Goal: Task Accomplishment & Management: Manage account settings

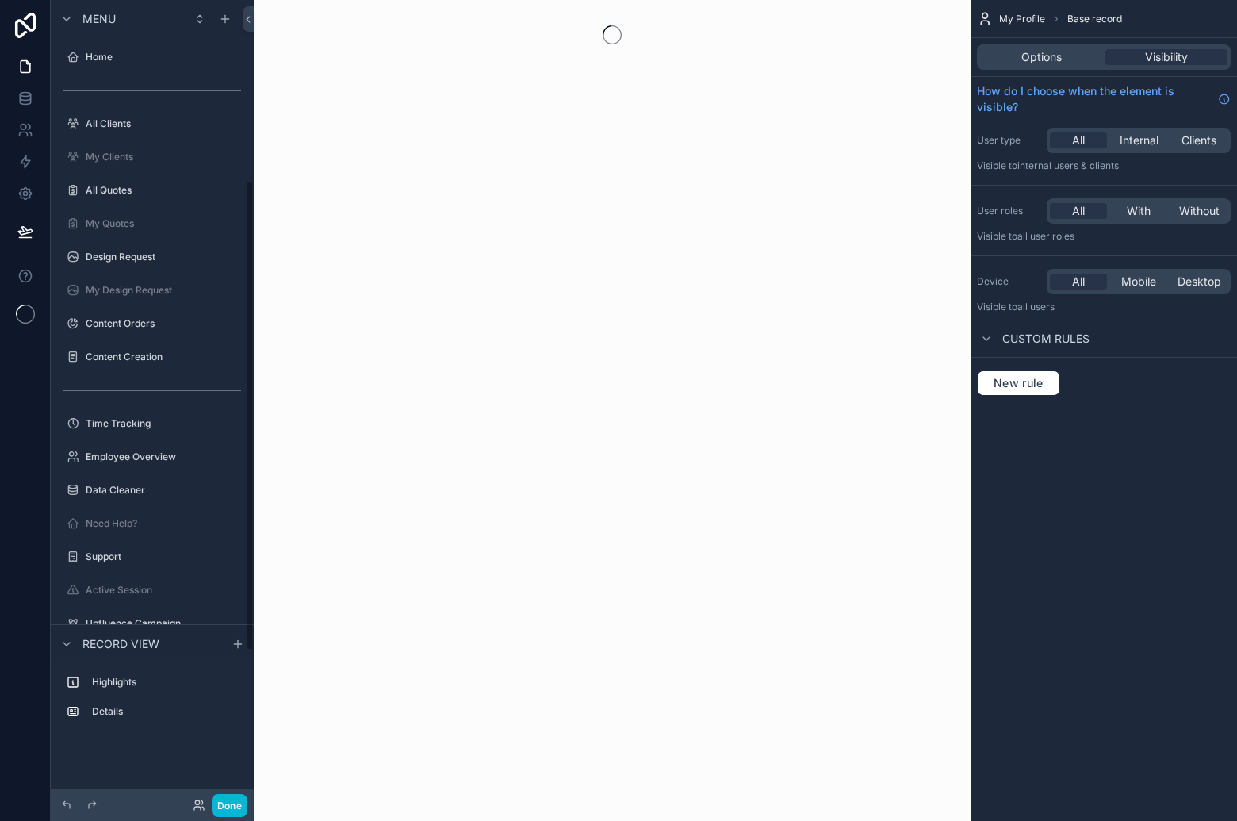
scroll to position [309, 0]
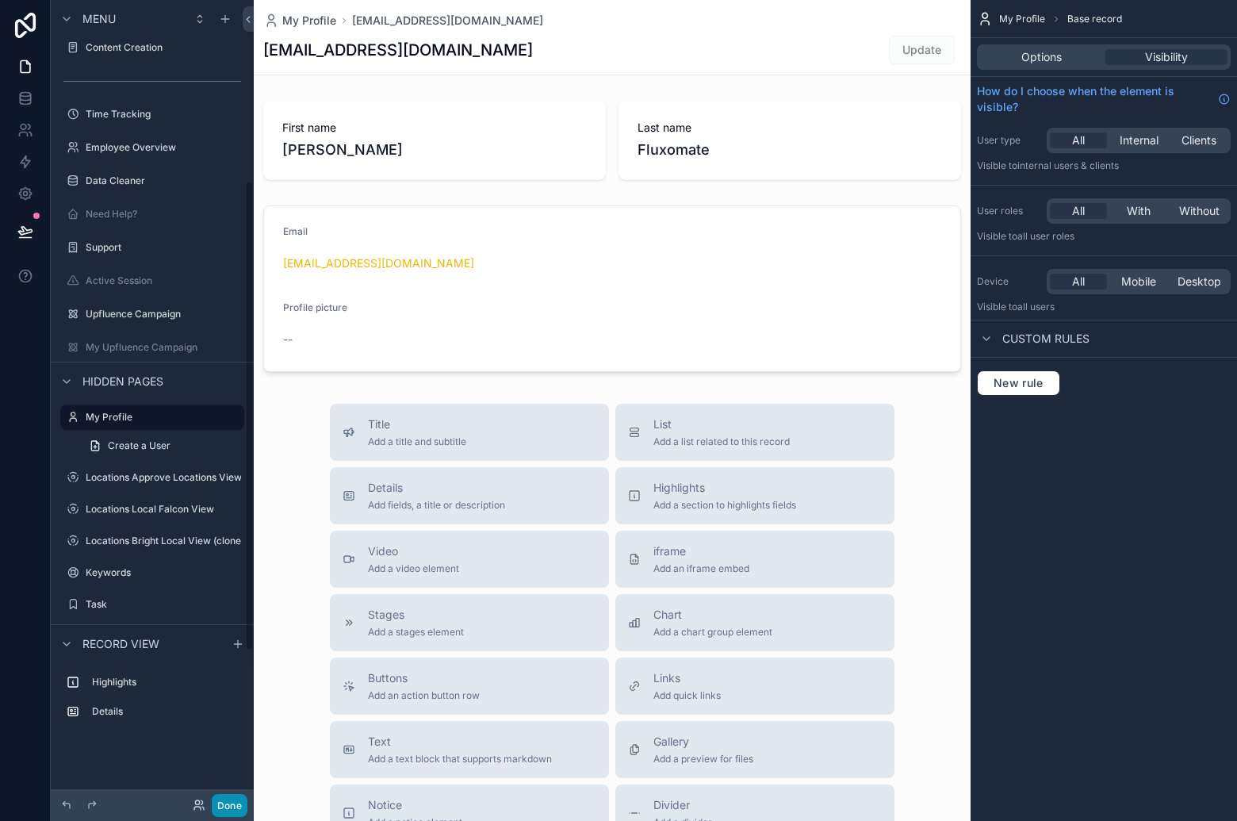
click at [235, 799] on button "Done" at bounding box center [230, 805] width 36 height 23
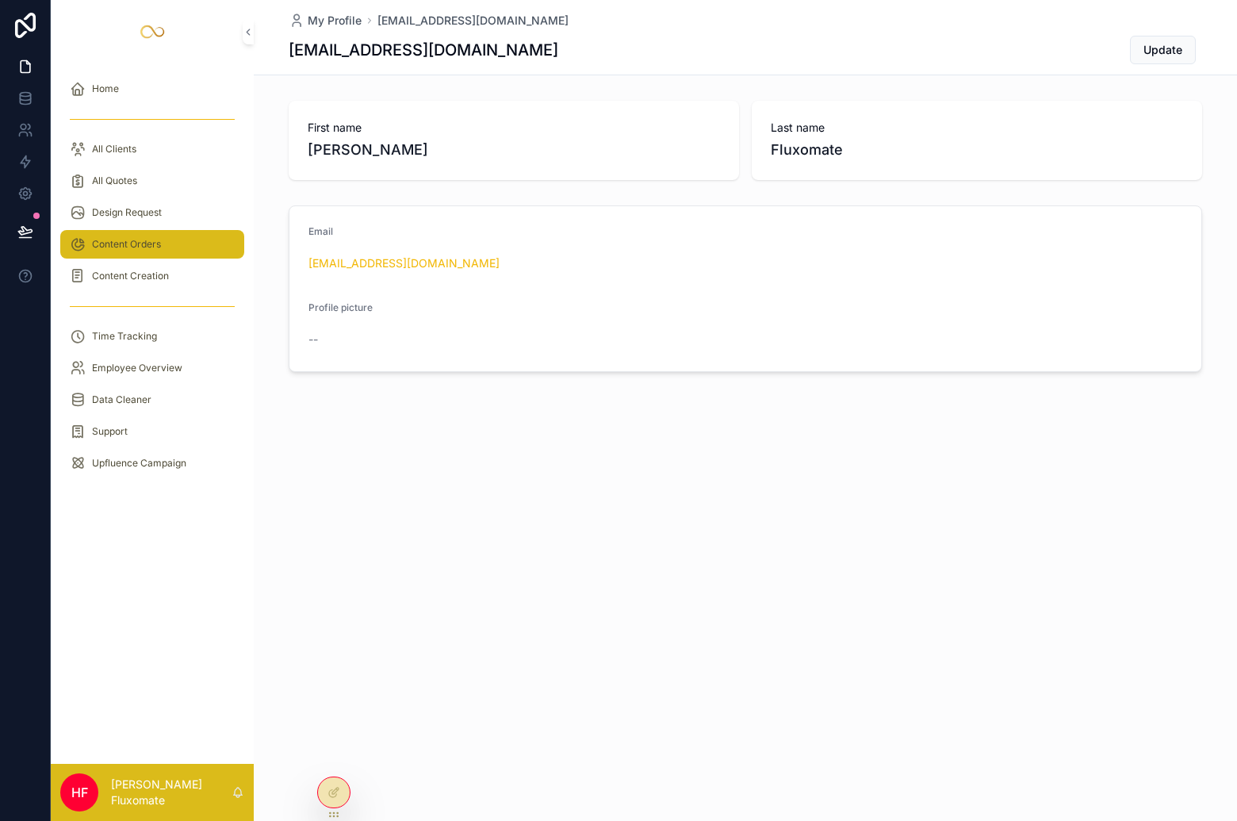
drag, startPoint x: 190, startPoint y: 245, endPoint x: 198, endPoint y: 240, distance: 9.9
click at [190, 245] on div "Content Orders" at bounding box center [152, 244] width 165 height 25
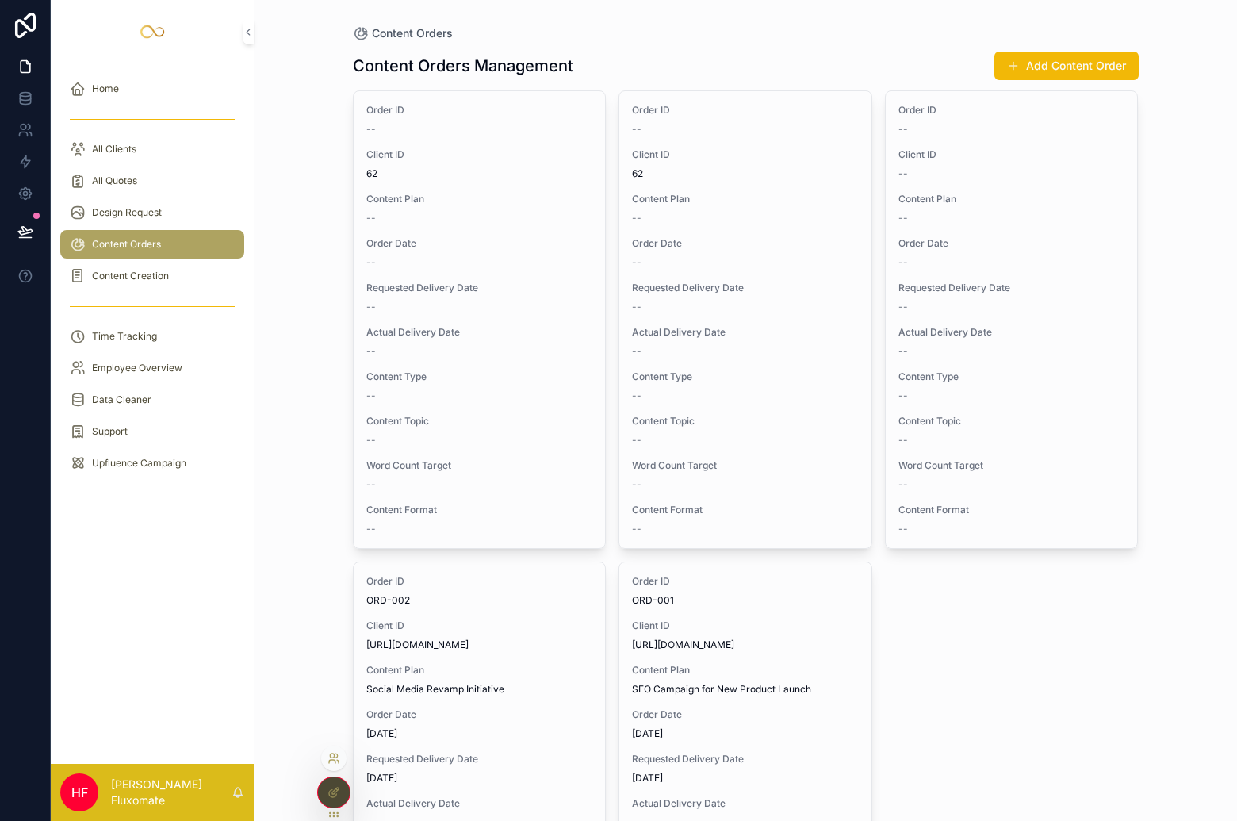
click at [329, 763] on icon at bounding box center [332, 761] width 6 height 3
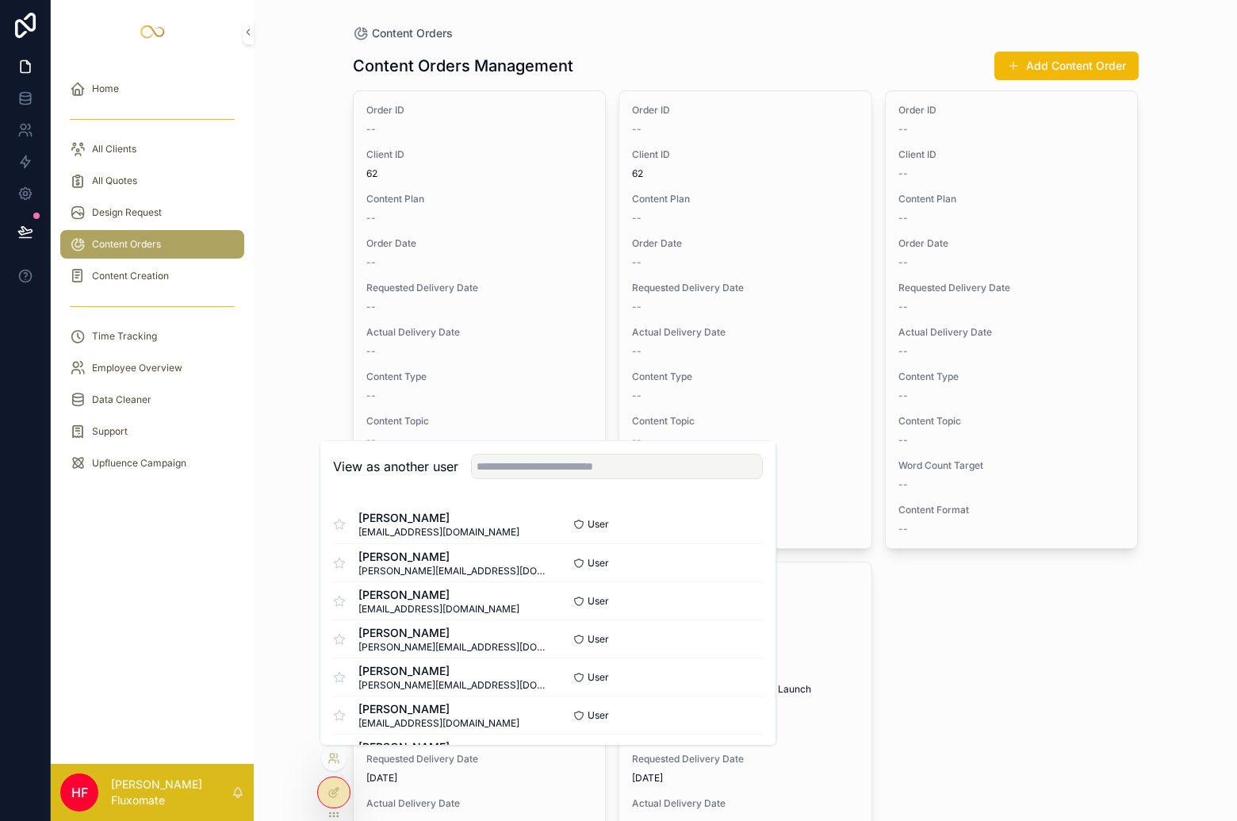
click at [255, 565] on div "Content Orders Content Orders Management Add Content Order Order ID -- Client I…" at bounding box center [745, 410] width 983 height 821
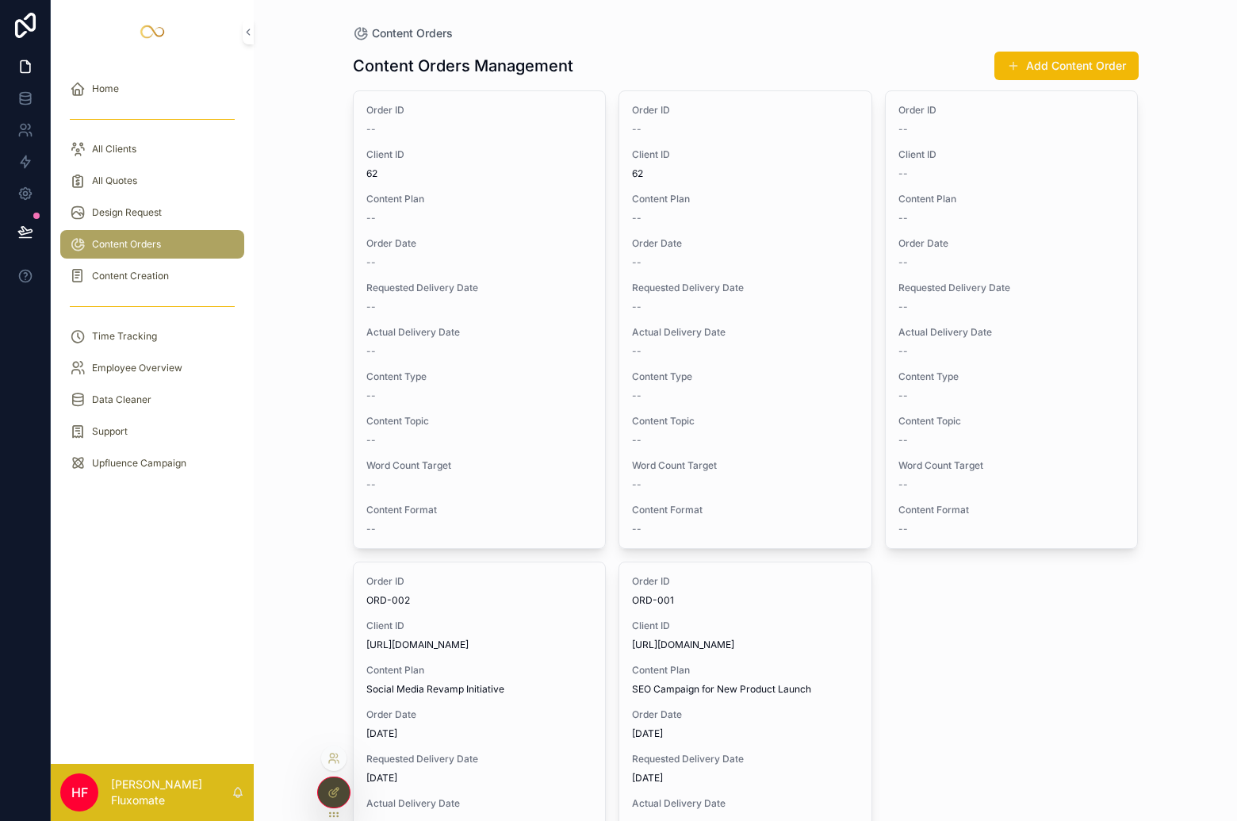
click at [343, 798] on div at bounding box center [334, 792] width 32 height 30
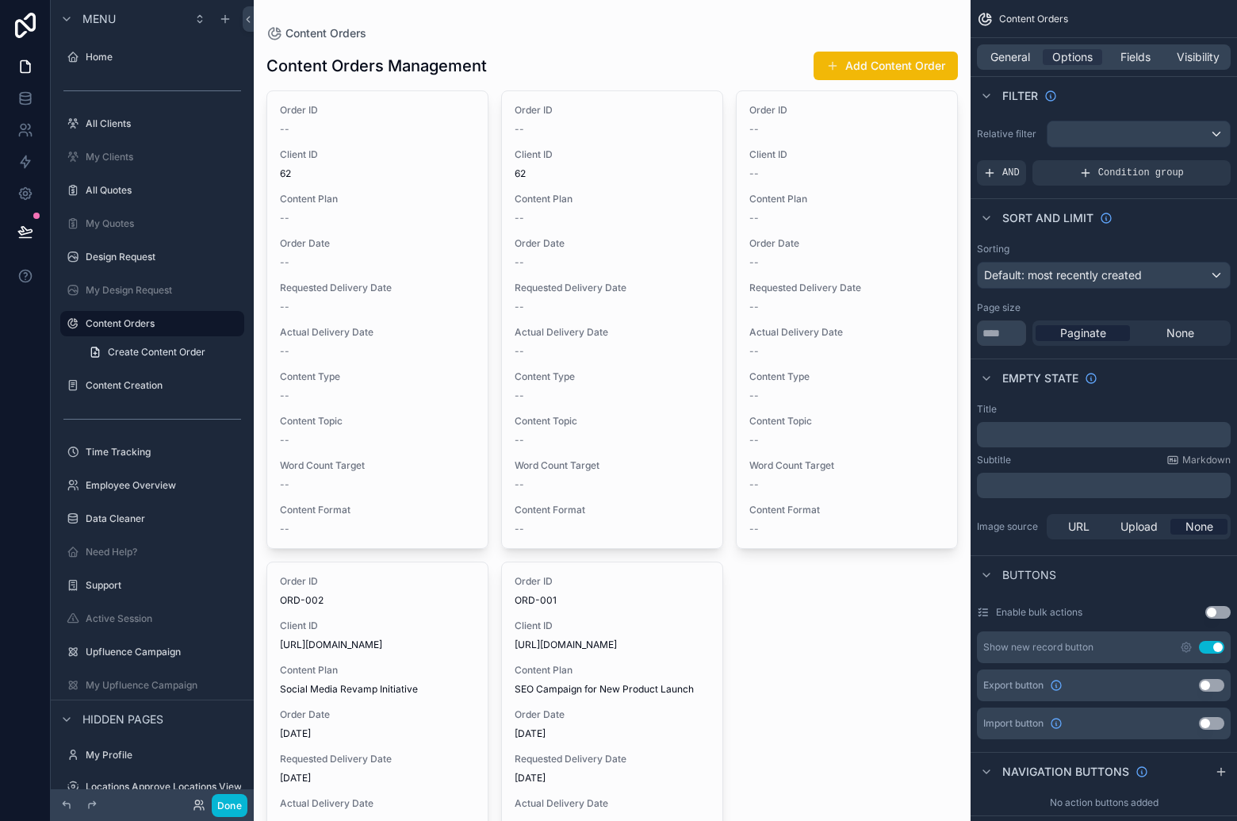
click at [649, 80] on div "scrollable content" at bounding box center [612, 562] width 717 height 1124
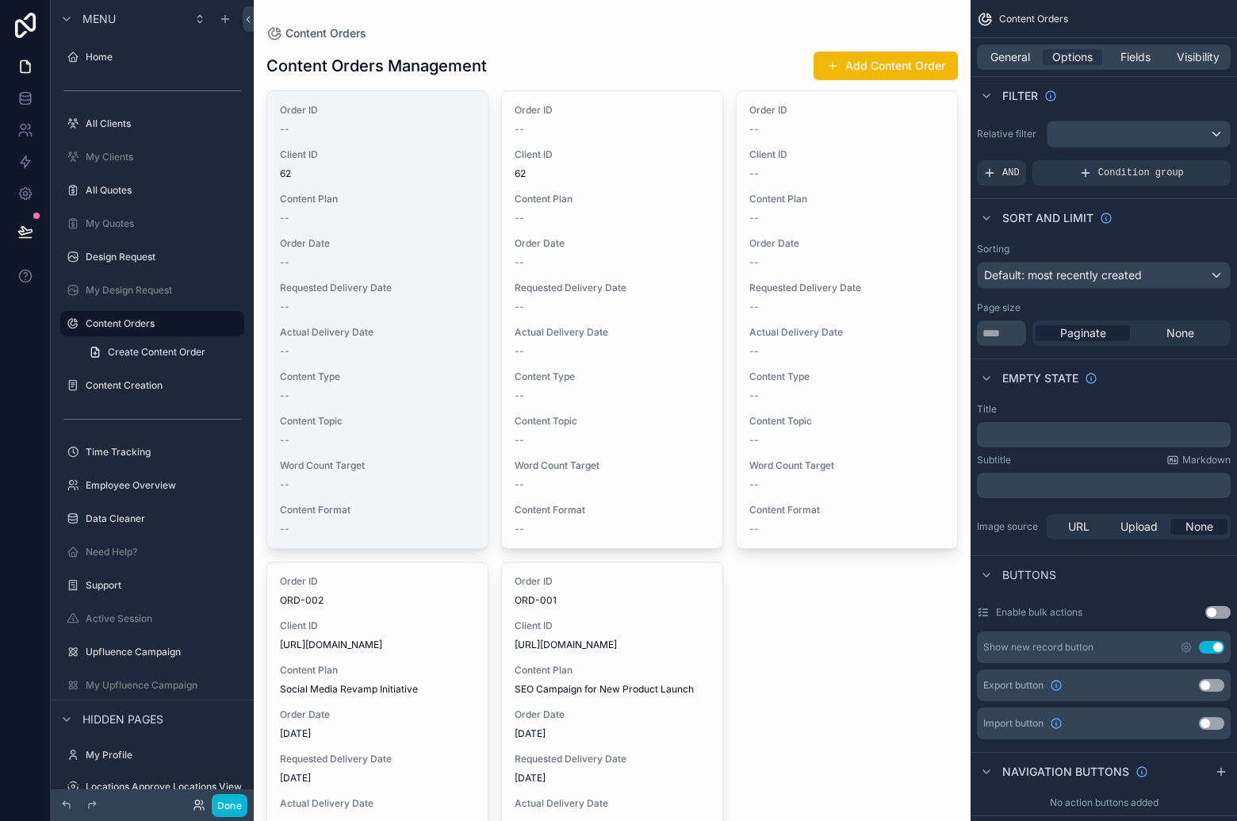
click at [435, 193] on span "Content Plan" at bounding box center [377, 199] width 195 height 13
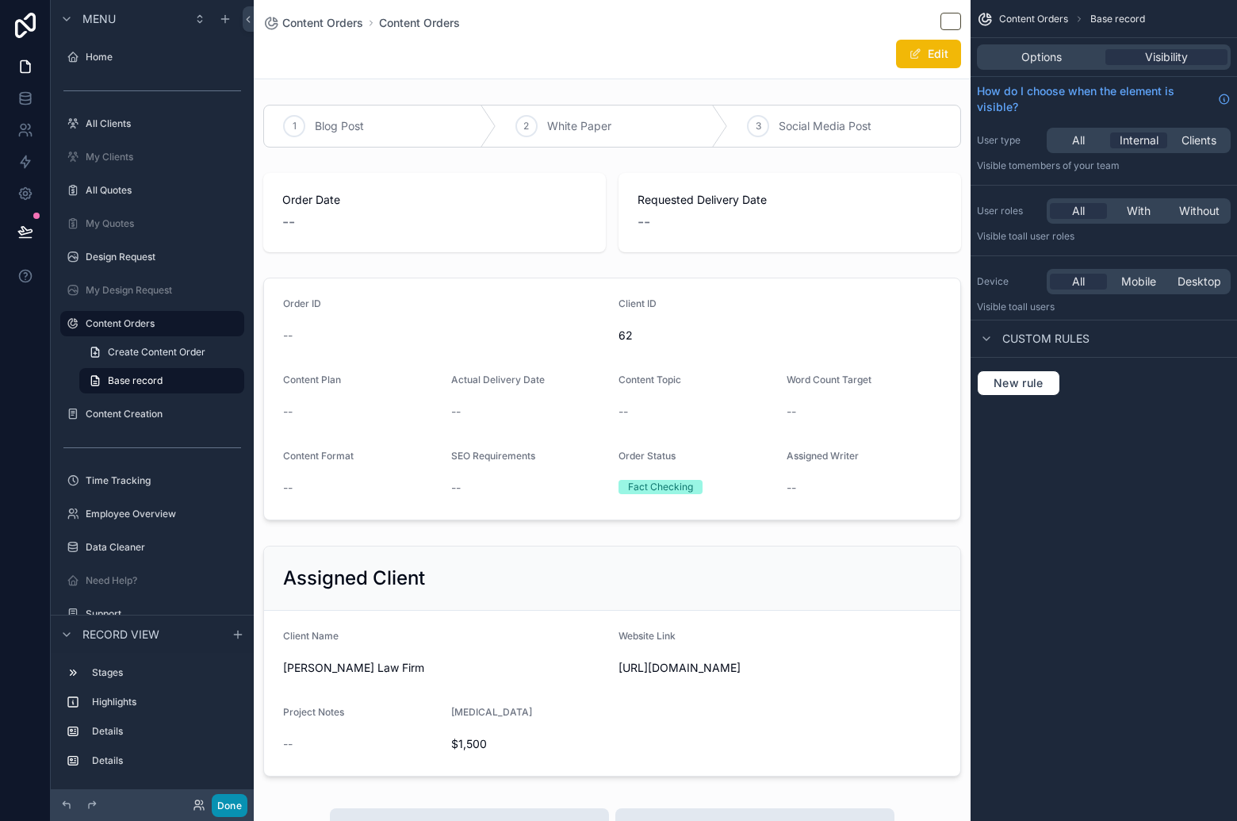
click at [239, 802] on button "Done" at bounding box center [230, 805] width 36 height 23
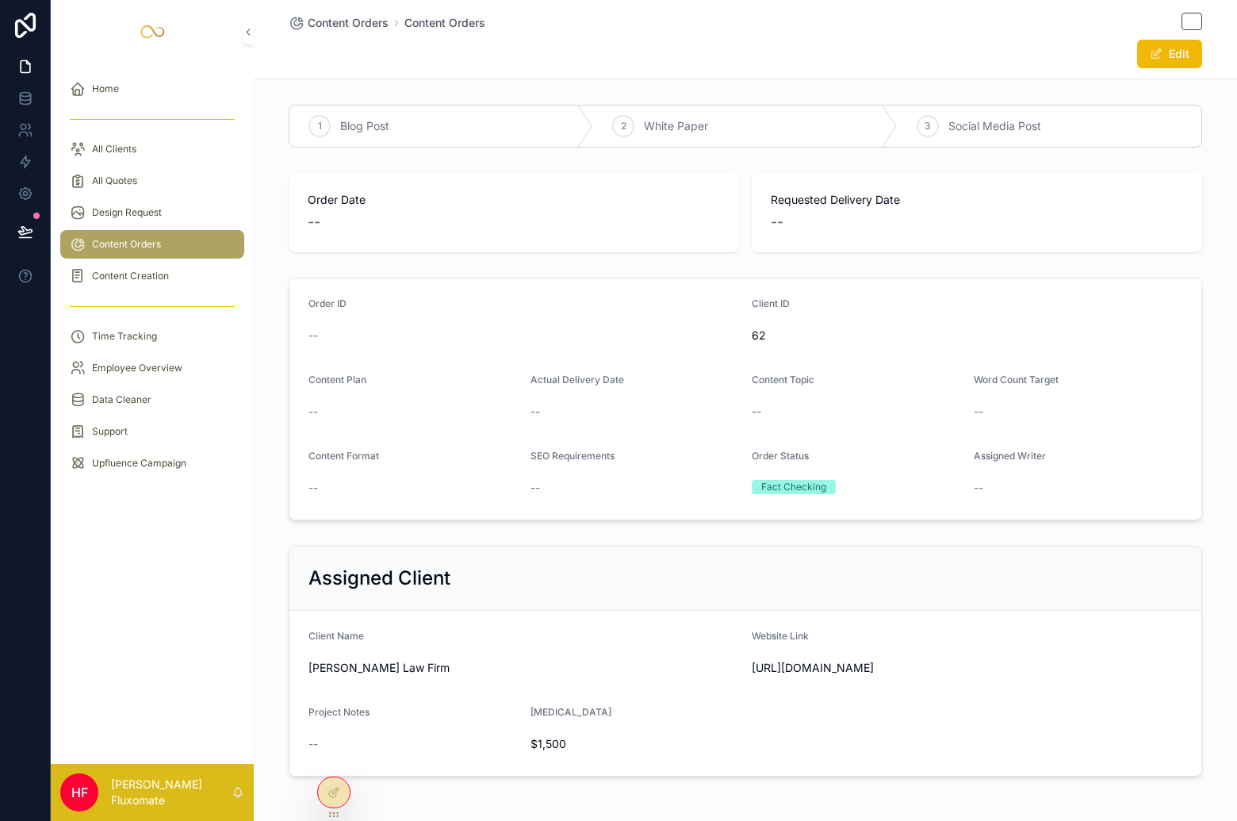
click at [133, 244] on span "Content Orders" at bounding box center [126, 244] width 69 height 13
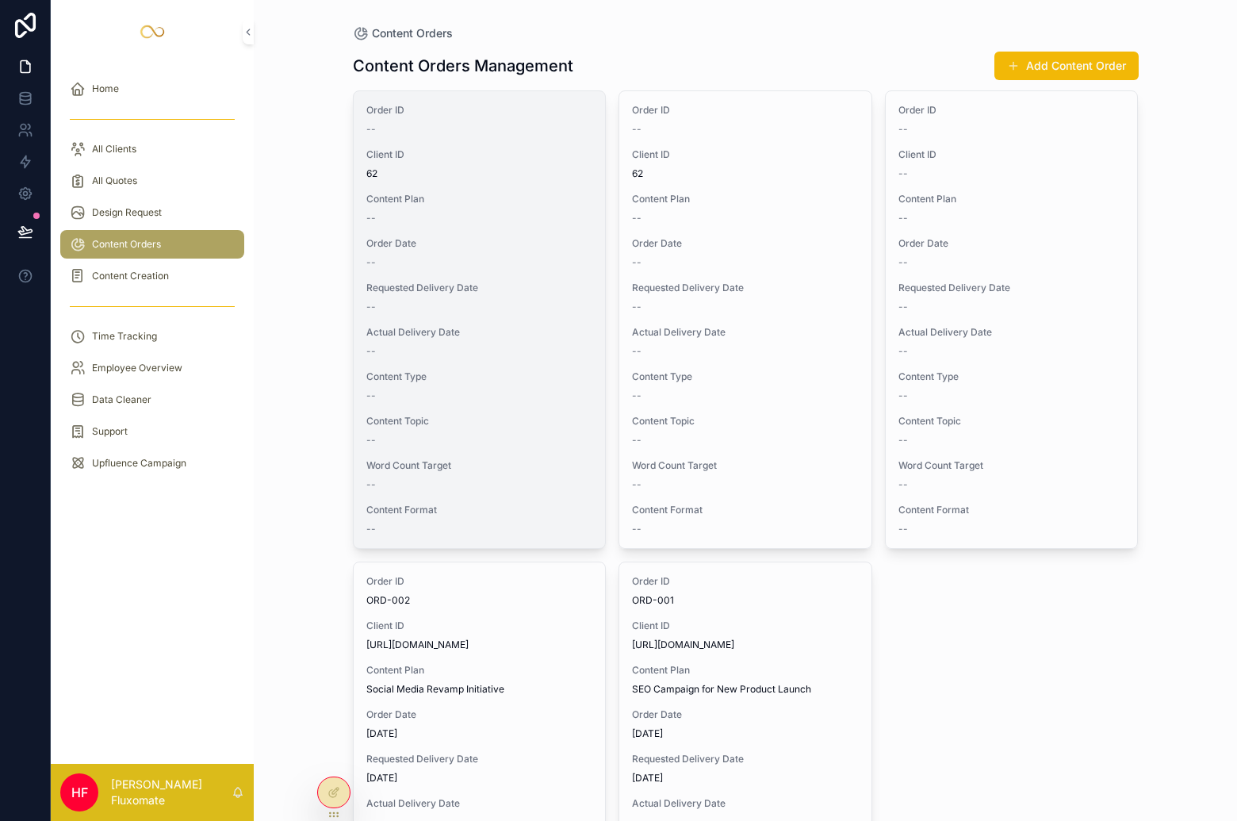
click at [476, 212] on div "--" at bounding box center [479, 218] width 227 height 13
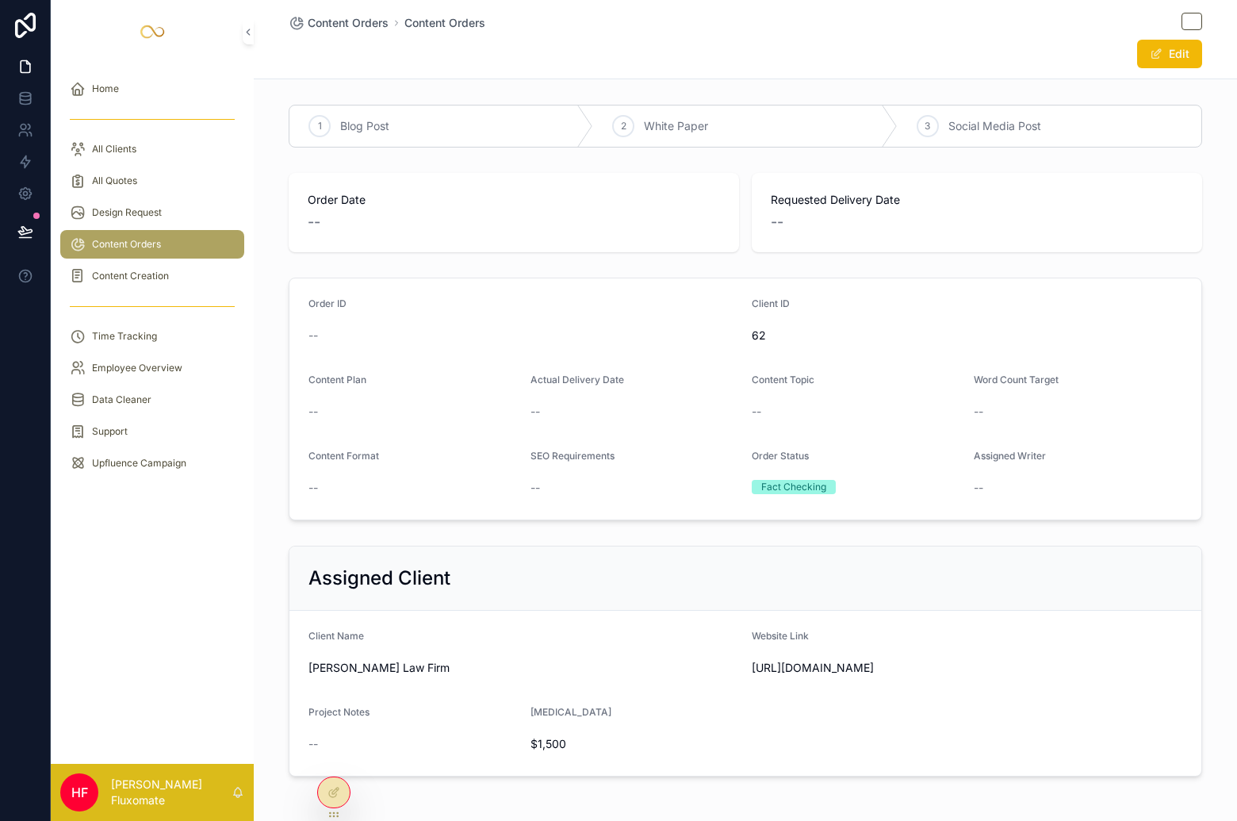
click at [183, 233] on div "Content Orders" at bounding box center [152, 244] width 165 height 25
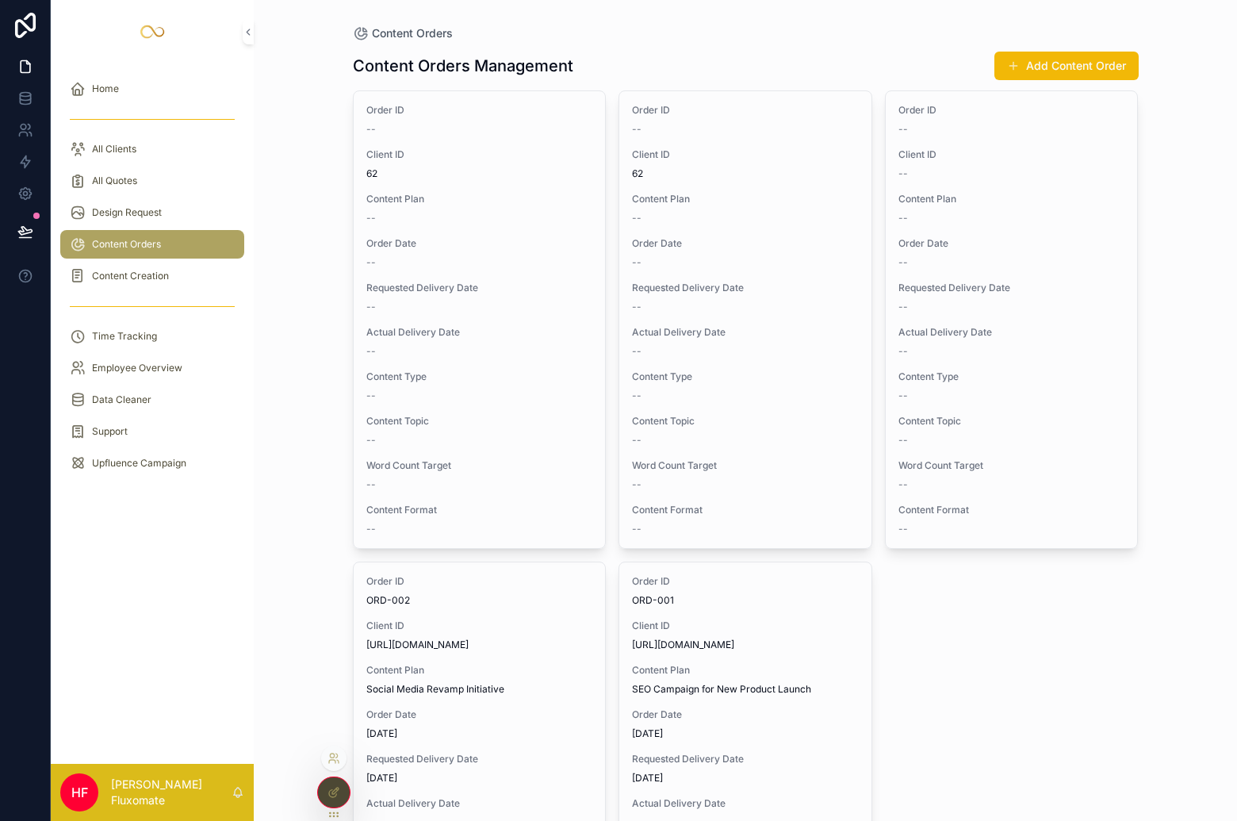
click at [337, 765] on div at bounding box center [333, 757] width 25 height 25
click at [335, 762] on icon at bounding box center [332, 761] width 6 height 3
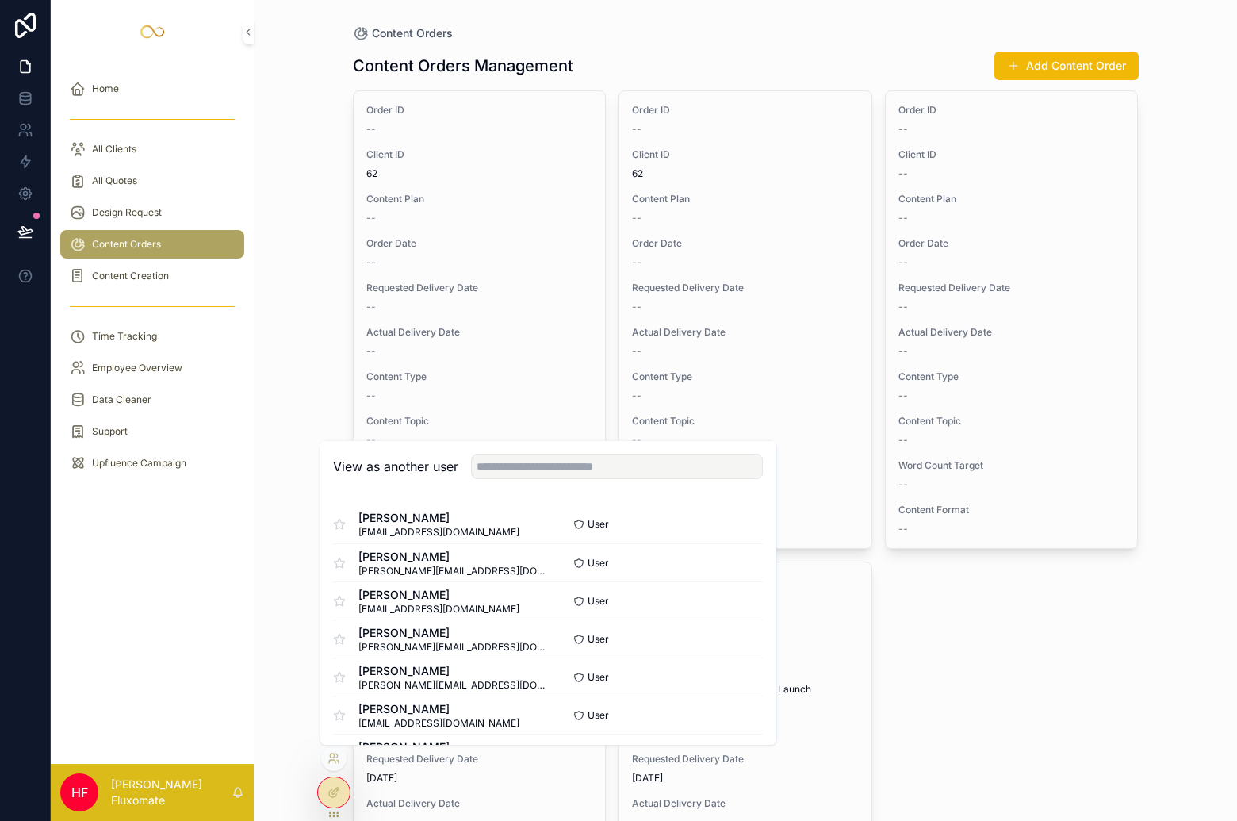
click at [297, 382] on div "Content Orders Content Orders Management Add Content Order Order ID -- Client I…" at bounding box center [745, 410] width 983 height 821
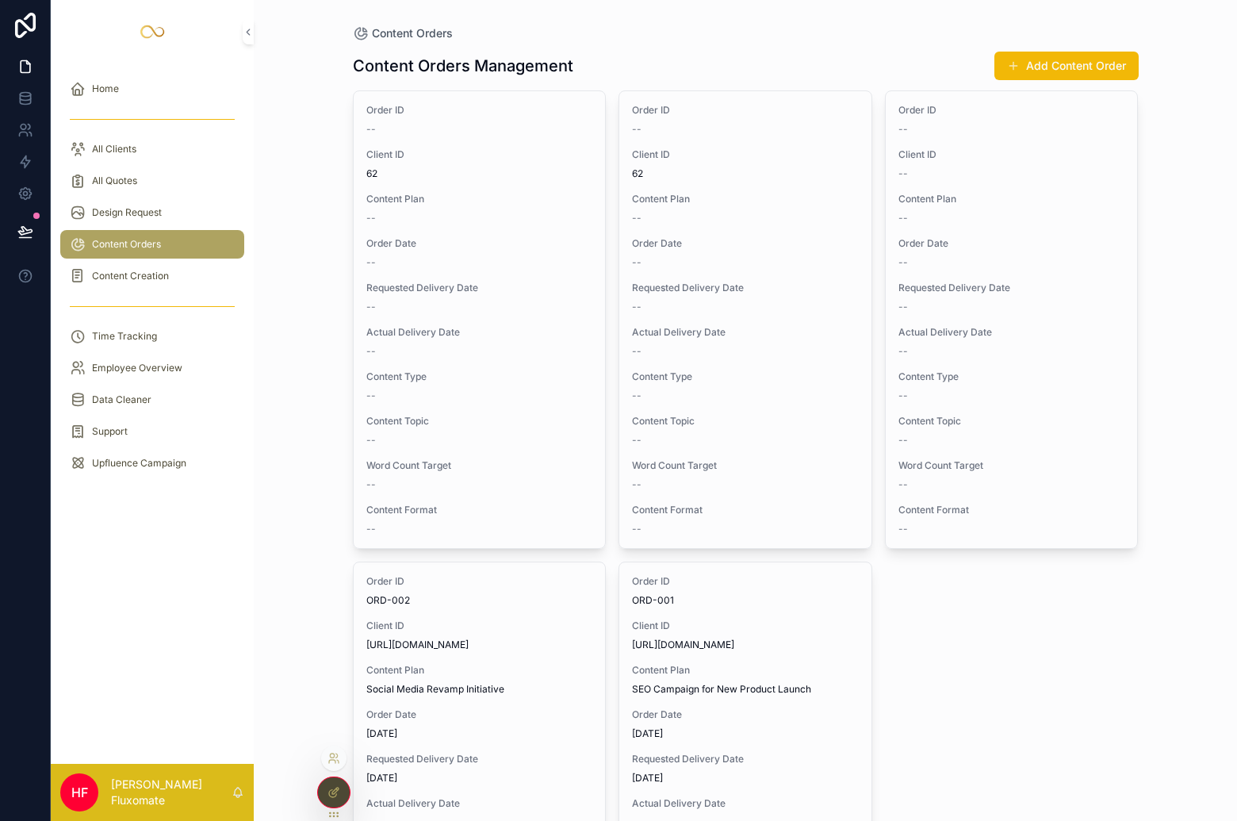
click at [320, 795] on div at bounding box center [334, 792] width 32 height 30
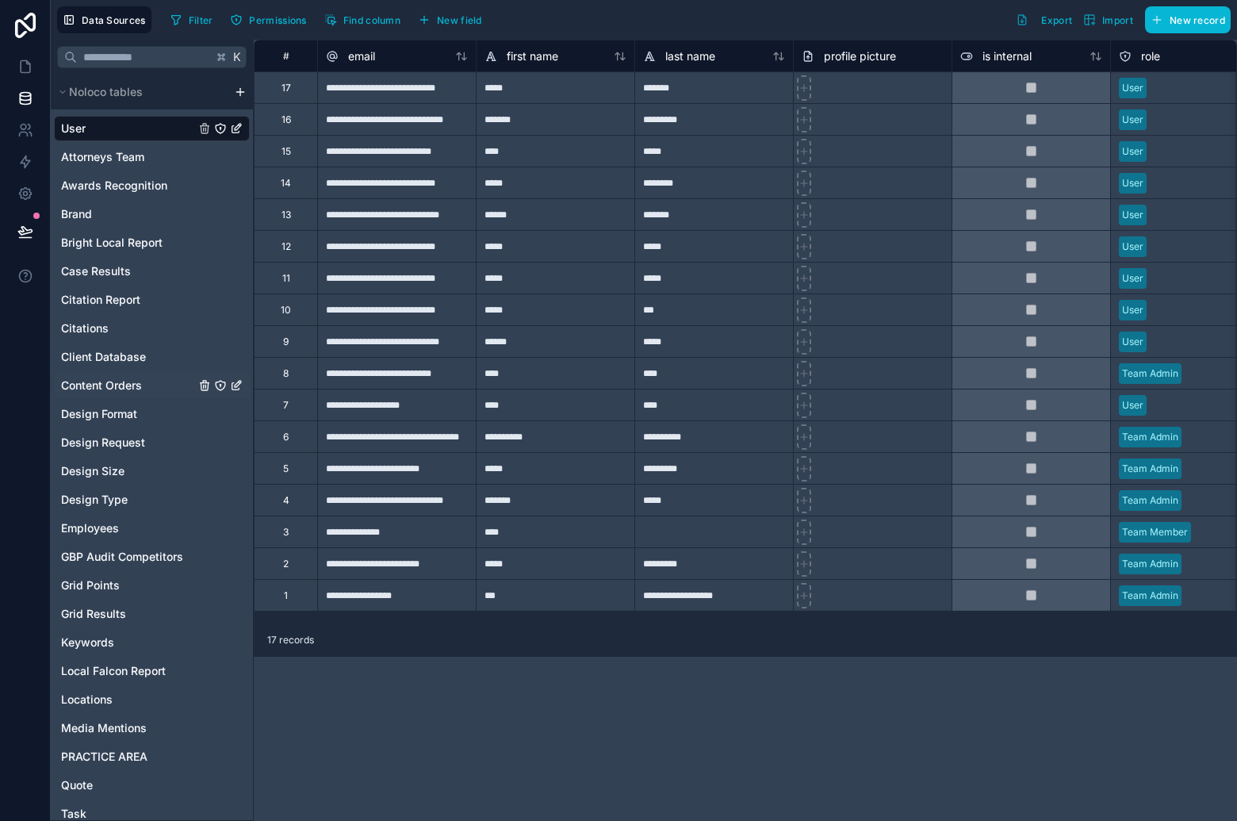
click at [103, 387] on span "Content Orders" at bounding box center [101, 385] width 81 height 16
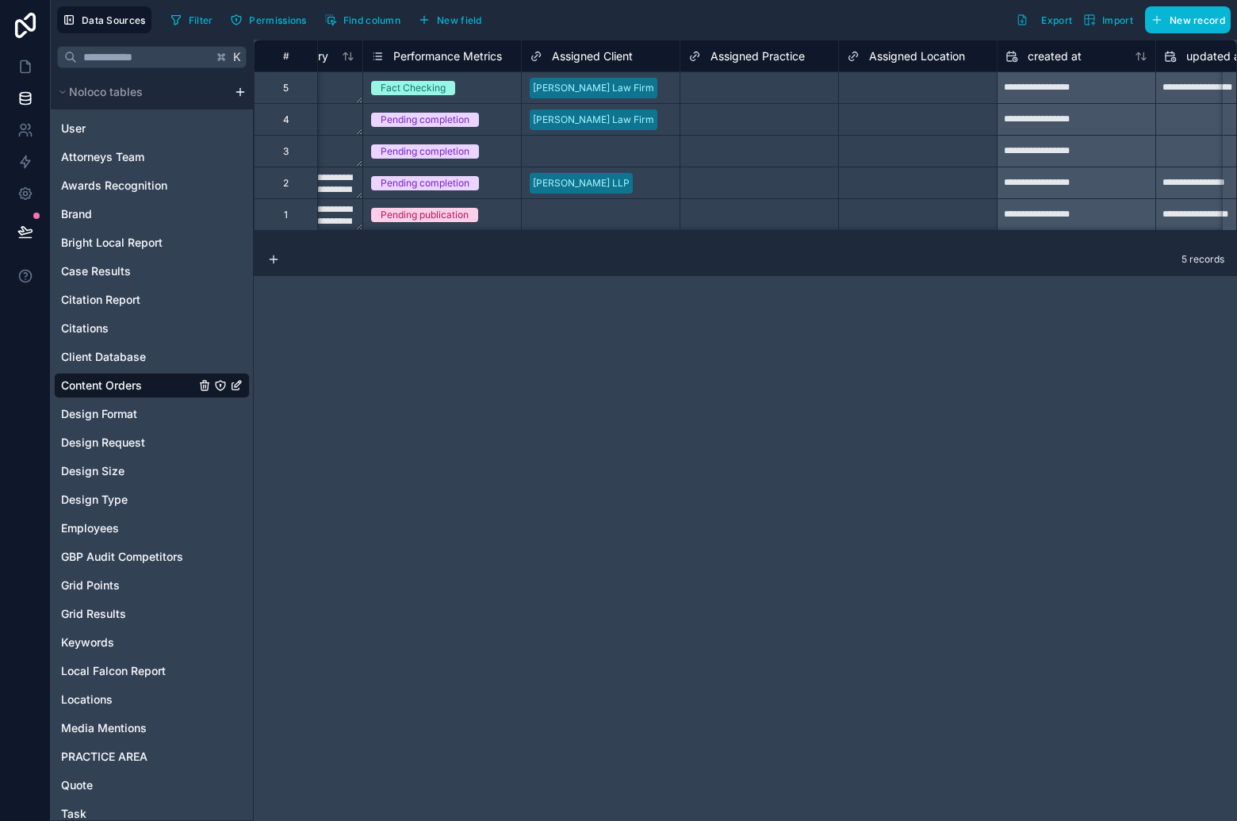
scroll to position [0, 4348]
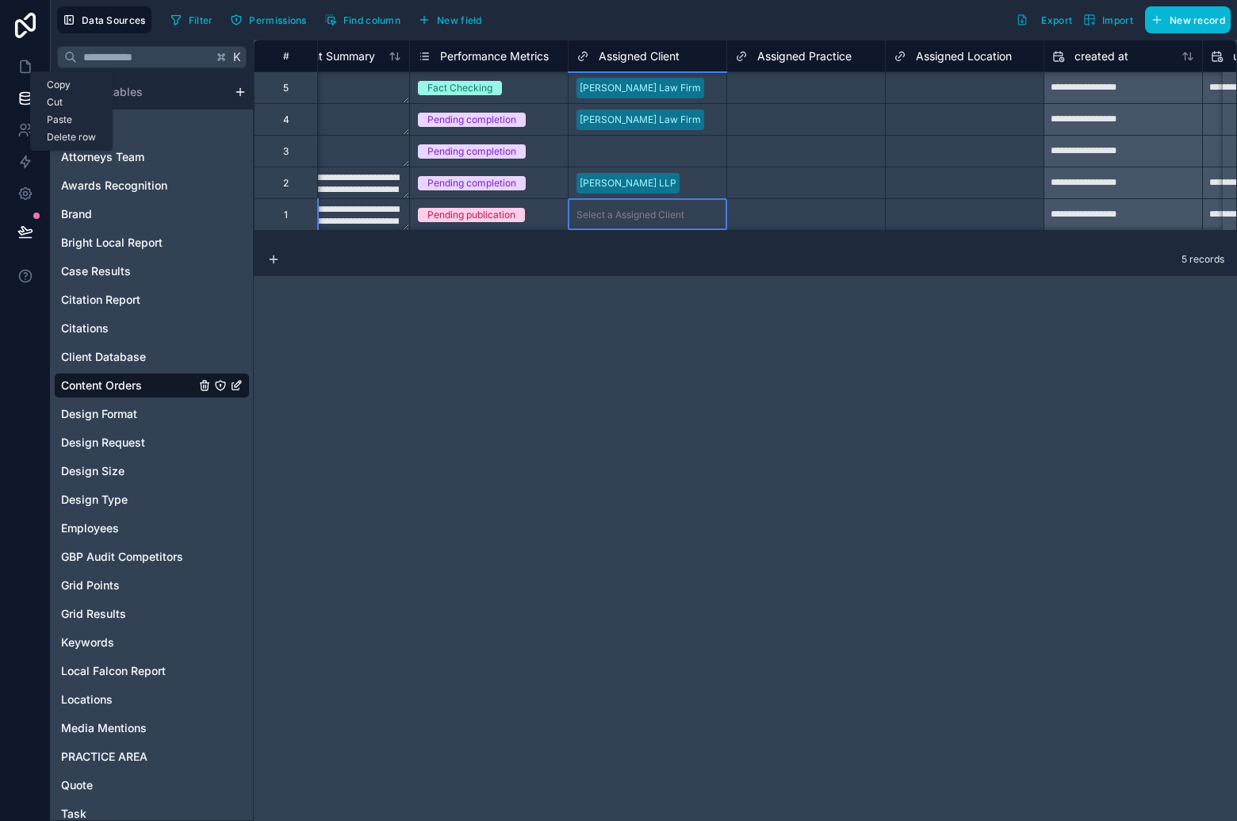
click at [642, 212] on div "Select a Assigned Client" at bounding box center [630, 215] width 108 height 13
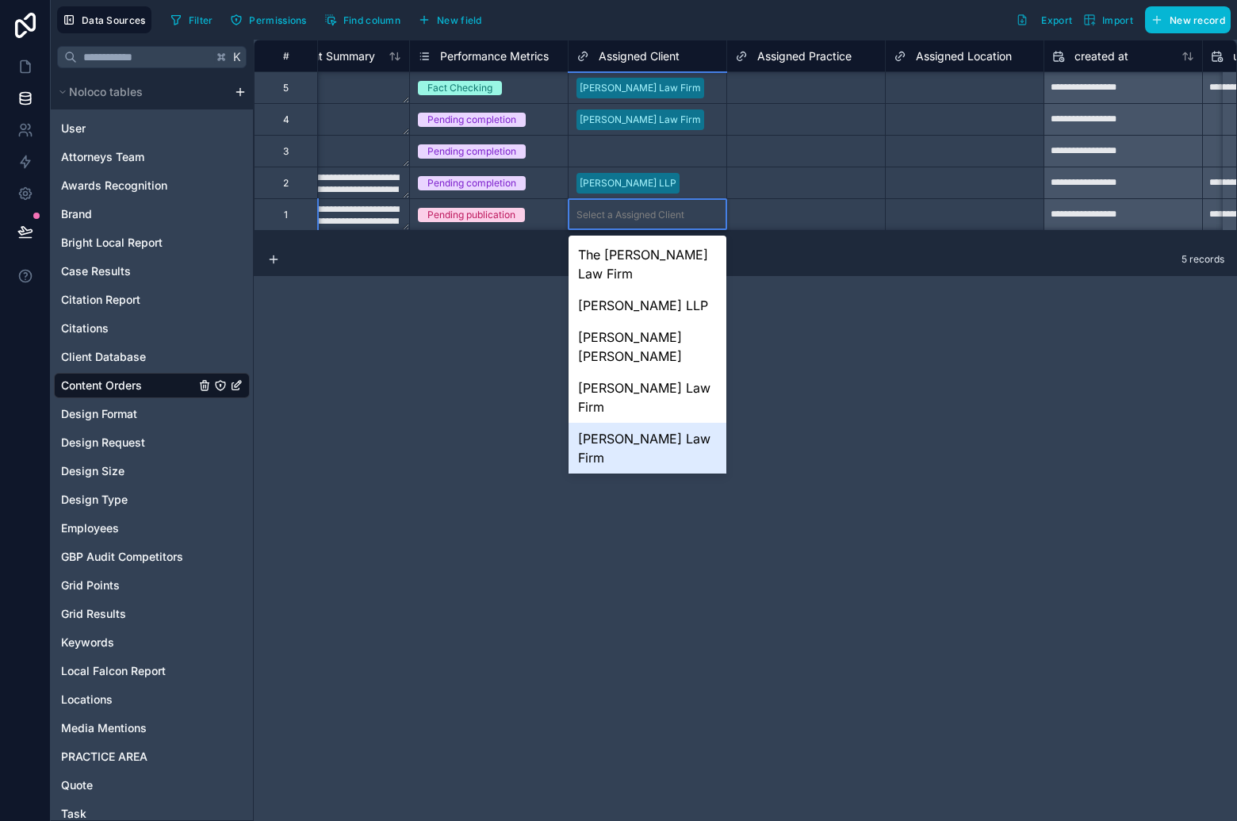
click at [626, 423] on div "[PERSON_NAME] Law Firm" at bounding box center [648, 448] width 158 height 51
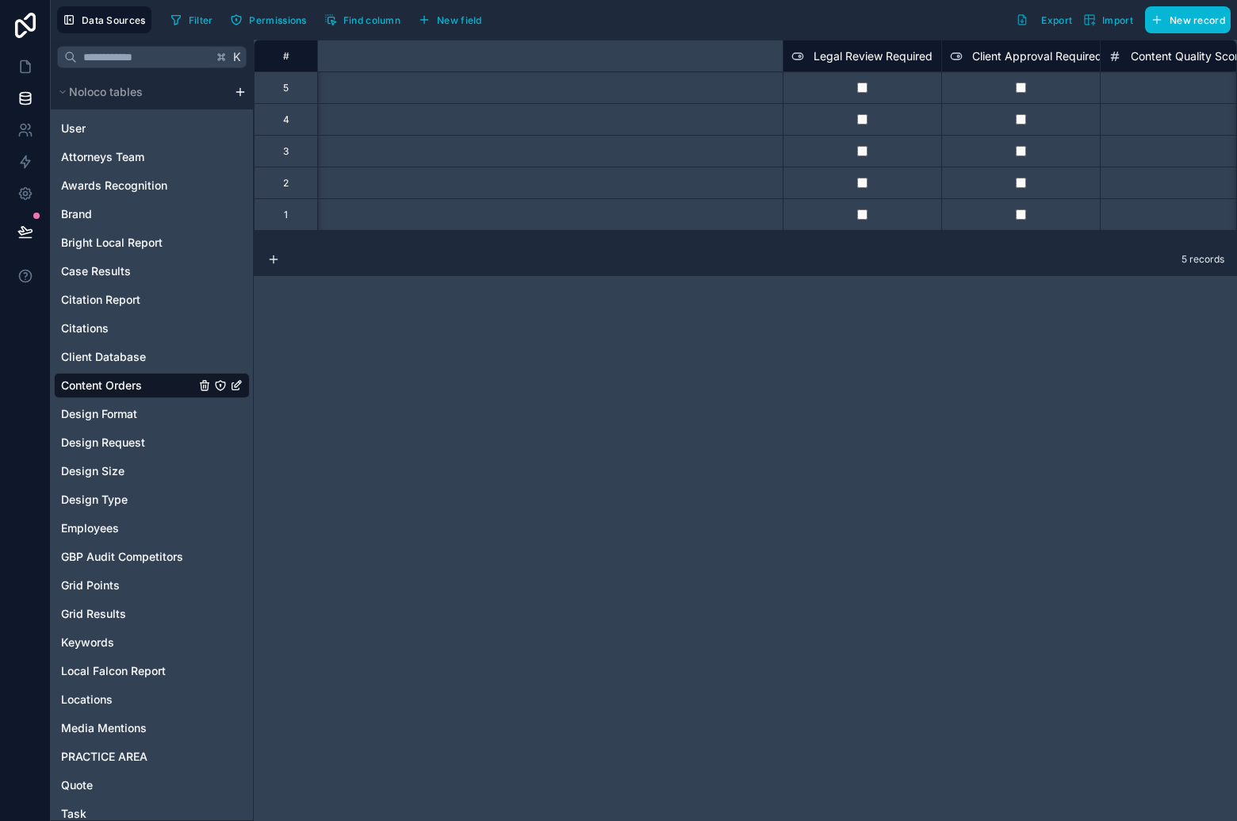
scroll to position [0, 0]
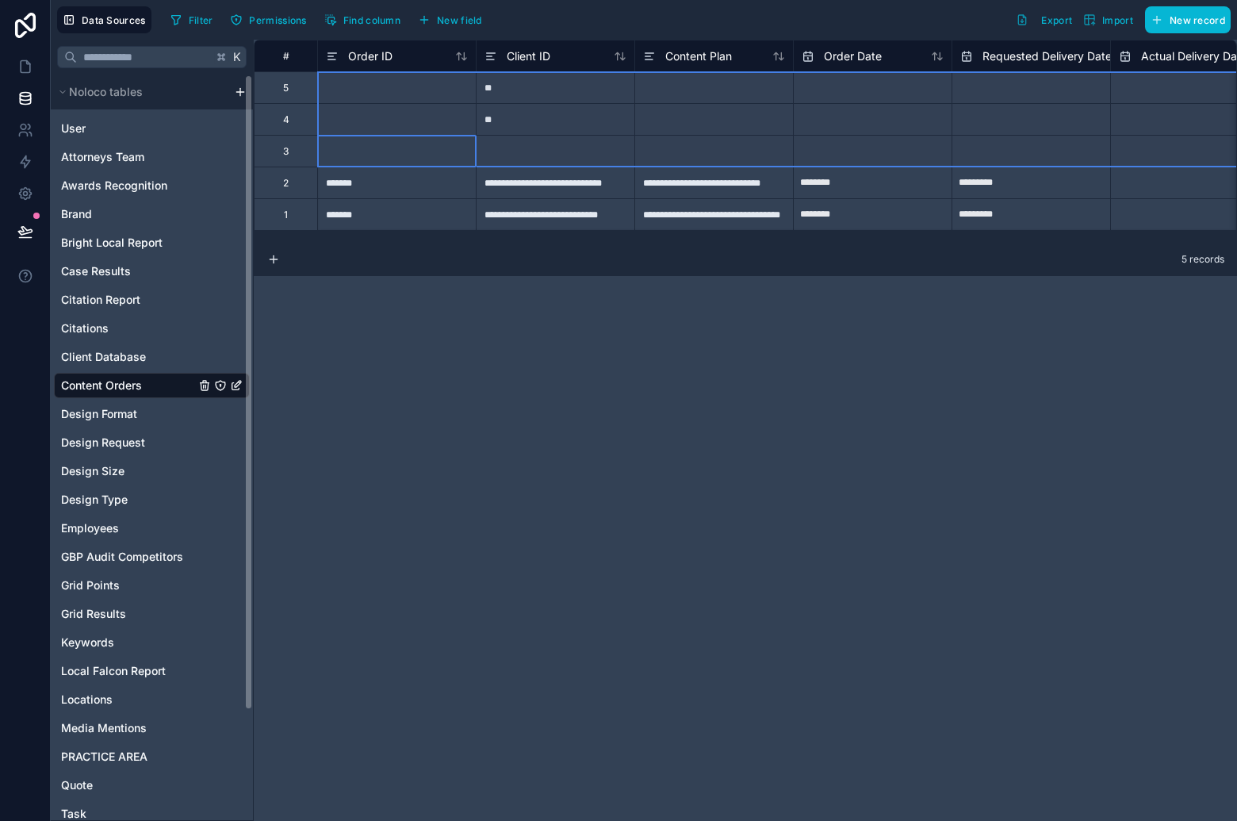
drag, startPoint x: 297, startPoint y: 146, endPoint x: 297, endPoint y: 94, distance: 52.3
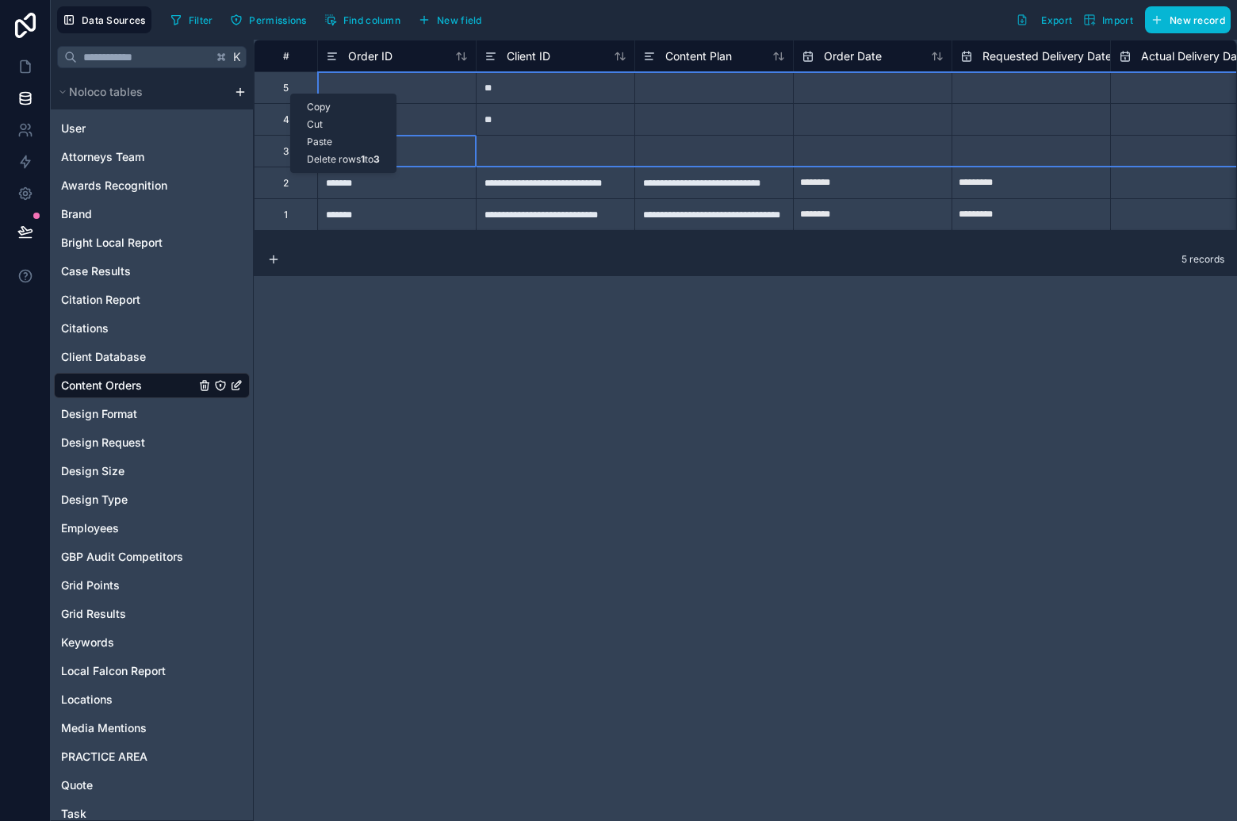
click at [347, 158] on div "Delete rows 1 to 3" at bounding box center [343, 159] width 105 height 17
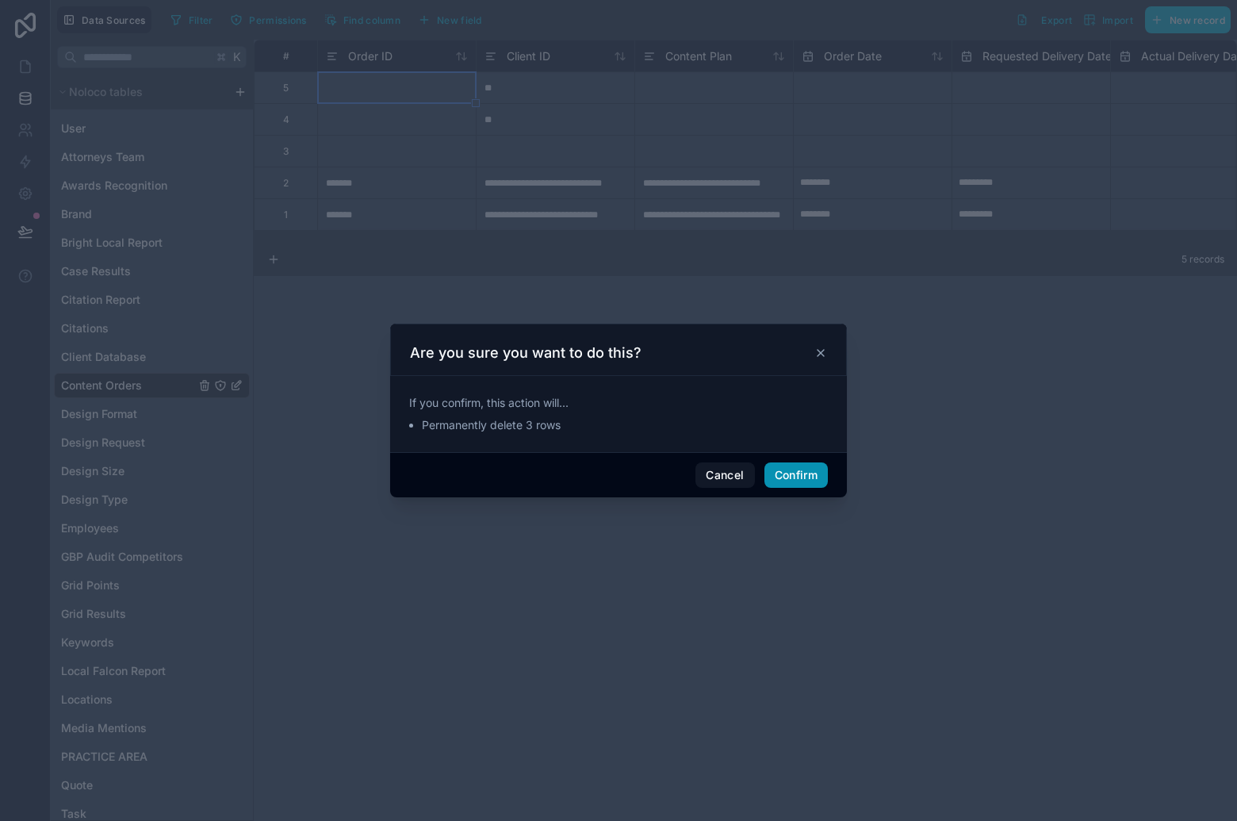
click at [793, 473] on button "Confirm" at bounding box center [795, 474] width 63 height 25
type input "********"
type input "*********"
type input "********"
type input "*********"
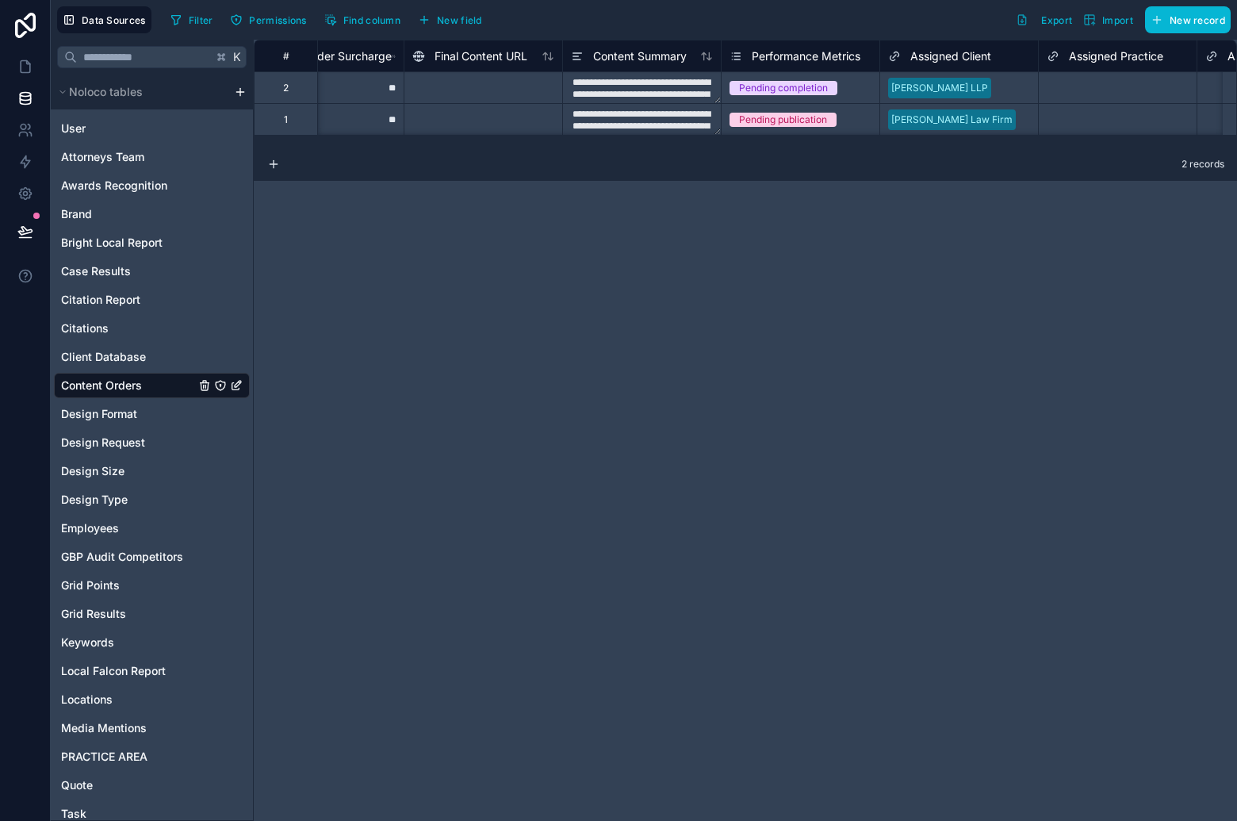
scroll to position [0, 3700]
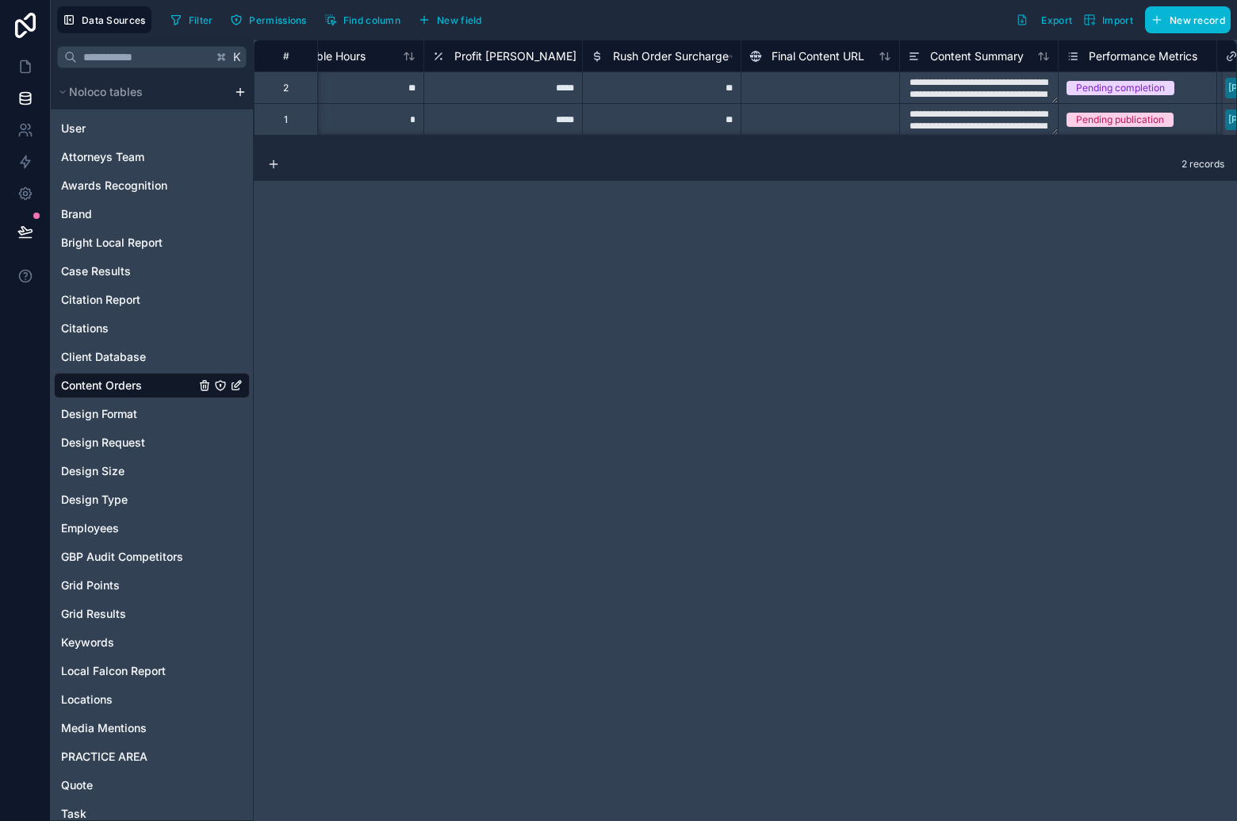
click at [867, 85] on div at bounding box center [820, 87] width 159 height 32
click at [859, 86] on div at bounding box center [820, 87] width 159 height 32
click at [848, 87] on div at bounding box center [820, 87] width 159 height 32
type input "********"
click at [814, 114] on div at bounding box center [820, 119] width 159 height 32
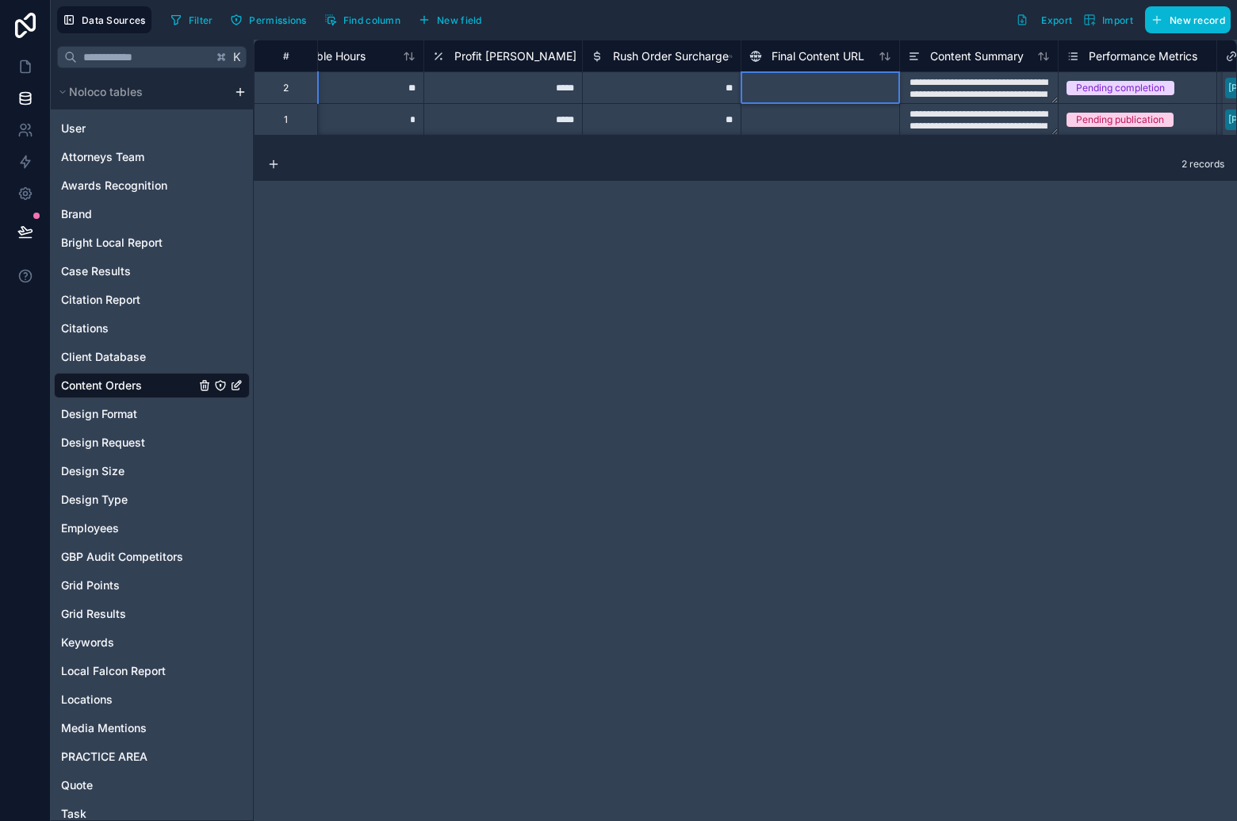
scroll to position [1, 3700]
type input "*"
type input "********"
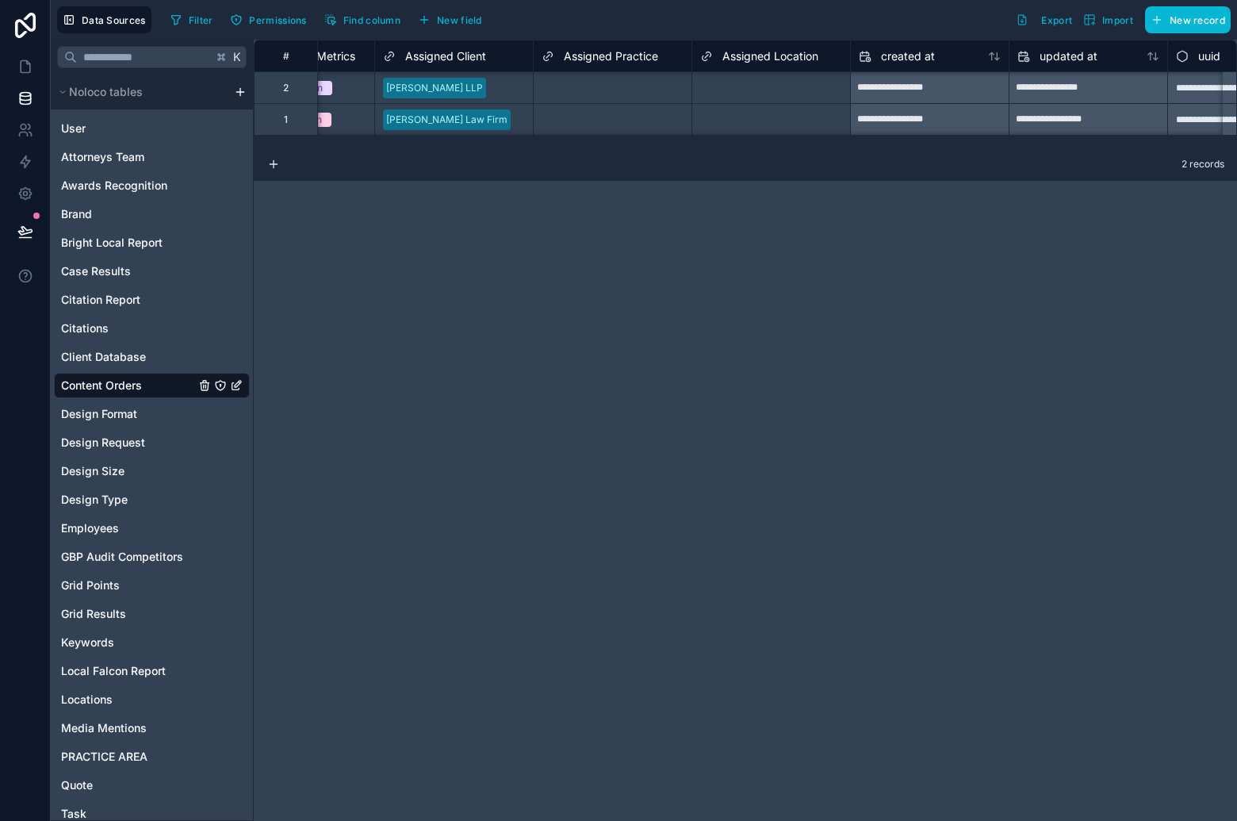
scroll to position [1, 4635]
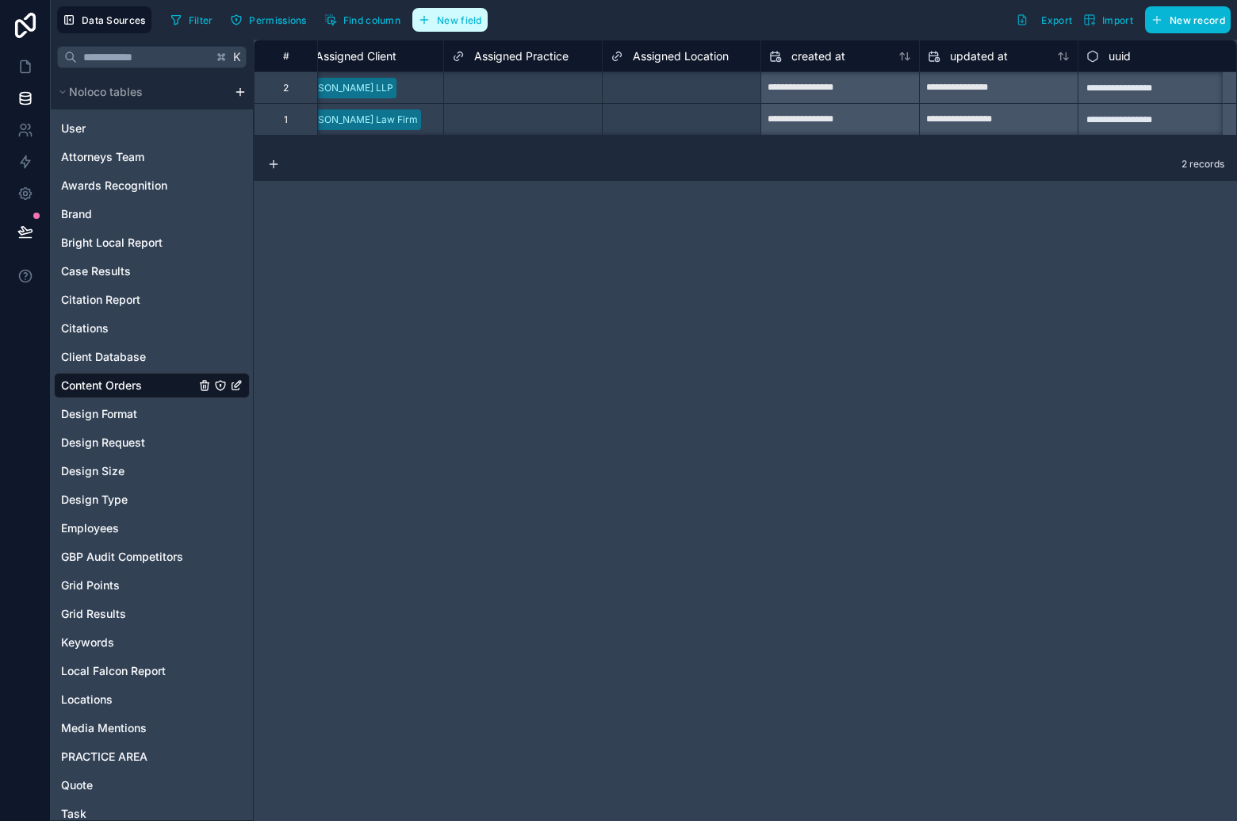
click at [472, 20] on span "New field" at bounding box center [459, 20] width 45 height 12
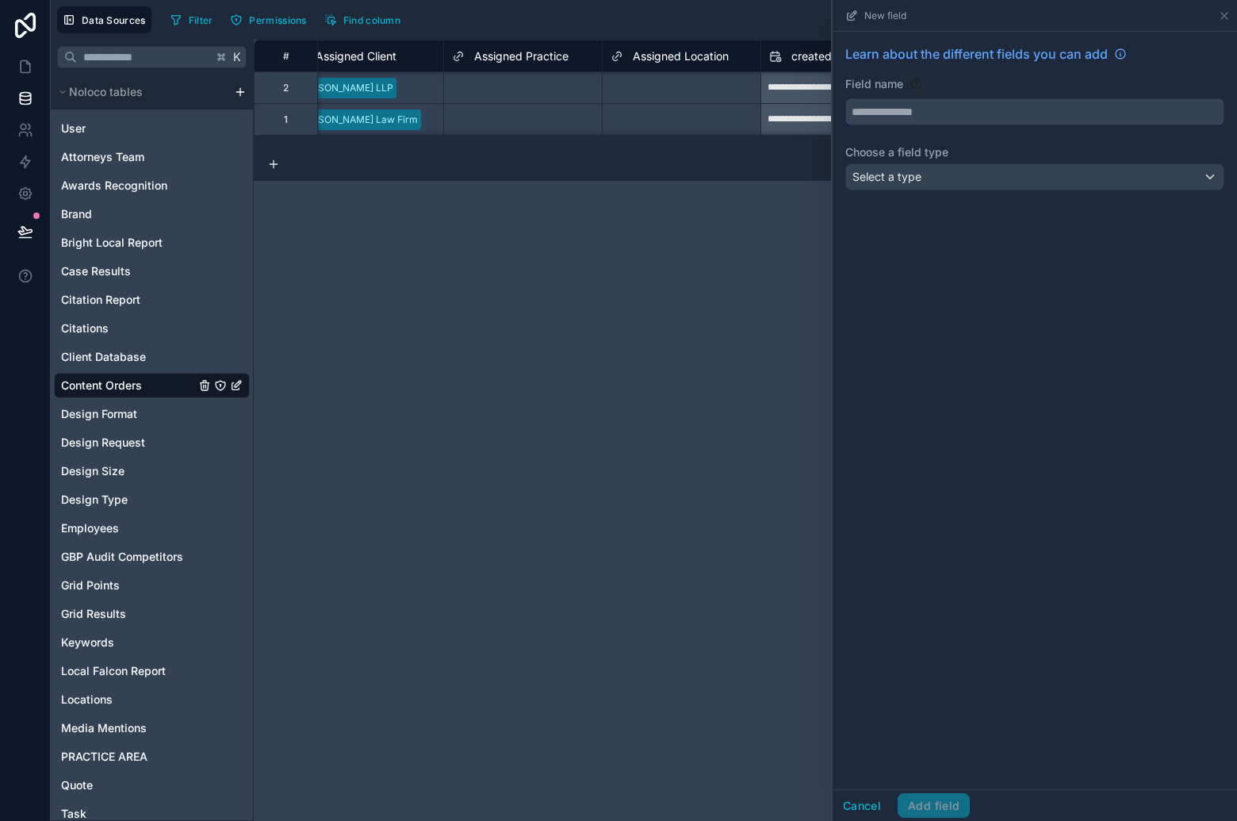
click at [979, 105] on input "text" at bounding box center [1034, 111] width 377 height 25
type input "*******"
click at [967, 174] on div "Select a type" at bounding box center [1034, 176] width 377 height 25
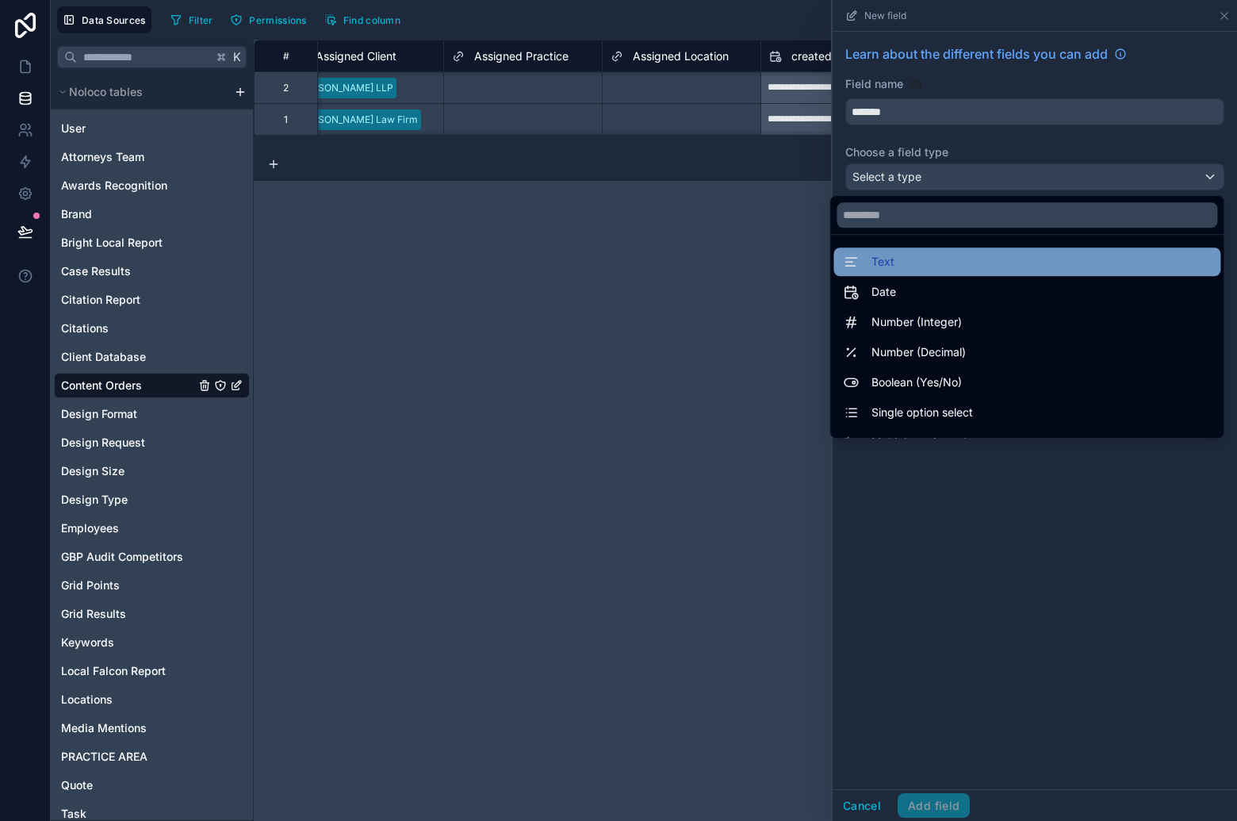
click at [949, 269] on div "Text" at bounding box center [1027, 261] width 368 height 19
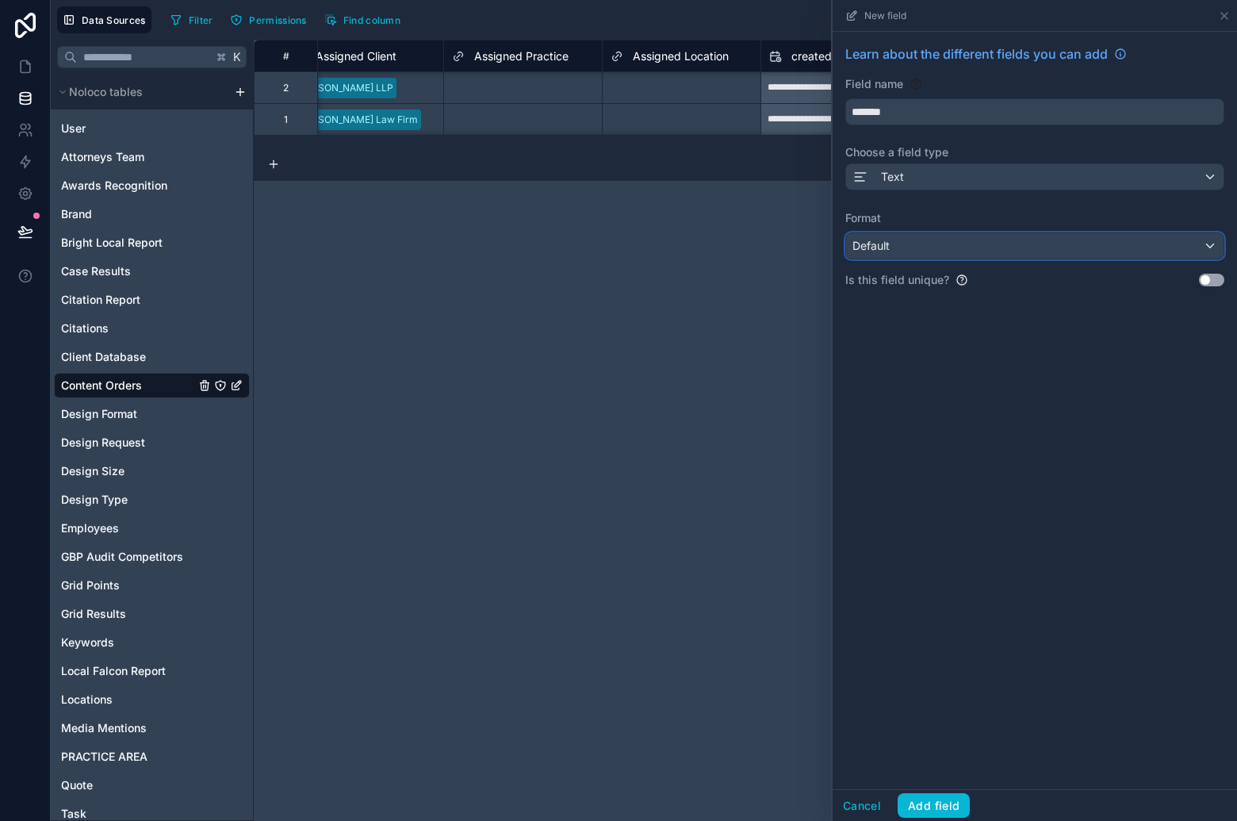
click at [1009, 244] on div "Default" at bounding box center [1034, 245] width 377 height 25
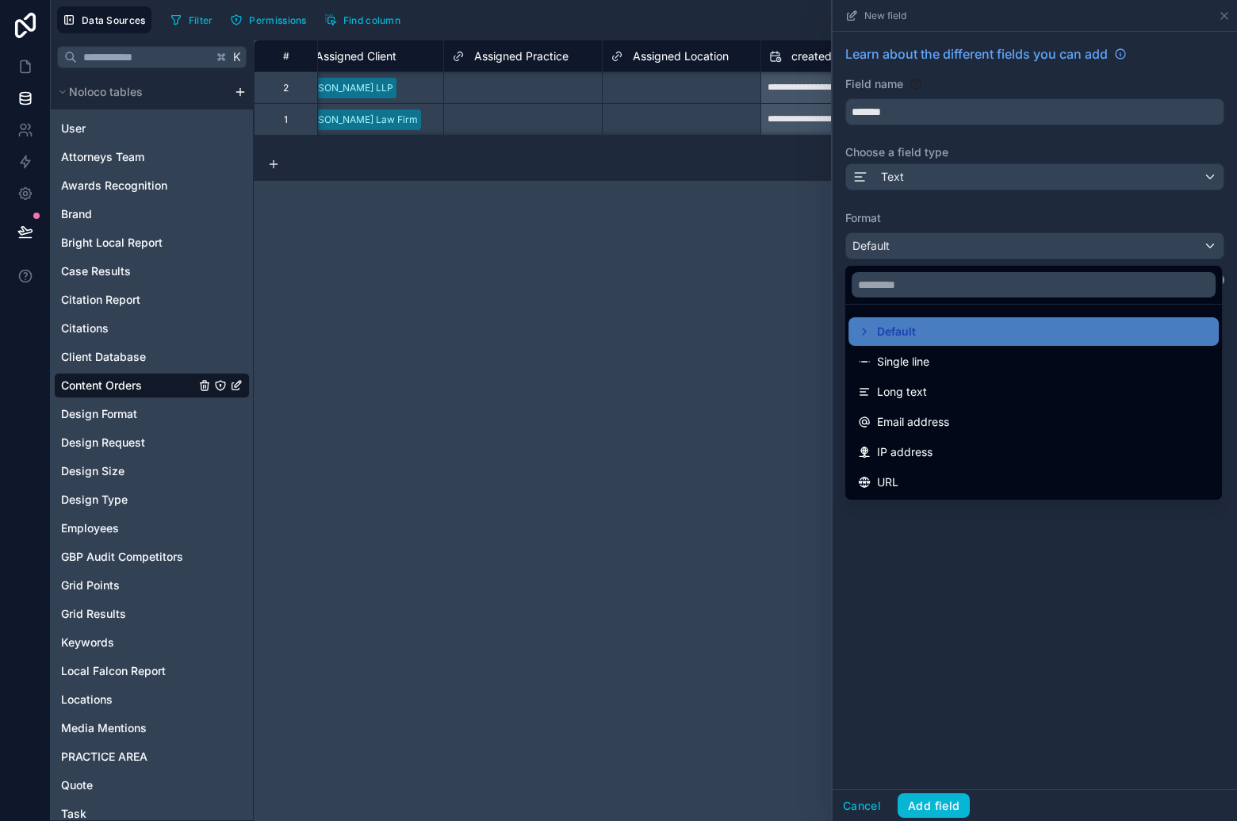
click at [975, 378] on div "Long text" at bounding box center [1033, 391] width 370 height 29
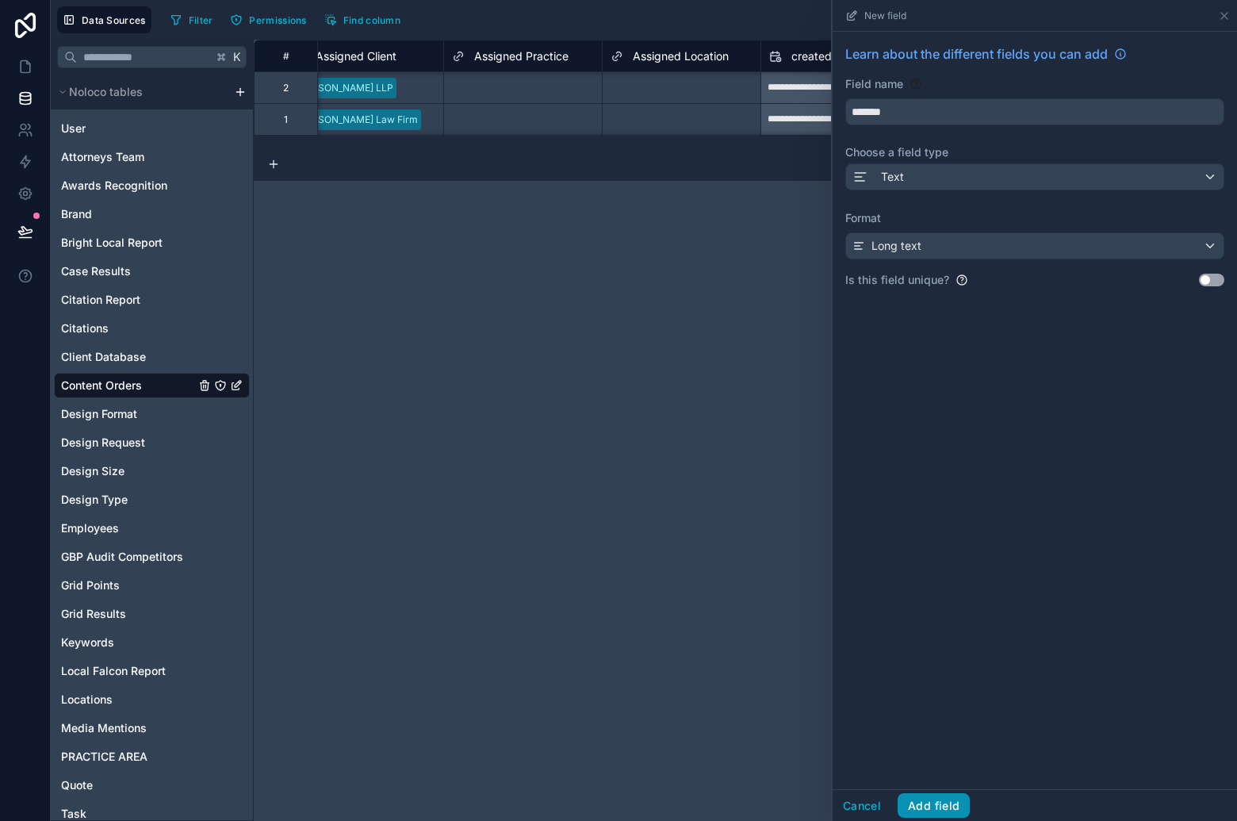
click at [955, 806] on button "Add field" at bounding box center [934, 805] width 72 height 25
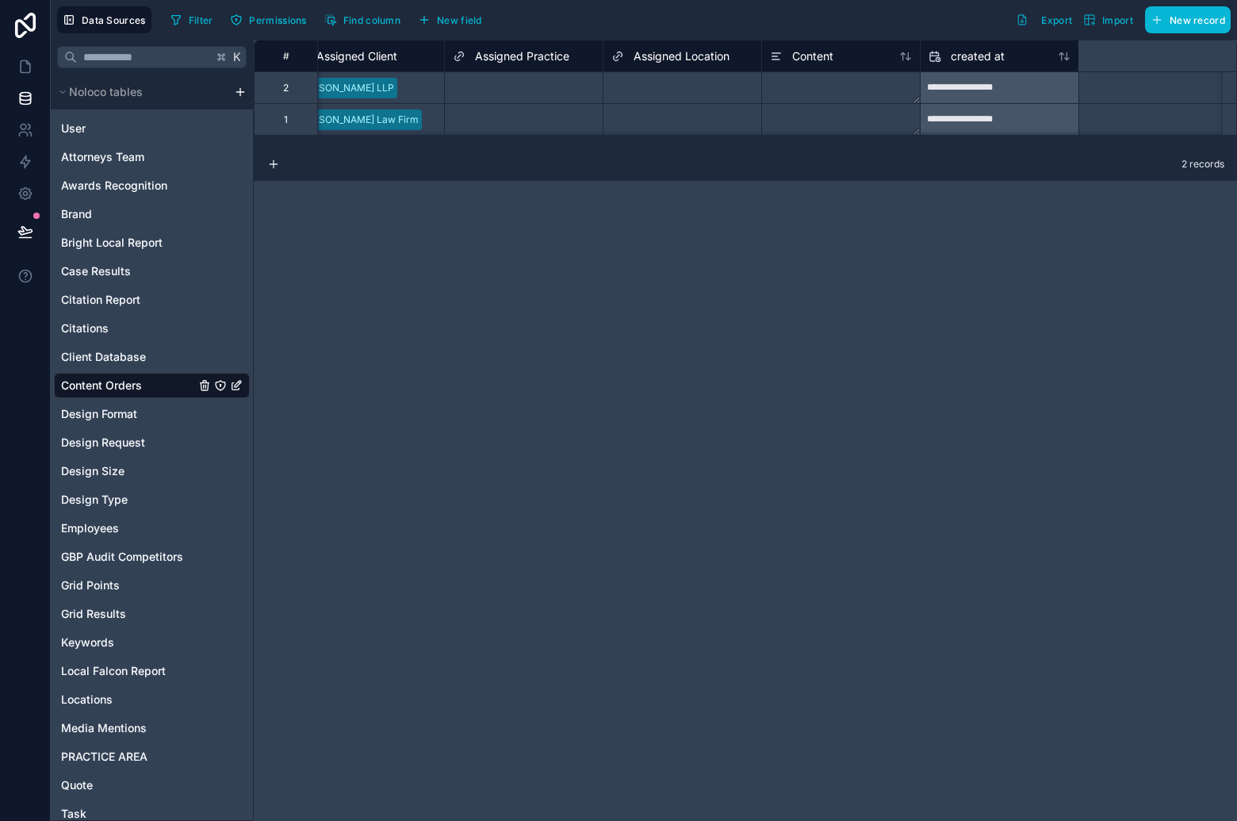
scroll to position [0, 4682]
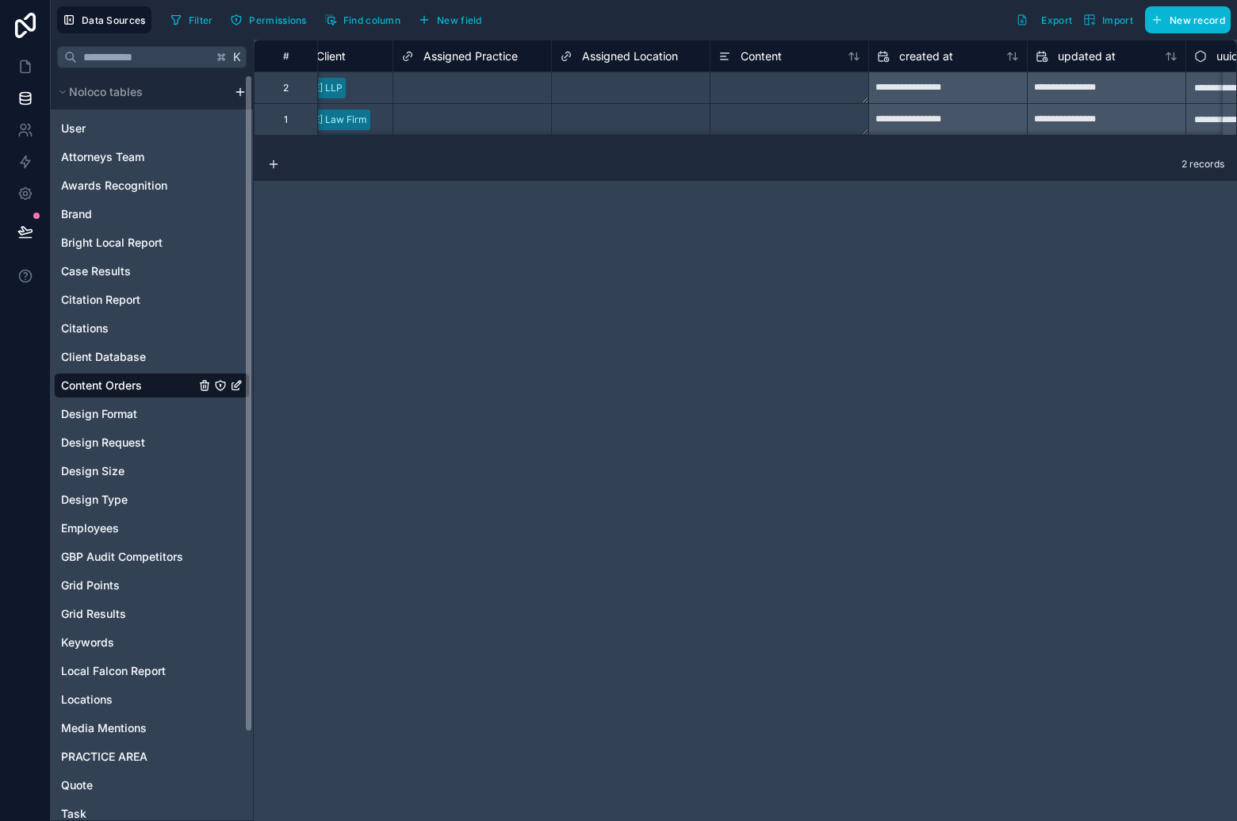
click at [755, 97] on textarea at bounding box center [789, 87] width 158 height 31
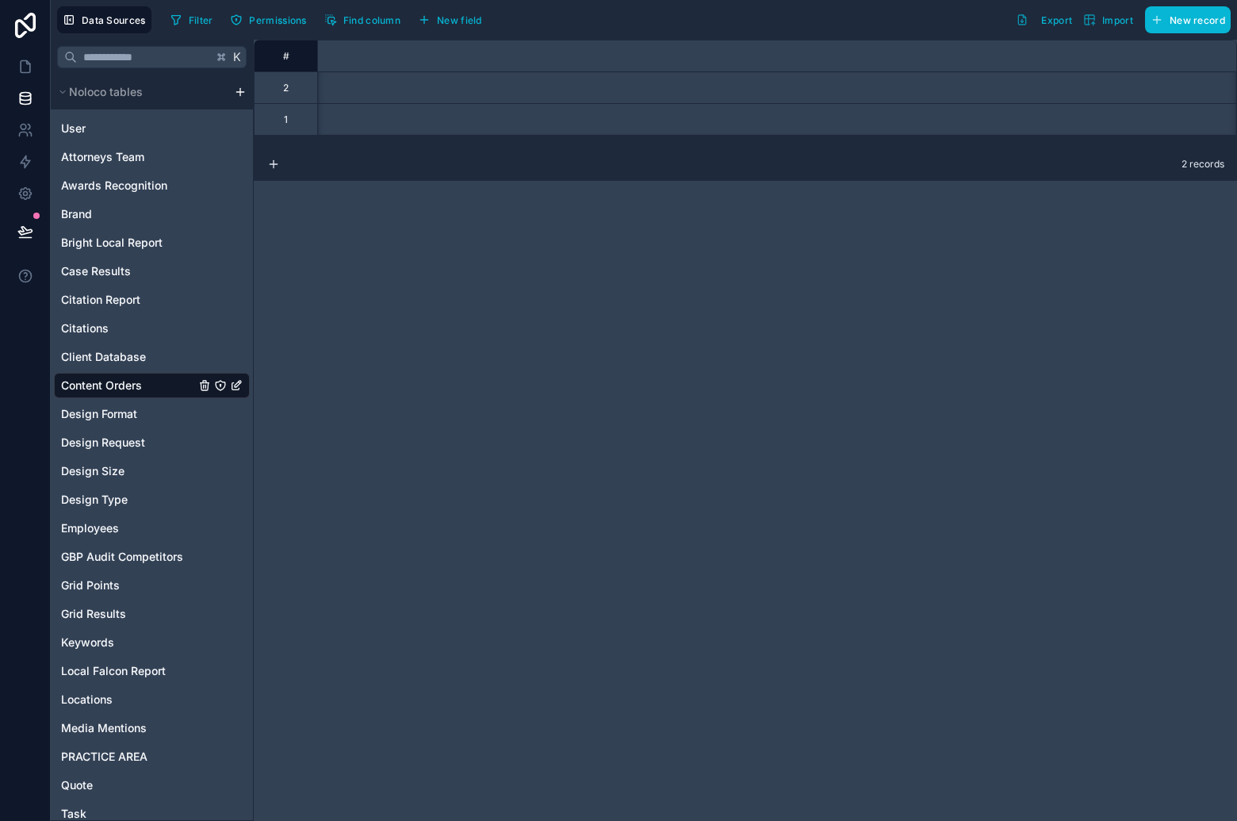
scroll to position [0, 4803]
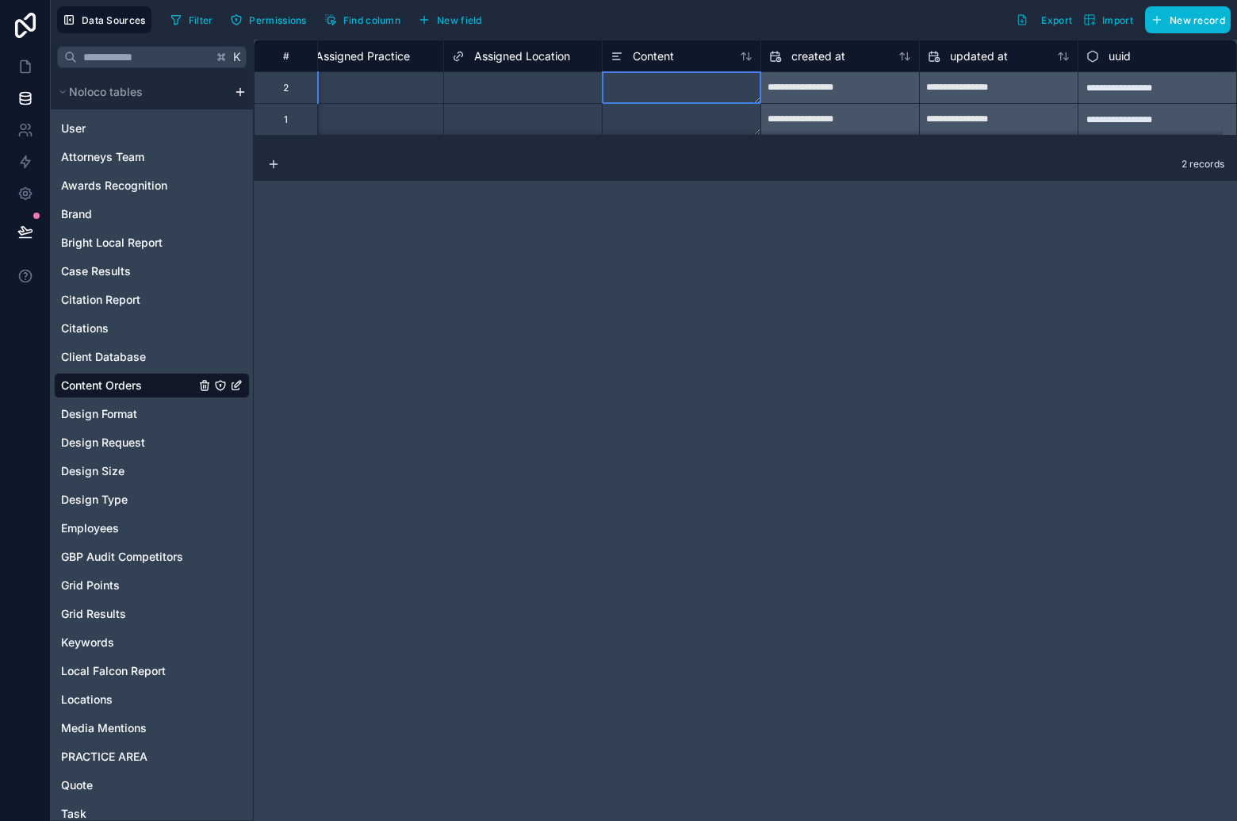
click at [664, 87] on textarea at bounding box center [682, 87] width 158 height 31
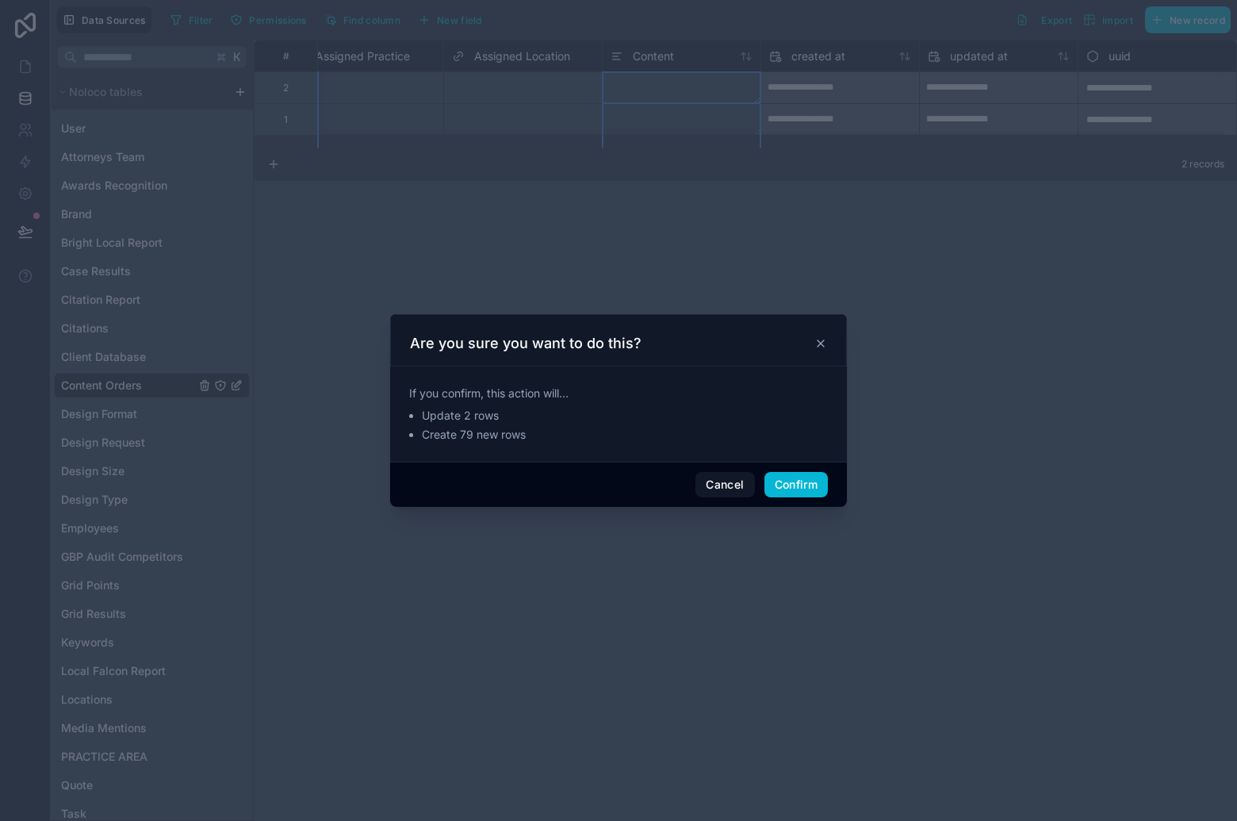
click at [821, 339] on icon at bounding box center [820, 343] width 13 height 13
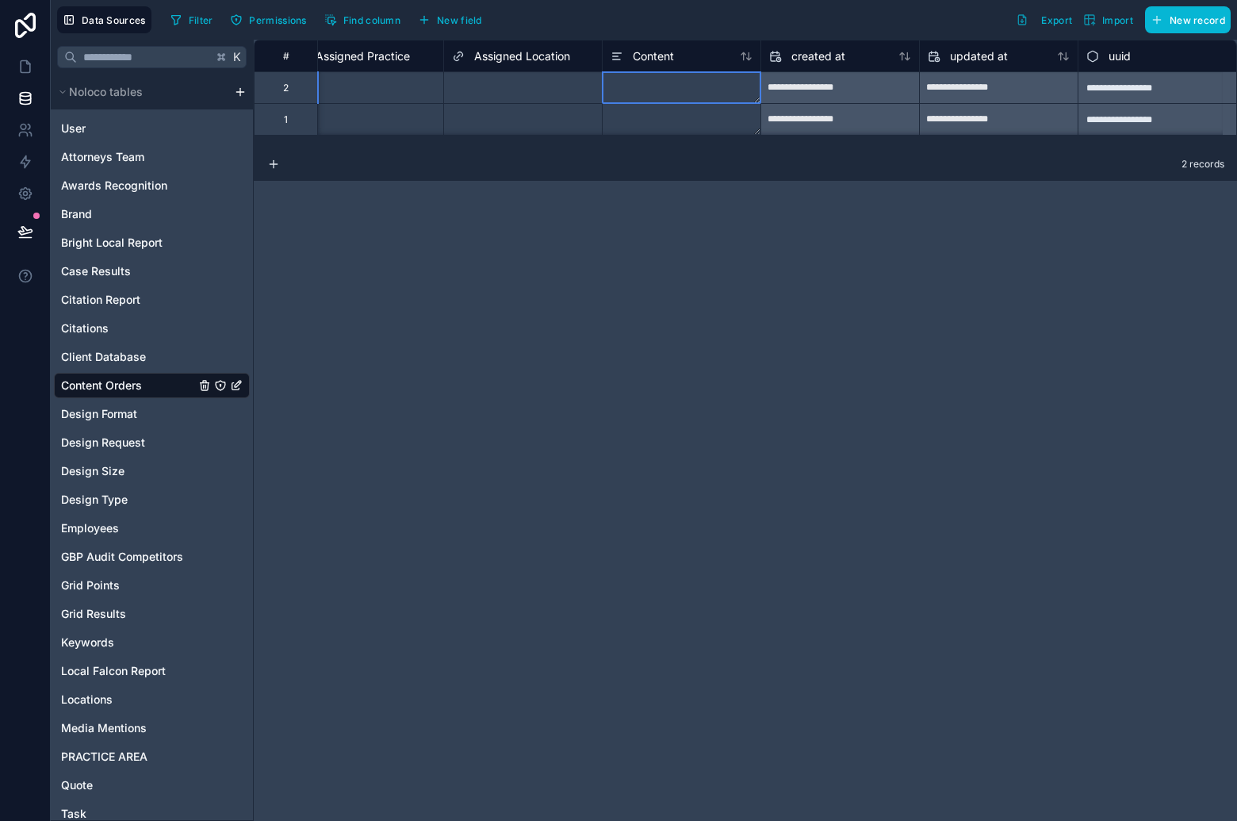
click at [677, 90] on textarea at bounding box center [682, 87] width 158 height 31
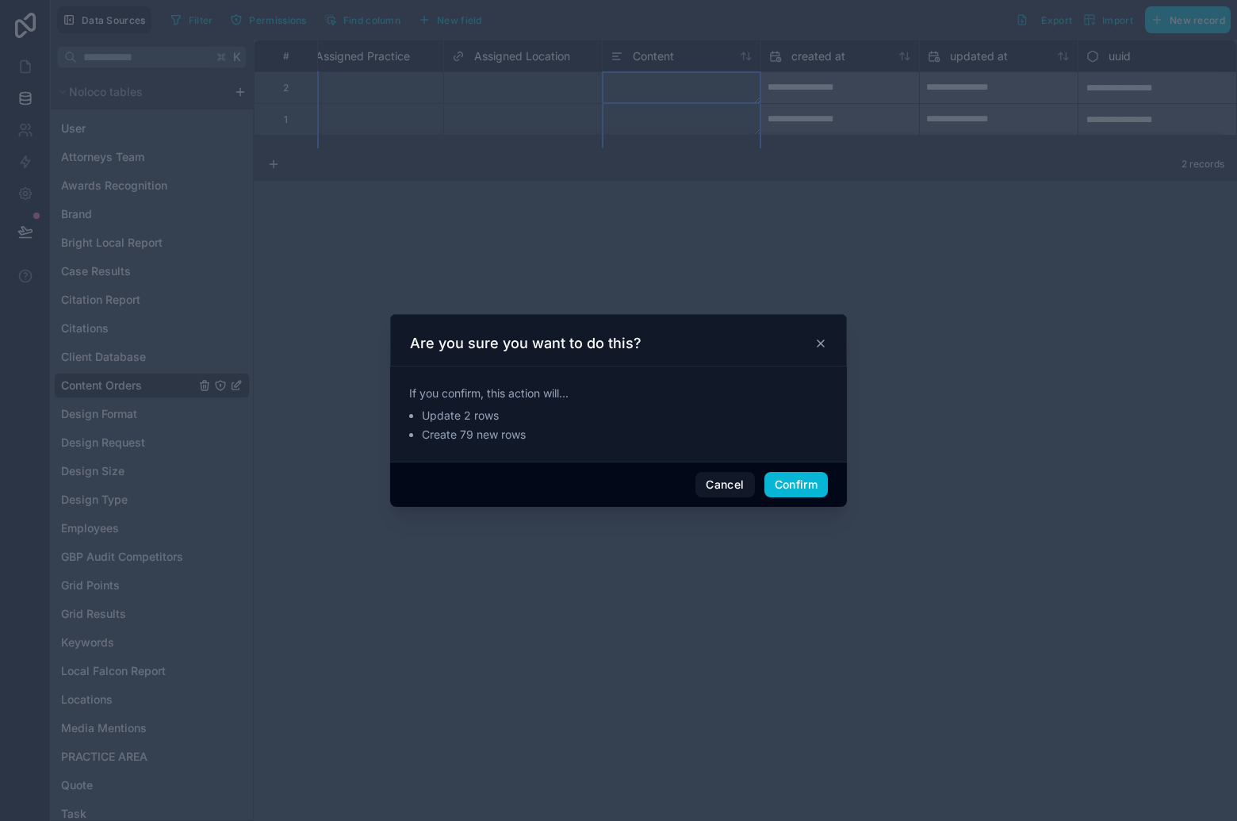
click at [819, 340] on icon at bounding box center [820, 343] width 13 height 13
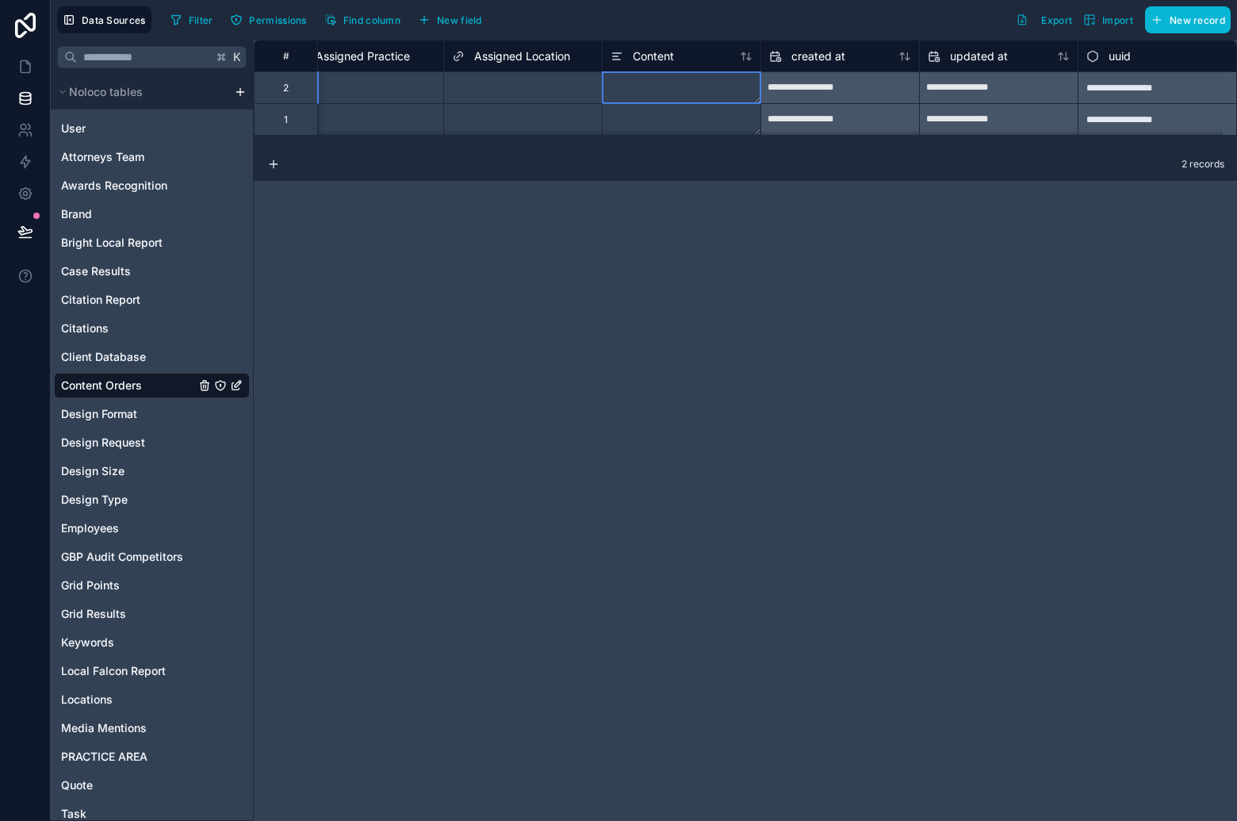
click at [660, 97] on textarea at bounding box center [682, 87] width 158 height 31
click at [657, 86] on textarea at bounding box center [682, 87] width 158 height 31
click at [640, 92] on textarea at bounding box center [682, 135] width 158 height 127
click at [611, 57] on icon at bounding box center [617, 56] width 13 height 19
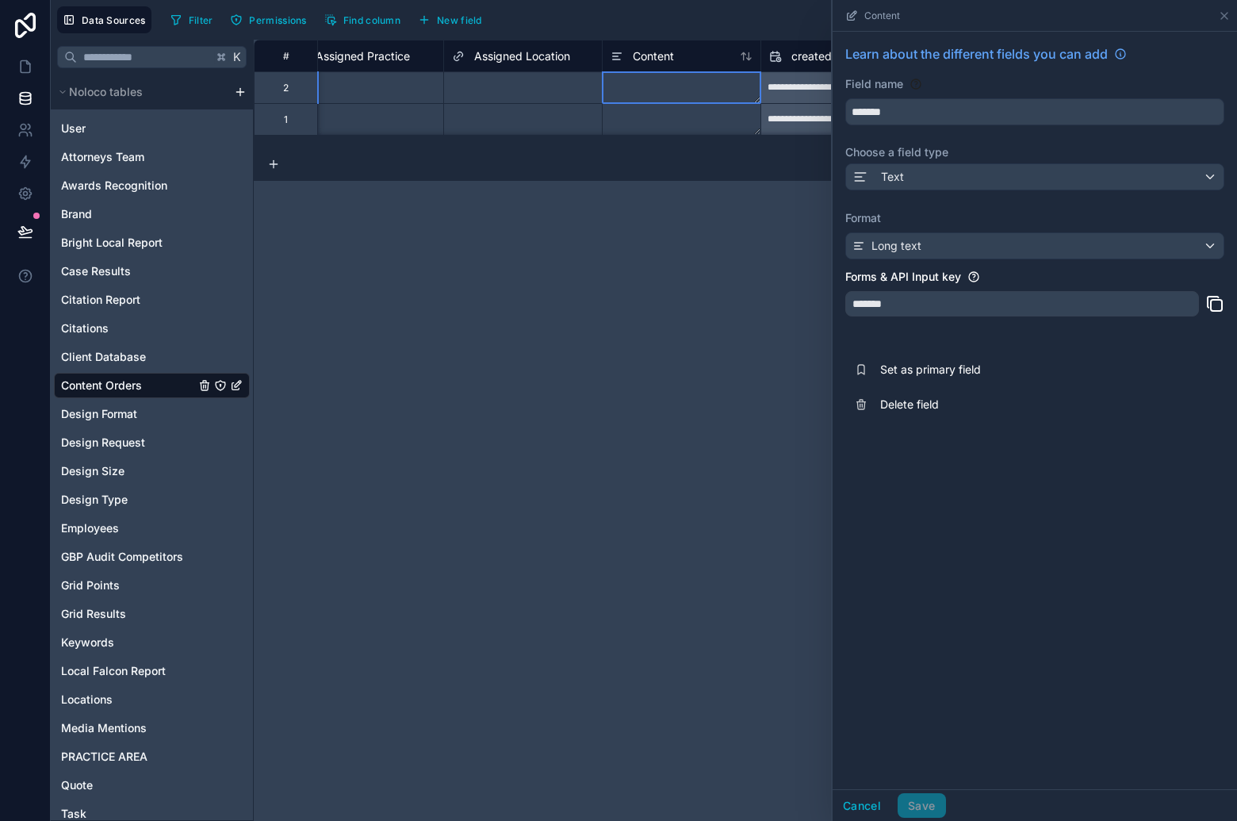
click at [625, 87] on textarea at bounding box center [682, 87] width 158 height 31
click at [645, 91] on textarea at bounding box center [682, 87] width 158 height 31
click at [618, 287] on div "**********" at bounding box center [745, 430] width 983 height 781
click at [626, 193] on div "**********" at bounding box center [745, 430] width 983 height 781
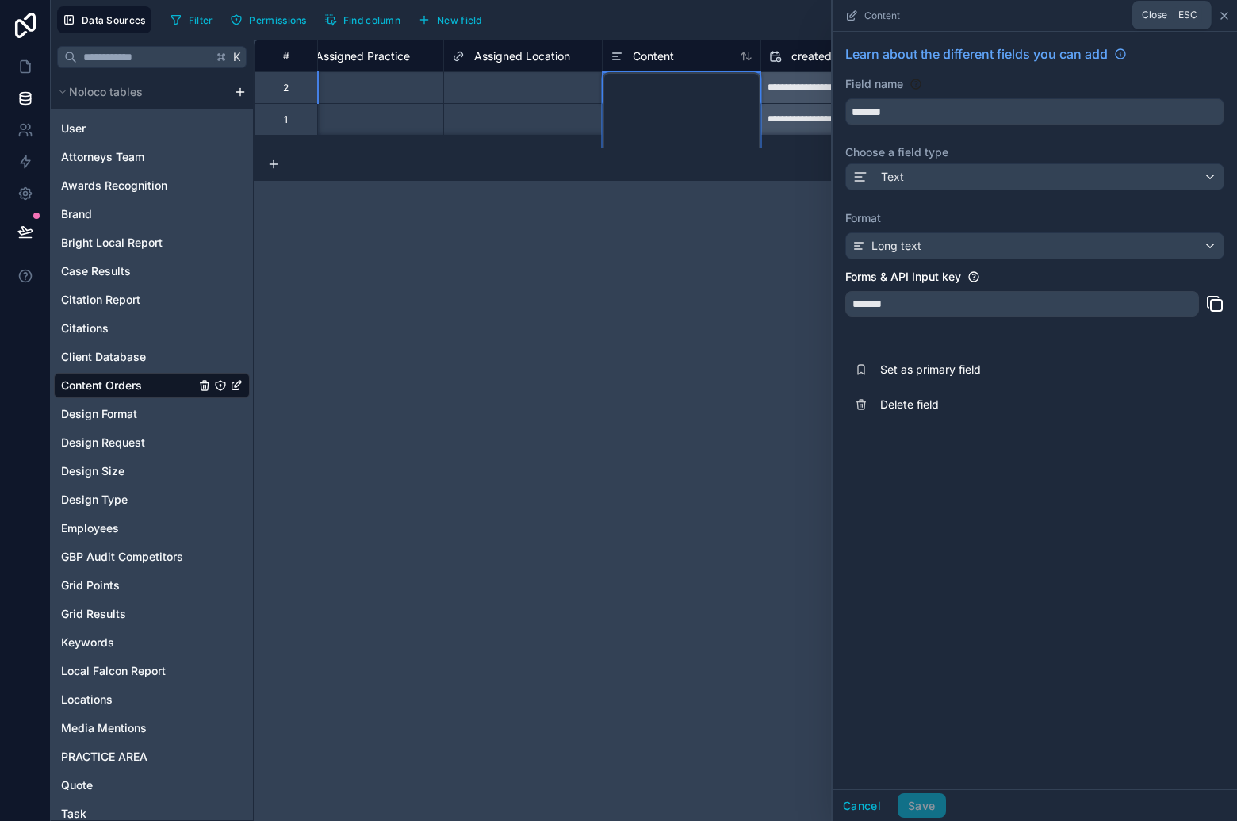
click at [1224, 13] on icon at bounding box center [1224, 16] width 13 height 13
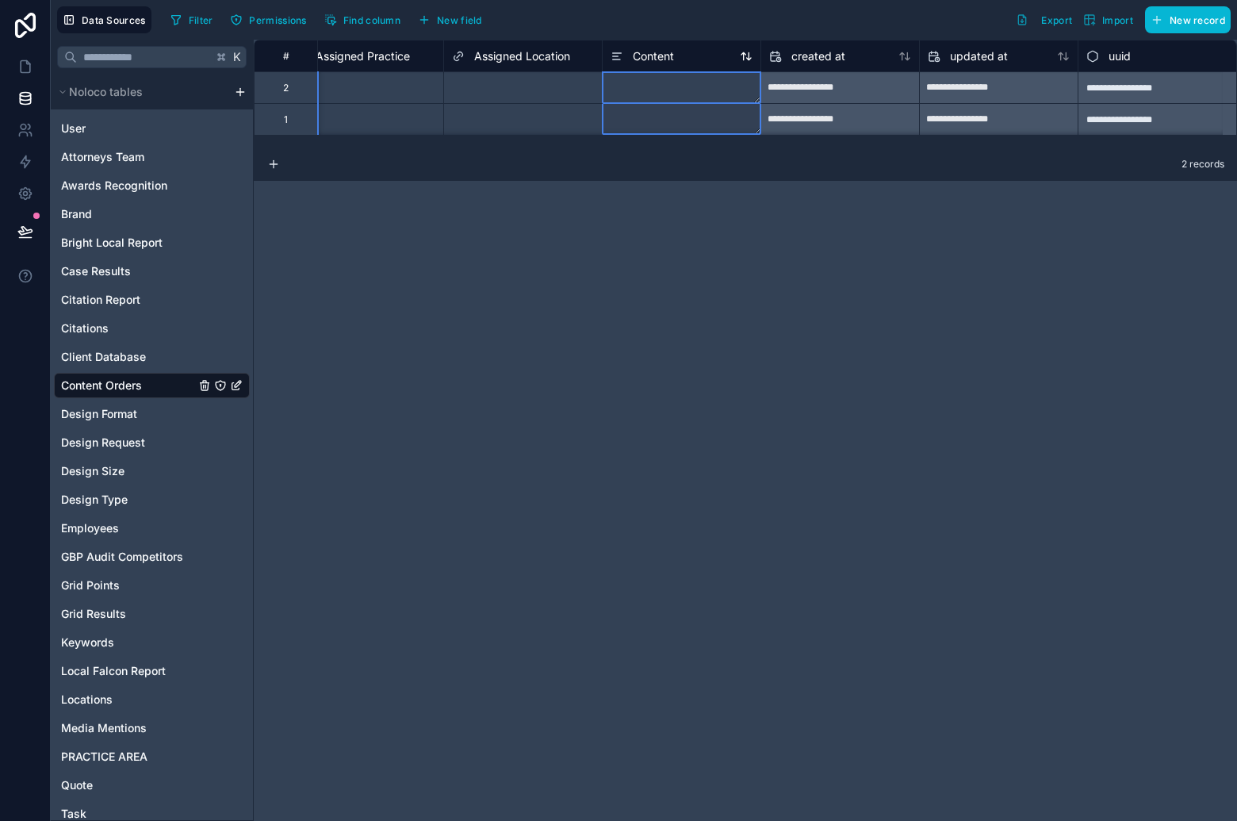
click at [657, 47] on div "Content" at bounding box center [642, 56] width 63 height 19
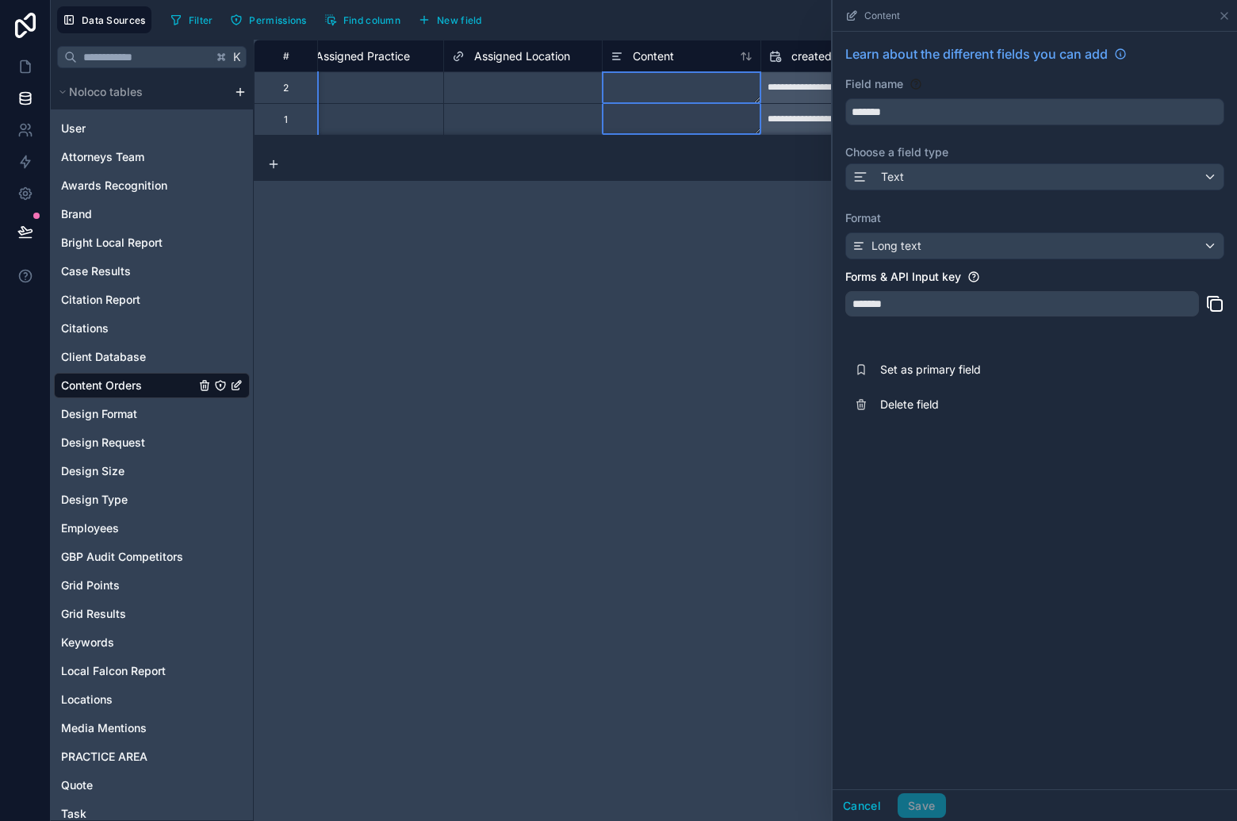
click at [626, 85] on textarea at bounding box center [682, 87] width 158 height 31
click at [626, 86] on textarea at bounding box center [682, 87] width 158 height 31
click at [683, 460] on div "**********" at bounding box center [745, 430] width 983 height 781
drag, startPoint x: 867, startPoint y: 809, endPoint x: 834, endPoint y: 557, distance: 253.6
click at [867, 808] on button "Cancel" at bounding box center [862, 805] width 59 height 25
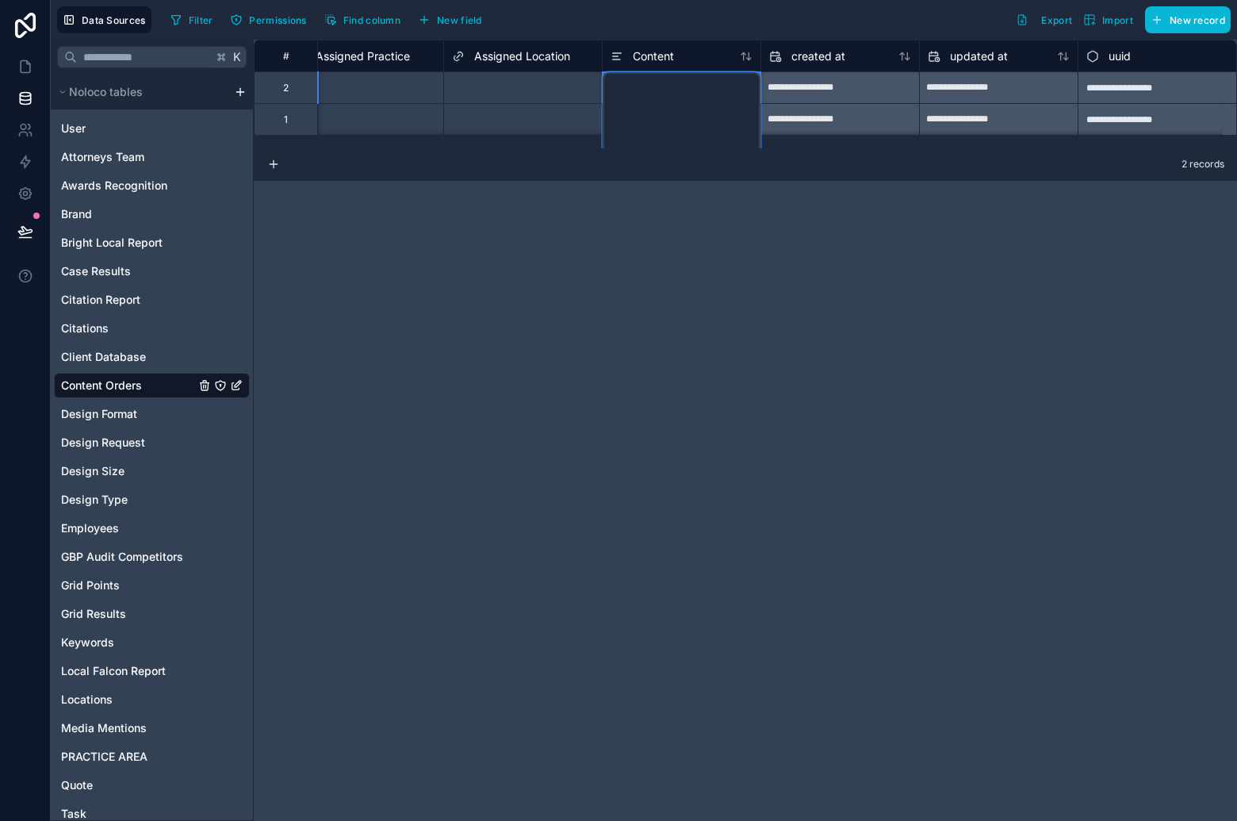
click at [644, 110] on textarea at bounding box center [682, 135] width 158 height 127
paste textarea "**********"
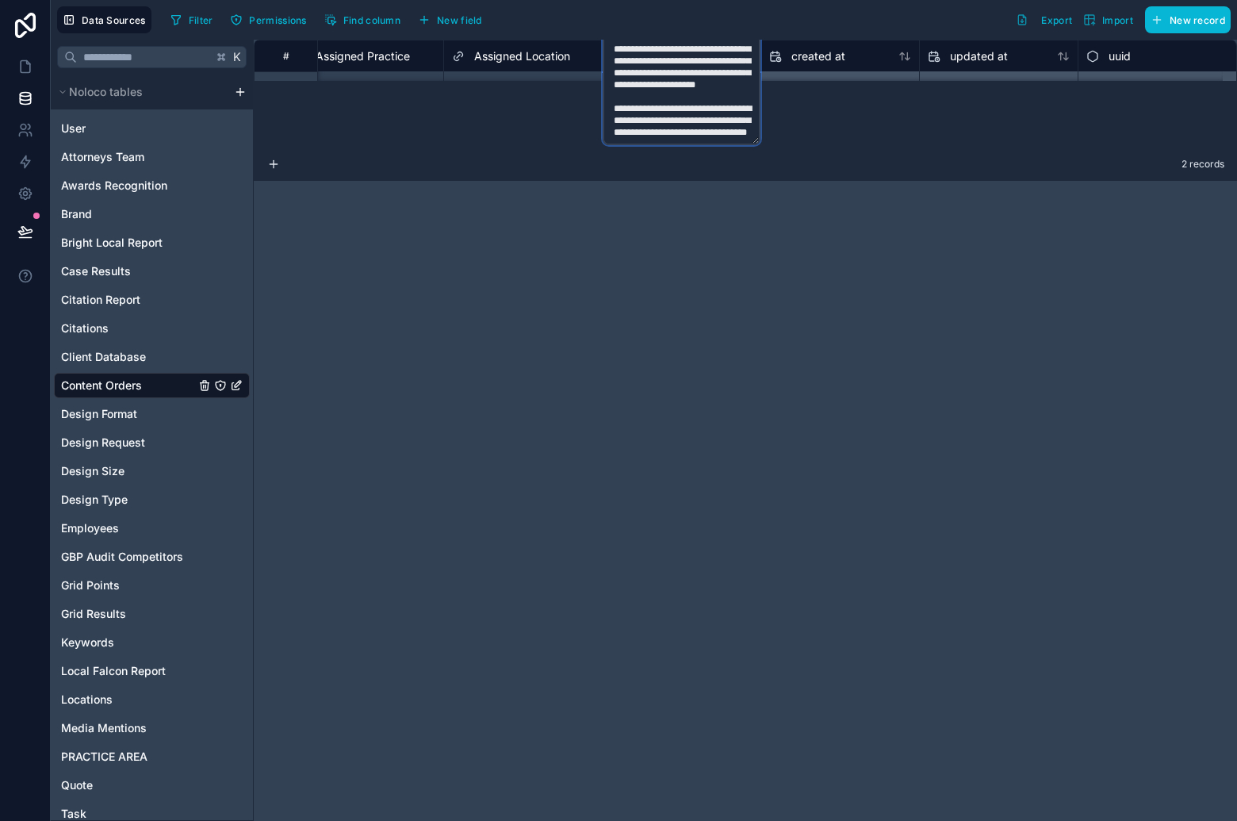
scroll to position [0, 4803]
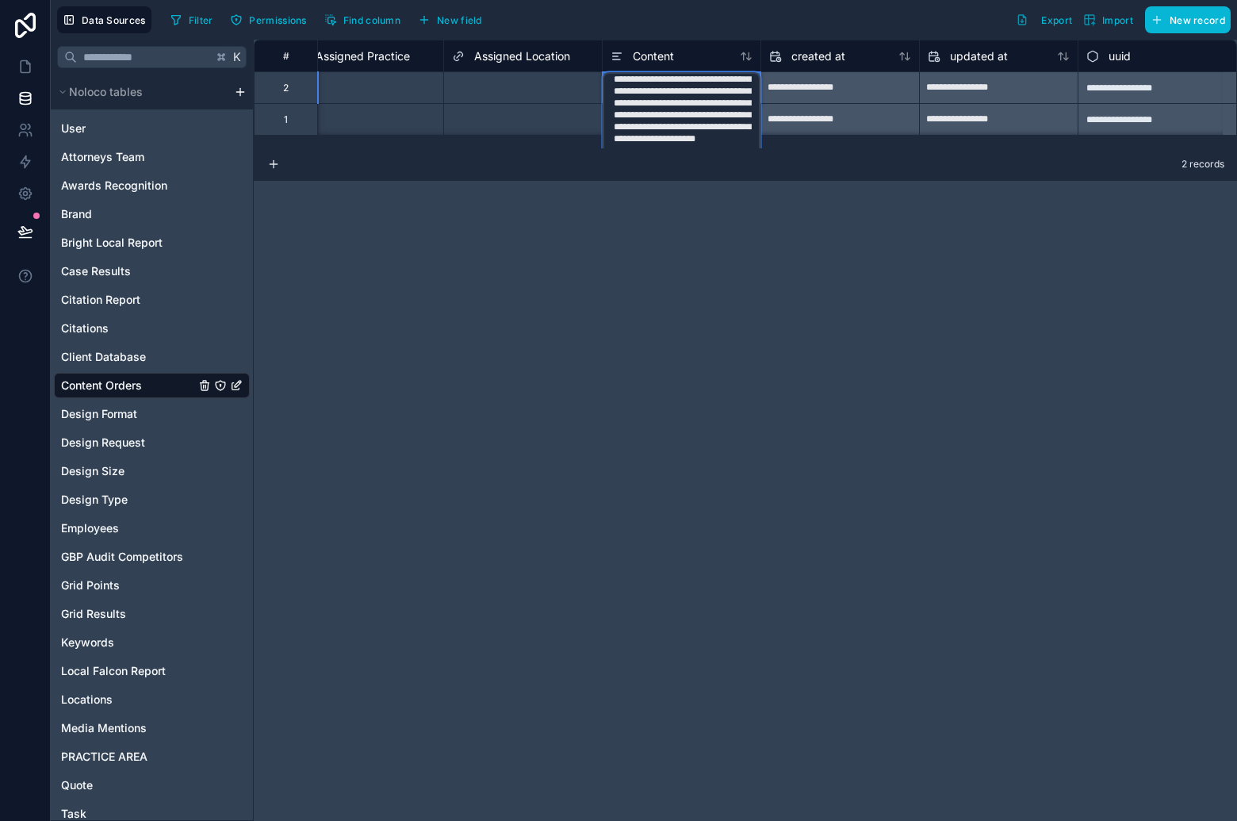
type textarea "**********"
click at [779, 228] on div "**********" at bounding box center [745, 430] width 983 height 781
click at [543, 82] on div "Select a Assigned Location" at bounding box center [512, 88] width 121 height 13
click at [655, 88] on textarea at bounding box center [682, 87] width 158 height 31
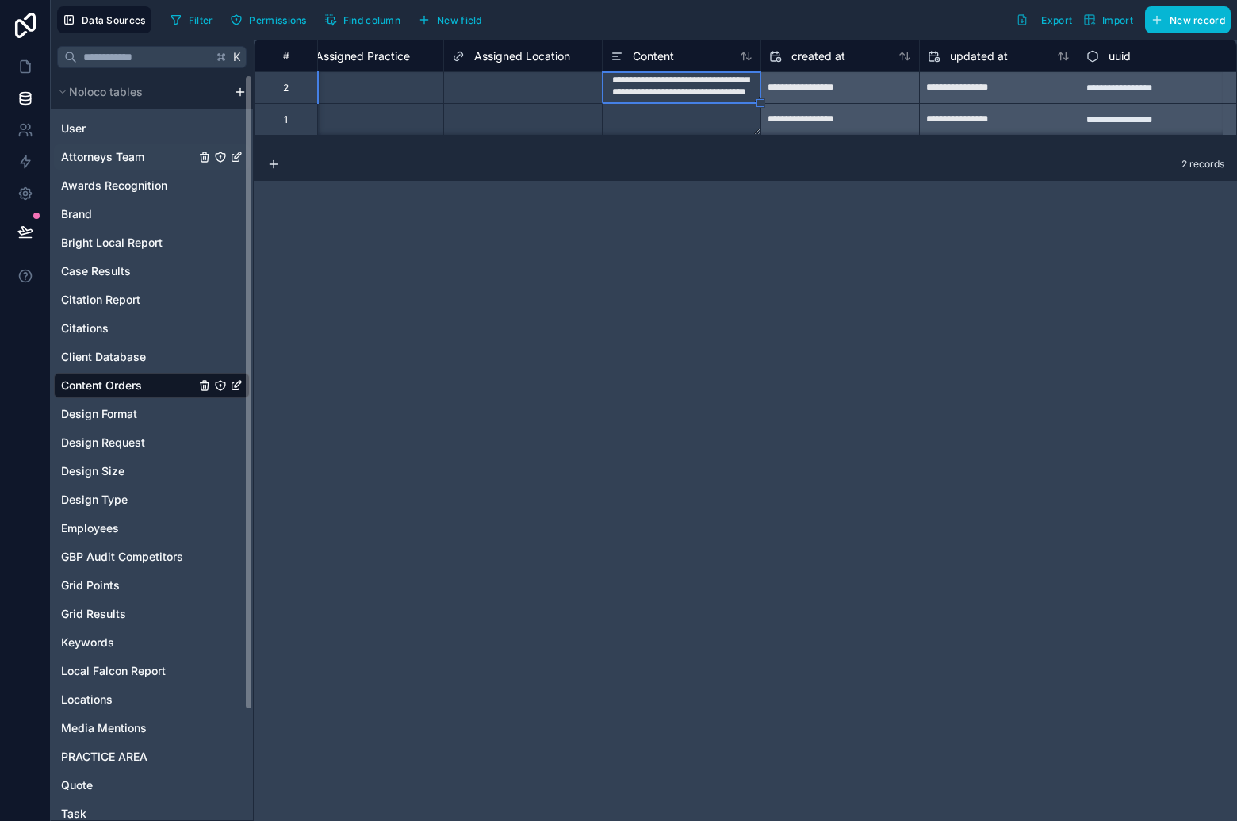
click at [104, 166] on div "Attorneys Team" at bounding box center [152, 156] width 196 height 25
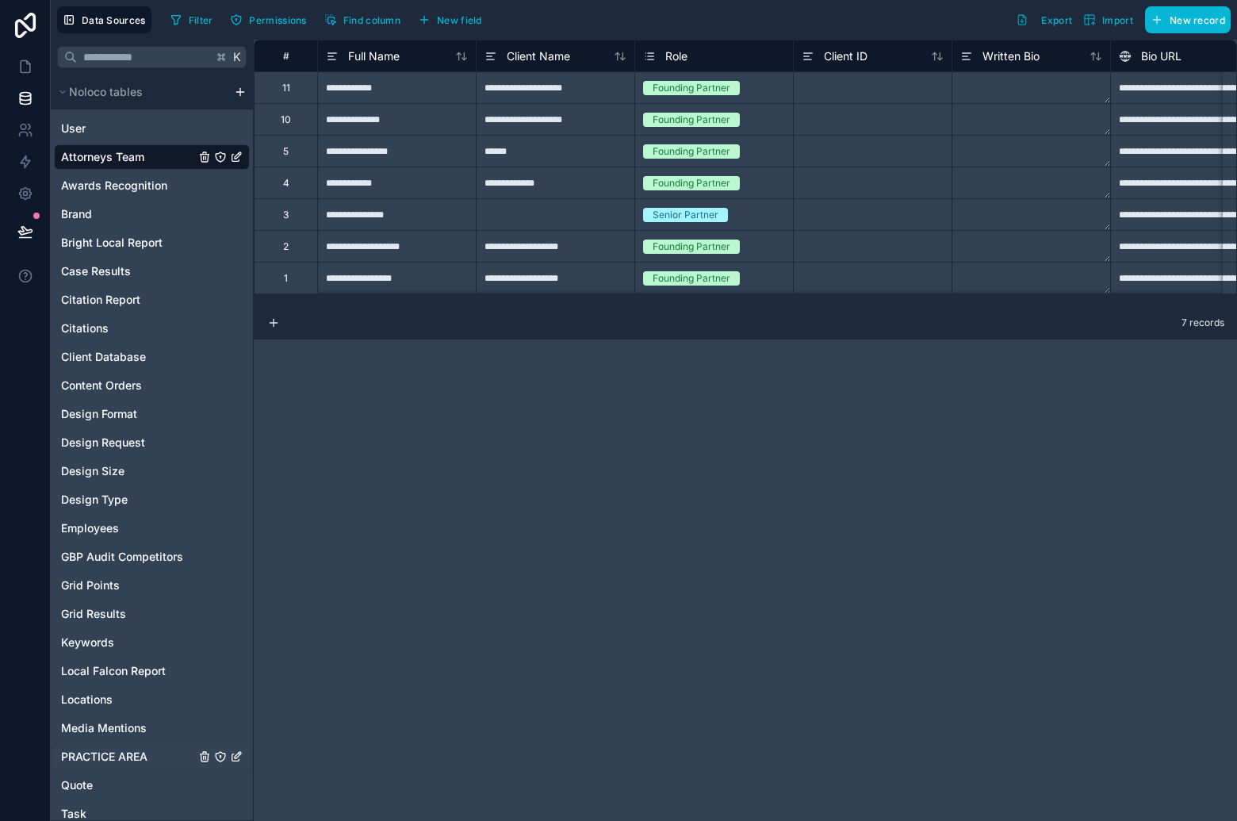
click at [124, 760] on span "PRACTICE AREA" at bounding box center [104, 757] width 86 height 16
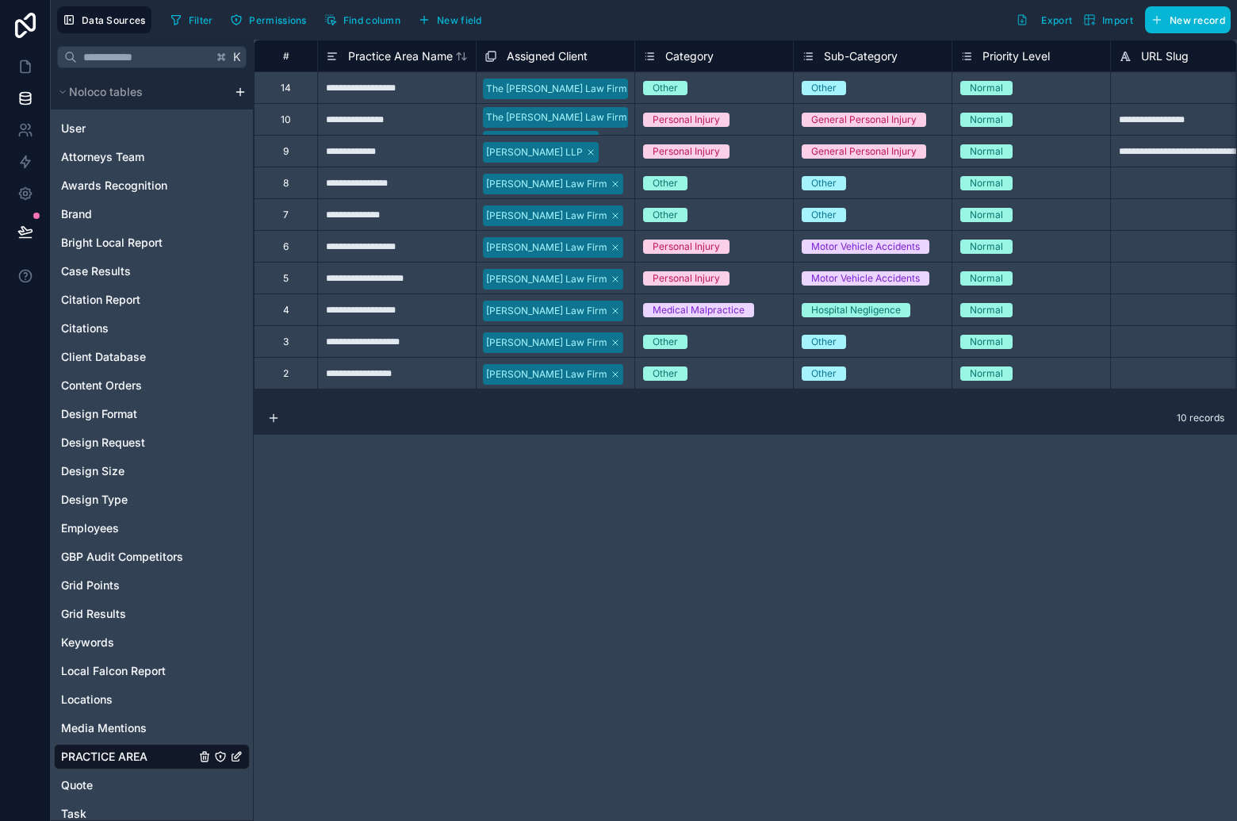
click at [612, 126] on div "The Wilhite Law Firm Parker Waichman LLP" at bounding box center [556, 119] width 158 height 31
click at [497, 55] on icon at bounding box center [490, 56] width 13 height 19
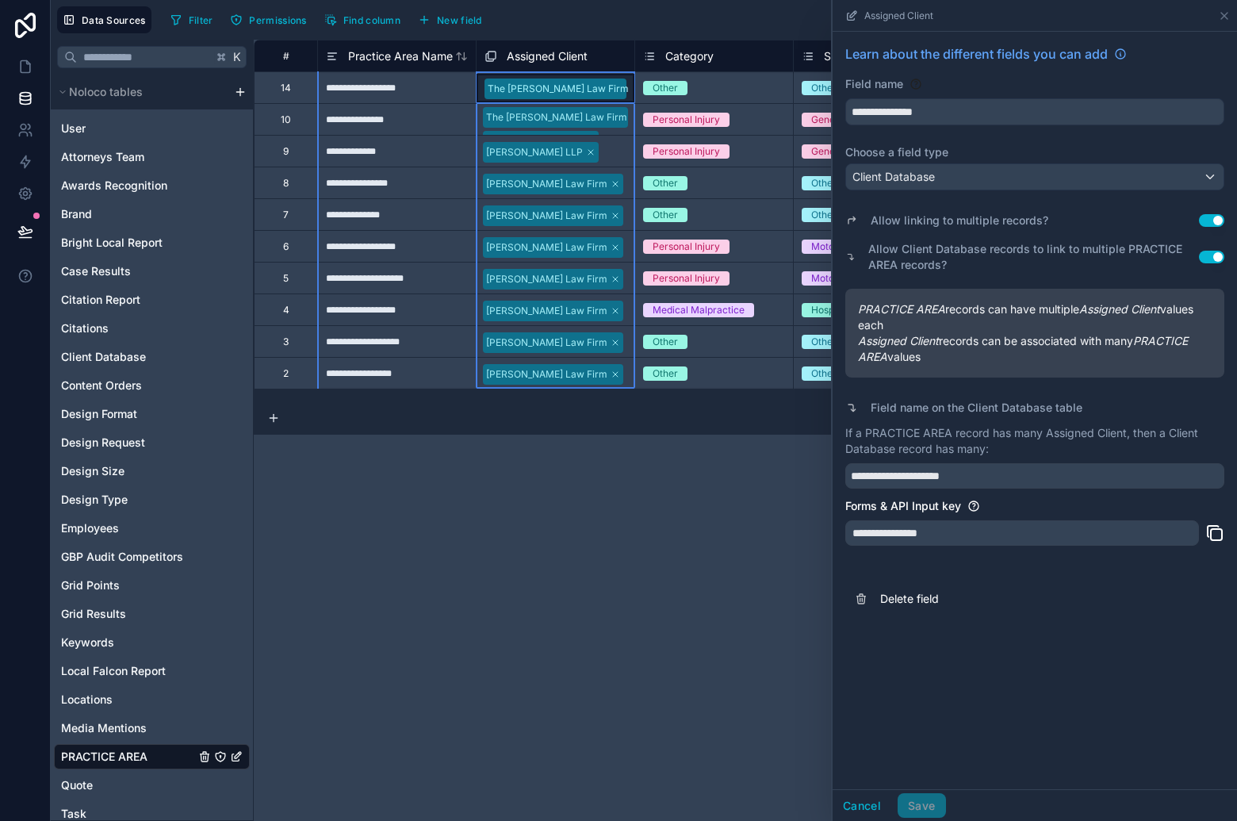
click at [1218, 218] on button "Use setting" at bounding box center [1211, 220] width 25 height 13
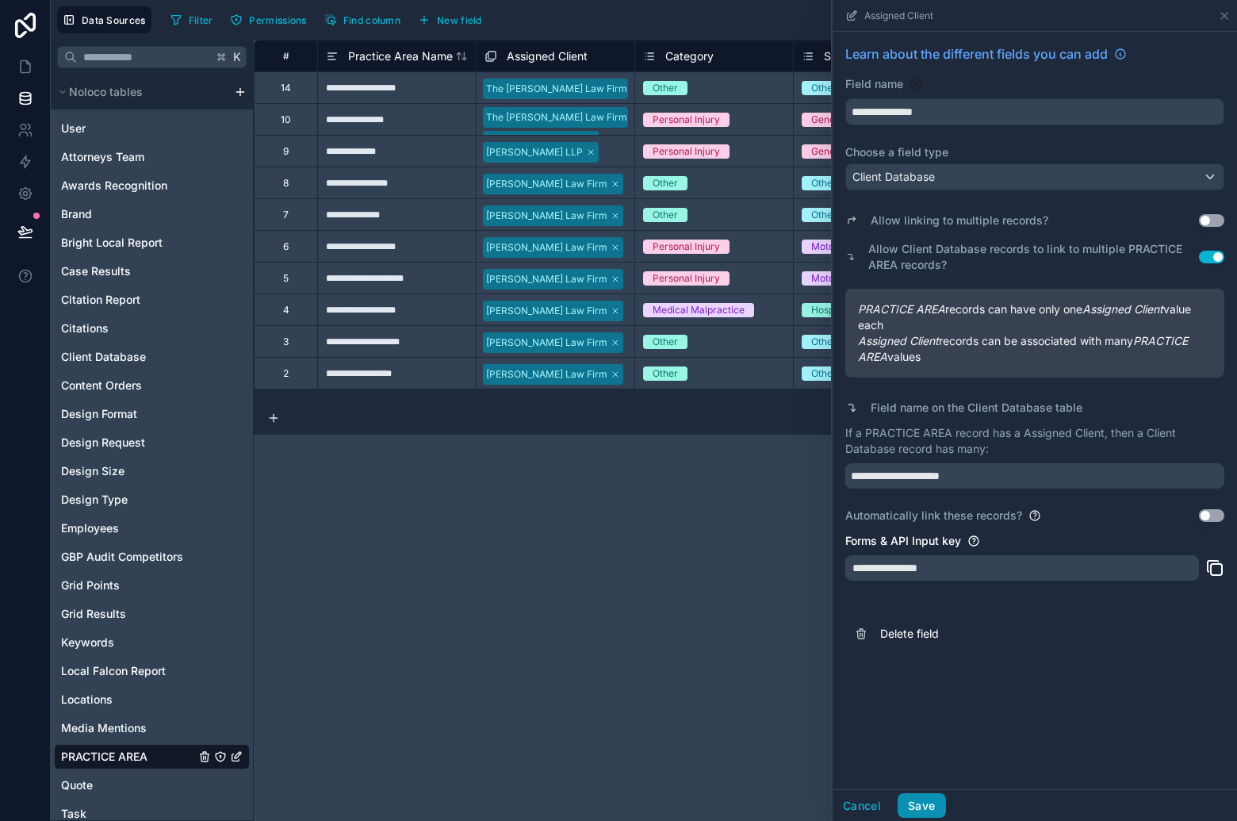
click at [932, 807] on button "Save" at bounding box center [922, 805] width 48 height 25
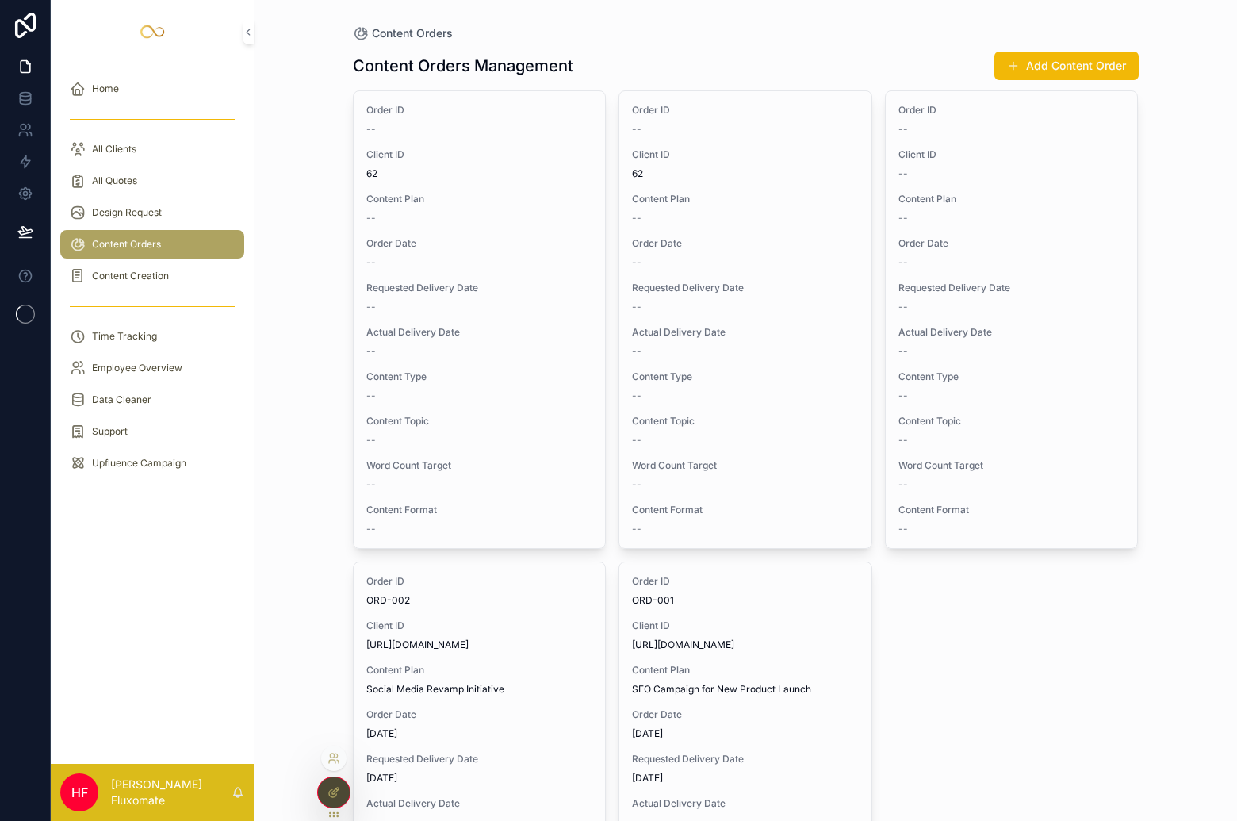
click at [334, 798] on div at bounding box center [334, 792] width 32 height 30
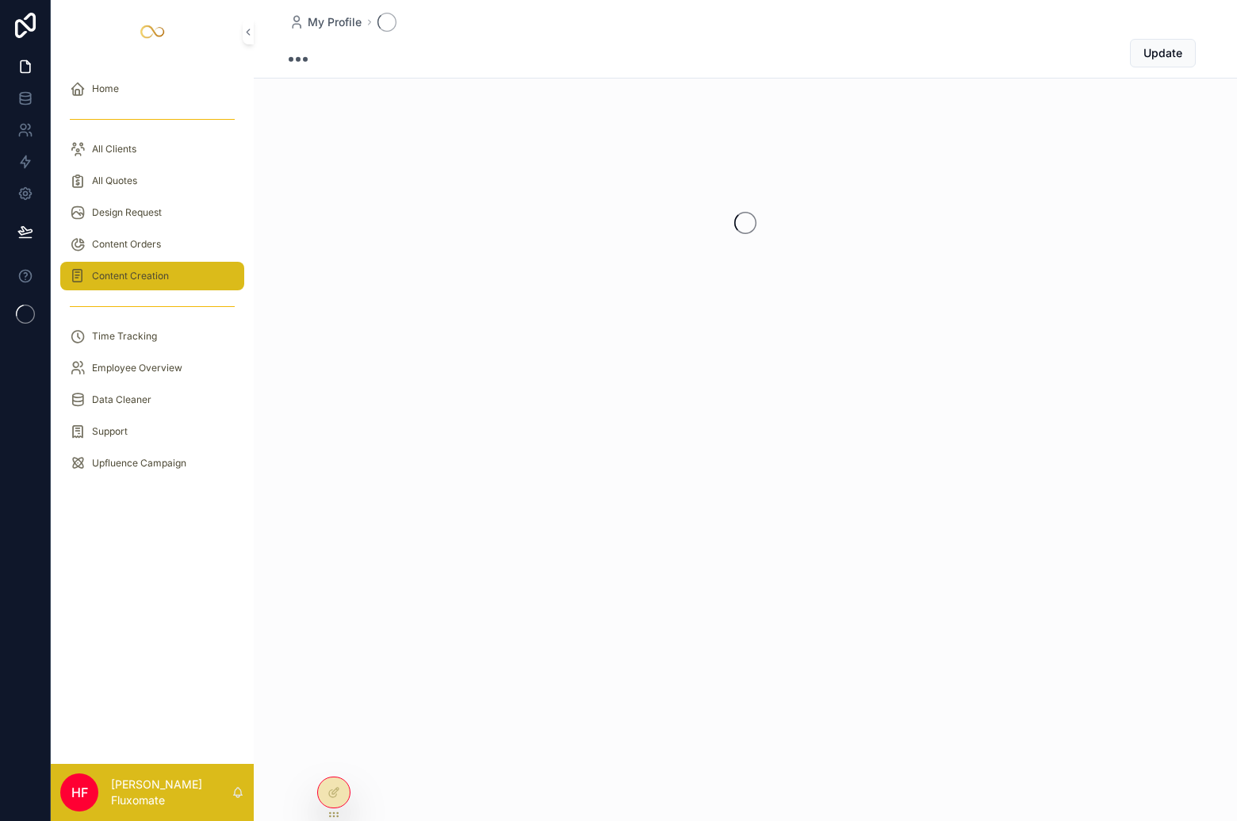
click at [183, 268] on div "Content Creation" at bounding box center [152, 275] width 165 height 25
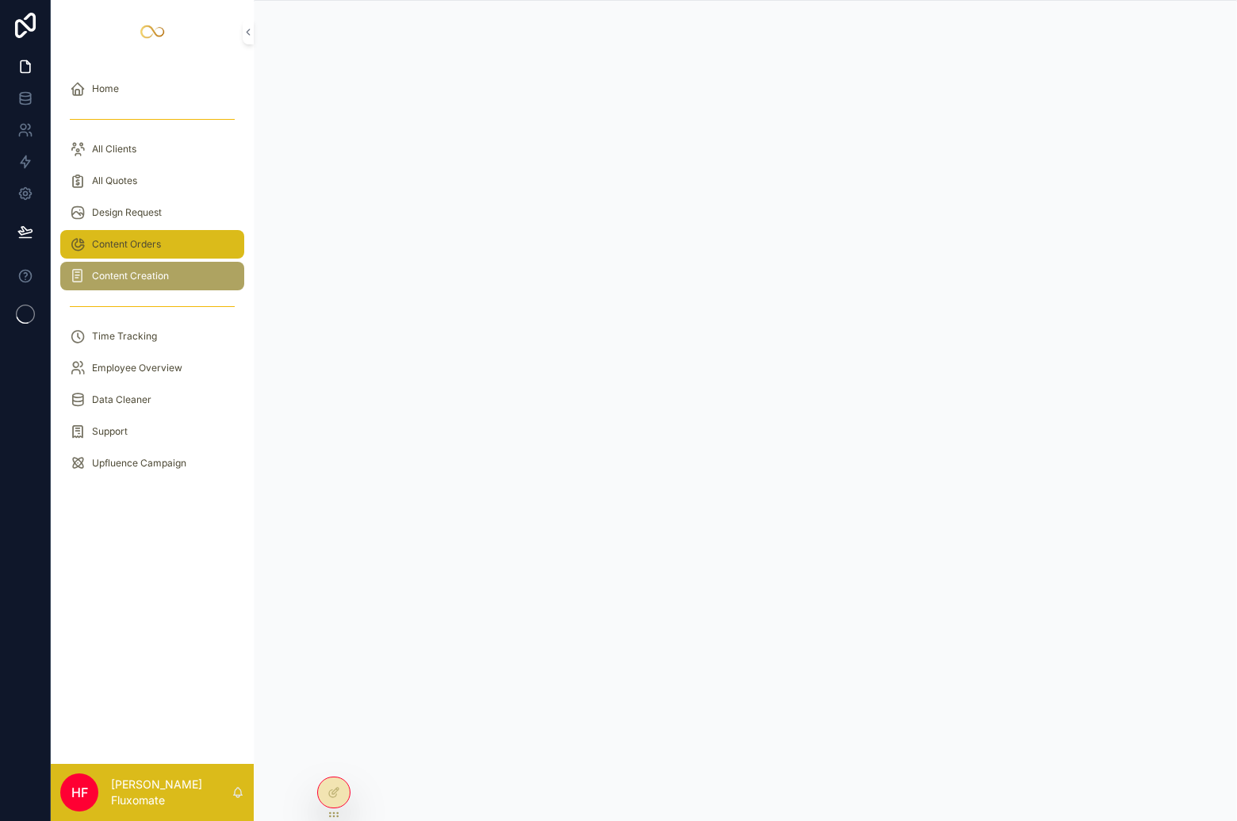
click at [201, 257] on link "Content Orders" at bounding box center [152, 244] width 184 height 29
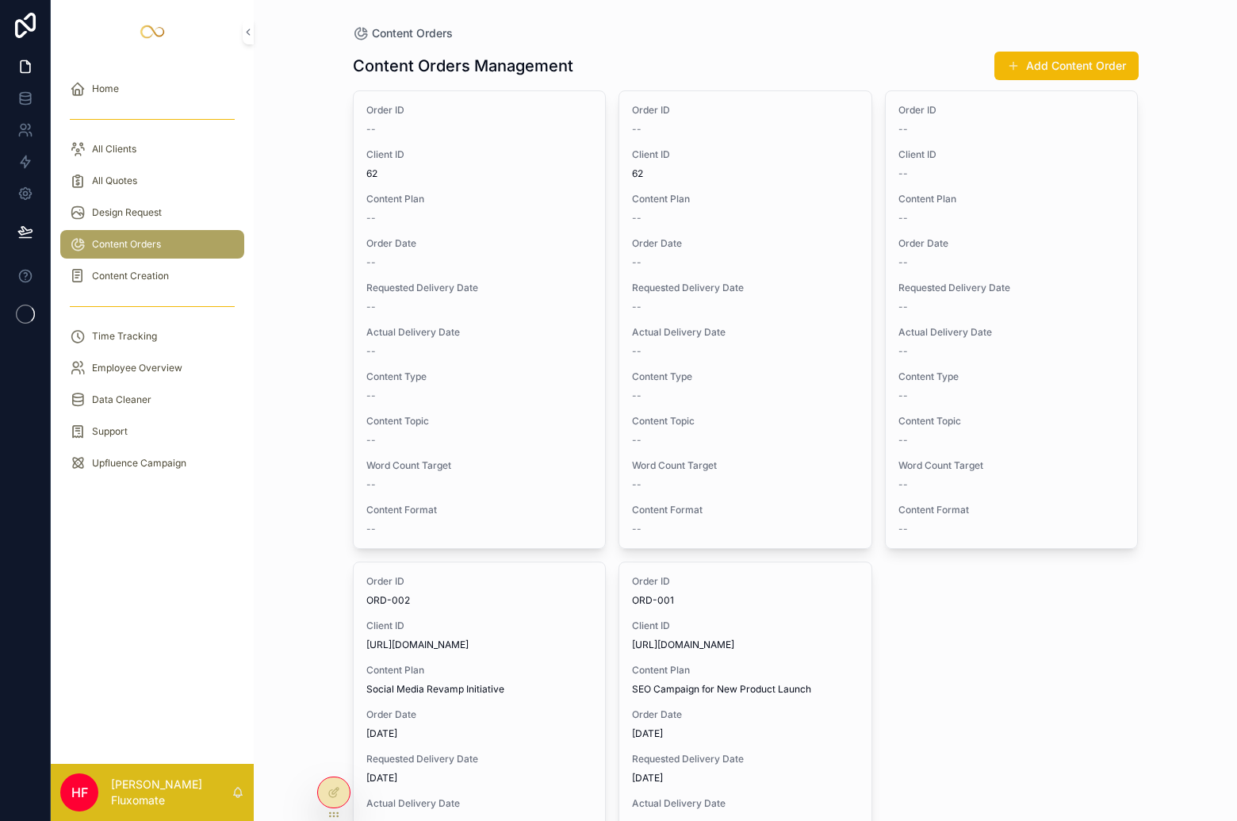
click at [344, 711] on div "Content Orders Content Orders Management Add Content Order Order ID -- Client I…" at bounding box center [745, 562] width 811 height 1124
click at [331, 786] on icon at bounding box center [333, 792] width 13 height 13
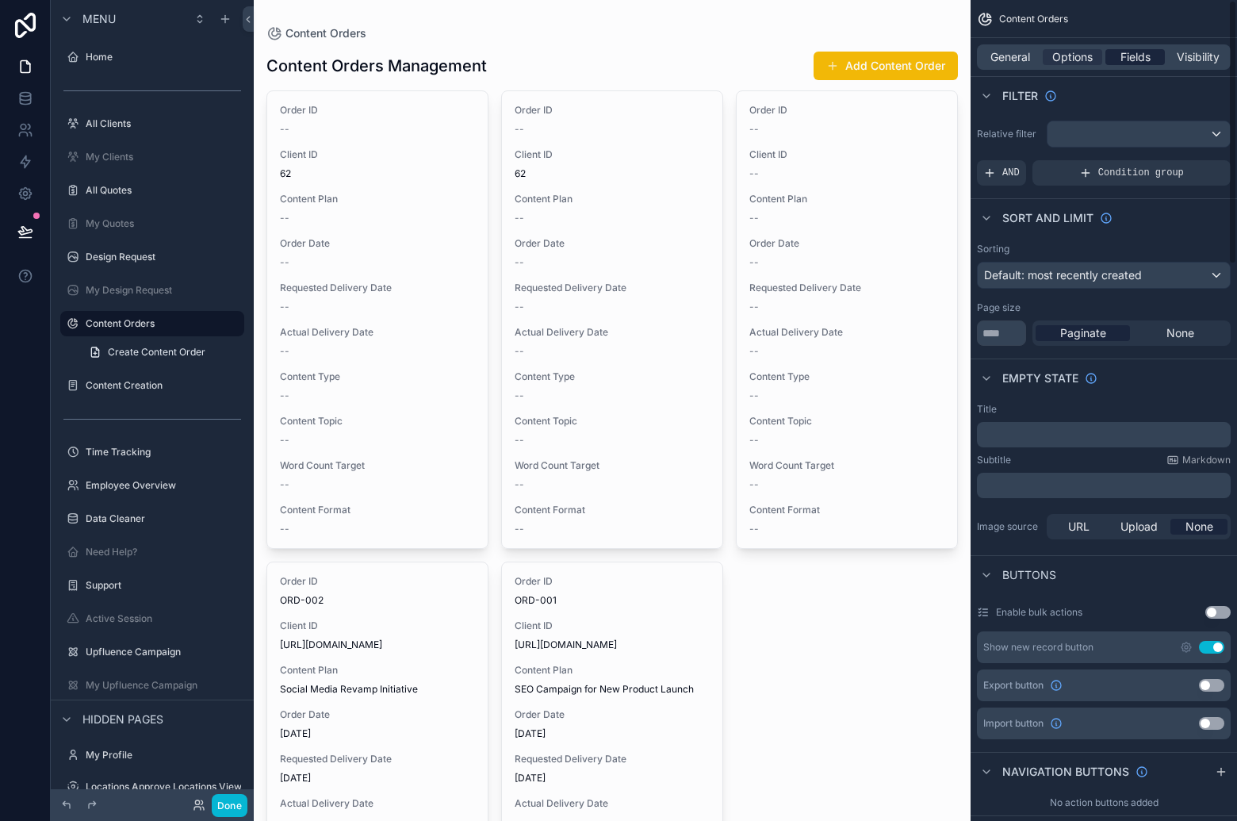
click at [1137, 64] on span "Fields" at bounding box center [1135, 57] width 30 height 16
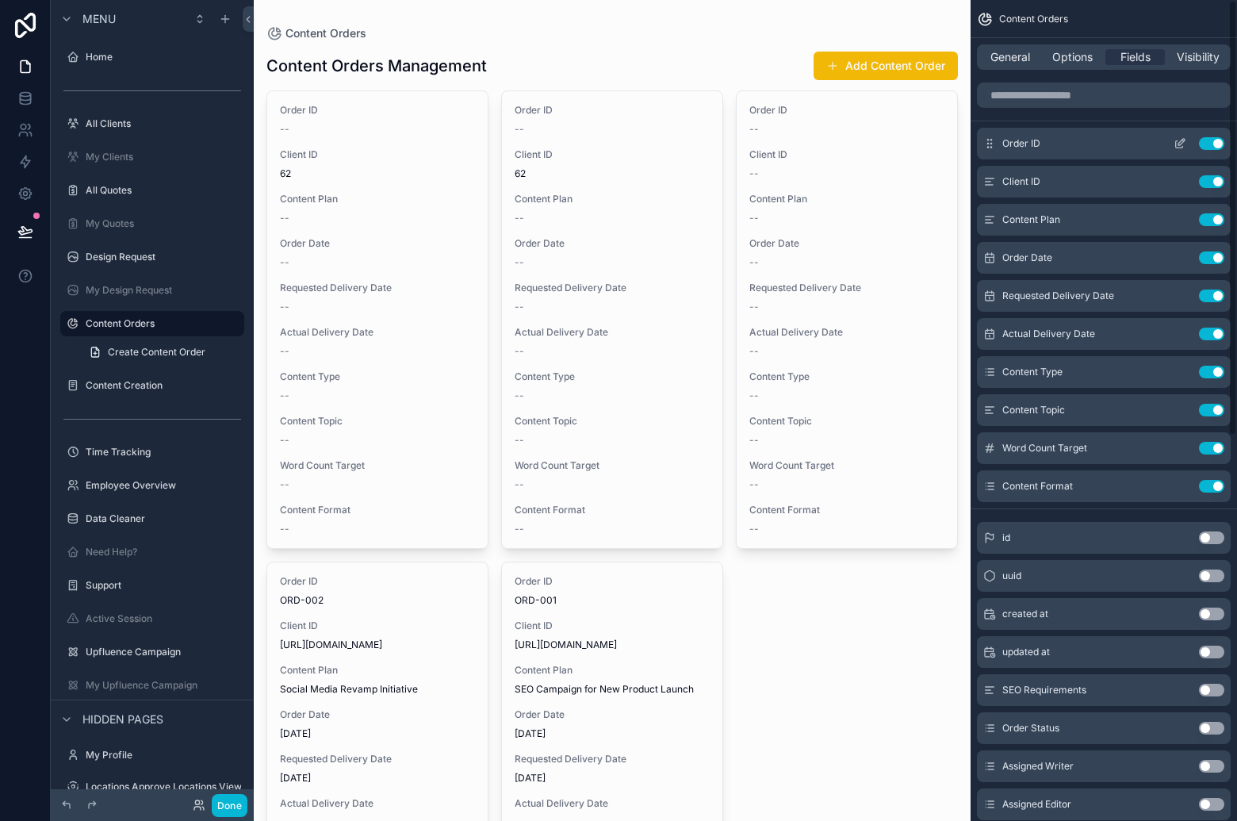
click at [1214, 137] on div "Use setting" at bounding box center [1195, 143] width 57 height 13
click at [1209, 147] on button "Use setting" at bounding box center [1211, 143] width 25 height 13
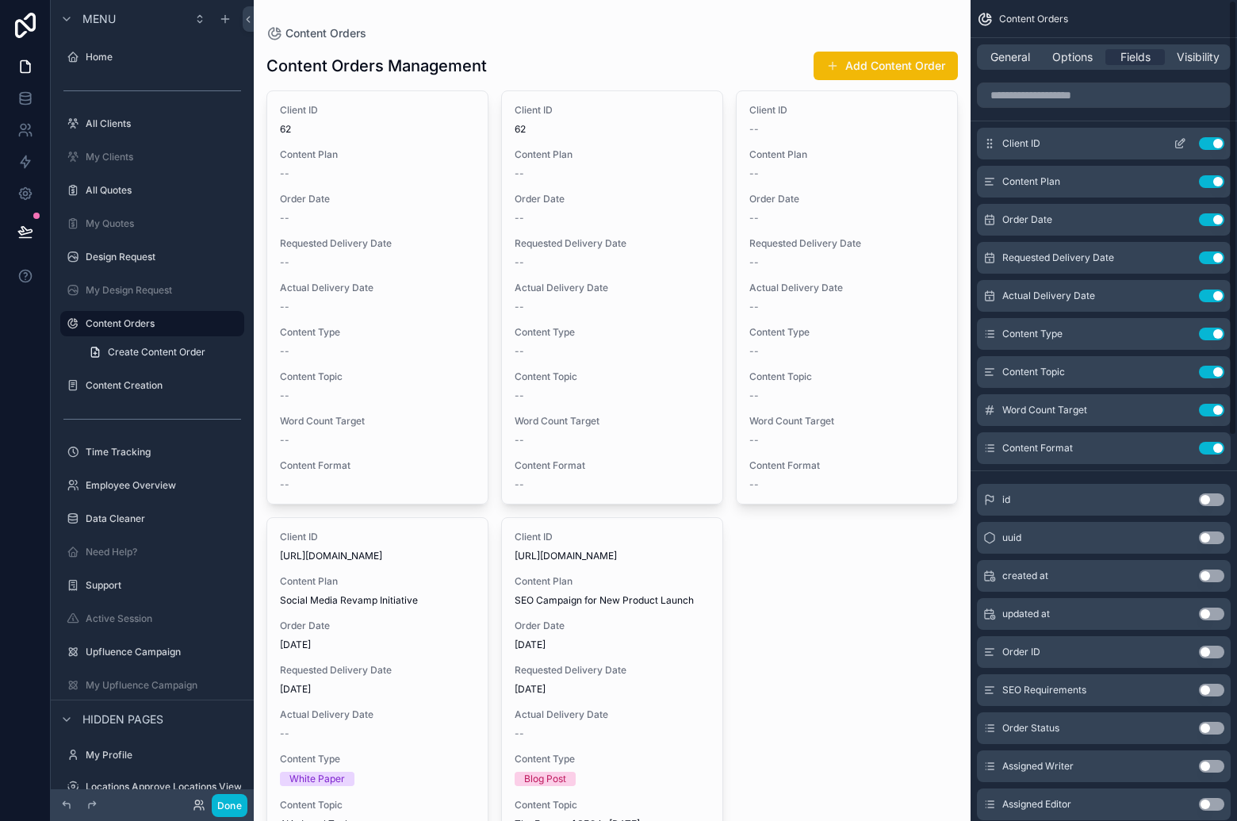
click at [1210, 146] on button "Use setting" at bounding box center [1211, 143] width 25 height 13
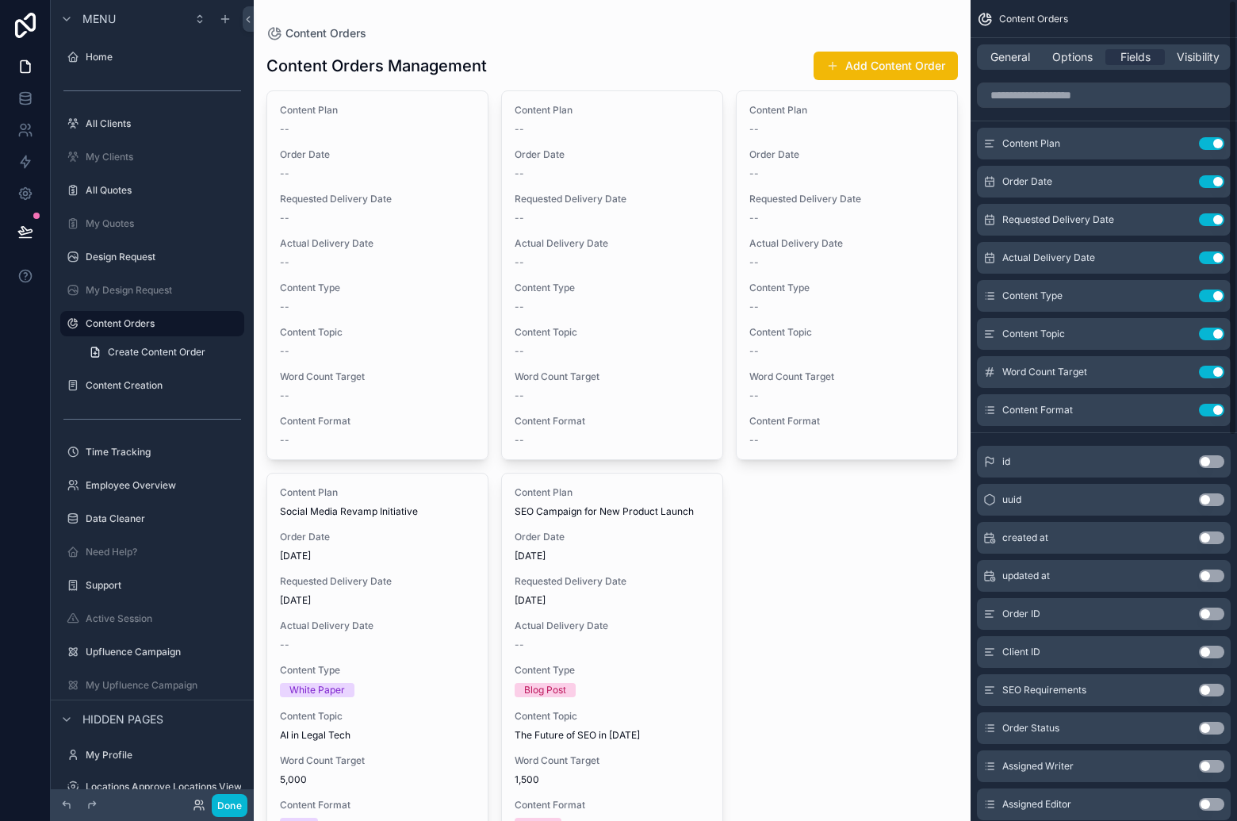
click at [1210, 146] on button "Use setting" at bounding box center [1211, 143] width 25 height 13
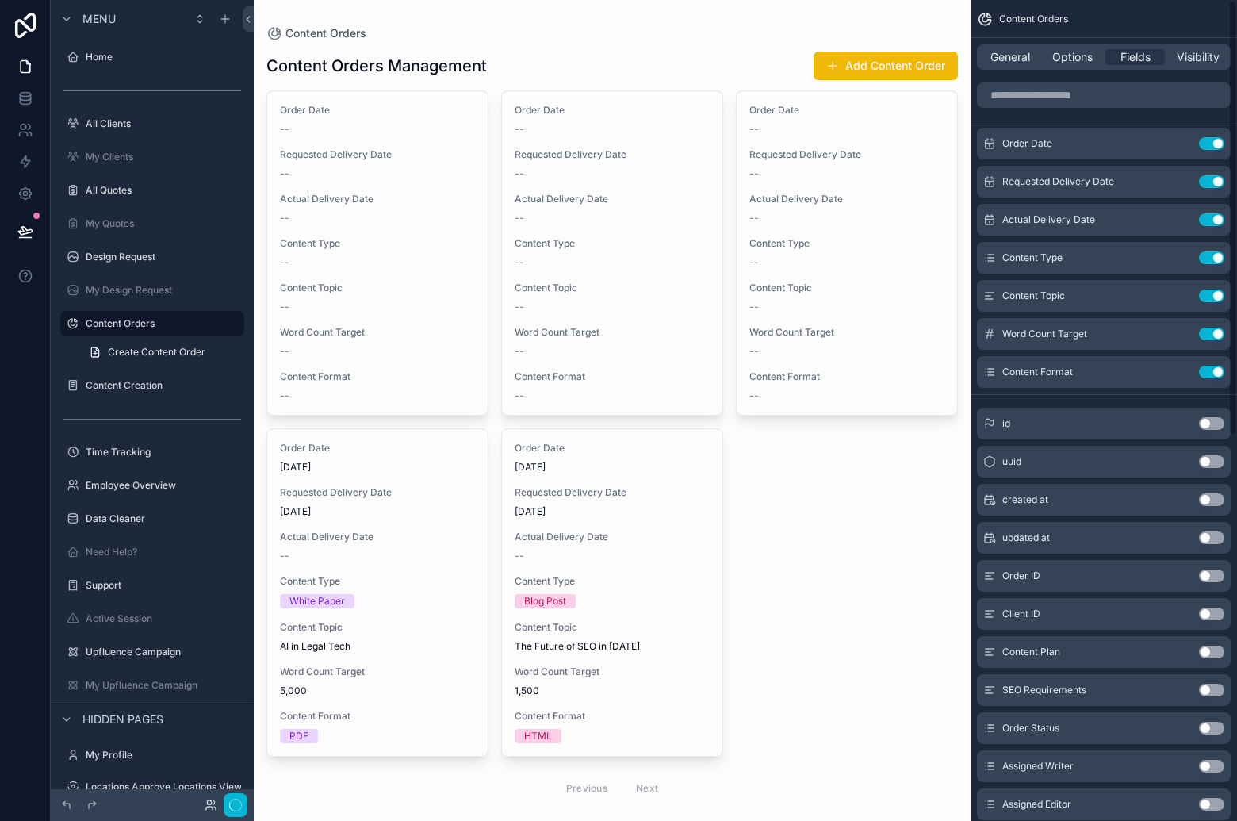
click at [1210, 146] on button "Use setting" at bounding box center [1211, 143] width 25 height 13
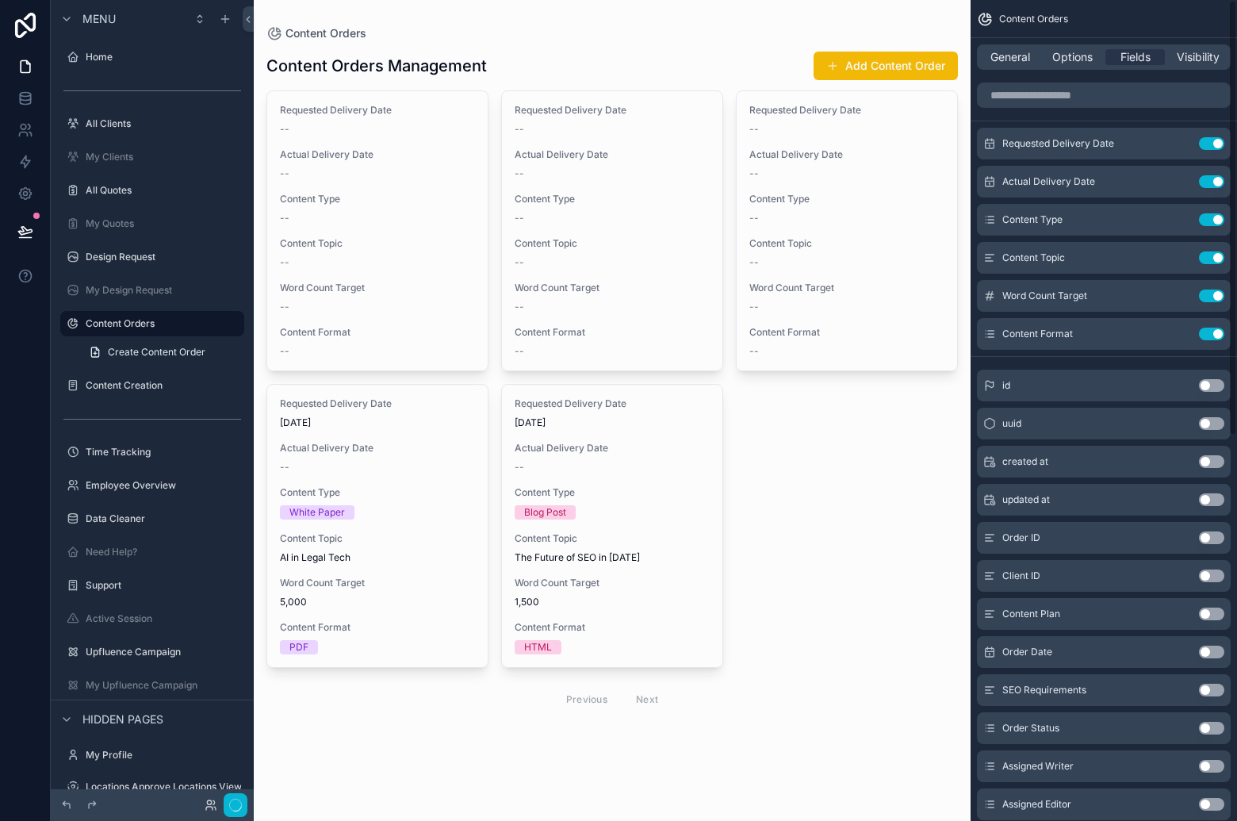
click at [1210, 146] on button "Use setting" at bounding box center [1211, 143] width 25 height 13
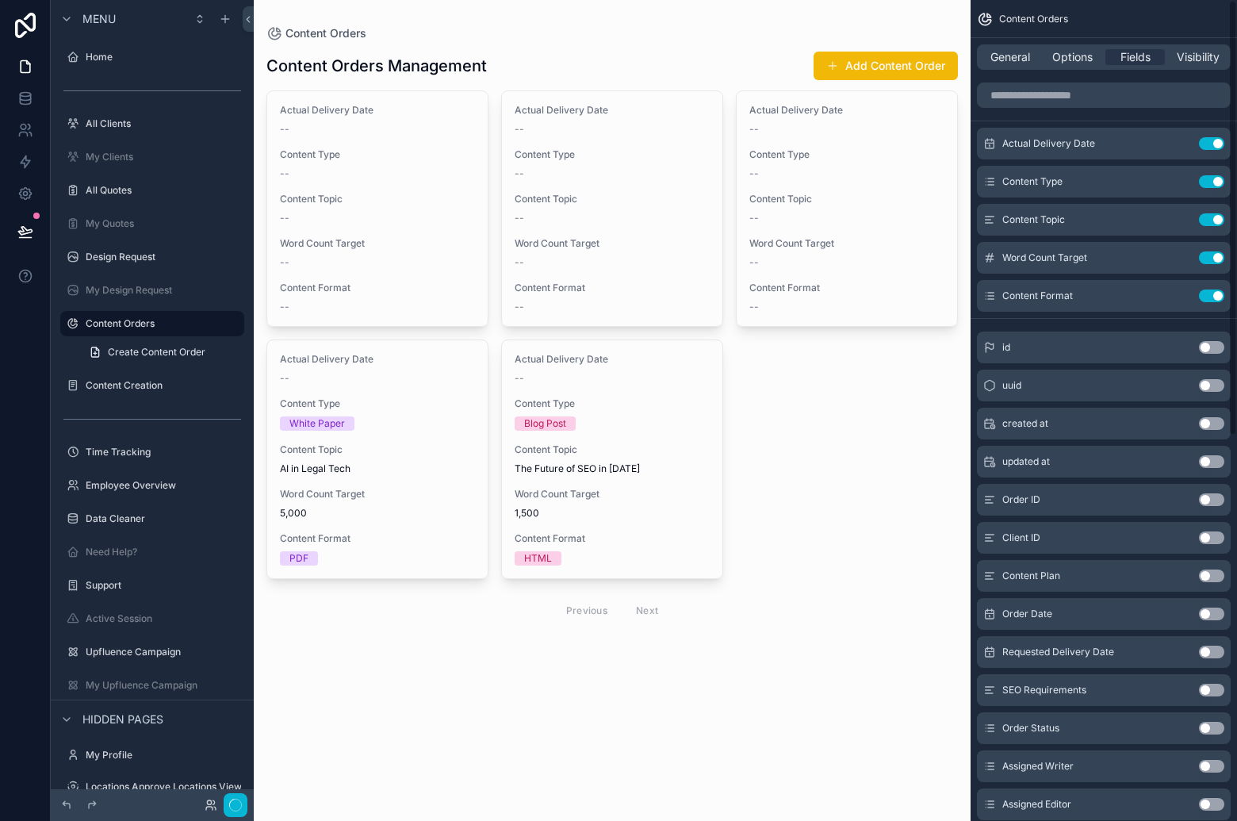
click at [1210, 146] on button "Use setting" at bounding box center [1211, 143] width 25 height 13
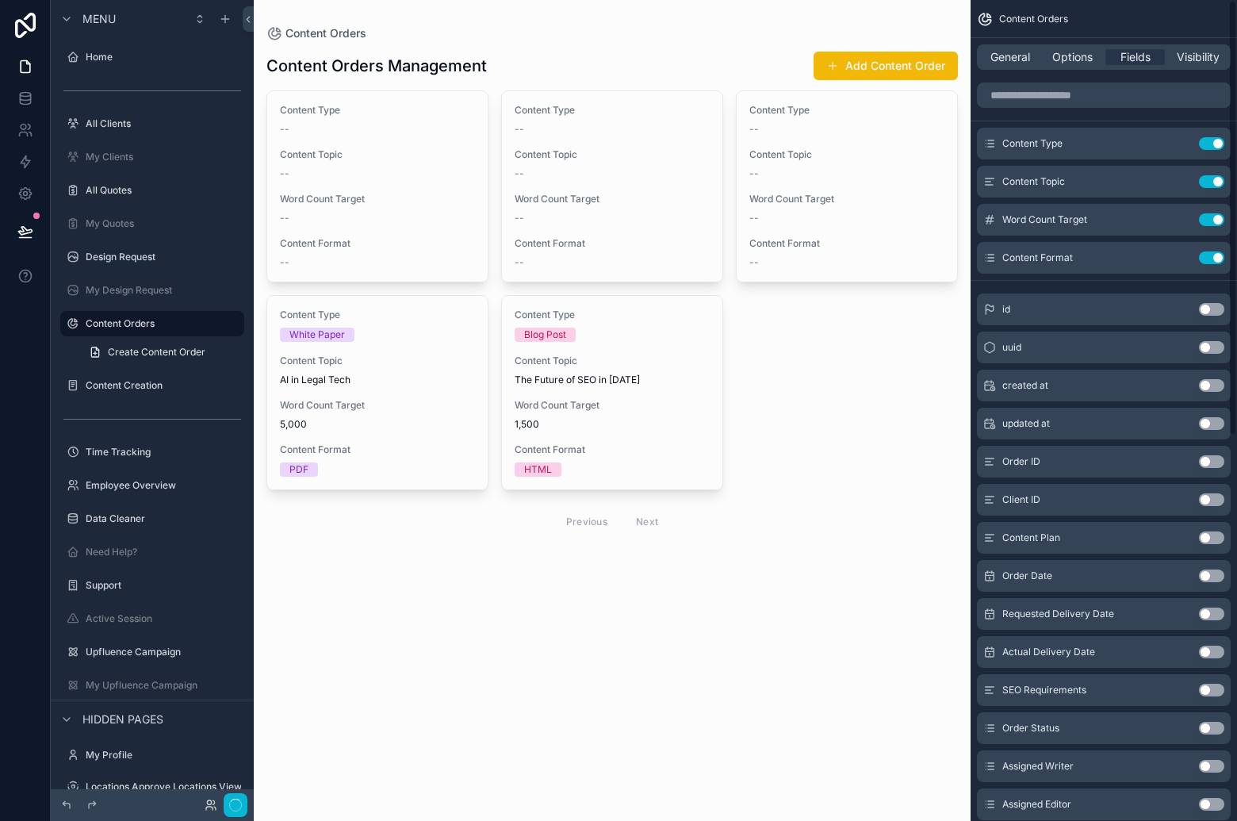
click at [1210, 146] on button "Use setting" at bounding box center [1211, 143] width 25 height 13
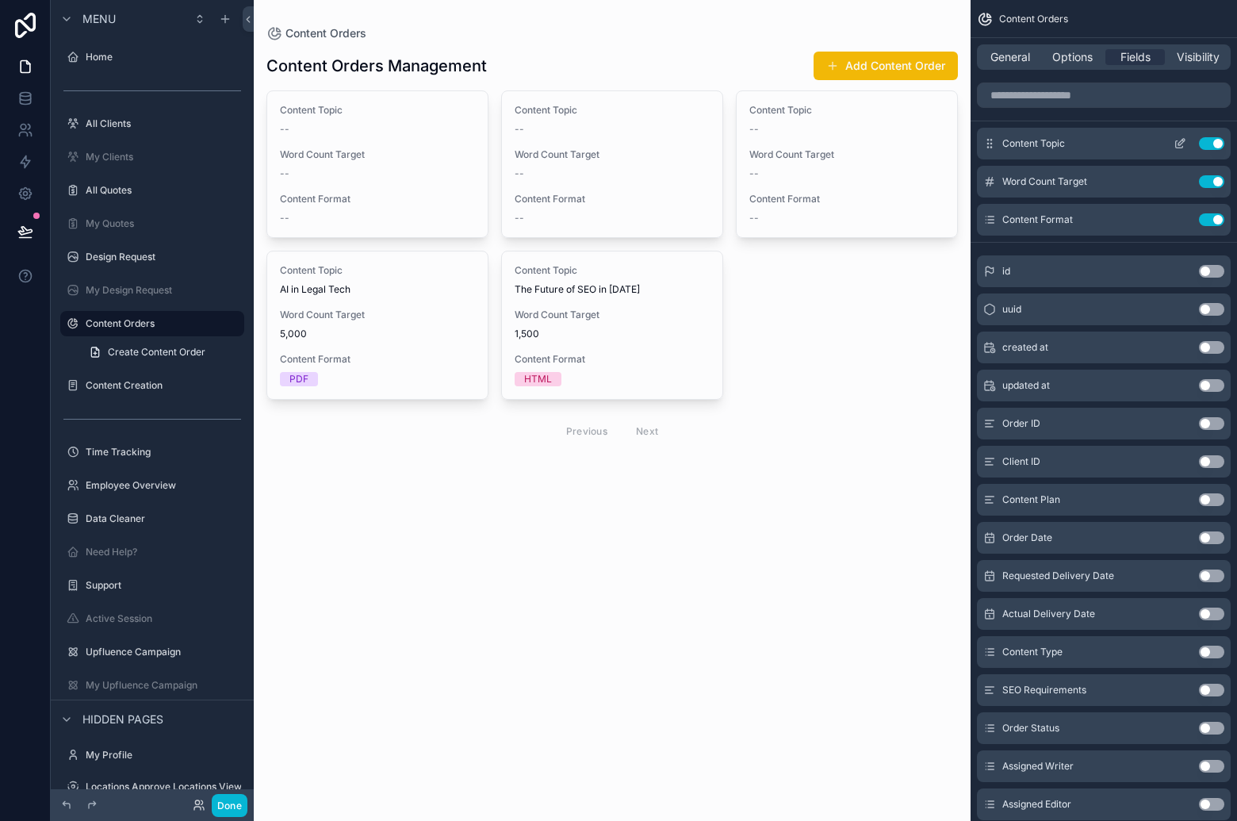
click at [1177, 145] on icon "scrollable content" at bounding box center [1180, 143] width 13 height 13
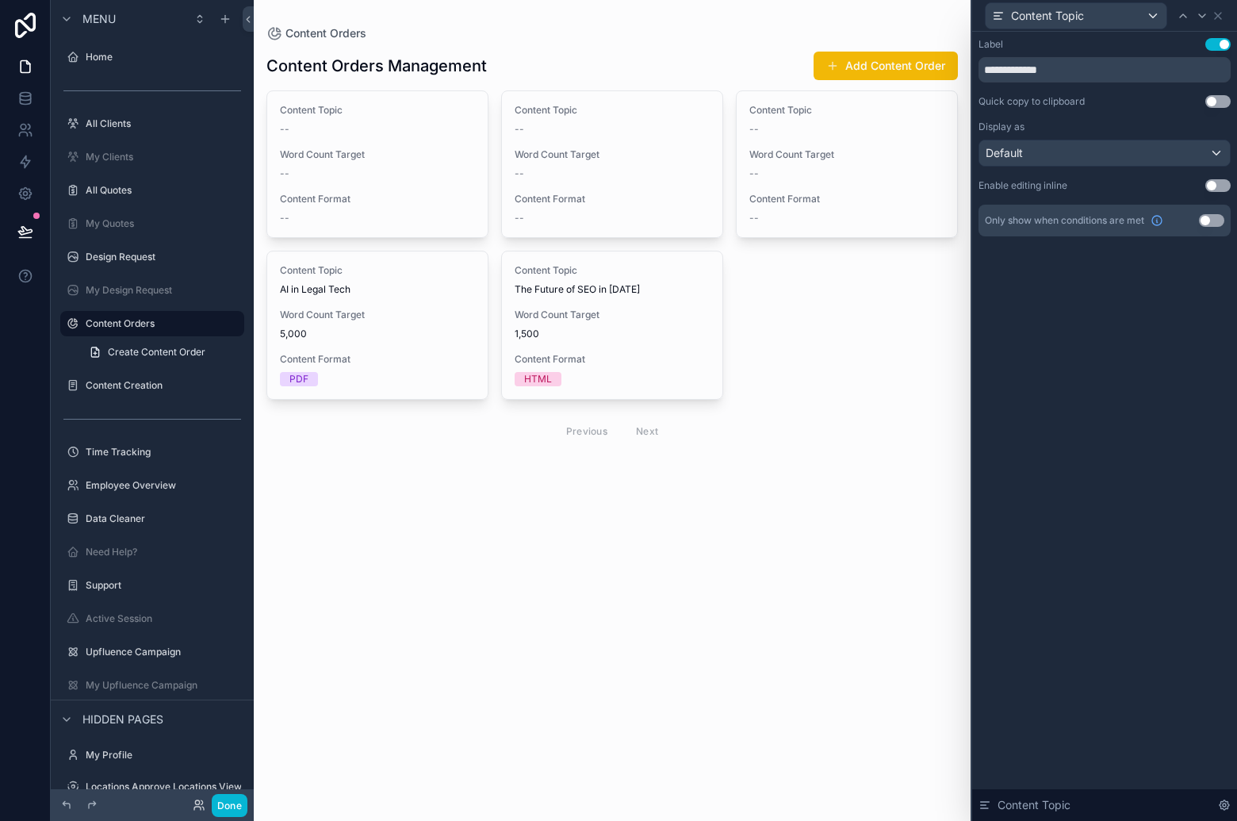
drag, startPoint x: 1216, startPoint y: 40, endPoint x: 1210, endPoint y: 104, distance: 64.5
click at [1216, 40] on button "Use setting" at bounding box center [1217, 44] width 25 height 13
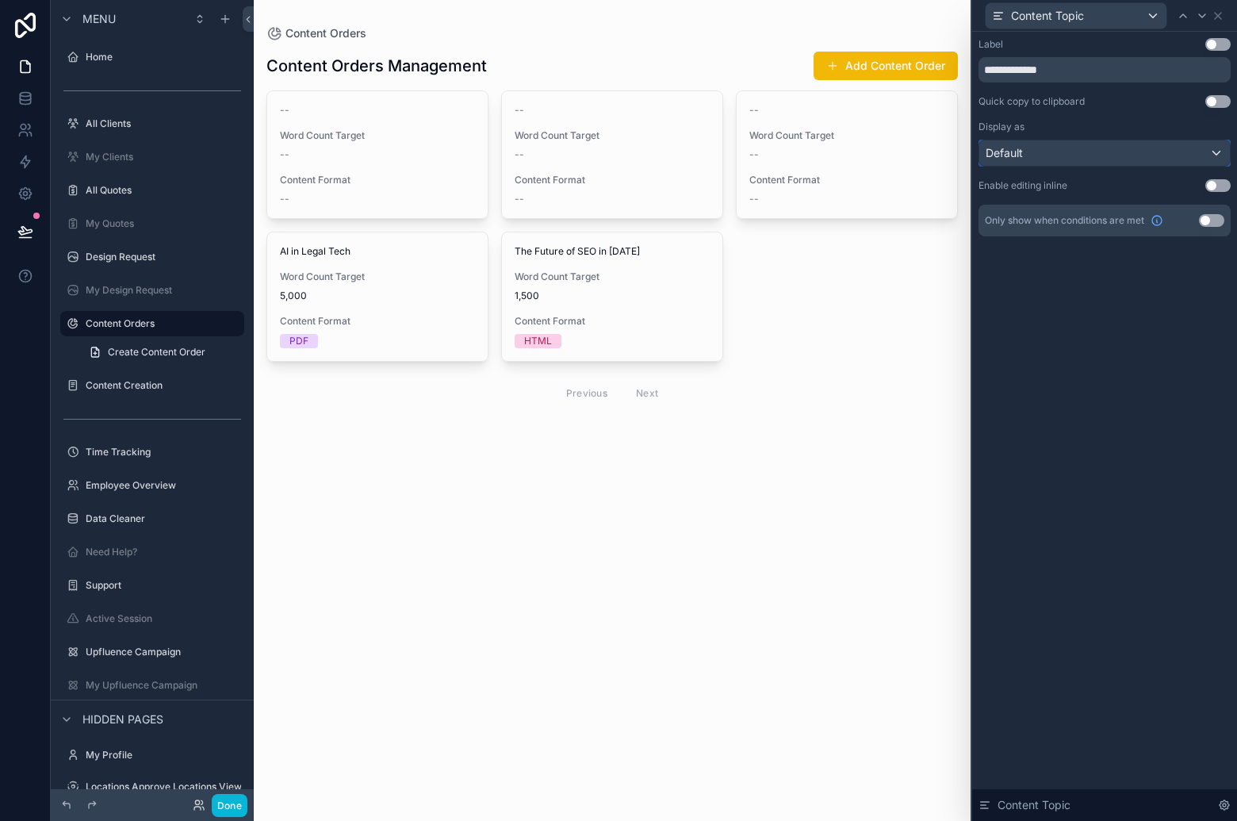
click at [1195, 149] on div "Default" at bounding box center [1104, 152] width 251 height 25
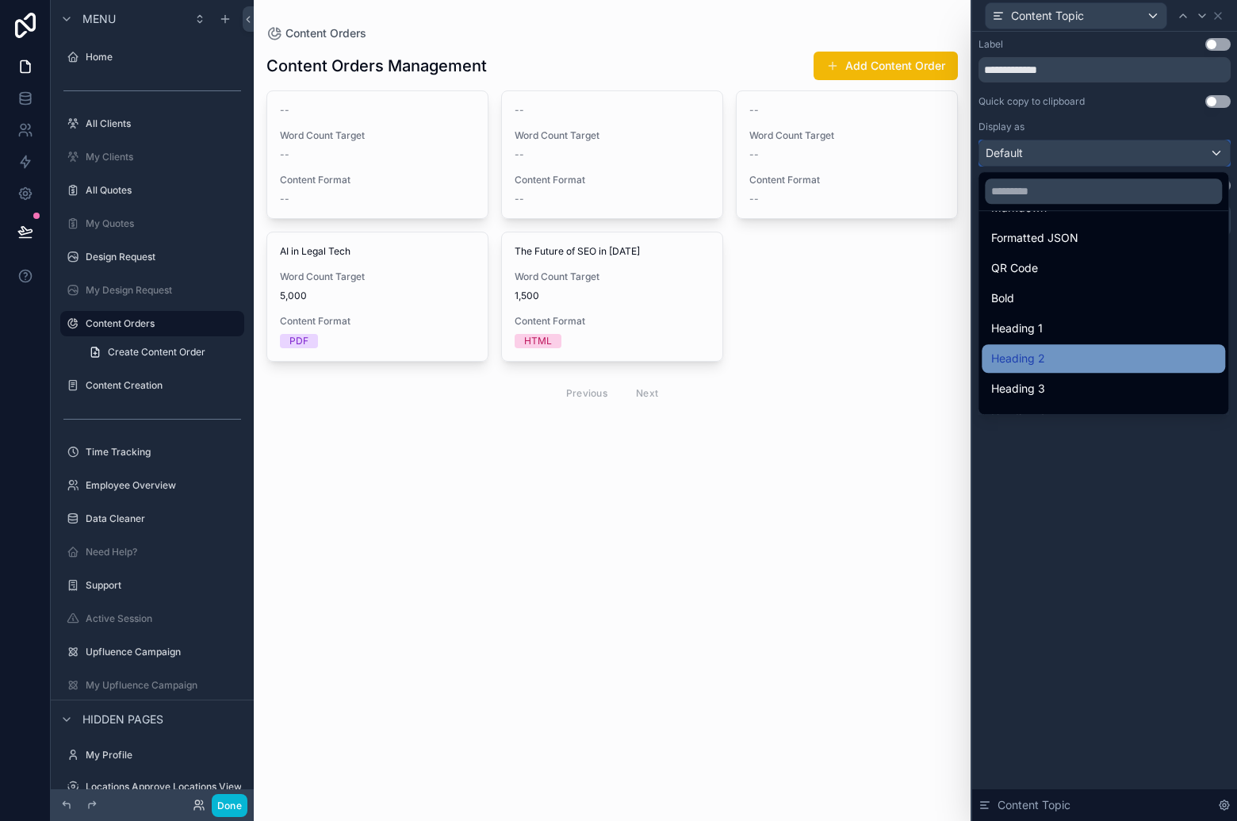
scroll to position [151, 0]
click at [1093, 373] on div "Heading 3" at bounding box center [1103, 387] width 243 height 29
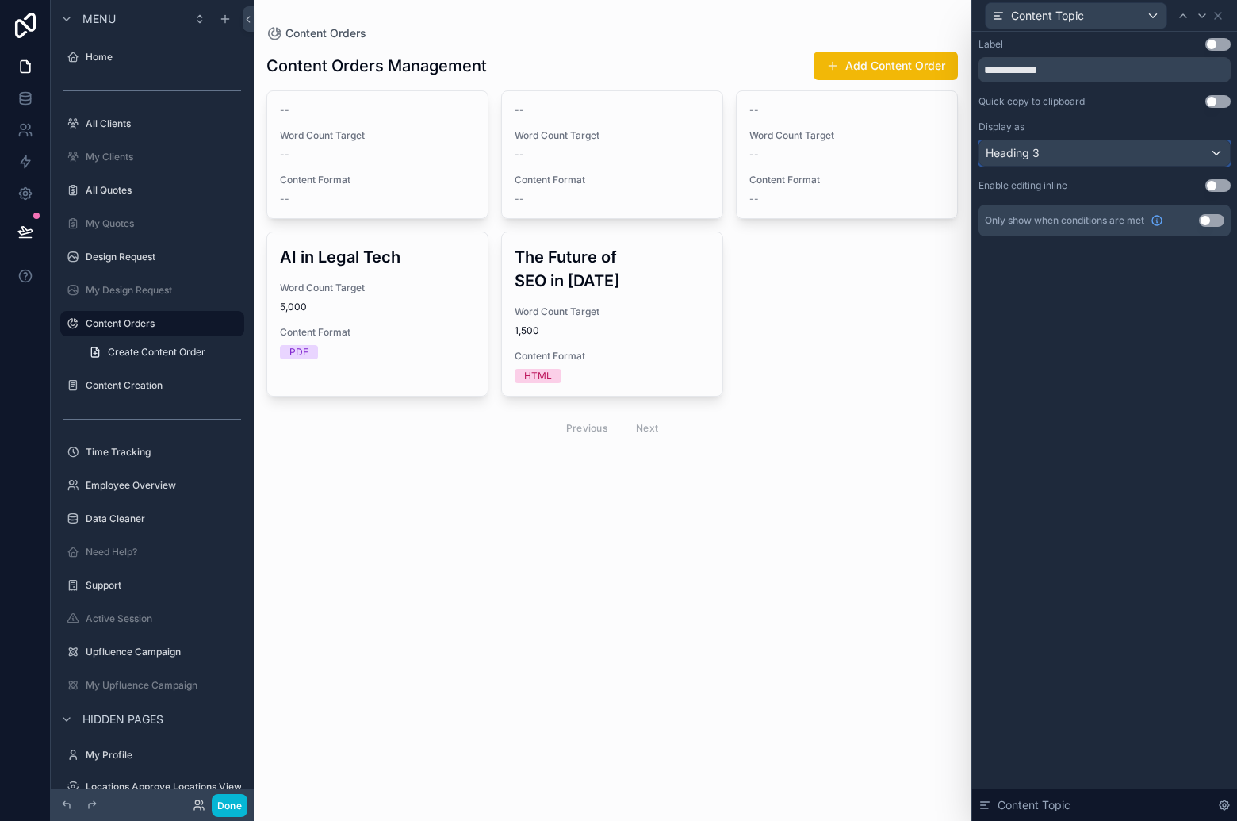
click at [1120, 149] on div "Heading 3" at bounding box center [1104, 152] width 251 height 25
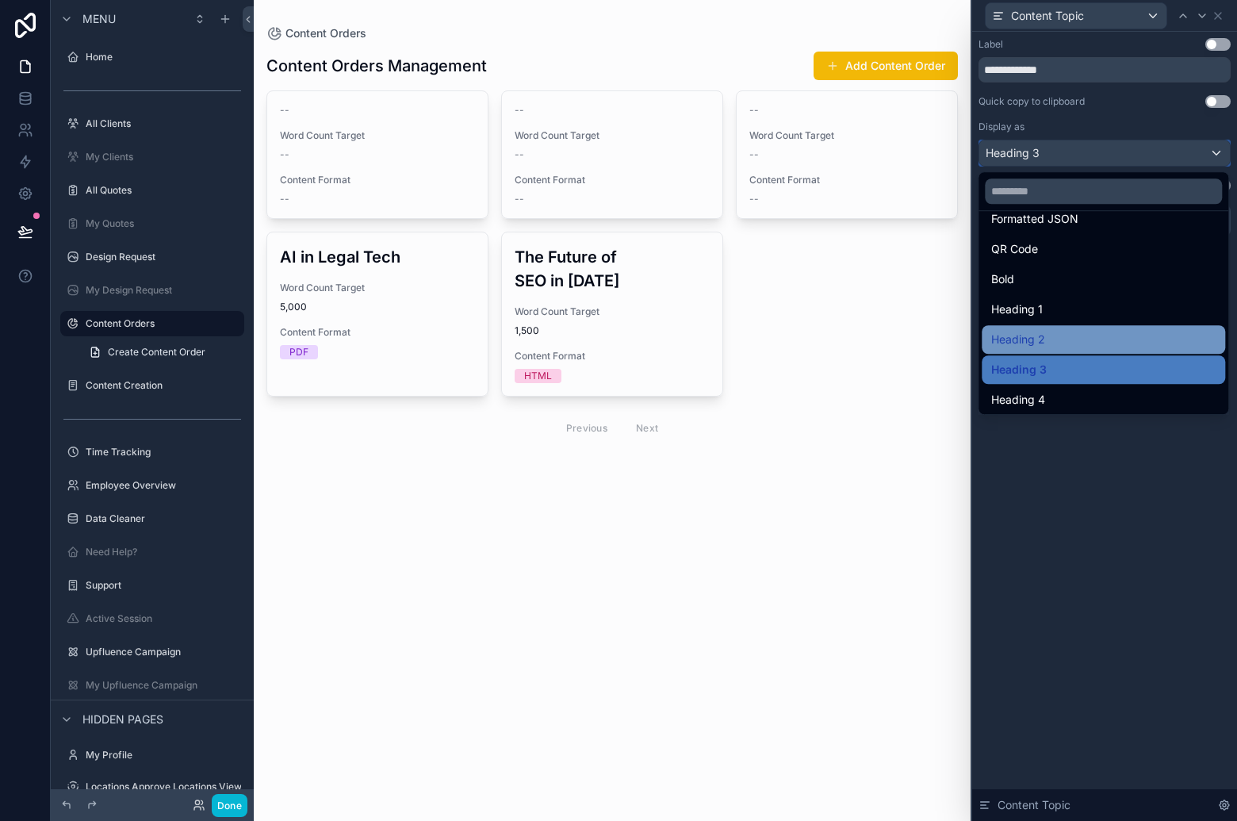
scroll to position [172, 0]
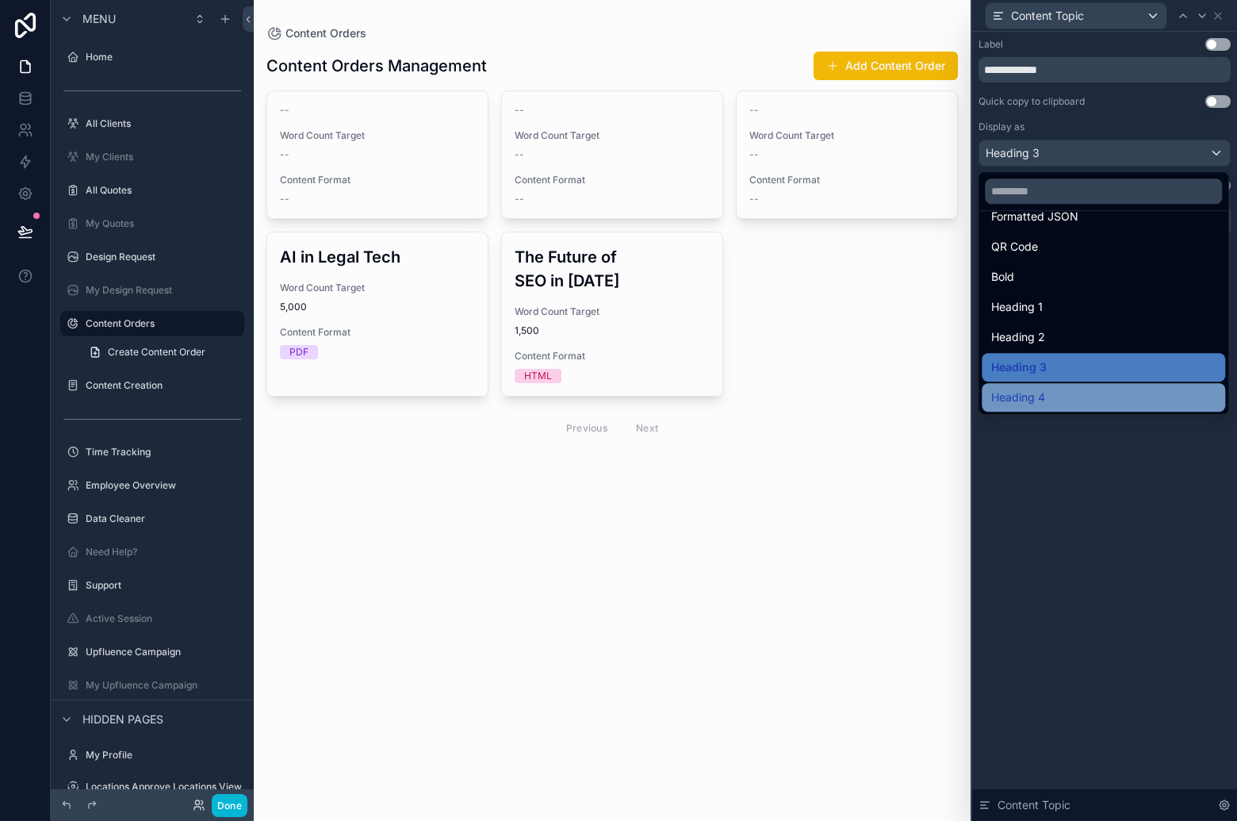
click at [1079, 390] on div "Heading 4" at bounding box center [1103, 397] width 224 height 19
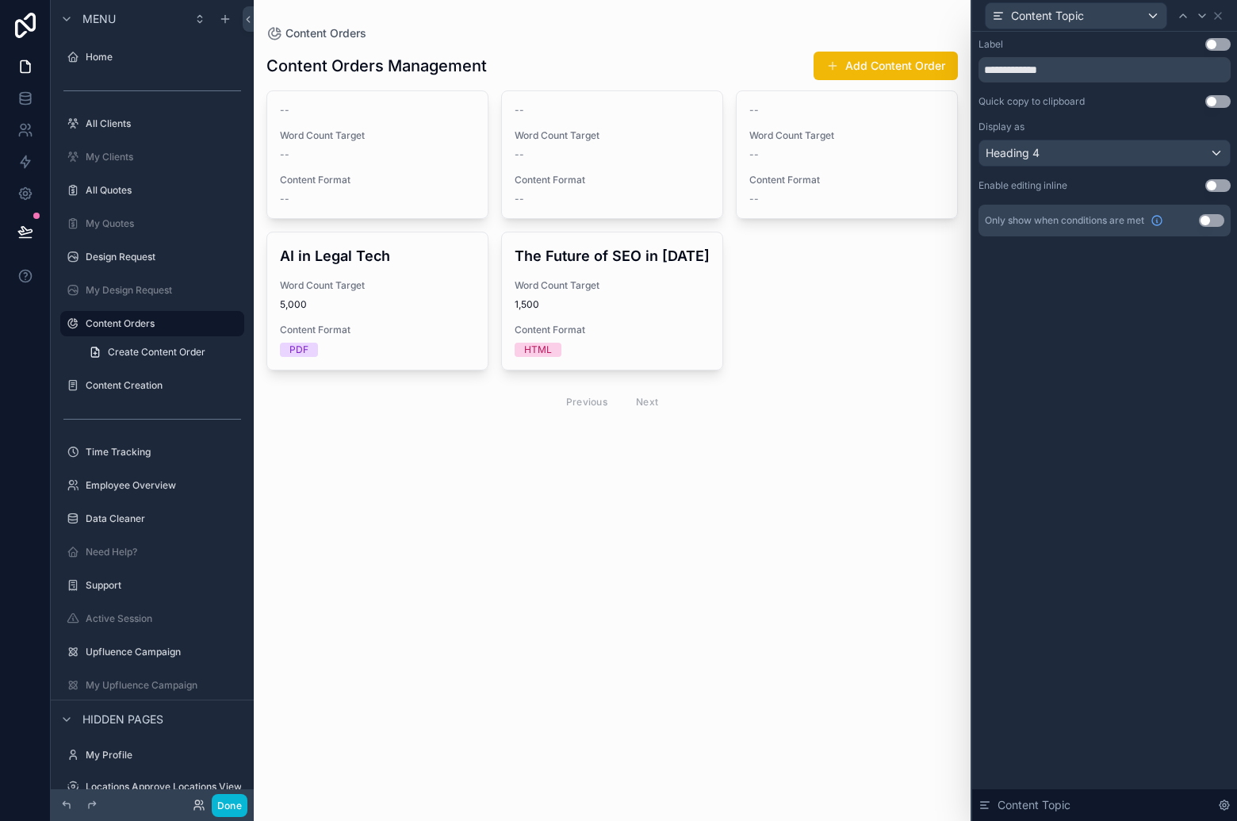
click at [1226, 16] on div "Content Topic" at bounding box center [1104, 15] width 252 height 31
click at [1223, 17] on icon at bounding box center [1218, 16] width 13 height 13
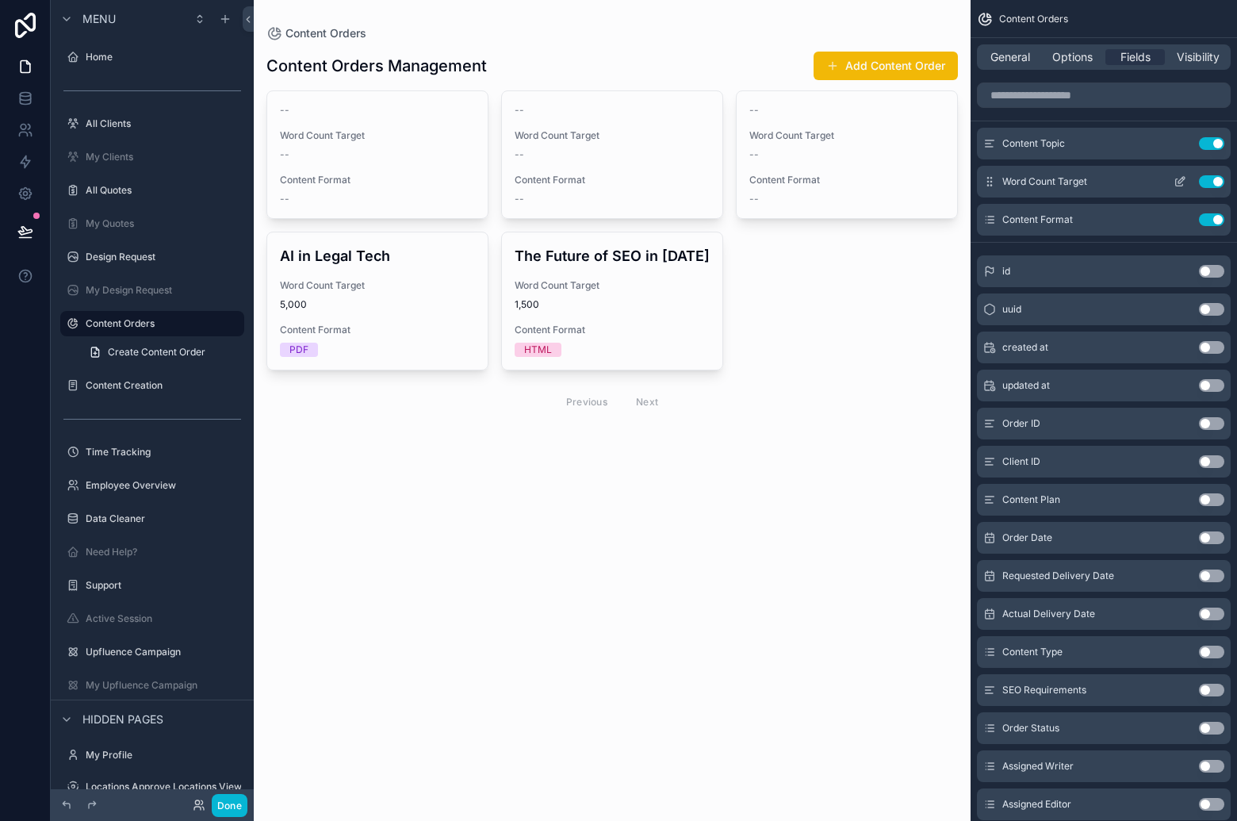
click at [1214, 179] on button "Use setting" at bounding box center [1211, 181] width 25 height 13
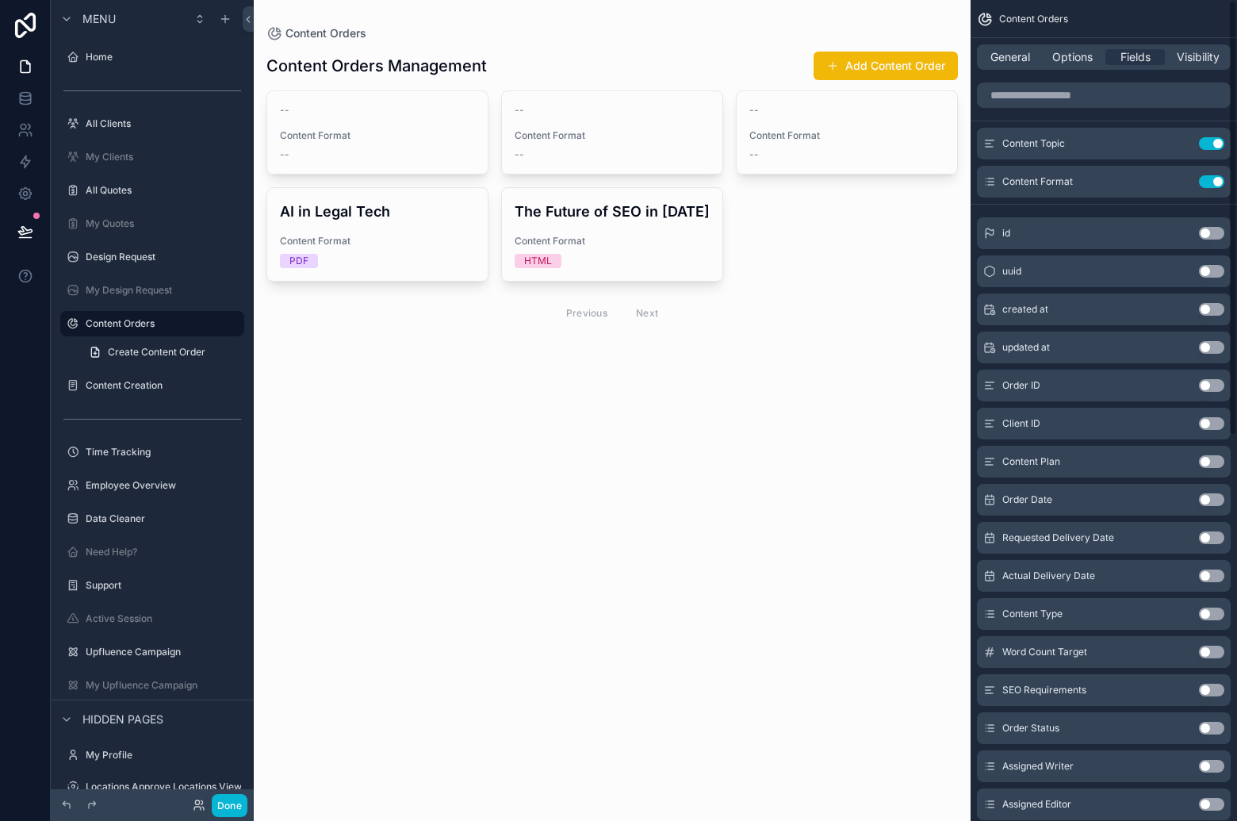
click at [1214, 179] on button "Use setting" at bounding box center [1211, 181] width 25 height 13
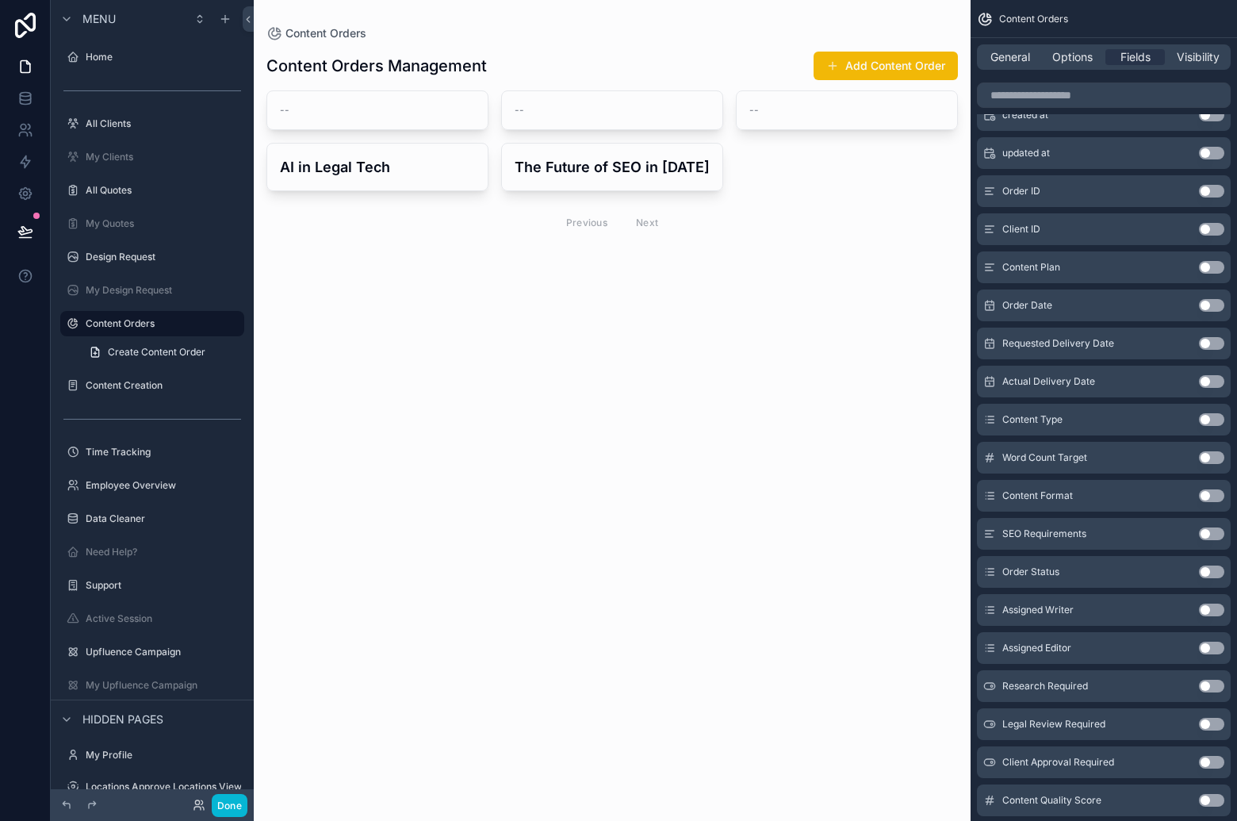
scroll to position [159, 0]
click at [1209, 569] on button "Use setting" at bounding box center [1211, 569] width 25 height 13
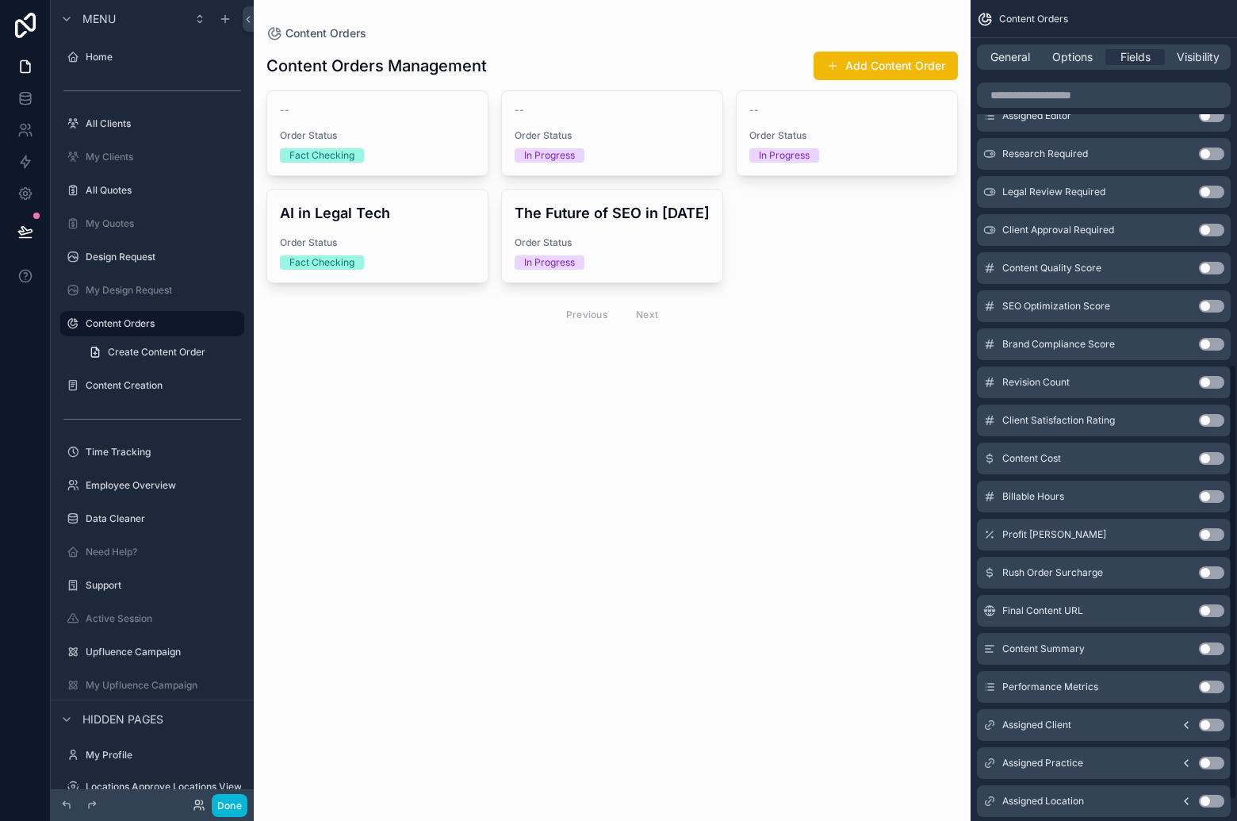
scroll to position [709, 0]
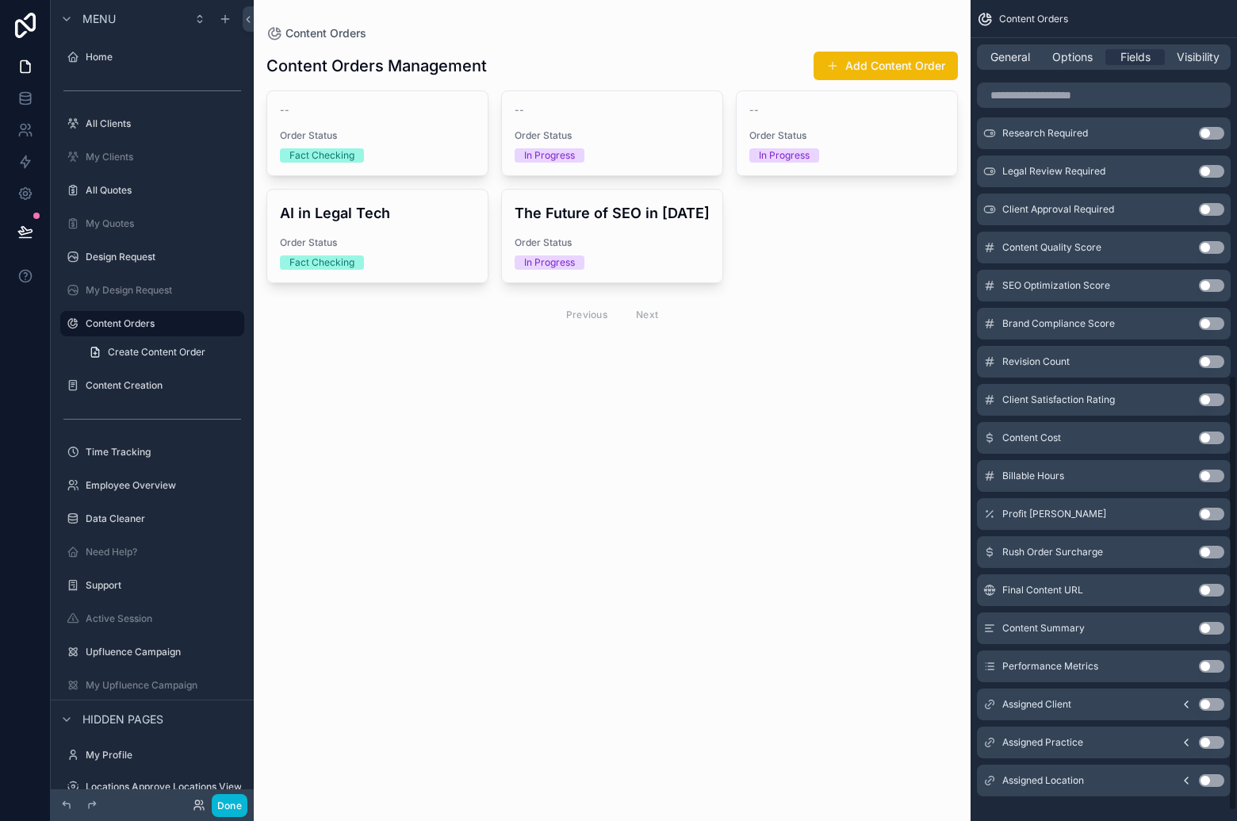
click at [1217, 669] on button "Use setting" at bounding box center [1211, 666] width 25 height 13
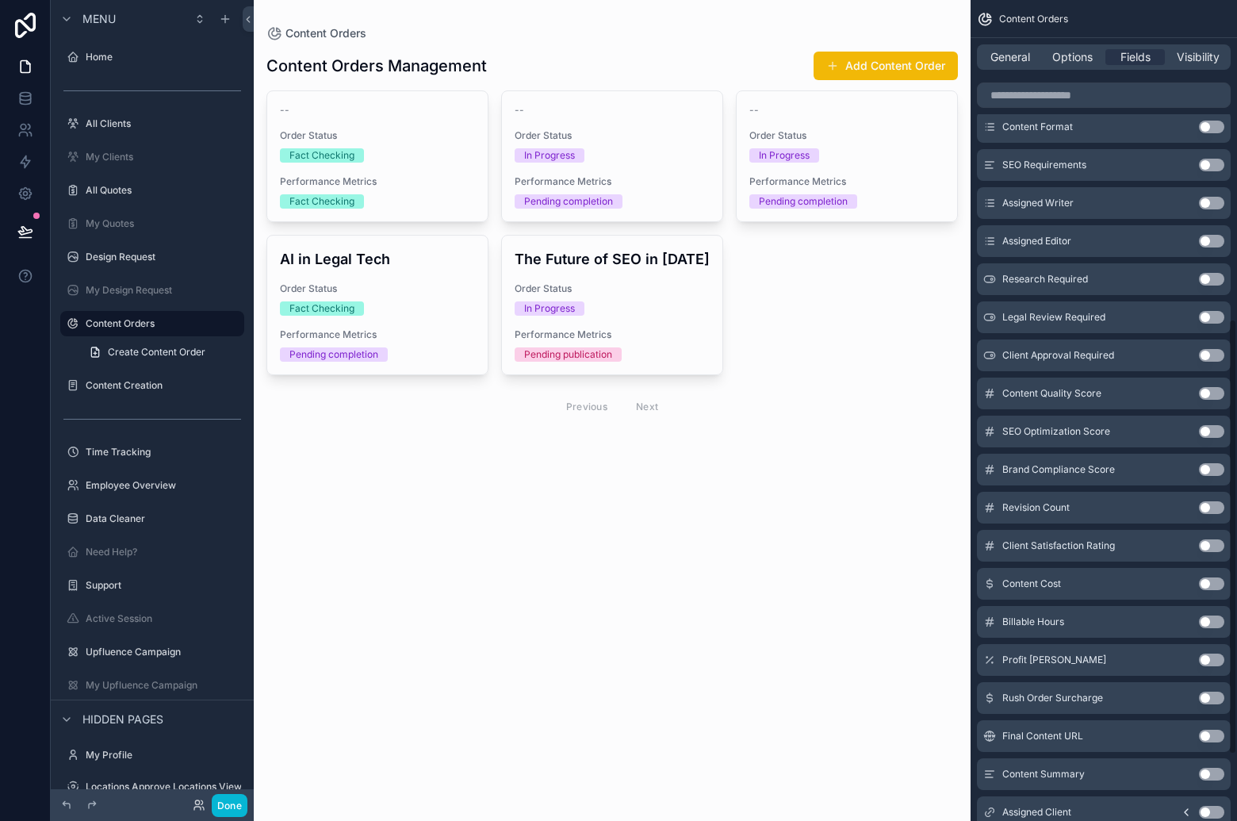
scroll to position [727, 0]
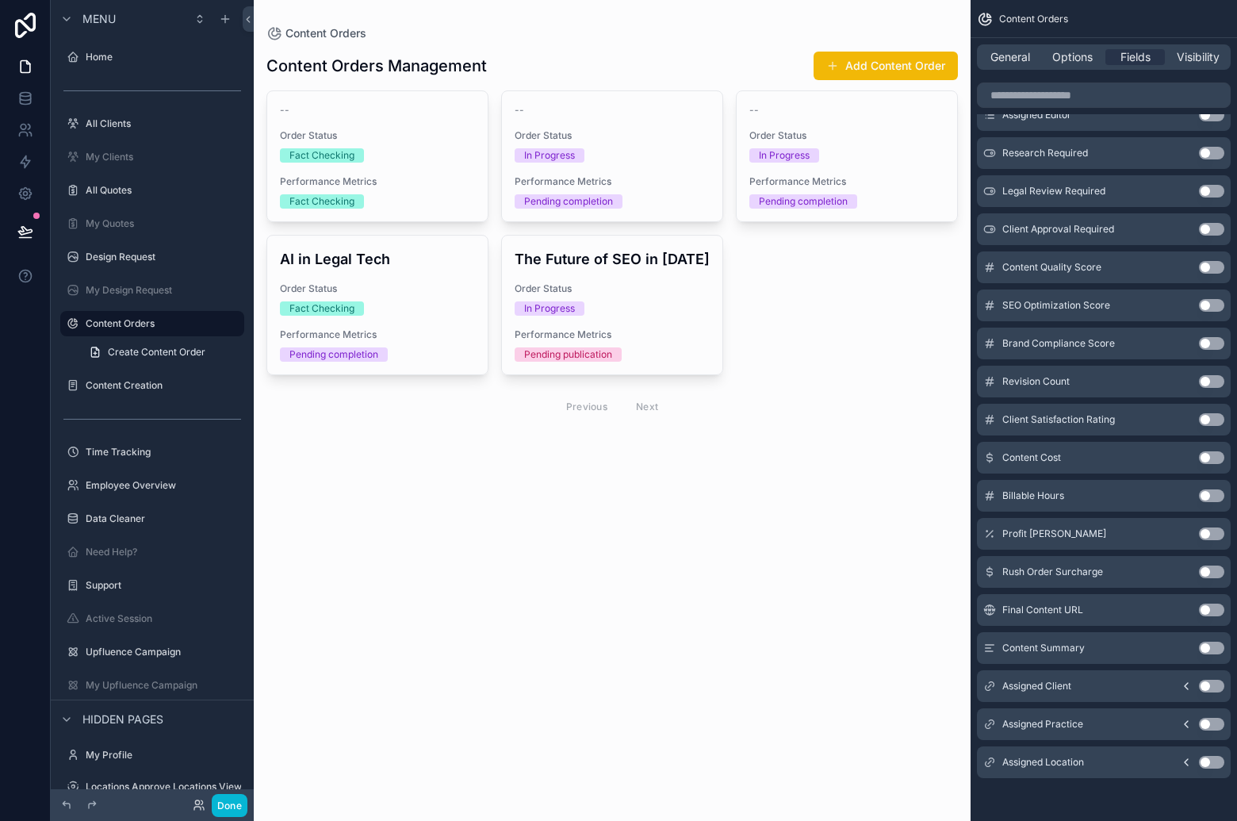
click at [1206, 685] on button "Use setting" at bounding box center [1211, 686] width 25 height 13
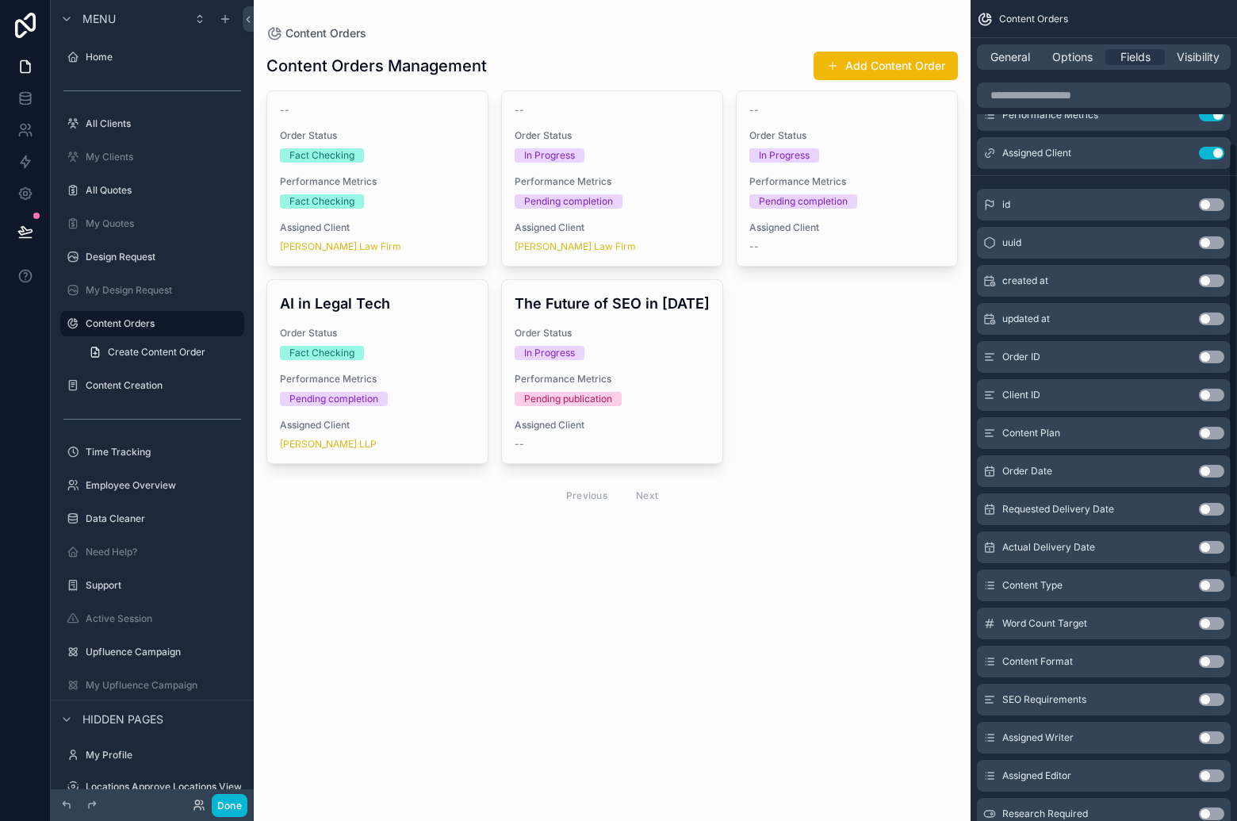
scroll to position [0, 0]
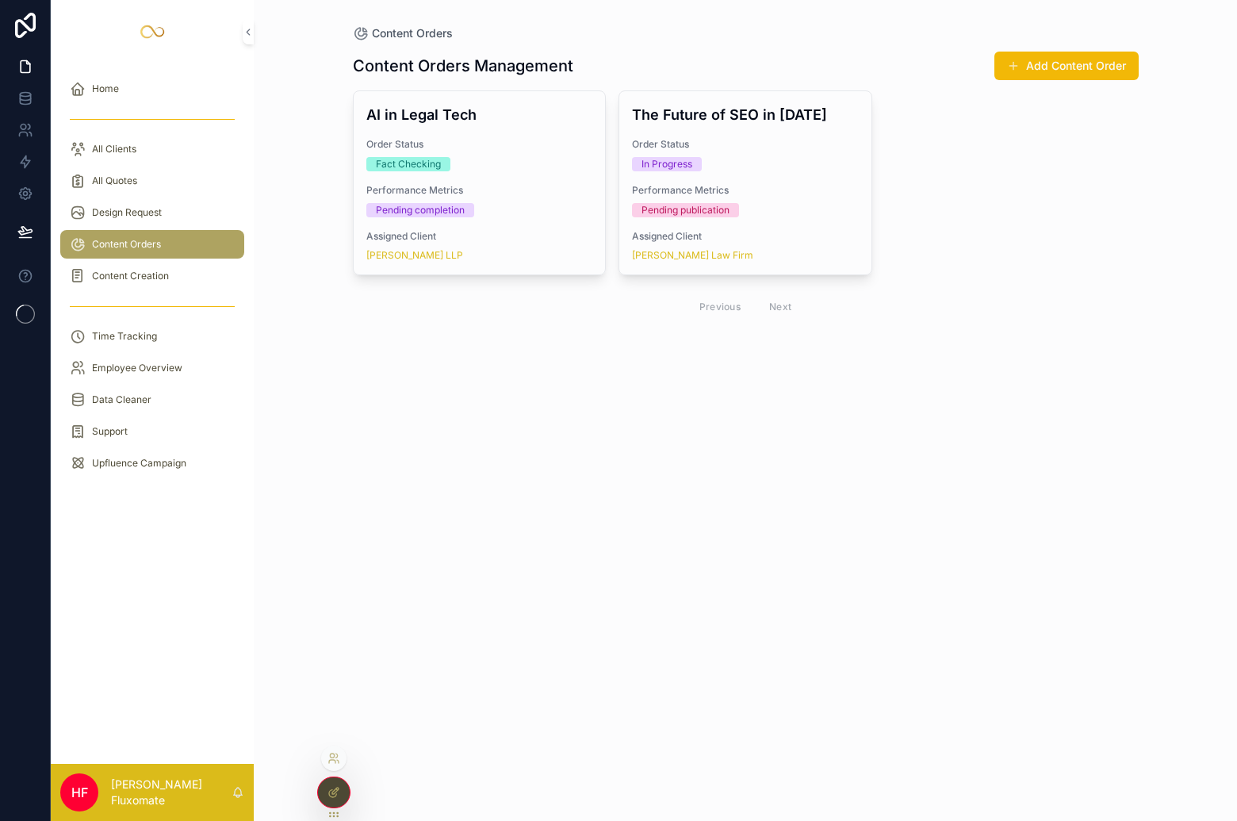
click at [336, 800] on div at bounding box center [334, 792] width 32 height 30
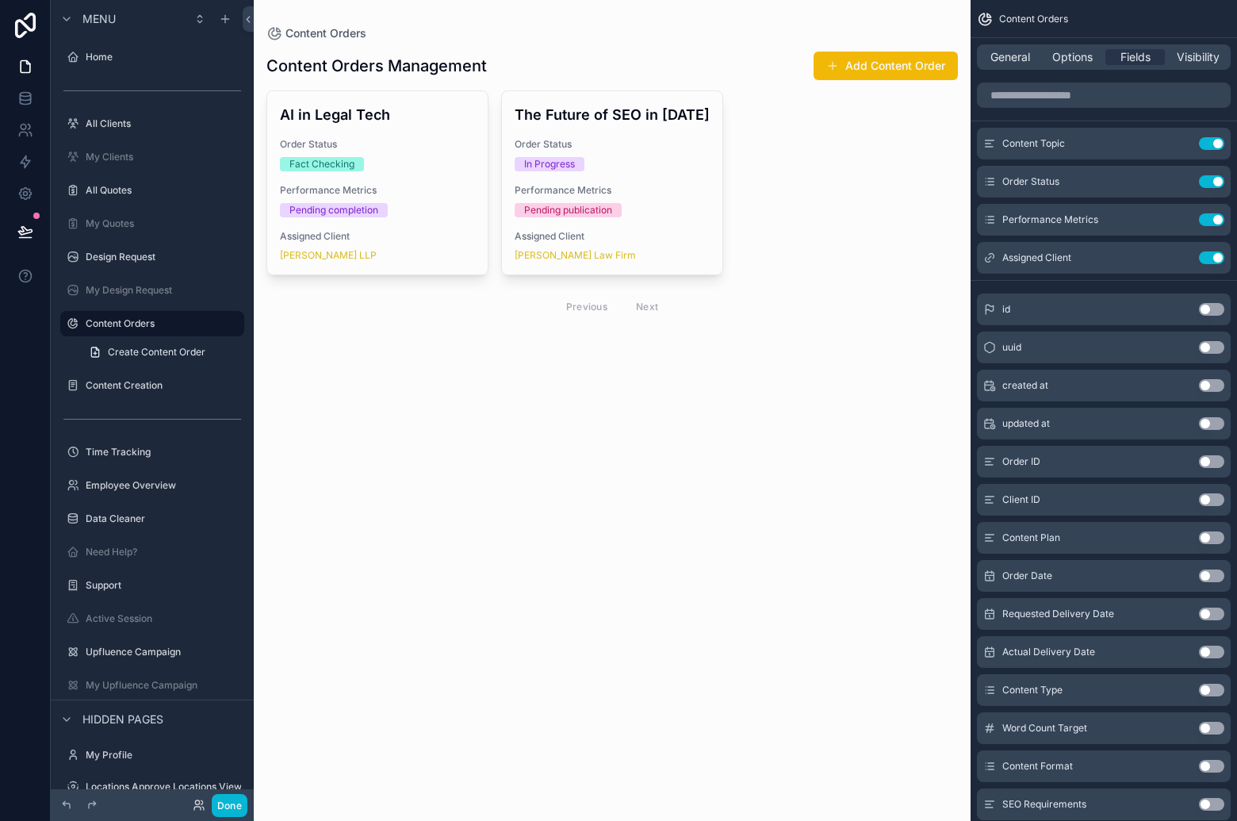
click at [555, 386] on div "Content Orders Content Orders Management Add Content Order AI in Legal Tech Ord…" at bounding box center [612, 410] width 717 height 821
click at [1066, 55] on span "Options" at bounding box center [1072, 57] width 40 height 16
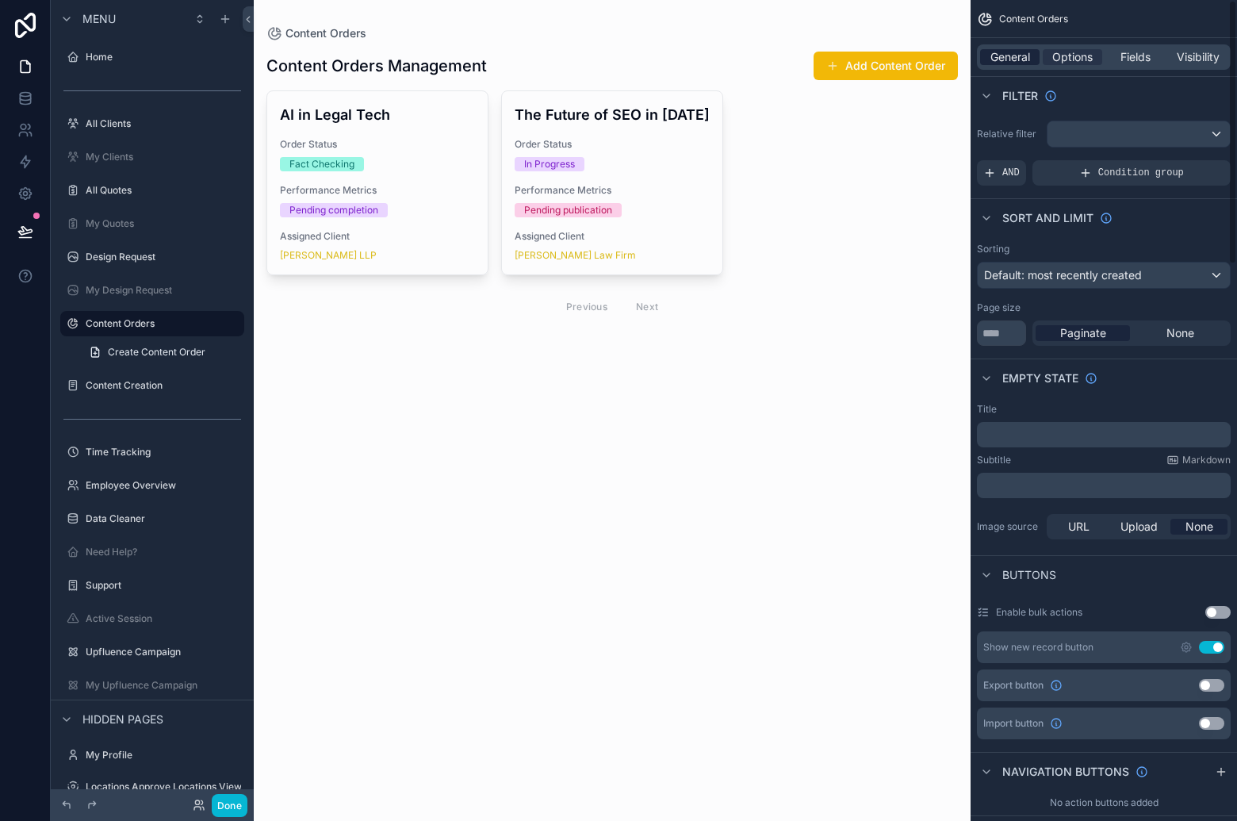
click at [998, 57] on span "General" at bounding box center [1010, 57] width 40 height 16
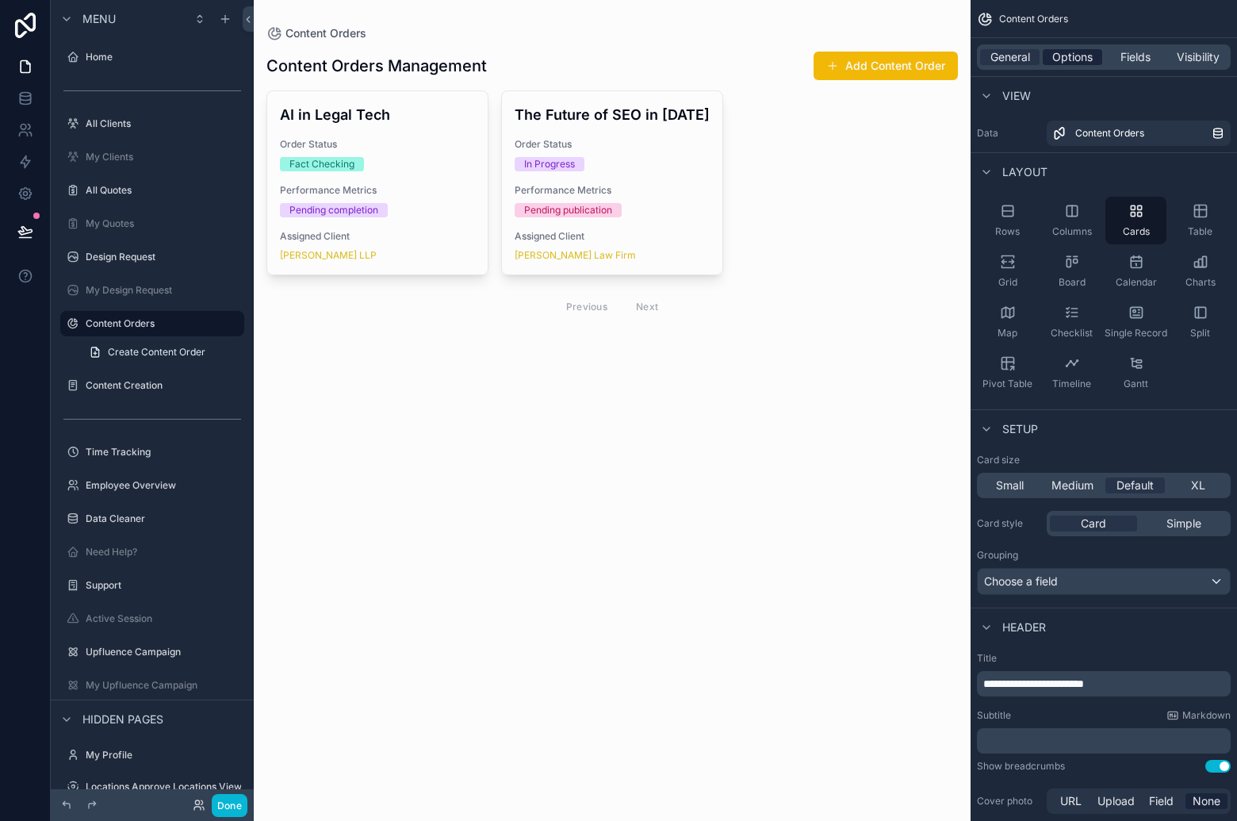
click at [1063, 57] on span "Options" at bounding box center [1072, 57] width 40 height 16
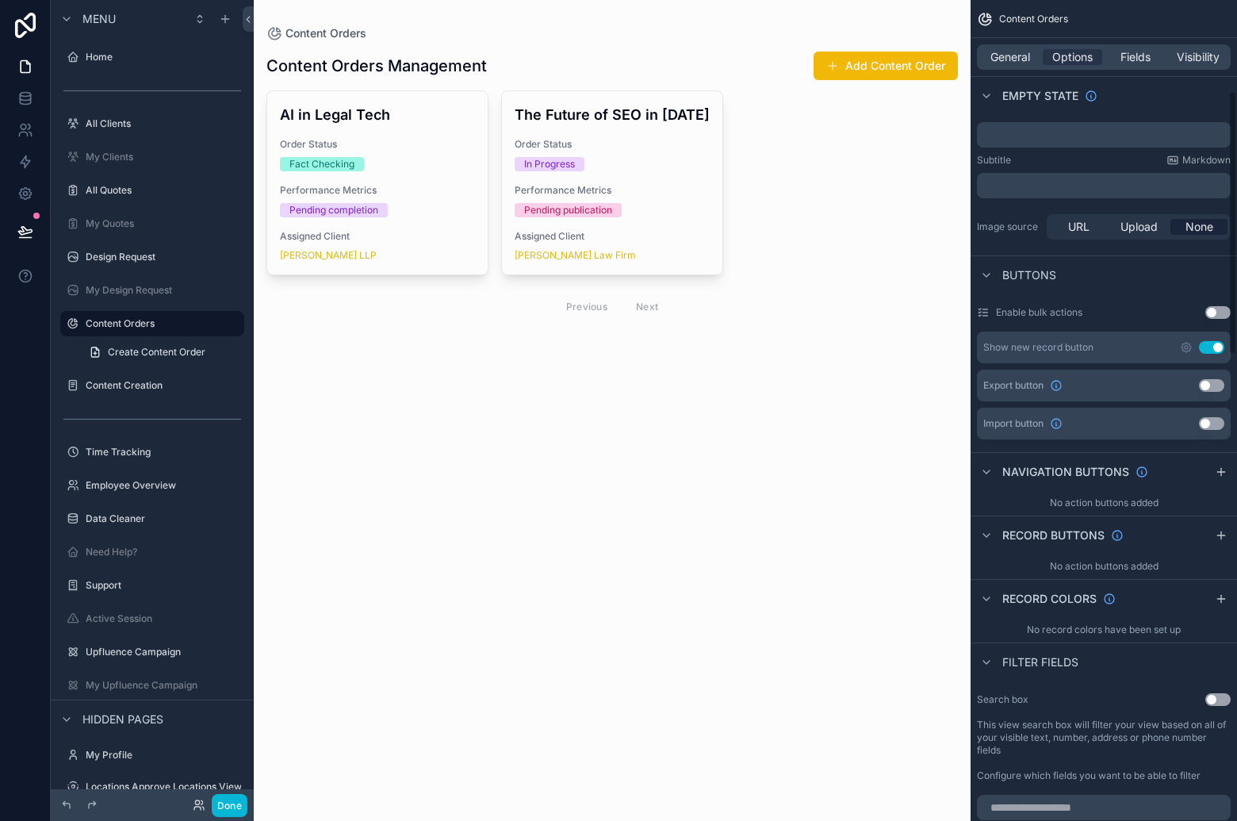
scroll to position [323, 0]
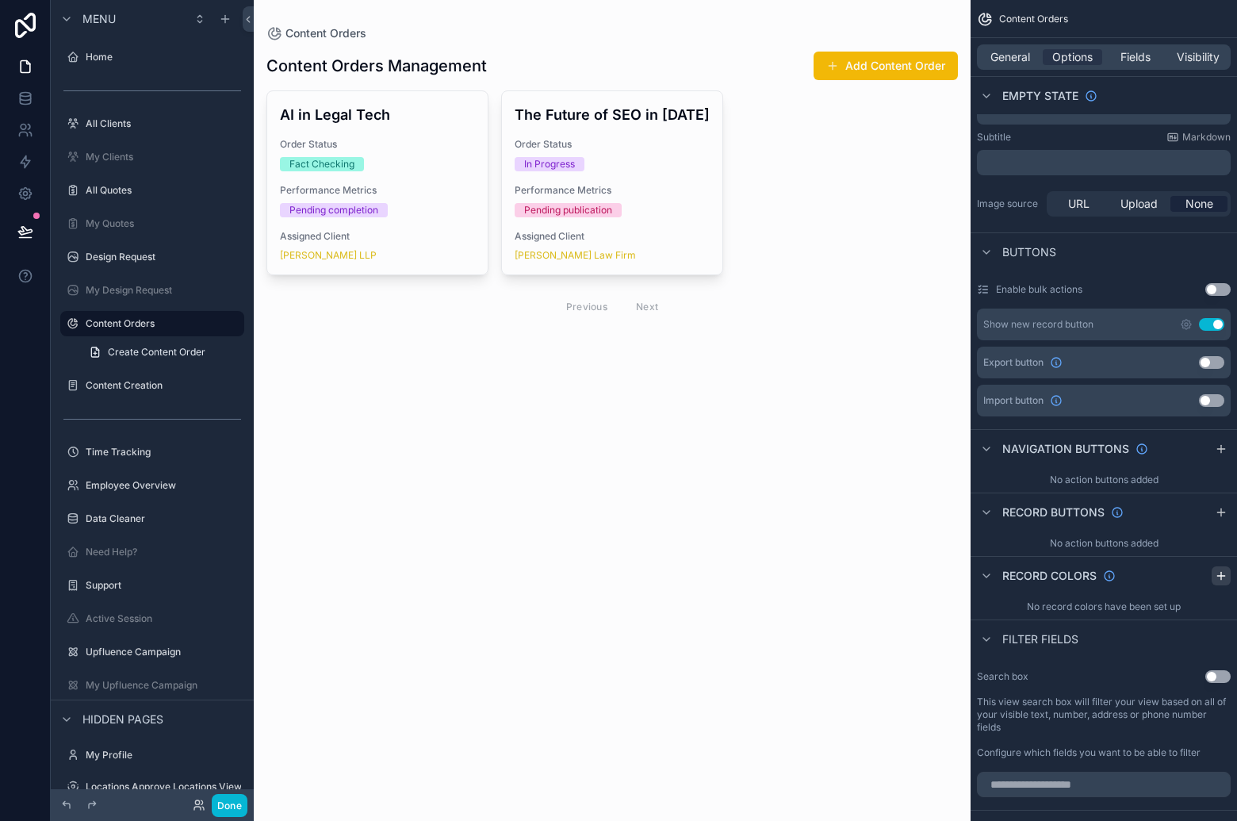
click at [1224, 572] on icon "scrollable content" at bounding box center [1221, 575] width 13 height 13
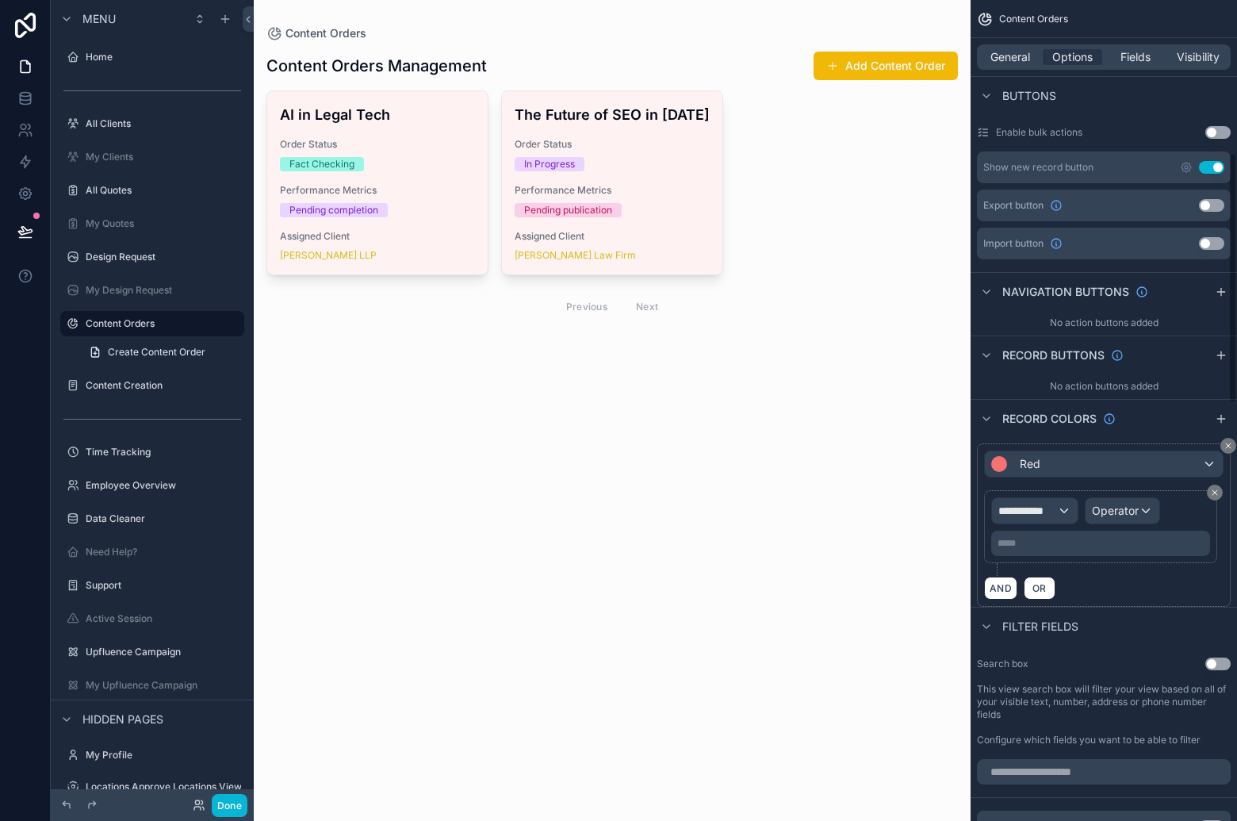
scroll to position [503, 0]
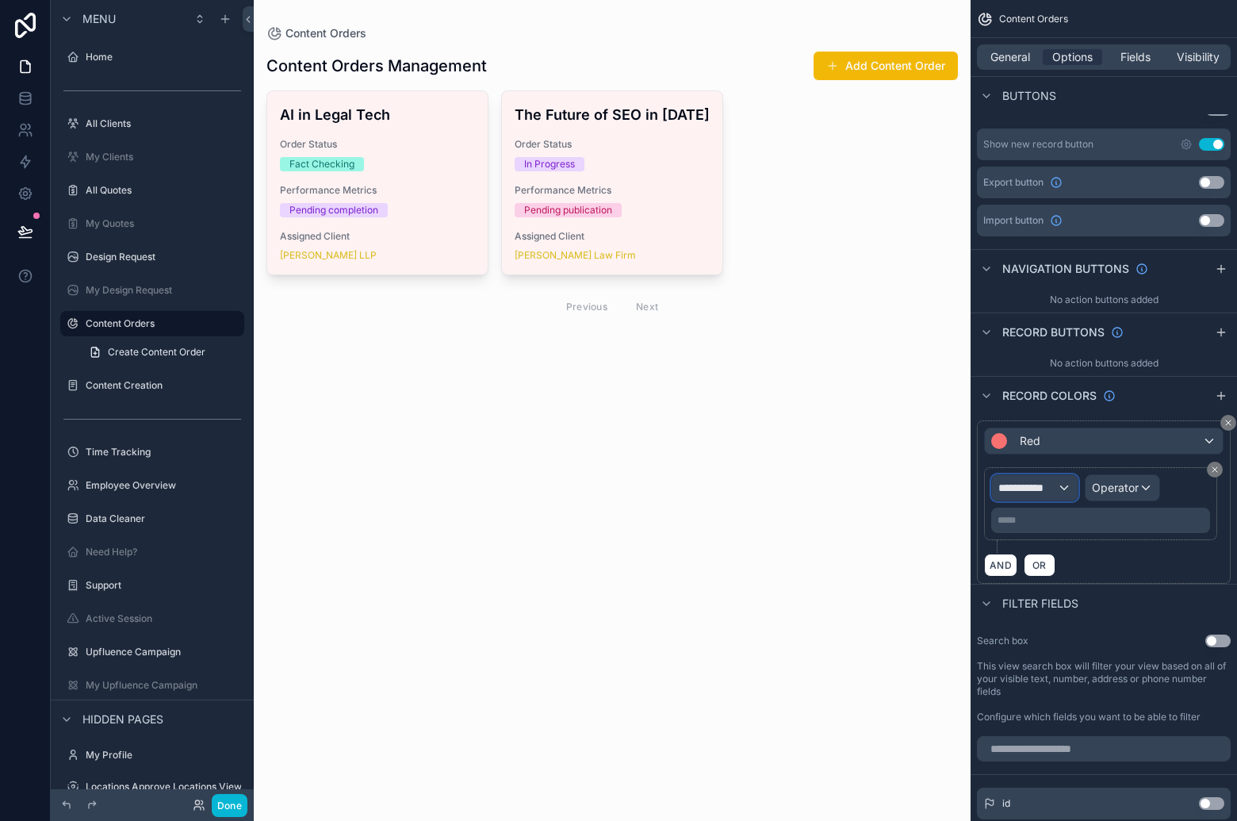
click at [1057, 485] on span "**********" at bounding box center [1027, 488] width 59 height 16
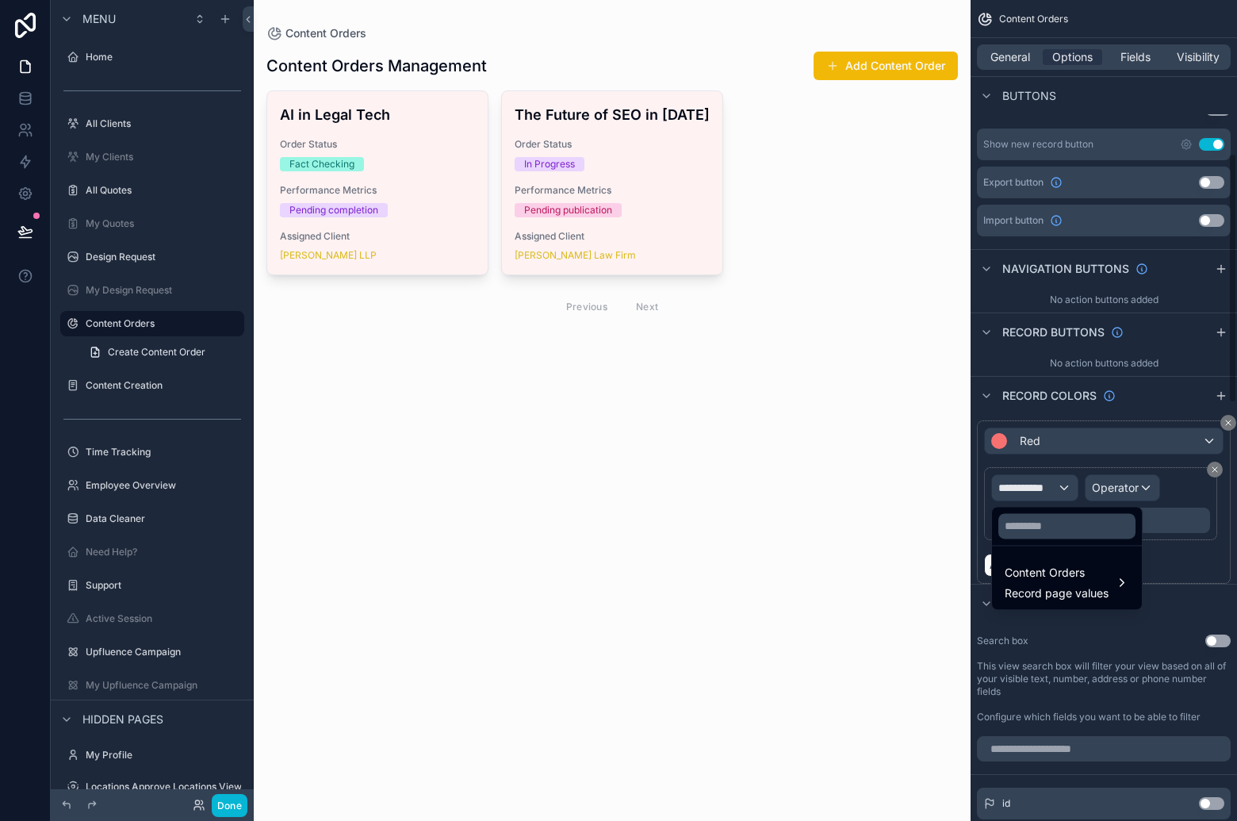
click at [1062, 449] on div "scrollable content" at bounding box center [618, 410] width 1237 height 821
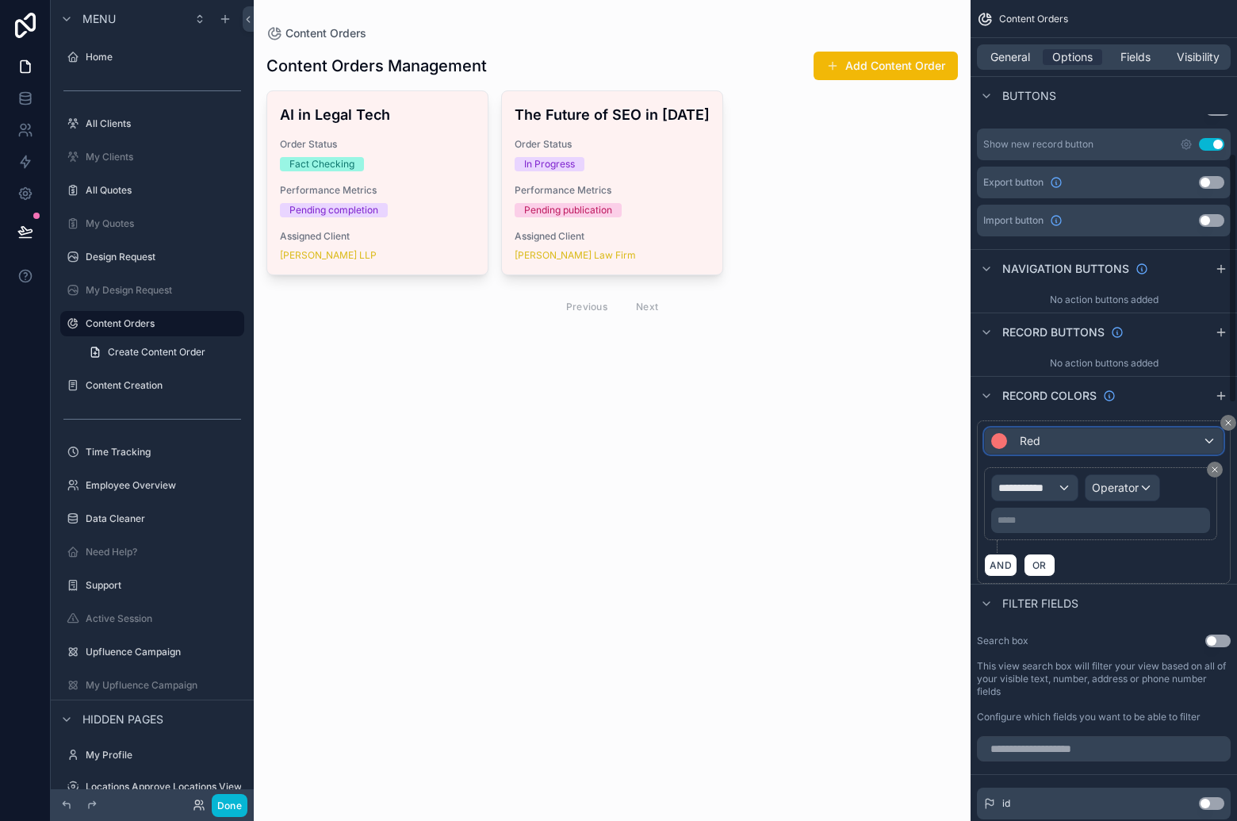
click at [1062, 449] on div "Red" at bounding box center [1104, 440] width 238 height 25
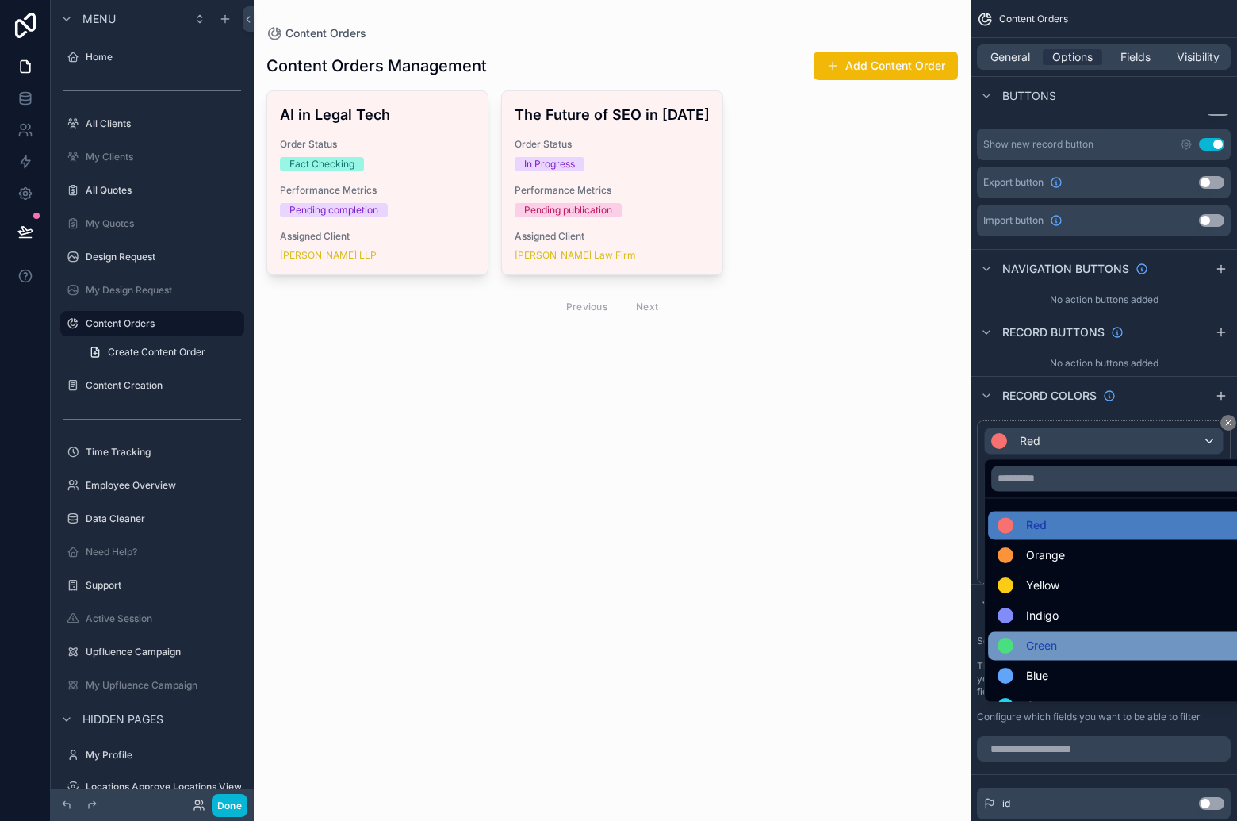
click at [1115, 637] on div "Green" at bounding box center [1121, 645] width 249 height 19
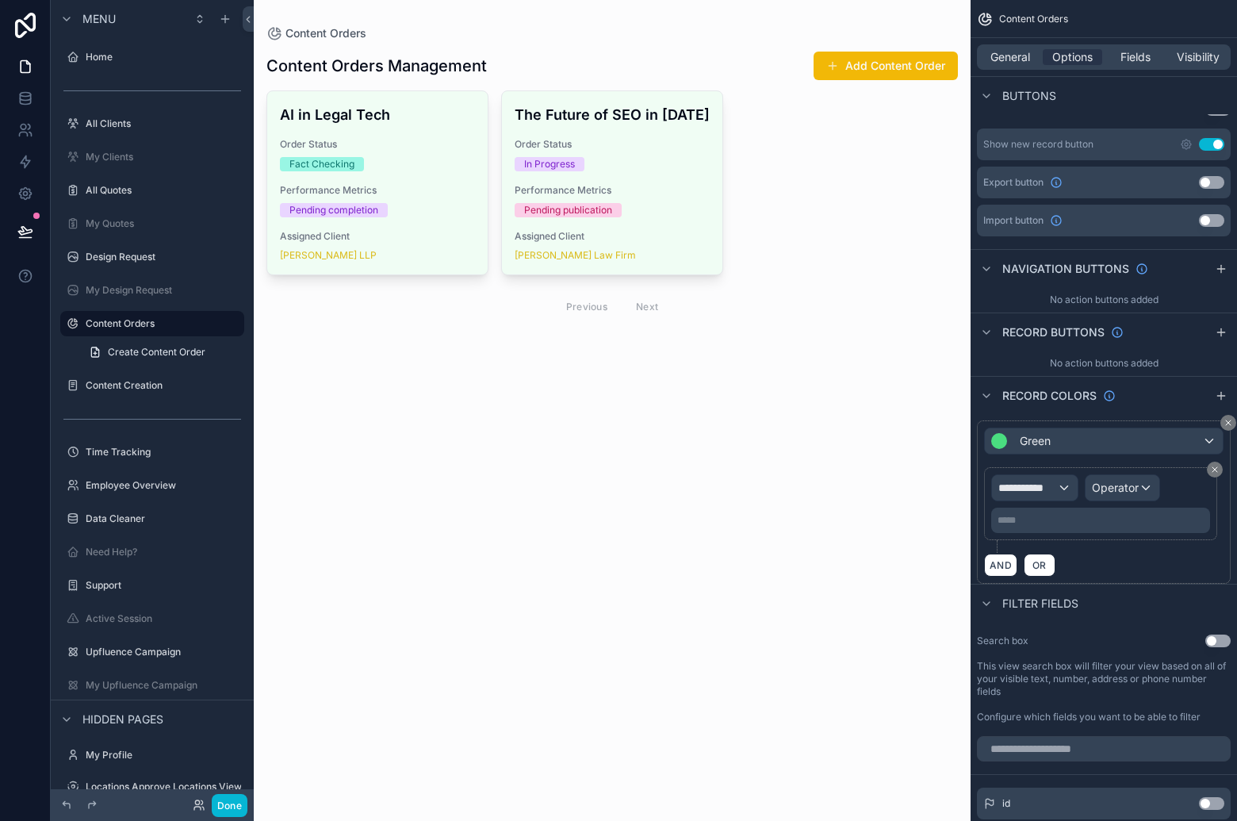
click at [1076, 491] on div "**********" at bounding box center [1100, 503] width 219 height 59
click at [1066, 492] on div "**********" at bounding box center [1035, 487] width 86 height 25
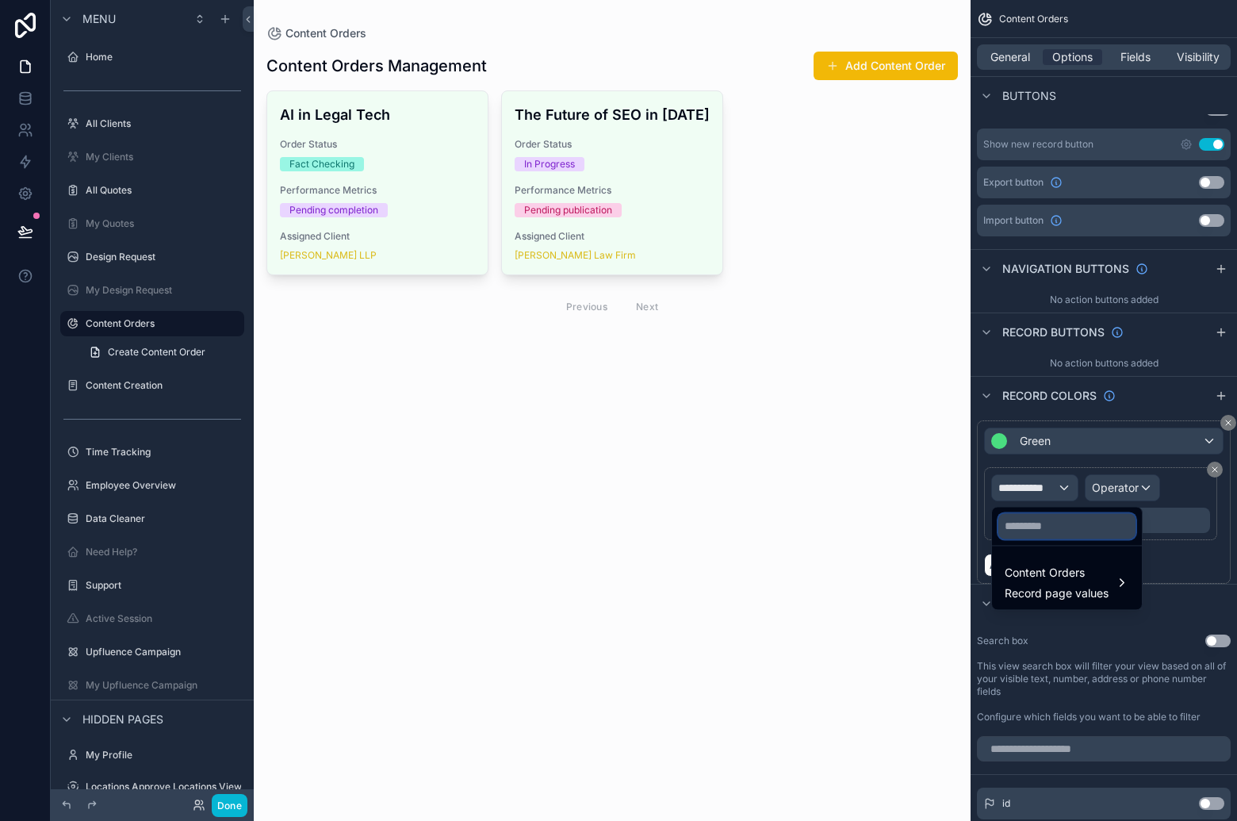
click at [1066, 517] on input "text" at bounding box center [1066, 525] width 137 height 25
click at [1066, 558] on div "Content Orders Record page values" at bounding box center [1067, 582] width 144 height 48
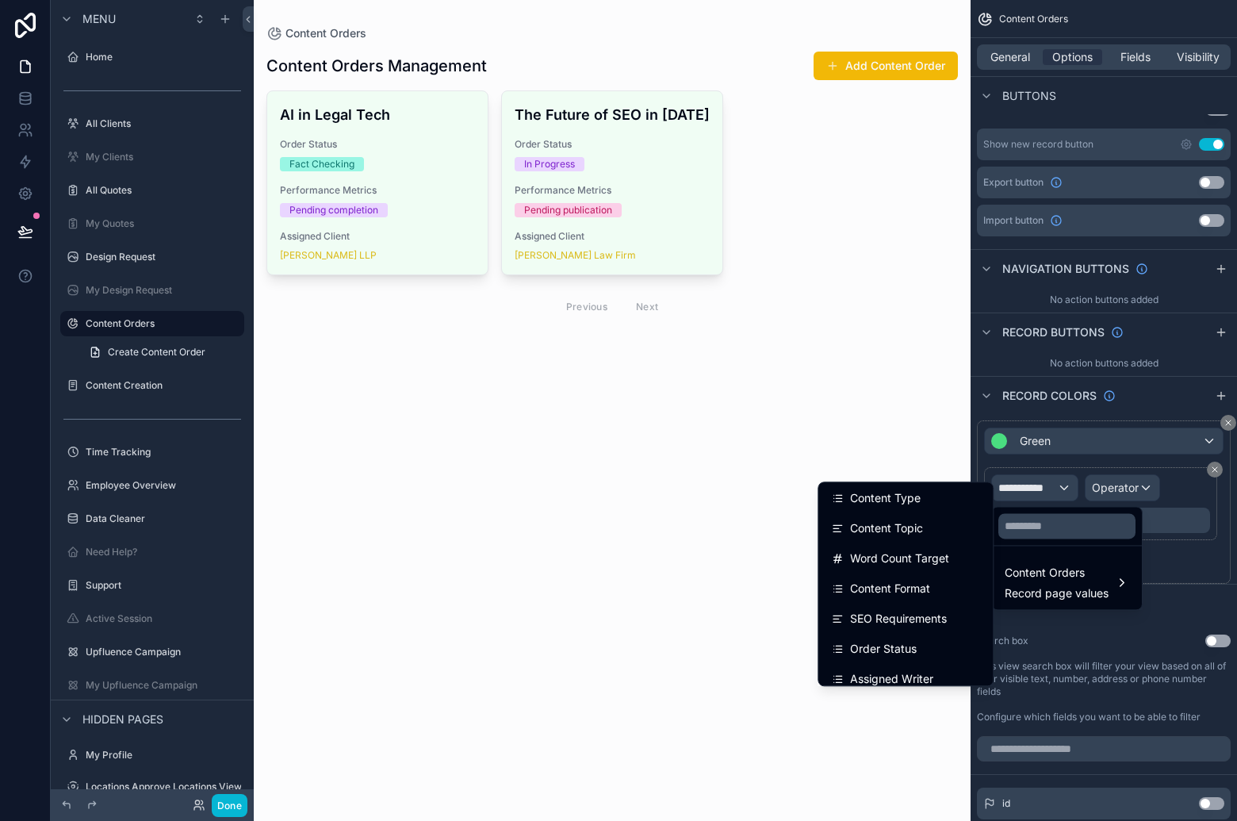
scroll to position [260, 0]
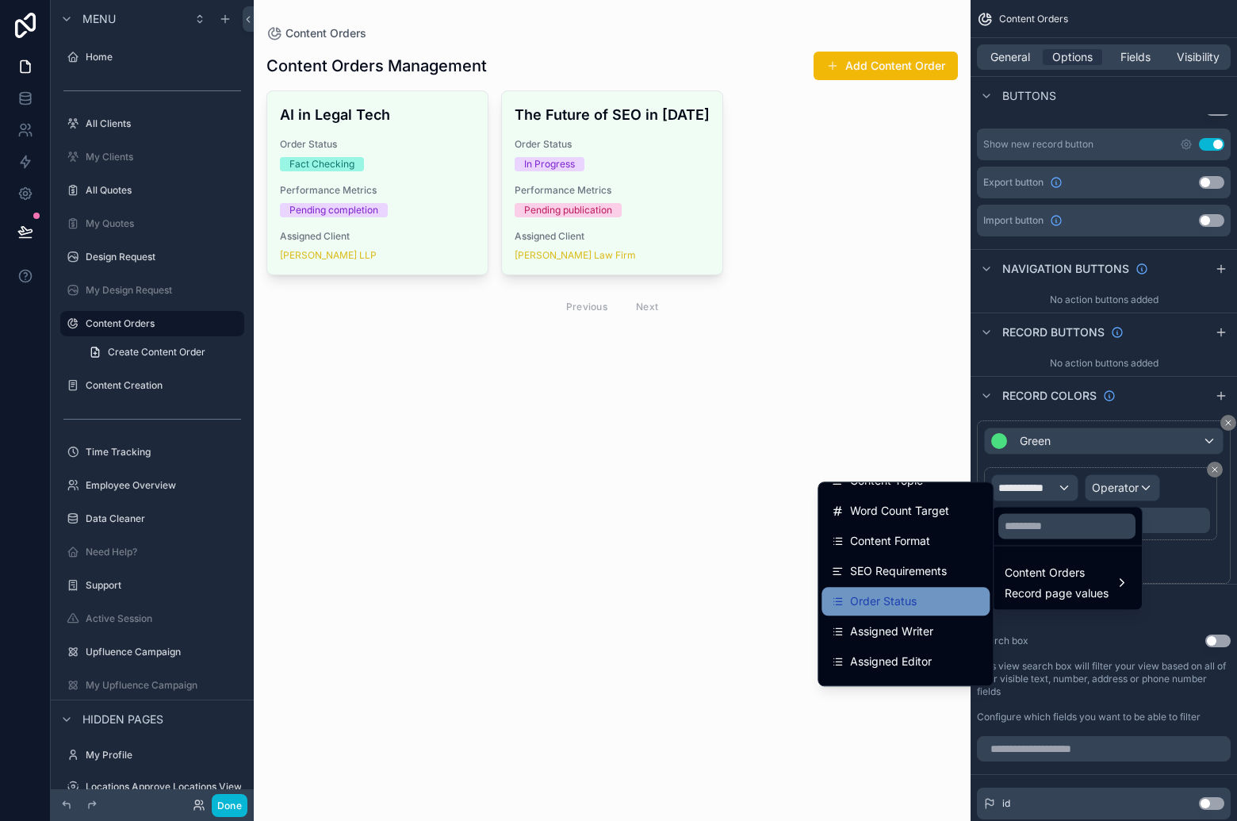
click at [936, 592] on div "Order Status" at bounding box center [905, 601] width 149 height 19
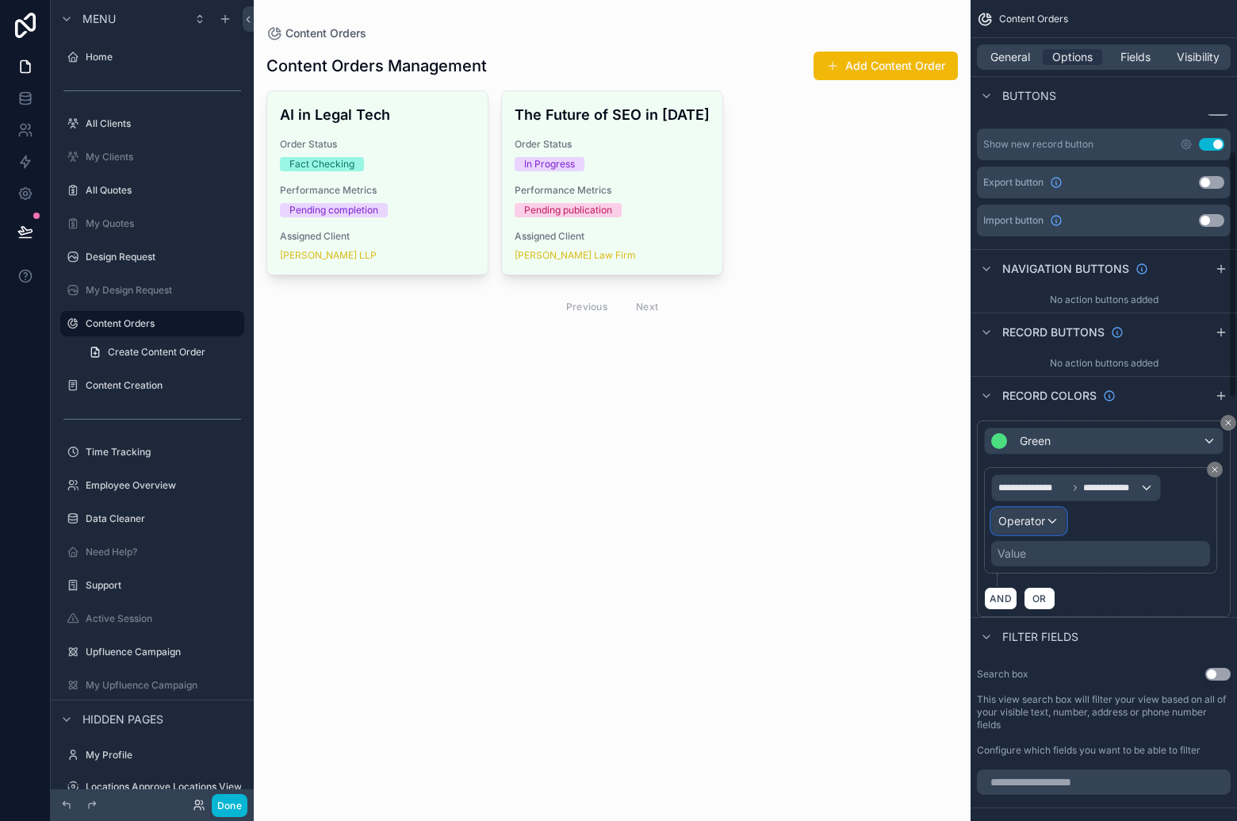
click at [1038, 526] on span "Operator" at bounding box center [1021, 520] width 47 height 13
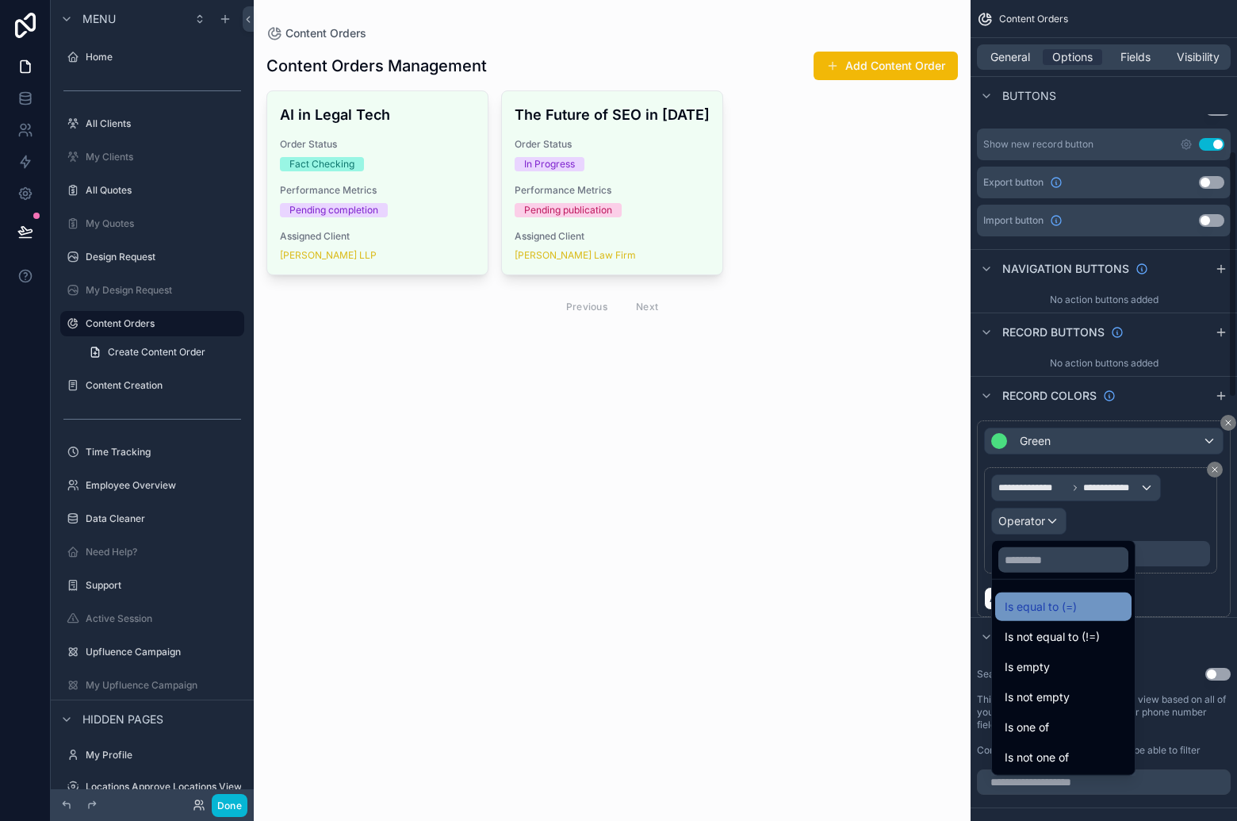
click at [1074, 599] on span "Is equal to (=)" at bounding box center [1041, 606] width 72 height 19
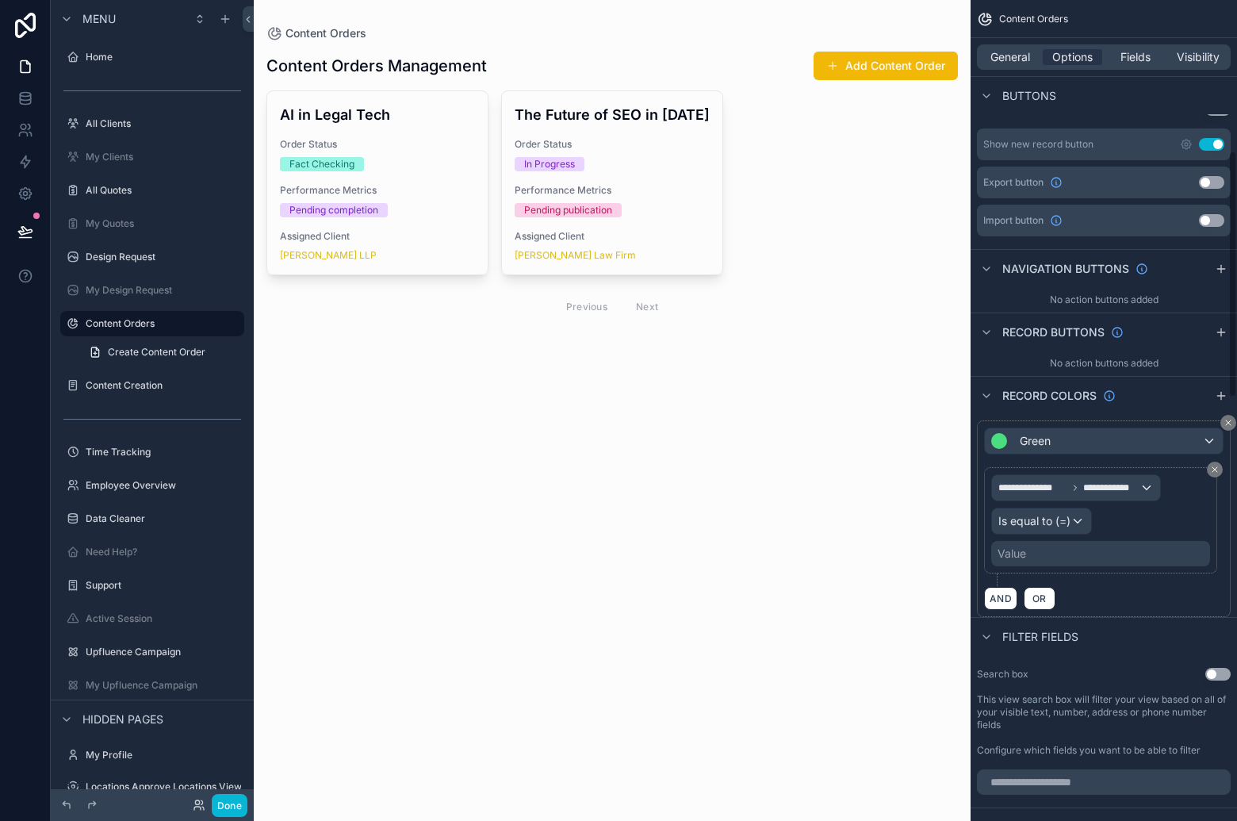
click at [1099, 553] on div "Value" at bounding box center [1100, 553] width 219 height 25
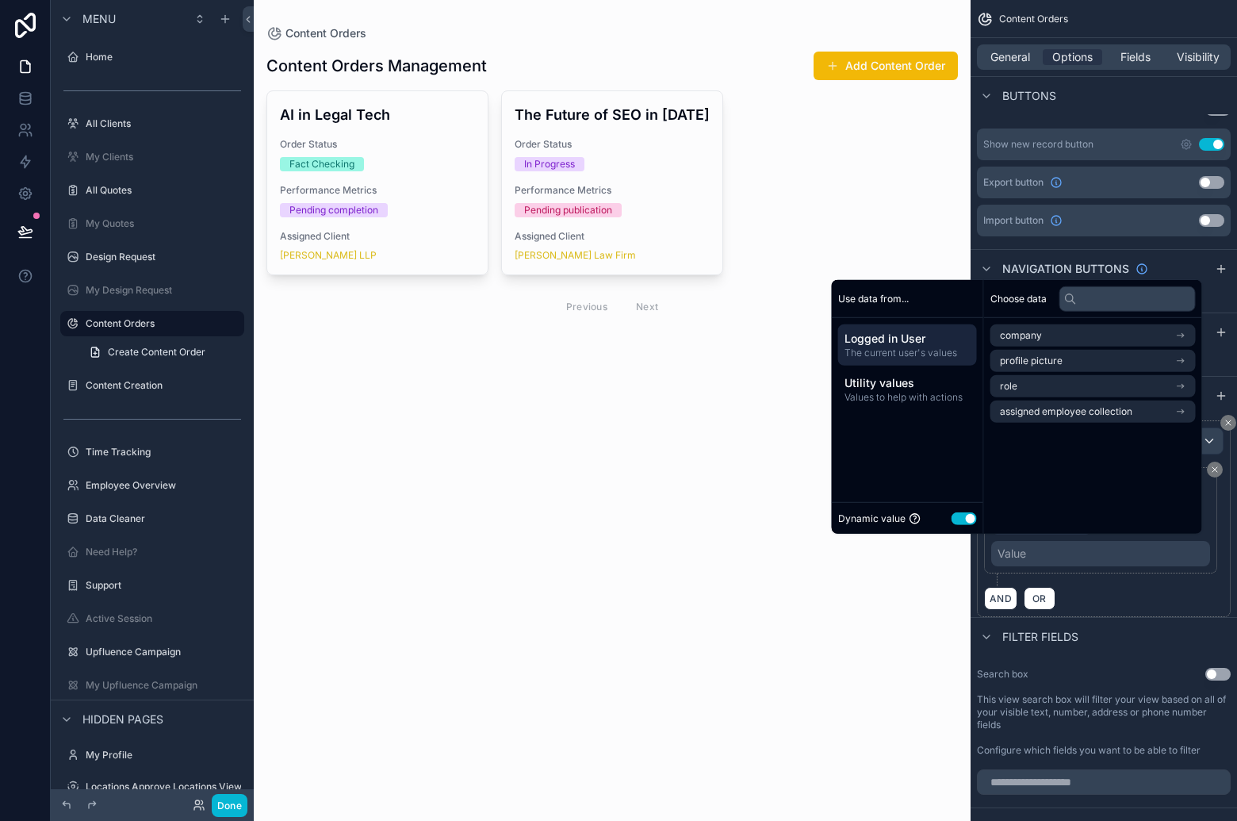
click at [959, 515] on button "Use setting" at bounding box center [964, 517] width 25 height 13
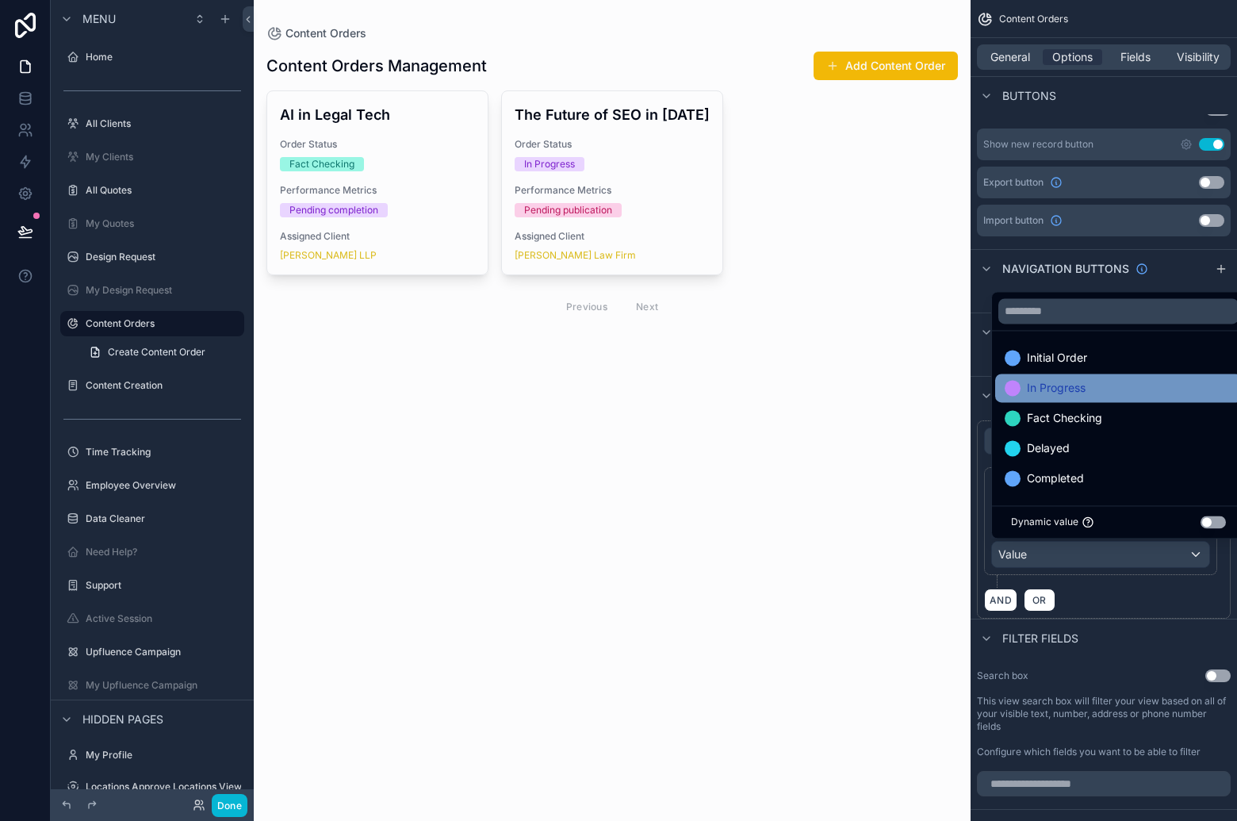
click at [1091, 392] on div "In Progress" at bounding box center [1119, 387] width 228 height 19
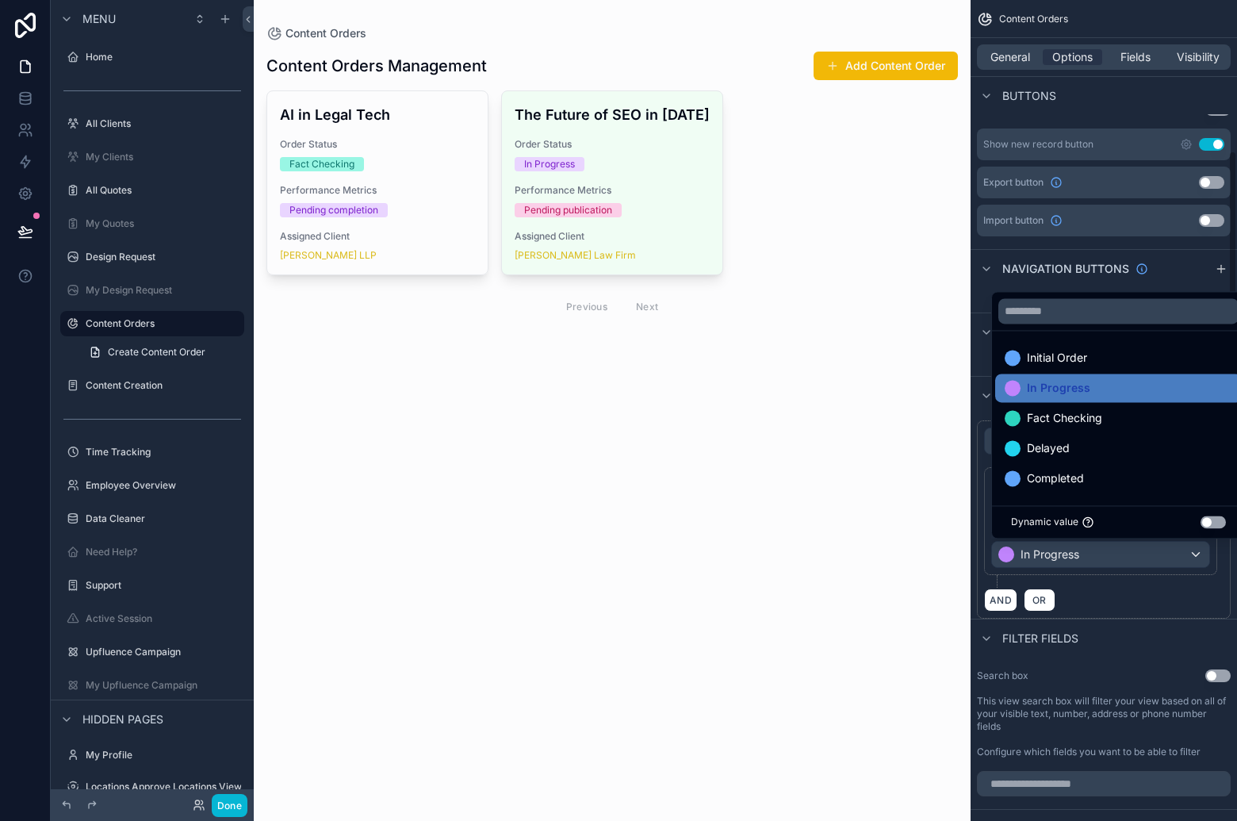
click at [1114, 595] on div "AND OR" at bounding box center [1103, 600] width 239 height 24
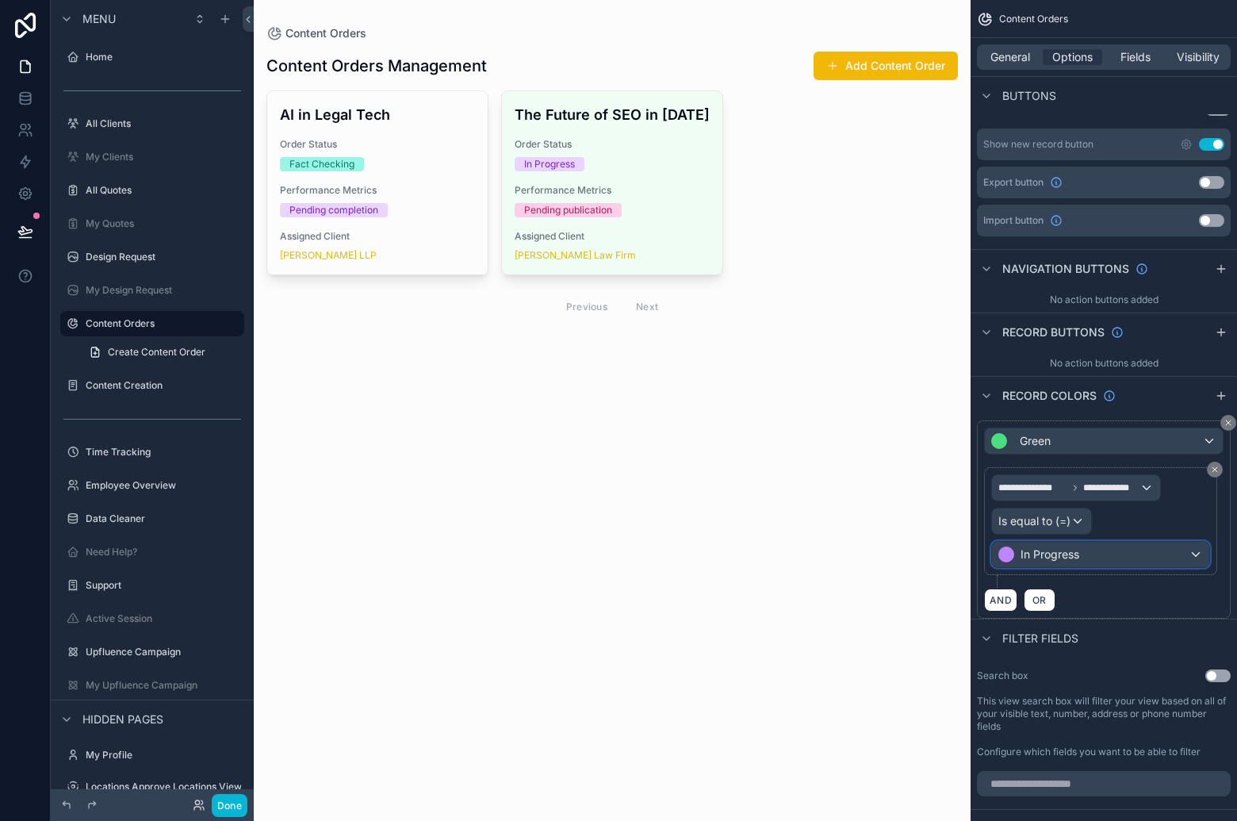
click at [1100, 556] on div "In Progress" at bounding box center [1100, 554] width 217 height 25
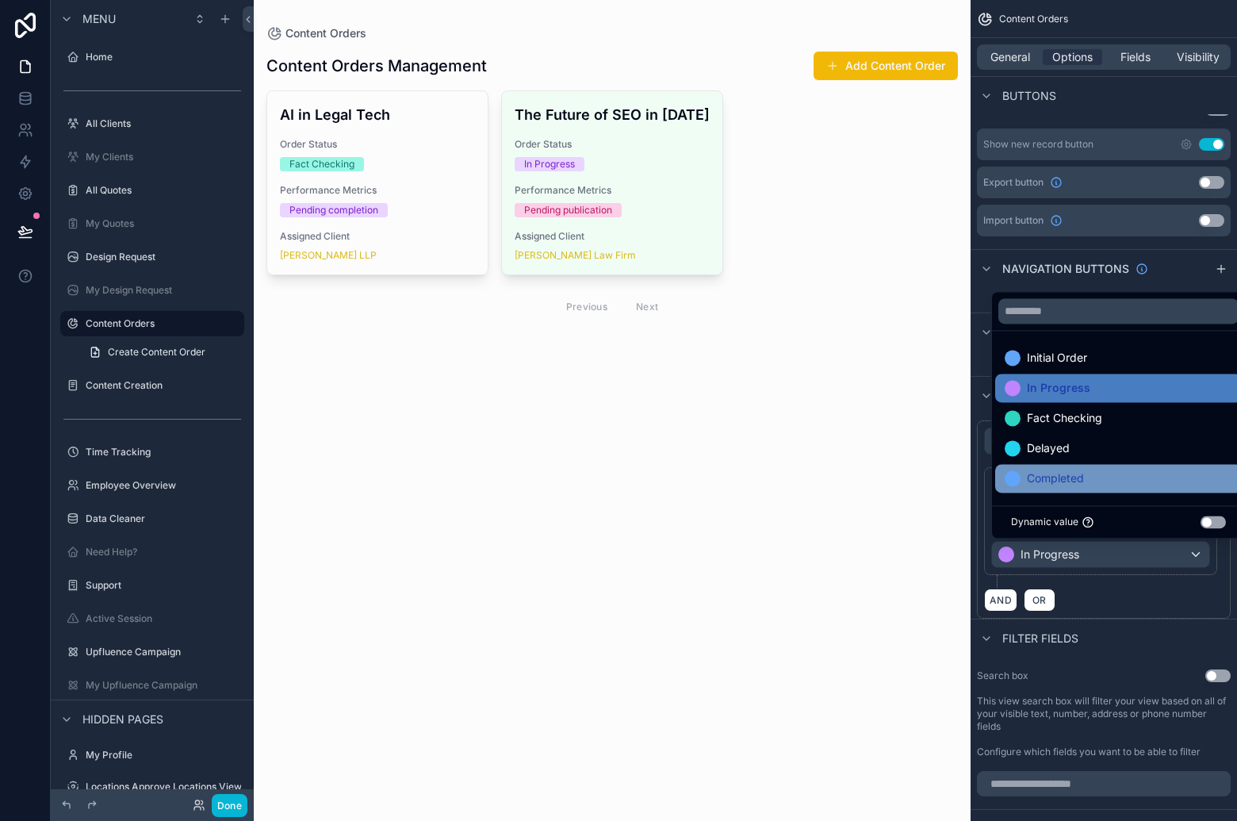
click at [1088, 484] on div "Completed" at bounding box center [1119, 478] width 228 height 19
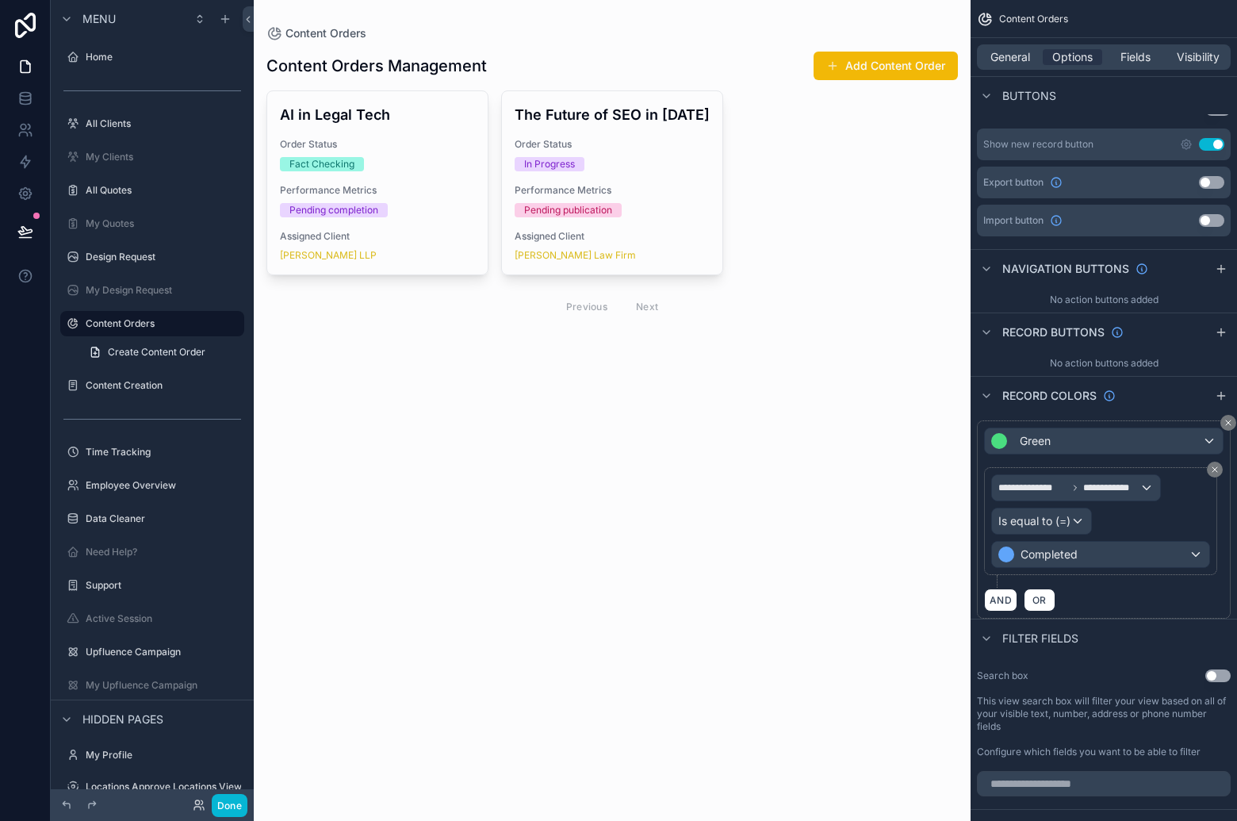
click at [1151, 588] on div "AND OR" at bounding box center [1103, 600] width 239 height 24
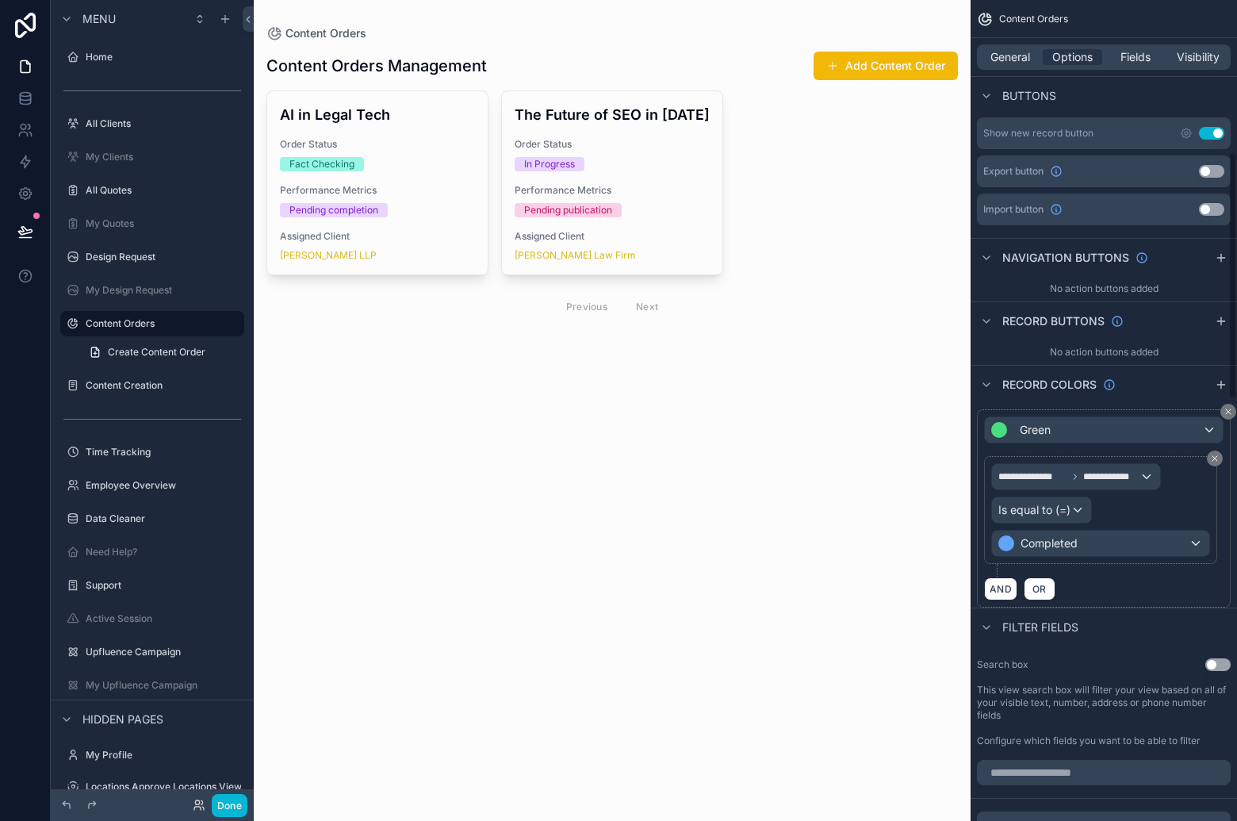
scroll to position [517, 0]
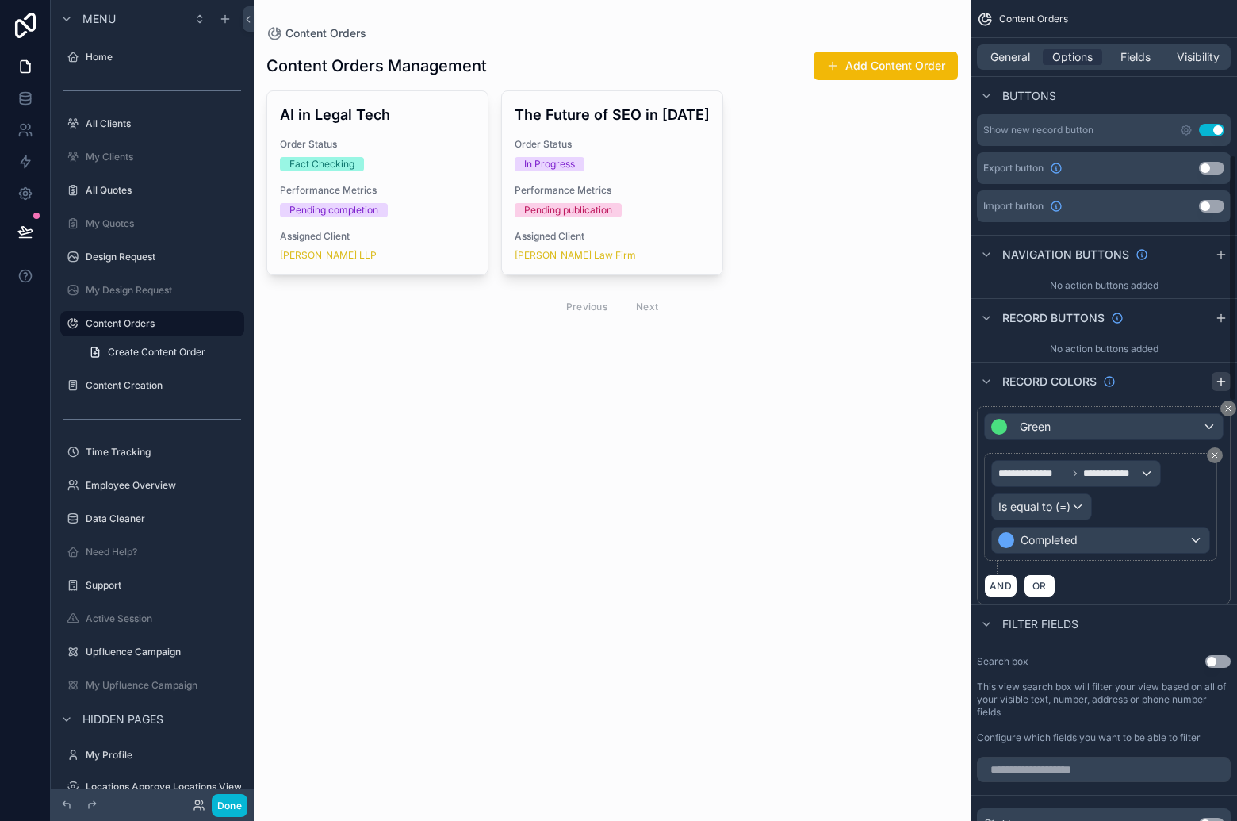
click at [1224, 386] on icon "scrollable content" at bounding box center [1221, 381] width 13 height 13
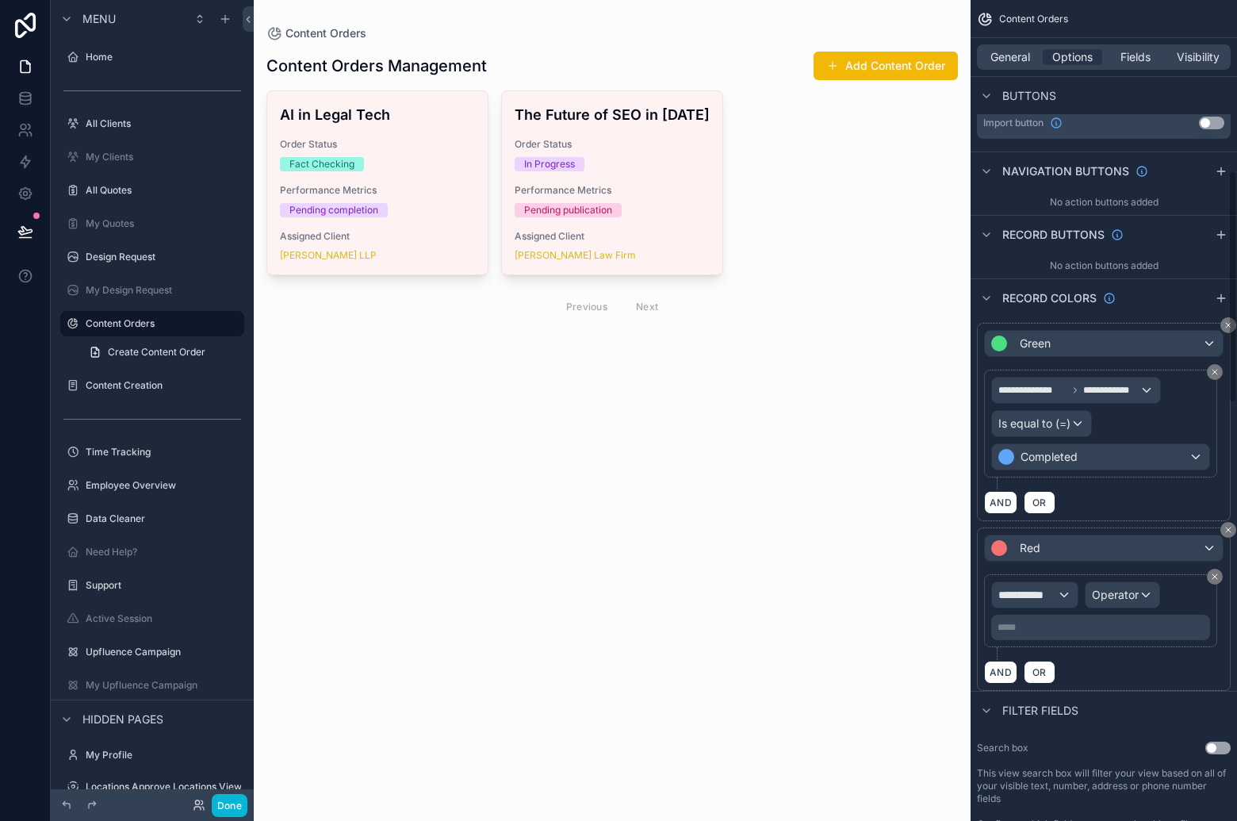
scroll to position [611, 0]
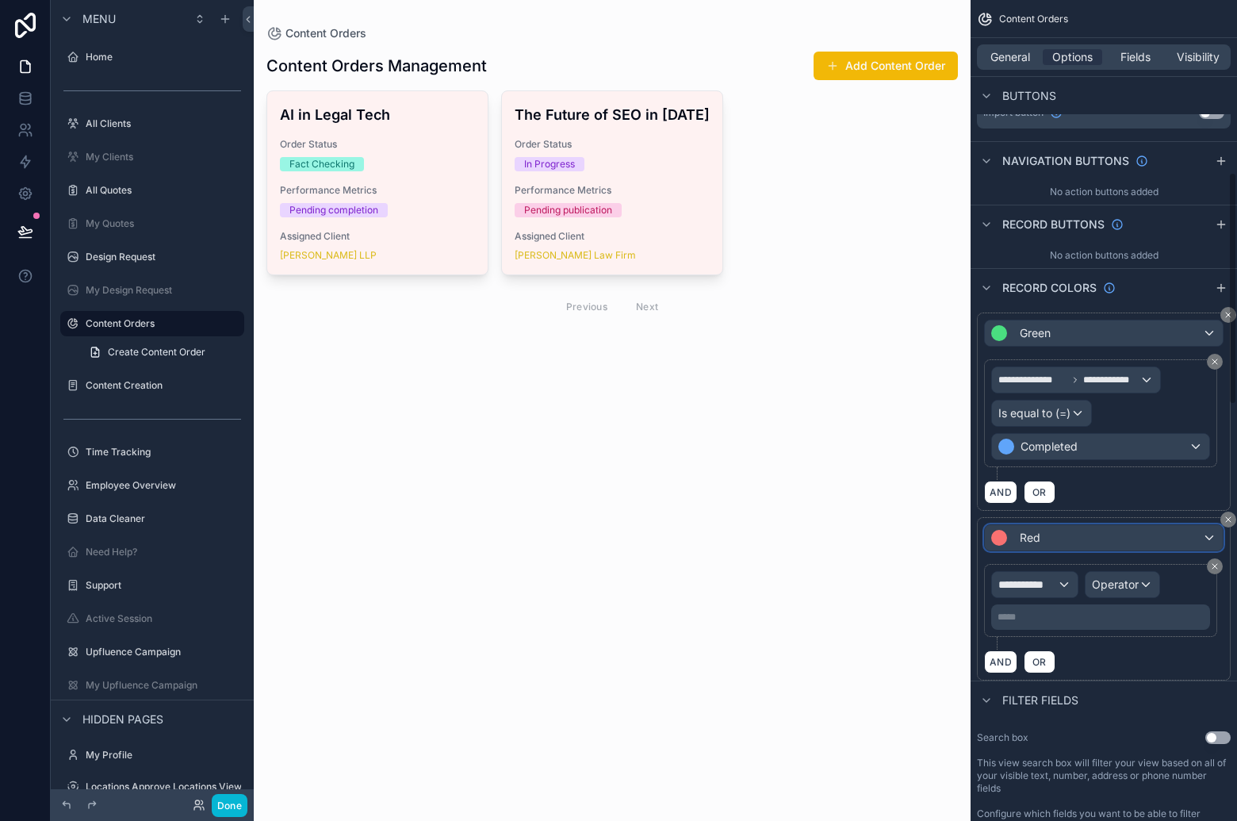
click at [1076, 534] on div "Red" at bounding box center [1104, 537] width 238 height 25
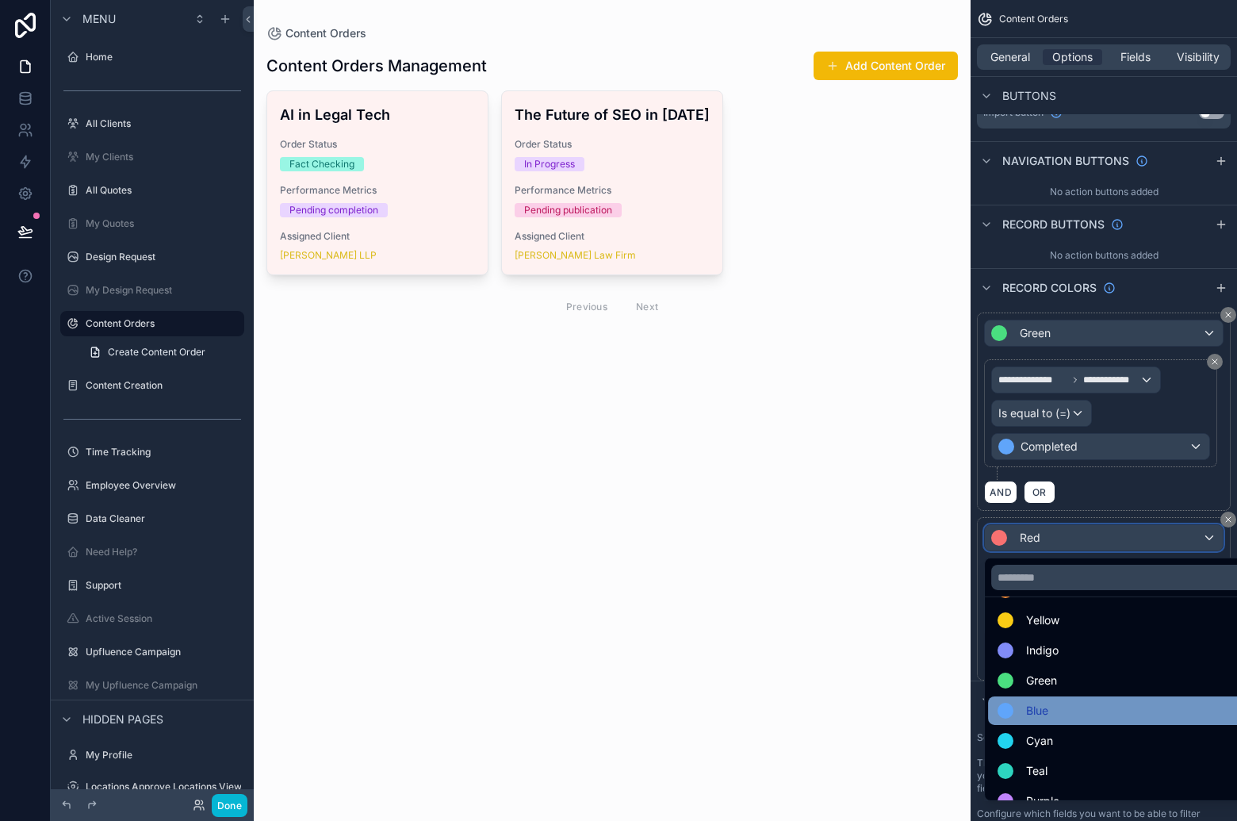
scroll to position [113, 0]
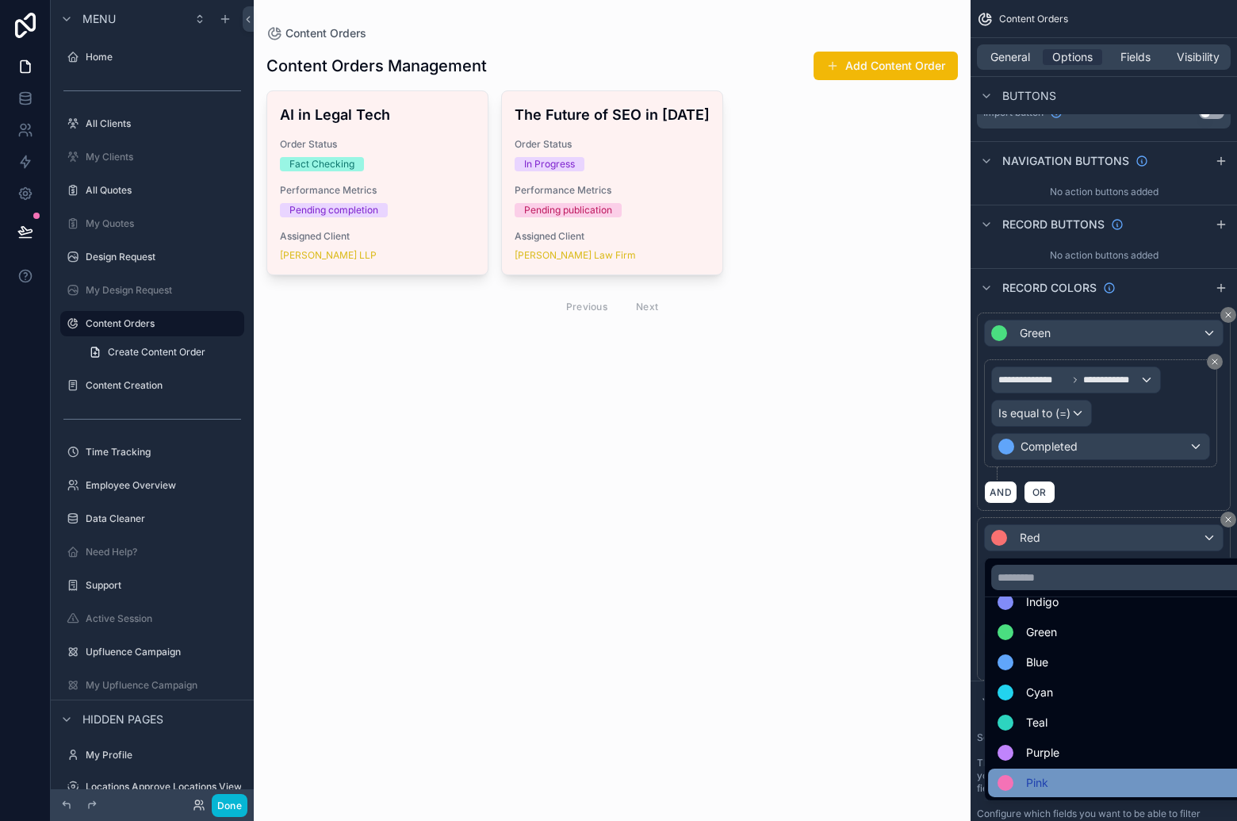
click at [1058, 769] on div "Pink" at bounding box center [1122, 782] width 268 height 29
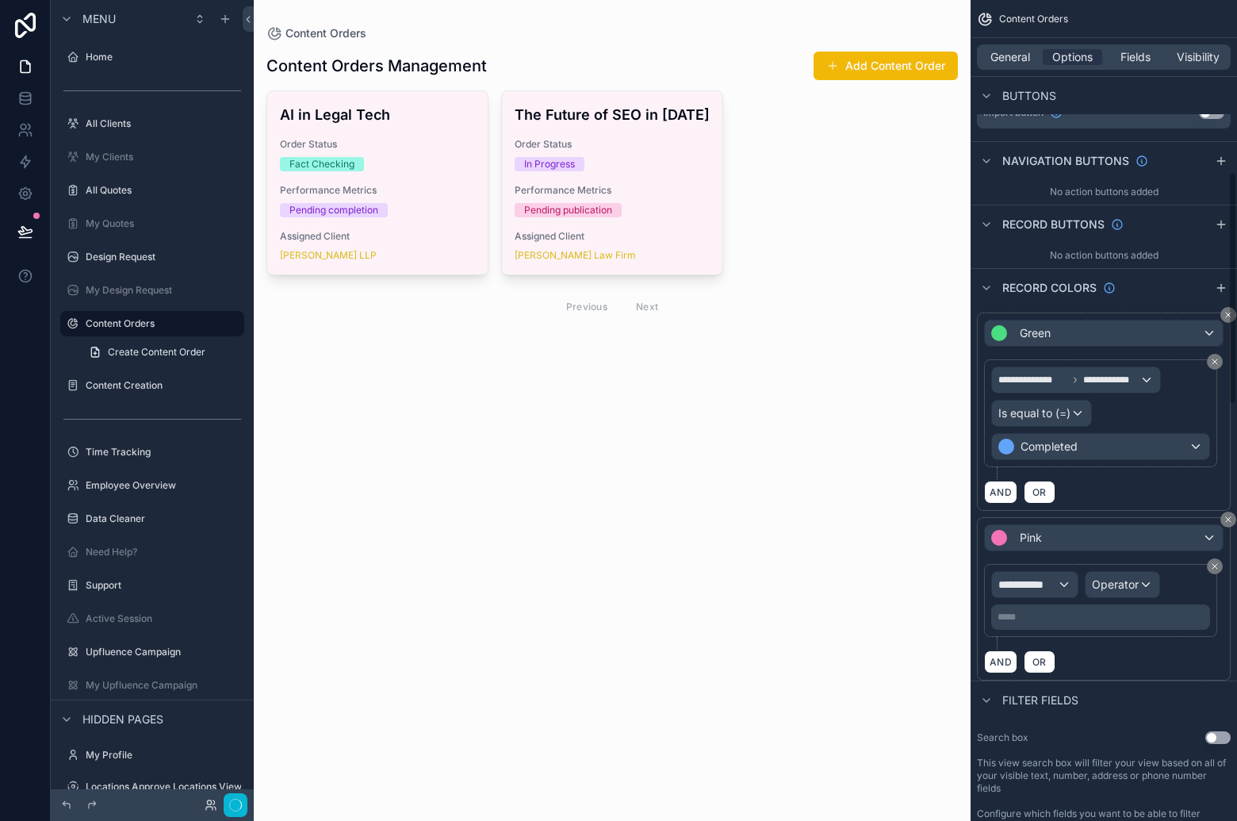
click at [1058, 769] on label "This view search box will filter your view based on all of your visible text, n…" at bounding box center [1104, 775] width 254 height 38
click at [1090, 549] on div "Pink" at bounding box center [1104, 537] width 238 height 25
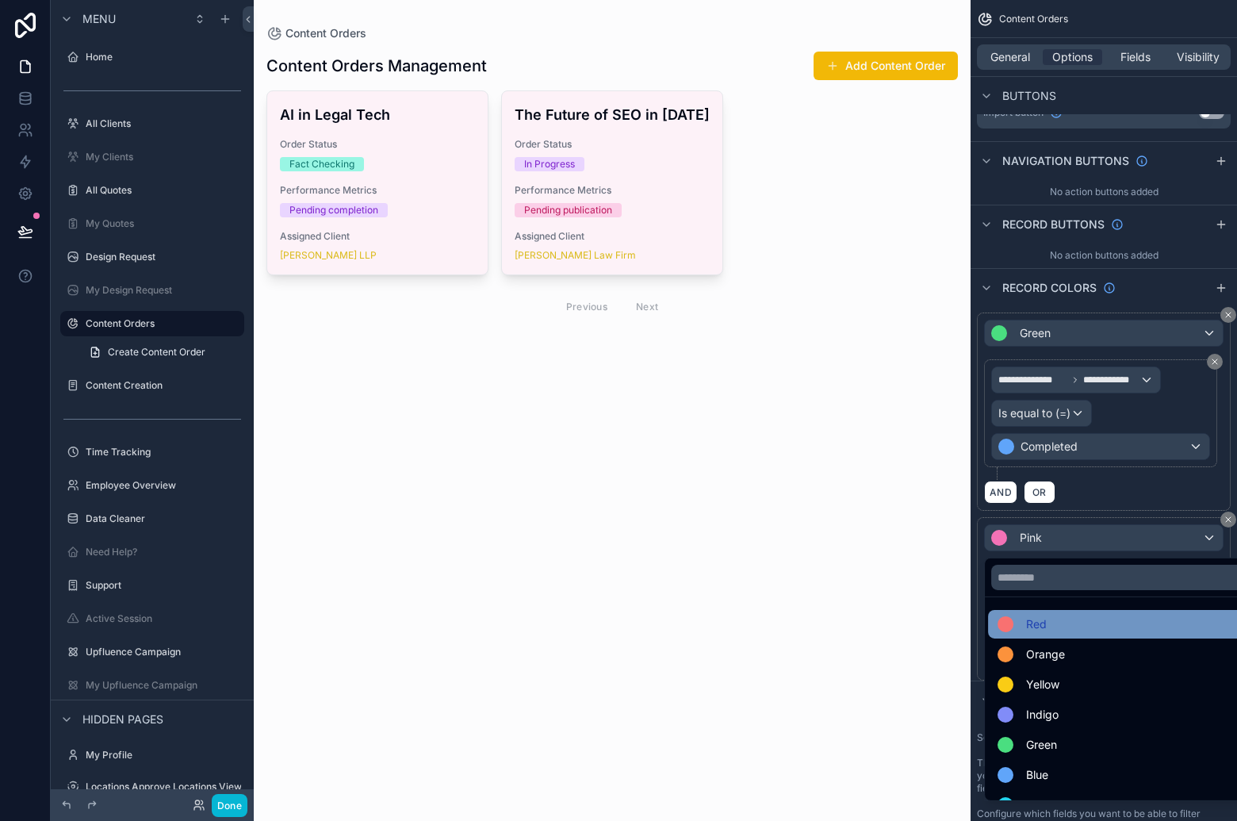
click at [1108, 624] on div "Red" at bounding box center [1121, 624] width 249 height 19
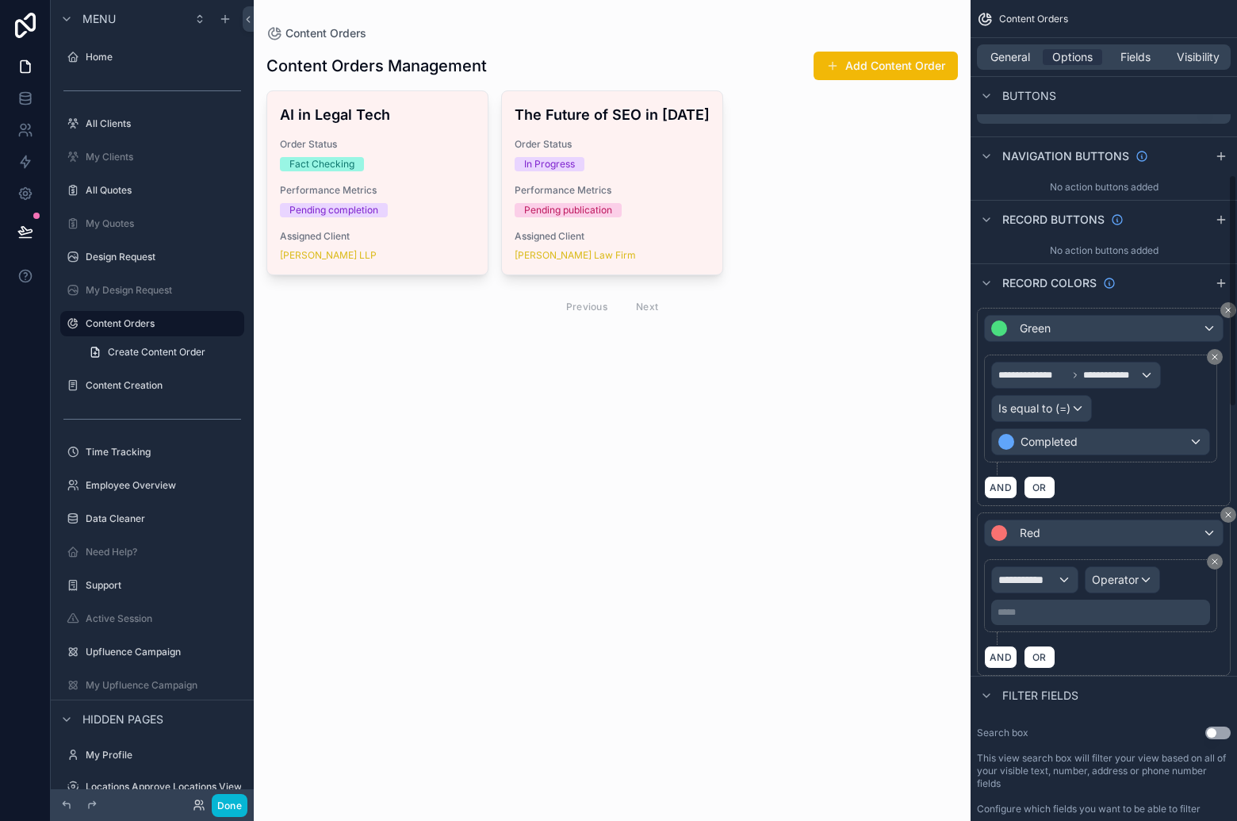
scroll to position [629, 0]
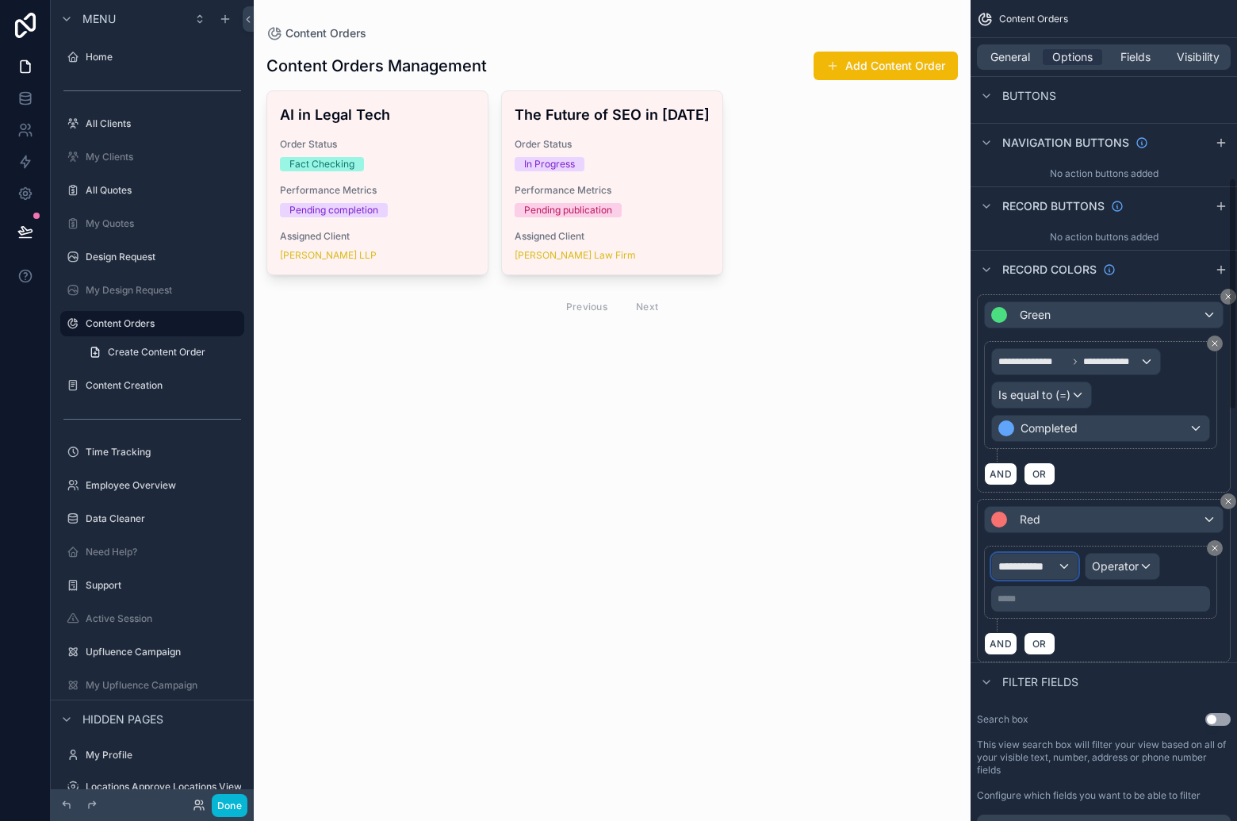
click at [1047, 572] on span "**********" at bounding box center [1027, 566] width 59 height 16
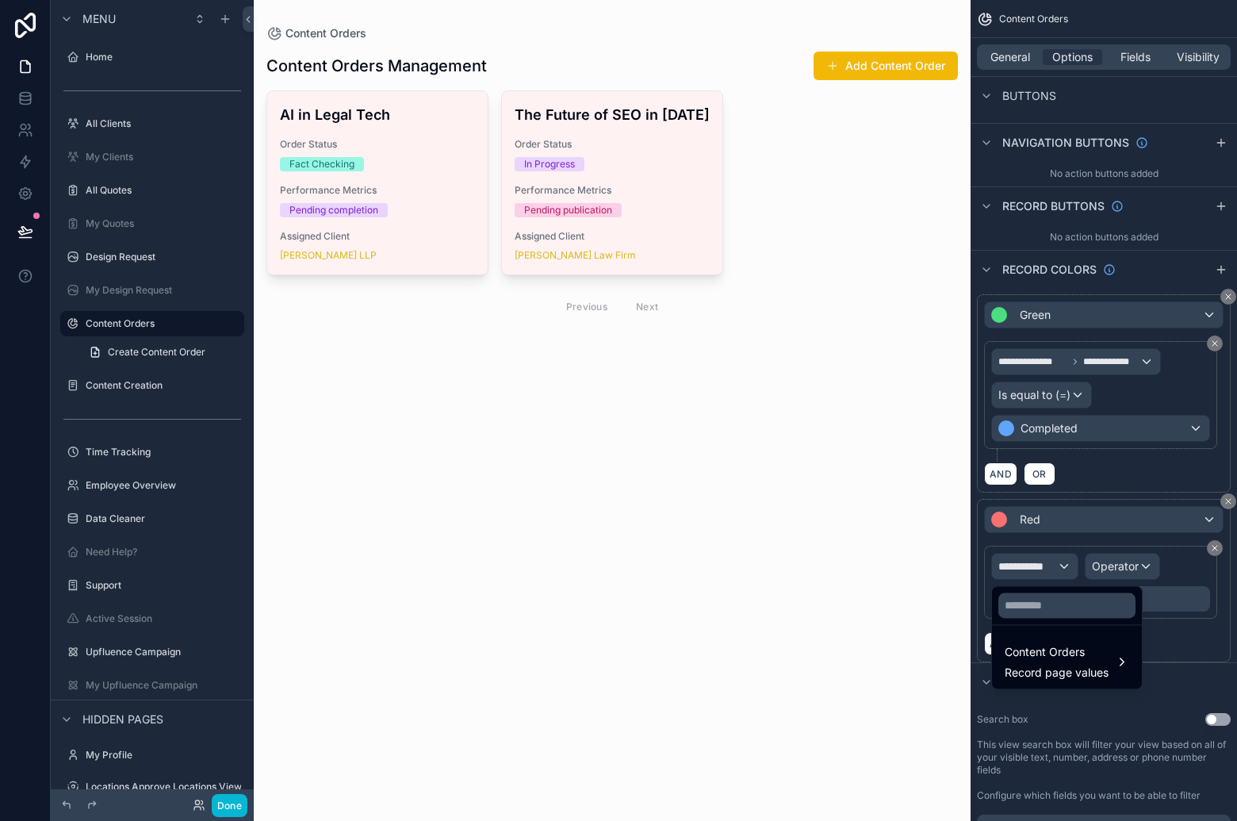
click at [1059, 622] on div at bounding box center [1067, 605] width 150 height 38
click at [1050, 661] on span "Content Orders" at bounding box center [1057, 651] width 104 height 19
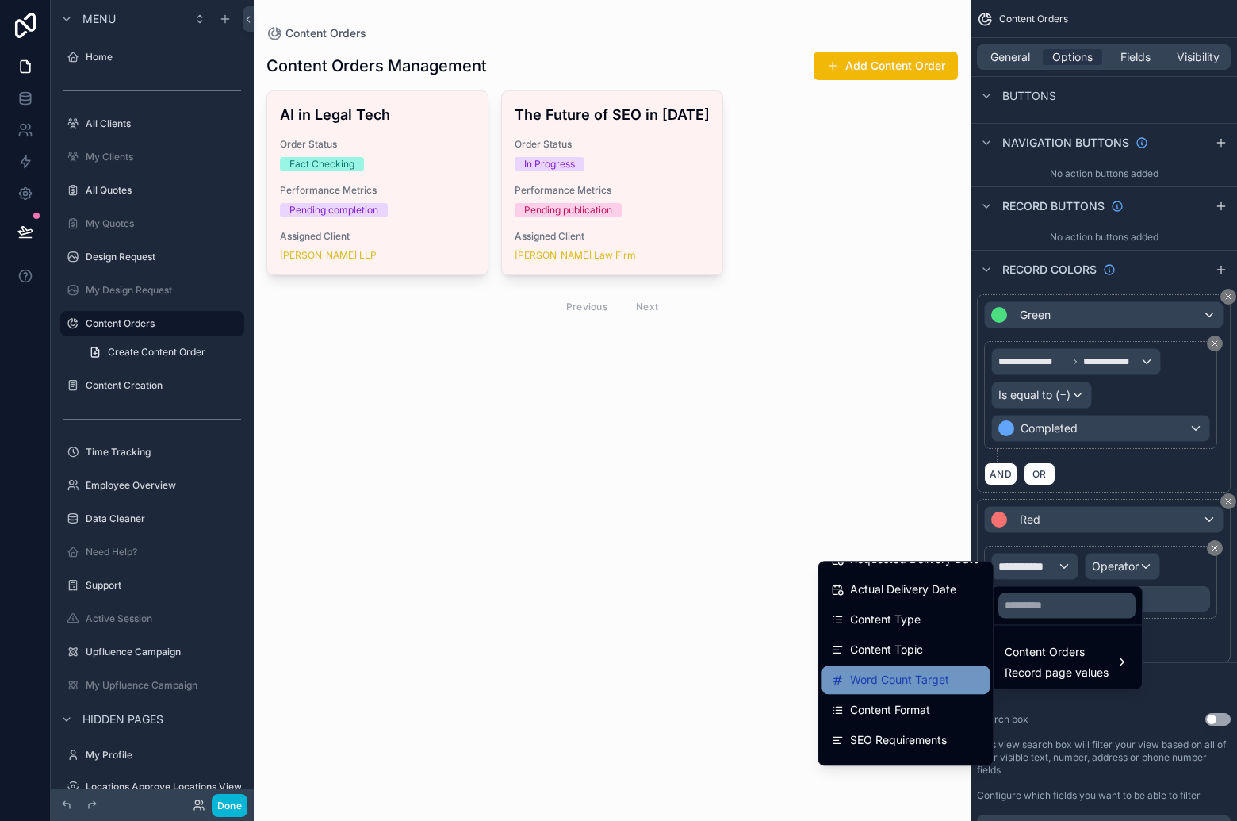
scroll to position [208, 0]
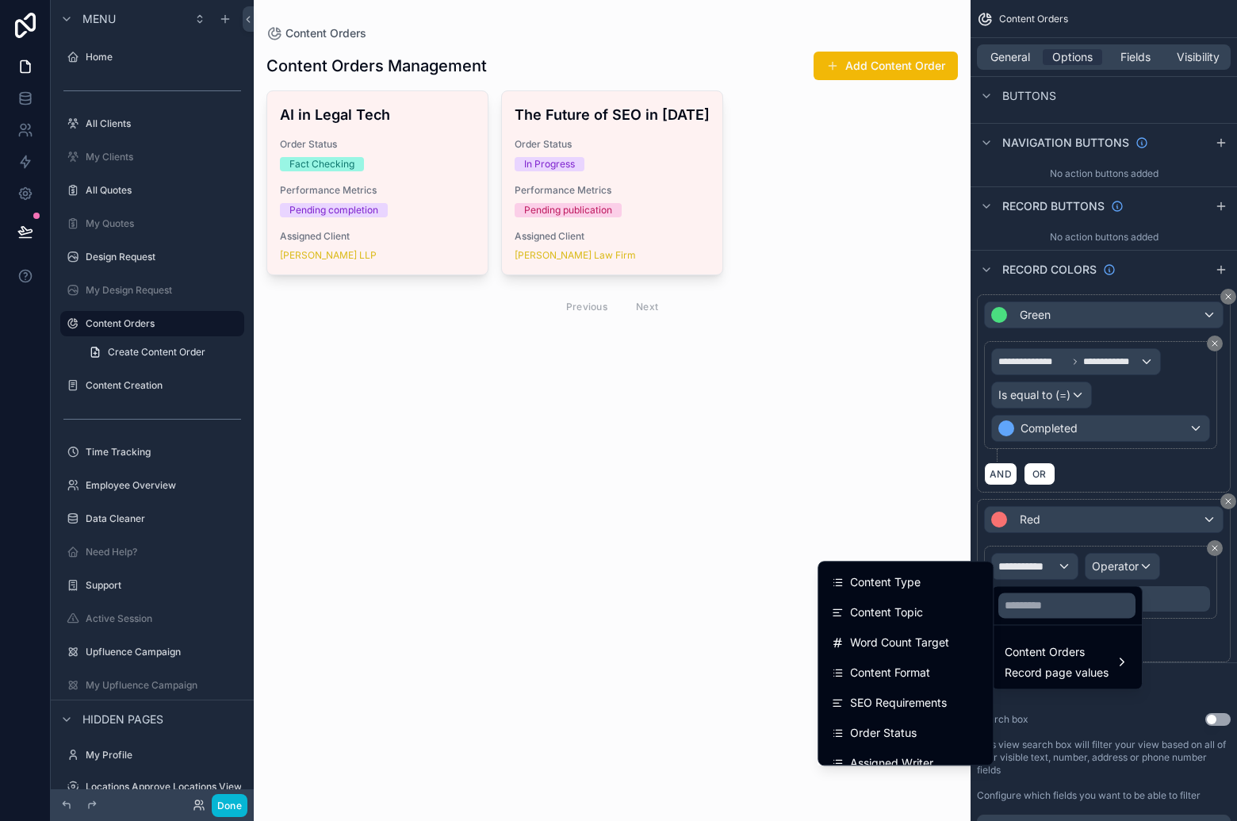
drag, startPoint x: 897, startPoint y: 724, endPoint x: 906, endPoint y: 714, distance: 13.5
click at [897, 723] on span "Order Status" at bounding box center [883, 732] width 67 height 19
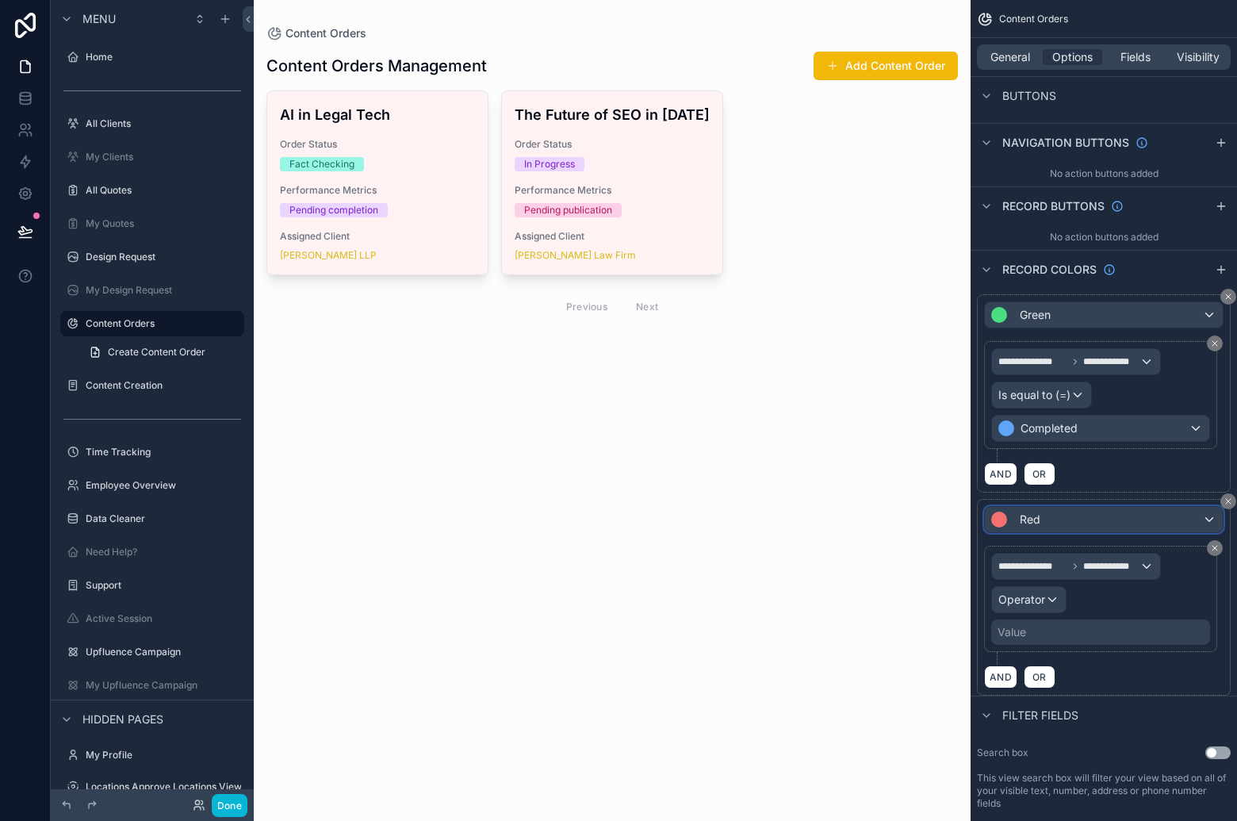
click at [1096, 528] on div "Red" at bounding box center [1104, 519] width 238 height 25
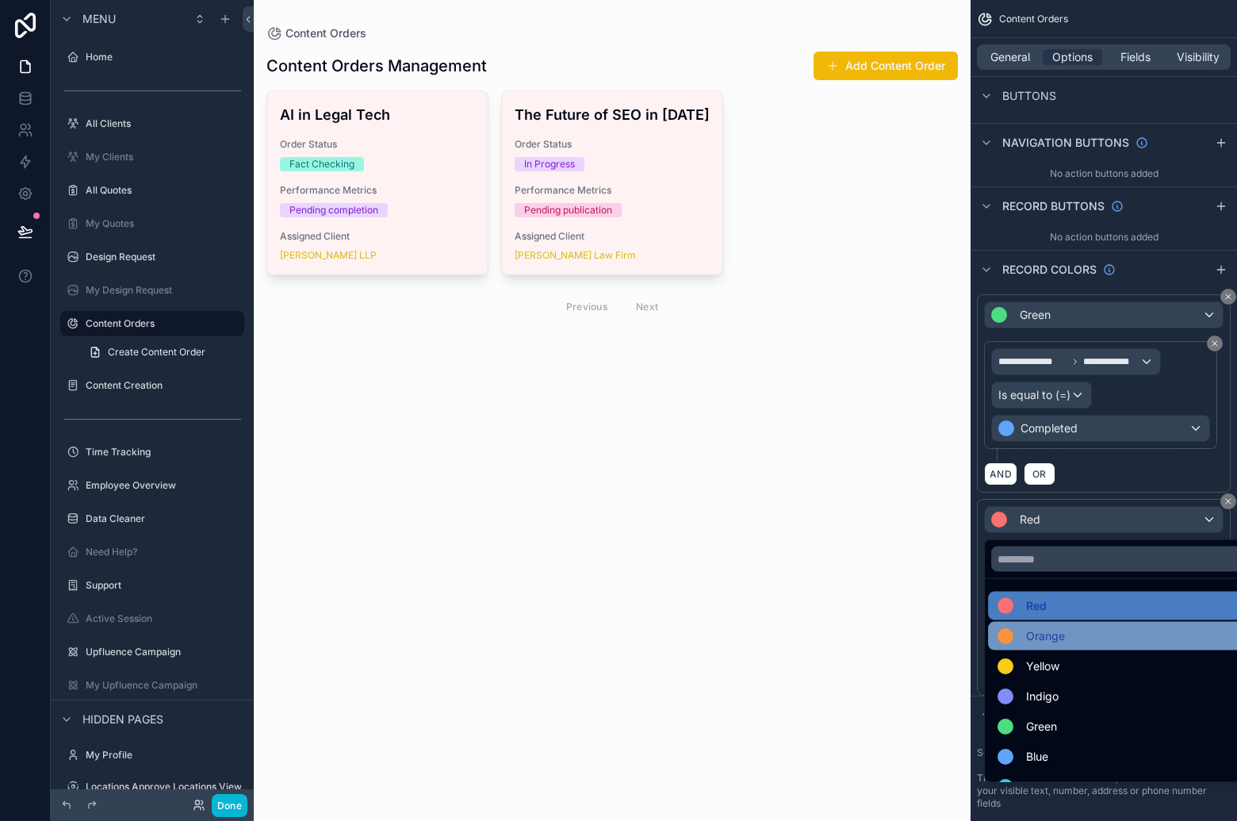
click at [1095, 628] on div "Orange" at bounding box center [1121, 635] width 249 height 19
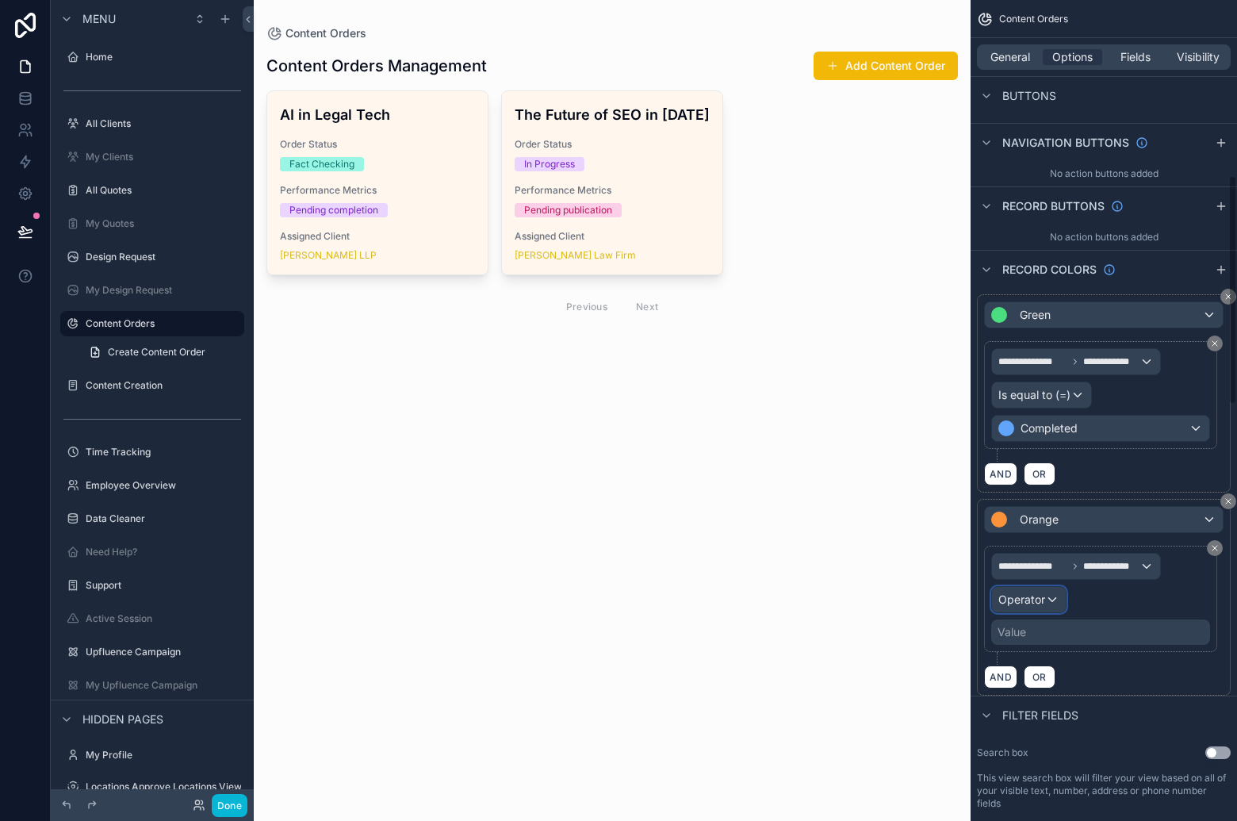
click at [1040, 607] on span "Operator" at bounding box center [1021, 600] width 47 height 16
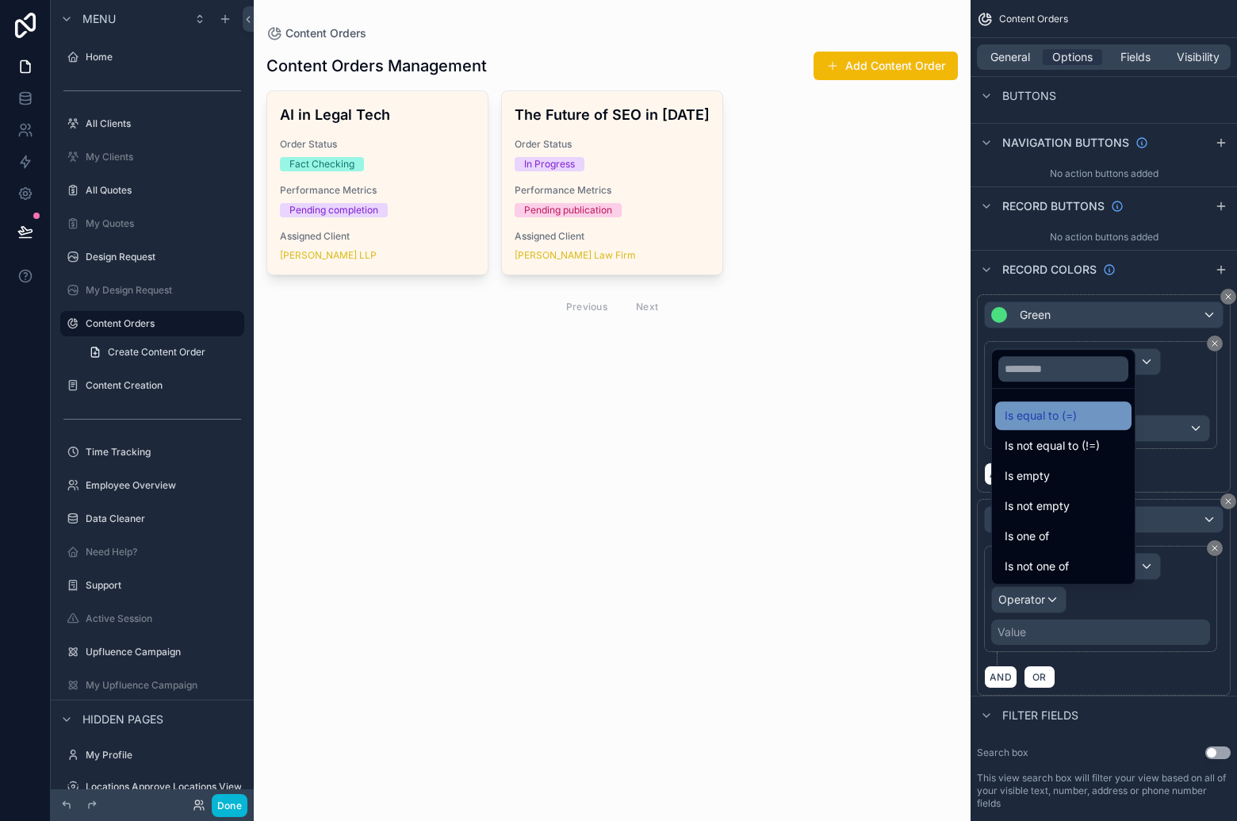
click at [1062, 415] on span "Is equal to (=)" at bounding box center [1041, 415] width 72 height 19
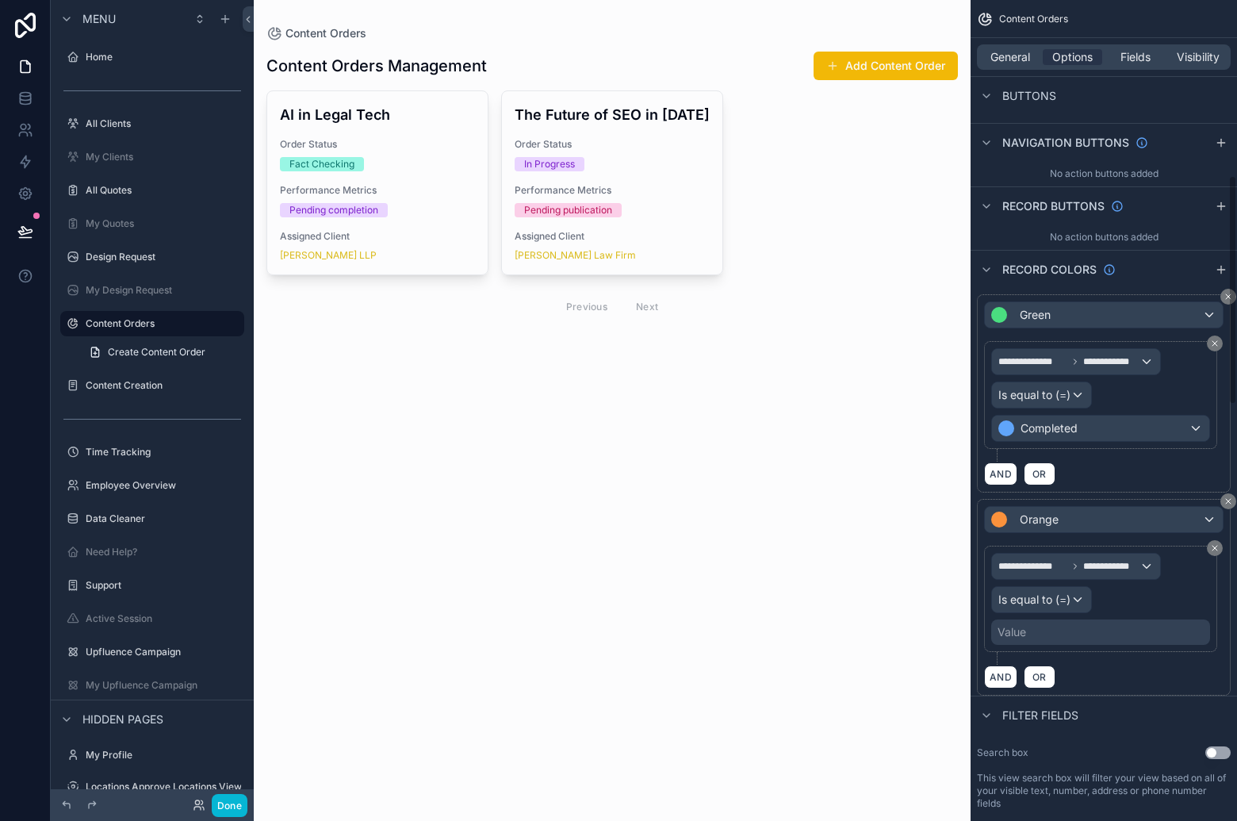
click at [1043, 643] on div "Value" at bounding box center [1100, 631] width 219 height 25
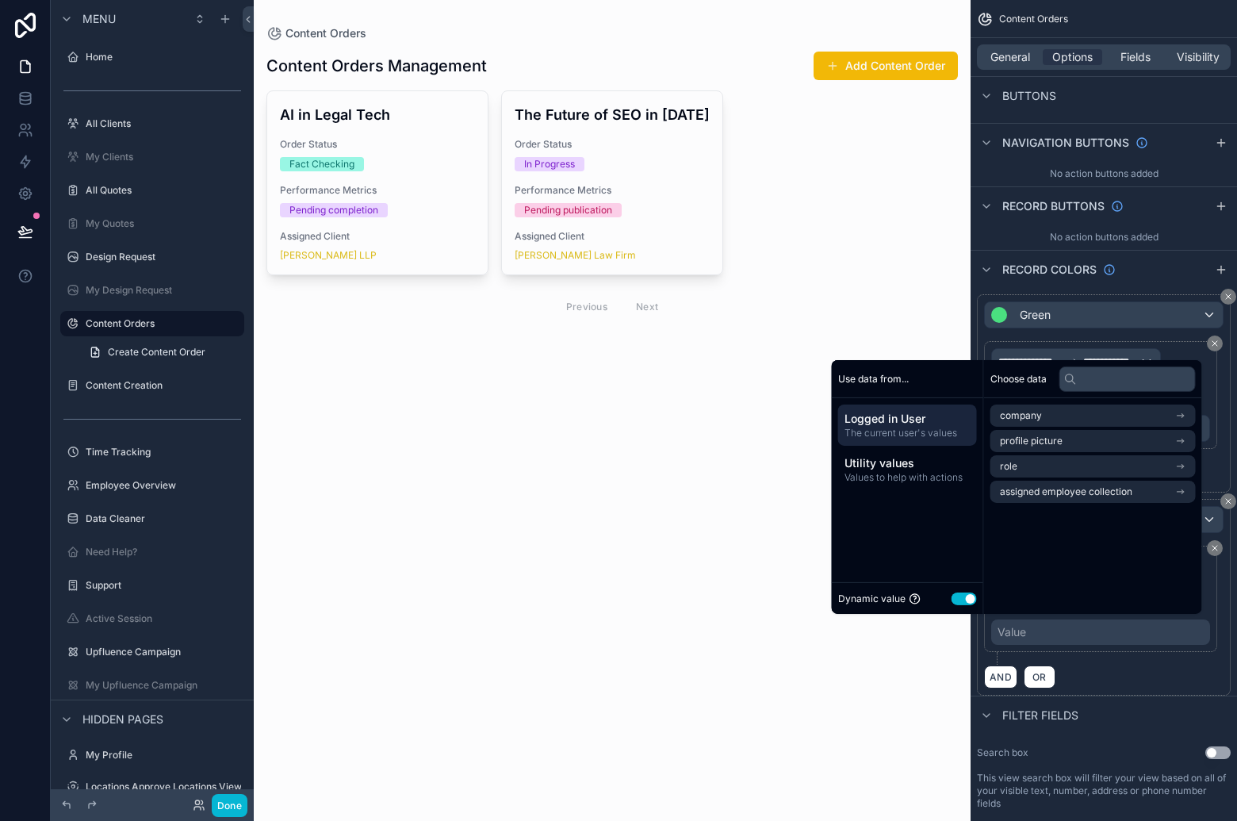
click at [966, 601] on button "Use setting" at bounding box center [964, 598] width 25 height 13
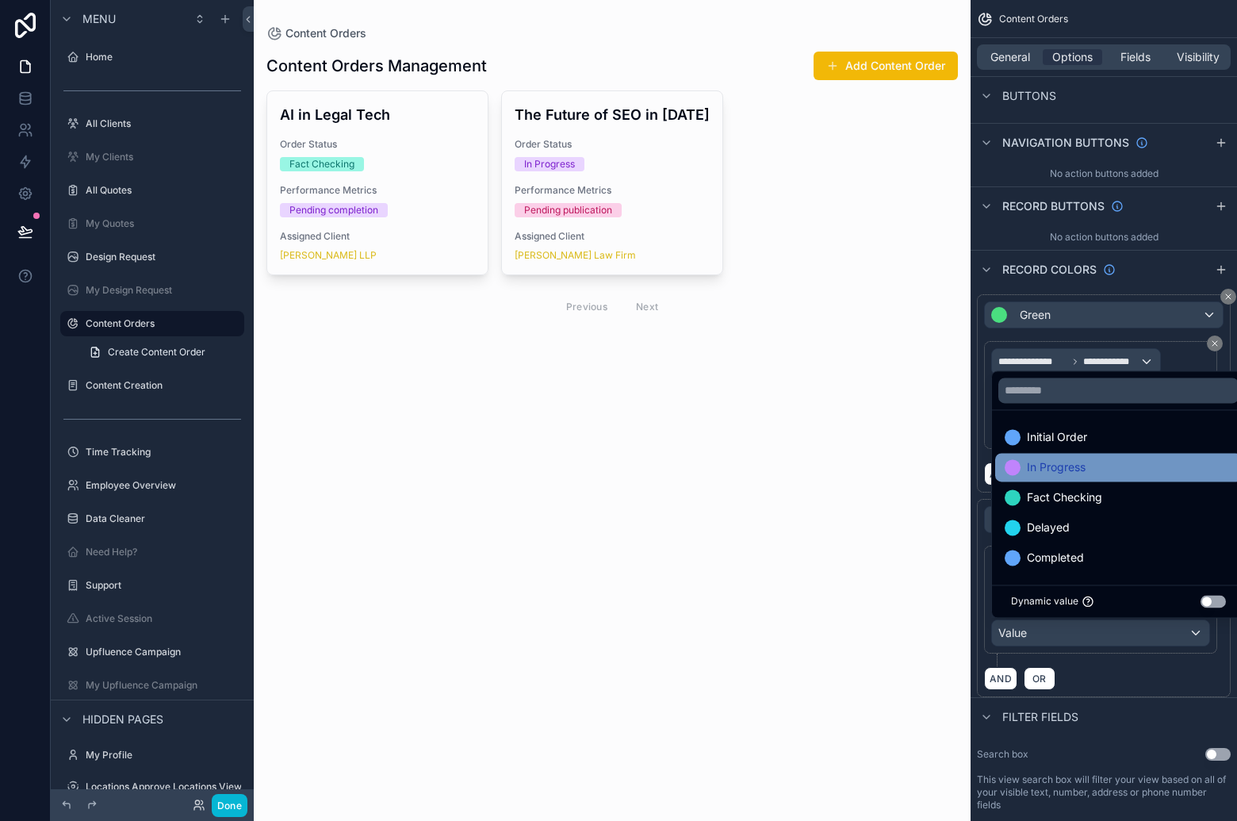
click at [1113, 465] on div "In Progress" at bounding box center [1119, 467] width 228 height 19
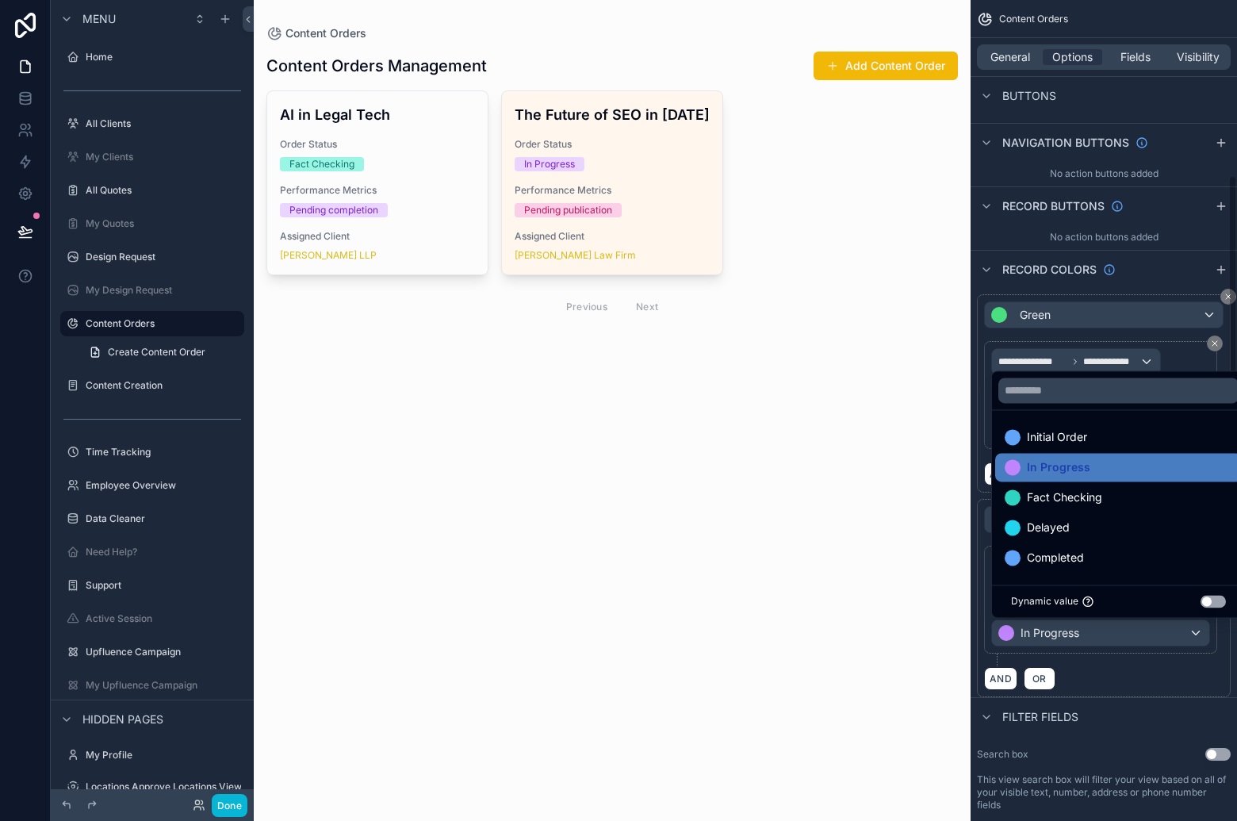
click at [1155, 674] on div "AND OR" at bounding box center [1103, 678] width 239 height 24
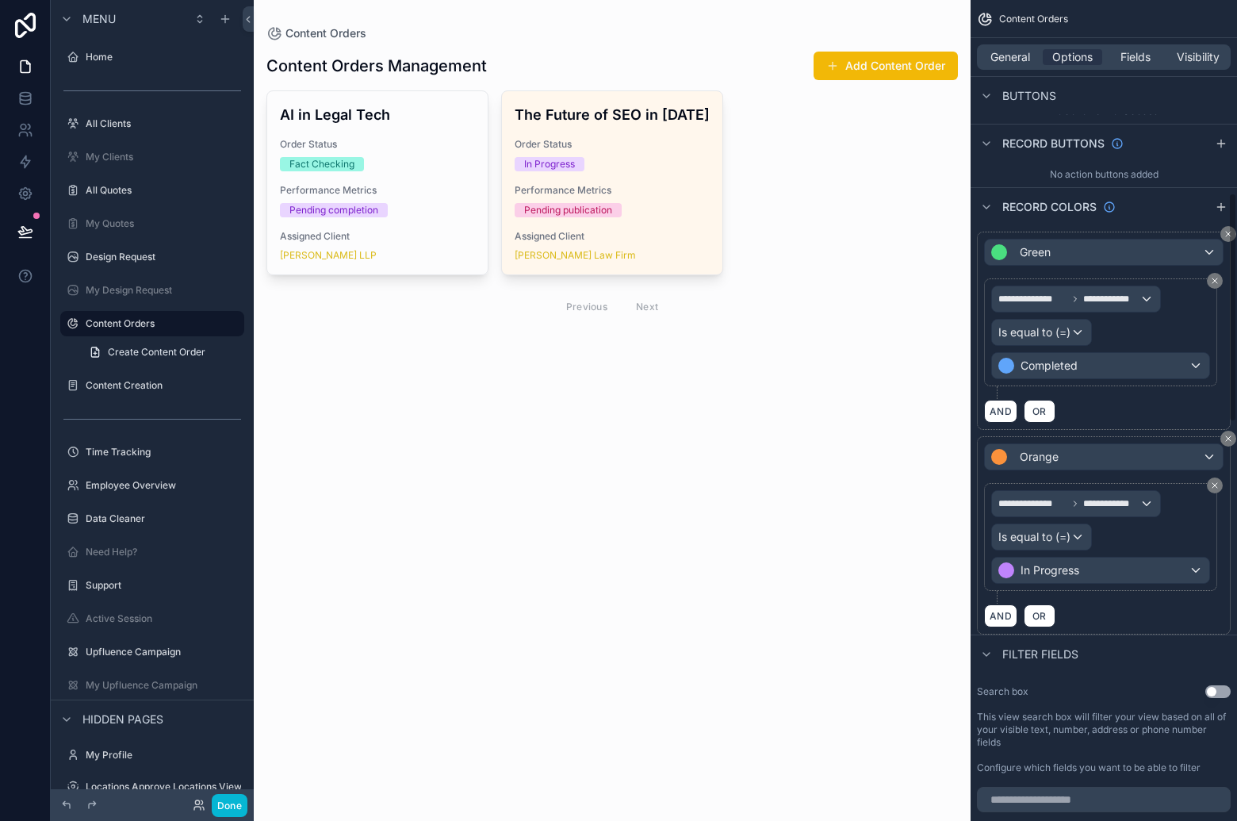
scroll to position [693, 0]
click at [1224, 200] on icon "scrollable content" at bounding box center [1221, 205] width 13 height 13
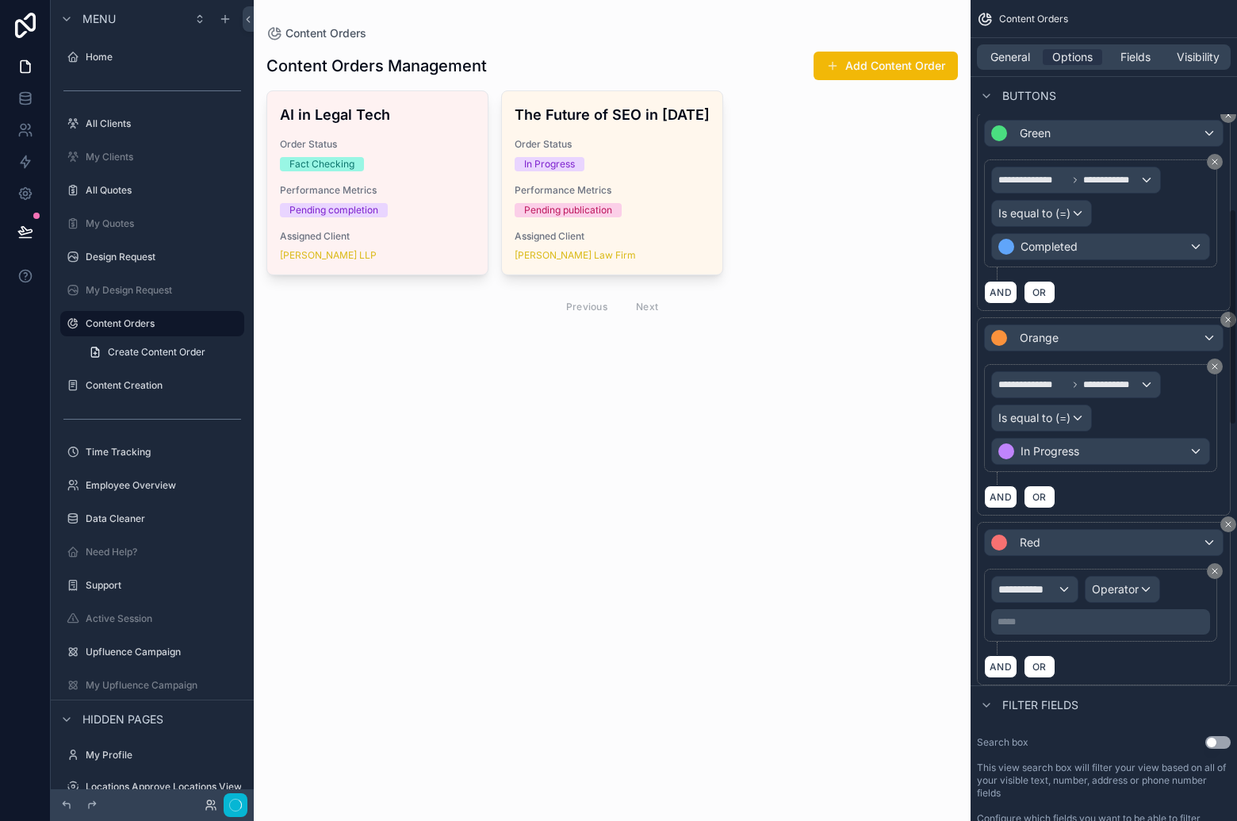
scroll to position [818, 0]
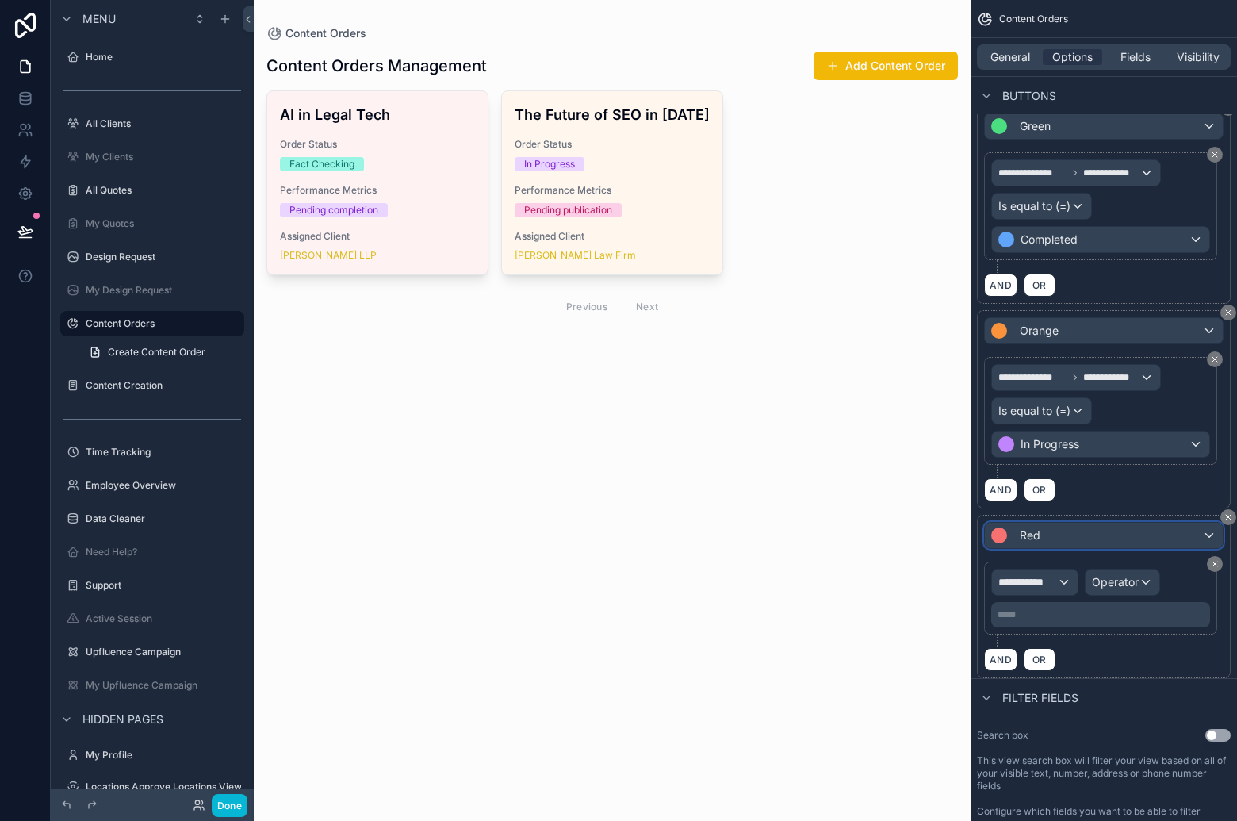
click at [1080, 538] on div "Red" at bounding box center [1104, 535] width 238 height 25
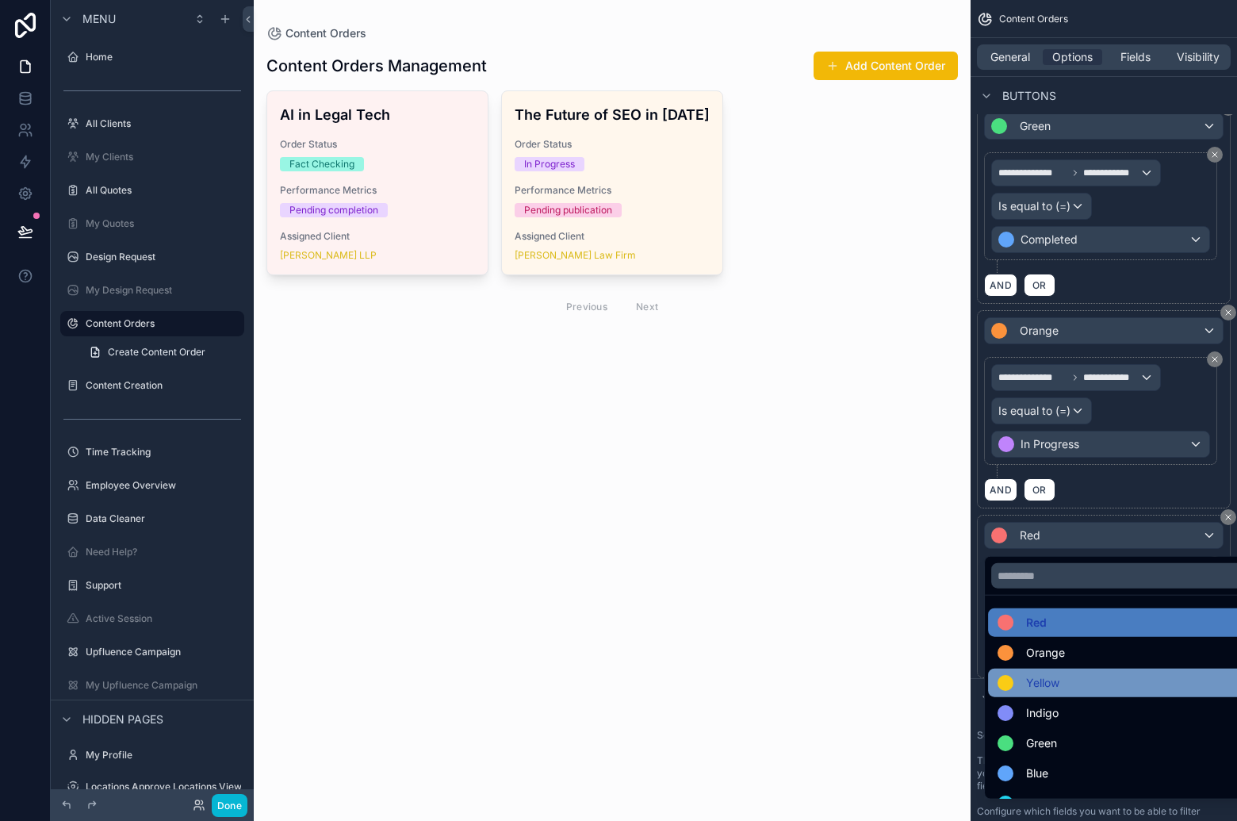
click at [1074, 676] on div "Yellow" at bounding box center [1121, 682] width 249 height 19
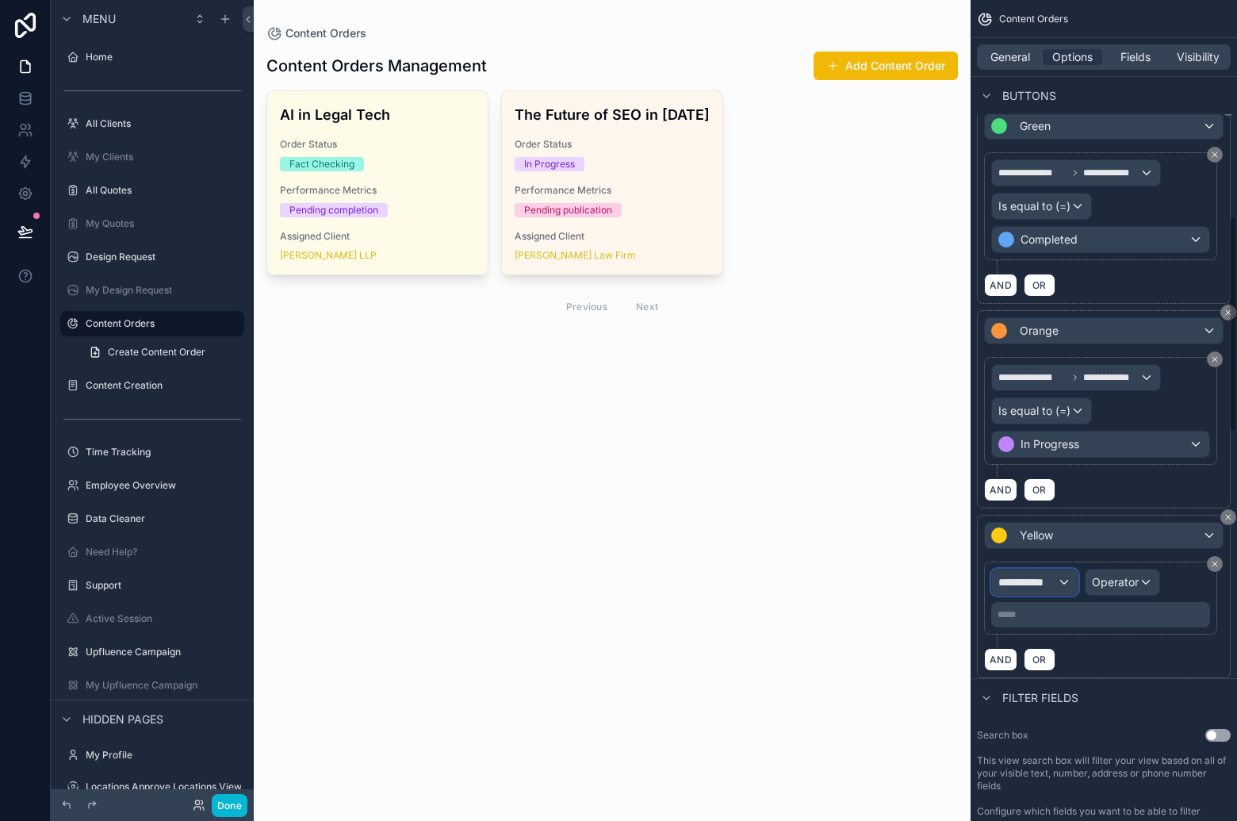
click at [1049, 587] on span "**********" at bounding box center [1027, 582] width 59 height 16
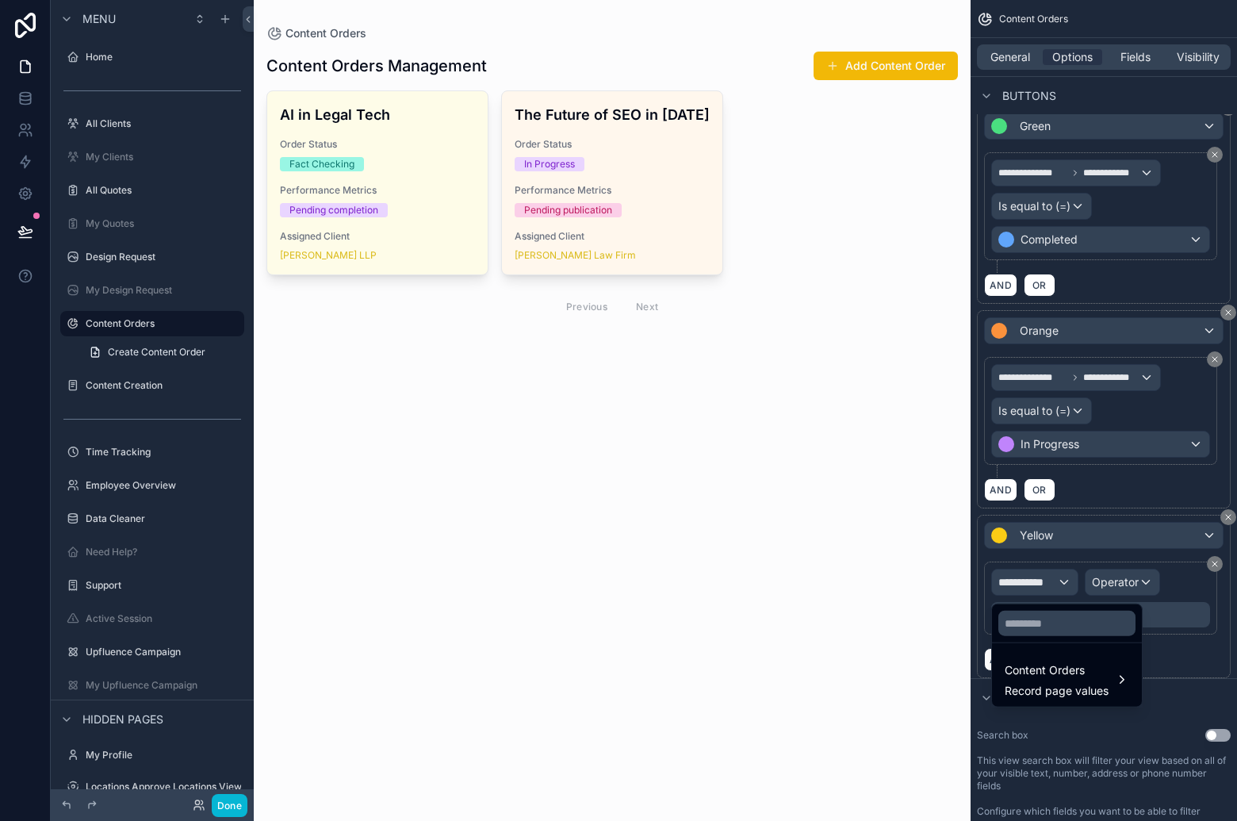
click at [1057, 544] on div "scrollable content" at bounding box center [618, 410] width 1237 height 821
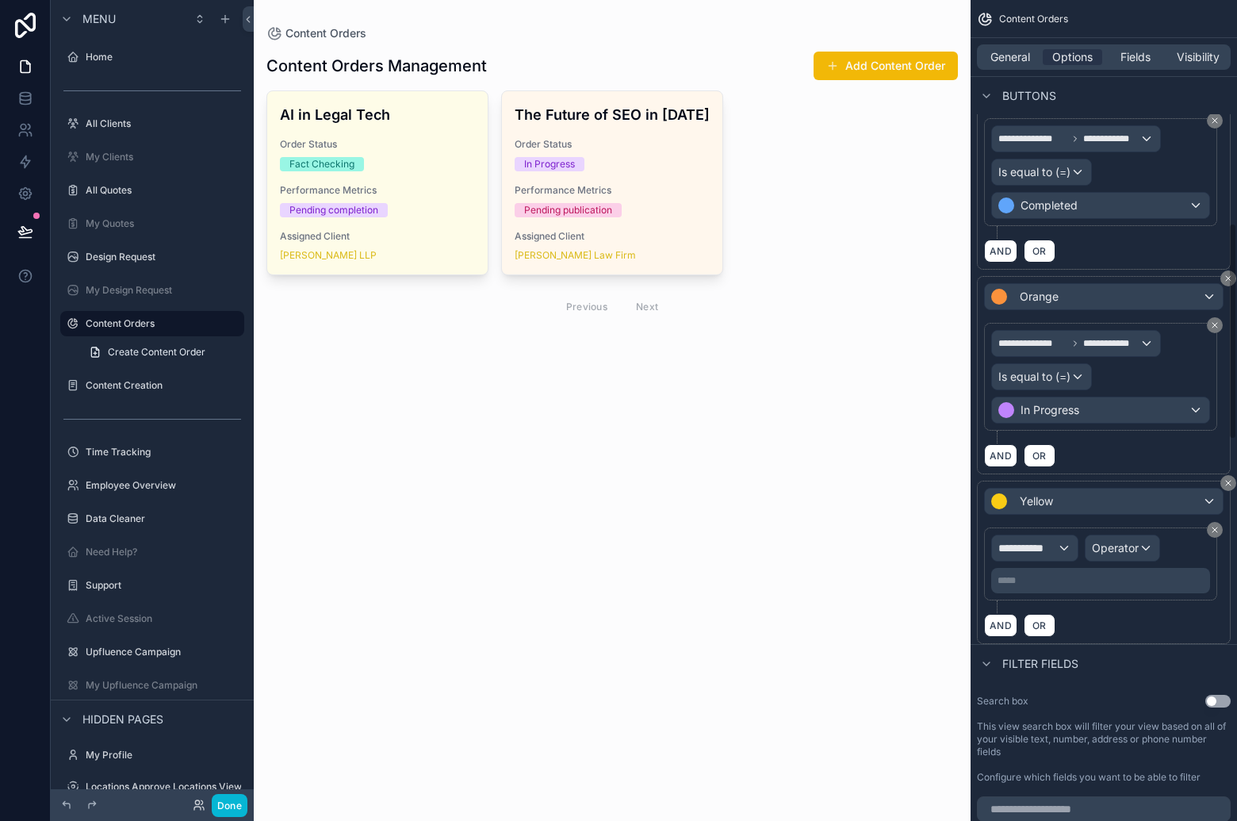
scroll to position [854, 0]
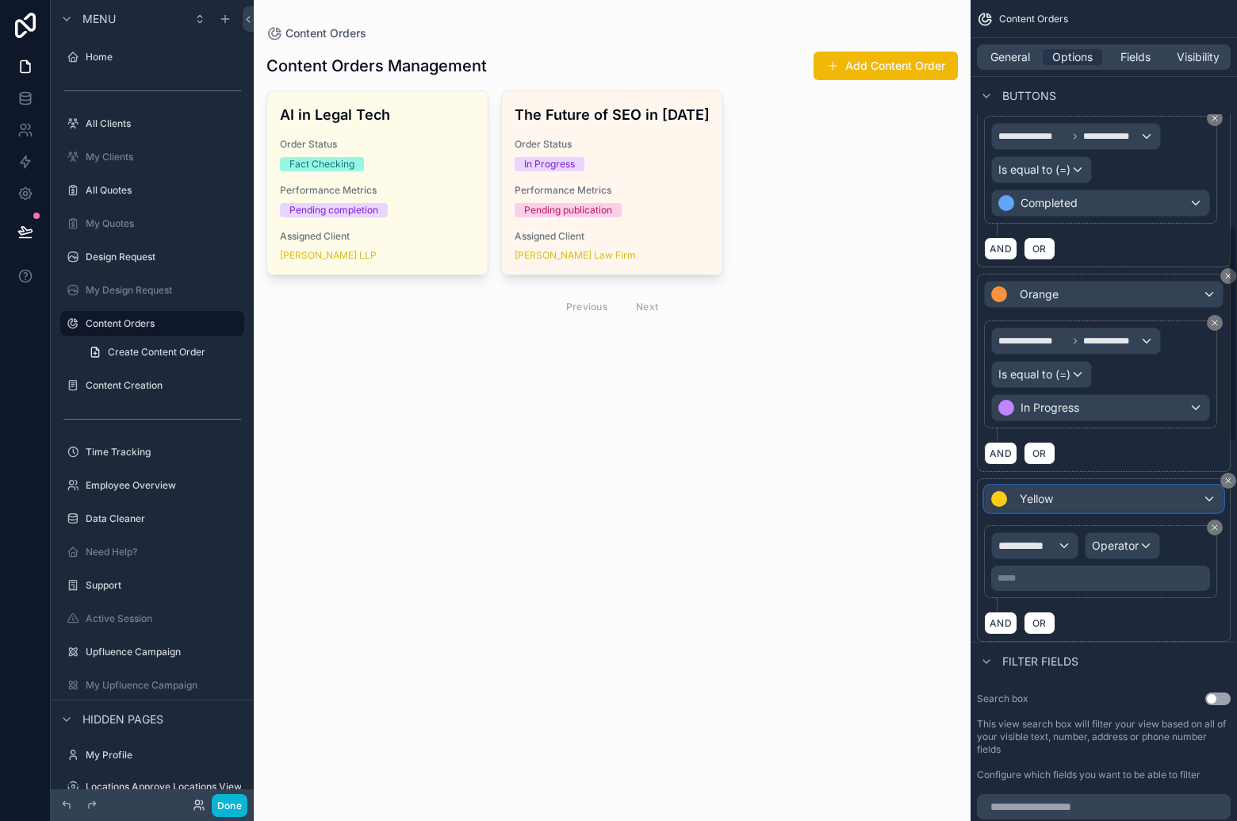
click at [1081, 503] on div "Yellow" at bounding box center [1104, 498] width 238 height 25
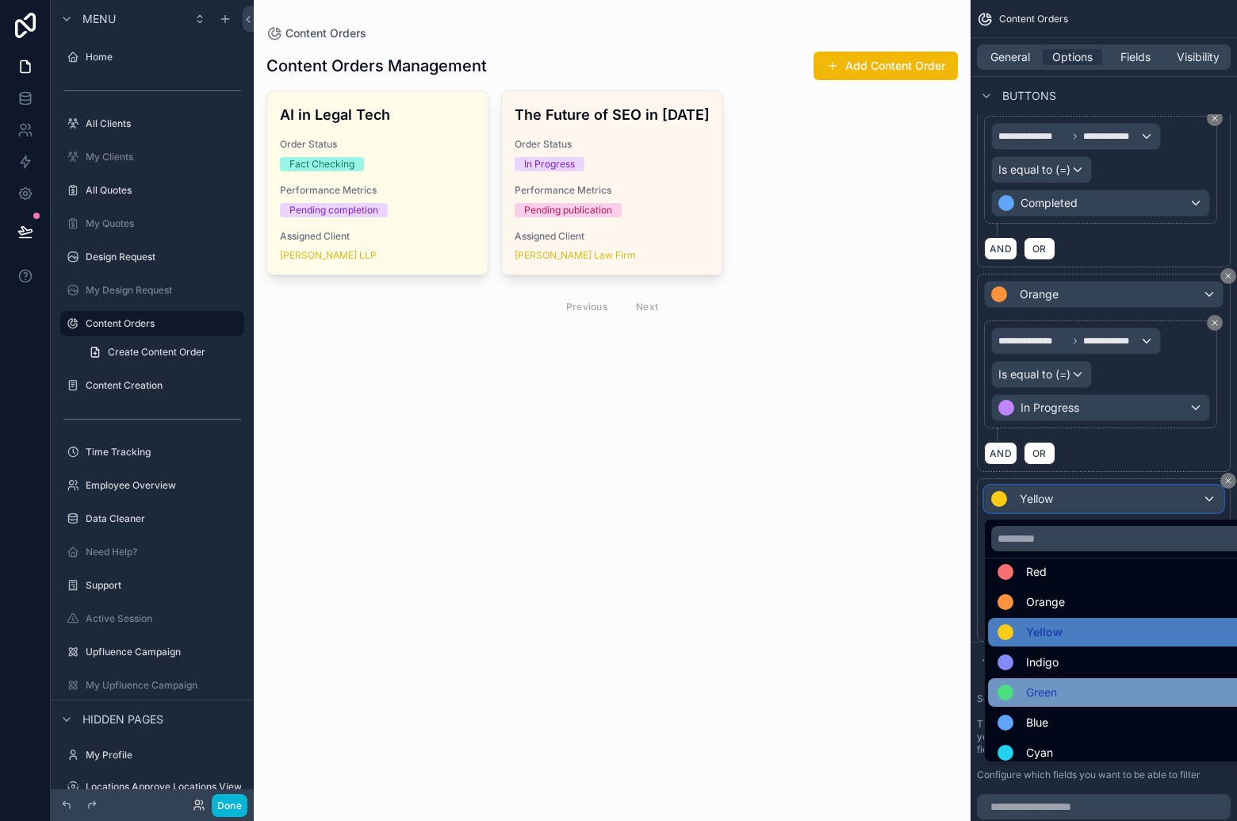
scroll to position [44, 0]
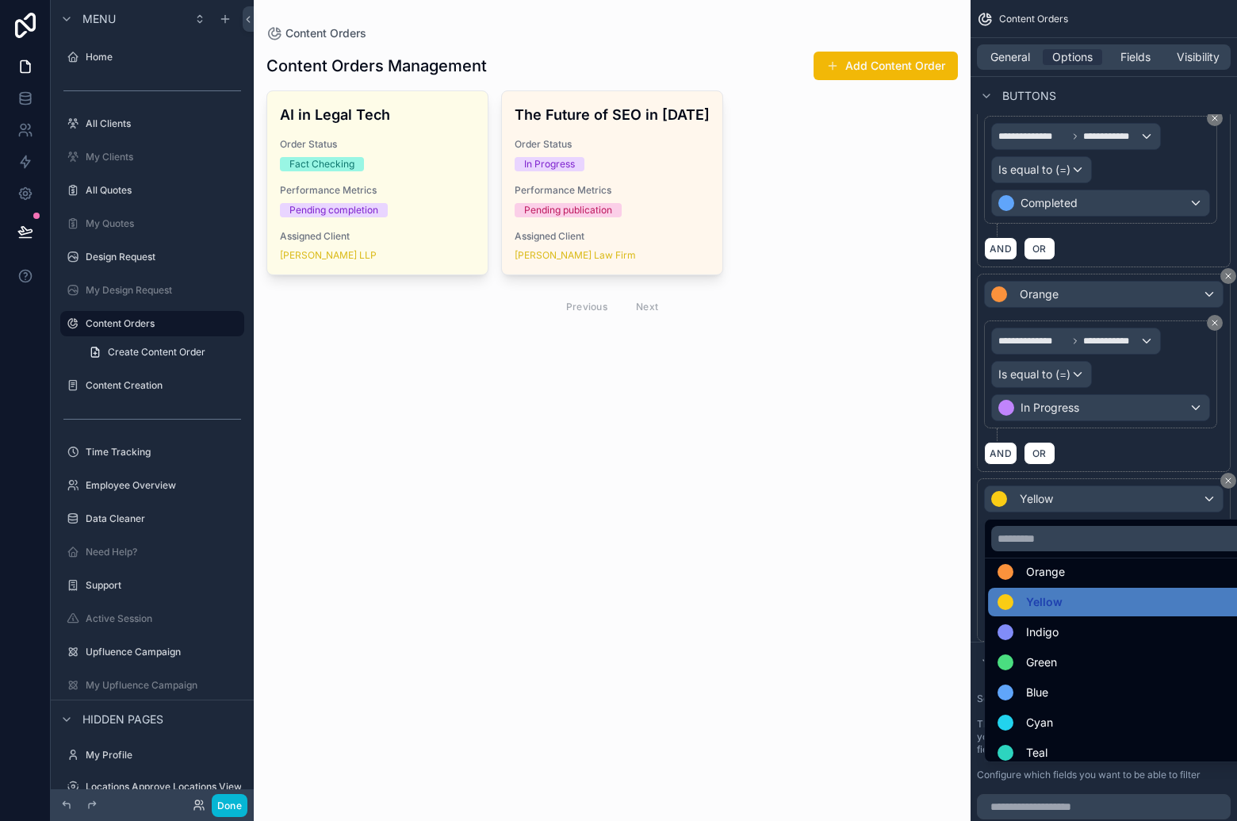
click at [1078, 709] on div "Cyan" at bounding box center [1122, 722] width 268 height 29
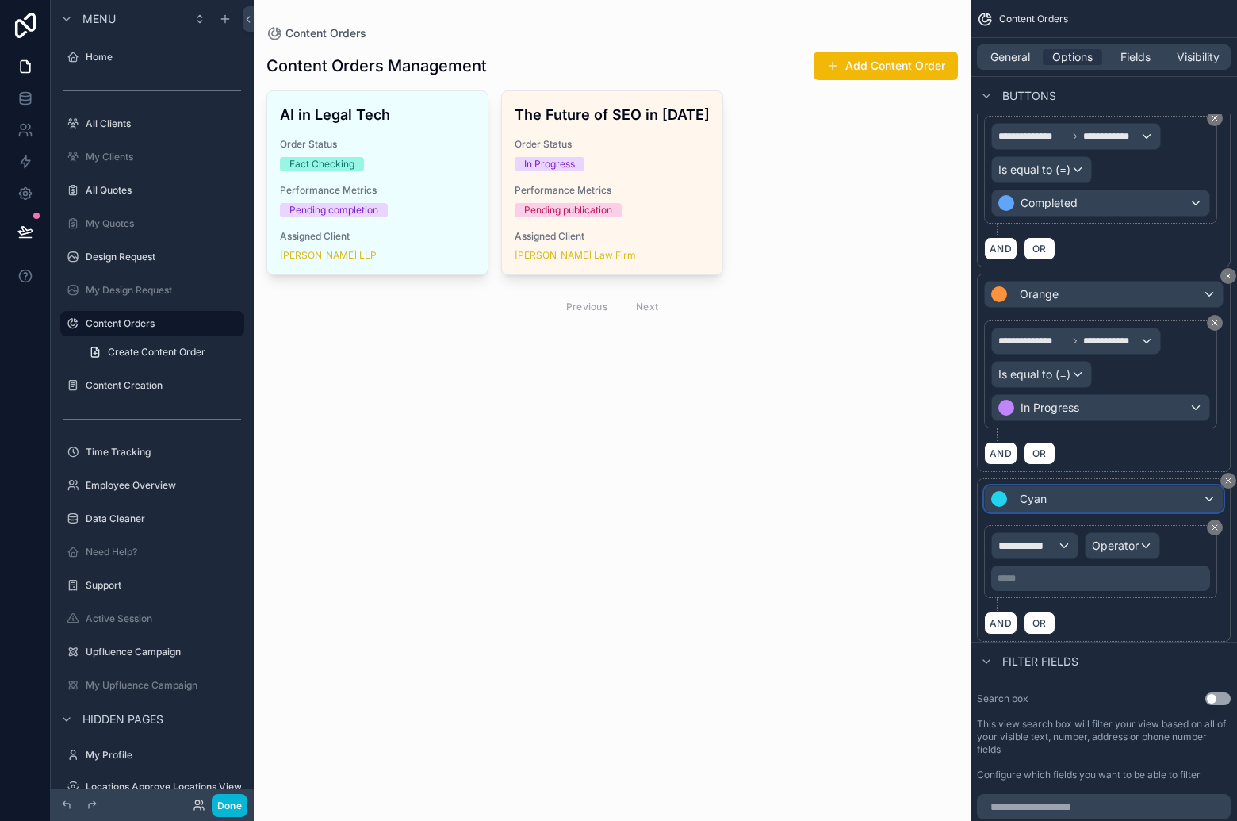
click at [1068, 504] on div "Cyan" at bounding box center [1104, 498] width 238 height 25
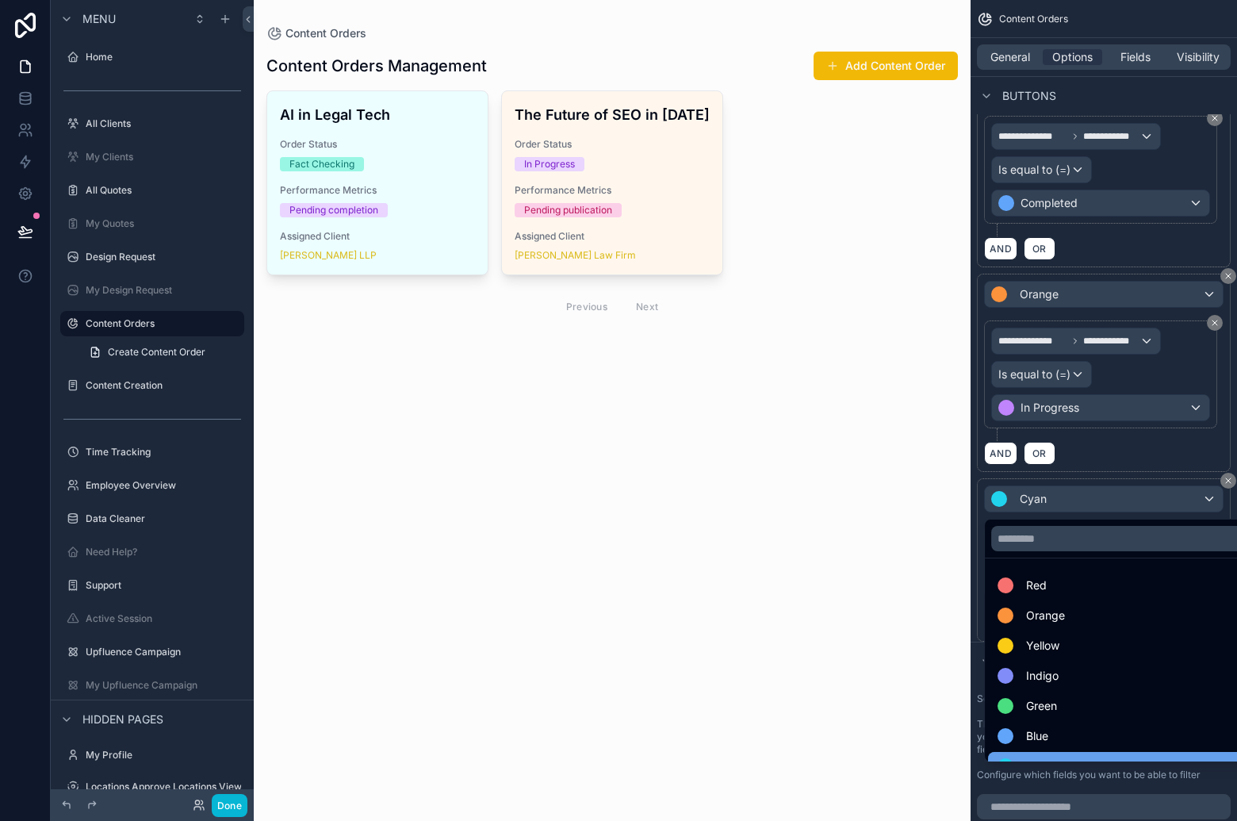
click at [1087, 753] on div "Cyan" at bounding box center [1122, 766] width 268 height 29
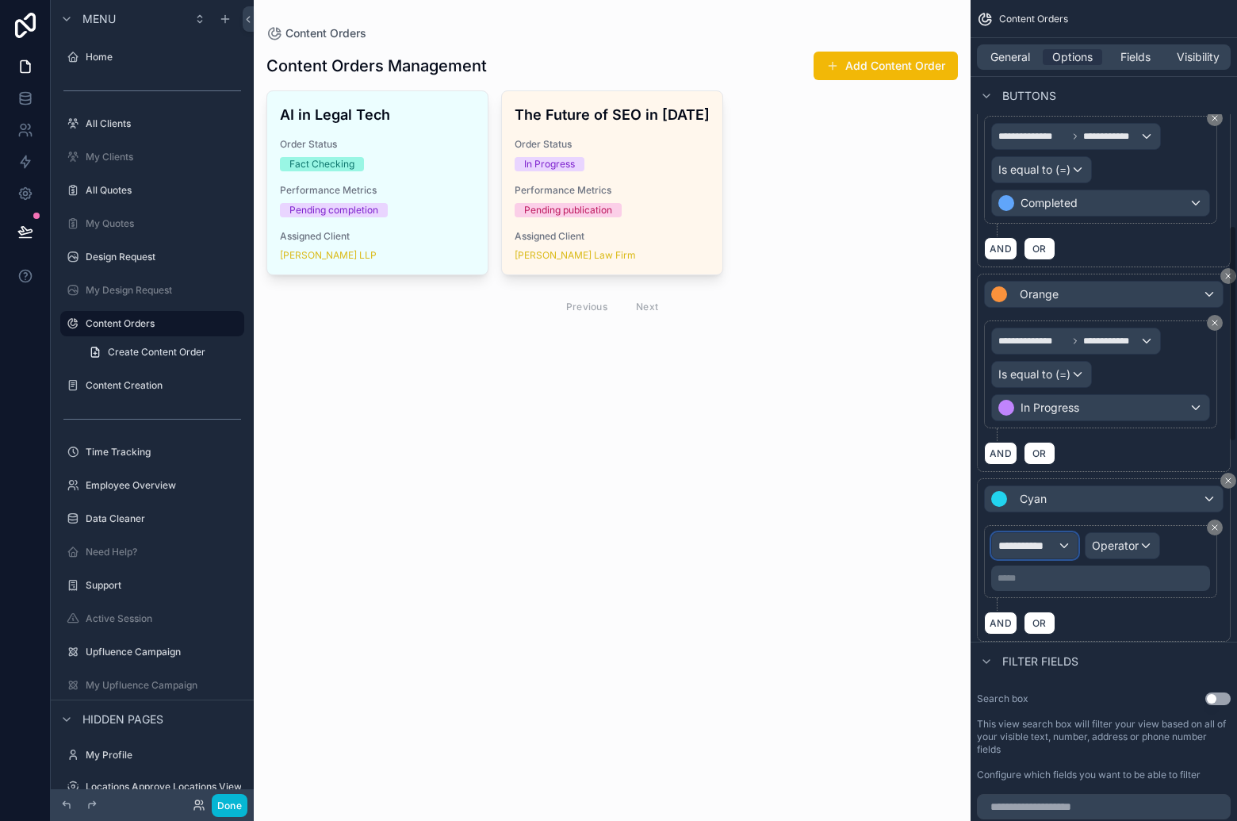
click at [1041, 549] on span "**********" at bounding box center [1027, 546] width 59 height 16
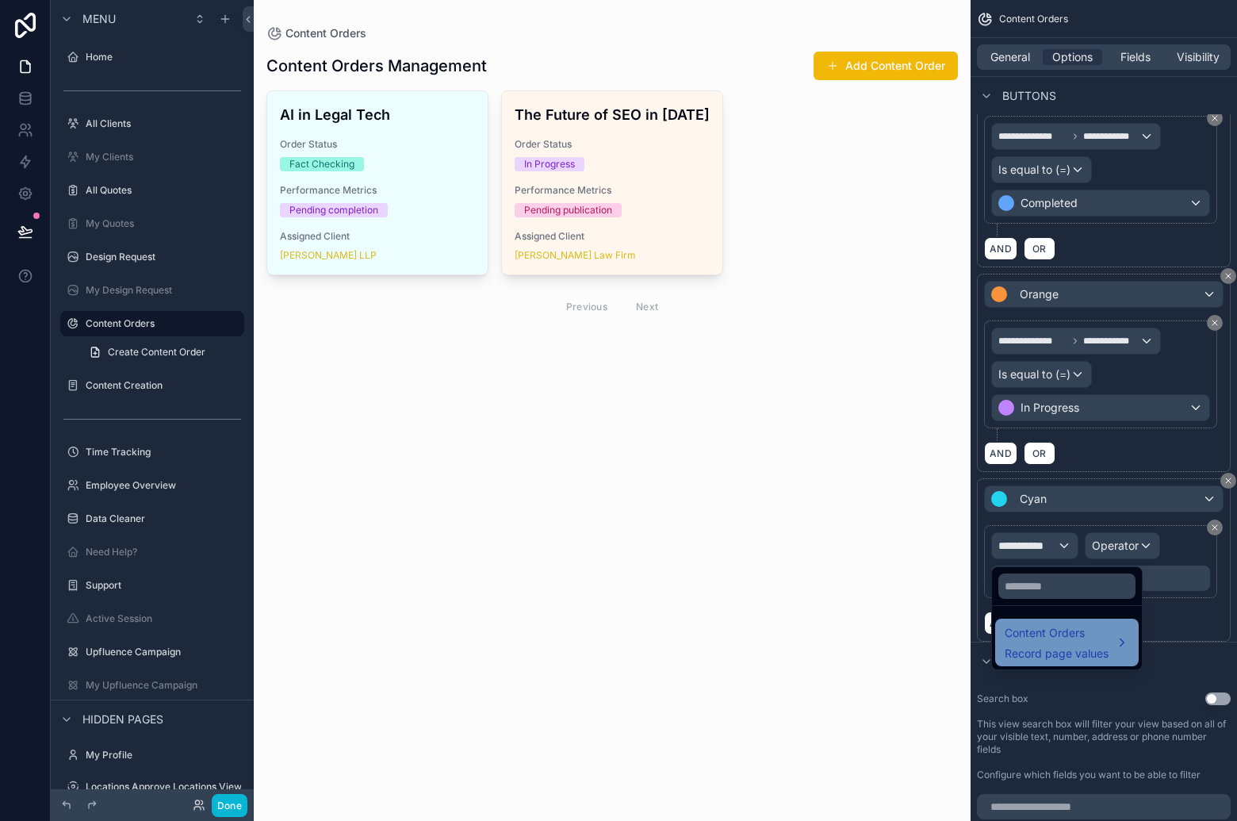
click at [1050, 632] on span "Content Orders" at bounding box center [1057, 632] width 104 height 19
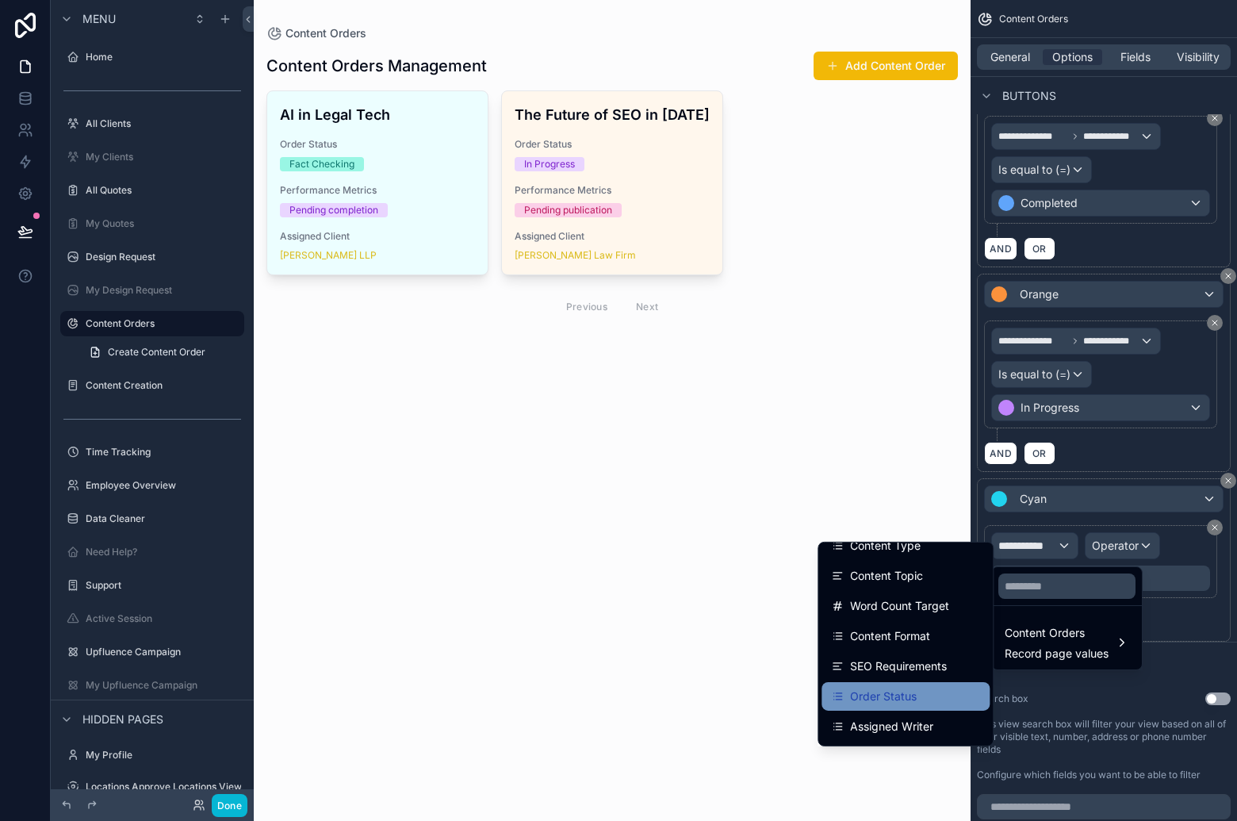
scroll to position [226, 0]
click at [925, 683] on div "Order Status" at bounding box center [905, 695] width 168 height 29
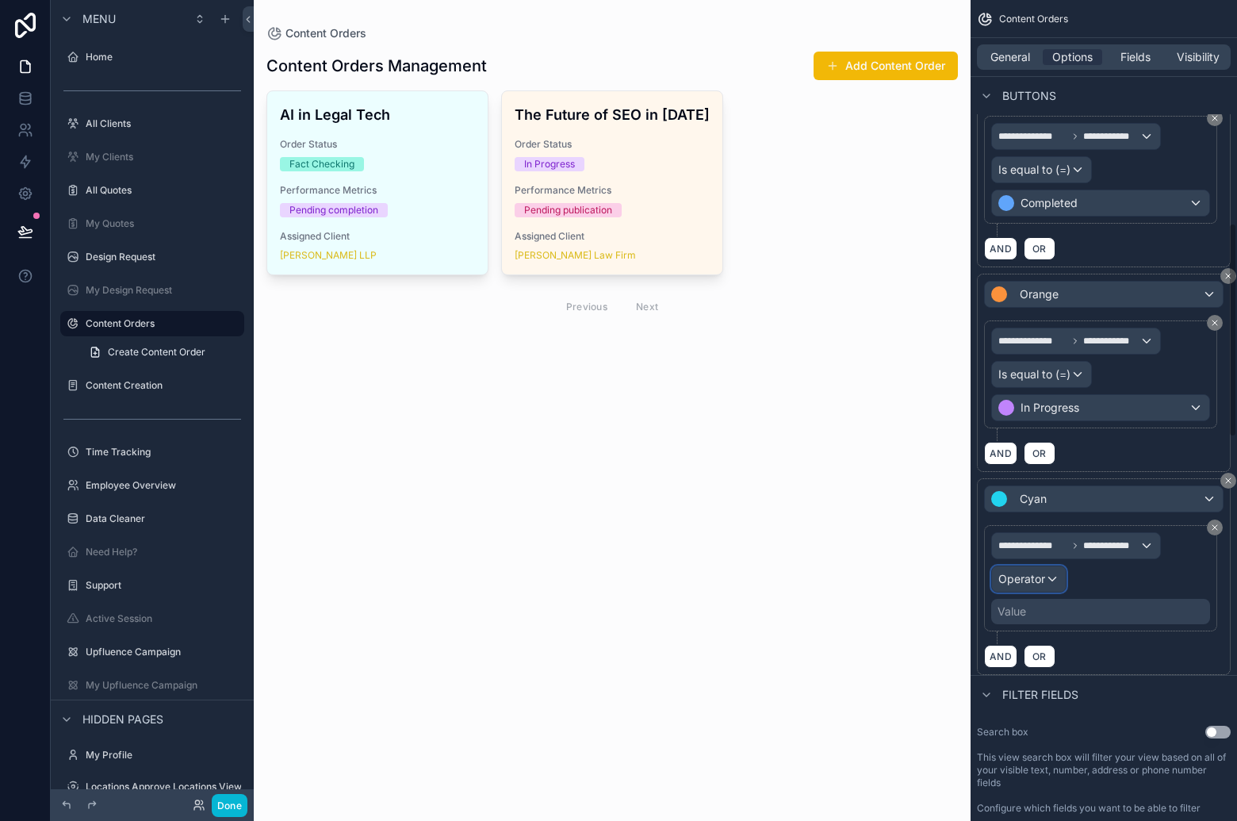
click at [1045, 580] on div "Operator" at bounding box center [1029, 578] width 74 height 25
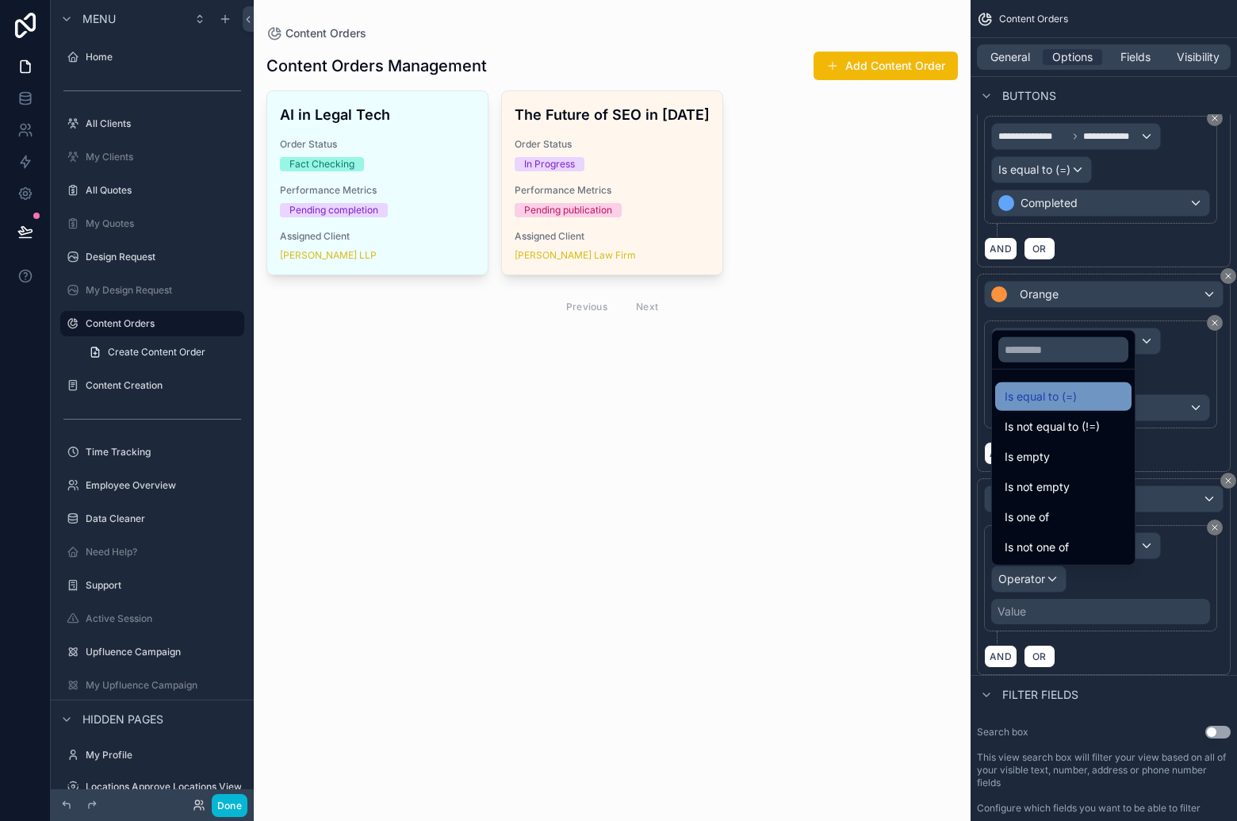
click at [1058, 391] on span "Is equal to (=)" at bounding box center [1041, 396] width 72 height 19
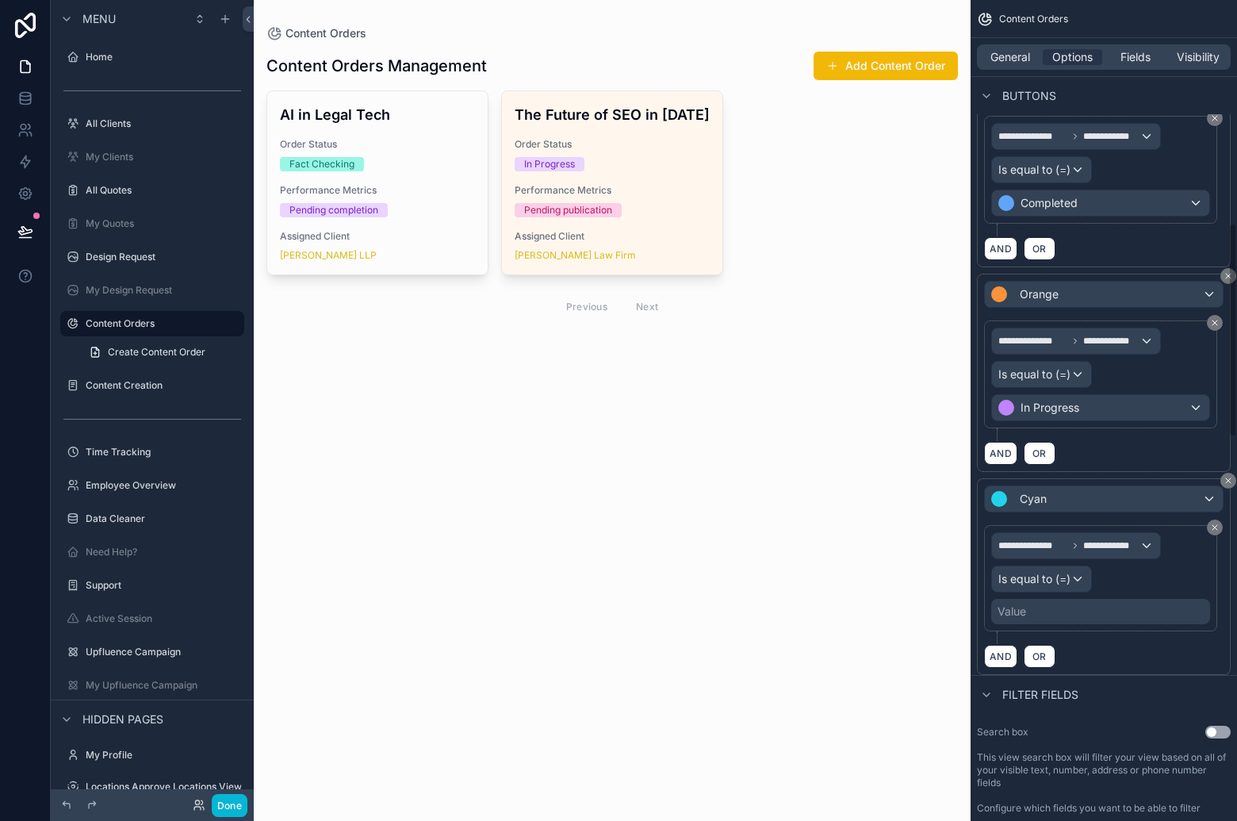
click at [1078, 610] on div "Value" at bounding box center [1100, 611] width 219 height 25
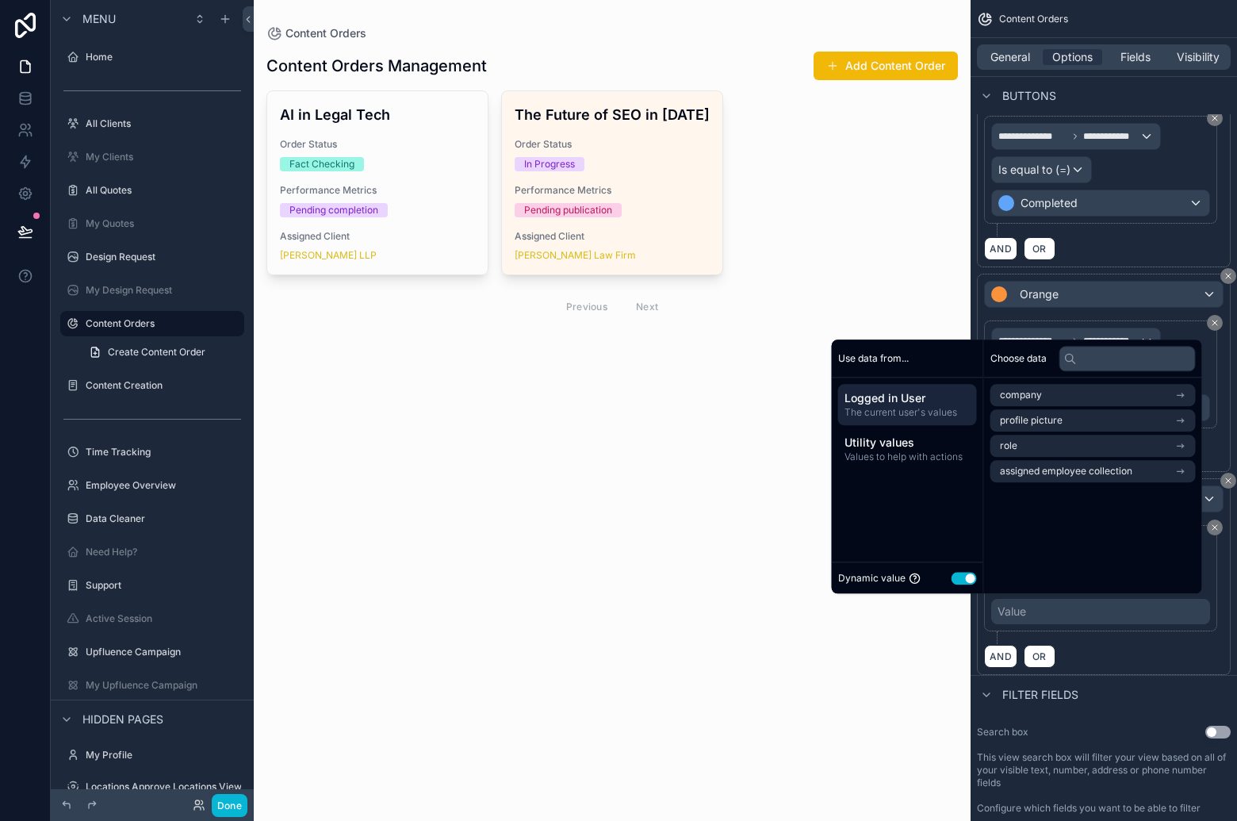
click at [959, 578] on button "Use setting" at bounding box center [964, 578] width 25 height 13
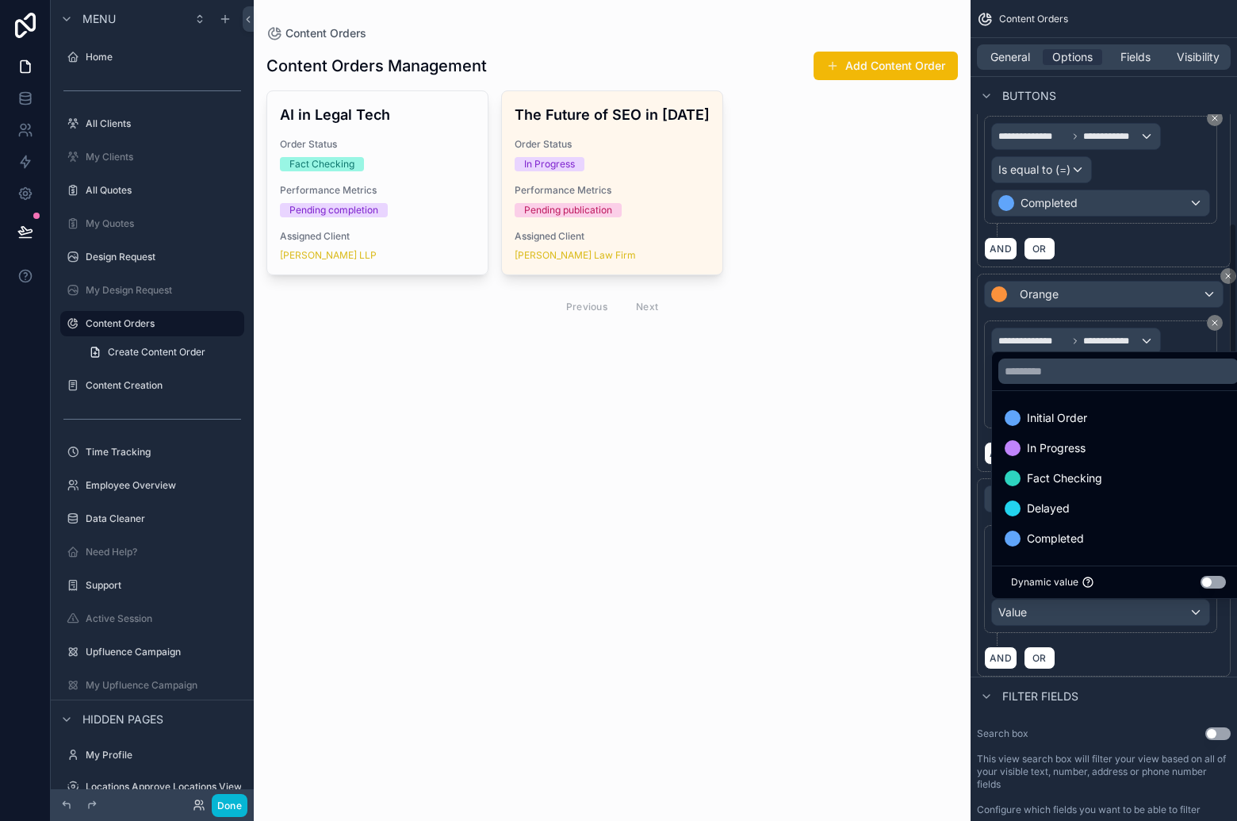
click at [1130, 655] on div "scrollable content" at bounding box center [618, 410] width 1237 height 821
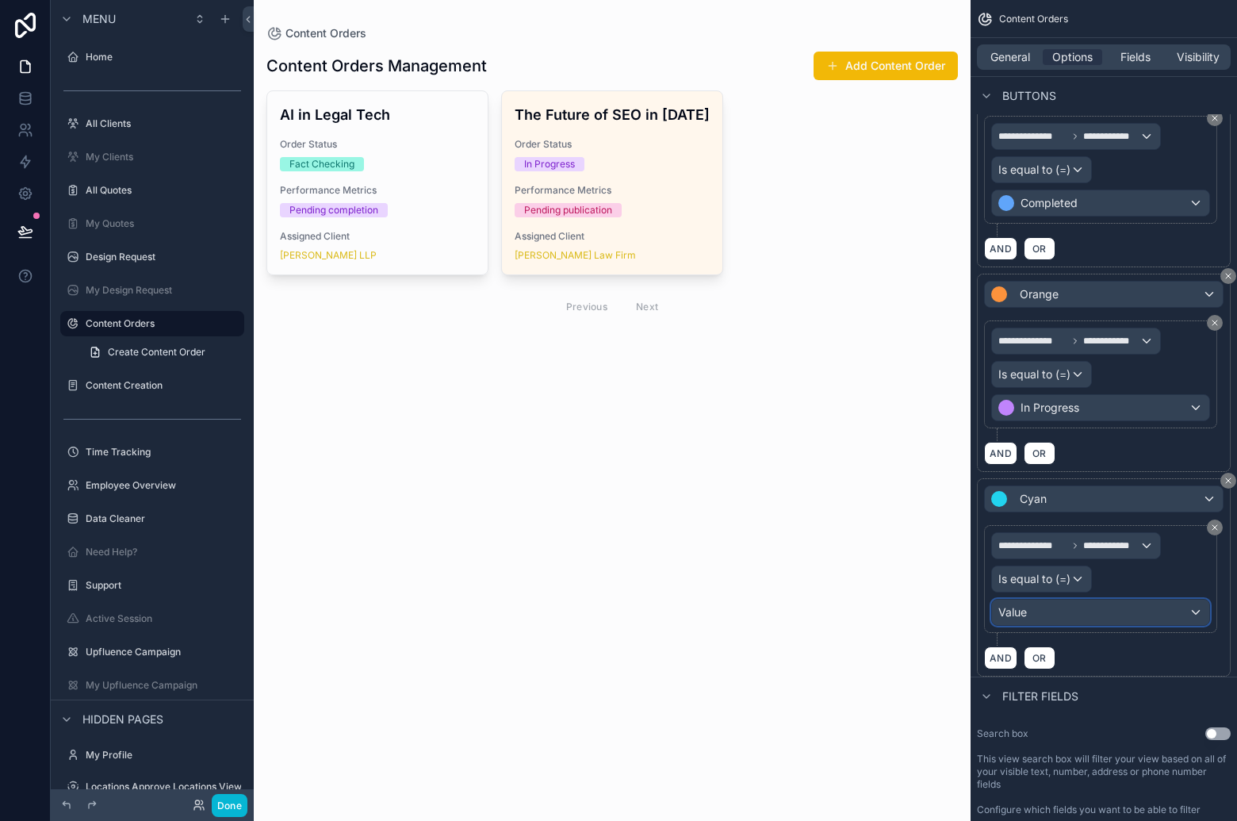
click at [1074, 615] on div "Value" at bounding box center [1100, 611] width 217 height 25
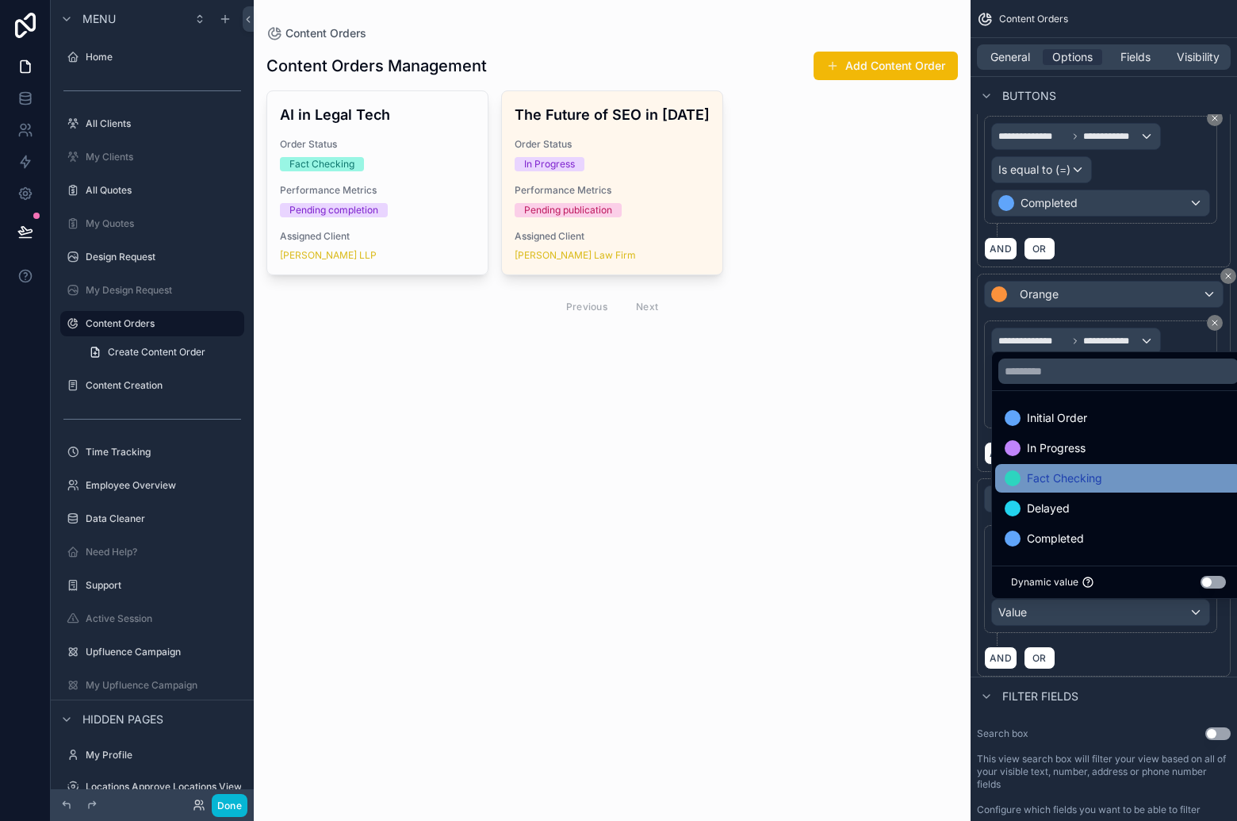
click at [1107, 470] on div "Fact Checking" at bounding box center [1119, 478] width 228 height 19
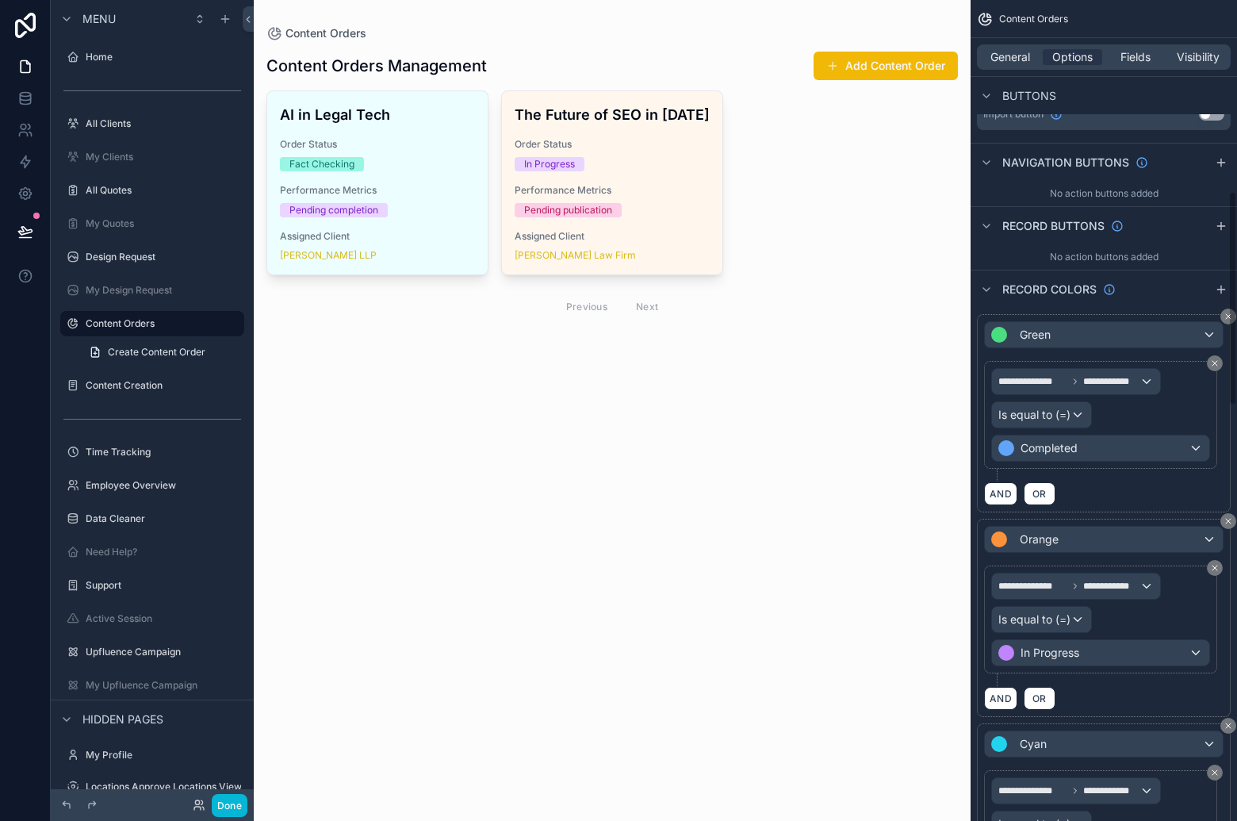
scroll to position [441, 0]
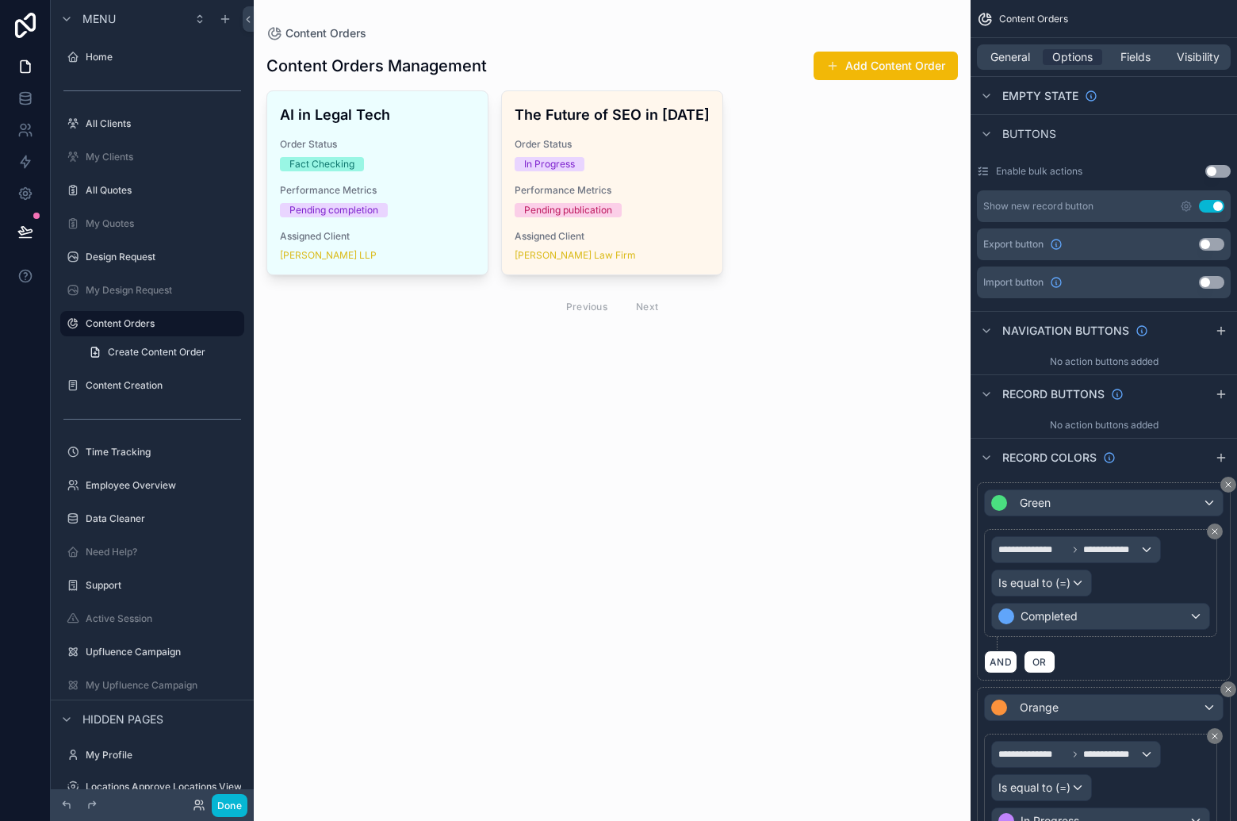
drag, startPoint x: 1217, startPoint y: 454, endPoint x: 1149, endPoint y: 473, distance: 70.8
click at [1218, 454] on icon "scrollable content" at bounding box center [1221, 457] width 13 height 13
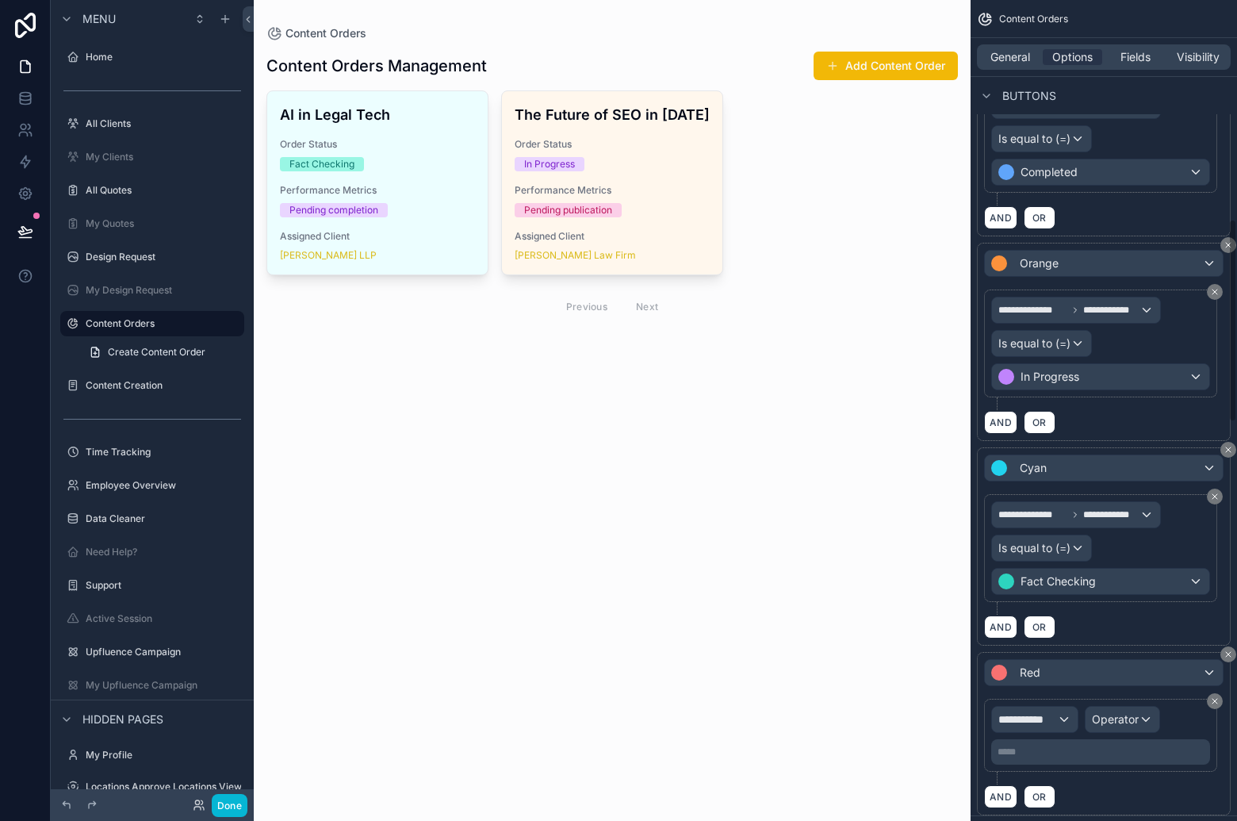
scroll to position [886, 0]
click at [1131, 668] on div "Red" at bounding box center [1104, 671] width 238 height 25
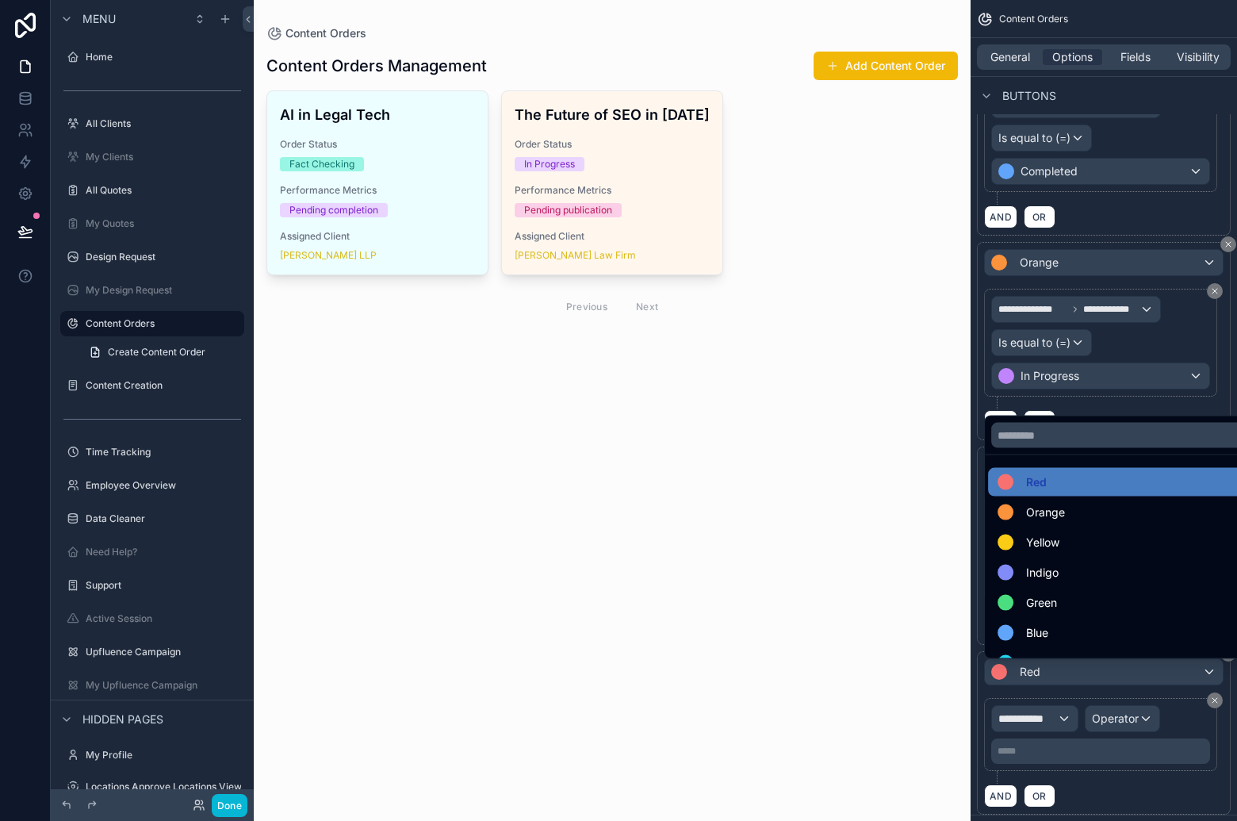
click at [1077, 480] on div "Red" at bounding box center [1121, 482] width 249 height 19
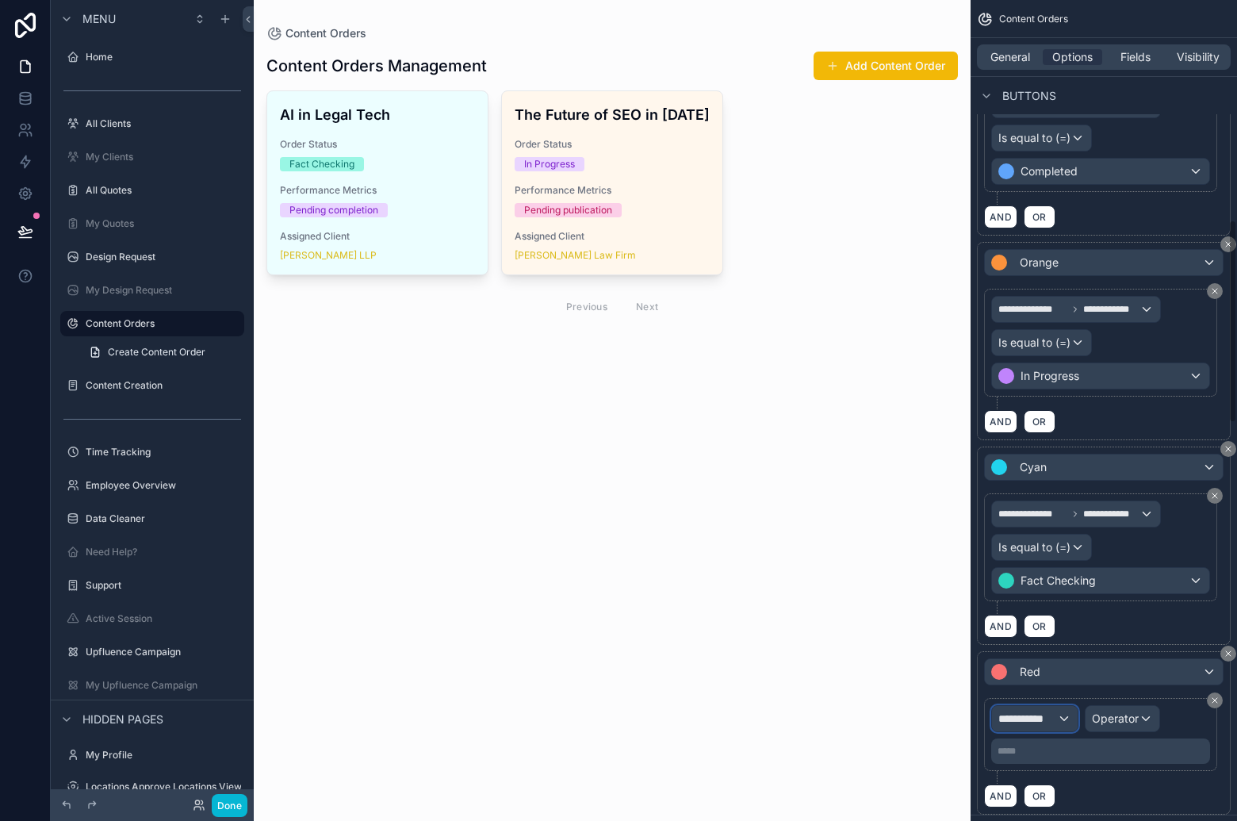
click at [1052, 712] on div "**********" at bounding box center [1035, 718] width 86 height 25
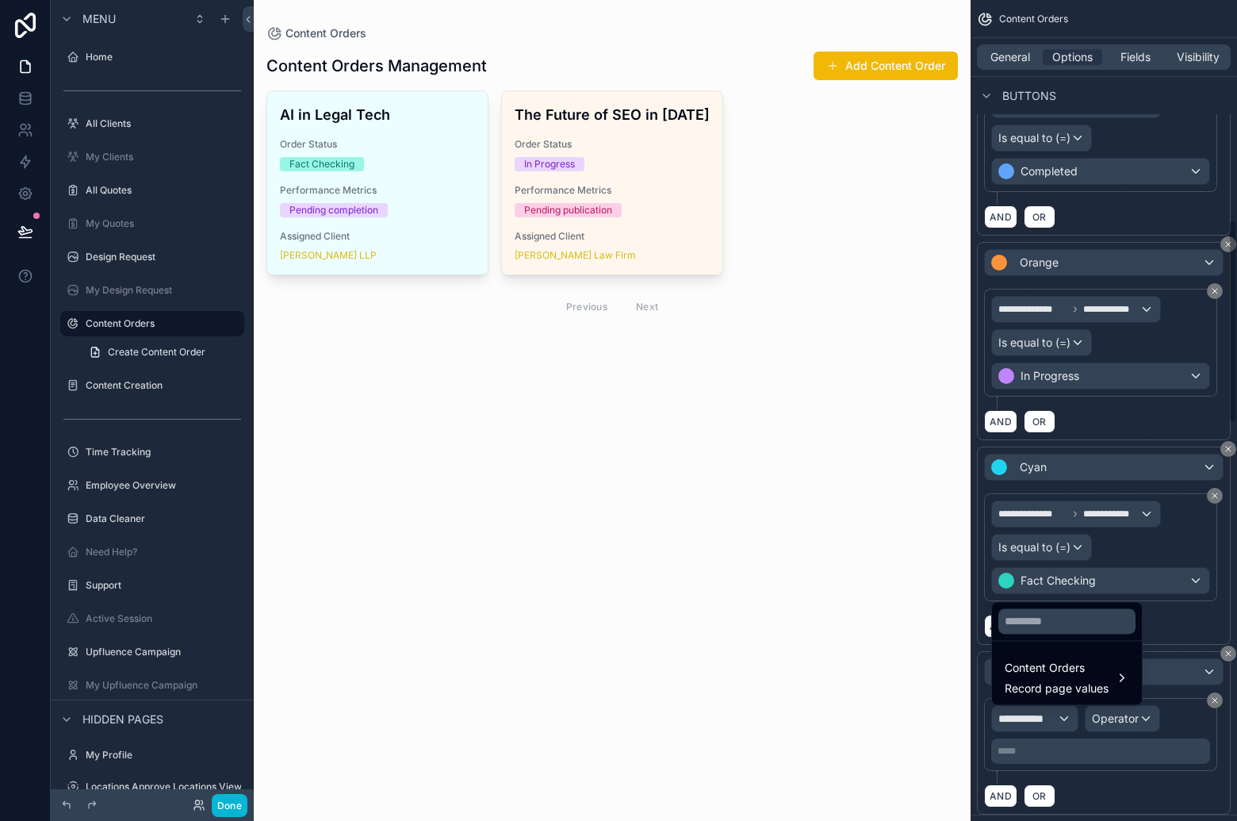
click at [1049, 717] on div "scrollable content" at bounding box center [618, 410] width 1237 height 821
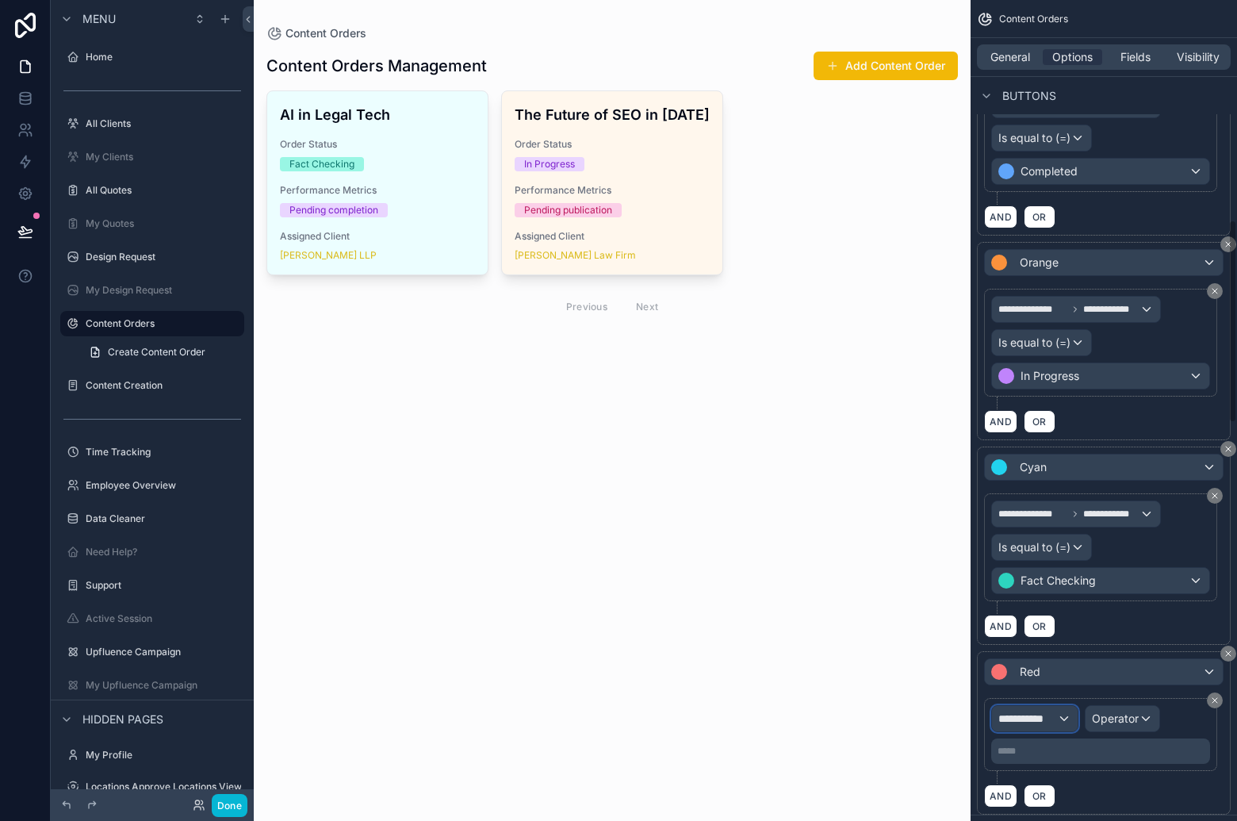
click at [1049, 717] on span "**********" at bounding box center [1027, 718] width 59 height 16
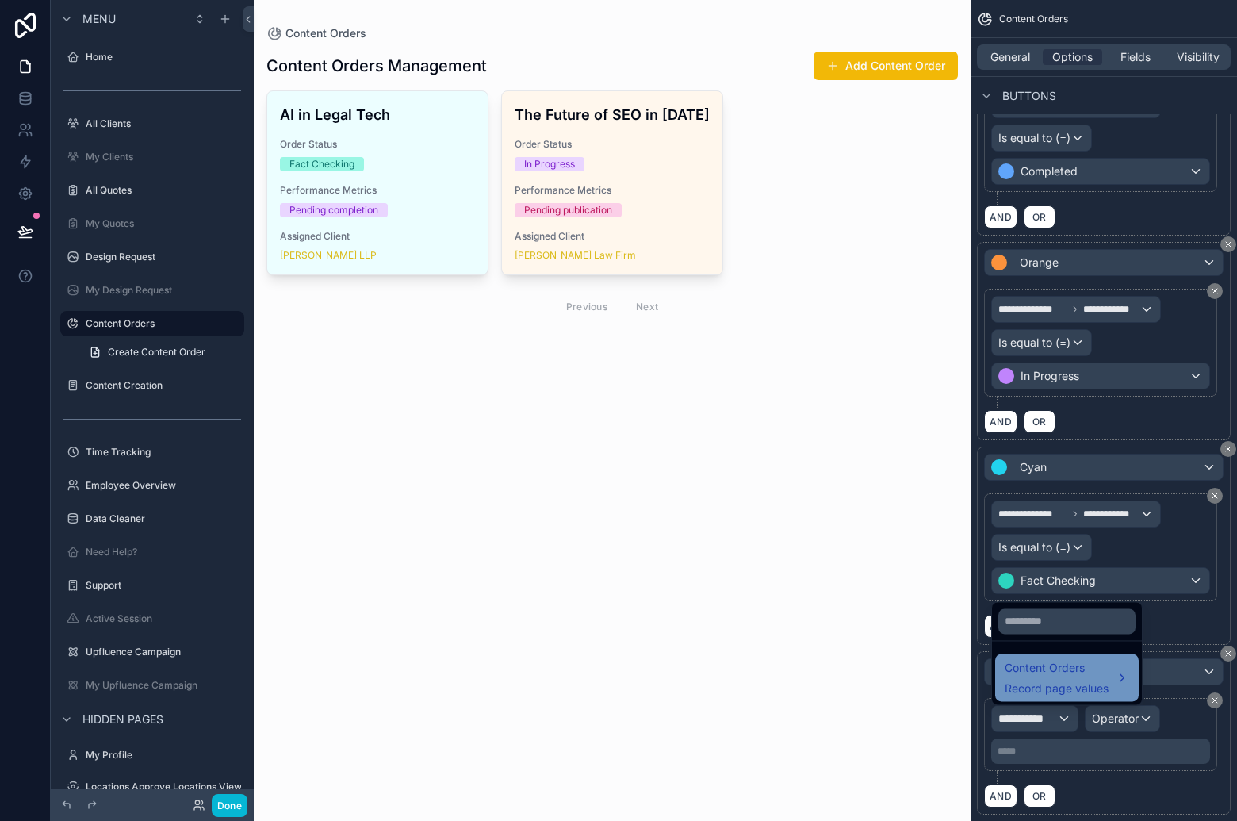
click at [1033, 674] on span "Content Orders" at bounding box center [1057, 667] width 104 height 19
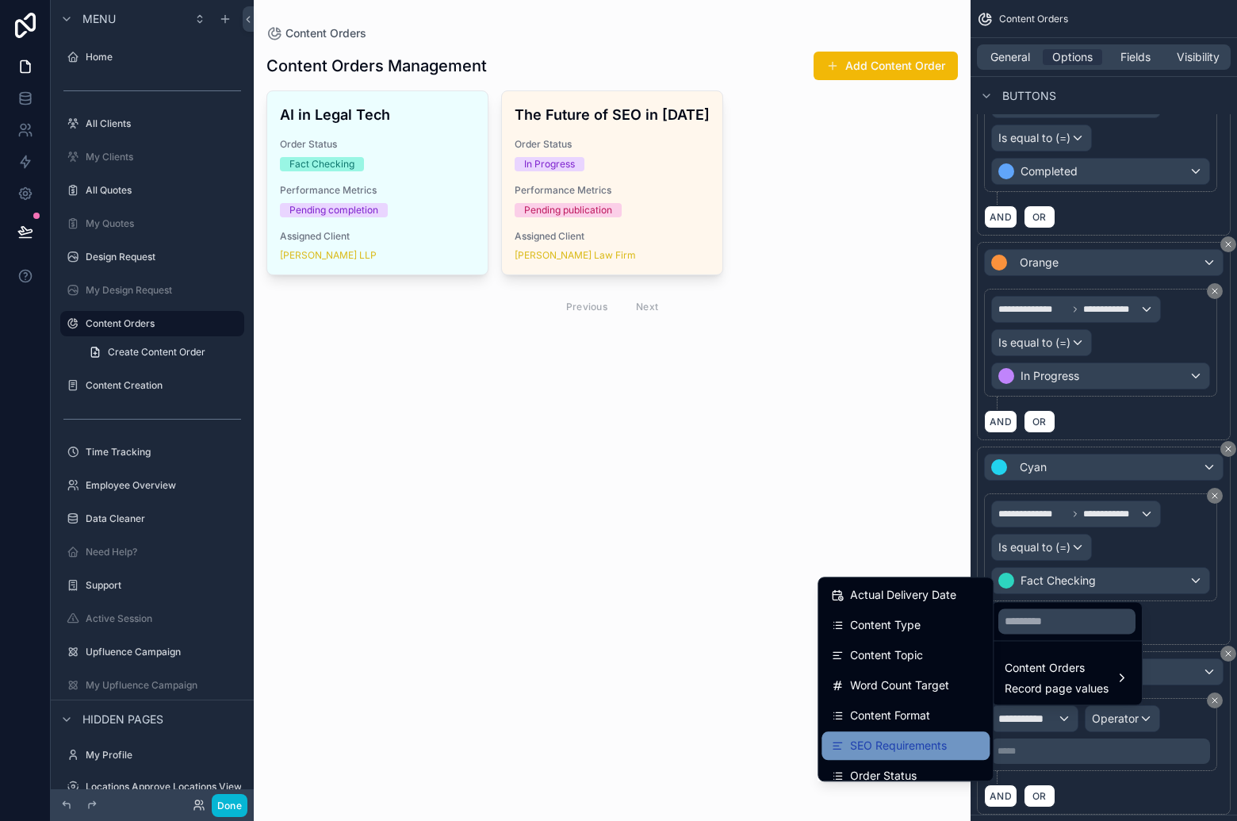
scroll to position [182, 0]
click at [893, 771] on span "Order Status" at bounding box center [883, 773] width 67 height 19
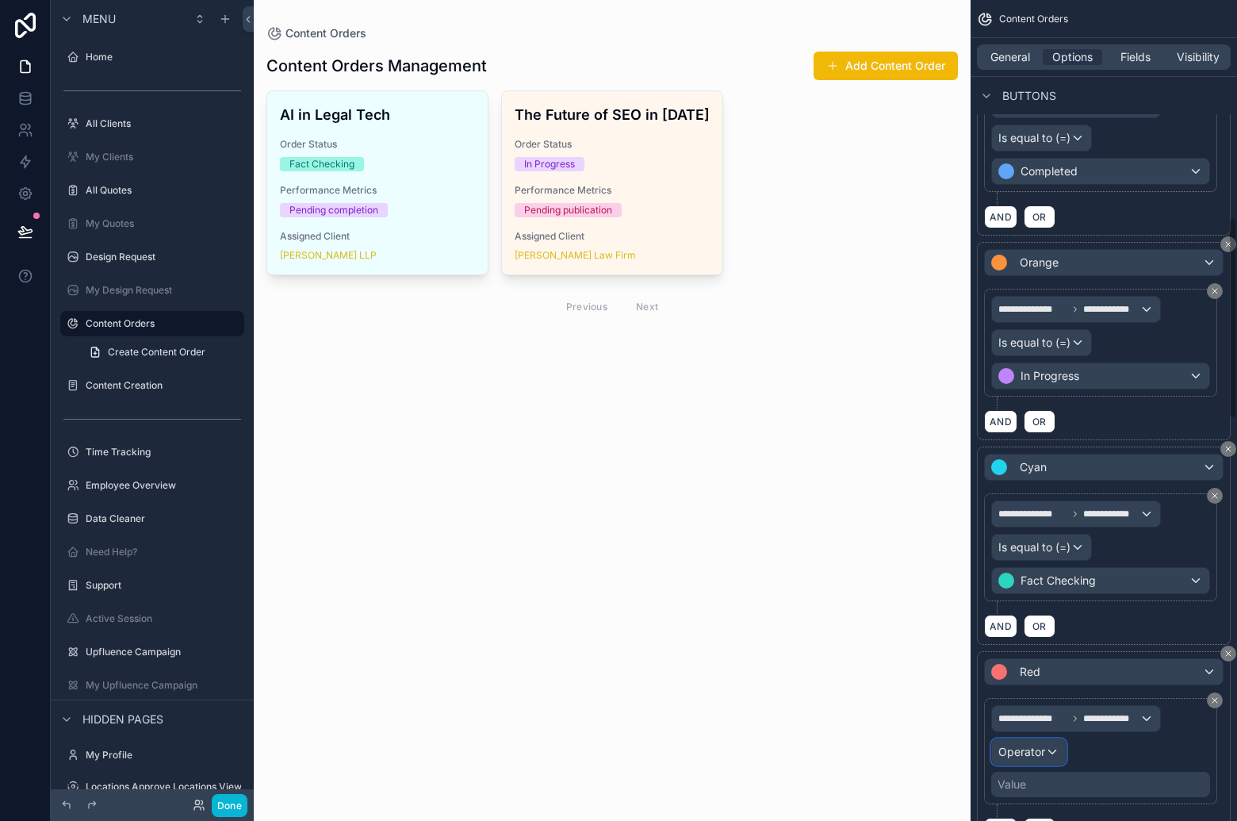
click at [1036, 748] on span "Operator" at bounding box center [1021, 752] width 47 height 16
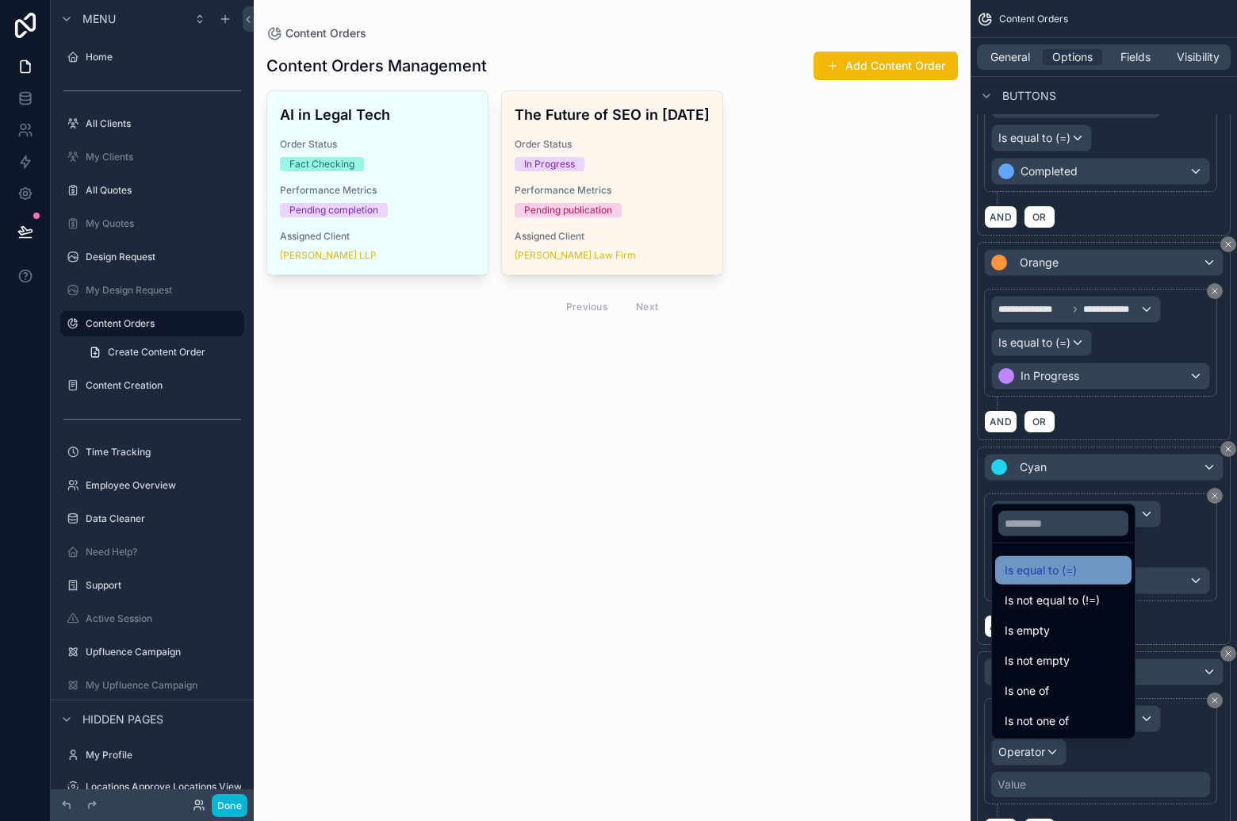
click at [1070, 565] on span "Is equal to (=)" at bounding box center [1041, 570] width 72 height 19
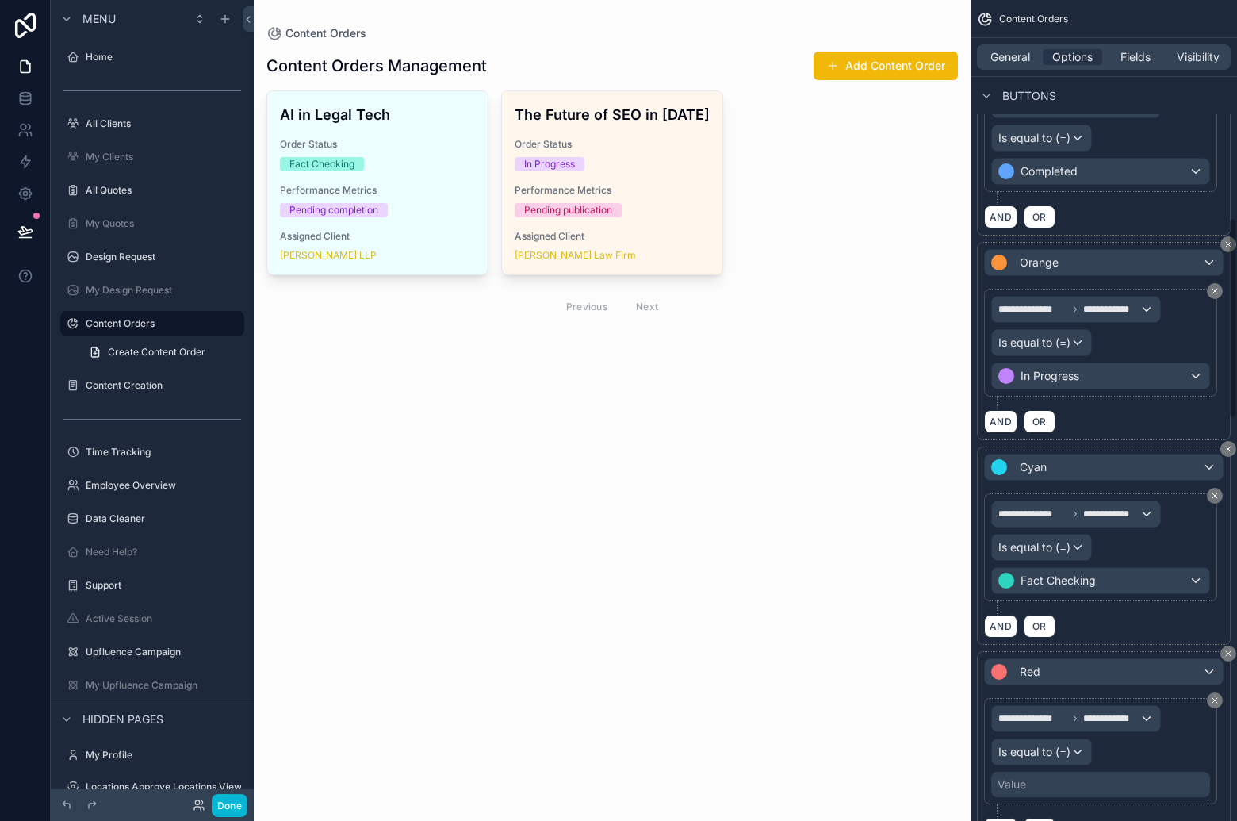
click at [1061, 791] on div "Value" at bounding box center [1100, 784] width 219 height 25
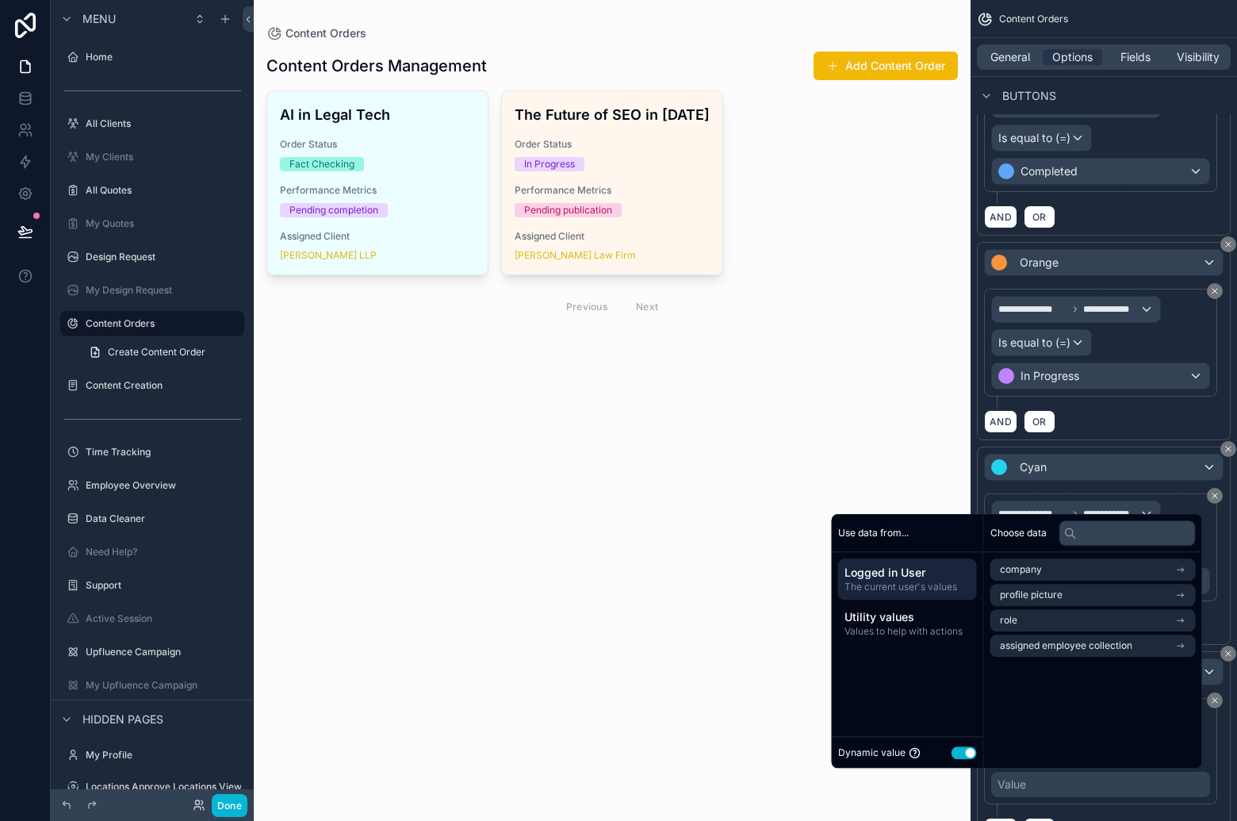
click at [963, 754] on button "Use setting" at bounding box center [964, 752] width 25 height 13
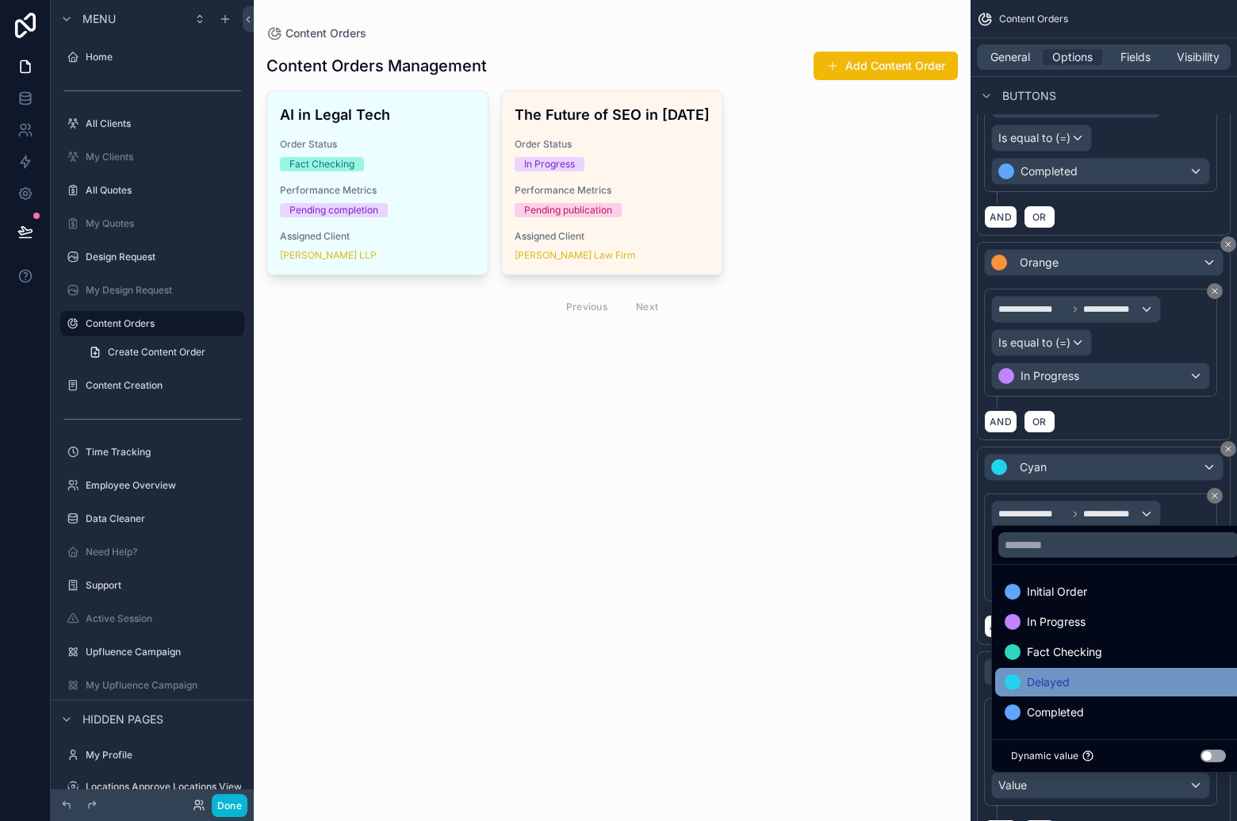
click at [1105, 687] on div "Delayed" at bounding box center [1119, 681] width 228 height 19
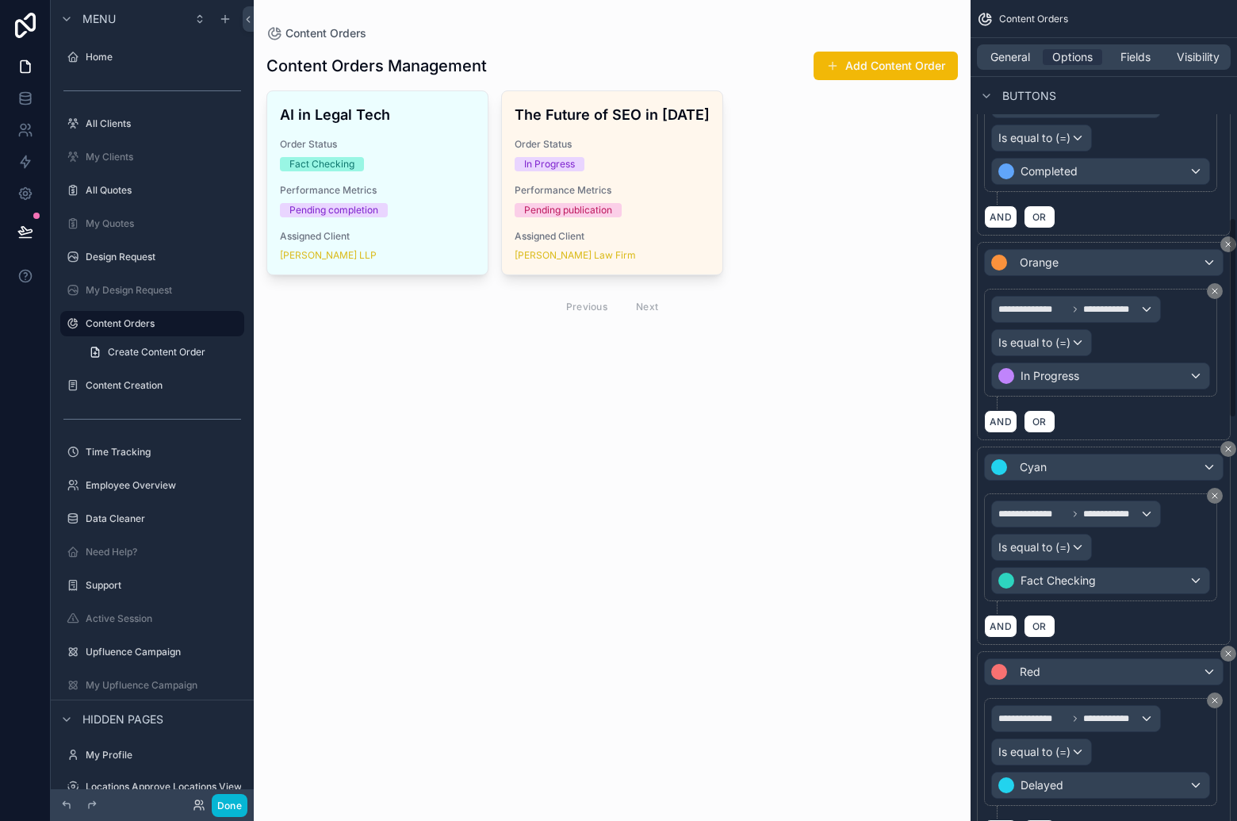
click at [977, 530] on div "**********" at bounding box center [1104, 545] width 254 height 198
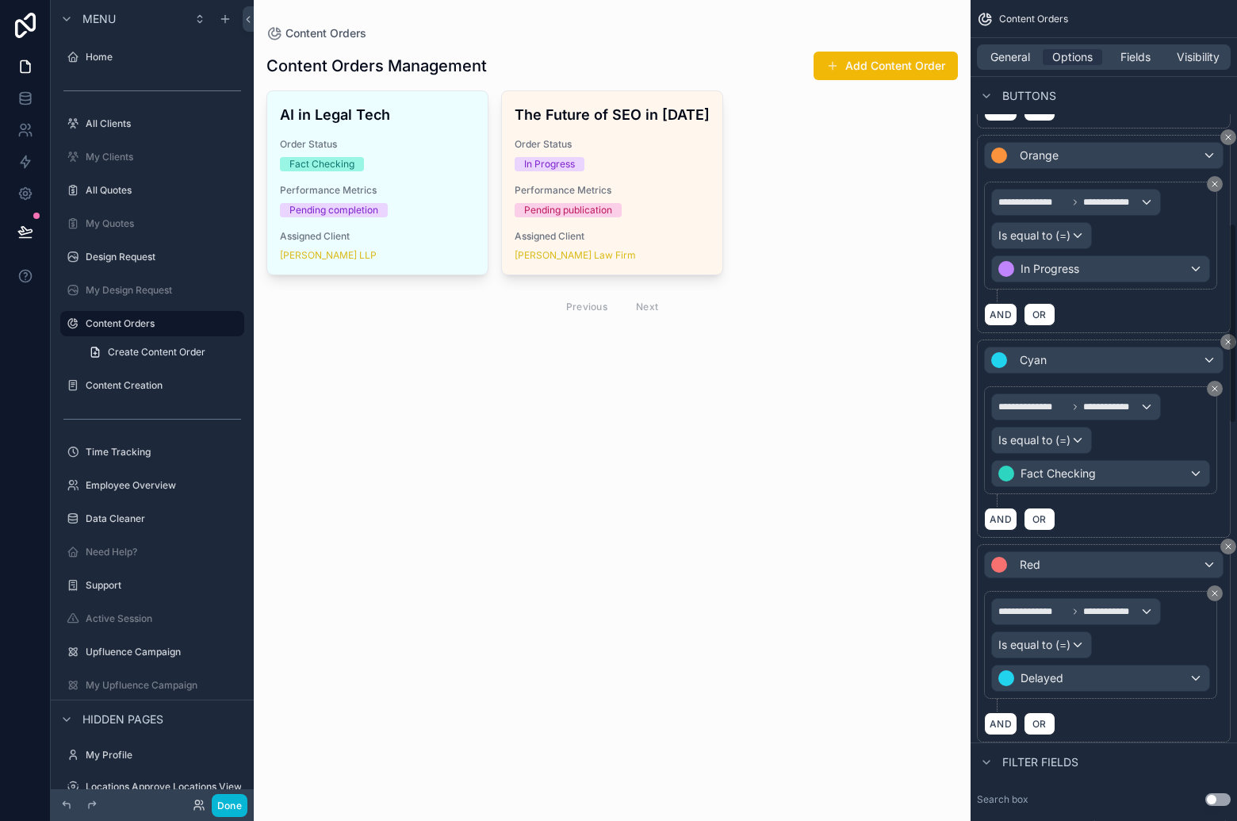
scroll to position [1016, 0]
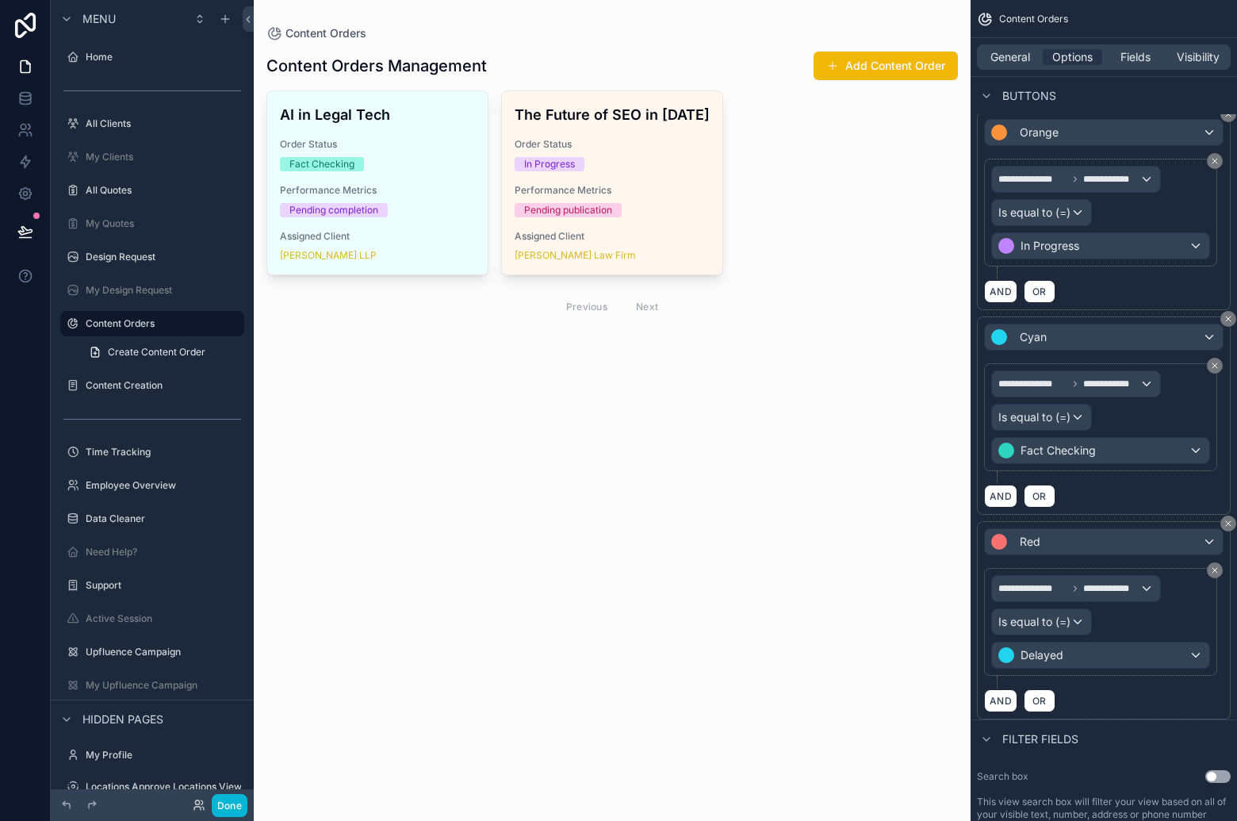
click at [1140, 695] on div "AND OR" at bounding box center [1103, 700] width 239 height 24
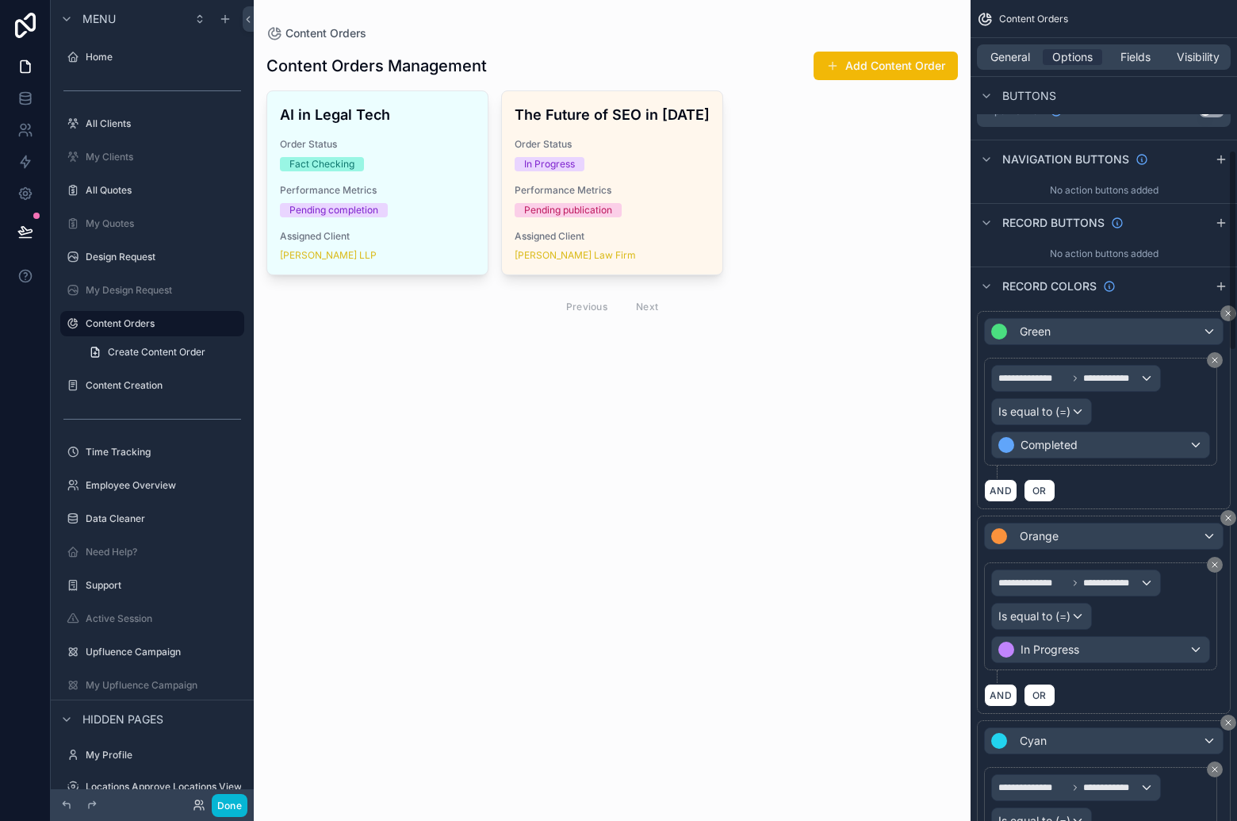
drag, startPoint x: 1222, startPoint y: 282, endPoint x: 1204, endPoint y: 330, distance: 50.7
click at [1222, 282] on icon "scrollable content" at bounding box center [1221, 286] width 13 height 13
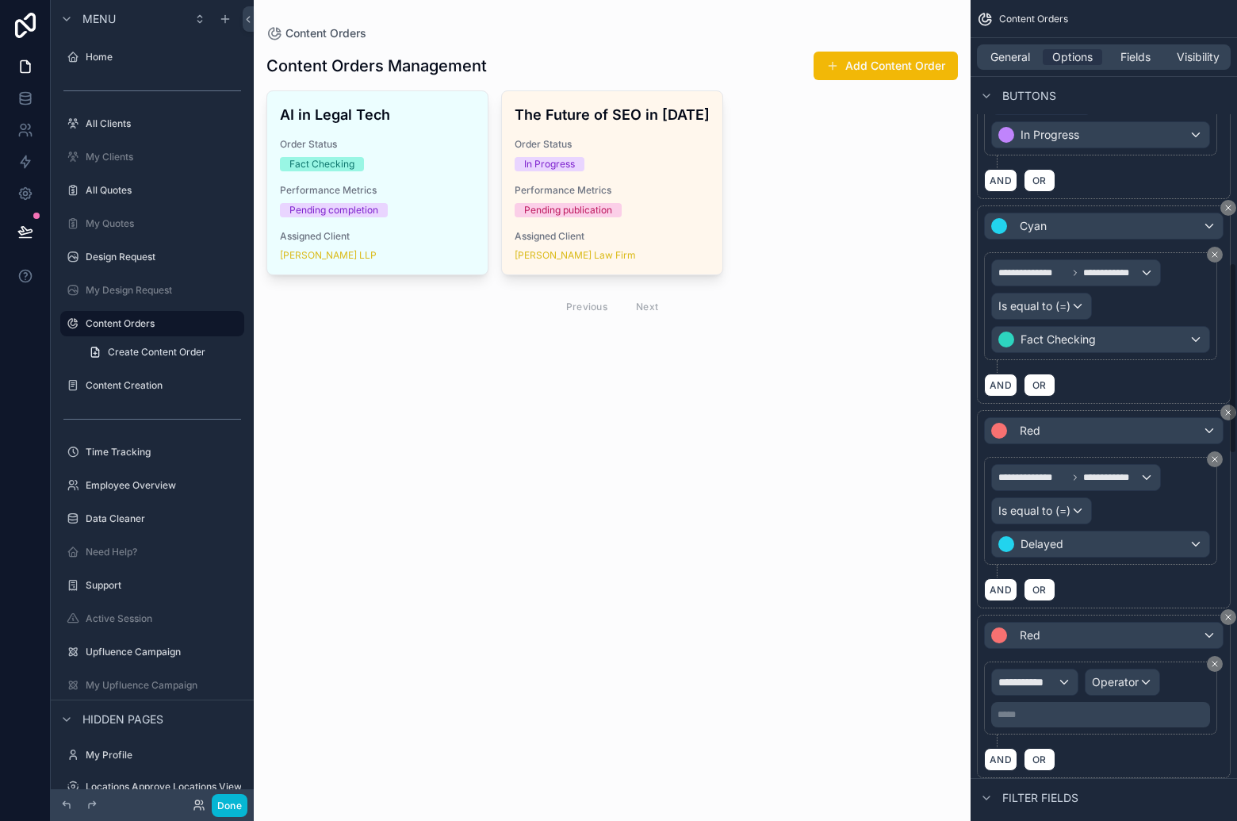
scroll to position [1128, 0]
click at [1100, 635] on div "Red" at bounding box center [1104, 634] width 238 height 25
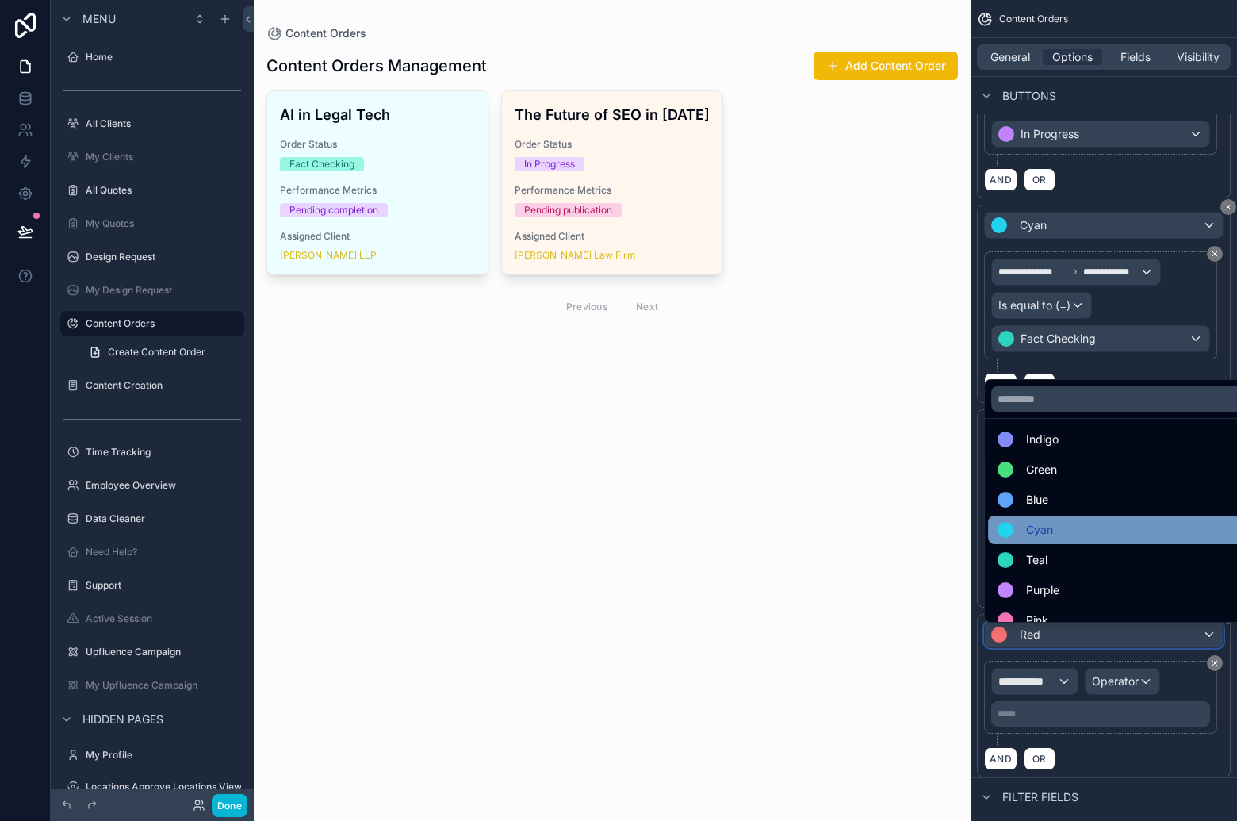
scroll to position [113, 0]
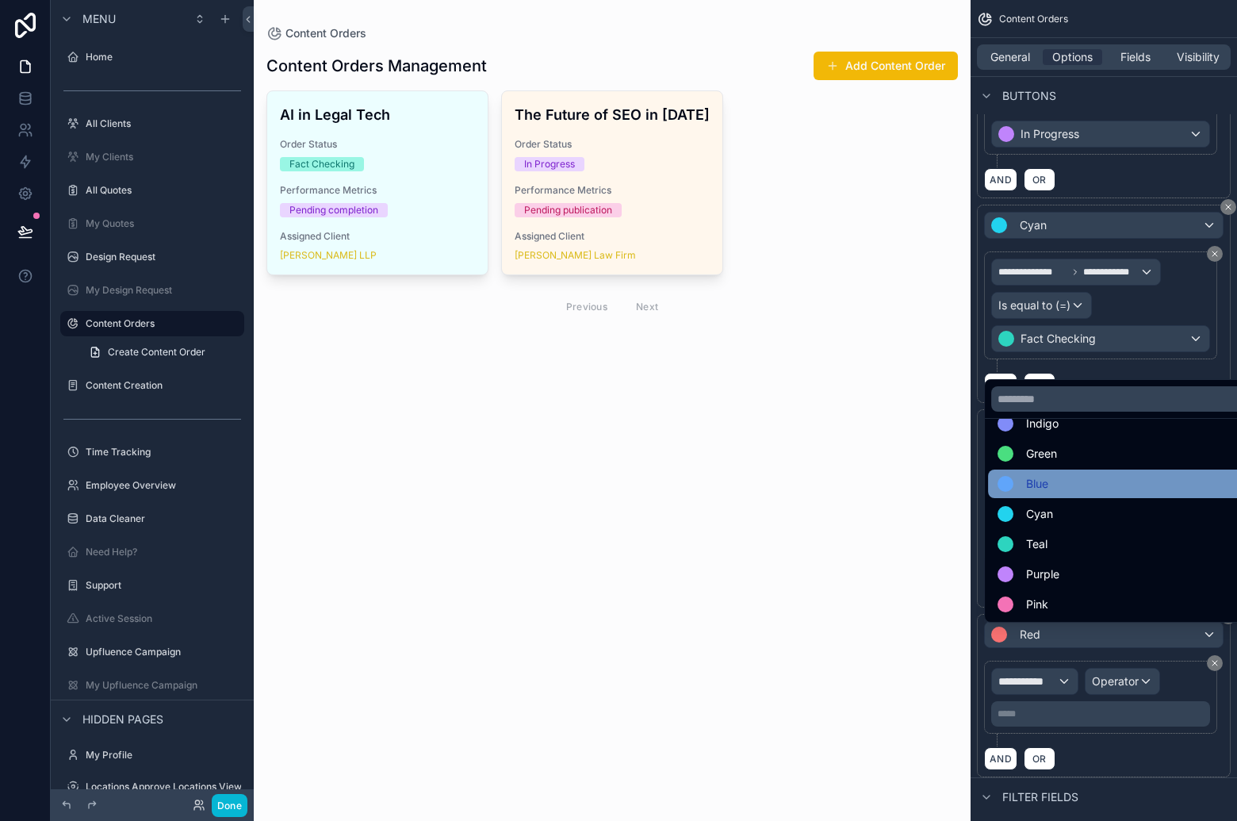
click at [1095, 485] on div "Blue" at bounding box center [1121, 483] width 249 height 19
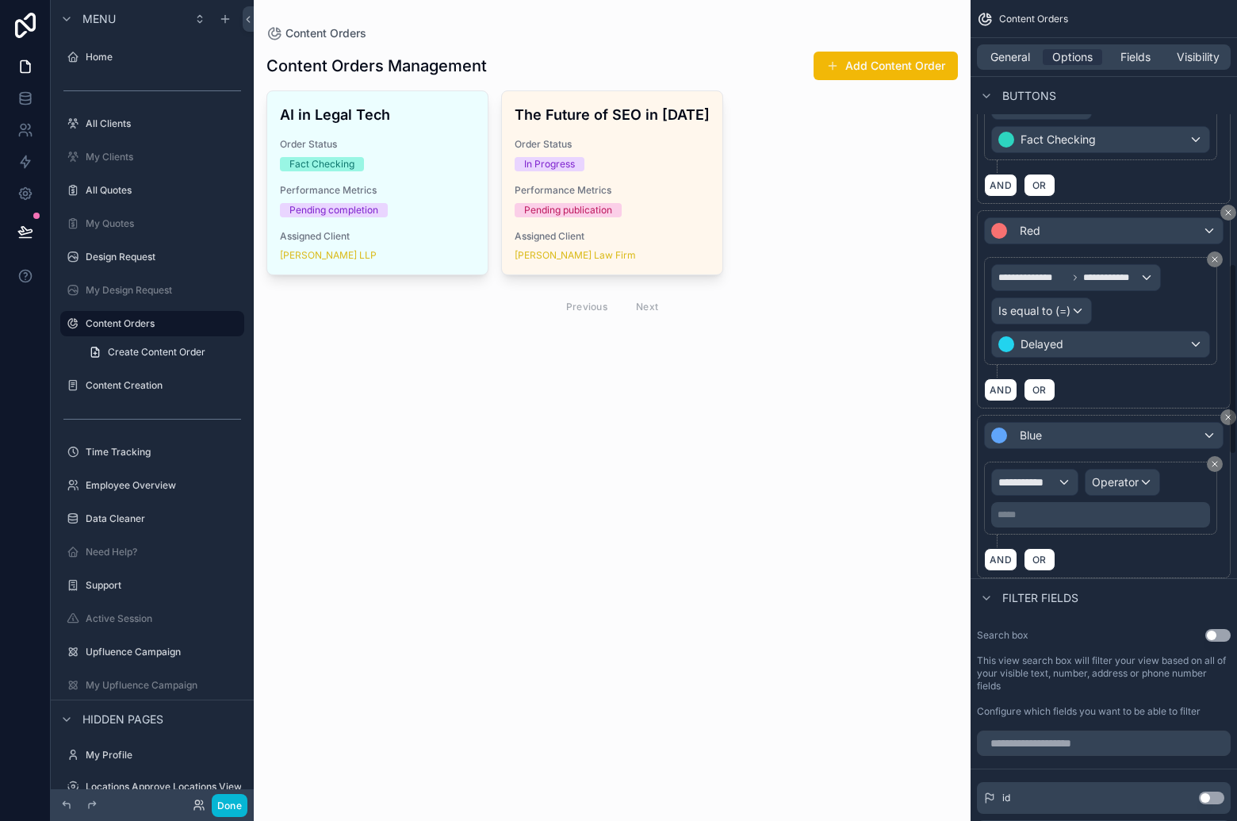
scroll to position [1388, 0]
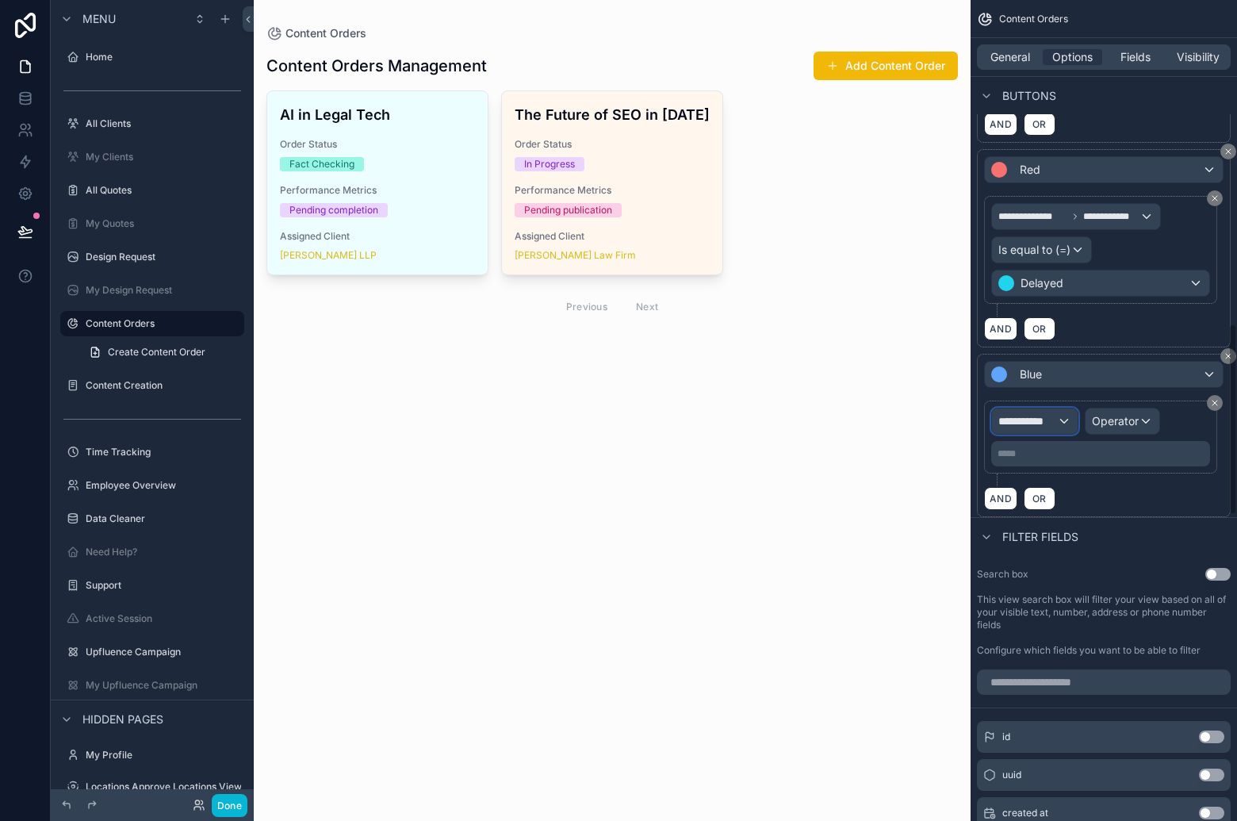
click at [1046, 425] on span "**********" at bounding box center [1027, 421] width 59 height 16
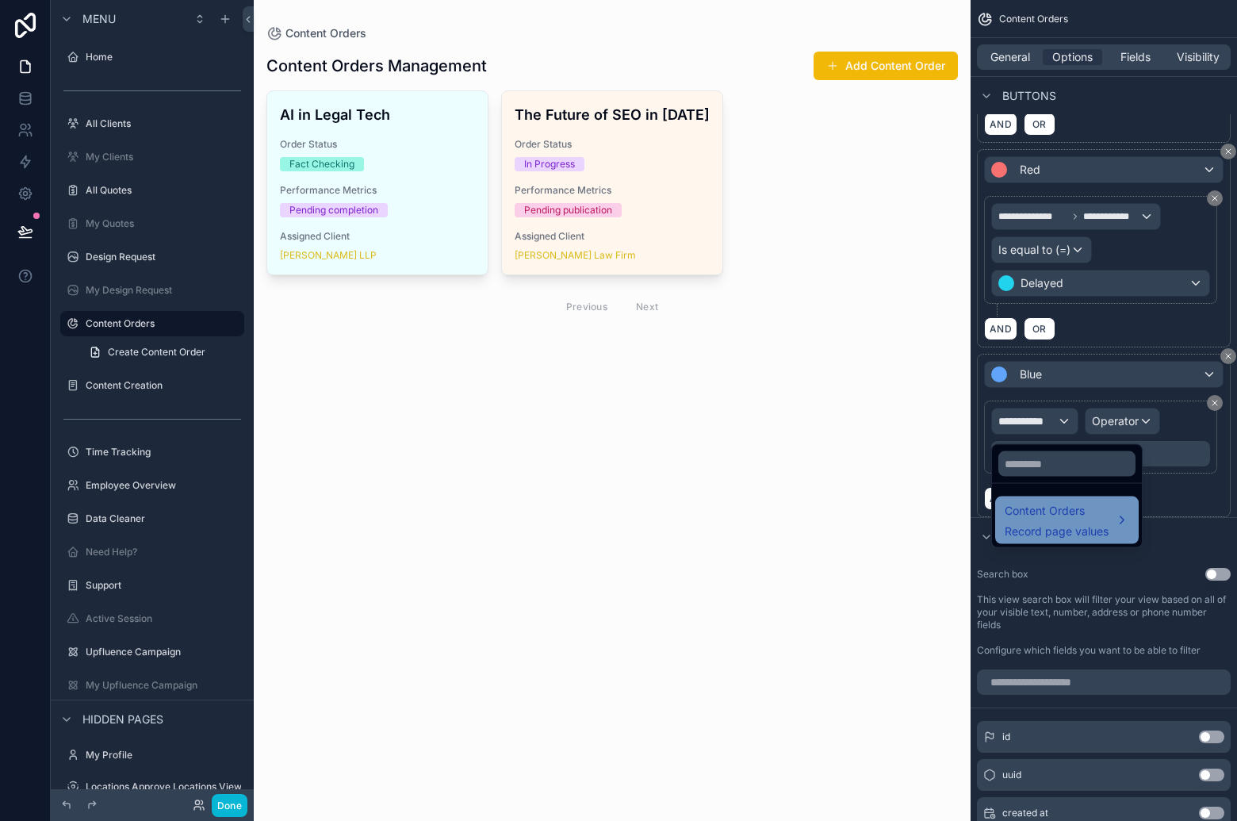
click at [1075, 531] on span "Record page values" at bounding box center [1057, 531] width 104 height 16
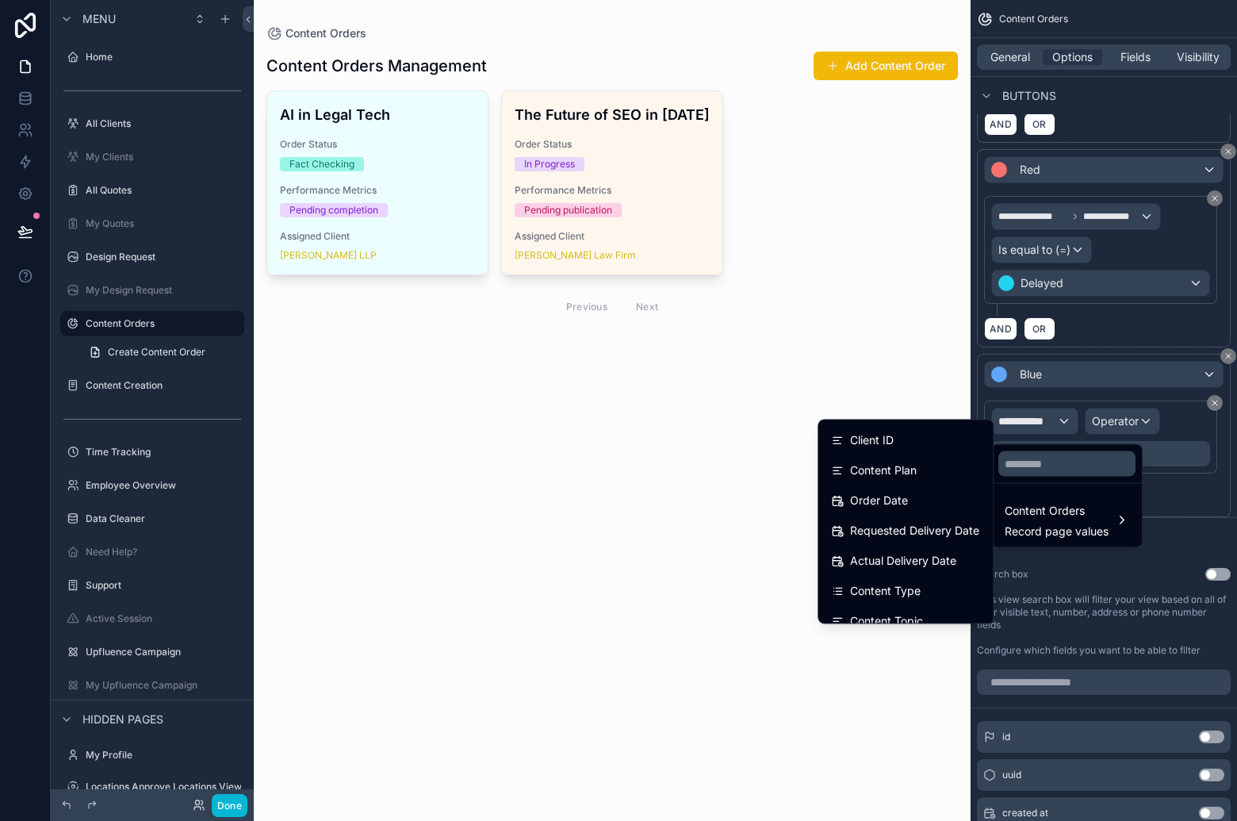
scroll to position [209, 0]
click at [924, 589] on div "Order Status" at bounding box center [905, 589] width 149 height 19
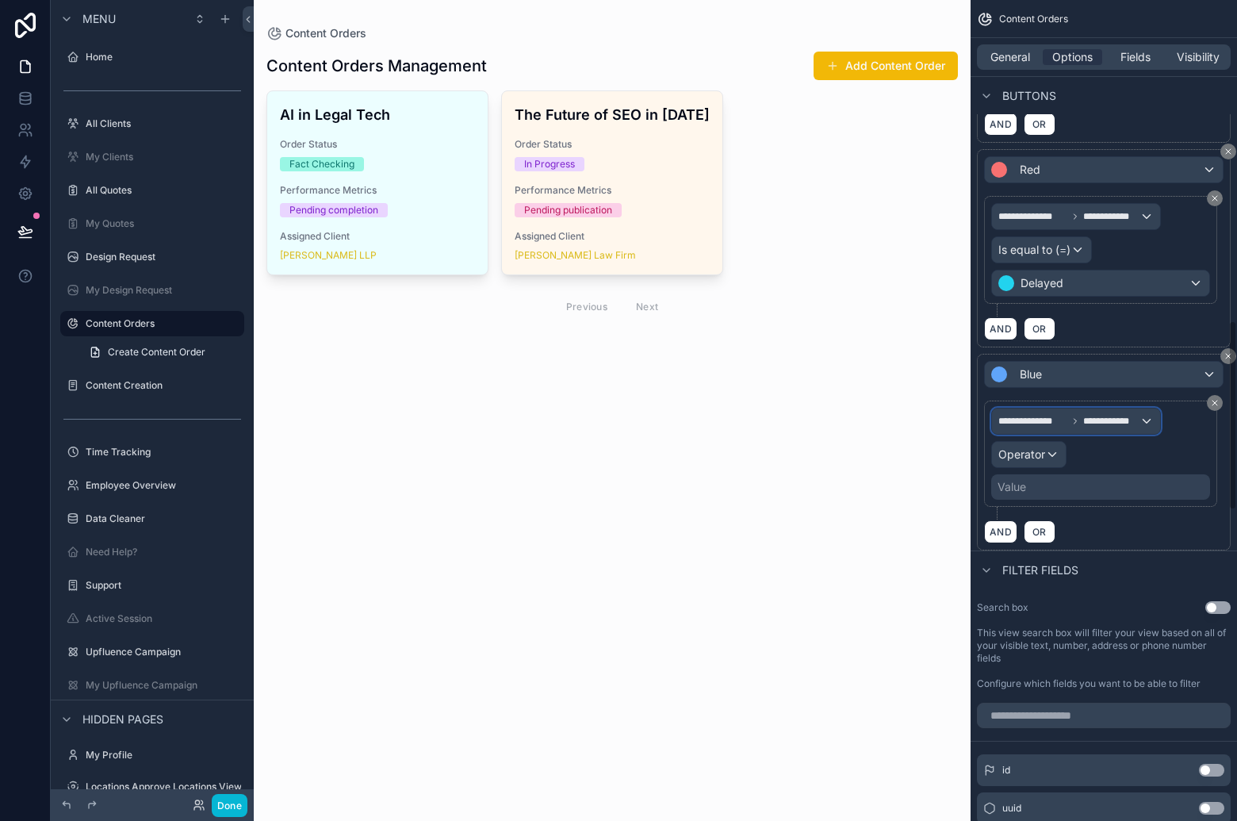
click at [1105, 421] on span "**********" at bounding box center [1111, 421] width 56 height 13
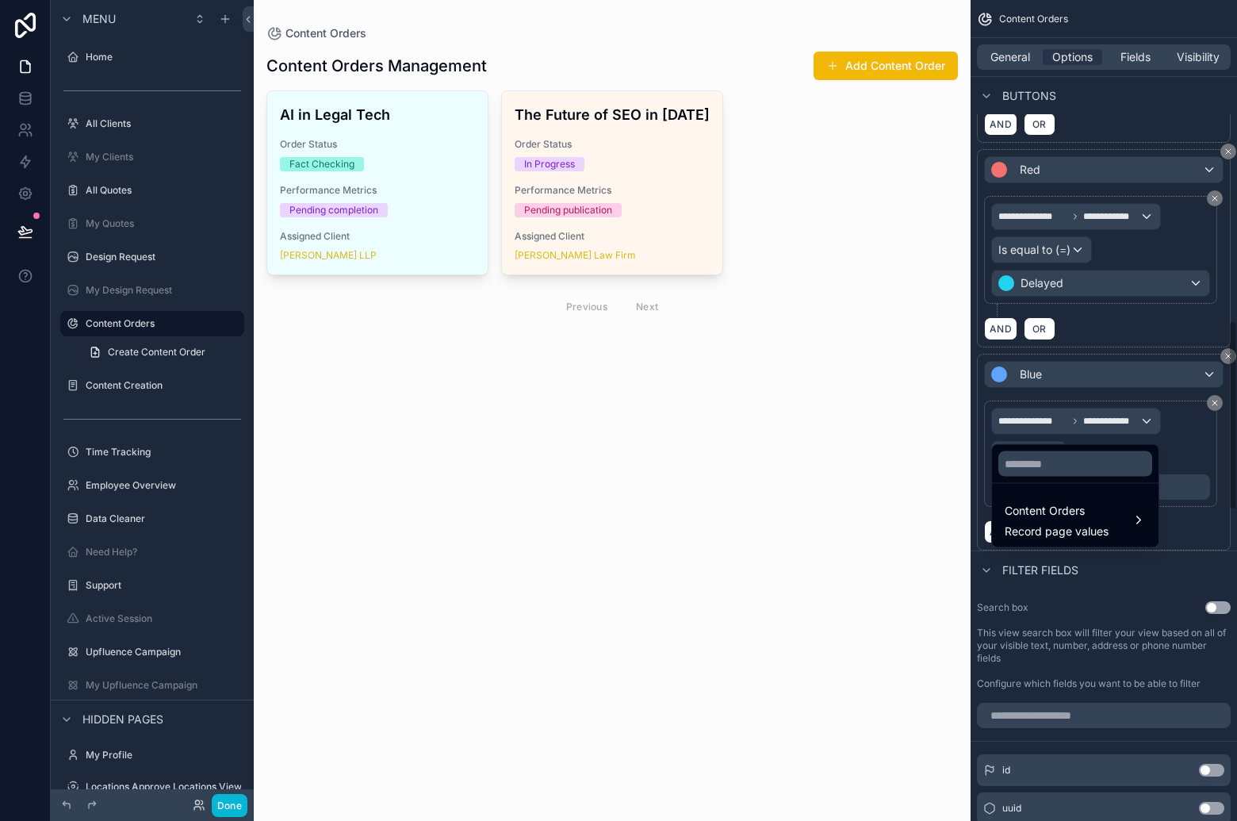
drag, startPoint x: 1193, startPoint y: 466, endPoint x: 1167, endPoint y: 465, distance: 26.2
click at [1193, 466] on div "scrollable content" at bounding box center [618, 410] width 1237 height 821
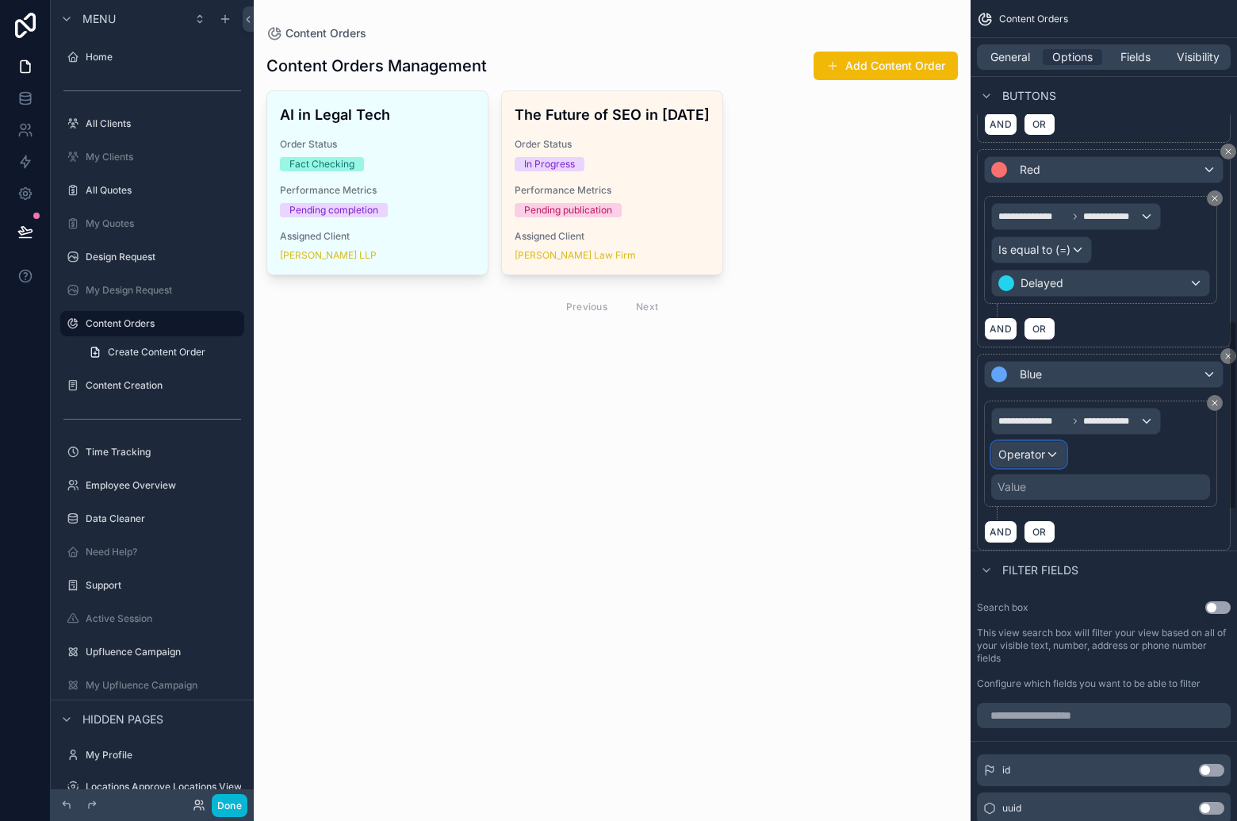
click at [1036, 461] on span "Operator" at bounding box center [1021, 453] width 47 height 13
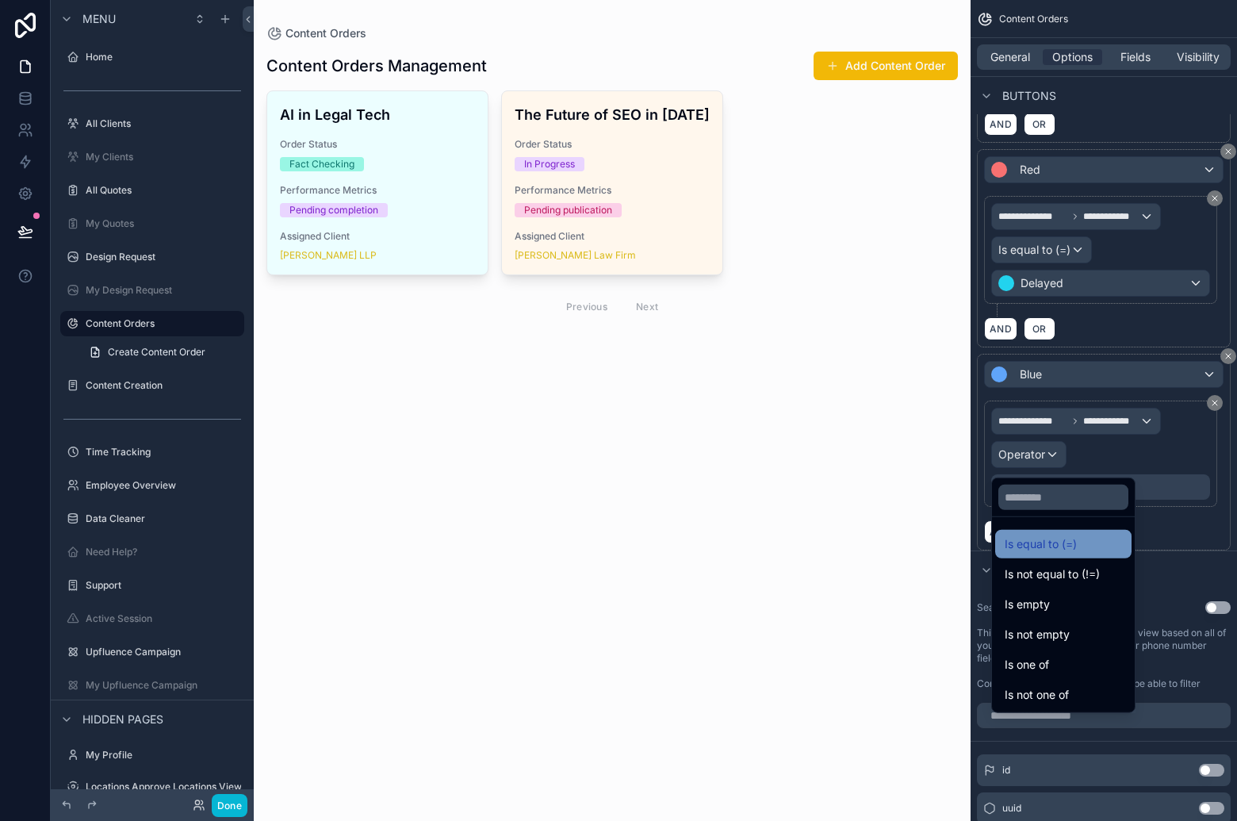
click at [1059, 554] on div "Is equal to (=)" at bounding box center [1063, 544] width 136 height 29
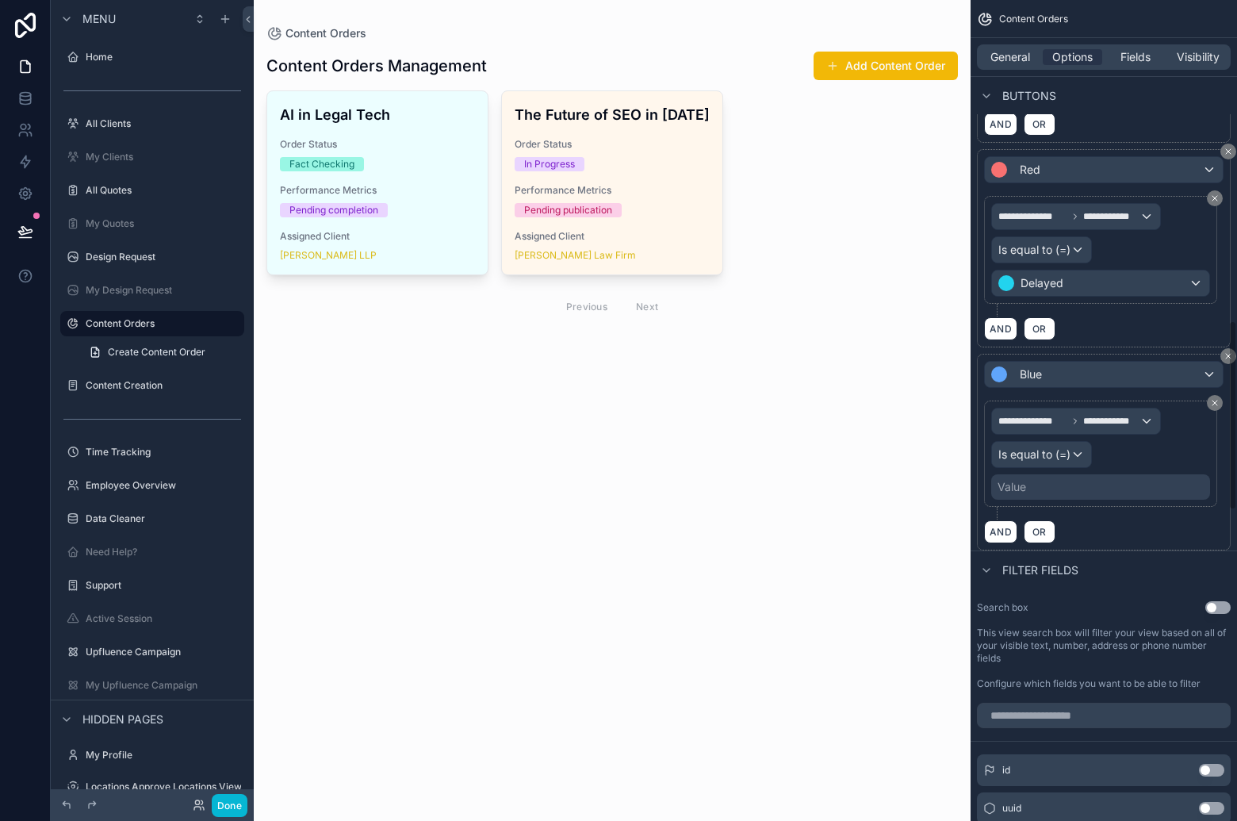
drag, startPoint x: 1121, startPoint y: 495, endPoint x: 1071, endPoint y: 510, distance: 52.2
click at [1120, 495] on div "Value" at bounding box center [1100, 486] width 219 height 25
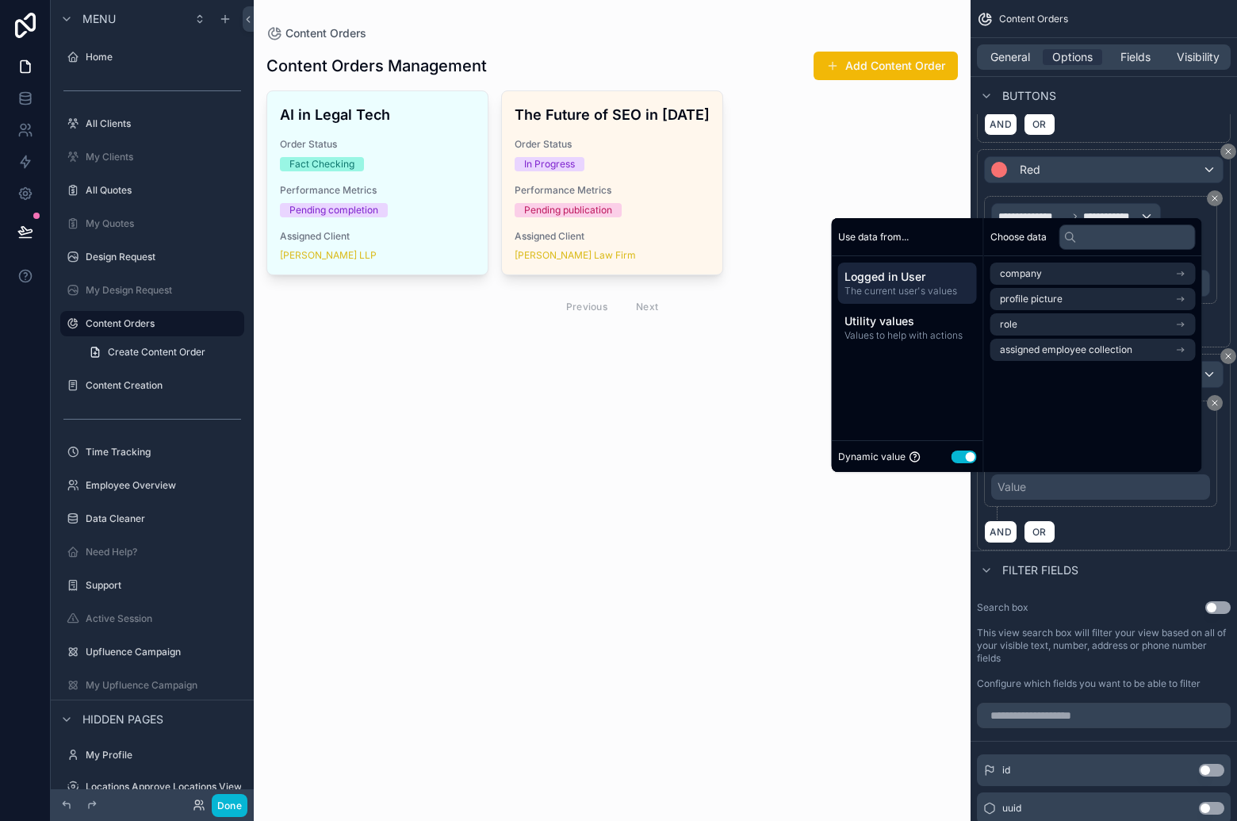
click at [955, 450] on button "Use setting" at bounding box center [964, 456] width 25 height 13
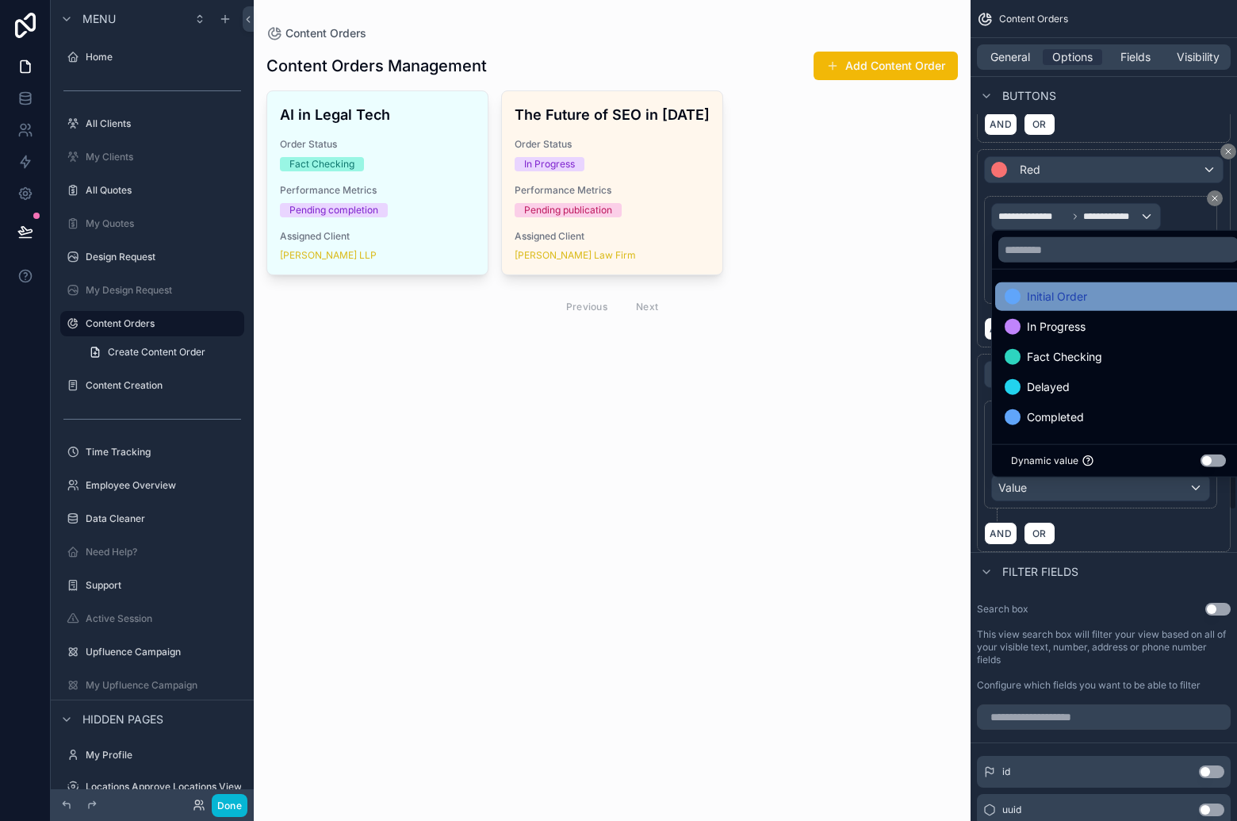
click at [1109, 310] on div "Initial Order" at bounding box center [1118, 296] width 247 height 29
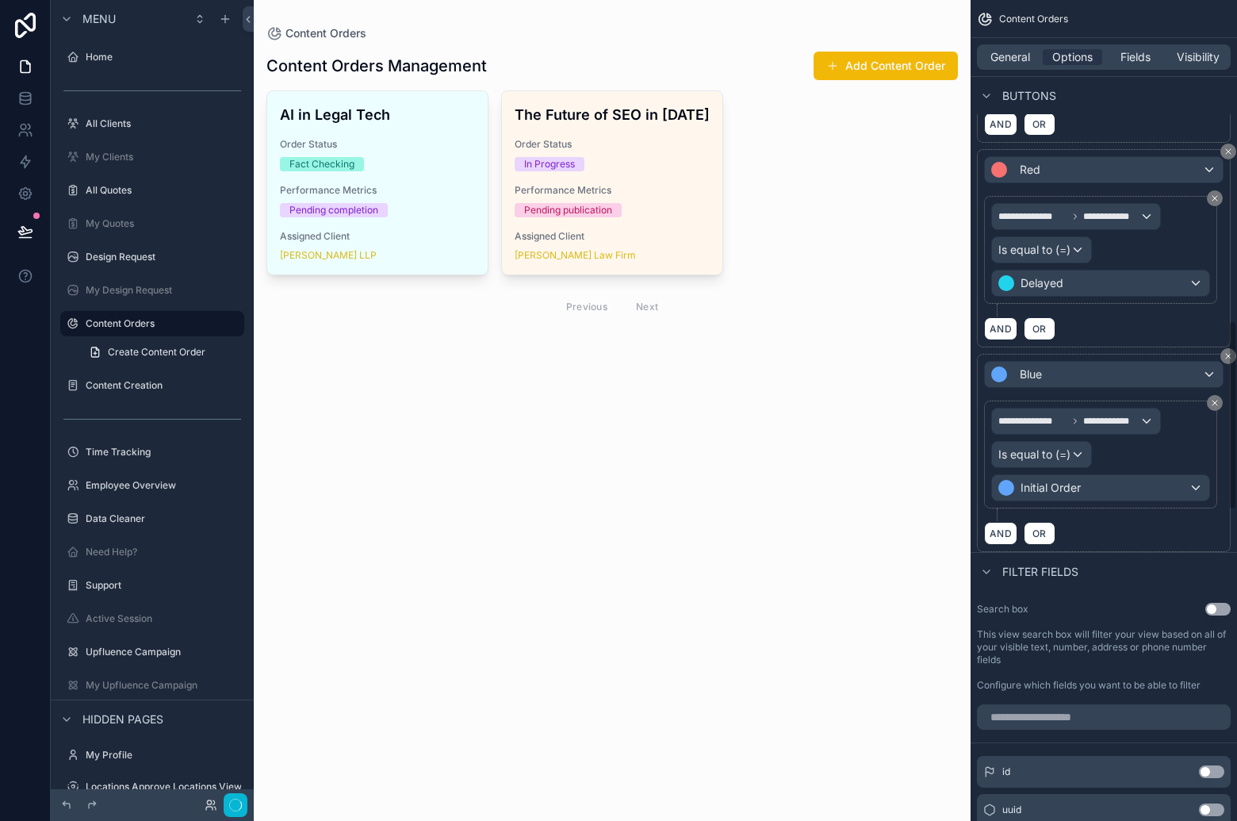
click at [1139, 532] on div "AND OR" at bounding box center [1103, 533] width 239 height 24
click at [1139, 52] on span "Fields" at bounding box center [1135, 57] width 30 height 16
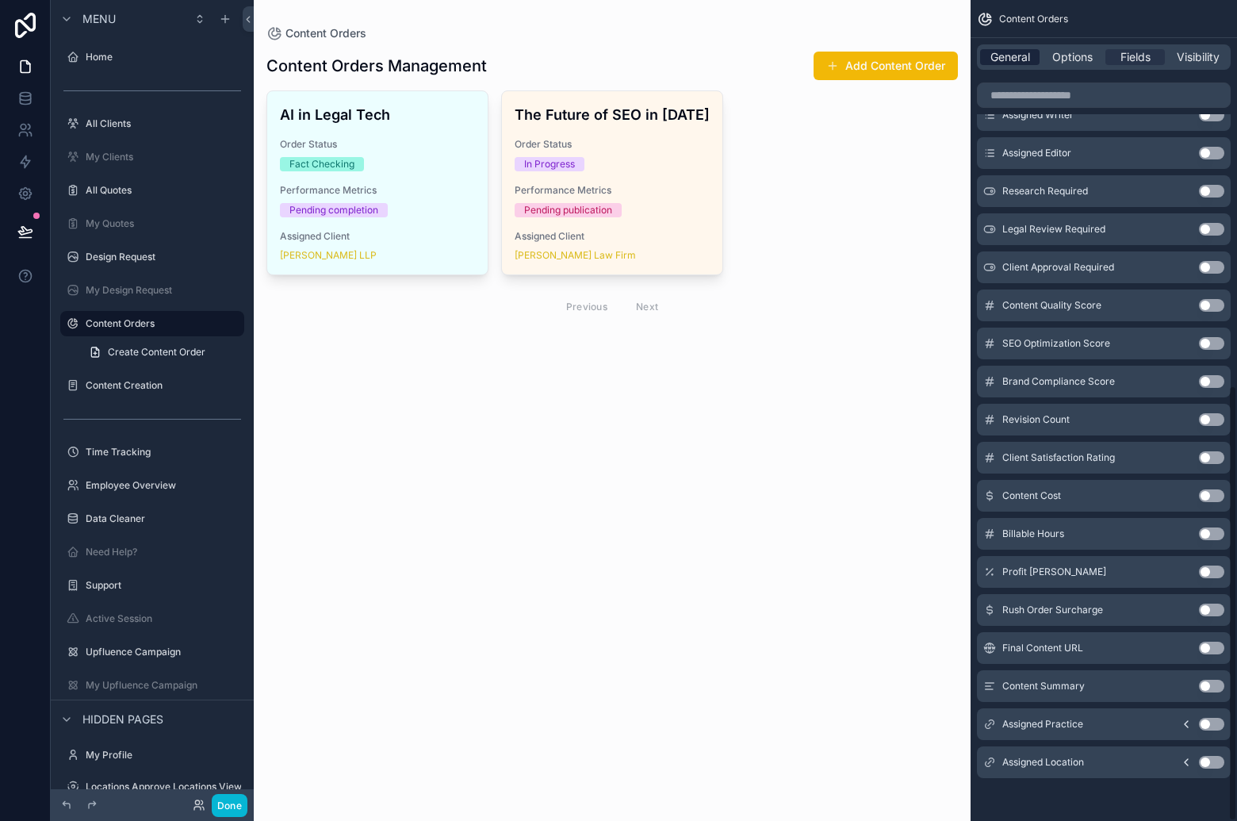
click at [1013, 56] on span "General" at bounding box center [1010, 57] width 40 height 16
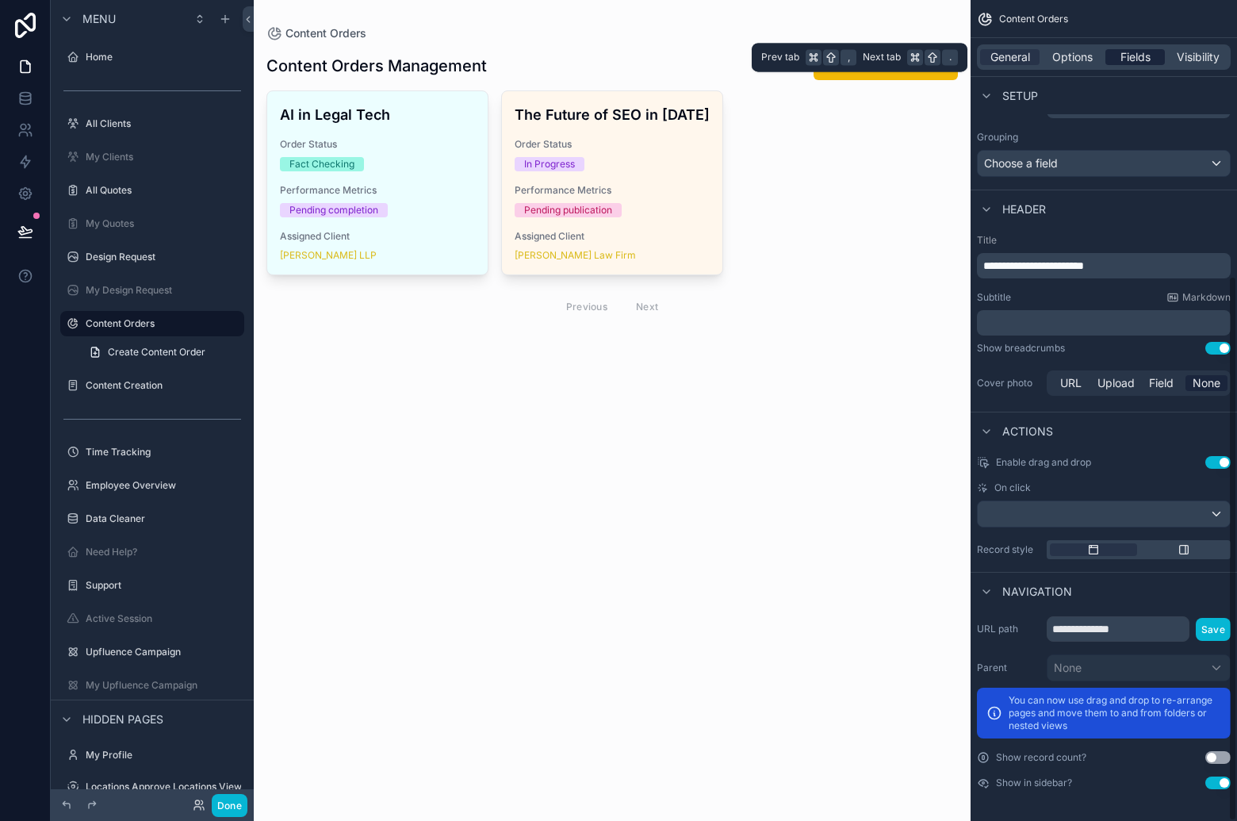
scroll to position [417, 0]
click at [1164, 58] on div "Fields" at bounding box center [1134, 57] width 59 height 16
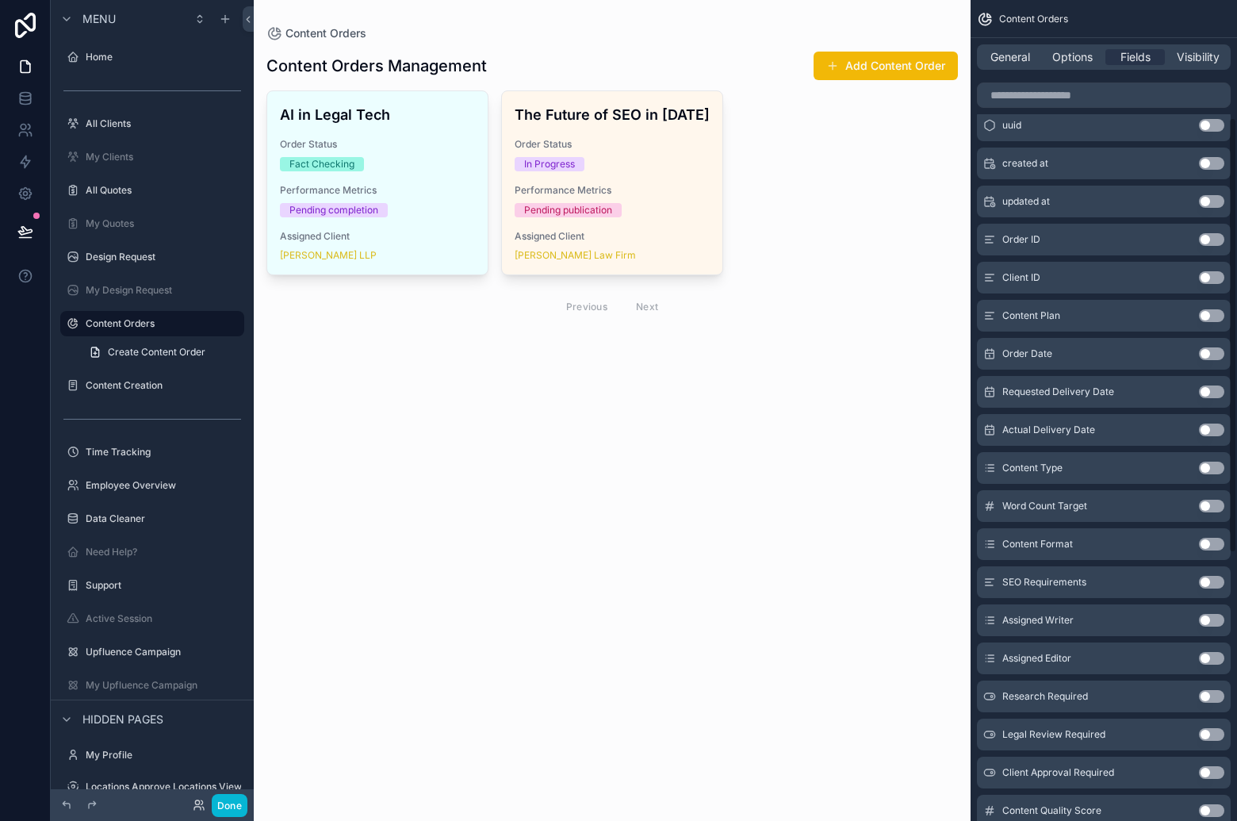
click at [1217, 314] on button "Use setting" at bounding box center [1211, 315] width 25 height 13
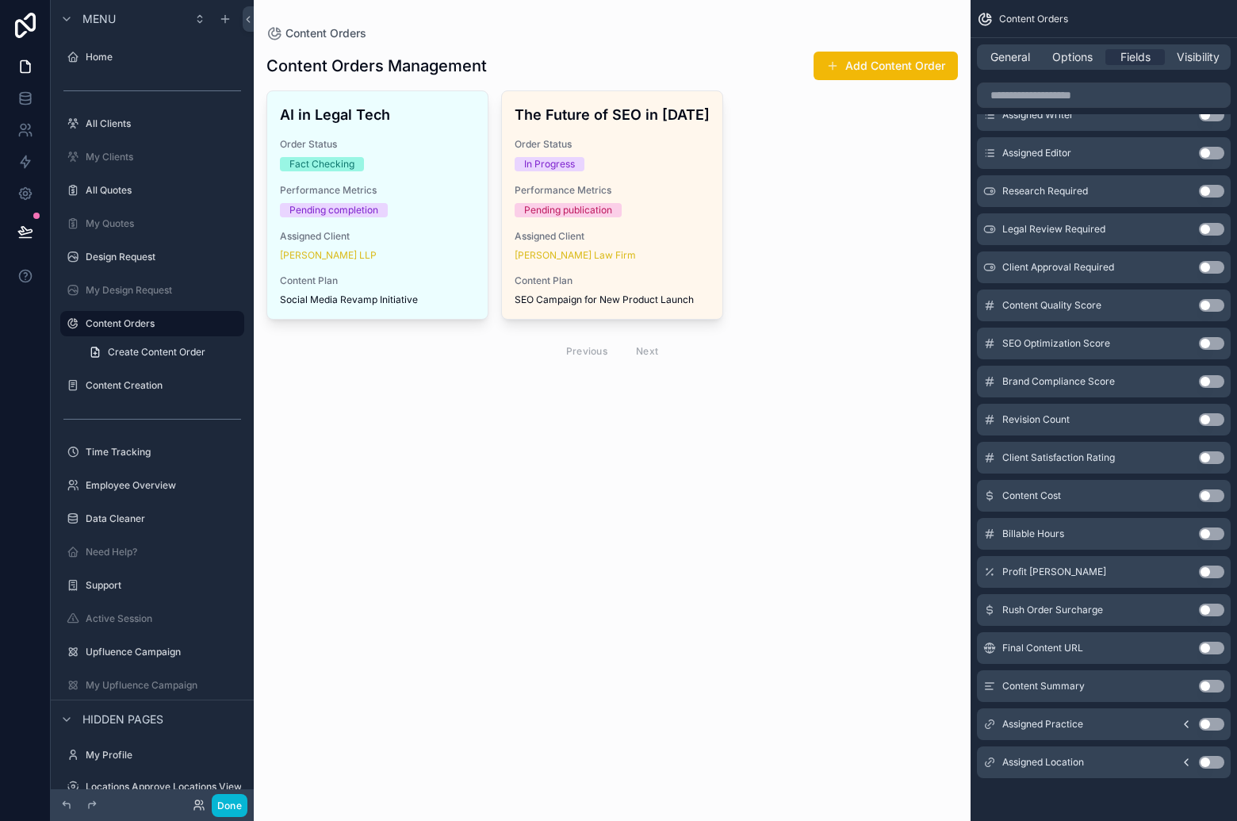
click at [1214, 652] on button "Use setting" at bounding box center [1211, 647] width 25 height 13
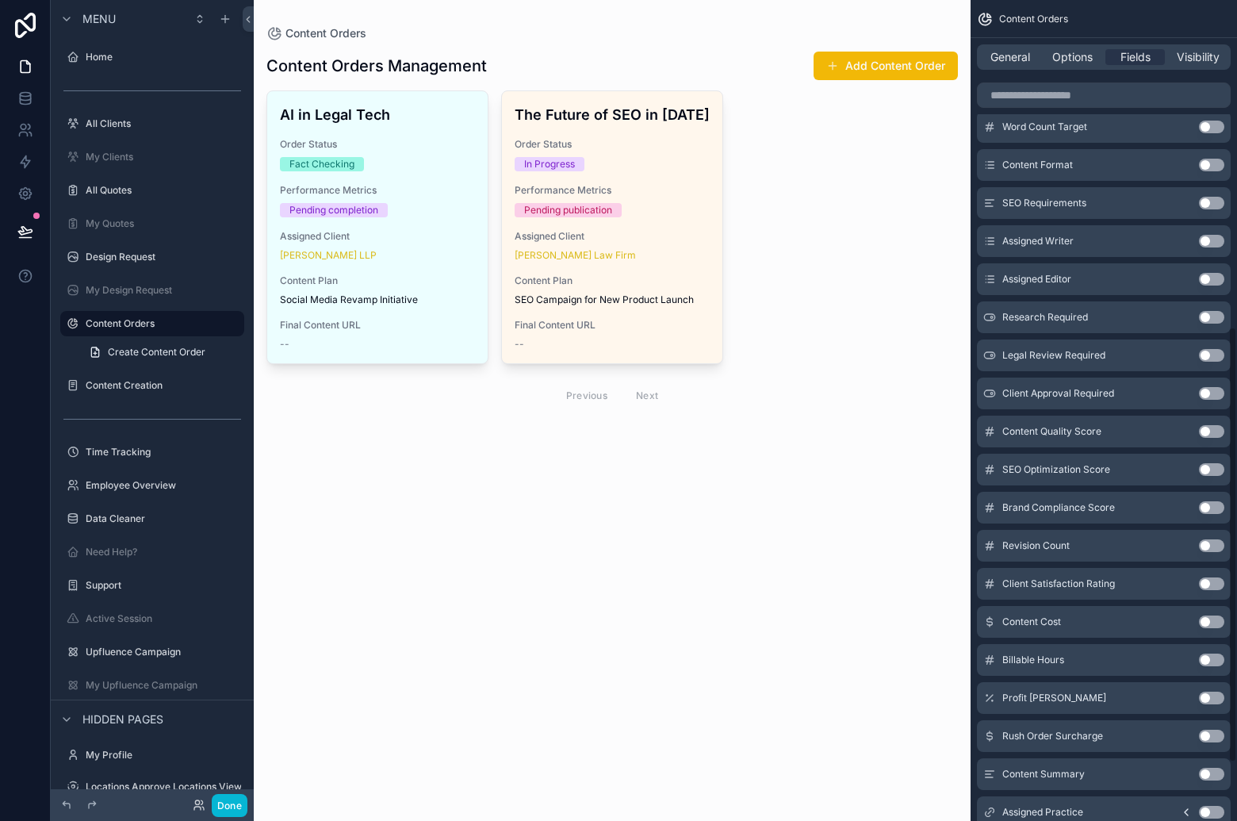
scroll to position [615, 0]
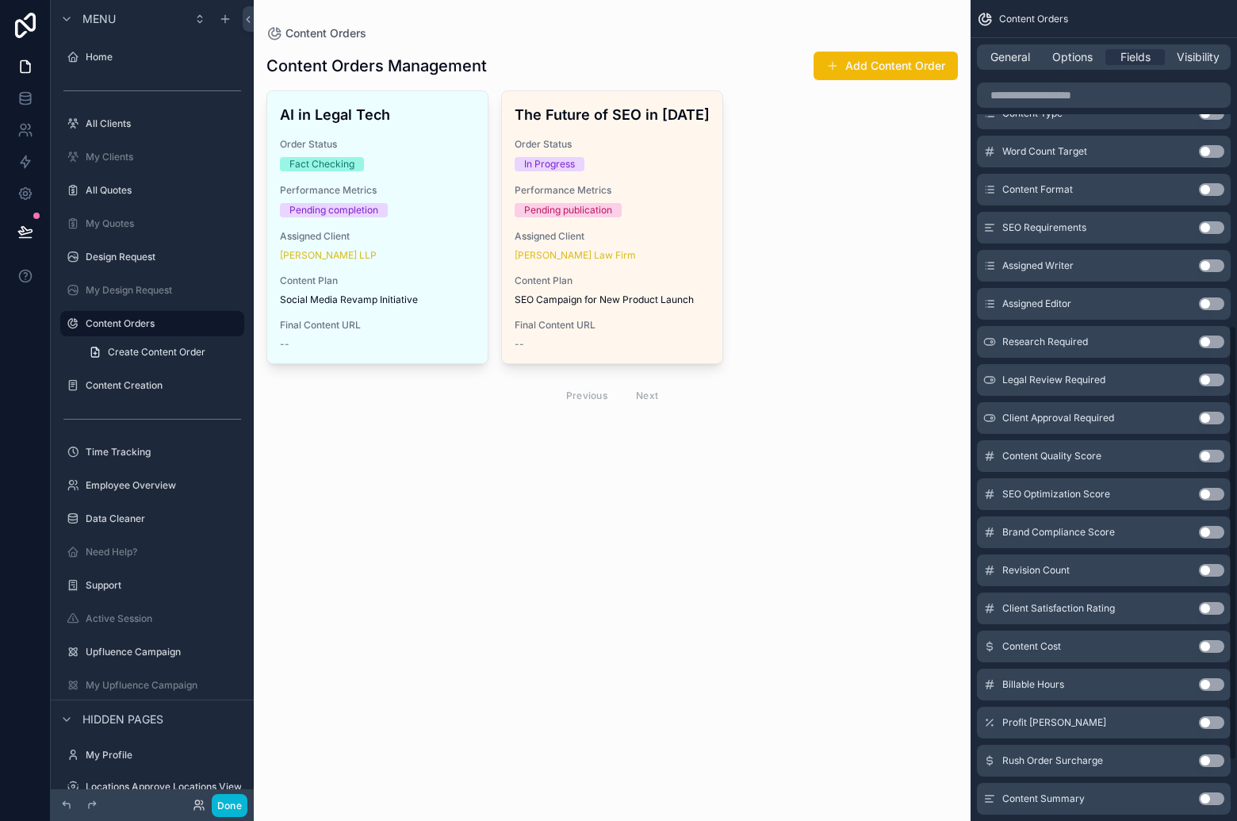
click at [731, 526] on div "Content Orders Content Orders Management Add Content Order AI in Legal Tech Ord…" at bounding box center [612, 410] width 717 height 821
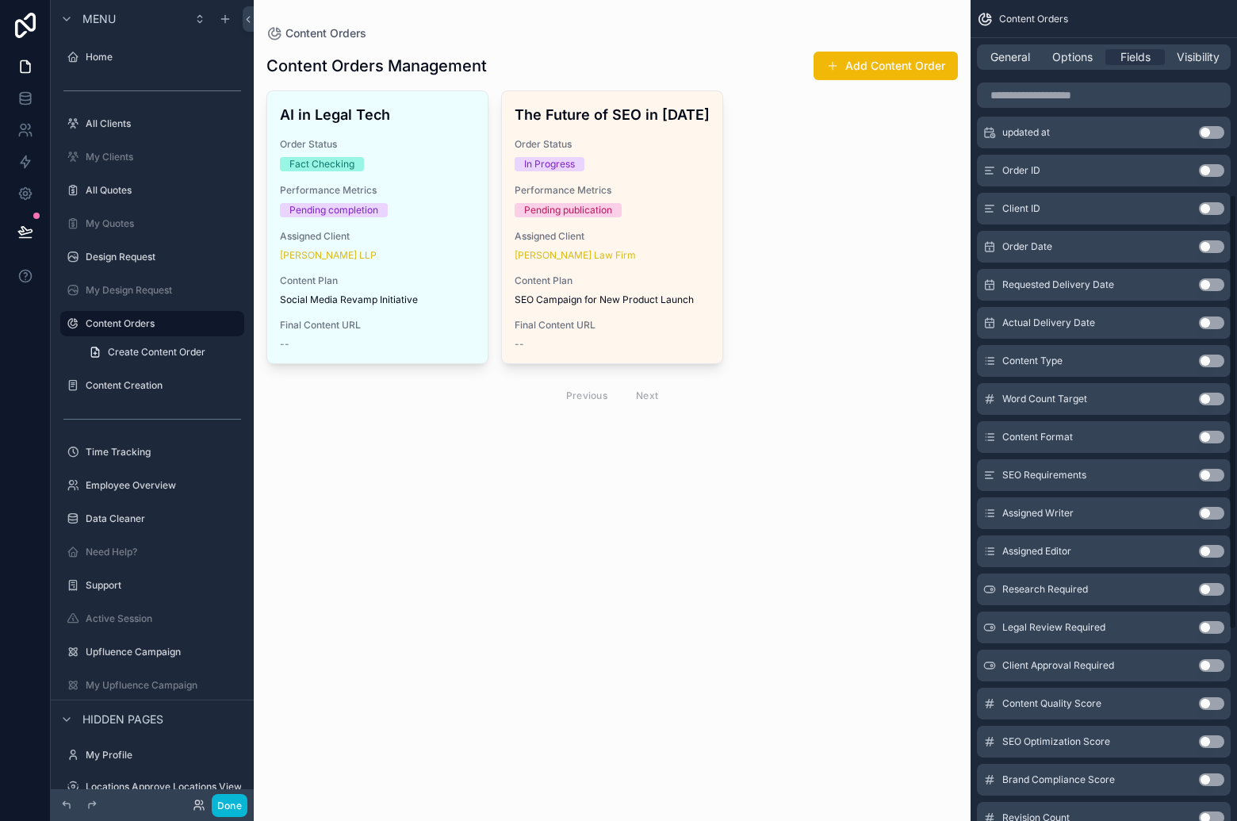
scroll to position [0, 0]
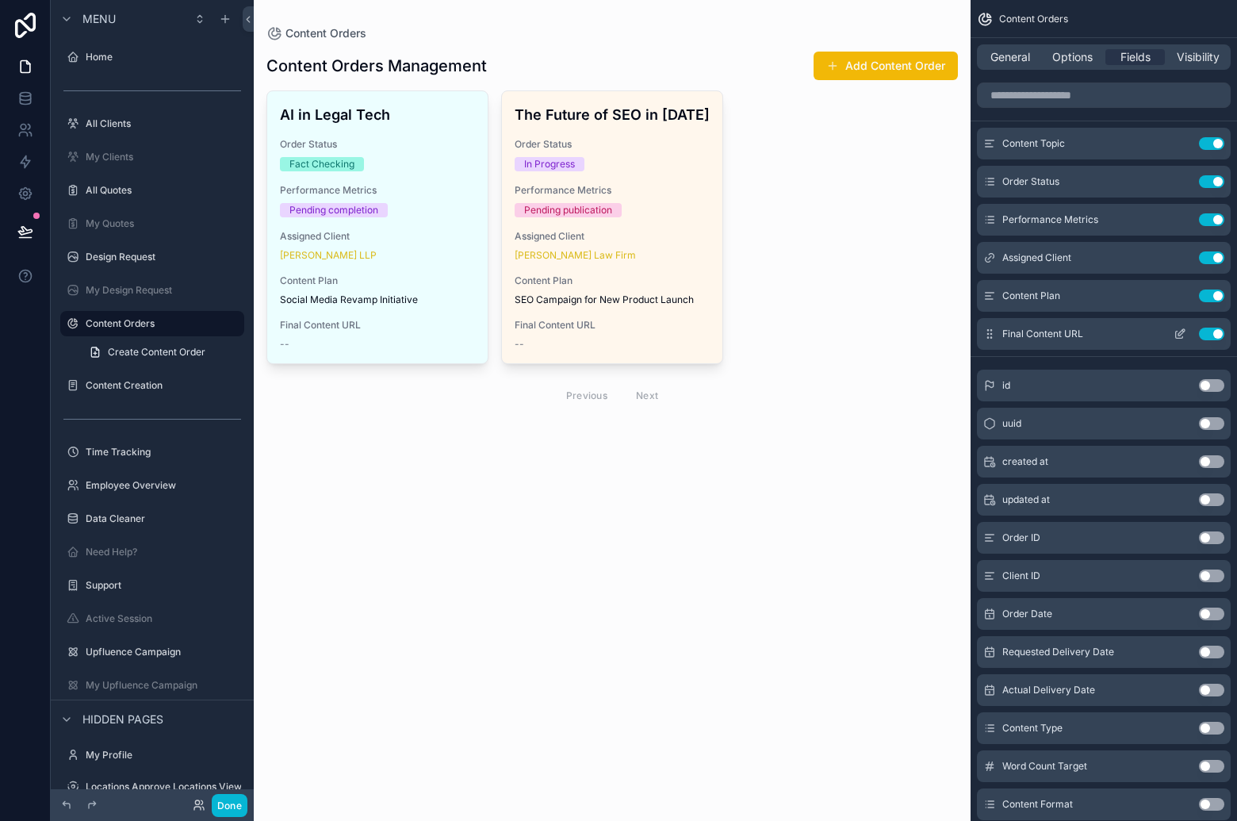
click at [1184, 332] on icon "scrollable content" at bounding box center [1180, 333] width 13 height 13
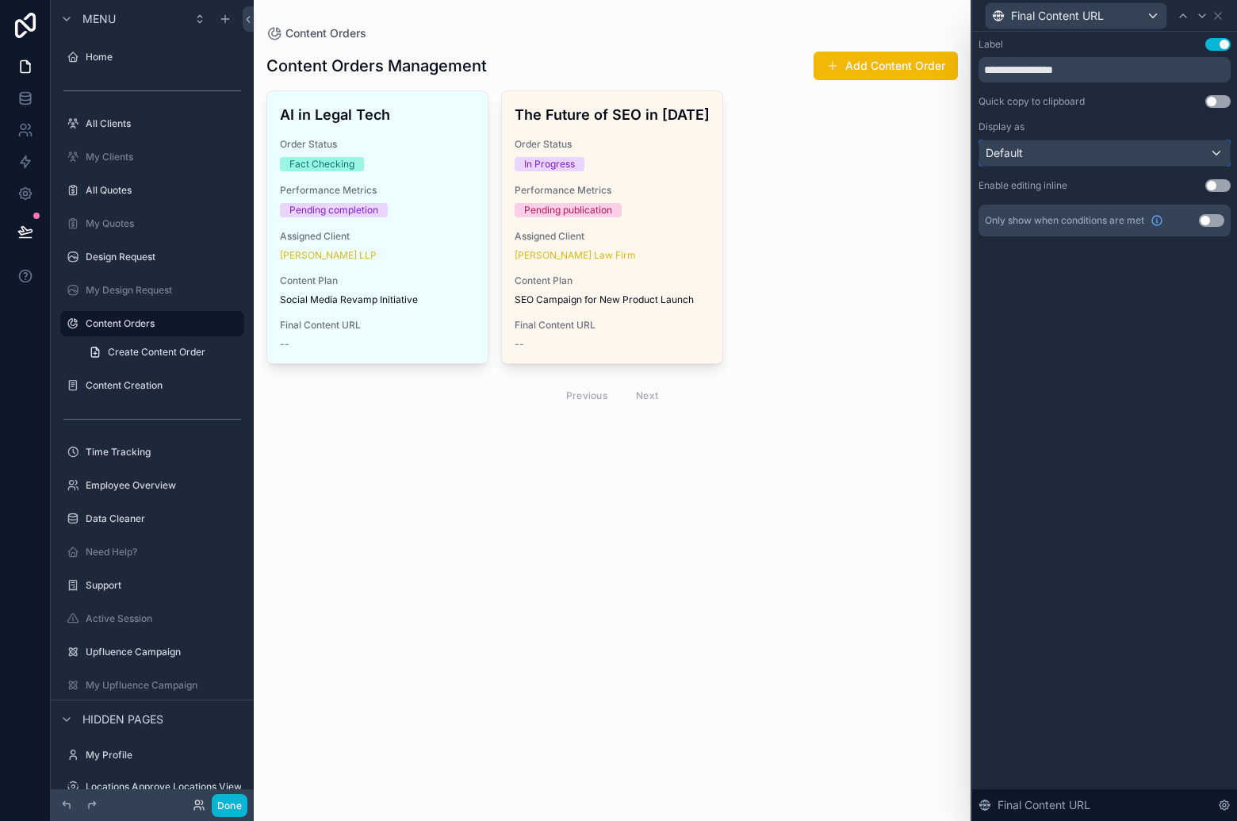
click at [1161, 163] on div "Default" at bounding box center [1104, 152] width 251 height 25
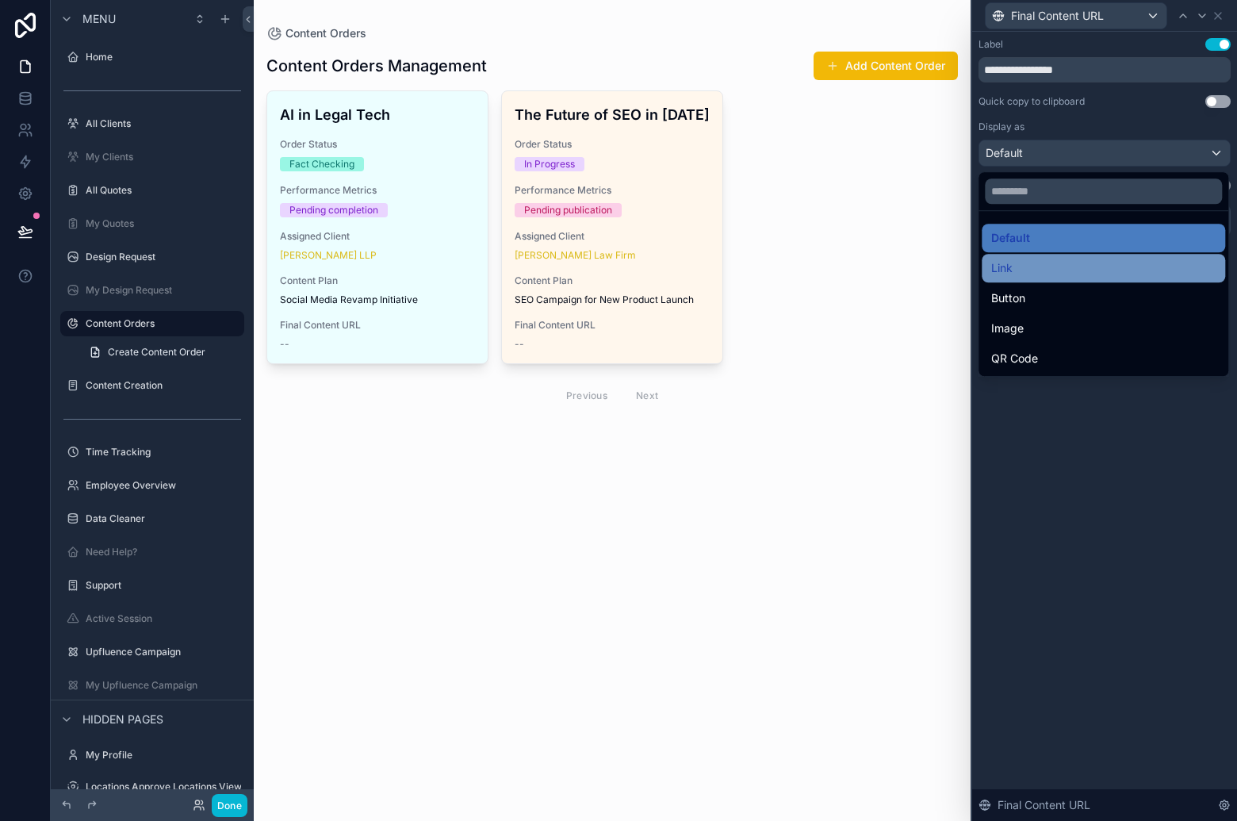
click at [1126, 269] on div "Link" at bounding box center [1103, 267] width 224 height 19
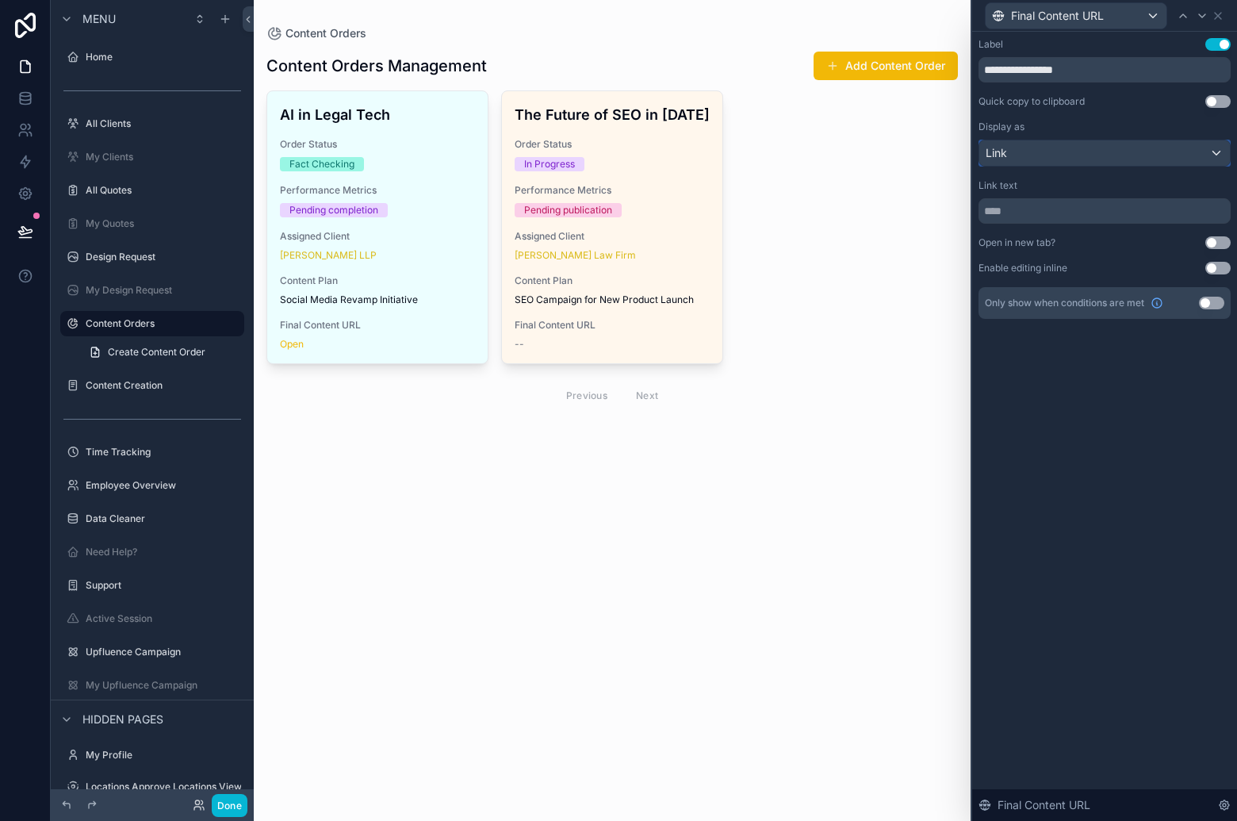
click at [1121, 152] on div "Link" at bounding box center [1104, 152] width 251 height 25
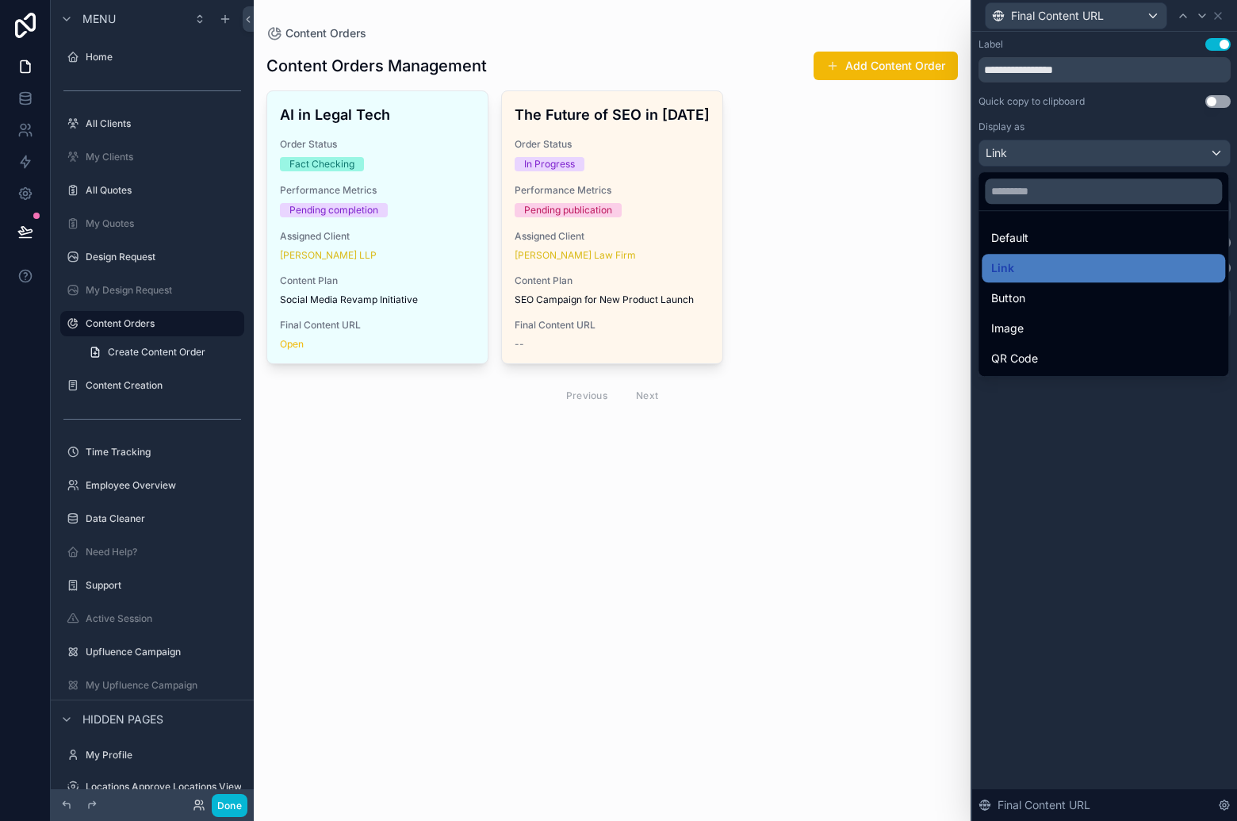
click at [1104, 293] on div "Button" at bounding box center [1103, 298] width 224 height 19
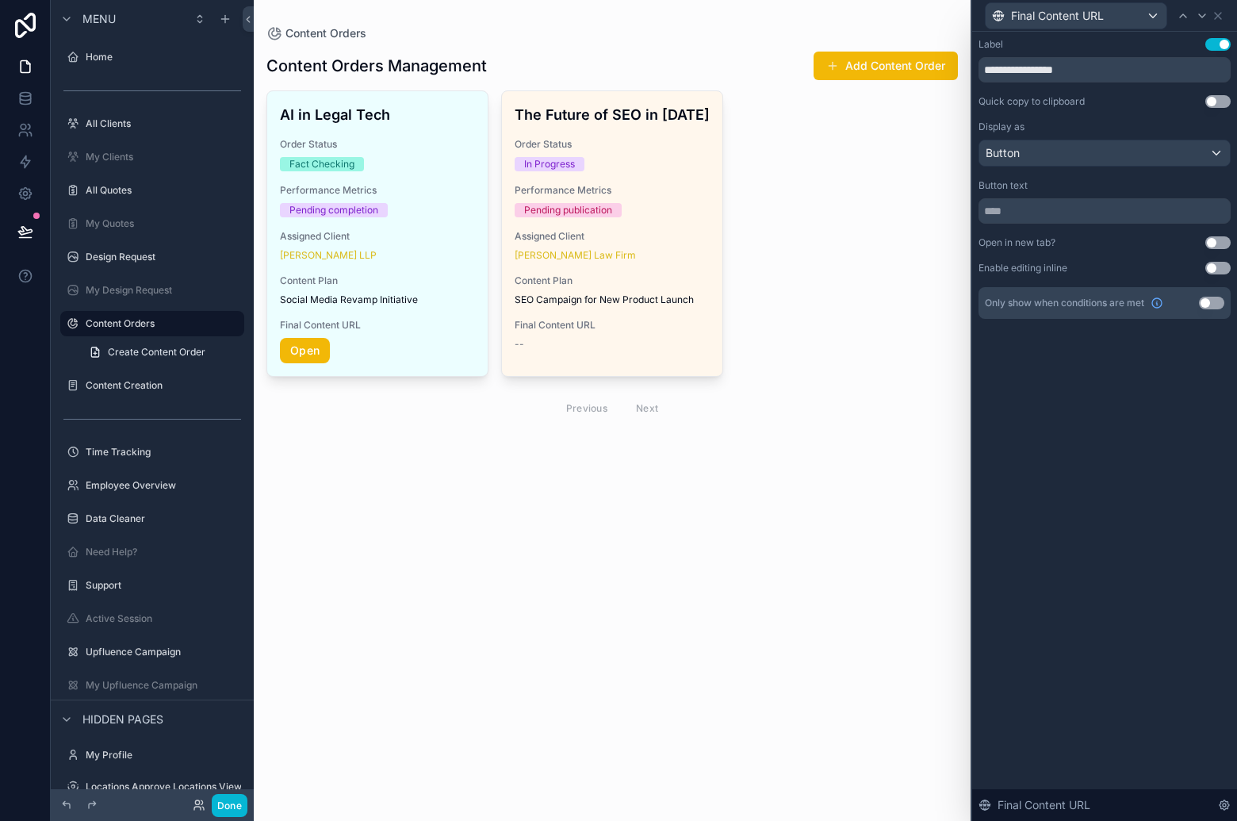
click at [756, 396] on div "scrollable content" at bounding box center [612, 238] width 717 height 477
drag, startPoint x: 237, startPoint y: 805, endPoint x: 244, endPoint y: 791, distance: 15.3
click at [238, 805] on button "Done" at bounding box center [230, 805] width 36 height 23
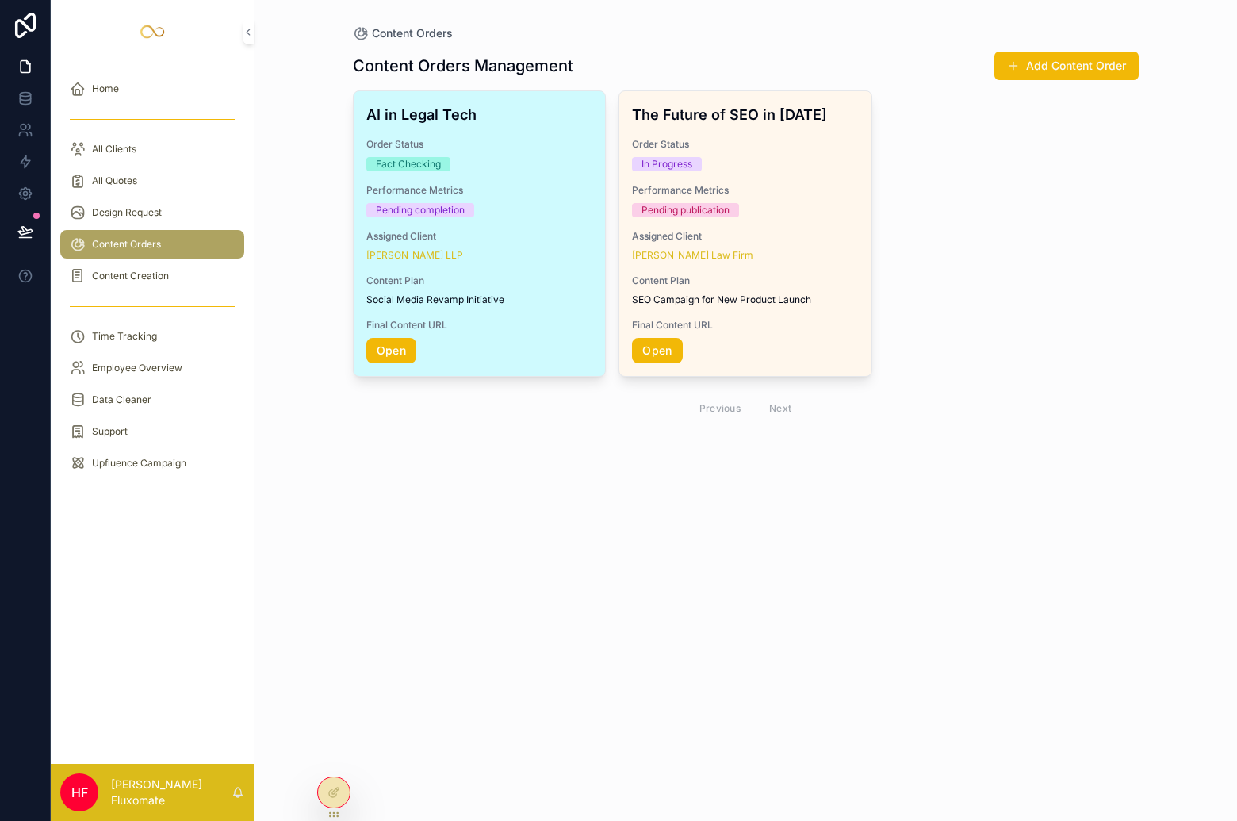
click at [519, 255] on div "Parker Waichman LLP" at bounding box center [479, 255] width 227 height 13
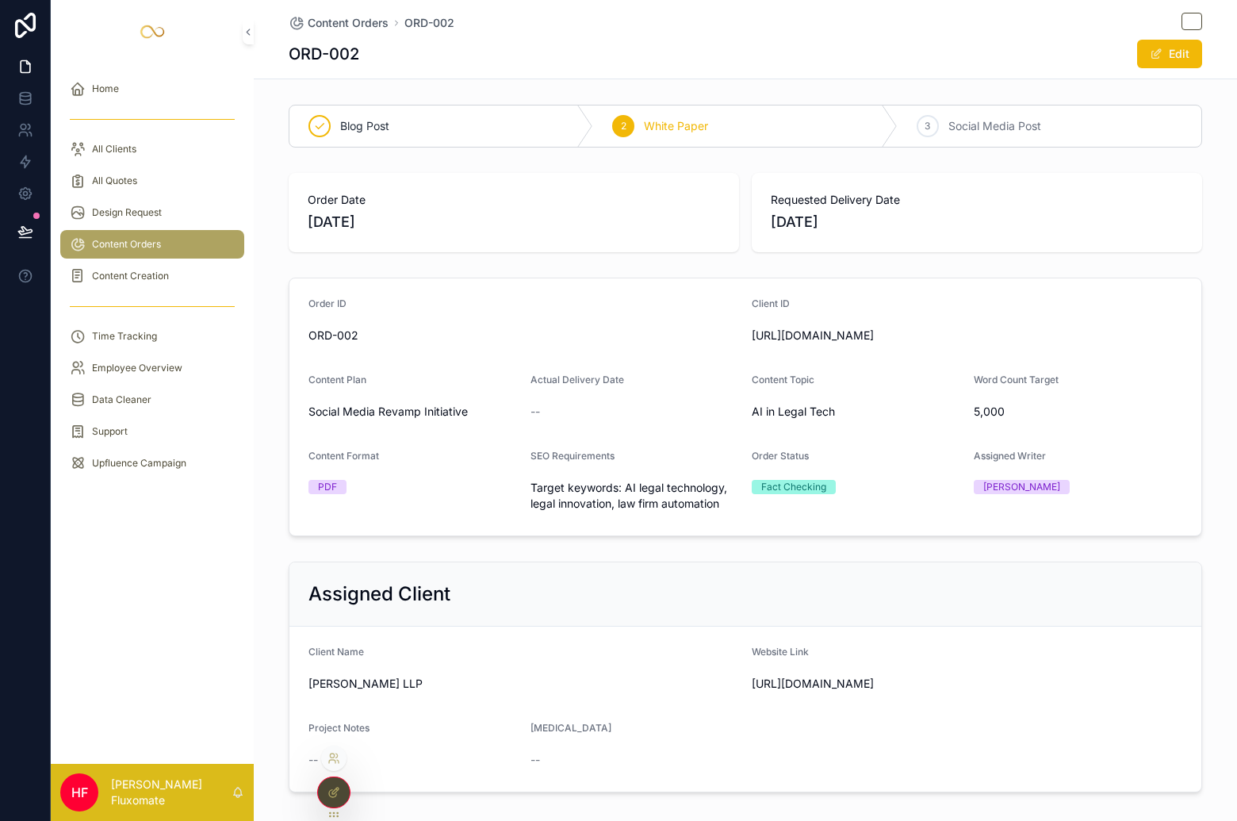
click at [344, 795] on div at bounding box center [334, 792] width 32 height 30
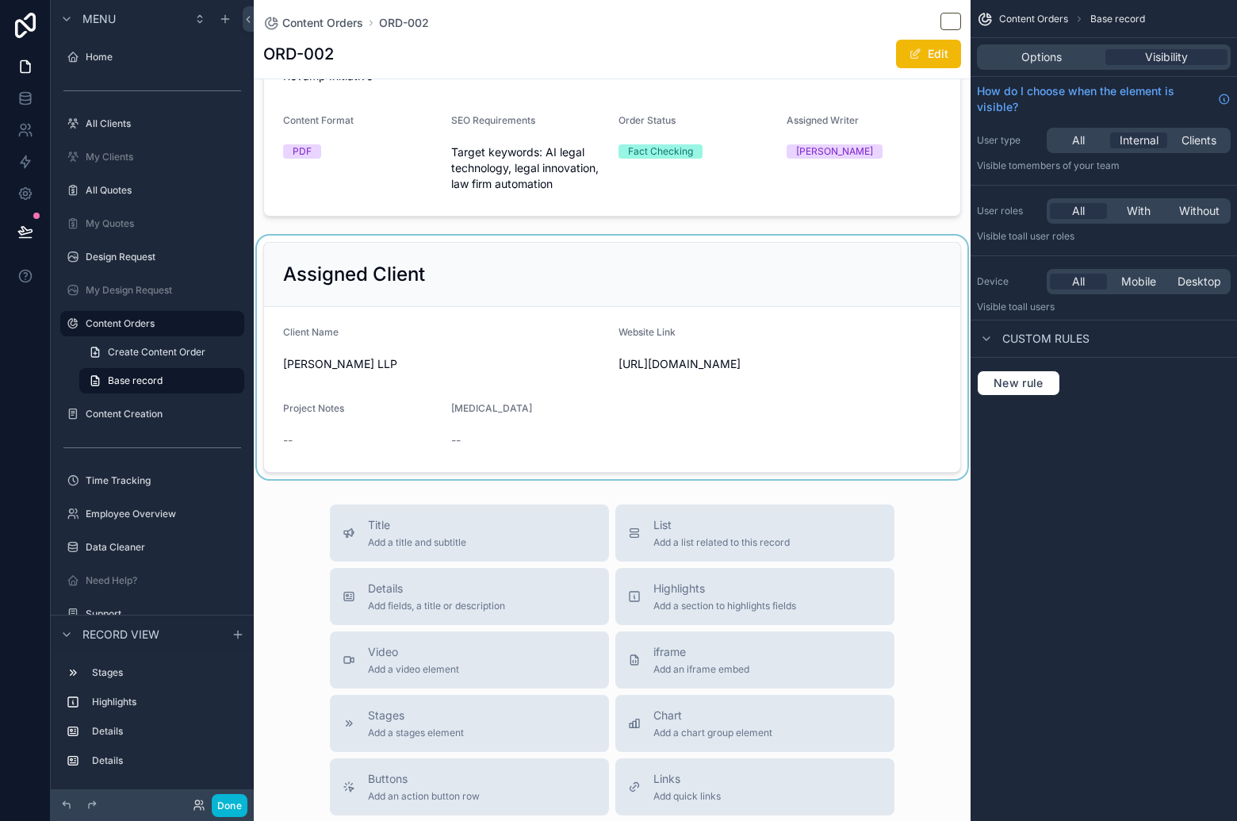
scroll to position [339, 0]
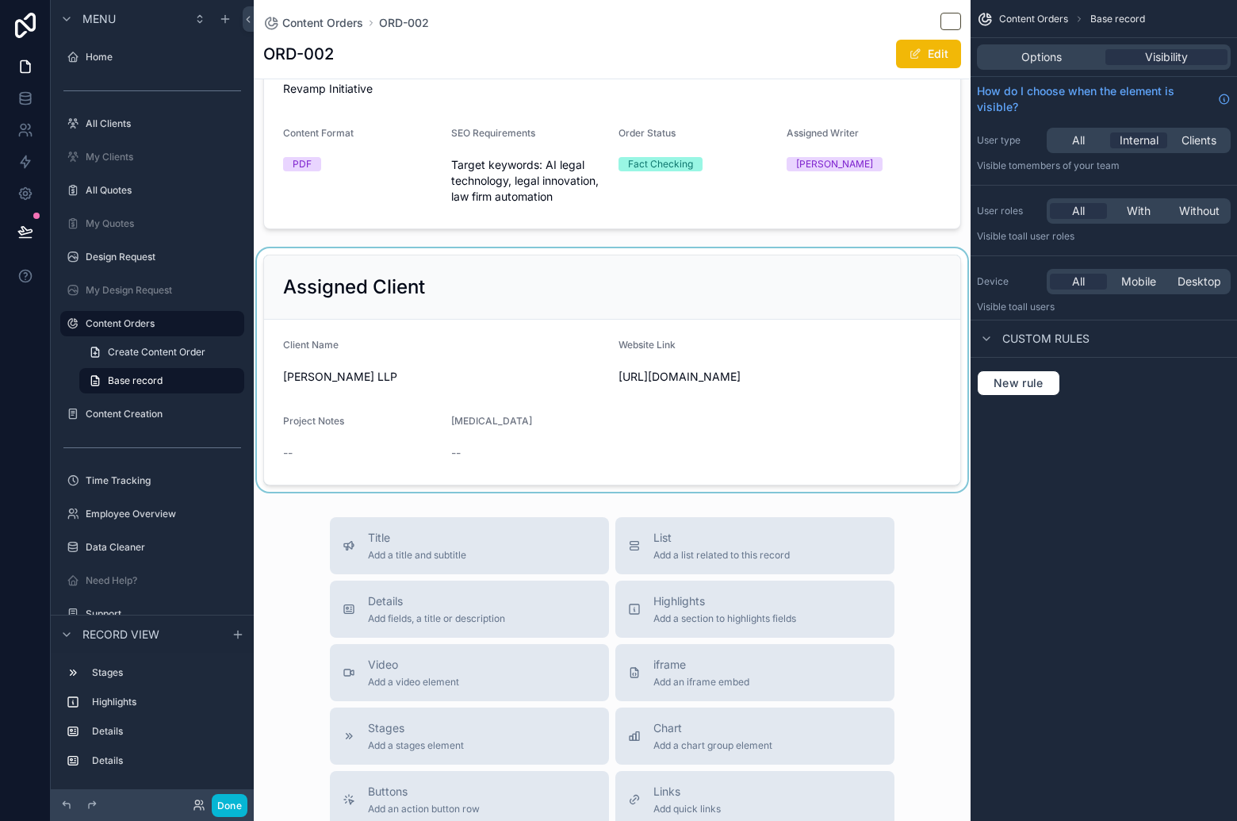
click at [696, 404] on div "scrollable content" at bounding box center [612, 369] width 717 height 243
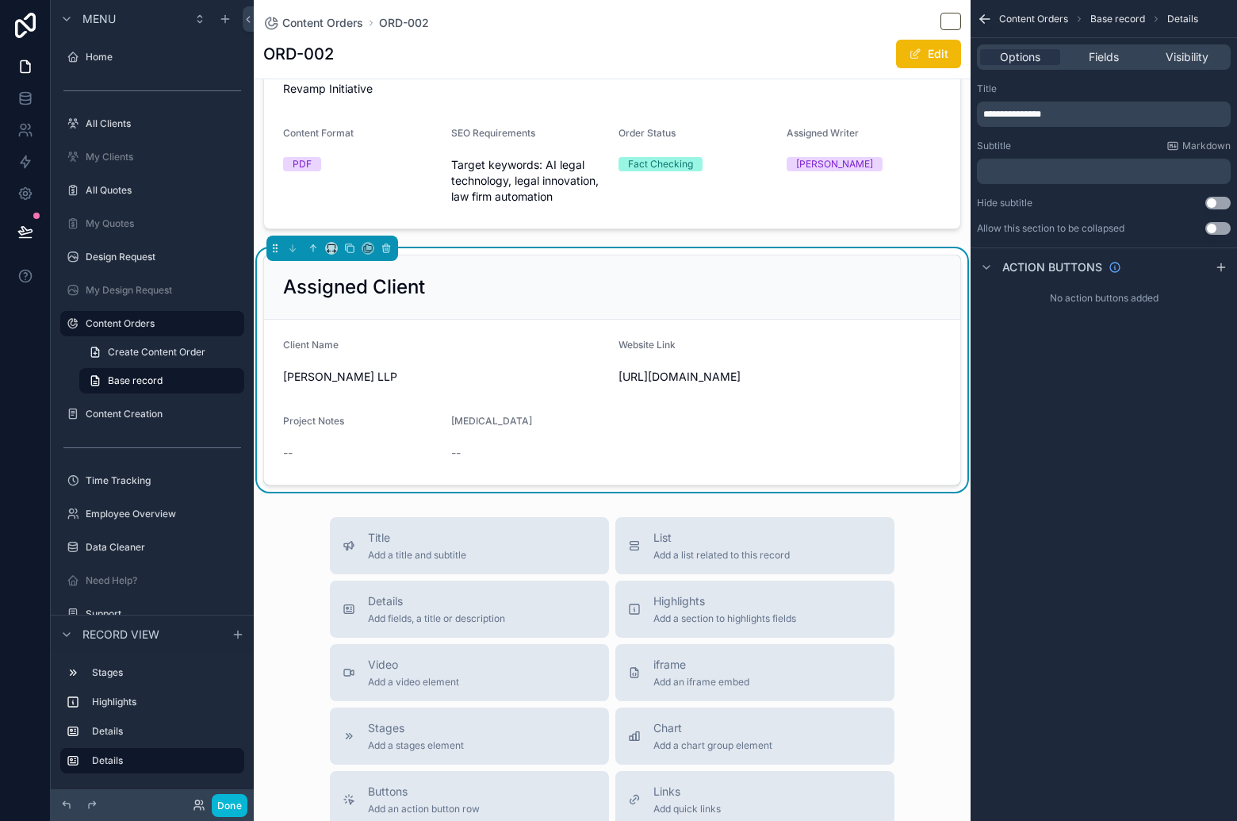
click at [786, 336] on form "Client Name Parker Waichman LLP Website Link https://www.yourlawyer.com/ Projec…" at bounding box center [612, 402] width 696 height 165
click at [1092, 68] on div "Options Fields Visibility" at bounding box center [1104, 56] width 254 height 25
click at [1104, 59] on span "Fields" at bounding box center [1104, 57] width 30 height 16
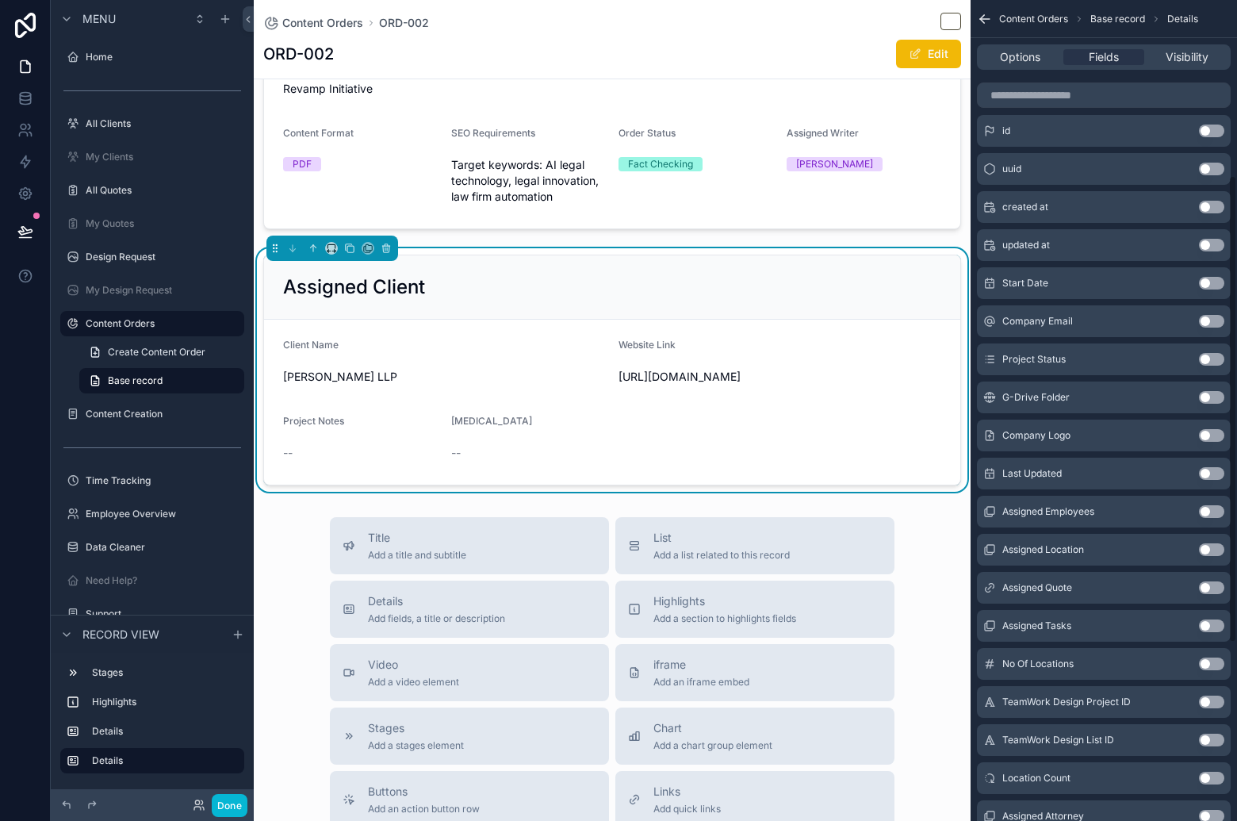
scroll to position [202, 0]
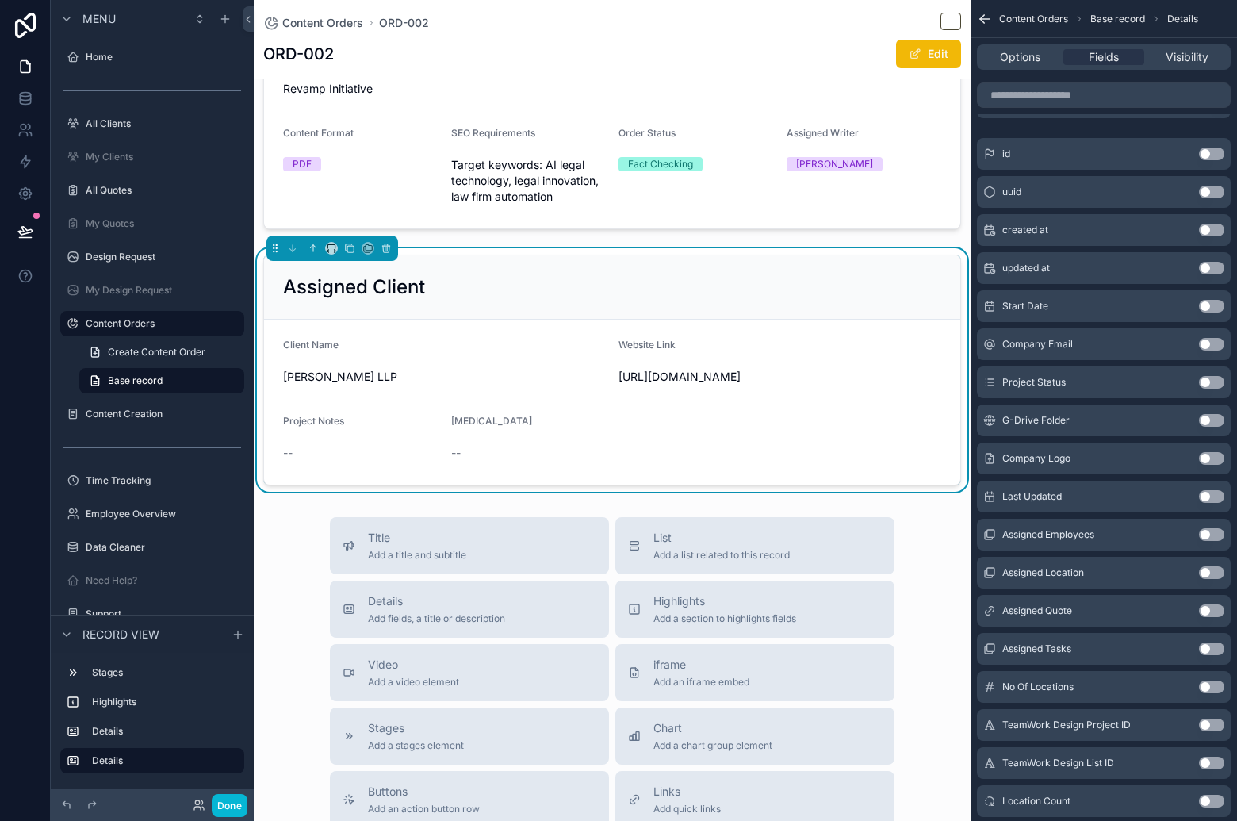
click at [1211, 454] on button "Use setting" at bounding box center [1211, 458] width 25 height 13
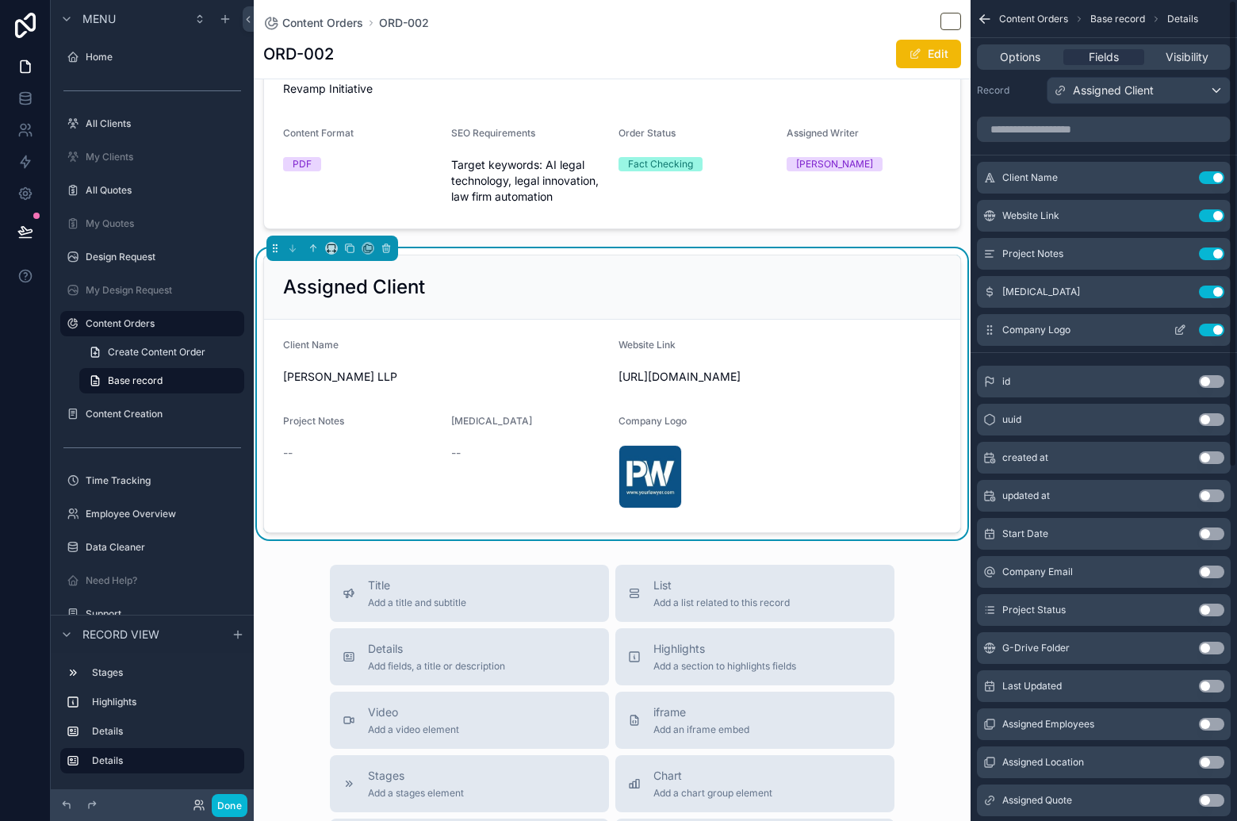
scroll to position [0, 0]
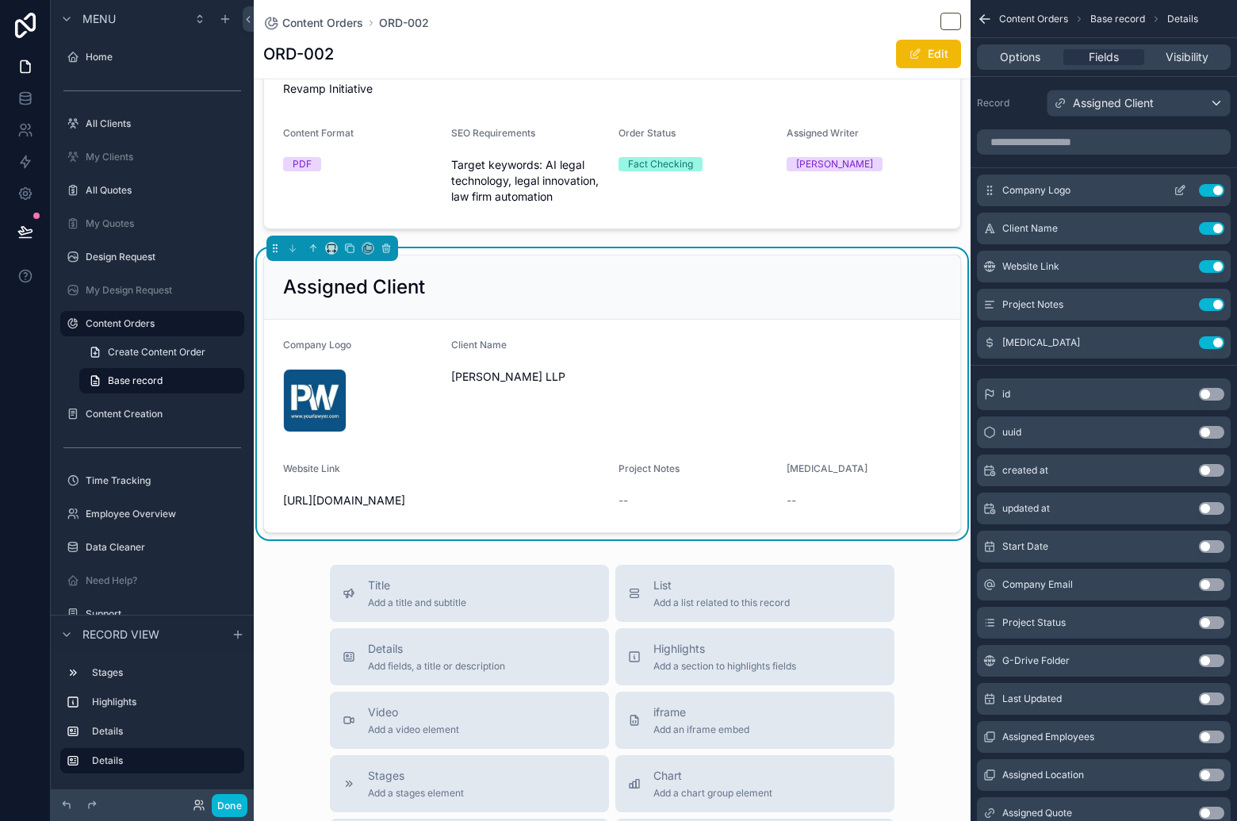
click at [1174, 190] on icon "scrollable content" at bounding box center [1180, 190] width 13 height 13
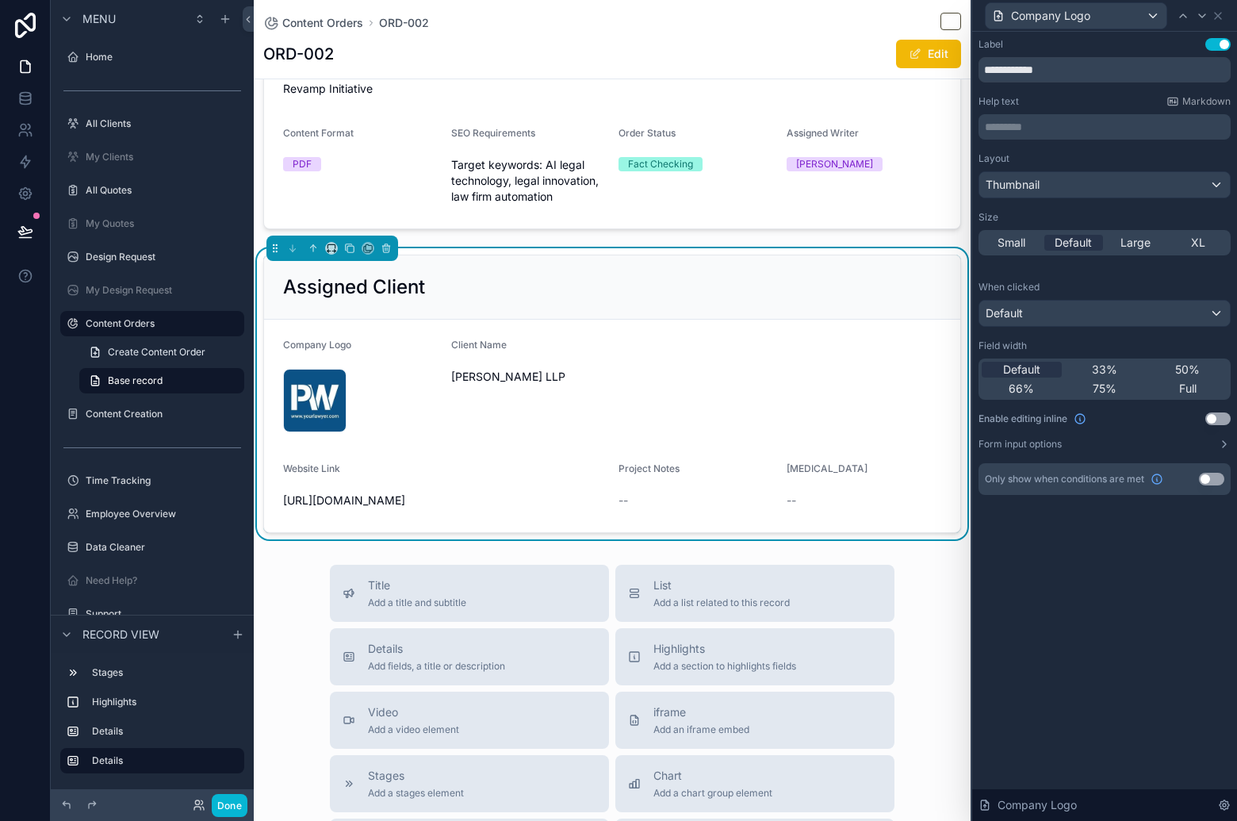
click at [1113, 198] on div "Thumbnail" at bounding box center [1104, 184] width 252 height 27
click at [1116, 191] on div "Thumbnail" at bounding box center [1104, 184] width 251 height 25
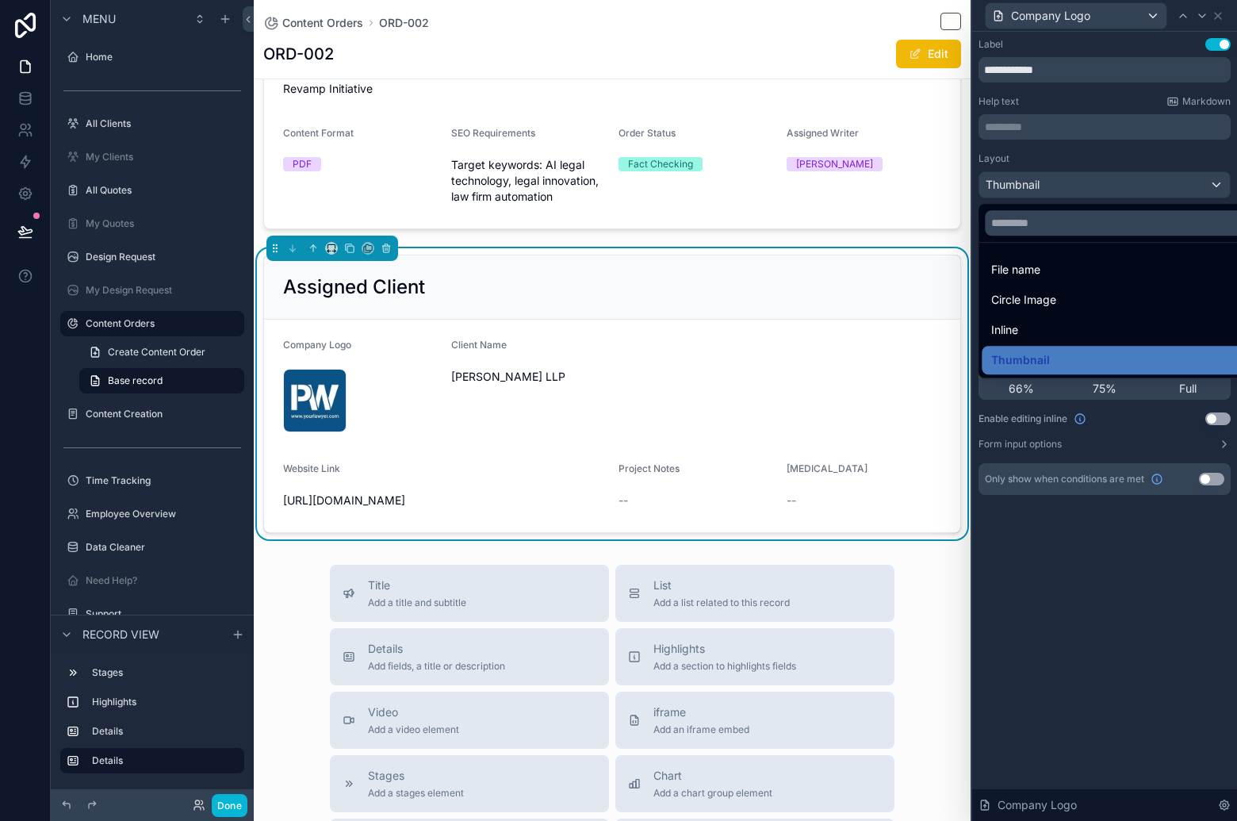
click at [1112, 169] on div at bounding box center [1104, 410] width 265 height 821
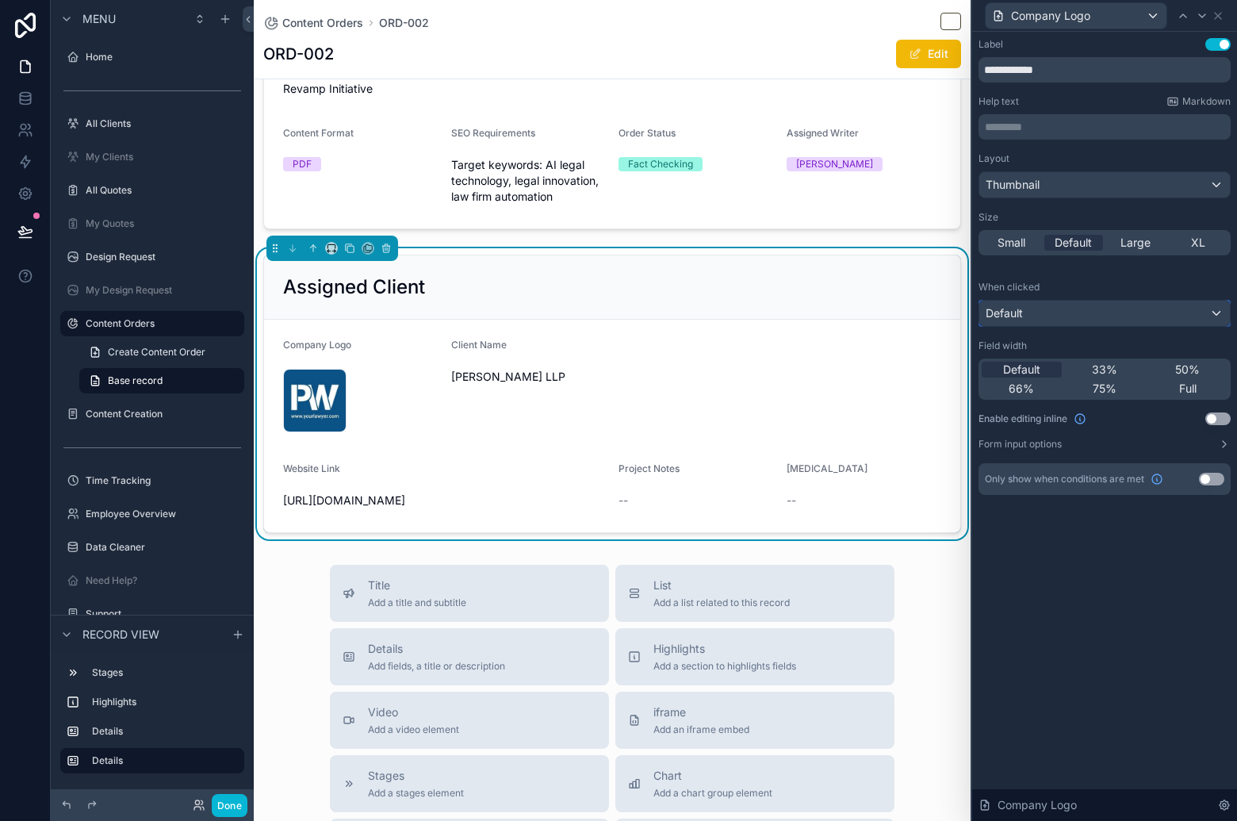
click at [1122, 315] on div "Default" at bounding box center [1104, 313] width 251 height 25
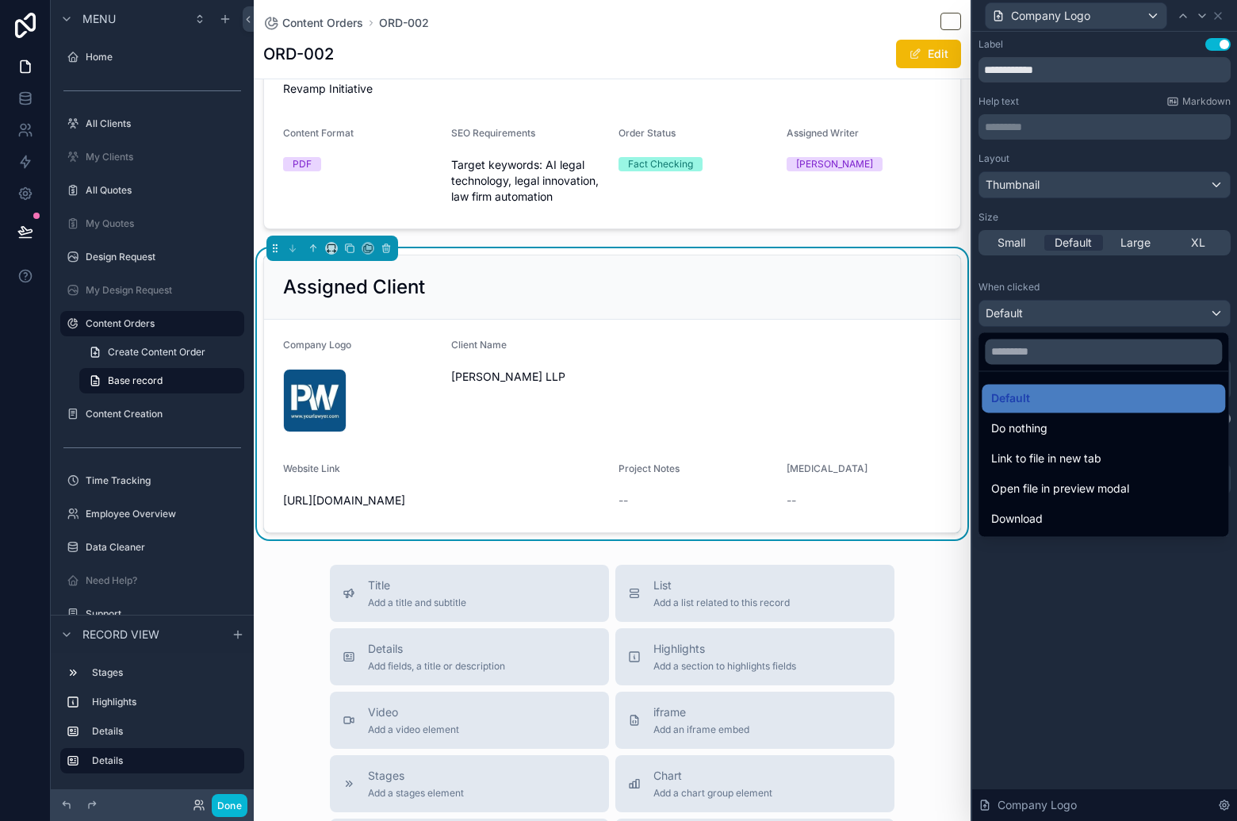
click at [1120, 289] on div at bounding box center [1104, 410] width 265 height 821
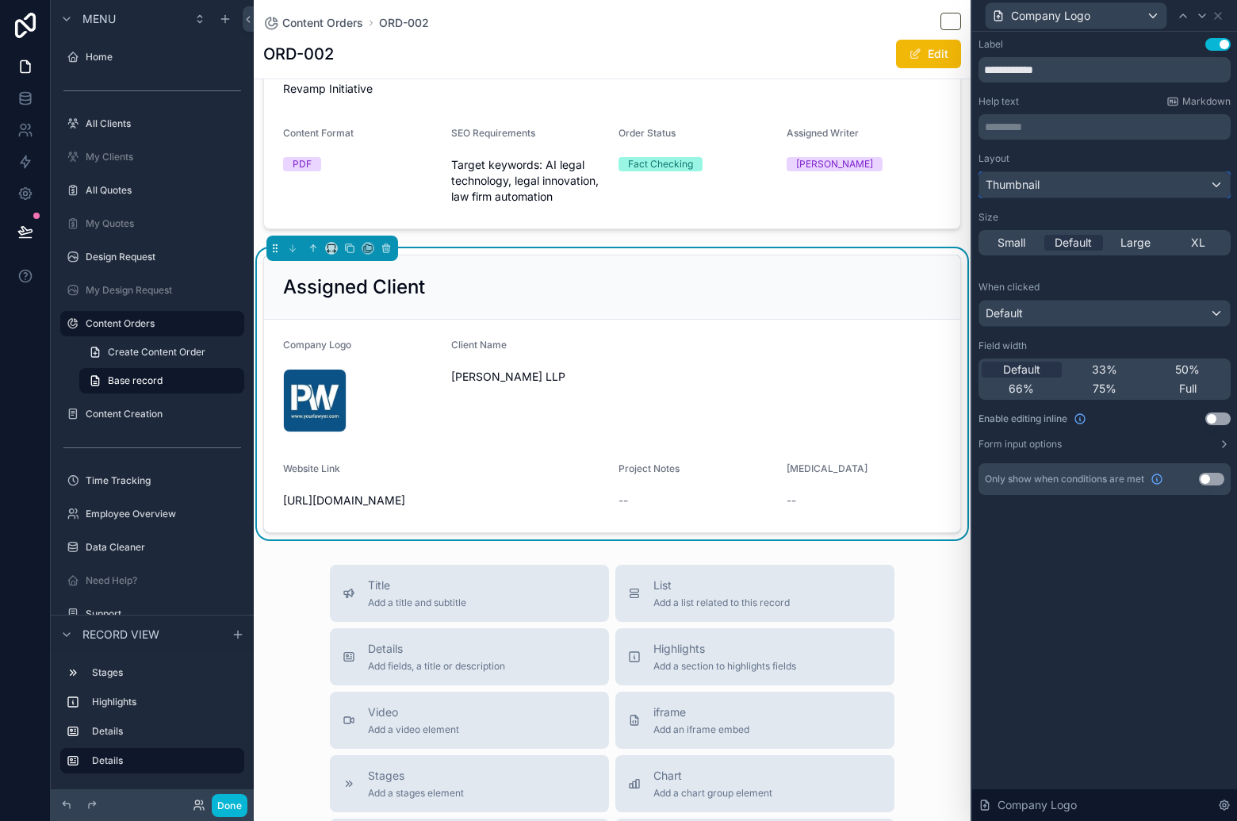
click at [1140, 190] on div "Thumbnail" at bounding box center [1104, 184] width 251 height 25
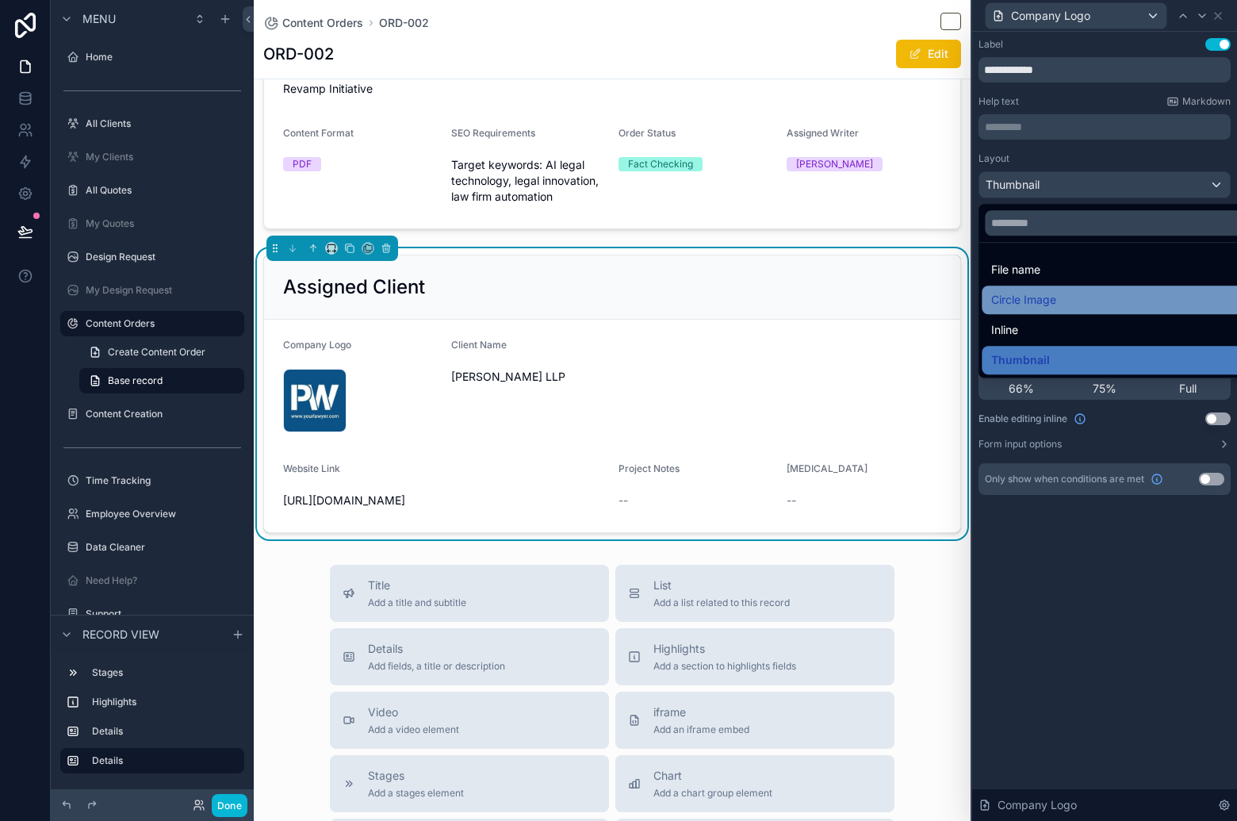
click at [1116, 306] on div "Circle Image" at bounding box center [1122, 299] width 262 height 19
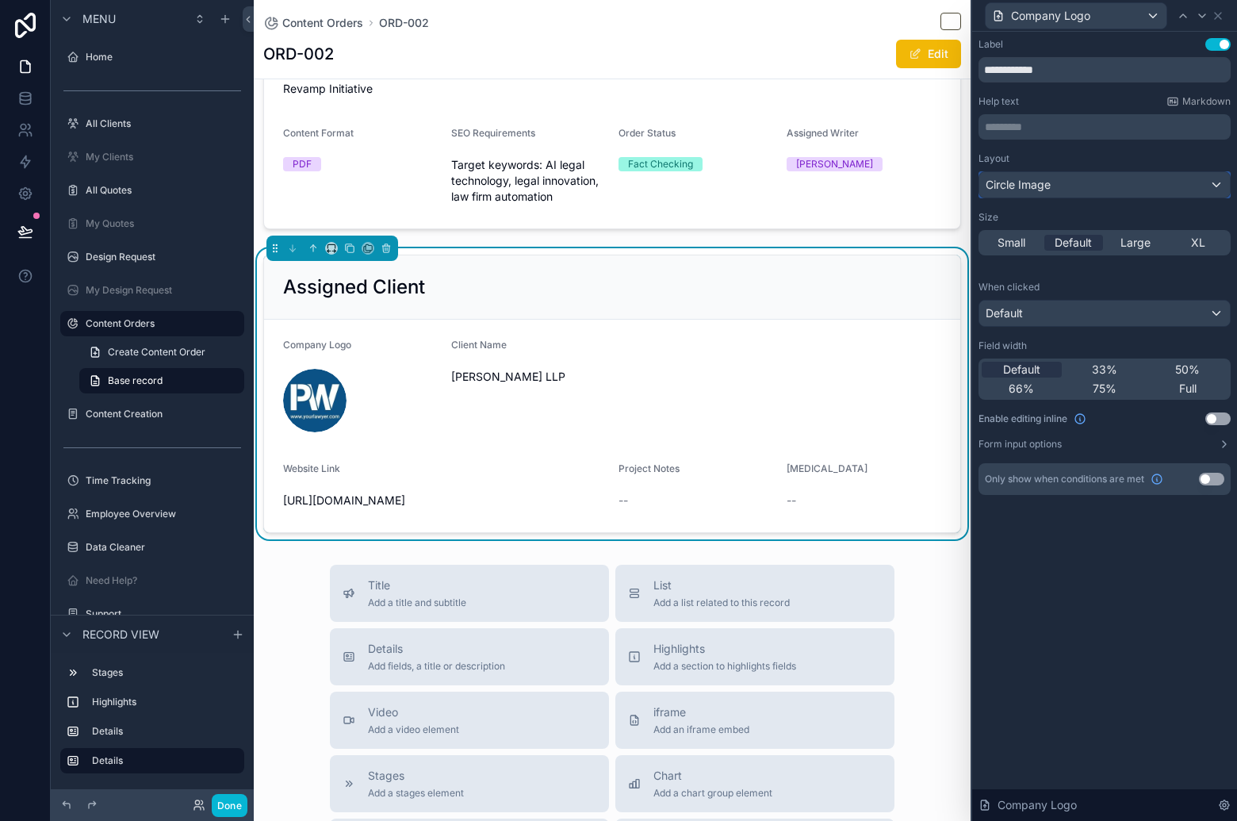
click at [1115, 192] on div "Circle Image" at bounding box center [1104, 184] width 251 height 25
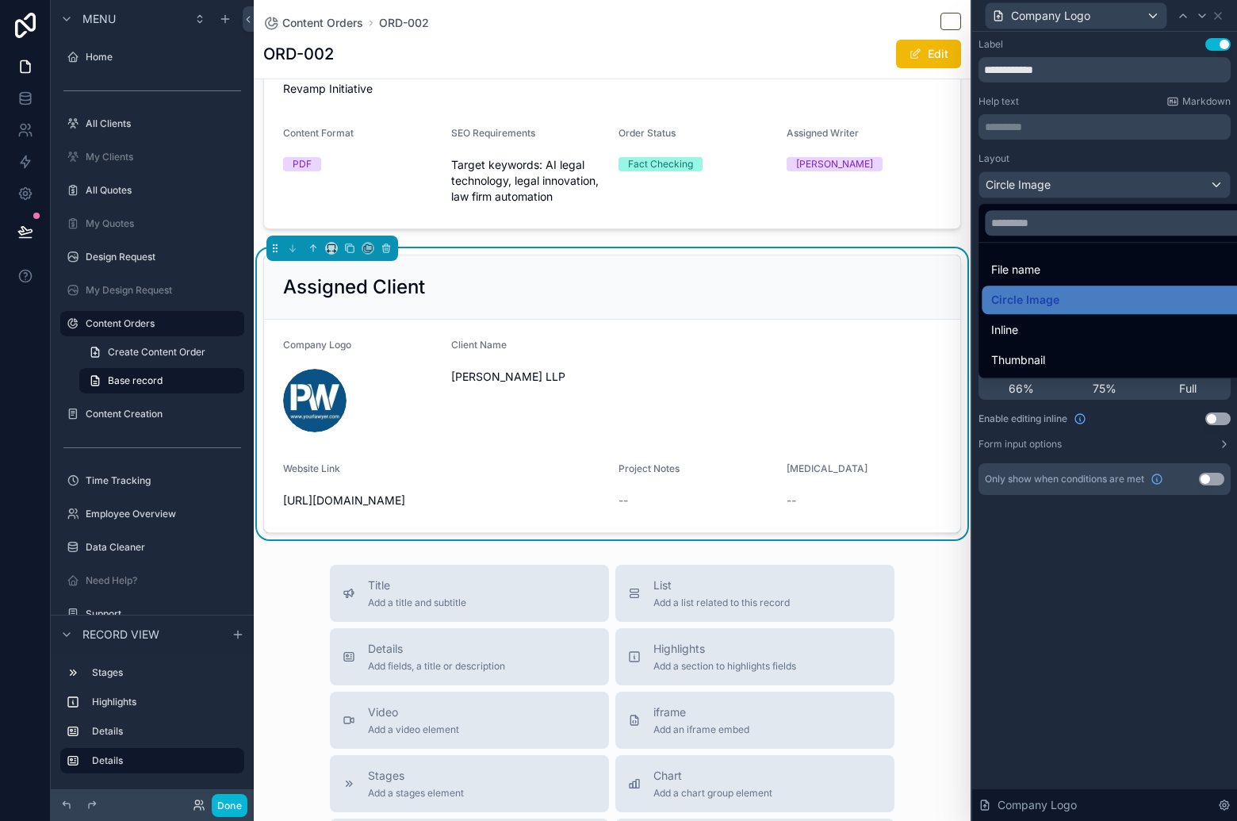
click at [1091, 332] on div "Inline" at bounding box center [1122, 329] width 262 height 19
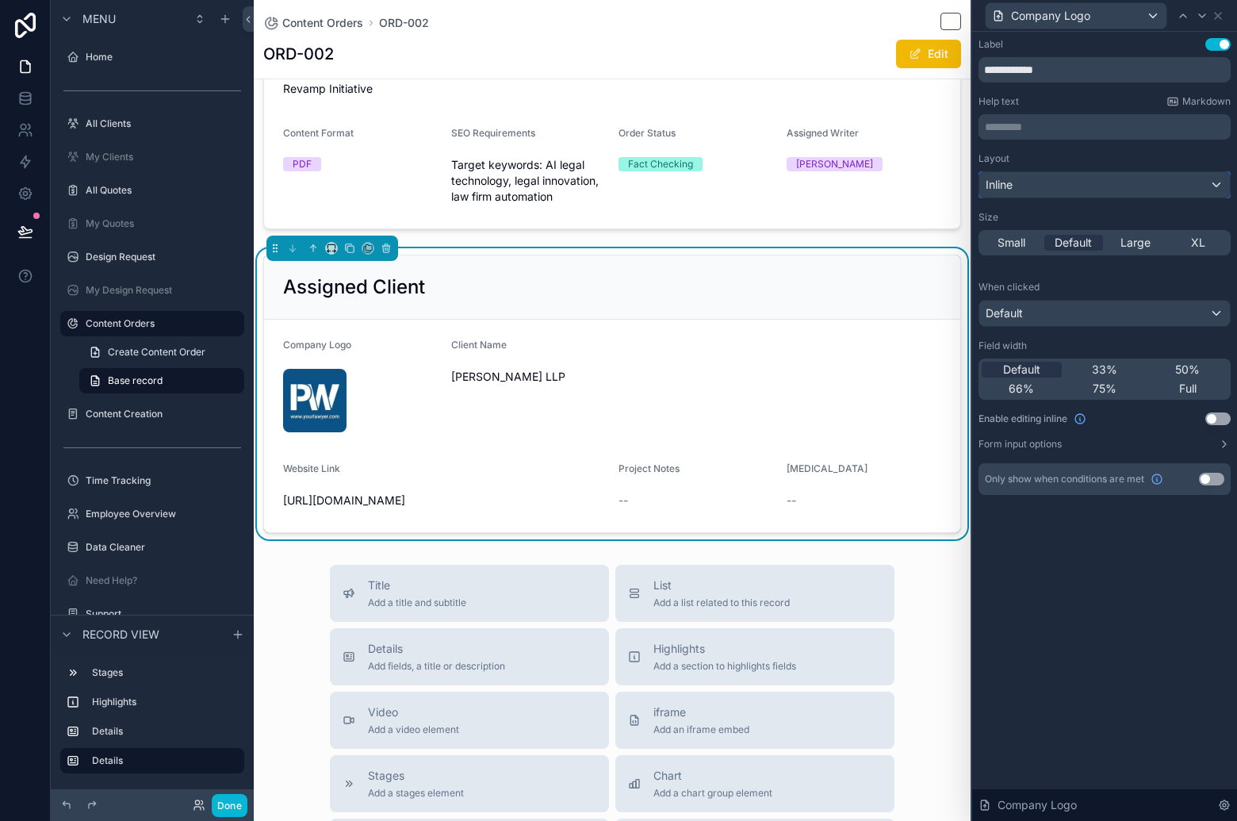
click at [1126, 179] on div "Inline" at bounding box center [1104, 184] width 251 height 25
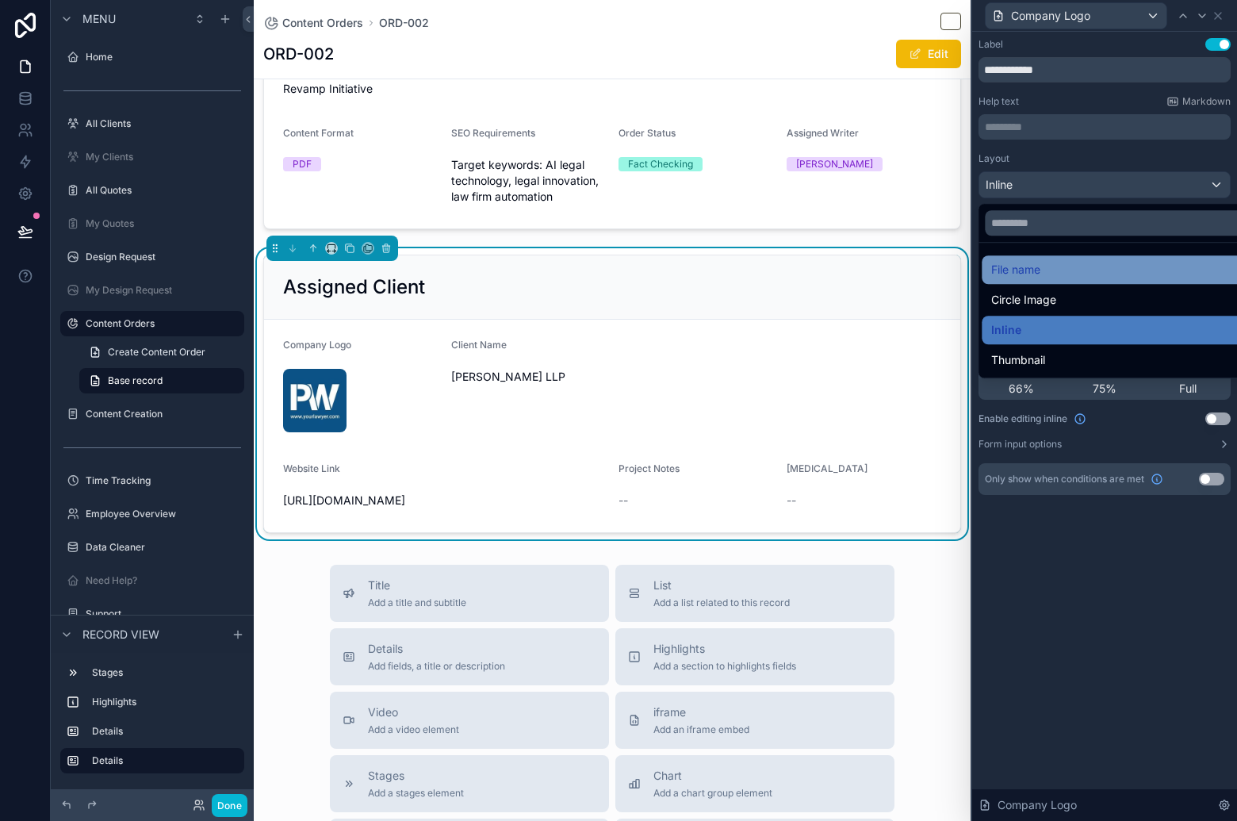
click at [1108, 274] on div "File name" at bounding box center [1122, 269] width 262 height 19
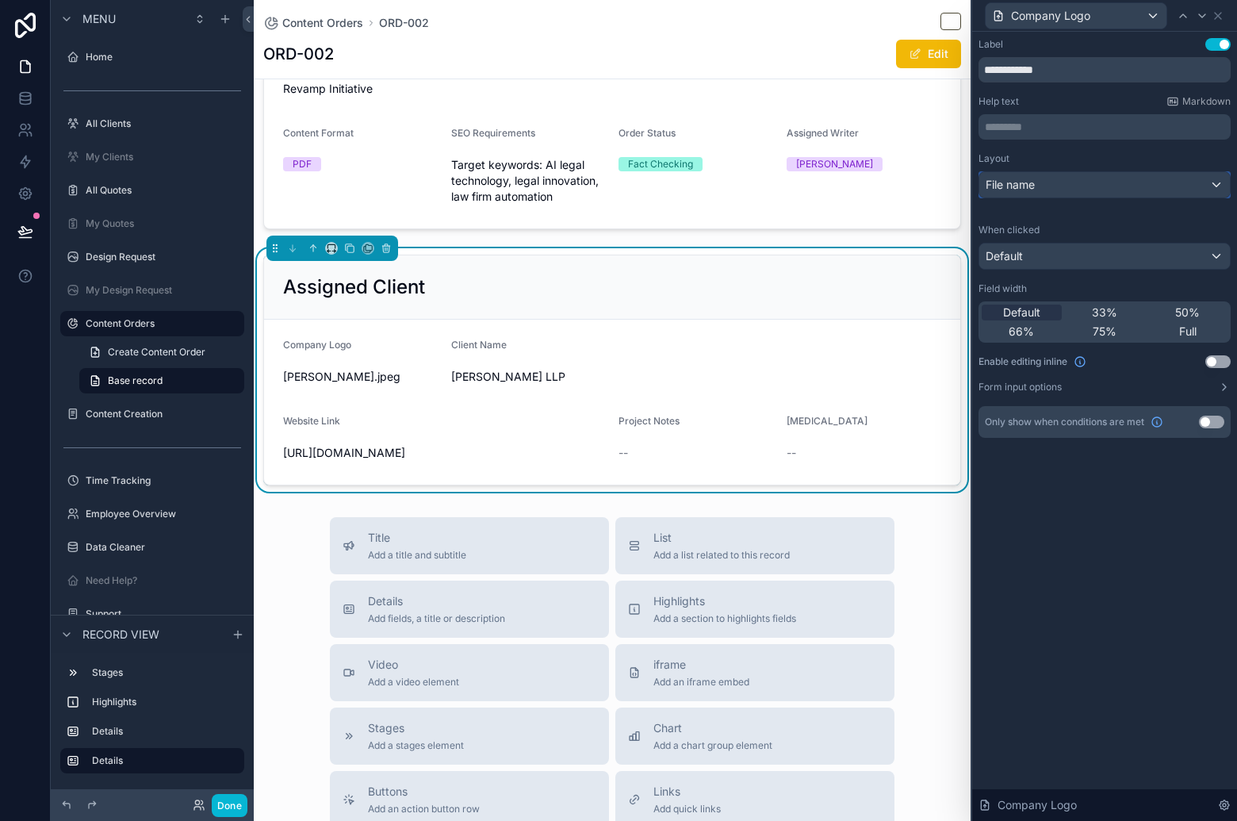
click at [1130, 186] on div "File name" at bounding box center [1104, 184] width 251 height 25
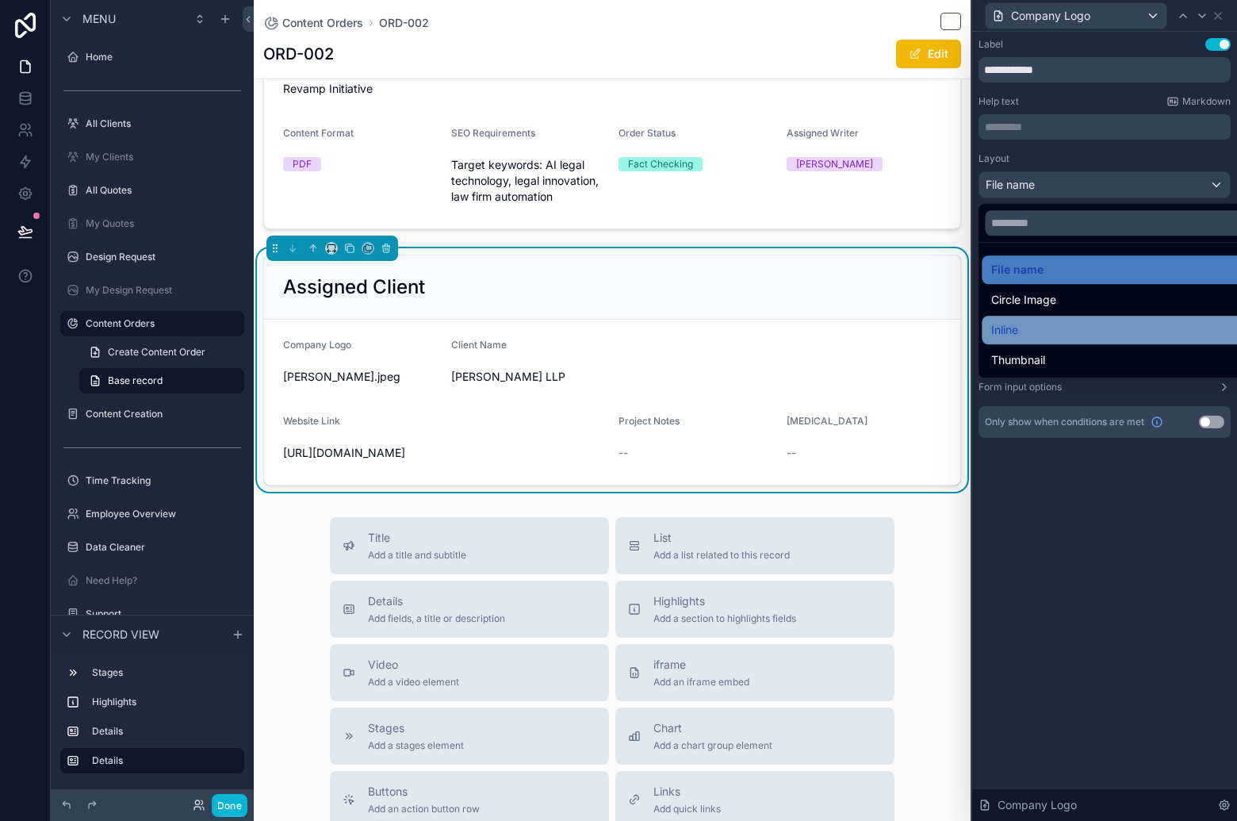
click at [1096, 328] on div "Inline" at bounding box center [1122, 329] width 262 height 19
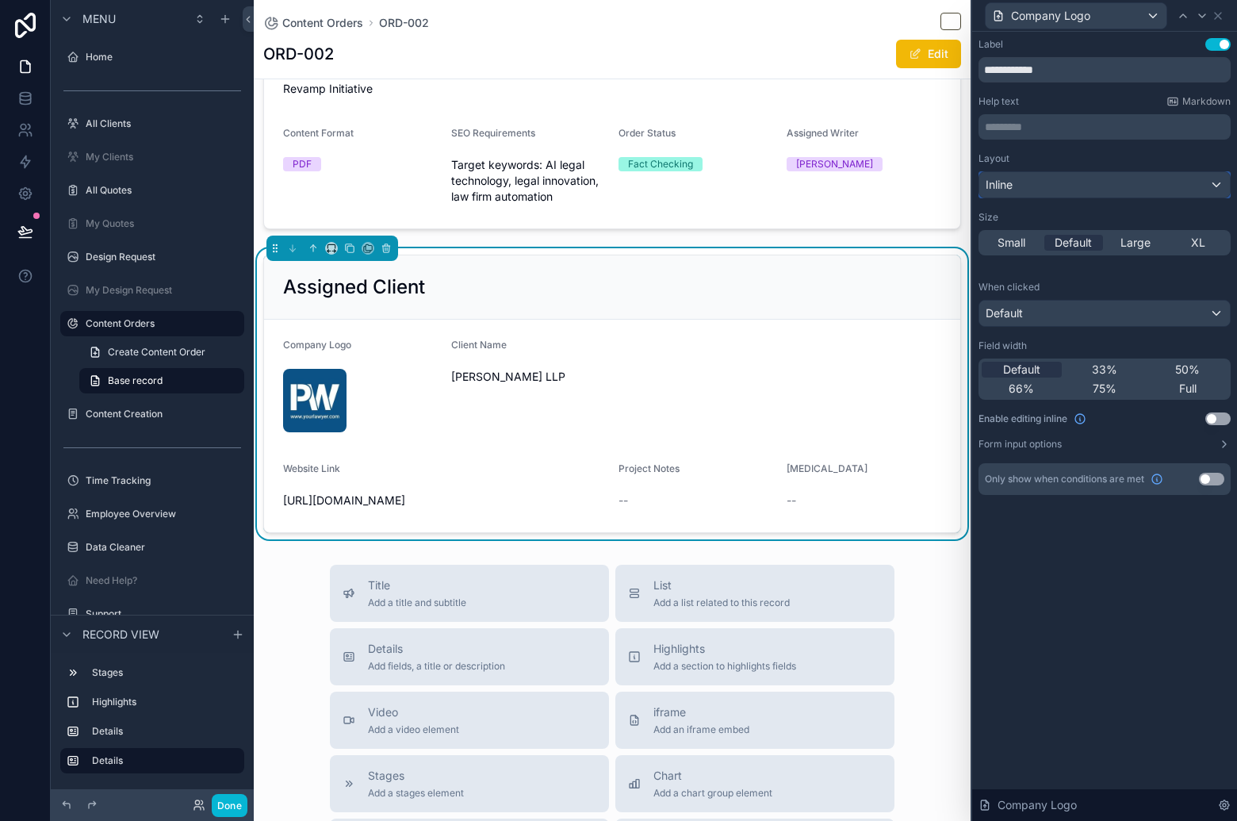
click at [1078, 186] on div "Inline" at bounding box center [1104, 184] width 251 height 25
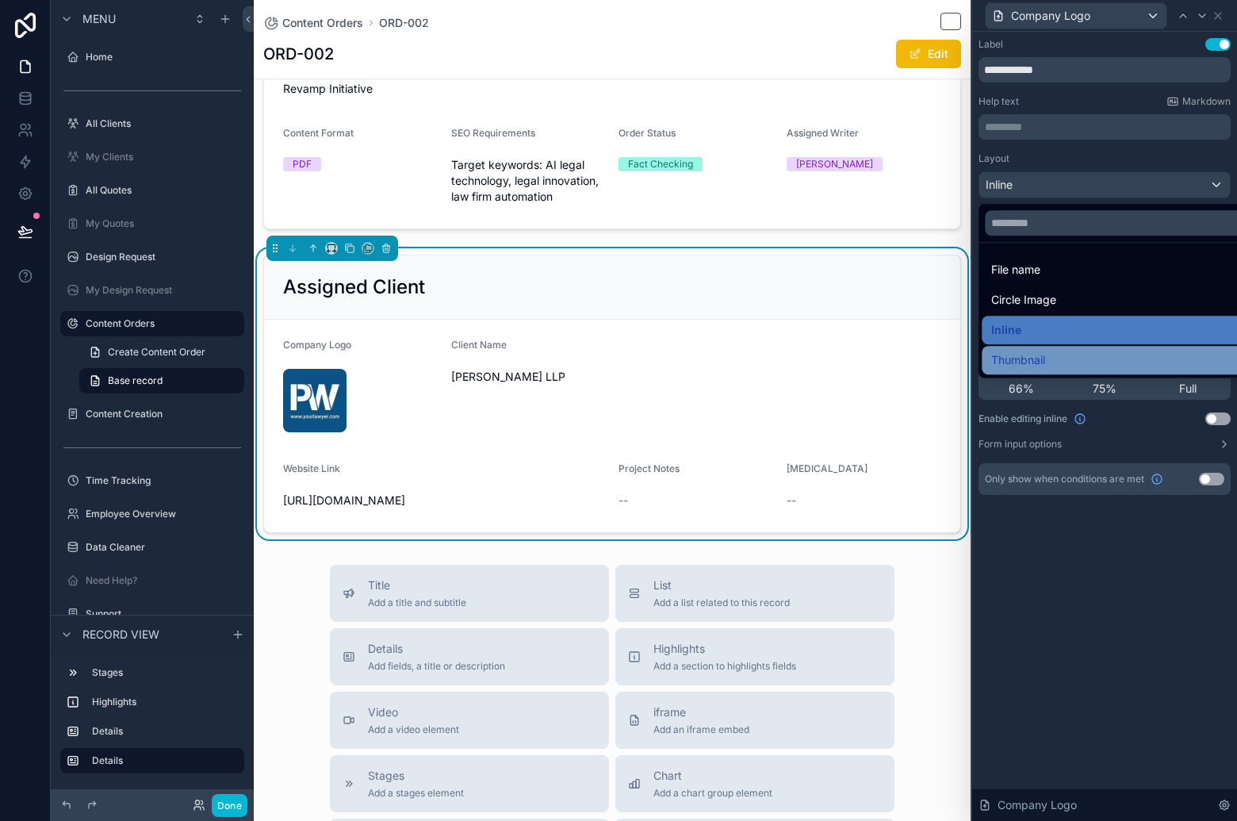
click at [1058, 358] on div "Thumbnail" at bounding box center [1122, 359] width 262 height 19
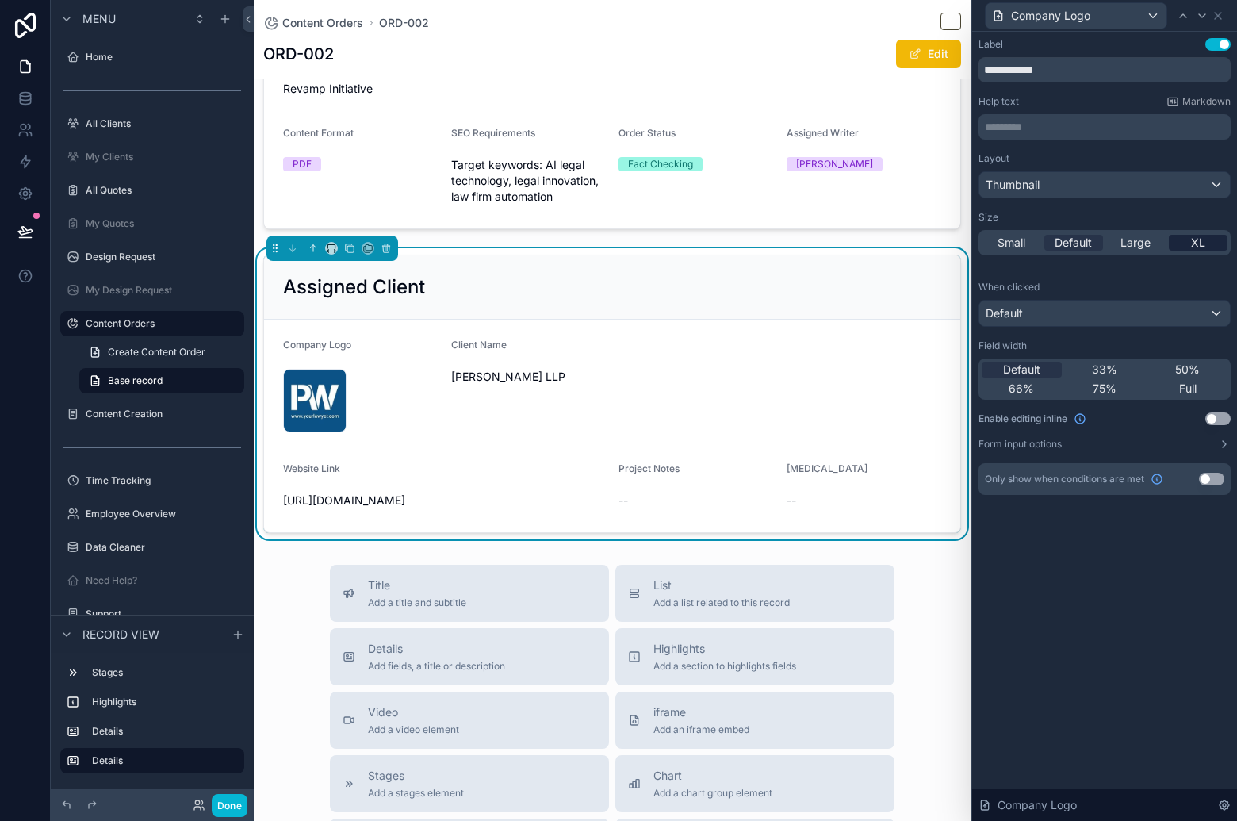
click at [1195, 249] on span "XL" at bounding box center [1198, 243] width 14 height 16
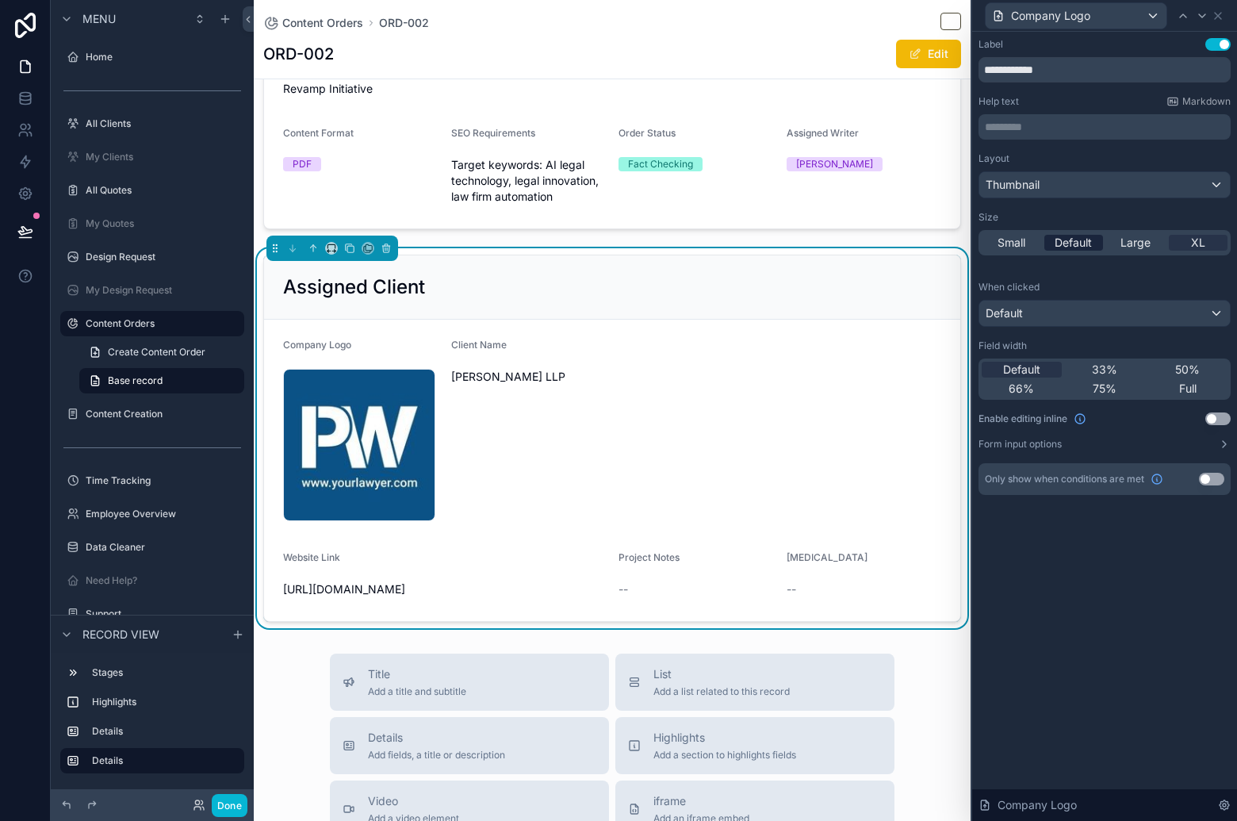
click at [1078, 243] on span "Default" at bounding box center [1073, 243] width 37 height 16
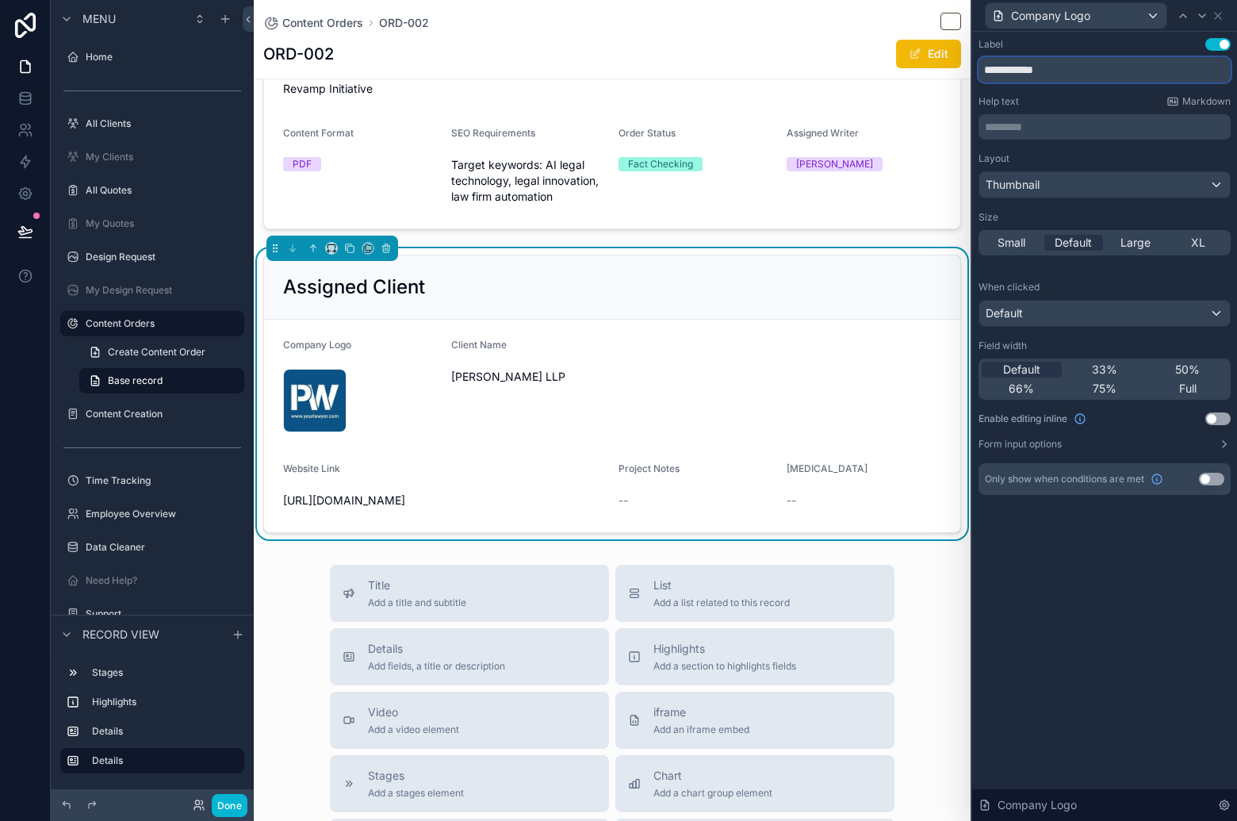
click at [1102, 78] on input "**********" at bounding box center [1104, 69] width 252 height 25
click at [1105, 137] on div "********* ﻿" at bounding box center [1104, 126] width 252 height 25
click at [1179, 392] on span "Full" at bounding box center [1187, 389] width 17 height 16
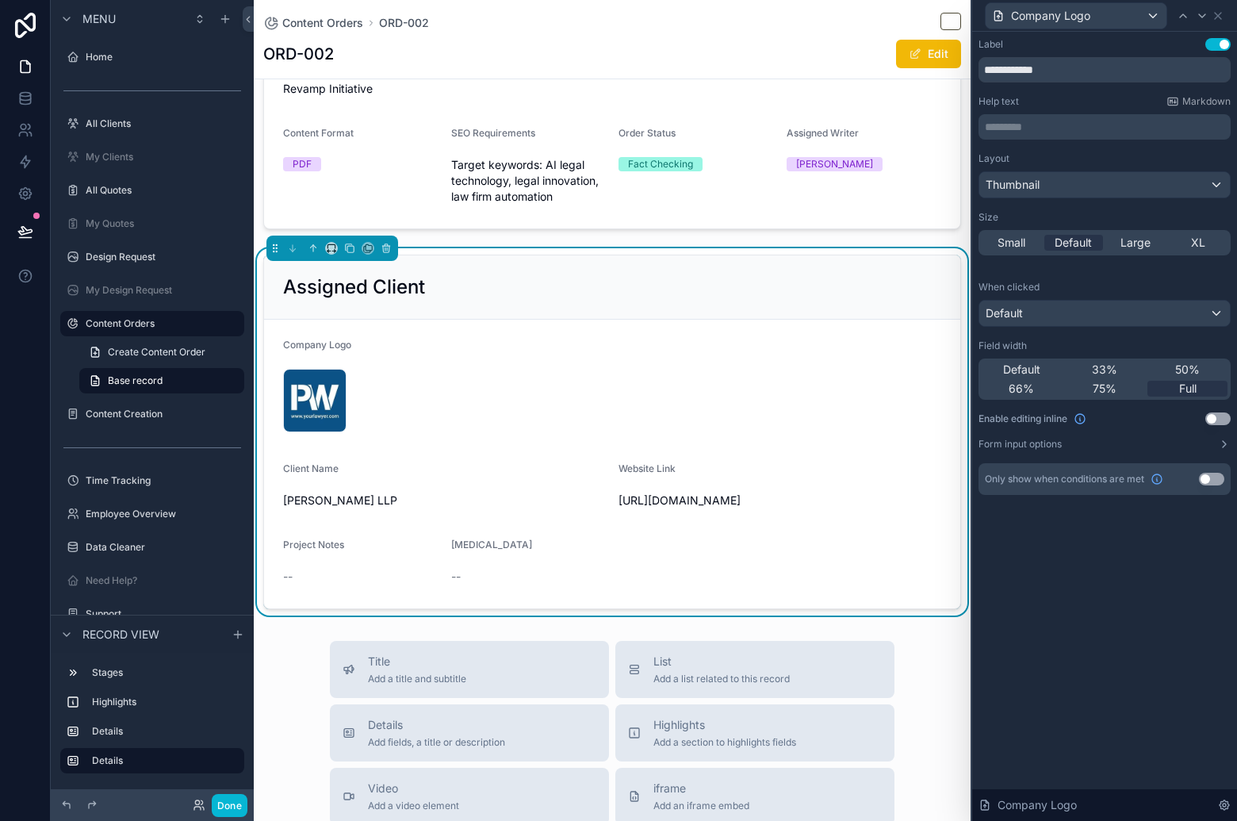
click at [1215, 44] on button "Use setting" at bounding box center [1217, 44] width 25 height 13
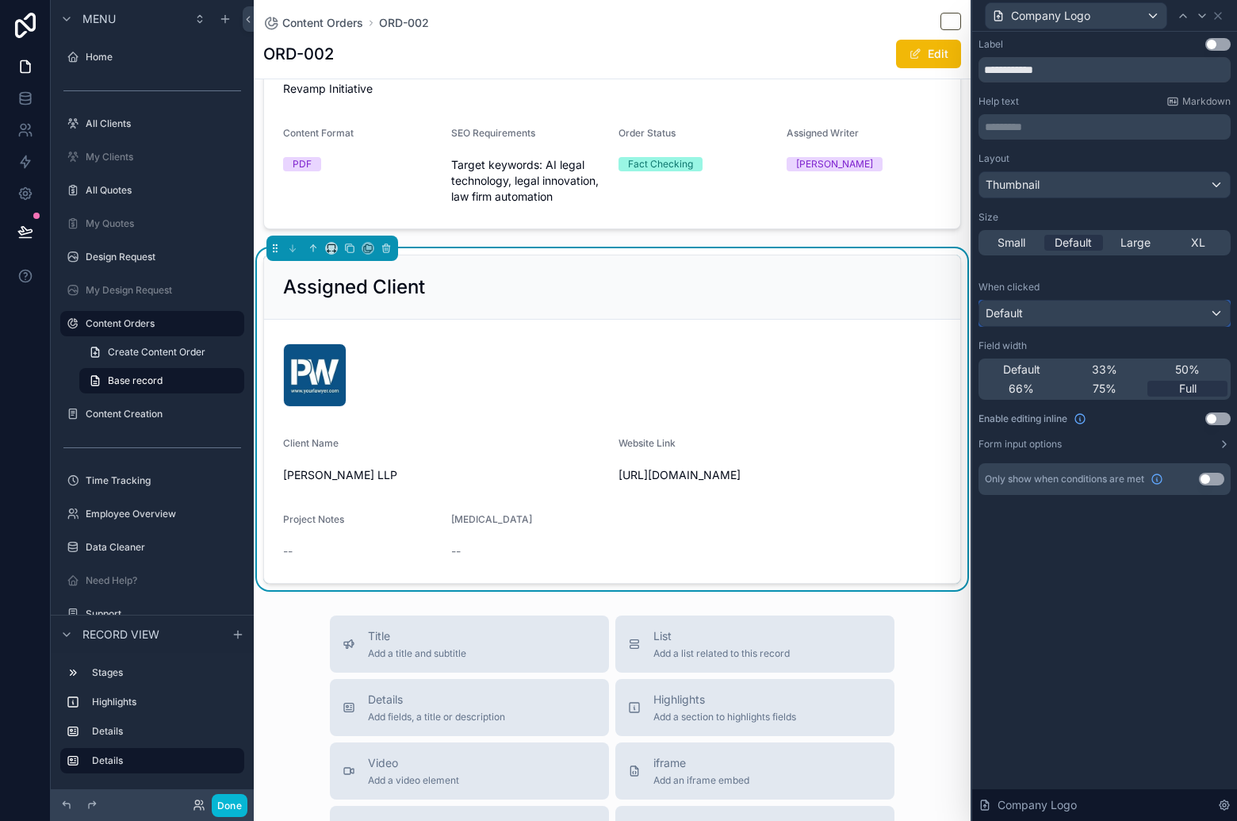
click at [1142, 324] on div "Default" at bounding box center [1104, 313] width 251 height 25
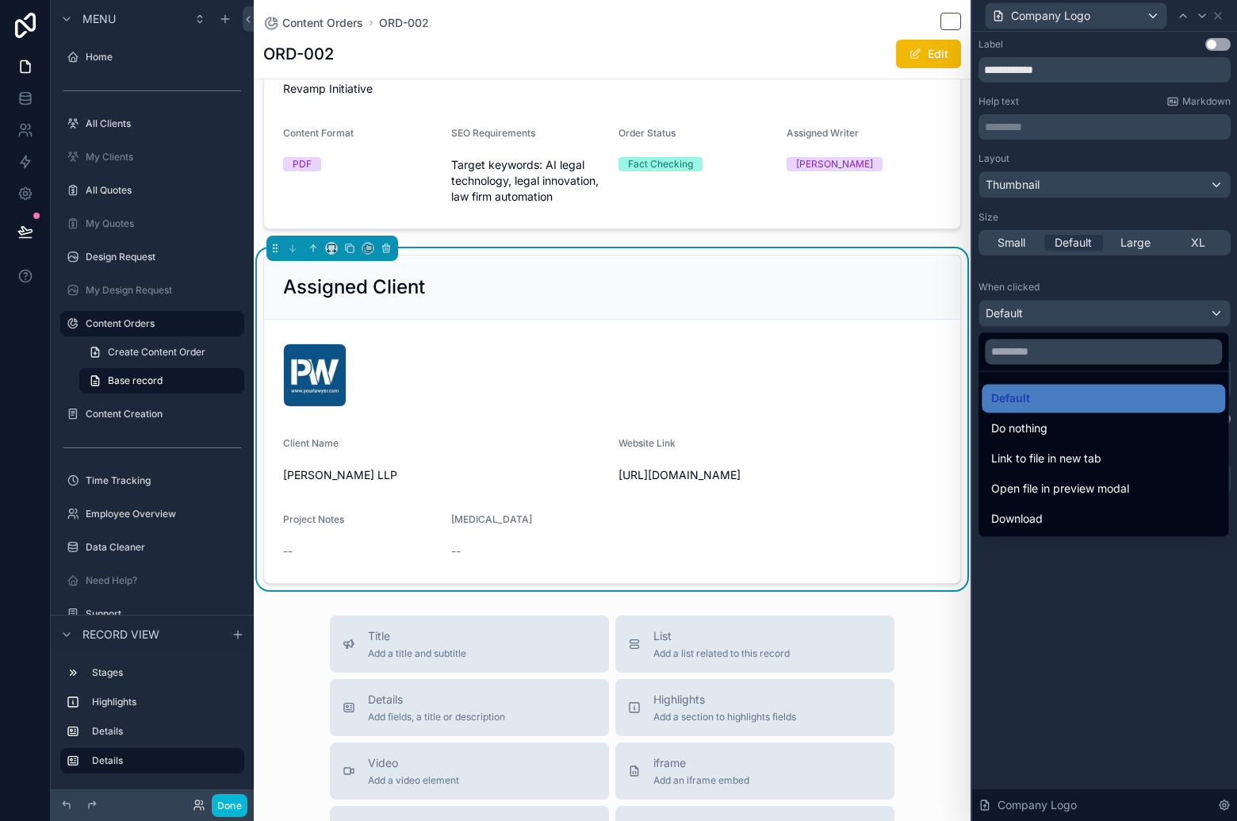
click at [1147, 214] on div at bounding box center [1104, 410] width 265 height 821
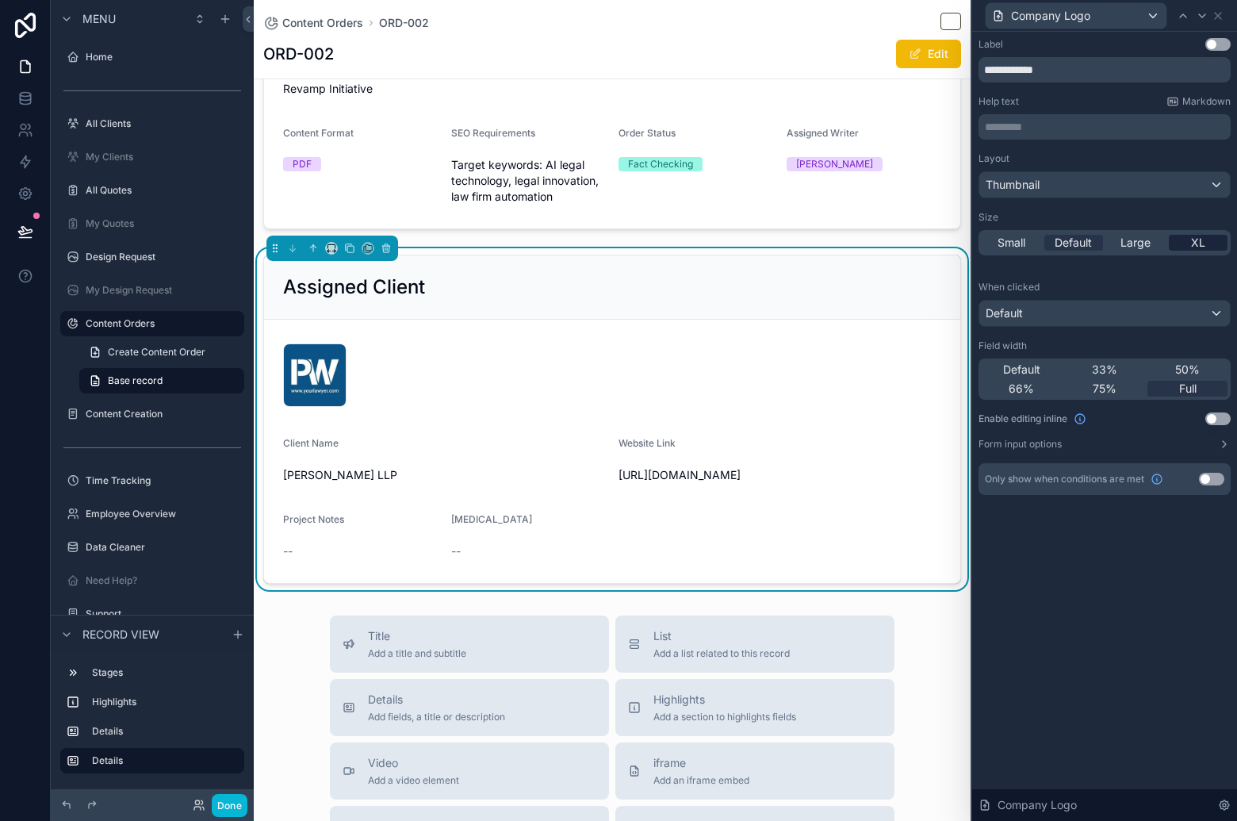
click at [1202, 245] on span "XL" at bounding box center [1198, 243] width 14 height 16
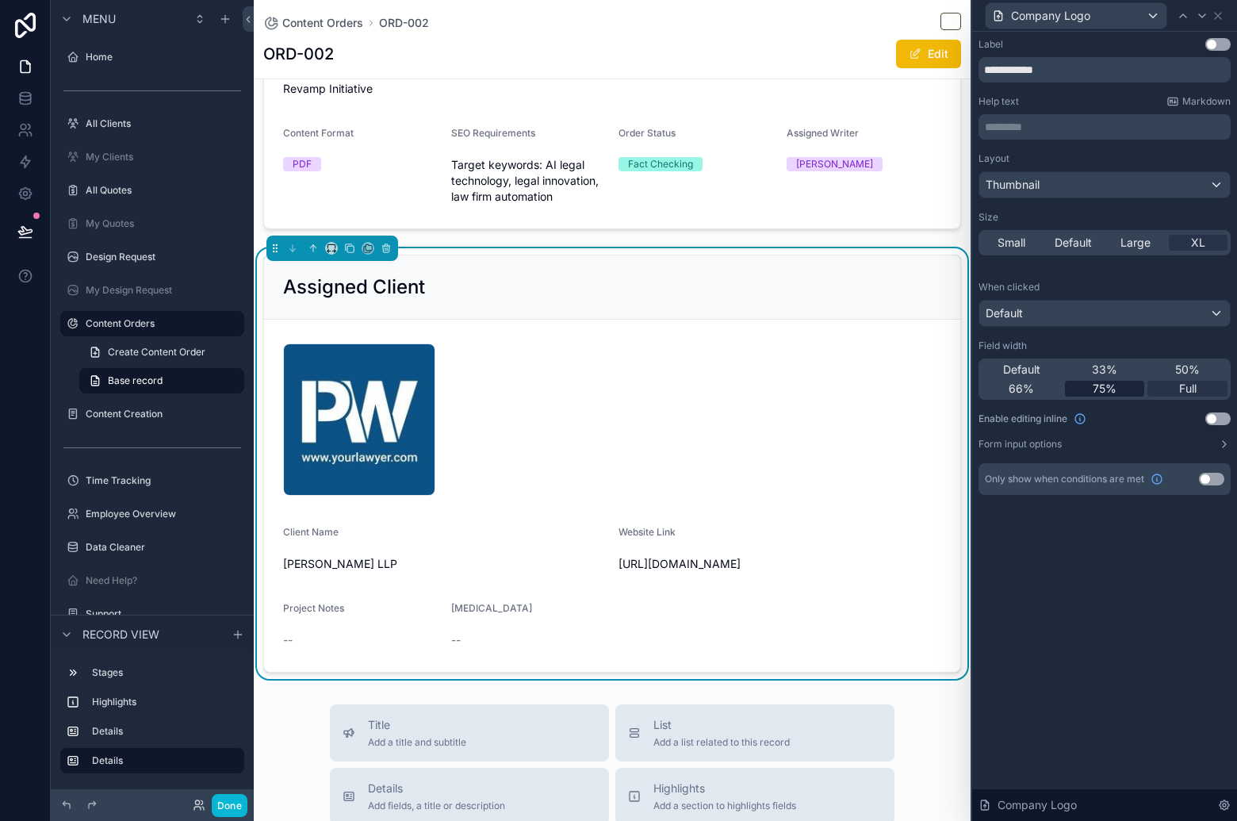
click at [1124, 389] on div "75%" at bounding box center [1105, 389] width 80 height 16
click at [1101, 372] on span "33%" at bounding box center [1104, 370] width 25 height 16
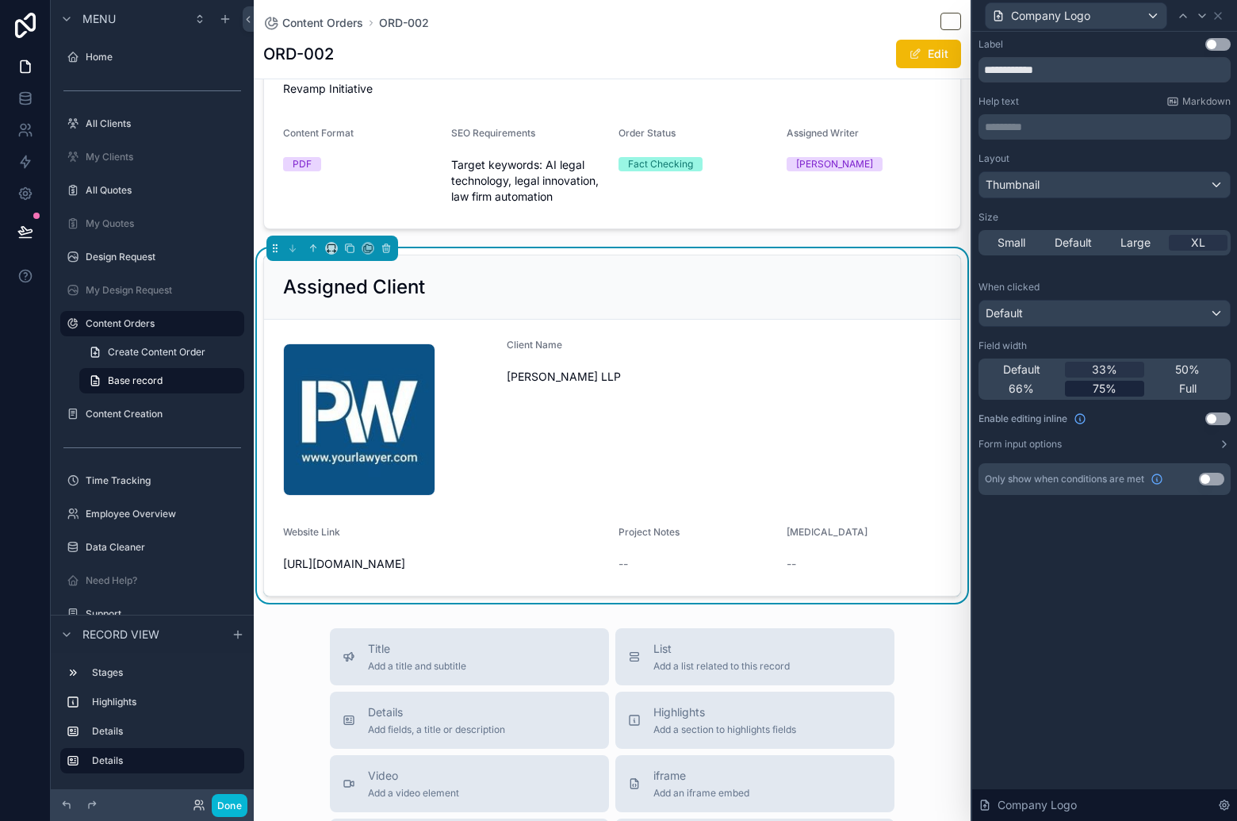
click at [1114, 394] on span "75%" at bounding box center [1105, 389] width 24 height 16
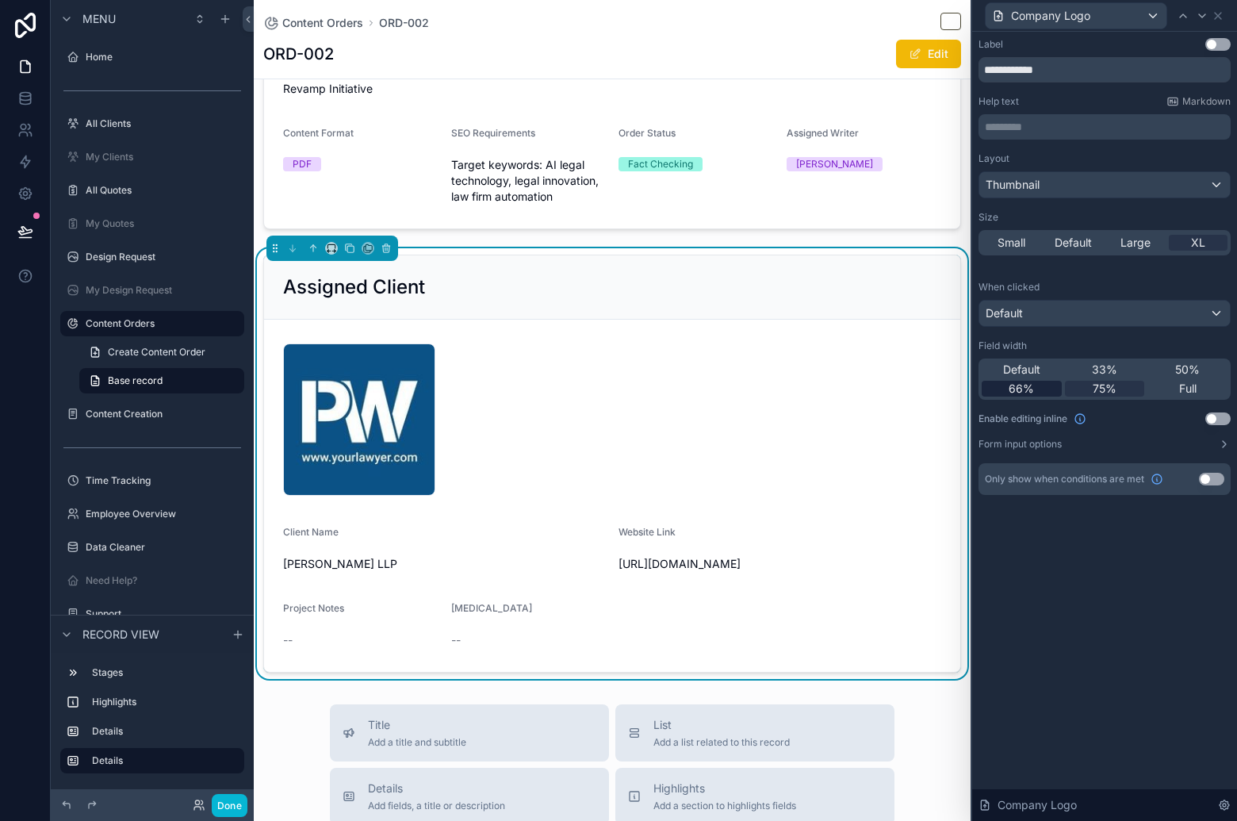
click at [1028, 389] on span "66%" at bounding box center [1021, 389] width 25 height 16
click at [1200, 15] on icon at bounding box center [1202, 15] width 6 height 3
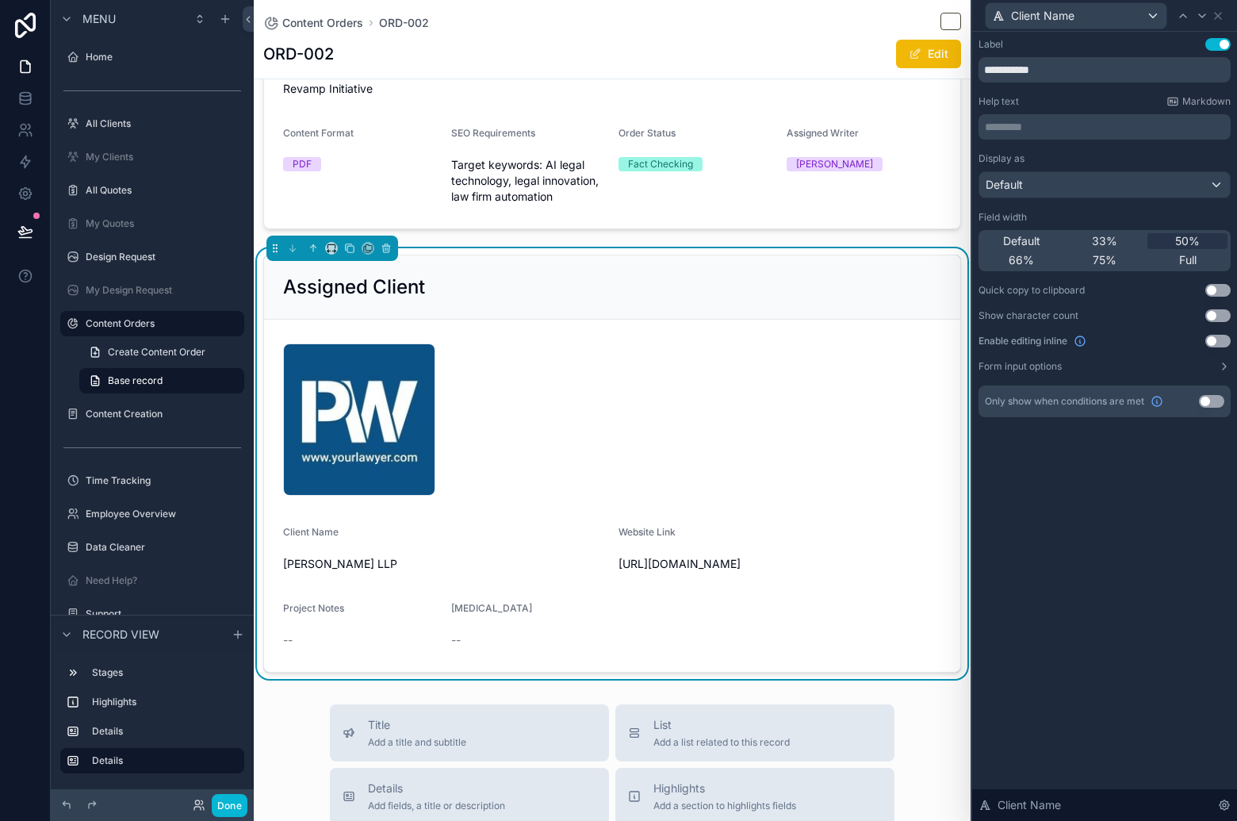
click at [1218, 44] on button "Use setting" at bounding box center [1217, 44] width 25 height 13
click at [1102, 243] on span "33%" at bounding box center [1104, 241] width 25 height 16
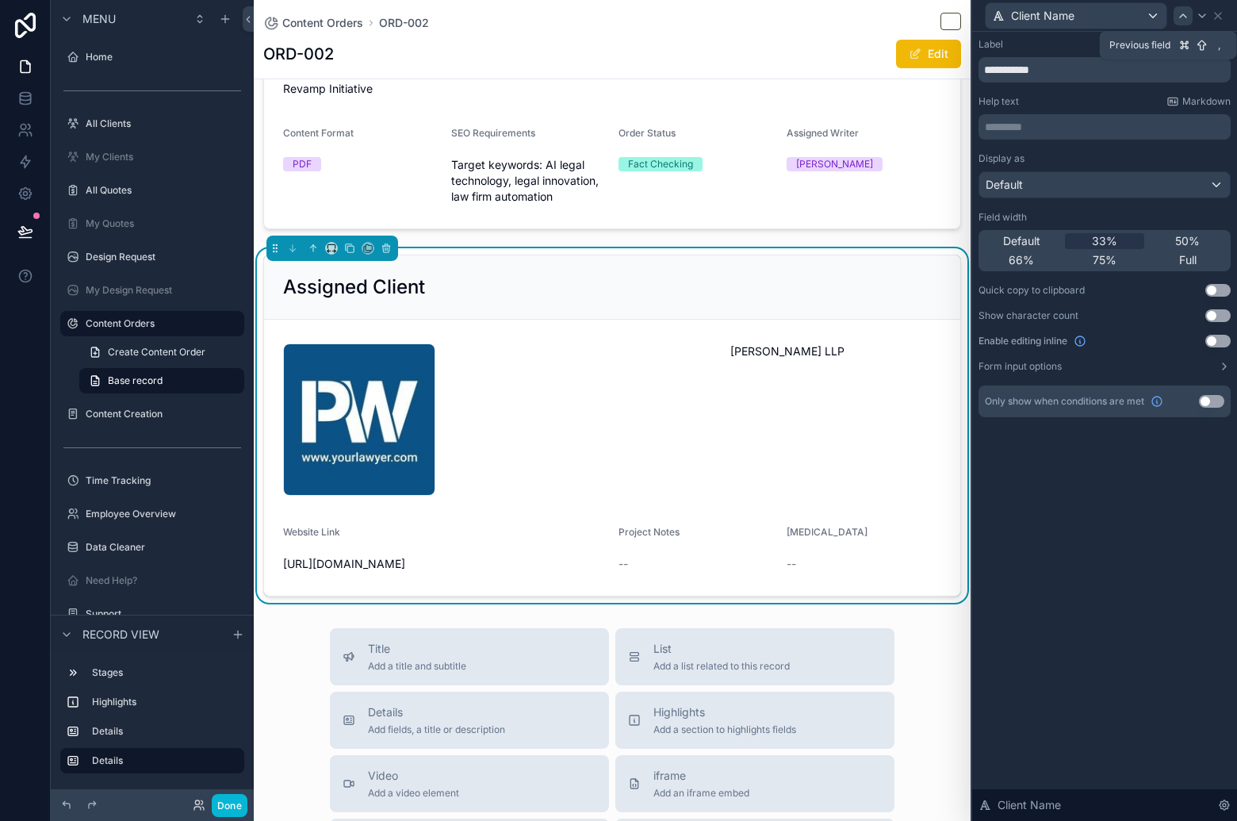
click at [1177, 10] on icon at bounding box center [1183, 16] width 13 height 13
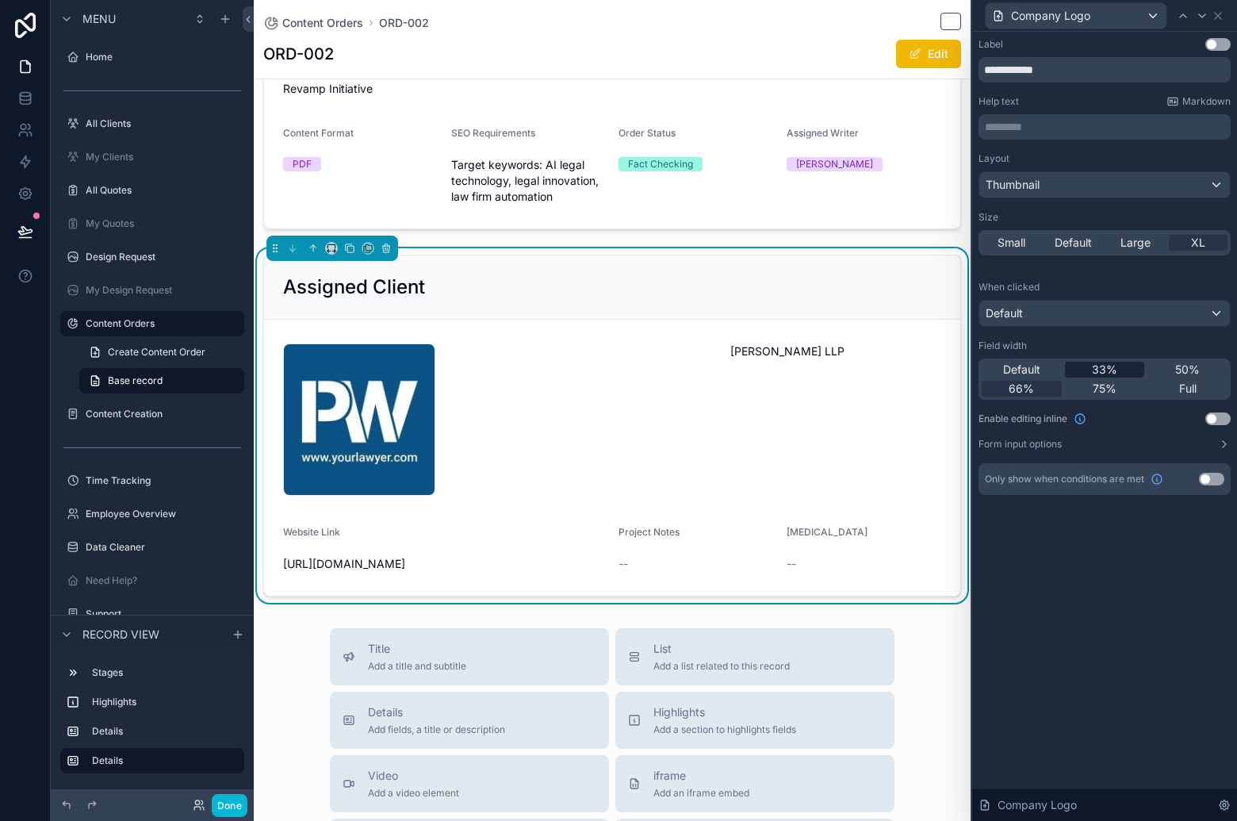
click at [1088, 370] on div "33%" at bounding box center [1105, 370] width 80 height 16
click at [1201, 17] on icon at bounding box center [1202, 16] width 13 height 13
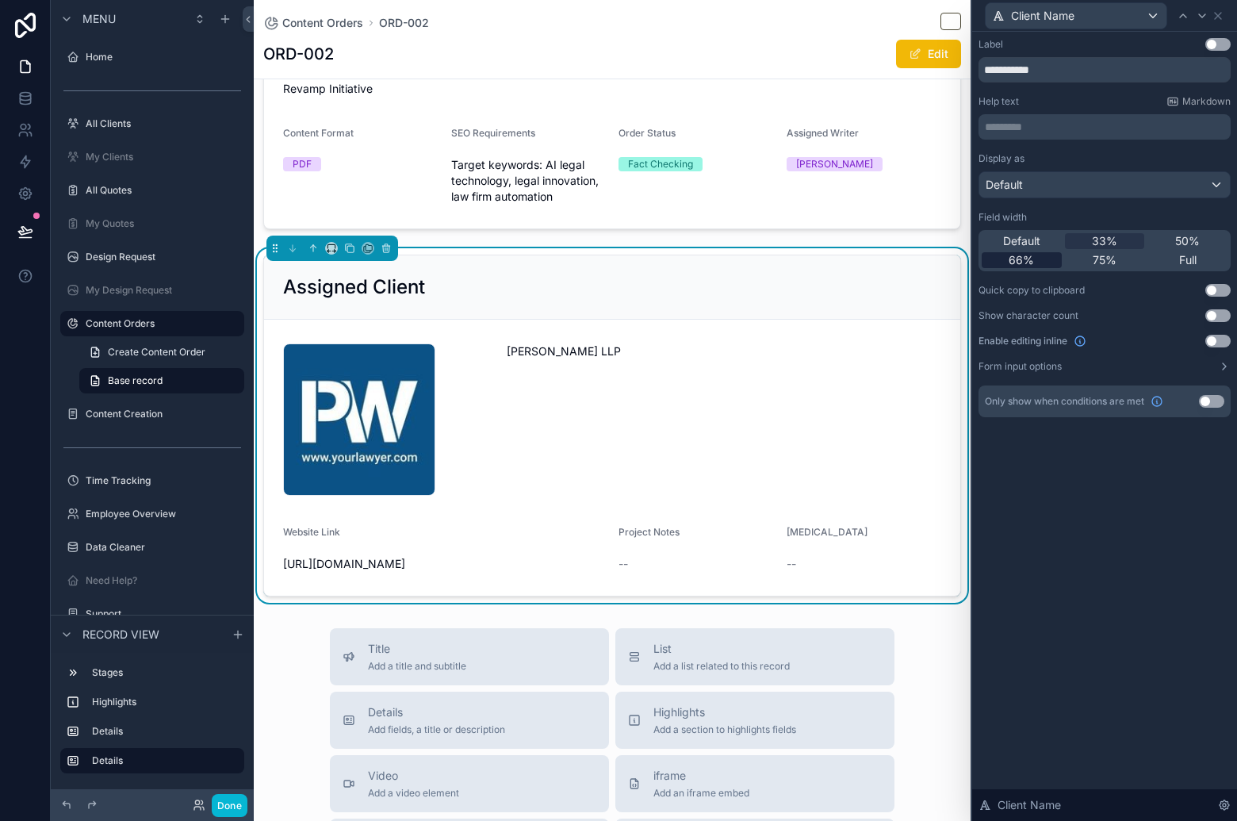
click at [1038, 267] on div "66%" at bounding box center [1022, 260] width 80 height 16
click at [1109, 182] on div "Default" at bounding box center [1104, 184] width 251 height 25
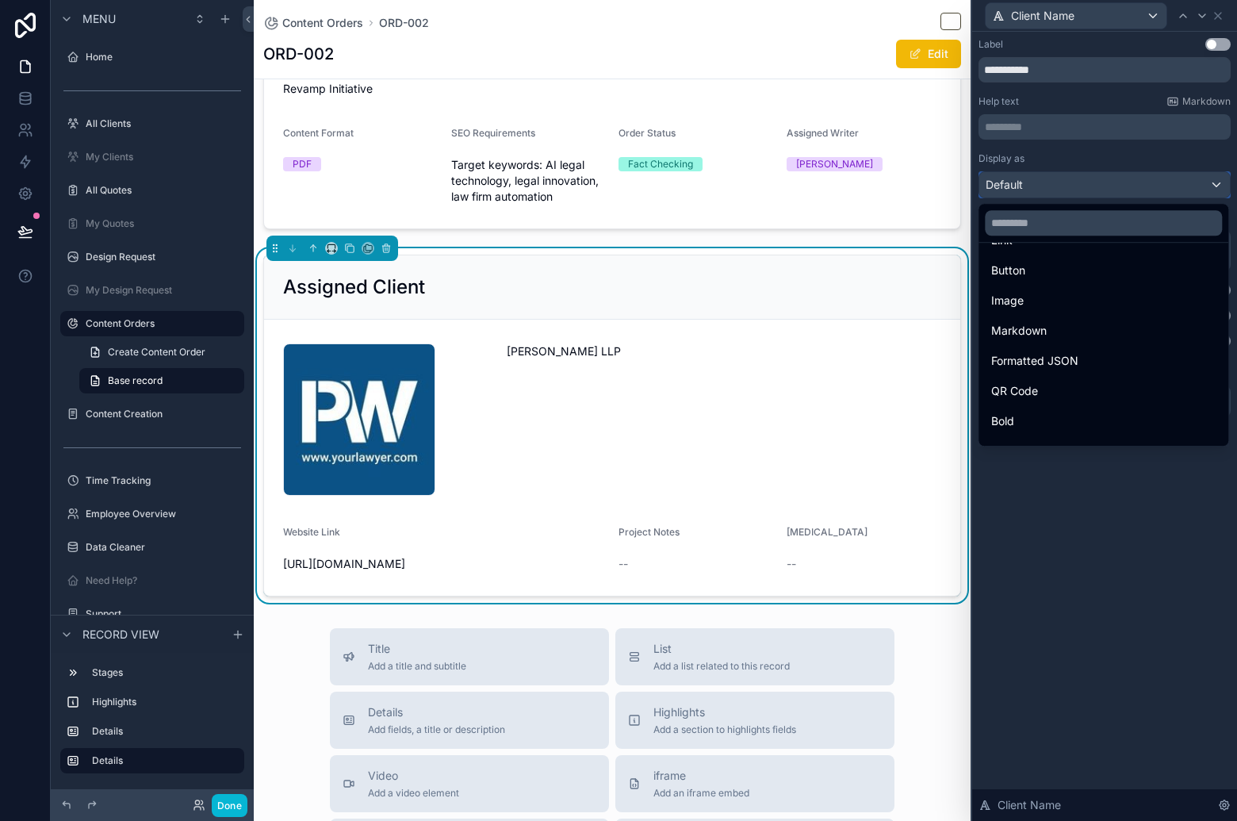
scroll to position [172, 0]
click at [1105, 392] on div "Heading 3" at bounding box center [1103, 398] width 224 height 19
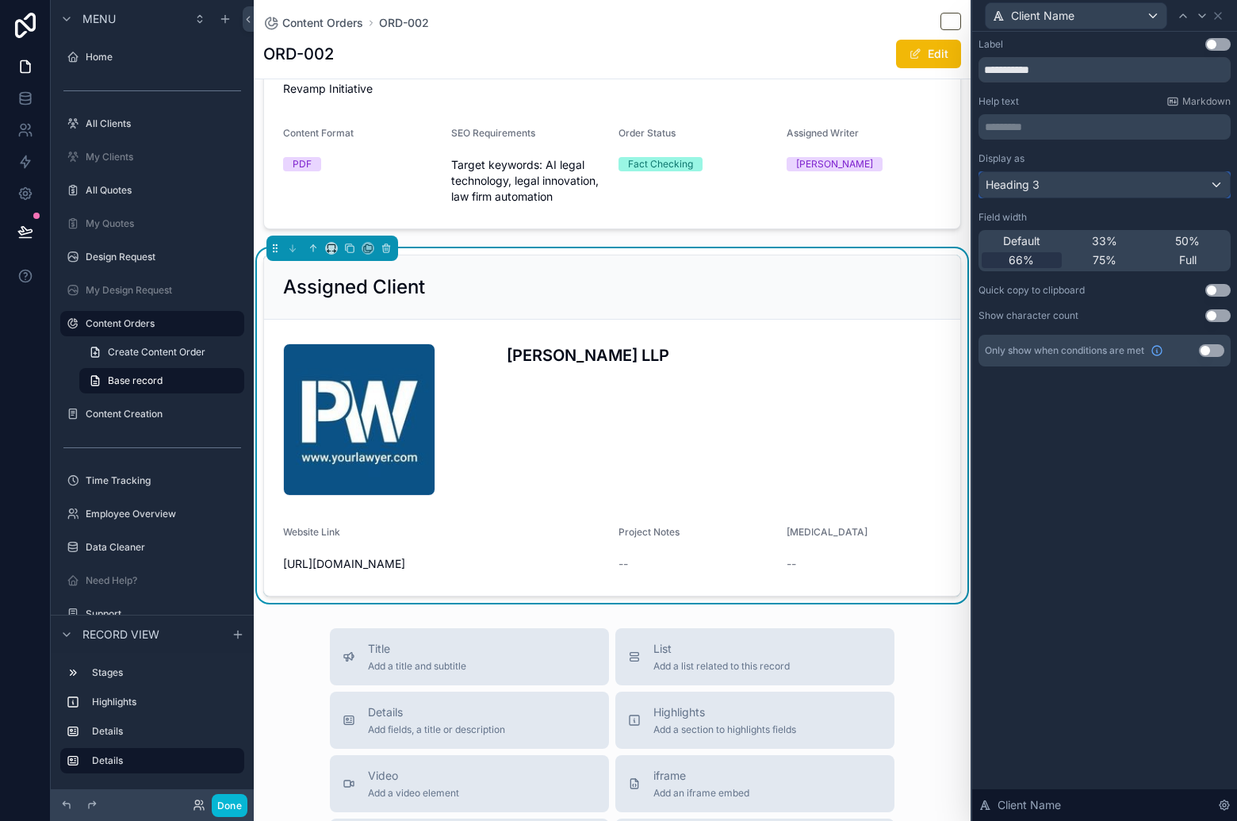
click at [1094, 188] on div "Heading 3" at bounding box center [1104, 184] width 251 height 25
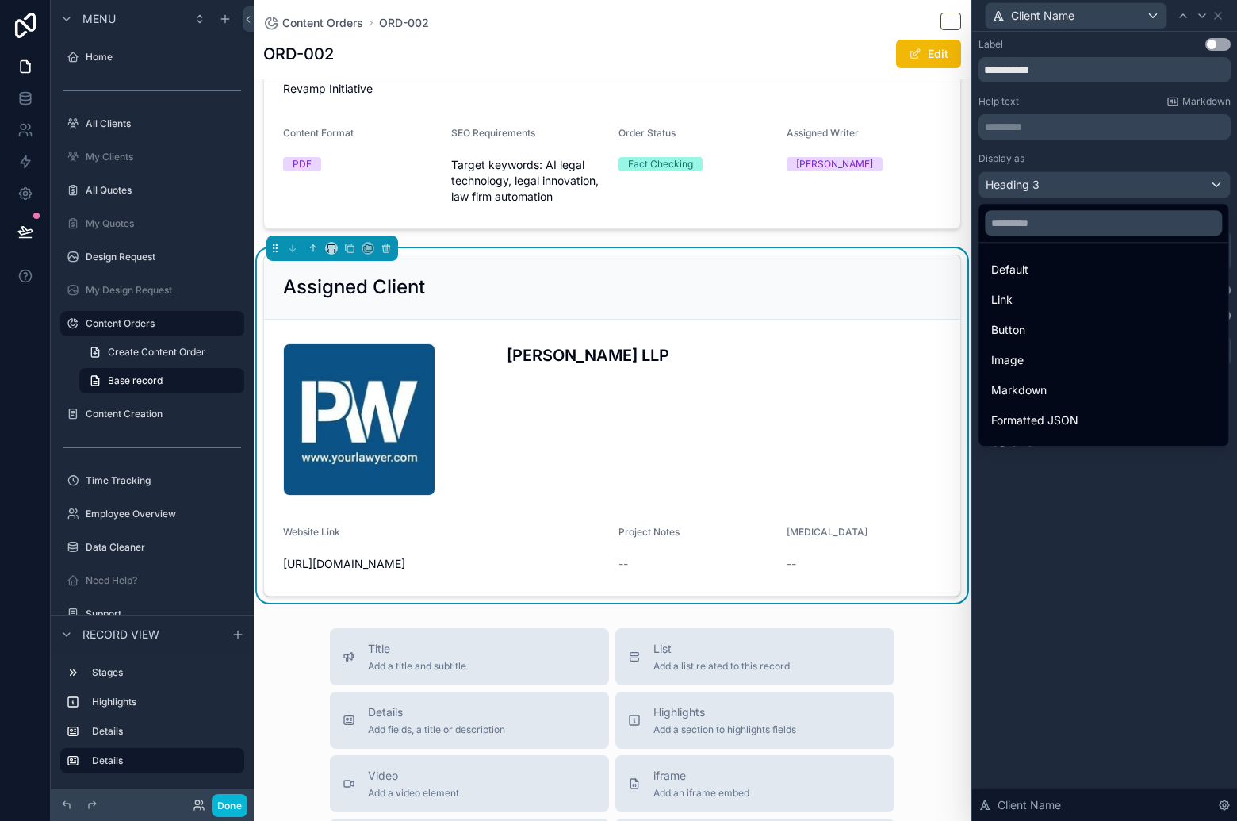
click at [673, 281] on div "Assigned Client" at bounding box center [612, 286] width 658 height 25
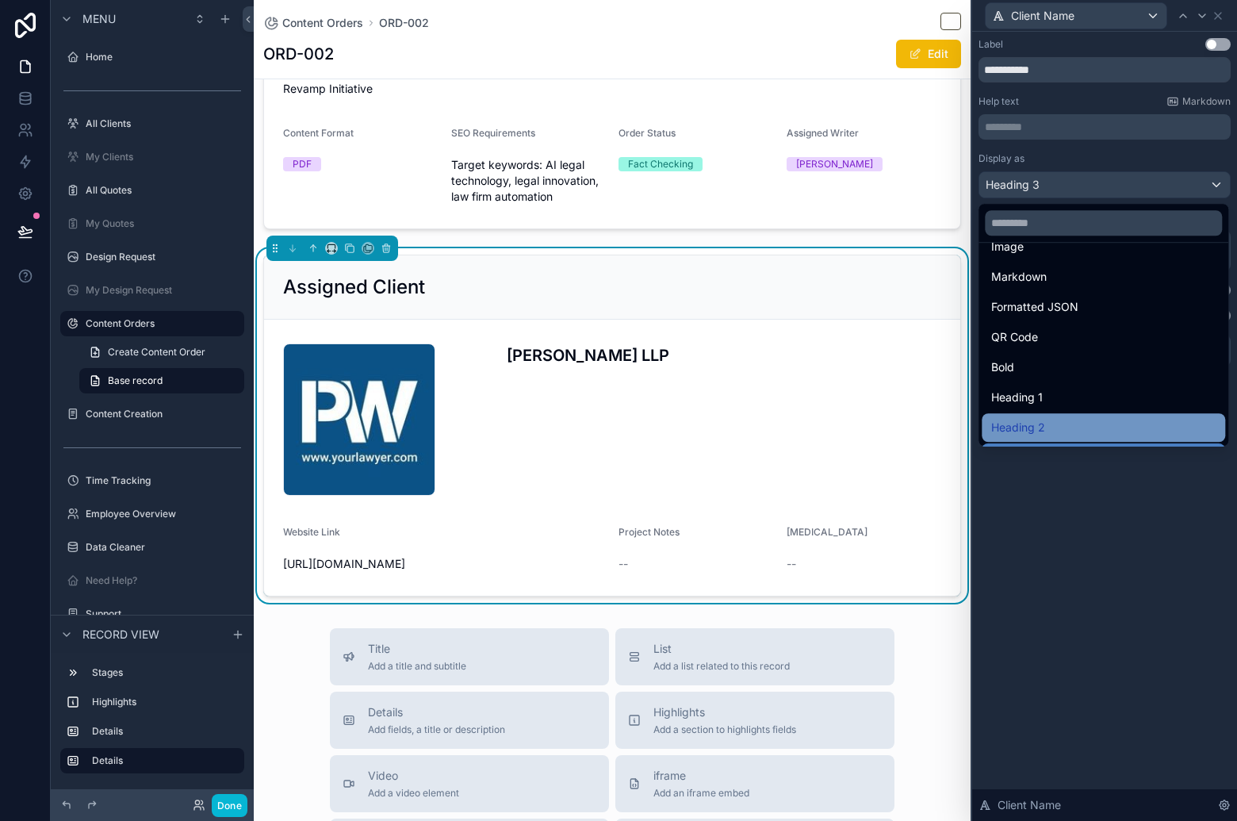
scroll to position [137, 0]
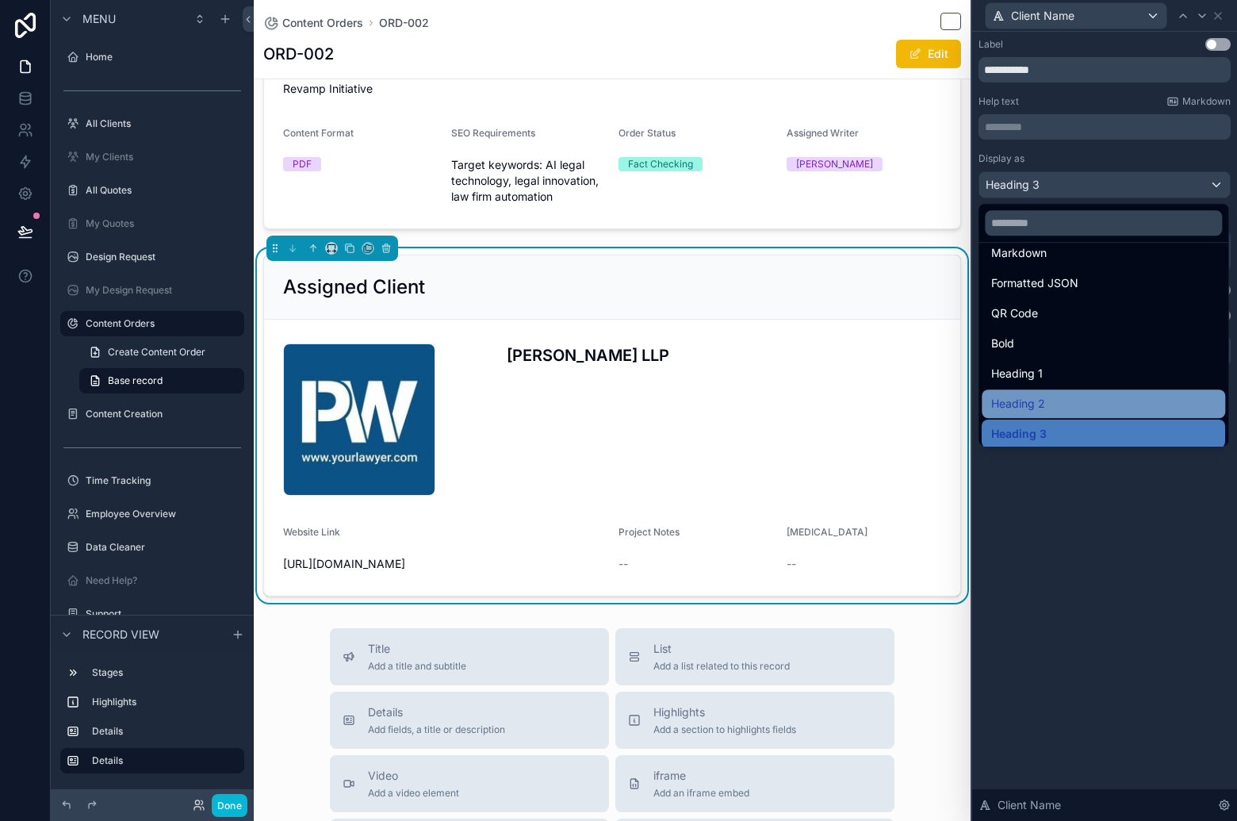
click at [1116, 390] on div "Heading 2" at bounding box center [1103, 403] width 243 height 29
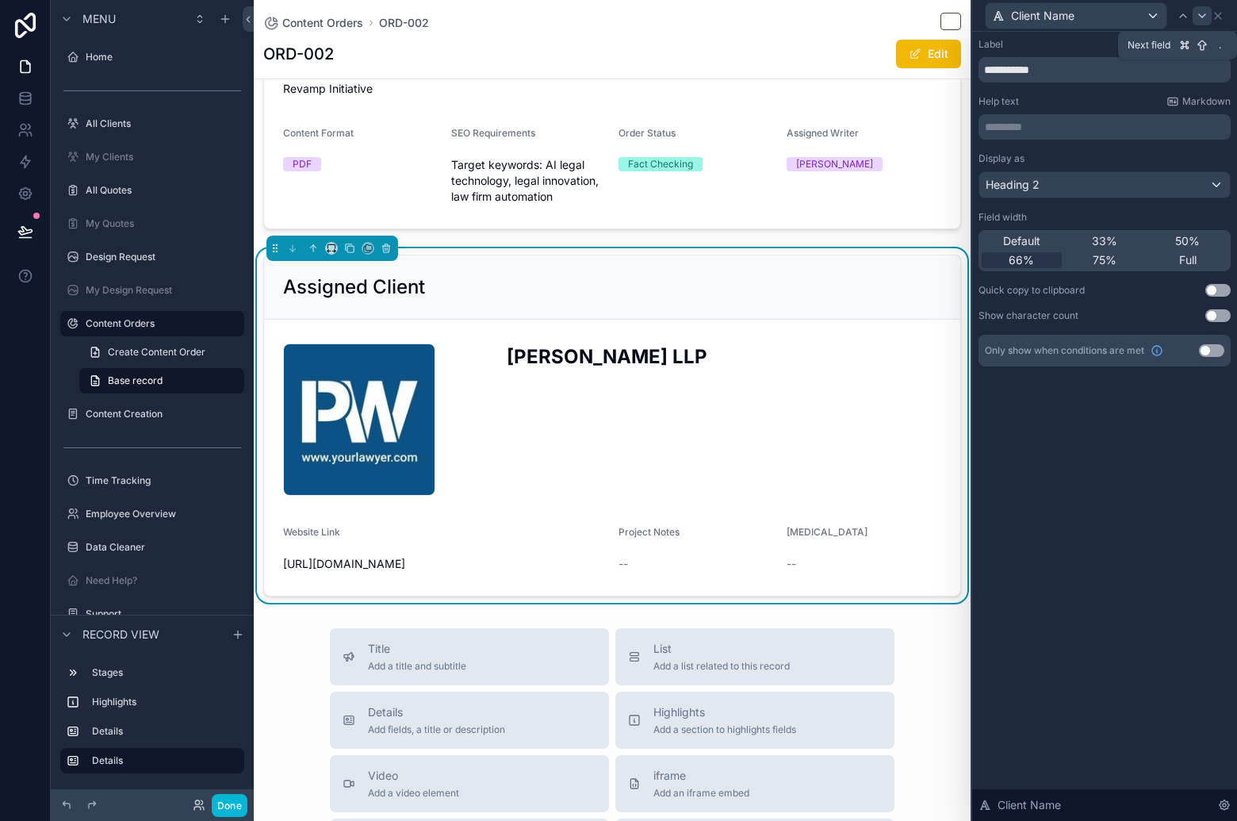
click at [1200, 15] on icon at bounding box center [1202, 15] width 6 height 3
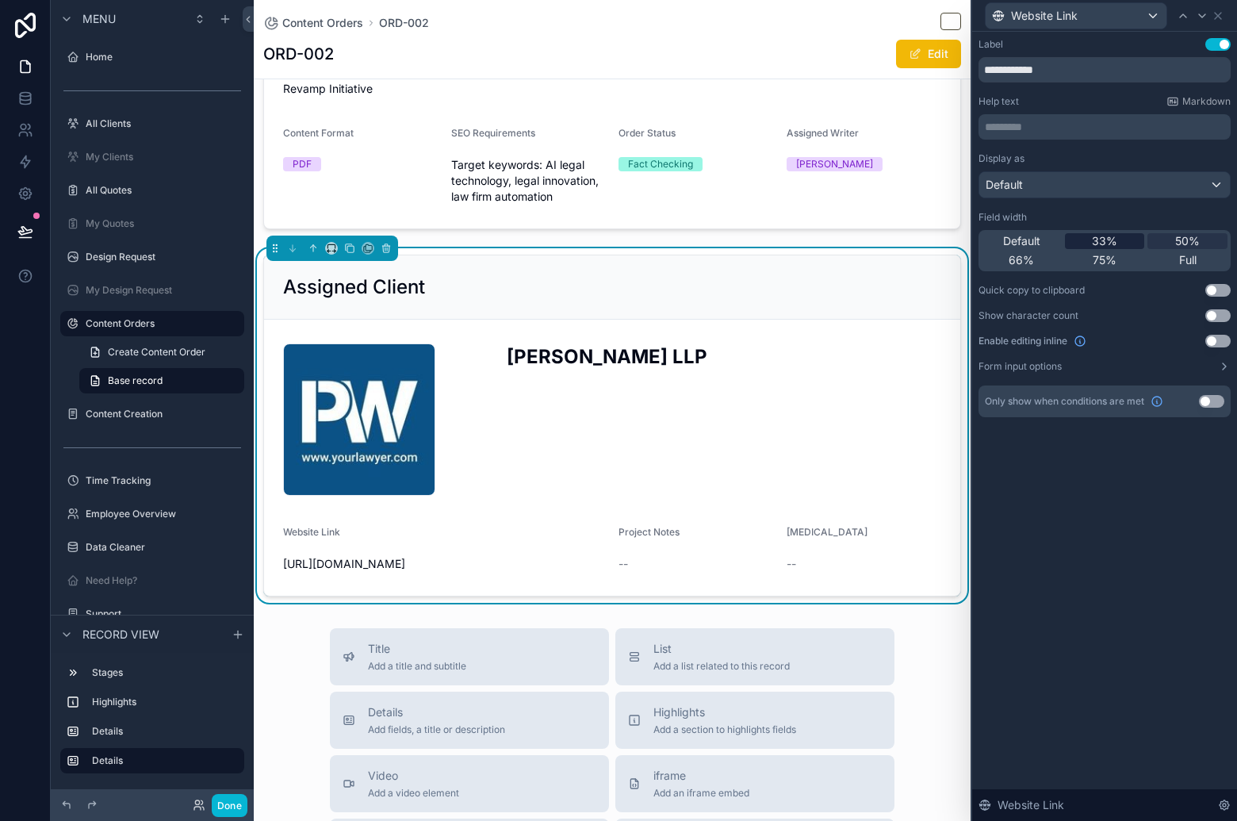
click at [1109, 243] on span "33%" at bounding box center [1104, 241] width 25 height 16
click at [1221, 15] on icon at bounding box center [1218, 16] width 13 height 13
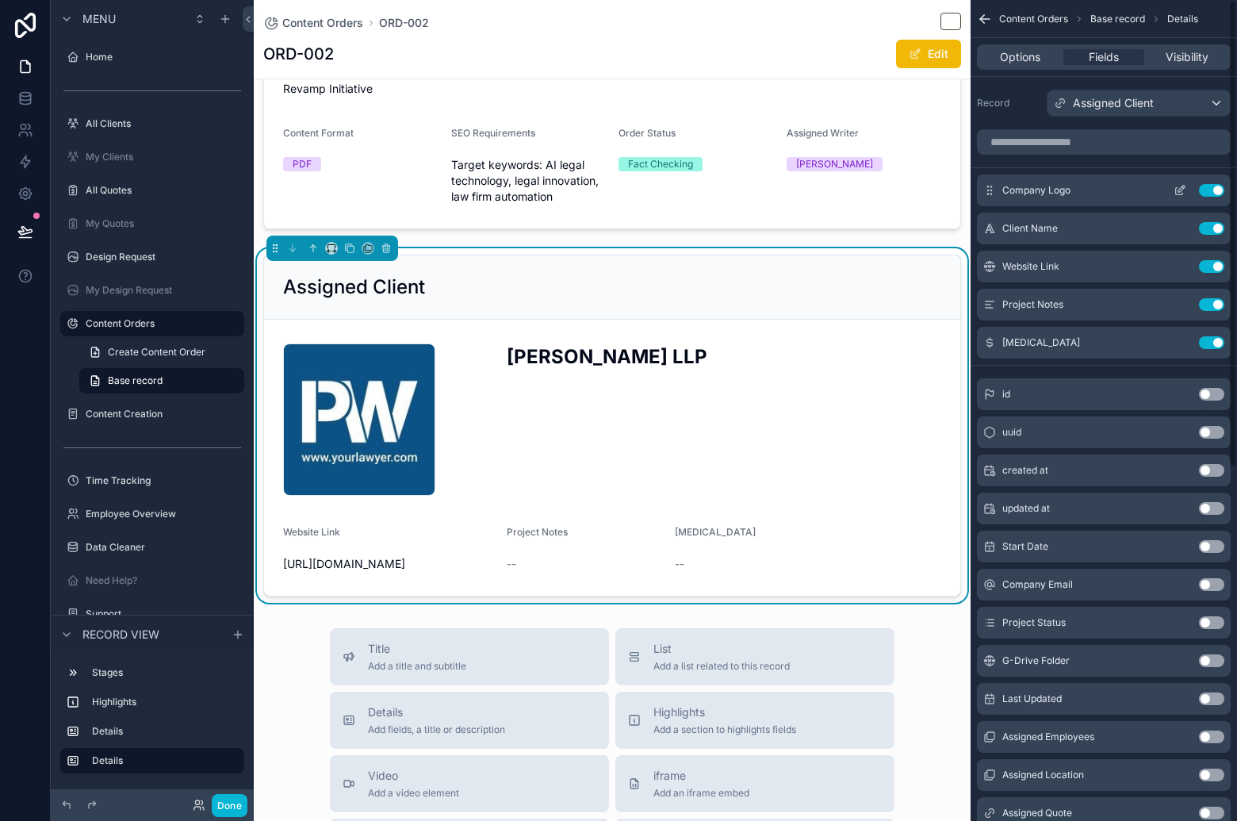
click at [1185, 189] on icon "scrollable content" at bounding box center [1180, 190] width 13 height 13
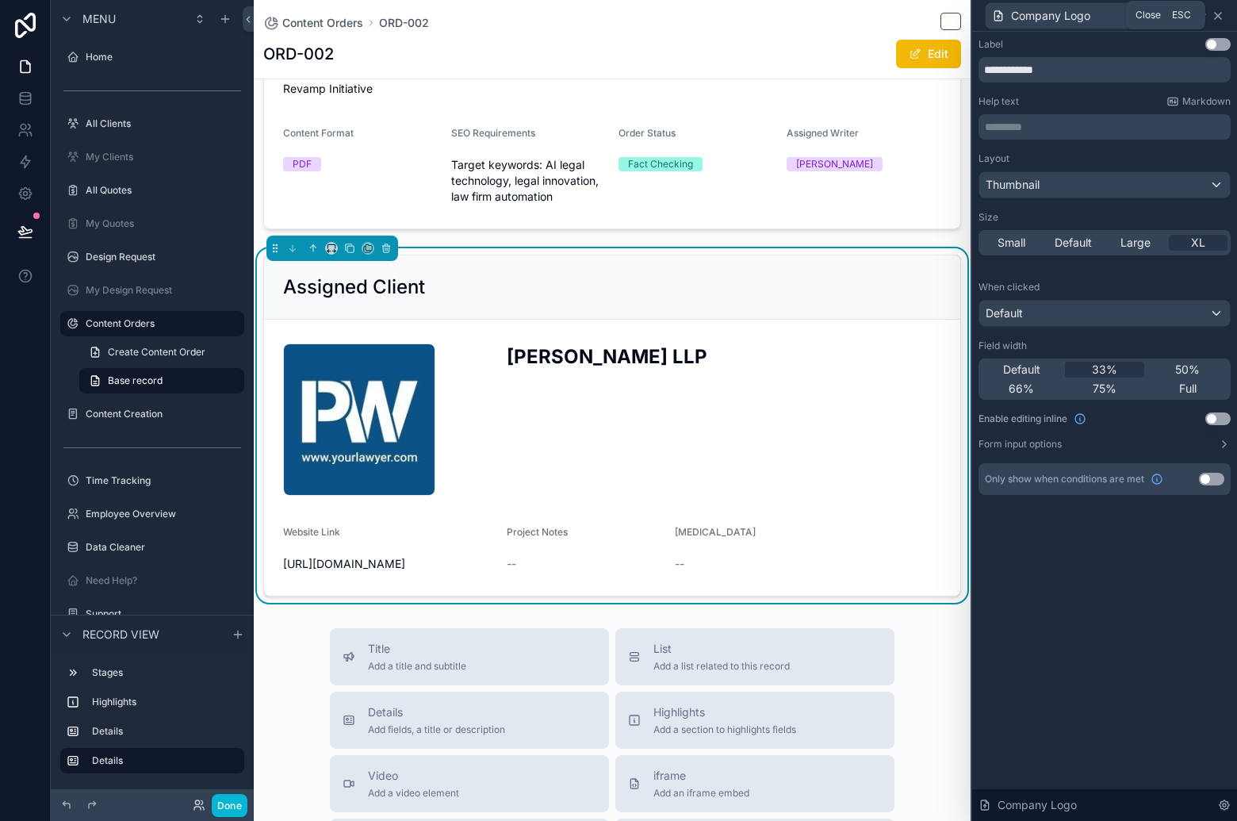
click at [1220, 14] on icon at bounding box center [1218, 16] width 13 height 13
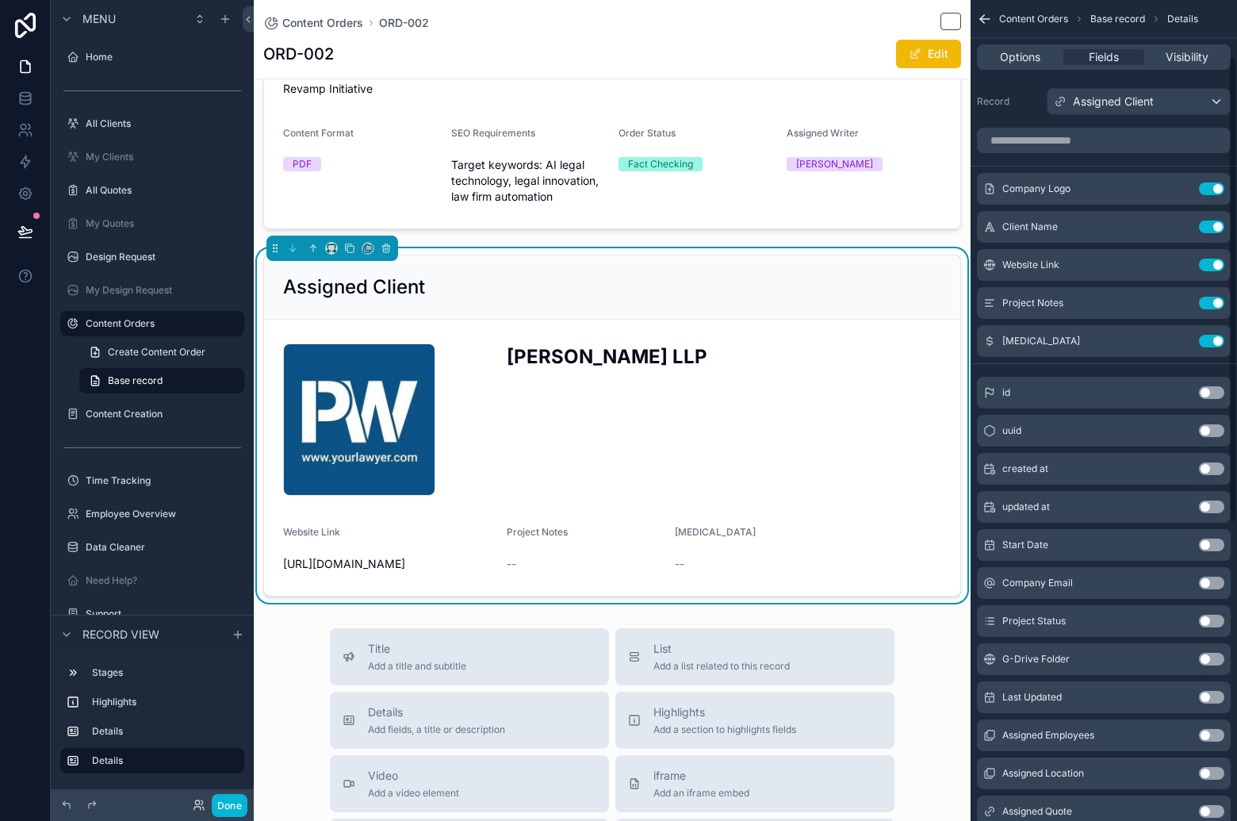
scroll to position [0, 0]
click at [1176, 193] on icon "scrollable content" at bounding box center [1180, 190] width 13 height 13
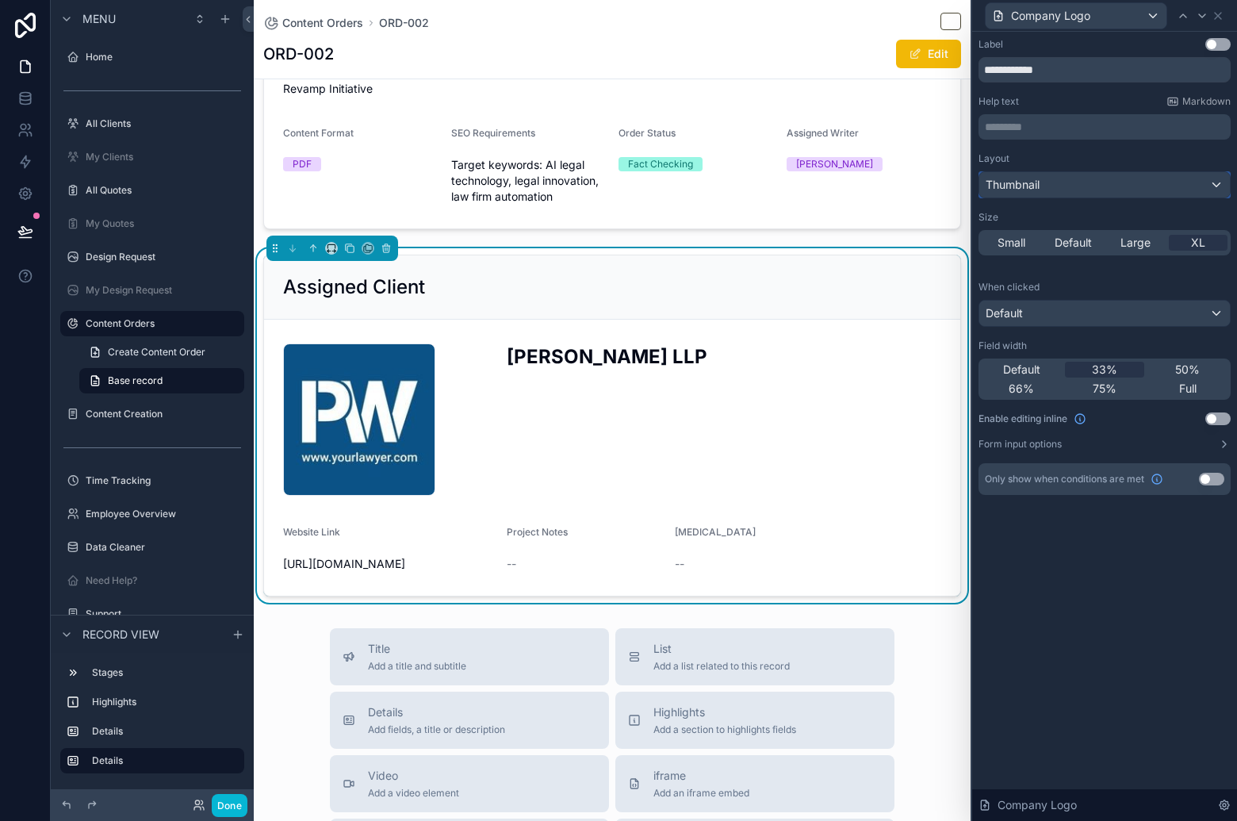
click at [1172, 193] on div "Thumbnail" at bounding box center [1104, 184] width 251 height 25
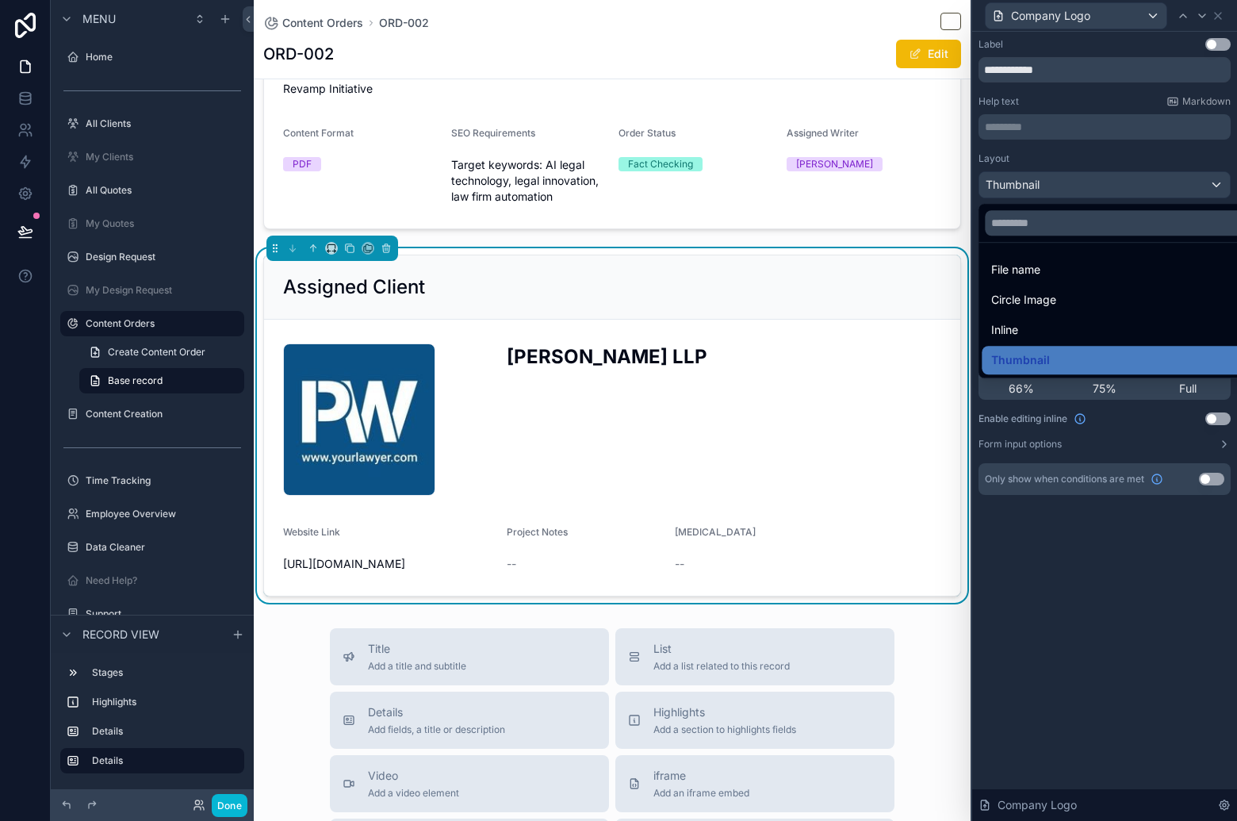
click at [1120, 331] on div "Inline" at bounding box center [1122, 329] width 262 height 19
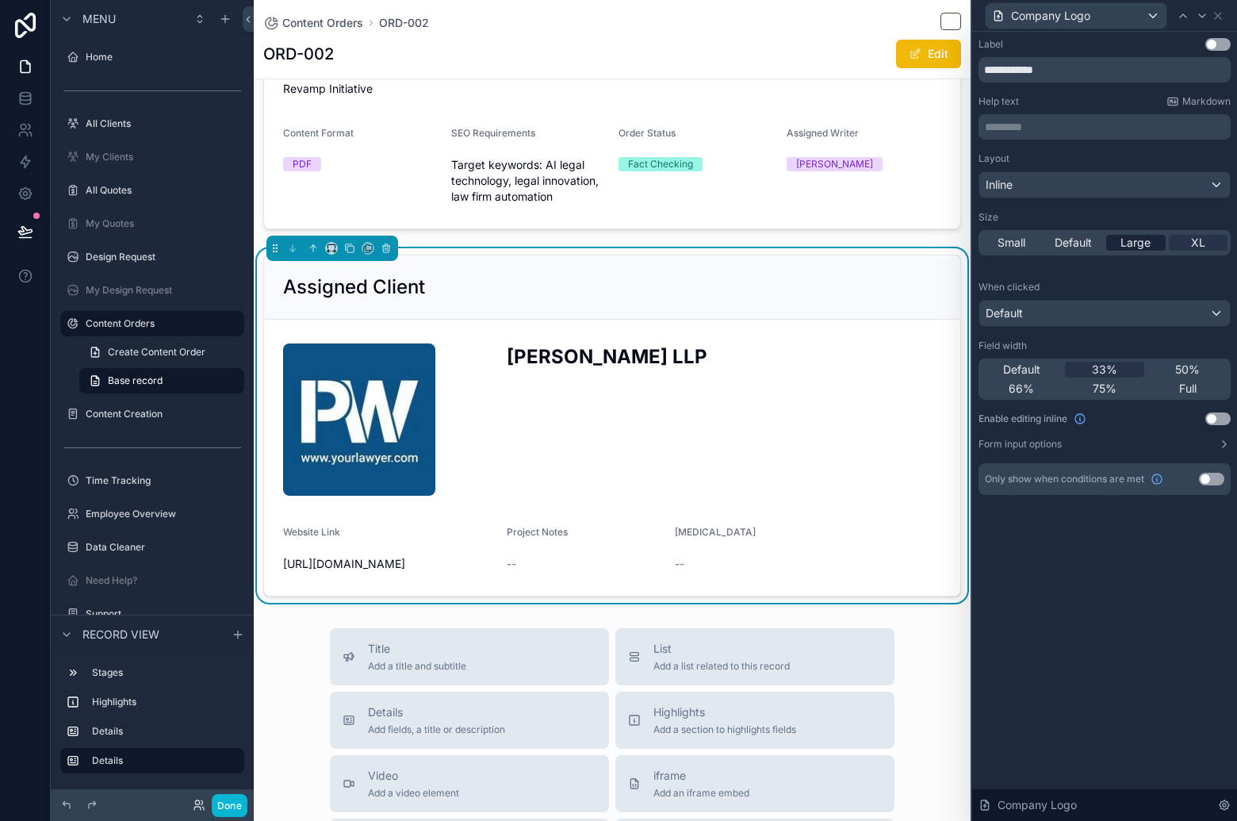
click at [1144, 247] on span "Large" at bounding box center [1135, 243] width 30 height 16
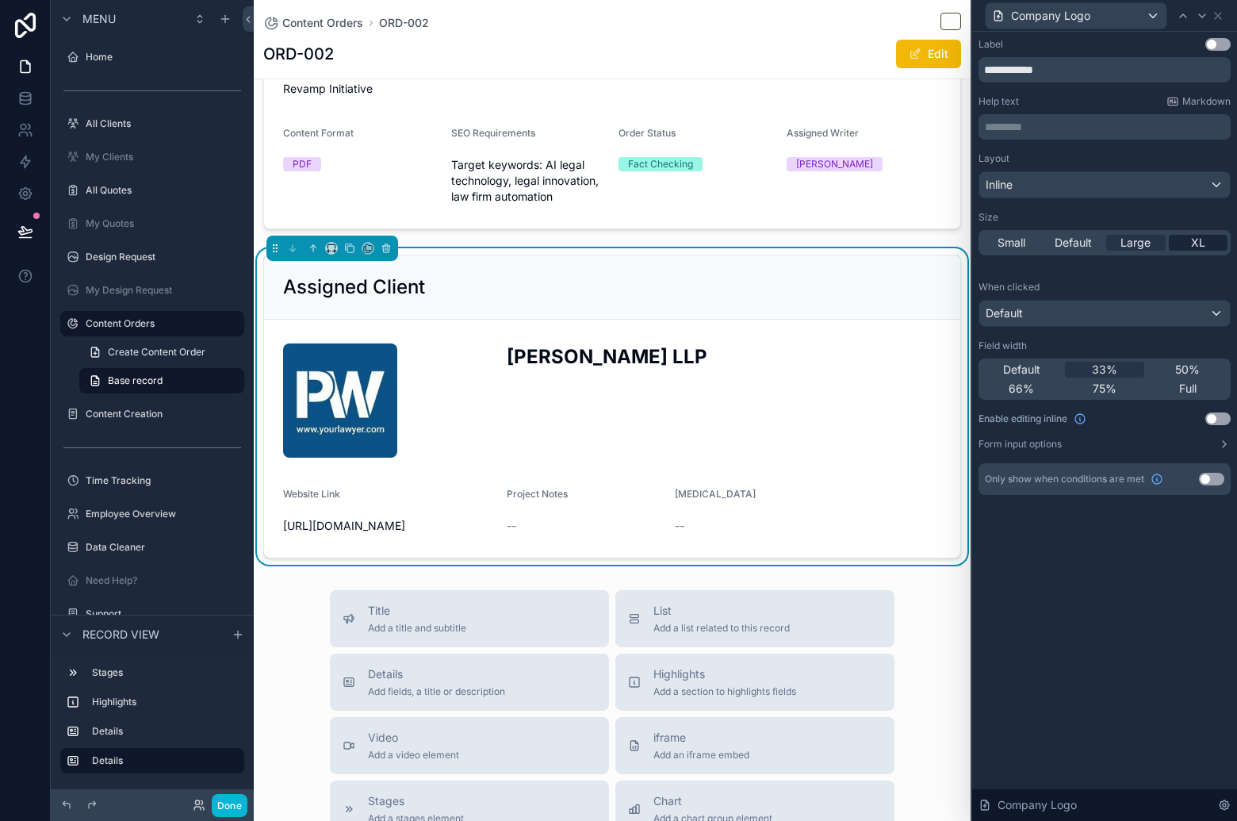
click at [1198, 243] on span "XL" at bounding box center [1198, 243] width 14 height 16
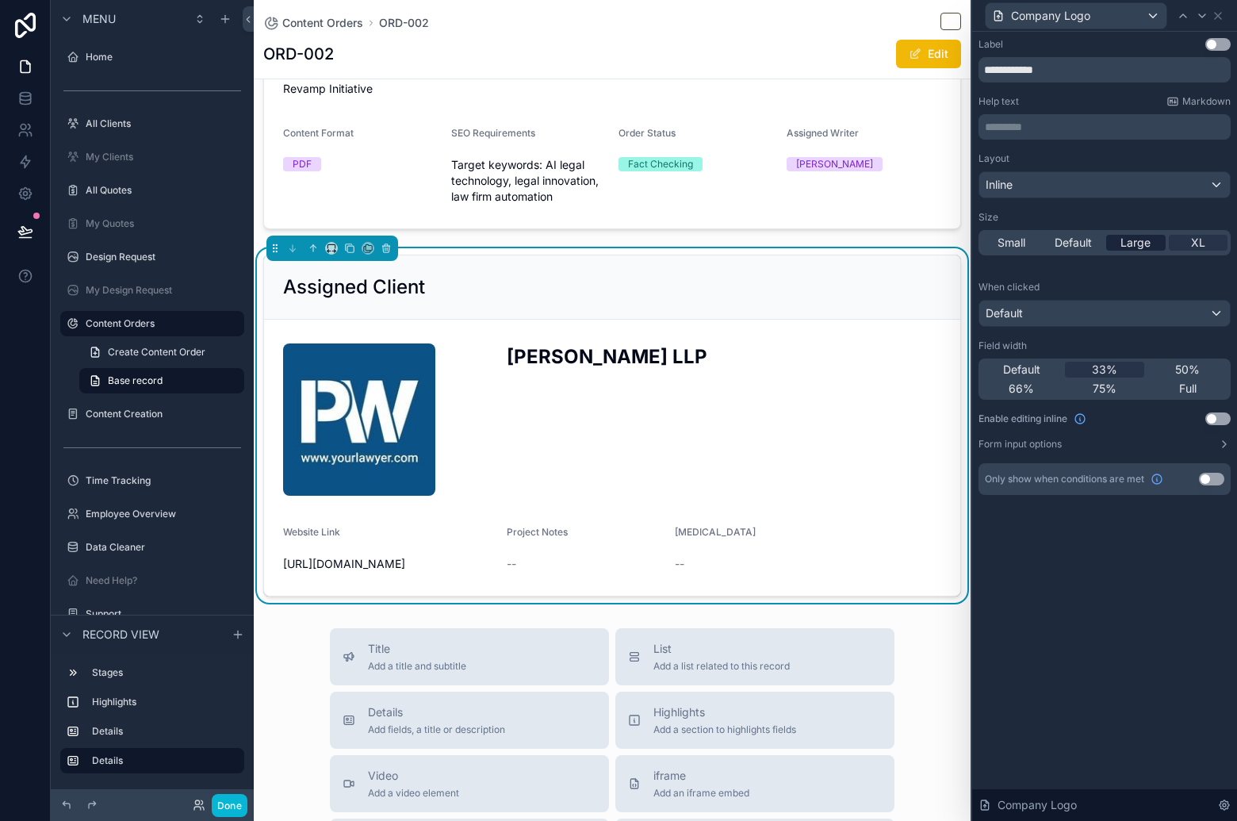
click at [1134, 248] on span "Large" at bounding box center [1135, 243] width 30 height 16
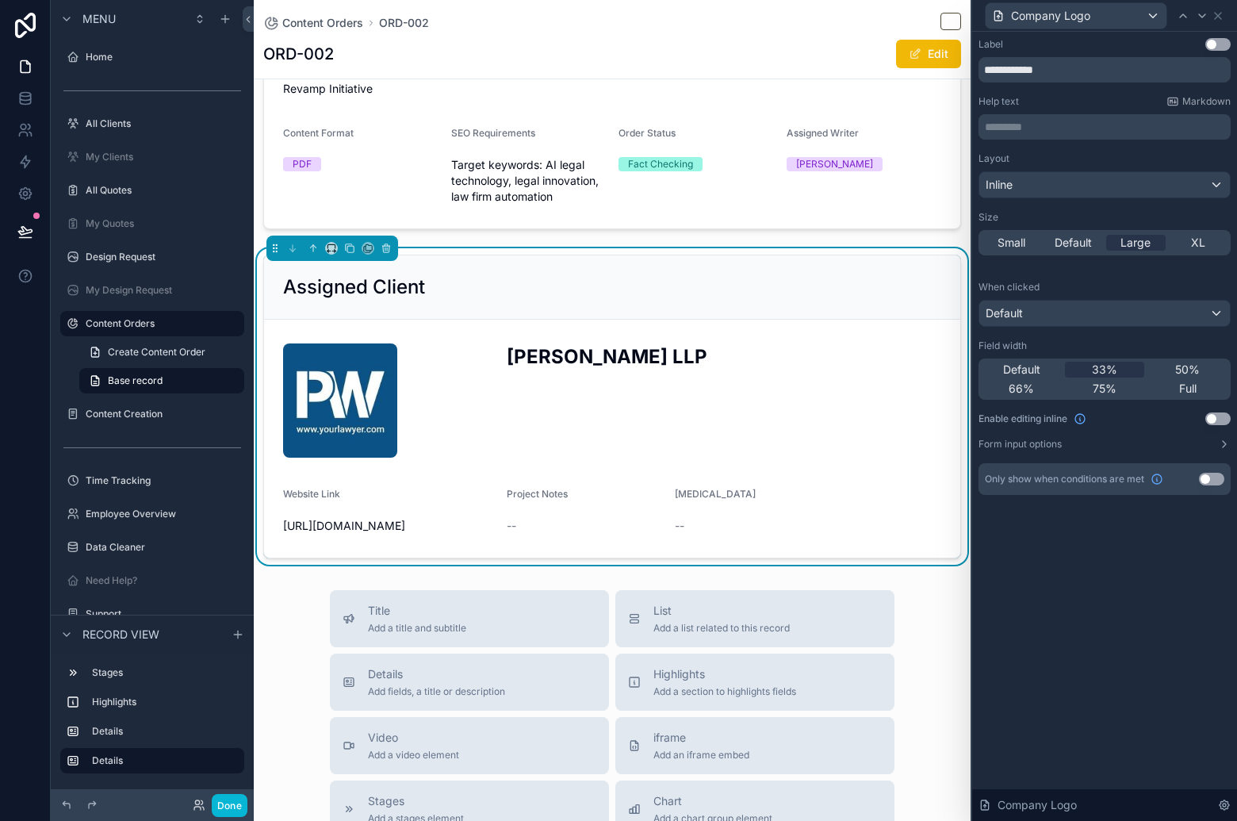
click at [1177, 132] on p "********* ﻿" at bounding box center [1106, 127] width 243 height 16
click at [1086, 660] on div "**********" at bounding box center [1104, 426] width 265 height 789
click at [1125, 191] on div "Inline" at bounding box center [1104, 184] width 251 height 25
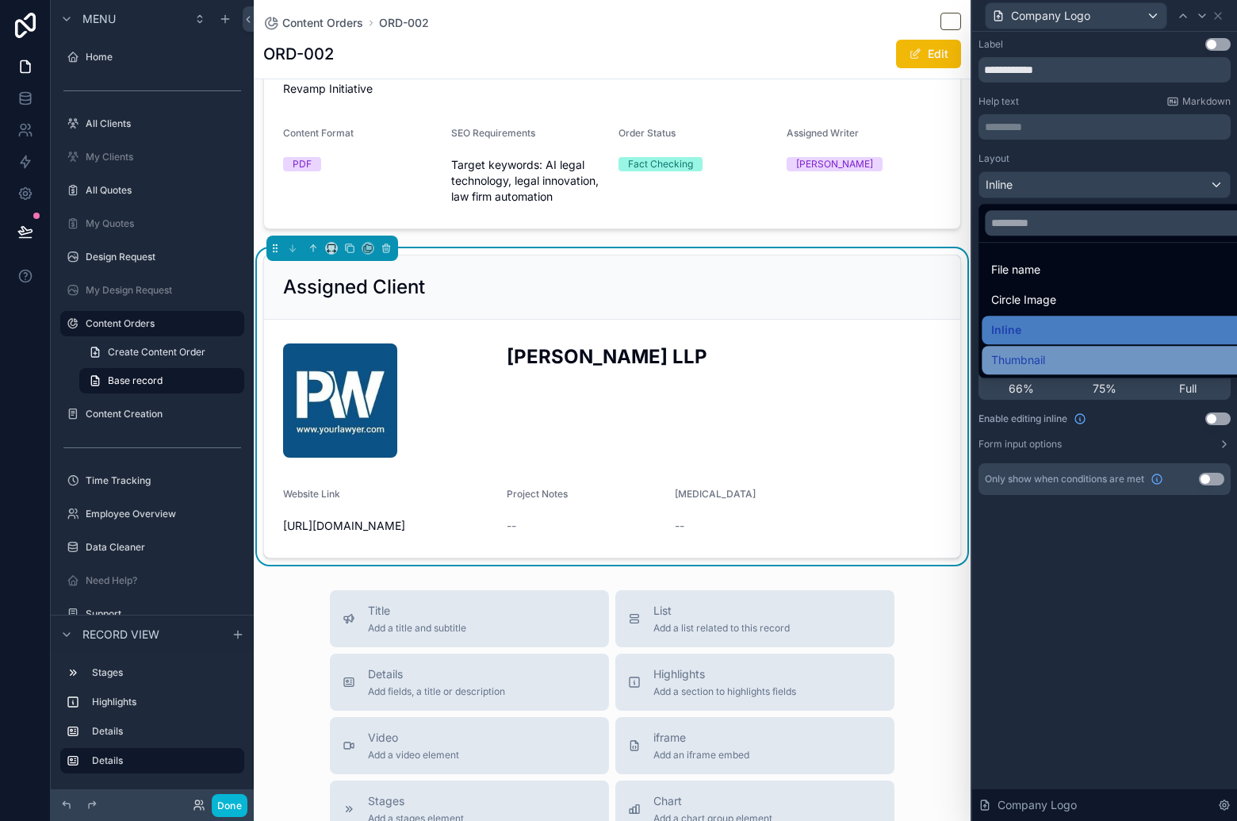
click at [1128, 354] on div "Thumbnail" at bounding box center [1122, 359] width 262 height 19
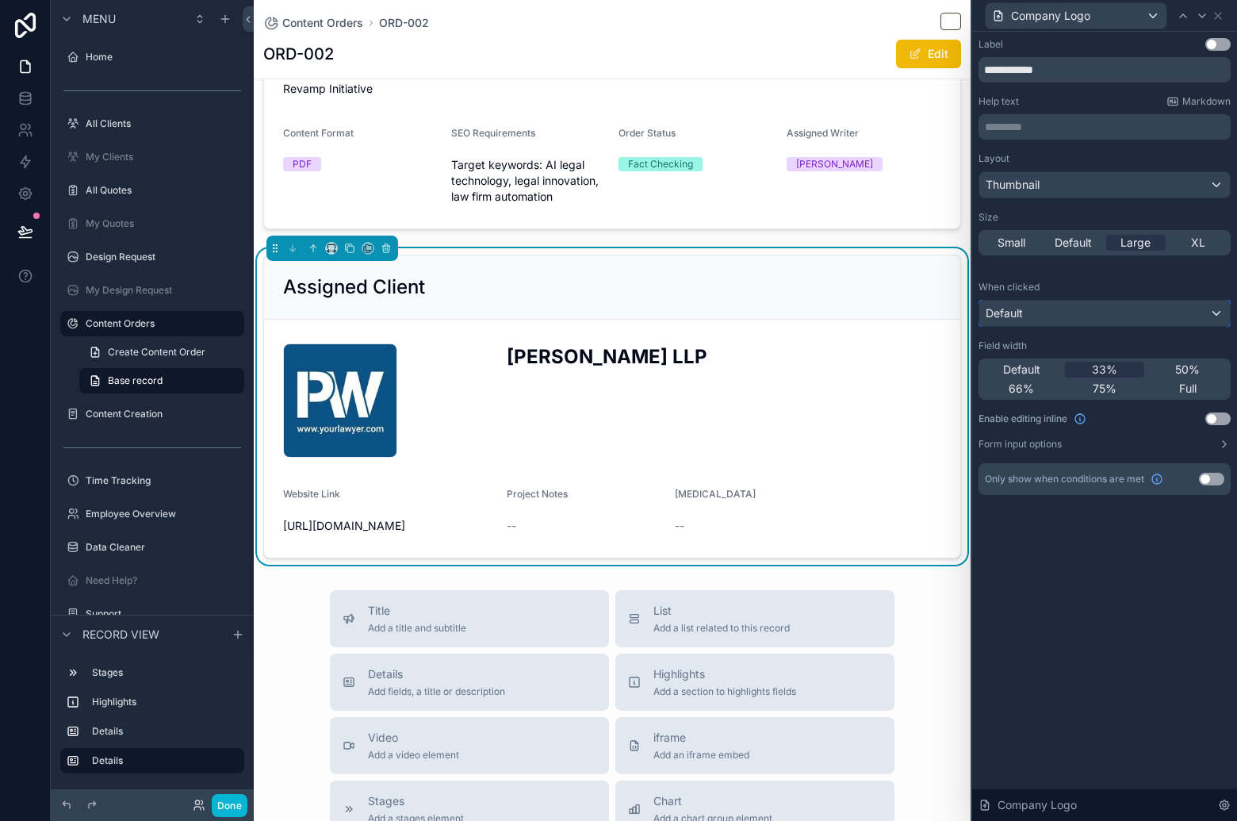
click at [1143, 304] on div "Default" at bounding box center [1104, 313] width 251 height 25
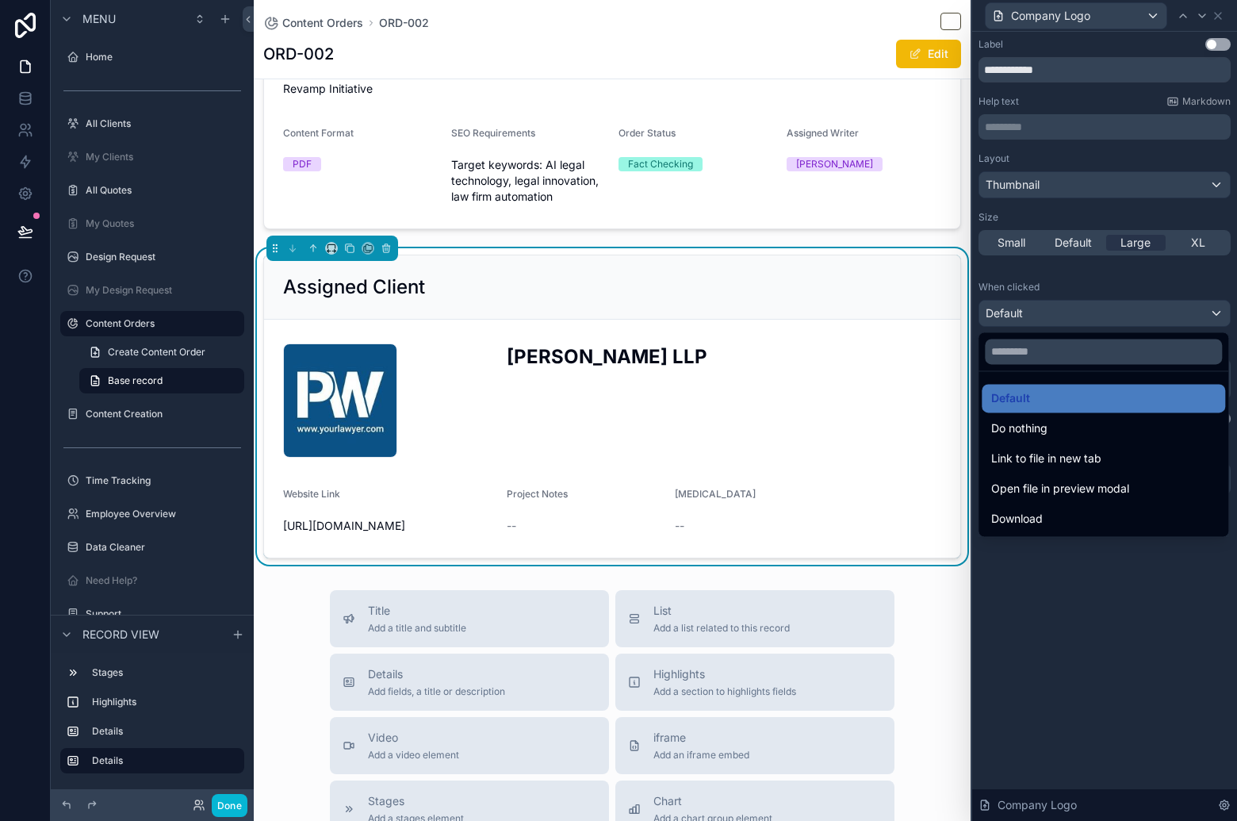
click at [1171, 676] on div at bounding box center [1104, 410] width 265 height 821
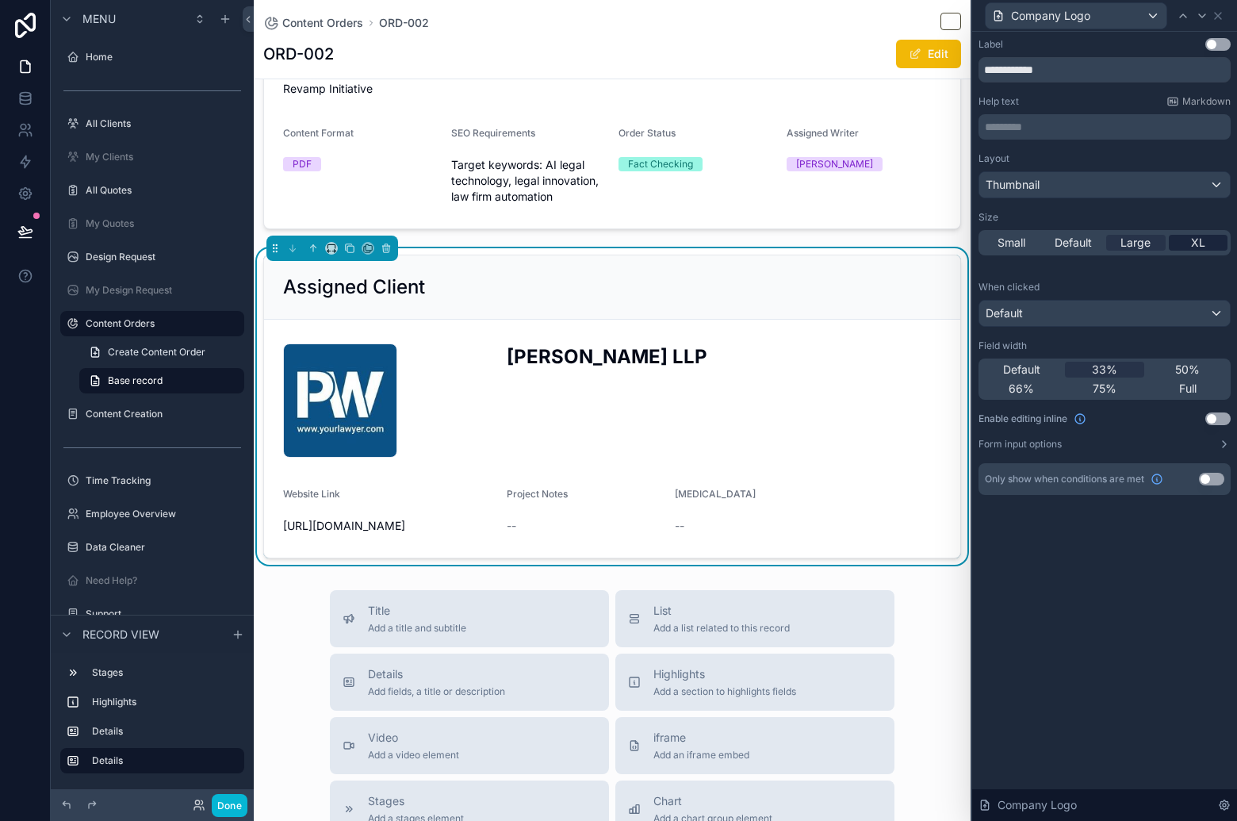
click at [1194, 247] on span "XL" at bounding box center [1198, 243] width 14 height 16
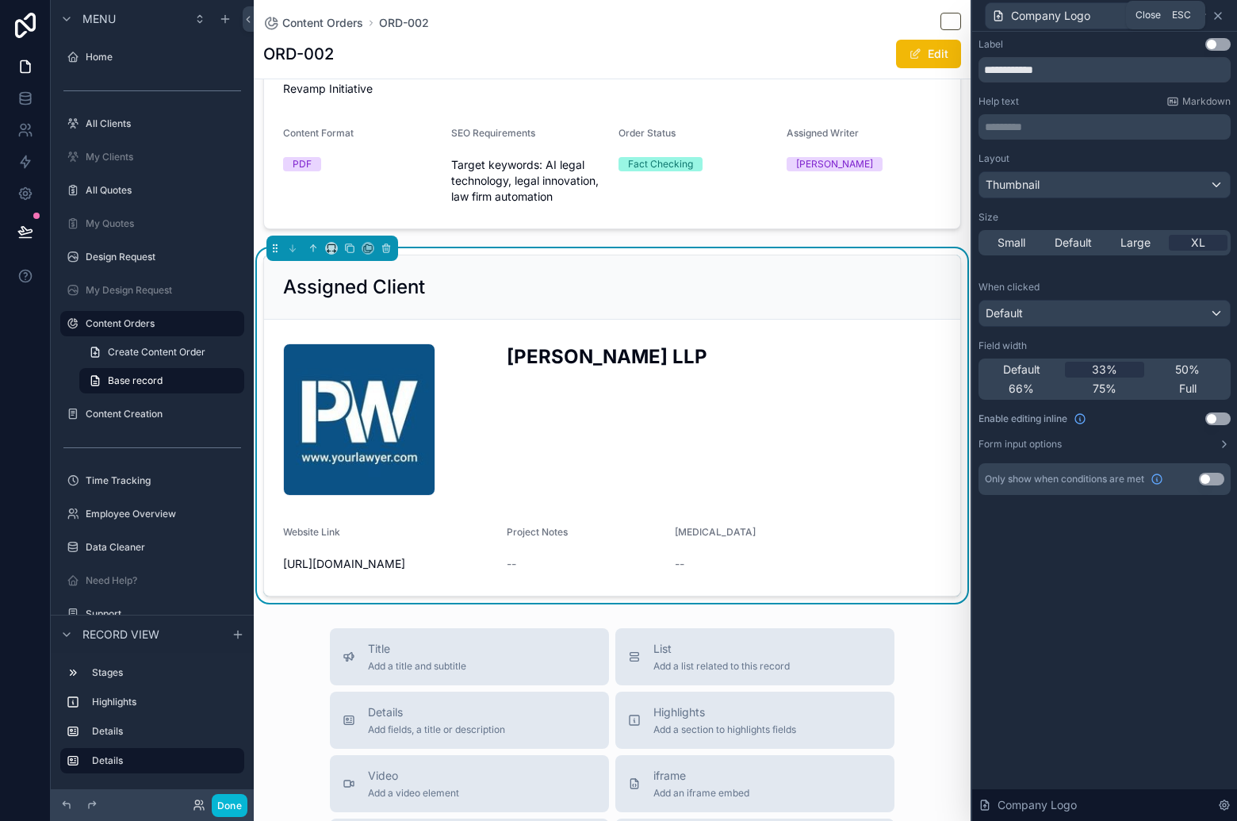
click at [1216, 13] on icon at bounding box center [1218, 16] width 6 height 6
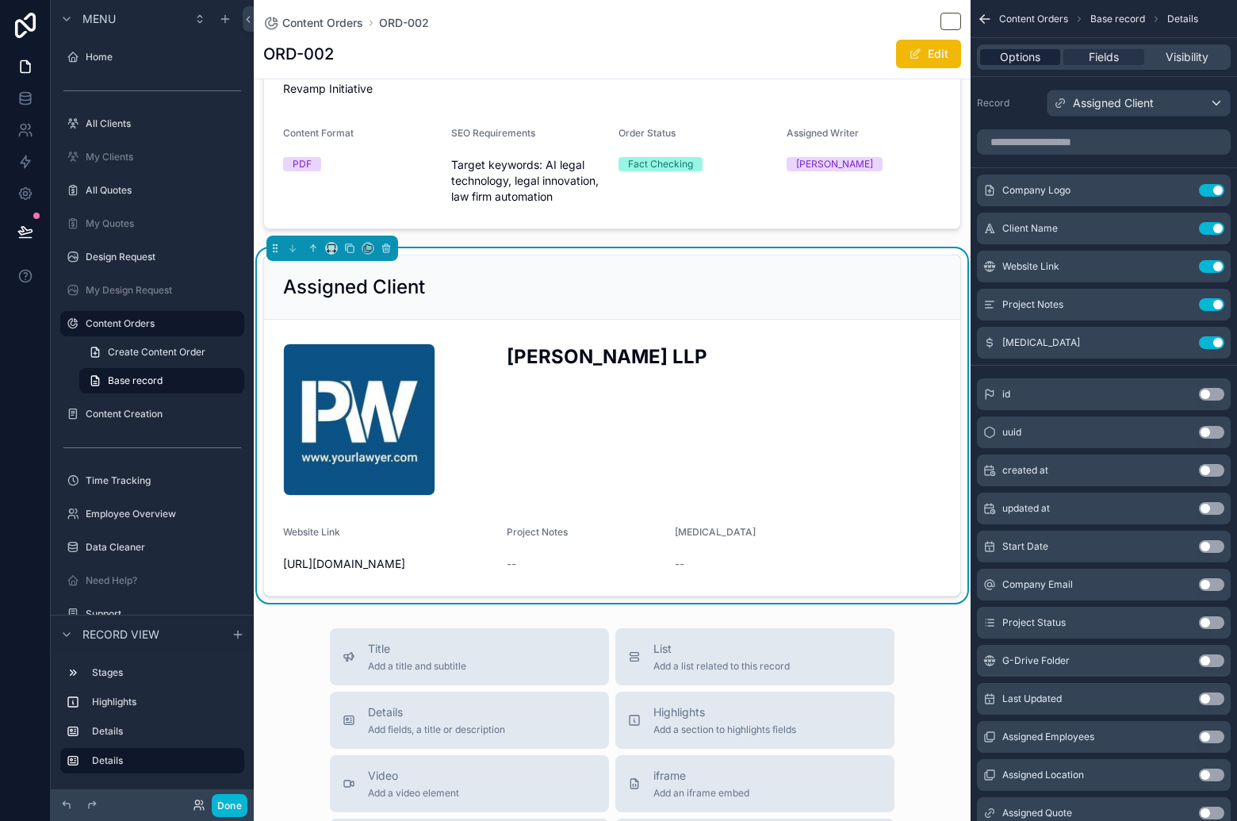
click at [1031, 63] on span "Options" at bounding box center [1020, 57] width 40 height 16
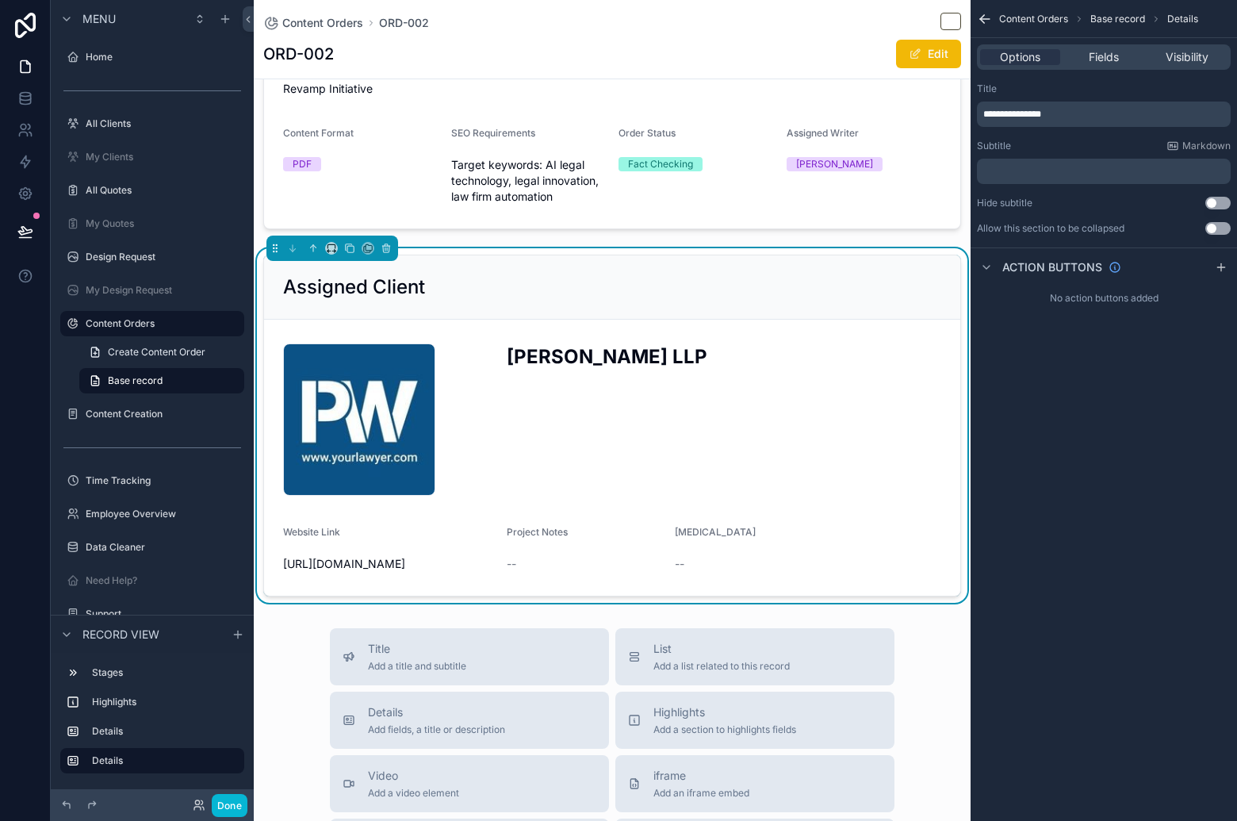
click at [834, 457] on div "[PERSON_NAME] LLP" at bounding box center [724, 420] width 435 height 162
click at [871, 286] on div "Assigned Client" at bounding box center [612, 286] width 658 height 25
click at [1111, 60] on span "Fields" at bounding box center [1104, 57] width 30 height 16
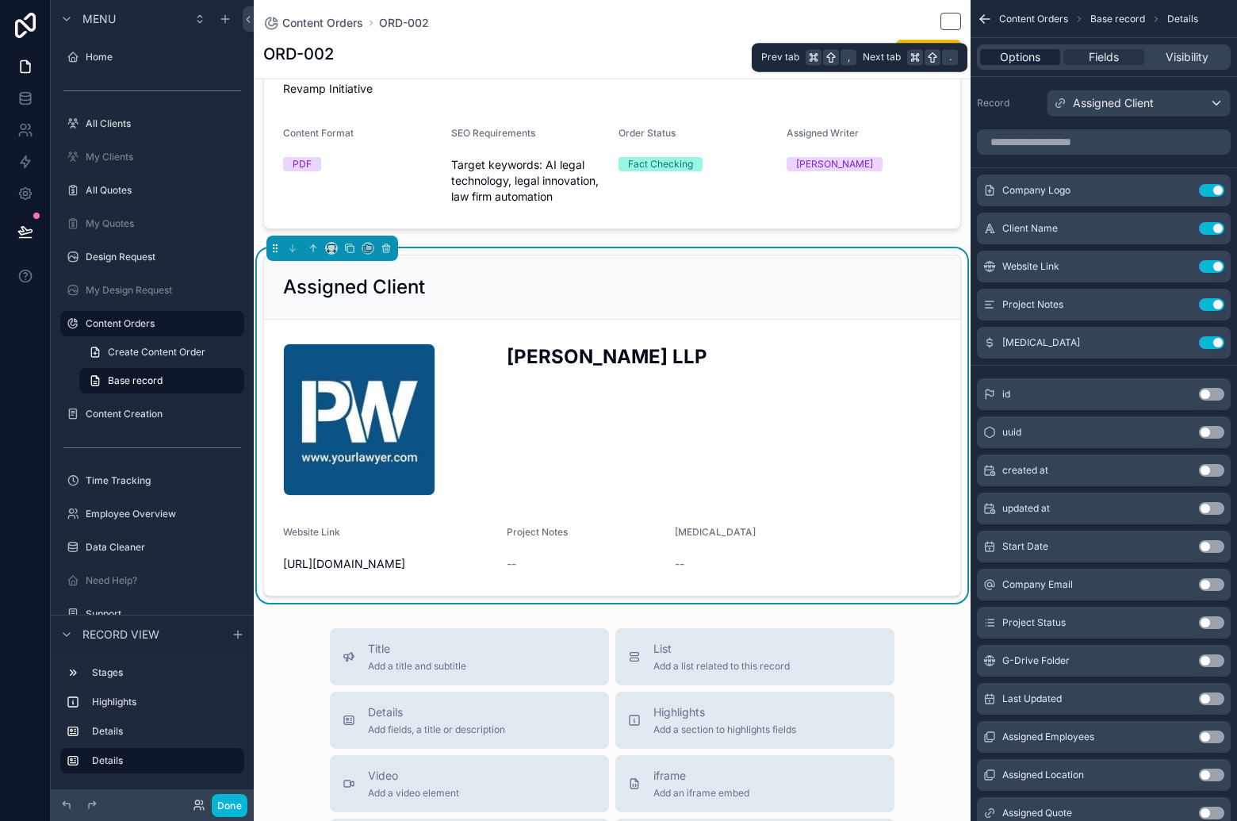
click at [1032, 60] on span "Options" at bounding box center [1020, 57] width 40 height 16
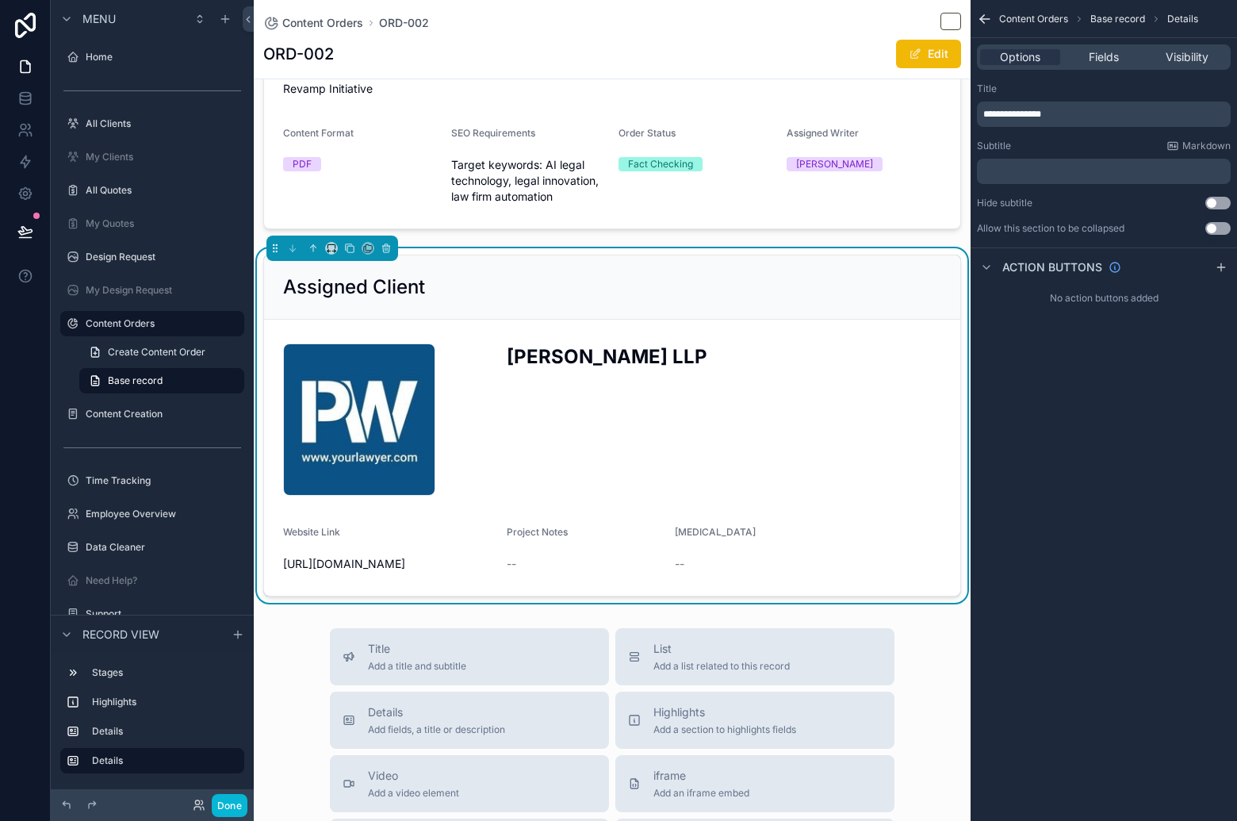
click at [807, 406] on div "[PERSON_NAME] LLP" at bounding box center [724, 420] width 435 height 162
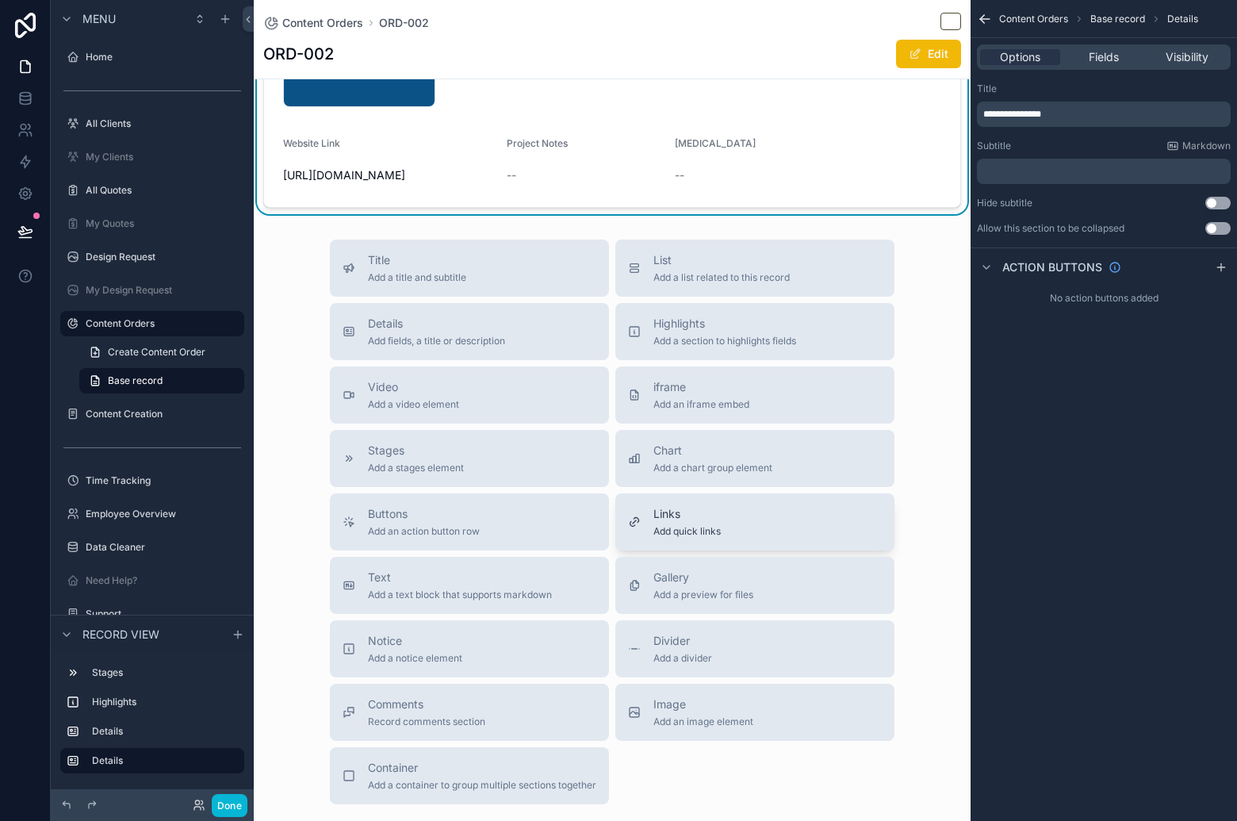
scroll to position [726, 0]
click at [698, 253] on span "List" at bounding box center [721, 261] width 136 height 16
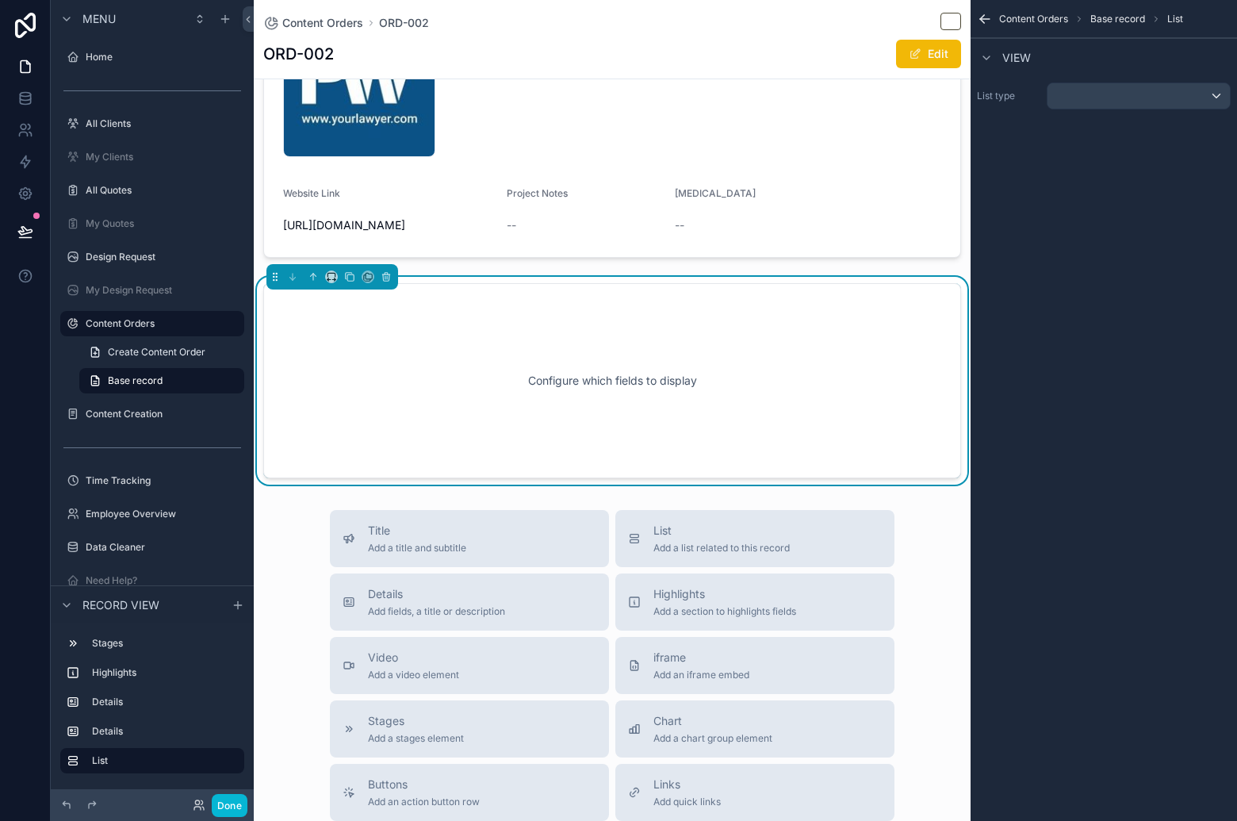
scroll to position [647, 0]
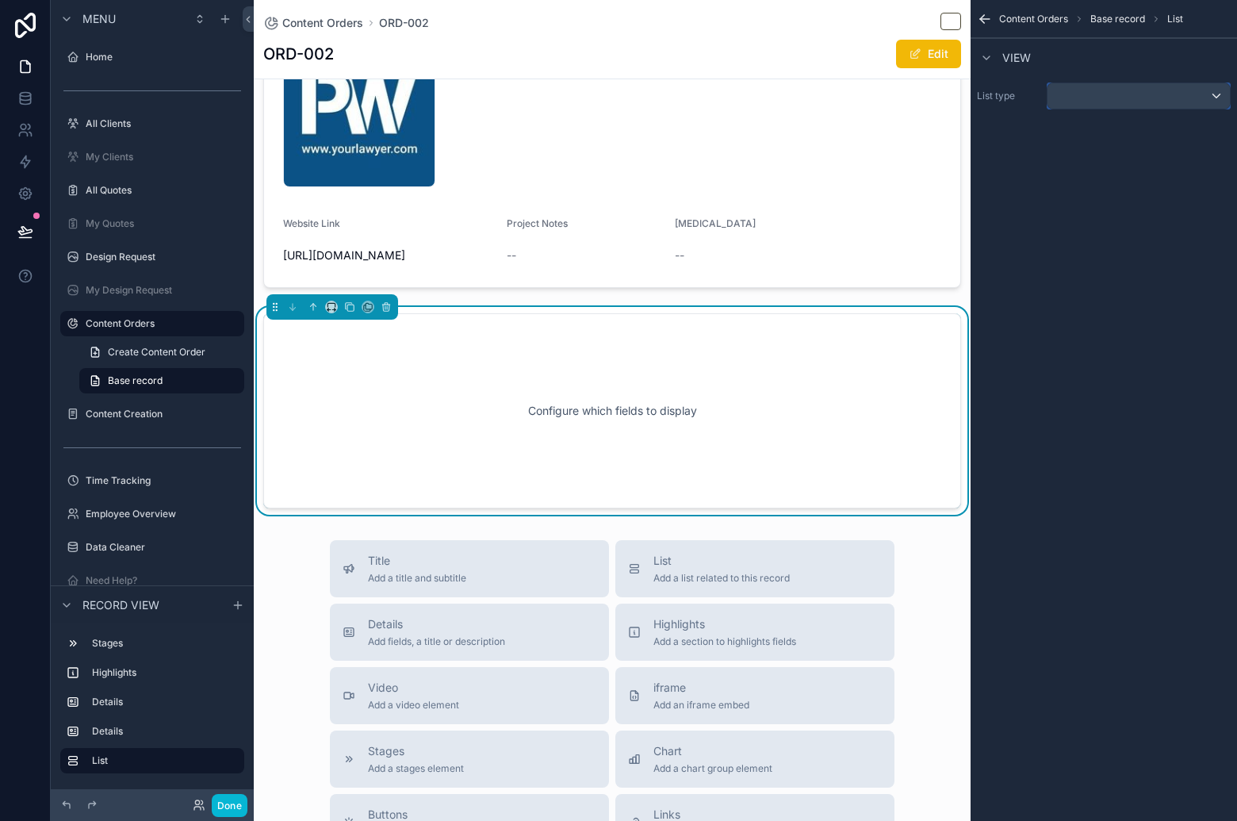
click at [1131, 98] on div "scrollable content" at bounding box center [1138, 95] width 182 height 25
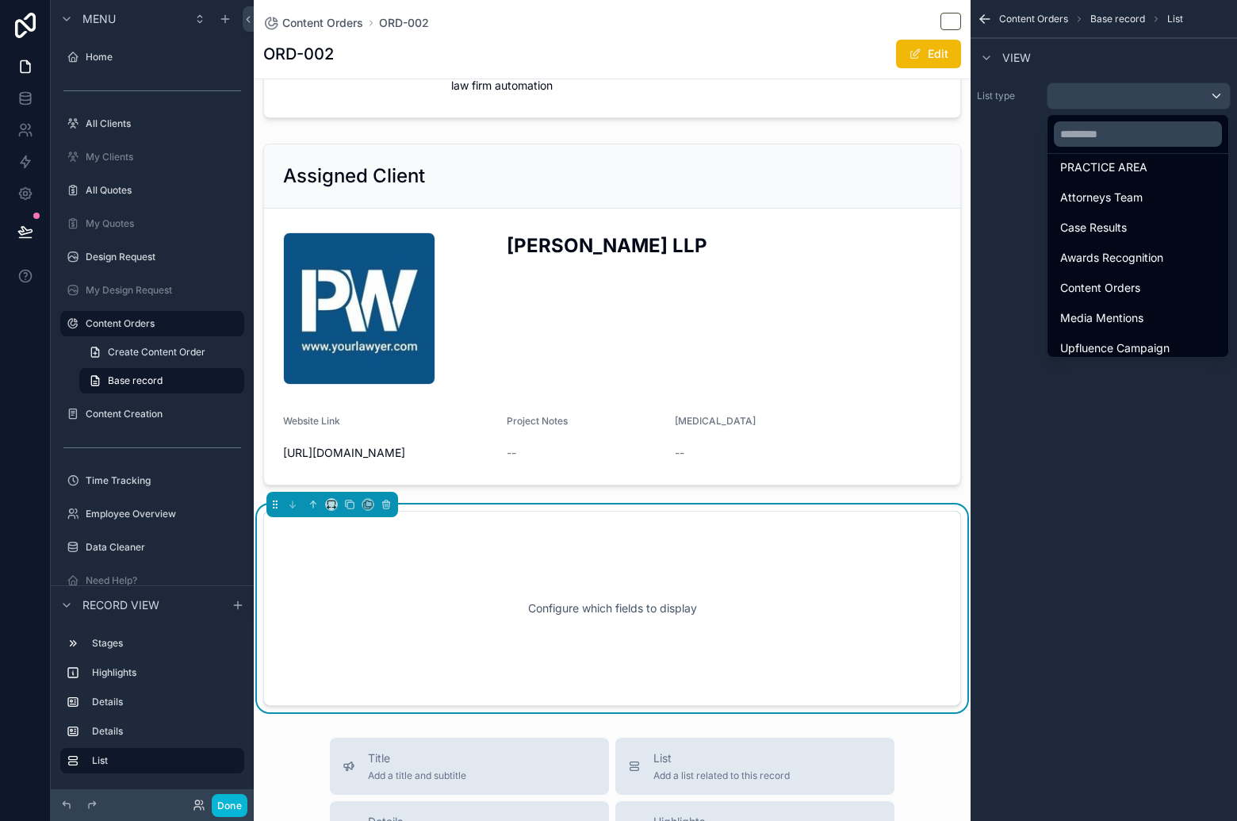
scroll to position [678, 0]
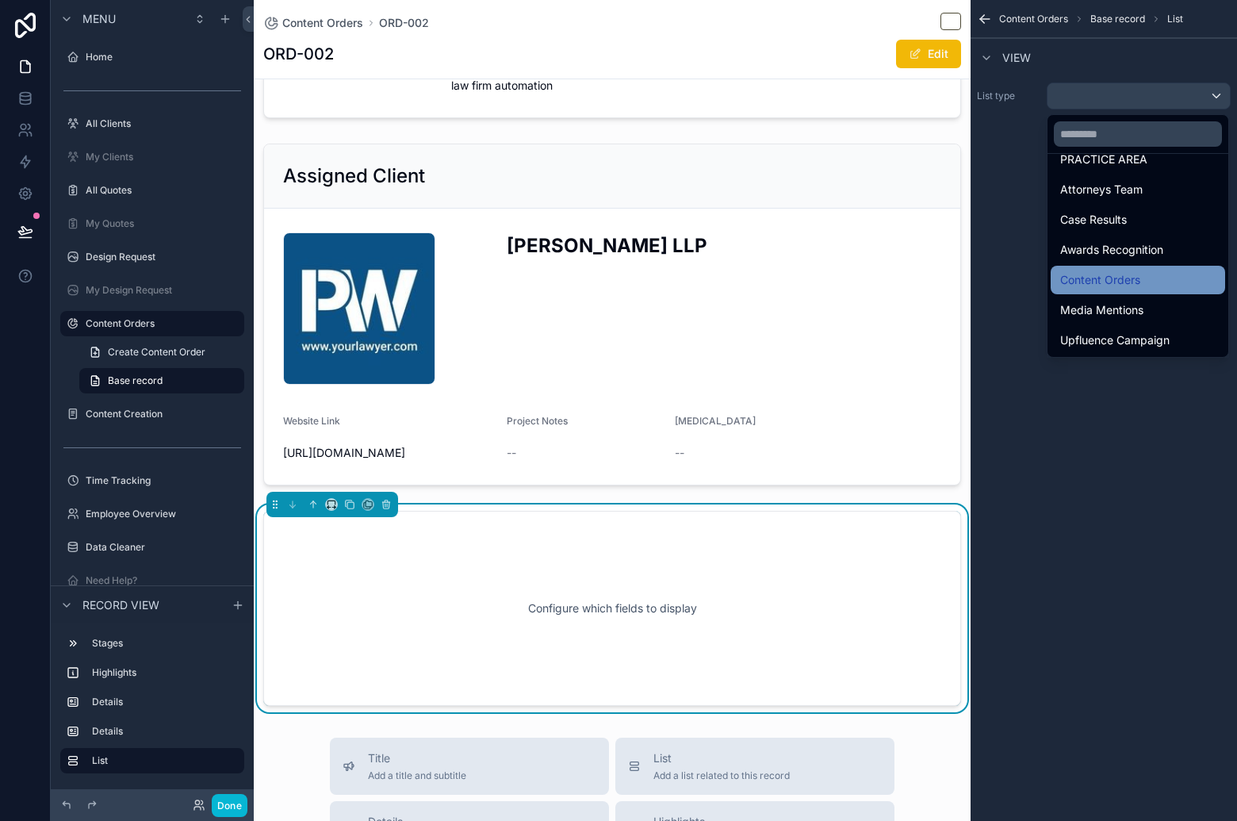
click at [1135, 289] on div "Content Orders" at bounding box center [1138, 280] width 174 height 29
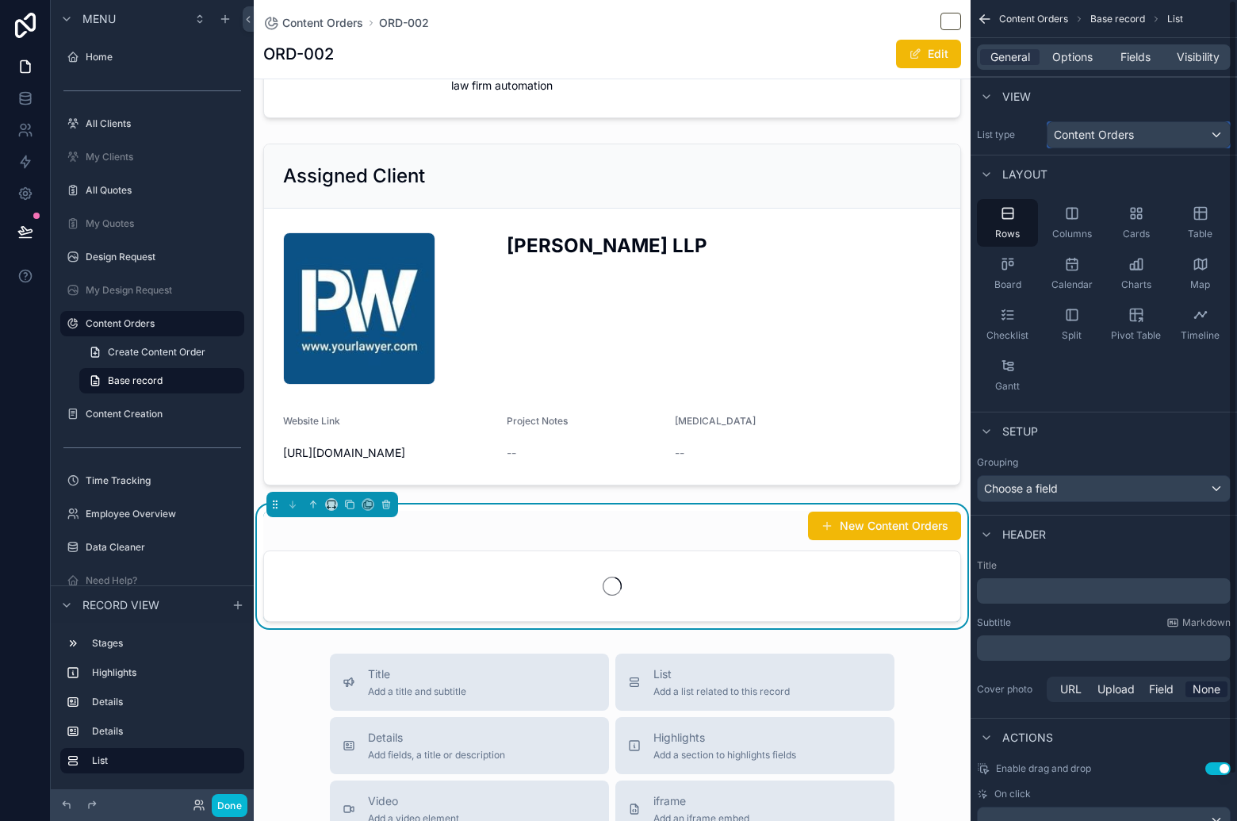
click at [1149, 139] on div "Content Orders" at bounding box center [1138, 134] width 182 height 25
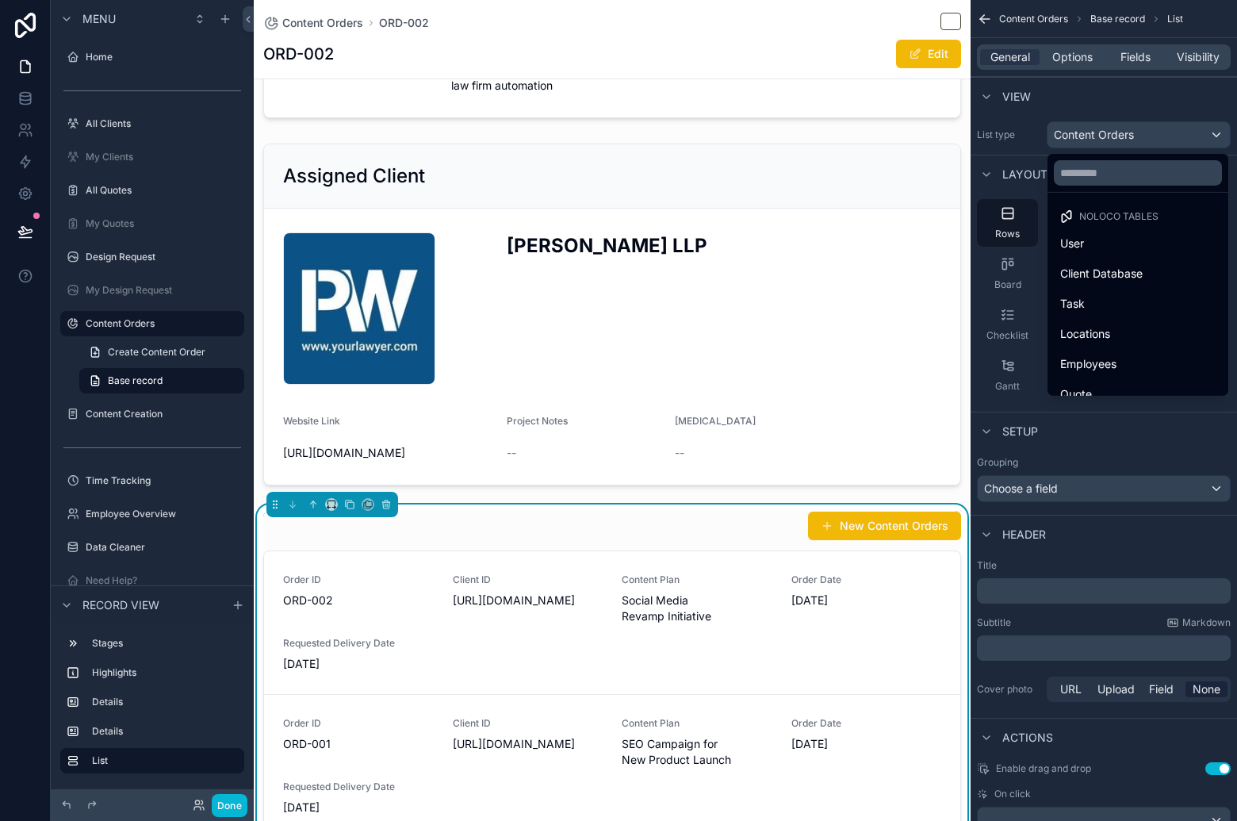
click at [1137, 93] on div "scrollable content" at bounding box center [618, 410] width 1237 height 821
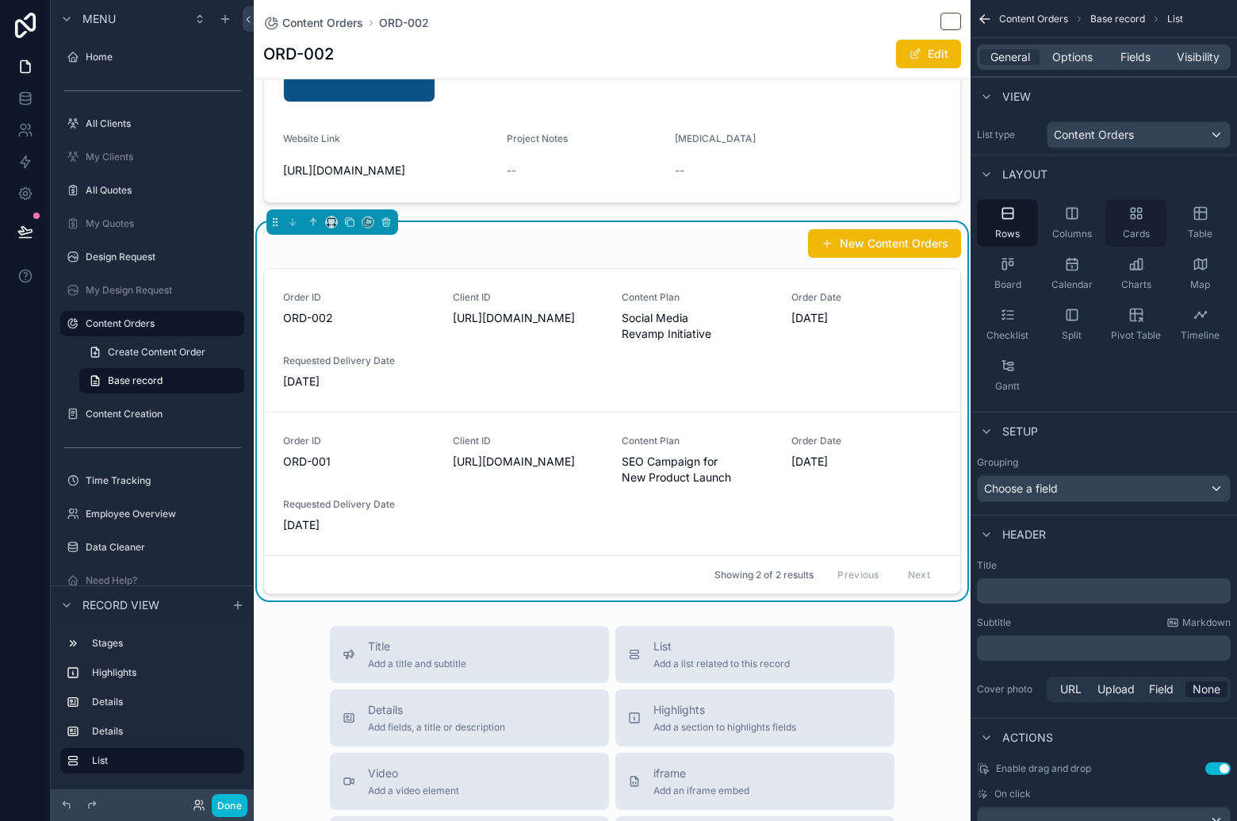
scroll to position [733, 0]
click at [1069, 72] on div "General Options Fields Visibility" at bounding box center [1104, 57] width 266 height 38
click at [1073, 67] on div "General Options Fields Visibility" at bounding box center [1104, 56] width 254 height 25
click at [1078, 61] on span "Options" at bounding box center [1072, 57] width 40 height 16
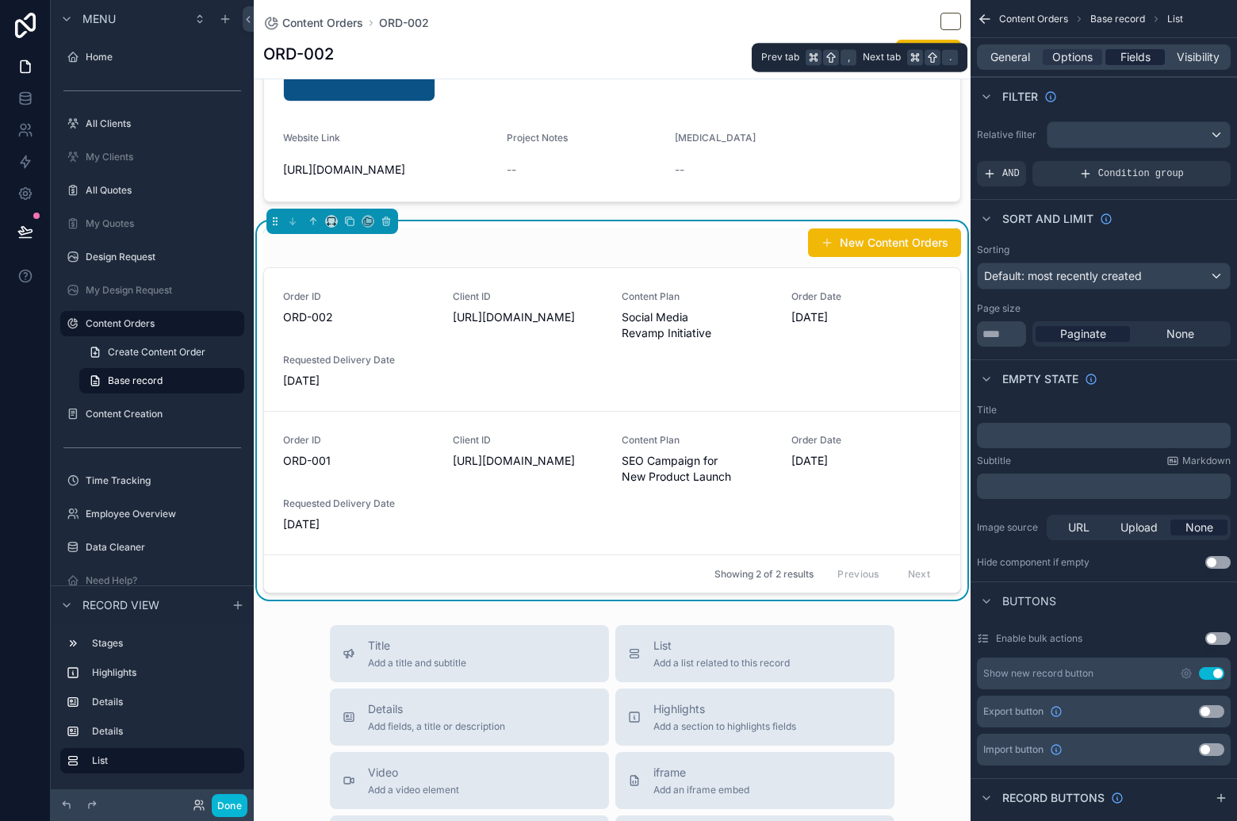
click at [1144, 61] on span "Fields" at bounding box center [1135, 57] width 30 height 16
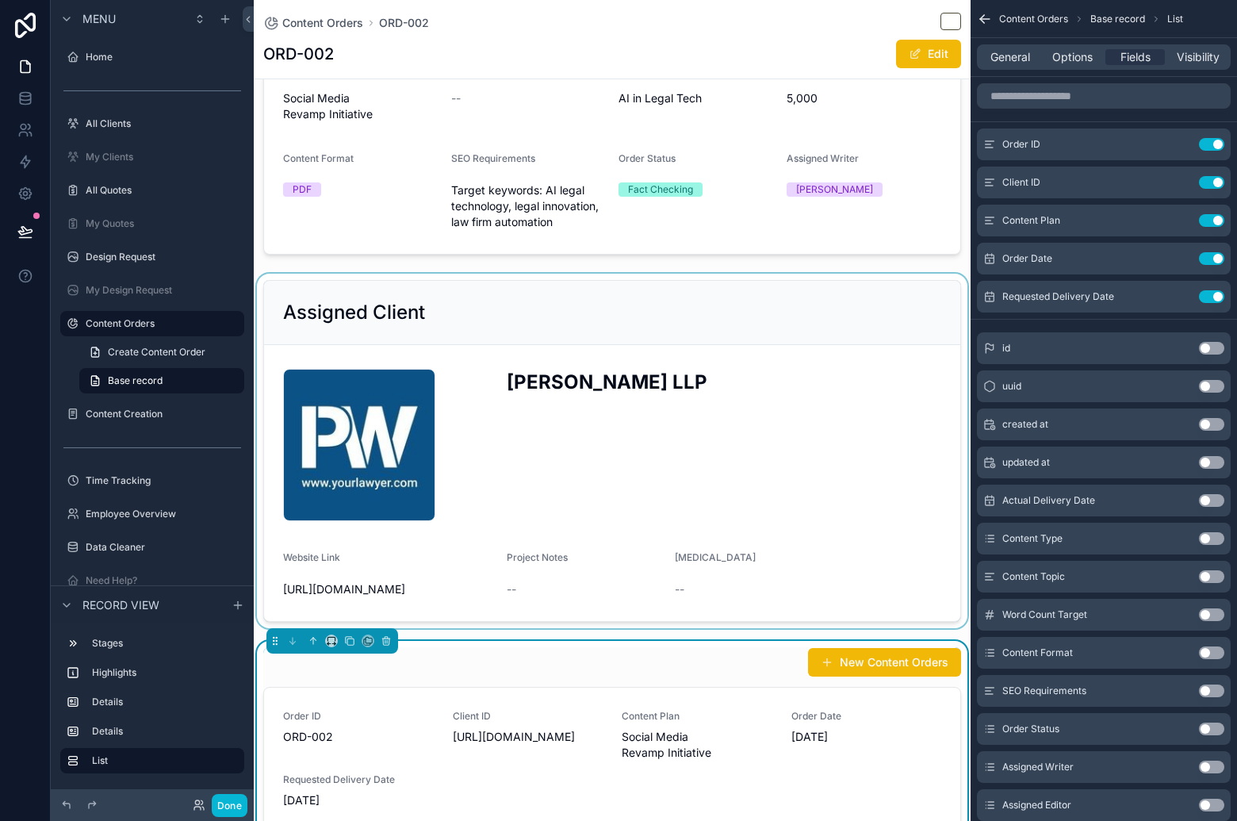
scroll to position [339, 0]
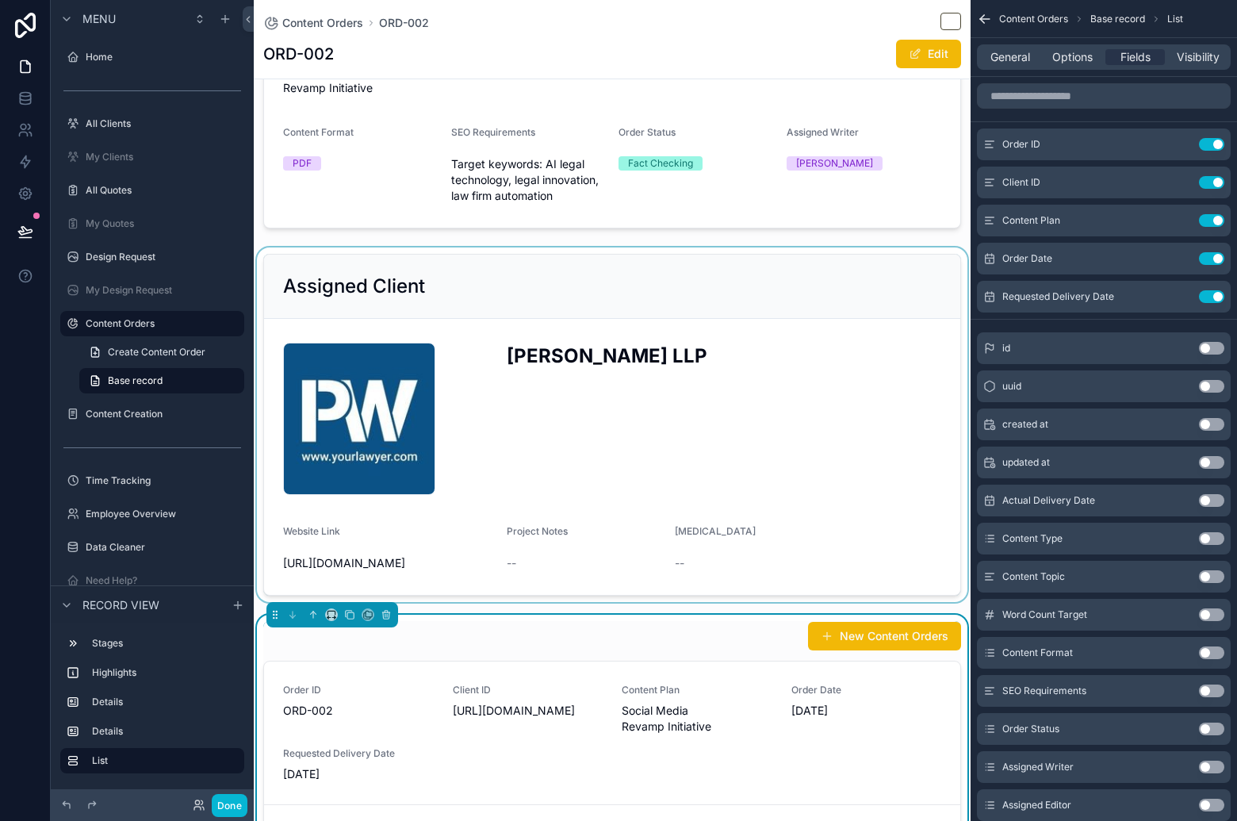
click at [844, 318] on div "scrollable content" at bounding box center [612, 424] width 717 height 354
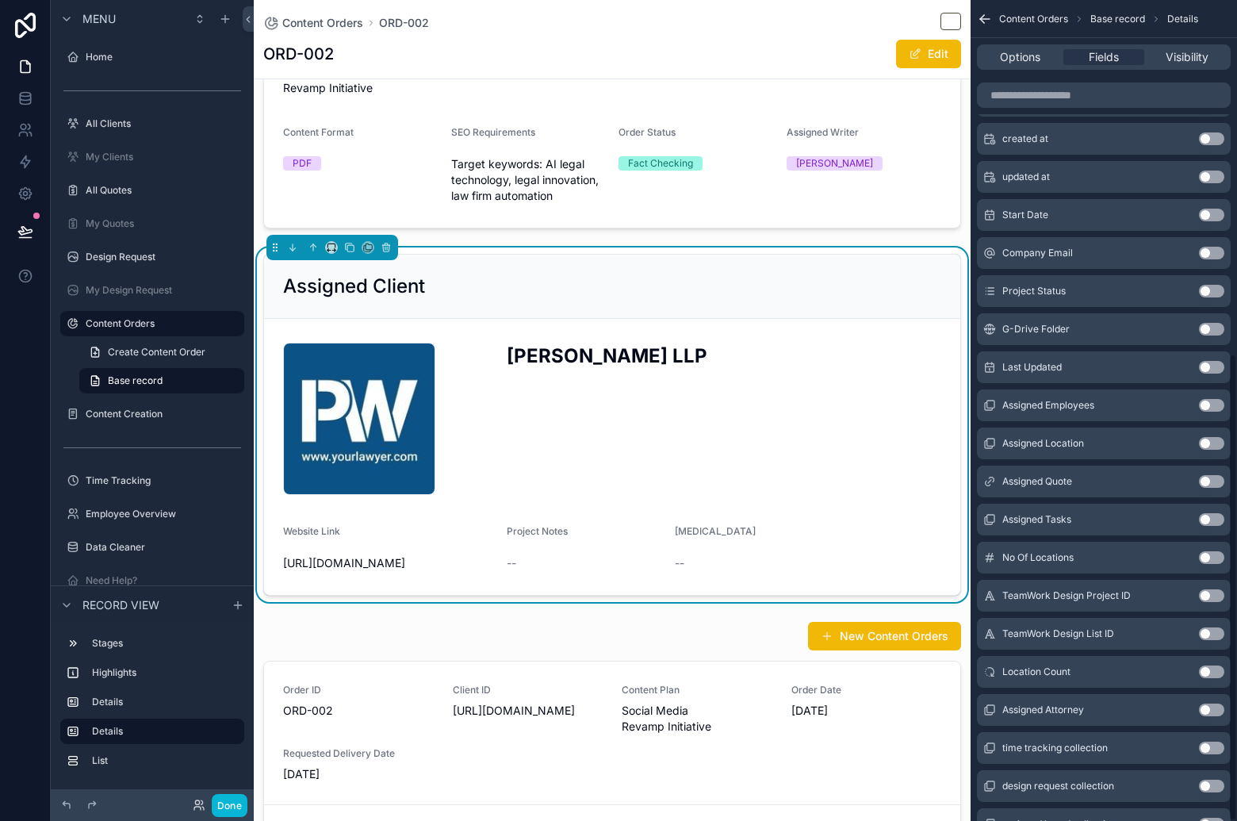
scroll to position [622, 0]
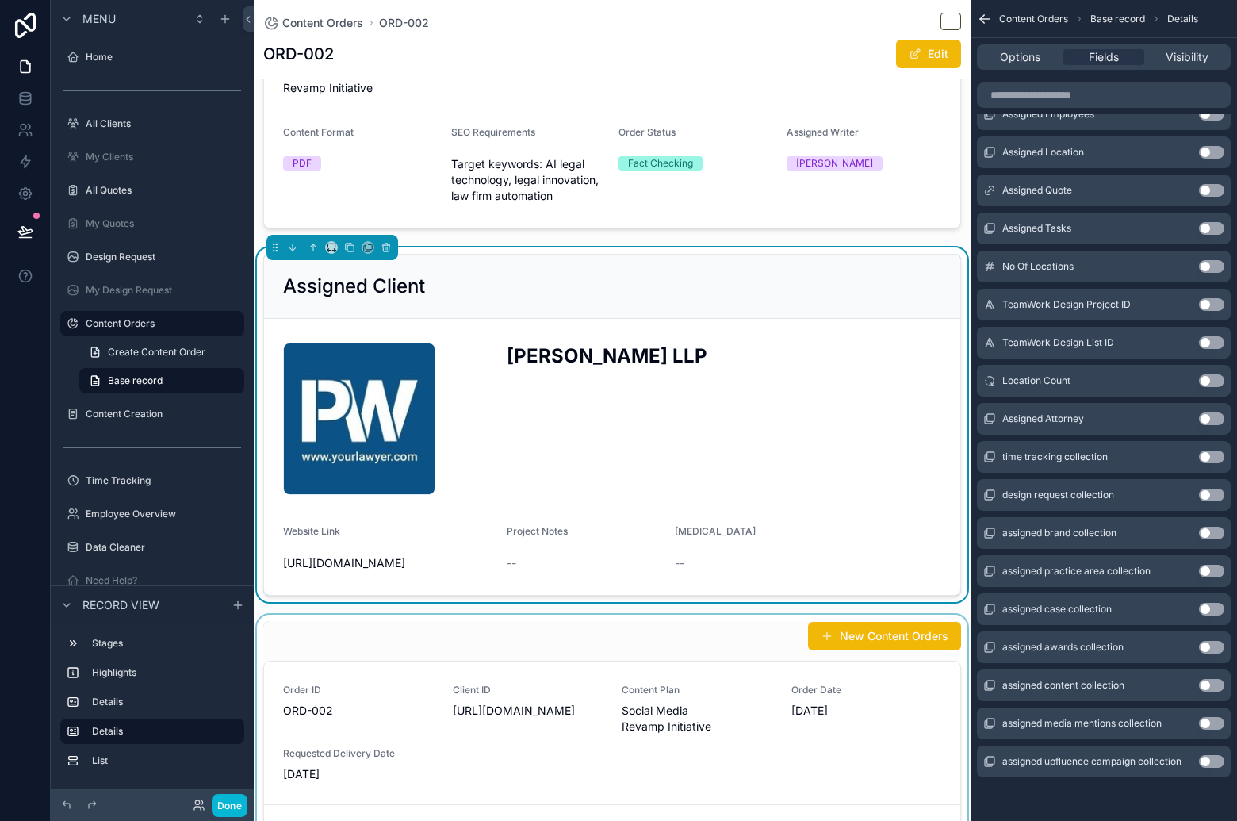
click at [533, 638] on div "scrollable content" at bounding box center [612, 804] width 717 height 378
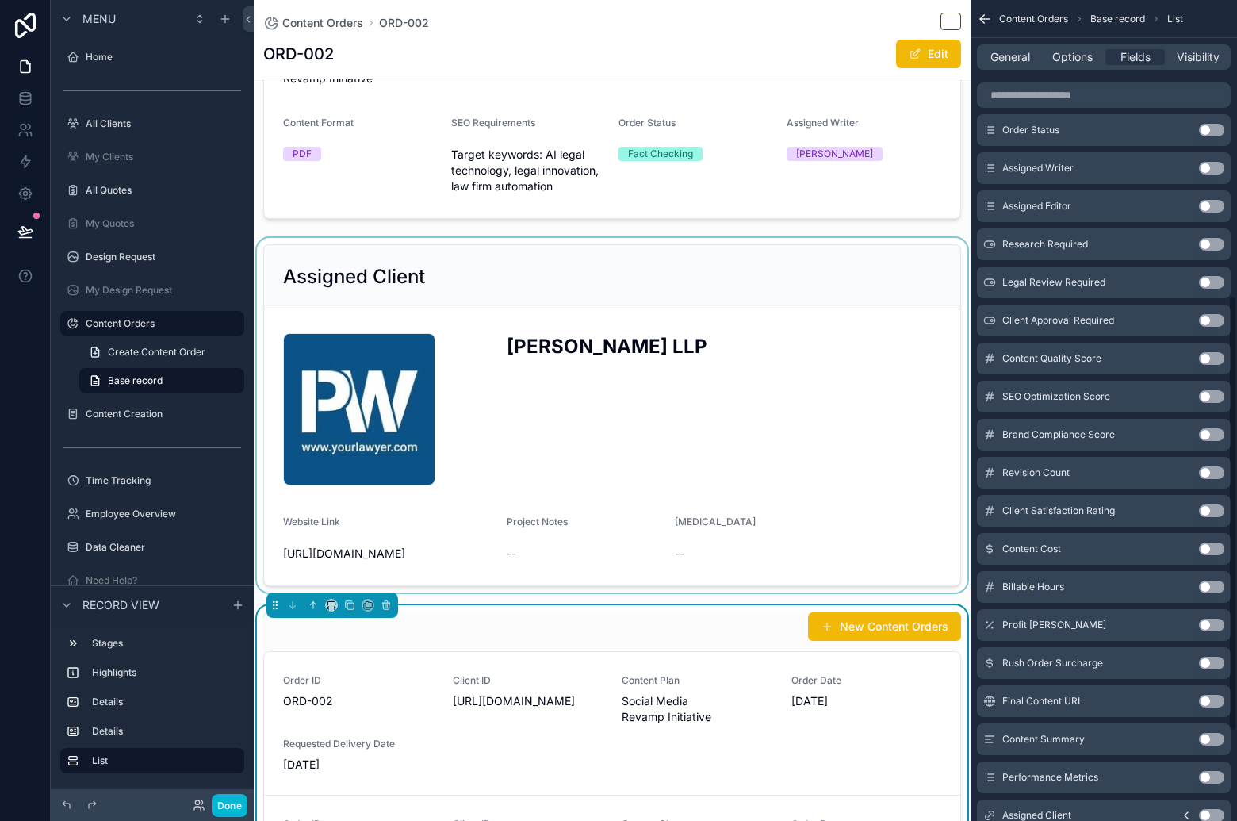
scroll to position [728, 0]
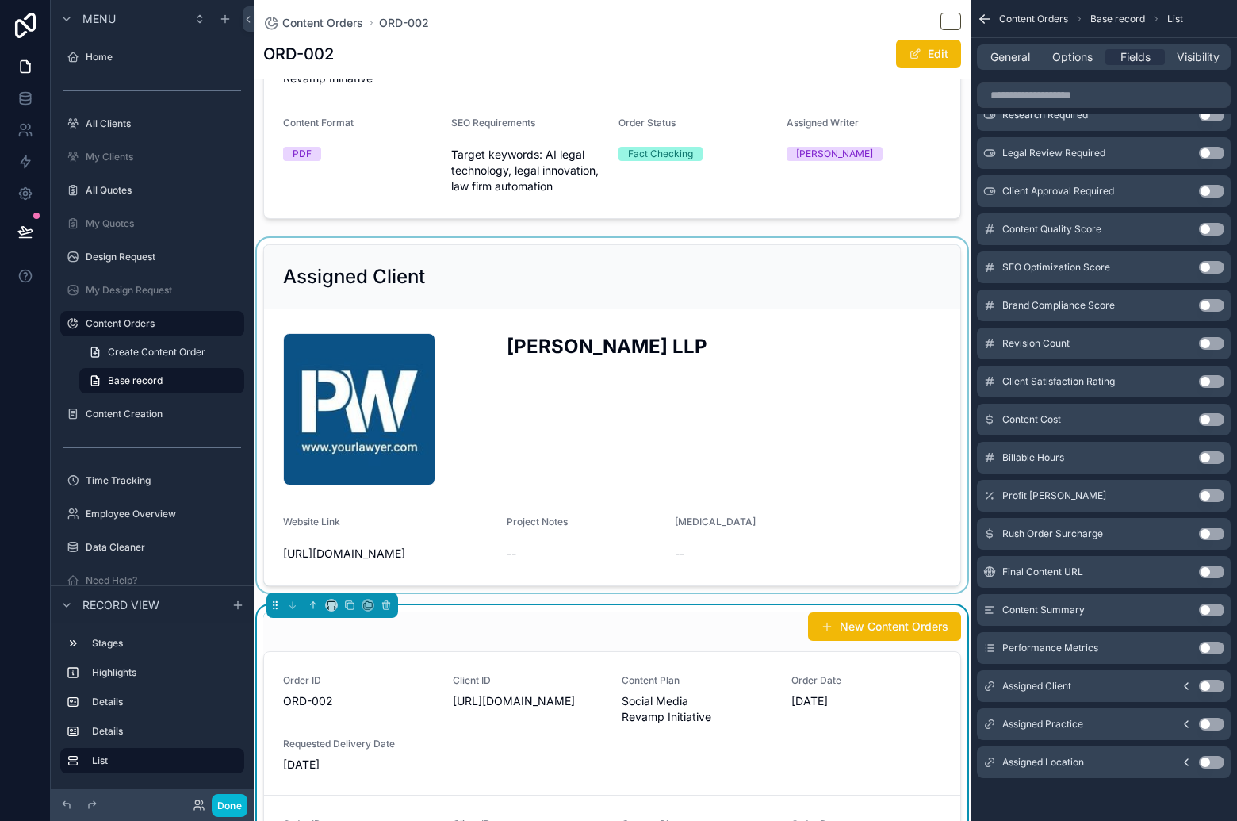
click at [1187, 685] on icon "scrollable content" at bounding box center [1186, 686] width 13 height 13
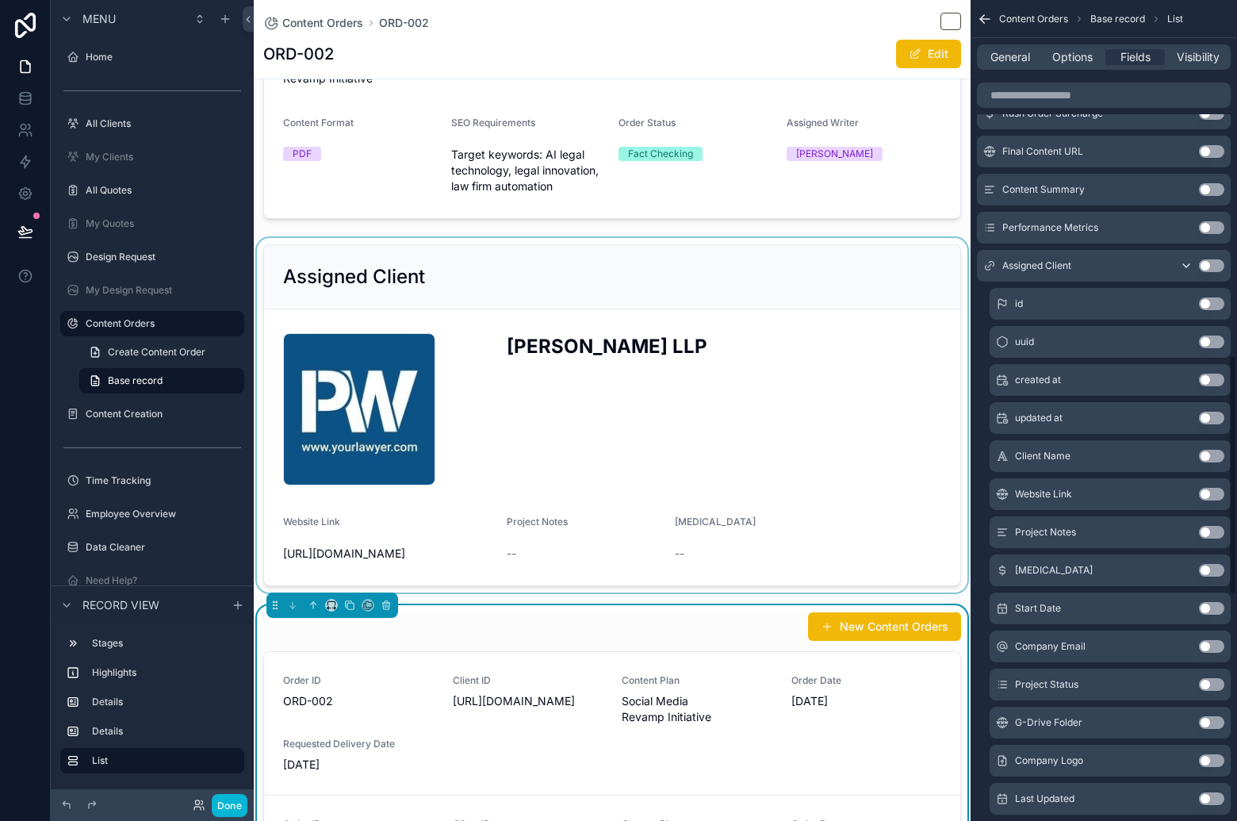
scroll to position [1254, 0]
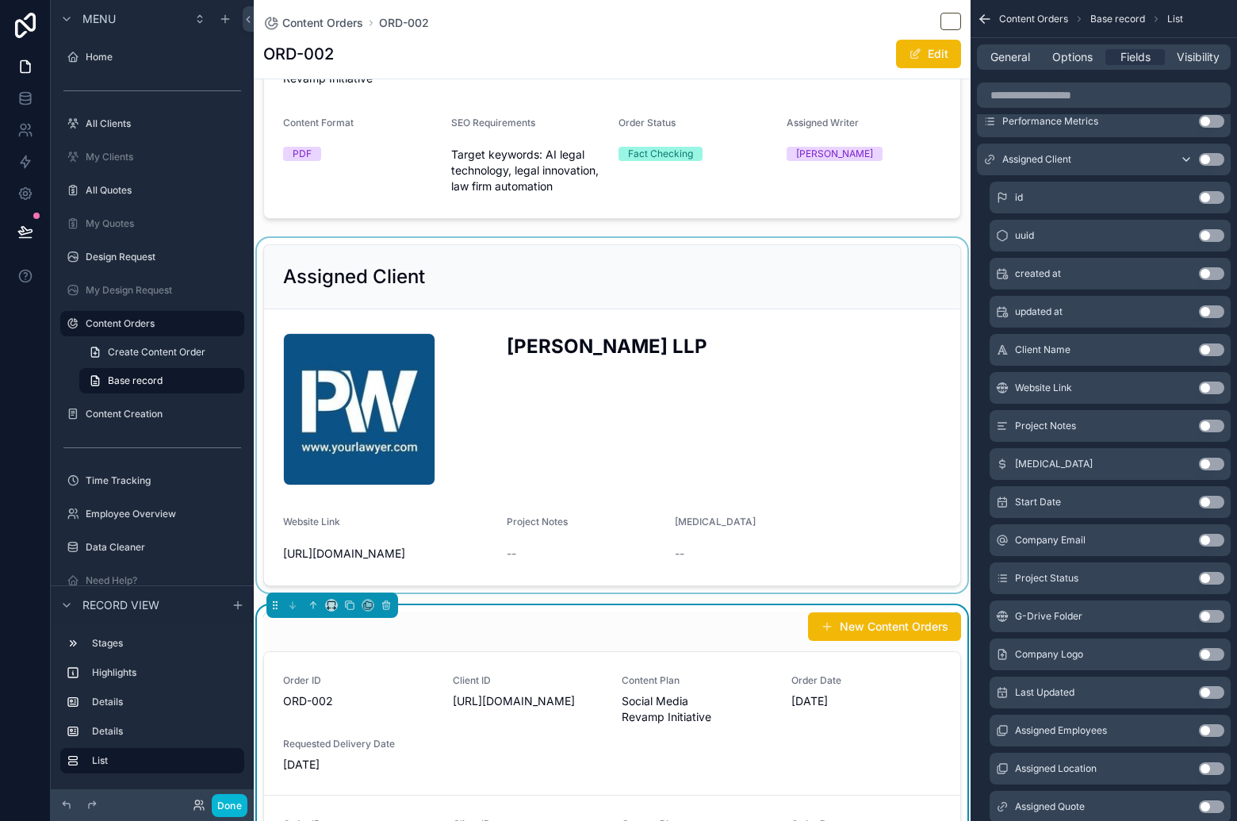
click at [1207, 649] on button "Use setting" at bounding box center [1211, 654] width 25 height 13
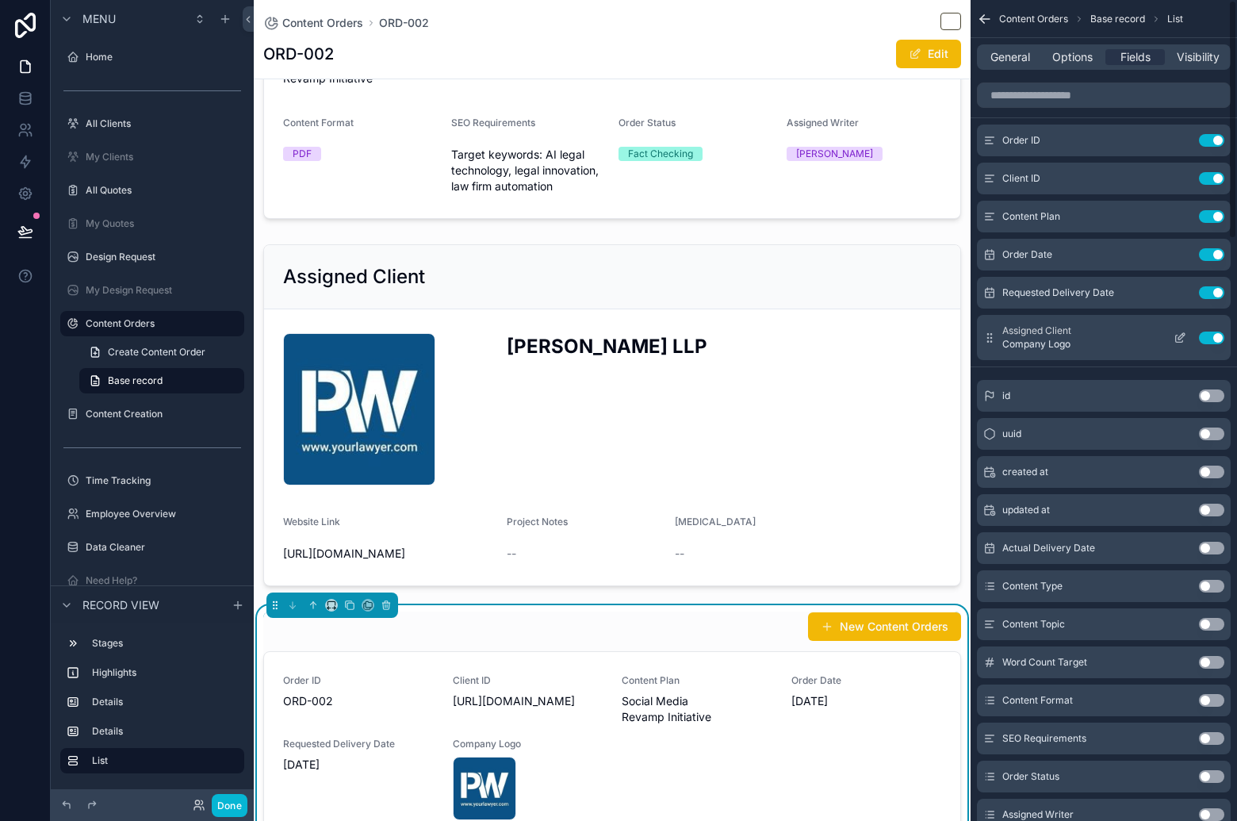
scroll to position [0, 0]
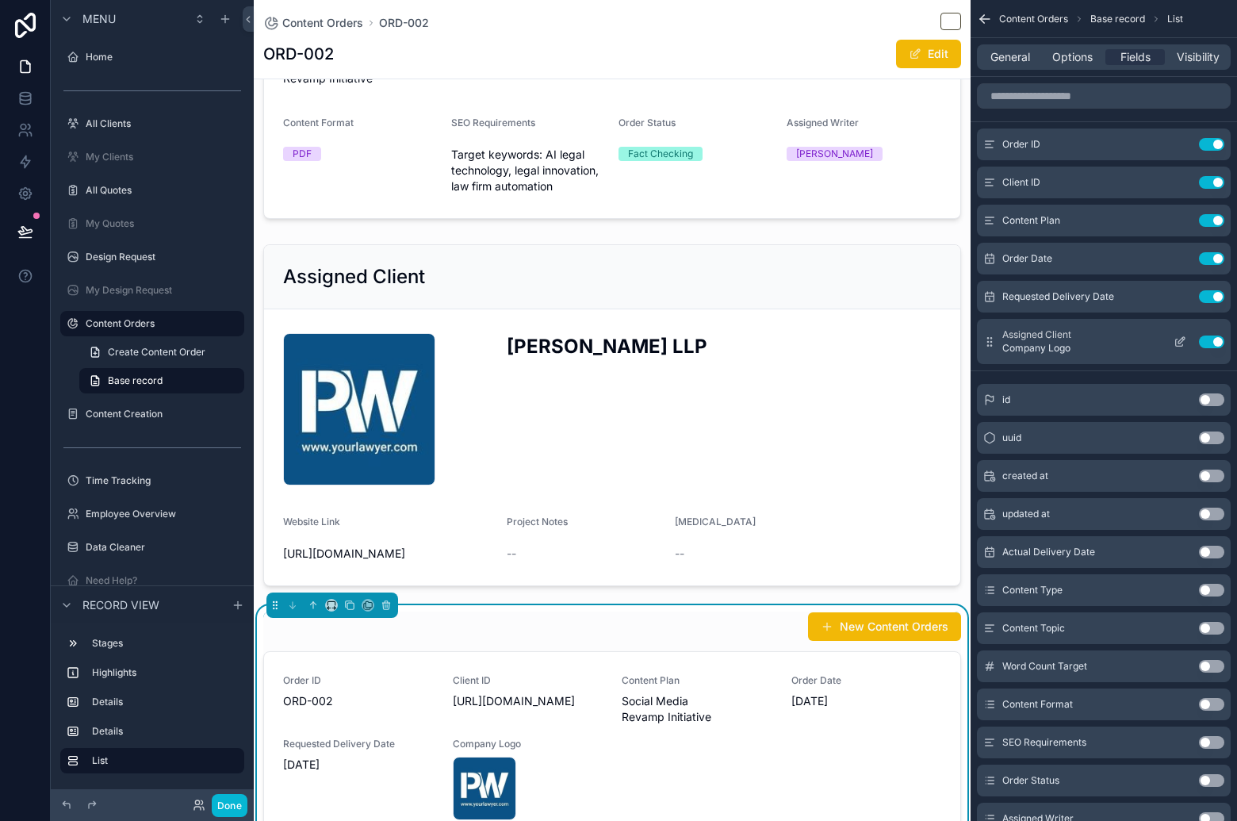
click at [1181, 347] on icon "scrollable content" at bounding box center [1180, 341] width 13 height 13
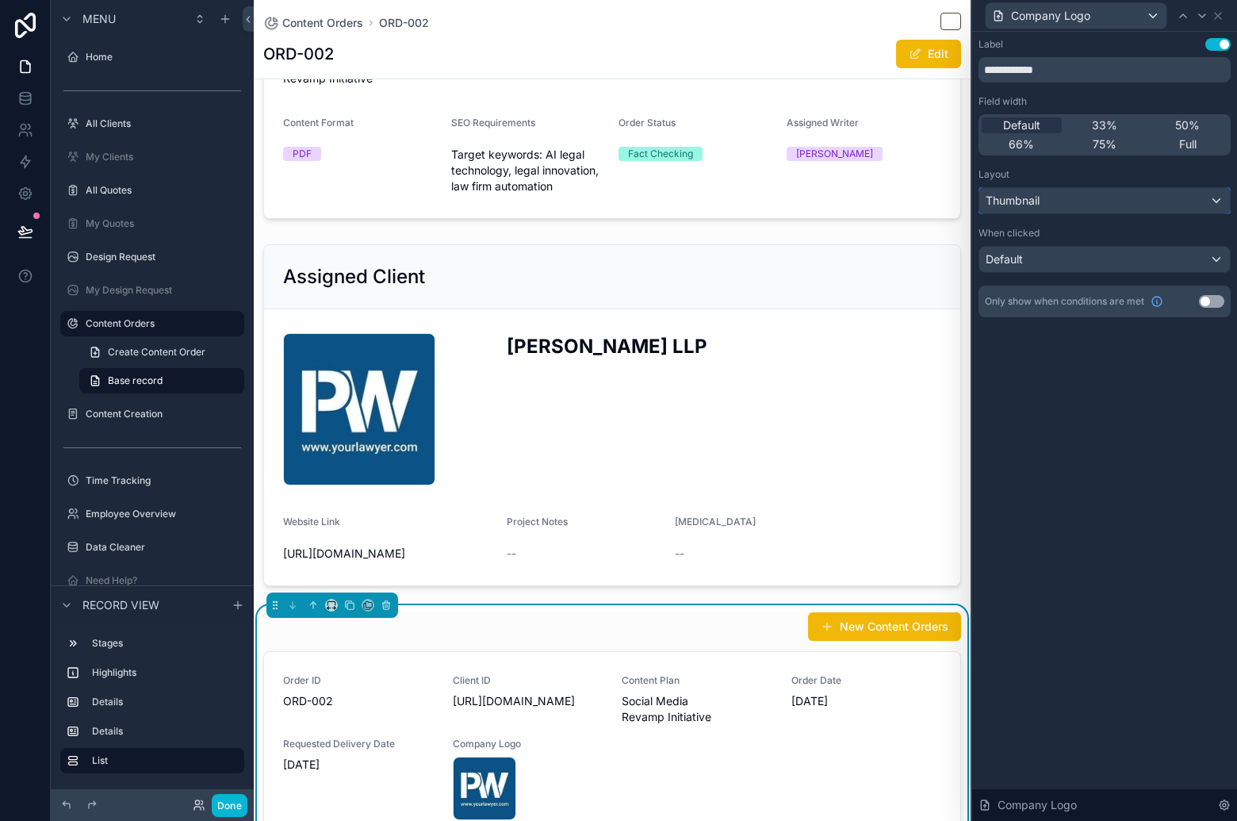
click at [1090, 201] on div "Thumbnail" at bounding box center [1104, 200] width 251 height 25
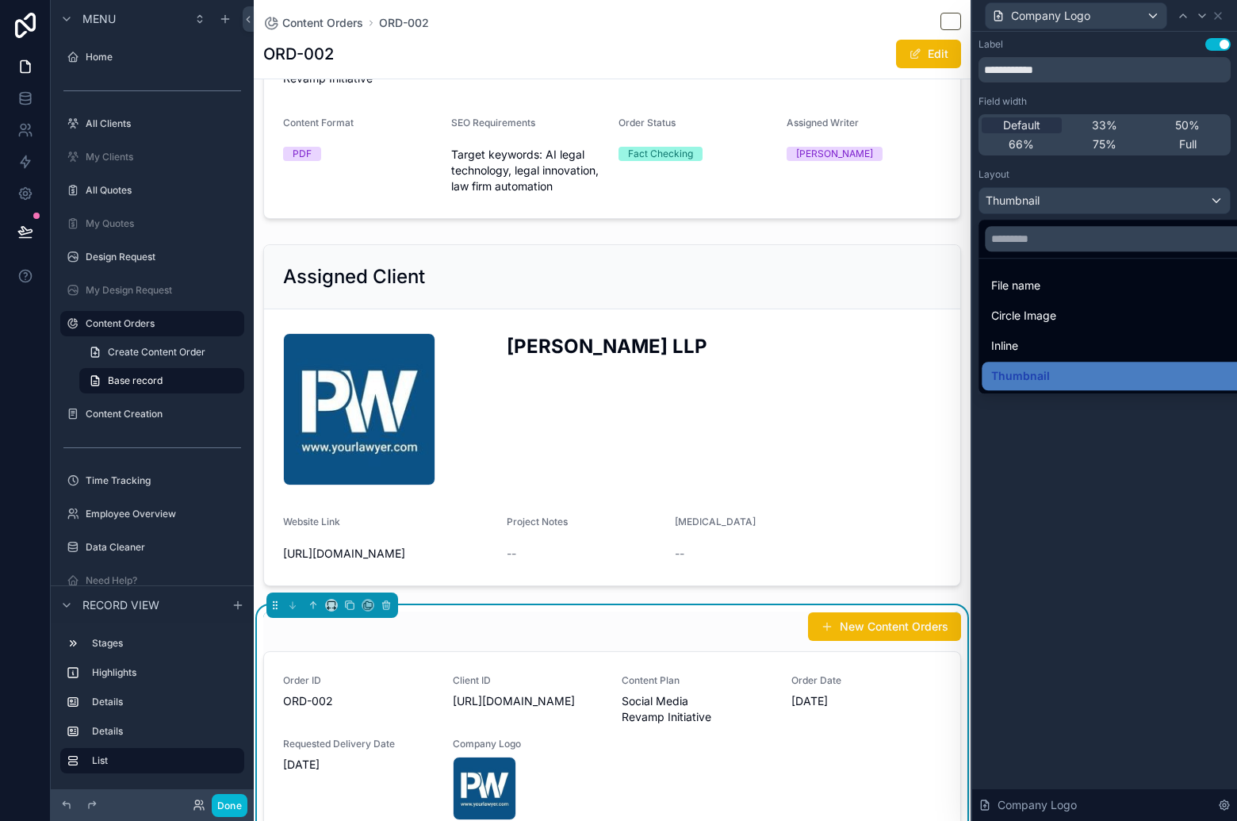
click at [1081, 503] on div at bounding box center [1104, 410] width 265 height 821
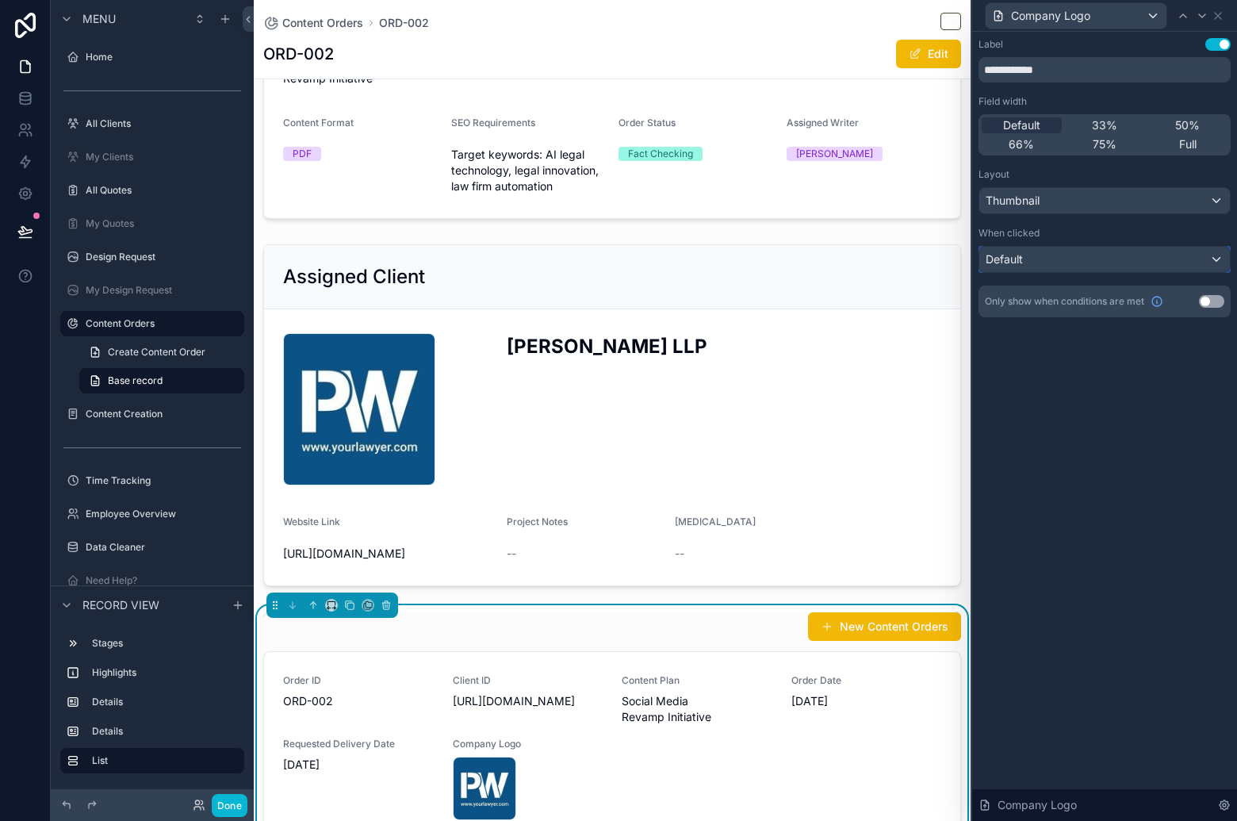
click at [1139, 264] on div "Default" at bounding box center [1104, 259] width 251 height 25
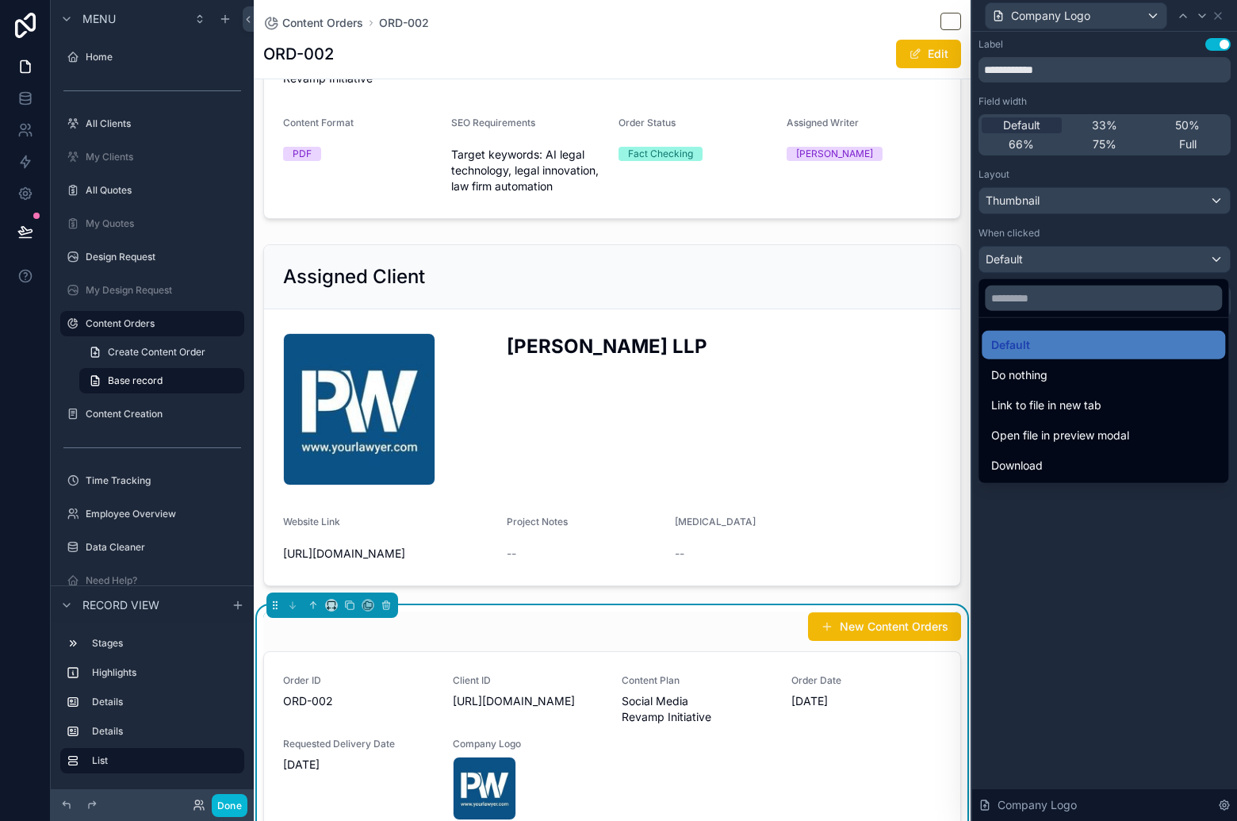
click at [1107, 53] on div at bounding box center [1104, 410] width 265 height 821
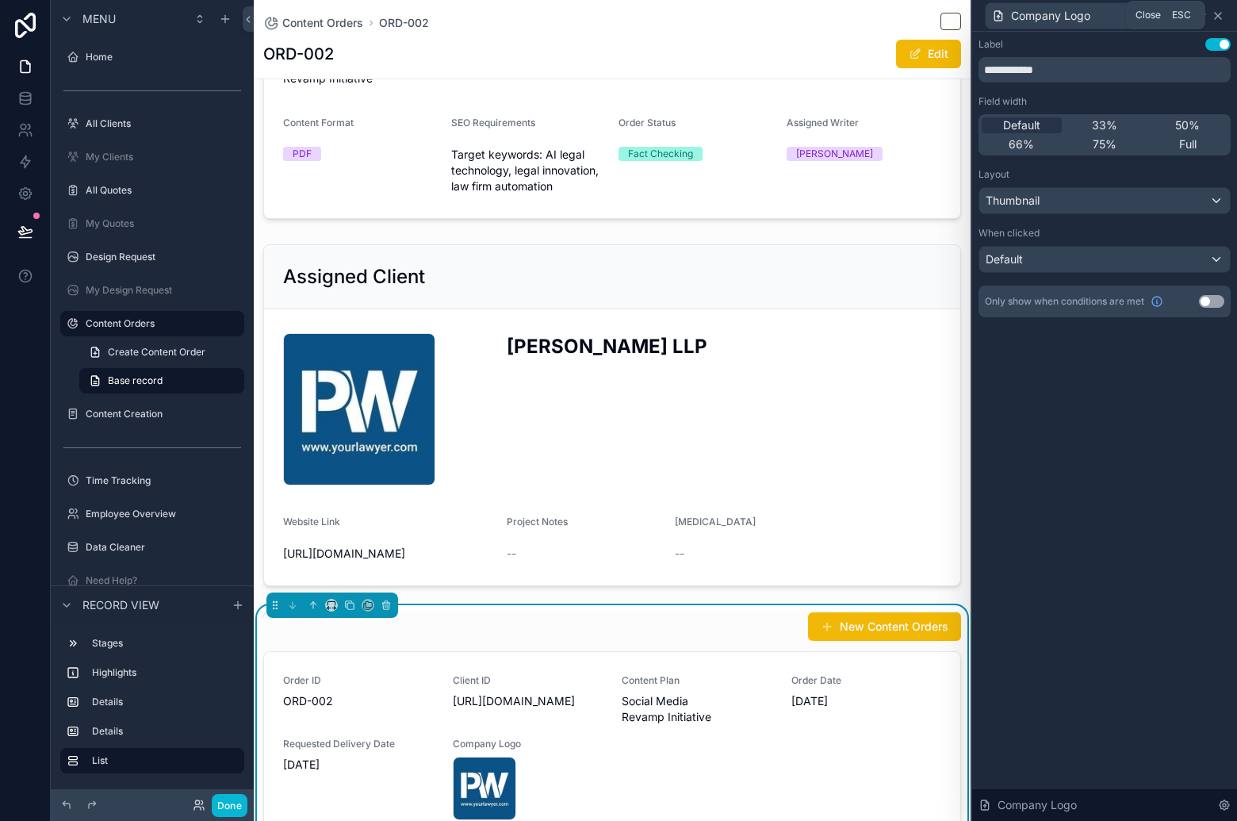
click at [1219, 17] on icon at bounding box center [1218, 16] width 13 height 13
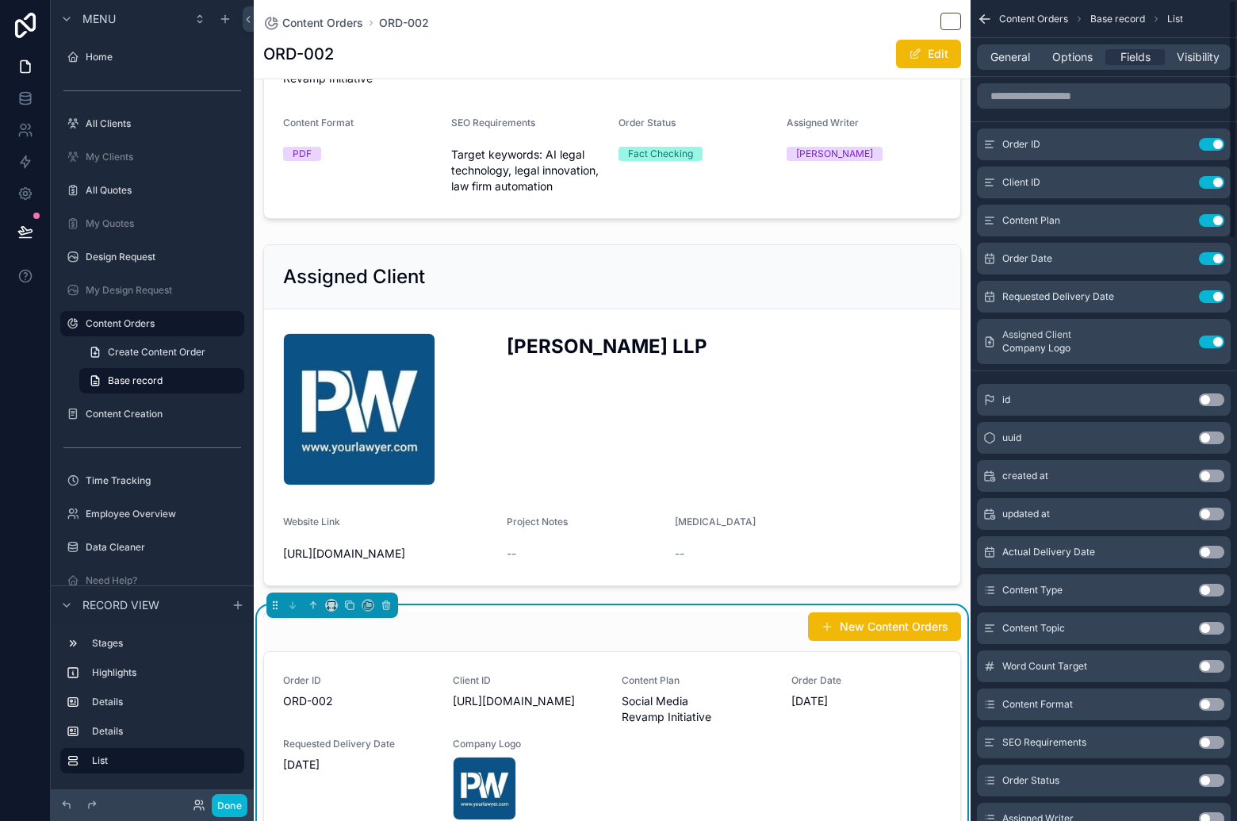
click at [1015, 68] on div "General Options Fields Visibility" at bounding box center [1104, 56] width 254 height 25
click at [1015, 67] on div "General Options Fields Visibility" at bounding box center [1104, 56] width 254 height 25
click at [1014, 57] on span "General" at bounding box center [1010, 57] width 40 height 16
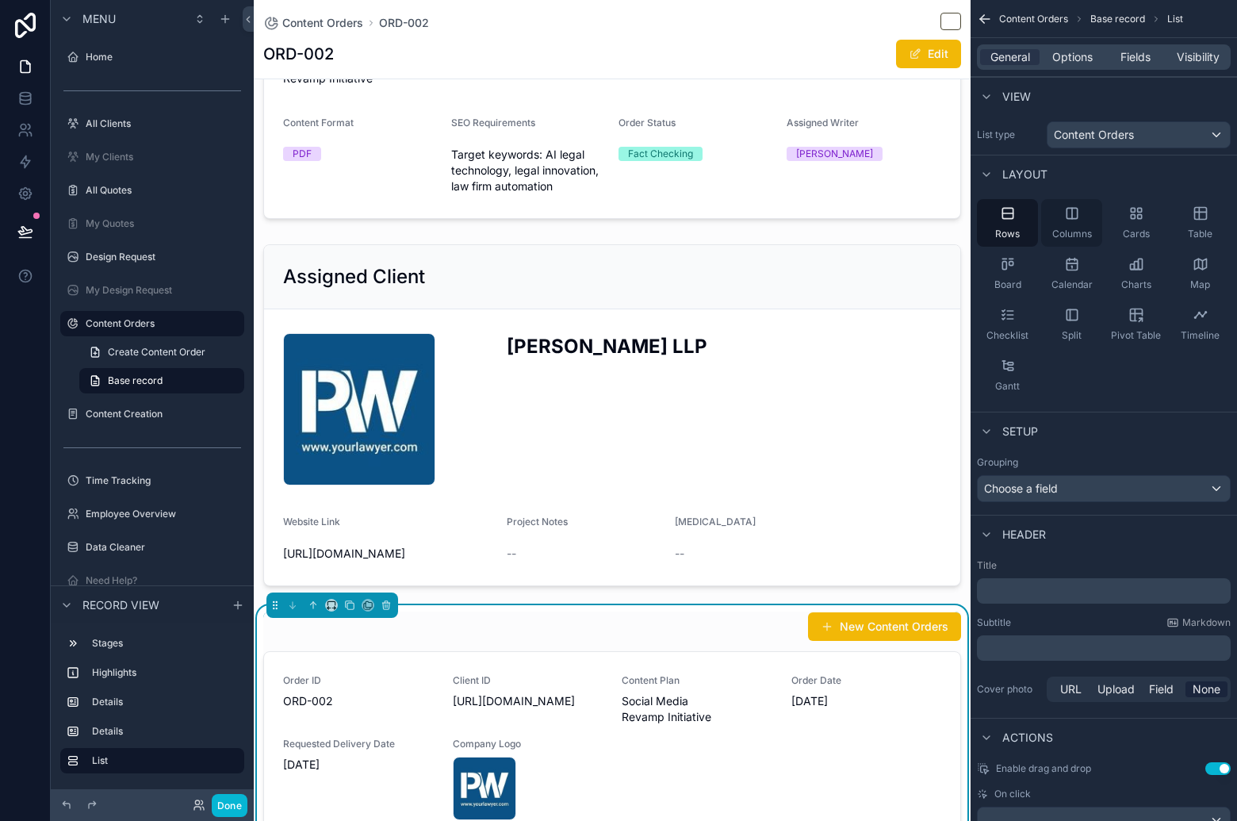
click at [1088, 222] on div "Columns" at bounding box center [1071, 223] width 61 height 48
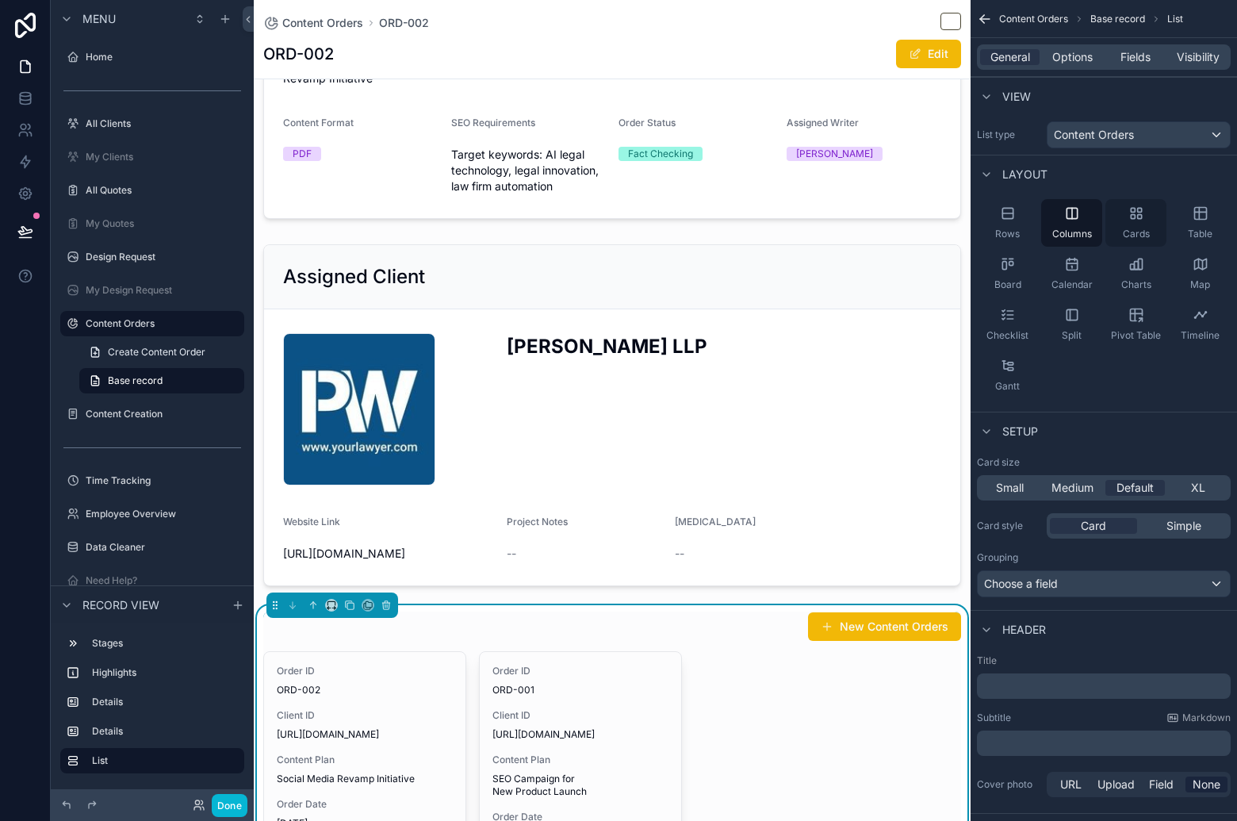
click at [1134, 224] on div "Cards" at bounding box center [1135, 223] width 61 height 48
drag, startPoint x: 1016, startPoint y: 266, endPoint x: 1032, endPoint y: 263, distance: 16.8
click at [1016, 266] on div "Board" at bounding box center [1007, 274] width 61 height 48
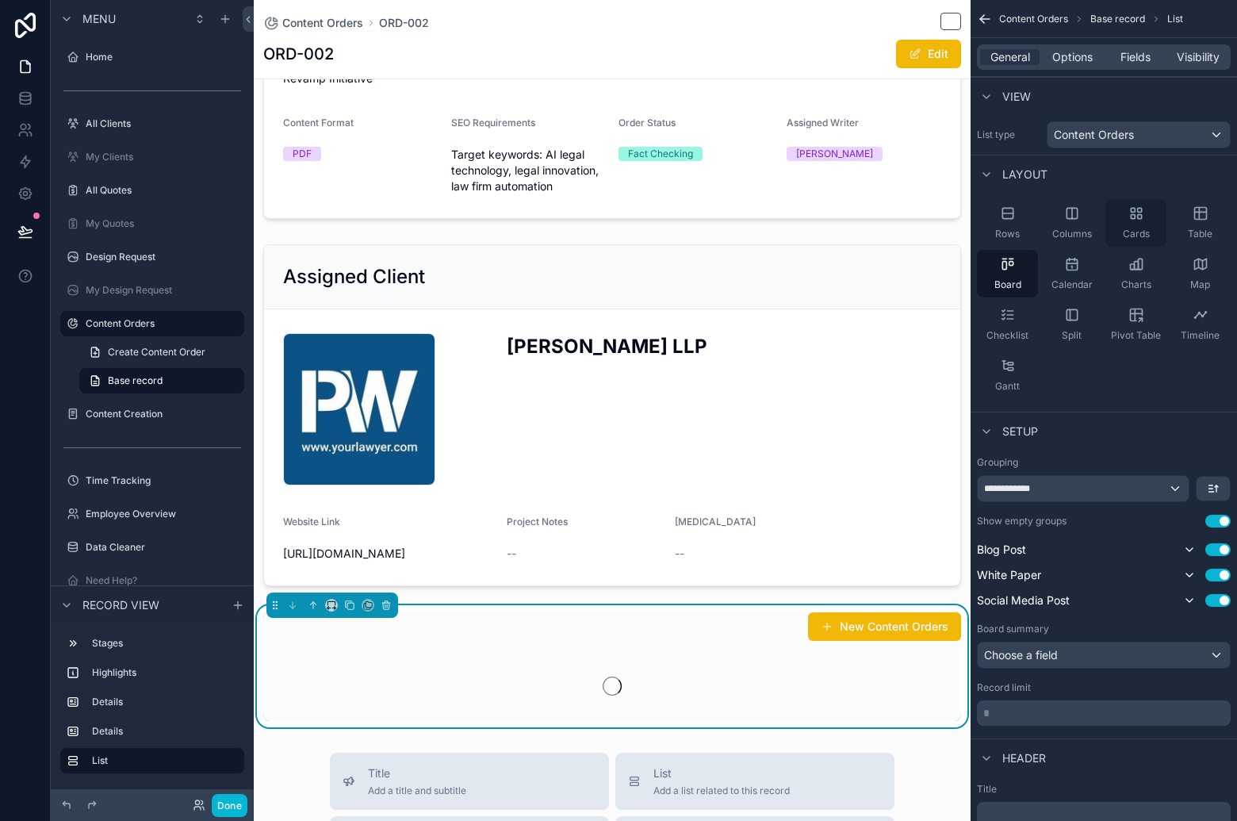
click at [1147, 219] on div "Cards" at bounding box center [1135, 223] width 61 height 48
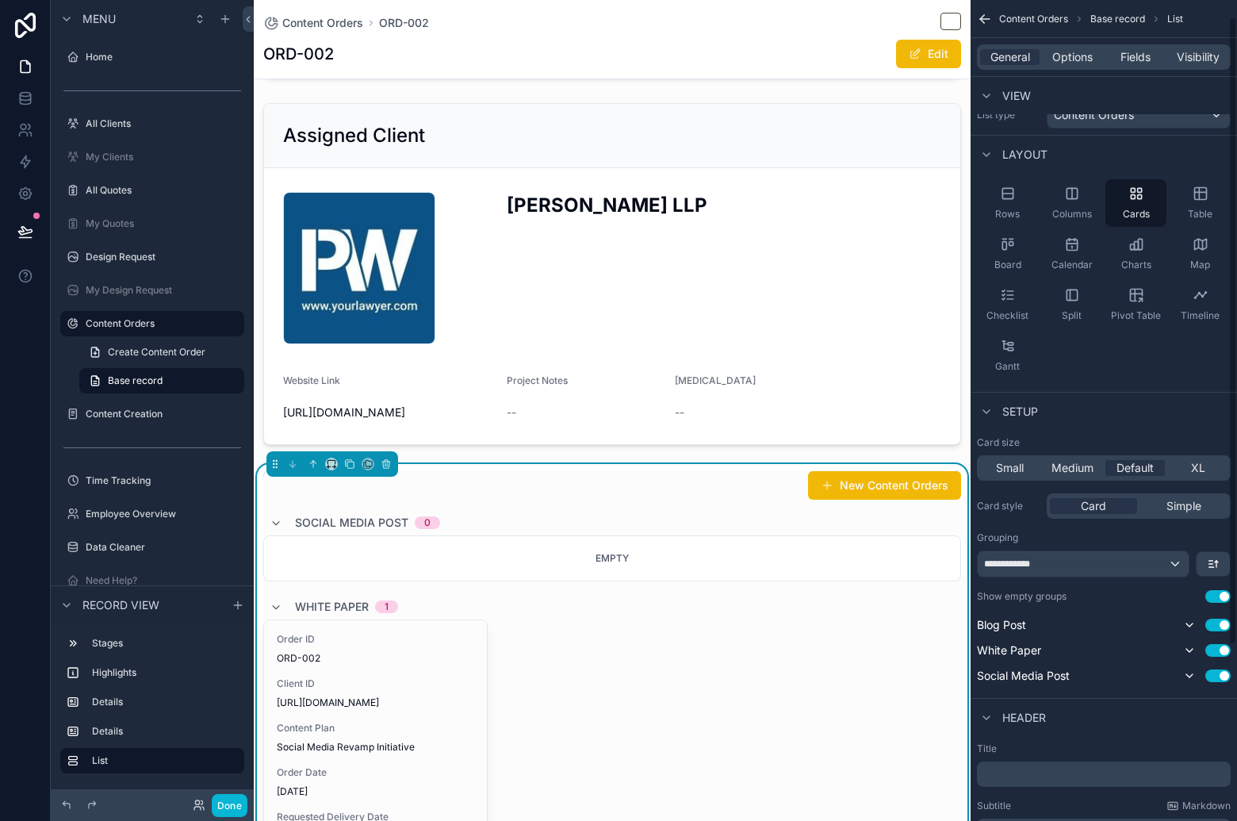
scroll to position [22, 0]
click at [1101, 569] on div "**********" at bounding box center [1083, 561] width 211 height 25
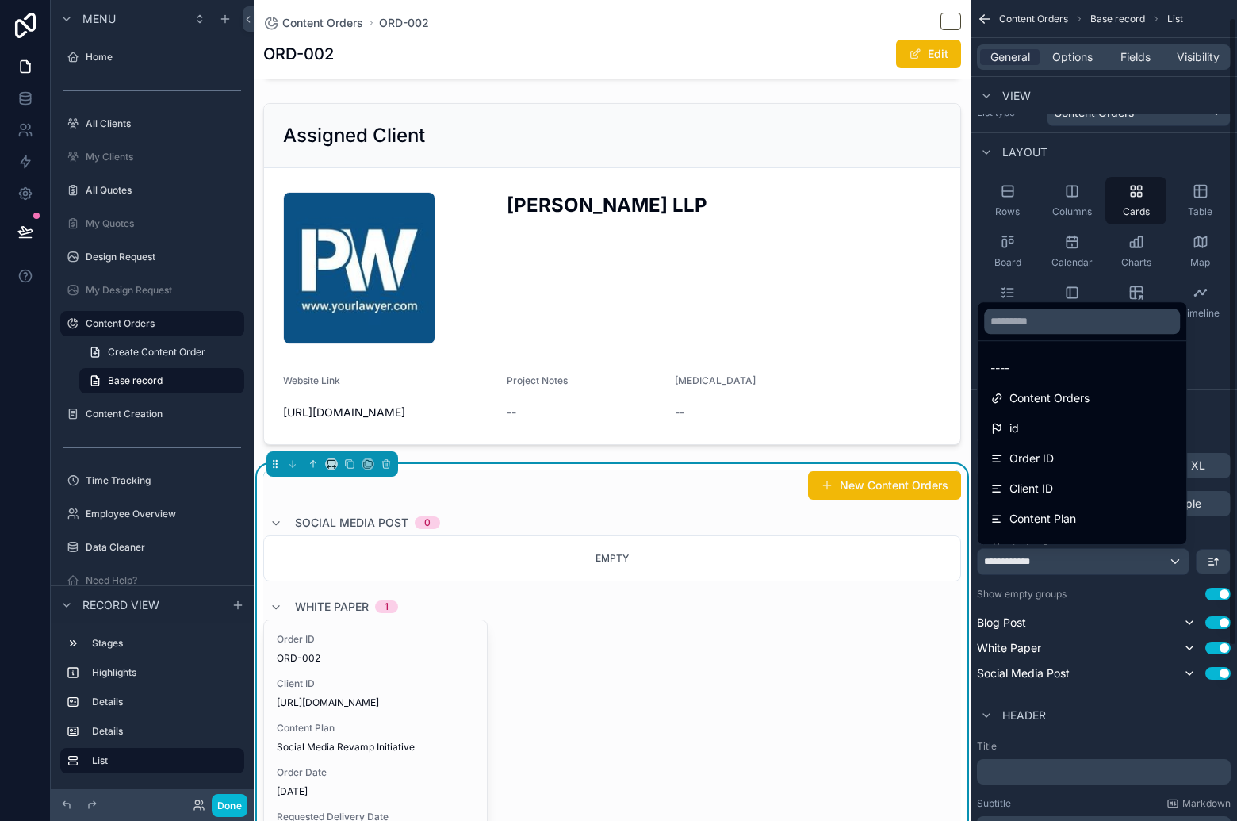
click at [1128, 722] on div "scrollable content" at bounding box center [618, 410] width 1237 height 821
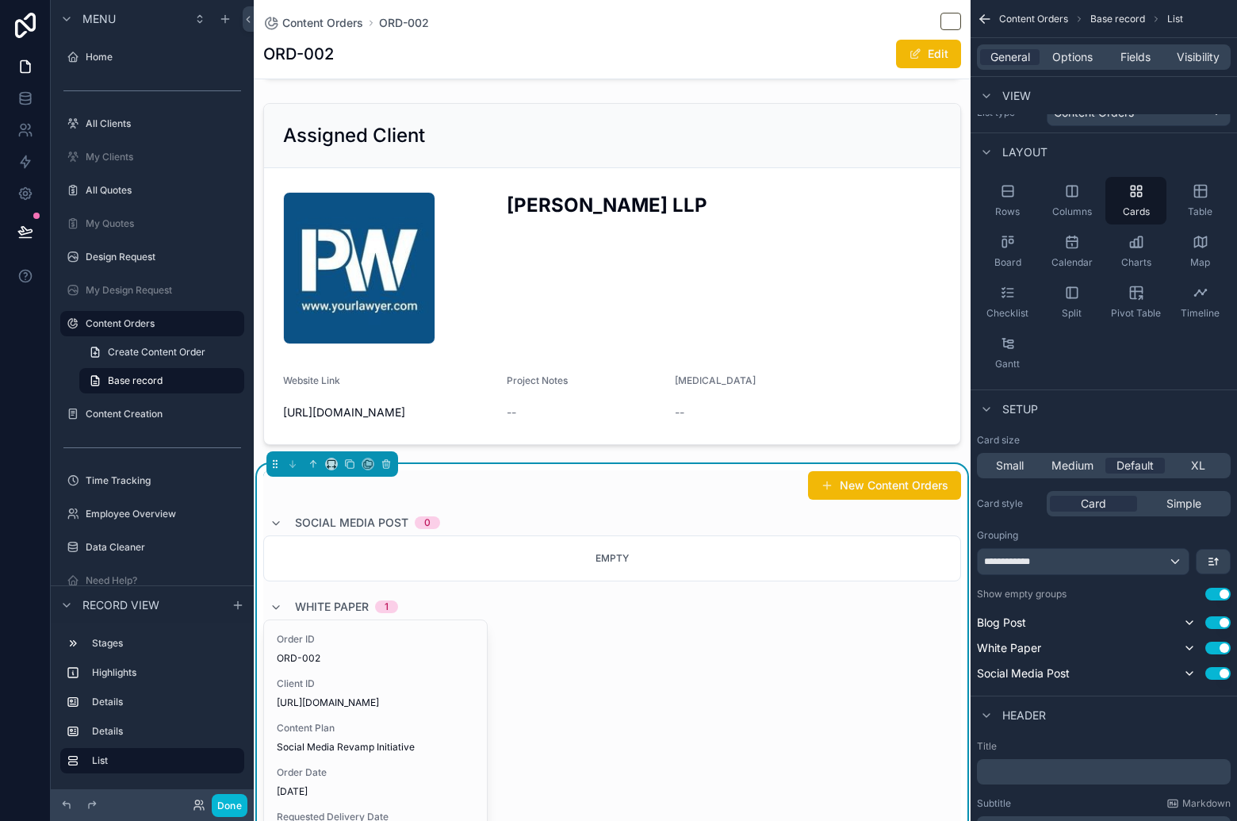
click at [1220, 596] on button "Use setting" at bounding box center [1217, 594] width 25 height 13
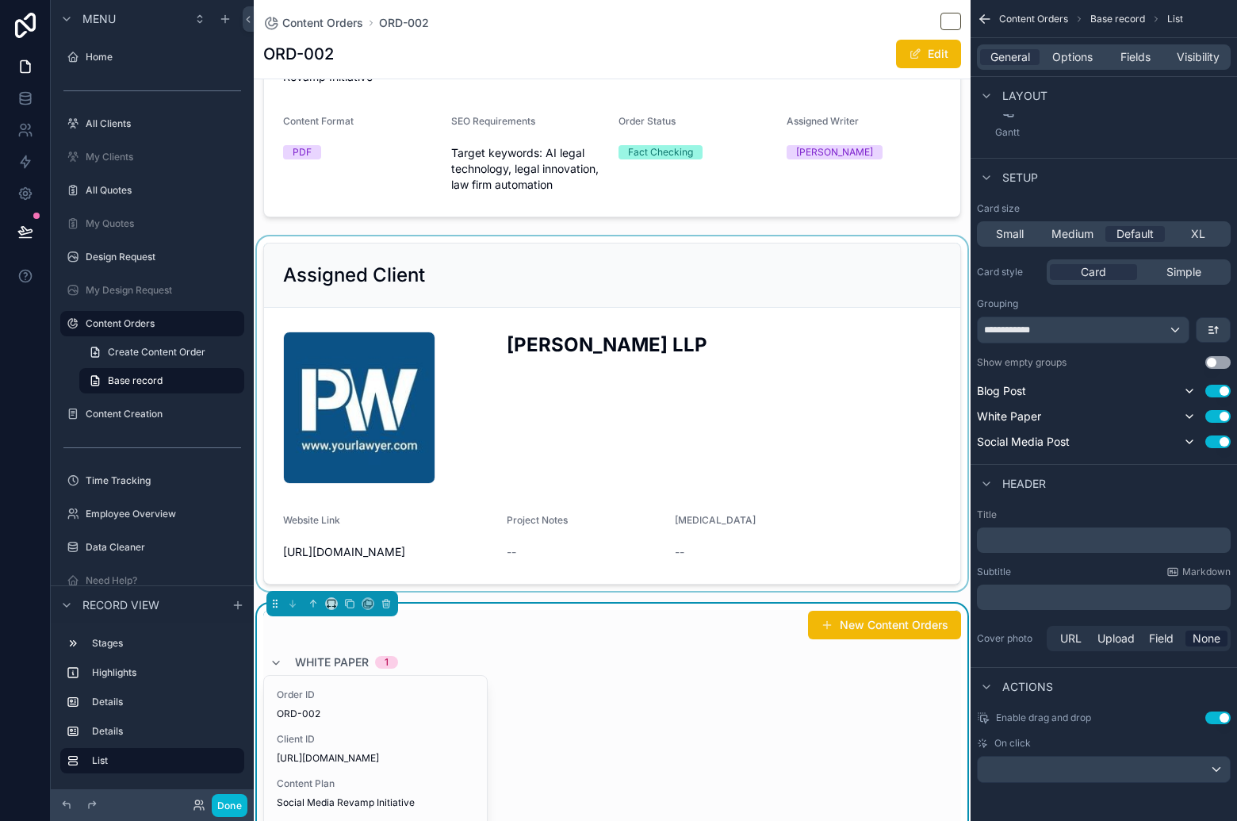
scroll to position [351, 0]
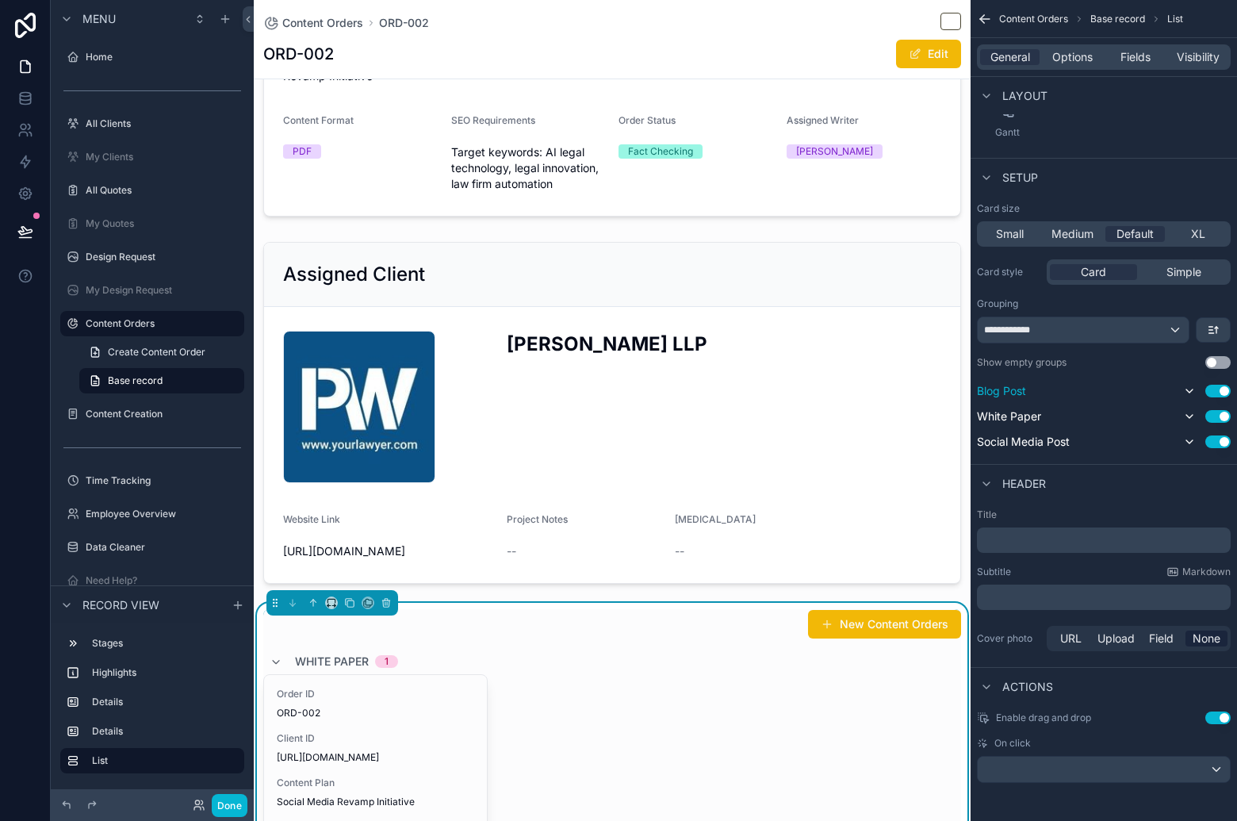
click at [1216, 391] on button "Use setting" at bounding box center [1217, 391] width 25 height 13
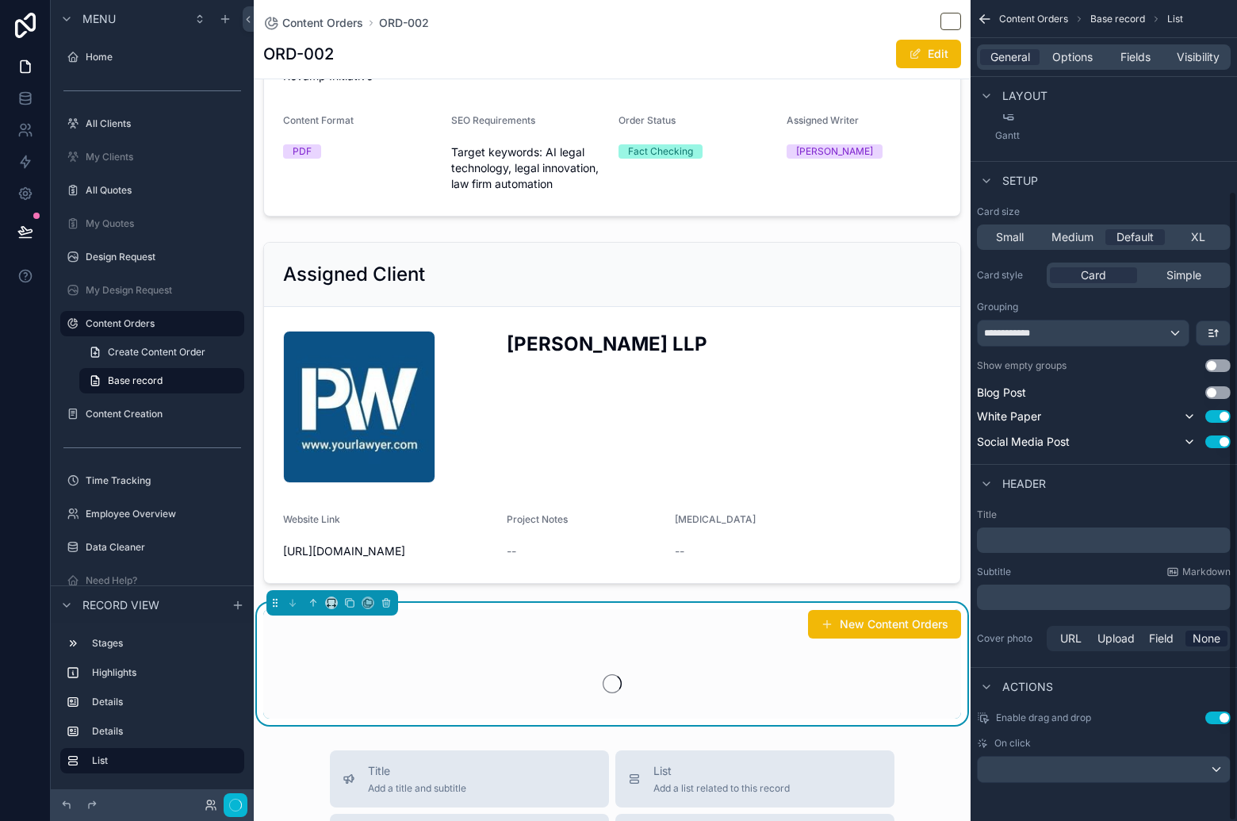
scroll to position [250, 0]
click at [1213, 422] on div "Use setting" at bounding box center [1205, 417] width 51 height 19
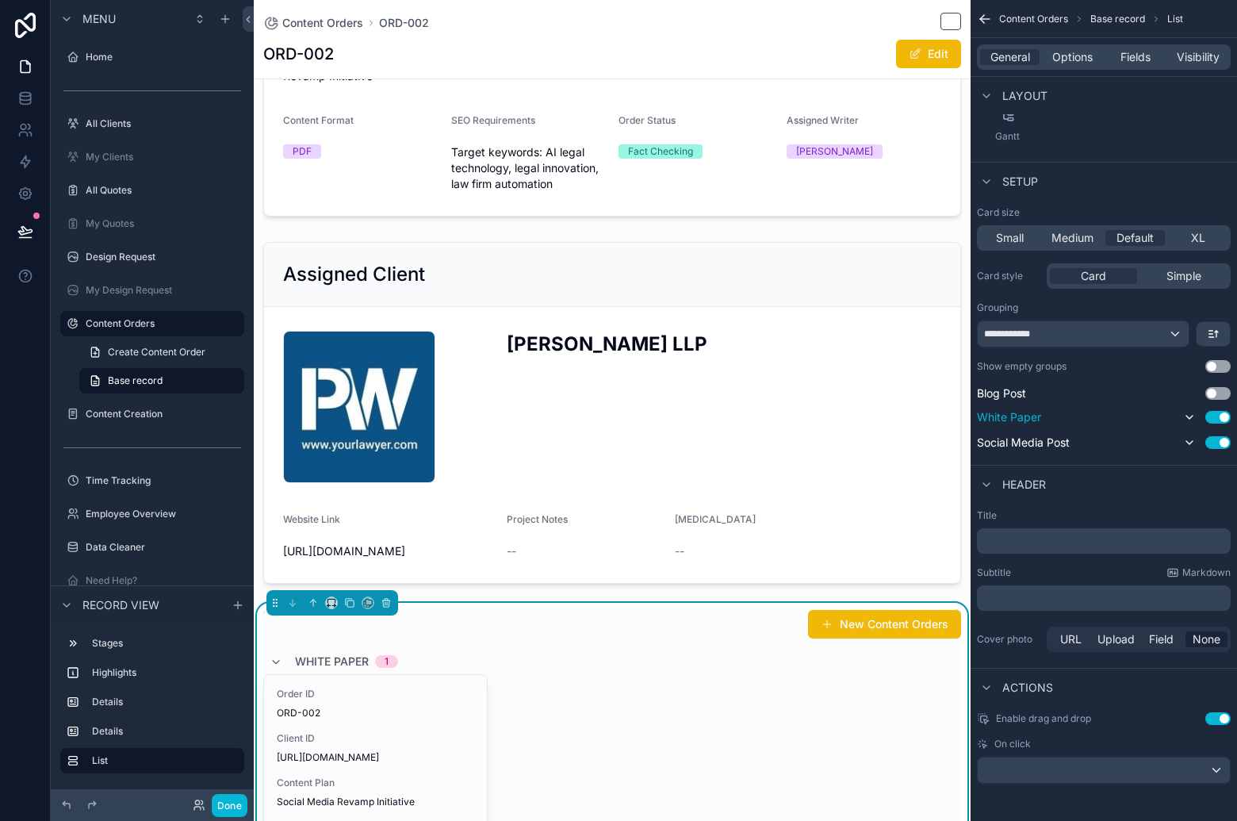
click at [1219, 418] on button "Use setting" at bounding box center [1217, 417] width 25 height 13
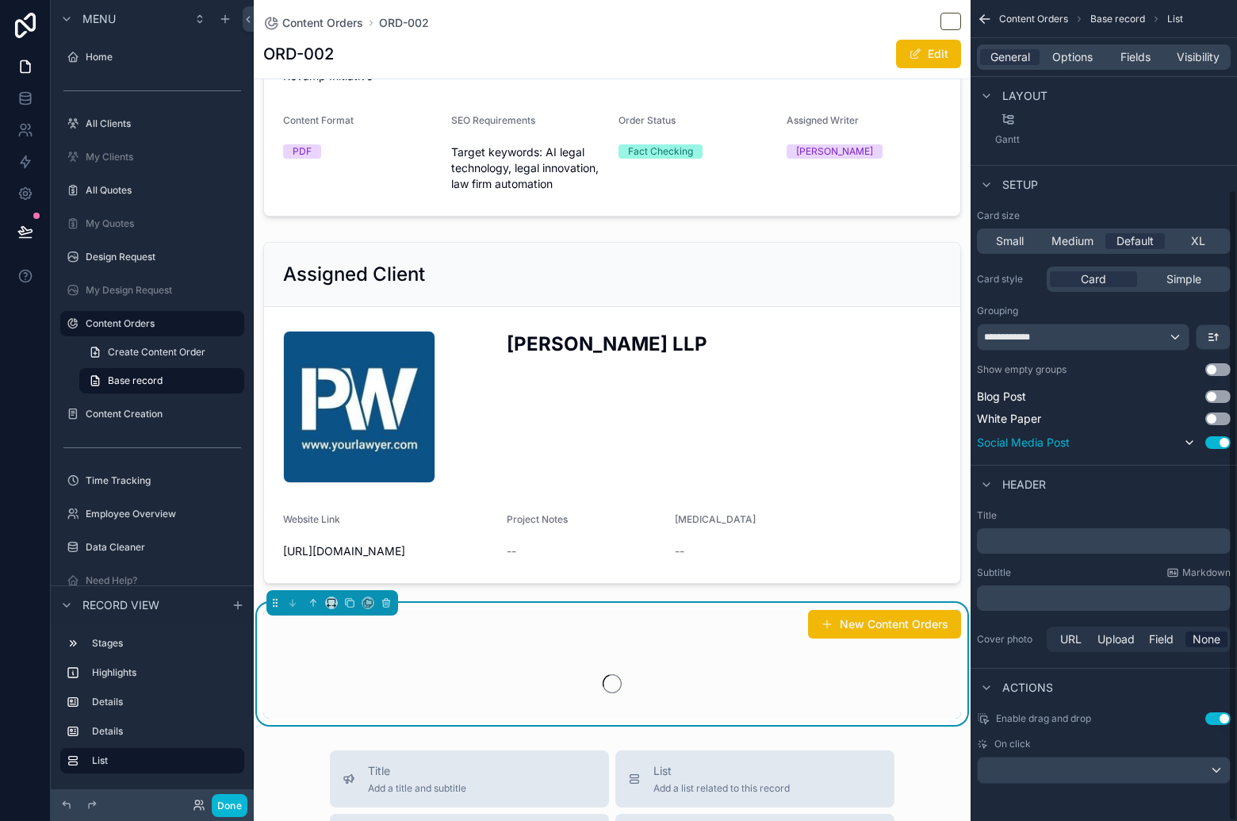
click at [1220, 437] on button "Use setting" at bounding box center [1217, 442] width 25 height 13
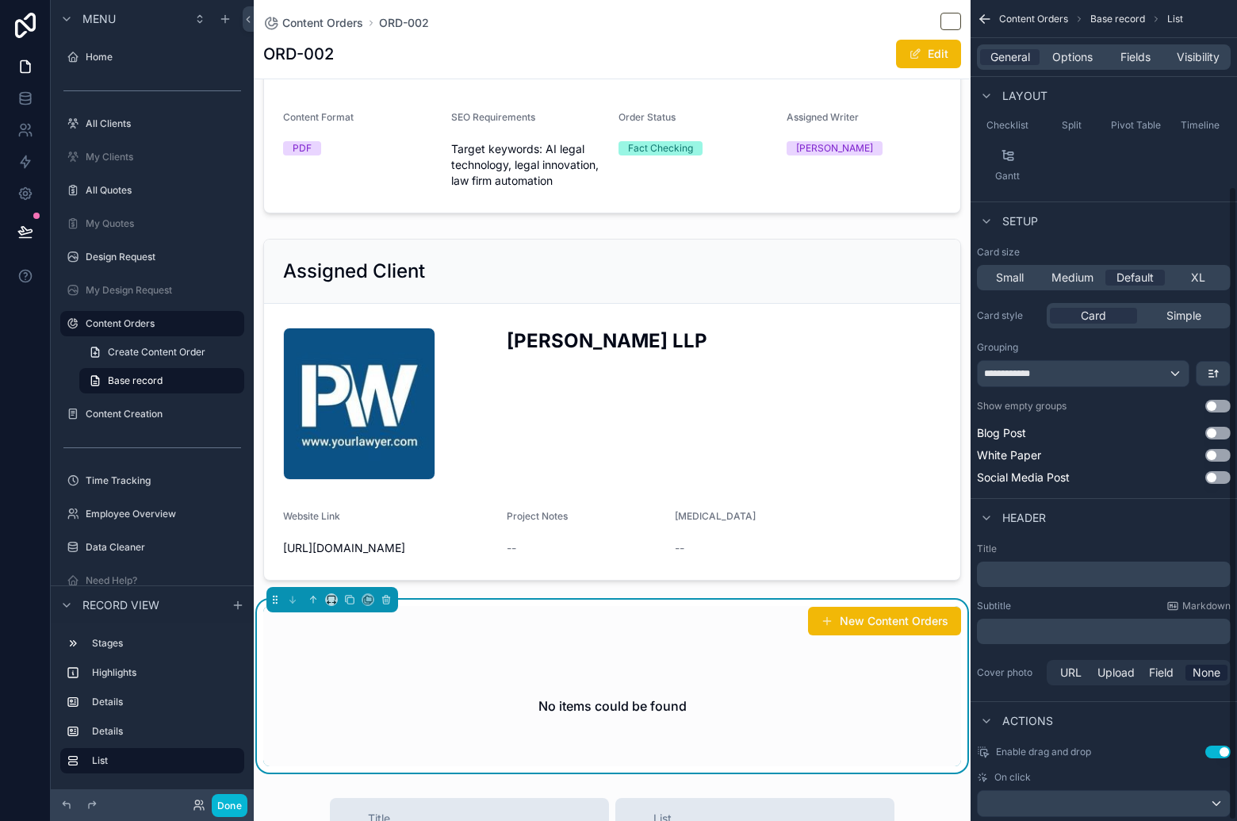
scroll to position [98, 0]
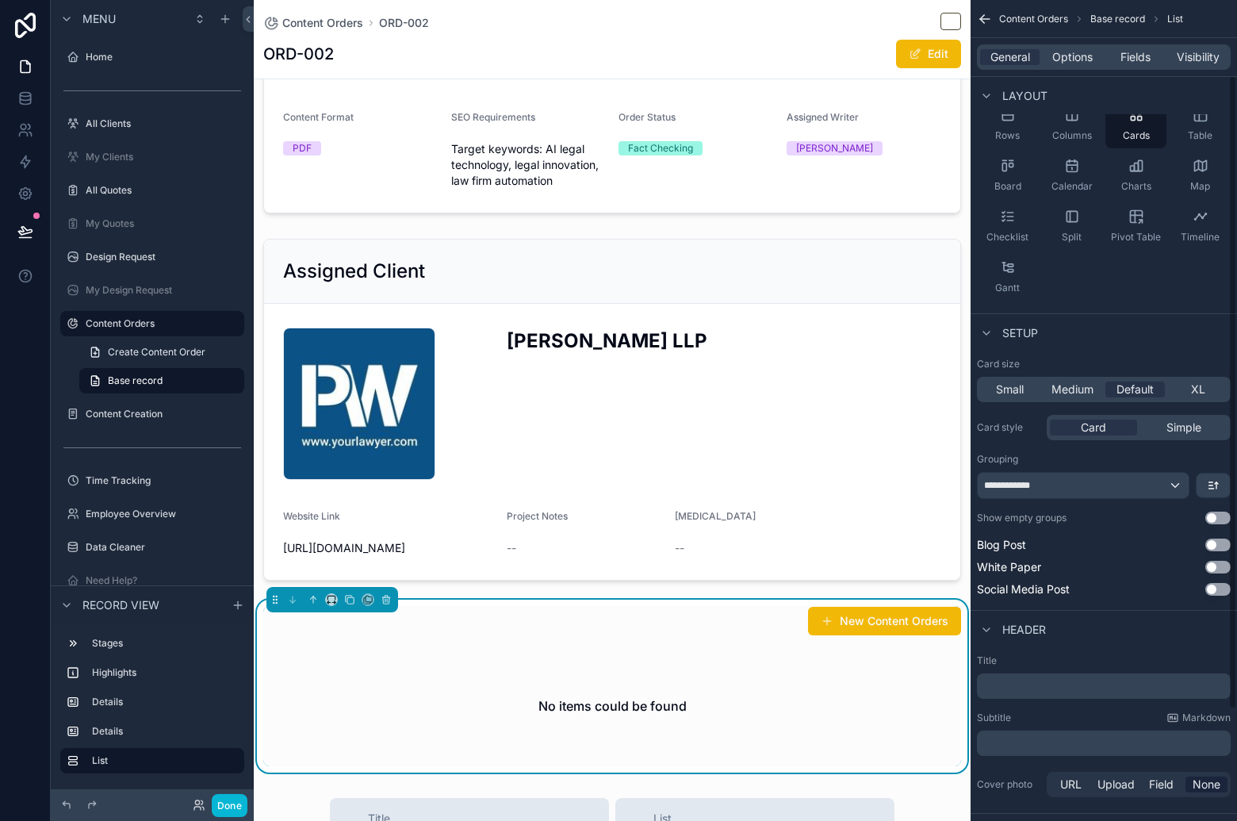
click at [1228, 521] on button "Use setting" at bounding box center [1217, 517] width 25 height 13
click at [1221, 547] on button "Use setting" at bounding box center [1217, 544] width 25 height 13
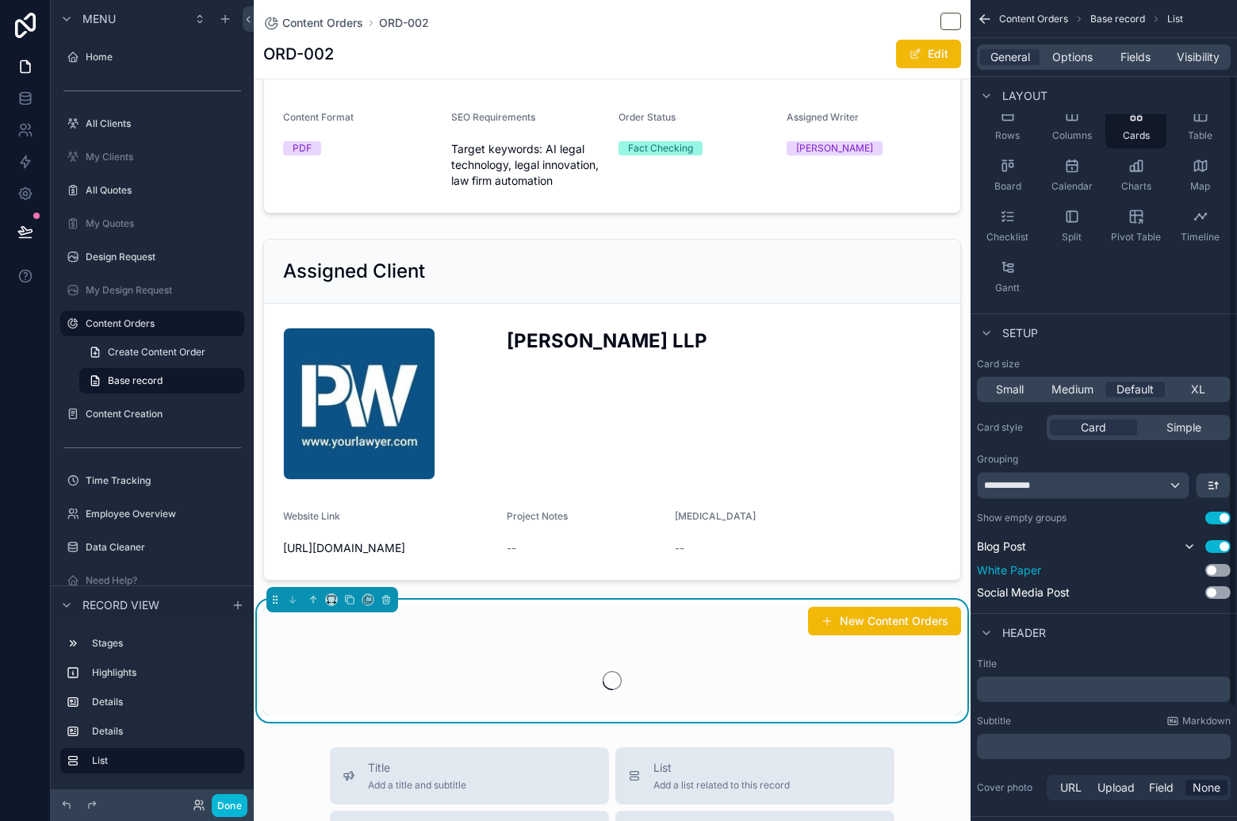
click at [1218, 564] on button "Use setting" at bounding box center [1217, 570] width 25 height 13
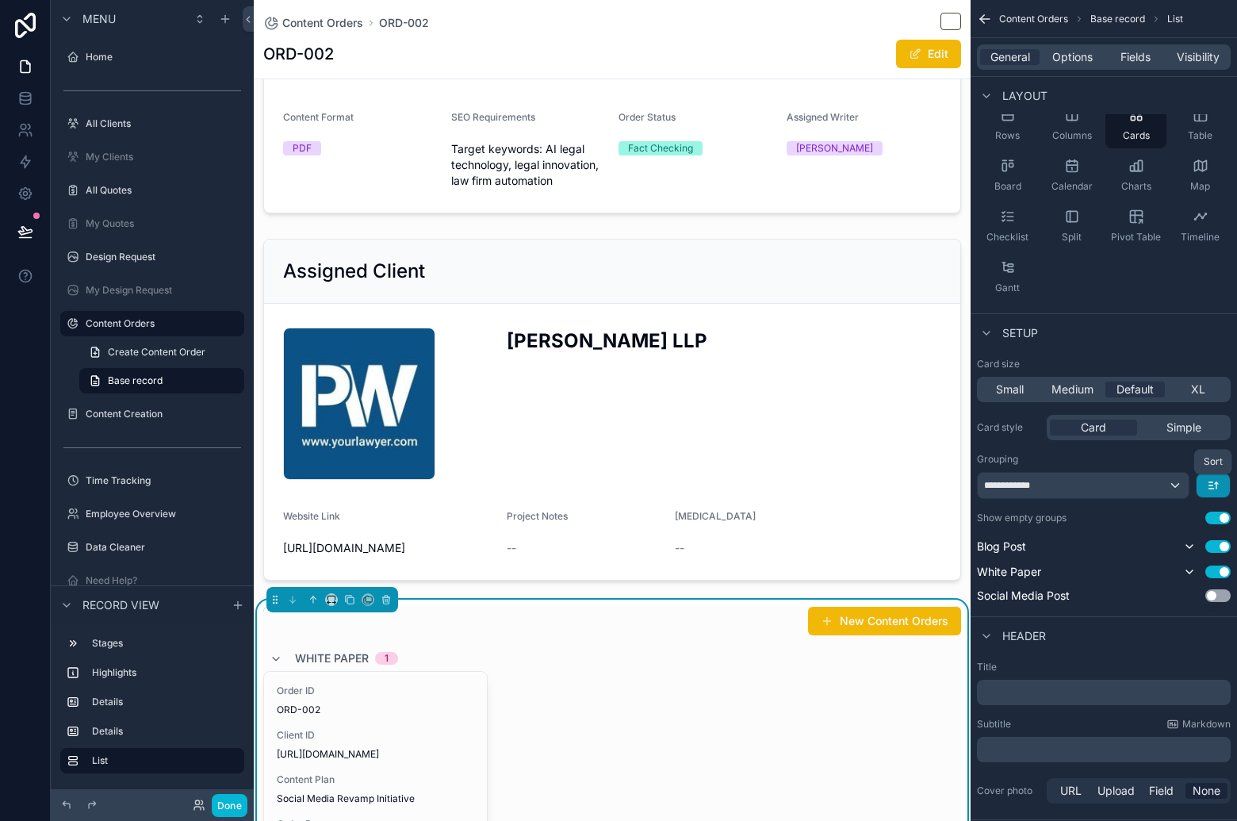
click at [1211, 489] on icon "scrollable content" at bounding box center [1213, 485] width 13 height 13
click at [1174, 490] on div "scrollable content" at bounding box center [618, 410] width 1237 height 821
click at [1174, 490] on div "**********" at bounding box center [1083, 485] width 211 height 25
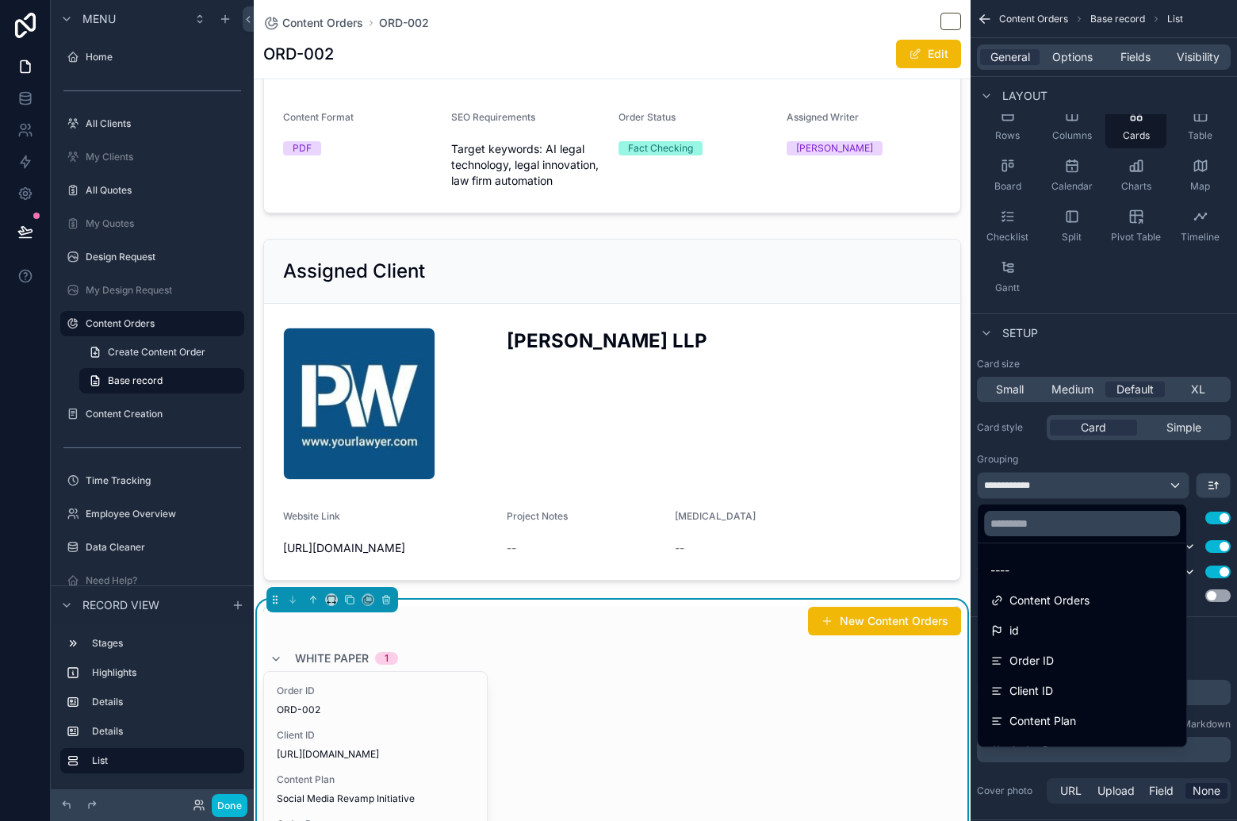
click at [1071, 572] on div "----" at bounding box center [1081, 570] width 183 height 19
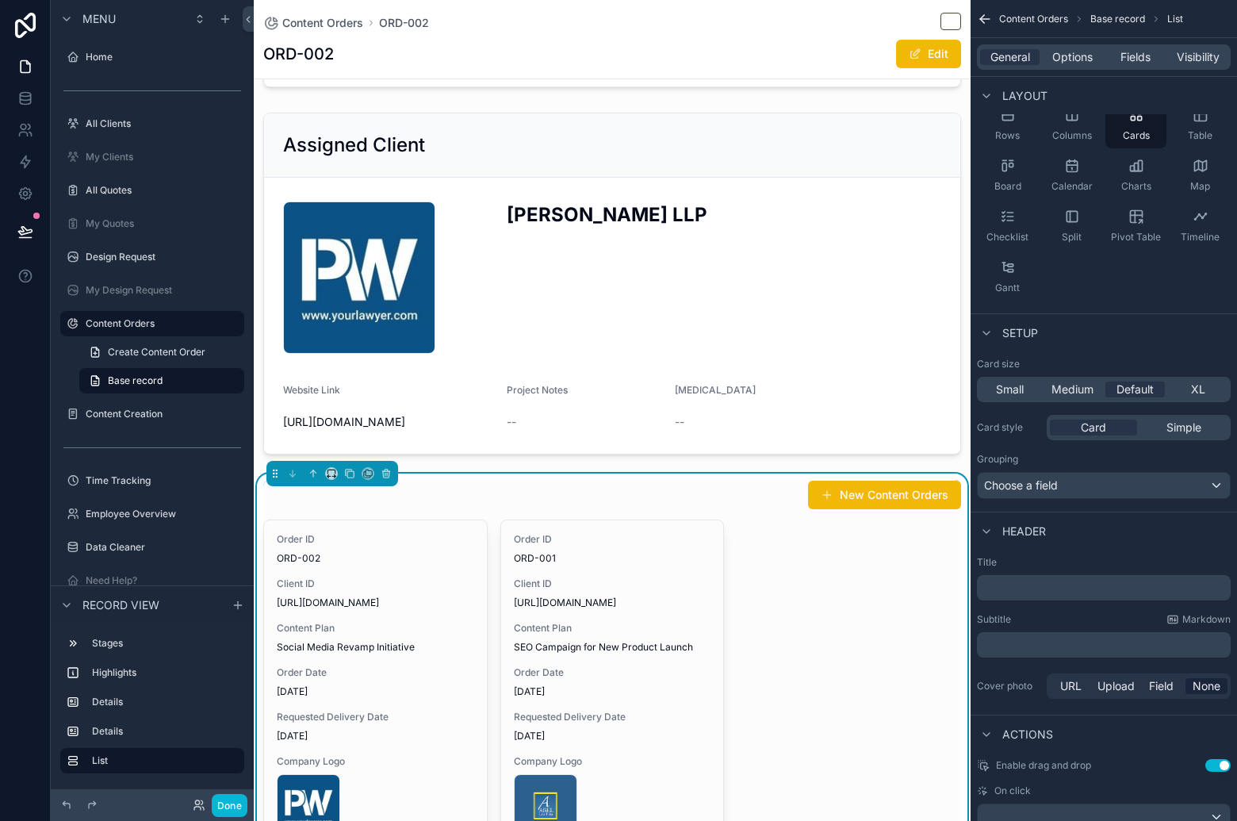
scroll to position [448, 0]
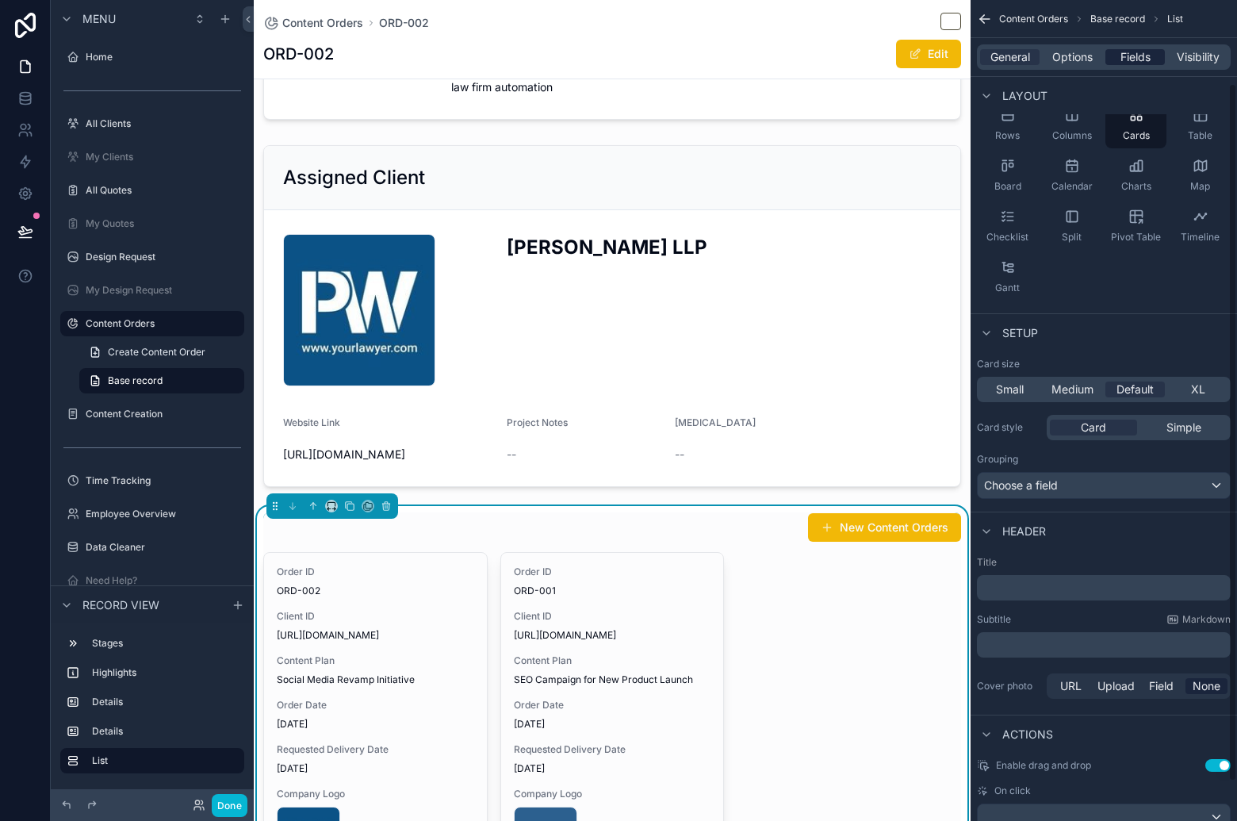
click at [1131, 54] on span "Fields" at bounding box center [1135, 57] width 30 height 16
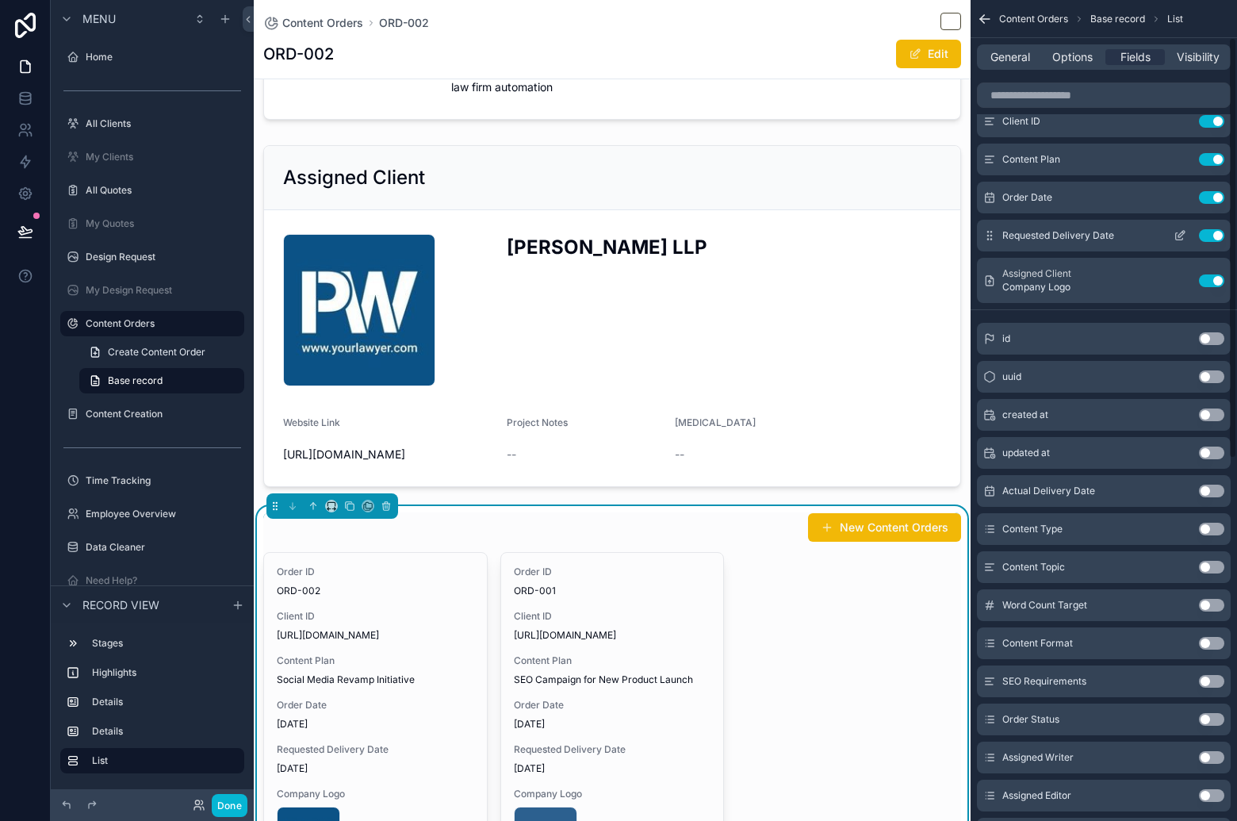
scroll to position [0, 0]
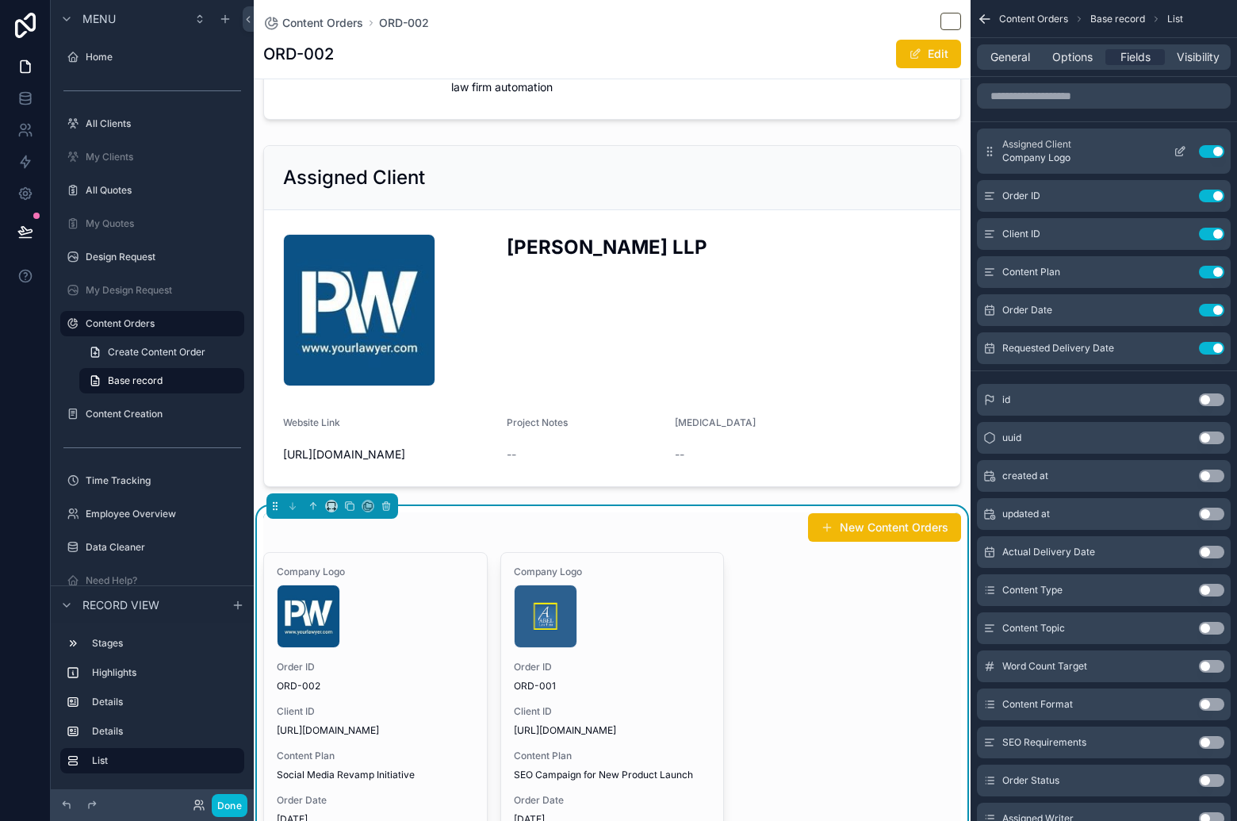
click at [1177, 154] on icon "scrollable content" at bounding box center [1180, 151] width 13 height 13
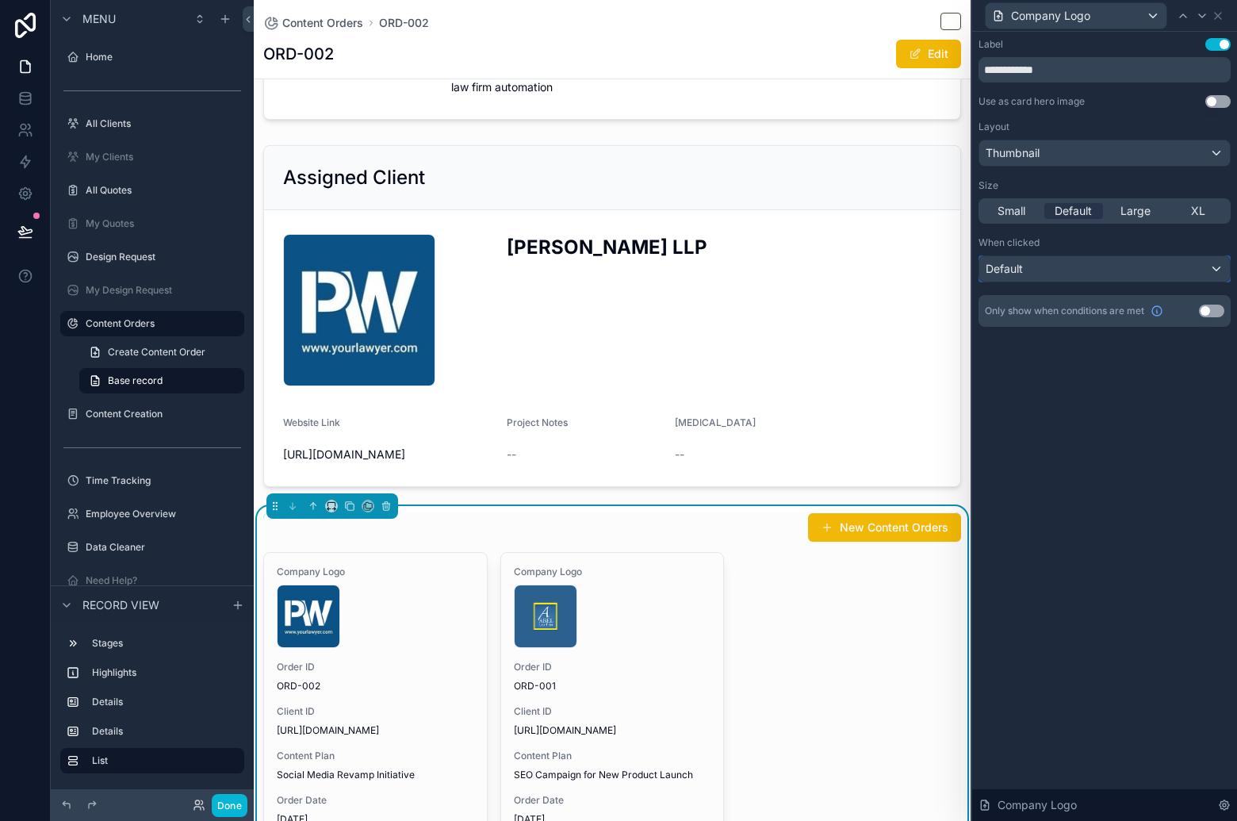
click at [1166, 265] on div "Default" at bounding box center [1104, 268] width 251 height 25
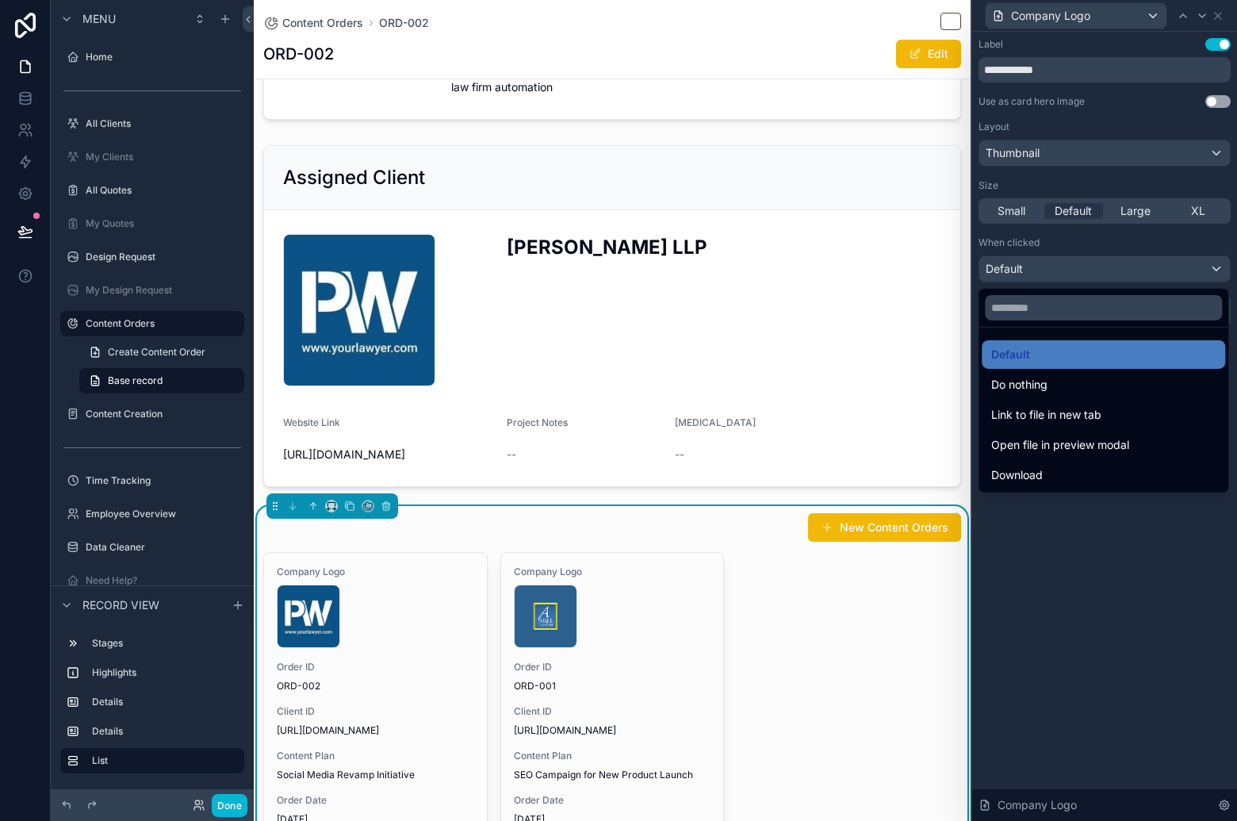
click at [1128, 481] on div "Download" at bounding box center [1103, 474] width 224 height 19
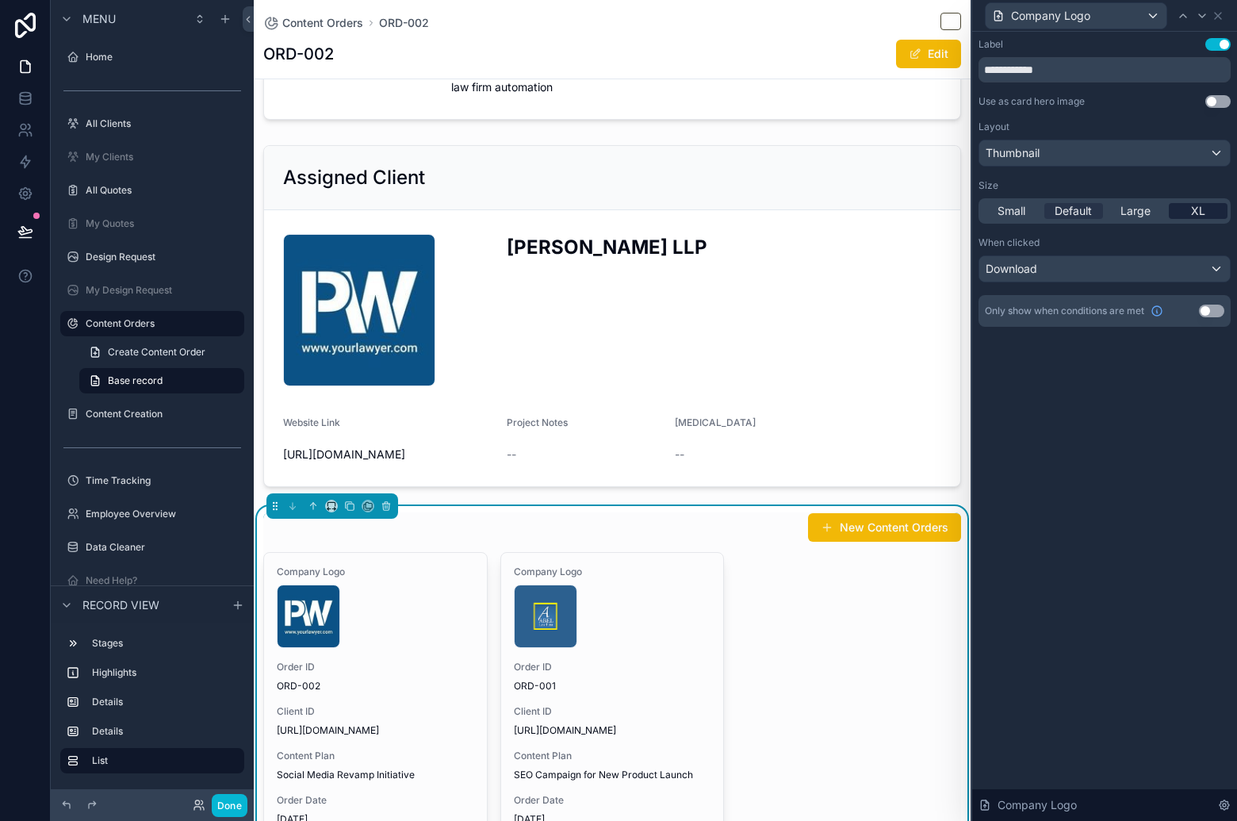
click at [1195, 214] on span "XL" at bounding box center [1198, 211] width 14 height 16
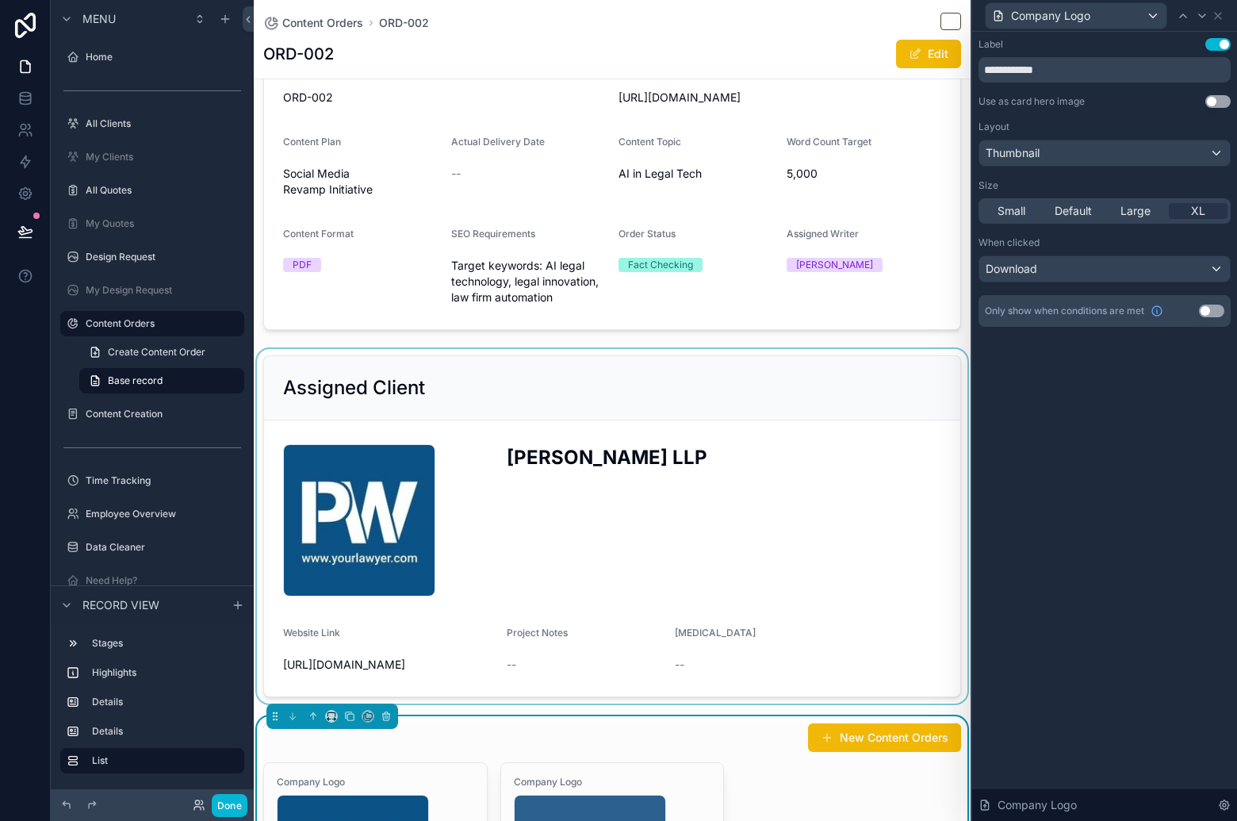
scroll to position [235, 0]
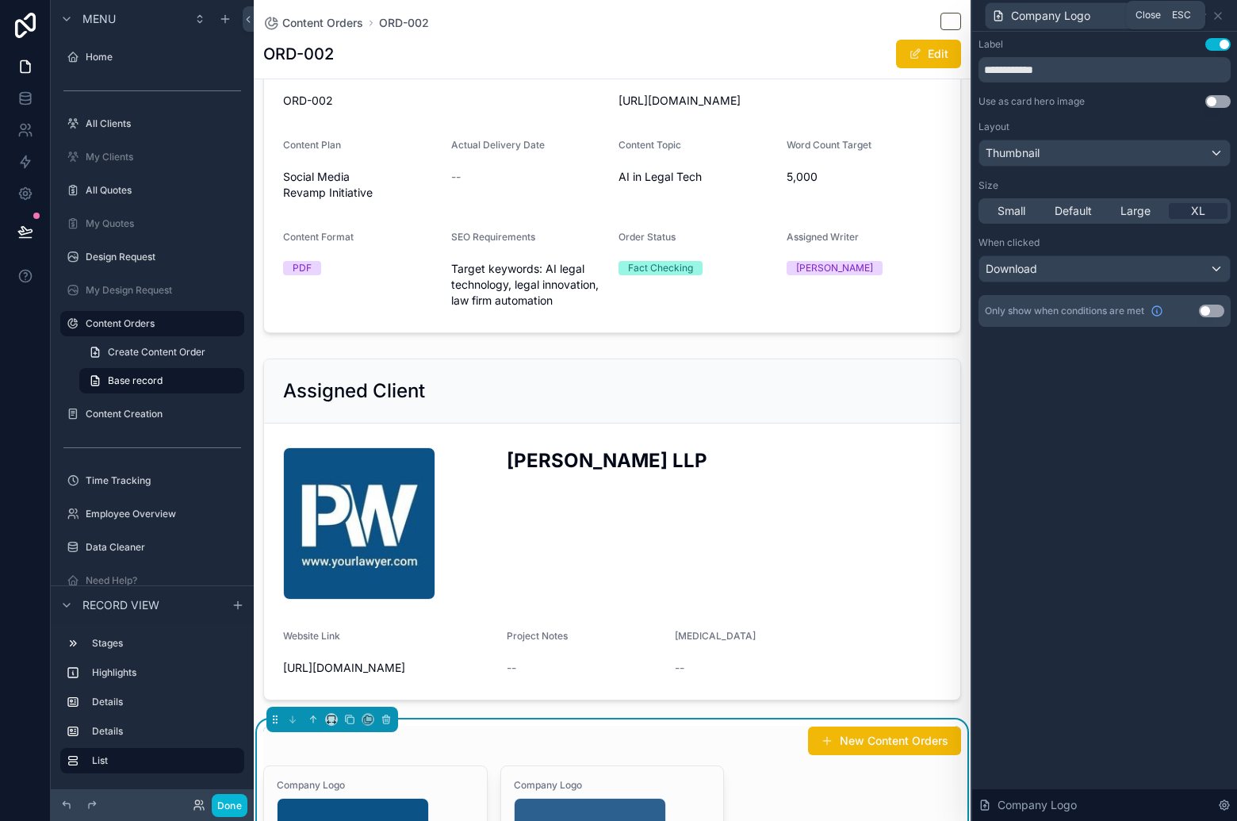
drag, startPoint x: 1219, startPoint y: 21, endPoint x: 1098, endPoint y: 549, distance: 541.7
click at [1219, 21] on icon at bounding box center [1218, 16] width 13 height 13
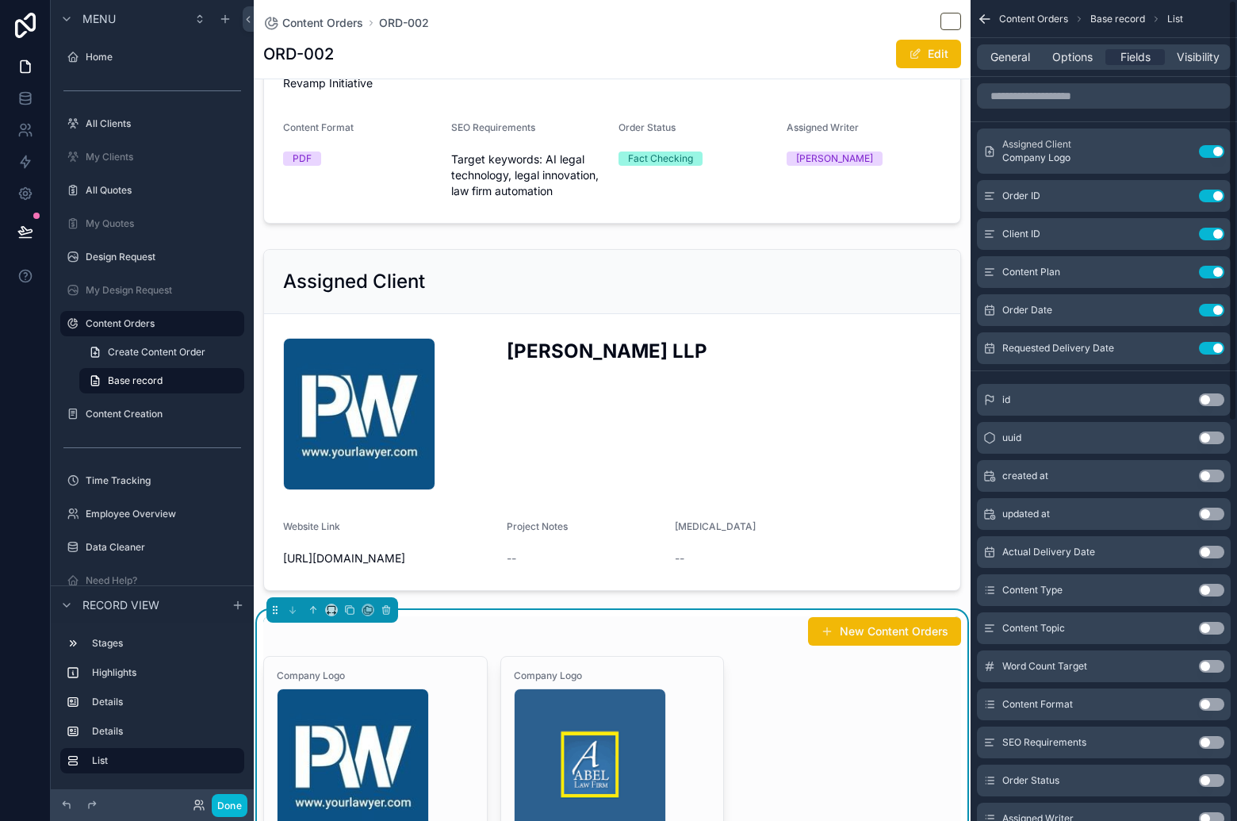
scroll to position [362, 0]
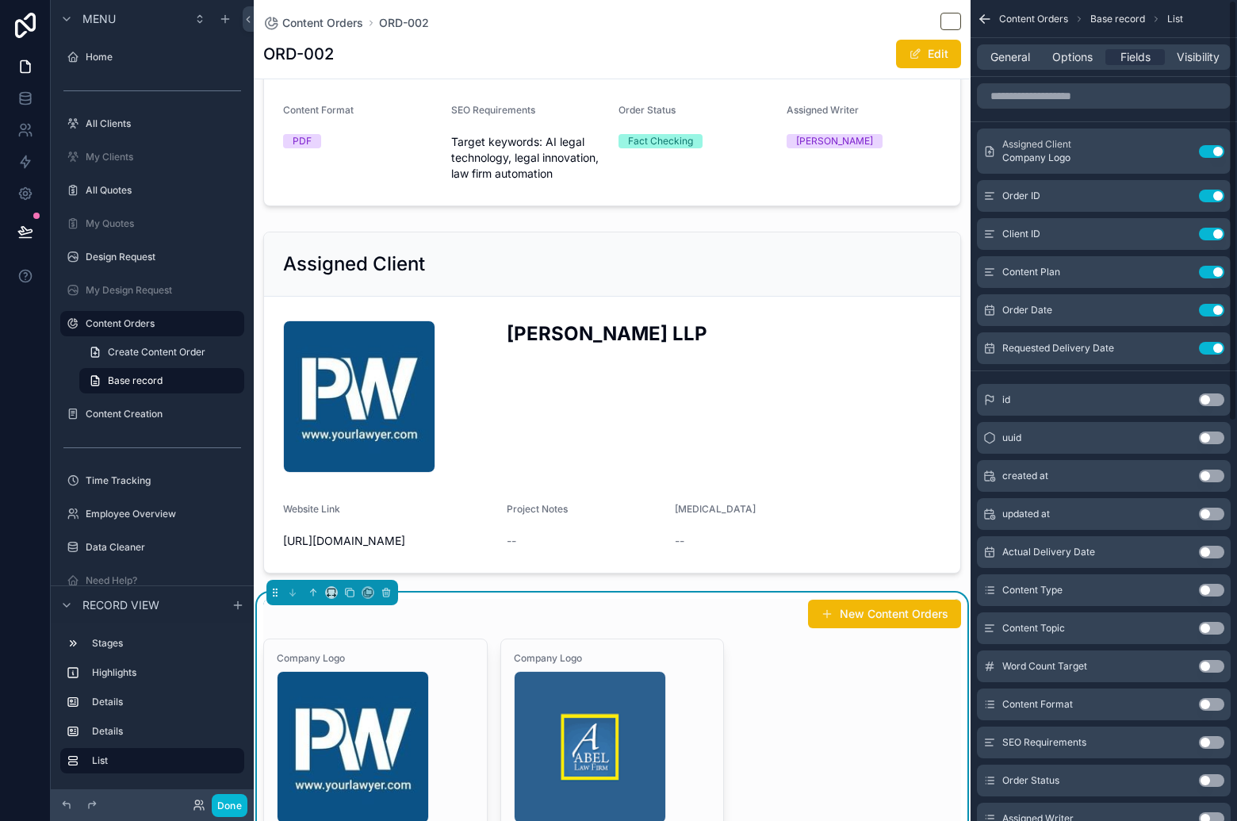
drag, startPoint x: 880, startPoint y: 687, endPoint x: 902, endPoint y: 671, distance: 26.6
click at [392, 595] on button "scrollable content" at bounding box center [385, 592] width 17 height 17
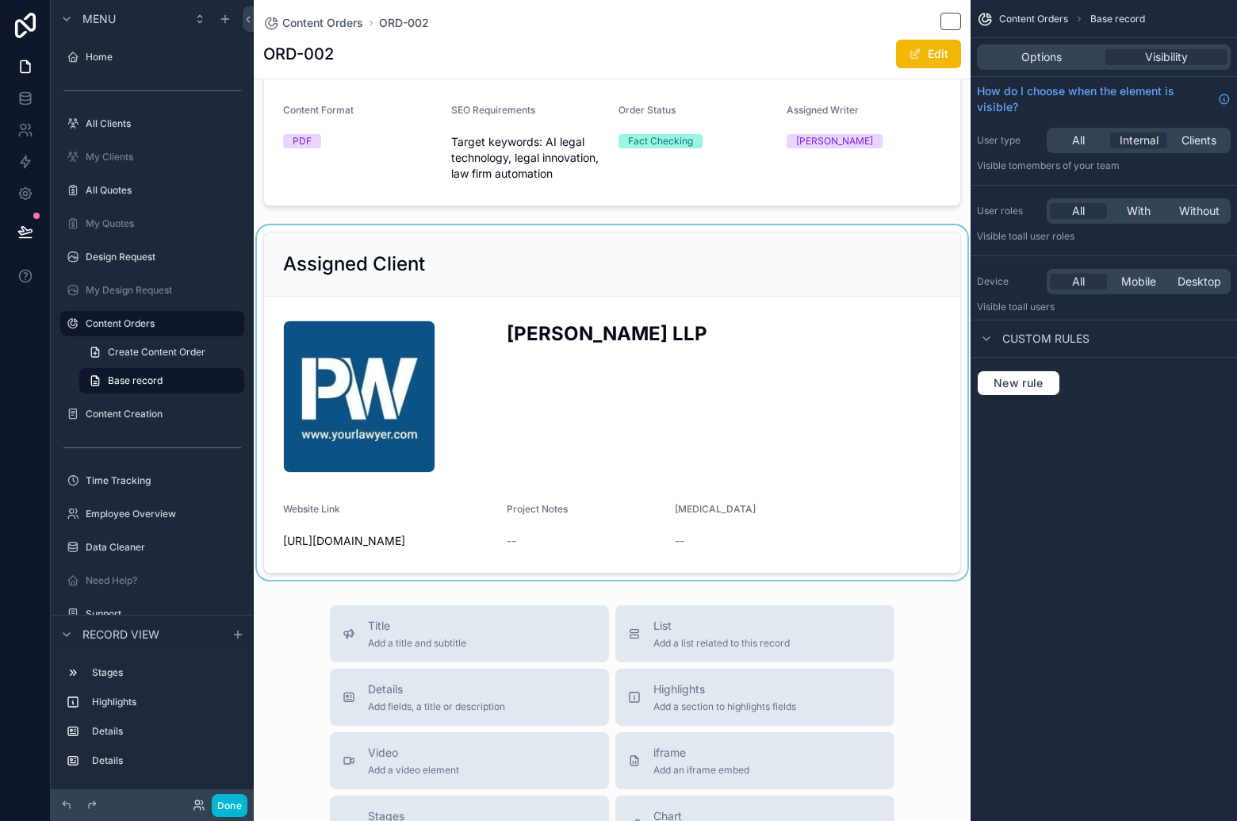
click at [523, 470] on div "scrollable content" at bounding box center [612, 402] width 717 height 354
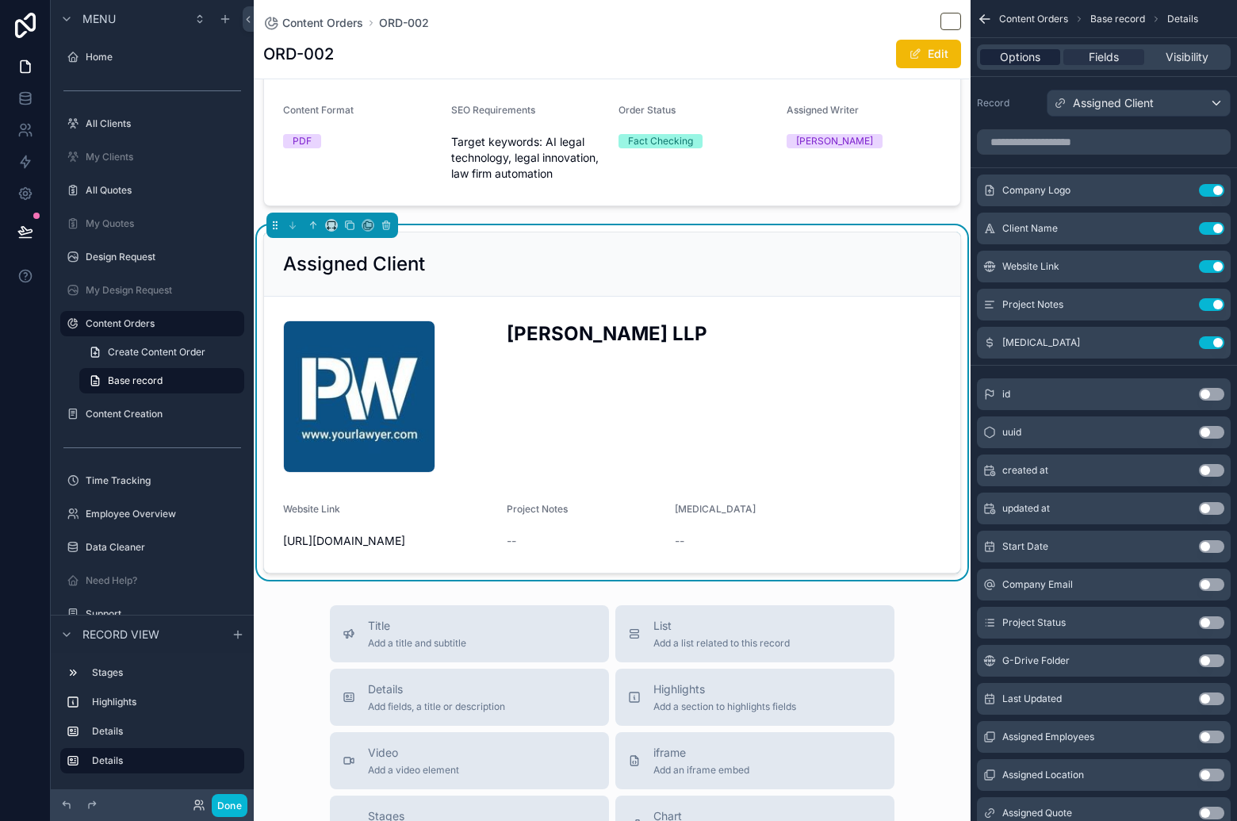
click at [1032, 51] on span "Options" at bounding box center [1020, 57] width 40 height 16
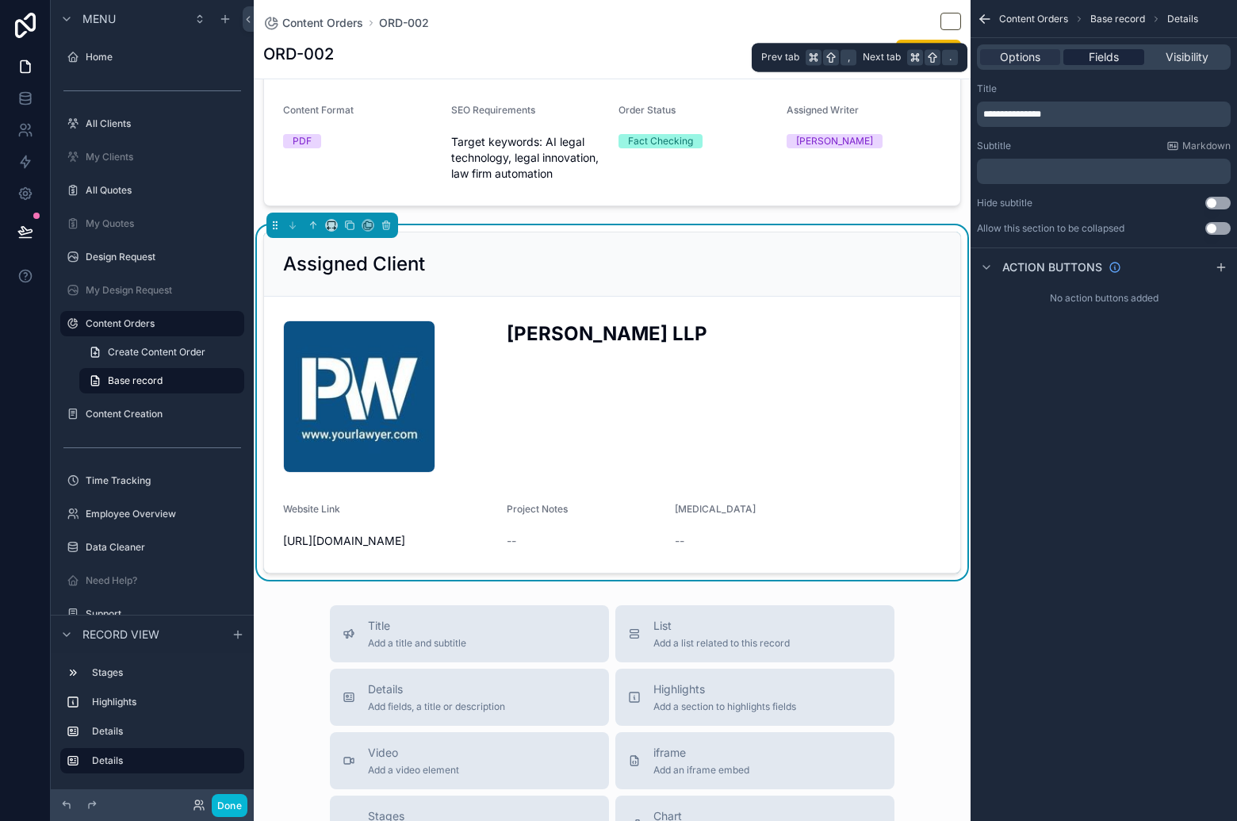
click at [1093, 59] on span "Fields" at bounding box center [1104, 57] width 30 height 16
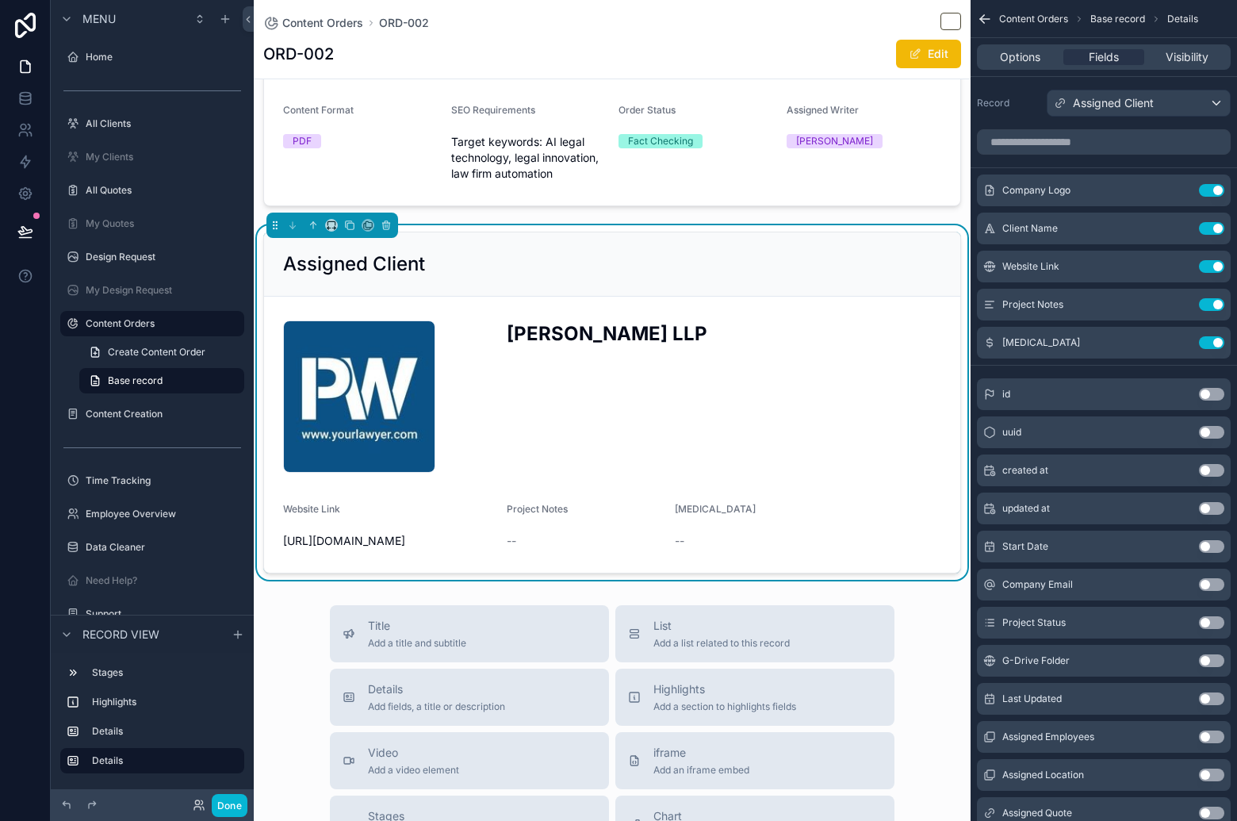
click at [435, 408] on div "parker_waichman_llp_logo .jpeg" at bounding box center [388, 396] width 211 height 152
click at [1177, 186] on icon "scrollable content" at bounding box center [1180, 190] width 13 height 13
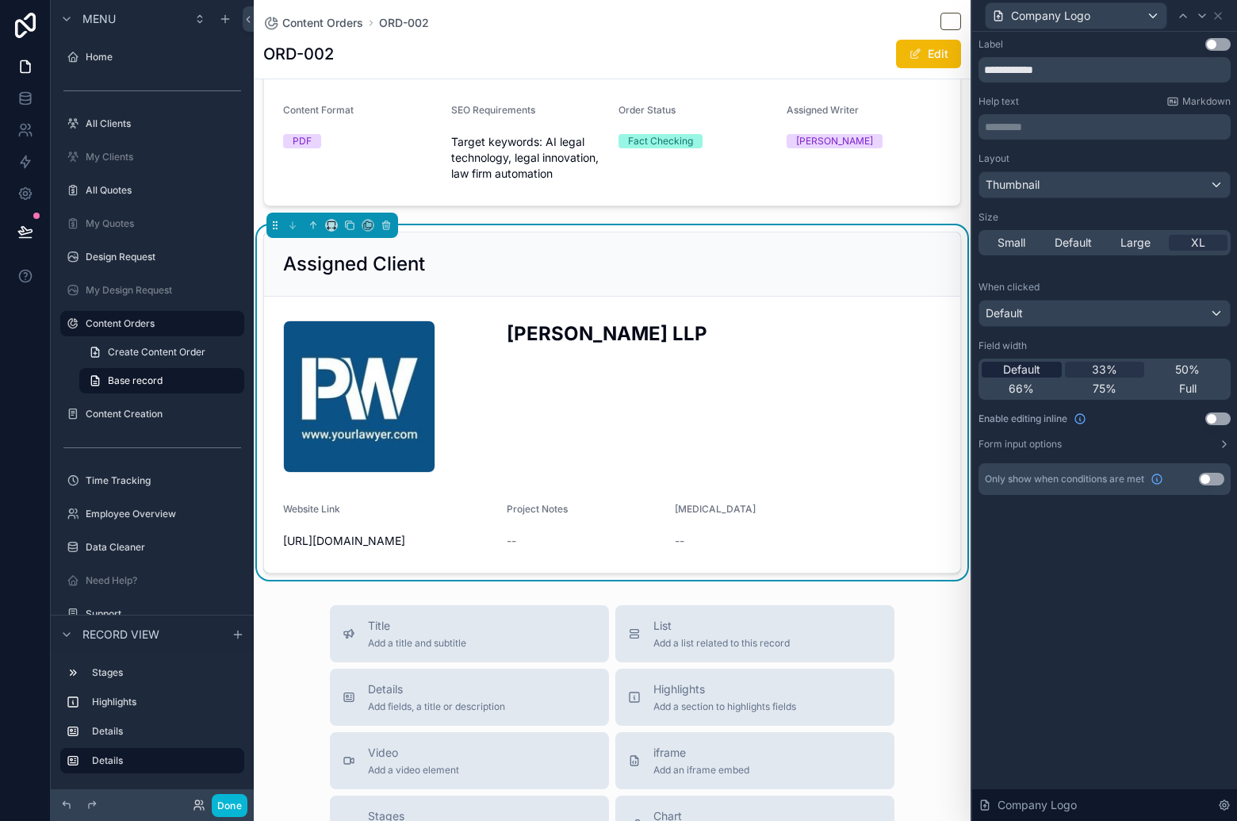
click at [1019, 372] on span "Default" at bounding box center [1021, 370] width 37 height 16
click at [1206, 20] on icon at bounding box center [1202, 16] width 13 height 13
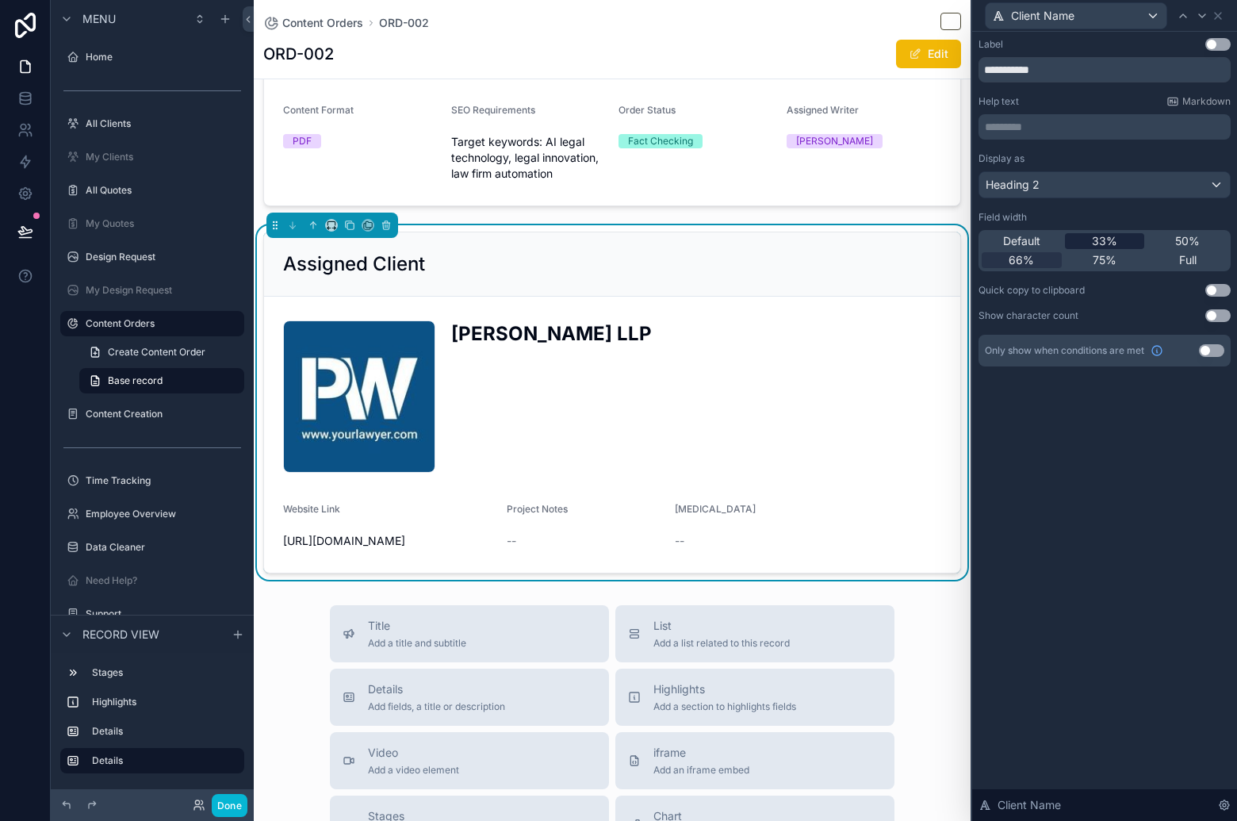
click at [1089, 235] on div "33%" at bounding box center [1105, 241] width 80 height 16
click at [1177, 13] on icon at bounding box center [1183, 16] width 13 height 13
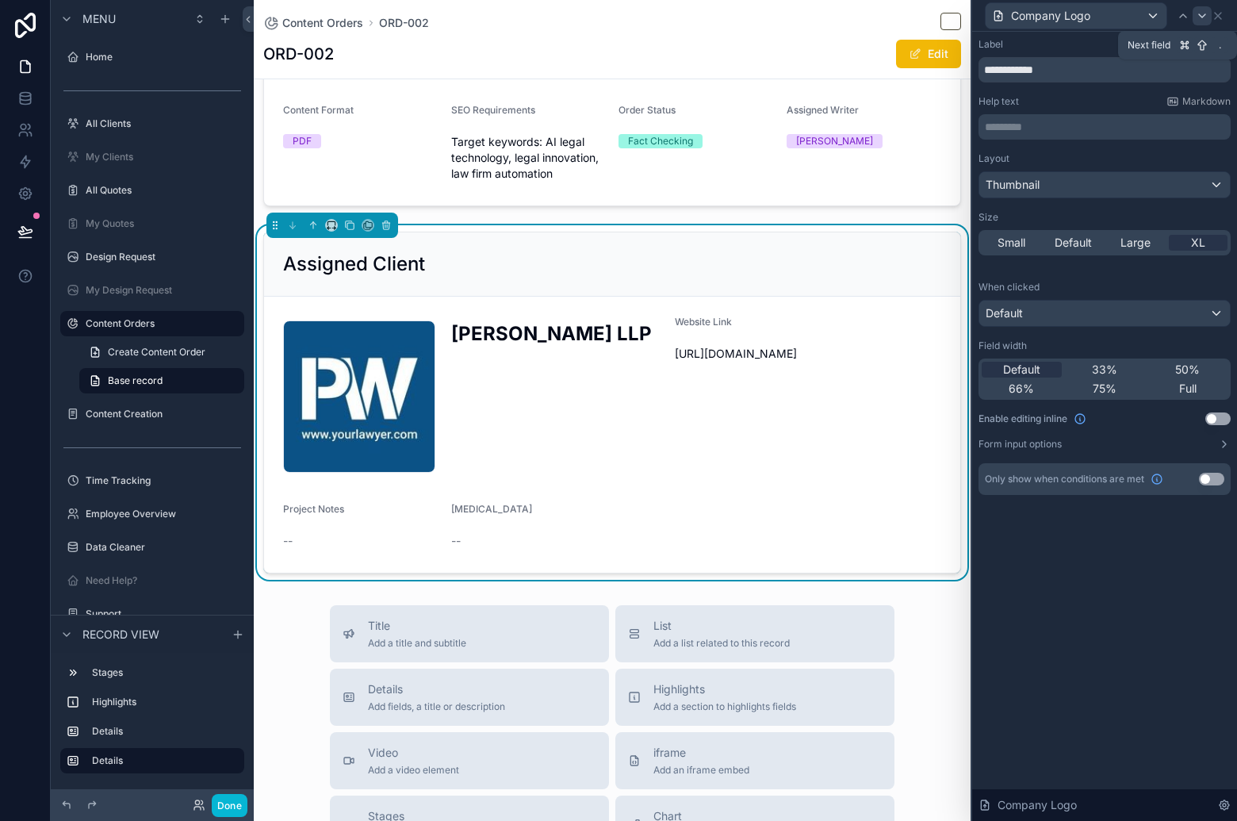
click at [1200, 11] on icon at bounding box center [1202, 16] width 13 height 13
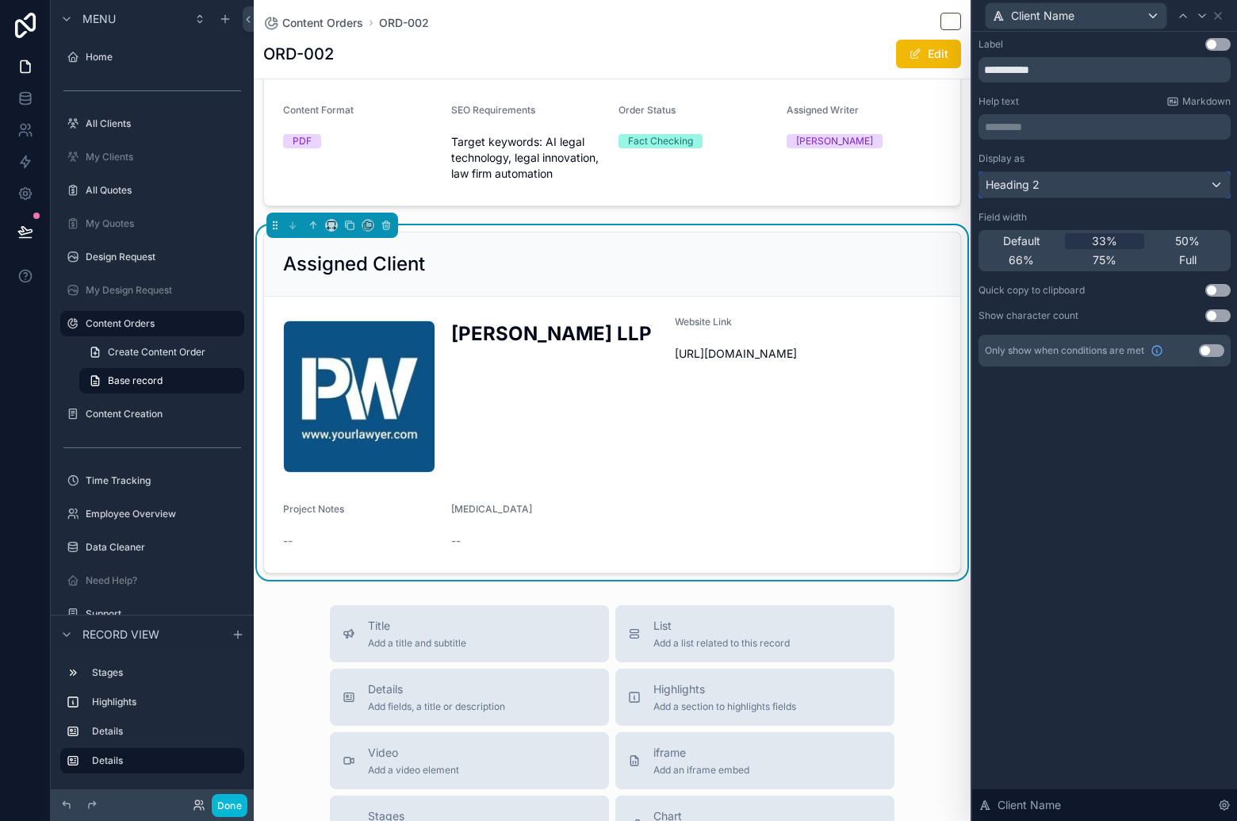
click at [1087, 183] on div "Heading 2" at bounding box center [1104, 184] width 251 height 25
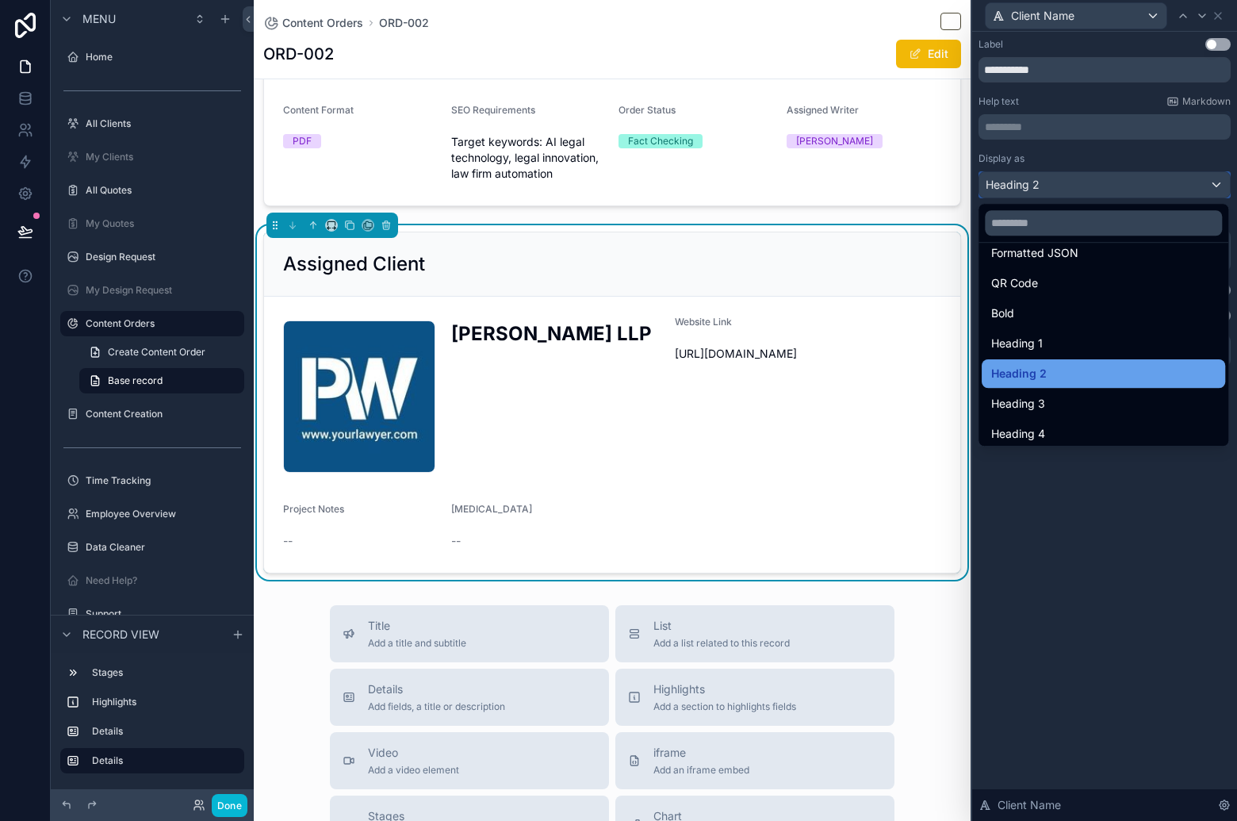
scroll to position [172, 0]
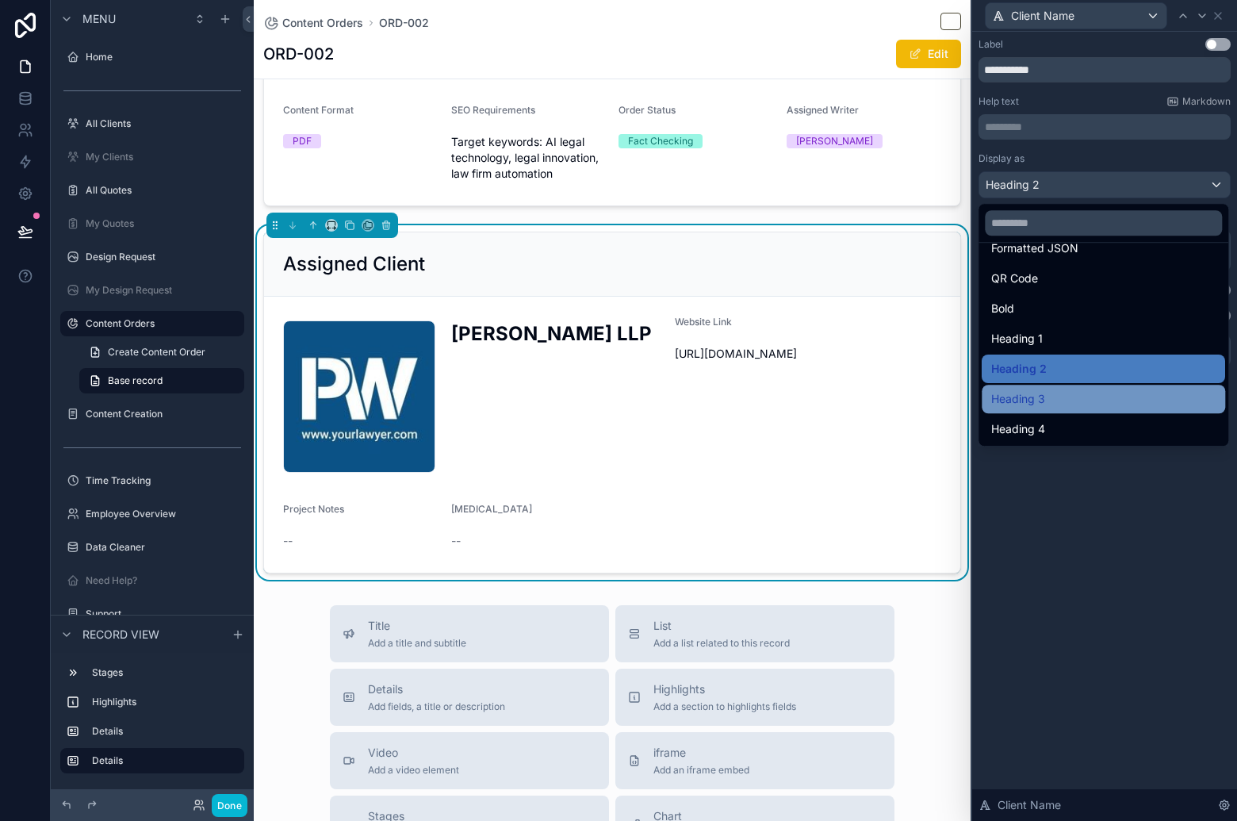
click at [1097, 393] on div "Heading 3" at bounding box center [1103, 398] width 224 height 19
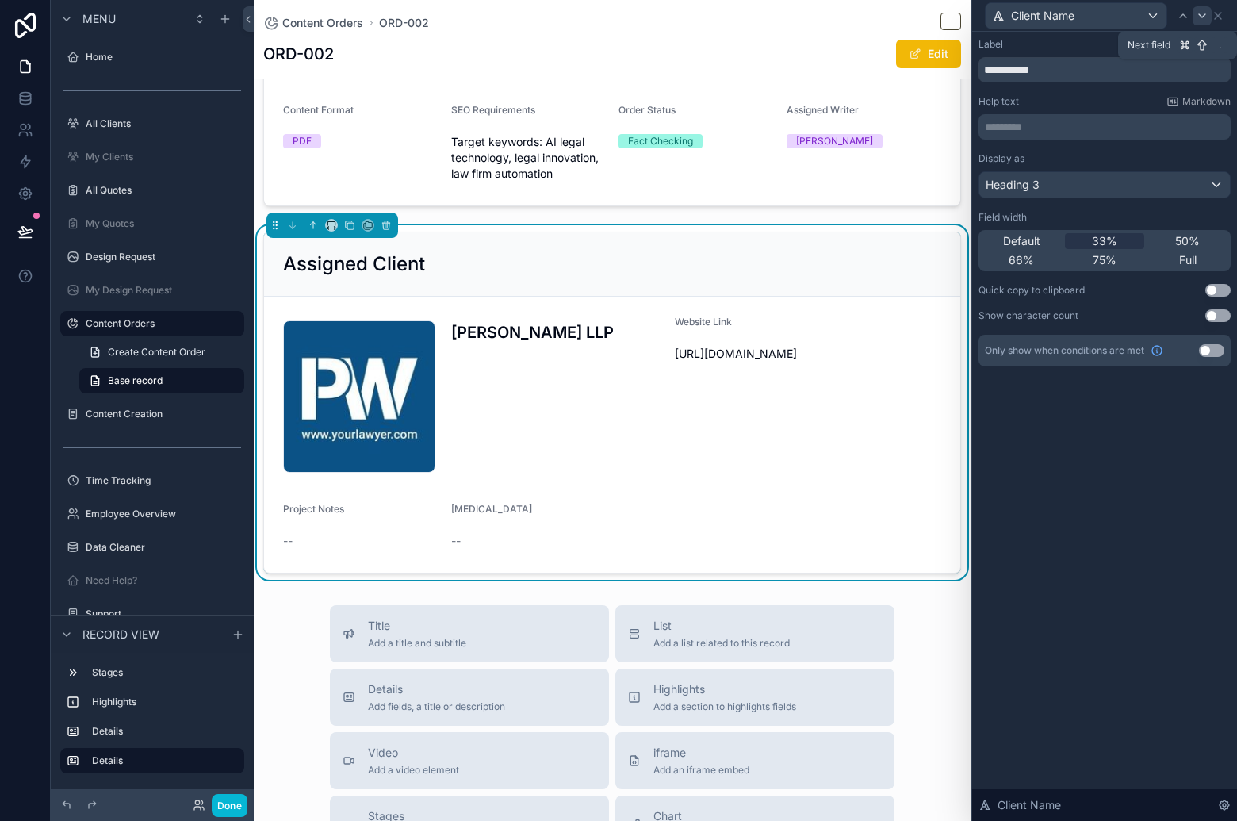
click at [1200, 13] on icon at bounding box center [1202, 16] width 13 height 13
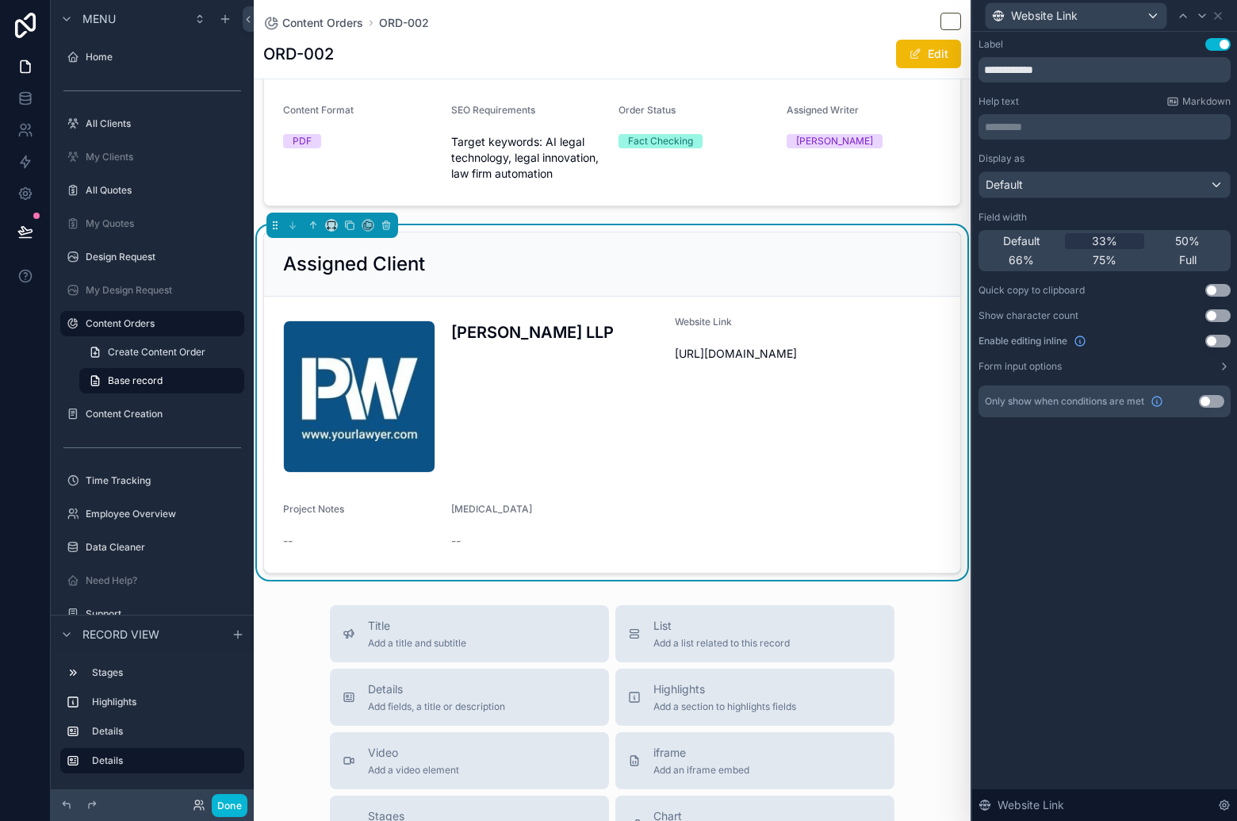
click at [1107, 199] on div "Display as Default Field width Default 33% 50% 66% 75% Full Quick copy to clipb…" at bounding box center [1104, 262] width 252 height 220
click at [1111, 180] on div "Default" at bounding box center [1104, 184] width 251 height 25
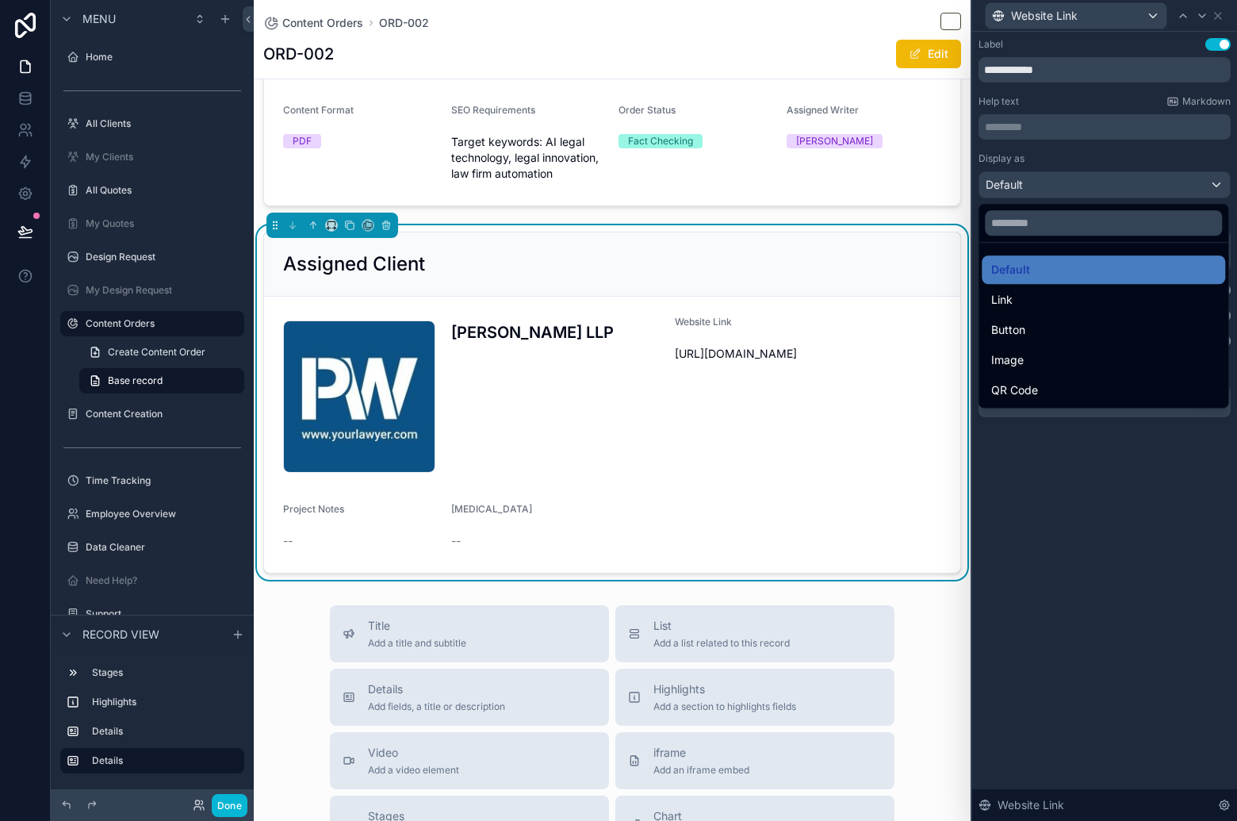
click at [1116, 525] on div at bounding box center [1104, 410] width 265 height 821
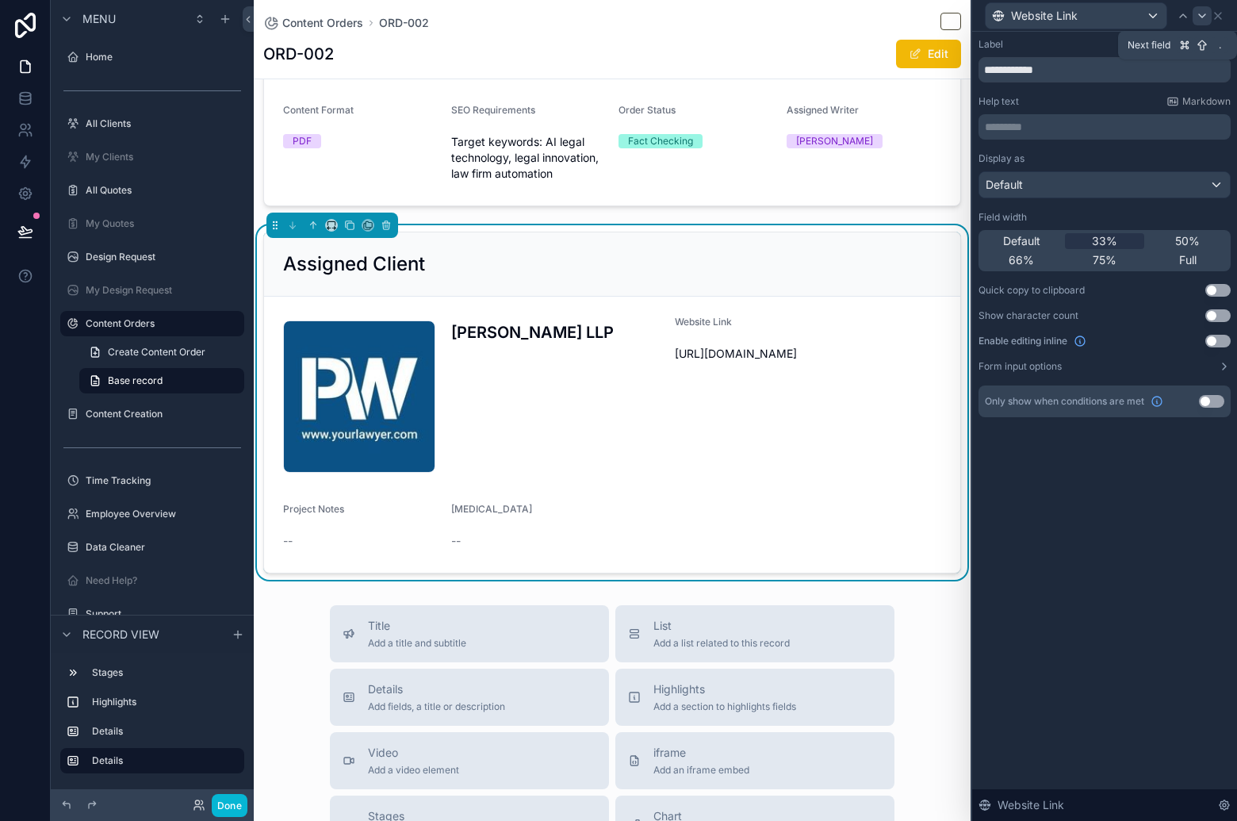
click at [1202, 12] on icon at bounding box center [1202, 16] width 13 height 13
click at [1179, 13] on icon at bounding box center [1183, 16] width 13 height 13
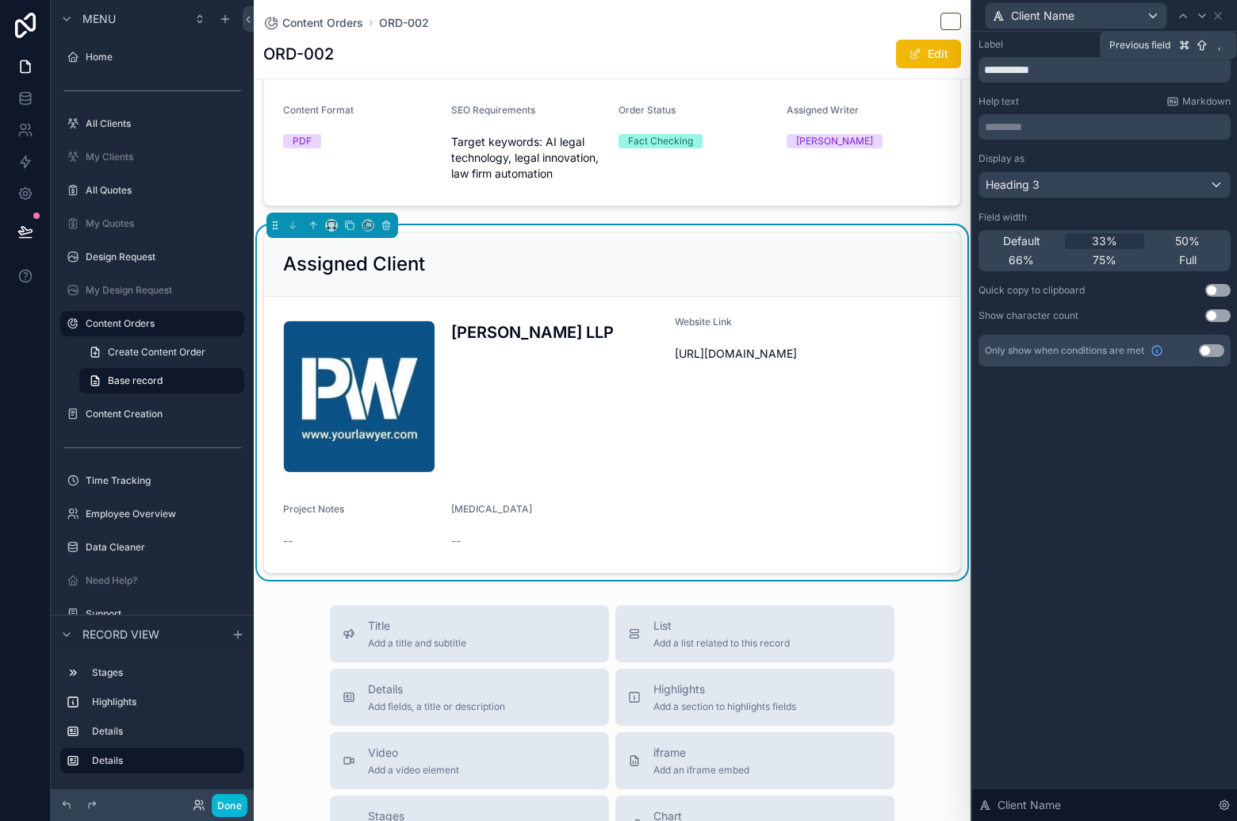
click at [1179, 13] on icon at bounding box center [1183, 16] width 13 height 13
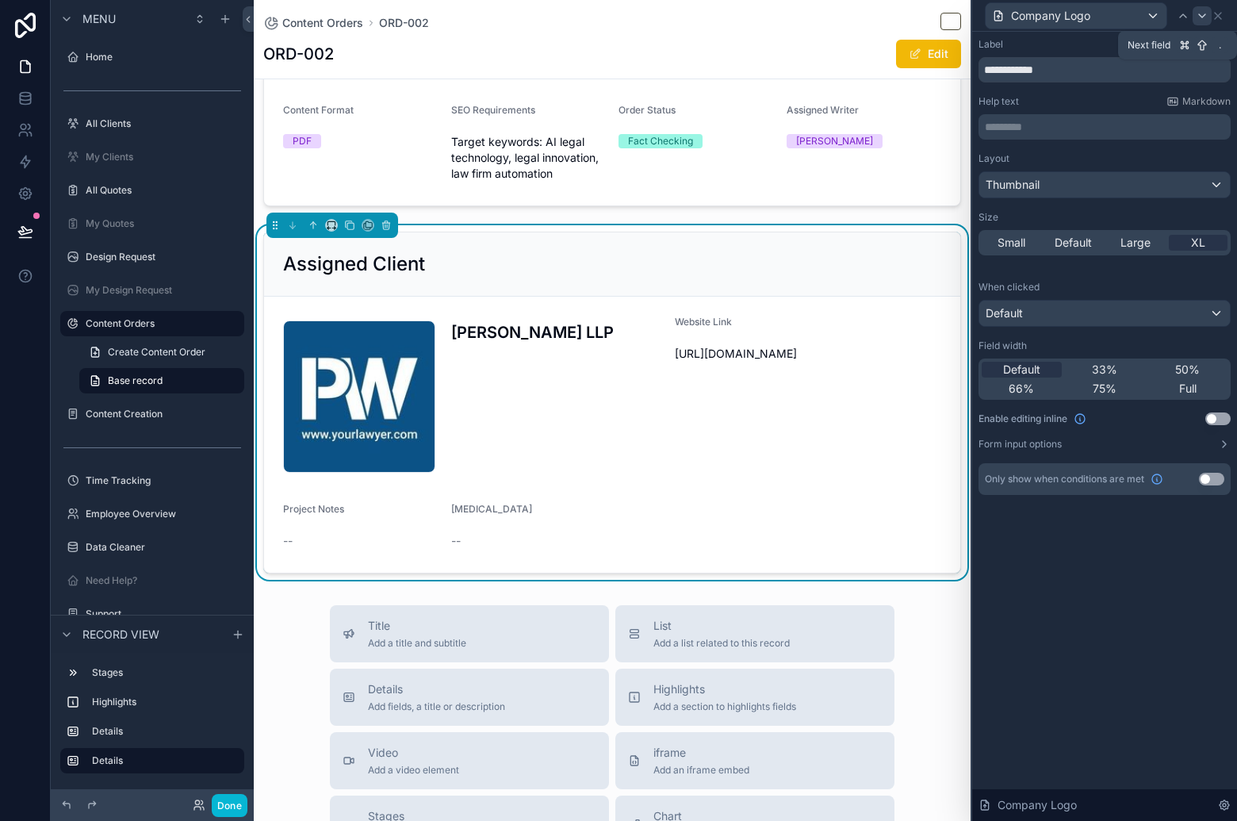
click at [1193, 10] on div at bounding box center [1202, 15] width 19 height 19
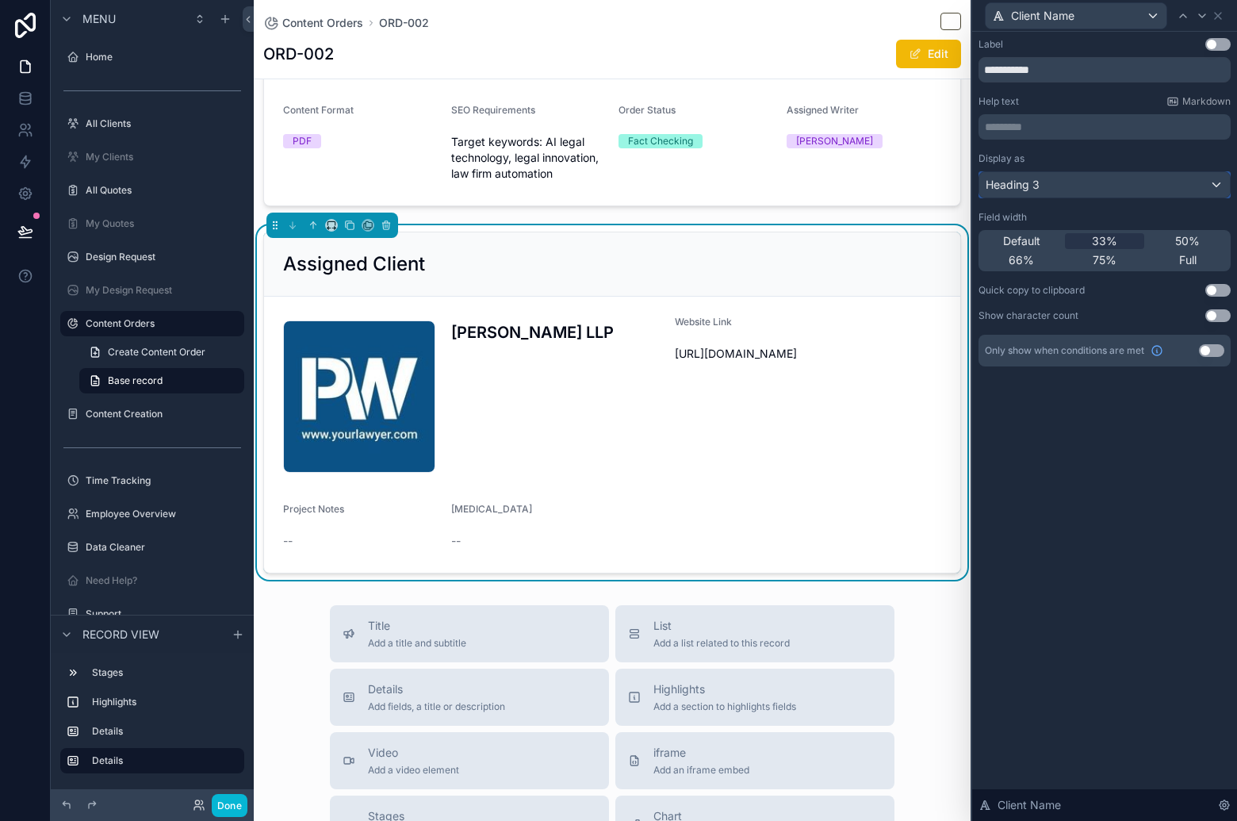
click at [1102, 178] on div "Heading 3" at bounding box center [1104, 184] width 251 height 25
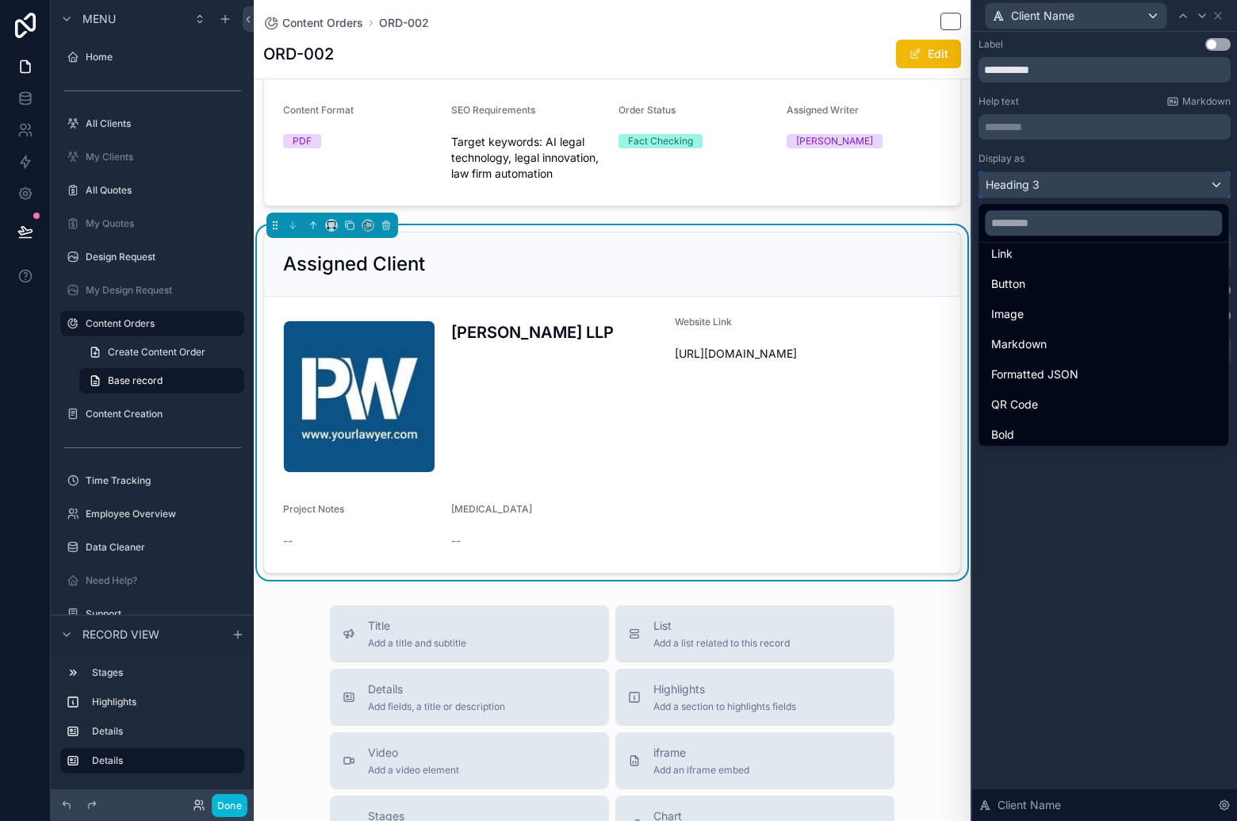
scroll to position [160, 0]
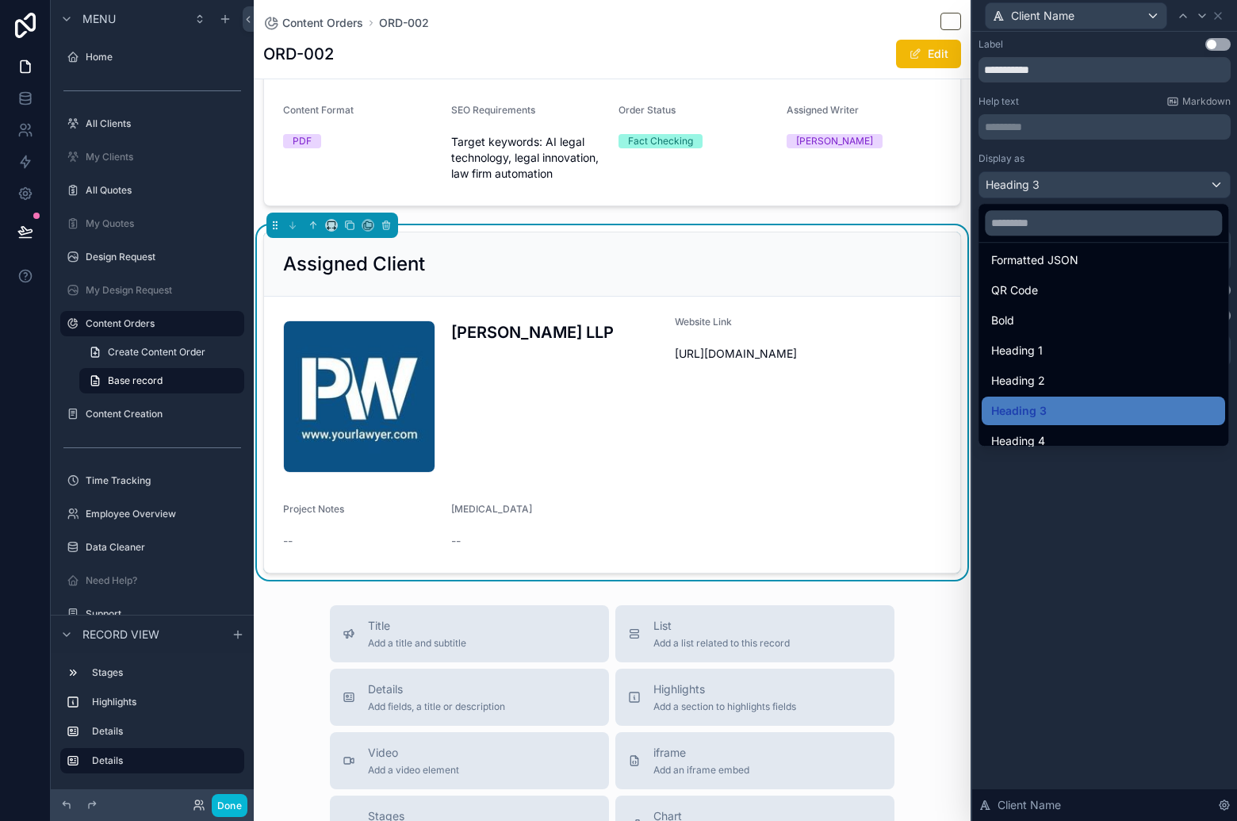
click at [1114, 350] on div "Heading 1" at bounding box center [1103, 350] width 224 height 19
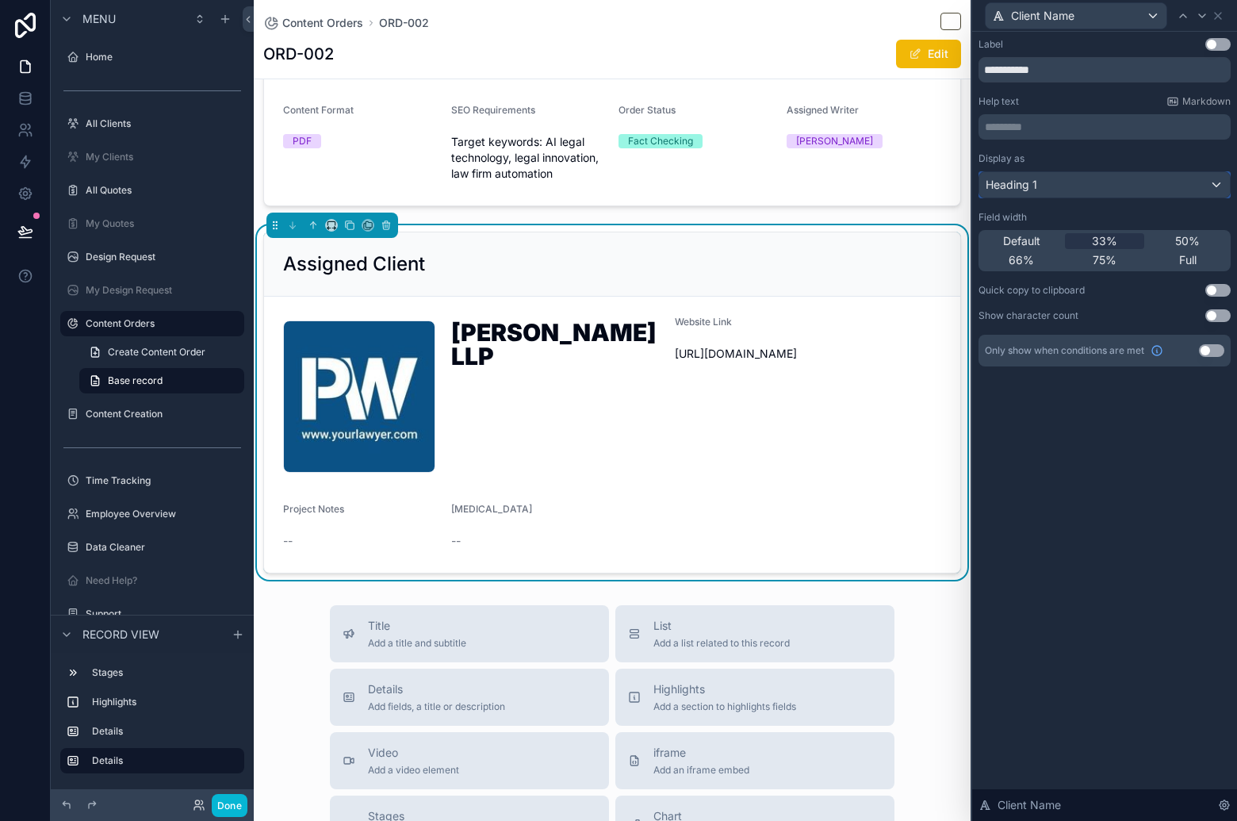
click at [1139, 193] on div "Heading 1" at bounding box center [1104, 184] width 251 height 25
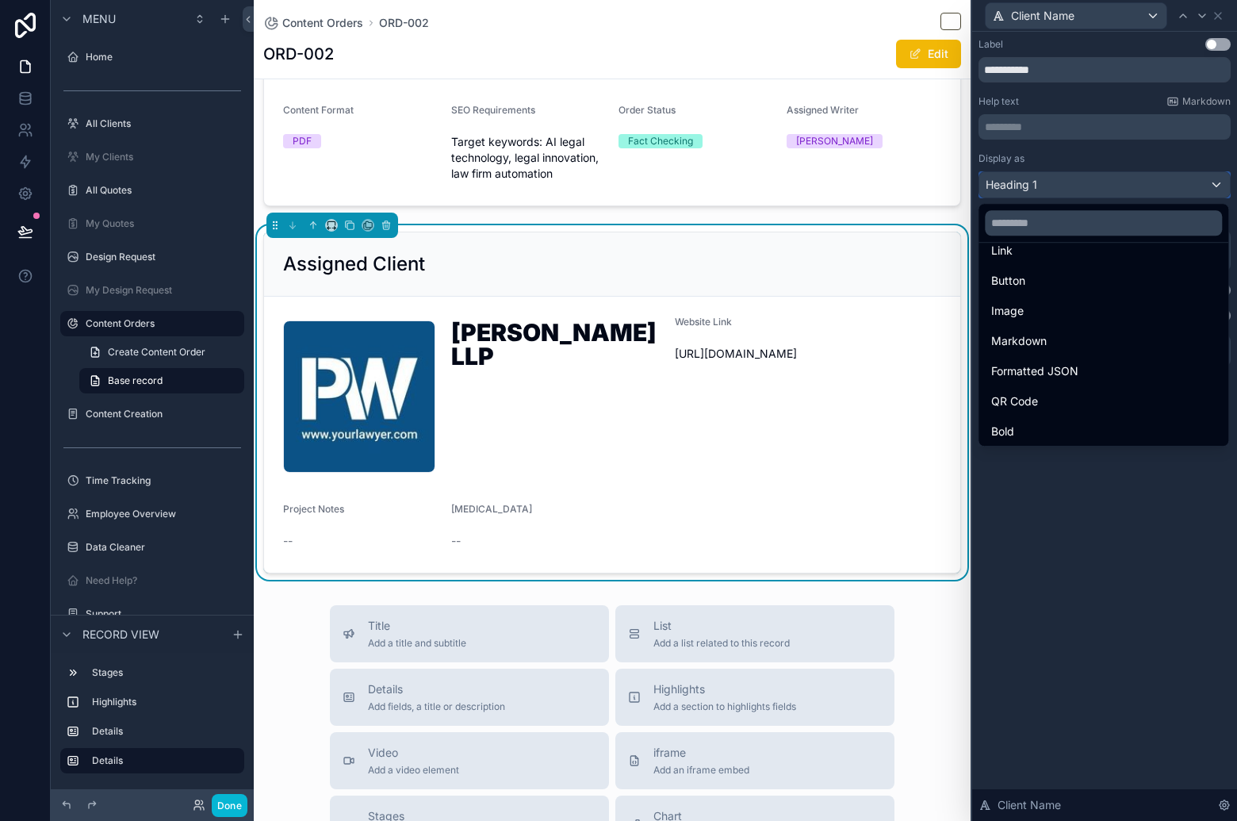
scroll to position [151, 0]
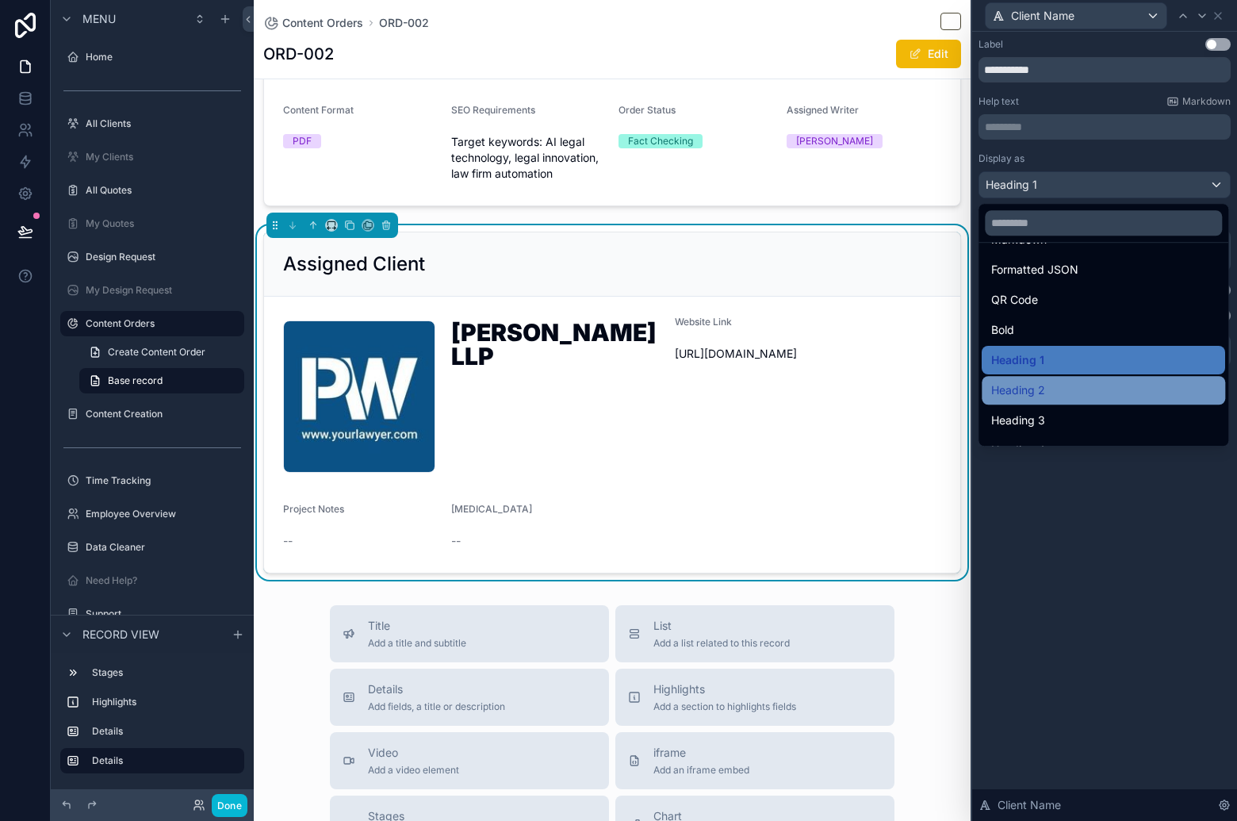
drag, startPoint x: 1105, startPoint y: 374, endPoint x: 1105, endPoint y: 386, distance: 11.9
click at [1105, 386] on ul "Default Link Button Image Markdown Formatted JSON QR Code Bold Heading 1 Headin…" at bounding box center [1103, 344] width 250 height 203
click at [1106, 386] on div "Heading 2" at bounding box center [1103, 390] width 224 height 19
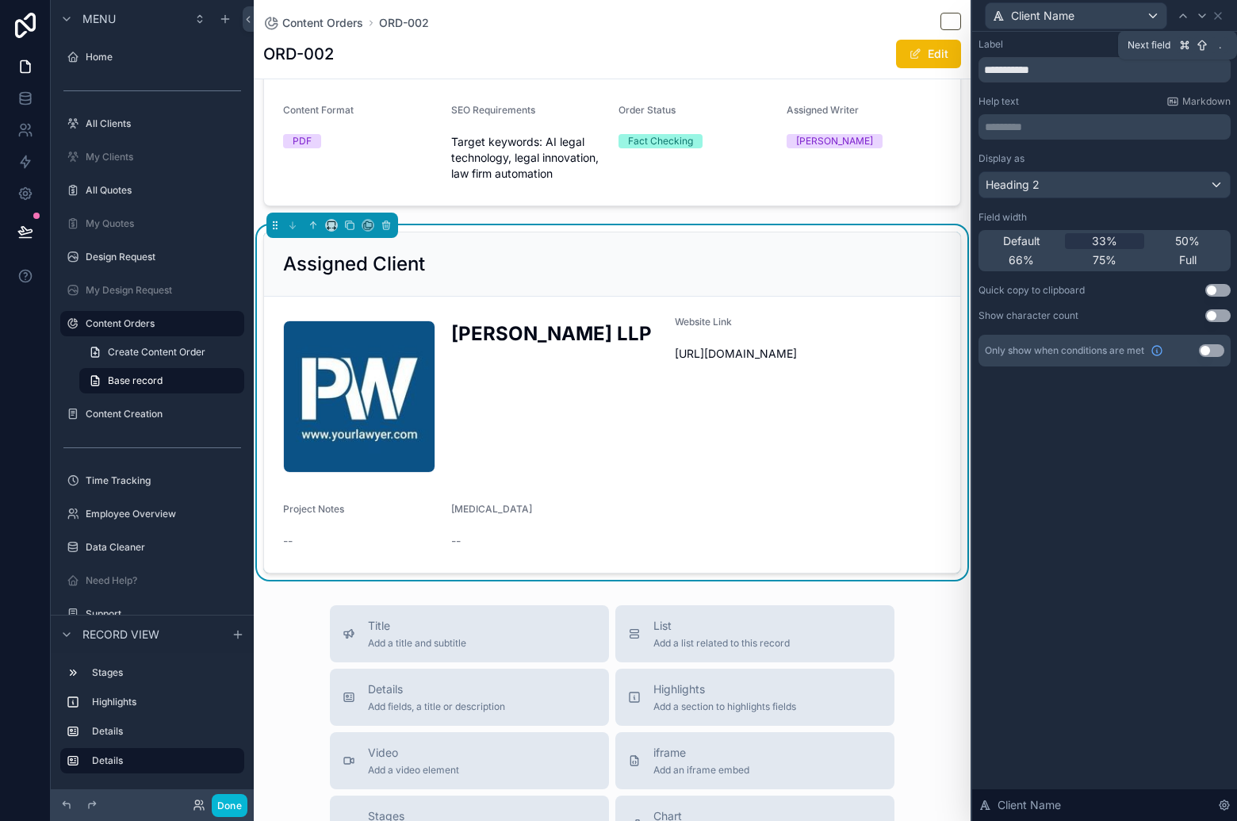
click at [1200, 17] on icon at bounding box center [1202, 16] width 13 height 13
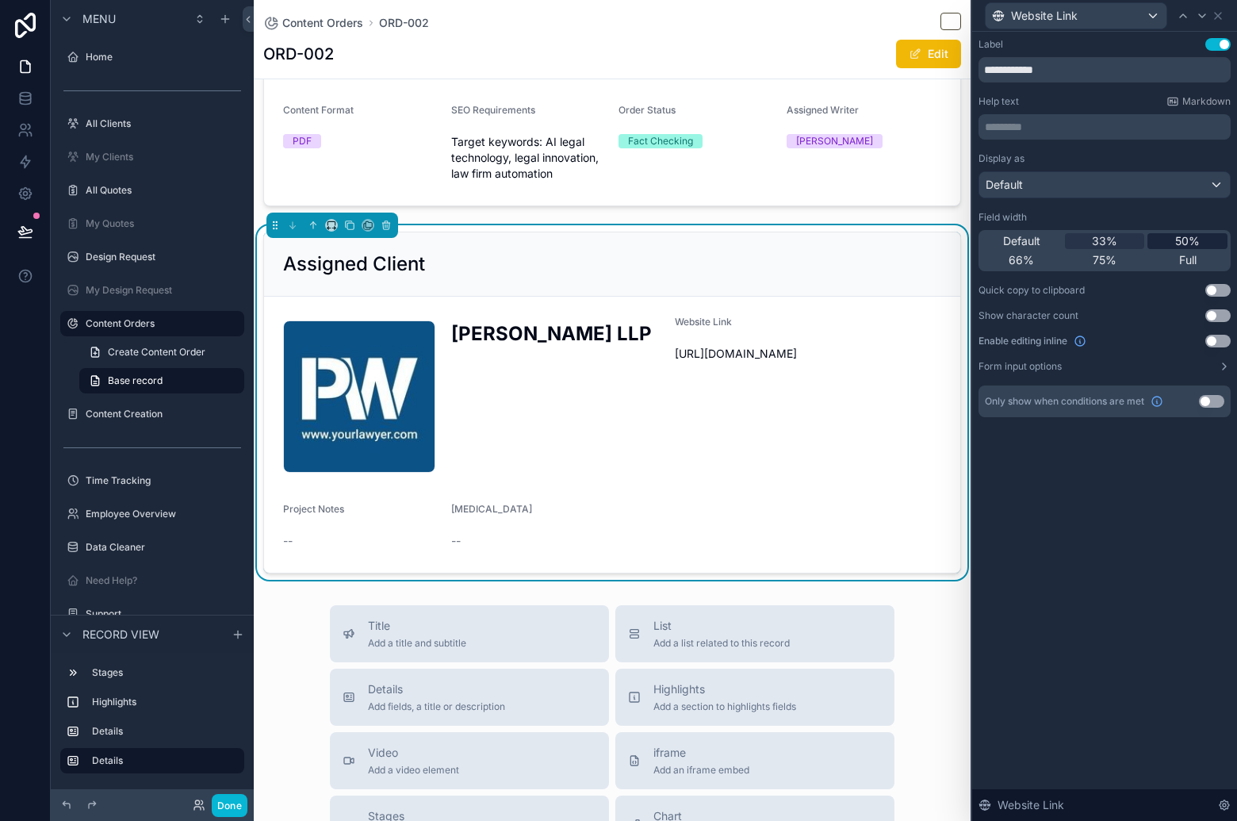
click at [1187, 239] on span "50%" at bounding box center [1187, 241] width 25 height 16
click at [1132, 248] on div "33%" at bounding box center [1105, 241] width 80 height 16
click at [1087, 194] on div "Default" at bounding box center [1104, 184] width 251 height 25
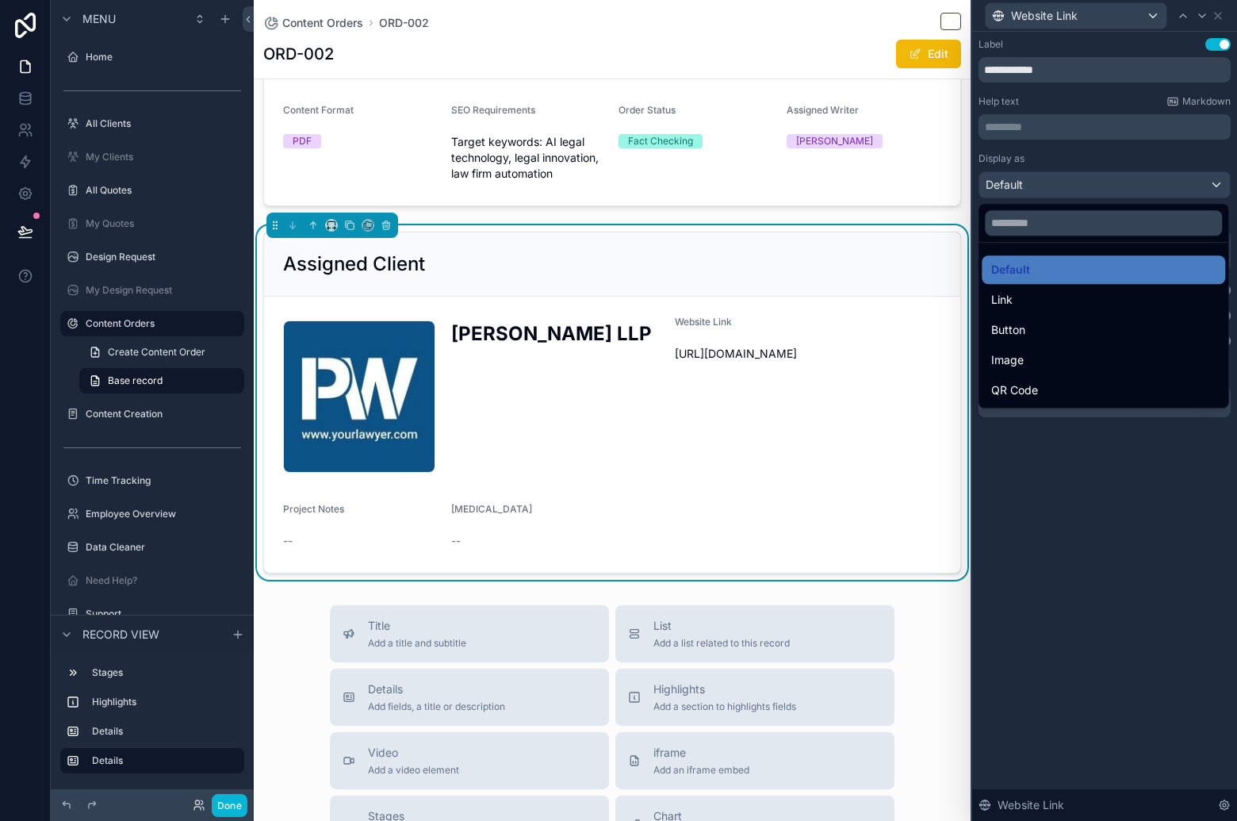
drag, startPoint x: 1093, startPoint y: 330, endPoint x: 1099, endPoint y: 317, distance: 13.8
click at [1093, 330] on div "Button" at bounding box center [1103, 329] width 224 height 19
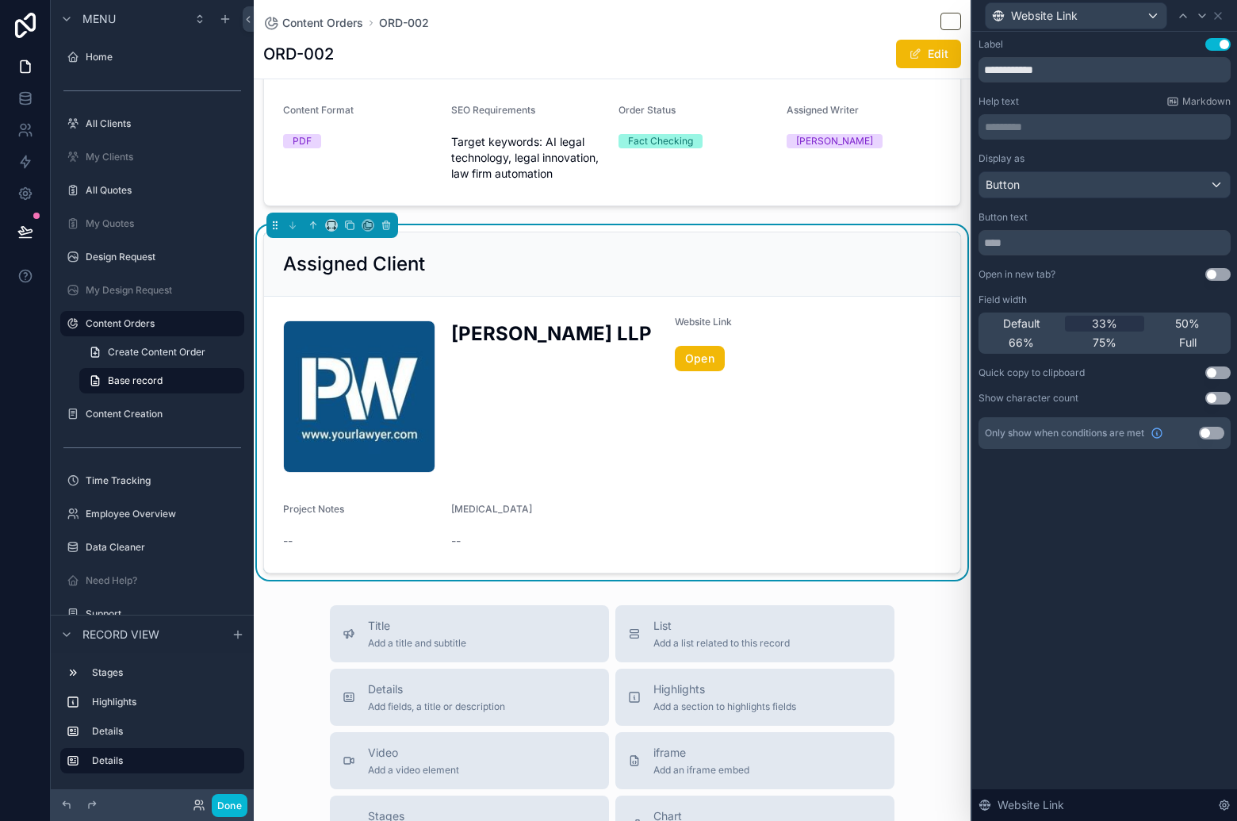
click at [1215, 44] on button "Use setting" at bounding box center [1217, 44] width 25 height 13
click at [1219, 17] on icon at bounding box center [1218, 16] width 6 height 6
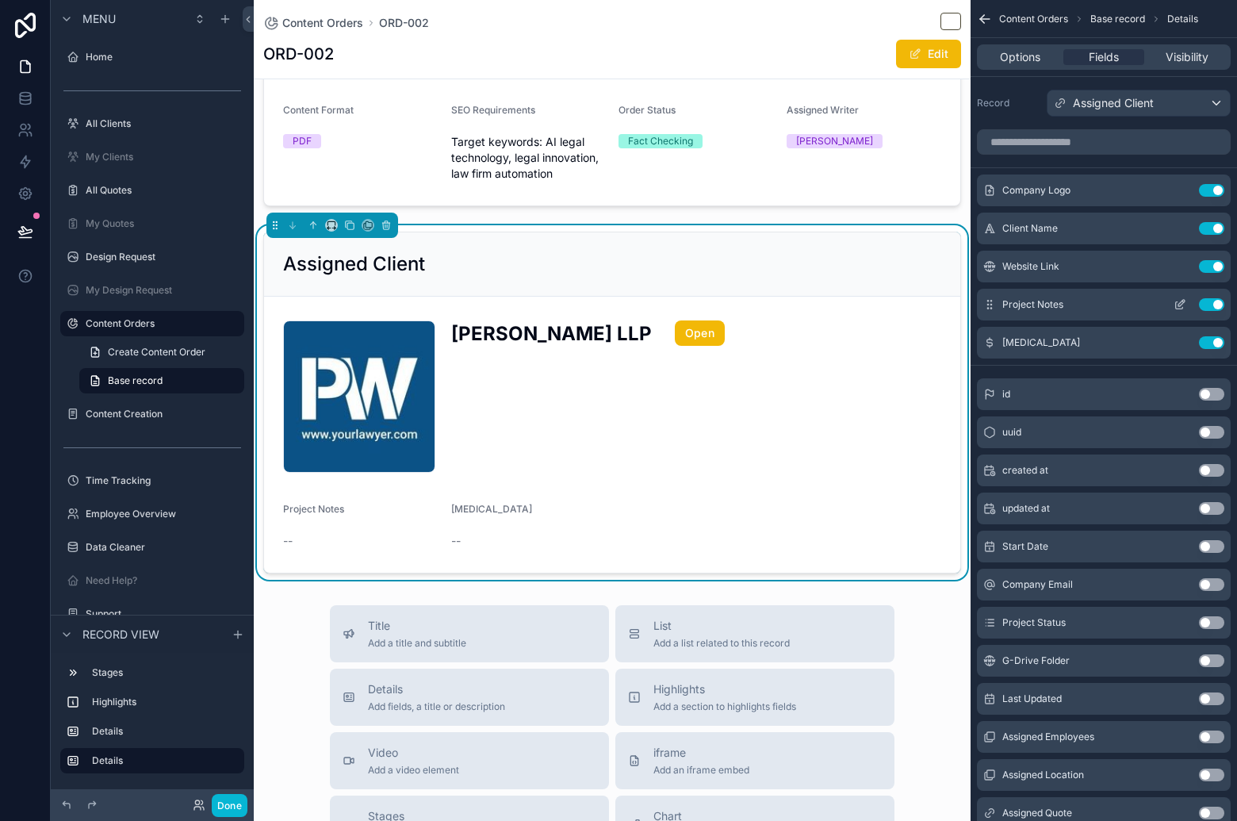
click at [1213, 303] on button "Use setting" at bounding box center [1211, 304] width 25 height 13
click at [1216, 309] on button "Use setting" at bounding box center [1211, 304] width 25 height 13
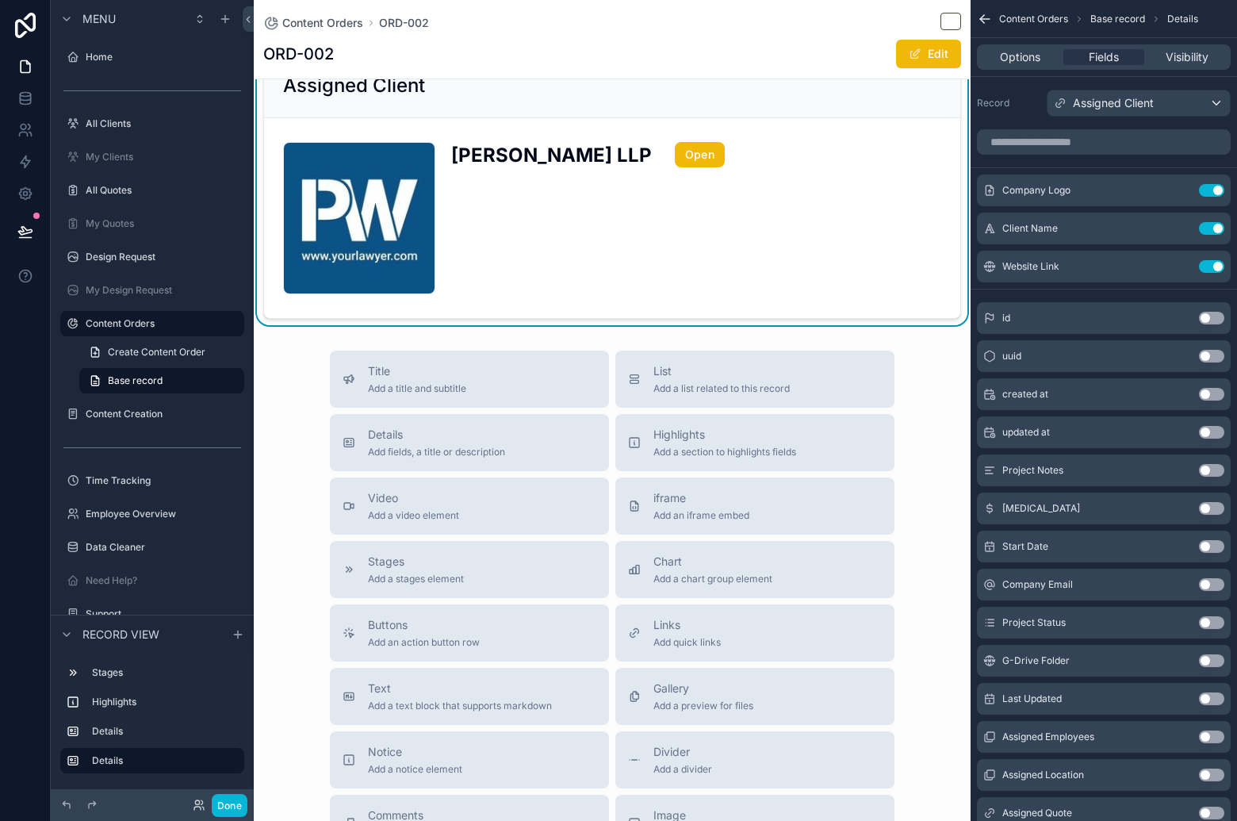
scroll to position [373, 0]
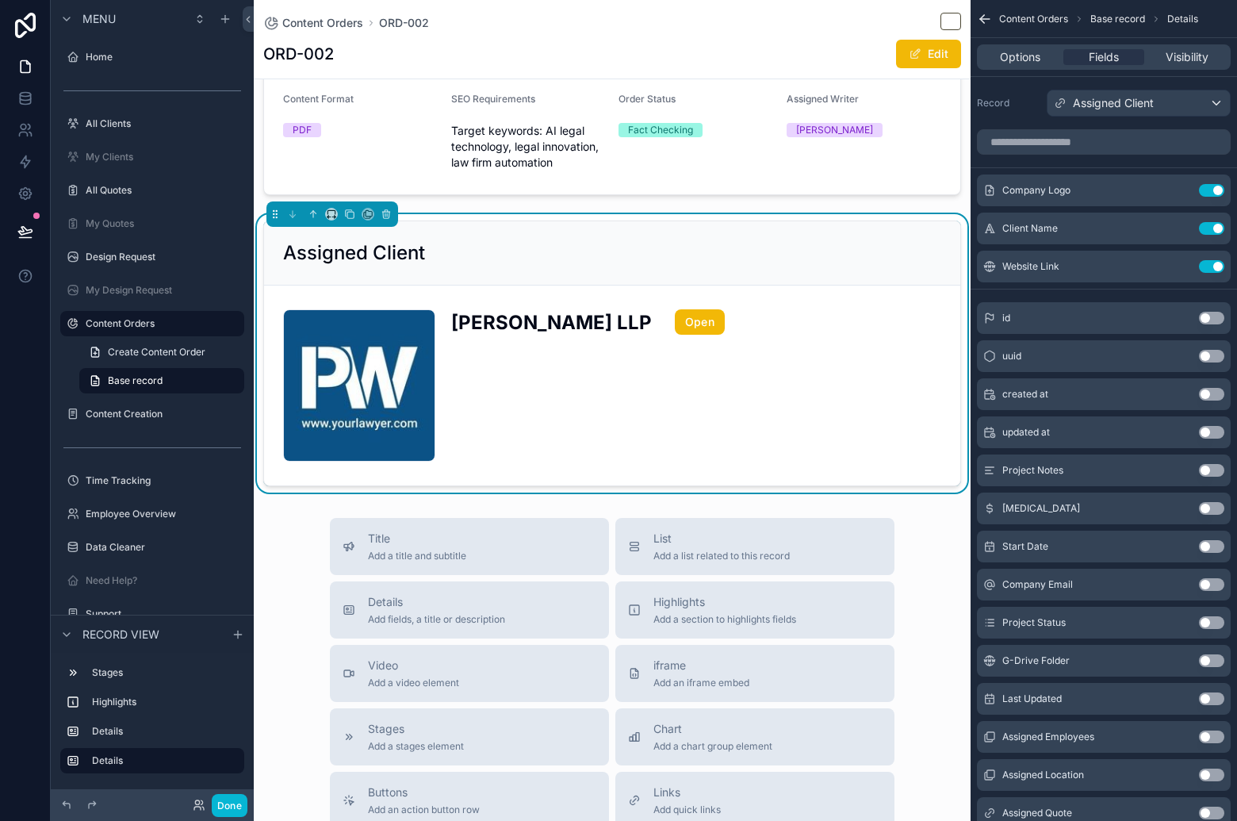
click at [912, 275] on div "Assigned Client" at bounding box center [612, 253] width 696 height 64
click at [1171, 49] on span "Visibility" at bounding box center [1187, 57] width 43 height 16
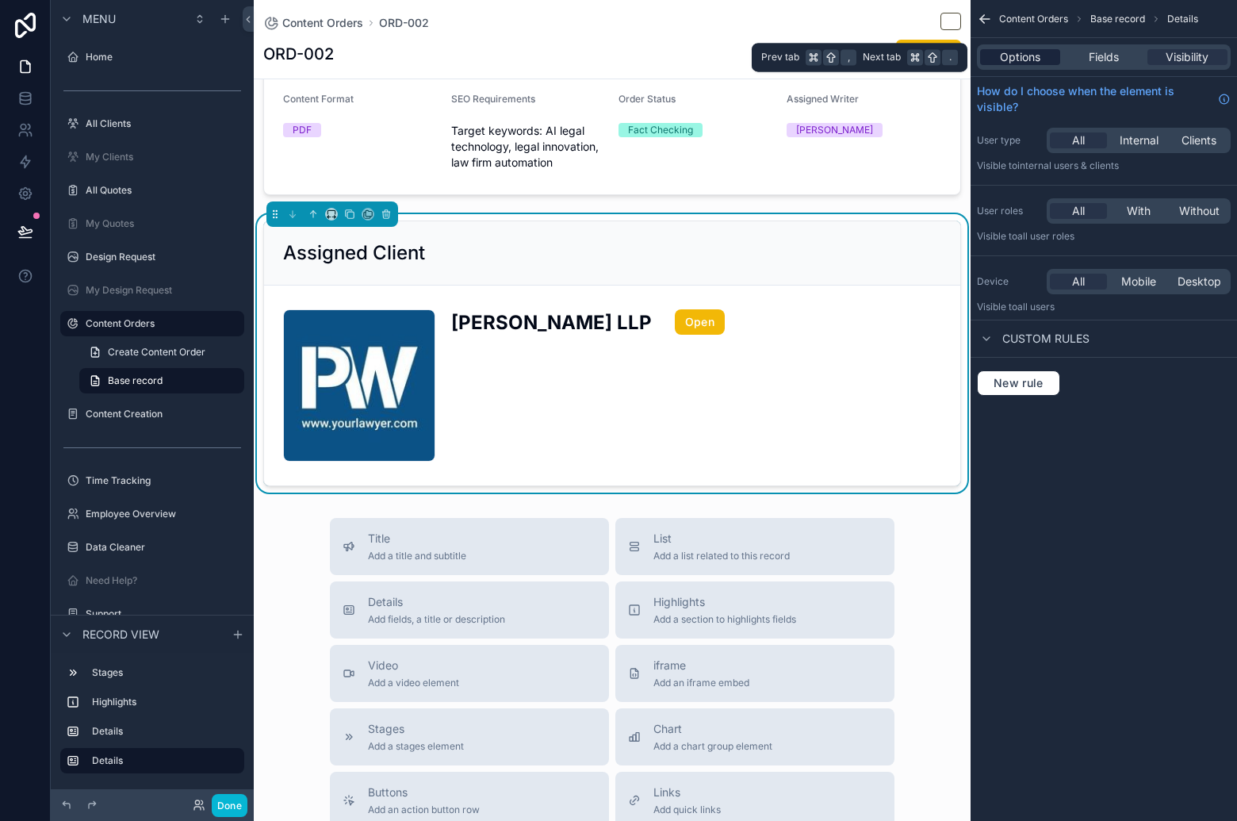
click at [1034, 55] on span "Options" at bounding box center [1020, 57] width 40 height 16
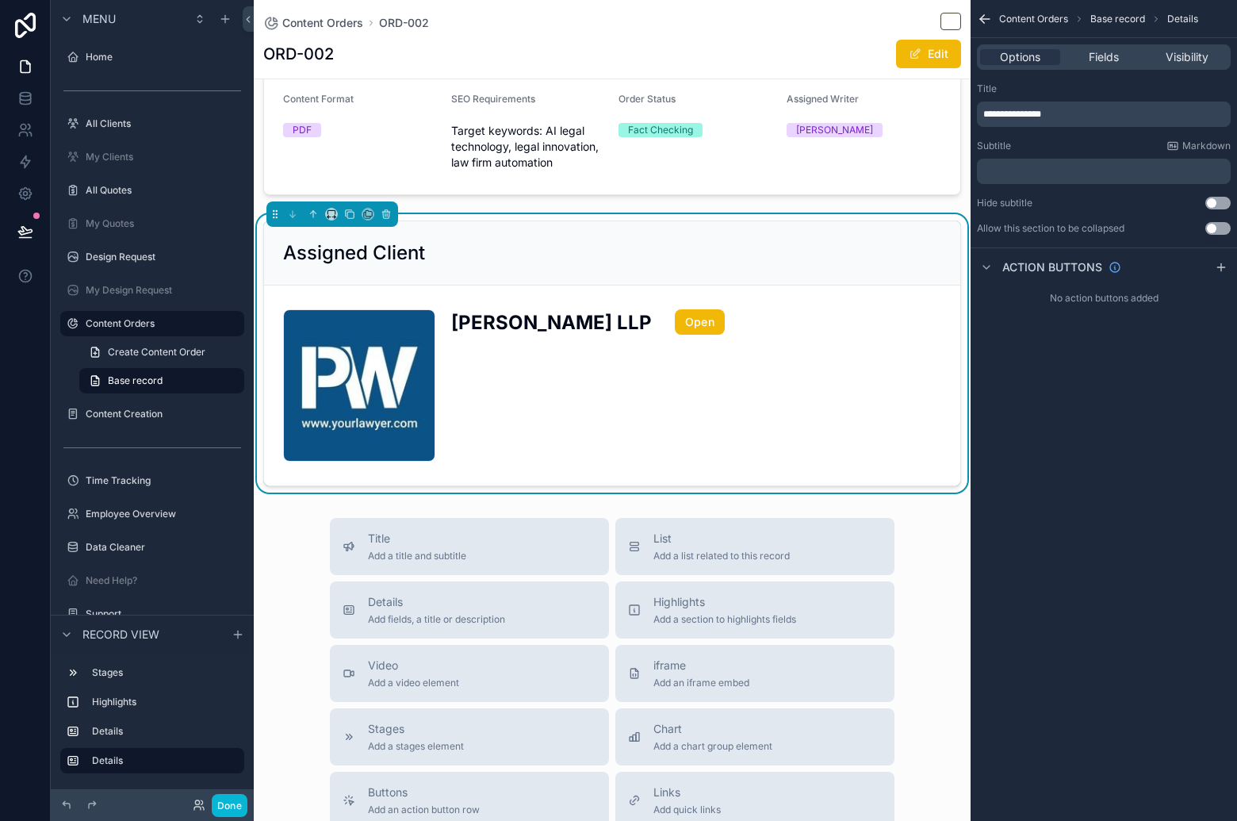
click at [852, 351] on div "Open" at bounding box center [780, 385] width 211 height 162
click at [1104, 65] on div "Options Fields Visibility" at bounding box center [1104, 56] width 254 height 25
click at [1104, 60] on span "Fields" at bounding box center [1104, 57] width 30 height 16
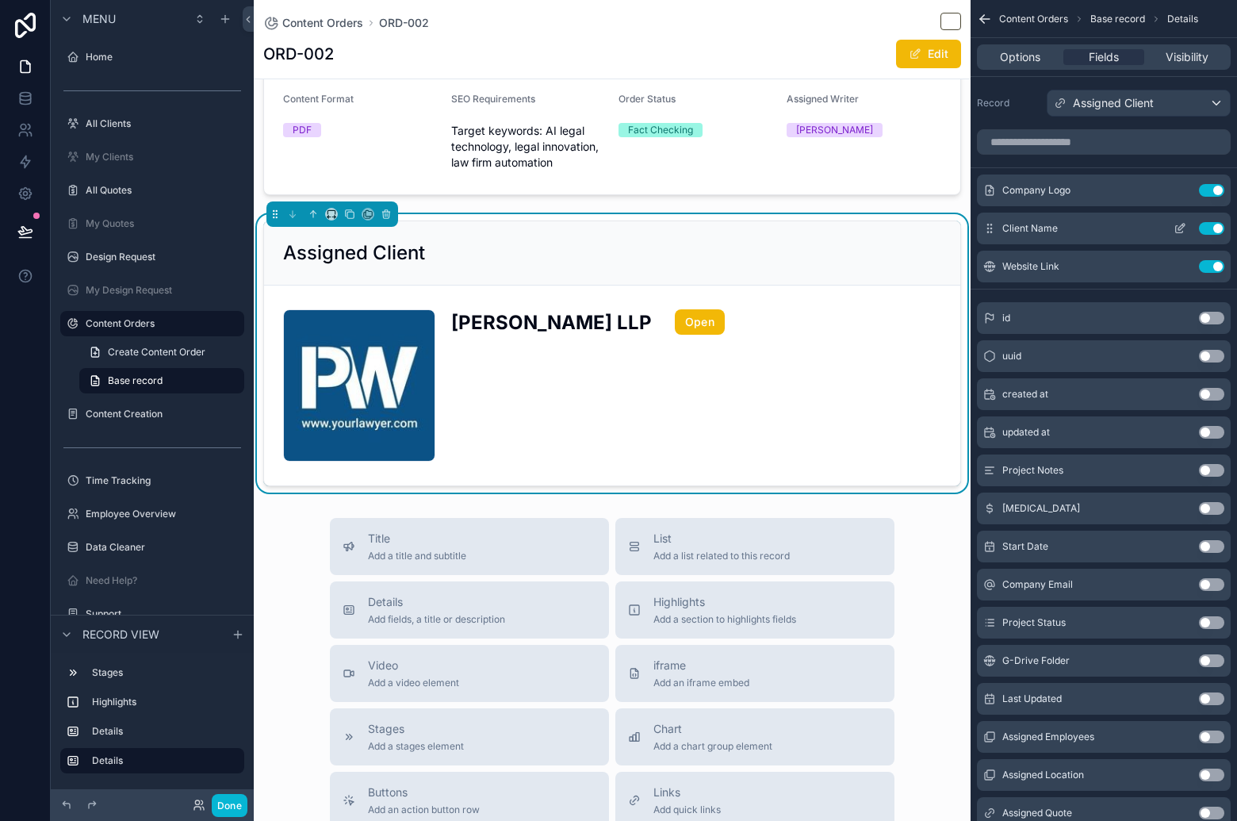
click at [1181, 233] on icon "scrollable content" at bounding box center [1179, 229] width 7 height 7
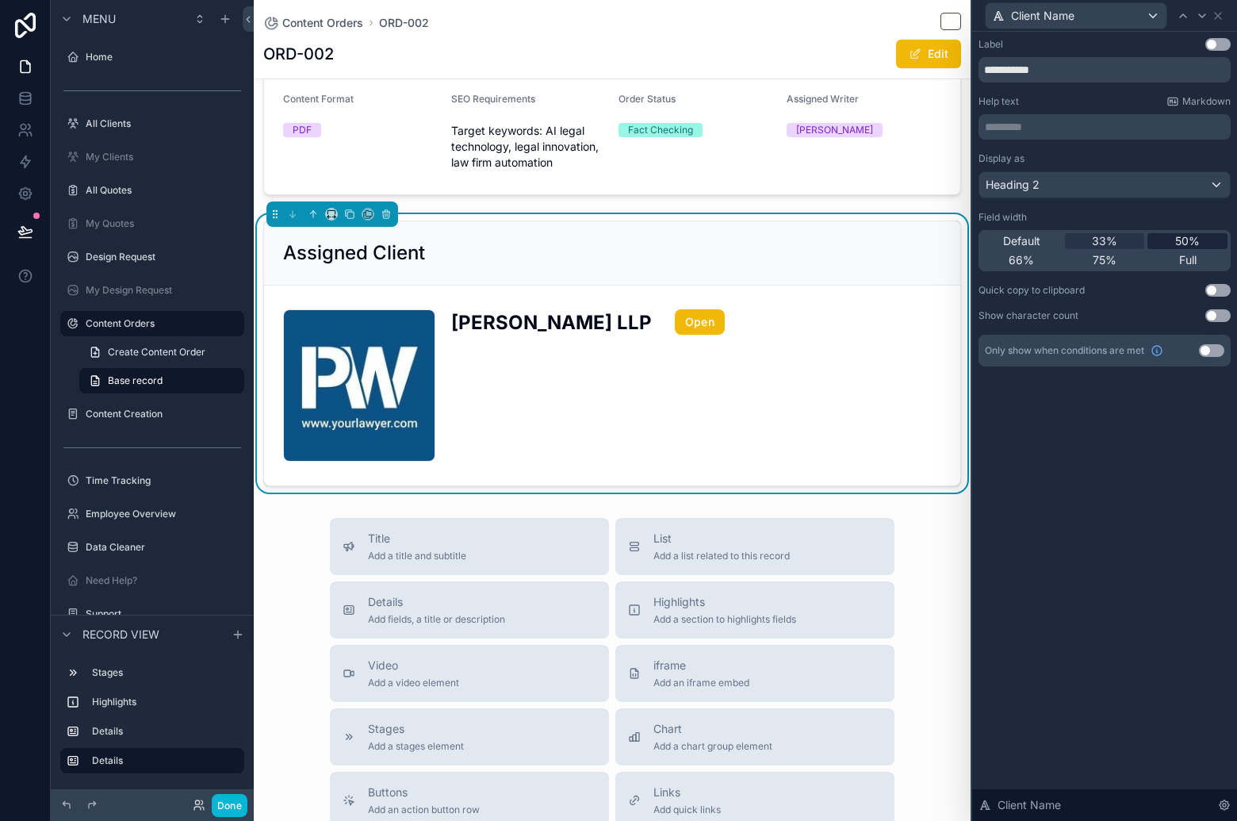
click at [1192, 239] on span "50%" at bounding box center [1187, 241] width 25 height 16
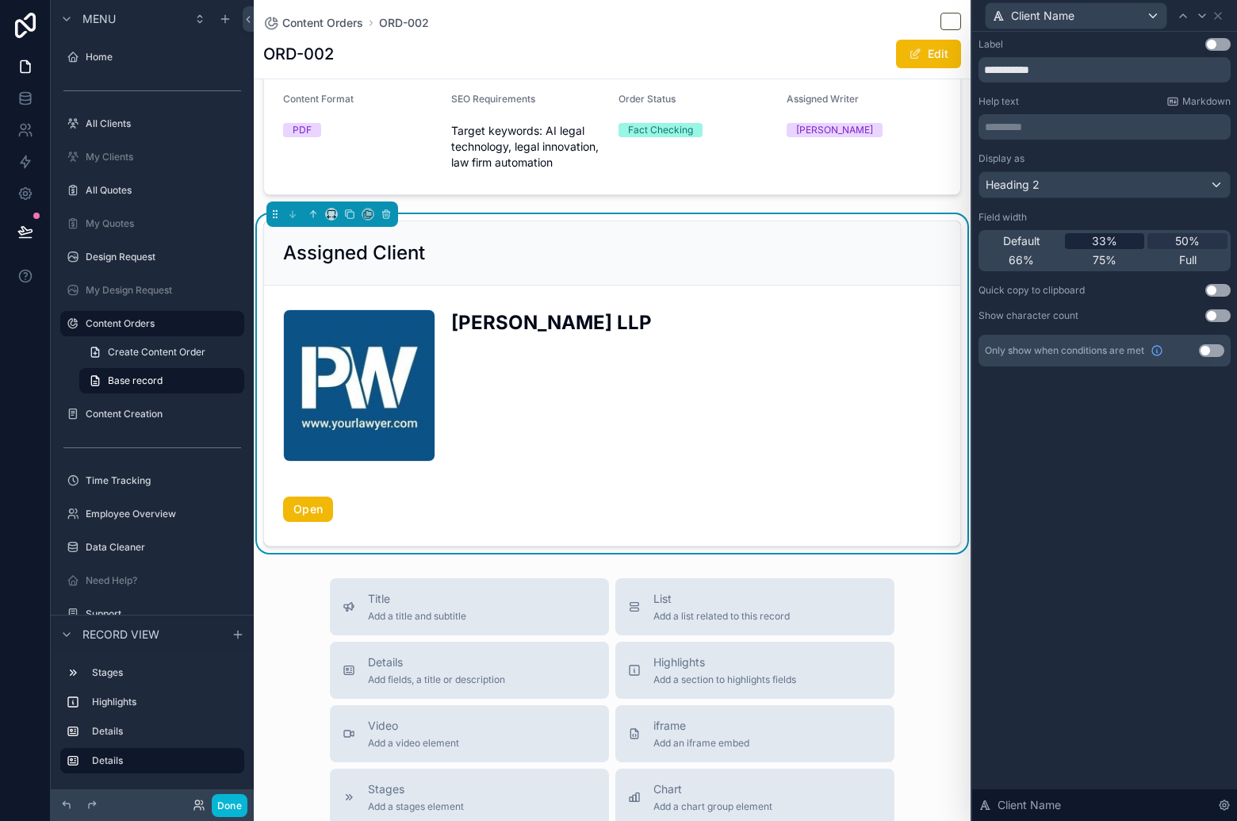
click at [1111, 238] on span "33%" at bounding box center [1104, 241] width 25 height 16
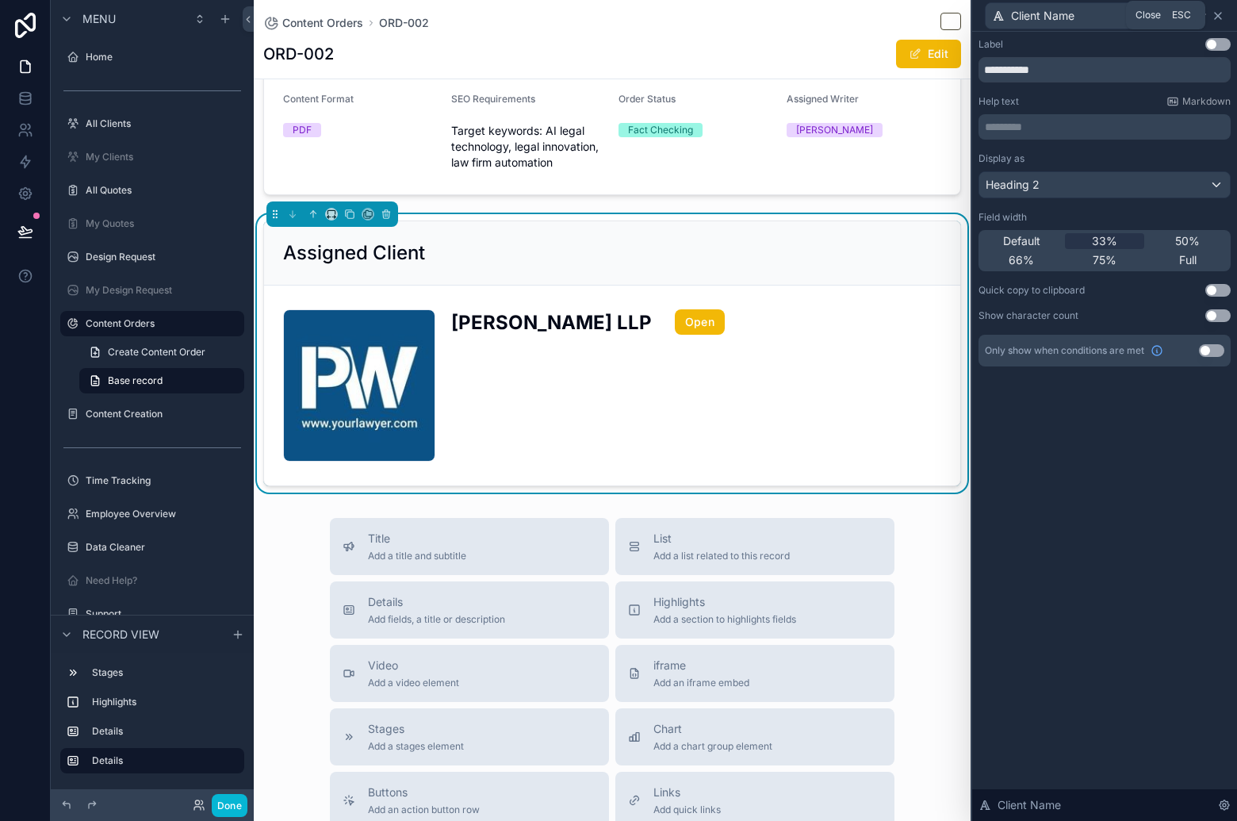
click at [1214, 17] on icon at bounding box center [1218, 16] width 13 height 13
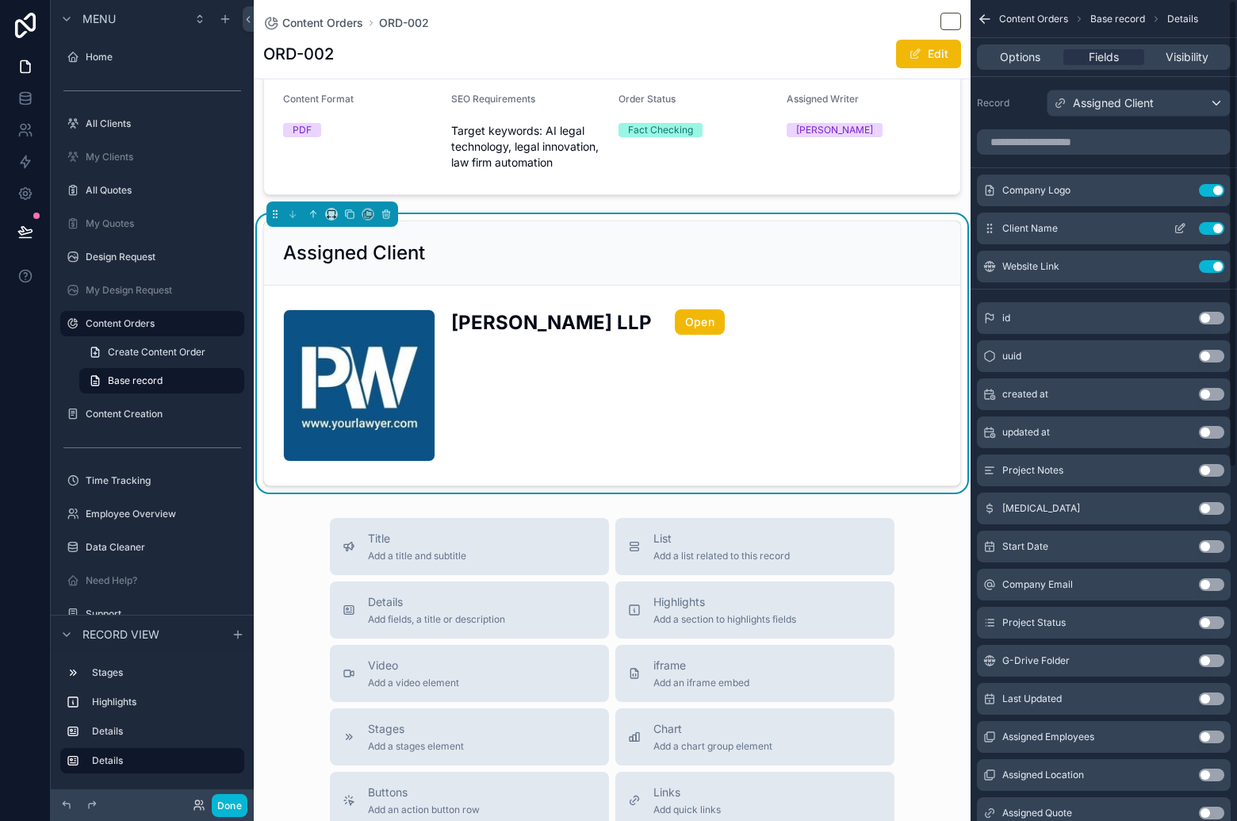
click at [1181, 231] on icon "scrollable content" at bounding box center [1180, 228] width 13 height 13
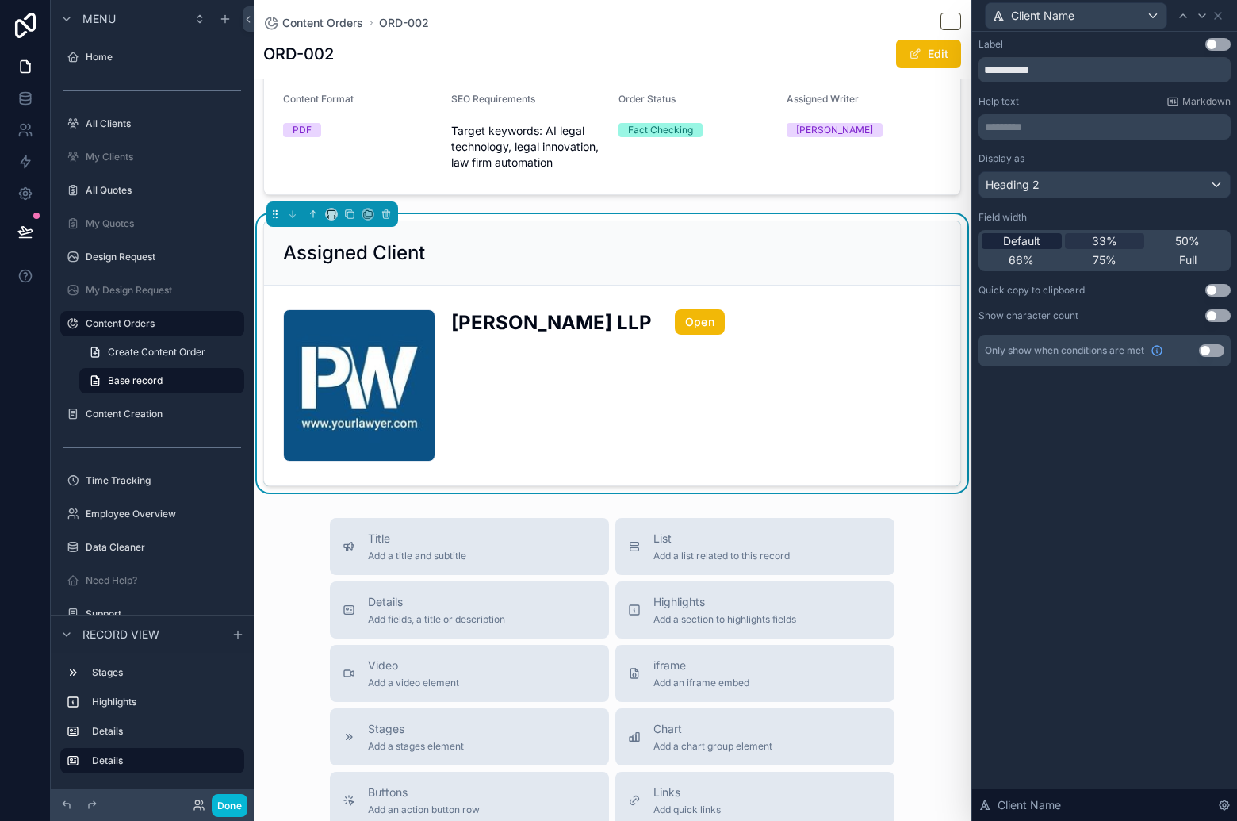
click at [1036, 243] on span "Default" at bounding box center [1021, 241] width 37 height 16
click at [1218, 22] on div "Client Name" at bounding box center [1104, 15] width 252 height 31
click at [1225, 13] on div "Client Name" at bounding box center [1104, 15] width 252 height 31
click at [1224, 13] on div "Client Name" at bounding box center [1104, 15] width 252 height 31
click at [1220, 15] on icon at bounding box center [1218, 16] width 13 height 13
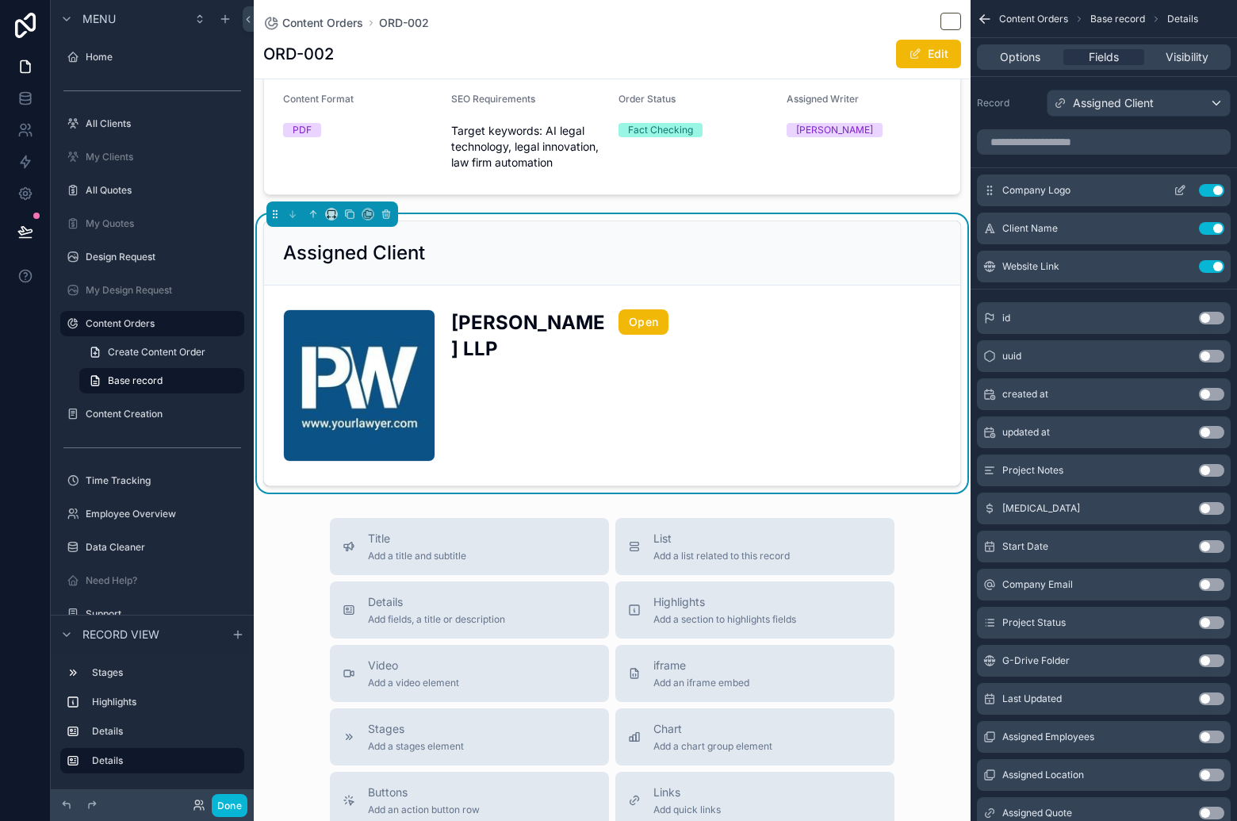
click at [1179, 192] on icon "scrollable content" at bounding box center [1181, 189] width 6 height 6
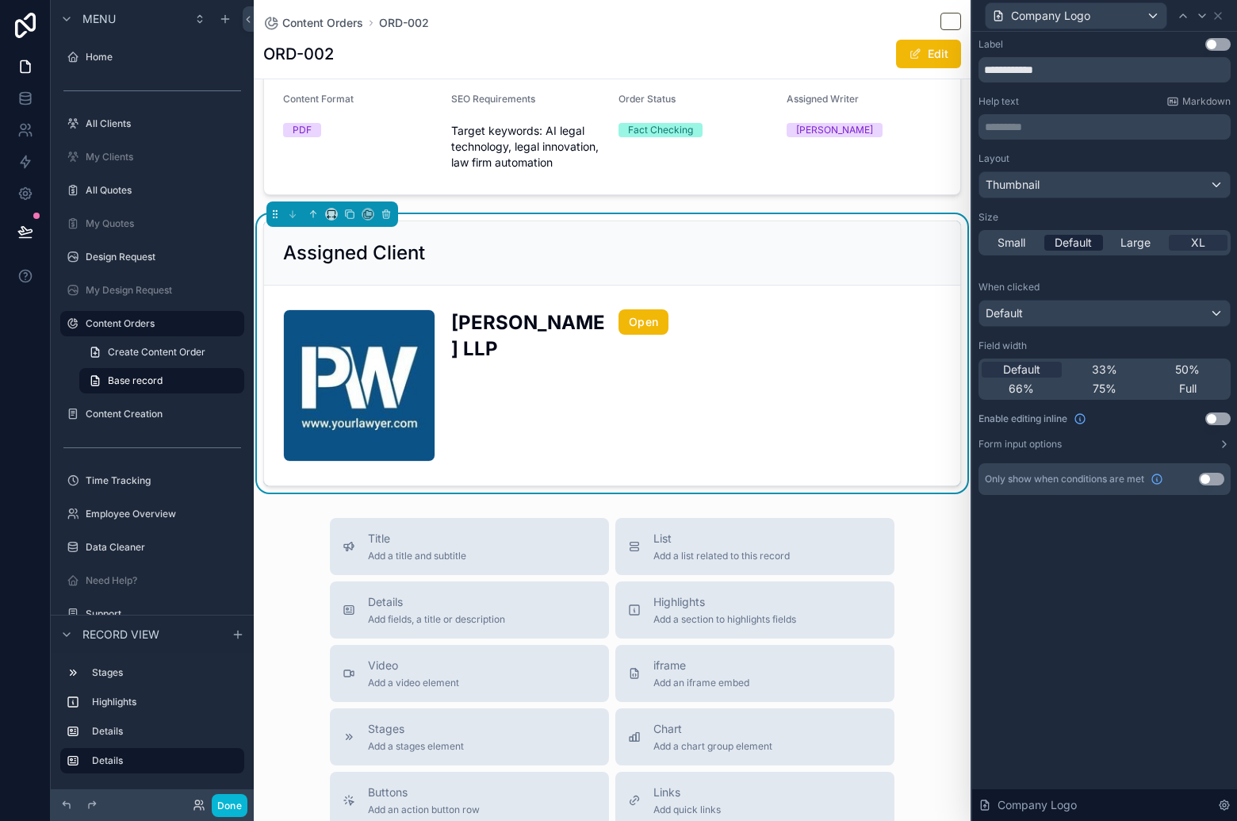
drag, startPoint x: 1090, startPoint y: 247, endPoint x: 1079, endPoint y: 240, distance: 13.2
click at [1090, 248] on span "Default" at bounding box center [1073, 243] width 37 height 16
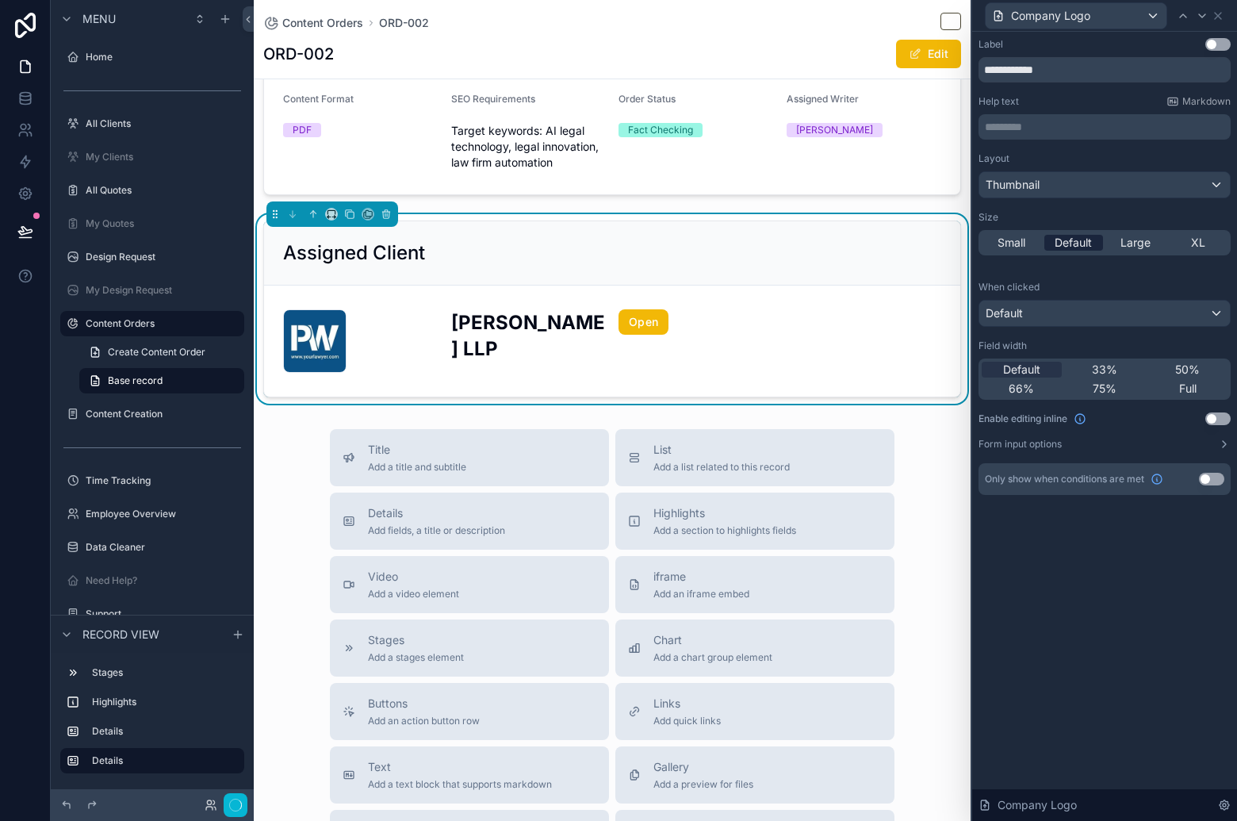
click at [1076, 236] on span "Default" at bounding box center [1073, 243] width 37 height 16
click at [1143, 238] on span "Large" at bounding box center [1135, 243] width 30 height 16
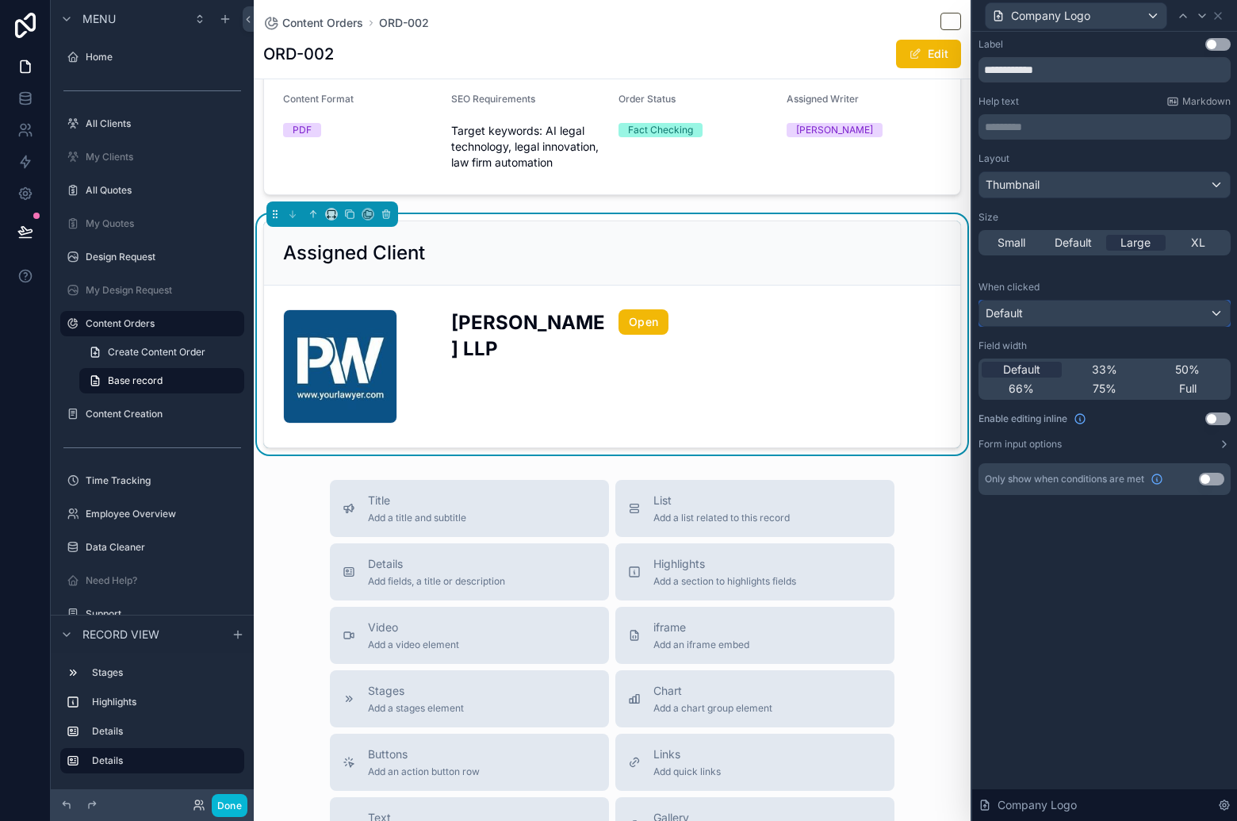
click at [1062, 318] on div "Default" at bounding box center [1104, 313] width 251 height 25
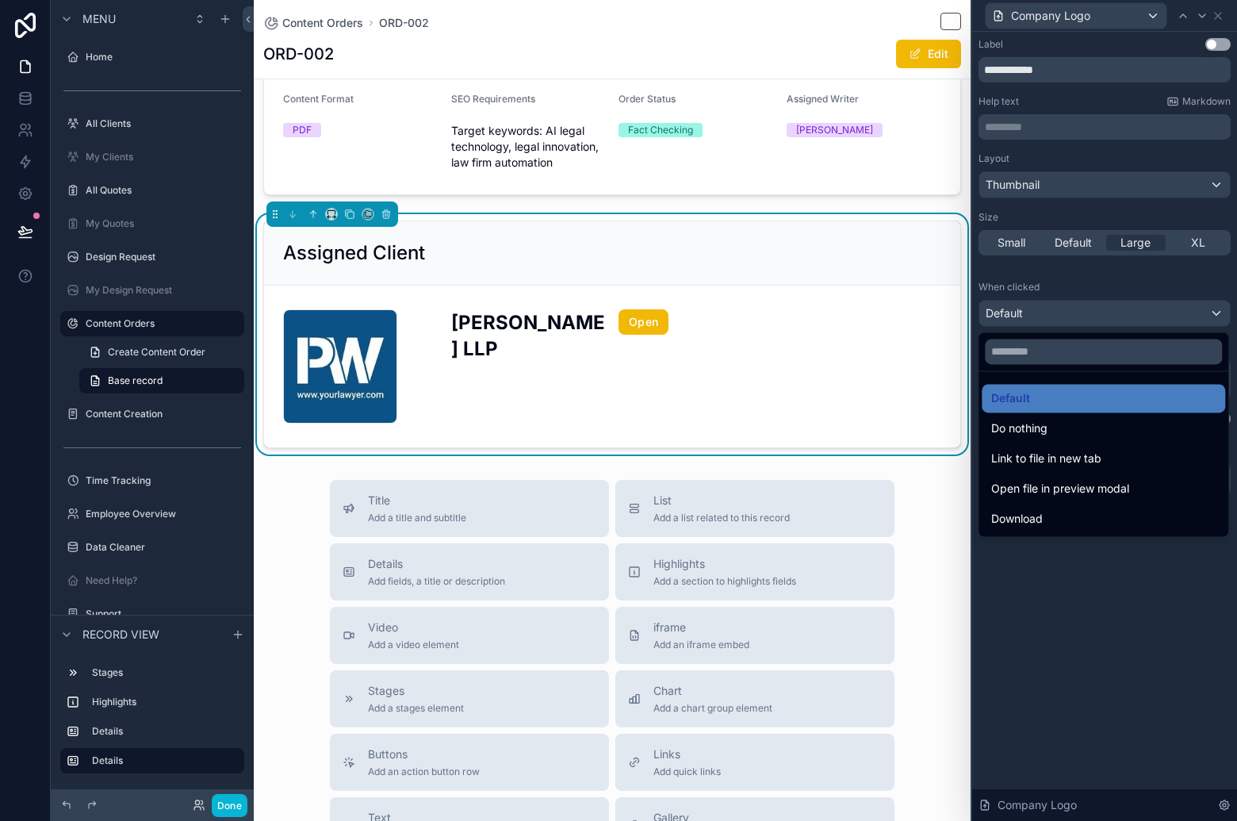
click at [1111, 282] on div at bounding box center [1104, 410] width 265 height 821
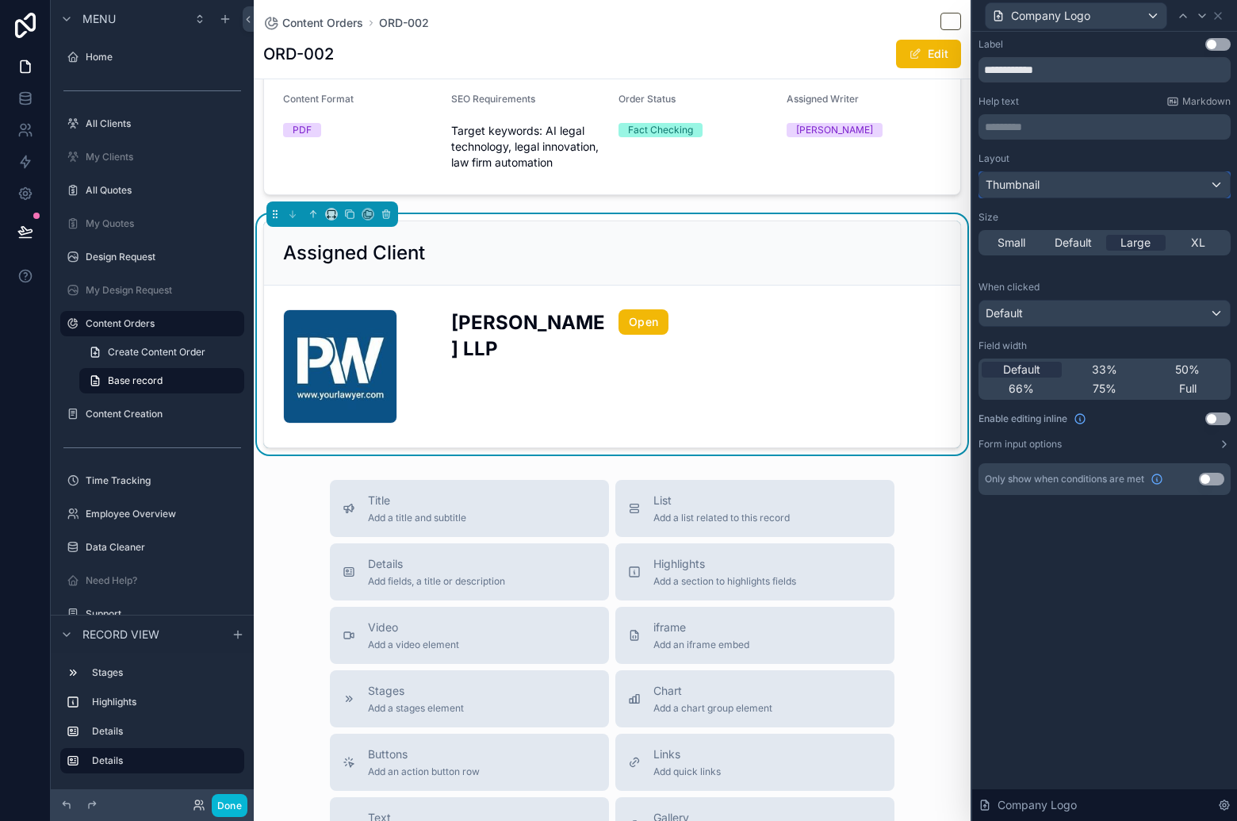
click at [1125, 186] on div "Thumbnail" at bounding box center [1104, 184] width 251 height 25
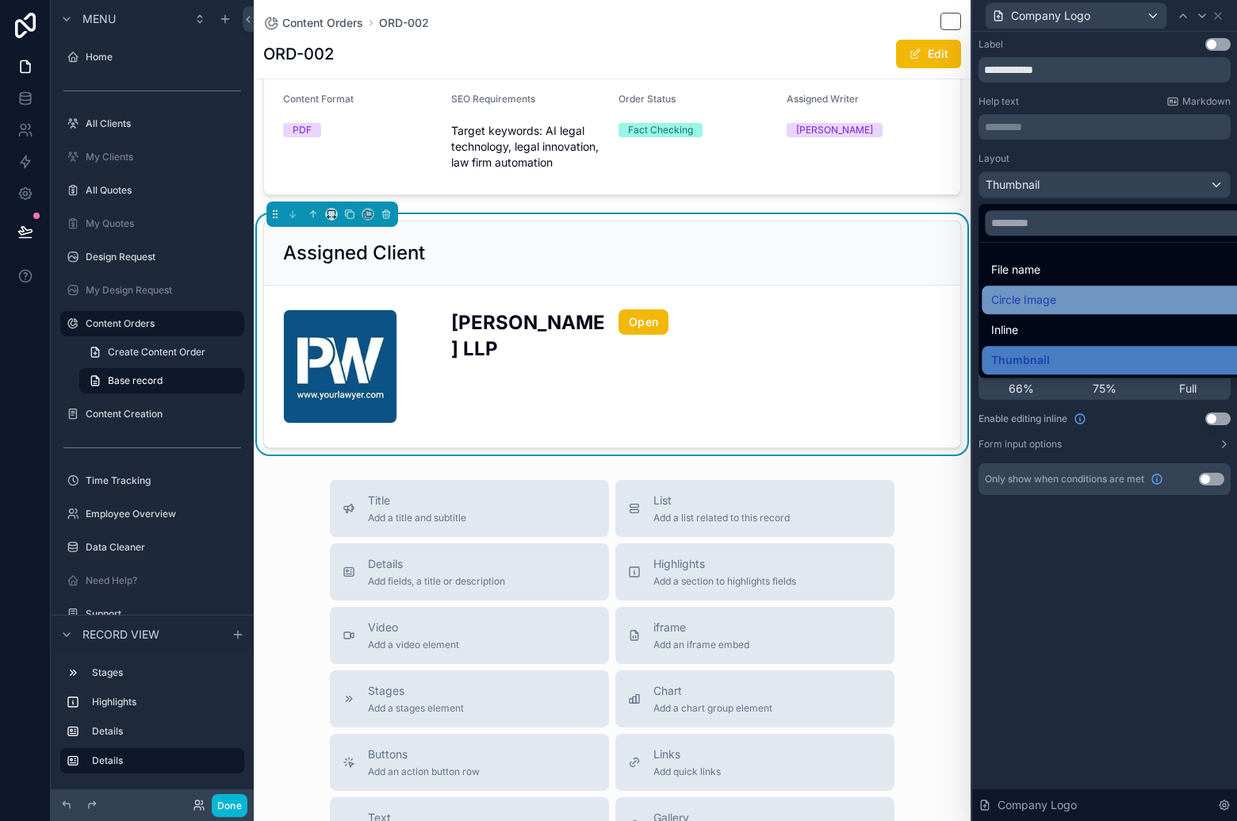
click at [1108, 299] on div "Circle Image" at bounding box center [1122, 299] width 262 height 19
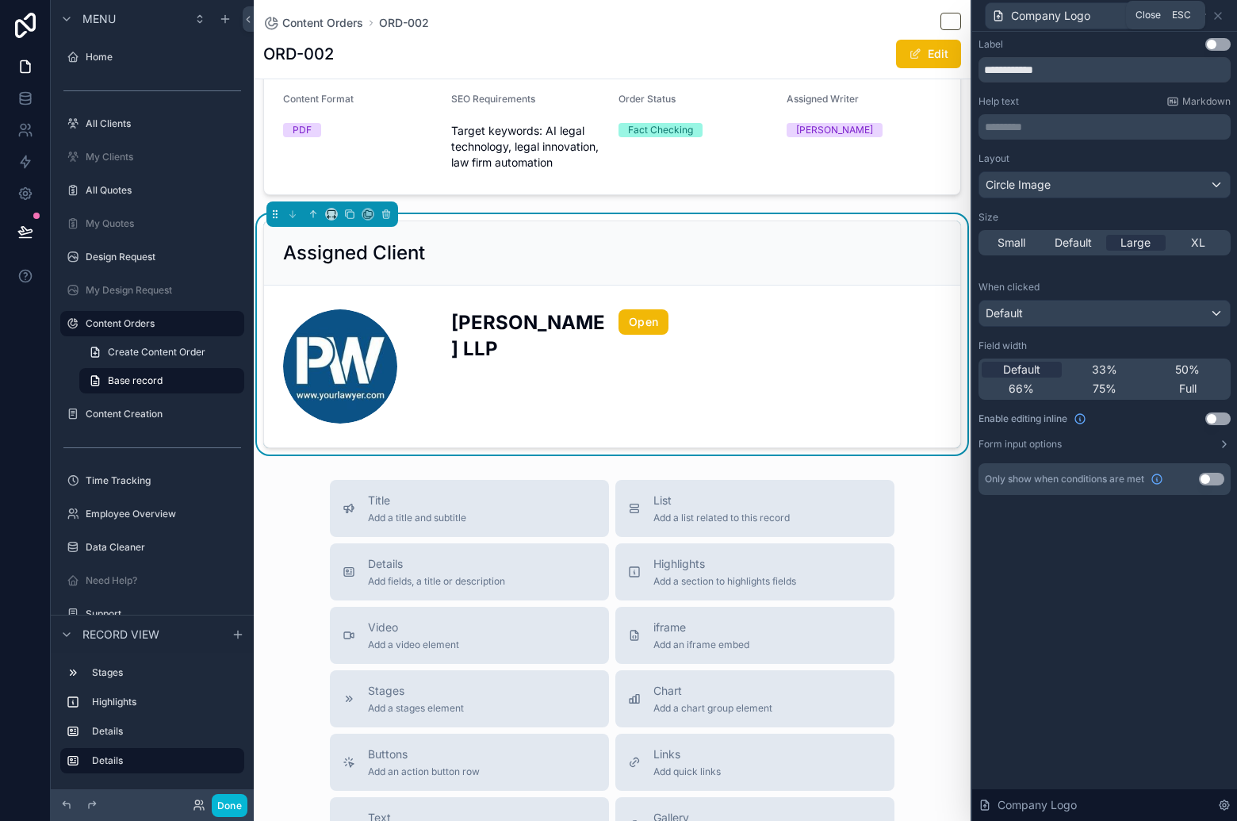
drag, startPoint x: 1217, startPoint y: 16, endPoint x: 1207, endPoint y: 46, distance: 31.8
click at [1217, 16] on icon at bounding box center [1218, 16] width 6 height 6
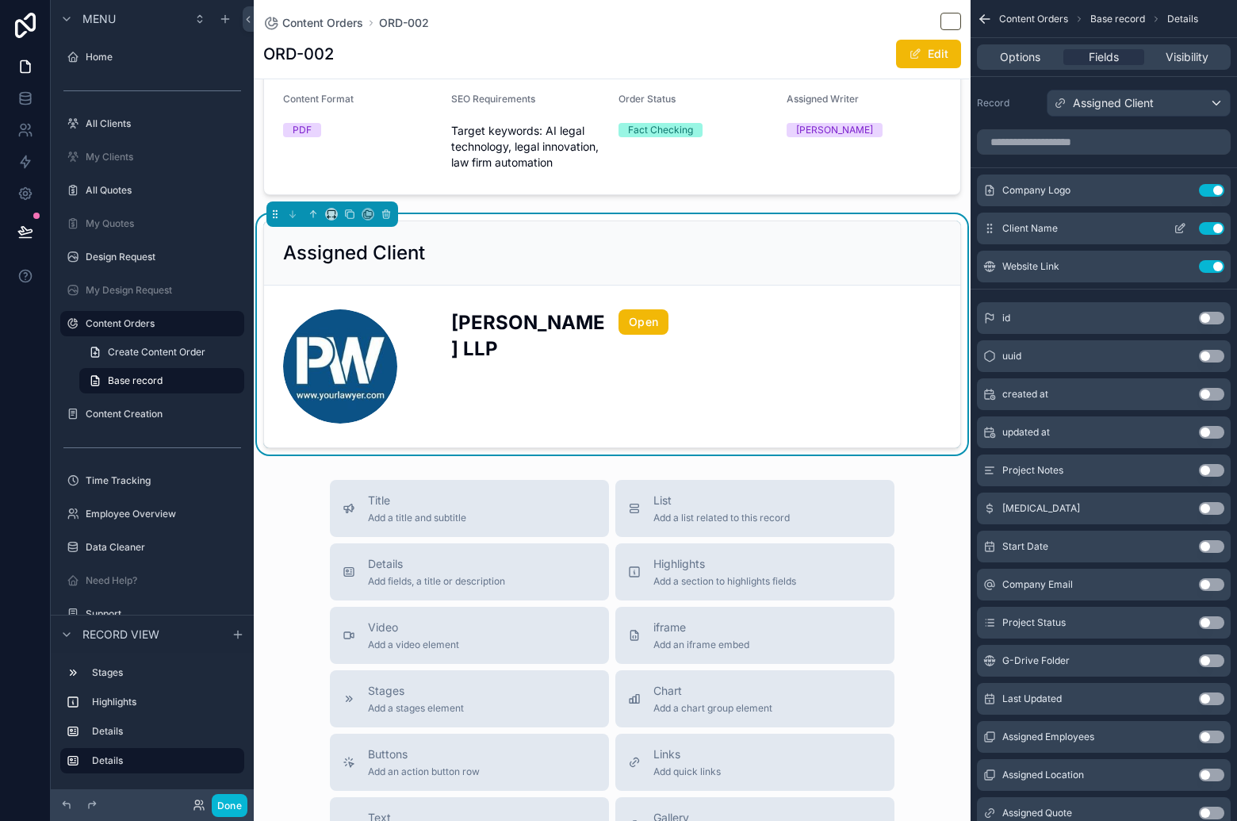
click at [1178, 228] on icon "scrollable content" at bounding box center [1181, 227] width 6 height 6
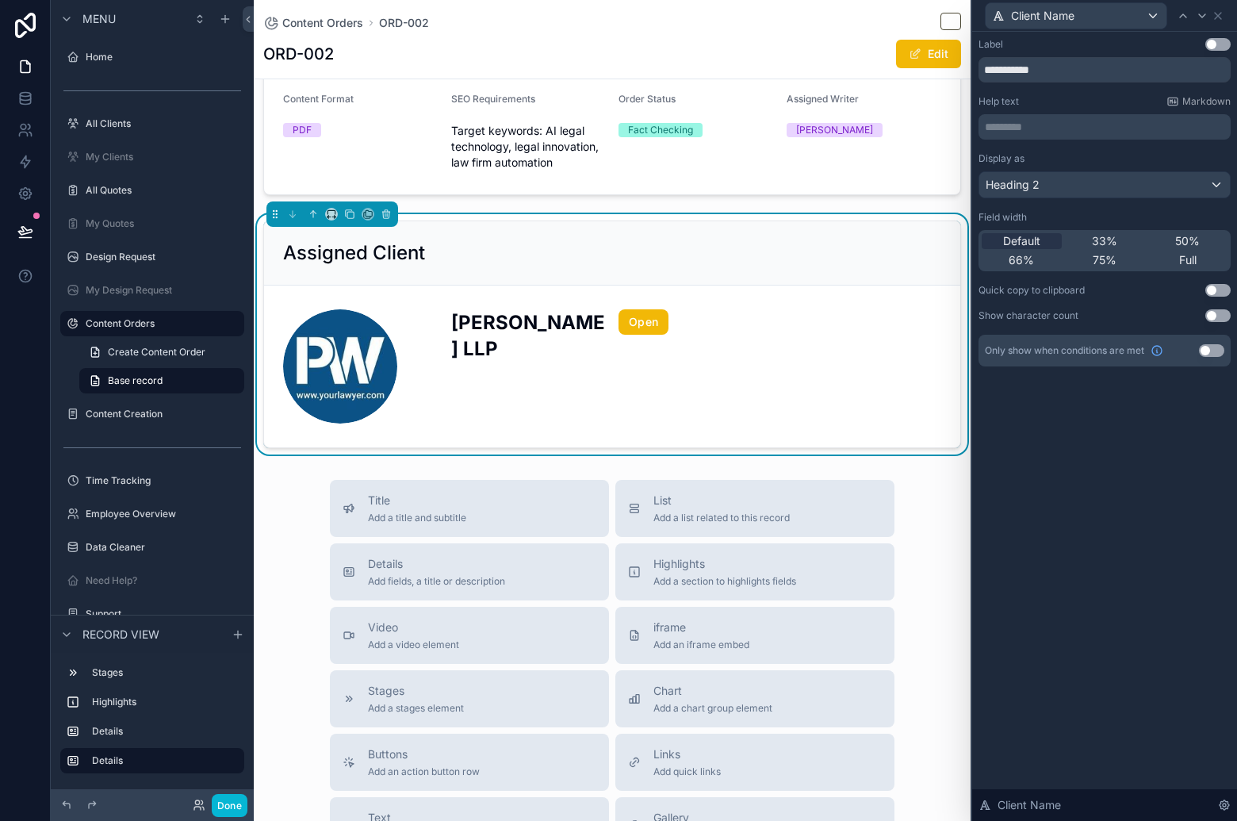
click at [1106, 129] on p "********* ﻿" at bounding box center [1106, 127] width 243 height 16
click at [1139, 538] on div "**********" at bounding box center [1104, 426] width 265 height 789
click at [1194, 192] on div "Heading 2" at bounding box center [1104, 184] width 251 height 25
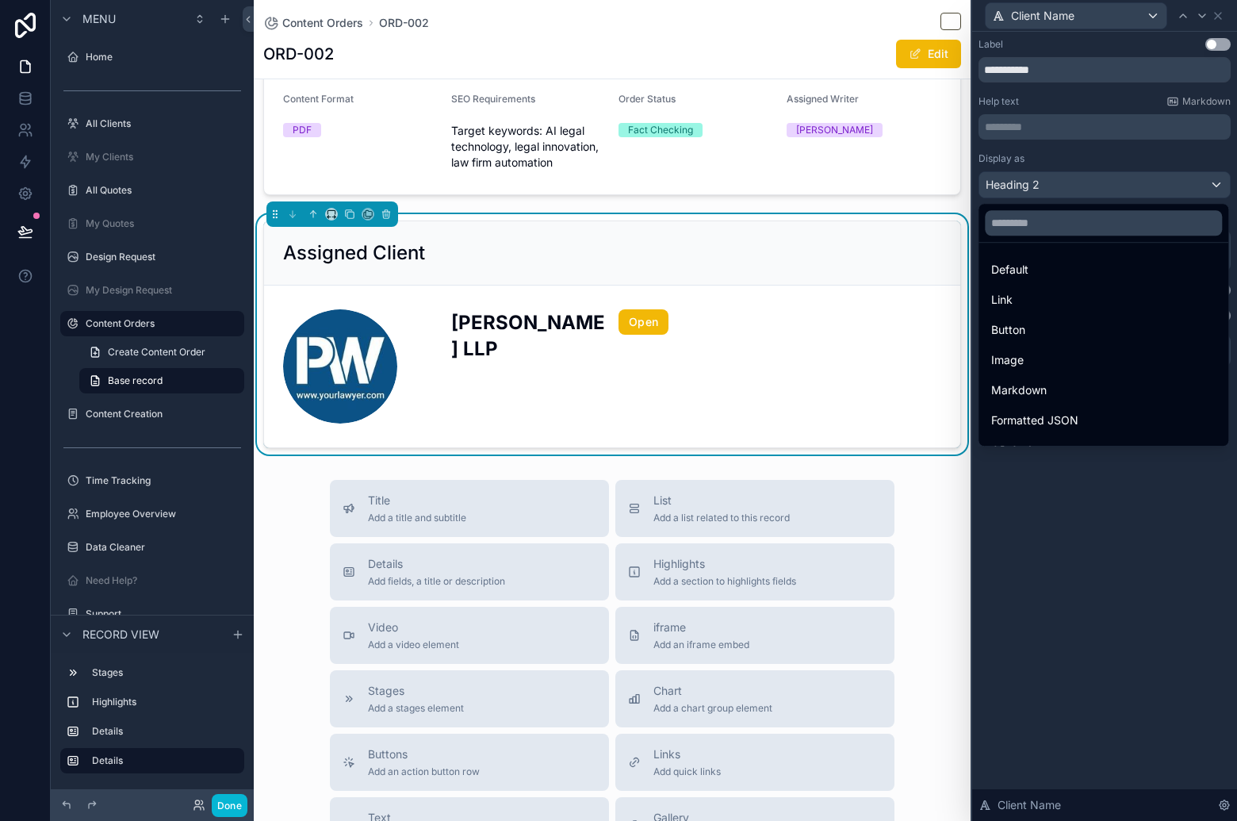
drag, startPoint x: 1129, startPoint y: 576, endPoint x: 1130, endPoint y: 450, distance: 126.1
click at [1128, 576] on div at bounding box center [1104, 410] width 265 height 821
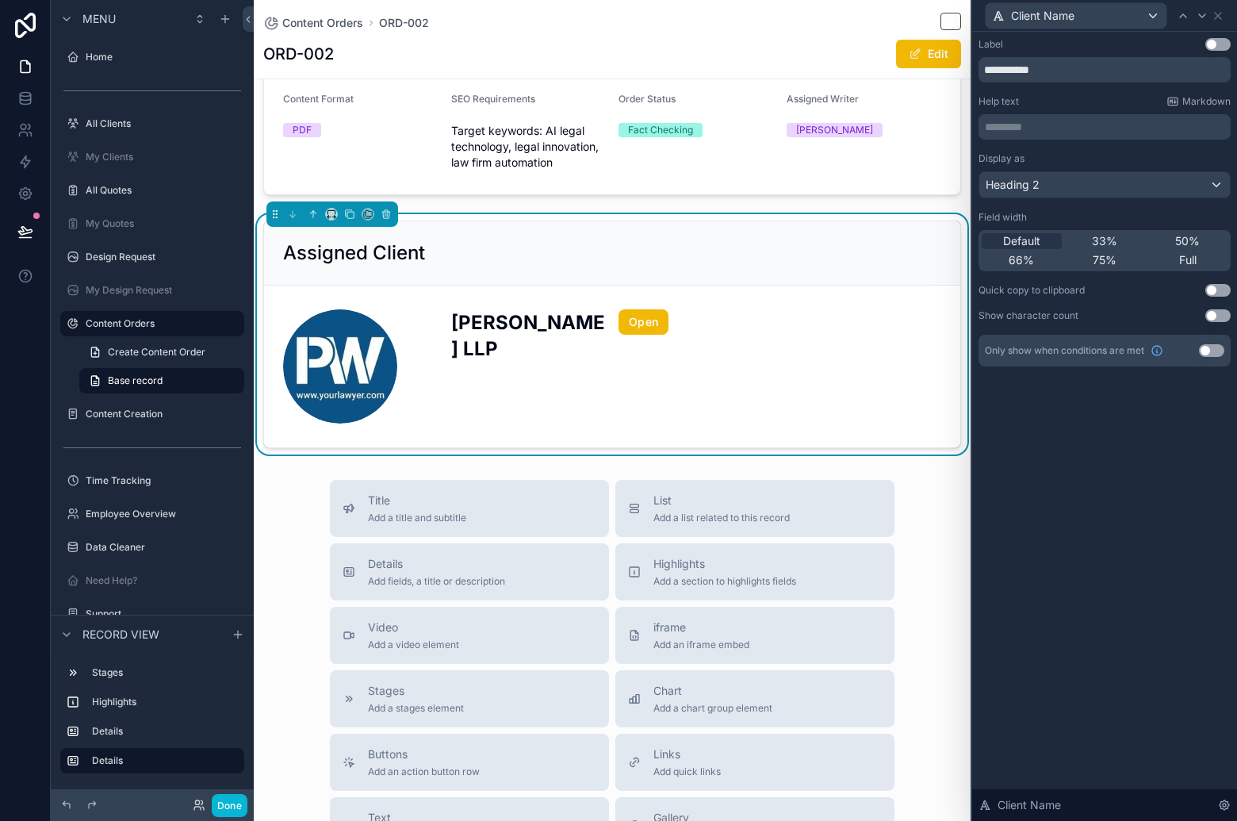
click at [1166, 211] on div "Field width" at bounding box center [1104, 217] width 252 height 13
click at [1174, 191] on div "Heading 2" at bounding box center [1104, 184] width 251 height 25
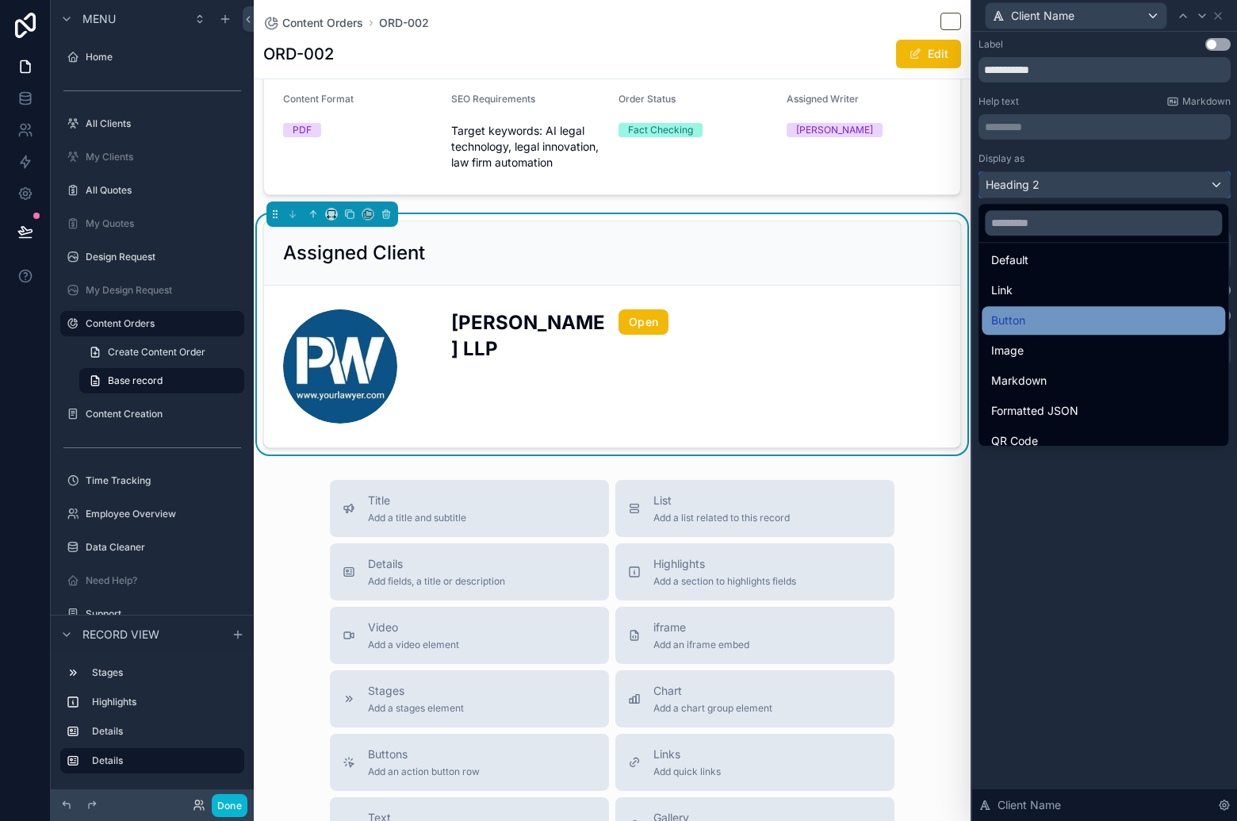
scroll to position [6, 0]
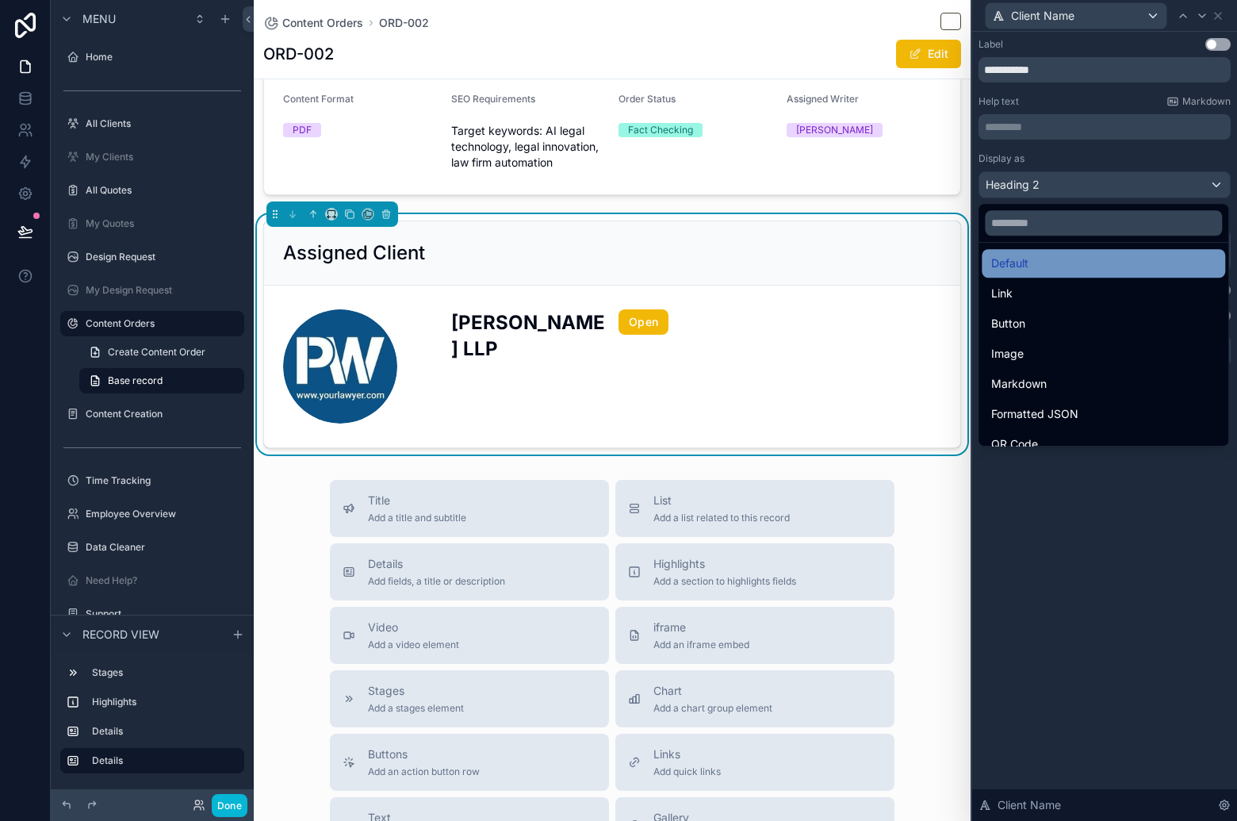
click at [1185, 265] on div "Default" at bounding box center [1103, 263] width 224 height 19
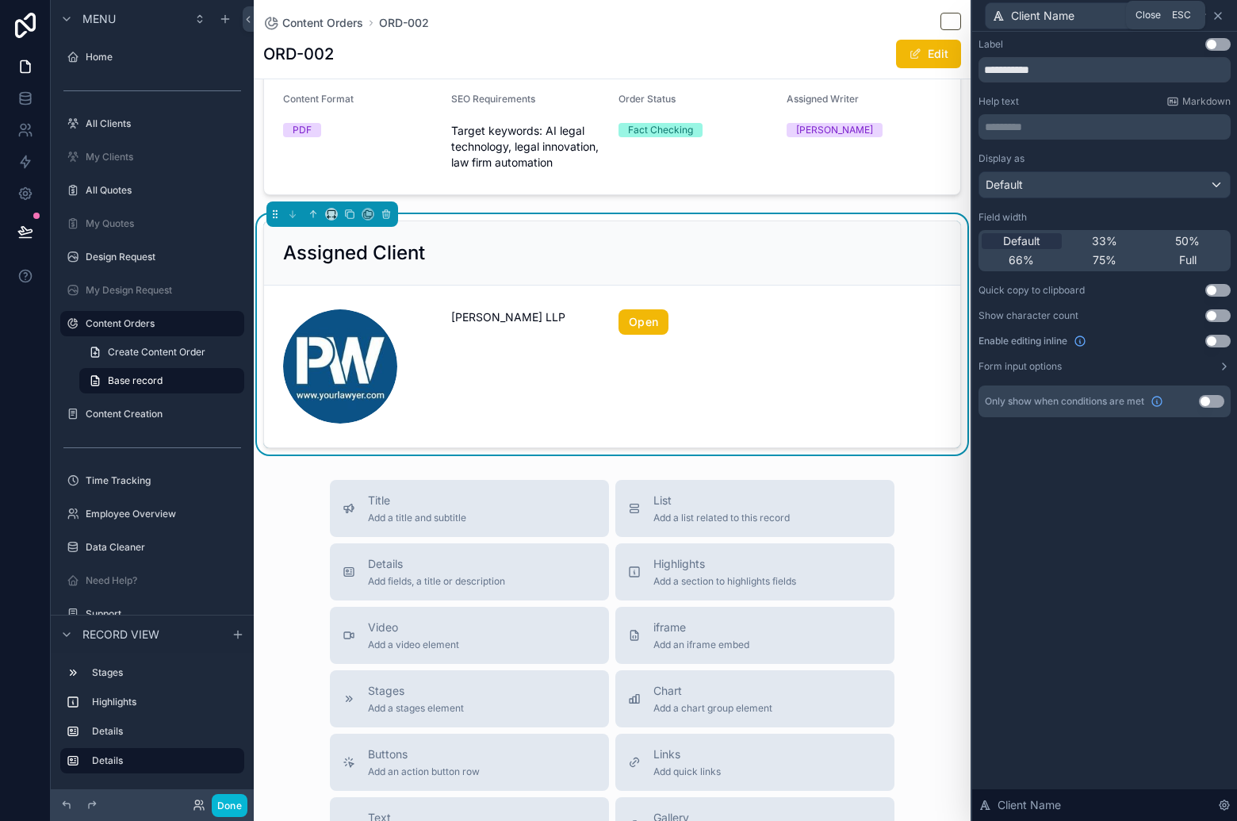
click at [1217, 17] on icon at bounding box center [1218, 16] width 13 height 13
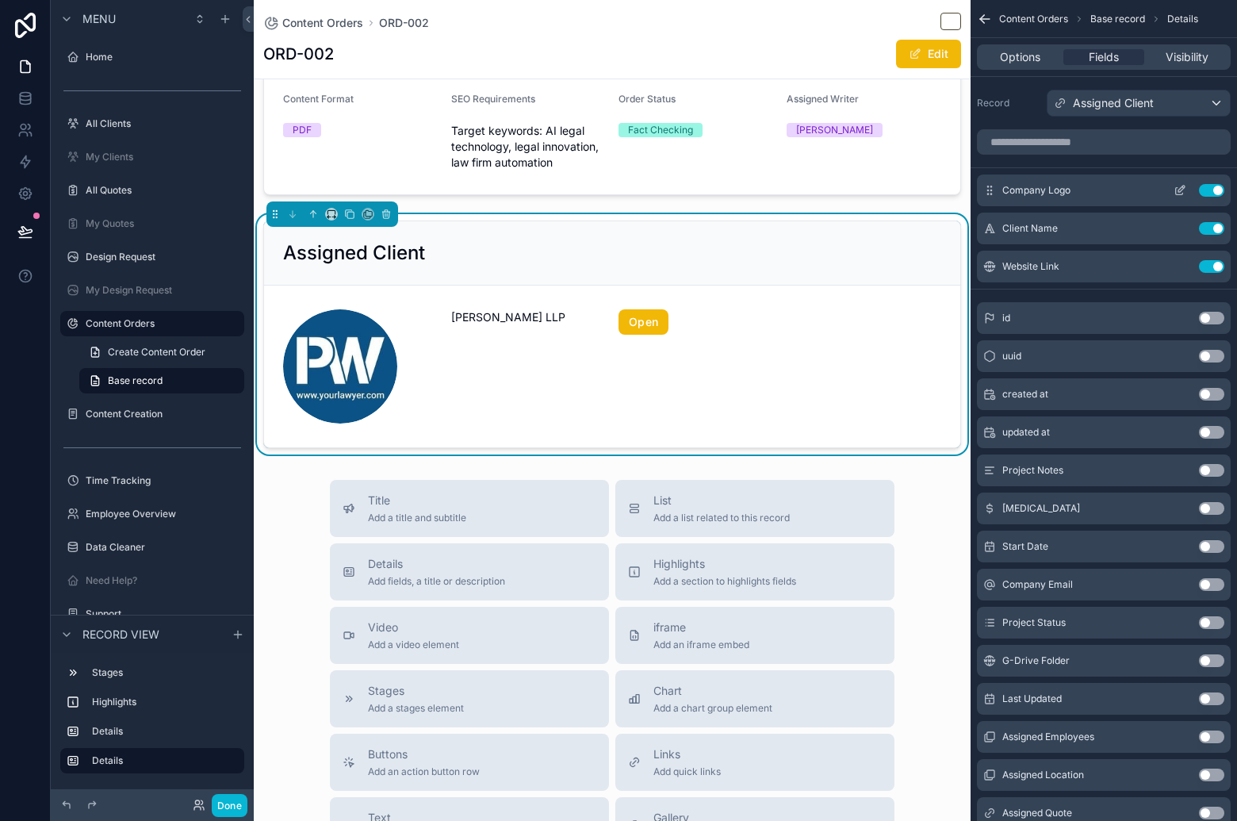
click at [1212, 193] on button "Use setting" at bounding box center [1211, 190] width 25 height 13
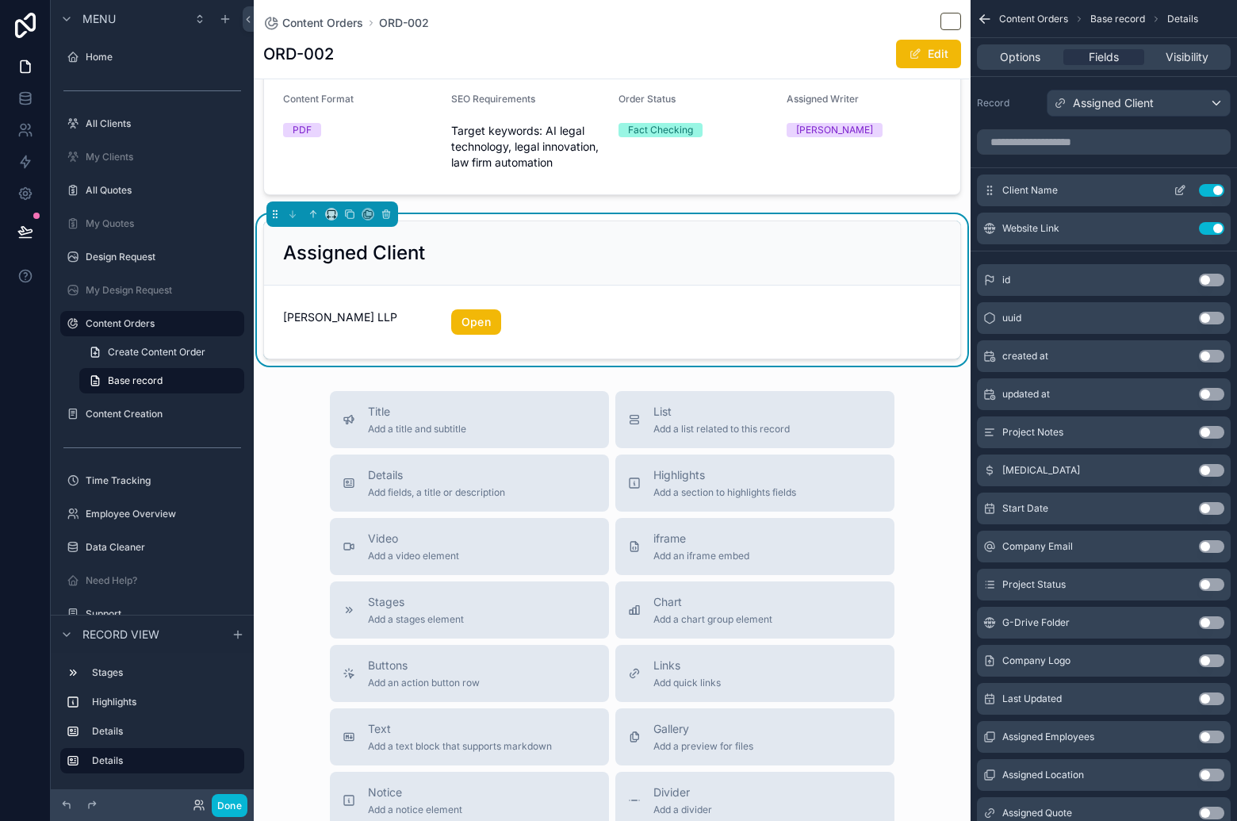
click at [1177, 190] on icon "scrollable content" at bounding box center [1180, 190] width 13 height 13
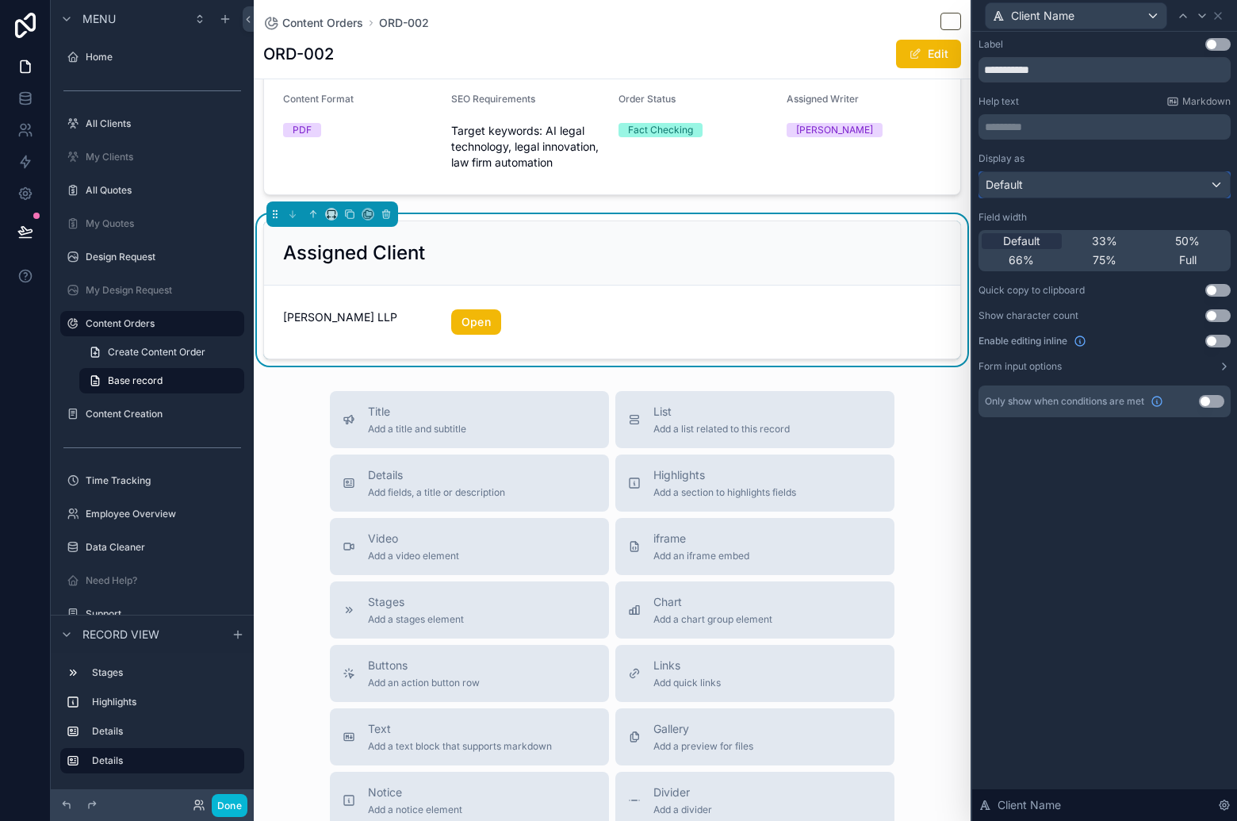
click at [1125, 196] on div "Default" at bounding box center [1104, 184] width 251 height 25
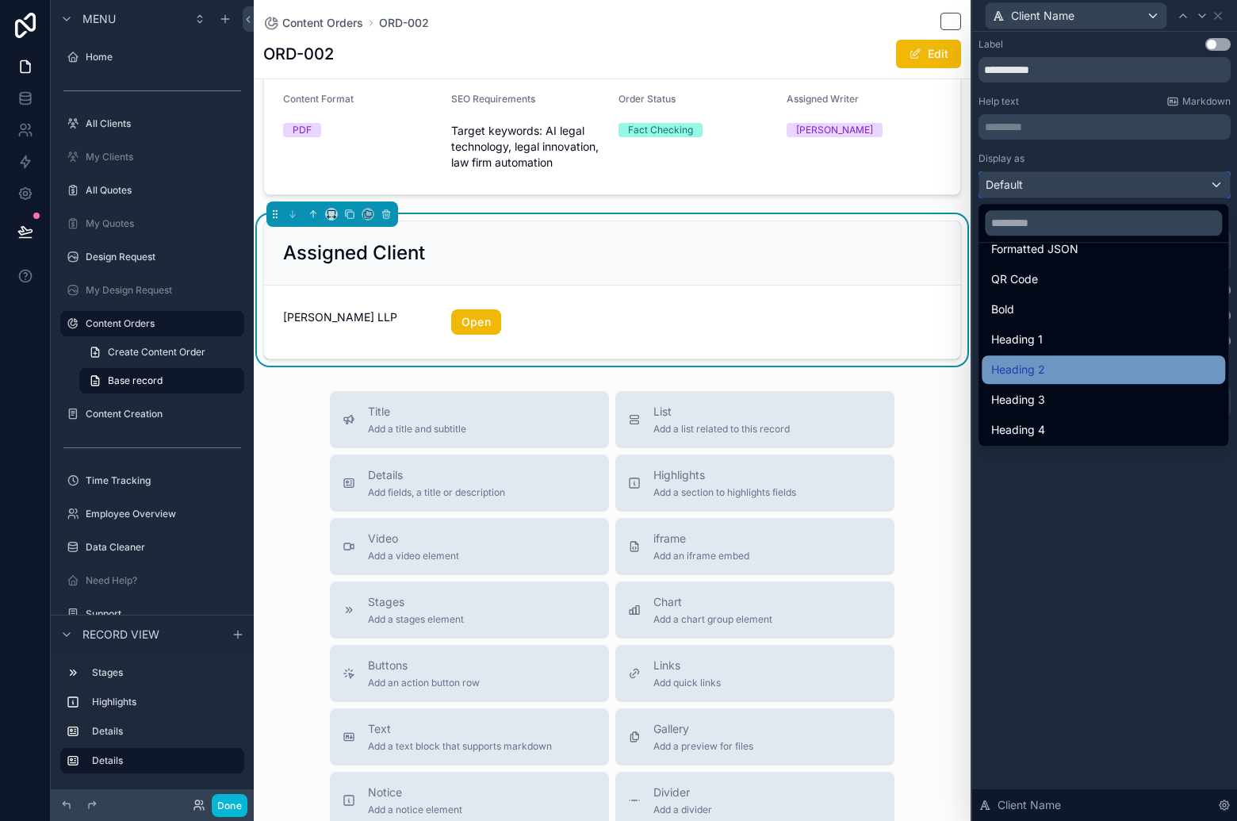
scroll to position [172, 0]
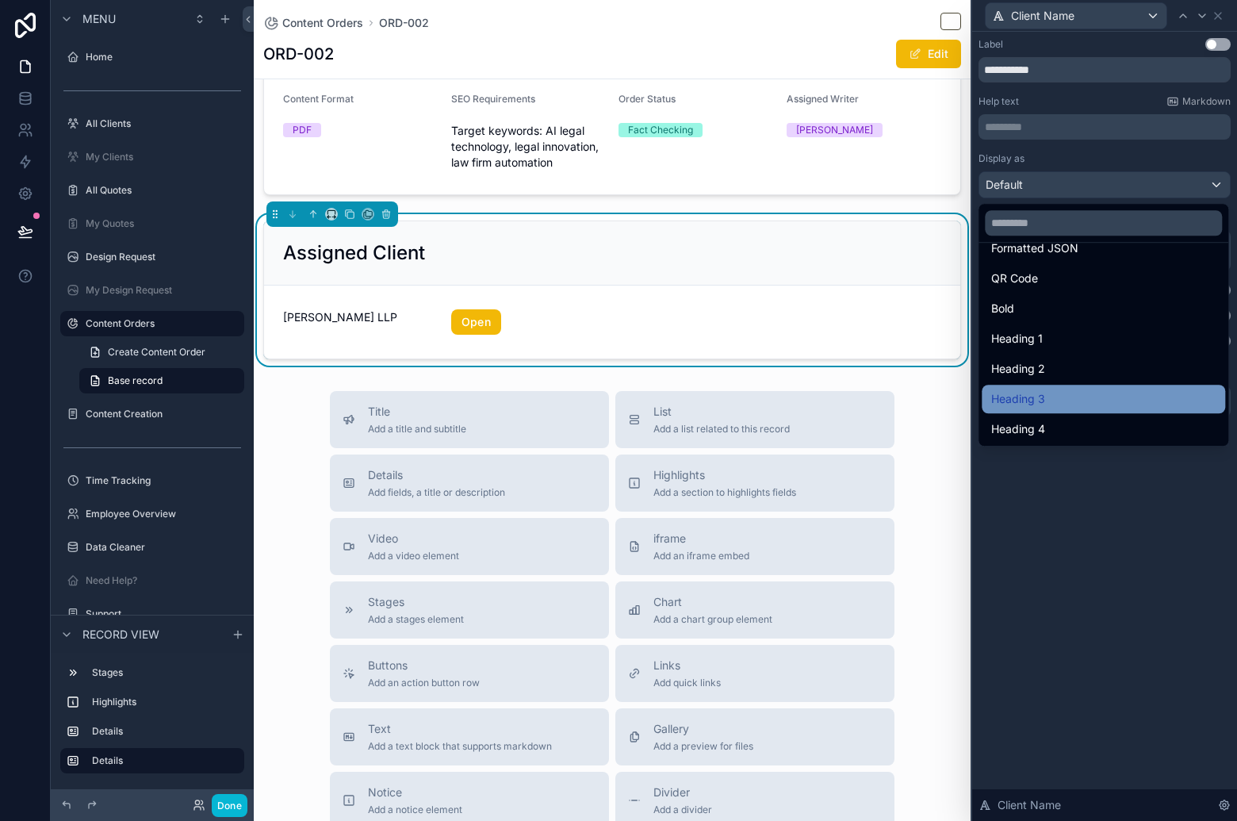
click at [1089, 399] on div "Heading 3" at bounding box center [1103, 398] width 224 height 19
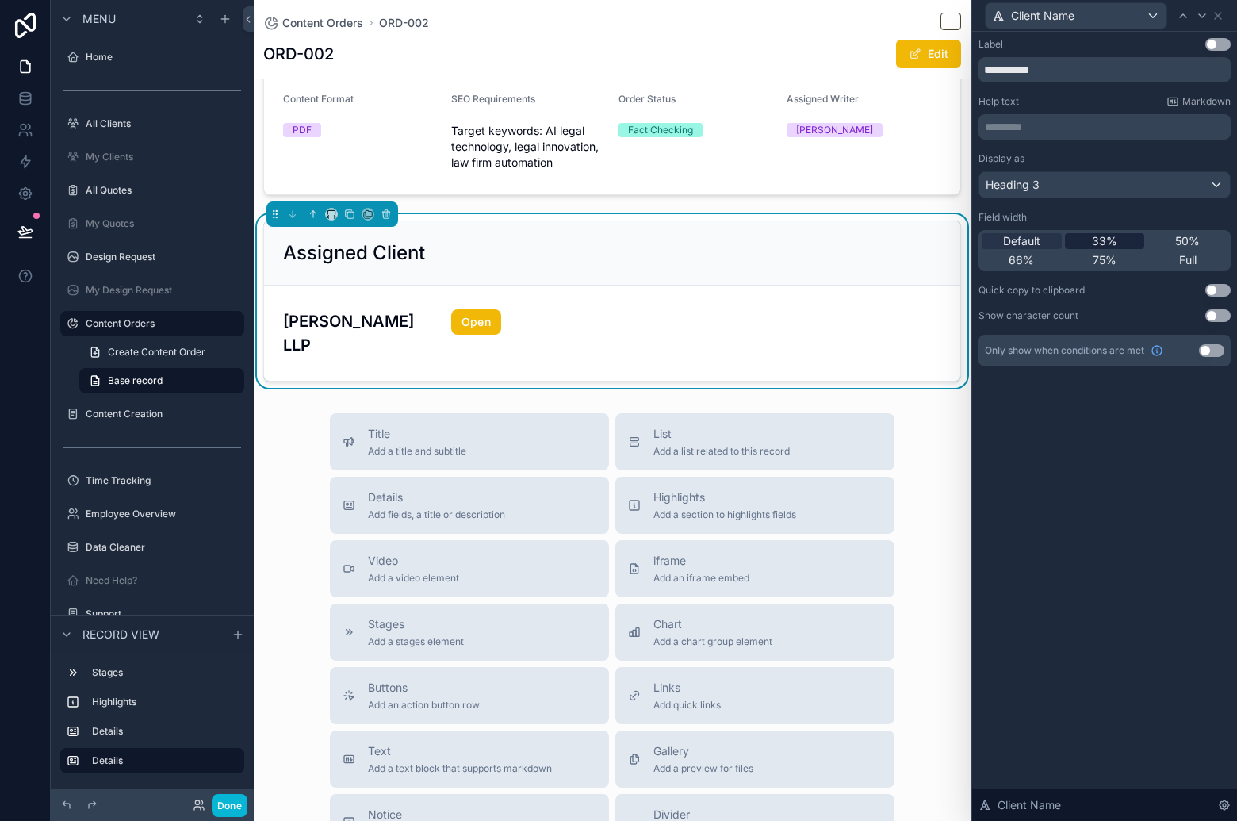
drag, startPoint x: 1120, startPoint y: 235, endPoint x: 1122, endPoint y: 248, distance: 12.8
click at [1120, 235] on div "33%" at bounding box center [1105, 241] width 80 height 16
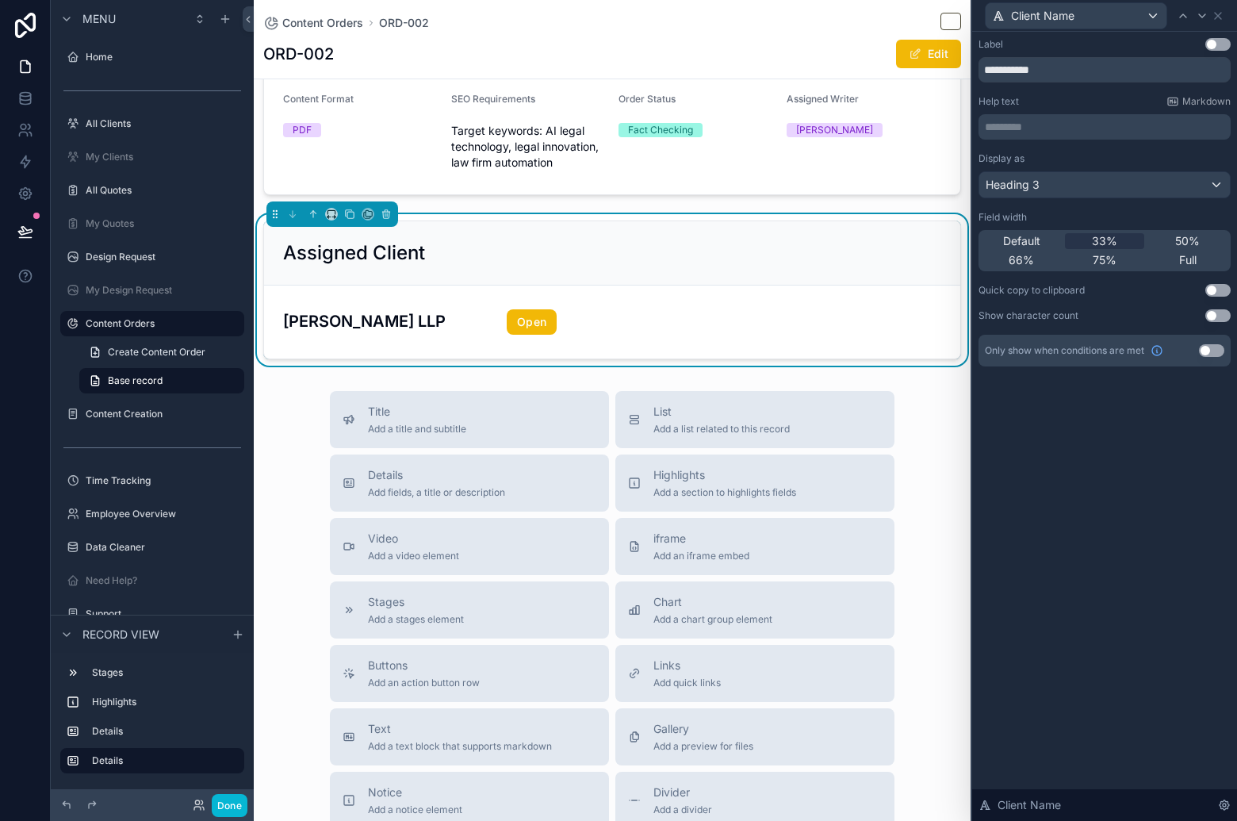
click at [1182, 230] on div "Default 33% 50% 66% 75% Full" at bounding box center [1104, 250] width 252 height 41
click at [1182, 238] on span "50%" at bounding box center [1187, 241] width 25 height 16
click at [1175, 255] on div "Full" at bounding box center [1187, 260] width 80 height 16
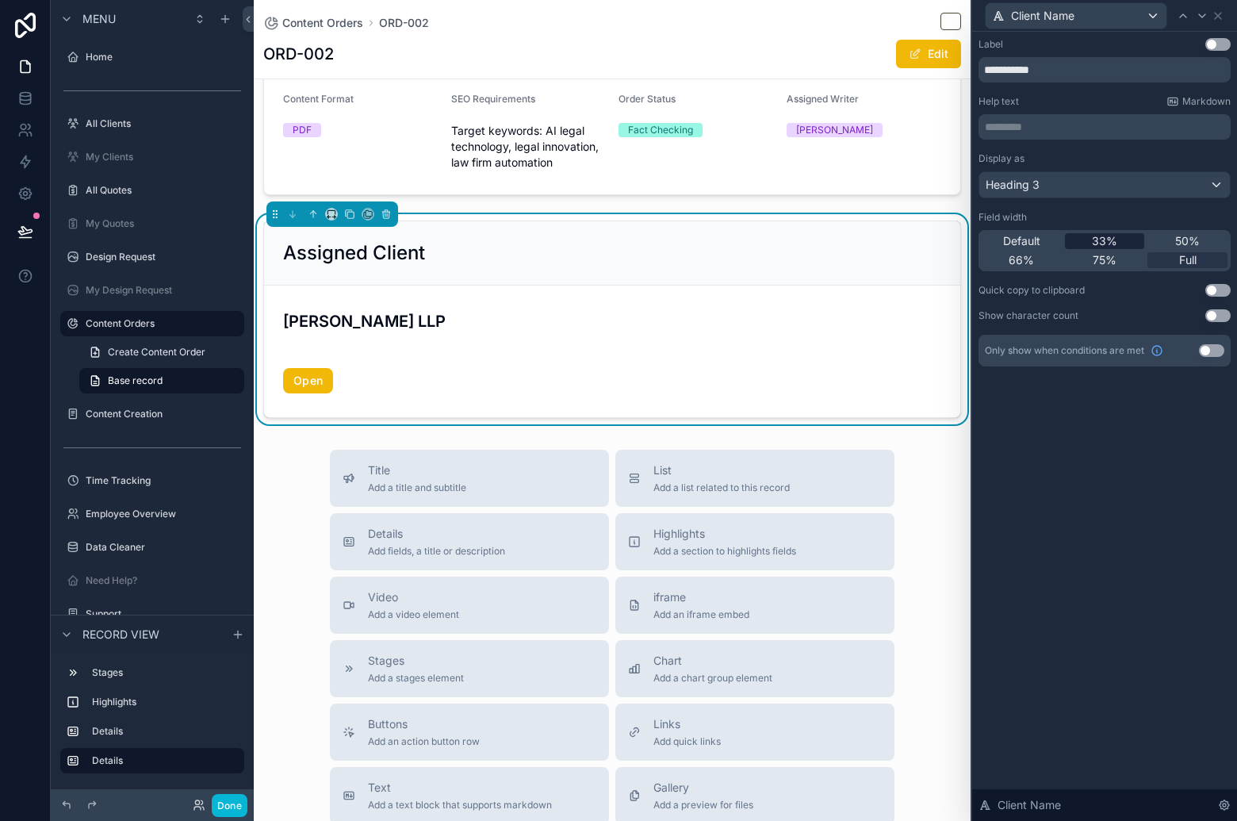
drag, startPoint x: 1105, startPoint y: 262, endPoint x: 1110, endPoint y: 246, distance: 16.6
click at [1105, 262] on span "75%" at bounding box center [1105, 260] width 24 height 16
click at [1111, 243] on span "33%" at bounding box center [1104, 241] width 25 height 16
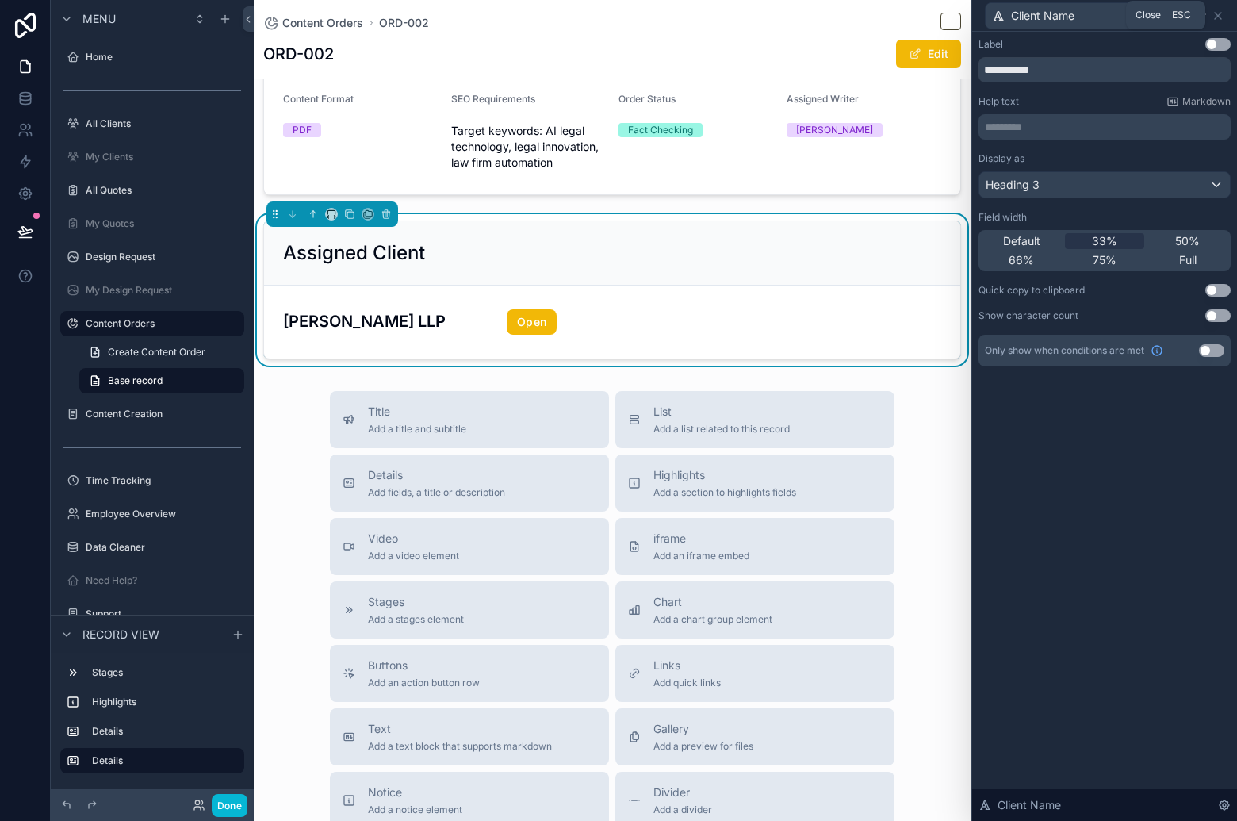
click at [1220, 17] on icon at bounding box center [1218, 16] width 6 height 6
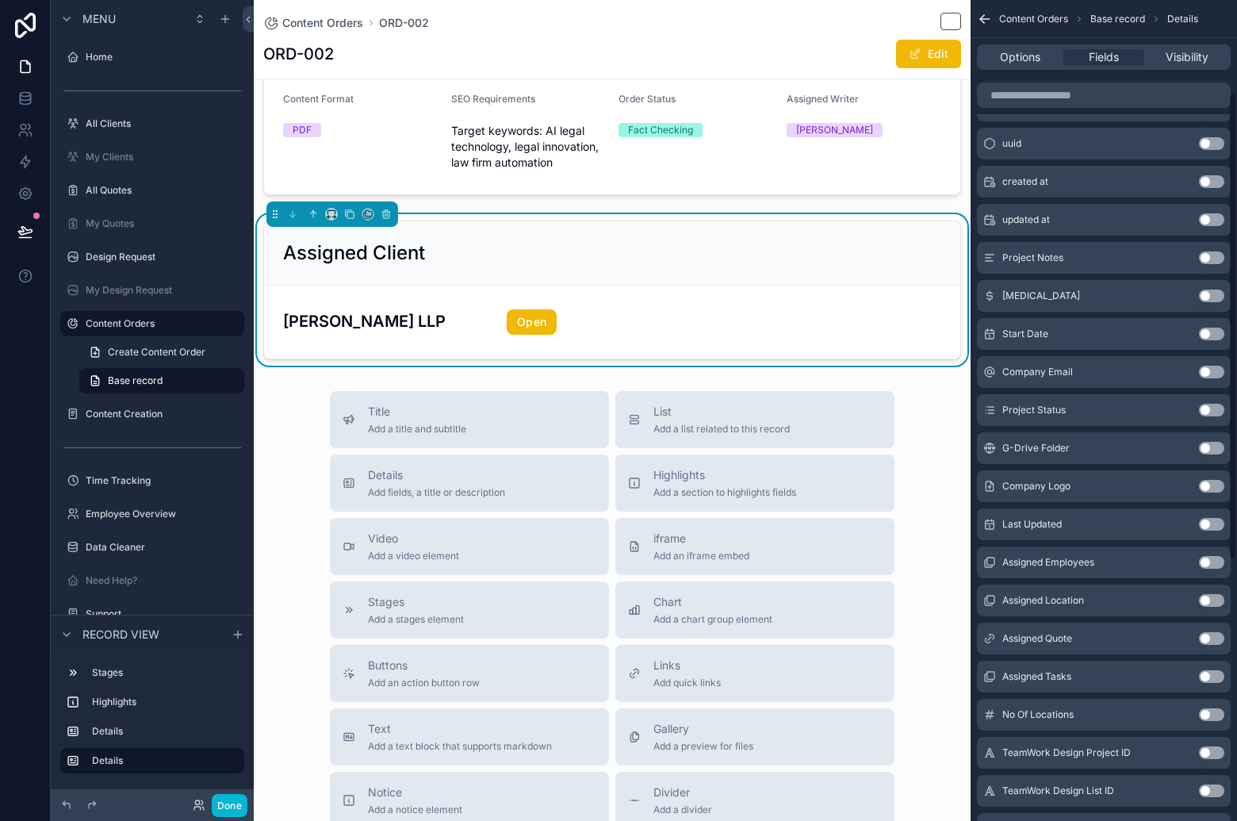
scroll to position [196, 0]
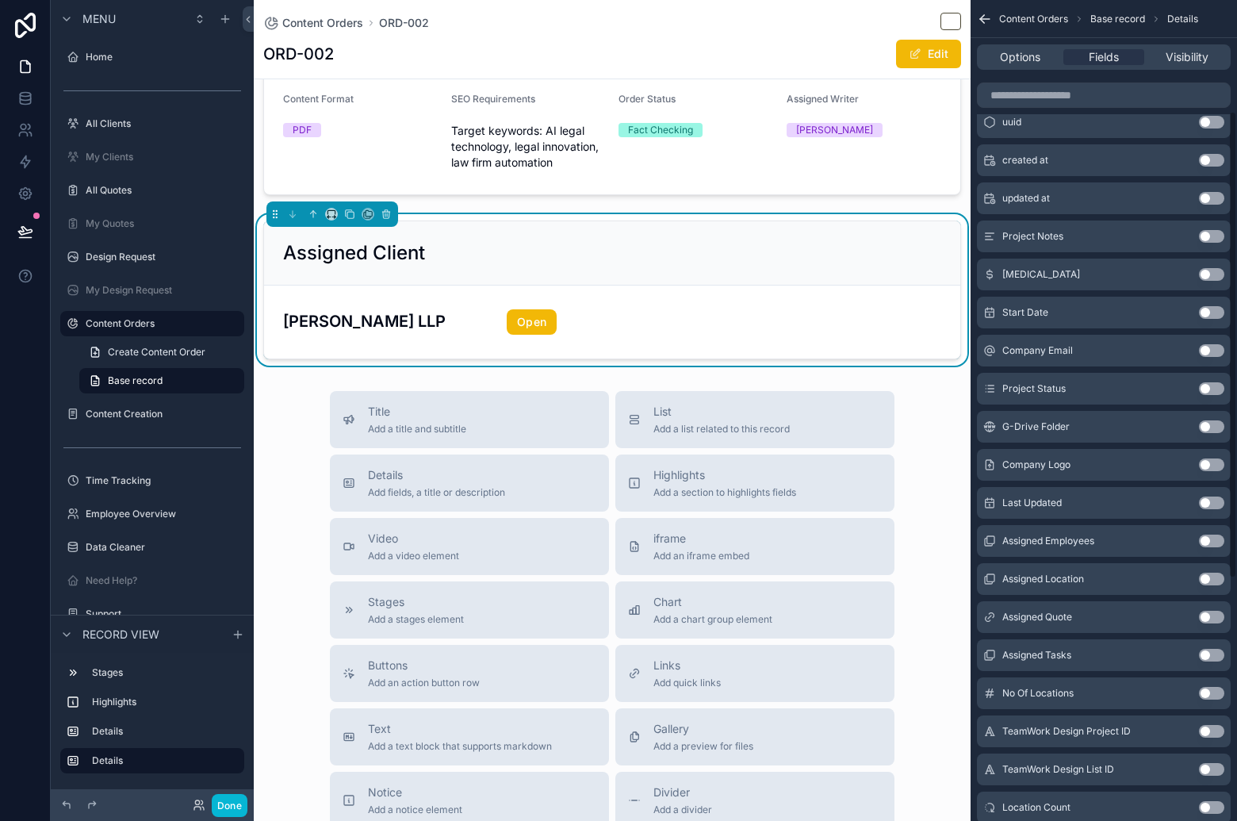
click at [1208, 466] on button "Use setting" at bounding box center [1211, 464] width 25 height 13
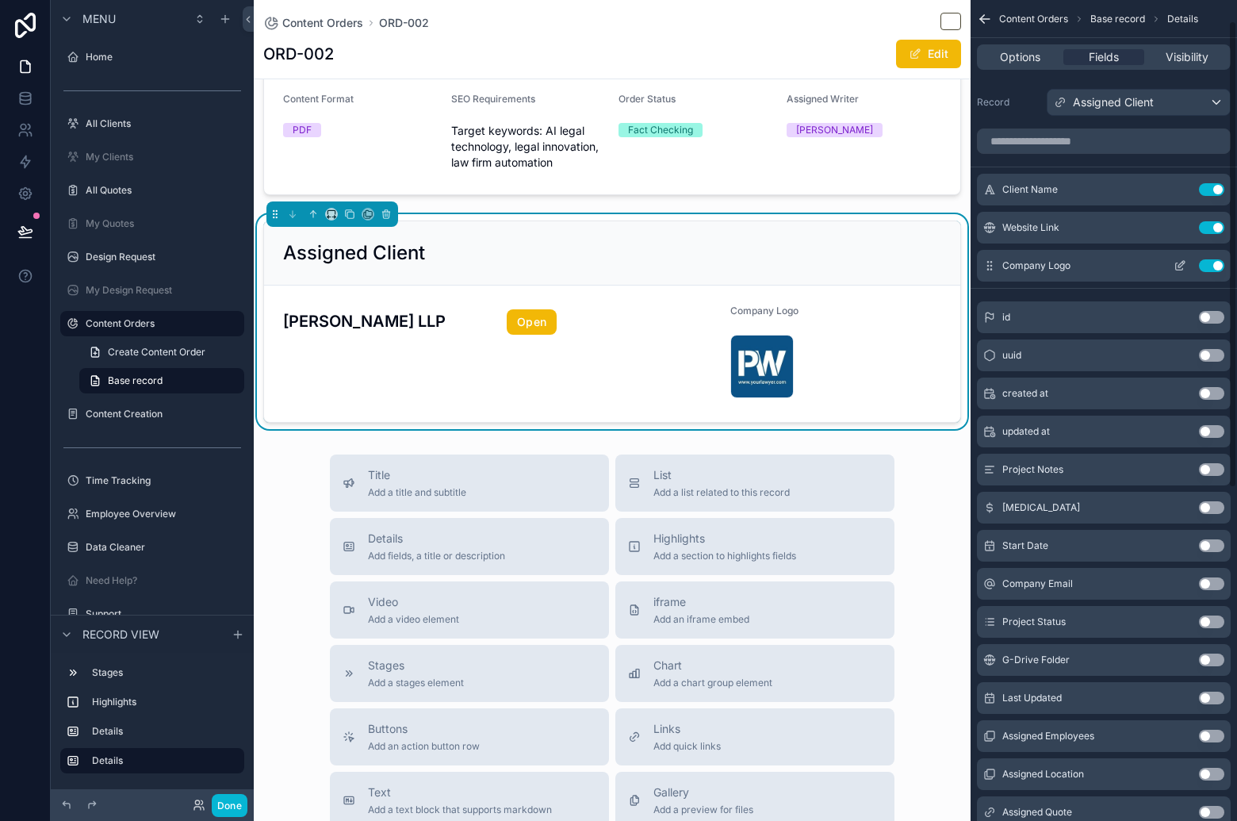
scroll to position [0, 0]
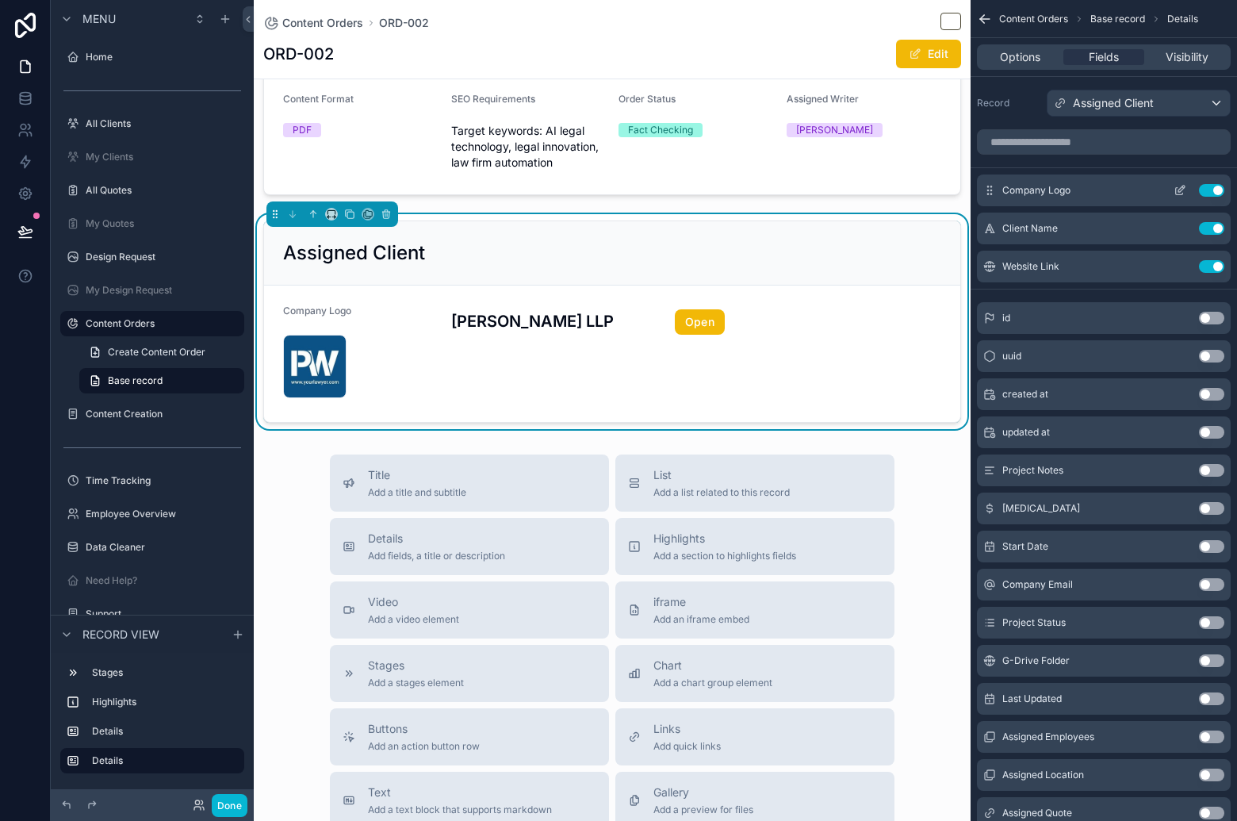
click at [1174, 190] on icon "scrollable content" at bounding box center [1180, 190] width 13 height 13
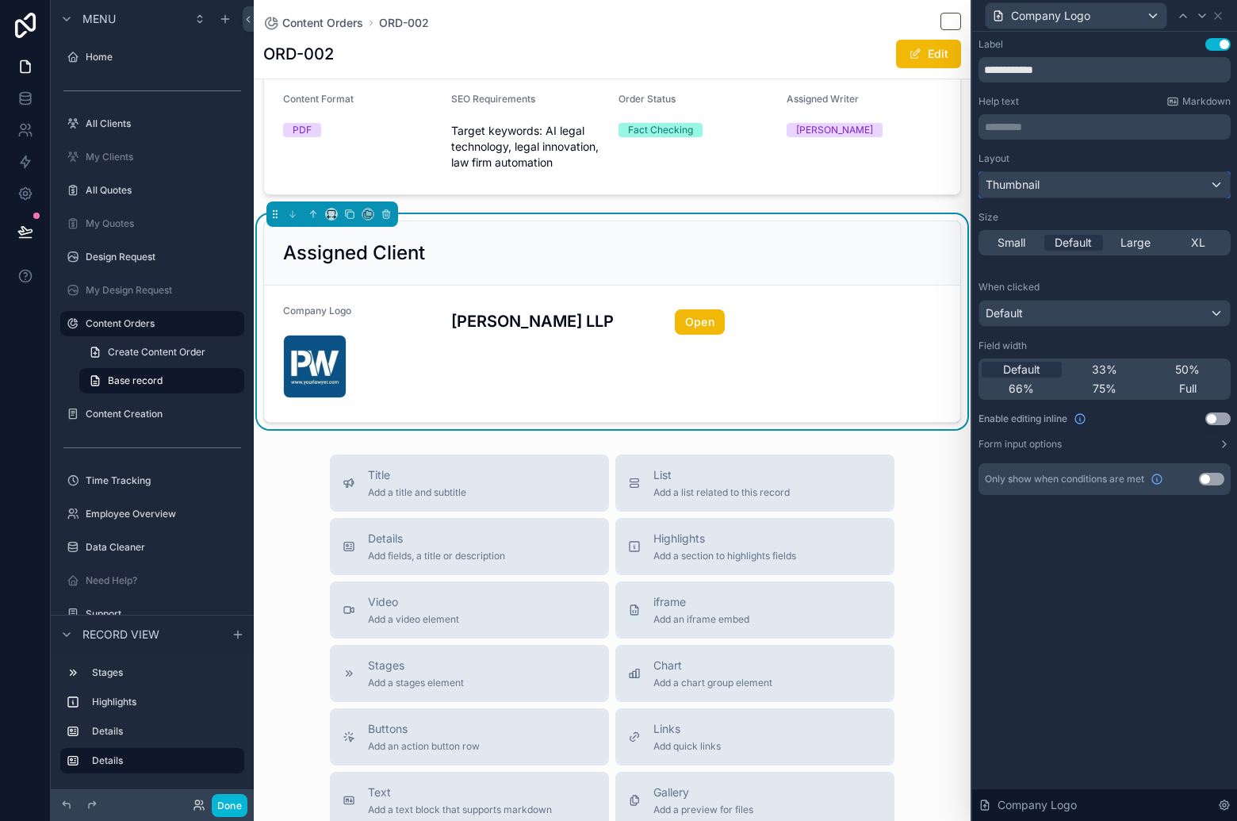
click at [1172, 189] on div "Thumbnail" at bounding box center [1104, 184] width 251 height 25
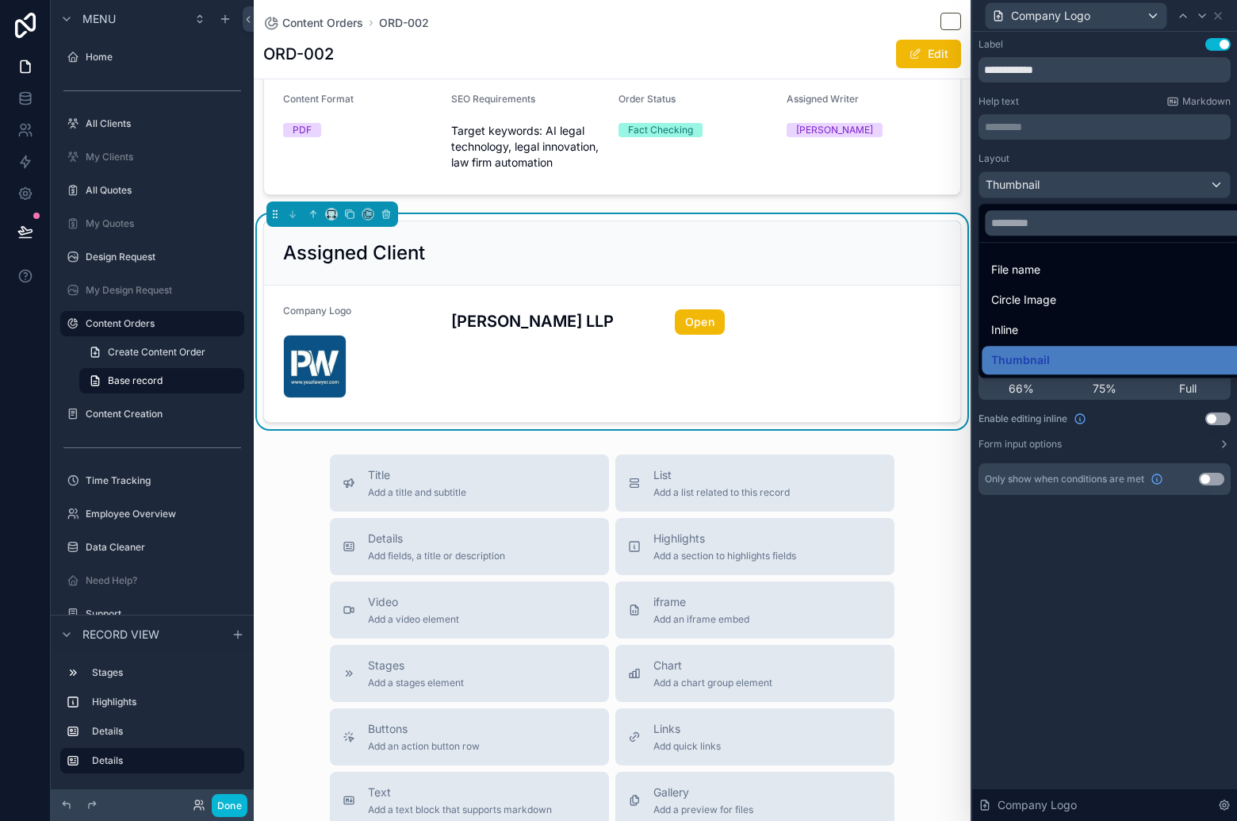
drag, startPoint x: 1115, startPoint y: 657, endPoint x: 1181, endPoint y: 168, distance: 493.0
click at [1115, 657] on div at bounding box center [1104, 410] width 265 height 821
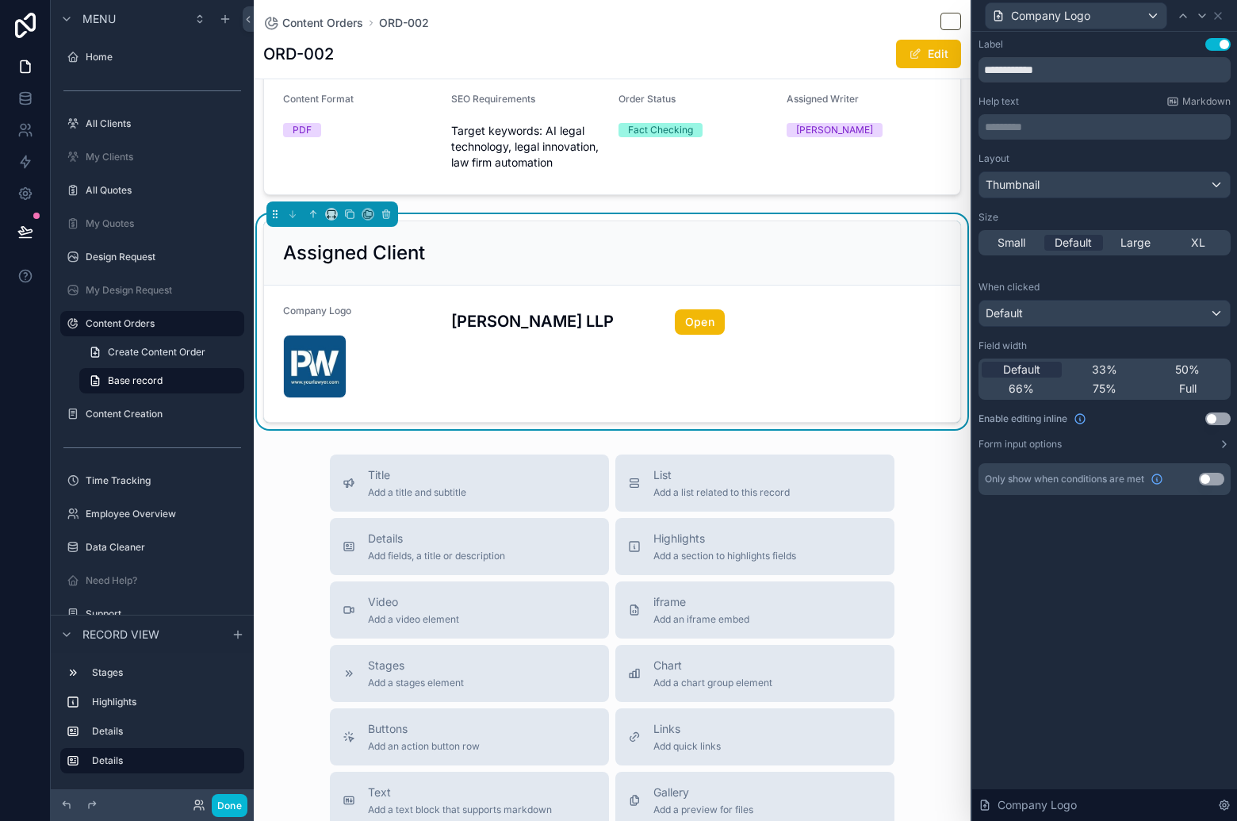
click at [1216, 41] on button "Use setting" at bounding box center [1217, 44] width 25 height 13
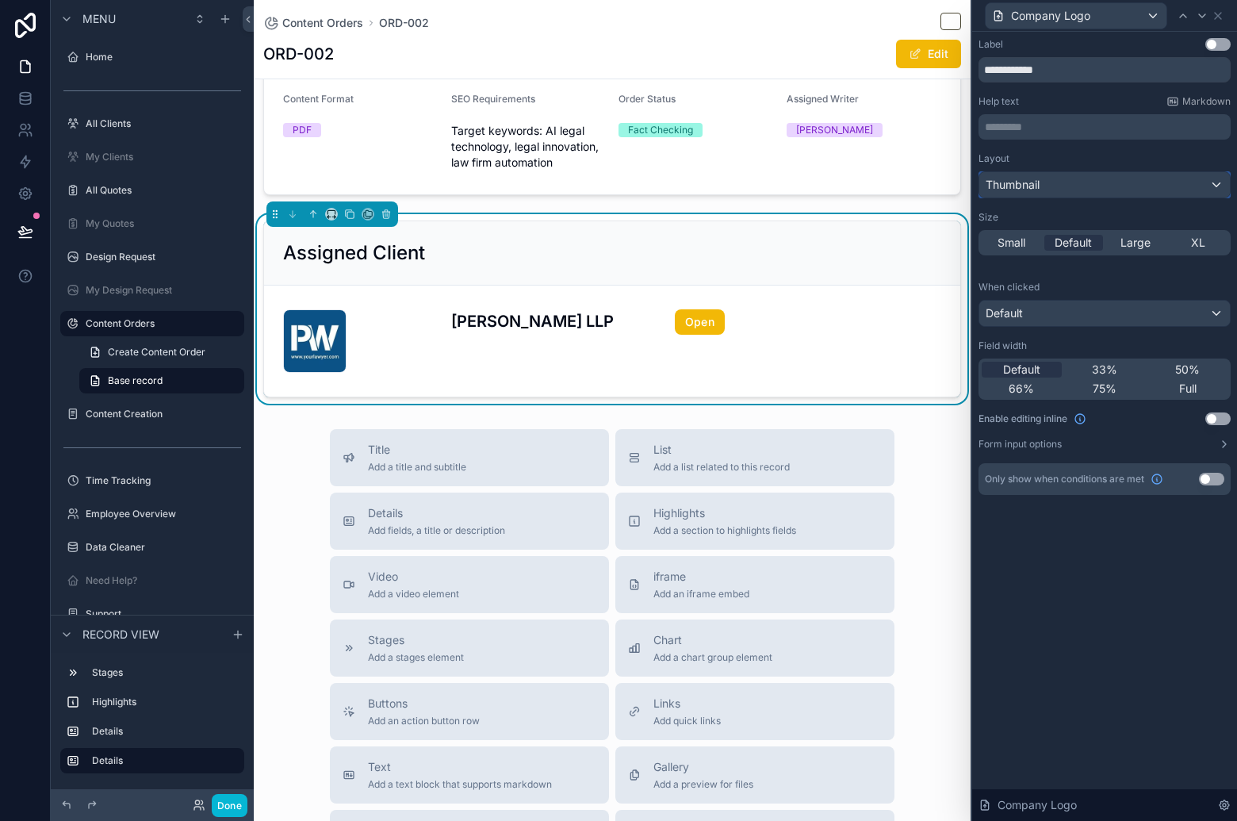
click at [1162, 186] on div "Thumbnail" at bounding box center [1104, 184] width 251 height 25
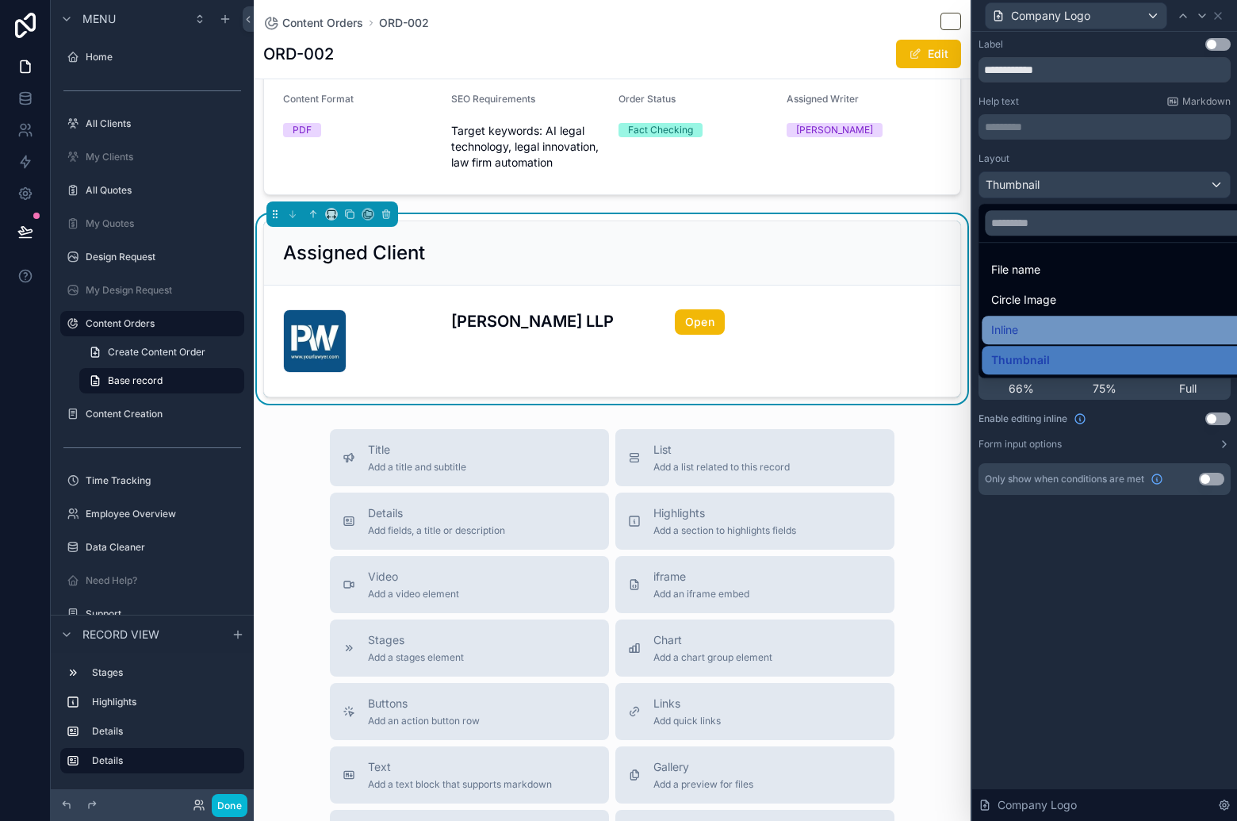
click at [1082, 330] on div "Inline" at bounding box center [1122, 329] width 262 height 19
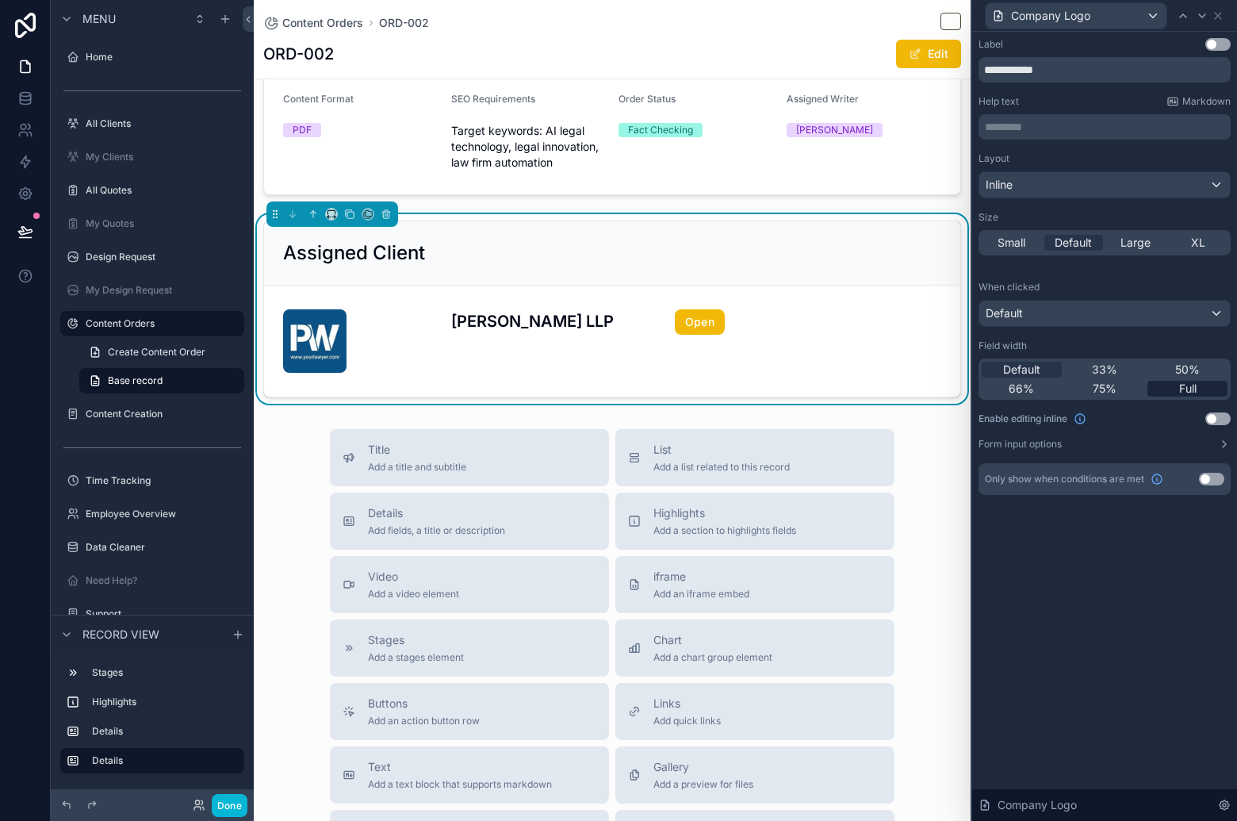
drag, startPoint x: 1181, startPoint y: 386, endPoint x: 1168, endPoint y: 383, distance: 13.1
click at [1181, 387] on span "Full" at bounding box center [1187, 389] width 17 height 16
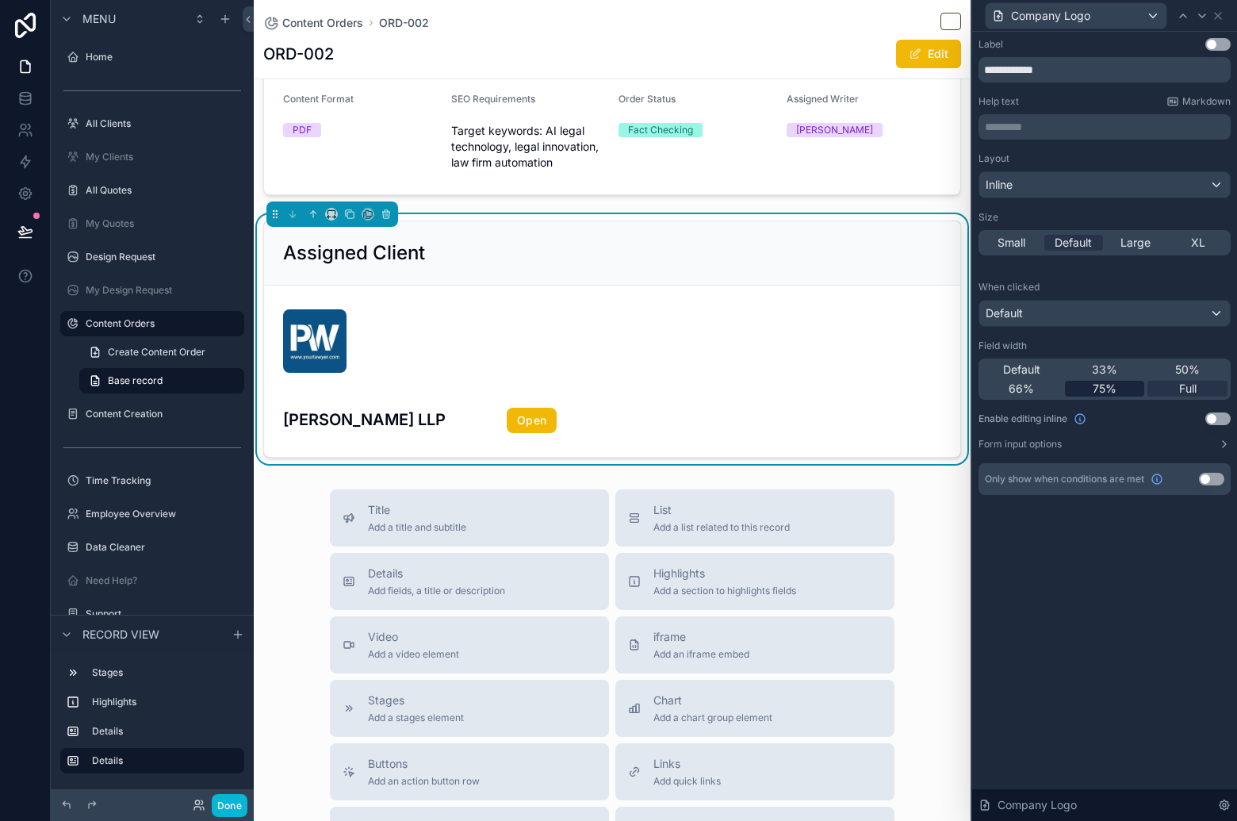
click at [1120, 387] on div "75%" at bounding box center [1105, 389] width 80 height 16
click at [1120, 372] on div "33%" at bounding box center [1105, 370] width 80 height 16
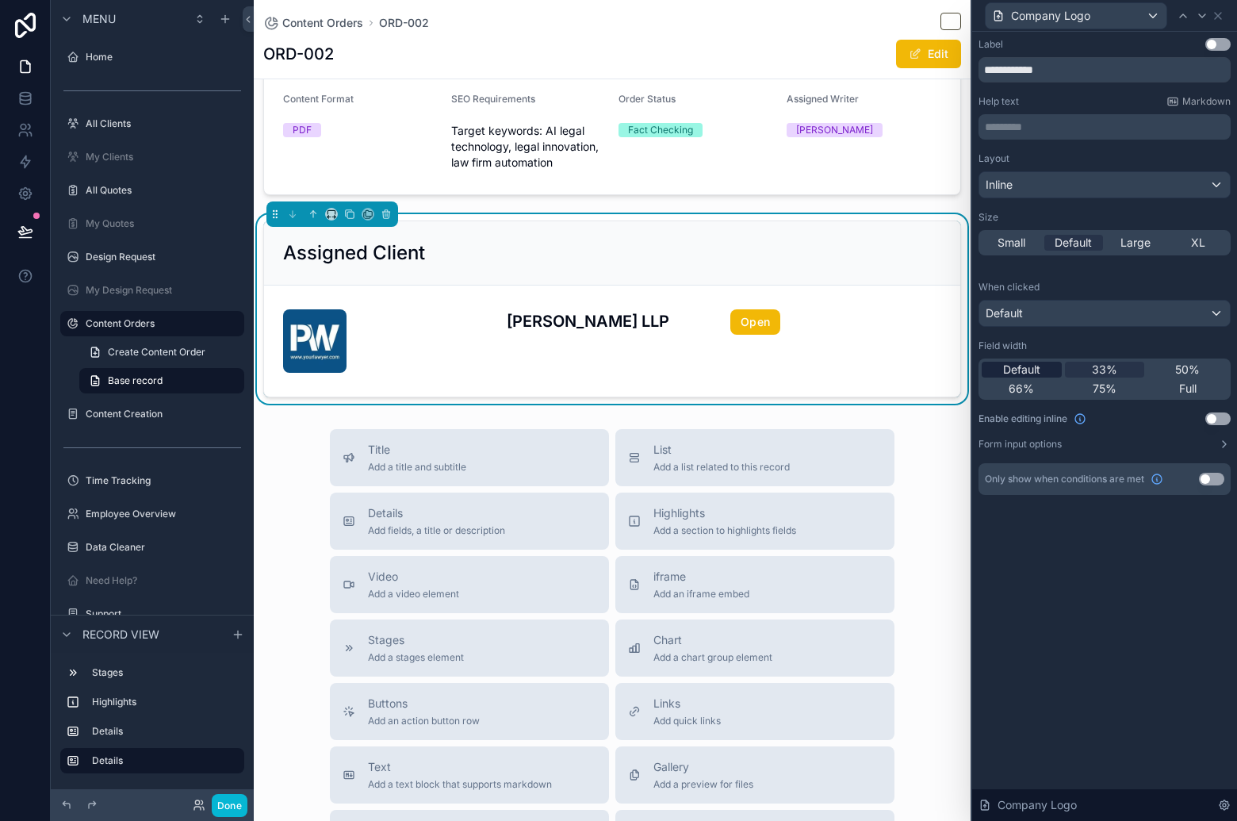
click at [1036, 372] on span "Default" at bounding box center [1021, 370] width 37 height 16
click at [1194, 235] on span "XL" at bounding box center [1198, 243] width 14 height 16
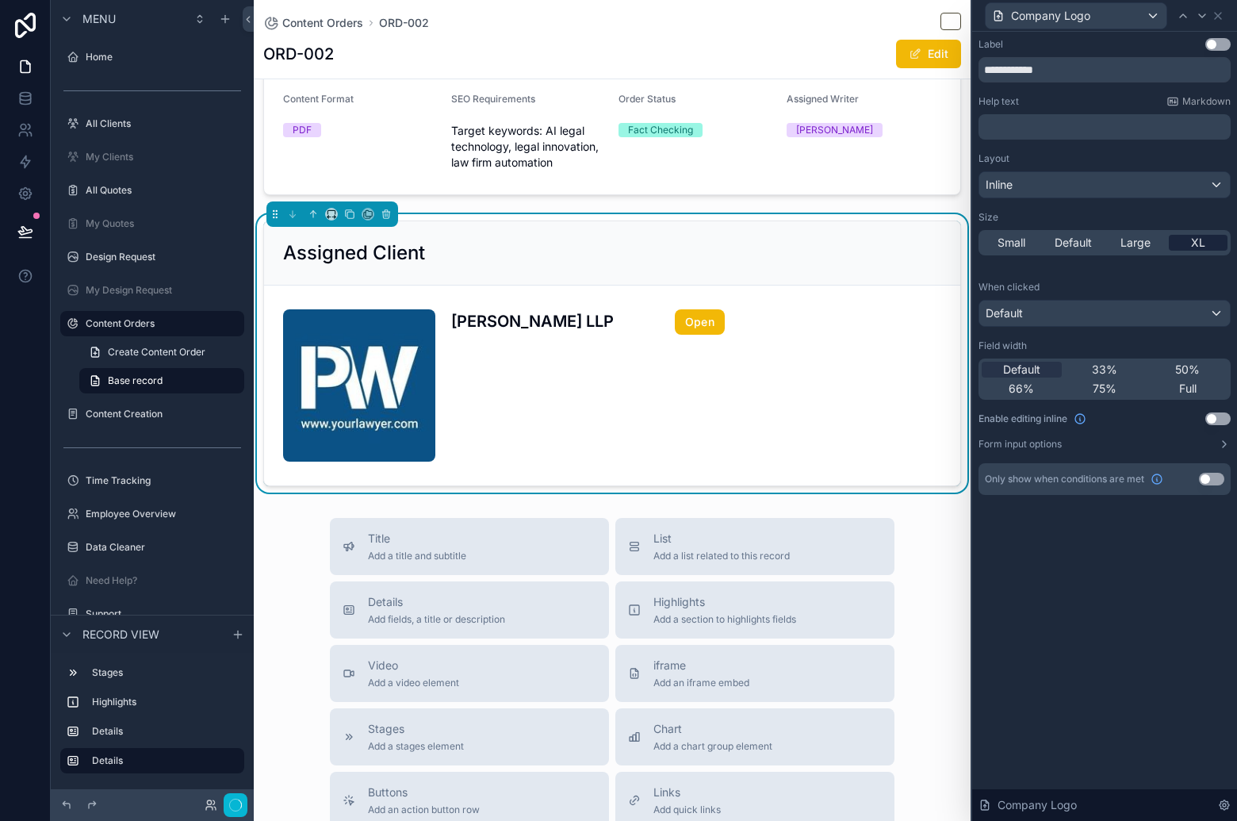
click at [1204, 243] on div "XL" at bounding box center [1198, 243] width 59 height 16
click at [1141, 247] on span "Large" at bounding box center [1135, 243] width 30 height 16
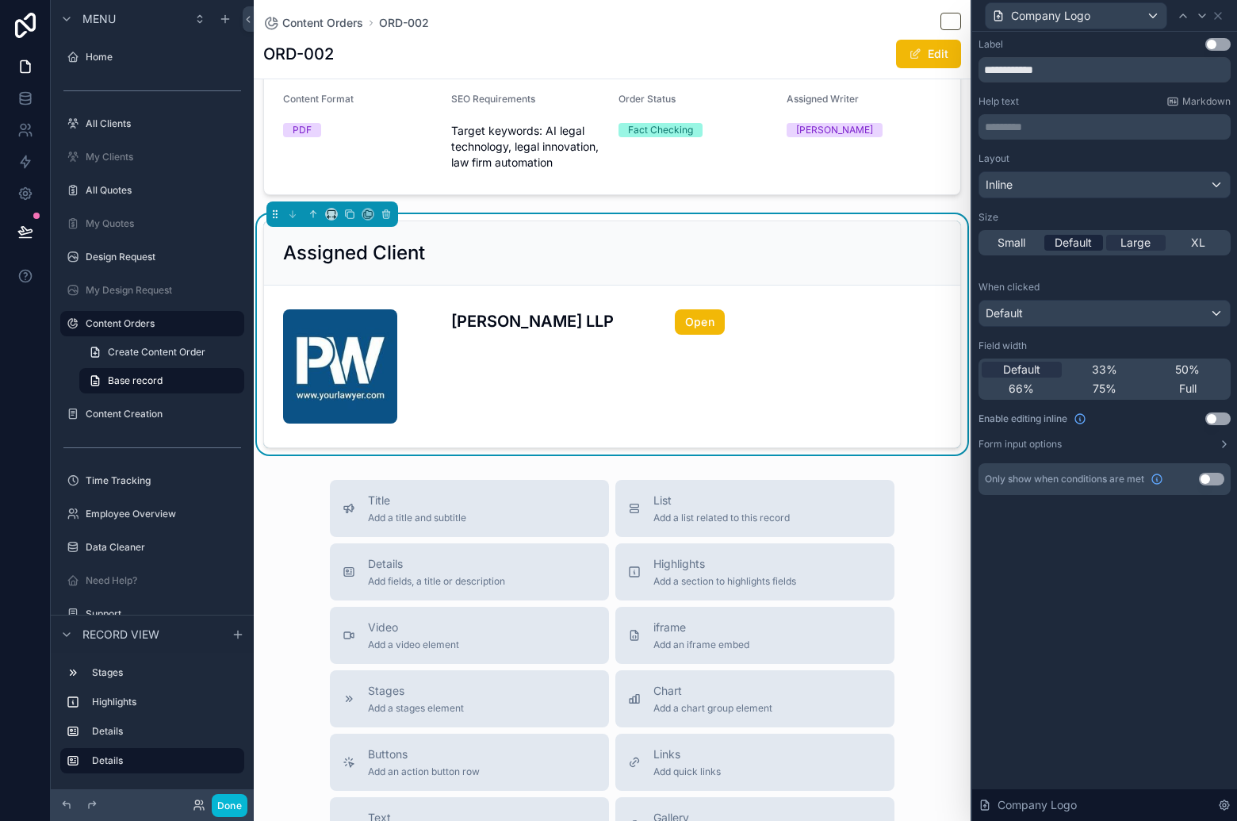
drag, startPoint x: 1066, startPoint y: 242, endPoint x: 1047, endPoint y: 246, distance: 19.4
click at [1066, 242] on span "Default" at bounding box center [1073, 243] width 37 height 16
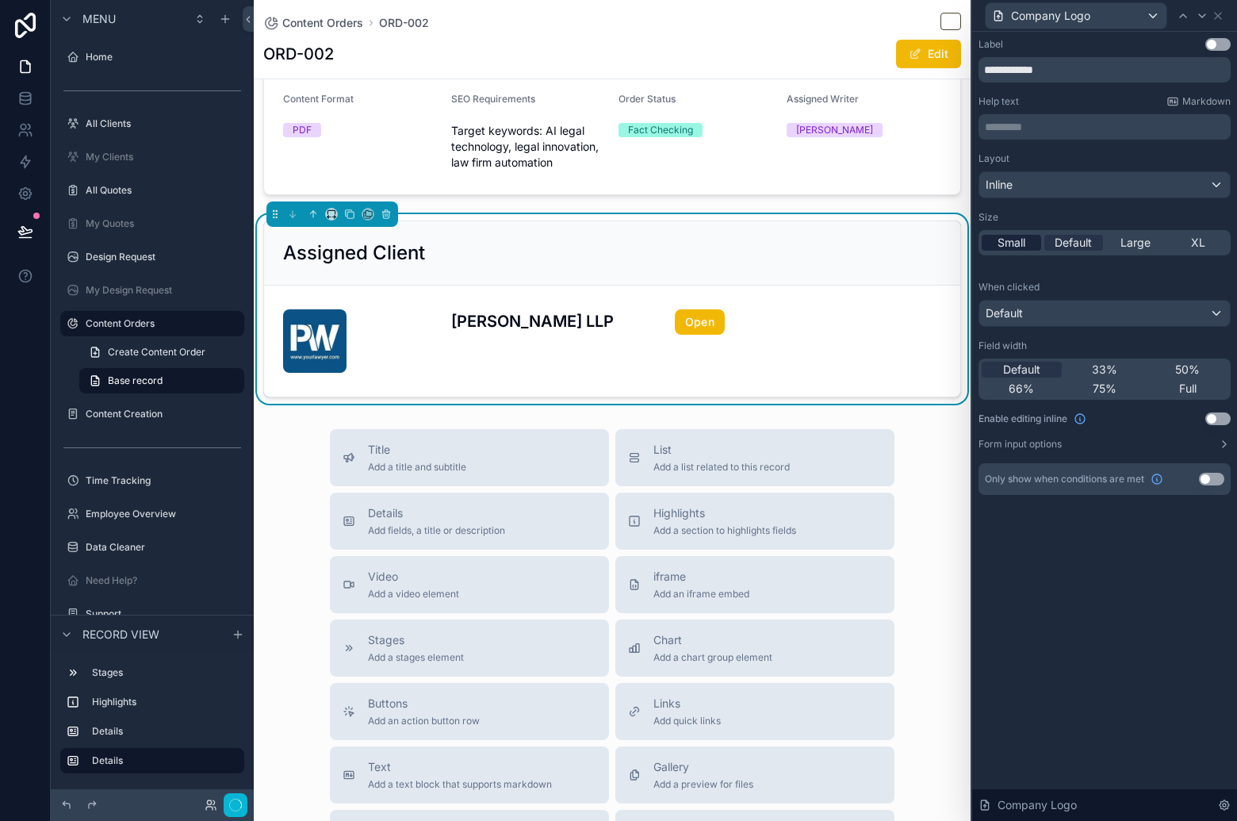
click at [1019, 243] on span "Small" at bounding box center [1011, 243] width 28 height 16
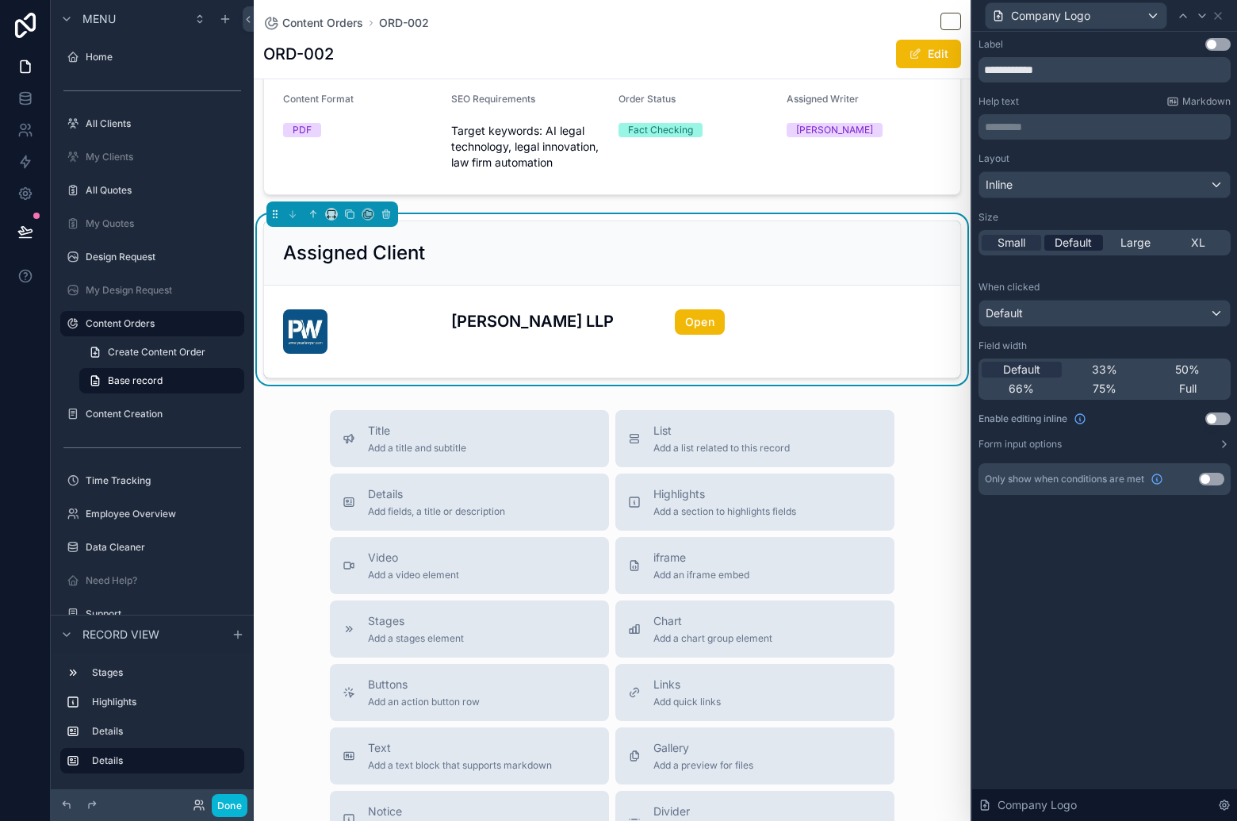
click at [1091, 238] on span "Default" at bounding box center [1073, 243] width 37 height 16
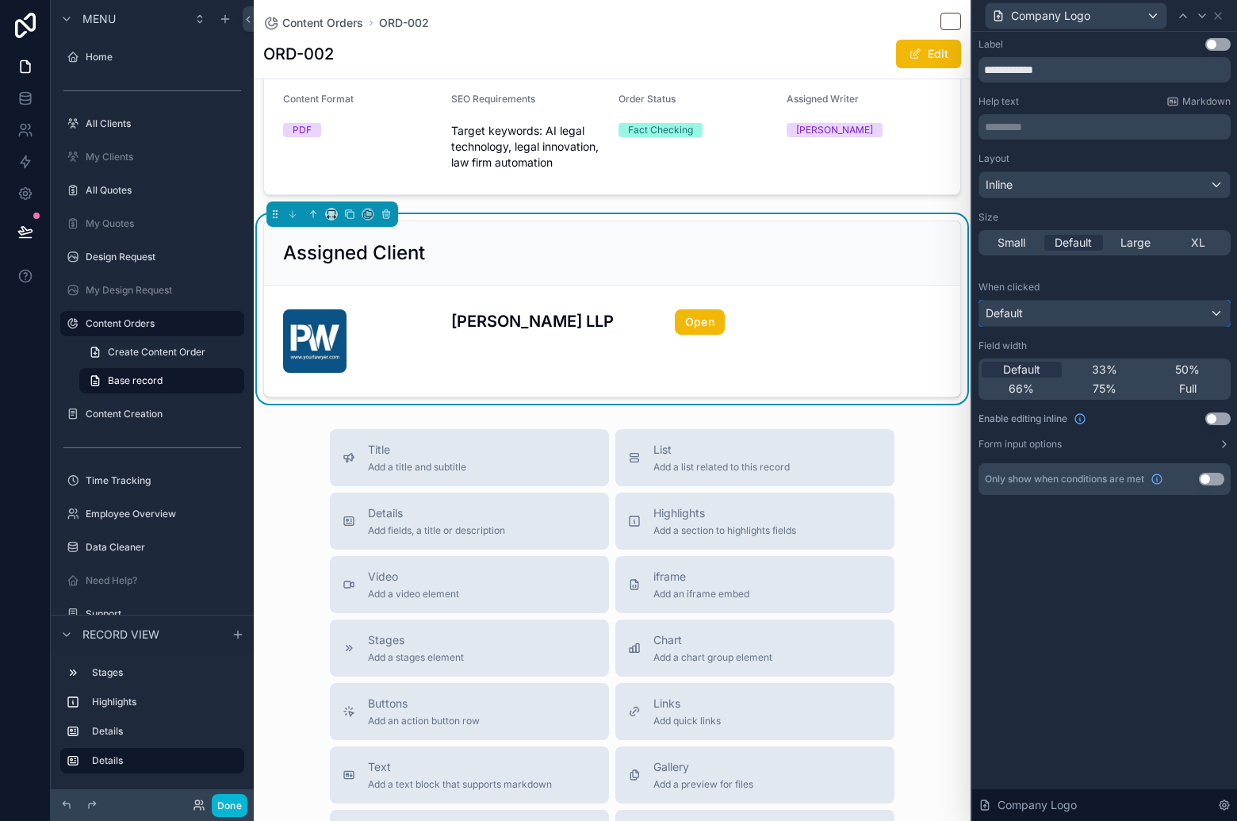
click at [1131, 308] on div "Default" at bounding box center [1104, 313] width 251 height 25
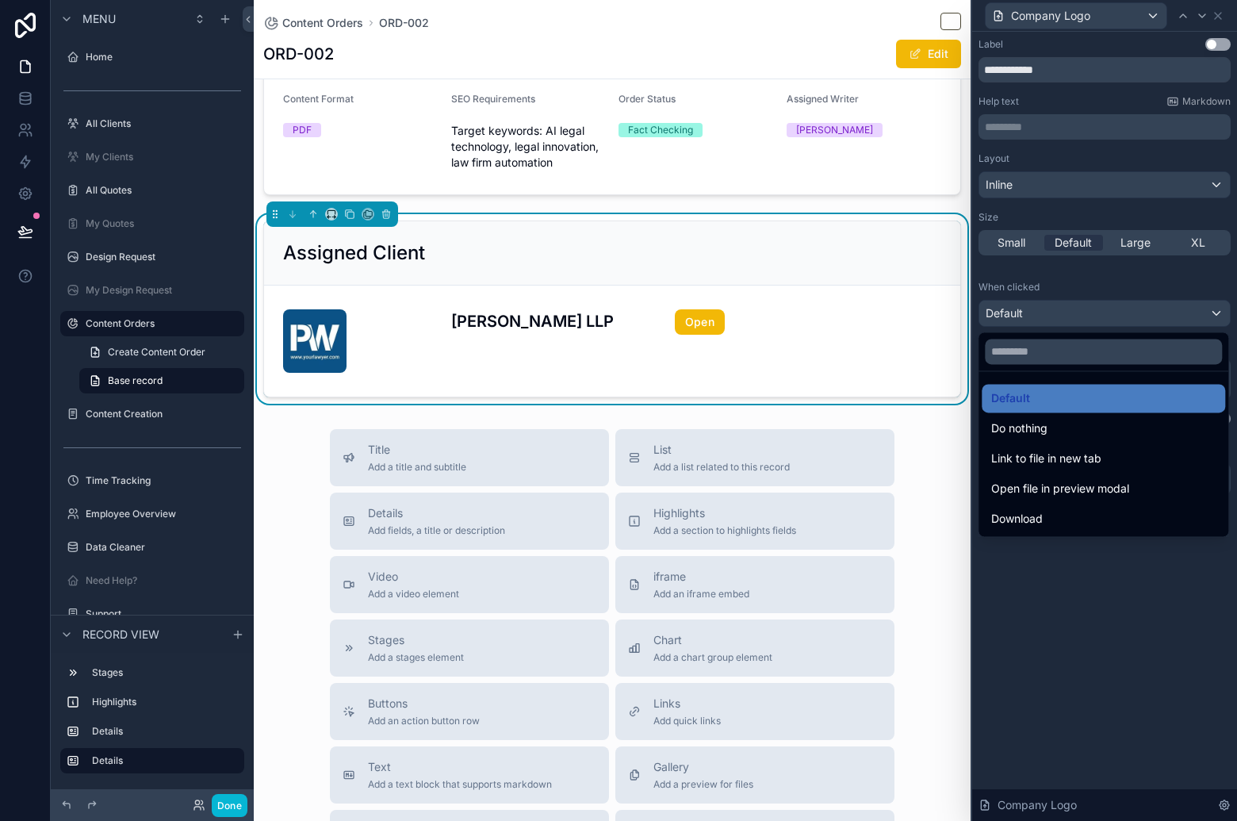
click at [1143, 615] on div at bounding box center [1104, 410] width 265 height 821
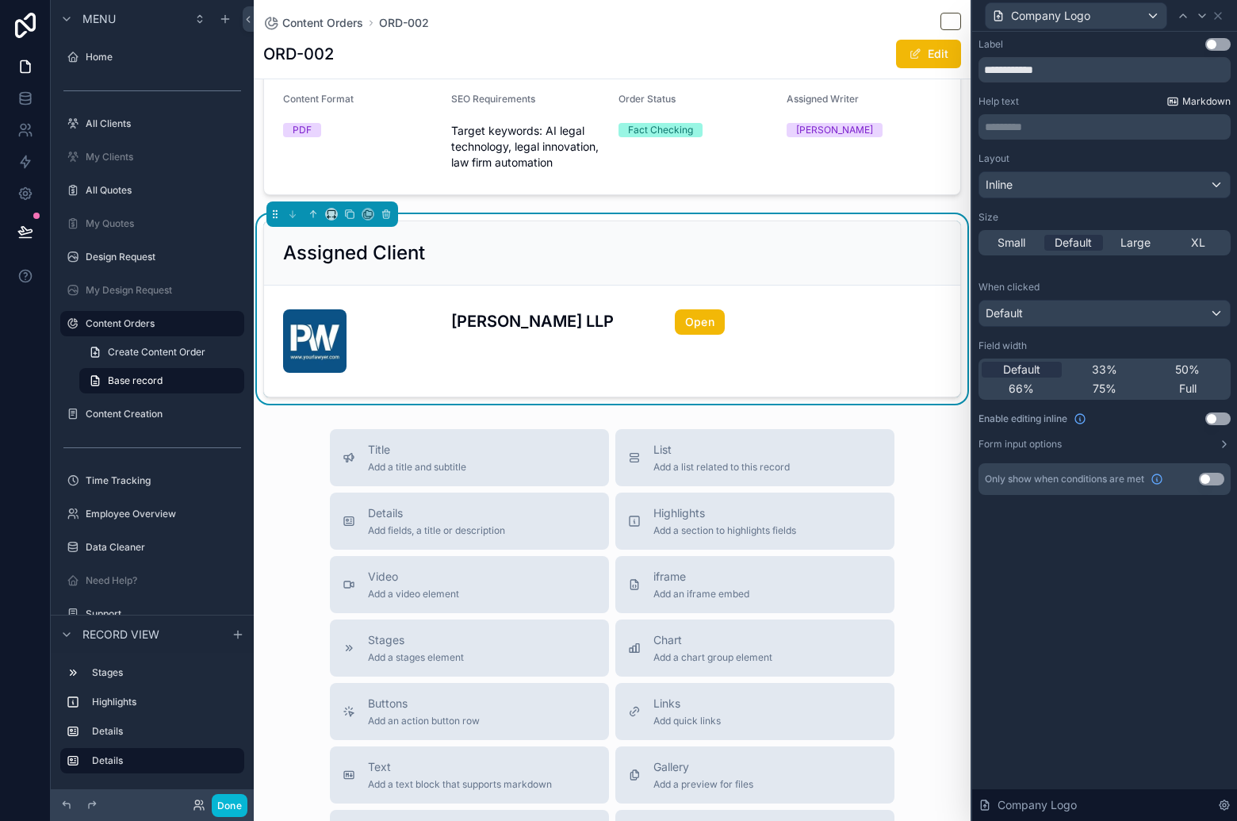
drag, startPoint x: 1116, startPoint y: 98, endPoint x: 1172, endPoint y: 96, distance: 55.5
click at [1119, 100] on div "Help text Markdown" at bounding box center [1104, 101] width 252 height 13
click at [1221, 11] on icon at bounding box center [1218, 16] width 13 height 13
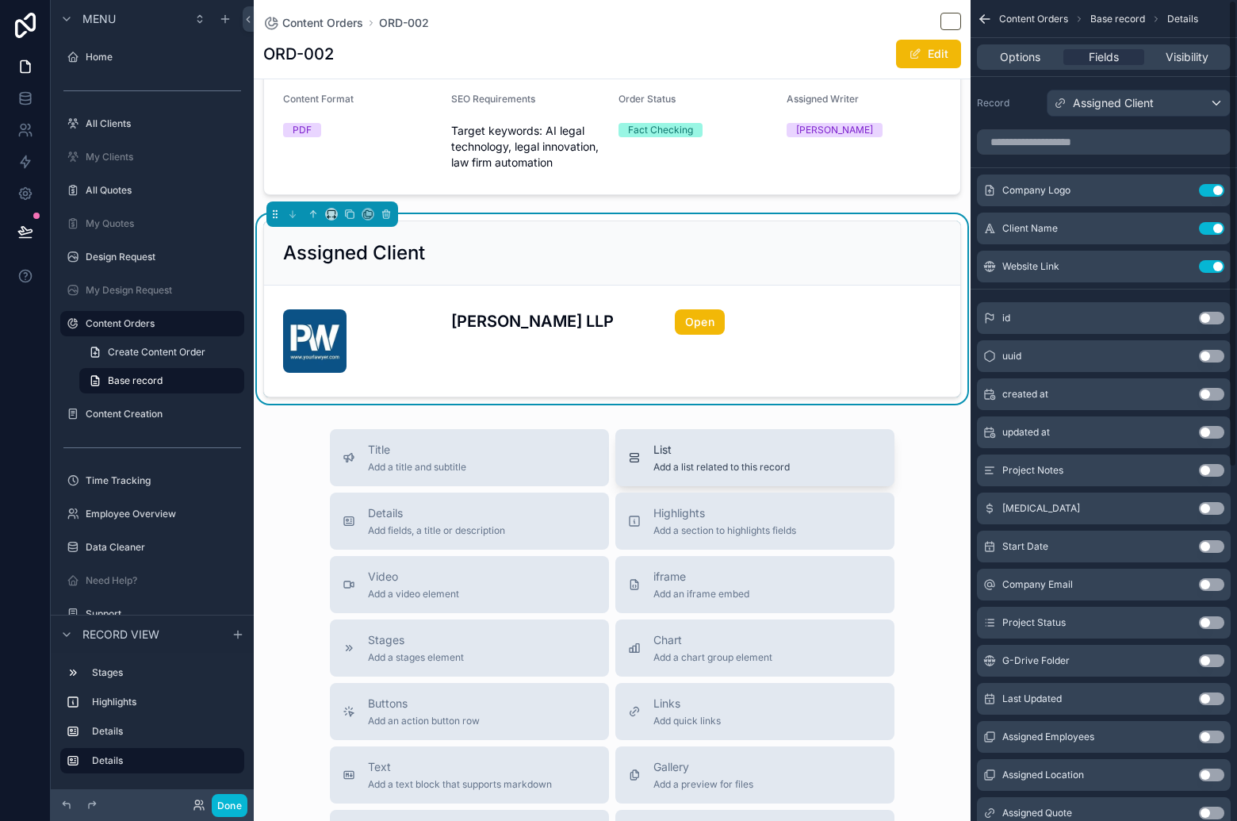
click at [682, 465] on span "Add a list related to this record" at bounding box center [721, 467] width 136 height 13
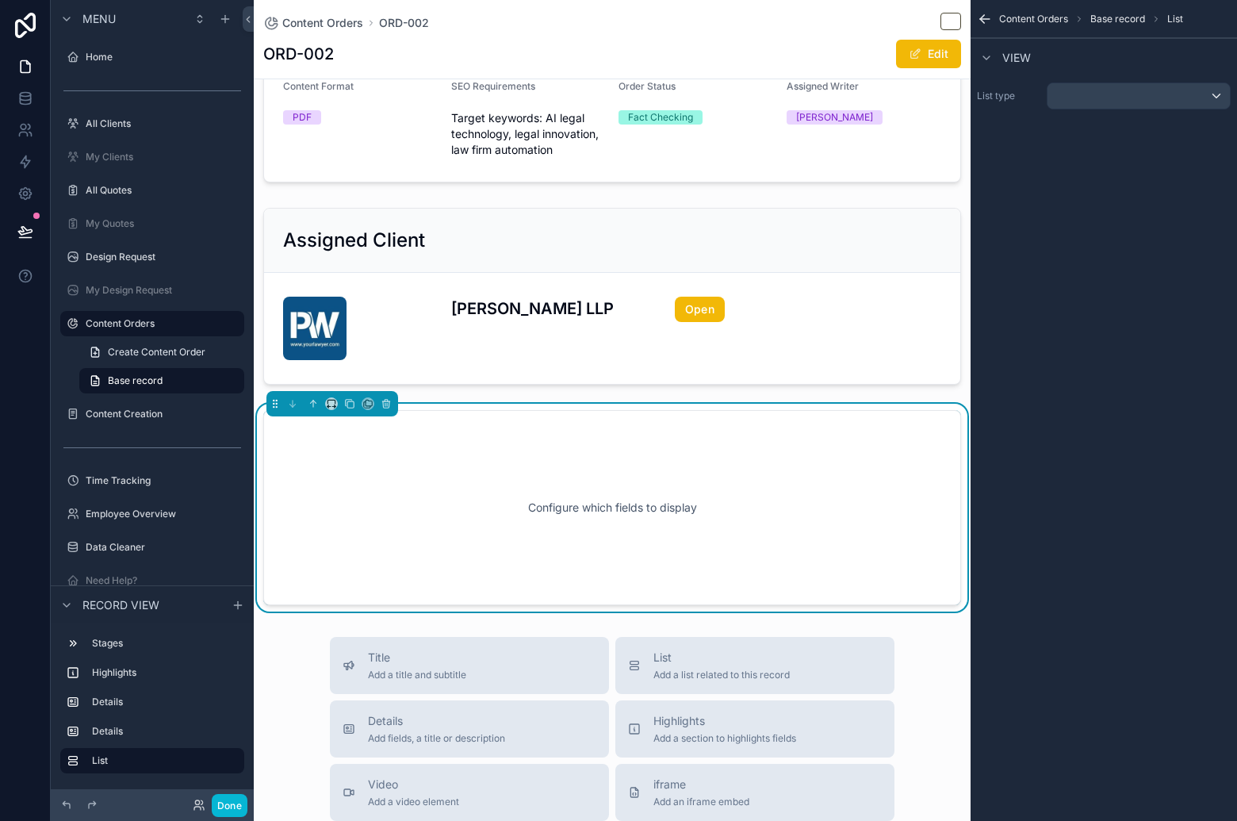
scroll to position [420, 0]
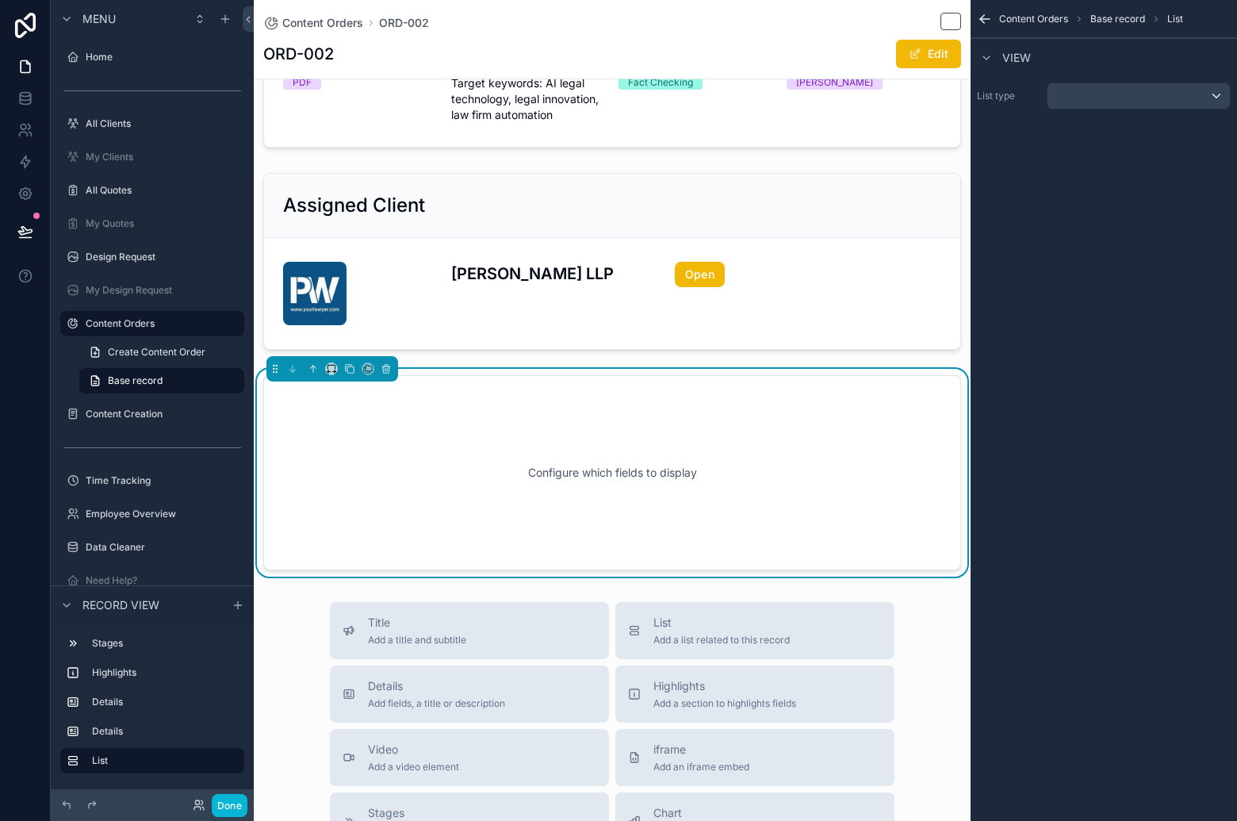
click at [696, 431] on div "Configure which fields to display" at bounding box center [611, 472] width 645 height 143
click at [1116, 94] on div "scrollable content" at bounding box center [1138, 95] width 182 height 25
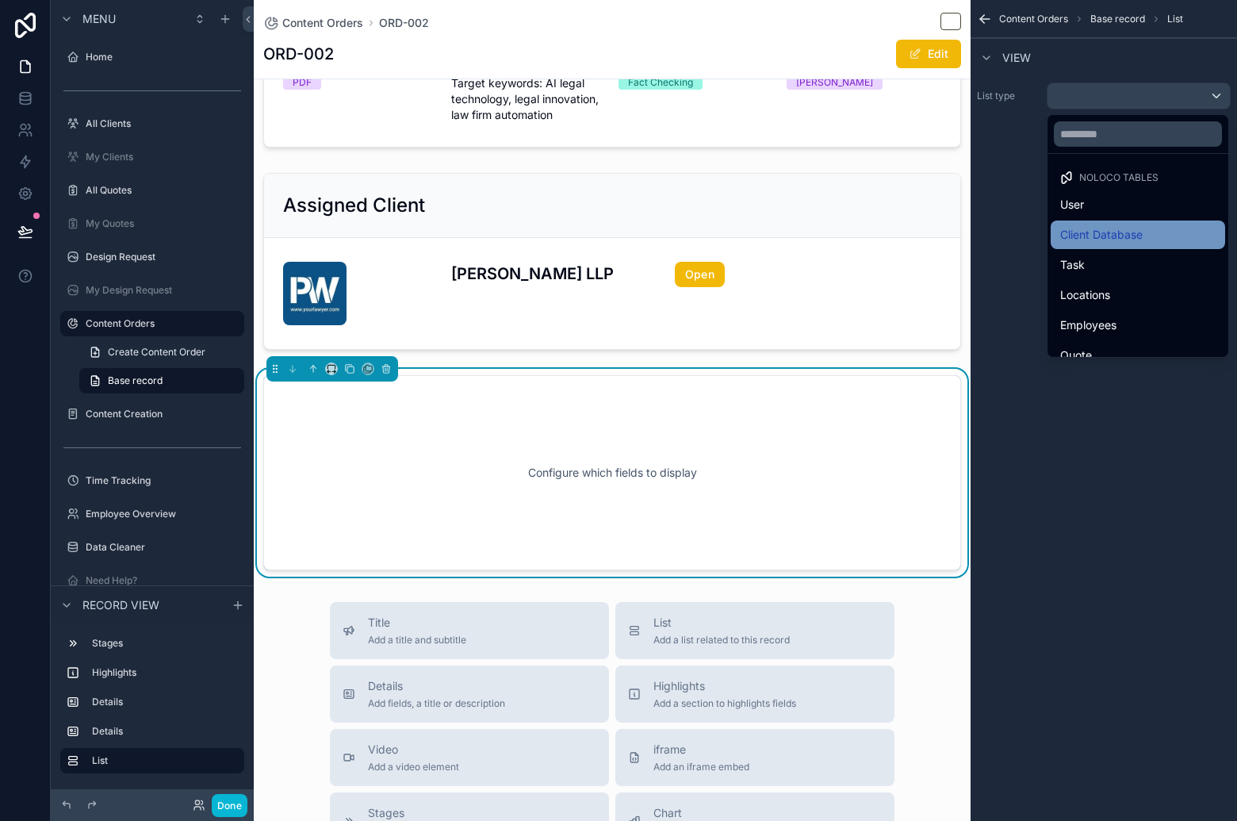
click at [1118, 230] on span "Client Database" at bounding box center [1101, 234] width 82 height 19
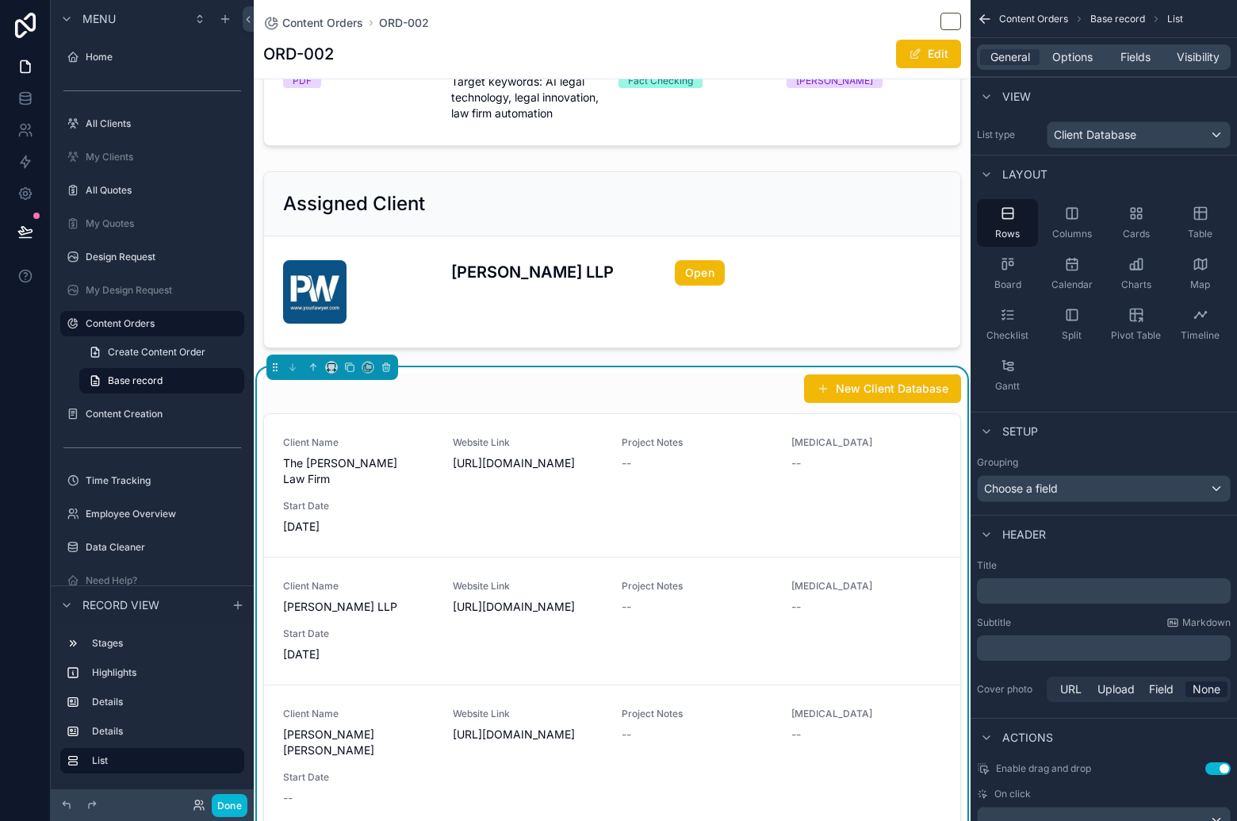
scroll to position [439, 0]
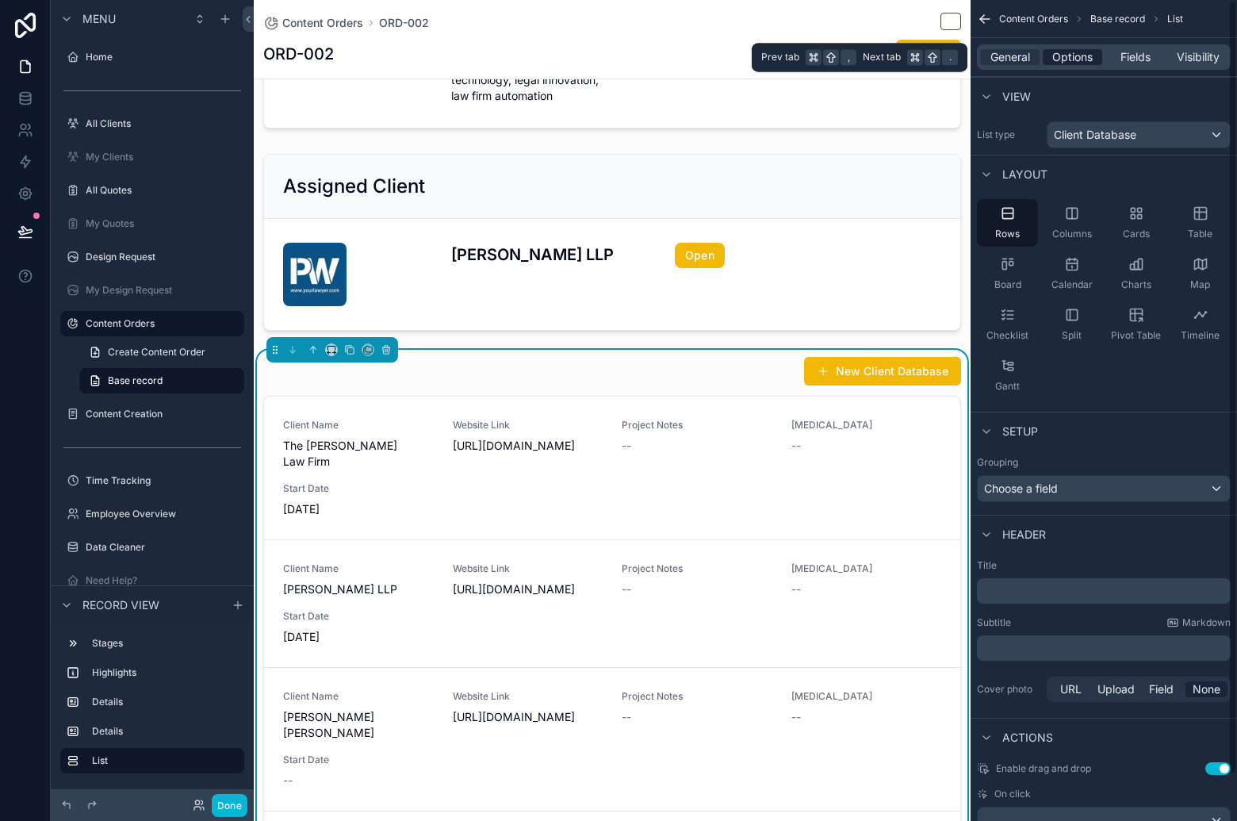
click at [1068, 57] on span "Options" at bounding box center [1072, 57] width 40 height 16
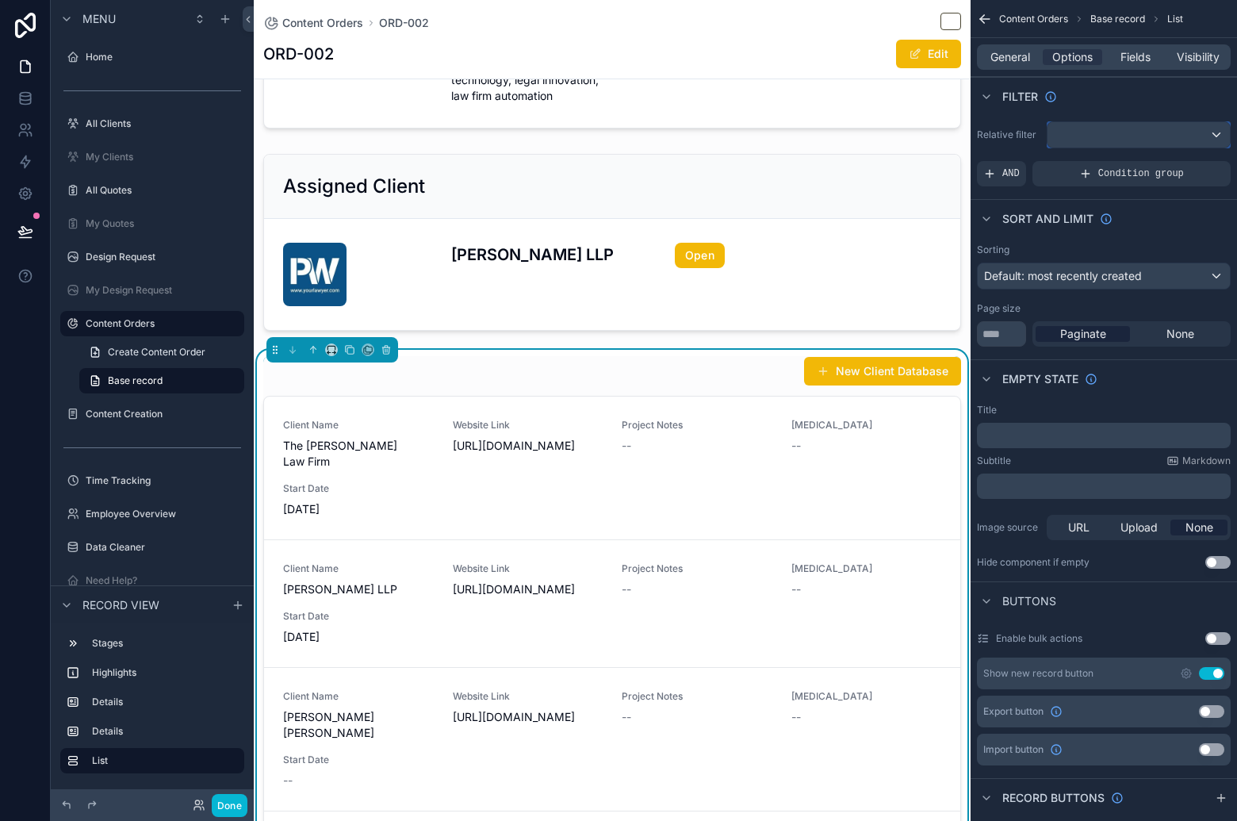
click at [1139, 128] on div "scrollable content" at bounding box center [1138, 134] width 182 height 25
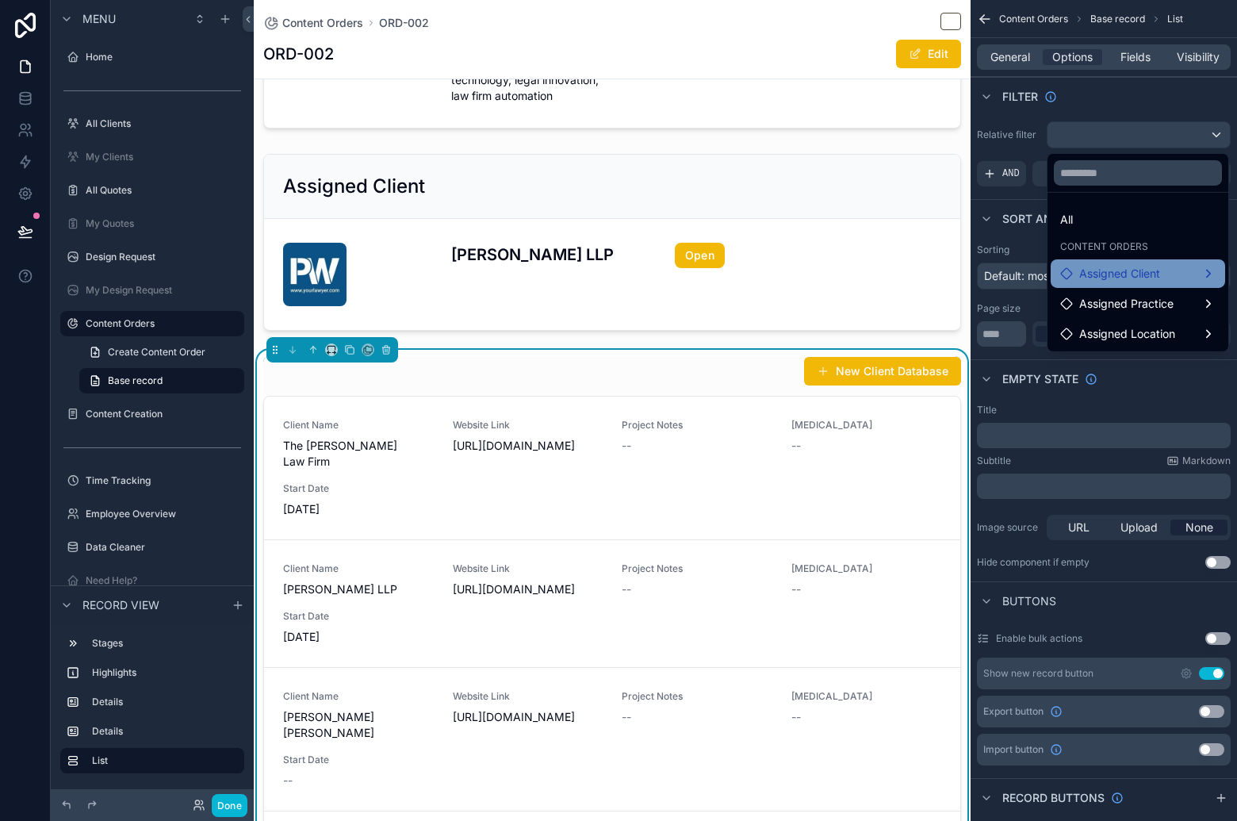
click at [1170, 273] on div "Assigned Client" at bounding box center [1137, 273] width 155 height 19
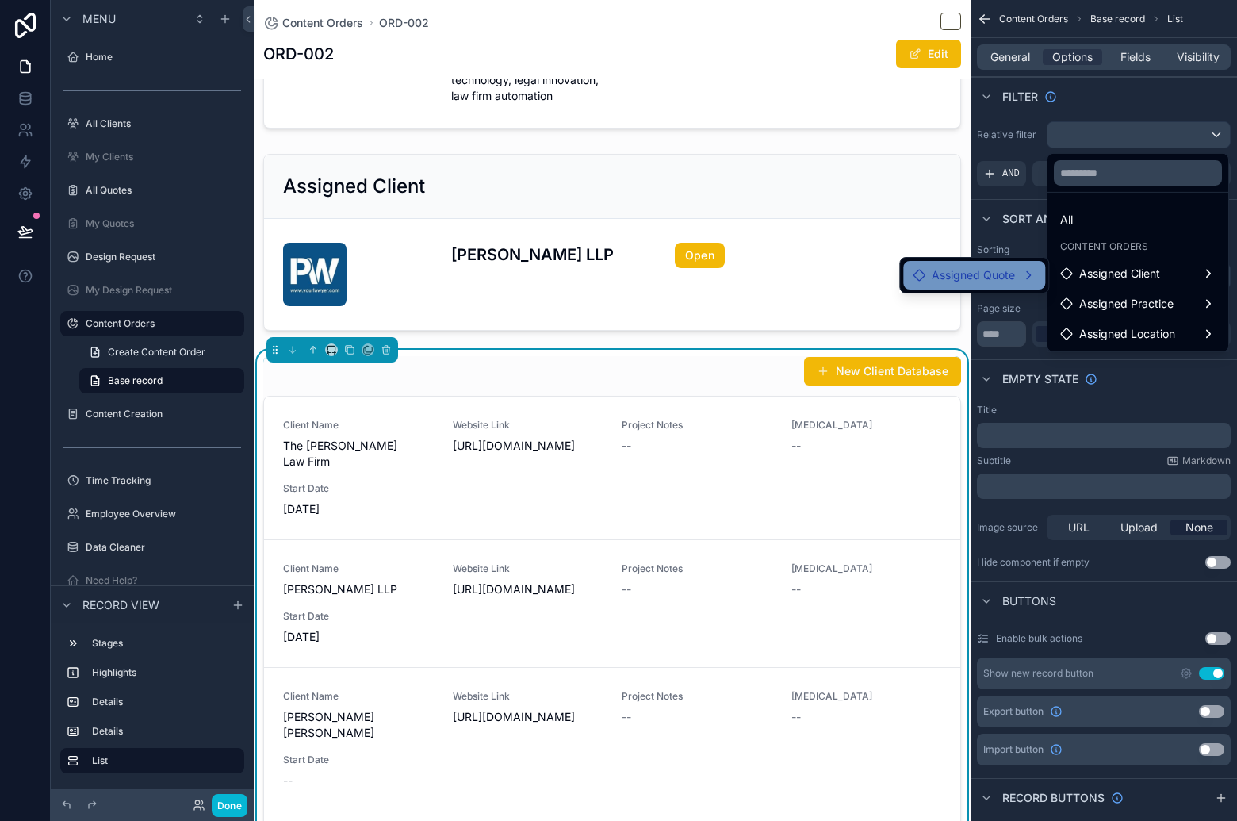
click at [995, 264] on div "Assigned Quote" at bounding box center [974, 275] width 142 height 29
click at [1112, 279] on span "assigned client" at bounding box center [1118, 276] width 78 height 19
click at [1193, 233] on div "All" at bounding box center [1138, 219] width 174 height 29
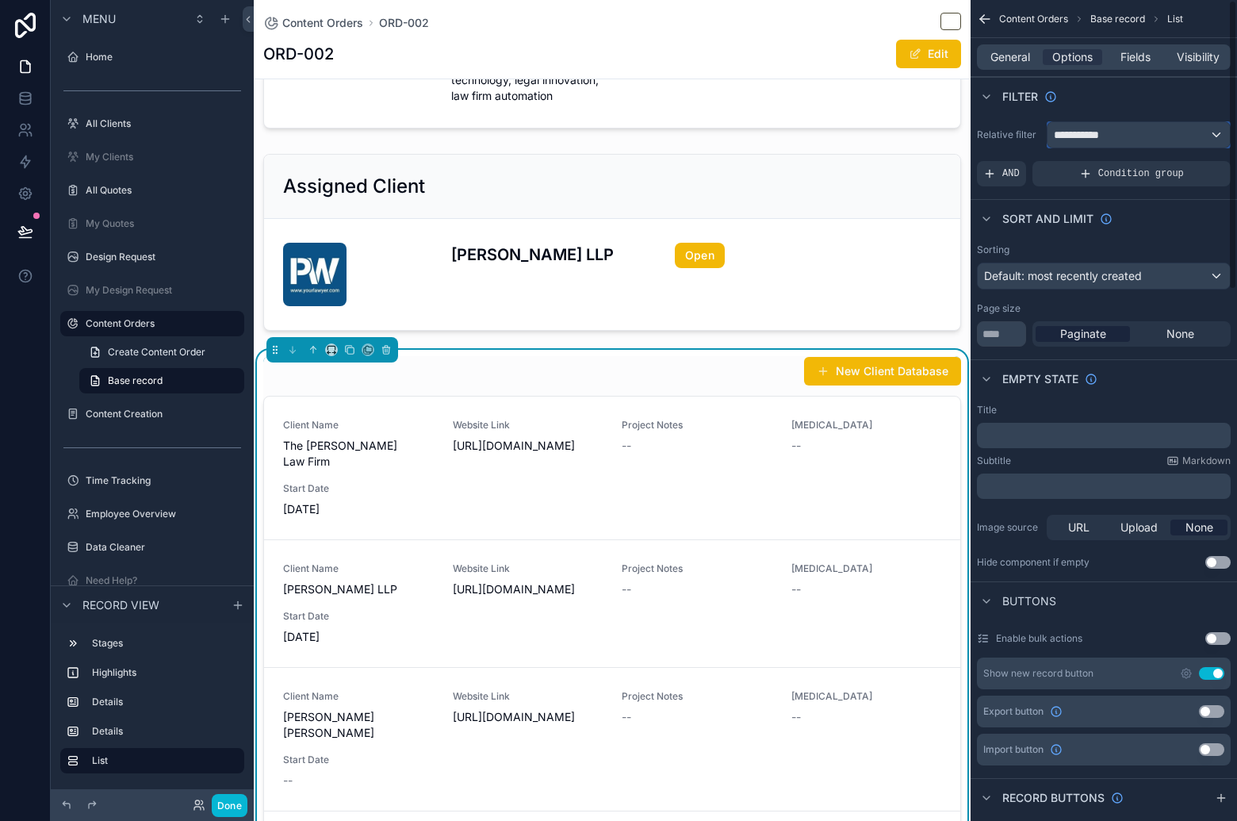
click at [1135, 128] on div "**********" at bounding box center [1138, 134] width 182 height 25
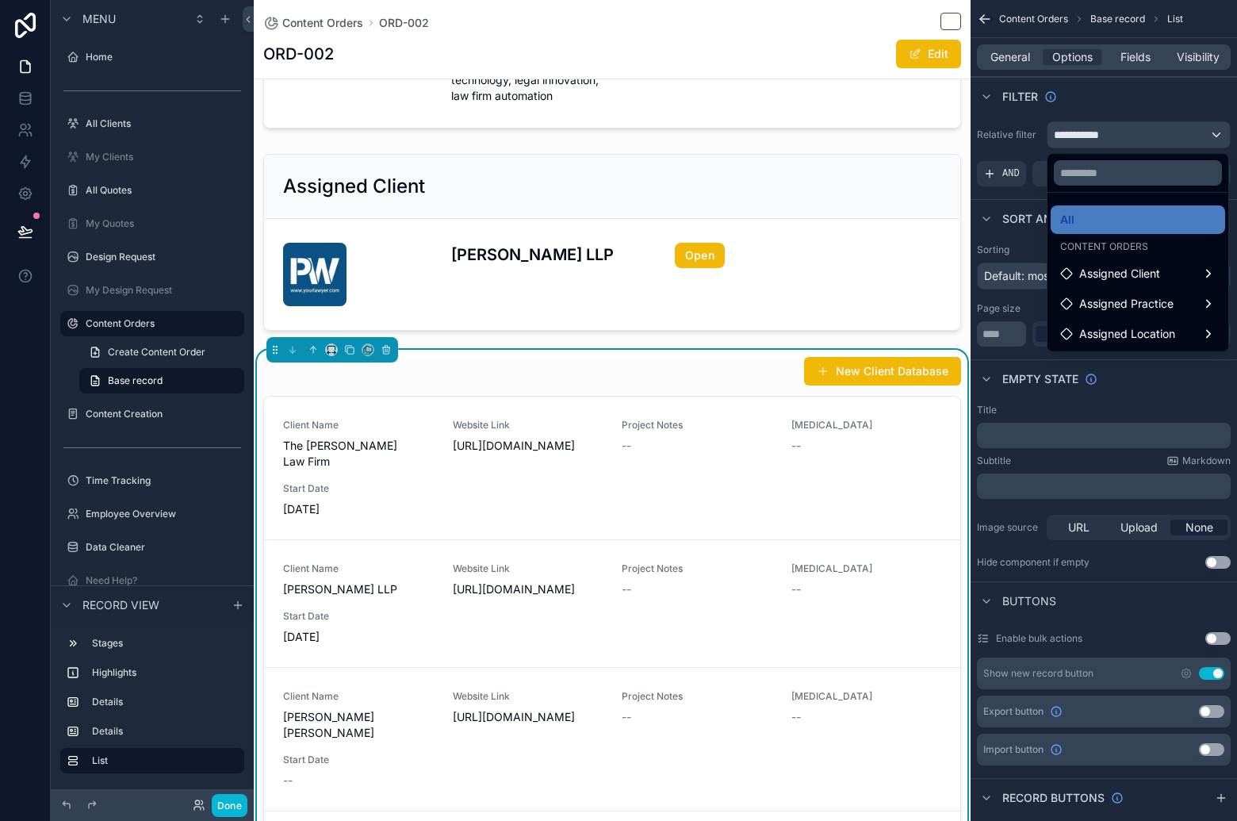
click at [1028, 61] on div "scrollable content" at bounding box center [618, 410] width 1237 height 821
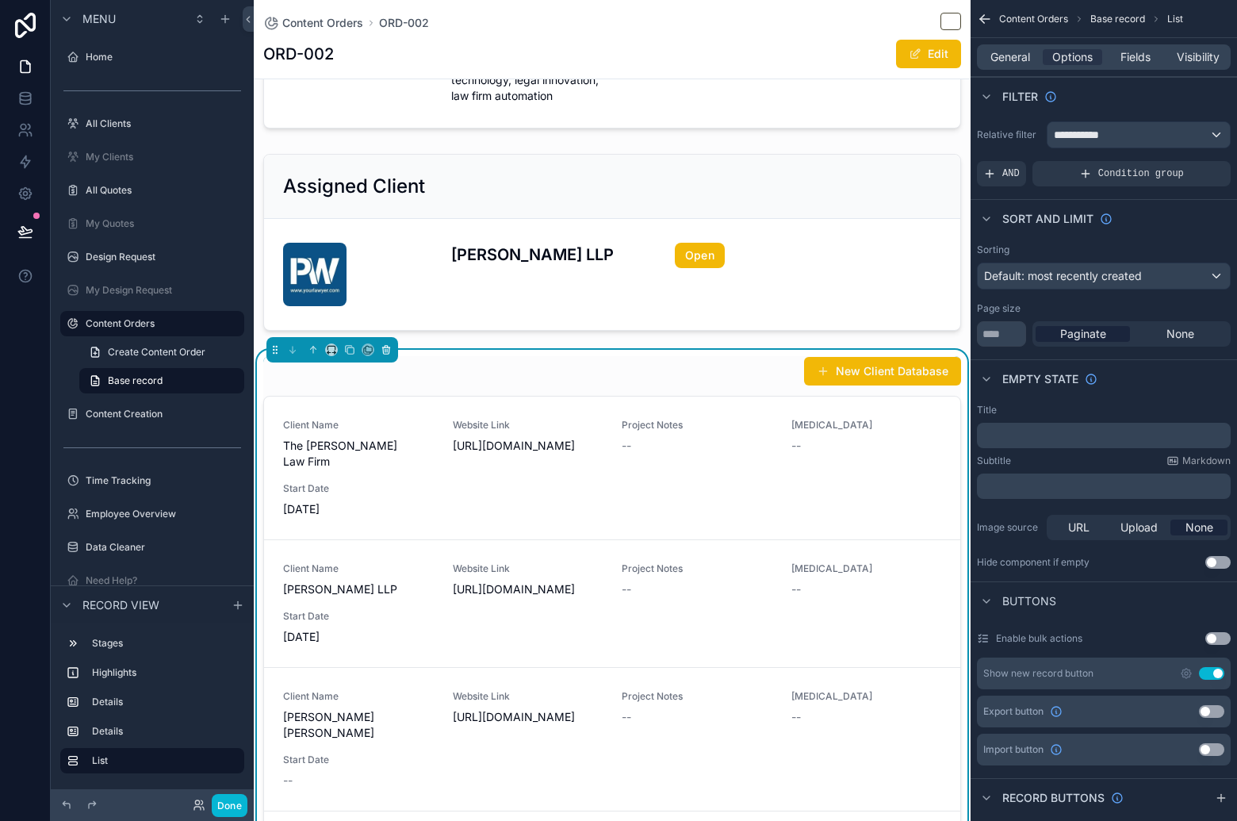
click at [389, 351] on icon "scrollable content" at bounding box center [386, 349] width 11 height 11
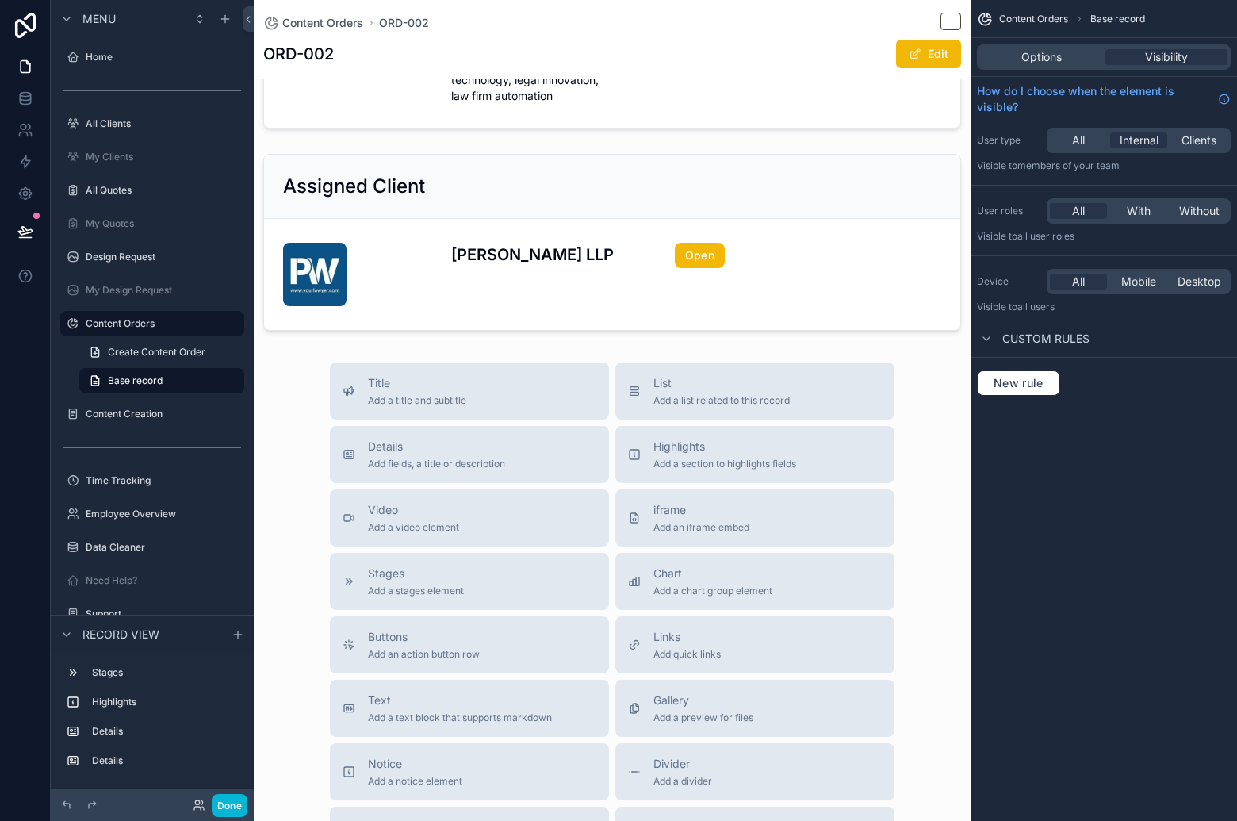
click at [779, 381] on span "List" at bounding box center [721, 383] width 136 height 16
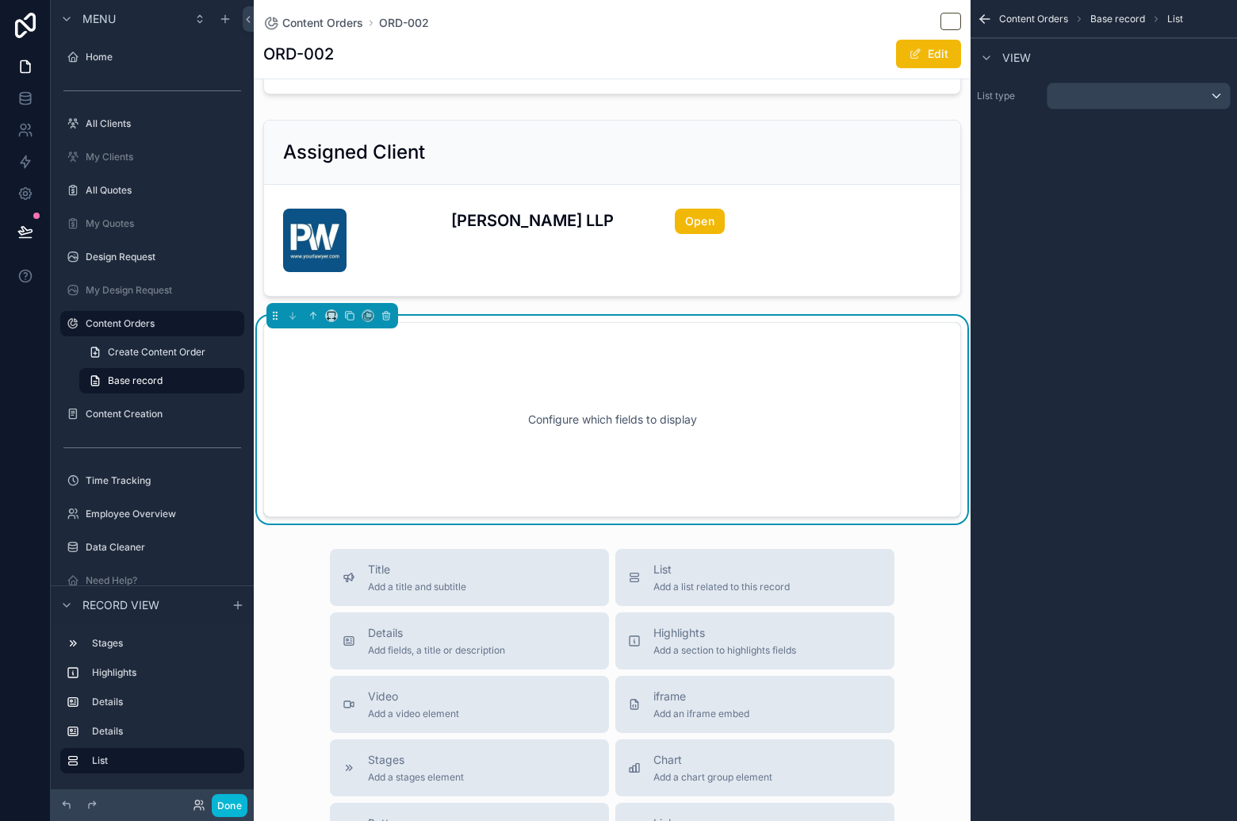
scroll to position [482, 0]
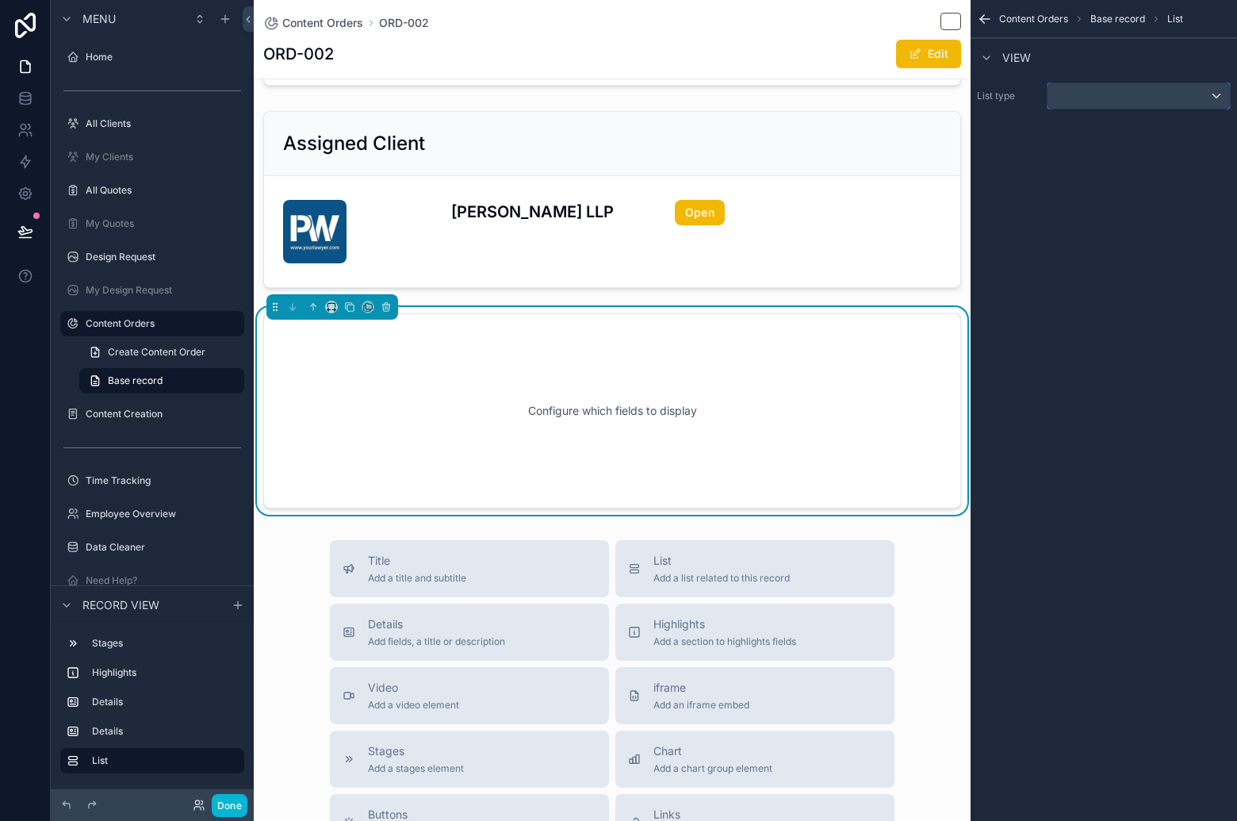
click at [1094, 86] on div "scrollable content" at bounding box center [1138, 95] width 182 height 25
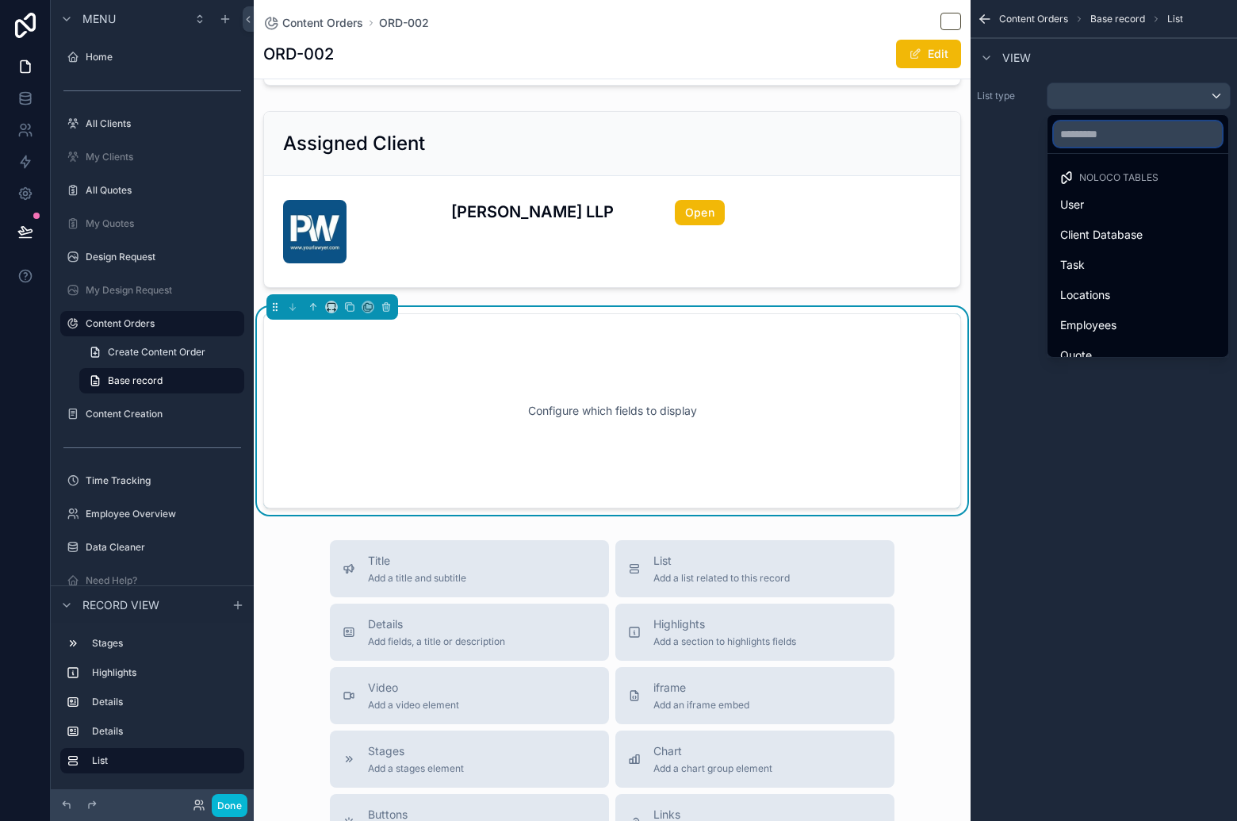
click at [1135, 140] on input "text" at bounding box center [1138, 133] width 168 height 25
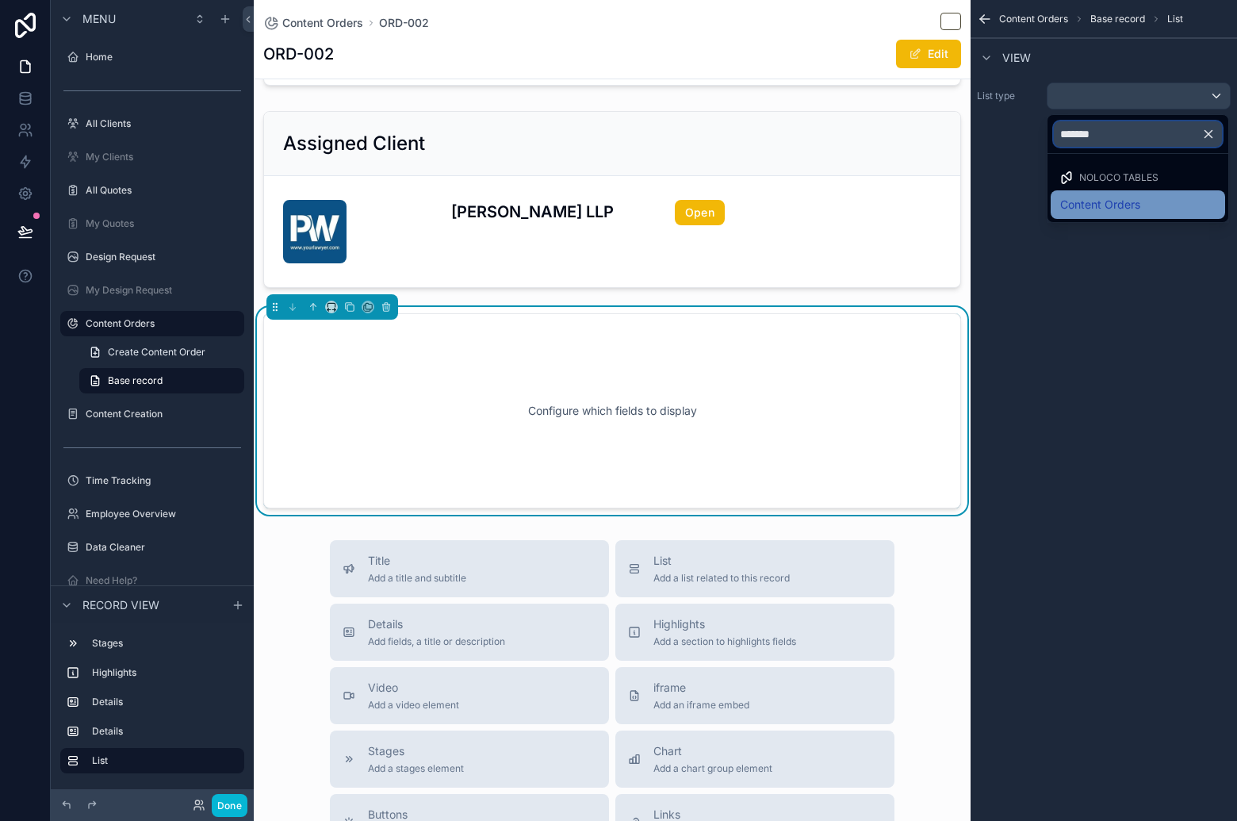
type input "*******"
click at [1156, 192] on div "Content Orders" at bounding box center [1138, 204] width 174 height 29
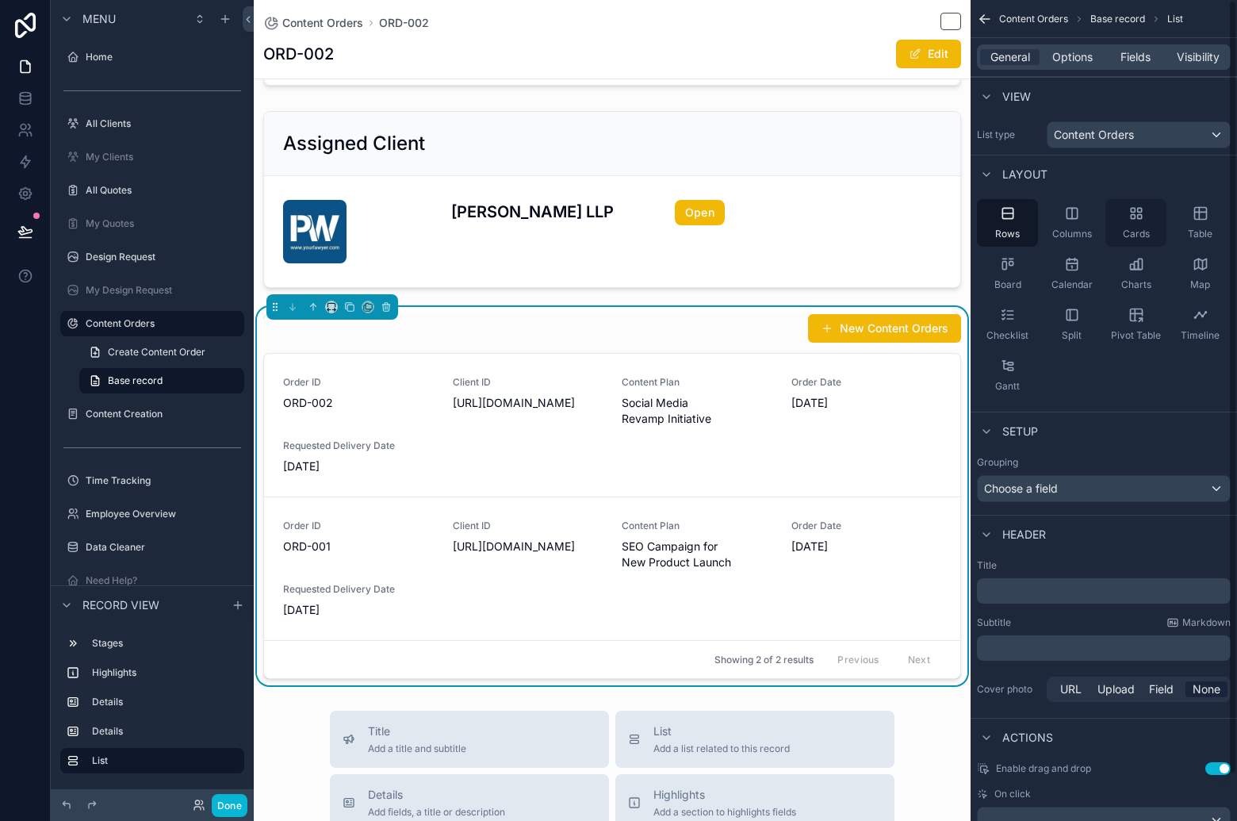
click at [1131, 212] on icon "scrollable content" at bounding box center [1133, 210] width 4 height 4
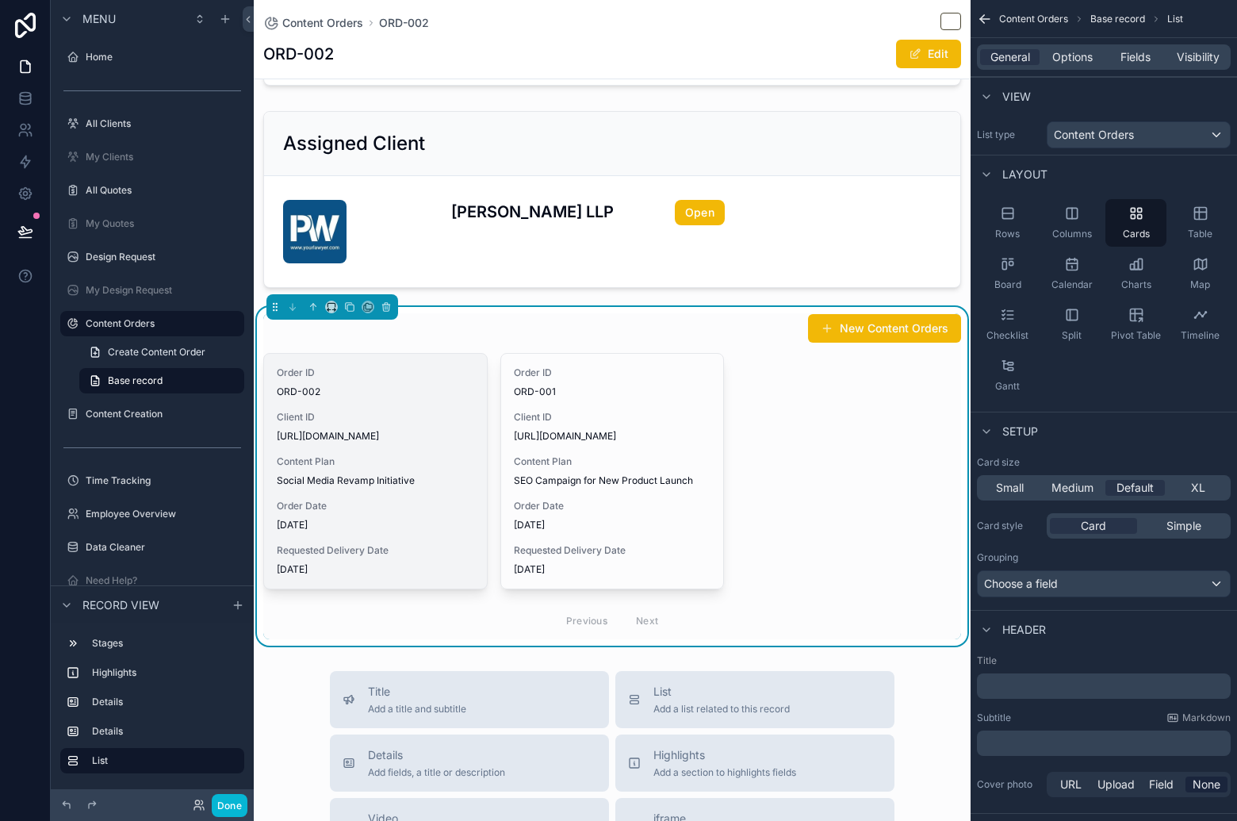
click at [415, 465] on span "Content Plan" at bounding box center [375, 461] width 197 height 13
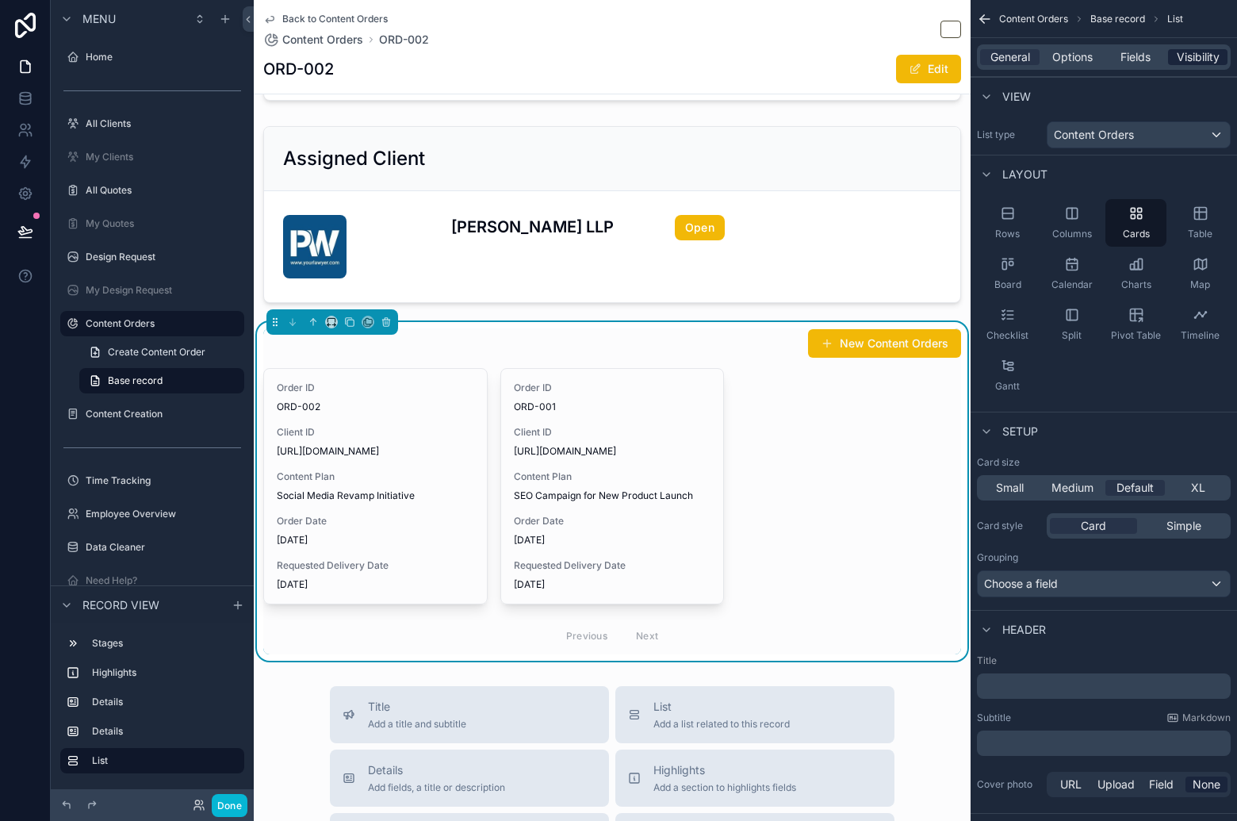
scroll to position [497, 0]
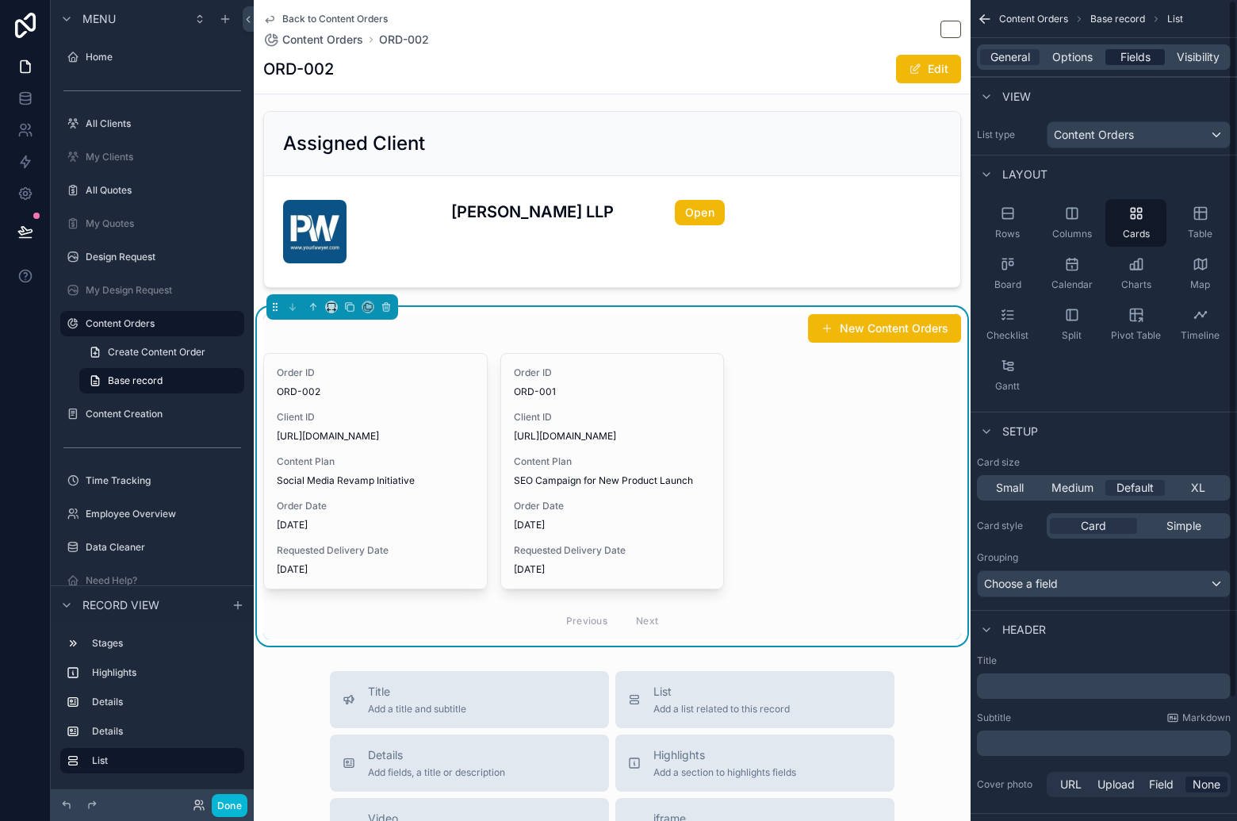
click at [1123, 56] on span "Fields" at bounding box center [1135, 57] width 30 height 16
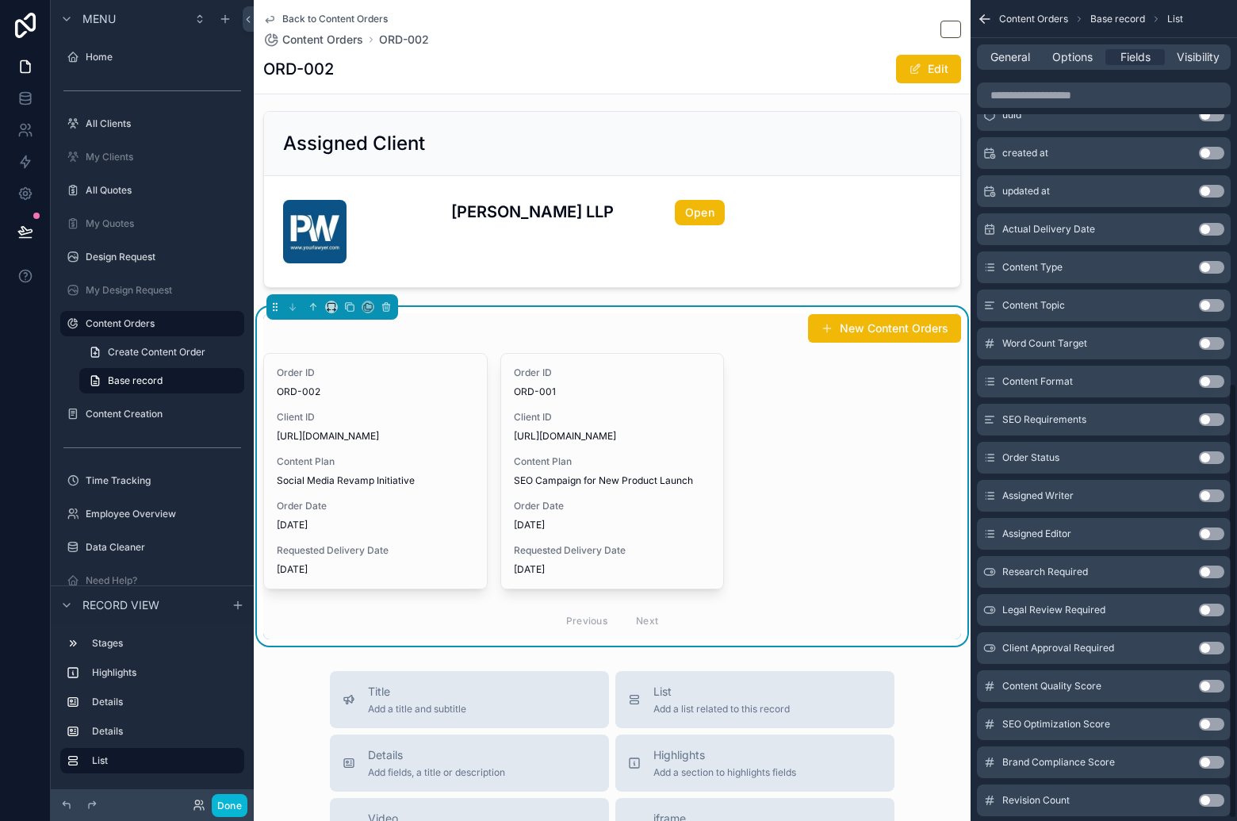
scroll to position [728, 0]
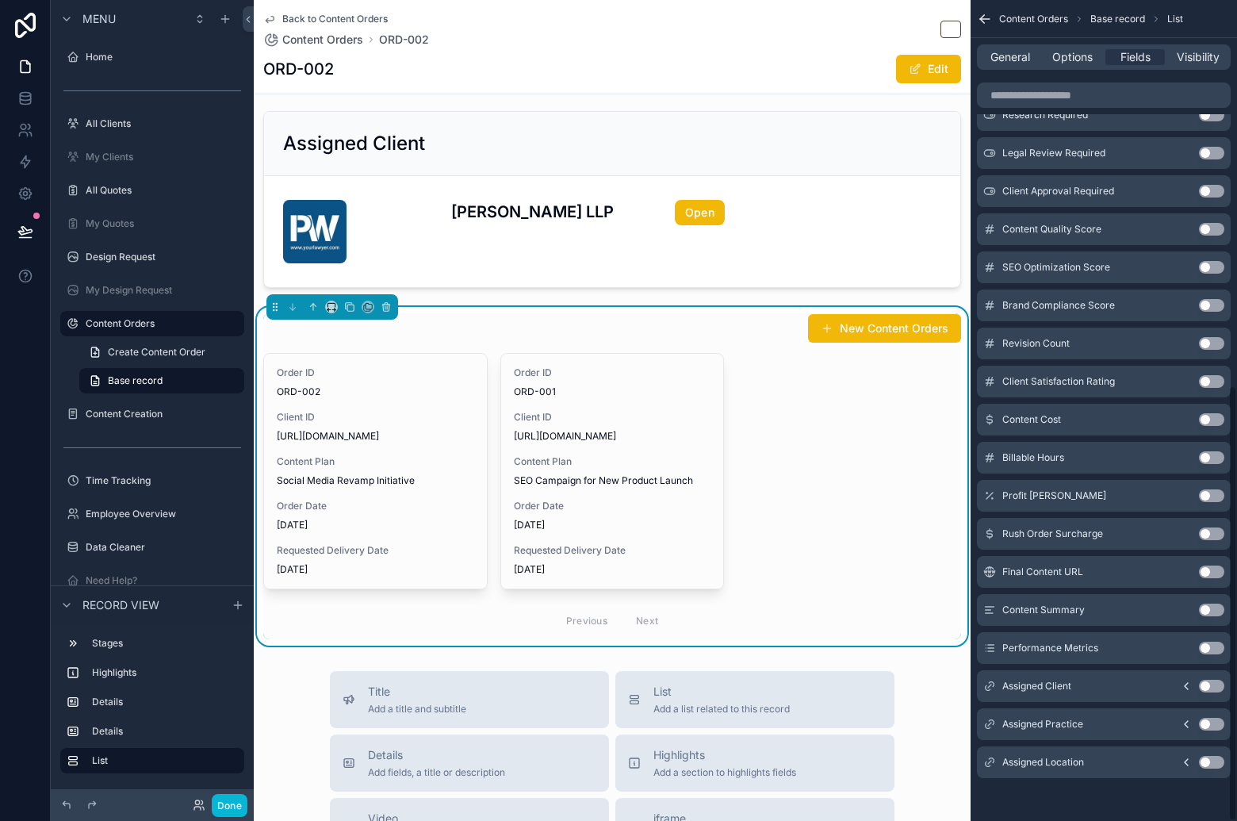
click at [1182, 683] on icon "scrollable content" at bounding box center [1186, 686] width 13 height 13
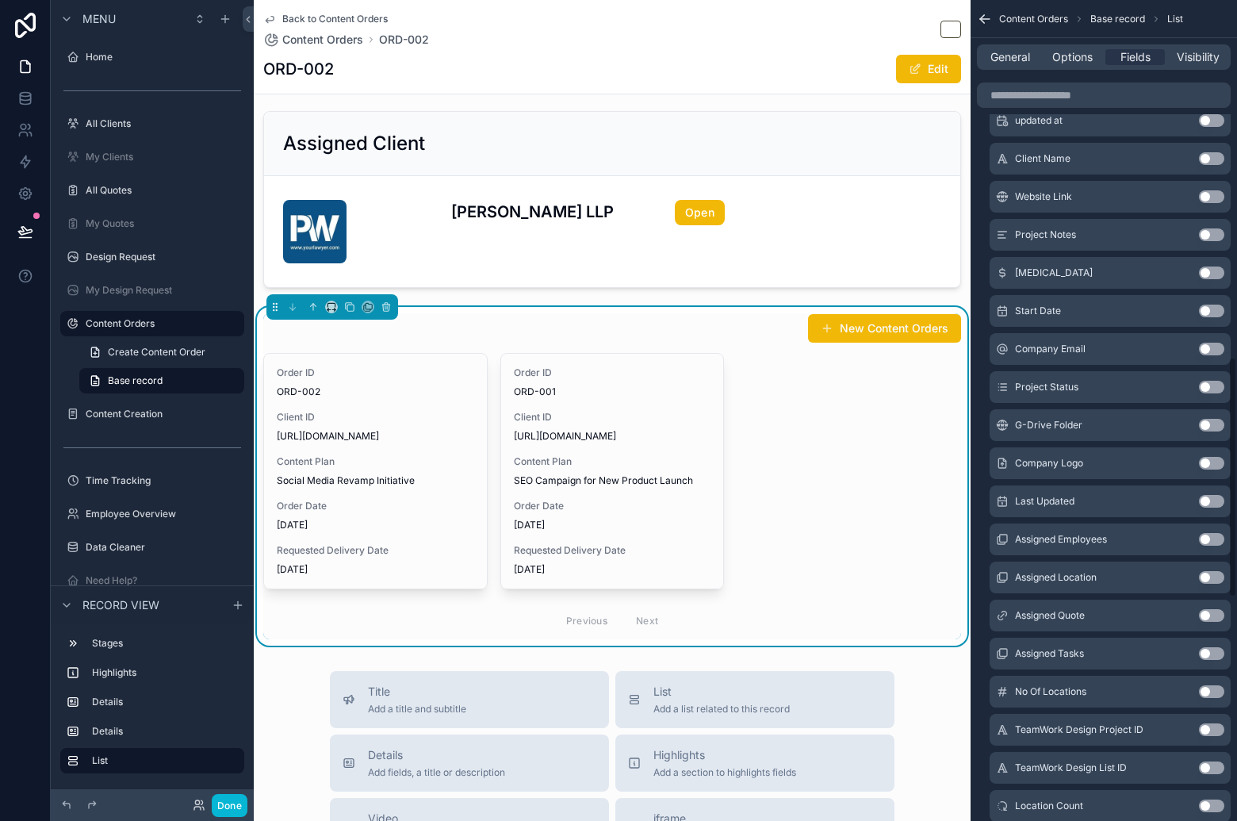
scroll to position [1454, 0]
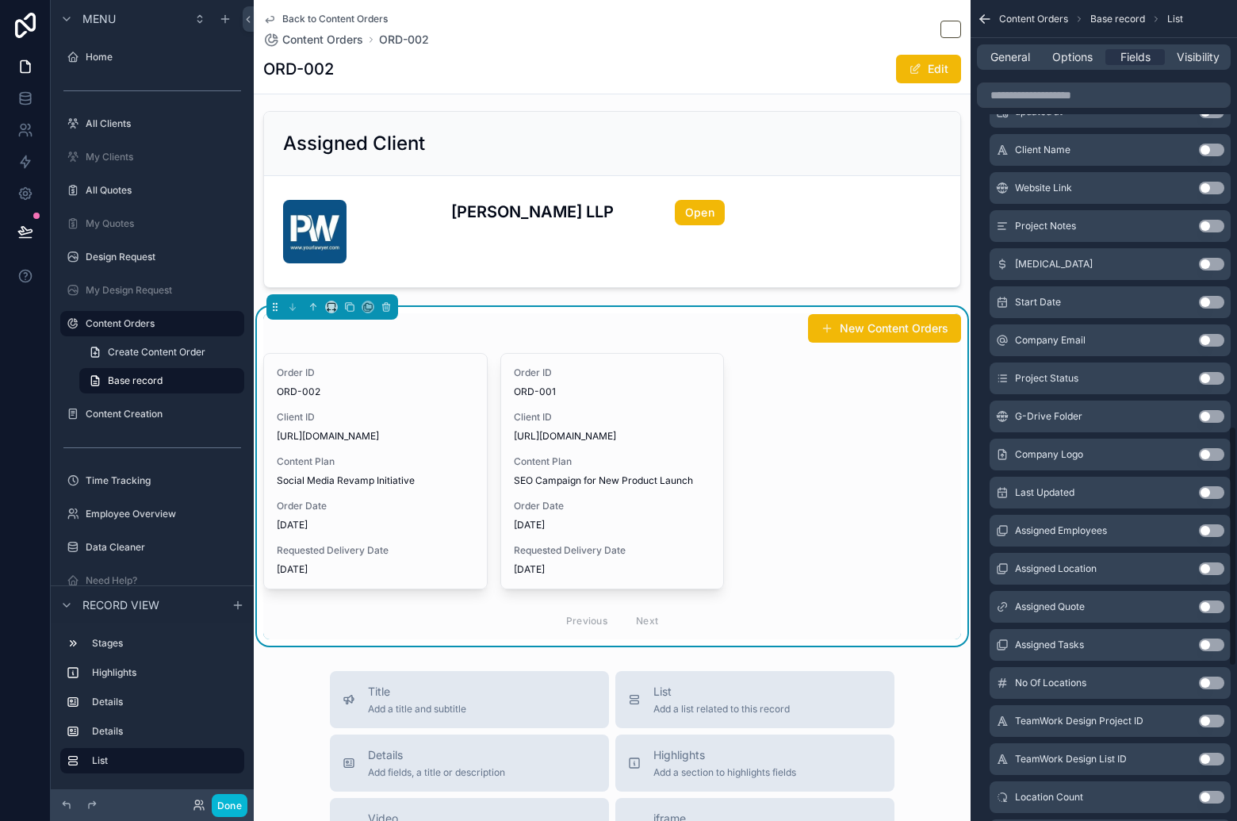
click at [1216, 455] on button "Use setting" at bounding box center [1211, 454] width 25 height 13
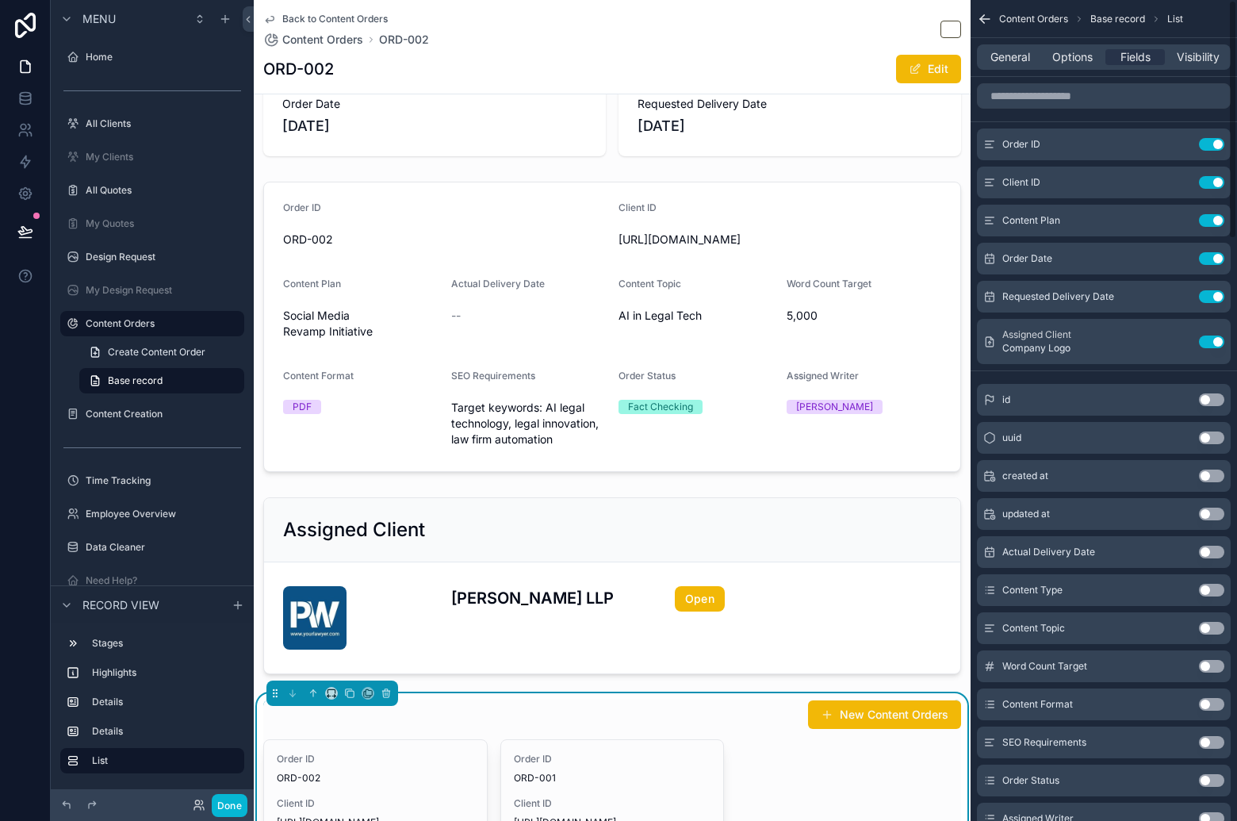
scroll to position [363, 0]
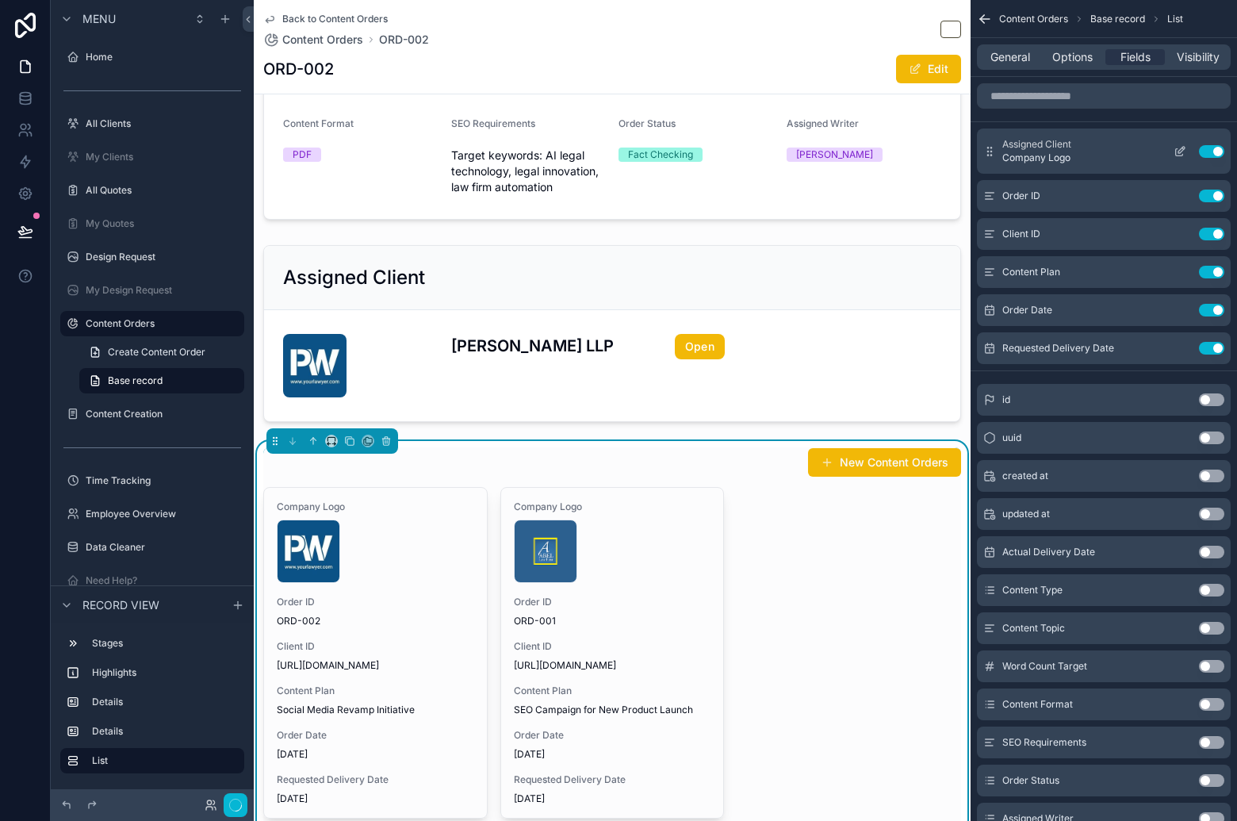
drag, startPoint x: 1182, startPoint y: 146, endPoint x: 1193, endPoint y: 162, distance: 18.9
click at [1182, 146] on icon "scrollable content" at bounding box center [1180, 151] width 13 height 13
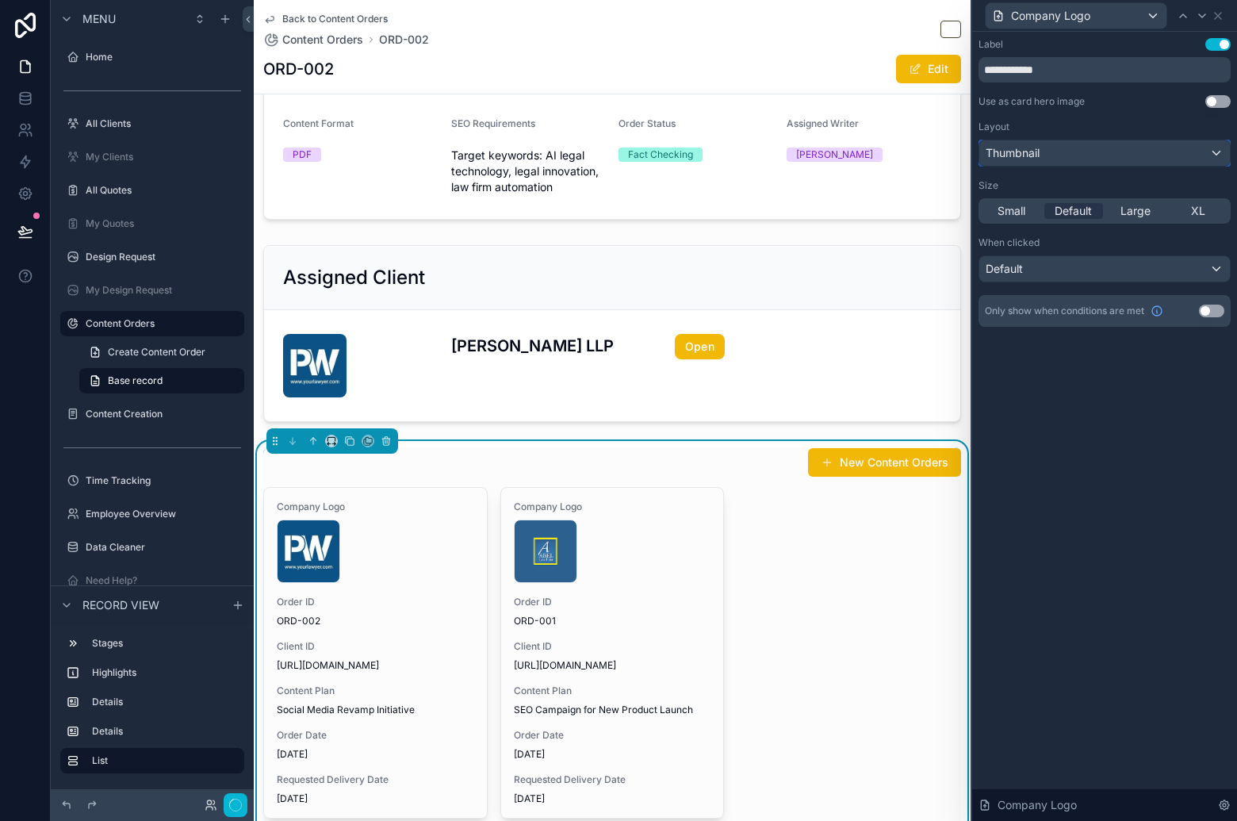
click at [1197, 159] on div "Thumbnail" at bounding box center [1104, 152] width 251 height 25
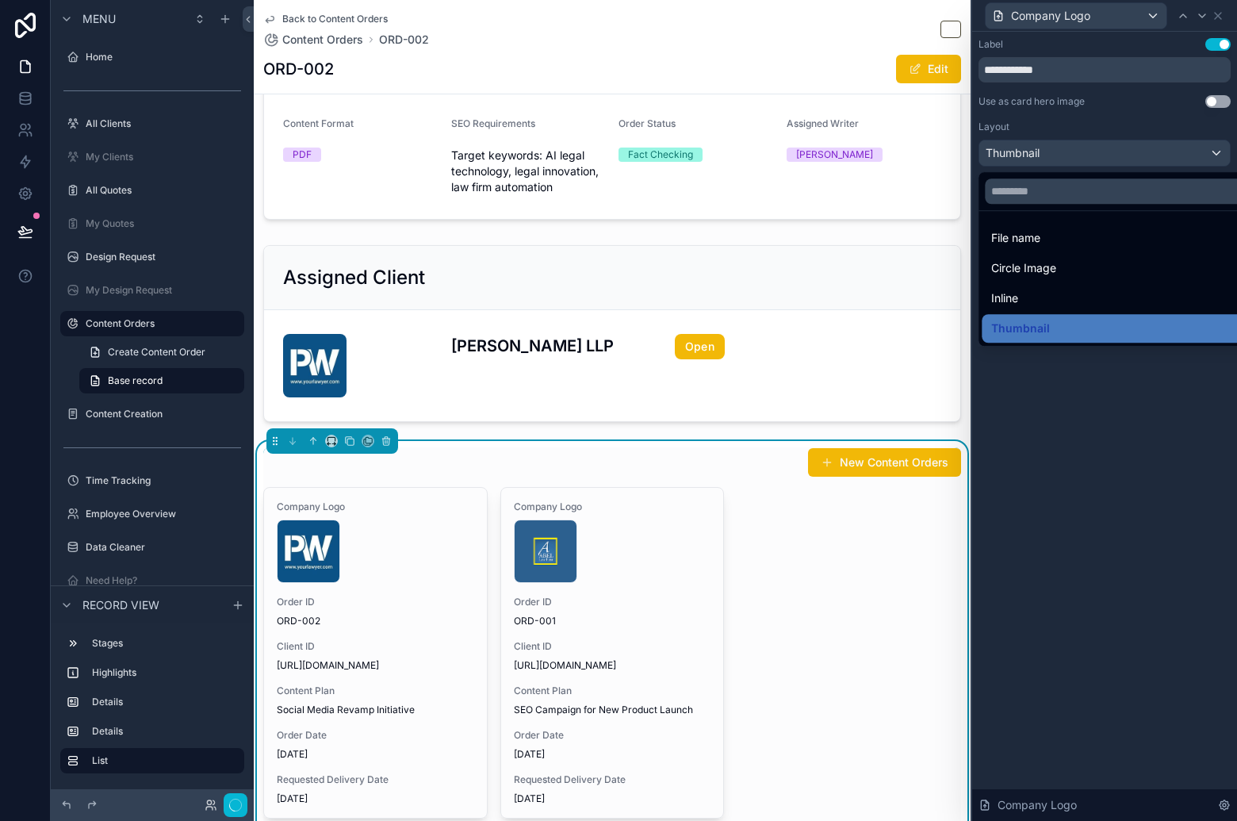
click at [1109, 290] on div "Inline" at bounding box center [1122, 298] width 262 height 19
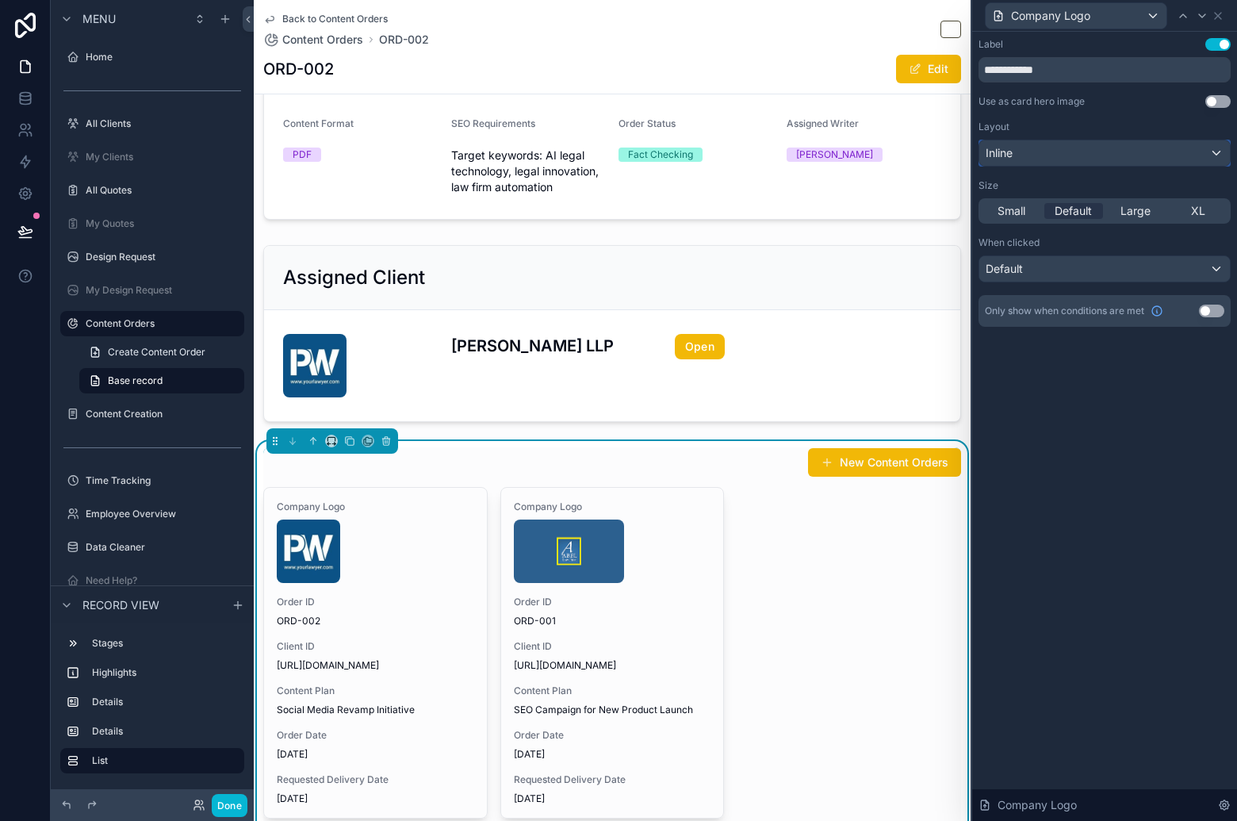
click at [1169, 153] on div "Inline" at bounding box center [1104, 152] width 251 height 25
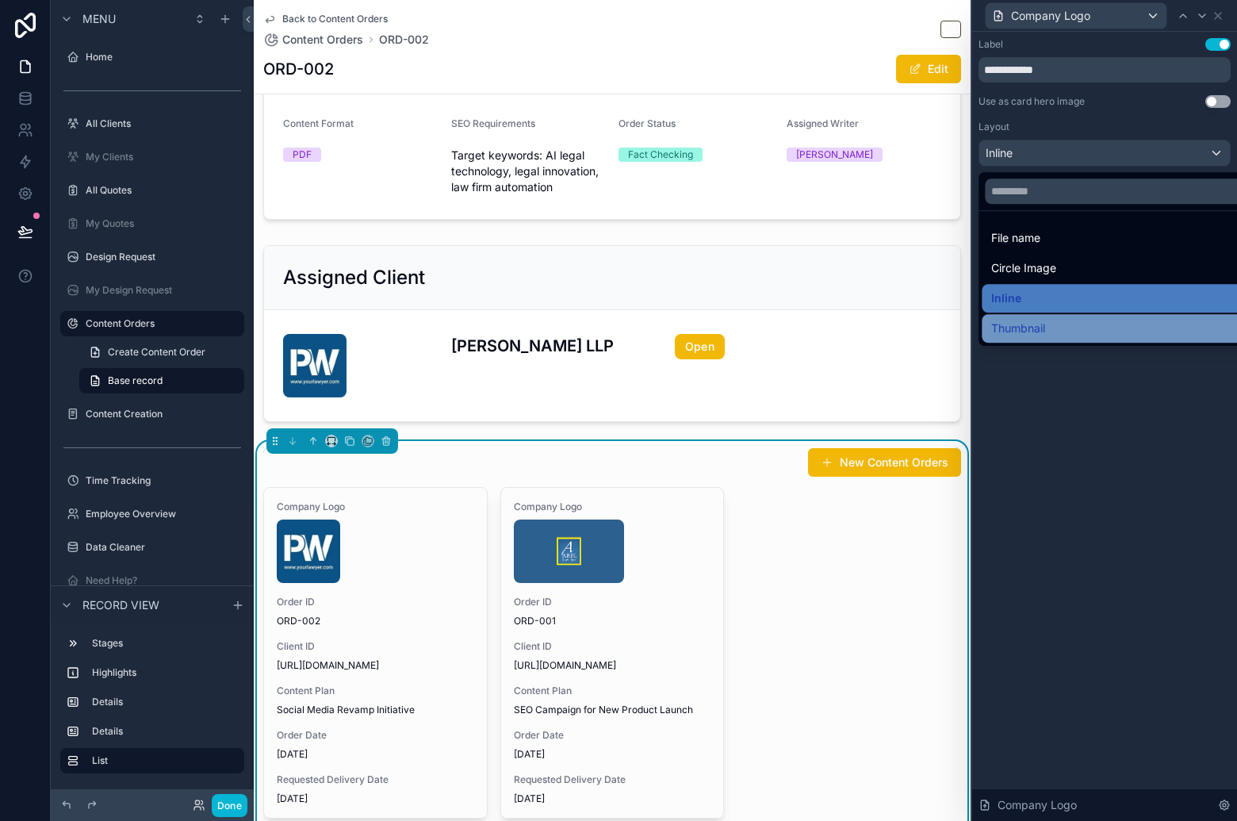
click at [1043, 325] on span "Thumbnail" at bounding box center [1018, 328] width 54 height 19
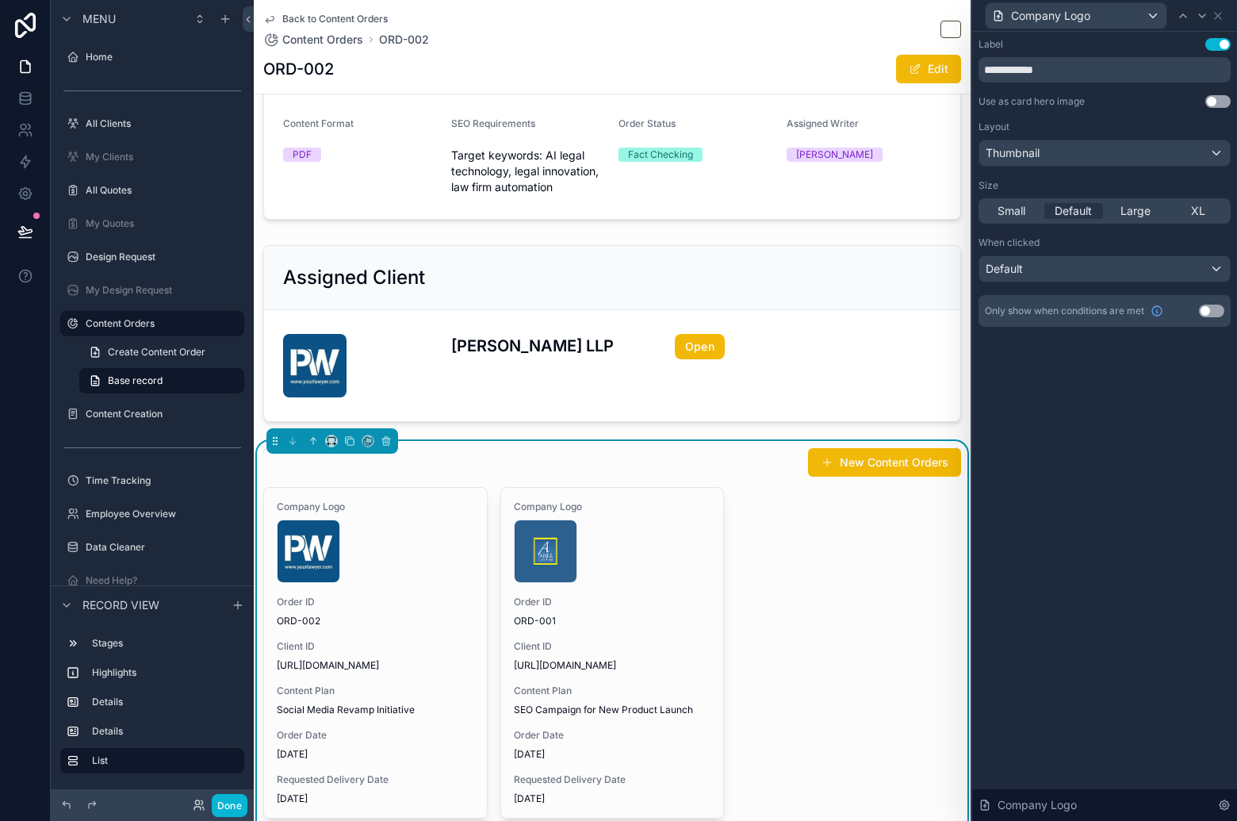
click at [1222, 104] on button "Use setting" at bounding box center [1217, 101] width 25 height 13
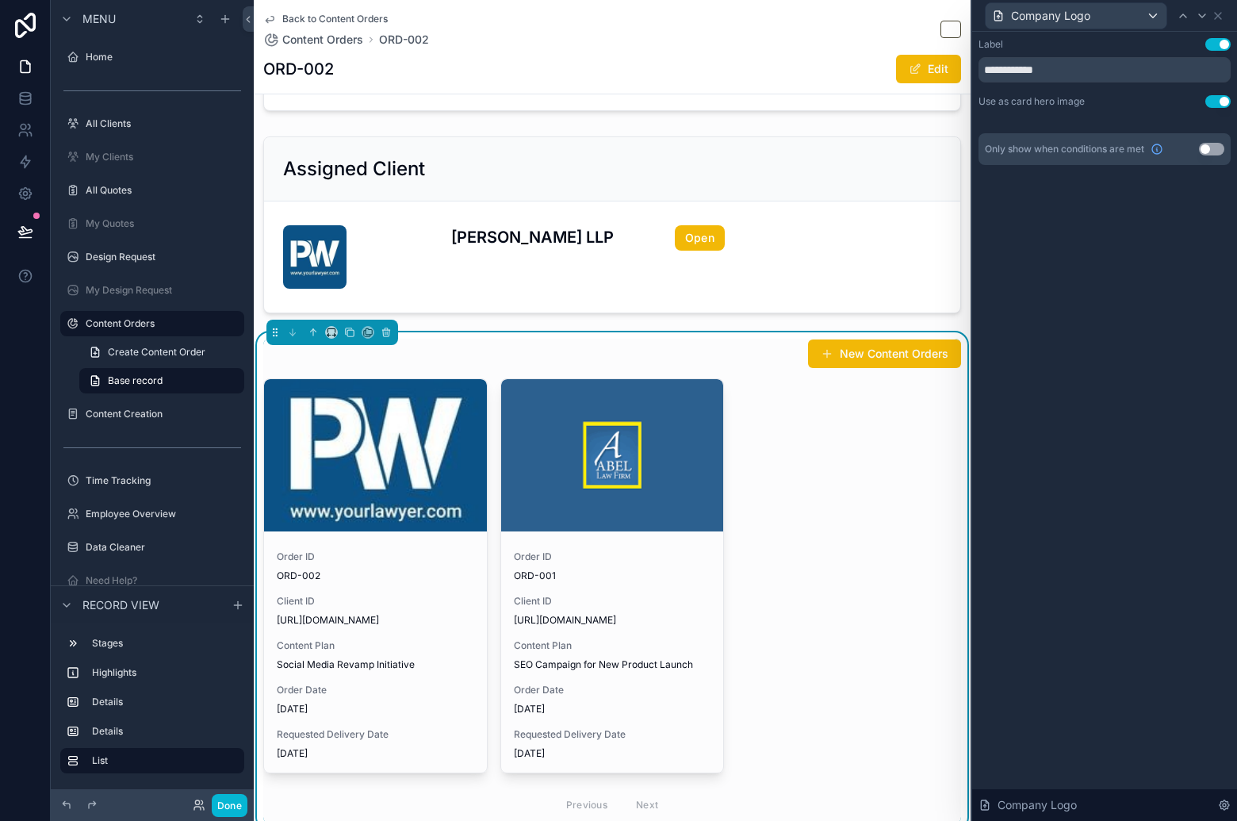
scroll to position [500, 0]
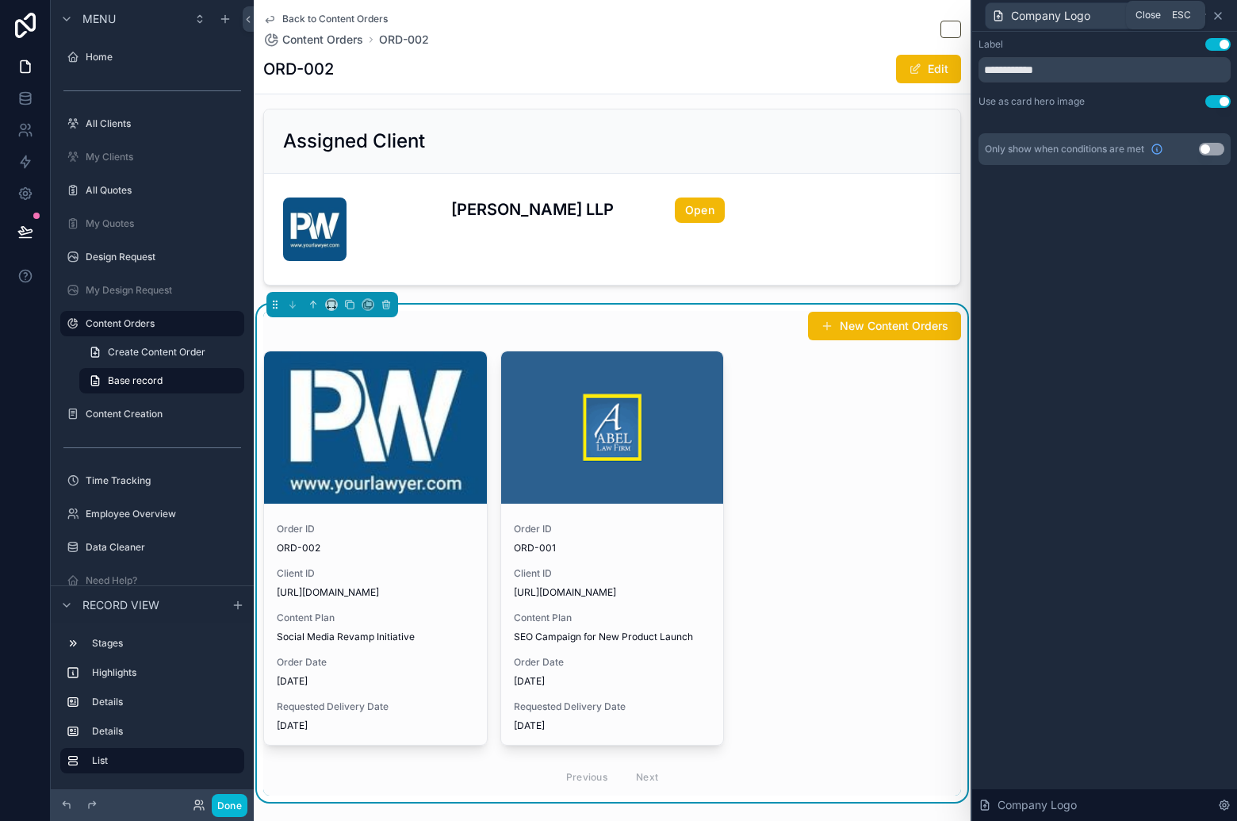
click at [1218, 21] on icon at bounding box center [1218, 16] width 13 height 13
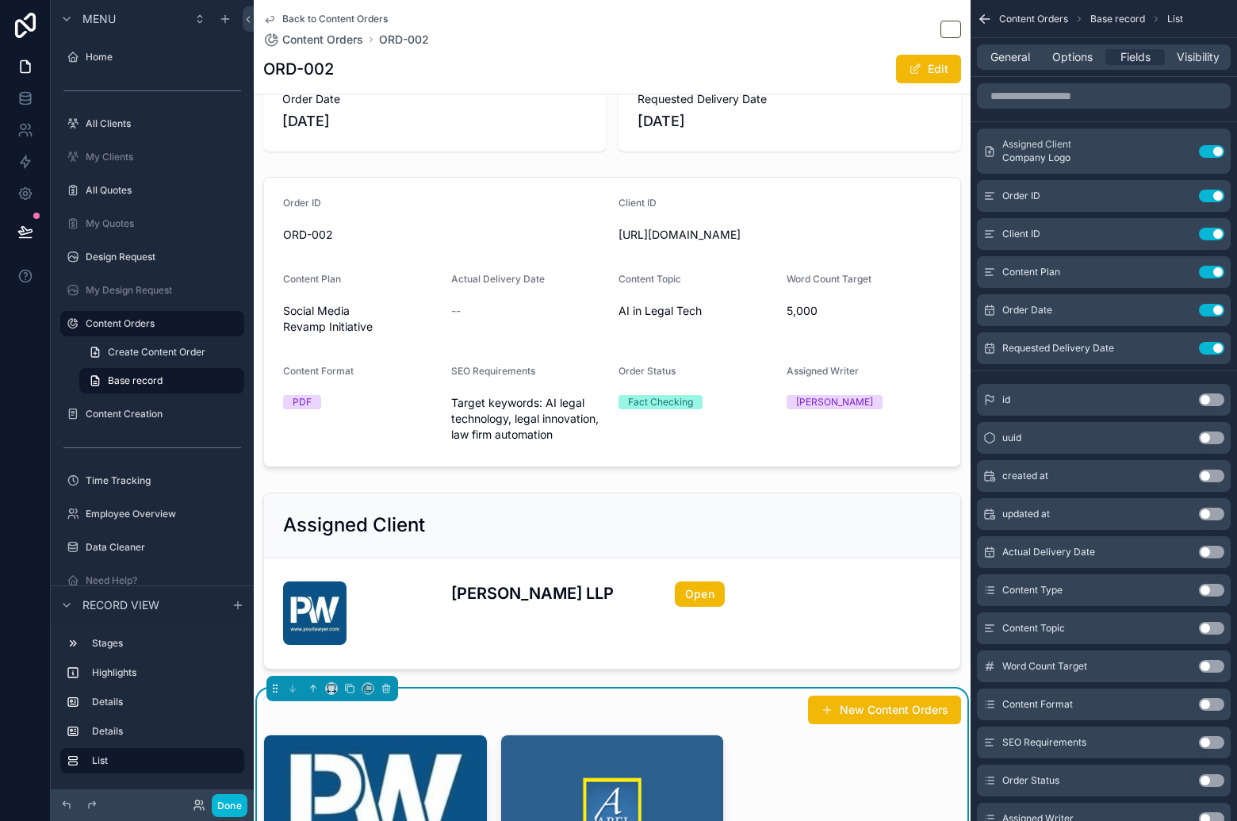
scroll to position [117, 0]
click at [1074, 55] on span "Options" at bounding box center [1072, 57] width 40 height 16
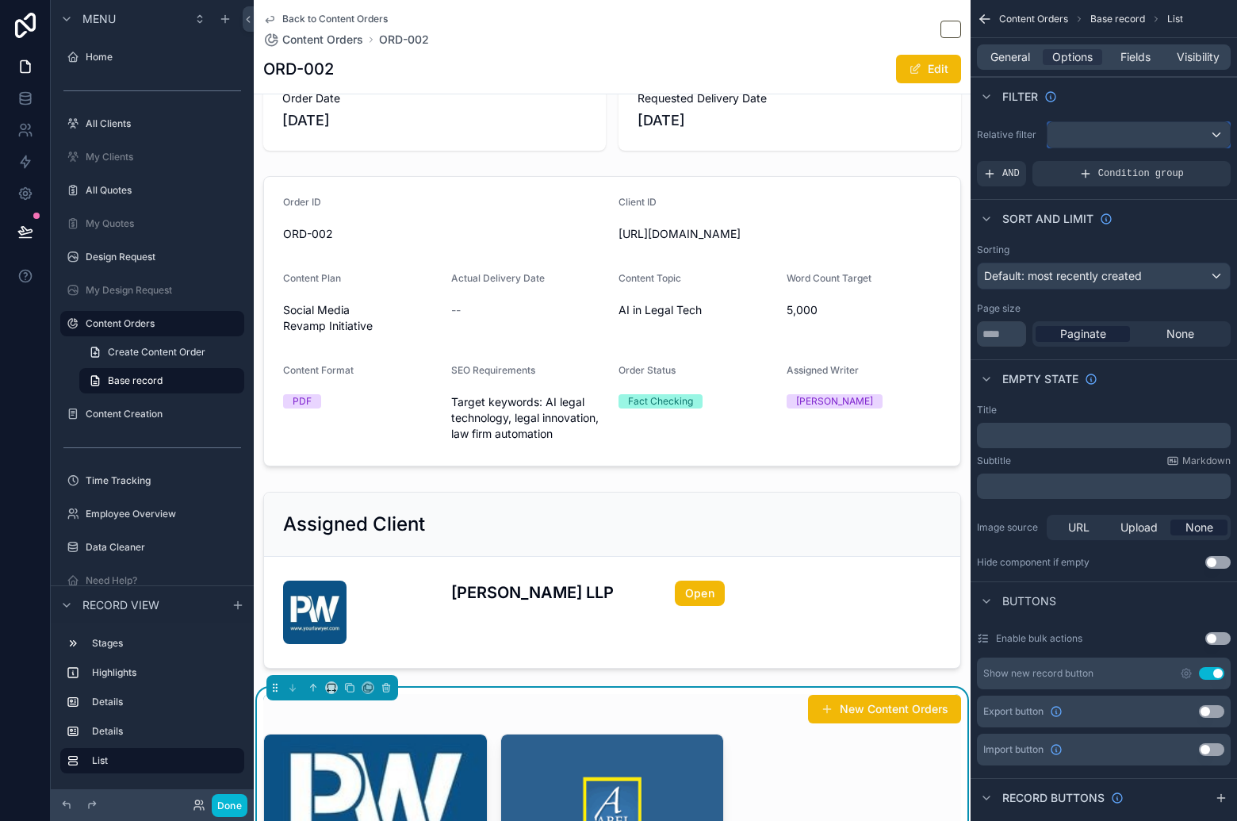
click at [1124, 128] on div "scrollable content" at bounding box center [1138, 134] width 182 height 25
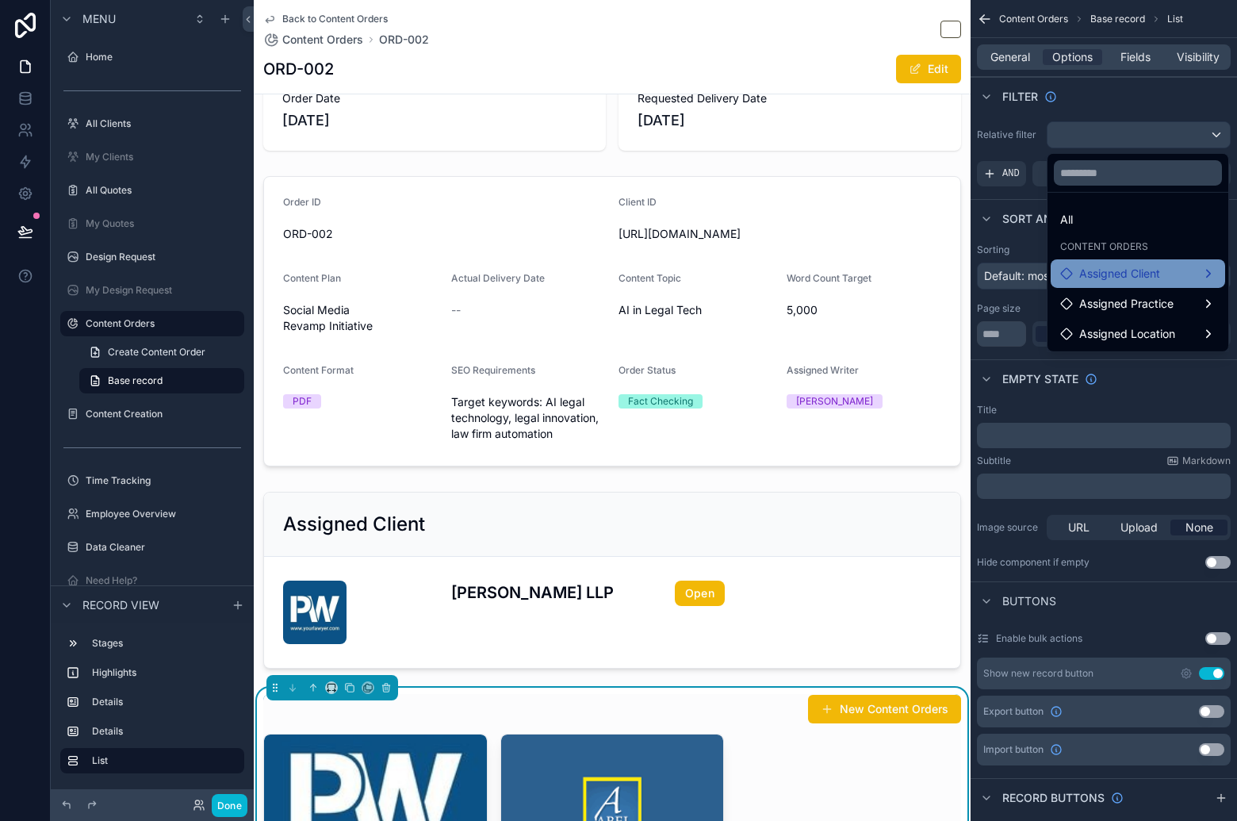
click at [1153, 278] on span "Assigned Client" at bounding box center [1119, 273] width 81 height 19
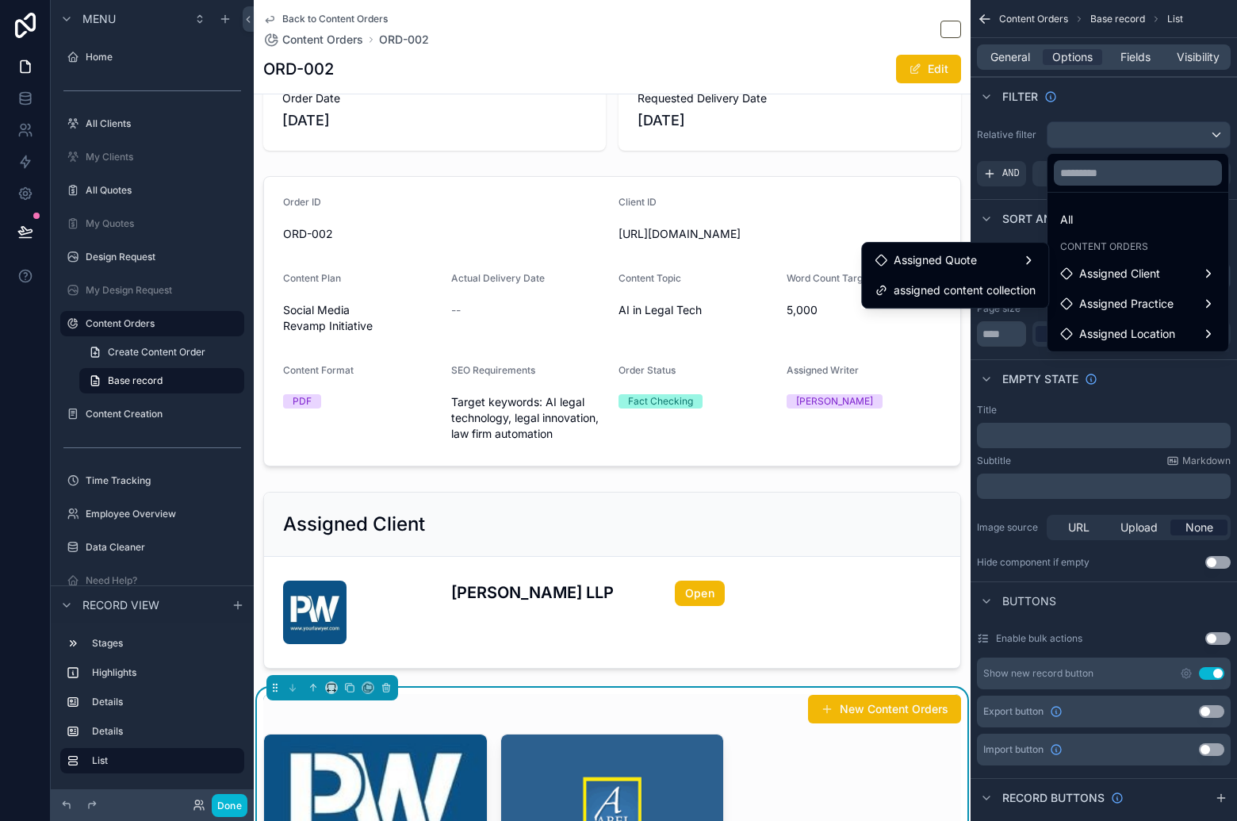
click at [987, 285] on span "assigned content collection" at bounding box center [965, 290] width 142 height 19
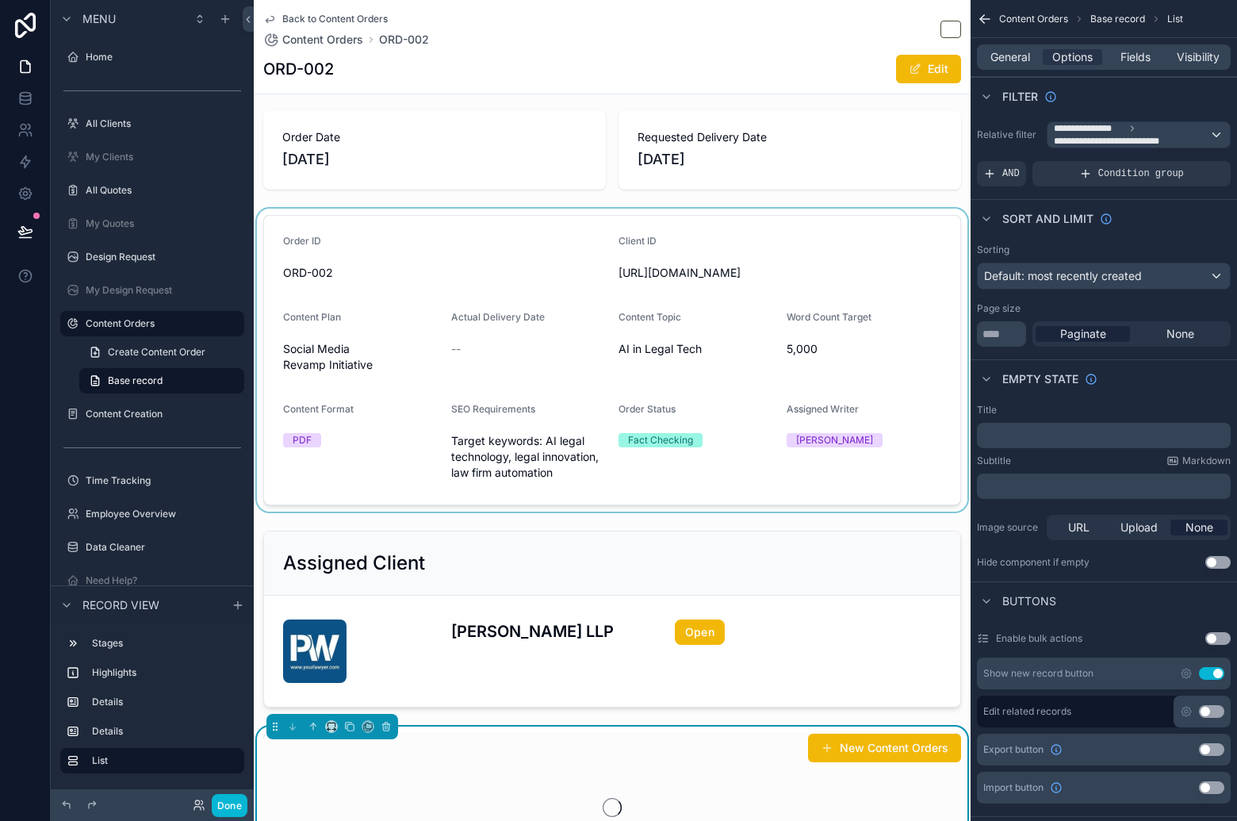
scroll to position [338, 0]
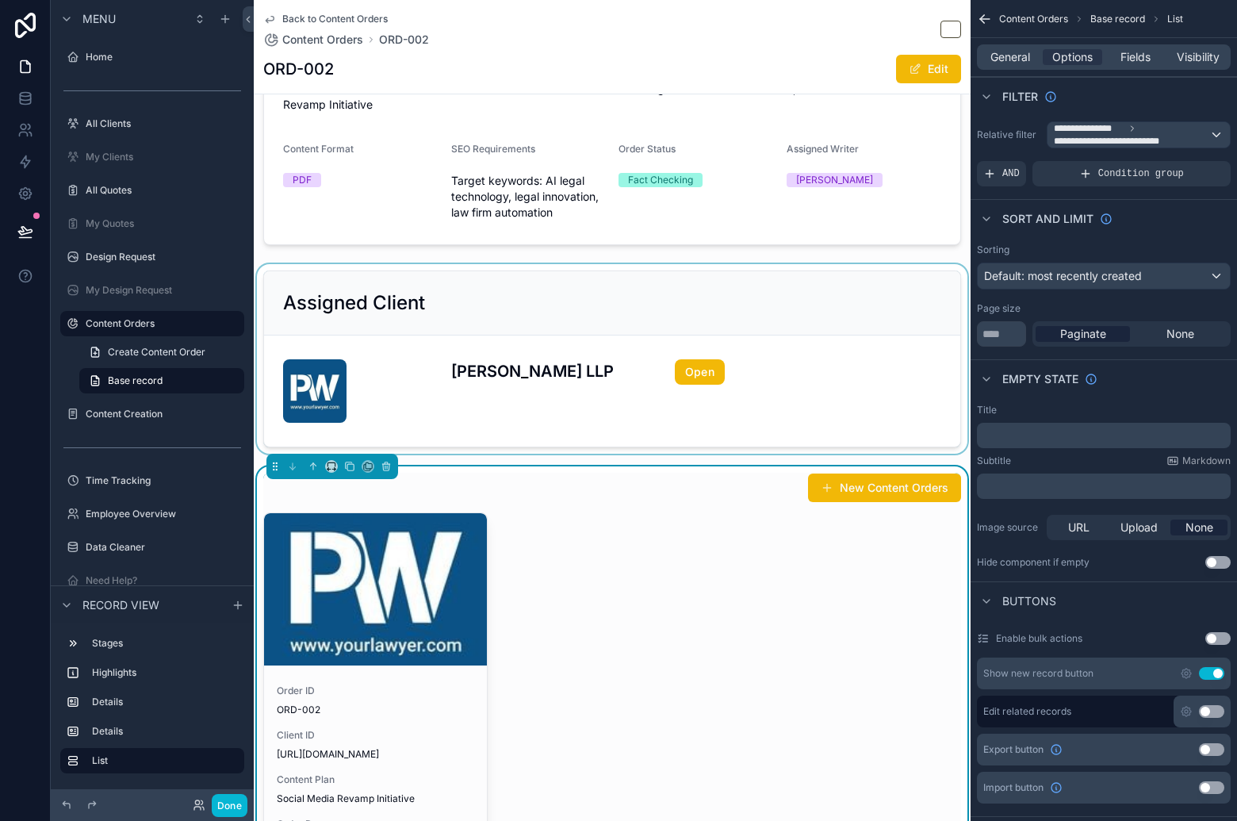
drag, startPoint x: 852, startPoint y: 332, endPoint x: 962, endPoint y: 268, distance: 127.6
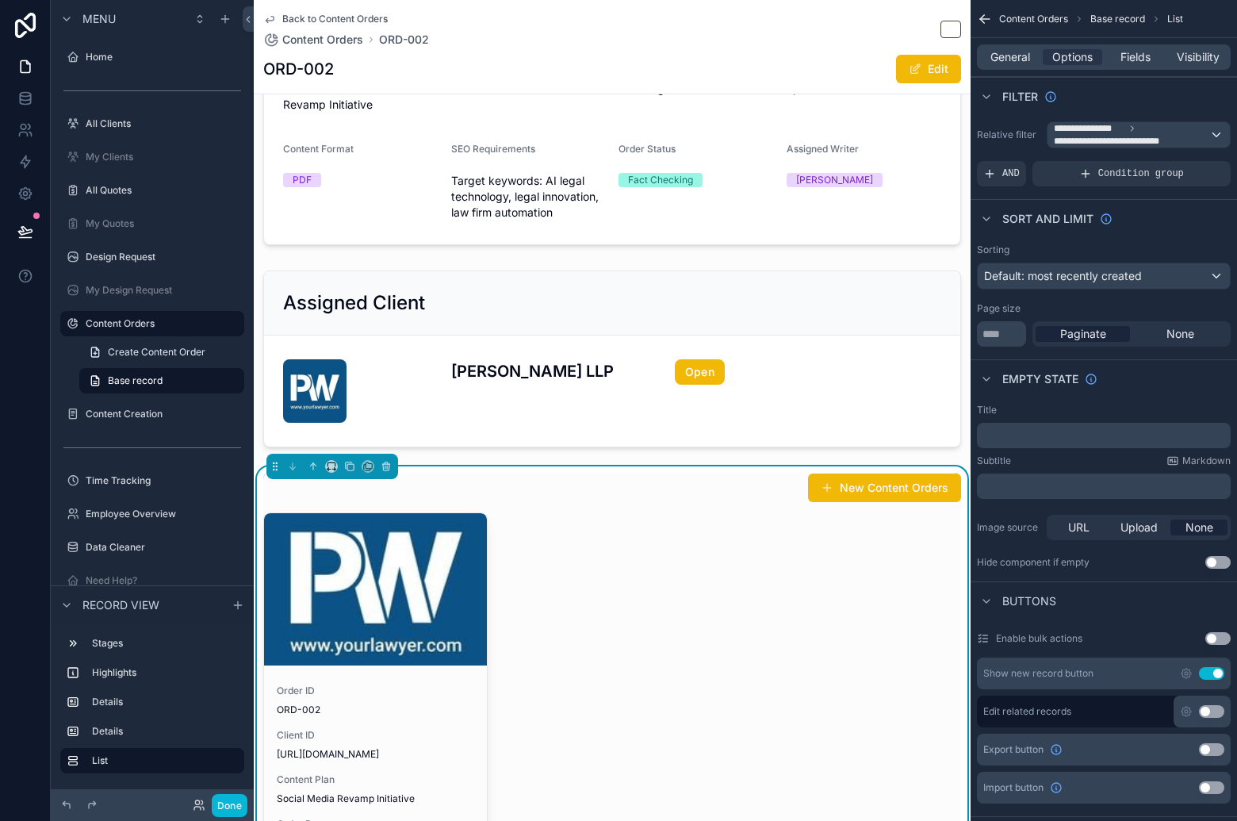
click at [852, 332] on div "scrollable content" at bounding box center [612, 359] width 717 height 190
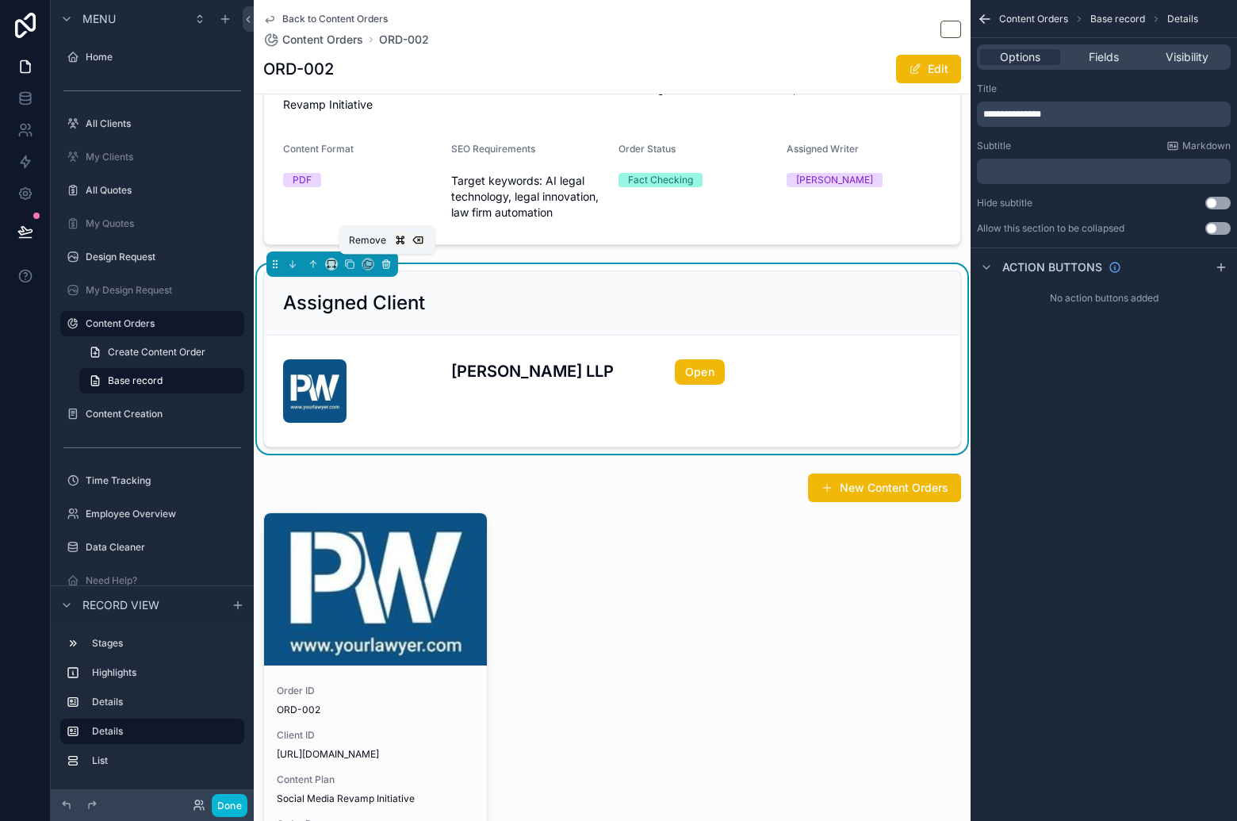
click at [385, 262] on icon "scrollable content" at bounding box center [386, 263] width 11 height 11
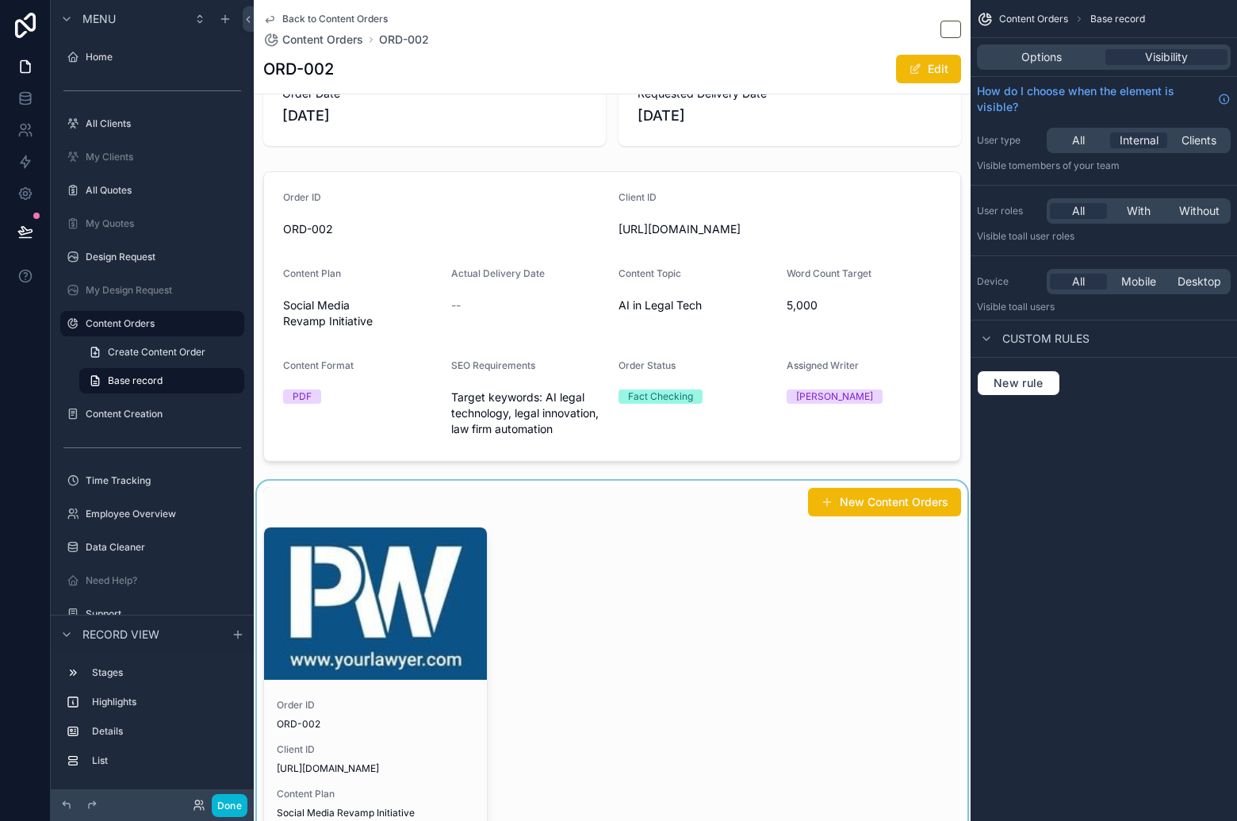
scroll to position [147, 0]
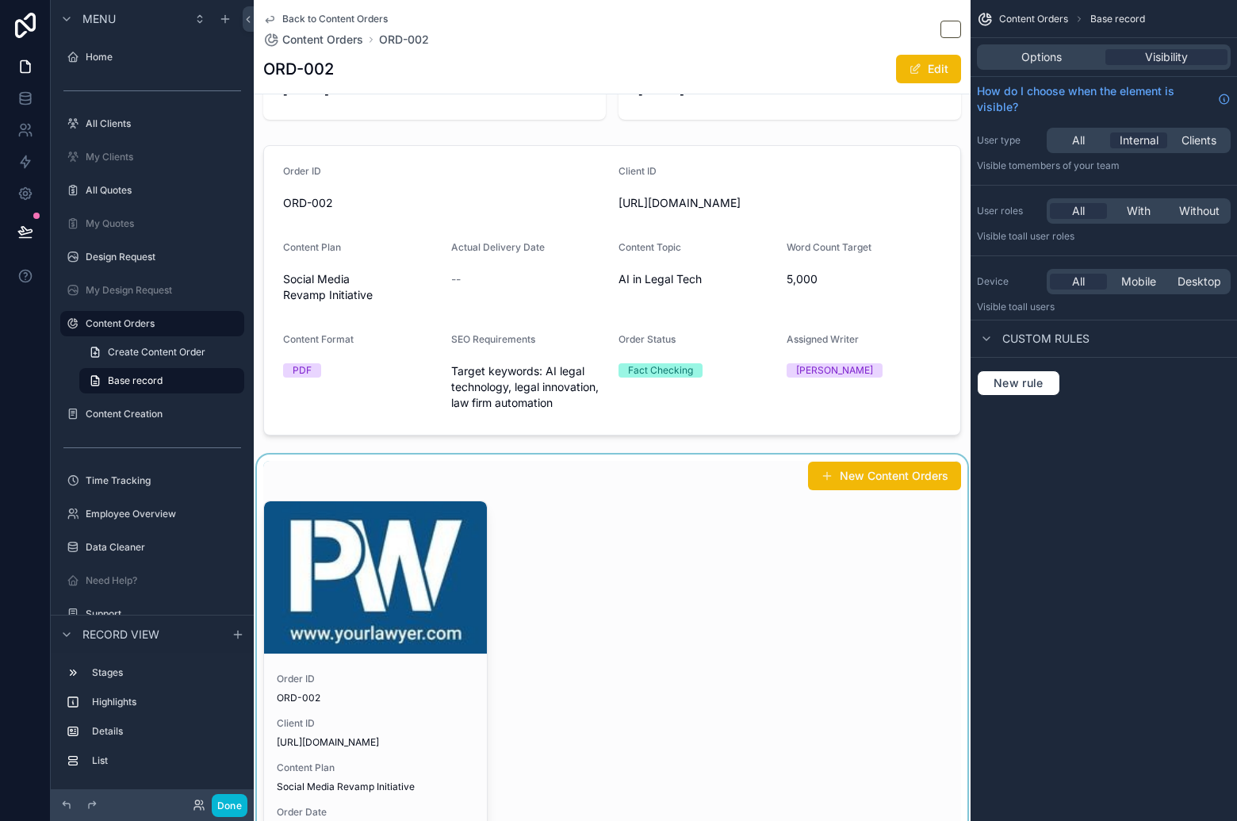
click at [766, 569] on div "scrollable content" at bounding box center [612, 702] width 717 height 497
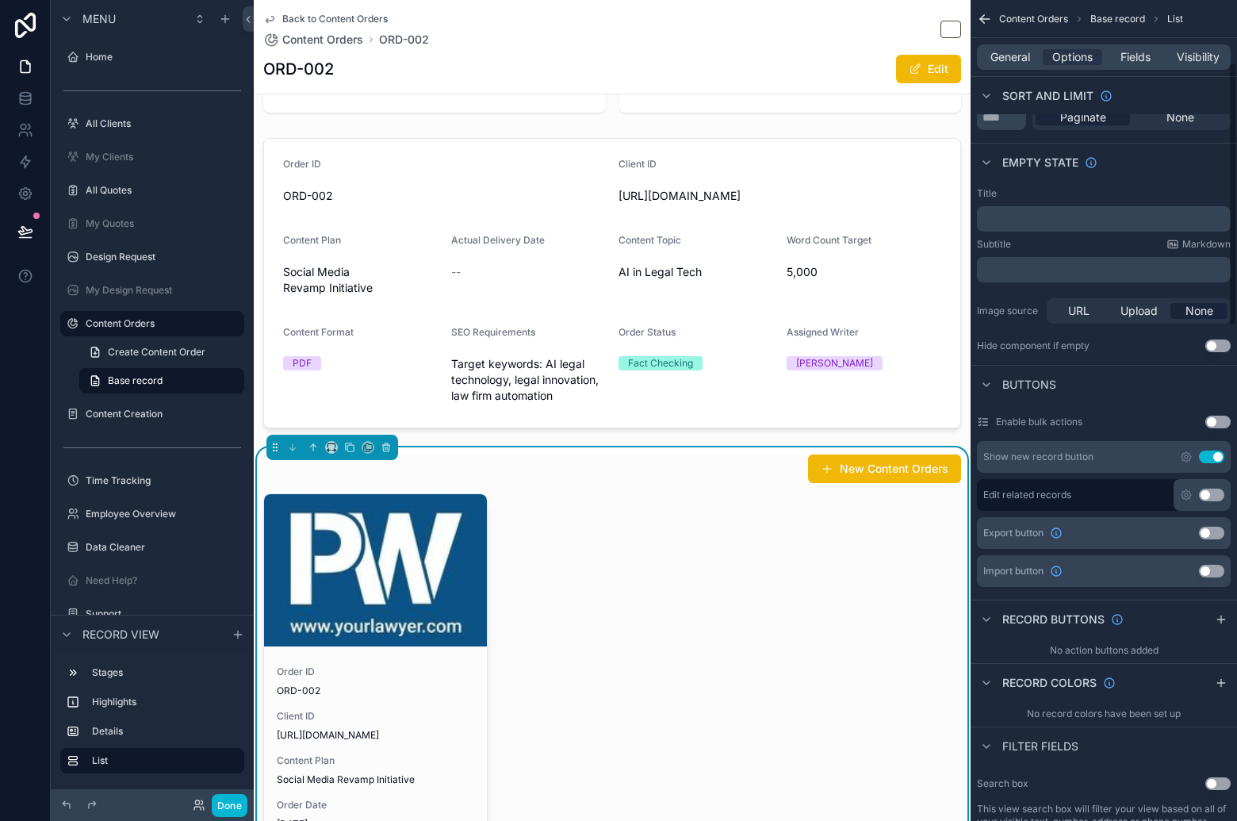
scroll to position [219, 0]
click at [1214, 457] on button "Use setting" at bounding box center [1211, 454] width 25 height 13
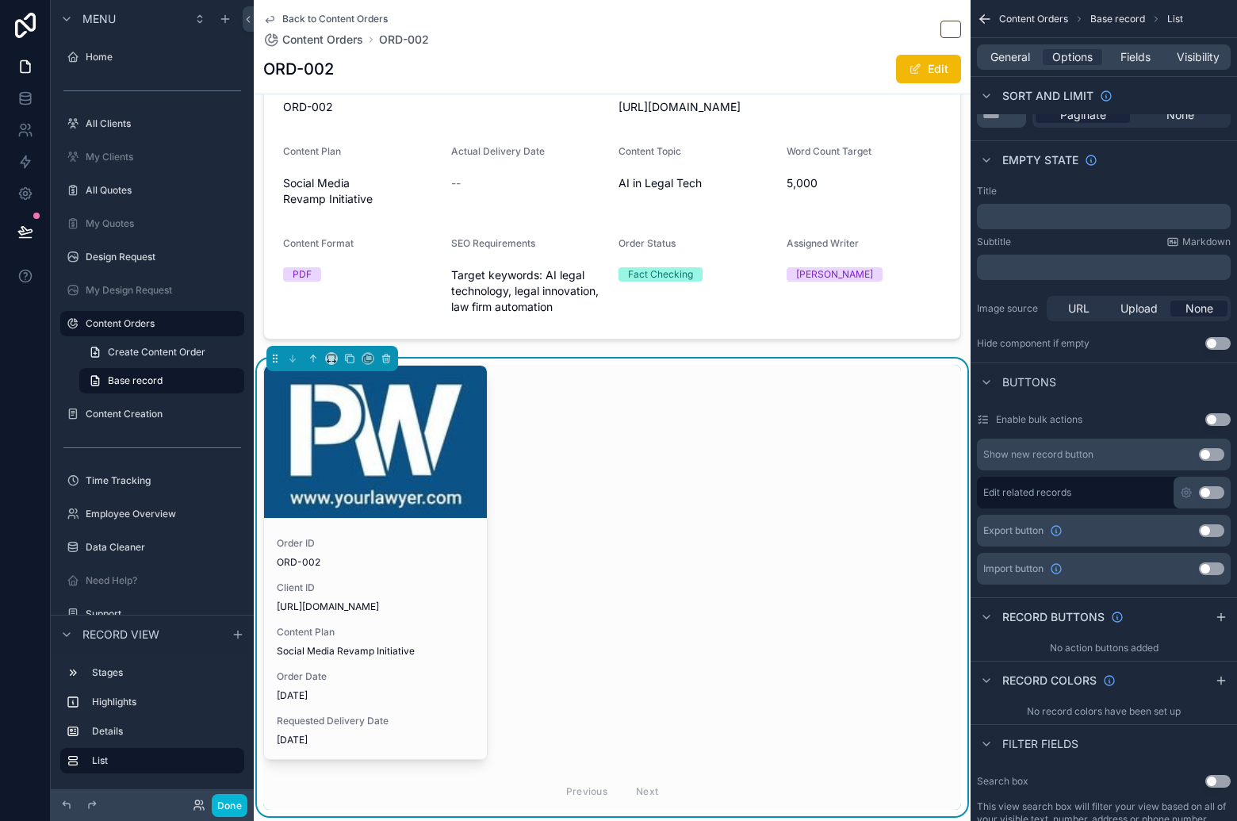
scroll to position [266, 0]
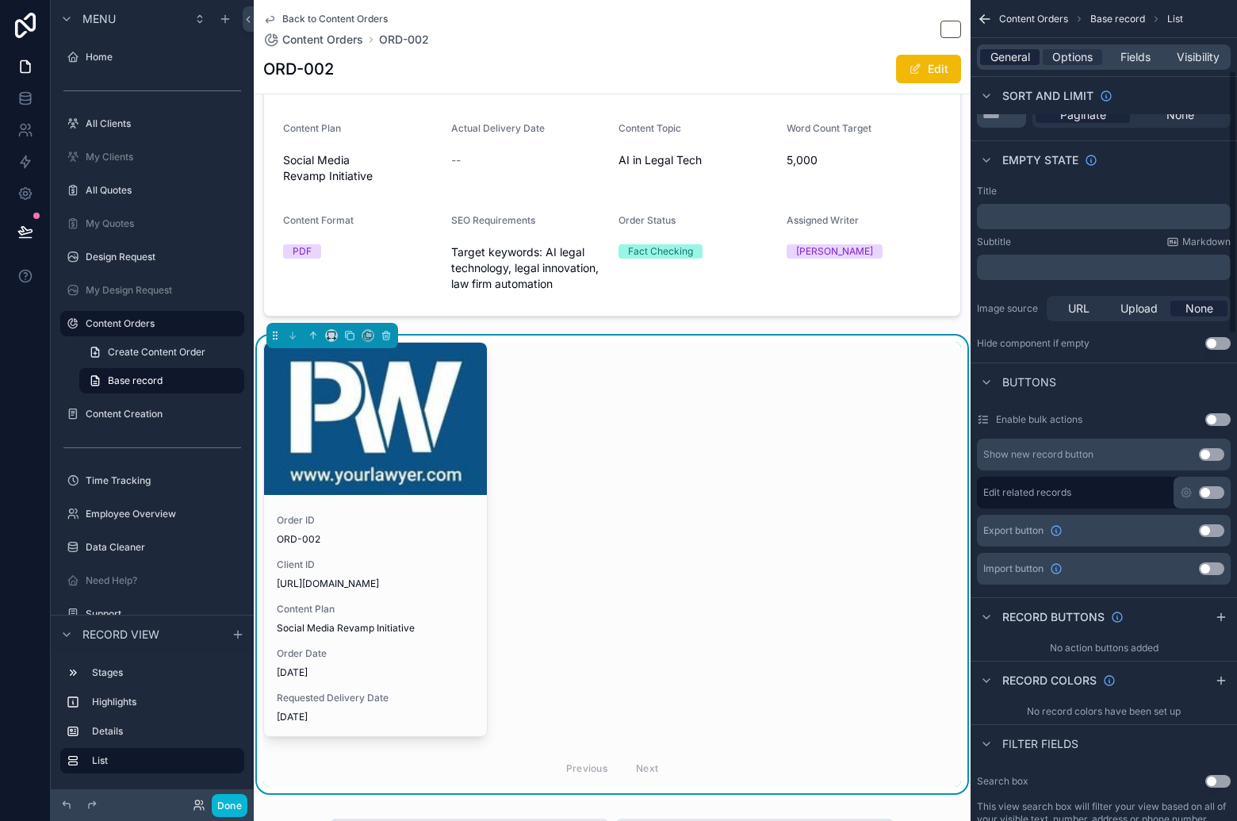
click at [1017, 55] on span "General" at bounding box center [1010, 57] width 40 height 16
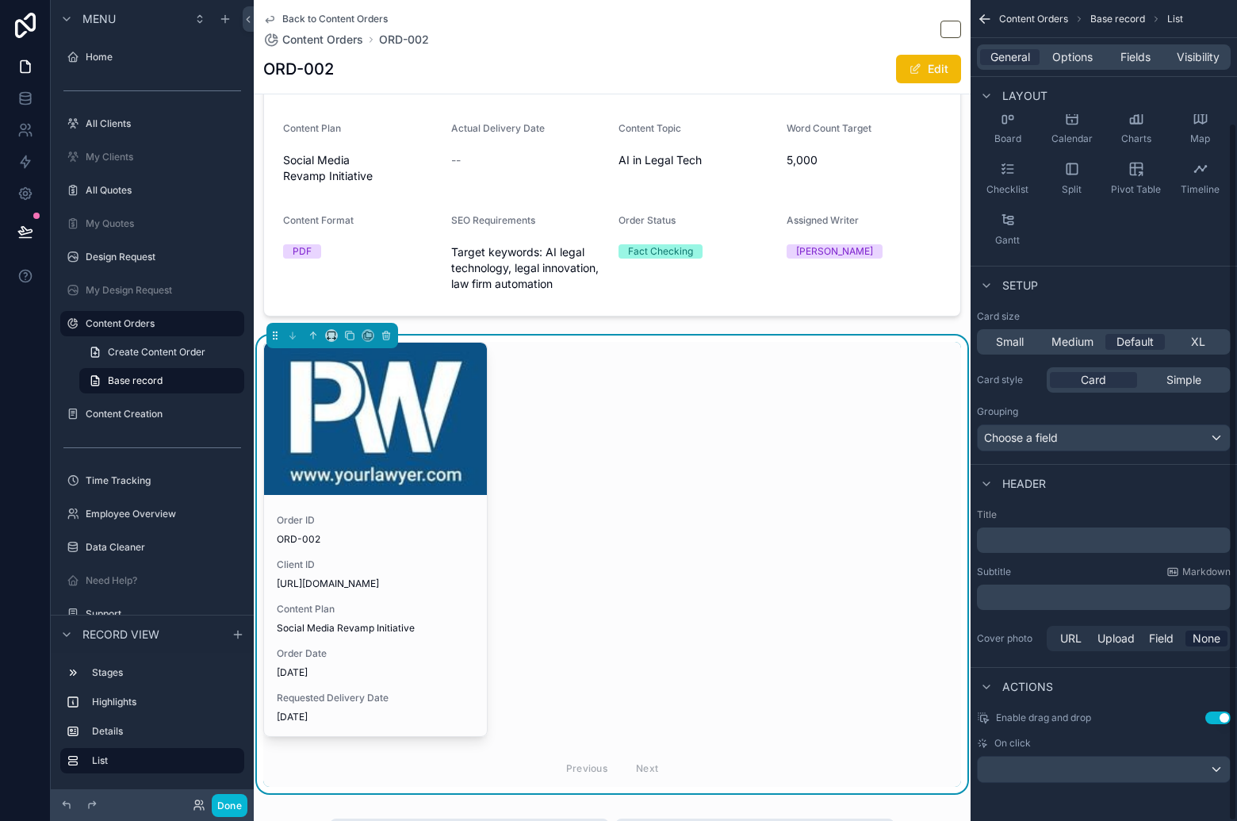
scroll to position [145, 0]
click at [1081, 544] on p "﻿" at bounding box center [1105, 541] width 244 height 16
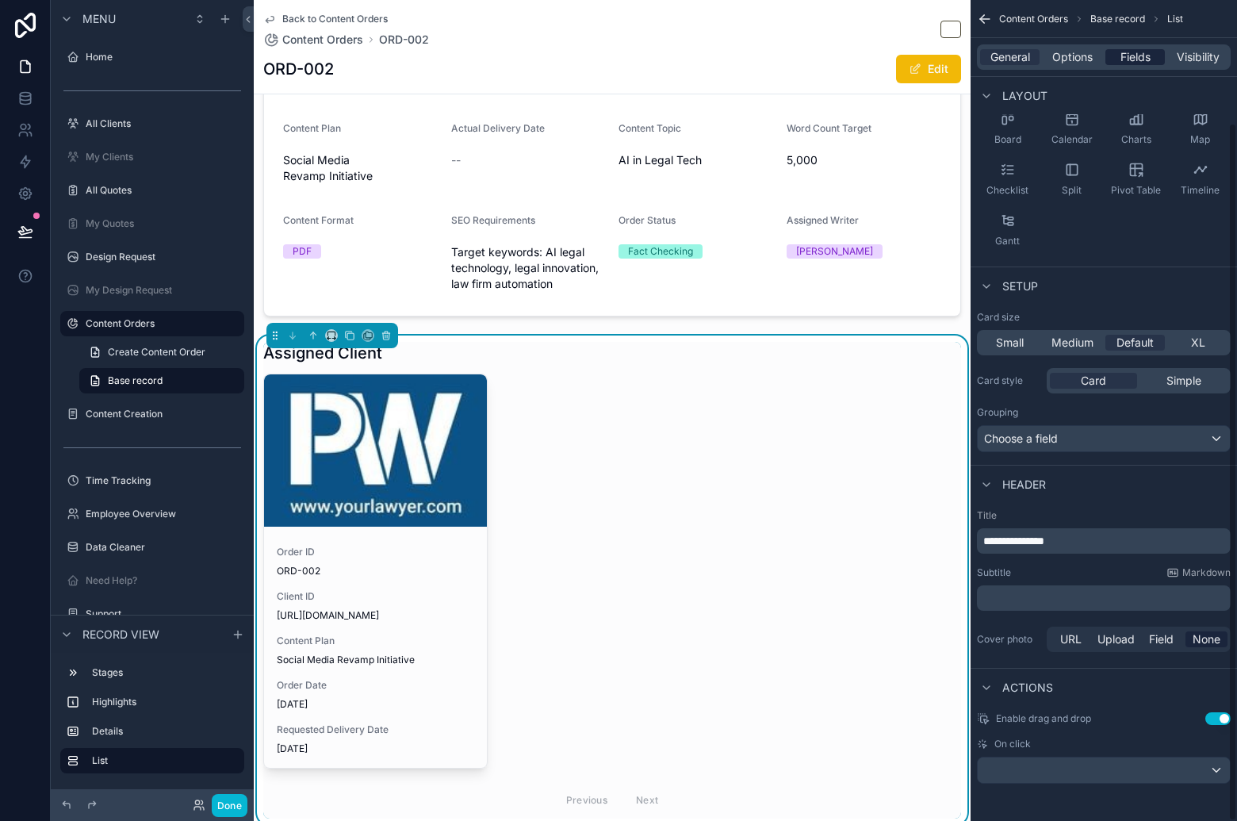
click at [1131, 59] on span "Fields" at bounding box center [1135, 57] width 30 height 16
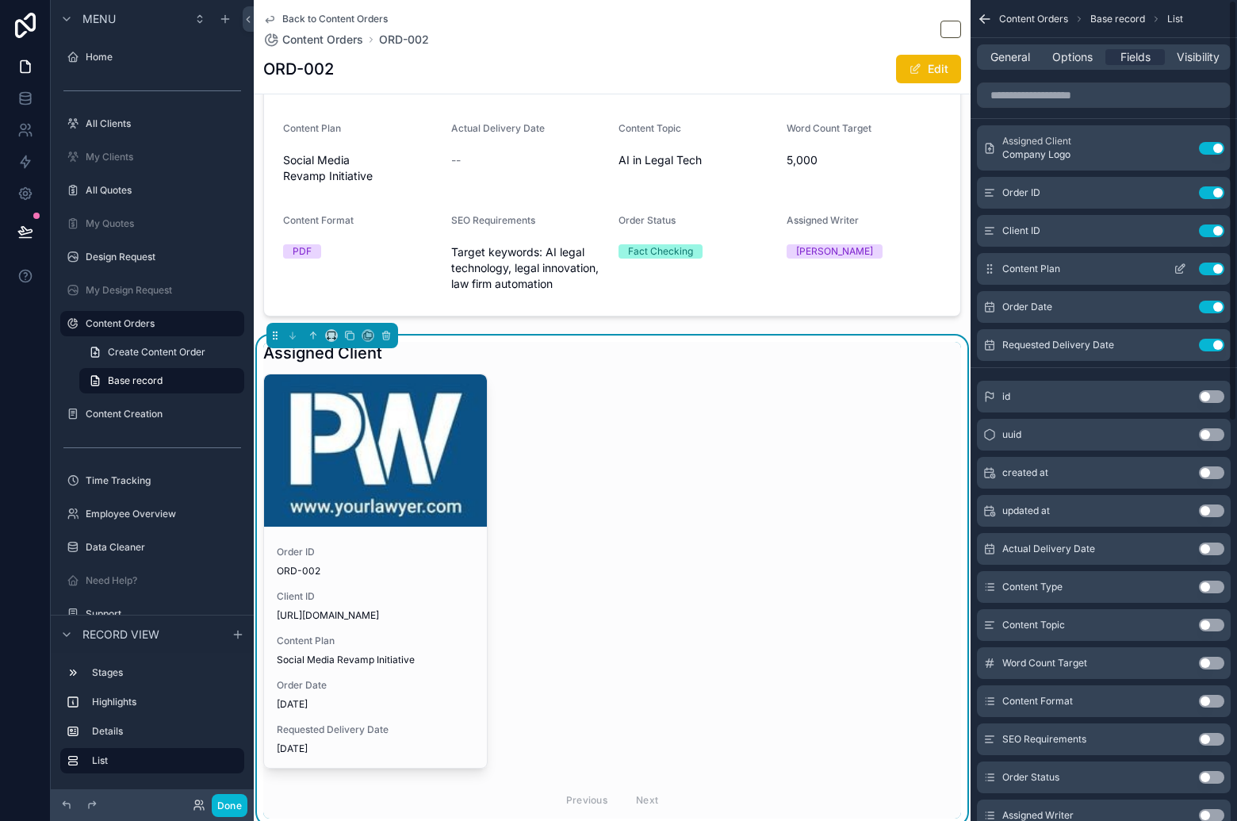
scroll to position [0, 0]
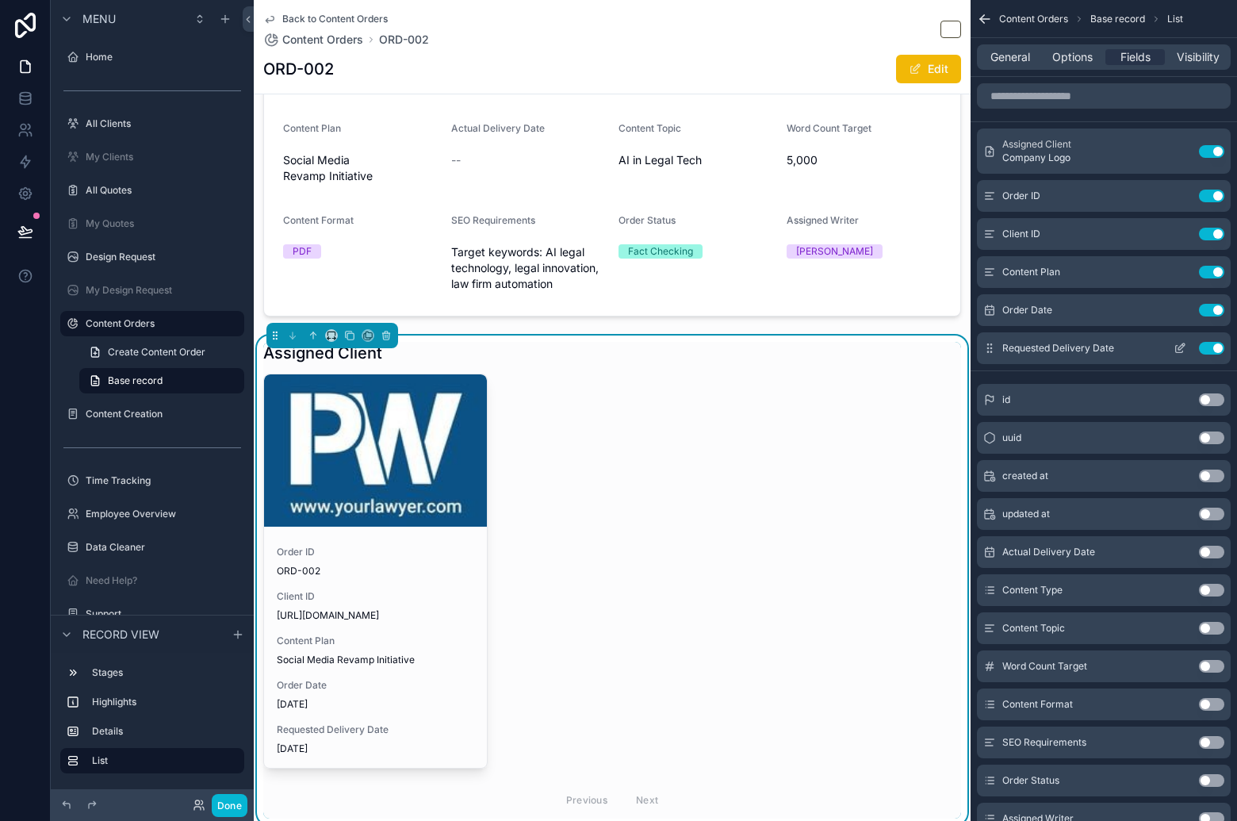
click at [1218, 346] on button "Use setting" at bounding box center [1211, 348] width 25 height 13
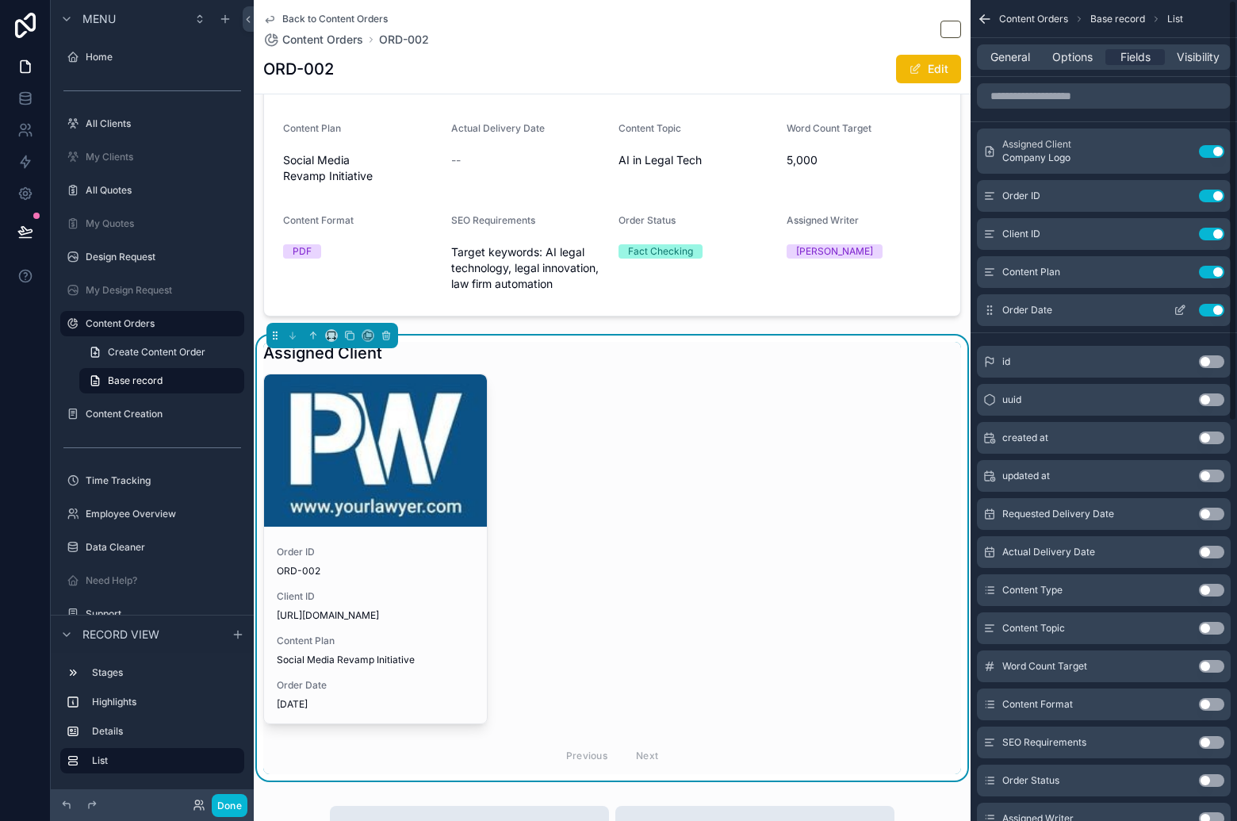
click at [1216, 304] on div "Use setting" at bounding box center [1195, 310] width 57 height 13
click at [1212, 308] on button "Use setting" at bounding box center [1211, 310] width 25 height 13
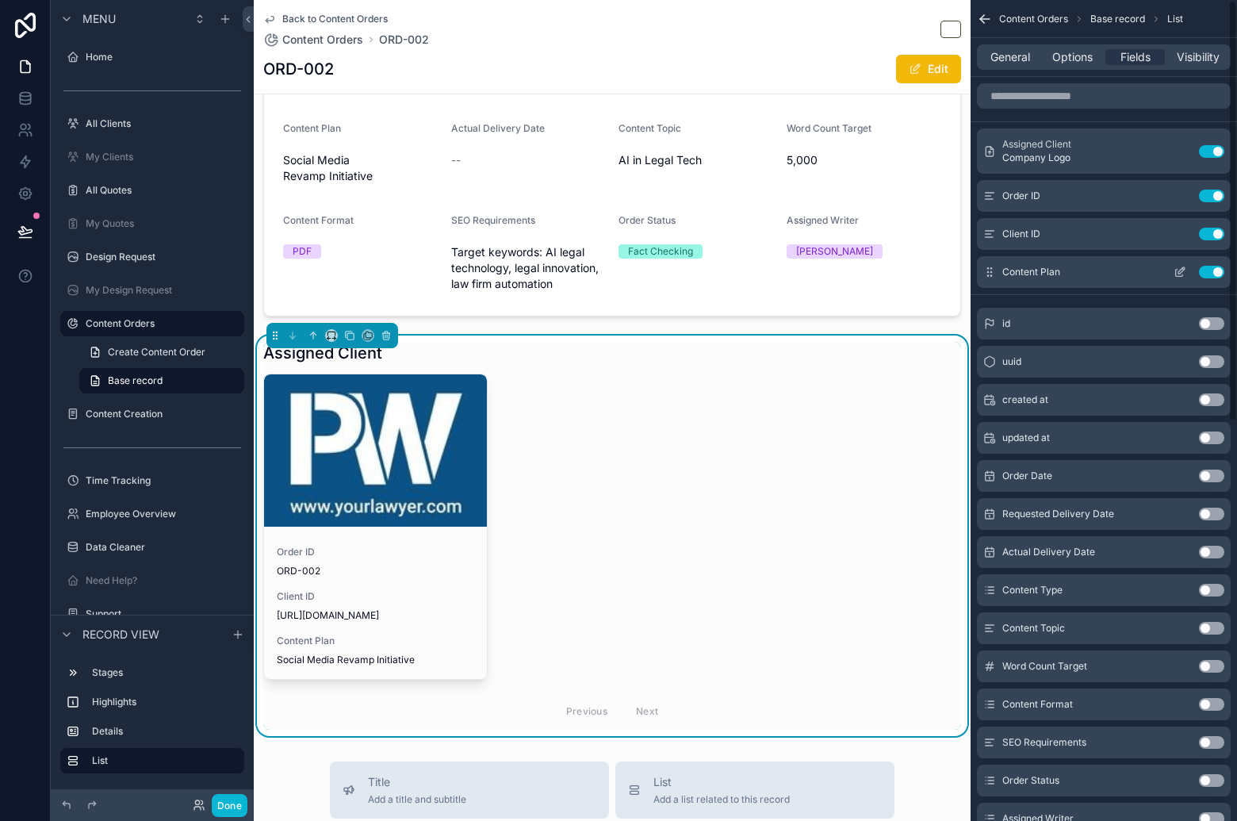
click at [1214, 270] on button "Use setting" at bounding box center [1211, 272] width 25 height 13
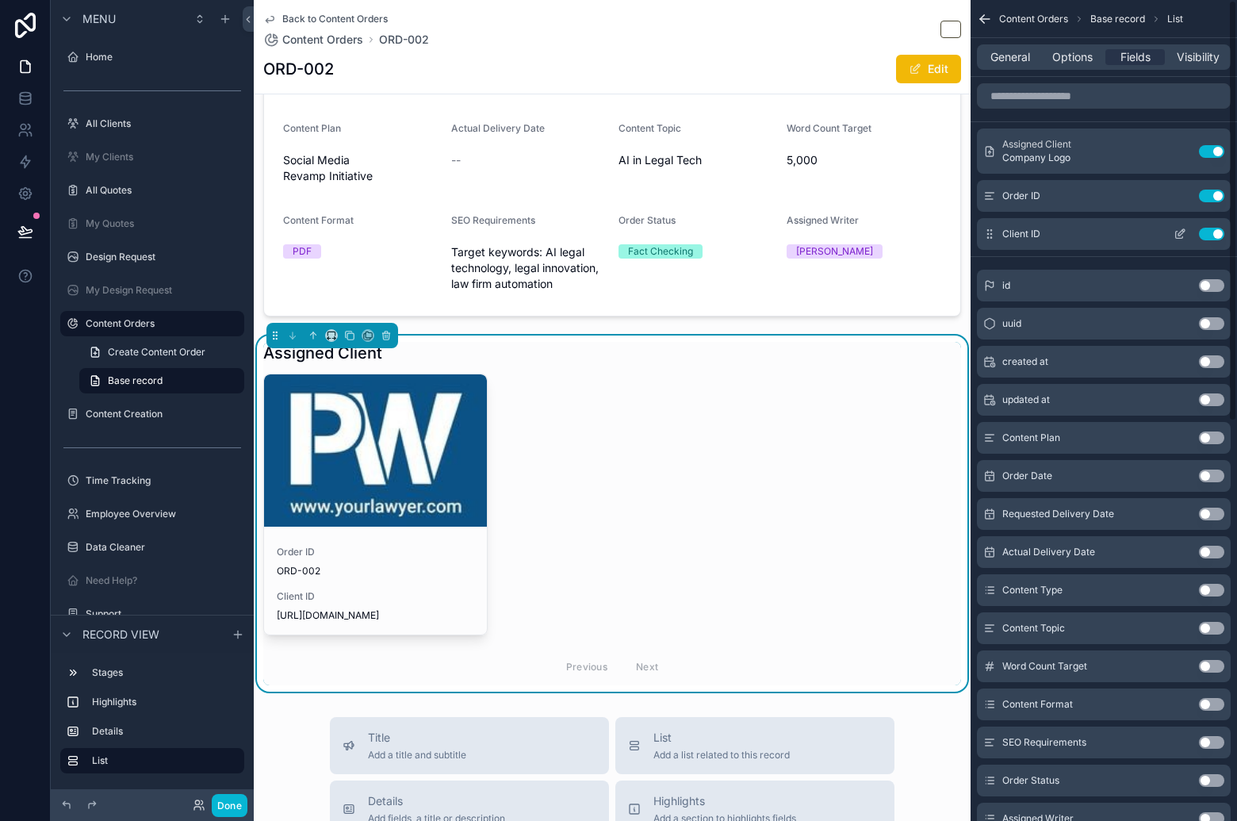
click at [1210, 232] on button "Use setting" at bounding box center [1211, 234] width 25 height 13
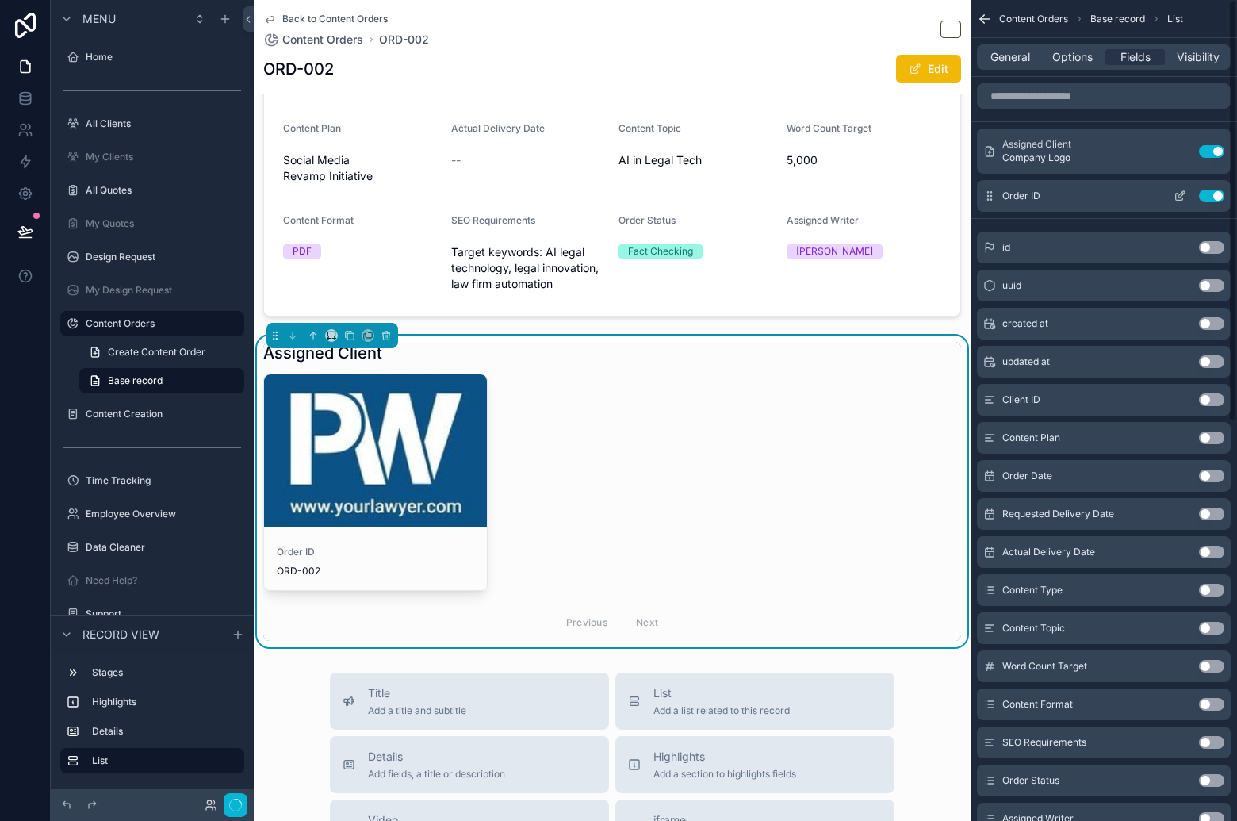
click at [1208, 203] on div "Order ID Use setting" at bounding box center [1104, 196] width 254 height 32
click at [1210, 197] on button "Use setting" at bounding box center [1211, 196] width 25 height 13
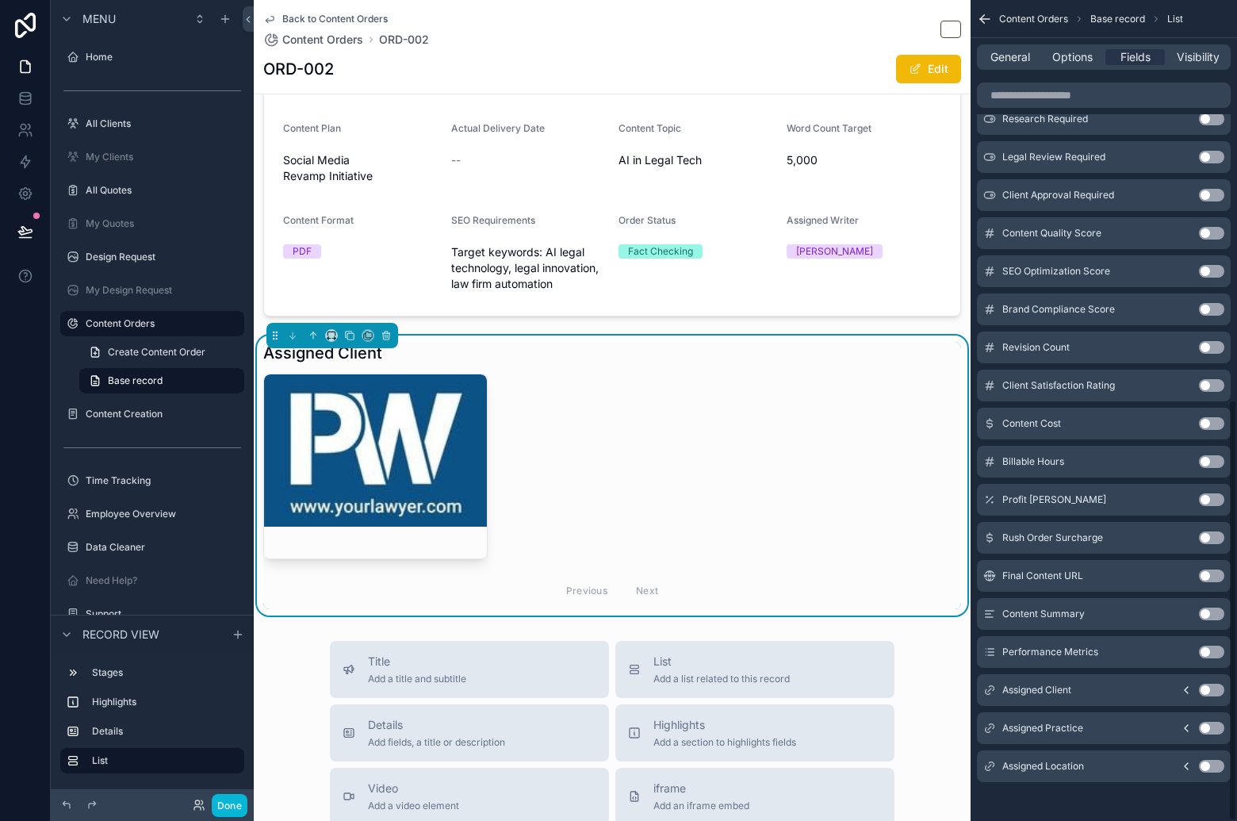
scroll to position [780, 0]
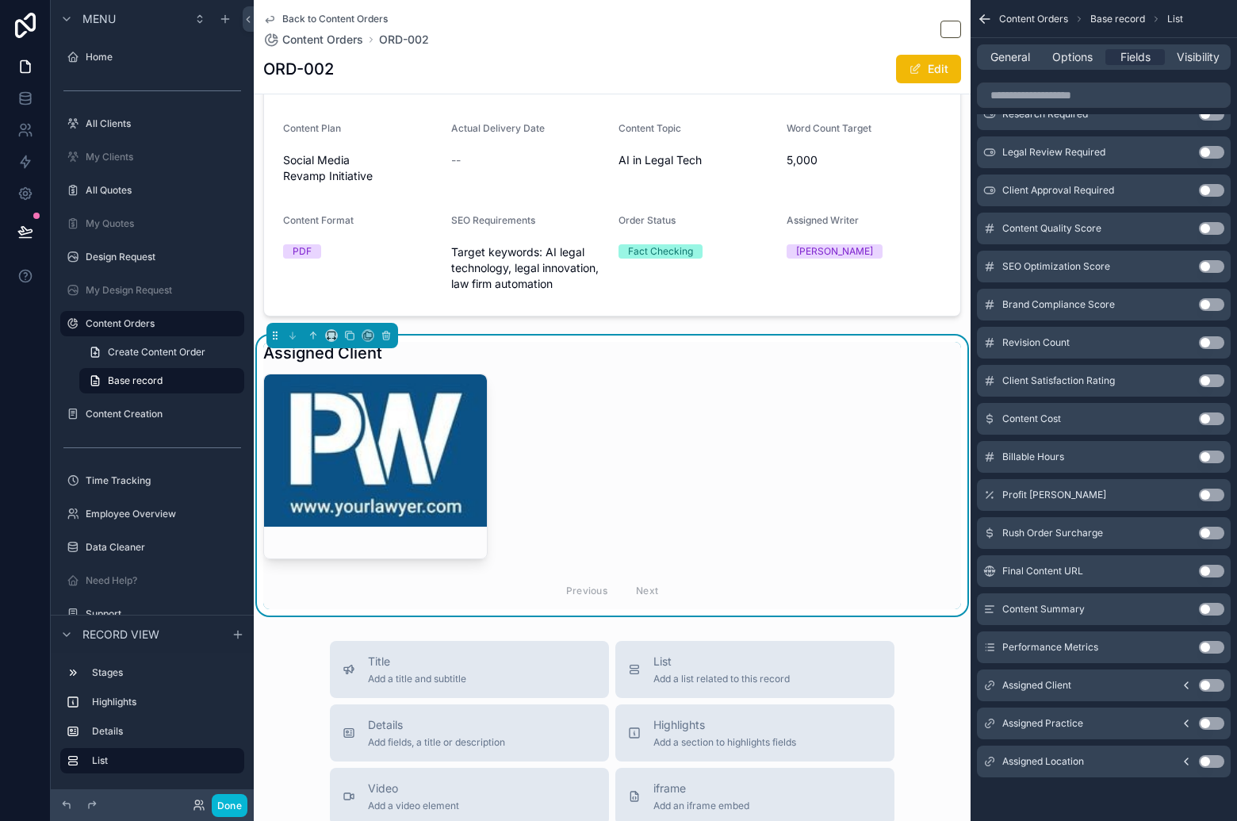
click at [1185, 684] on icon "scrollable content" at bounding box center [1186, 685] width 13 height 13
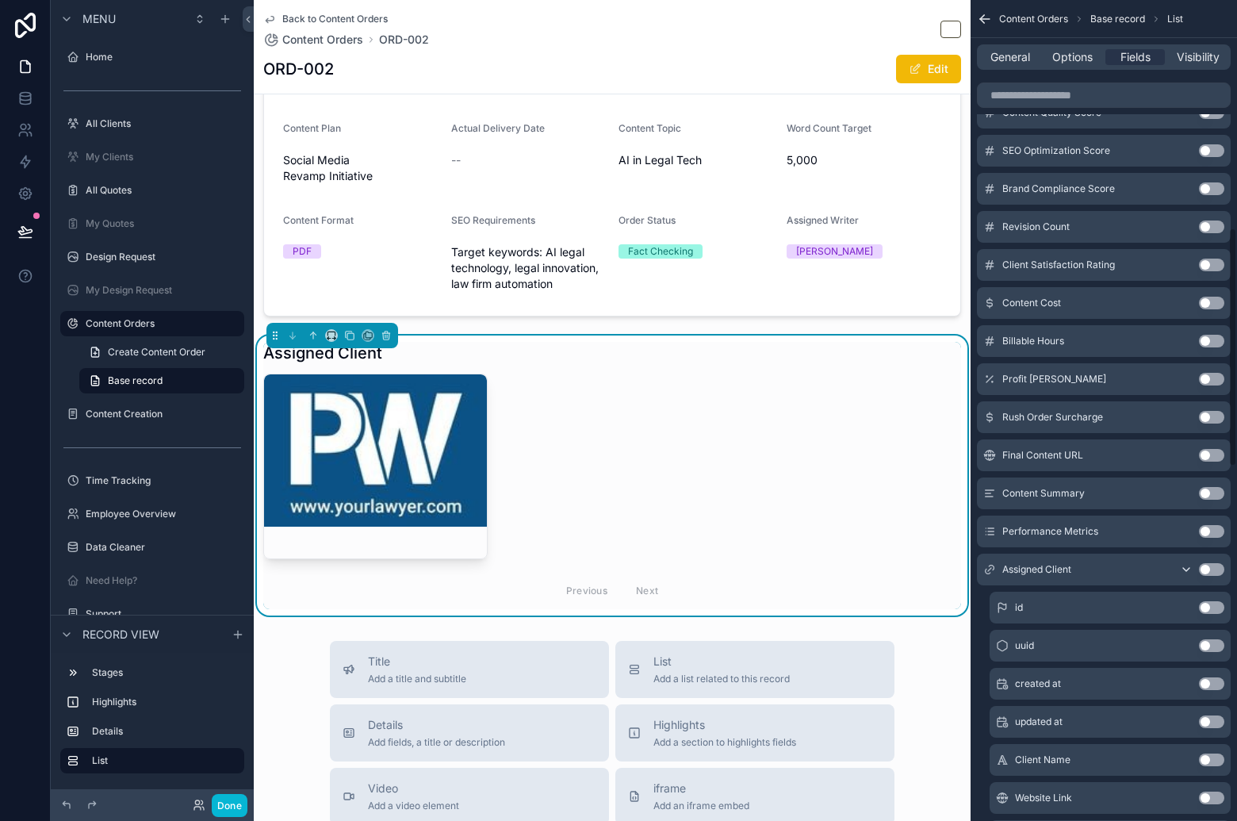
scroll to position [1144, 0]
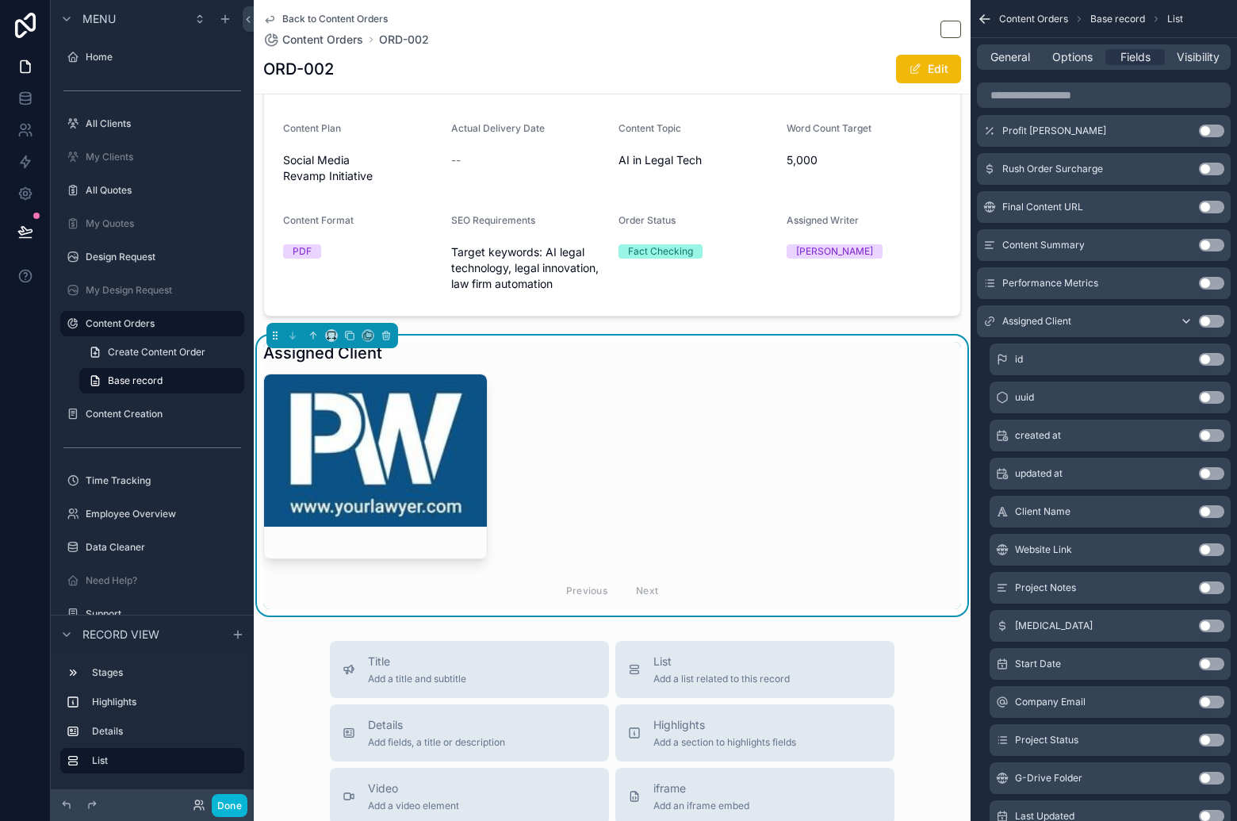
drag, startPoint x: 1209, startPoint y: 511, endPoint x: 1199, endPoint y: 531, distance: 23.0
click at [1209, 511] on button "Use setting" at bounding box center [1211, 511] width 25 height 13
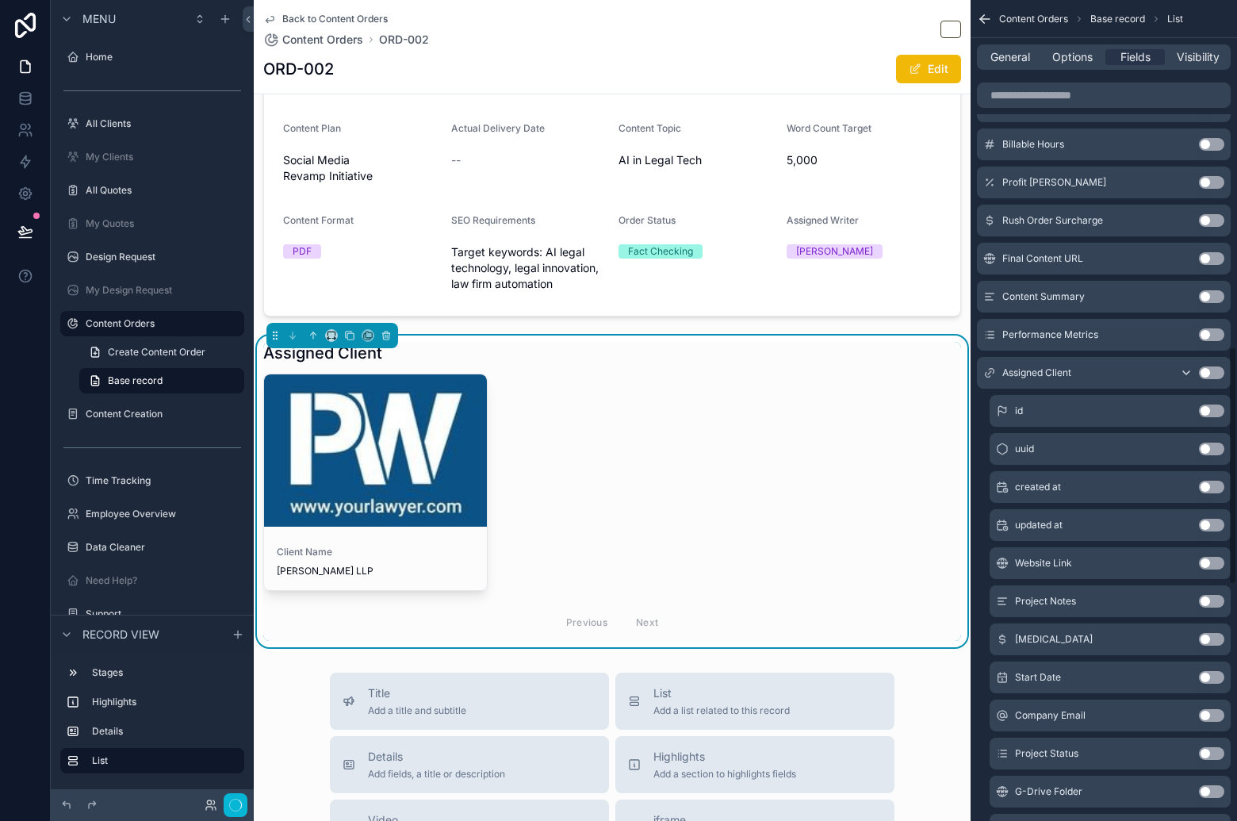
scroll to position [1196, 0]
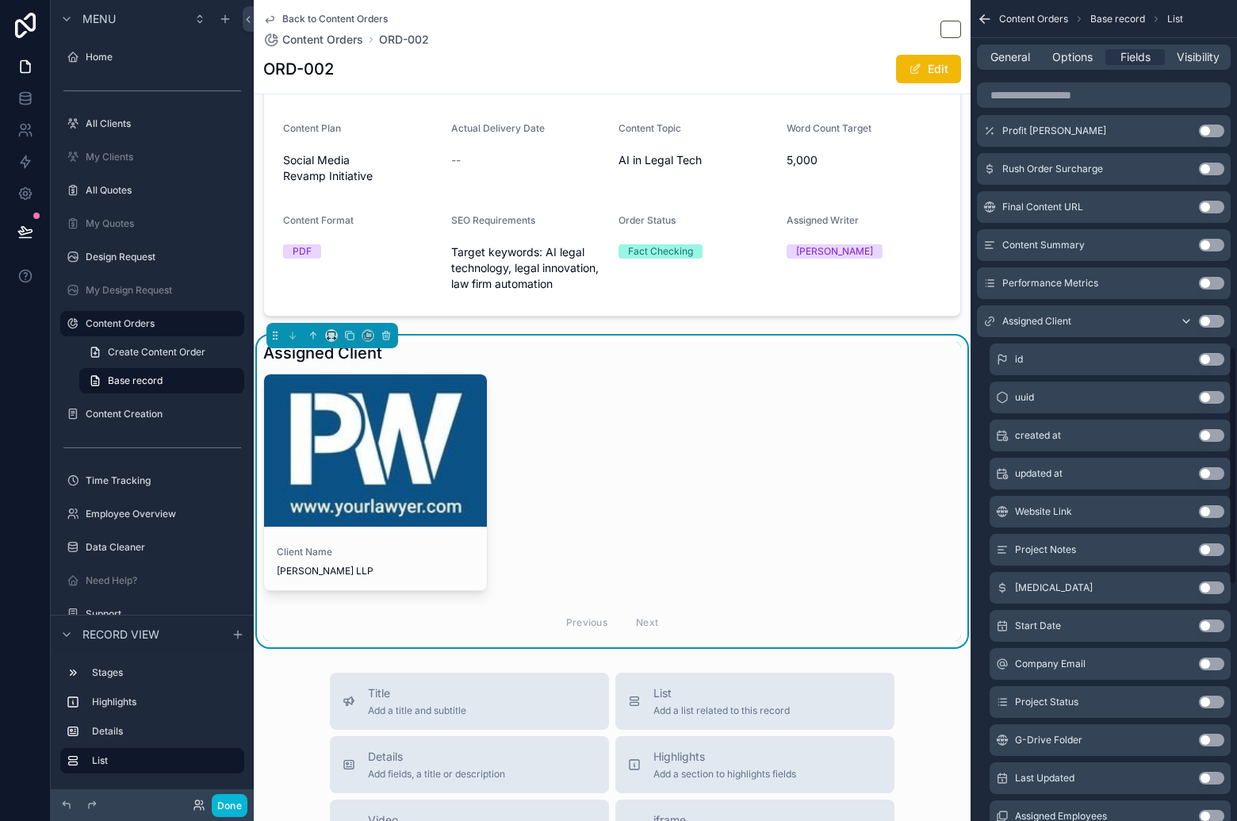
click at [1209, 510] on button "Use setting" at bounding box center [1211, 511] width 25 height 13
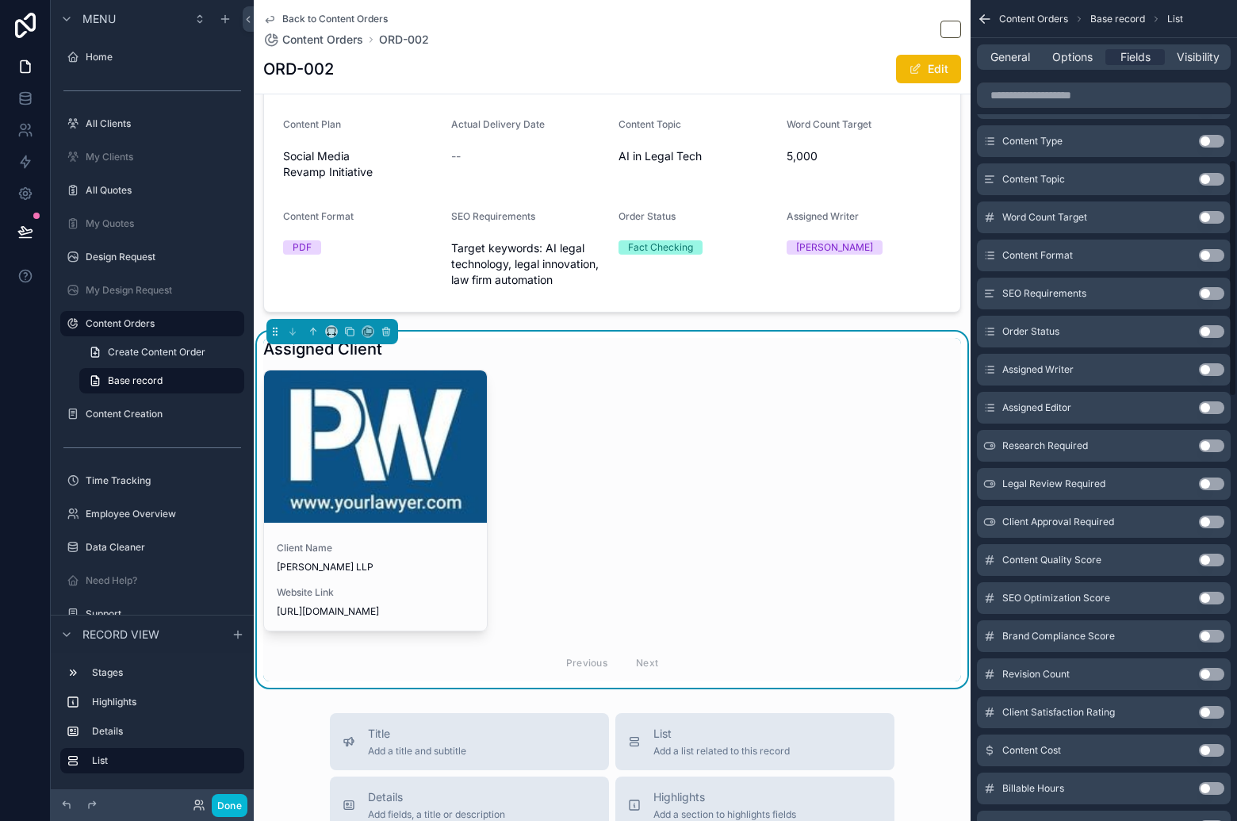
scroll to position [0, 0]
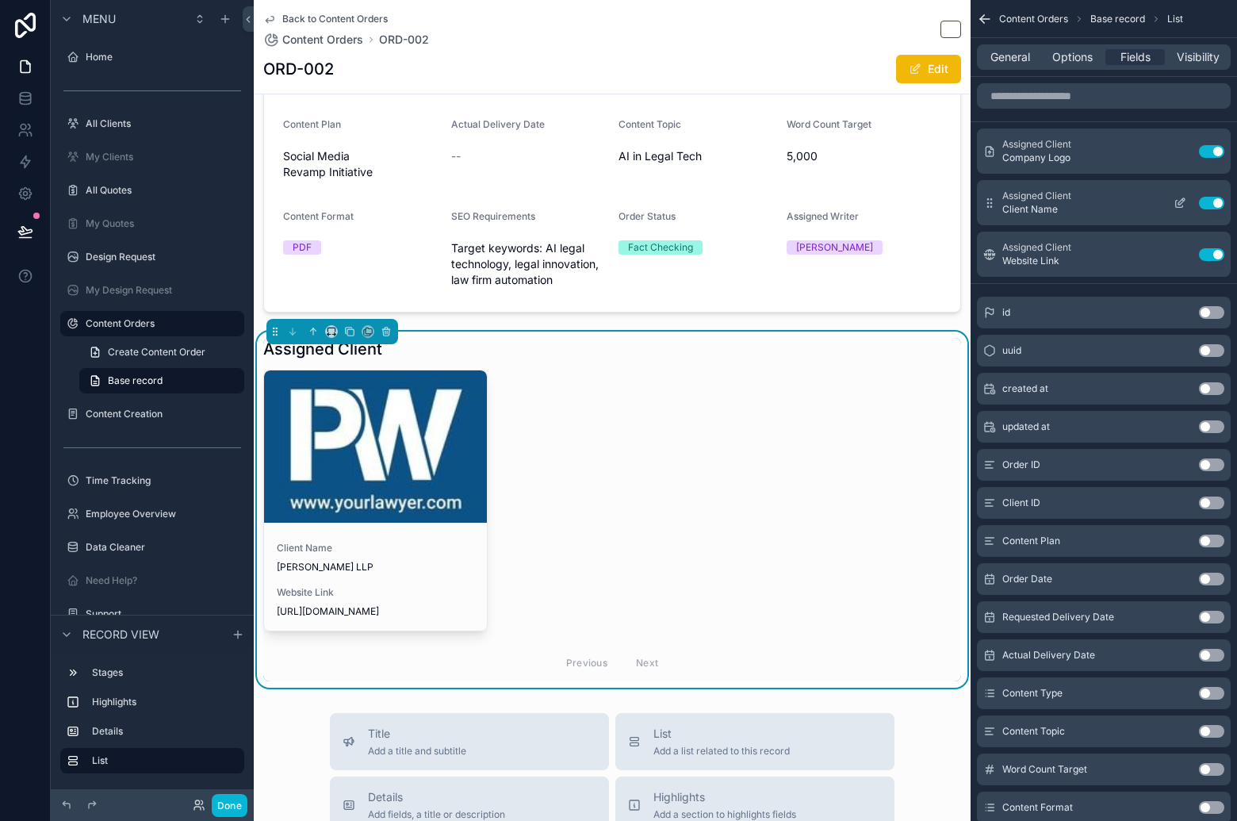
click at [1185, 199] on icon "scrollable content" at bounding box center [1180, 203] width 13 height 13
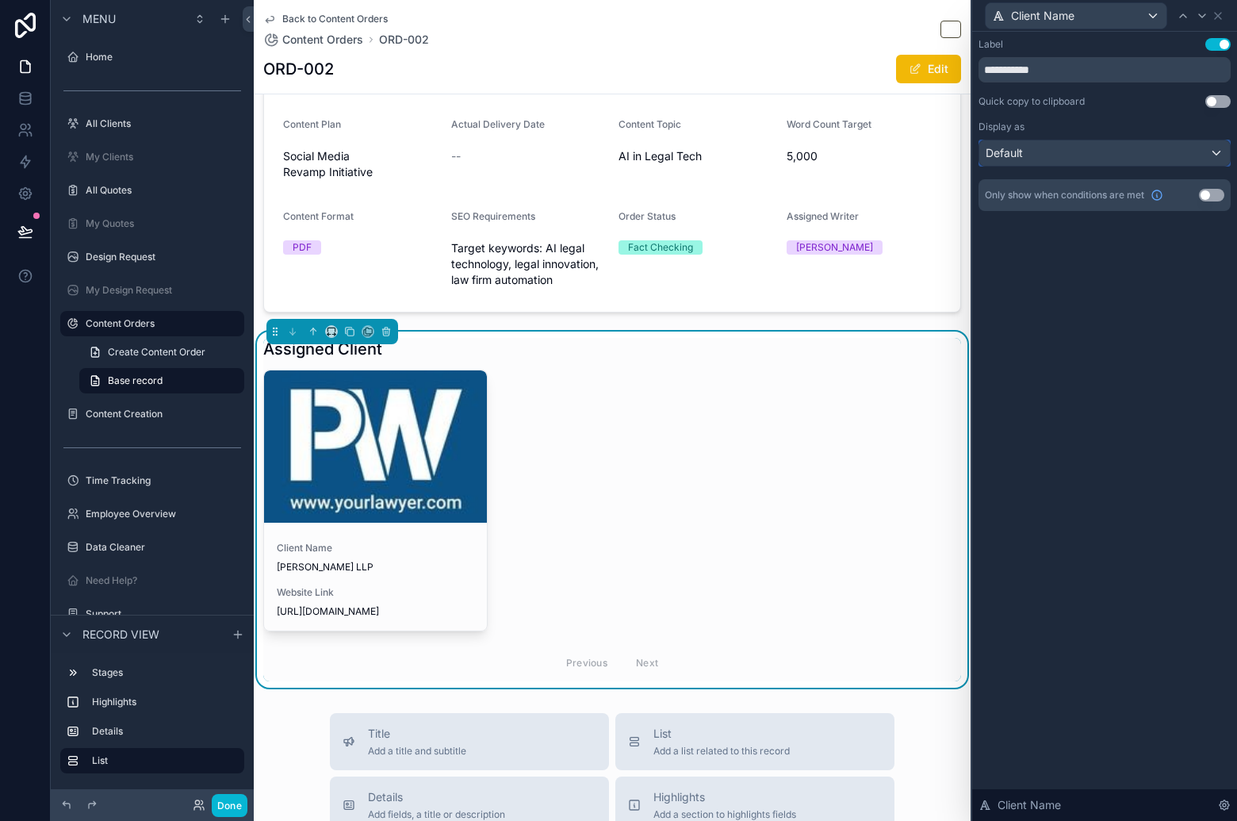
click at [1097, 163] on div "Default" at bounding box center [1104, 152] width 251 height 25
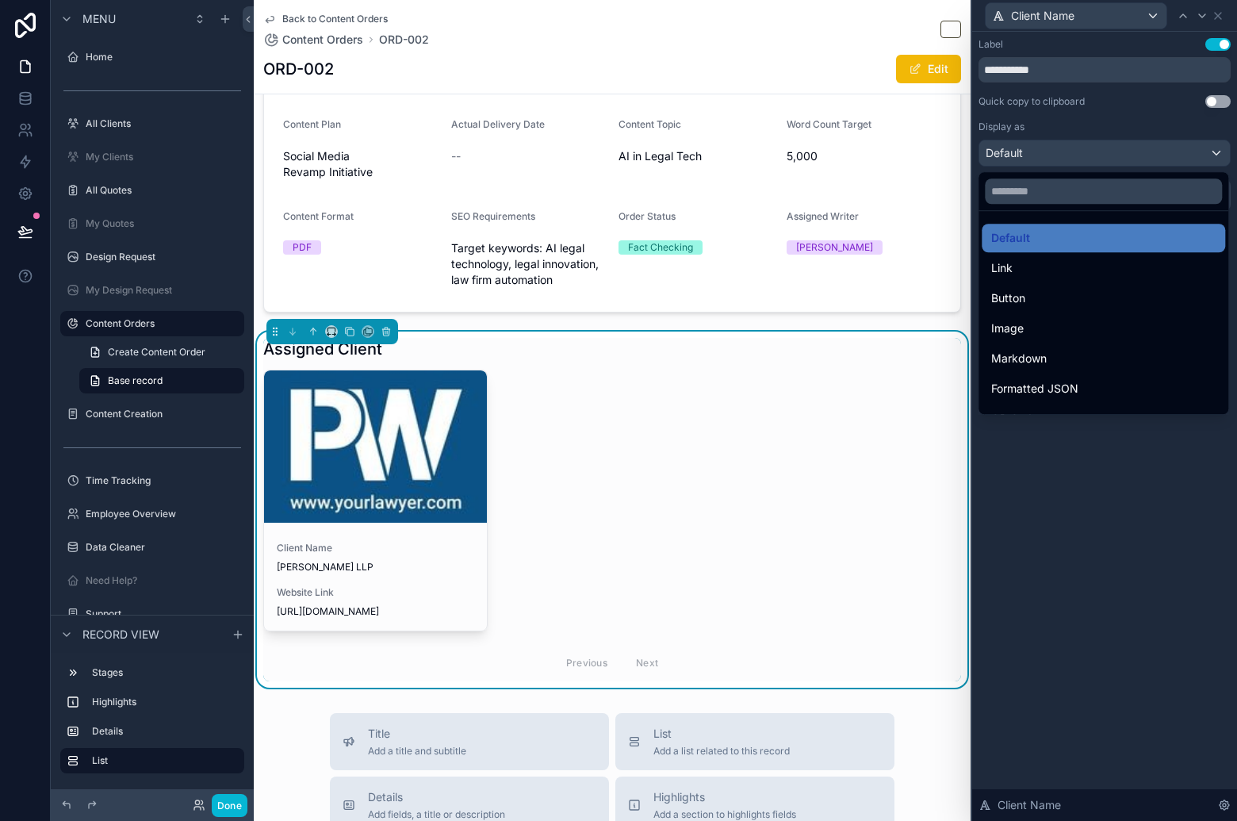
click at [1115, 460] on div at bounding box center [1104, 410] width 265 height 821
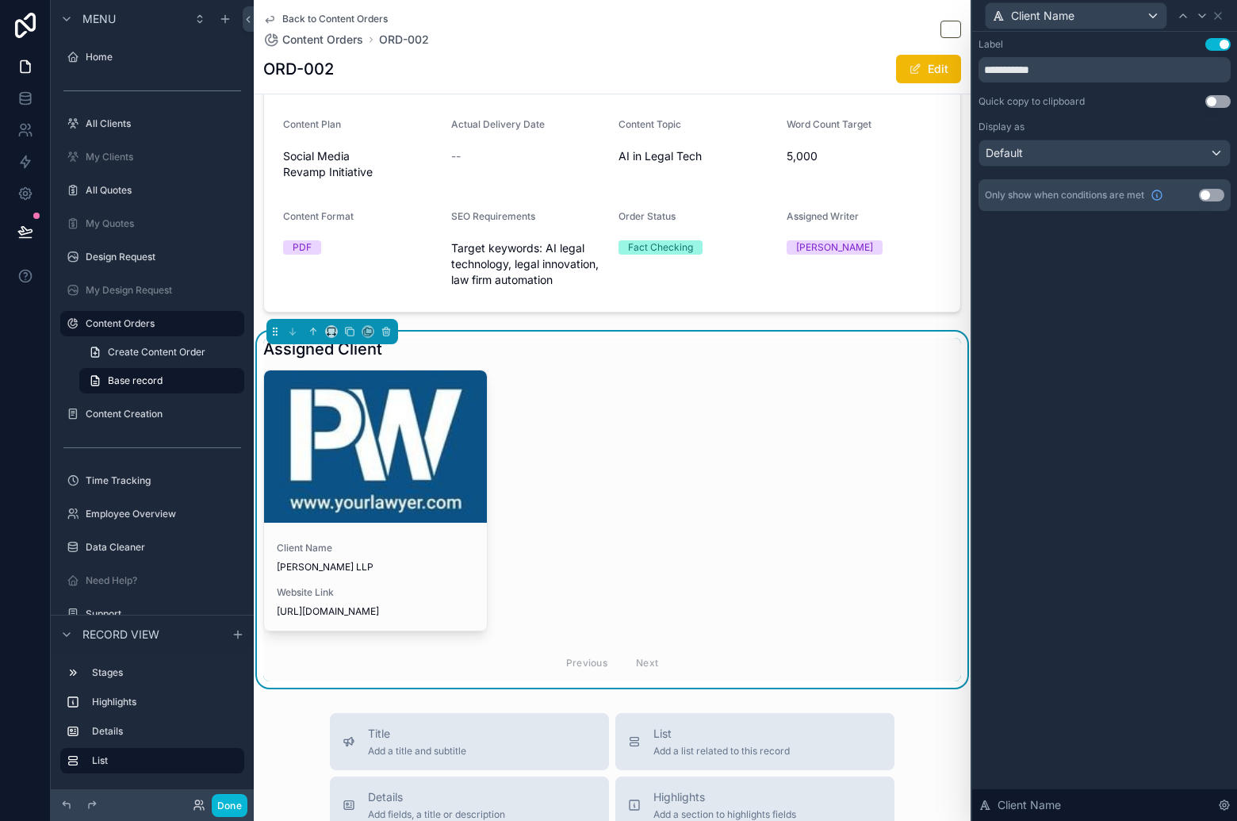
click at [1221, 45] on button "Use setting" at bounding box center [1217, 44] width 25 height 13
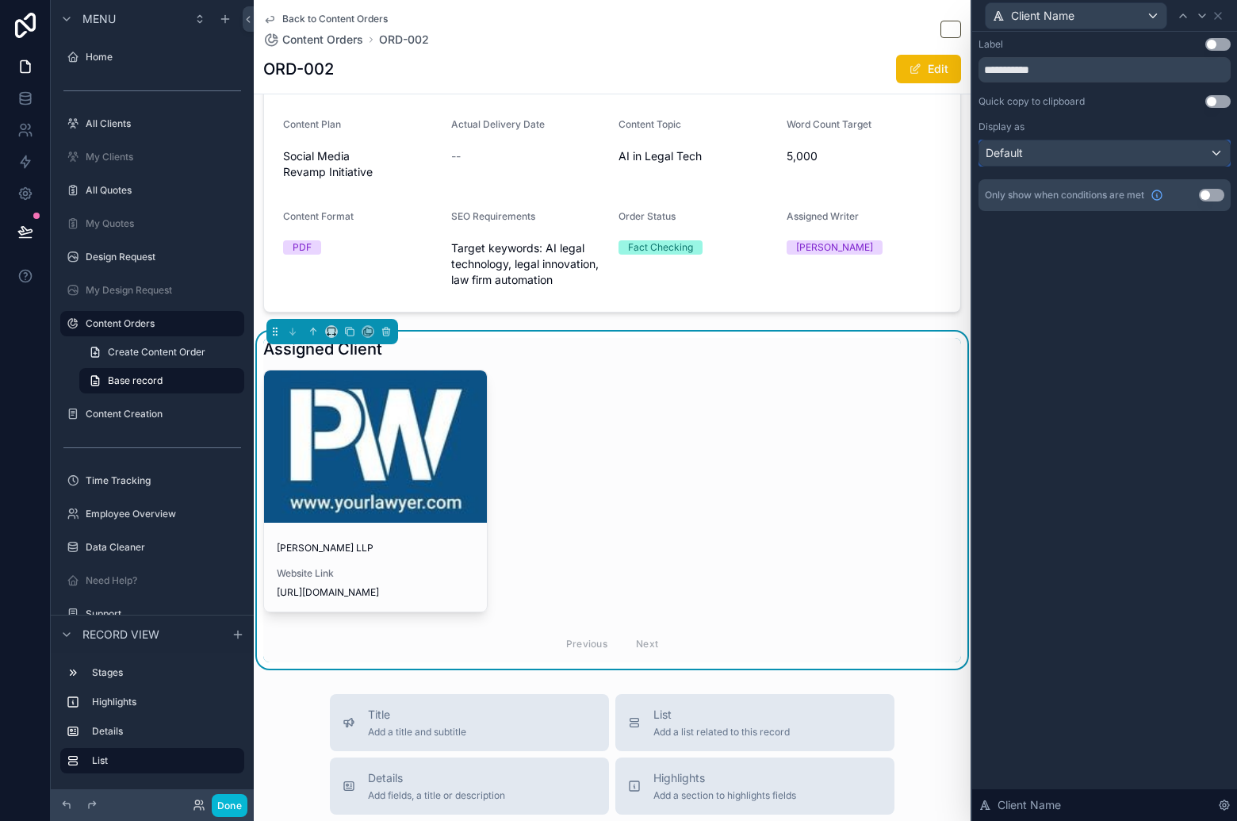
click at [1151, 157] on div "Default" at bounding box center [1104, 152] width 251 height 25
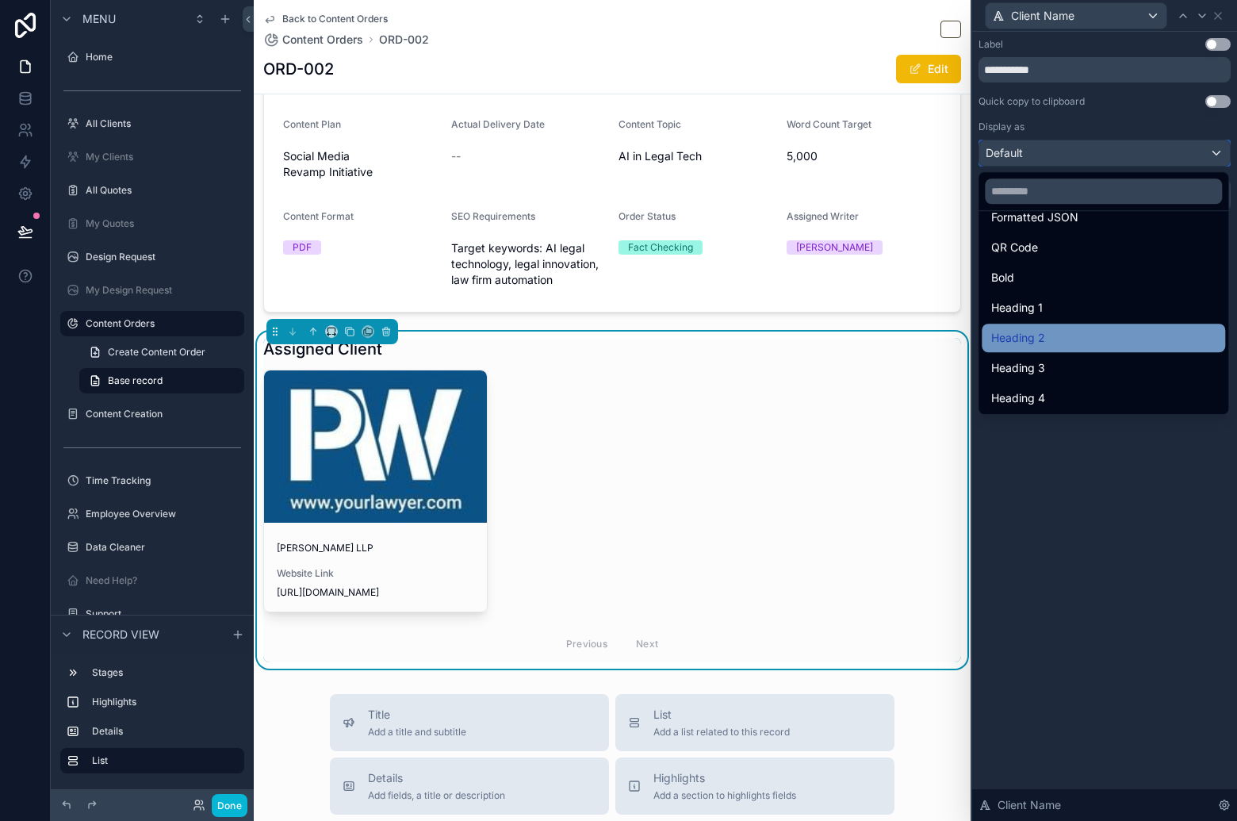
scroll to position [172, 0]
click at [1090, 361] on div "Heading 3" at bounding box center [1103, 367] width 224 height 19
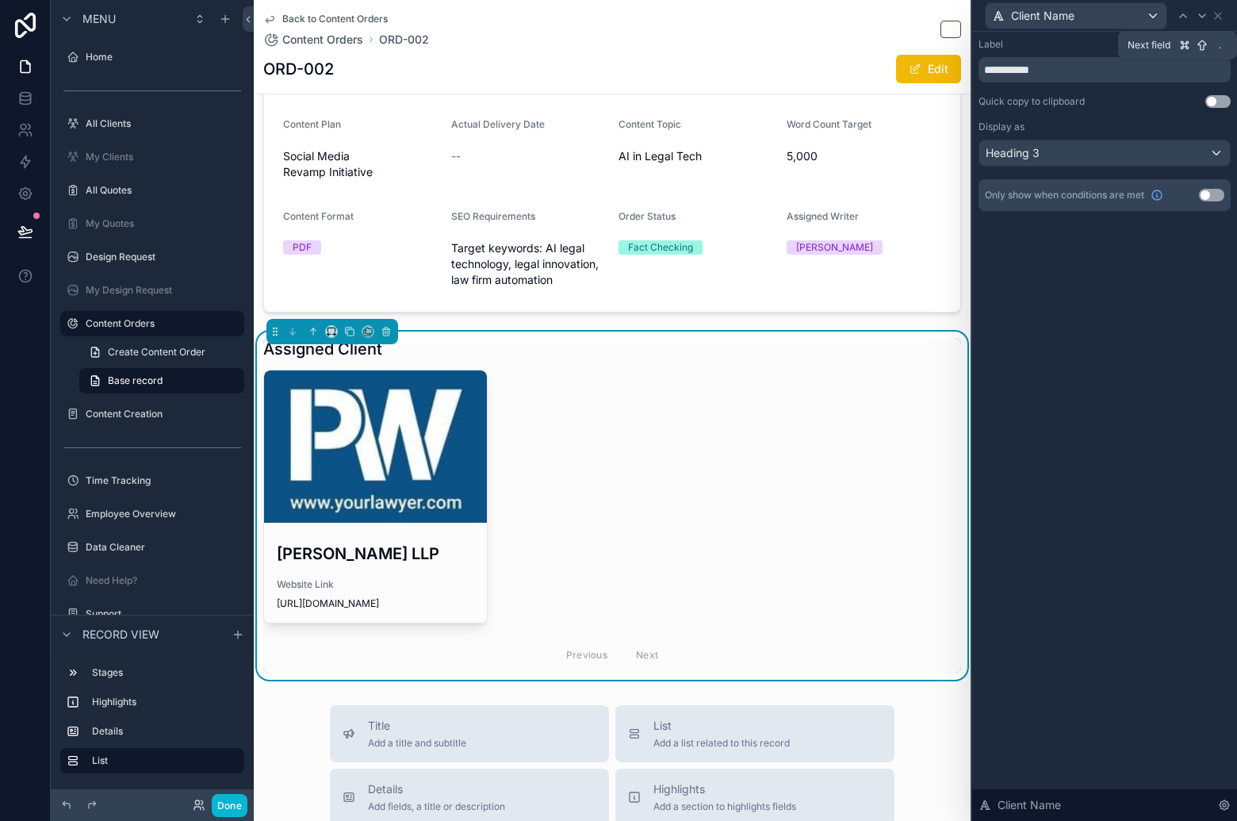
click at [1200, 17] on icon at bounding box center [1202, 16] width 13 height 13
click at [1198, 150] on div "Default" at bounding box center [1104, 152] width 251 height 25
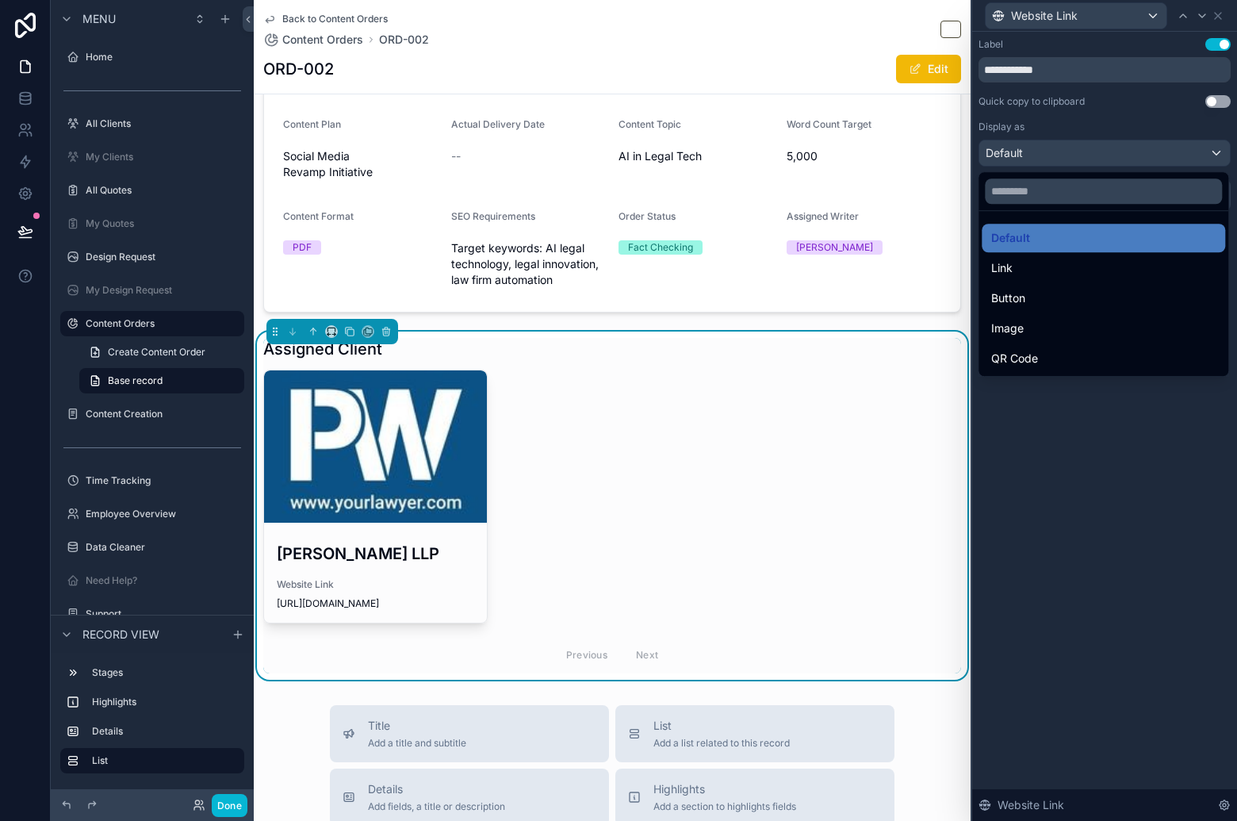
click at [1093, 264] on div "Link" at bounding box center [1103, 267] width 224 height 19
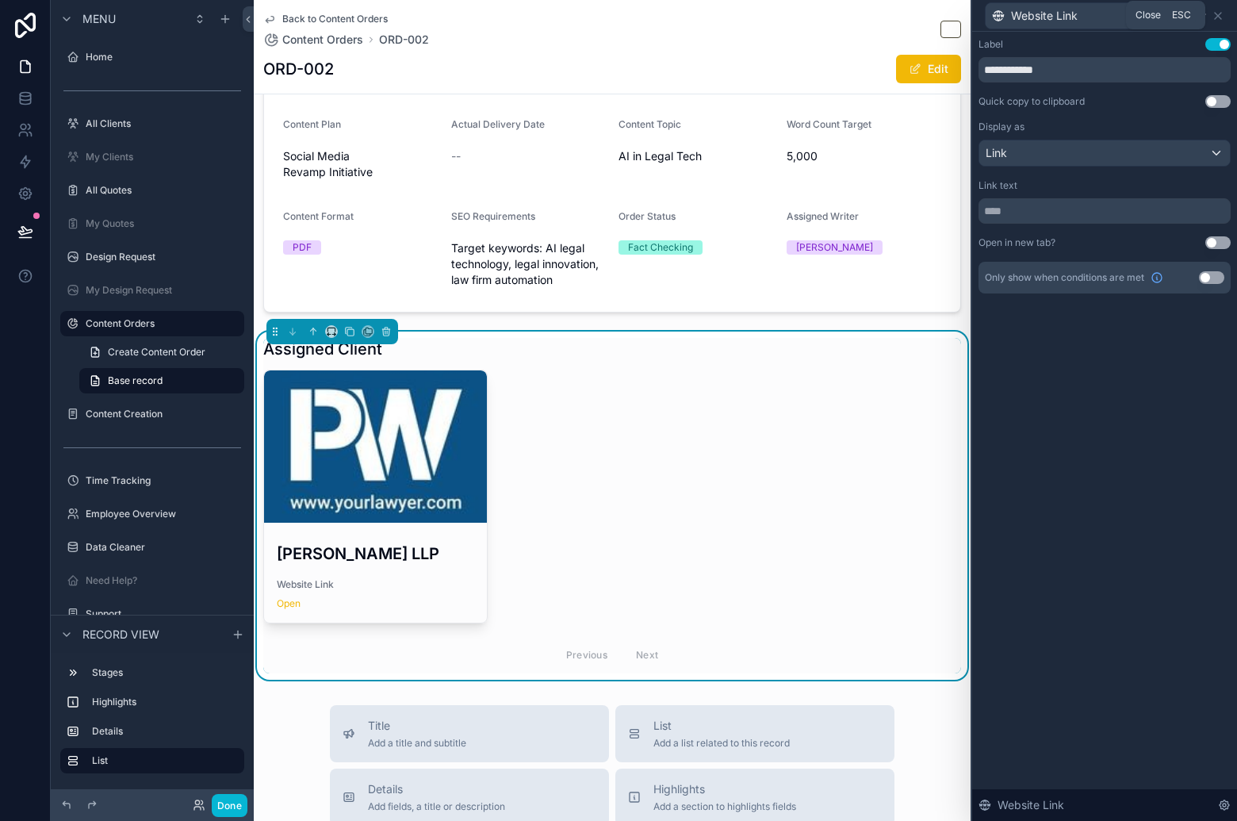
drag, startPoint x: 1220, startPoint y: 16, endPoint x: 1162, endPoint y: 406, distance: 394.4
click at [1220, 17] on icon at bounding box center [1218, 16] width 13 height 13
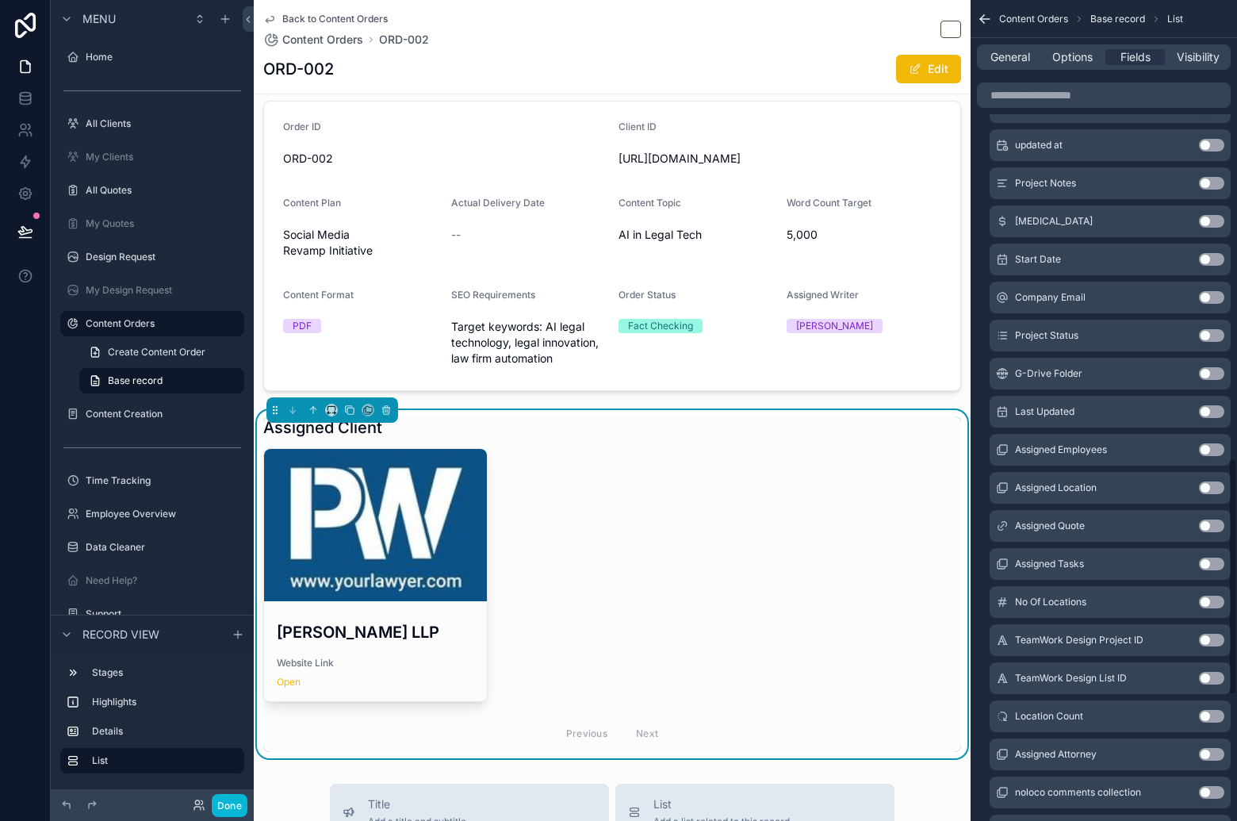
scroll to position [1572, 0]
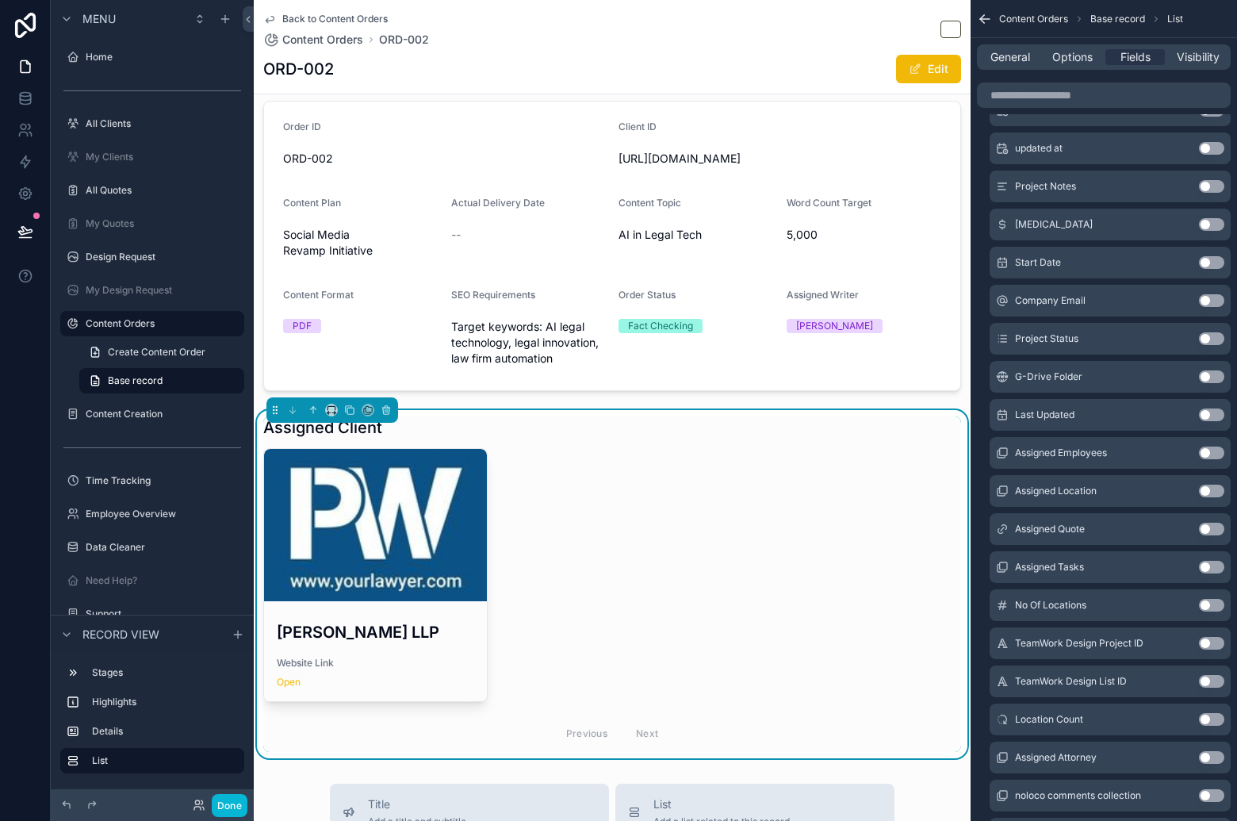
click at [1207, 295] on button "Use setting" at bounding box center [1211, 300] width 25 height 13
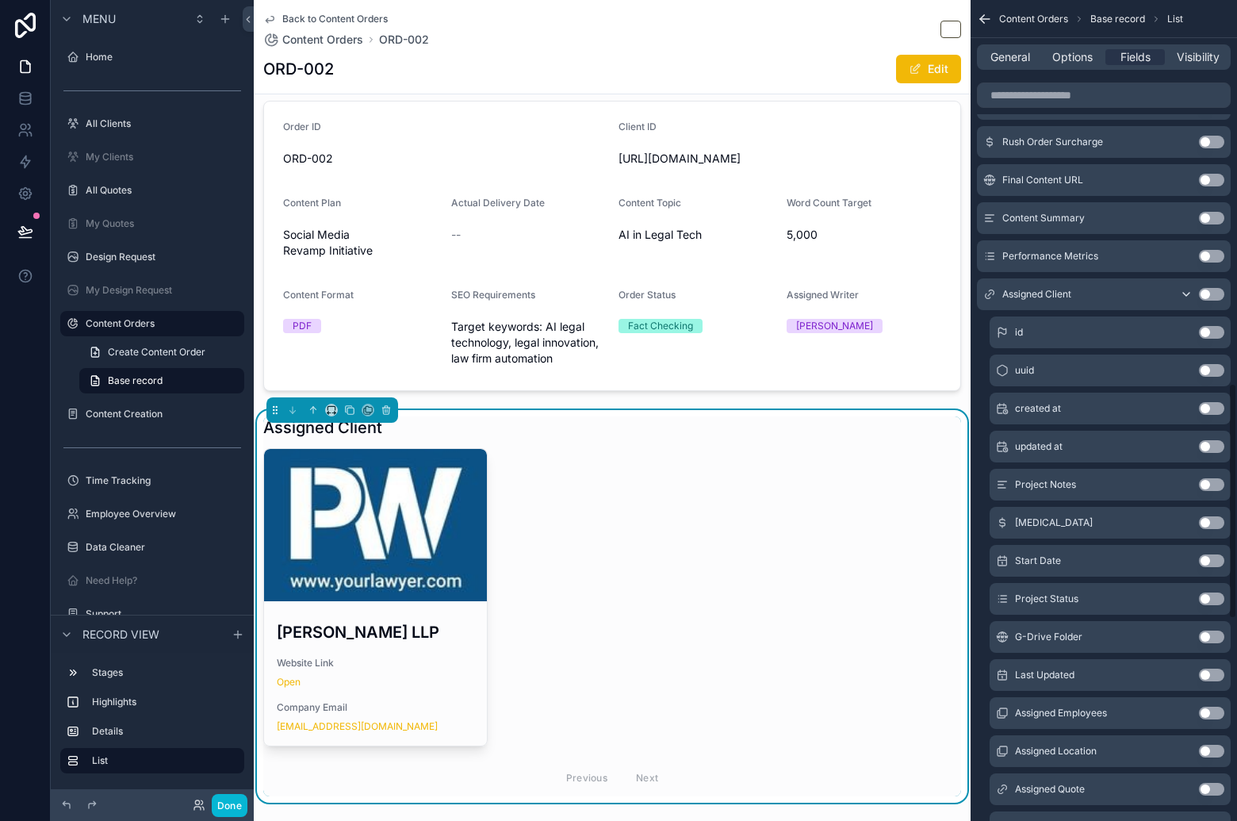
scroll to position [1303, 0]
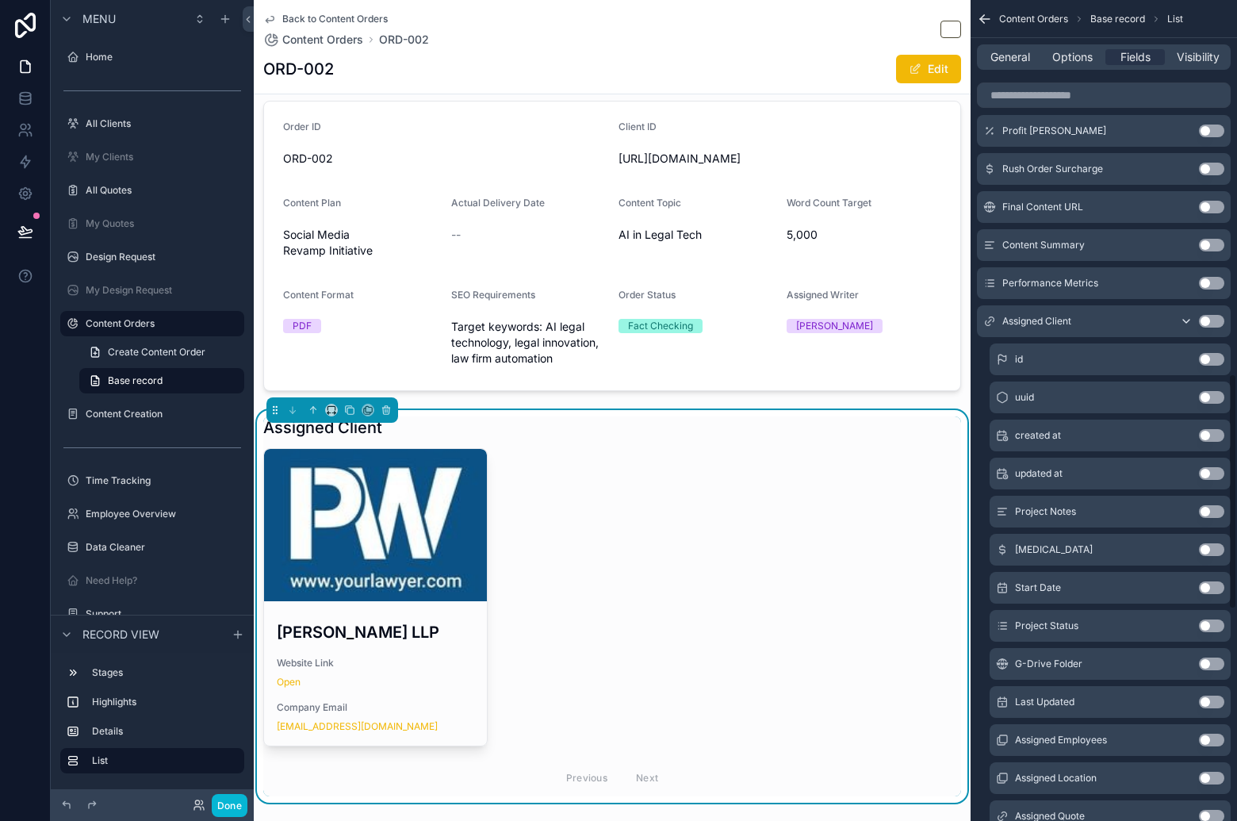
click at [1187, 317] on icon "scrollable content" at bounding box center [1186, 321] width 13 height 13
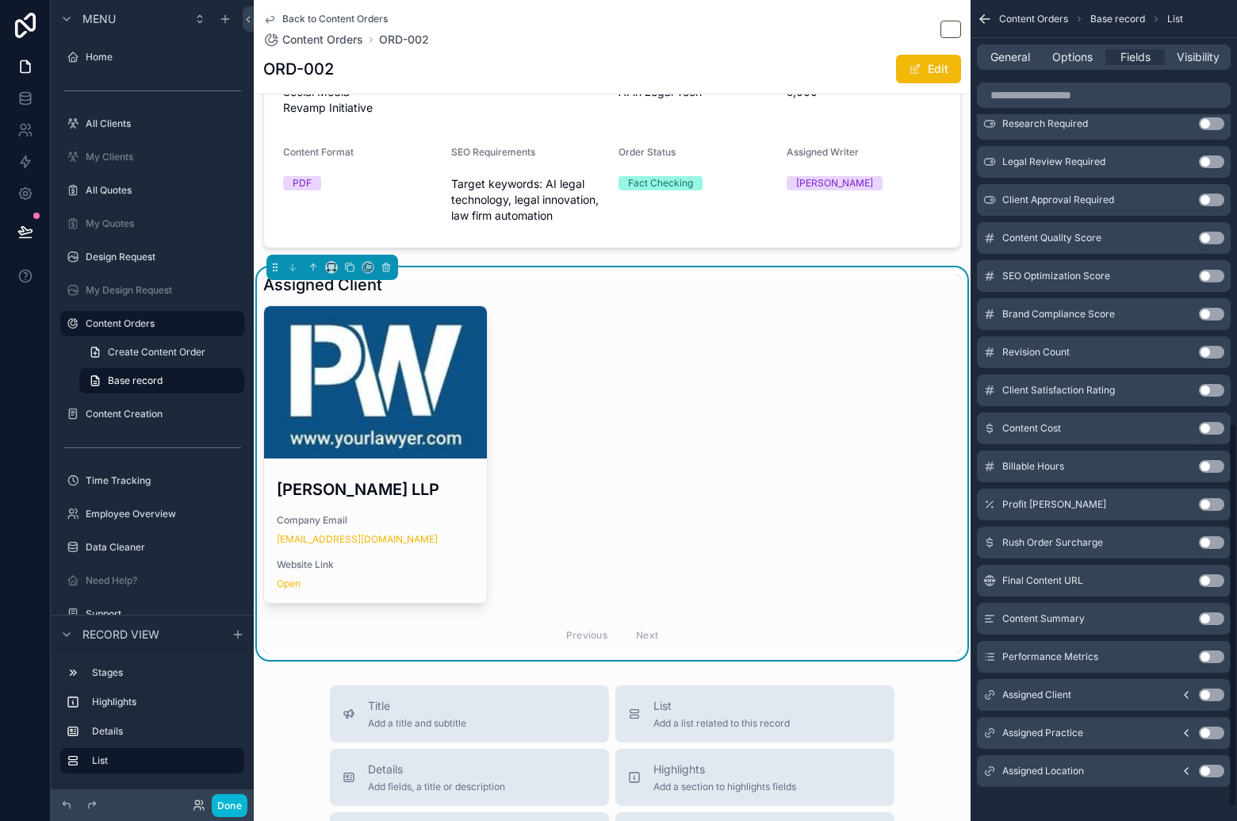
scroll to position [934, 0]
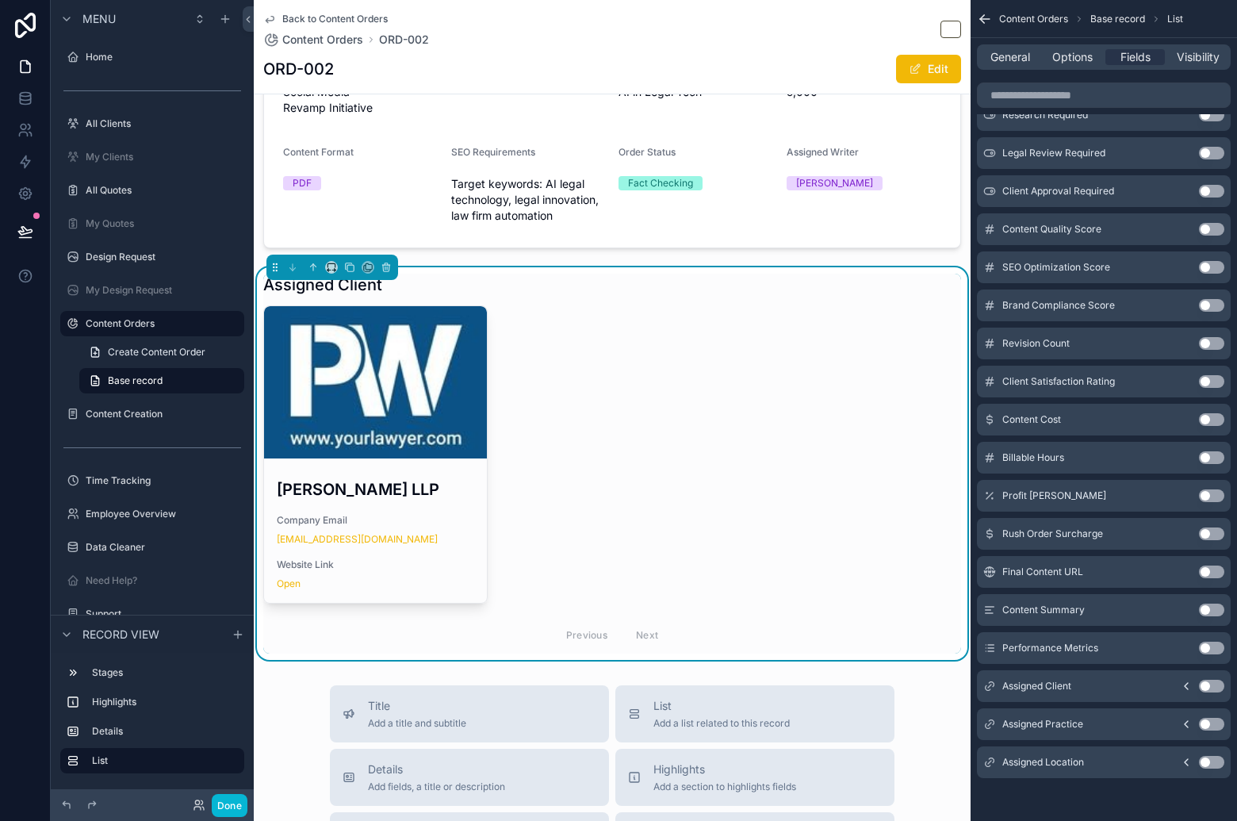
click at [1184, 683] on icon "scrollable content" at bounding box center [1186, 686] width 13 height 13
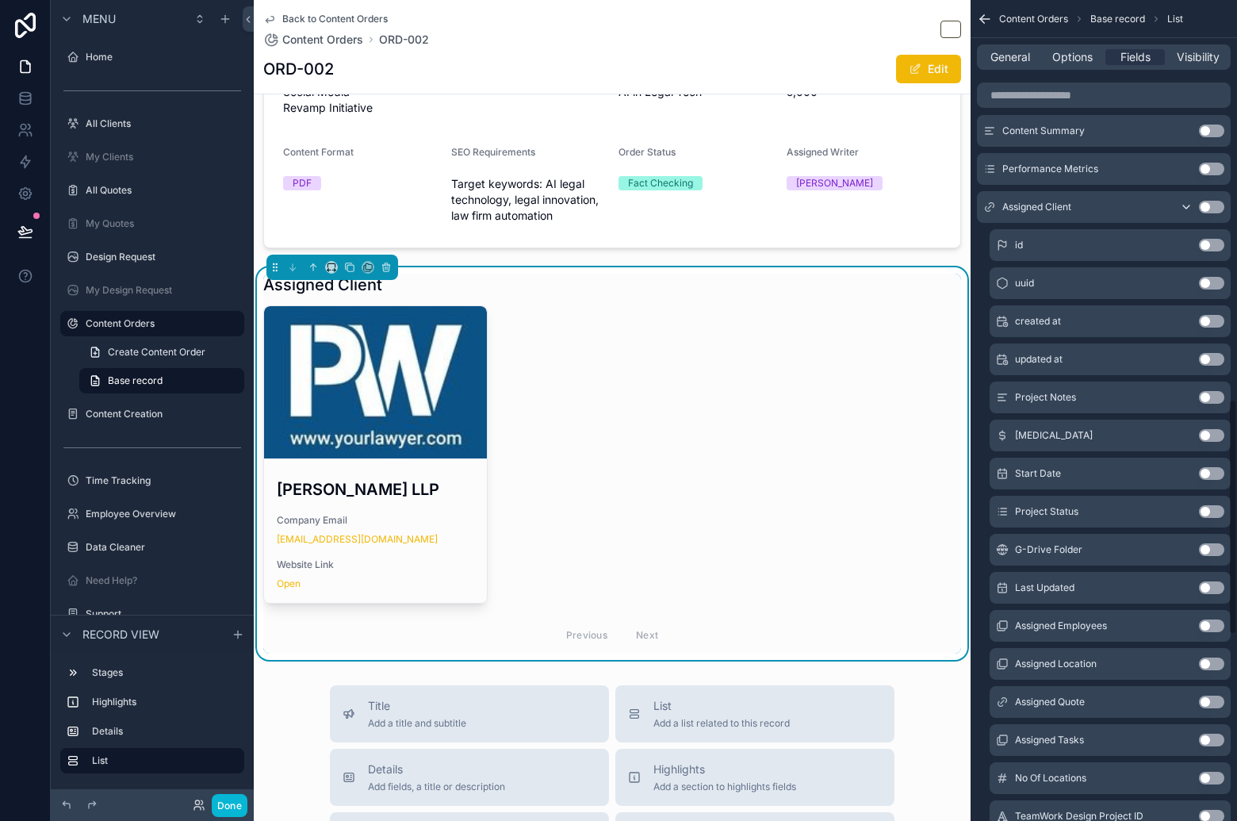
scroll to position [1389, 0]
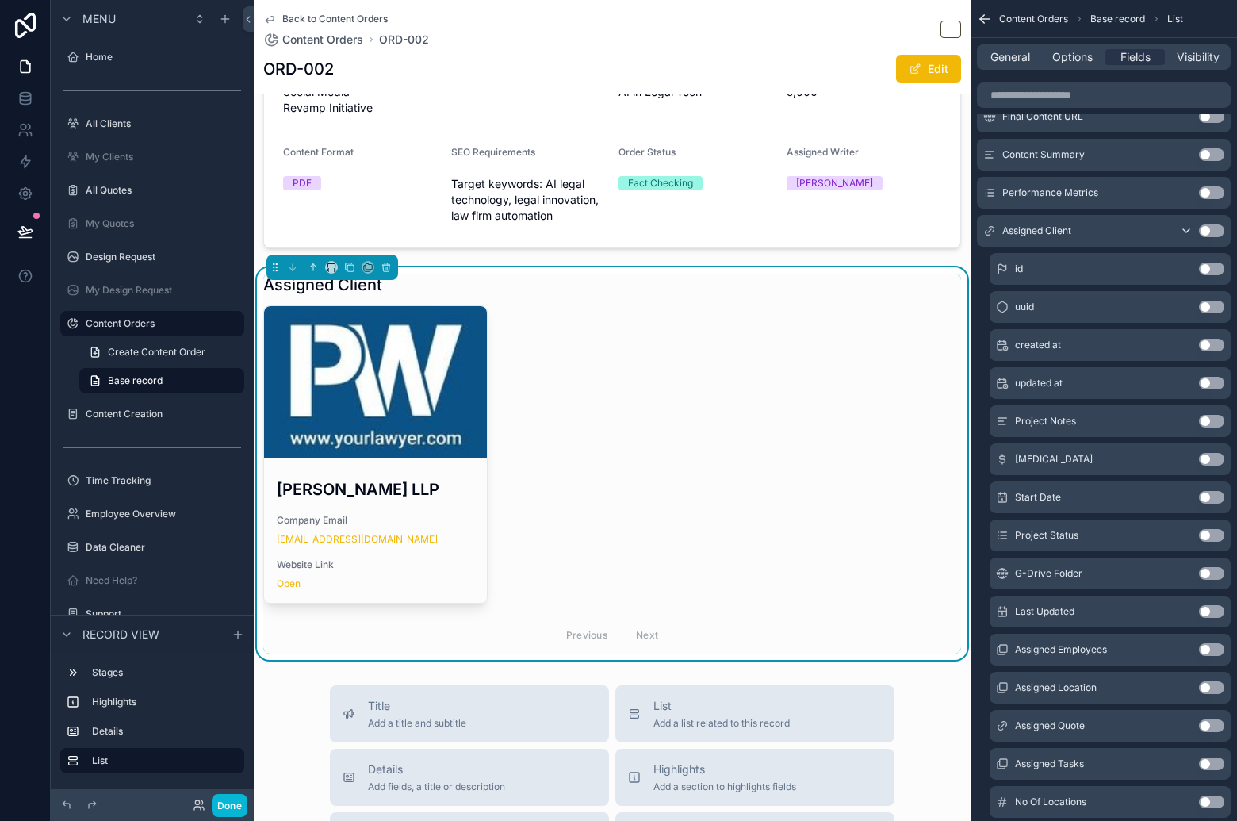
click at [1215, 531] on button "Use setting" at bounding box center [1211, 535] width 25 height 13
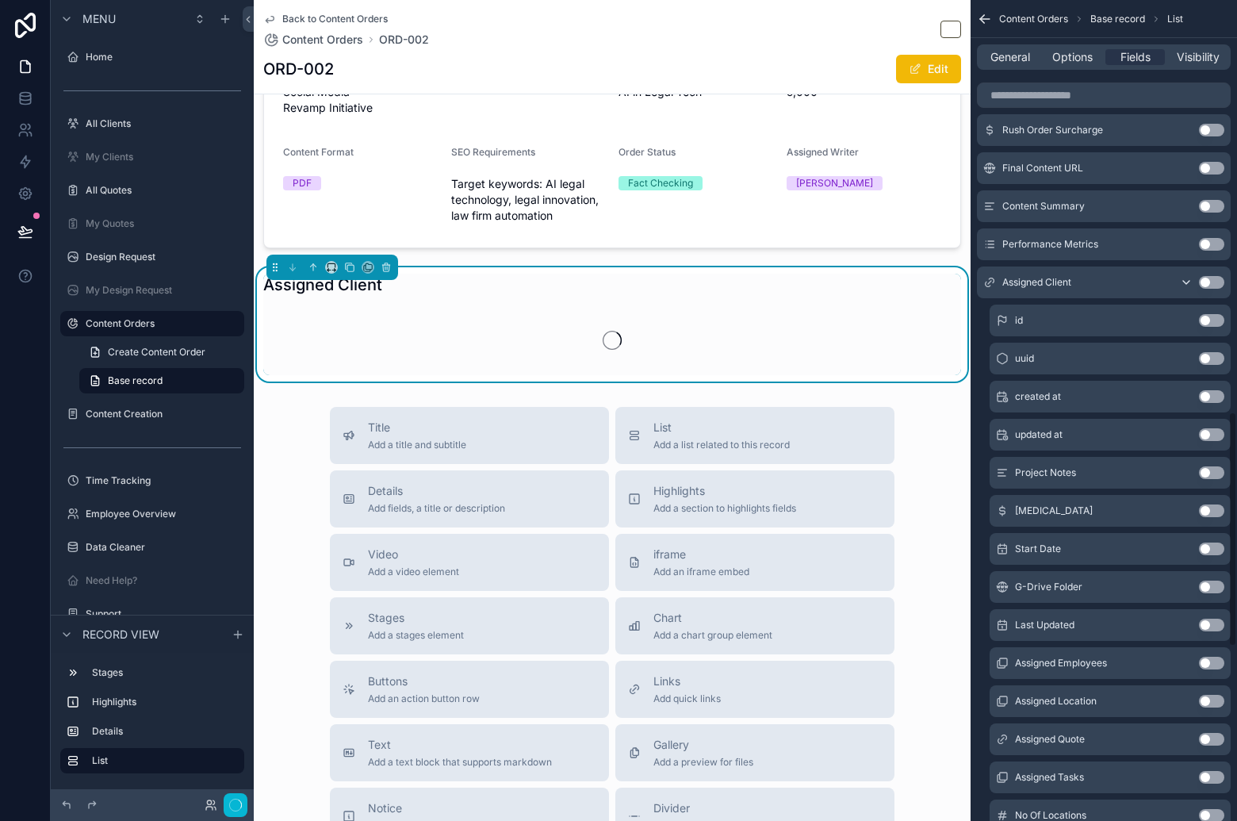
scroll to position [1441, 0]
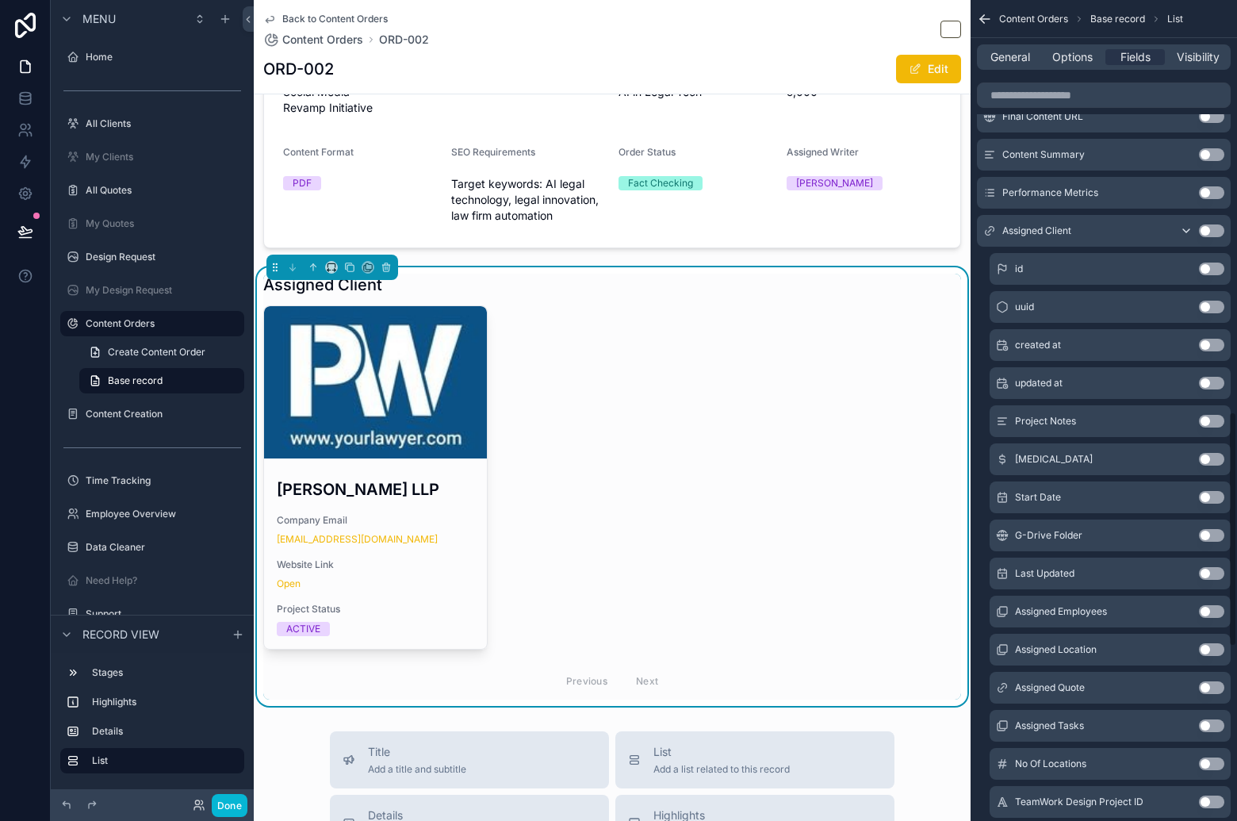
click at [984, 15] on icon "scrollable content" at bounding box center [982, 17] width 4 height 4
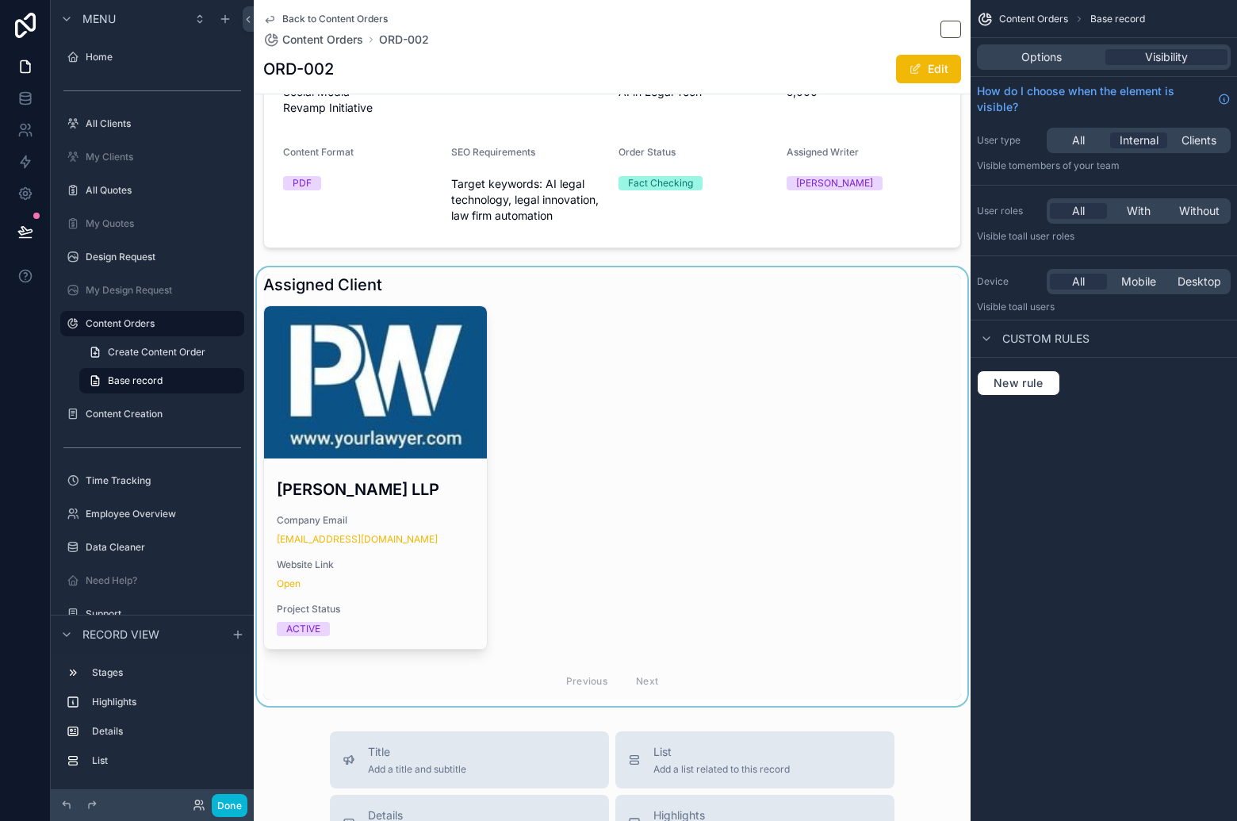
drag, startPoint x: 537, startPoint y: 658, endPoint x: 544, endPoint y: 639, distance: 20.3
click at [538, 657] on div "scrollable content" at bounding box center [612, 486] width 717 height 438
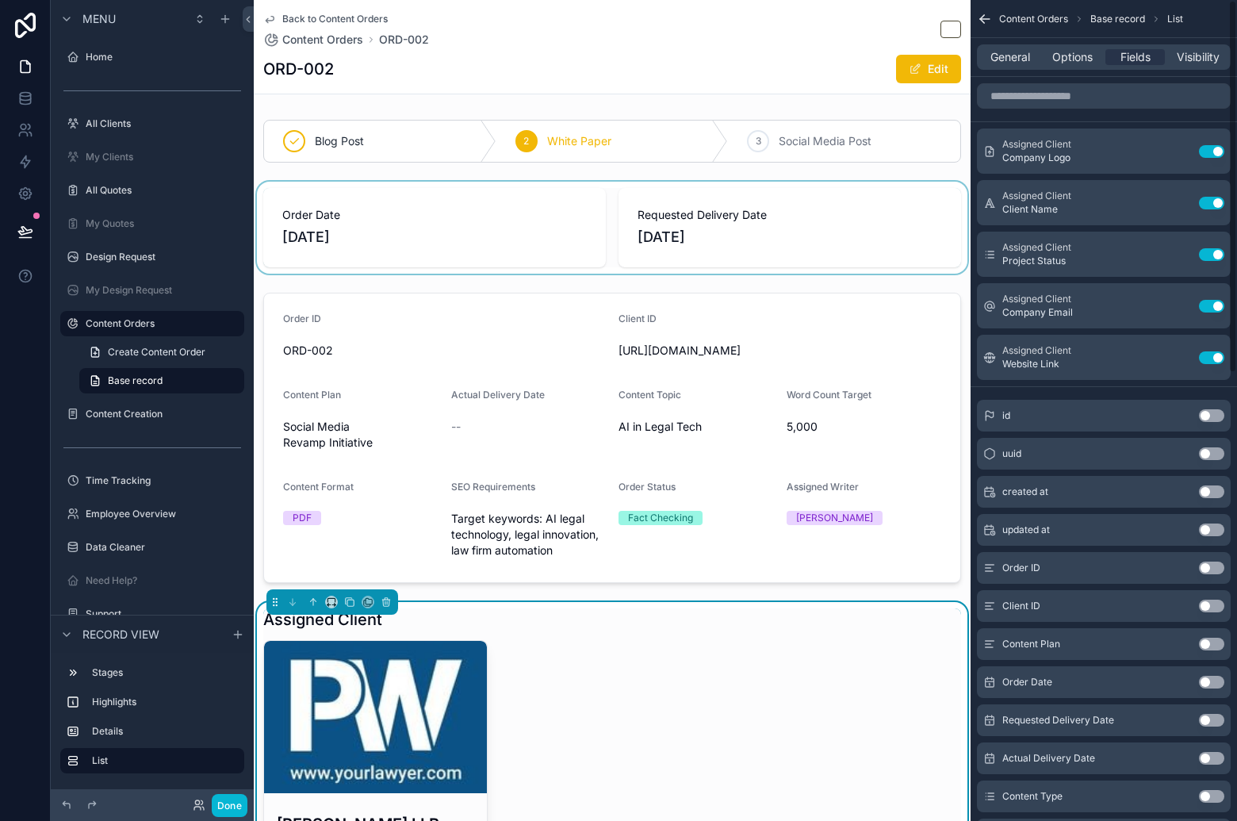
click at [477, 232] on div "scrollable content" at bounding box center [612, 228] width 717 height 92
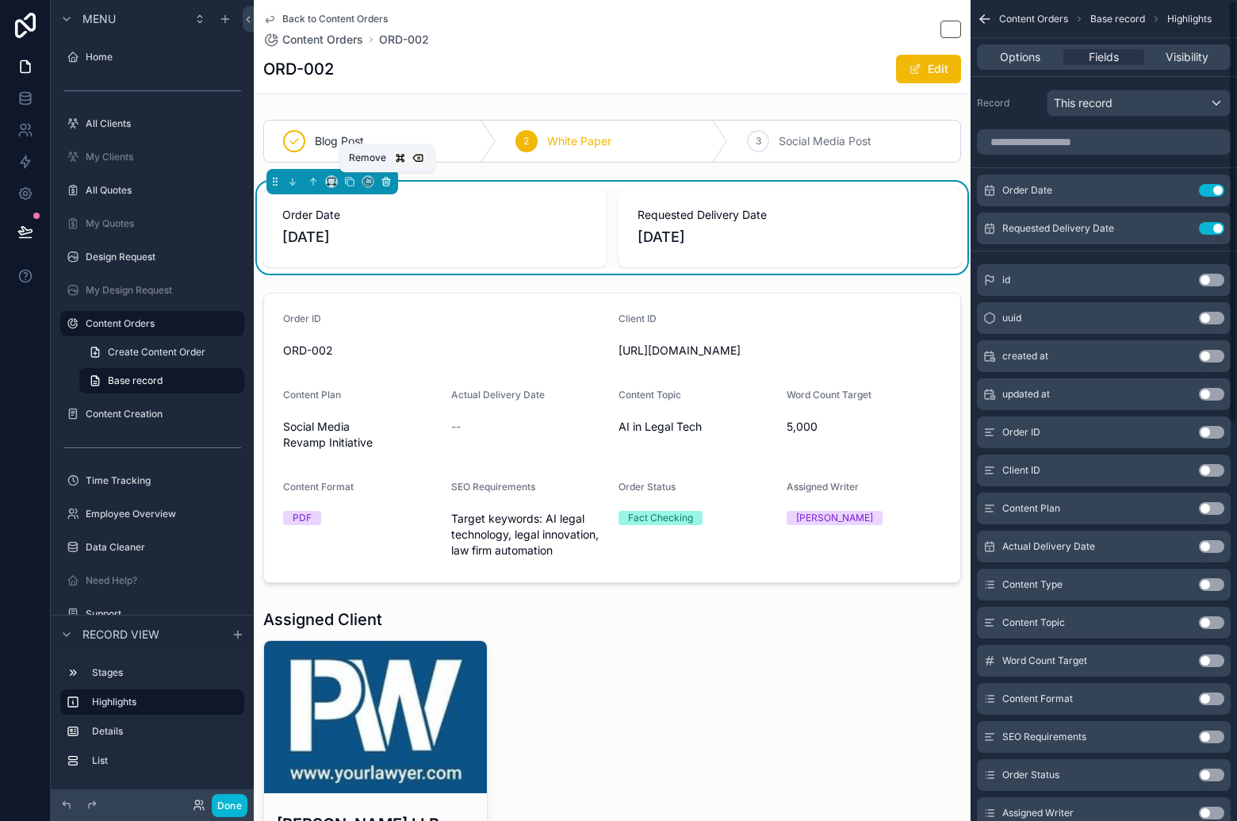
click at [392, 180] on button "scrollable content" at bounding box center [385, 181] width 17 height 17
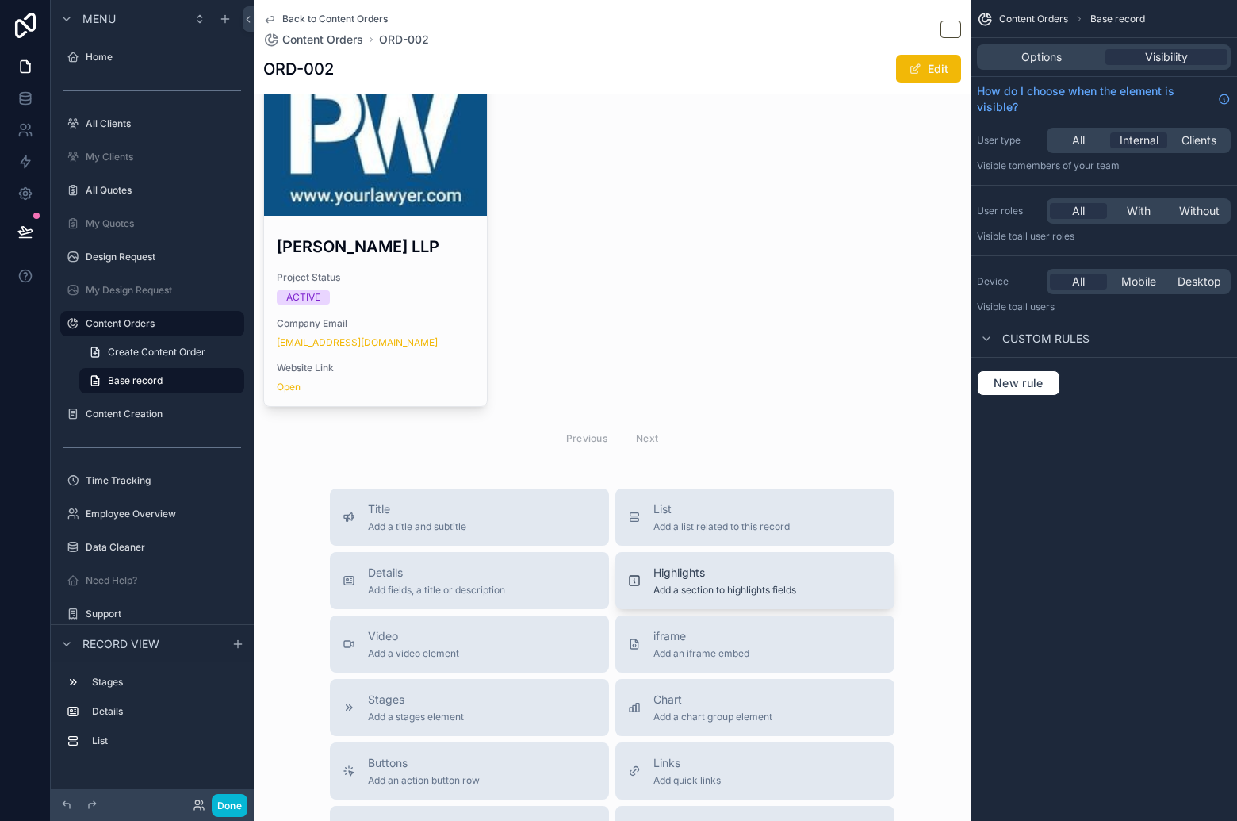
scroll to position [712, 0]
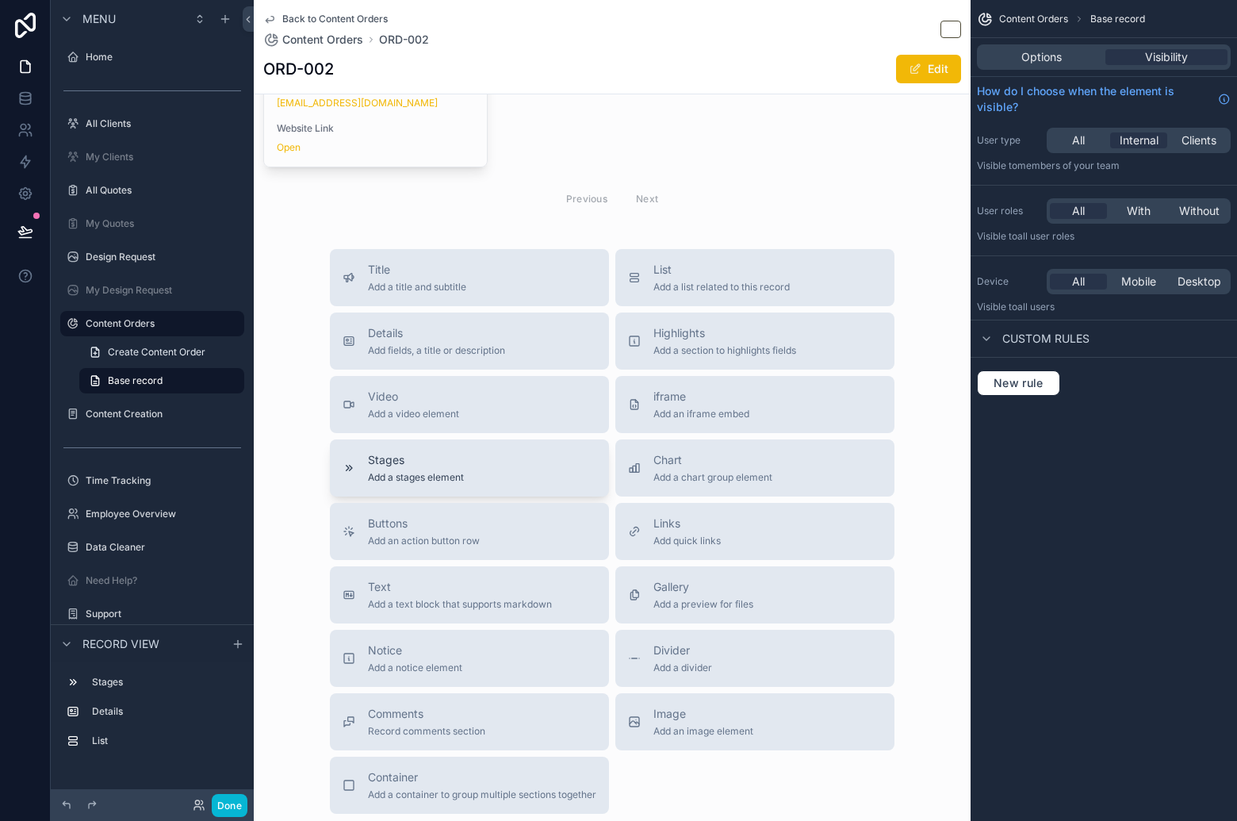
click at [519, 455] on div "Stages Add a stages element" at bounding box center [470, 468] width 254 height 32
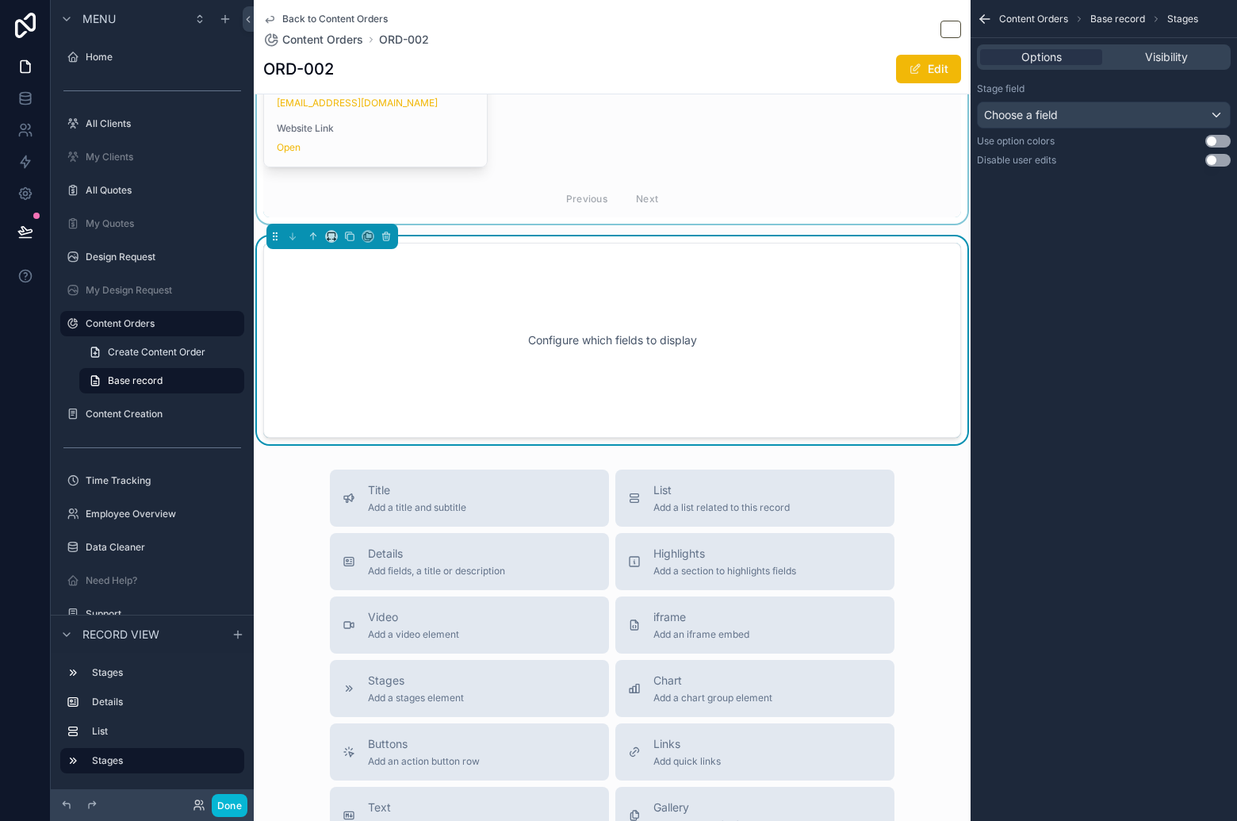
scroll to position [640, 0]
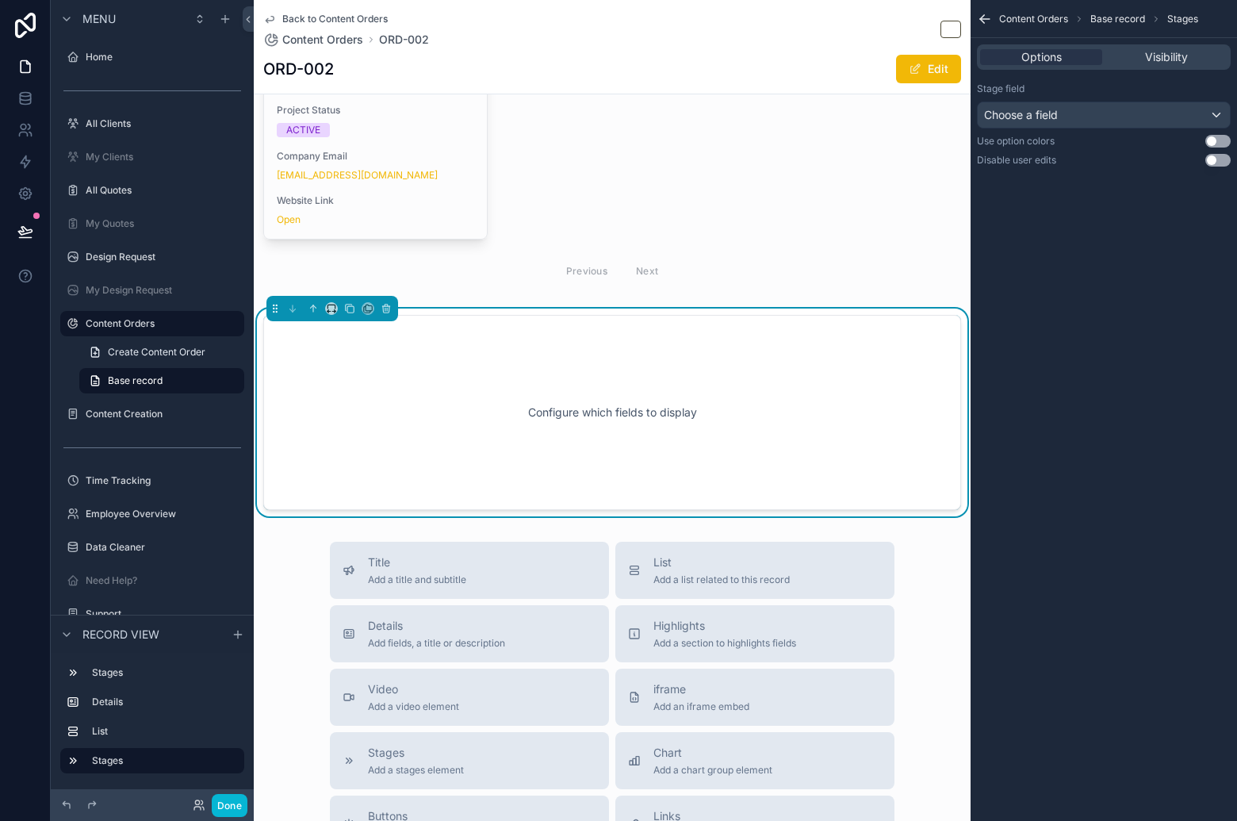
click at [431, 388] on div "Configure which fields to display" at bounding box center [611, 412] width 645 height 143
click at [1115, 111] on div "Choose a field" at bounding box center [1104, 114] width 252 height 25
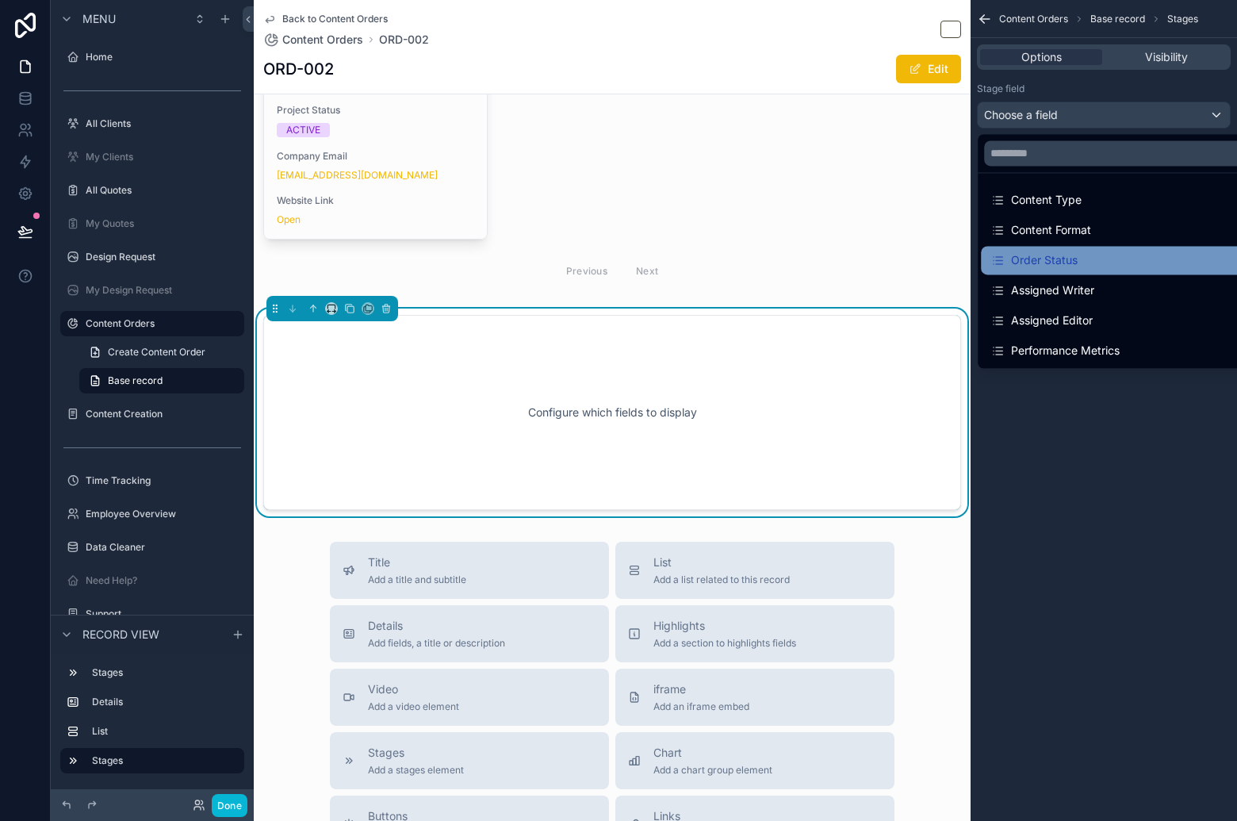
click at [1123, 255] on div "Order Status" at bounding box center [1121, 260] width 263 height 19
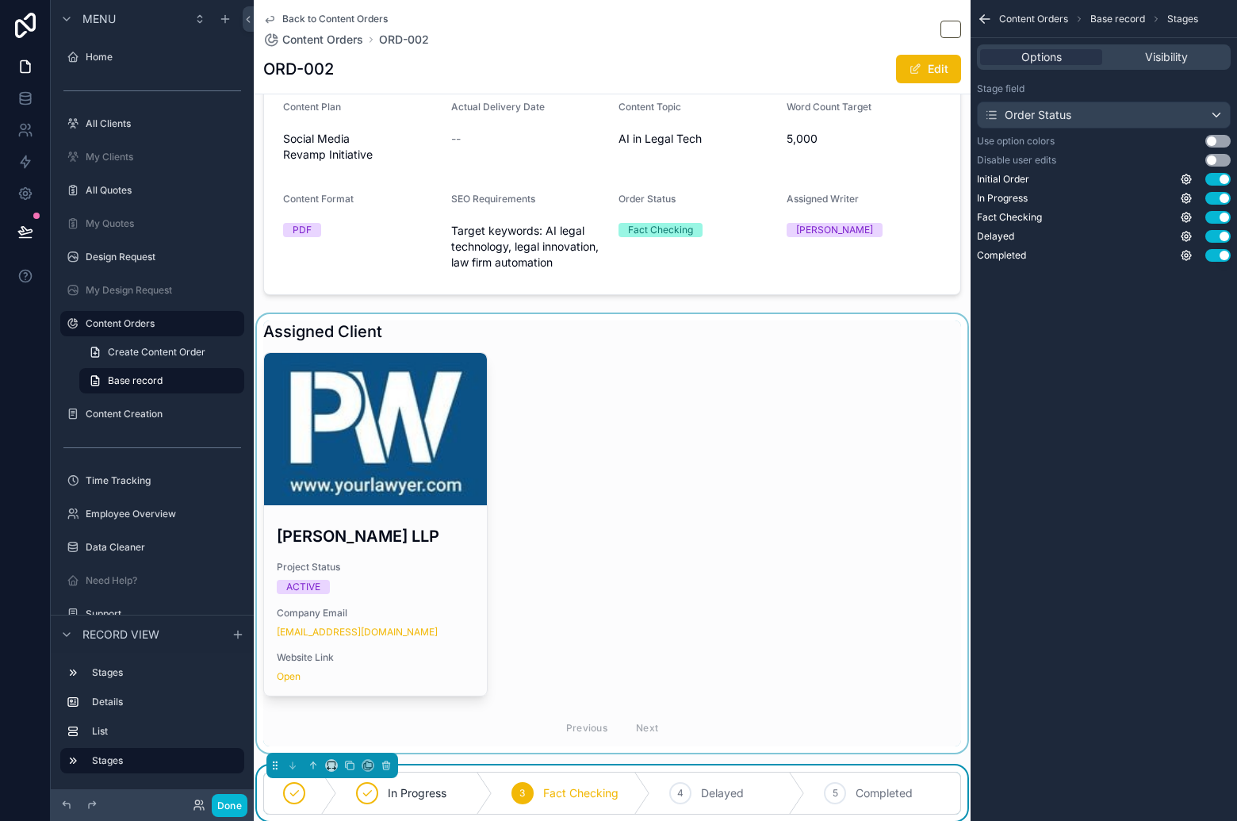
scroll to position [588, 0]
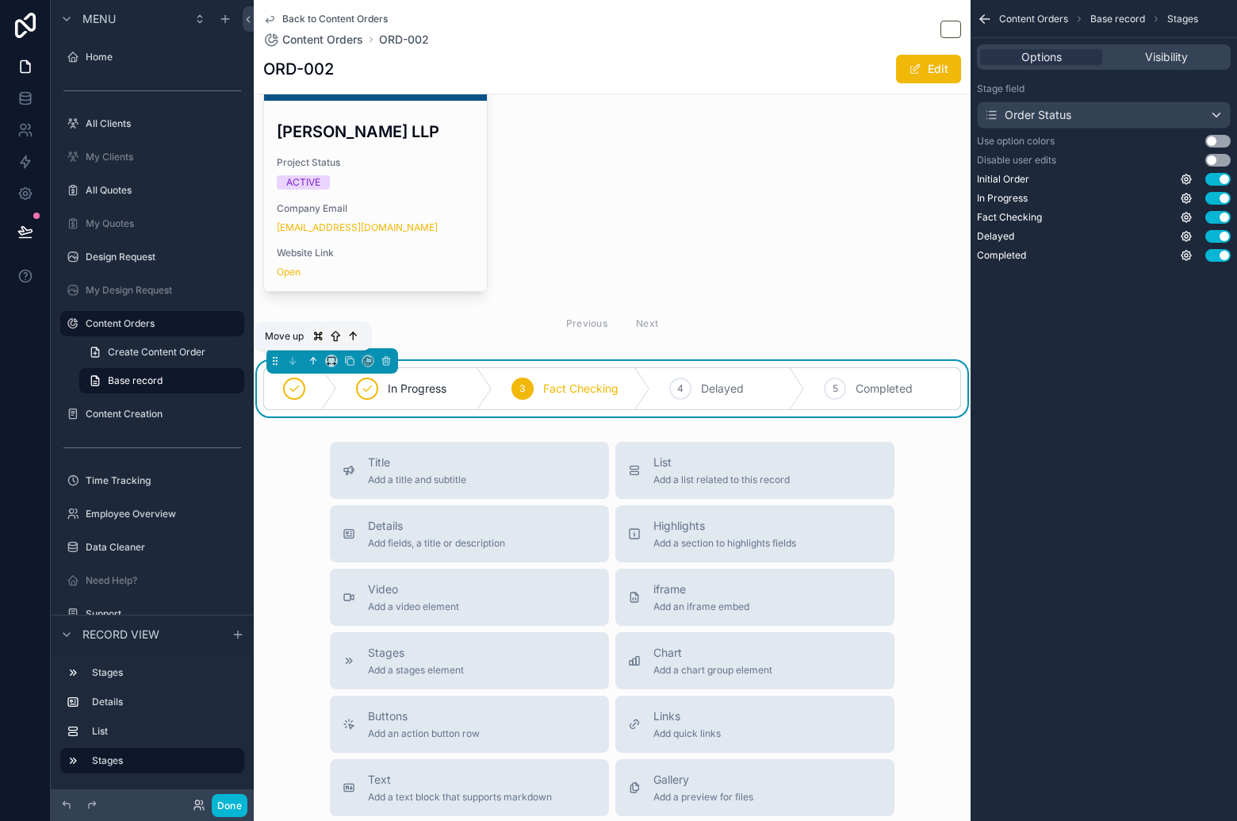
click at [313, 358] on icon "scrollable content" at bounding box center [313, 361] width 0 height 6
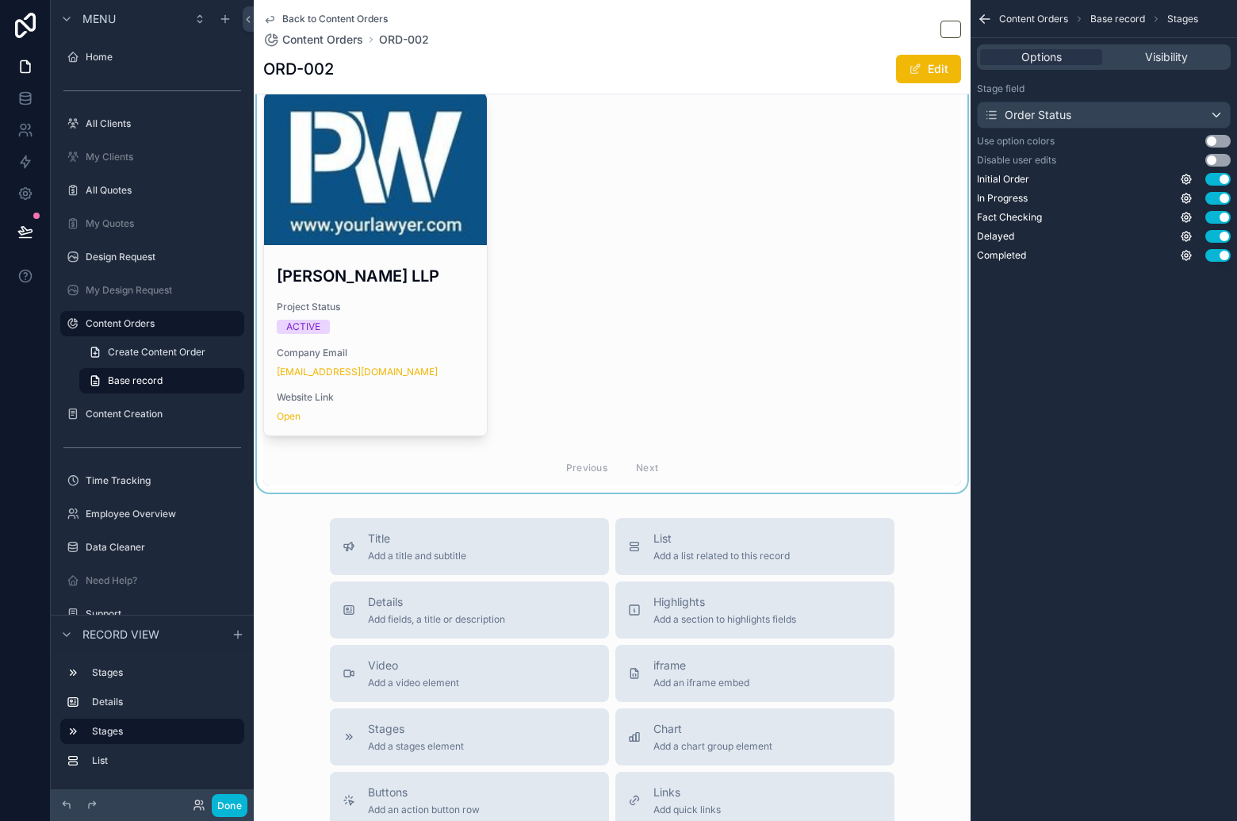
scroll to position [0, 0]
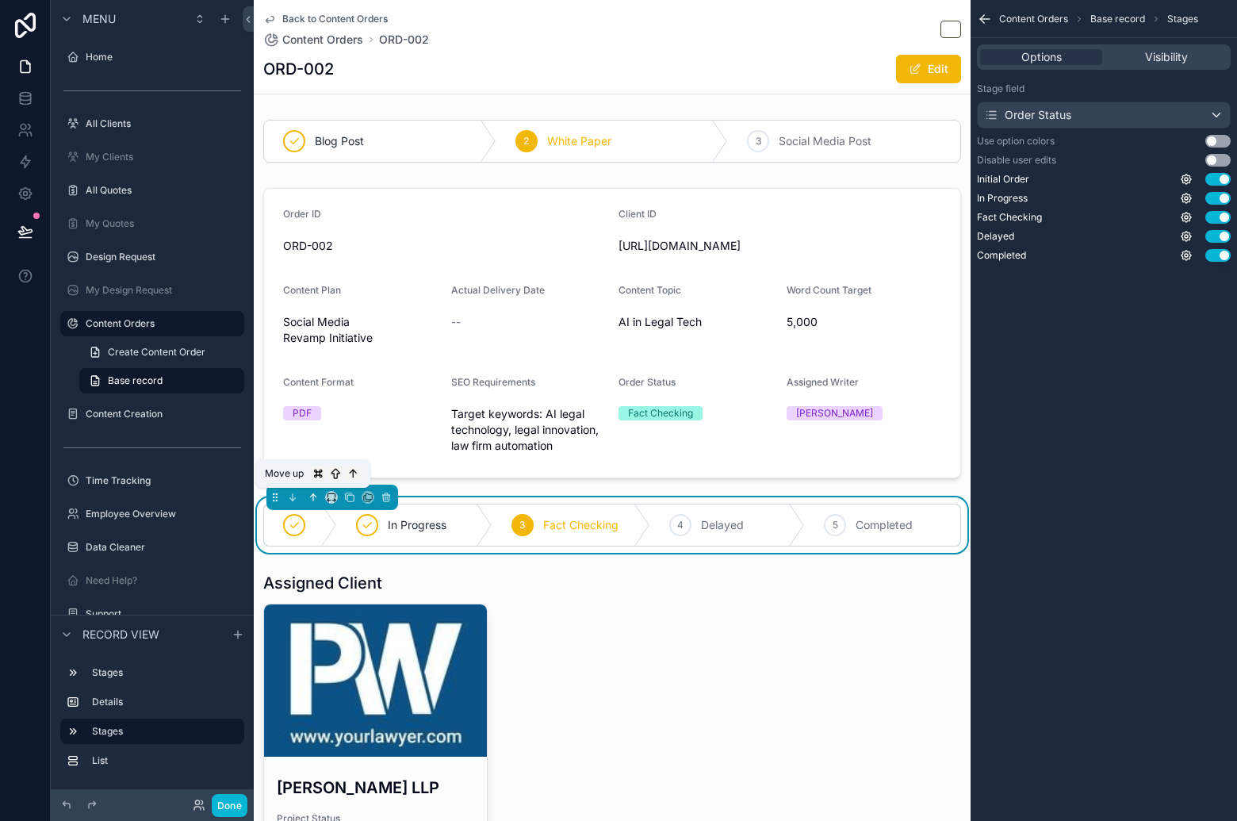
click at [316, 502] on icon "scrollable content" at bounding box center [313, 497] width 11 height 11
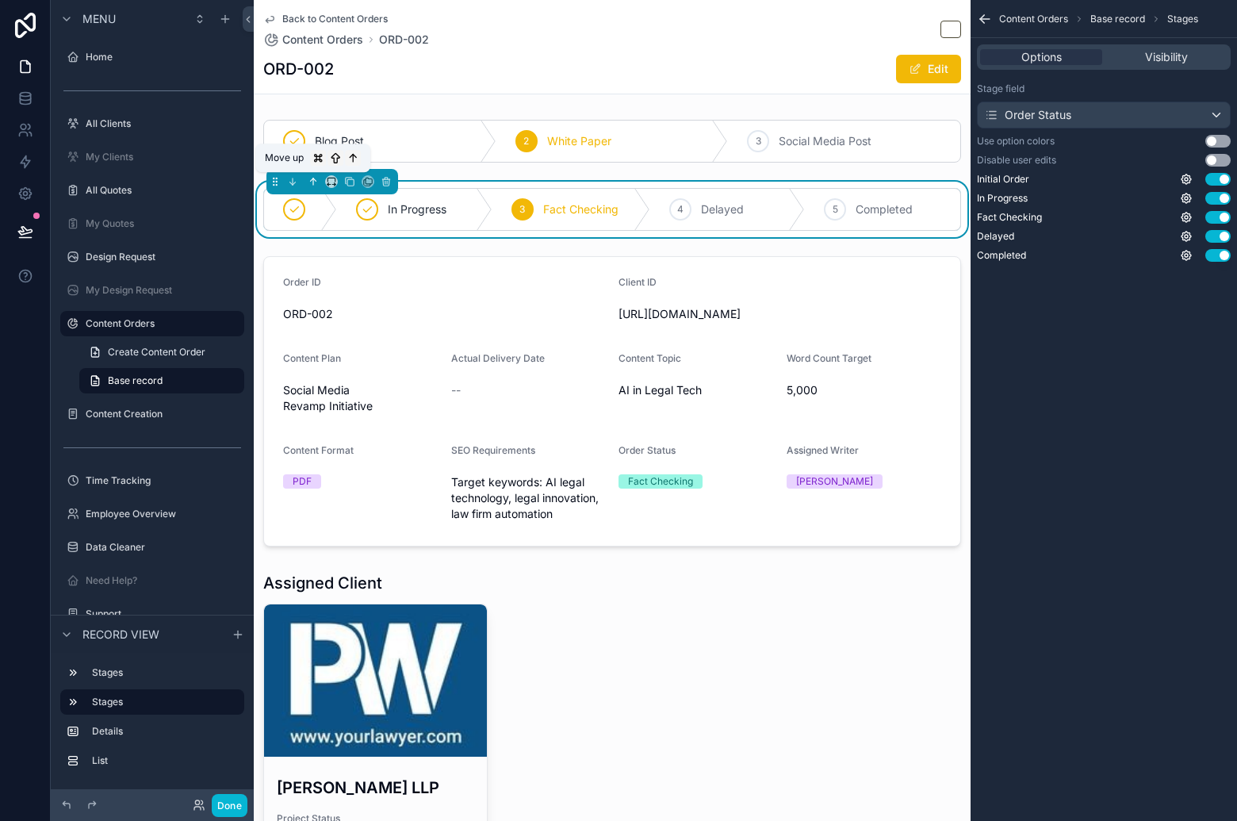
click at [312, 180] on icon "scrollable content" at bounding box center [313, 181] width 11 height 11
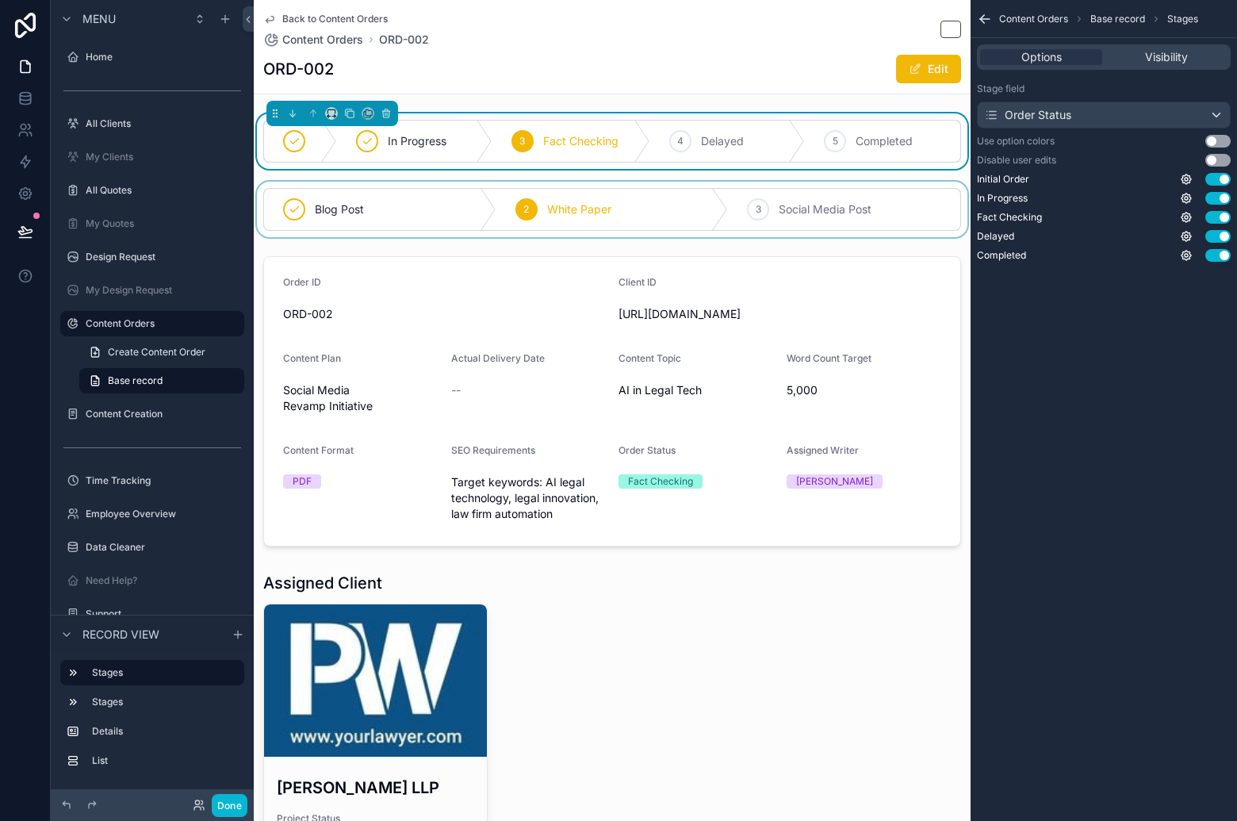
click at [648, 193] on div "scrollable content" at bounding box center [612, 210] width 717 height 56
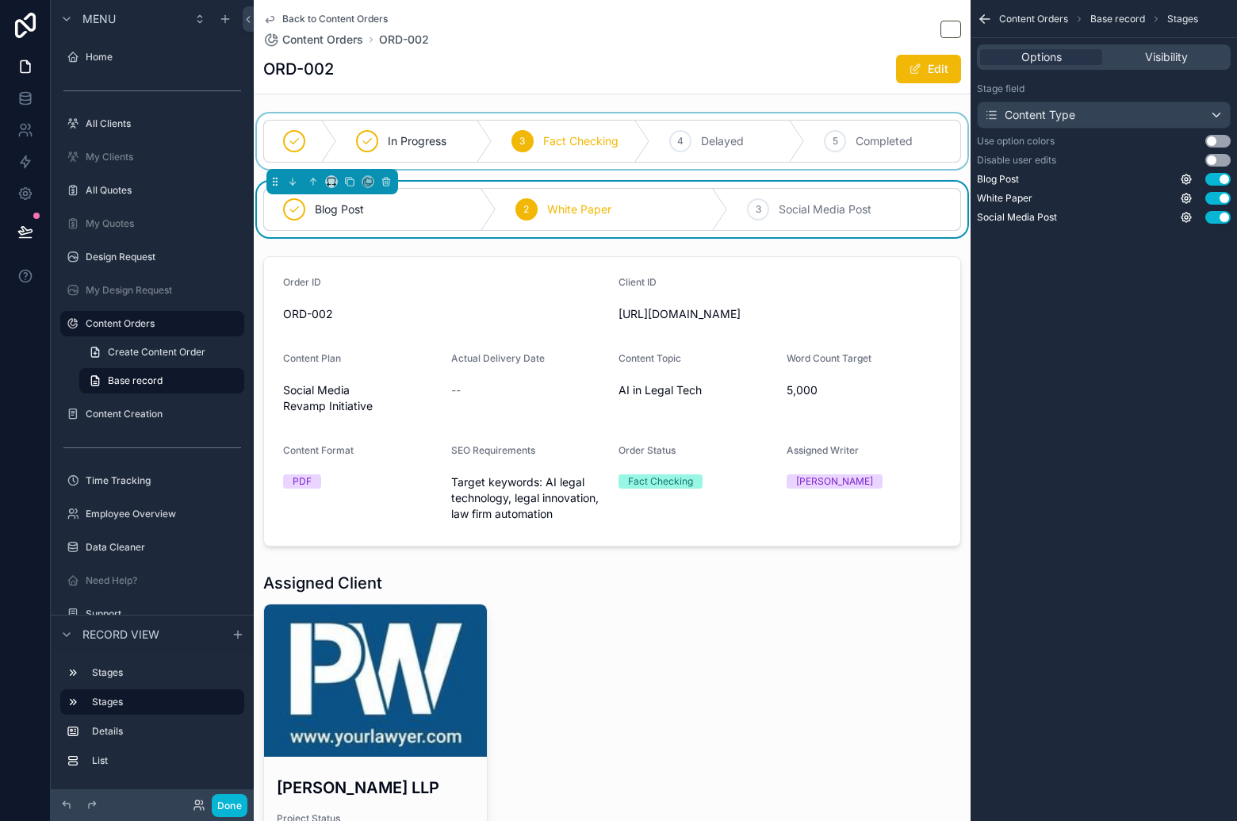
click at [433, 151] on div "scrollable content" at bounding box center [612, 141] width 717 height 56
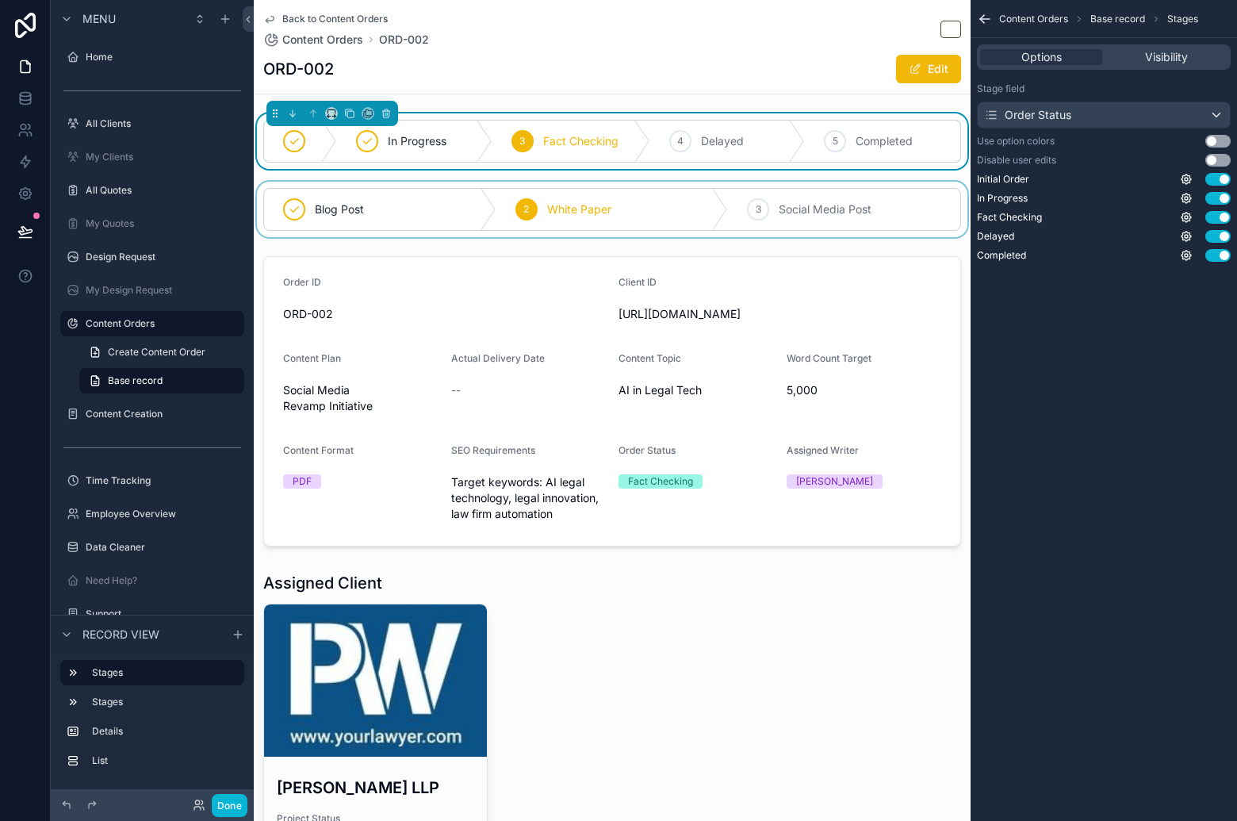
click at [423, 184] on div "scrollable content" at bounding box center [612, 210] width 717 height 56
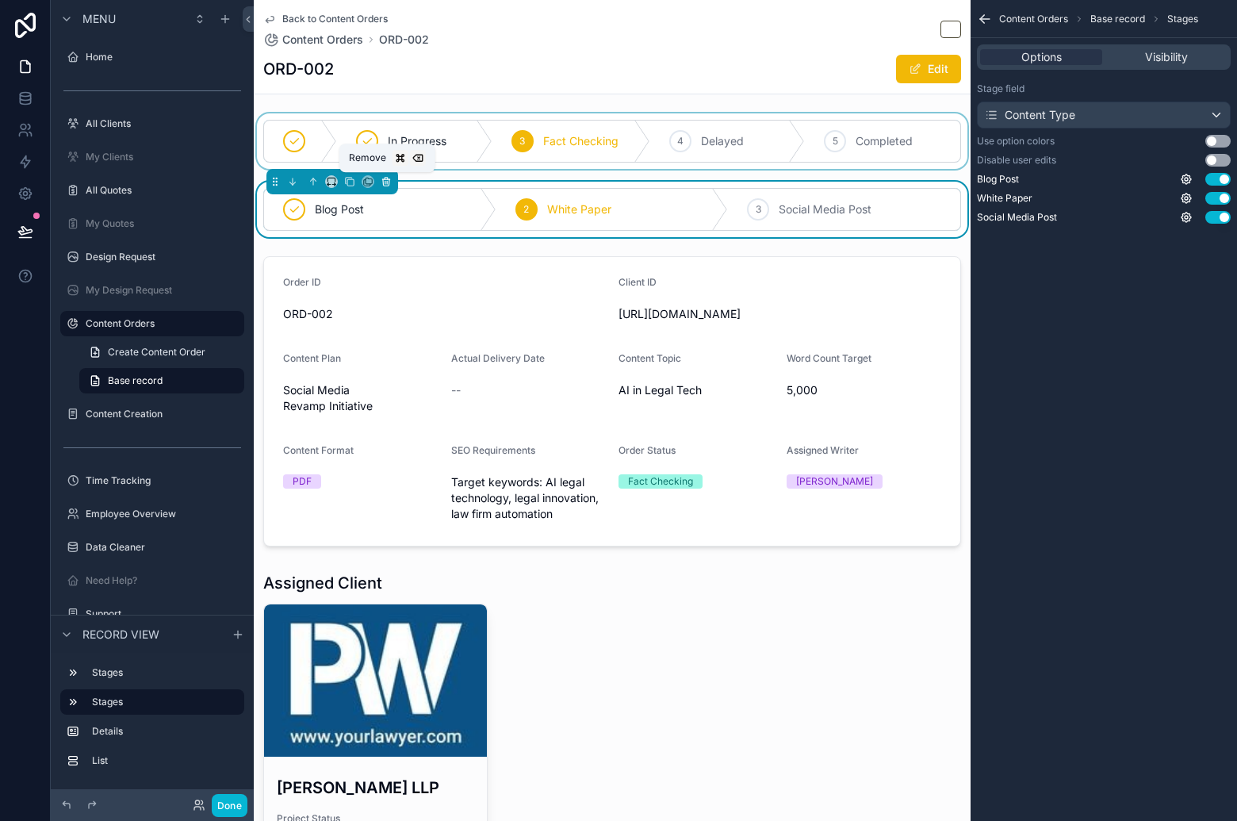
click at [389, 180] on icon "scrollable content" at bounding box center [386, 181] width 11 height 11
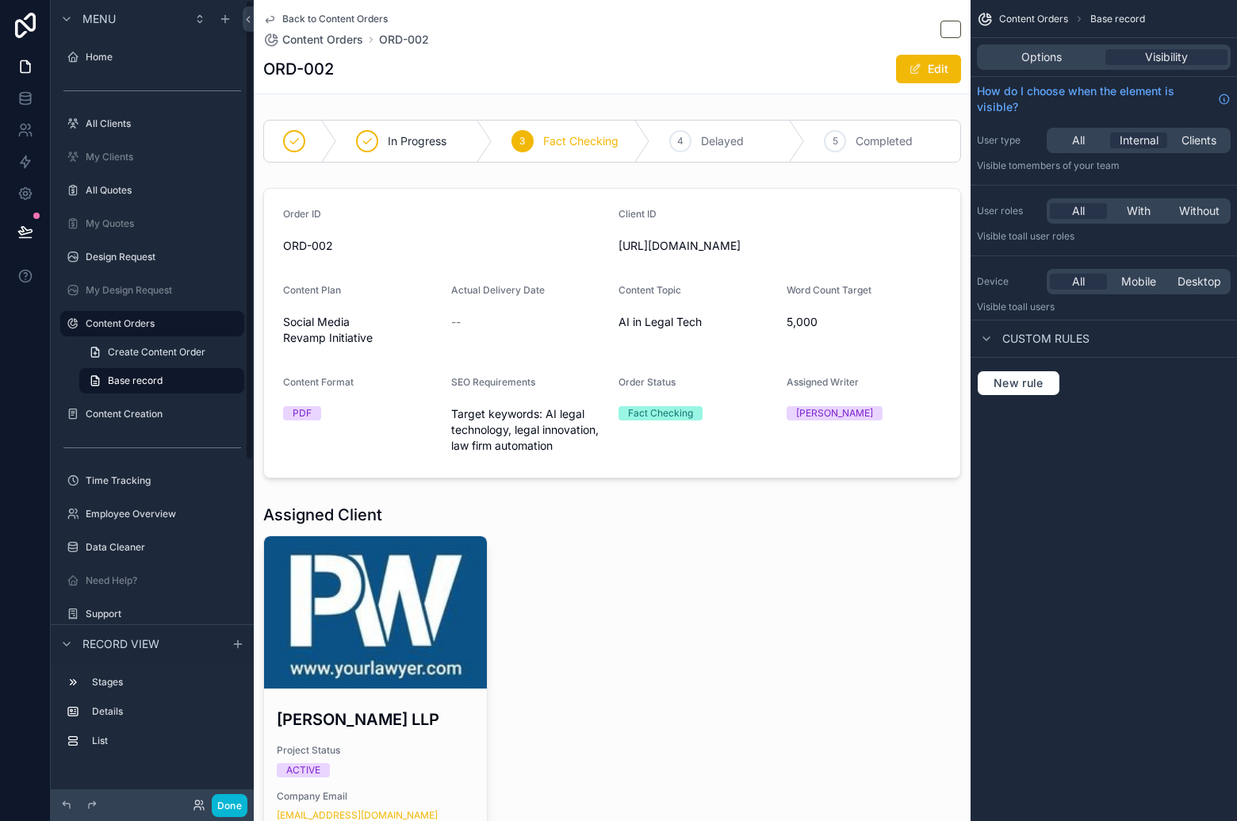
click at [213, 816] on div "Done" at bounding box center [215, 805] width 63 height 23
click at [224, 808] on button "Done" at bounding box center [230, 805] width 36 height 23
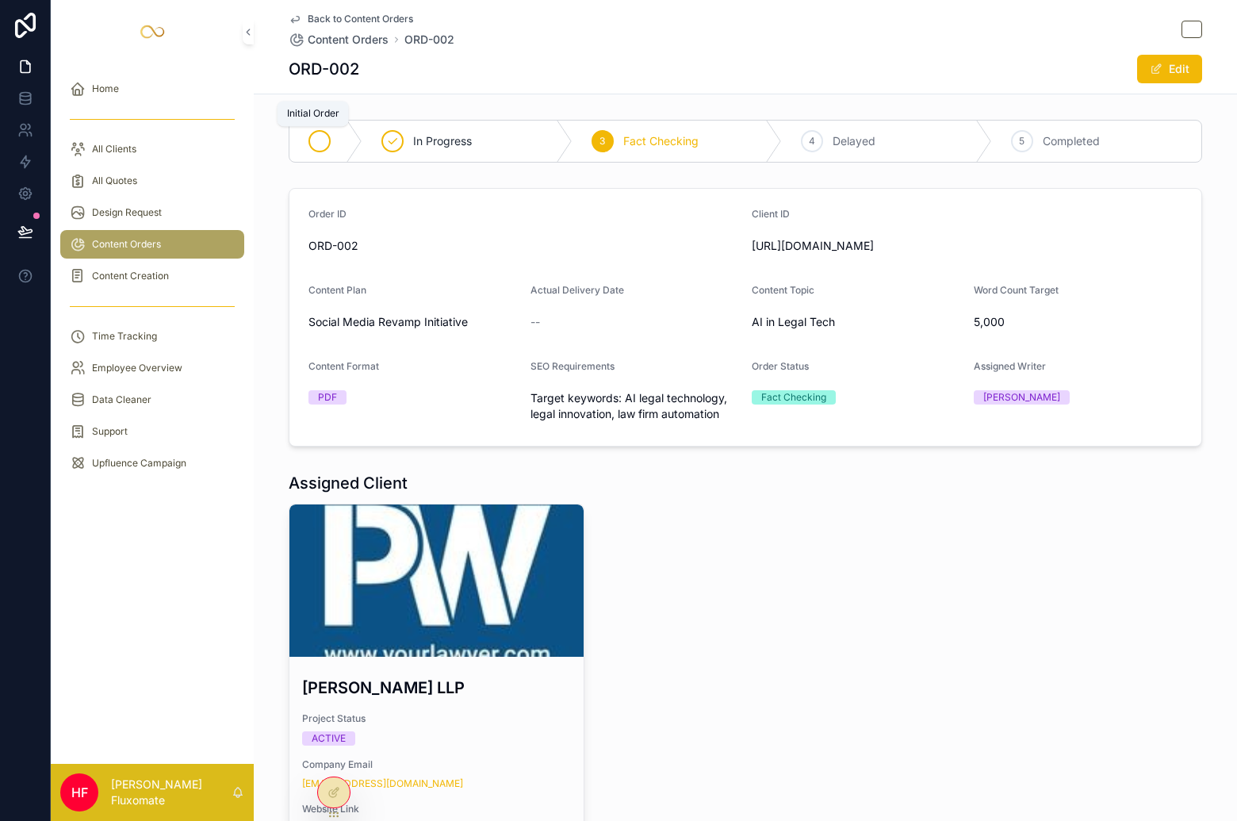
click at [323, 139] on div "scrollable content" at bounding box center [319, 141] width 22 height 22
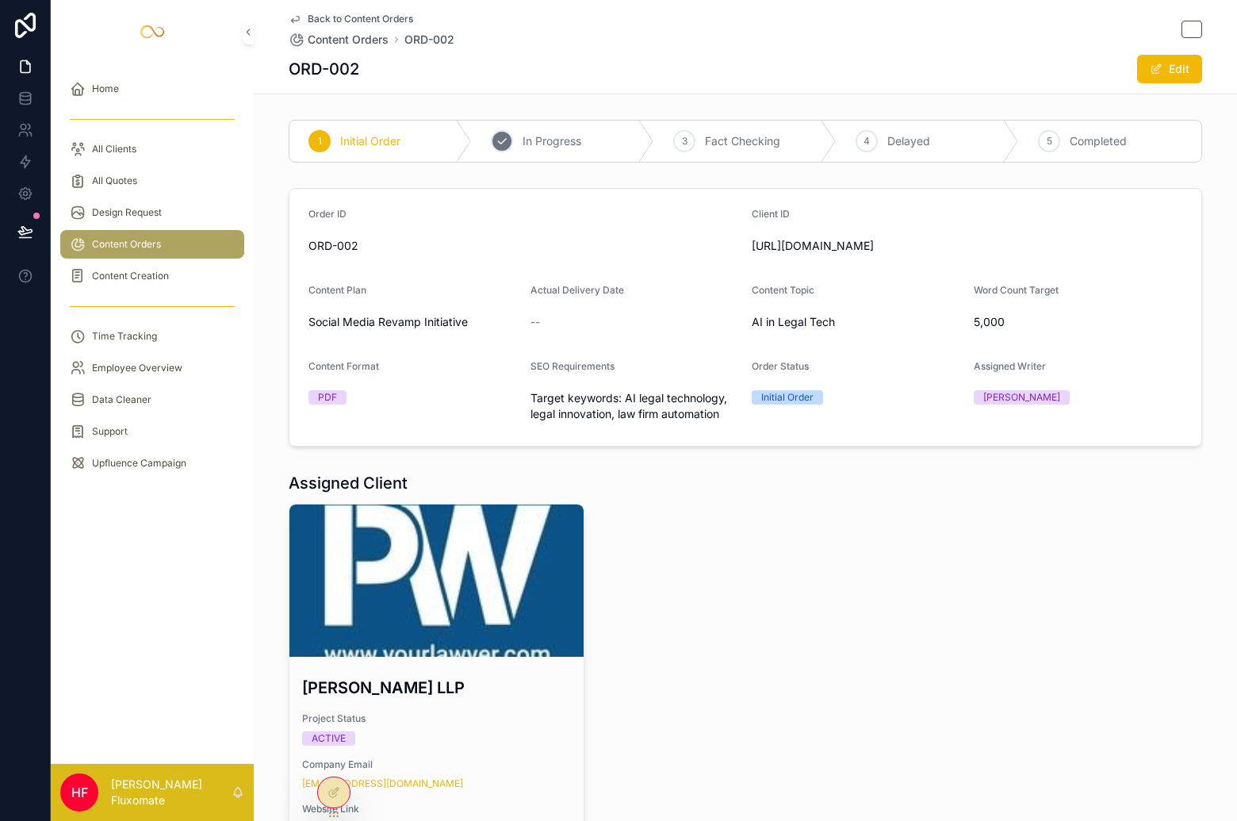
click at [559, 138] on span "In Progress" at bounding box center [552, 141] width 59 height 16
click at [665, 140] on div "3 Fact Checking" at bounding box center [745, 141] width 182 height 41
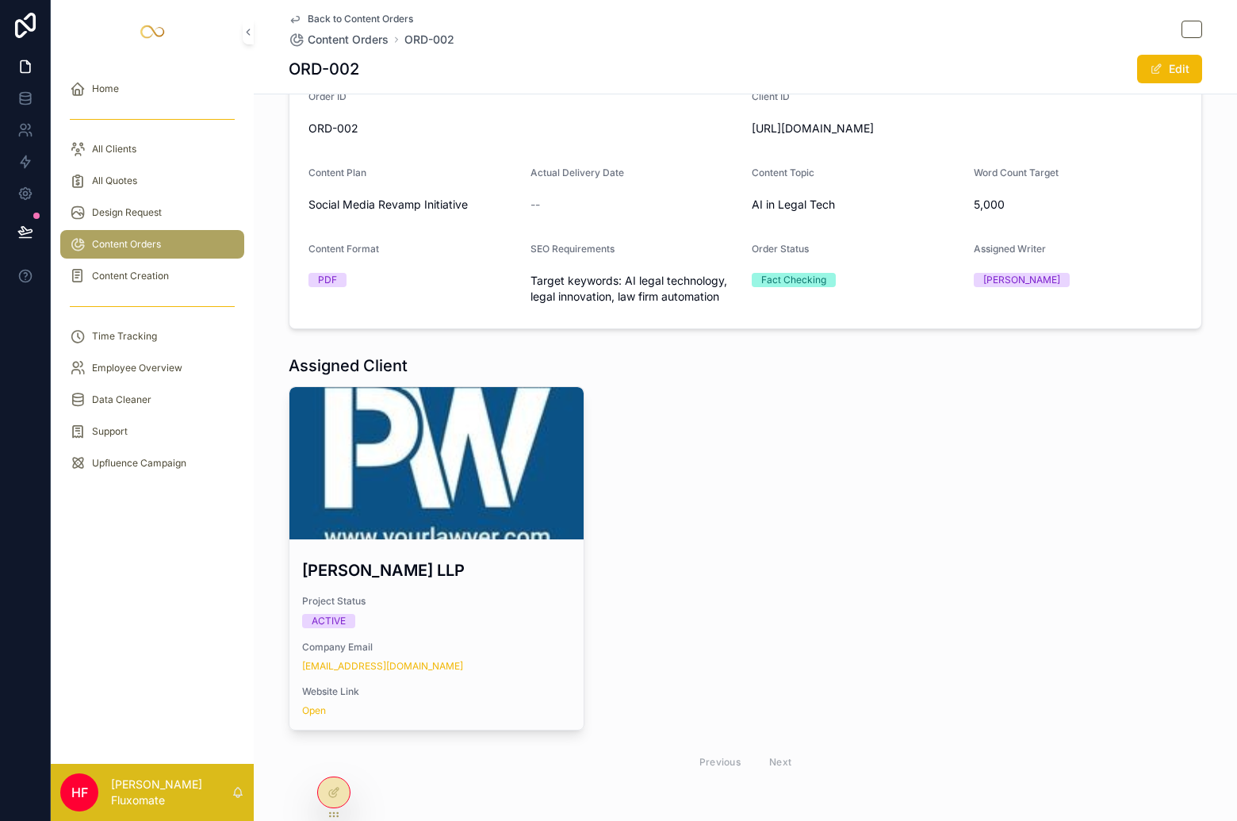
scroll to position [113, 0]
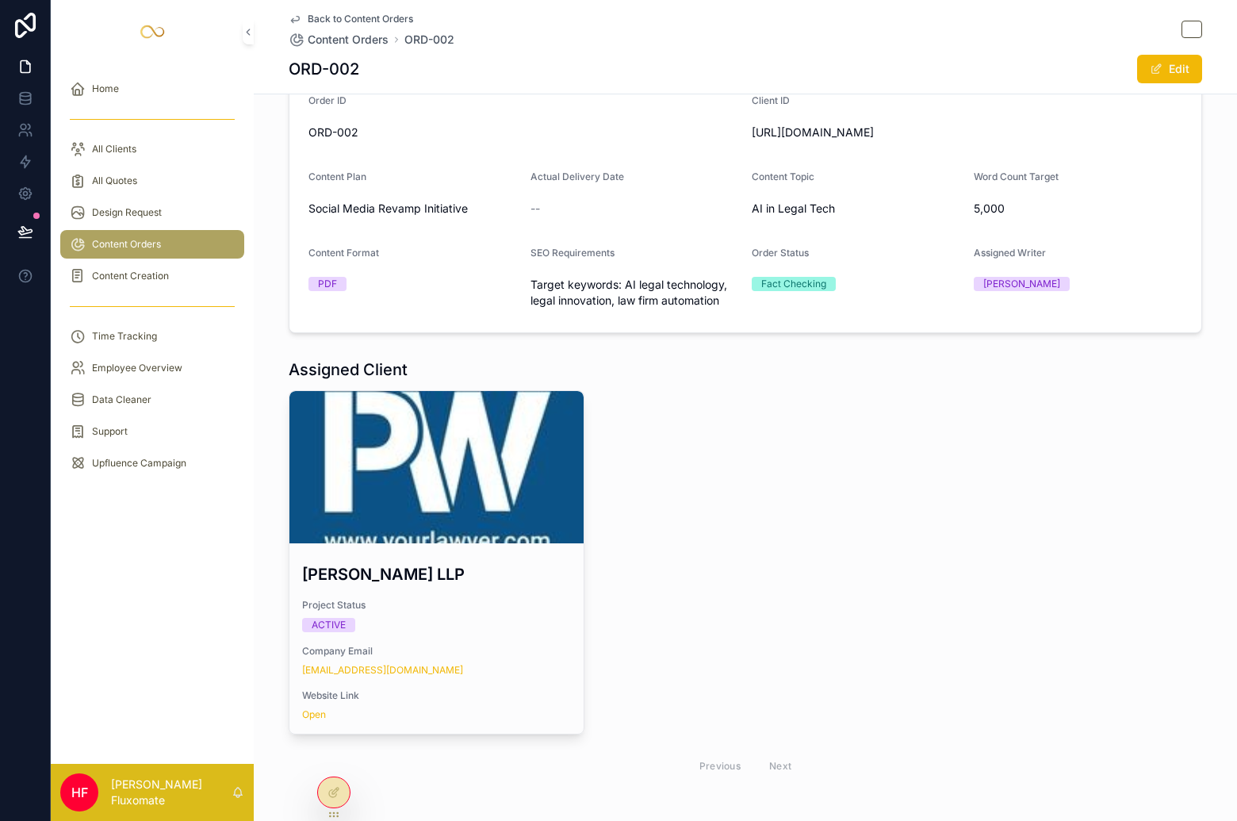
click at [175, 239] on div "Content Orders" at bounding box center [152, 244] width 165 height 25
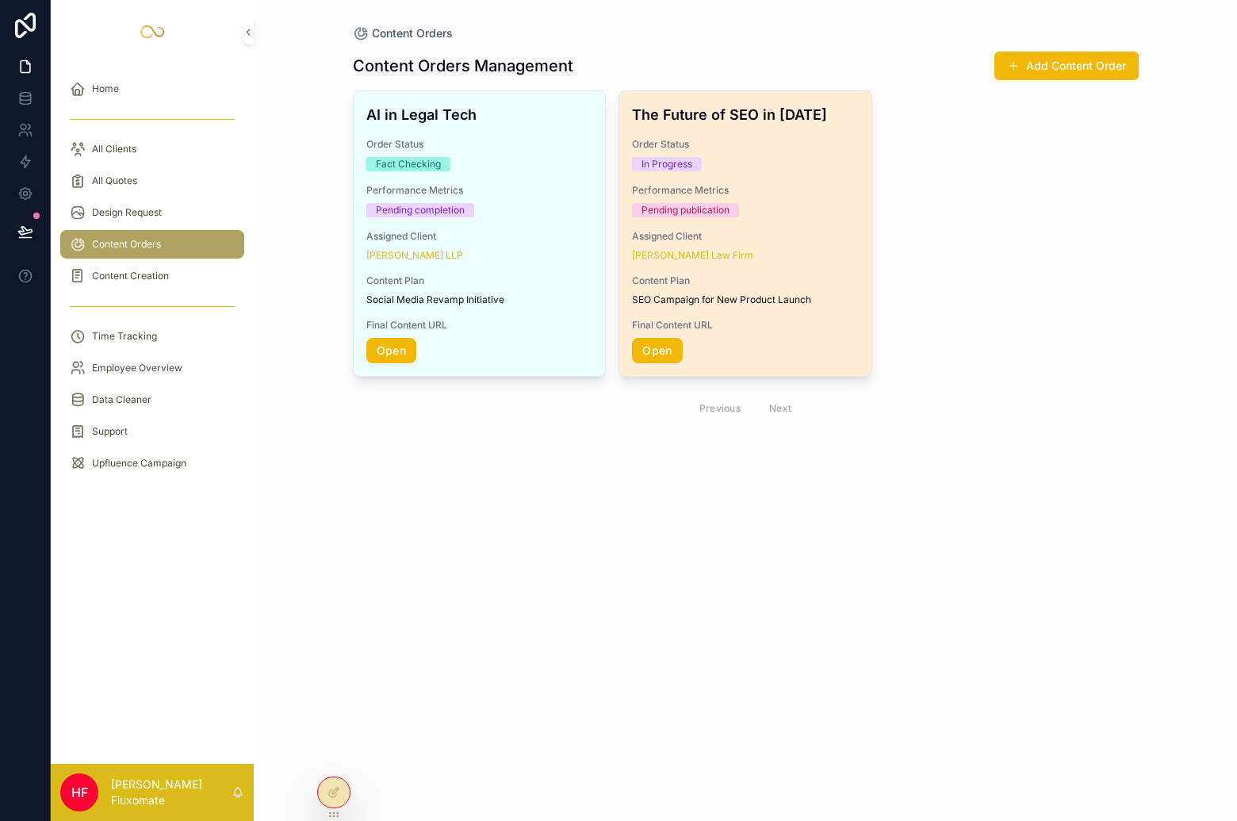
click at [772, 182] on div "The Future of SEO in 2025 Order Status In Progress Performance Metrics Pending …" at bounding box center [745, 233] width 252 height 285
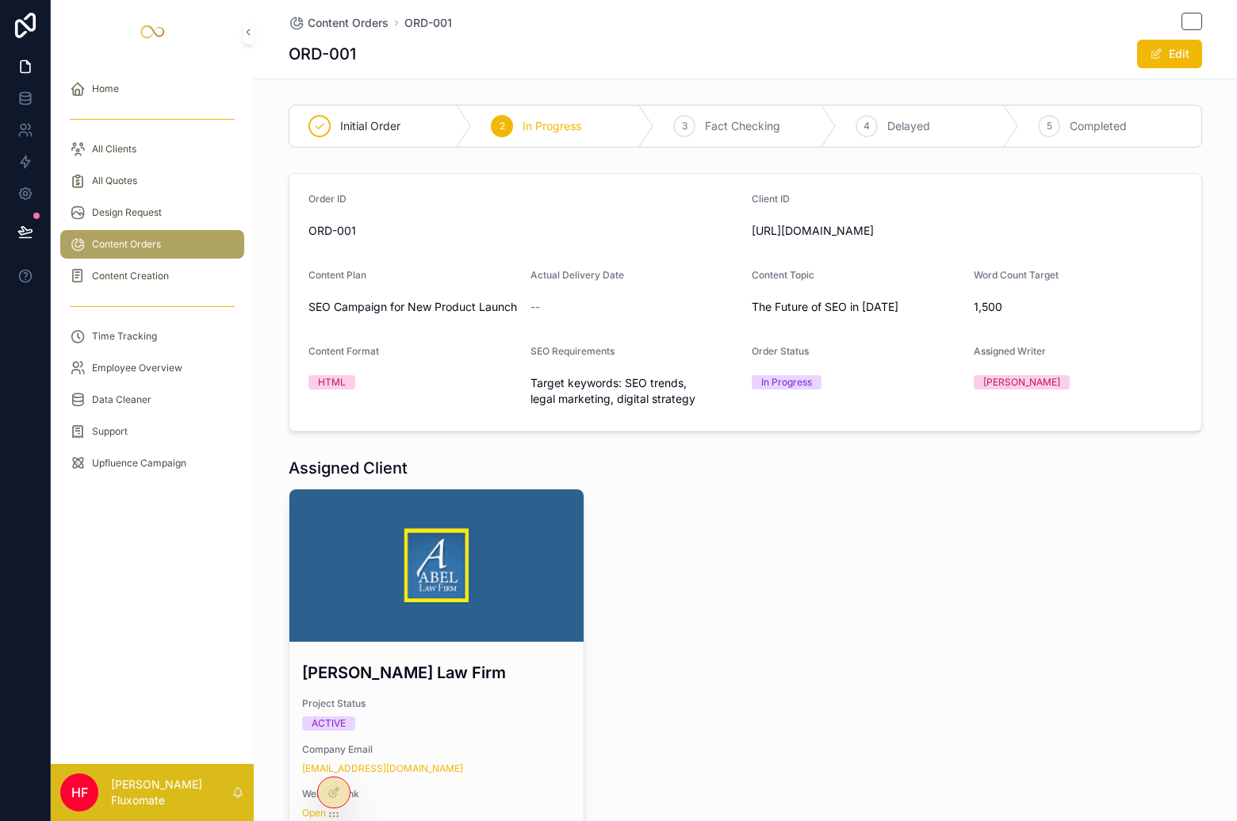
click at [107, 234] on div "Content Orders" at bounding box center [152, 244] width 165 height 25
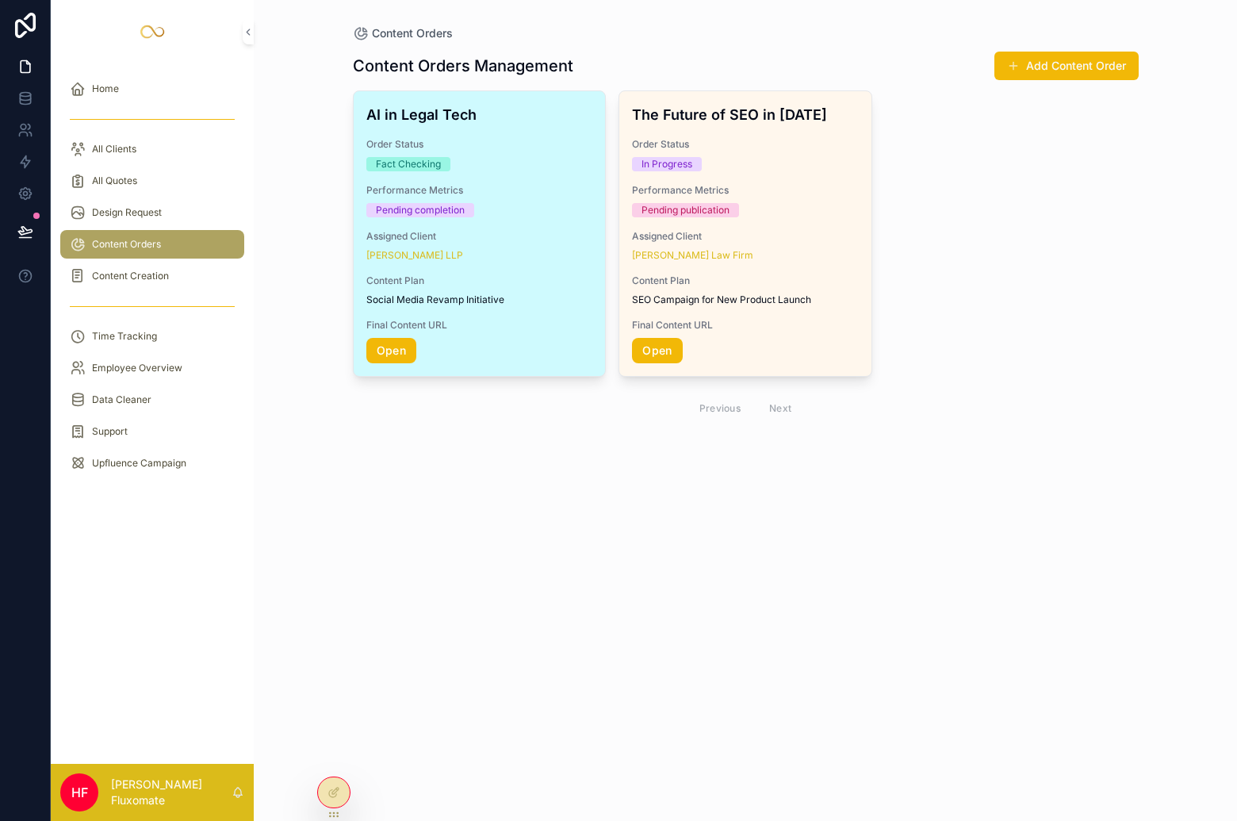
click at [569, 275] on span "Content Plan" at bounding box center [479, 280] width 227 height 13
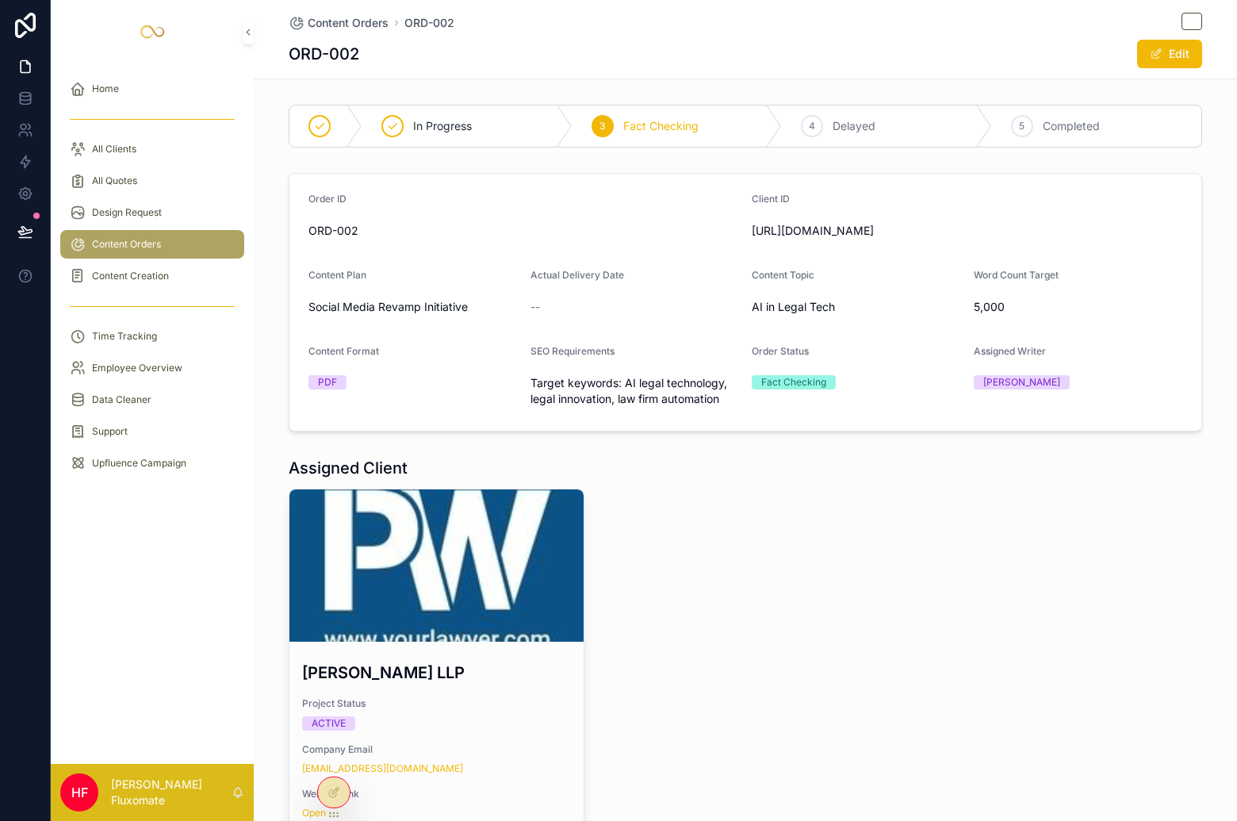
click at [592, 220] on div "ORD-002" at bounding box center [523, 230] width 431 height 25
click at [677, 283] on div "Actual Delivery Date" at bounding box center [634, 278] width 209 height 19
click at [335, 752] on icon at bounding box center [333, 758] width 13 height 13
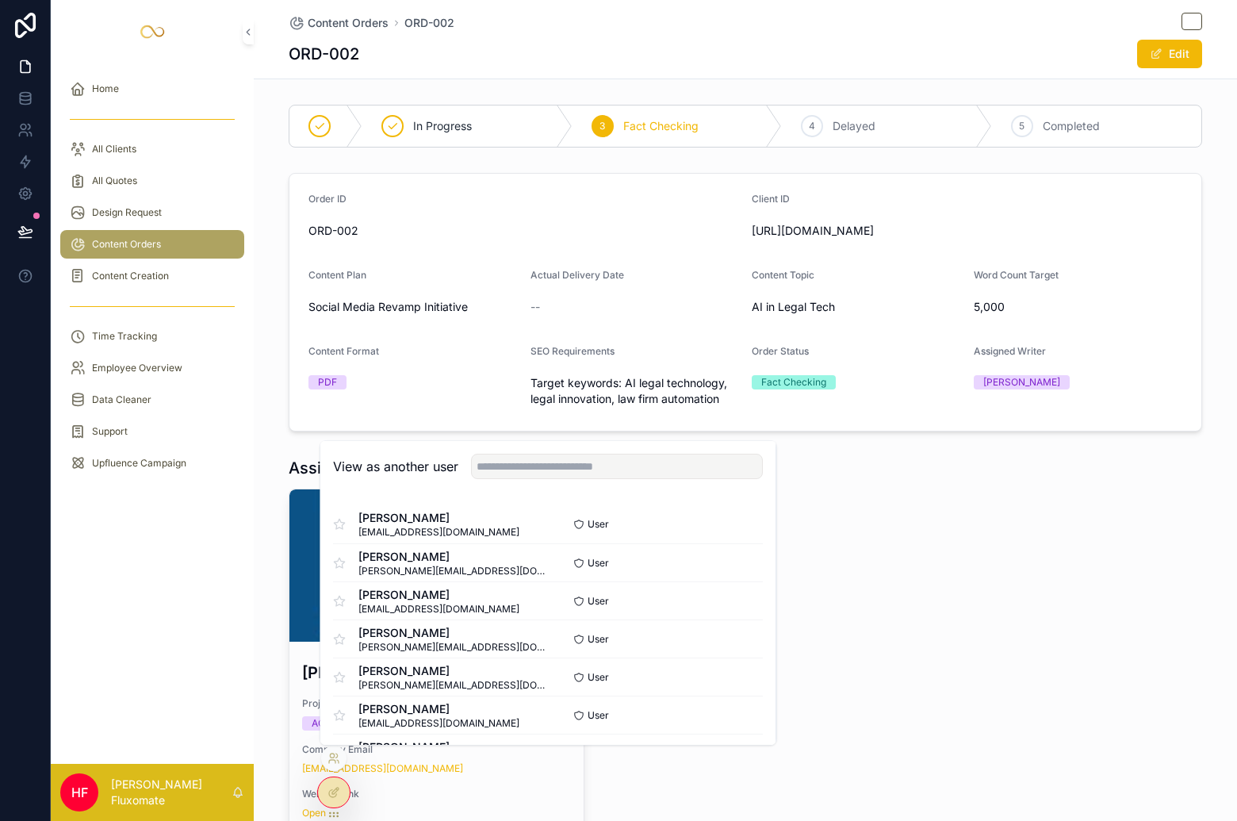
click at [855, 546] on div "Parker Waichman LLP Project Status ACTIVE Company Email null@gmail.com Website …" at bounding box center [745, 685] width 913 height 394
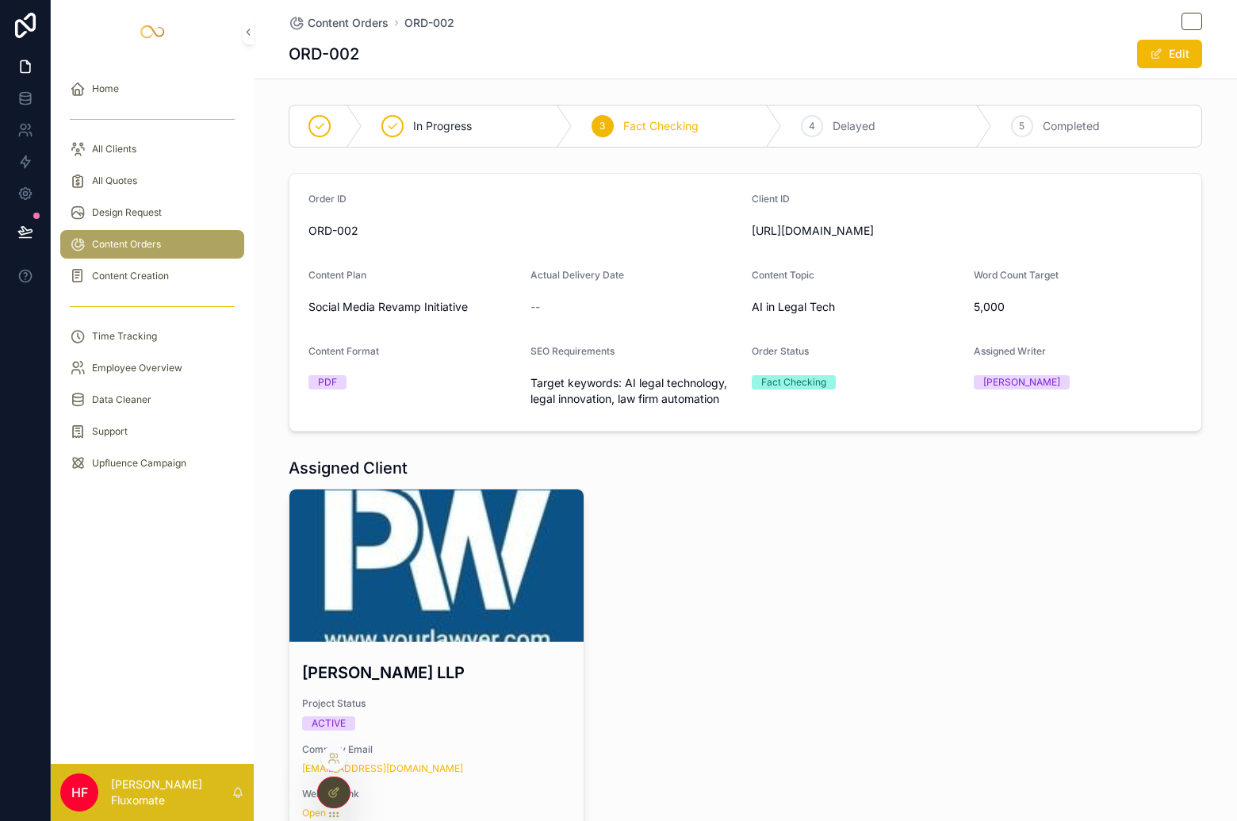
click at [342, 796] on div at bounding box center [334, 792] width 32 height 30
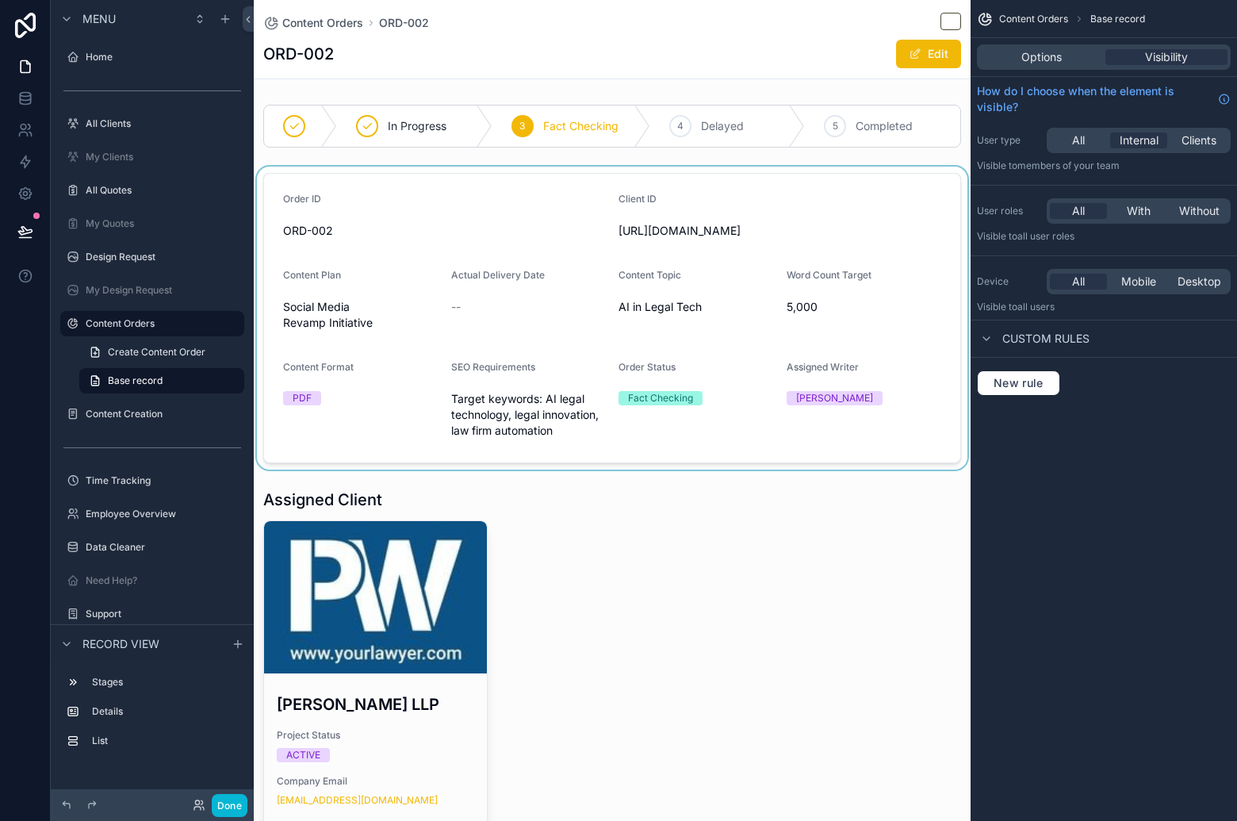
click at [758, 341] on div "scrollable content" at bounding box center [612, 318] width 717 height 303
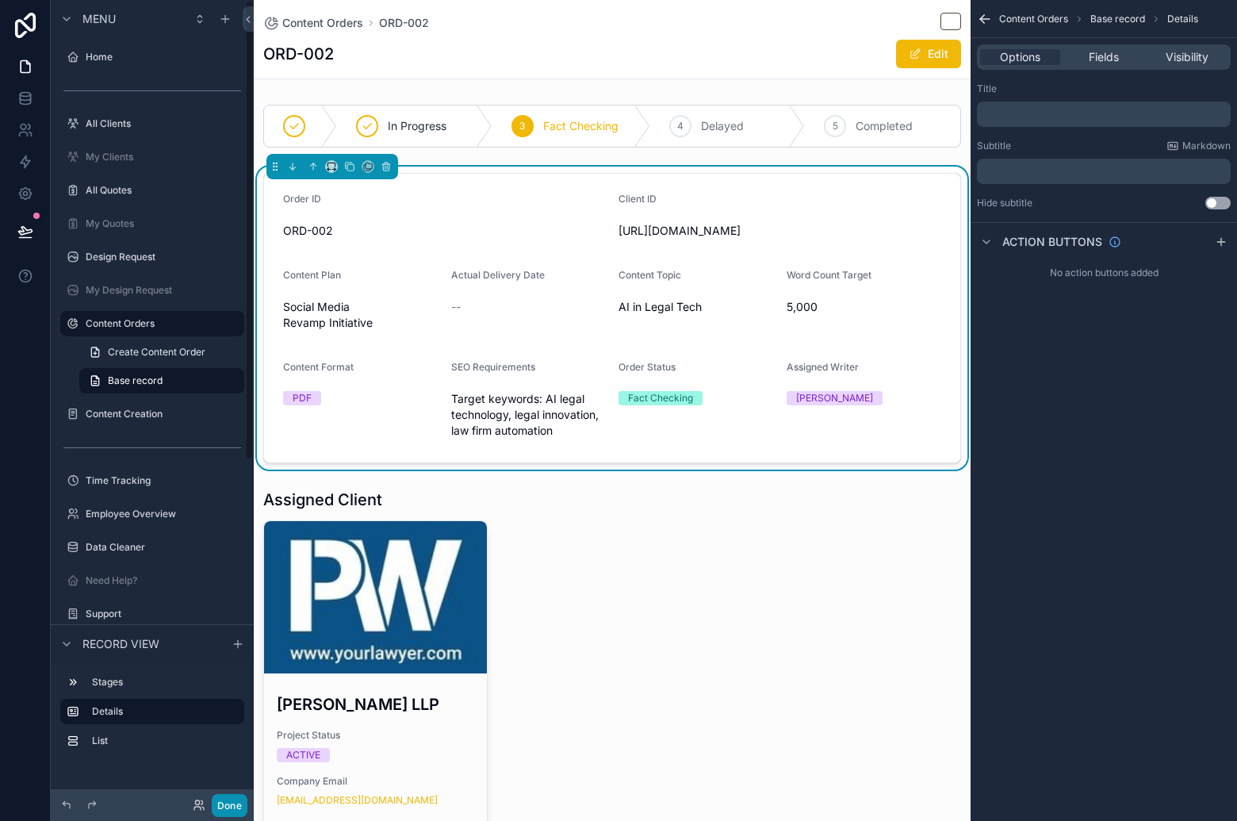
click at [233, 795] on button "Done" at bounding box center [230, 805] width 36 height 23
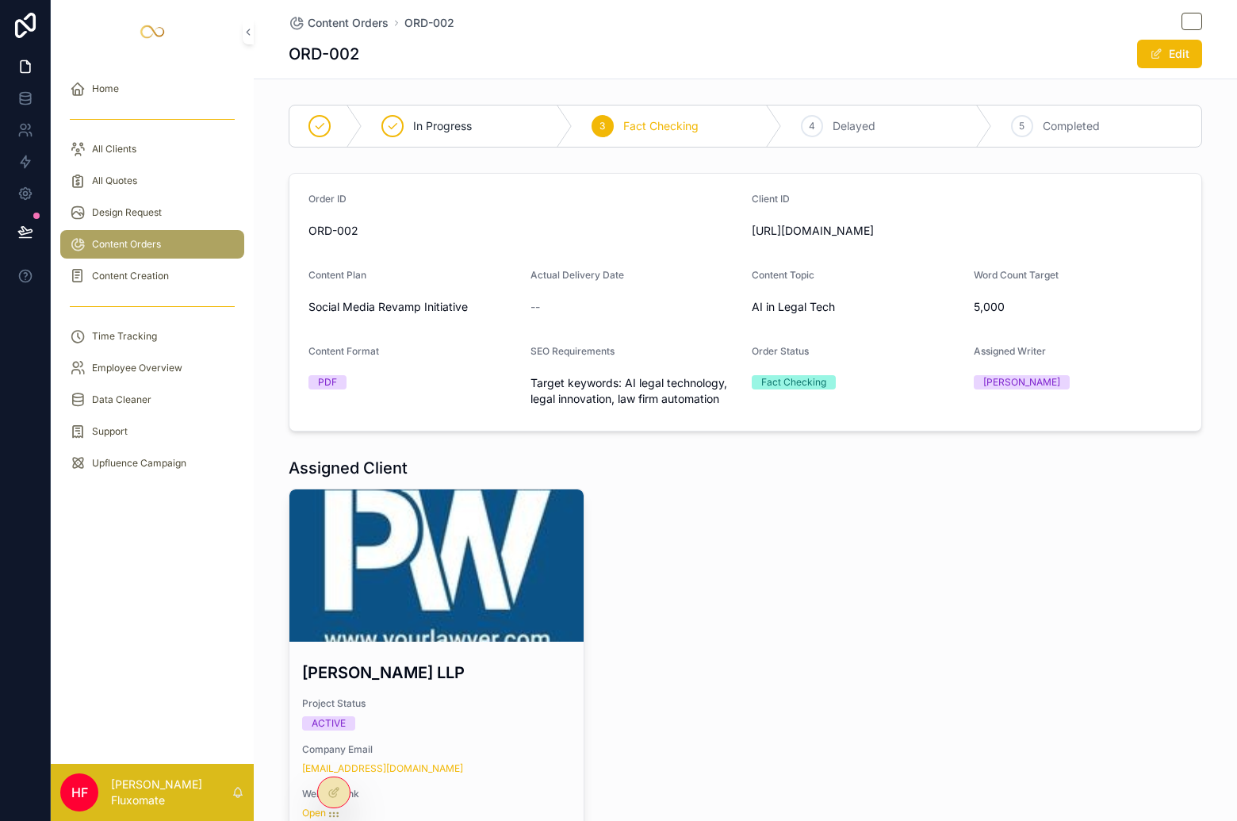
click at [752, 280] on span "Content Topic" at bounding box center [783, 275] width 63 height 12
drag, startPoint x: 632, startPoint y: 158, endPoint x: 630, endPoint y: 174, distance: 16.7
click at [632, 158] on div "In Progress 3 Fact Checking 4 Delayed 5 Completed Order ID ORD-002 Client ID PA…" at bounding box center [745, 493] width 983 height 791
click at [328, 790] on icon at bounding box center [333, 792] width 13 height 13
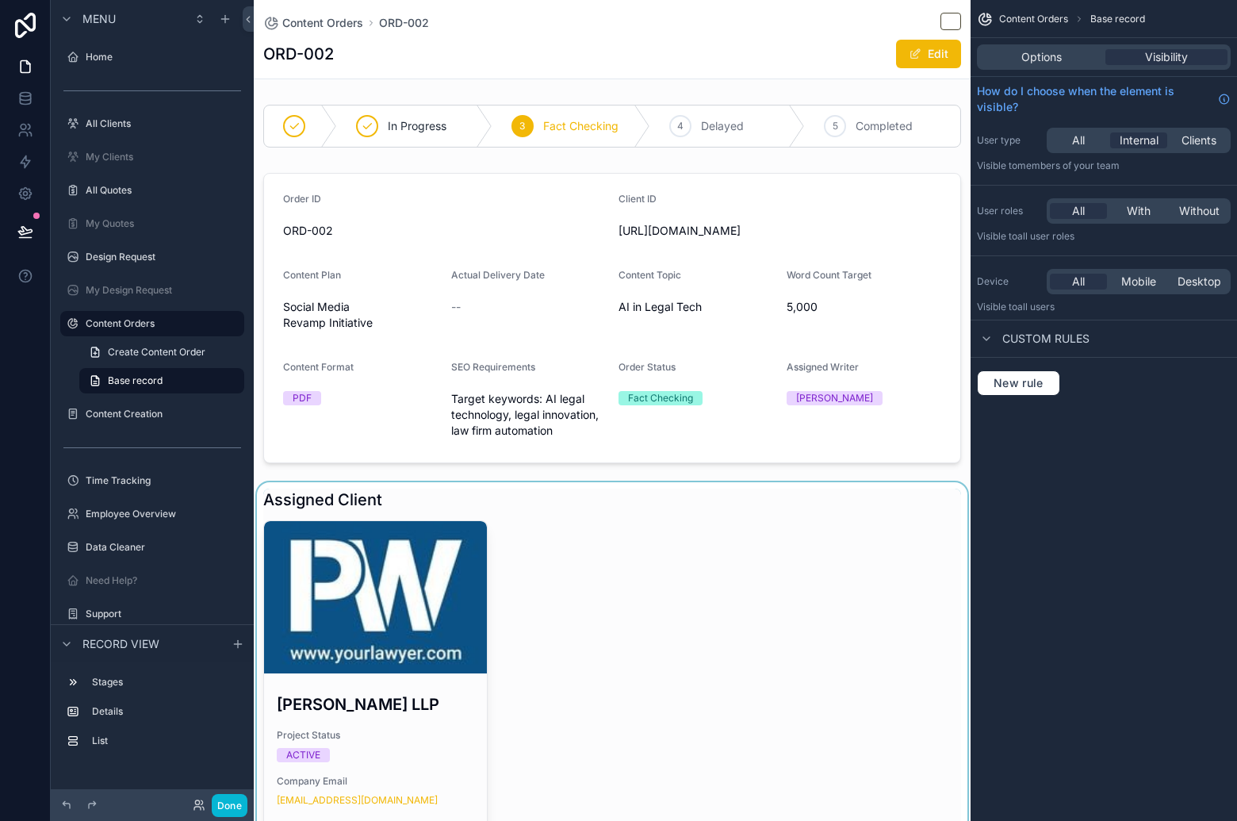
click at [699, 677] on div "scrollable content" at bounding box center [612, 701] width 717 height 438
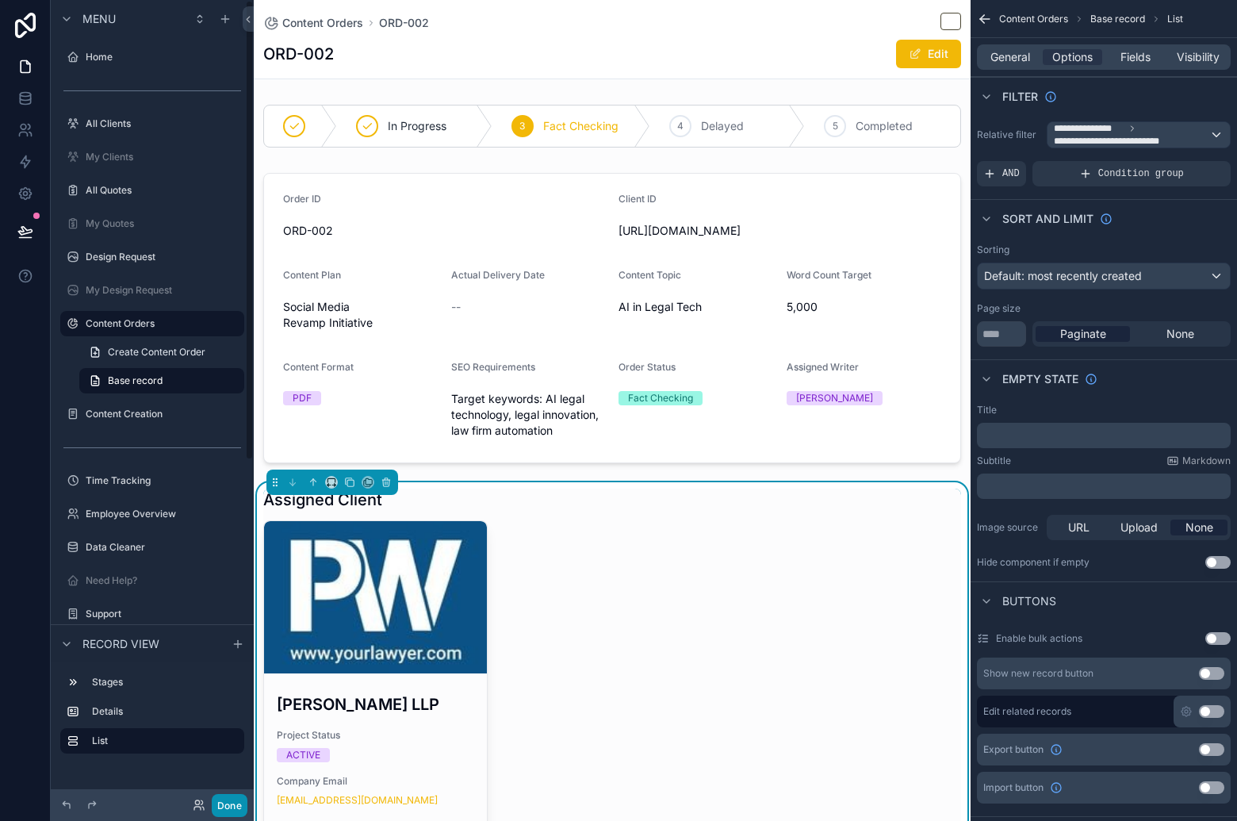
click at [231, 807] on button "Done" at bounding box center [230, 805] width 36 height 23
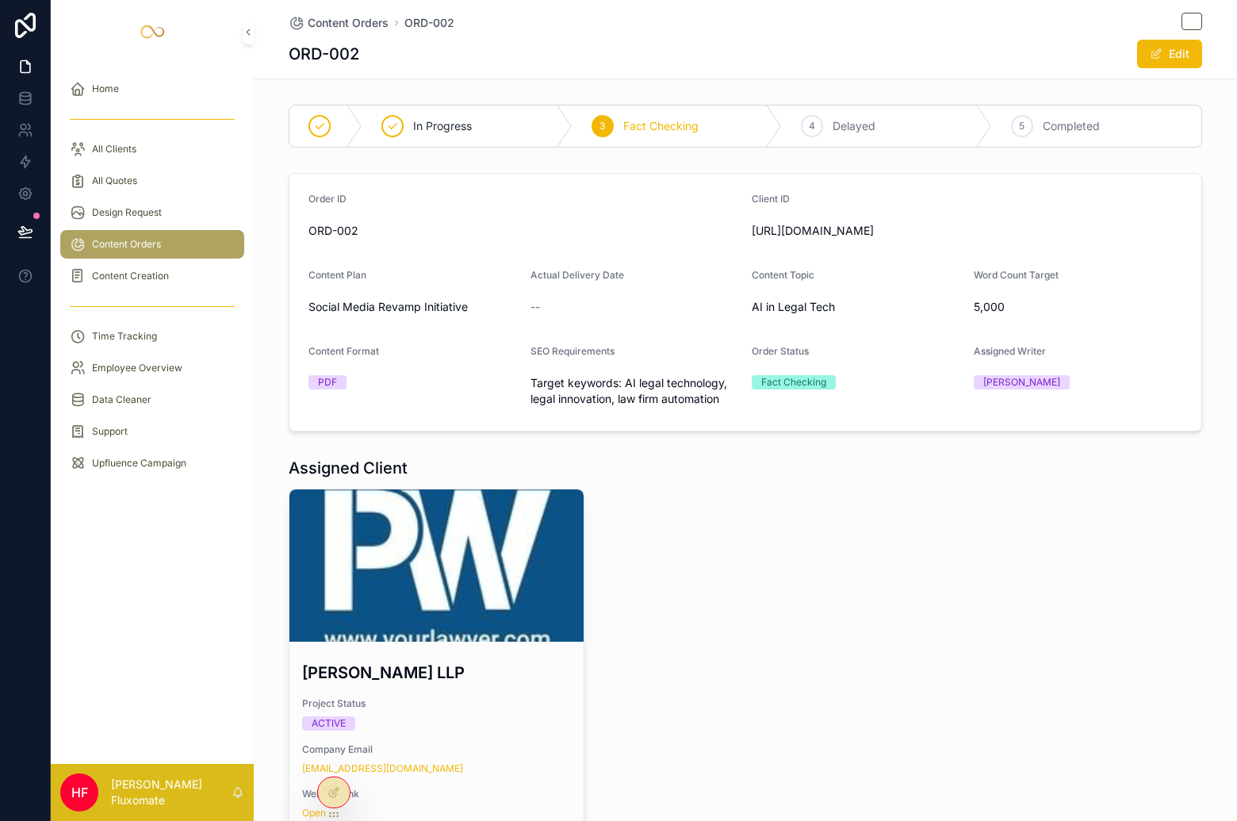
click at [603, 223] on span "ORD-002" at bounding box center [523, 231] width 431 height 16
click at [337, 757] on icon at bounding box center [333, 758] width 13 height 13
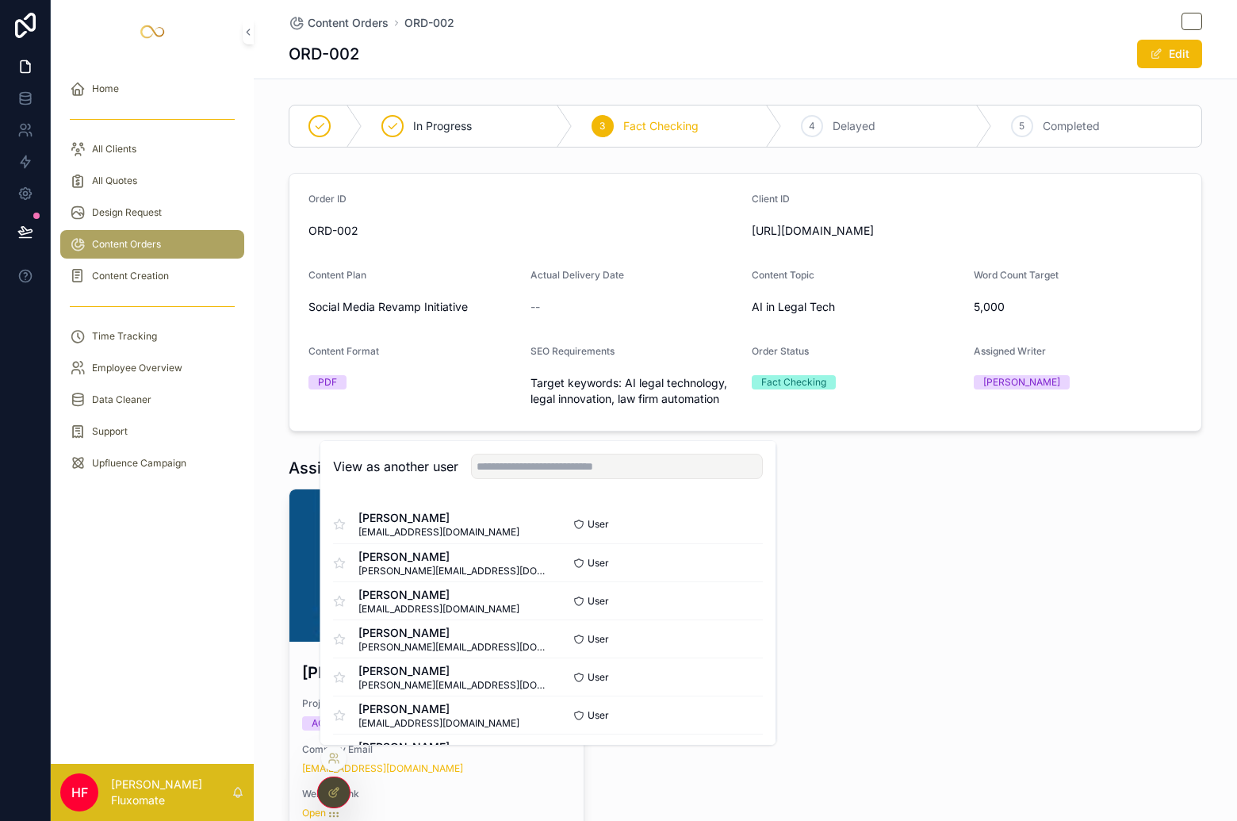
click at [339, 802] on div at bounding box center [334, 792] width 32 height 30
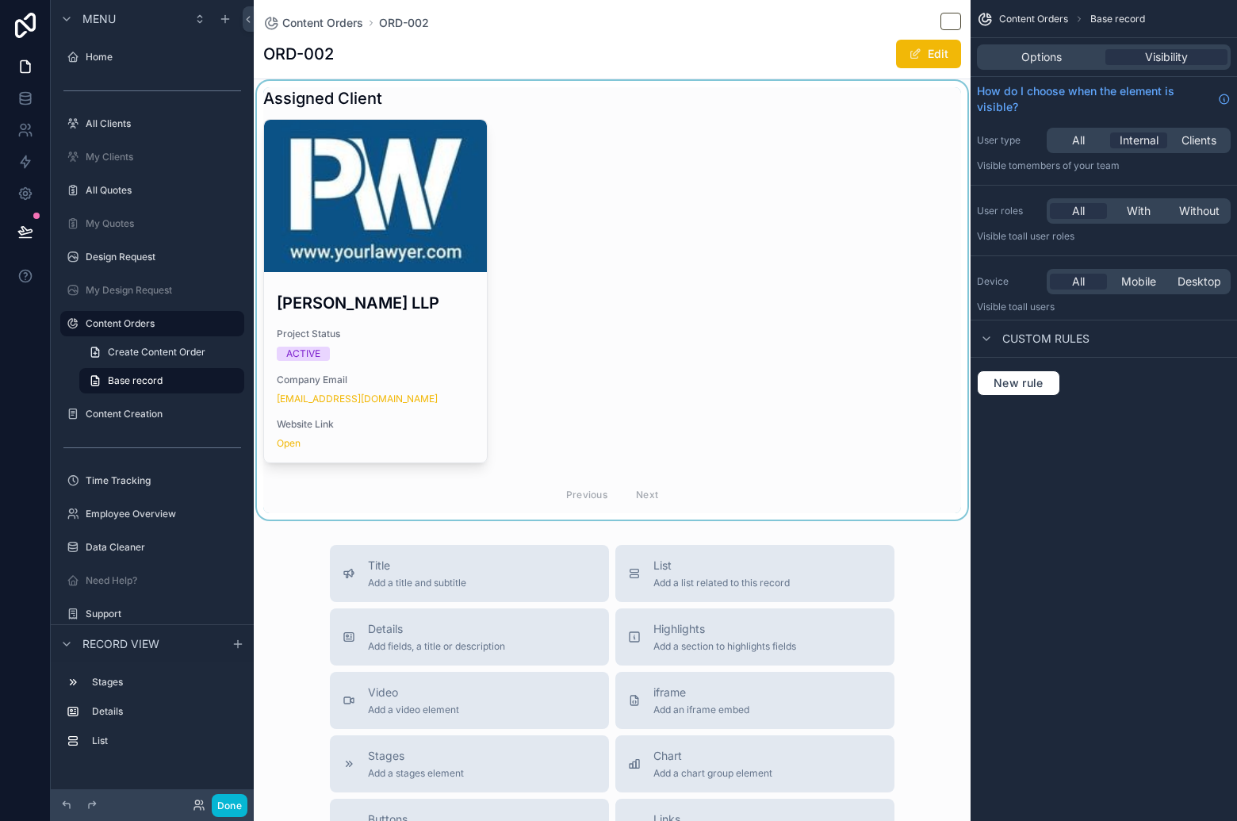
scroll to position [814, 0]
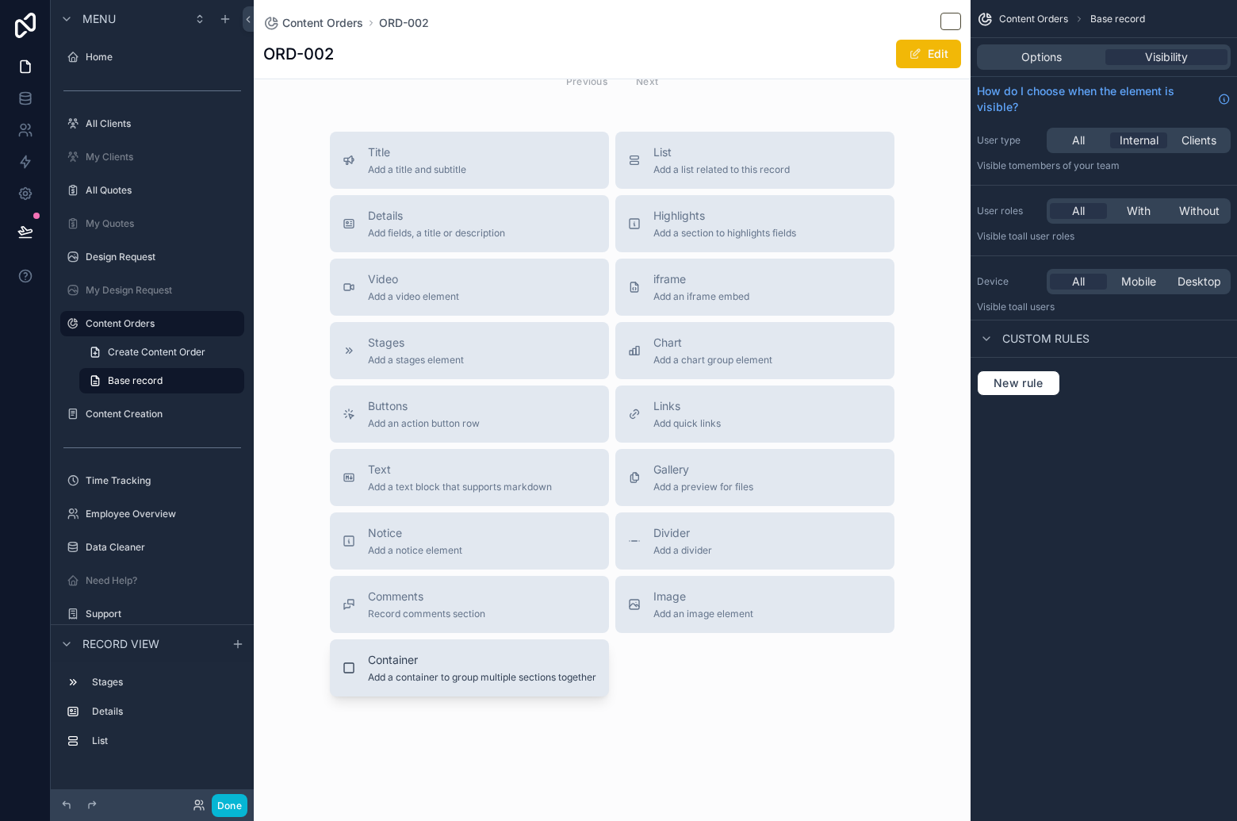
click at [504, 649] on button "Container Add a container to group multiple sections together" at bounding box center [469, 667] width 279 height 57
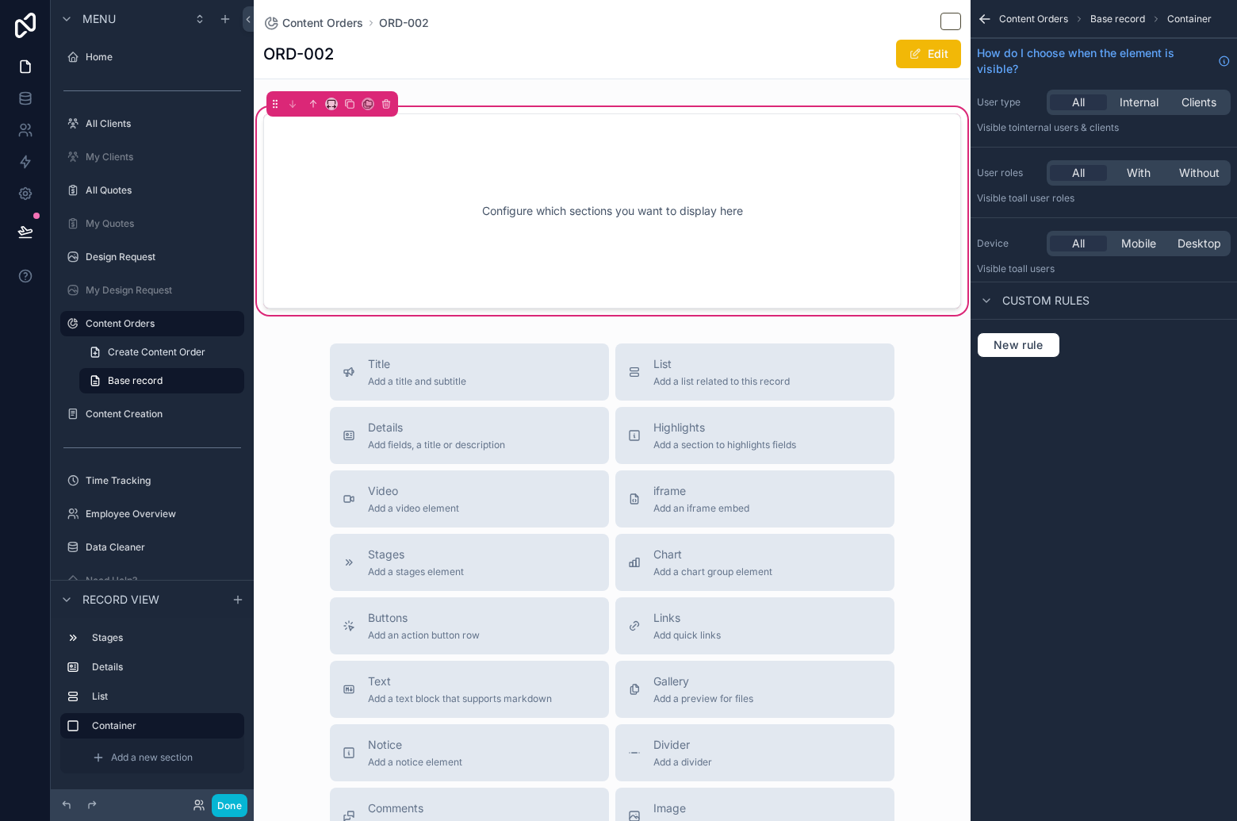
scroll to position [838, 0]
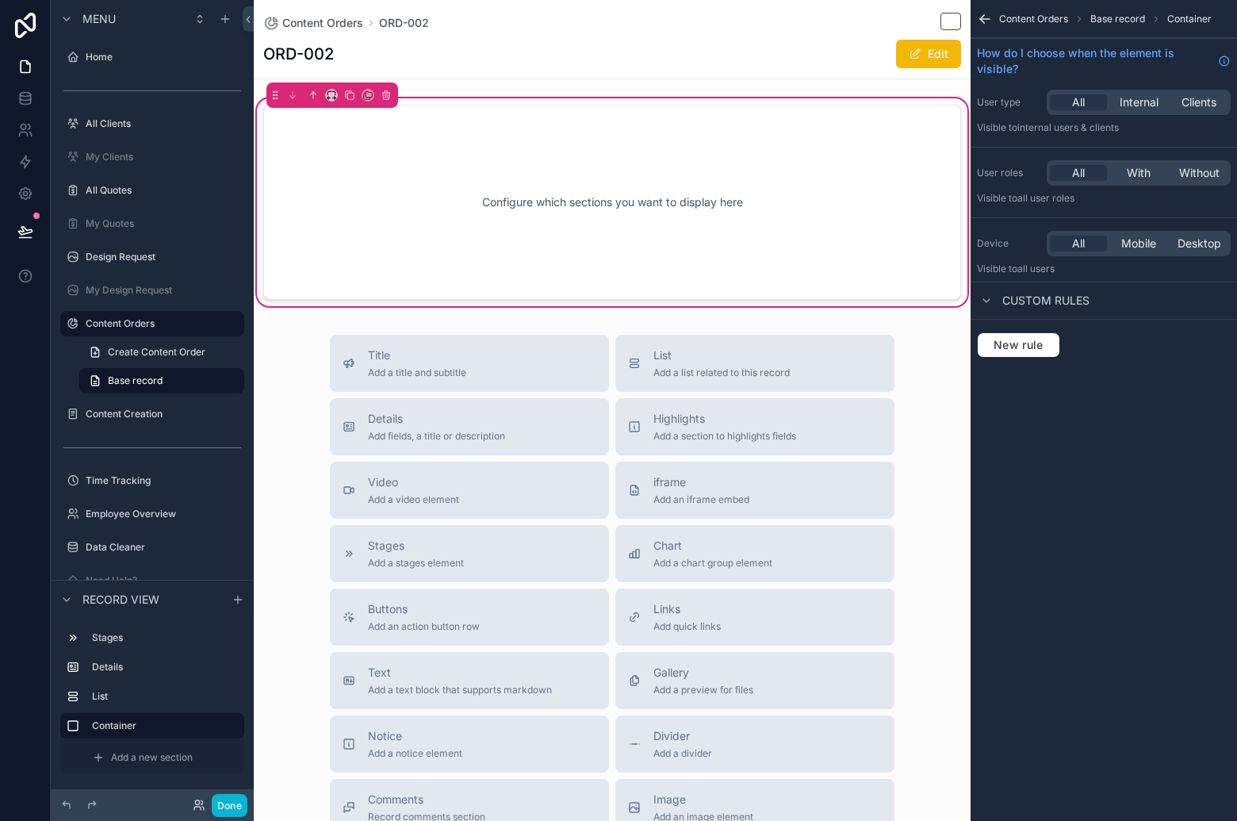
click at [587, 210] on div "Configure which sections you want to display here" at bounding box center [611, 202] width 645 height 143
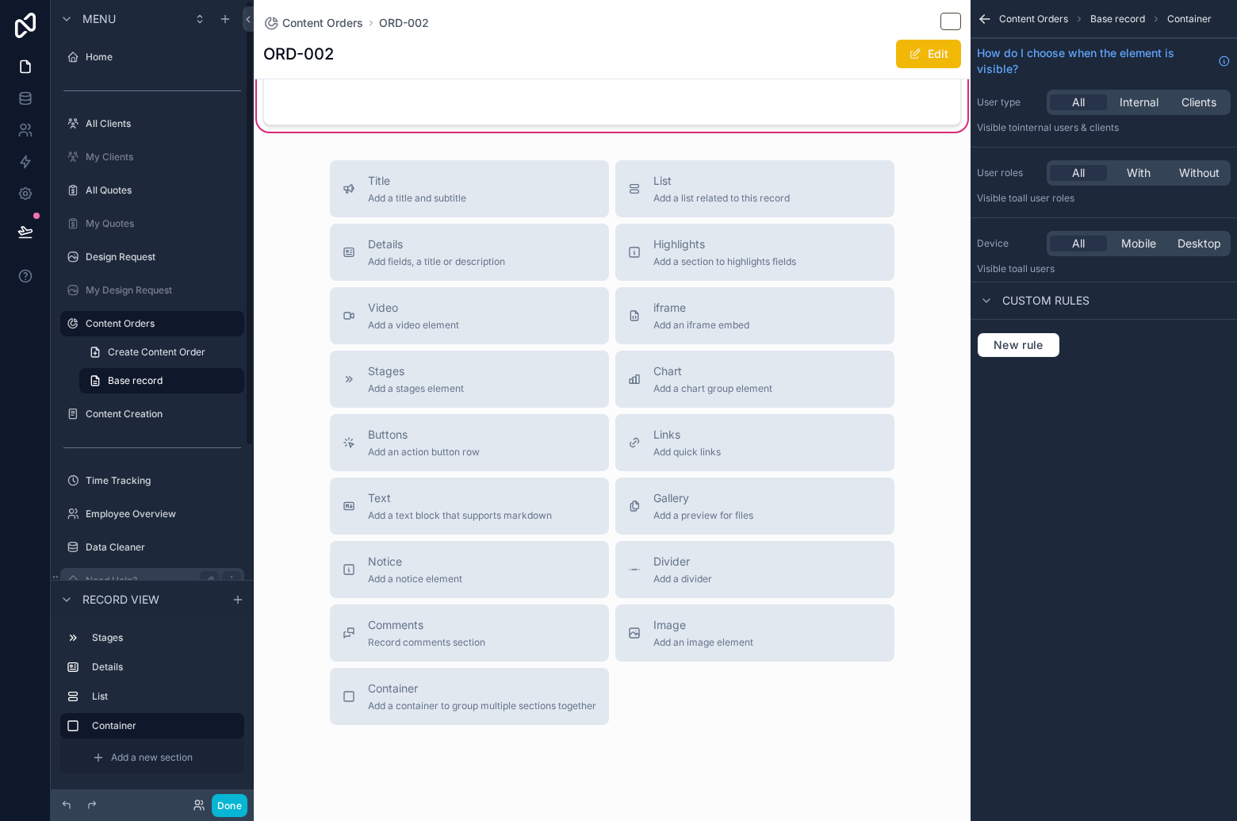
scroll to position [1042, 0]
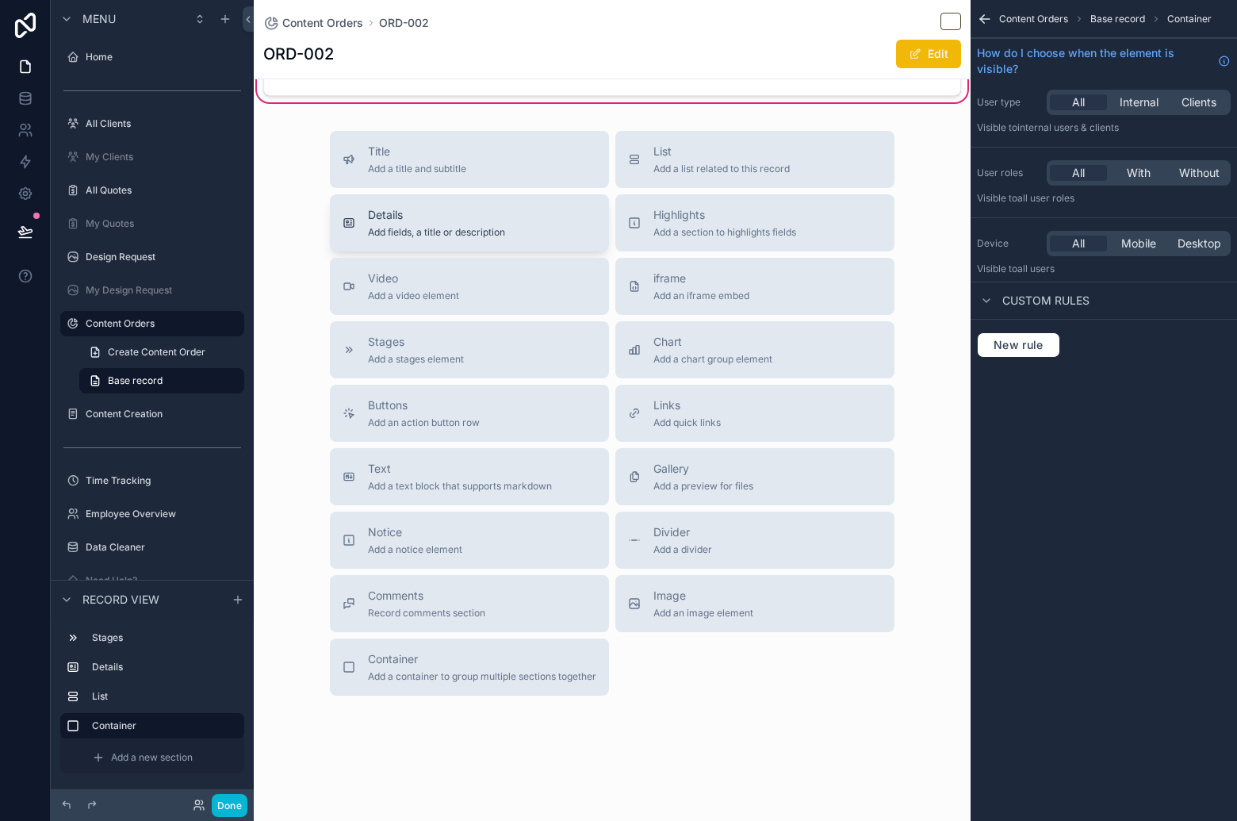
click at [530, 207] on div "Details Add fields, a title or description" at bounding box center [470, 223] width 254 height 32
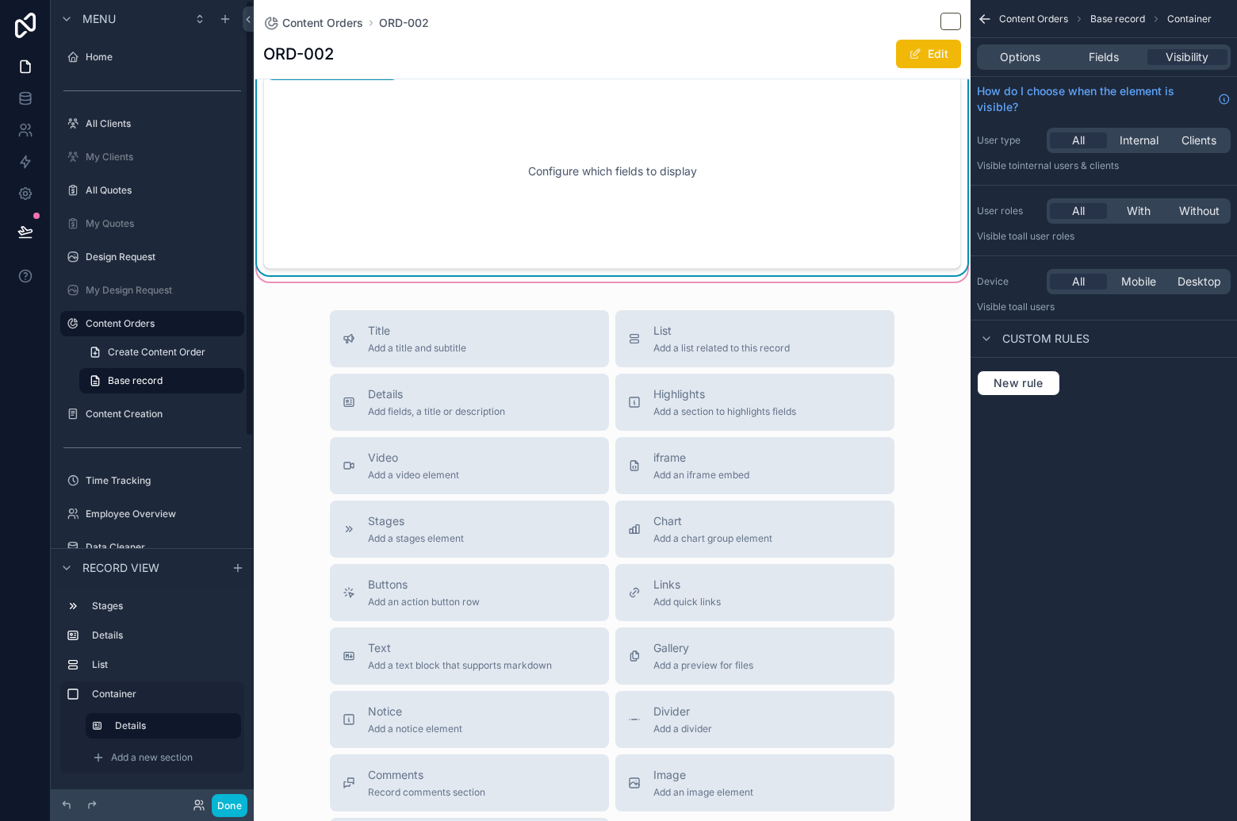
scroll to position [897, 0]
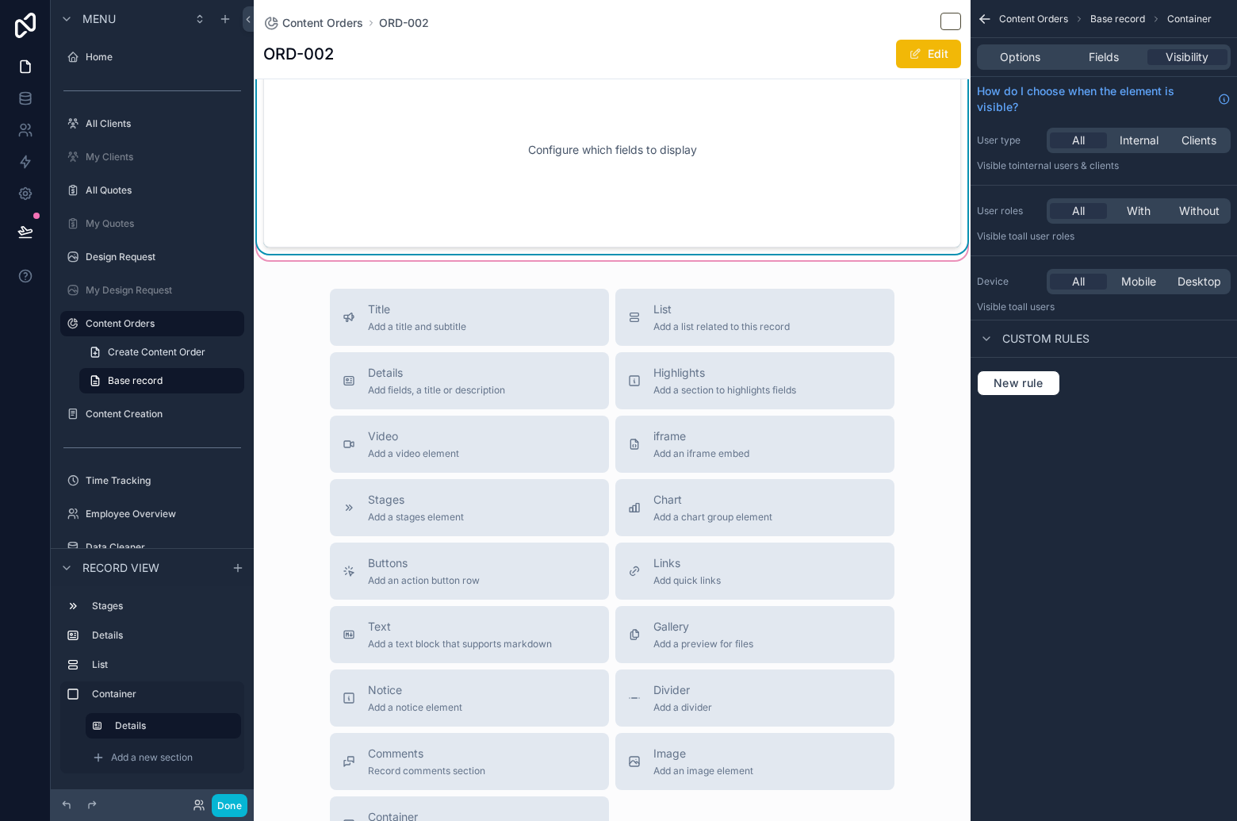
click at [595, 178] on div "Configure which fields to display" at bounding box center [611, 149] width 645 height 143
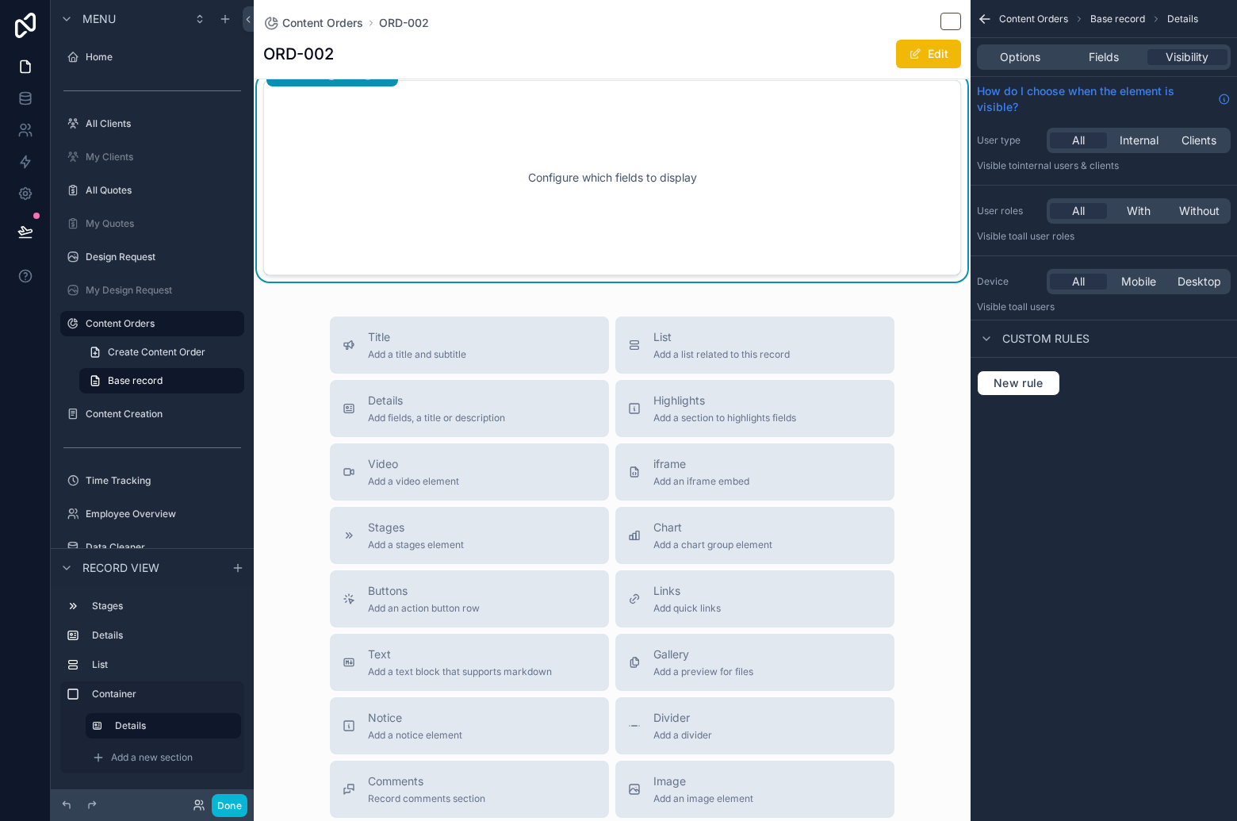
scroll to position [868, 0]
click at [1020, 59] on span "Options" at bounding box center [1020, 57] width 40 height 16
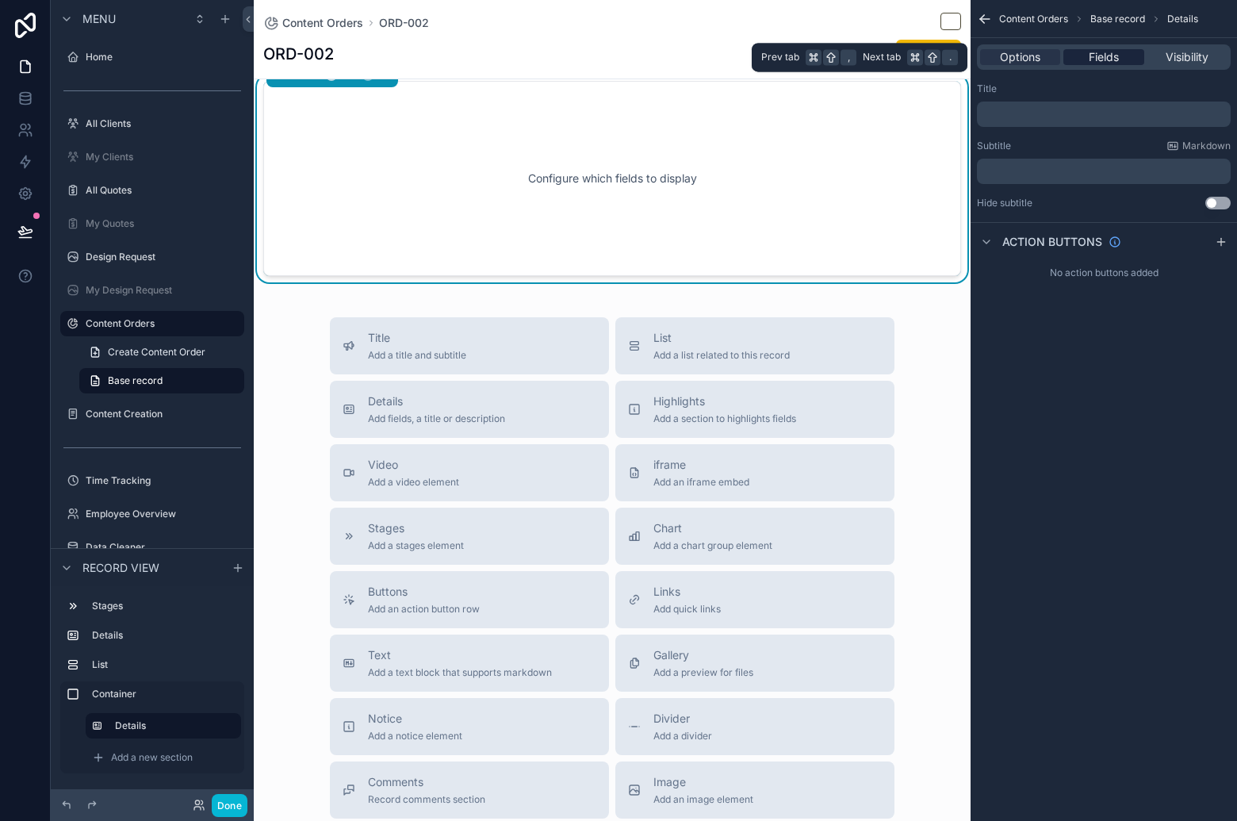
click at [1110, 57] on span "Fields" at bounding box center [1104, 57] width 30 height 16
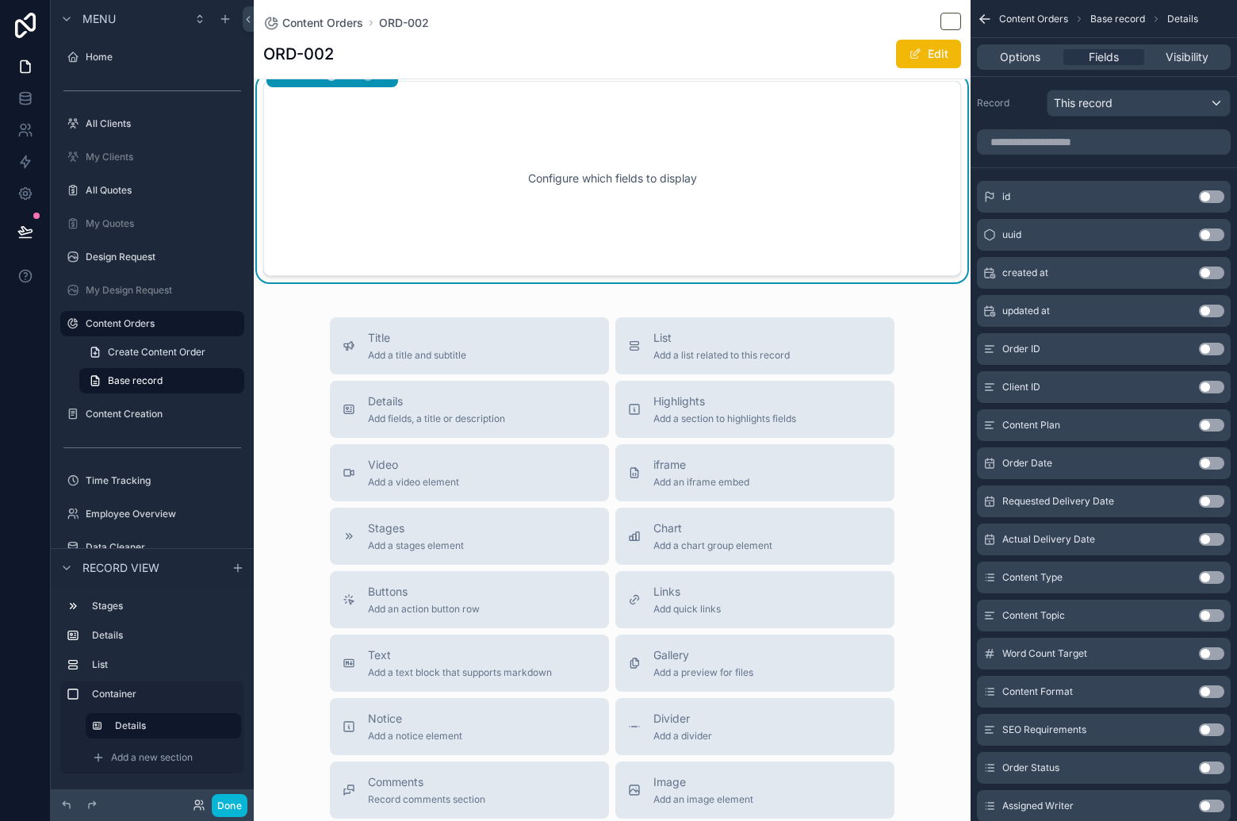
click at [1212, 576] on button "Use setting" at bounding box center [1211, 577] width 25 height 13
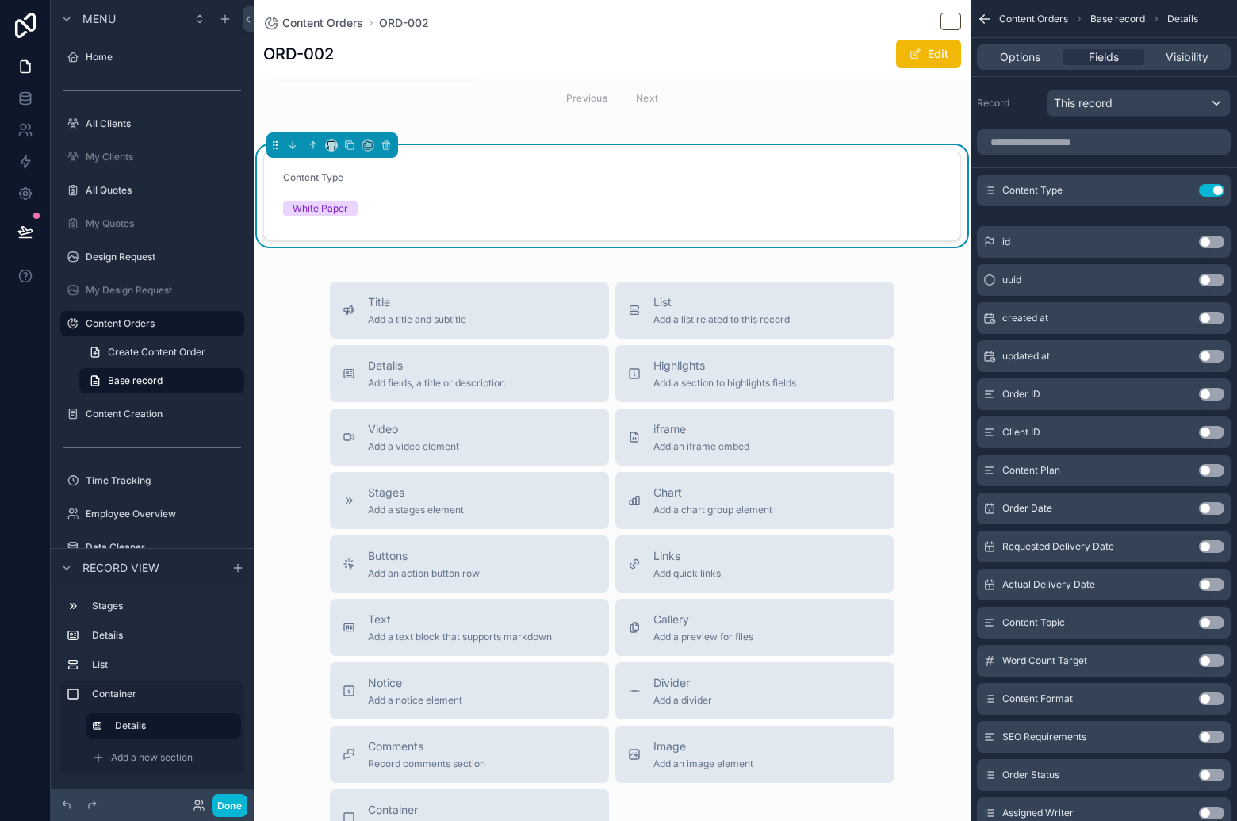
scroll to position [679, 0]
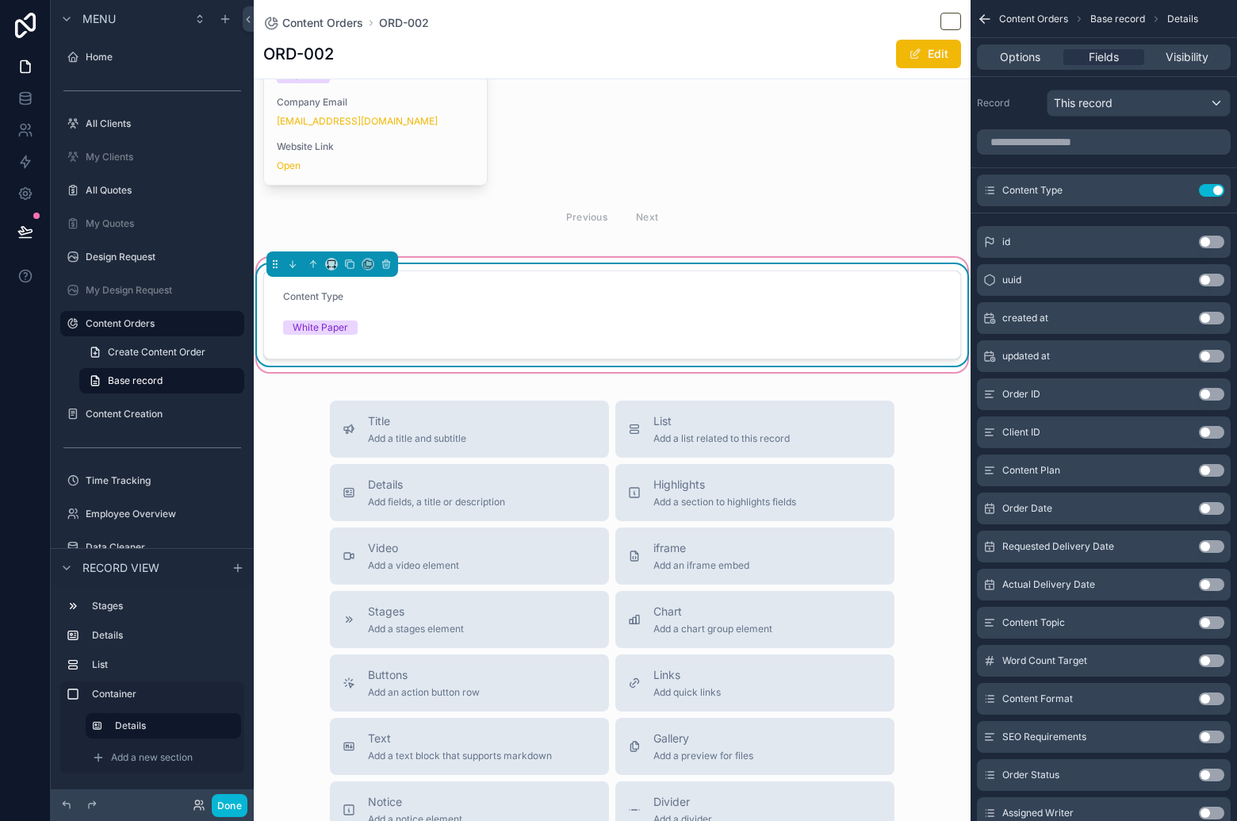
click at [599, 299] on form "Content Type White Paper" at bounding box center [612, 314] width 696 height 87
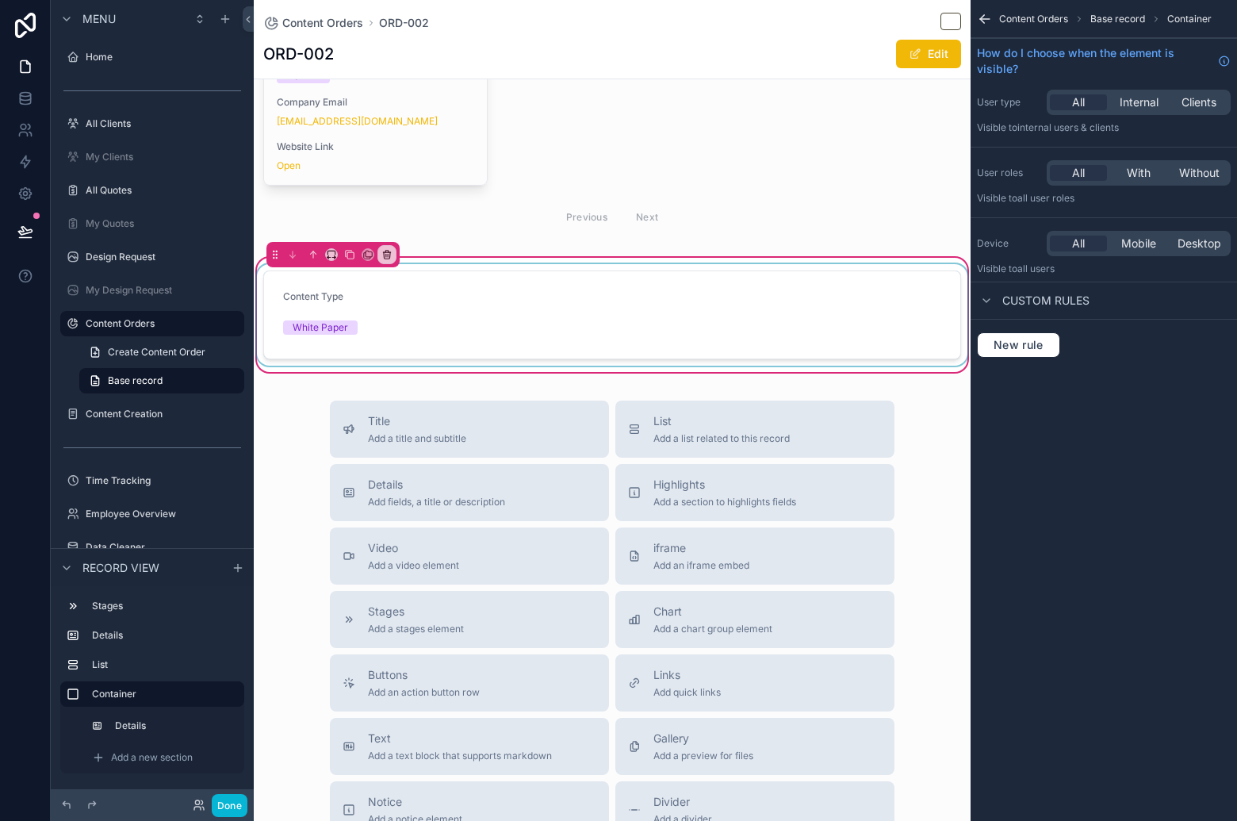
click at [603, 330] on div "scrollable content" at bounding box center [612, 314] width 717 height 101
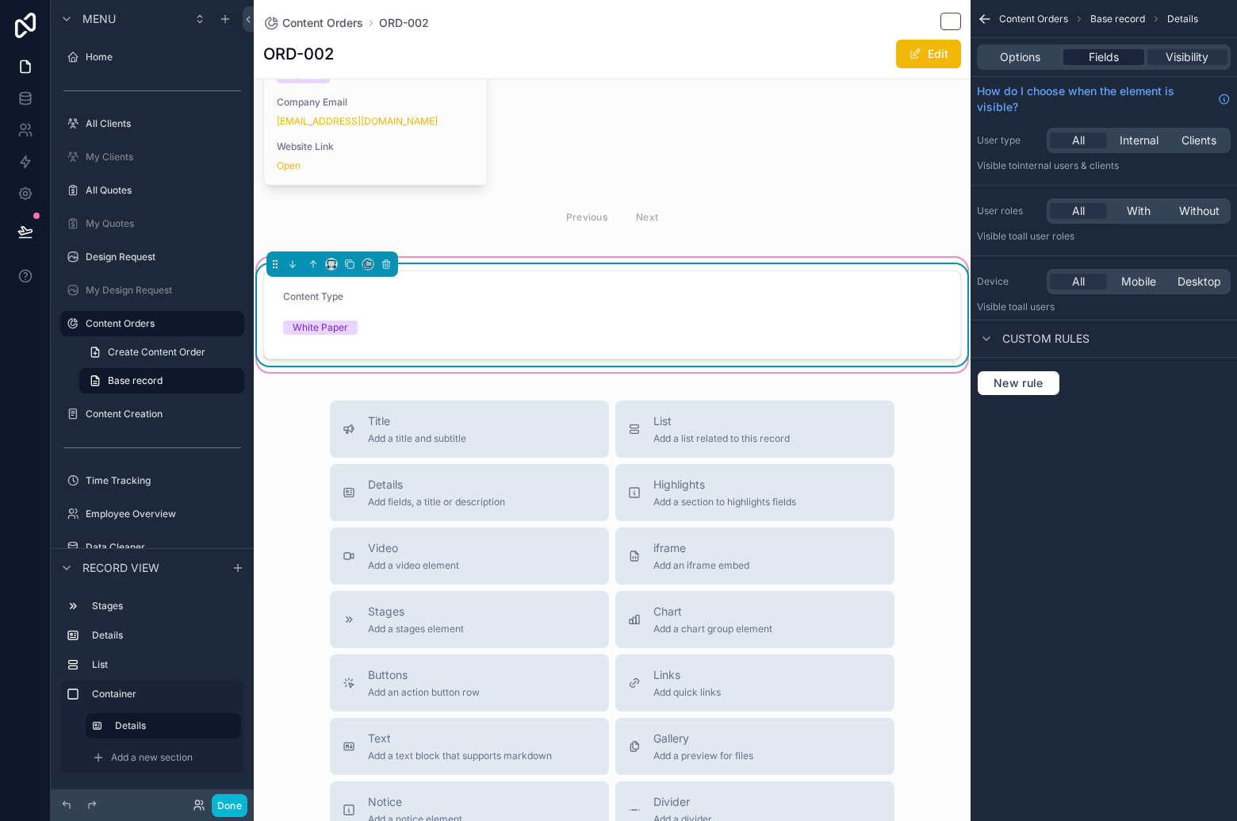
click at [1113, 54] on span "Fields" at bounding box center [1104, 57] width 30 height 16
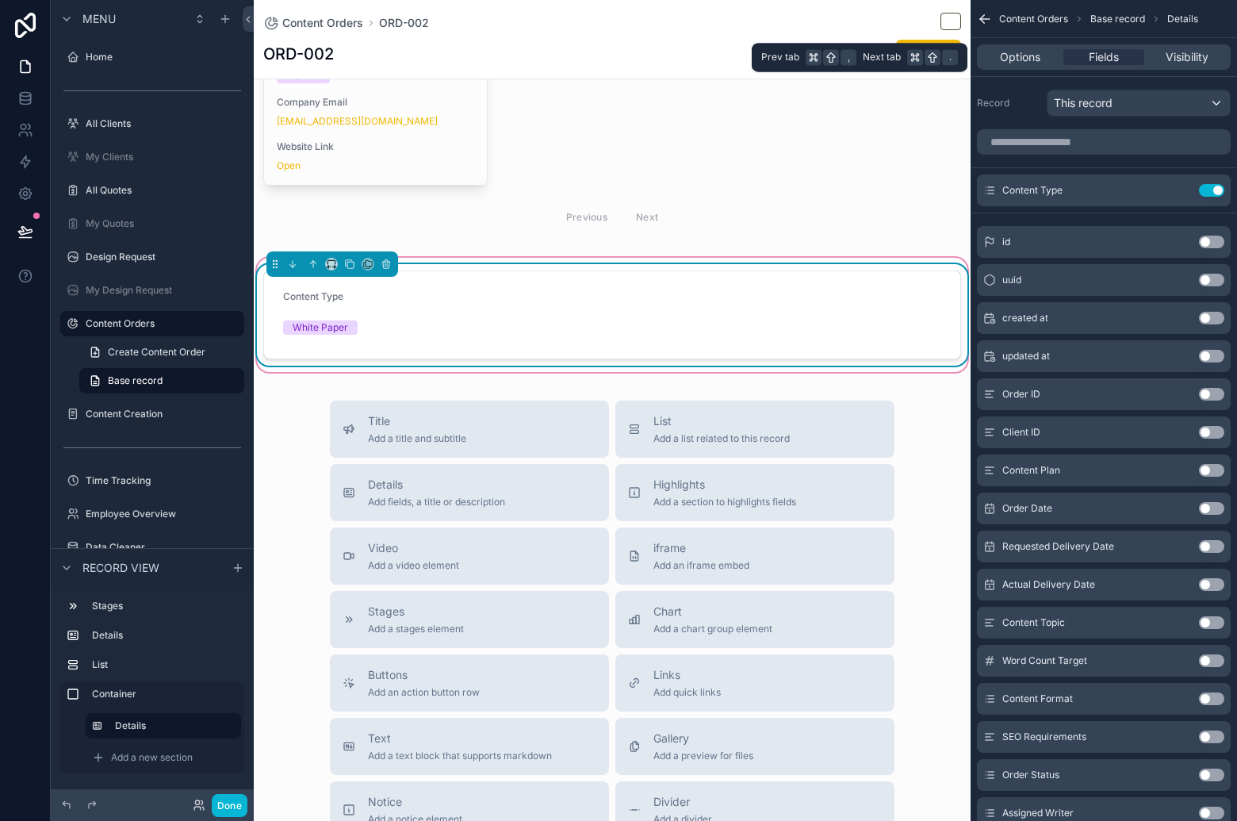
click at [1036, 48] on div "Options Fields Visibility" at bounding box center [1104, 56] width 254 height 25
click at [1029, 59] on span "Options" at bounding box center [1020, 57] width 40 height 16
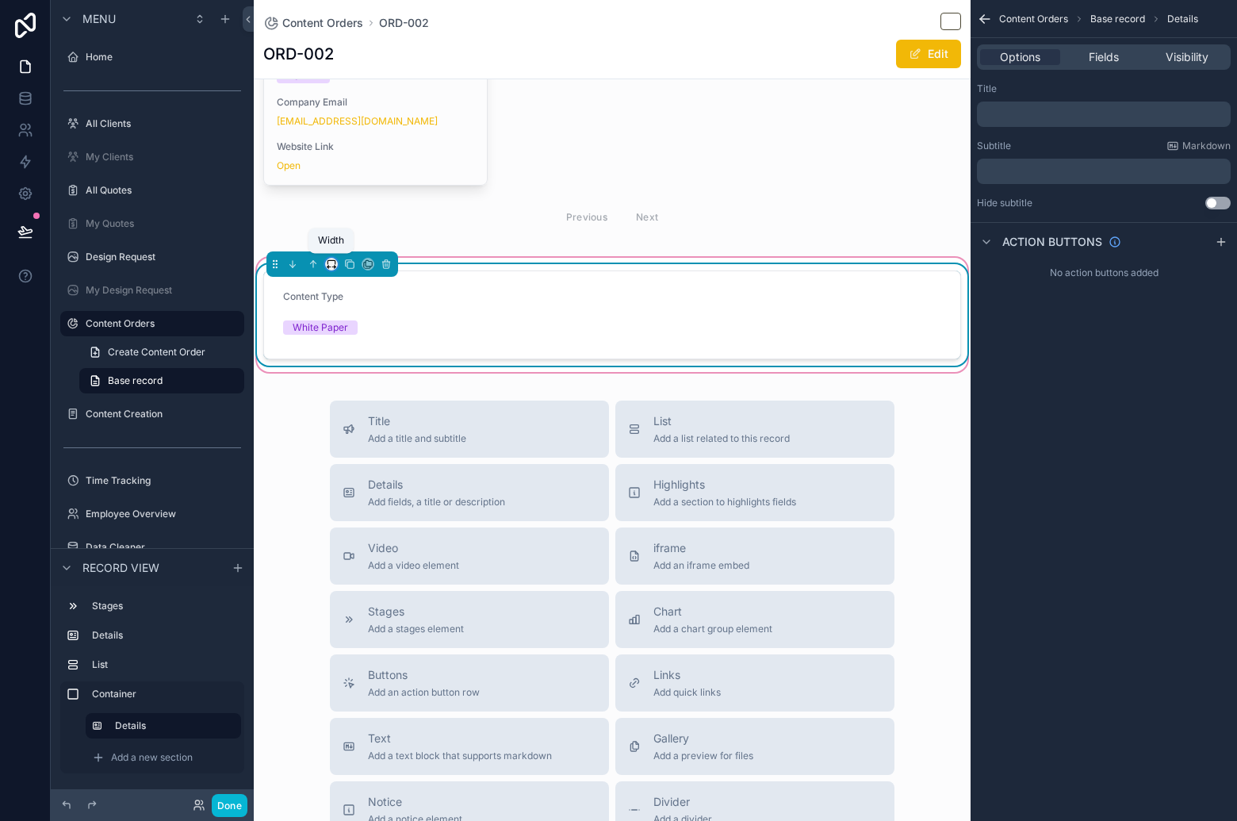
click at [331, 265] on icon "scrollable content" at bounding box center [331, 263] width 11 height 11
click at [363, 343] on div "33%" at bounding box center [363, 352] width 49 height 19
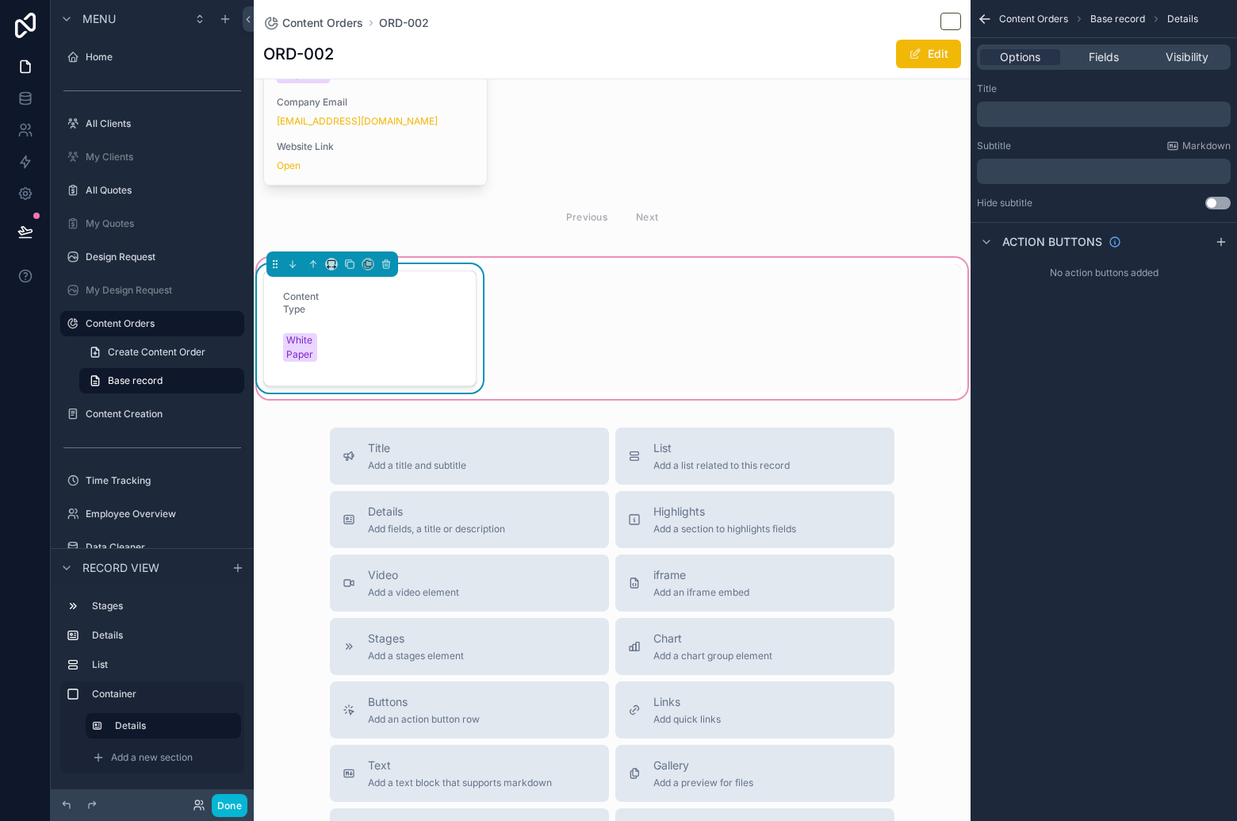
click at [320, 312] on form "Content Type White Paper" at bounding box center [370, 328] width 212 height 114
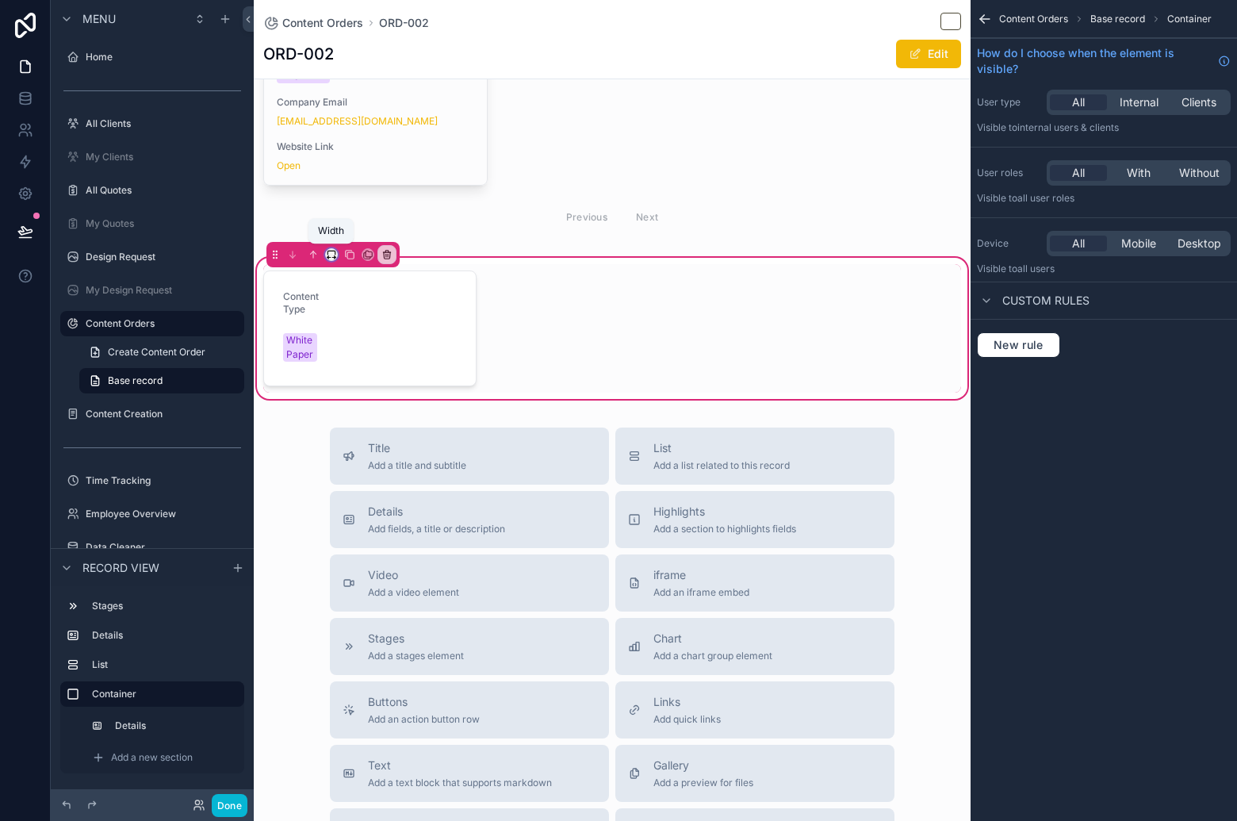
click at [333, 258] on icon "scrollable content" at bounding box center [333, 258] width 3 height 0
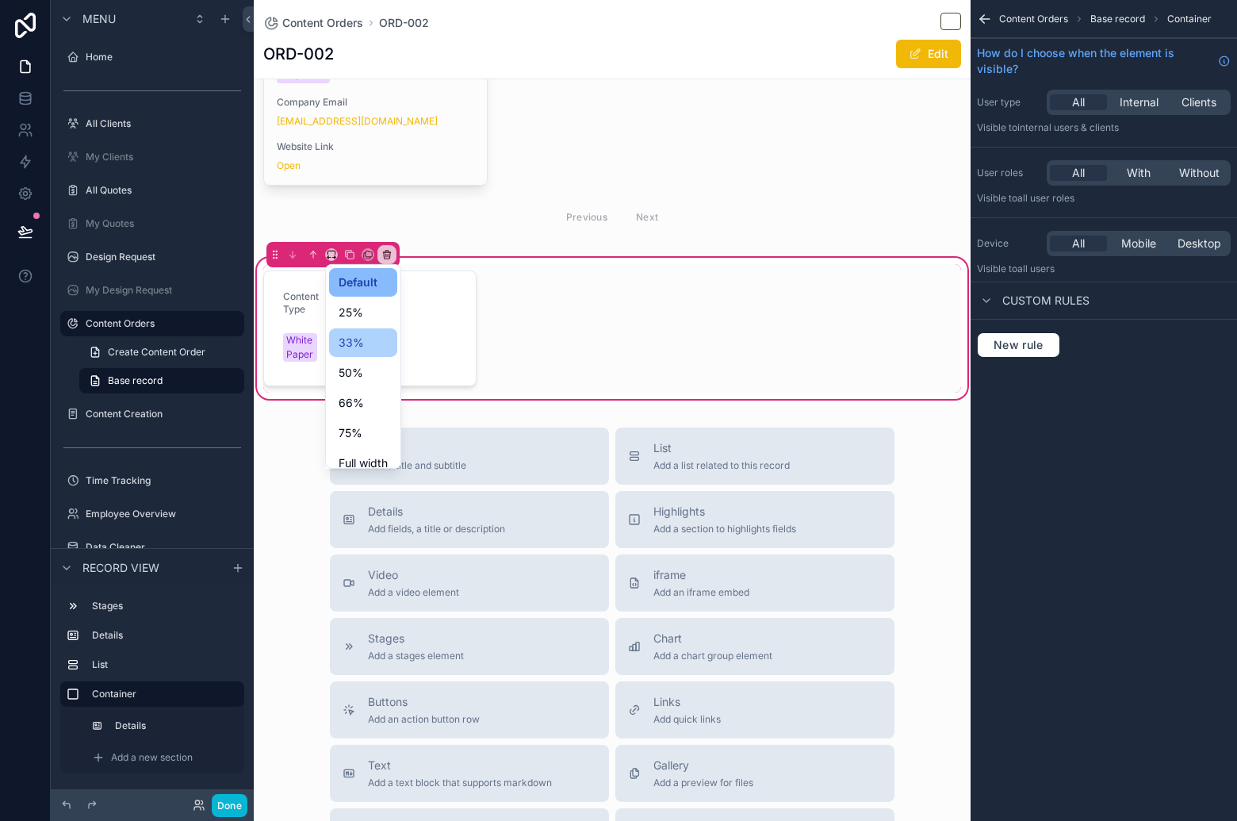
click at [362, 331] on div "33%" at bounding box center [363, 342] width 68 height 29
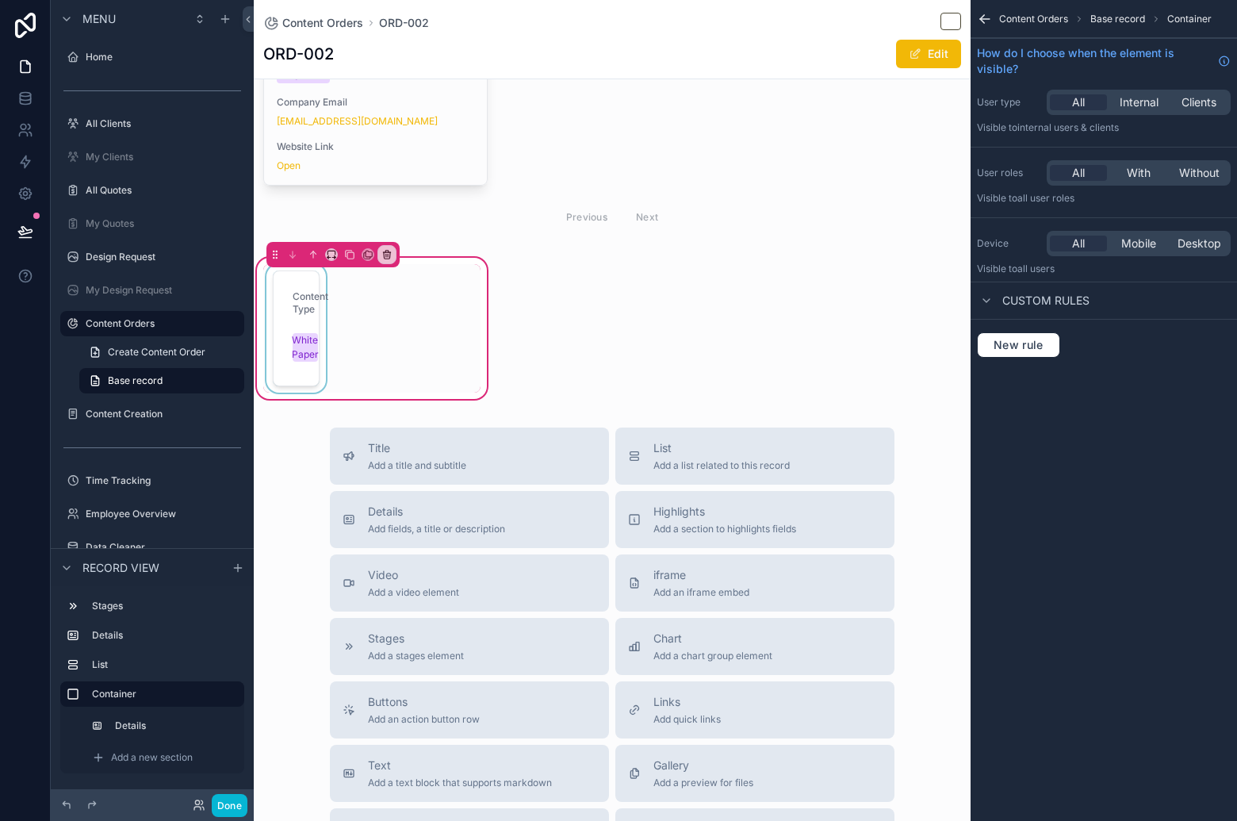
click at [313, 289] on div "scrollable content" at bounding box center [296, 328] width 66 height 128
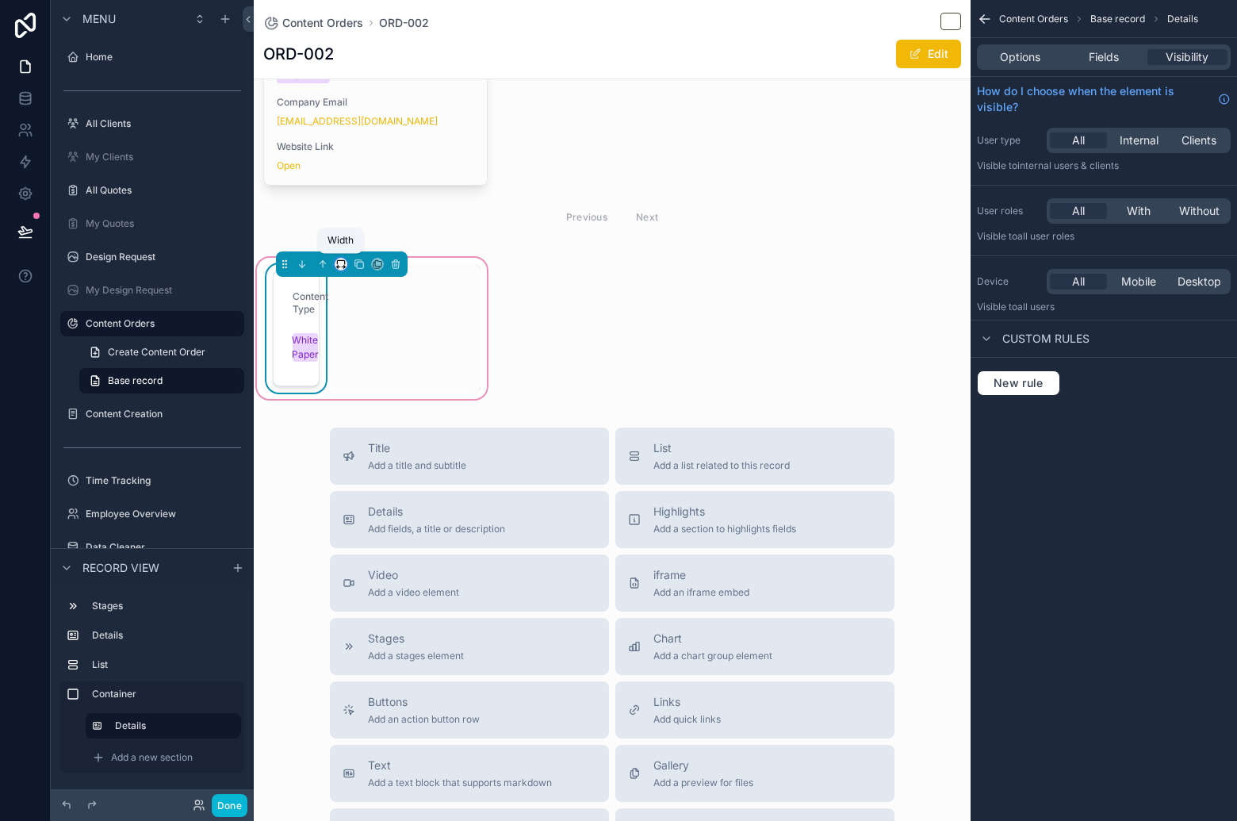
click at [340, 266] on icon "scrollable content" at bounding box center [340, 263] width 11 height 11
click at [493, 281] on div "scrollable content" at bounding box center [618, 410] width 1237 height 821
click at [472, 278] on div "Content Type White Paper" at bounding box center [371, 328] width 217 height 128
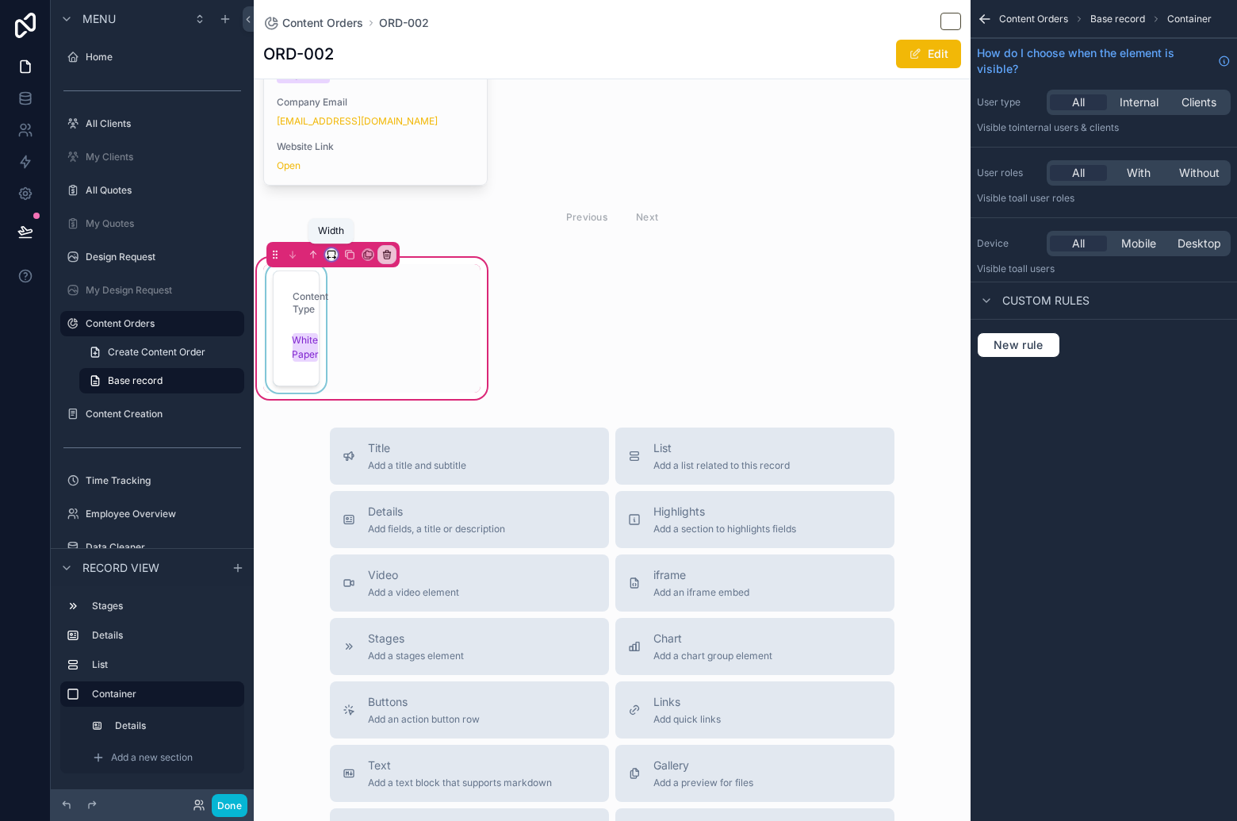
click at [333, 254] on icon "scrollable content" at bounding box center [331, 254] width 11 height 11
click at [358, 274] on span "Default" at bounding box center [357, 282] width 37 height 19
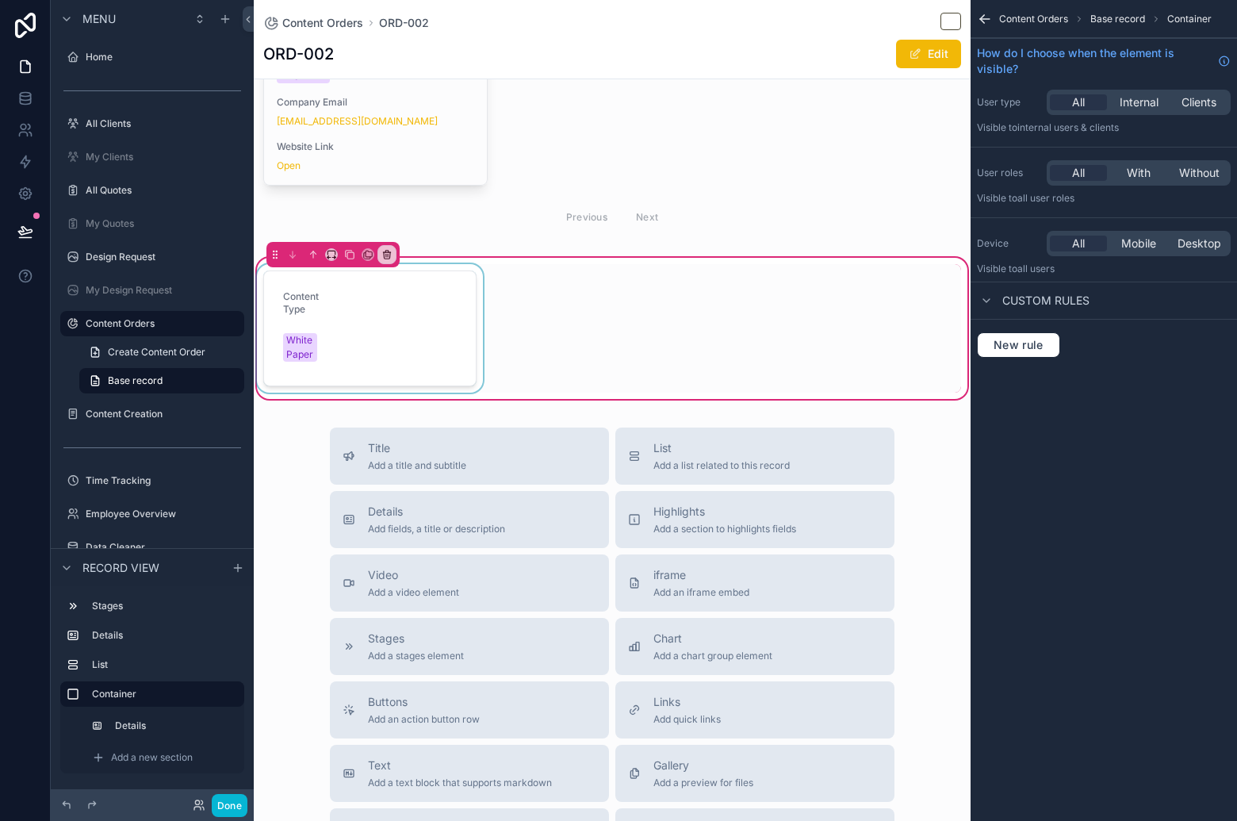
click at [327, 320] on div "scrollable content" at bounding box center [370, 328] width 232 height 128
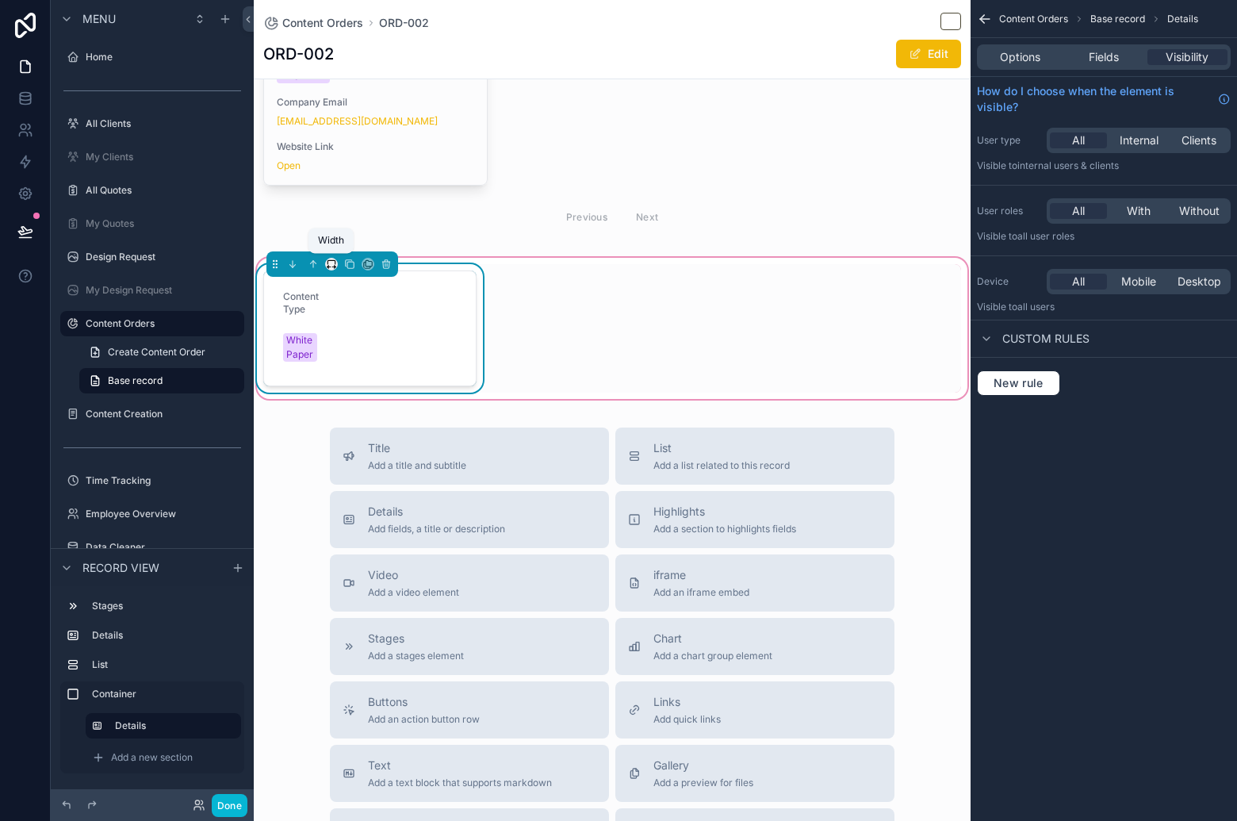
click at [325, 266] on div "scrollable content" at bounding box center [331, 264] width 13 height 13
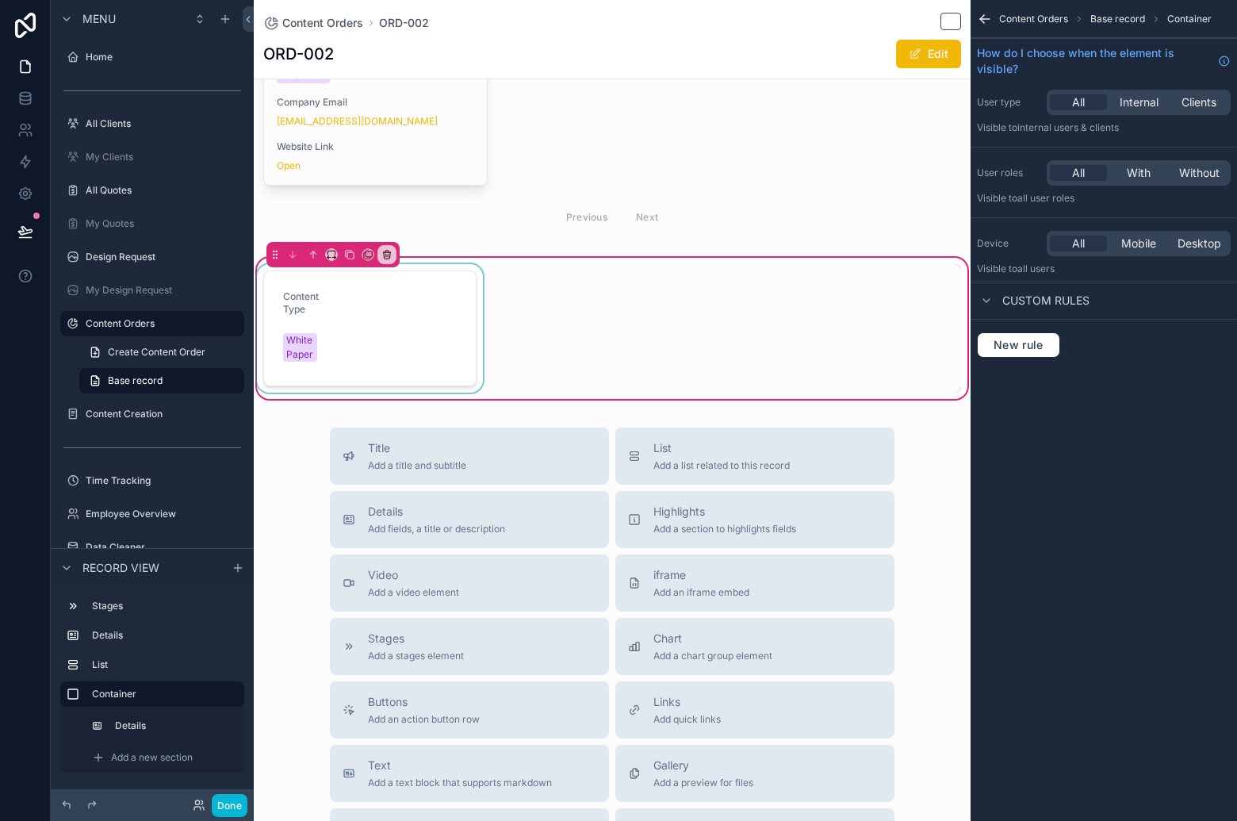
click at [347, 340] on div "scrollable content" at bounding box center [370, 328] width 232 height 128
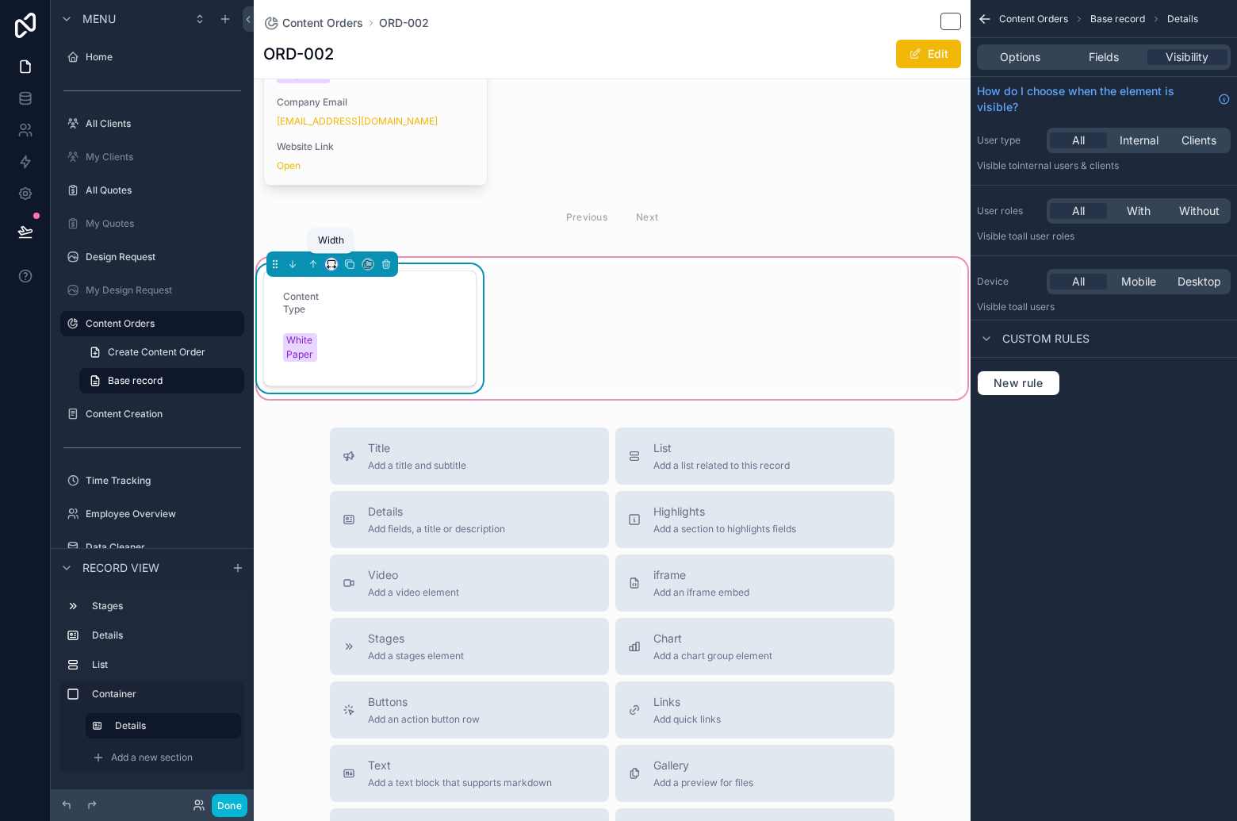
click at [333, 261] on icon "scrollable content" at bounding box center [331, 263] width 11 height 11
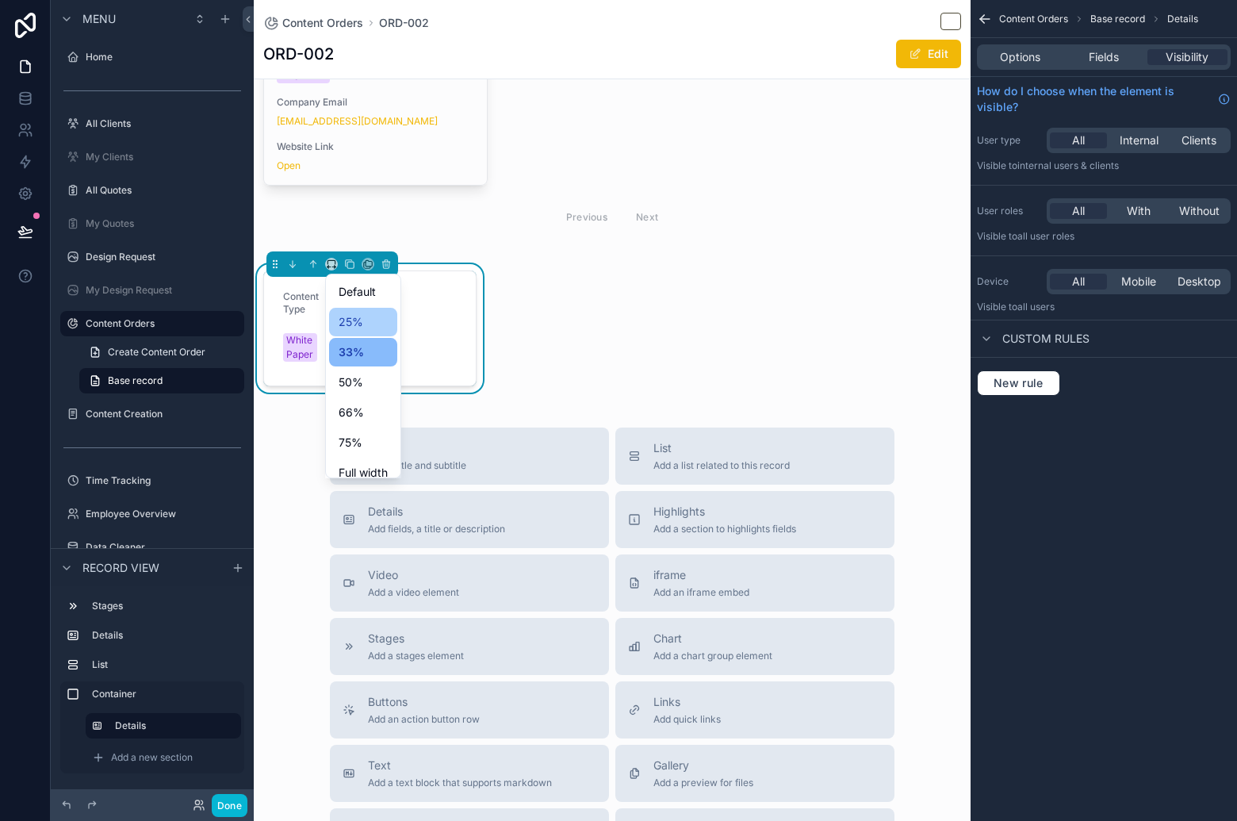
click at [366, 316] on div "25%" at bounding box center [363, 321] width 49 height 19
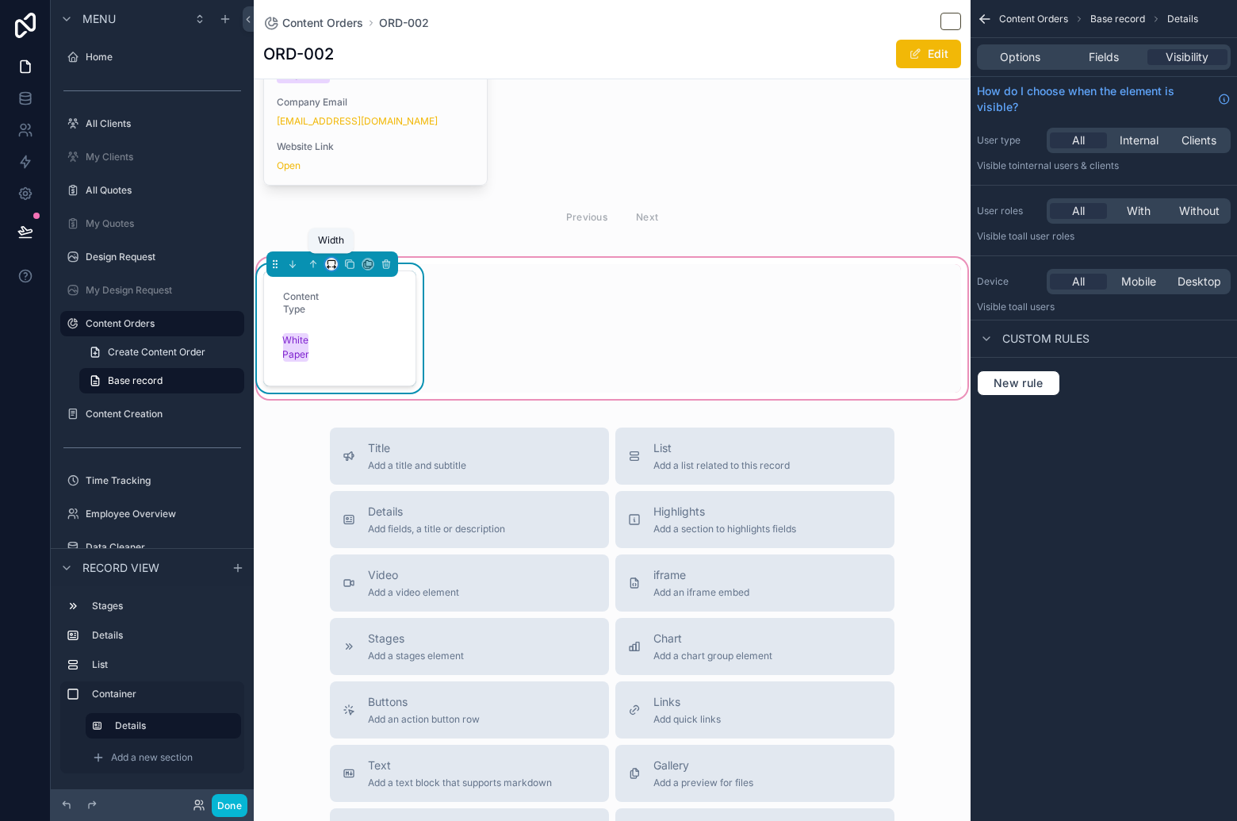
click at [334, 267] on icon "scrollable content" at bounding box center [333, 267] width 3 height 0
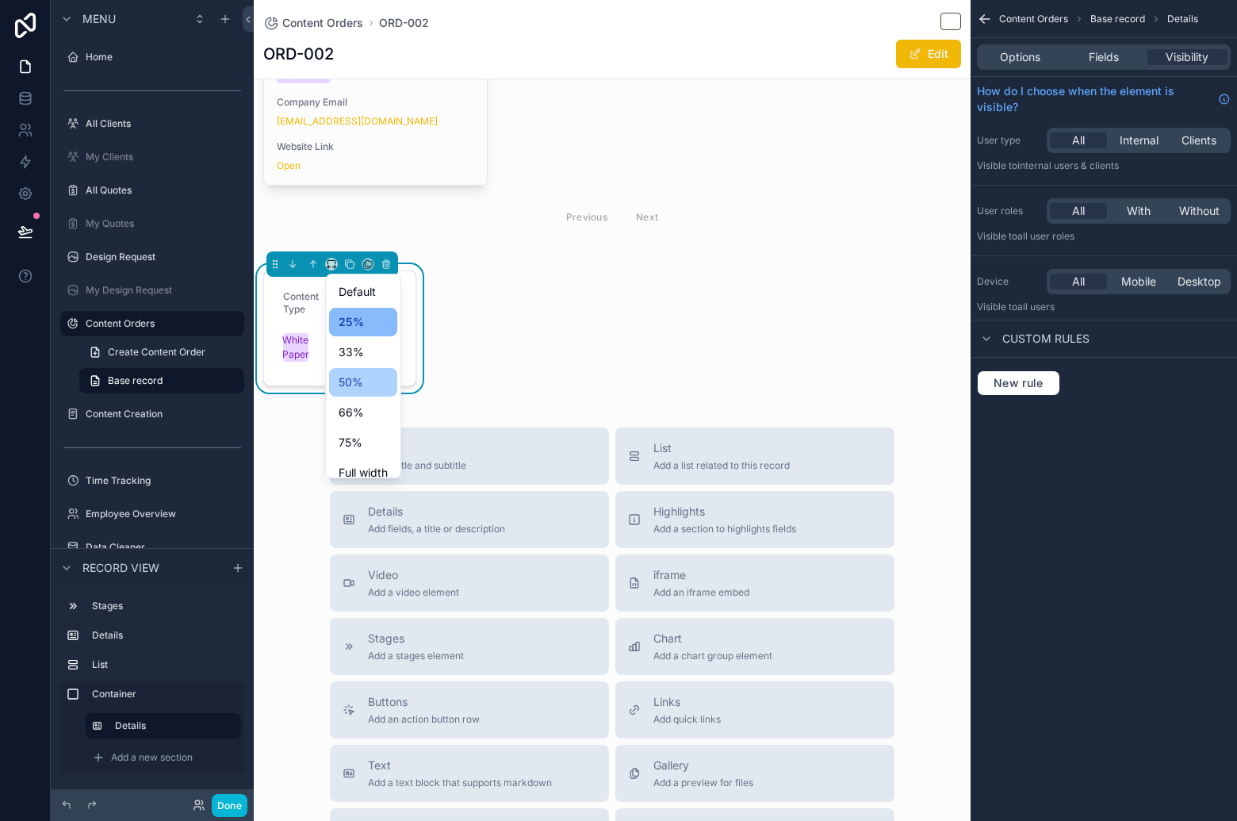
click at [363, 374] on div "50%" at bounding box center [363, 382] width 49 height 19
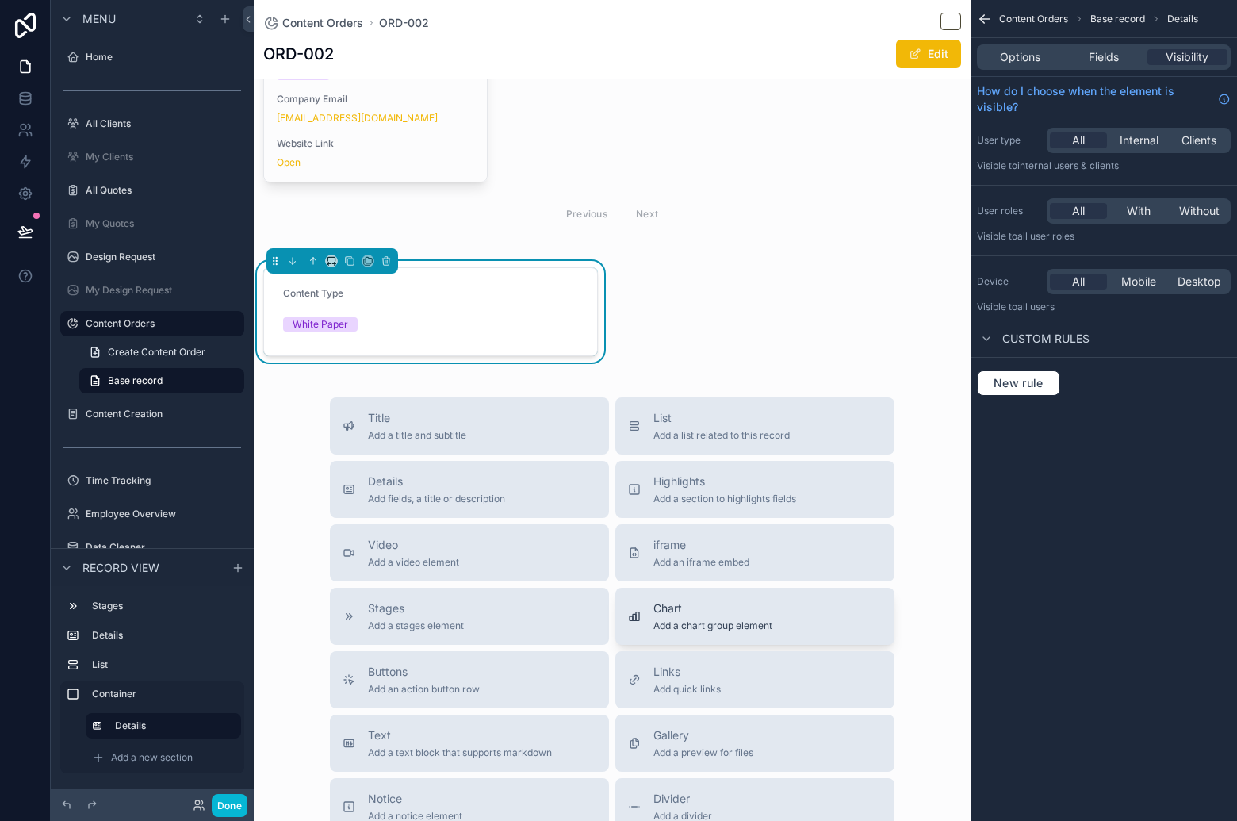
scroll to position [683, 0]
click at [507, 485] on div "Details Add fields, a title or description" at bounding box center [470, 489] width 254 height 32
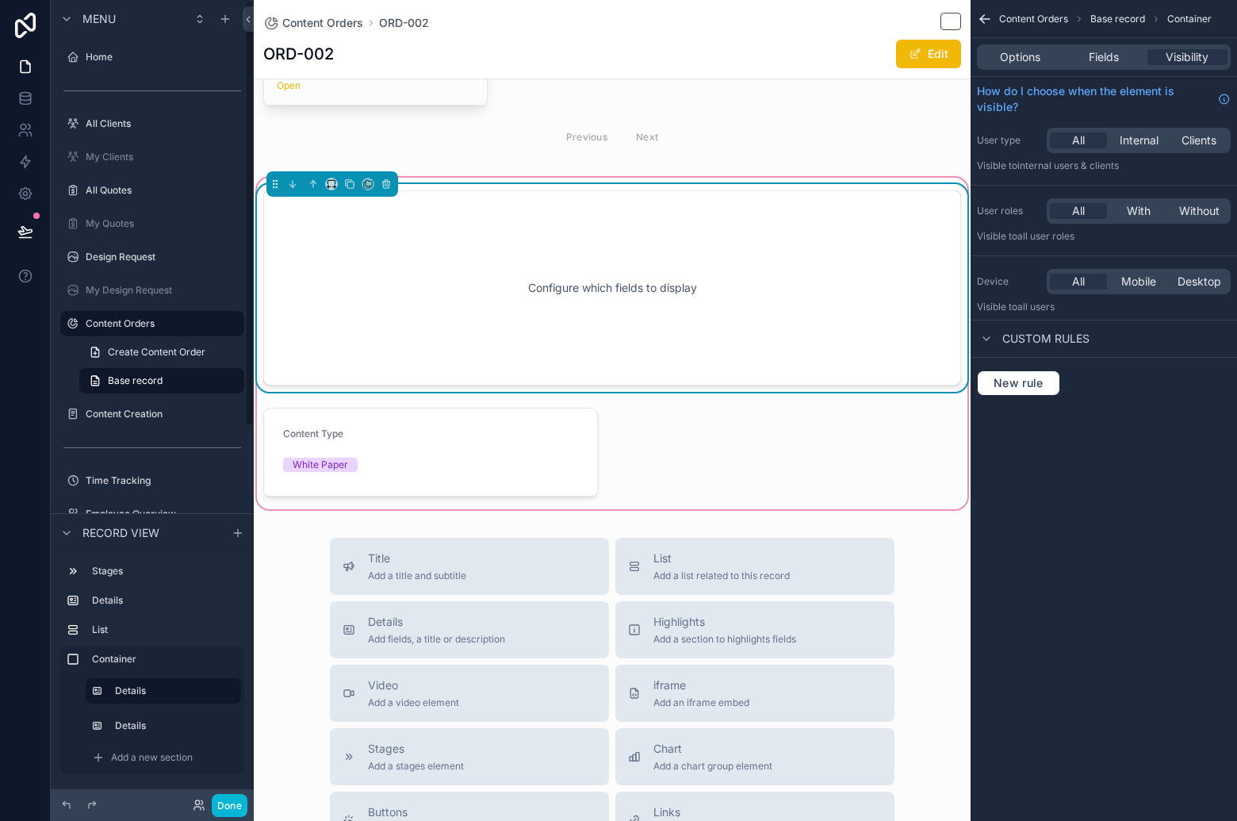
scroll to position [756, 0]
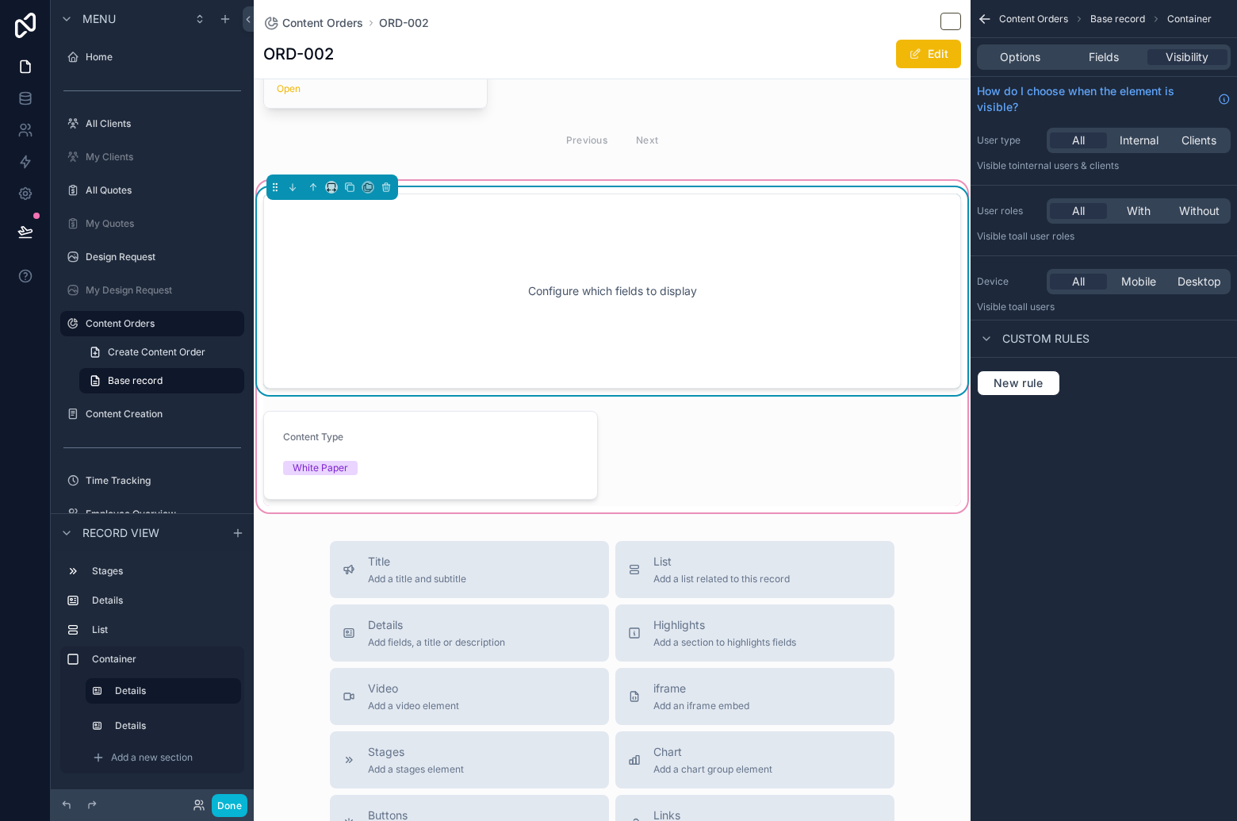
click at [468, 267] on div "Configure which fields to display" at bounding box center [611, 291] width 645 height 143
click at [328, 190] on icon "scrollable content" at bounding box center [328, 190] width 2 height 3
click at [358, 297] on span "50%" at bounding box center [351, 305] width 25 height 19
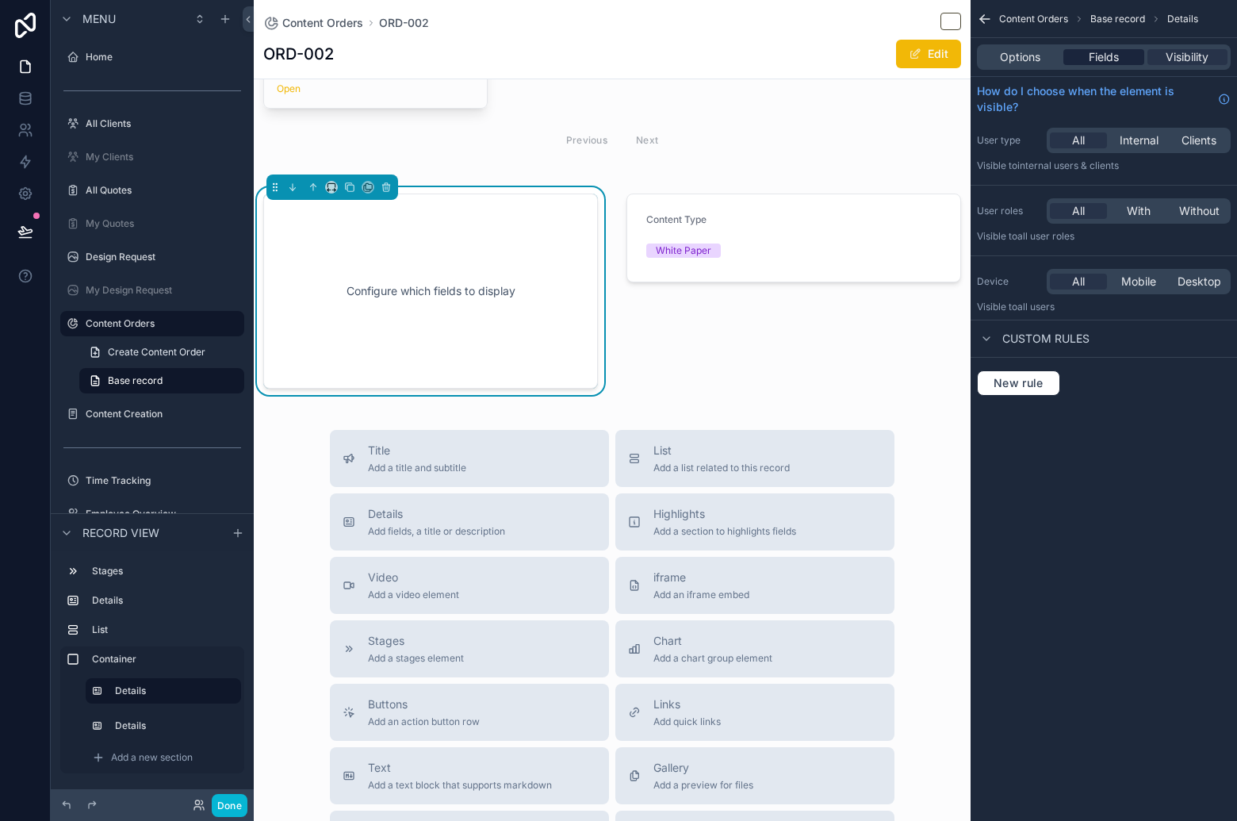
click at [1108, 56] on span "Fields" at bounding box center [1104, 57] width 30 height 16
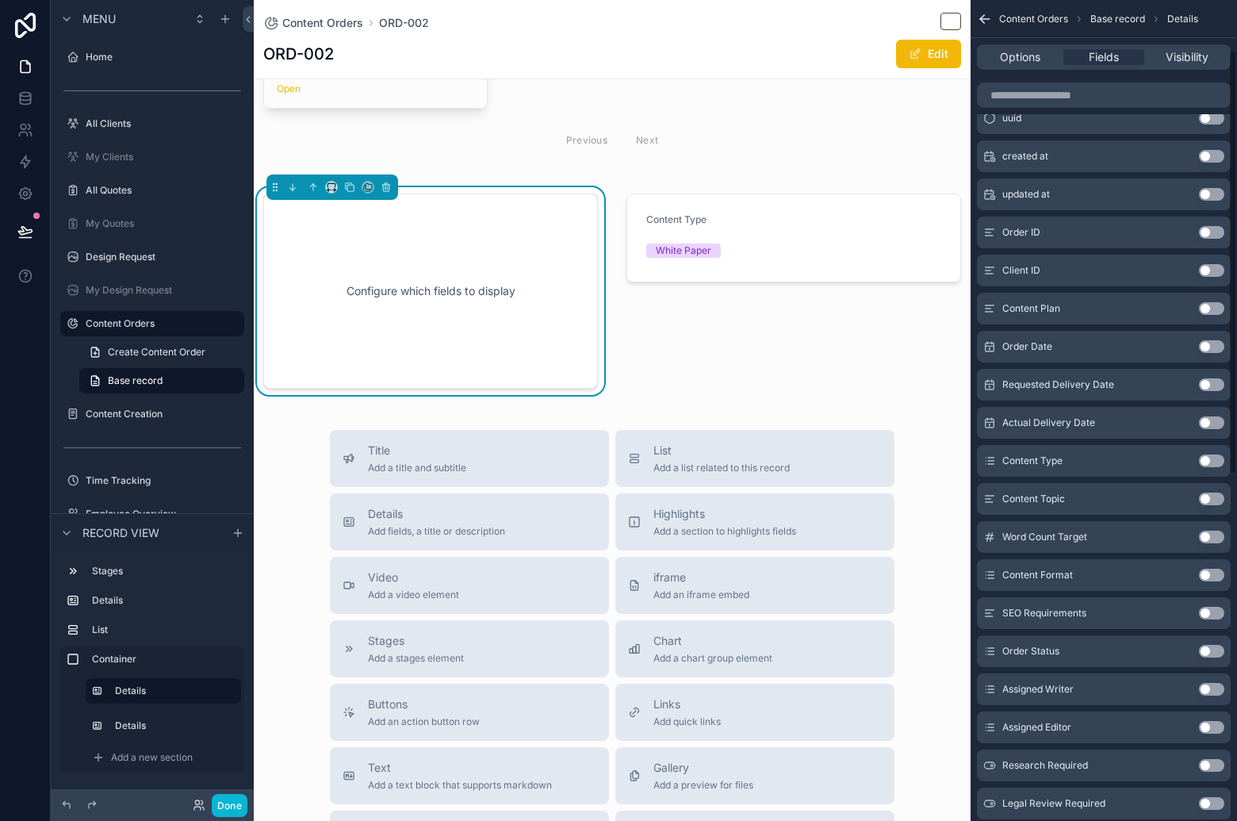
scroll to position [188, 0]
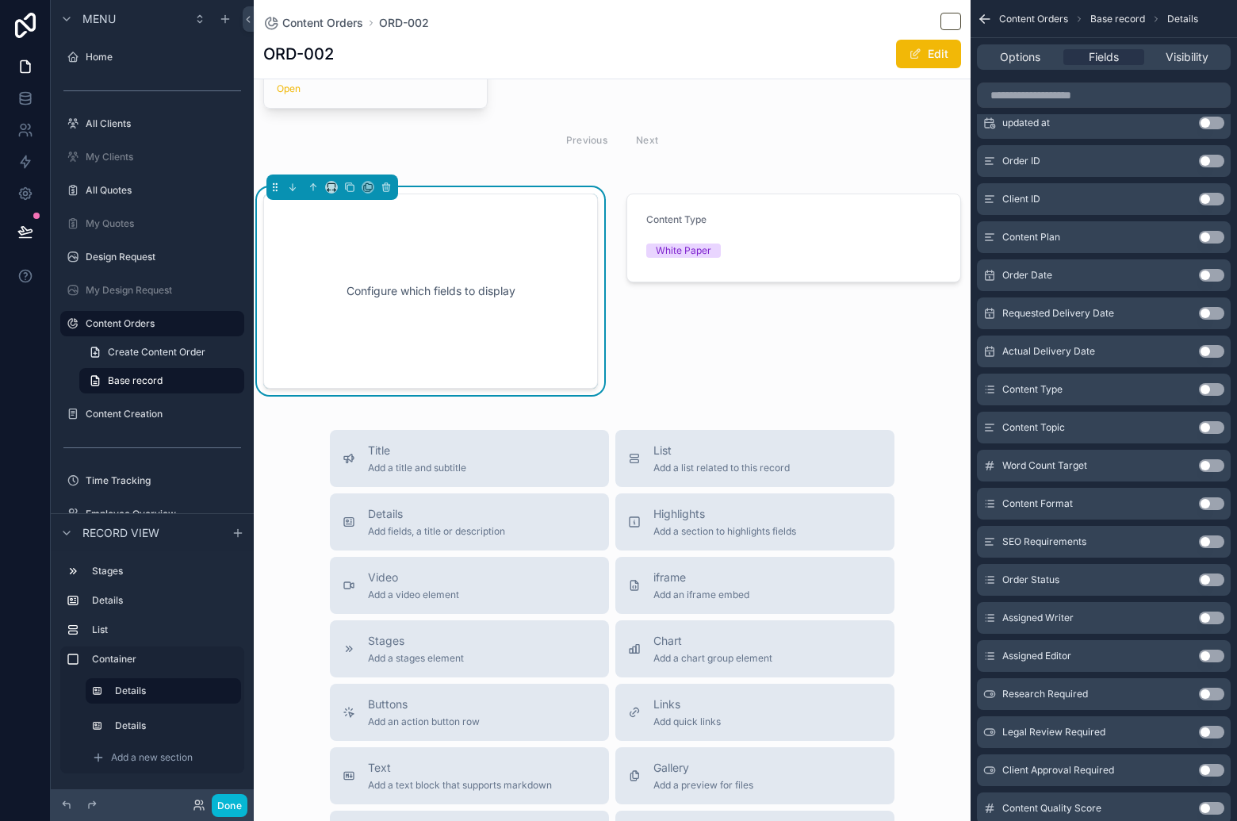
click at [1206, 574] on button "Use setting" at bounding box center [1211, 579] width 25 height 13
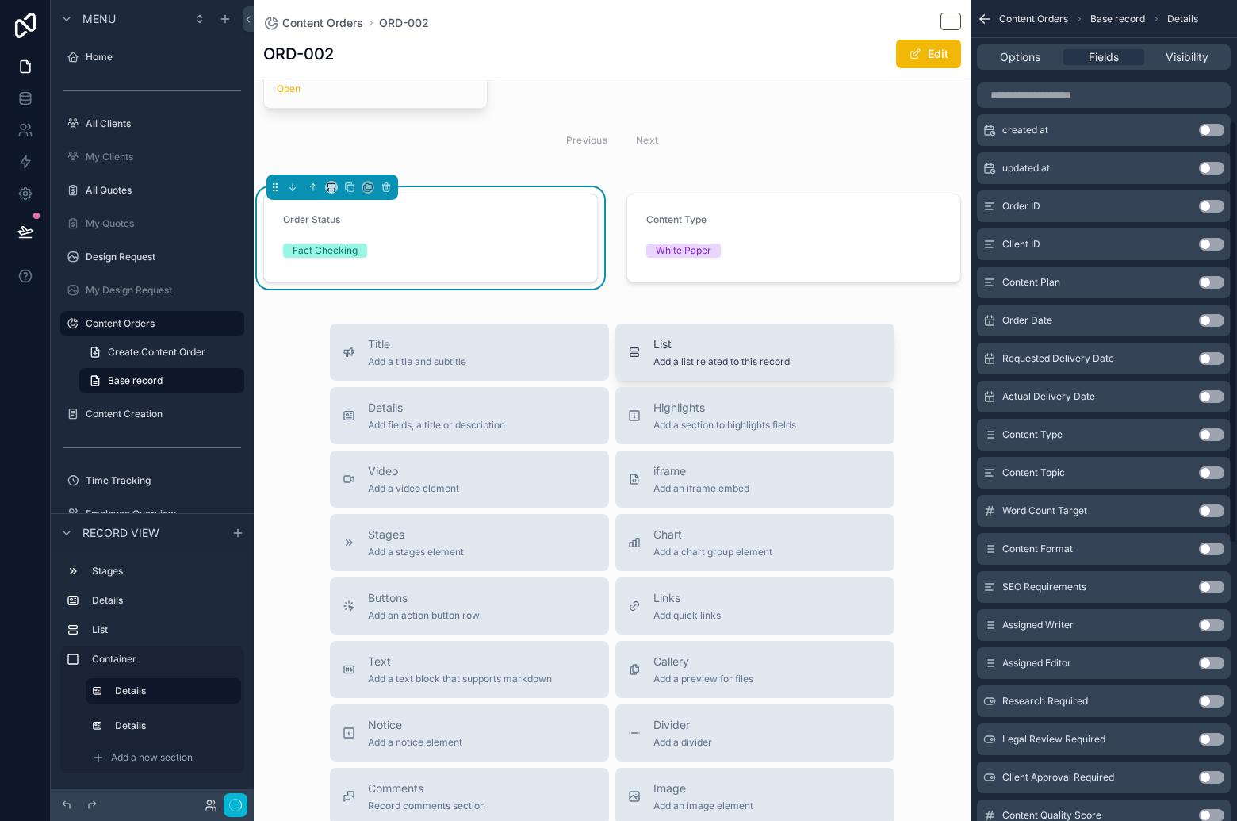
scroll to position [234, 0]
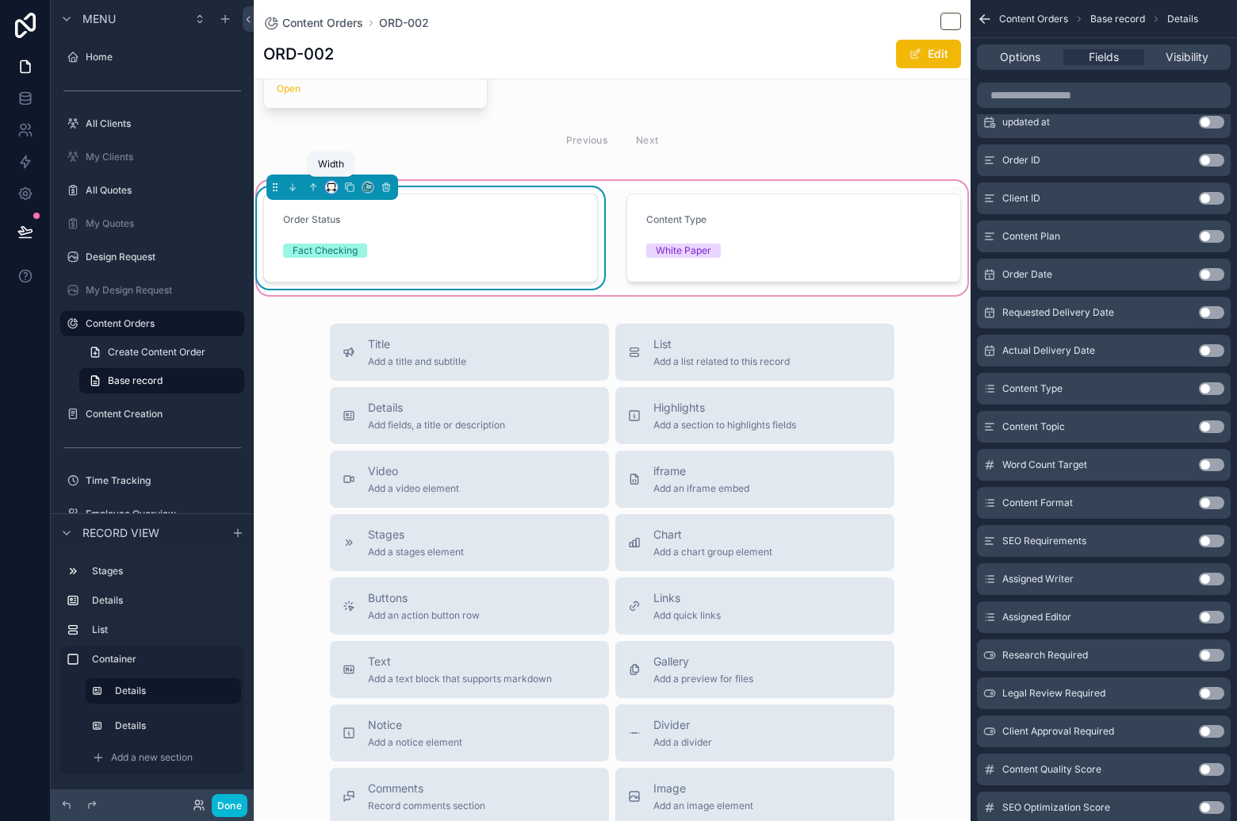
click at [331, 190] on icon "scrollable content" at bounding box center [331, 187] width 11 height 11
click at [362, 264] on div "33%" at bounding box center [363, 275] width 68 height 29
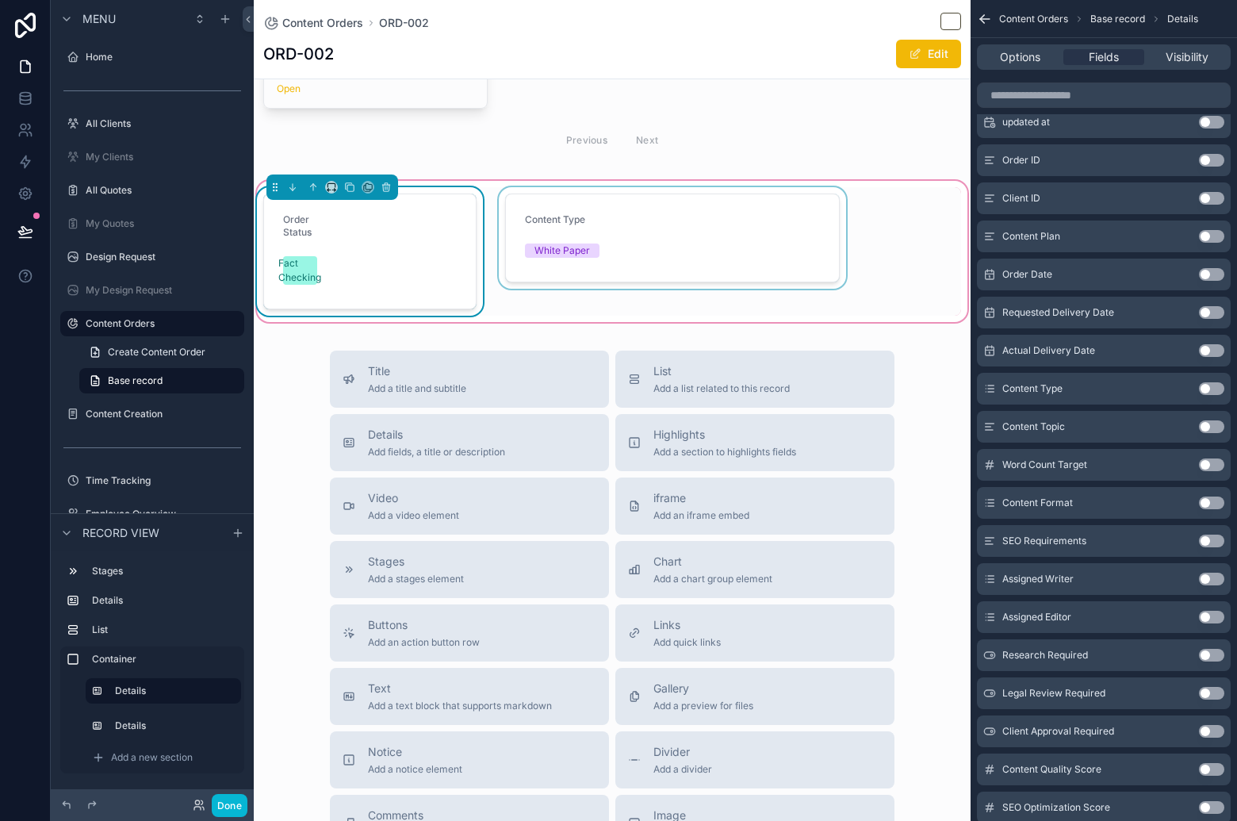
click at [701, 216] on div "scrollable content" at bounding box center [673, 251] width 354 height 128
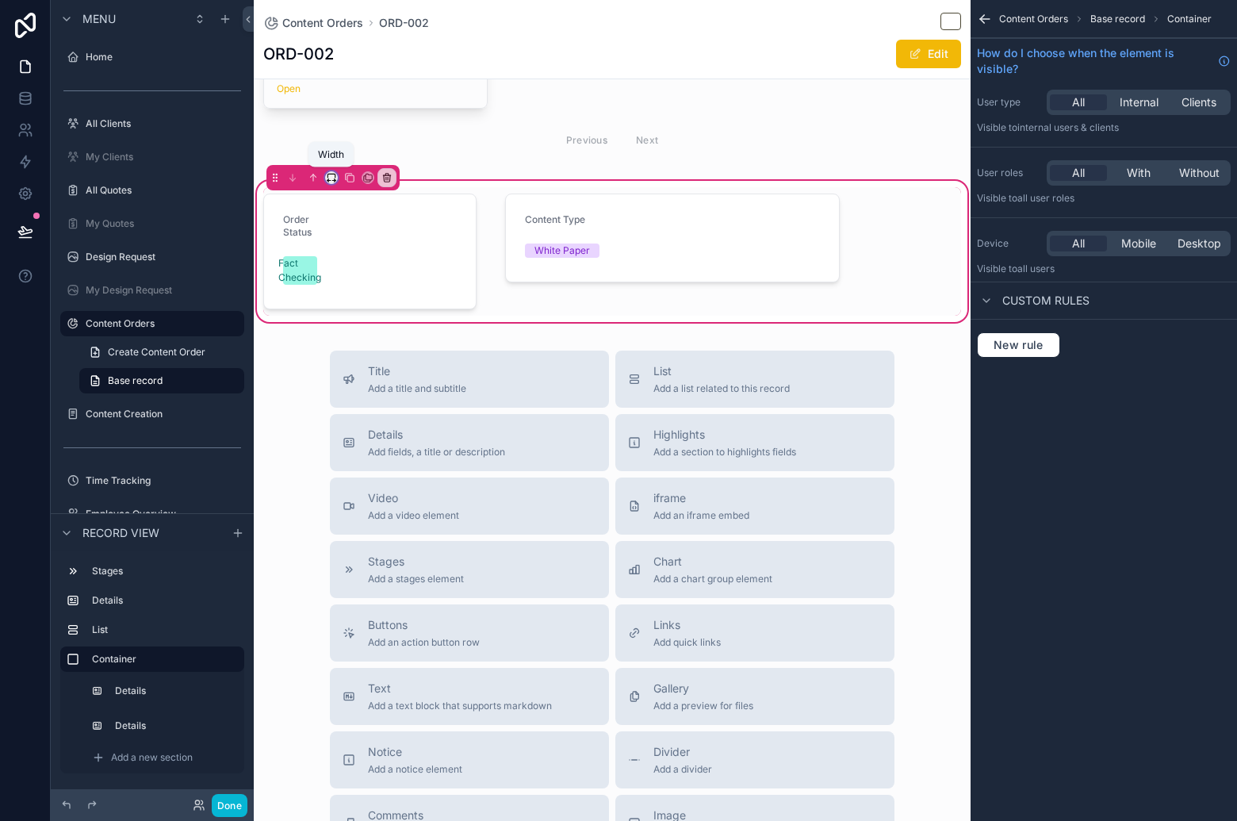
click at [330, 181] on icon "scrollable content" at bounding box center [328, 181] width 3 height 0
click at [358, 263] on span "33%" at bounding box center [351, 265] width 25 height 19
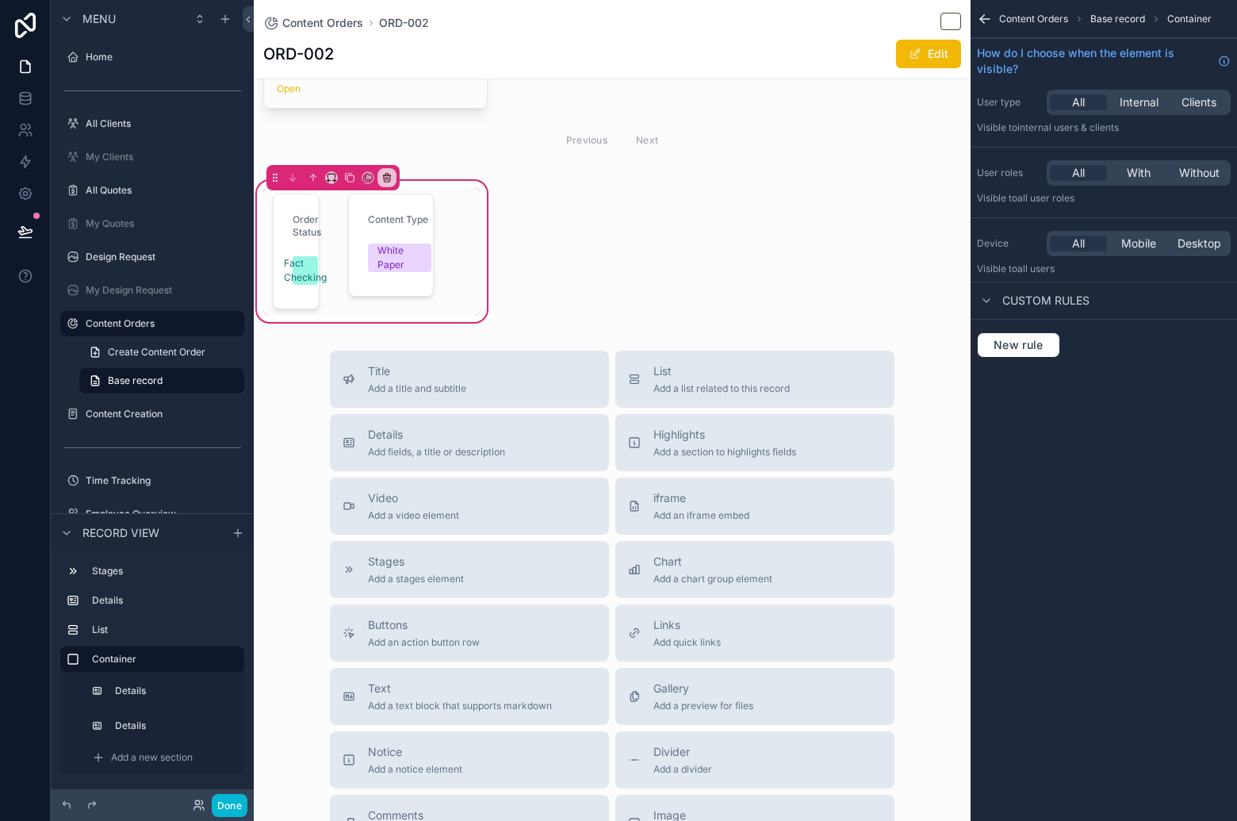
click at [458, 215] on div "Order Status Fact Checking Content Type White Paper" at bounding box center [371, 251] width 217 height 128
click at [332, 176] on icon "scrollable content" at bounding box center [331, 177] width 11 height 11
click at [381, 213] on div "Default" at bounding box center [363, 205] width 49 height 19
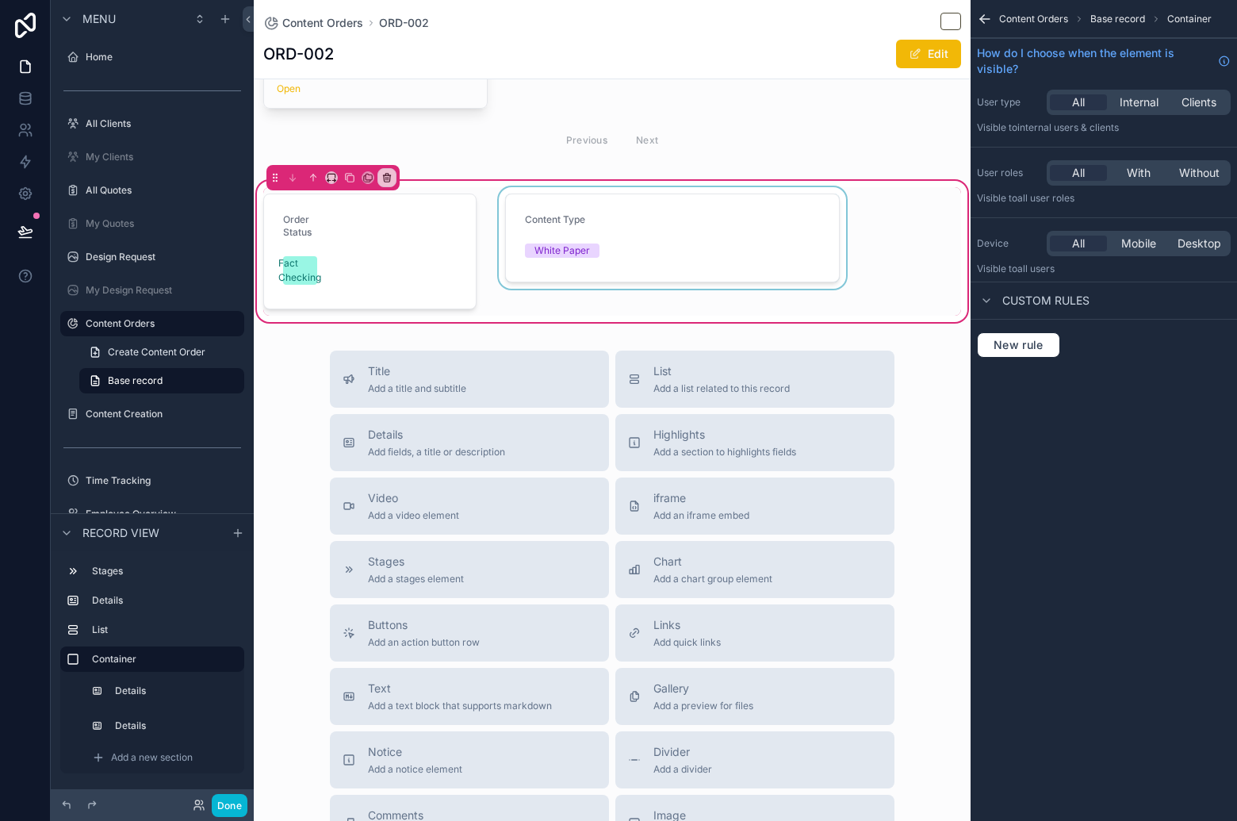
click at [579, 213] on div "scrollable content" at bounding box center [673, 251] width 354 height 128
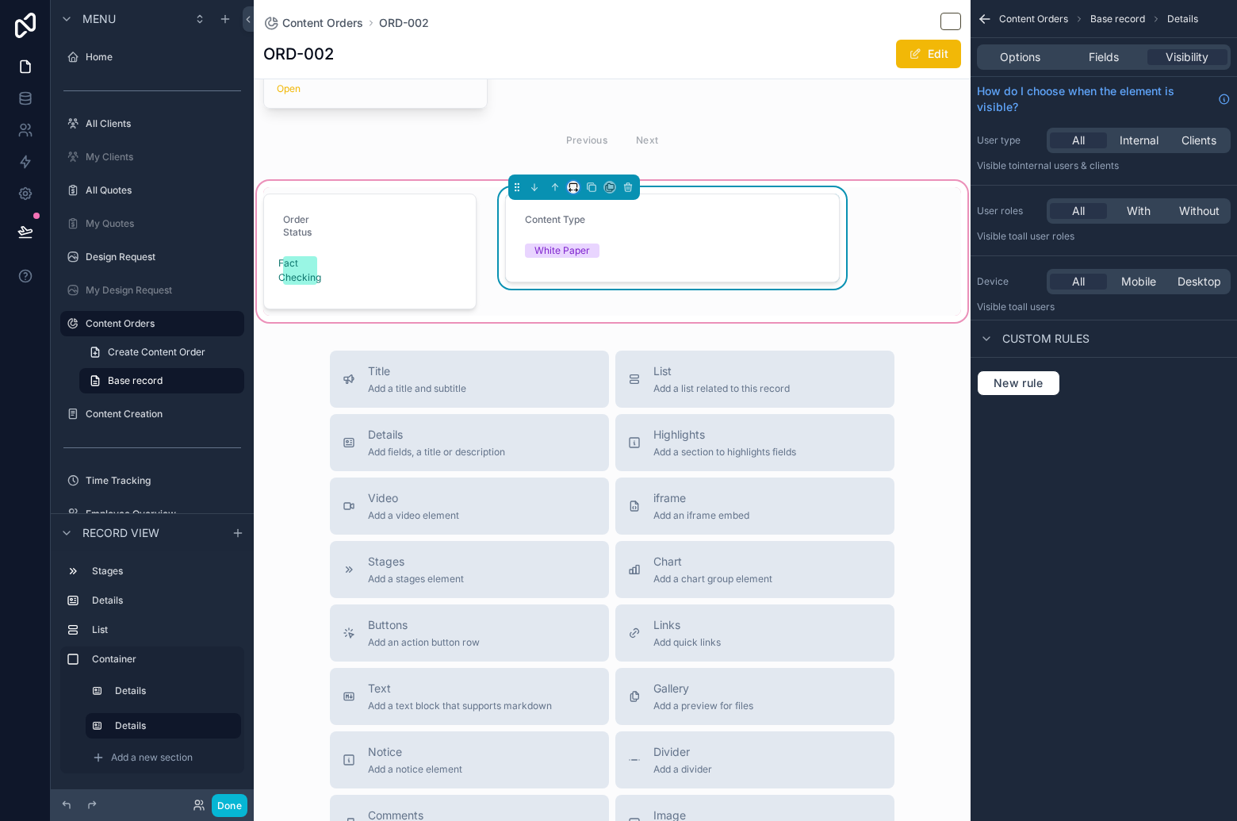
click at [568, 187] on icon "scrollable content" at bounding box center [573, 187] width 11 height 11
click at [611, 264] on div "33%" at bounding box center [601, 275] width 68 height 29
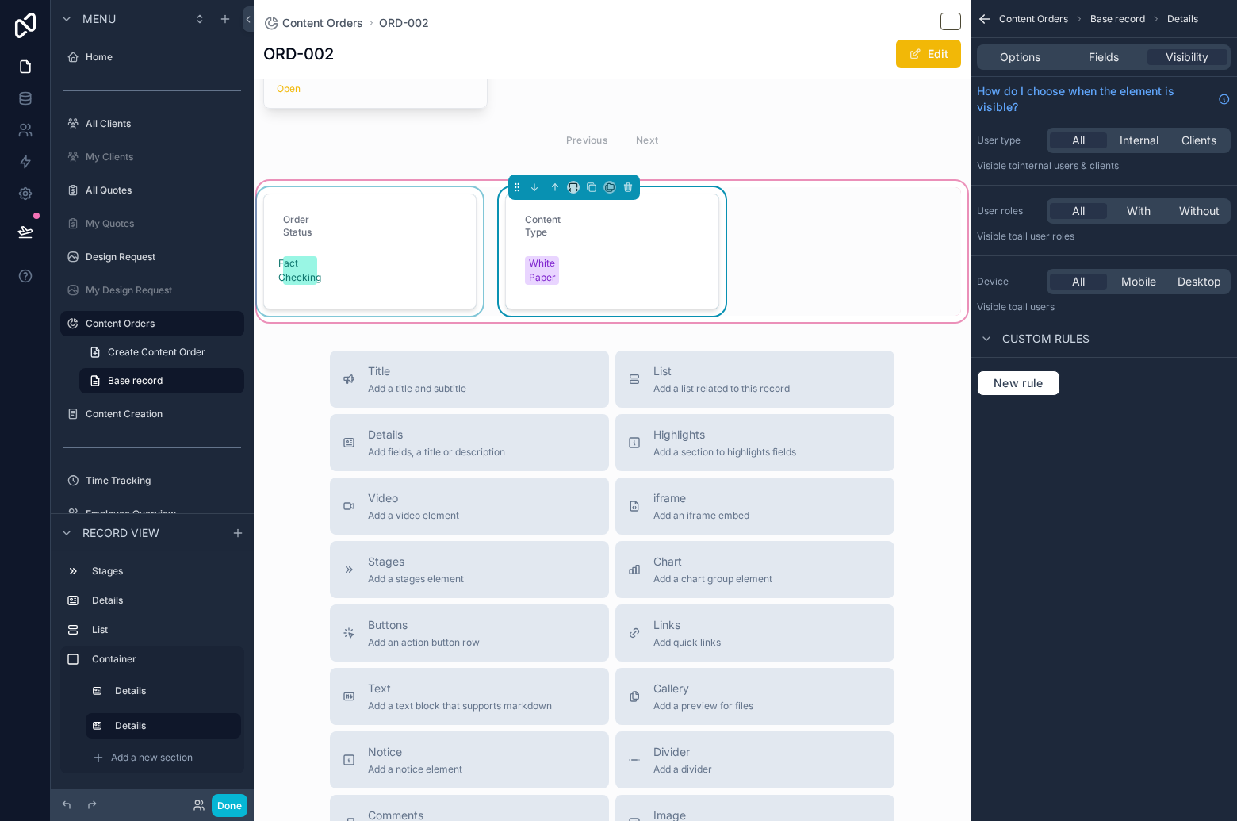
click at [397, 232] on div "scrollable content" at bounding box center [370, 251] width 232 height 128
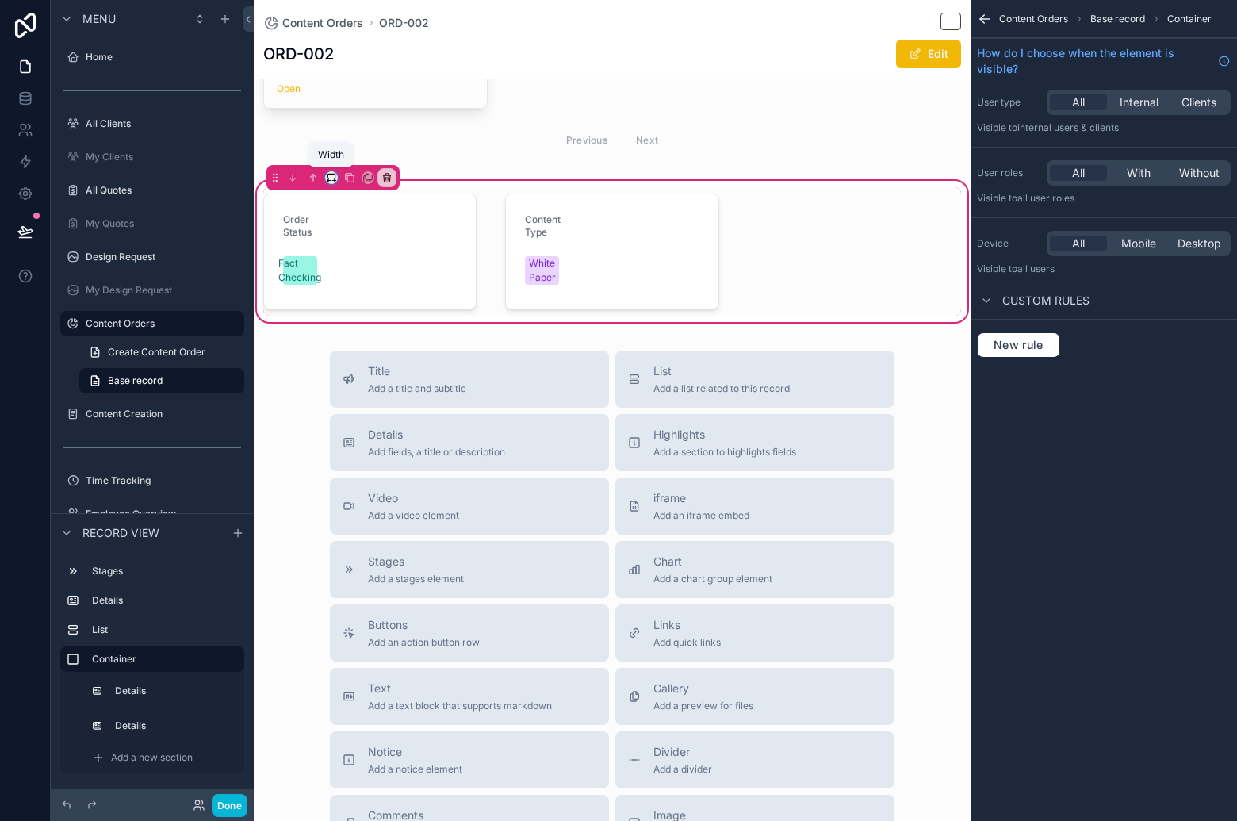
click at [334, 176] on icon "scrollable content" at bounding box center [331, 177] width 11 height 11
click at [370, 235] on div "25%" at bounding box center [363, 235] width 49 height 19
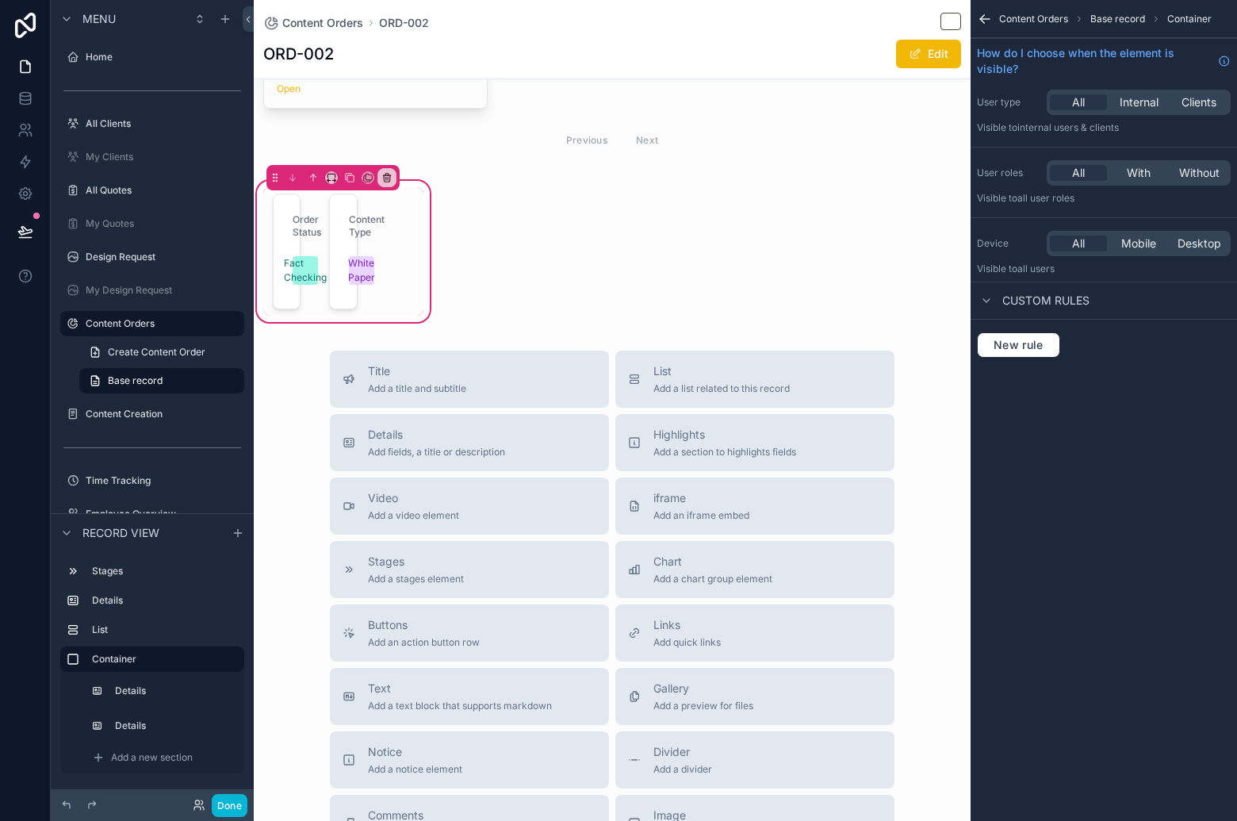
click at [402, 216] on div "Order Status Fact Checking Content Type White Paper" at bounding box center [343, 251] width 160 height 128
click at [330, 174] on icon "scrollable content" at bounding box center [331, 177] width 11 height 11
click at [360, 205] on span "Default" at bounding box center [357, 205] width 37 height 19
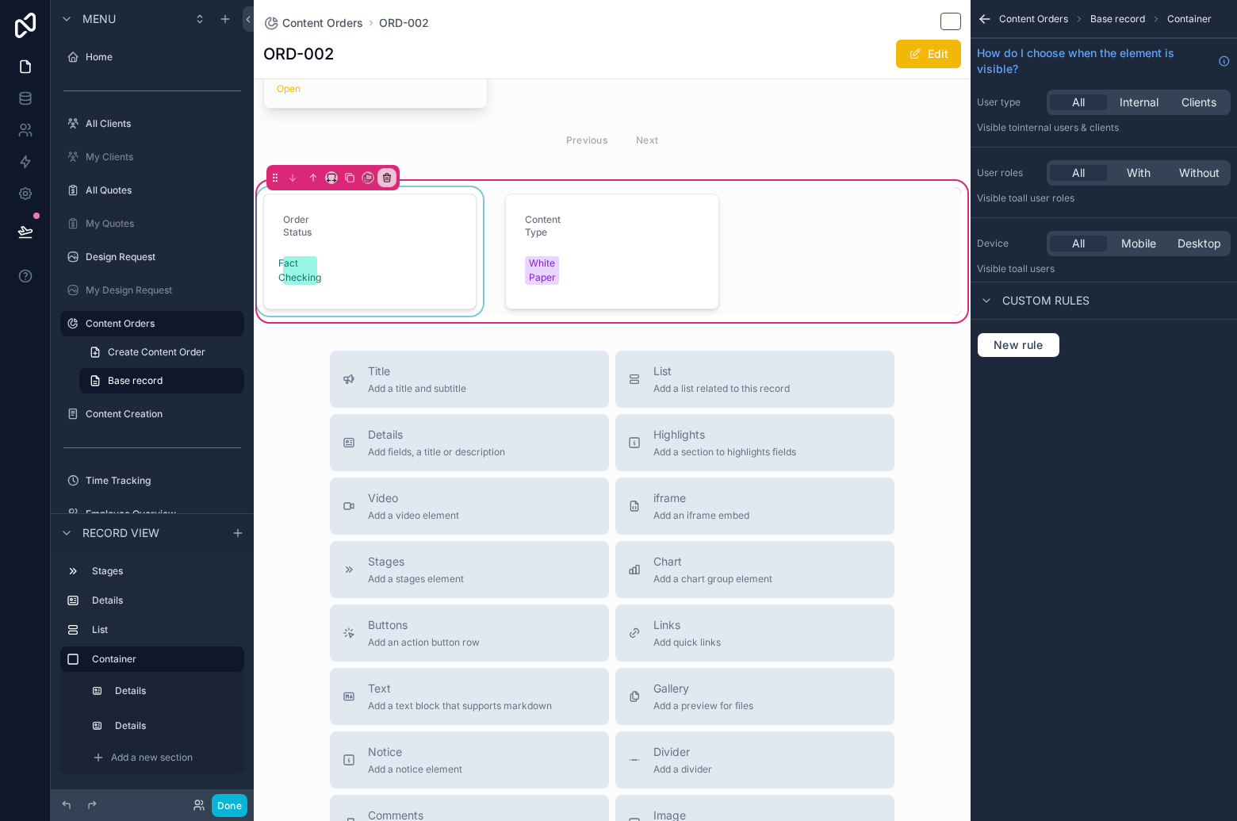
click at [355, 235] on div "scrollable content" at bounding box center [370, 251] width 232 height 128
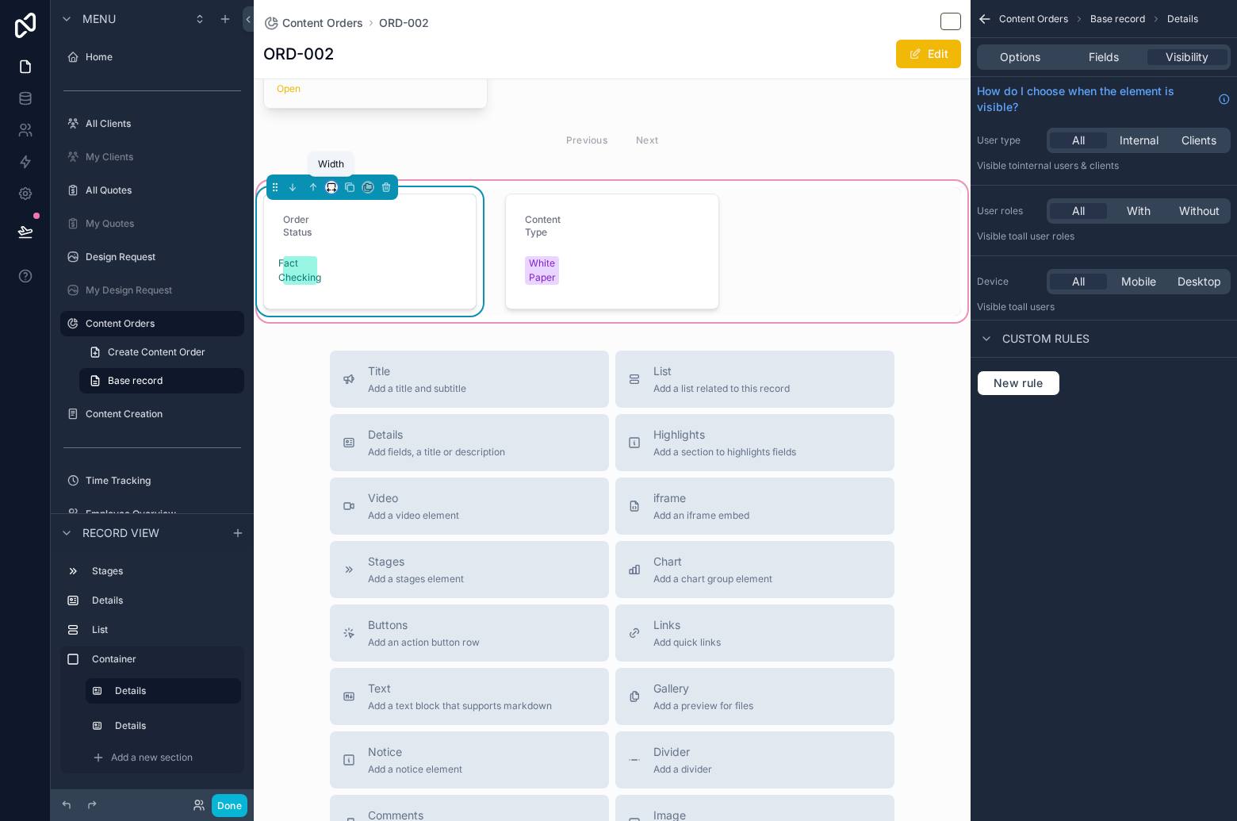
click at [333, 187] on icon "scrollable content" at bounding box center [331, 187] width 11 height 11
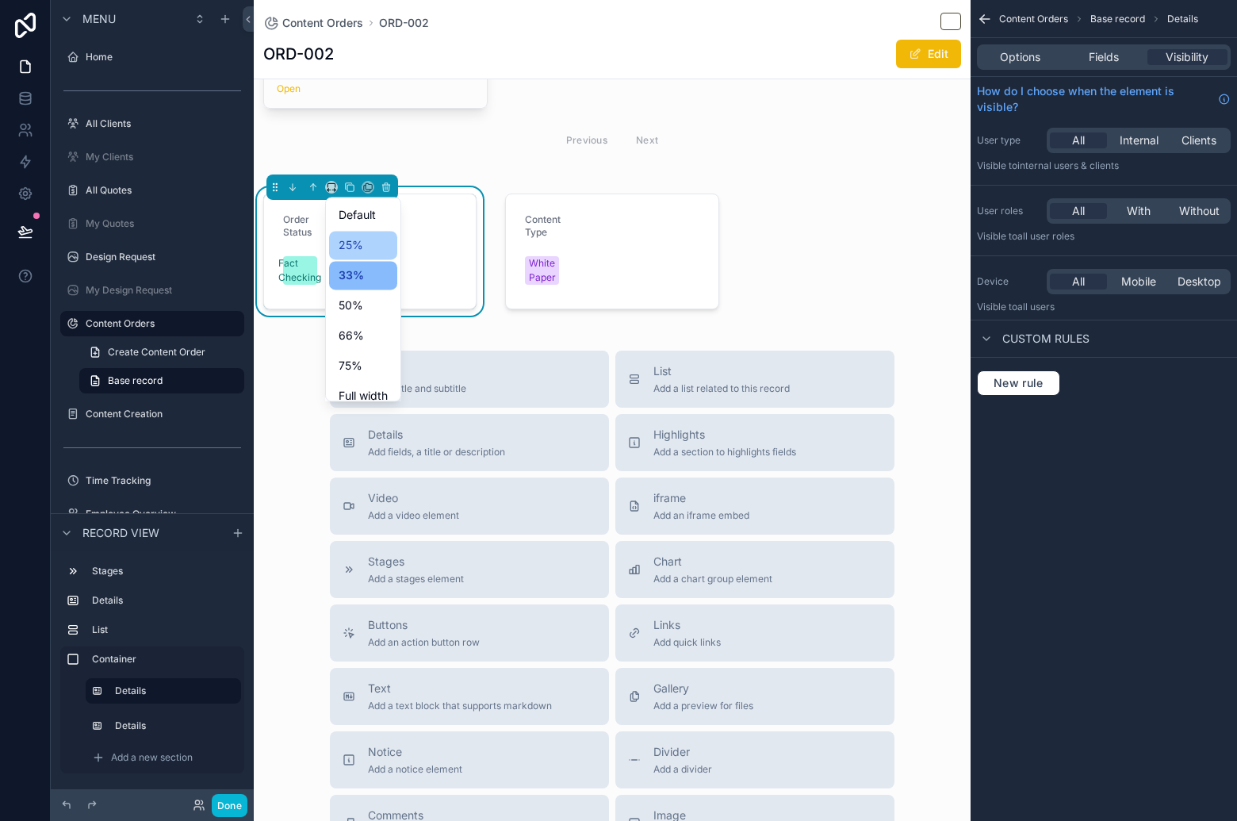
click at [362, 246] on span "25%" at bounding box center [351, 244] width 25 height 19
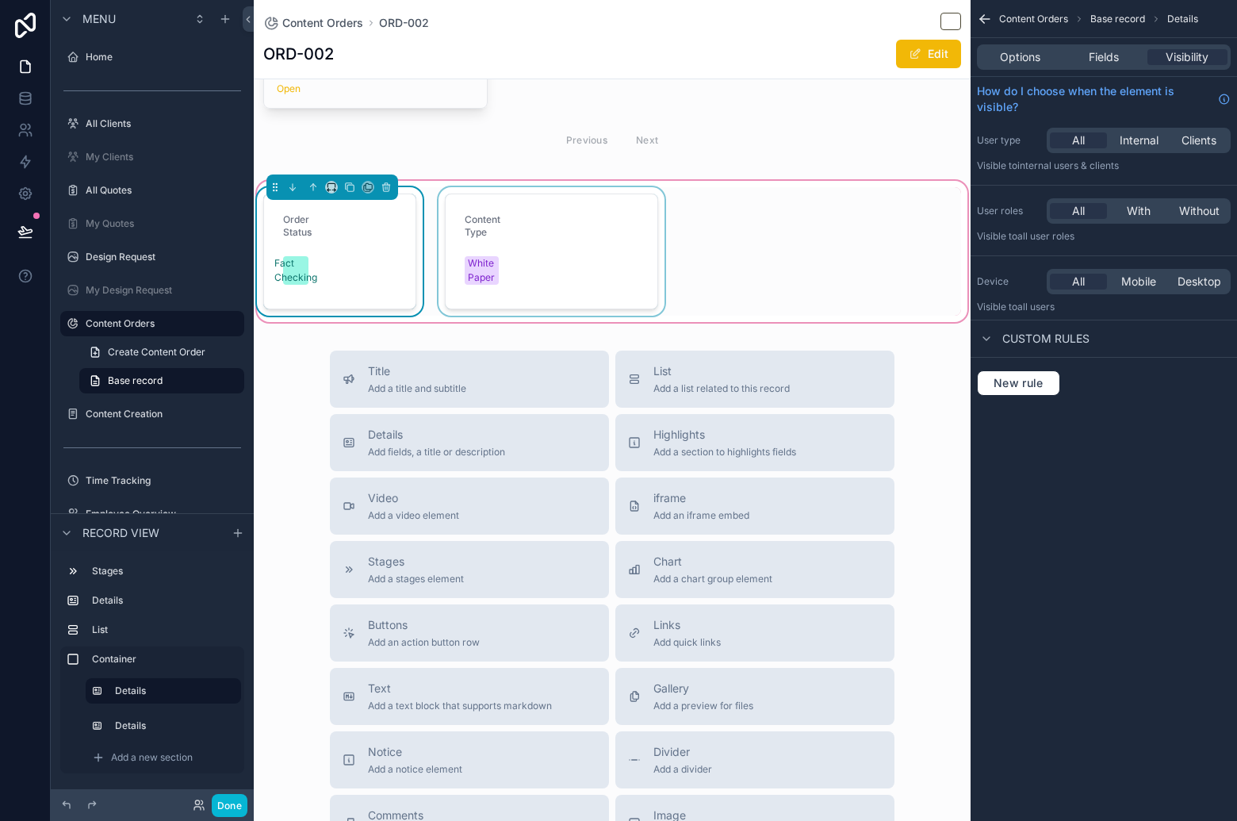
click at [516, 236] on div "scrollable content" at bounding box center [551, 251] width 232 height 128
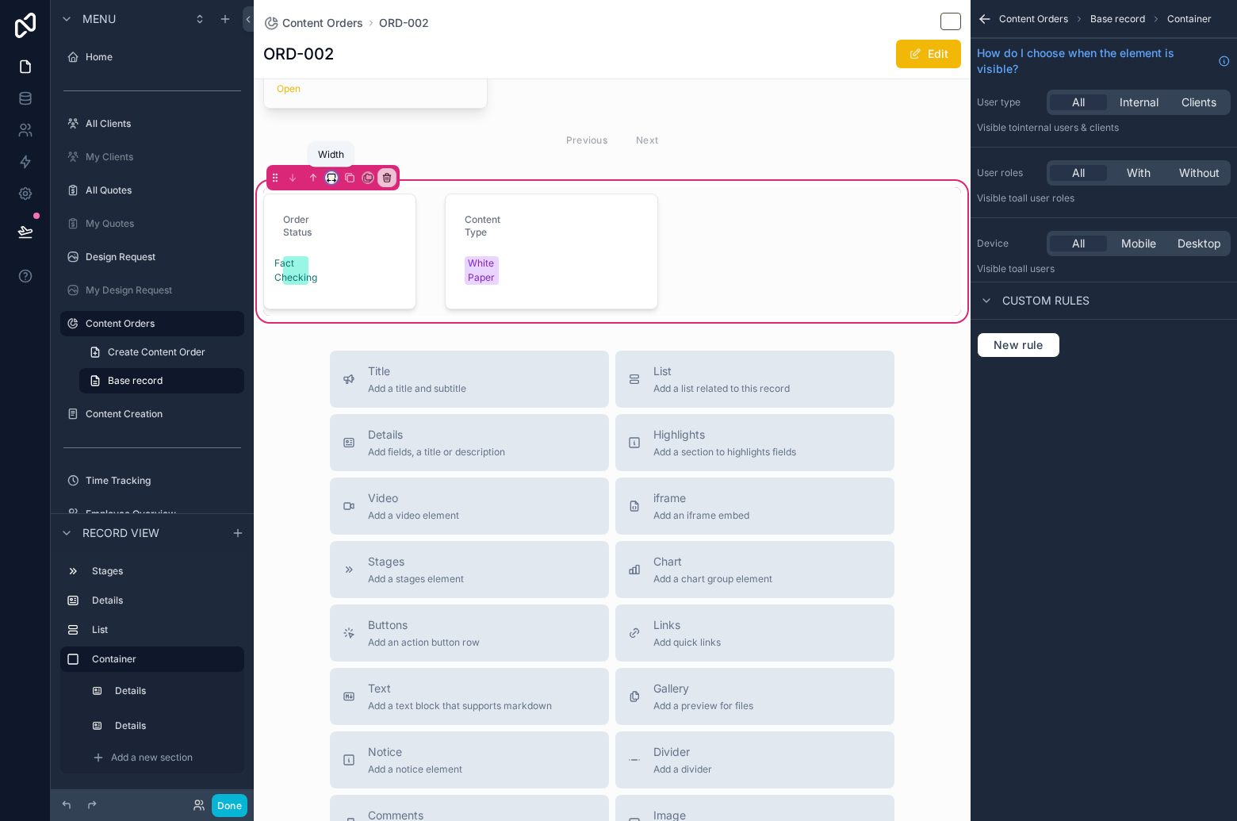
click at [332, 177] on icon "scrollable content" at bounding box center [331, 177] width 11 height 11
click at [360, 226] on span "25%" at bounding box center [351, 235] width 25 height 19
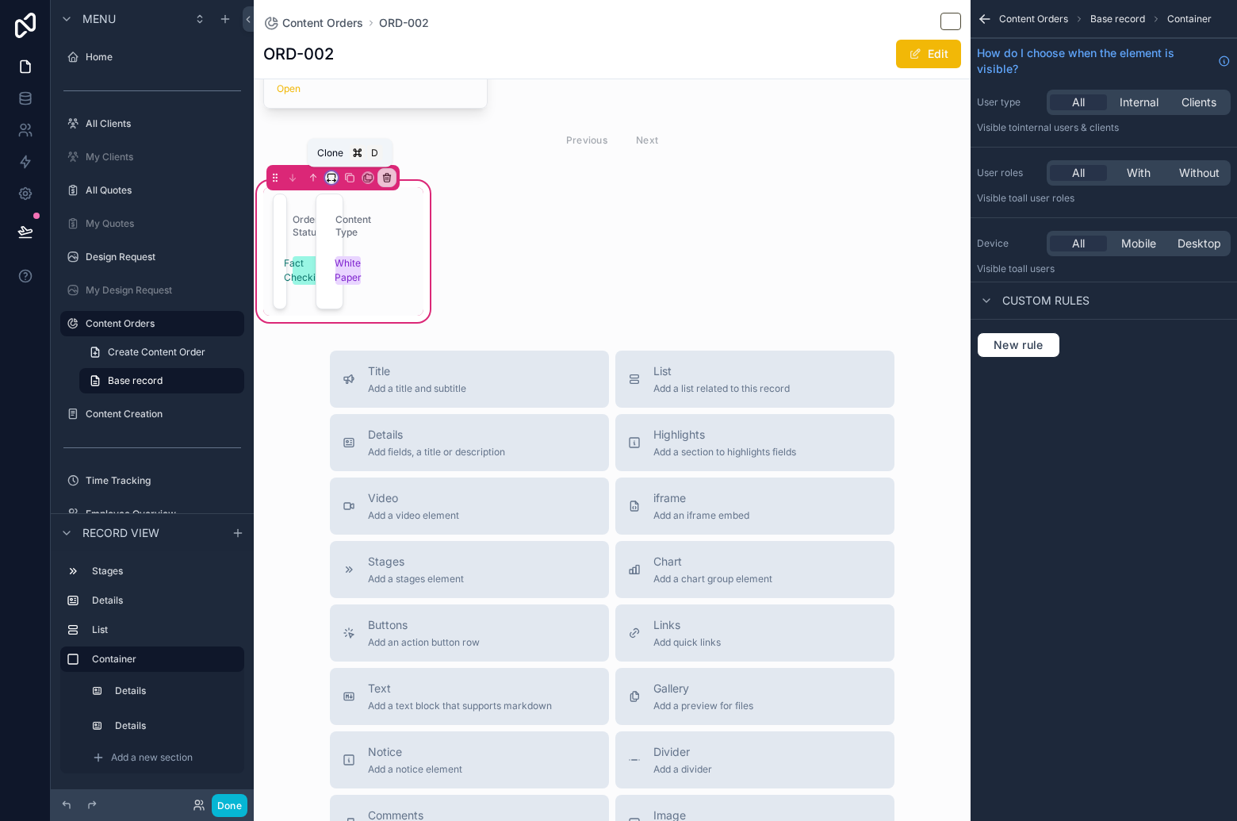
click at [335, 174] on icon "scrollable content" at bounding box center [330, 176] width 7 height 4
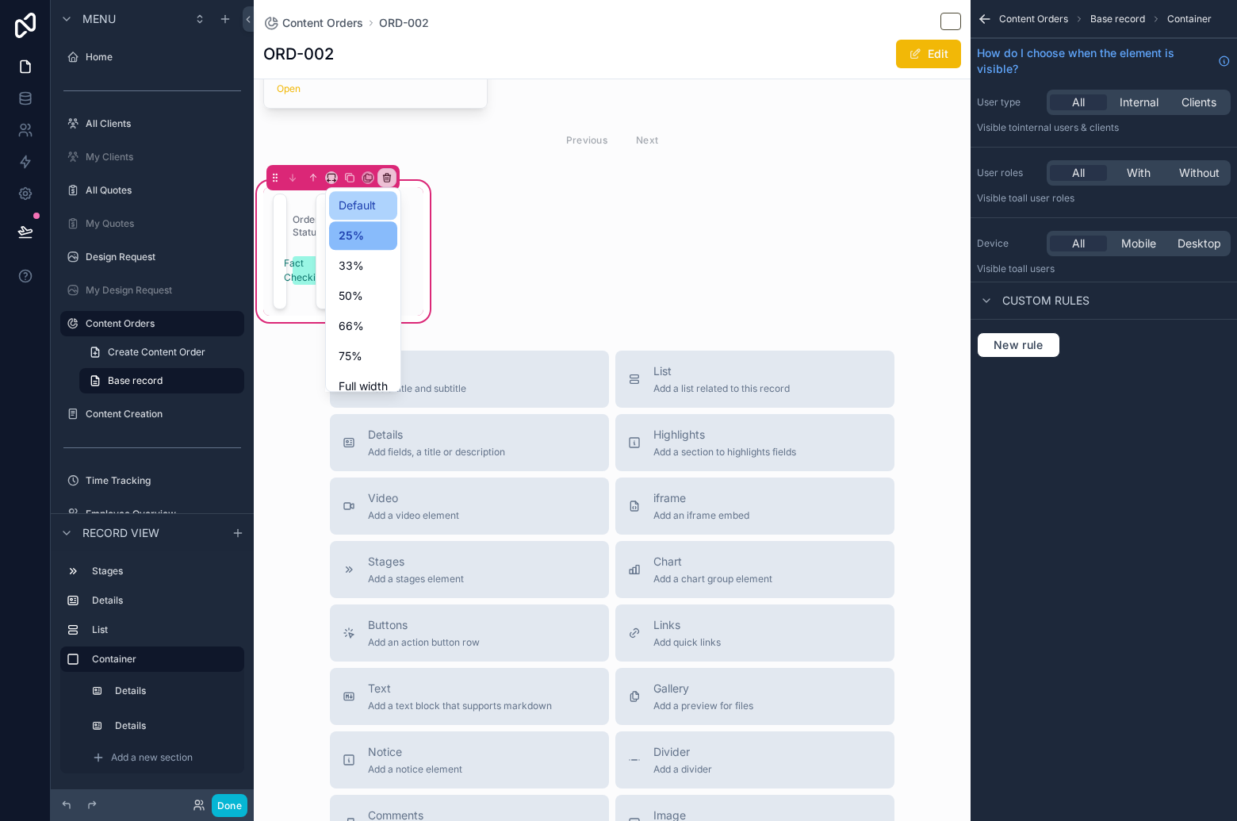
click at [361, 202] on span "Default" at bounding box center [357, 205] width 37 height 19
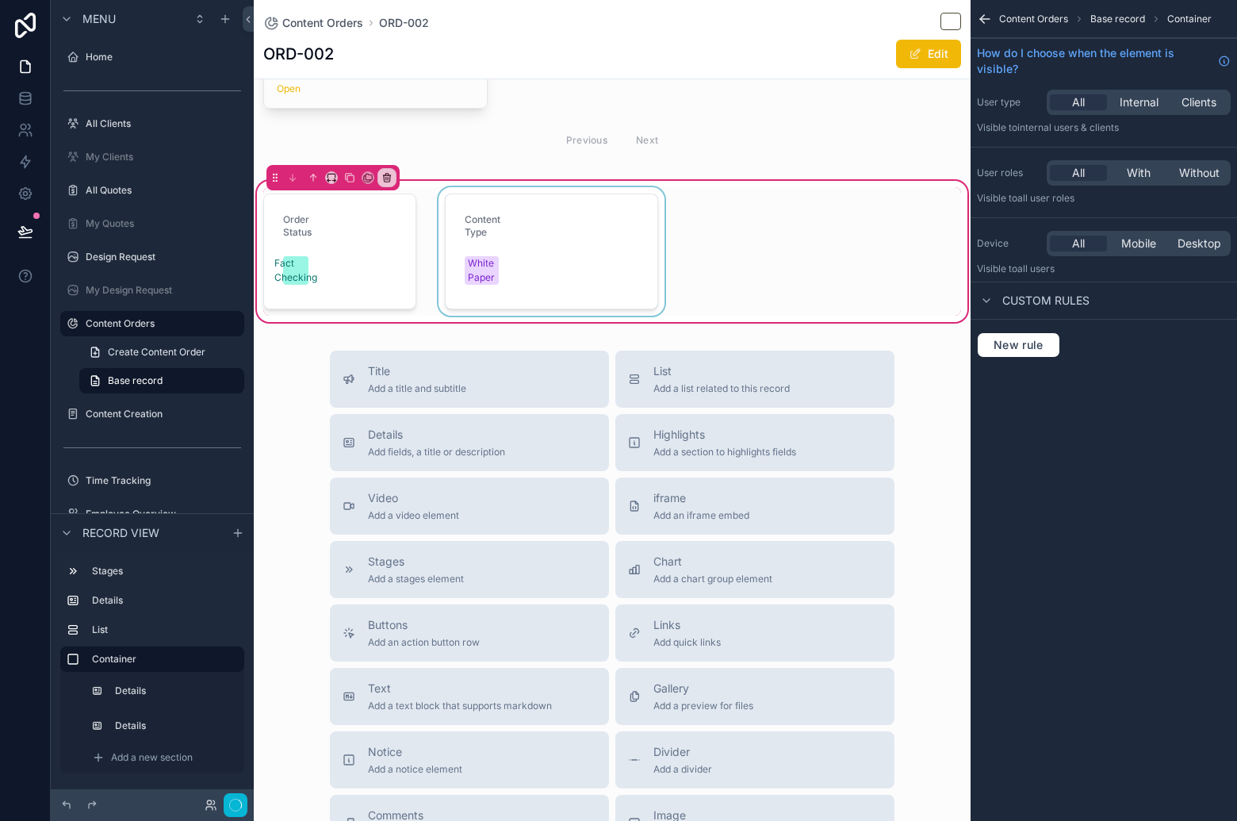
click at [468, 232] on div "scrollable content" at bounding box center [551, 251] width 232 height 128
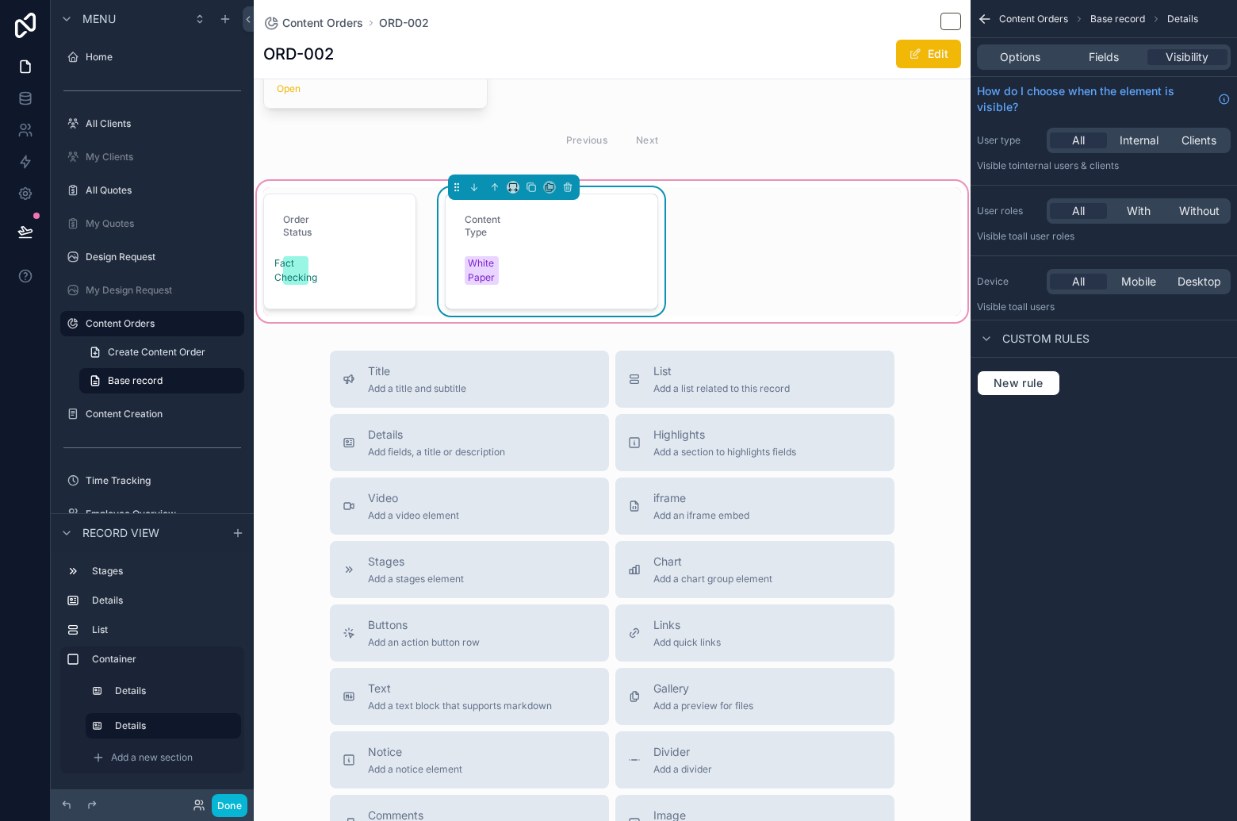
click at [516, 184] on div "scrollable content" at bounding box center [514, 186] width 132 height 25
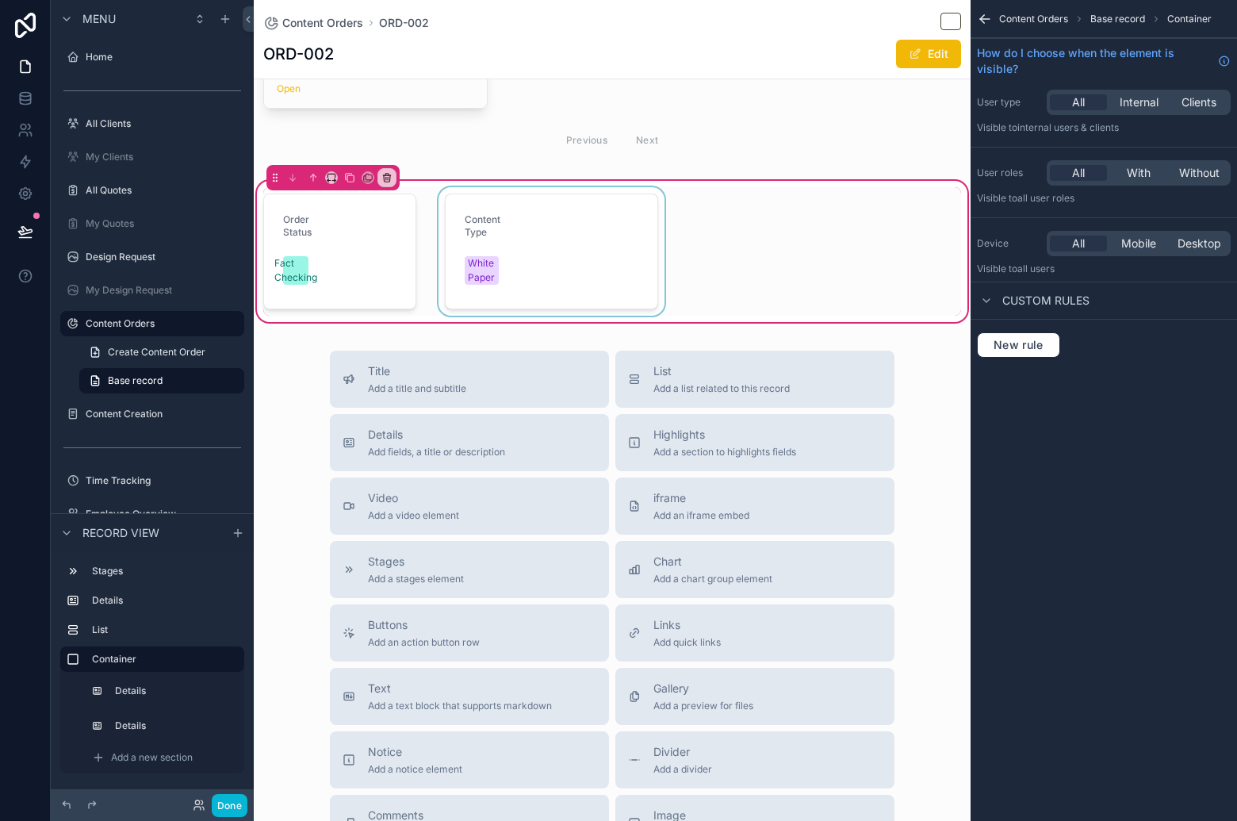
click at [508, 187] on div "scrollable content" at bounding box center [551, 251] width 232 height 128
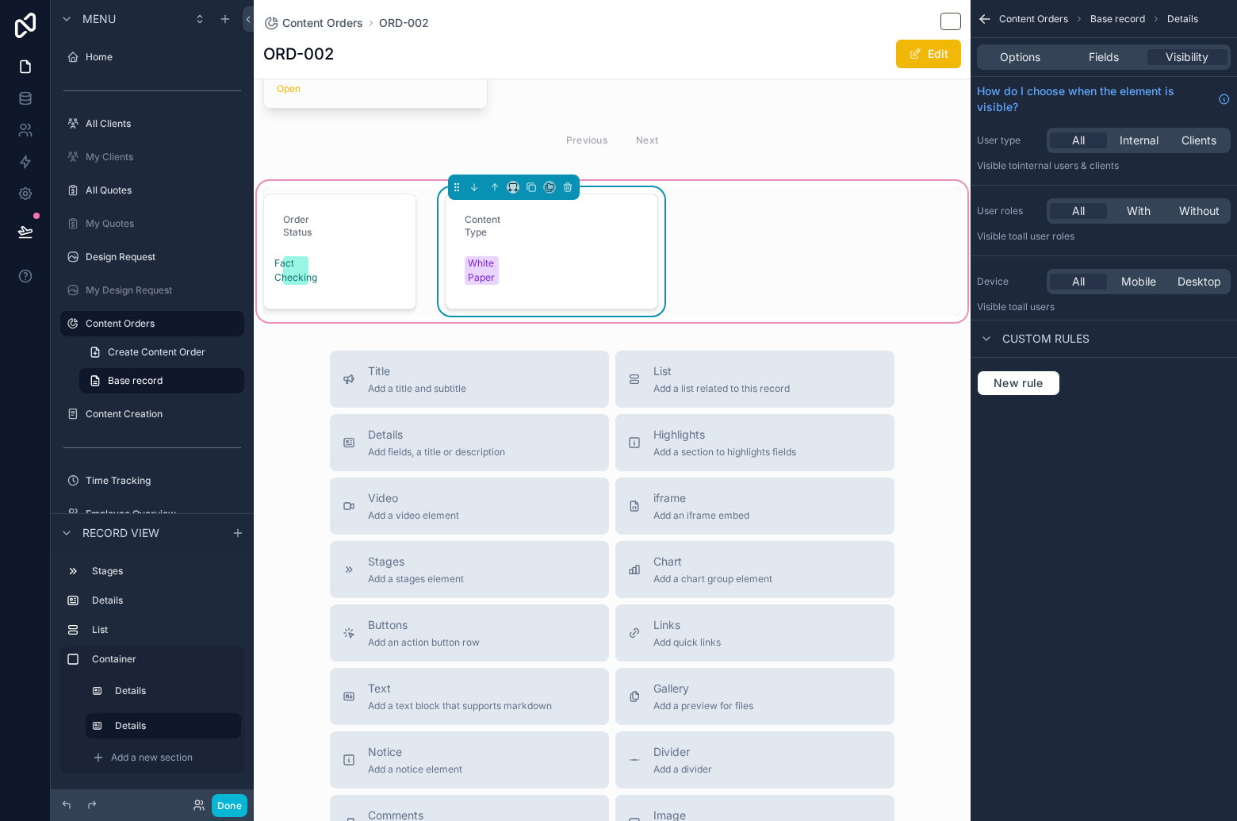
click at [540, 261] on form "Content Type White Paper" at bounding box center [552, 251] width 212 height 114
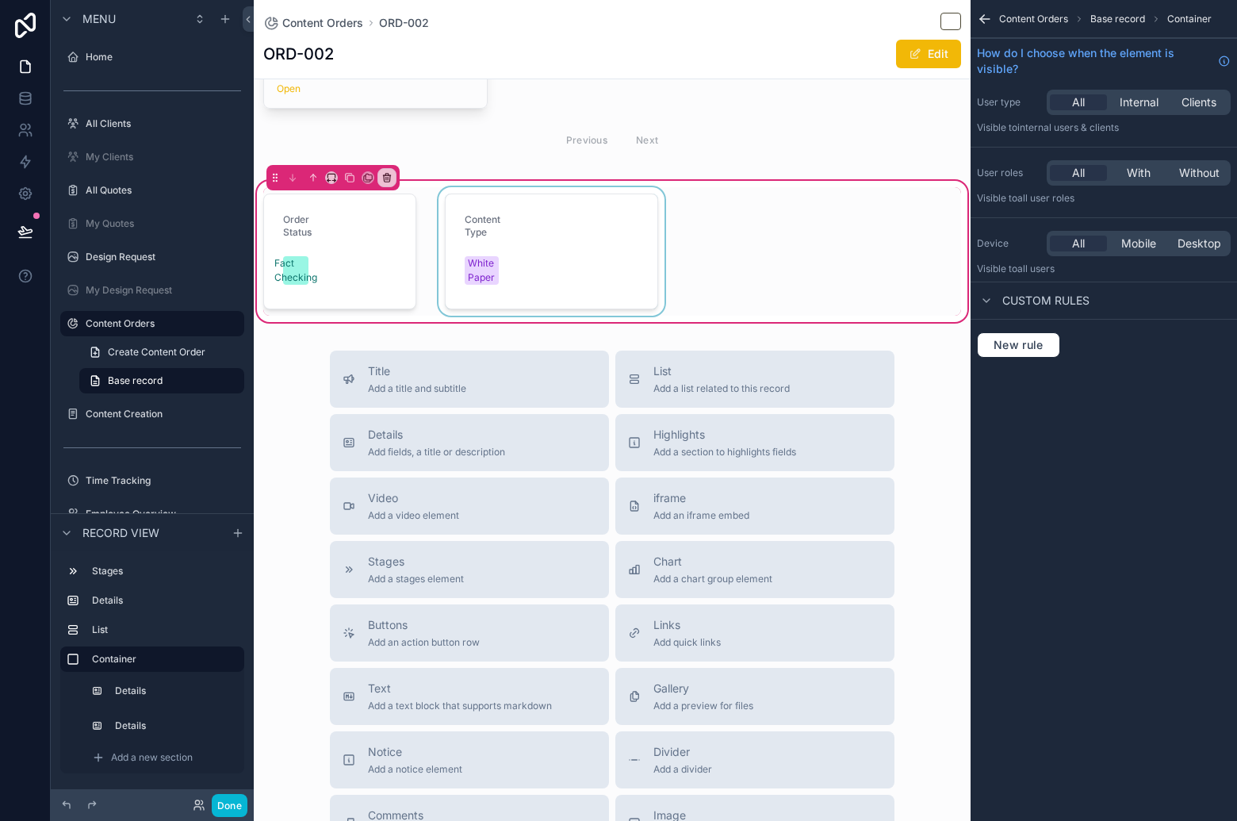
click at [523, 242] on div "scrollable content" at bounding box center [551, 251] width 232 height 128
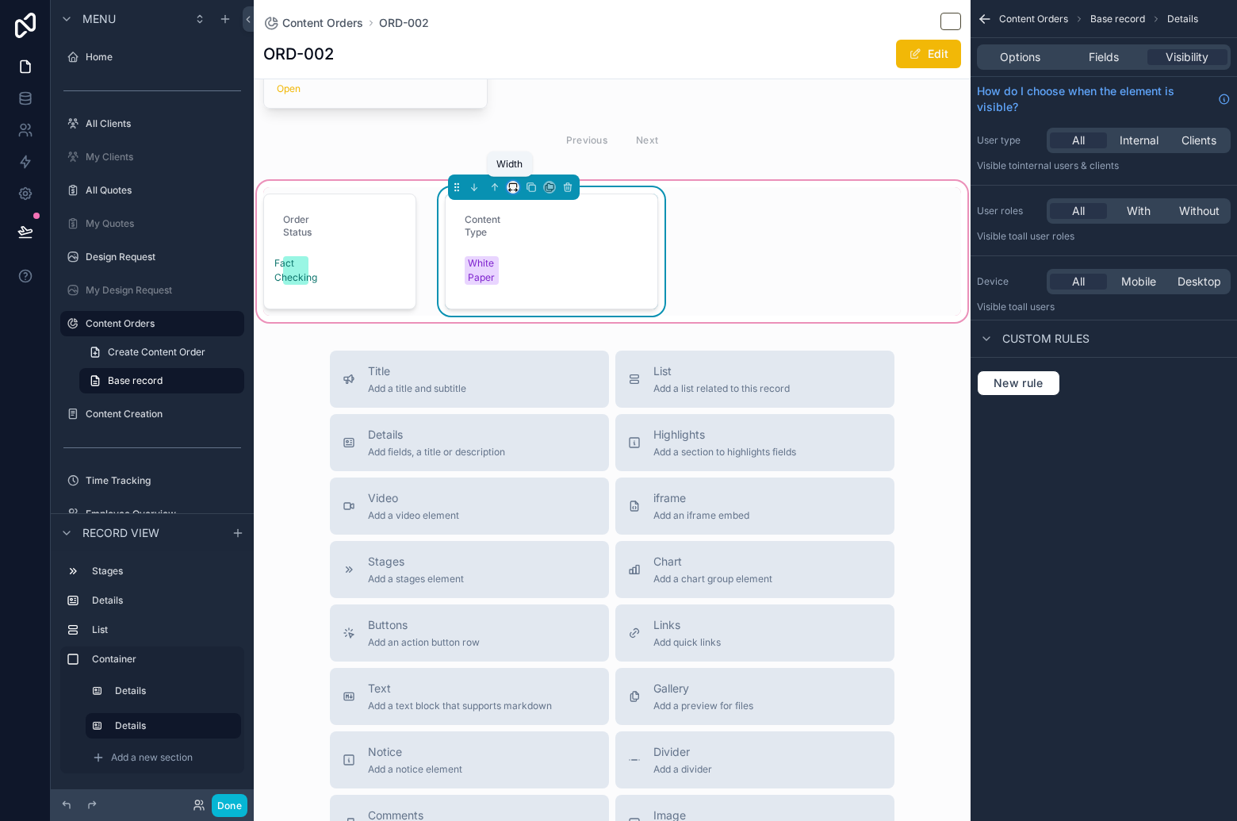
click at [507, 186] on icon "scrollable content" at bounding box center [512, 187] width 11 height 11
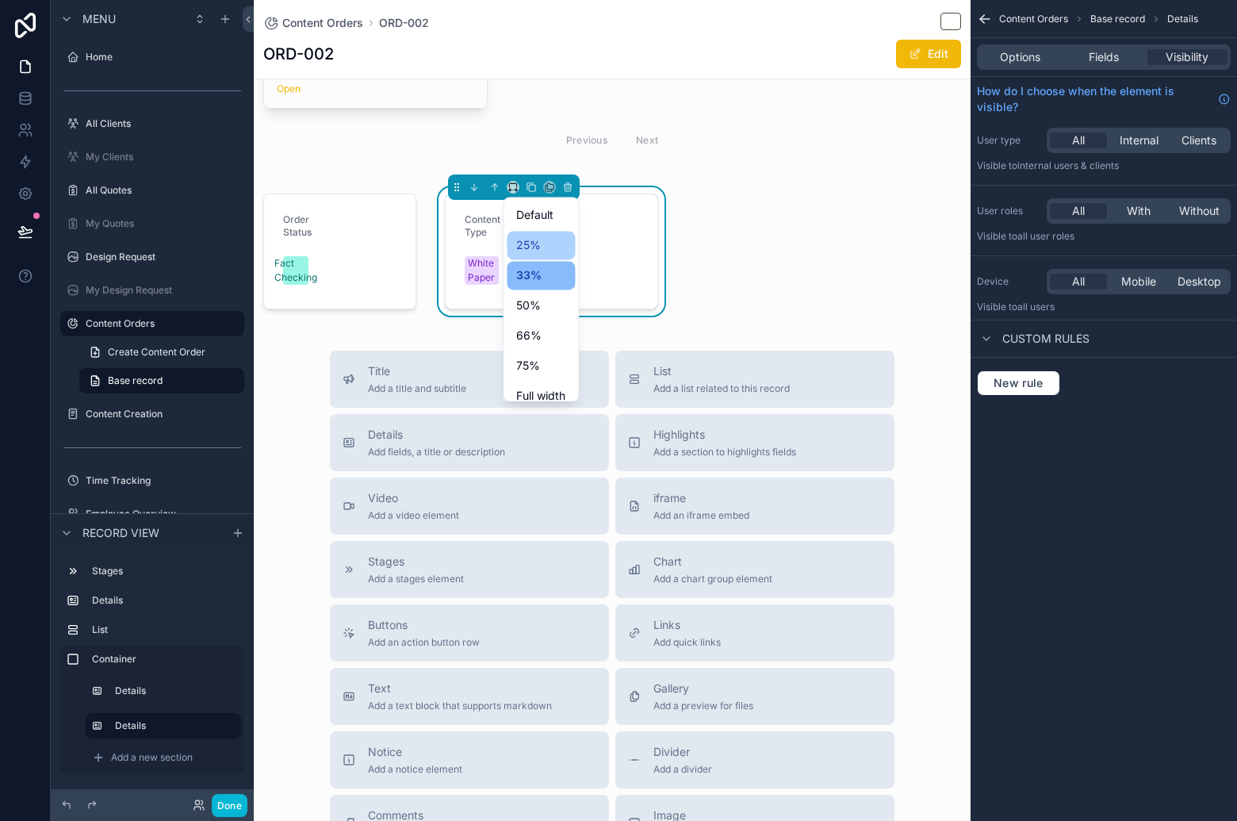
click at [527, 249] on span "25%" at bounding box center [528, 244] width 25 height 19
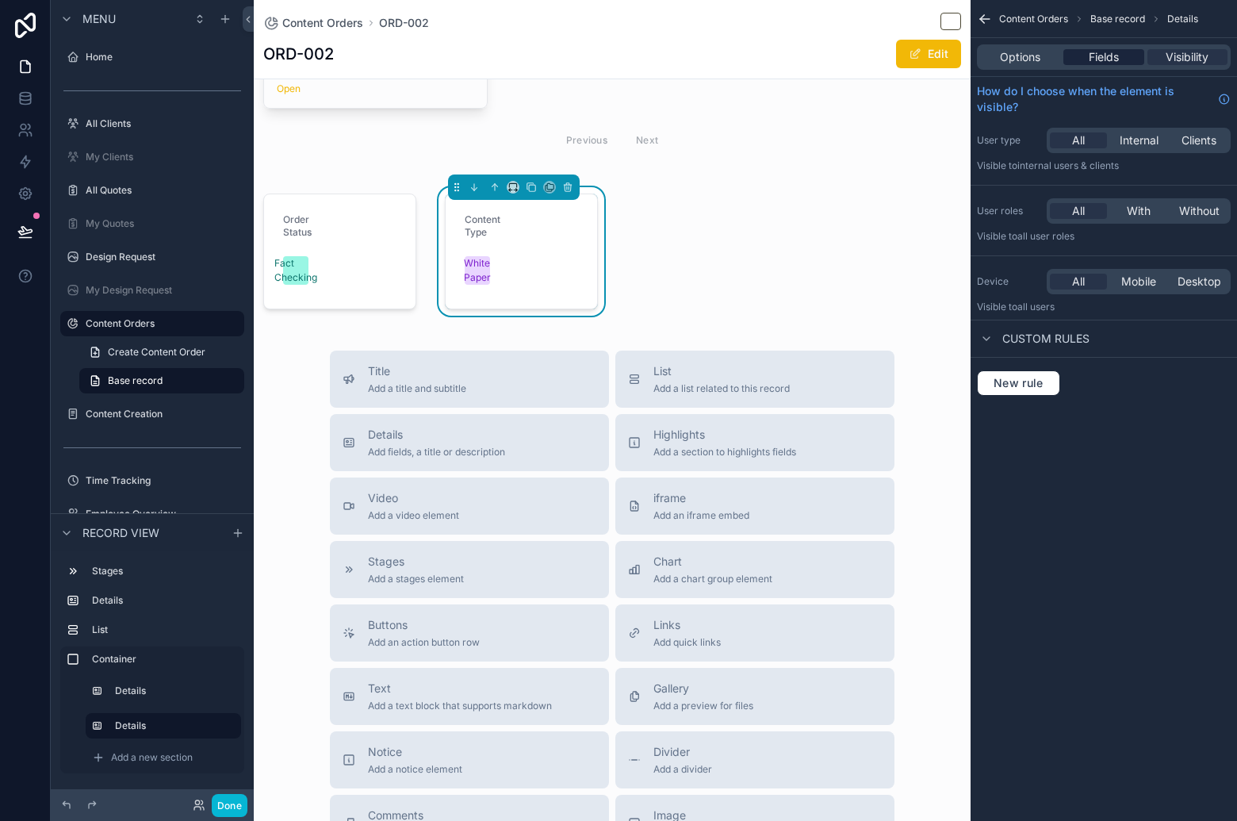
click at [1112, 48] on div "Options Fields Visibility" at bounding box center [1104, 56] width 254 height 25
click at [1116, 52] on span "Fields" at bounding box center [1104, 57] width 30 height 16
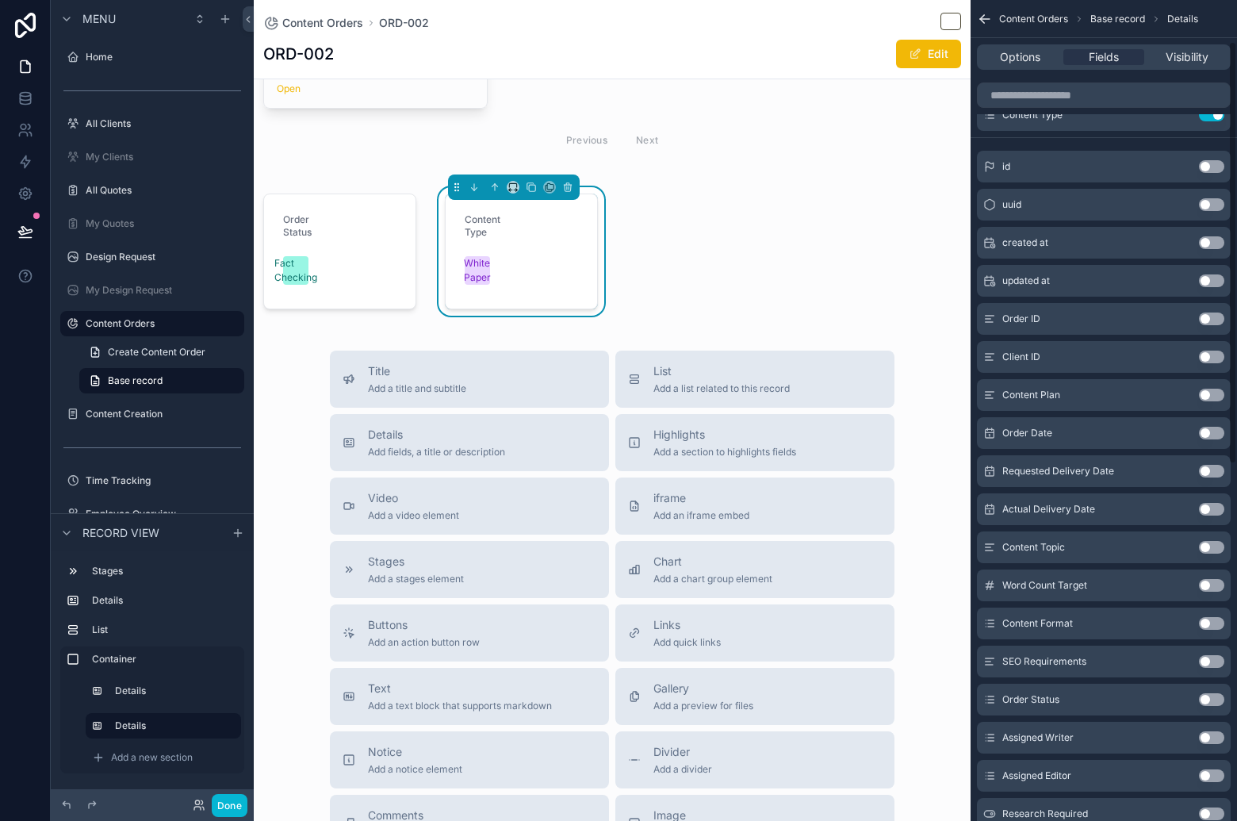
scroll to position [71, 0]
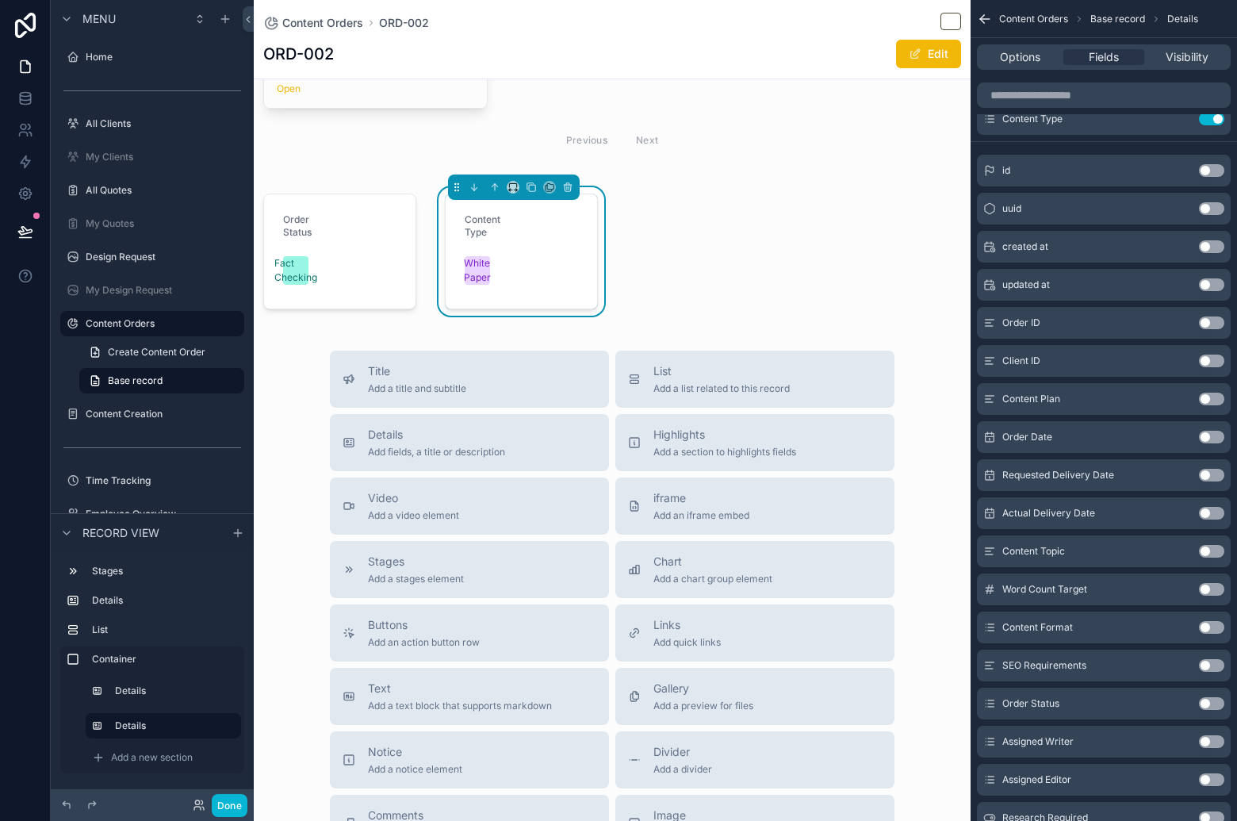
click at [1216, 401] on button "Use setting" at bounding box center [1211, 398] width 25 height 13
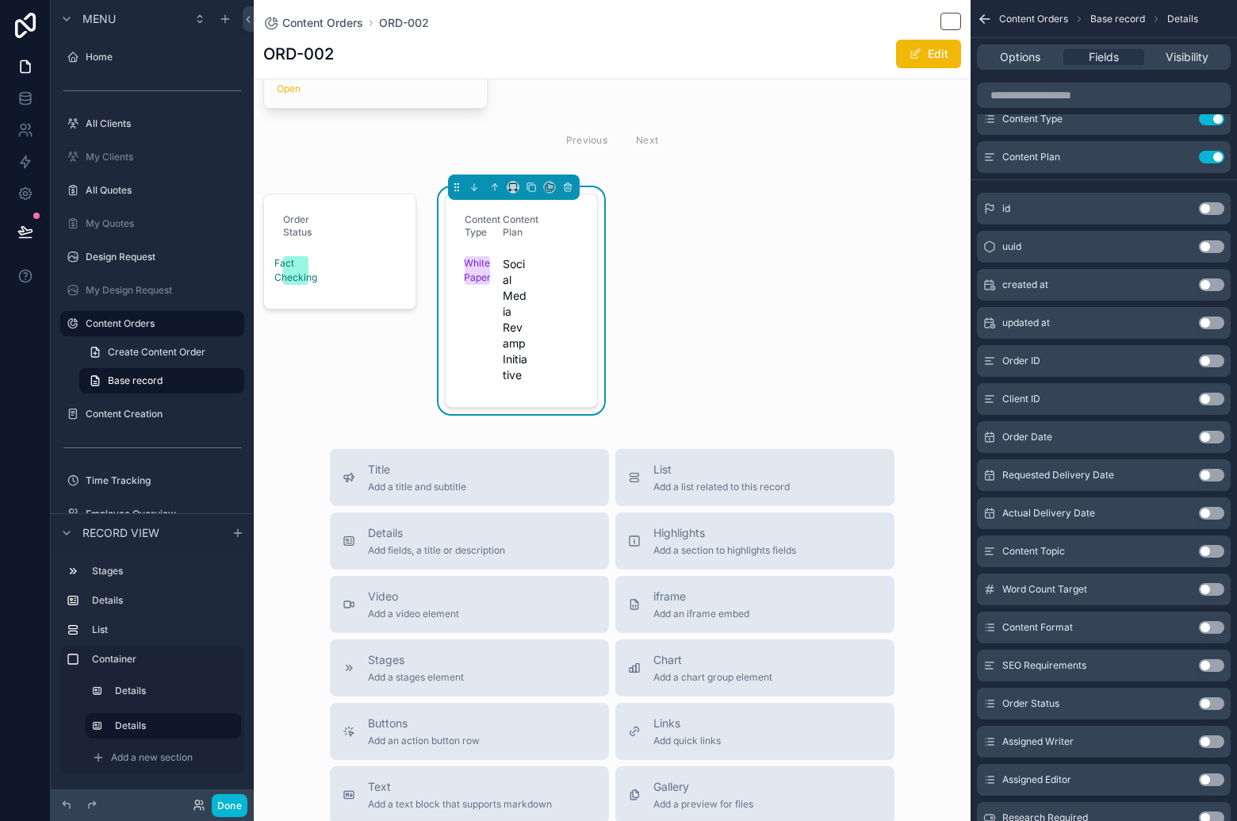
drag, startPoint x: 1210, startPoint y: 155, endPoint x: 966, endPoint y: 313, distance: 290.8
click at [1210, 155] on button "Use setting" at bounding box center [1211, 157] width 25 height 13
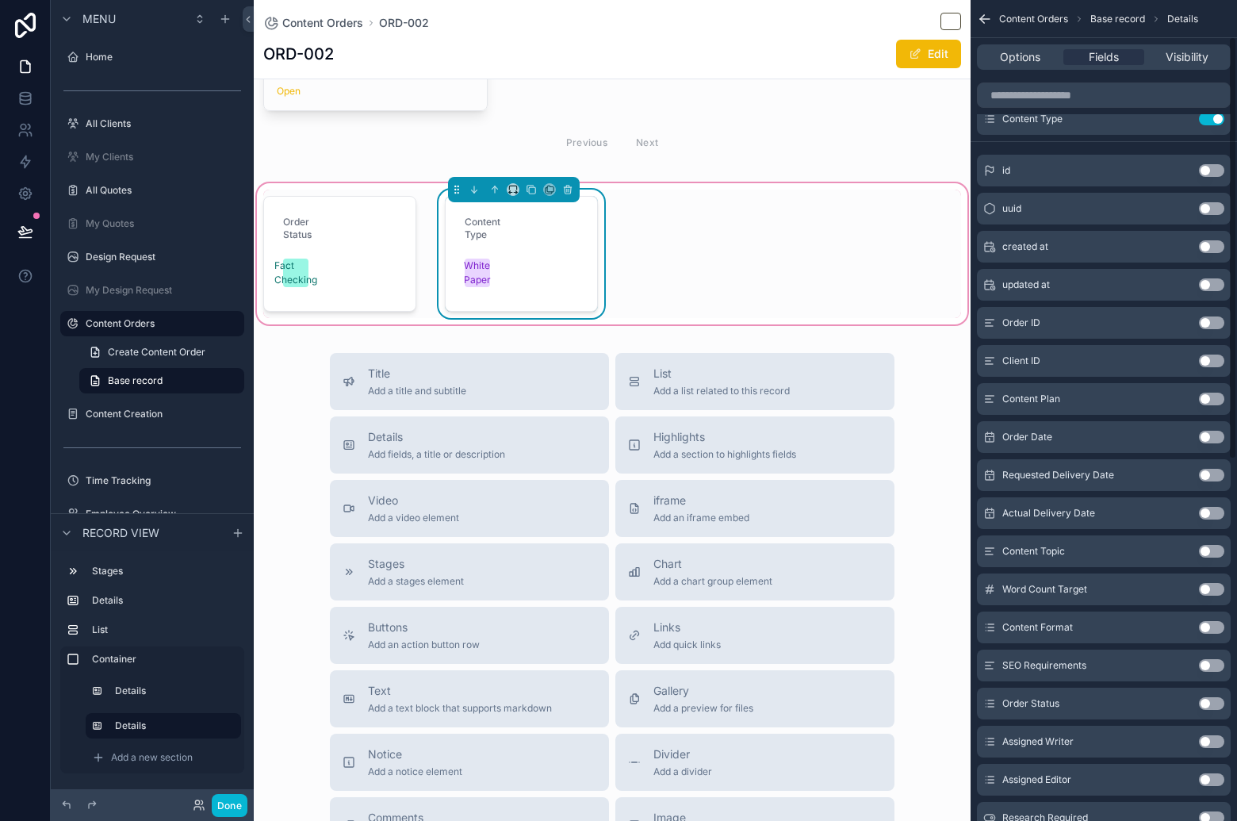
scroll to position [752, 0]
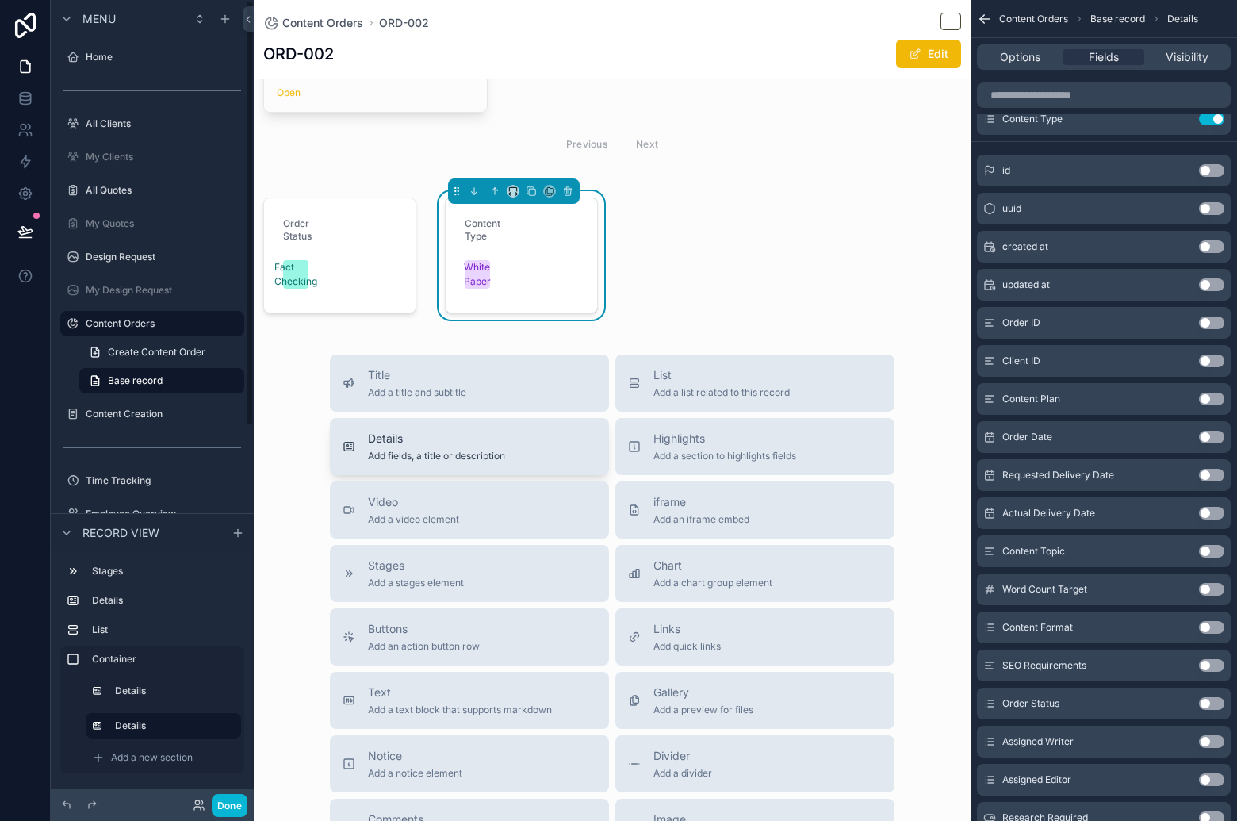
click at [393, 450] on span "Add fields, a title or description" at bounding box center [436, 456] width 137 height 13
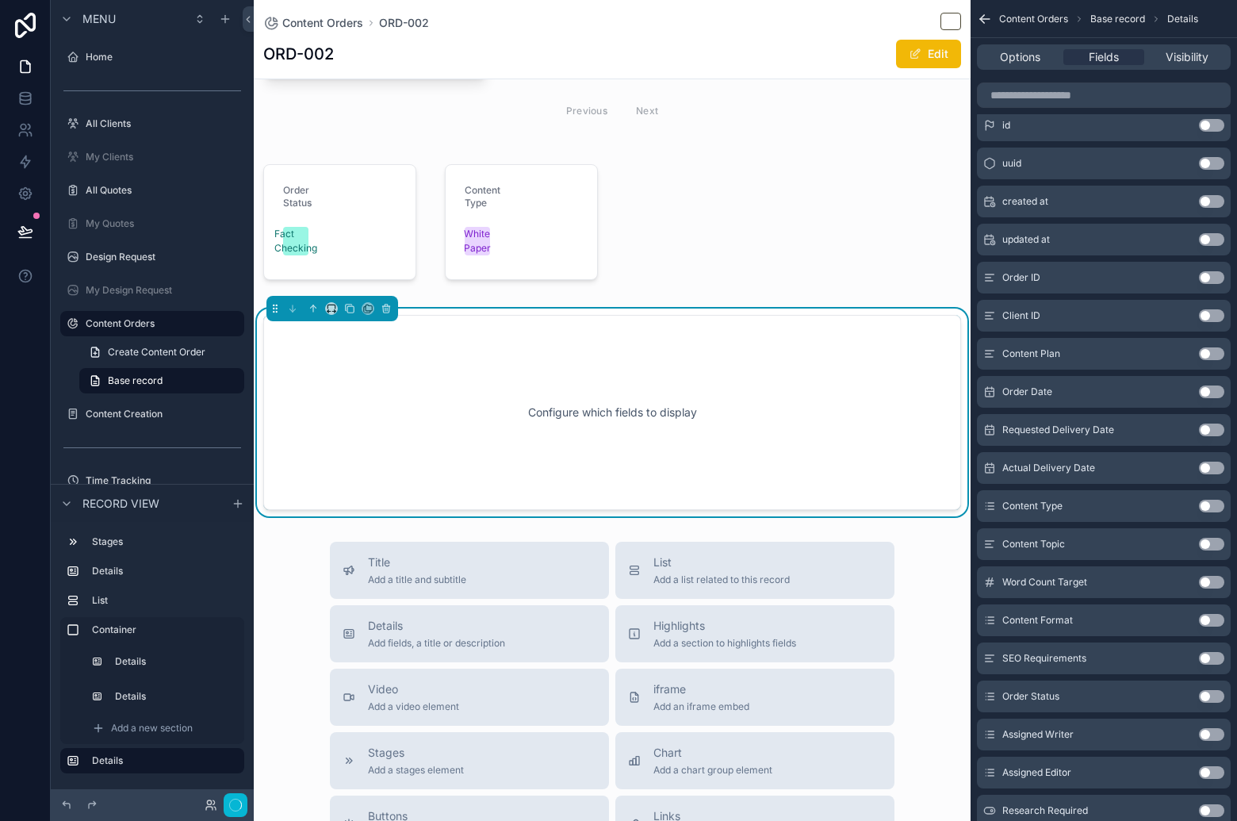
scroll to position [786, 0]
click at [331, 304] on icon "scrollable content" at bounding box center [331, 307] width 11 height 11
click at [358, 360] on span "25%" at bounding box center [351, 366] width 25 height 19
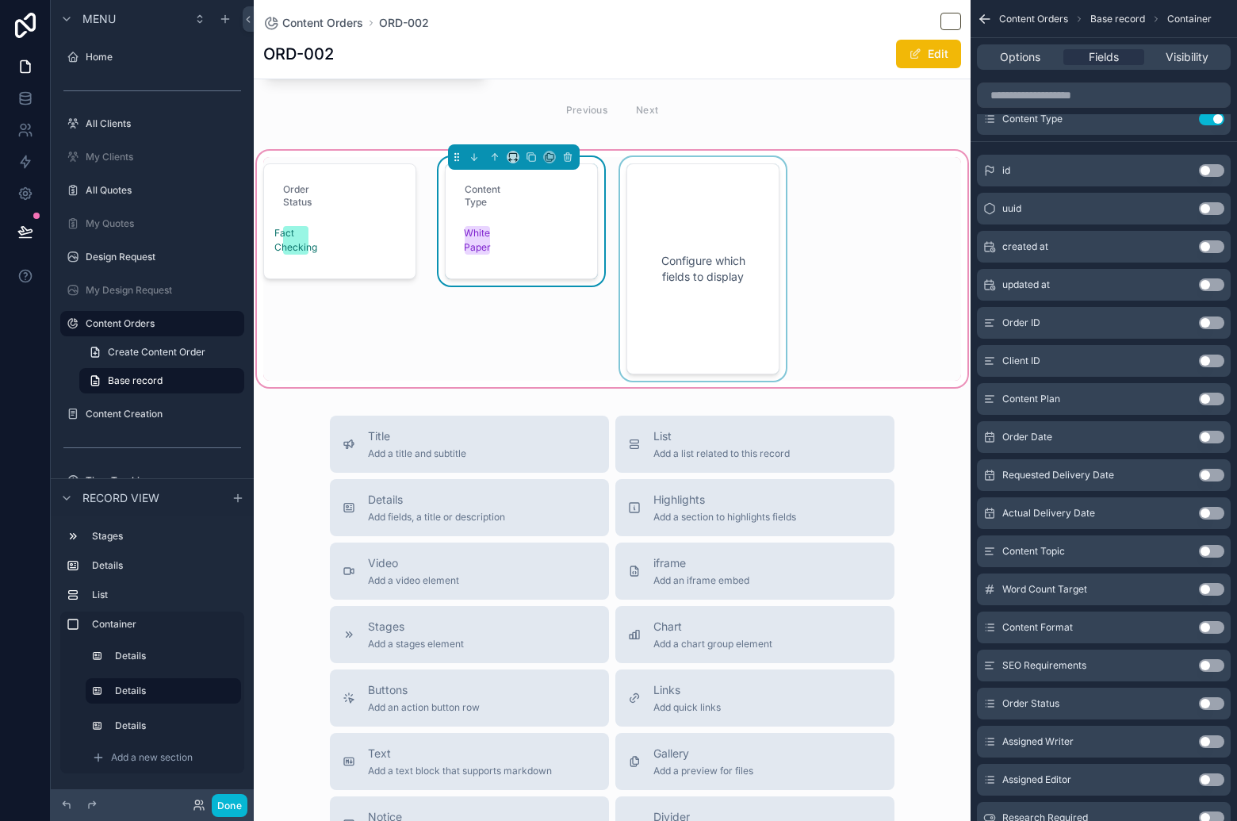
click at [704, 259] on div "scrollable content" at bounding box center [703, 269] width 172 height 224
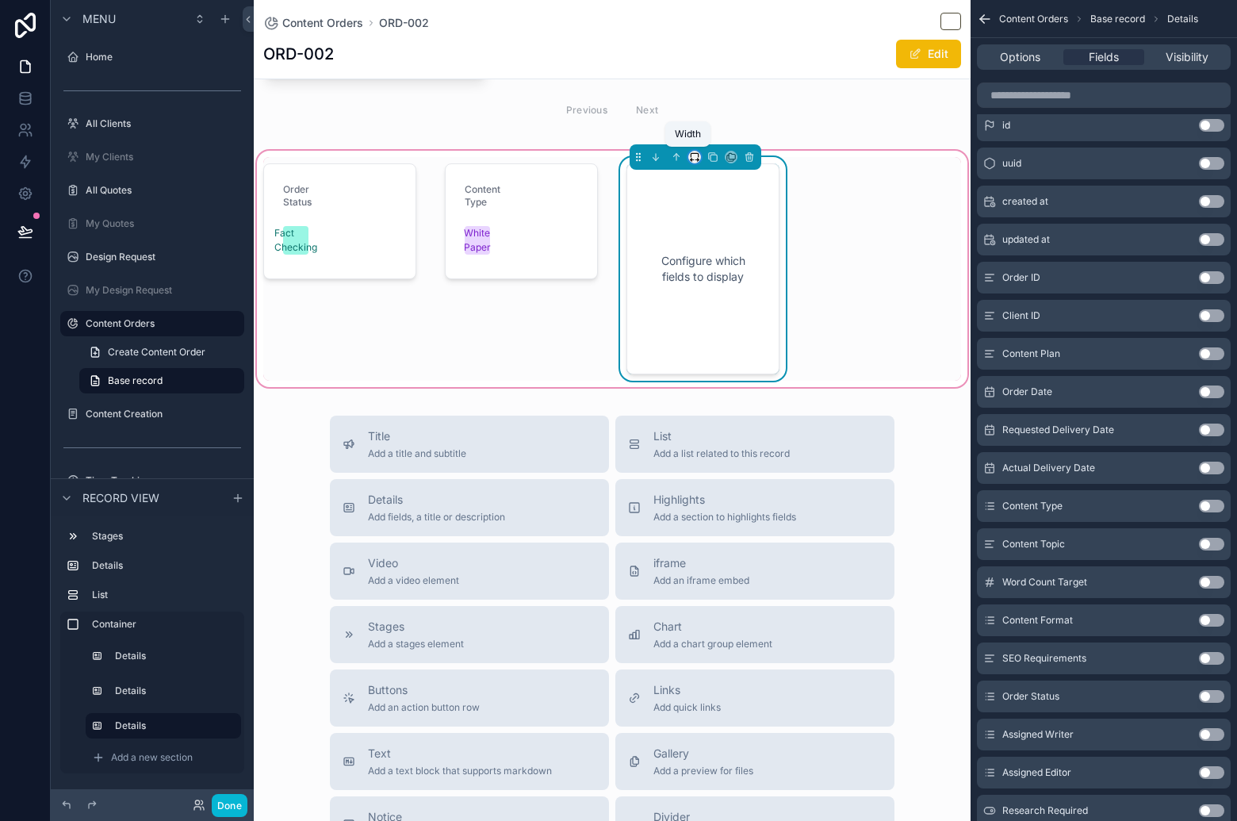
click at [689, 158] on icon "scrollable content" at bounding box center [694, 156] width 11 height 11
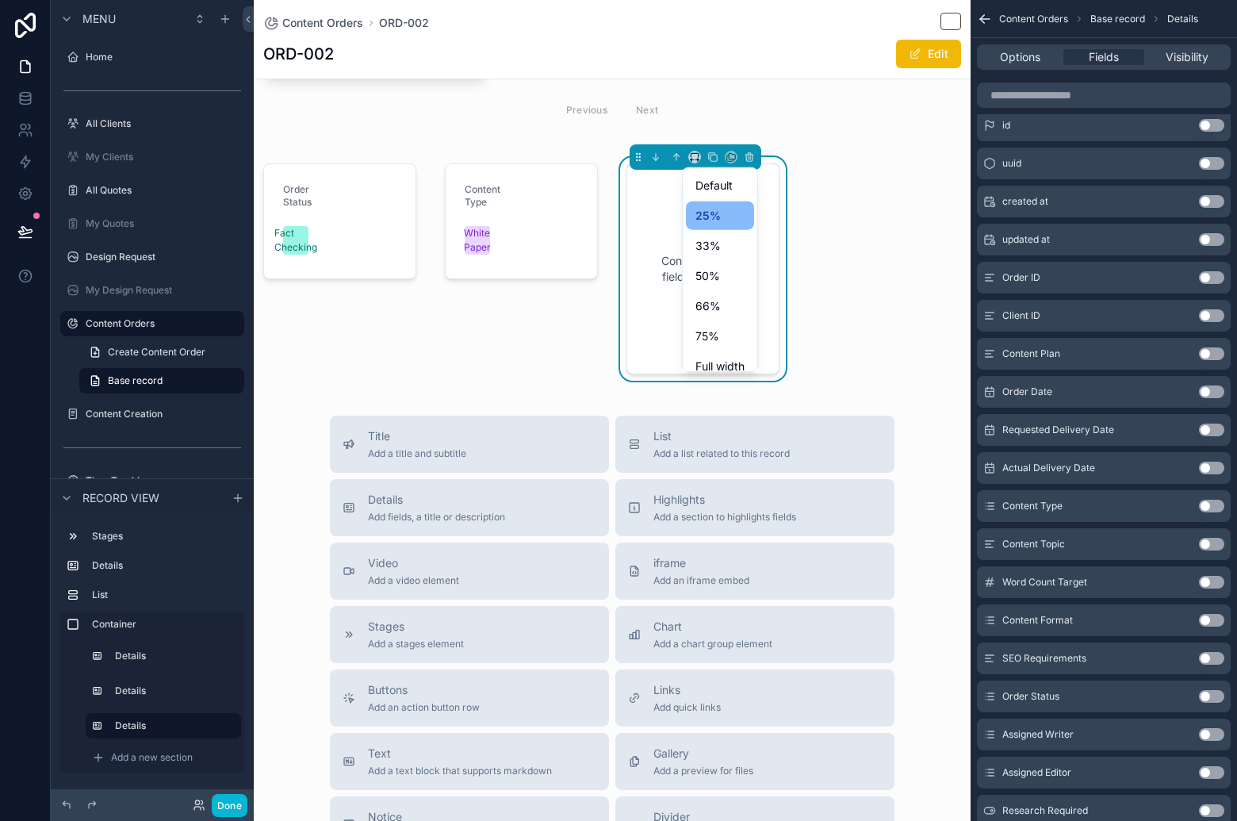
click at [1179, 536] on div "scrollable content" at bounding box center [618, 410] width 1237 height 821
click at [1209, 578] on button "Use setting" at bounding box center [1211, 582] width 25 height 13
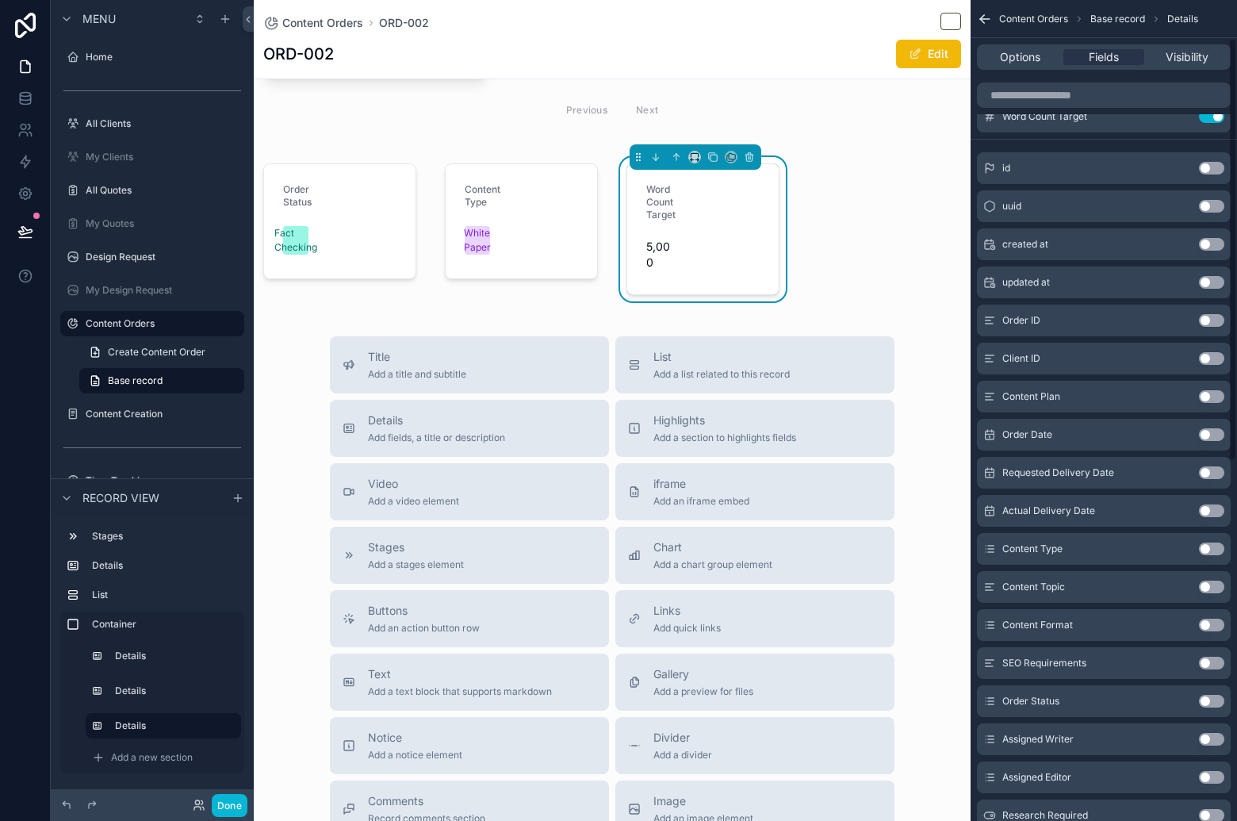
scroll to position [75, 0]
click at [451, 422] on span "Details" at bounding box center [436, 420] width 137 height 16
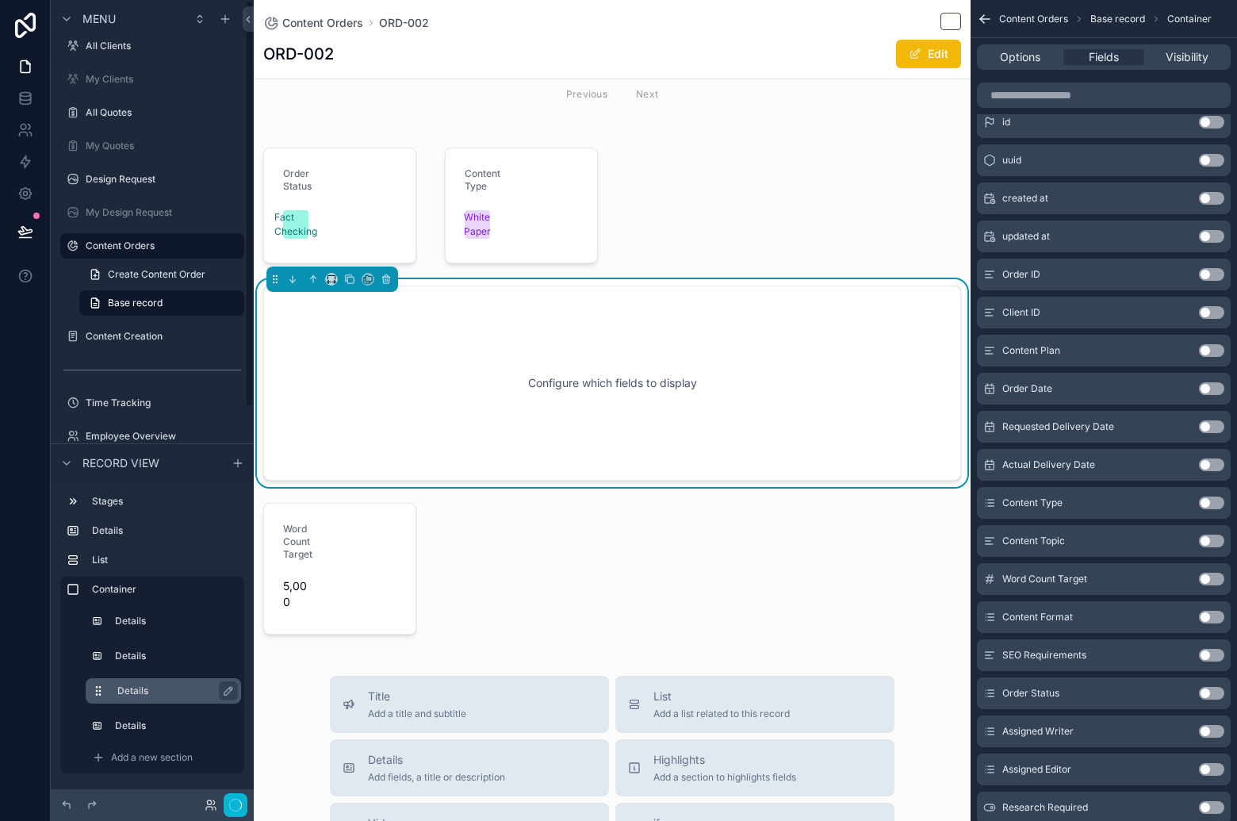
scroll to position [0, 0]
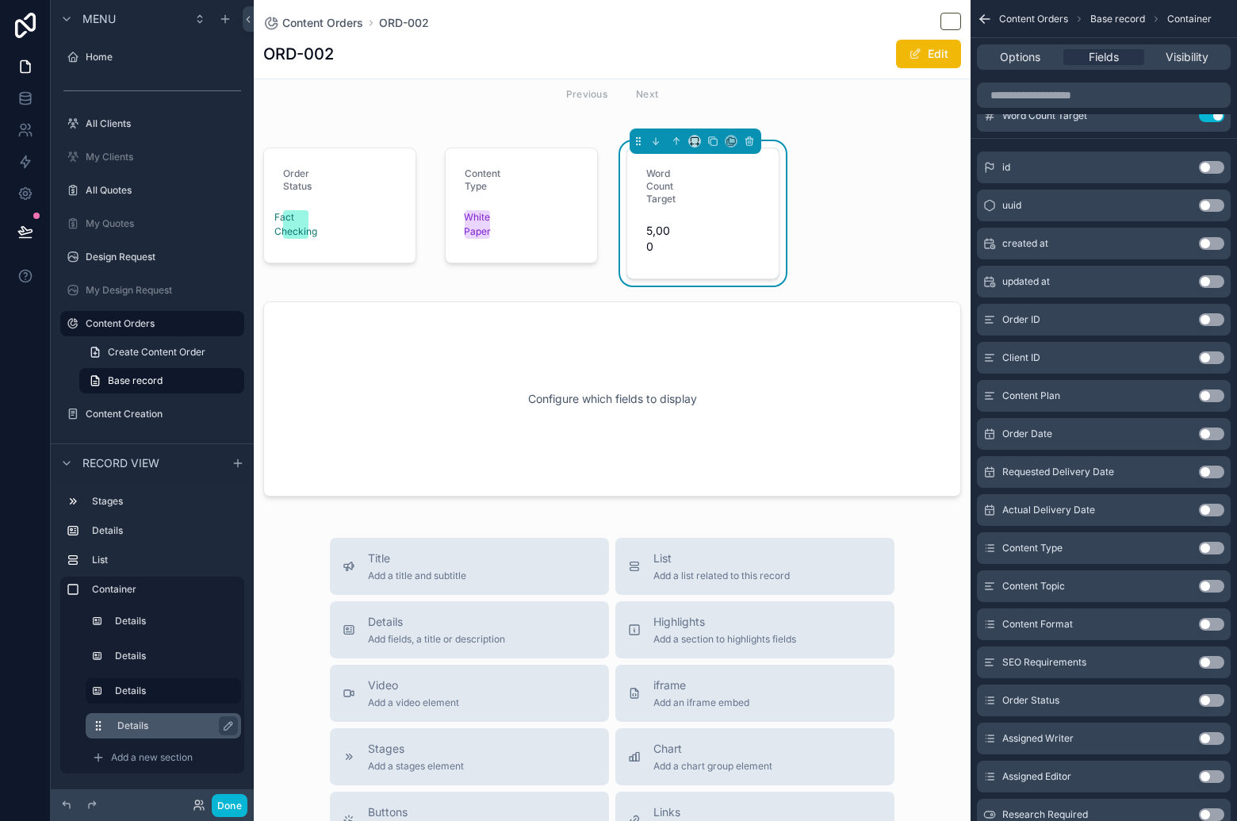
click at [136, 723] on label "Details" at bounding box center [172, 725] width 111 height 13
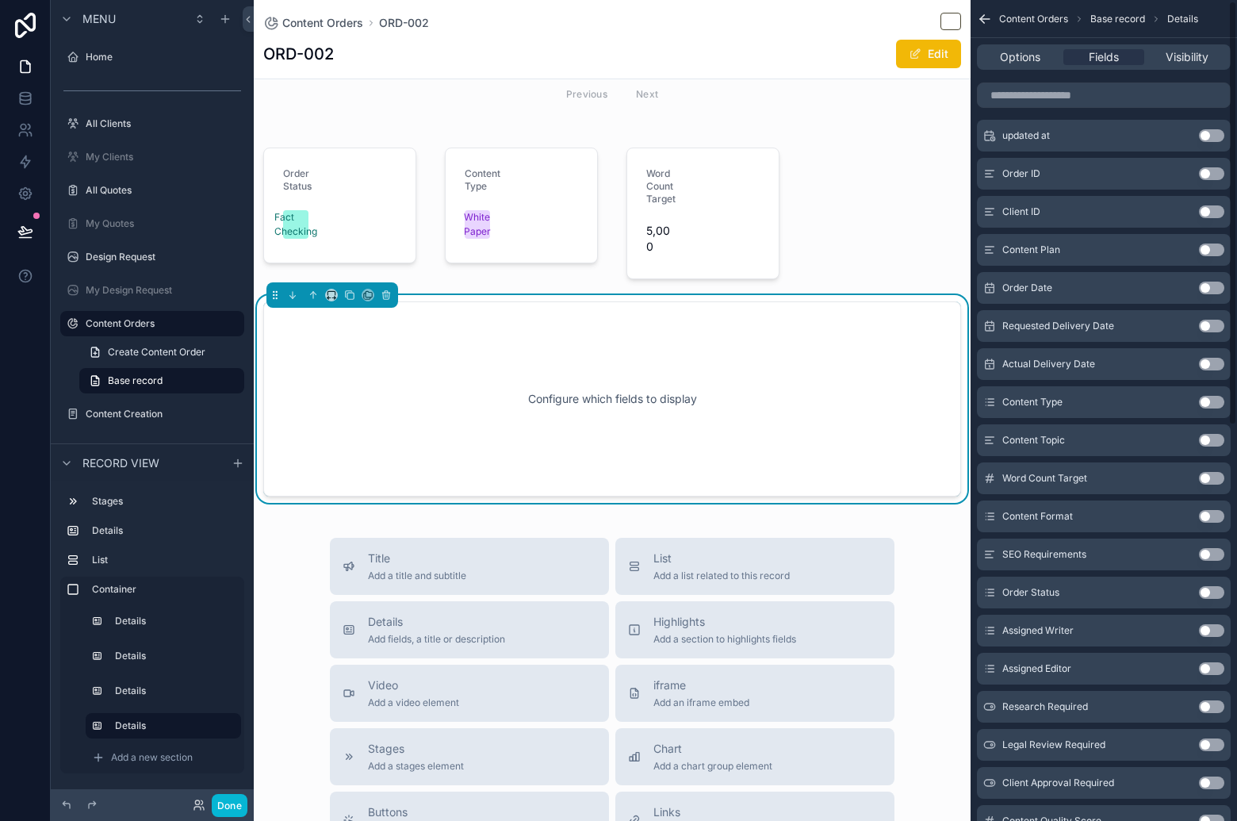
scroll to position [182, 0]
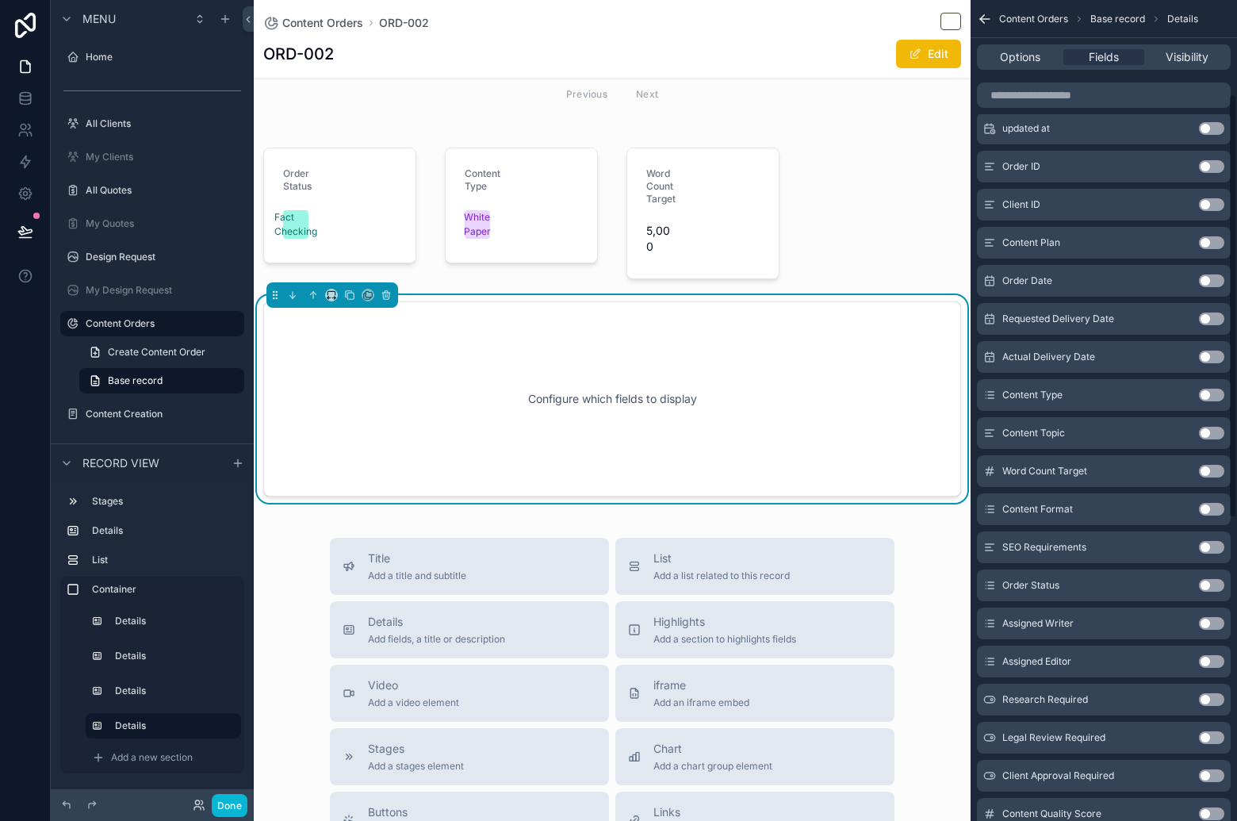
drag, startPoint x: 1210, startPoint y: 546, endPoint x: 1183, endPoint y: 534, distance: 29.5
click at [1210, 546] on button "Use setting" at bounding box center [1211, 547] width 25 height 13
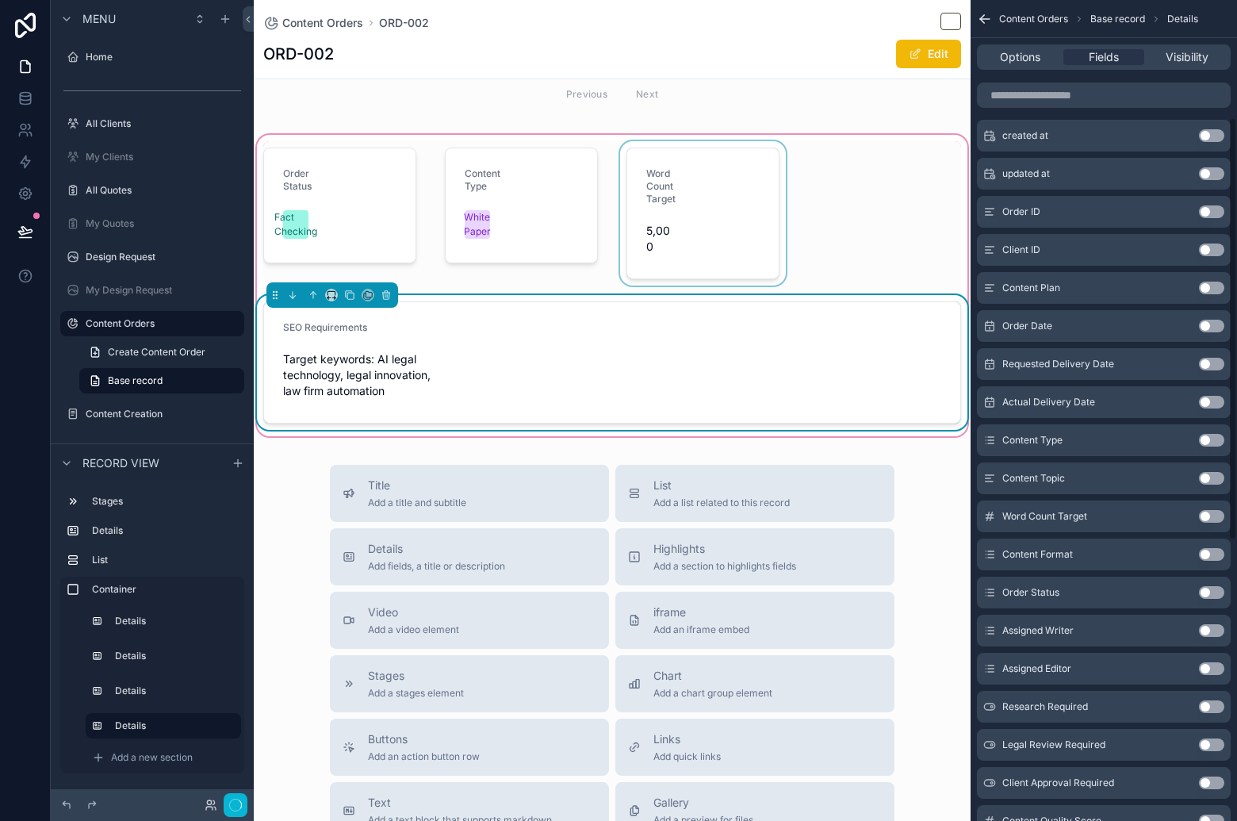
scroll to position [228, 0]
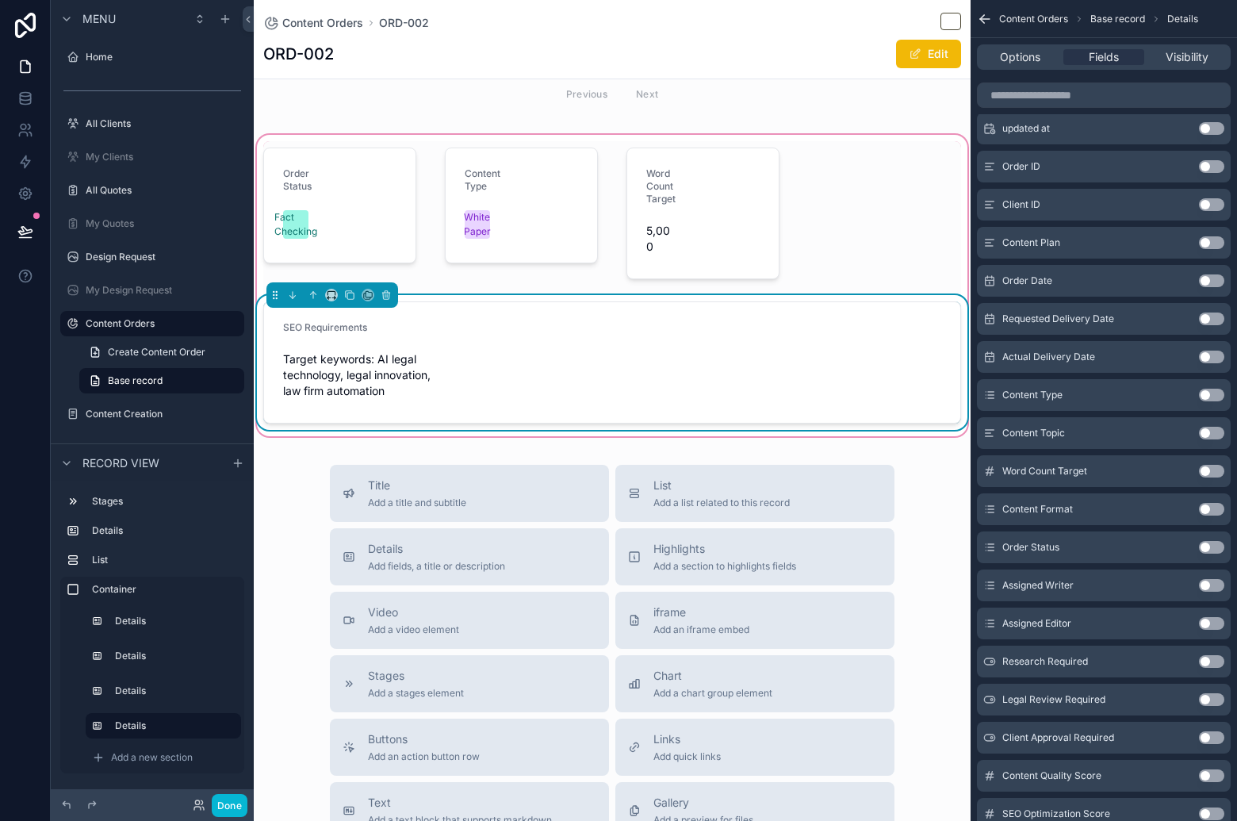
click at [385, 328] on div "SEO Requirements" at bounding box center [360, 330] width 155 height 19
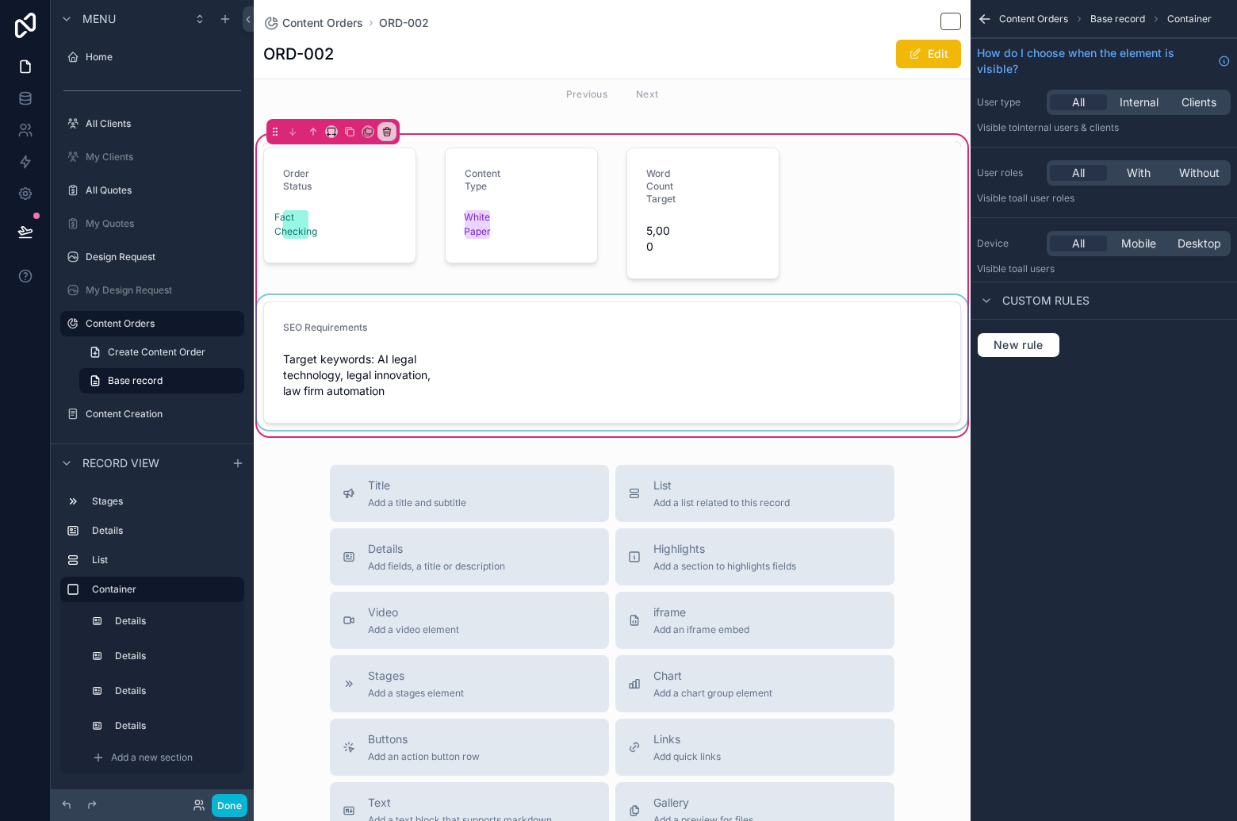
scroll to position [0, 0]
click at [389, 362] on div "scrollable content" at bounding box center [612, 362] width 717 height 135
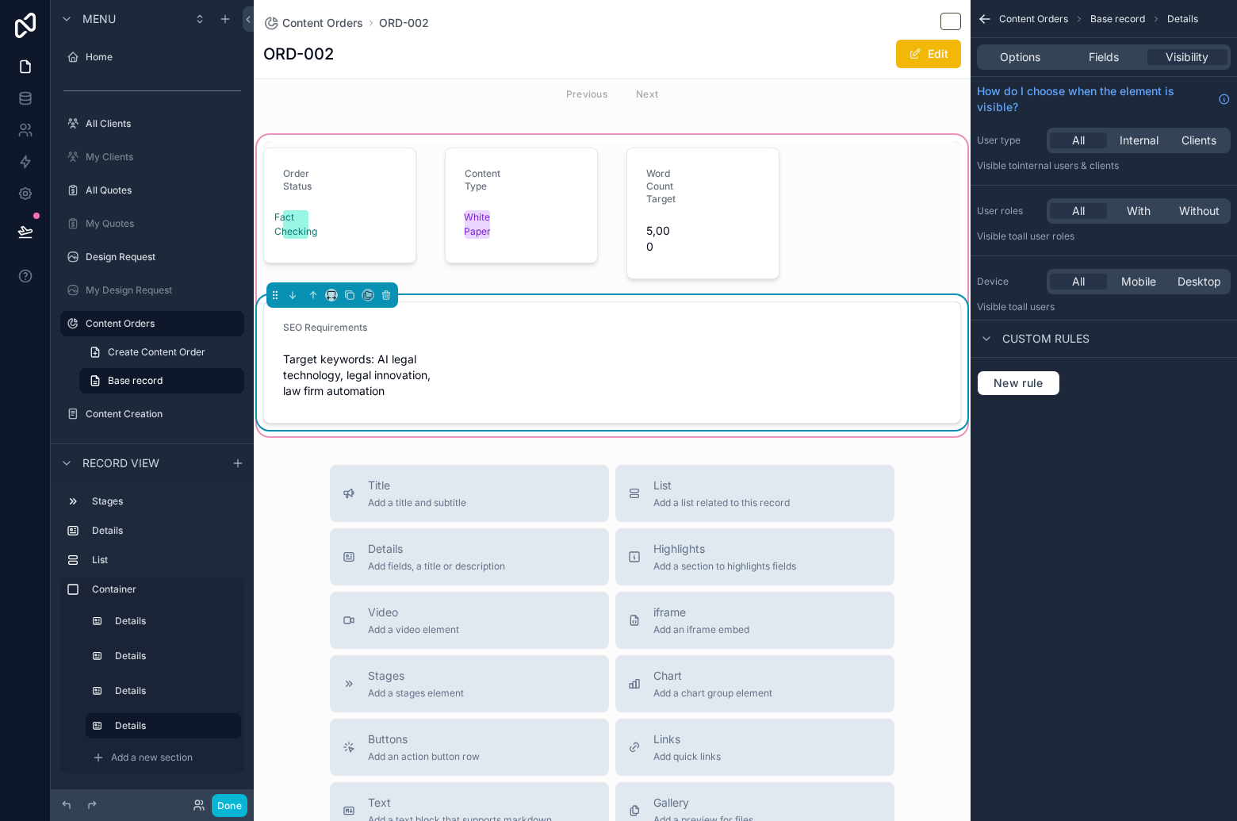
click at [394, 349] on div "Target keywords: AI legal technology, legal innovation, law firm automation" at bounding box center [360, 375] width 155 height 57
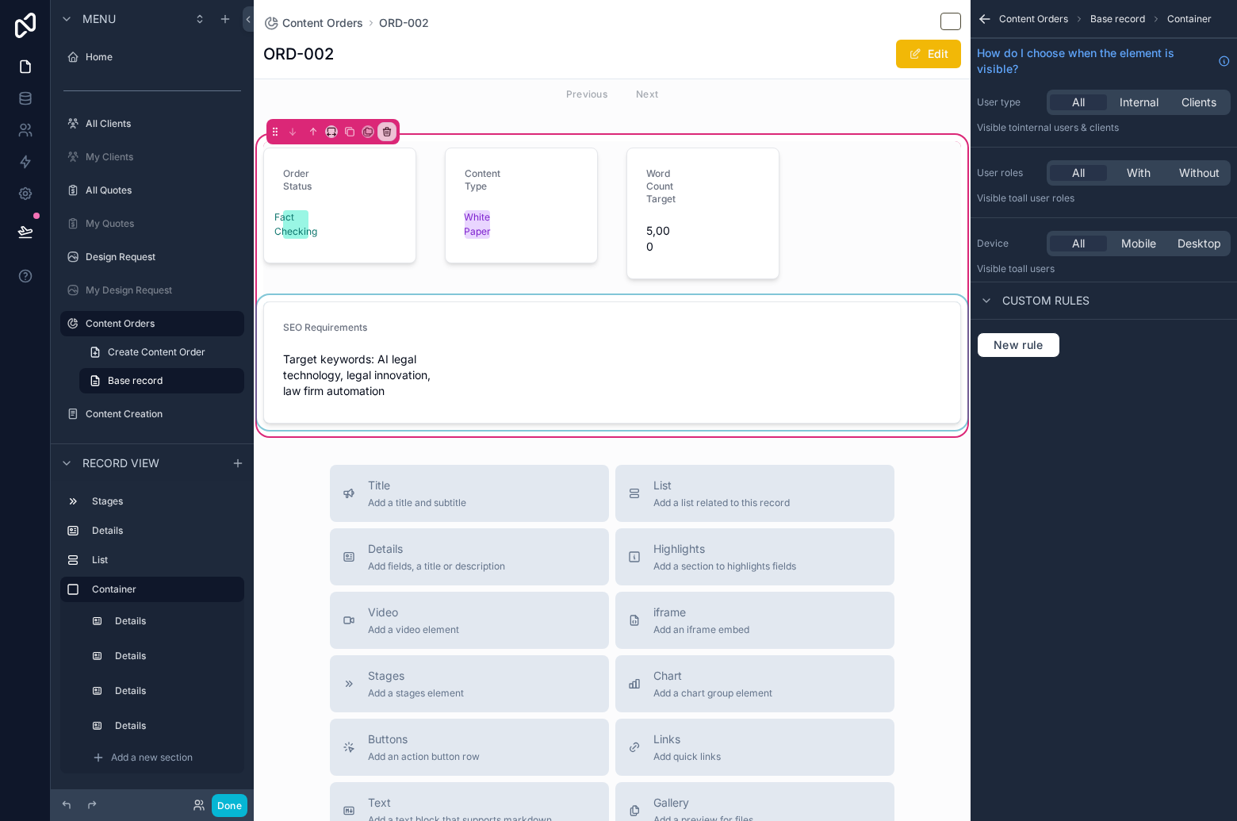
click at [420, 347] on div "scrollable content" at bounding box center [612, 362] width 717 height 135
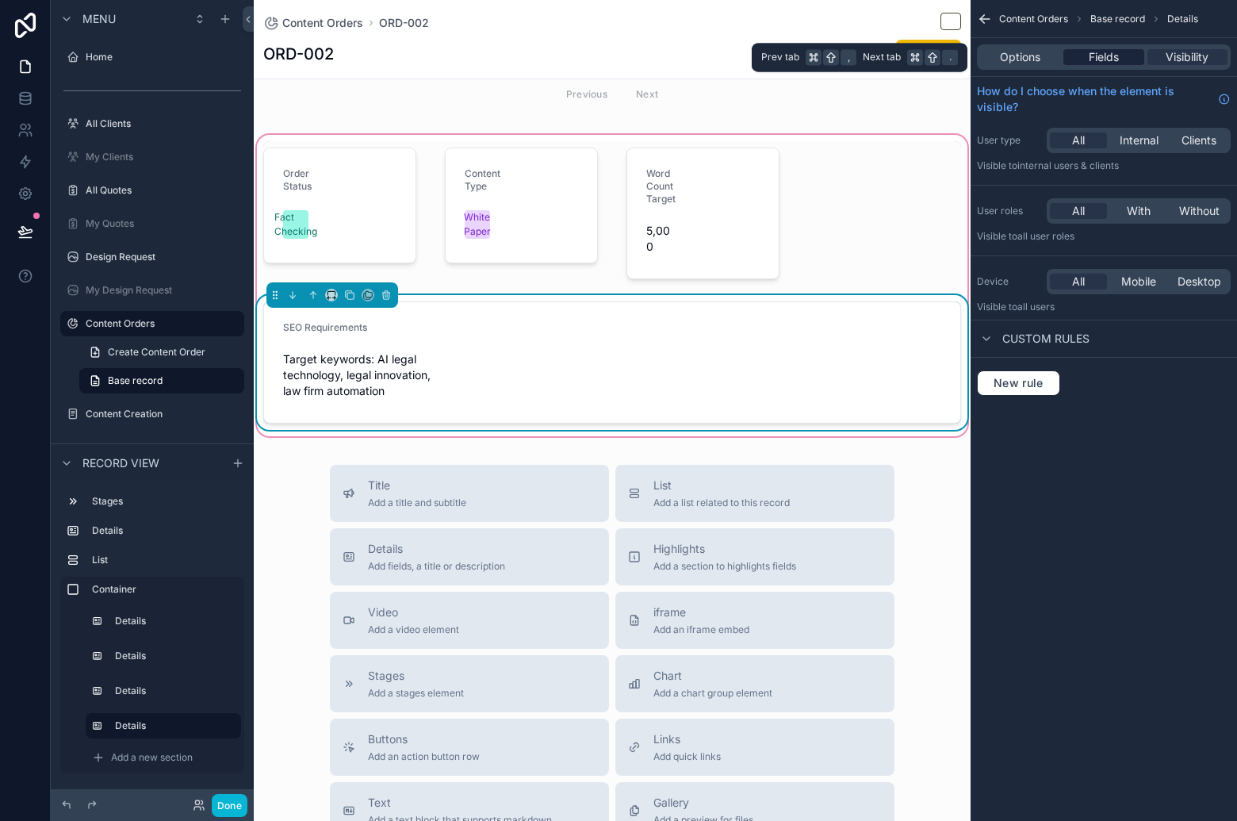
click at [1101, 52] on span "Fields" at bounding box center [1104, 57] width 30 height 16
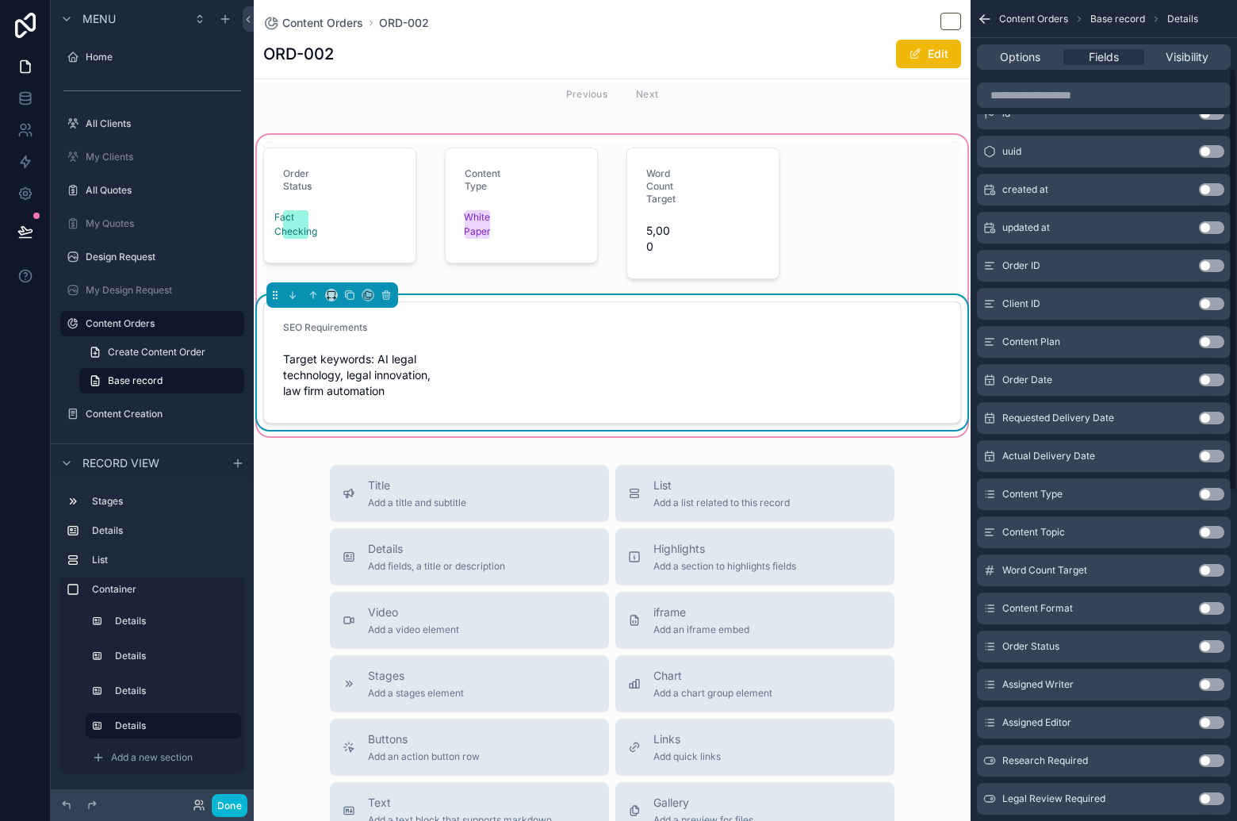
scroll to position [140, 0]
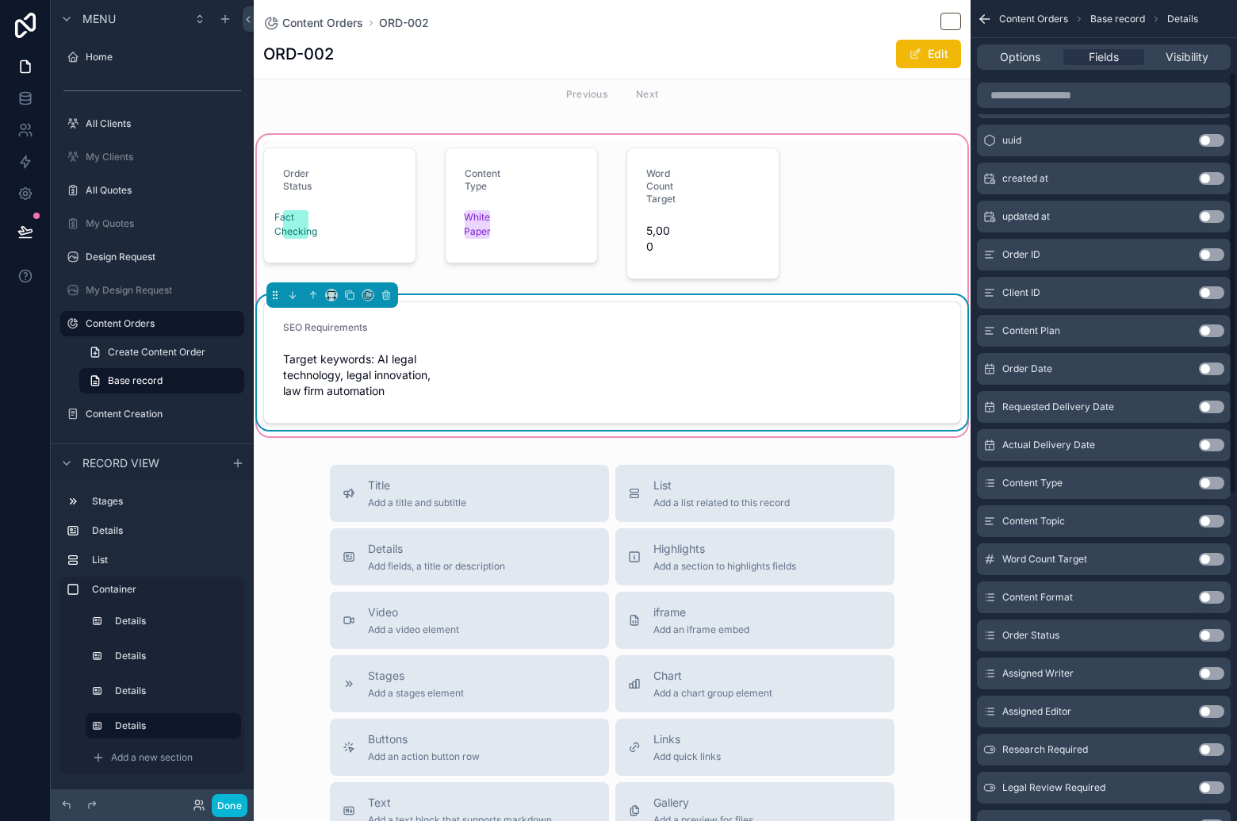
click at [1210, 667] on button "Use setting" at bounding box center [1211, 673] width 25 height 13
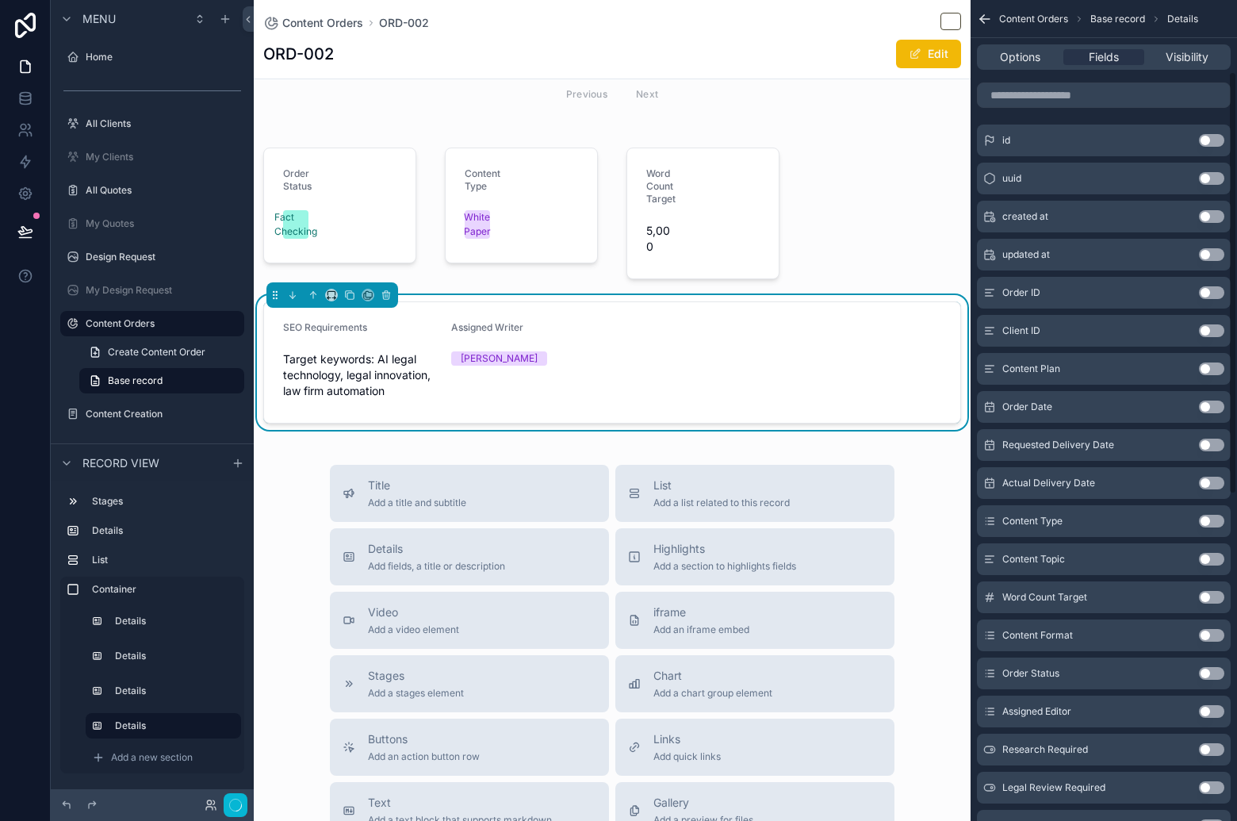
click at [1212, 708] on button "Use setting" at bounding box center [1211, 711] width 25 height 13
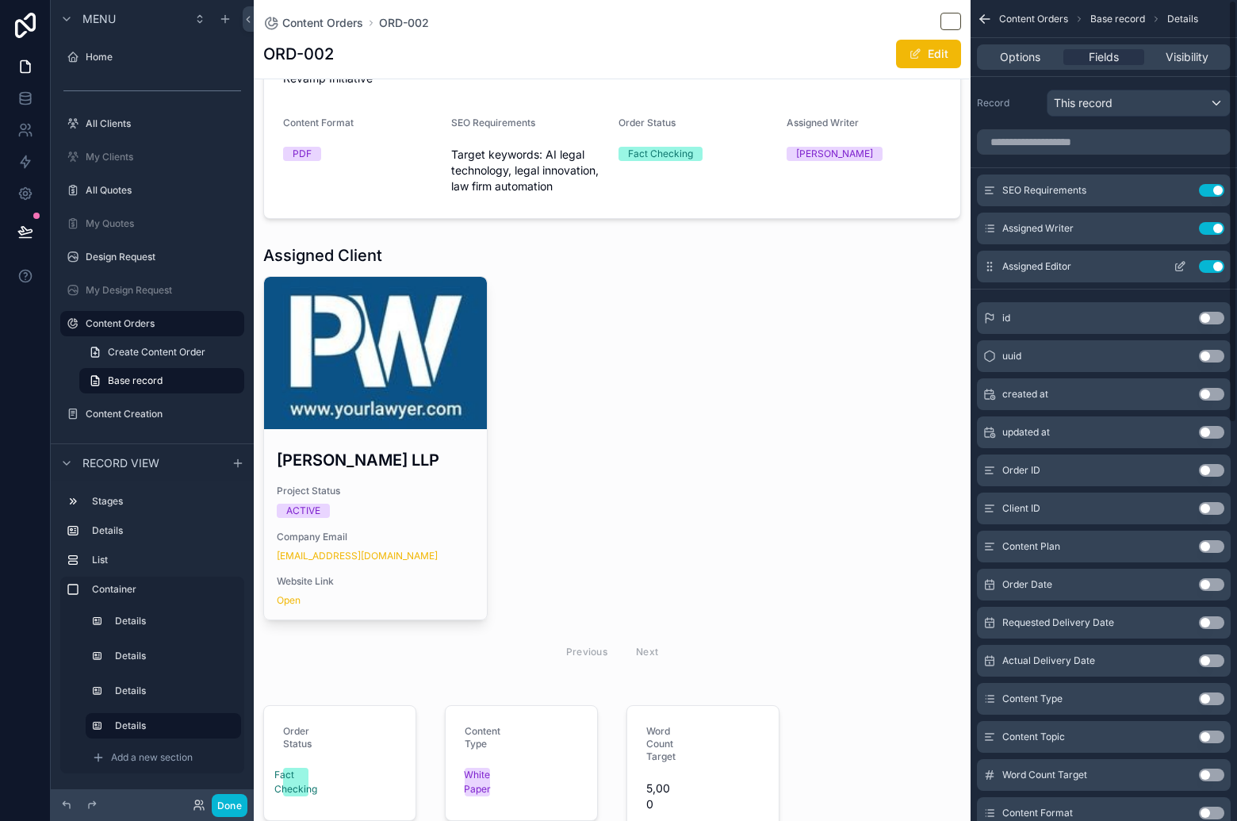
scroll to position [802, 0]
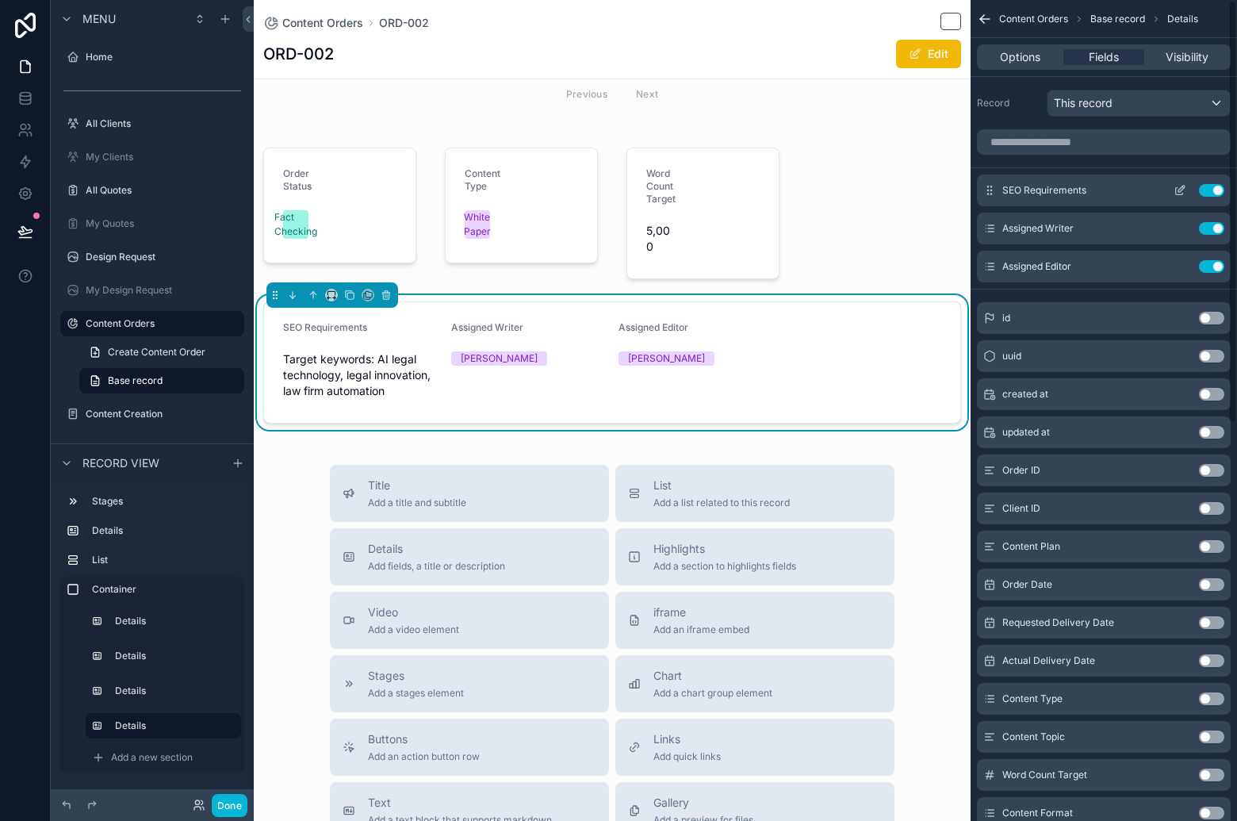
click at [1208, 193] on button "Use setting" at bounding box center [1211, 190] width 25 height 13
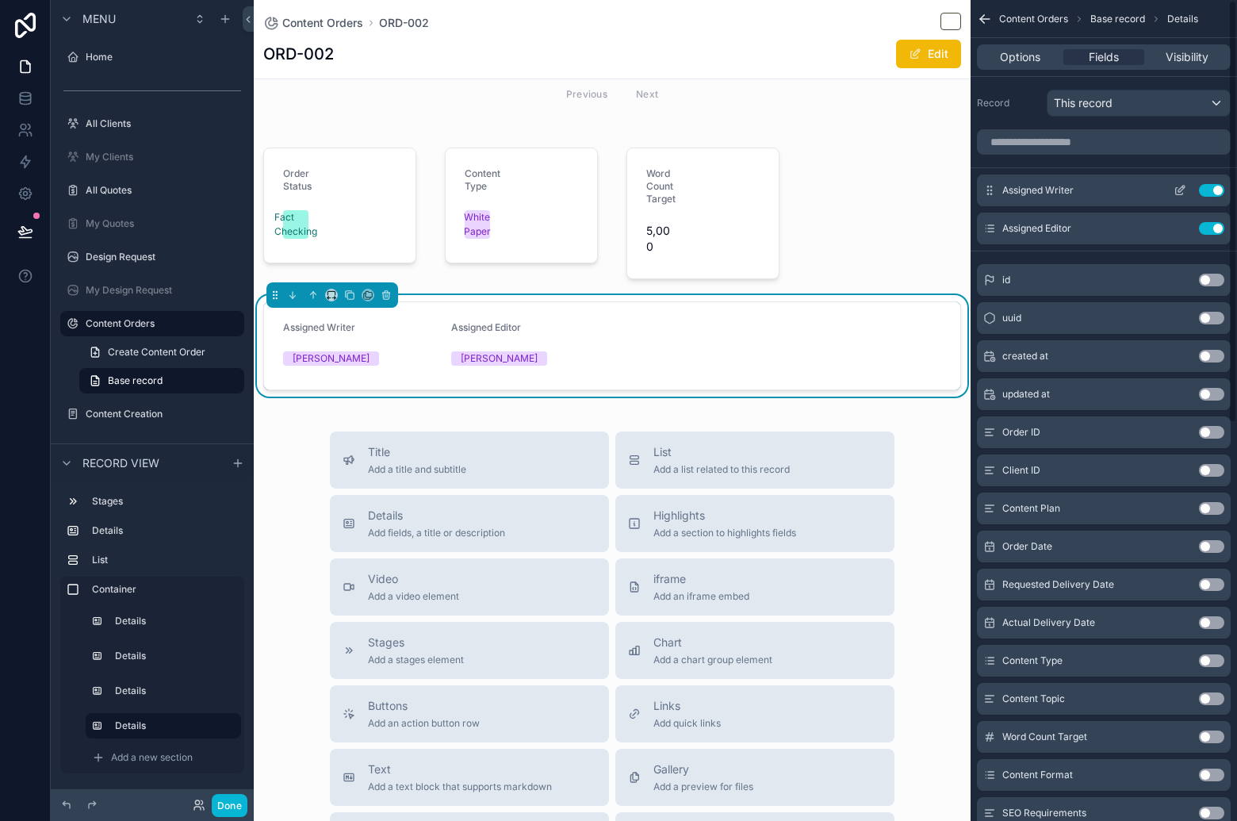
click at [1181, 188] on icon "scrollable content" at bounding box center [1180, 190] width 13 height 13
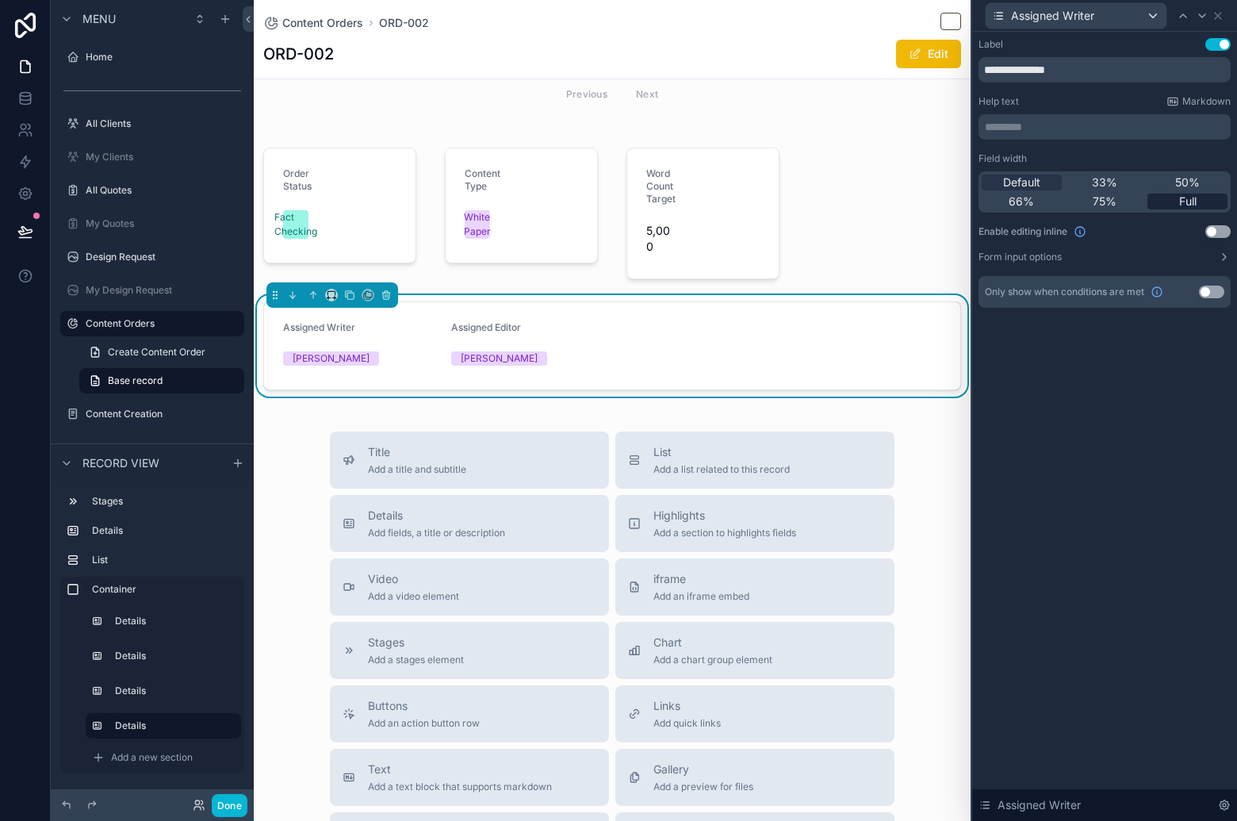
click at [1193, 196] on span "Full" at bounding box center [1187, 201] width 17 height 16
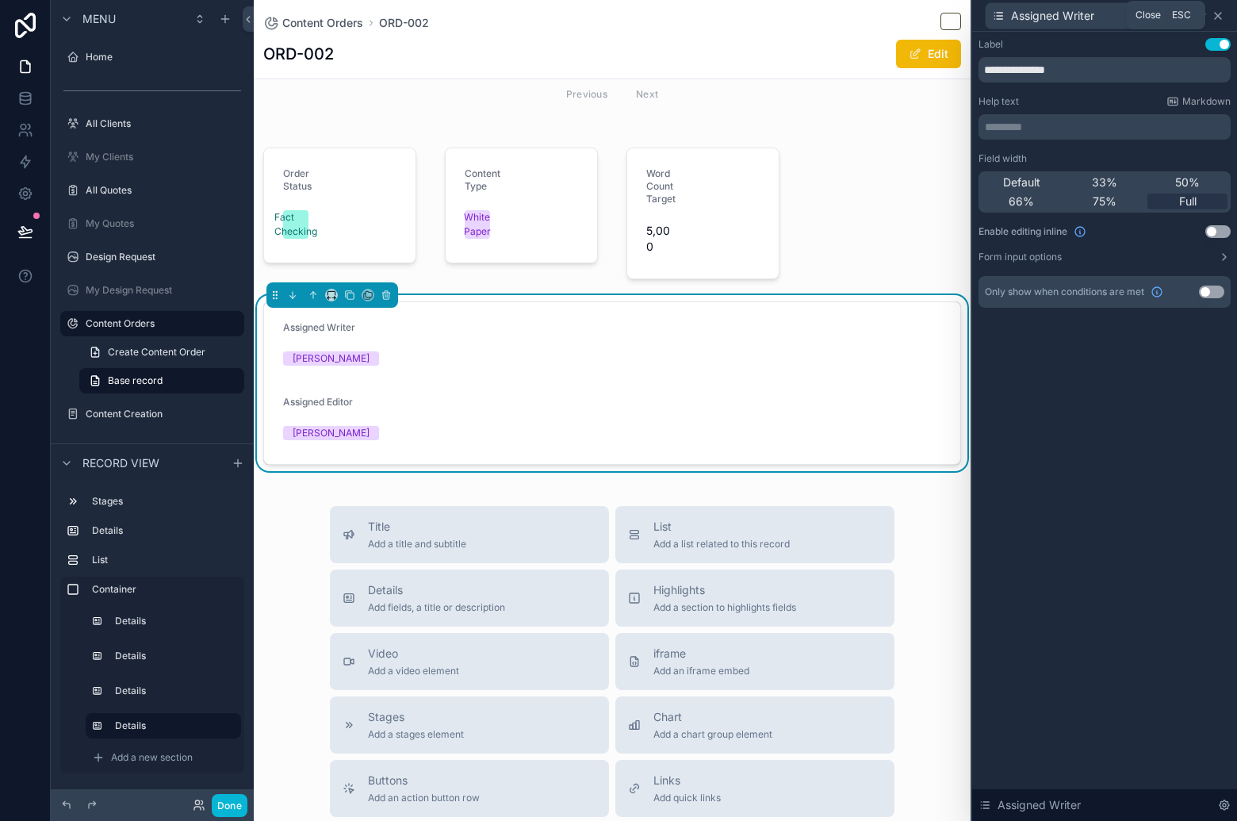
click at [1222, 16] on icon at bounding box center [1218, 16] width 13 height 13
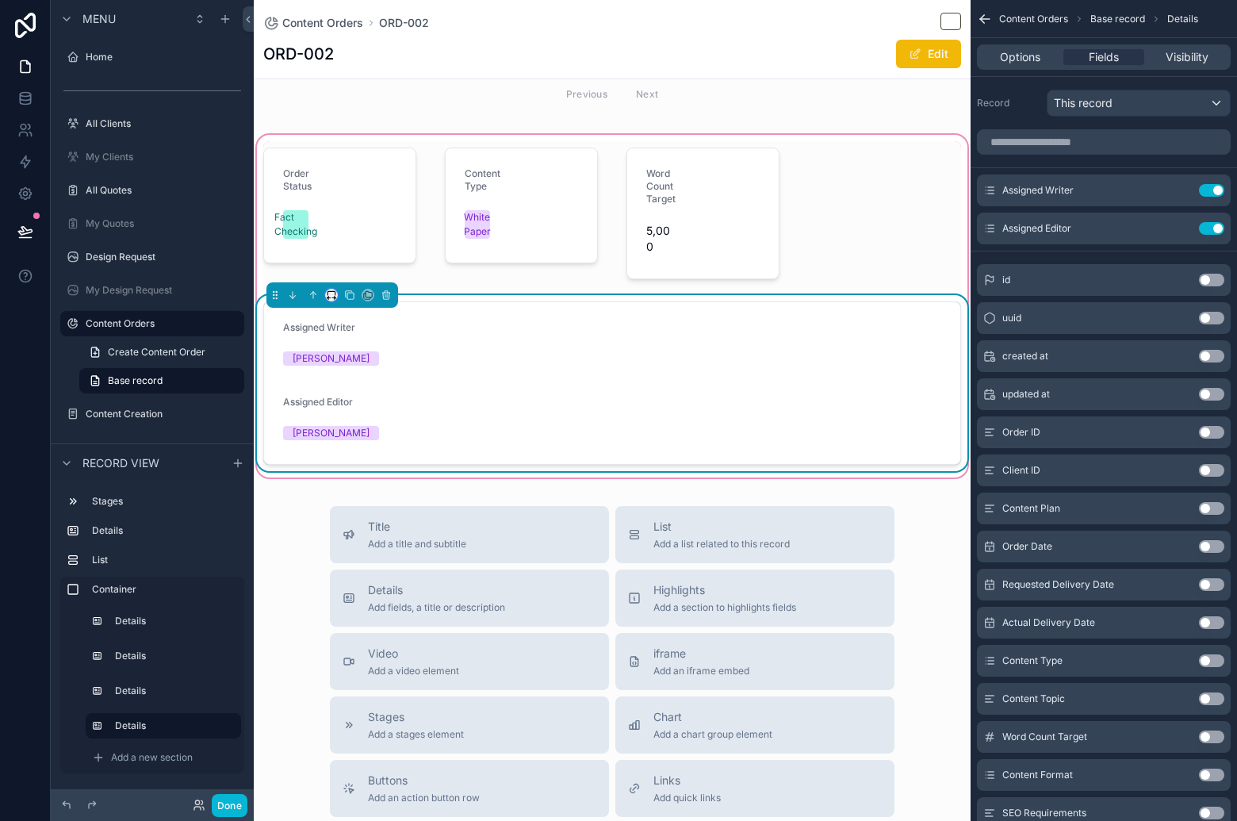
click at [334, 294] on icon "scrollable content" at bounding box center [331, 294] width 11 height 11
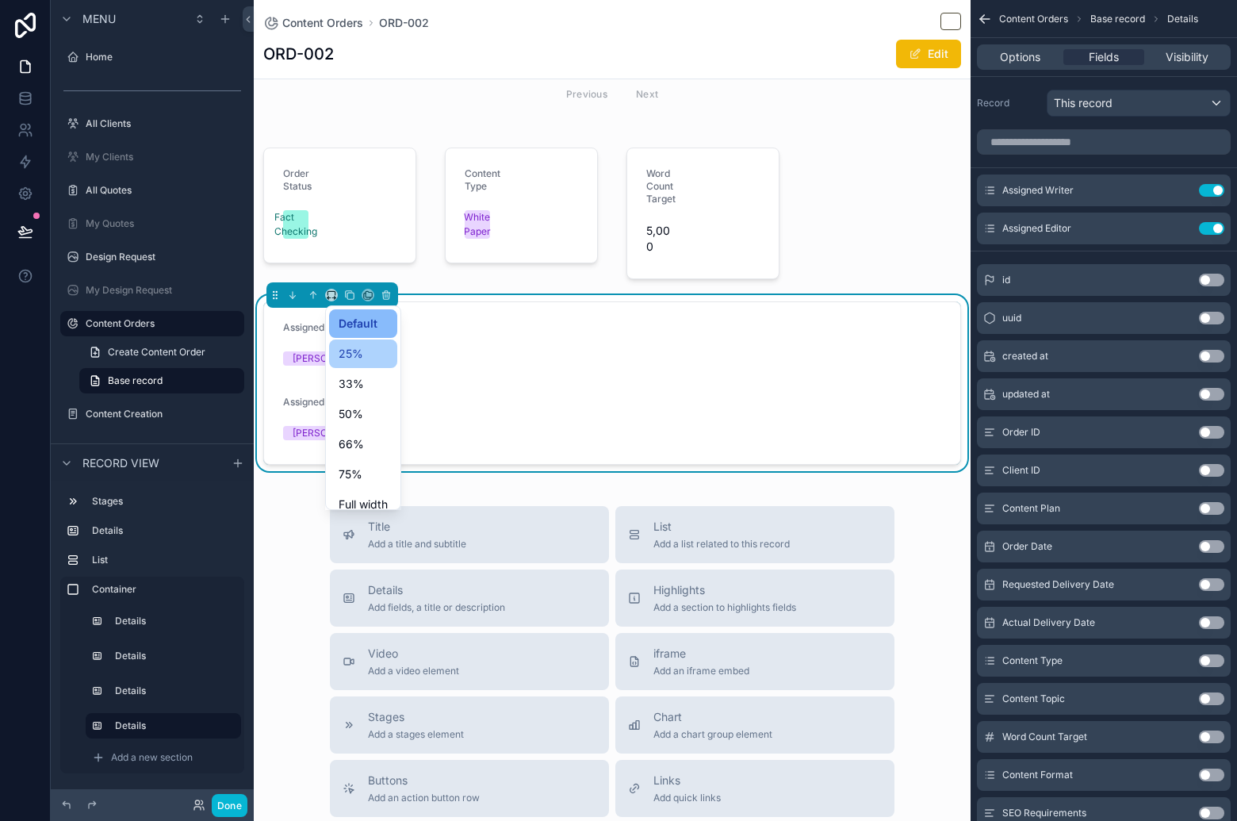
click at [373, 352] on div "25%" at bounding box center [363, 353] width 49 height 19
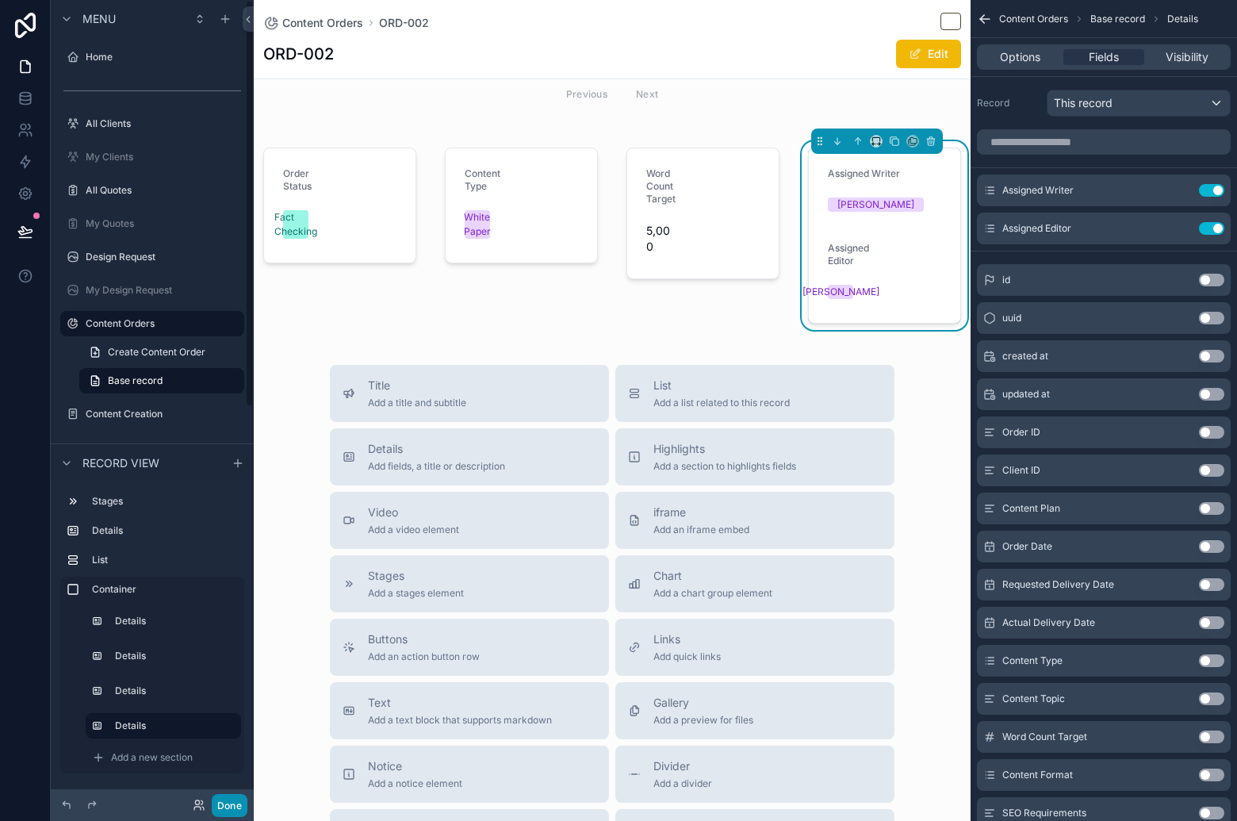
drag, startPoint x: 221, startPoint y: 812, endPoint x: 225, endPoint y: 805, distance: 8.2
click at [221, 812] on button "Done" at bounding box center [230, 805] width 36 height 23
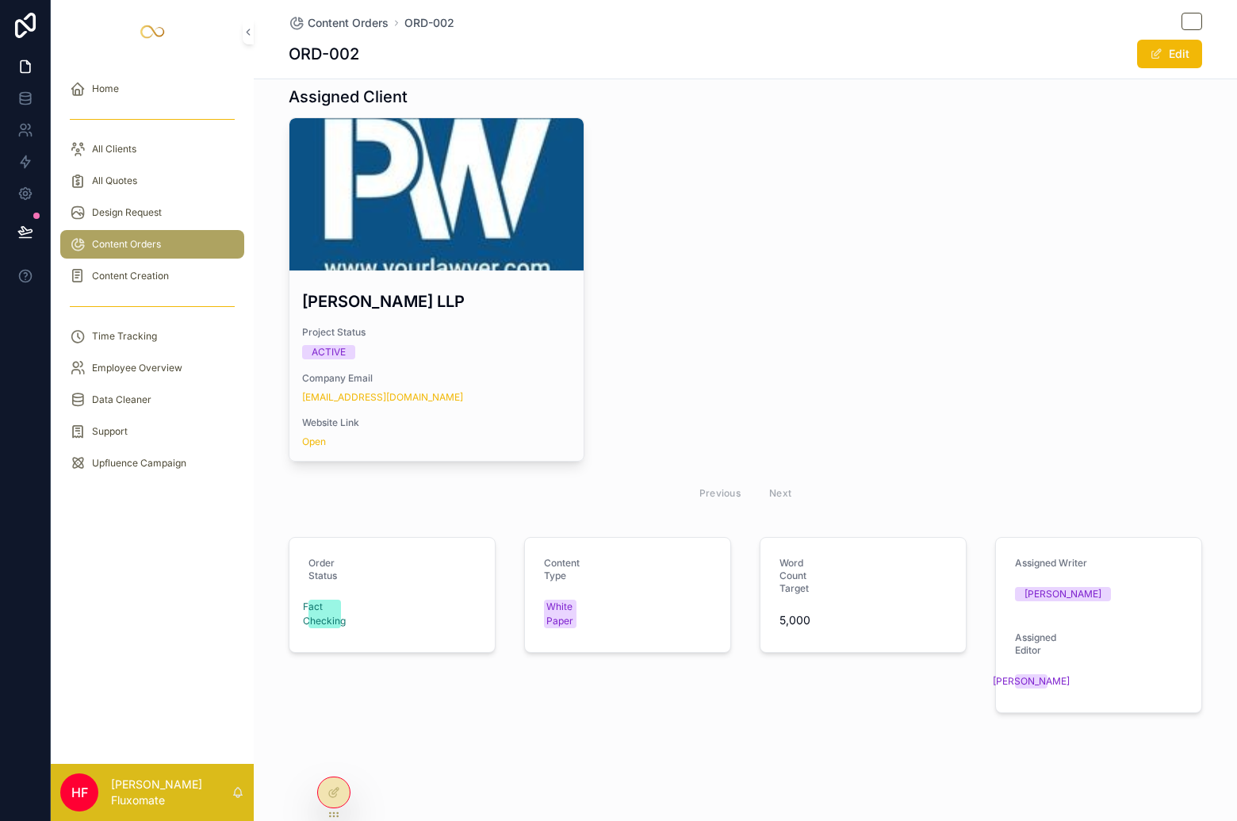
scroll to position [384, 0]
click at [332, 793] on icon at bounding box center [335, 790] width 6 height 6
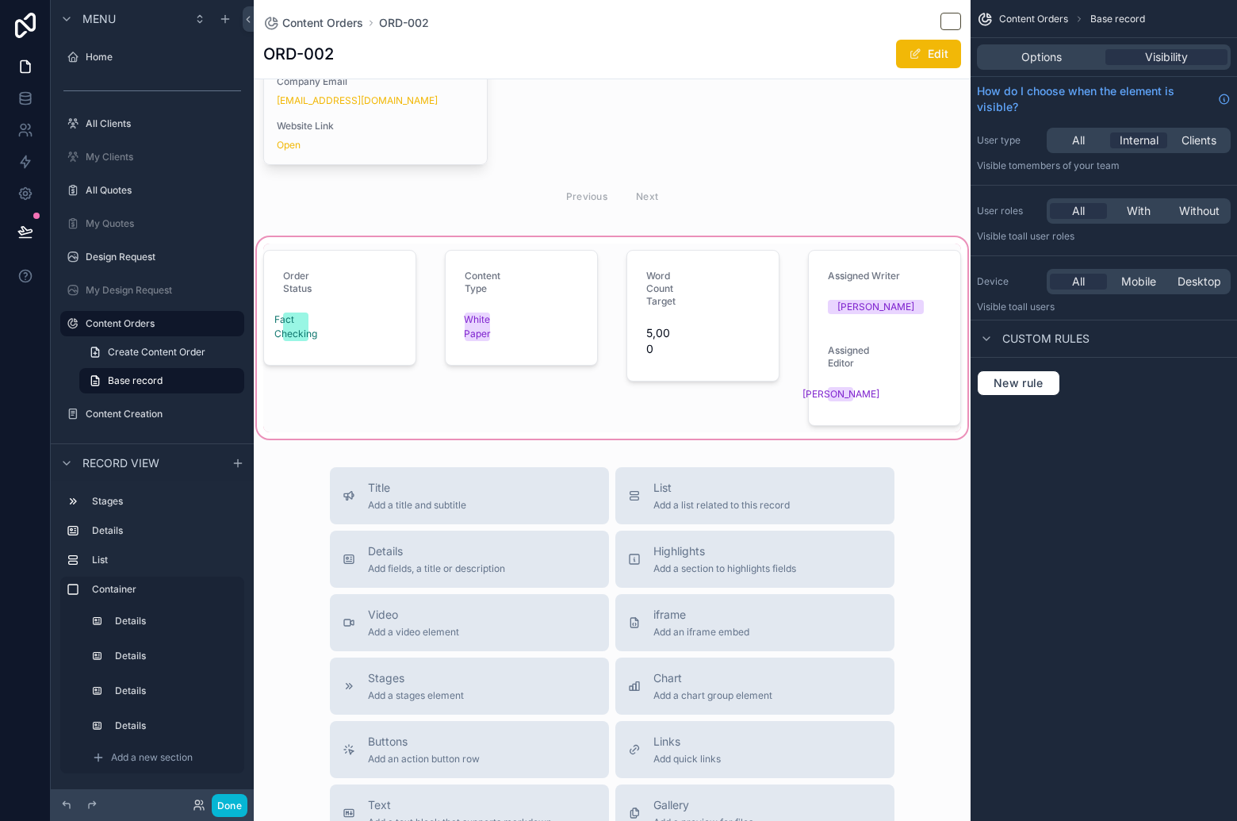
scroll to position [700, 0]
click at [369, 319] on div "scrollable content" at bounding box center [612, 337] width 717 height 208
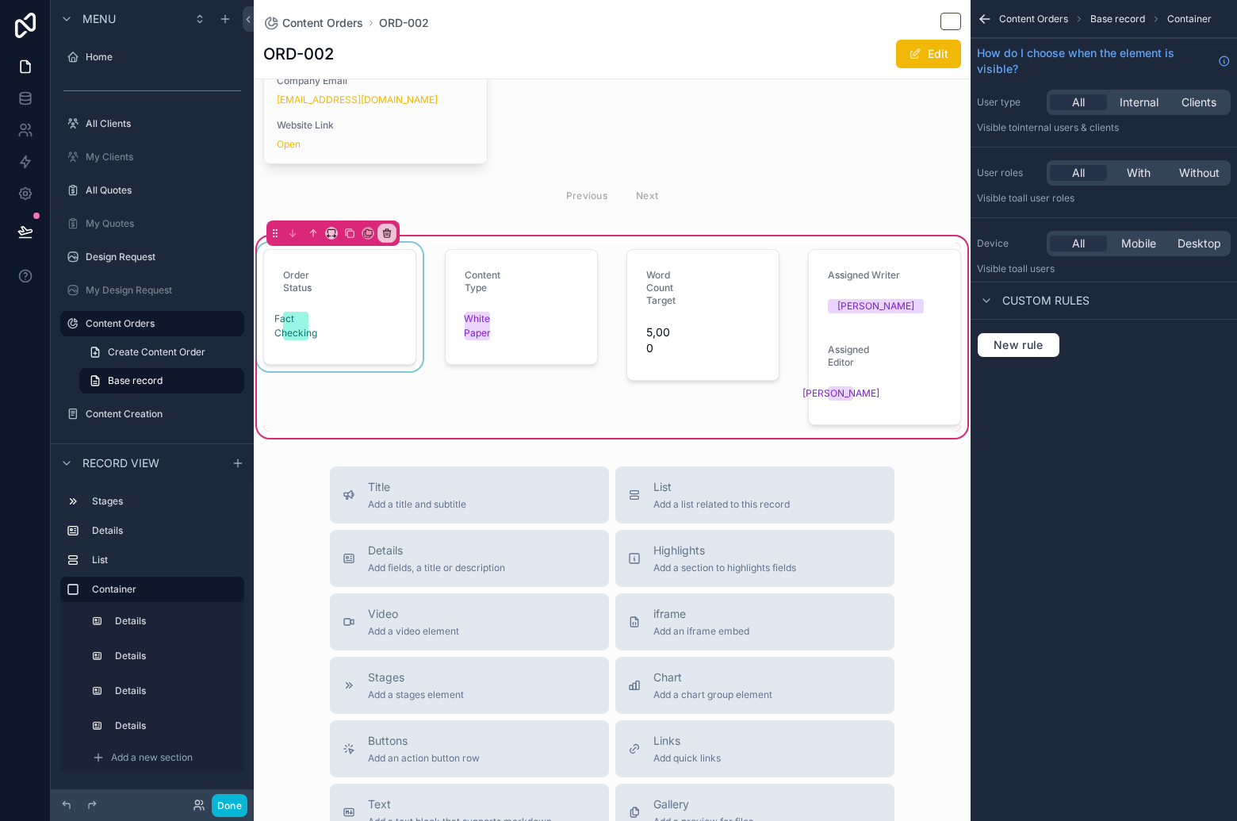
click at [375, 320] on div "scrollable content" at bounding box center [340, 337] width 172 height 189
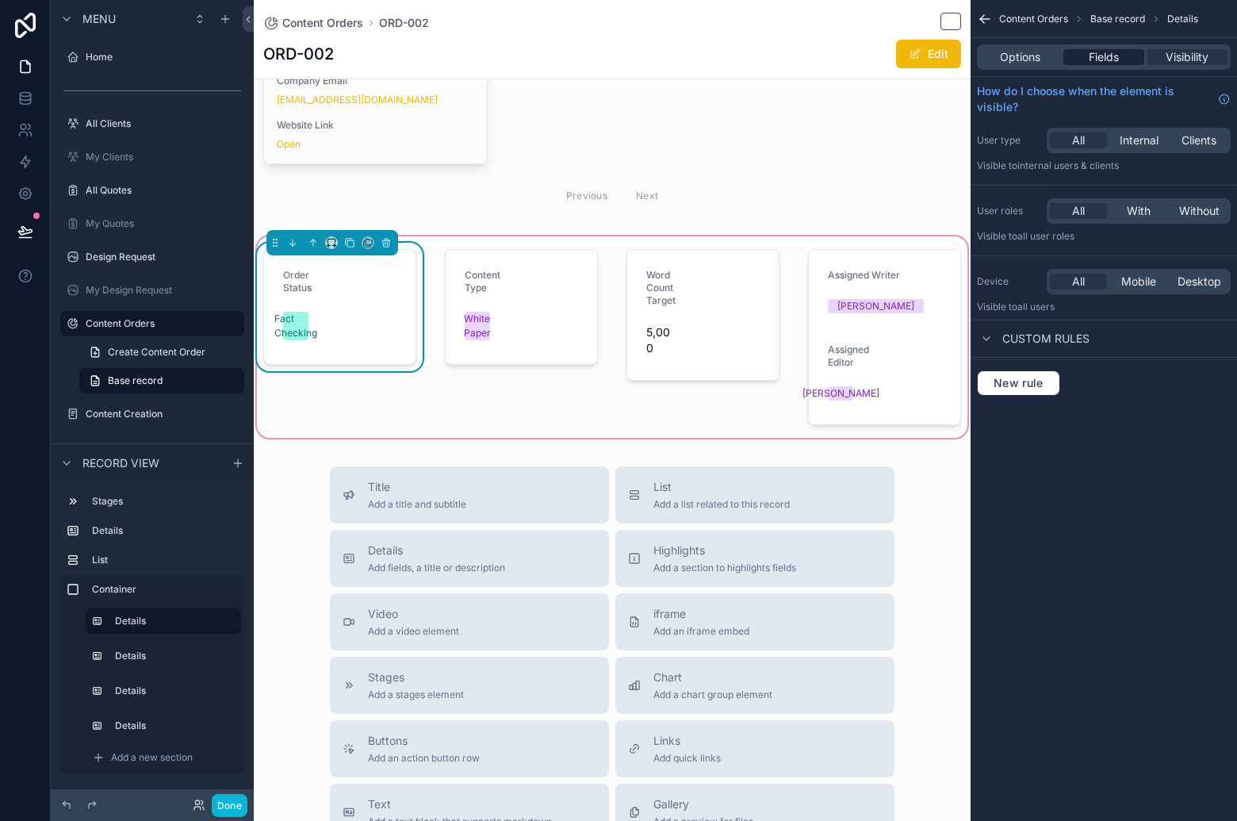
click at [1092, 63] on span "Fields" at bounding box center [1104, 57] width 30 height 16
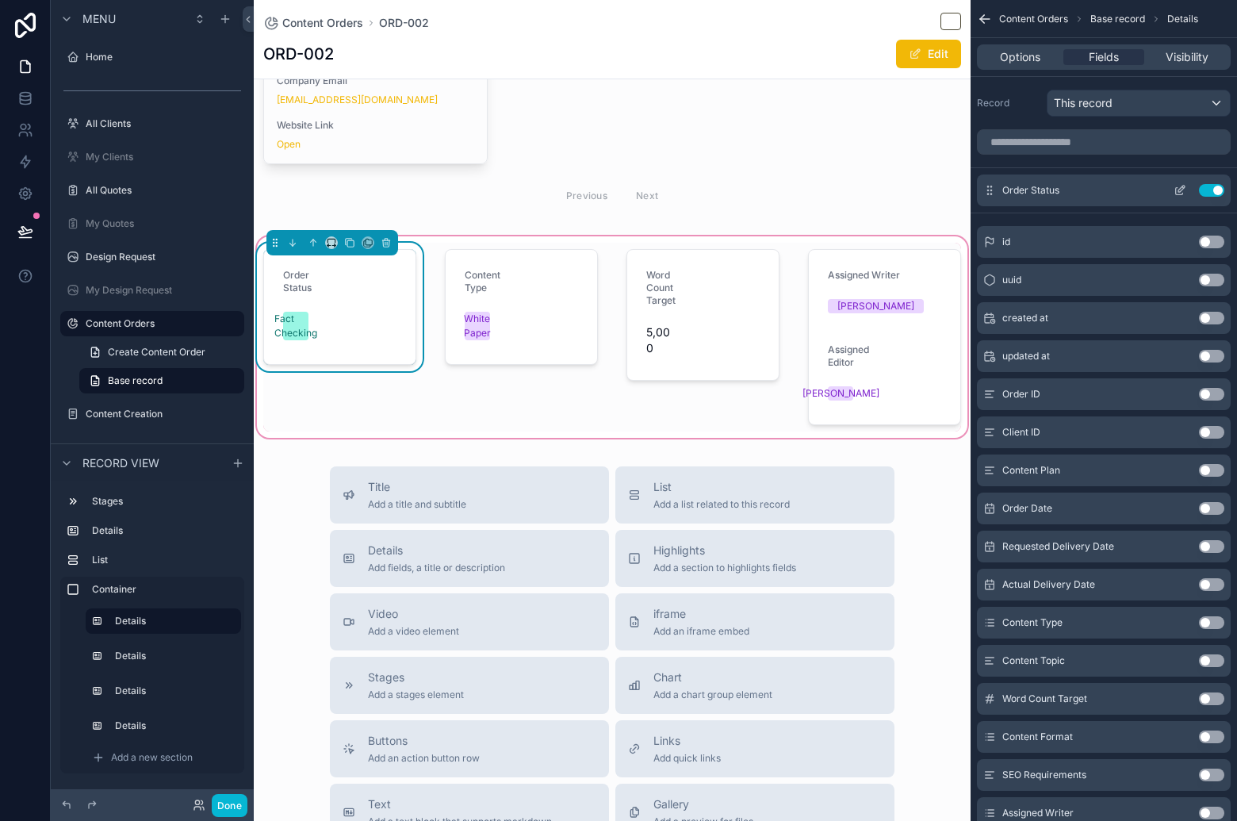
click at [1180, 191] on icon "scrollable content" at bounding box center [1181, 189] width 6 height 6
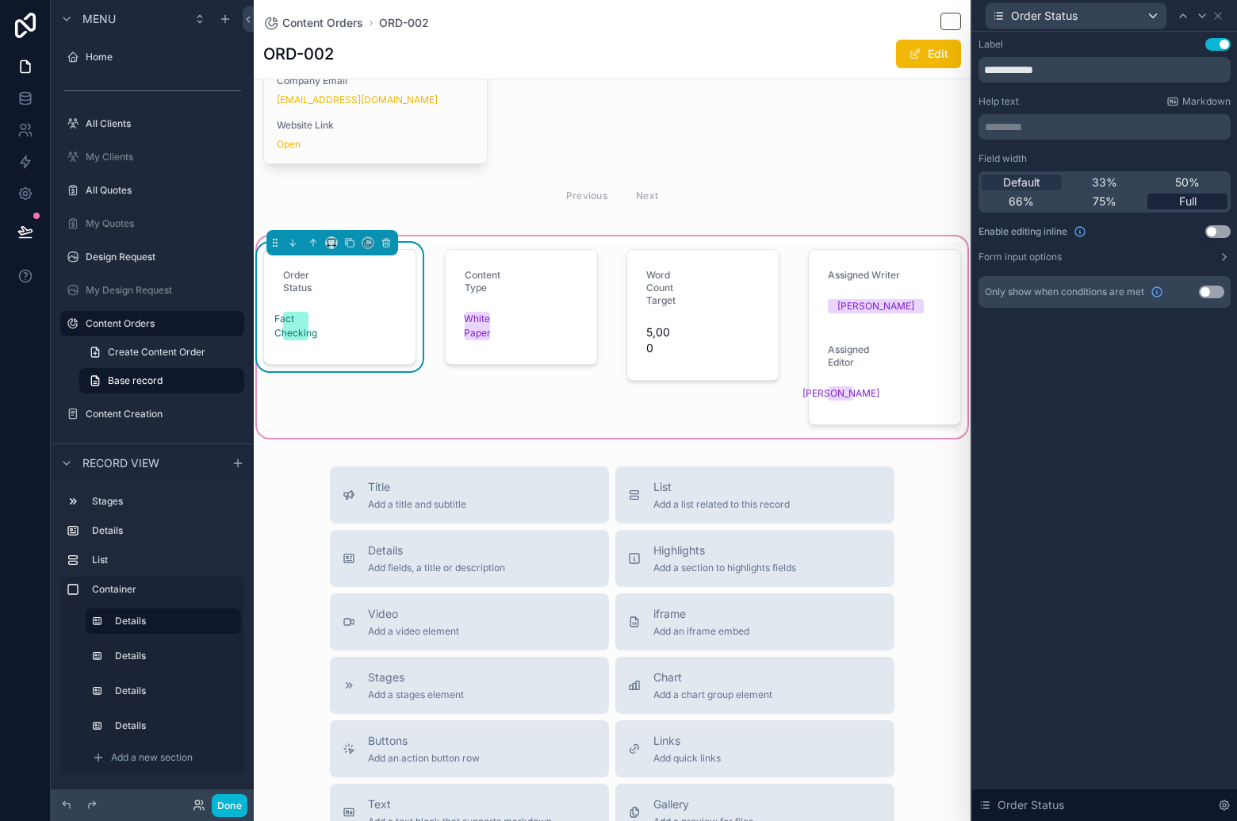
click at [1189, 202] on span "Full" at bounding box center [1187, 201] width 17 height 16
click at [557, 296] on div "scrollable content" at bounding box center [521, 337] width 172 height 189
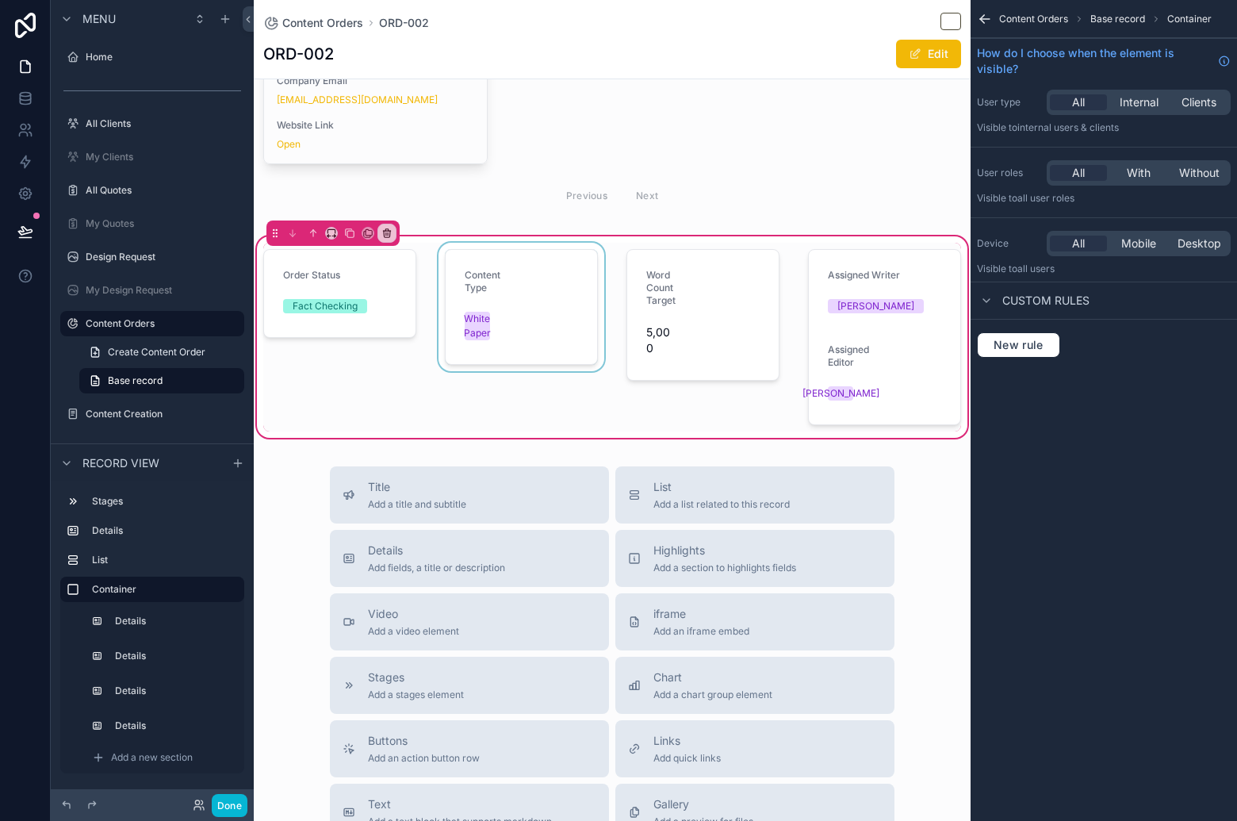
click at [536, 300] on div "scrollable content" at bounding box center [521, 337] width 172 height 189
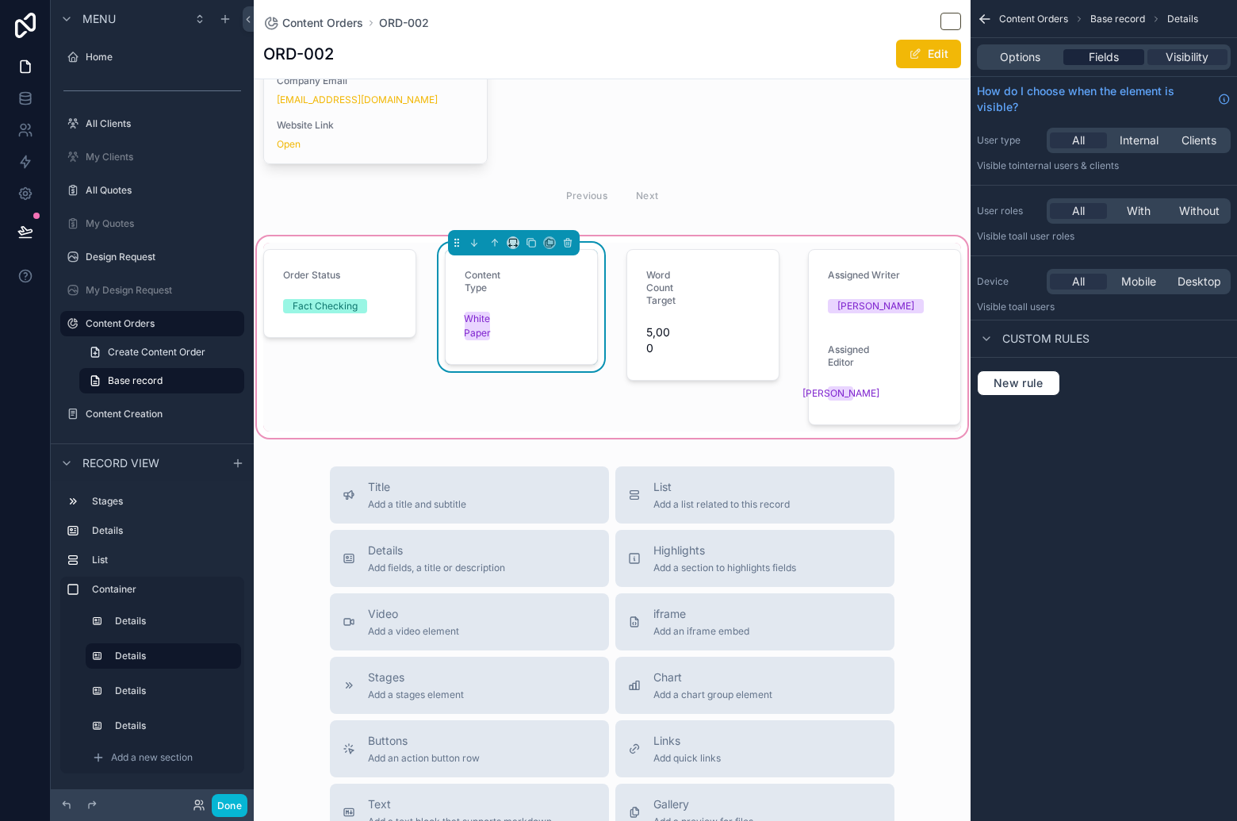
click at [1109, 60] on span "Fields" at bounding box center [1104, 57] width 30 height 16
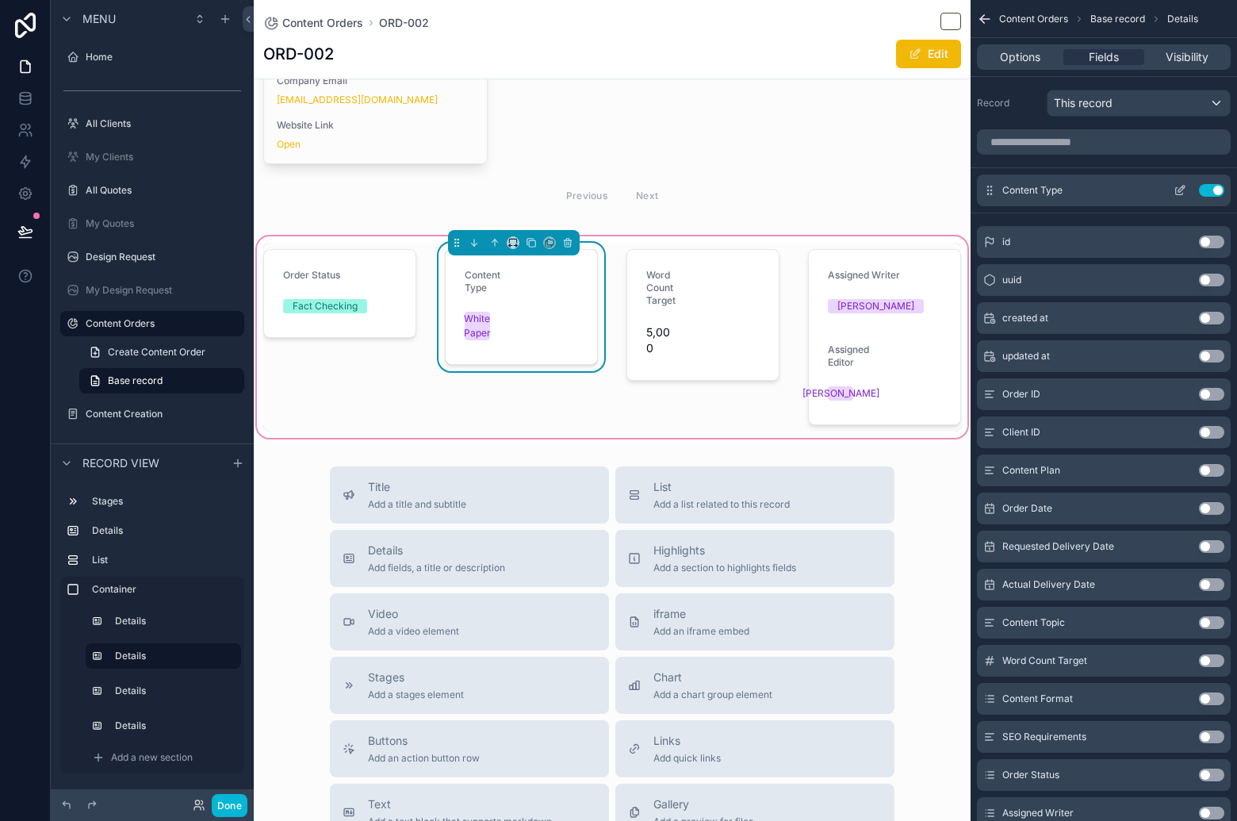
click at [1181, 193] on icon "scrollable content" at bounding box center [1180, 190] width 13 height 13
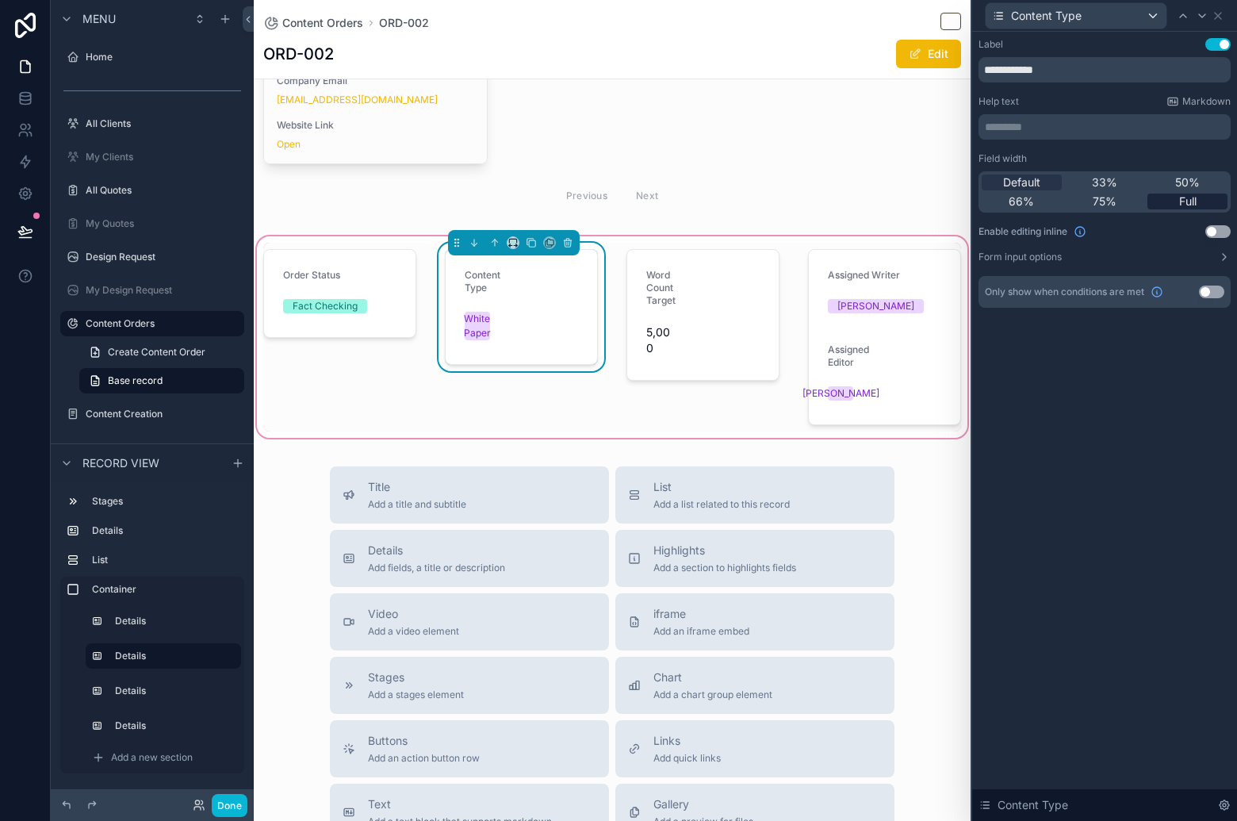
click at [1187, 201] on span "Full" at bounding box center [1187, 201] width 17 height 16
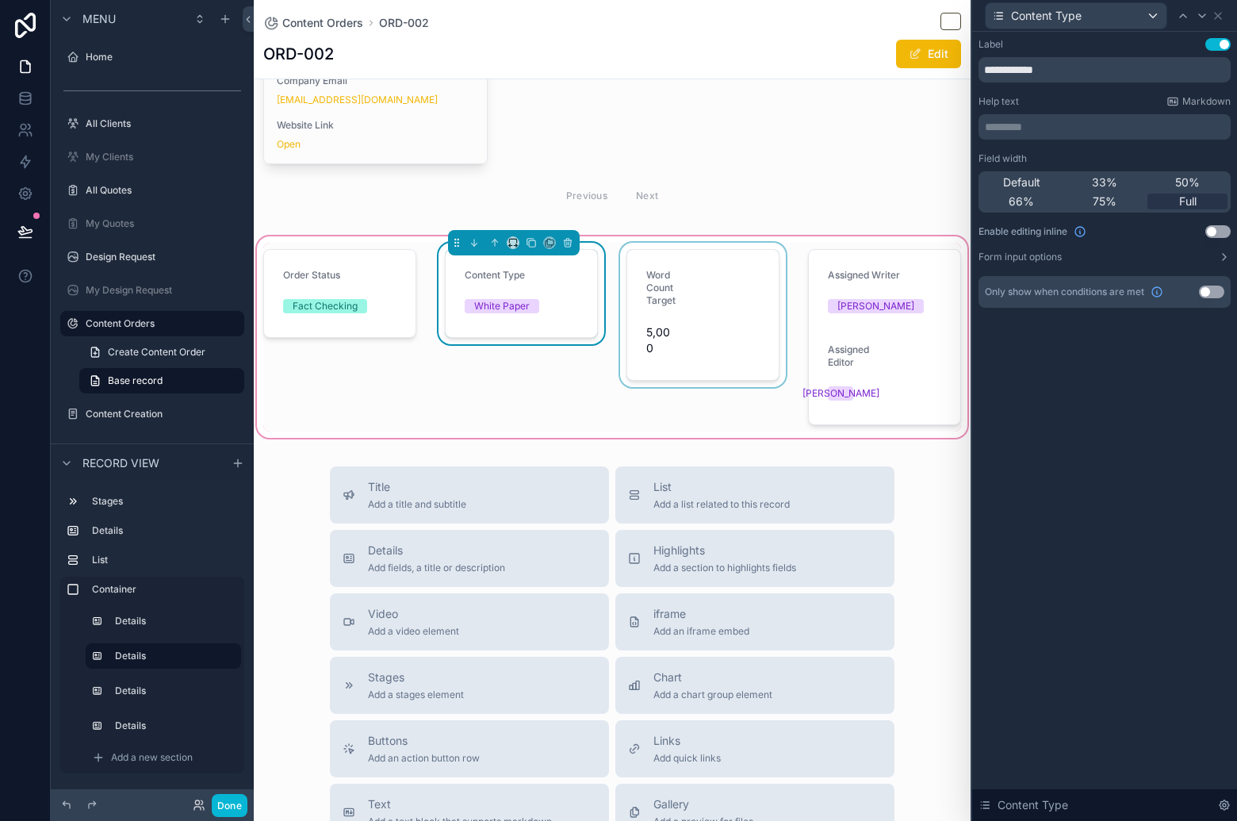
click at [658, 301] on div "scrollable content" at bounding box center [703, 337] width 172 height 189
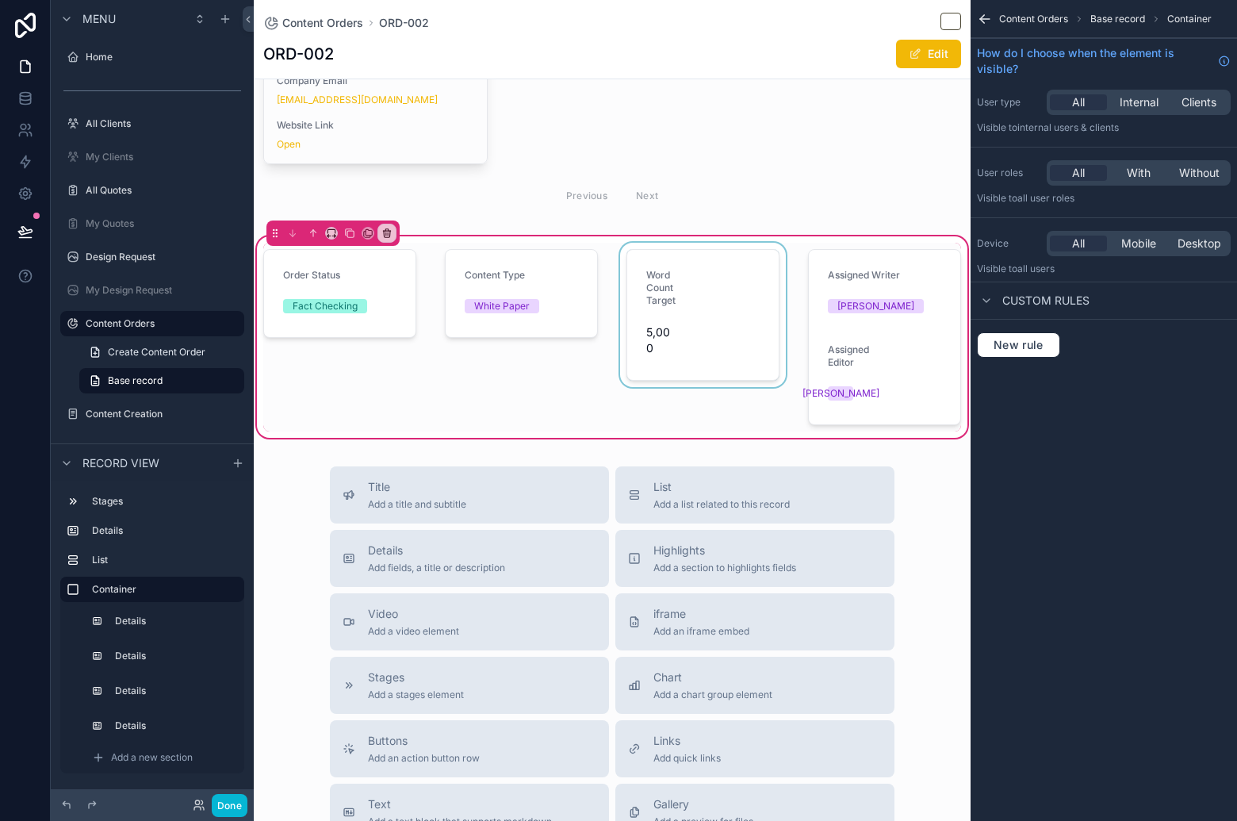
click at [710, 309] on div "scrollable content" at bounding box center [703, 337] width 172 height 189
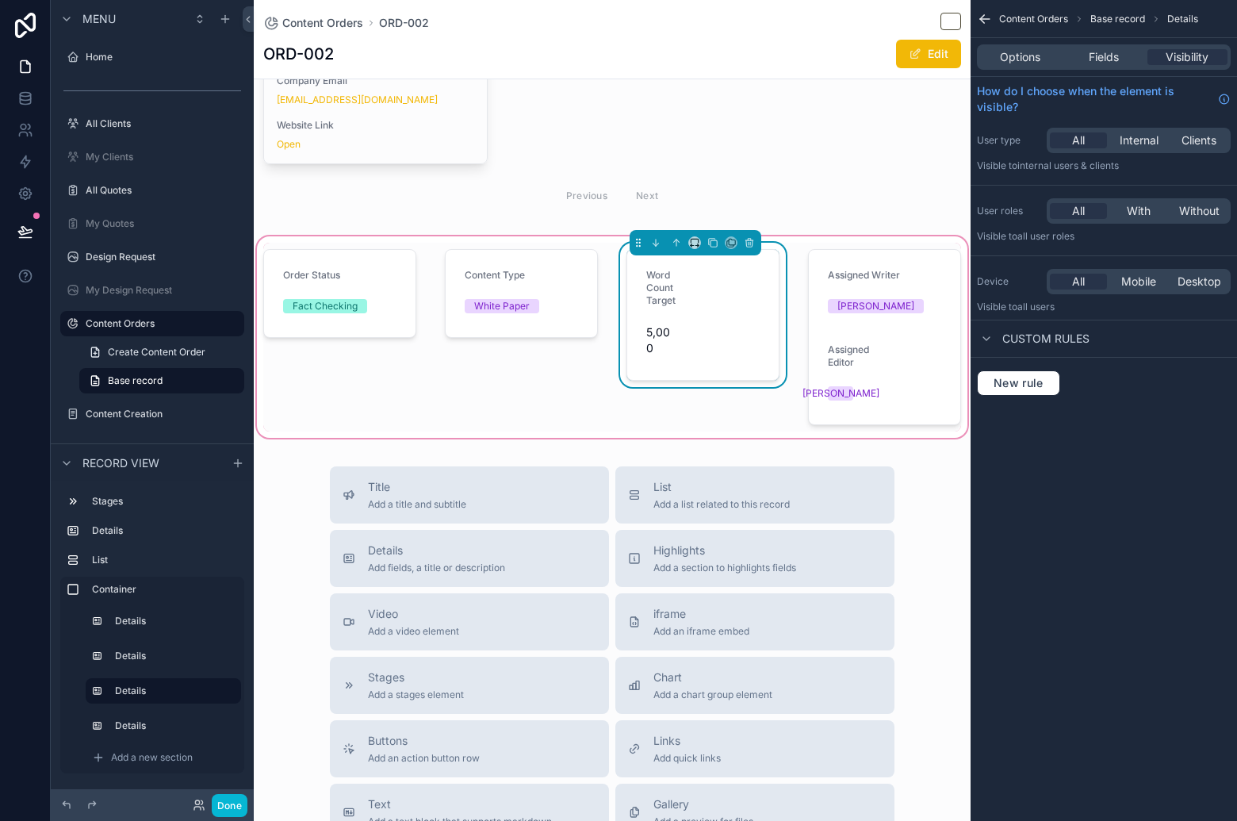
click at [1115, 17] on span "Base record" at bounding box center [1117, 19] width 55 height 13
click at [1103, 51] on div "Options Fields Visibility" at bounding box center [1104, 56] width 254 height 25
click at [1103, 51] on span "Fields" at bounding box center [1104, 57] width 30 height 16
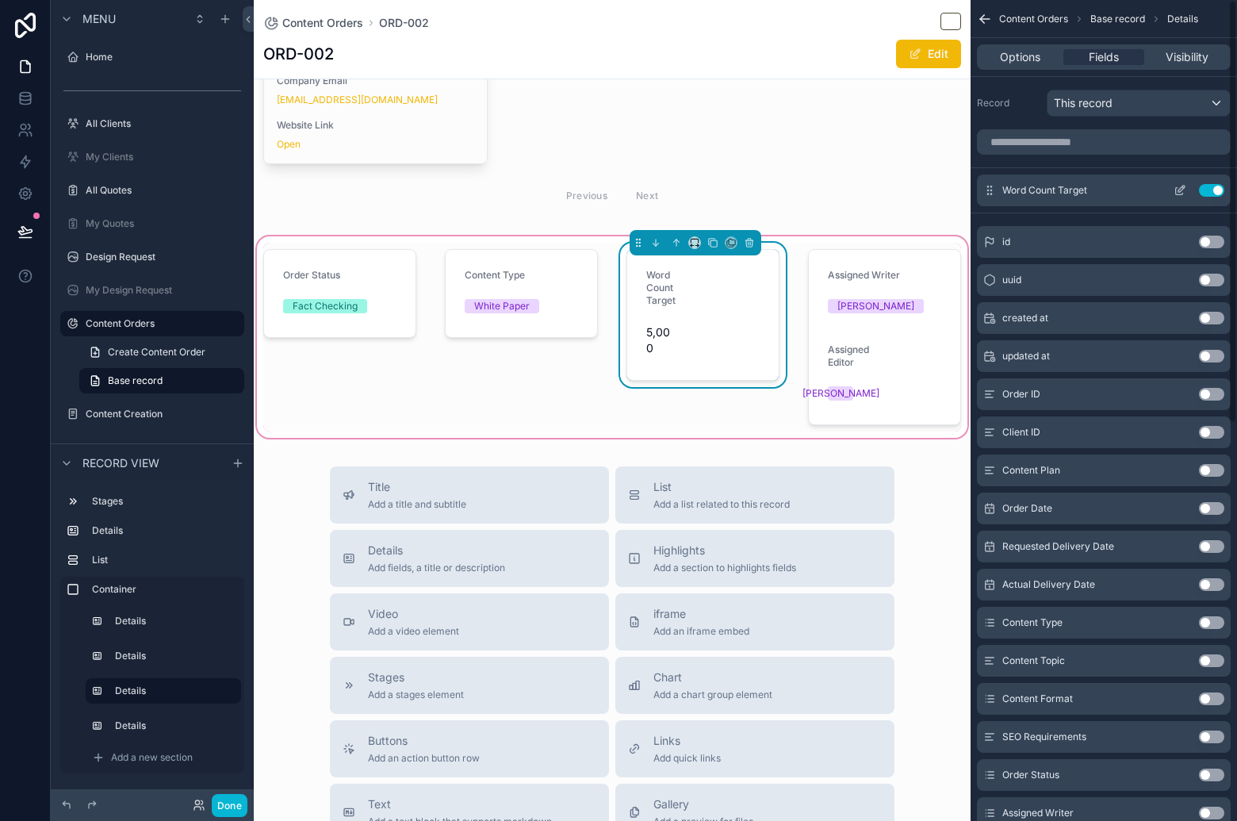
click at [1181, 190] on icon "scrollable content" at bounding box center [1181, 189] width 6 height 6
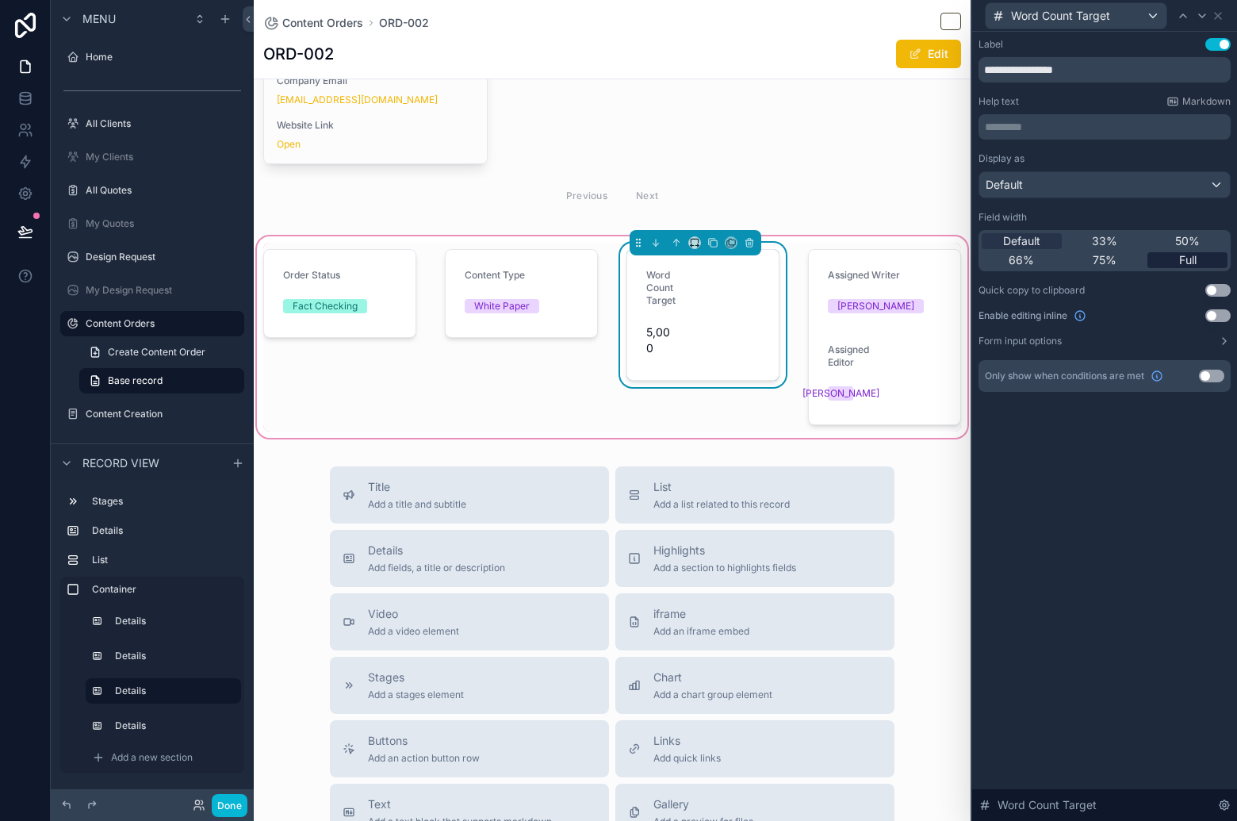
click at [1199, 262] on div "Full" at bounding box center [1187, 260] width 80 height 16
click at [898, 299] on div "scrollable content" at bounding box center [884, 337] width 172 height 189
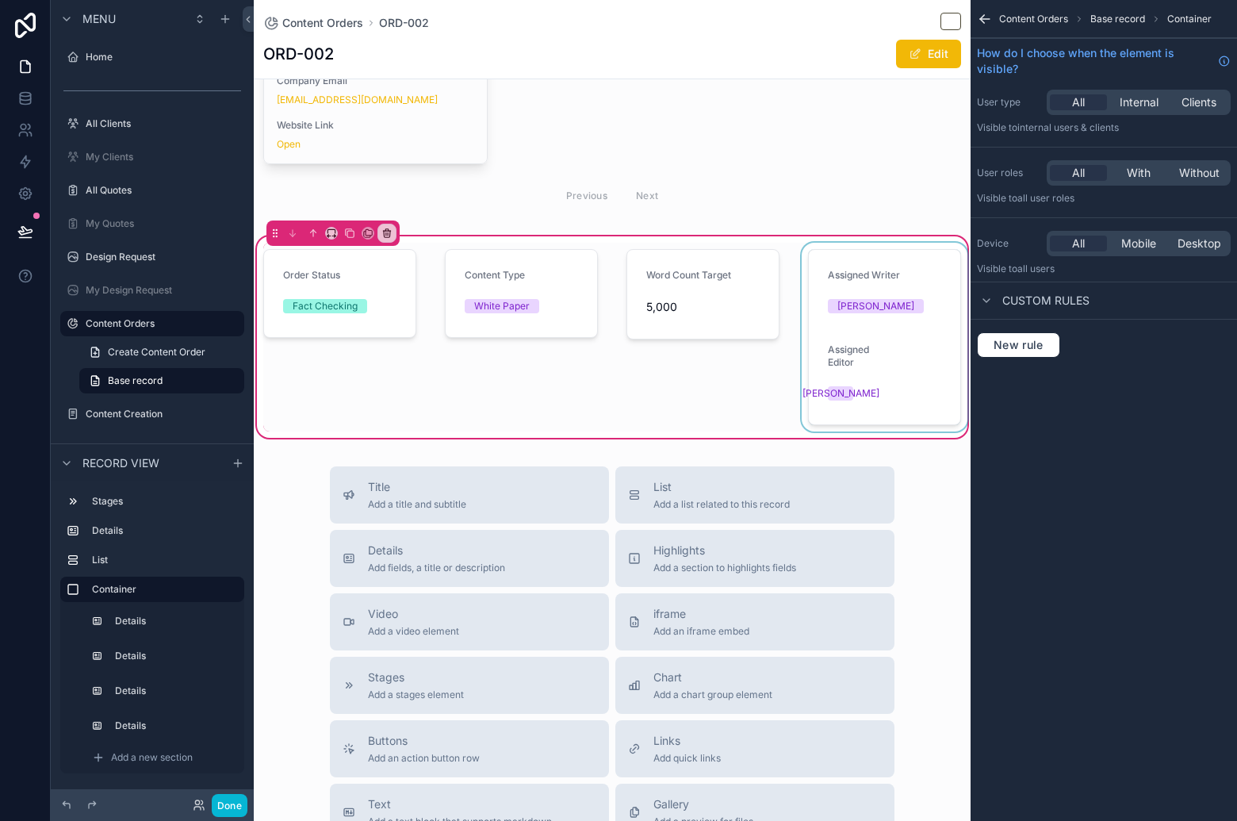
click at [867, 341] on div "scrollable content" at bounding box center [884, 337] width 172 height 189
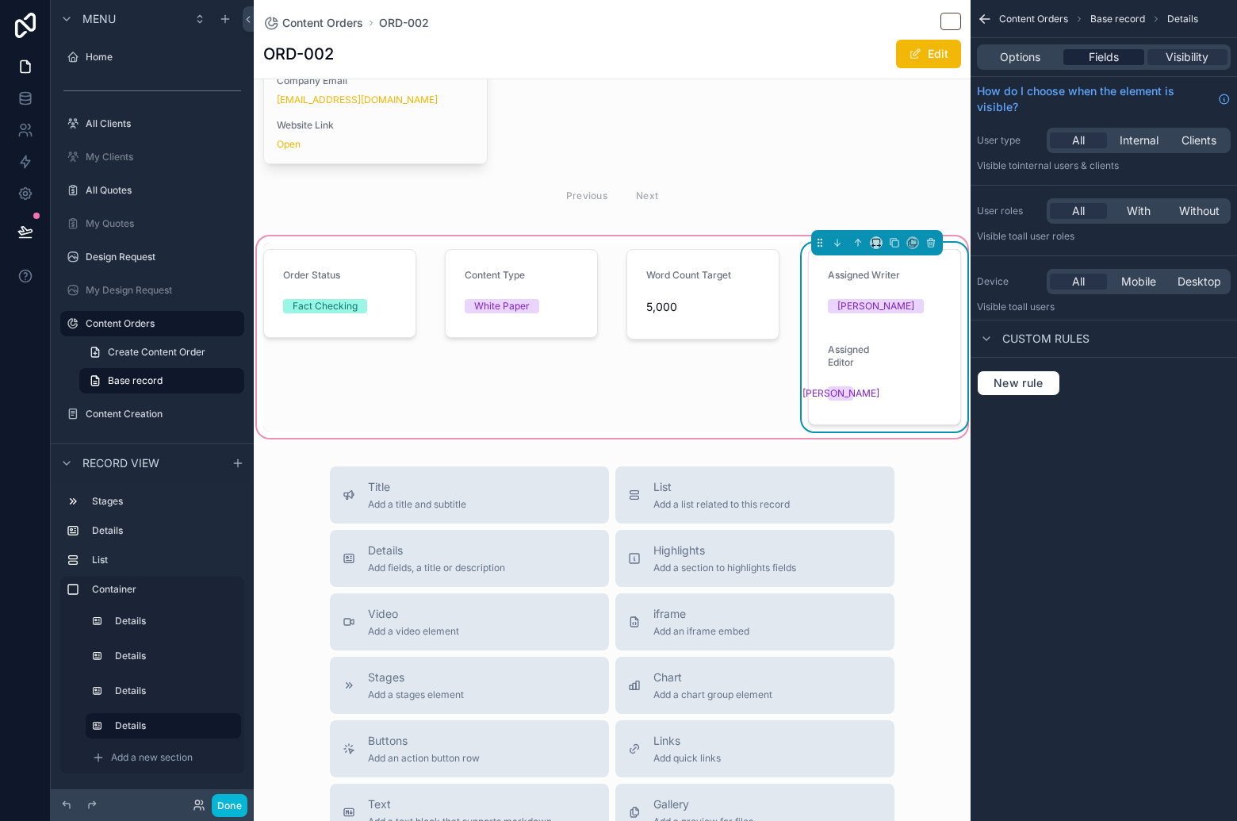
click at [1111, 54] on span "Fields" at bounding box center [1104, 57] width 30 height 16
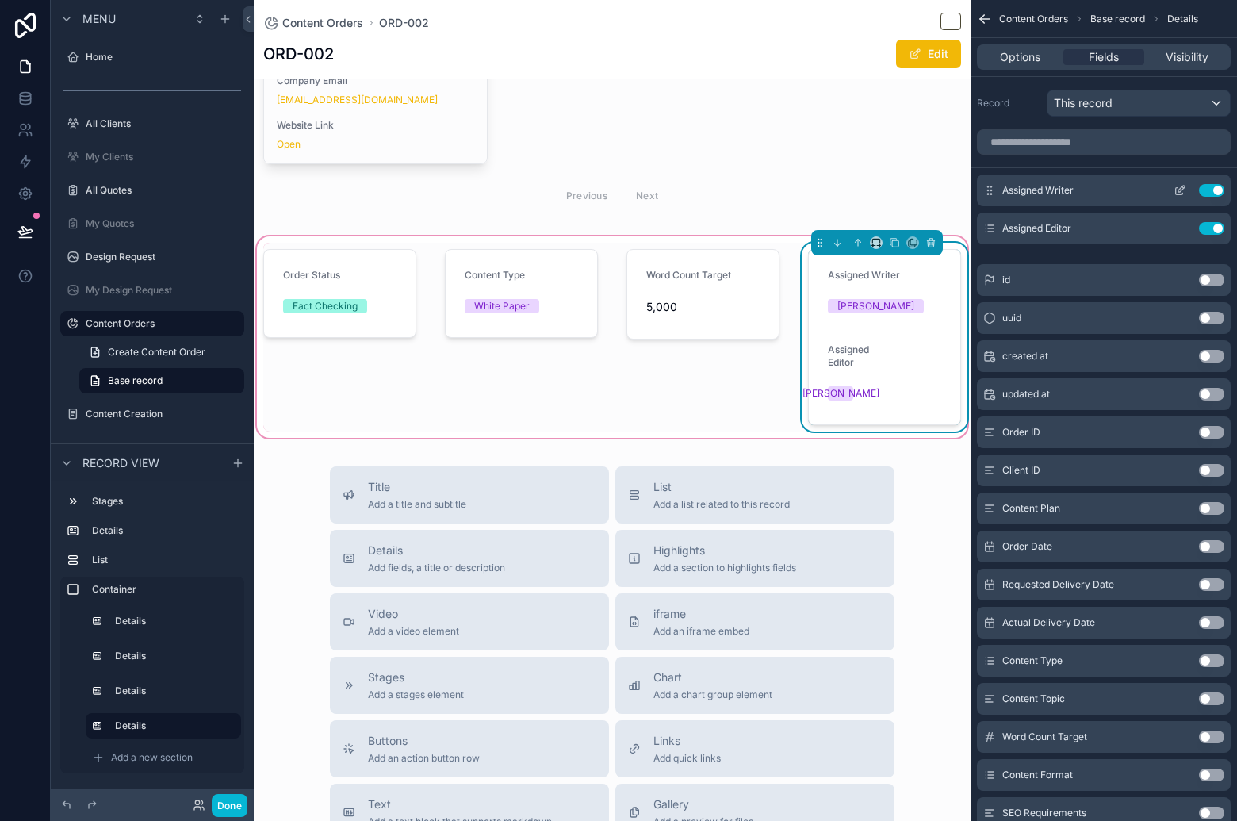
click at [1178, 190] on icon "scrollable content" at bounding box center [1181, 189] width 6 height 6
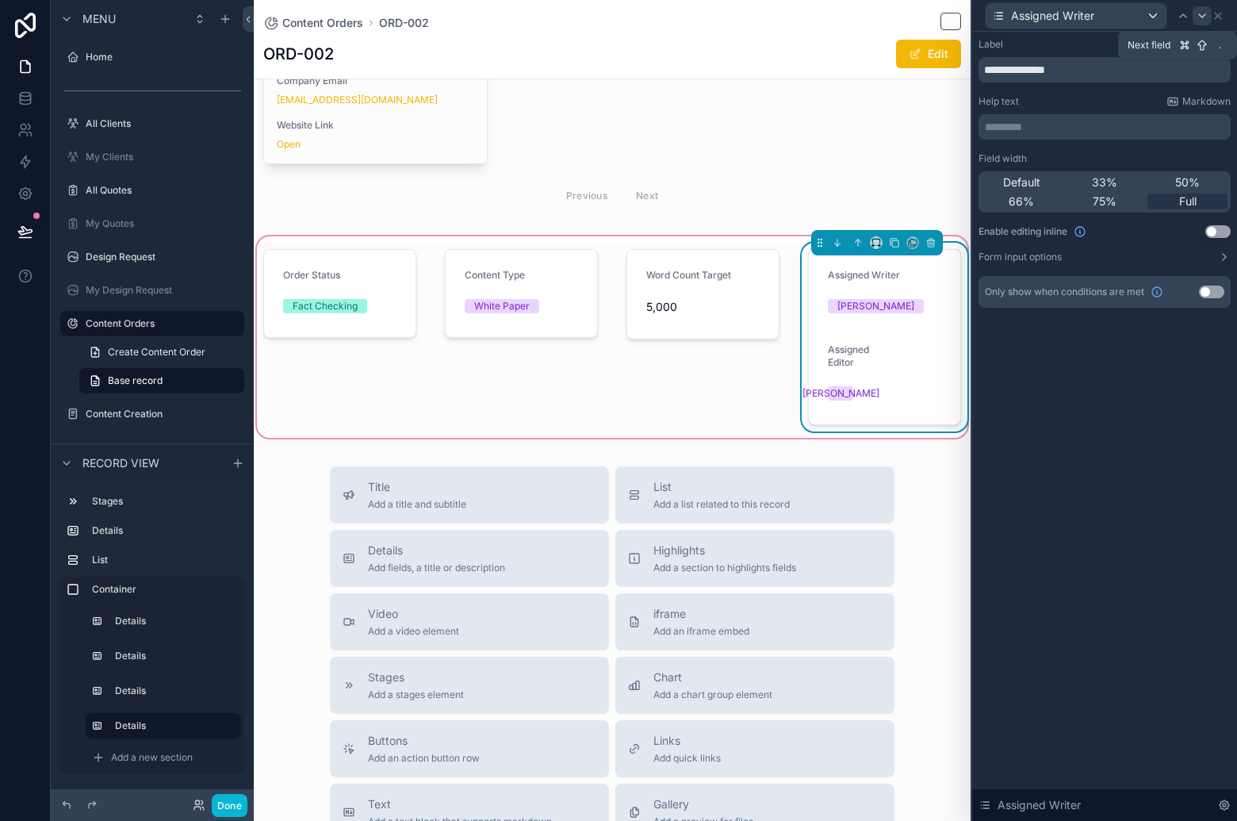
click at [1203, 14] on icon at bounding box center [1202, 16] width 13 height 13
click at [1193, 202] on span "Full" at bounding box center [1187, 201] width 17 height 16
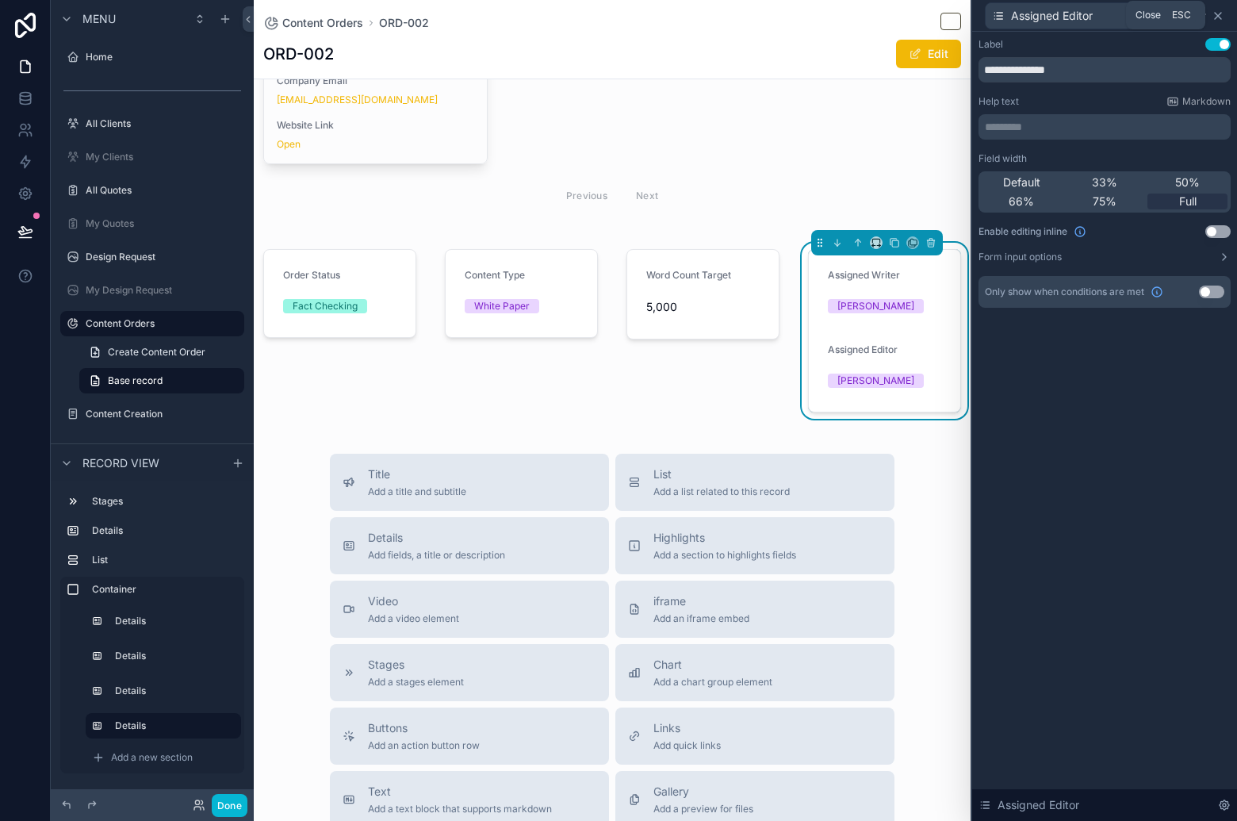
click at [1217, 13] on icon at bounding box center [1218, 16] width 13 height 13
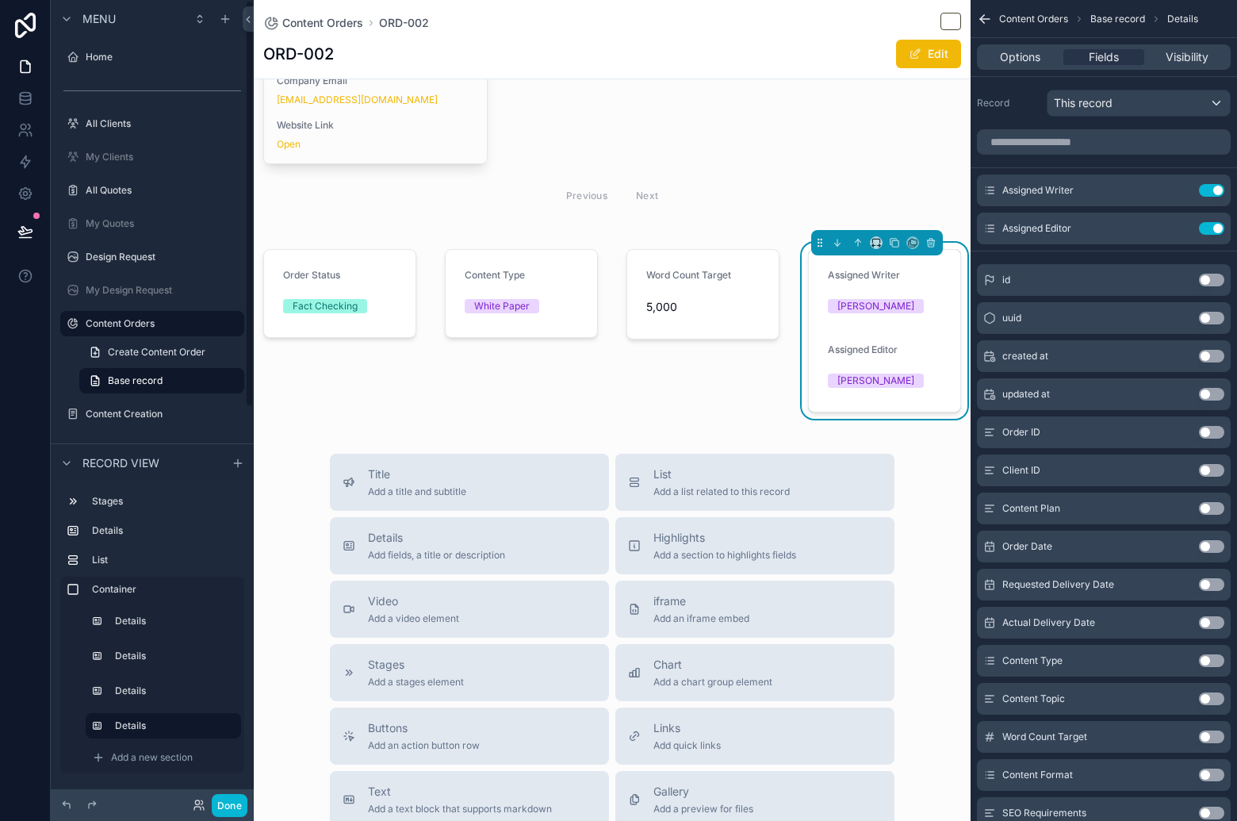
click at [218, 783] on div "Stages Details List Container Details Details Details Details Add a new section" at bounding box center [152, 635] width 203 height 308
drag, startPoint x: 232, startPoint y: 798, endPoint x: 228, endPoint y: 791, distance: 8.2
click at [232, 798] on button "Done" at bounding box center [230, 805] width 36 height 23
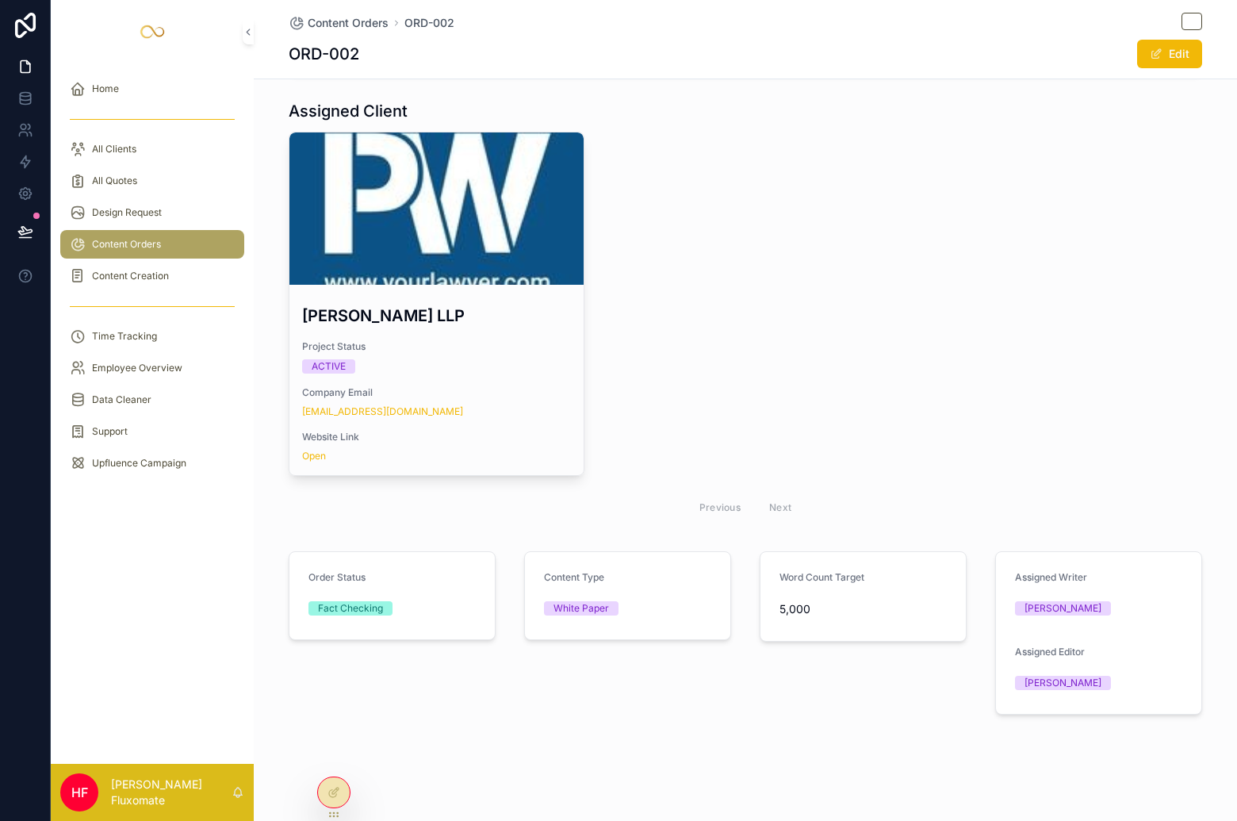
click at [921, 590] on div "Word Count Target 5,000" at bounding box center [862, 596] width 167 height 51
drag, startPoint x: 327, startPoint y: 789, endPoint x: 349, endPoint y: 778, distance: 24.8
click at [327, 789] on div at bounding box center [334, 792] width 32 height 30
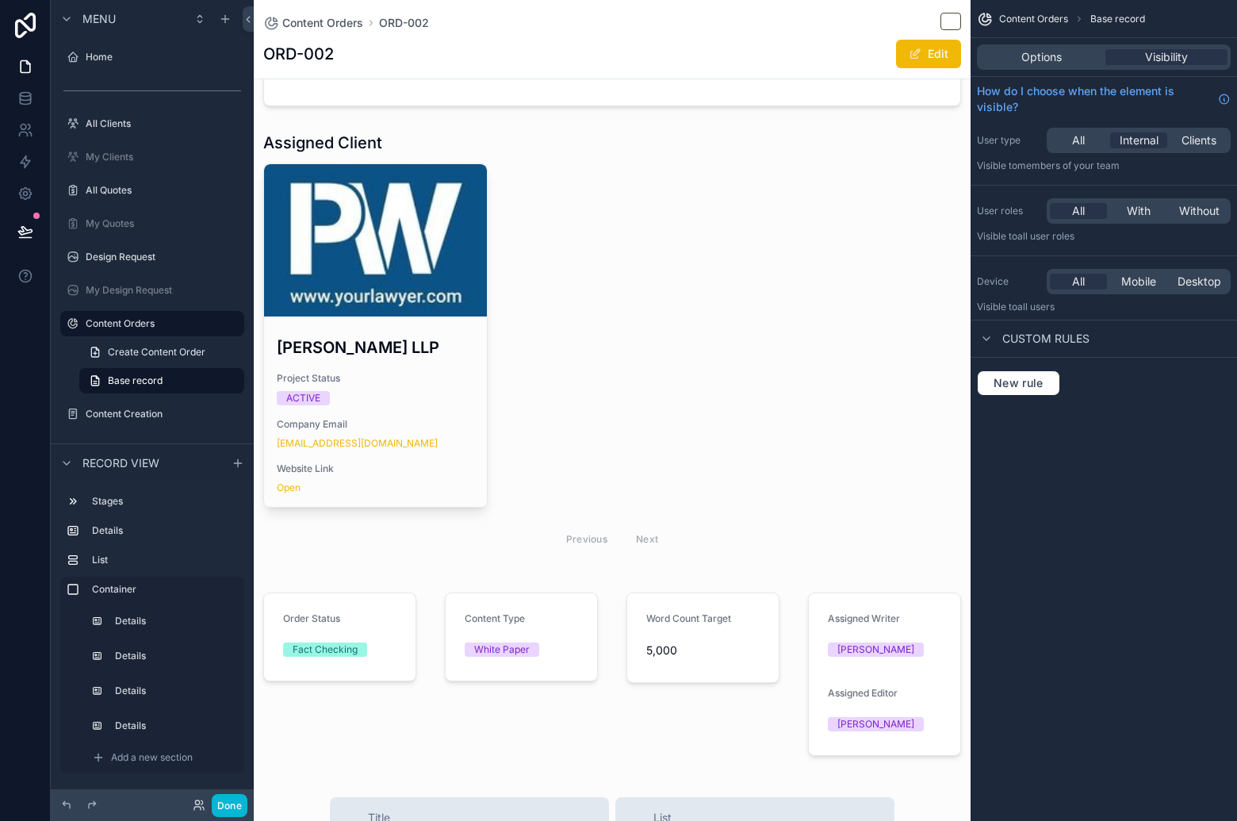
scroll to position [700, 0]
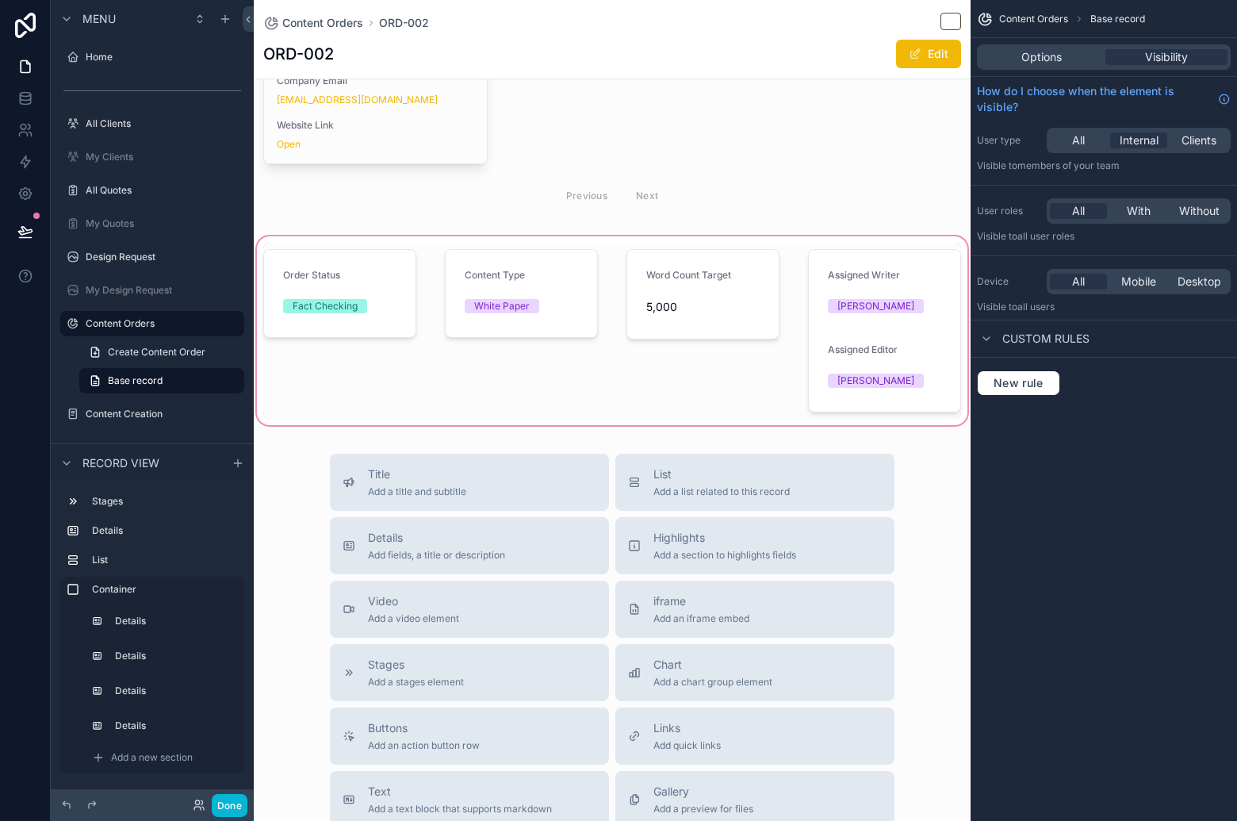
click at [757, 286] on div "scrollable content" at bounding box center [612, 330] width 717 height 195
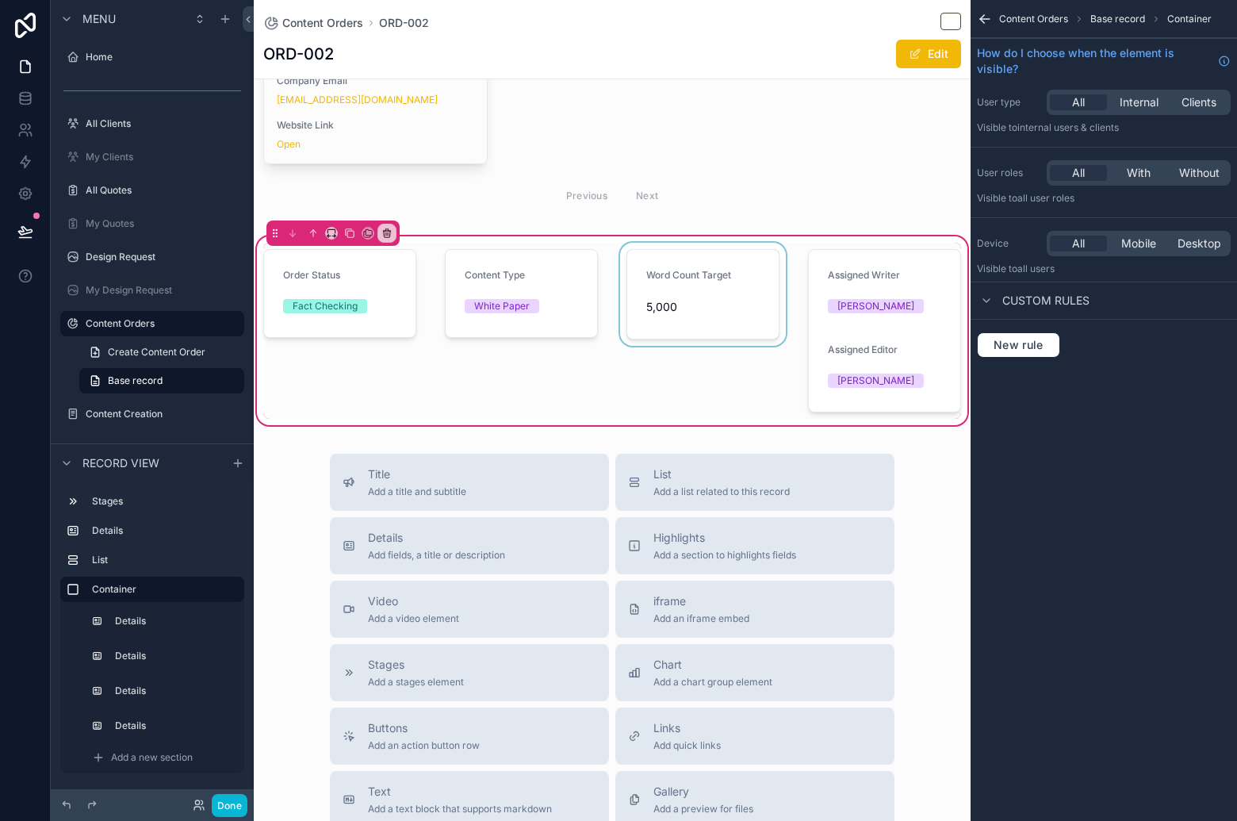
click at [710, 301] on div "scrollable content" at bounding box center [703, 331] width 172 height 176
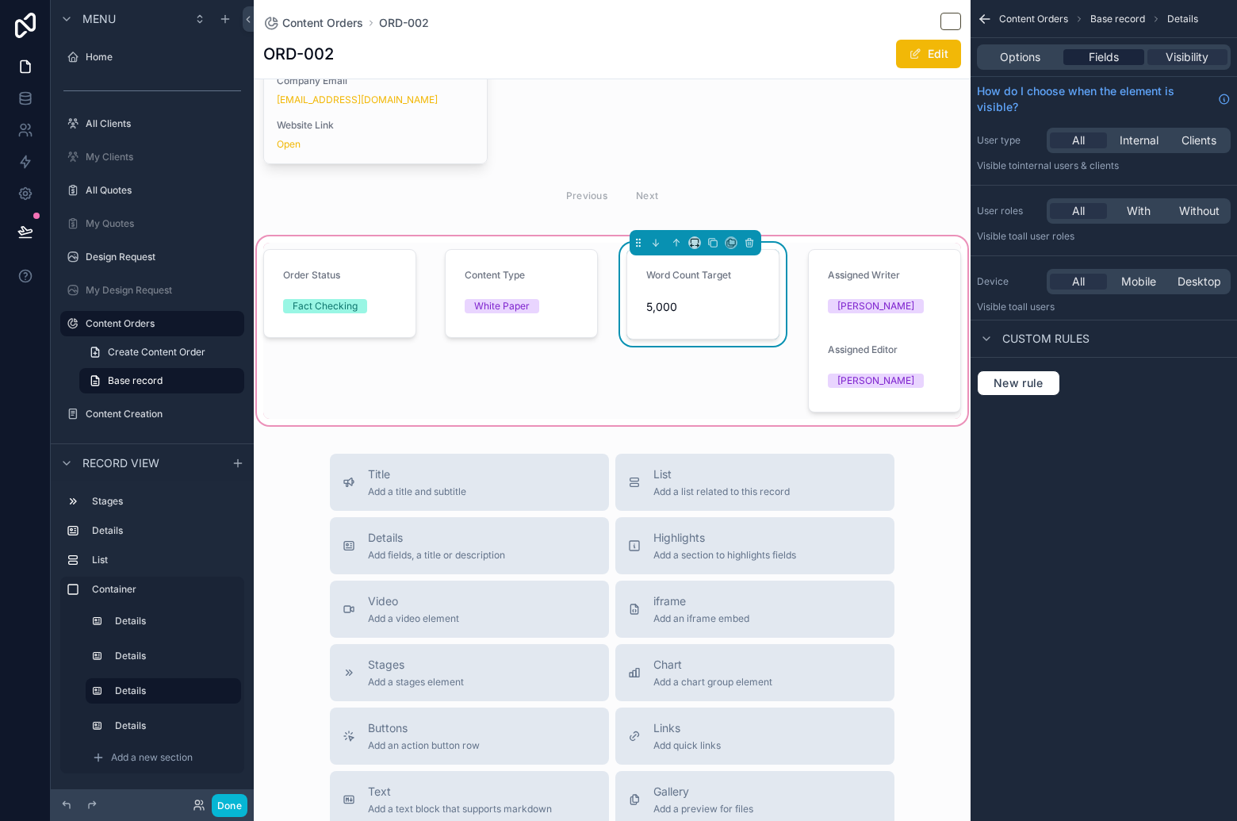
click at [1110, 57] on span "Fields" at bounding box center [1104, 57] width 30 height 16
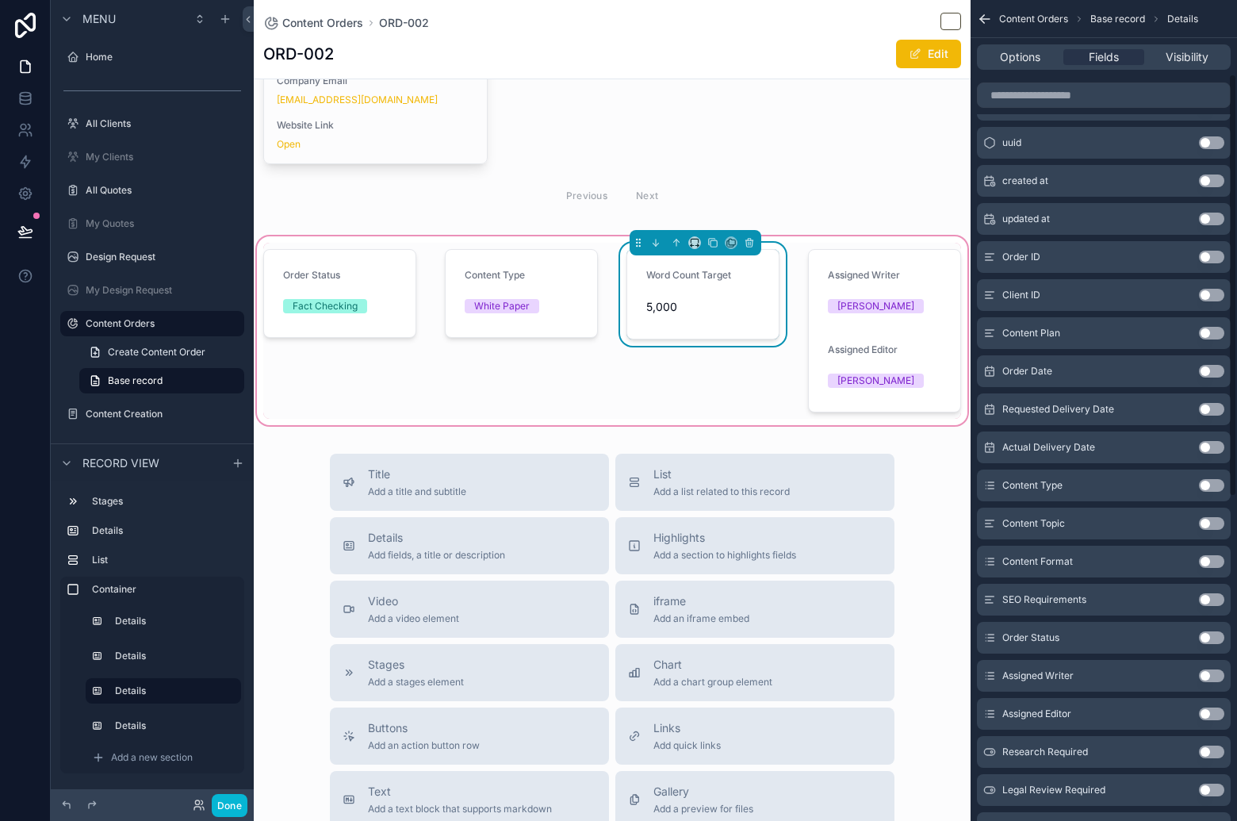
scroll to position [162, 0]
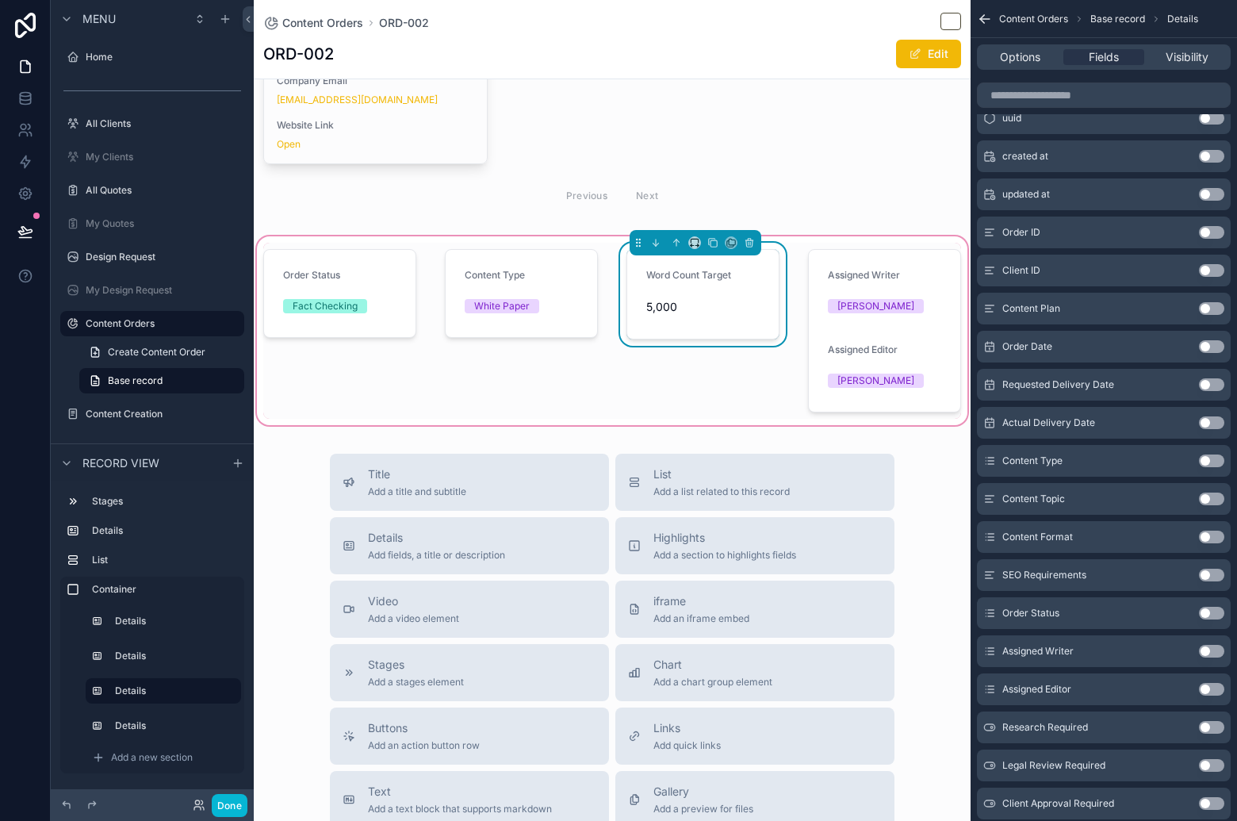
click at [1215, 687] on button "Use setting" at bounding box center [1211, 689] width 25 height 13
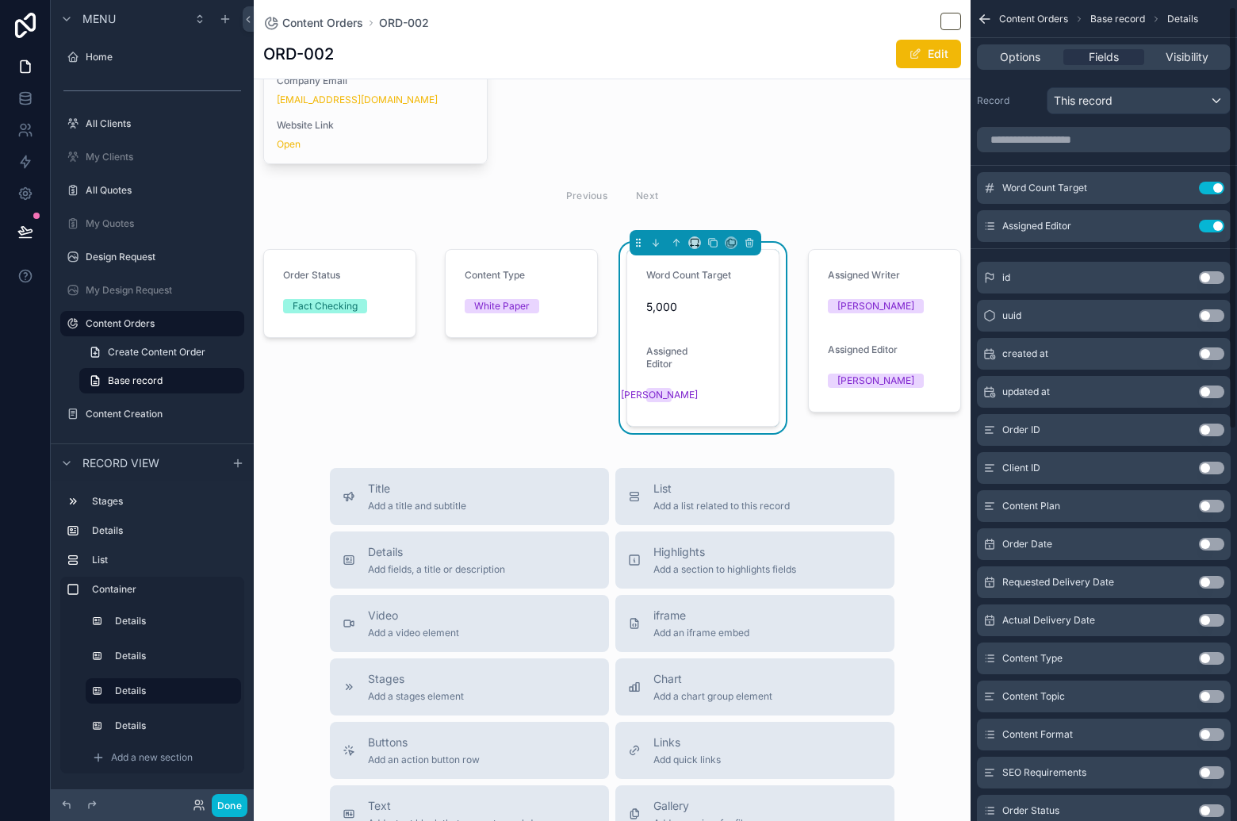
scroll to position [0, 0]
click at [1181, 187] on icon "scrollable content" at bounding box center [1181, 189] width 6 height 6
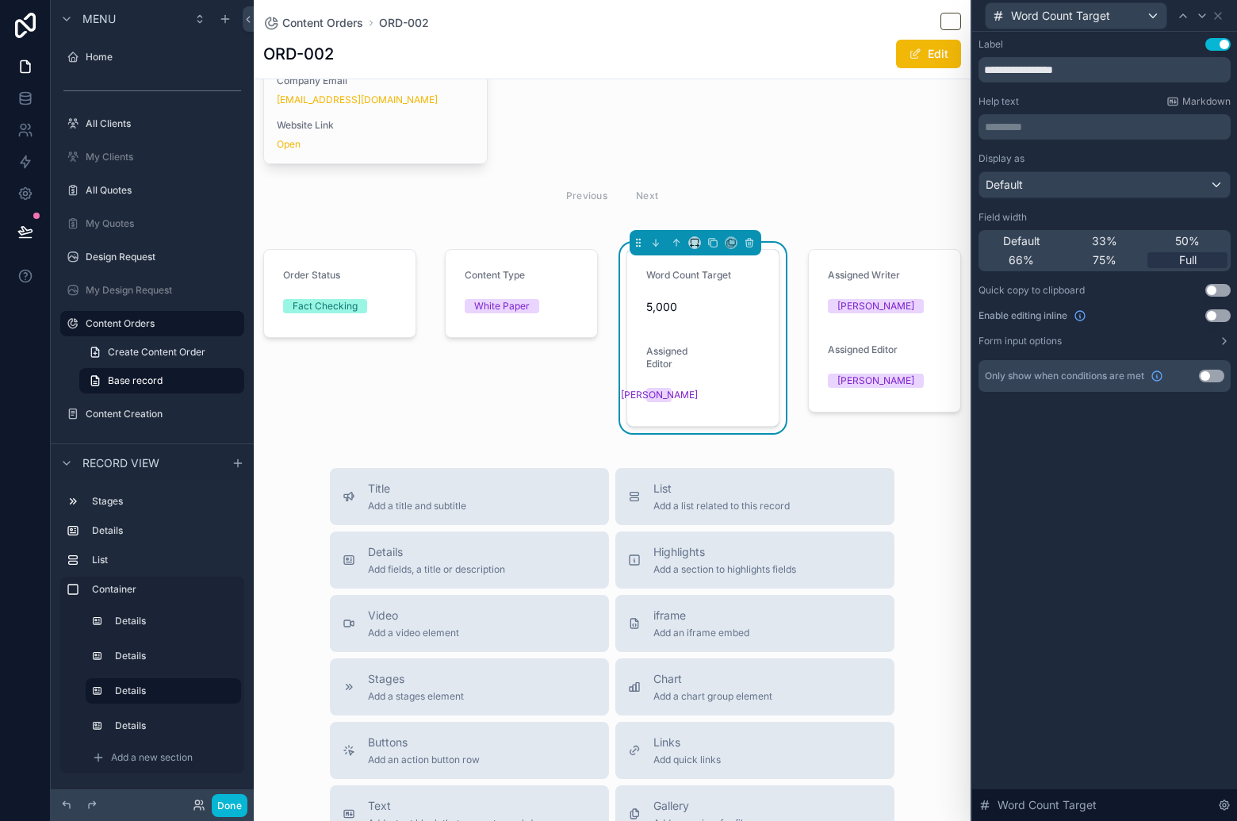
click at [1219, 48] on button "Use setting" at bounding box center [1217, 44] width 25 height 13
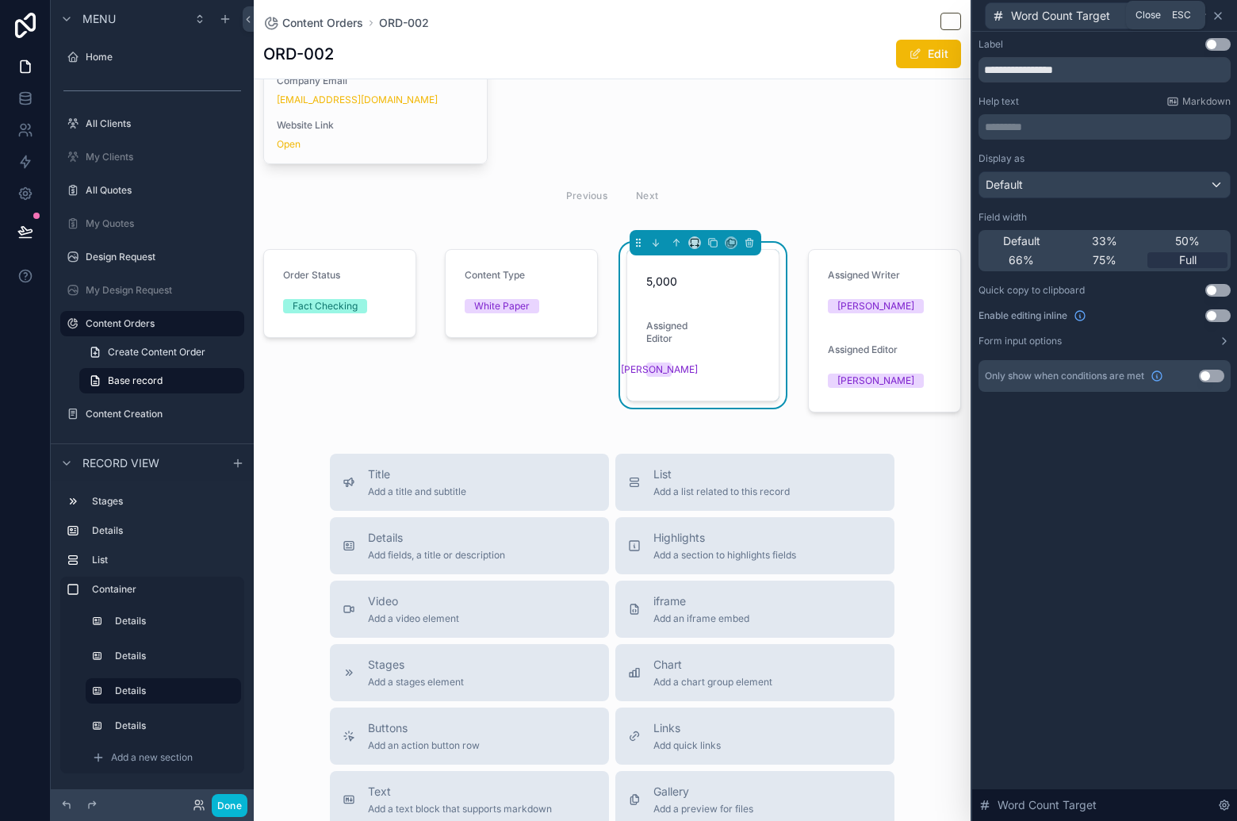
click at [1222, 17] on icon at bounding box center [1218, 16] width 13 height 13
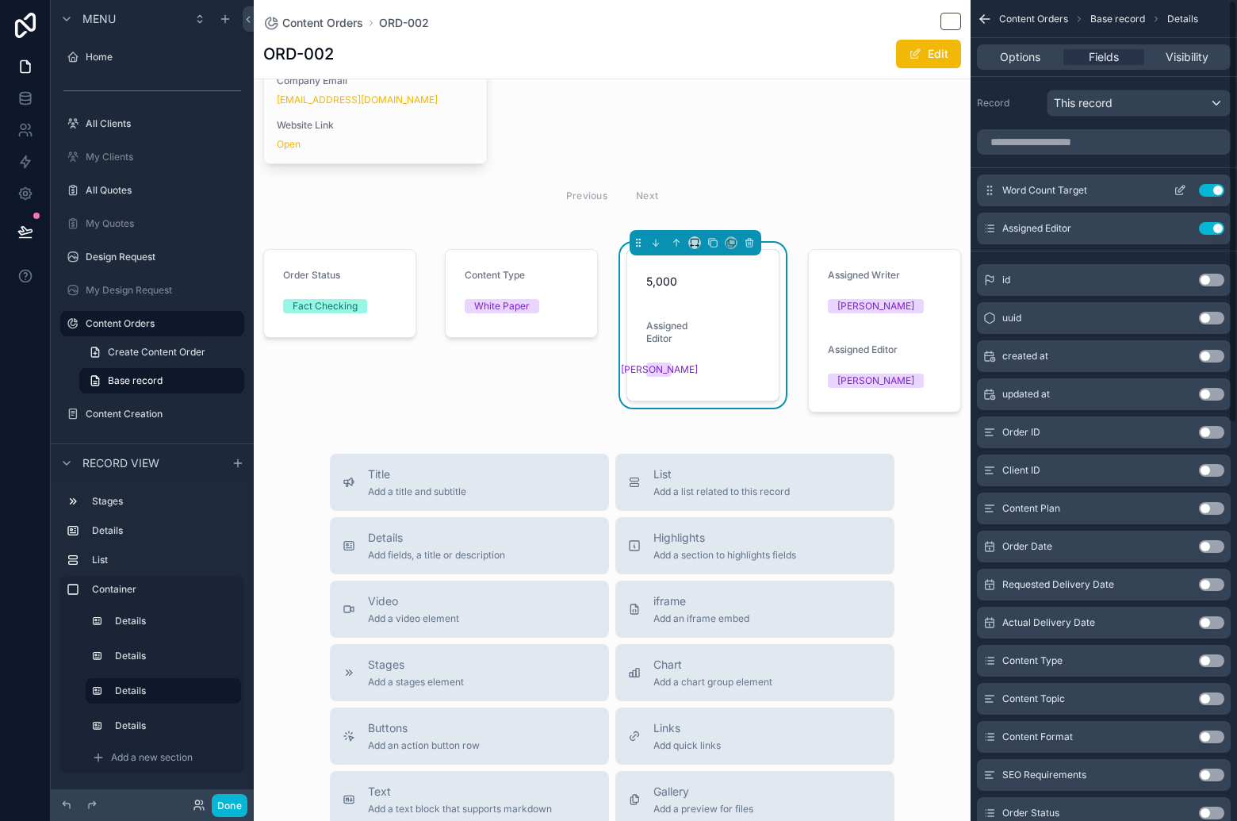
click at [1209, 187] on button "Use setting" at bounding box center [1211, 190] width 25 height 13
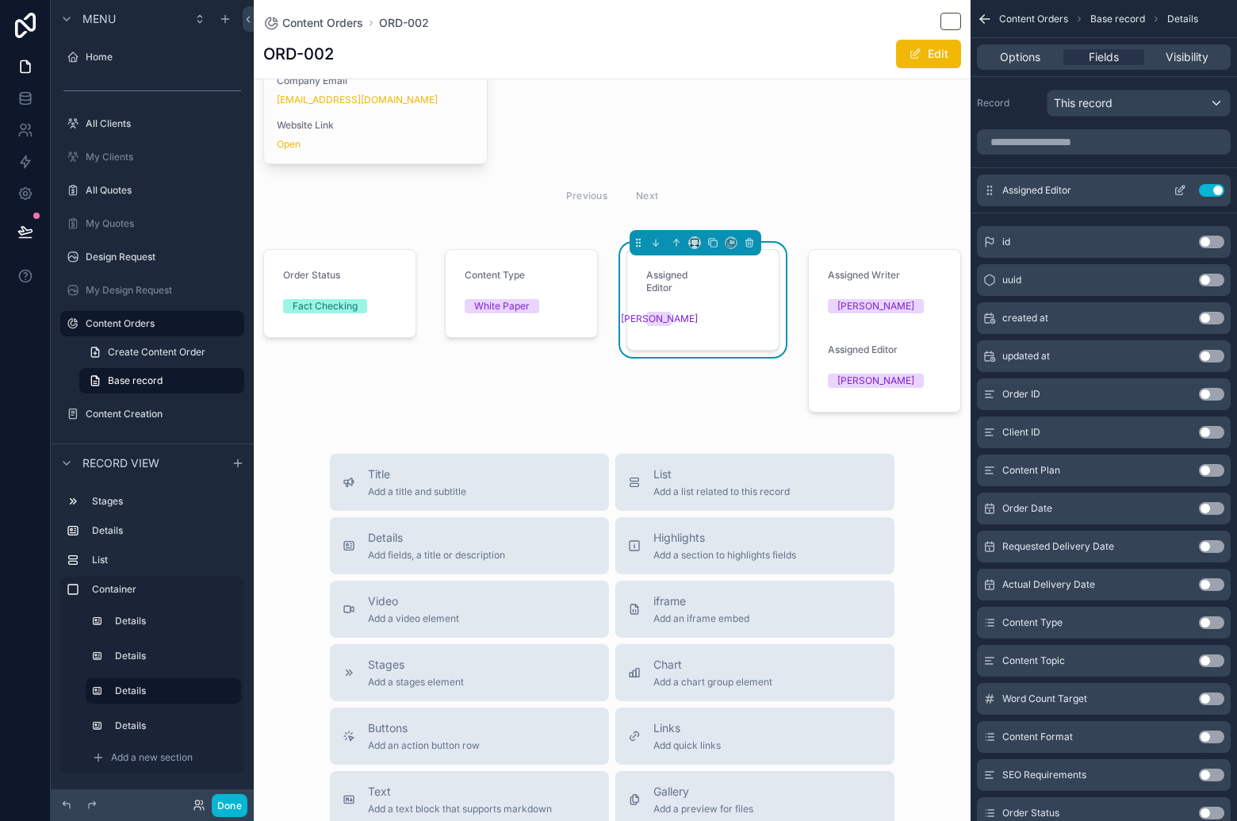
click at [1180, 190] on icon "scrollable content" at bounding box center [1180, 190] width 13 height 13
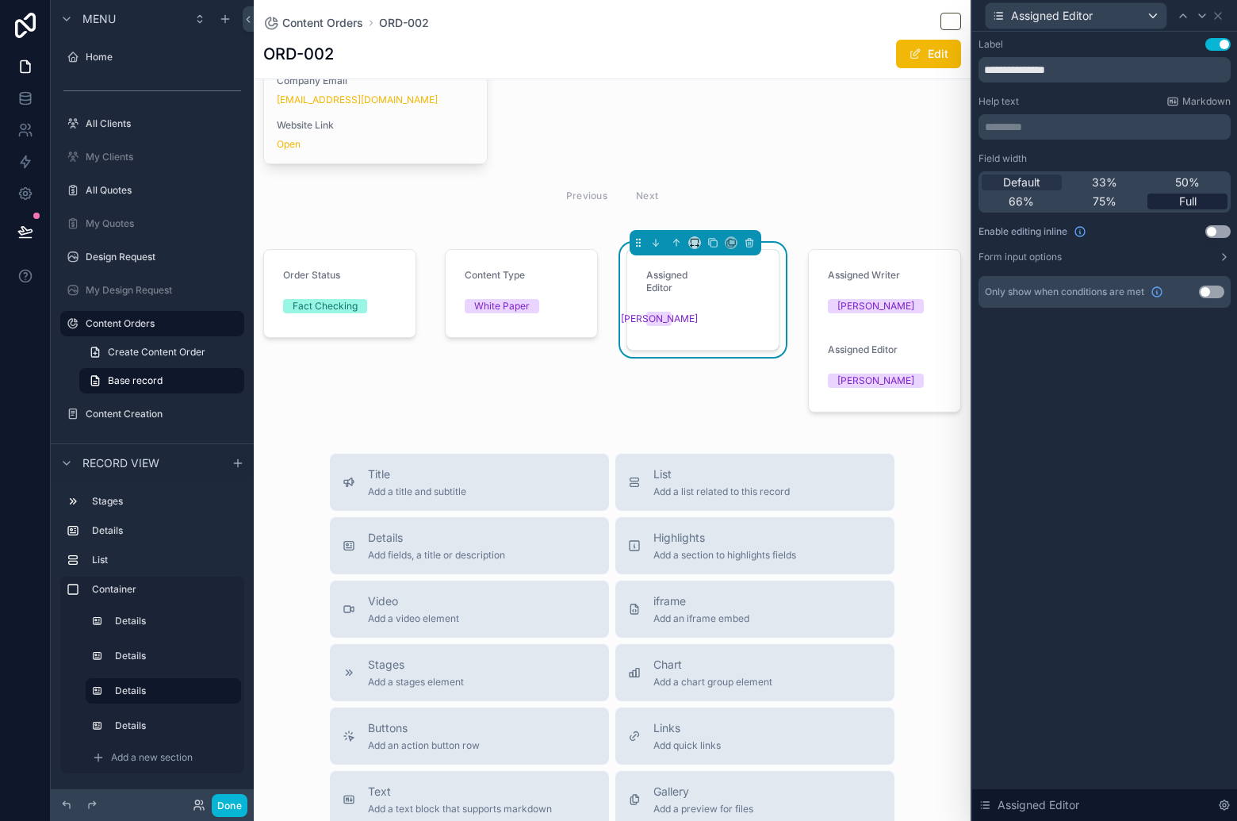
click at [1194, 196] on span "Full" at bounding box center [1187, 201] width 17 height 16
click at [1219, 14] on icon at bounding box center [1218, 16] width 6 height 6
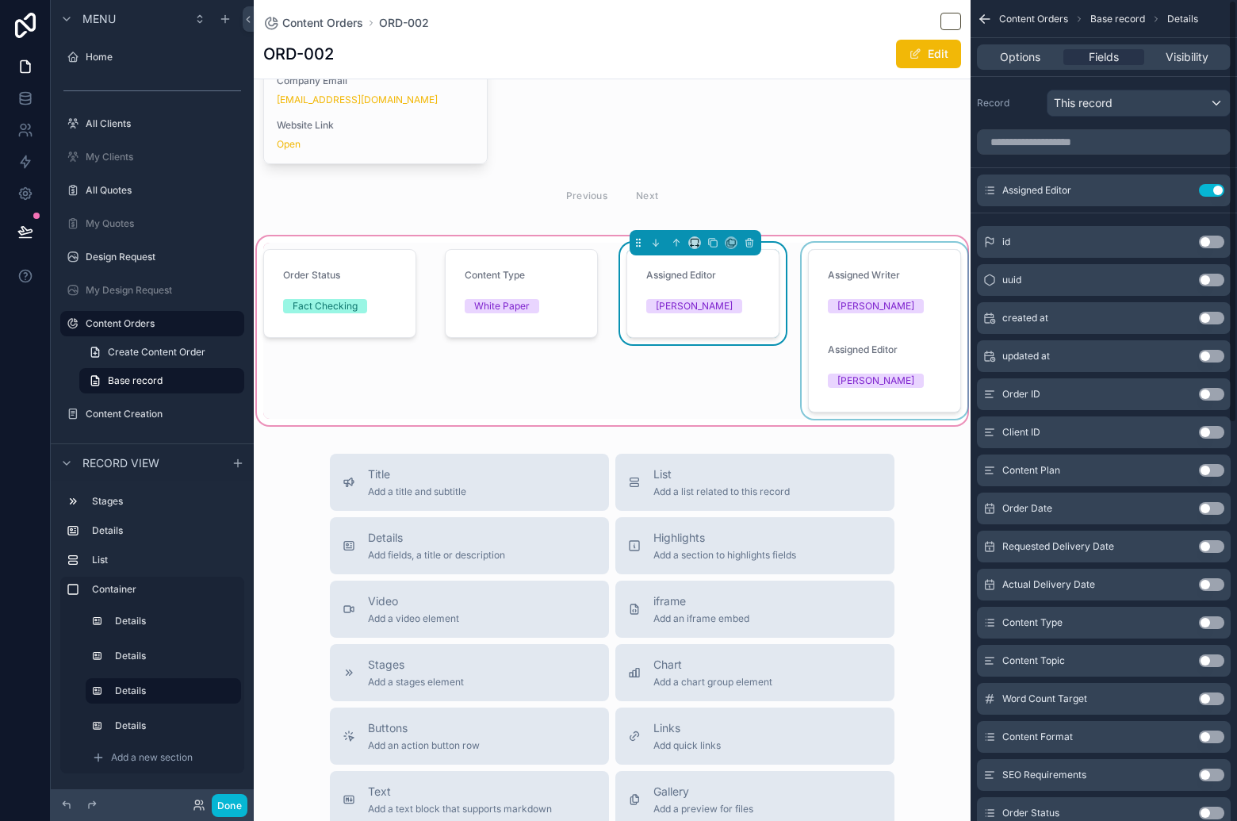
click at [869, 297] on div "scrollable content" at bounding box center [884, 331] width 172 height 176
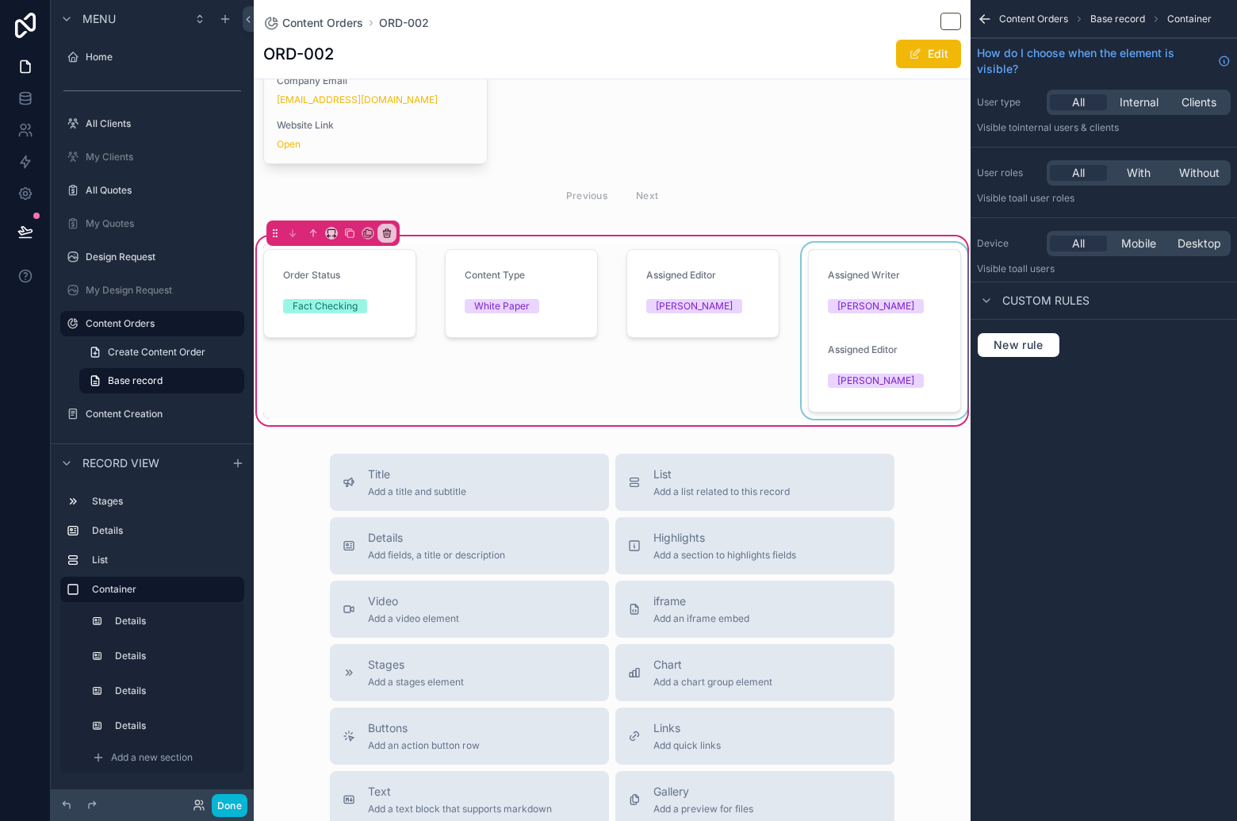
click at [888, 328] on div "scrollable content" at bounding box center [884, 331] width 172 height 176
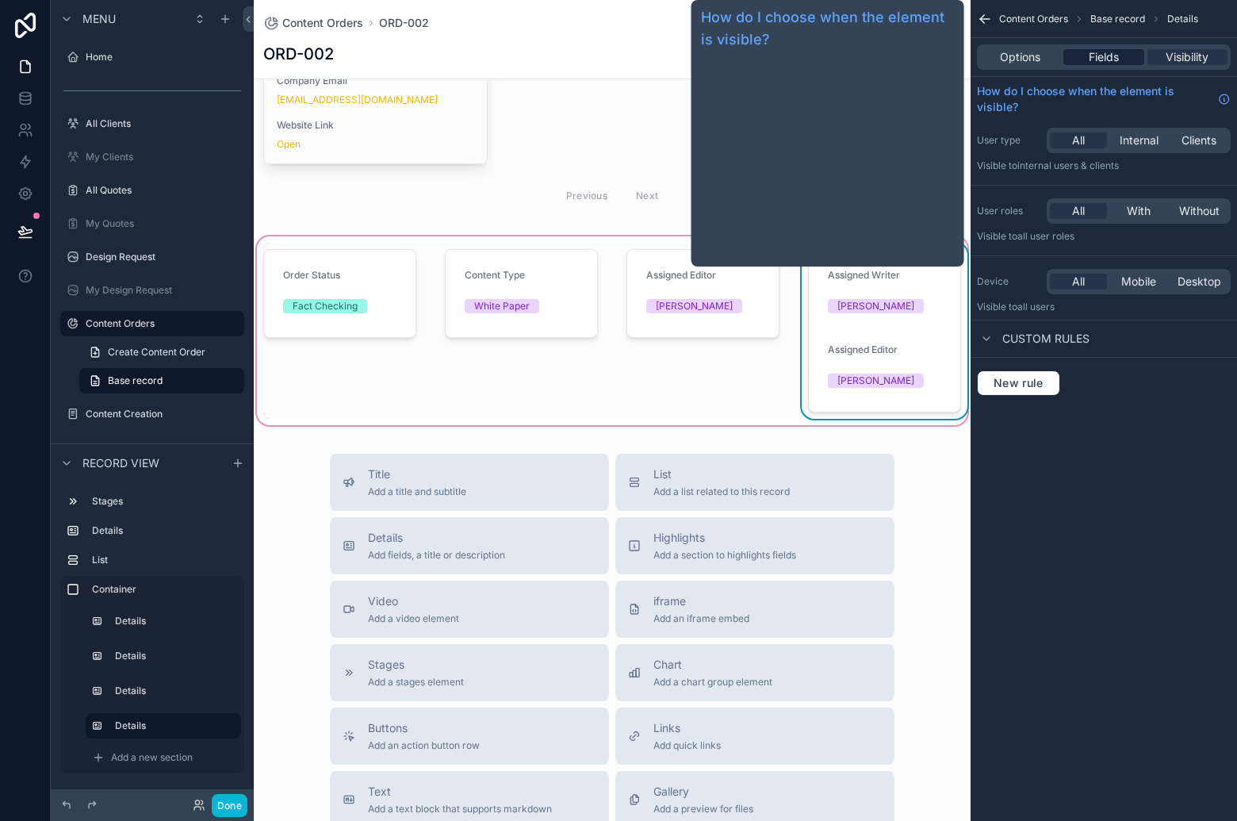
click at [1104, 61] on span "Fields" at bounding box center [1104, 57] width 30 height 16
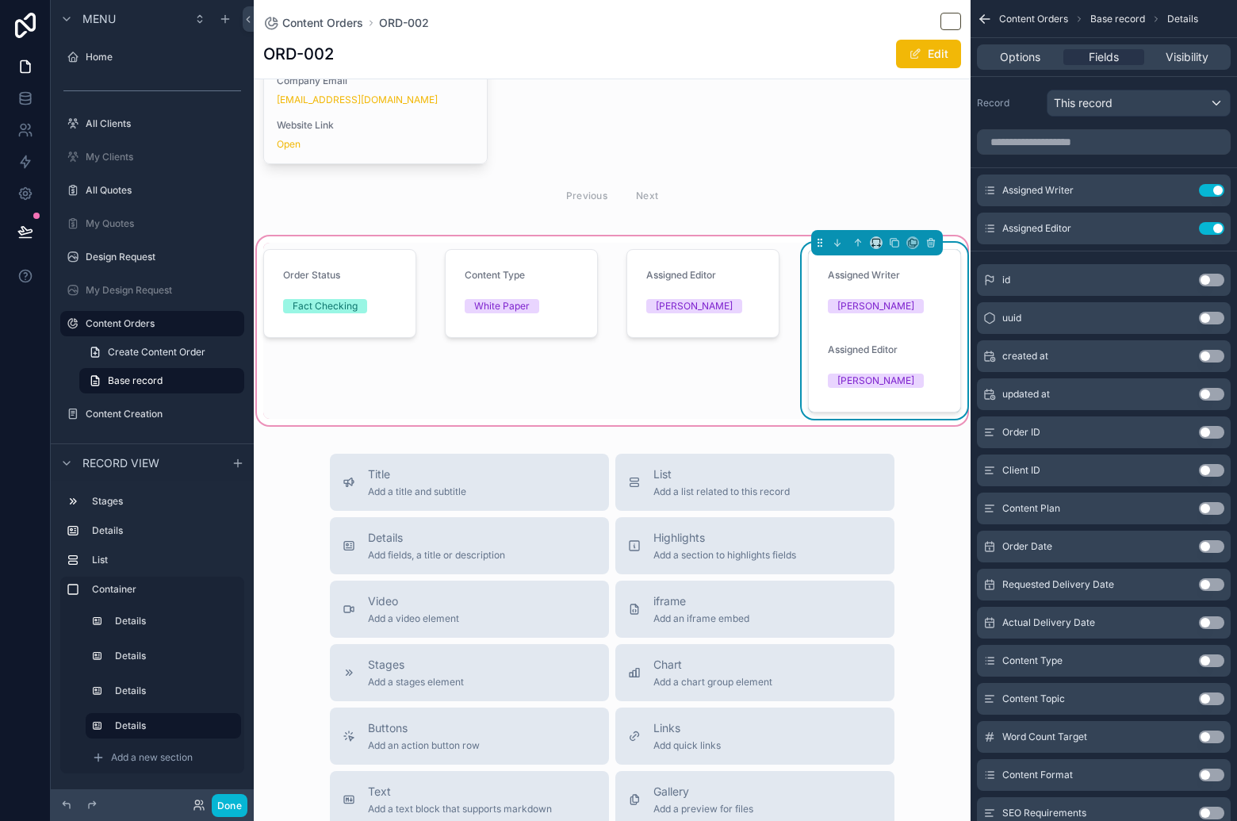
drag, startPoint x: 1213, startPoint y: 226, endPoint x: 1162, endPoint y: 258, distance: 60.3
click at [1213, 226] on button "Use setting" at bounding box center [1211, 228] width 25 height 13
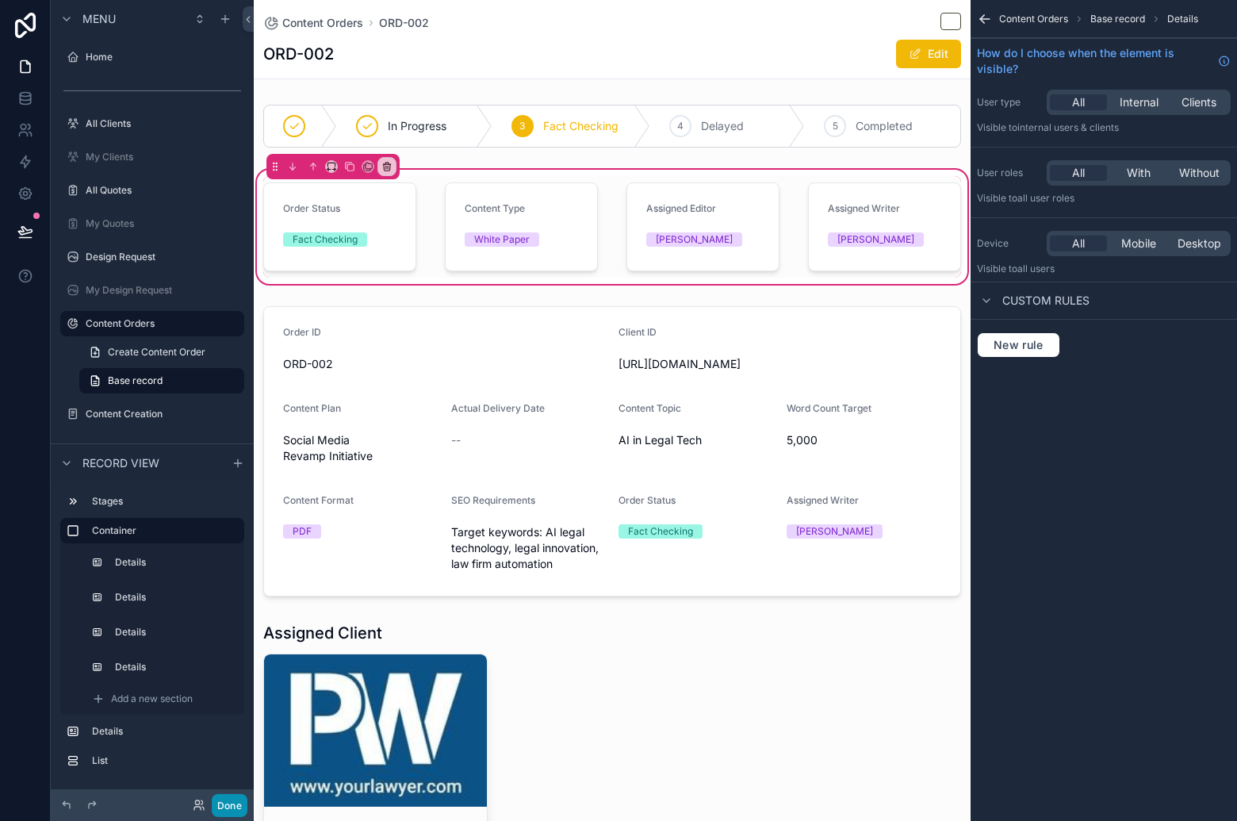
click at [234, 805] on button "Done" at bounding box center [230, 805] width 36 height 23
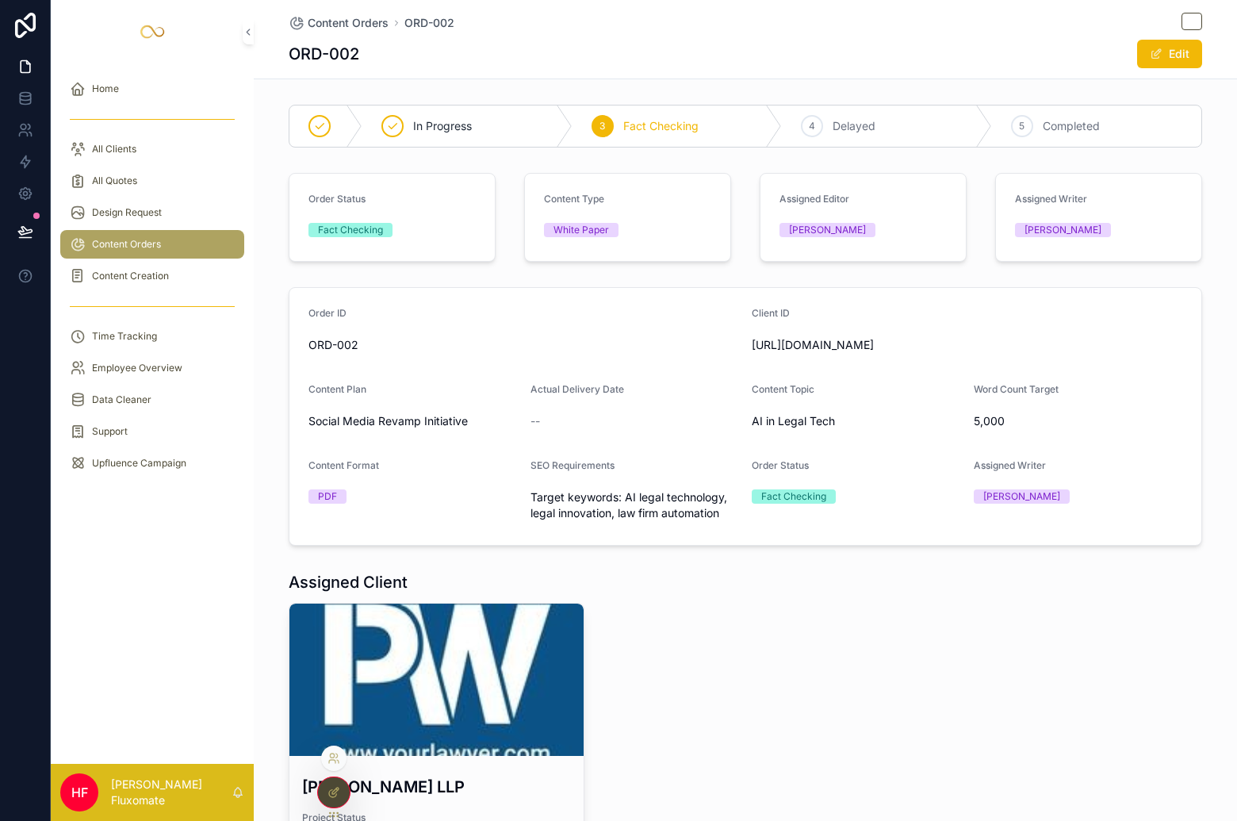
click at [333, 788] on icon at bounding box center [333, 792] width 13 height 13
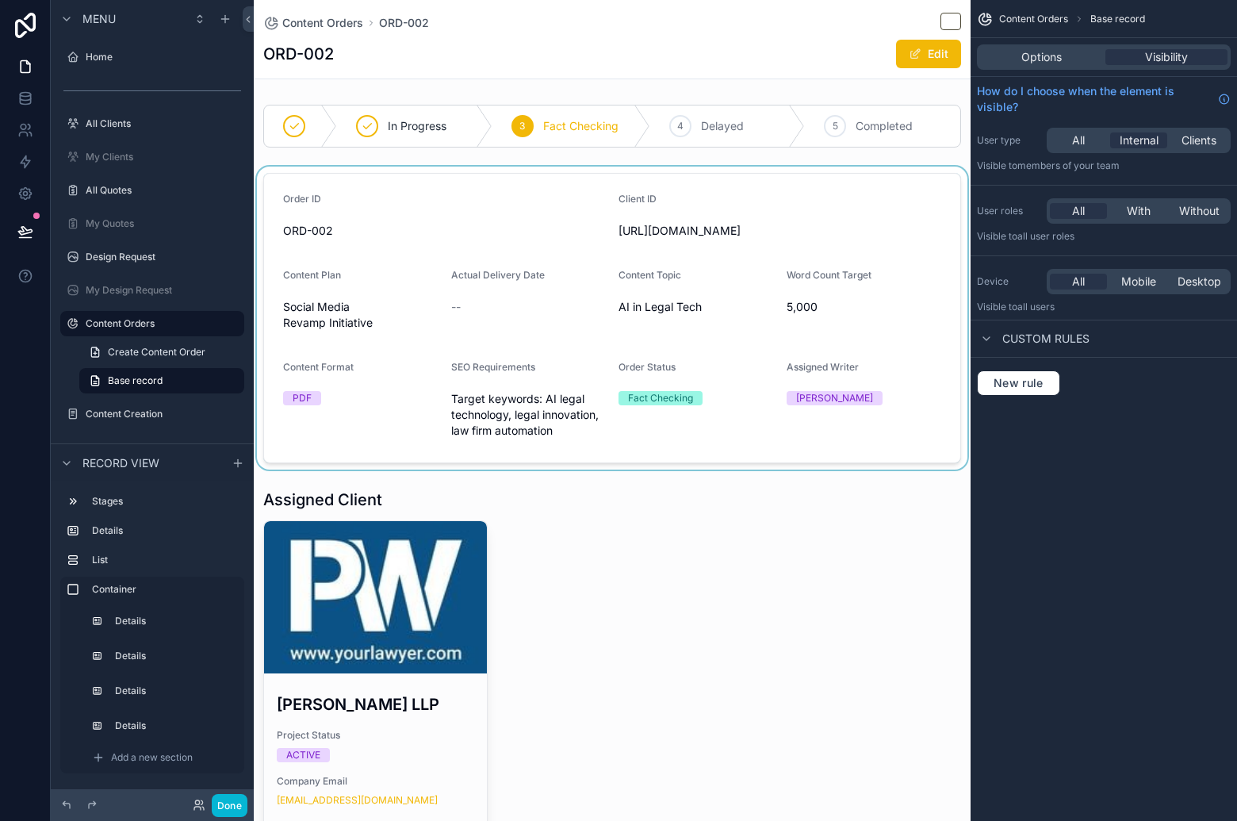
click at [384, 216] on div "scrollable content" at bounding box center [612, 318] width 717 height 303
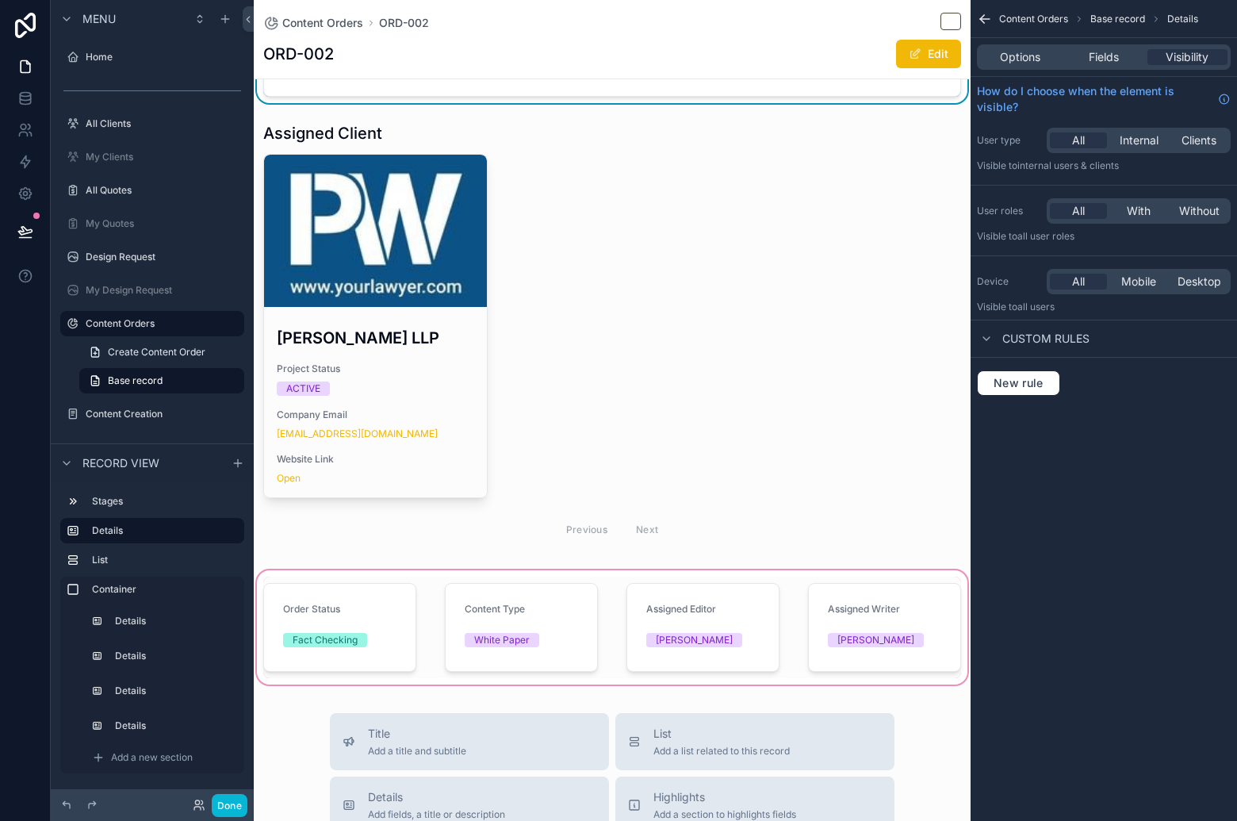
scroll to position [366, 0]
click at [404, 633] on div "scrollable content" at bounding box center [612, 628] width 717 height 121
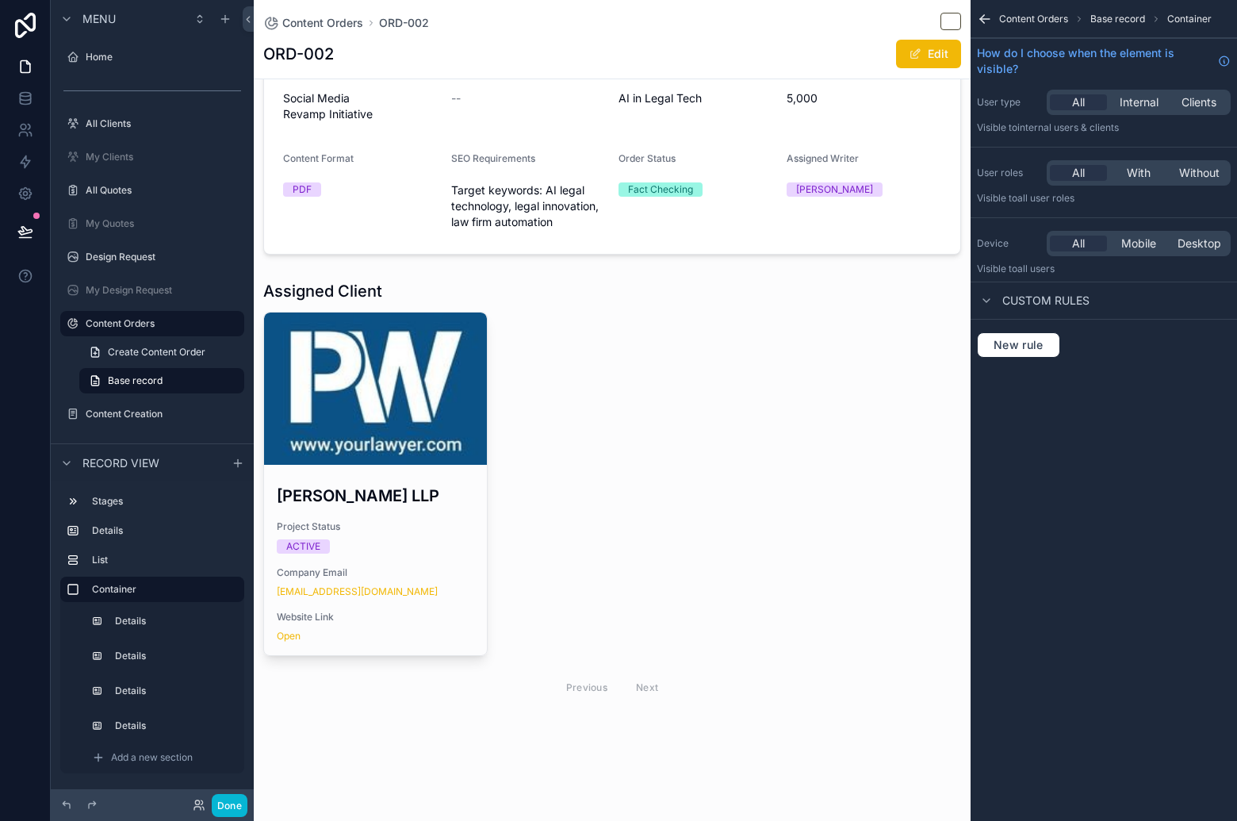
scroll to position [17, 0]
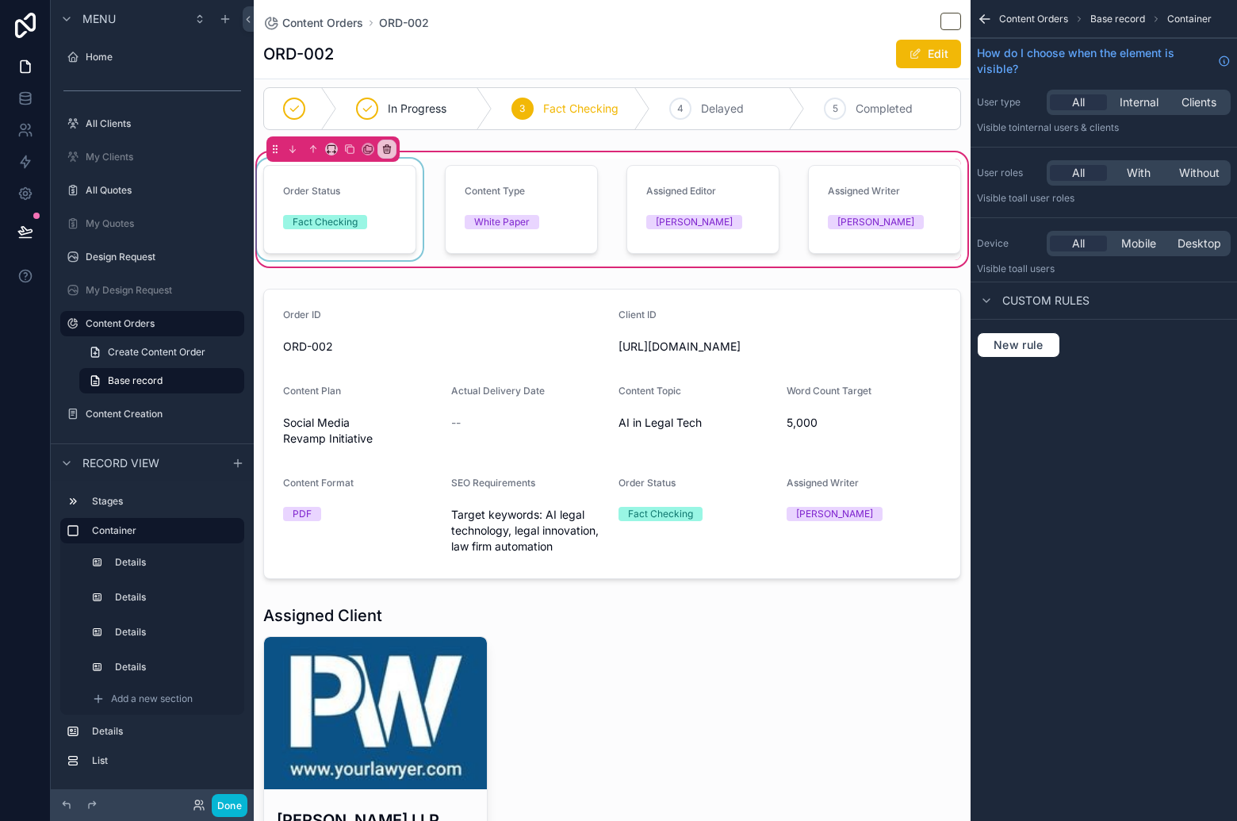
click at [371, 233] on div "scrollable content" at bounding box center [340, 209] width 172 height 101
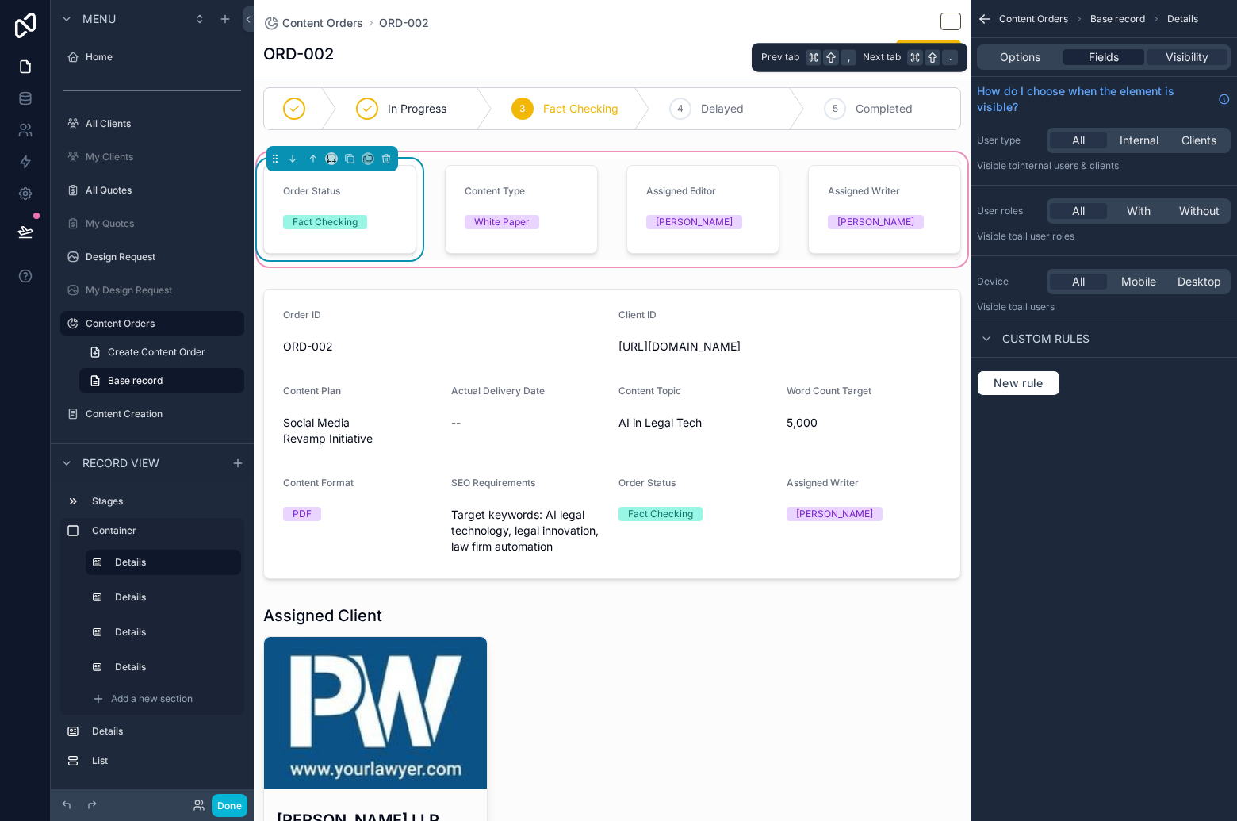
click at [1094, 64] on span "Fields" at bounding box center [1104, 57] width 30 height 16
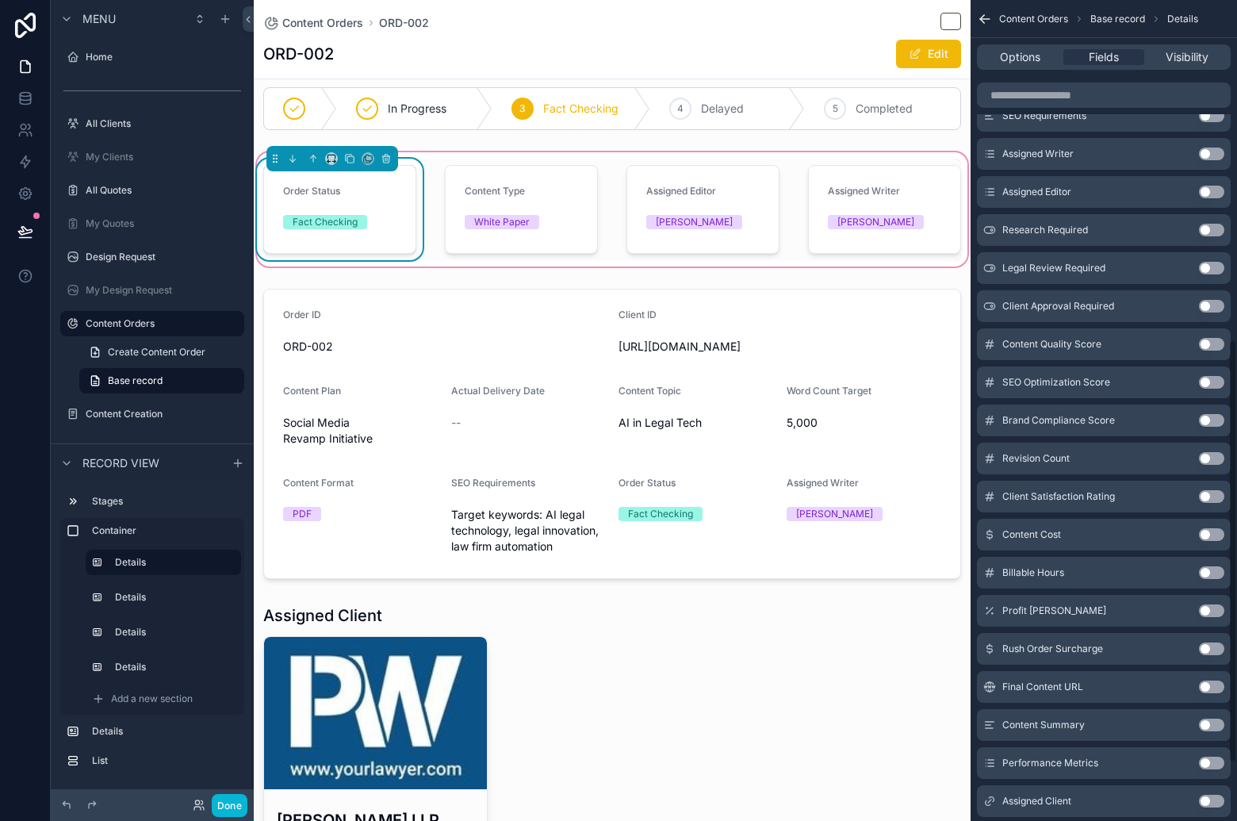
scroll to position [660, 0]
click at [1206, 532] on button "Use setting" at bounding box center [1211, 533] width 25 height 13
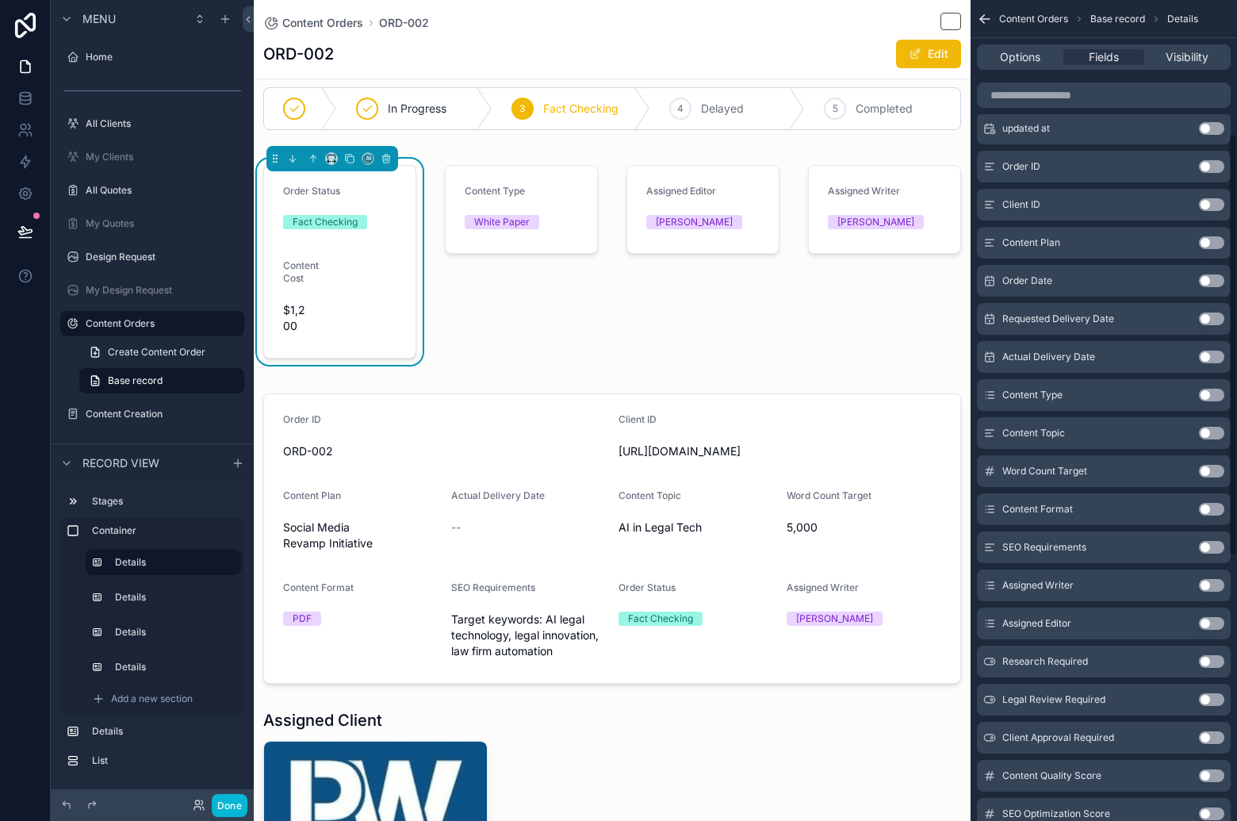
scroll to position [0, 0]
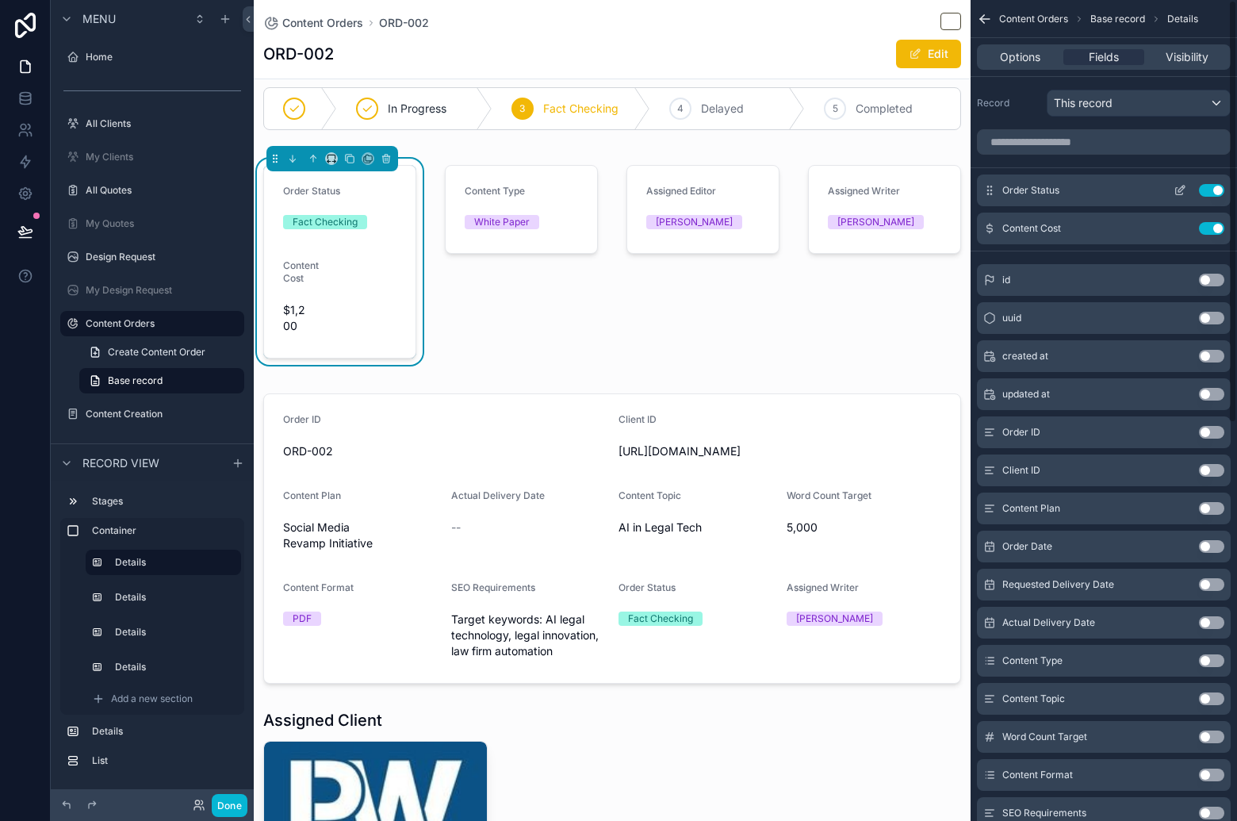
click at [1216, 193] on button "Use setting" at bounding box center [1211, 190] width 25 height 13
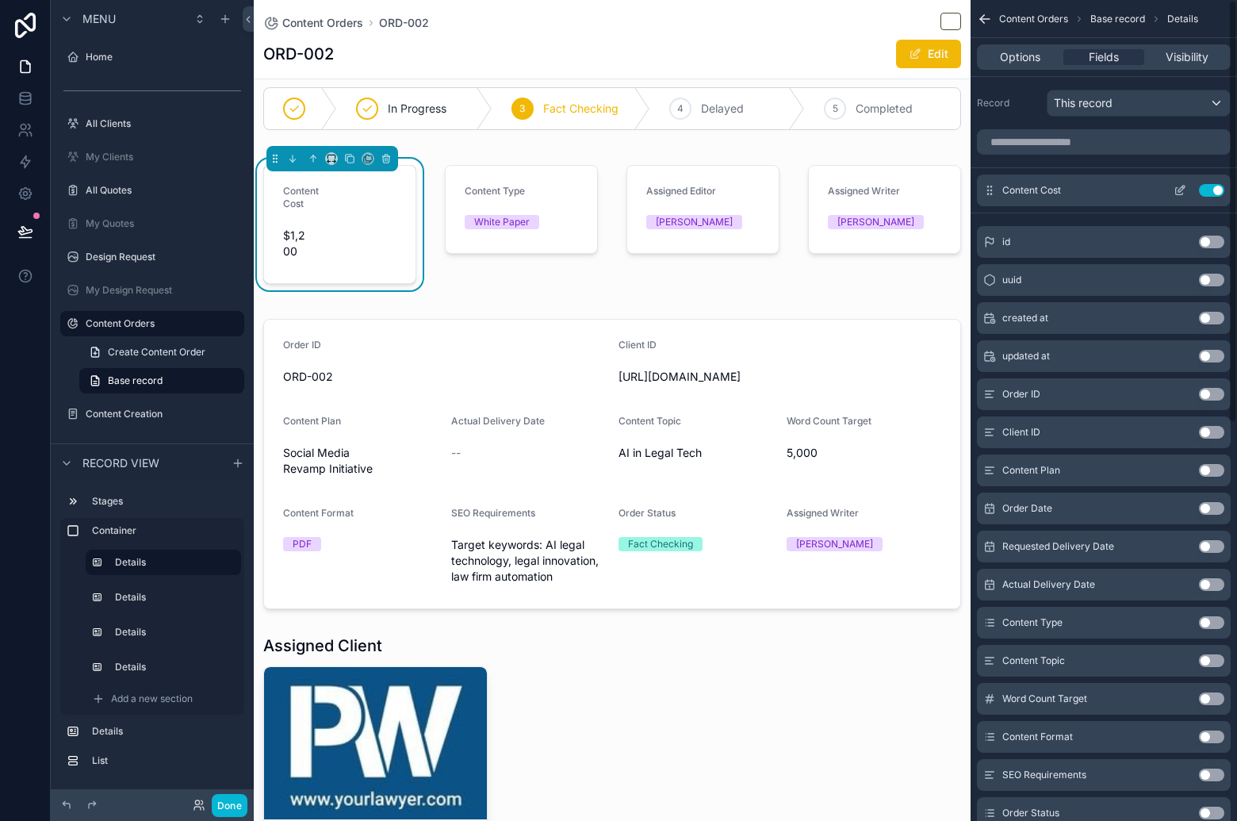
click at [1176, 188] on icon "scrollable content" at bounding box center [1179, 191] width 7 height 7
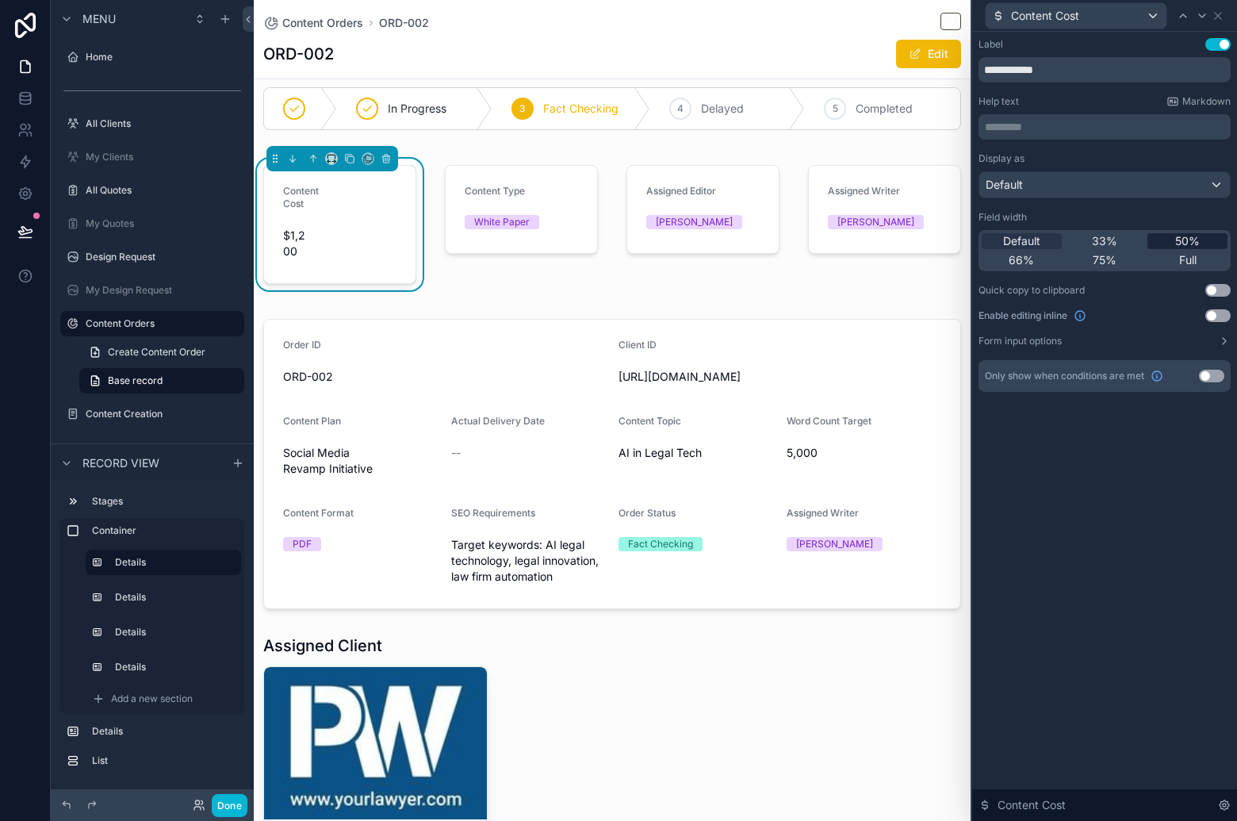
drag, startPoint x: 1203, startPoint y: 259, endPoint x: 1203, endPoint y: 235, distance: 24.6
click at [1203, 258] on div "Full" at bounding box center [1187, 260] width 80 height 16
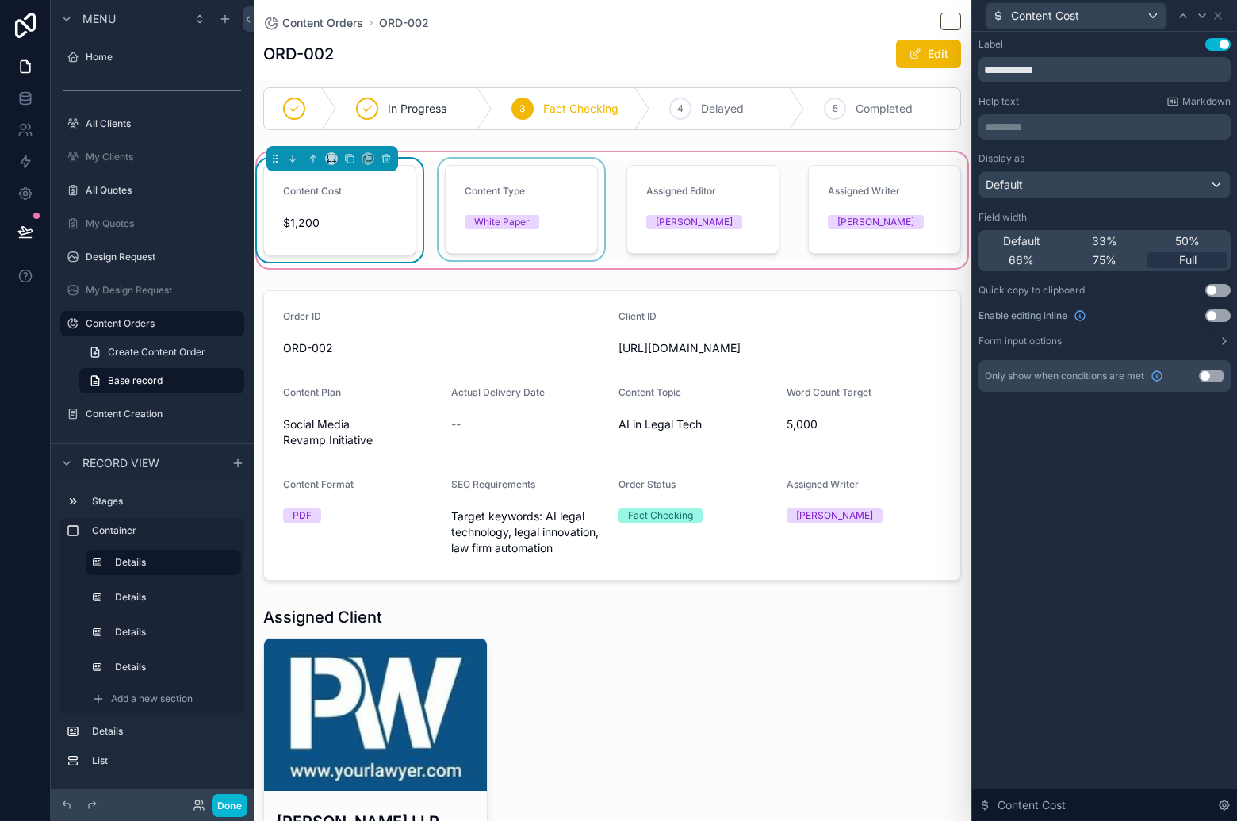
click at [496, 178] on div "scrollable content" at bounding box center [521, 210] width 172 height 103
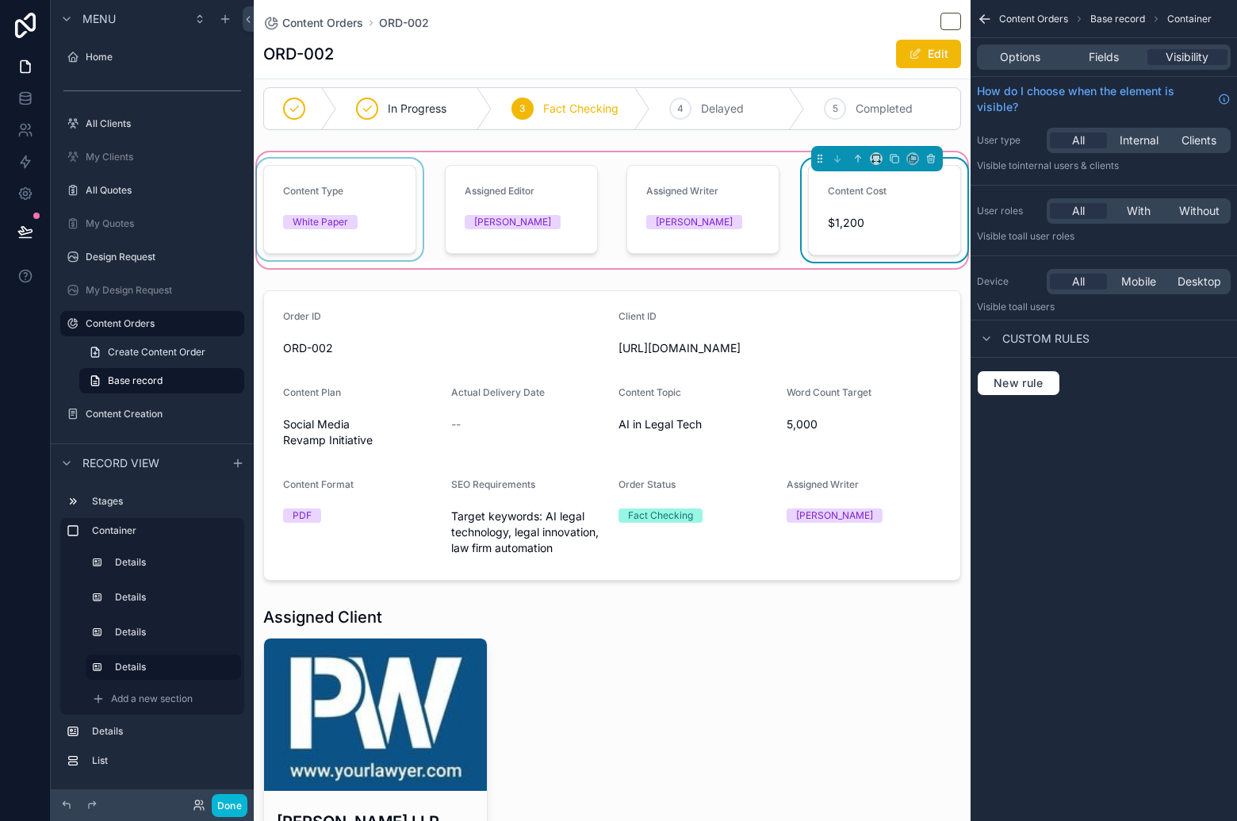
click at [367, 223] on div "scrollable content" at bounding box center [340, 210] width 172 height 103
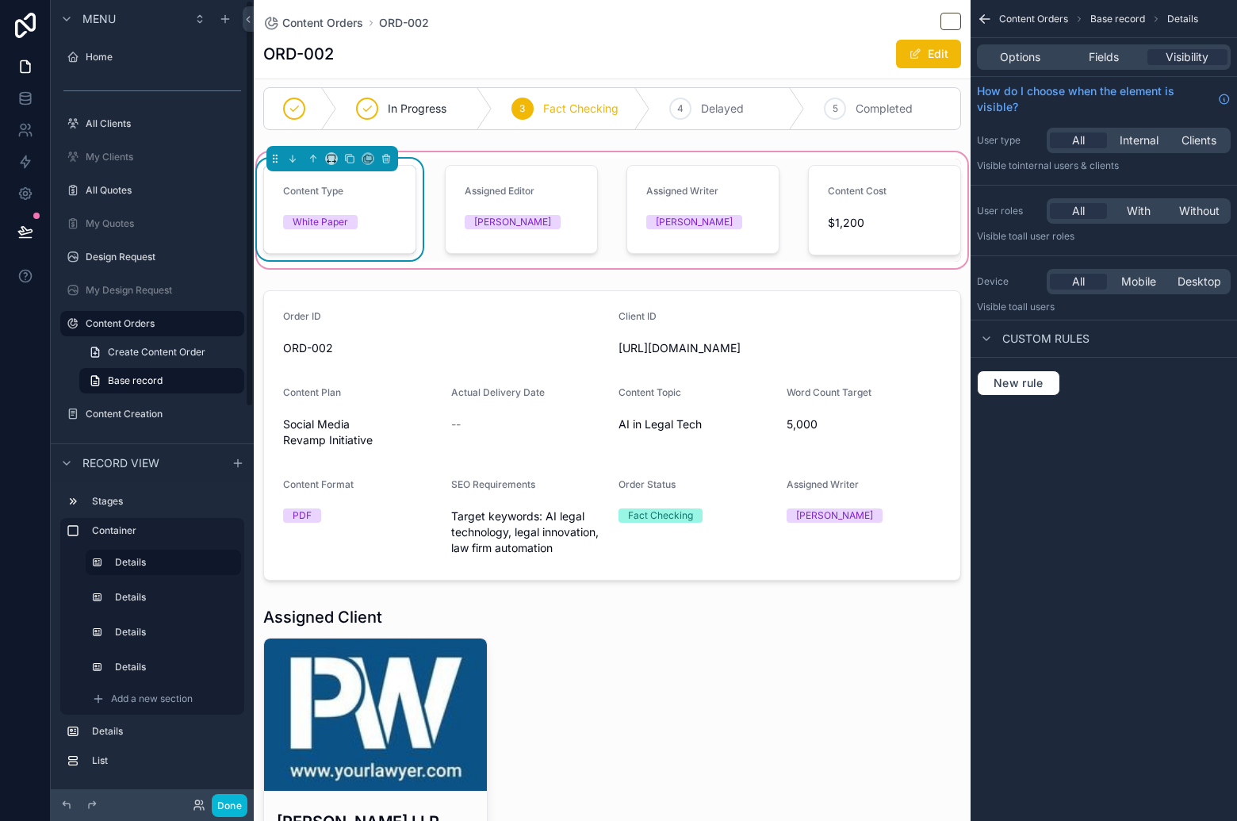
click at [364, 193] on div "Content Type" at bounding box center [353, 194] width 140 height 19
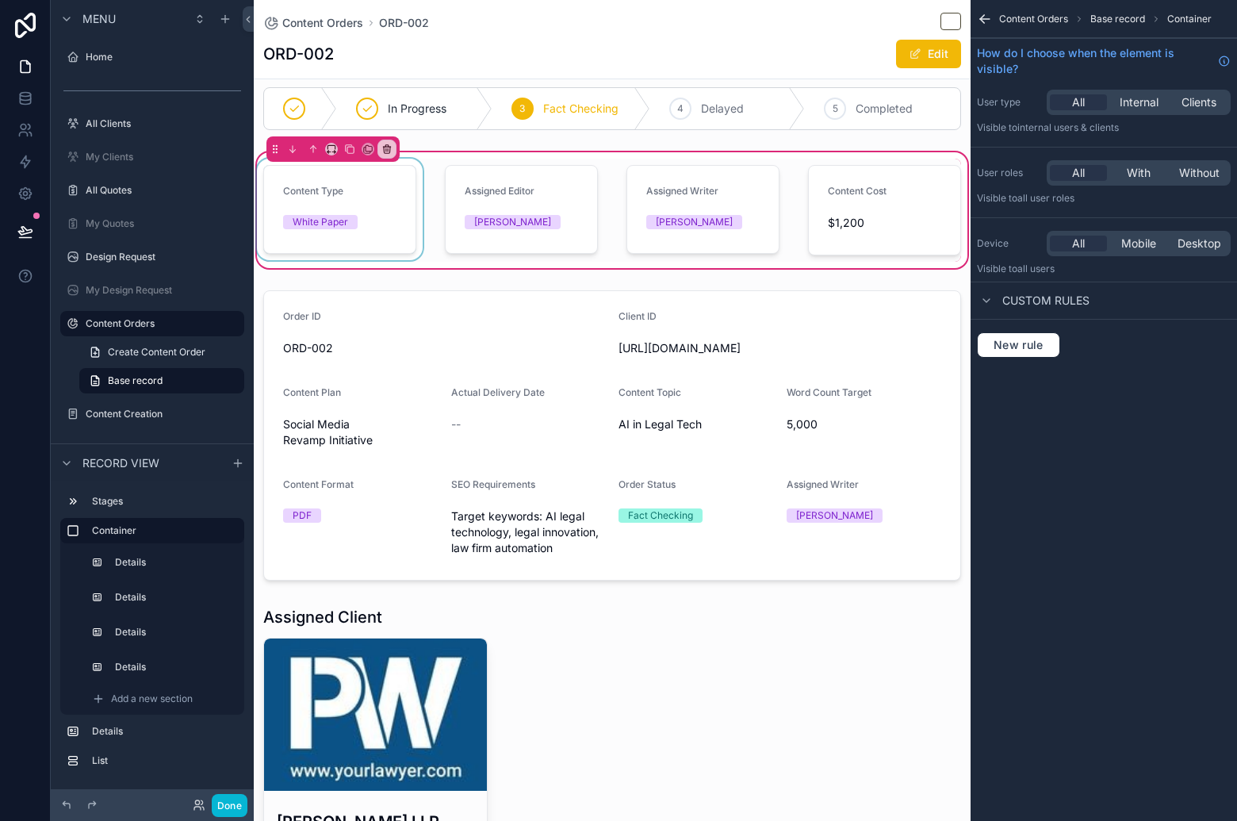
click at [391, 191] on div "scrollable content" at bounding box center [340, 210] width 172 height 103
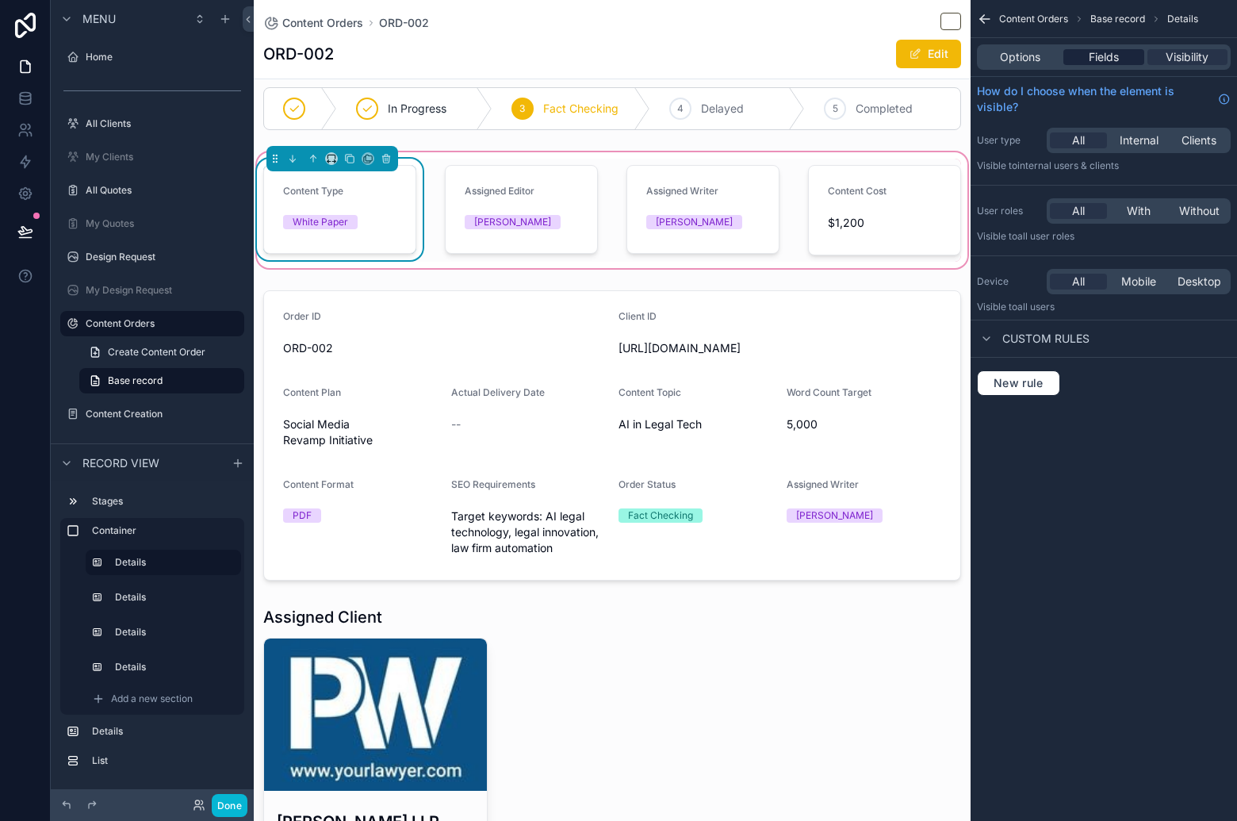
click at [1099, 62] on span "Fields" at bounding box center [1104, 57] width 30 height 16
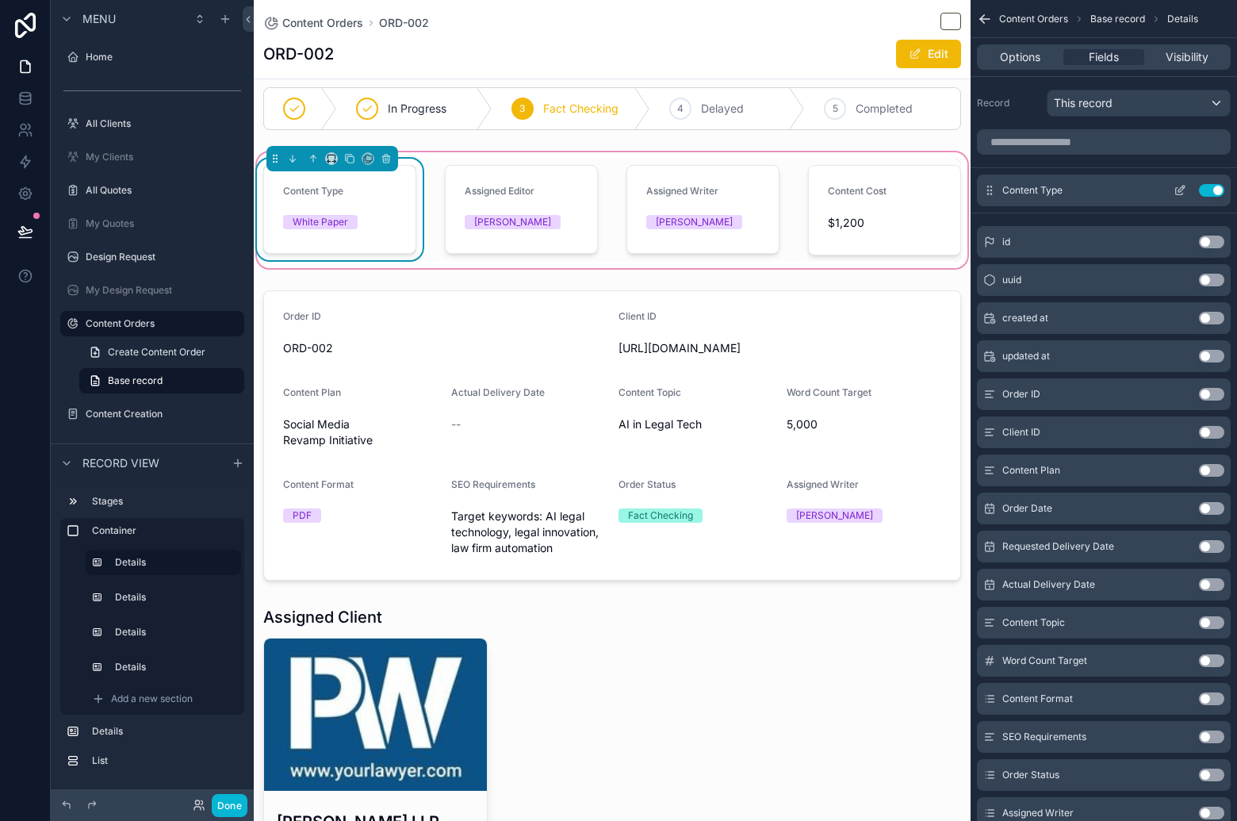
click at [1183, 192] on icon "scrollable content" at bounding box center [1180, 190] width 13 height 13
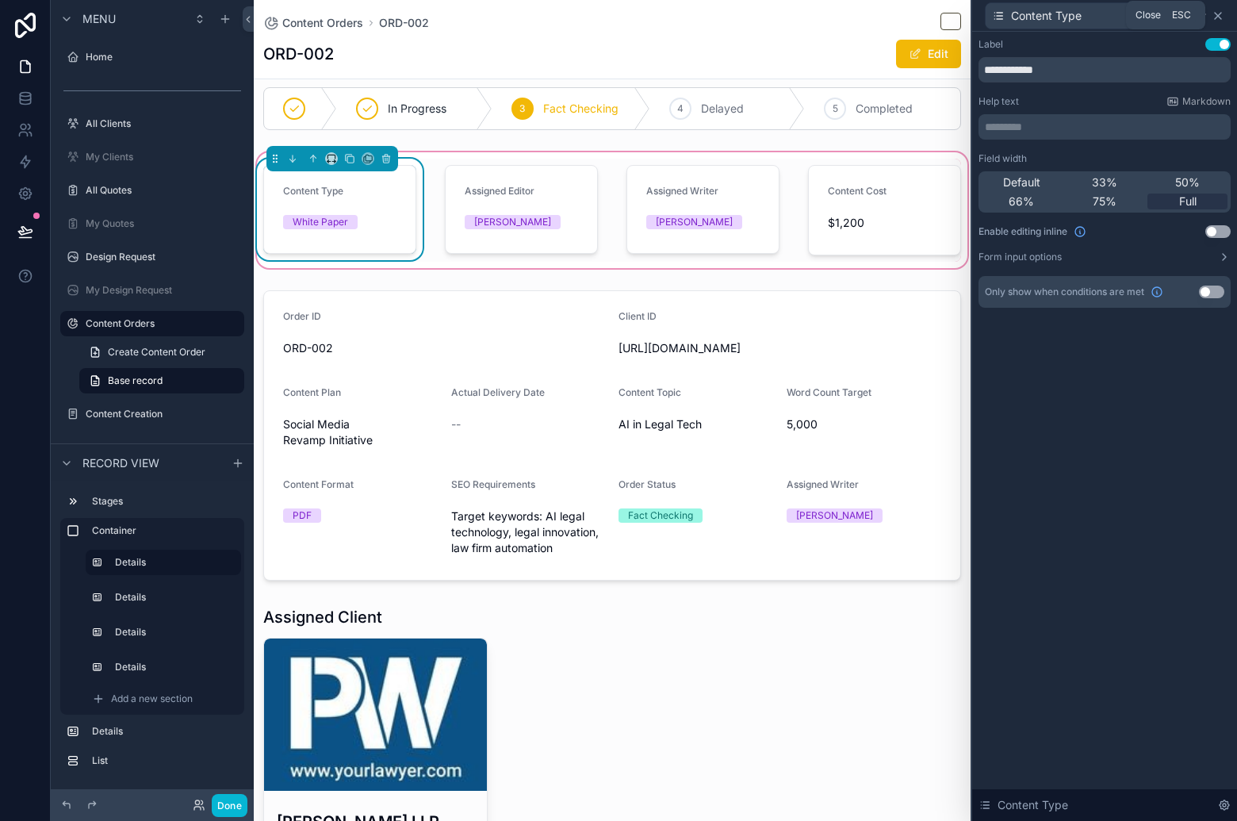
click at [1220, 16] on icon at bounding box center [1218, 16] width 13 height 13
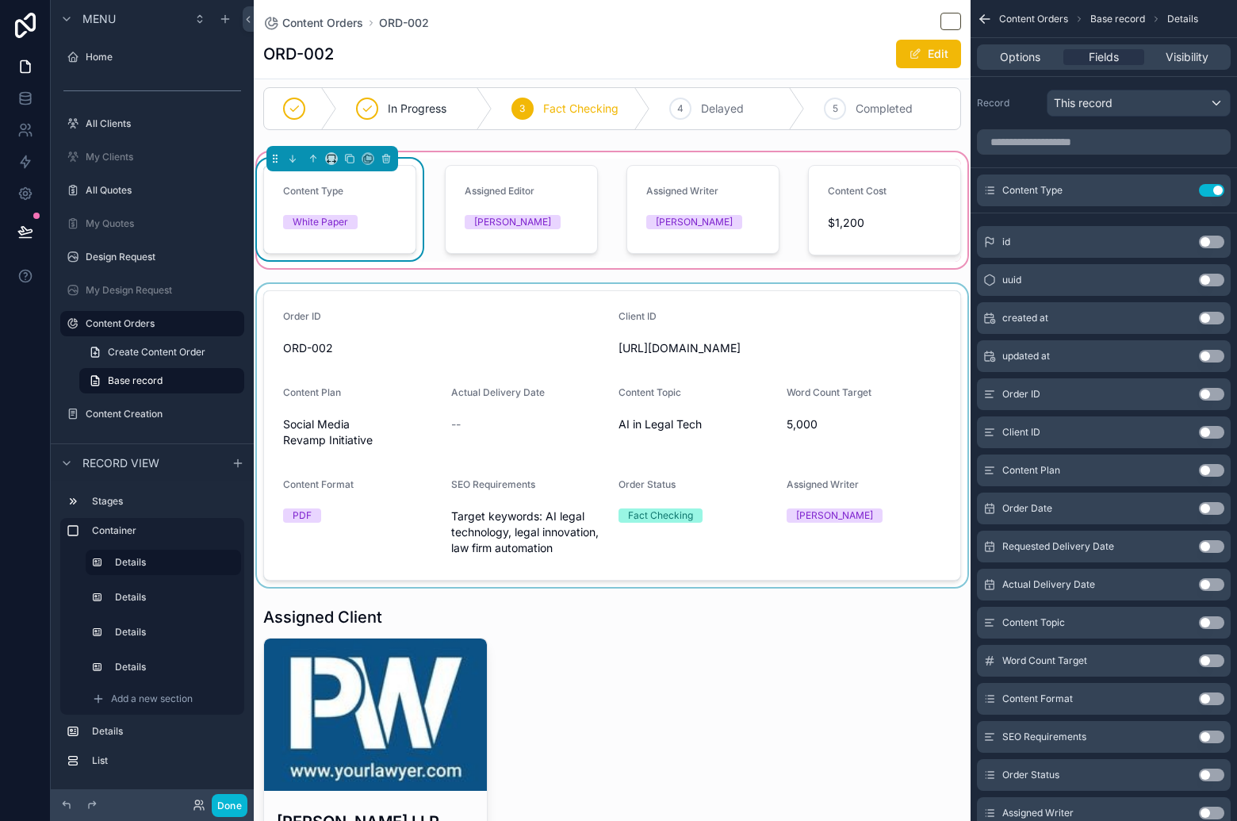
click at [617, 335] on div "scrollable content" at bounding box center [612, 435] width 717 height 303
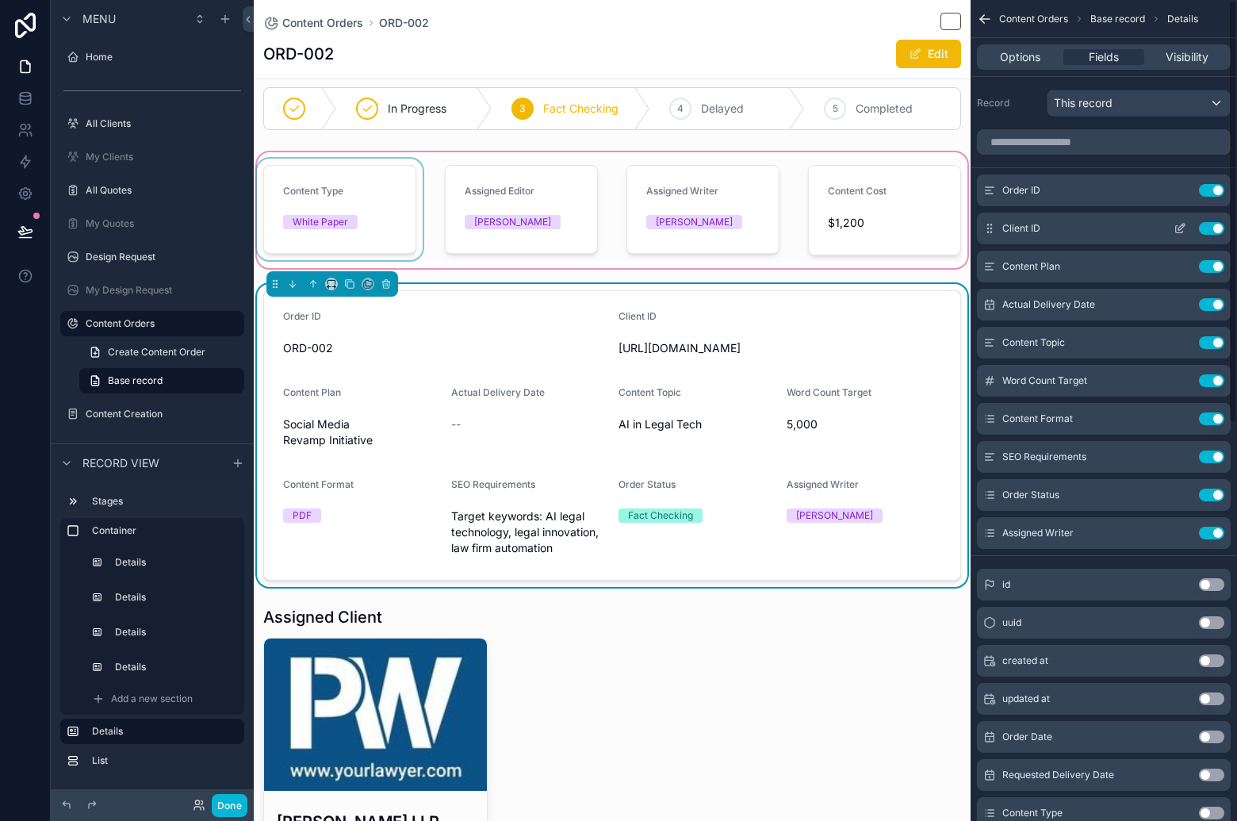
drag, startPoint x: 1214, startPoint y: 188, endPoint x: 1224, endPoint y: 192, distance: 11.0
click at [1214, 188] on button "Use setting" at bounding box center [1211, 190] width 25 height 13
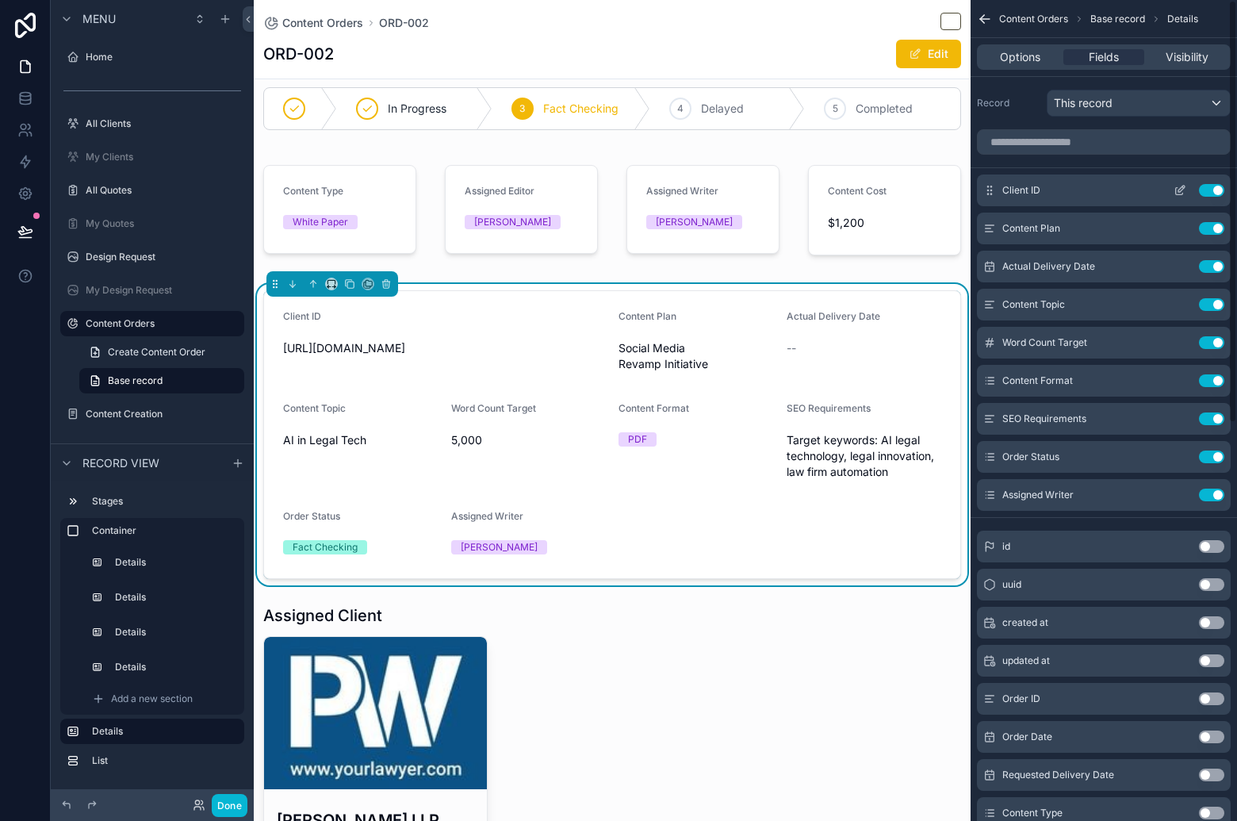
click at [1218, 190] on button "Use setting" at bounding box center [1211, 190] width 25 height 13
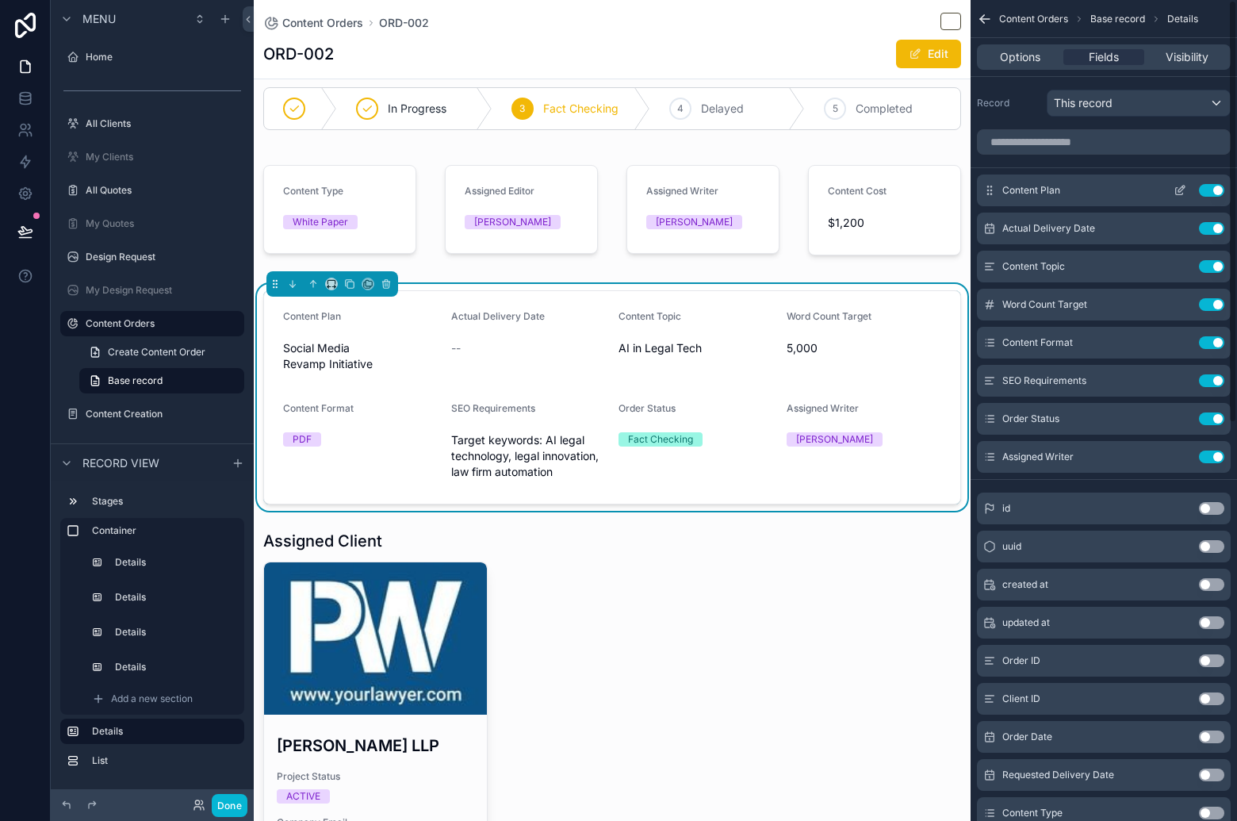
click at [1217, 190] on button "Use setting" at bounding box center [1211, 190] width 25 height 13
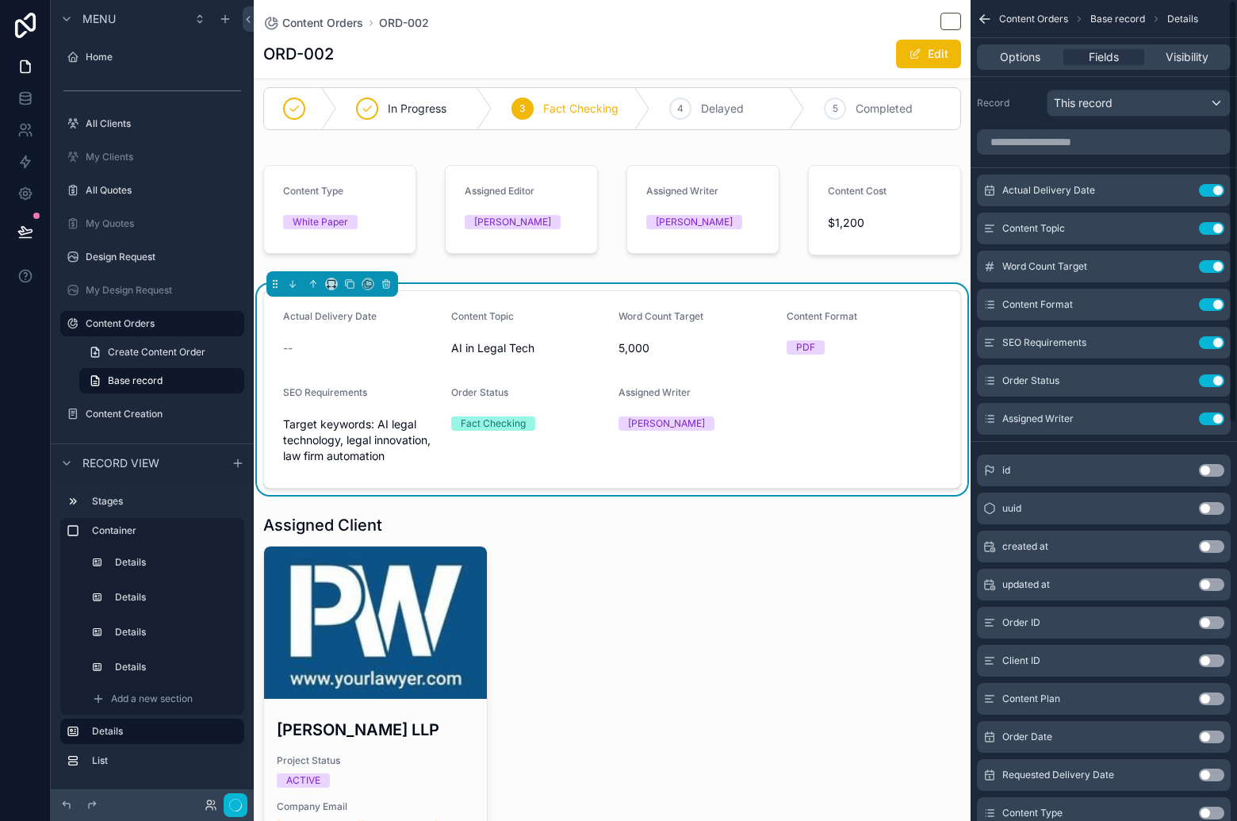
click at [1217, 190] on button "Use setting" at bounding box center [1211, 190] width 25 height 13
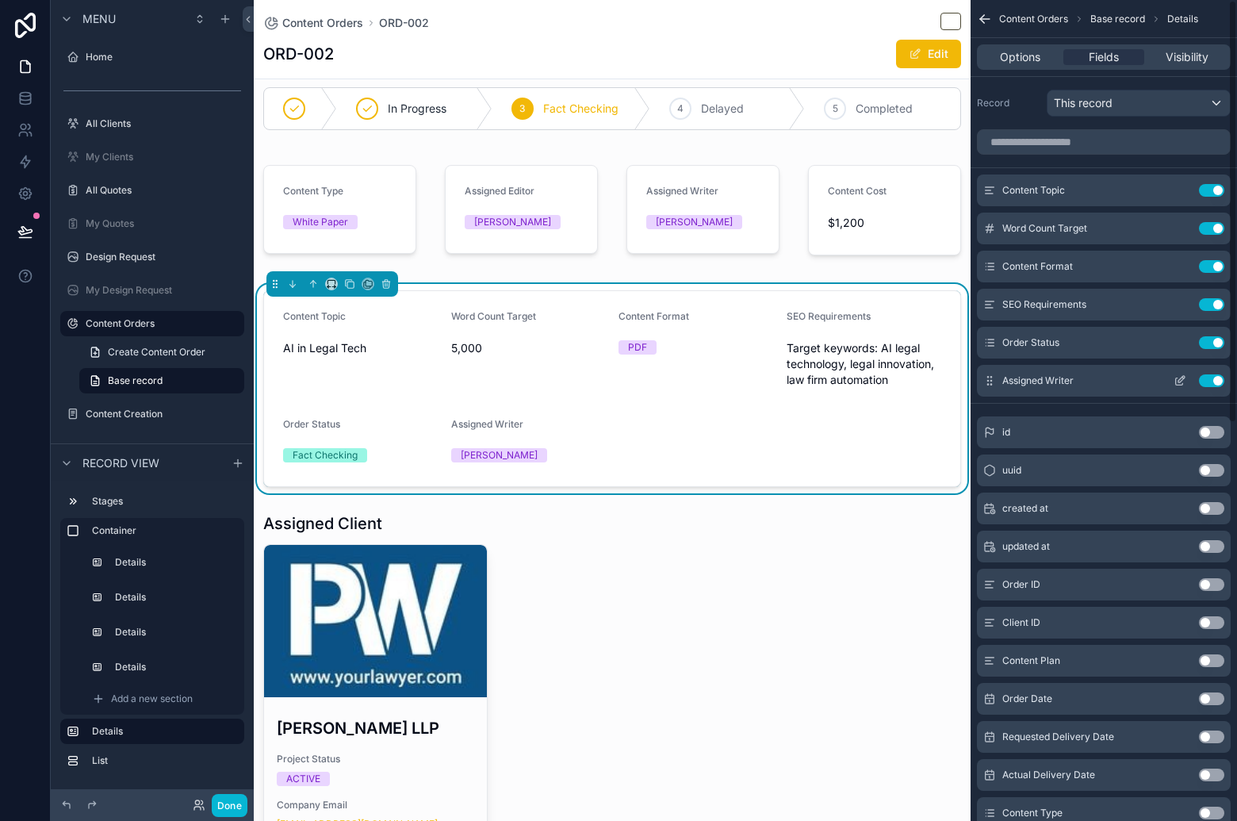
click at [1215, 385] on button "Use setting" at bounding box center [1211, 380] width 25 height 13
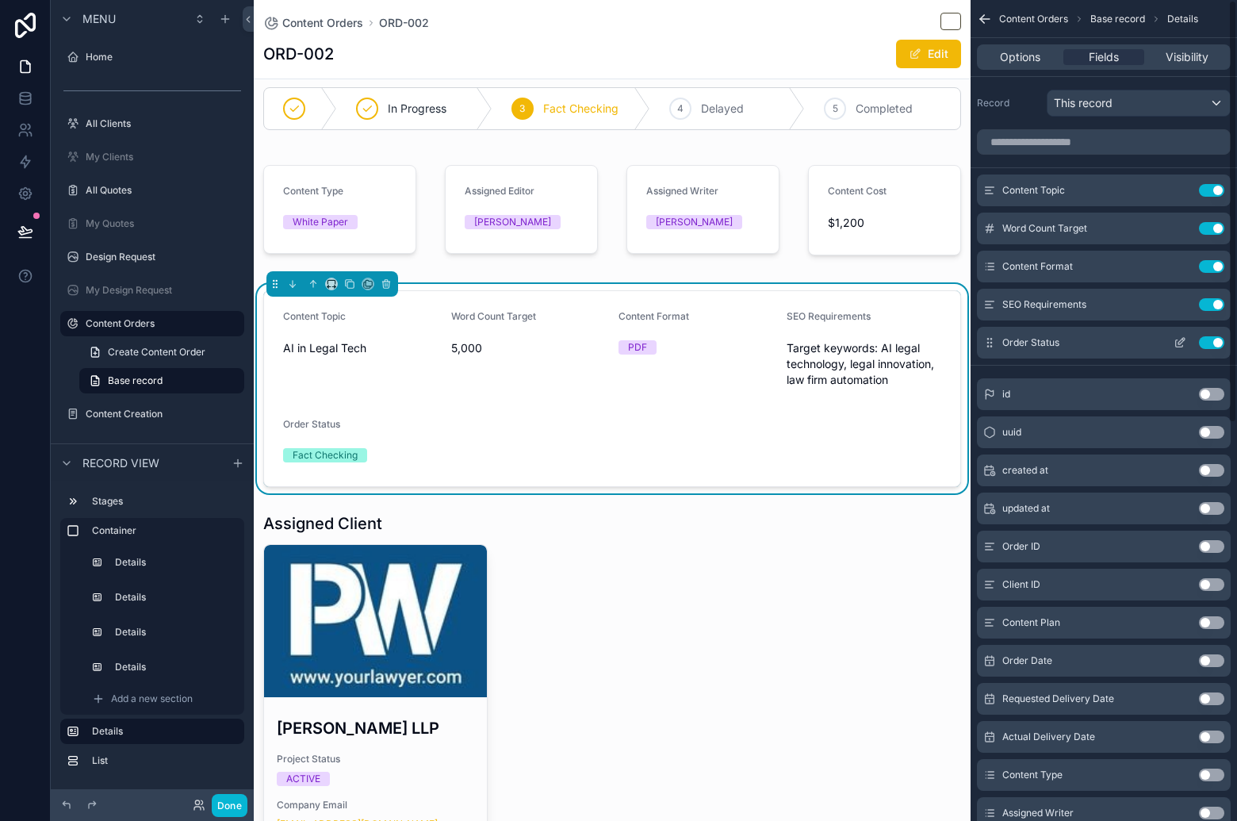
click at [1210, 342] on button "Use setting" at bounding box center [1211, 342] width 25 height 13
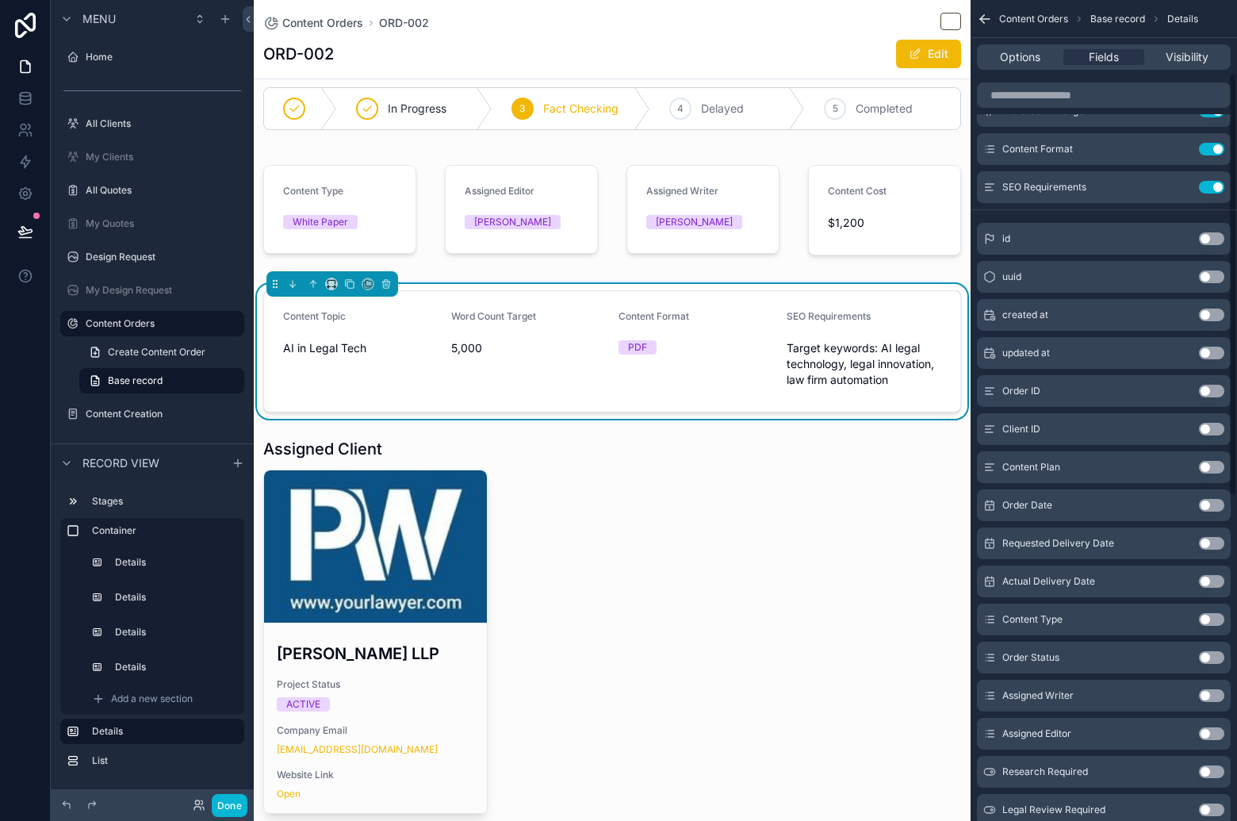
scroll to position [143, 0]
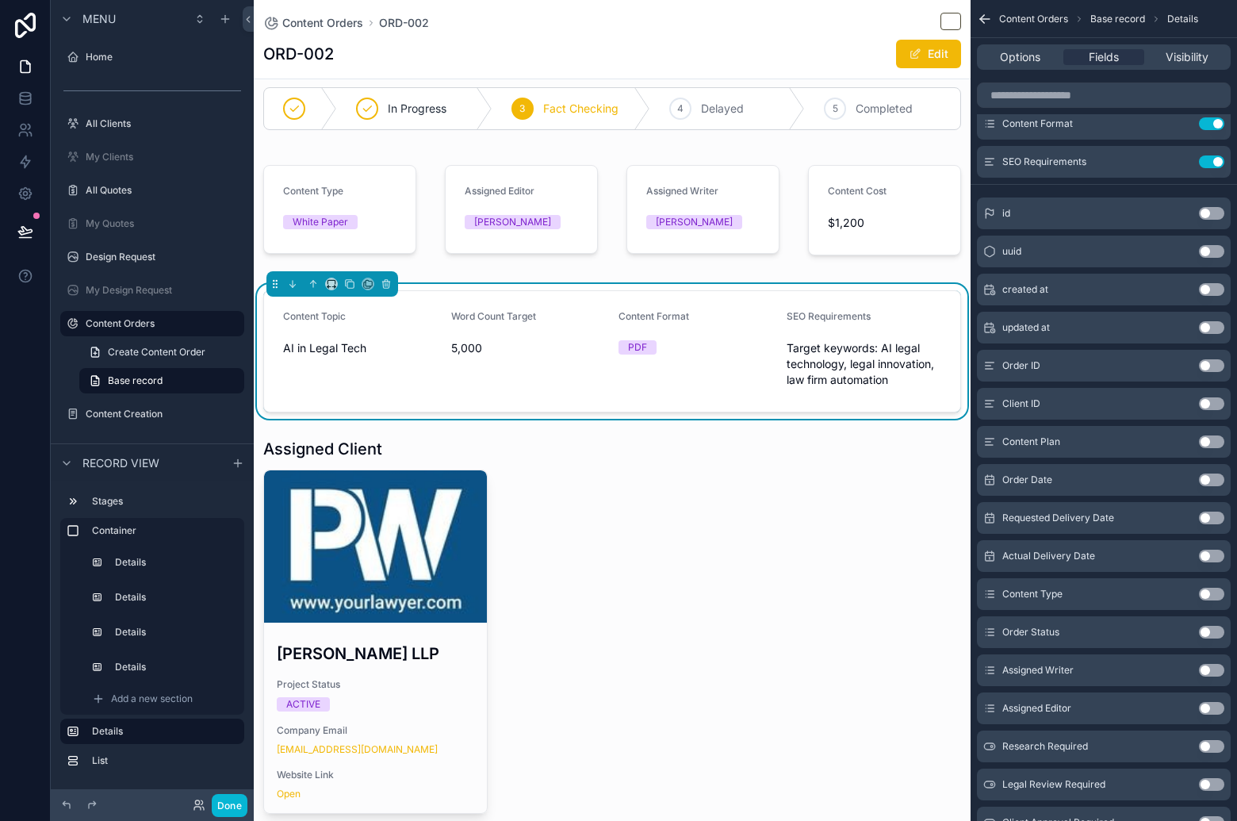
click at [1215, 443] on button "Use setting" at bounding box center [1211, 441] width 25 height 13
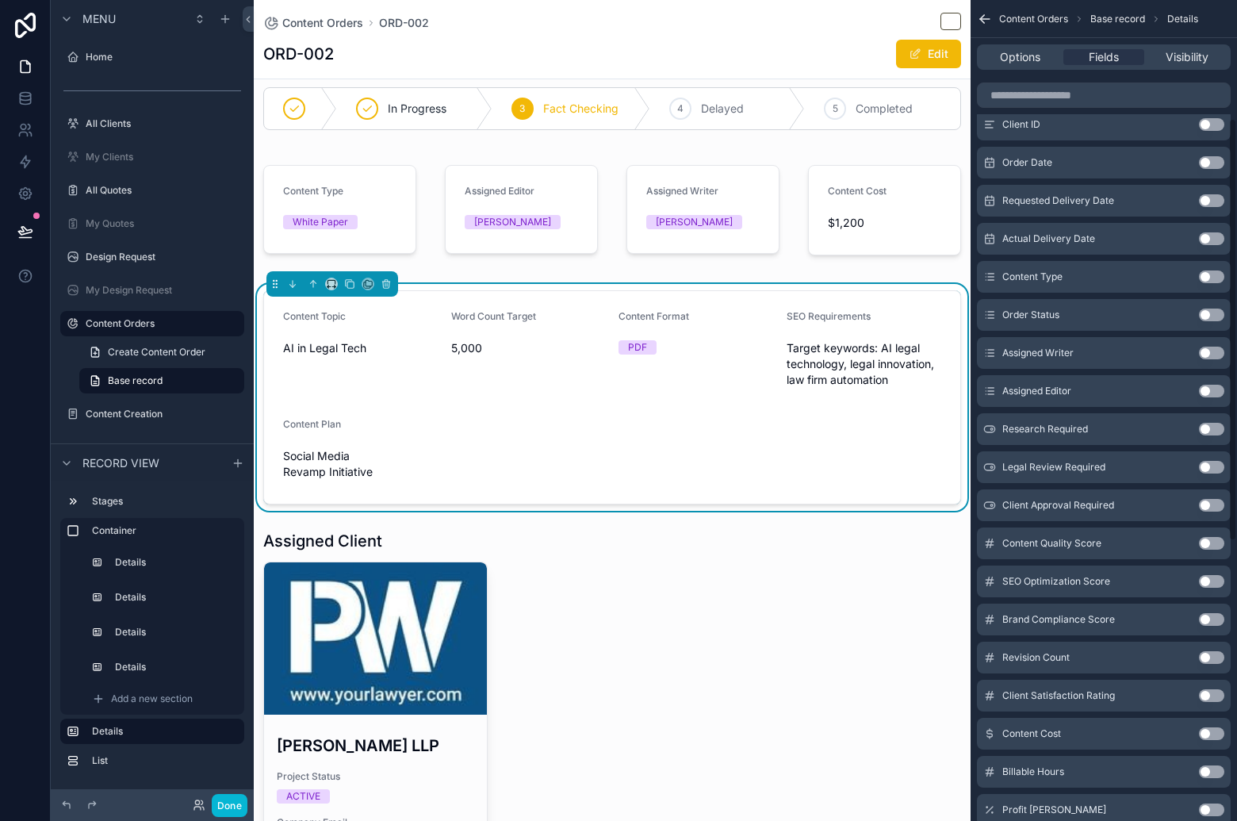
scroll to position [492, 0]
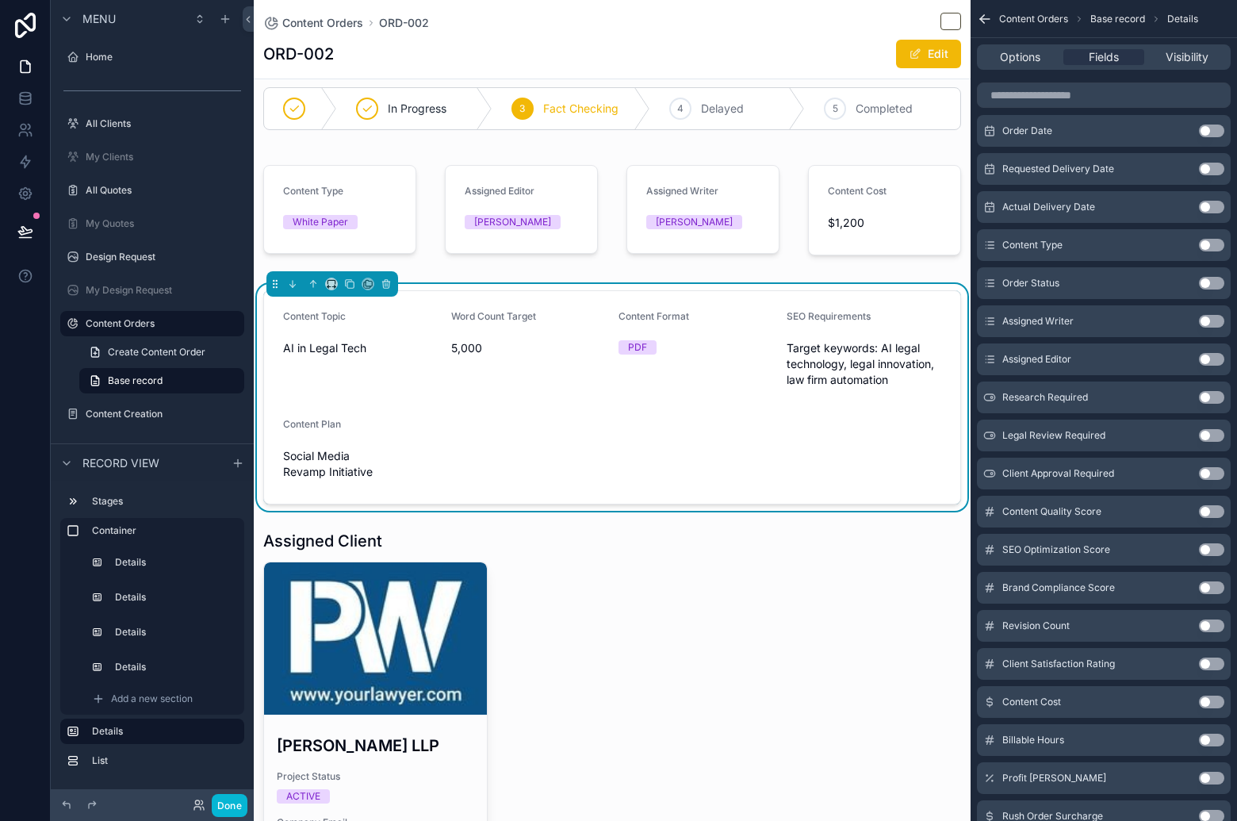
drag, startPoint x: 1205, startPoint y: 396, endPoint x: 1216, endPoint y: 421, distance: 27.7
click at [1205, 396] on button "Use setting" at bounding box center [1211, 397] width 25 height 13
drag, startPoint x: 1208, startPoint y: 396, endPoint x: 1212, endPoint y: 431, distance: 34.3
click at [1208, 396] on button "Use setting" at bounding box center [1211, 398] width 25 height 13
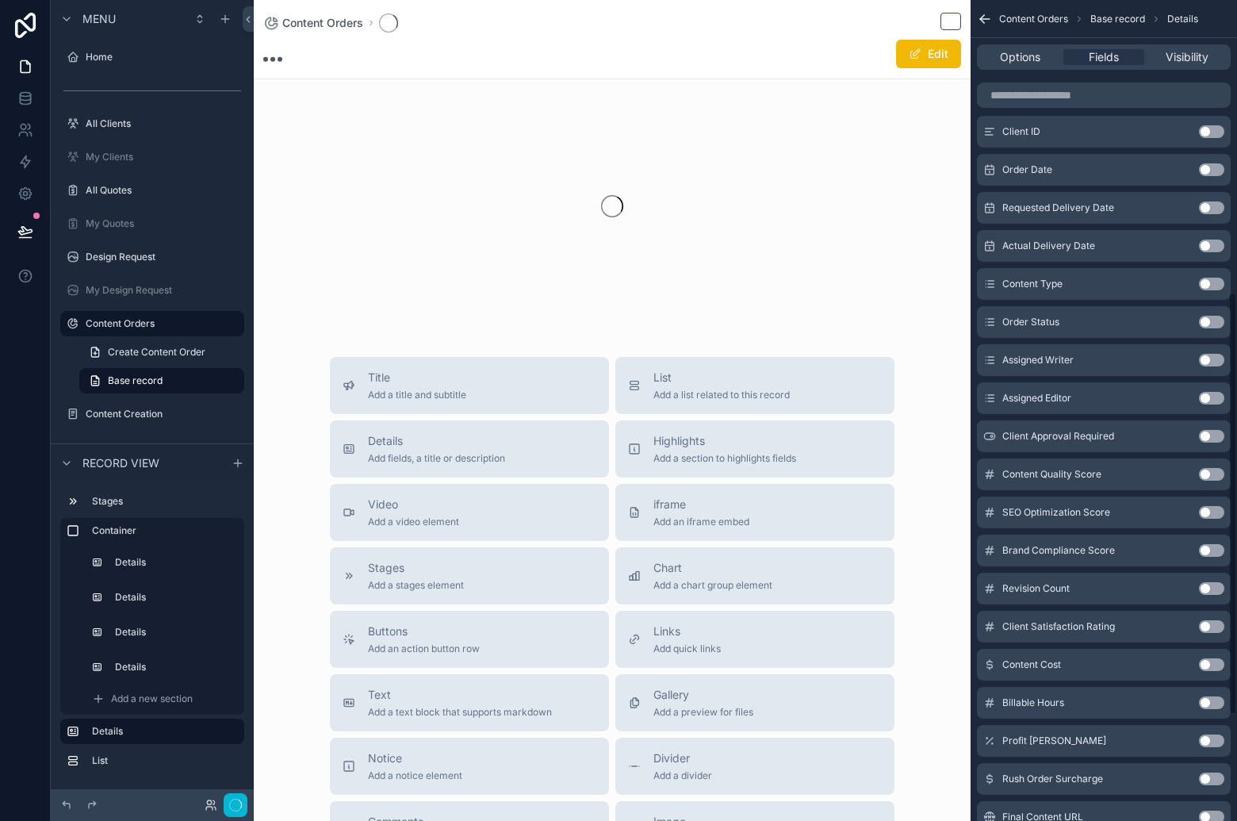
scroll to position [568, 0]
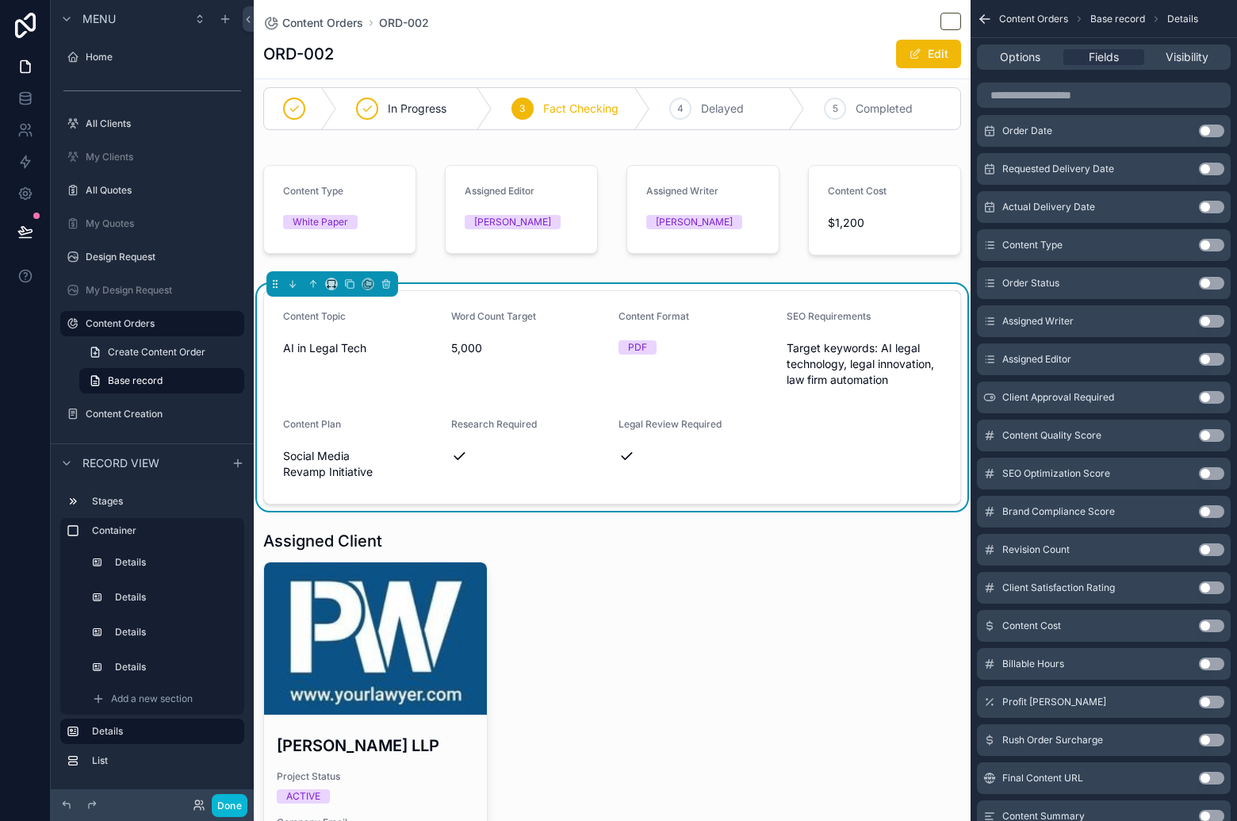
click at [1211, 398] on button "Use setting" at bounding box center [1211, 397] width 25 height 13
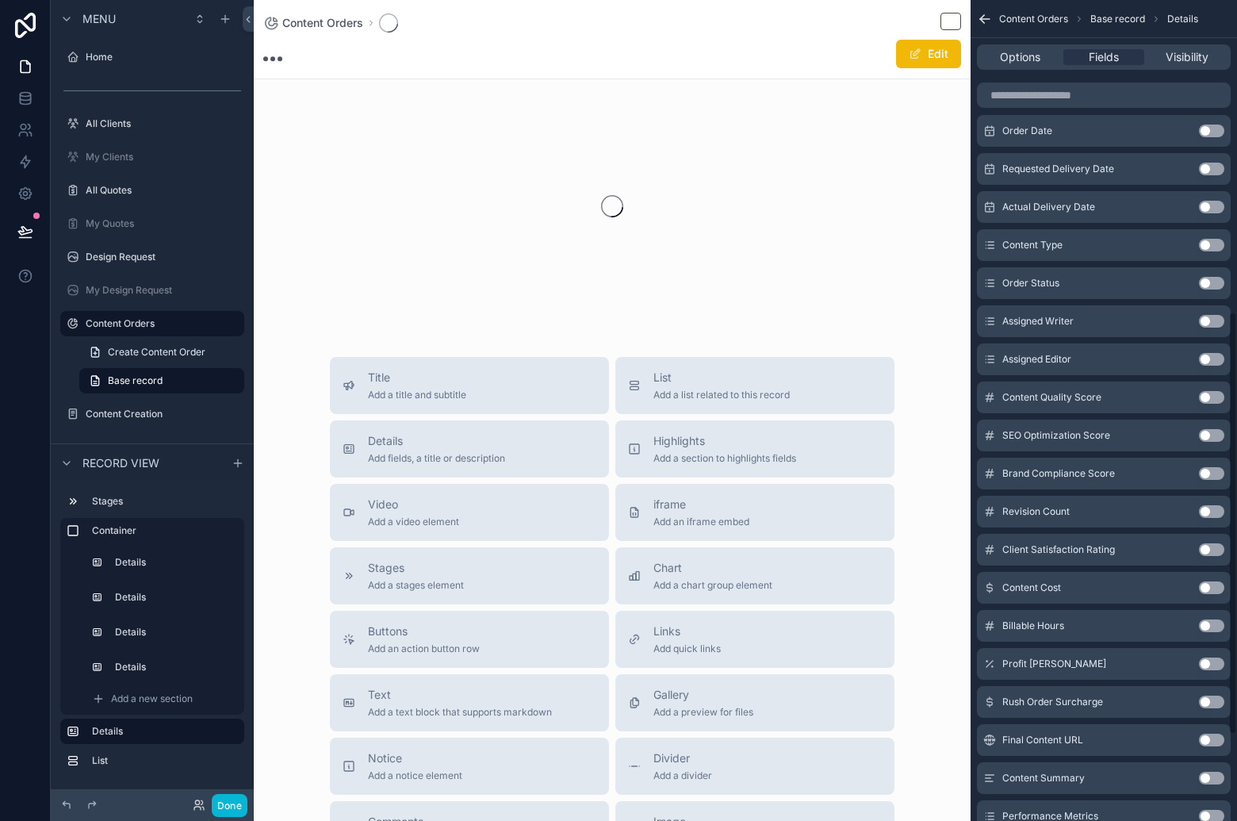
click at [1214, 395] on button "Use setting" at bounding box center [1211, 397] width 25 height 13
click at [1215, 396] on button "Use setting" at bounding box center [1211, 397] width 25 height 13
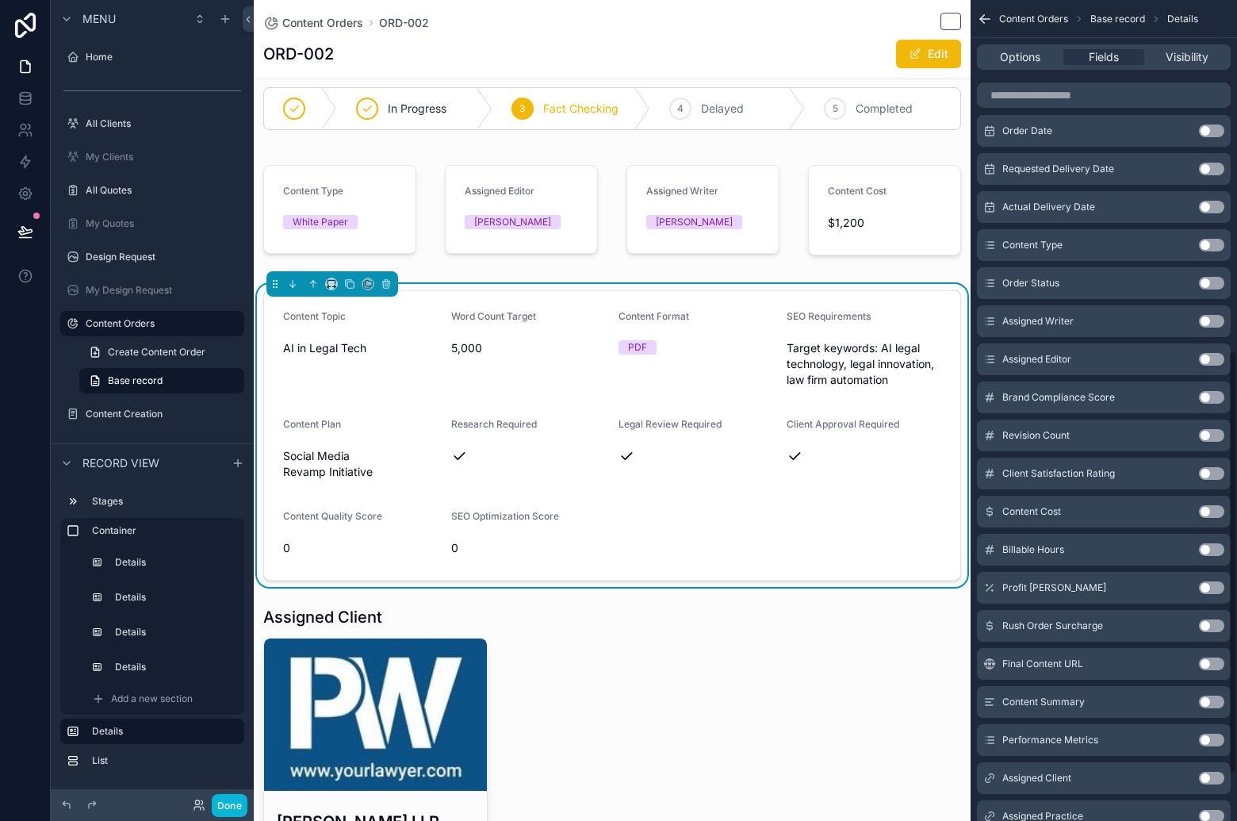
click at [1214, 398] on button "Use setting" at bounding box center [1211, 397] width 25 height 13
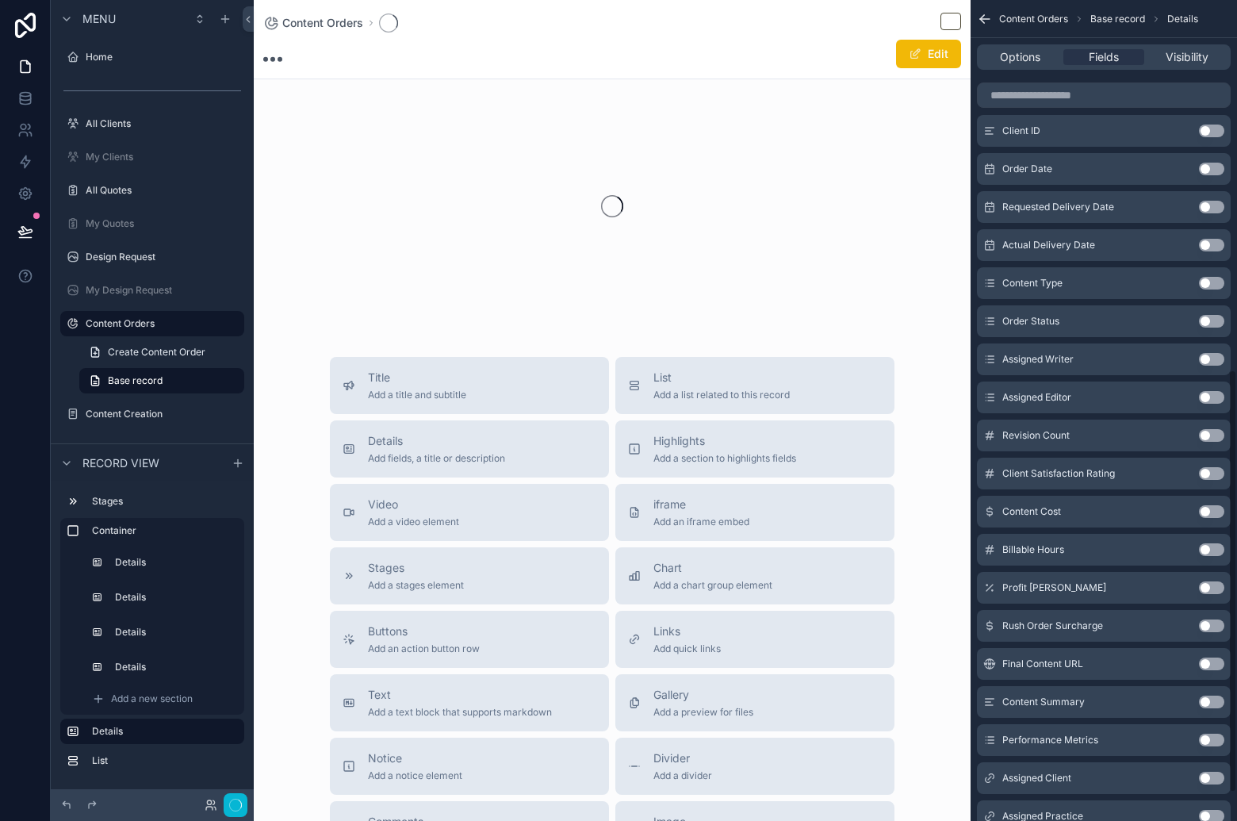
scroll to position [719, 0]
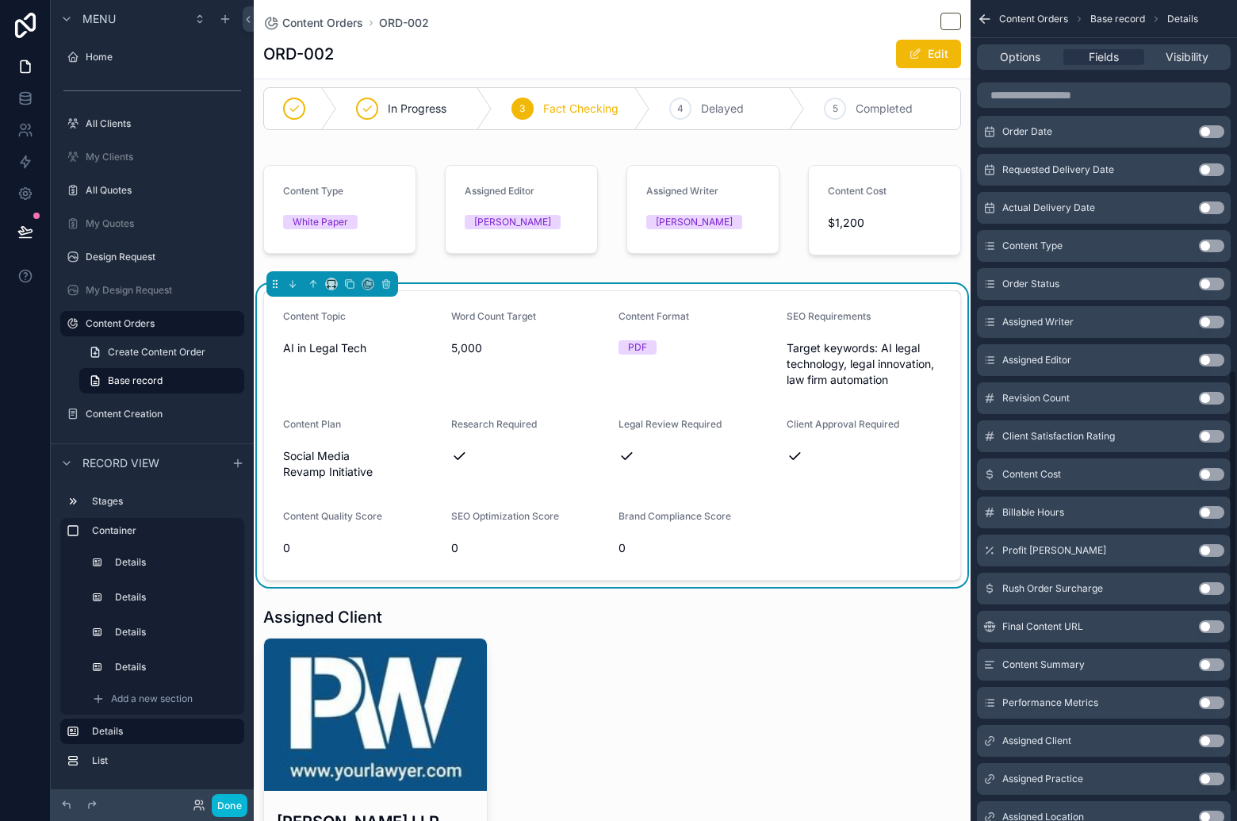
click at [1212, 396] on button "Use setting" at bounding box center [1211, 398] width 25 height 13
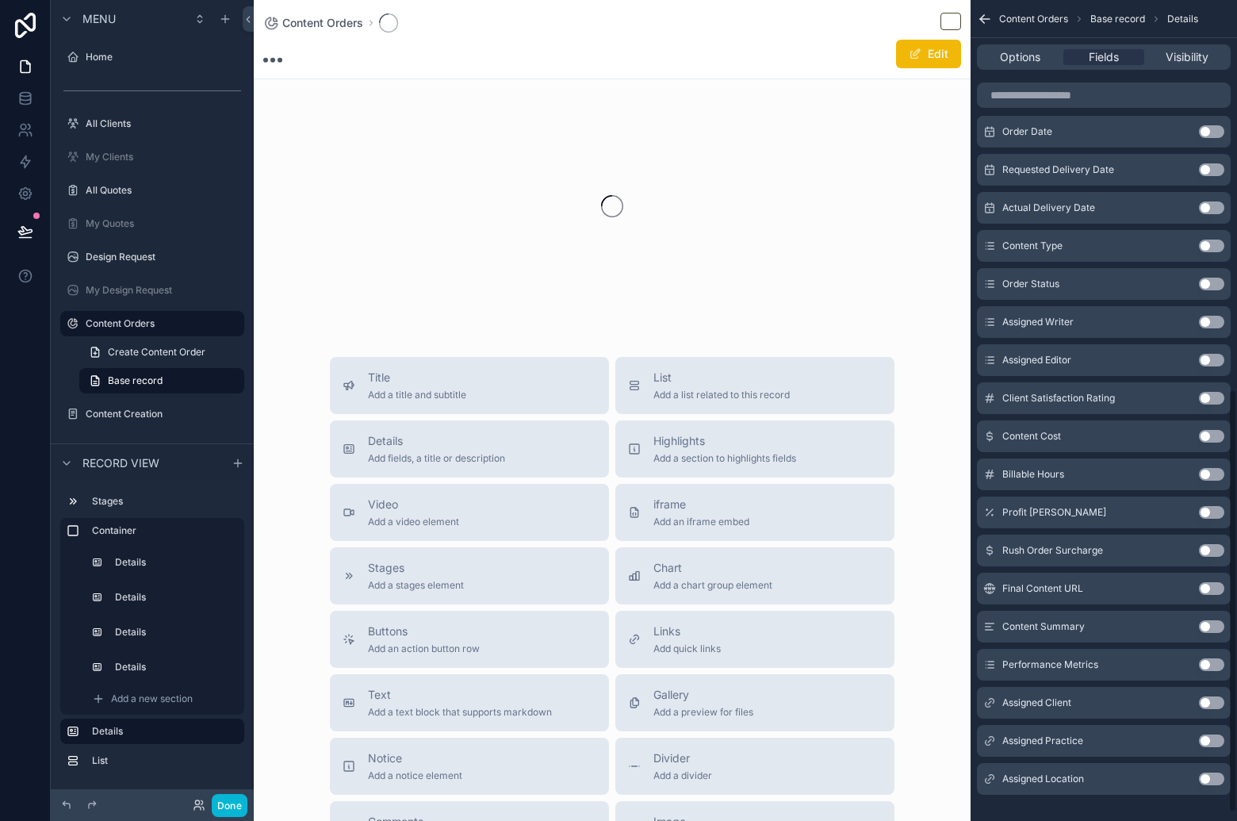
click at [1213, 396] on button "Use setting" at bounding box center [1211, 398] width 25 height 13
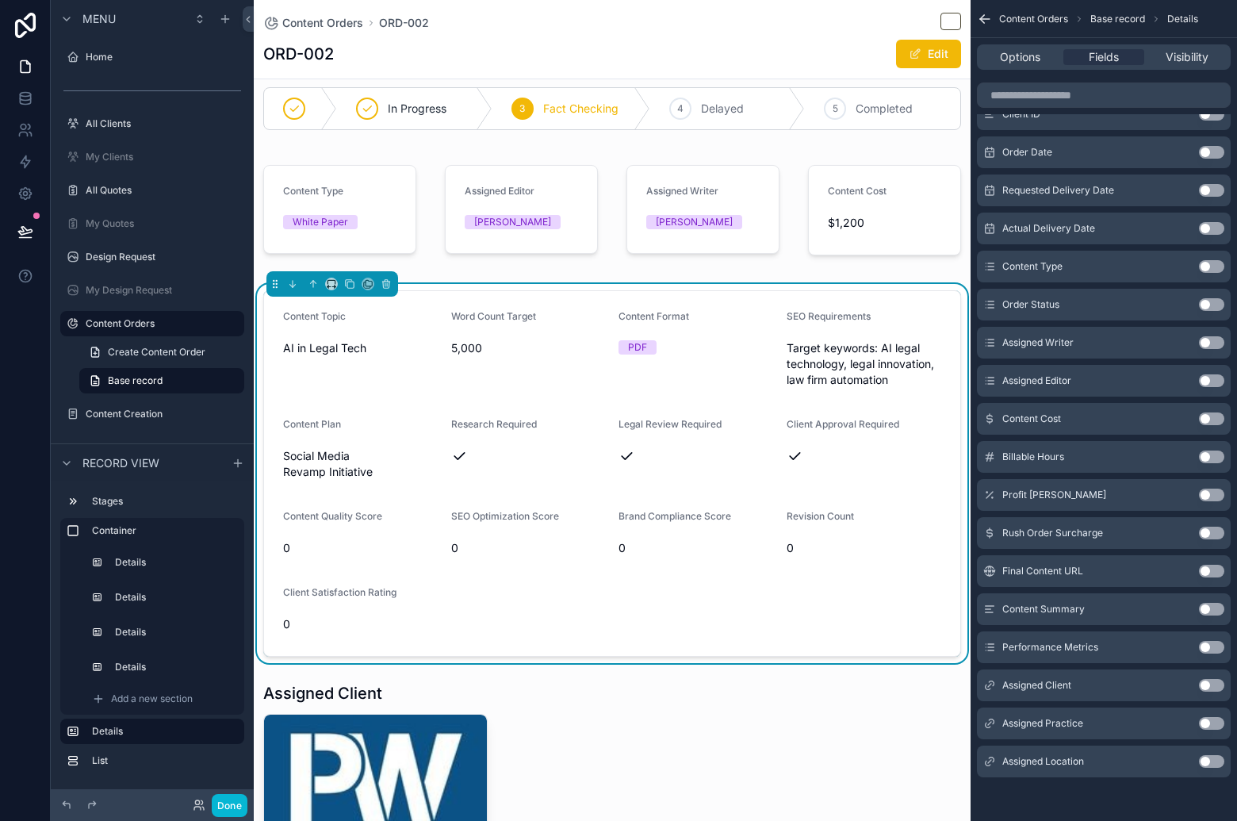
click at [1212, 460] on button "Use setting" at bounding box center [1211, 456] width 25 height 13
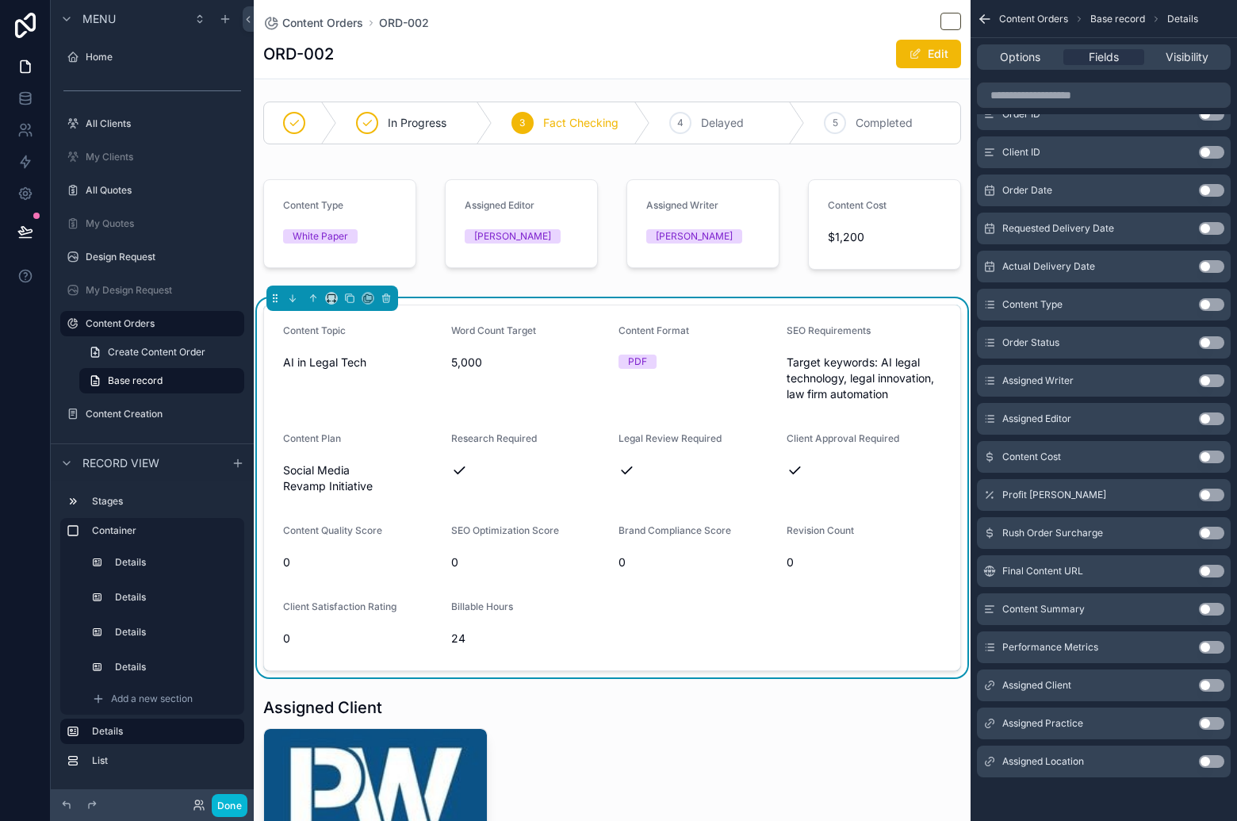
scroll to position [0, 0]
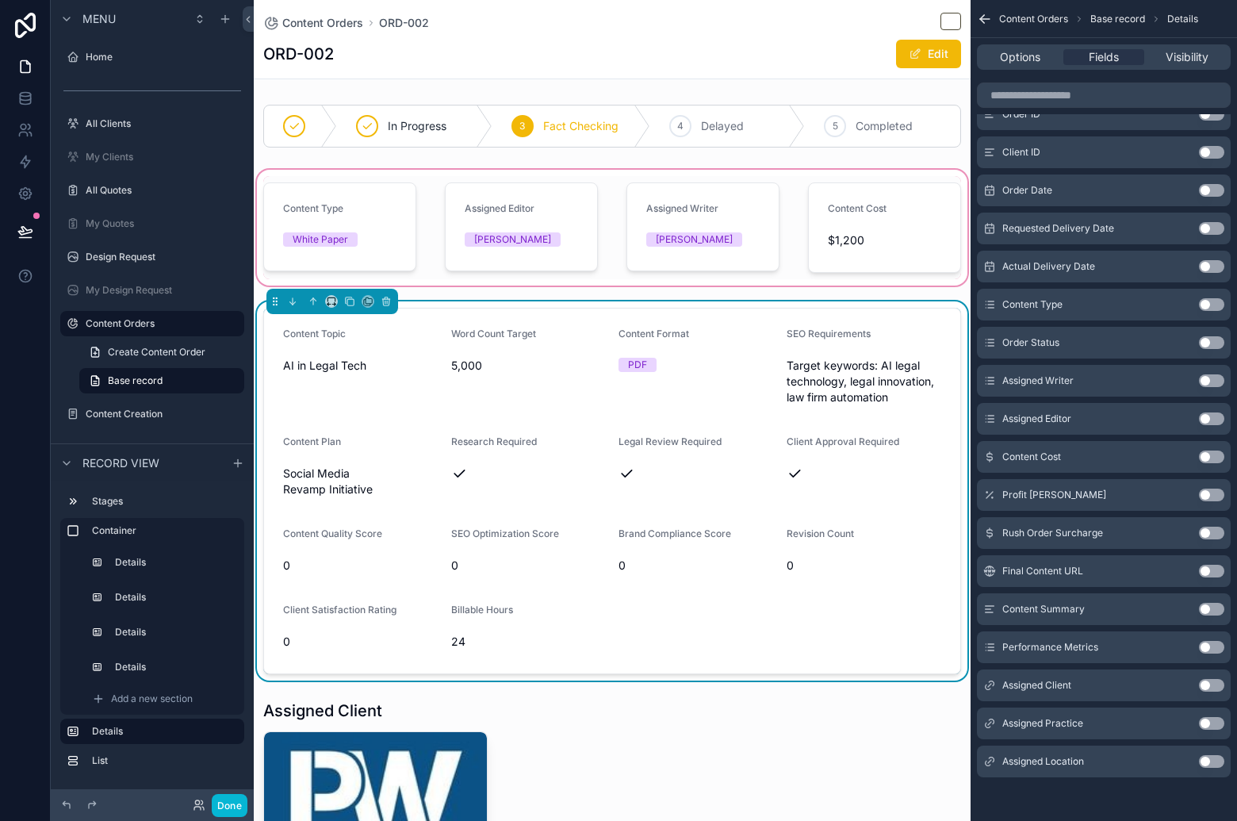
click at [768, 274] on div "scrollable content" at bounding box center [612, 228] width 717 height 122
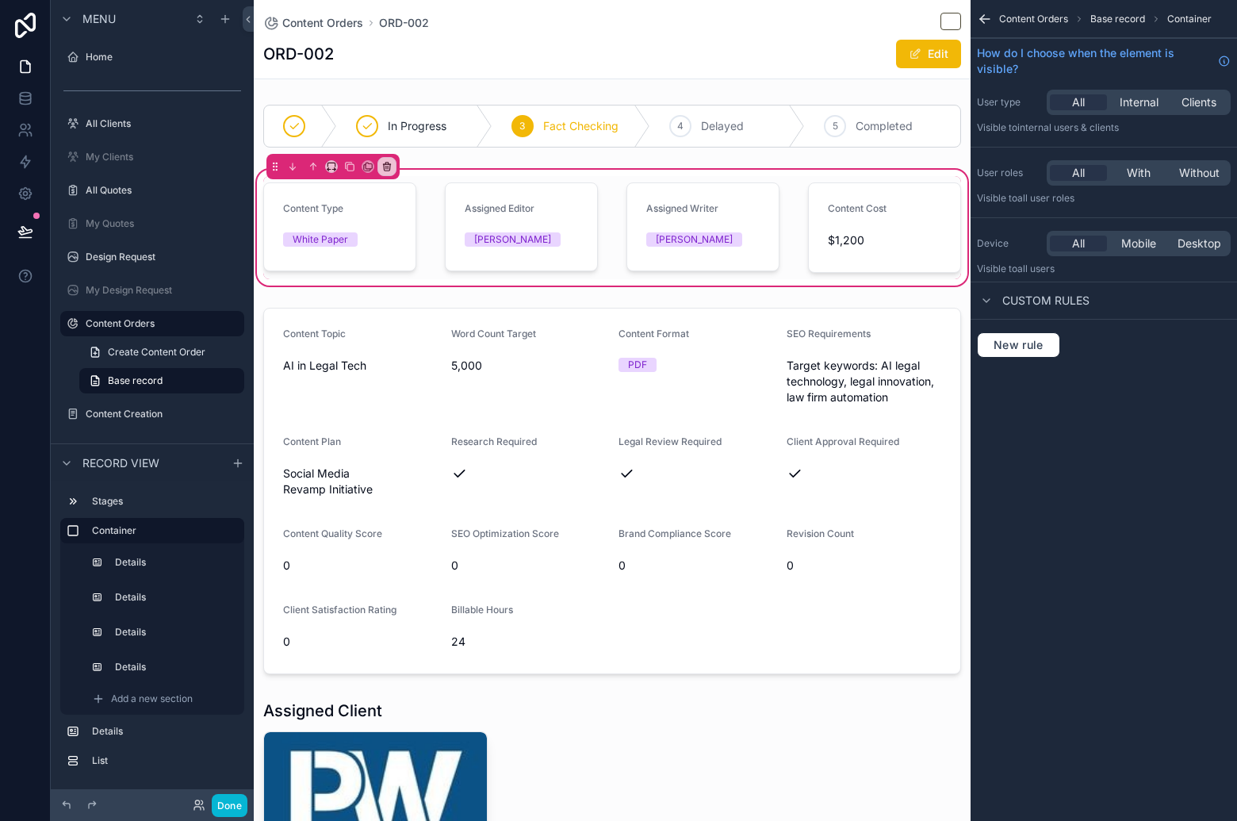
click at [783, 270] on div "Content Type White Paper Assigned Editor Lisa Wang Assigned Writer Robert Kim C…" at bounding box center [612, 227] width 717 height 103
click at [350, 169] on icon "scrollable content" at bounding box center [349, 166] width 11 height 11
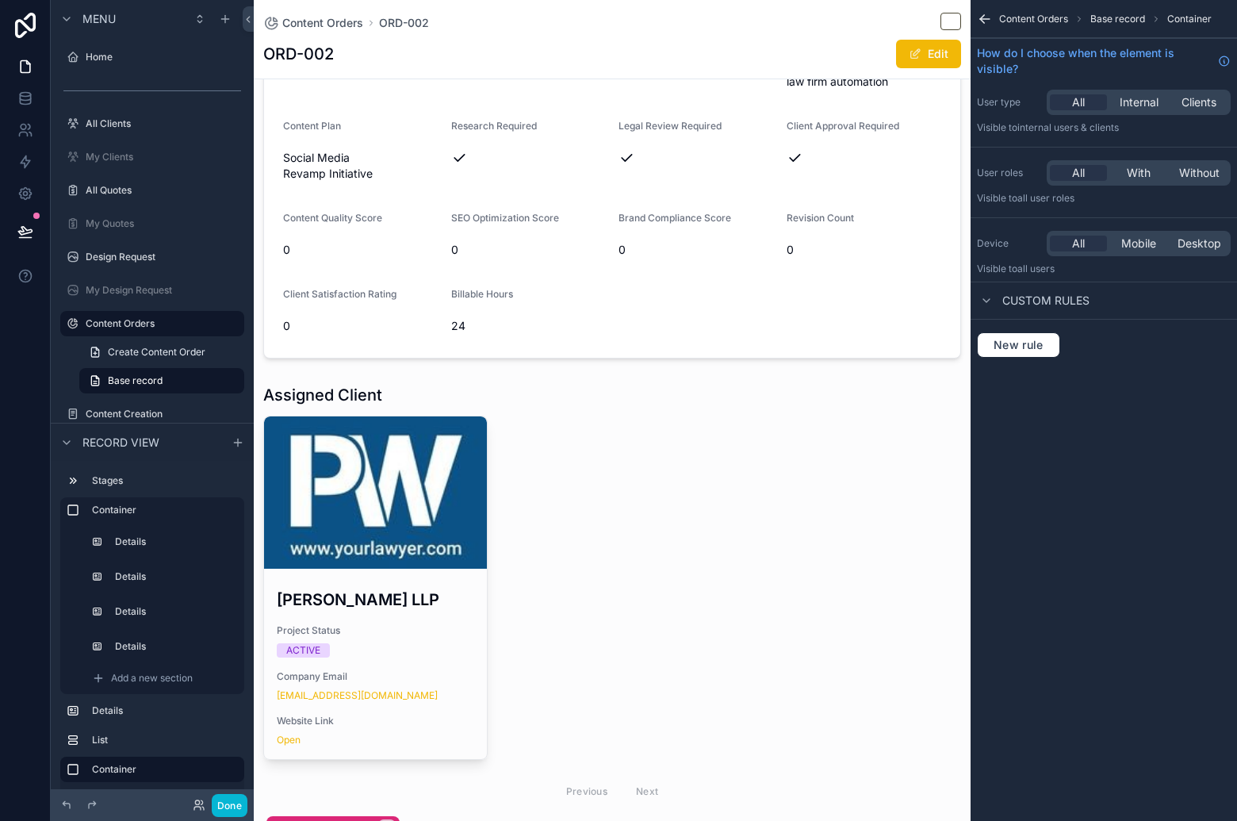
scroll to position [820, 0]
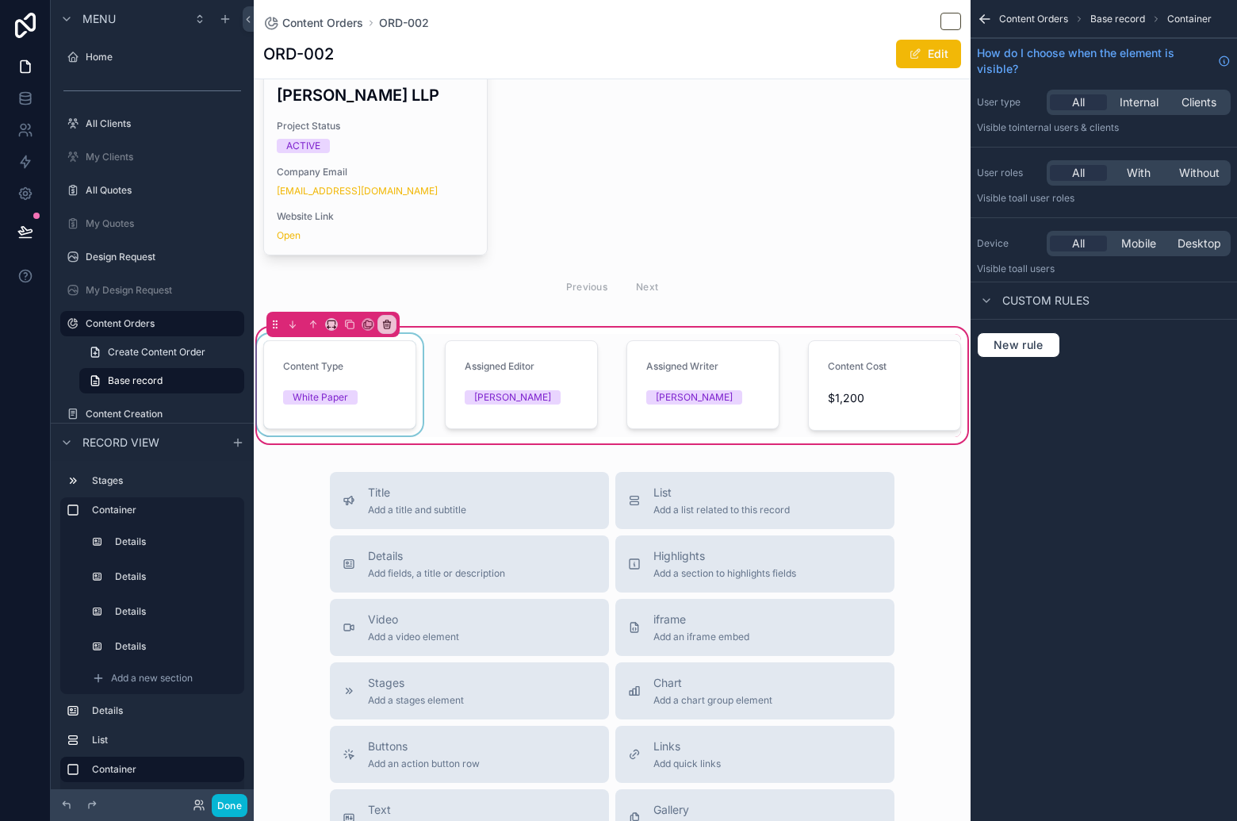
click at [344, 364] on div "scrollable content" at bounding box center [340, 385] width 172 height 103
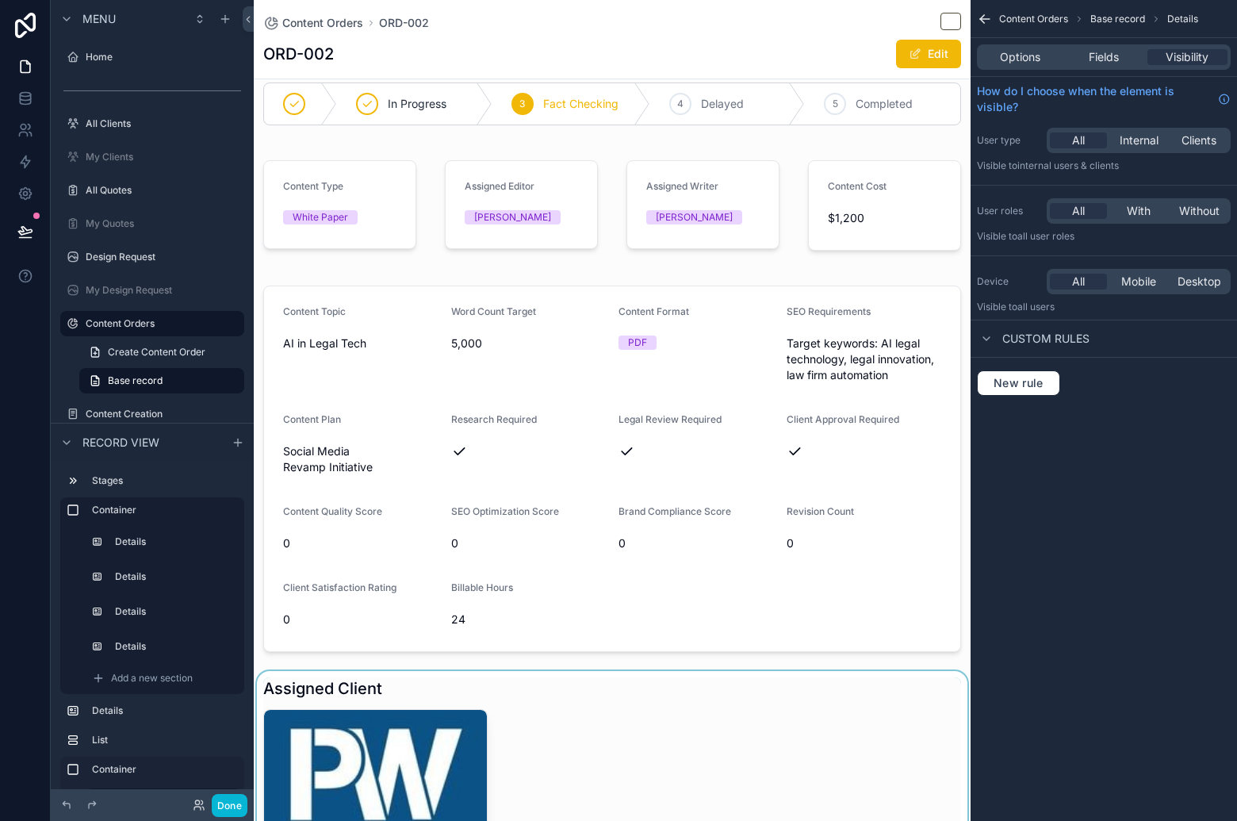
scroll to position [0, 0]
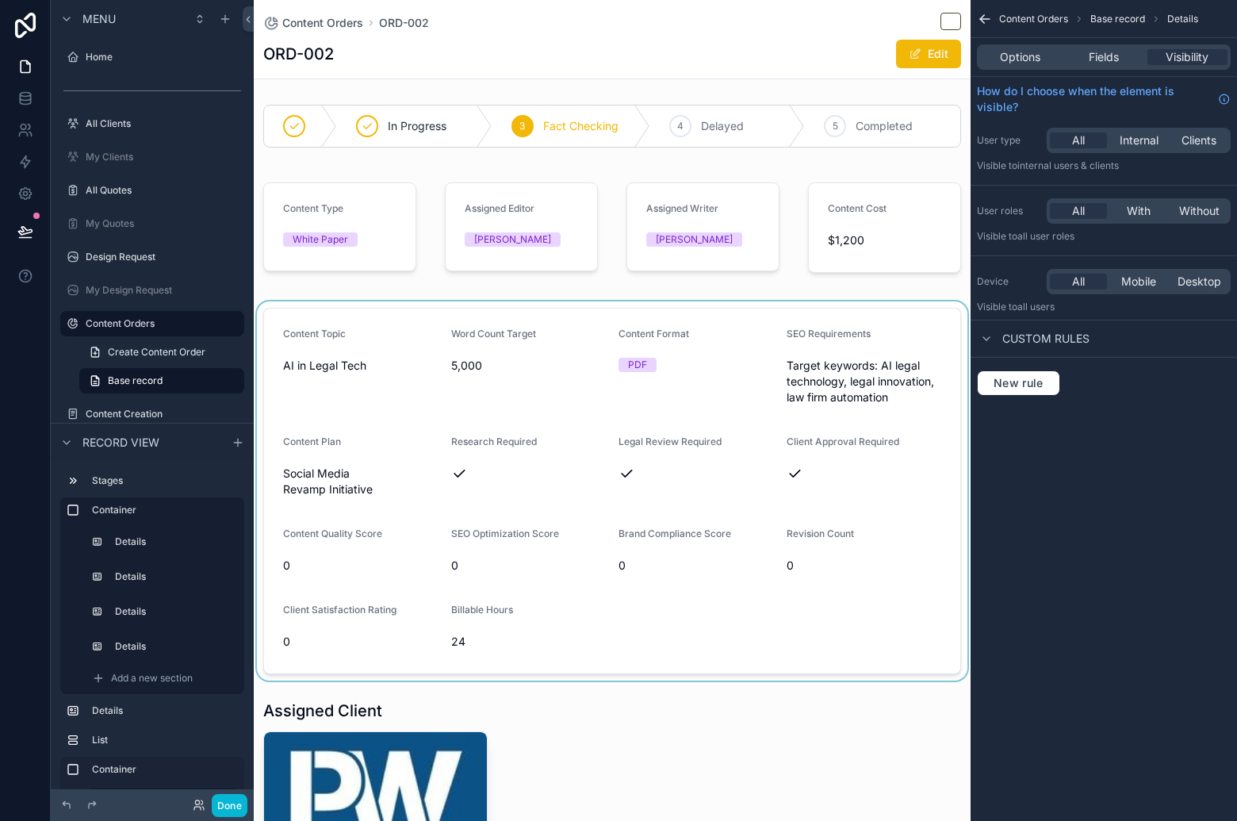
click at [725, 451] on div "scrollable content" at bounding box center [612, 490] width 717 height 379
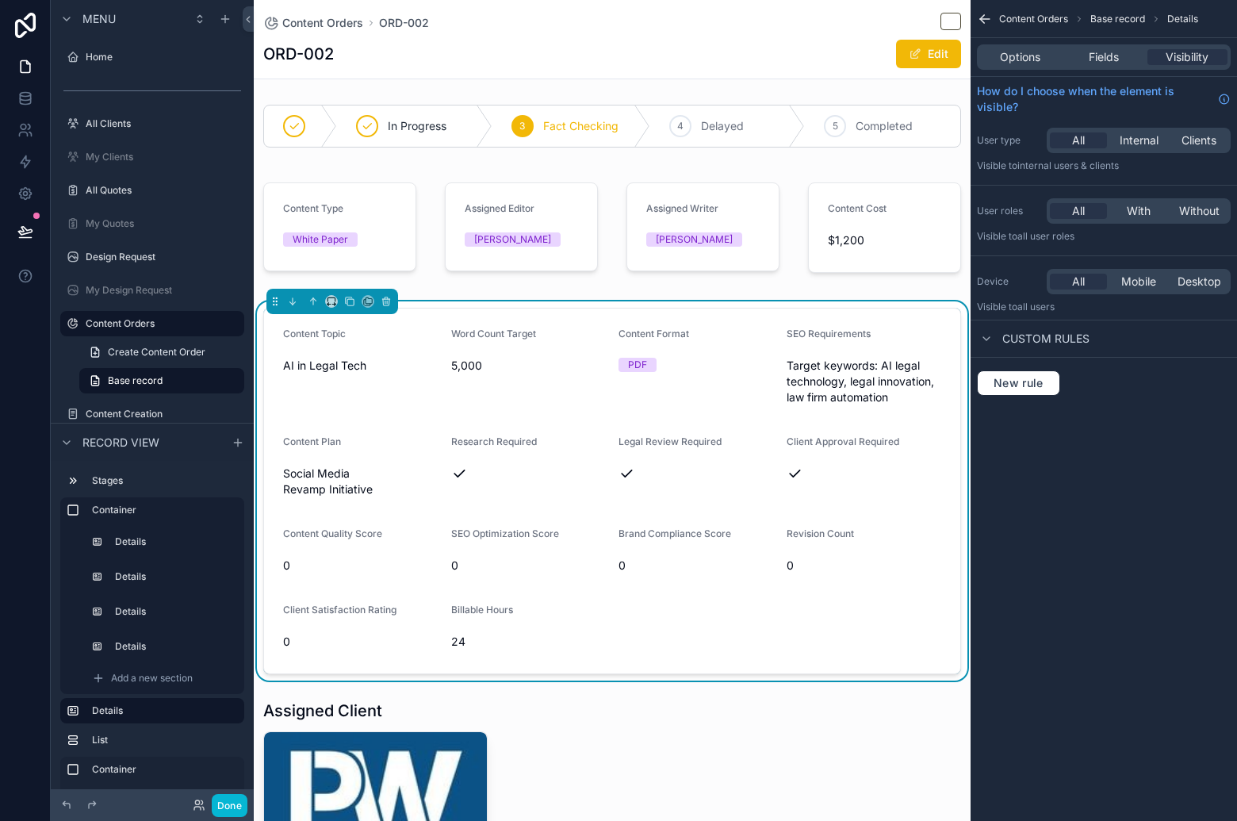
click at [659, 505] on form "Content Topic AI in Legal Tech Word Count Target 5,000 Content Format PDF SEO R…" at bounding box center [612, 490] width 696 height 365
click at [1110, 53] on span "Fields" at bounding box center [1104, 57] width 30 height 16
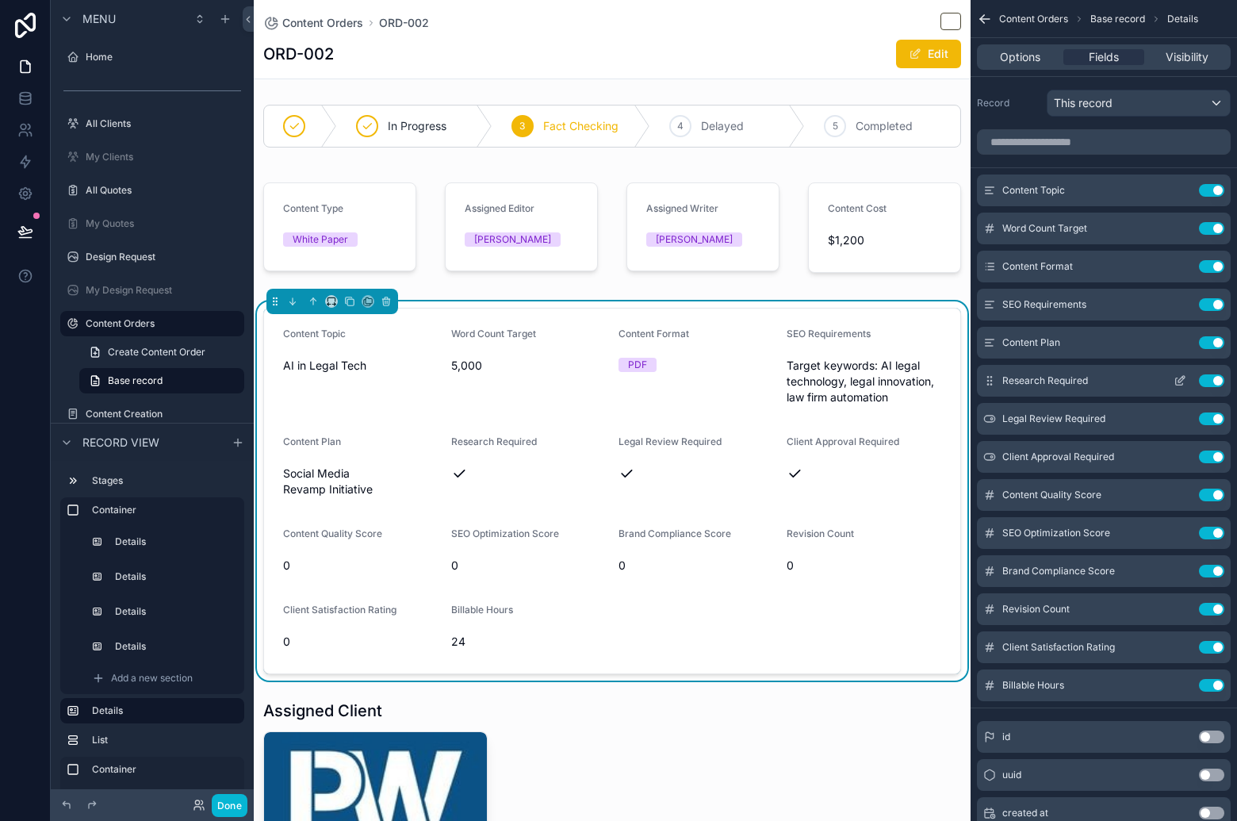
click at [1215, 378] on button "Use setting" at bounding box center [1211, 380] width 25 height 13
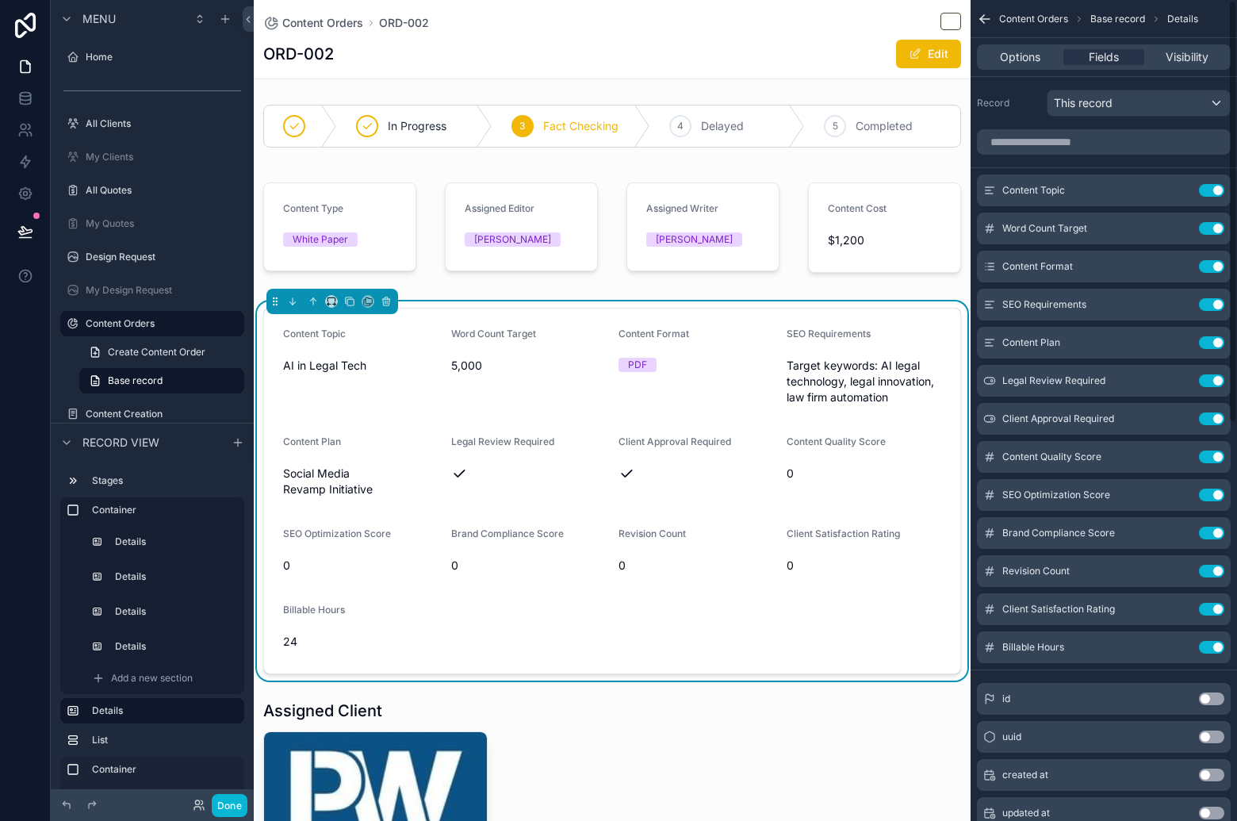
click at [1215, 378] on button "Use setting" at bounding box center [1211, 380] width 25 height 13
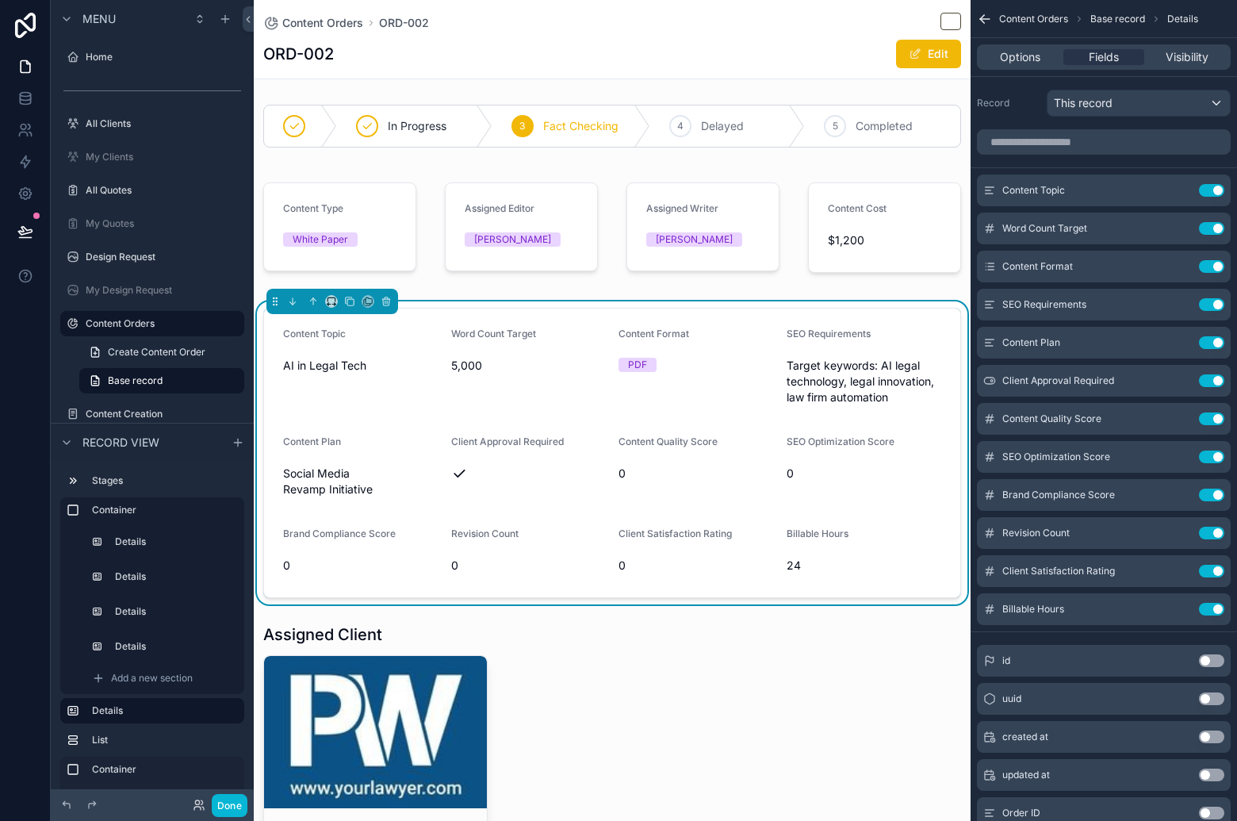
click at [1215, 378] on button "Use setting" at bounding box center [1211, 380] width 25 height 13
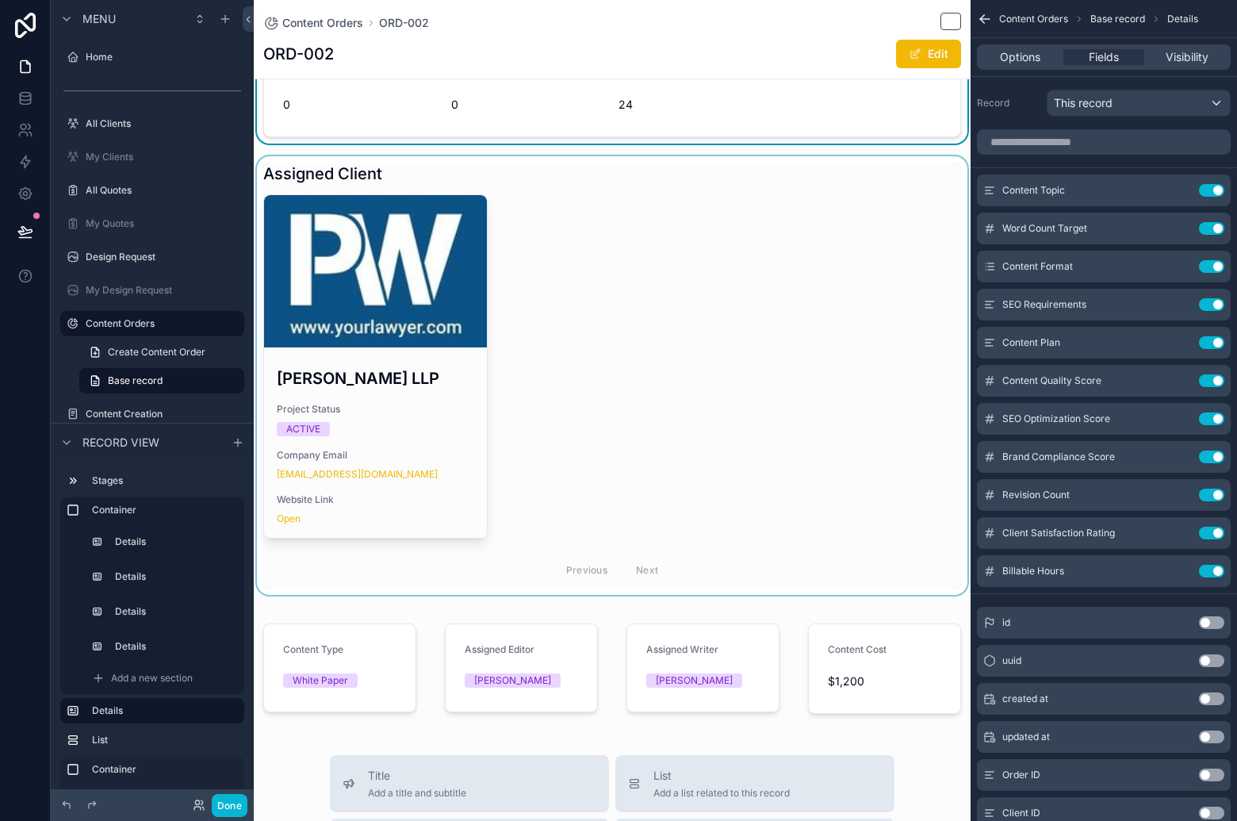
scroll to position [465, 0]
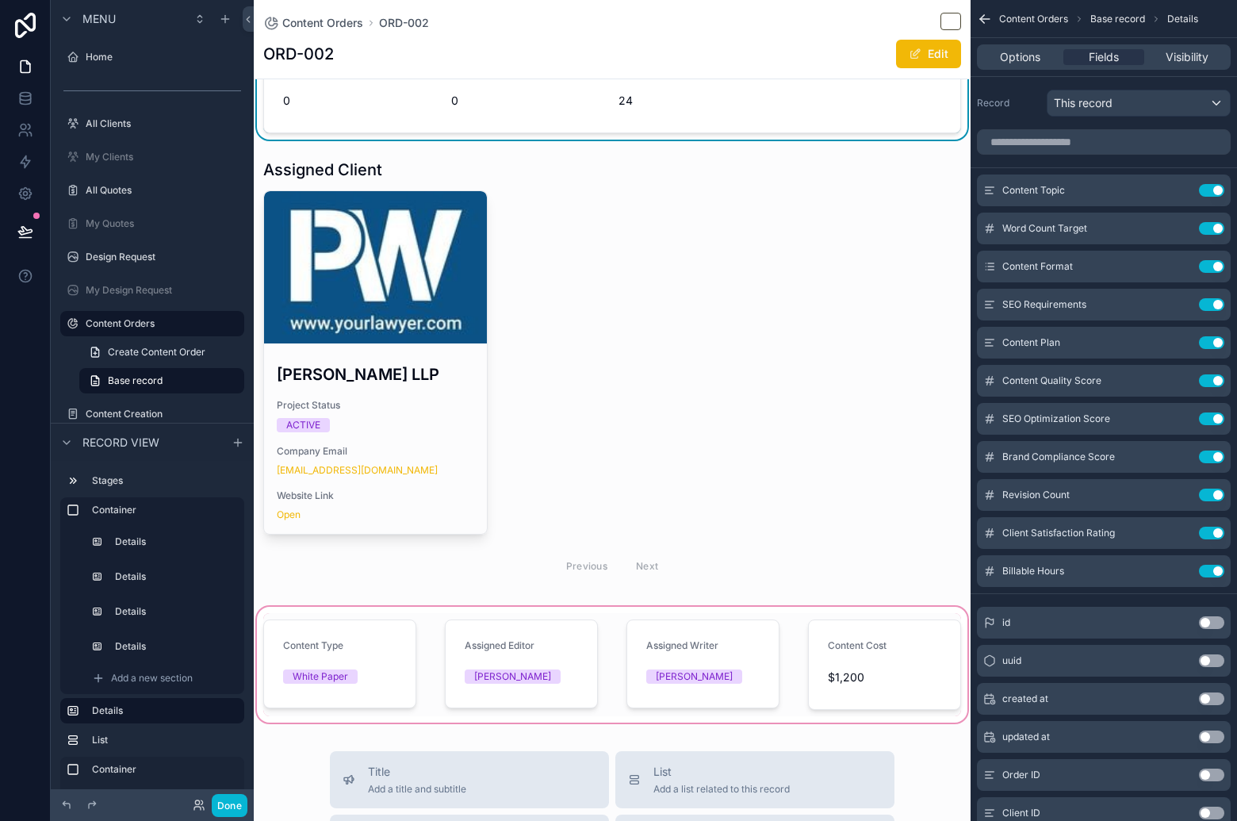
click at [362, 665] on div "scrollable content" at bounding box center [612, 664] width 717 height 122
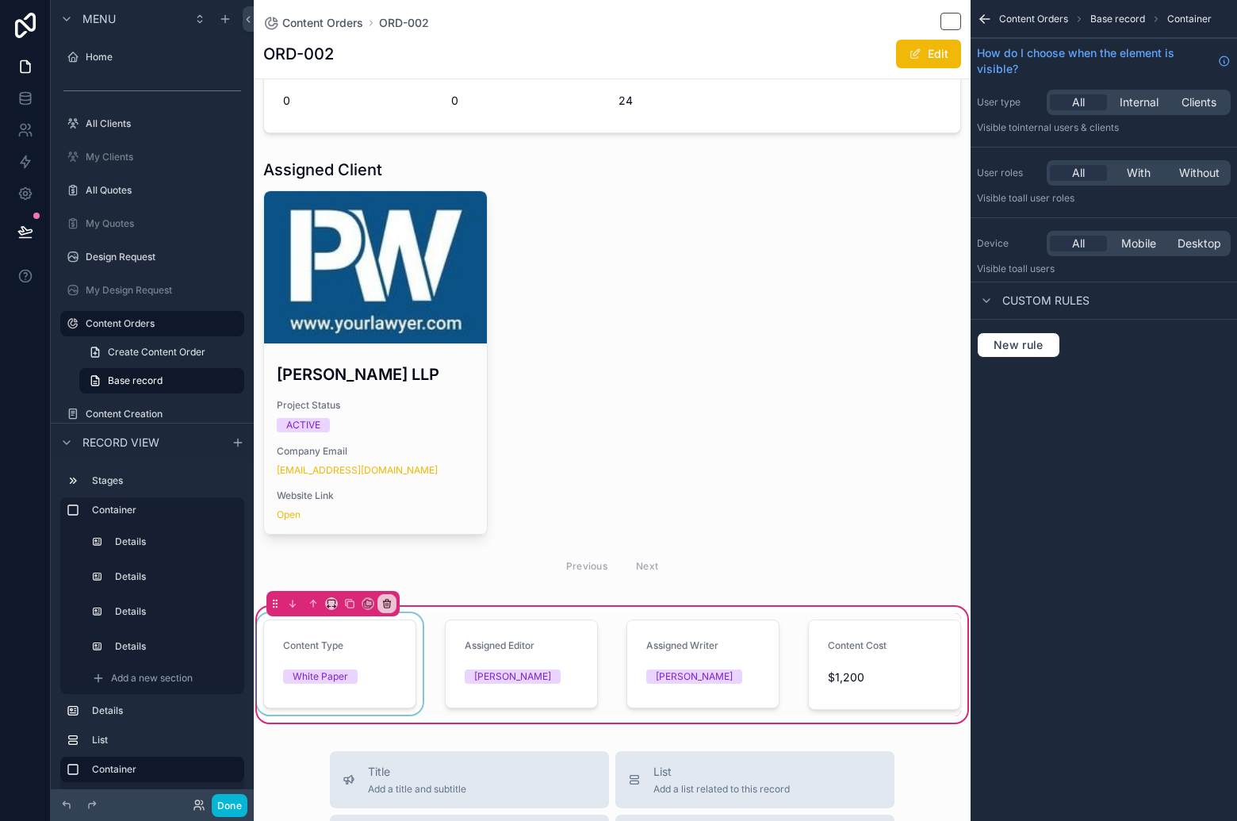
click at [379, 643] on div "scrollable content" at bounding box center [340, 664] width 172 height 103
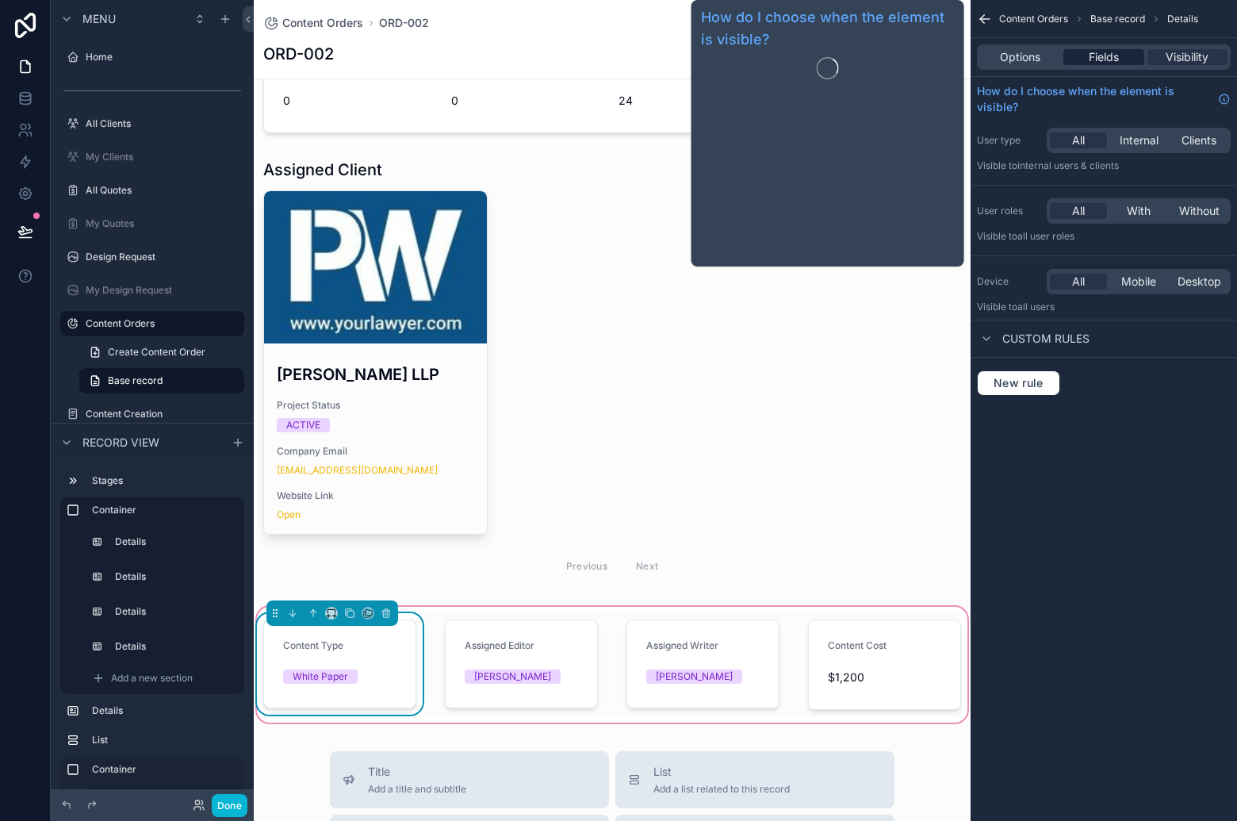
click at [1113, 54] on span "Fields" at bounding box center [1104, 57] width 30 height 16
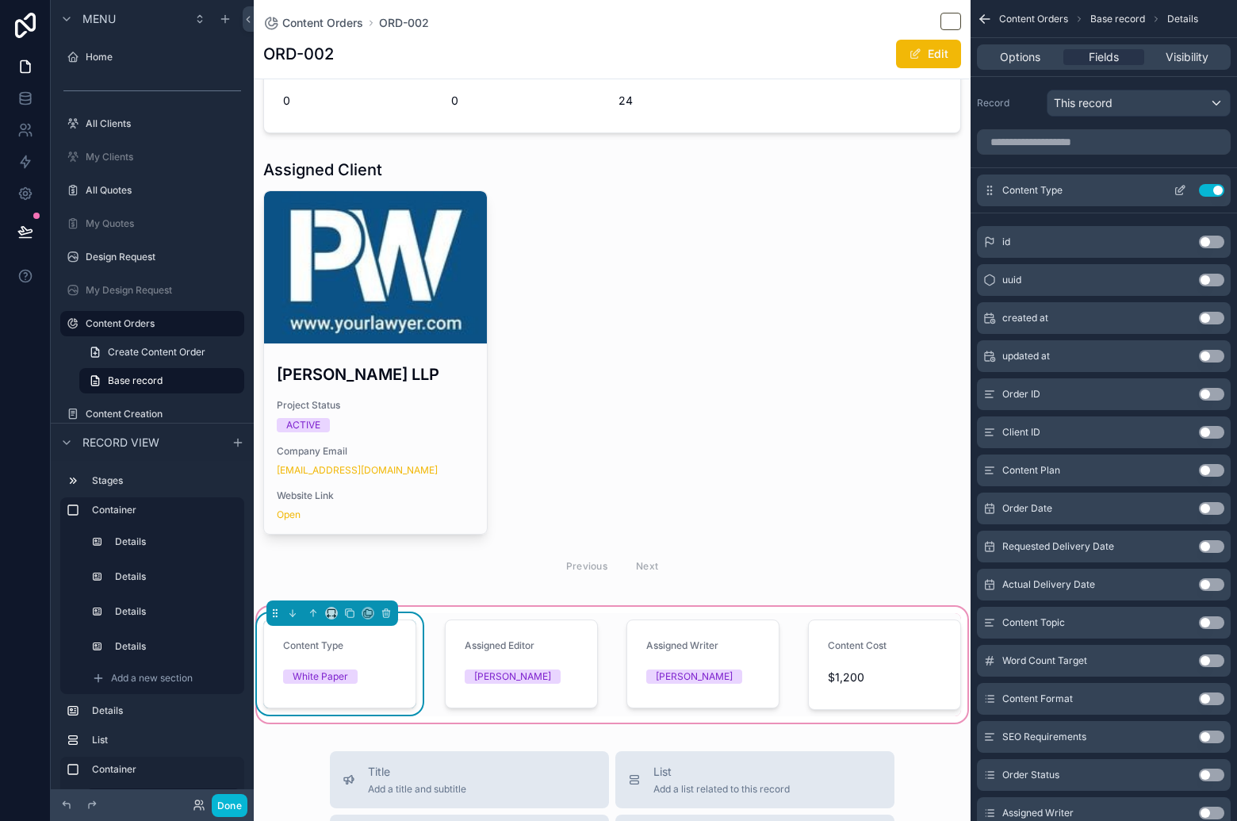
click at [1214, 190] on button "Use setting" at bounding box center [1211, 190] width 25 height 13
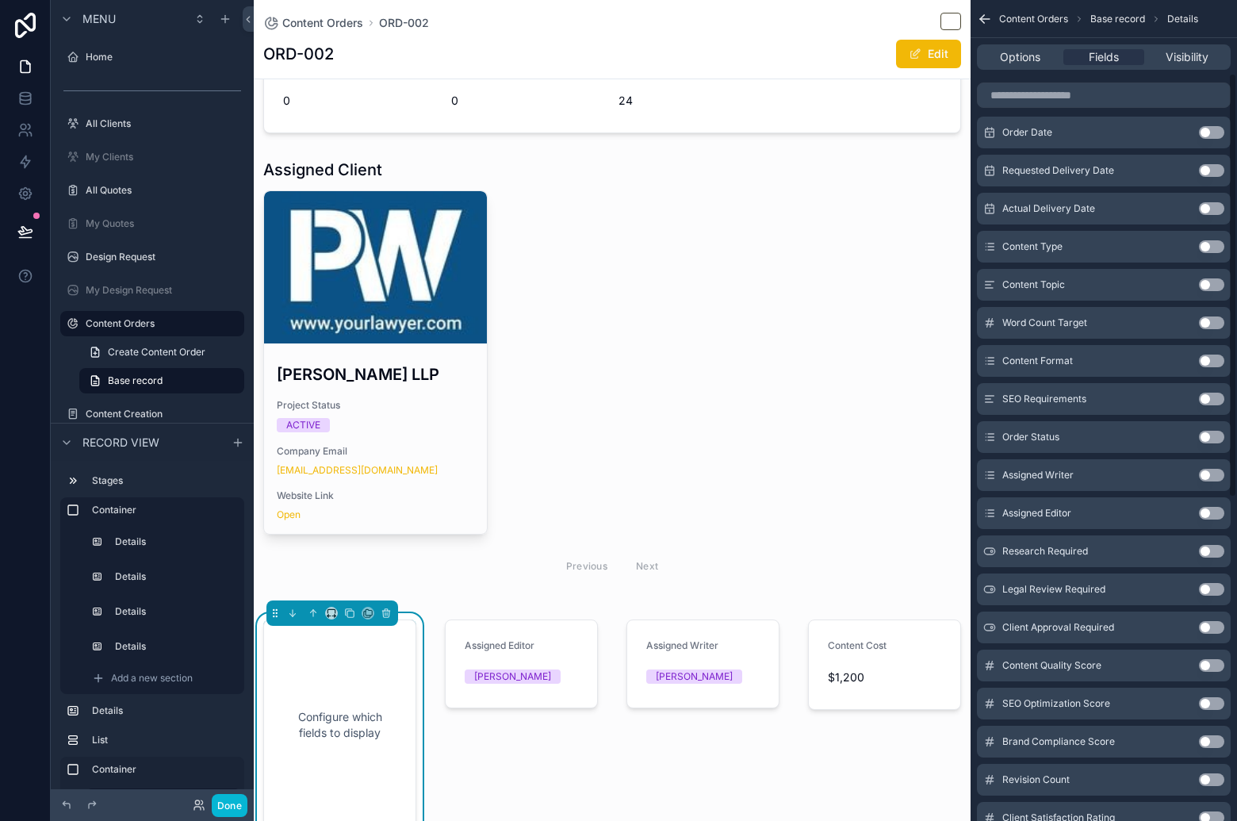
scroll to position [430, 0]
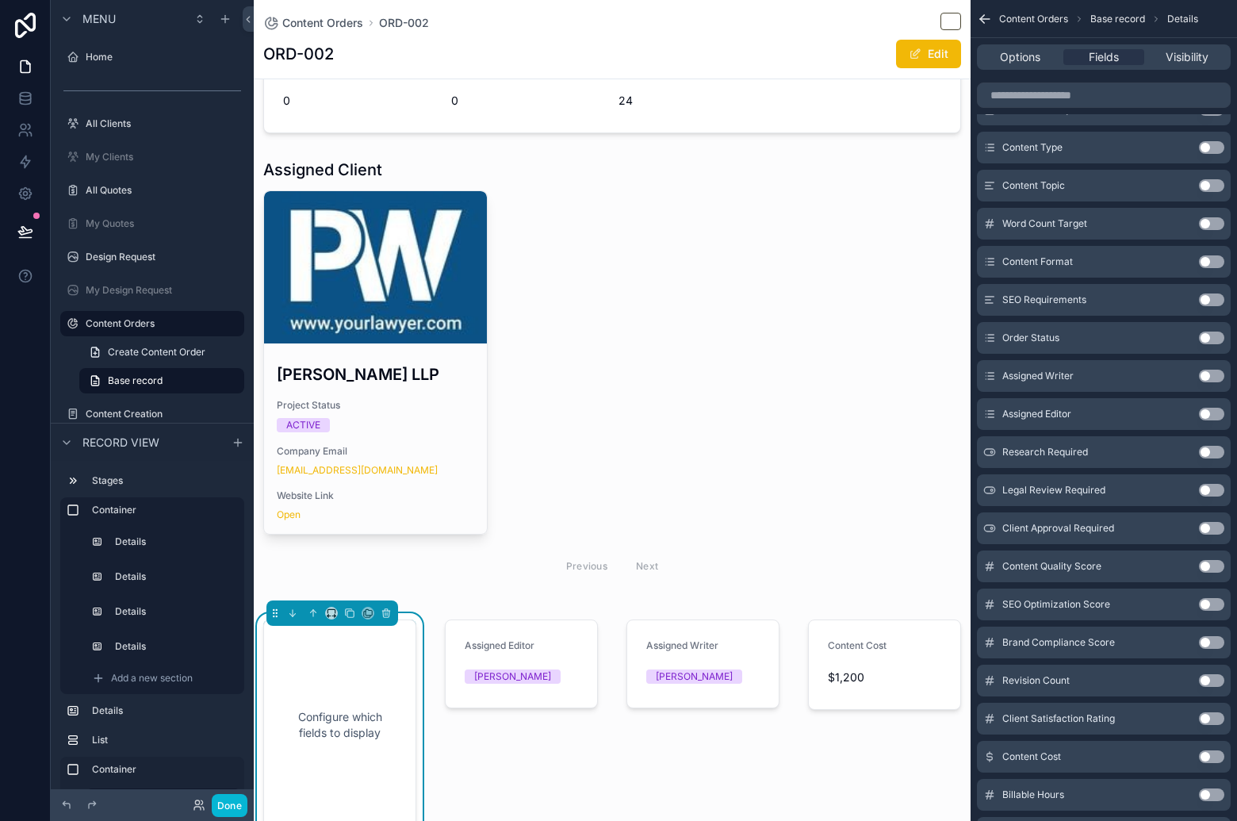
click at [1212, 567] on button "Use setting" at bounding box center [1211, 566] width 25 height 13
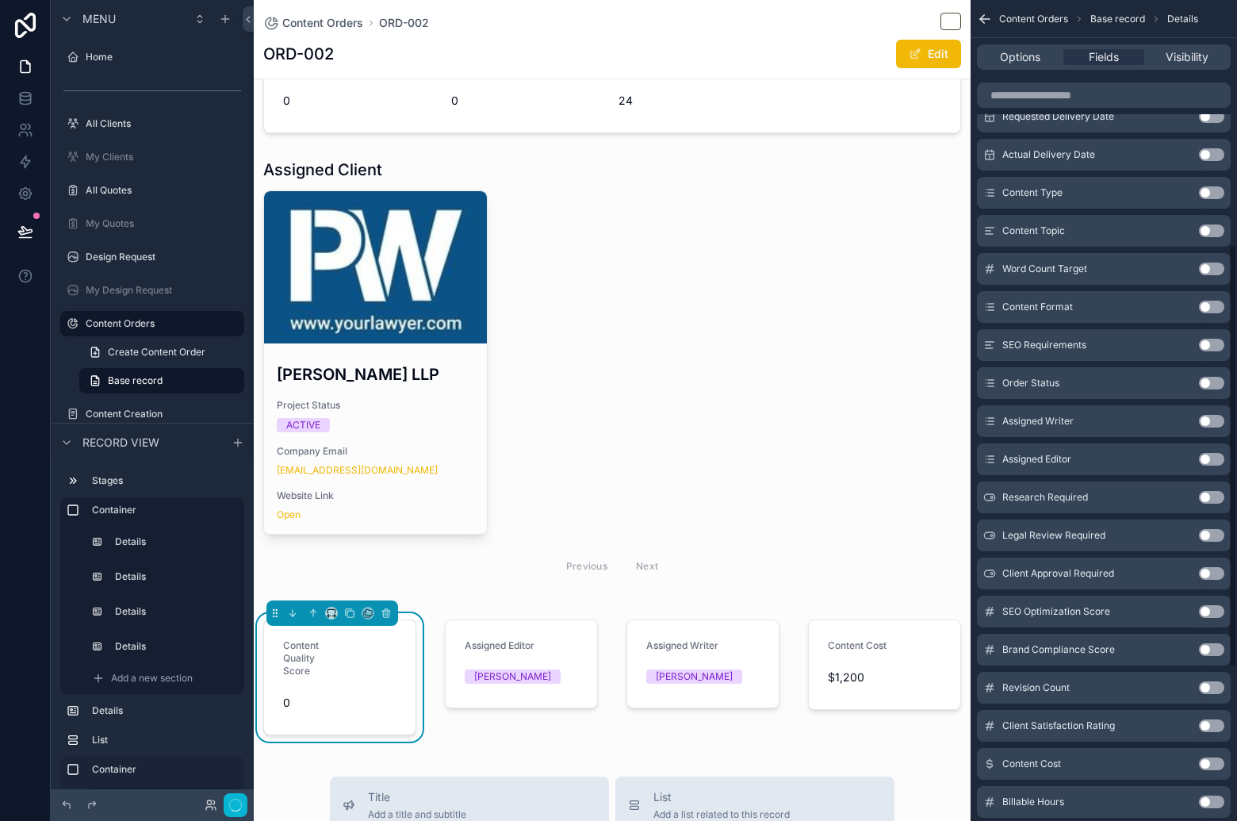
scroll to position [476, 0]
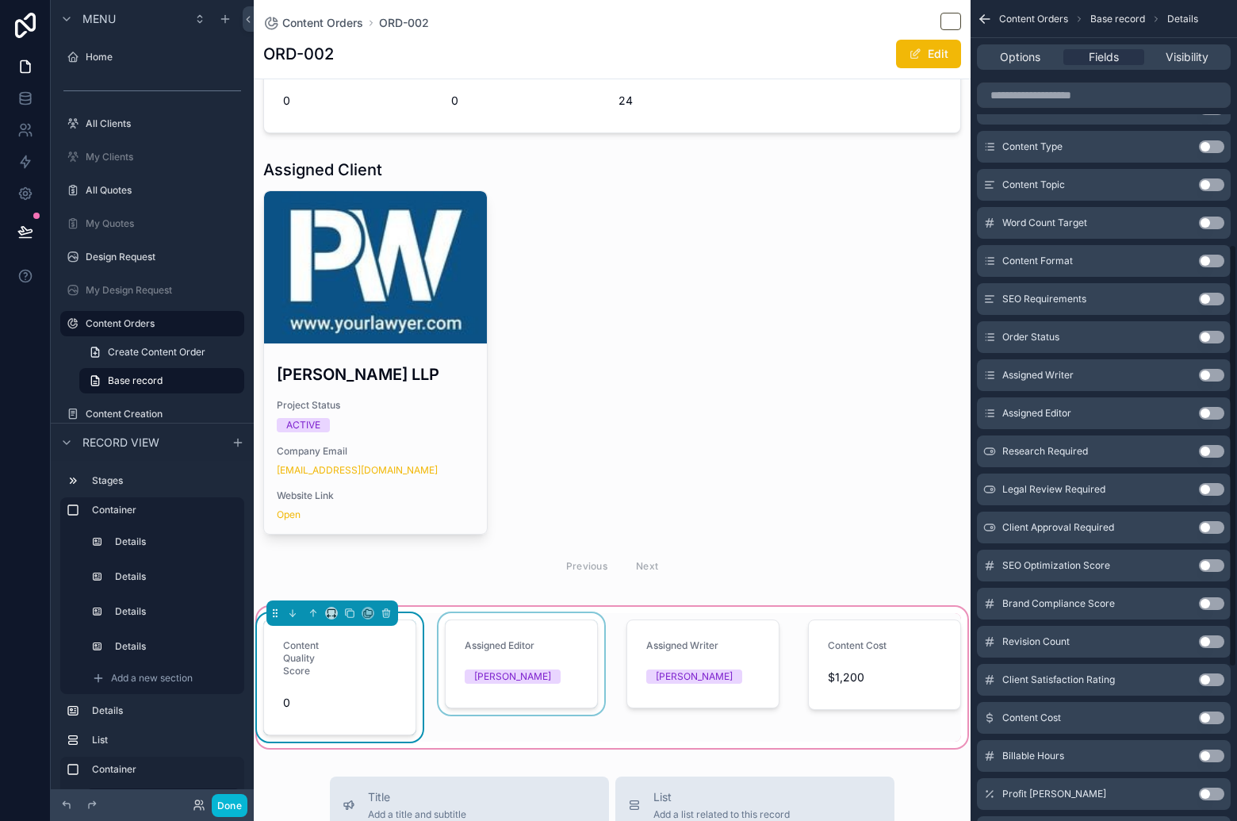
click at [531, 656] on div "scrollable content" at bounding box center [521, 677] width 172 height 128
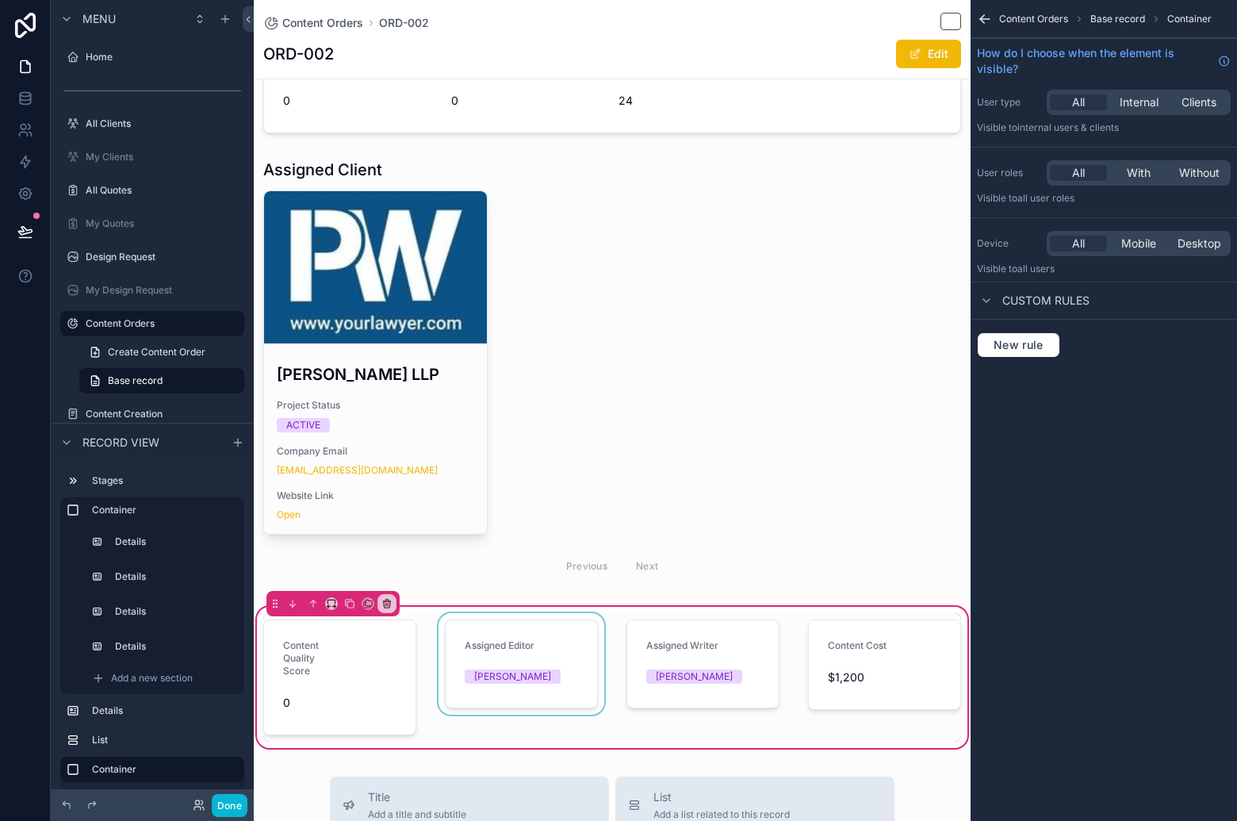
scroll to position [0, 0]
click at [530, 657] on div "scrollable content" at bounding box center [521, 677] width 172 height 128
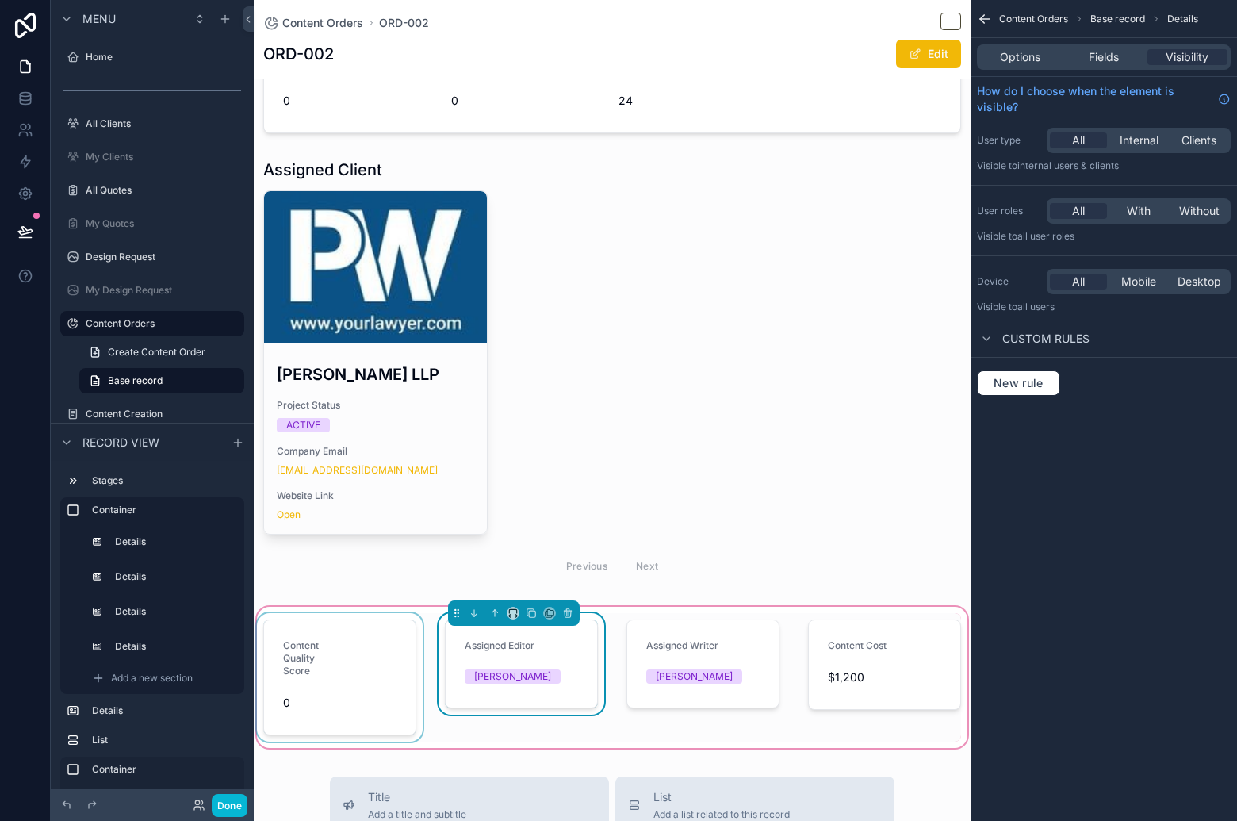
click at [379, 667] on div "scrollable content" at bounding box center [340, 677] width 172 height 128
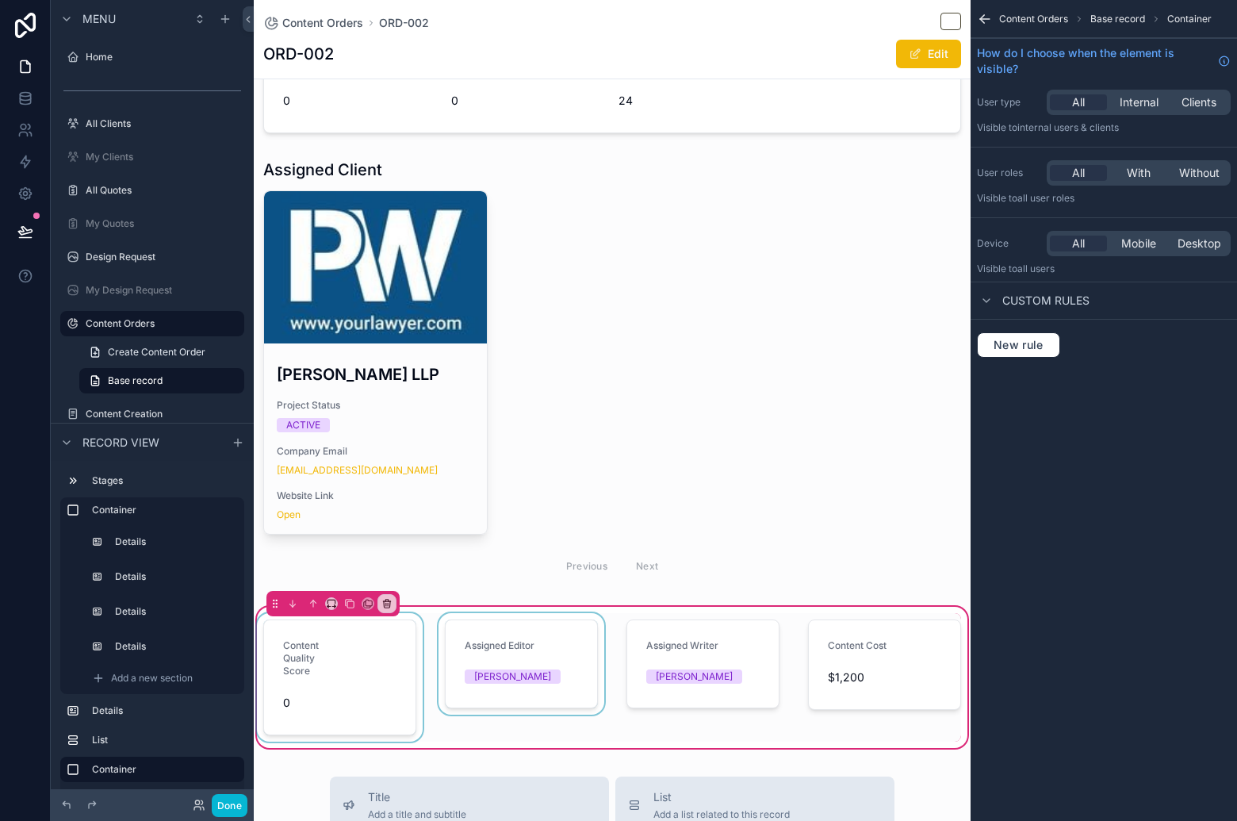
click at [377, 668] on div "scrollable content" at bounding box center [340, 677] width 172 height 128
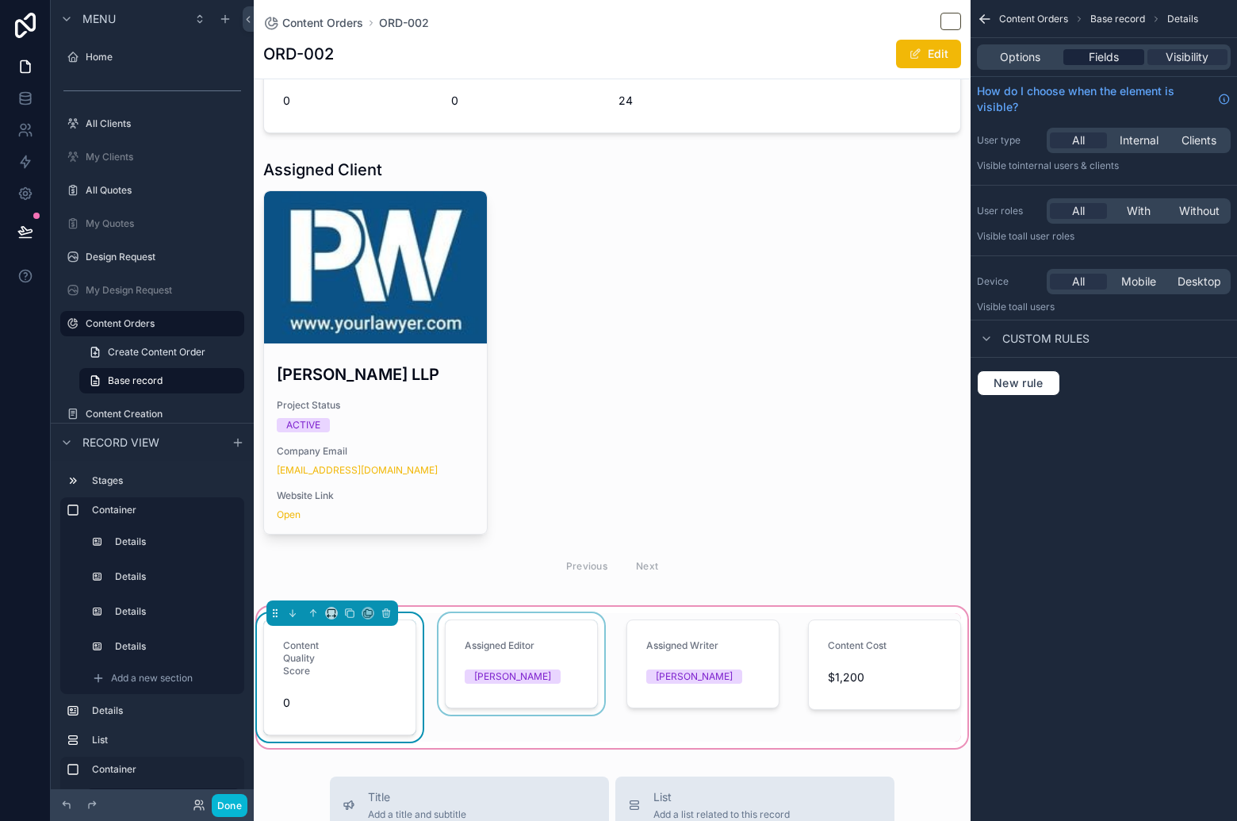
drag, startPoint x: 1106, startPoint y: 48, endPoint x: 1129, endPoint y: 57, distance: 24.9
click at [1106, 48] on div "Options Fields Visibility" at bounding box center [1104, 56] width 254 height 25
drag, startPoint x: 1092, startPoint y: 54, endPoint x: 1131, endPoint y: 71, distance: 43.3
click at [1093, 54] on span "Fields" at bounding box center [1104, 57] width 30 height 16
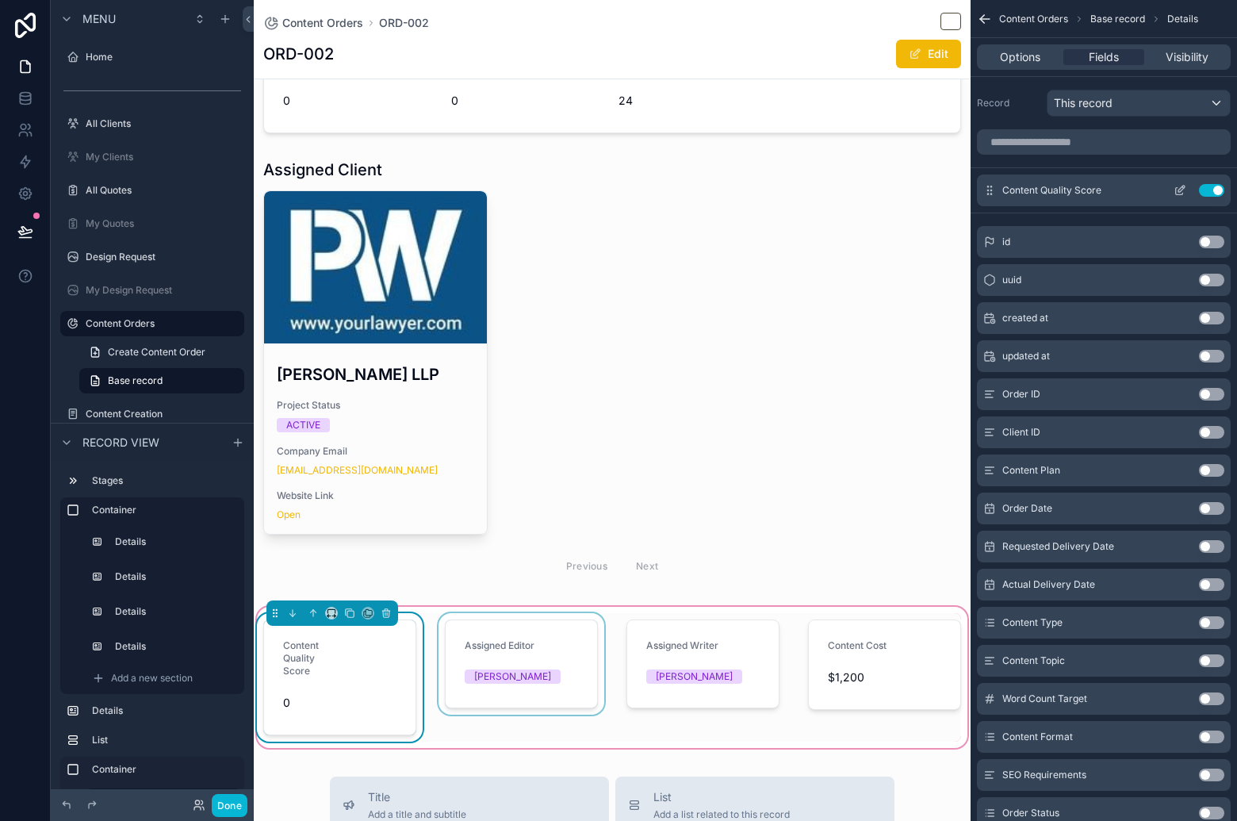
click at [1181, 190] on icon "scrollable content" at bounding box center [1180, 190] width 13 height 13
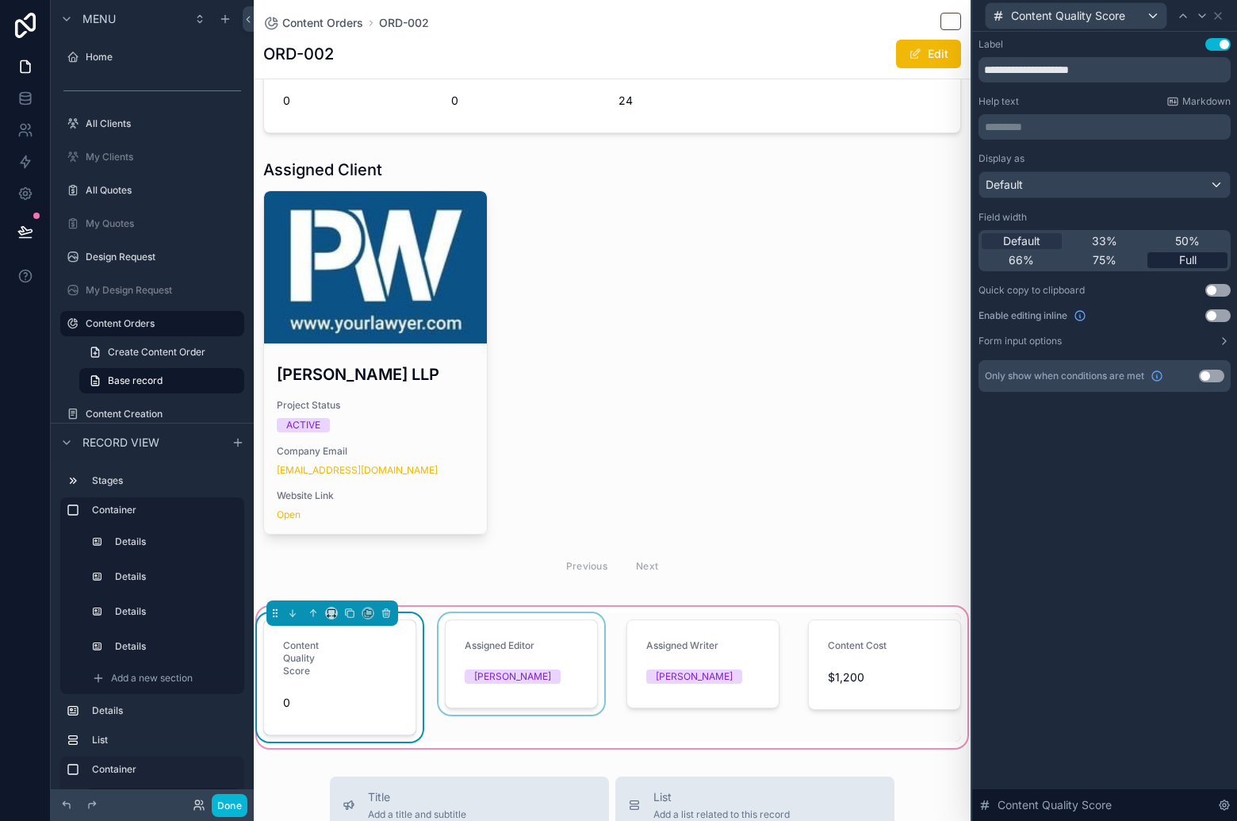
click at [1169, 255] on div "Full" at bounding box center [1187, 260] width 80 height 16
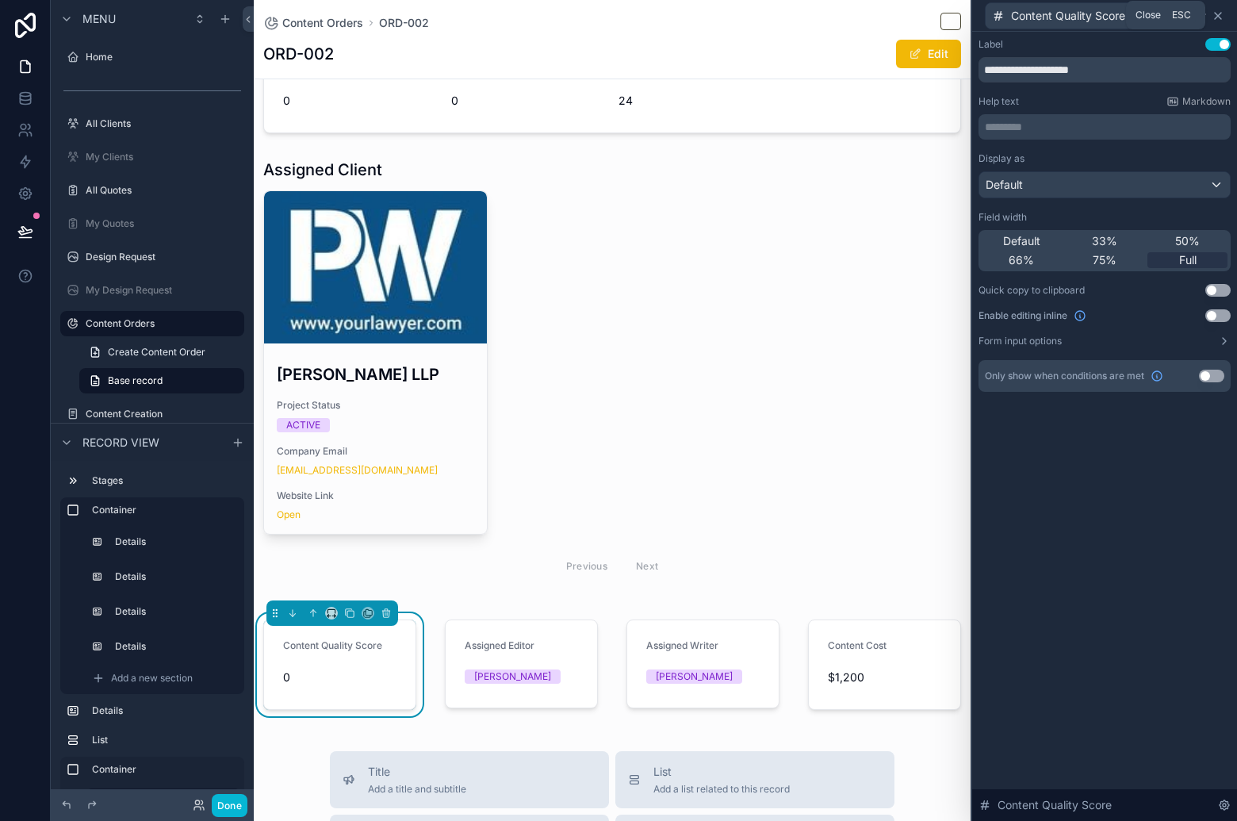
click at [1220, 13] on icon at bounding box center [1218, 16] width 6 height 6
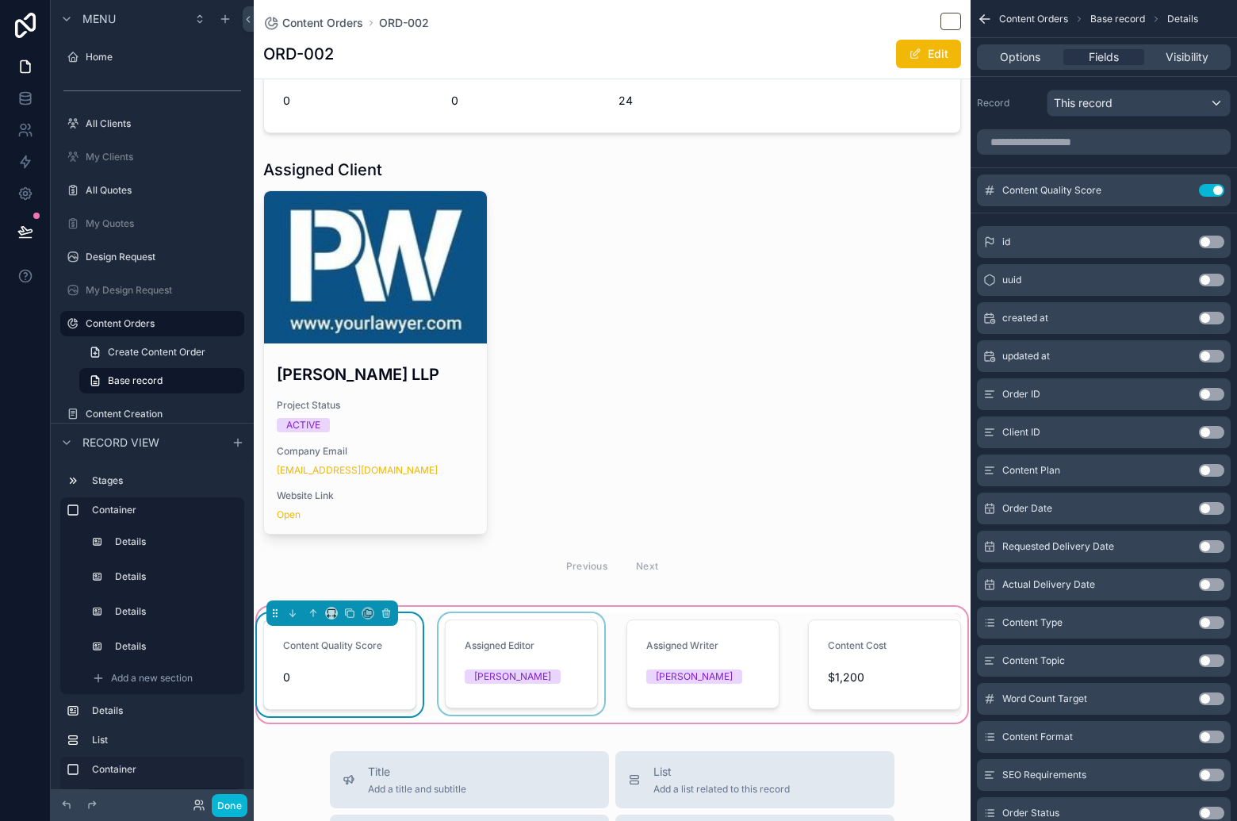
click at [534, 666] on div "scrollable content" at bounding box center [521, 664] width 172 height 103
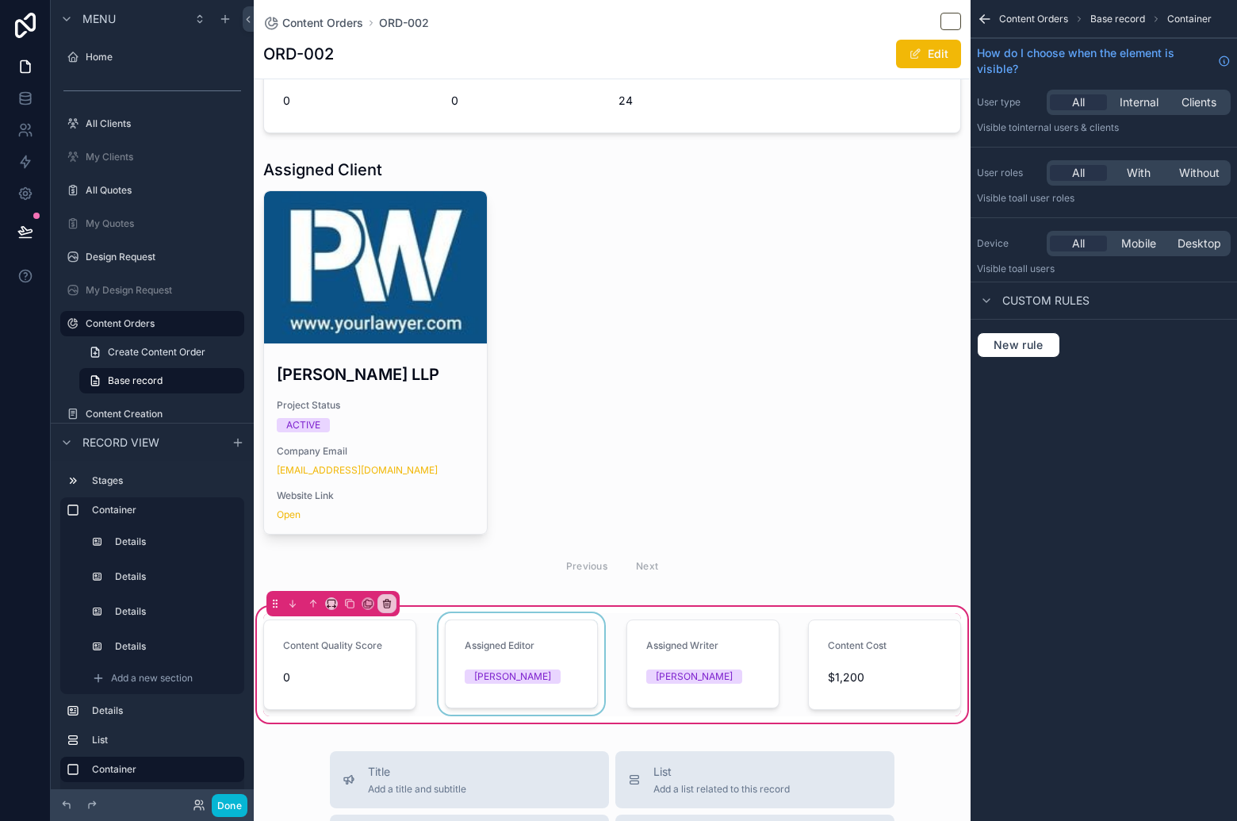
click at [538, 664] on div "scrollable content" at bounding box center [521, 664] width 172 height 103
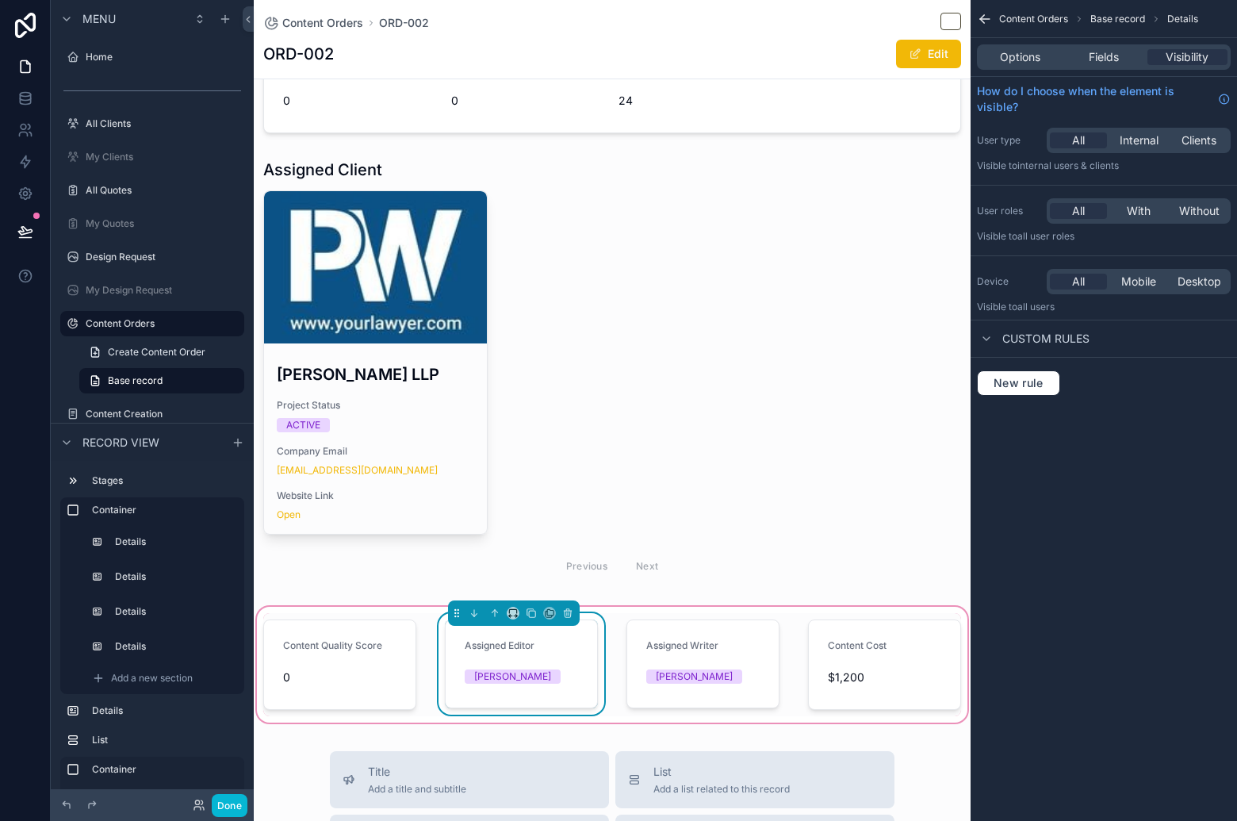
click at [538, 664] on div "Lisa Wang" at bounding box center [535, 676] width 140 height 24
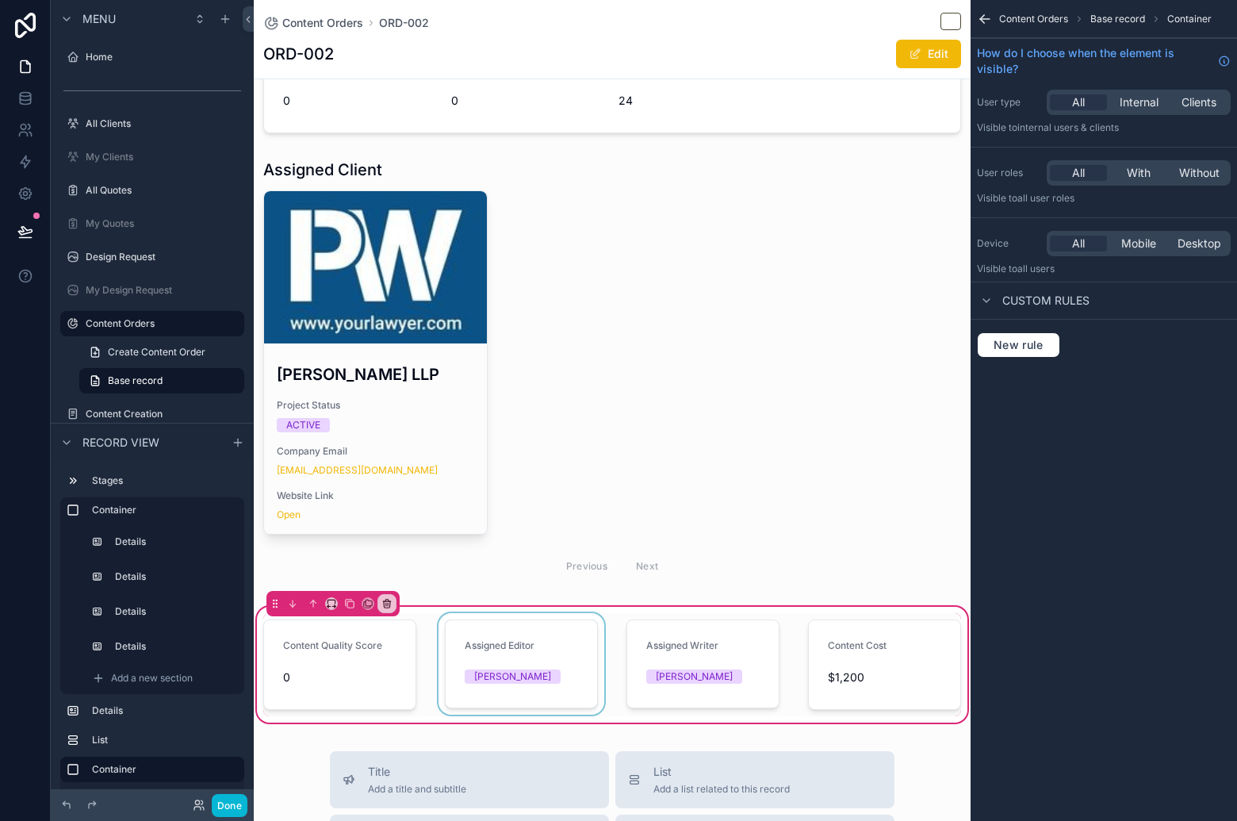
click at [538, 664] on div "scrollable content" at bounding box center [521, 664] width 172 height 103
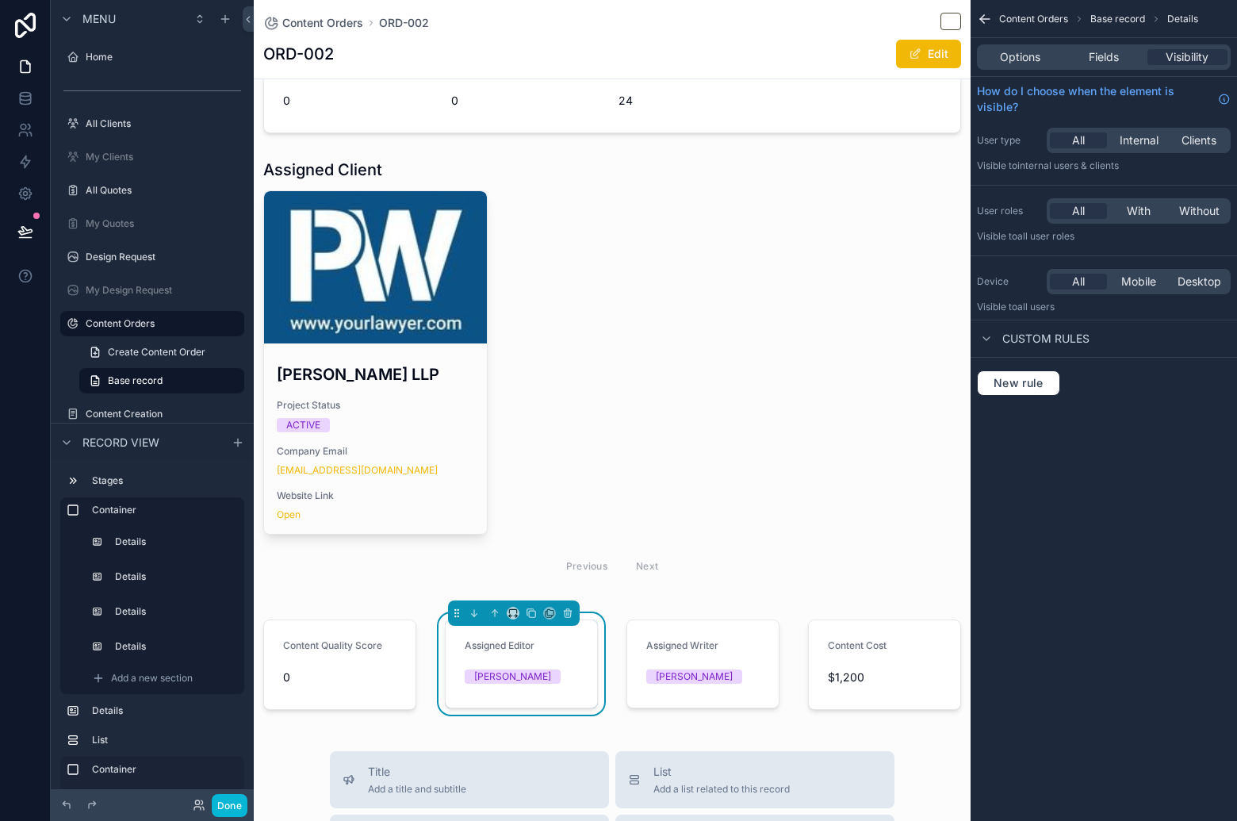
click at [1114, 67] on div "Options Fields Visibility" at bounding box center [1104, 56] width 254 height 25
click at [1110, 59] on span "Fields" at bounding box center [1104, 57] width 30 height 16
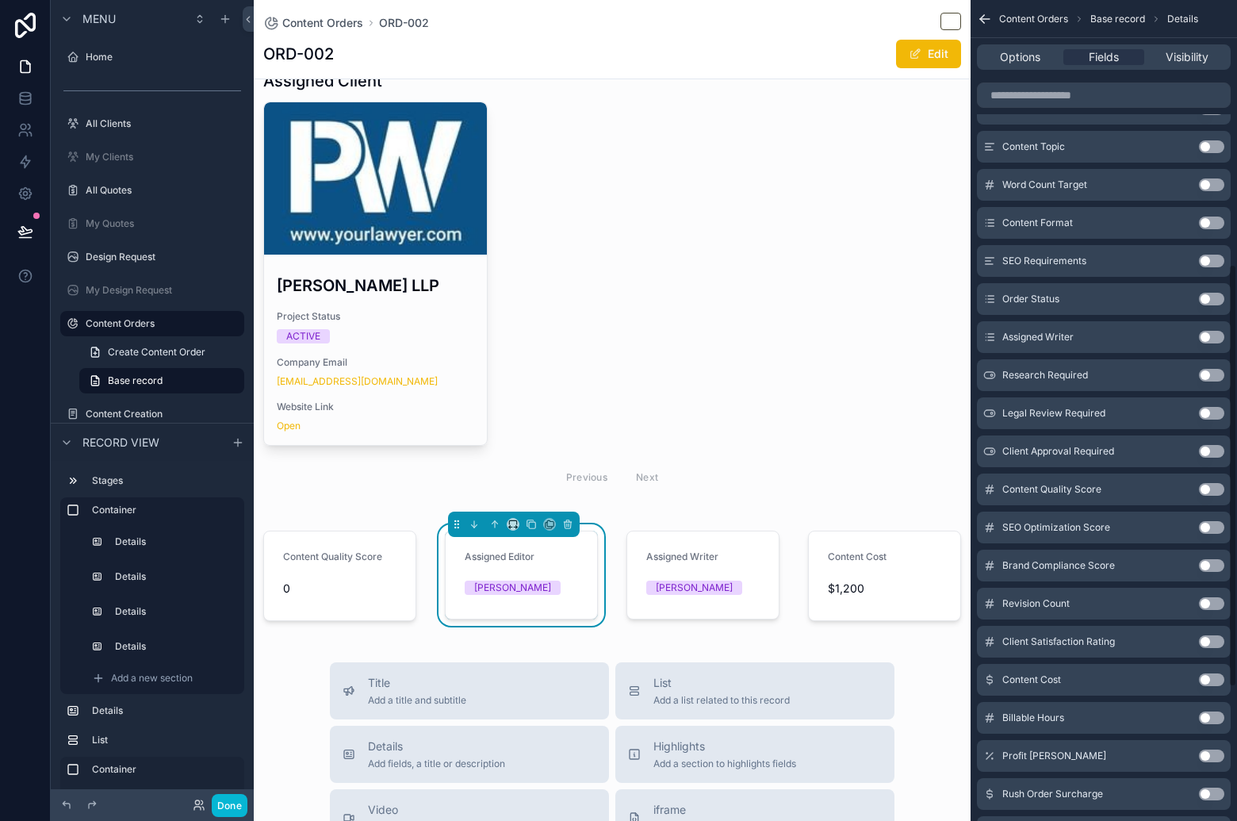
scroll to position [564, 0]
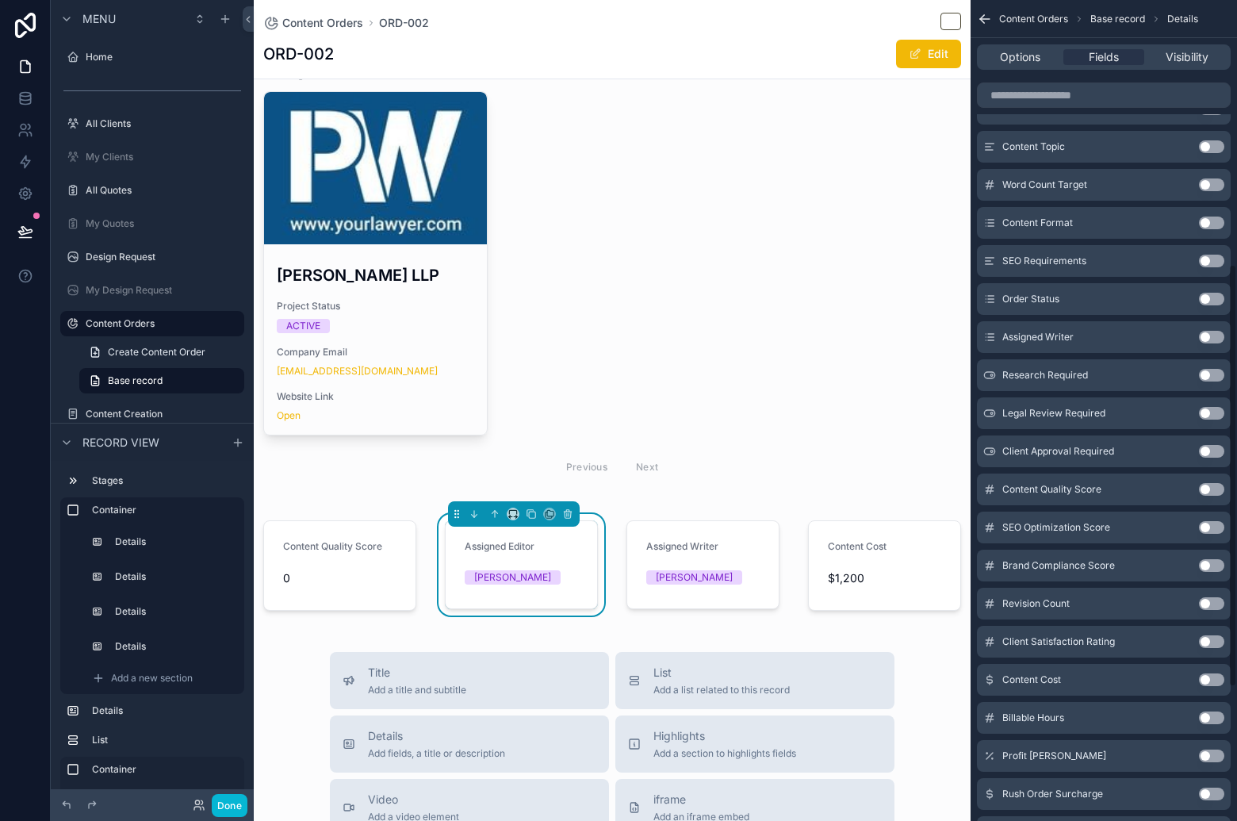
click at [1208, 524] on button "Use setting" at bounding box center [1211, 527] width 25 height 13
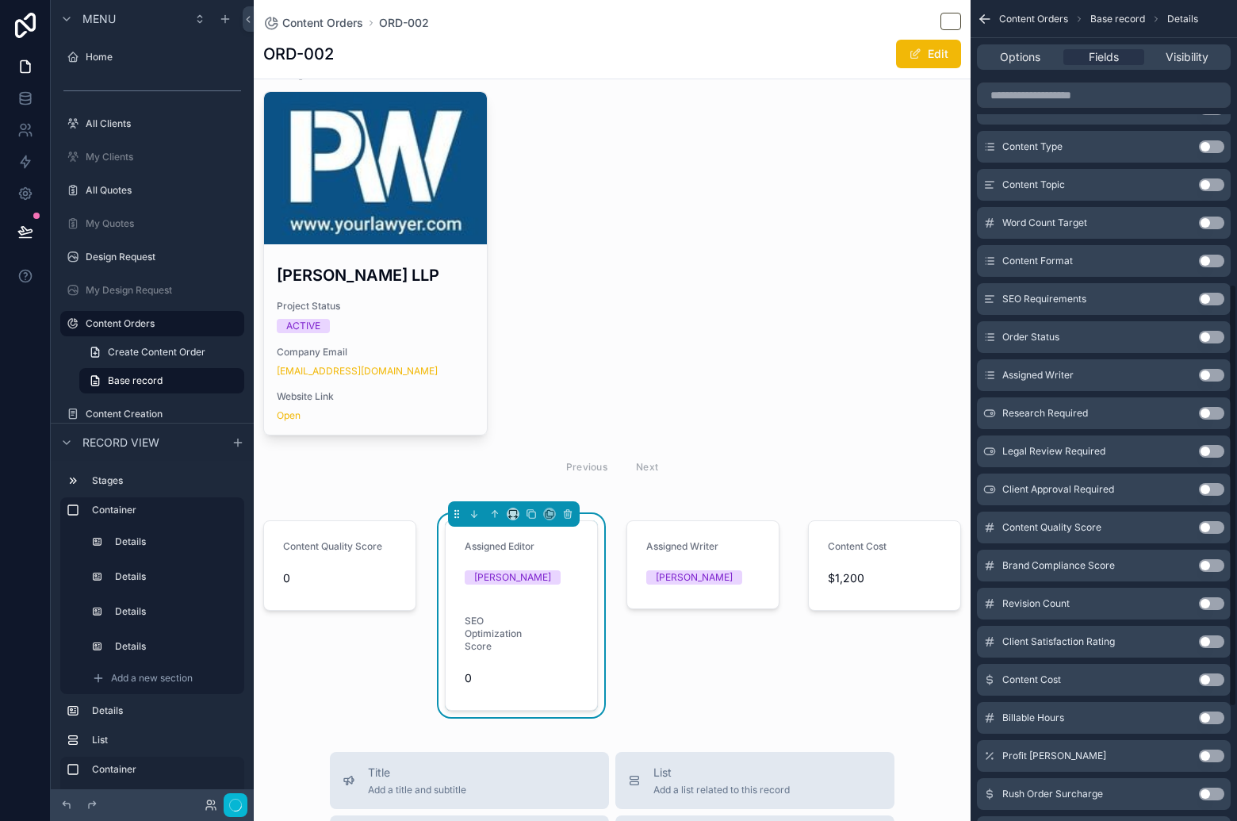
scroll to position [552, 0]
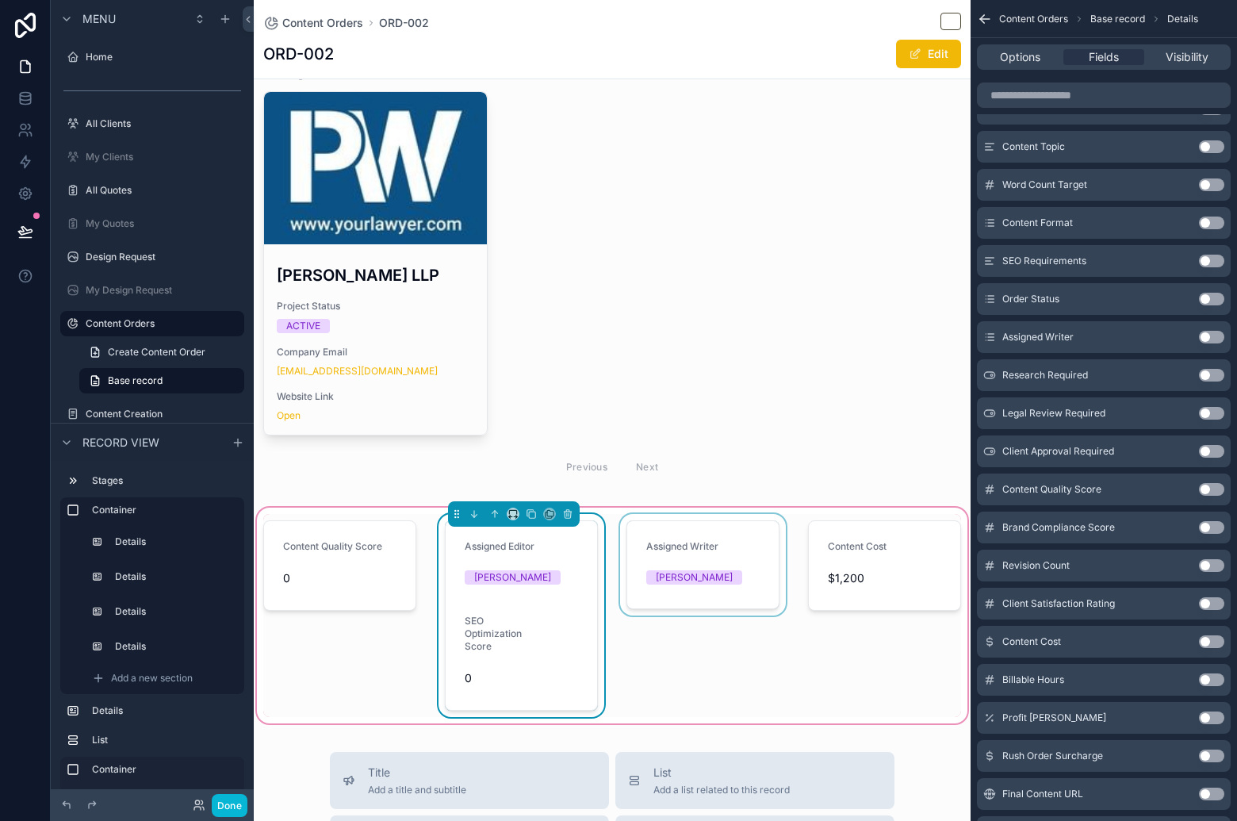
click at [562, 606] on form "Assigned Editor Lisa Wang SEO Optimization Score 0" at bounding box center [521, 615] width 151 height 189
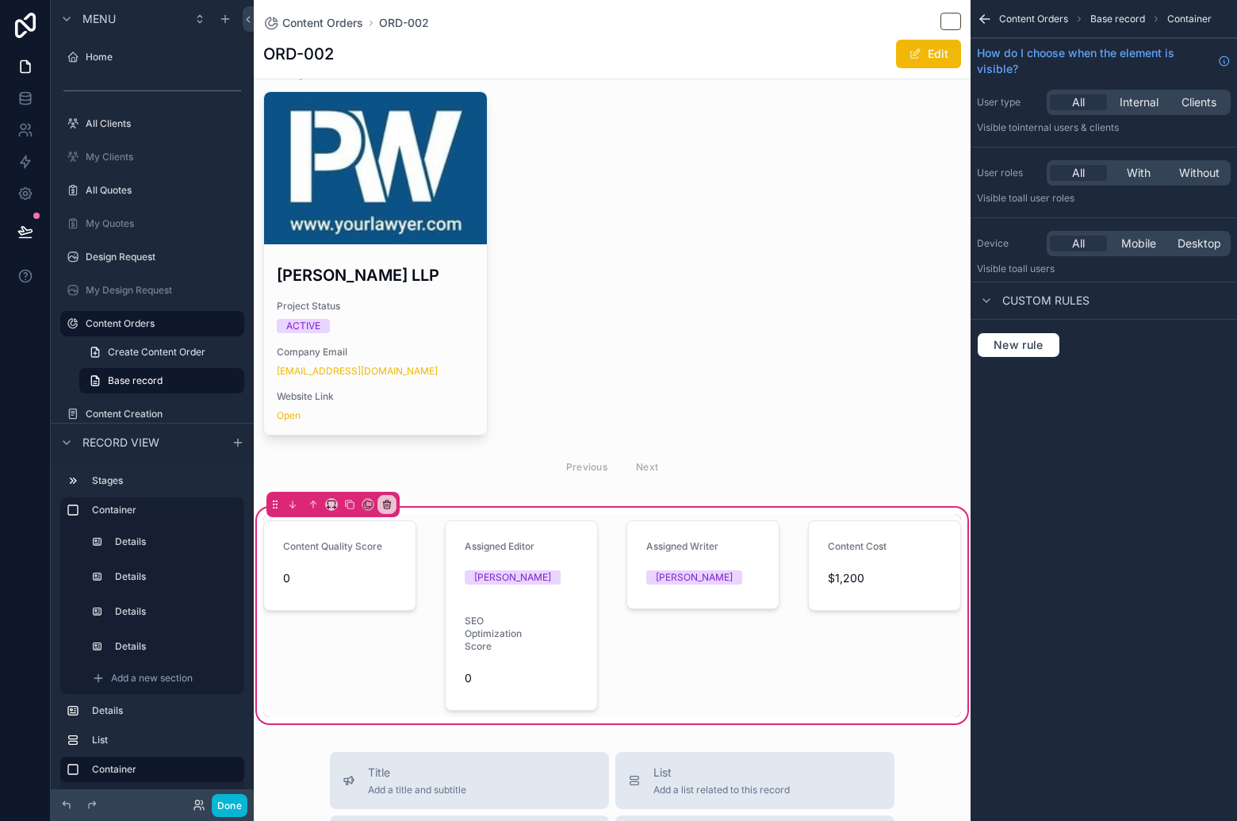
scroll to position [0, 0]
click at [574, 590] on div "scrollable content" at bounding box center [521, 615] width 172 height 203
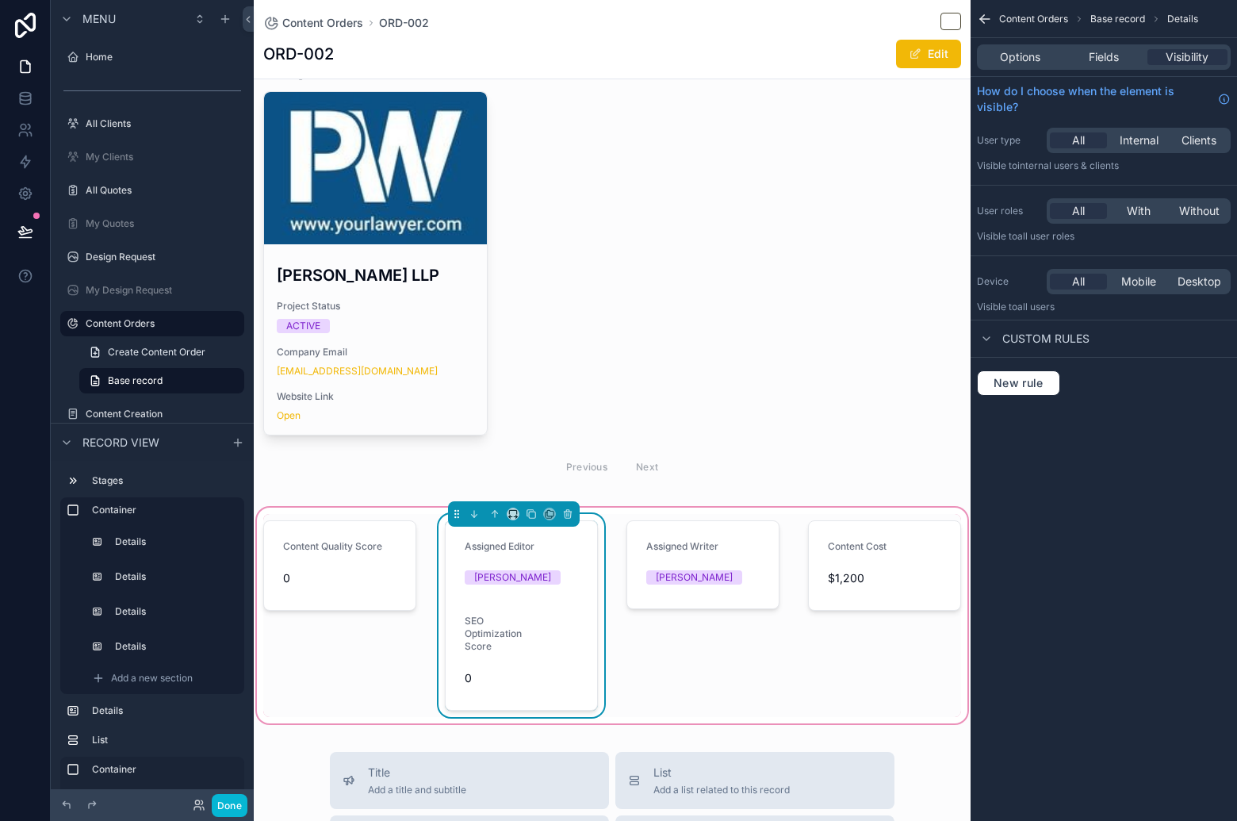
click at [565, 566] on div "Lisa Wang" at bounding box center [535, 577] width 140 height 24
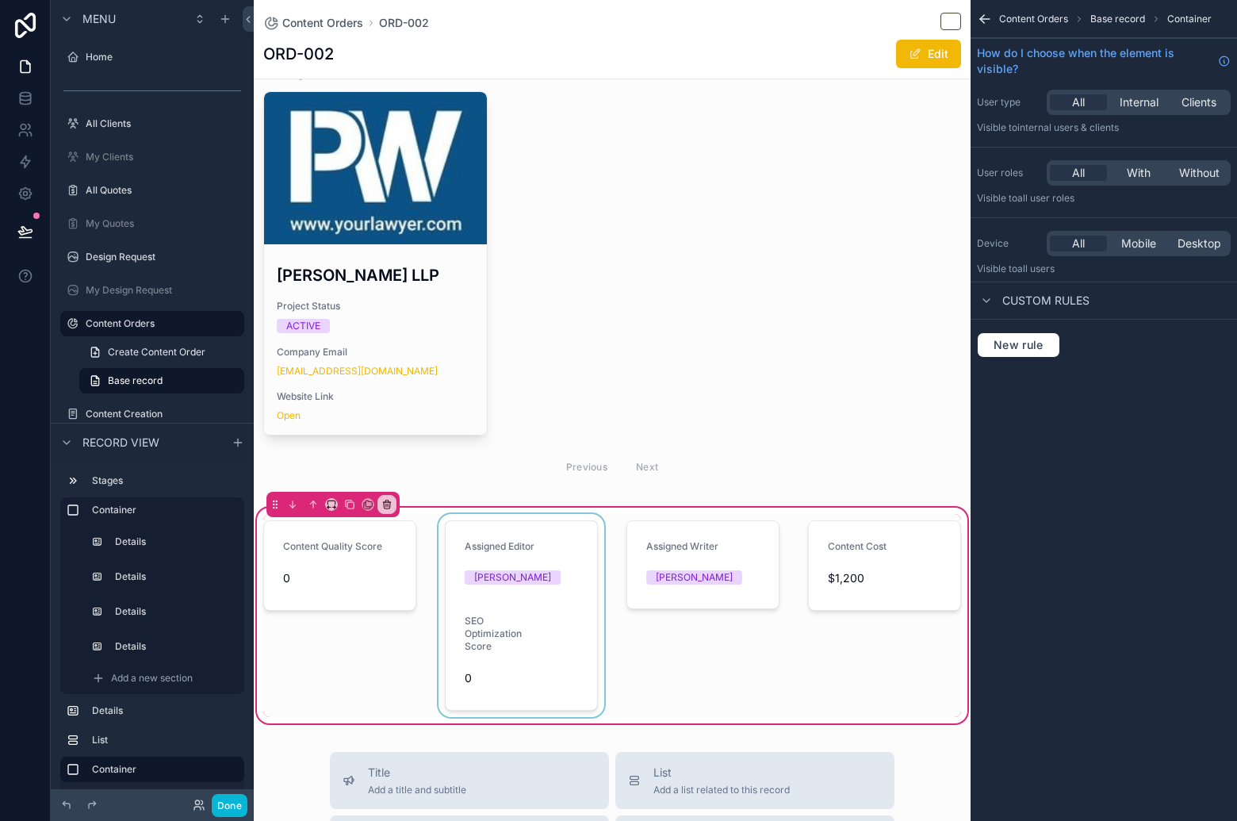
click at [551, 567] on div "scrollable content" at bounding box center [521, 615] width 172 height 203
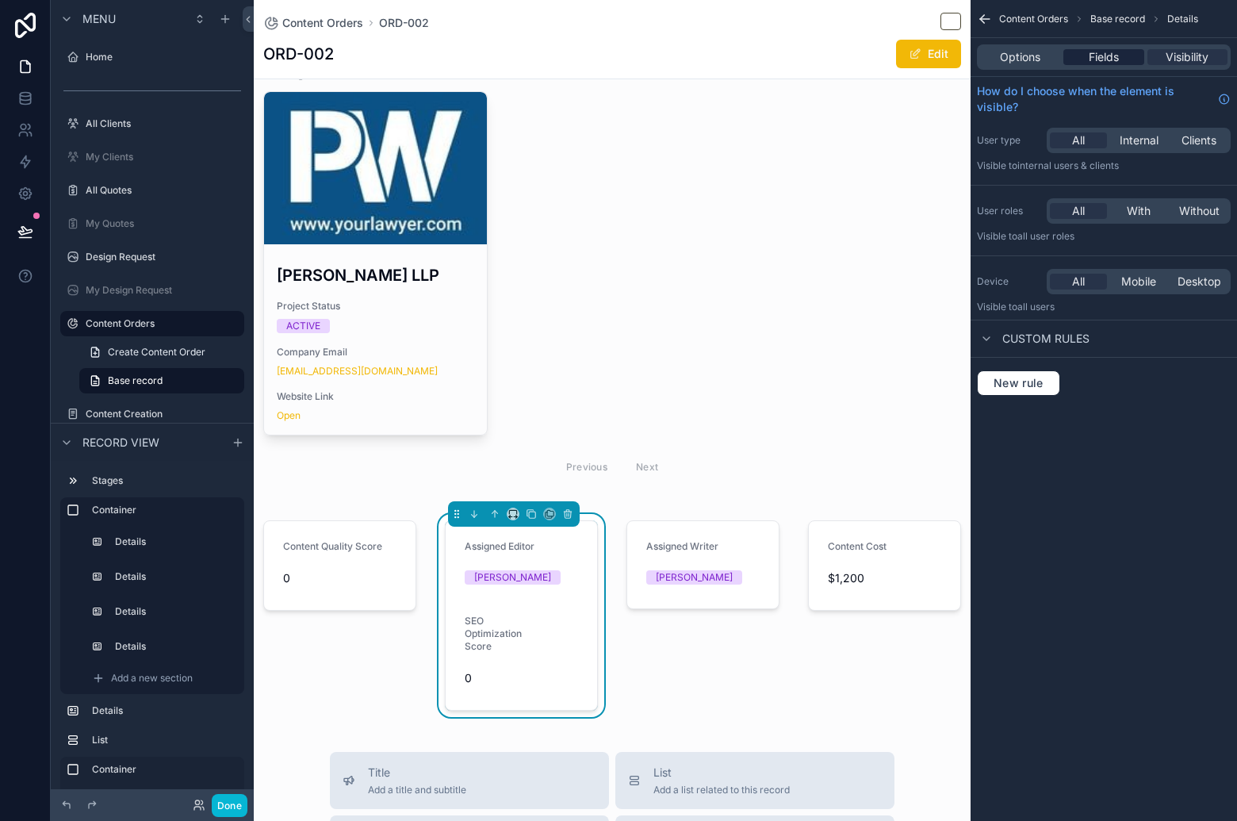
click at [1110, 59] on span "Fields" at bounding box center [1104, 57] width 30 height 16
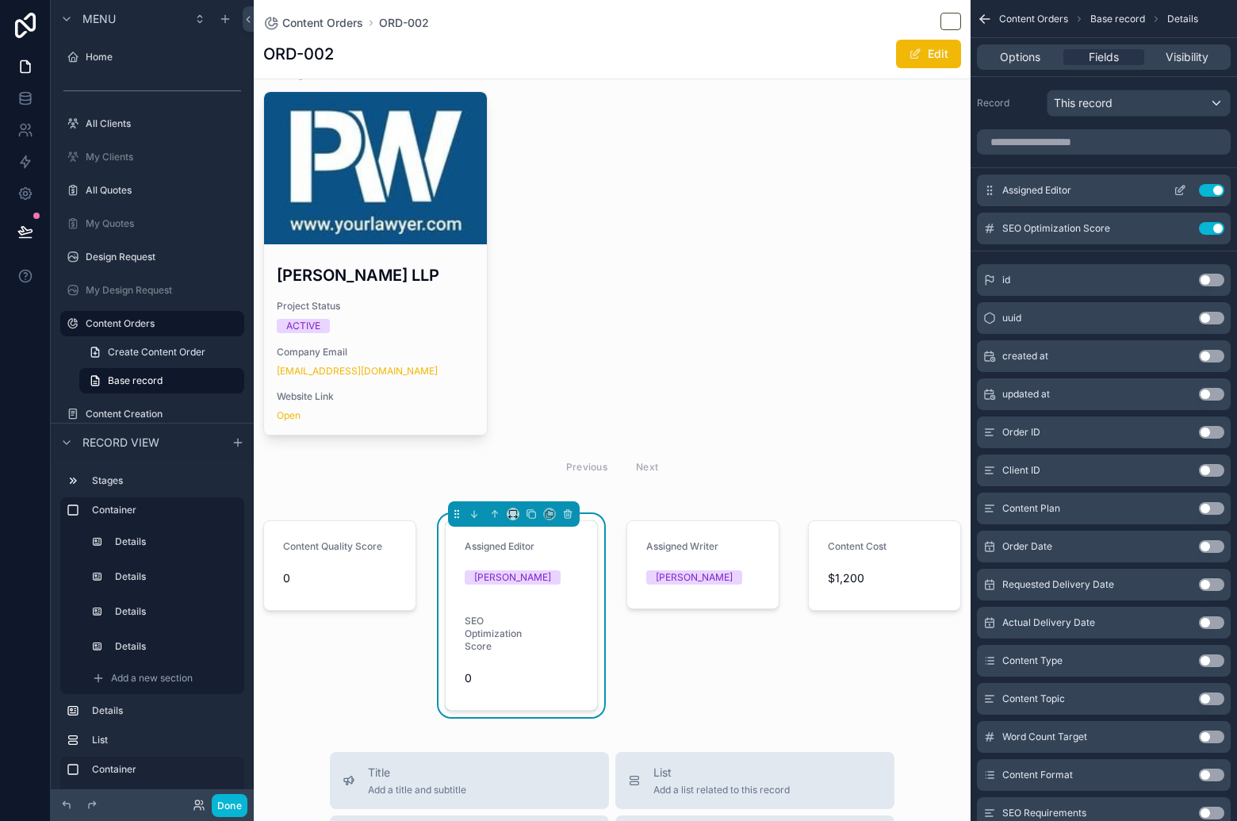
click at [1217, 192] on button "Use setting" at bounding box center [1211, 190] width 25 height 13
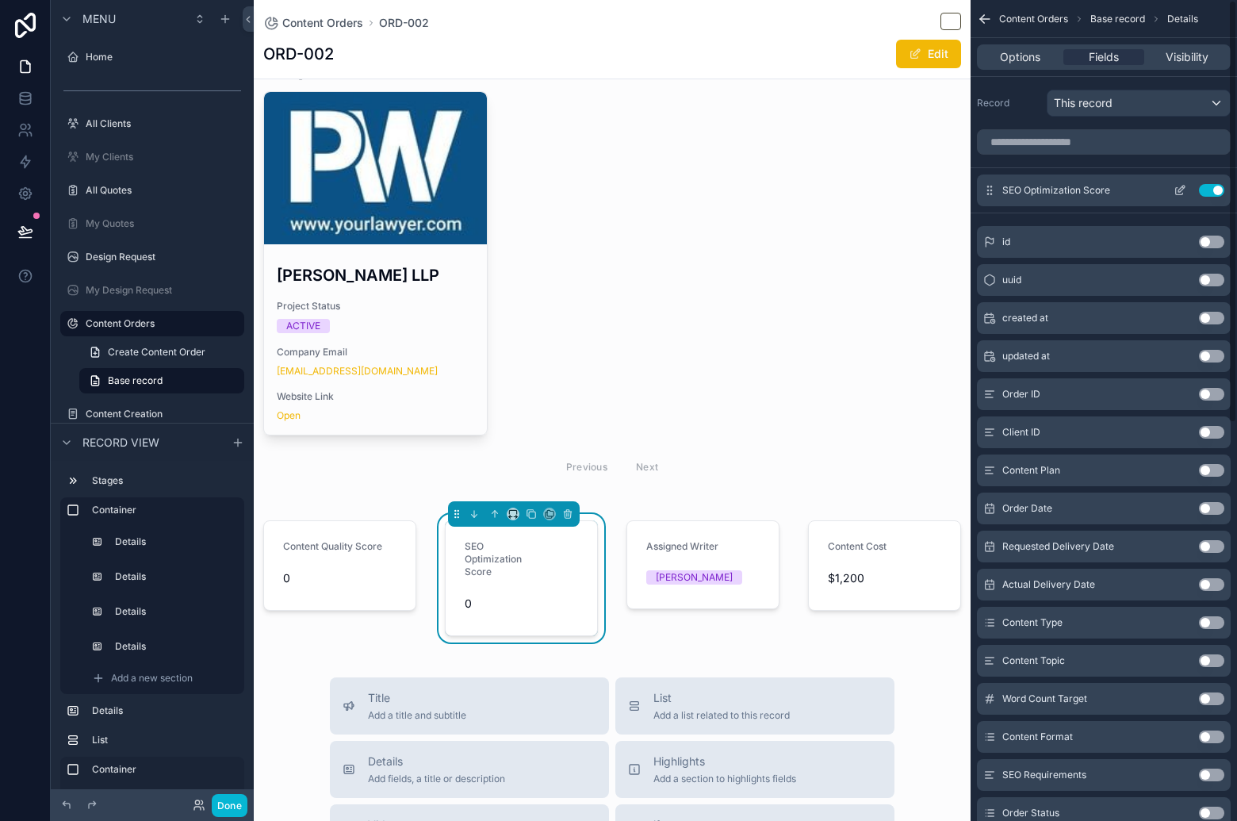
click at [1176, 193] on icon "scrollable content" at bounding box center [1179, 191] width 7 height 7
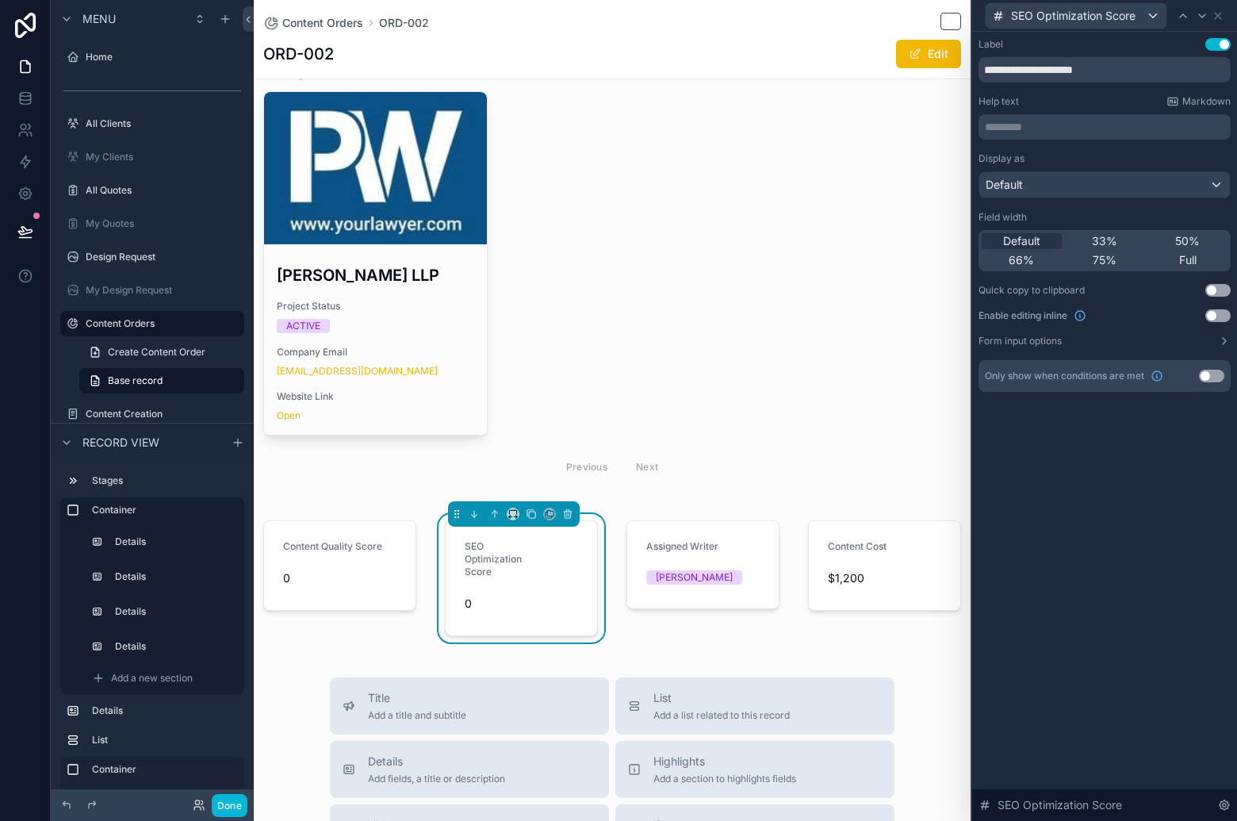
click at [1189, 261] on span "Full" at bounding box center [1187, 260] width 17 height 16
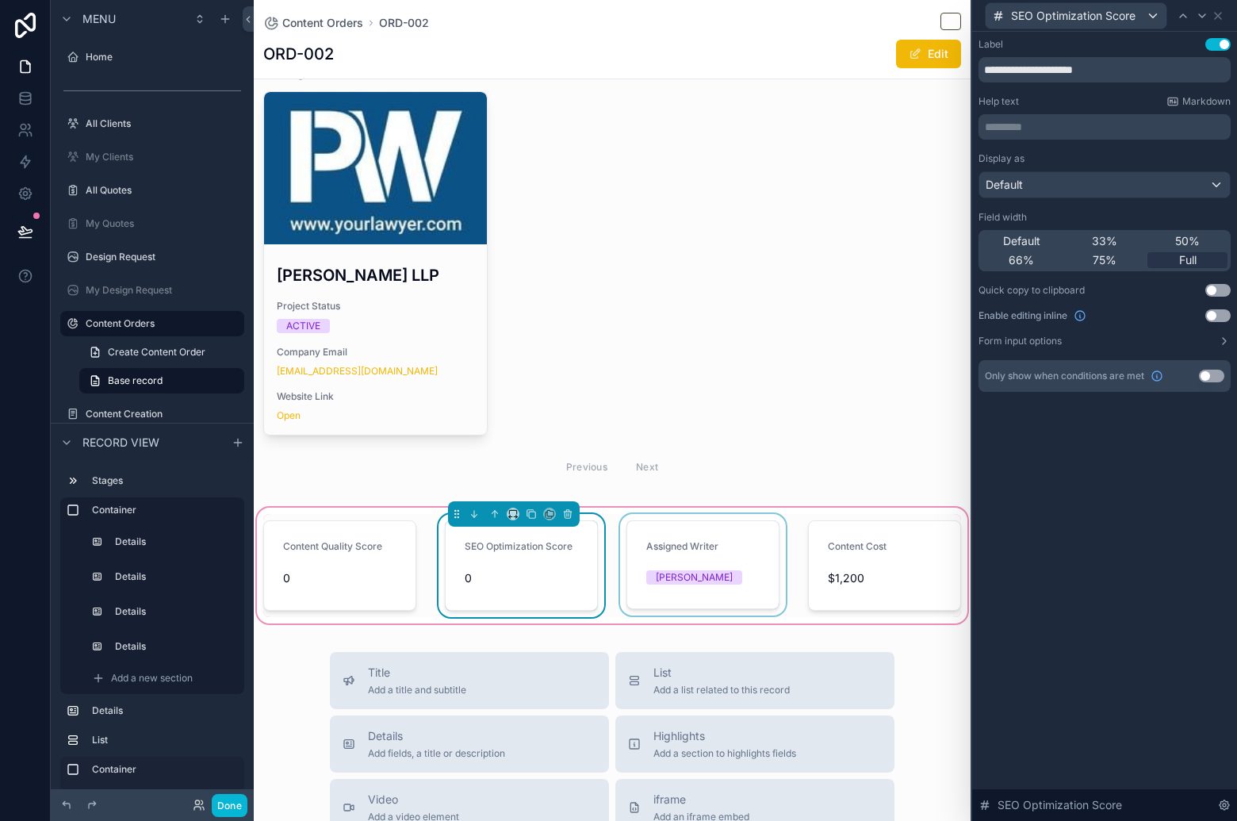
click at [720, 554] on div "scrollable content" at bounding box center [703, 565] width 172 height 103
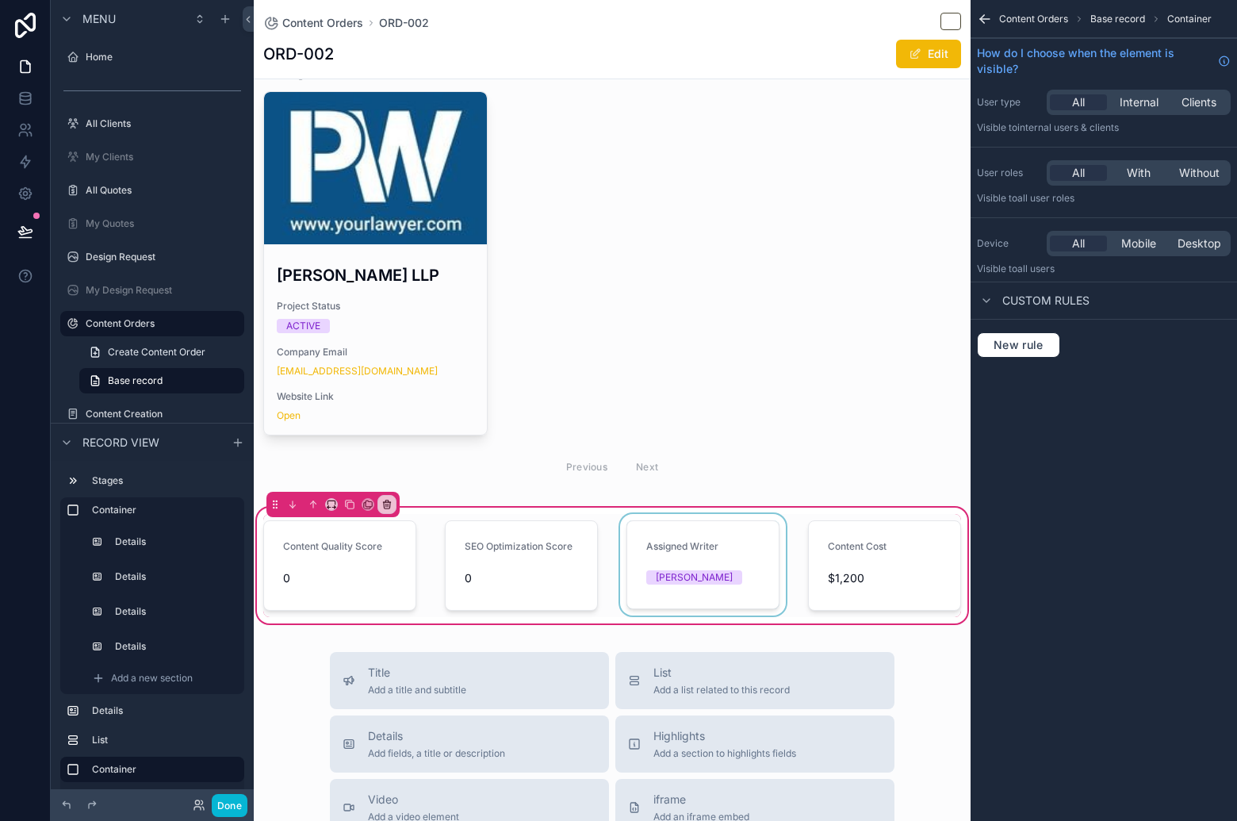
click at [726, 546] on div "scrollable content" at bounding box center [703, 565] width 172 height 103
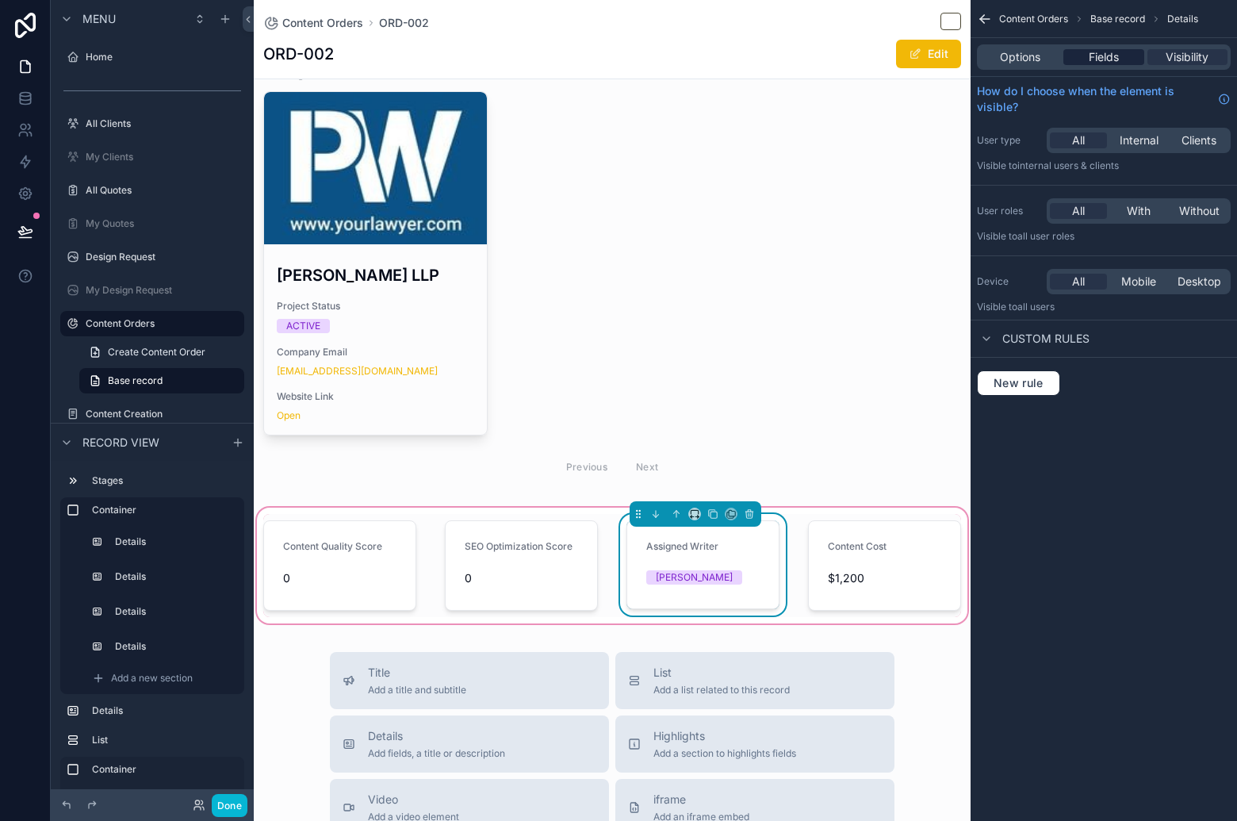
click at [1105, 56] on span "Fields" at bounding box center [1104, 57] width 30 height 16
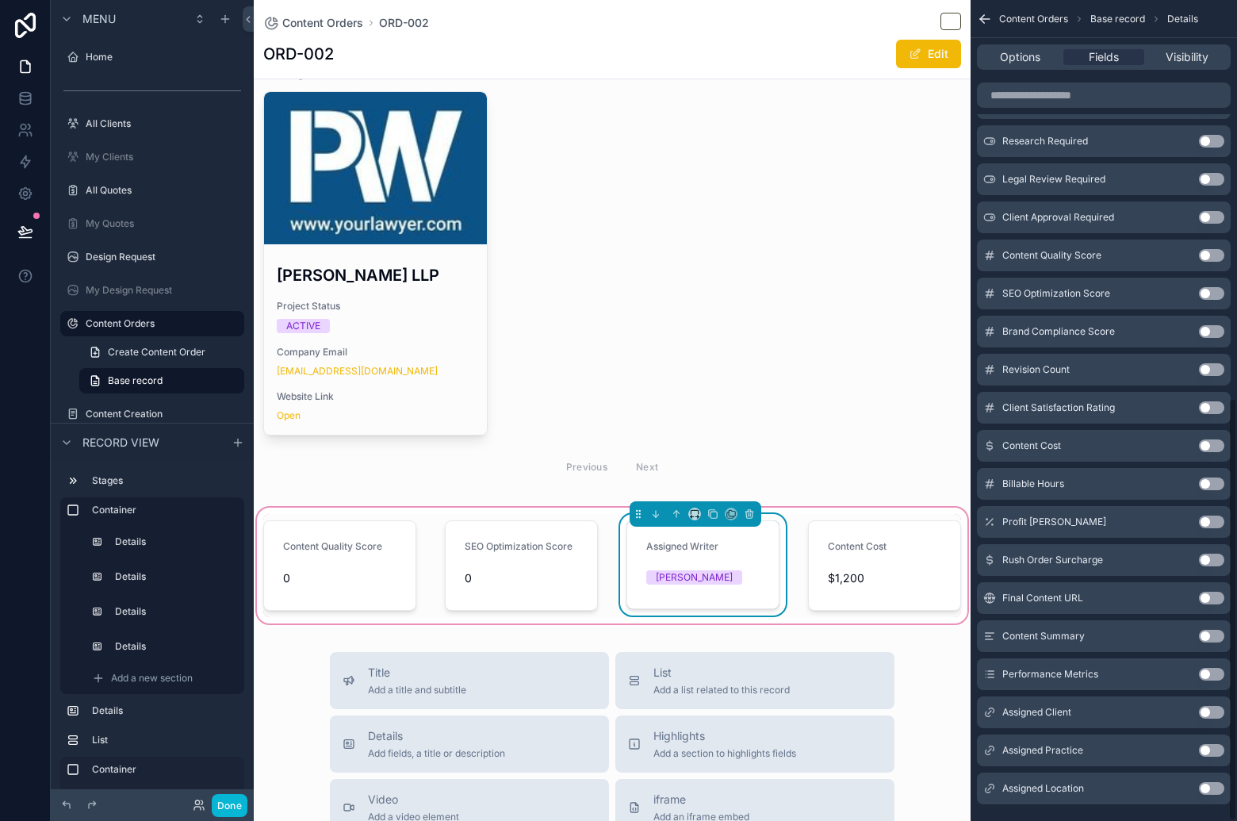
scroll to position [775, 0]
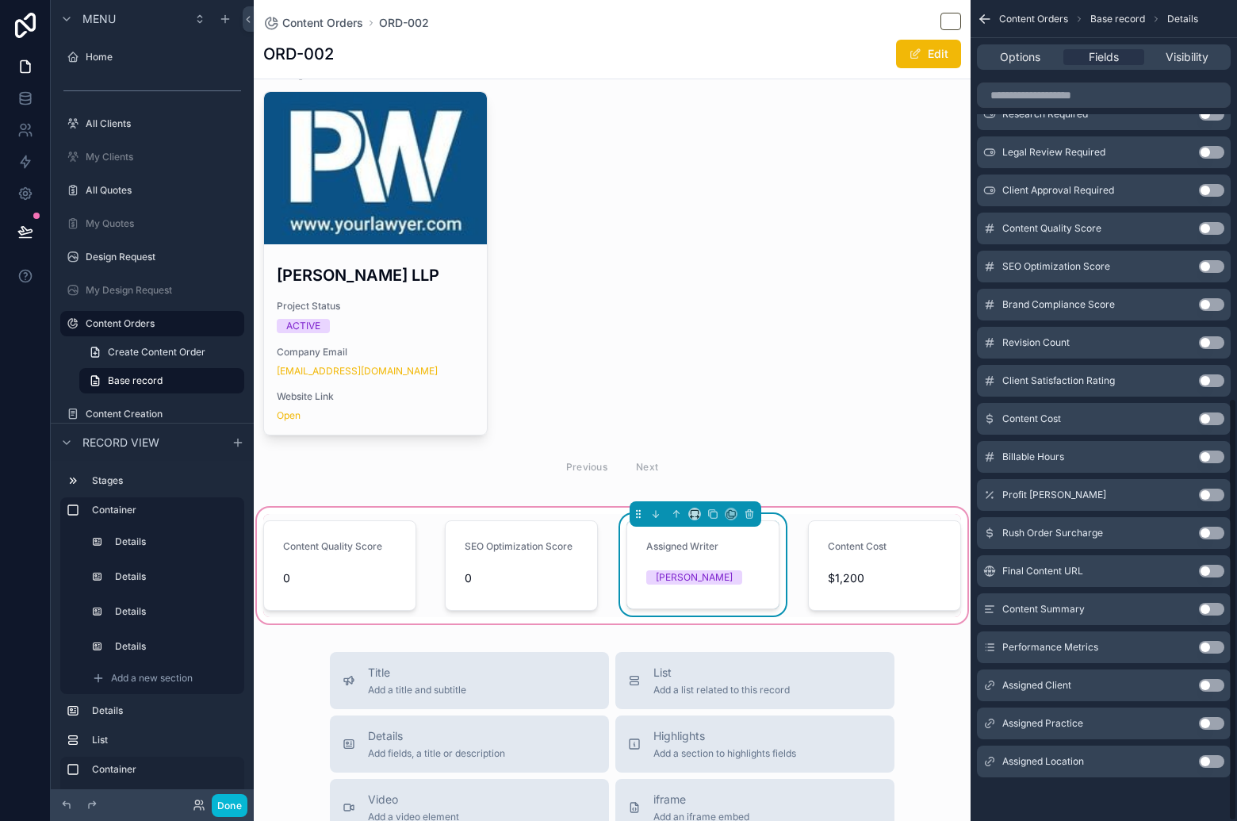
click at [735, 557] on div "Assigned Writer" at bounding box center [716, 549] width 140 height 19
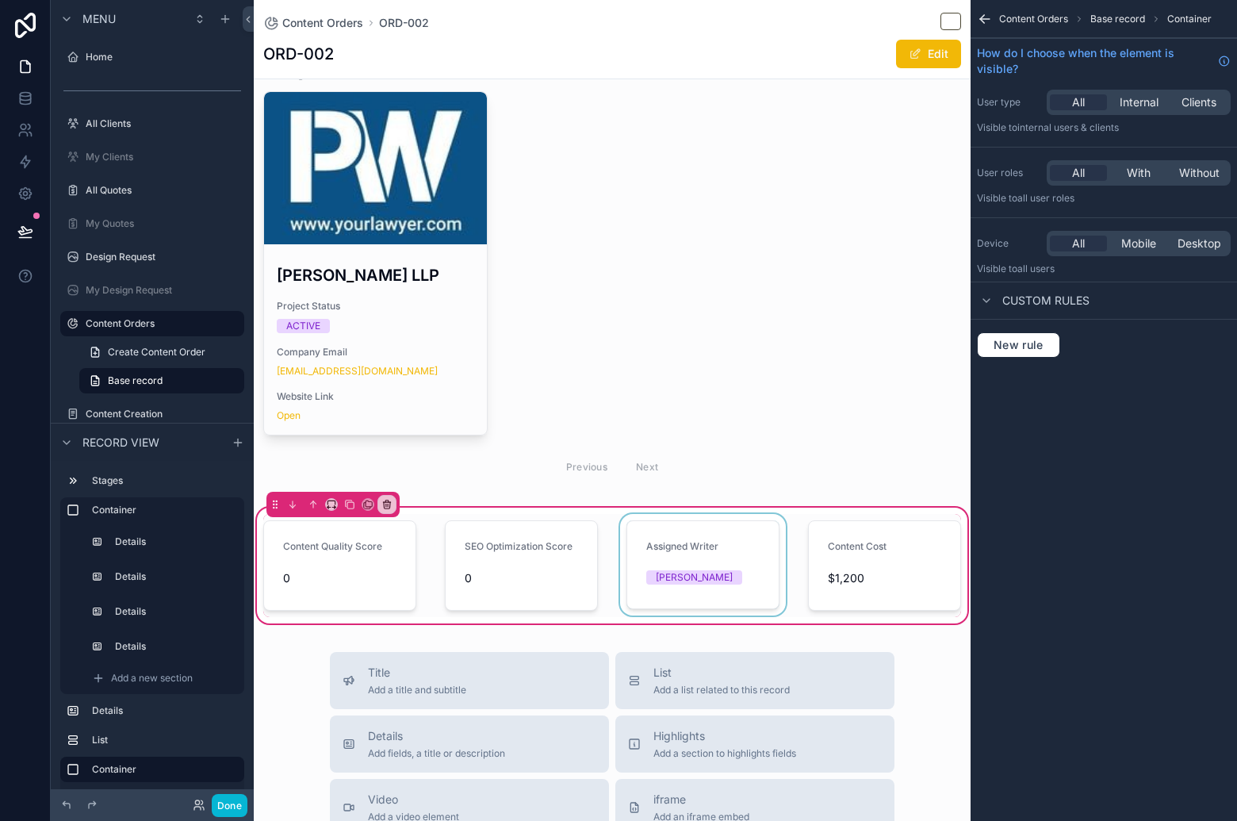
click at [713, 579] on div "scrollable content" at bounding box center [703, 565] width 172 height 103
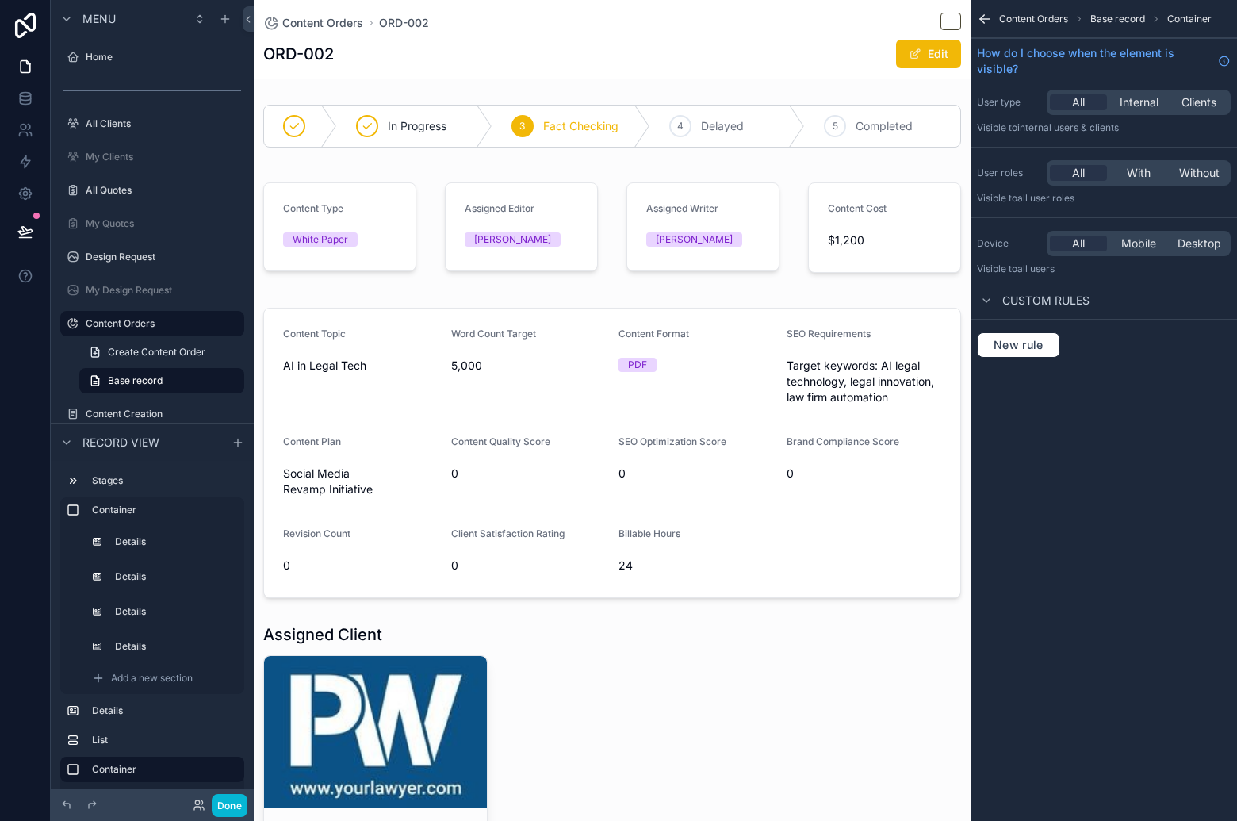
scroll to position [564, 0]
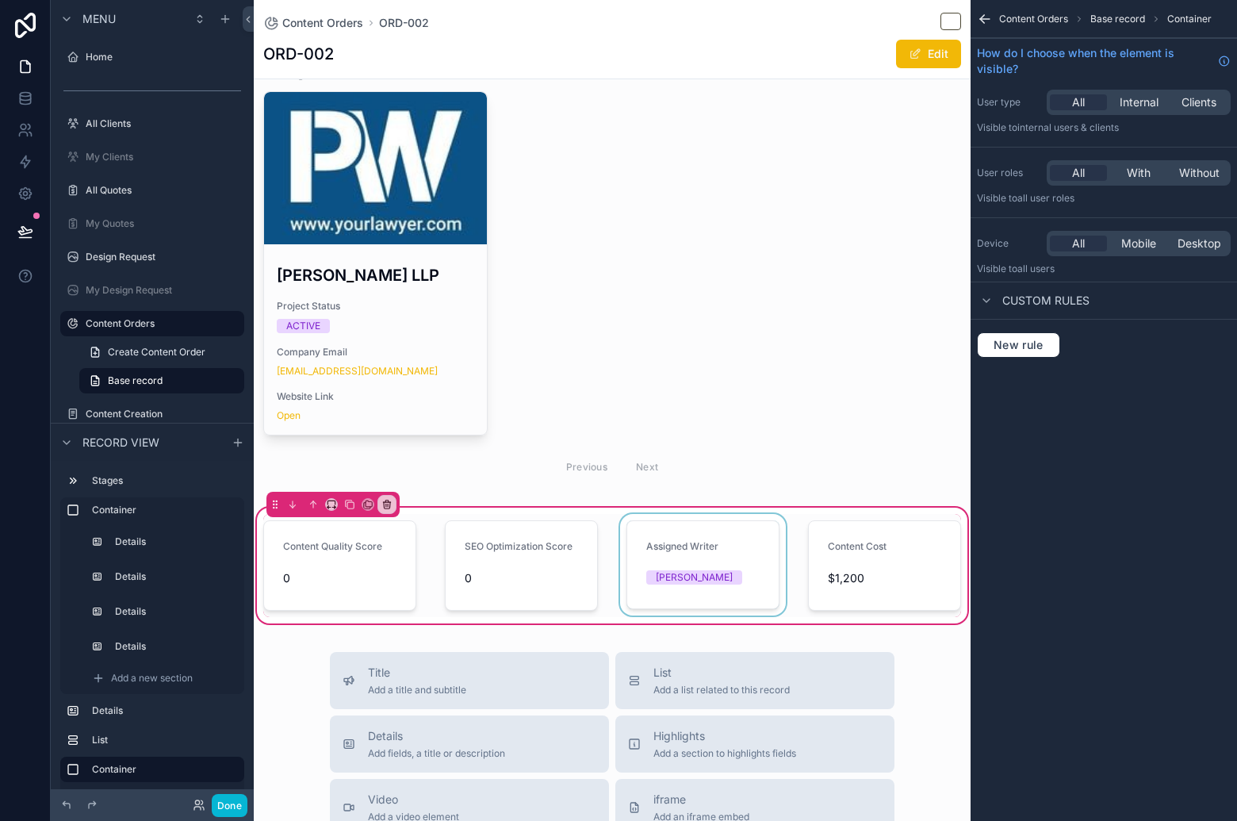
click at [691, 563] on div "scrollable content" at bounding box center [703, 565] width 172 height 103
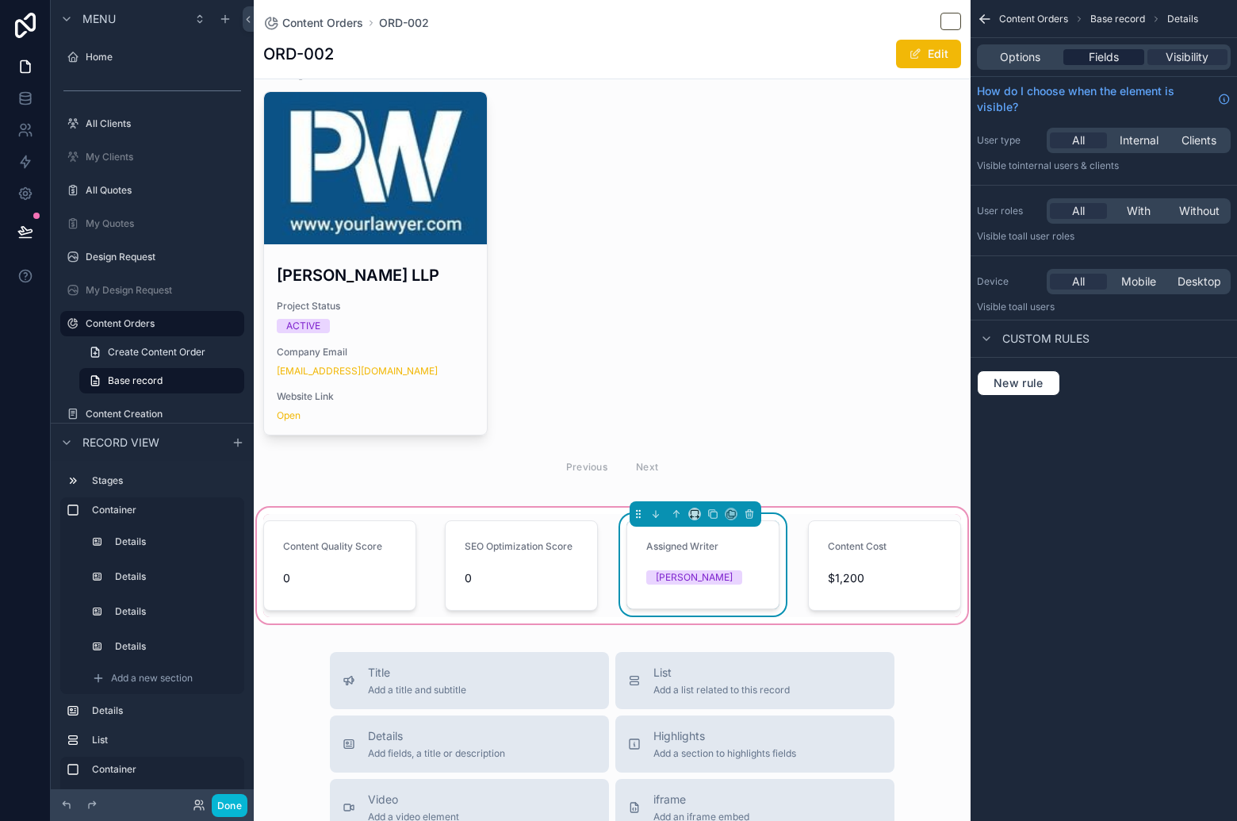
click at [1106, 55] on span "Fields" at bounding box center [1104, 57] width 30 height 16
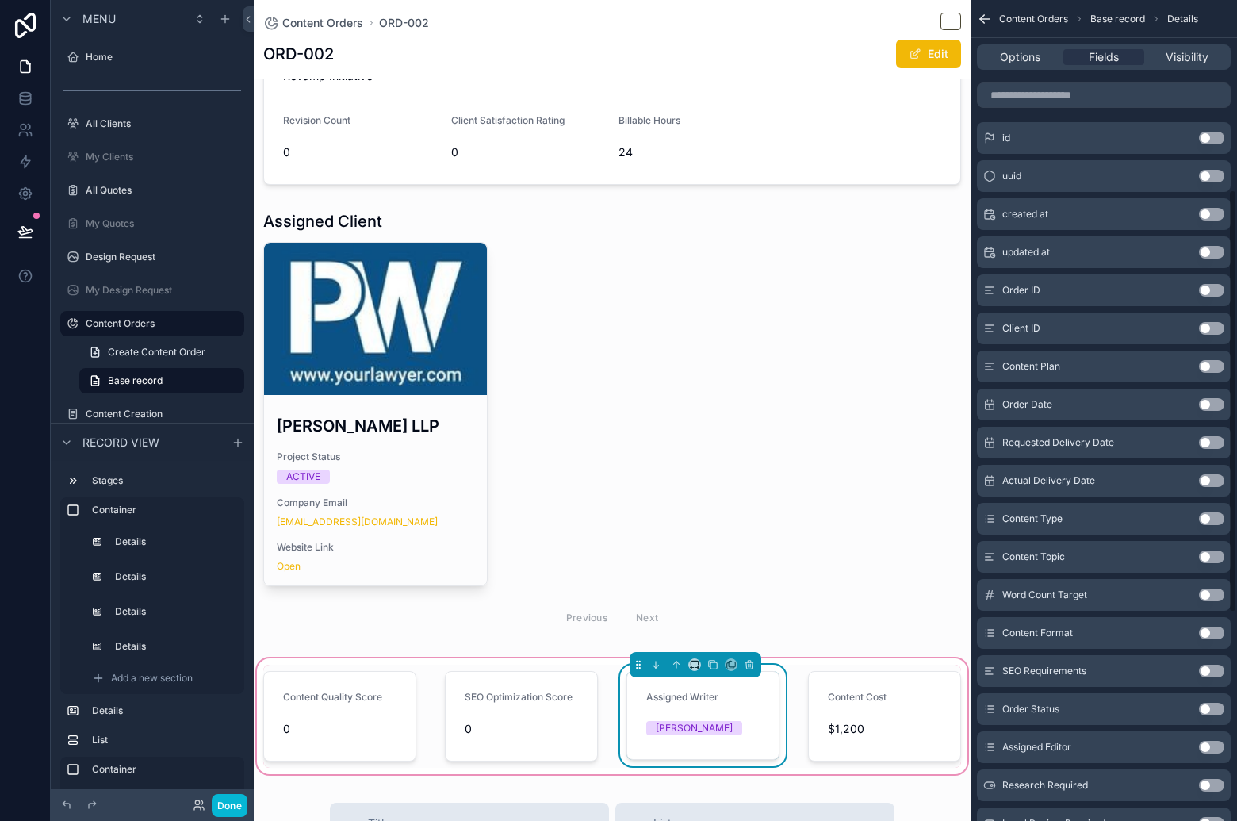
scroll to position [0, 0]
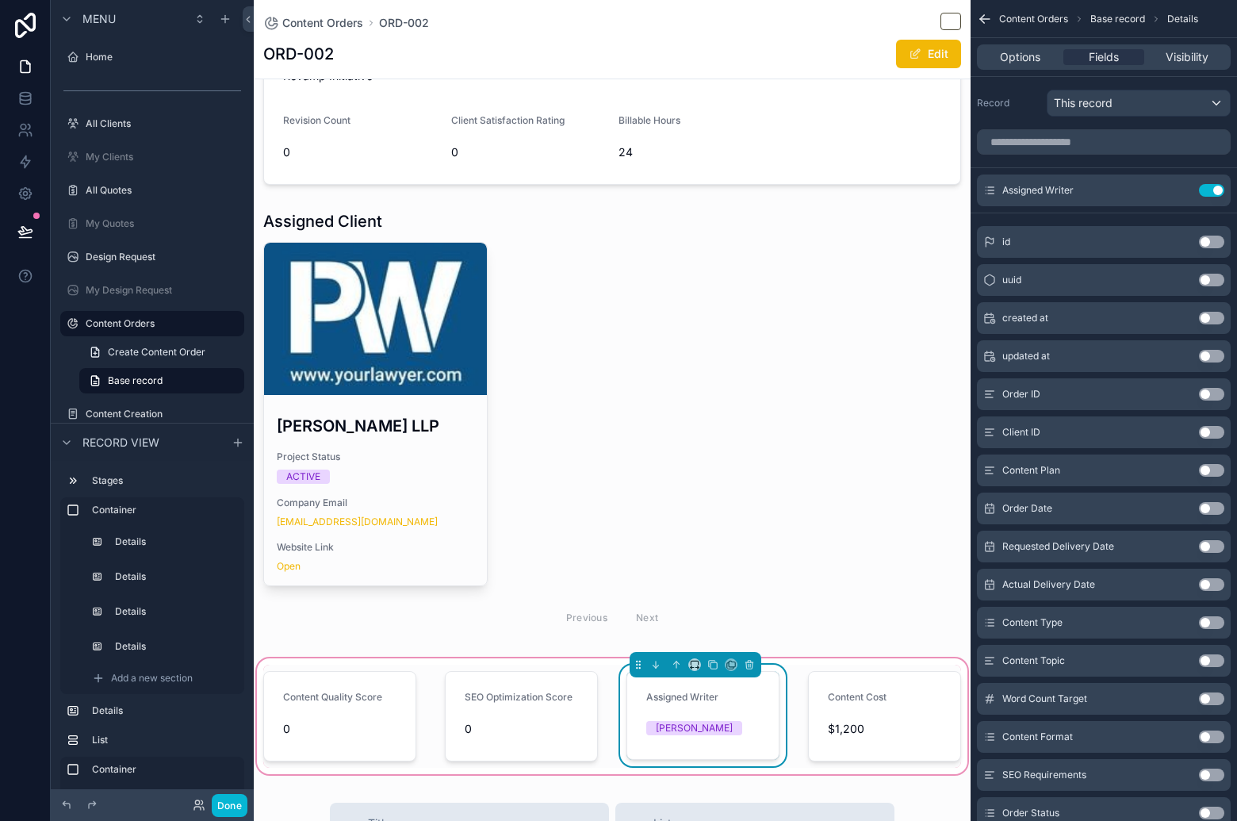
click at [1210, 188] on button "Use setting" at bounding box center [1211, 190] width 25 height 13
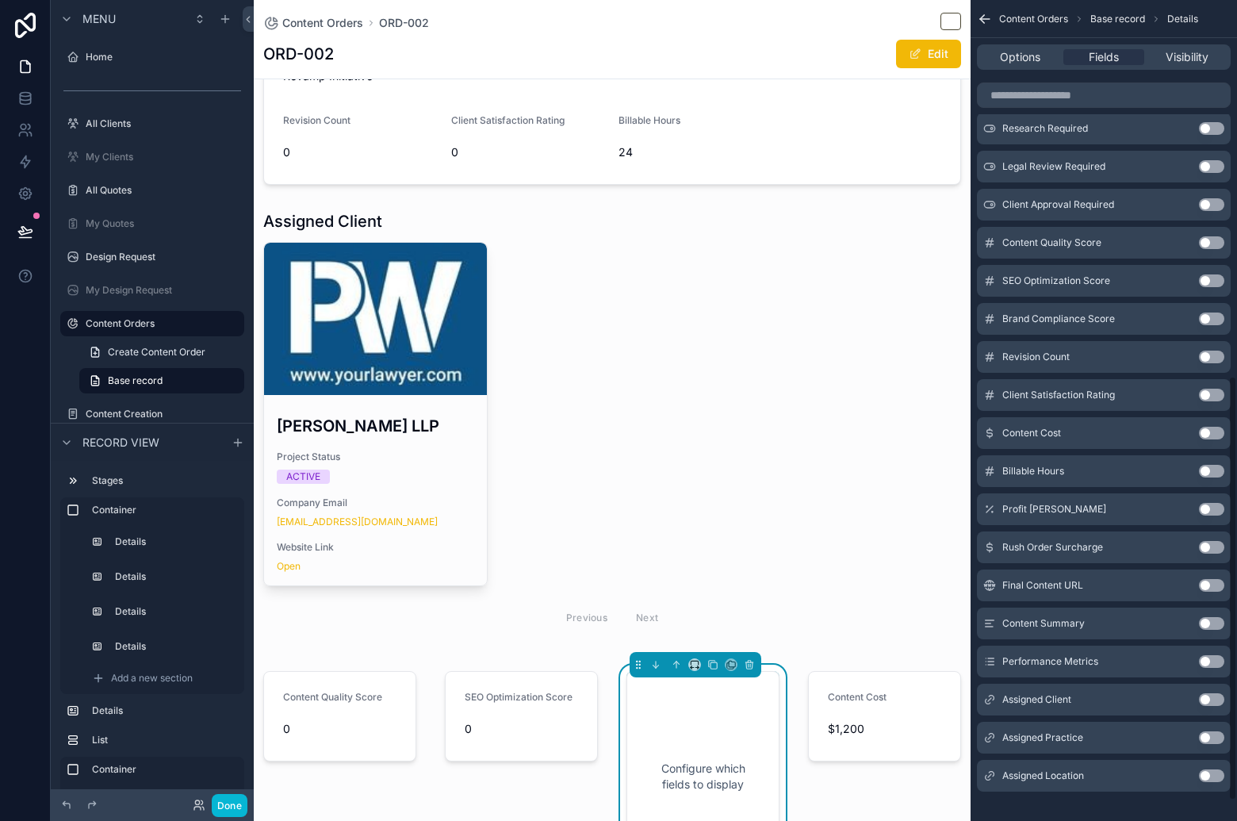
scroll to position [767, 0]
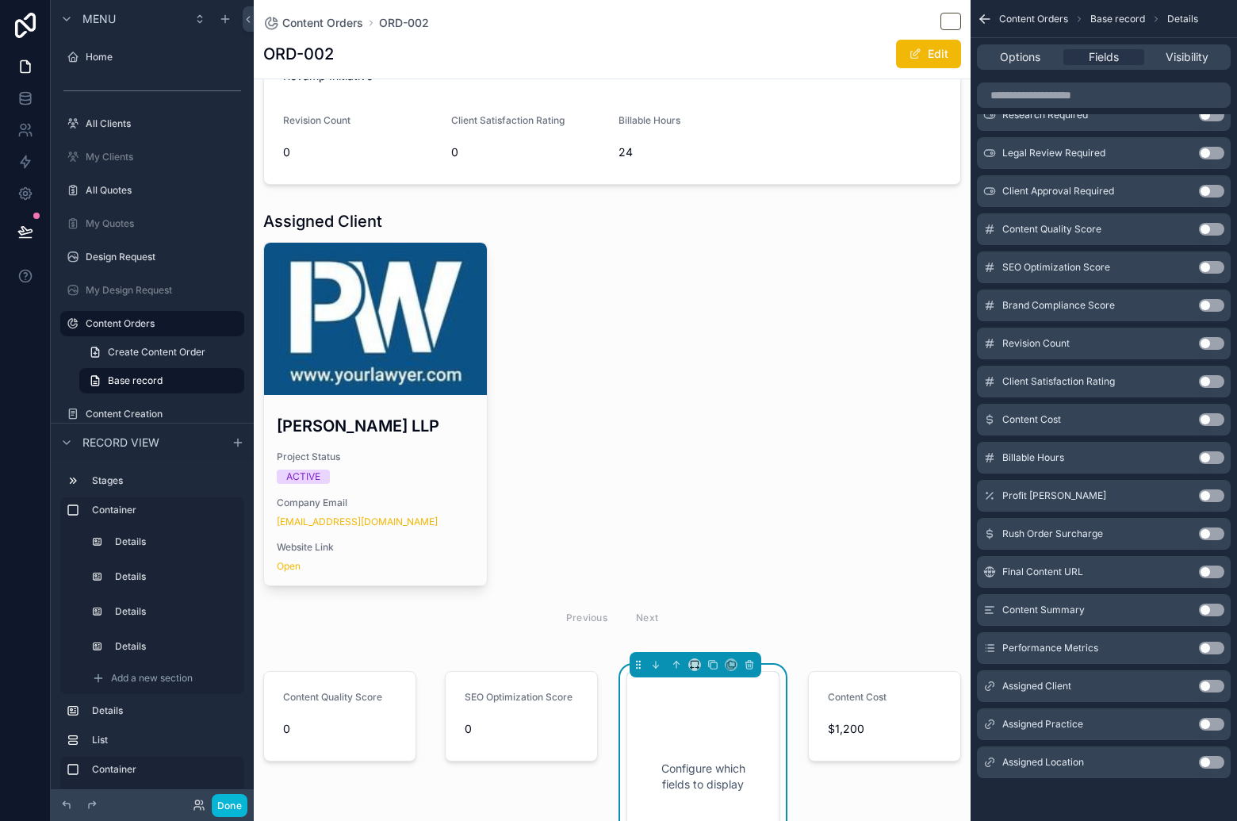
click at [1216, 302] on button "Use setting" at bounding box center [1211, 305] width 25 height 13
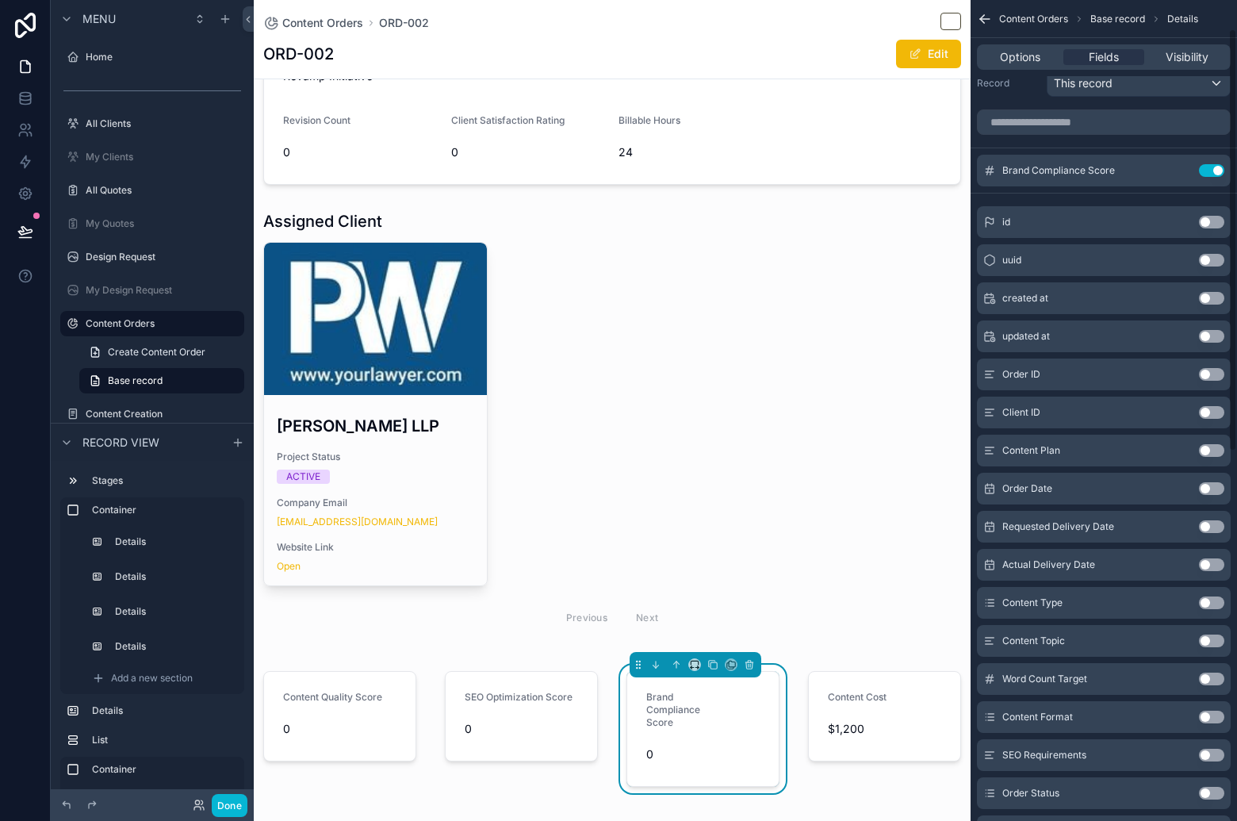
scroll to position [0, 0]
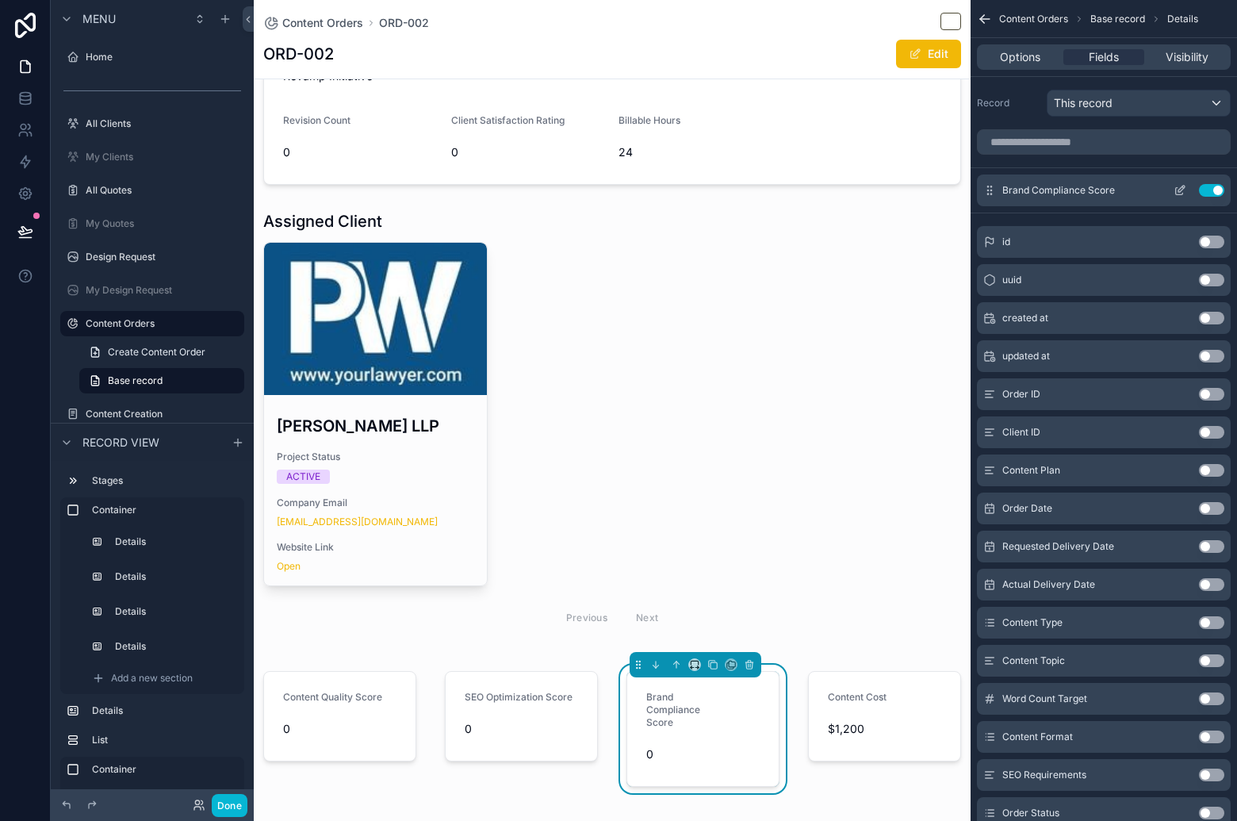
click at [1181, 190] on icon "scrollable content" at bounding box center [1181, 189] width 6 height 6
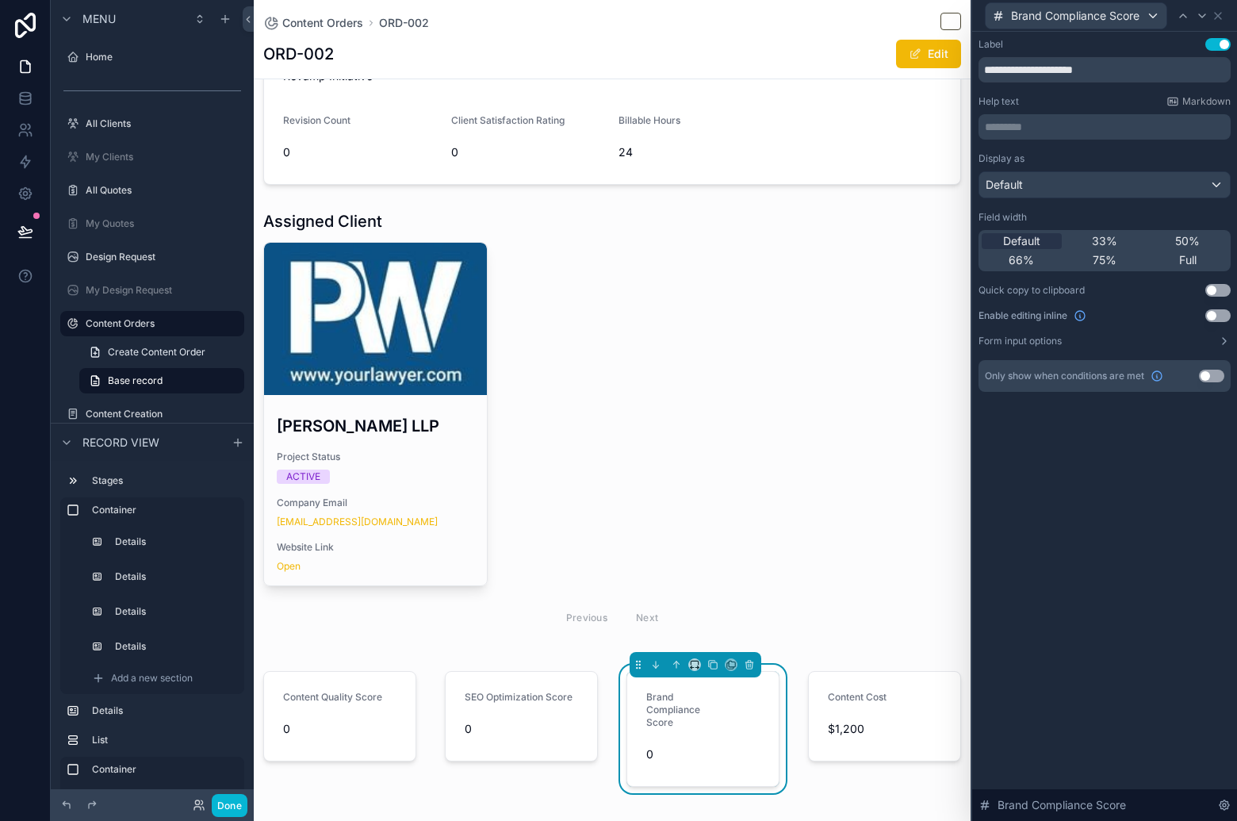
drag, startPoint x: 1191, startPoint y: 253, endPoint x: 1152, endPoint y: 311, distance: 69.7
click at [1191, 253] on span "Full" at bounding box center [1187, 260] width 17 height 16
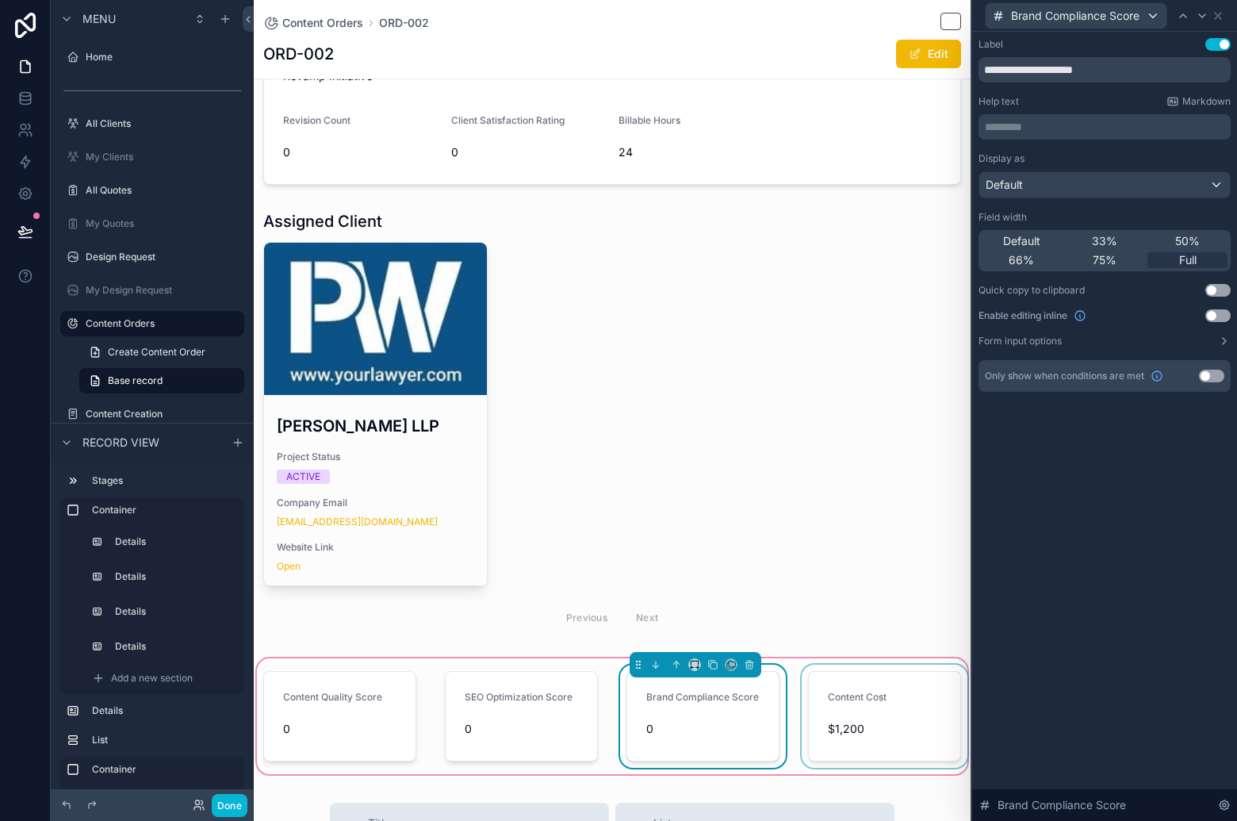
click at [906, 696] on div "scrollable content" at bounding box center [884, 715] width 172 height 103
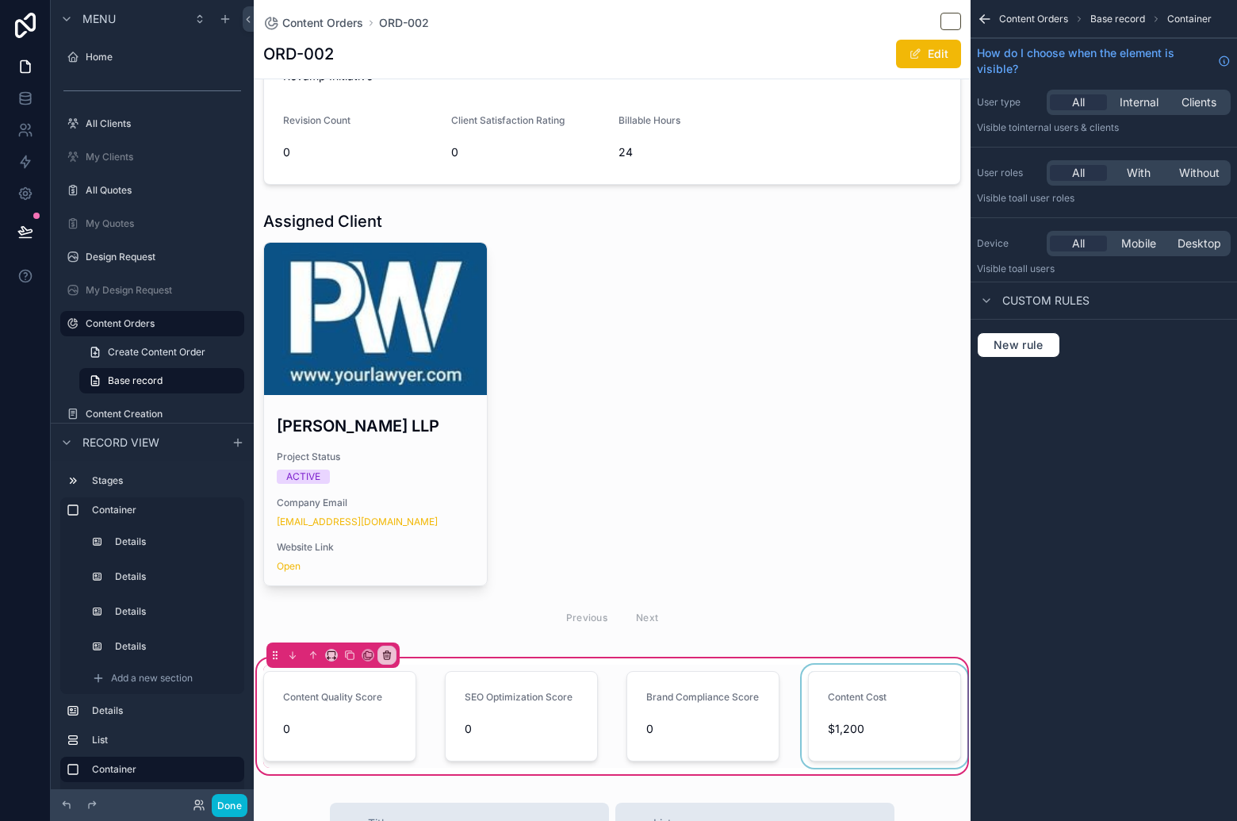
click at [906, 695] on div "scrollable content" at bounding box center [884, 715] width 172 height 103
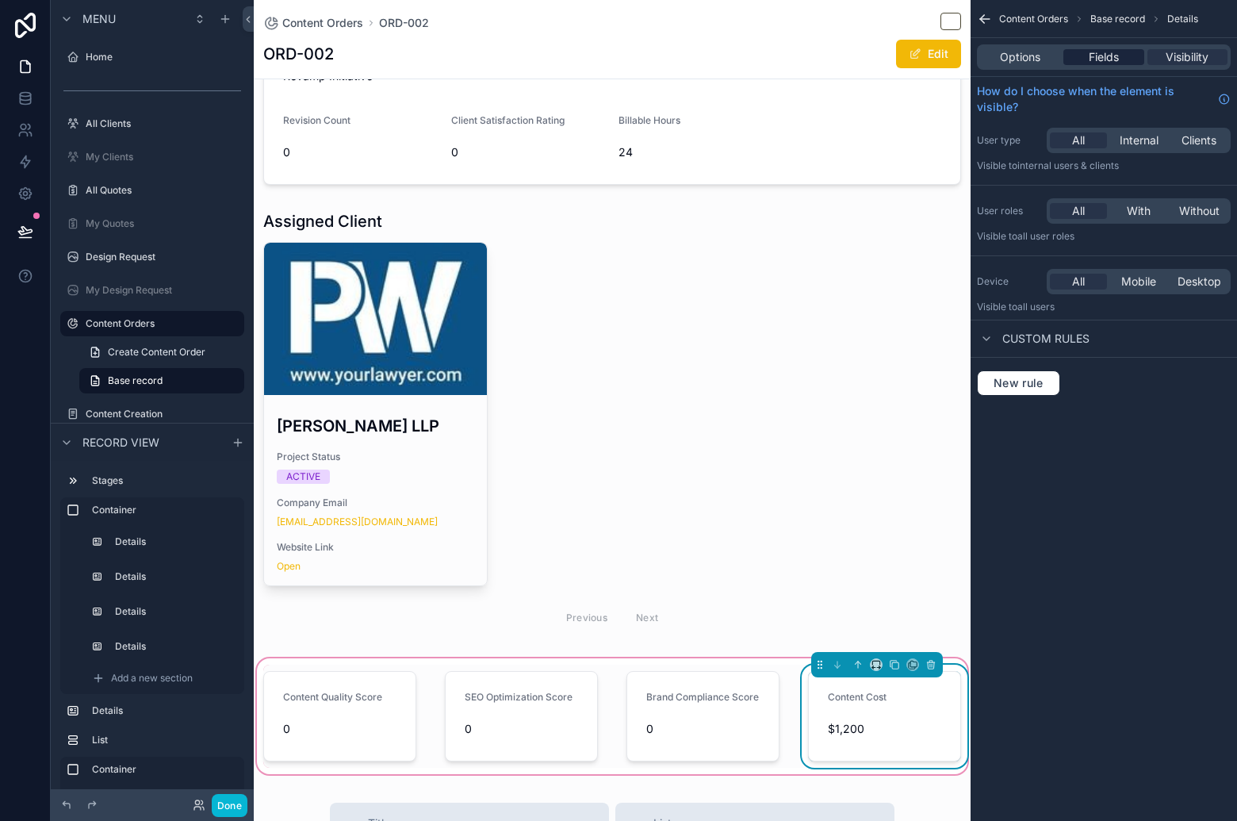
click at [1116, 57] on span "Fields" at bounding box center [1104, 57] width 30 height 16
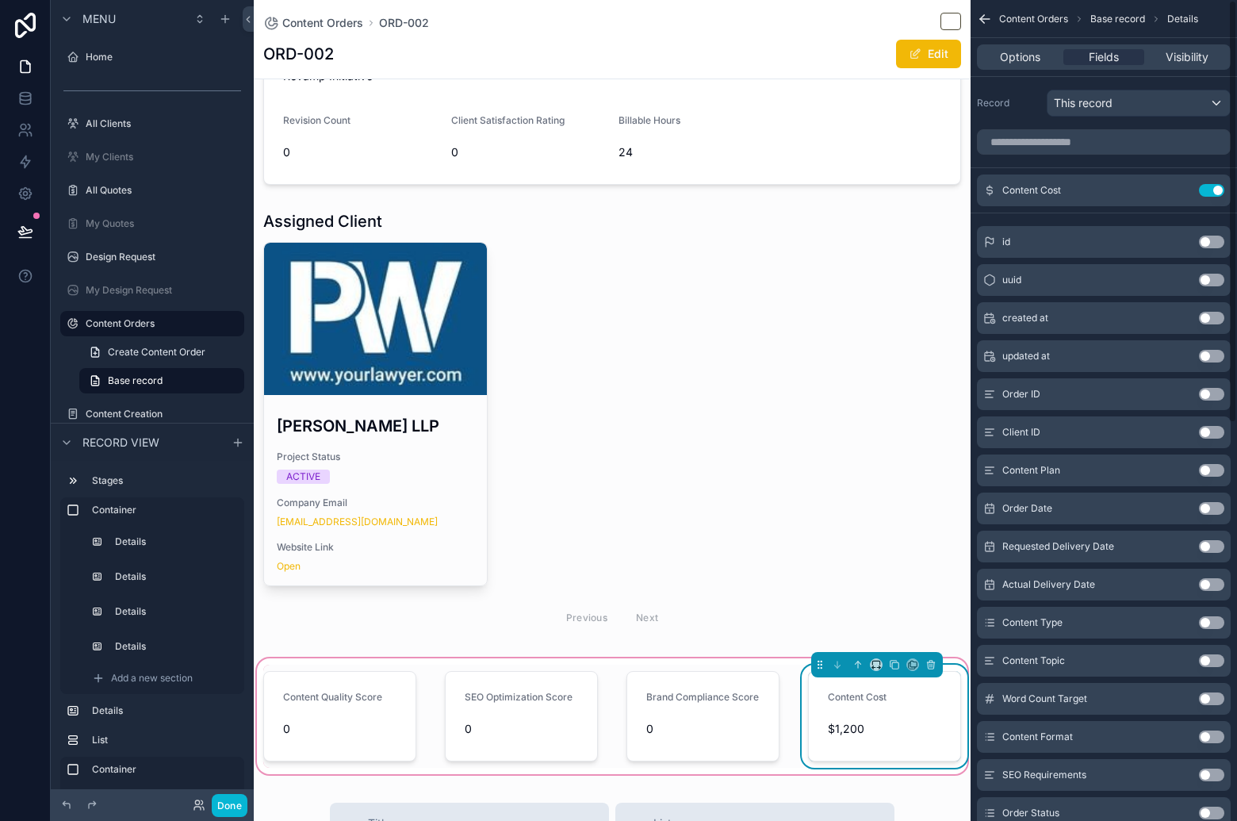
drag, startPoint x: 1216, startPoint y: 190, endPoint x: 1128, endPoint y: 441, distance: 266.6
click at [1216, 190] on button "Use setting" at bounding box center [1211, 190] width 25 height 13
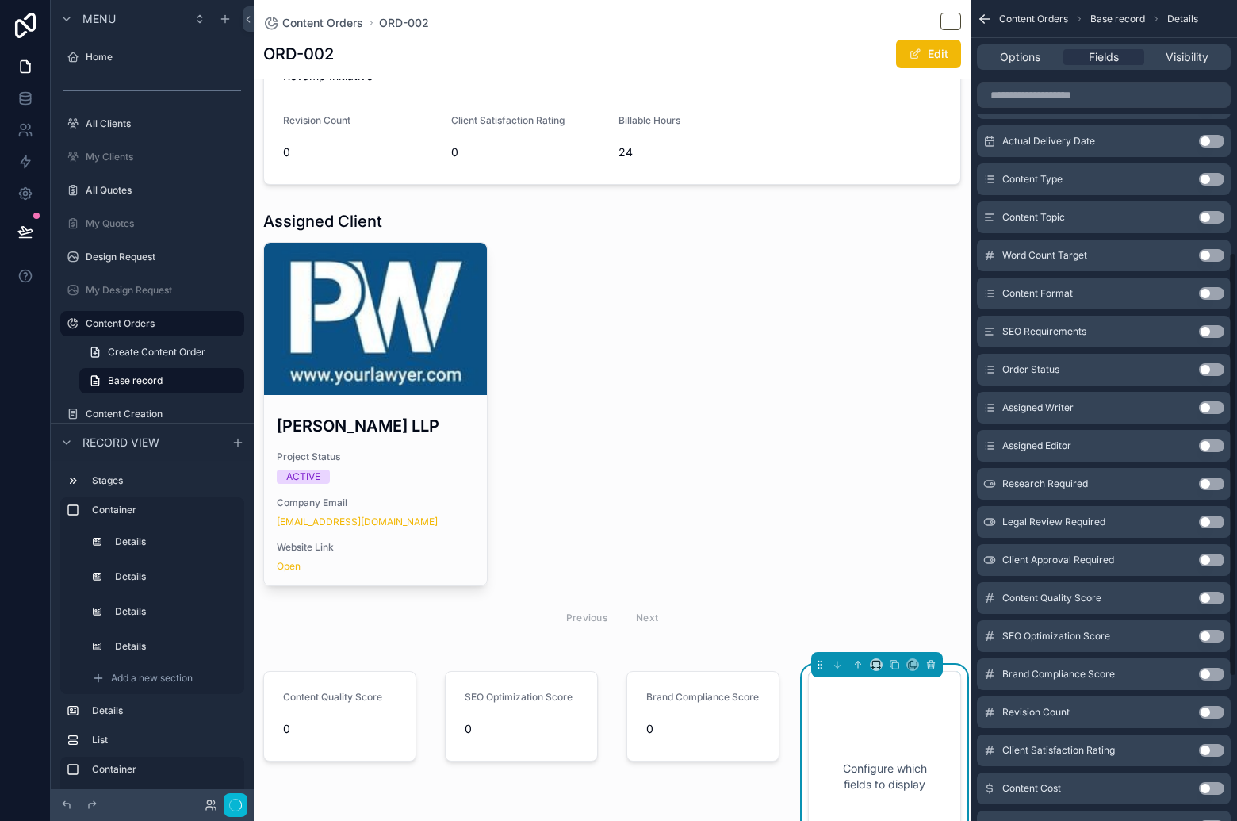
scroll to position [767, 0]
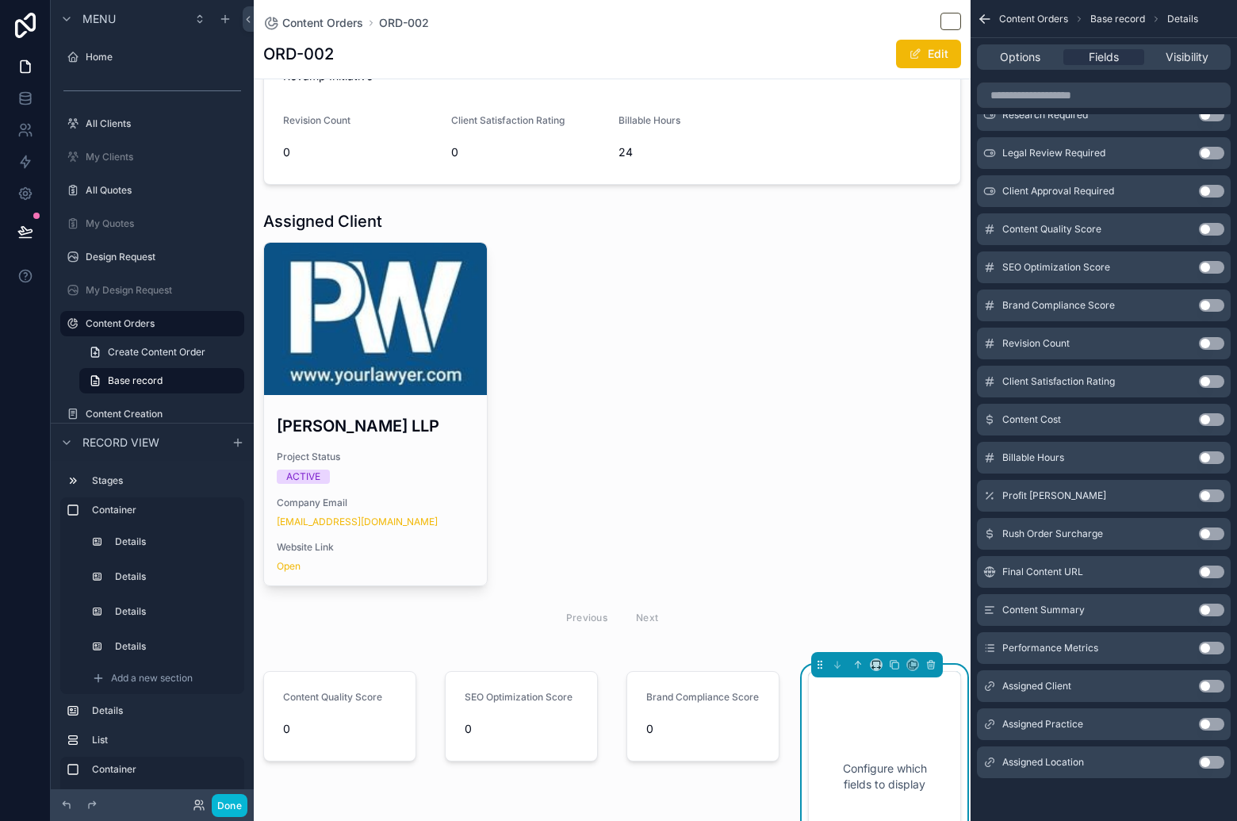
click at [1210, 380] on button "Use setting" at bounding box center [1211, 381] width 25 height 13
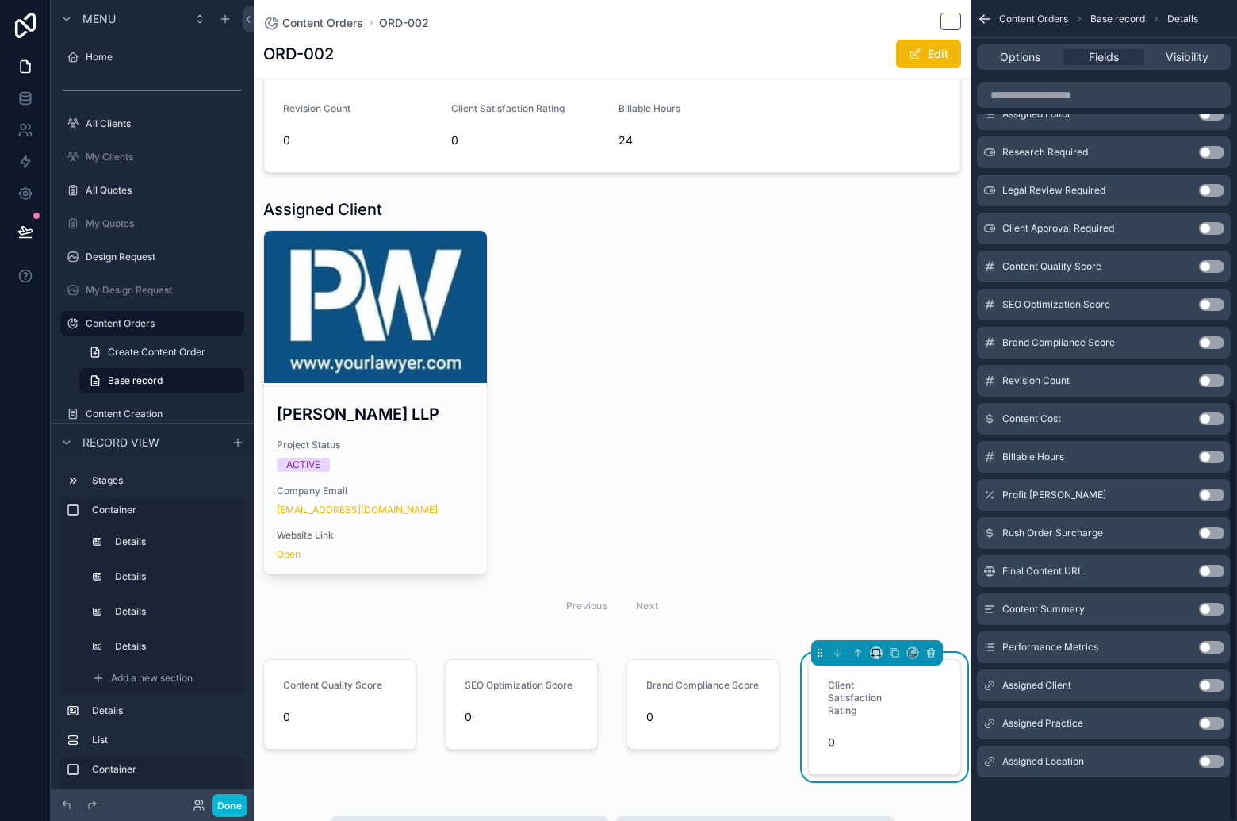
scroll to position [557, 0]
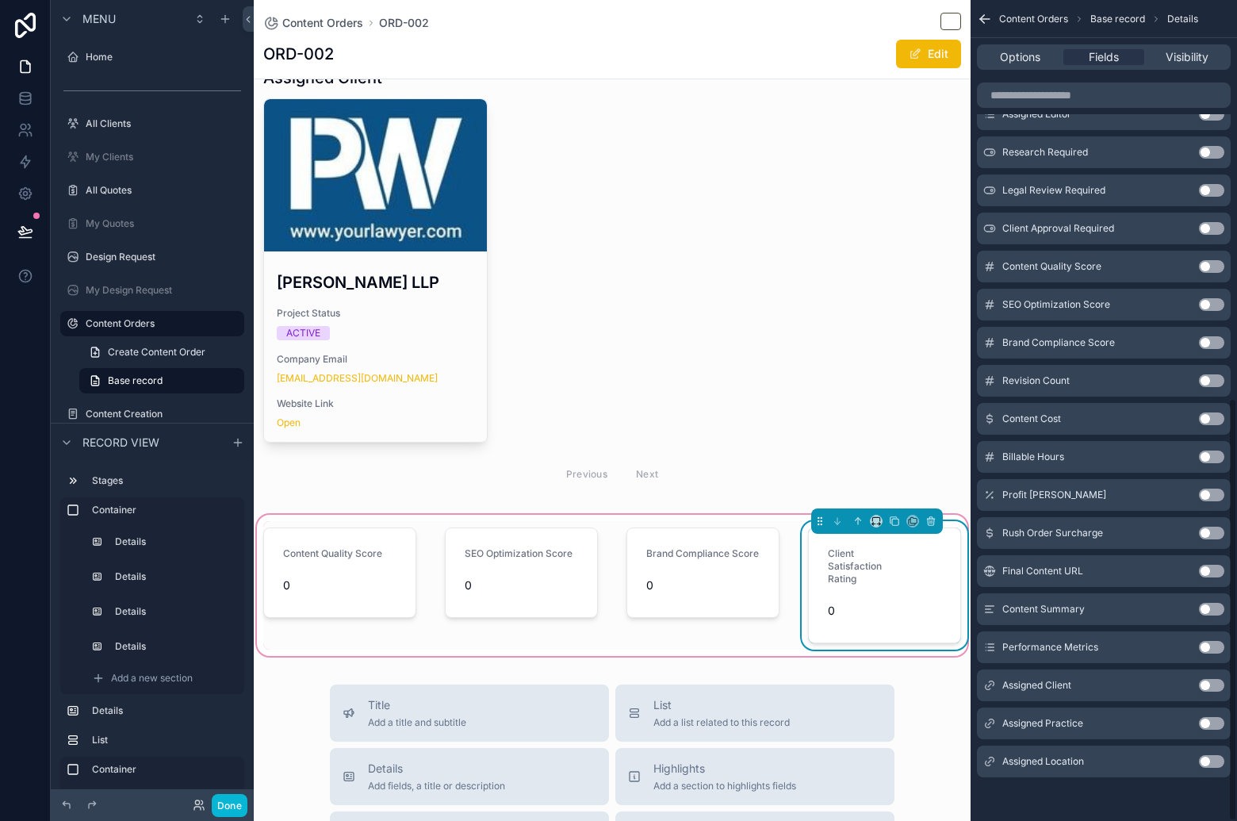
click at [877, 576] on form "Client Satisfaction Rating 0" at bounding box center [884, 585] width 151 height 114
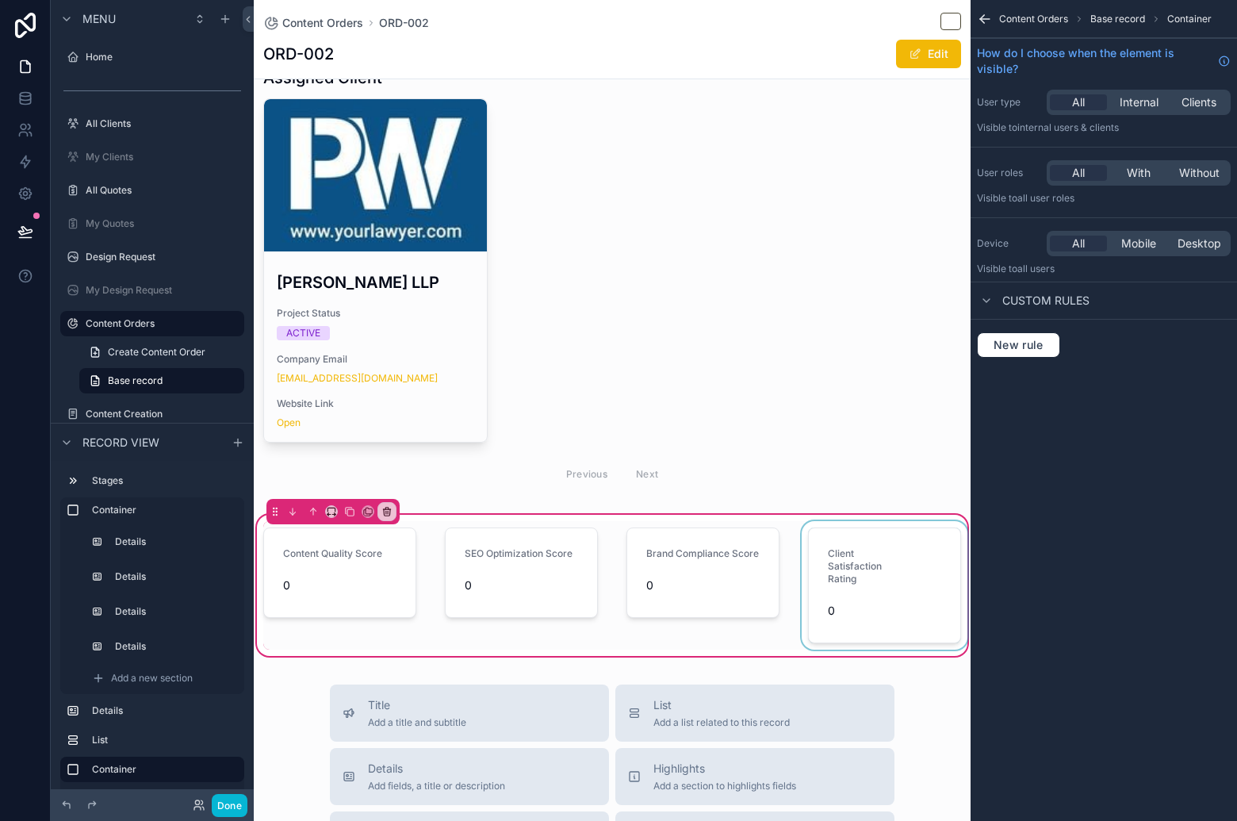
scroll to position [0, 0]
click at [910, 588] on div "scrollable content" at bounding box center [884, 585] width 172 height 128
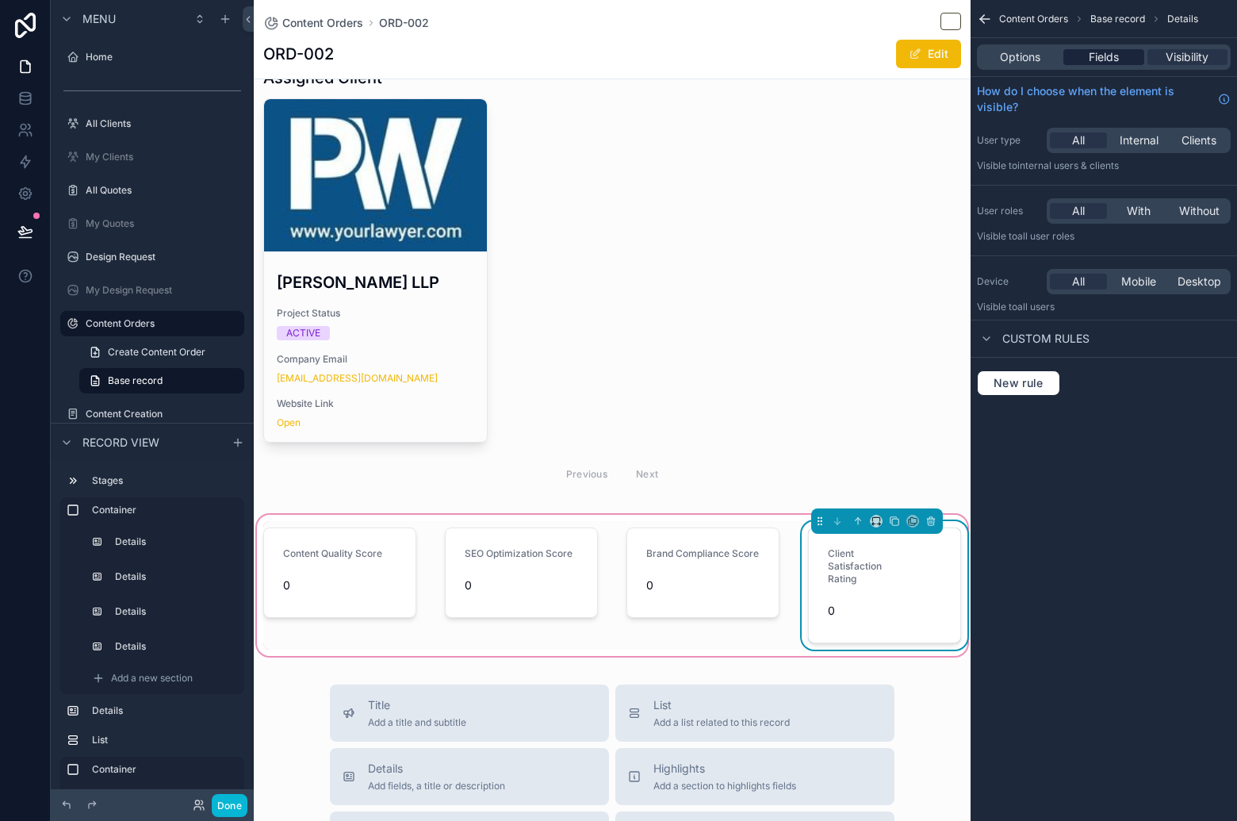
click at [1126, 57] on div "Fields" at bounding box center [1103, 57] width 80 height 16
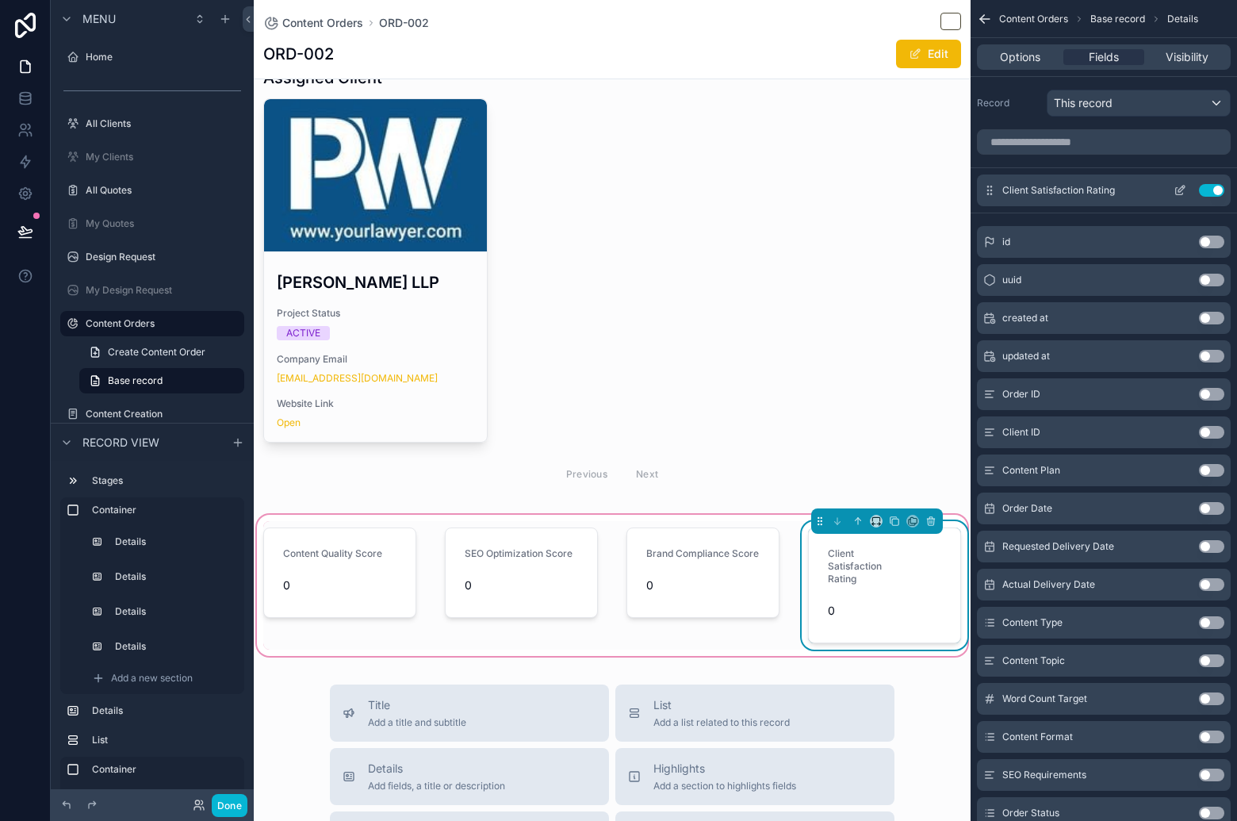
click at [1181, 185] on icon "scrollable content" at bounding box center [1180, 190] width 13 height 13
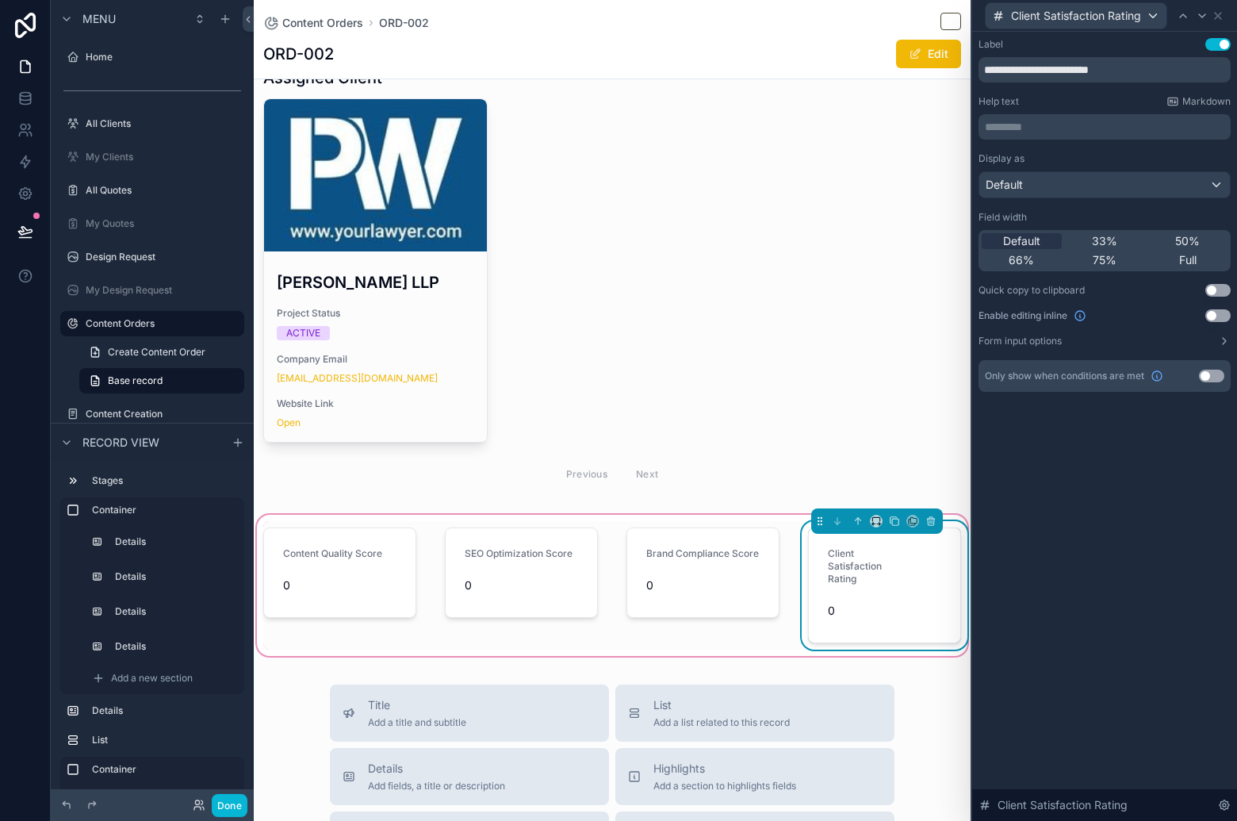
click at [1197, 268] on div "Default 33% 50% 66% 75% Full" at bounding box center [1104, 250] width 252 height 41
click at [1196, 257] on span "Full" at bounding box center [1187, 260] width 17 height 16
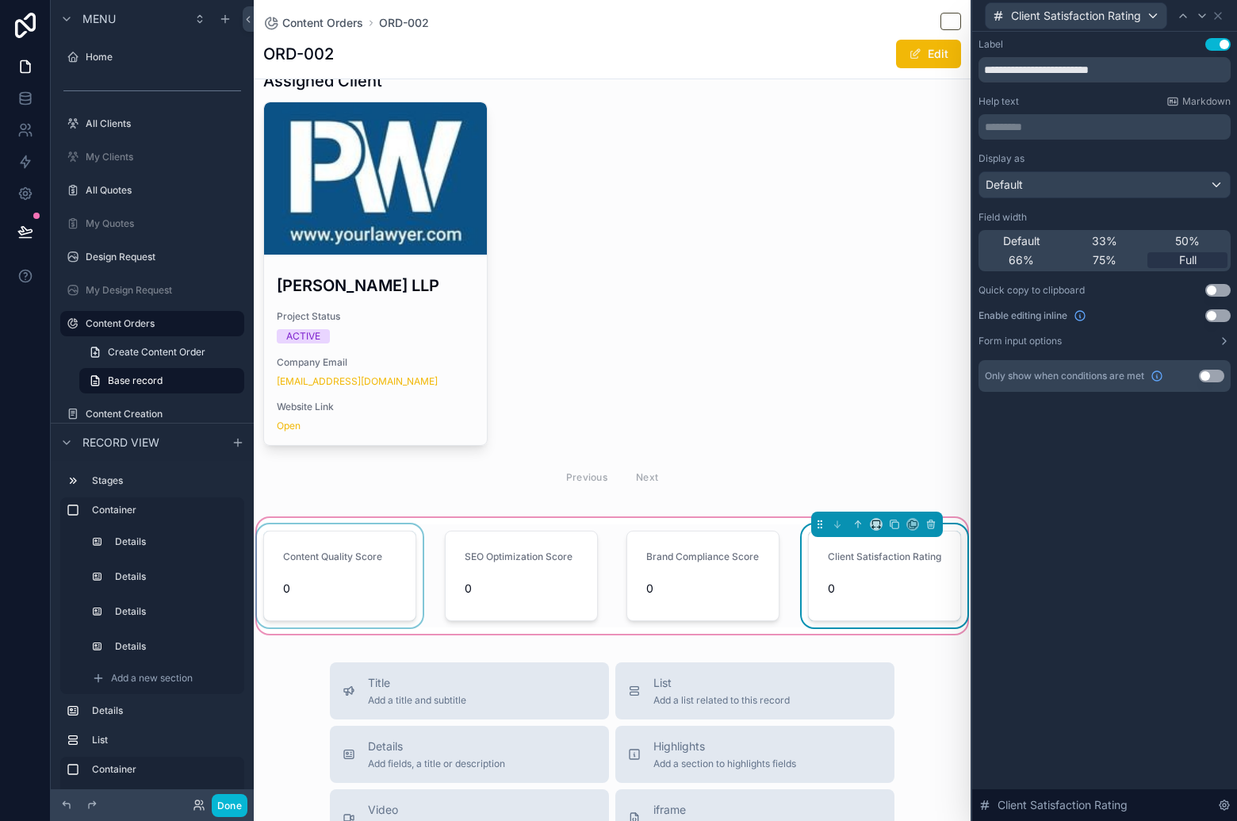
scroll to position [553, 0]
click at [435, 525] on div "SEO Optimization Score 0" at bounding box center [521, 576] width 172 height 103
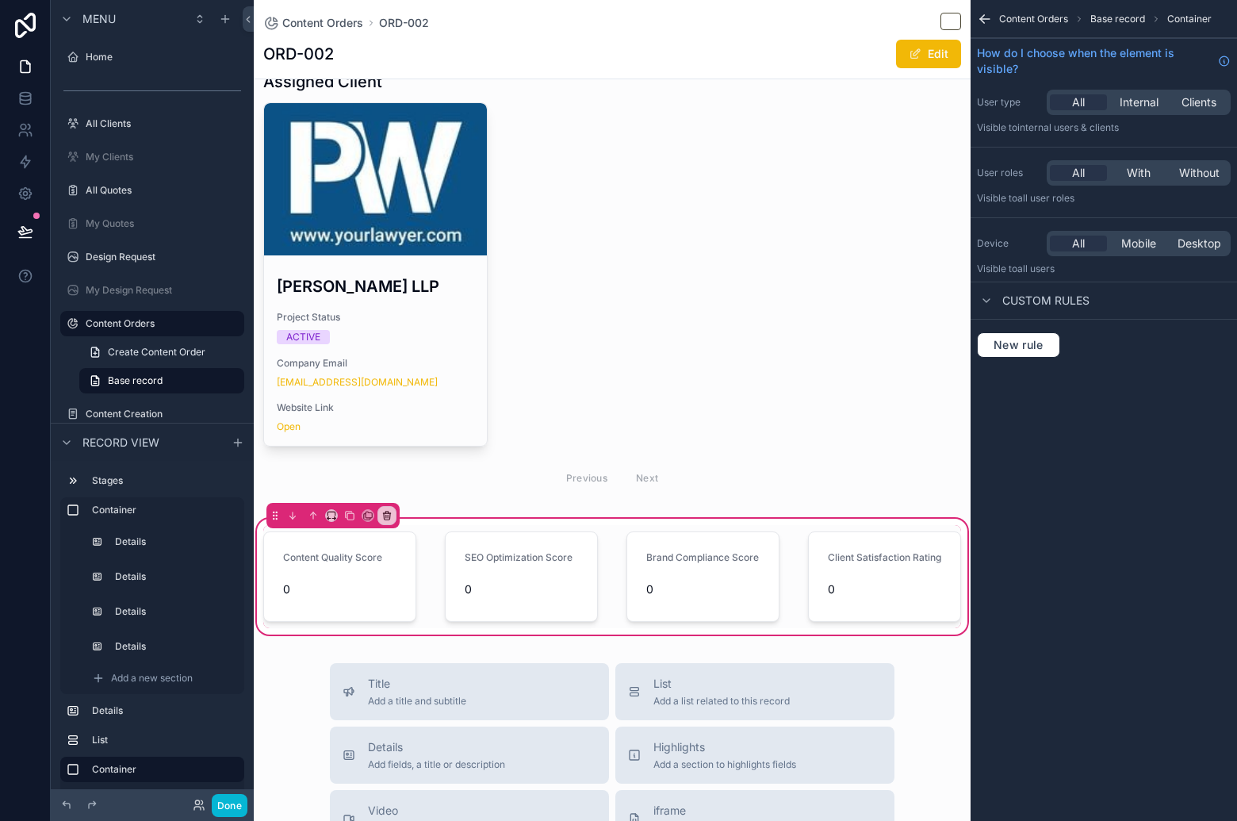
click at [1196, 16] on span "Container" at bounding box center [1189, 19] width 44 height 13
click at [312, 513] on icon "scrollable content" at bounding box center [313, 515] width 11 height 11
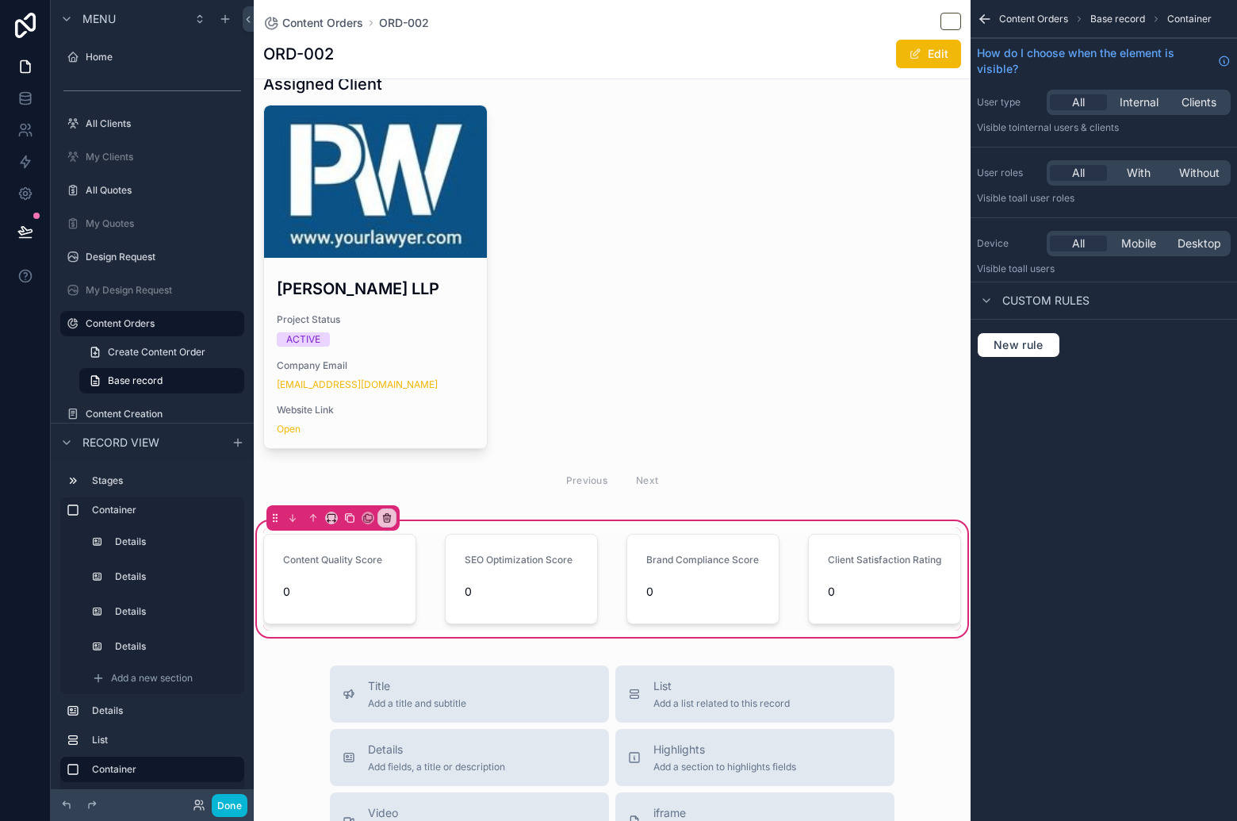
scroll to position [549, 0]
click at [314, 515] on icon "scrollable content" at bounding box center [314, 516] width 3 height 3
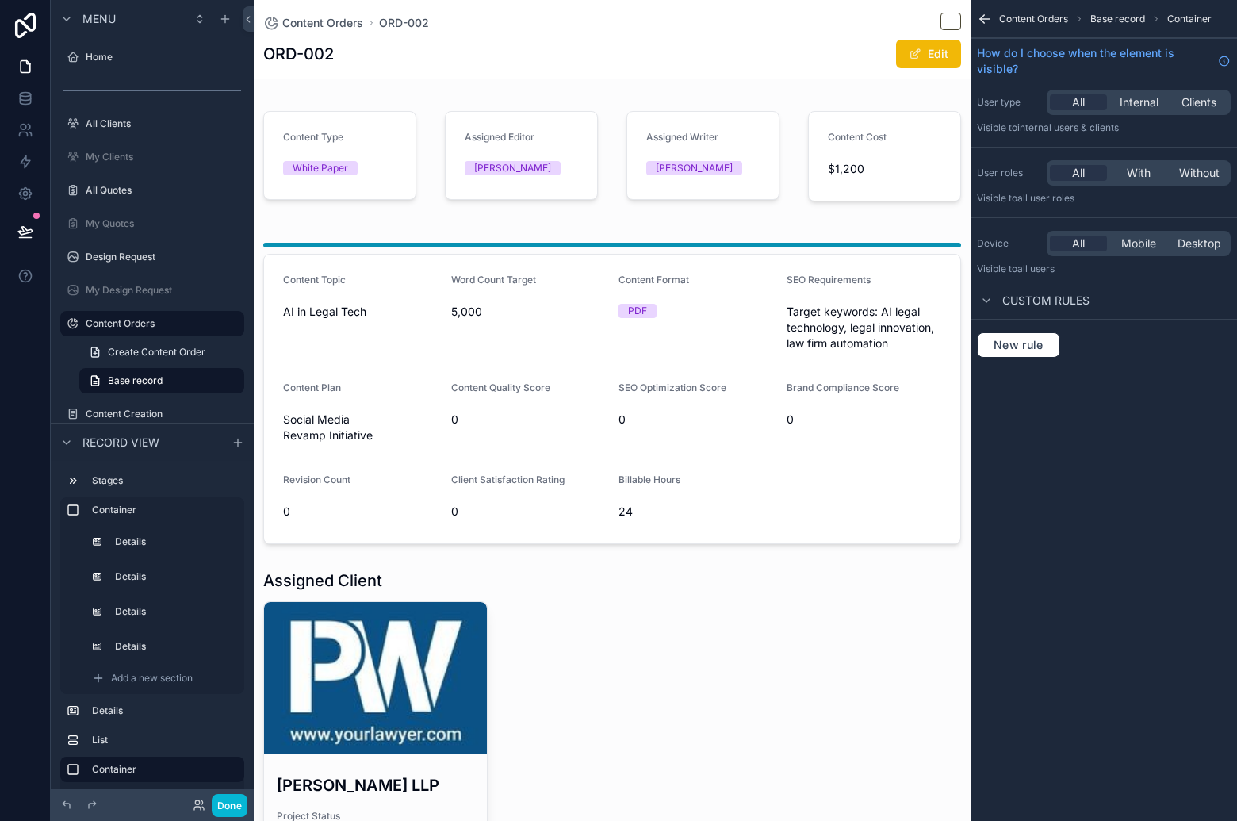
scroll to position [0, 0]
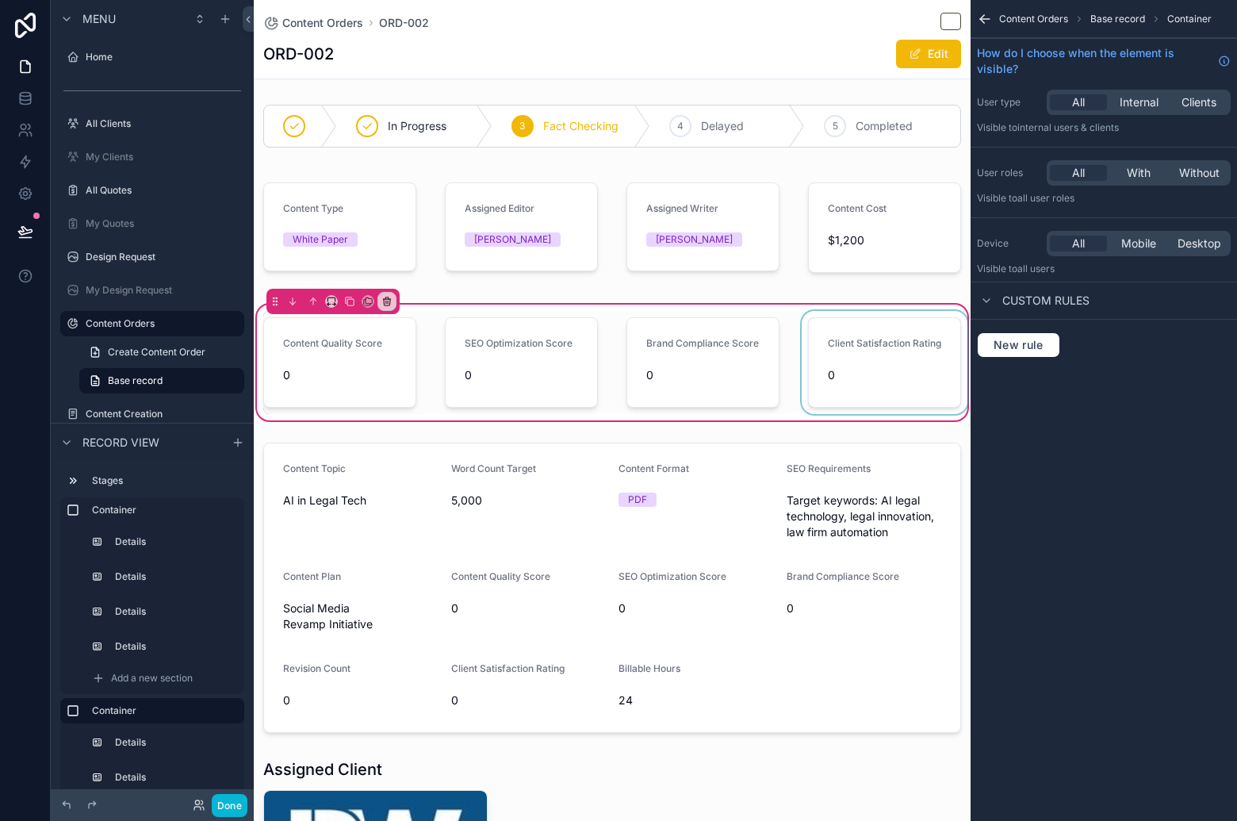
click at [800, 311] on div "scrollable content" at bounding box center [884, 362] width 172 height 103
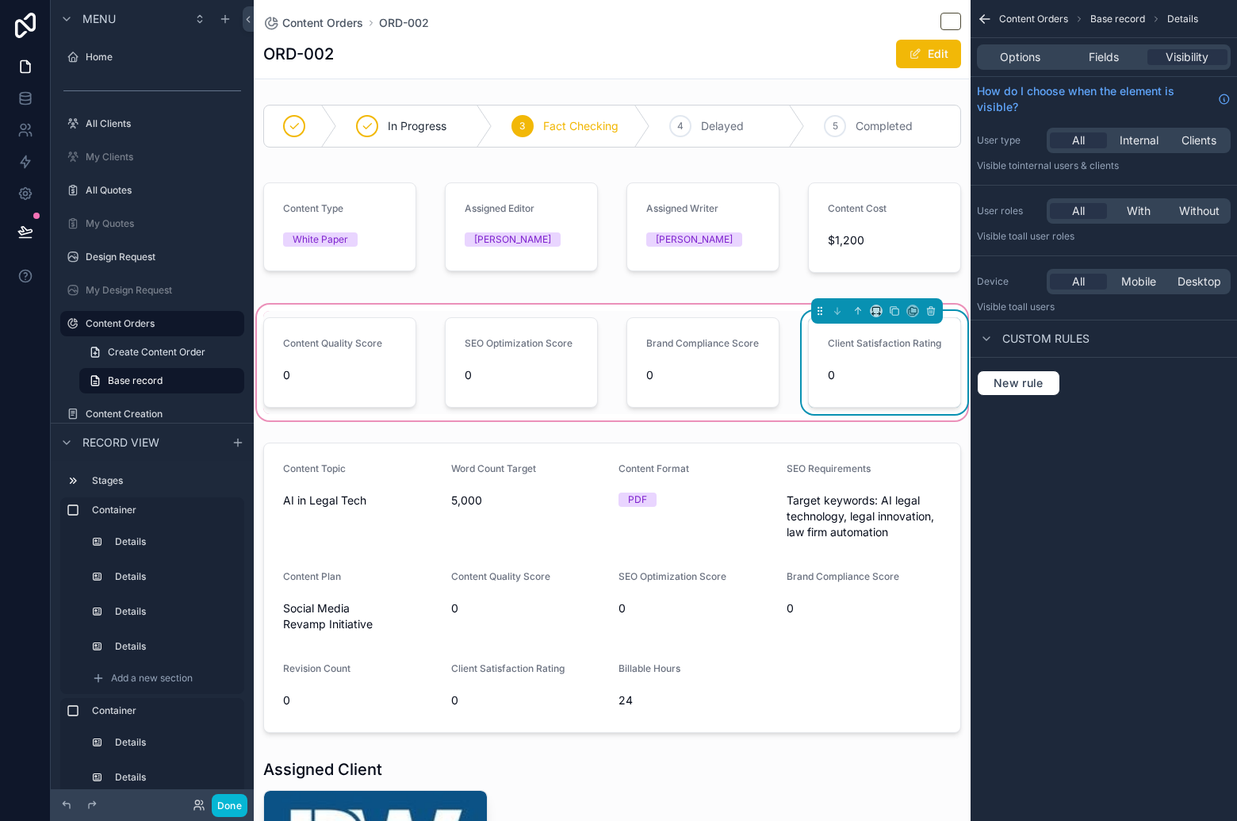
click at [745, 306] on div "Content Quality Score 0 SEO Optimization Score 0 Brand Compliance Score 0 Clien…" at bounding box center [612, 362] width 717 height 122
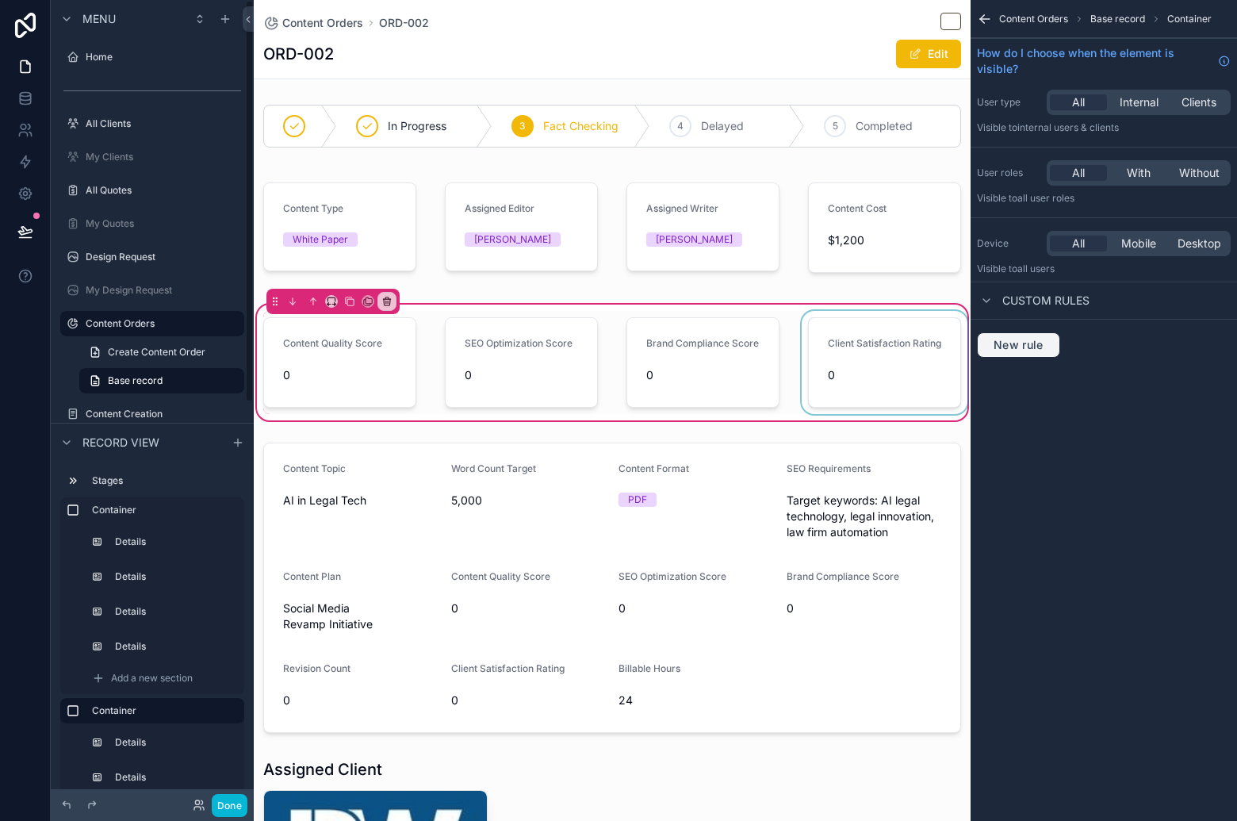
click at [1027, 339] on span "New rule" at bounding box center [1018, 345] width 63 height 14
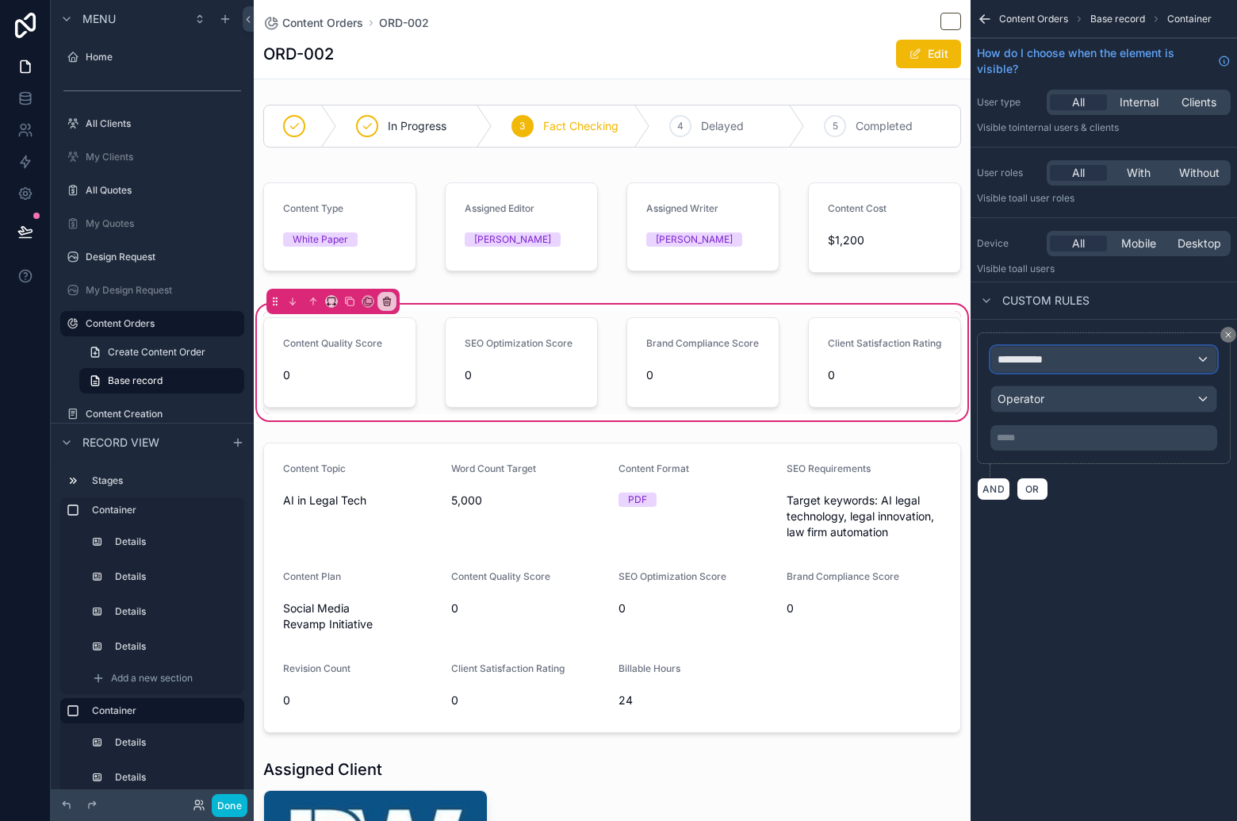
click at [1079, 347] on div "**********" at bounding box center [1103, 359] width 225 height 25
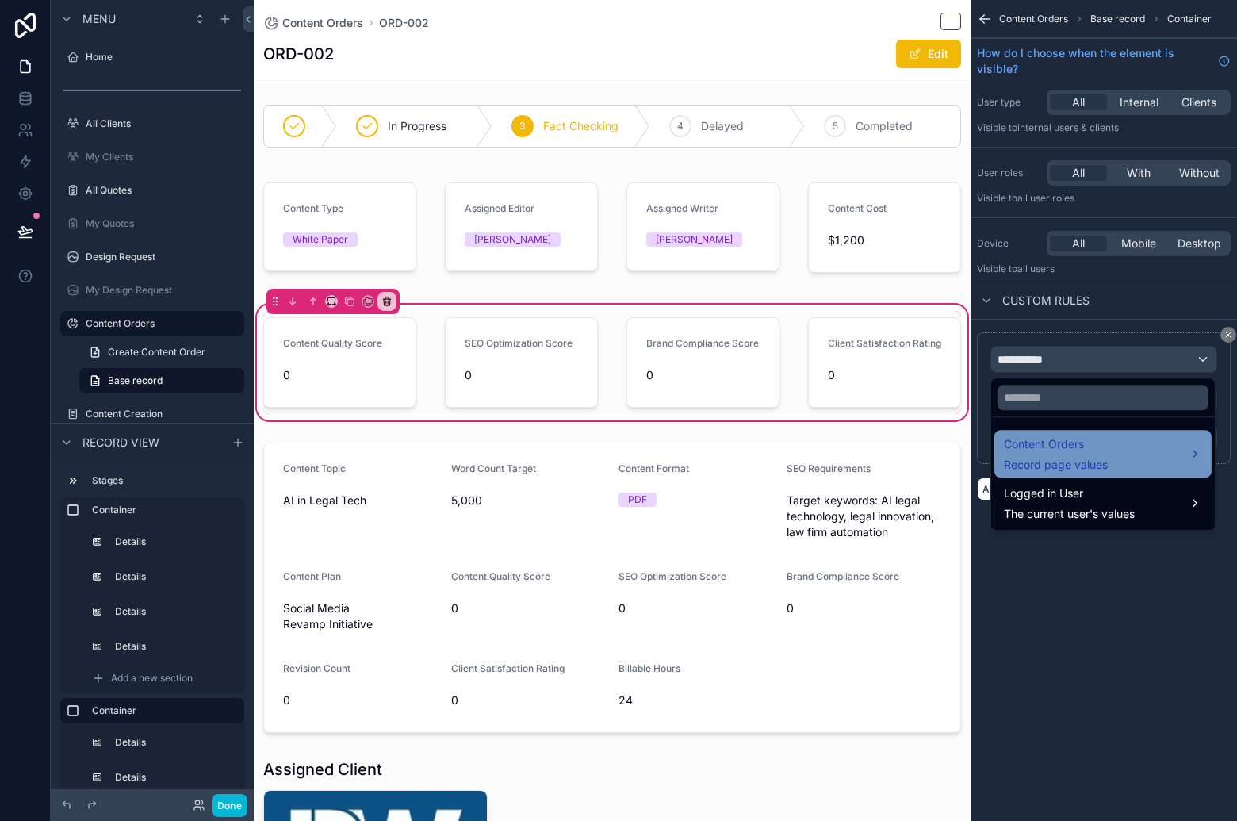
click at [1103, 449] on span "Content Orders" at bounding box center [1056, 444] width 104 height 19
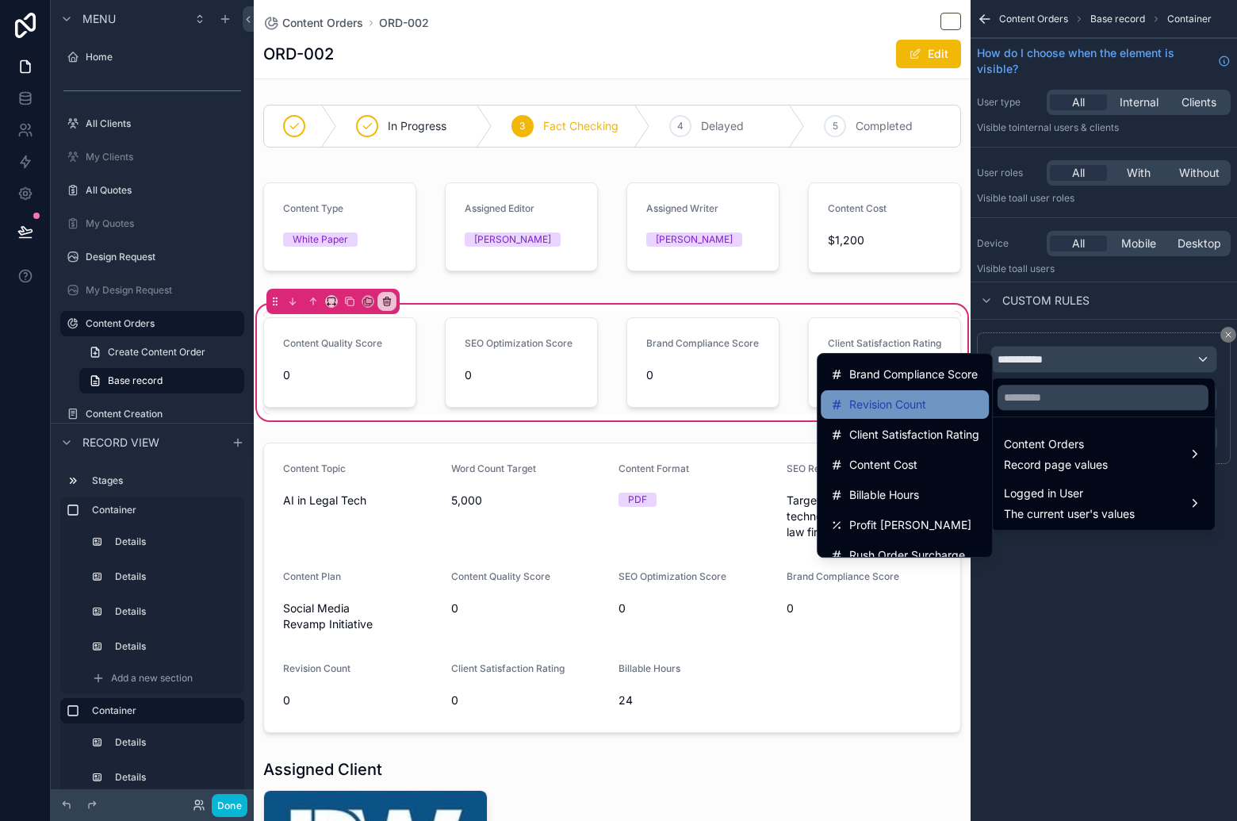
scroll to position [595, 0]
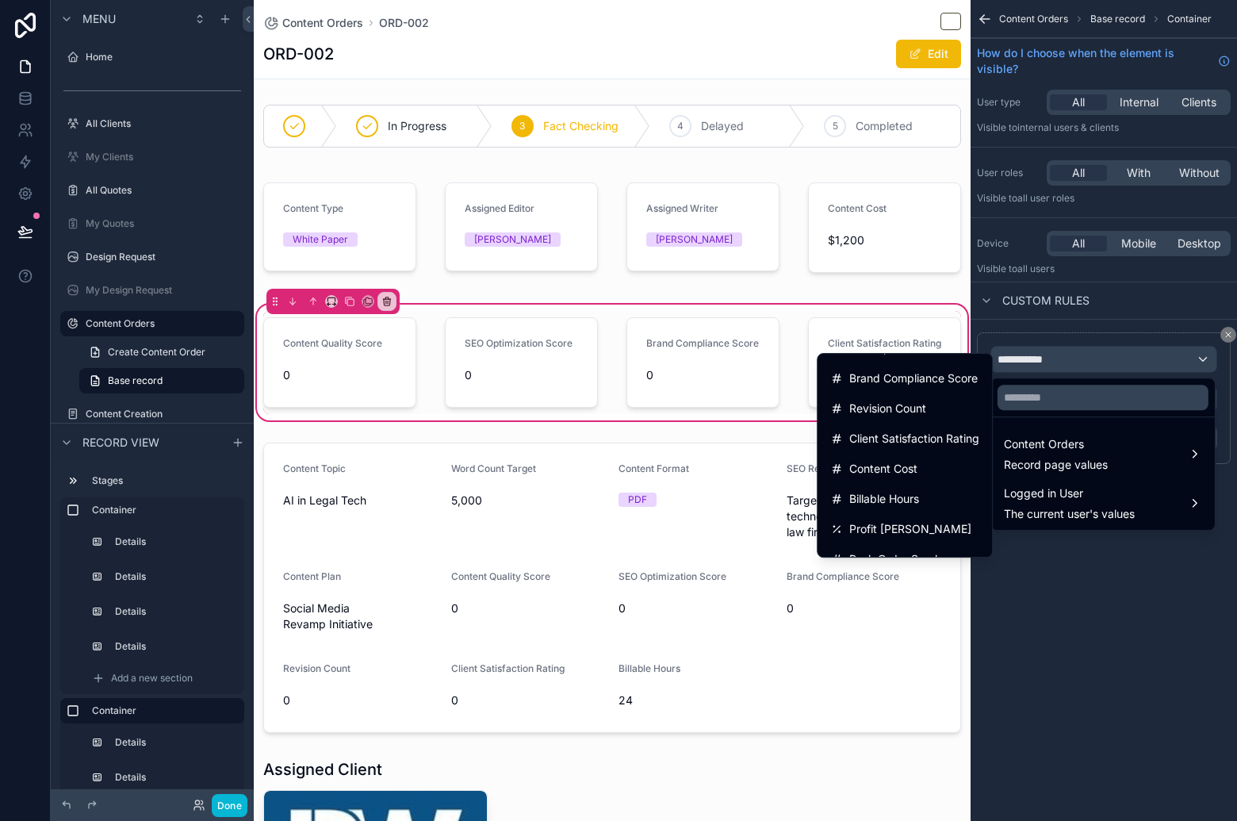
drag, startPoint x: 906, startPoint y: 379, endPoint x: 1171, endPoint y: 393, distance: 265.2
click at [906, 380] on span "Brand Compliance Score" at bounding box center [913, 378] width 128 height 19
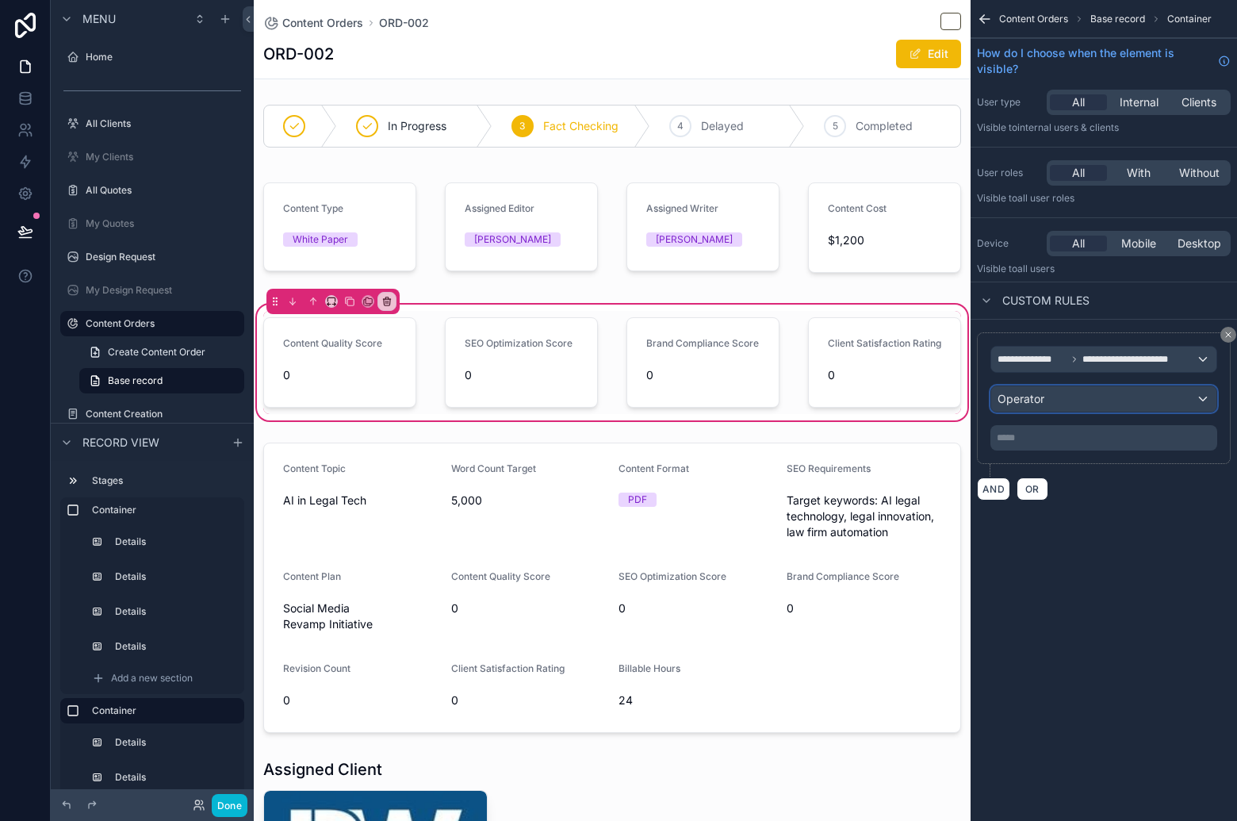
click at [1122, 404] on div "Operator" at bounding box center [1103, 398] width 225 height 25
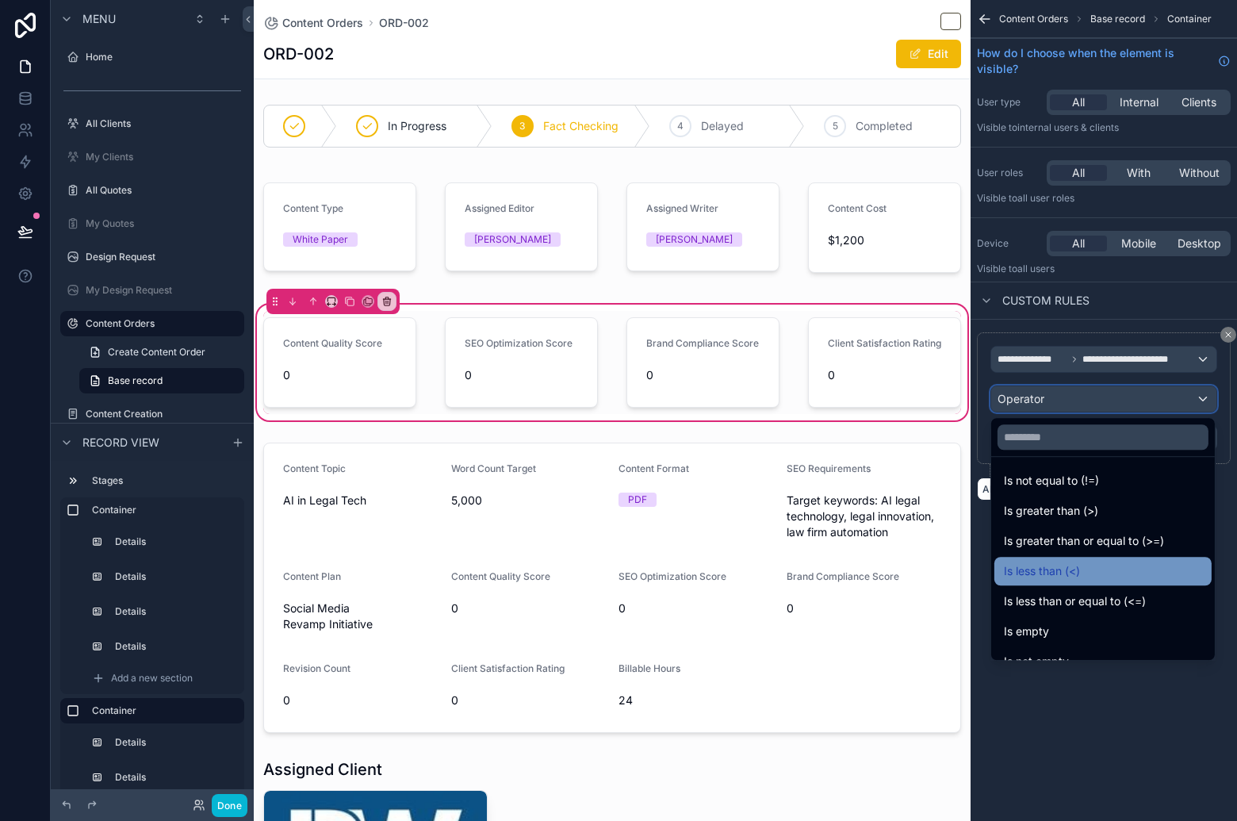
scroll to position [113, 0]
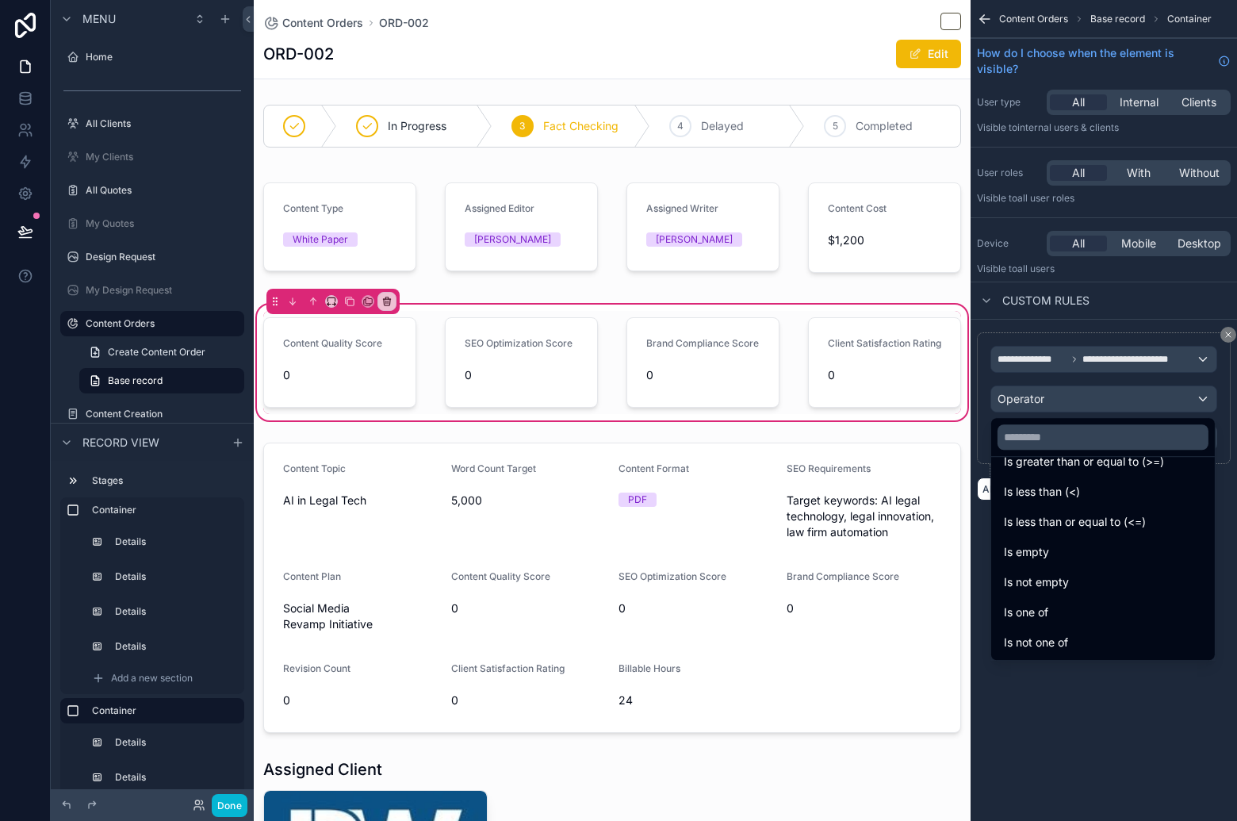
click at [1101, 553] on div "Is empty" at bounding box center [1103, 551] width 198 height 19
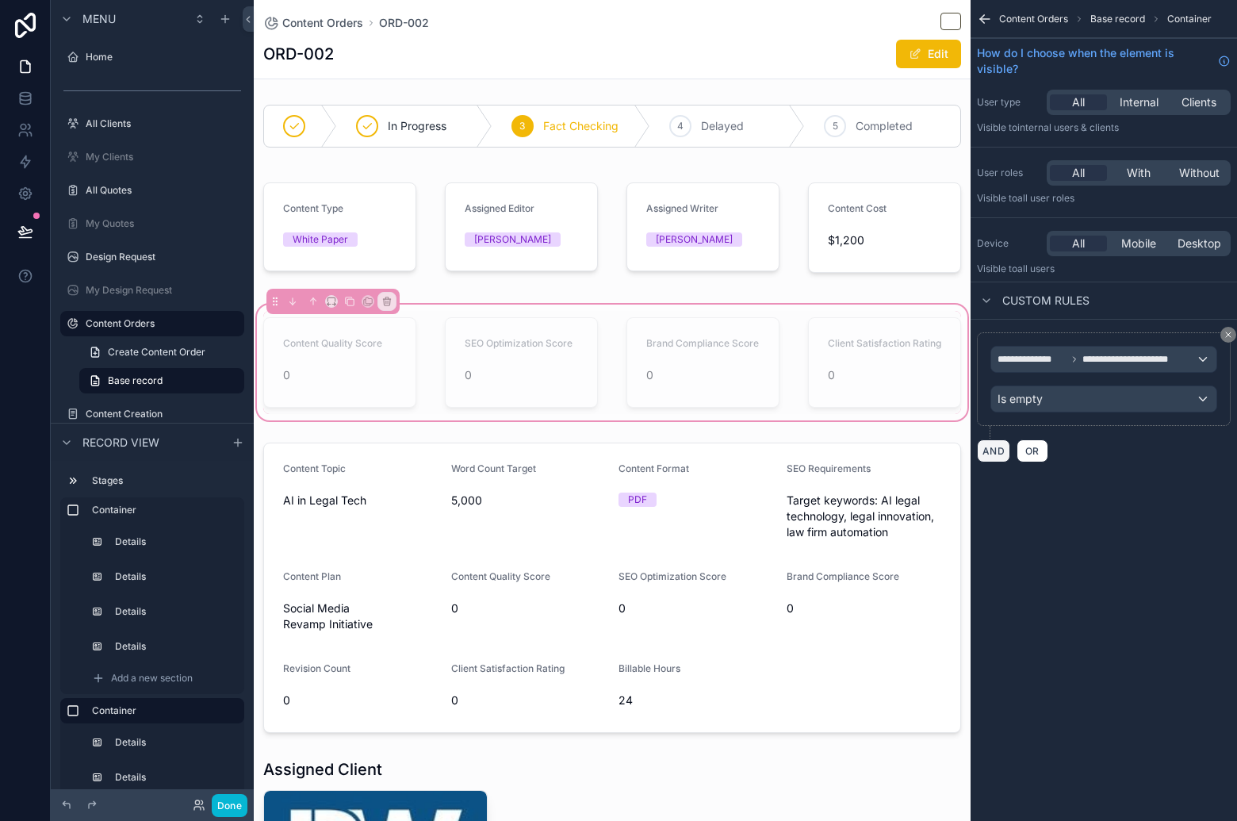
click at [995, 454] on button "AND" at bounding box center [993, 450] width 33 height 23
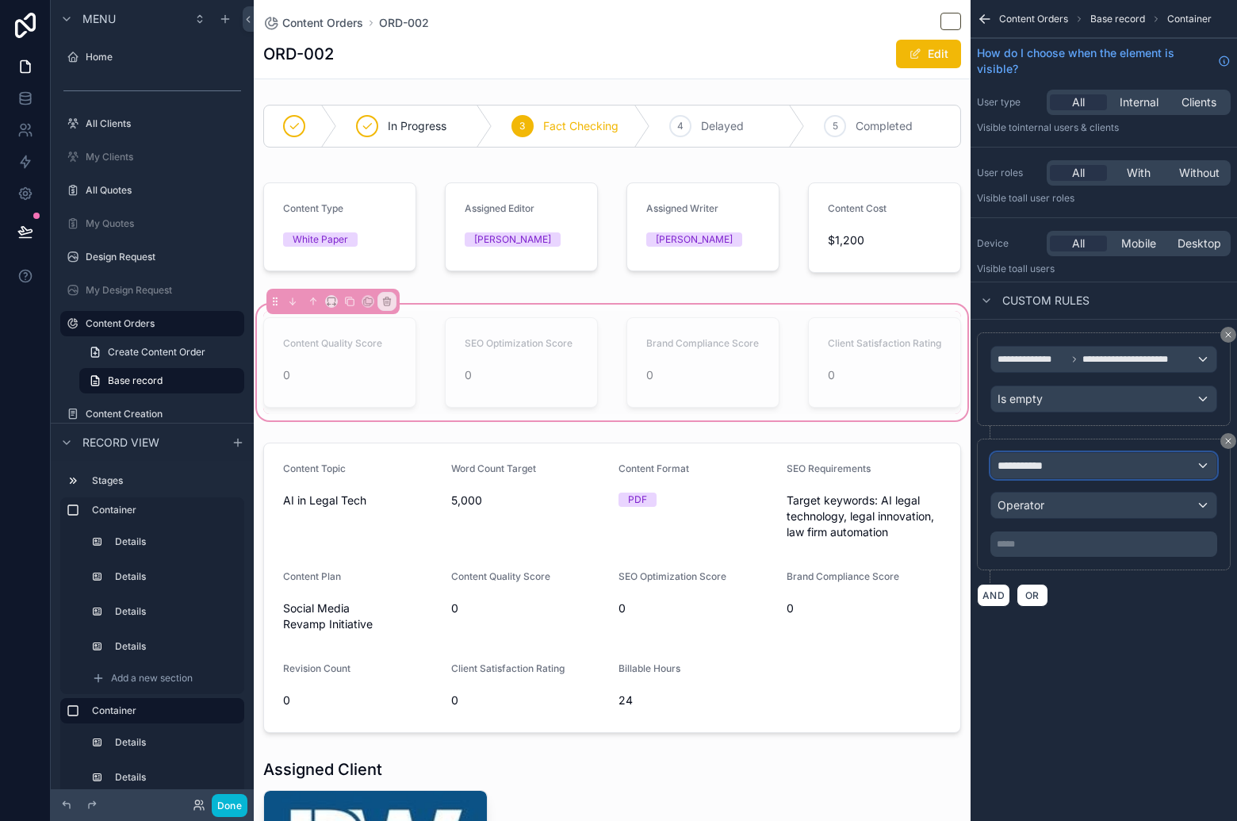
click at [1064, 469] on div "**********" at bounding box center [1103, 465] width 225 height 25
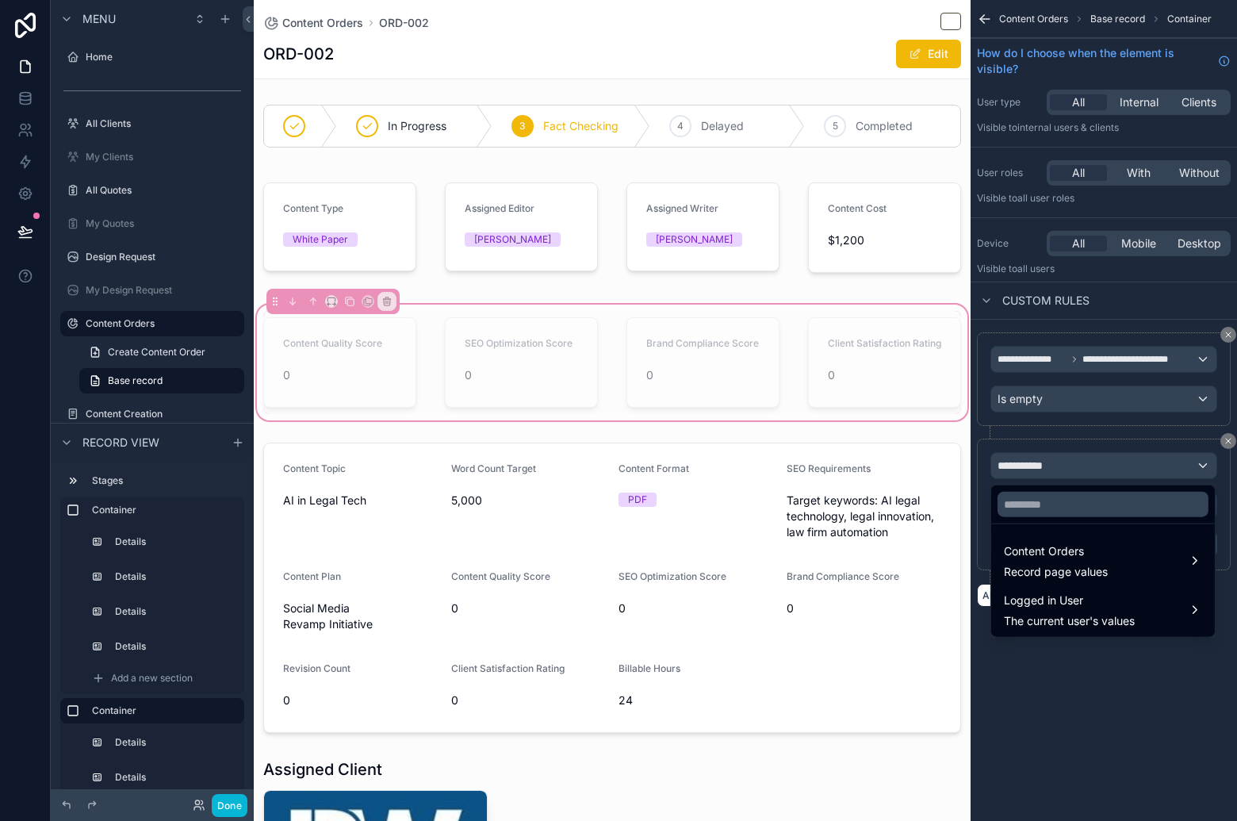
click at [1148, 689] on div "scrollable content" at bounding box center [618, 410] width 1237 height 821
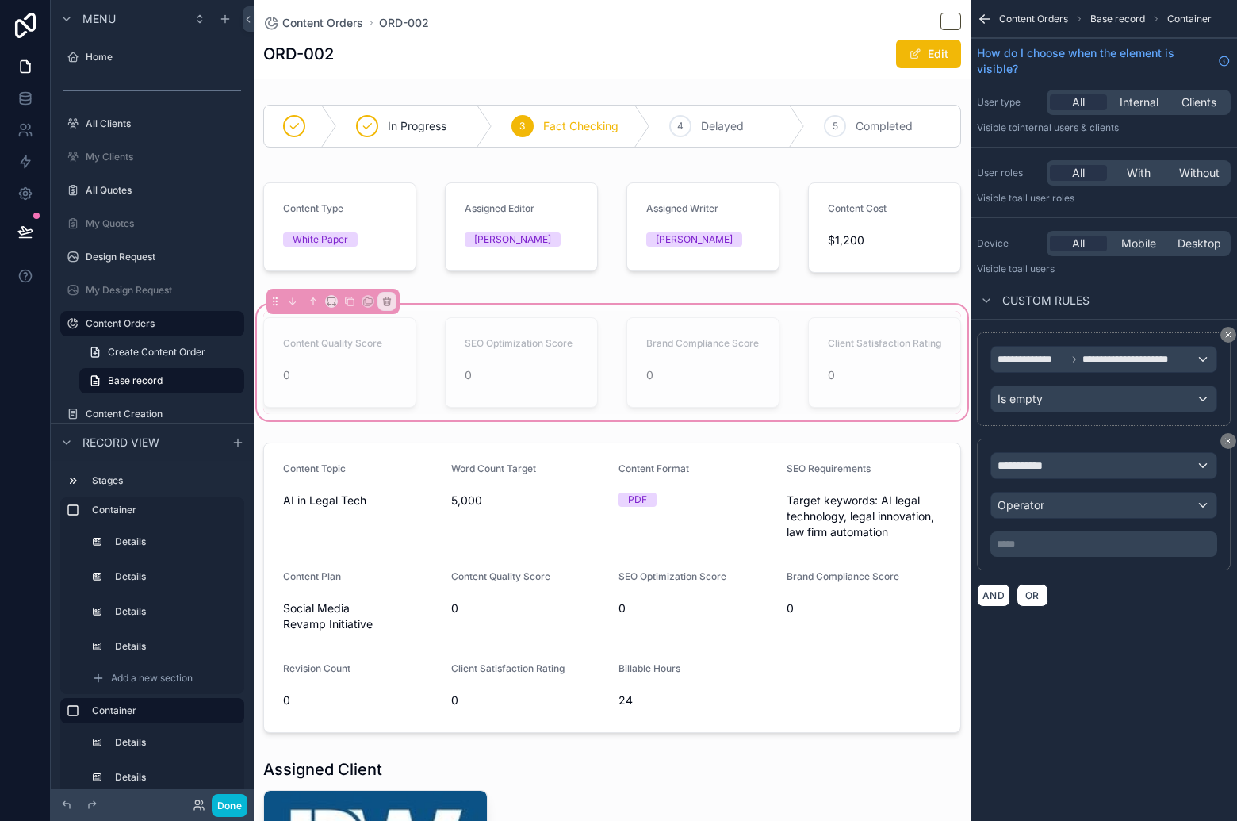
click at [1229, 444] on icon "scrollable content" at bounding box center [1228, 441] width 10 height 10
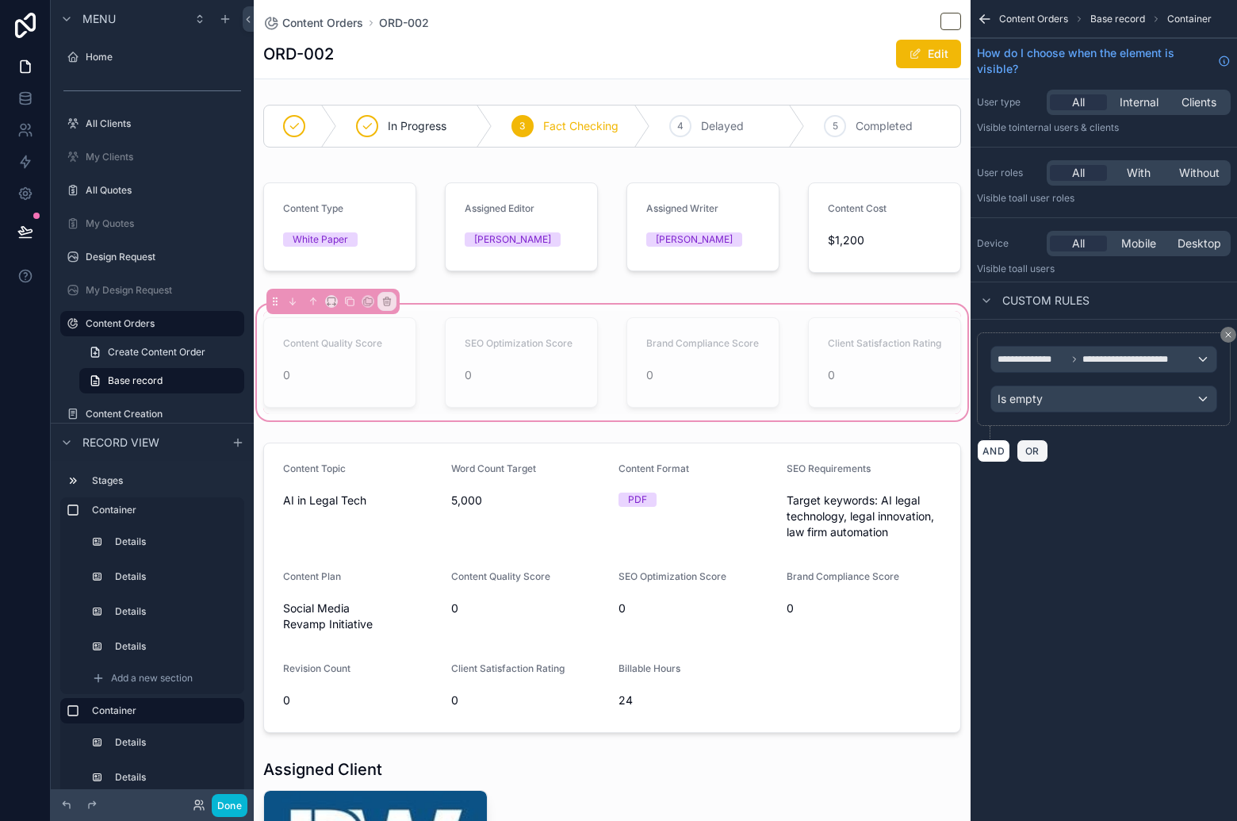
click at [1036, 454] on span "OR" at bounding box center [1032, 451] width 21 height 12
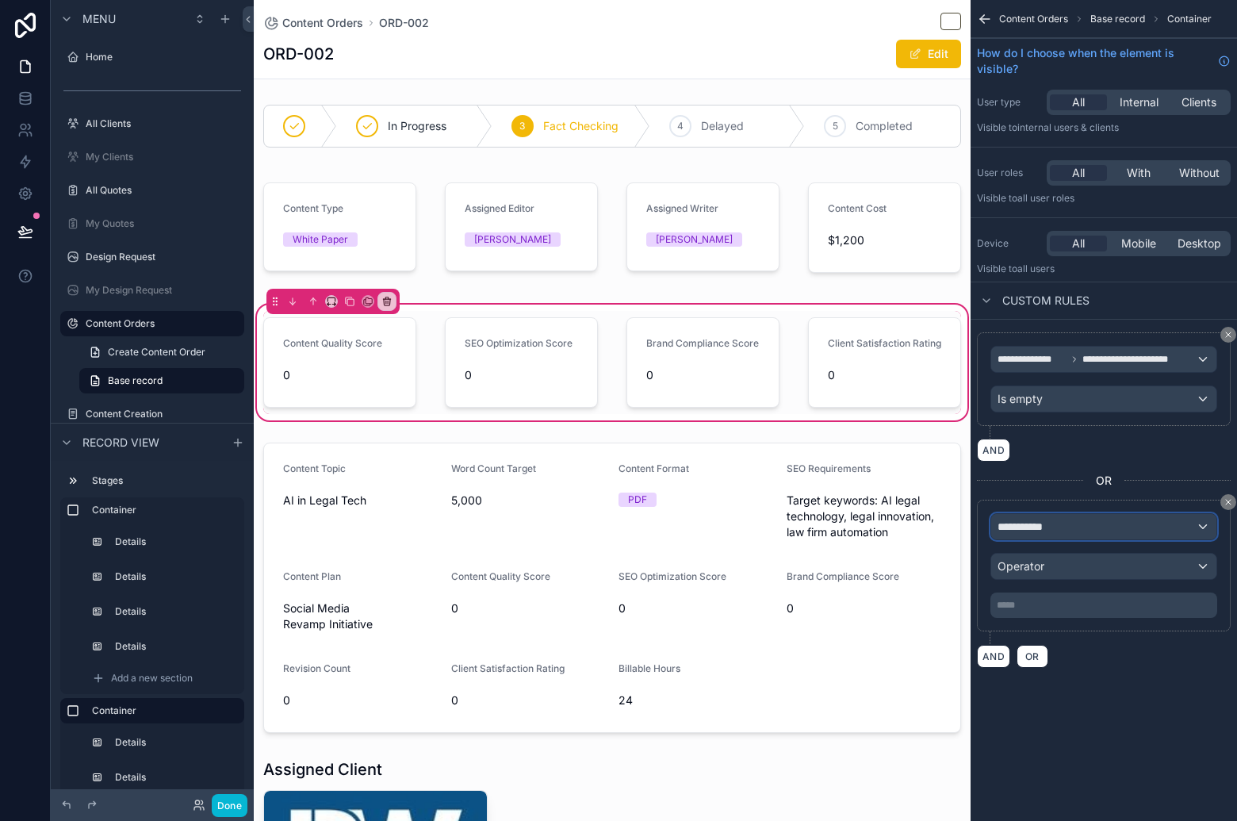
click at [1101, 532] on div "**********" at bounding box center [1103, 526] width 225 height 25
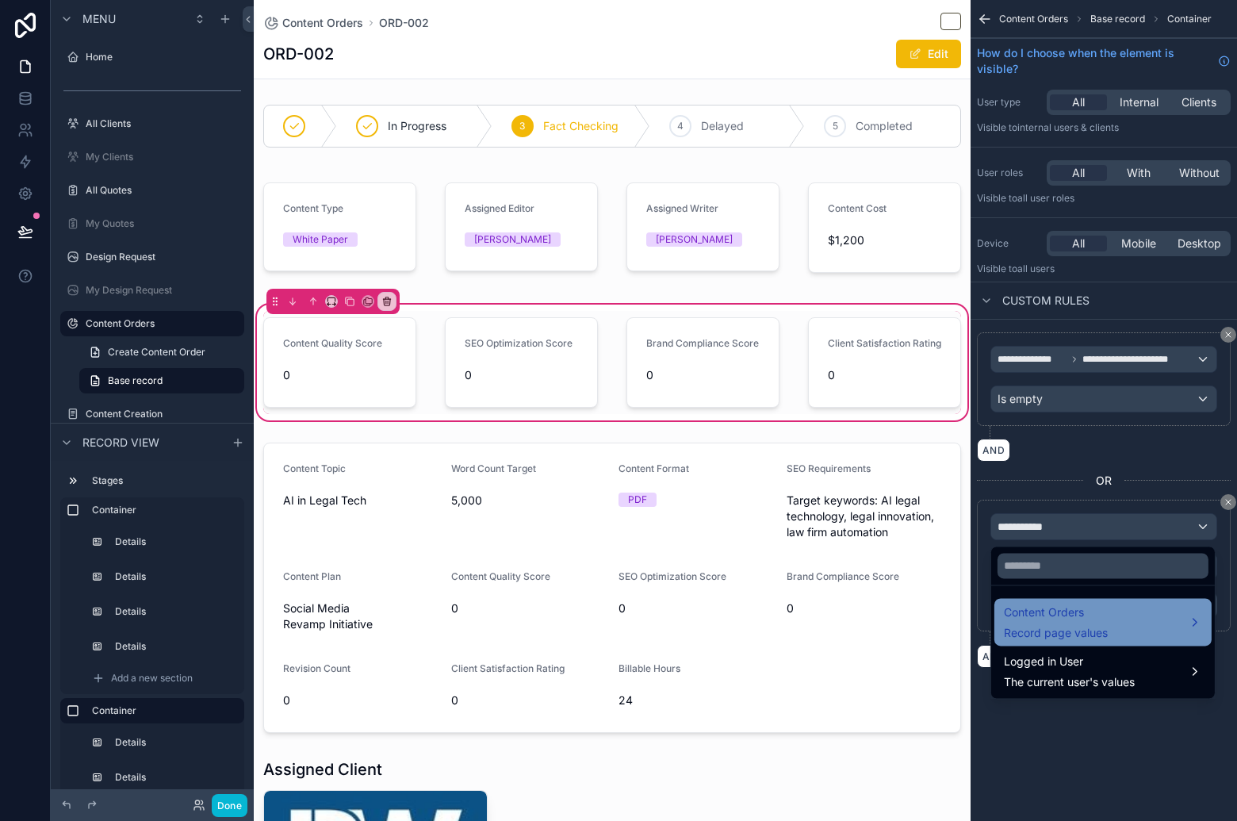
click at [1103, 634] on span "Record page values" at bounding box center [1056, 633] width 104 height 16
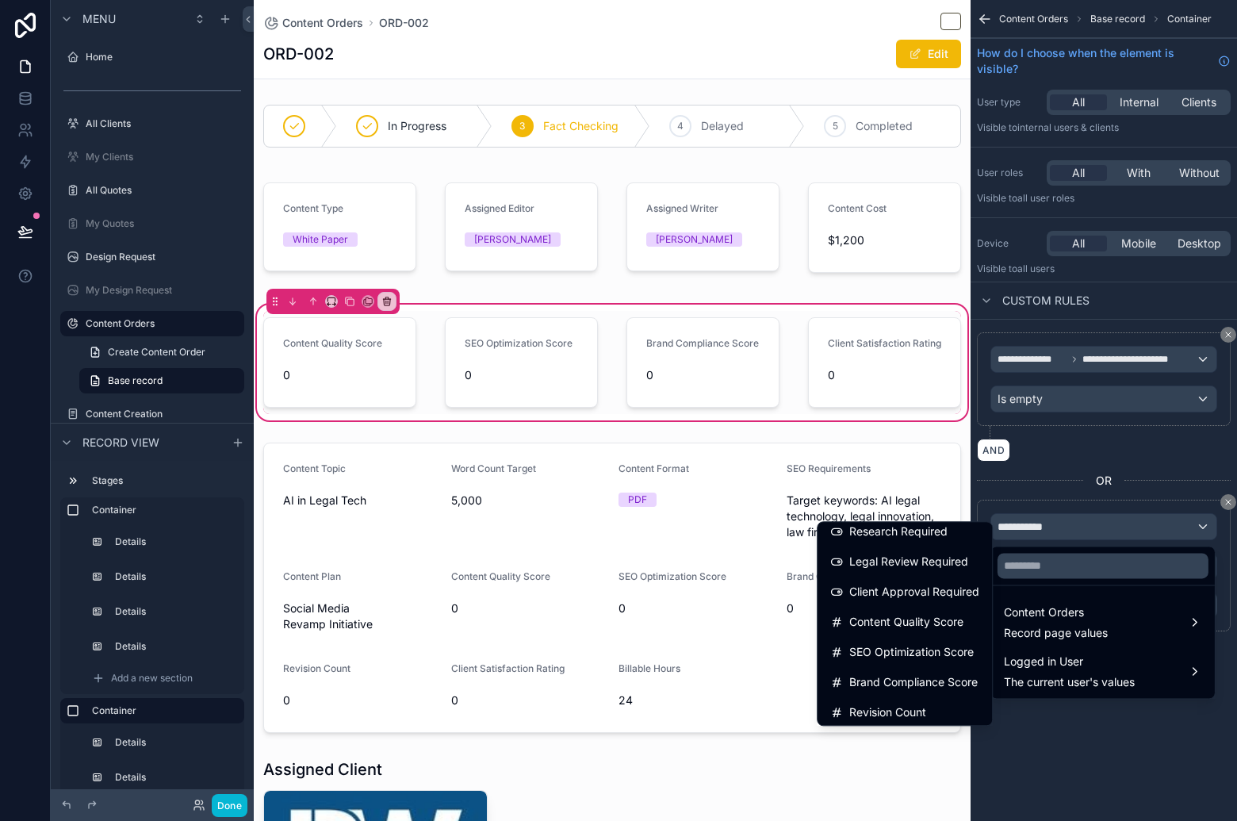
scroll to position [484, 0]
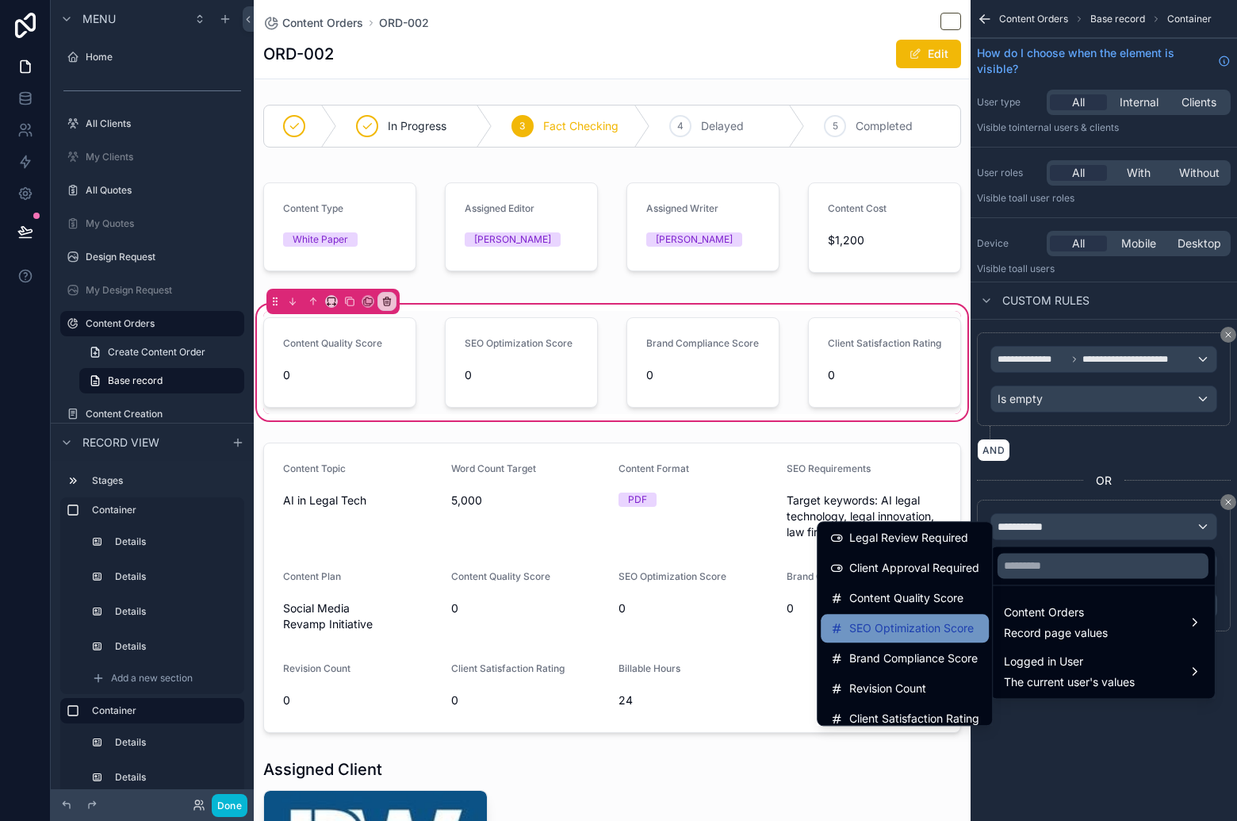
click at [929, 619] on span "SEO Optimization Score" at bounding box center [911, 627] width 124 height 19
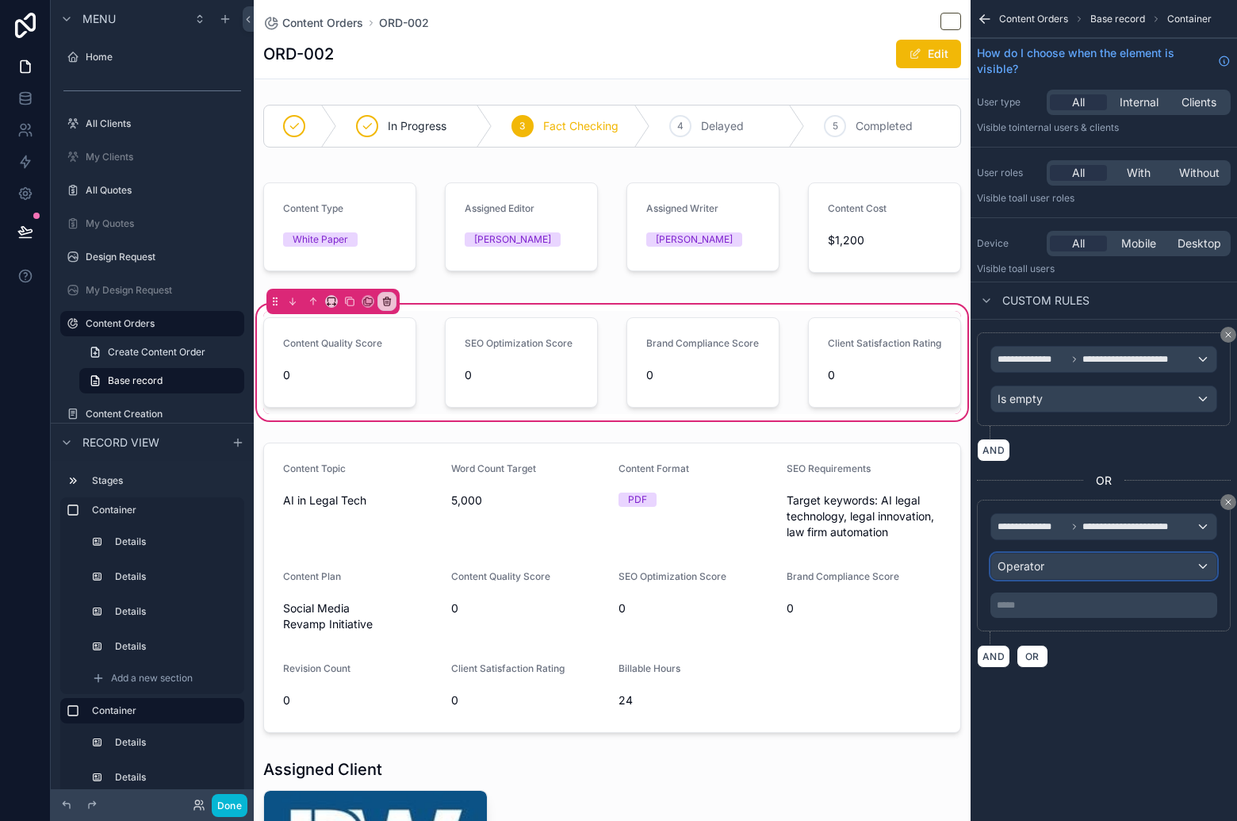
click at [1089, 575] on div "Operator" at bounding box center [1103, 565] width 225 height 25
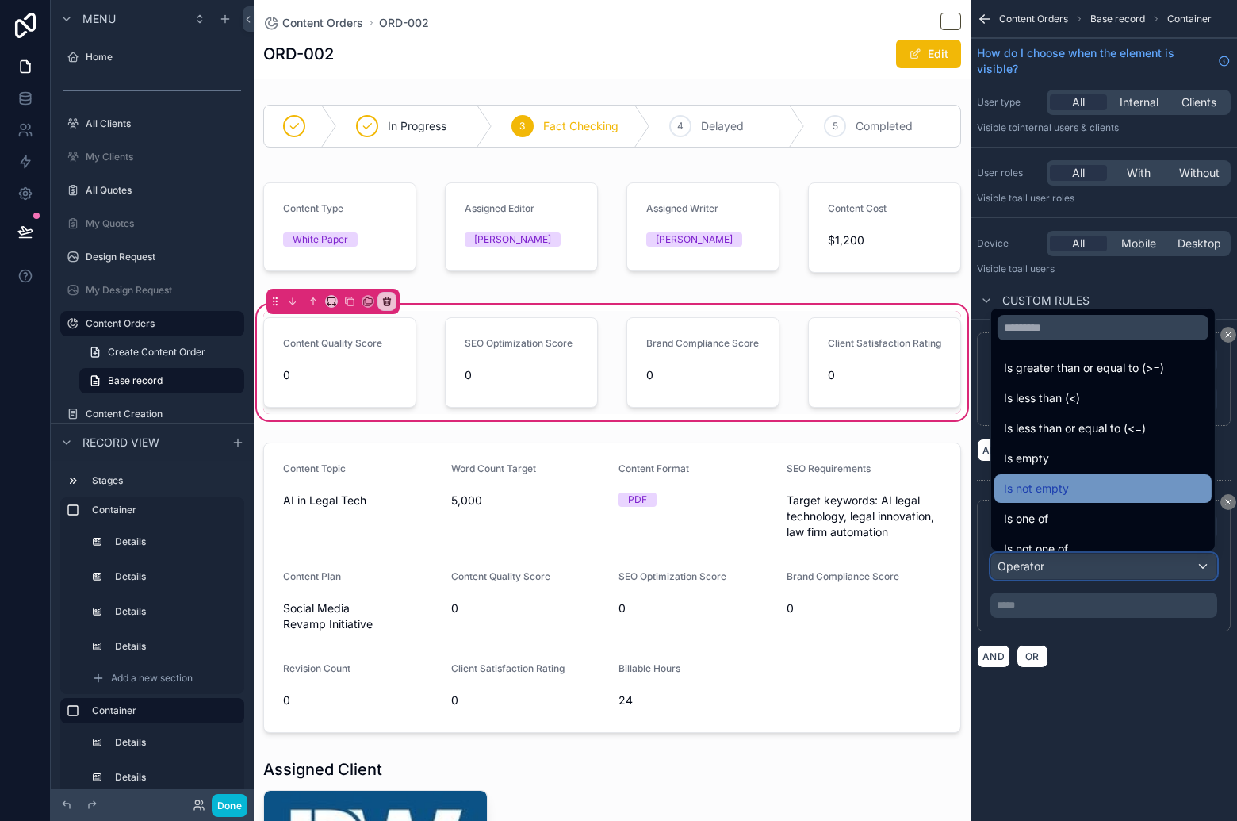
scroll to position [113, 0]
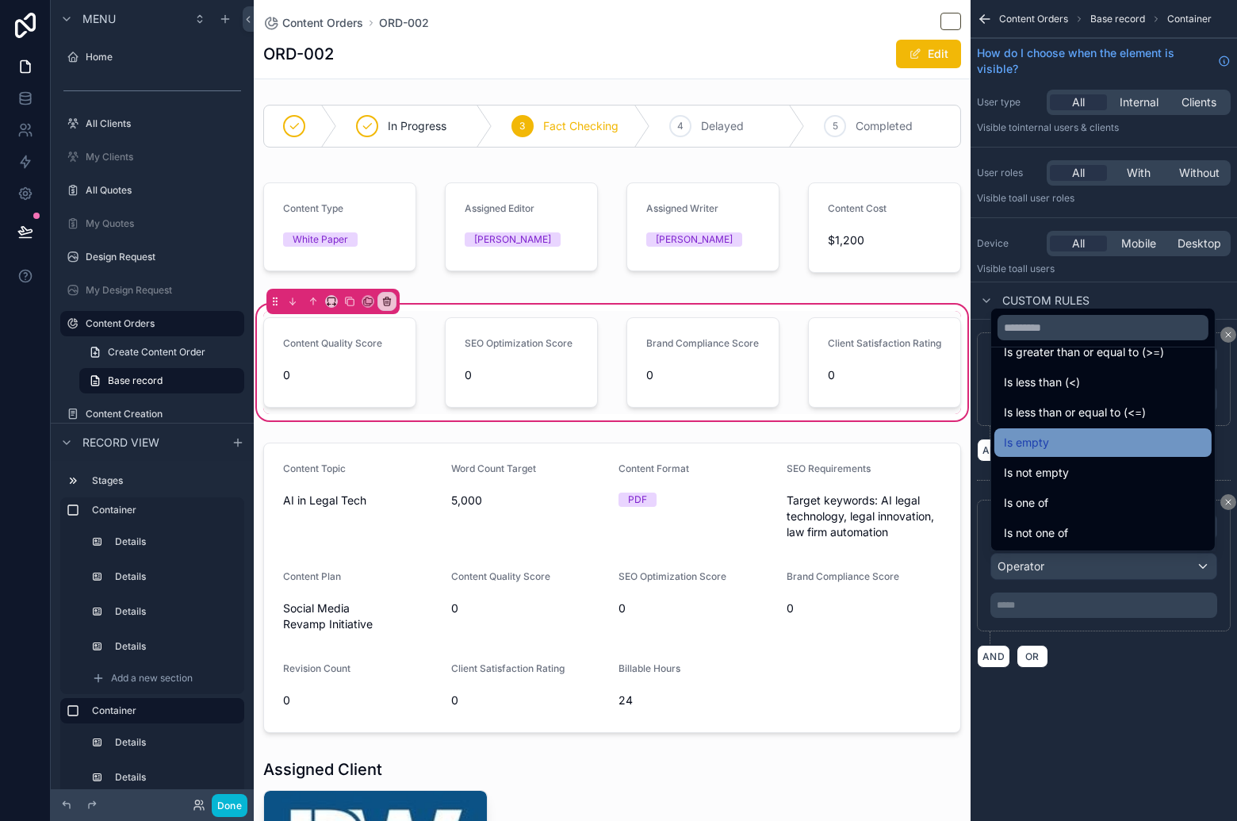
click at [1086, 442] on div "Is empty" at bounding box center [1103, 442] width 198 height 19
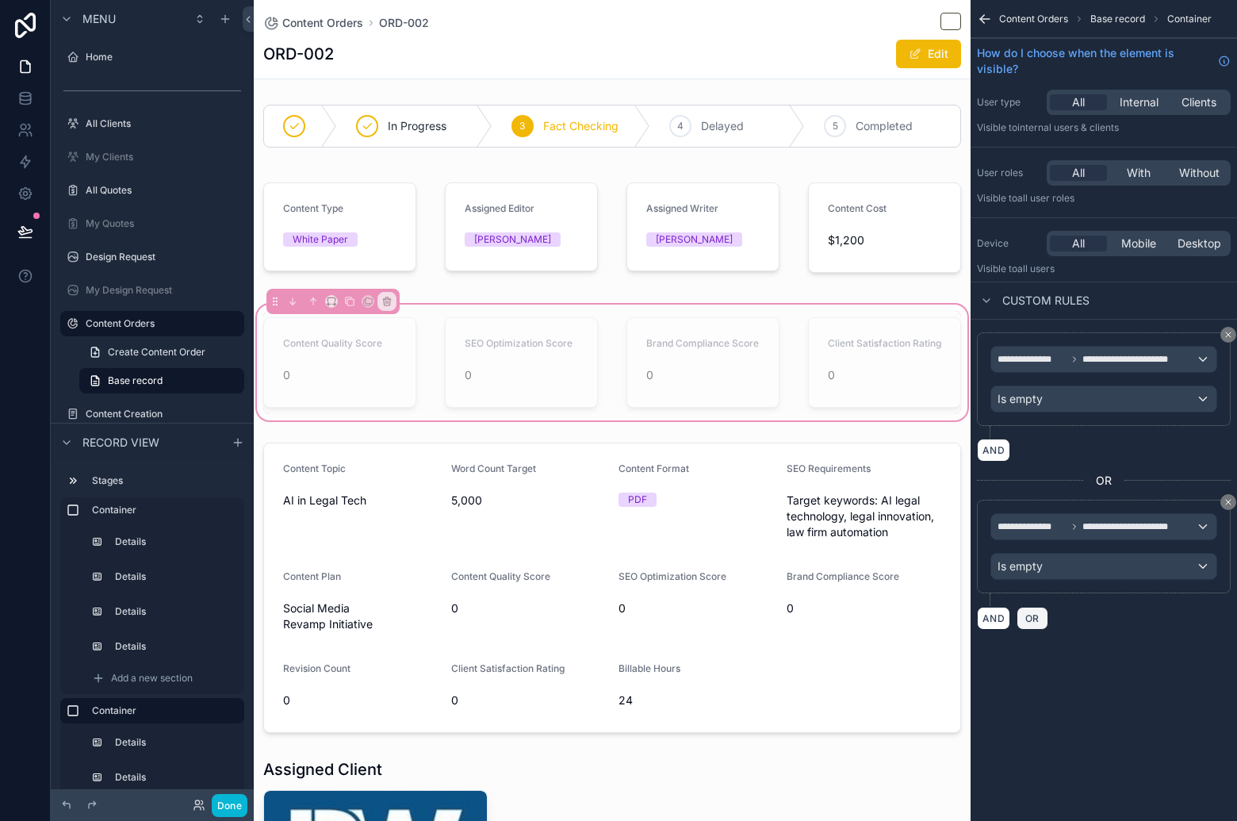
click at [1041, 626] on button "OR" at bounding box center [1033, 618] width 32 height 23
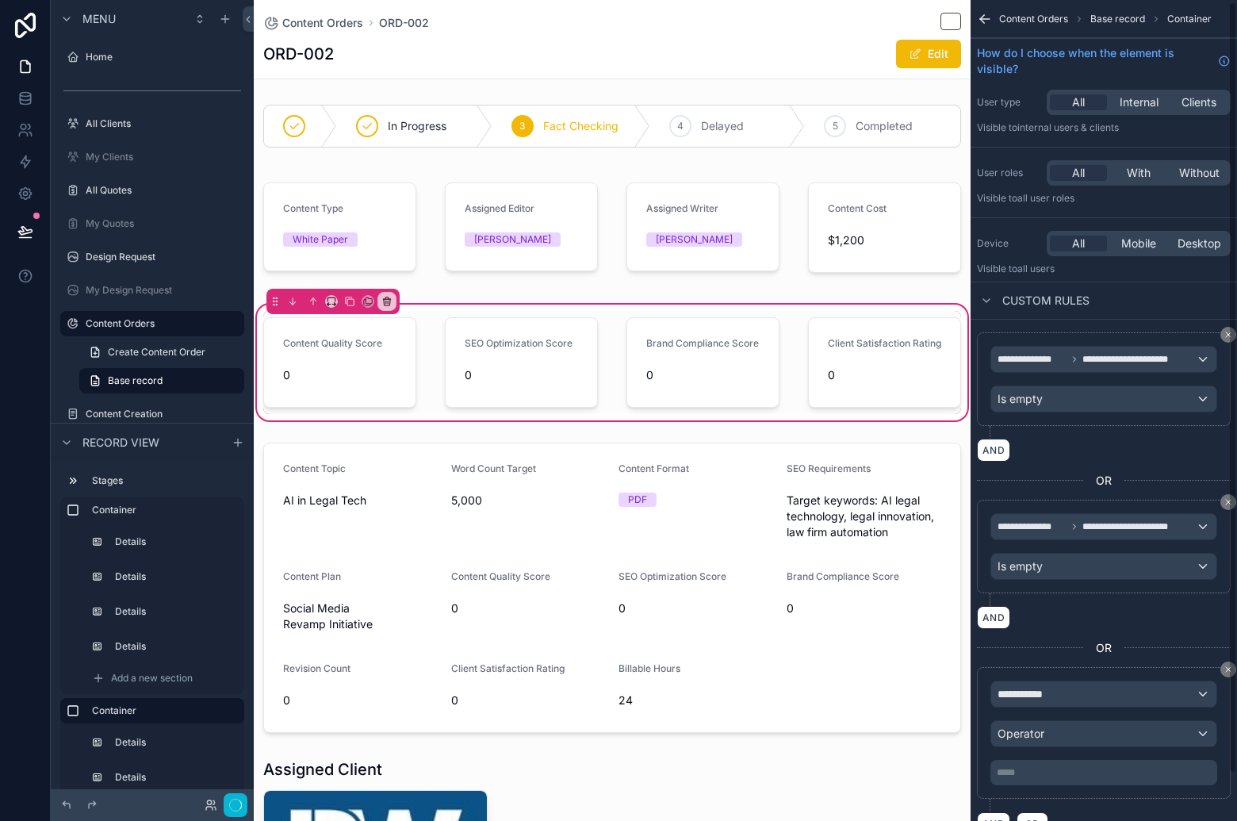
scroll to position [53, 0]
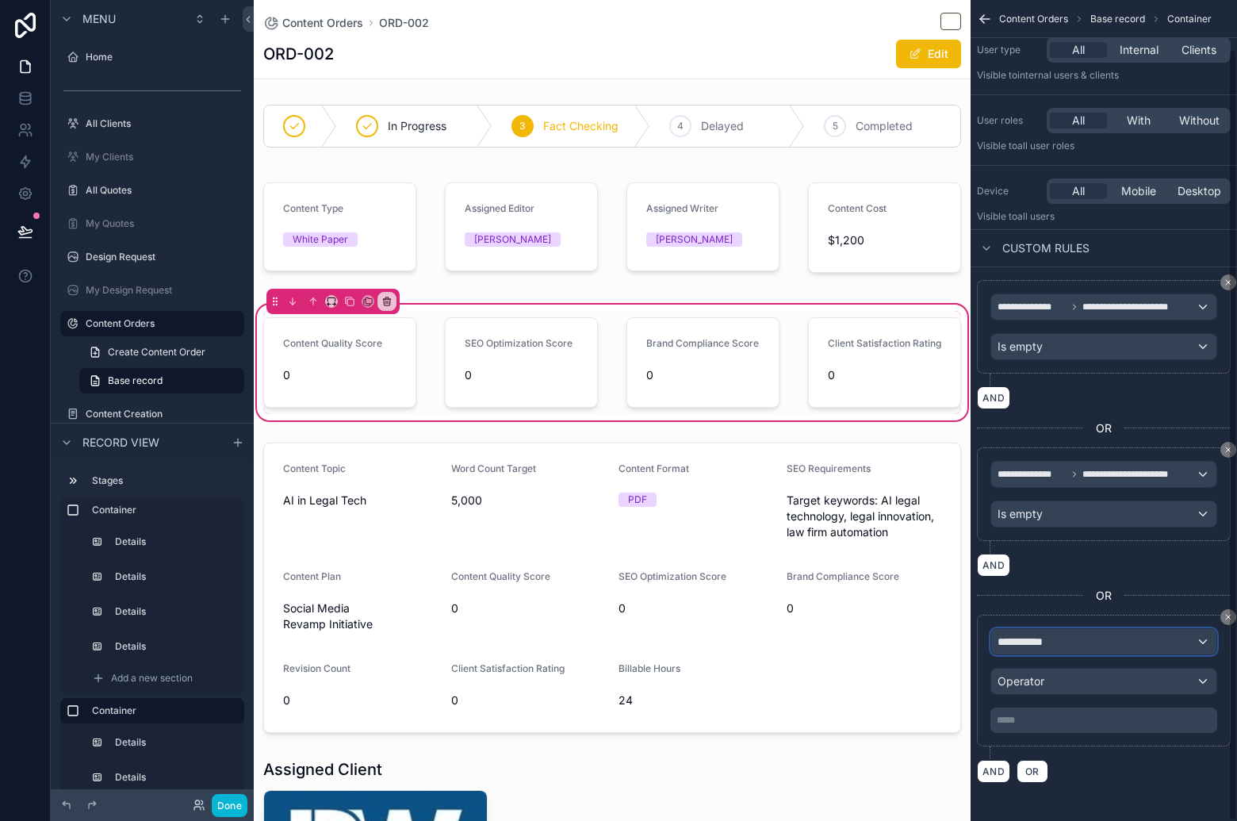
click at [1070, 632] on div "**********" at bounding box center [1103, 641] width 225 height 25
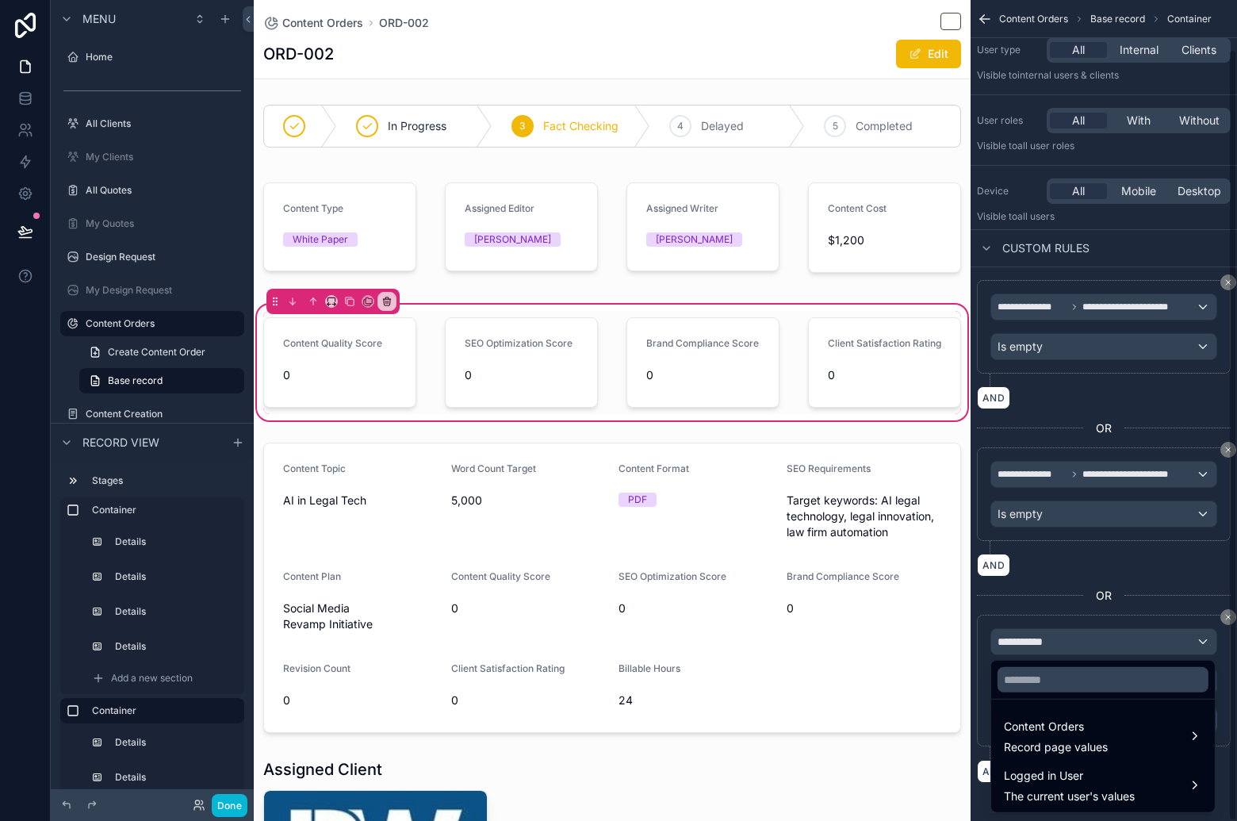
drag, startPoint x: 1097, startPoint y: 749, endPoint x: 1051, endPoint y: 695, distance: 70.3
click at [1097, 749] on span "Record page values" at bounding box center [1056, 747] width 104 height 16
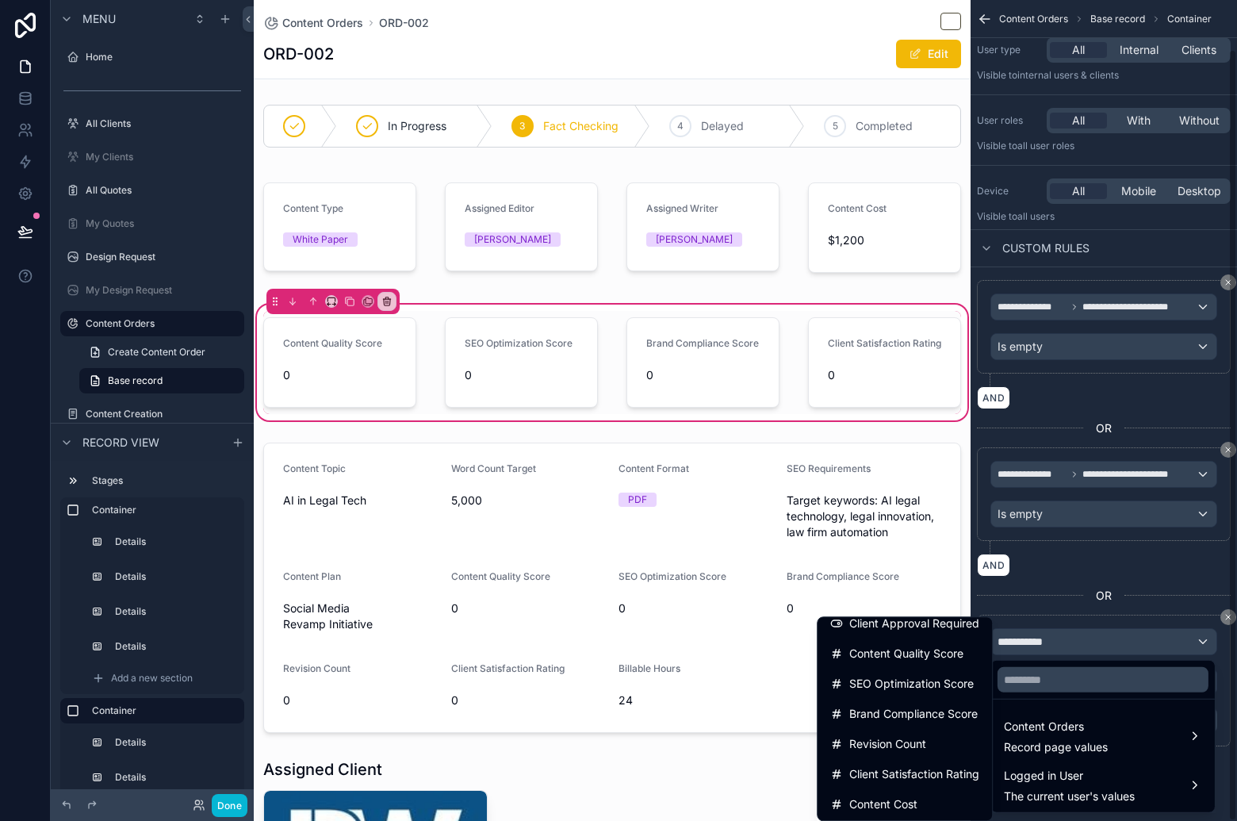
scroll to position [525, 0]
click at [943, 649] on span "Content Quality Score" at bounding box center [906, 651] width 114 height 19
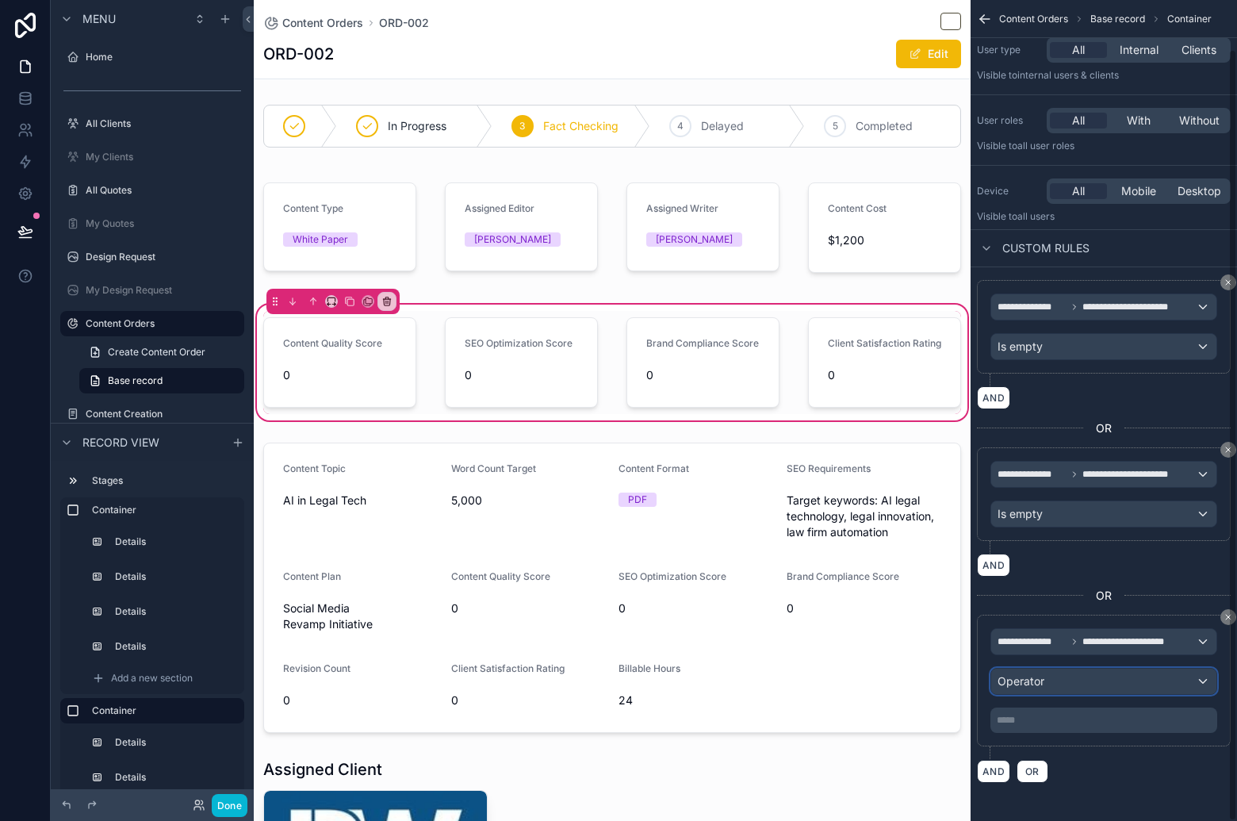
click at [1068, 687] on div "Operator" at bounding box center [1103, 680] width 225 height 25
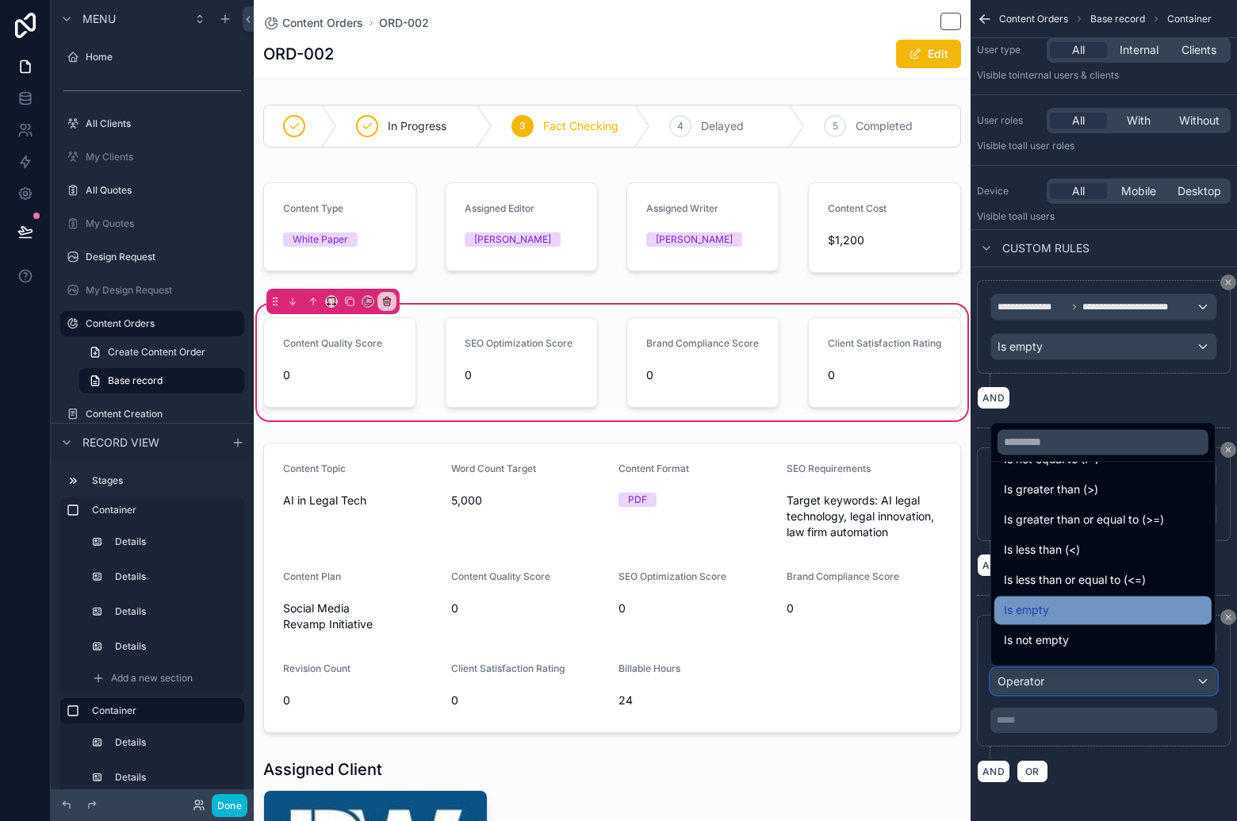
scroll to position [60, 0]
click at [1078, 606] on div "Is empty" at bounding box center [1103, 608] width 198 height 19
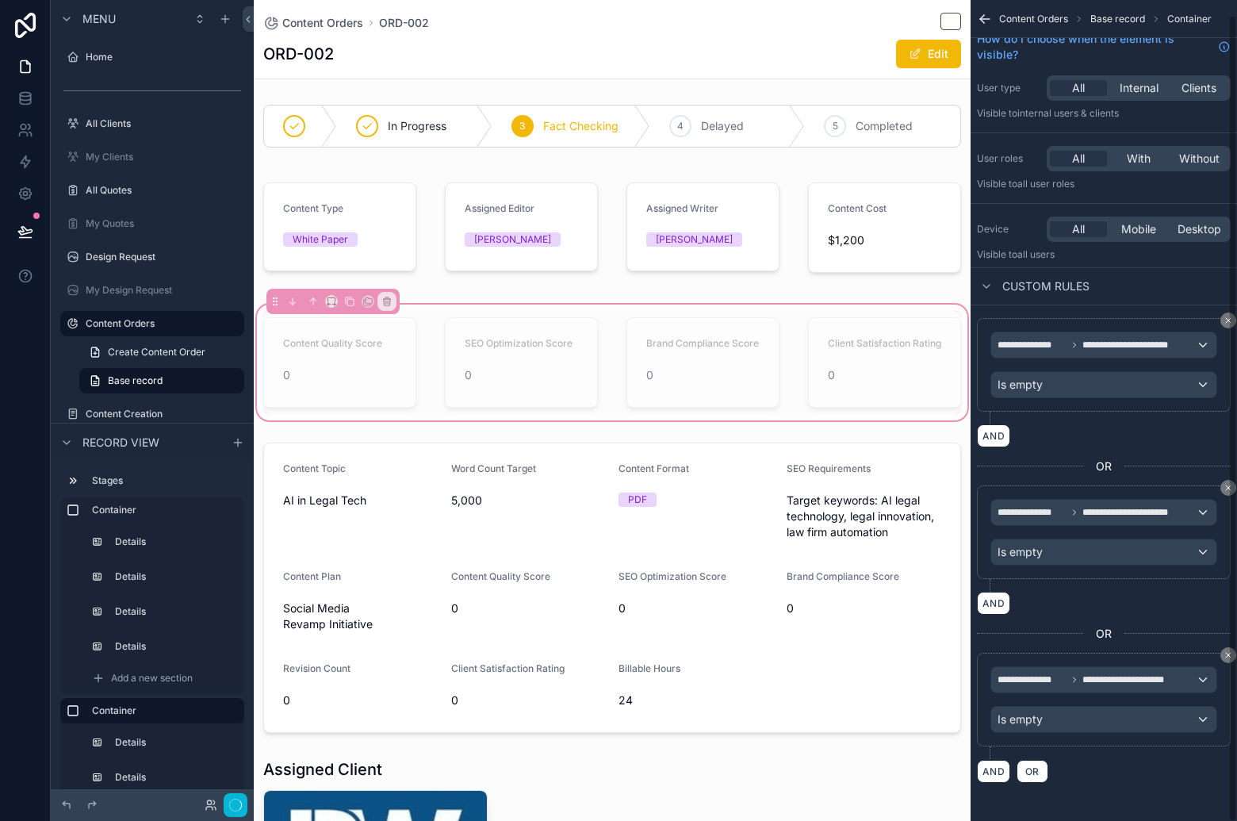
scroll to position [16, 0]
drag, startPoint x: 1029, startPoint y: 771, endPoint x: 1057, endPoint y: 712, distance: 64.9
click at [1029, 772] on span "OR" at bounding box center [1032, 771] width 21 height 12
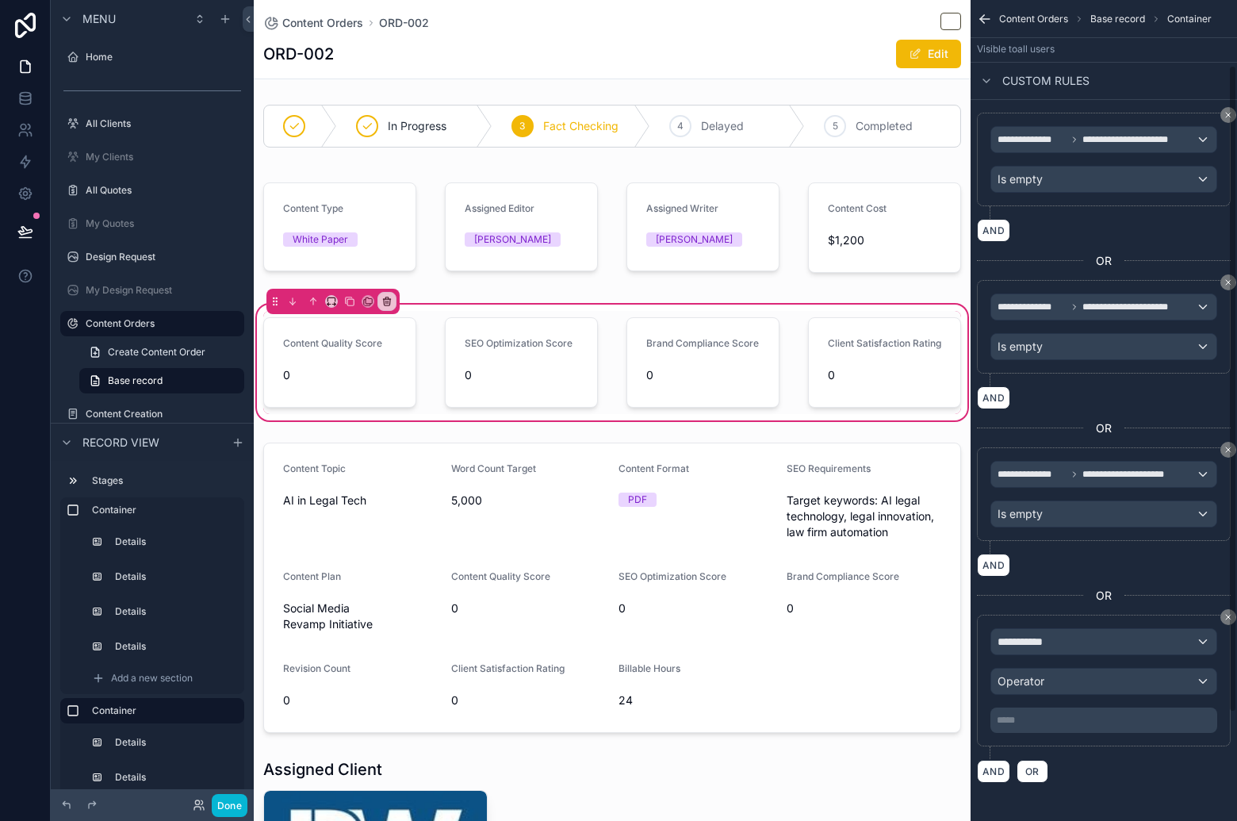
scroll to position [222, 0]
click at [1047, 645] on span "**********" at bounding box center [1026, 642] width 59 height 16
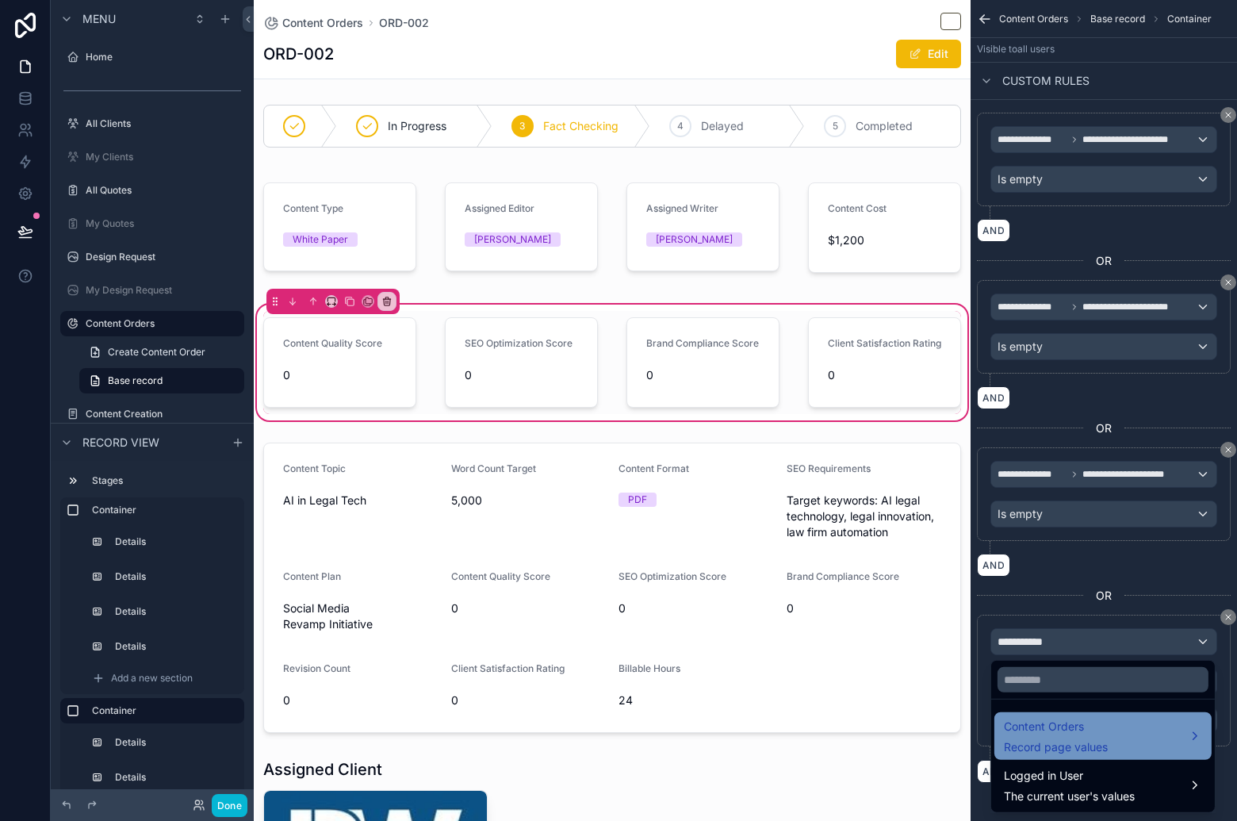
click at [1059, 749] on span "Record page values" at bounding box center [1056, 747] width 104 height 16
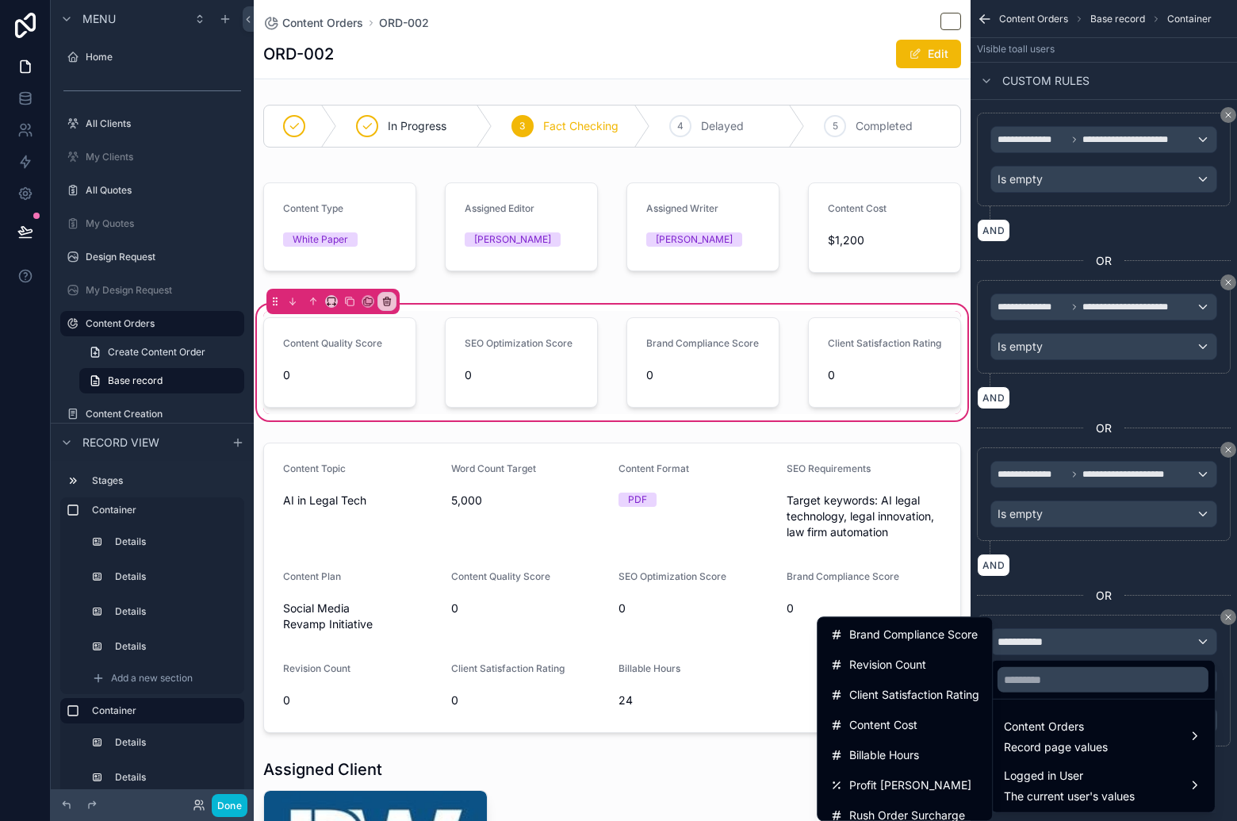
scroll to position [555, 0]
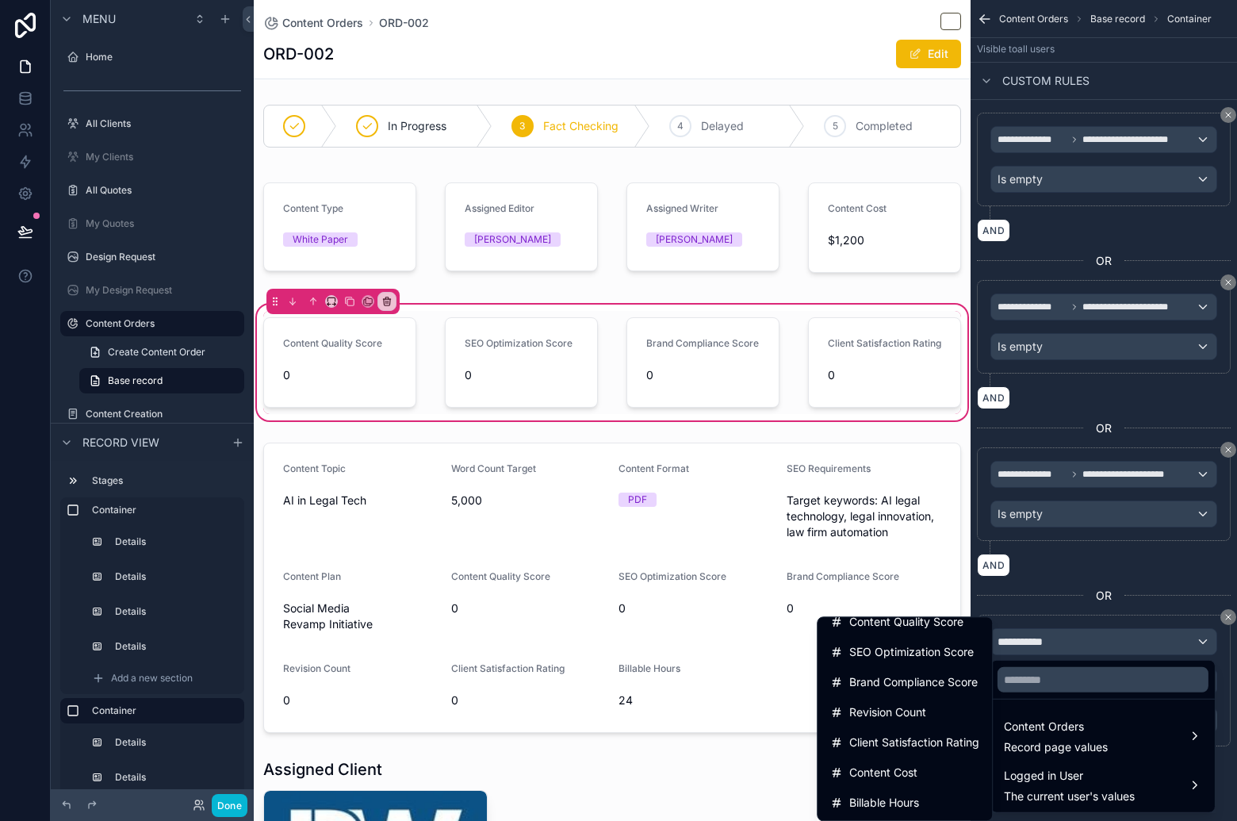
click at [948, 739] on span "Client Satisfaction Rating" at bounding box center [914, 742] width 130 height 19
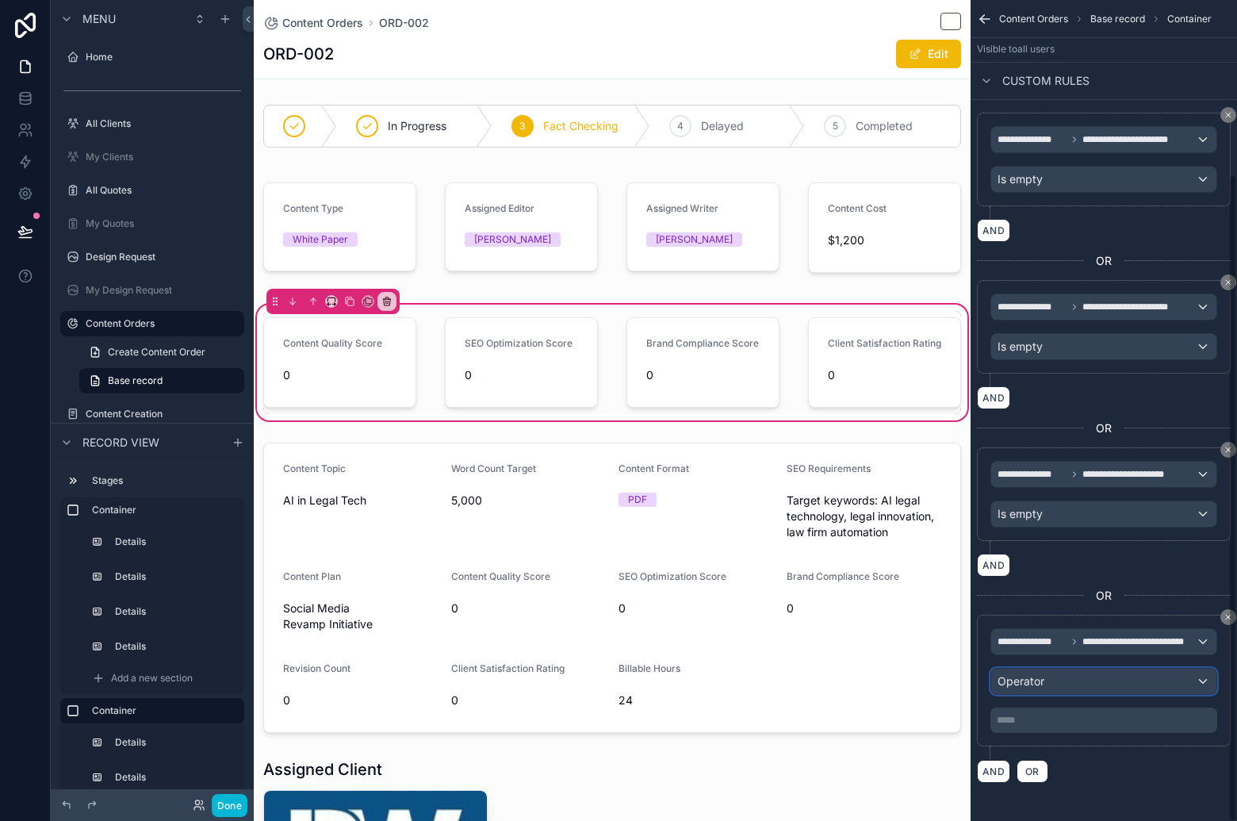
click at [1082, 683] on div "Operator" at bounding box center [1103, 680] width 225 height 25
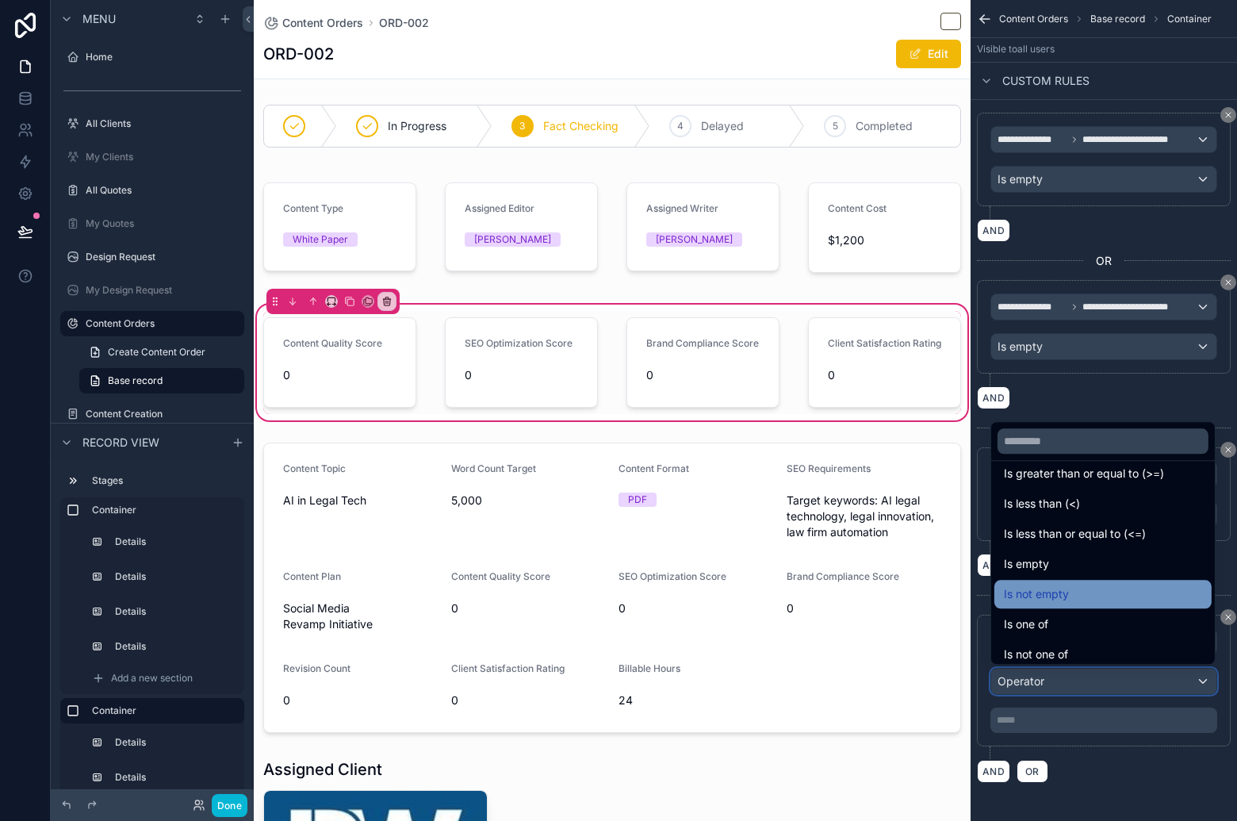
scroll to position [113, 0]
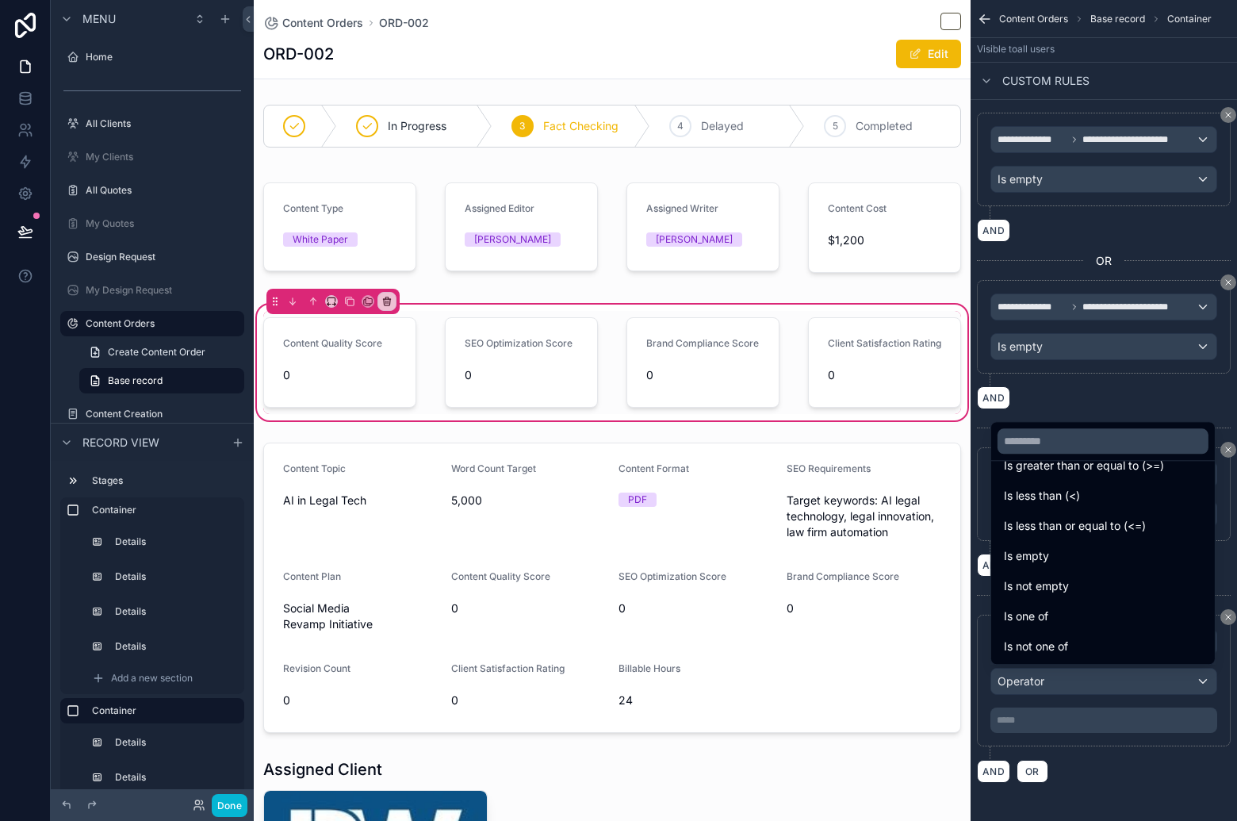
click at [1091, 565] on div "Is empty" at bounding box center [1102, 556] width 217 height 29
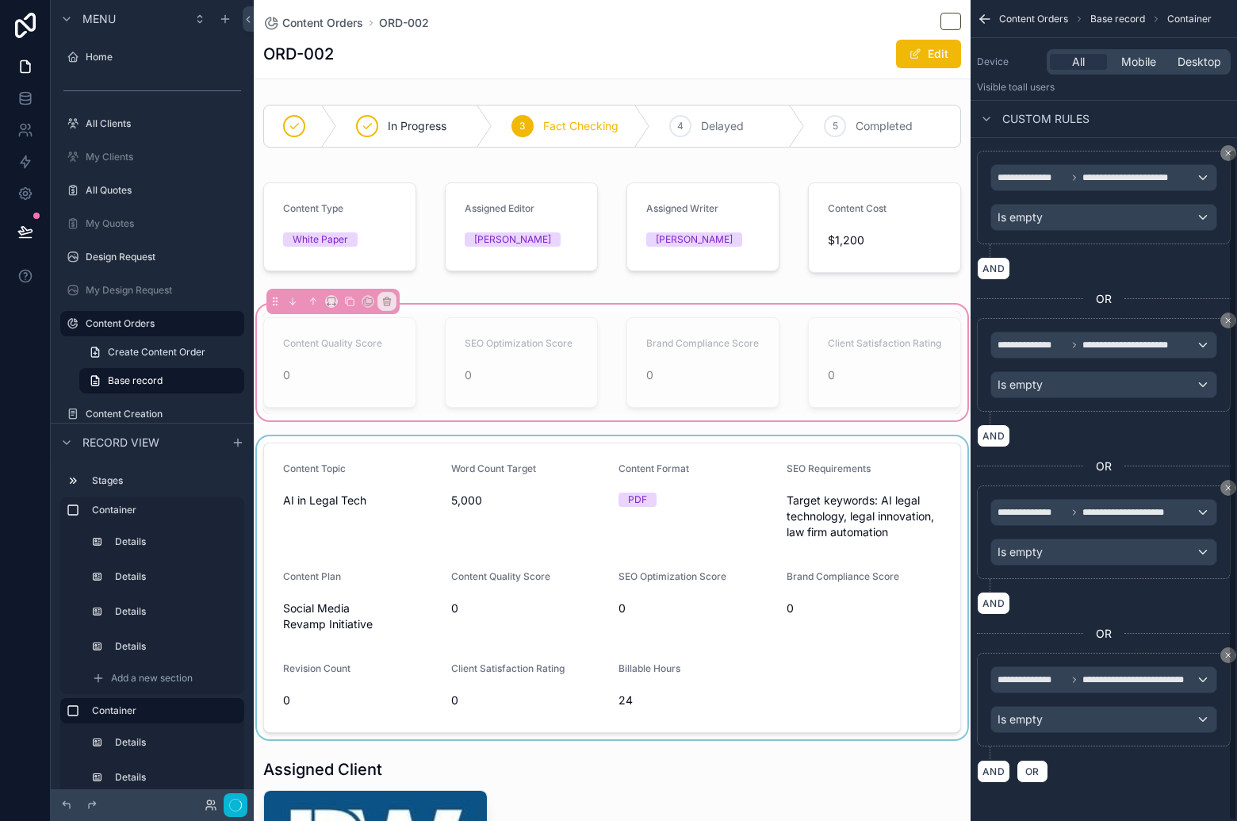
scroll to position [183, 0]
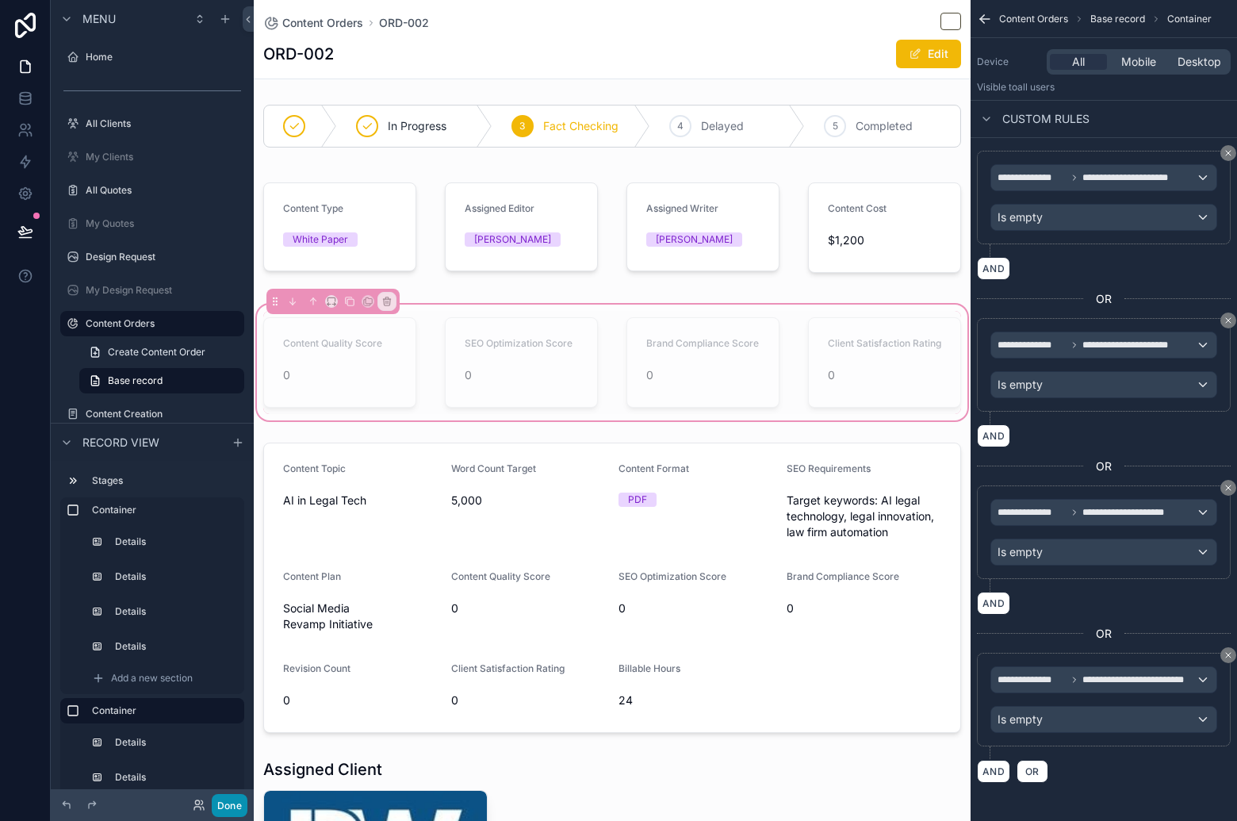
click at [234, 800] on button "Done" at bounding box center [230, 805] width 36 height 23
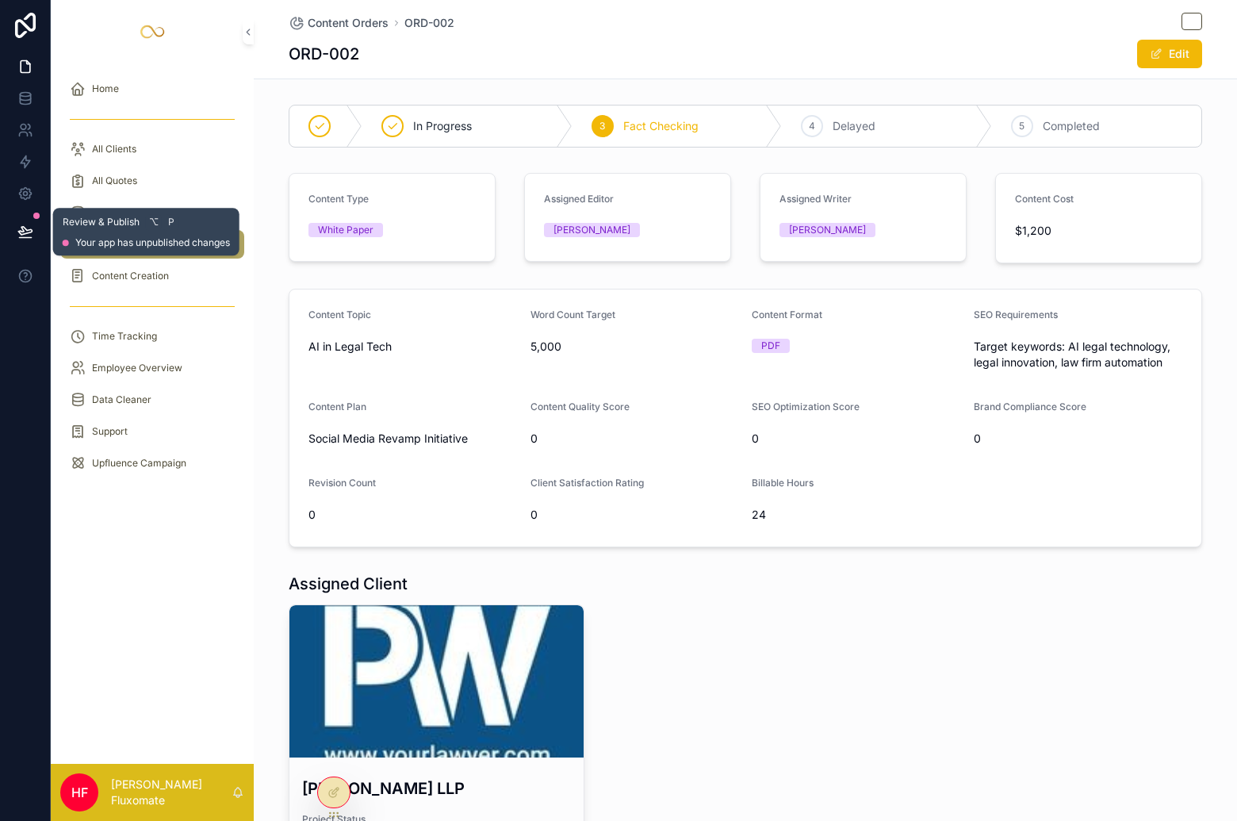
click at [30, 235] on icon at bounding box center [25, 232] width 16 height 16
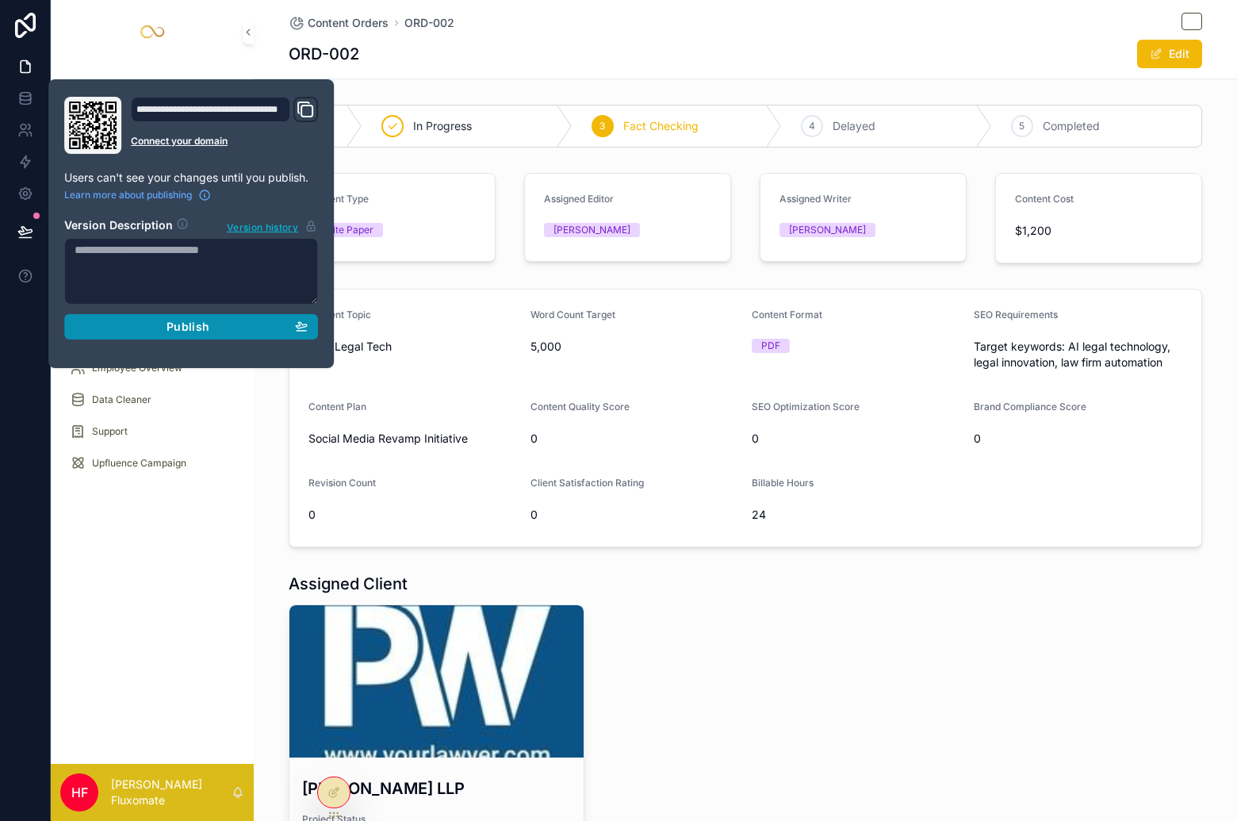
click at [230, 324] on div "Publish" at bounding box center [191, 327] width 233 height 14
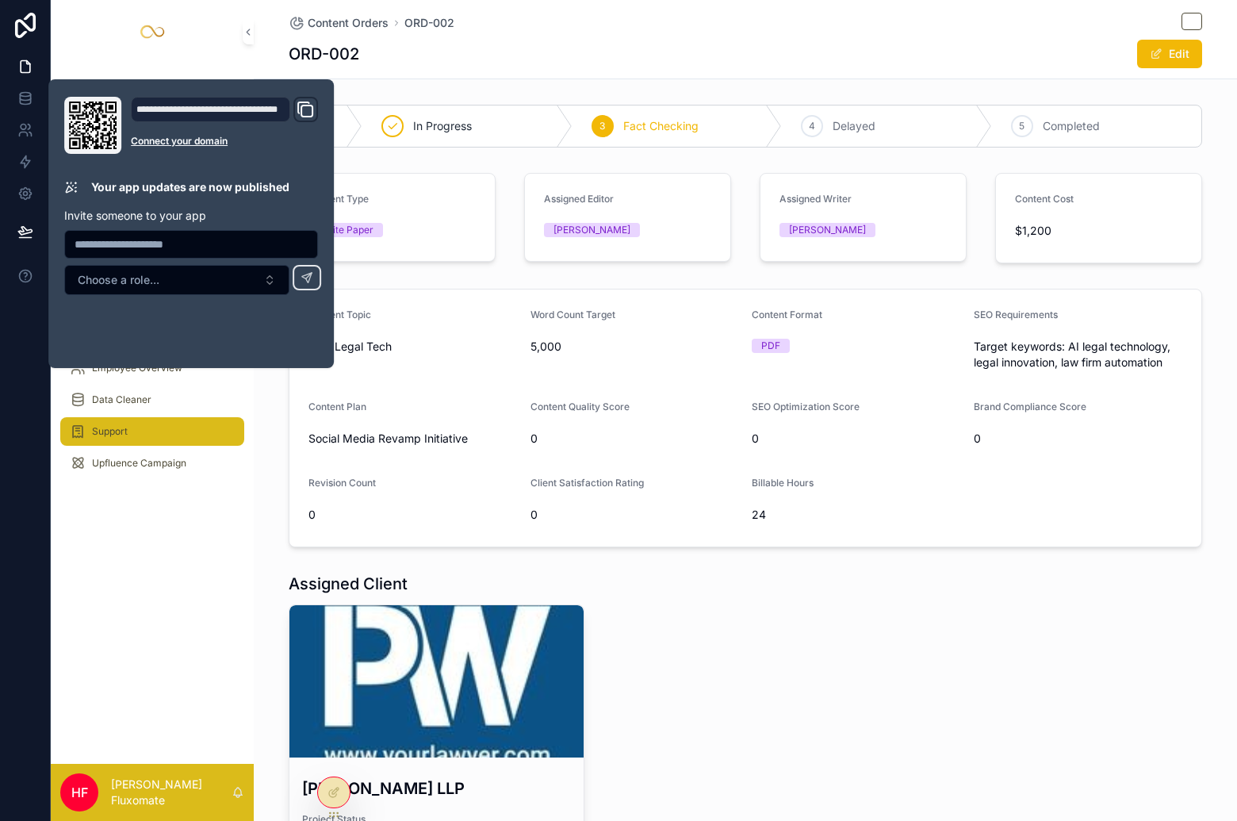
click at [182, 435] on div "Support" at bounding box center [152, 431] width 165 height 25
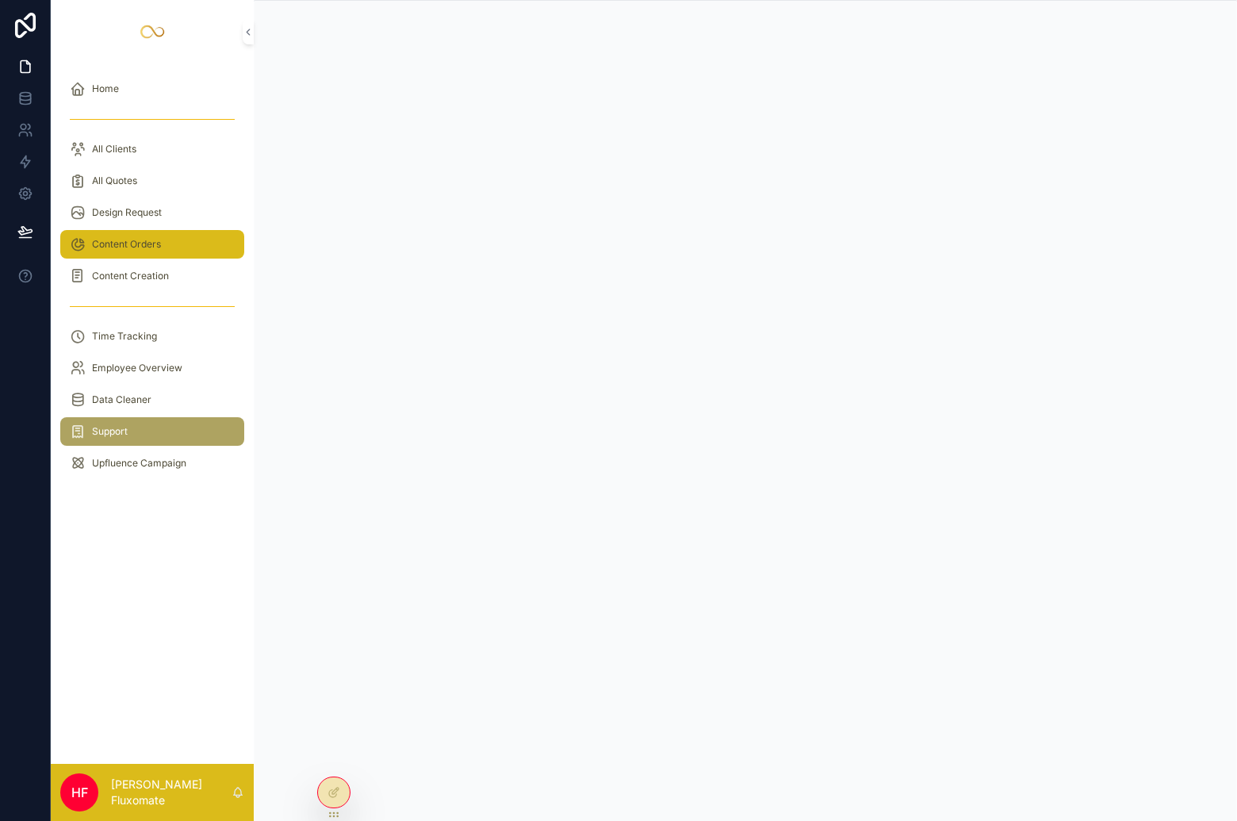
click at [180, 251] on div "Content Orders" at bounding box center [152, 244] width 165 height 25
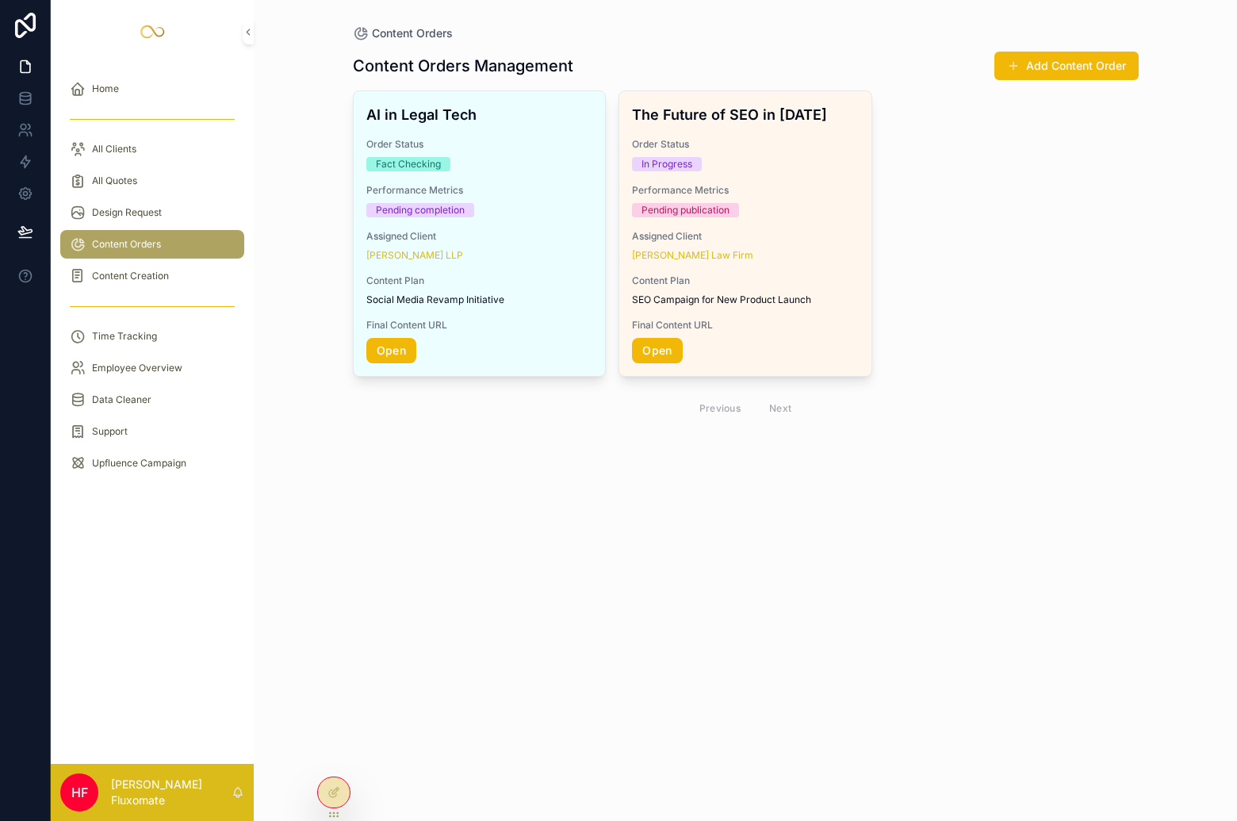
click at [878, 244] on div "AI in Legal Tech Order Status Fact Checking Performance Metrics Pending complet…" at bounding box center [746, 258] width 786 height 336
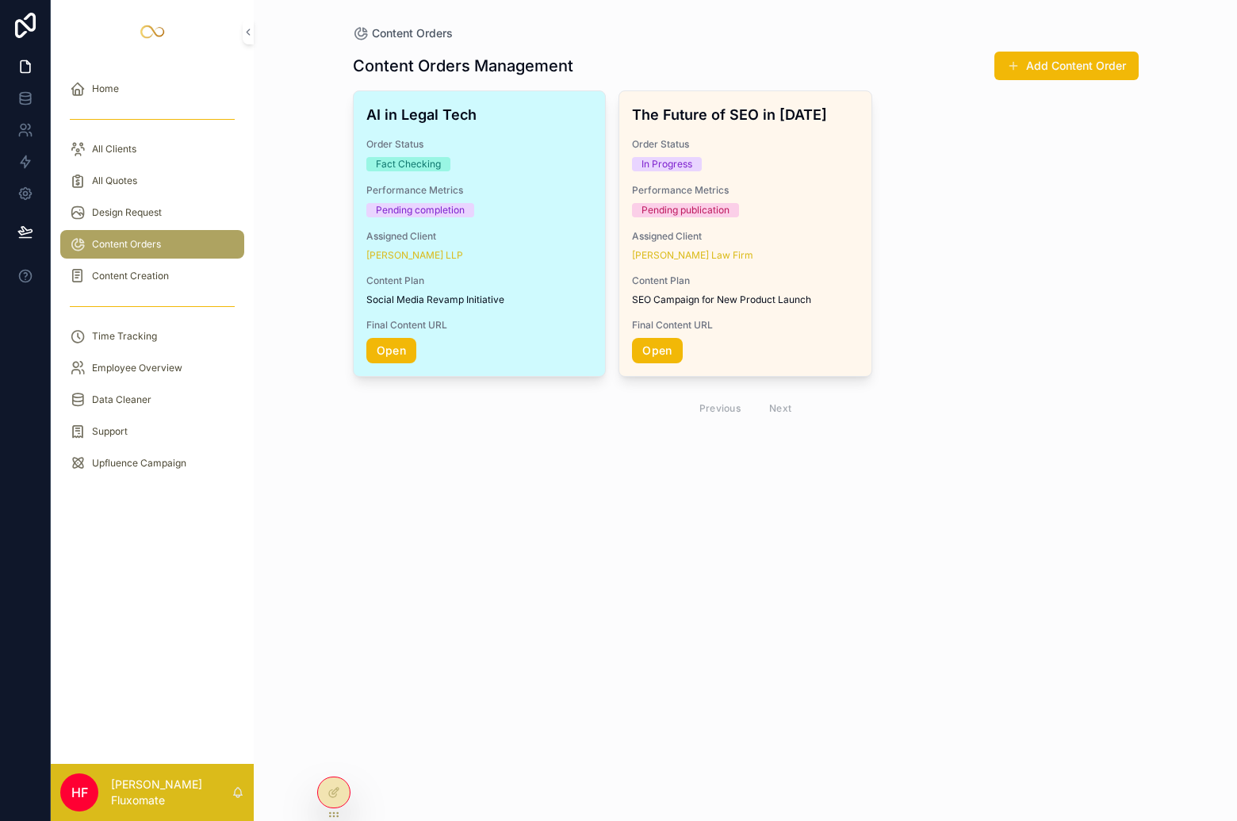
click at [526, 260] on div "Parker Waichman LLP" at bounding box center [479, 255] width 227 height 13
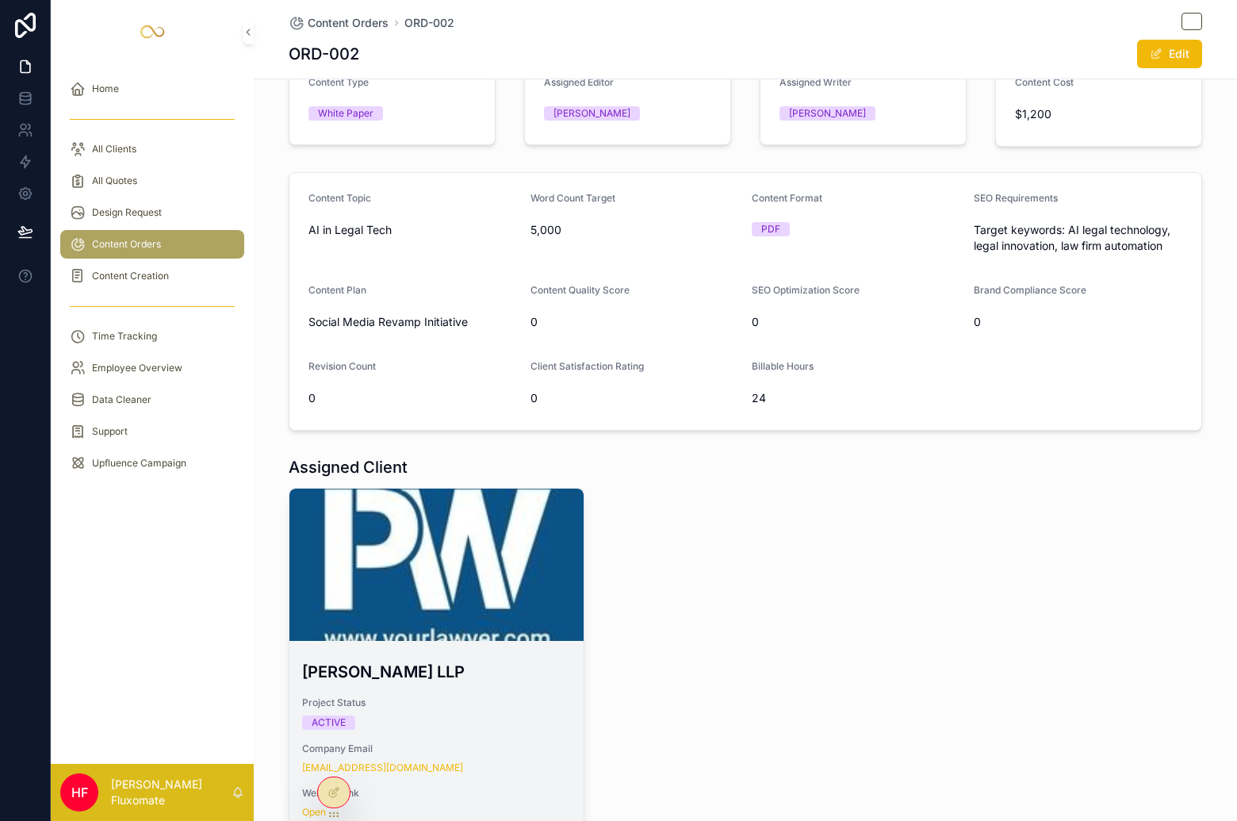
scroll to position [6, 0]
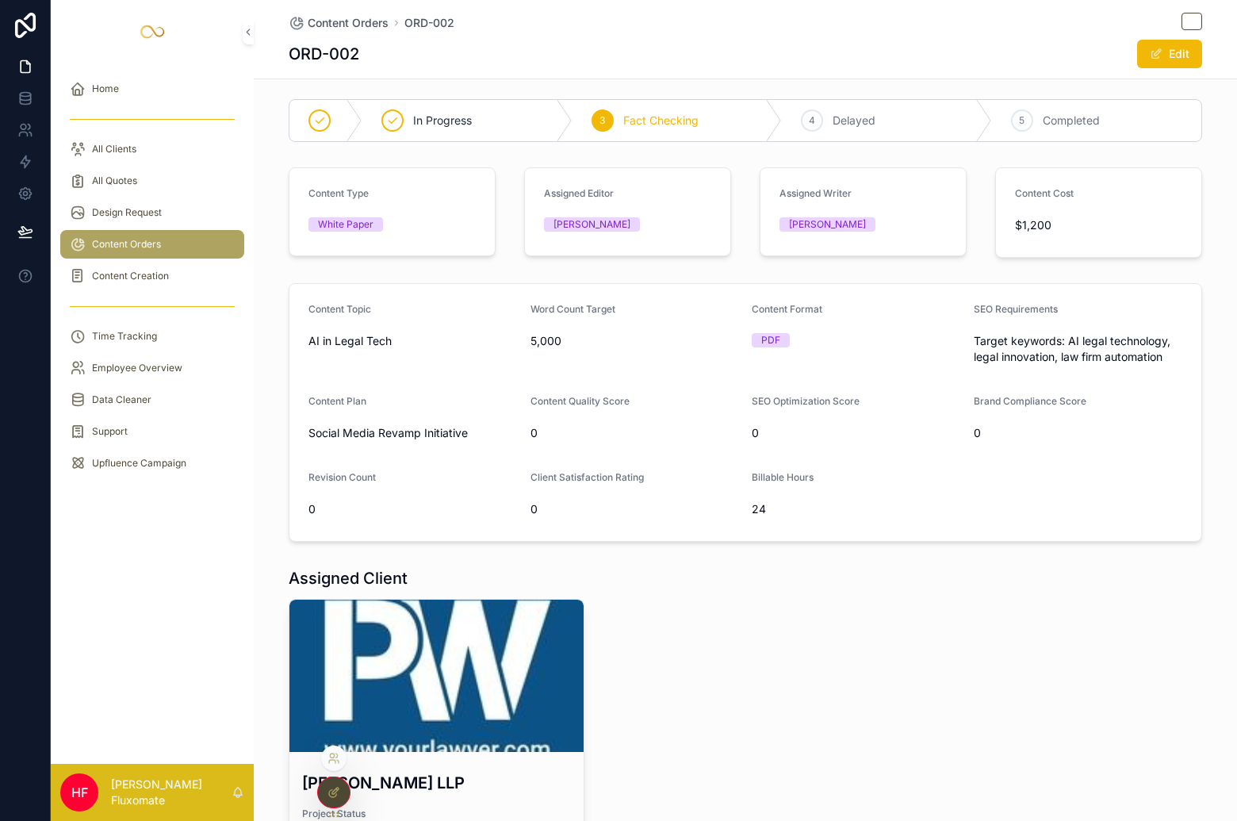
click at [327, 787] on icon at bounding box center [333, 792] width 13 height 13
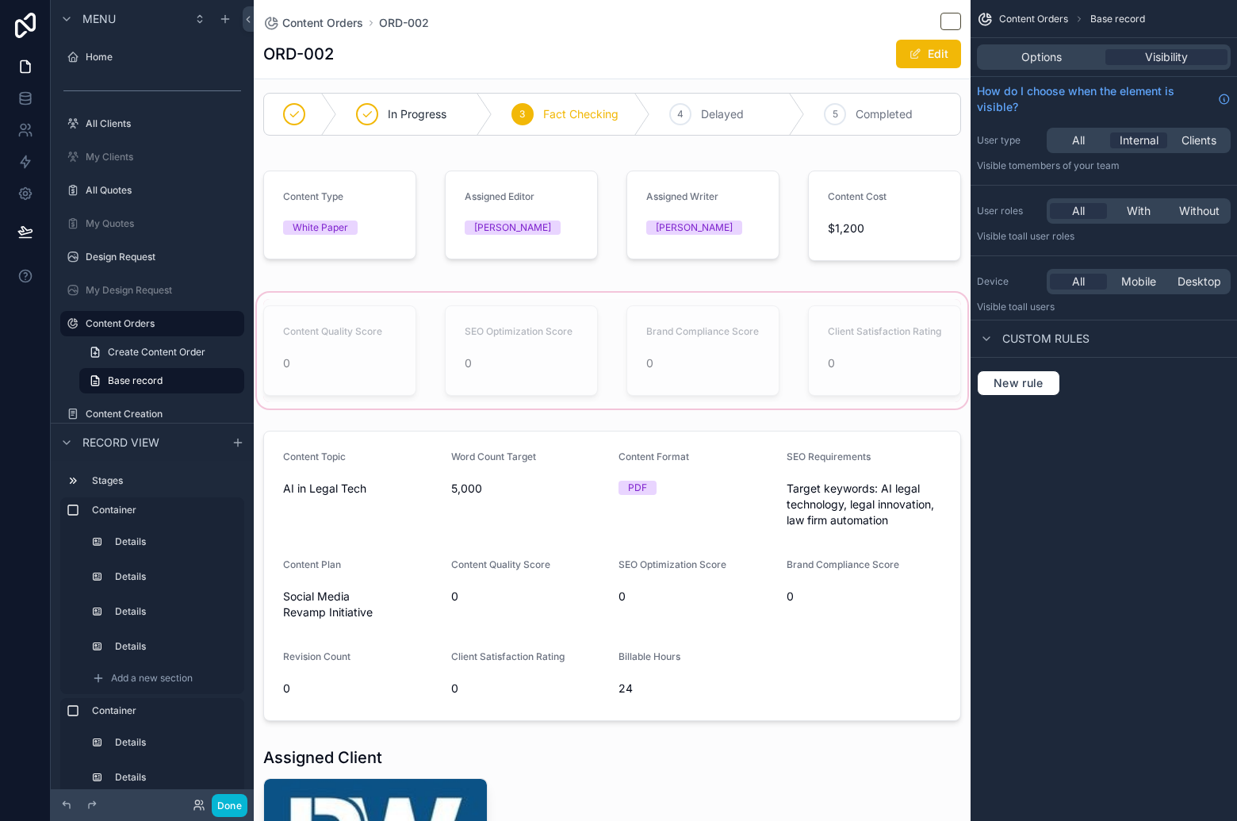
scroll to position [0, 0]
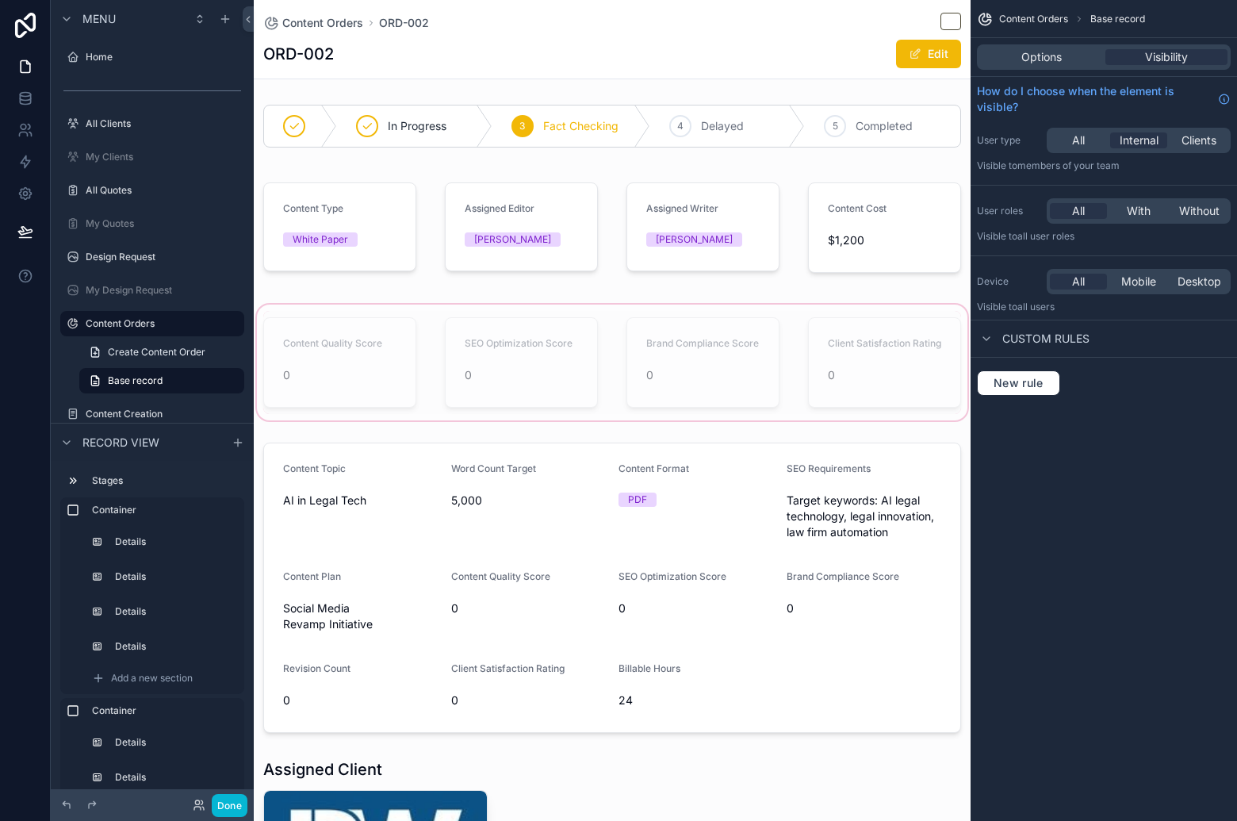
click at [784, 323] on div "scrollable content" at bounding box center [612, 362] width 717 height 122
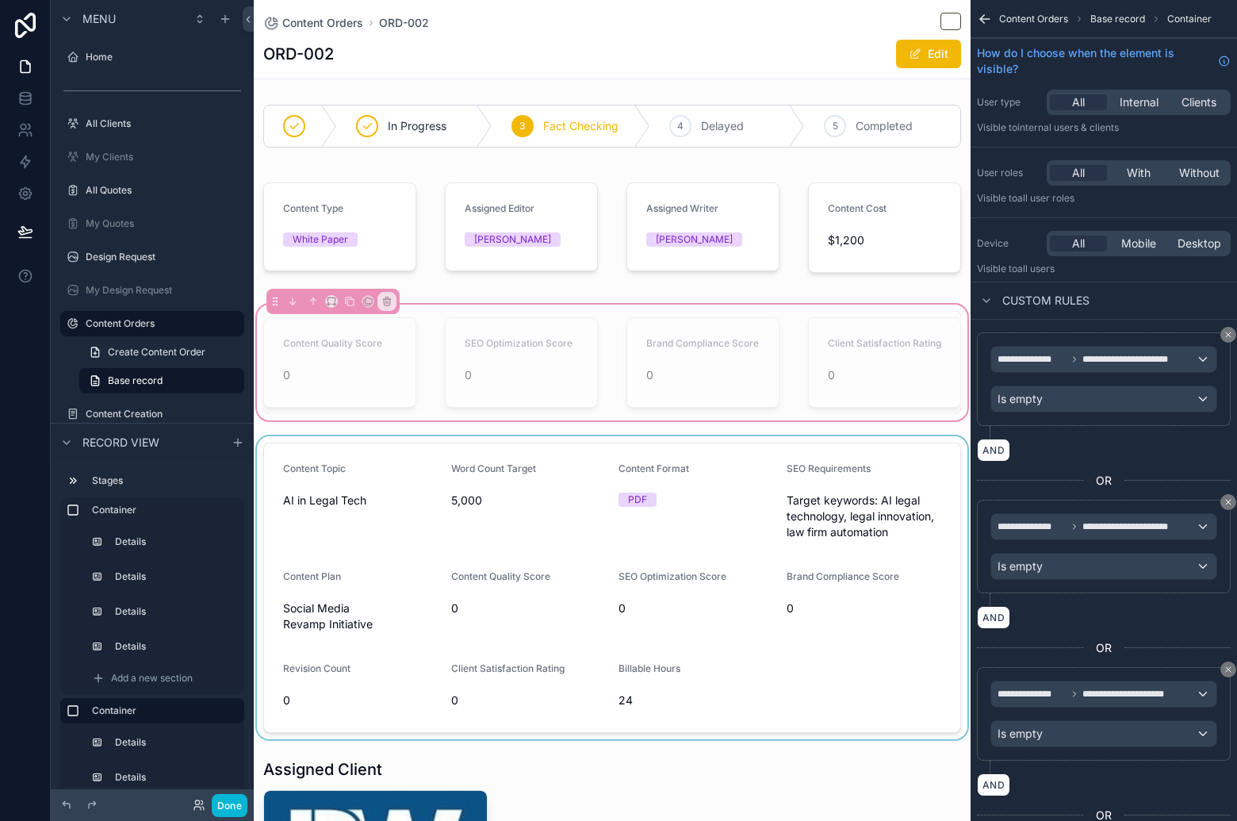
click at [696, 504] on div "scrollable content" at bounding box center [612, 587] width 717 height 303
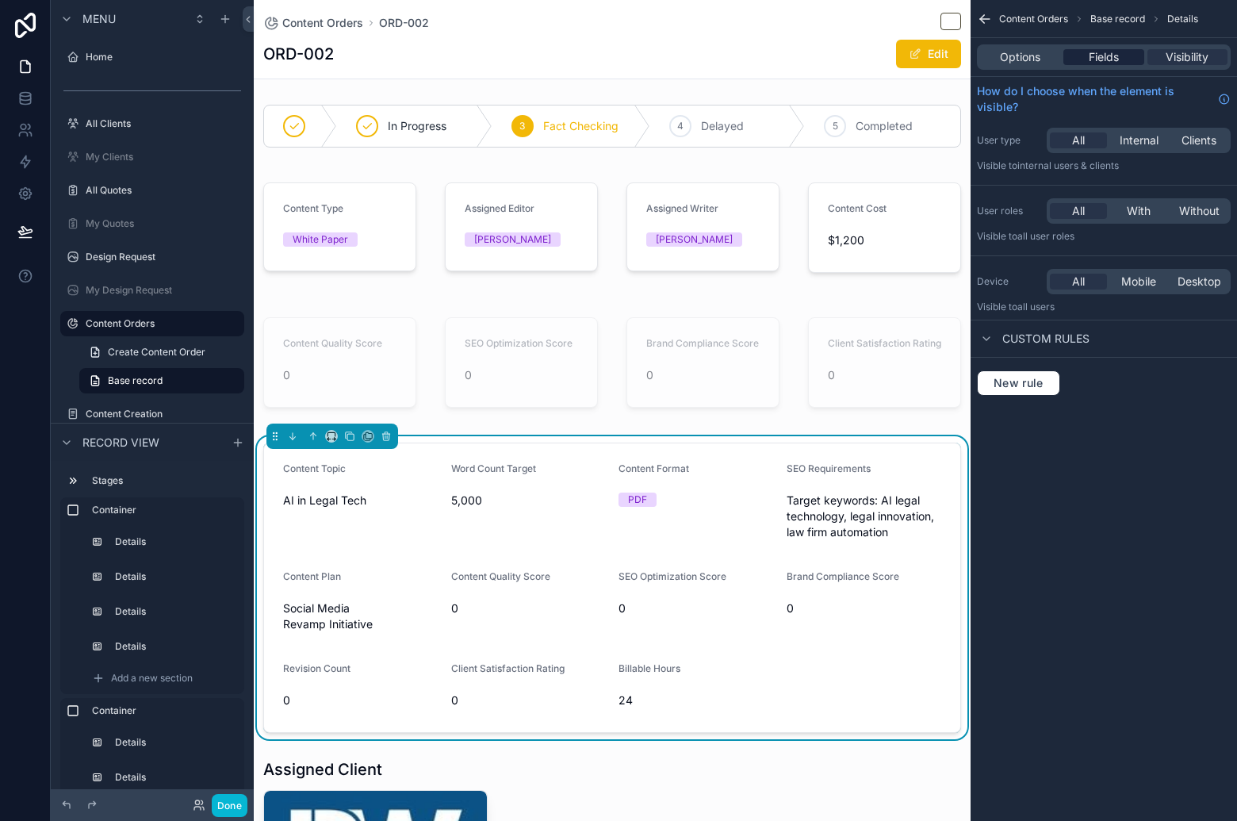
click at [1119, 63] on div "Fields" at bounding box center [1103, 57] width 80 height 16
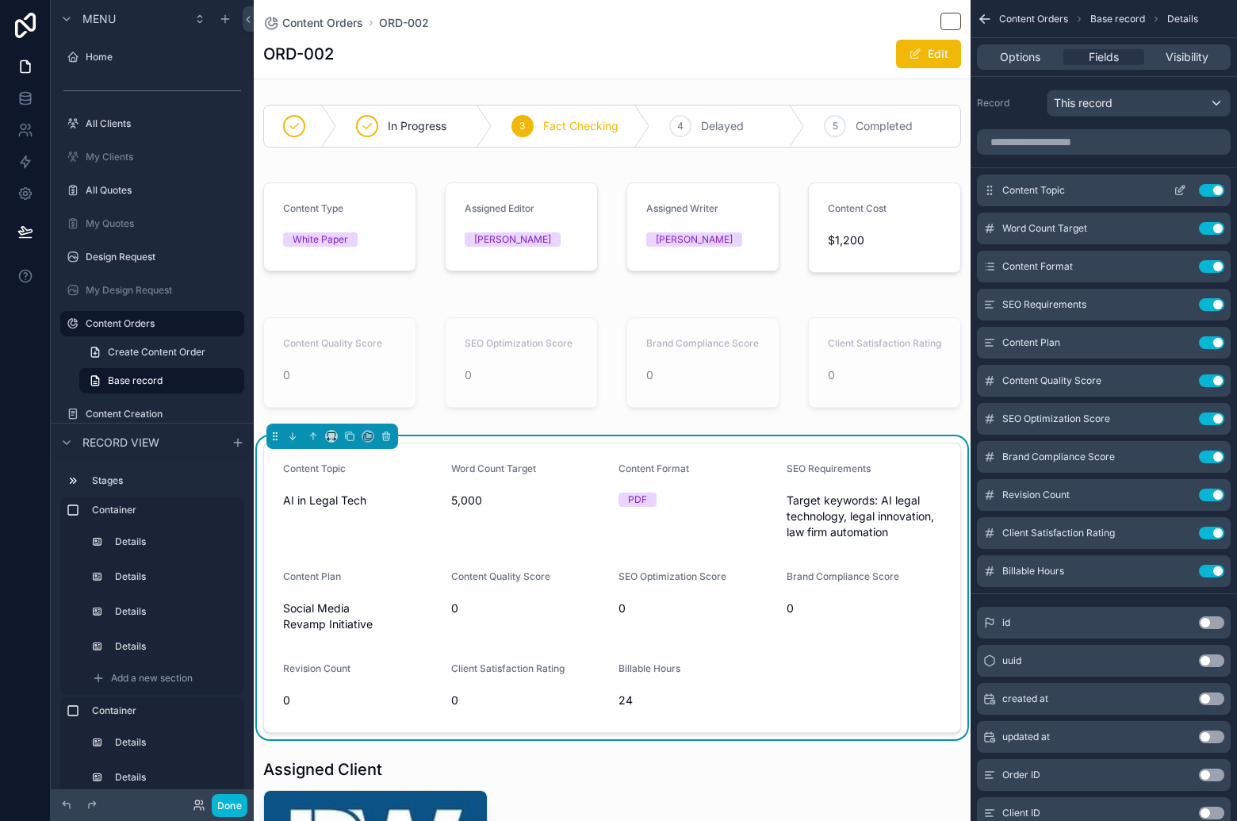
click at [1176, 194] on icon "scrollable content" at bounding box center [1179, 191] width 7 height 7
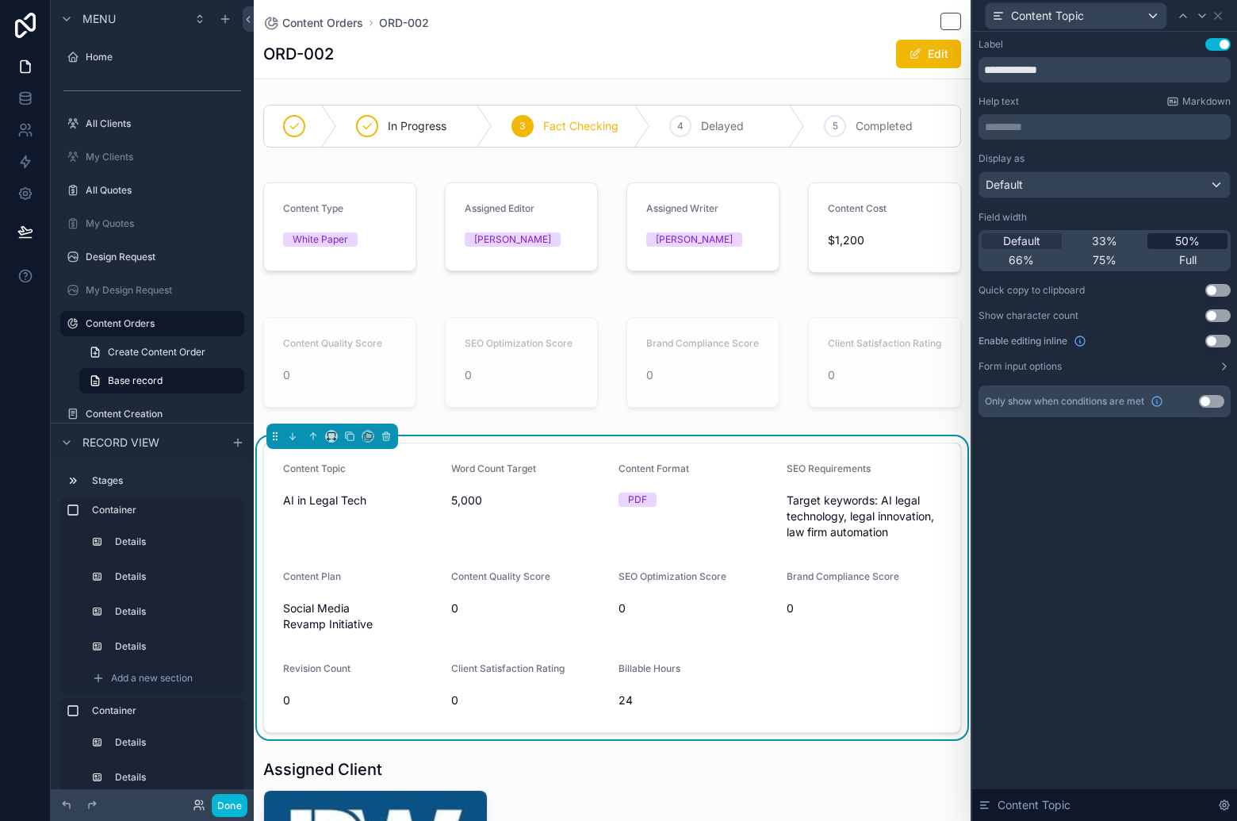
click at [1174, 258] on div "Full" at bounding box center [1187, 260] width 80 height 16
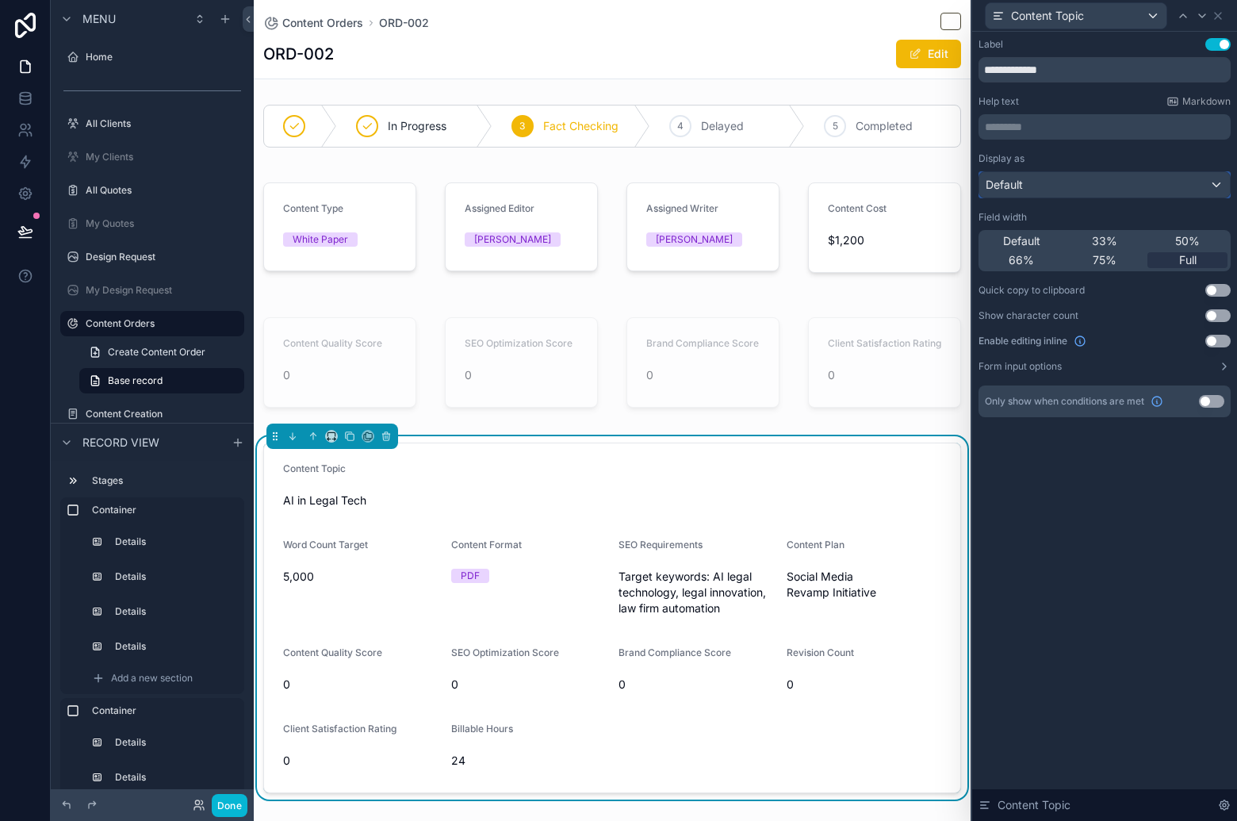
click at [1140, 187] on div "Default" at bounding box center [1104, 184] width 251 height 25
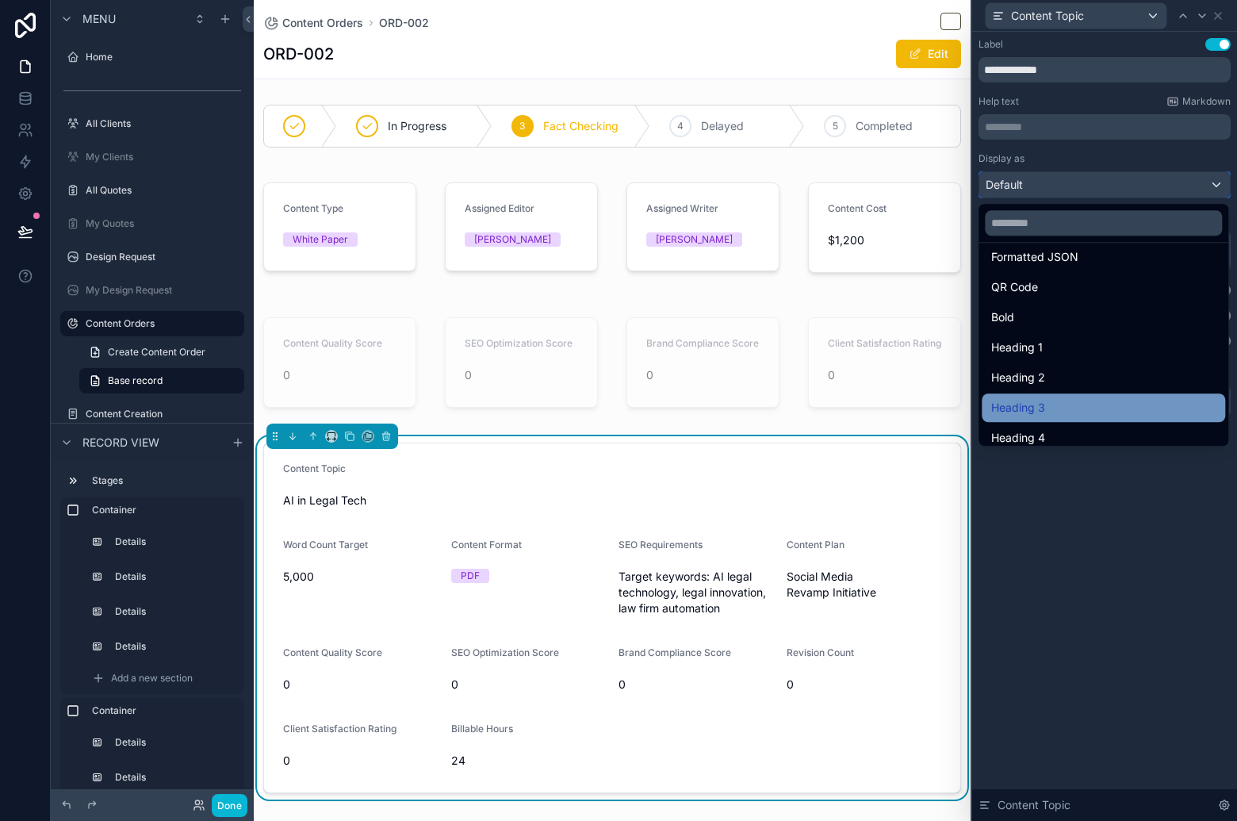
scroll to position [168, 0]
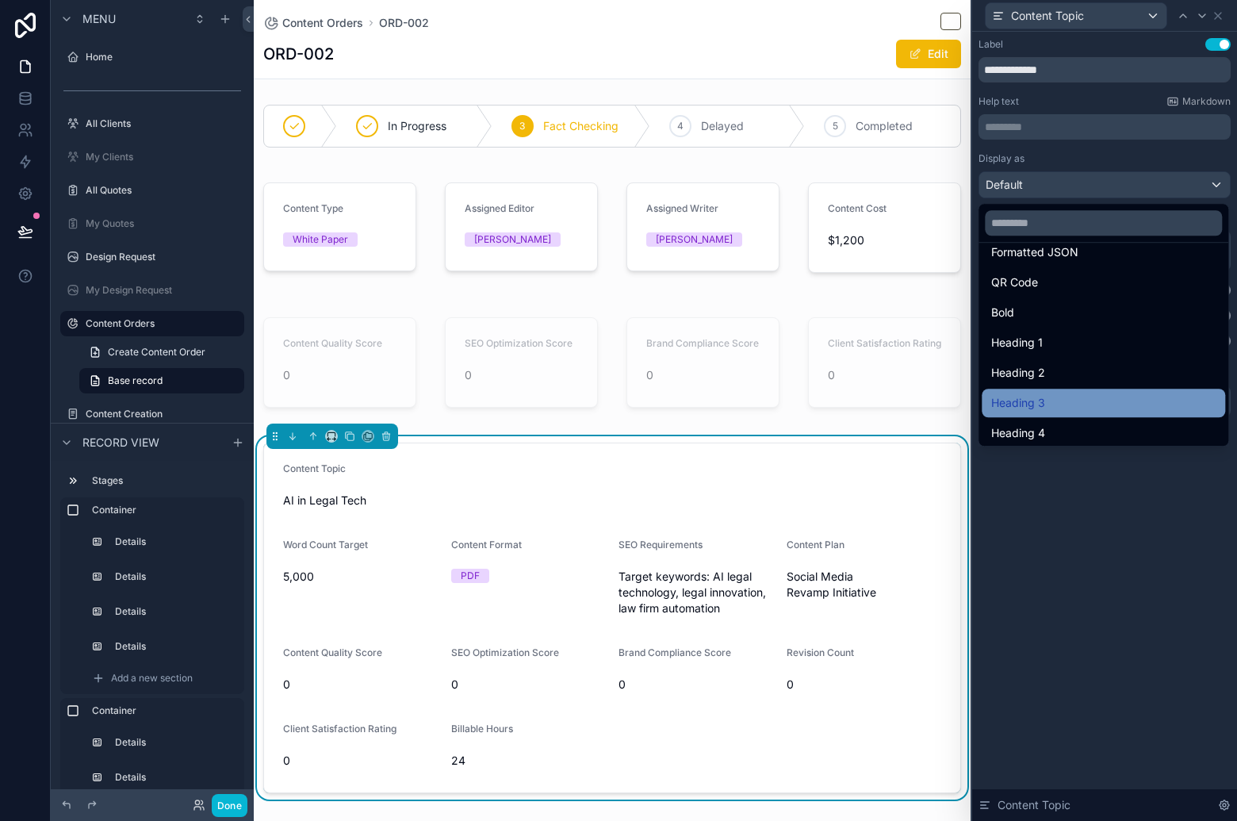
click at [1105, 407] on div "Heading 3" at bounding box center [1103, 402] width 224 height 19
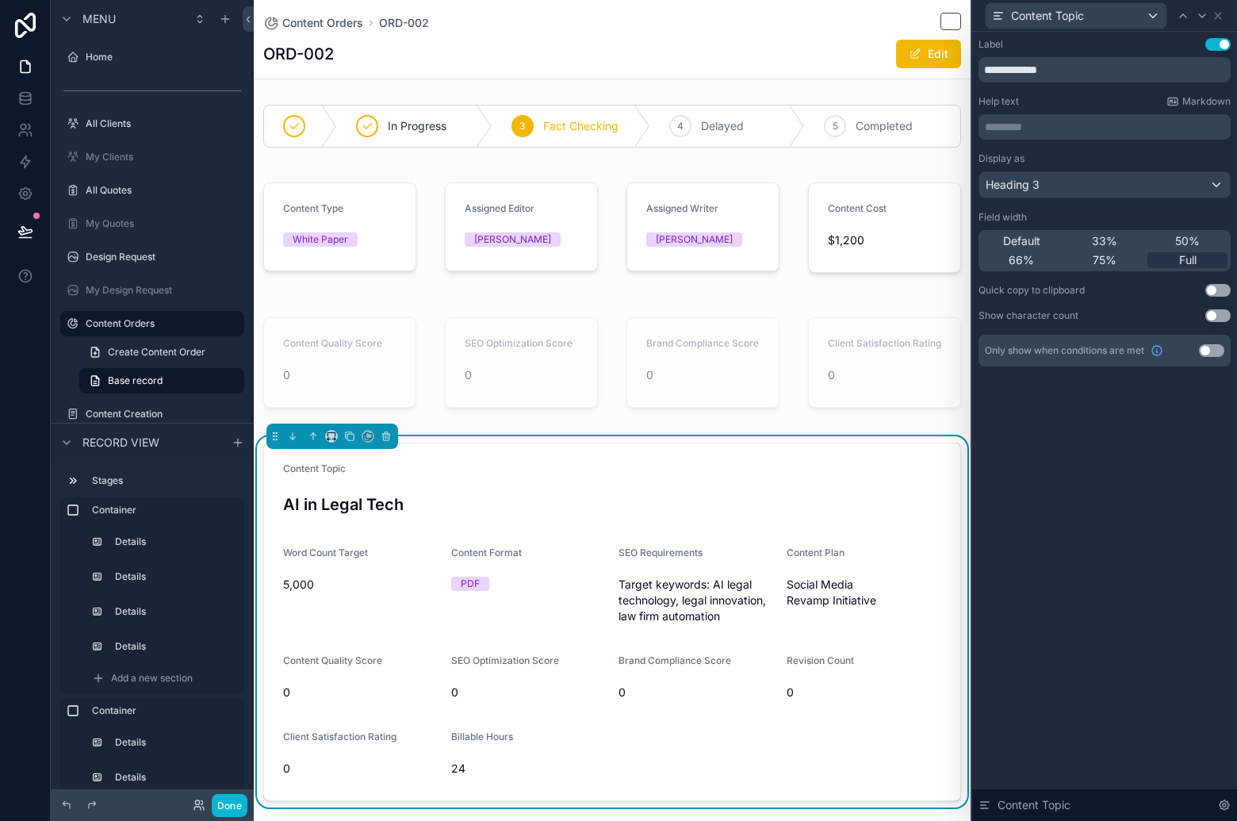
click at [1213, 48] on button "Use setting" at bounding box center [1217, 44] width 25 height 13
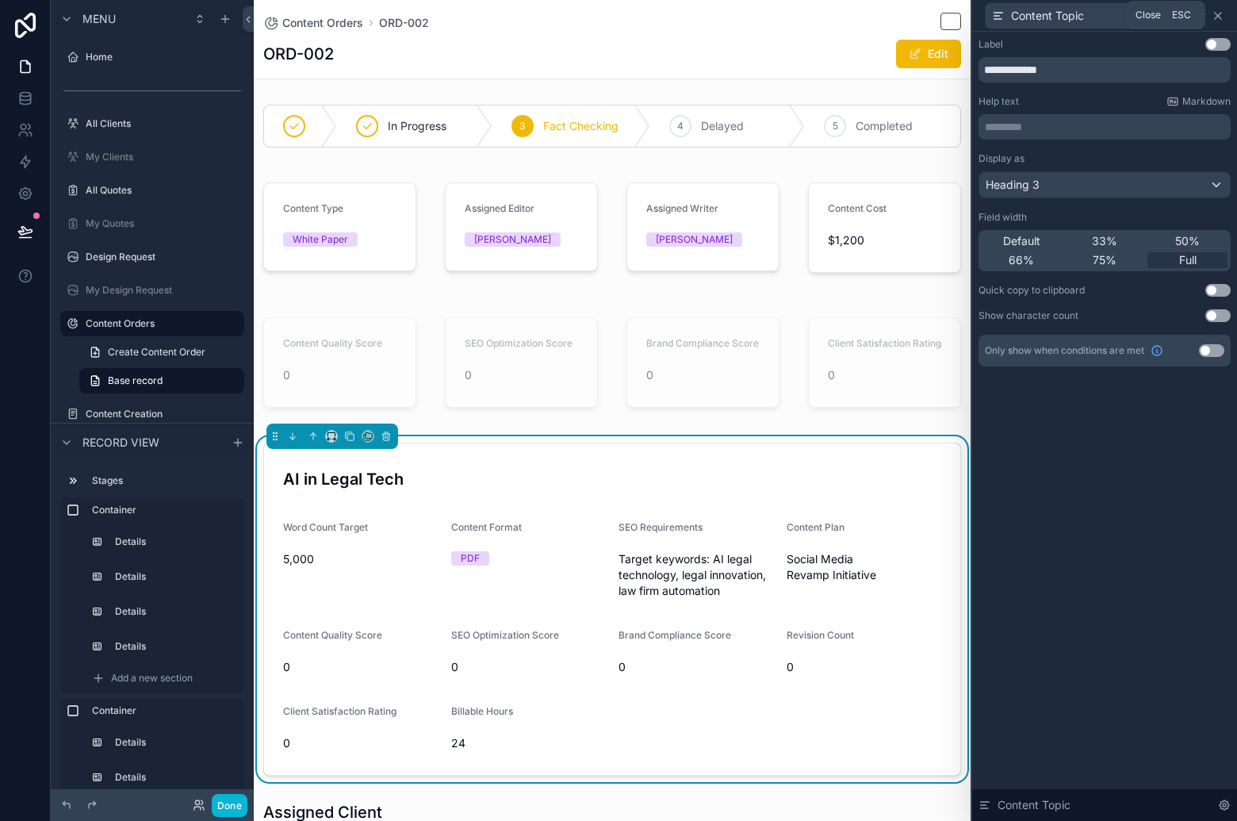
click at [1218, 17] on icon at bounding box center [1218, 16] width 13 height 13
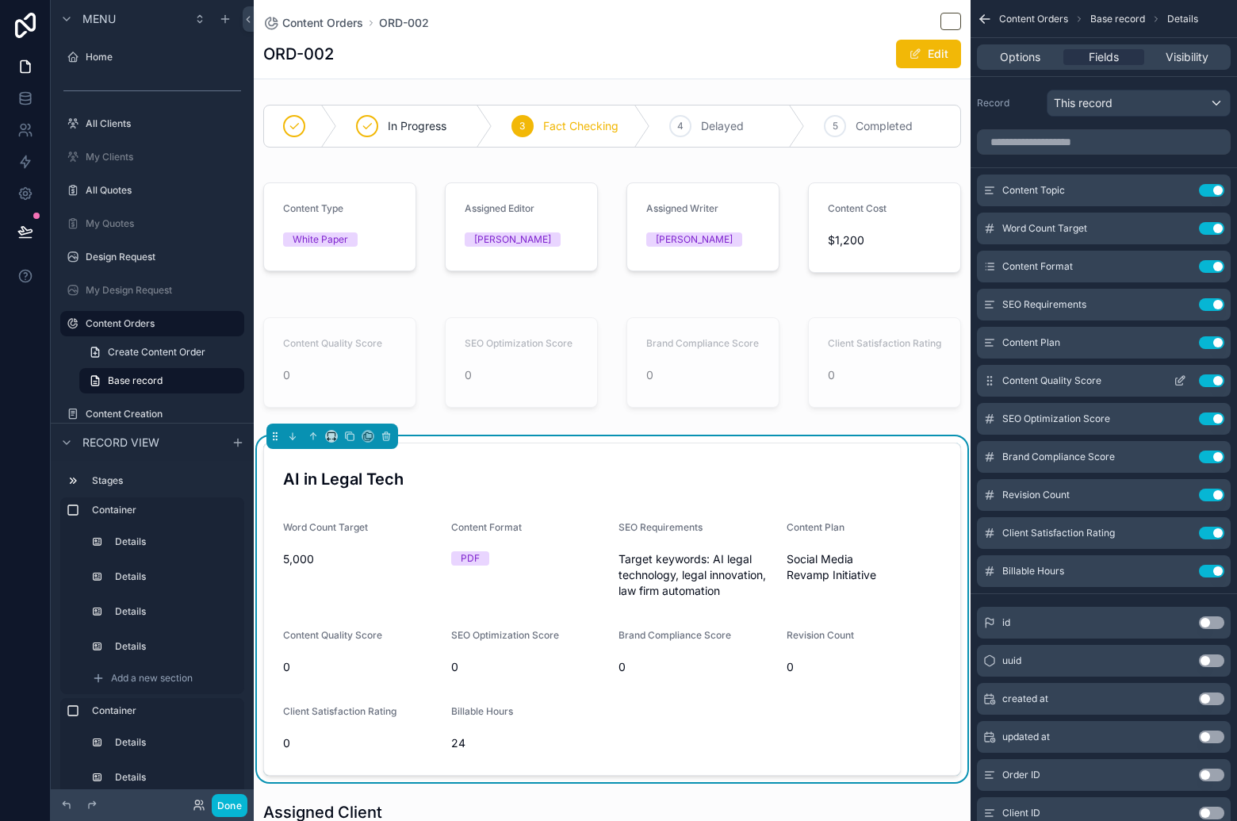
click at [1184, 377] on icon "scrollable content" at bounding box center [1181, 379] width 6 height 6
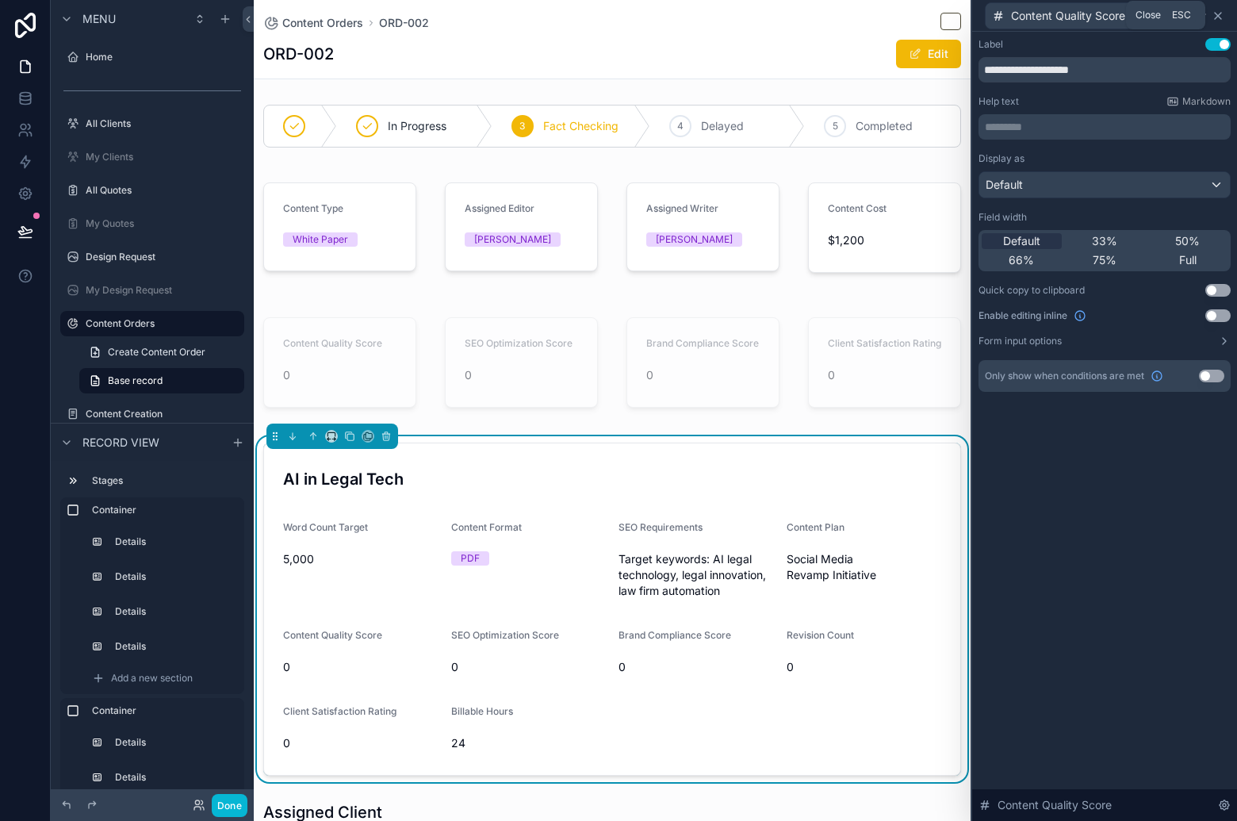
click at [1213, 16] on icon at bounding box center [1218, 16] width 13 height 13
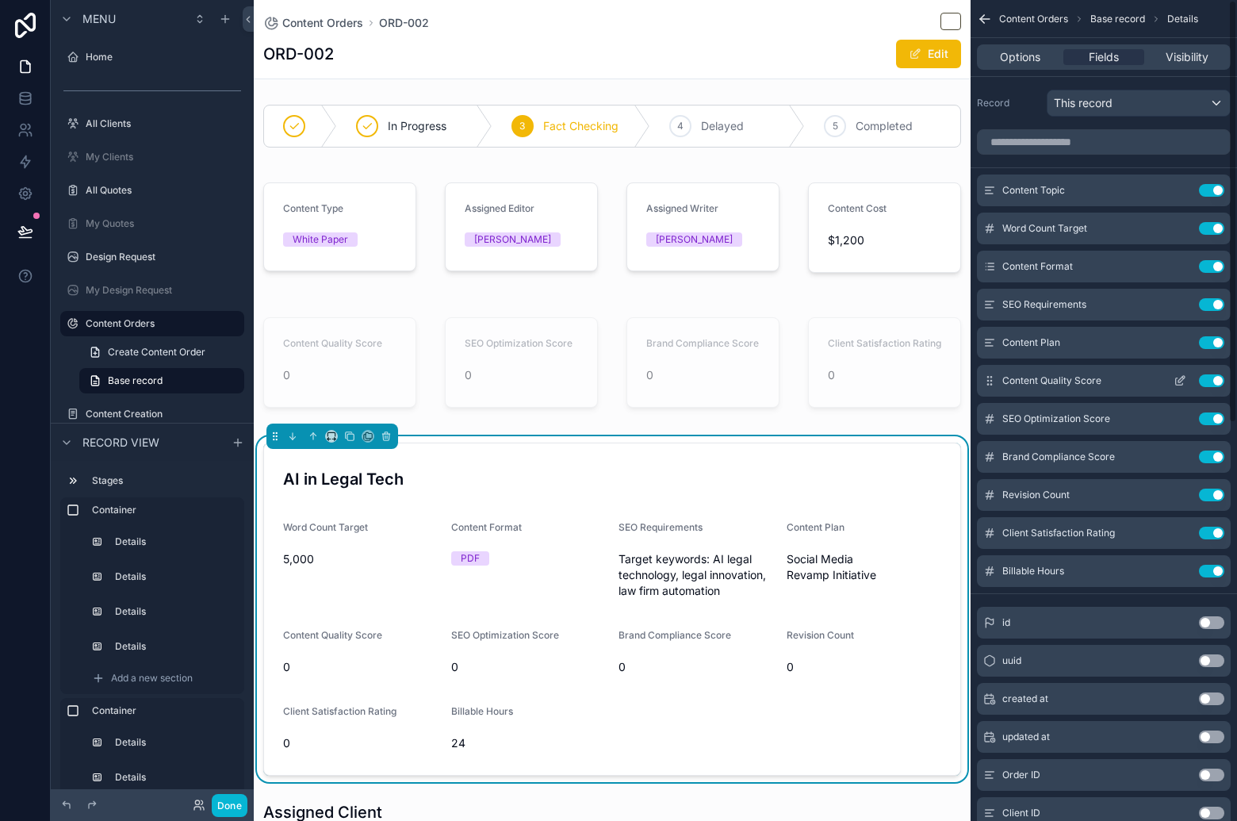
click at [1212, 381] on button "Use setting" at bounding box center [1211, 380] width 25 height 13
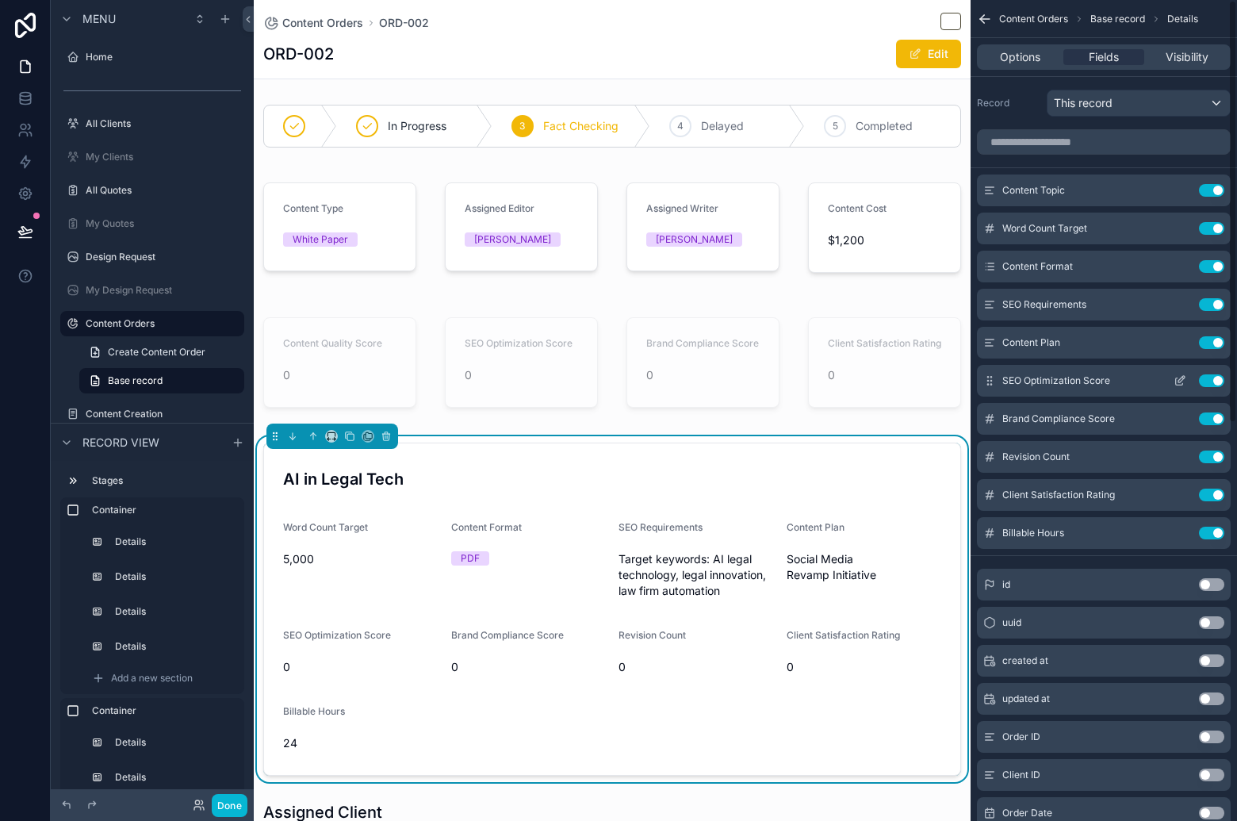
click at [1211, 381] on button "Use setting" at bounding box center [1211, 380] width 25 height 13
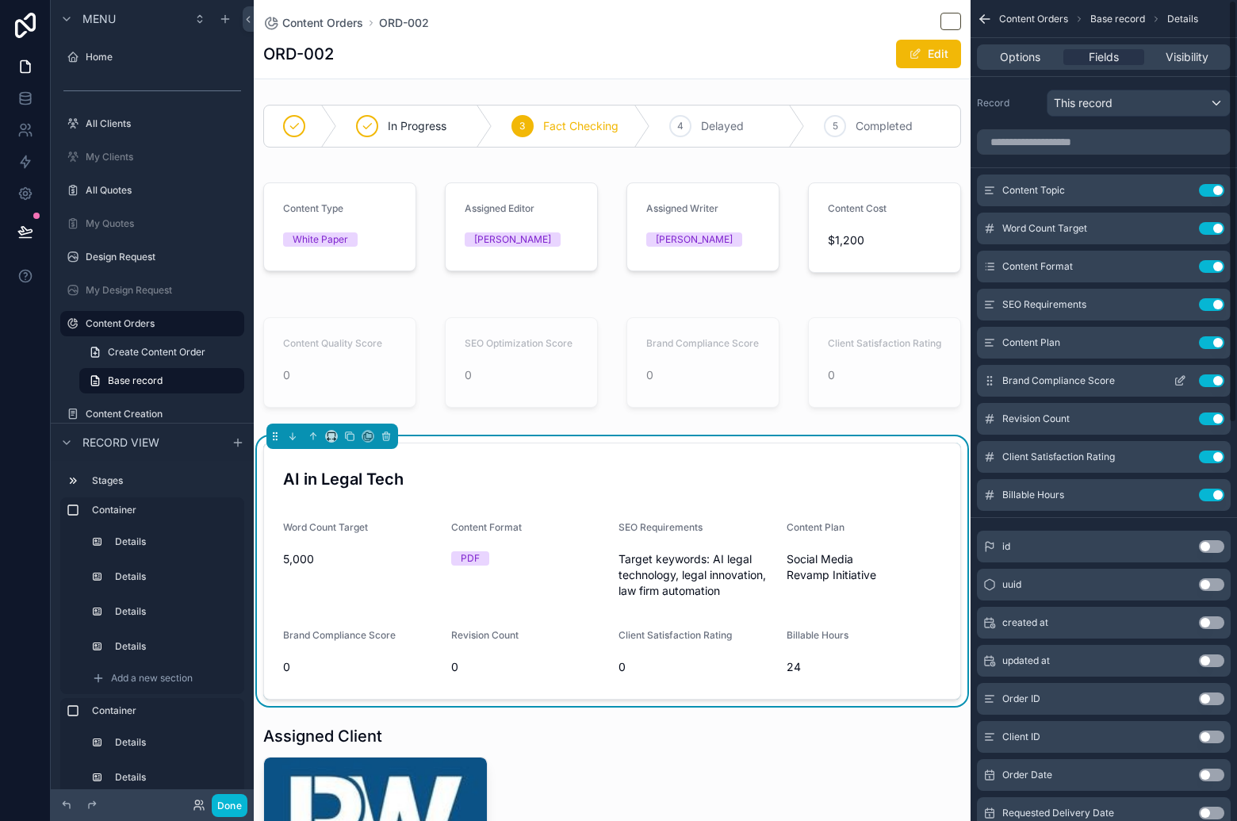
click at [1210, 380] on button "Use setting" at bounding box center [1211, 380] width 25 height 13
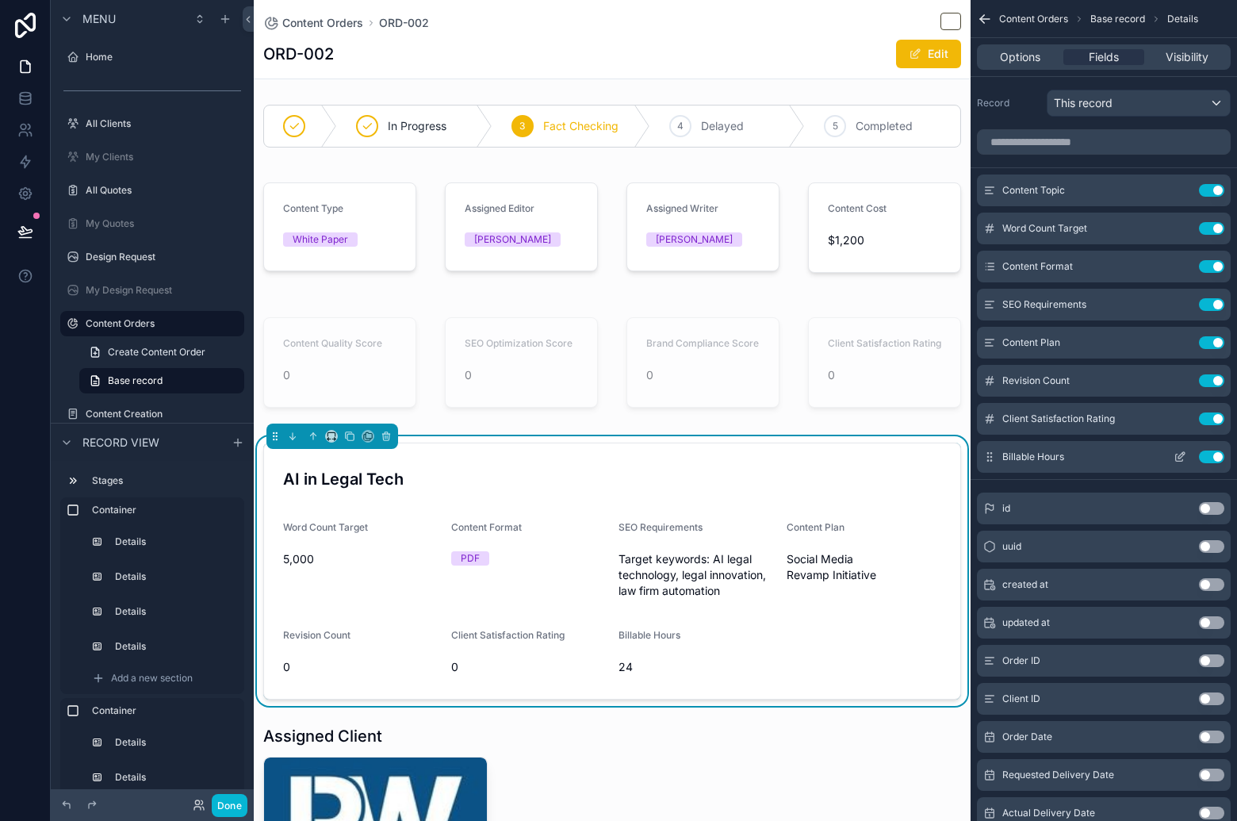
click at [1214, 419] on button "Use setting" at bounding box center [1211, 418] width 25 height 13
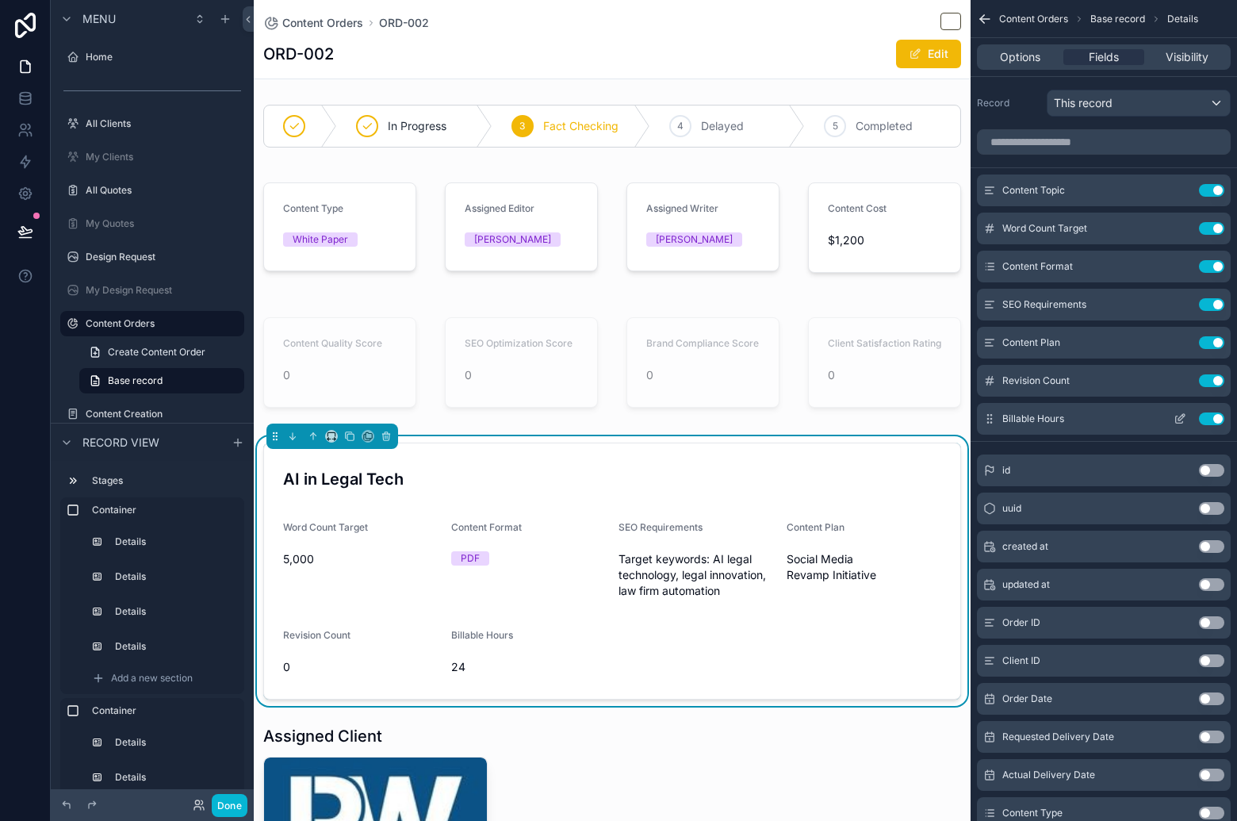
click at [1214, 415] on button "Use setting" at bounding box center [1211, 418] width 25 height 13
click at [1215, 377] on button "Use setting" at bounding box center [1211, 380] width 25 height 13
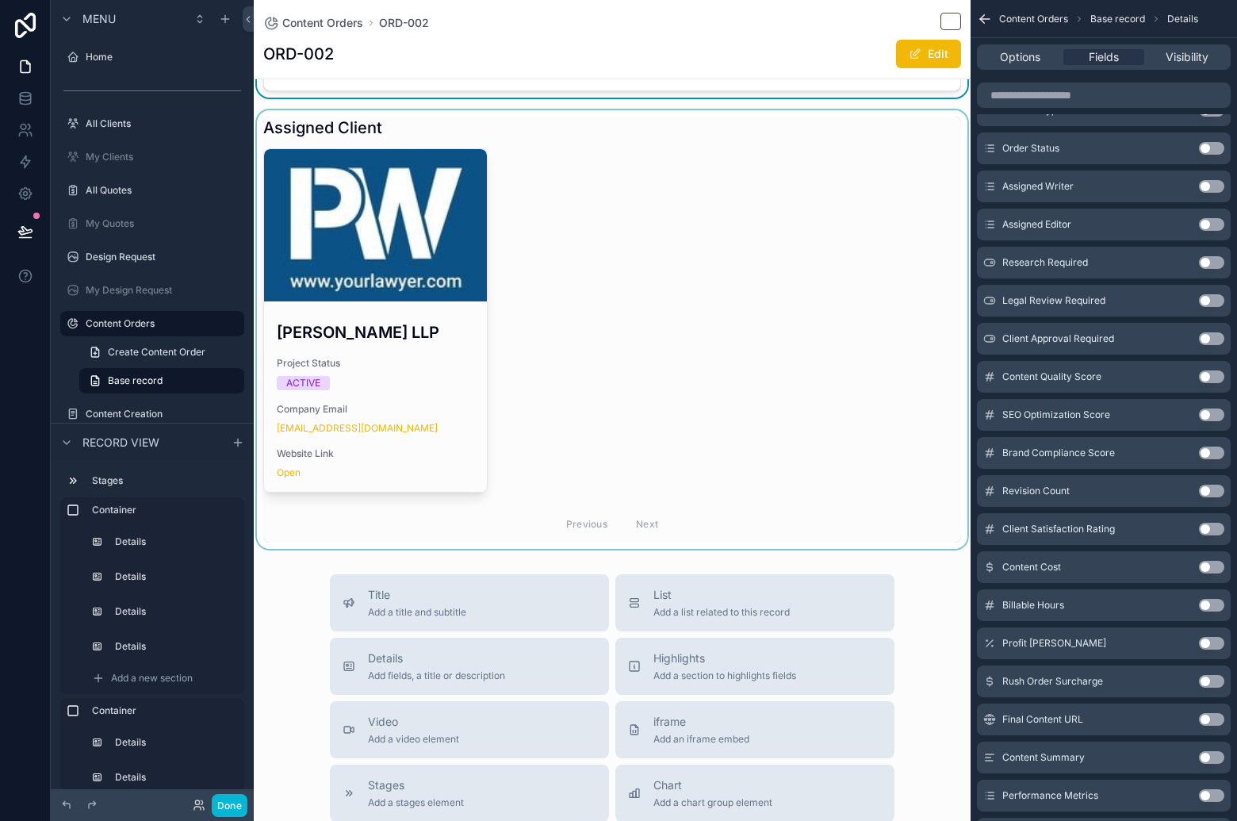
scroll to position [782, 0]
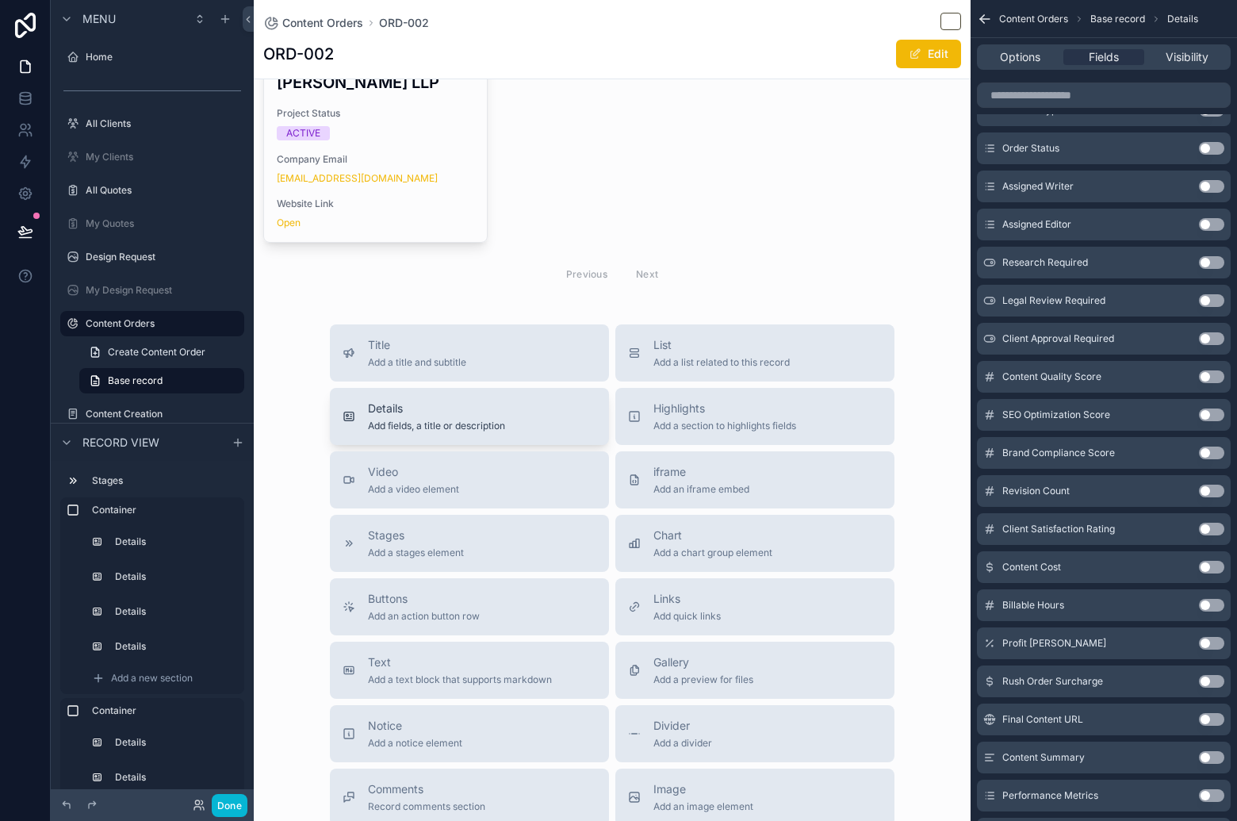
click at [494, 397] on button "Details Add fields, a title or description" at bounding box center [469, 416] width 279 height 57
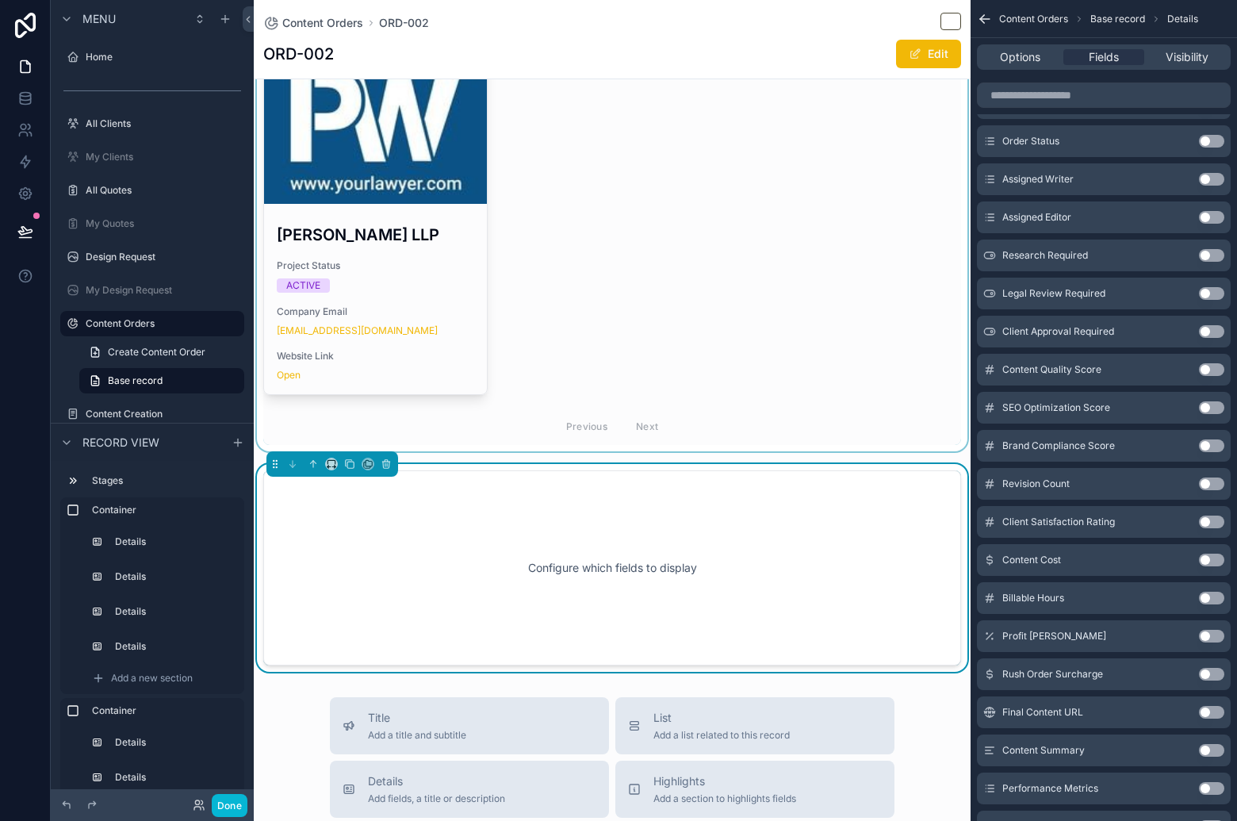
scroll to position [424, 0]
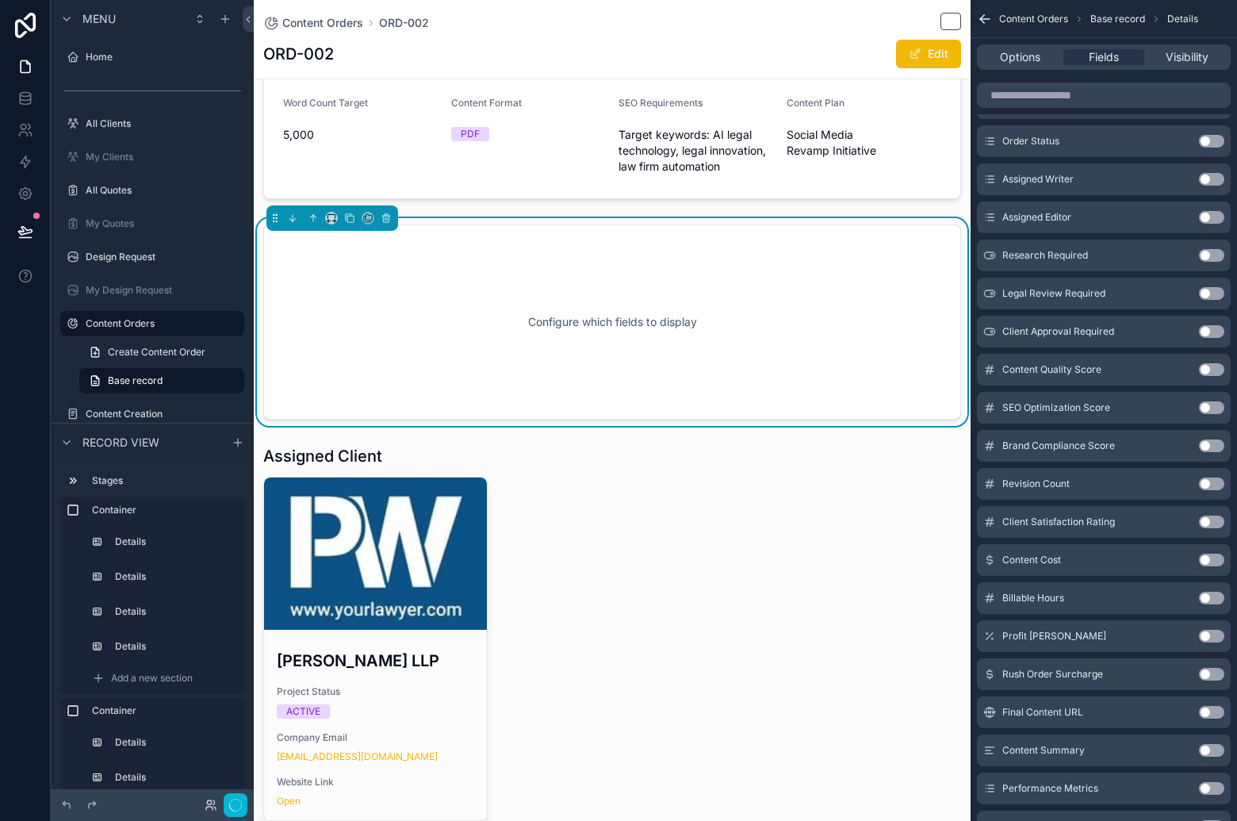
click at [681, 293] on div "Configure which fields to display" at bounding box center [611, 322] width 645 height 143
click at [1035, 58] on span "Options" at bounding box center [1020, 57] width 40 height 16
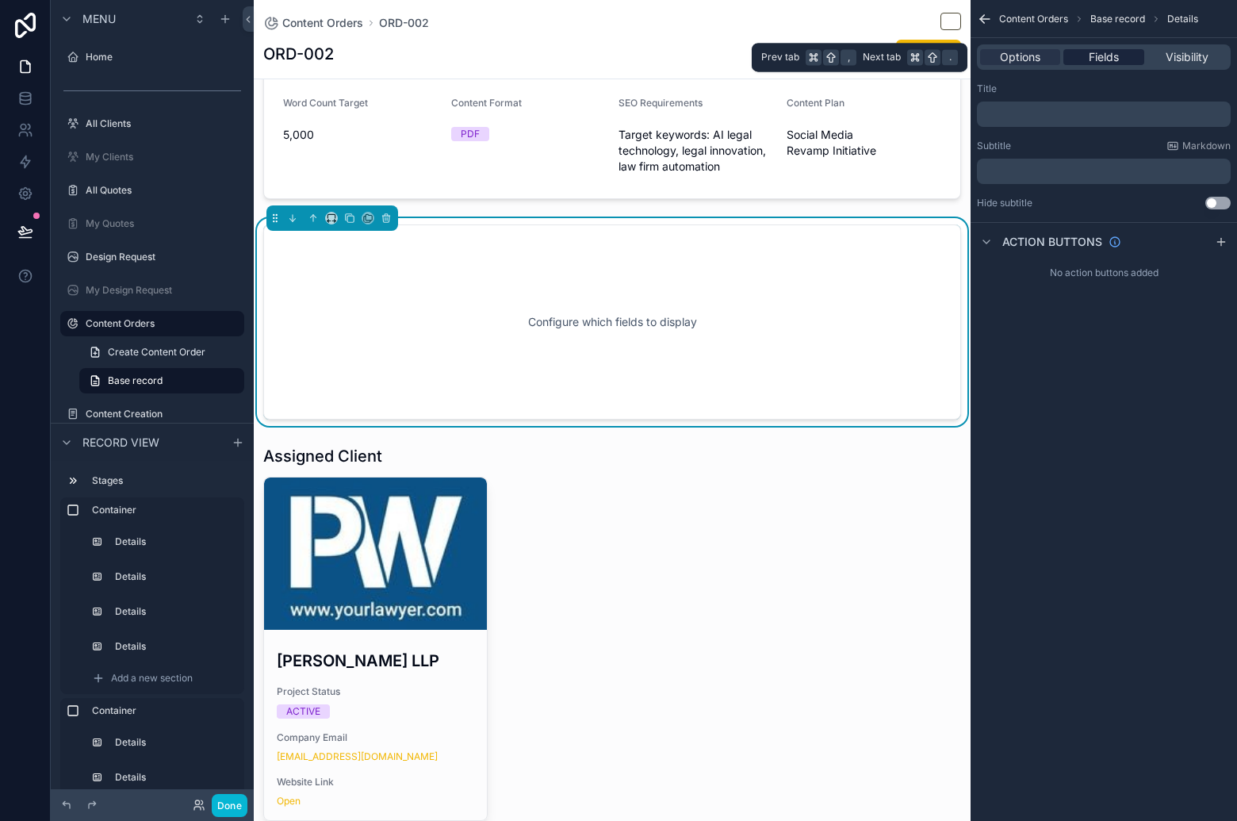
click at [1112, 55] on span "Fields" at bounding box center [1104, 57] width 30 height 16
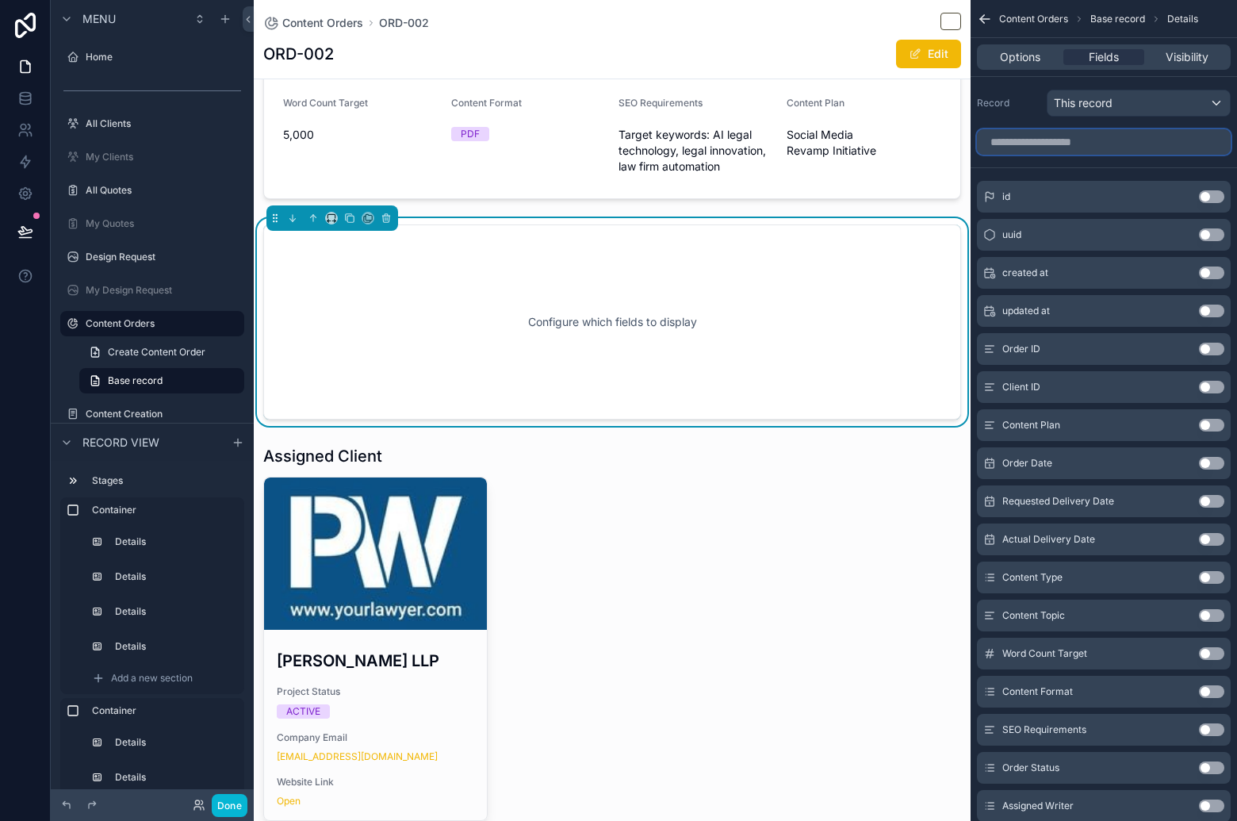
click at [1089, 140] on input "scrollable content" at bounding box center [1104, 141] width 254 height 25
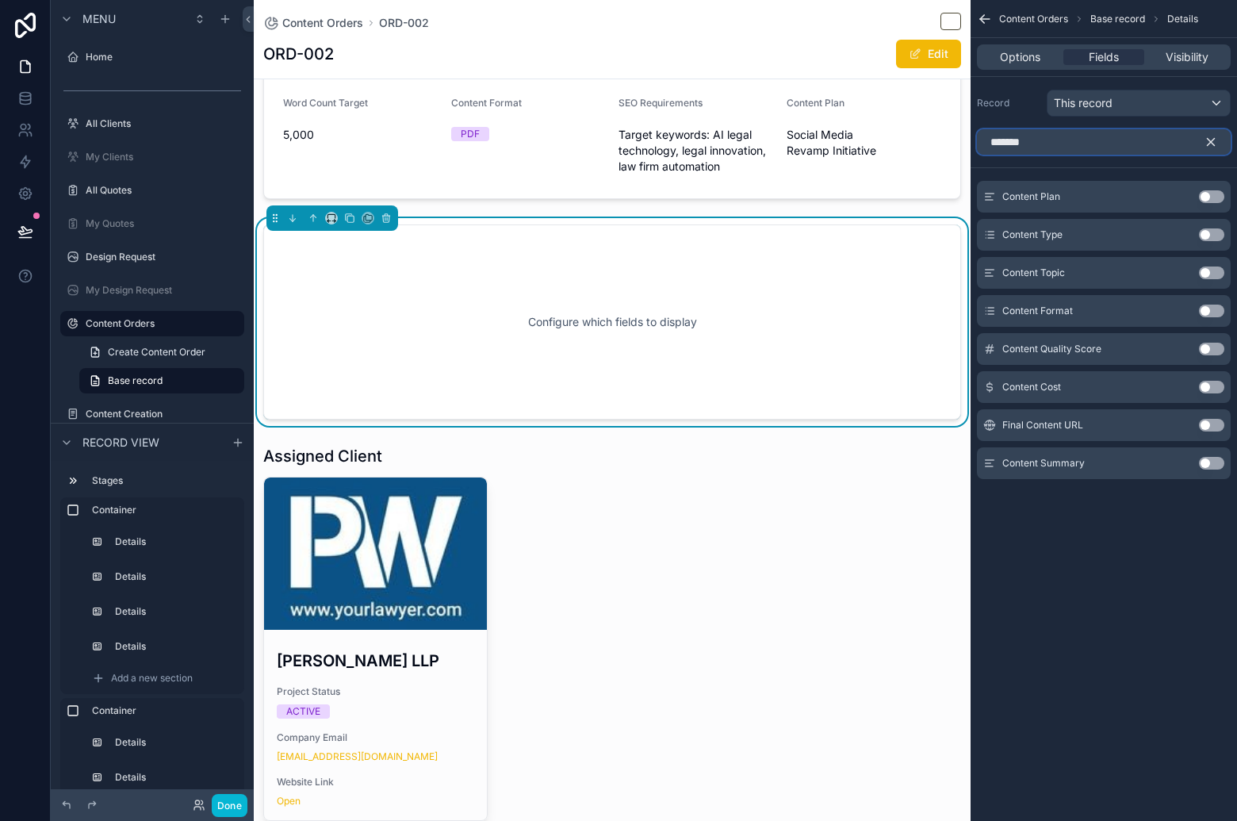
type input "*******"
click at [1211, 465] on button "Use setting" at bounding box center [1211, 463] width 25 height 13
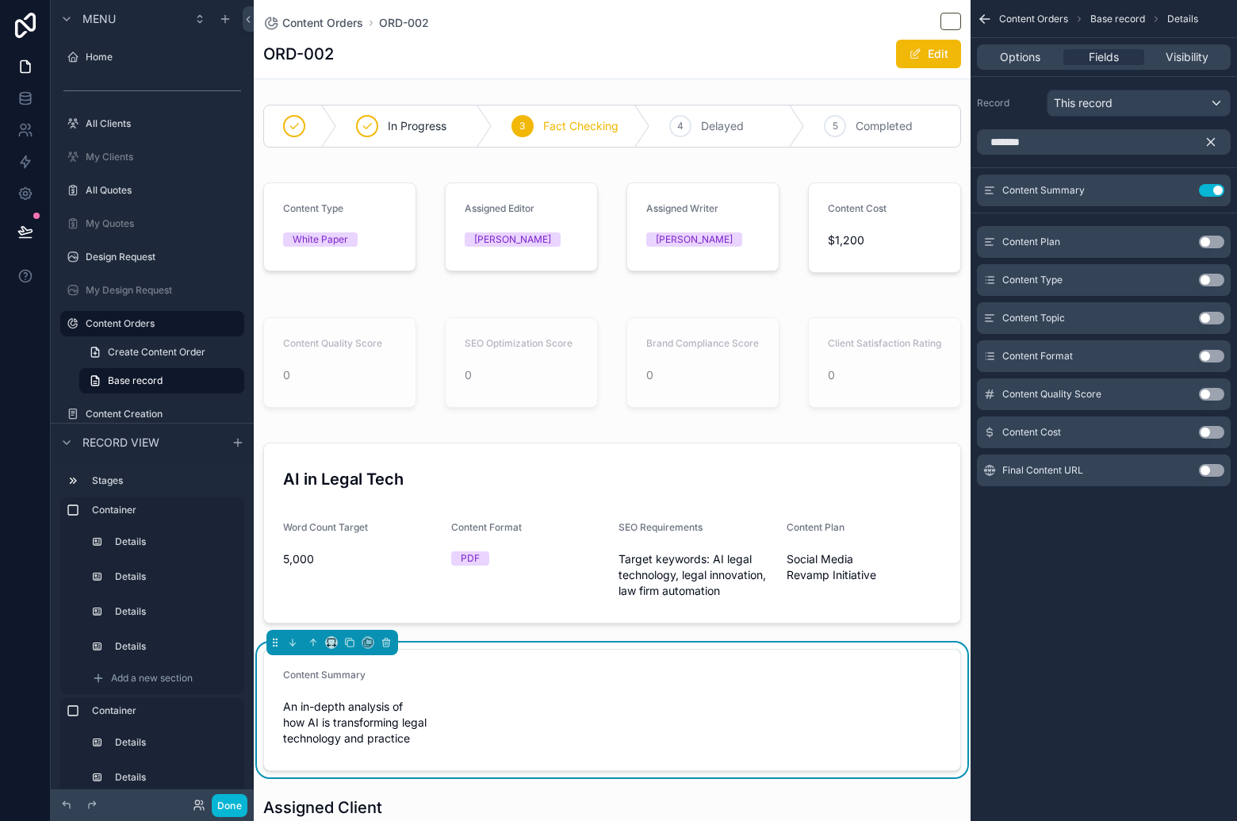
click at [1215, 194] on button "Use setting" at bounding box center [1211, 190] width 25 height 13
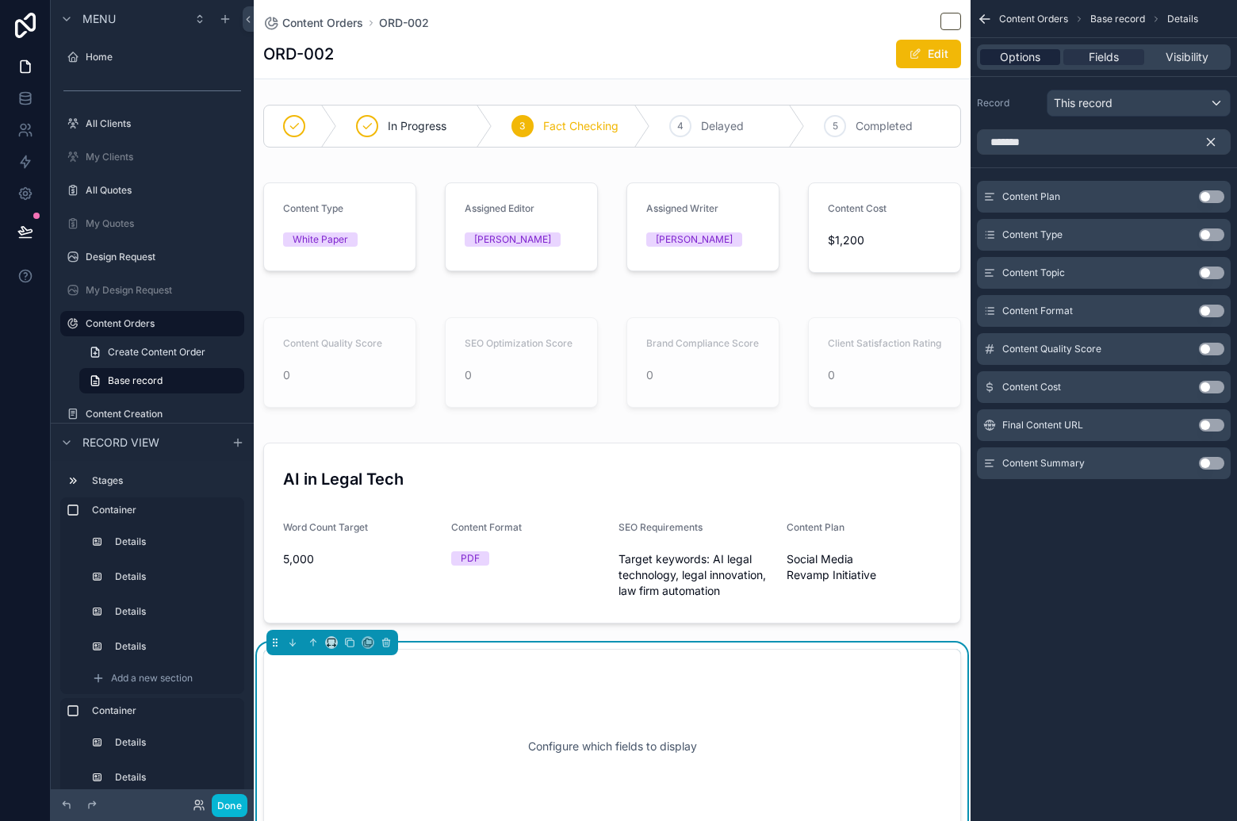
click at [1015, 58] on span "Options" at bounding box center [1020, 57] width 40 height 16
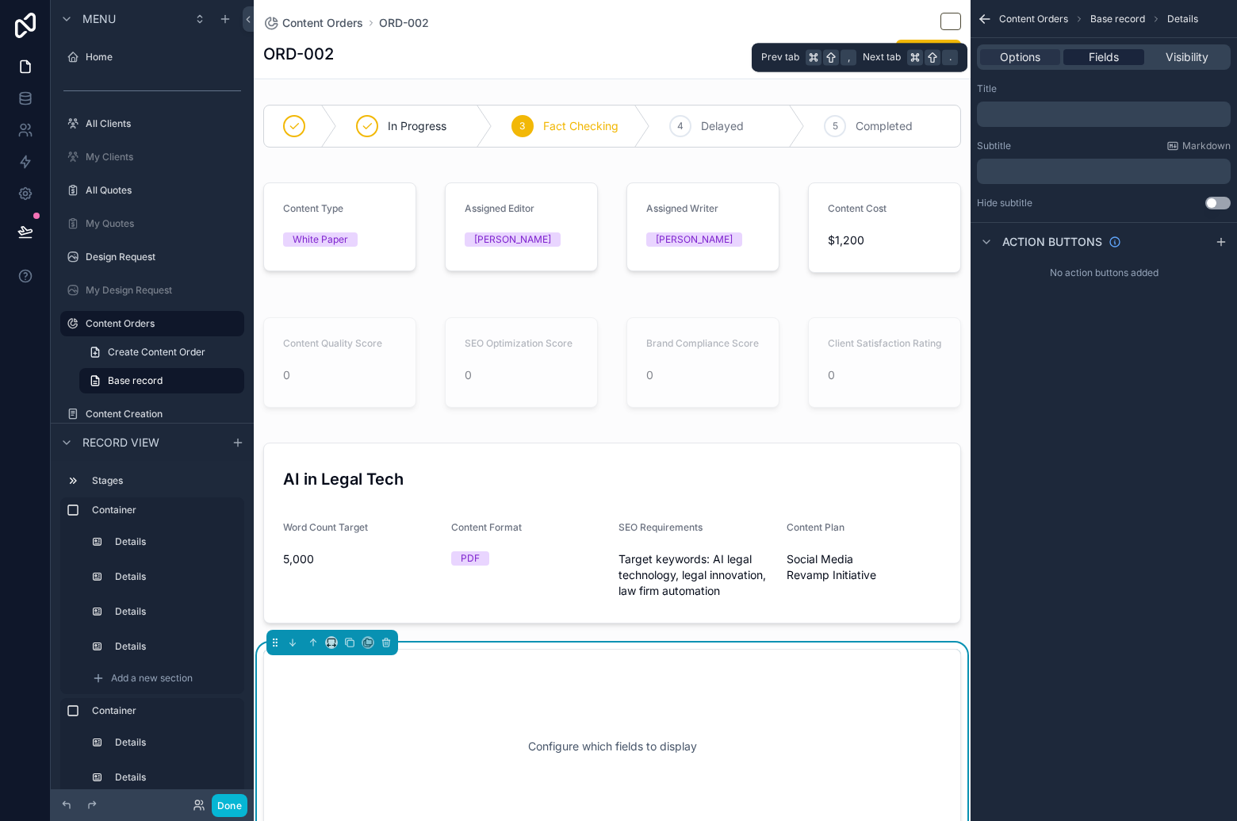
click at [1115, 63] on span "Fields" at bounding box center [1104, 57] width 30 height 16
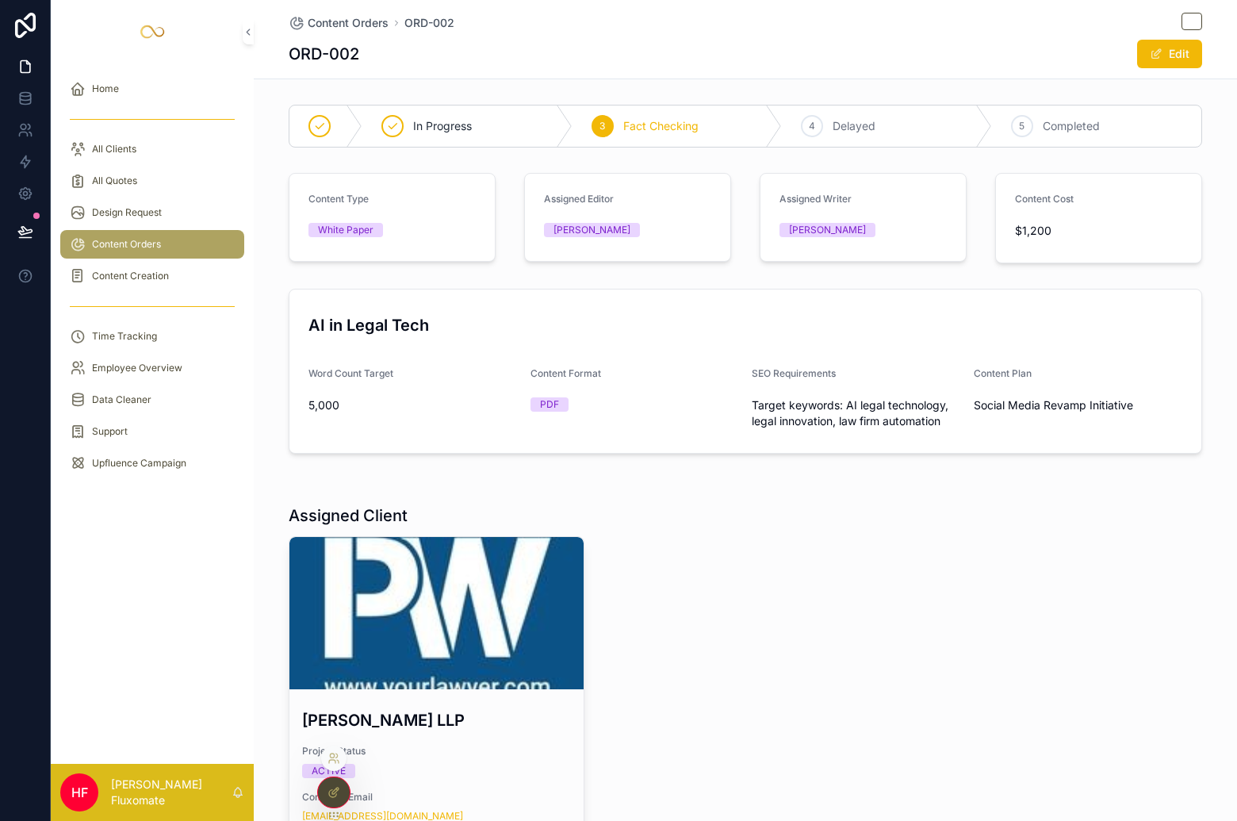
click at [343, 798] on div at bounding box center [334, 792] width 32 height 30
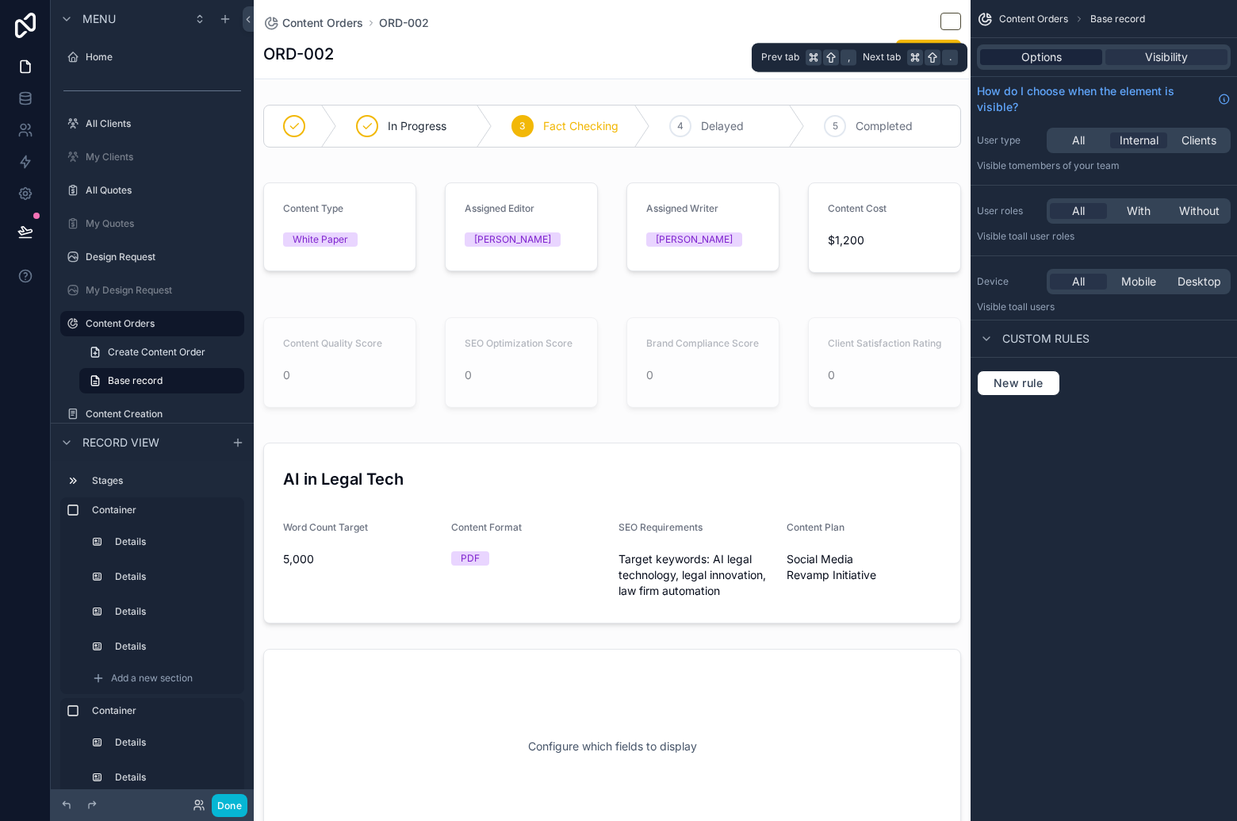
click at [1039, 57] on span "Options" at bounding box center [1041, 57] width 40 height 16
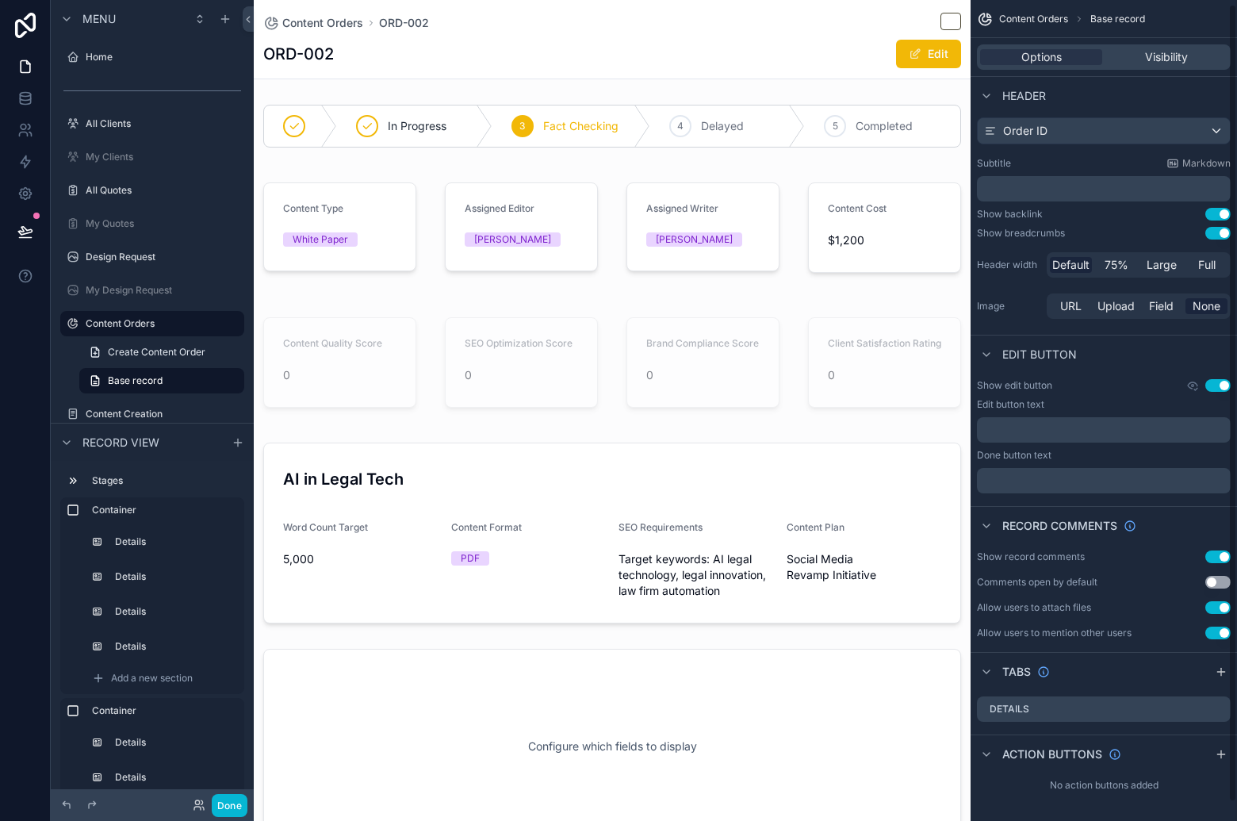
scroll to position [24, 0]
click at [1145, 59] on span "Visibility" at bounding box center [1166, 57] width 43 height 16
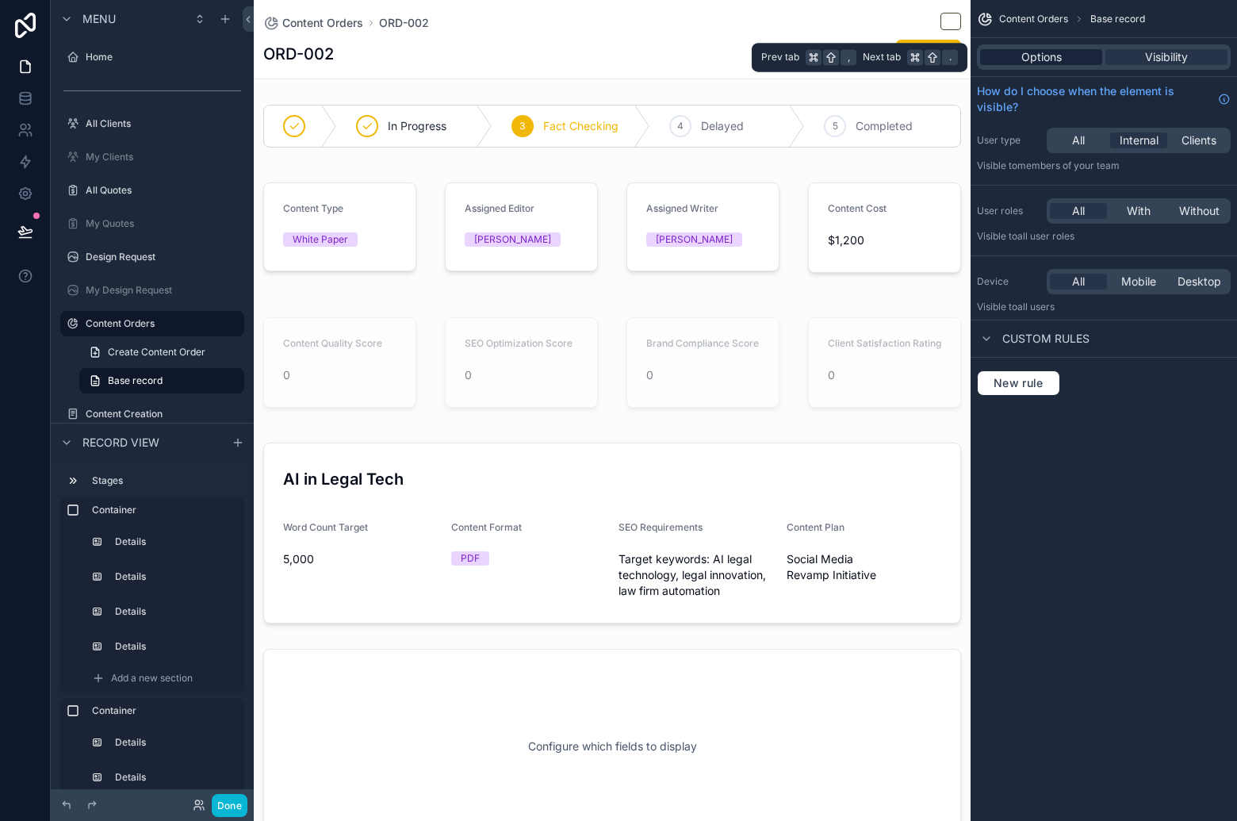
click at [1014, 59] on div "Options" at bounding box center [1041, 57] width 122 height 16
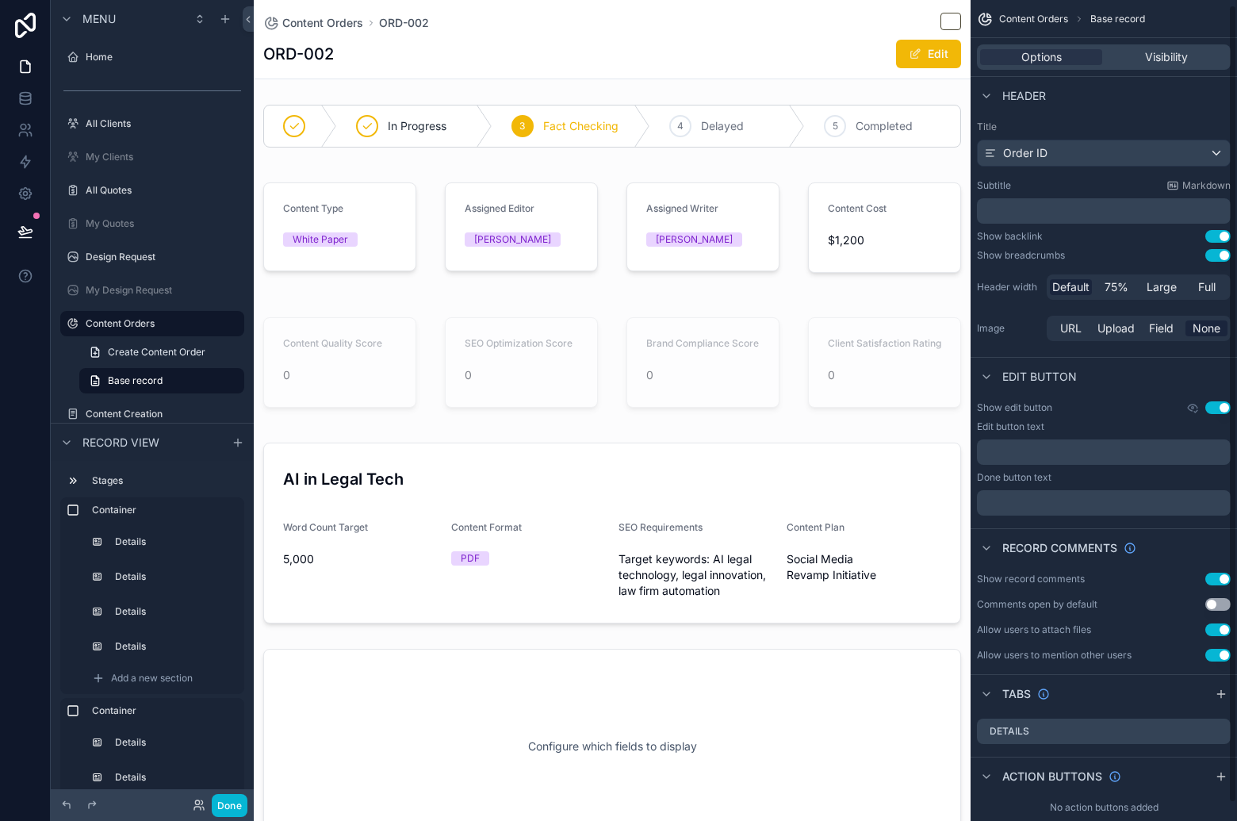
scroll to position [24, 0]
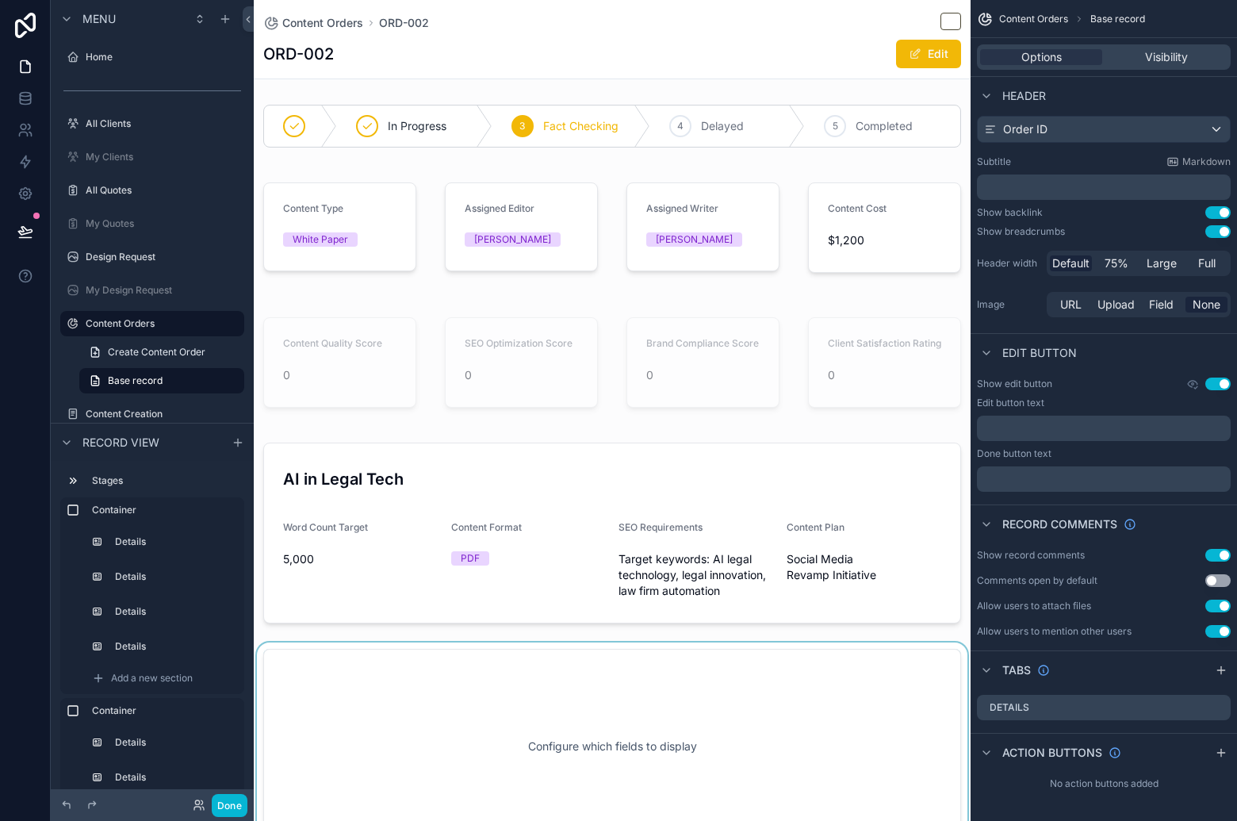
click at [682, 675] on div "scrollable content" at bounding box center [612, 746] width 717 height 208
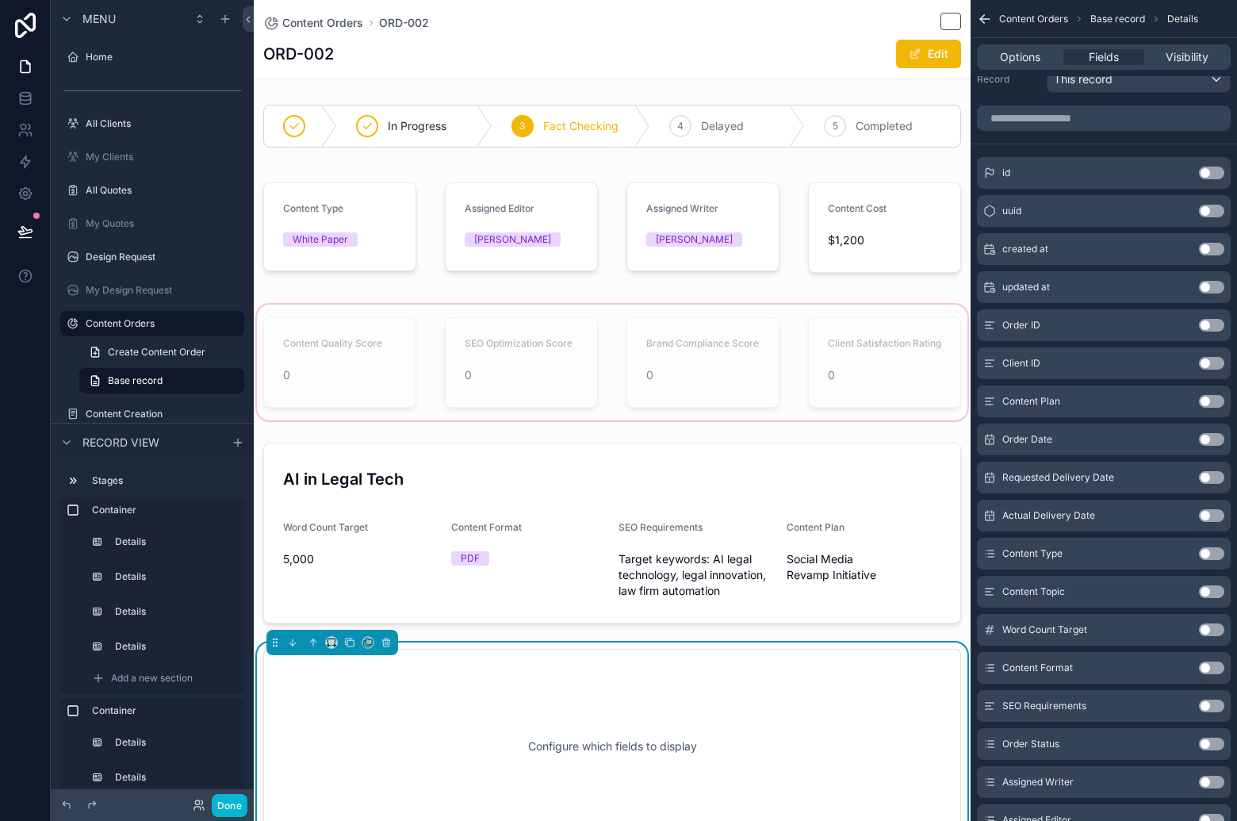
scroll to position [172, 0]
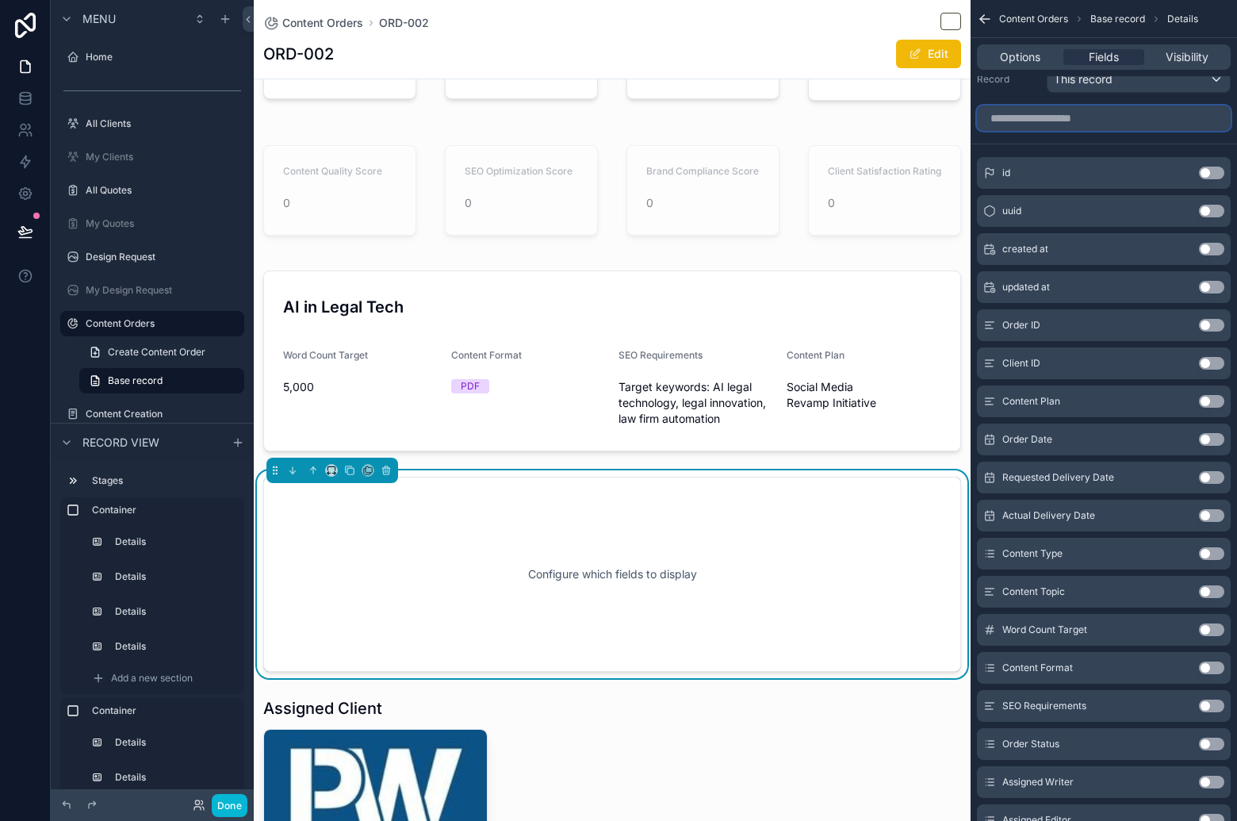
click at [1047, 121] on input "scrollable content" at bounding box center [1104, 117] width 254 height 25
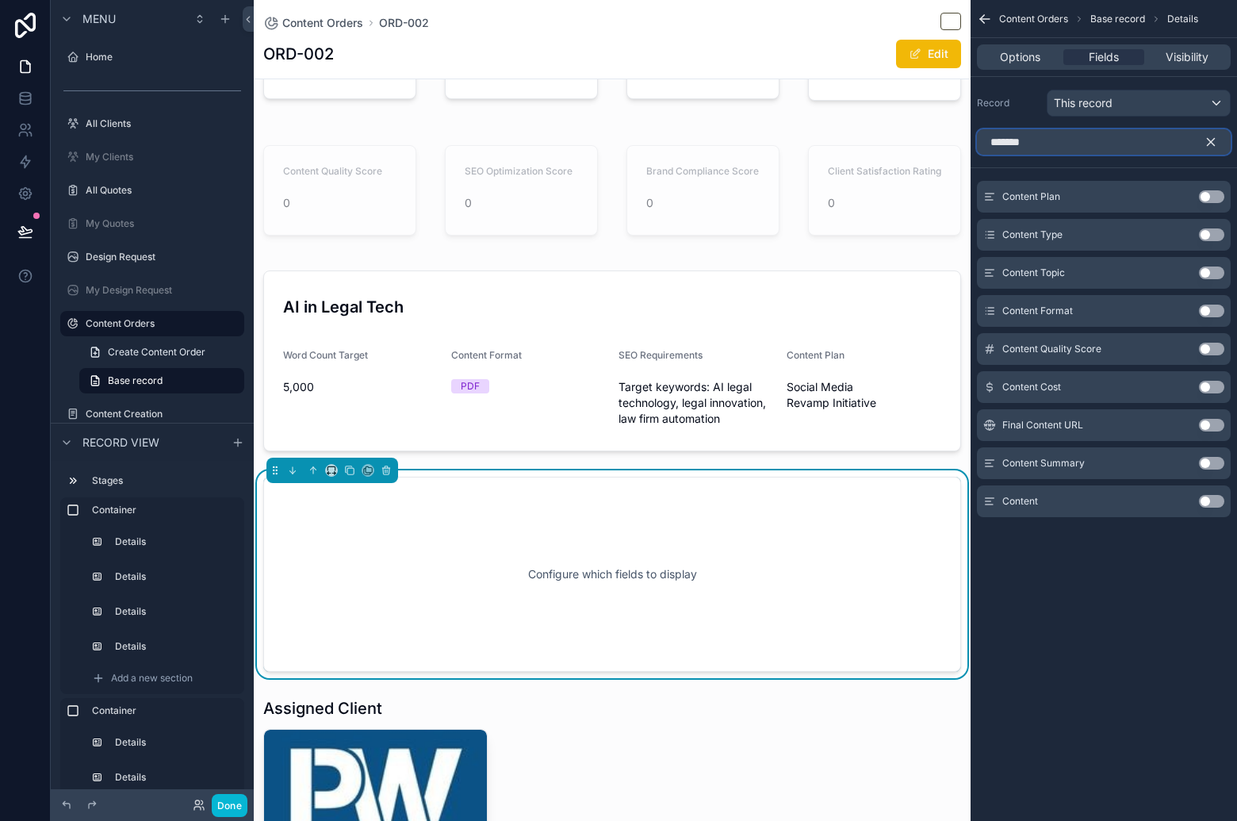
type input "*******"
click at [1212, 504] on button "Use setting" at bounding box center [1211, 501] width 25 height 13
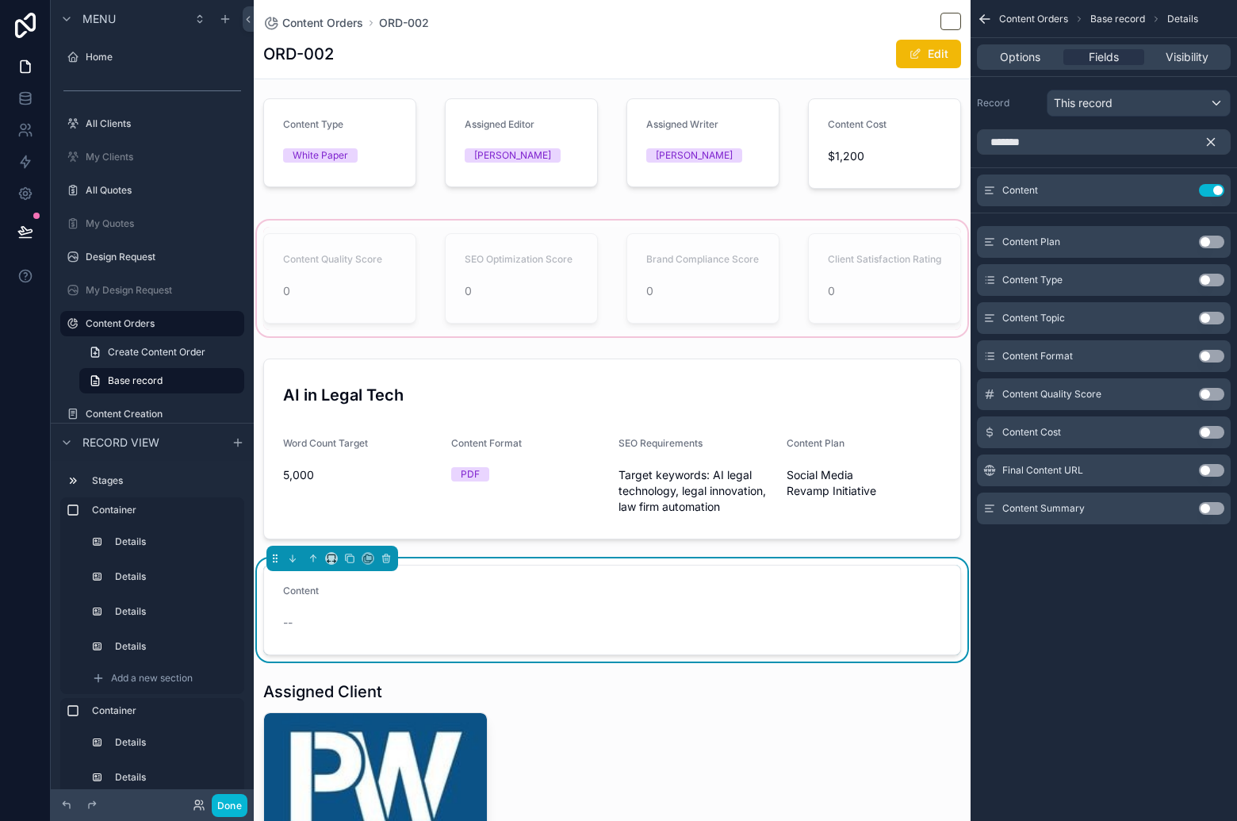
scroll to position [62, 0]
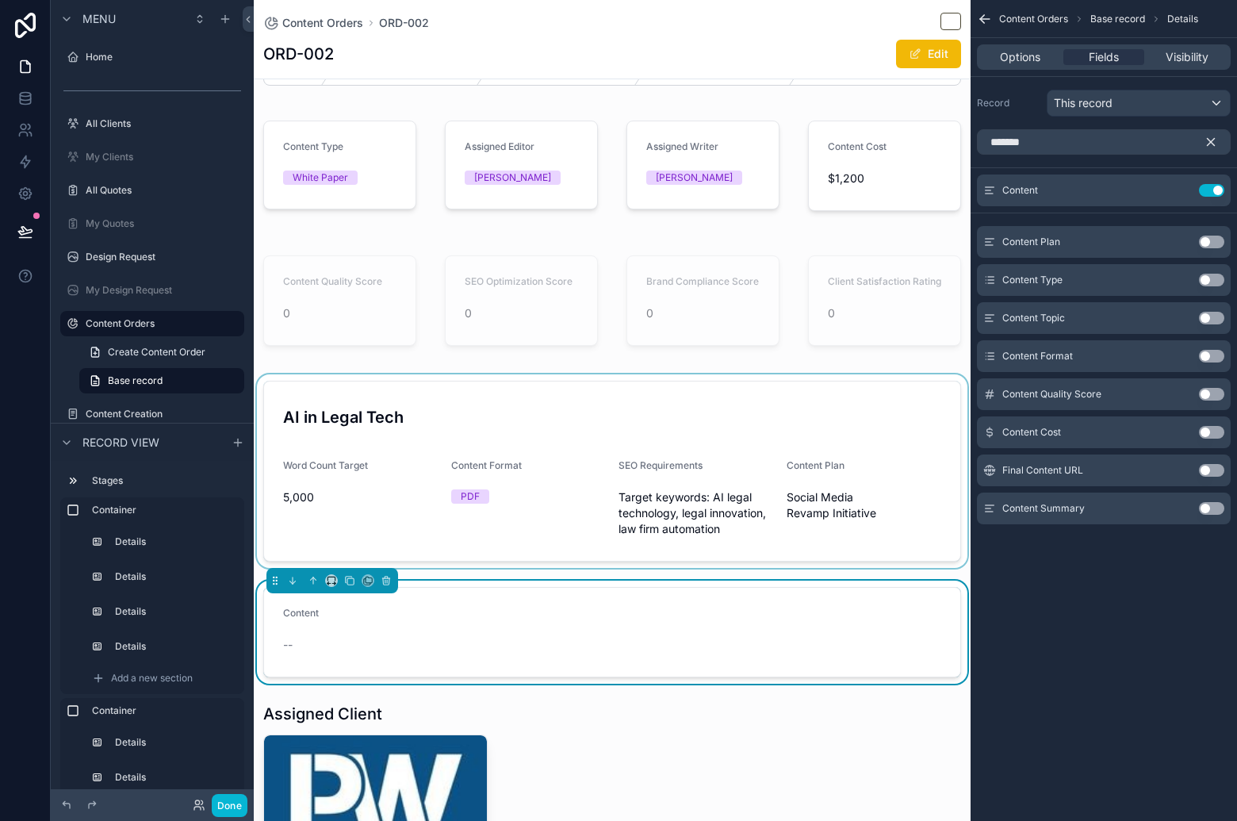
drag, startPoint x: 402, startPoint y: 412, endPoint x: 294, endPoint y: 419, distance: 108.1
click at [294, 419] on div "scrollable content" at bounding box center [612, 470] width 717 height 193
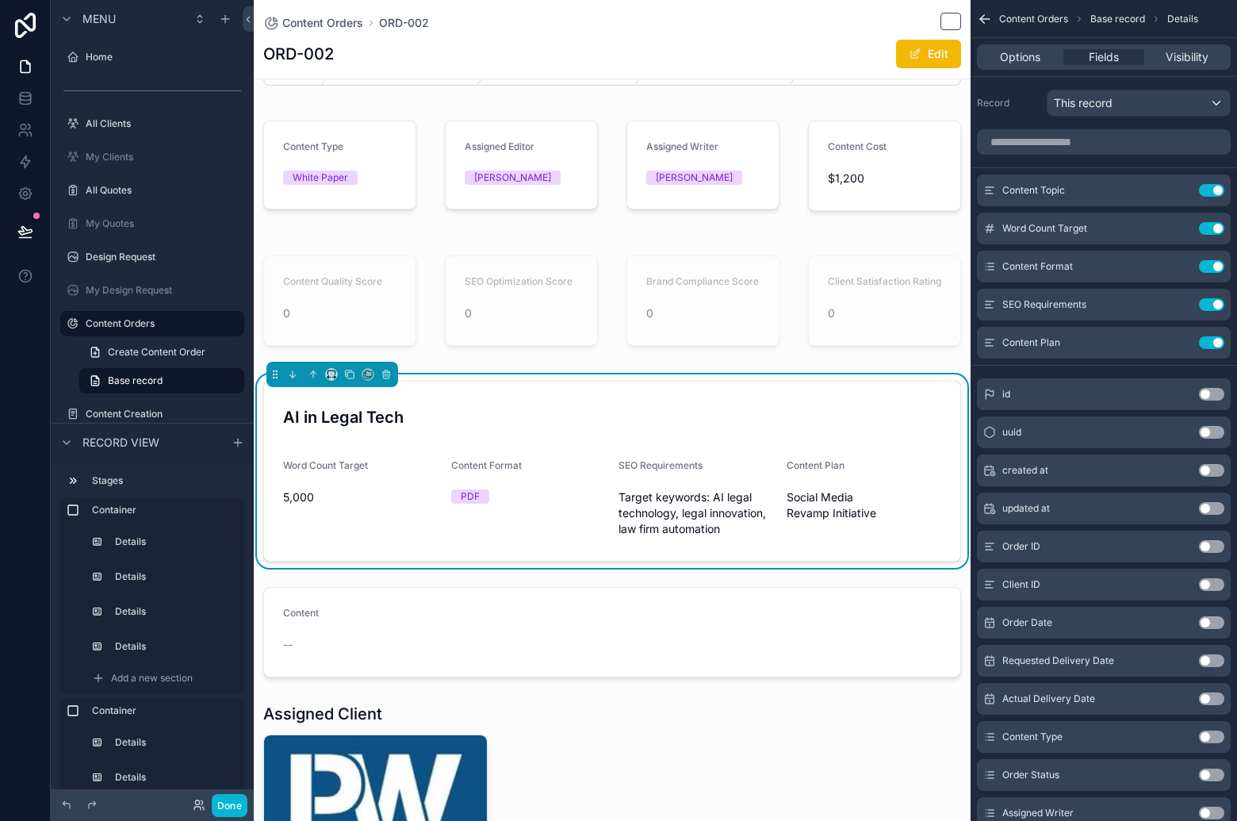
click at [289, 408] on h3 "AI in Legal Tech" at bounding box center [612, 417] width 658 height 24
click at [293, 414] on h3 "AI in Legal Tech" at bounding box center [612, 417] width 658 height 24
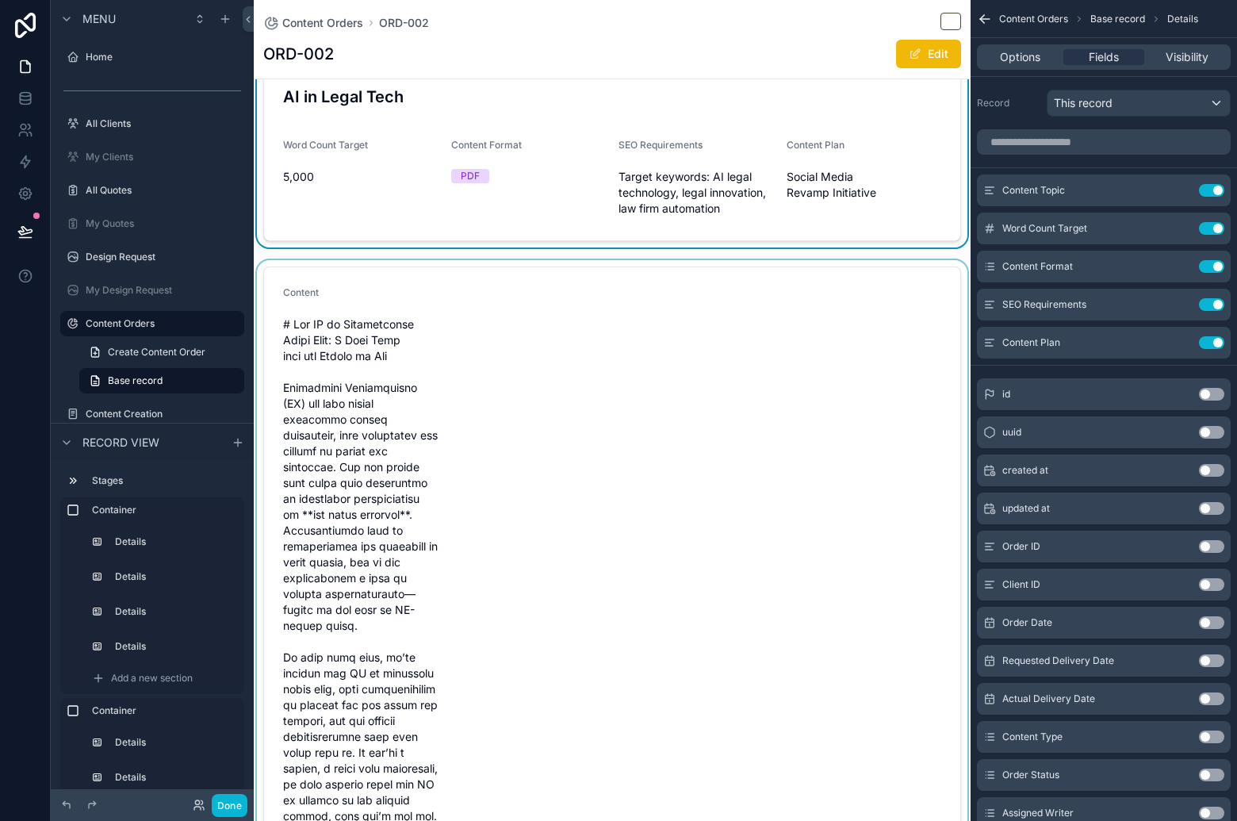
scroll to position [431, 0]
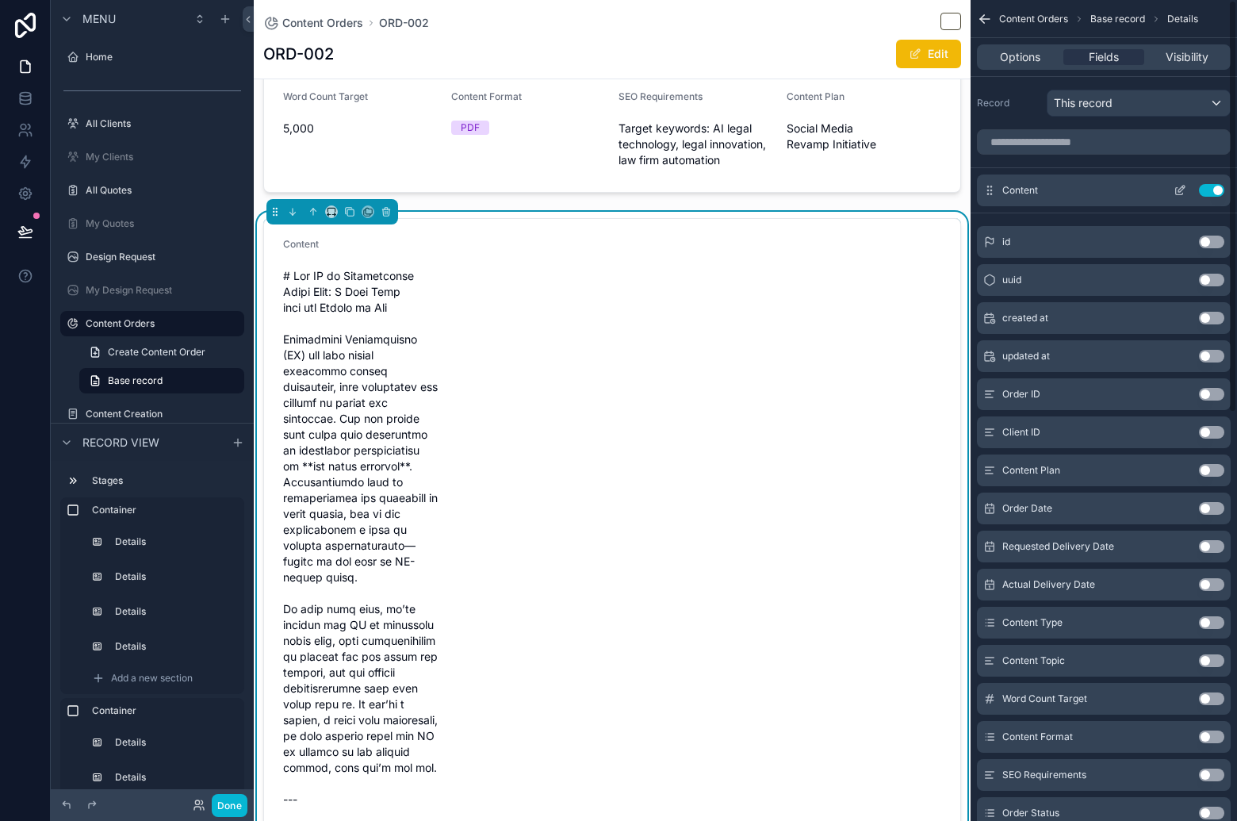
drag, startPoint x: 1185, startPoint y: 186, endPoint x: 1175, endPoint y: 186, distance: 10.3
click at [1185, 186] on icon "scrollable content" at bounding box center [1180, 190] width 13 height 13
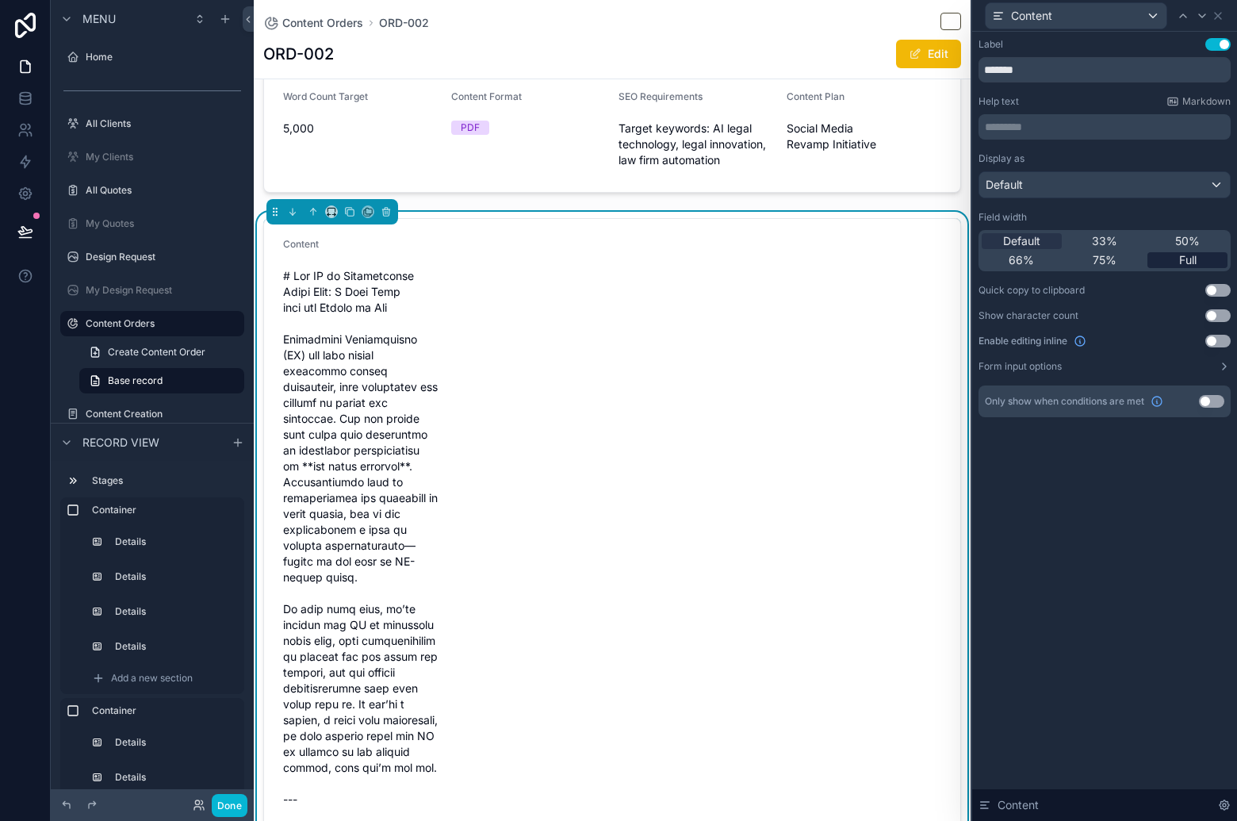
click at [1191, 257] on span "Full" at bounding box center [1187, 260] width 17 height 16
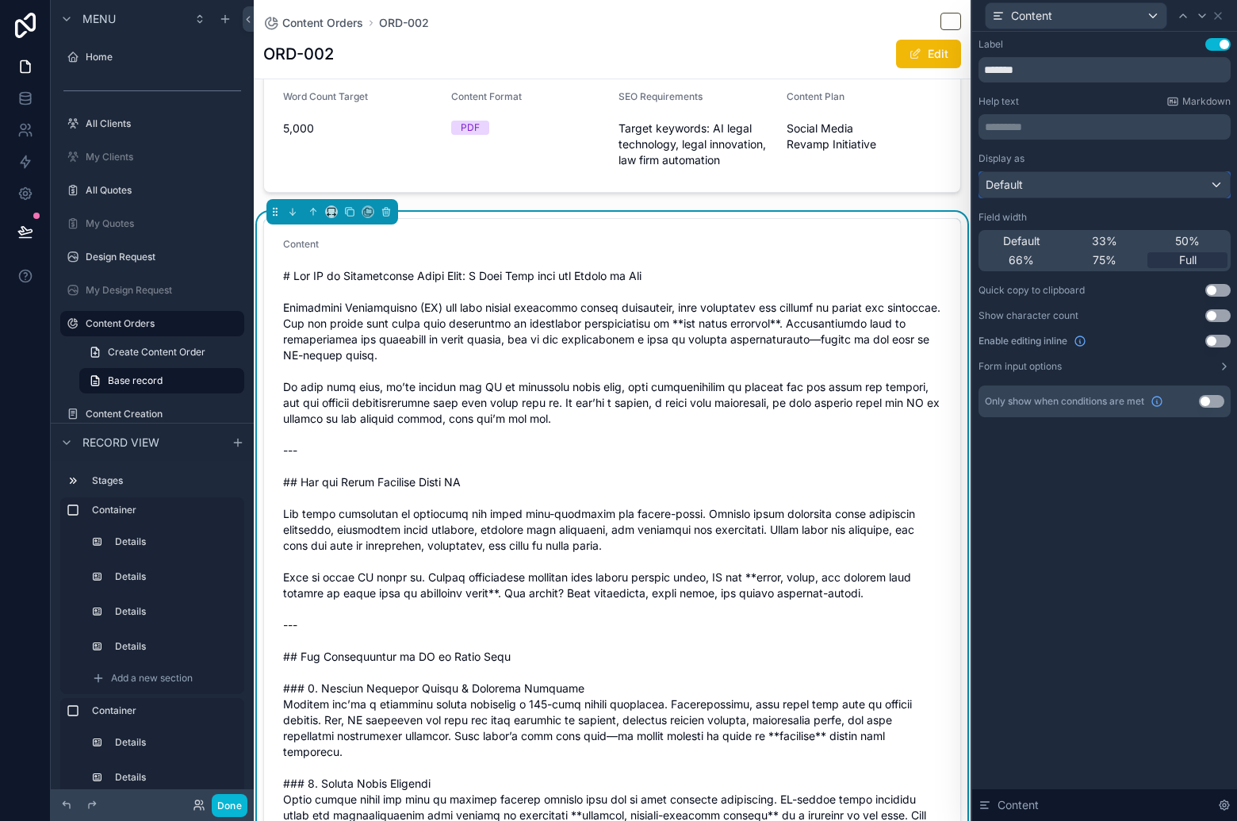
click at [1097, 176] on div "Default" at bounding box center [1104, 184] width 251 height 25
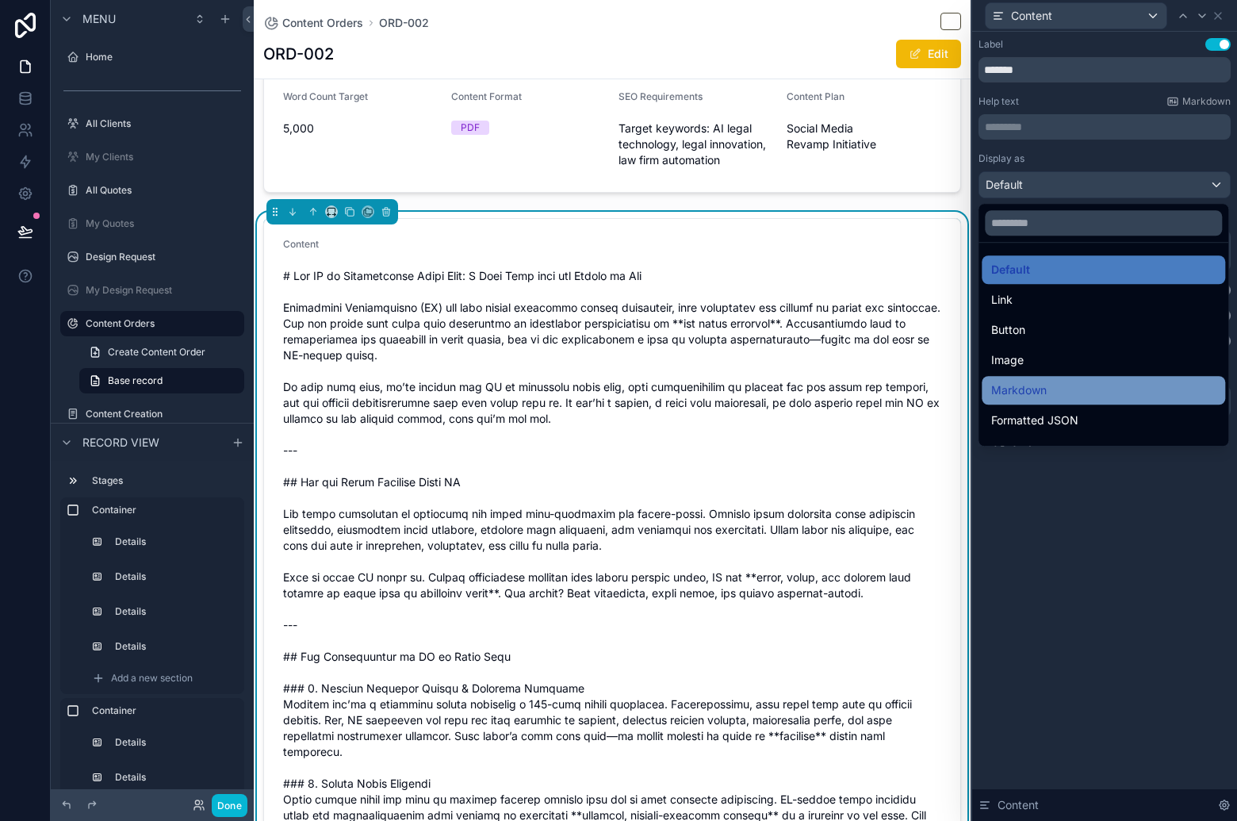
click at [1091, 381] on div "Markdown" at bounding box center [1103, 390] width 224 height 19
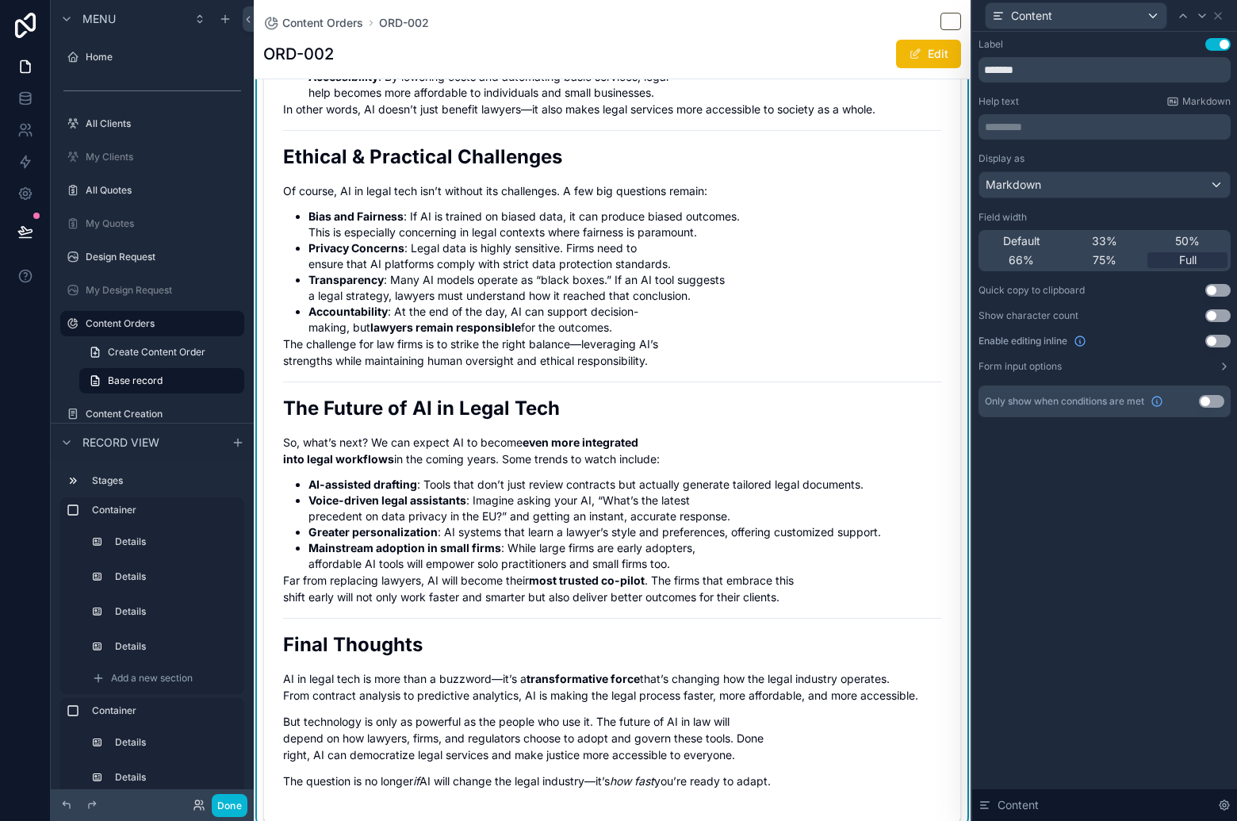
scroll to position [1873, 0]
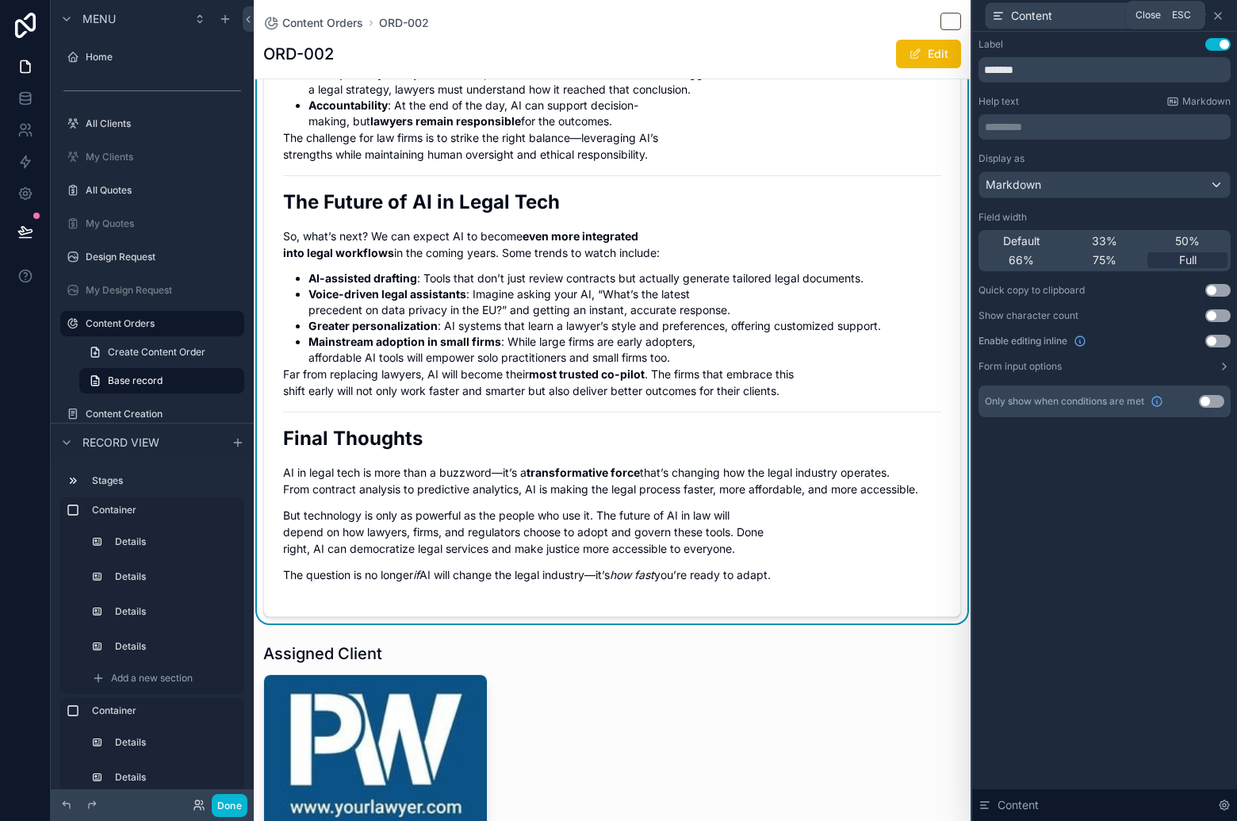
click at [1216, 15] on icon at bounding box center [1218, 16] width 13 height 13
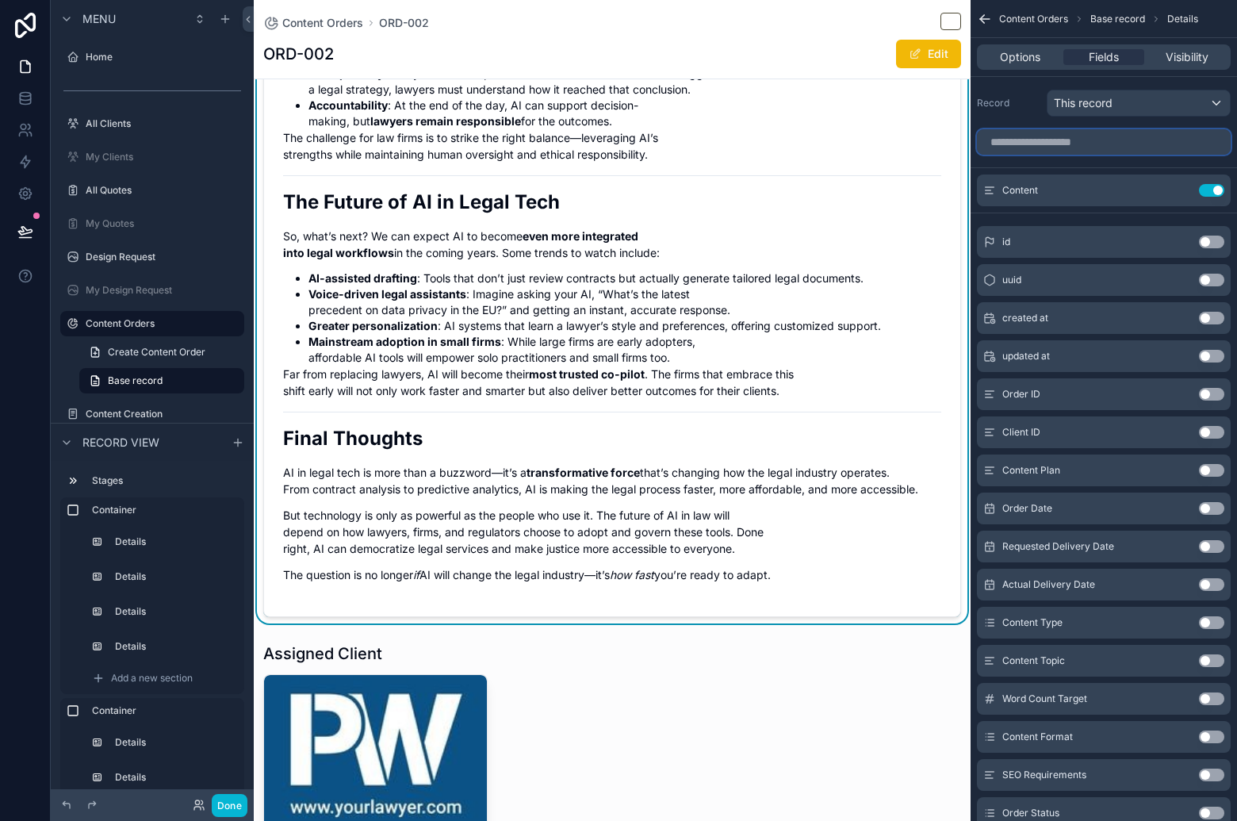
click at [1093, 136] on input "scrollable content" at bounding box center [1104, 141] width 254 height 25
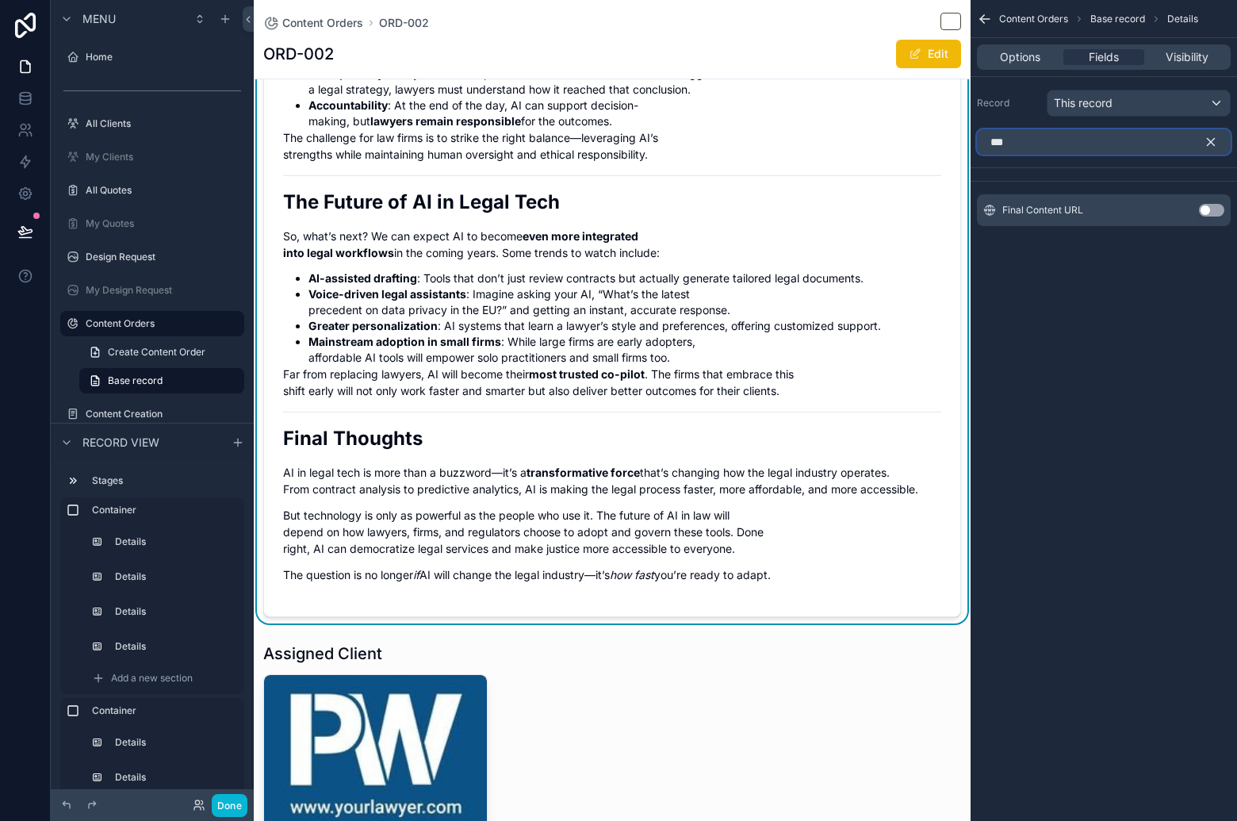
type input "***"
click at [1213, 207] on button "Use setting" at bounding box center [1211, 210] width 25 height 13
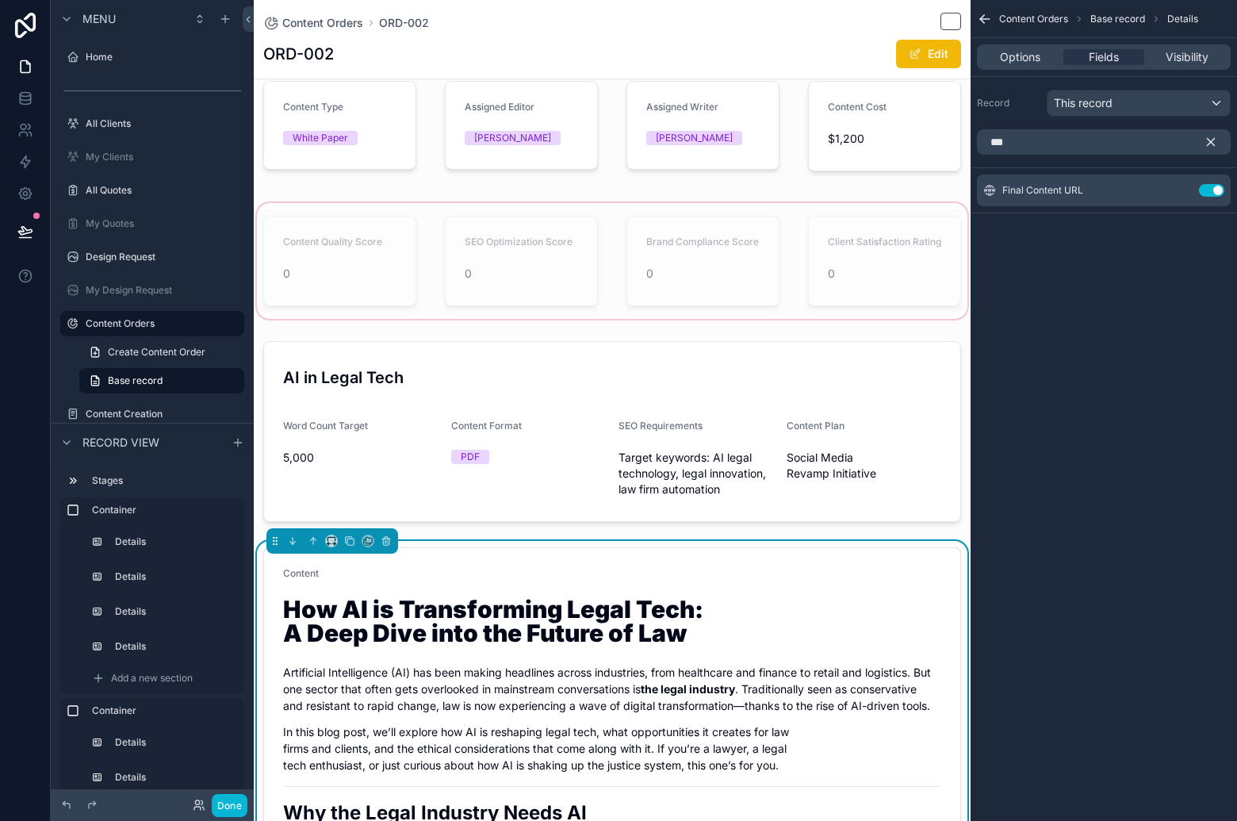
scroll to position [68, 0]
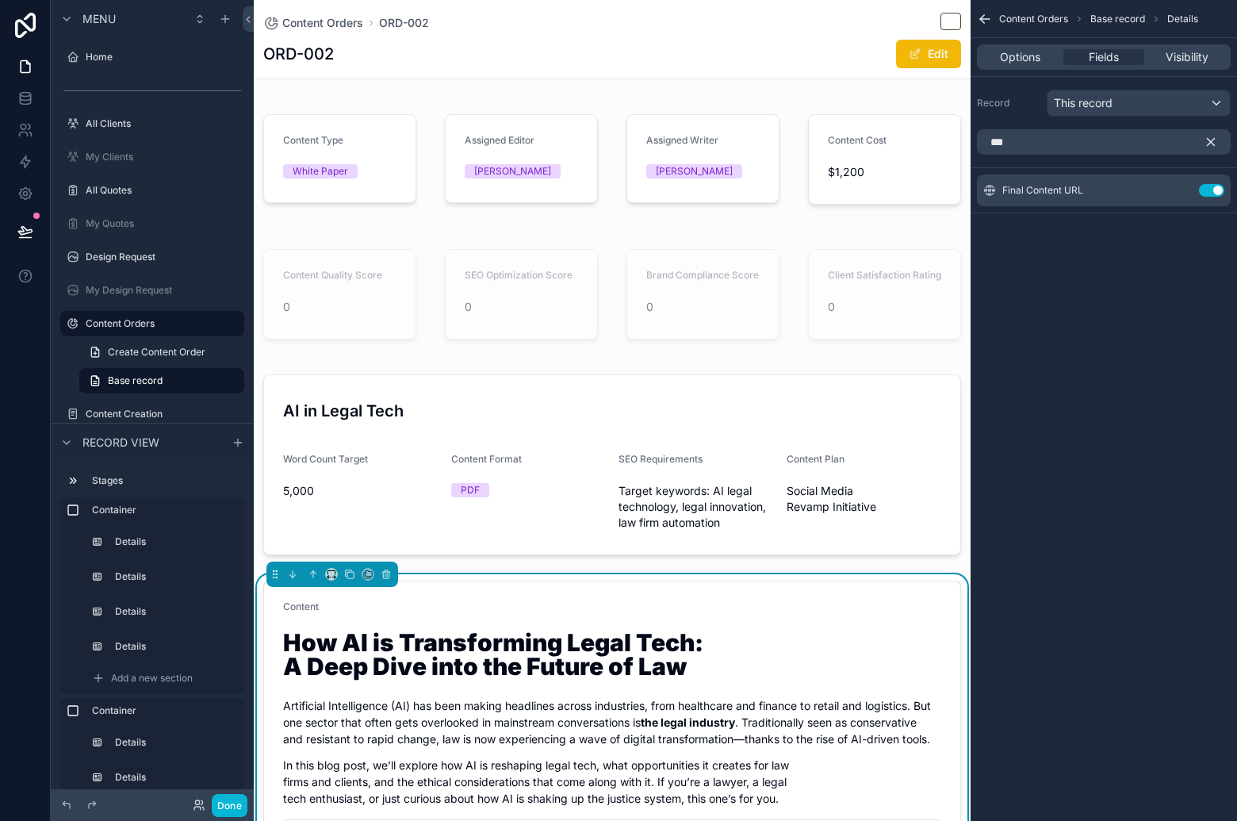
click at [1215, 139] on icon "scrollable content" at bounding box center [1211, 142] width 7 height 7
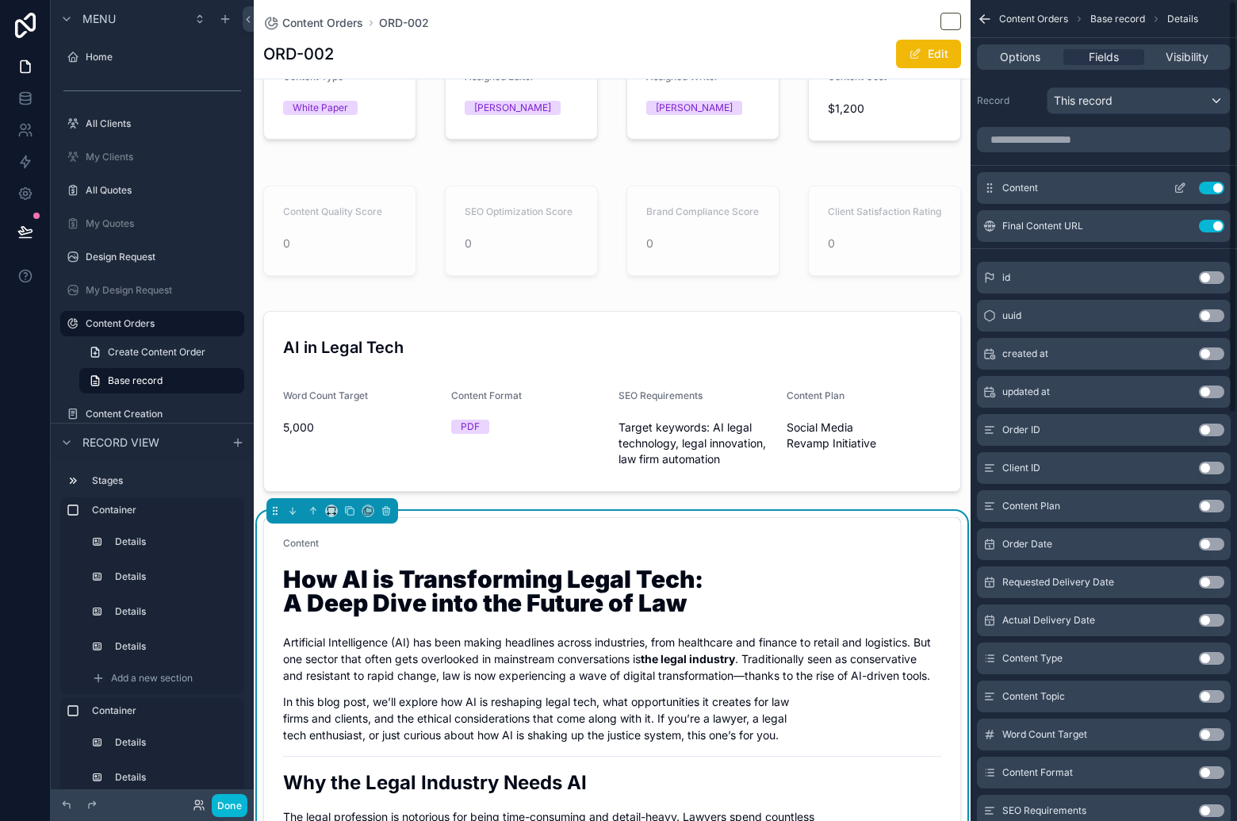
scroll to position [3, 0]
click at [1177, 188] on icon "scrollable content" at bounding box center [1180, 187] width 13 height 13
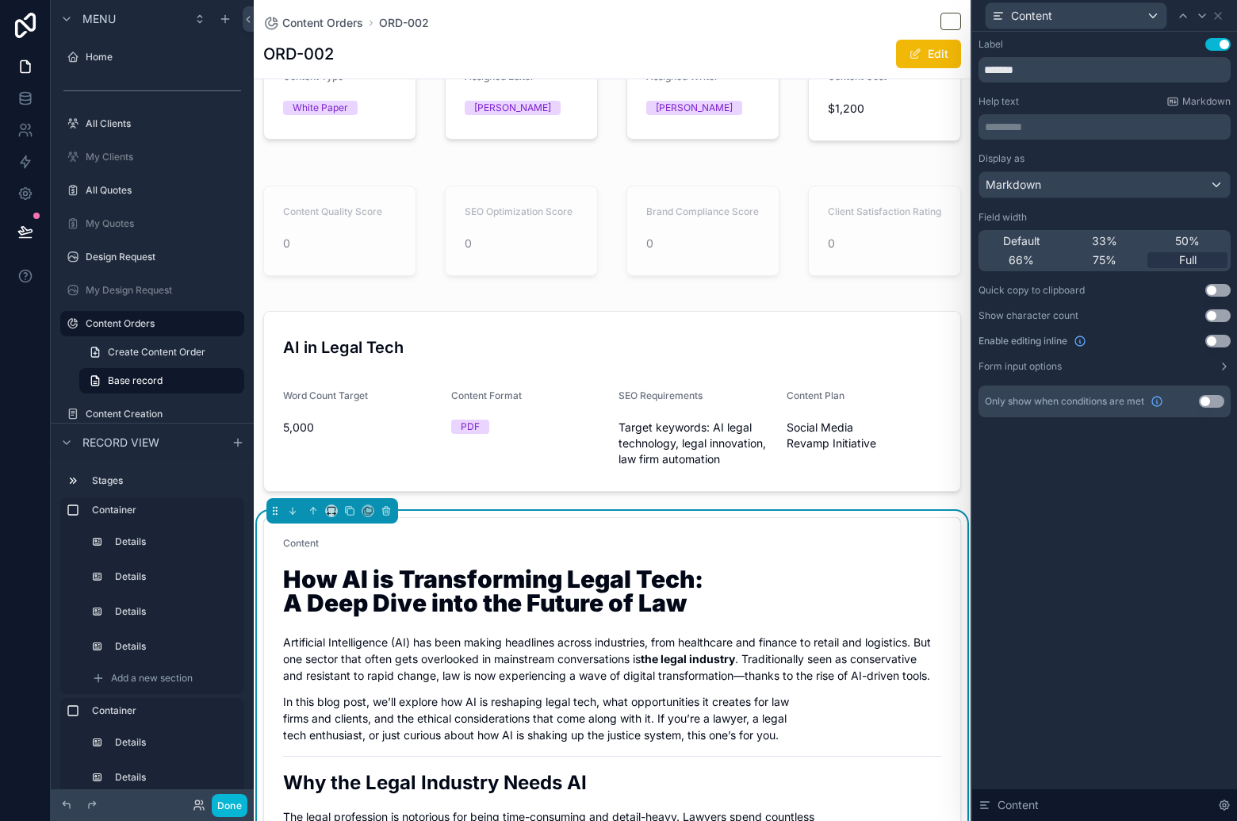
click at [1215, 44] on button "Use setting" at bounding box center [1217, 44] width 25 height 13
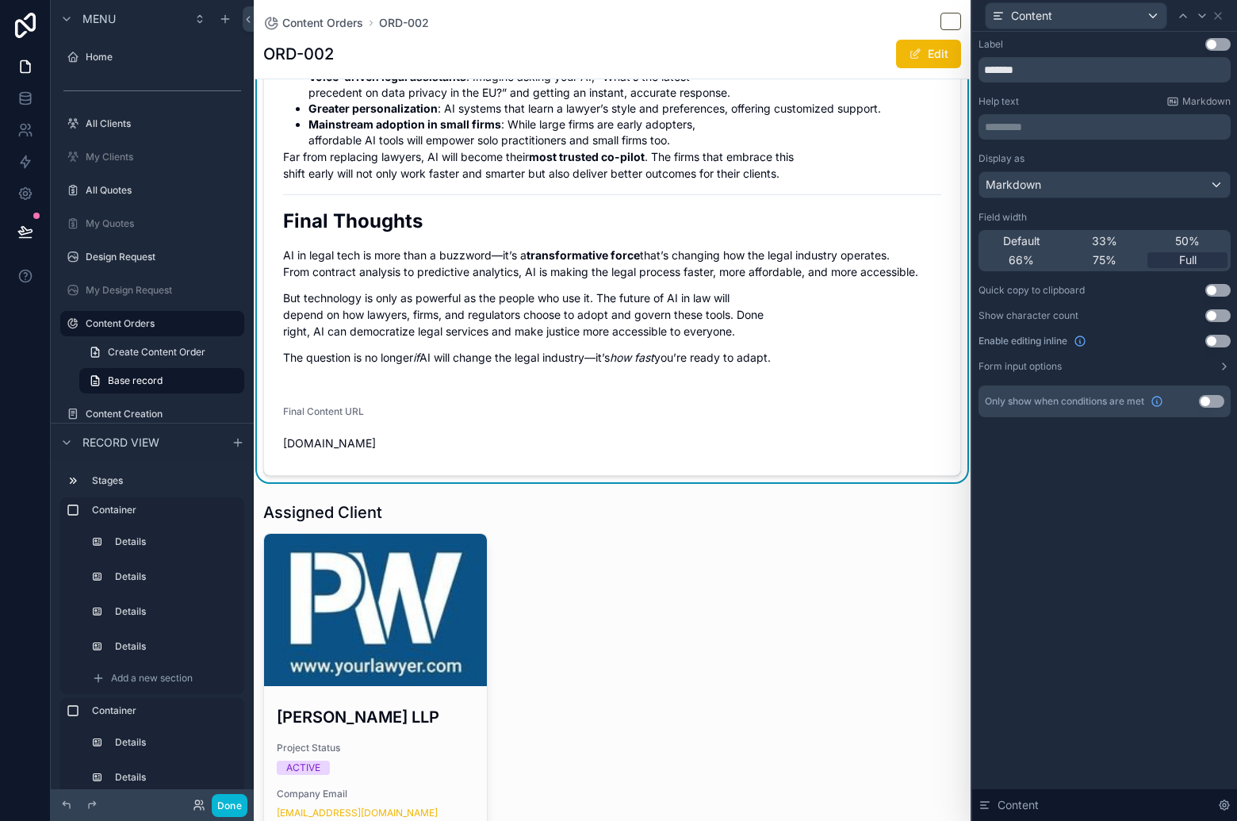
scroll to position [2066, 0]
click at [339, 450] on span "test.com" at bounding box center [360, 443] width 155 height 16
click at [1197, 16] on icon at bounding box center [1202, 16] width 13 height 13
click at [1189, 260] on span "Full" at bounding box center [1187, 260] width 17 height 16
drag, startPoint x: 1029, startPoint y: 238, endPoint x: 1089, endPoint y: 190, distance: 76.7
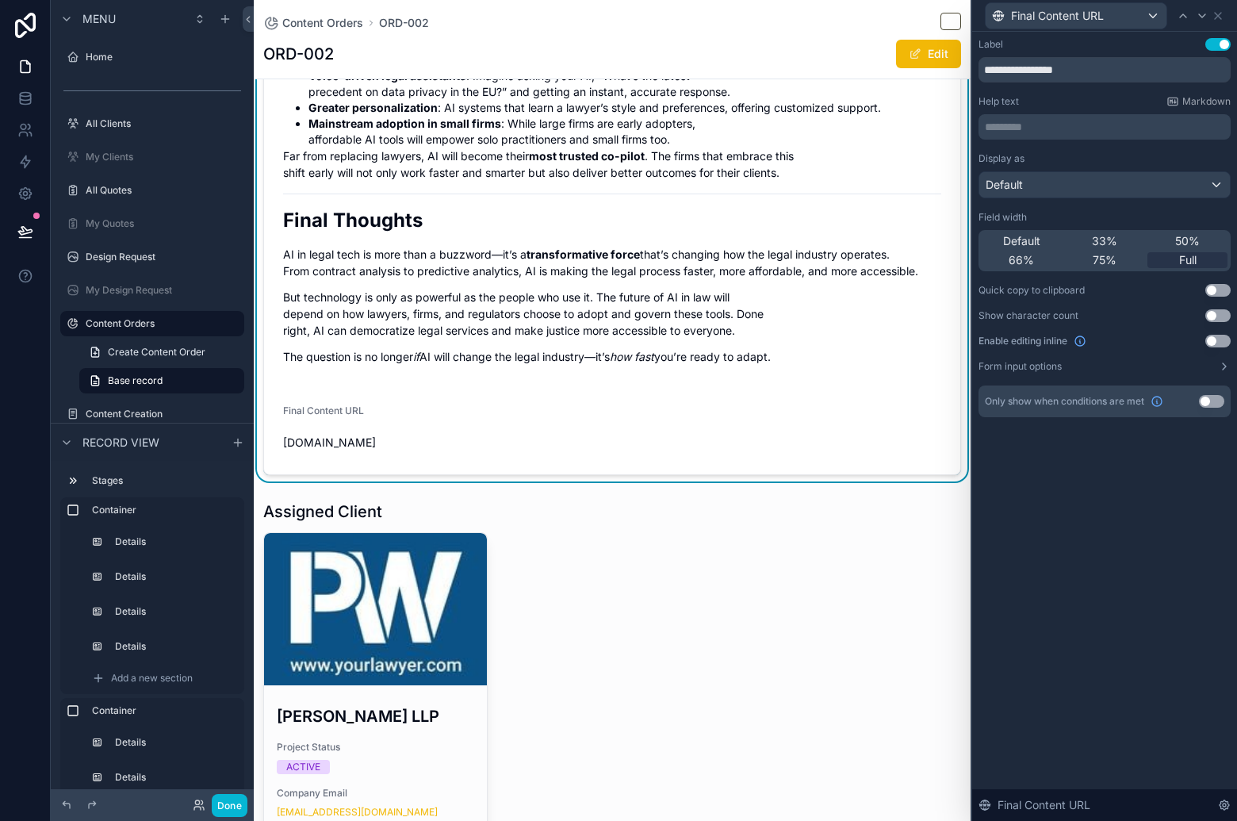
click at [1029, 238] on span "Default" at bounding box center [1021, 241] width 37 height 16
click at [1089, 189] on div "Default" at bounding box center [1104, 184] width 251 height 25
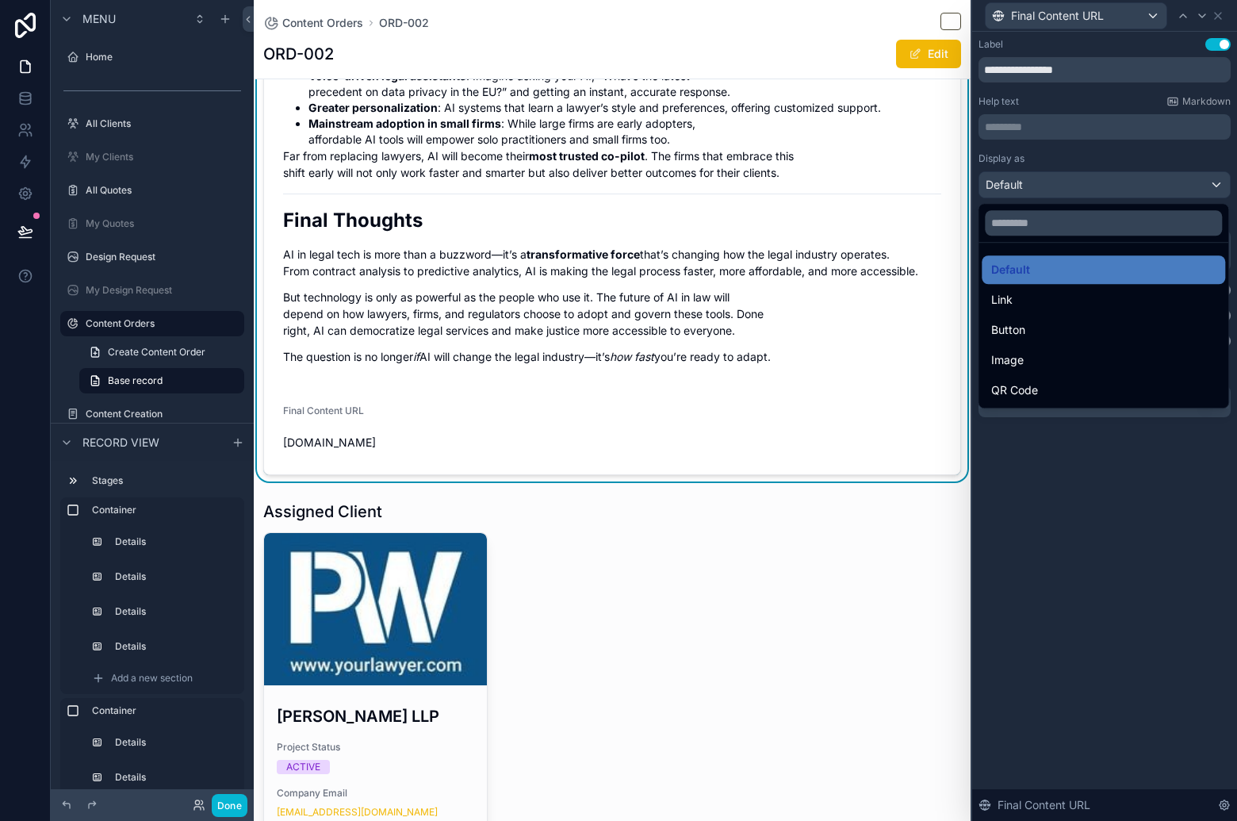
click at [1085, 335] on div "Button" at bounding box center [1103, 329] width 224 height 19
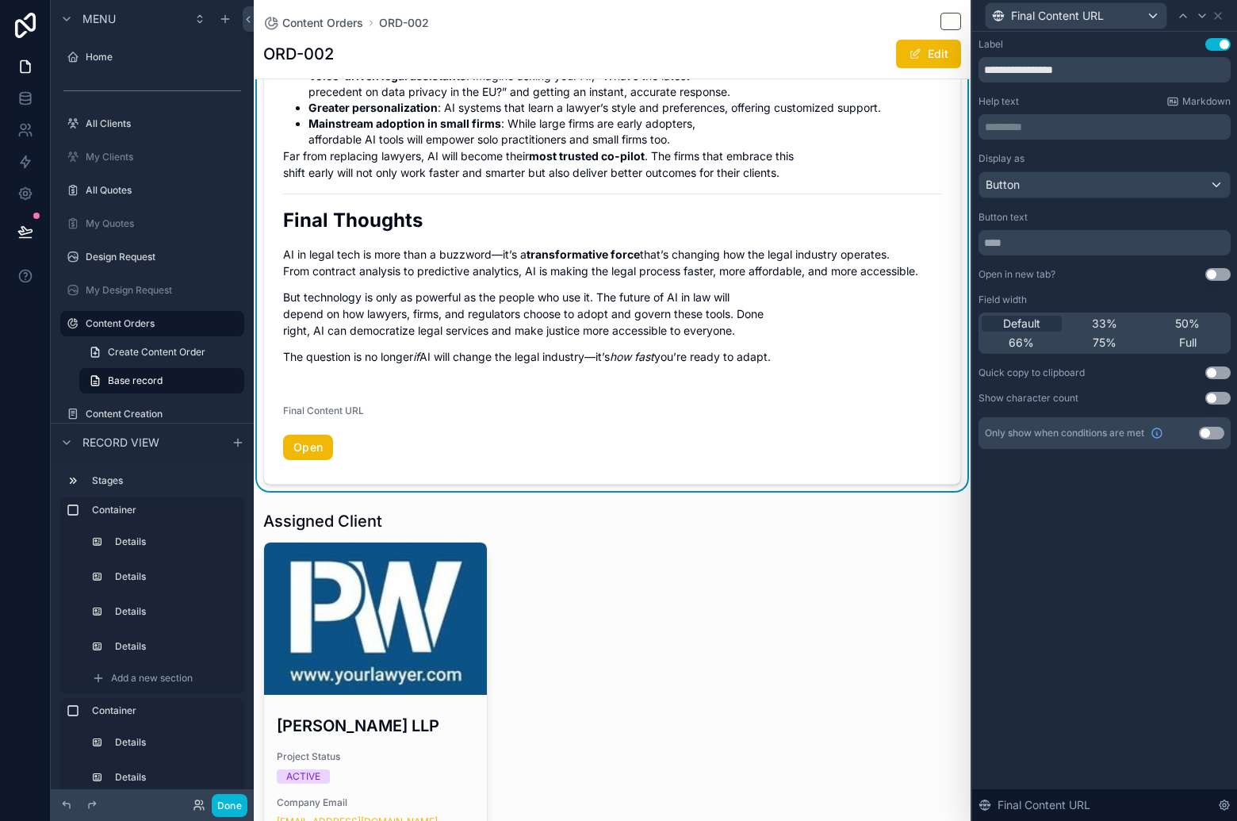
click at [1103, 132] on p "********* ﻿" at bounding box center [1106, 127] width 243 height 16
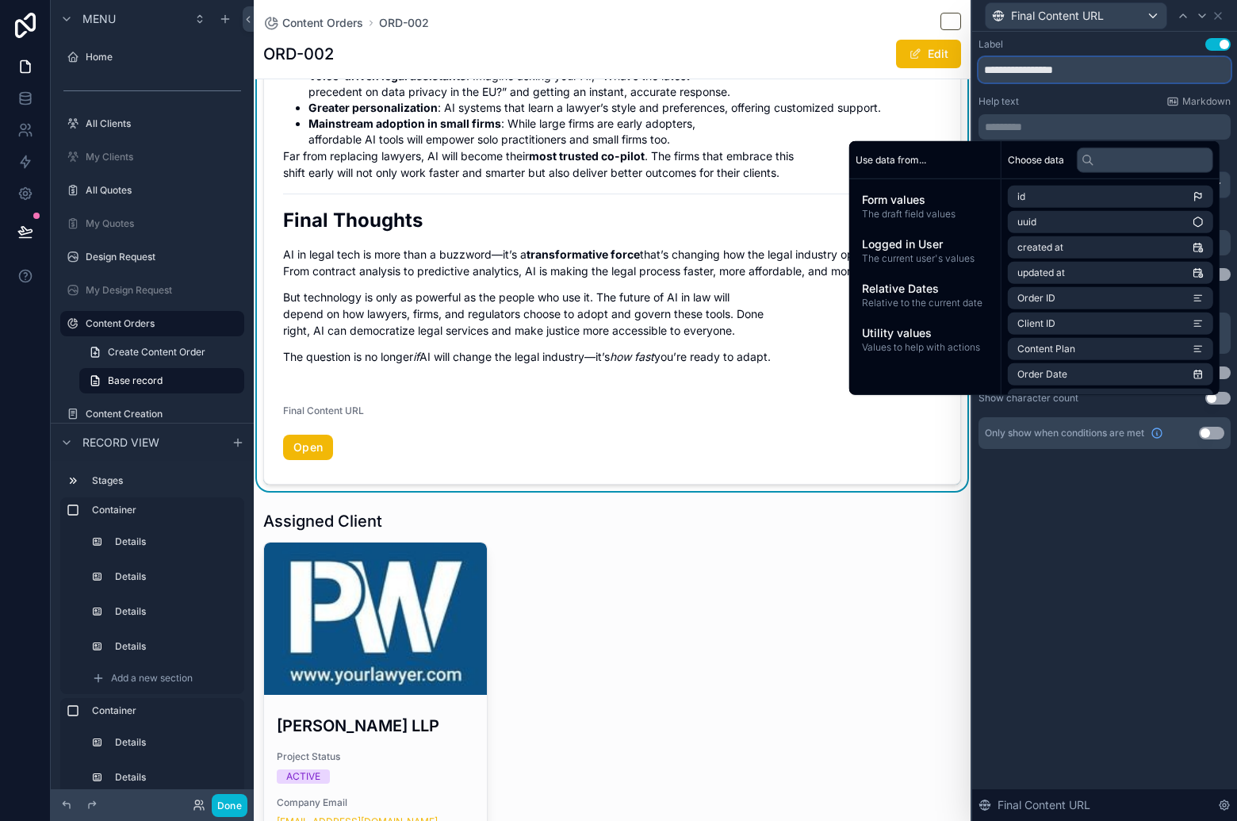
drag, startPoint x: 1096, startPoint y: 78, endPoint x: 1124, endPoint y: 86, distance: 29.1
click at [1096, 78] on input "**********" at bounding box center [1104, 69] width 252 height 25
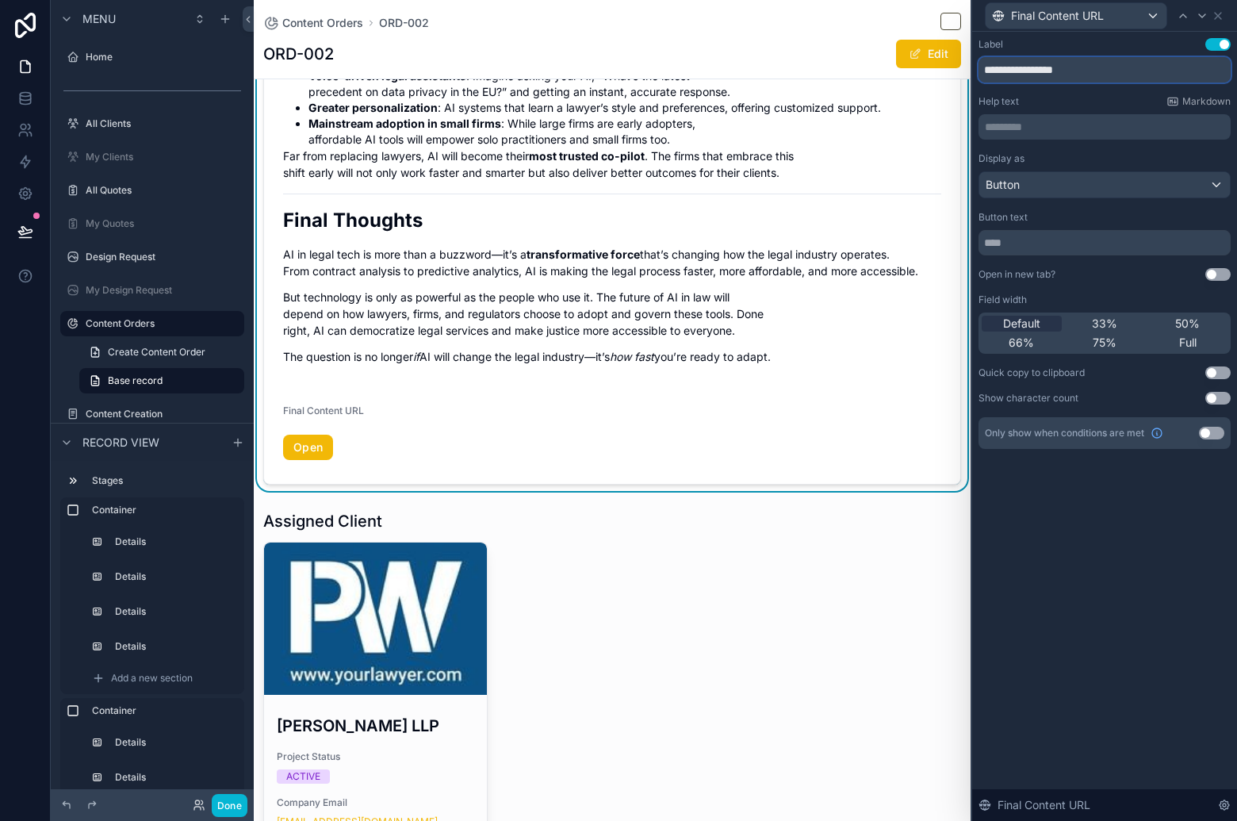
click at [1108, 71] on input "**********" at bounding box center [1104, 69] width 252 height 25
type input "**********"
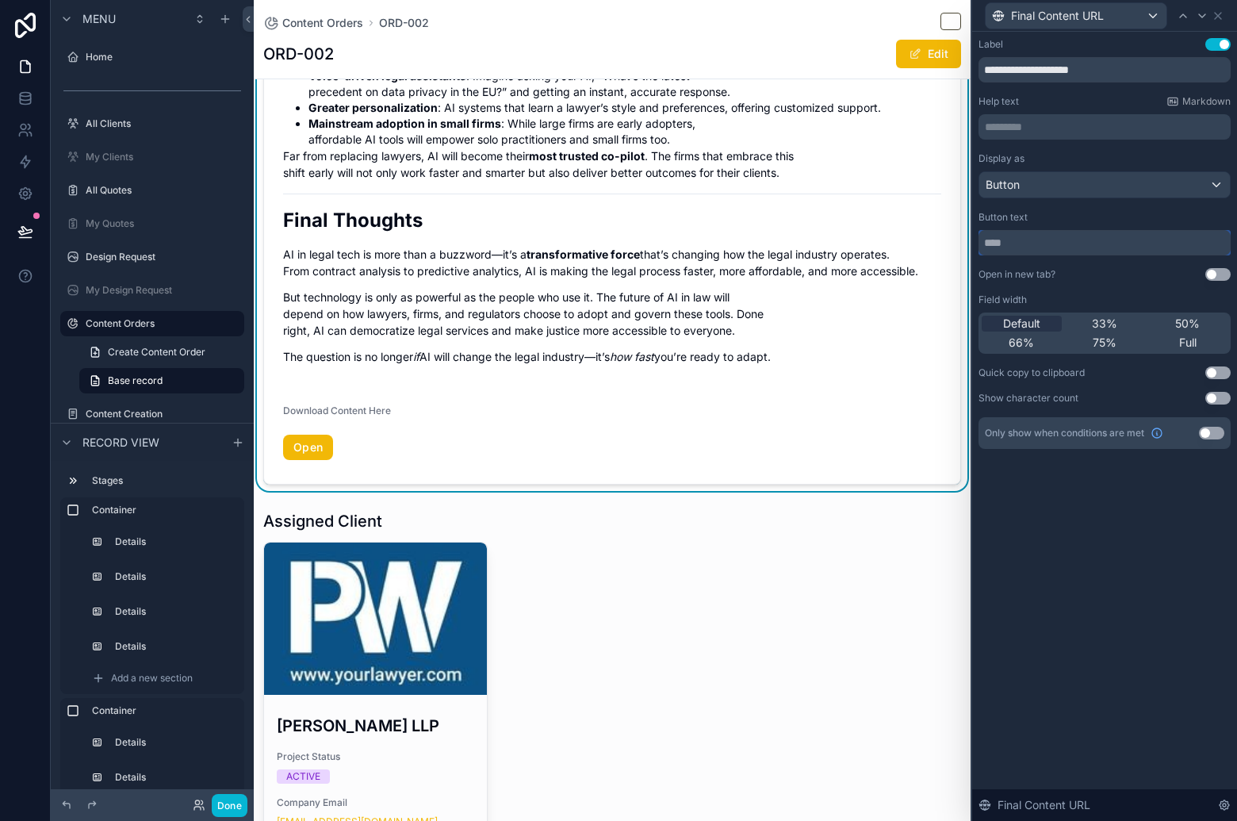
click at [1055, 246] on input "text" at bounding box center [1104, 242] width 252 height 25
click at [1164, 74] on input "**********" at bounding box center [1104, 69] width 252 height 25
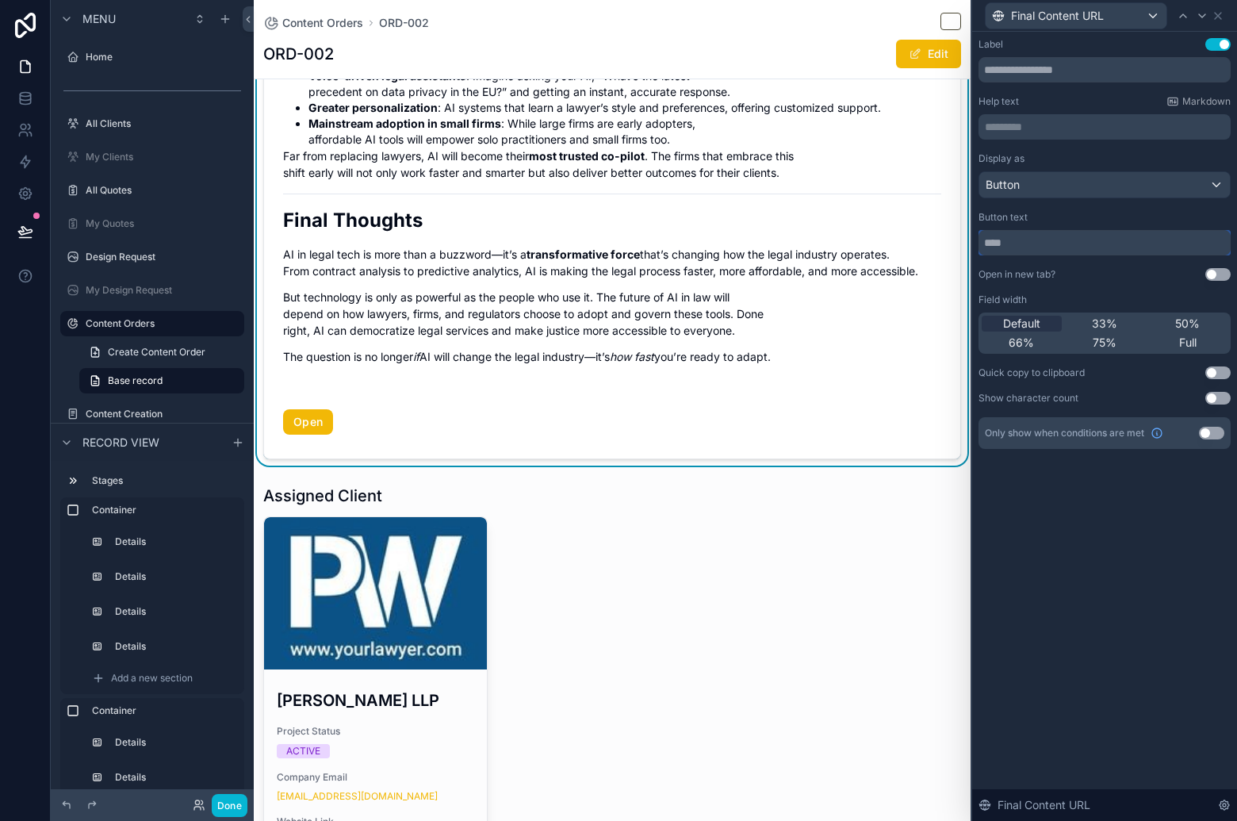
click at [1084, 244] on input "text" at bounding box center [1104, 242] width 252 height 25
type input "**********"
click at [1072, 620] on div "**********" at bounding box center [1104, 426] width 265 height 789
click at [1219, 274] on button "Use setting" at bounding box center [1217, 274] width 25 height 13
click at [1216, 17] on icon at bounding box center [1218, 16] width 6 height 6
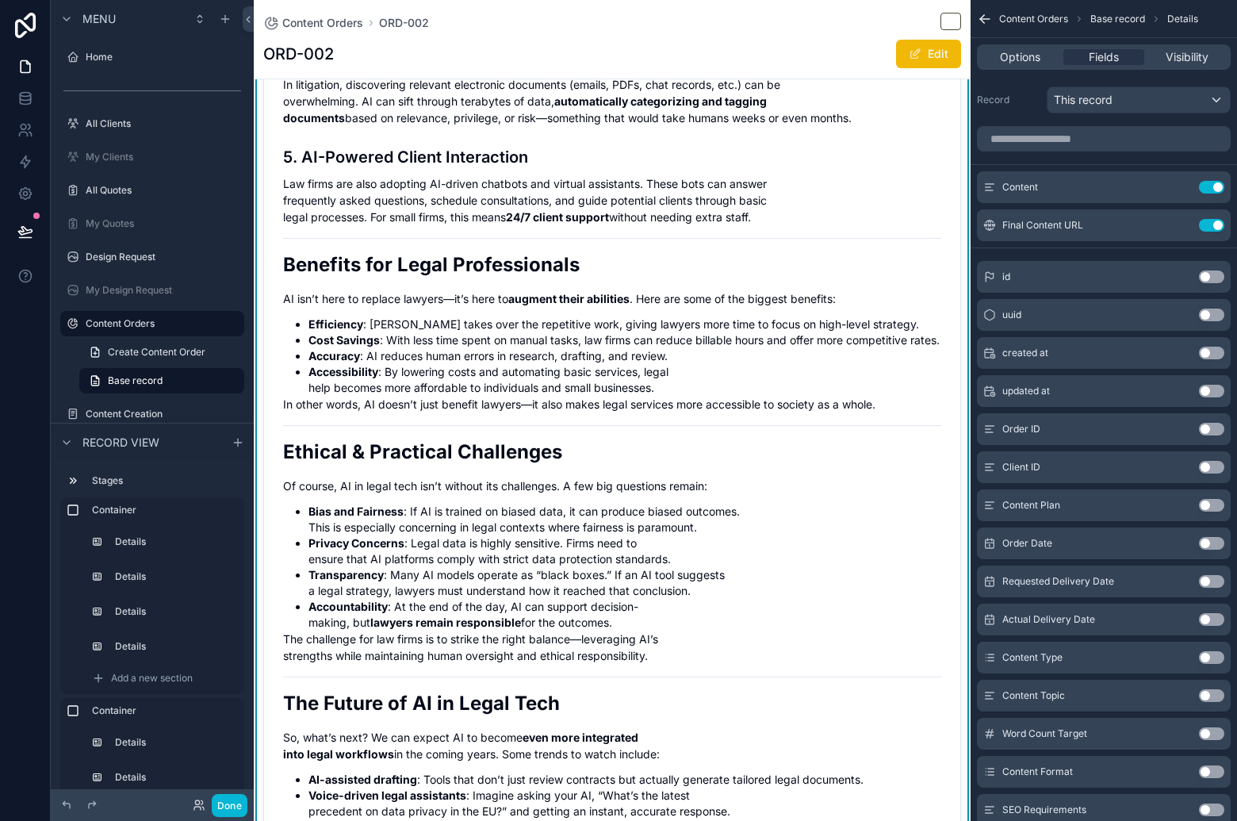
scroll to position [1343, 0]
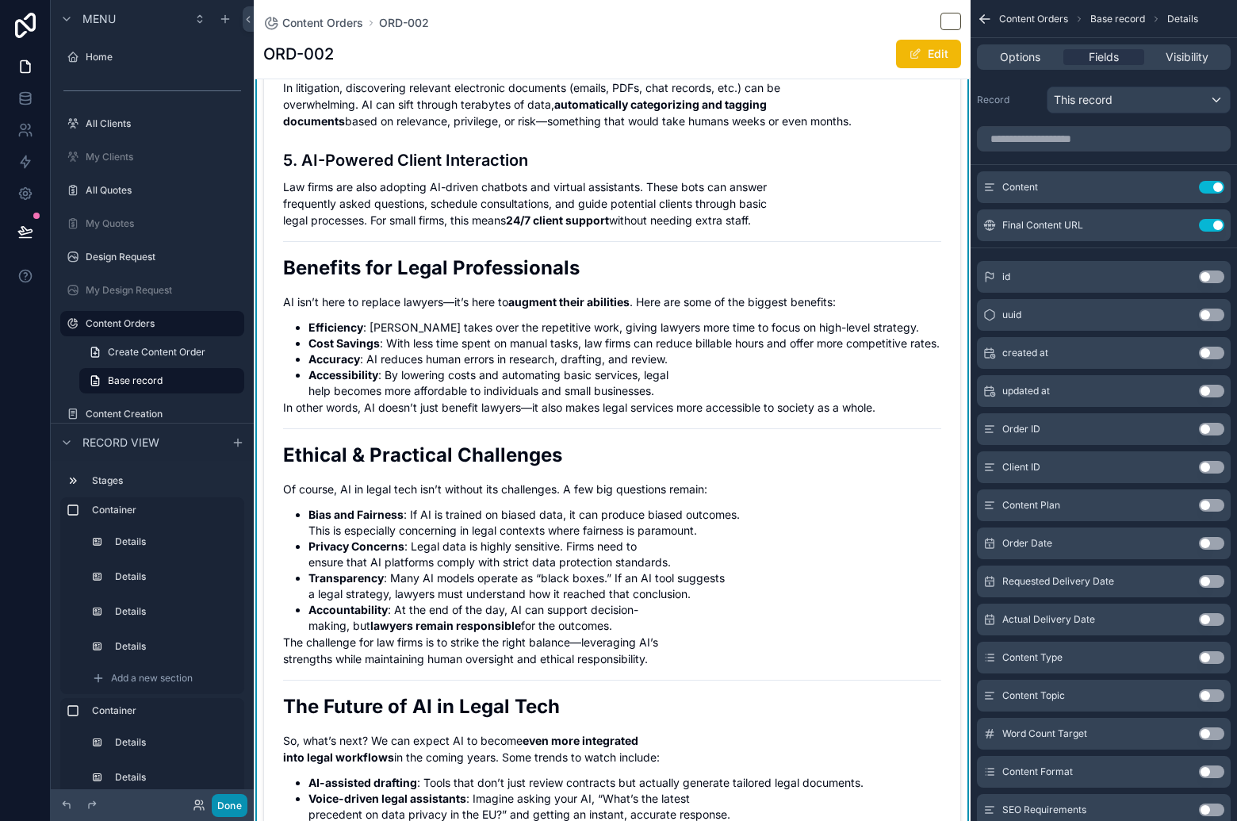
click at [234, 805] on button "Done" at bounding box center [230, 805] width 36 height 23
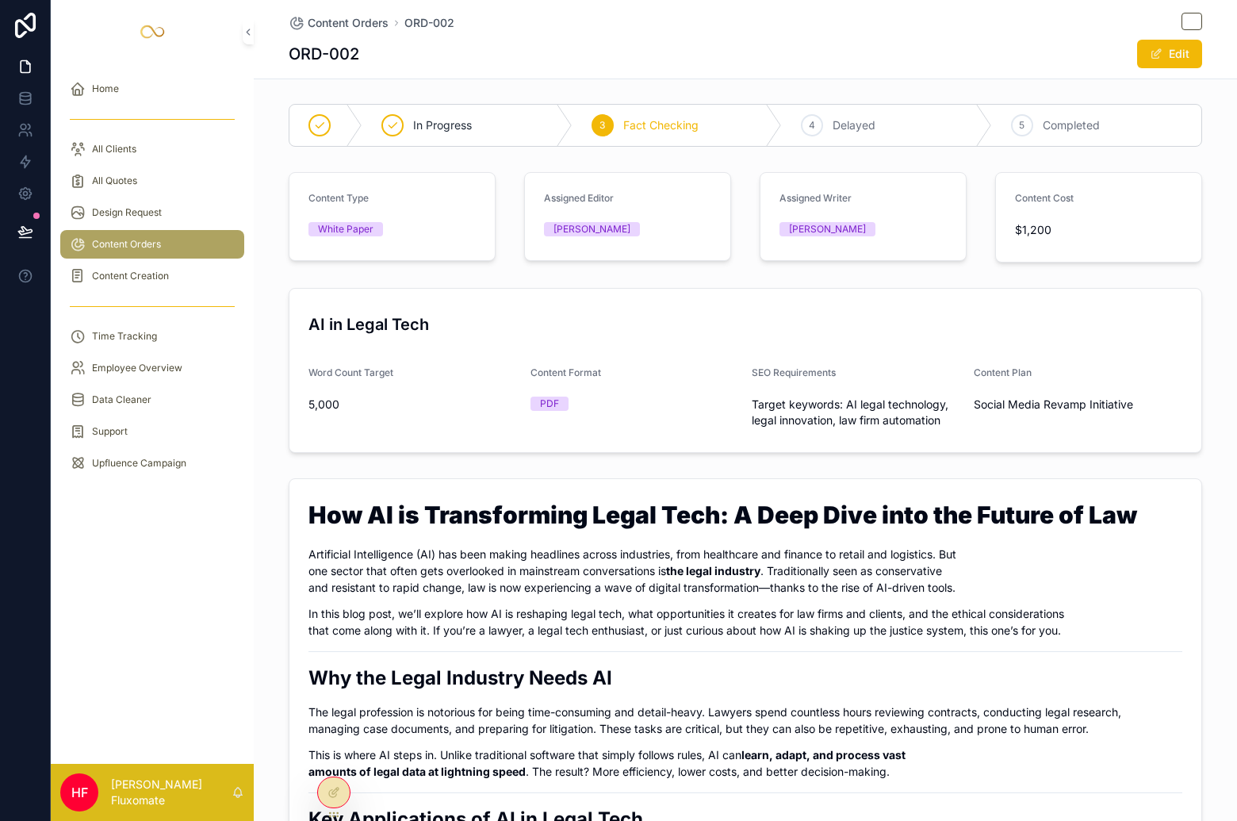
scroll to position [0, 0]
click at [718, 621] on p "In this blog post, we’ll explore how AI is reshaping legal tech, what opportuni…" at bounding box center [745, 622] width 874 height 33
click at [330, 797] on icon at bounding box center [333, 792] width 13 height 13
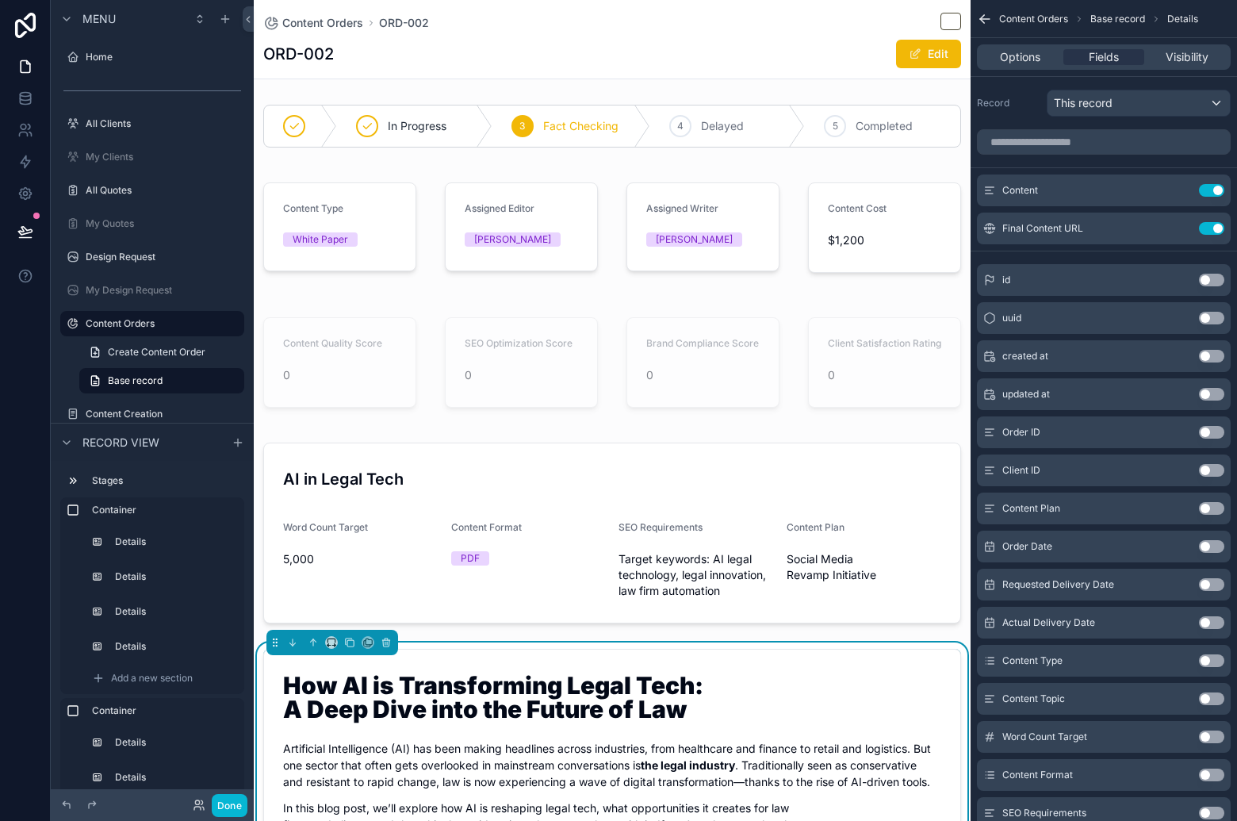
click at [1194, 56] on span "Visibility" at bounding box center [1187, 57] width 43 height 16
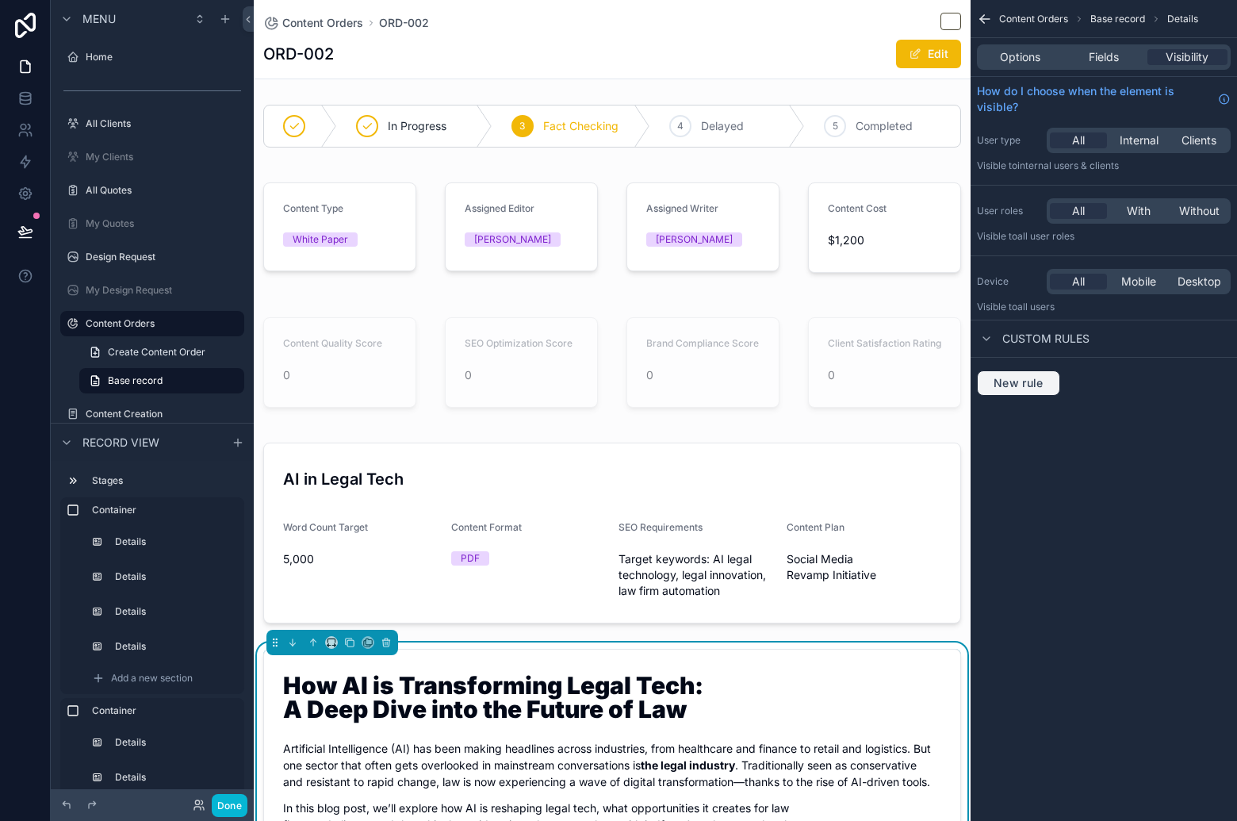
click at [1041, 382] on span "New rule" at bounding box center [1018, 383] width 63 height 14
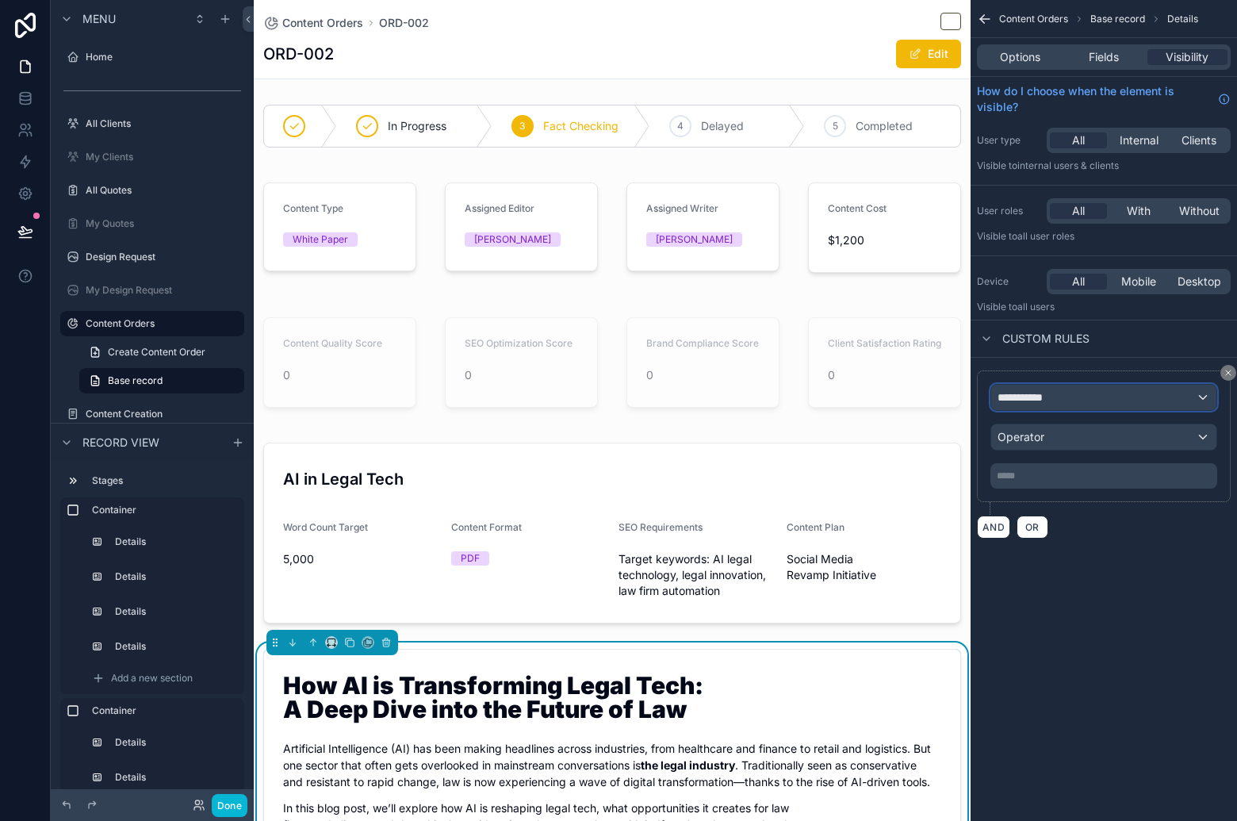
click at [1095, 404] on div "**********" at bounding box center [1103, 397] width 225 height 25
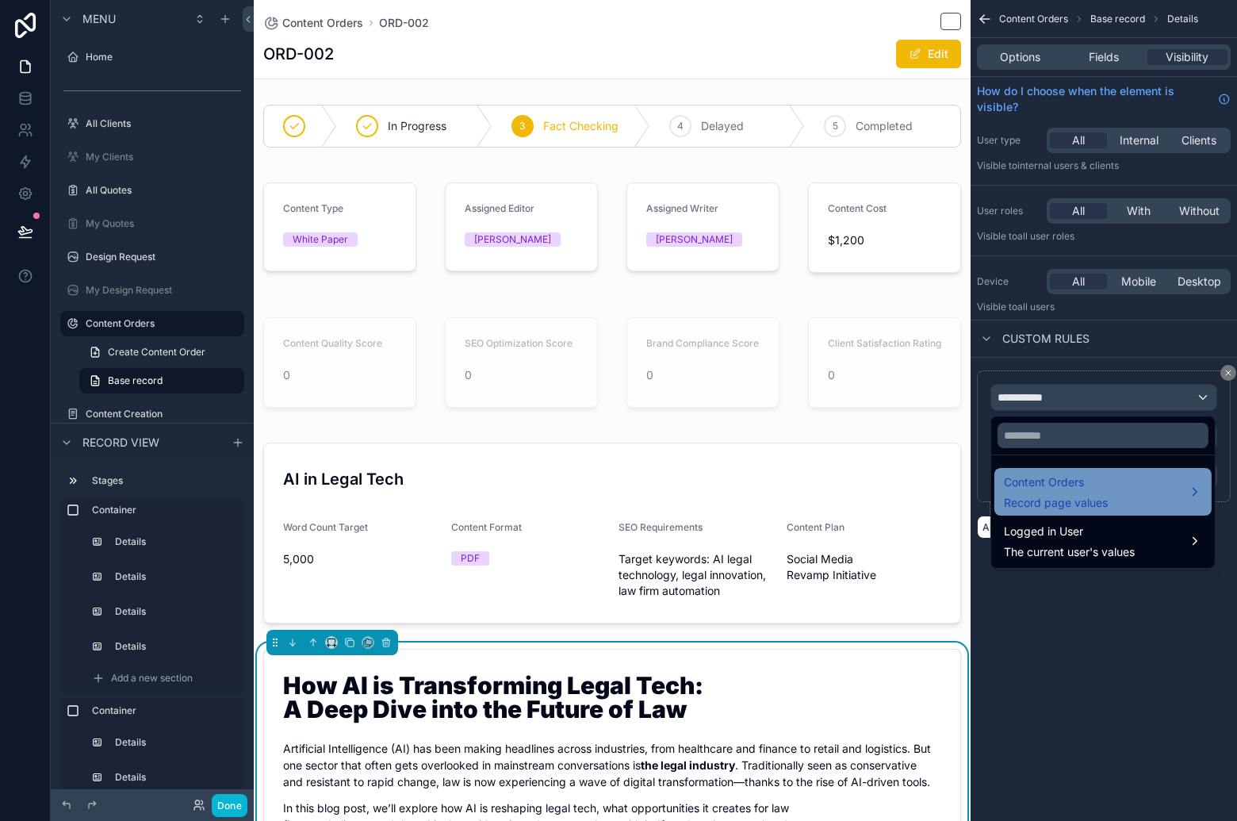
click at [1059, 489] on span "Content Orders" at bounding box center [1056, 482] width 104 height 19
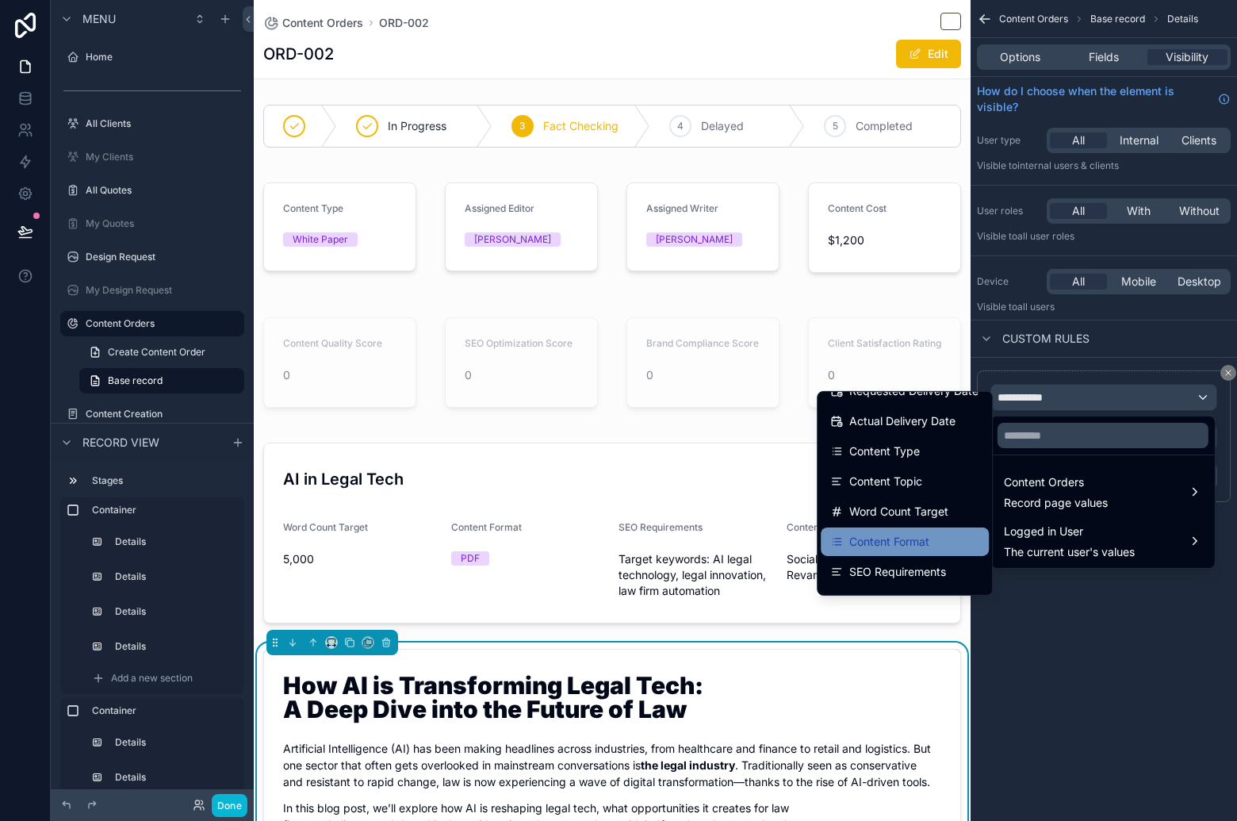
scroll to position [193, 0]
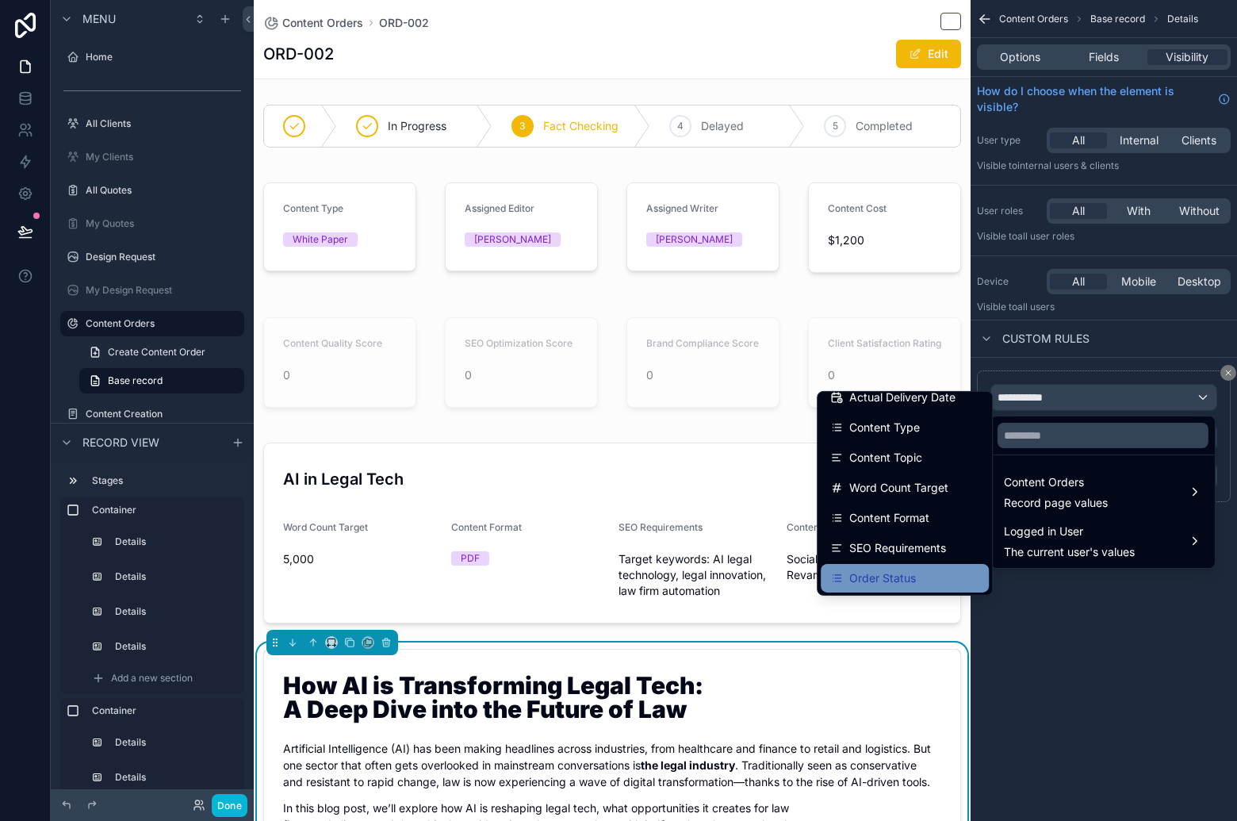
click at [916, 569] on div "Order Status" at bounding box center [904, 578] width 149 height 19
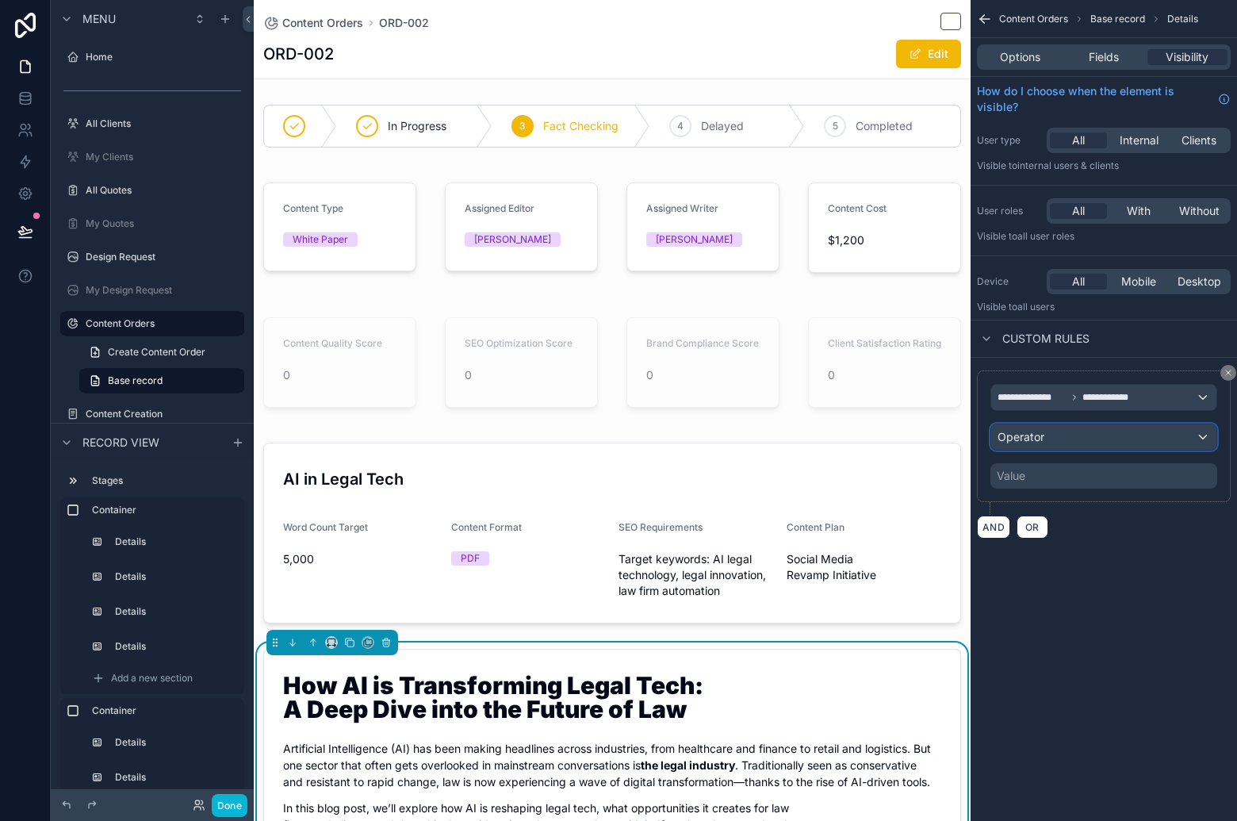
click at [1123, 434] on div "Operator" at bounding box center [1103, 436] width 225 height 25
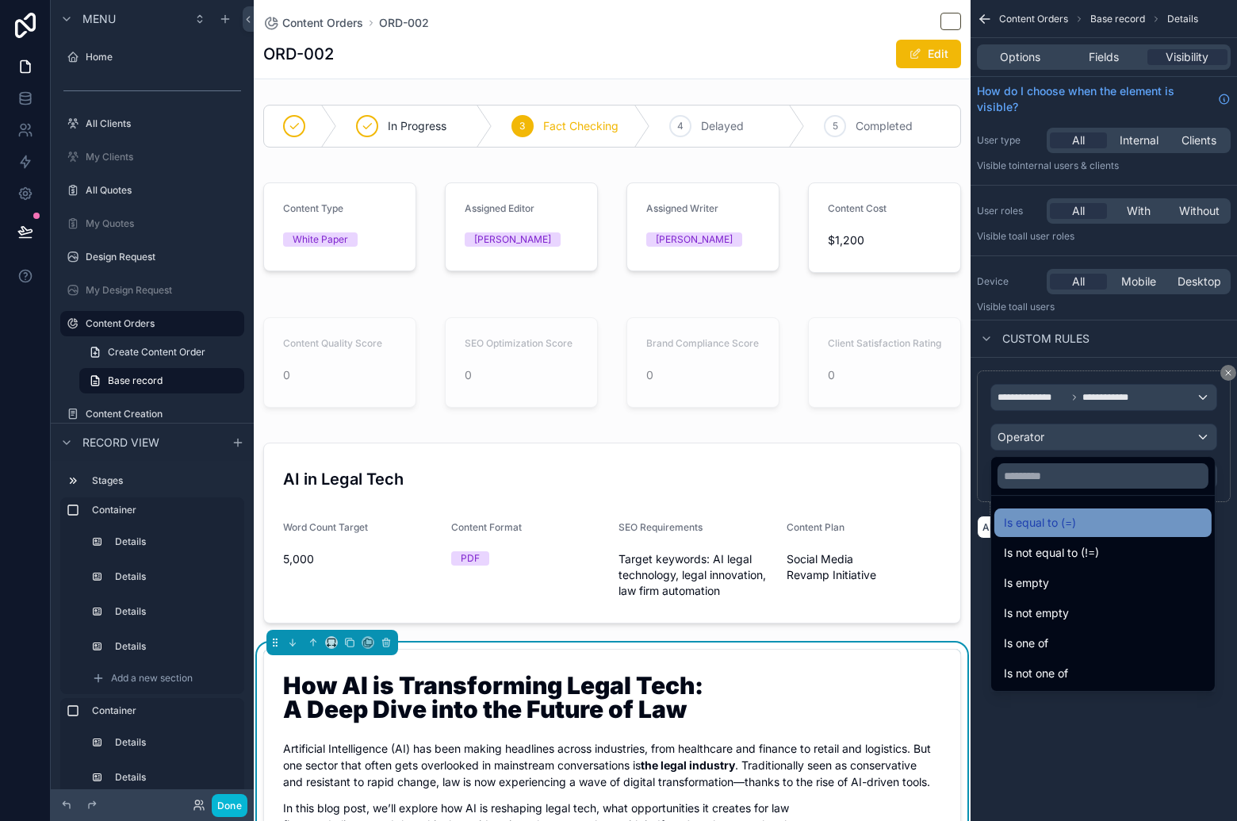
click at [1077, 524] on div "Is equal to (=)" at bounding box center [1103, 522] width 198 height 19
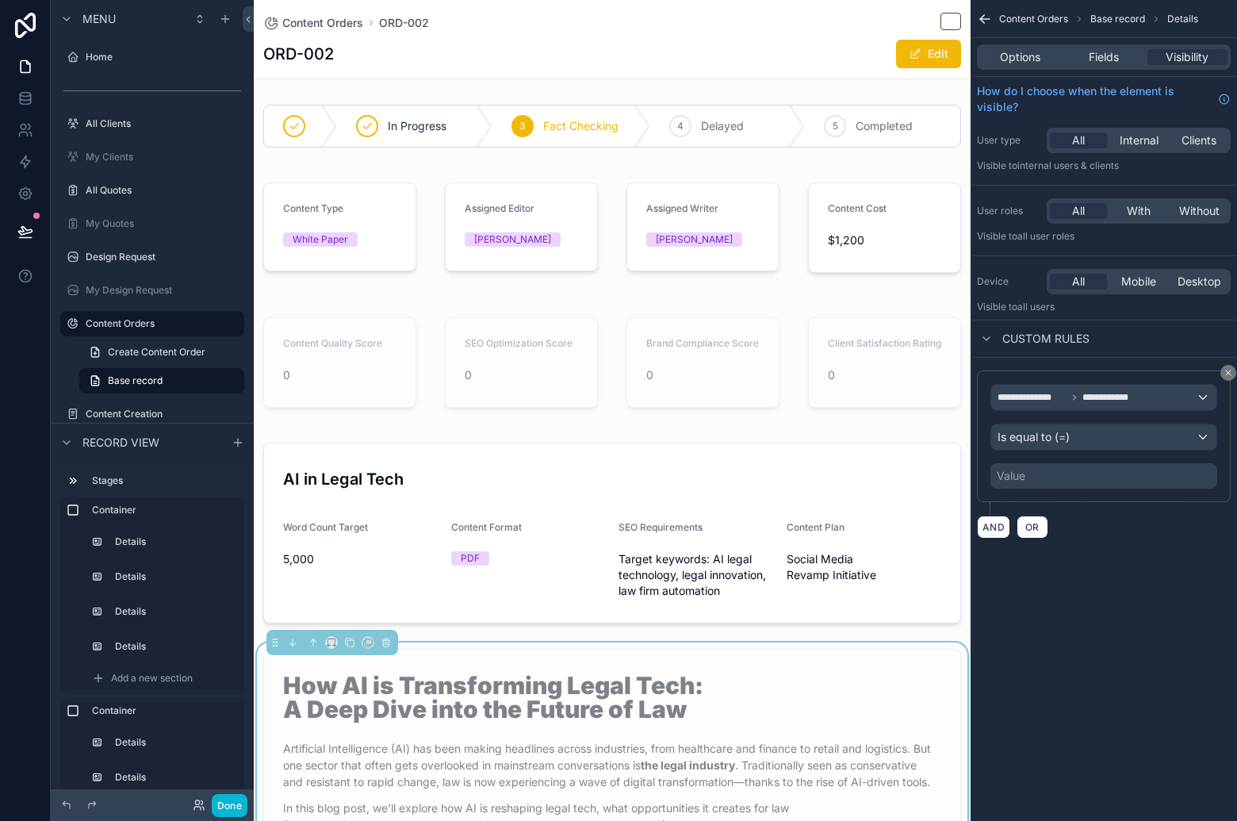
click at [1088, 461] on div "**********" at bounding box center [1103, 436] width 227 height 105
click at [1091, 473] on div "Value" at bounding box center [1103, 475] width 227 height 25
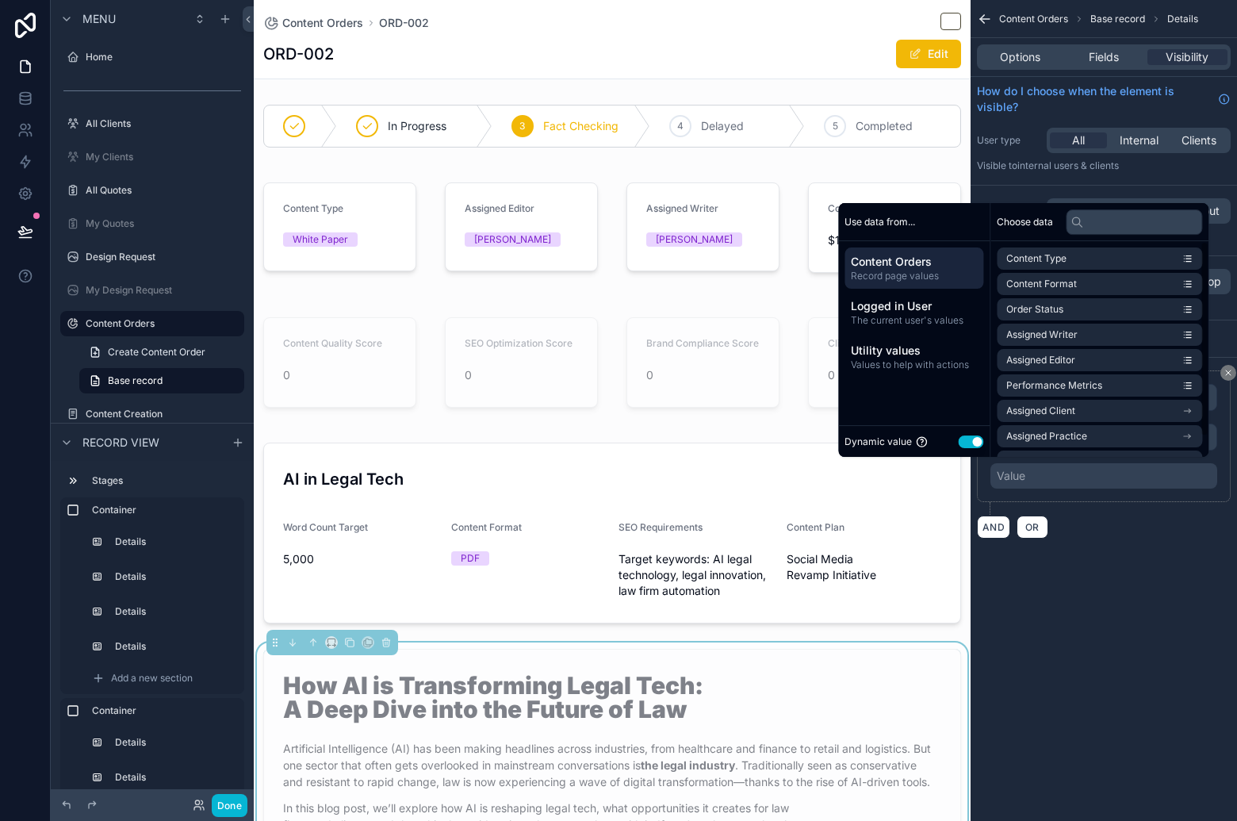
click at [967, 437] on button "Use setting" at bounding box center [970, 441] width 25 height 13
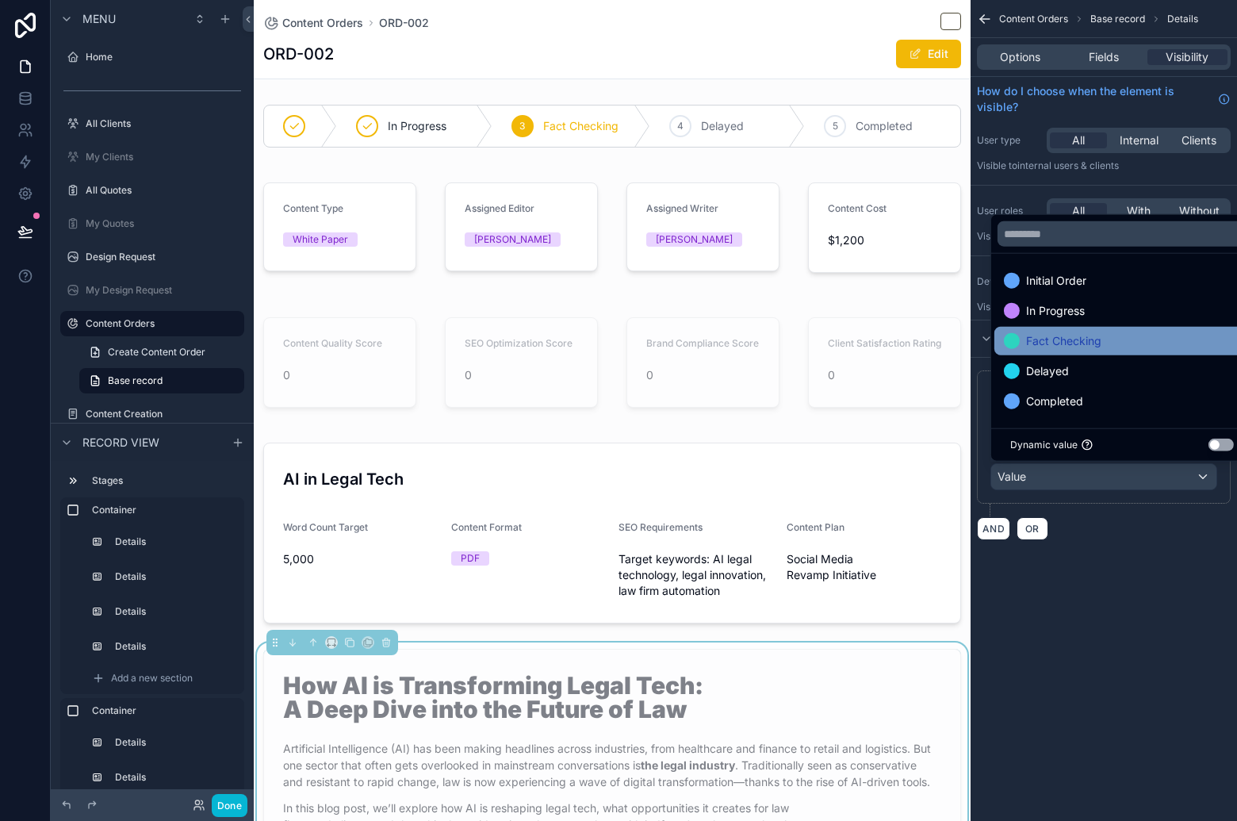
click at [1102, 345] on div "Fact Checking" at bounding box center [1122, 340] width 236 height 19
click at [1120, 536] on div "AND OR" at bounding box center [1104, 528] width 254 height 24
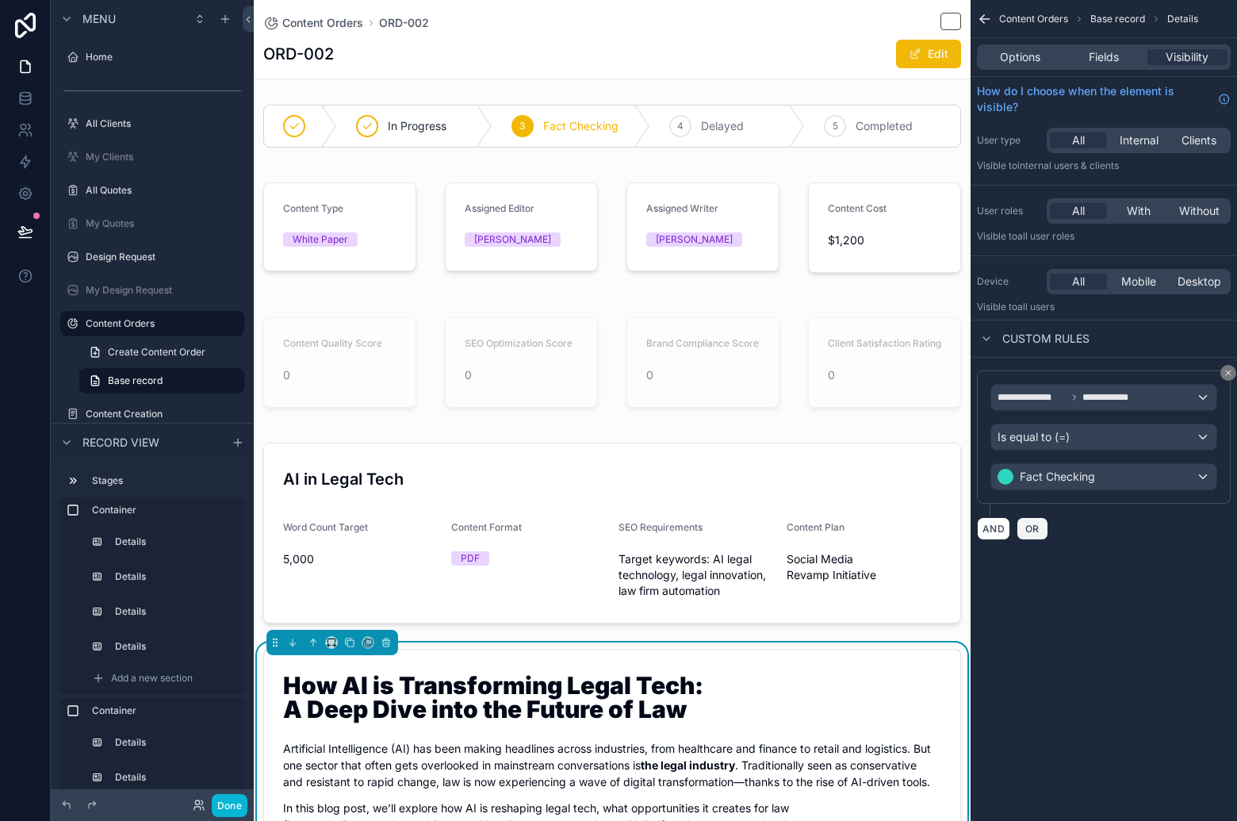
click at [1033, 533] on span "OR" at bounding box center [1032, 529] width 21 height 12
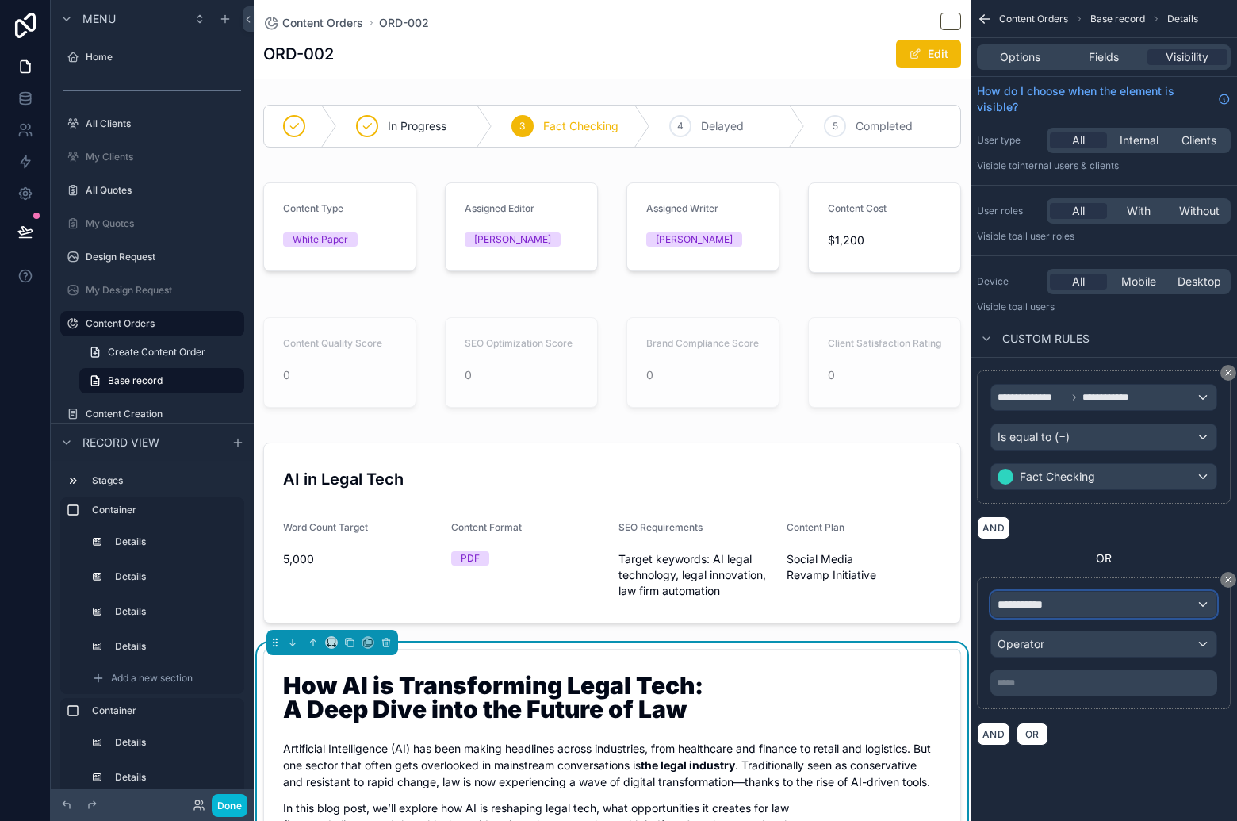
click at [1089, 604] on div "**********" at bounding box center [1103, 604] width 225 height 25
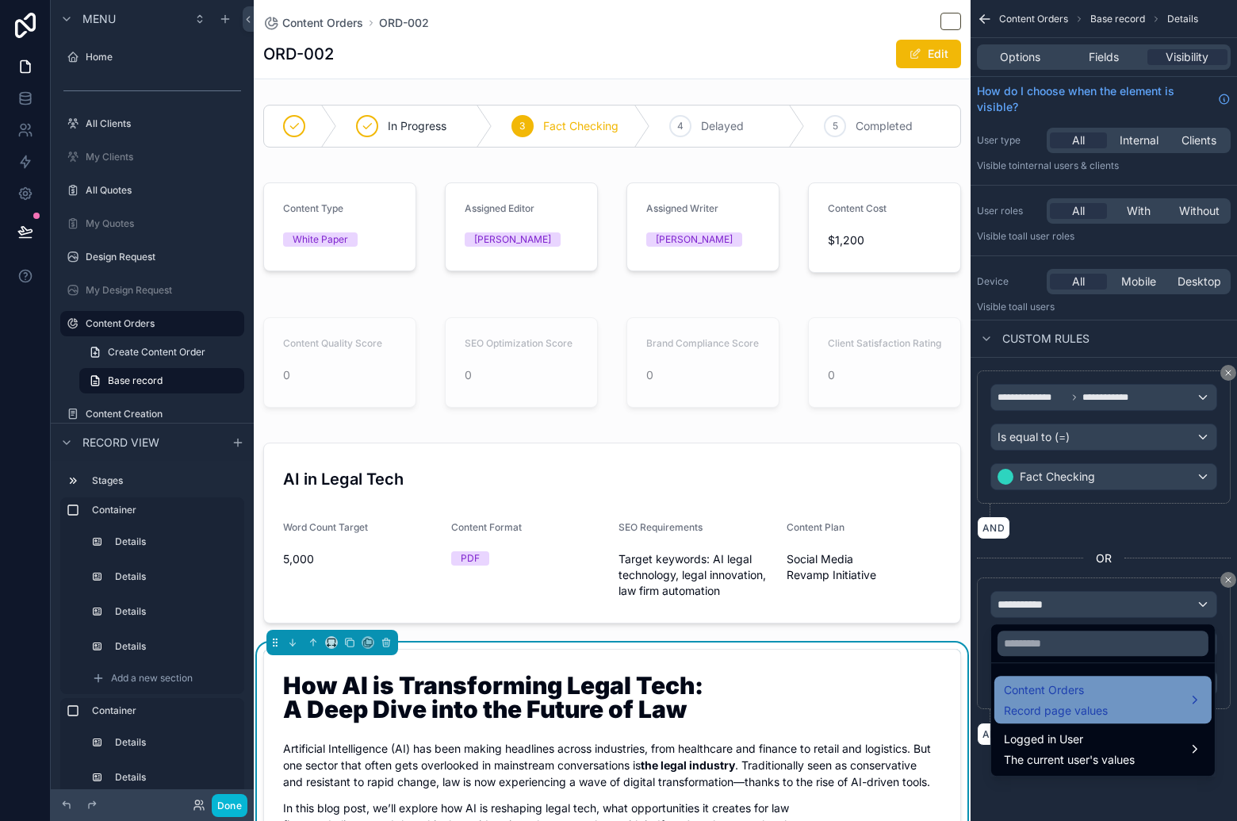
click at [1083, 685] on span "Content Orders" at bounding box center [1056, 689] width 104 height 19
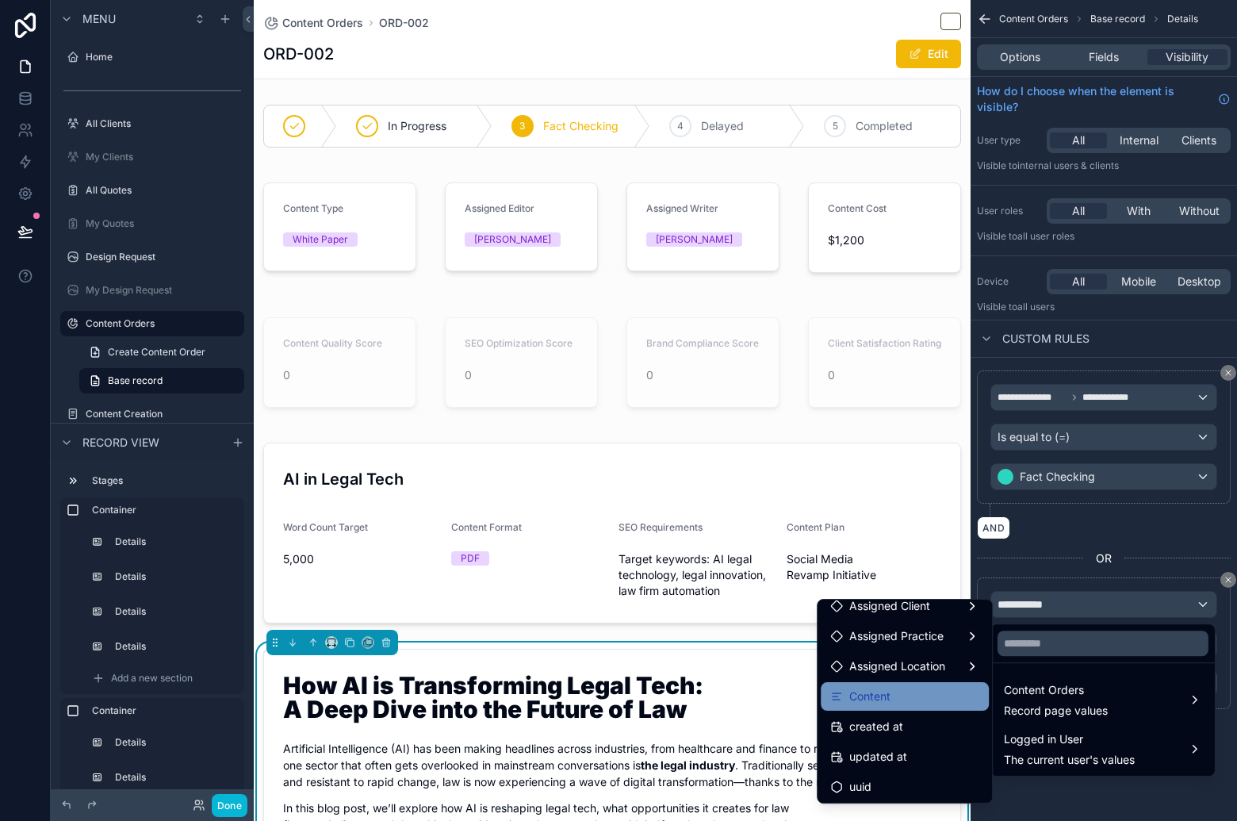
scroll to position [532, 0]
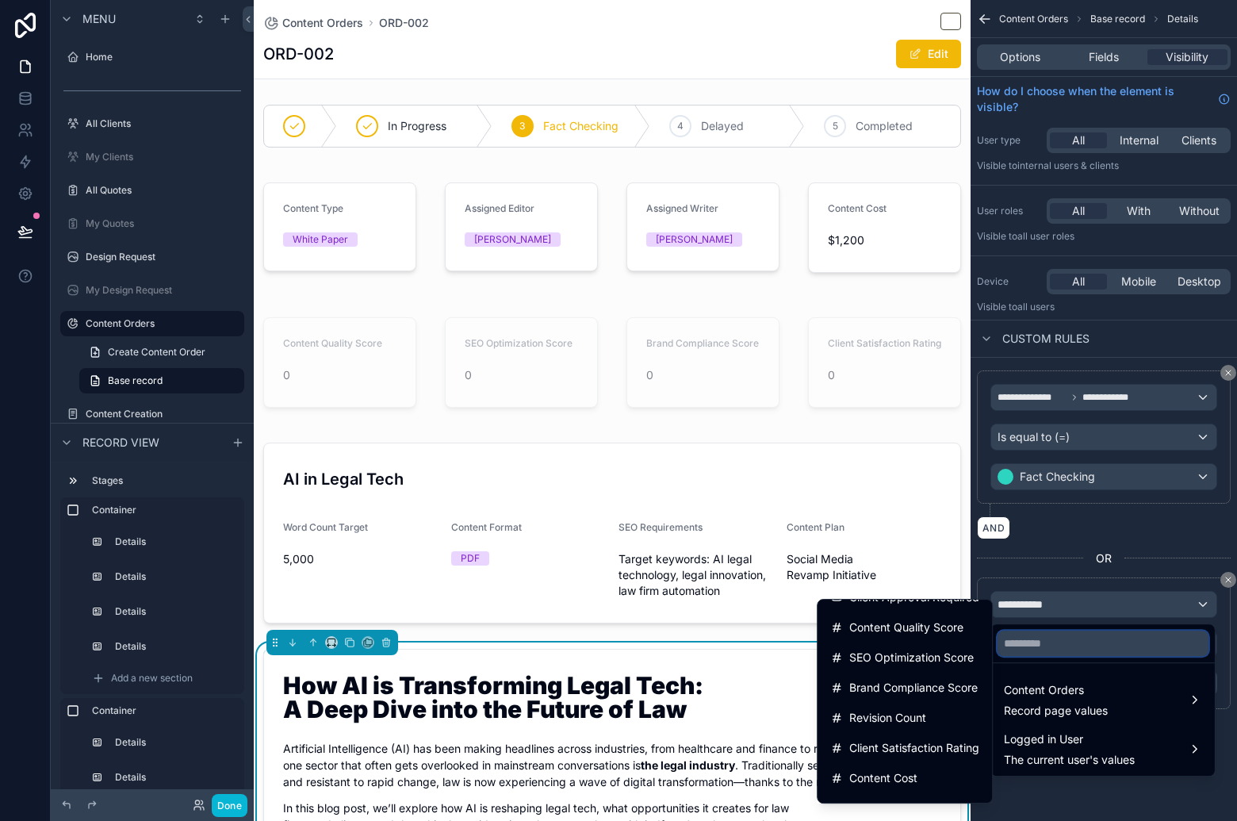
click at [1072, 646] on input "text" at bounding box center [1102, 642] width 211 height 25
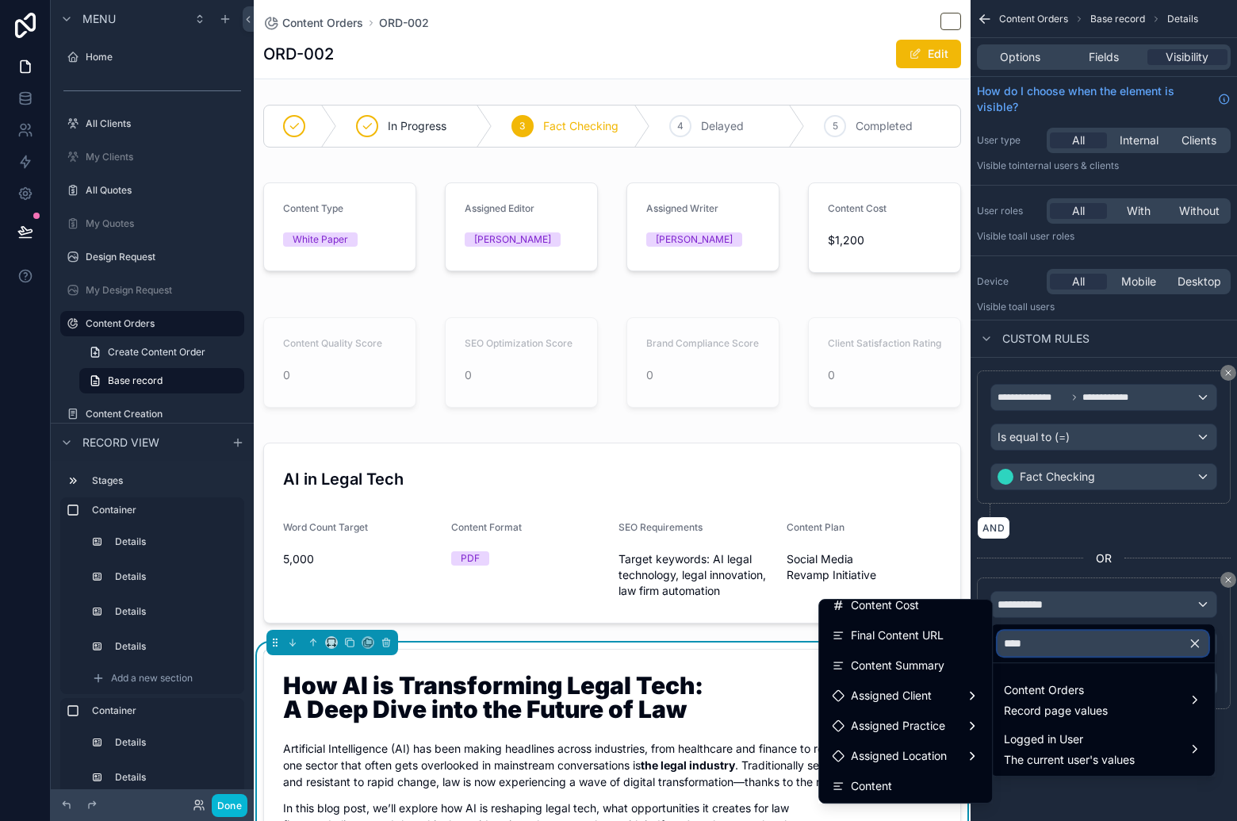
scroll to position [163, 0]
type input "*******"
click at [902, 785] on div "Content" at bounding box center [912, 785] width 136 height 19
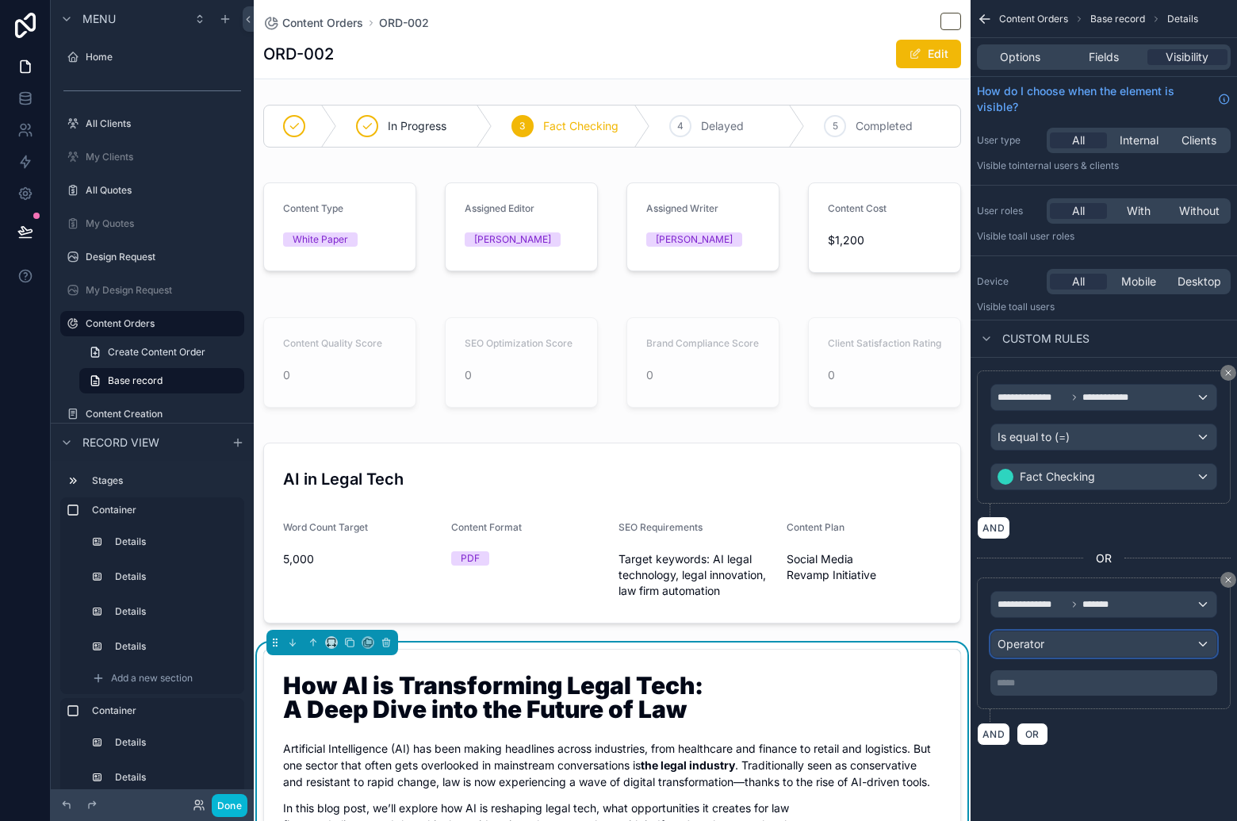
click at [1125, 651] on div "Operator" at bounding box center [1103, 643] width 225 height 25
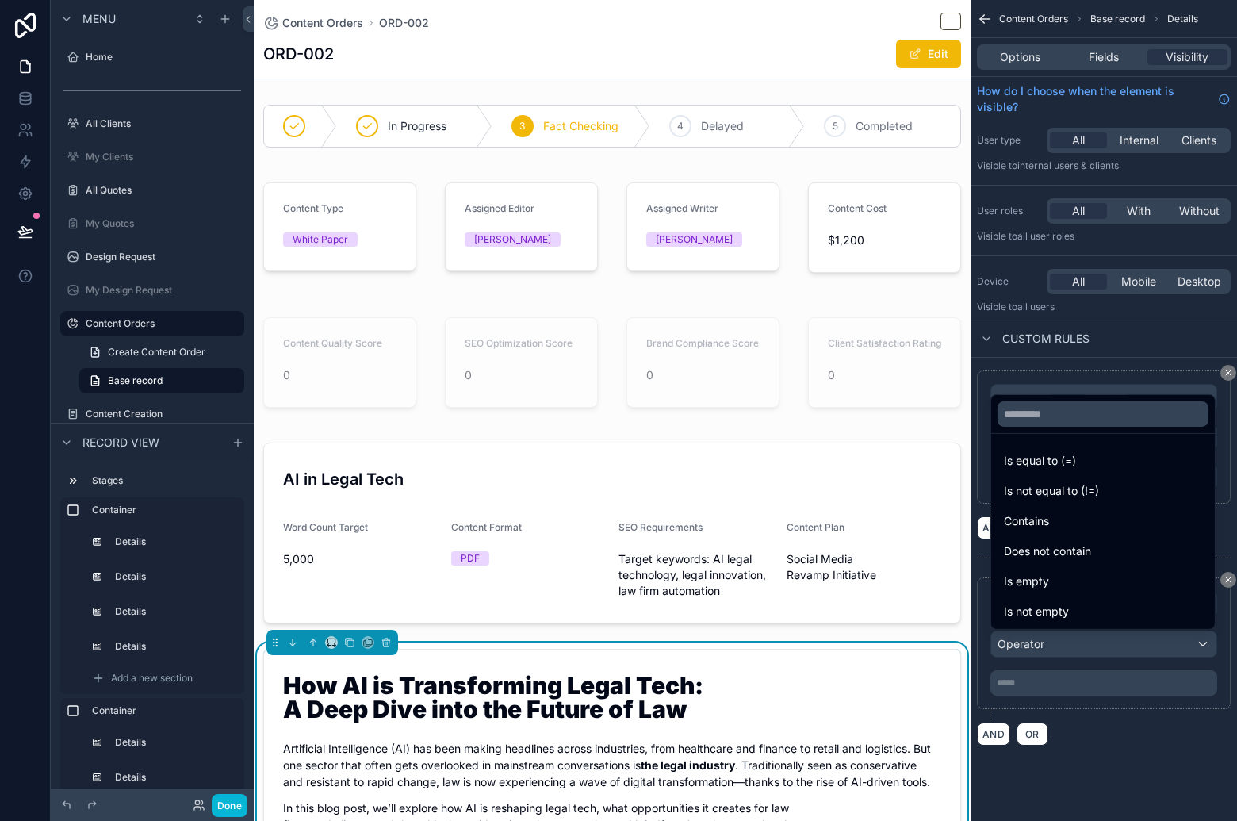
click at [1105, 611] on div "Is not empty" at bounding box center [1103, 611] width 198 height 19
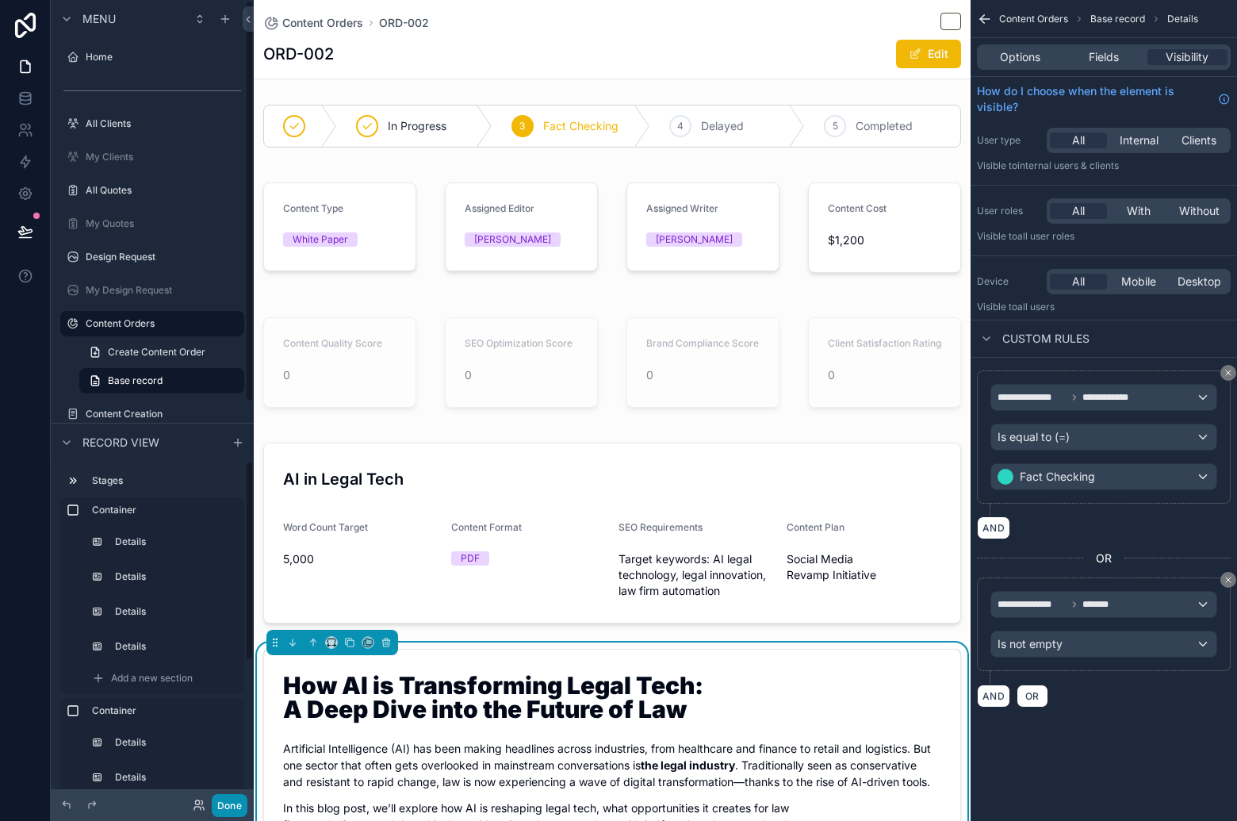
click at [229, 801] on button "Done" at bounding box center [230, 805] width 36 height 23
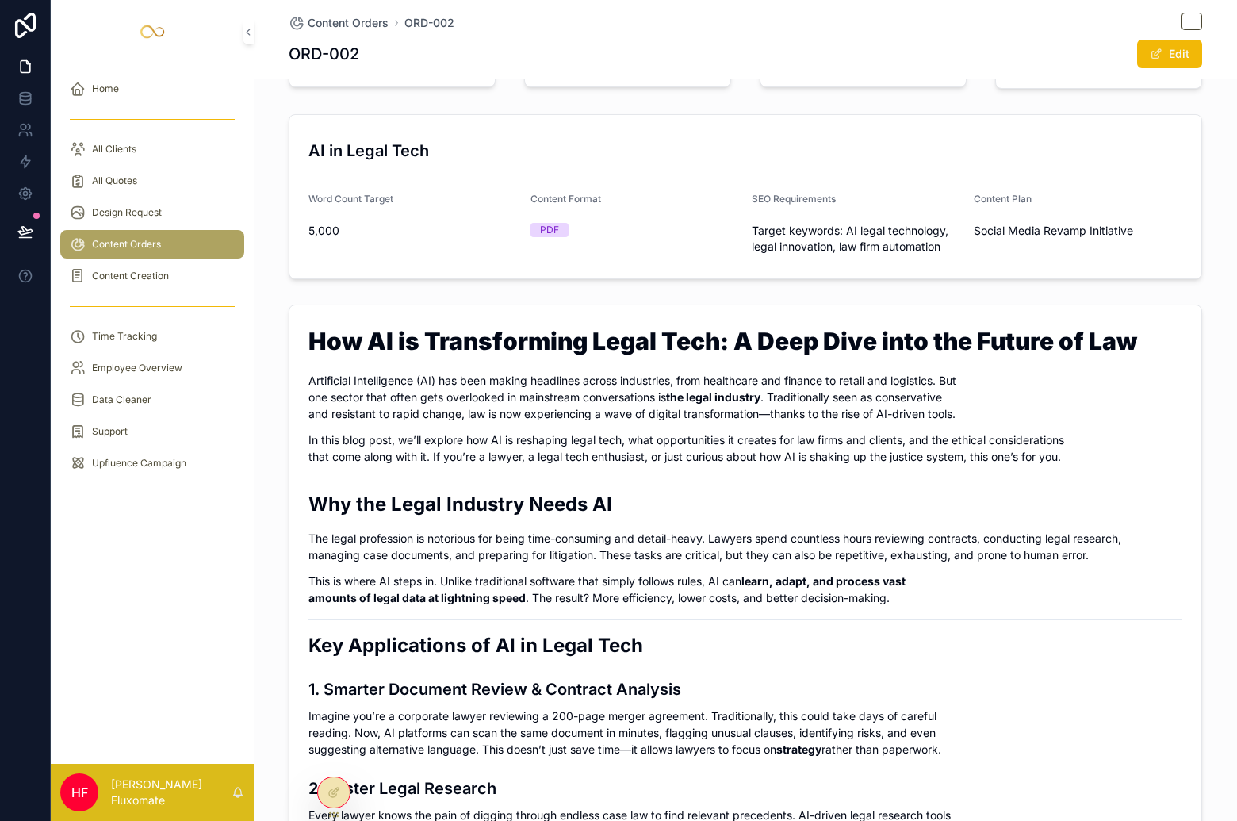
scroll to position [0, 0]
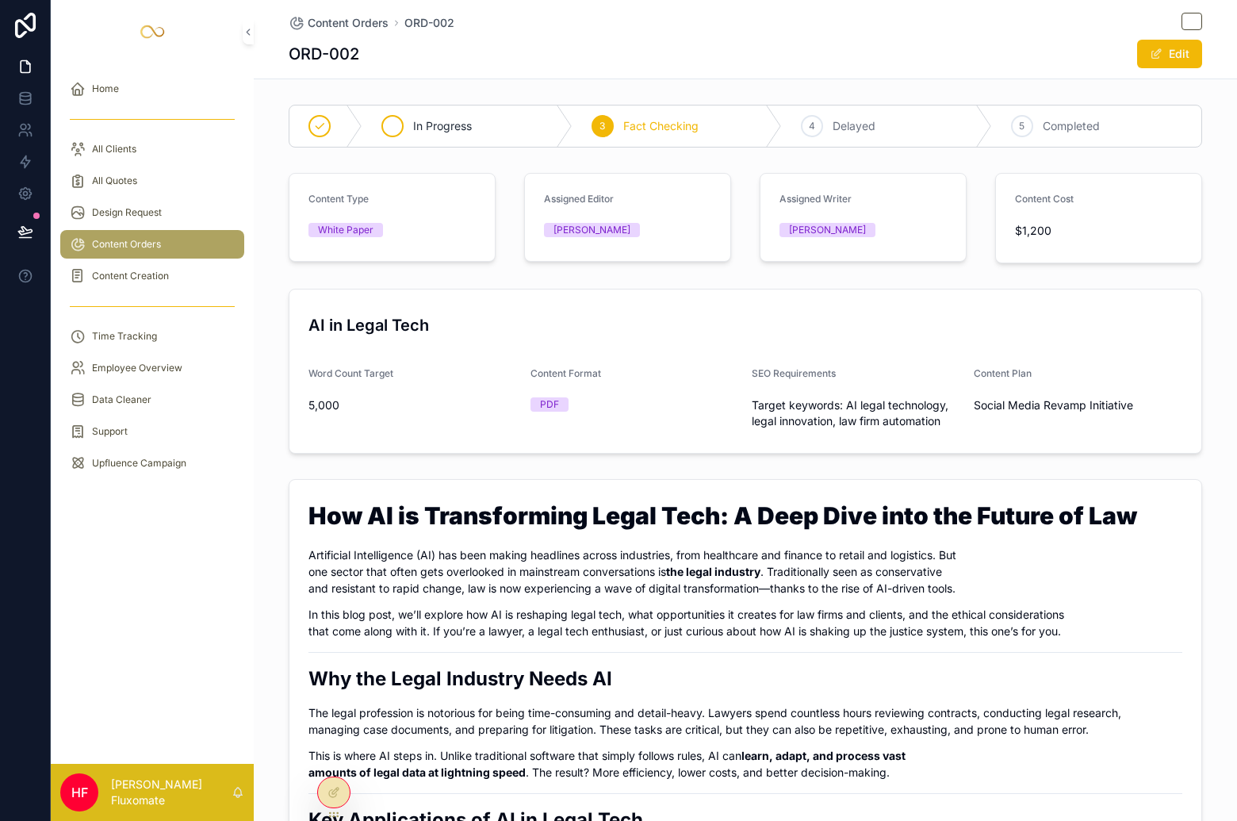
click at [435, 136] on div "In Progress" at bounding box center [467, 125] width 210 height 41
click at [713, 134] on span "Fact Checking" at bounding box center [742, 126] width 75 height 16
click at [147, 255] on div "Content Orders" at bounding box center [152, 244] width 165 height 25
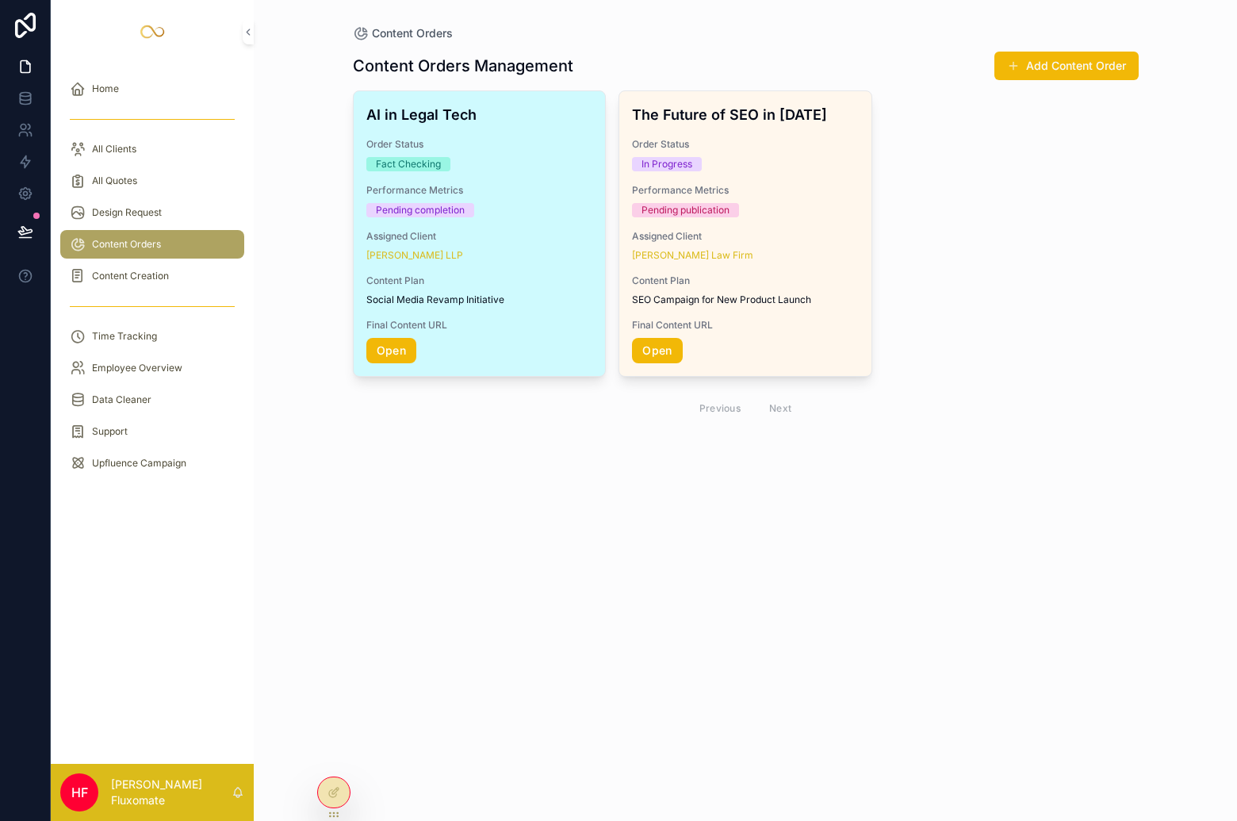
click at [521, 245] on div "Assigned Client Parker Waichman LLP" at bounding box center [479, 246] width 227 height 32
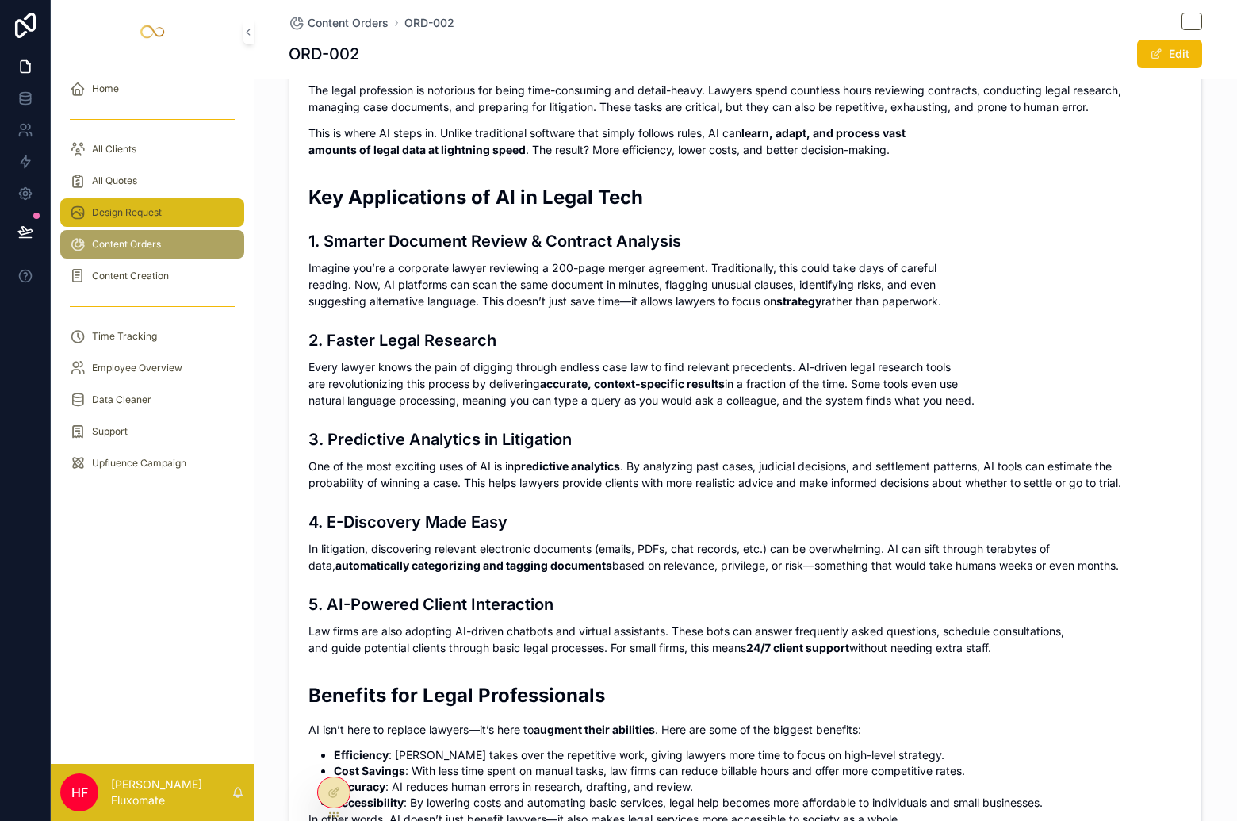
scroll to position [589, 0]
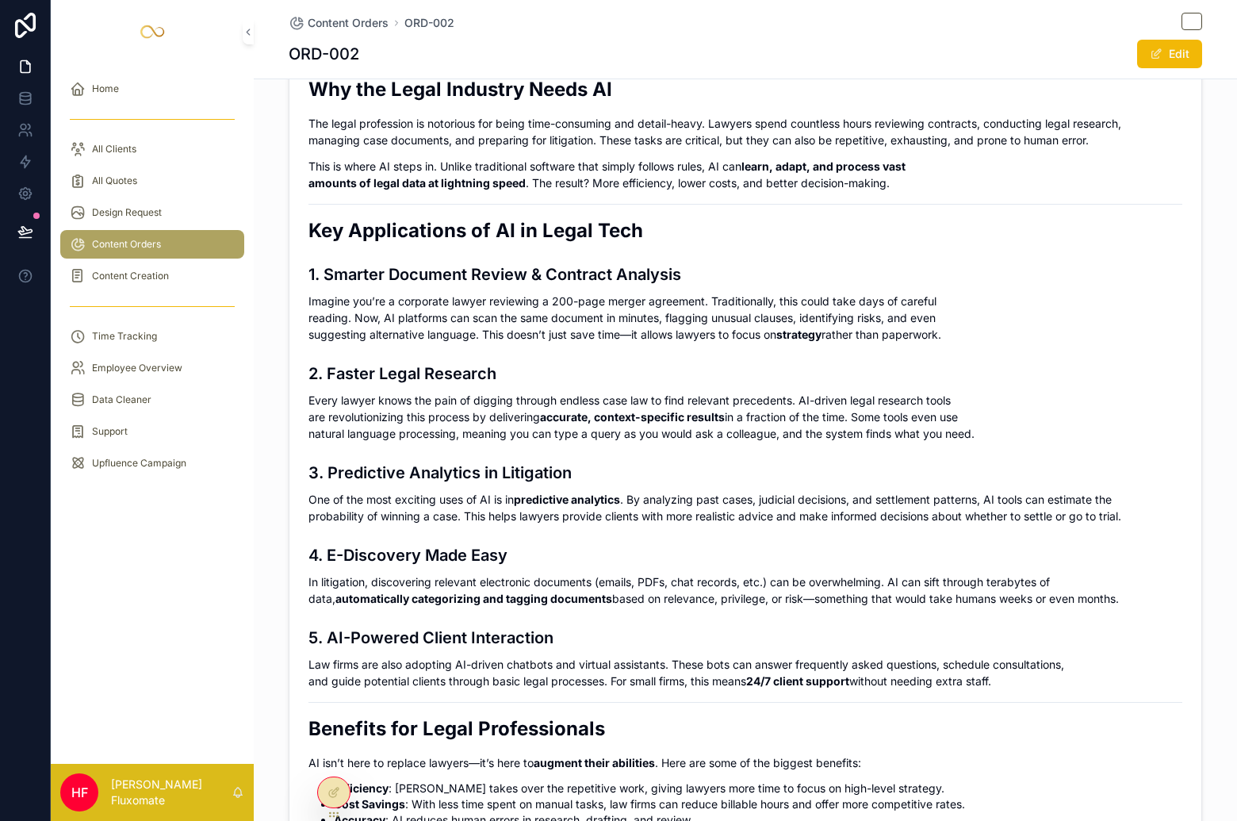
click at [139, 243] on span "Content Orders" at bounding box center [126, 244] width 69 height 13
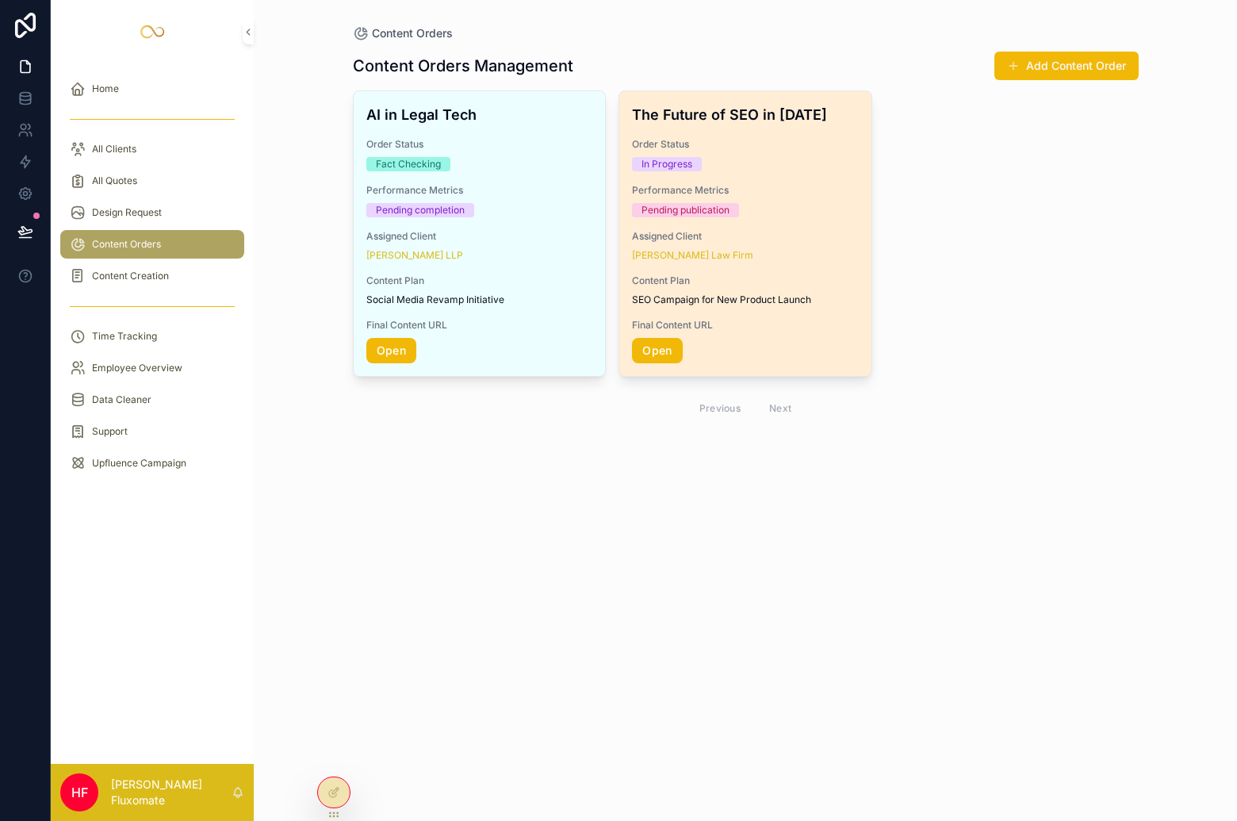
click at [715, 170] on div "In Progress" at bounding box center [745, 164] width 227 height 14
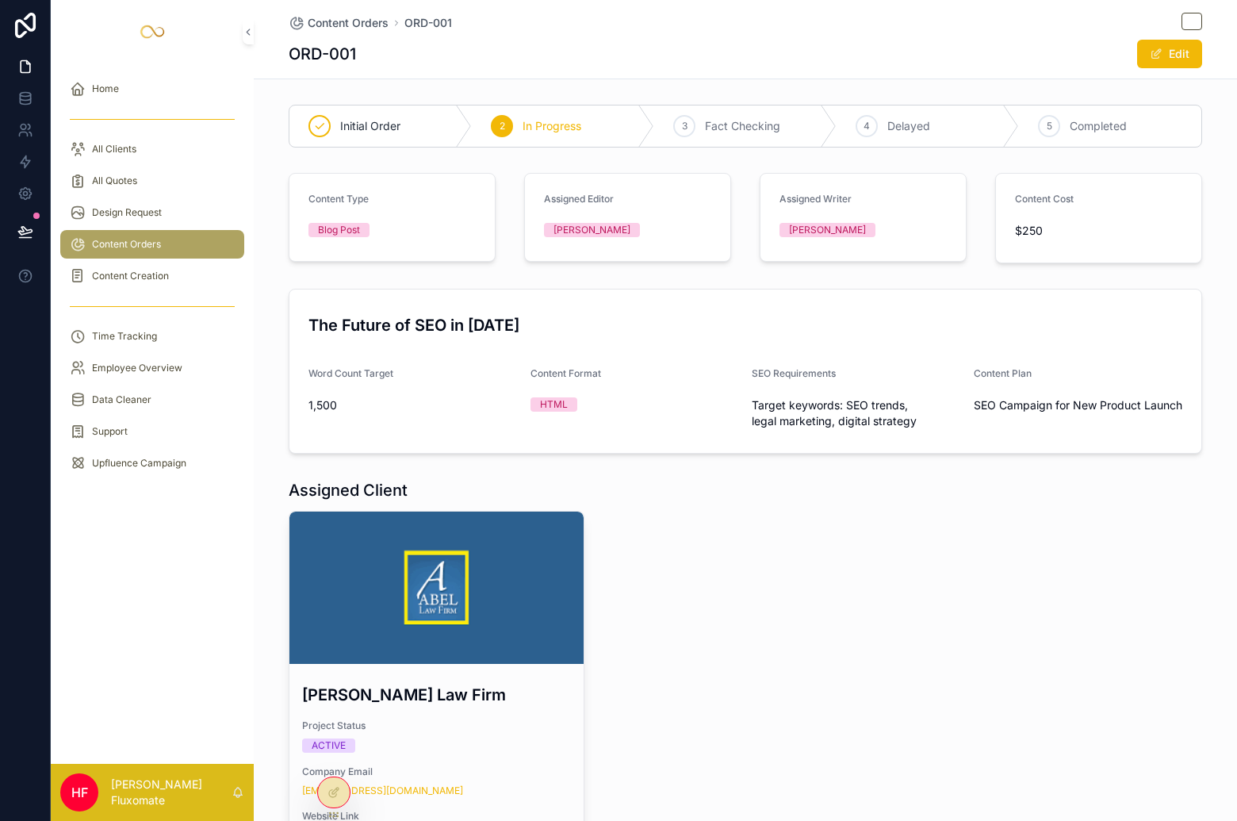
click at [176, 249] on div "Content Orders" at bounding box center [152, 244] width 165 height 25
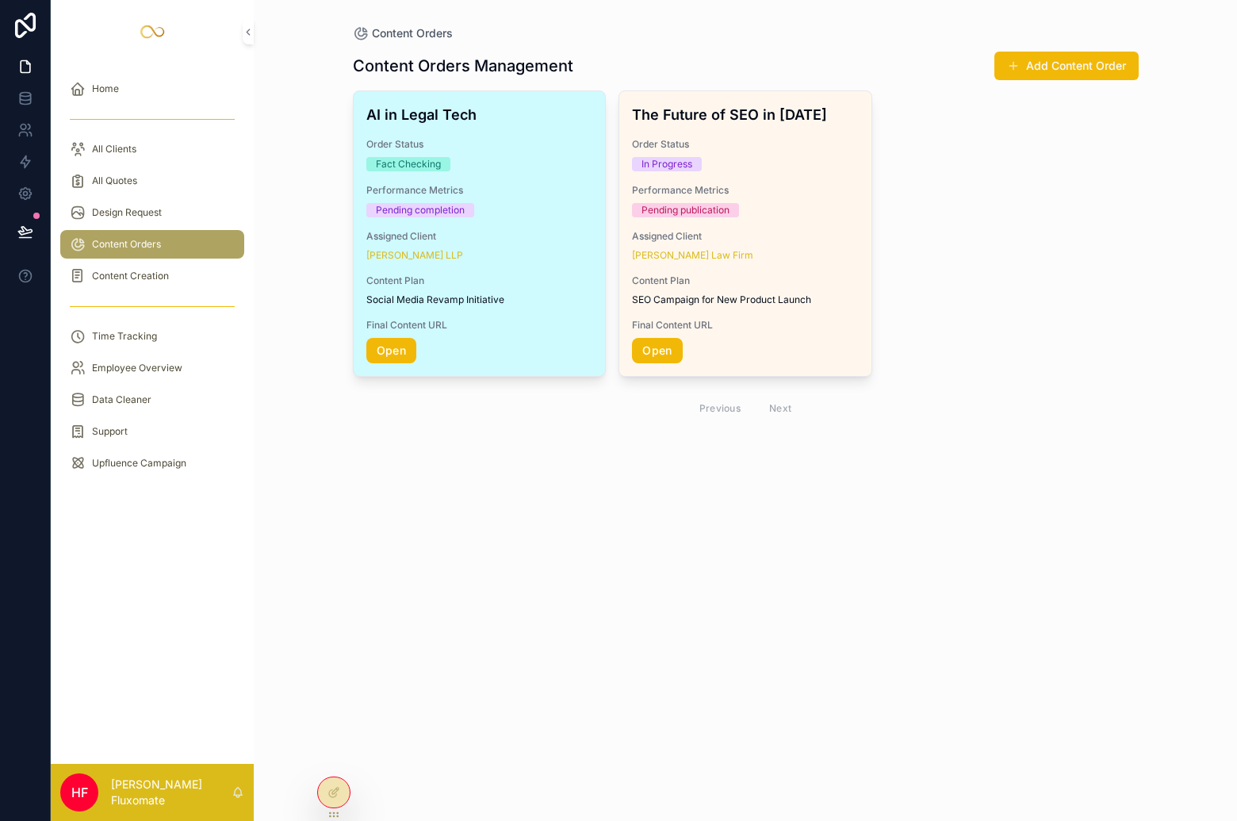
click at [462, 165] on div "Fact Checking" at bounding box center [479, 164] width 227 height 14
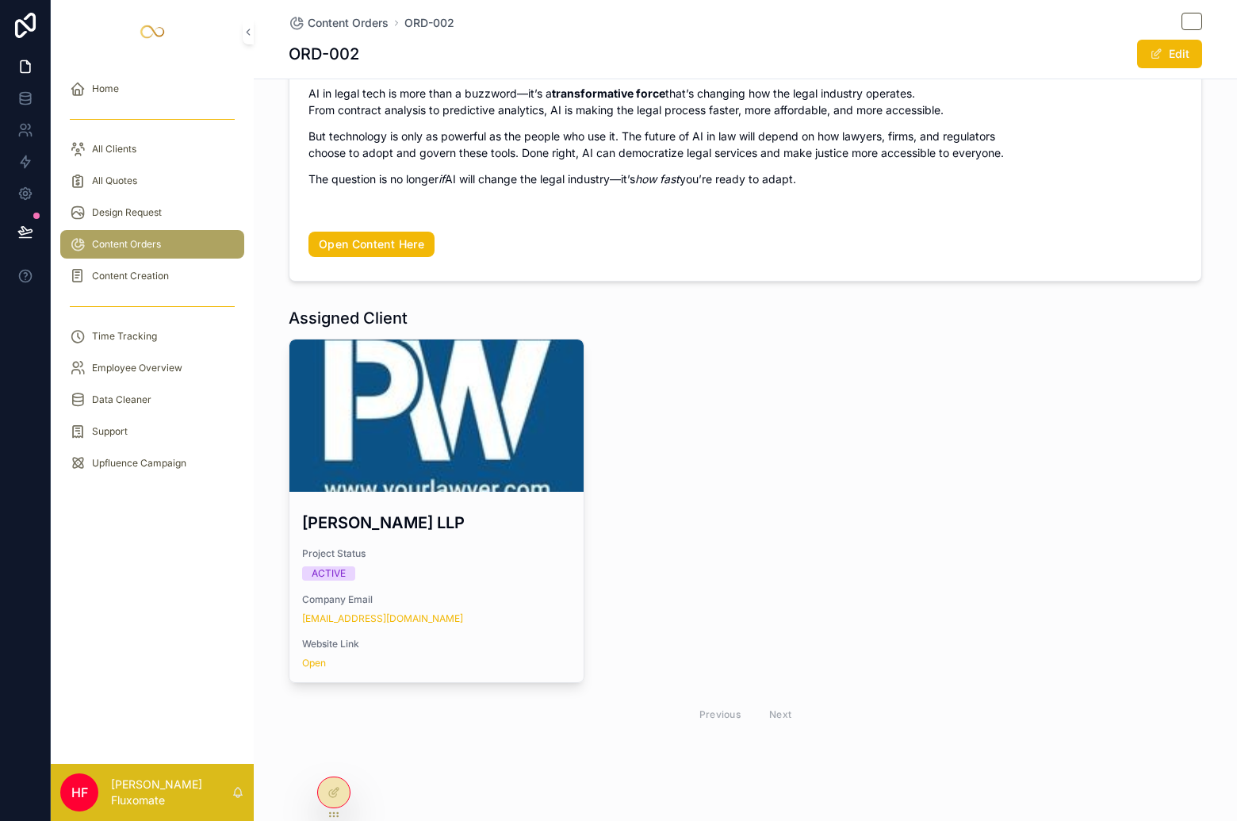
scroll to position [1319, 0]
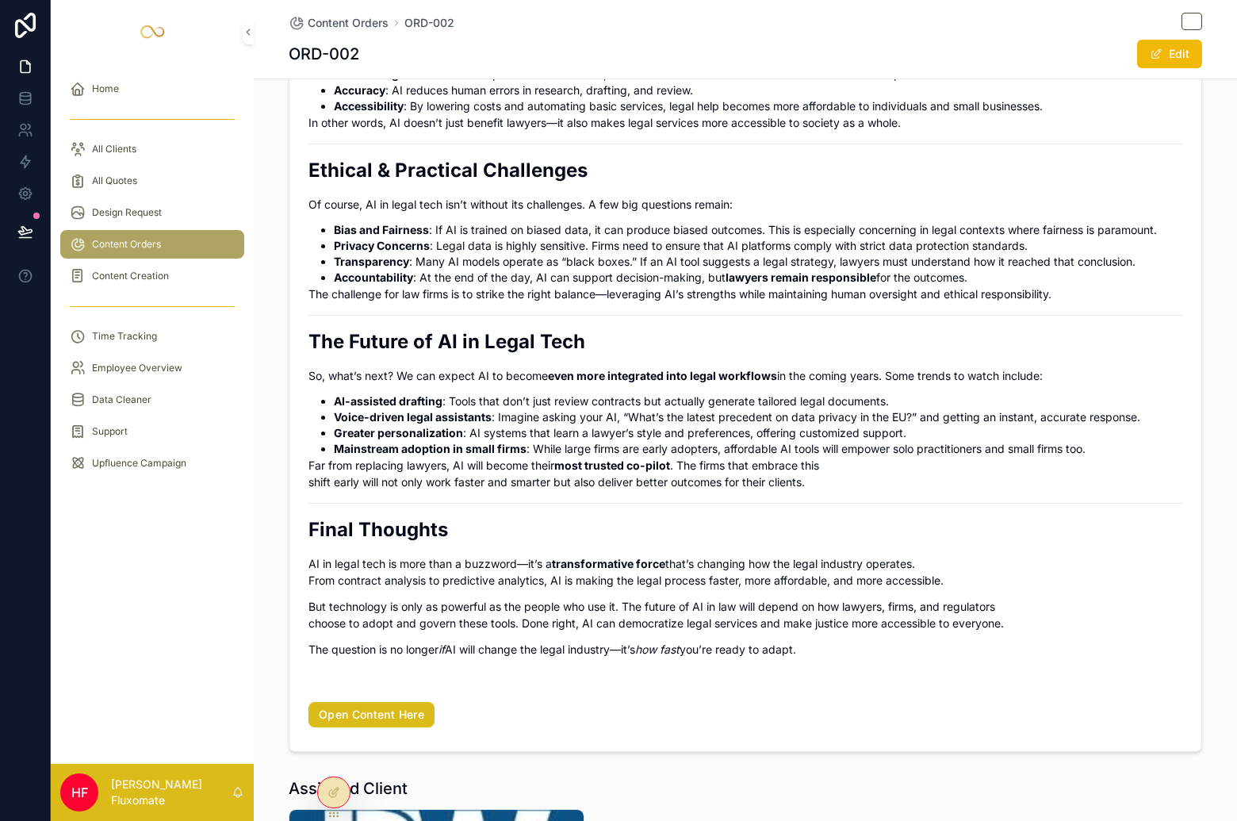
click at [407, 715] on link "Open Content Here" at bounding box center [371, 714] width 126 height 25
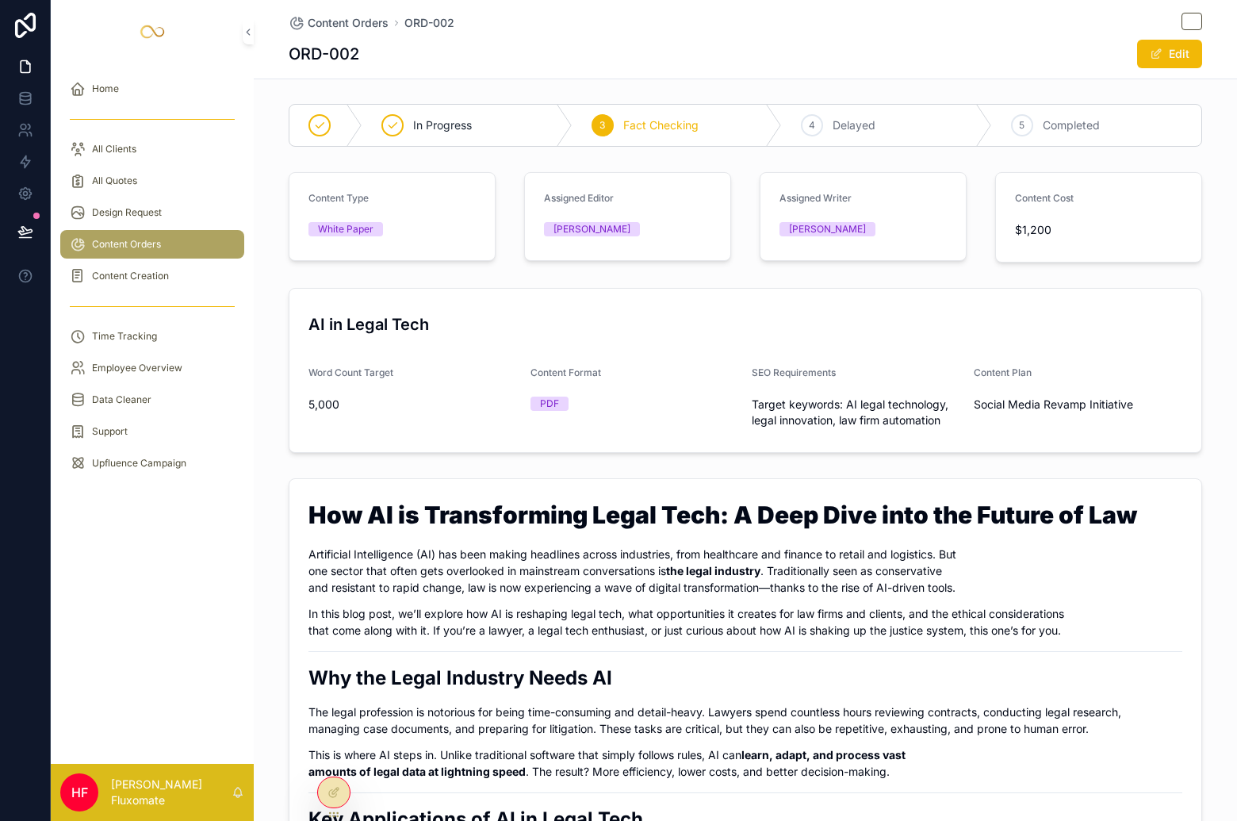
scroll to position [0, 0]
click at [111, 277] on span "Content Creation" at bounding box center [130, 276] width 77 height 13
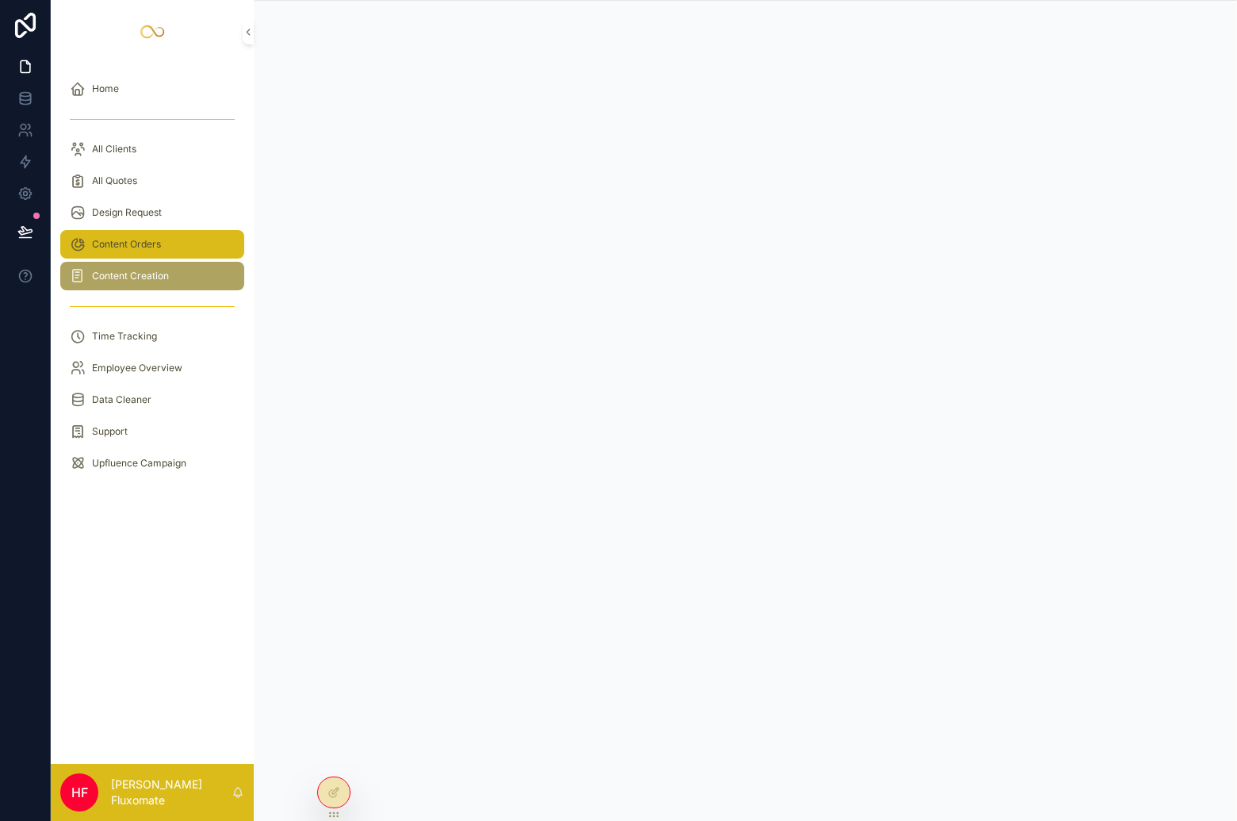
click at [176, 249] on div "Content Orders" at bounding box center [152, 244] width 165 height 25
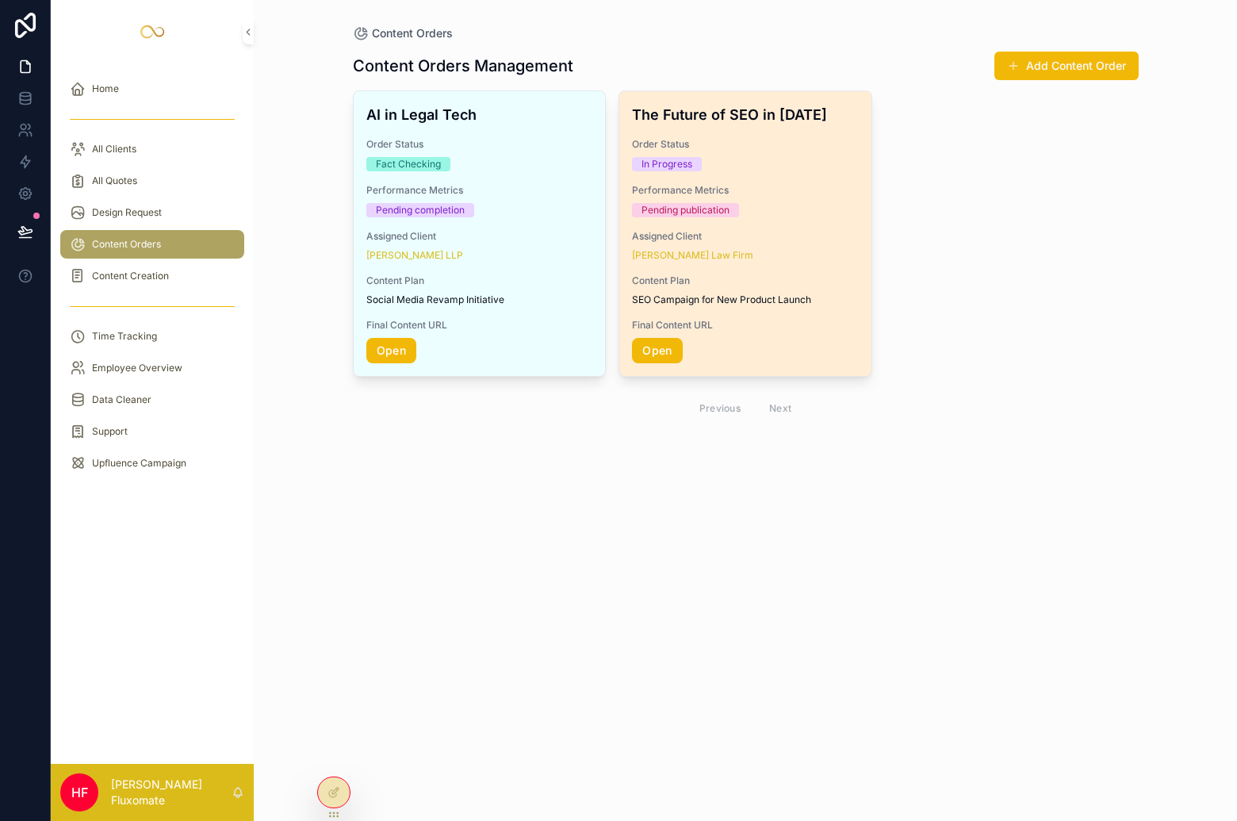
click at [862, 221] on div "The Future of SEO in 2025 Order Status In Progress Performance Metrics Pending …" at bounding box center [745, 233] width 252 height 285
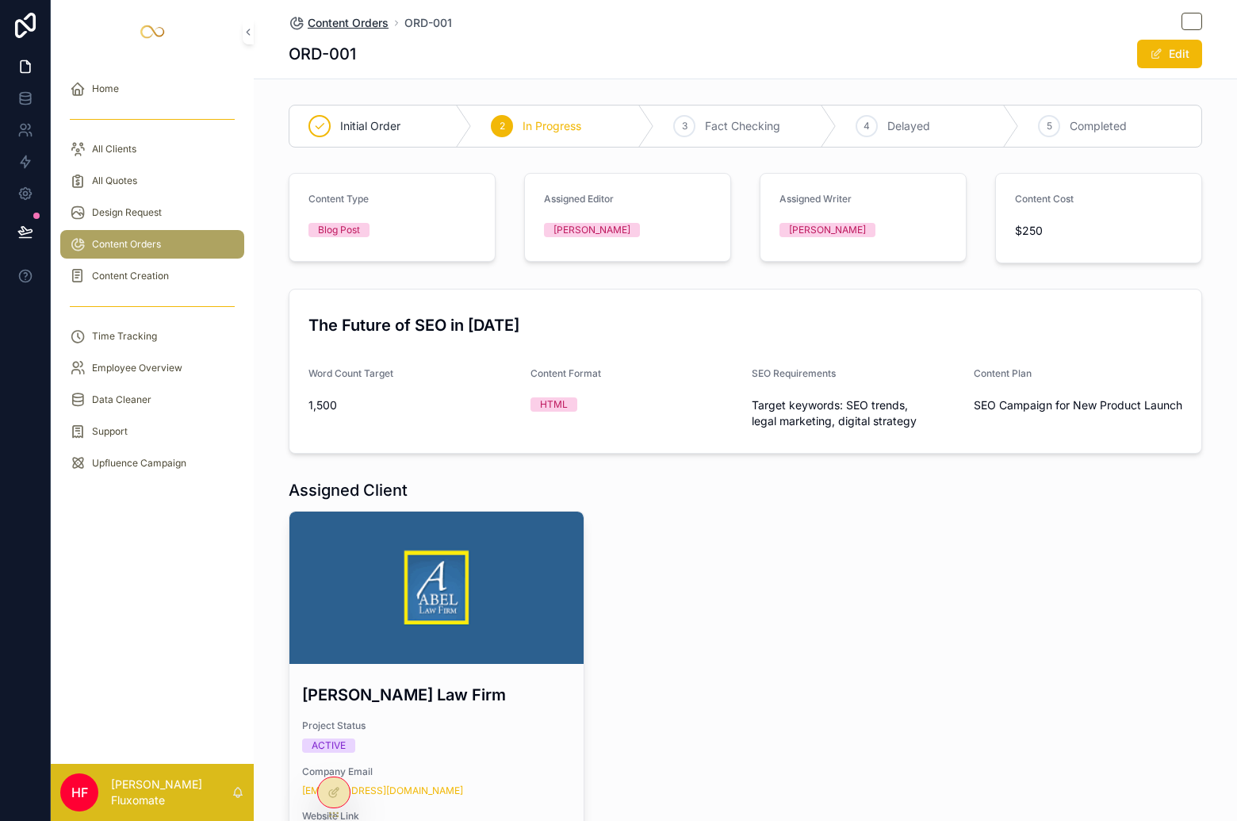
click at [330, 17] on span "Content Orders" at bounding box center [348, 23] width 81 height 16
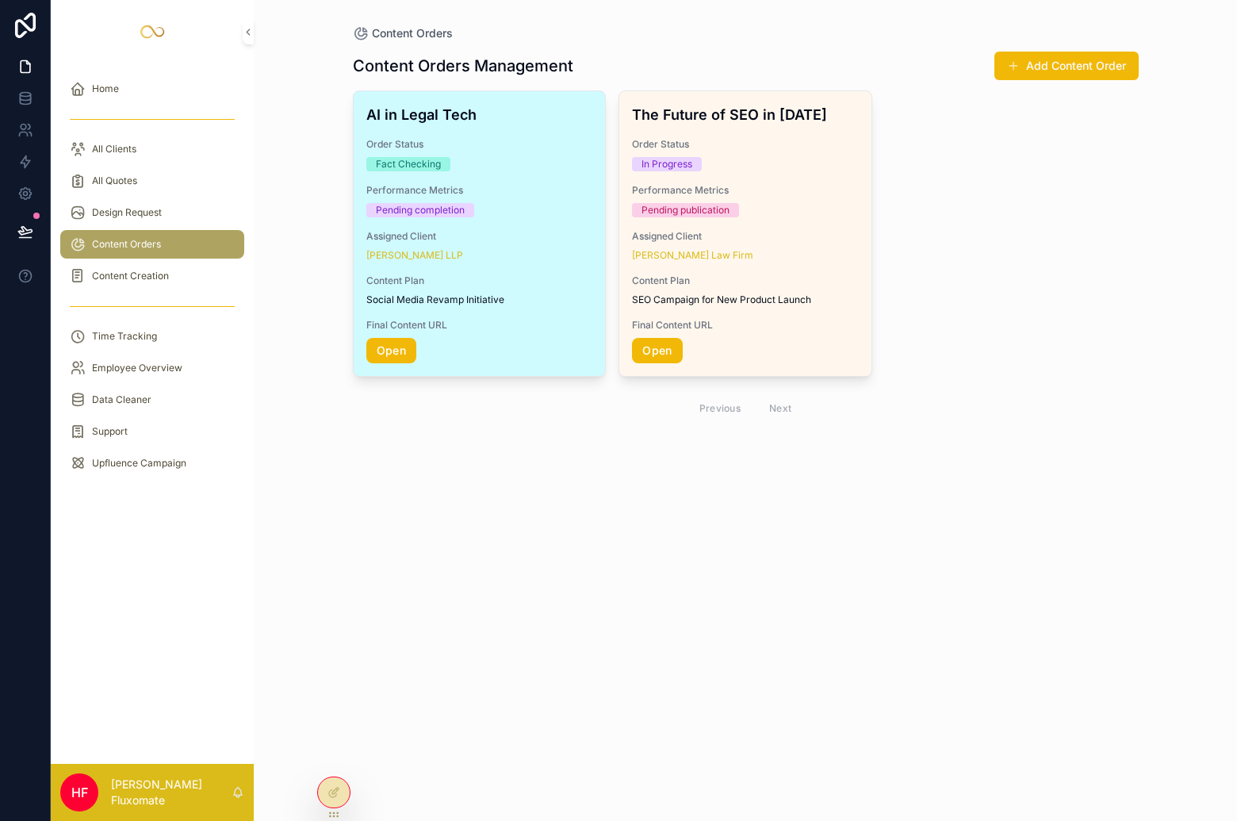
click at [519, 200] on div "Performance Metrics Pending completion" at bounding box center [479, 200] width 227 height 33
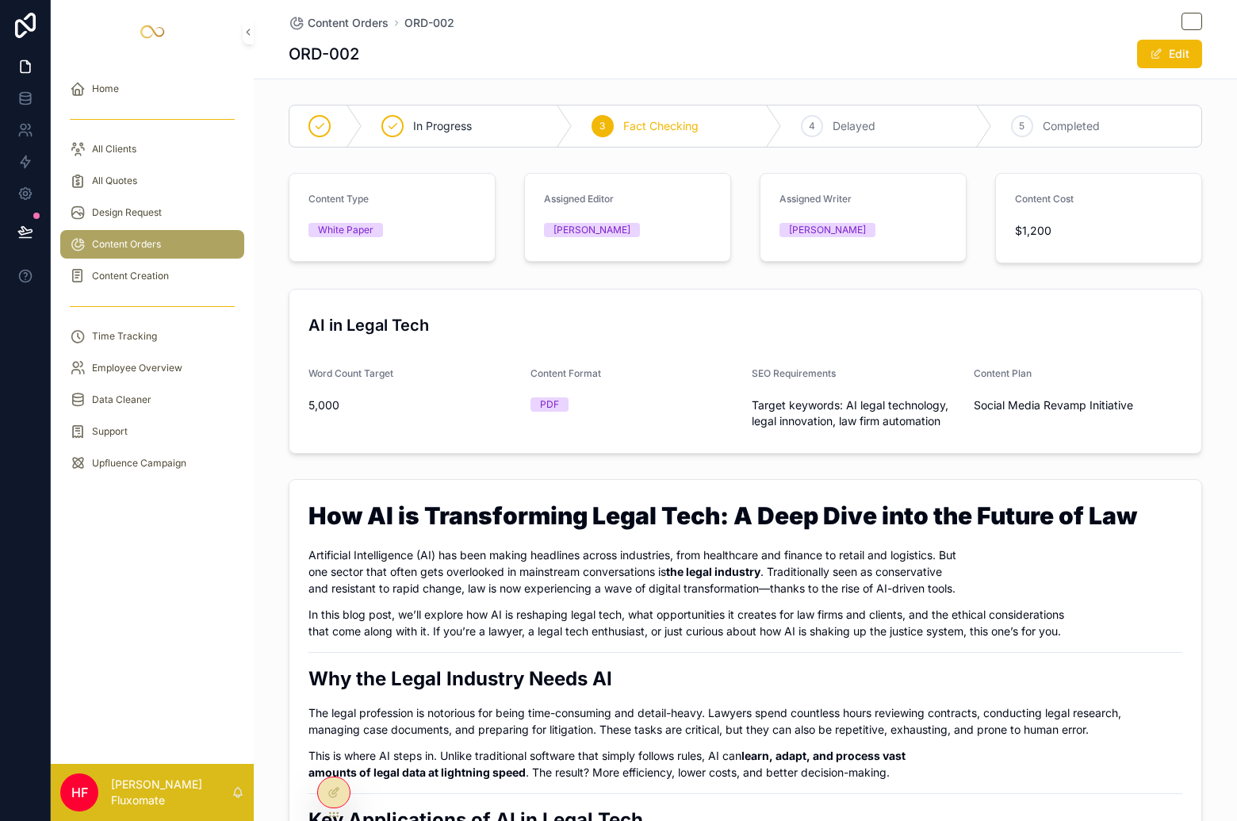
click at [273, 49] on div "Content Orders ORD-002 ORD-002 Edit" at bounding box center [745, 39] width 983 height 79
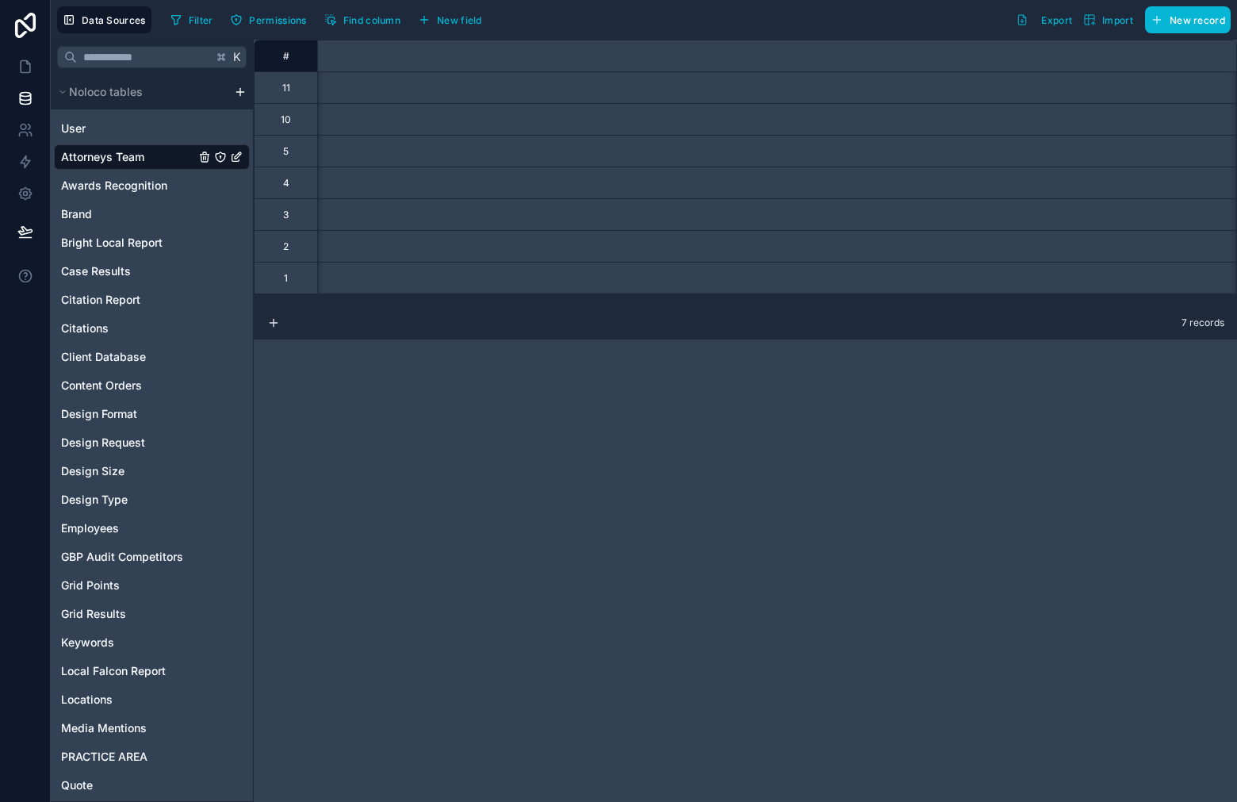
scroll to position [0, 1501]
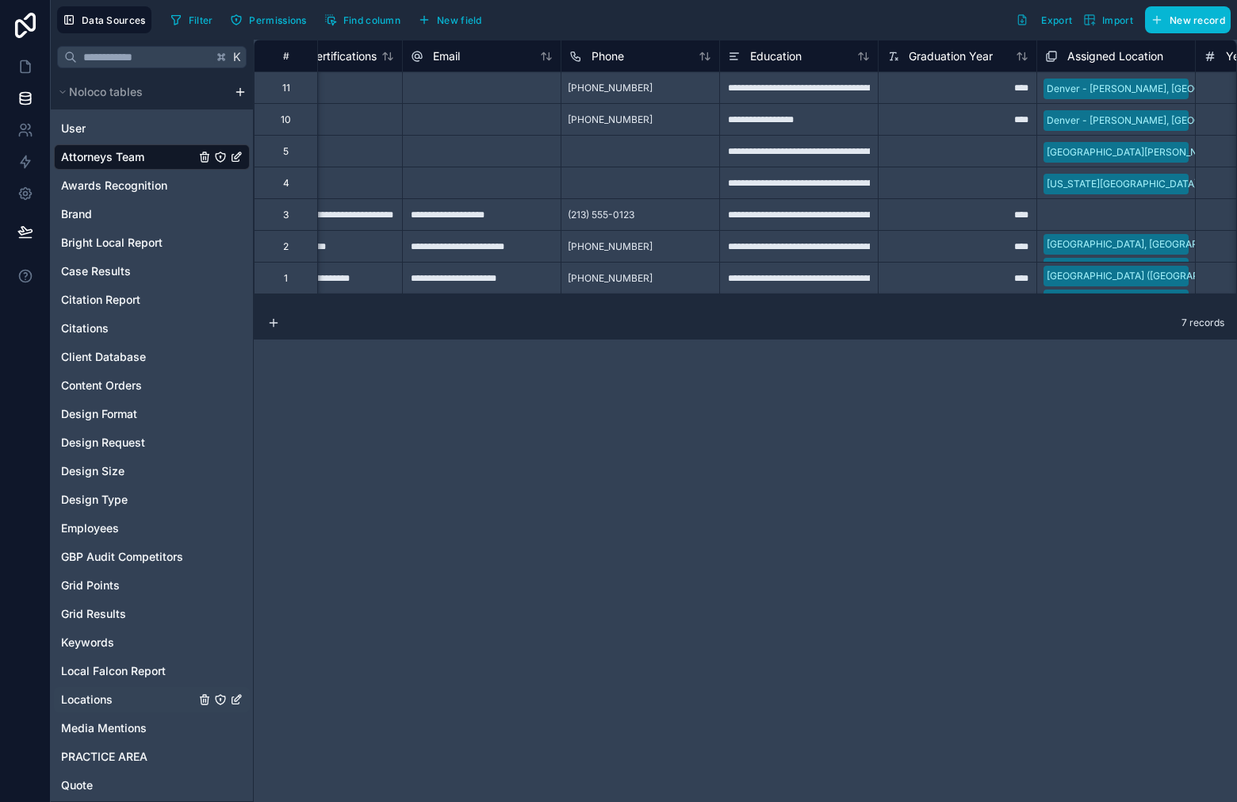
click at [98, 696] on span "Locations" at bounding box center [87, 699] width 52 height 16
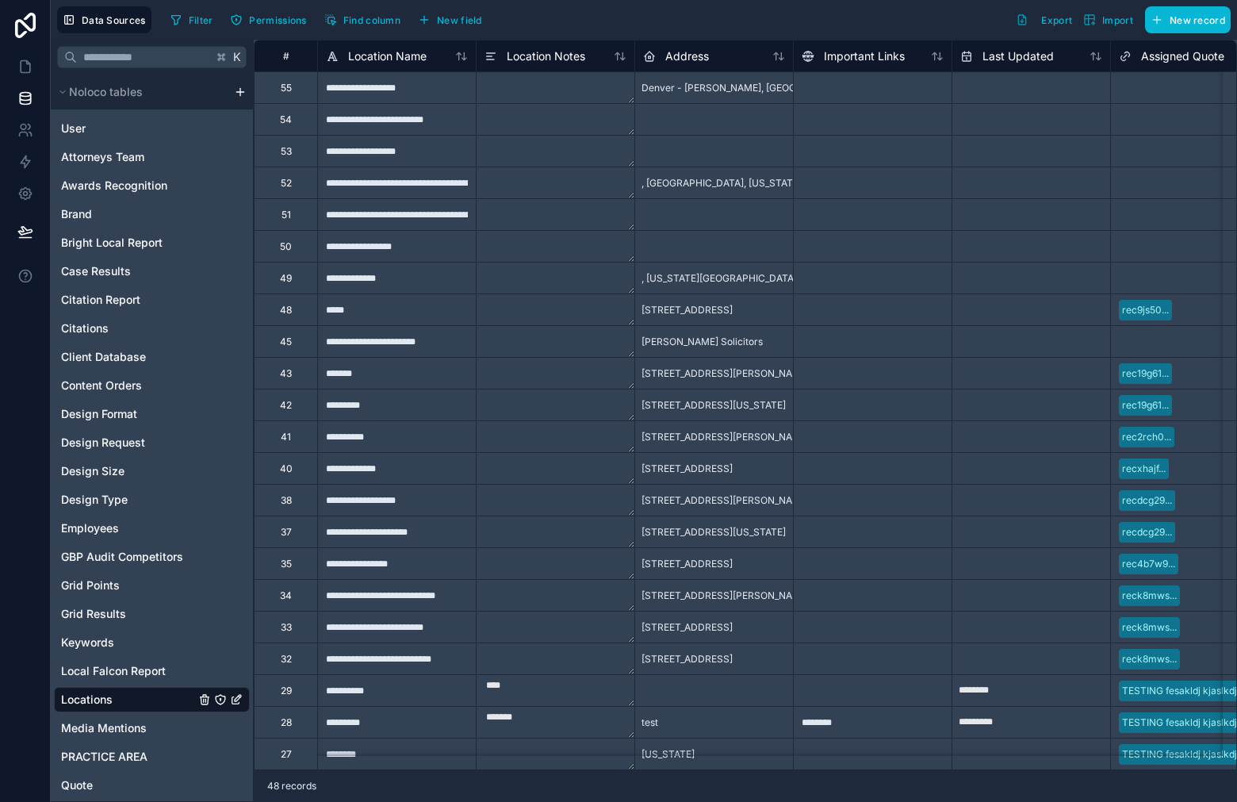
click at [741, 99] on div "Denver - [PERSON_NAME], [GEOGRAPHIC_DATA]" at bounding box center [713, 87] width 159 height 32
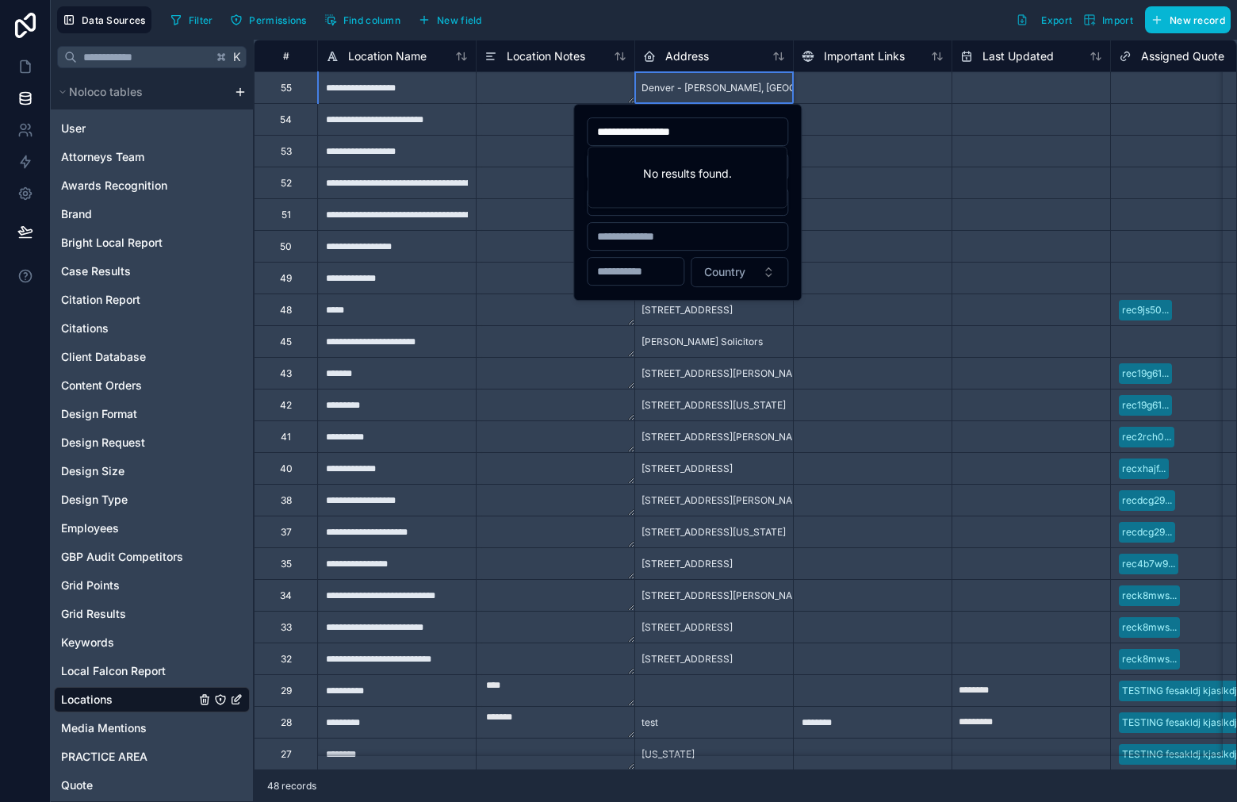
click at [852, 128] on div at bounding box center [872, 119] width 159 height 32
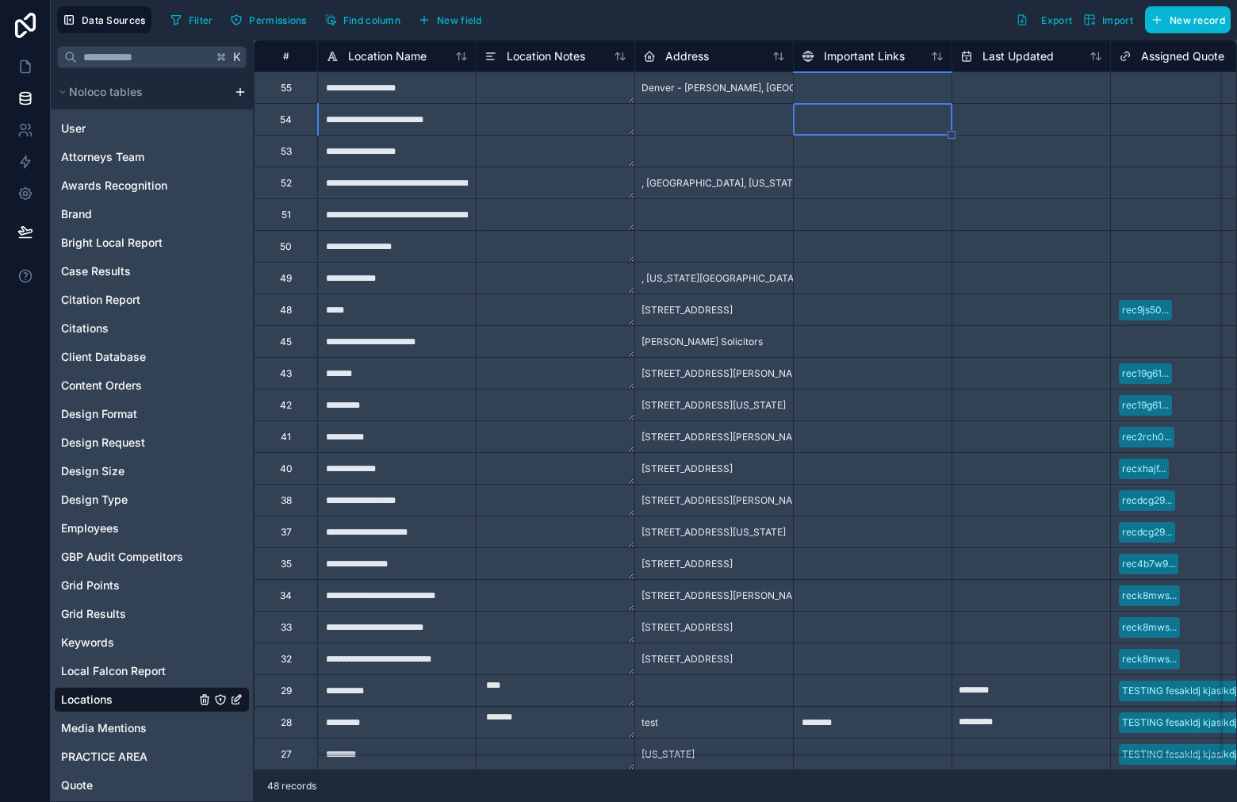
click at [695, 84] on span "Denver - [PERSON_NAME], [GEOGRAPHIC_DATA]" at bounding box center [752, 88] width 222 height 13
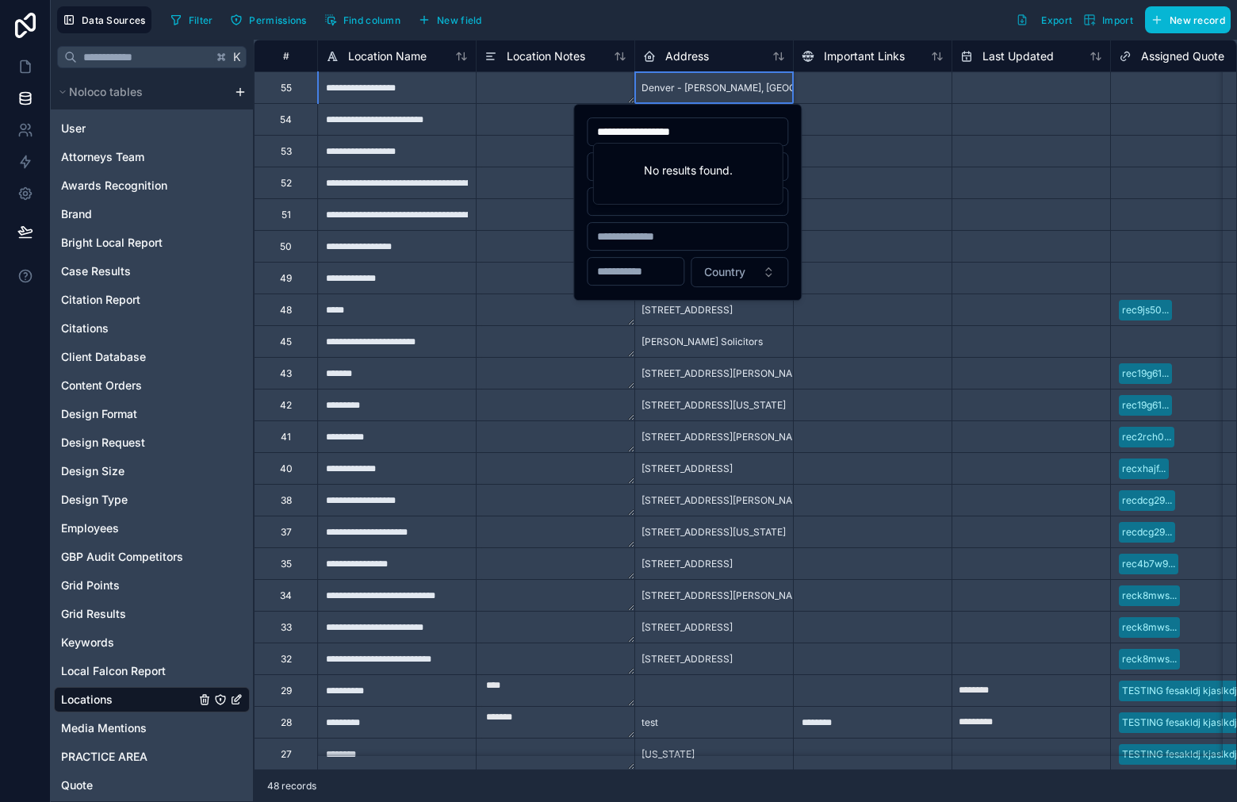
click at [695, 85] on span "Denver - [PERSON_NAME], [GEOGRAPHIC_DATA]" at bounding box center [752, 88] width 222 height 13
click at [727, 139] on input "**********" at bounding box center [688, 132] width 200 height 22
drag, startPoint x: 726, startPoint y: 139, endPoint x: 598, endPoint y: 121, distance: 129.7
click at [568, 126] on div "**********" at bounding box center [644, 401] width 1186 height 802
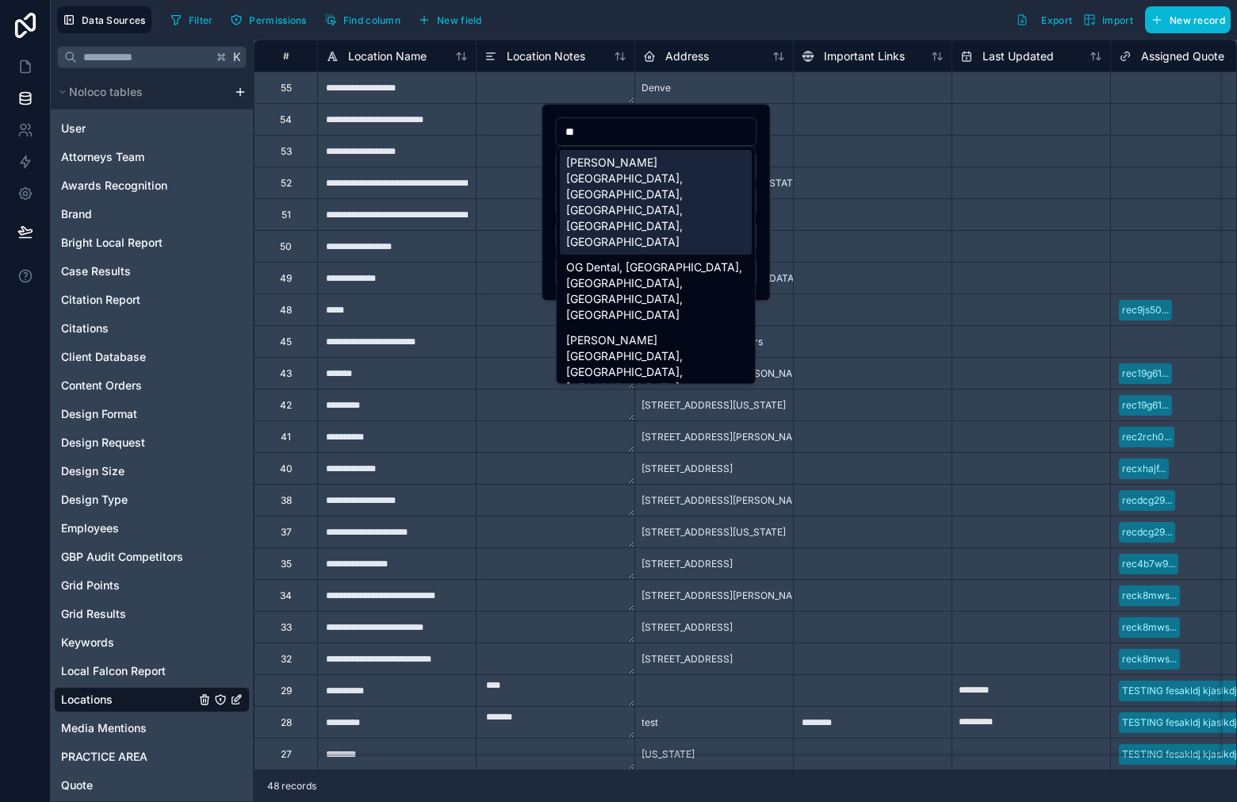
type input "*"
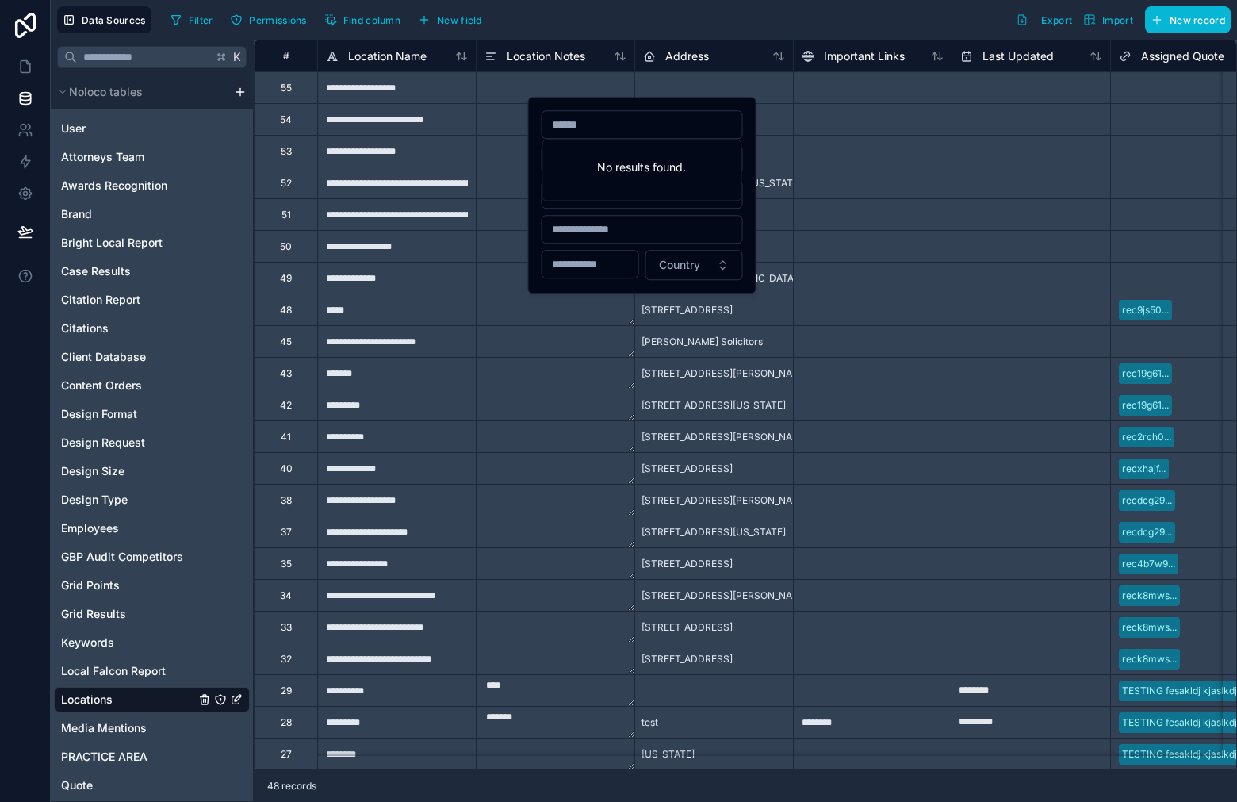
click at [709, 232] on input "text" at bounding box center [642, 229] width 200 height 22
type input "**"
click at [676, 197] on input "text" at bounding box center [642, 194] width 200 height 22
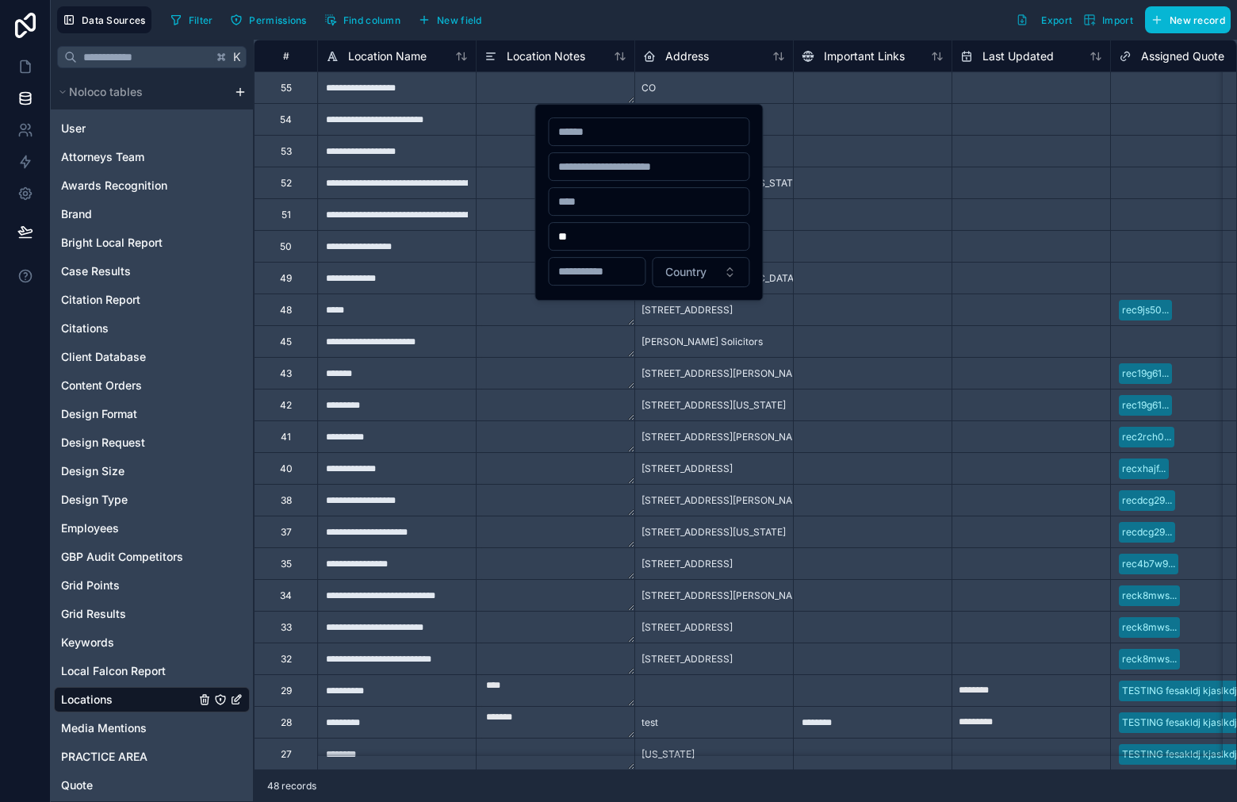
click at [618, 222] on div "**" at bounding box center [648, 236] width 201 height 29
click at [620, 232] on input "**" at bounding box center [649, 236] width 200 height 22
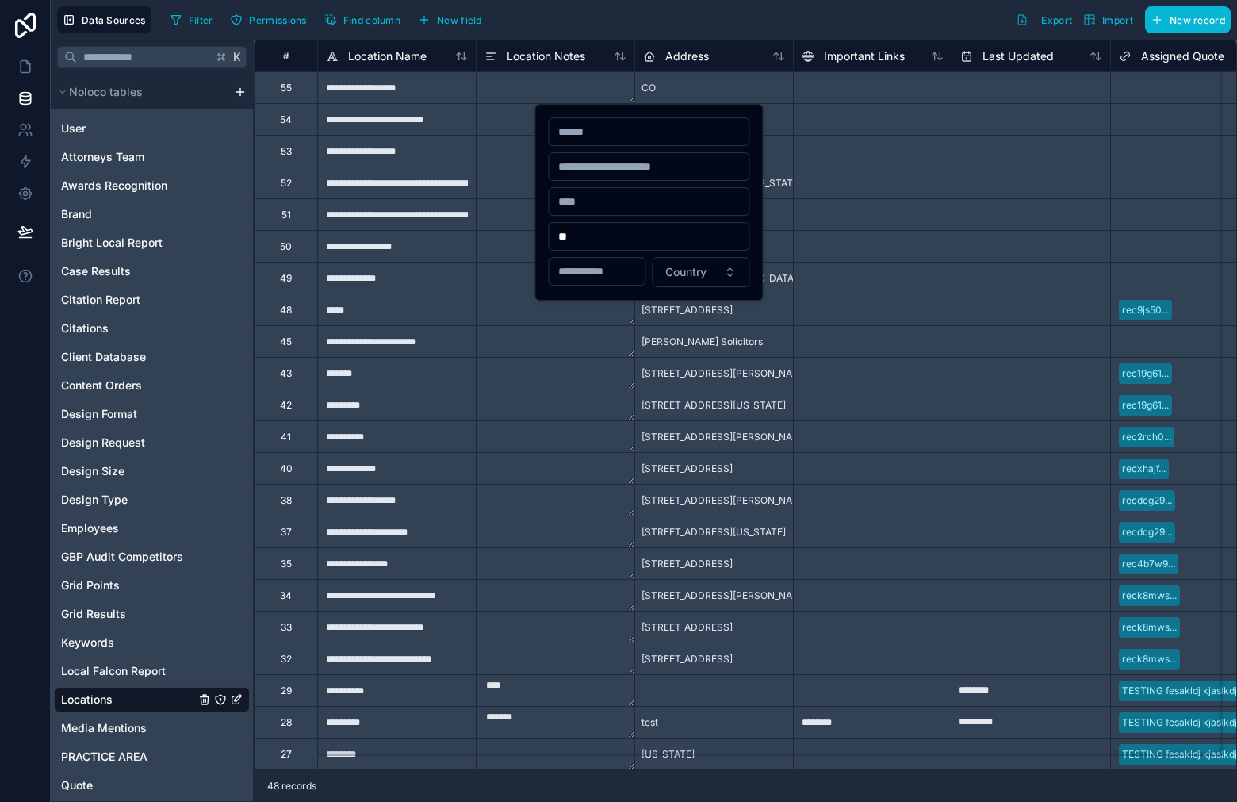
click at [650, 201] on input "text" at bounding box center [649, 201] width 200 height 22
type input "******"
click at [636, 235] on input "**" at bounding box center [649, 236] width 200 height 22
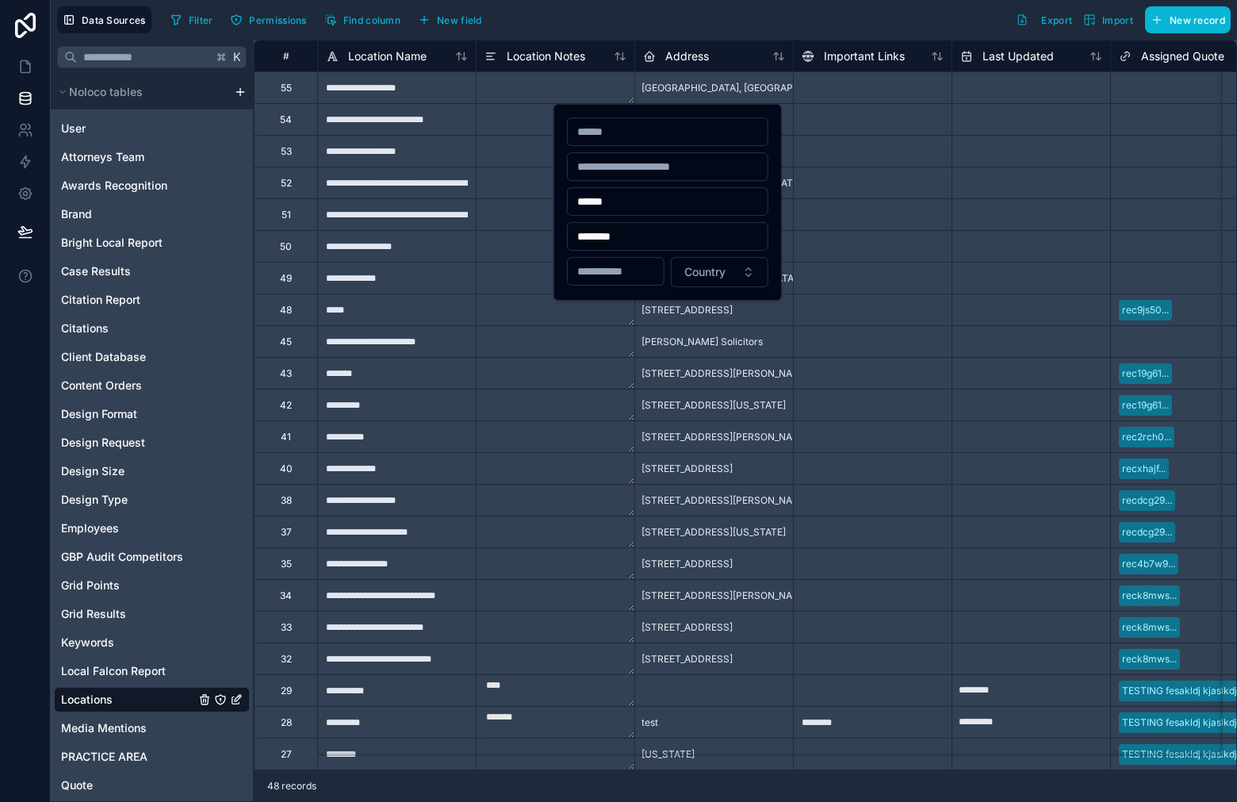
type input "********"
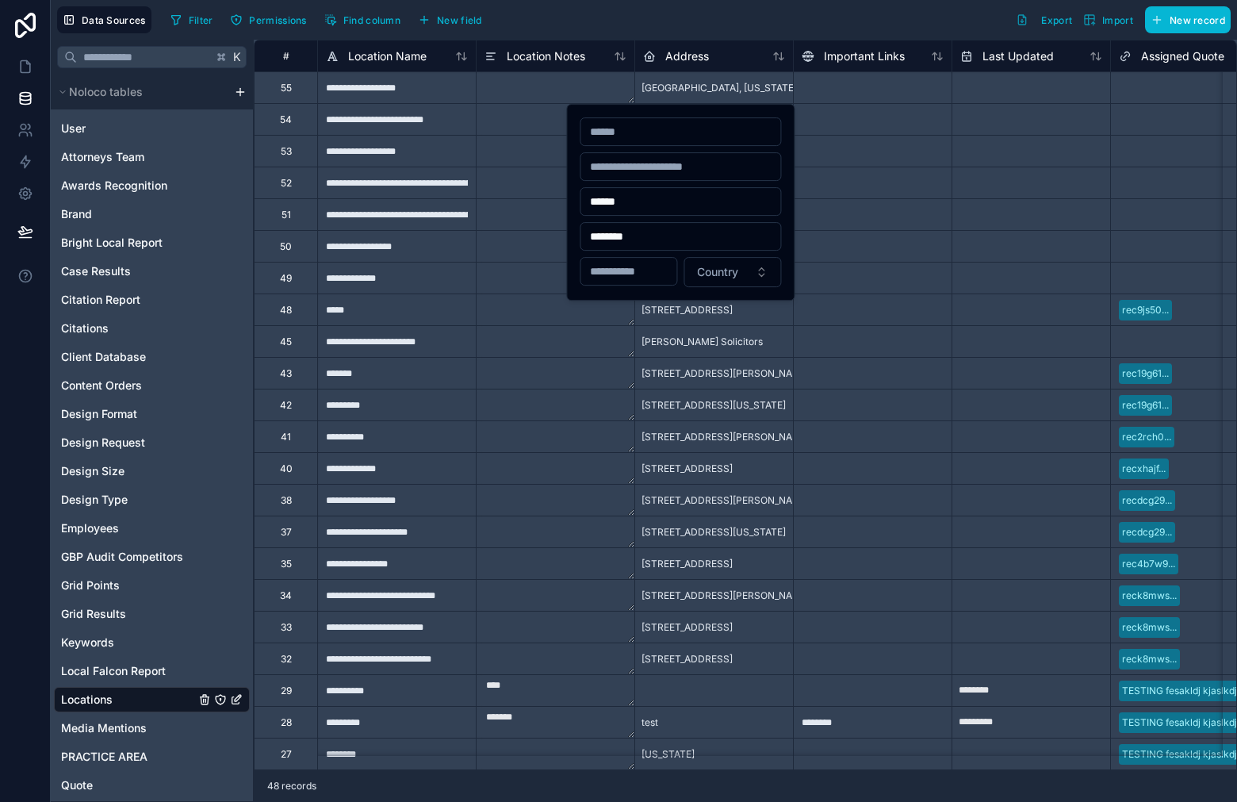
click at [720, 147] on div "****** ******** Country" at bounding box center [680, 202] width 201 height 170
click at [759, 270] on button "Country" at bounding box center [732, 272] width 98 height 30
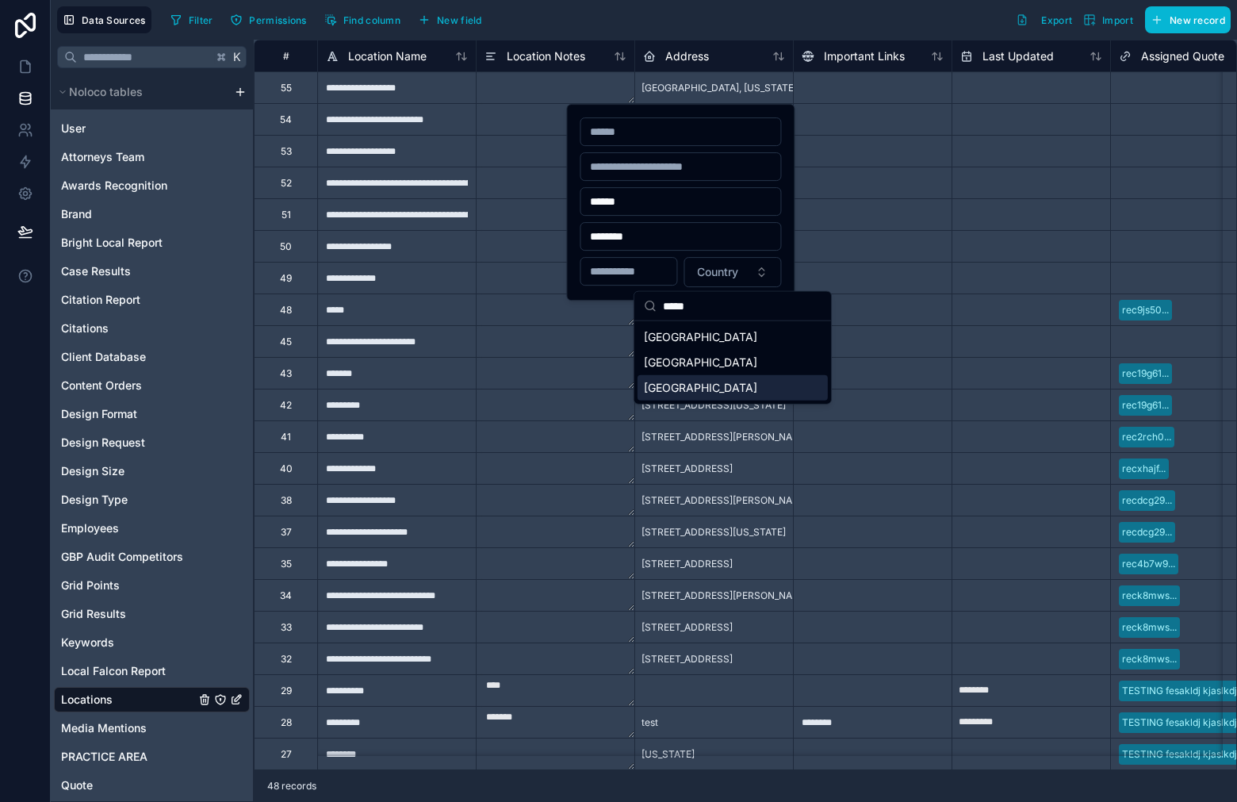
type input "*****"
click at [729, 397] on div "[GEOGRAPHIC_DATA]" at bounding box center [733, 387] width 190 height 25
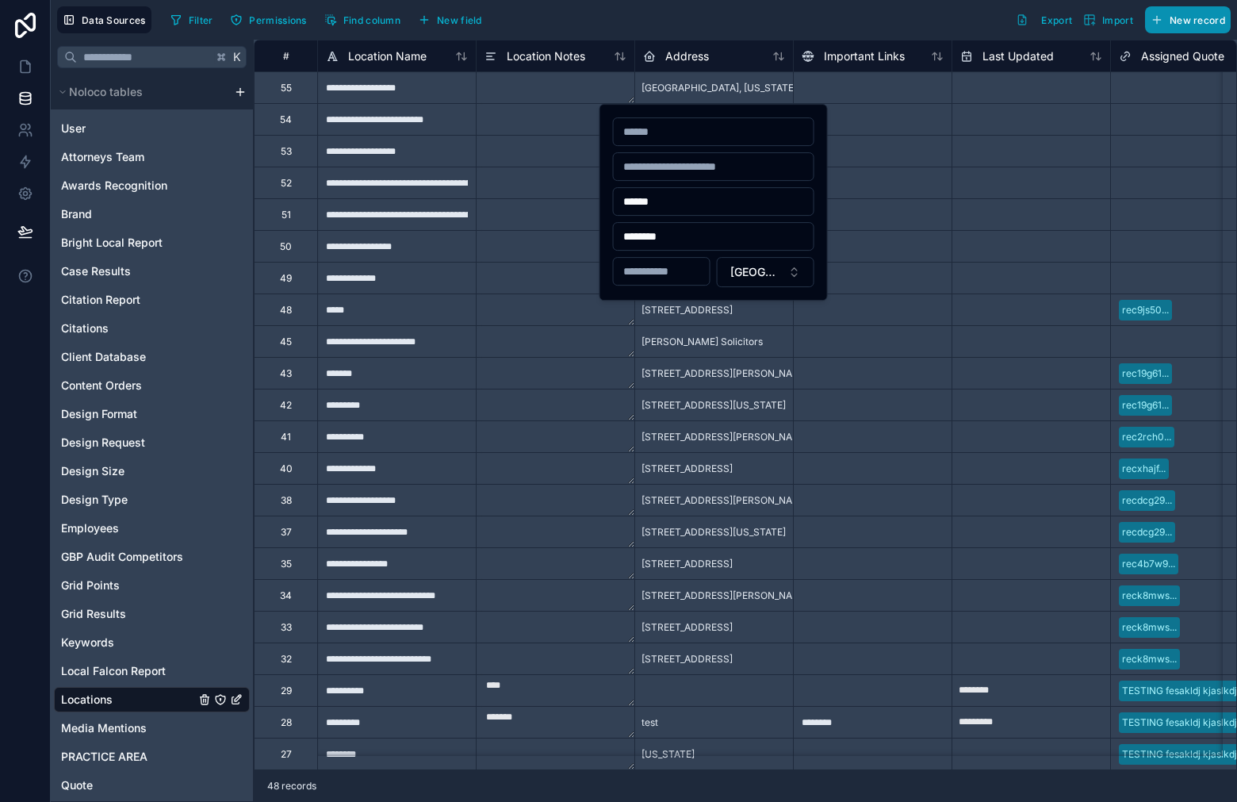
click at [1170, 19] on span "New record" at bounding box center [1198, 20] width 56 height 12
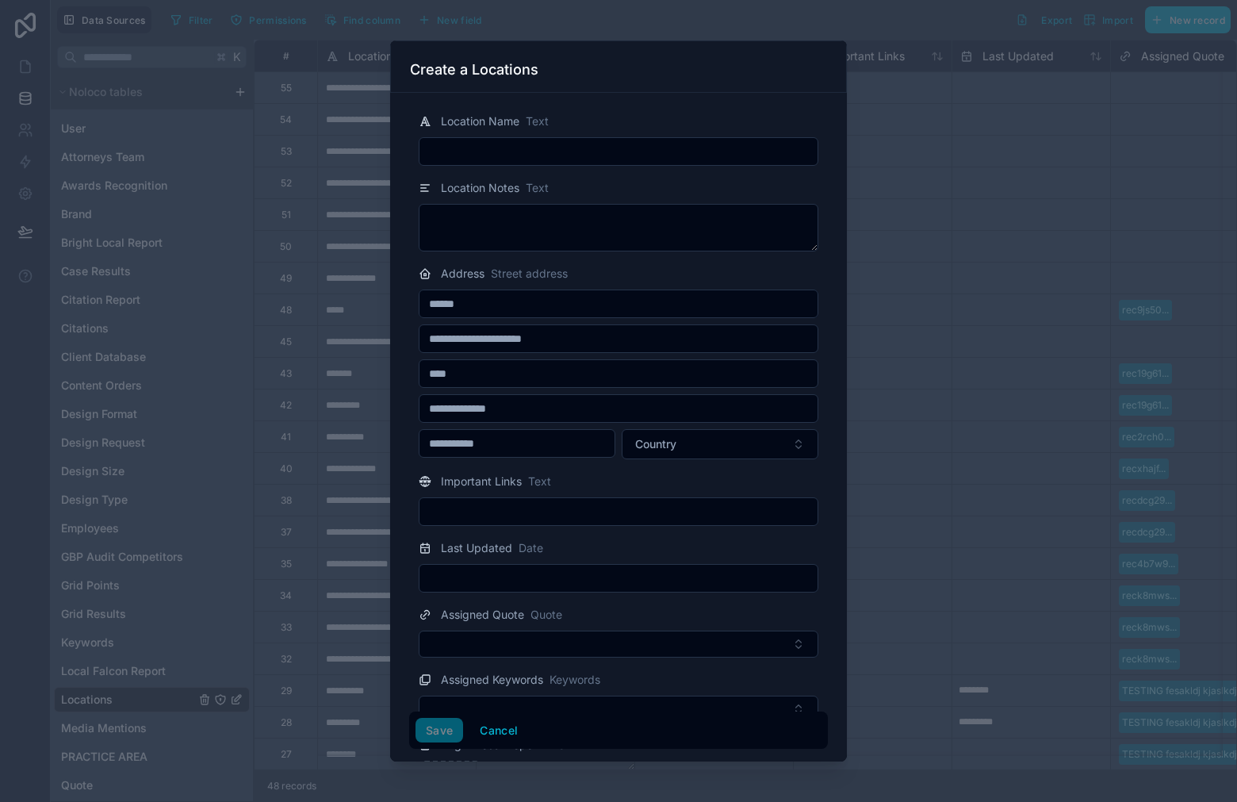
click at [519, 161] on input "text" at bounding box center [618, 151] width 398 height 22
click at [581, 147] on input "text" at bounding box center [618, 151] width 398 height 22
paste input "**********"
type input "**********"
click at [538, 373] on input "text" at bounding box center [618, 373] width 398 height 22
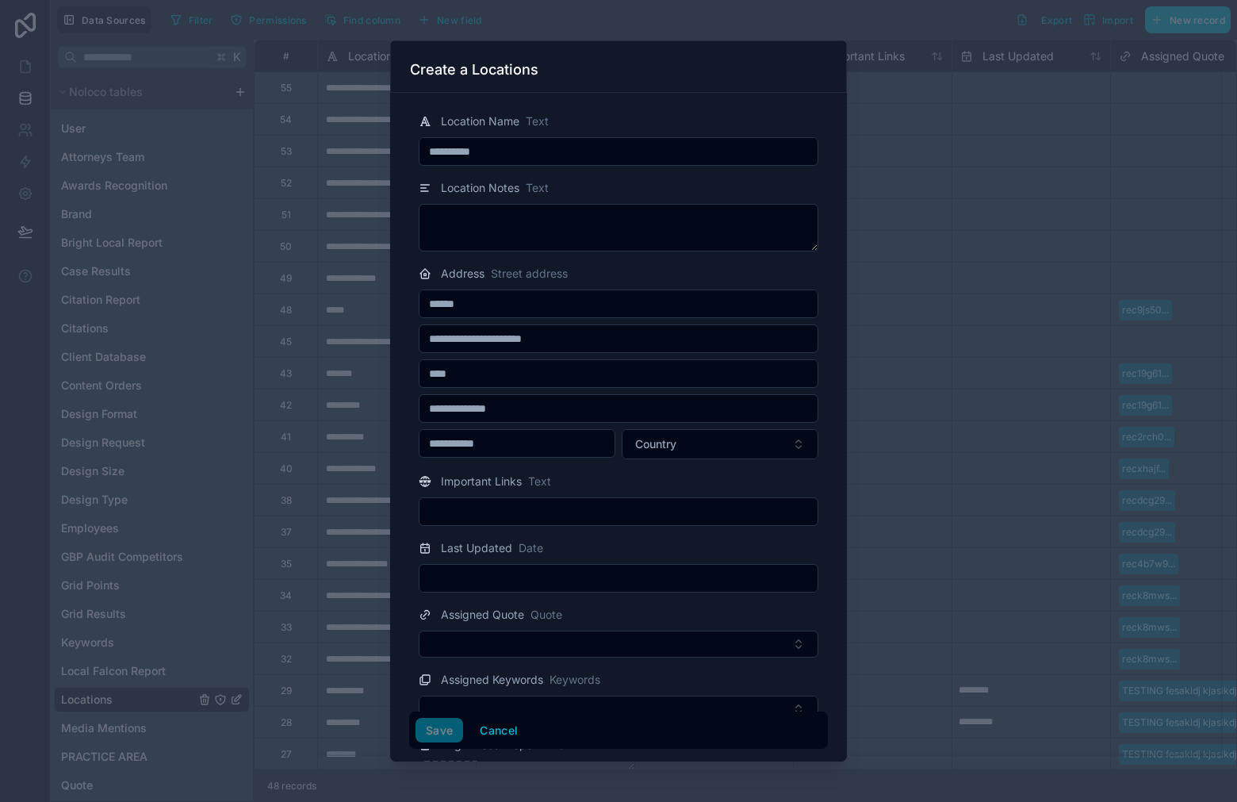
paste input "**********"
drag, startPoint x: 543, startPoint y: 370, endPoint x: 486, endPoint y: 383, distance: 58.7
click at [465, 379] on input "**********" at bounding box center [618, 373] width 398 height 22
type input "******"
click at [504, 413] on input "text" at bounding box center [618, 408] width 398 height 22
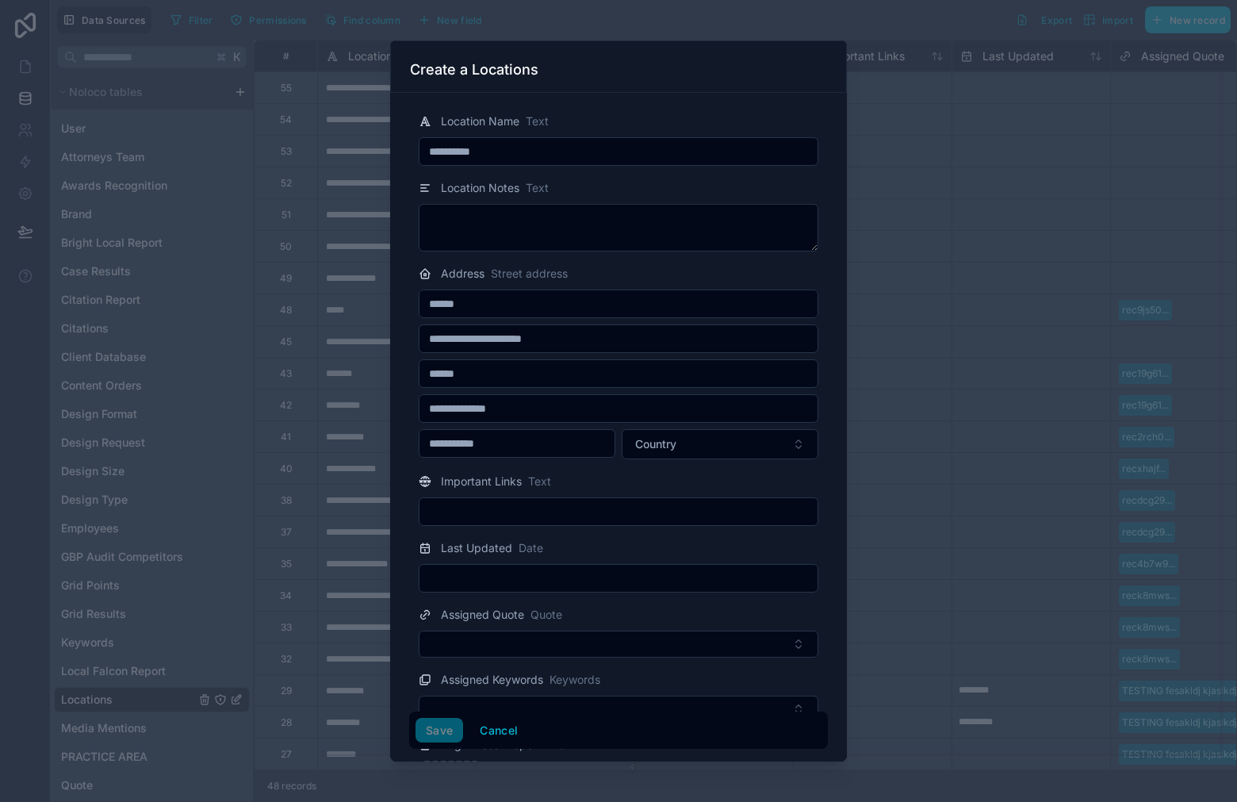
paste input "****"
click at [437, 408] on input "****" at bounding box center [618, 408] width 398 height 22
drag, startPoint x: 471, startPoint y: 408, endPoint x: 481, endPoint y: 408, distance: 9.5
click at [472, 408] on input "**" at bounding box center [618, 408] width 398 height 22
type input "********"
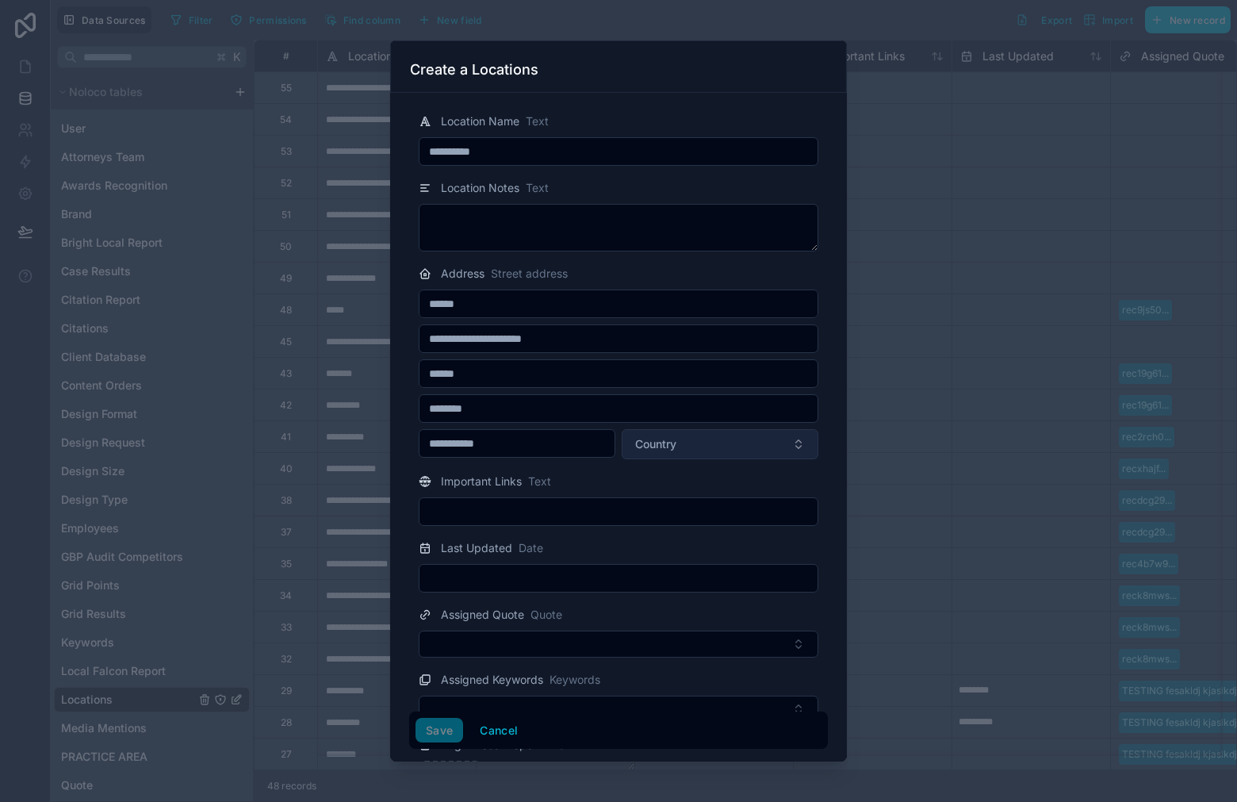
click at [653, 441] on span "Country" at bounding box center [655, 444] width 41 height 16
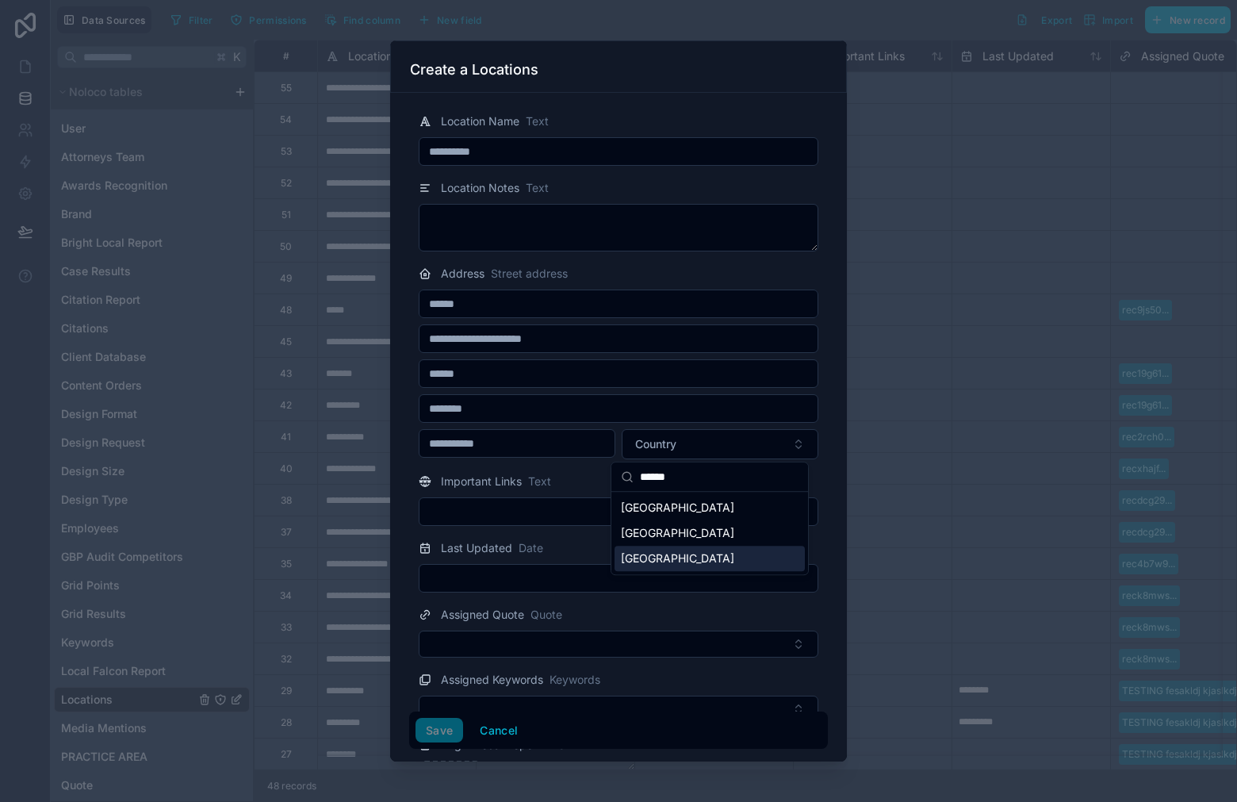
type input "******"
click at [698, 569] on div "[GEOGRAPHIC_DATA]" at bounding box center [710, 558] width 190 height 25
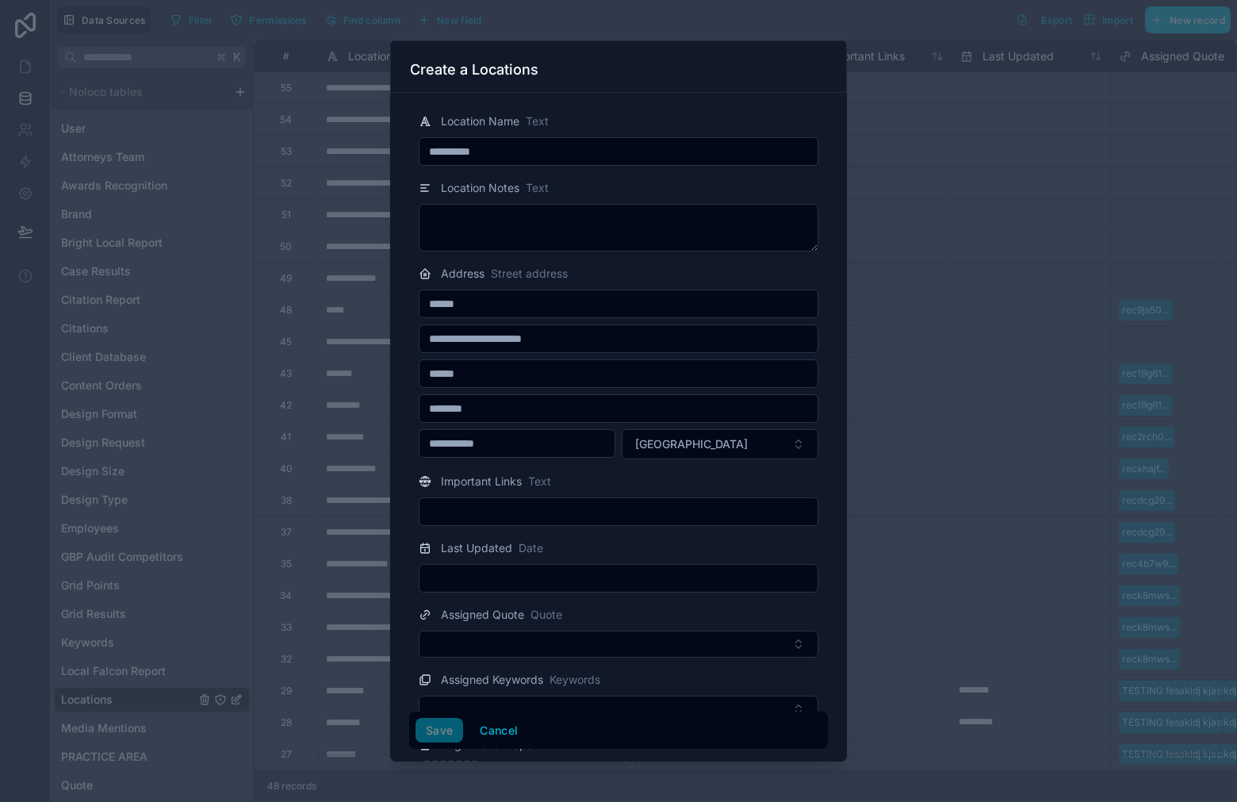
drag, startPoint x: 425, startPoint y: 736, endPoint x: 485, endPoint y: 666, distance: 92.2
click at [425, 736] on div "Save Cancel" at bounding box center [618, 730] width 406 height 25
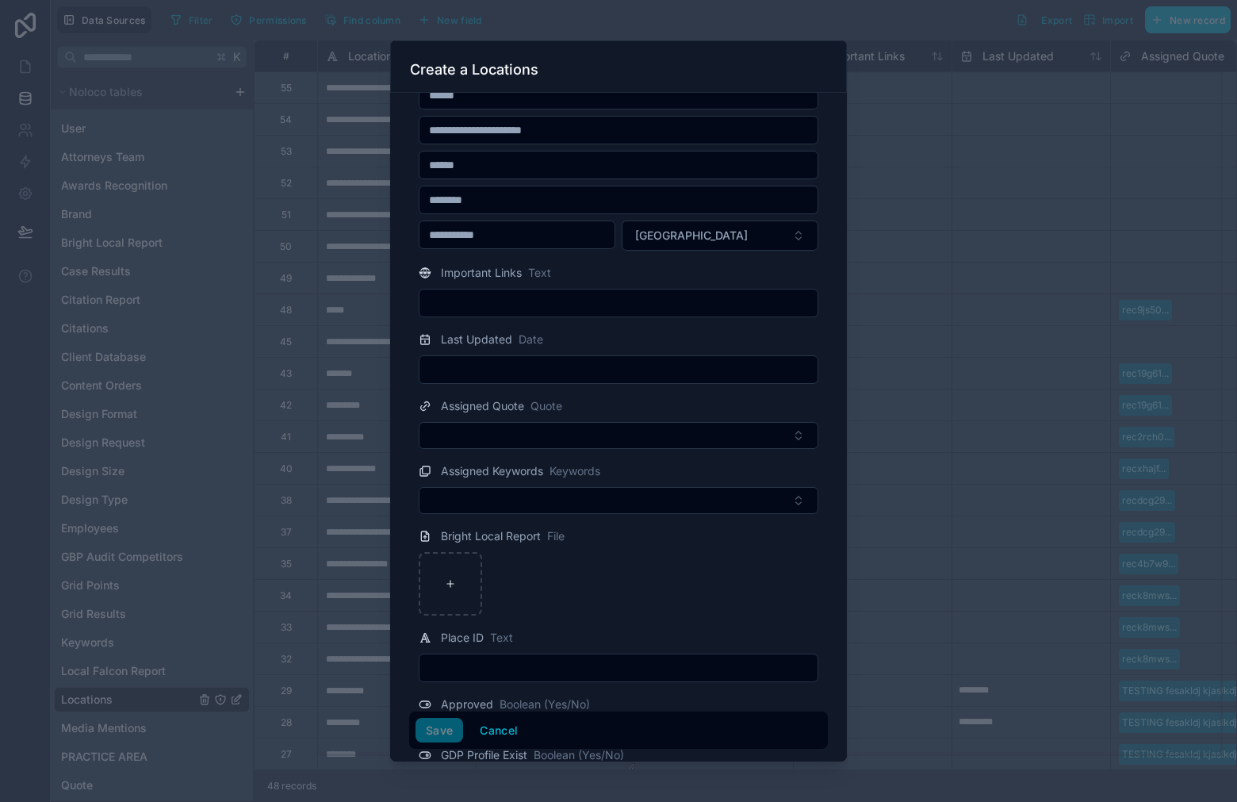
scroll to position [211, 0]
click at [526, 669] on input "text" at bounding box center [618, 665] width 398 height 22
type input "**********"
click at [443, 723] on button "Save" at bounding box center [439, 730] width 48 height 25
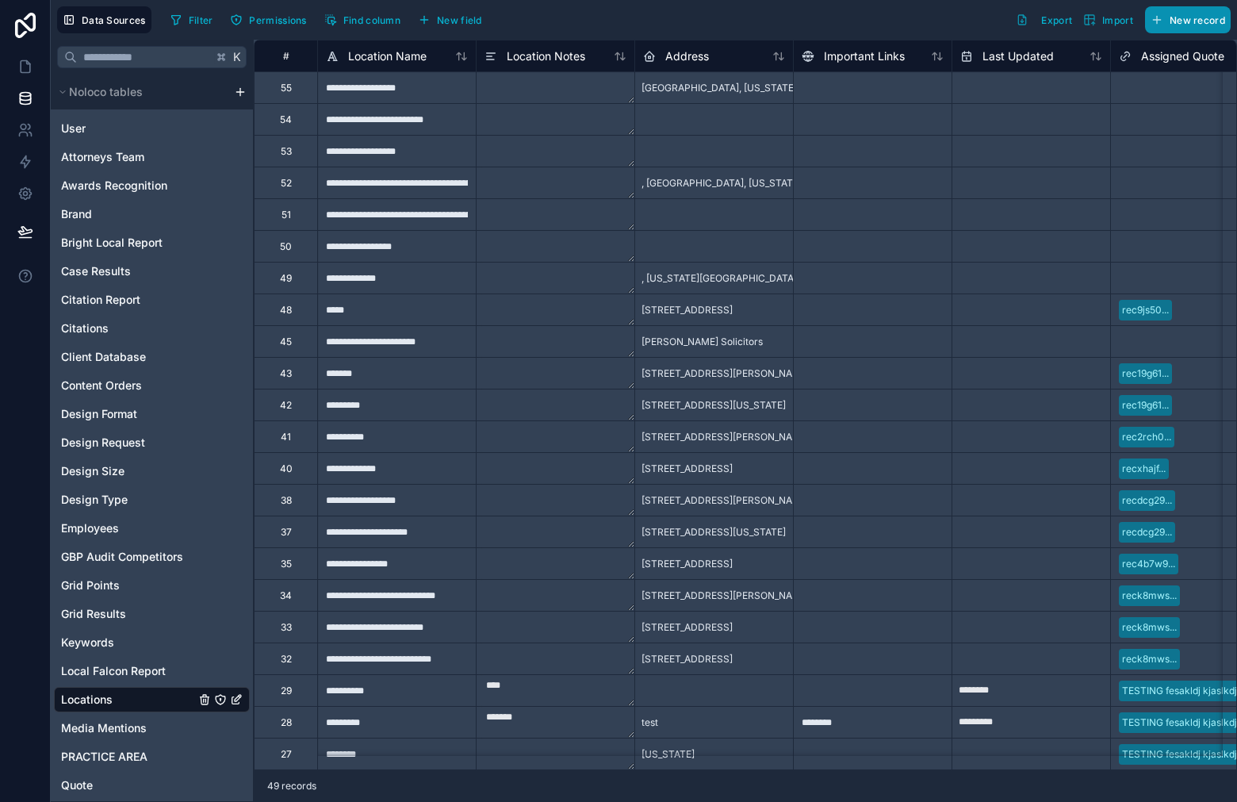
click at [1187, 14] on span "New record" at bounding box center [1198, 20] width 56 height 12
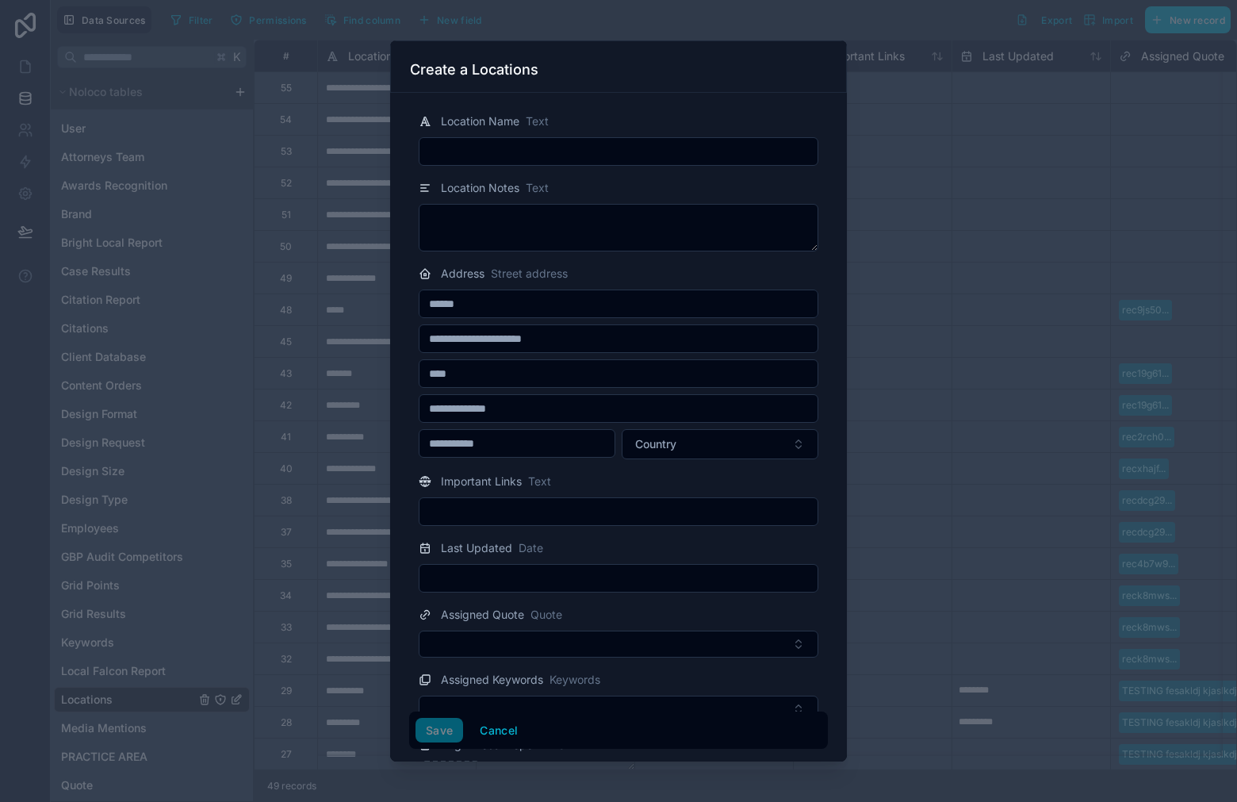
click at [538, 147] on input "text" at bounding box center [618, 151] width 398 height 22
paste input "**********"
type input "**********"
click at [496, 368] on input "text" at bounding box center [618, 373] width 398 height 22
paste input "**********"
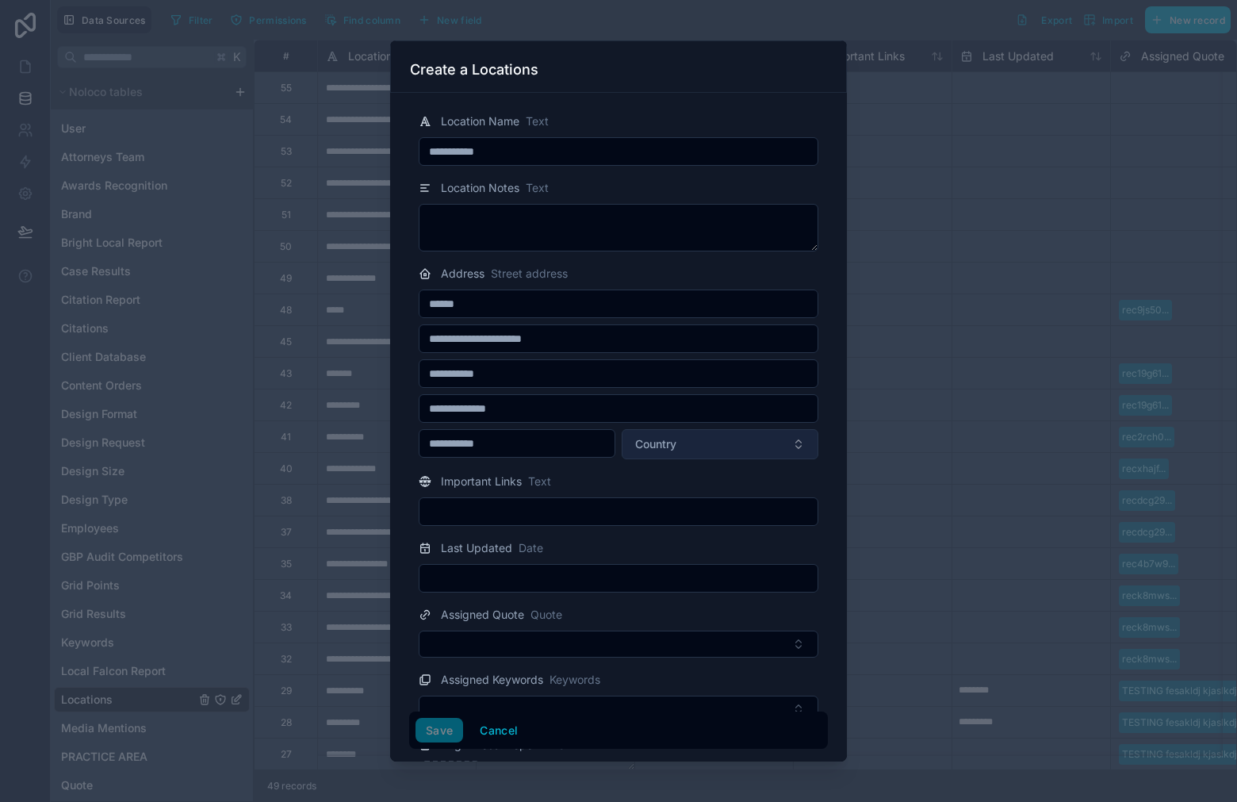
drag, startPoint x: 519, startPoint y: 373, endPoint x: 622, endPoint y: 438, distance: 122.3
click at [470, 378] on input "**********" at bounding box center [618, 373] width 398 height 22
type input "*******"
click at [600, 412] on input "text" at bounding box center [618, 408] width 398 height 22
type input "********"
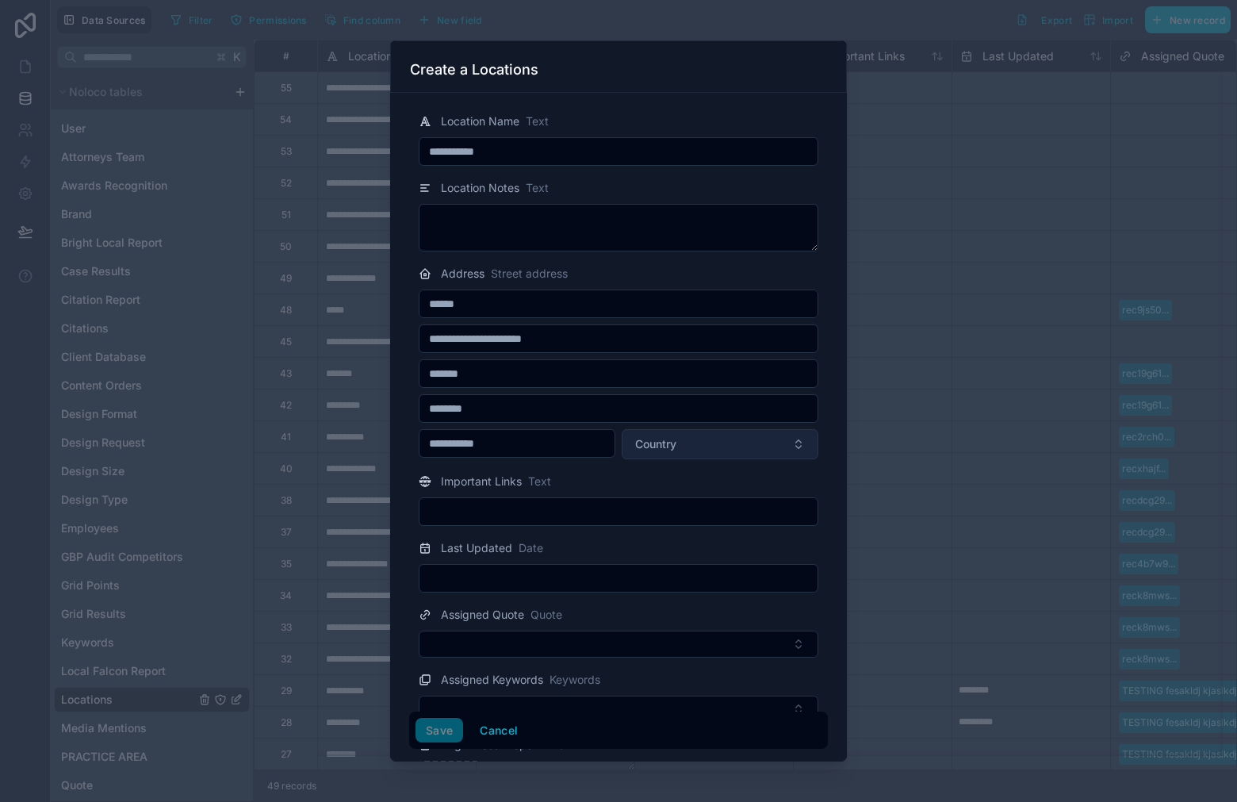
click at [671, 432] on button "Country" at bounding box center [720, 444] width 197 height 30
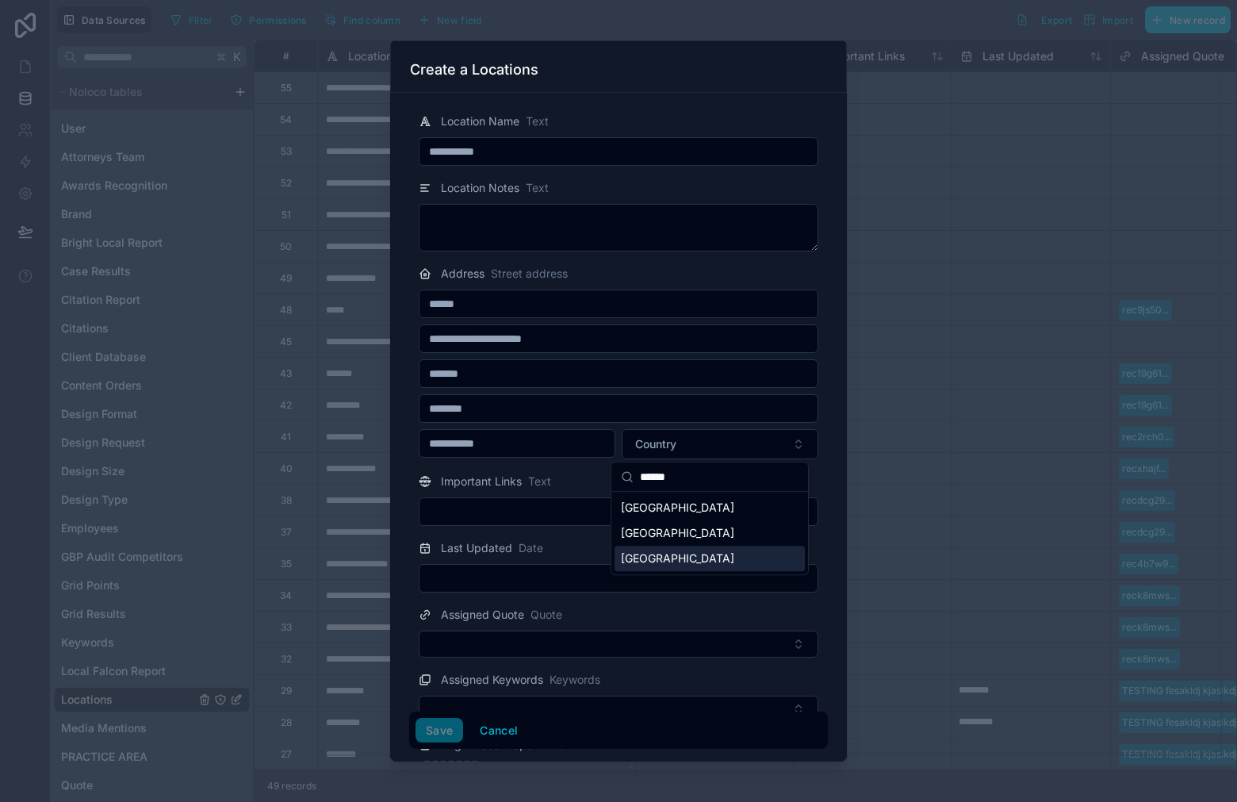
type input "*****"
click at [689, 565] on div "[GEOGRAPHIC_DATA]" at bounding box center [710, 558] width 190 height 25
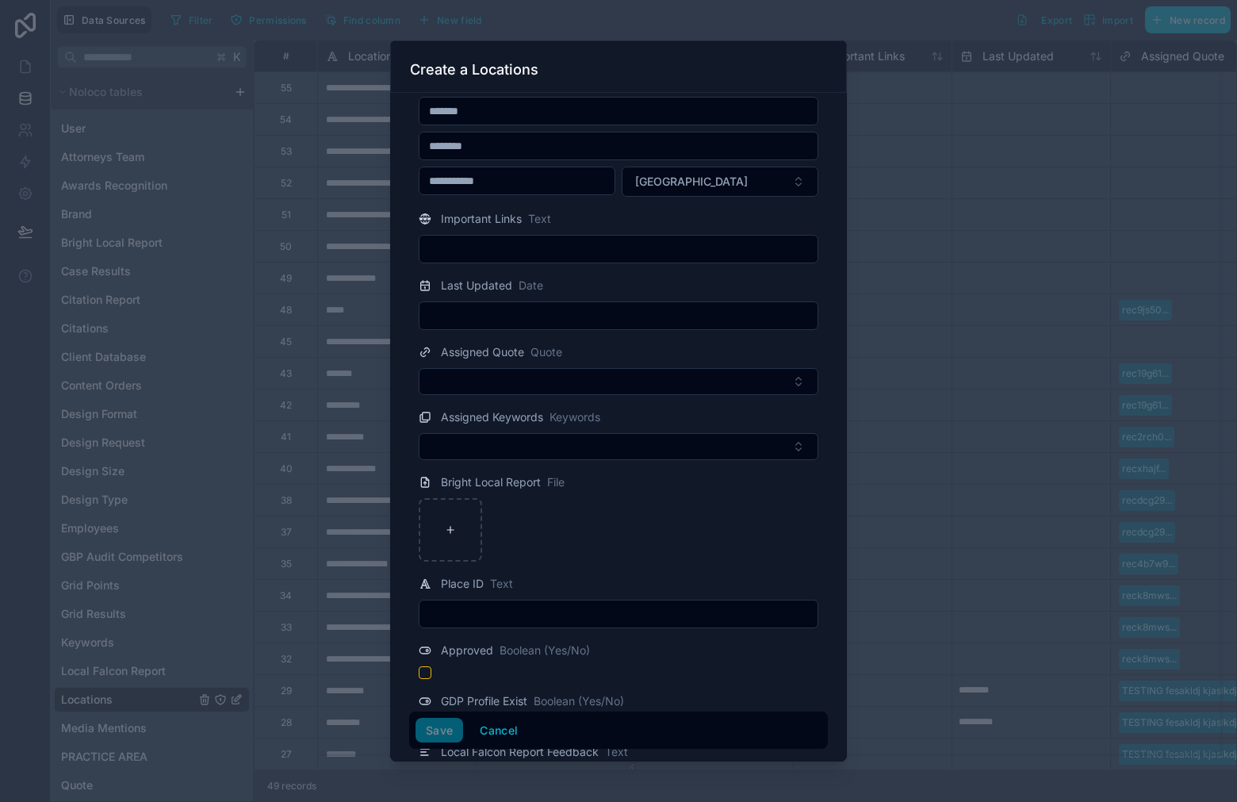
scroll to position [263, 0]
click at [560, 603] on input "text" at bounding box center [618, 613] width 398 height 22
paste input "**********"
type input "**********"
click at [448, 738] on button "Save" at bounding box center [439, 730] width 48 height 25
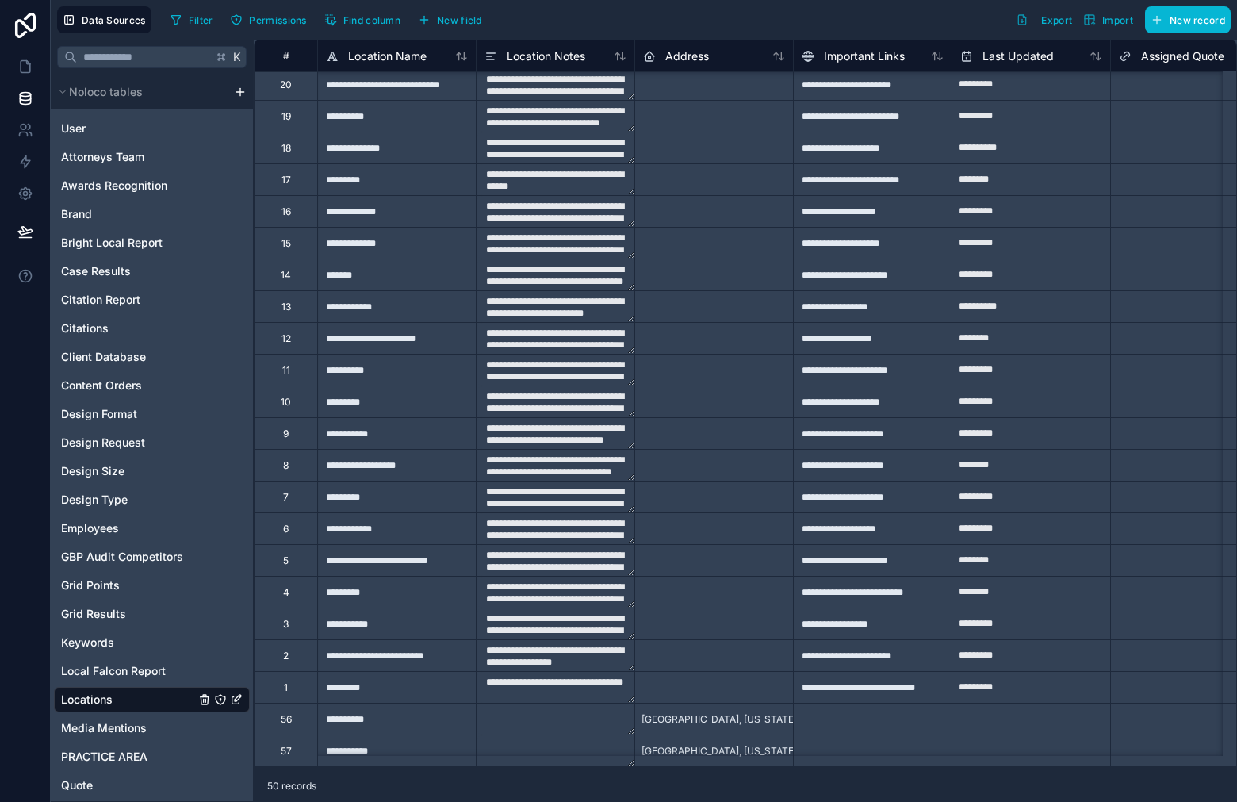
scroll to position [905, 0]
click at [1204, 22] on span "New record" at bounding box center [1198, 20] width 56 height 12
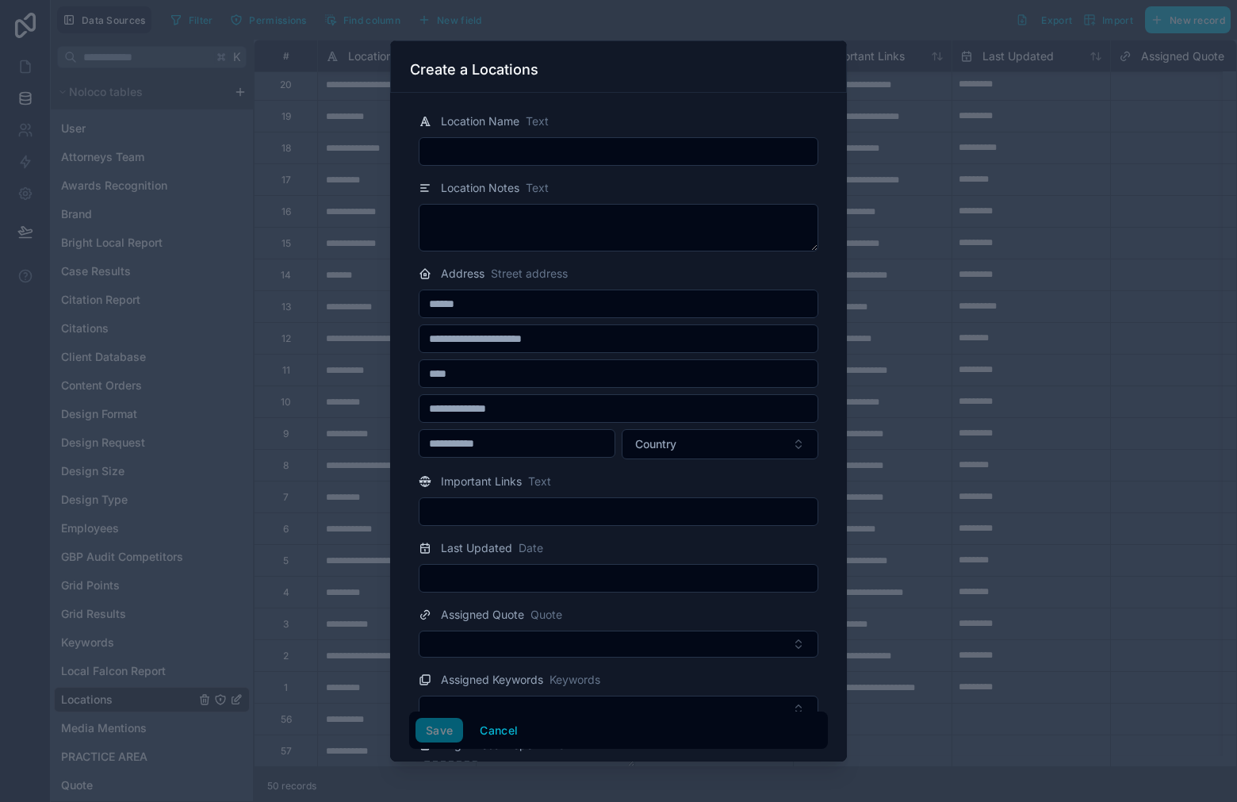
click at [608, 154] on input "text" at bounding box center [618, 151] width 398 height 22
paste input "**********"
click at [473, 151] on input "**********" at bounding box center [618, 151] width 398 height 22
drag, startPoint x: 559, startPoint y: 152, endPoint x: 552, endPoint y: 180, distance: 28.7
click at [522, 152] on input "**********" at bounding box center [618, 151] width 398 height 22
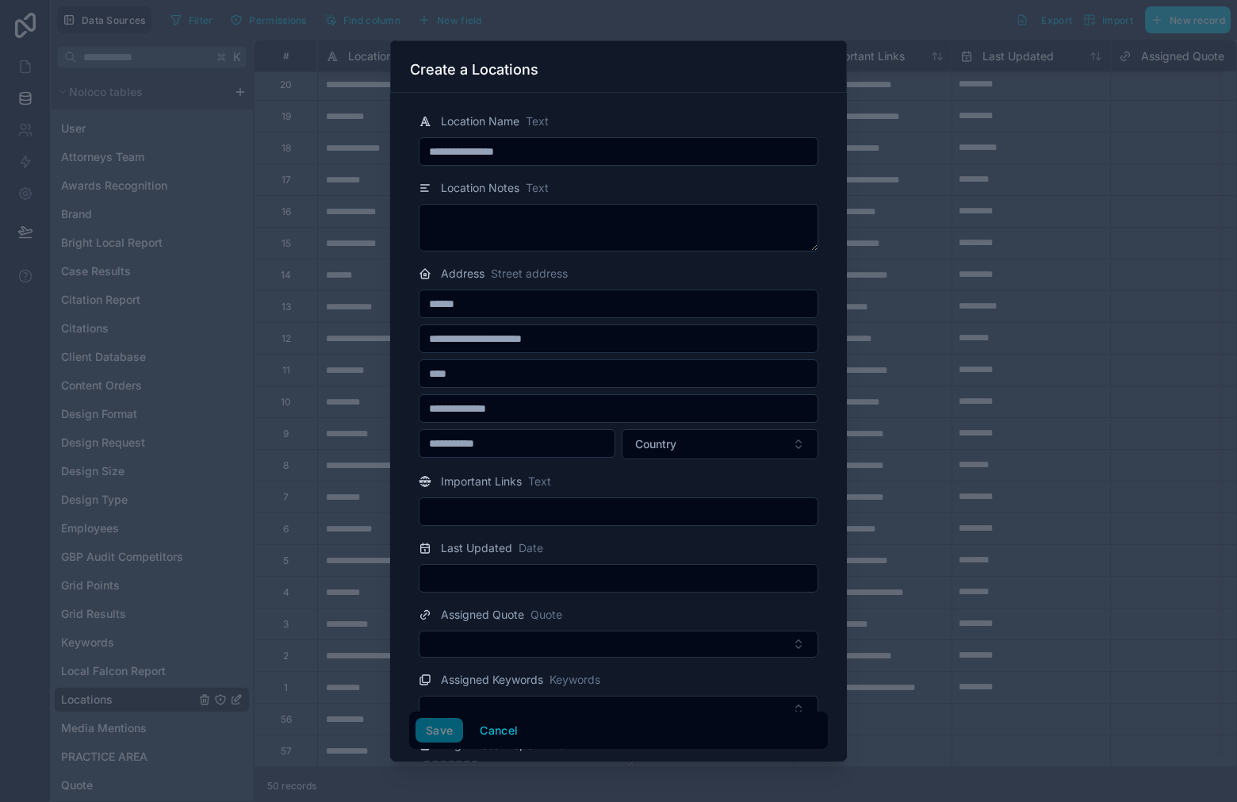
type input "**********"
click at [524, 377] on input "text" at bounding box center [618, 373] width 398 height 22
type input "******"
click at [541, 409] on input "text" at bounding box center [618, 408] width 398 height 22
type input "********"
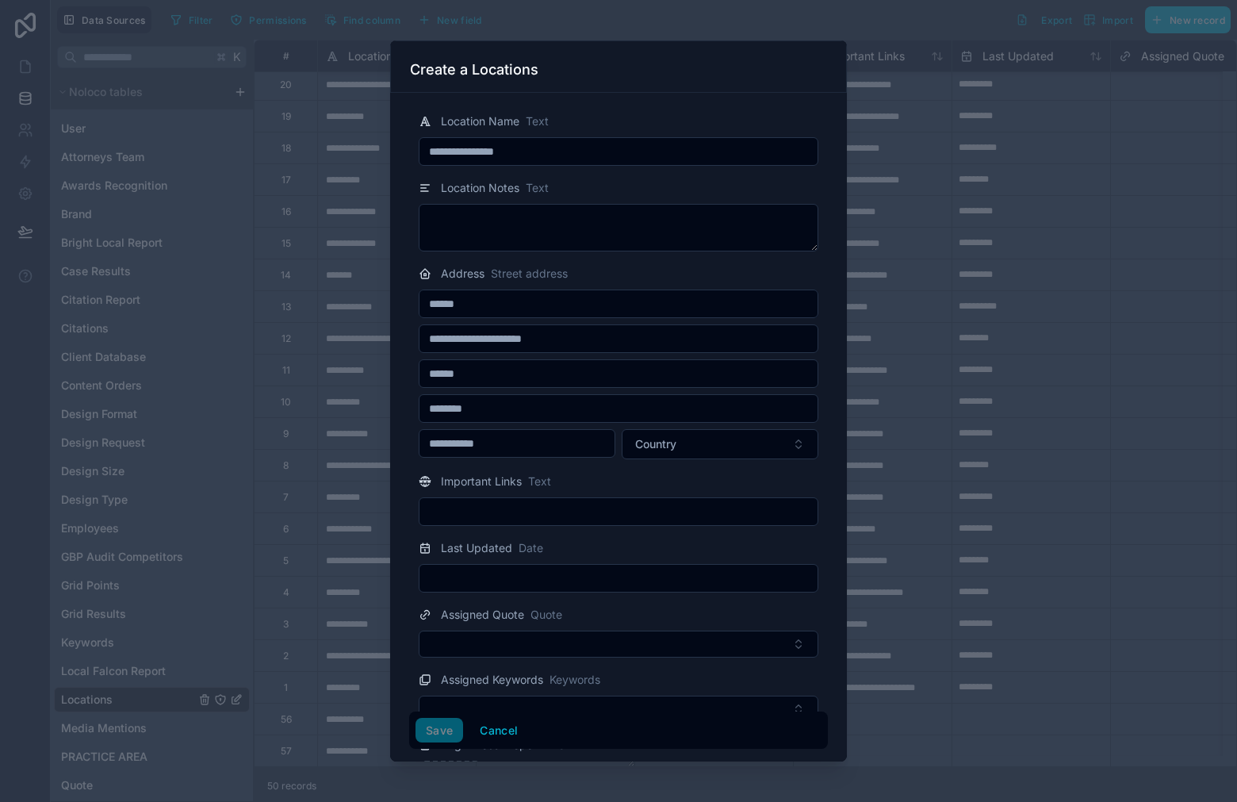
click at [562, 378] on input "******" at bounding box center [618, 373] width 398 height 22
type input "**********"
click at [654, 438] on span "Country" at bounding box center [655, 444] width 41 height 16
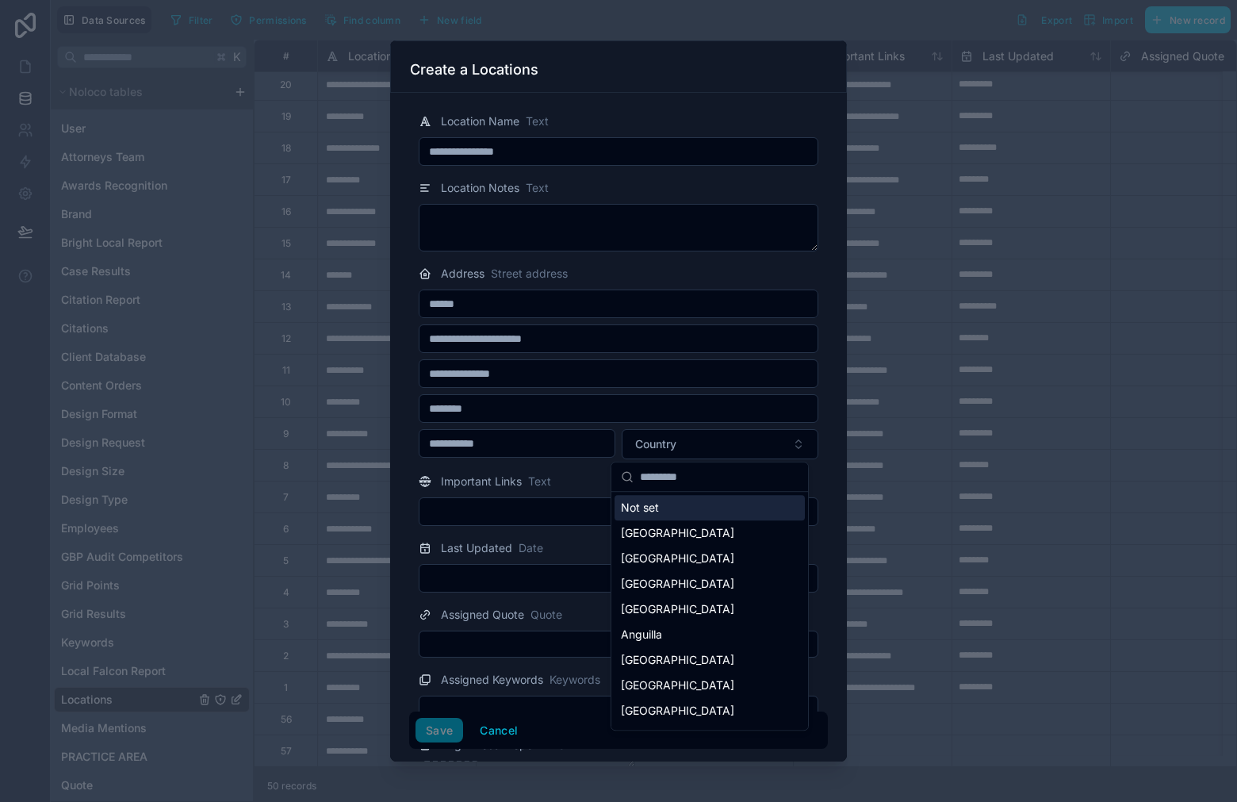
click at [659, 478] on input "text" at bounding box center [719, 476] width 159 height 29
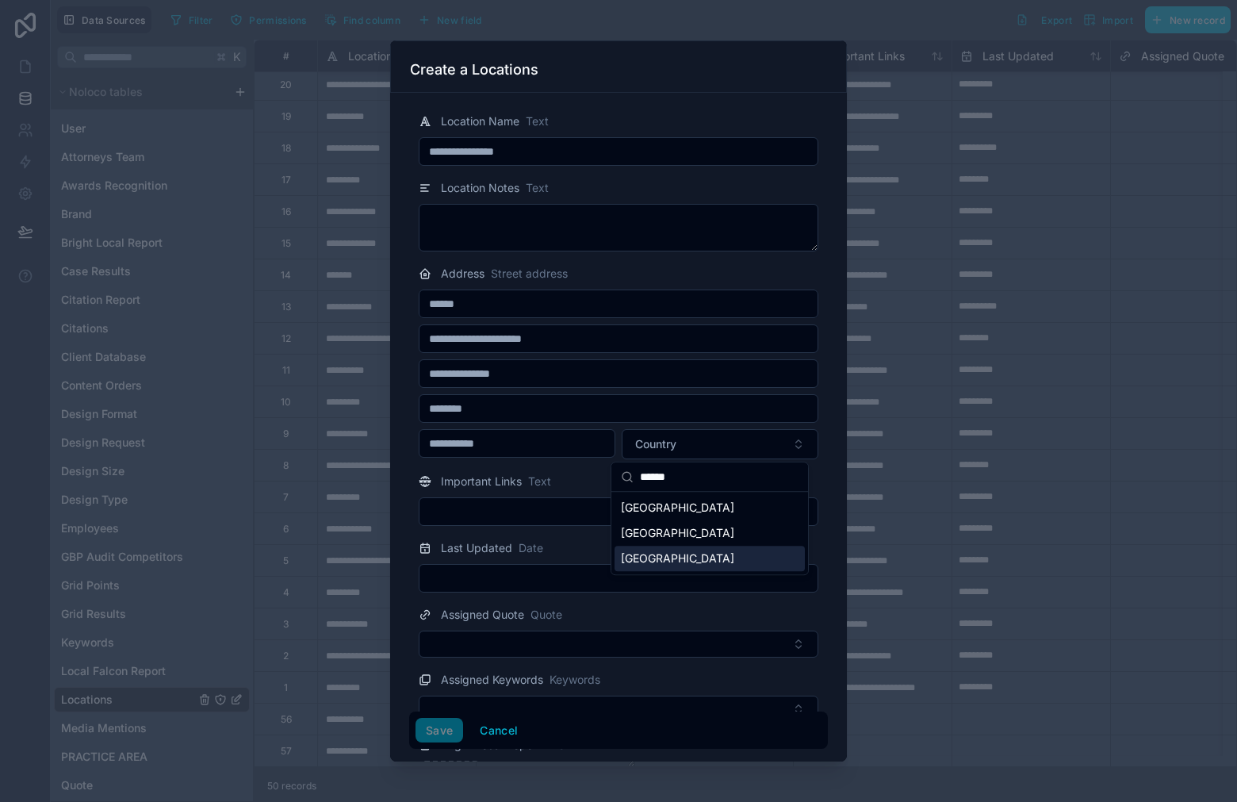
type input "******"
click at [689, 557] on div "[GEOGRAPHIC_DATA]" at bounding box center [710, 558] width 190 height 25
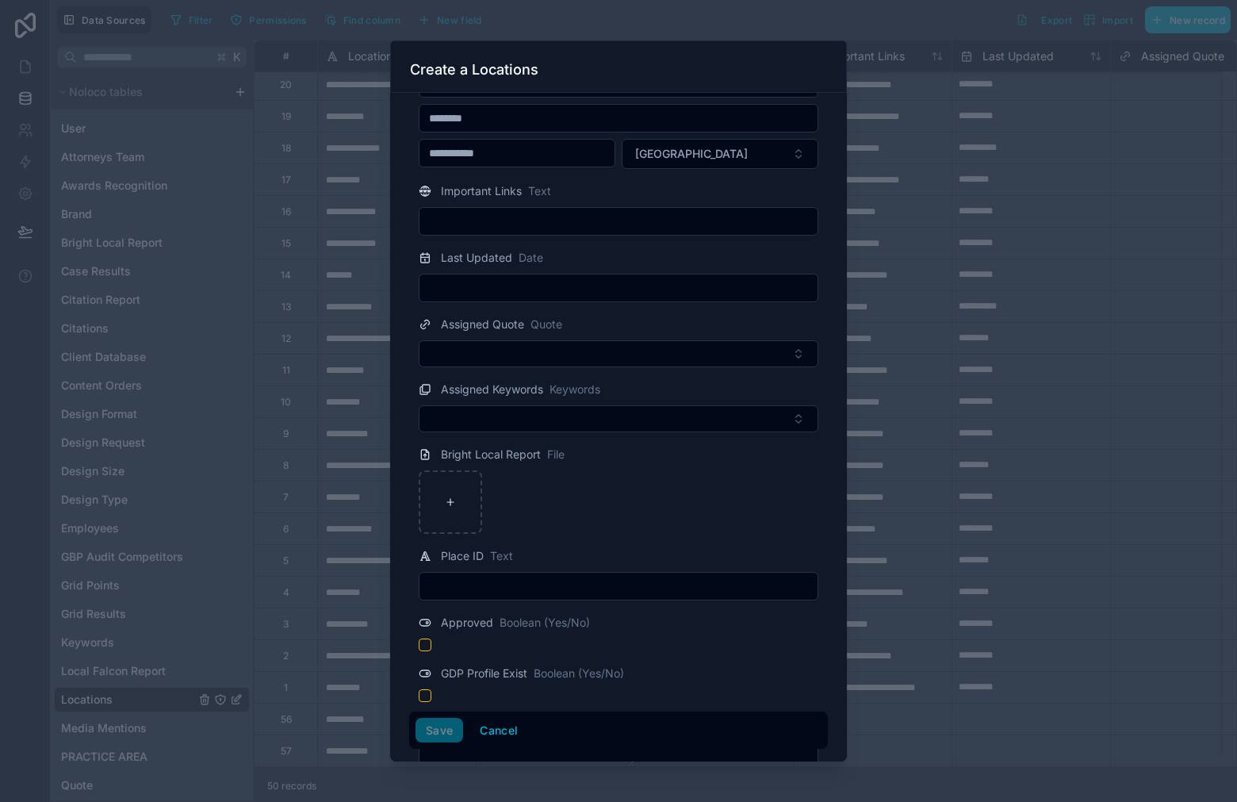
scroll to position [295, 0]
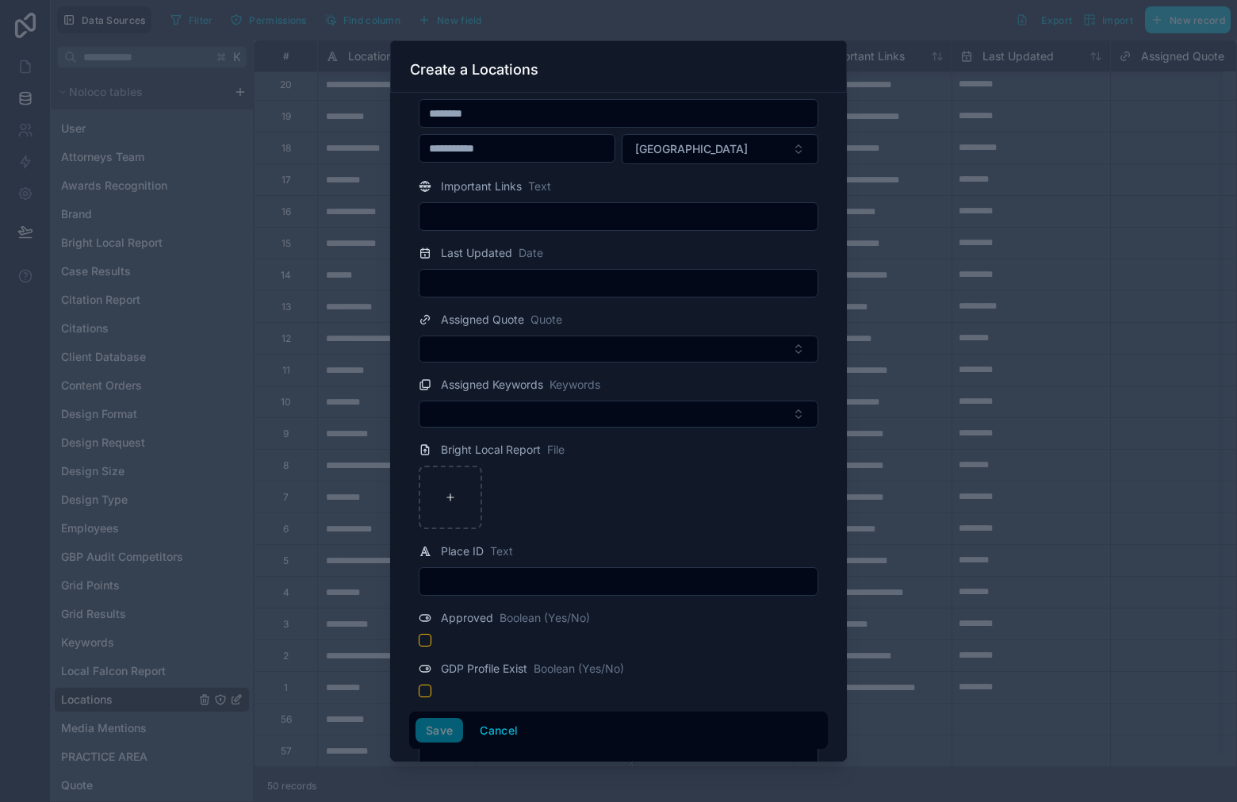
click at [542, 584] on input "text" at bounding box center [618, 581] width 398 height 22
paste input "**********"
drag, startPoint x: 580, startPoint y: 582, endPoint x: 471, endPoint y: 587, distance: 108.7
click at [471, 587] on input "**********" at bounding box center [618, 581] width 398 height 22
click at [467, 583] on input "**********" at bounding box center [618, 581] width 398 height 22
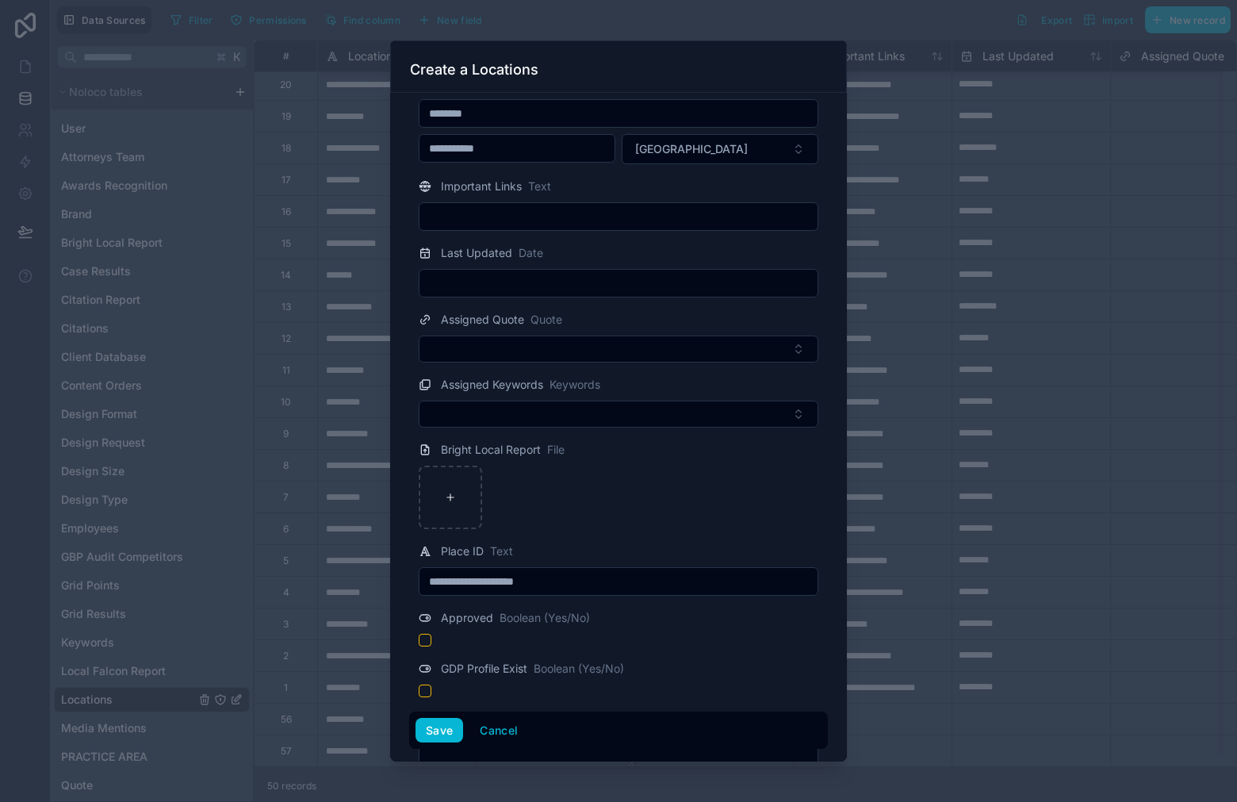
drag, startPoint x: 480, startPoint y: 577, endPoint x: 486, endPoint y: 615, distance: 38.6
click at [480, 577] on input "**********" at bounding box center [618, 581] width 398 height 22
click at [527, 580] on input "**********" at bounding box center [618, 581] width 398 height 22
drag, startPoint x: 622, startPoint y: 565, endPoint x: 622, endPoint y: 575, distance: 10.3
click at [622, 565] on div "**********" at bounding box center [618, 569] width 419 height 54
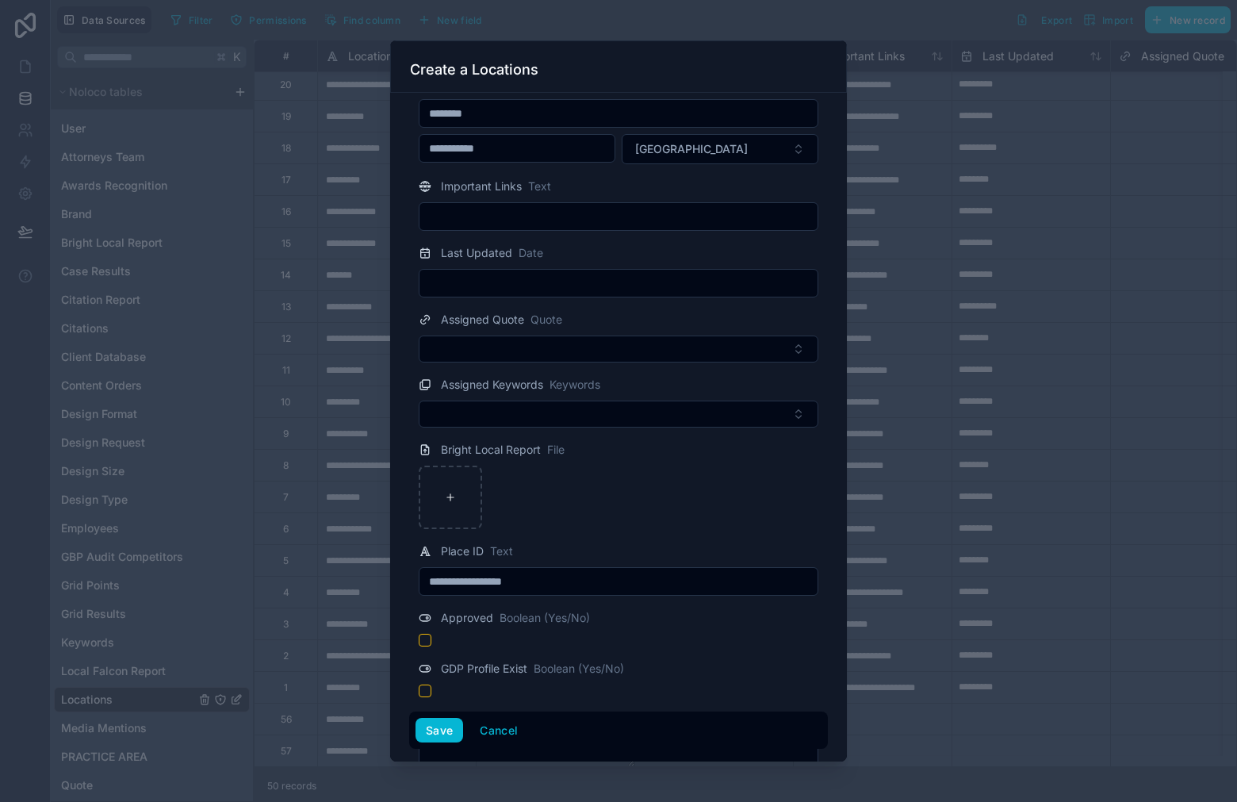
click at [617, 580] on input "**********" at bounding box center [618, 581] width 398 height 22
type input "**********"
click at [448, 731] on button "Save" at bounding box center [439, 730] width 48 height 25
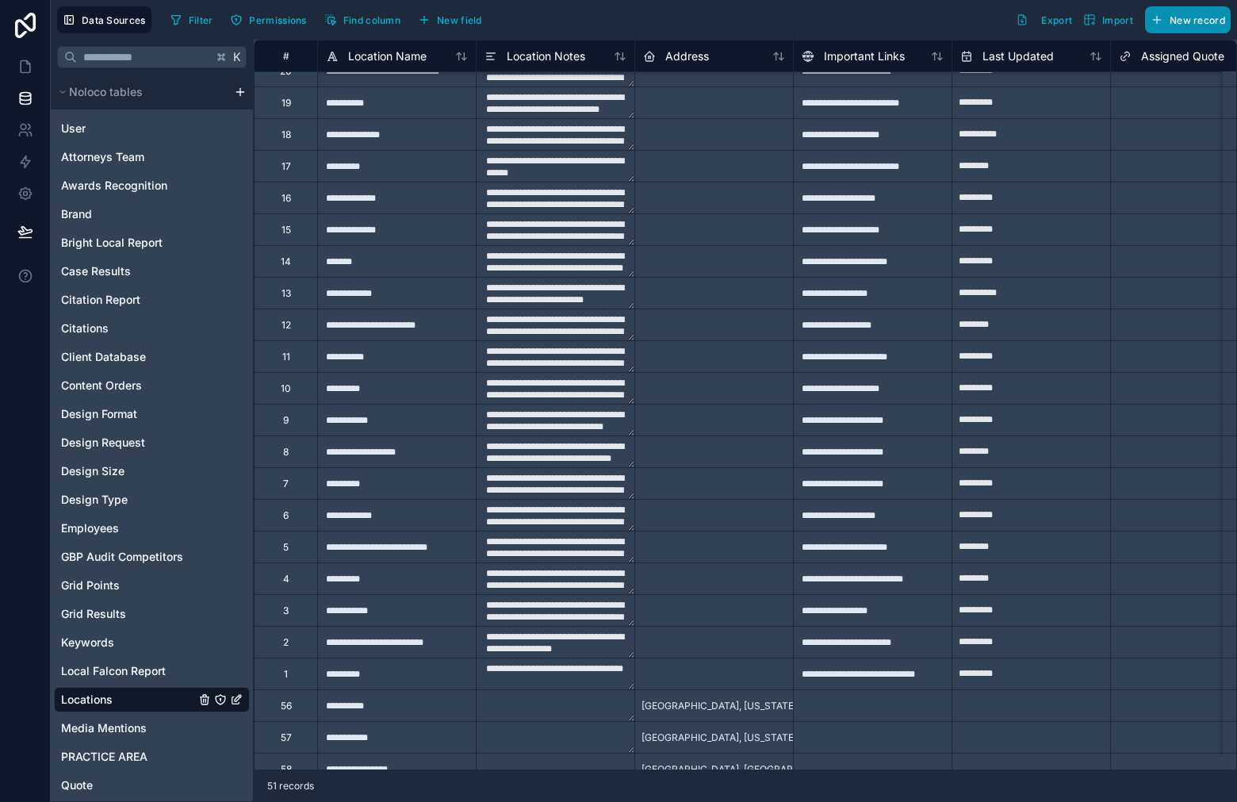
click at [1171, 18] on span "New record" at bounding box center [1198, 20] width 56 height 12
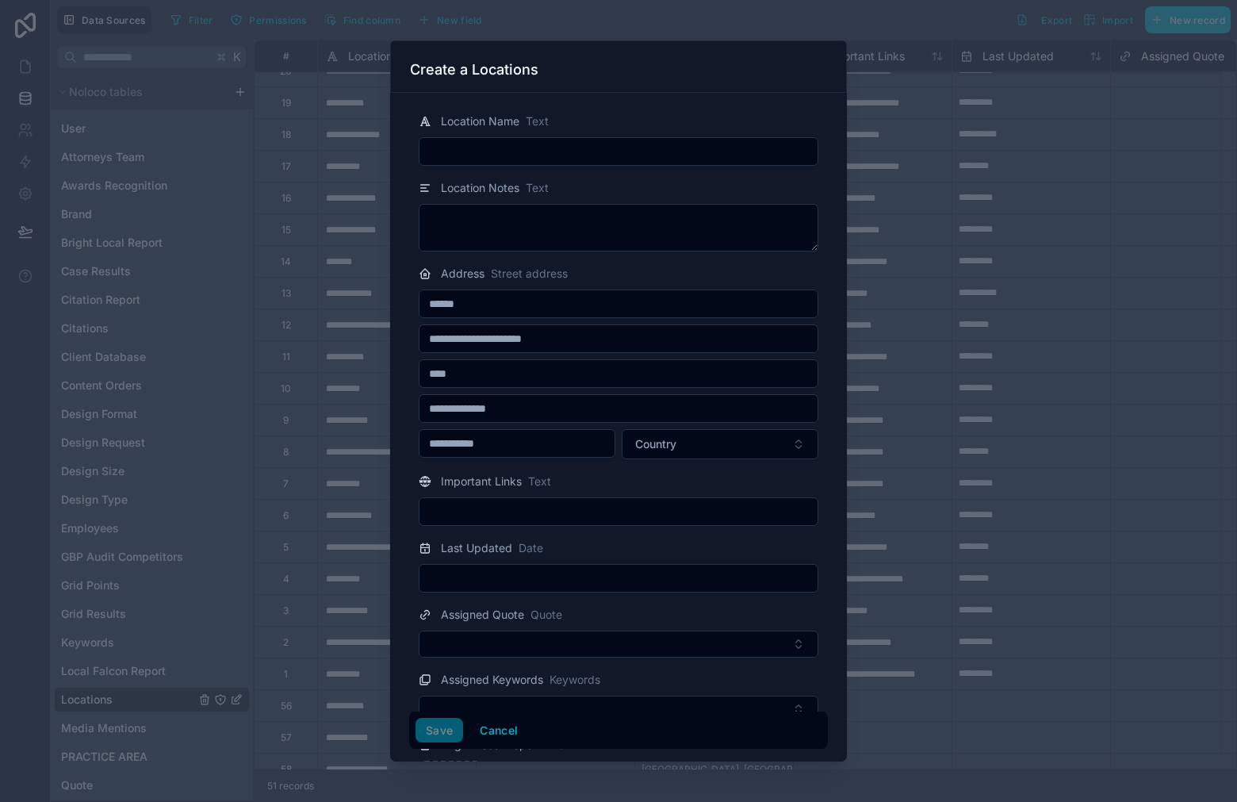
click at [541, 152] on input "text" at bounding box center [618, 151] width 398 height 22
paste input "**********"
type input "**********"
click at [490, 220] on textarea at bounding box center [619, 228] width 400 height 48
paste textarea "**********"
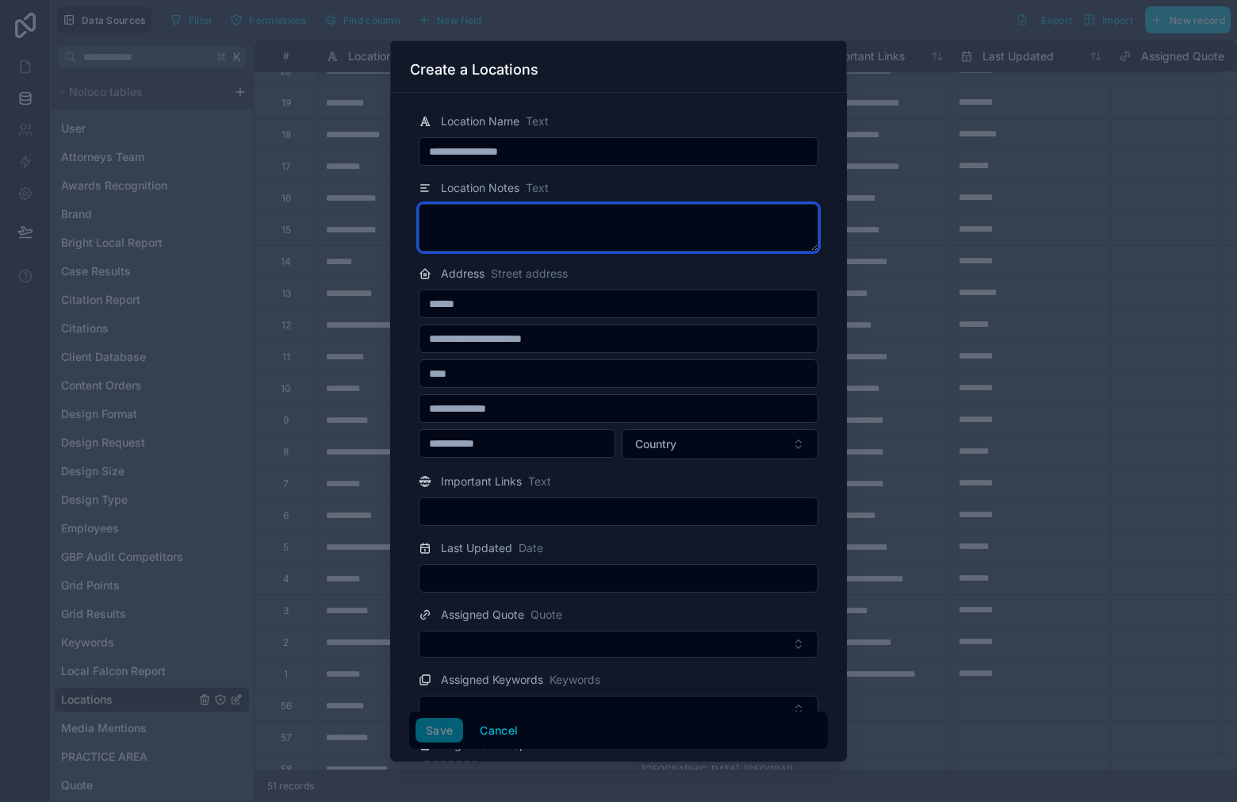
type textarea "**********"
click at [539, 221] on textarea "**********" at bounding box center [612, 228] width 386 height 48
click at [483, 367] on input "text" at bounding box center [618, 373] width 398 height 22
paste input "**********"
drag, startPoint x: 526, startPoint y: 377, endPoint x: 499, endPoint y: 384, distance: 28.5
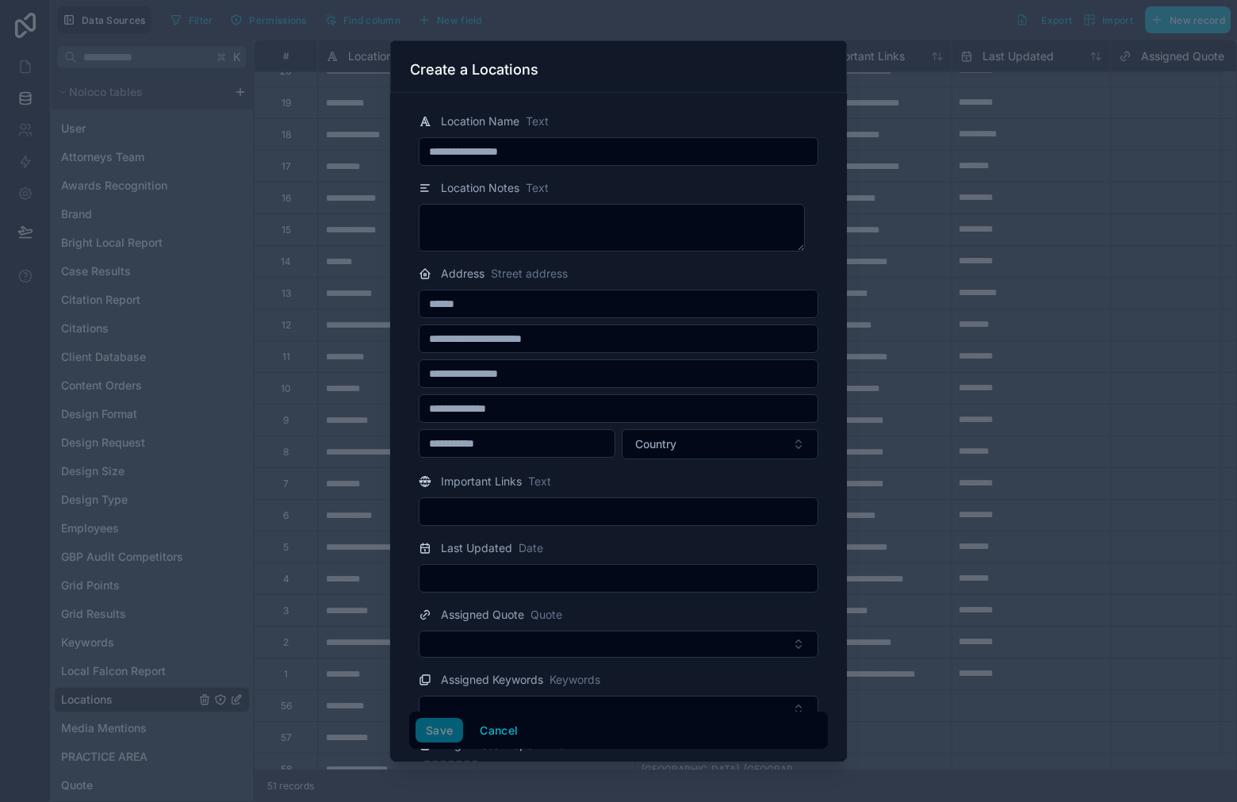
click at [488, 377] on input "**********" at bounding box center [618, 373] width 398 height 22
type input "**********"
click at [511, 400] on input "text" at bounding box center [618, 408] width 398 height 22
type input "********"
click at [699, 431] on button "Country" at bounding box center [720, 444] width 197 height 30
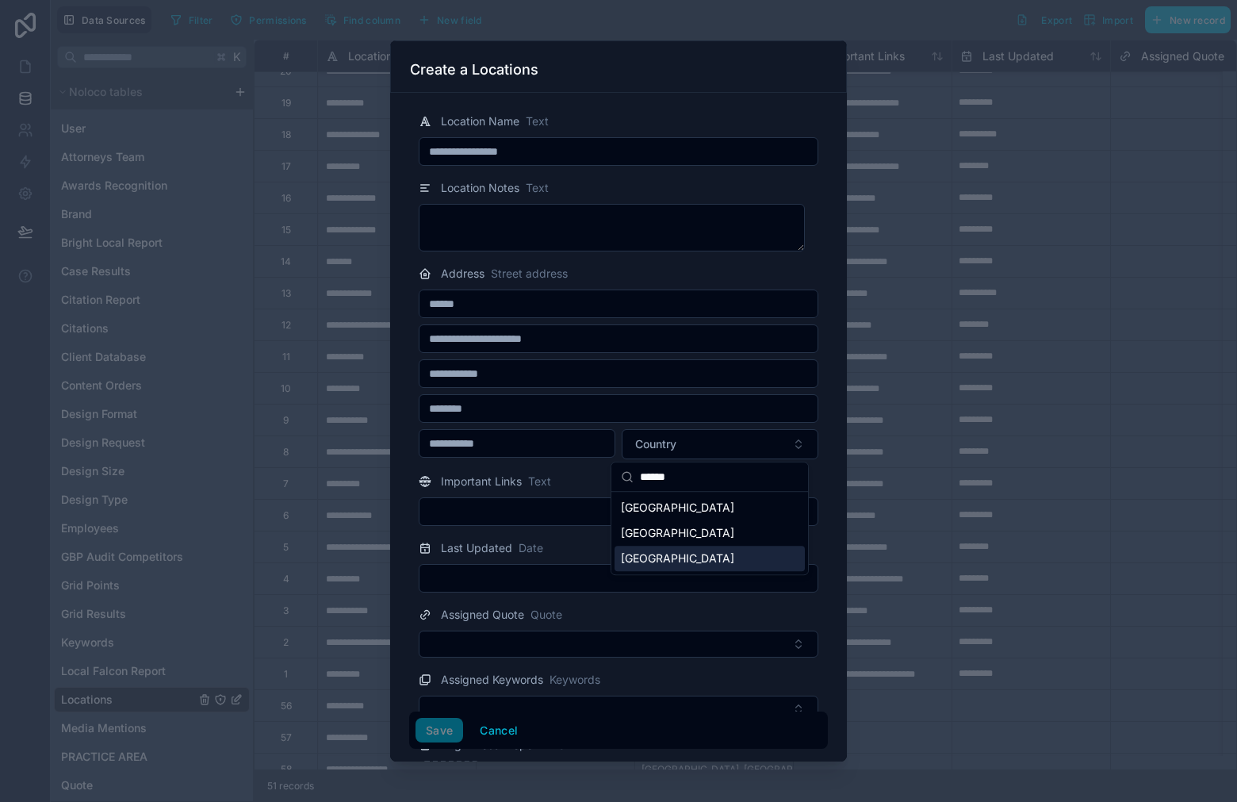
type input "******"
click at [686, 561] on div "United States" at bounding box center [710, 558] width 190 height 25
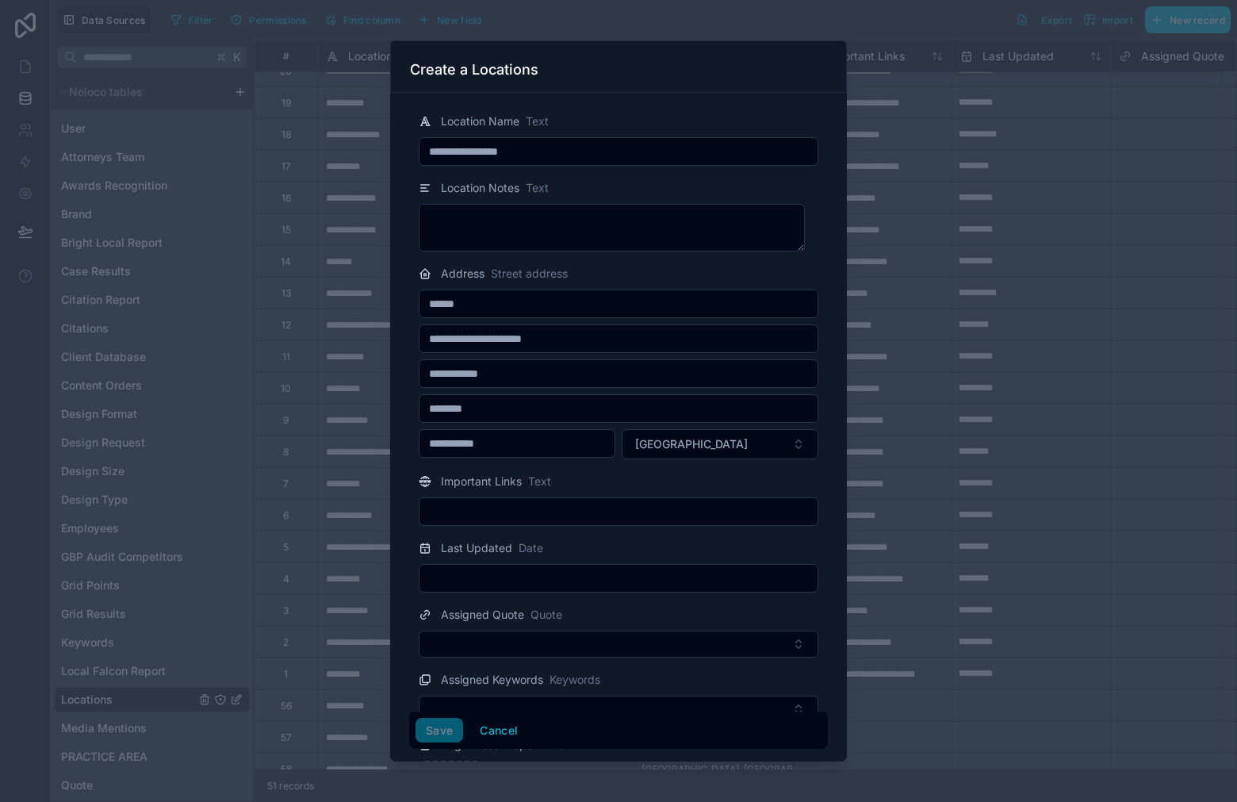
click at [645, 605] on div "Assigned Quote Quote" at bounding box center [619, 614] width 400 height 19
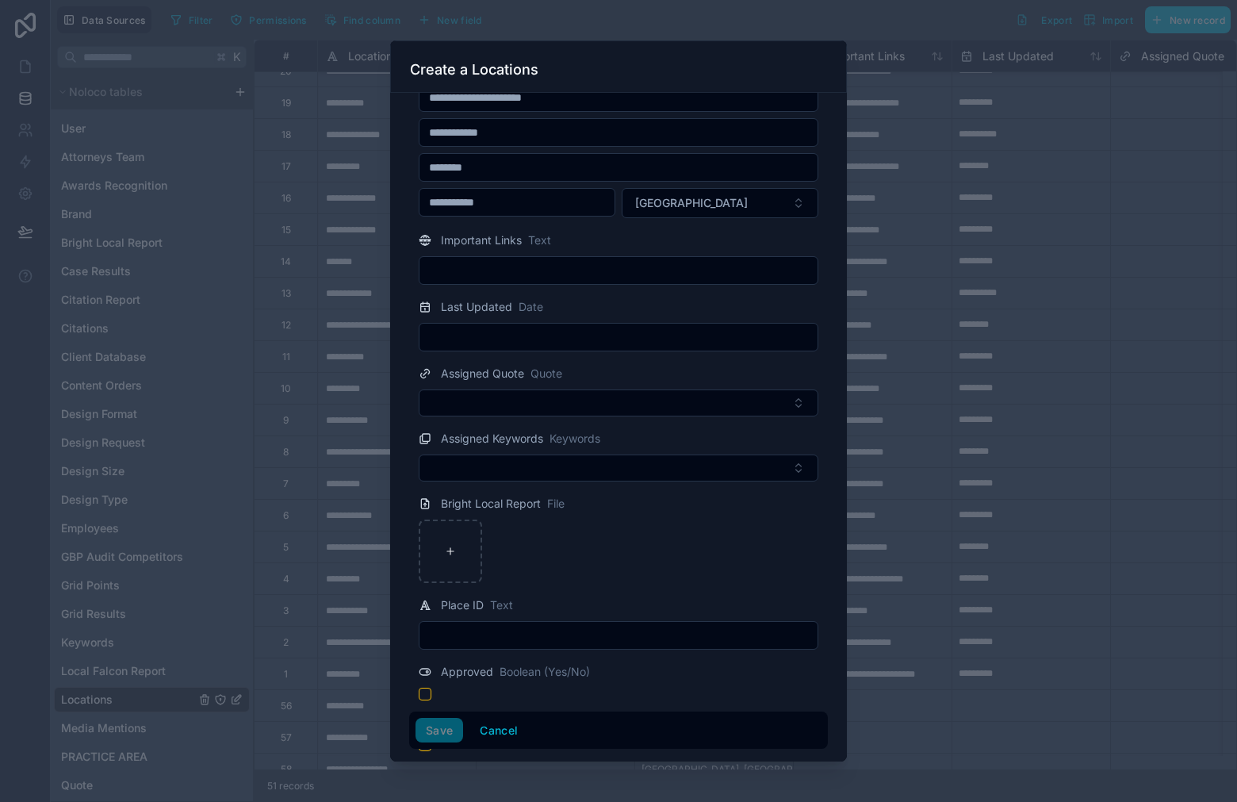
scroll to position [352, 0]
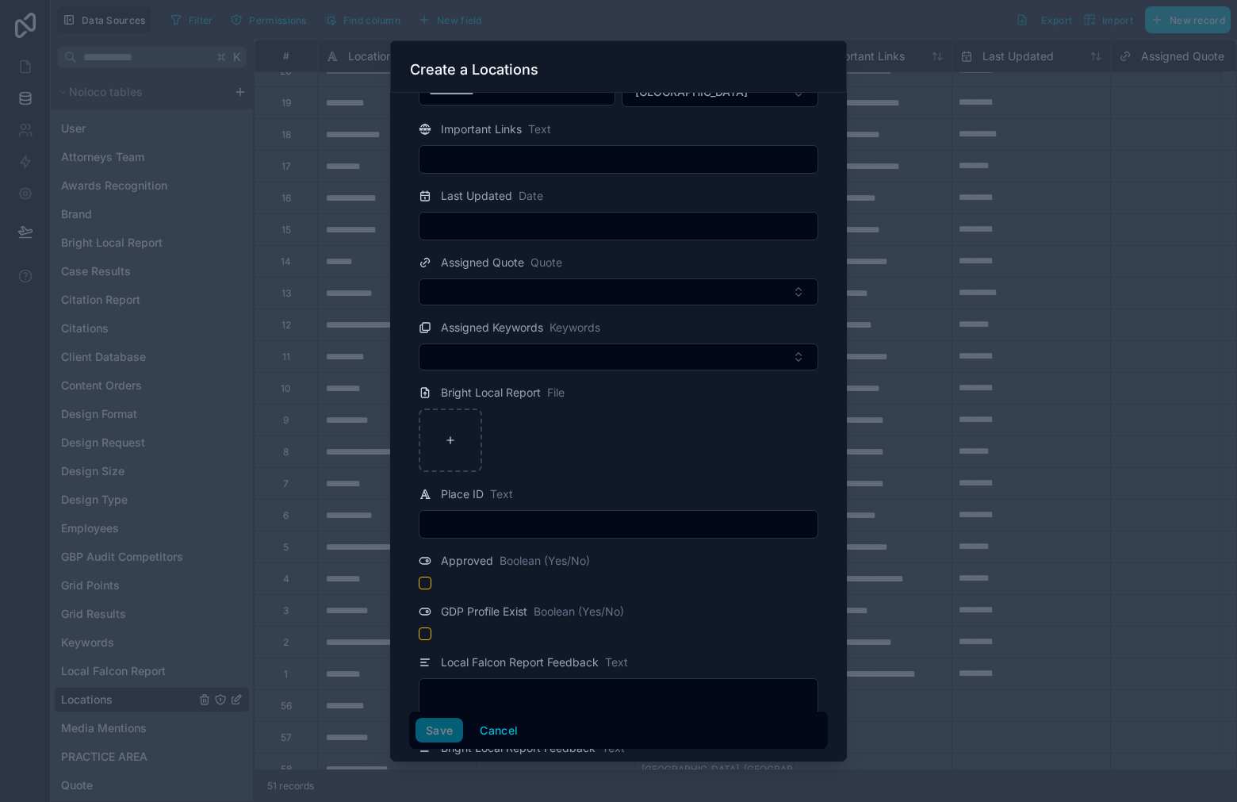
click at [567, 524] on input "text" at bounding box center [618, 524] width 398 height 22
paste input "**********"
drag, startPoint x: 496, startPoint y: 524, endPoint x: 506, endPoint y: 562, distance: 39.2
click at [496, 524] on input "**********" at bounding box center [618, 524] width 398 height 22
click at [576, 520] on input "**********" at bounding box center [618, 524] width 398 height 22
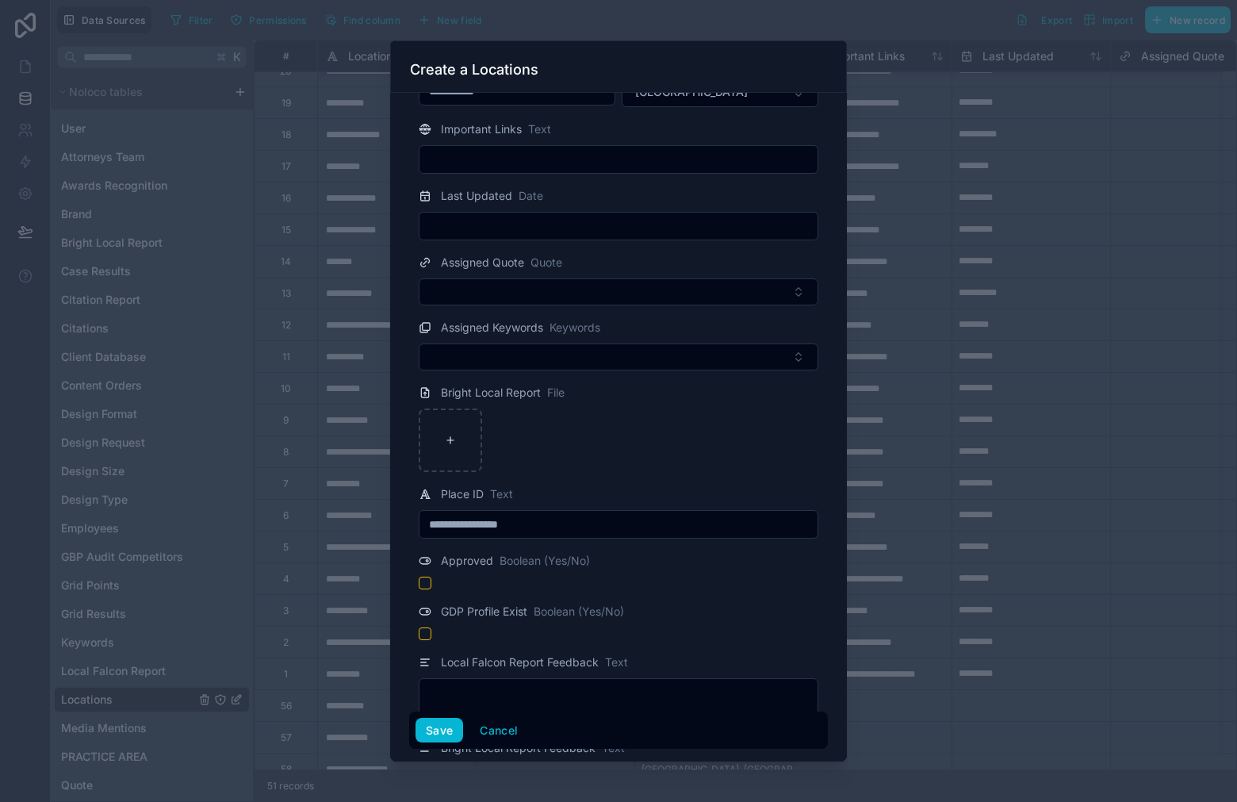
type input "**********"
click at [435, 745] on div "Save Cancel" at bounding box center [618, 730] width 419 height 38
click at [446, 728] on button "Save" at bounding box center [439, 730] width 48 height 25
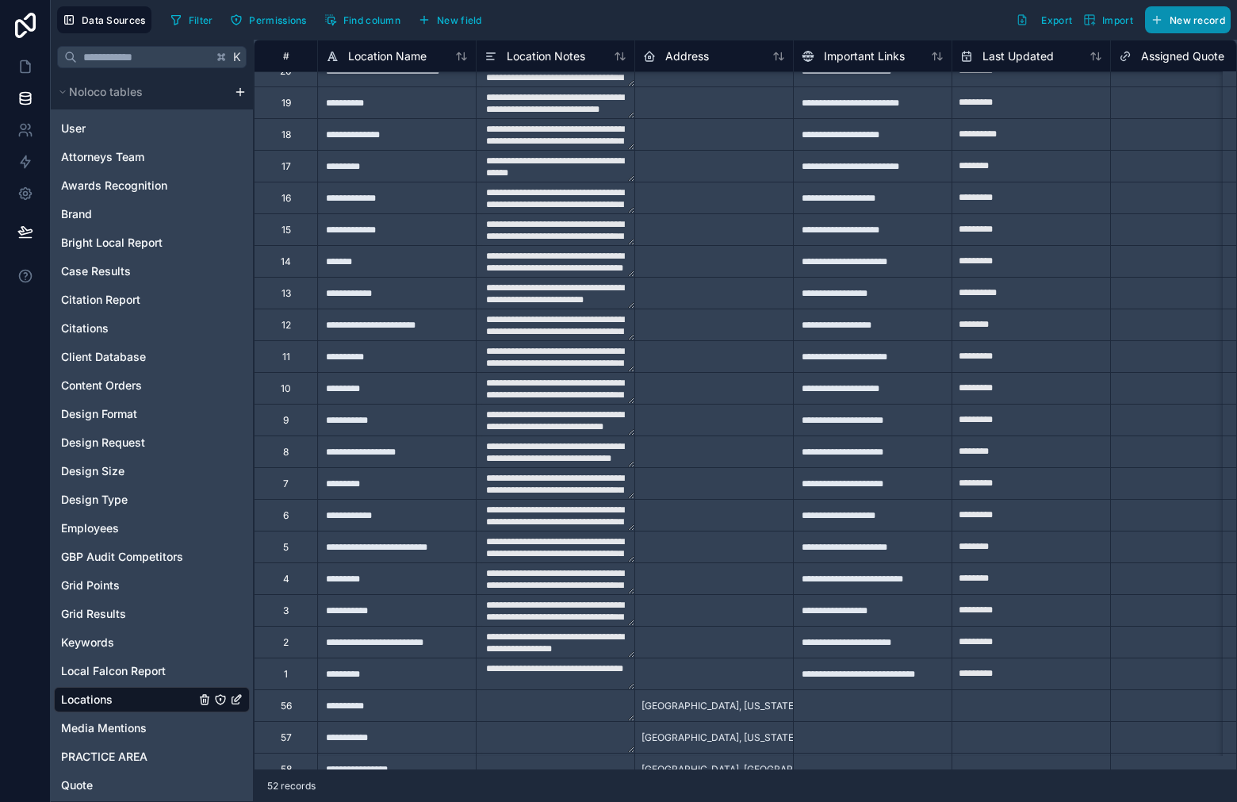
click at [1209, 14] on span "New record" at bounding box center [1198, 20] width 56 height 12
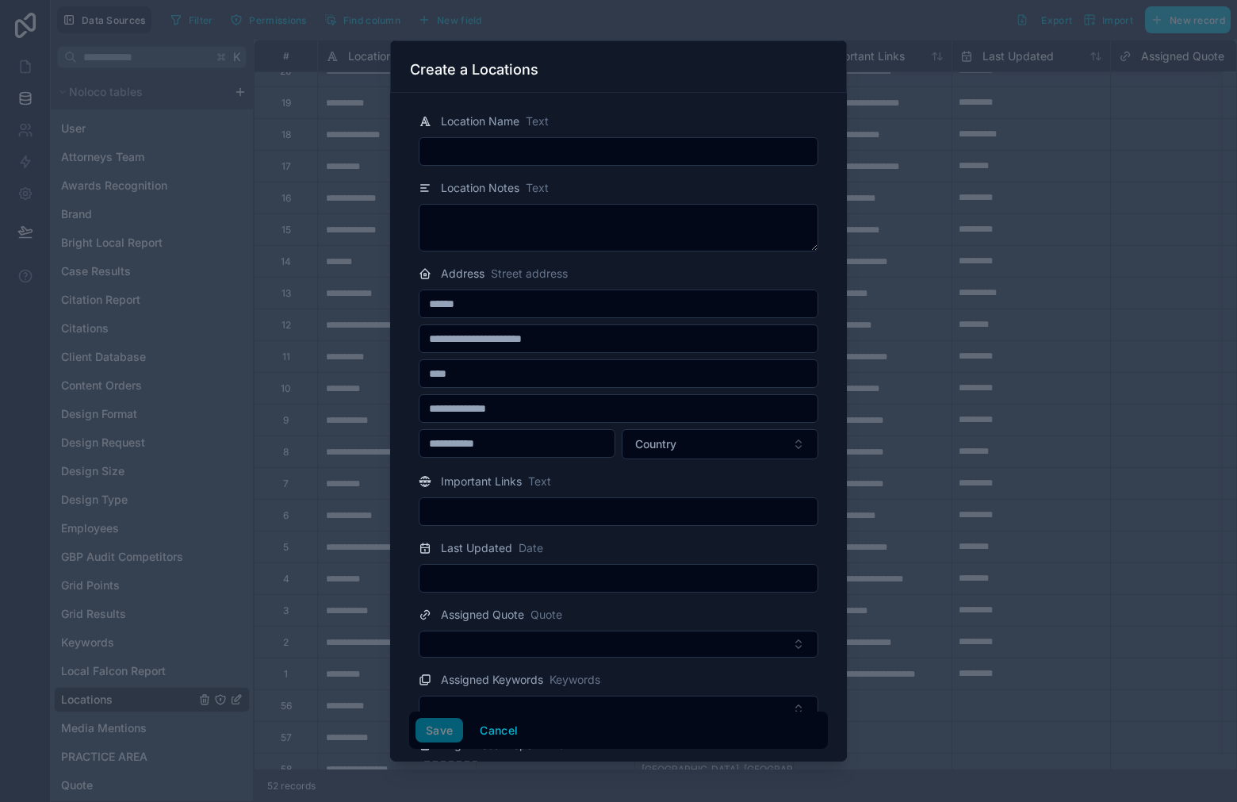
click at [546, 150] on input "text" at bounding box center [618, 151] width 398 height 22
paste input "**********"
type input "**********"
drag, startPoint x: 676, startPoint y: 262, endPoint x: 680, endPoint y: 285, distance: 22.7
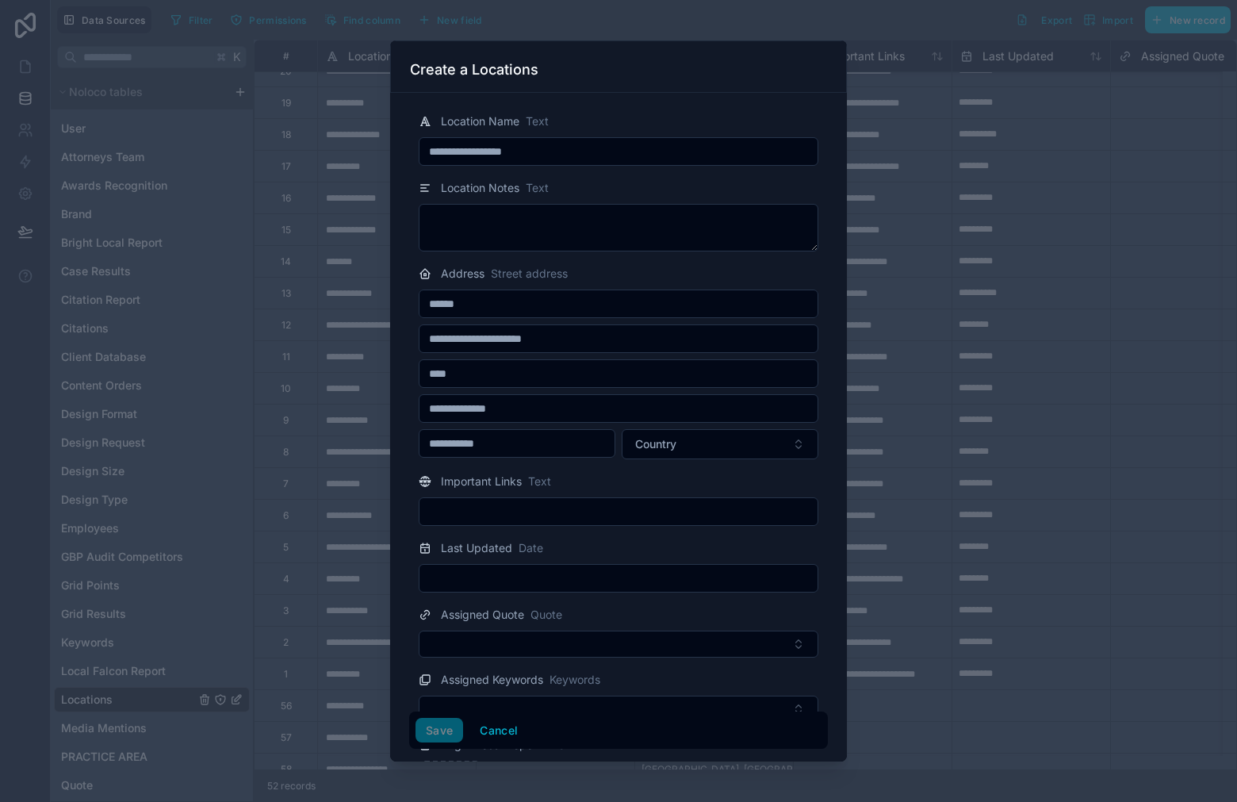
click at [544, 383] on input "text" at bounding box center [618, 373] width 398 height 22
paste input "**********"
drag, startPoint x: 546, startPoint y: 378, endPoint x: 511, endPoint y: 379, distance: 34.1
click at [511, 378] on input "**********" at bounding box center [618, 373] width 398 height 22
type input "**********"
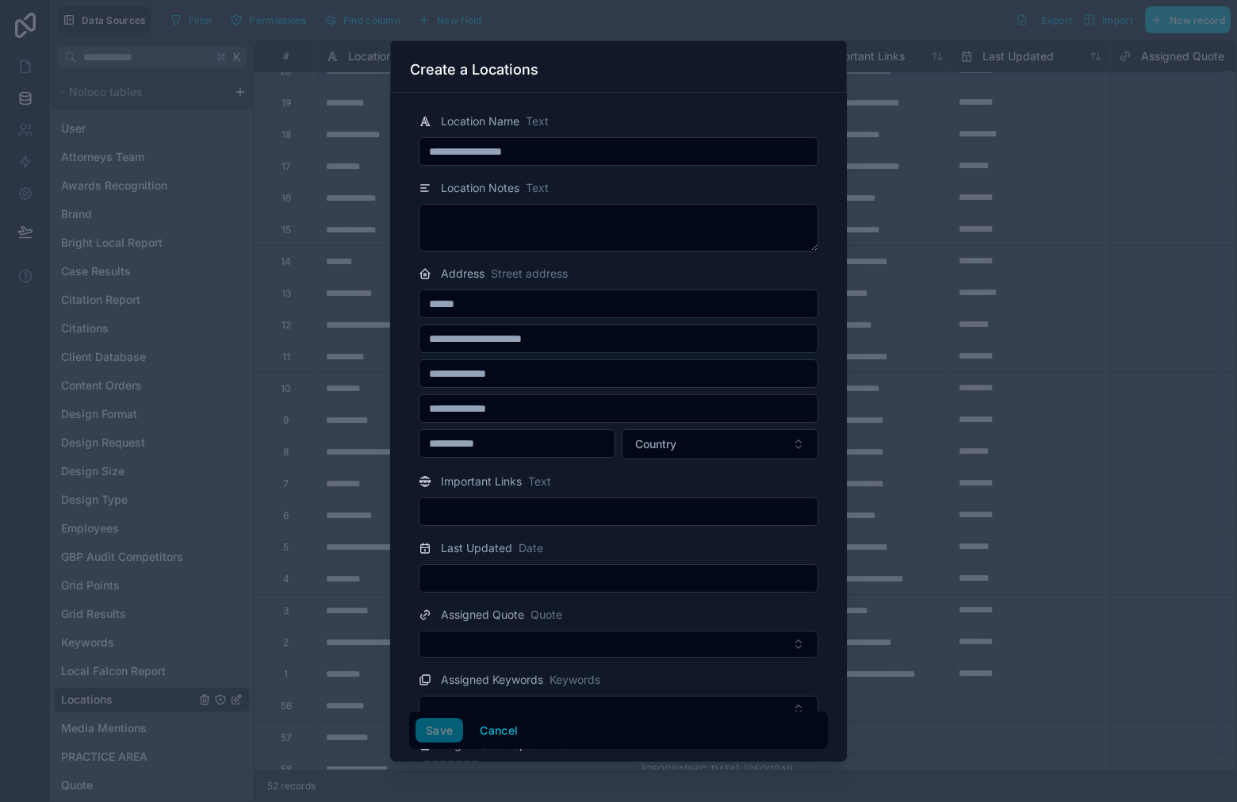
click at [594, 406] on input "text" at bounding box center [618, 408] width 398 height 22
type input "****"
type input "********"
click at [649, 433] on button "Country" at bounding box center [720, 444] width 197 height 30
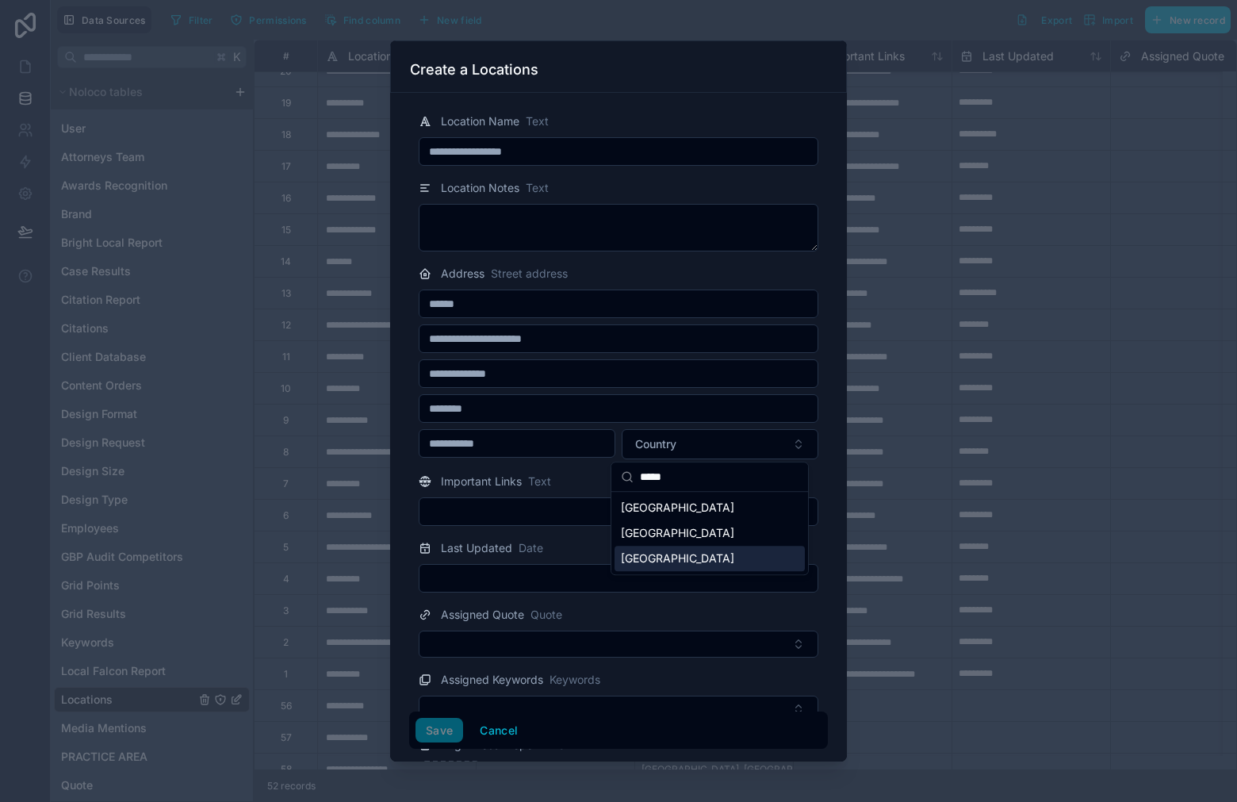
type input "*****"
click at [689, 558] on div "United States" at bounding box center [710, 558] width 190 height 25
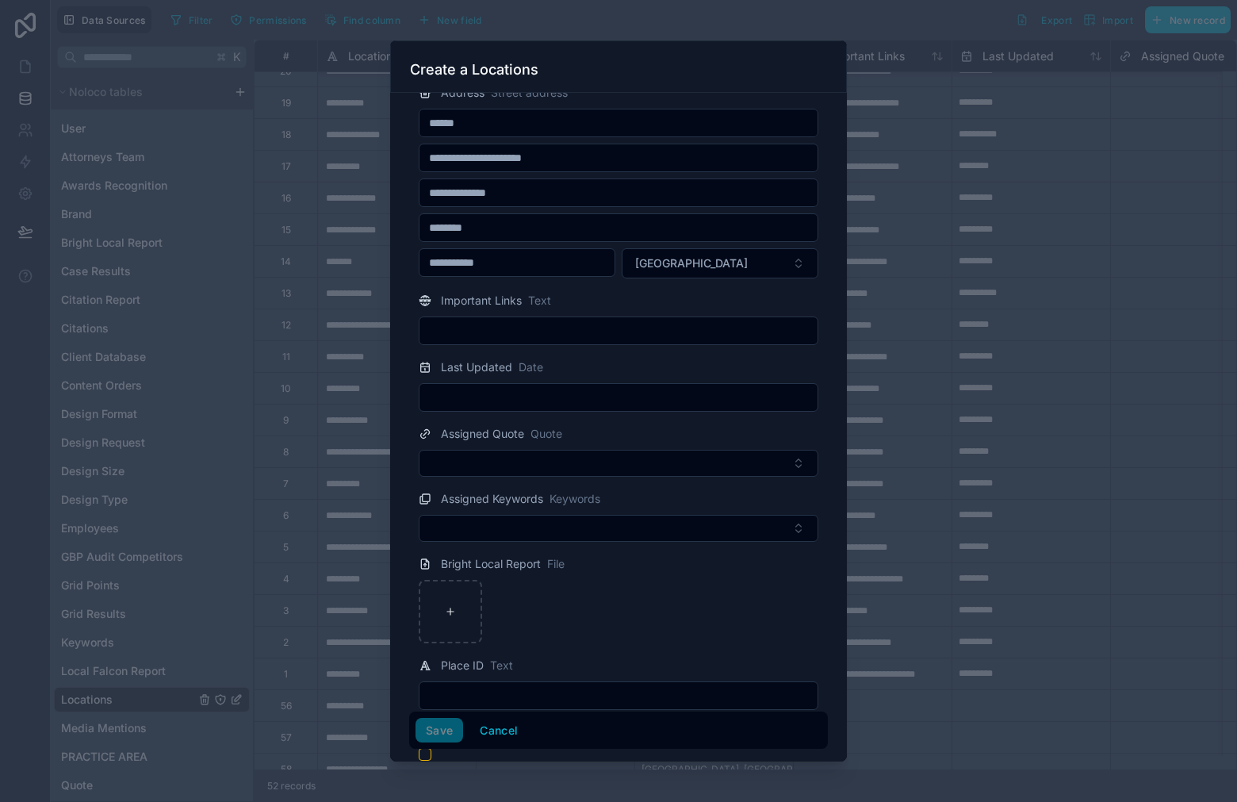
scroll to position [197, 0]
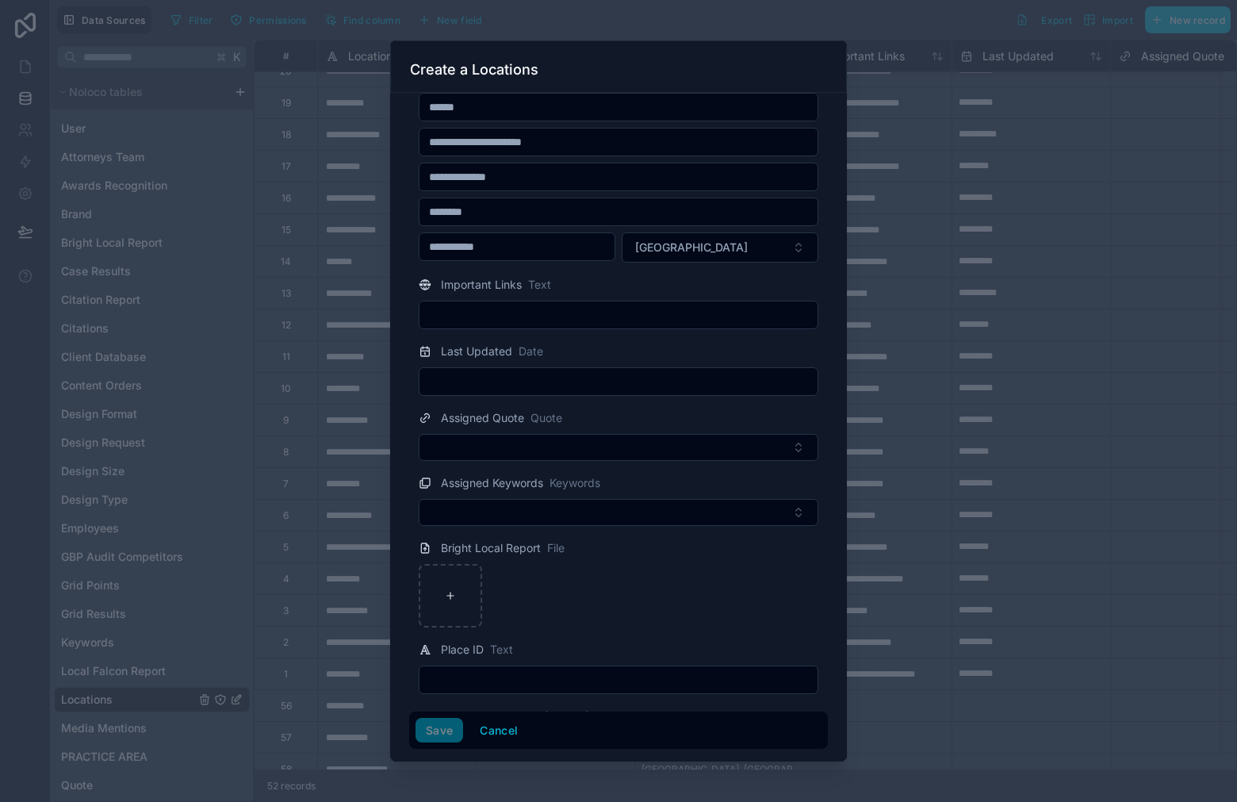
click at [535, 672] on input "text" at bounding box center [618, 679] width 398 height 22
paste input "**********"
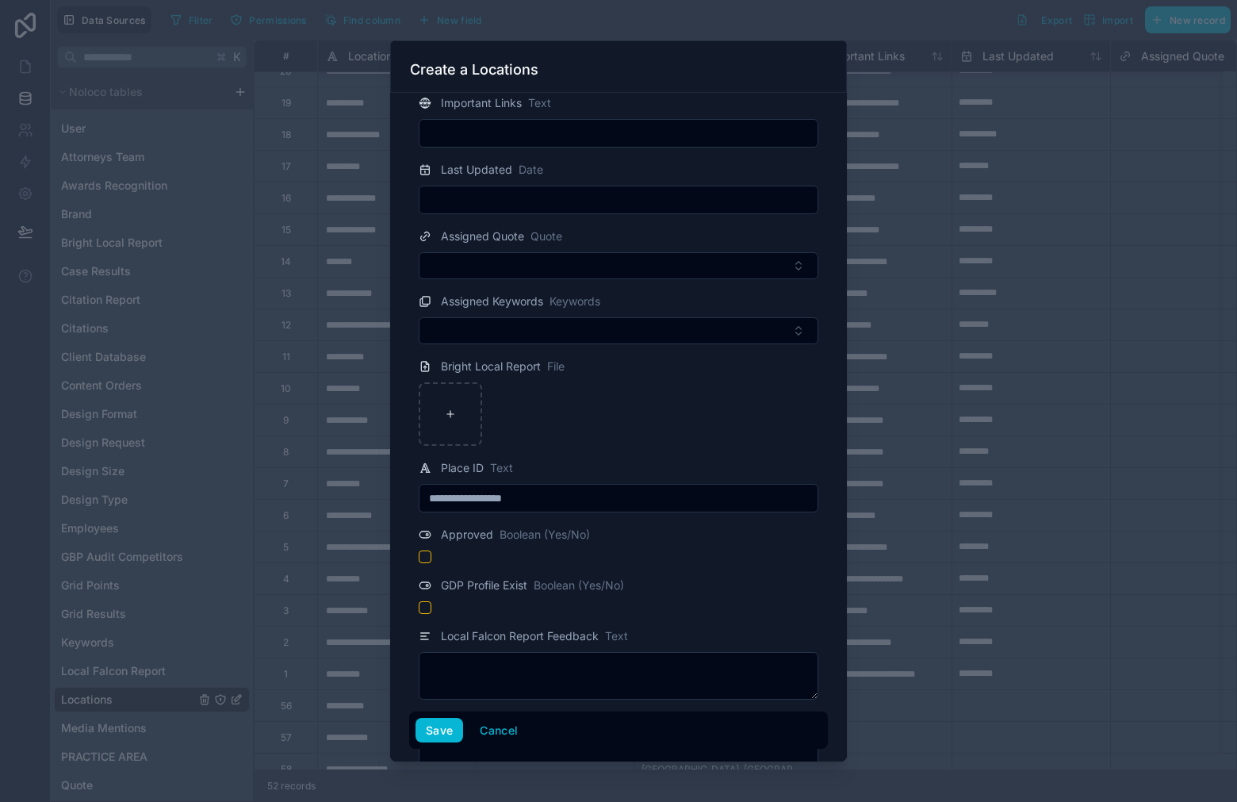
scroll to position [379, 0]
click at [466, 497] on input "**********" at bounding box center [618, 497] width 398 height 22
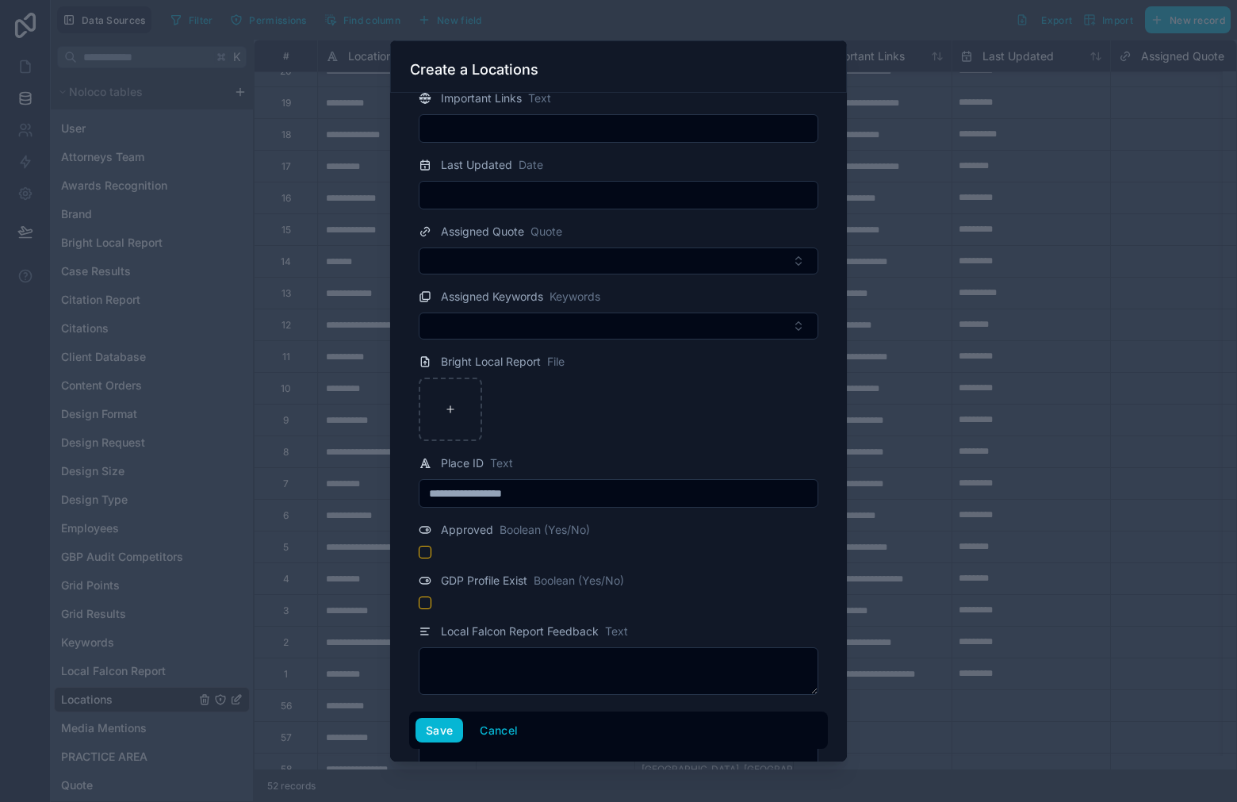
drag, startPoint x: 520, startPoint y: 494, endPoint x: 522, endPoint y: 504, distance: 10.4
click at [520, 494] on input "**********" at bounding box center [618, 493] width 398 height 22
click at [562, 496] on input "**********" at bounding box center [618, 493] width 398 height 22
type input "**********"
click at [458, 728] on button "Save" at bounding box center [439, 730] width 48 height 25
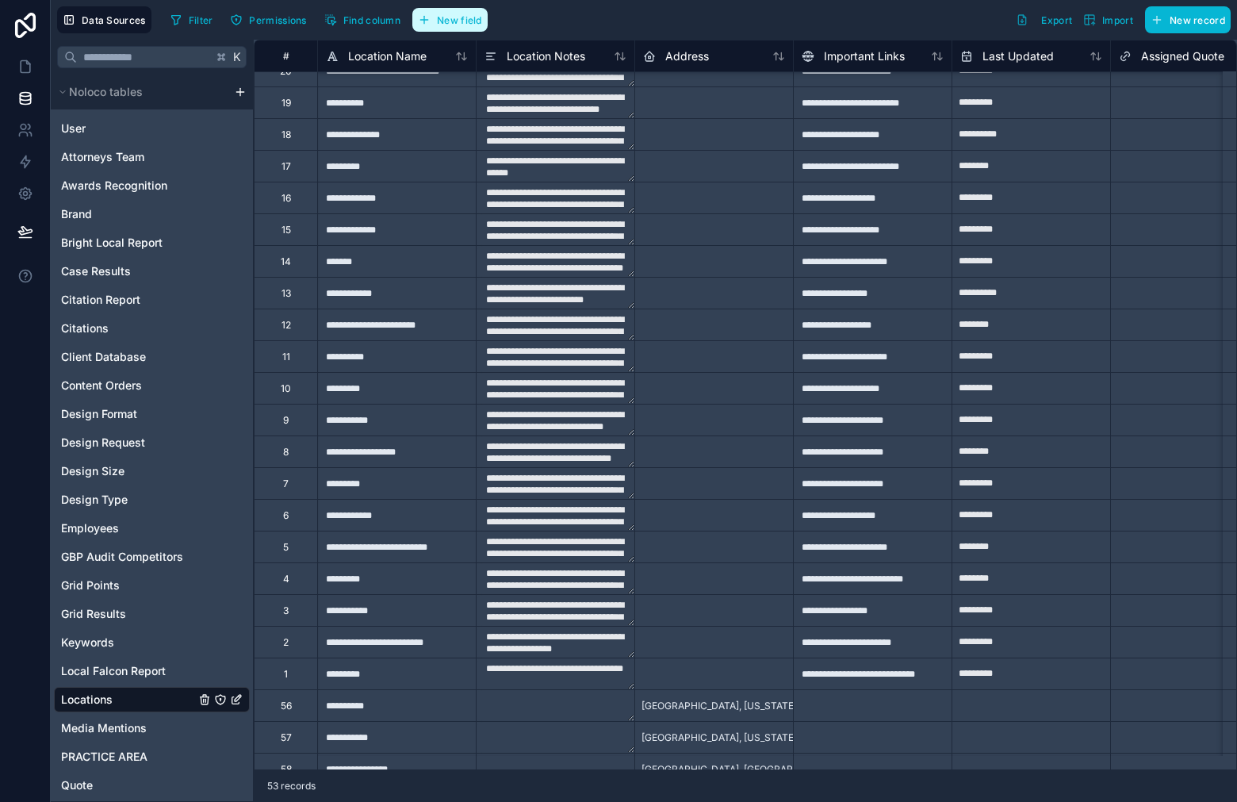
click at [477, 18] on span "New field" at bounding box center [459, 20] width 45 height 12
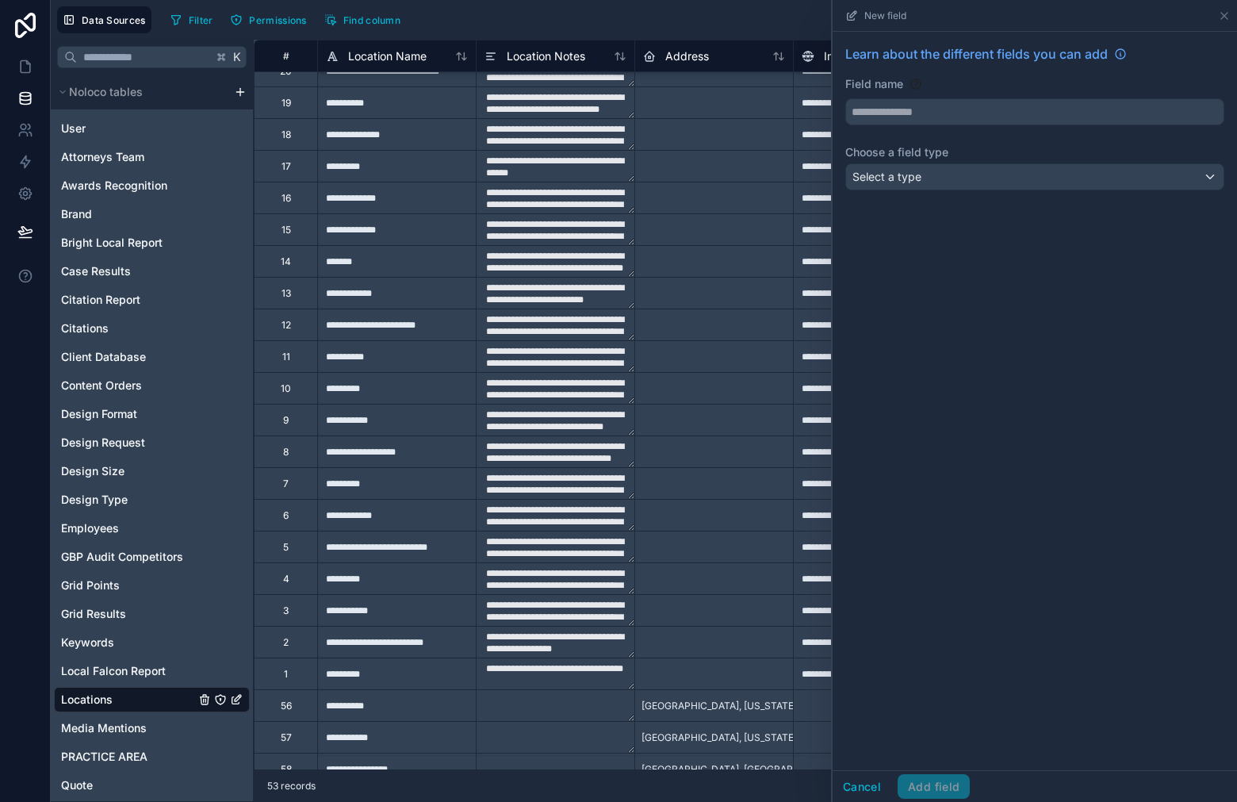
click at [655, 175] on div at bounding box center [713, 166] width 159 height 32
click at [1223, 13] on icon at bounding box center [1224, 16] width 6 height 6
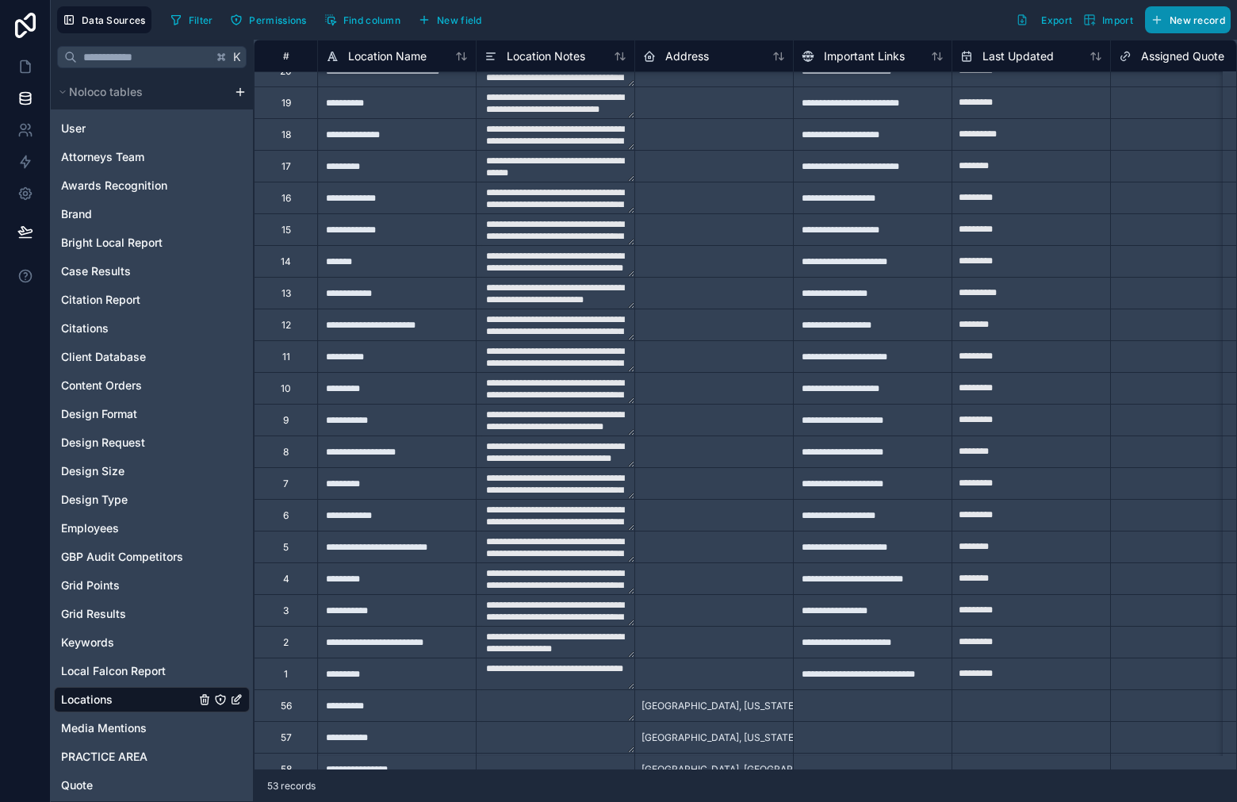
click at [1213, 24] on span "New record" at bounding box center [1198, 20] width 56 height 12
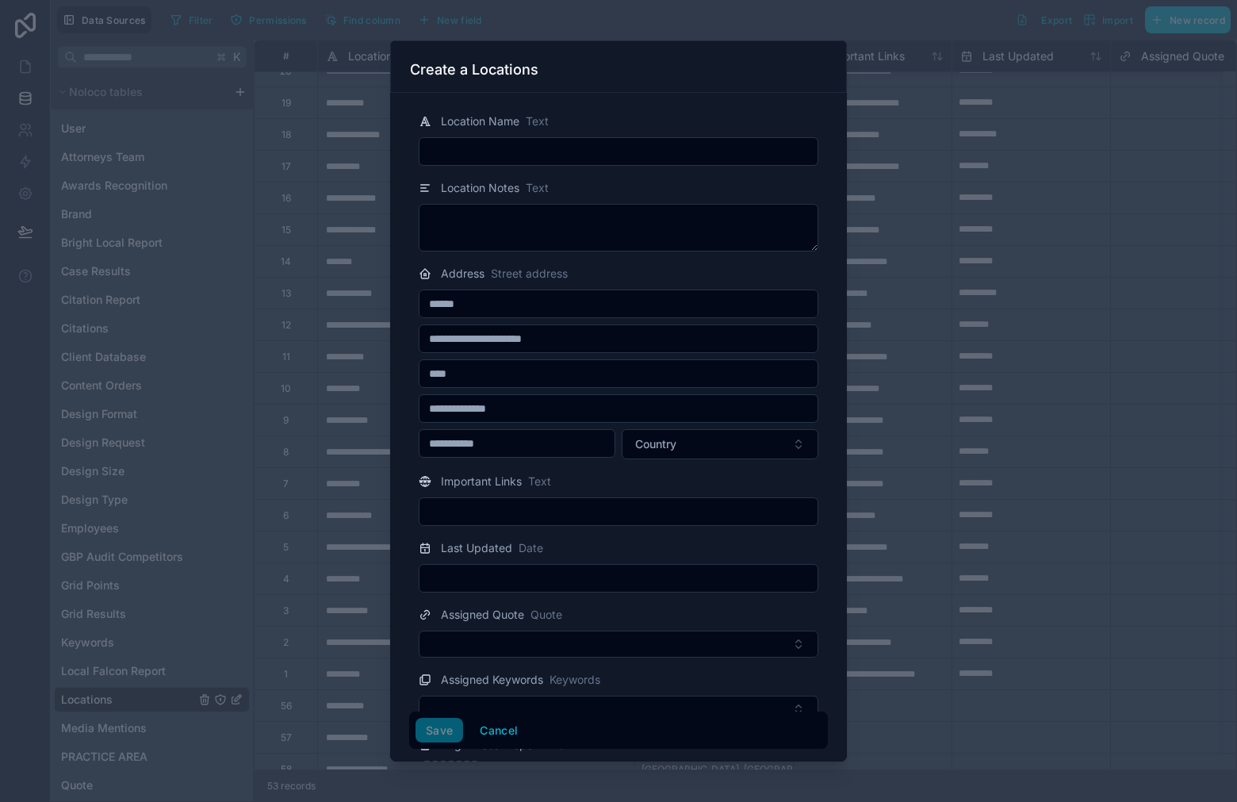
click at [471, 147] on input "text" at bounding box center [618, 151] width 398 height 22
paste input "**********"
click at [477, 155] on input "**********" at bounding box center [618, 151] width 398 height 22
click at [589, 219] on textarea at bounding box center [619, 228] width 400 height 48
click at [474, 151] on input "**********" at bounding box center [618, 151] width 398 height 22
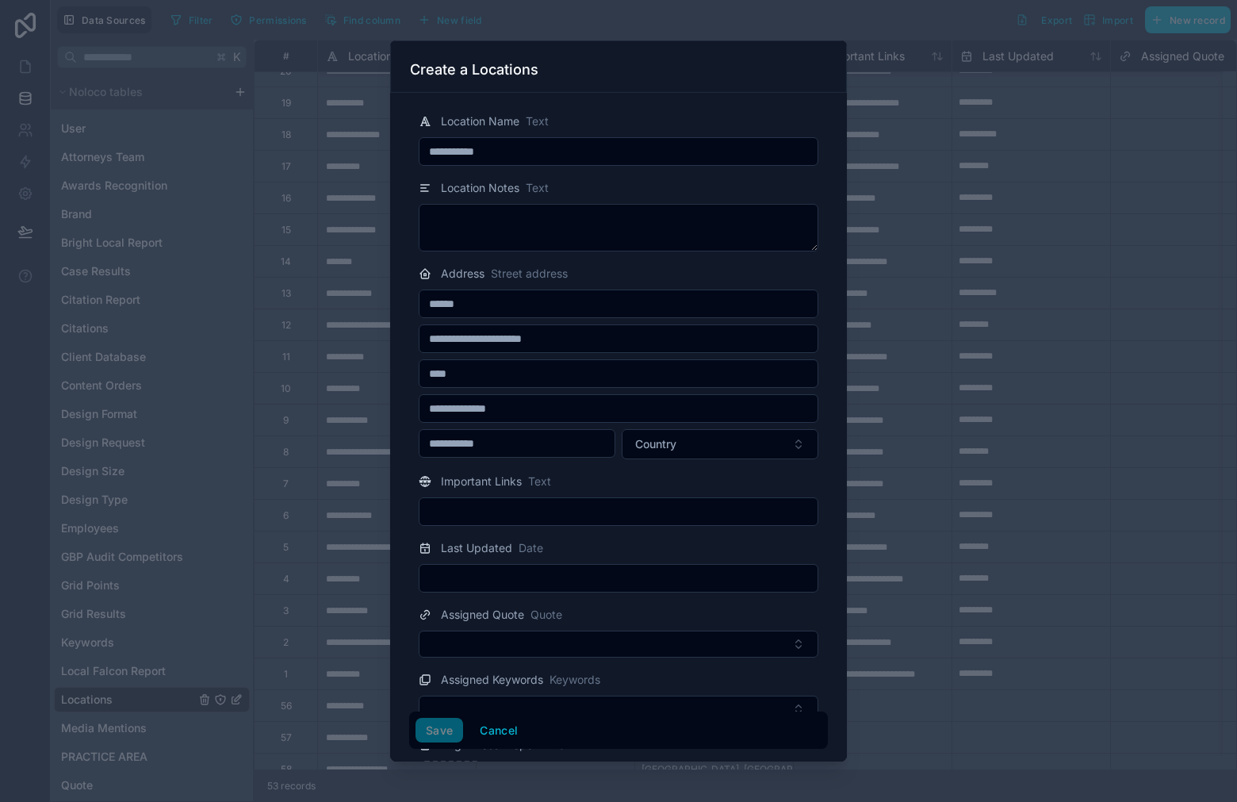
type input "**********"
click at [484, 377] on input "text" at bounding box center [618, 373] width 398 height 22
paste input "**********"
drag, startPoint x: 507, startPoint y: 373, endPoint x: 469, endPoint y: 374, distance: 38.1
click at [469, 374] on input "**********" at bounding box center [618, 373] width 398 height 22
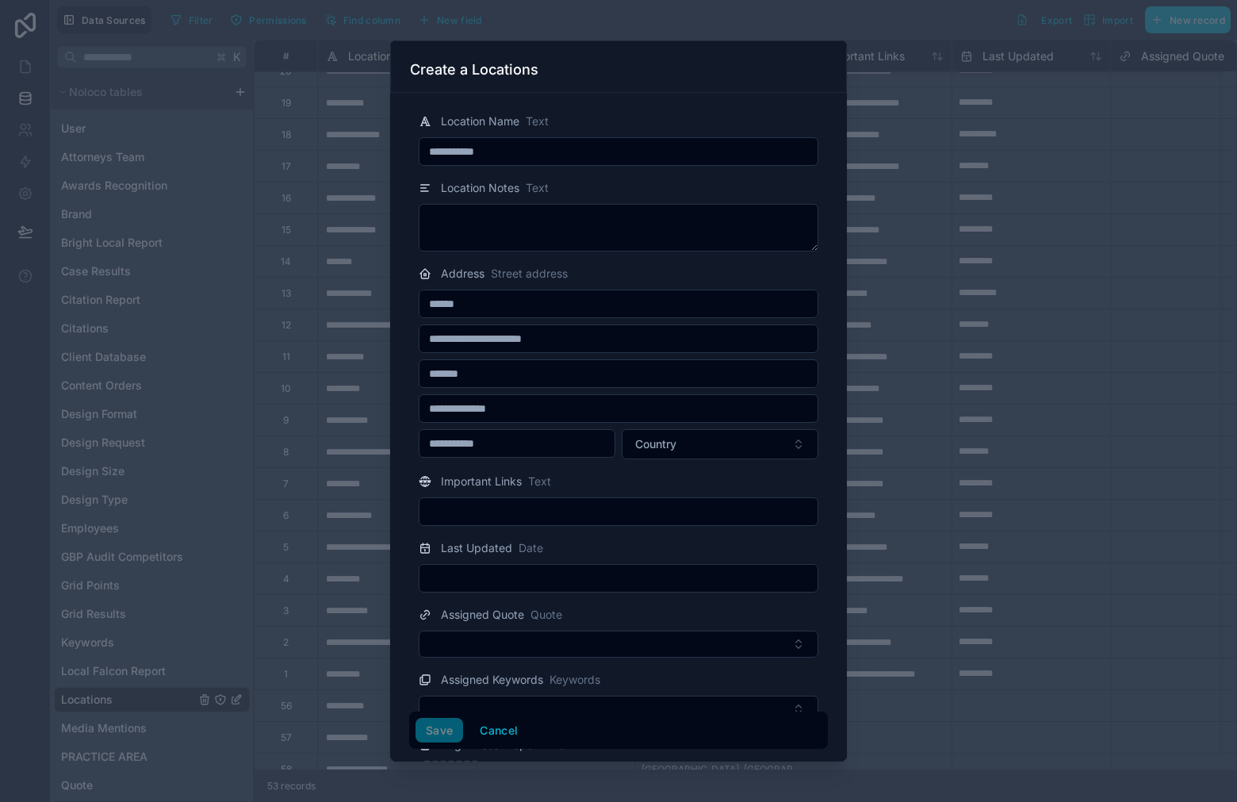
type input "*******"
click at [511, 403] on input "text" at bounding box center [618, 408] width 398 height 22
type input "********"
click at [707, 429] on button "Country" at bounding box center [720, 444] width 197 height 30
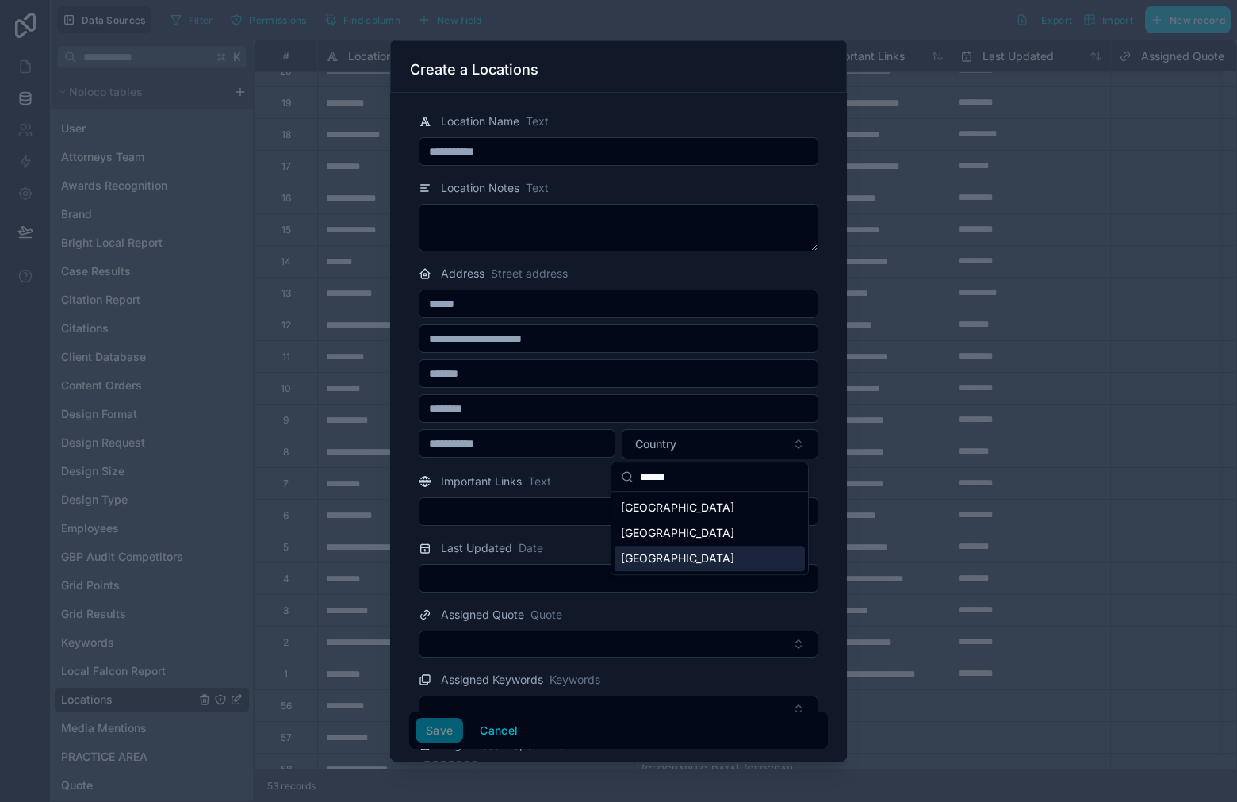
type input "******"
click at [697, 553] on div "United States" at bounding box center [710, 558] width 190 height 25
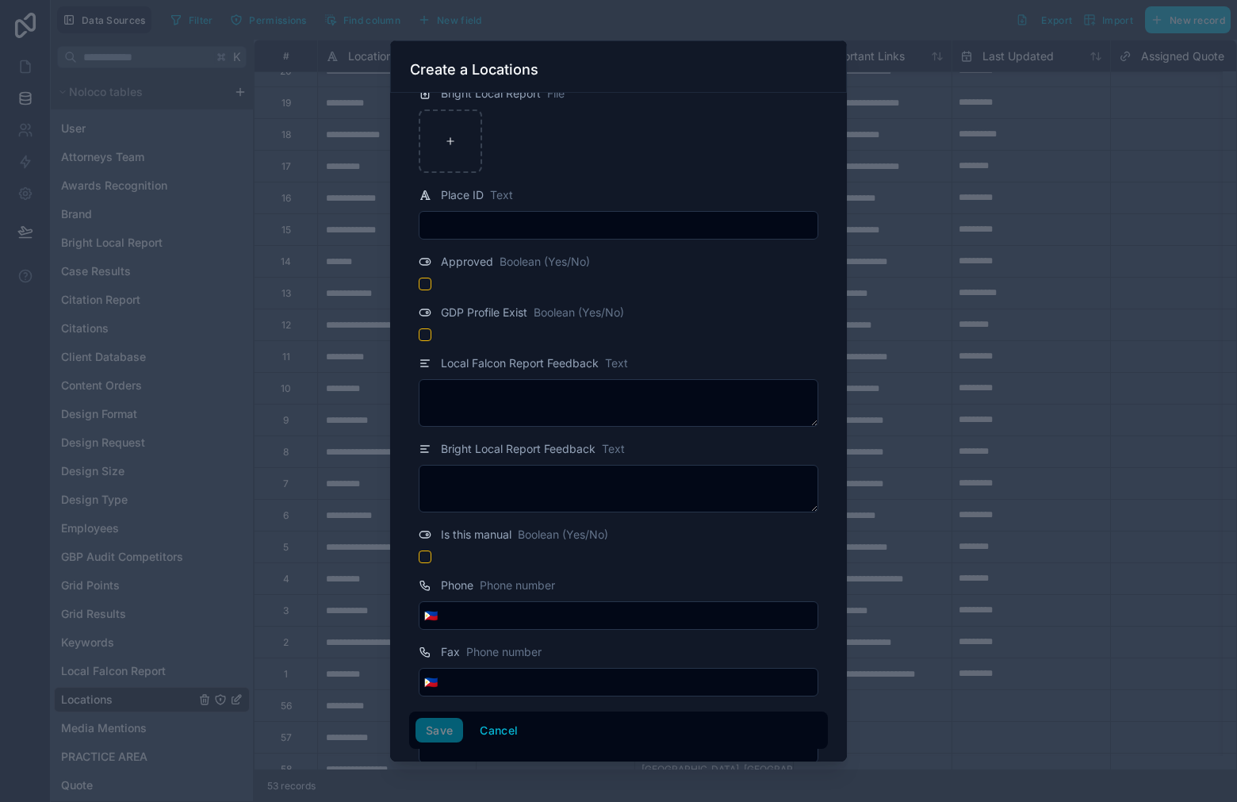
scroll to position [650, 0]
click at [526, 224] on input "text" at bounding box center [618, 226] width 398 height 22
paste input "**********"
click at [479, 227] on input "**********" at bounding box center [618, 226] width 398 height 22
drag, startPoint x: 476, startPoint y: 226, endPoint x: 496, endPoint y: 305, distance: 81.9
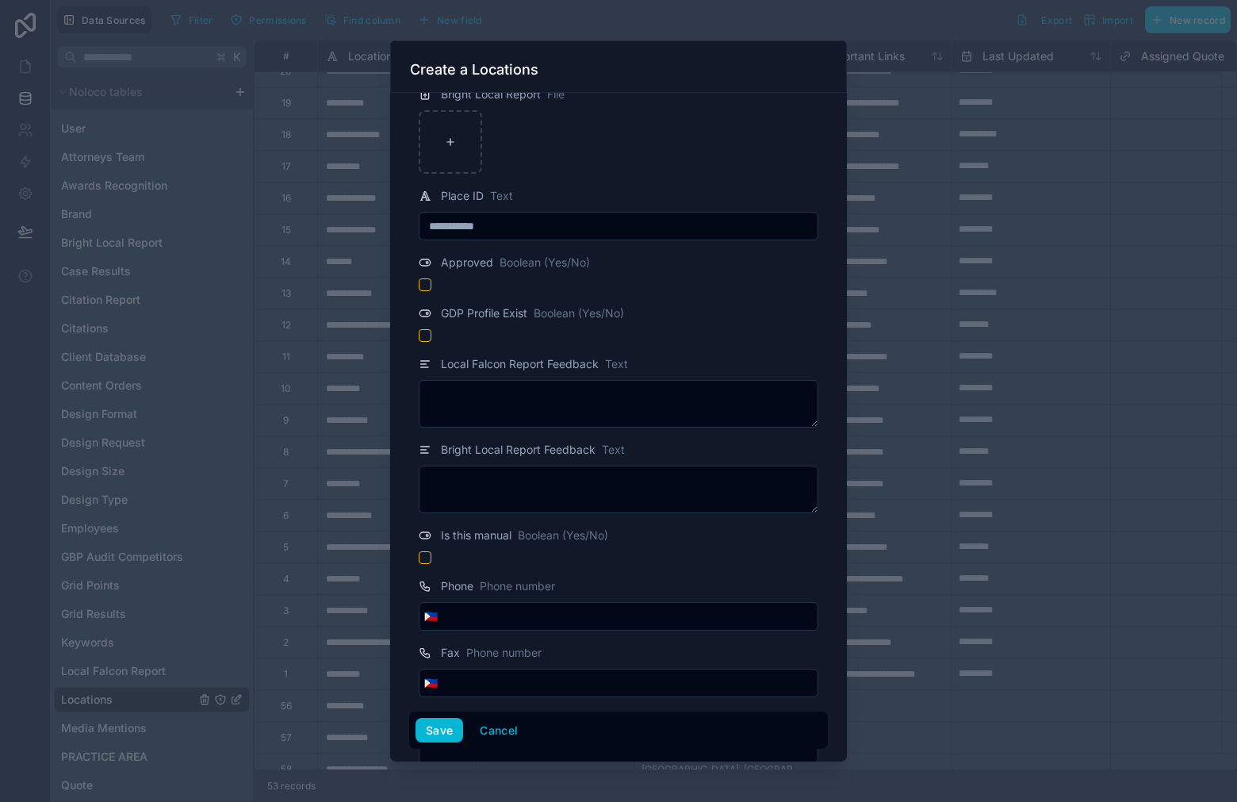
click at [476, 226] on input "**********" at bounding box center [618, 226] width 398 height 22
click at [523, 232] on input "**********" at bounding box center [618, 226] width 398 height 22
type input "**********"
click at [450, 733] on button "Save" at bounding box center [439, 730] width 48 height 25
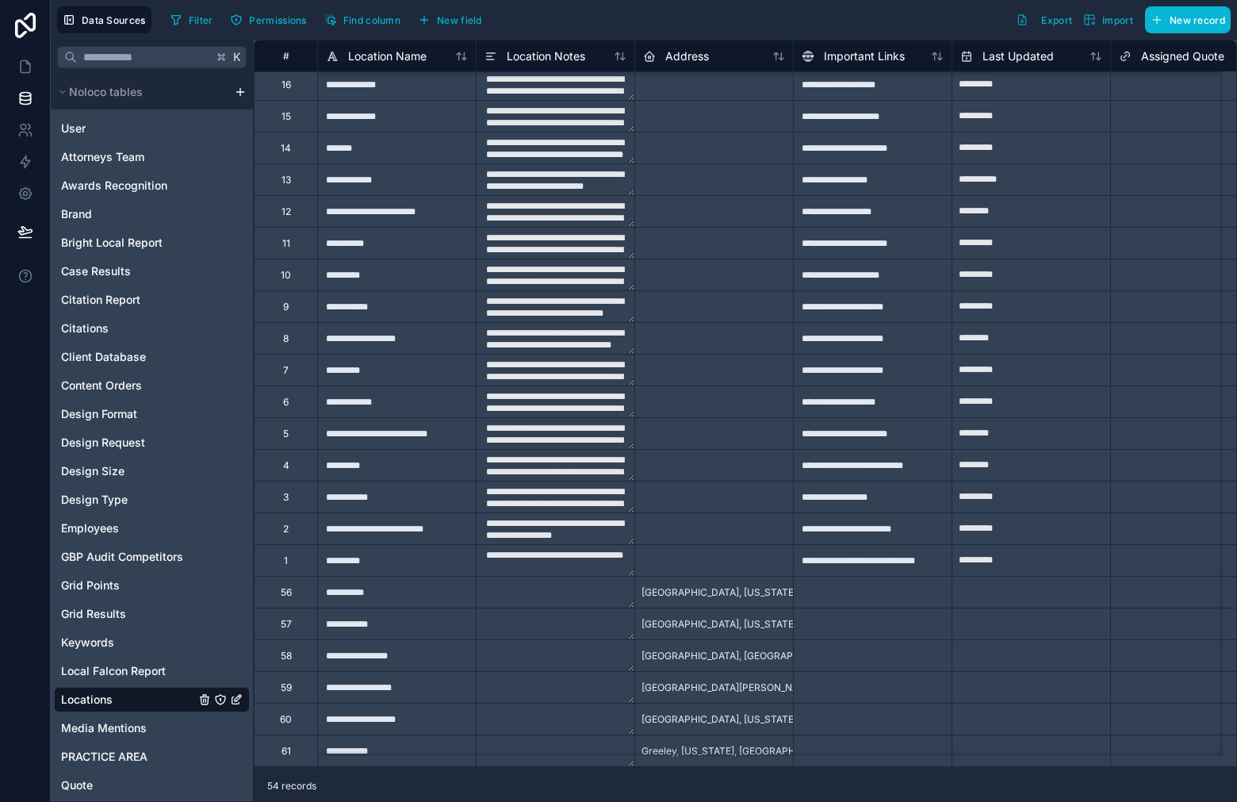
scroll to position [1032, 0]
drag, startPoint x: 1231, startPoint y: 22, endPoint x: 1212, endPoint y: 21, distance: 19.9
click at [1231, 22] on div "Data Sources Filter Permissions Find column New field Export Import New record" at bounding box center [644, 20] width 1186 height 40
click at [1208, 19] on span "New record" at bounding box center [1198, 20] width 56 height 12
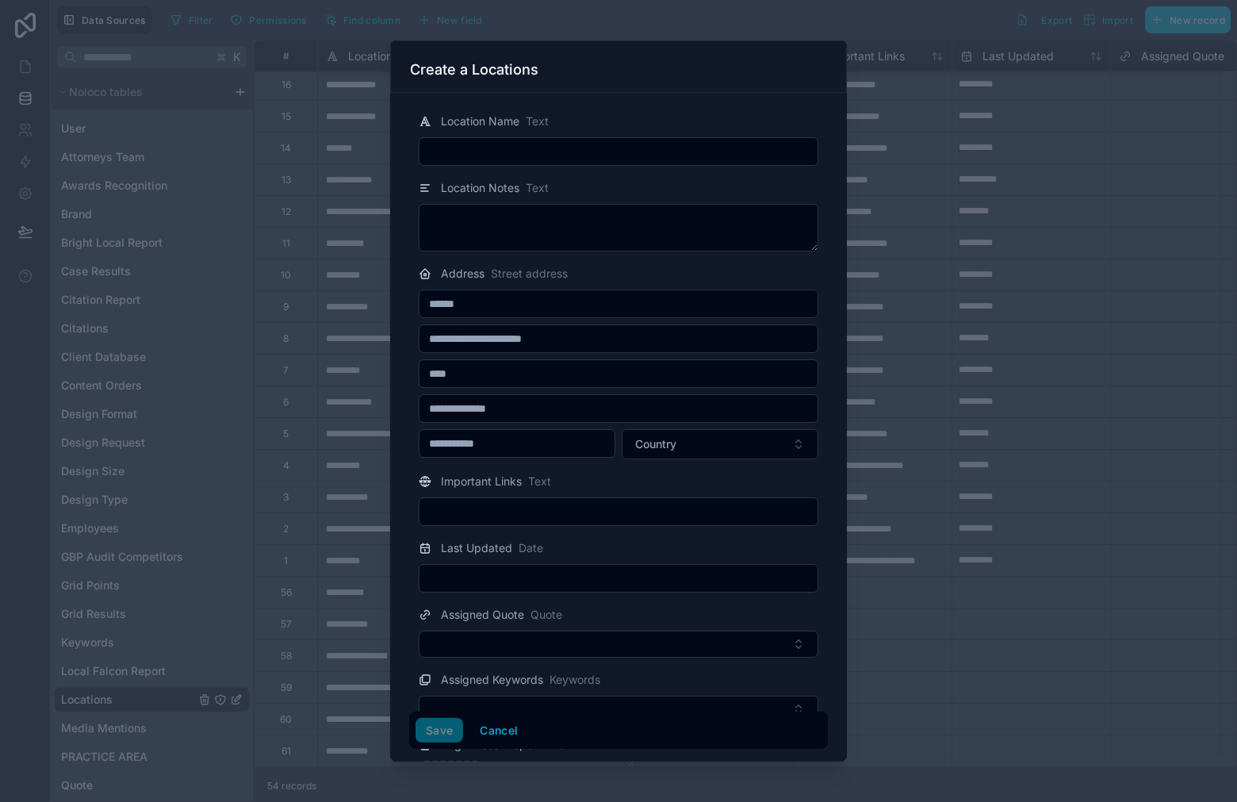
click at [626, 143] on input "text" at bounding box center [618, 151] width 398 height 22
paste input "**********"
type input "**********"
click at [557, 373] on input "text" at bounding box center [618, 373] width 398 height 22
paste input "**********"
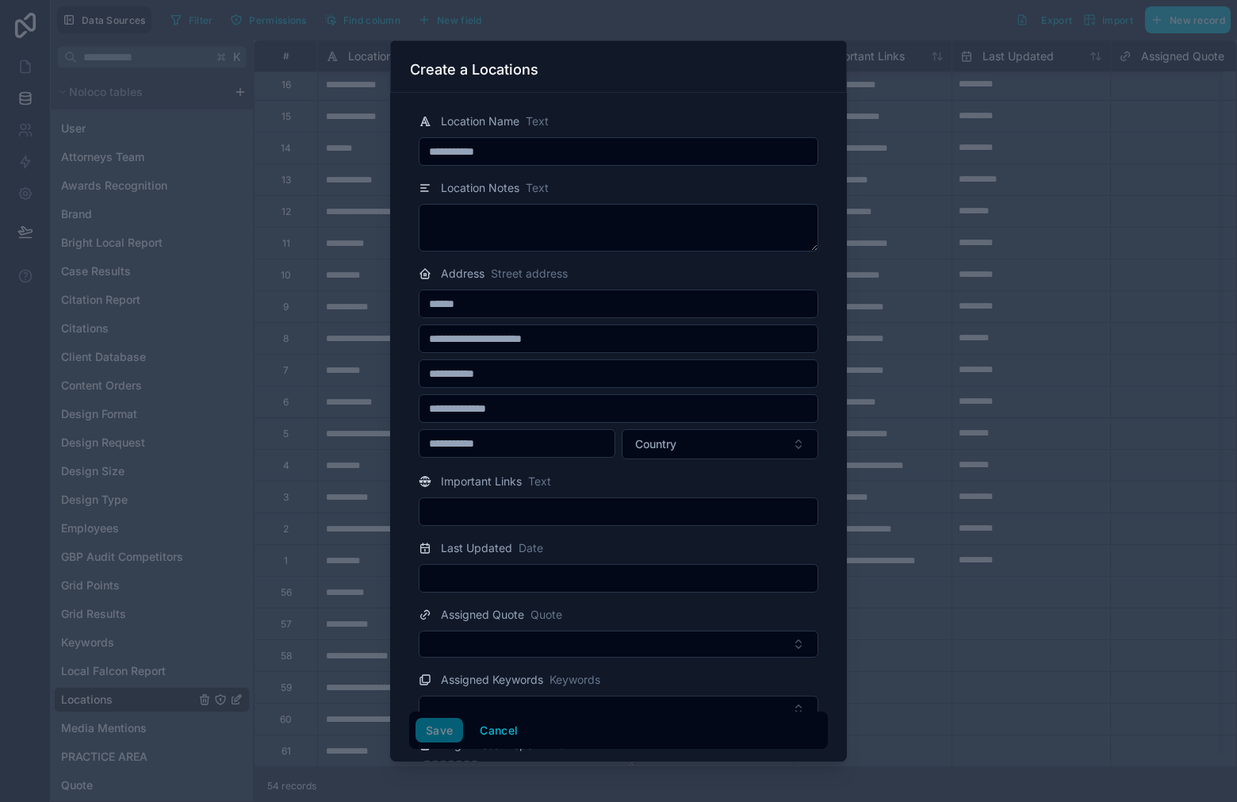
drag, startPoint x: 544, startPoint y: 377, endPoint x: 479, endPoint y: 402, distance: 69.8
click at [460, 374] on input "**********" at bounding box center [618, 373] width 398 height 22
type input "******"
click at [515, 409] on input "text" at bounding box center [618, 408] width 398 height 22
type input "*****"
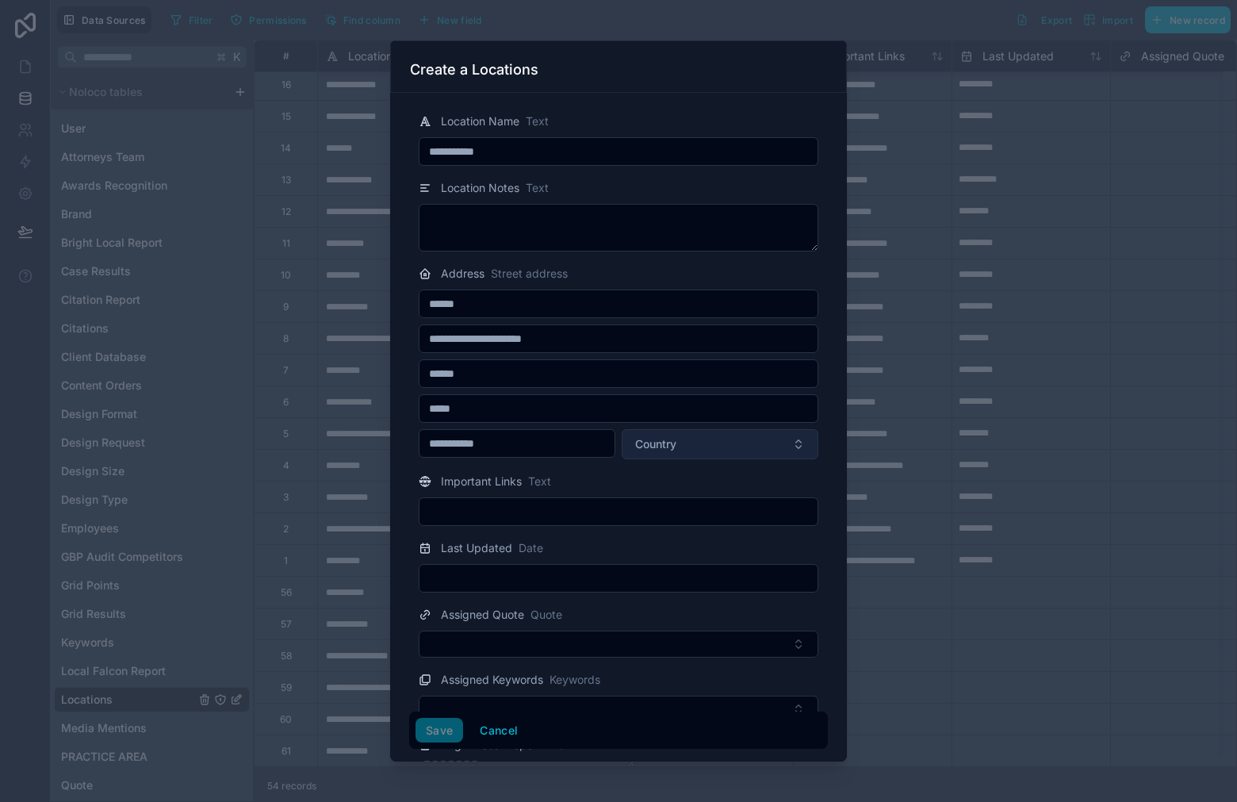
click at [644, 444] on span "Country" at bounding box center [655, 444] width 41 height 16
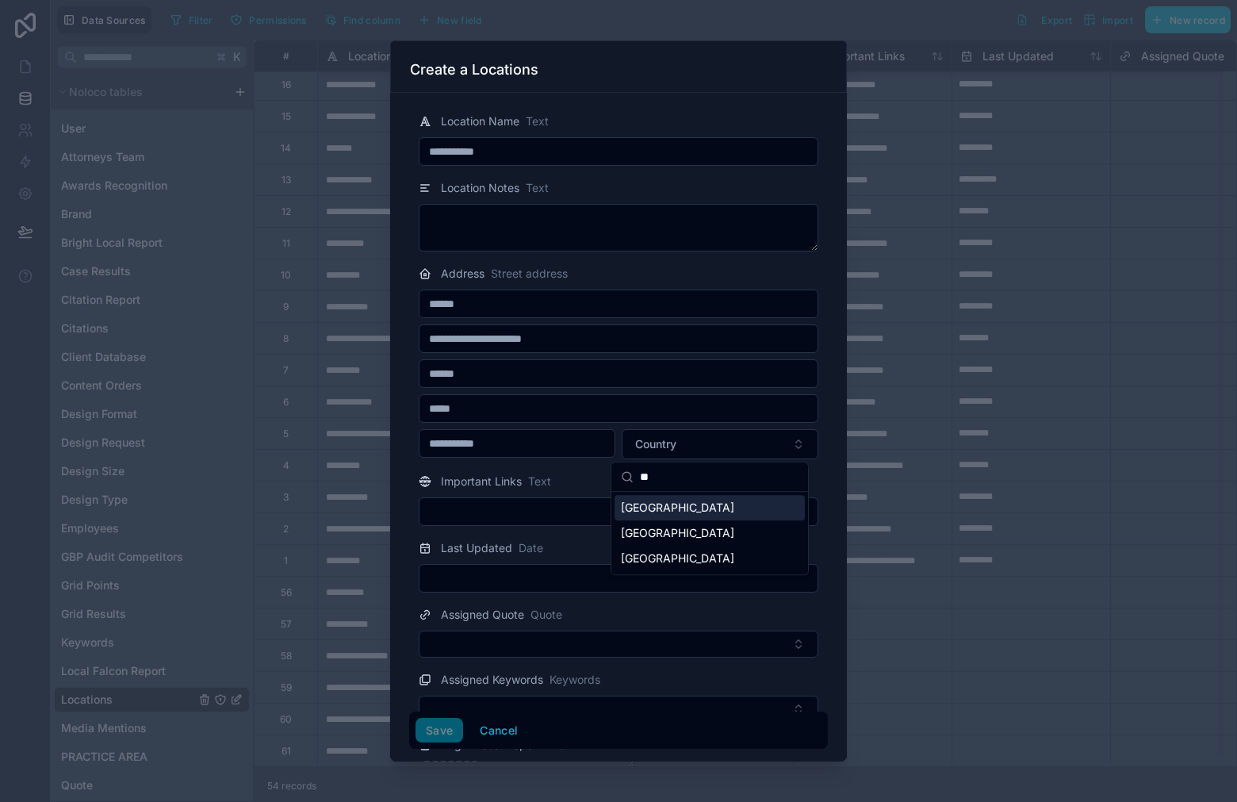
type input "*"
type input "******"
click at [655, 565] on div "United States" at bounding box center [710, 558] width 190 height 25
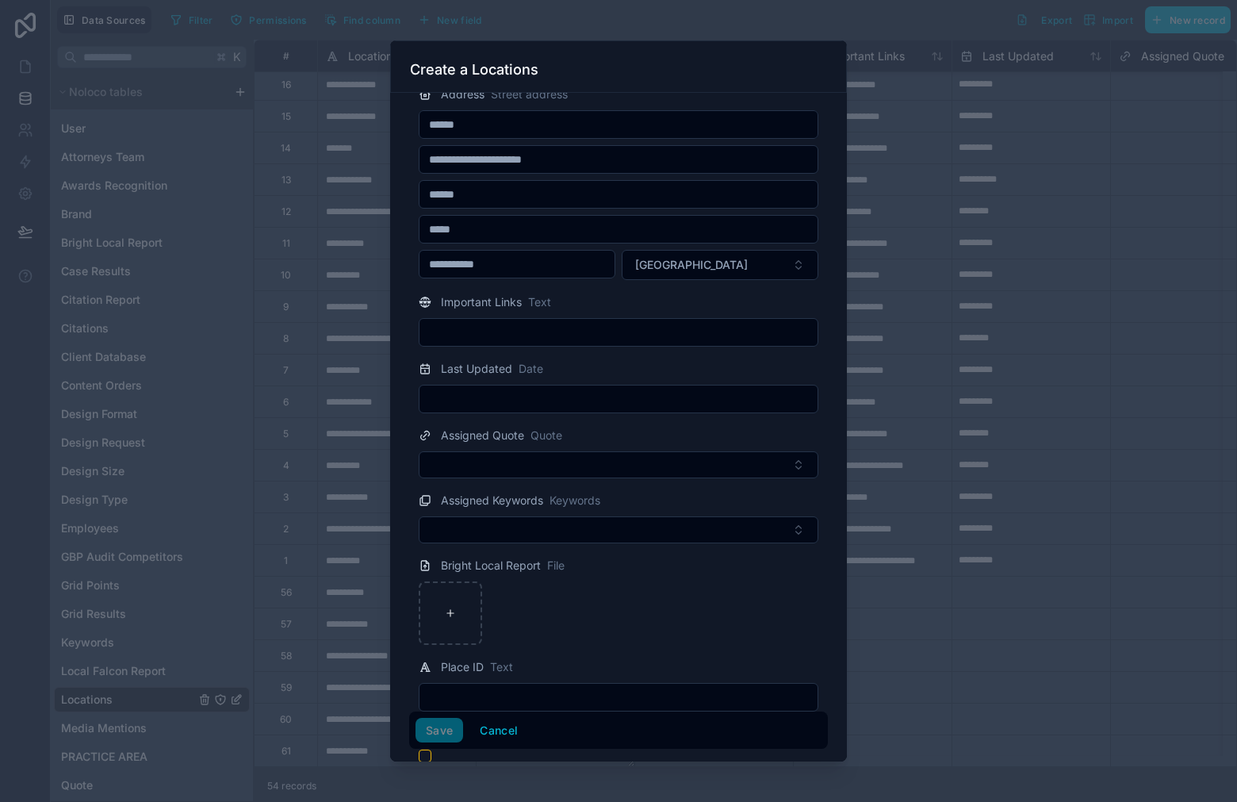
scroll to position [535, 0]
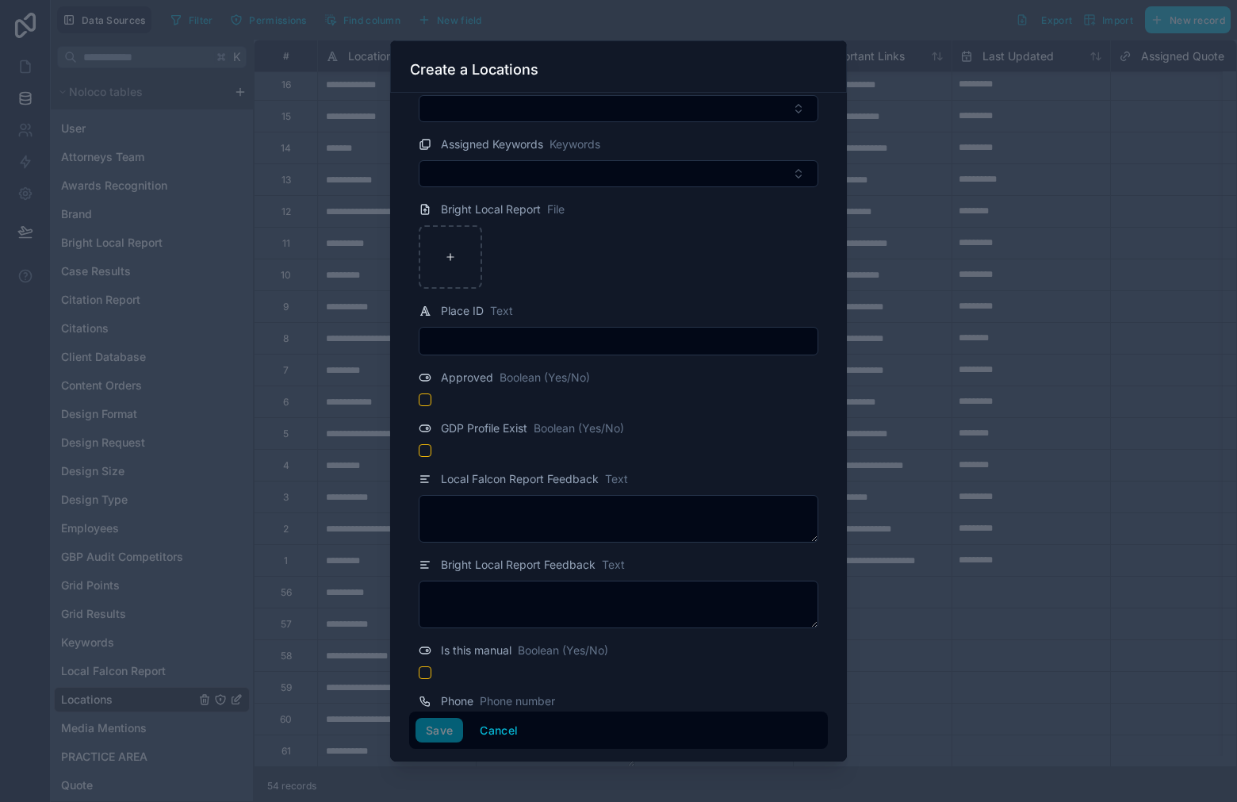
click at [519, 339] on input "text" at bounding box center [618, 341] width 398 height 22
type input "*"
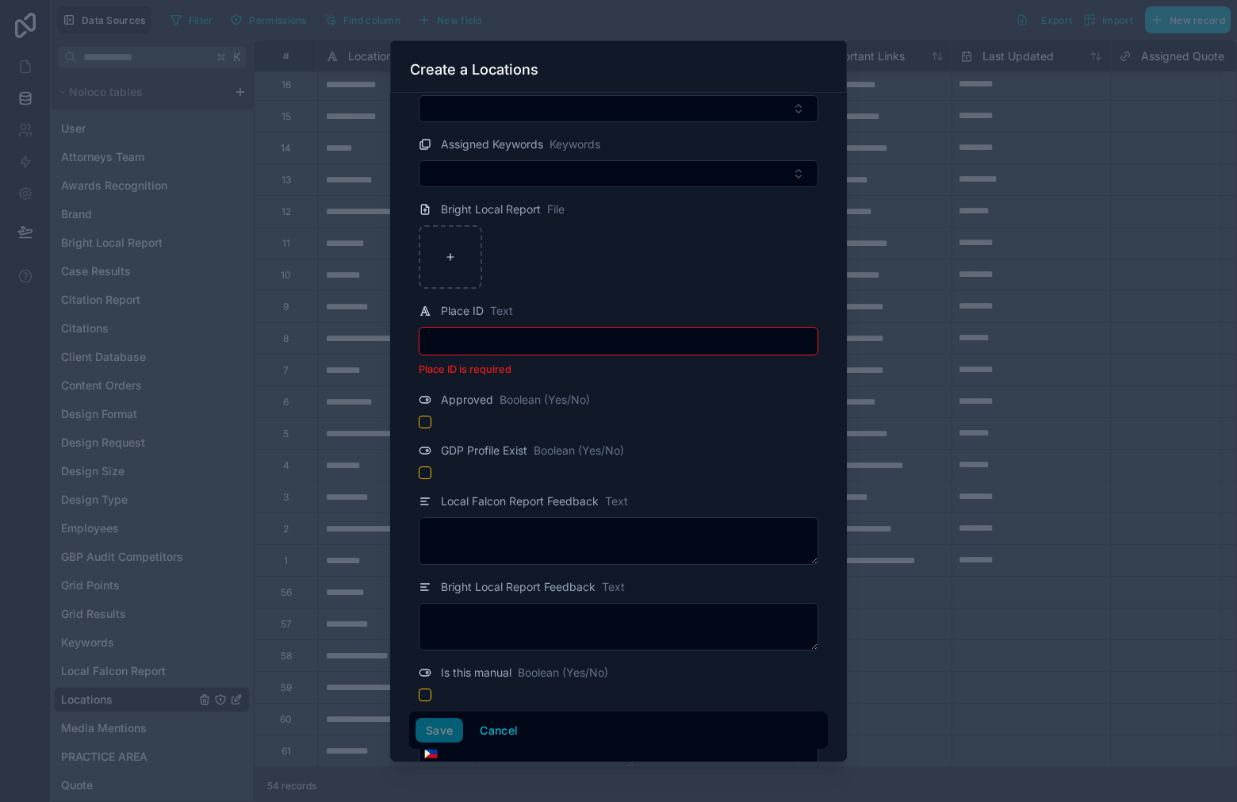
paste input "**********"
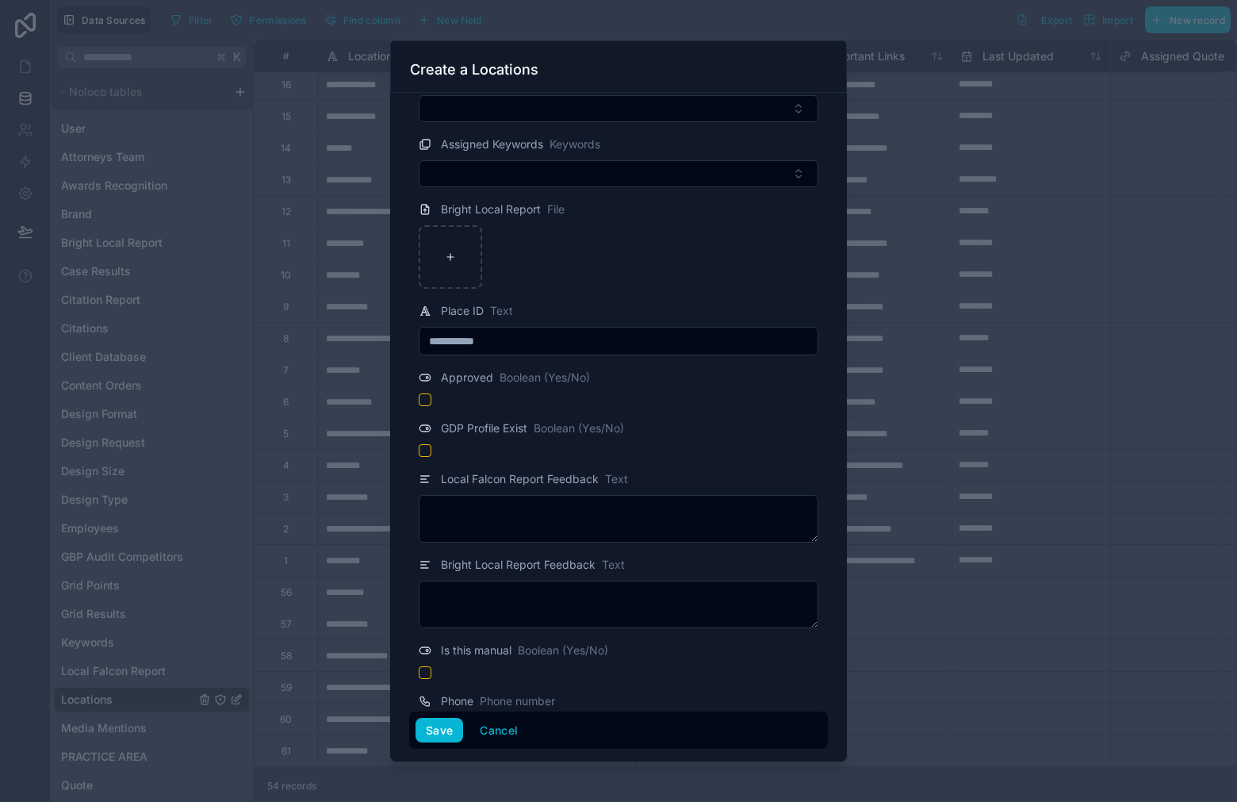
drag, startPoint x: 468, startPoint y: 337, endPoint x: 476, endPoint y: 350, distance: 15.0
click at [468, 337] on input "**********" at bounding box center [618, 341] width 398 height 22
click at [516, 348] on input "*********" at bounding box center [618, 341] width 398 height 22
type input "**********"
click at [438, 734] on button "Save" at bounding box center [439, 730] width 48 height 25
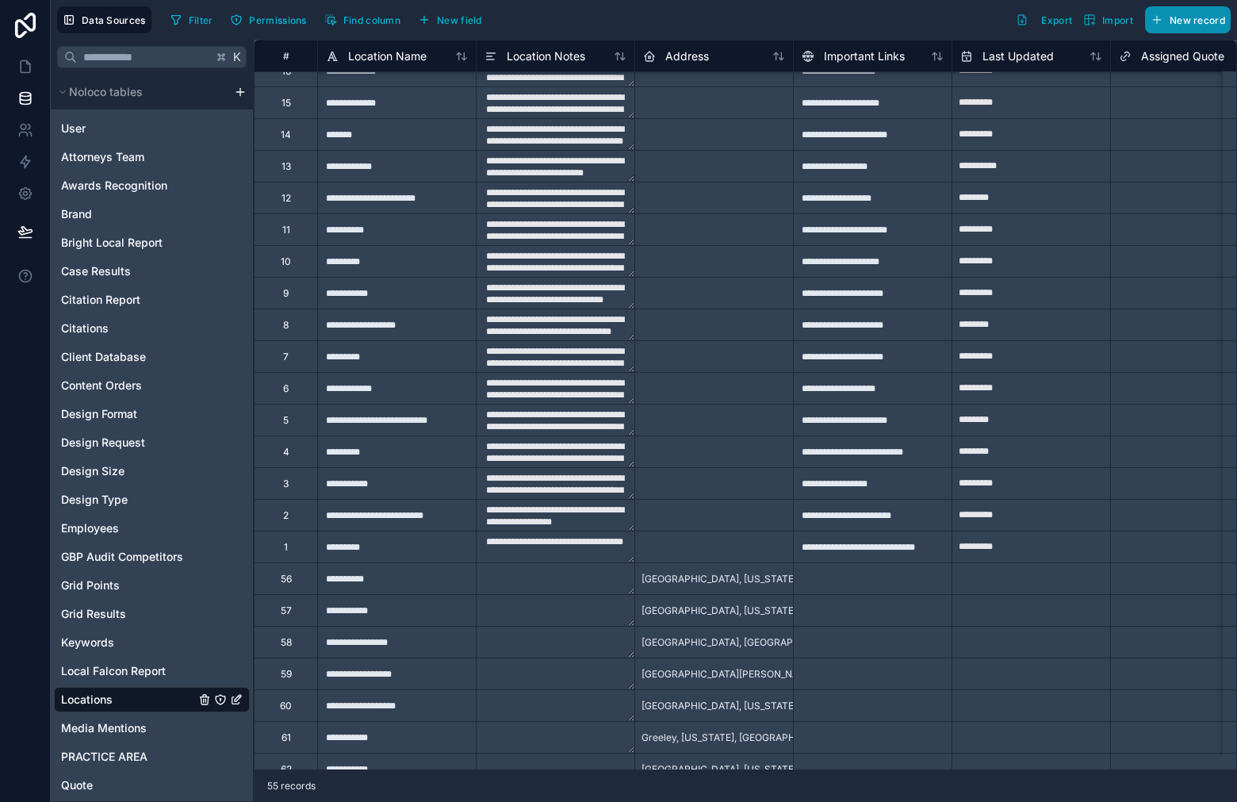
click at [1200, 9] on button "New record" at bounding box center [1188, 19] width 86 height 27
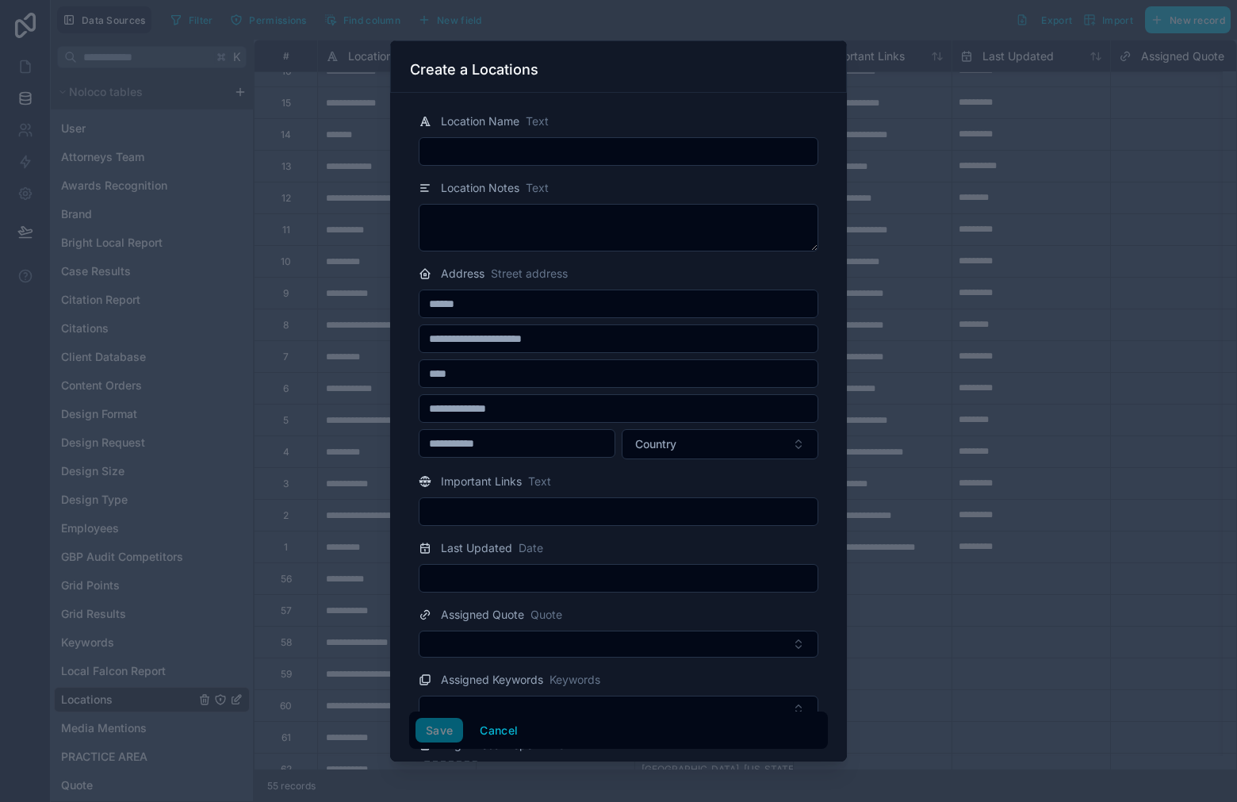
click at [553, 140] on input "text" at bounding box center [618, 151] width 398 height 22
paste input "**********"
type input "**********"
click at [483, 376] on input "text" at bounding box center [618, 373] width 398 height 22
paste input "**********"
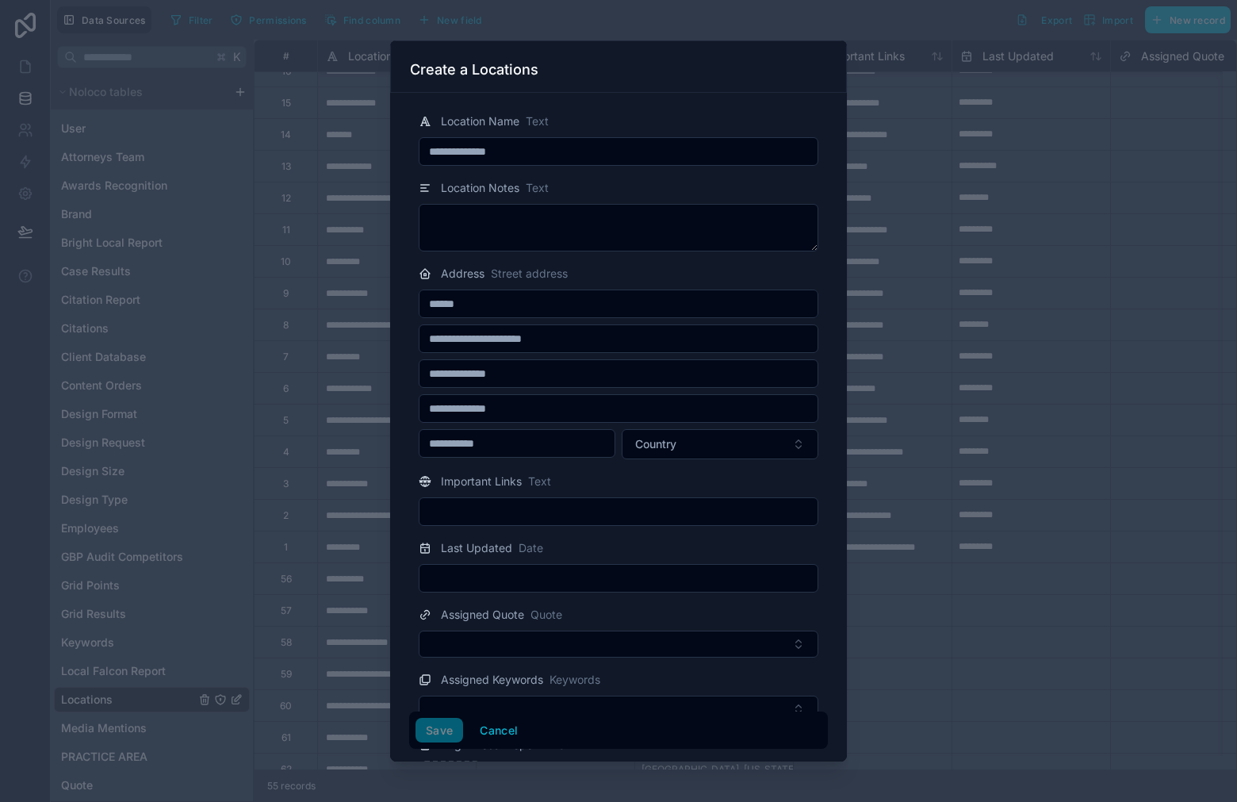
drag, startPoint x: 526, startPoint y: 371, endPoint x: 485, endPoint y: 380, distance: 41.4
click at [485, 380] on input "**********" at bounding box center [618, 373] width 398 height 22
drag, startPoint x: 533, startPoint y: 370, endPoint x: 484, endPoint y: 374, distance: 48.5
click at [484, 374] on input "**********" at bounding box center [618, 373] width 398 height 22
type input "**********"
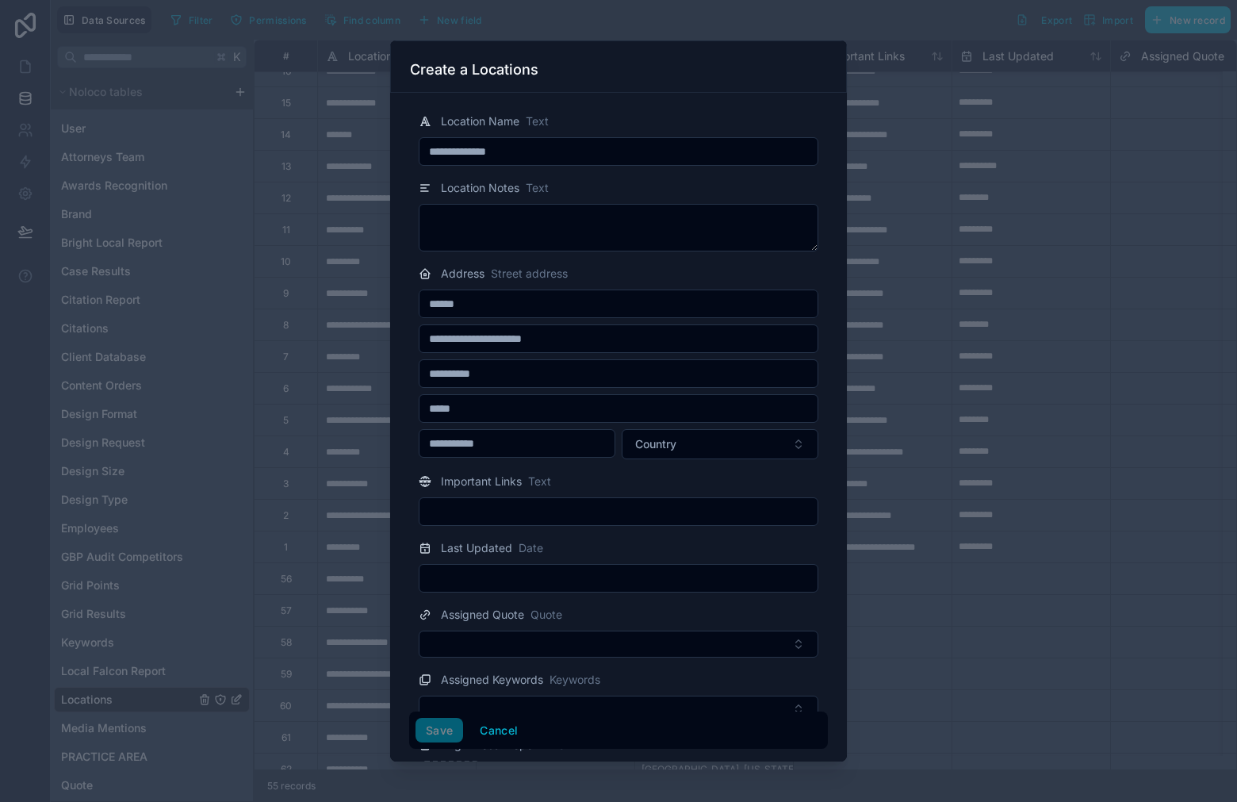
type input "*****"
click at [678, 434] on button "Country" at bounding box center [720, 444] width 197 height 30
type input "**********"
click at [689, 508] on div "United States" at bounding box center [710, 507] width 190 height 25
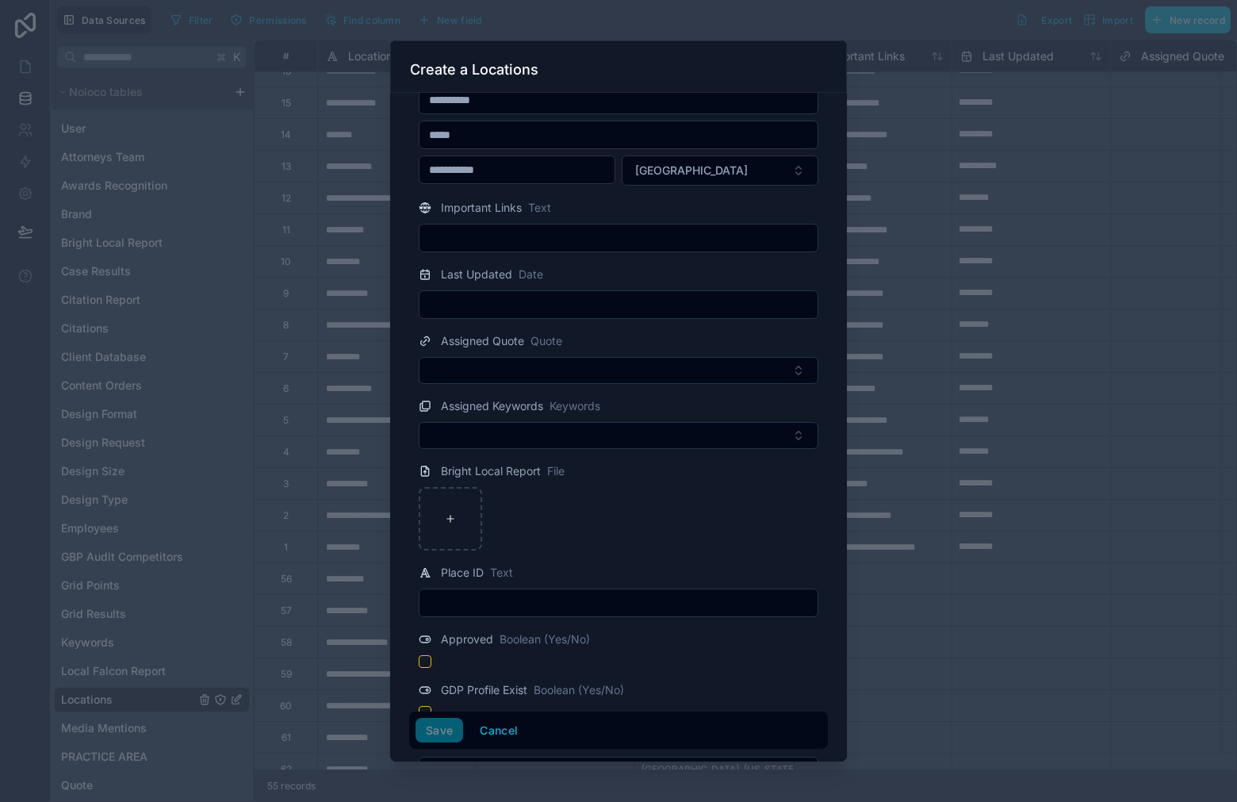
scroll to position [297, 0]
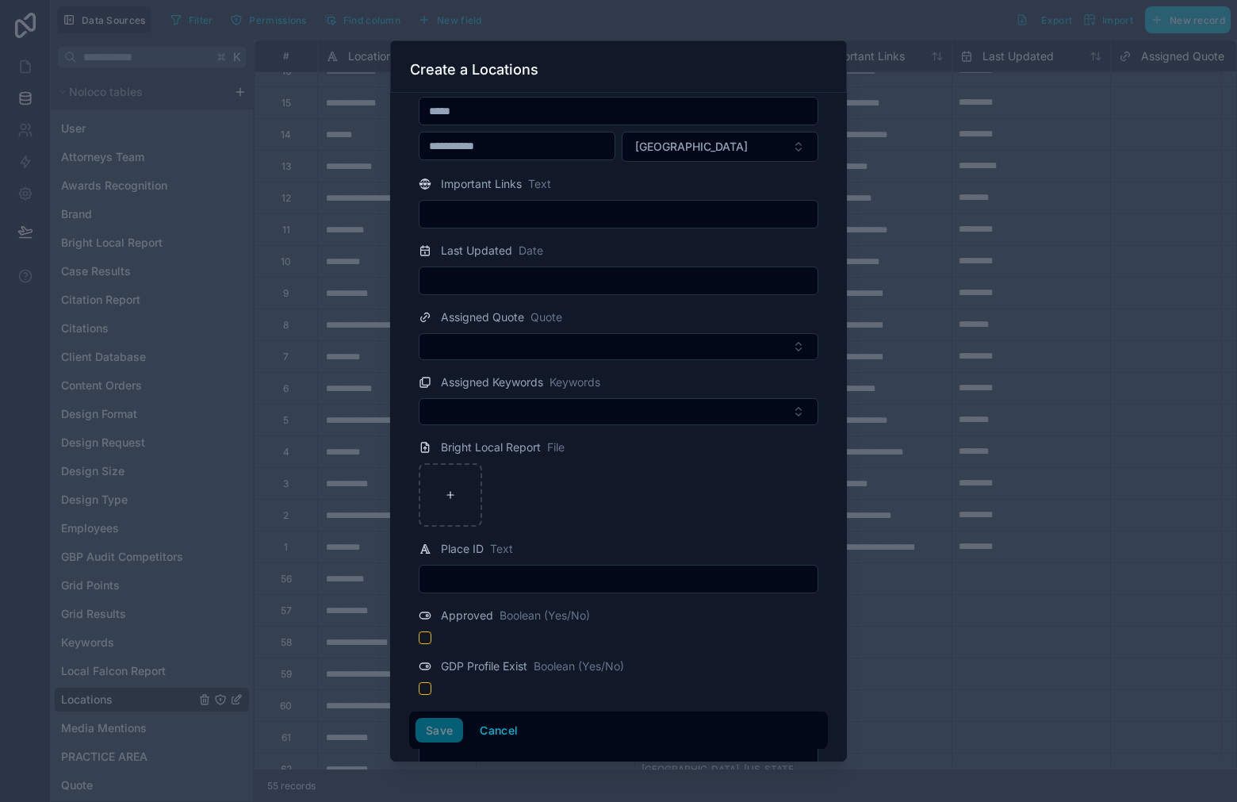
click at [535, 579] on input "text" at bounding box center [618, 579] width 398 height 22
paste input "**********"
click at [496, 583] on input "**********" at bounding box center [618, 579] width 398 height 22
click at [492, 584] on input "**********" at bounding box center [618, 579] width 398 height 22
click at [522, 581] on input "**********" at bounding box center [618, 579] width 398 height 22
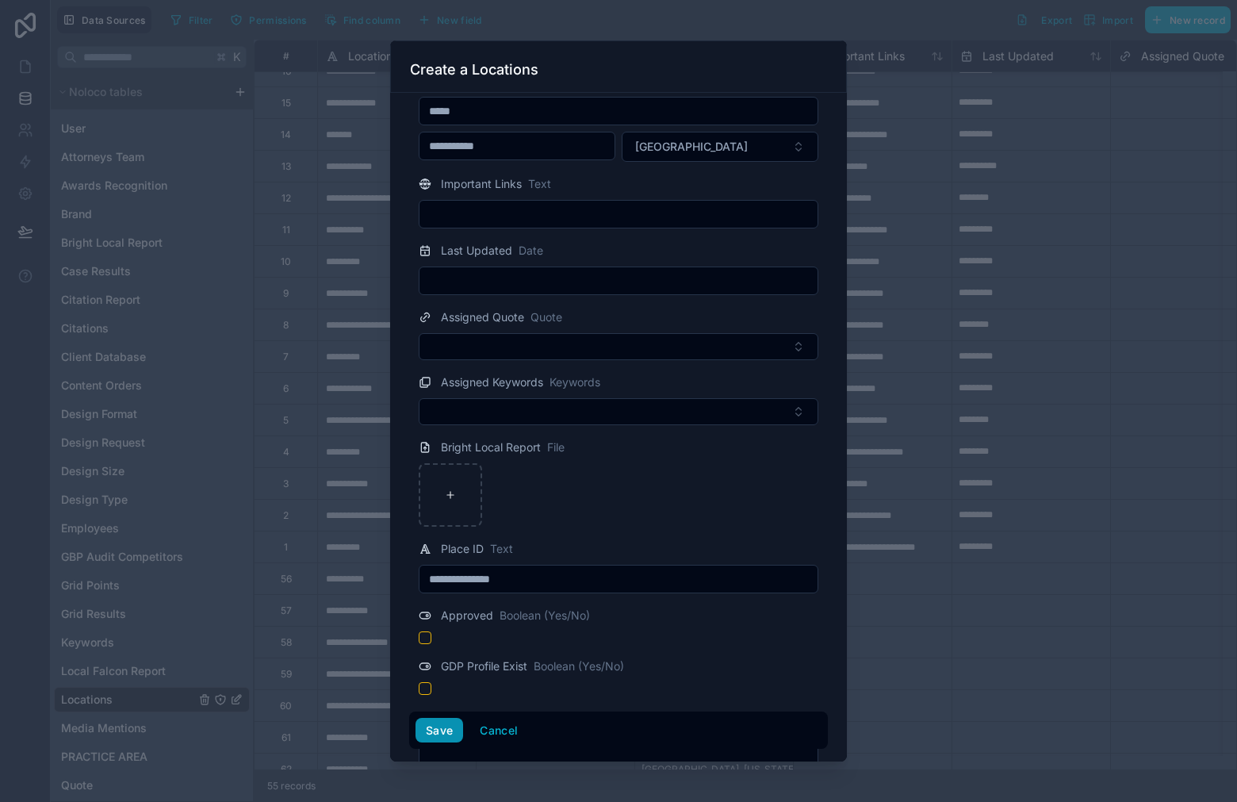
type input "**********"
click at [444, 728] on button "Save" at bounding box center [439, 730] width 48 height 25
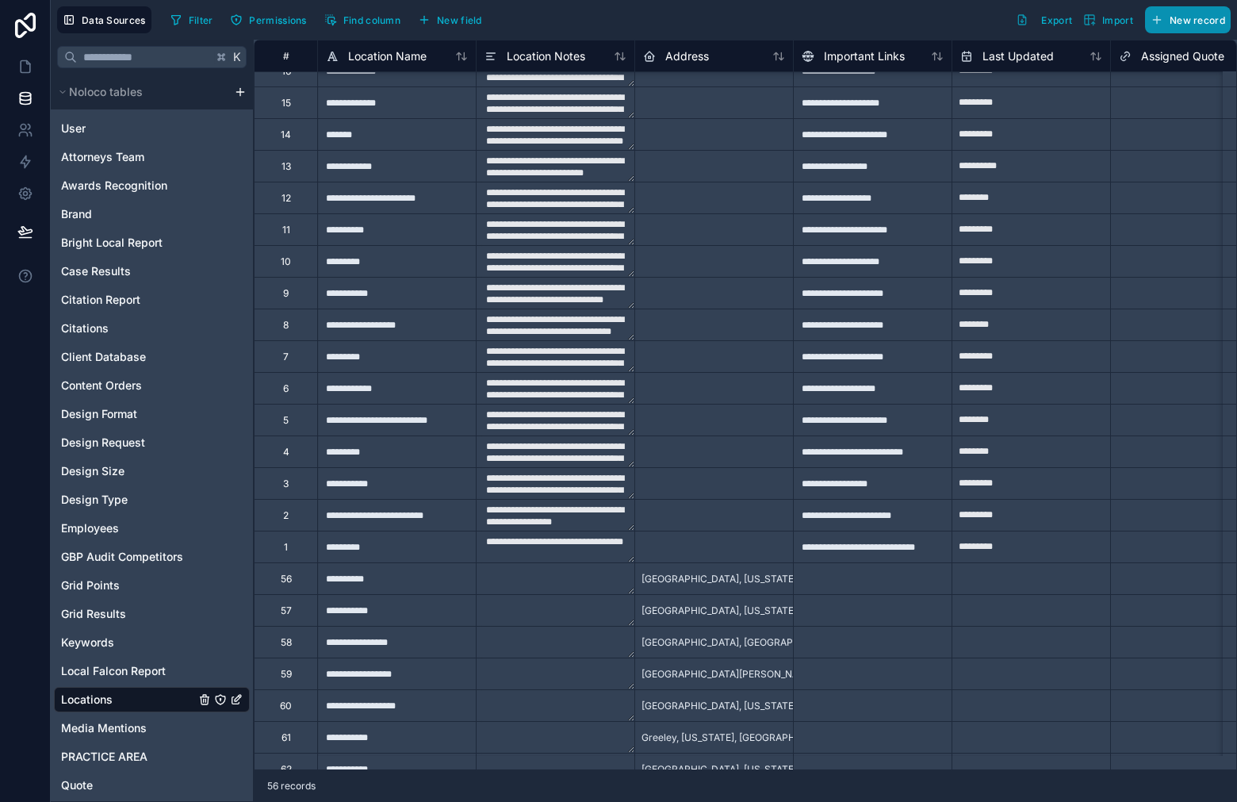
click at [1204, 25] on span "New record" at bounding box center [1198, 20] width 56 height 12
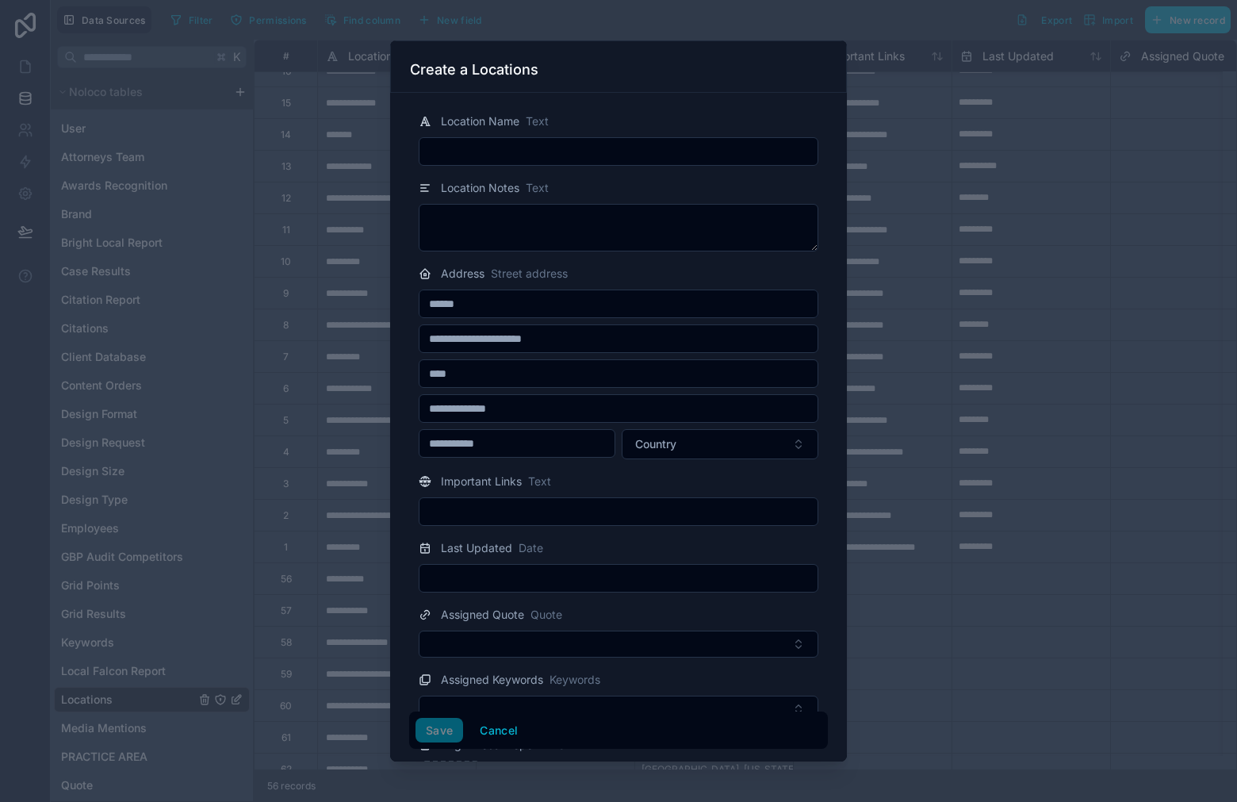
click at [493, 381] on input "text" at bounding box center [618, 373] width 398 height 22
click at [554, 144] on input "text" at bounding box center [618, 151] width 398 height 22
paste input "**********"
type input "**********"
click at [523, 379] on input "text" at bounding box center [618, 373] width 398 height 22
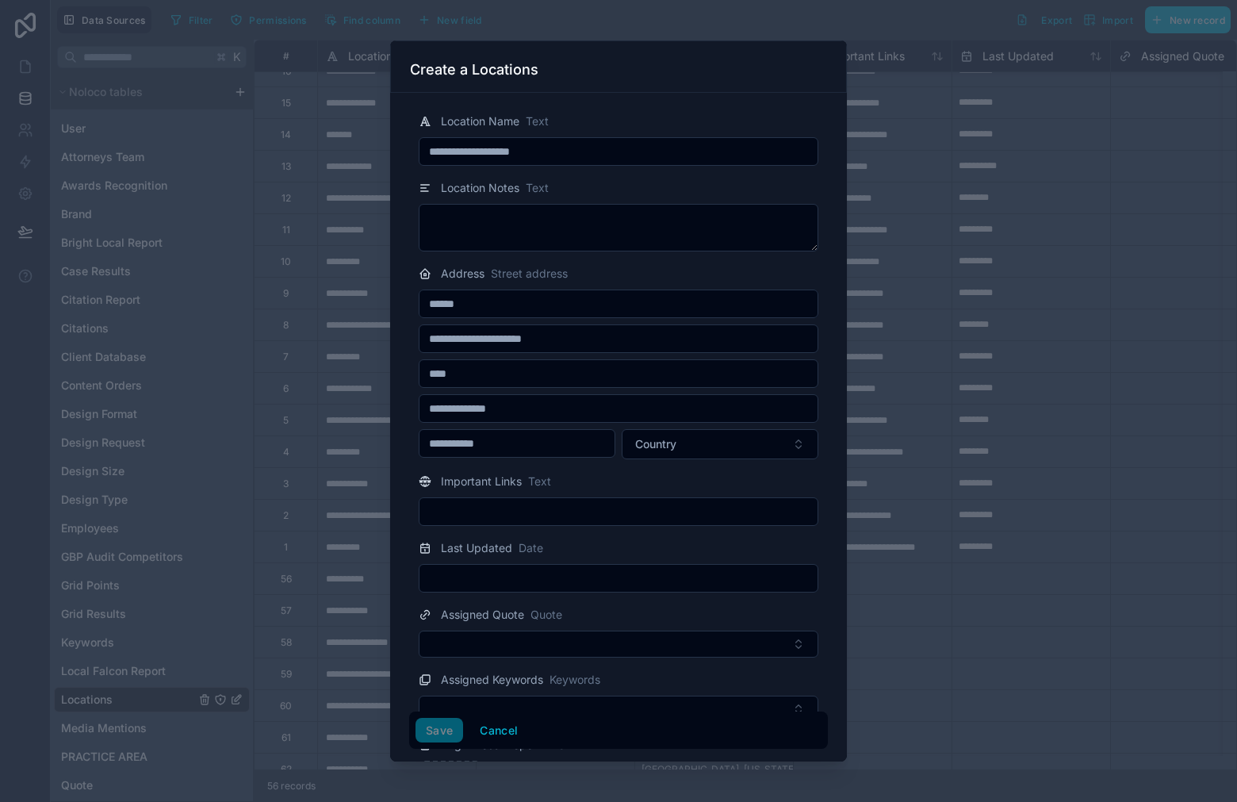
paste input "**********"
click at [528, 377] on input "**********" at bounding box center [618, 373] width 398 height 22
drag, startPoint x: 538, startPoint y: 366, endPoint x: 525, endPoint y: 368, distance: 13.7
click at [525, 368] on input "**********" at bounding box center [618, 373] width 398 height 22
type input "**********"
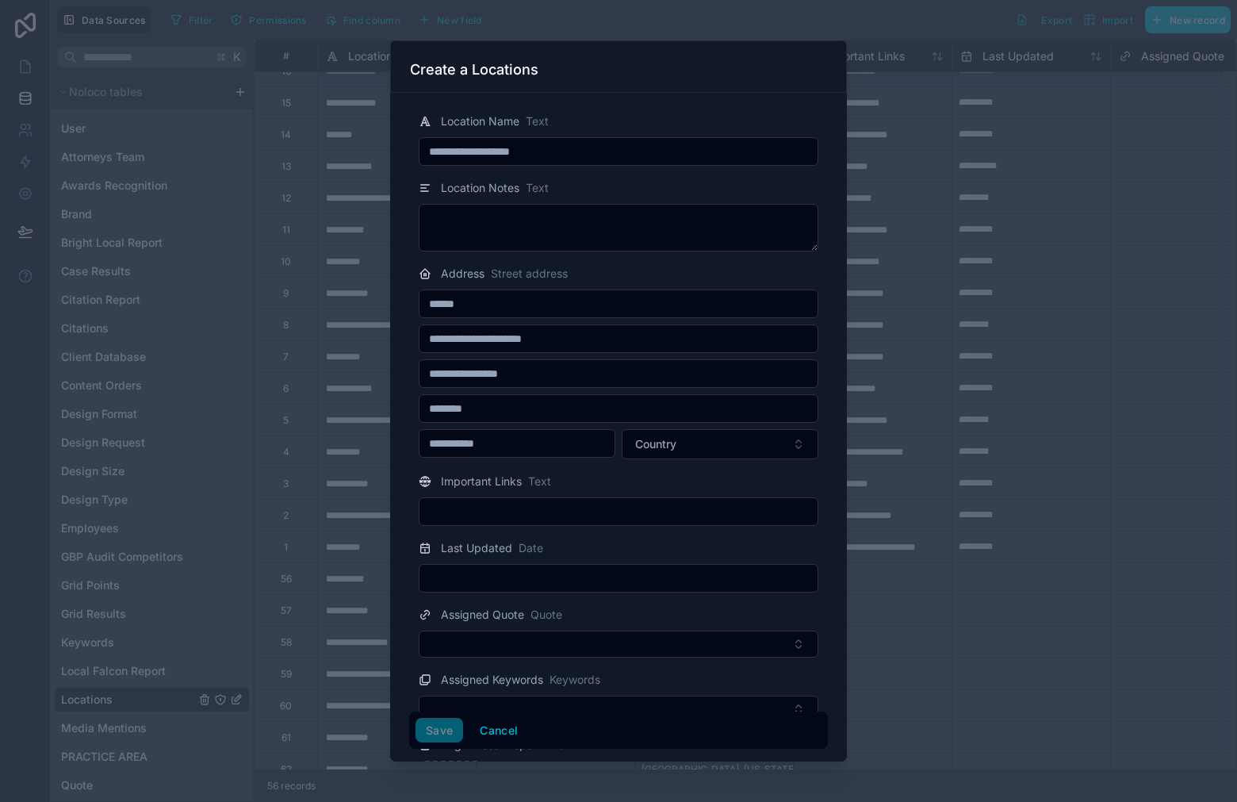
type input "********"
click at [687, 445] on button "Country" at bounding box center [720, 444] width 197 height 30
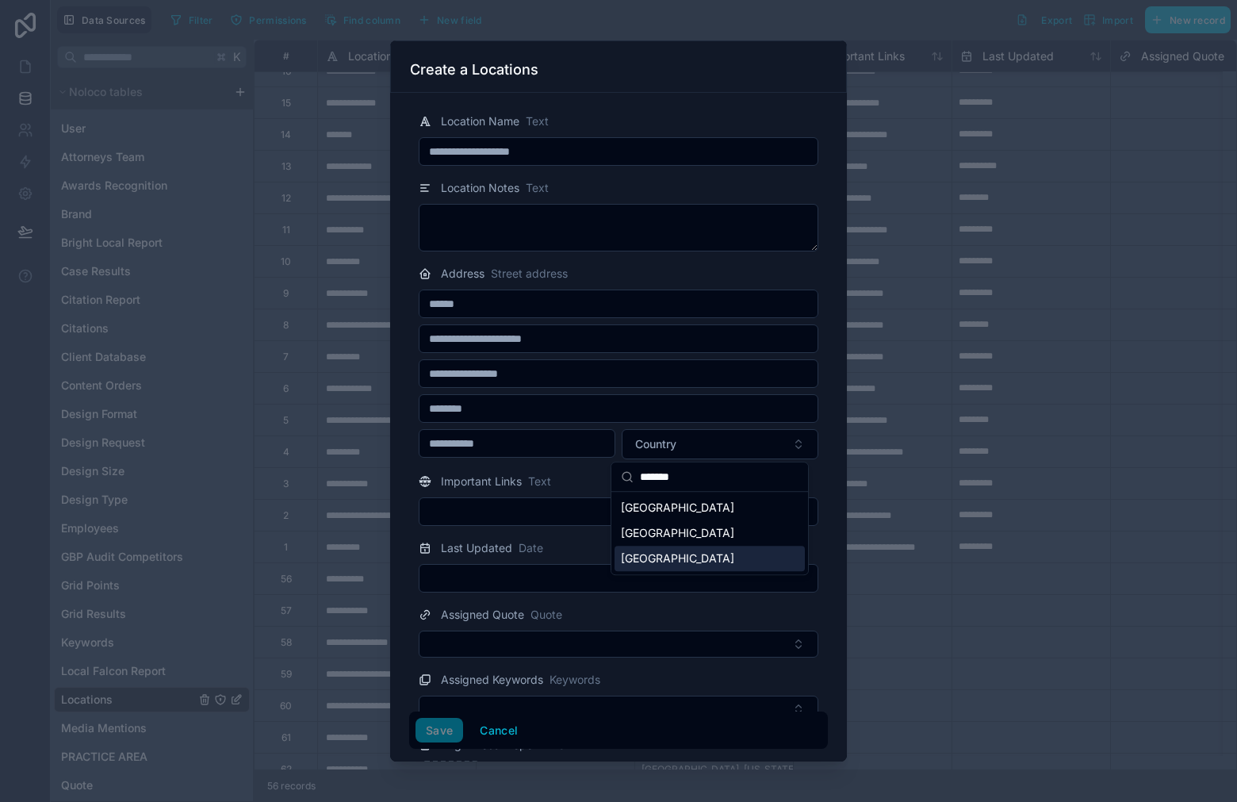
type input "******"
click at [686, 560] on div "United States" at bounding box center [710, 558] width 190 height 25
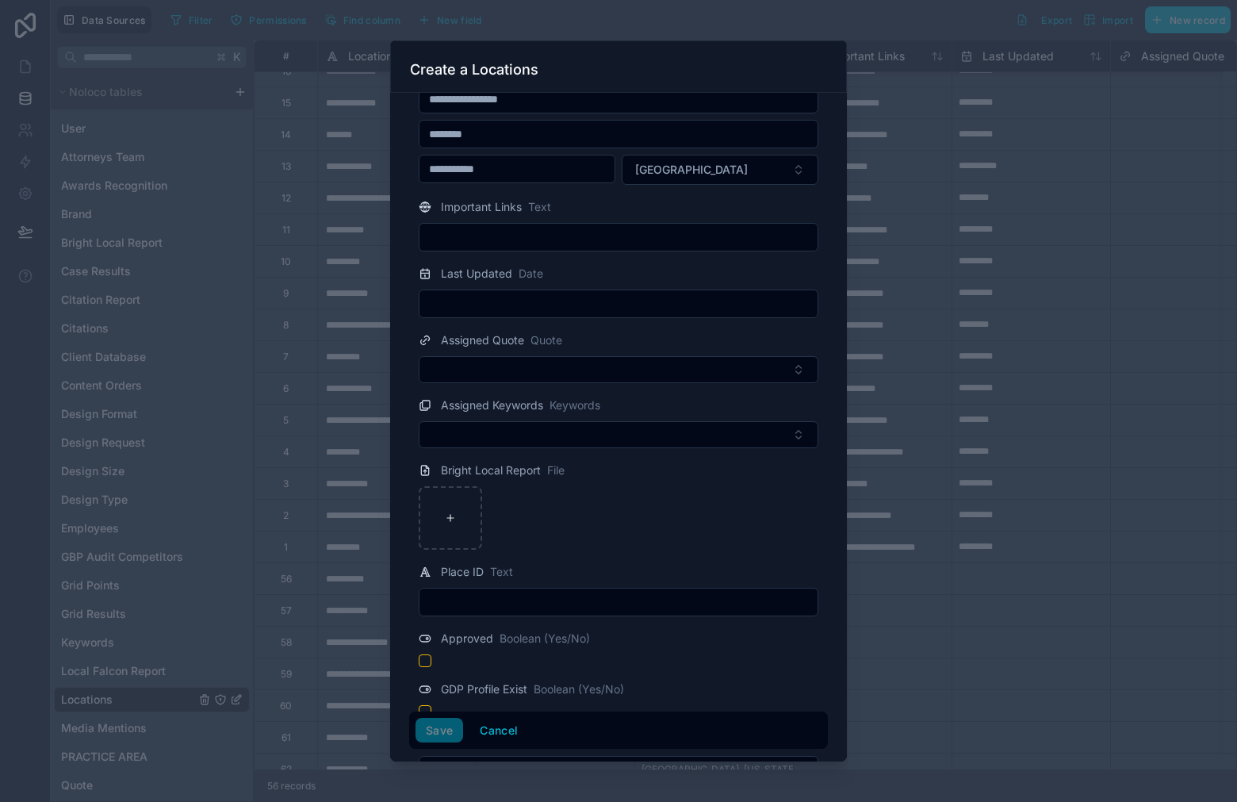
scroll to position [286, 0]
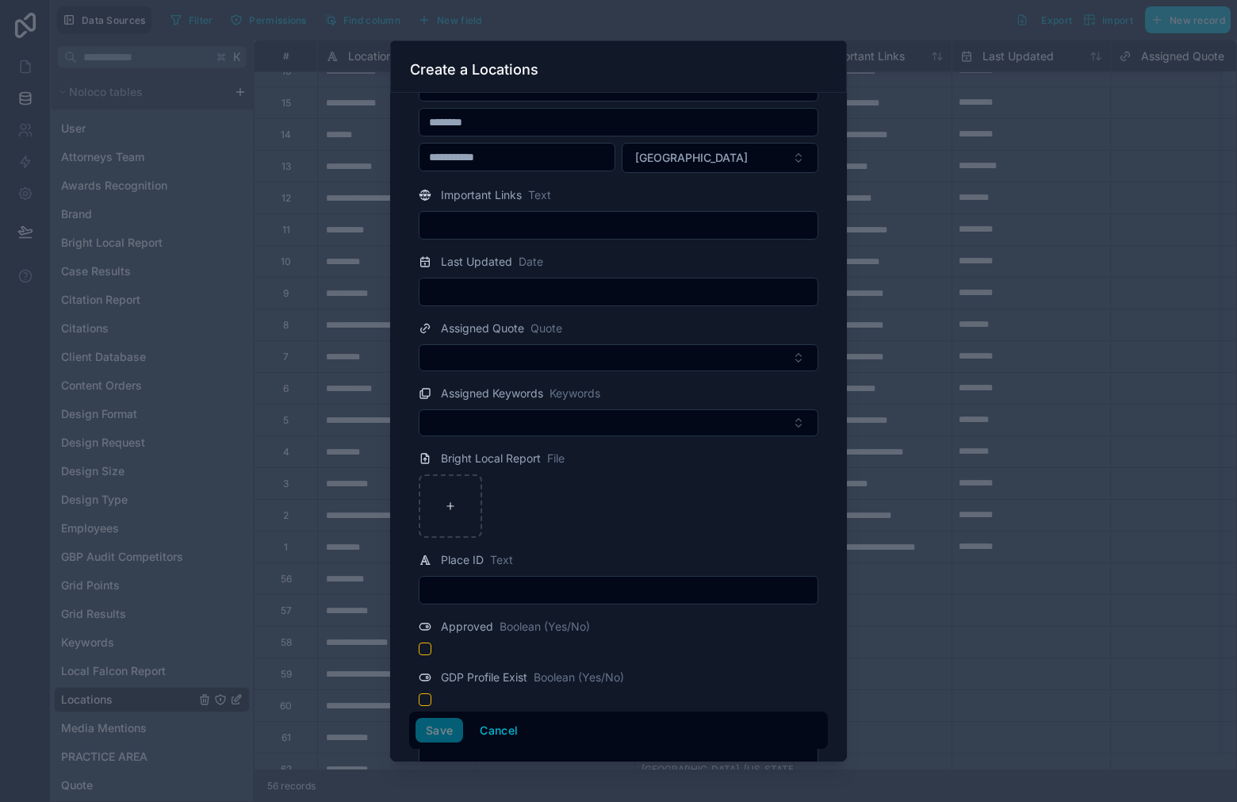
click at [558, 583] on input "text" at bounding box center [618, 590] width 398 height 22
click at [647, 587] on input "text" at bounding box center [618, 590] width 398 height 22
paste input "**********"
click at [482, 589] on input "**********" at bounding box center [618, 590] width 398 height 22
click at [482, 588] on input "**********" at bounding box center [618, 590] width 398 height 22
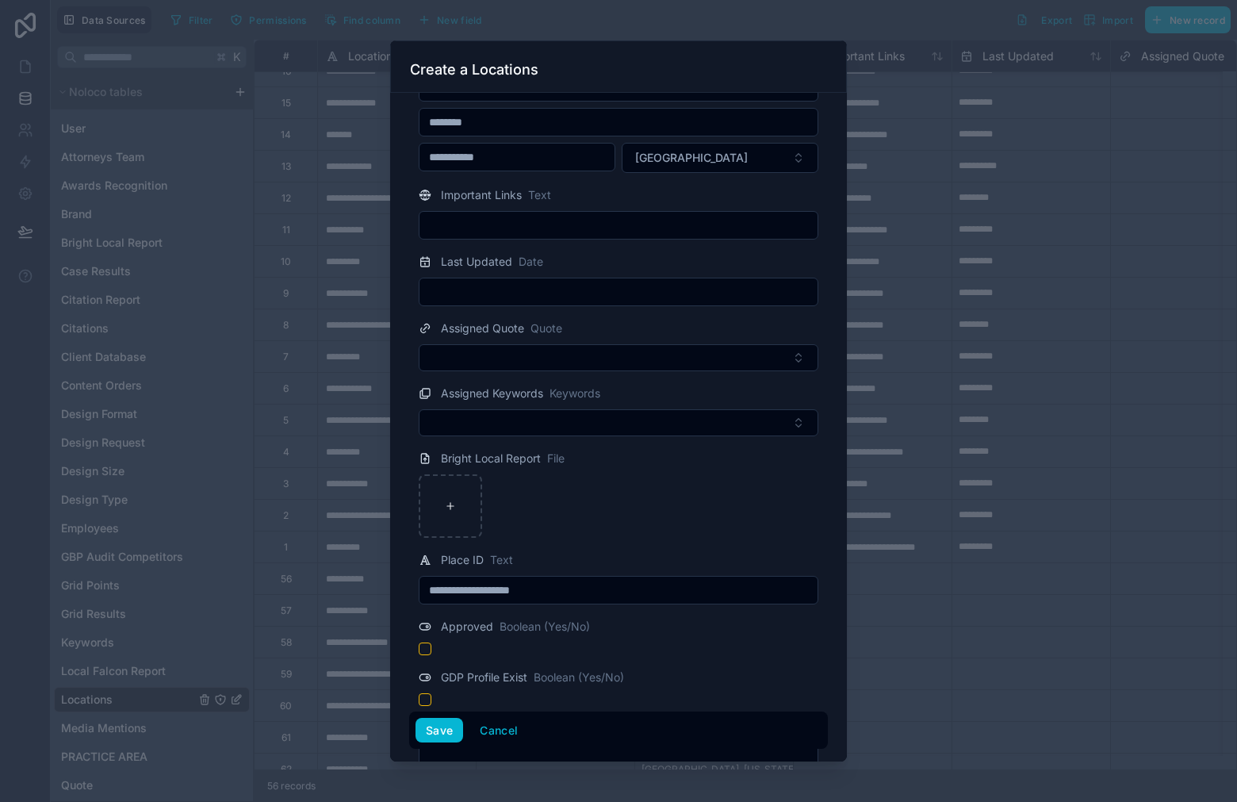
drag, startPoint x: 528, startPoint y: 597, endPoint x: 542, endPoint y: 598, distance: 14.3
click at [529, 598] on input "**********" at bounding box center [618, 590] width 398 height 22
click at [531, 592] on input "**********" at bounding box center [618, 590] width 398 height 22
click at [555, 587] on input "**********" at bounding box center [618, 590] width 398 height 22
type input "**********"
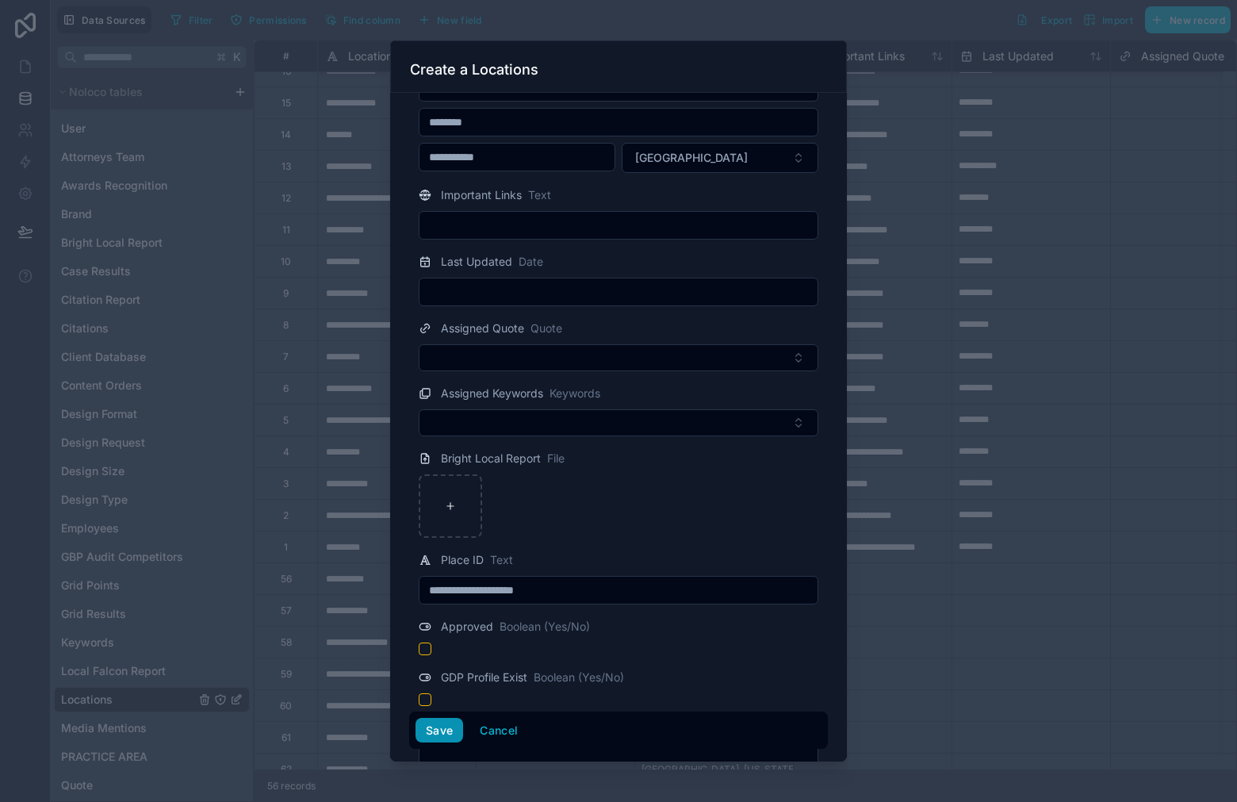
click at [425, 736] on button "Save" at bounding box center [439, 730] width 48 height 25
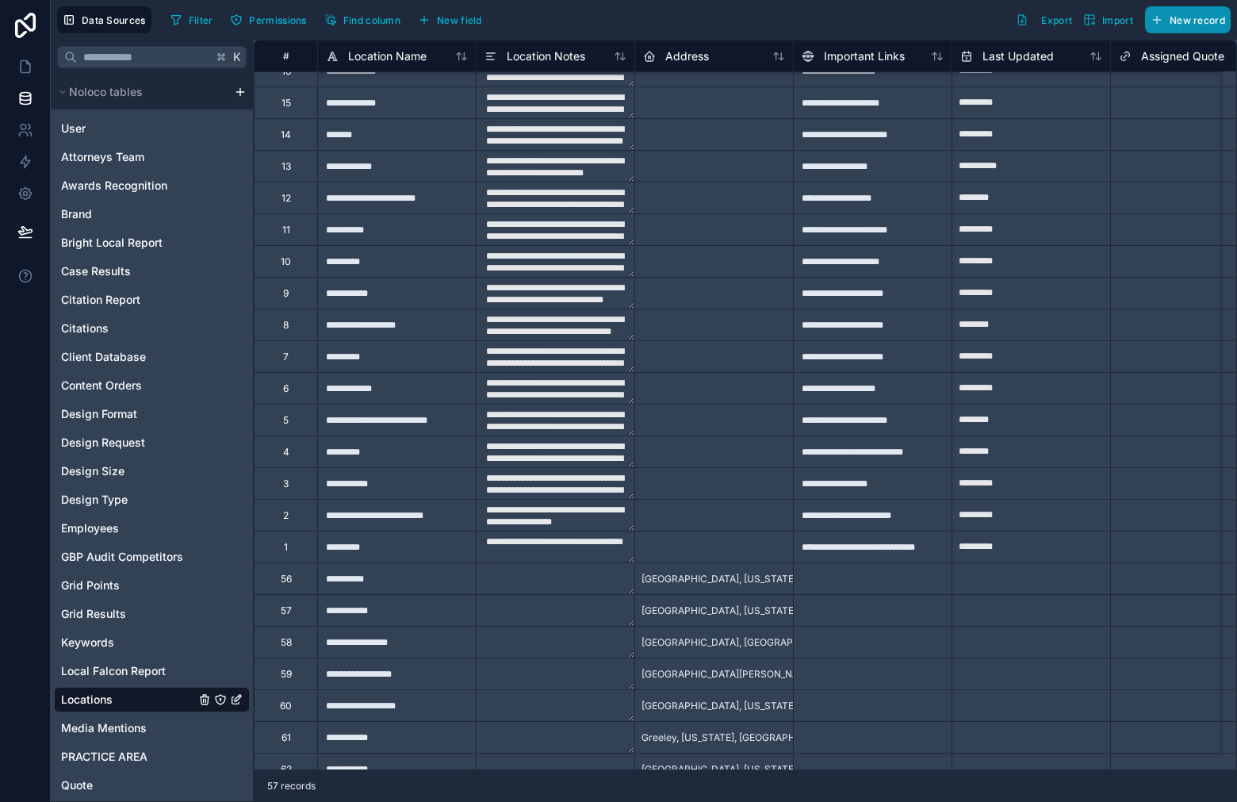
click at [1170, 20] on span "New record" at bounding box center [1198, 20] width 56 height 12
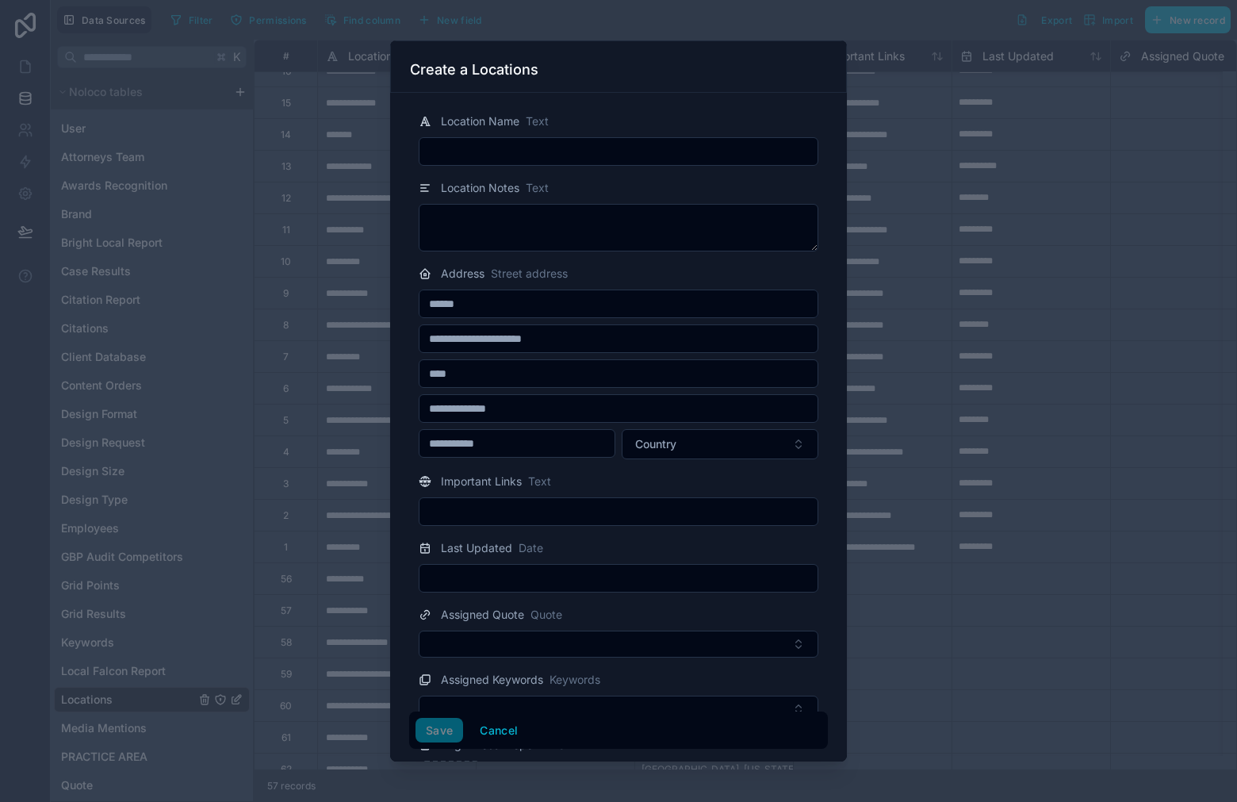
click at [582, 159] on input "text" at bounding box center [618, 151] width 398 height 22
paste input "**********"
type input "**********"
click at [551, 216] on textarea at bounding box center [619, 228] width 400 height 48
click at [542, 366] on input "text" at bounding box center [618, 373] width 398 height 22
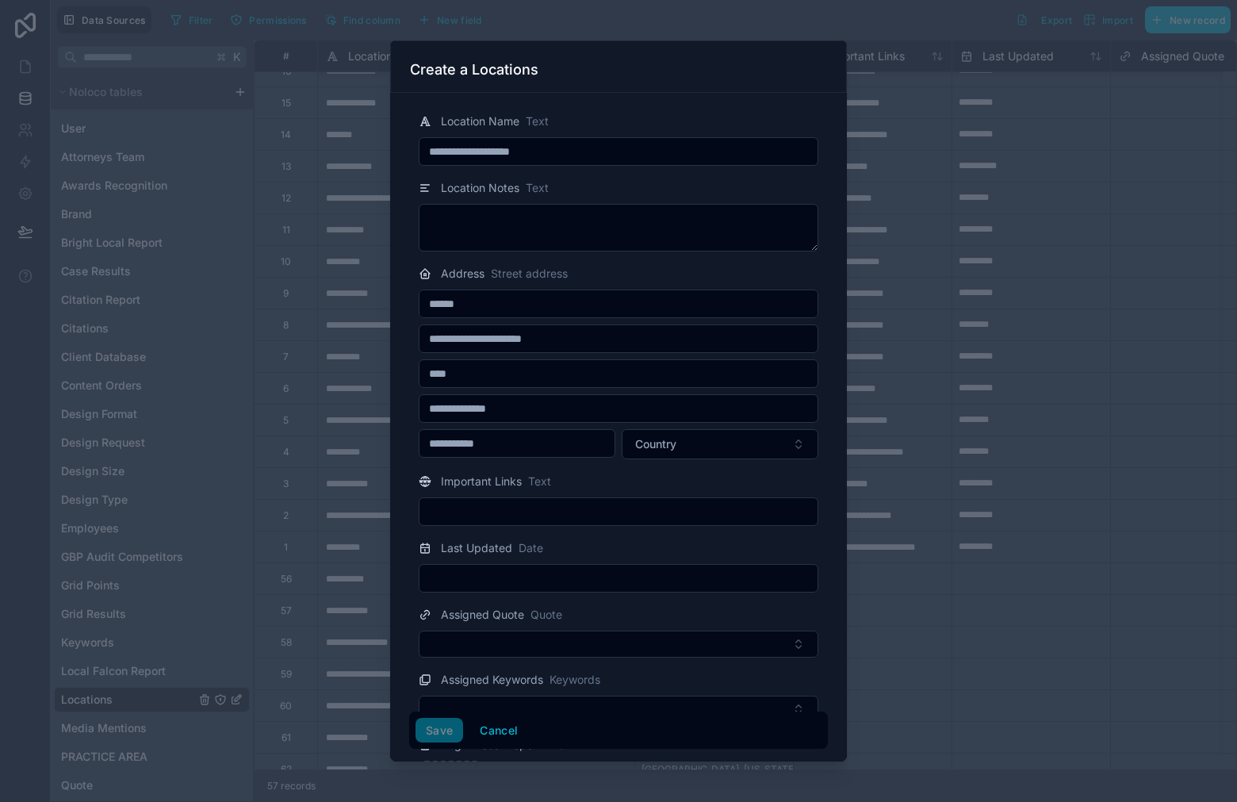
paste input "**********"
drag, startPoint x: 549, startPoint y: 378, endPoint x: 523, endPoint y: 375, distance: 25.6
click at [523, 375] on input "**********" at bounding box center [618, 373] width 398 height 22
type input "**********"
type input "********"
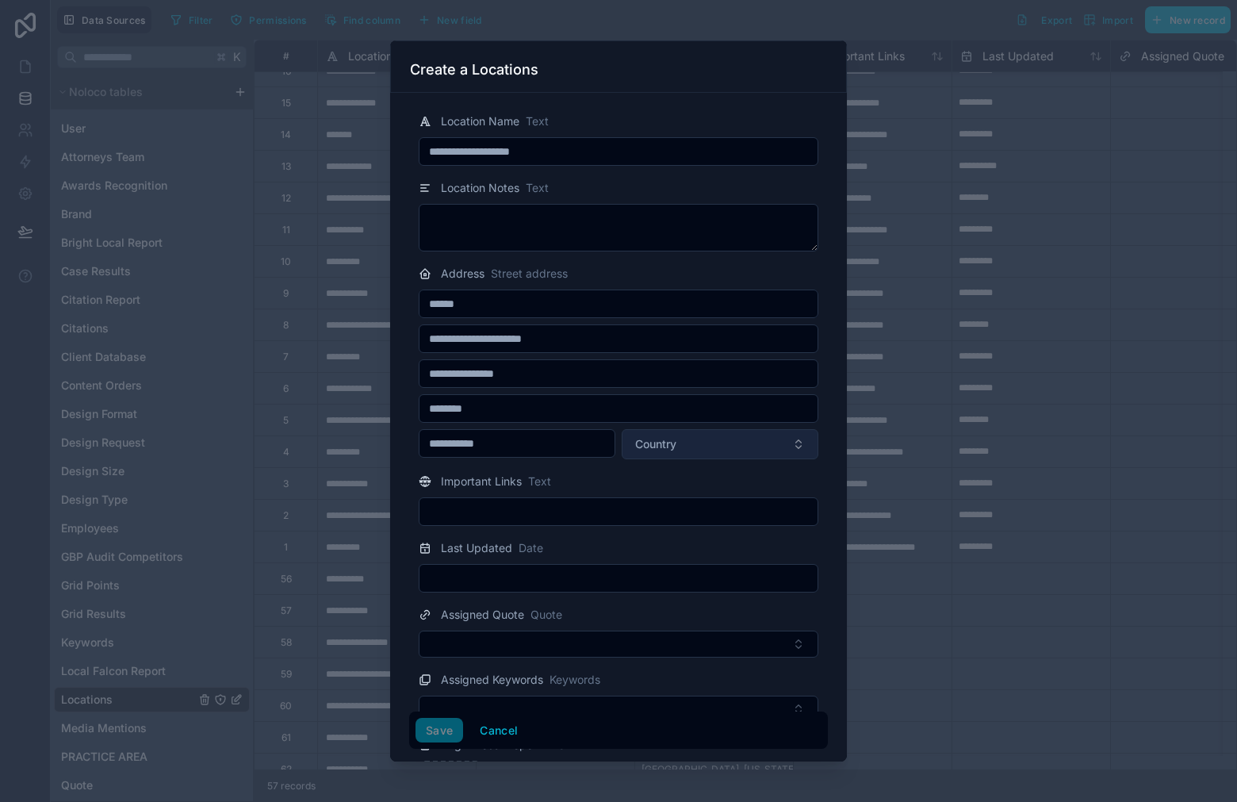
click at [644, 433] on button "Country" at bounding box center [720, 444] width 197 height 30
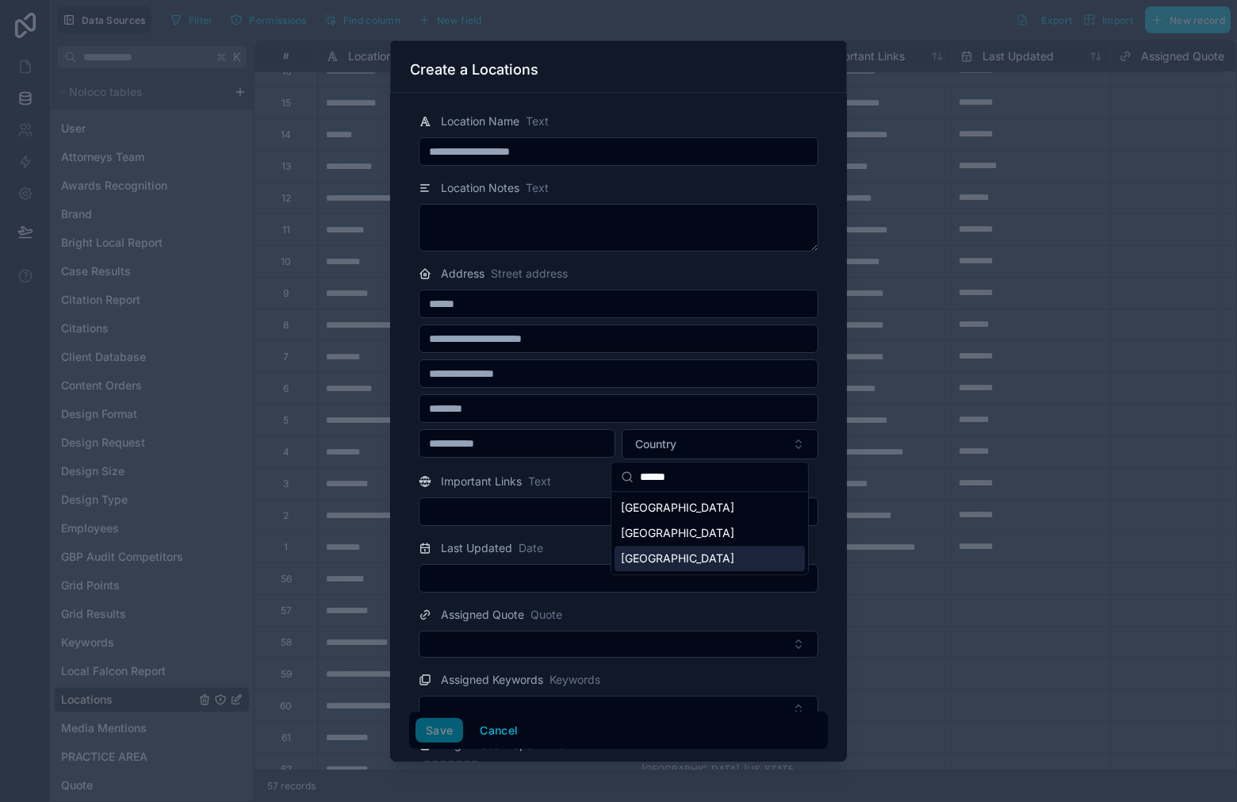
type input "******"
click at [662, 546] on div "United States" at bounding box center [710, 558] width 190 height 25
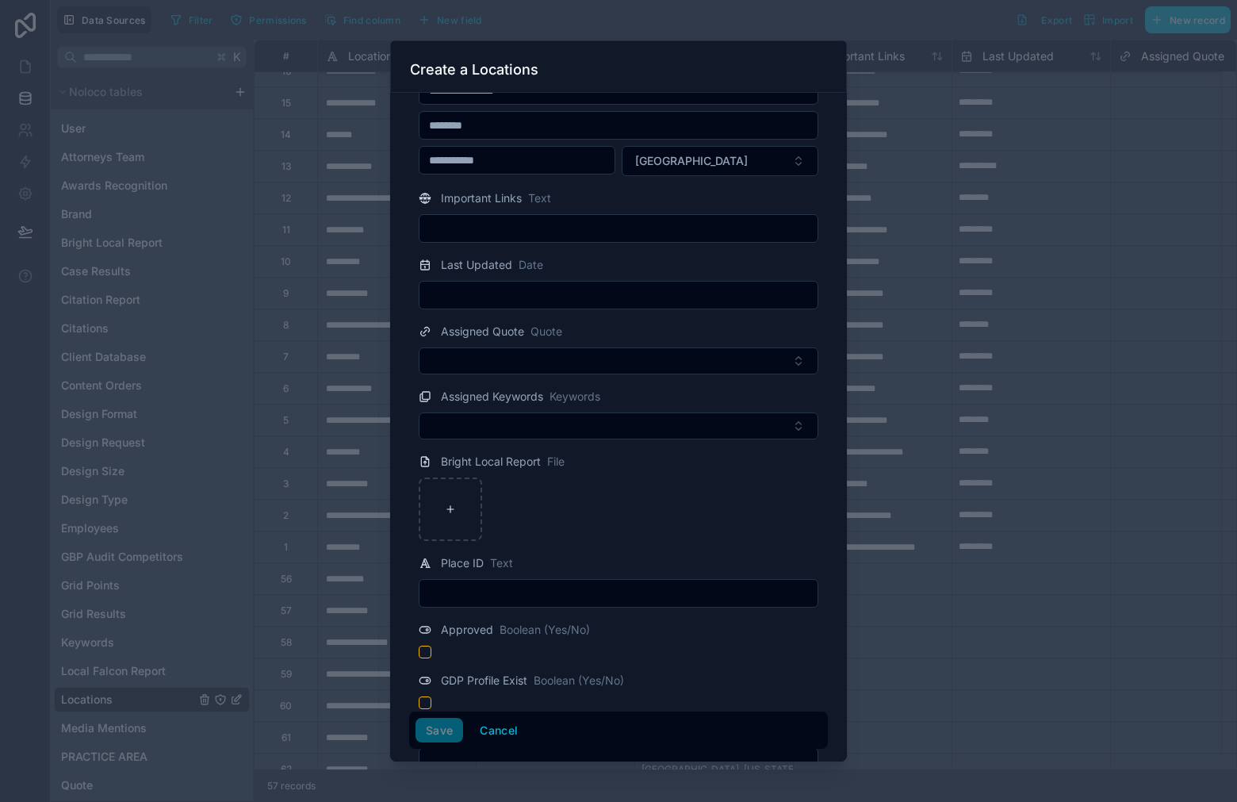
scroll to position [301, 0]
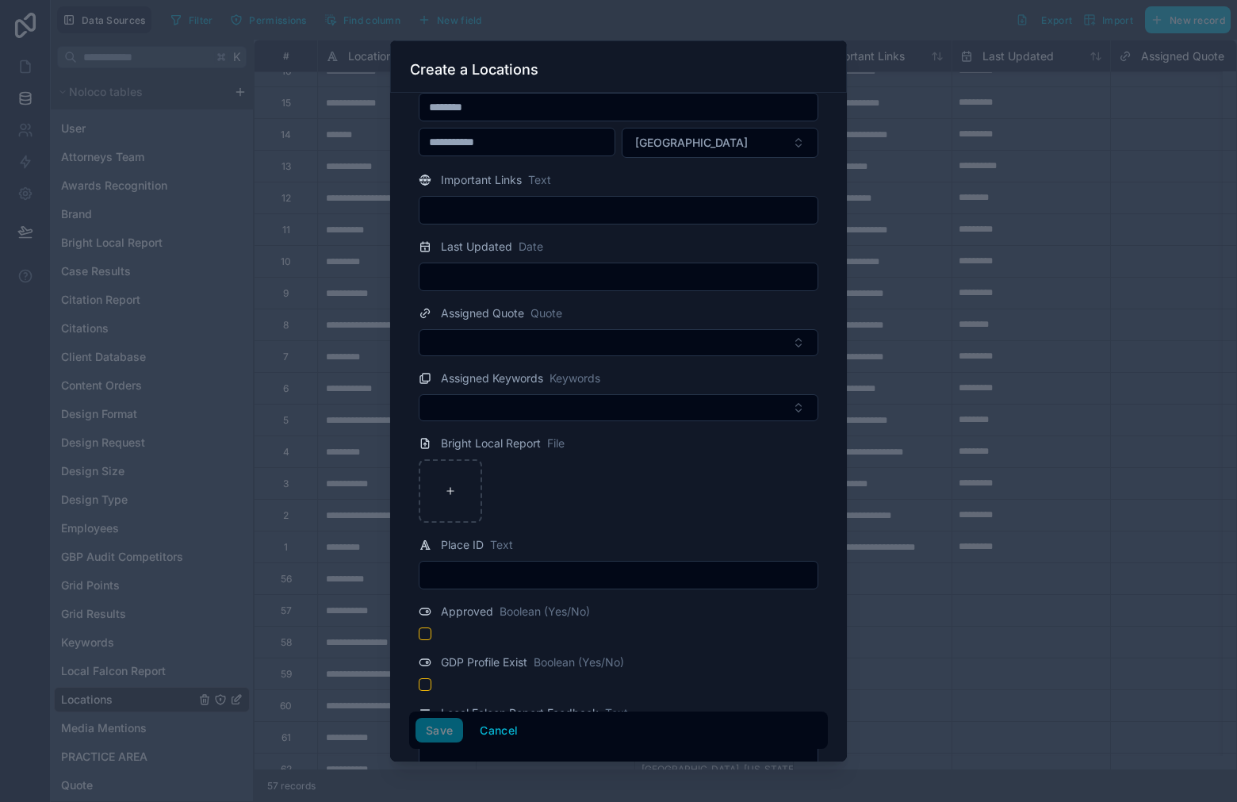
click at [519, 574] on input "text" at bounding box center [618, 575] width 398 height 22
paste input "**********"
drag, startPoint x: 477, startPoint y: 575, endPoint x: 479, endPoint y: 596, distance: 21.5
click at [477, 575] on input "**********" at bounding box center [618, 575] width 398 height 22
click at [528, 576] on input "**********" at bounding box center [618, 575] width 398 height 22
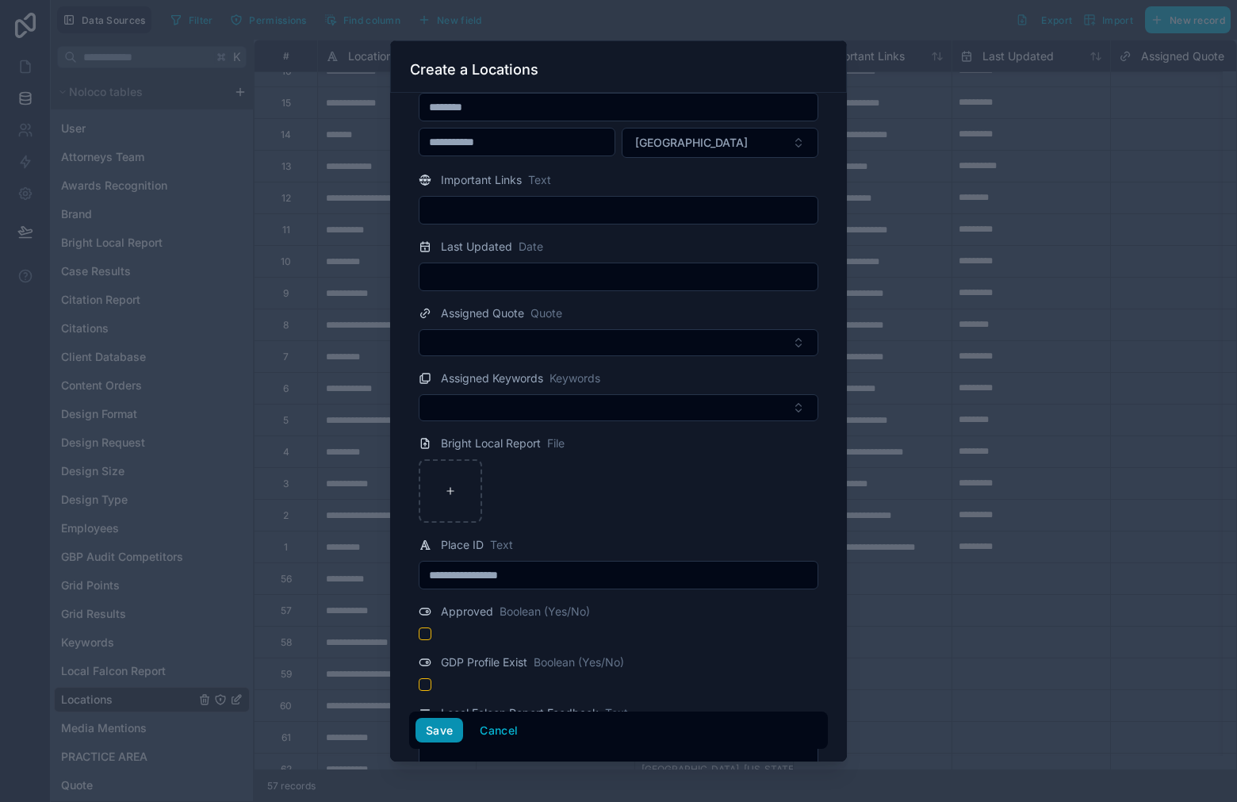
type input "**********"
click at [444, 731] on button "Save" at bounding box center [439, 730] width 48 height 25
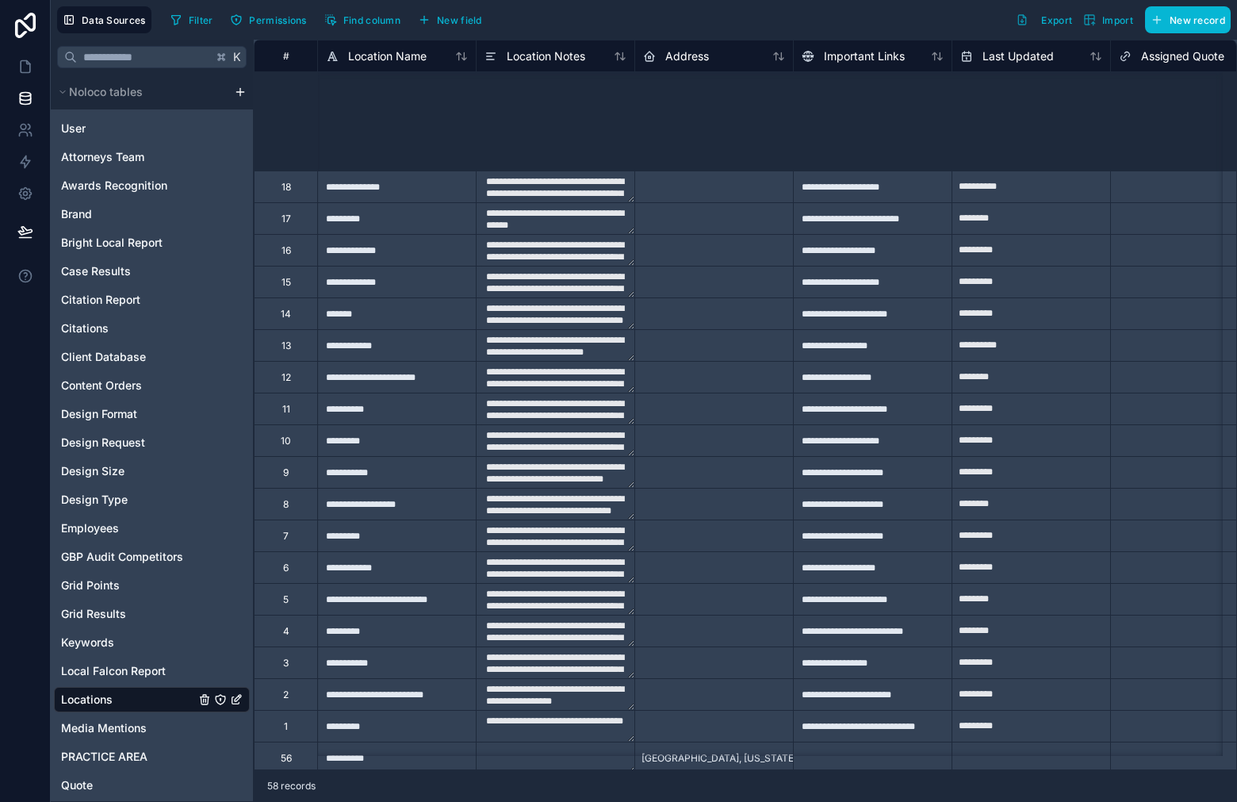
scroll to position [1154, 0]
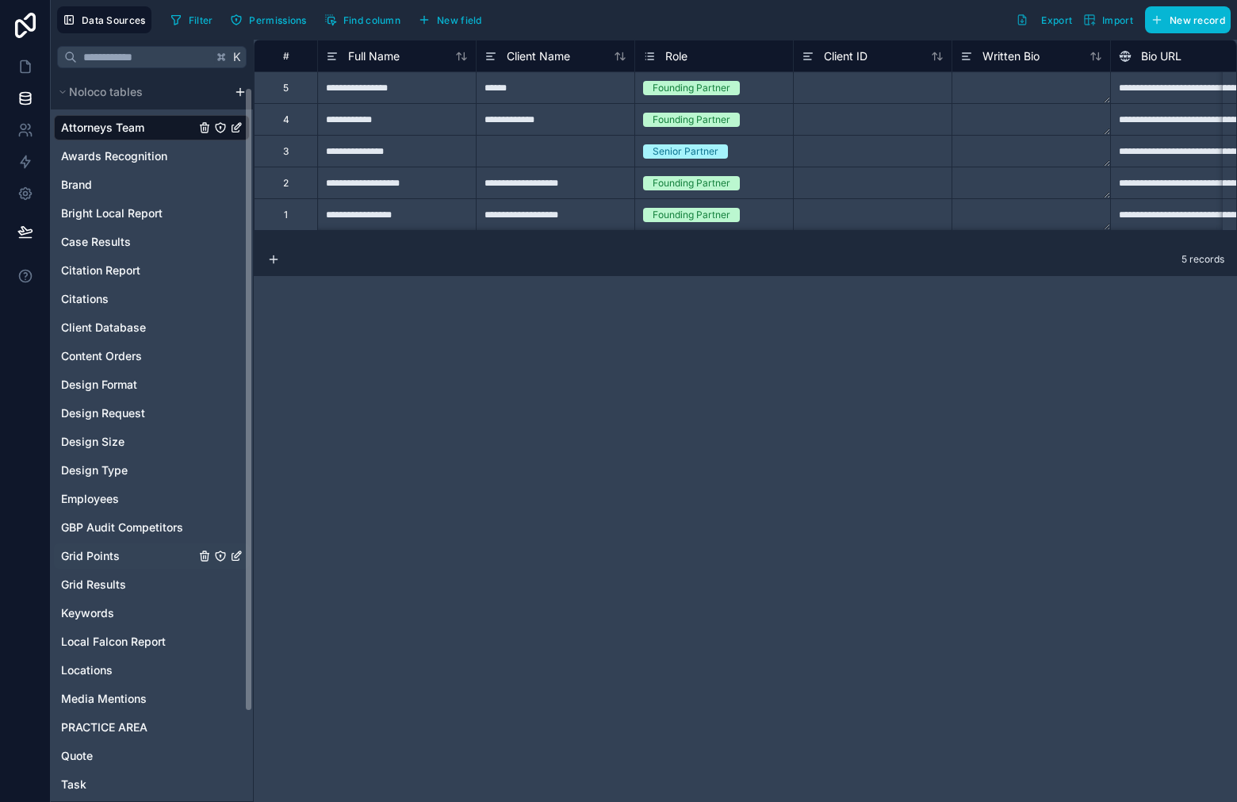
scroll to position [85, 0]
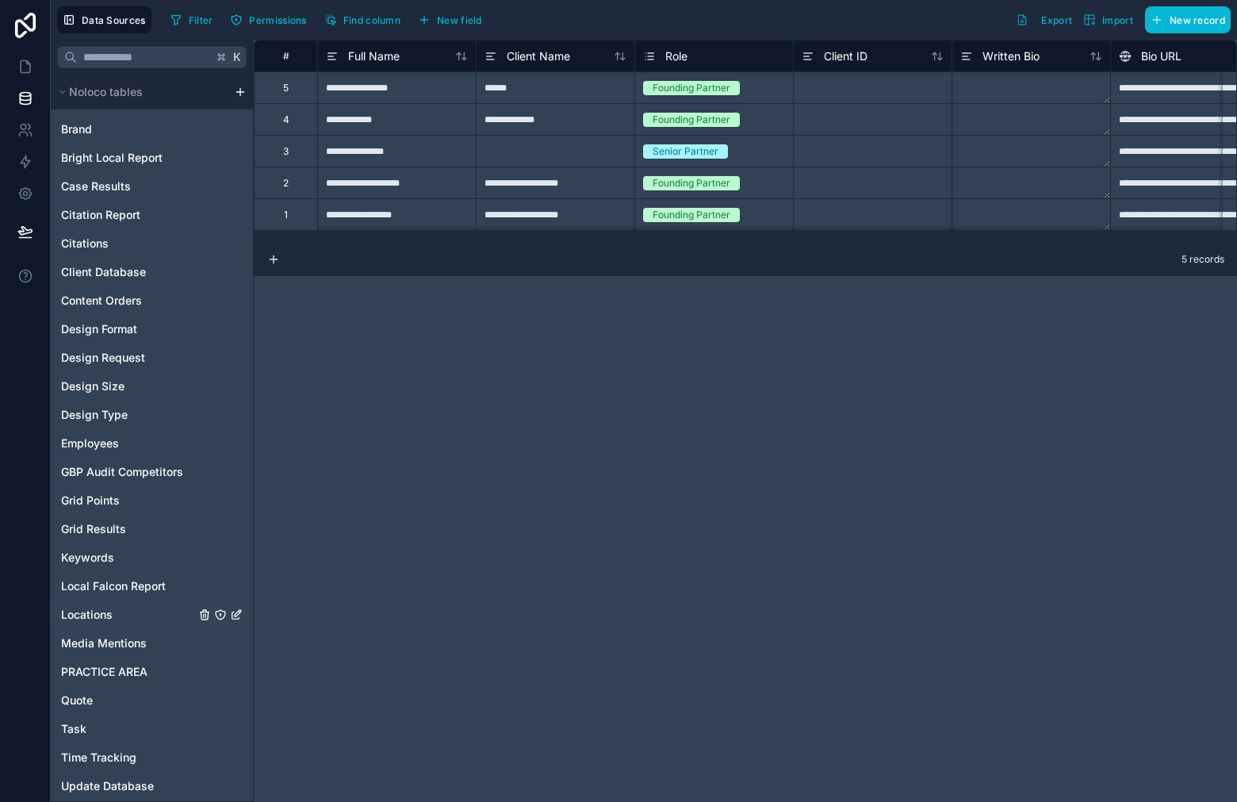
click at [94, 618] on span "Locations" at bounding box center [87, 615] width 52 height 16
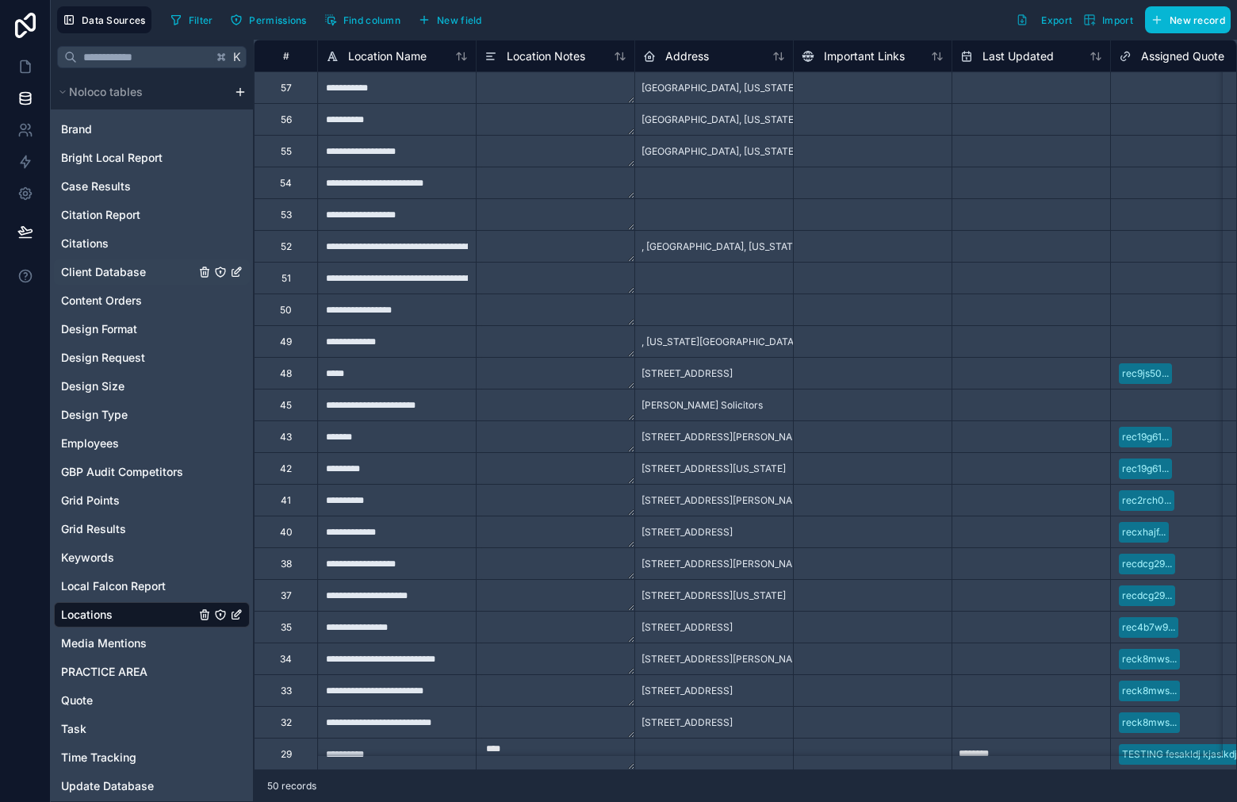
click at [117, 268] on span "Client Database" at bounding box center [103, 272] width 85 height 16
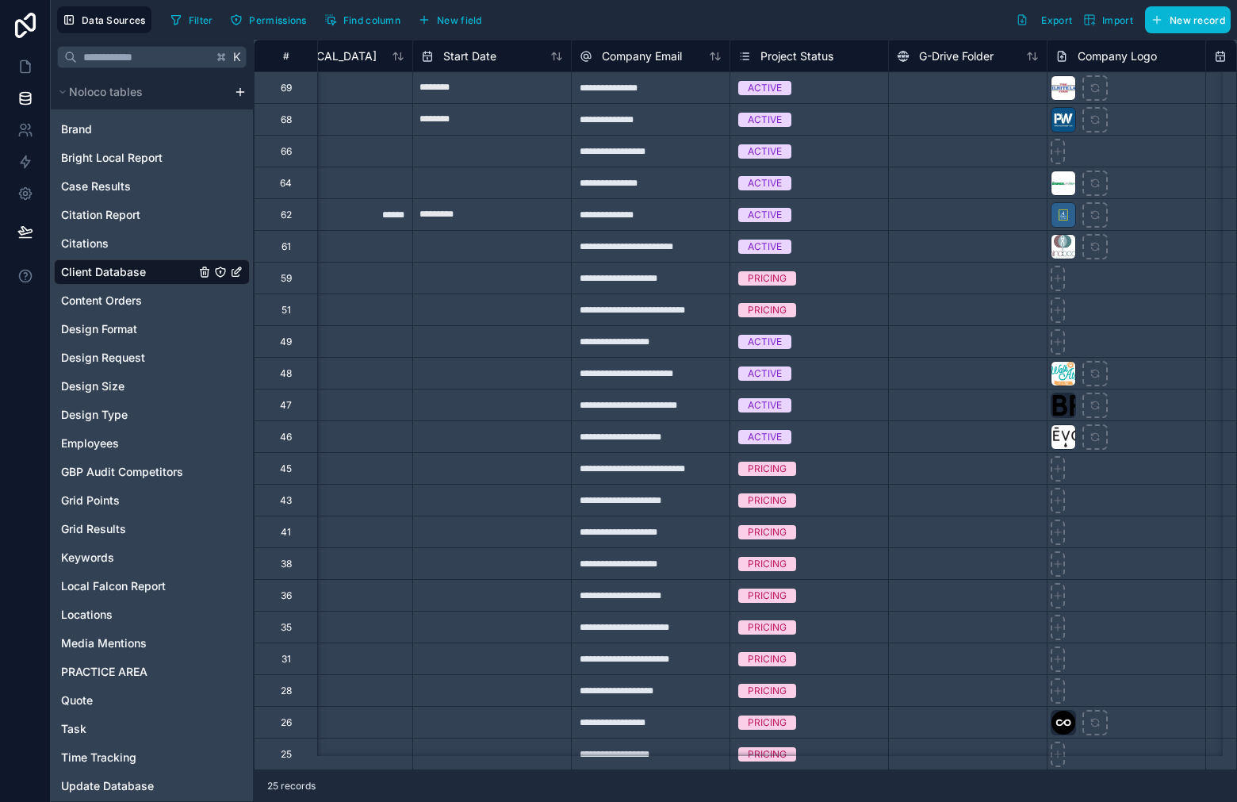
scroll to position [0, 543]
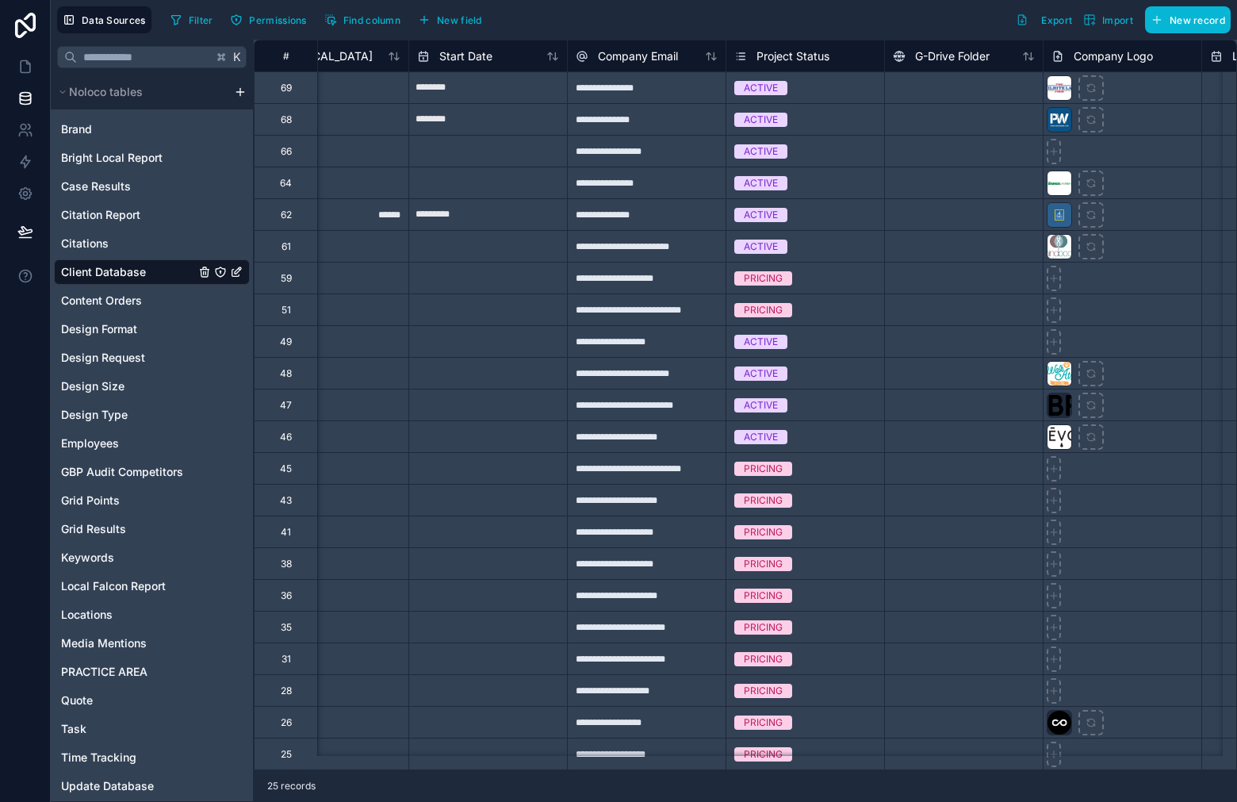
click at [744, 48] on icon at bounding box center [740, 56] width 13 height 19
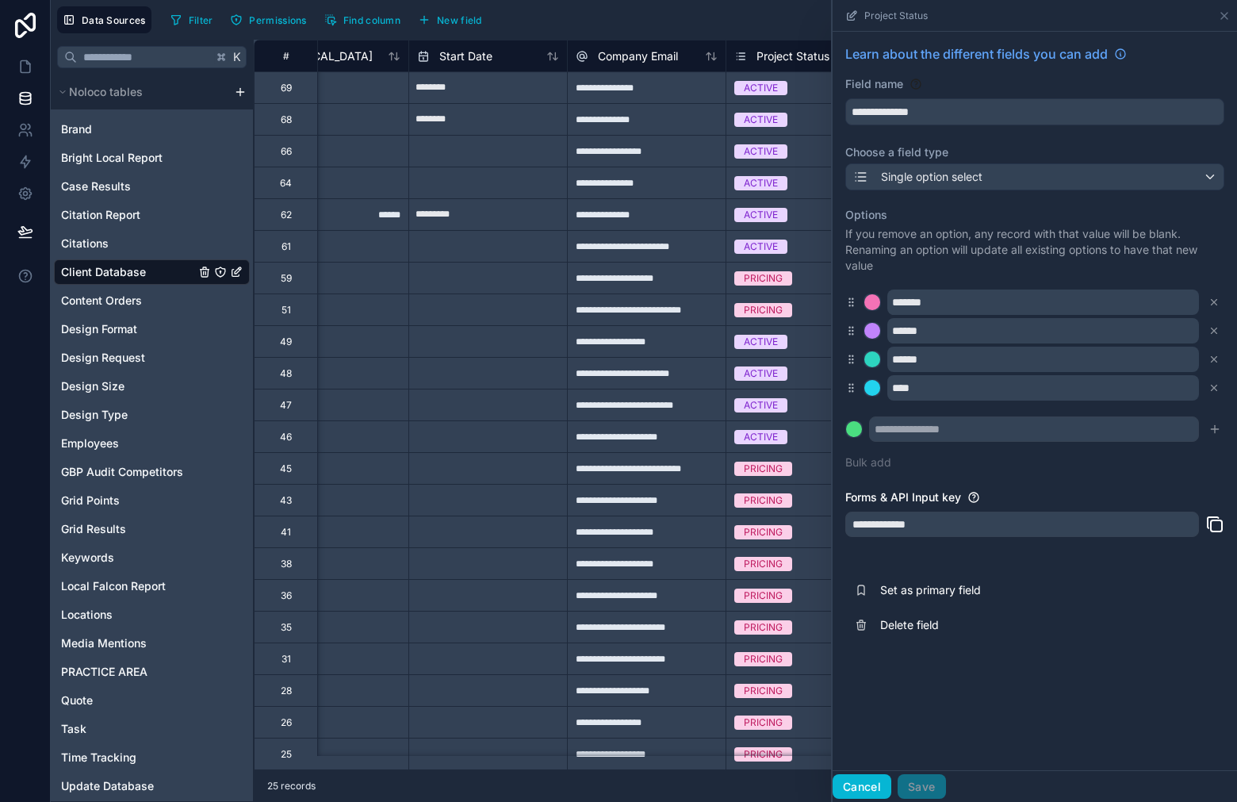
drag, startPoint x: 871, startPoint y: 788, endPoint x: 861, endPoint y: 791, distance: 9.8
click at [871, 788] on button "Cancel" at bounding box center [862, 786] width 59 height 25
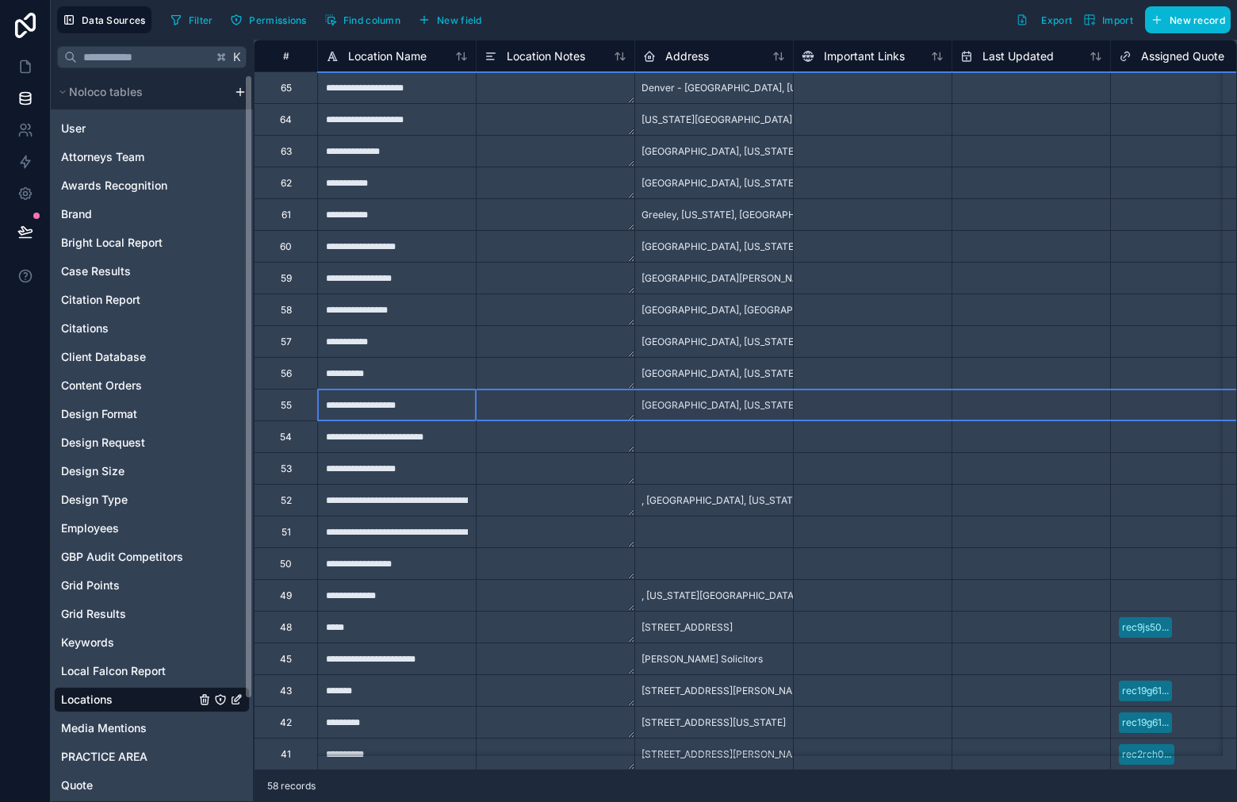
click at [285, 399] on div "55" at bounding box center [286, 405] width 11 height 13
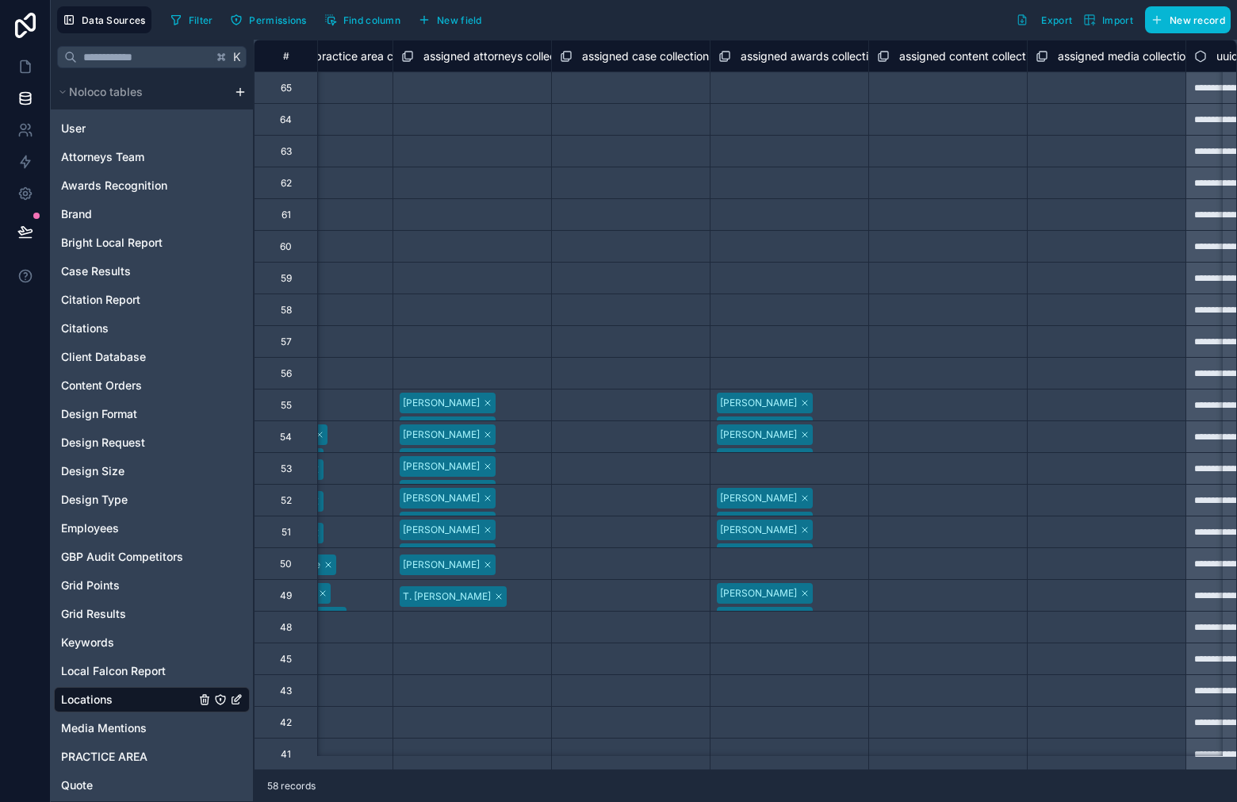
scroll to position [0, 6737]
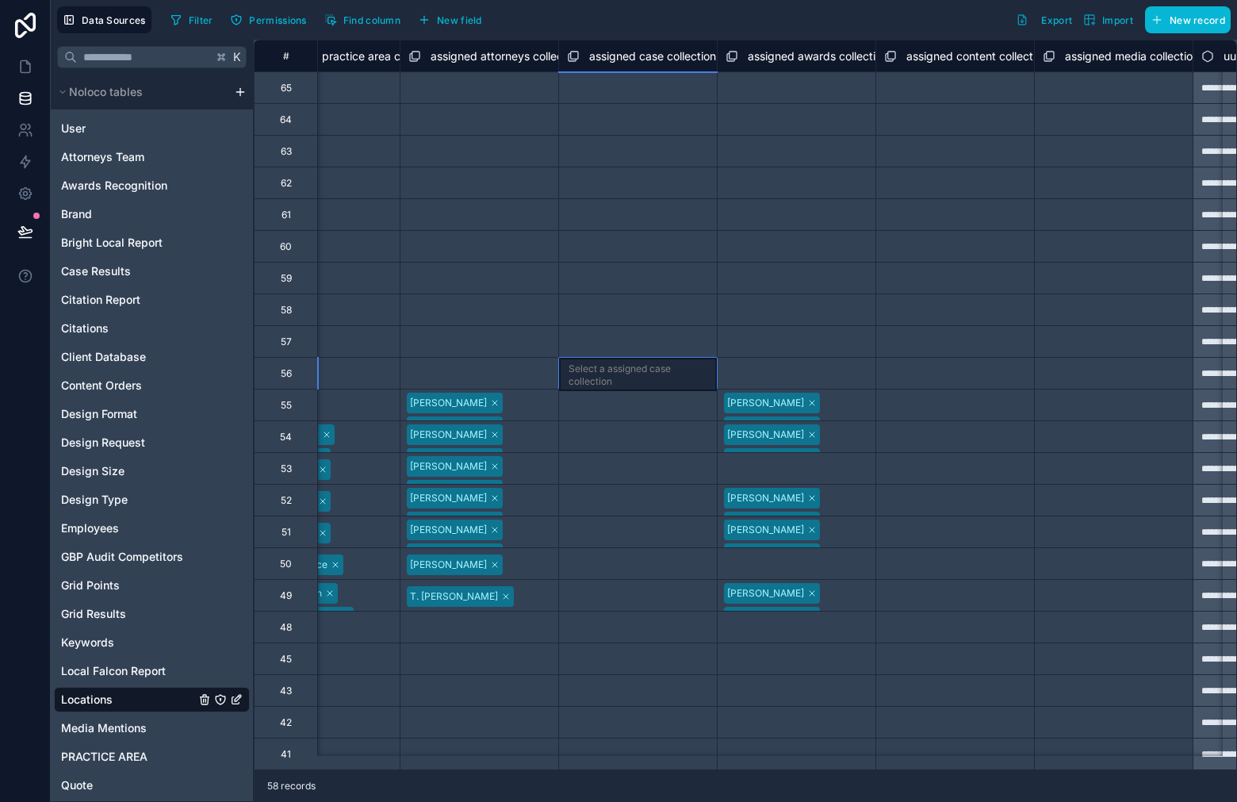
click at [618, 373] on div "Select a assigned case collection" at bounding box center [638, 374] width 139 height 25
click at [635, 397] on div "Select a assigned case collection" at bounding box center [638, 406] width 139 height 25
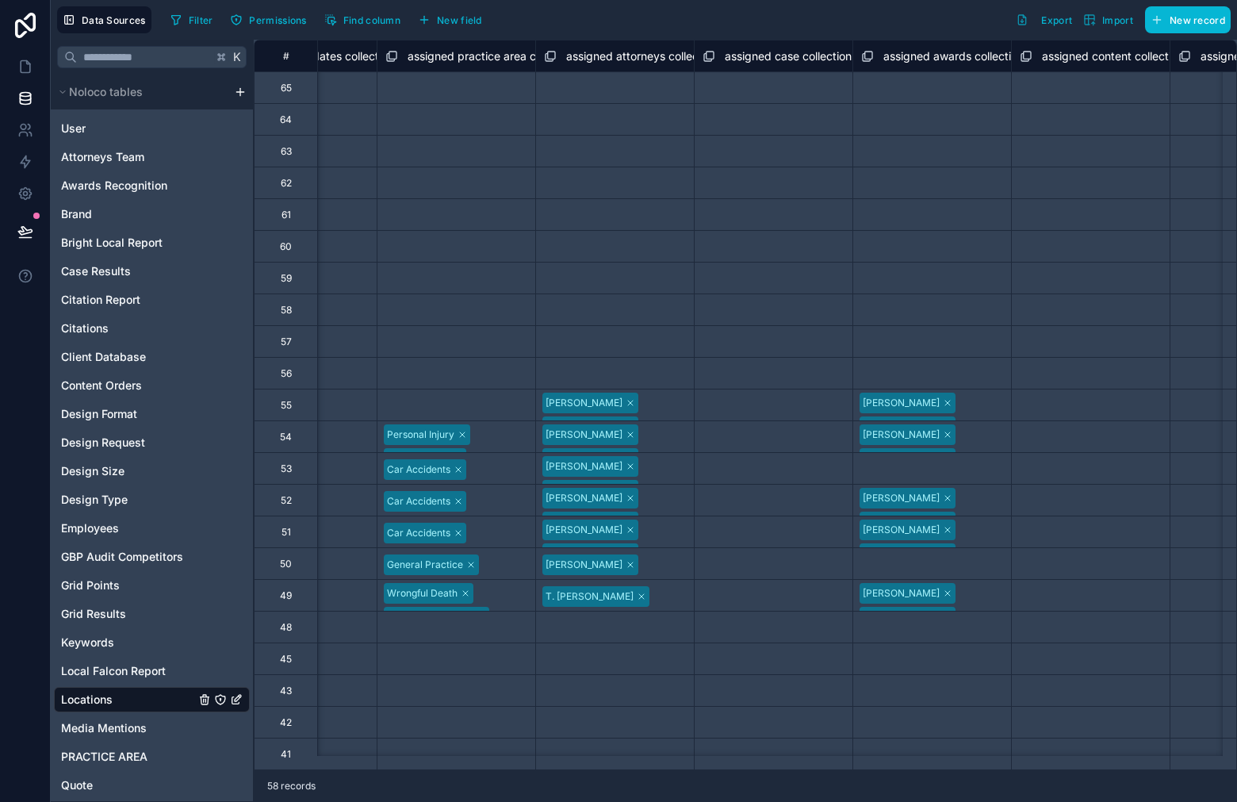
scroll to position [0, 6580]
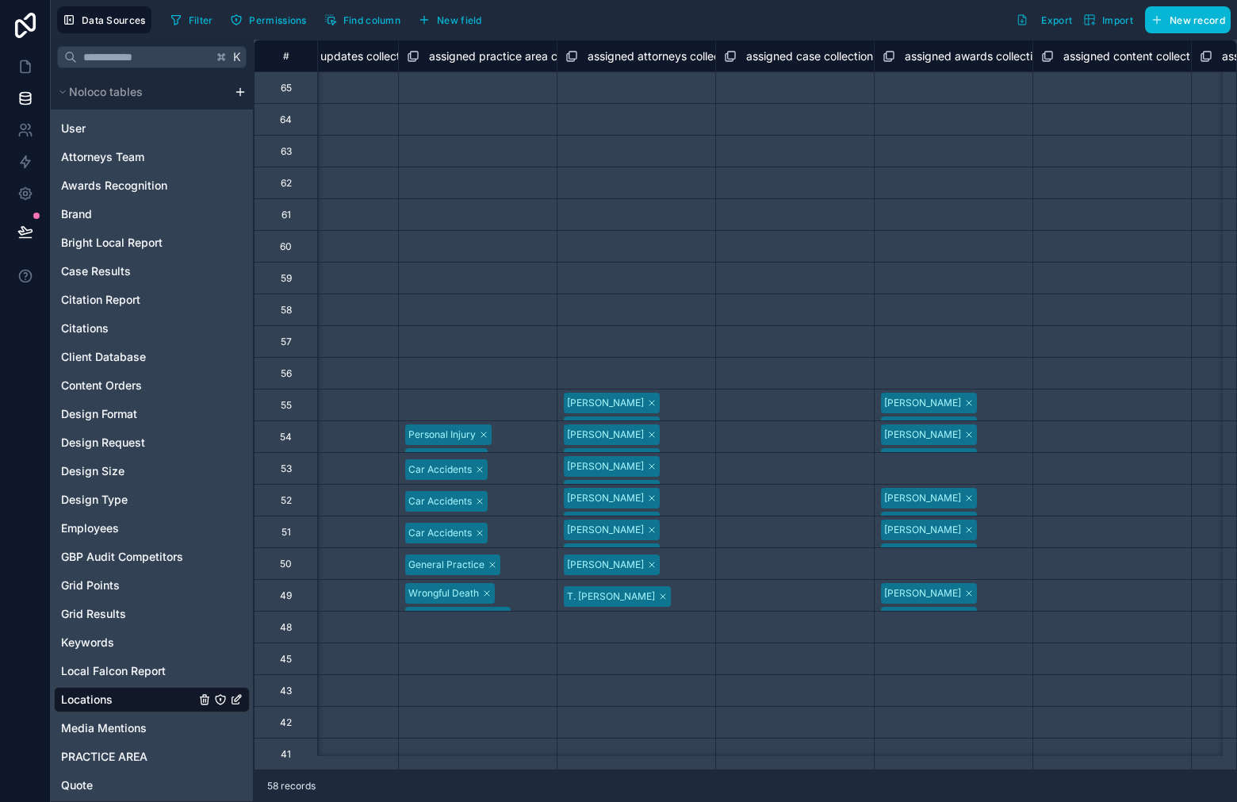
click at [666, 404] on div "[PERSON_NAME] [PERSON_NAME]" at bounding box center [636, 404] width 158 height 31
click at [752, 415] on div "Select a assigned case collection" at bounding box center [795, 405] width 142 height 25
click at [752, 415] on div "Select a assigned case collection" at bounding box center [795, 406] width 139 height 25
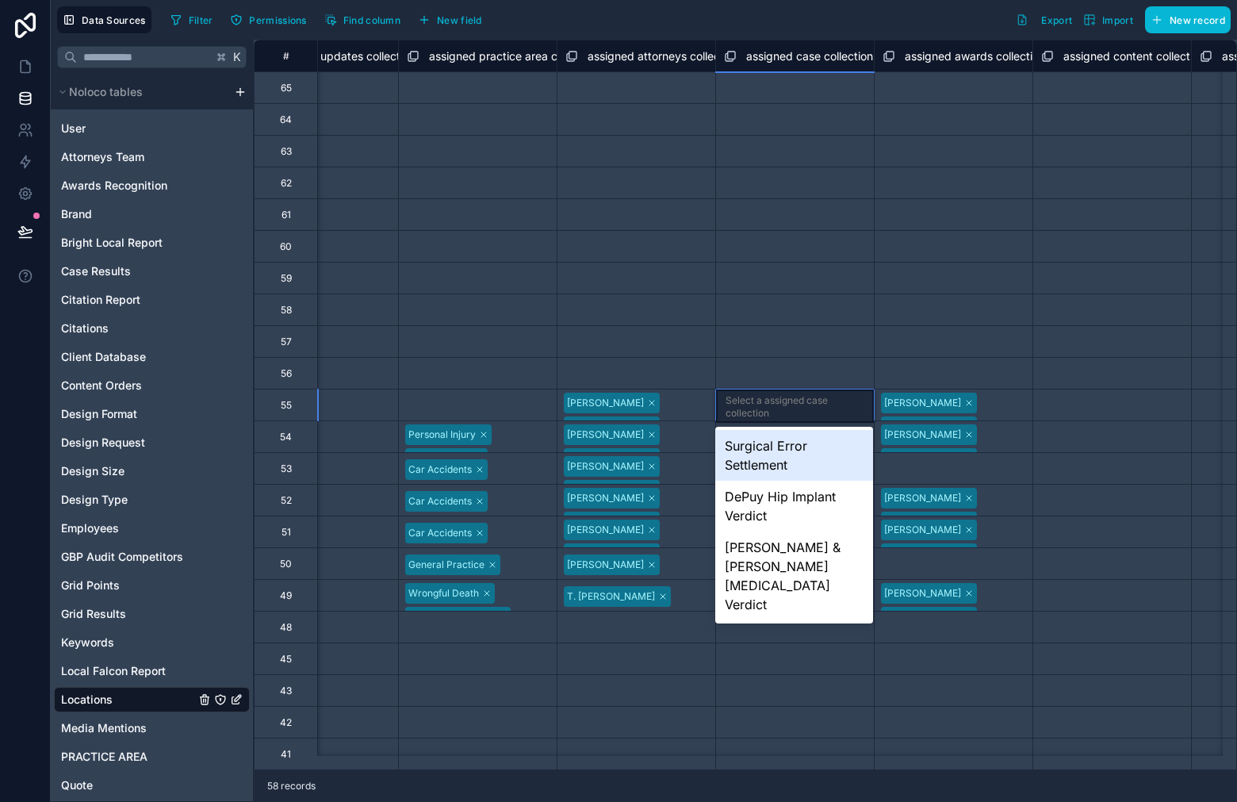
click at [615, 376] on div "Select a assigned attorneys collection" at bounding box center [636, 374] width 142 height 25
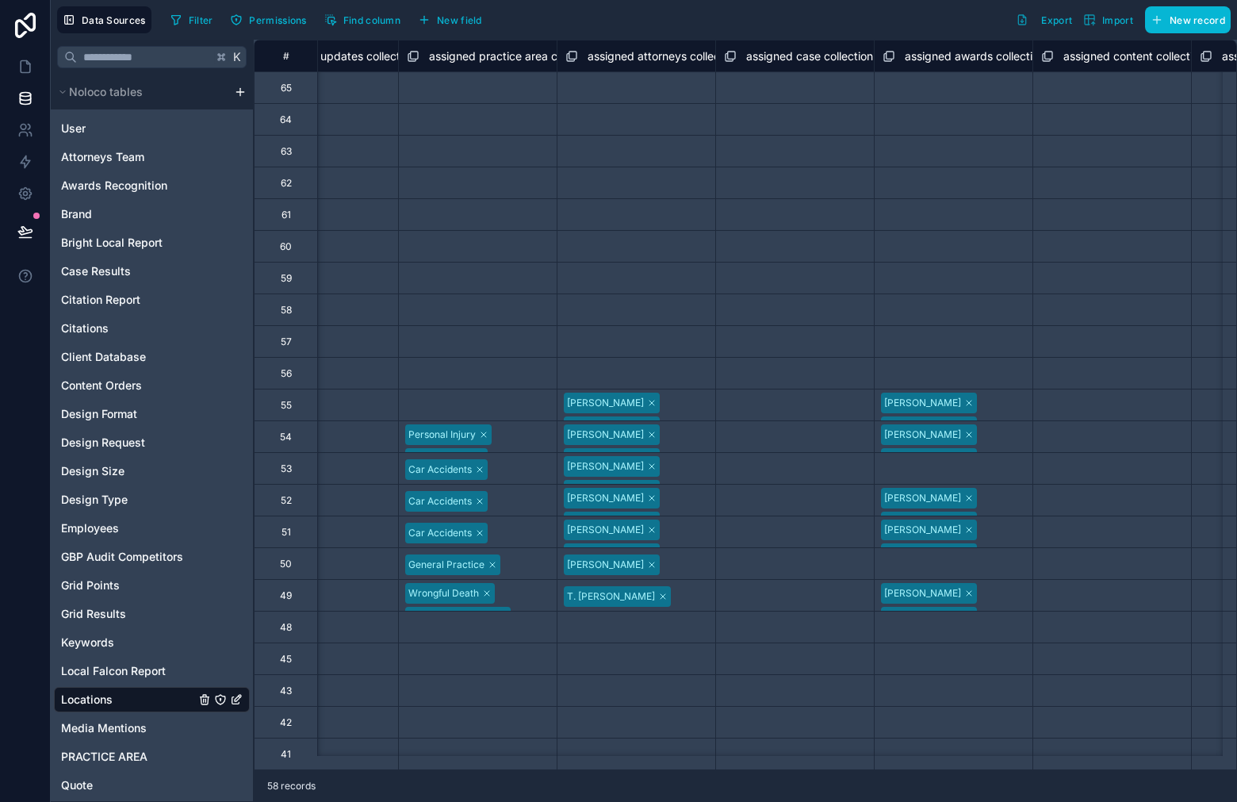
click at [525, 404] on div "Select a assigned practice area collection" at bounding box center [478, 405] width 142 height 25
click at [525, 404] on div "Select a assigned practice area collection" at bounding box center [477, 406] width 139 height 25
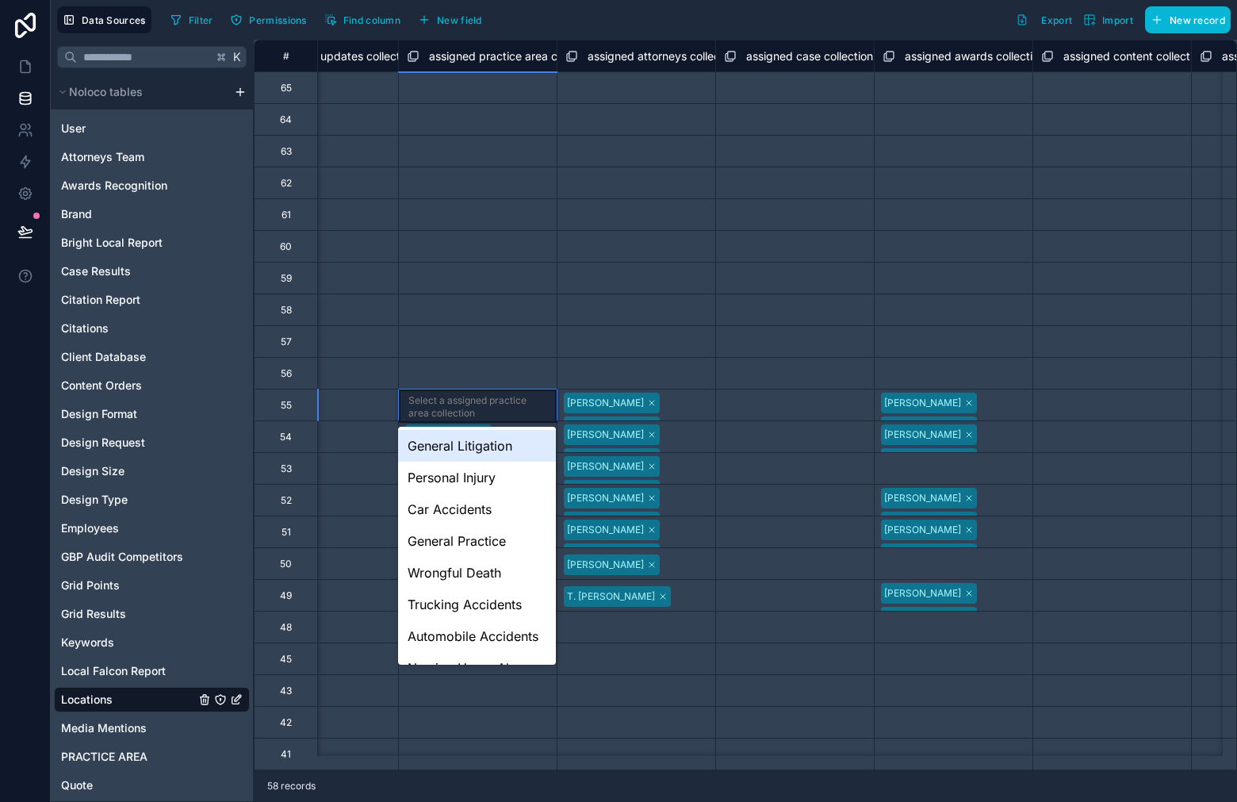
click at [474, 351] on div "Select a assigned practice area collection" at bounding box center [478, 342] width 142 height 25
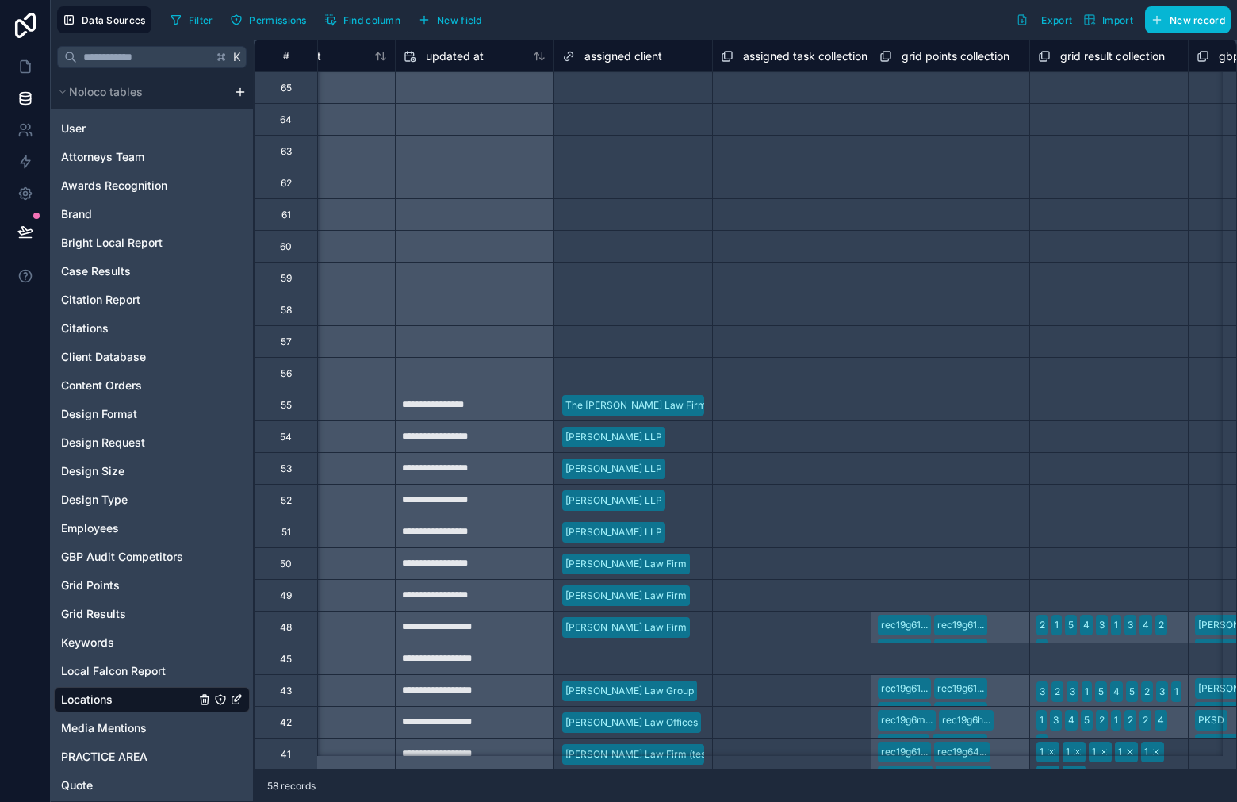
scroll to position [0, 5170]
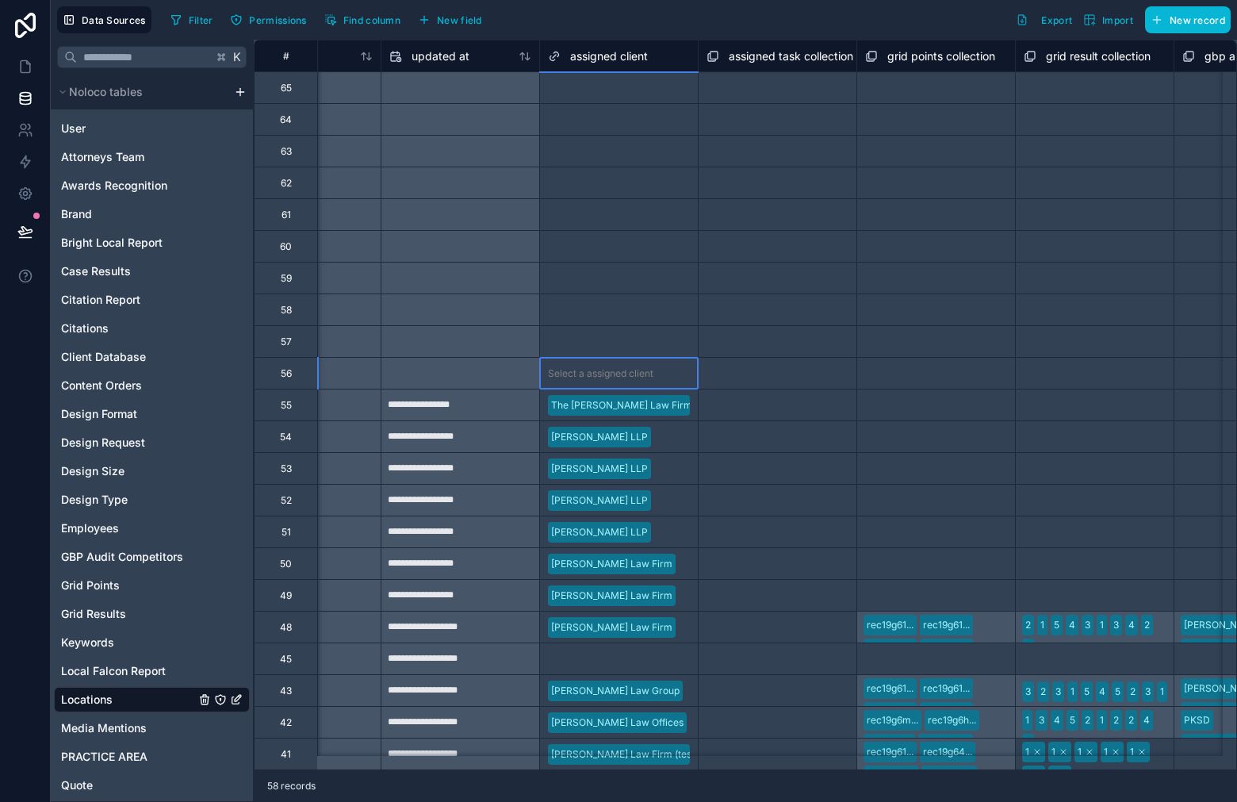
click at [611, 373] on div "Select a assigned client" at bounding box center [600, 373] width 105 height 13
click at [610, 373] on div "Select a assigned client" at bounding box center [600, 373] width 105 height 13
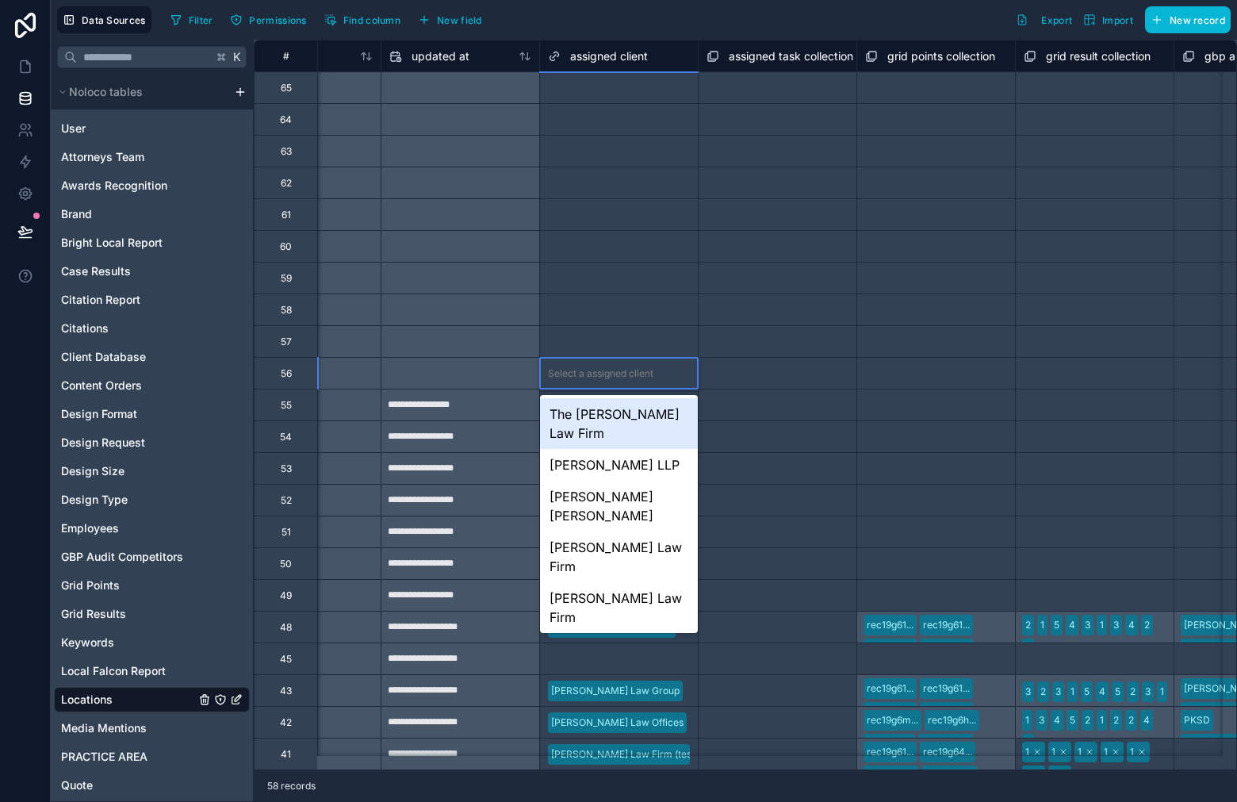
click at [618, 420] on div "The [PERSON_NAME] Law Firm" at bounding box center [619, 423] width 158 height 51
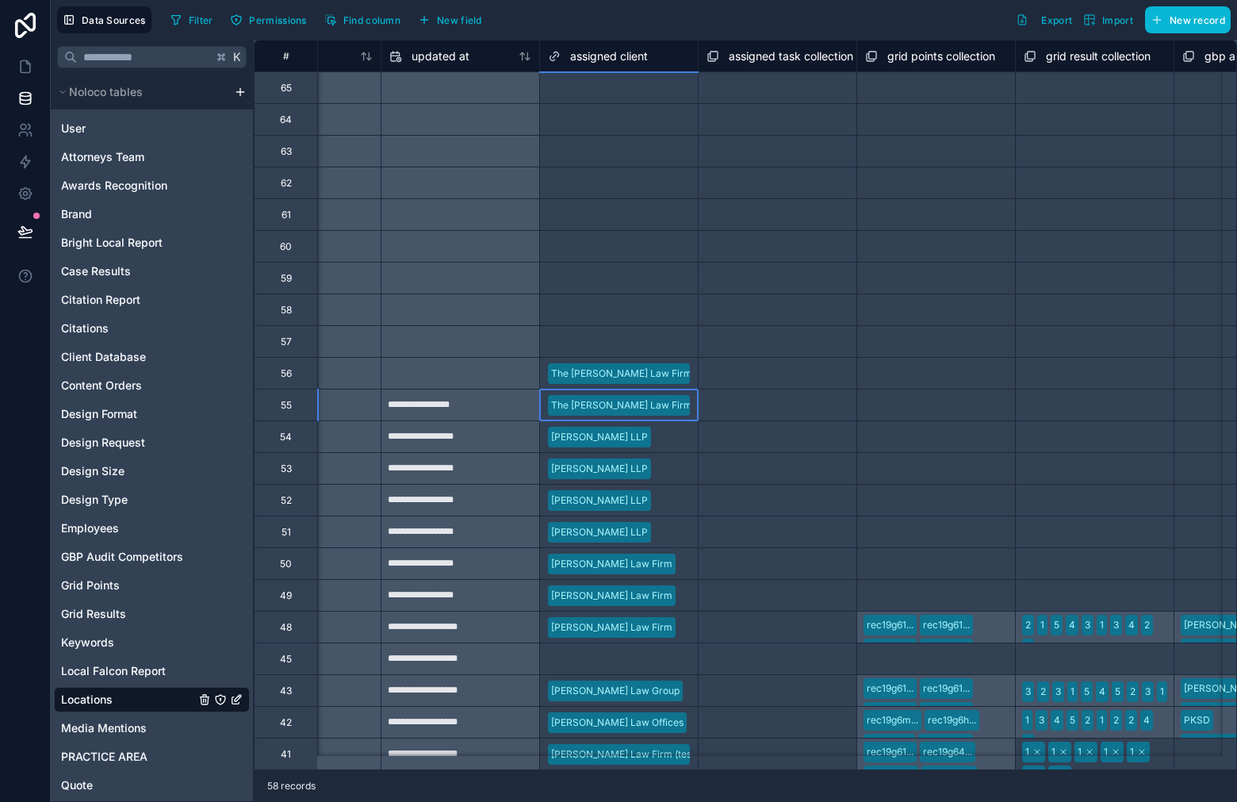
drag, startPoint x: 653, startPoint y: 391, endPoint x: 665, endPoint y: 376, distance: 19.7
click at [653, 391] on div "The [PERSON_NAME] Law Firm" at bounding box center [619, 404] width 158 height 31
click at [665, 365] on div "The [PERSON_NAME] Law Firm" at bounding box center [619, 374] width 158 height 24
drag, startPoint x: 679, startPoint y: 255, endPoint x: 674, endPoint y: 90, distance: 165.8
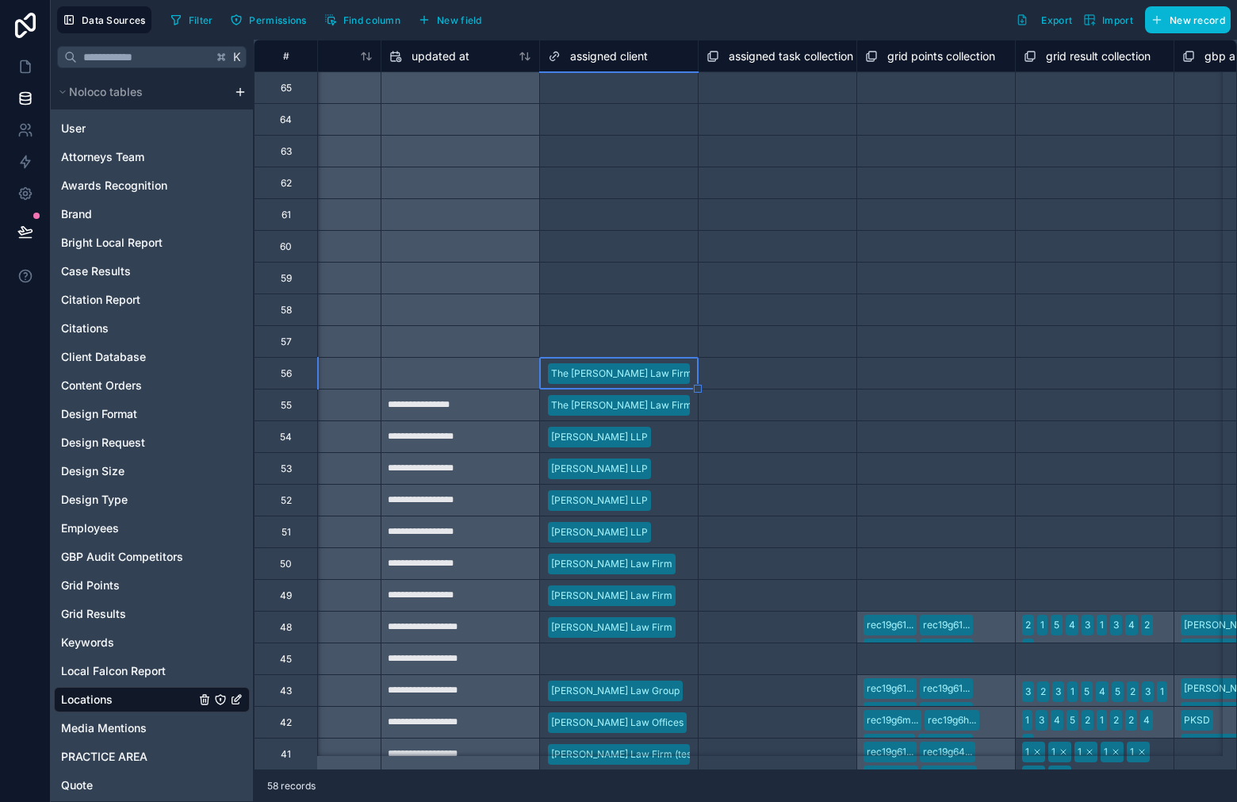
drag, startPoint x: 699, startPoint y: 389, endPoint x: 677, endPoint y: 90, distance: 299.0
click at [671, 92] on div "Select a assigned client" at bounding box center [619, 88] width 158 height 16
click at [670, 92] on div "Select a assigned client" at bounding box center [619, 88] width 158 height 16
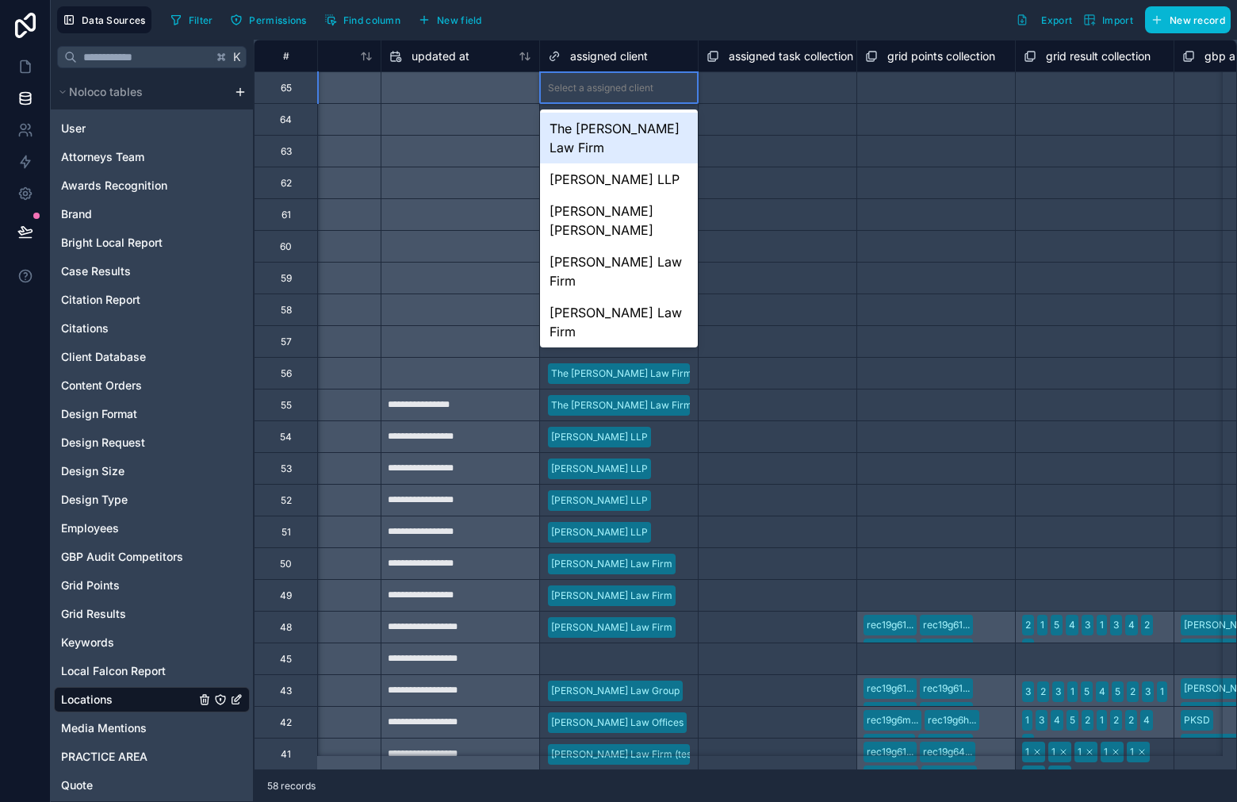
click at [650, 139] on div "The [PERSON_NAME] Law Firm" at bounding box center [619, 138] width 158 height 51
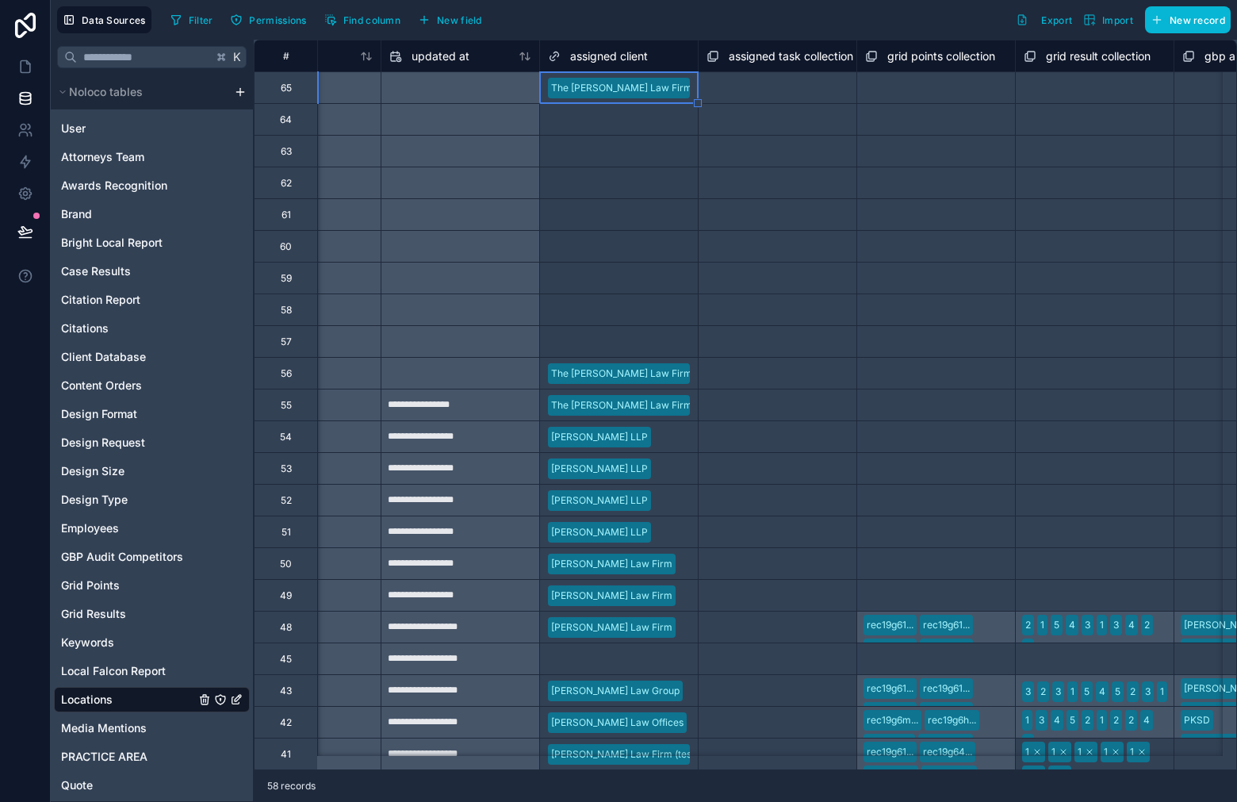
drag, startPoint x: 698, startPoint y: 99, endPoint x: 688, endPoint y: 338, distance: 238.9
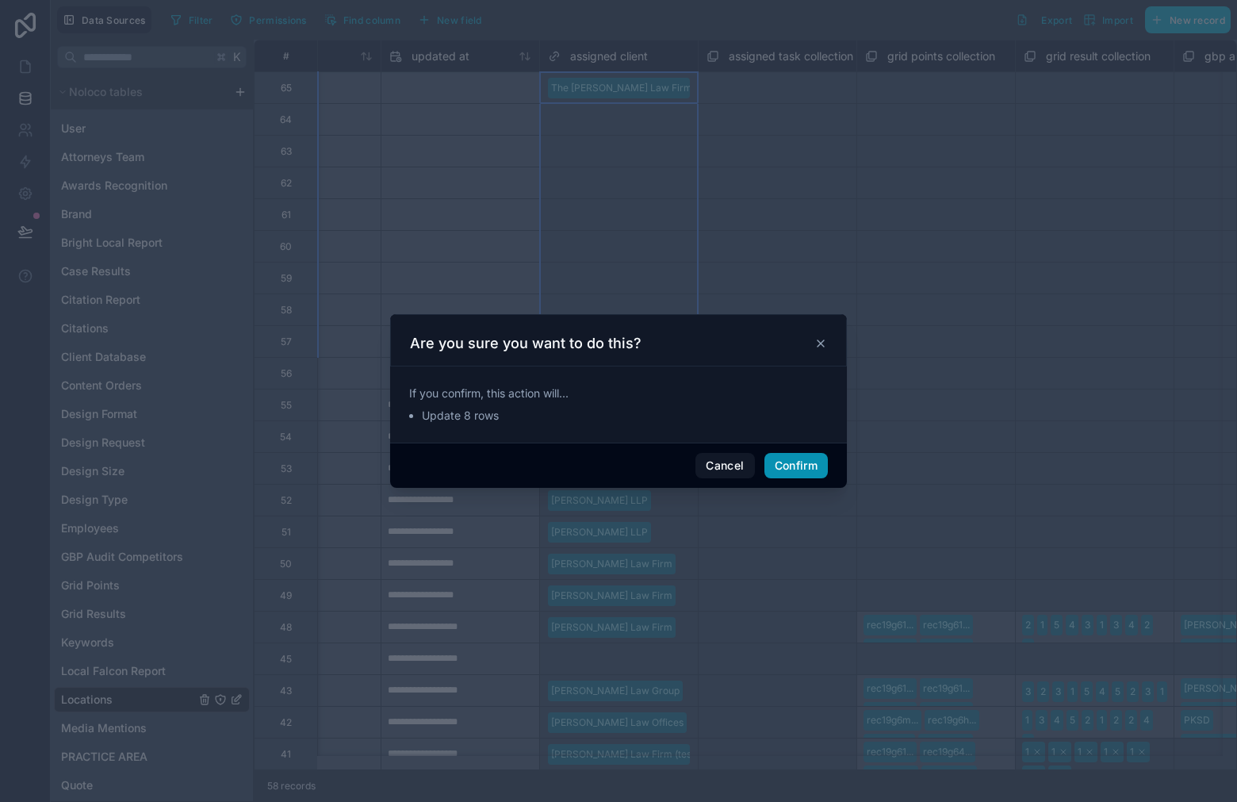
click at [798, 470] on button "Confirm" at bounding box center [795, 465] width 63 height 25
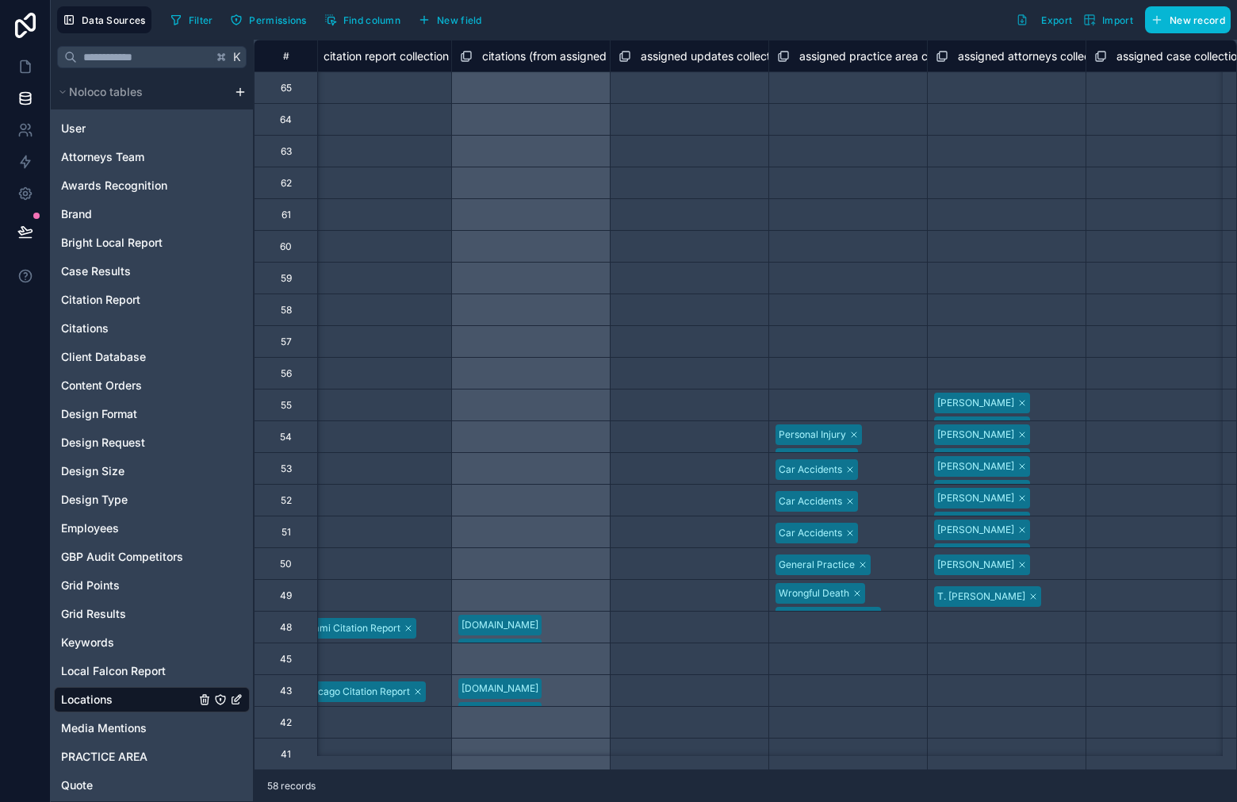
scroll to position [0, 6259]
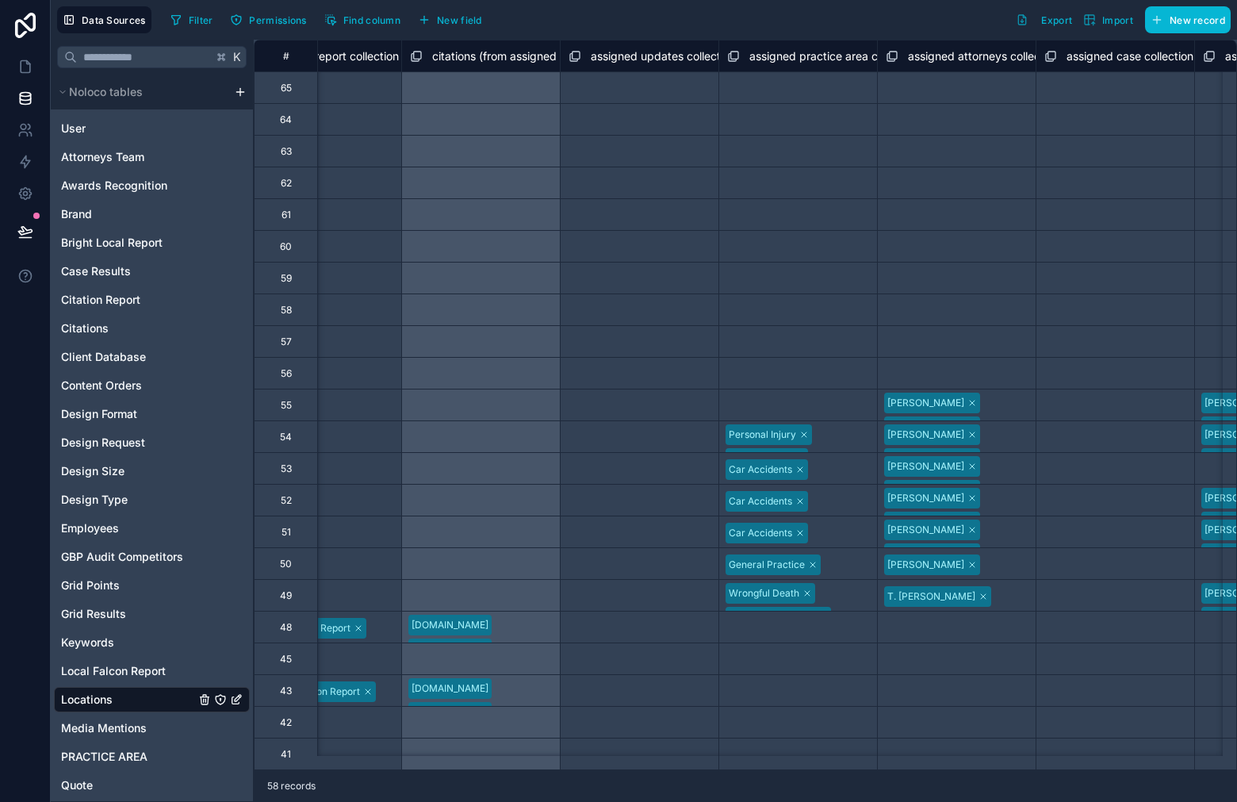
click at [834, 469] on div "Car Accidents" at bounding box center [798, 468] width 158 height 25
click at [806, 435] on icon at bounding box center [804, 435] width 10 height 10
click at [810, 408] on div "Select a assigned practice area collection" at bounding box center [798, 405] width 142 height 25
click at [810, 409] on div "Select a assigned practice area collection" at bounding box center [798, 406] width 139 height 25
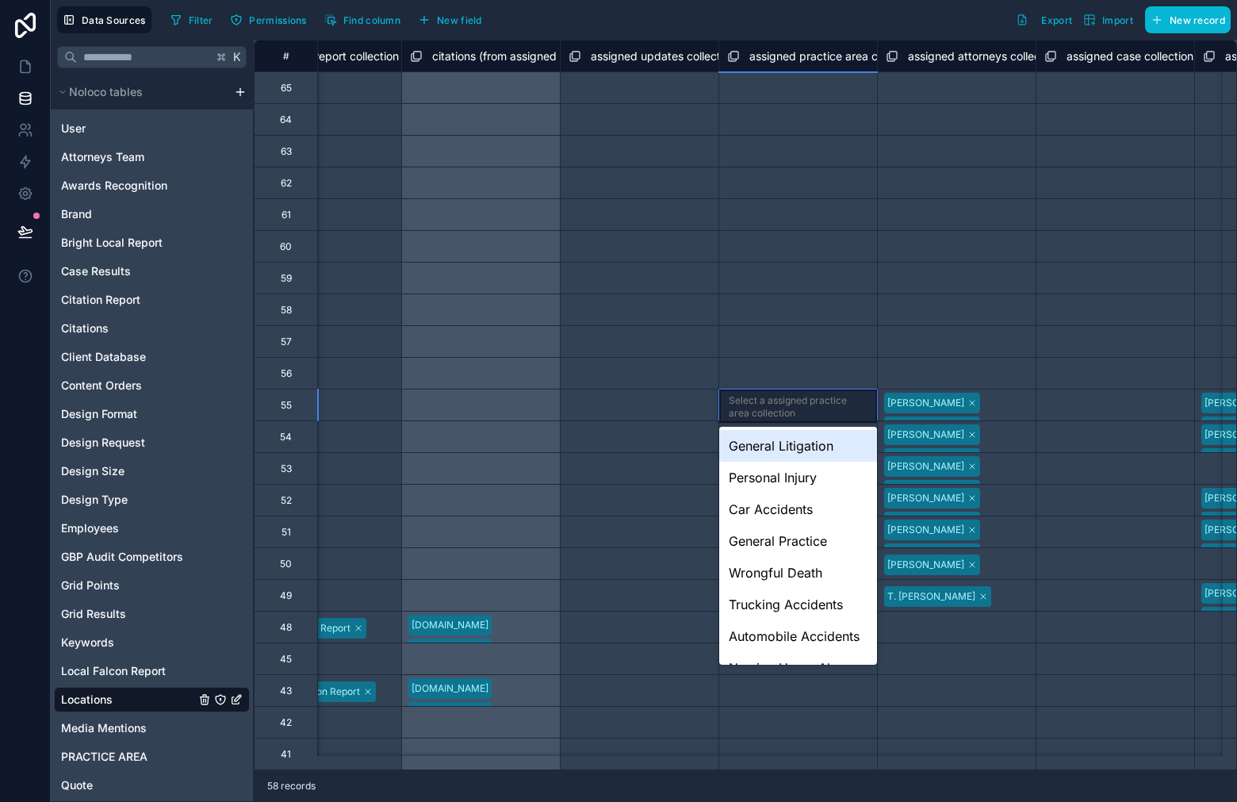
click at [814, 89] on div "Select a assigned practice area collection" at bounding box center [798, 88] width 142 height 25
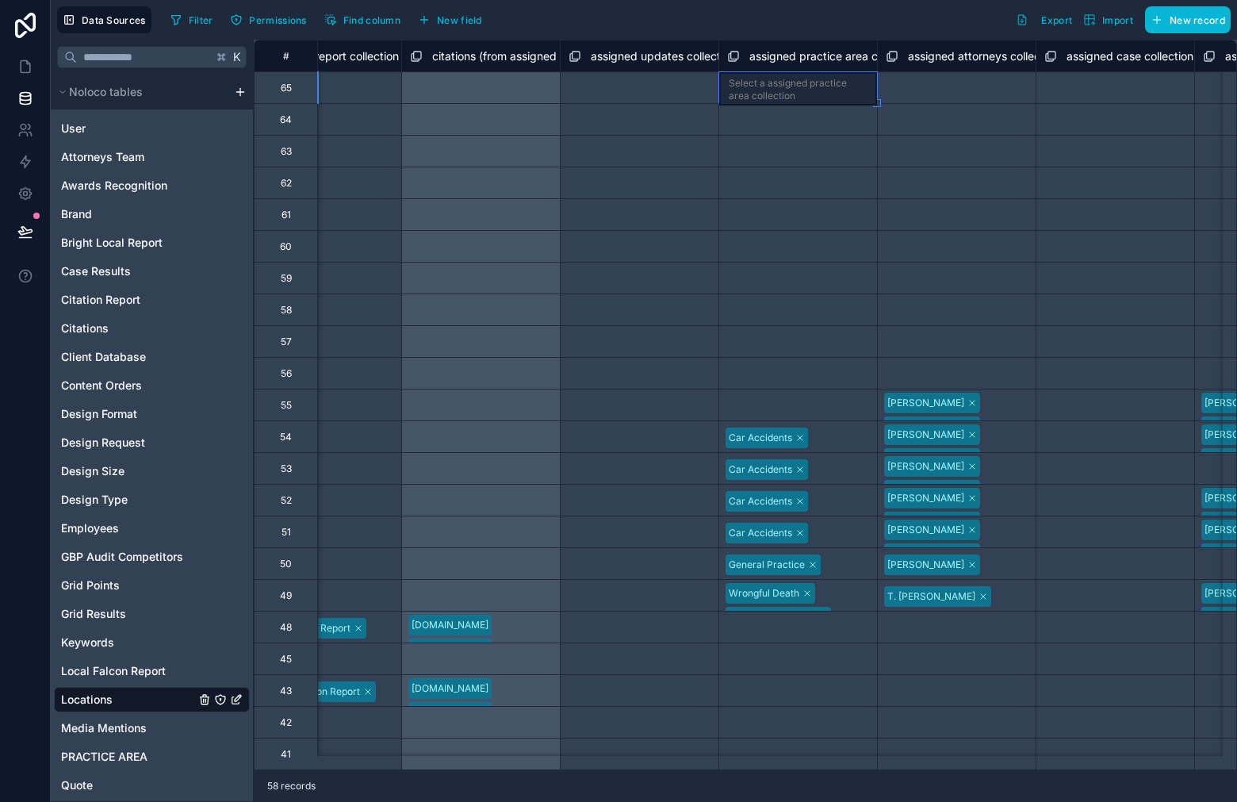
click at [814, 89] on div "Select a assigned practice area collection" at bounding box center [798, 89] width 139 height 25
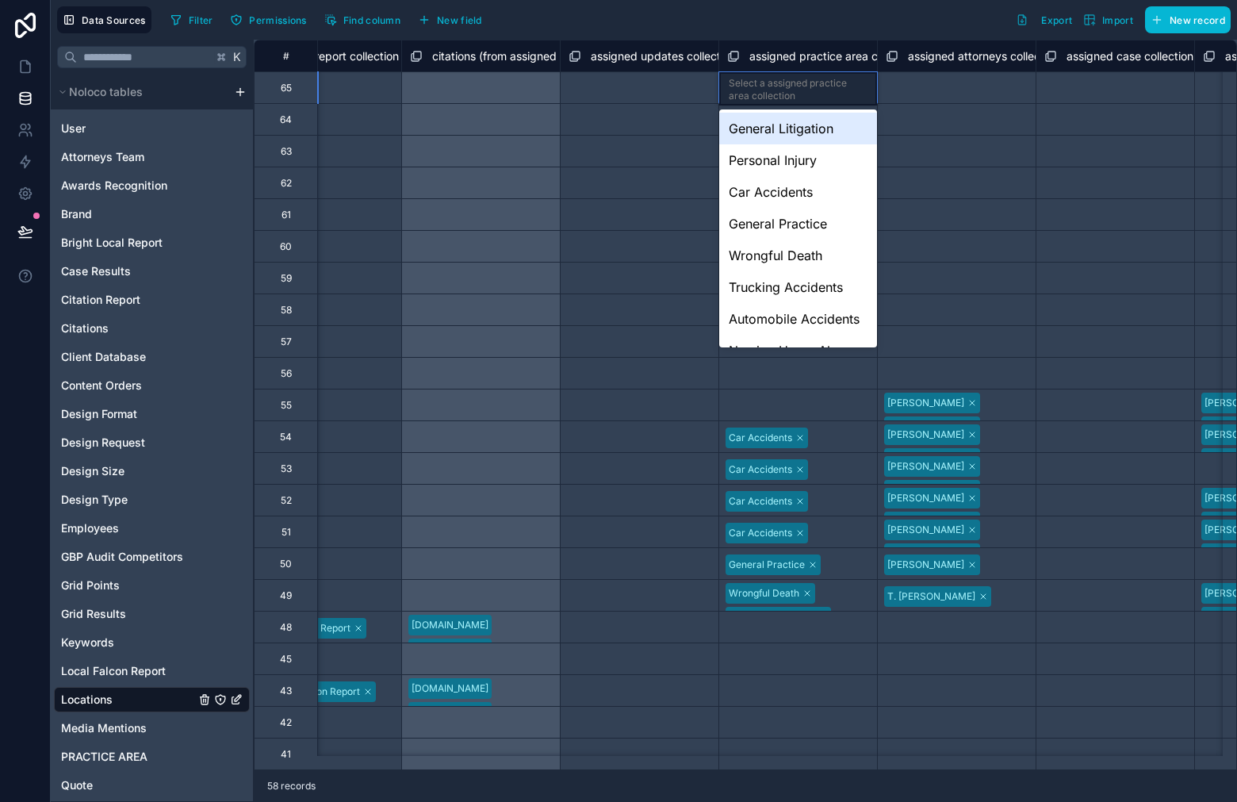
click at [808, 134] on div "General Litigation" at bounding box center [798, 129] width 158 height 32
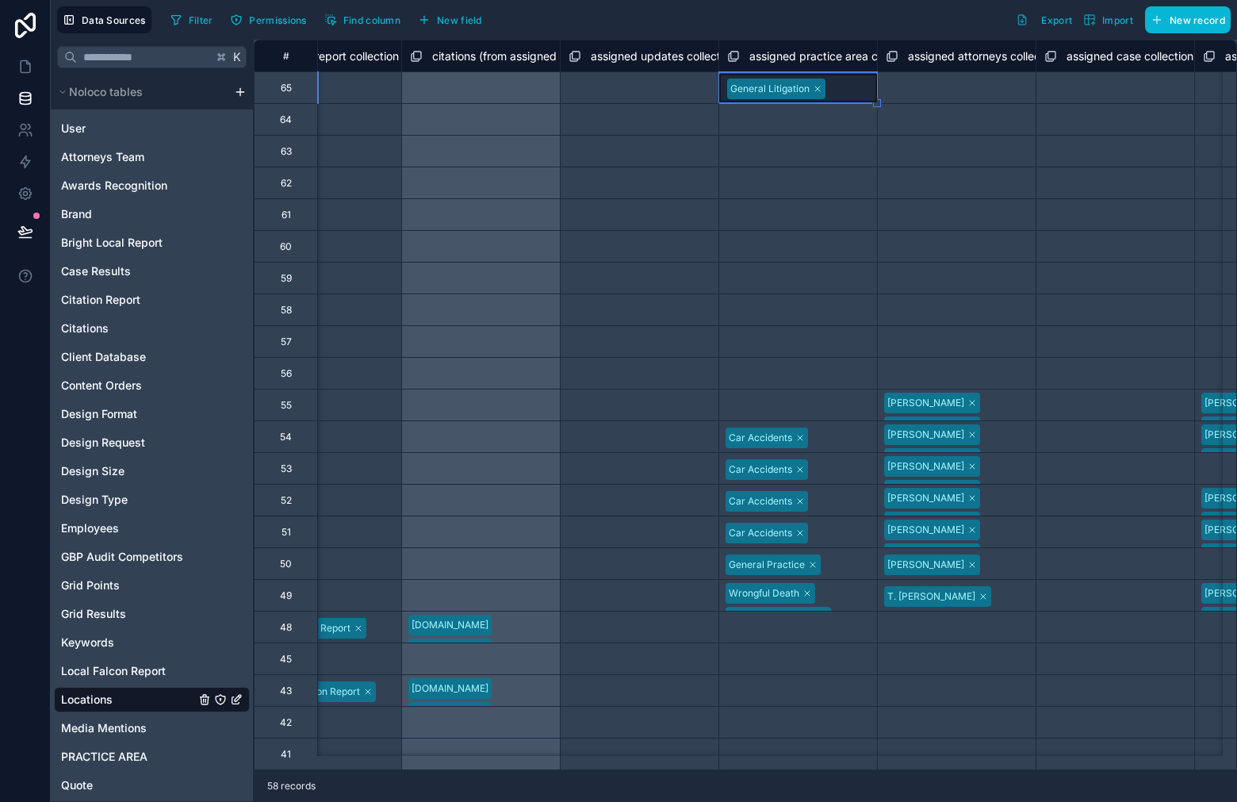
click at [844, 94] on div "General Litigation" at bounding box center [798, 88] width 158 height 29
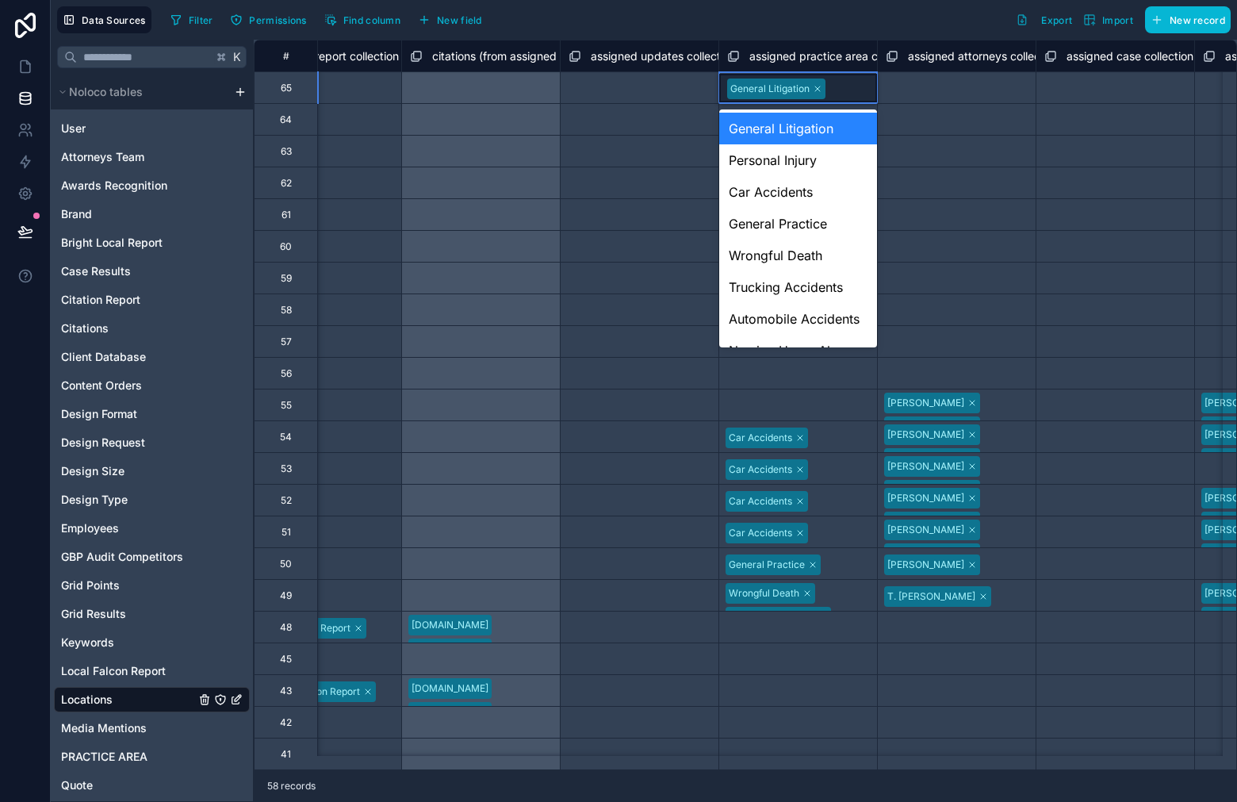
click at [844, 94] on div "General Litigation" at bounding box center [798, 88] width 158 height 29
drag, startPoint x: 810, startPoint y: 160, endPoint x: 825, endPoint y: 136, distance: 28.2
click at [810, 160] on div "Personal Injury" at bounding box center [798, 160] width 158 height 32
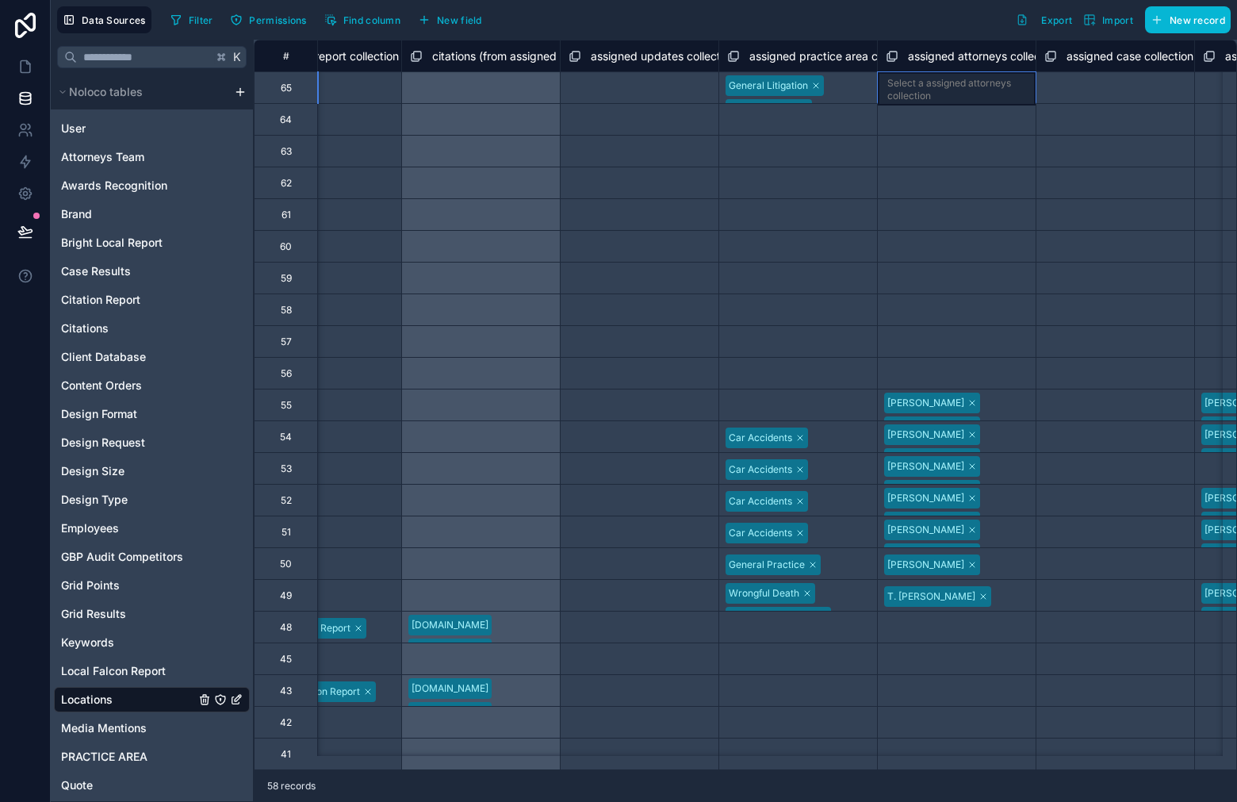
drag, startPoint x: 952, startPoint y: 84, endPoint x: 899, endPoint y: 88, distance: 52.5
click at [950, 84] on div "Select a assigned attorneys collection" at bounding box center [956, 89] width 139 height 25
click at [856, 82] on div "General Litigation Personal Injury" at bounding box center [798, 87] width 158 height 31
drag, startPoint x: 879, startPoint y: 103, endPoint x: 869, endPoint y: 412, distance: 308.6
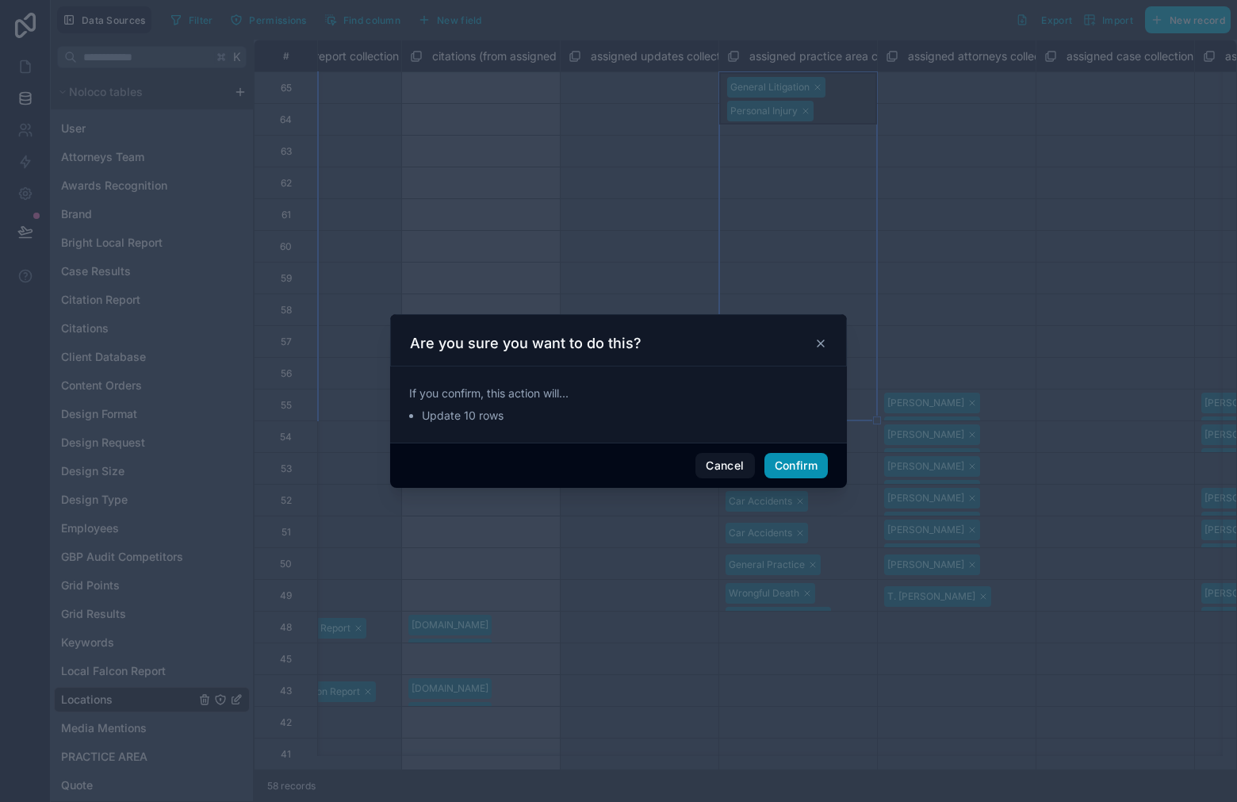
click at [798, 473] on button "Confirm" at bounding box center [795, 465] width 63 height 25
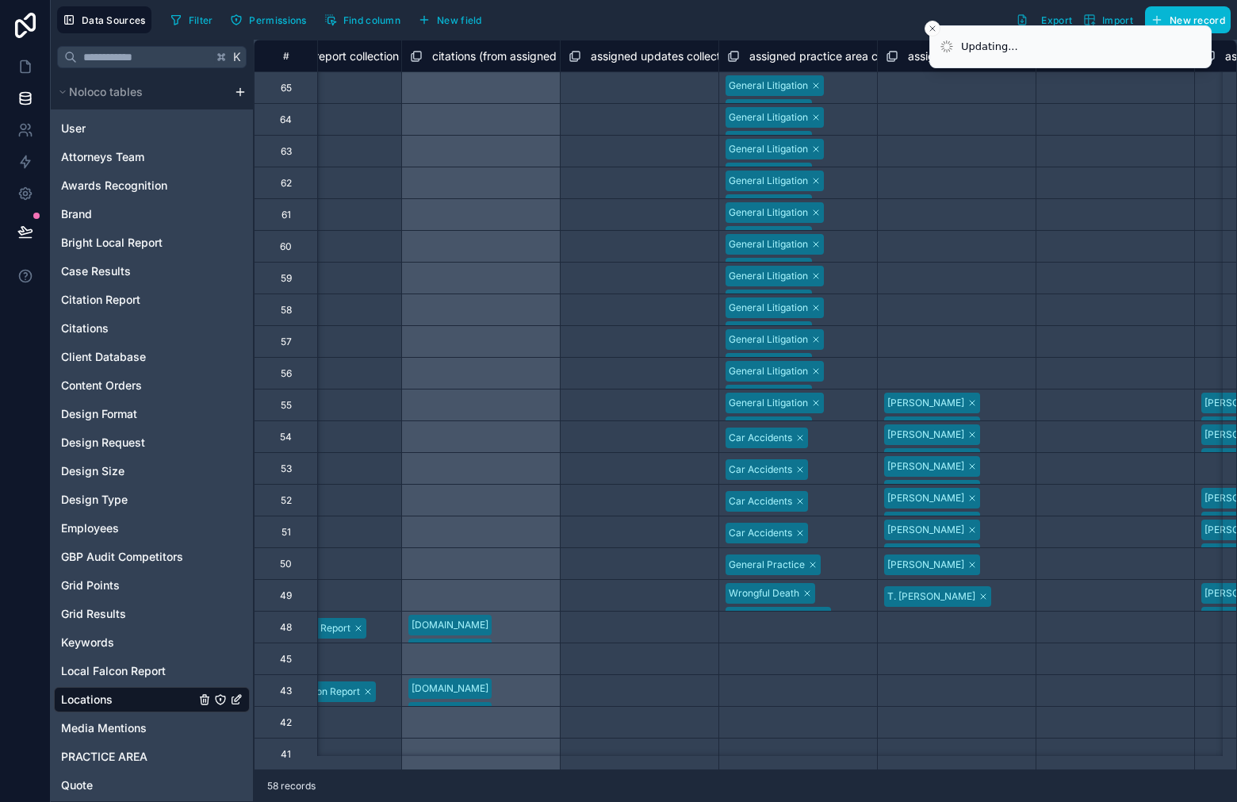
click at [921, 86] on div "Select a assigned attorneys collection" at bounding box center [957, 88] width 142 height 25
click at [922, 87] on div "Select a assigned attorneys collection" at bounding box center [956, 89] width 139 height 25
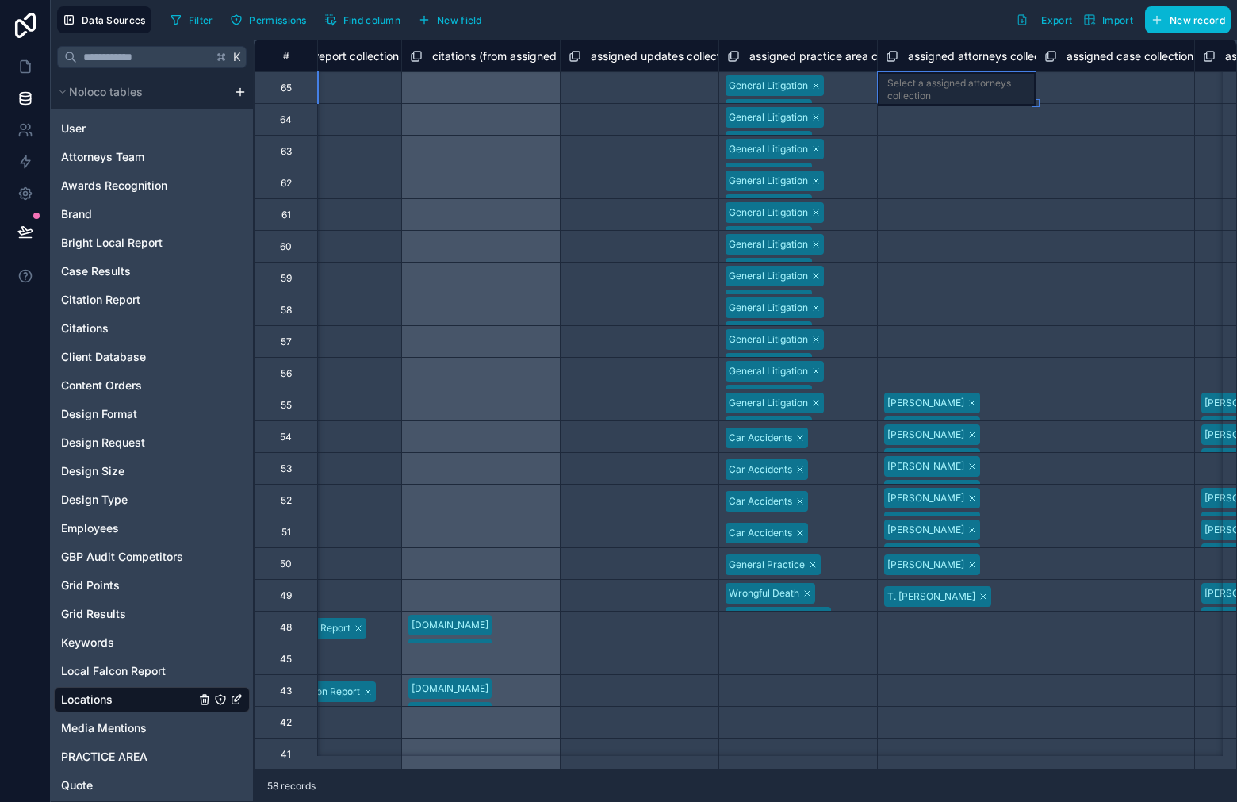
click at [922, 87] on div "Select a assigned attorneys collection" at bounding box center [956, 89] width 139 height 25
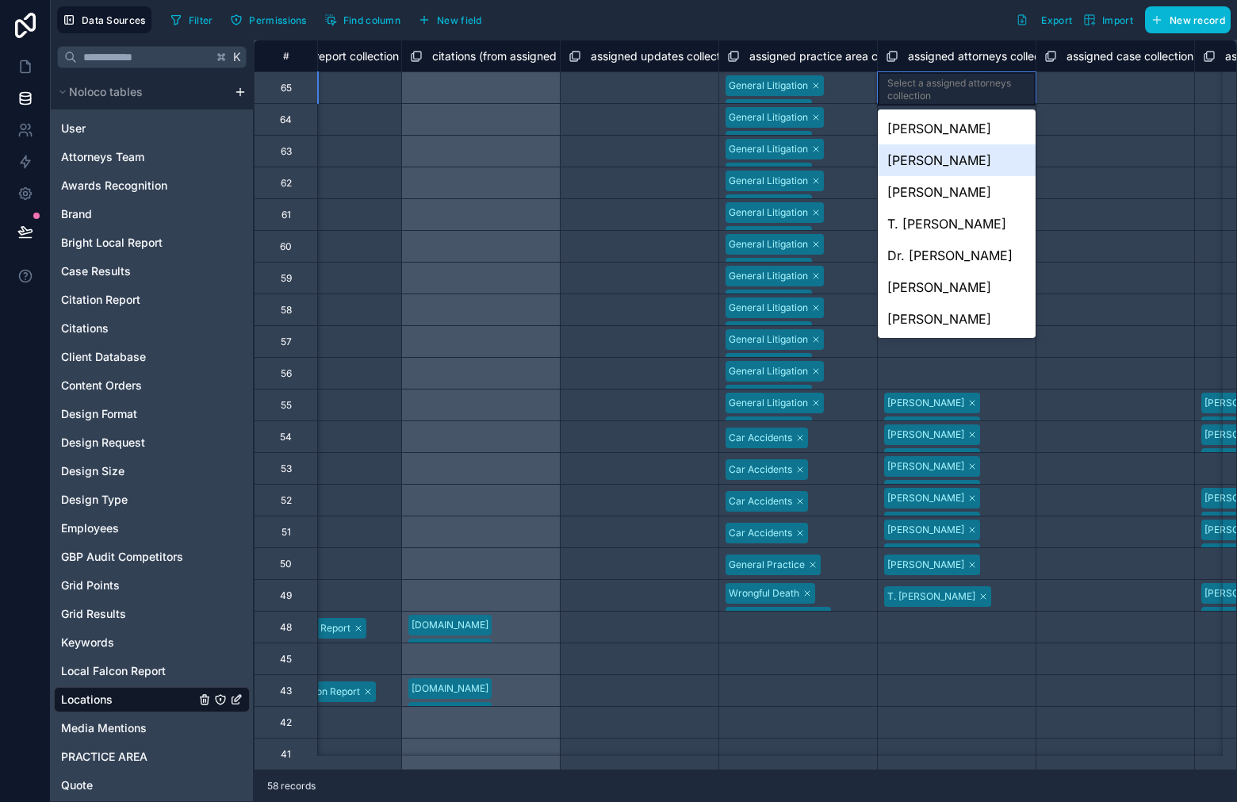
click at [964, 117] on div "[PERSON_NAME]" at bounding box center [957, 129] width 158 height 32
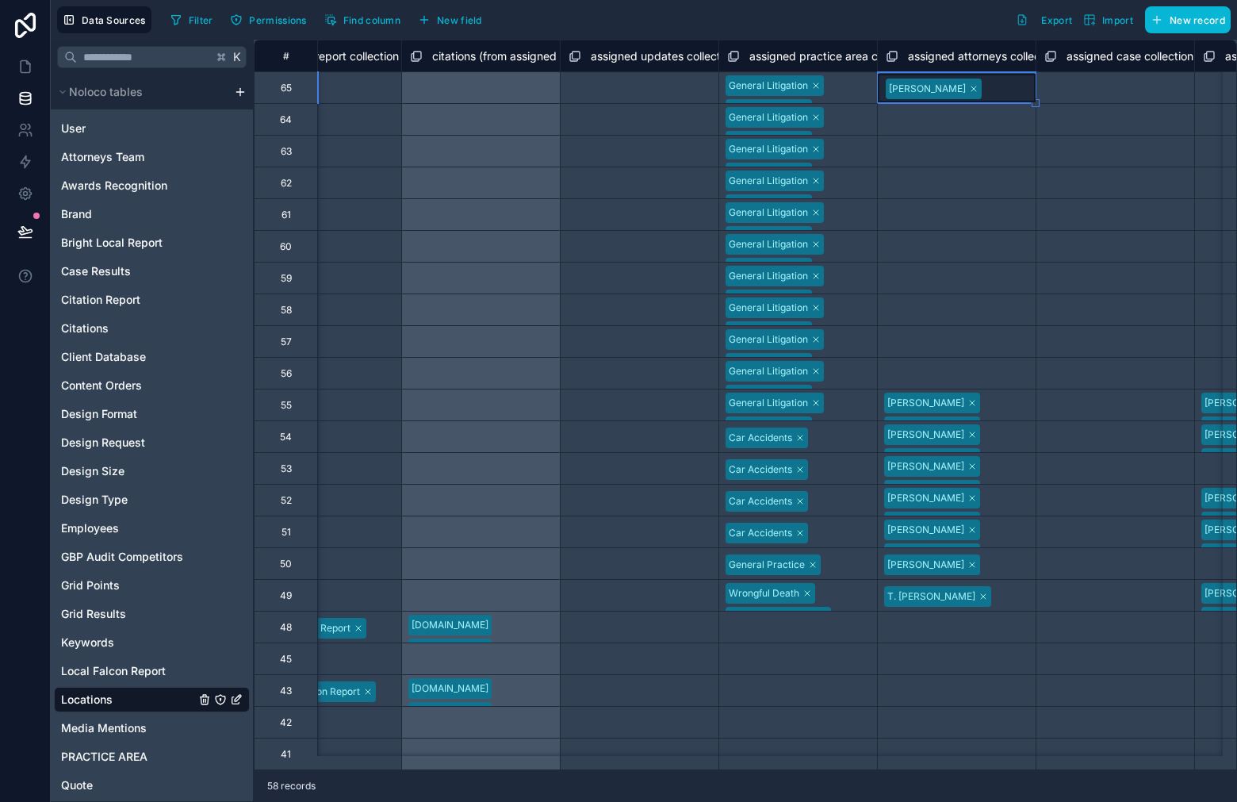
click at [986, 90] on div "[PERSON_NAME]" at bounding box center [957, 88] width 158 height 29
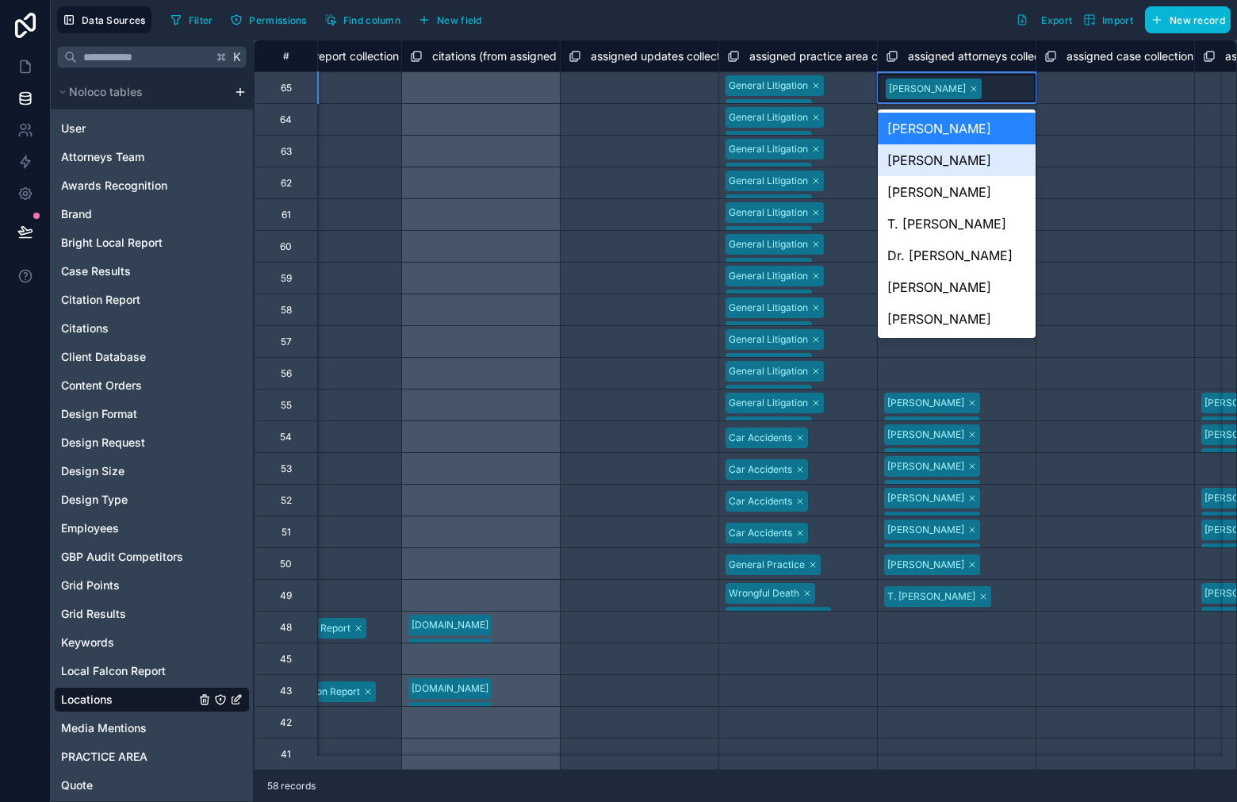
drag, startPoint x: 963, startPoint y: 167, endPoint x: 972, endPoint y: 150, distance: 19.2
click at [963, 167] on div "[PERSON_NAME]" at bounding box center [957, 160] width 158 height 32
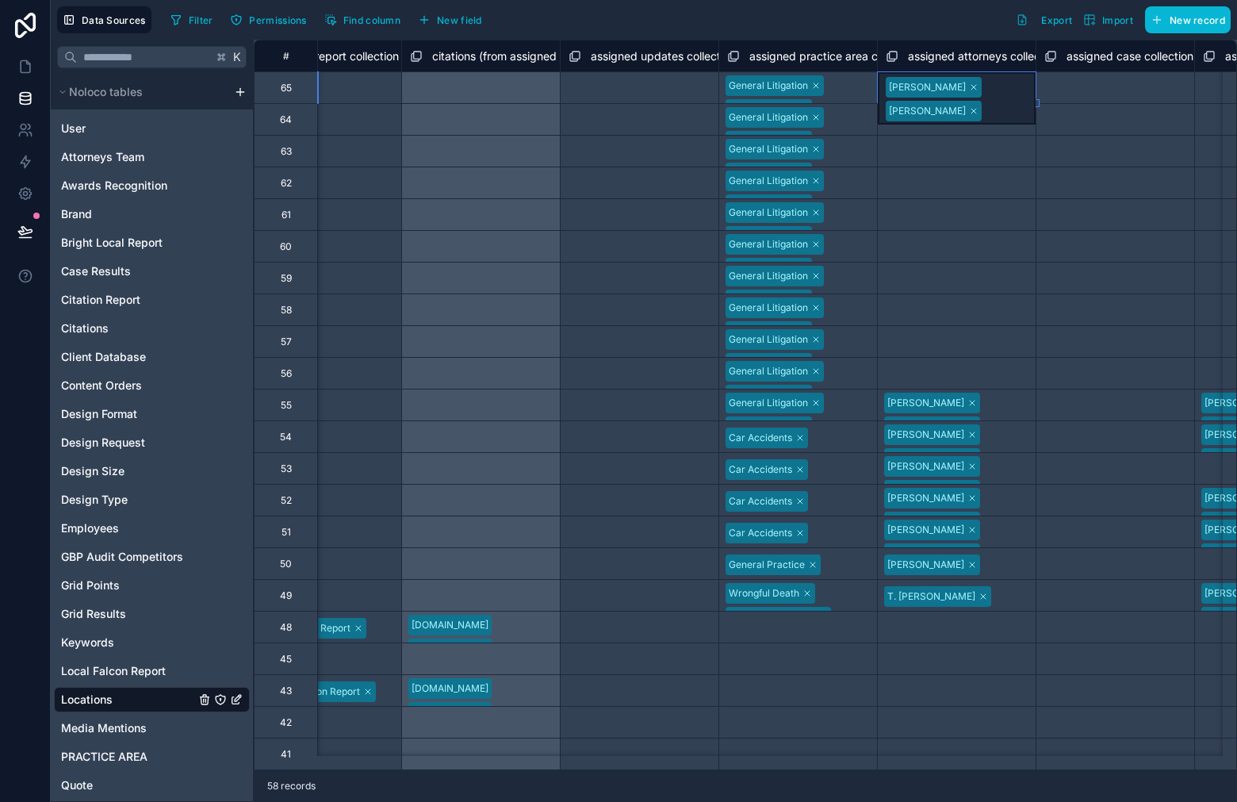
click at [1067, 107] on div "Select a assigned case collection" at bounding box center [1115, 120] width 158 height 30
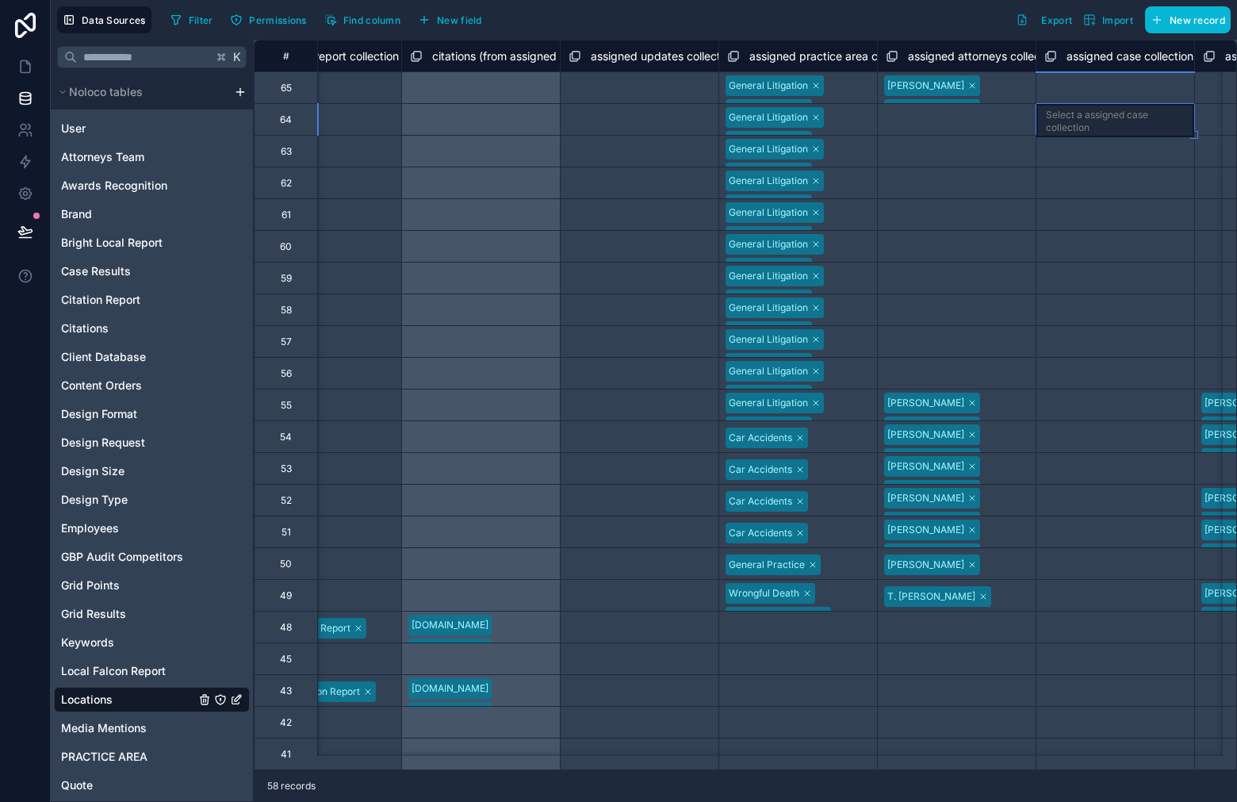
click at [1024, 82] on div "[PERSON_NAME] [PERSON_NAME]" at bounding box center [957, 87] width 158 height 31
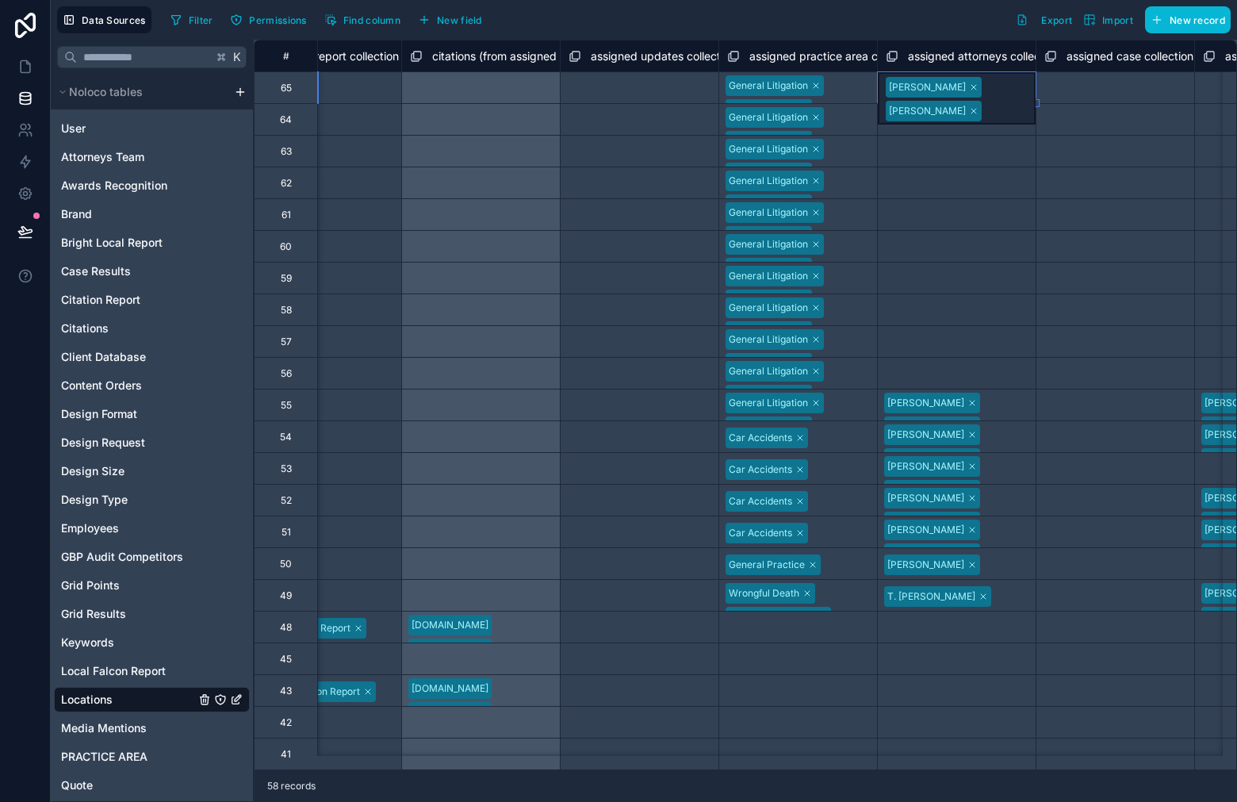
drag, startPoint x: 1038, startPoint y: 100, endPoint x: 1034, endPoint y: 343, distance: 242.7
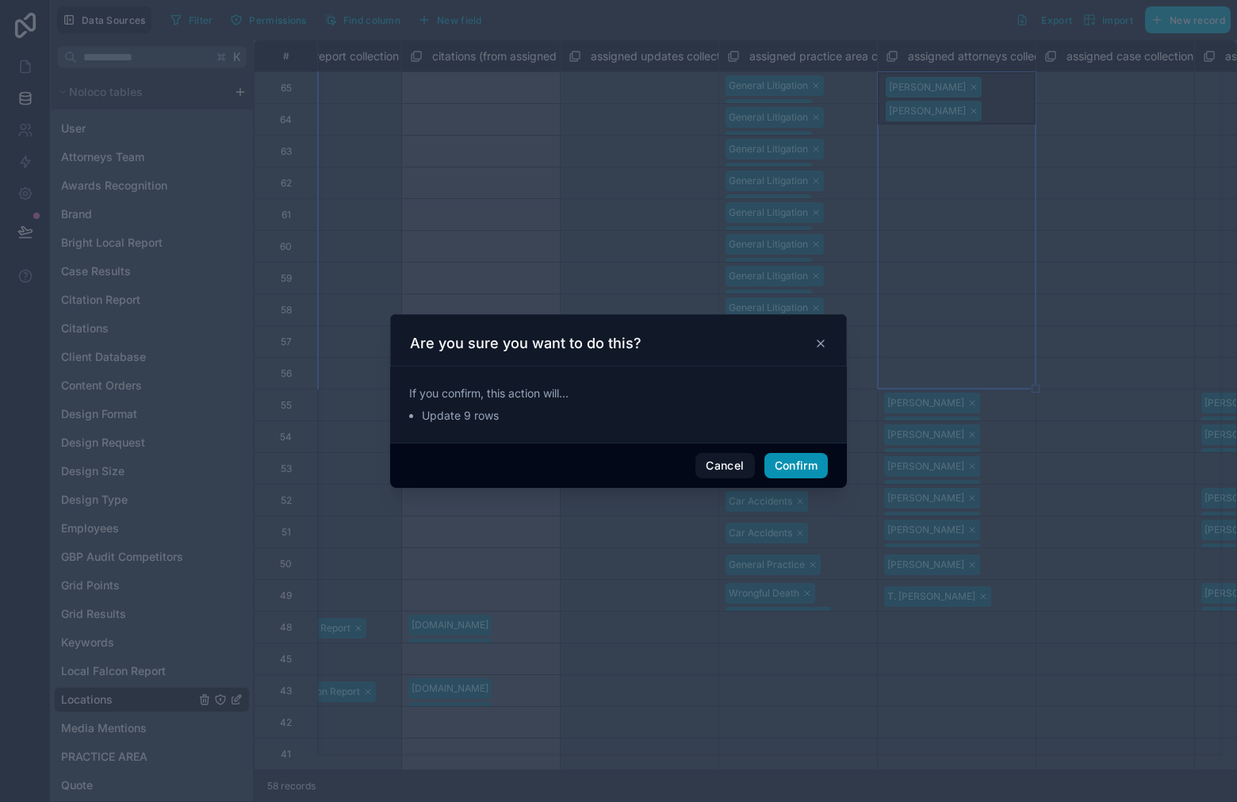
click at [808, 475] on button "Confirm" at bounding box center [795, 465] width 63 height 25
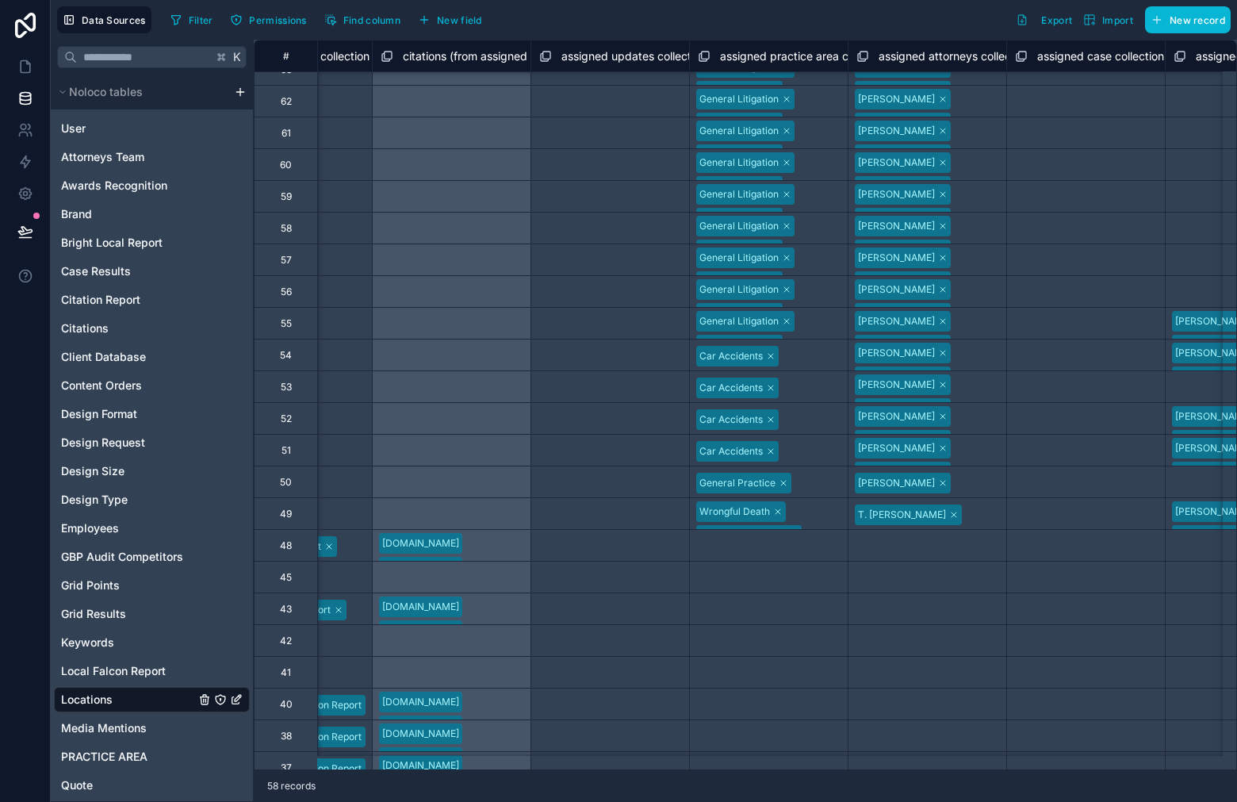
scroll to position [0, 6289]
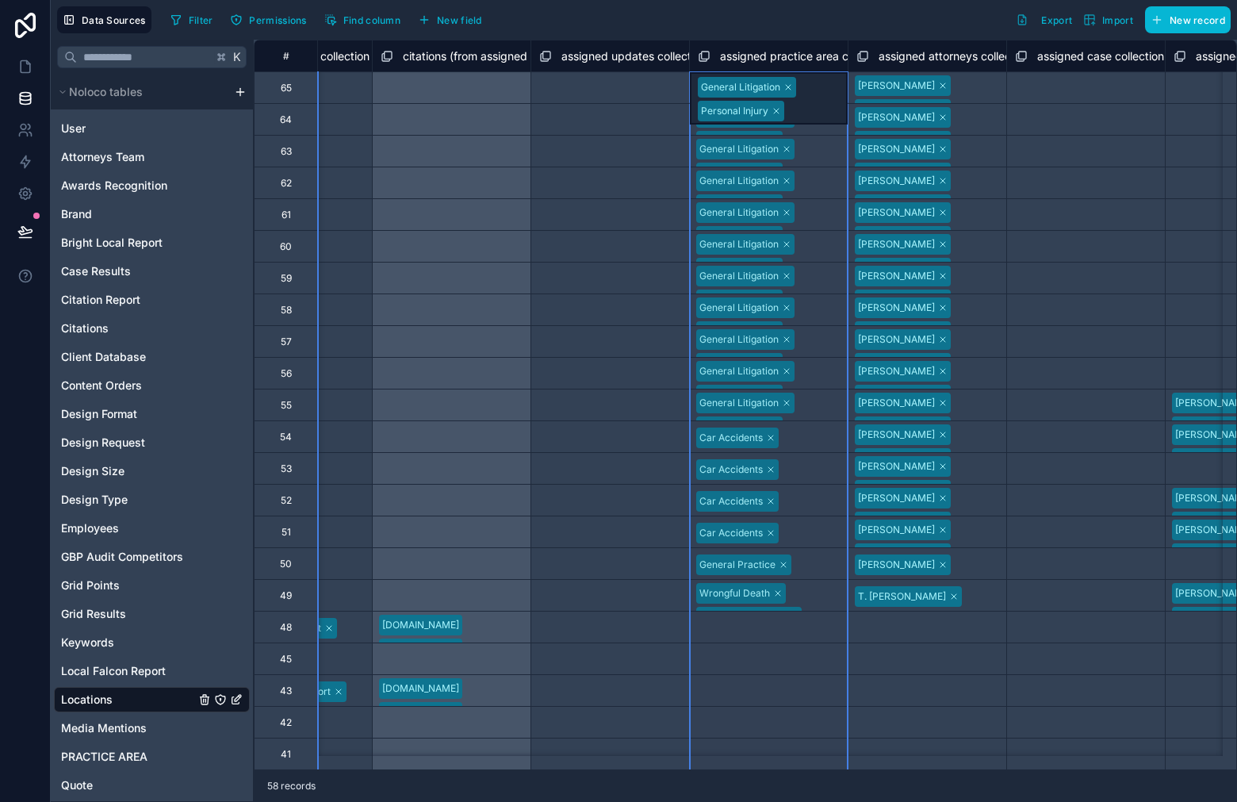
click at [706, 50] on icon at bounding box center [704, 56] width 13 height 19
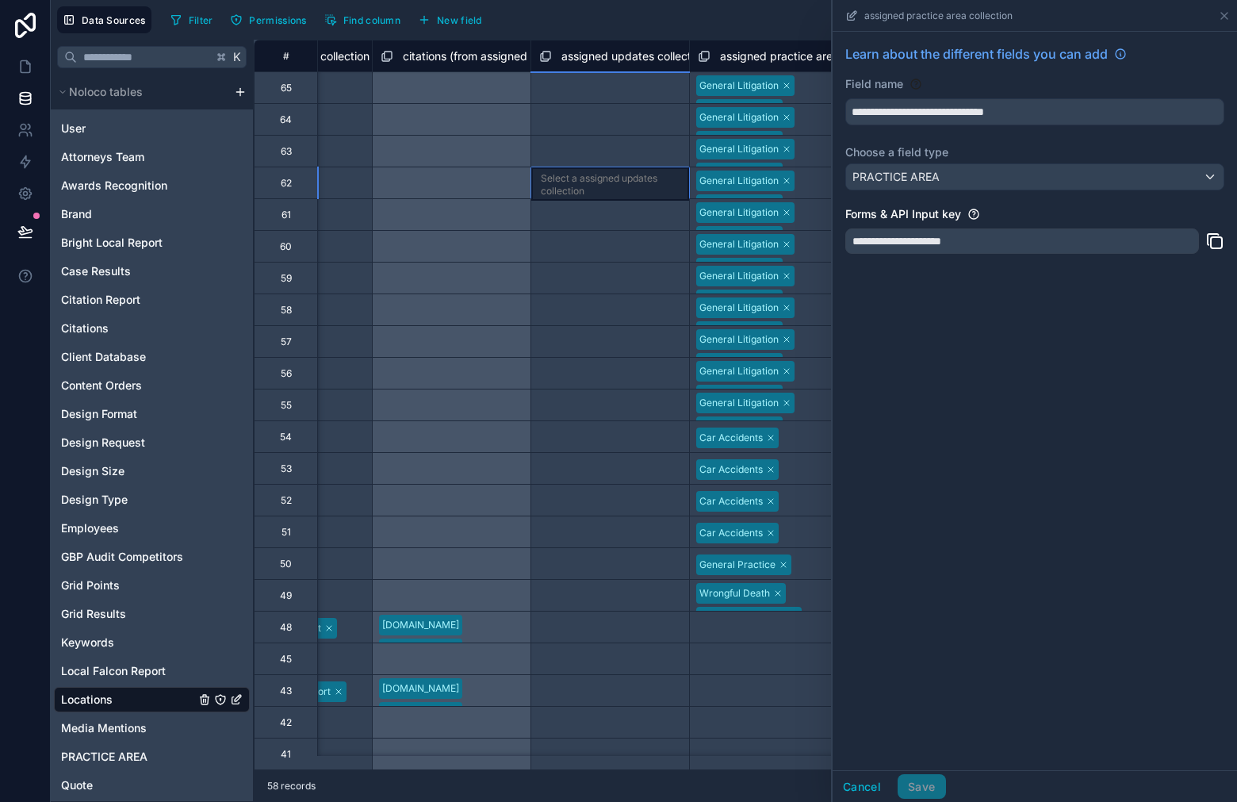
click at [573, 192] on div "Select a assigned updates collection" at bounding box center [610, 184] width 139 height 25
click at [1224, 12] on icon at bounding box center [1224, 16] width 13 height 13
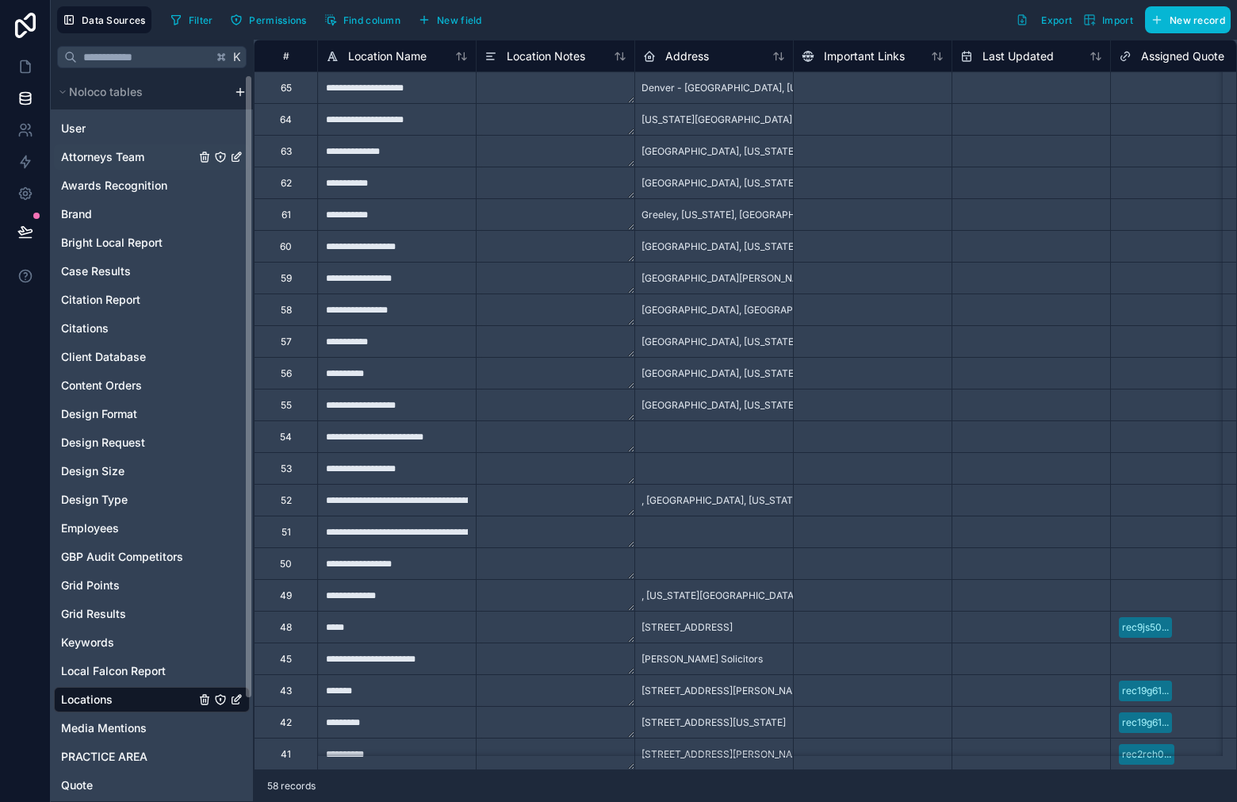
click at [125, 150] on span "Attorneys Team" at bounding box center [102, 157] width 83 height 16
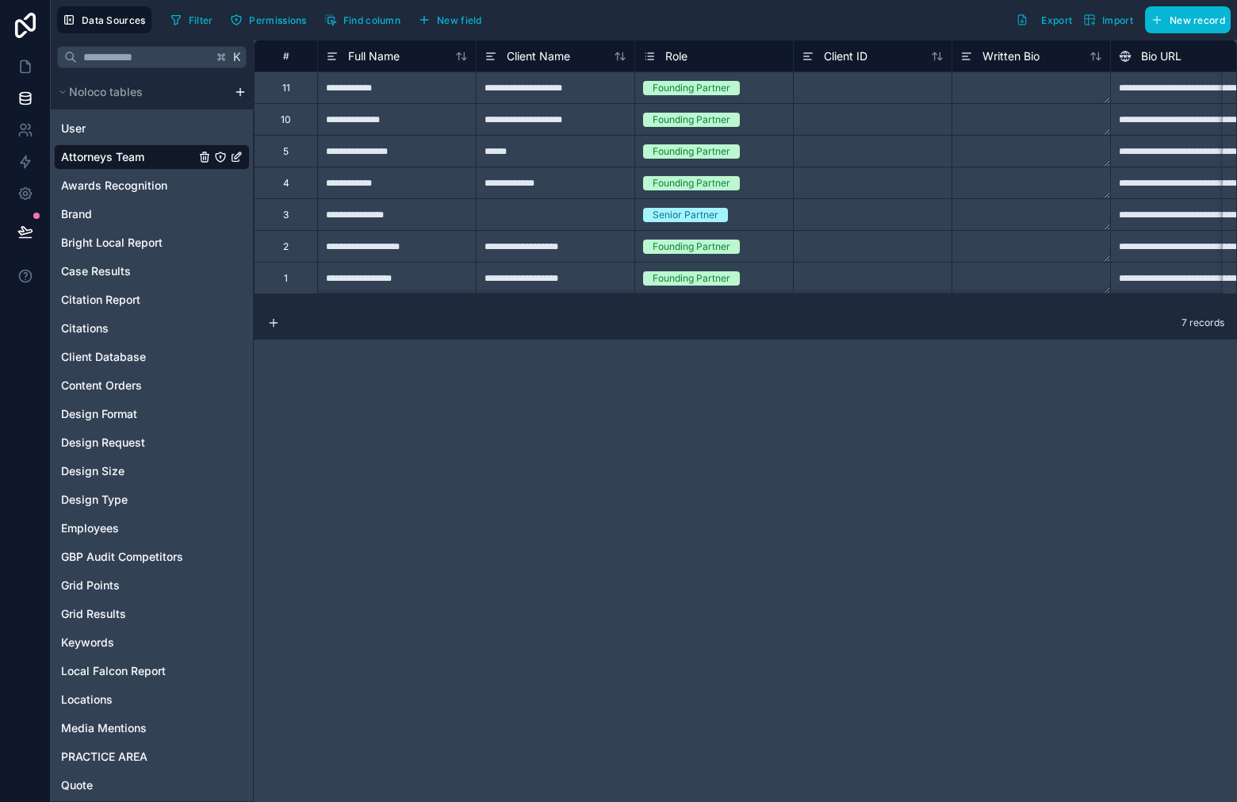
click at [761, 95] on div "Founding Partner" at bounding box center [714, 87] width 158 height 17
click at [759, 98] on div "Founding Partner" at bounding box center [714, 87] width 158 height 31
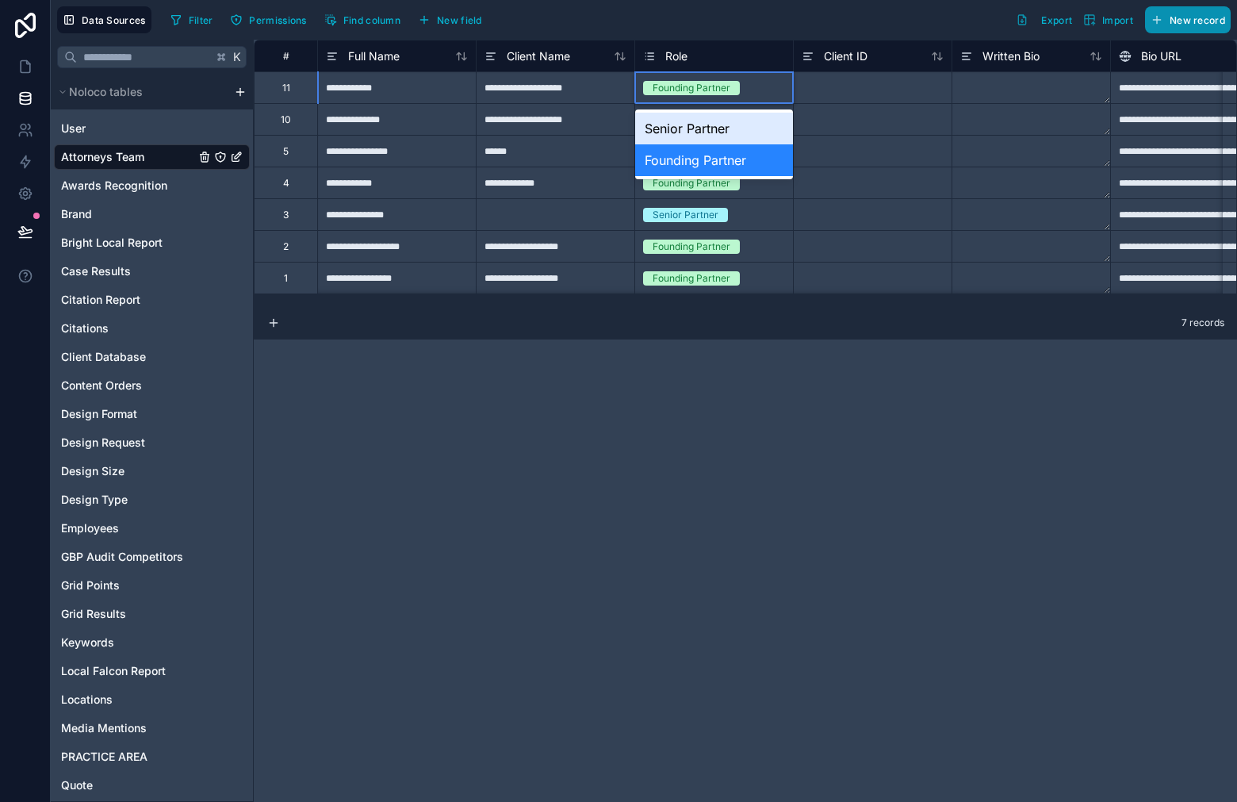
click at [1223, 12] on button "New record" at bounding box center [1188, 19] width 86 height 27
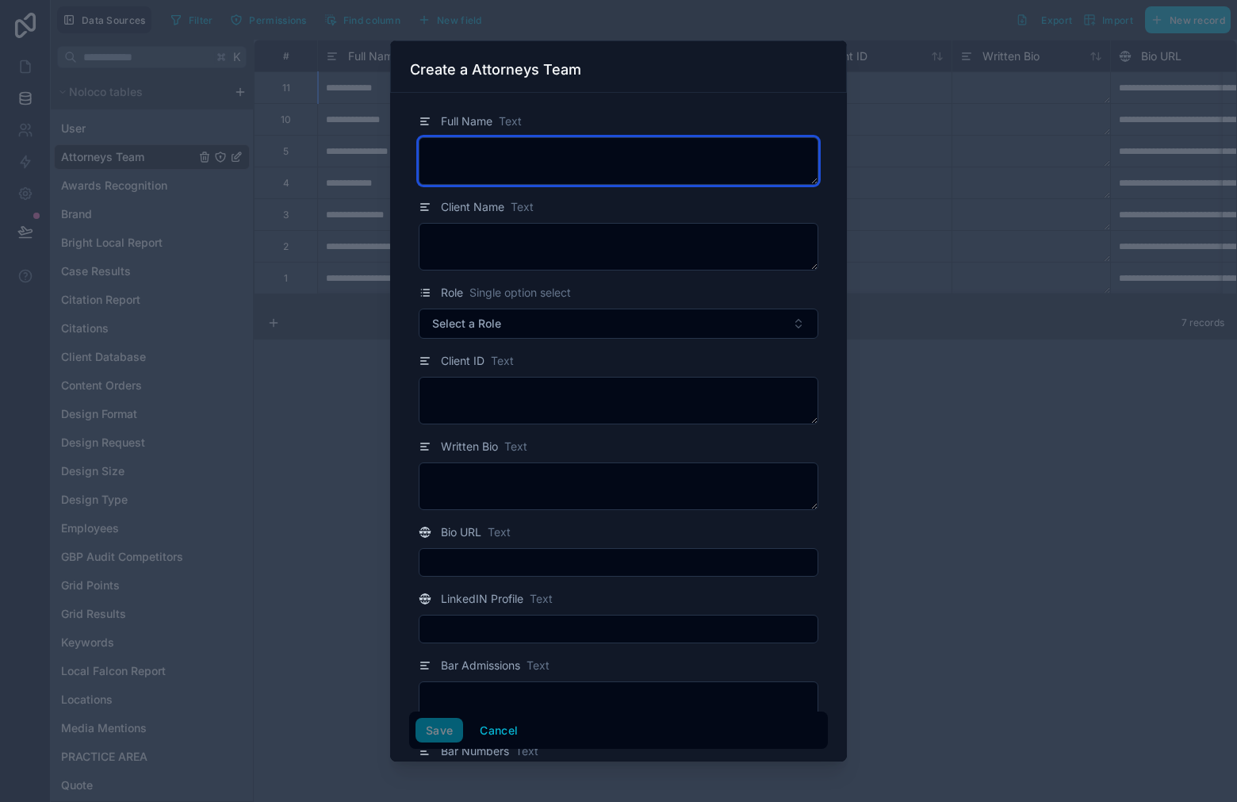
click at [588, 145] on textarea at bounding box center [619, 161] width 400 height 48
paste textarea "**********"
type textarea "**********"
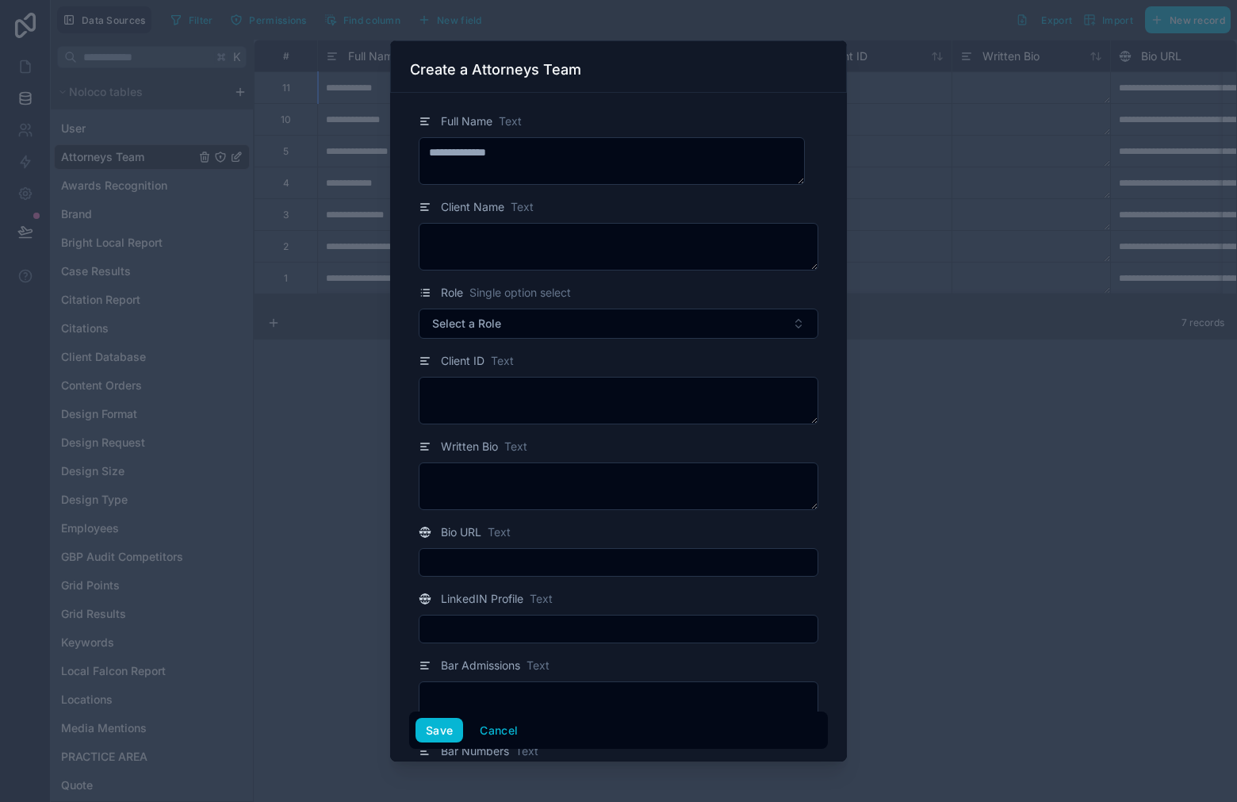
click at [576, 218] on div "Client Name Text" at bounding box center [618, 233] width 419 height 73
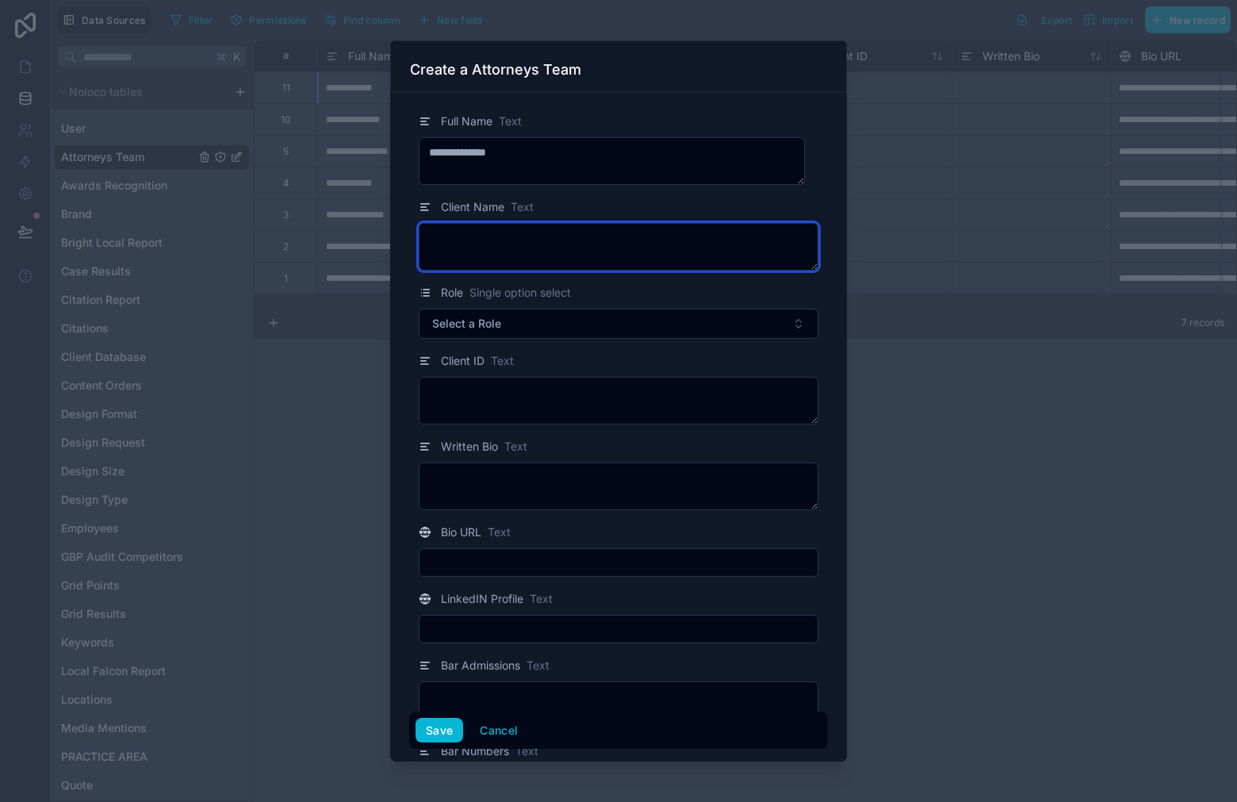
click at [583, 239] on textarea at bounding box center [619, 247] width 400 height 48
paste textarea "**********"
type textarea "**********"
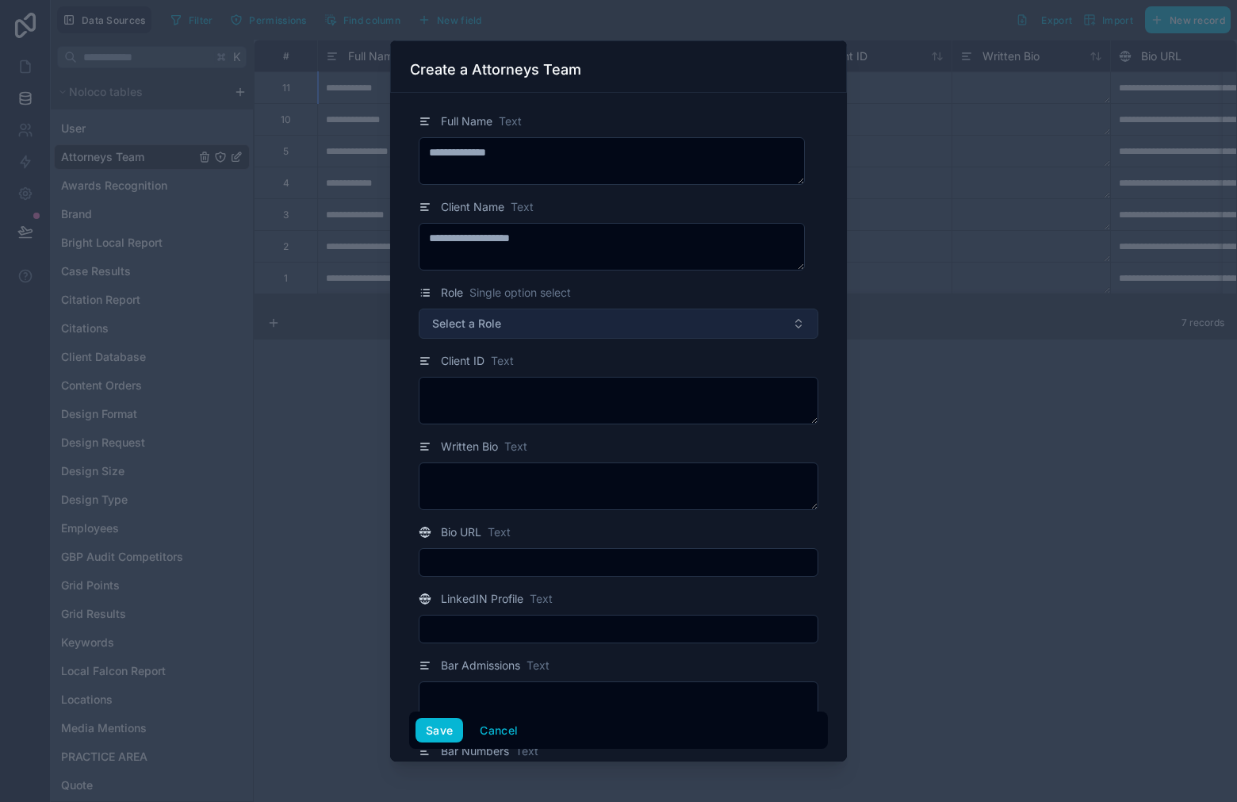
click at [623, 326] on button "Select a Role" at bounding box center [619, 323] width 400 height 30
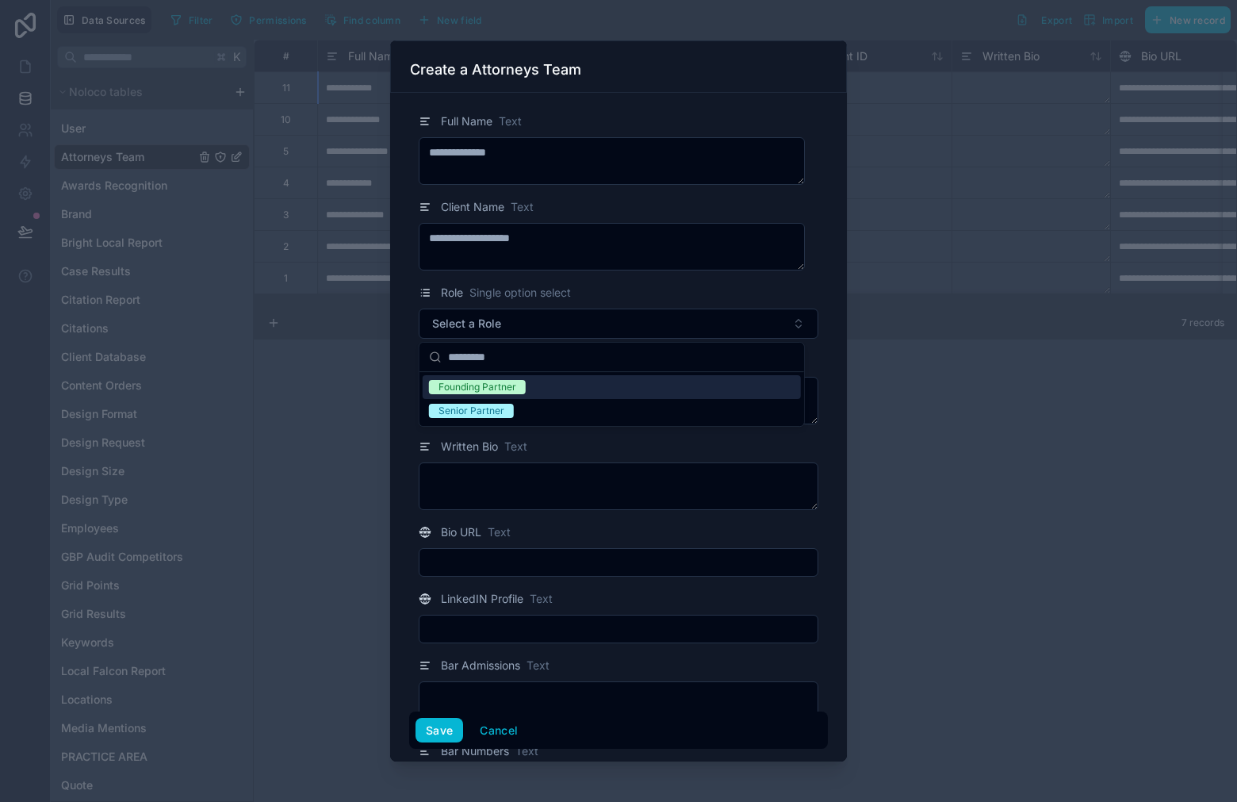
click at [633, 393] on div "Founding Partner" at bounding box center [612, 387] width 378 height 24
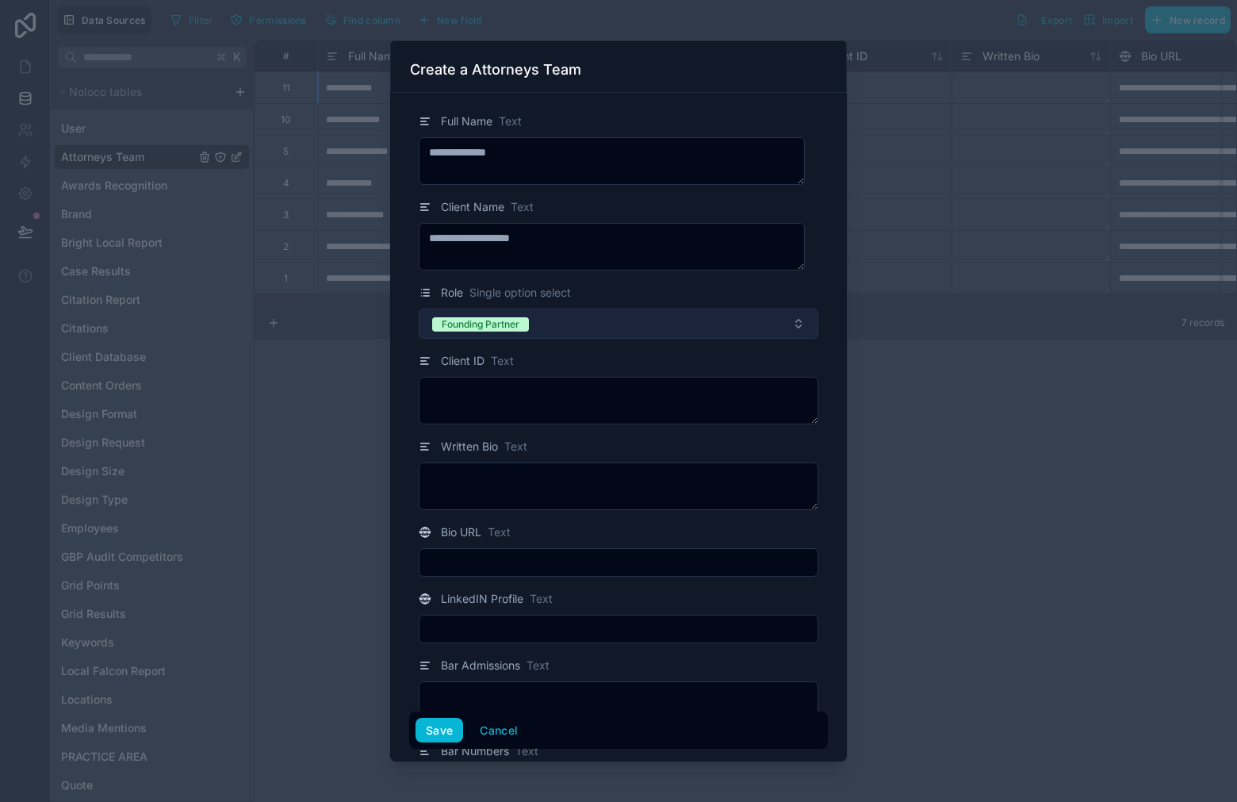
click at [651, 327] on button "Founding Partner" at bounding box center [619, 323] width 400 height 30
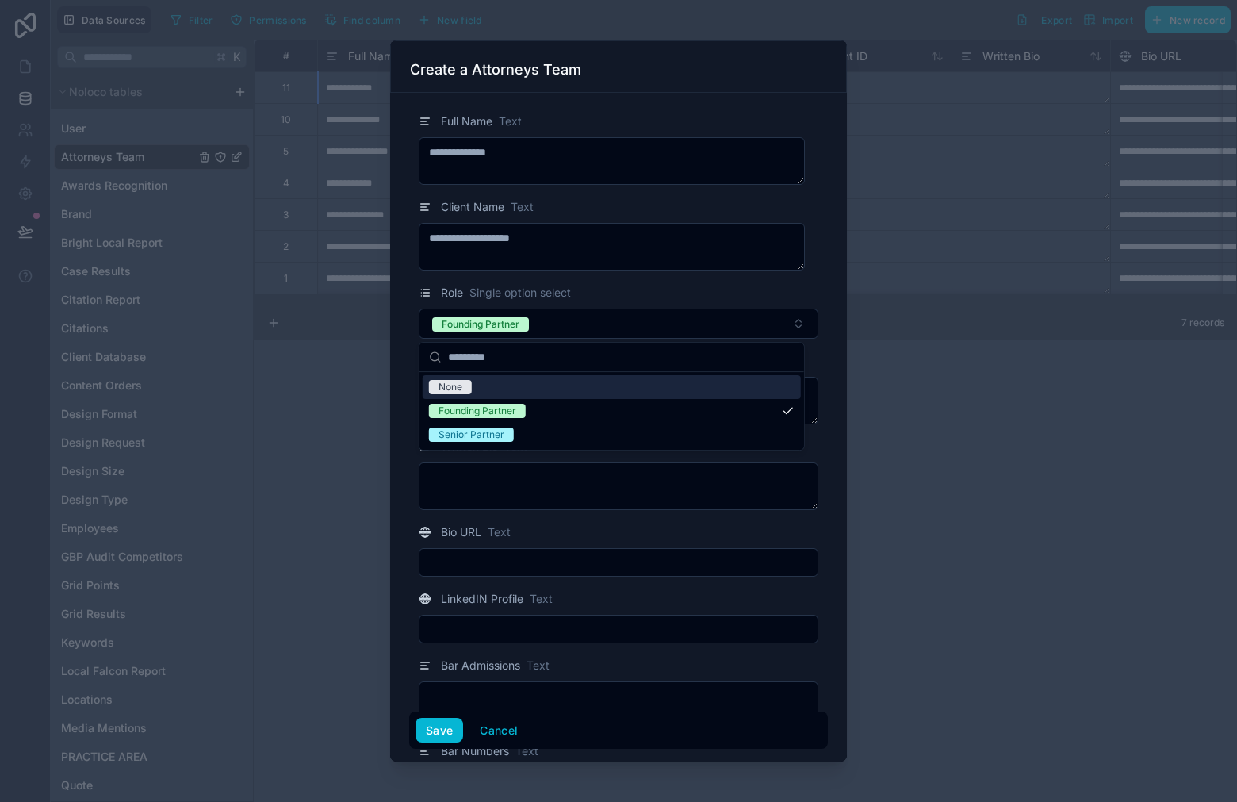
click at [613, 395] on div "None" at bounding box center [612, 387] width 378 height 24
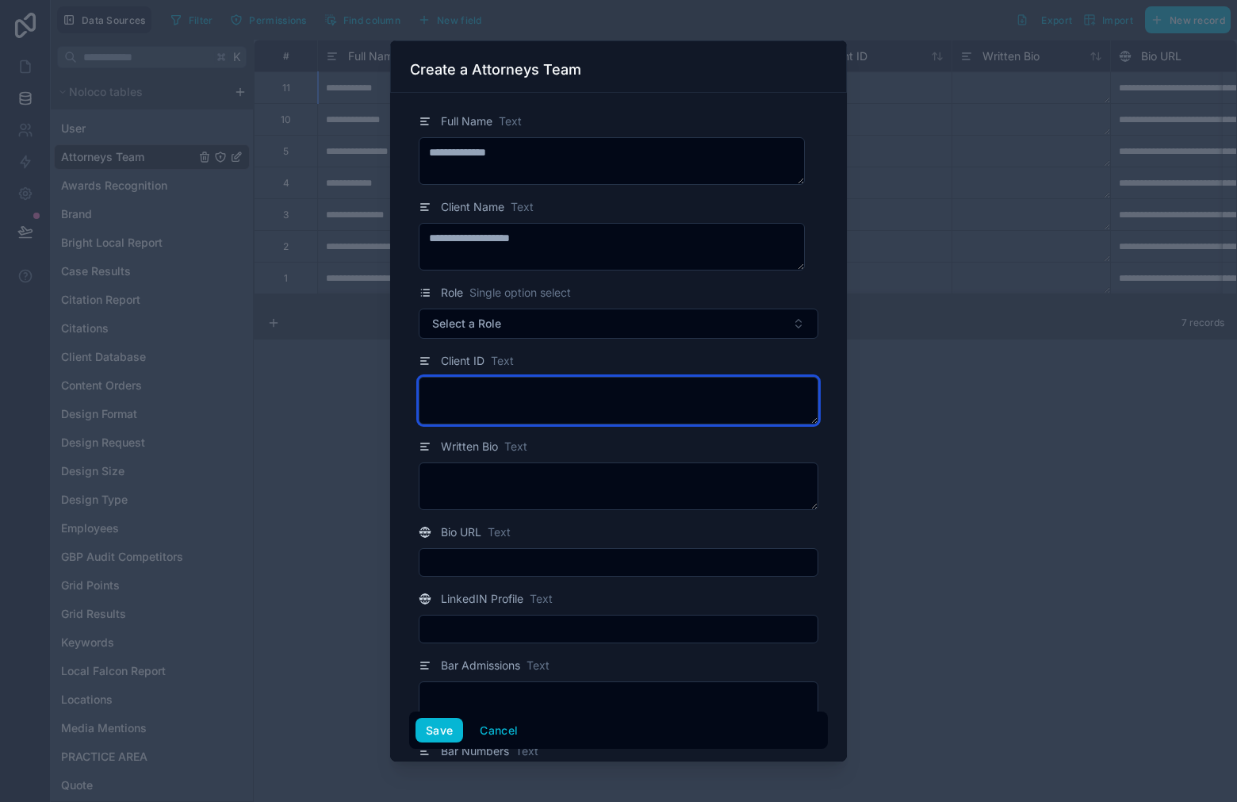
click at [653, 409] on textarea at bounding box center [619, 401] width 400 height 48
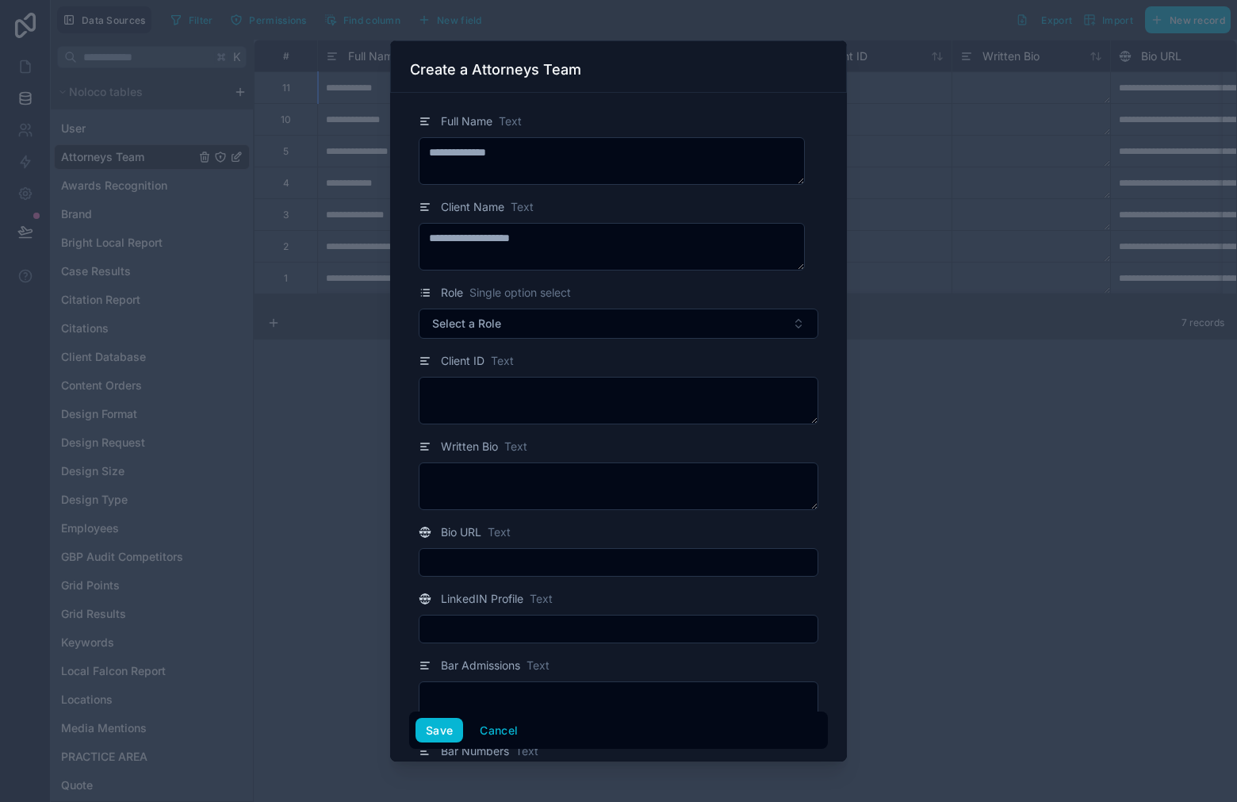
click at [638, 457] on div "Written Bio Text" at bounding box center [618, 473] width 419 height 73
click at [452, 735] on button "Save" at bounding box center [439, 730] width 48 height 25
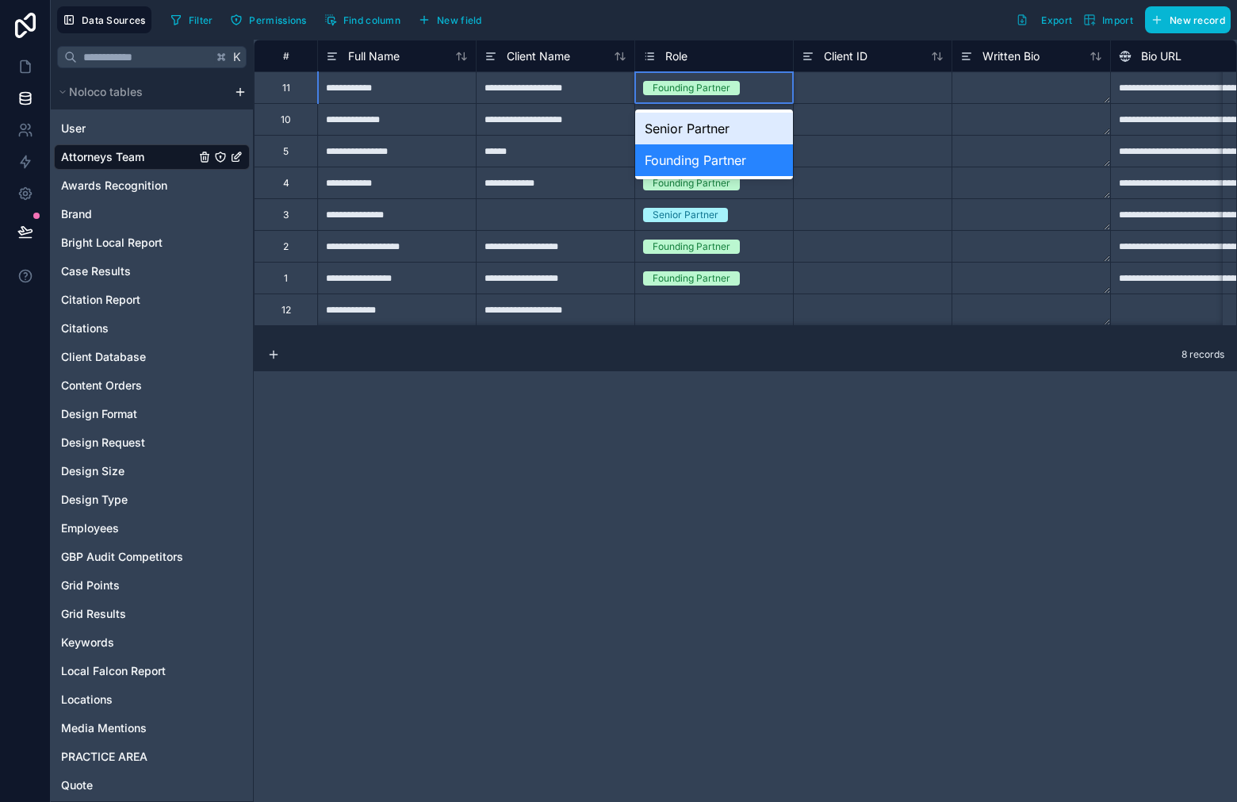
click at [681, 483] on div "**********" at bounding box center [745, 421] width 983 height 762
click at [818, 91] on div at bounding box center [872, 87] width 159 height 32
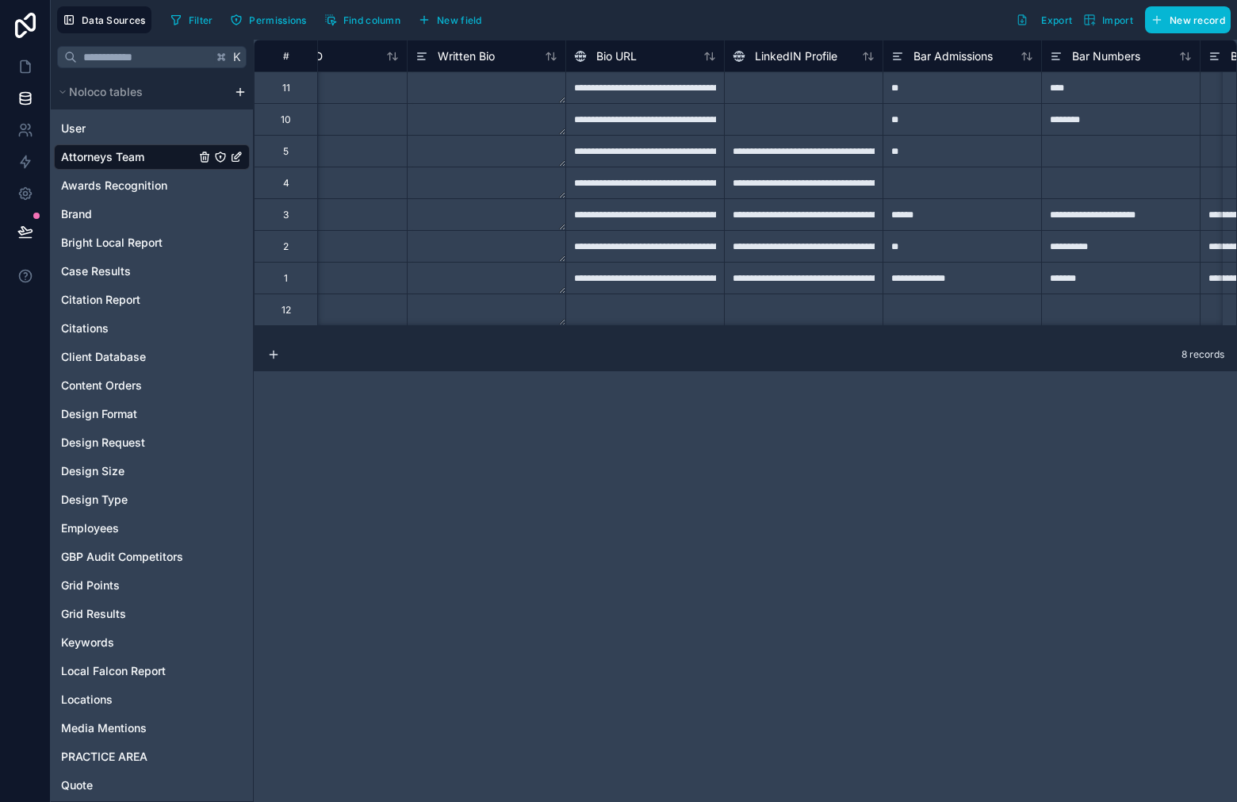
scroll to position [0, 563]
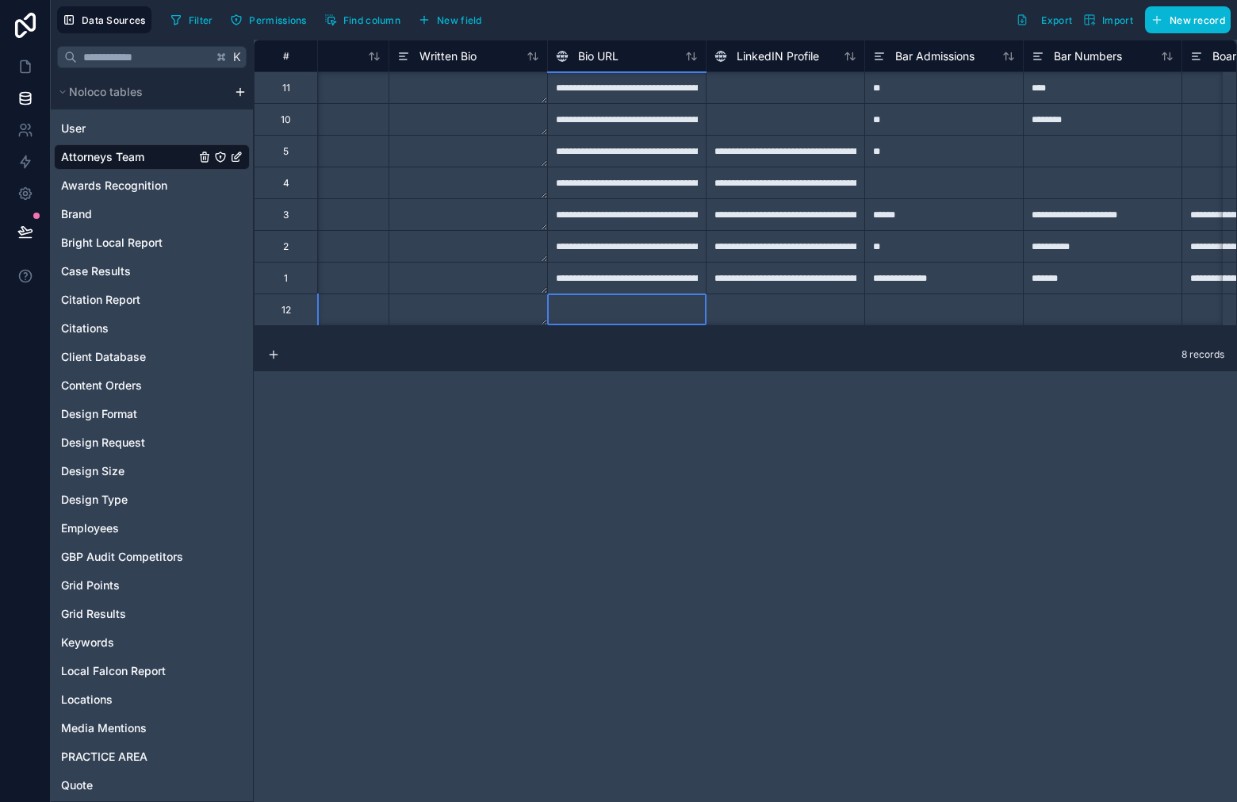
click at [614, 312] on div at bounding box center [626, 309] width 159 height 32
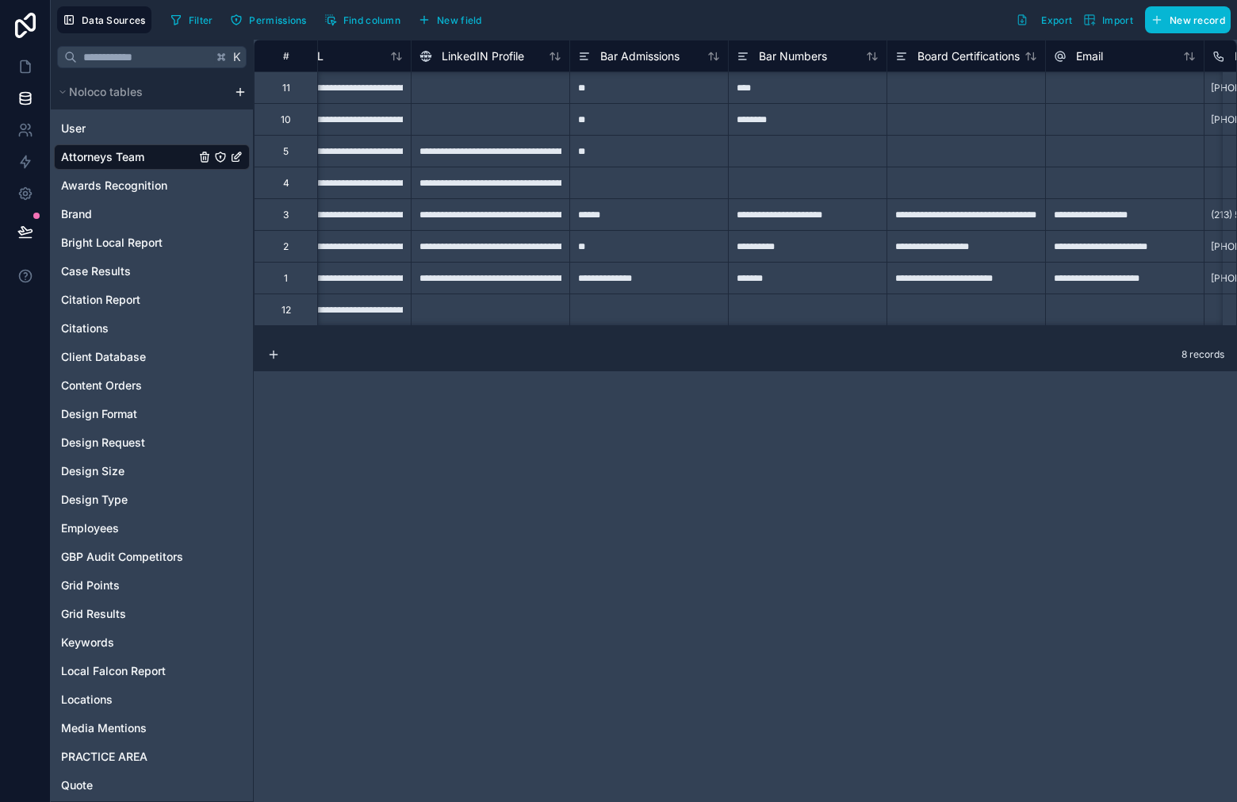
scroll to position [1, 869]
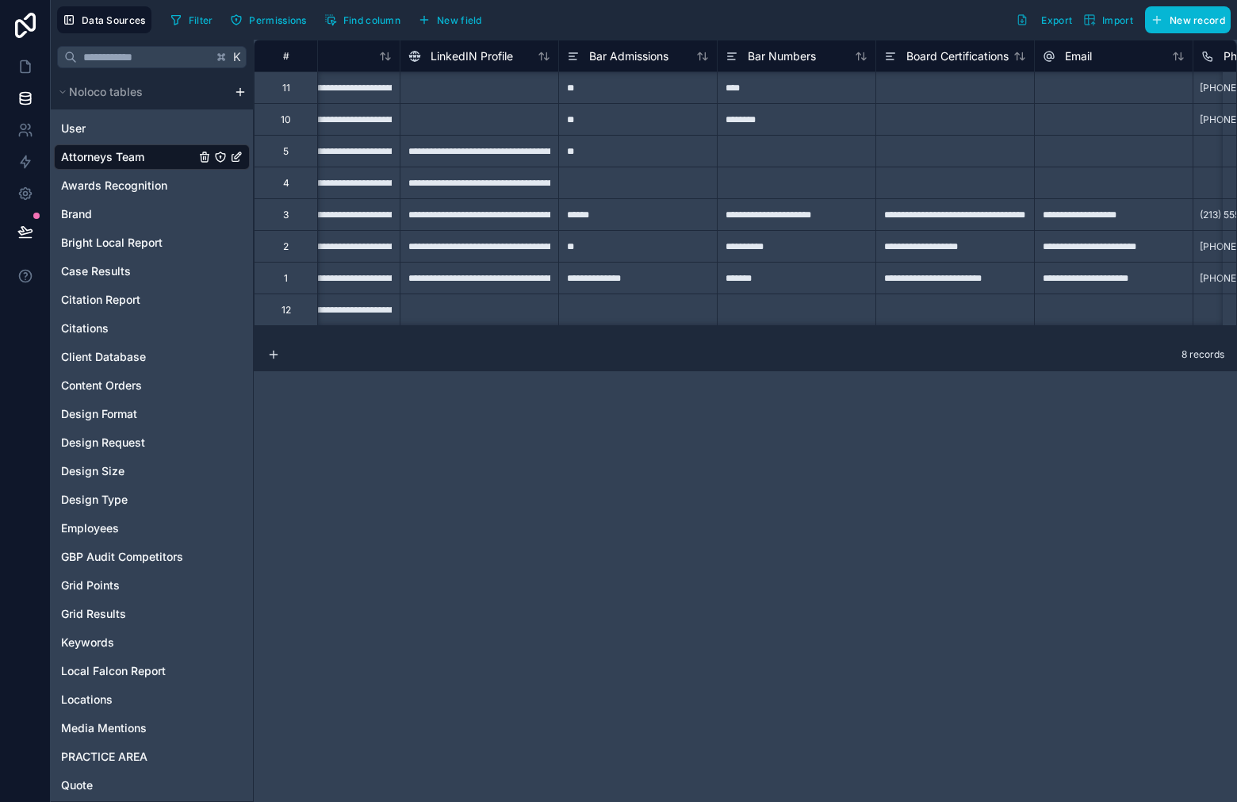
click at [606, 308] on div at bounding box center [637, 309] width 159 height 32
type input "**"
drag, startPoint x: 111, startPoint y: 183, endPoint x: 121, endPoint y: 184, distance: 9.5
click at [111, 183] on span "Awards Recognition" at bounding box center [114, 186] width 106 height 16
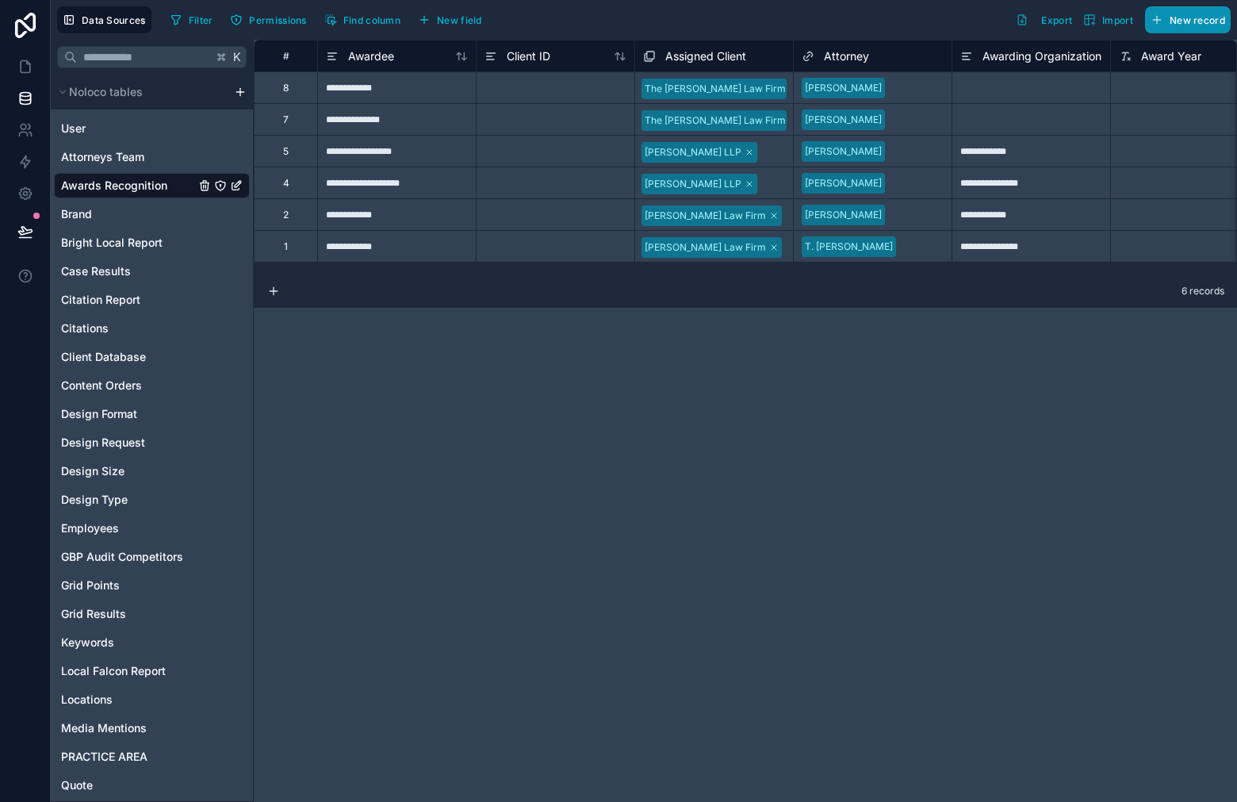
click at [1192, 27] on button "New record" at bounding box center [1188, 19] width 86 height 27
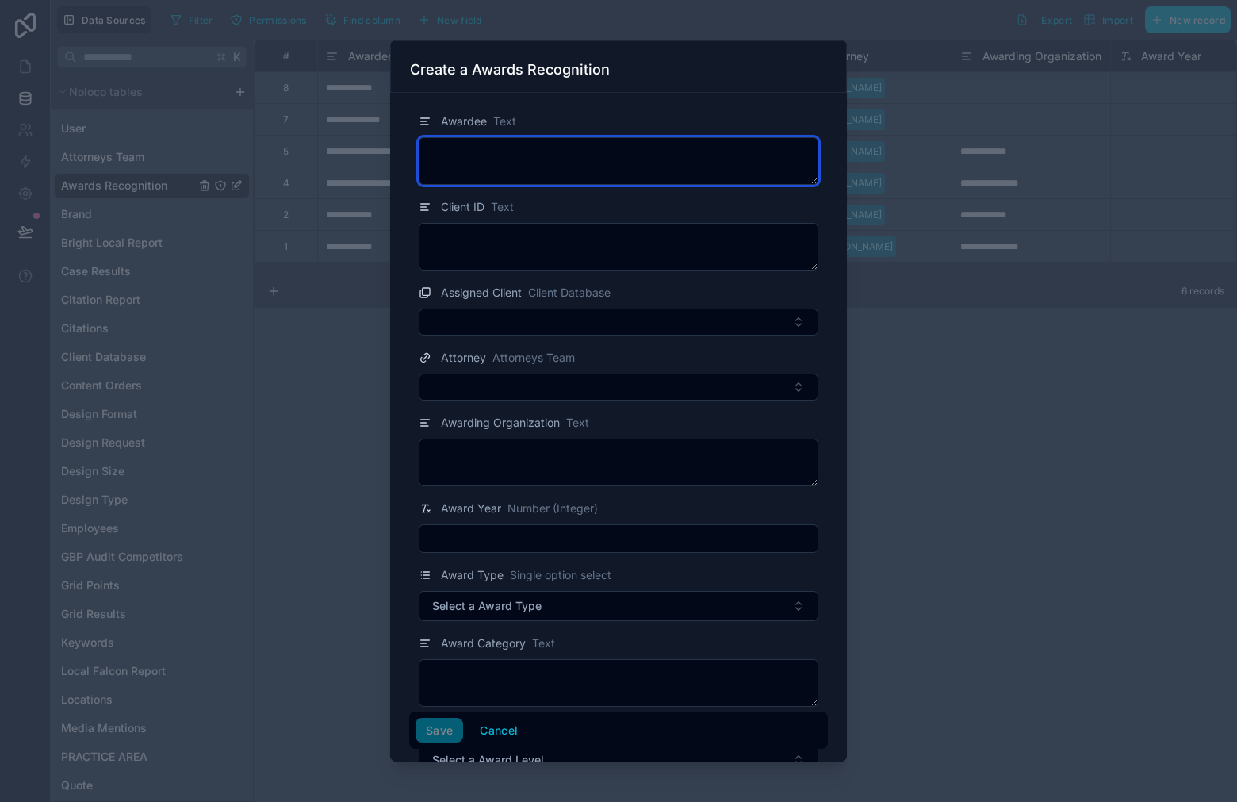
click at [568, 151] on textarea at bounding box center [619, 161] width 400 height 48
paste textarea "**********"
type textarea "**********"
paste textarea "**********"
type textarea "**********"
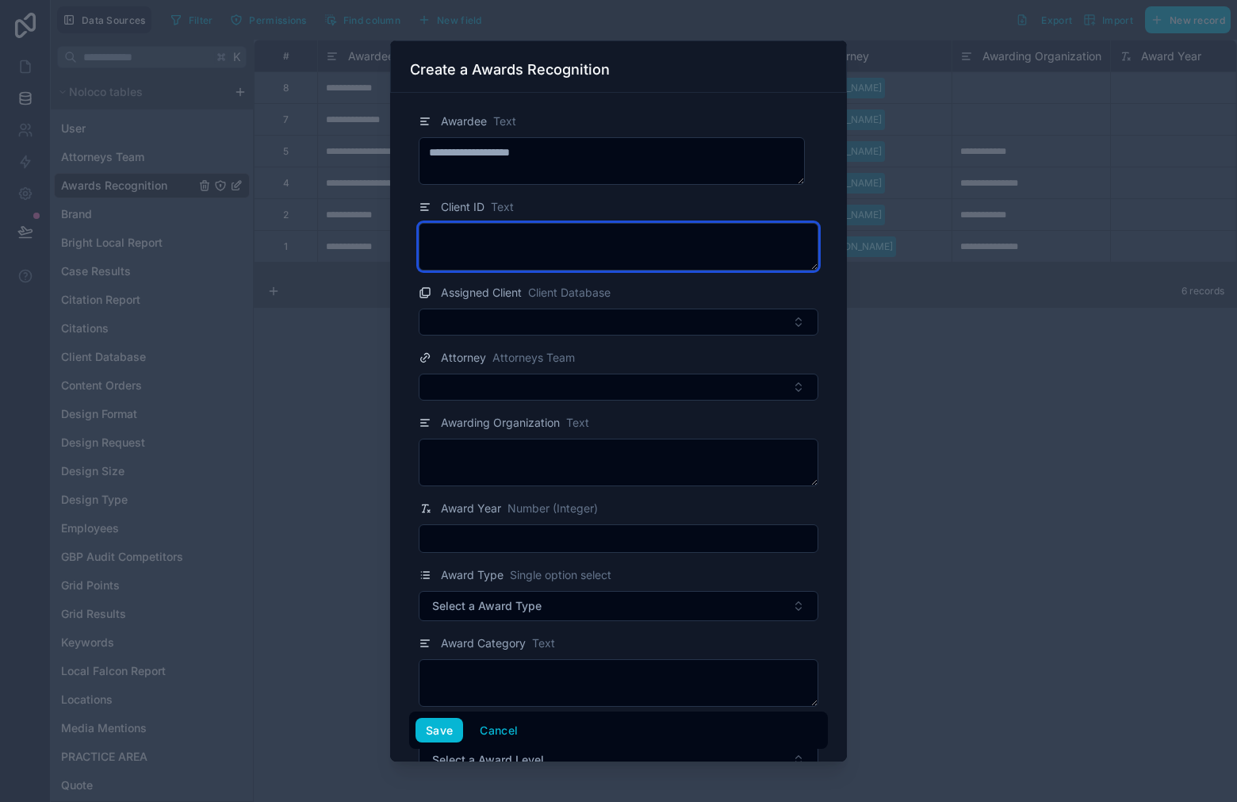
click at [591, 240] on textarea at bounding box center [619, 247] width 400 height 48
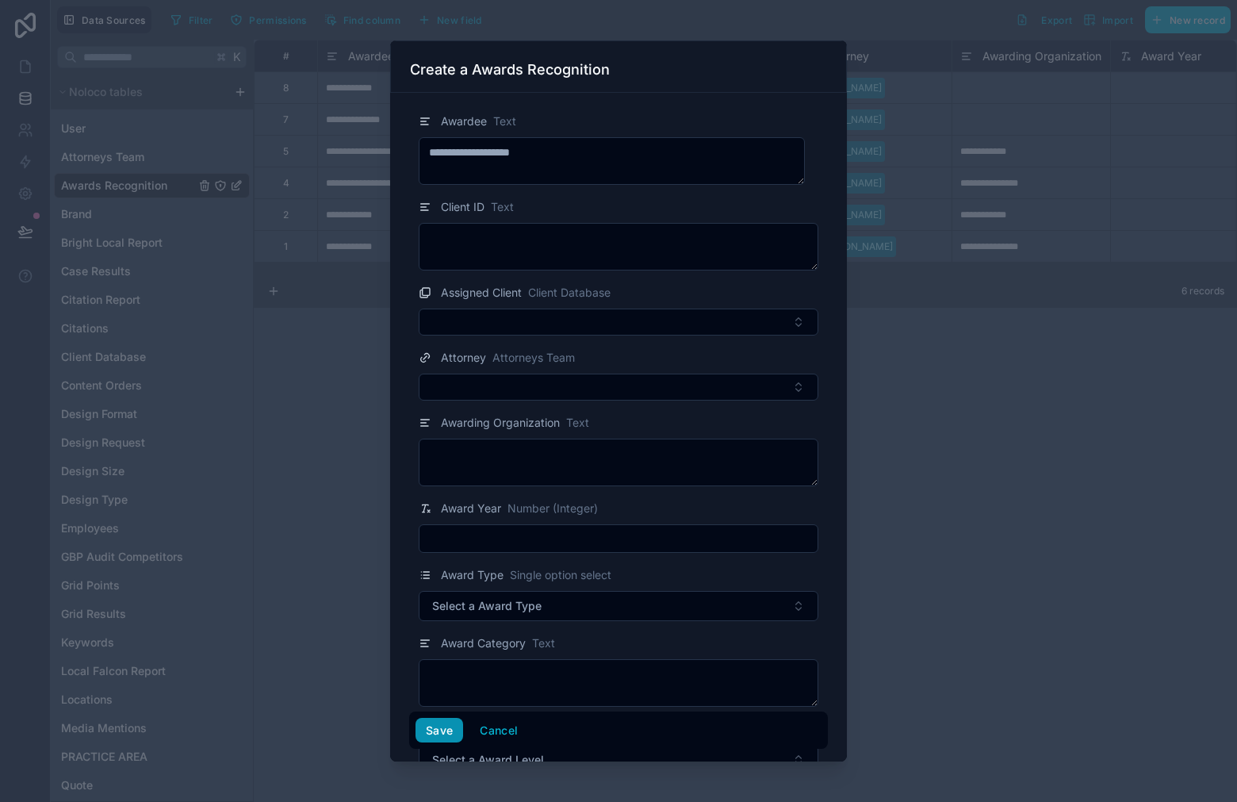
click at [443, 733] on button "Save" at bounding box center [439, 730] width 48 height 25
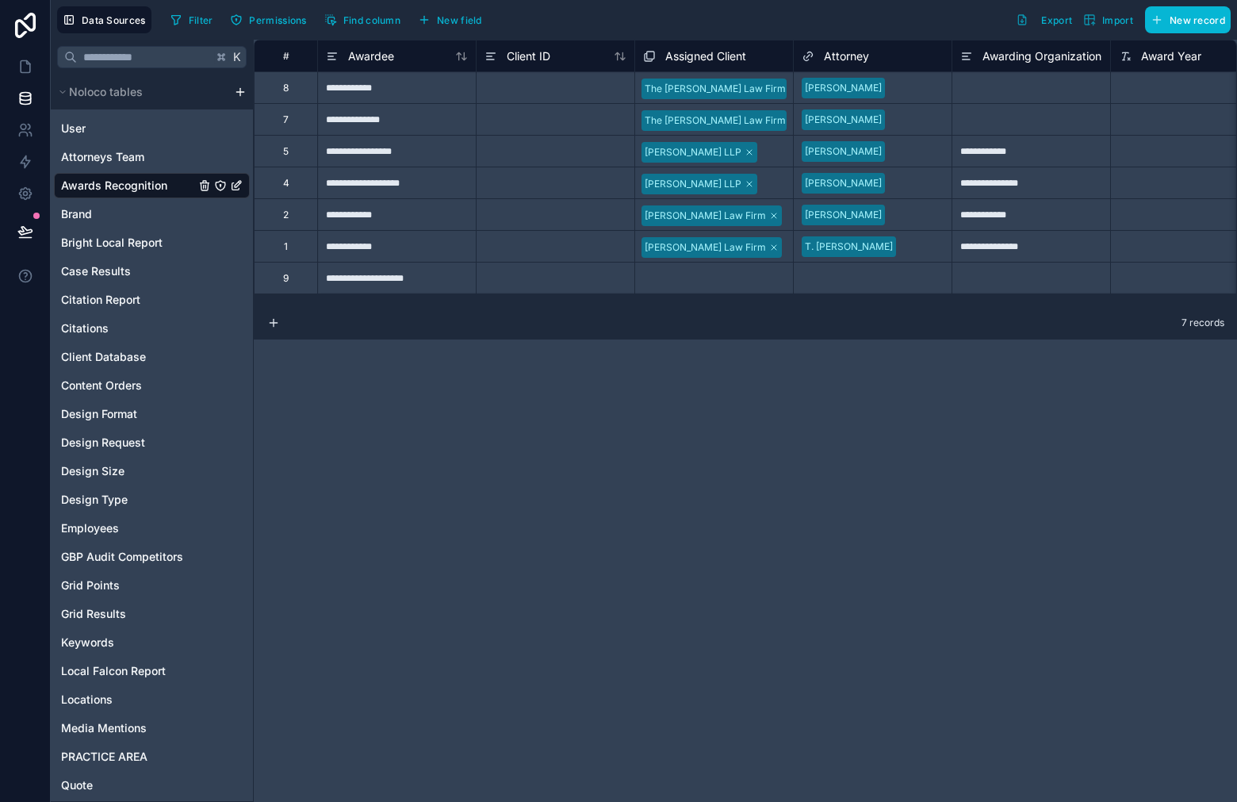
click at [433, 287] on div "**********" at bounding box center [396, 278] width 159 height 32
click at [387, 290] on div "**********" at bounding box center [396, 278] width 159 height 32
paste input "**********"
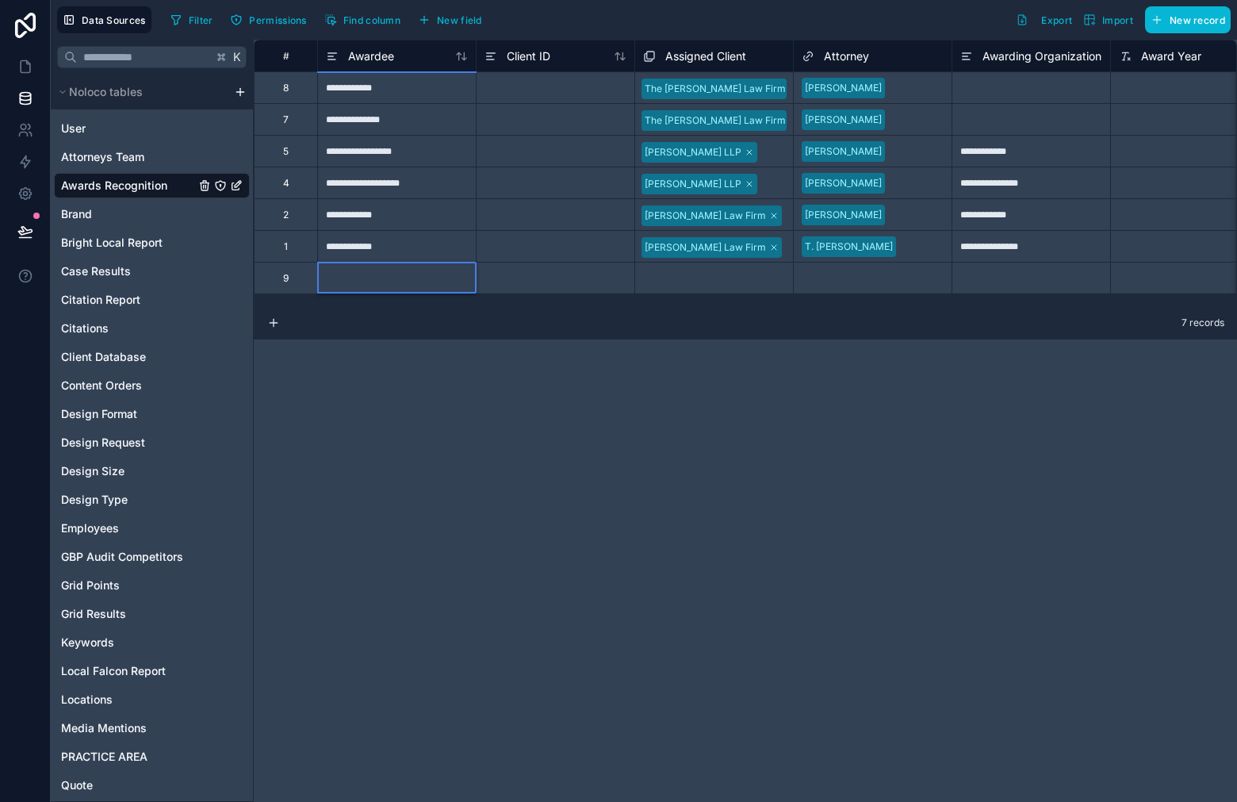
type input "**********"
click at [688, 279] on div "Select a Assigned Client" at bounding box center [697, 279] width 108 height 13
click at [701, 274] on div "Select a Assigned Client" at bounding box center [699, 279] width 108 height 13
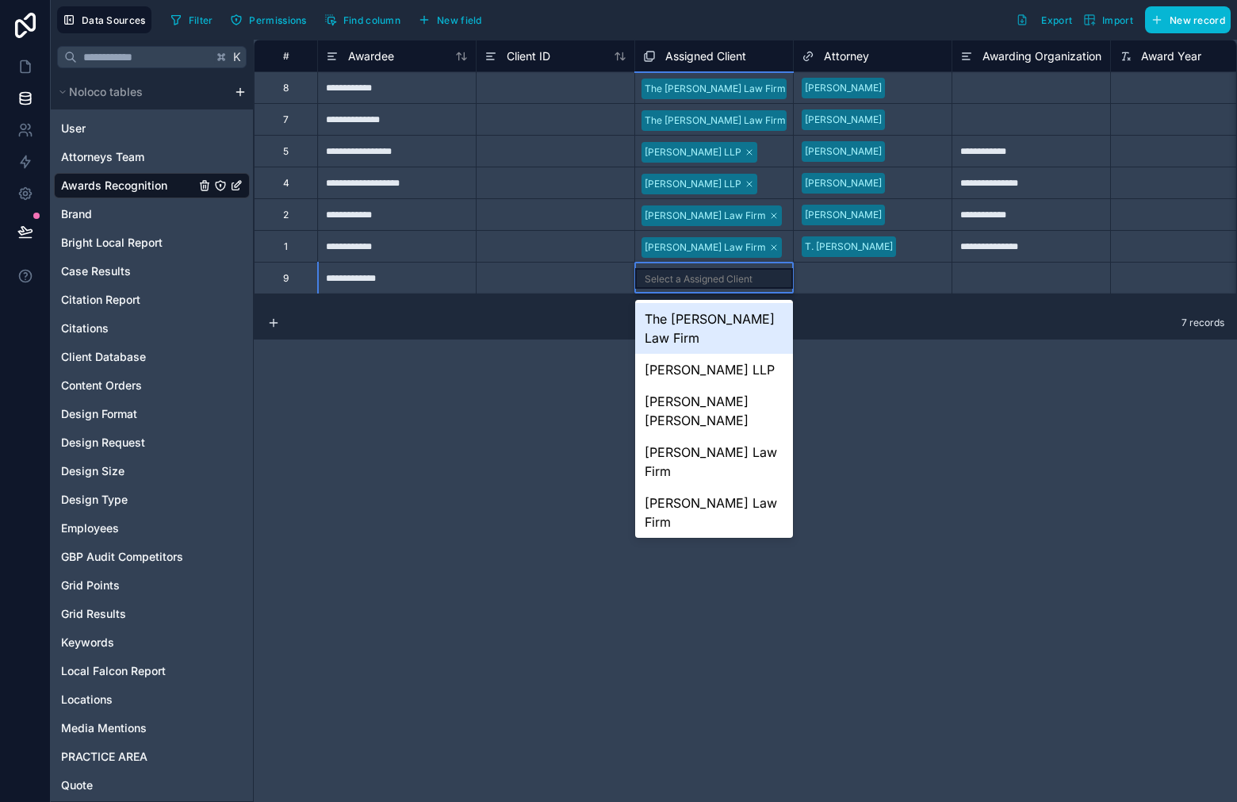
click at [720, 319] on div "The [PERSON_NAME] Law Firm" at bounding box center [714, 328] width 158 height 51
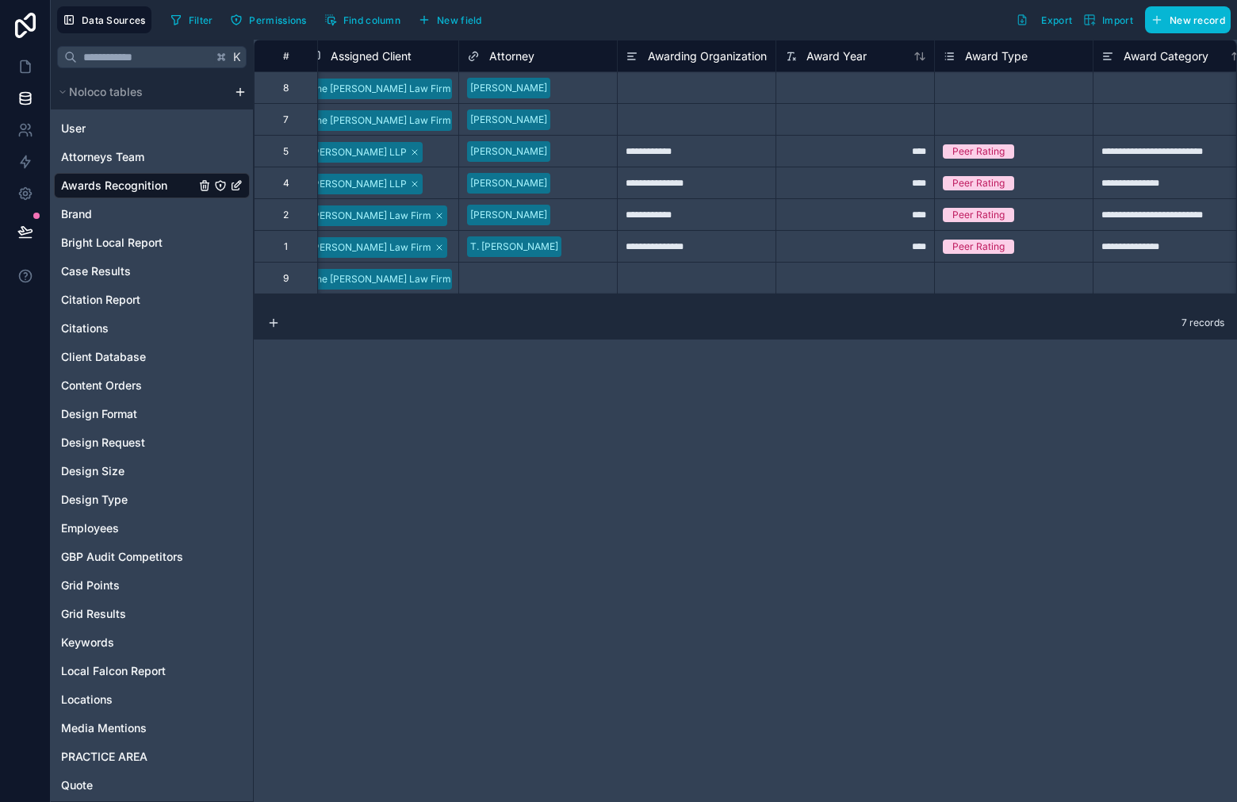
scroll to position [0, 456]
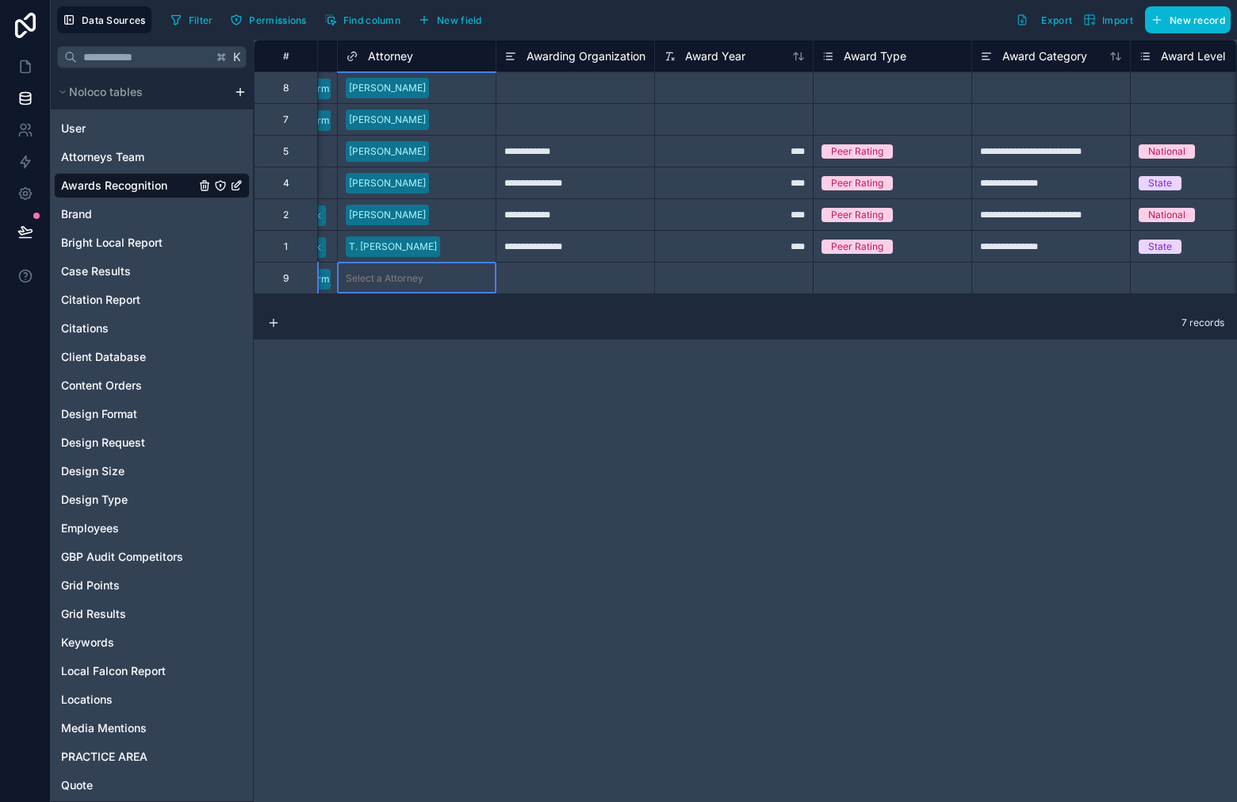
click at [415, 285] on div "Select a Attorney" at bounding box center [417, 277] width 158 height 31
click at [414, 285] on div "Select a Attorney" at bounding box center [417, 277] width 158 height 31
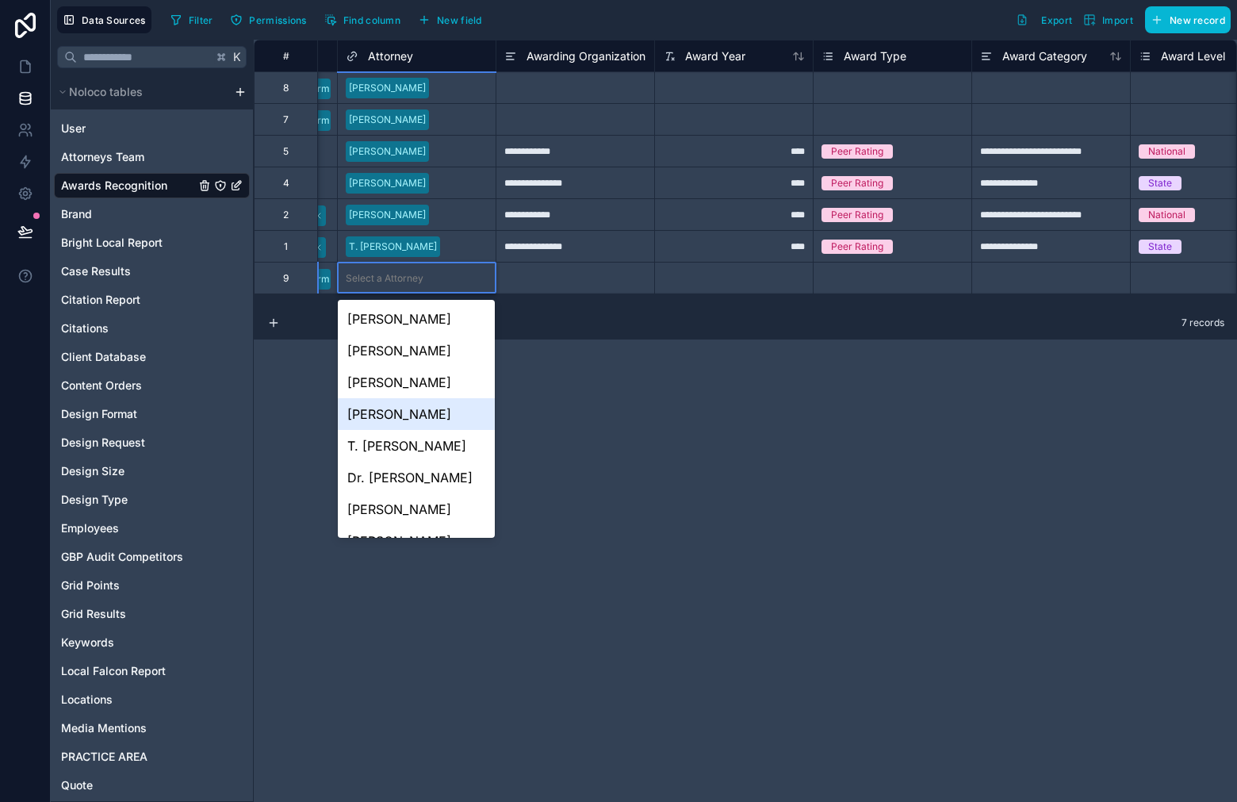
click at [308, 398] on div "**********" at bounding box center [745, 421] width 983 height 762
click at [368, 316] on div "[PERSON_NAME]" at bounding box center [417, 319] width 158 height 32
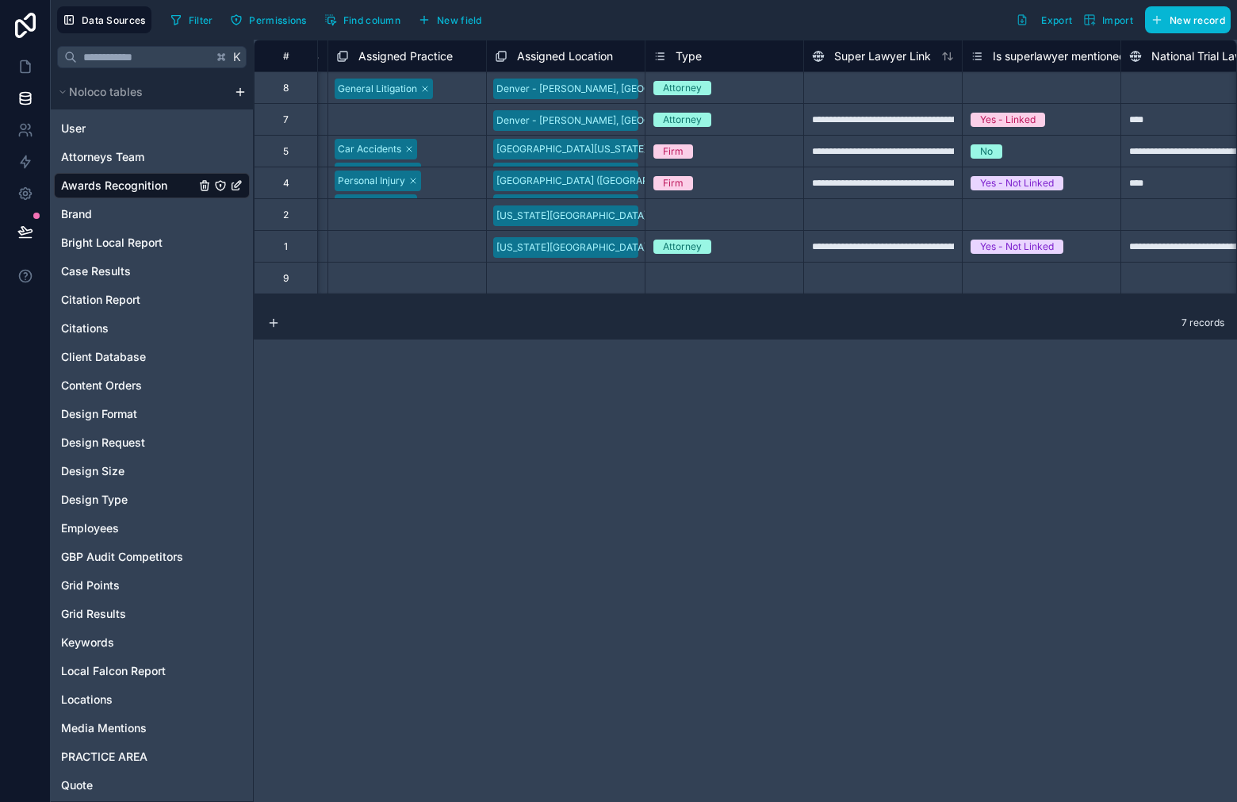
scroll to position [0, 3983]
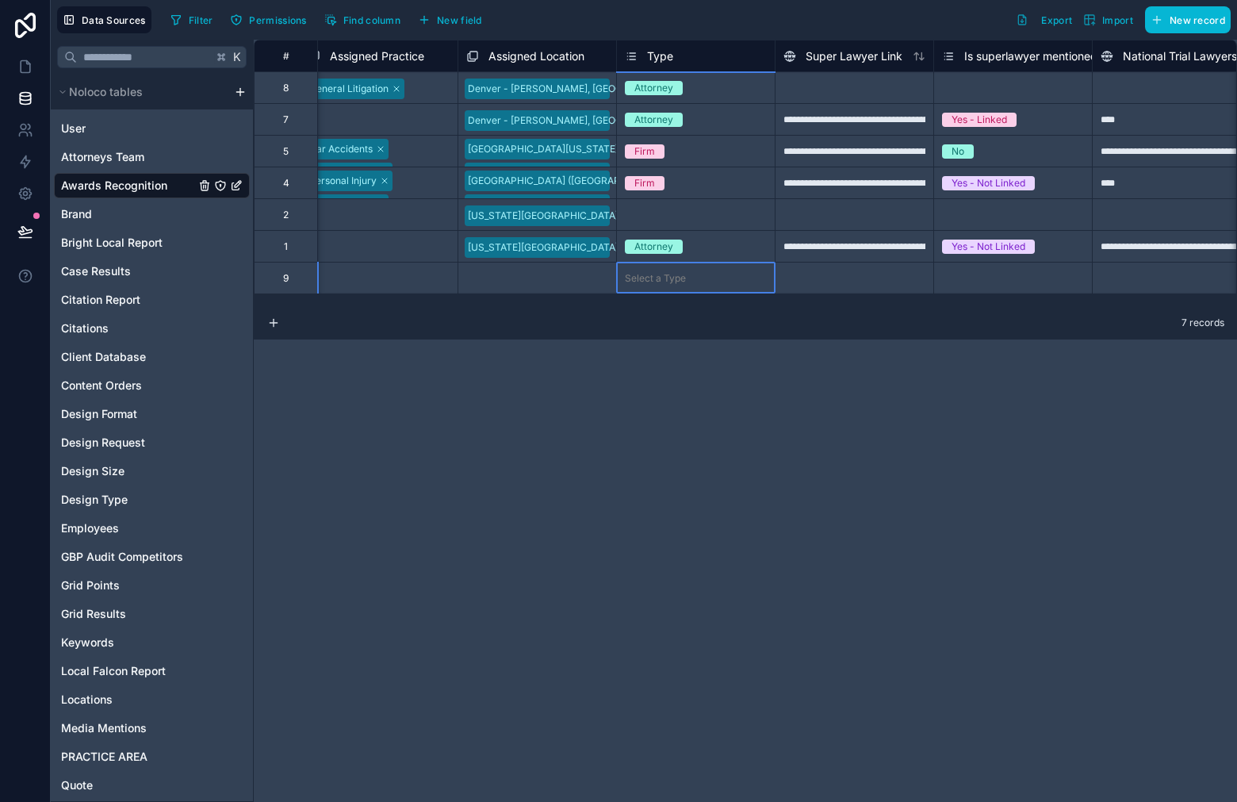
click at [667, 285] on div "Select a Type" at bounding box center [696, 277] width 158 height 31
click at [684, 264] on div "Select a Type" at bounding box center [696, 277] width 158 height 31
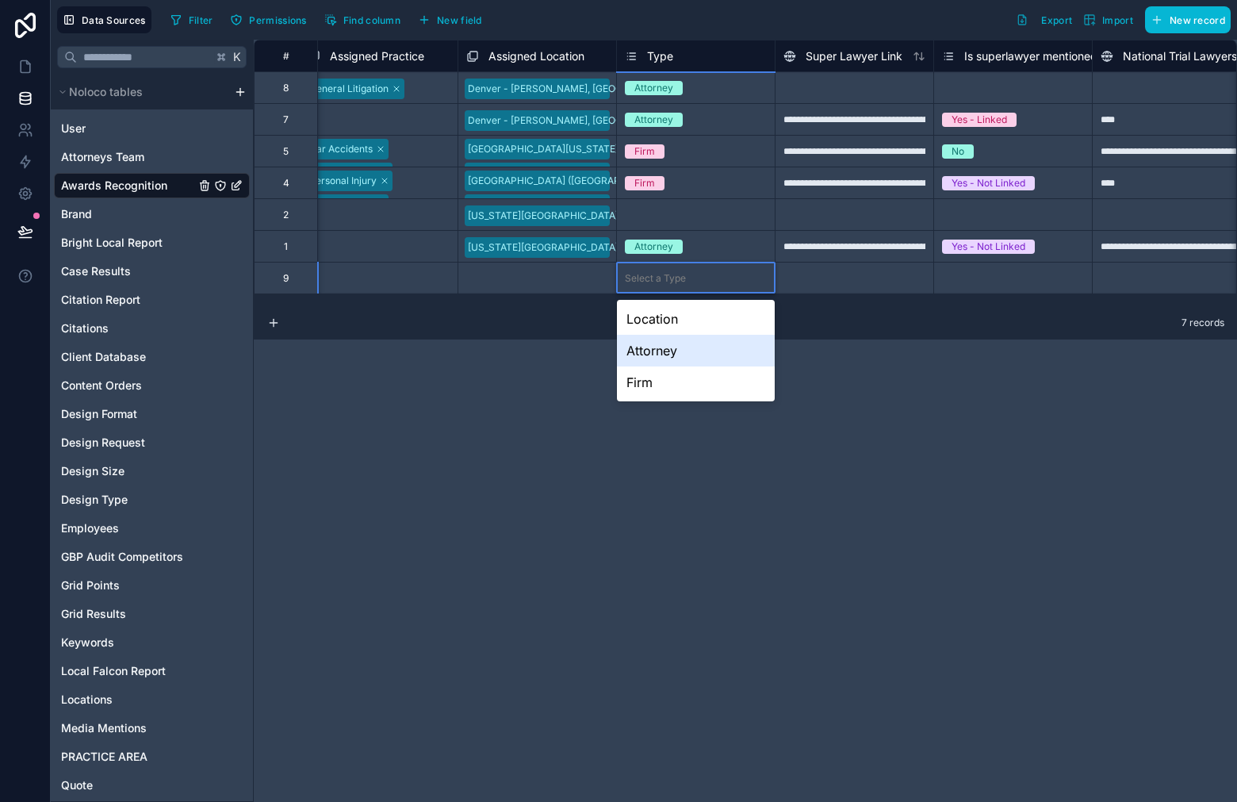
click at [669, 349] on div "Attorney" at bounding box center [696, 351] width 158 height 32
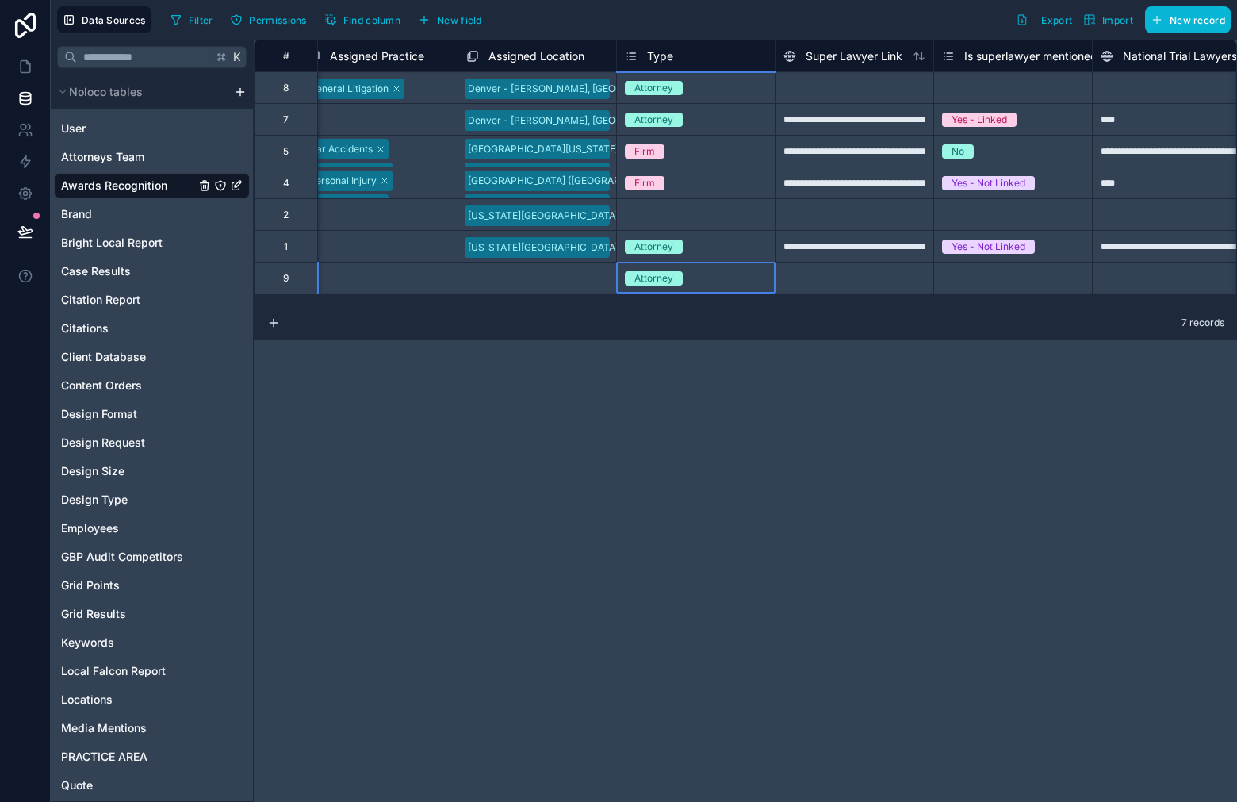
click at [557, 279] on div "Select a Assigned Location" at bounding box center [526, 279] width 121 height 13
click at [556, 279] on div "Select a Assigned Location" at bounding box center [528, 279] width 121 height 13
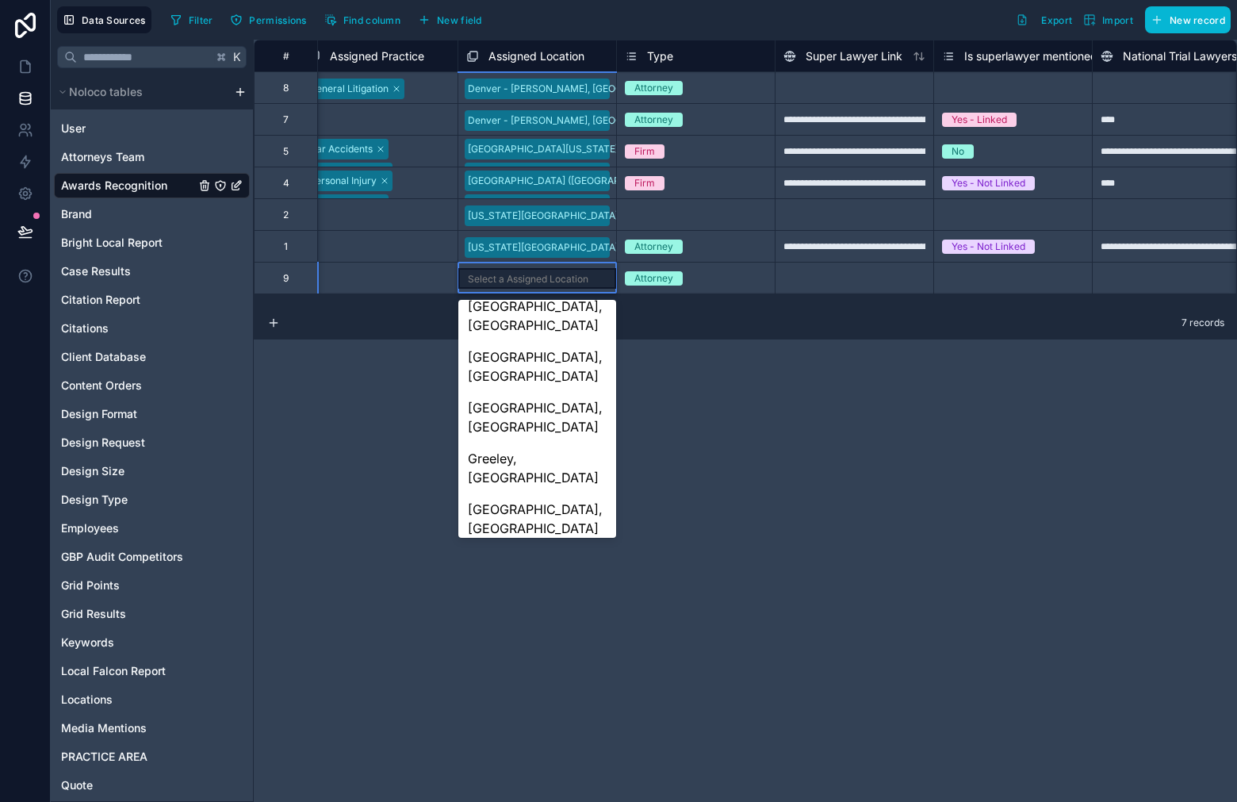
scroll to position [0, 0]
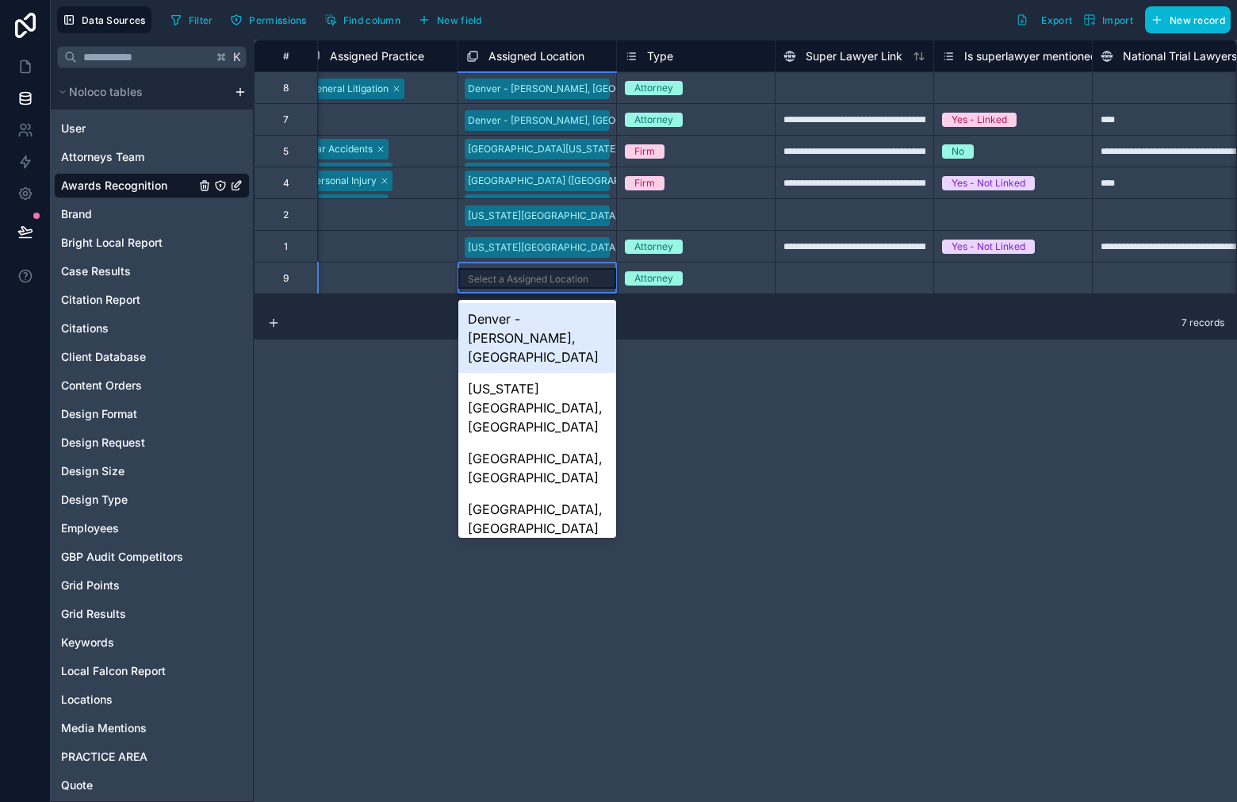
click at [551, 315] on div "Denver - [PERSON_NAME], [GEOGRAPHIC_DATA]" at bounding box center [537, 338] width 158 height 70
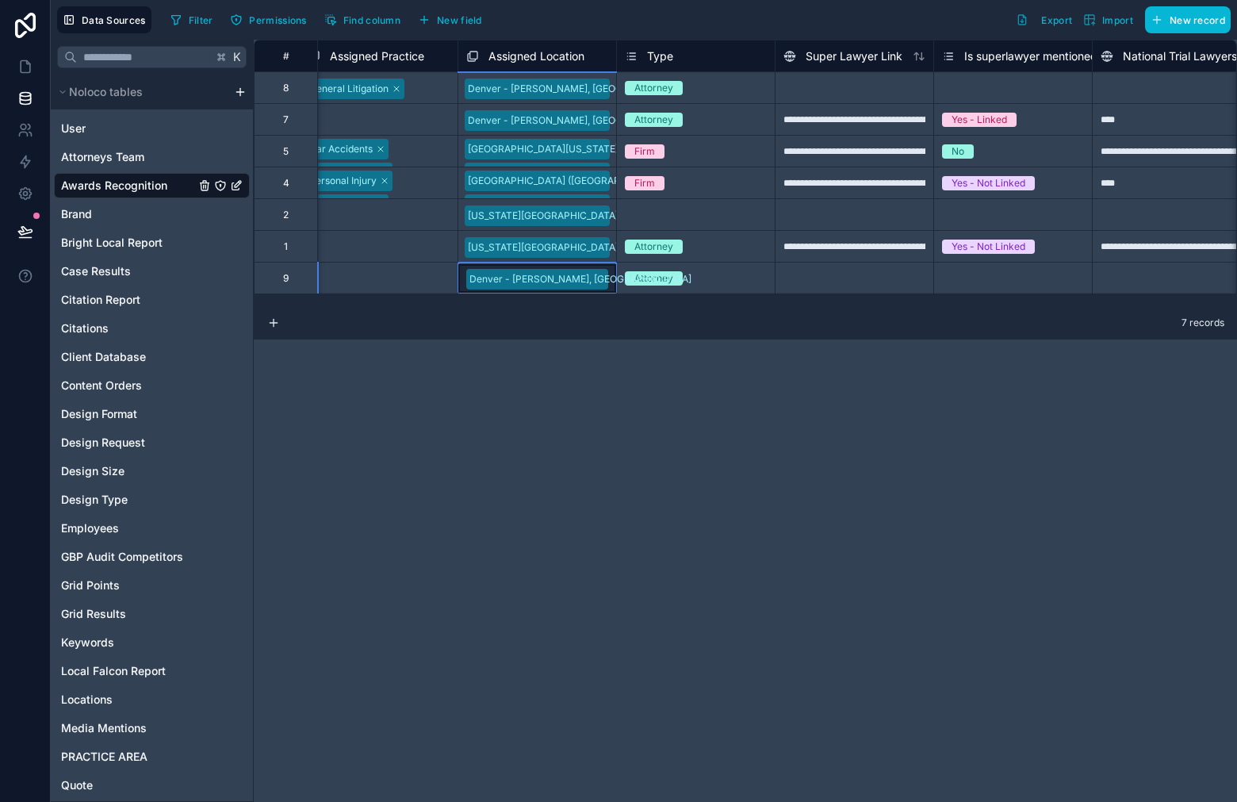
click at [592, 86] on div "Denver - [PERSON_NAME], [GEOGRAPHIC_DATA]" at bounding box center [537, 87] width 158 height 25
click at [592, 86] on div "Denver - [PERSON_NAME], [GEOGRAPHIC_DATA]" at bounding box center [537, 88] width 158 height 29
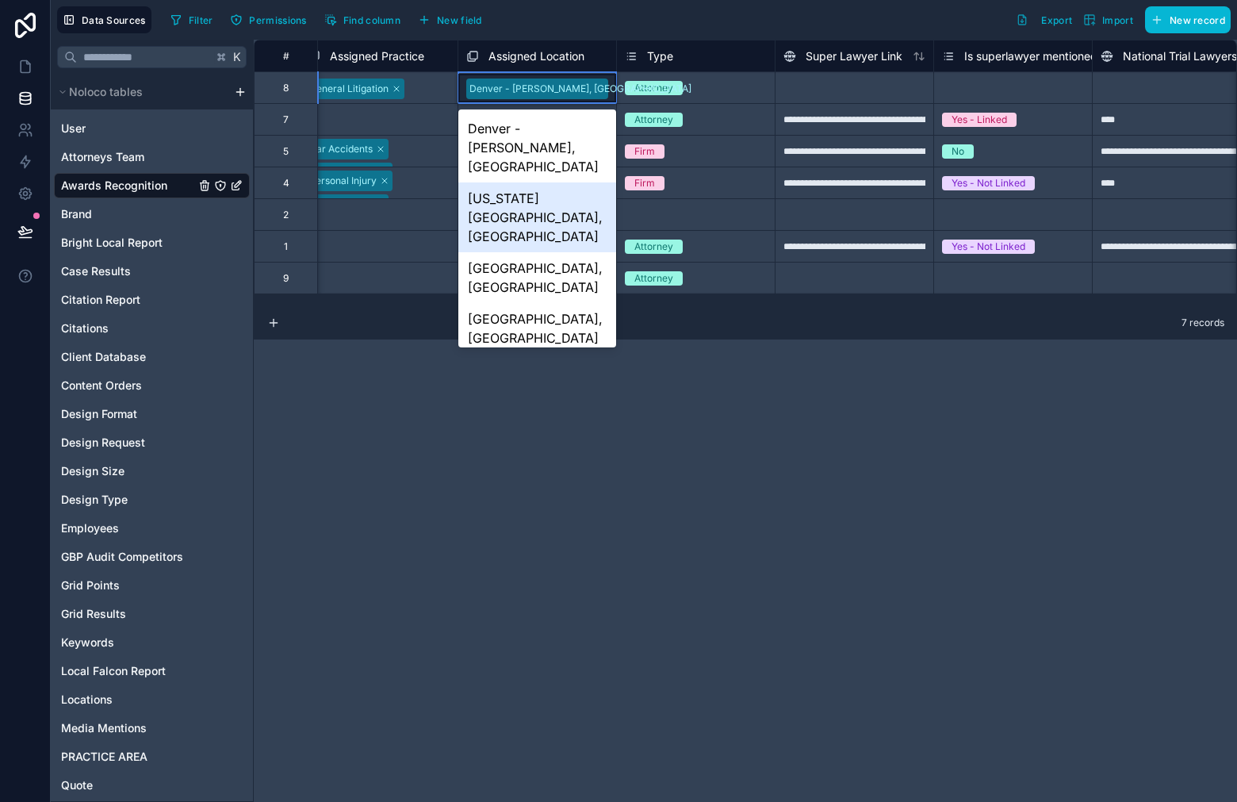
click at [564, 186] on div "[US_STATE][GEOGRAPHIC_DATA], [GEOGRAPHIC_DATA]" at bounding box center [537, 217] width 158 height 70
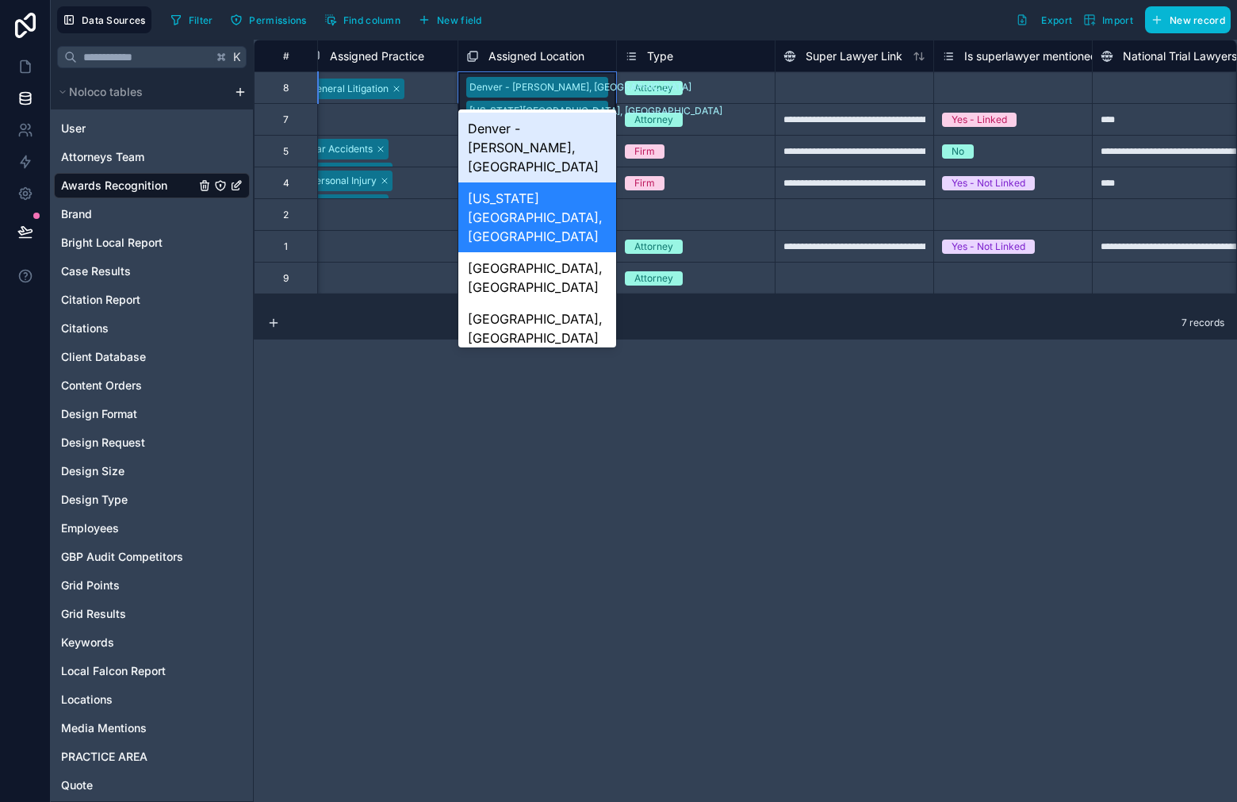
click at [592, 89] on div "Denver - [GEOGRAPHIC_DATA], [GEOGRAPHIC_DATA] [US_STATE][GEOGRAPHIC_DATA], [GEO…" at bounding box center [537, 98] width 158 height 52
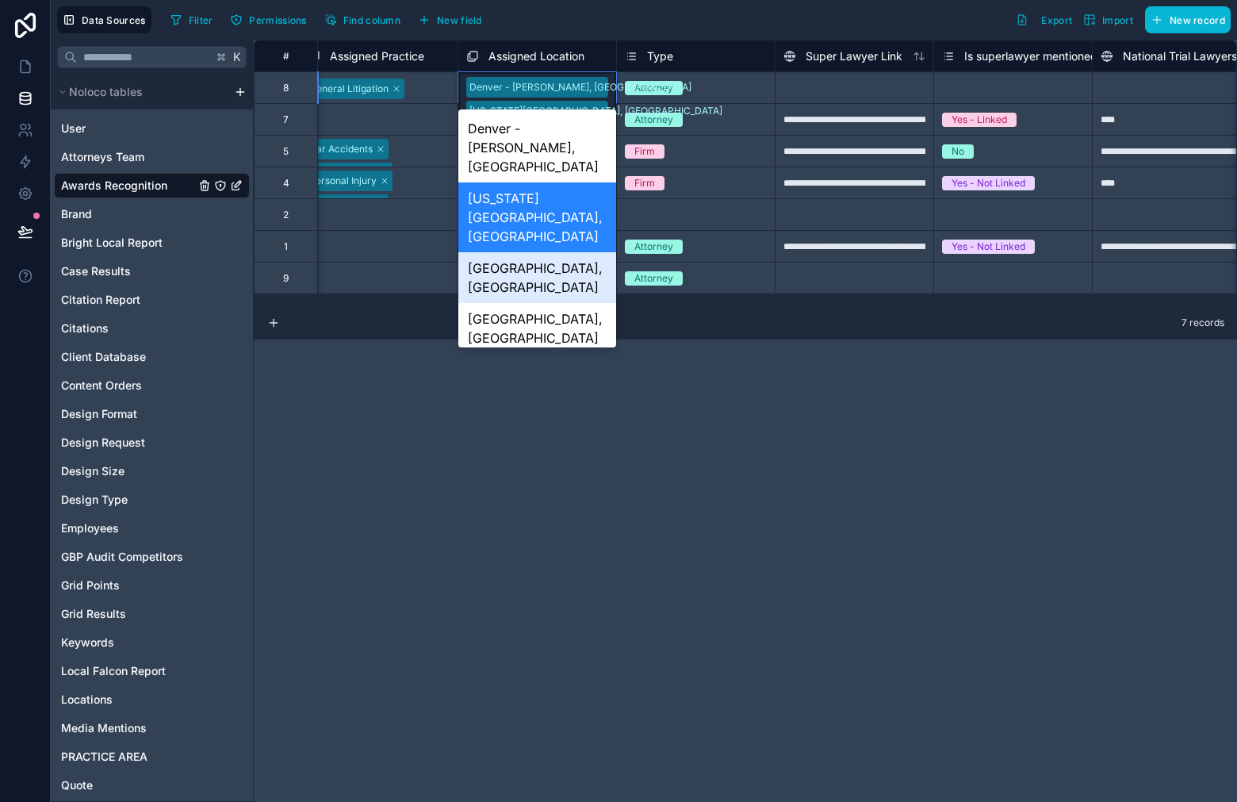
click at [567, 252] on div "[GEOGRAPHIC_DATA], [GEOGRAPHIC_DATA]" at bounding box center [537, 277] width 158 height 51
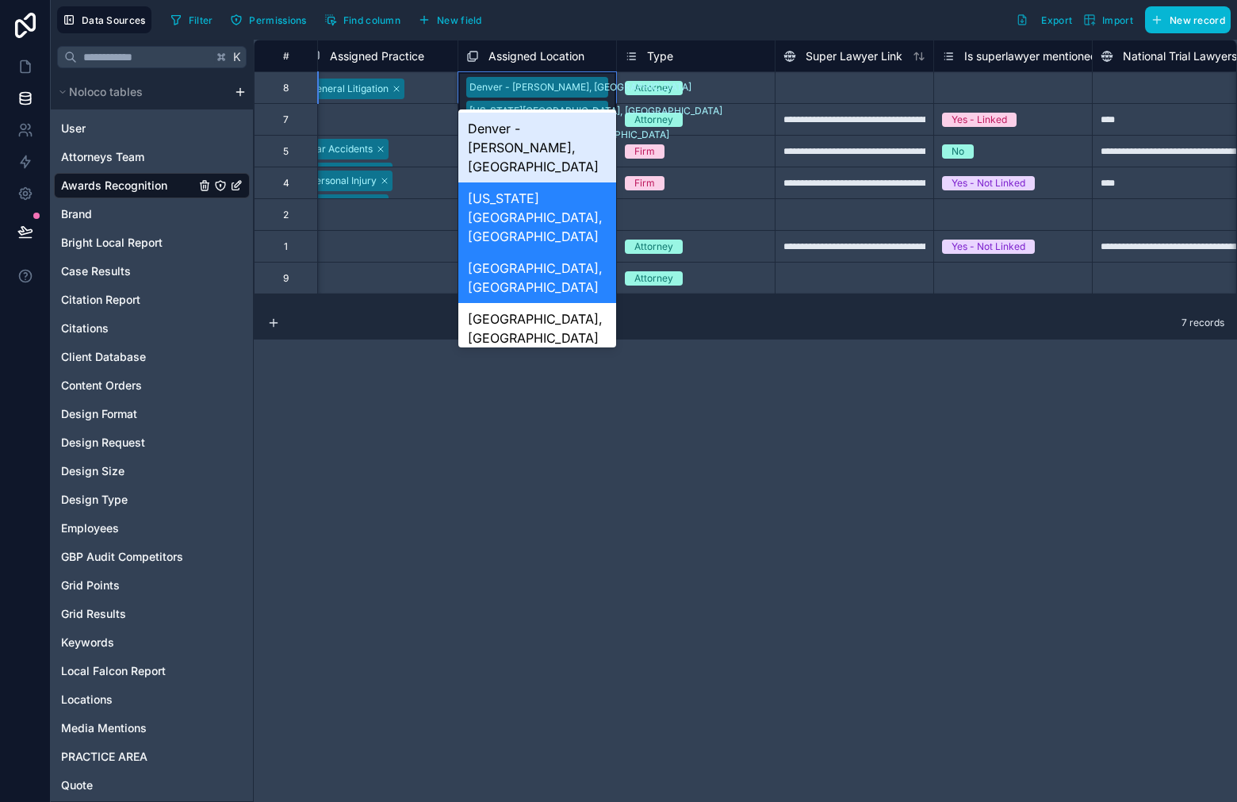
click at [601, 93] on div "[GEOGRAPHIC_DATA] - [GEOGRAPHIC_DATA], [GEOGRAPHIC_DATA] [US_STATE][GEOGRAPHIC_…" at bounding box center [537, 110] width 158 height 76
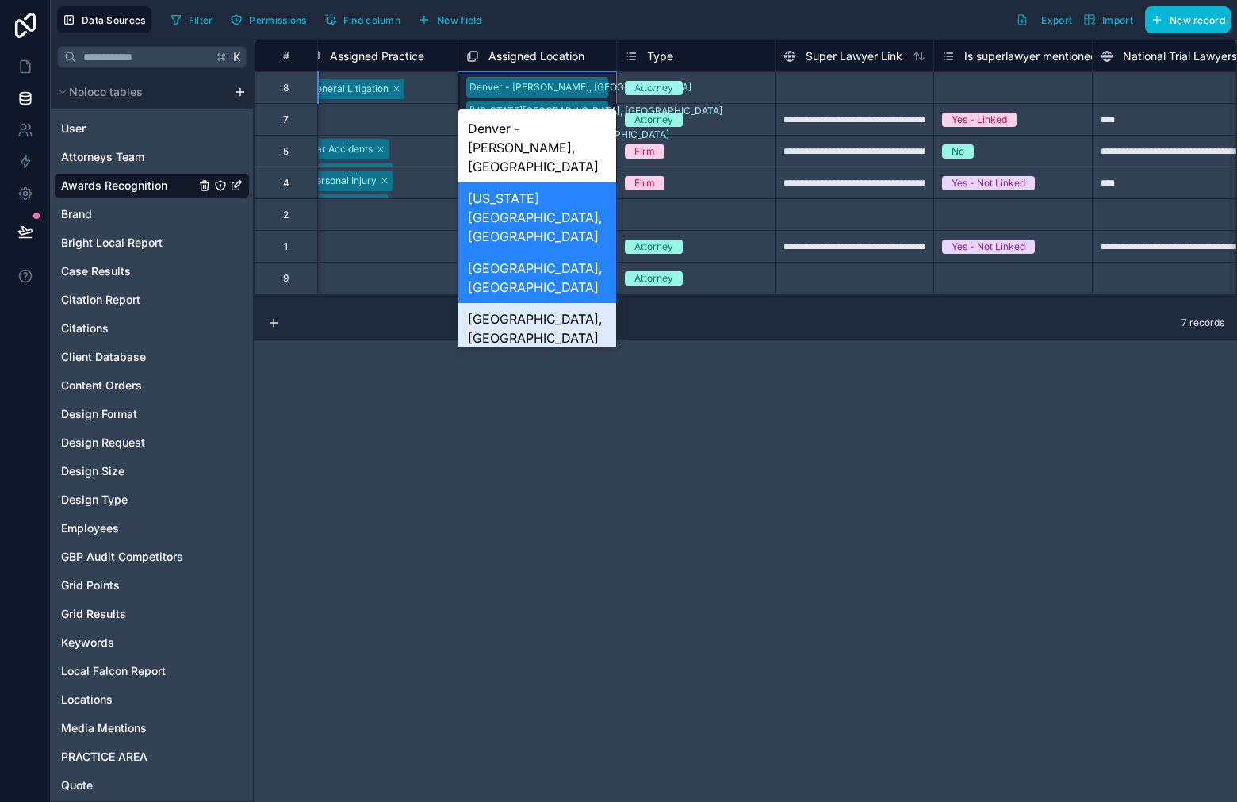
click at [557, 303] on div "[GEOGRAPHIC_DATA], [GEOGRAPHIC_DATA]" at bounding box center [537, 328] width 158 height 51
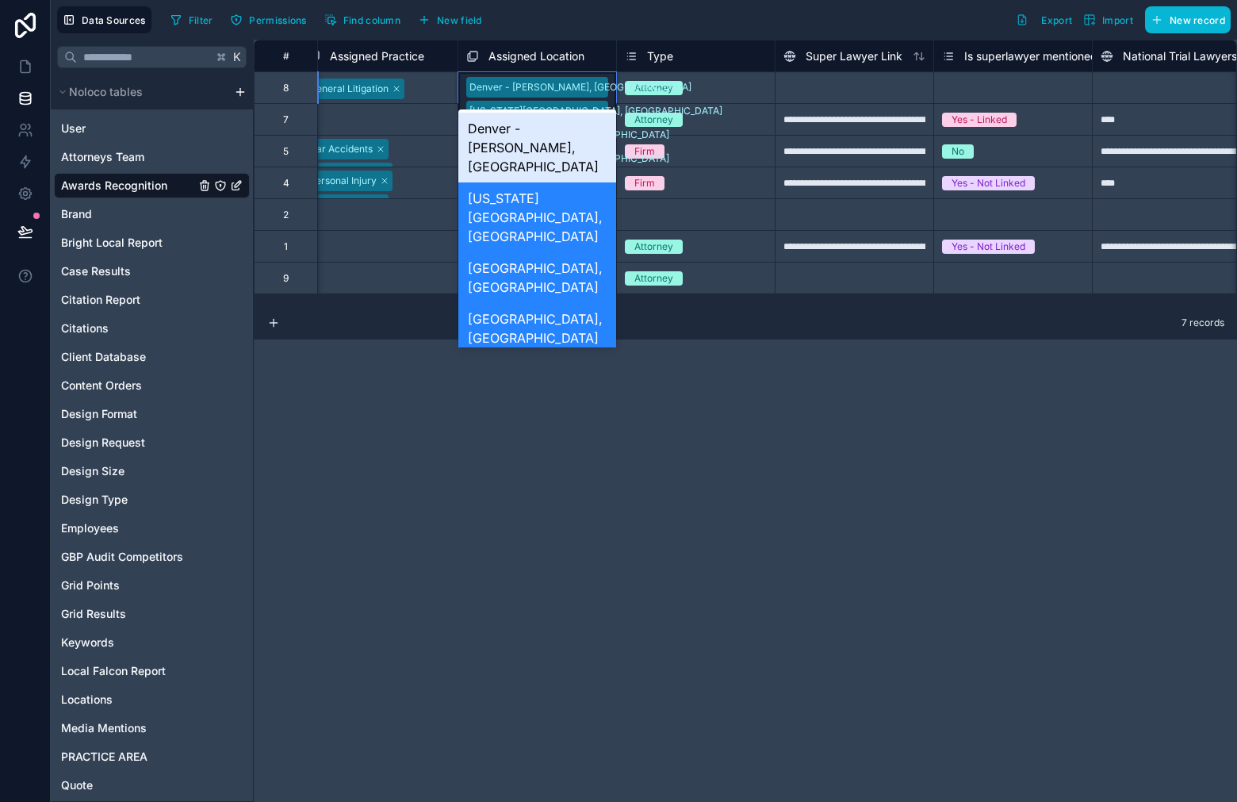
drag, startPoint x: 606, startPoint y: 87, endPoint x: 600, endPoint y: 104, distance: 17.6
click at [606, 87] on div "[GEOGRAPHIC_DATA] - [GEOGRAPHIC_DATA], [GEOGRAPHIC_DATA] [US_STATE][GEOGRAPHIC_…" at bounding box center [537, 122] width 158 height 100
click at [593, 94] on div "[GEOGRAPHIC_DATA] - [GEOGRAPHIC_DATA], [GEOGRAPHIC_DATA] [US_STATE][GEOGRAPHIC_…" at bounding box center [537, 122] width 158 height 100
click at [537, 354] on div "Greeley, [GEOGRAPHIC_DATA]" at bounding box center [537, 379] width 158 height 51
click at [594, 85] on div "[GEOGRAPHIC_DATA] - [GEOGRAPHIC_DATA], [GEOGRAPHIC_DATA] [US_STATE][GEOGRAPHIC_…" at bounding box center [537, 134] width 158 height 124
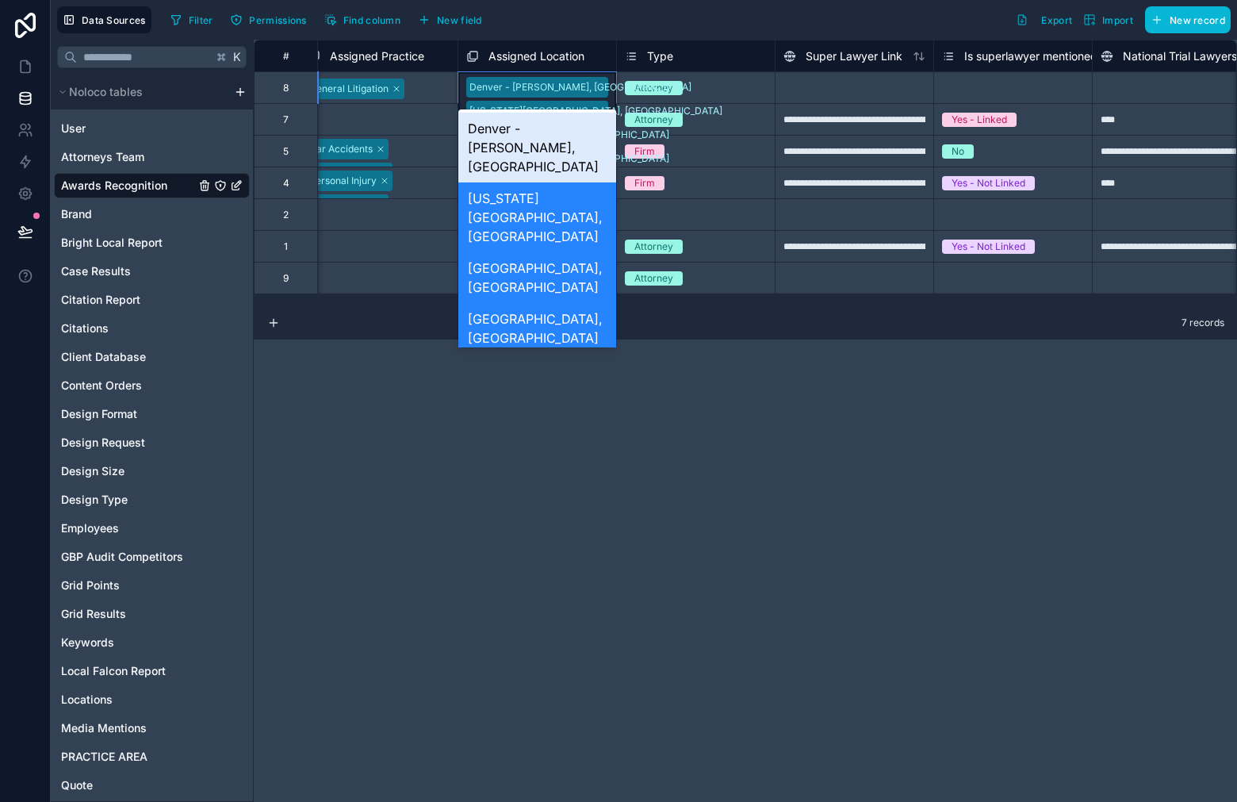
click at [555, 124] on div "Denver - [PERSON_NAME], [GEOGRAPHIC_DATA]" at bounding box center [537, 148] width 158 height 70
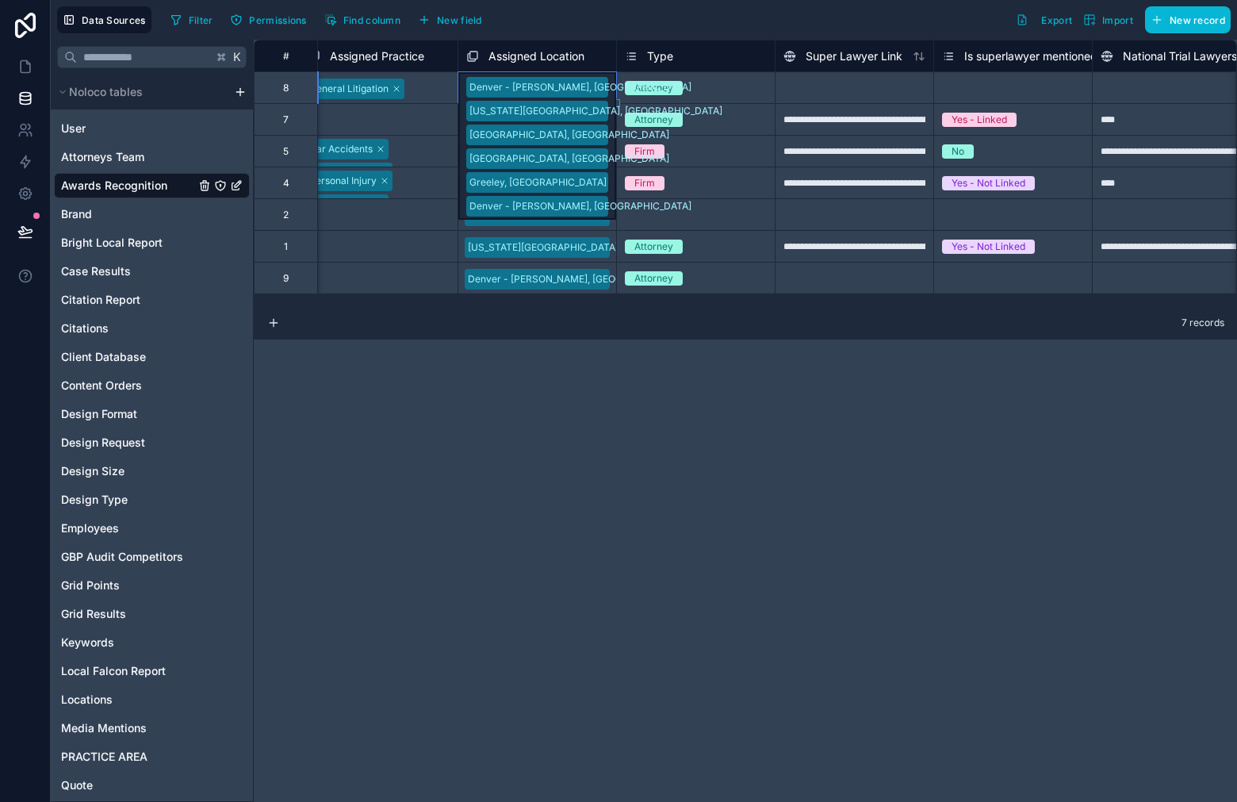
click at [594, 94] on div "[GEOGRAPHIC_DATA] - [GEOGRAPHIC_DATA], [GEOGRAPHIC_DATA] [US_STATE][GEOGRAPHIC_…" at bounding box center [537, 145] width 158 height 147
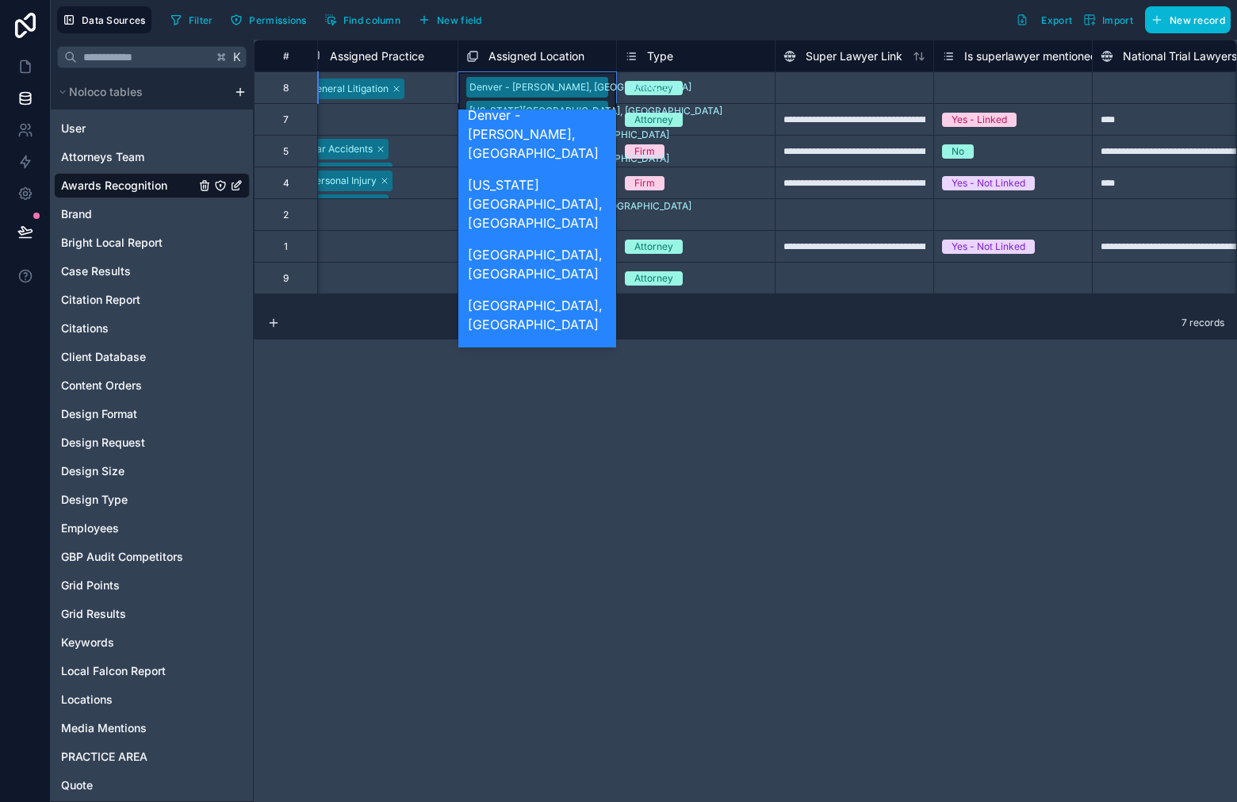
scroll to position [29, 0]
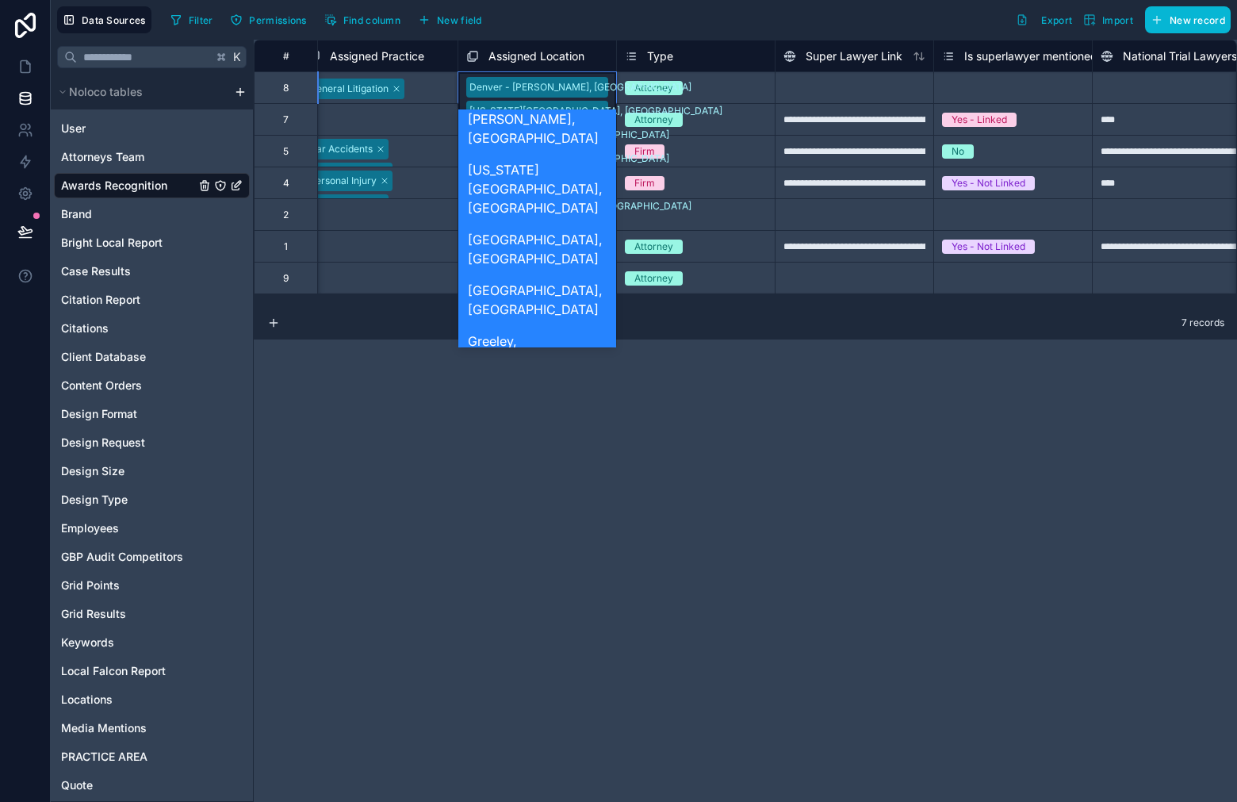
click at [532, 376] on div "[GEOGRAPHIC_DATA], [GEOGRAPHIC_DATA]" at bounding box center [537, 401] width 158 height 51
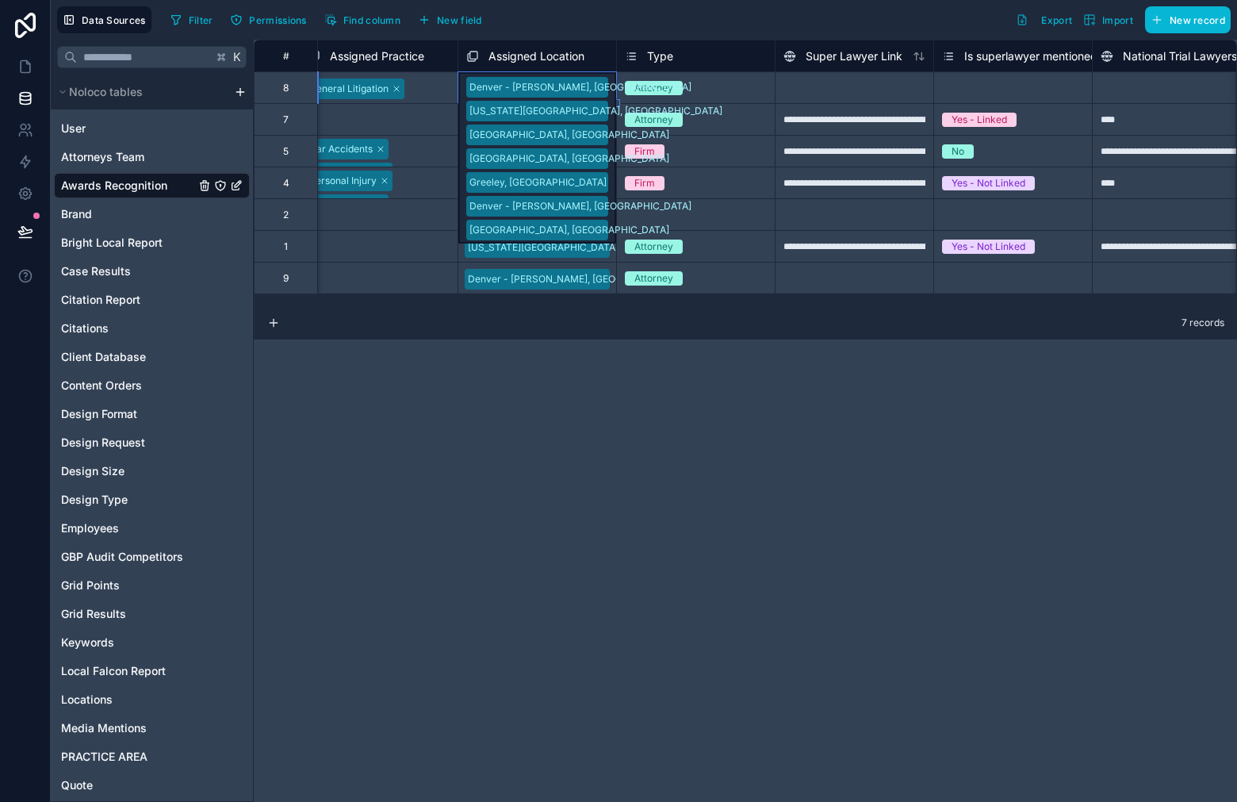
click at [595, 80] on div "[GEOGRAPHIC_DATA] - [GEOGRAPHIC_DATA], [GEOGRAPHIC_DATA] [US_STATE][GEOGRAPHIC_…" at bounding box center [537, 157] width 158 height 171
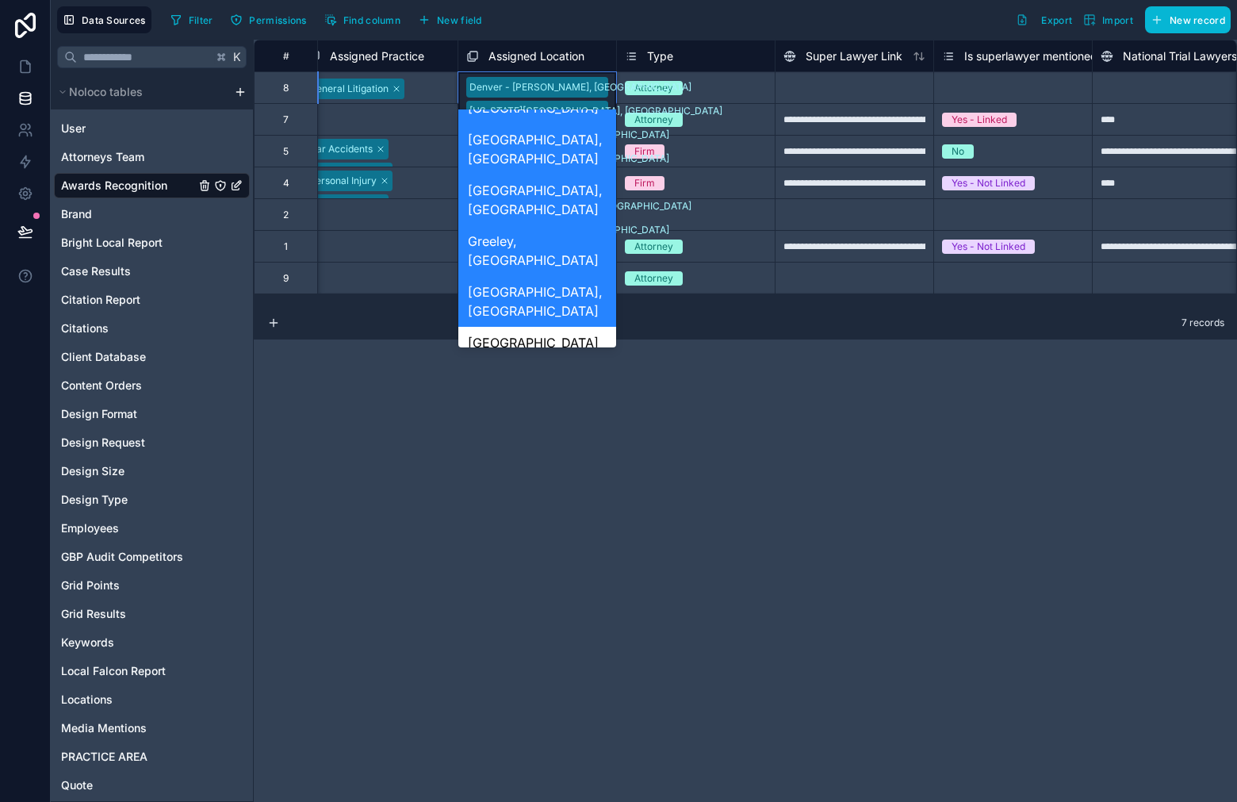
scroll to position [133, 0]
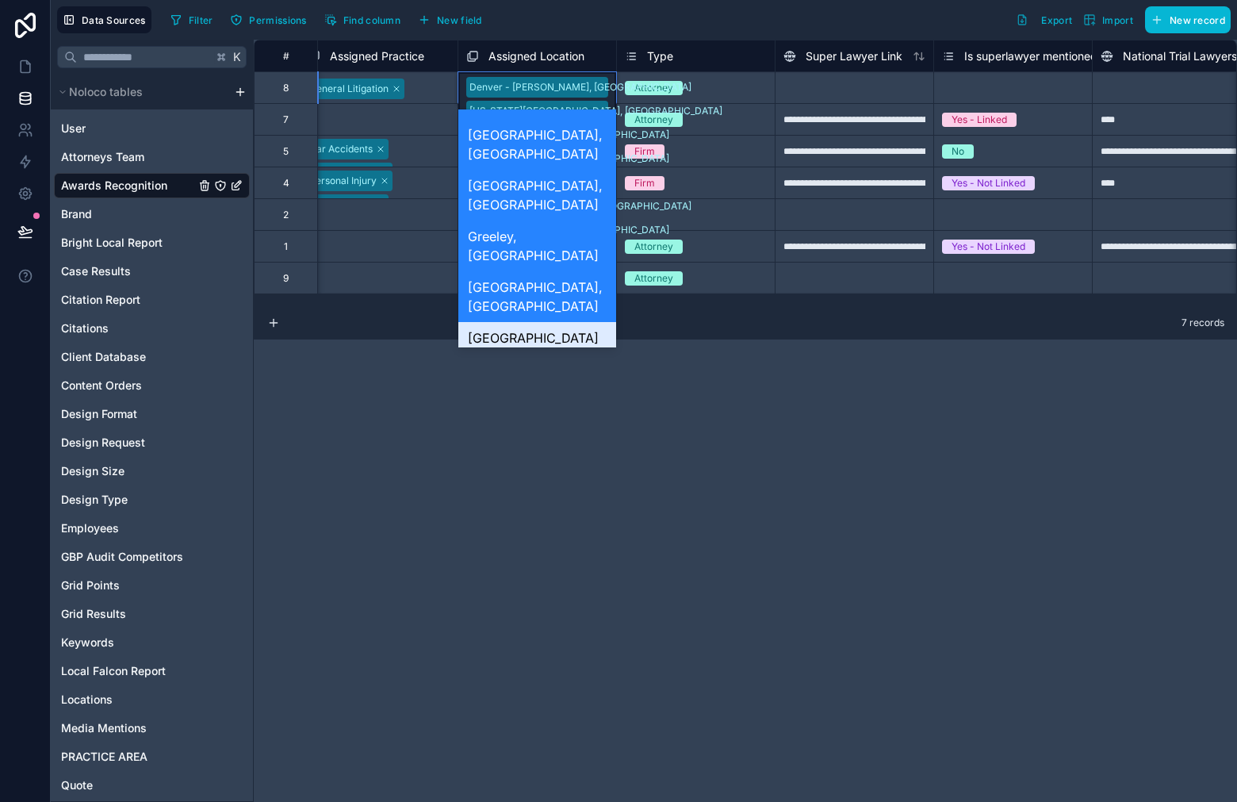
drag, startPoint x: 565, startPoint y: 225, endPoint x: 589, endPoint y: 178, distance: 52.8
click at [565, 322] on div "[GEOGRAPHIC_DATA][PERSON_NAME], [GEOGRAPHIC_DATA]" at bounding box center [537, 357] width 158 height 70
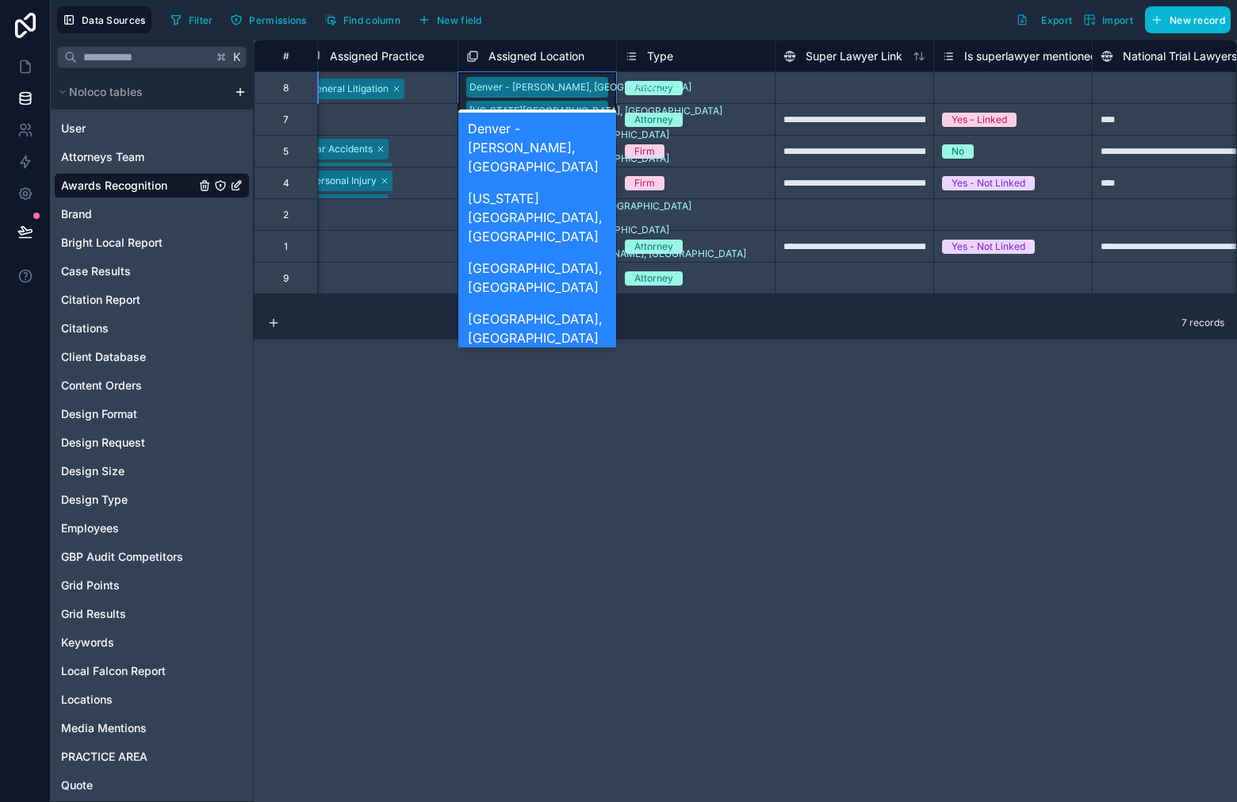
click at [598, 79] on div "[GEOGRAPHIC_DATA] - [GEOGRAPHIC_DATA], [GEOGRAPHIC_DATA] [US_STATE][GEOGRAPHIC_…" at bounding box center [537, 169] width 158 height 195
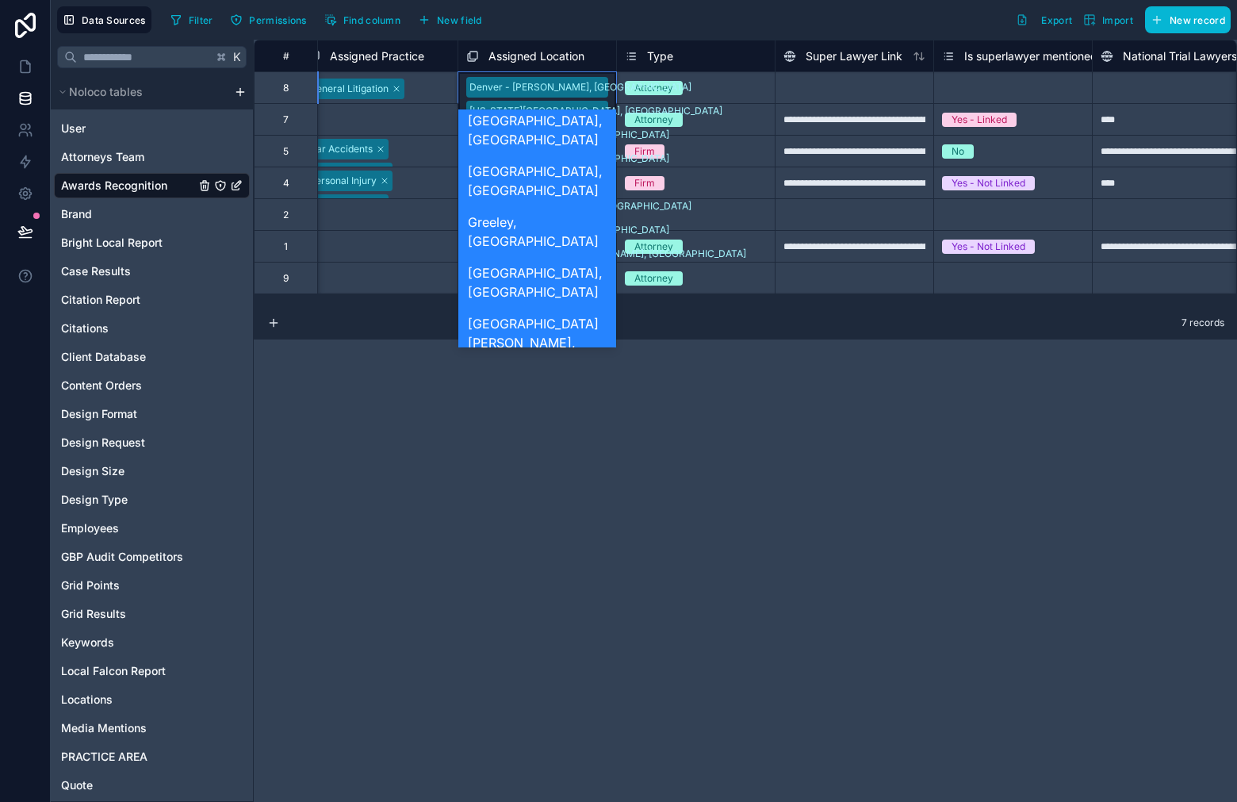
scroll to position [169, 0]
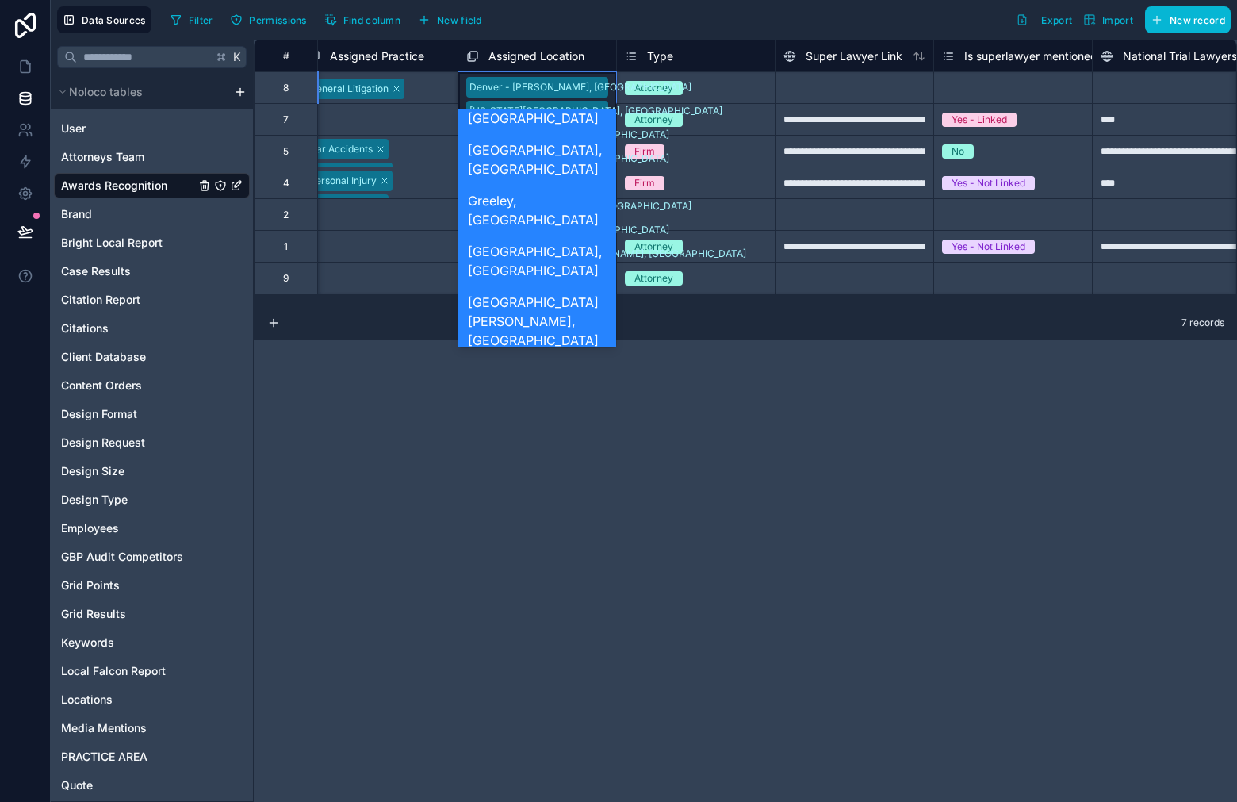
click at [555, 356] on div "[GEOGRAPHIC_DATA], [PERSON_NAME]" at bounding box center [537, 381] width 158 height 51
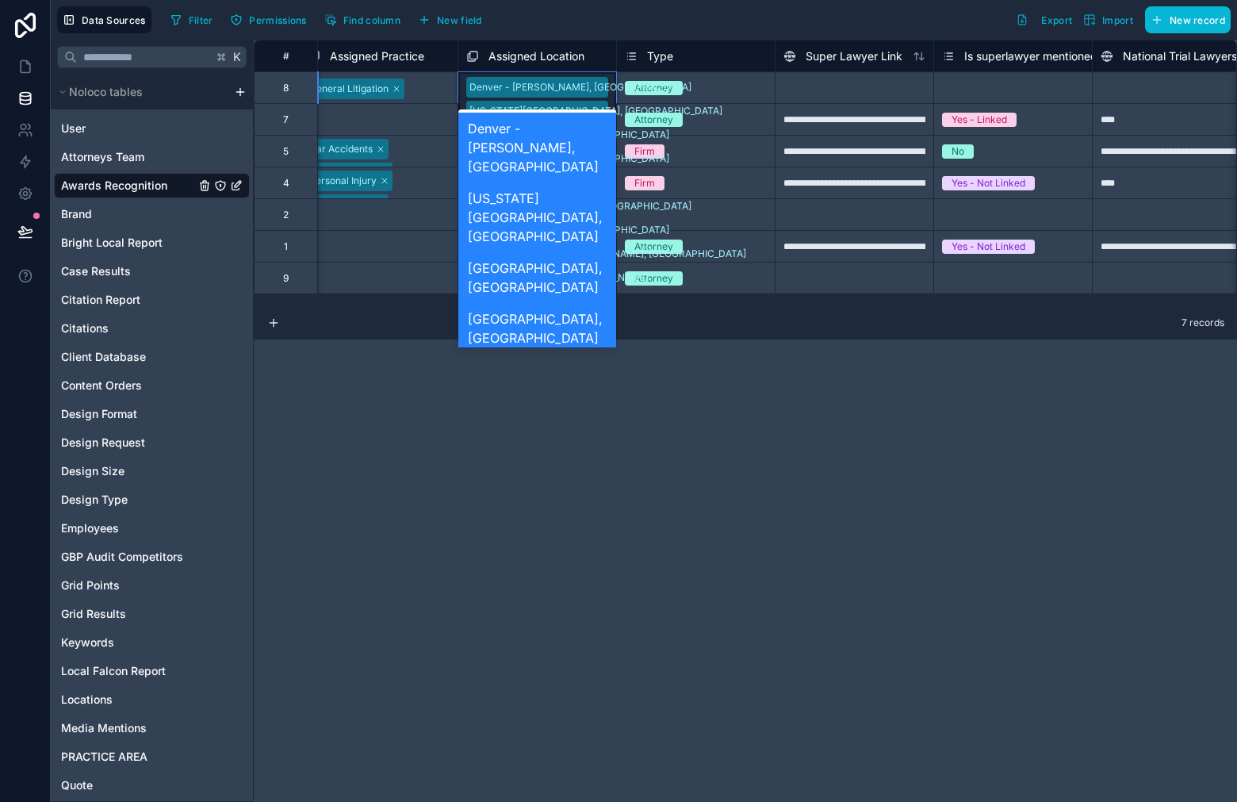
click at [590, 81] on div "[GEOGRAPHIC_DATA] - [GEOGRAPHIC_DATA], [GEOGRAPHIC_DATA] [US_STATE][GEOGRAPHIC_…" at bounding box center [537, 181] width 158 height 219
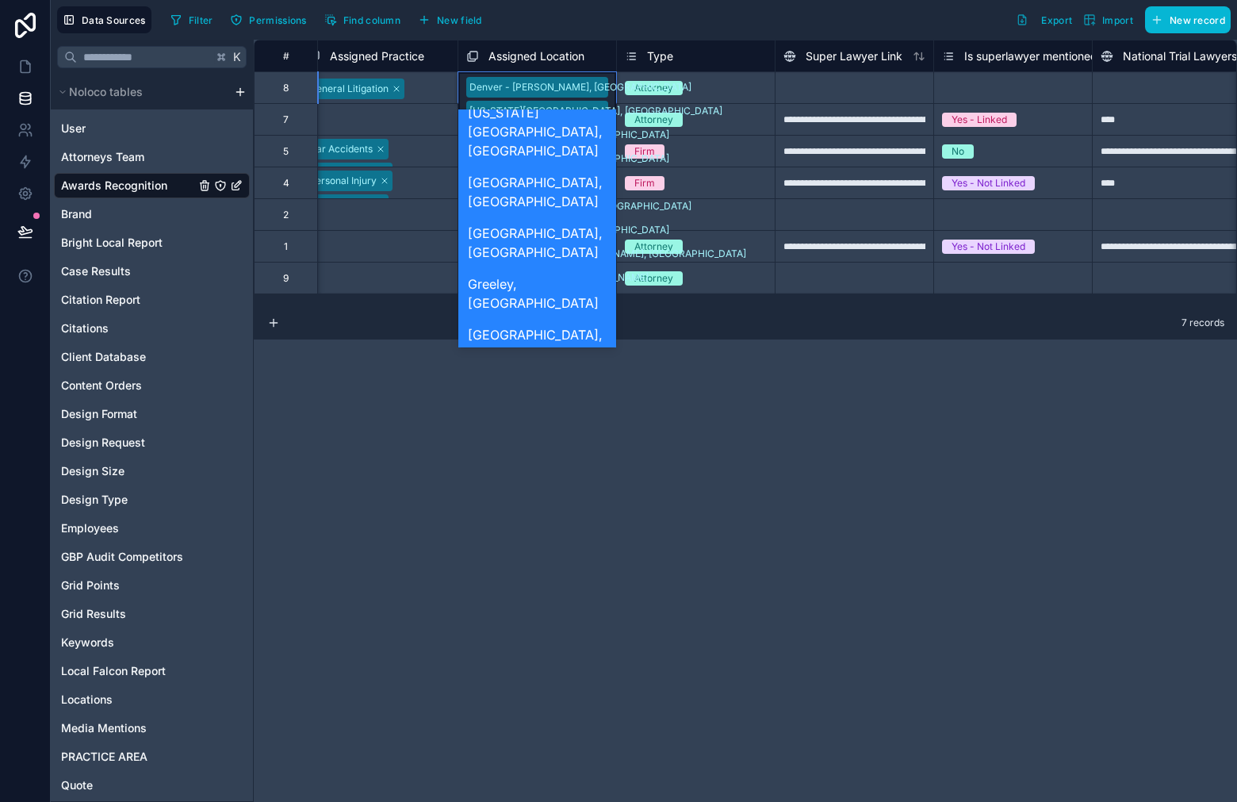
scroll to position [87, 0]
click at [546, 488] on div "[GEOGRAPHIC_DATA], [GEOGRAPHIC_DATA]" at bounding box center [537, 513] width 158 height 51
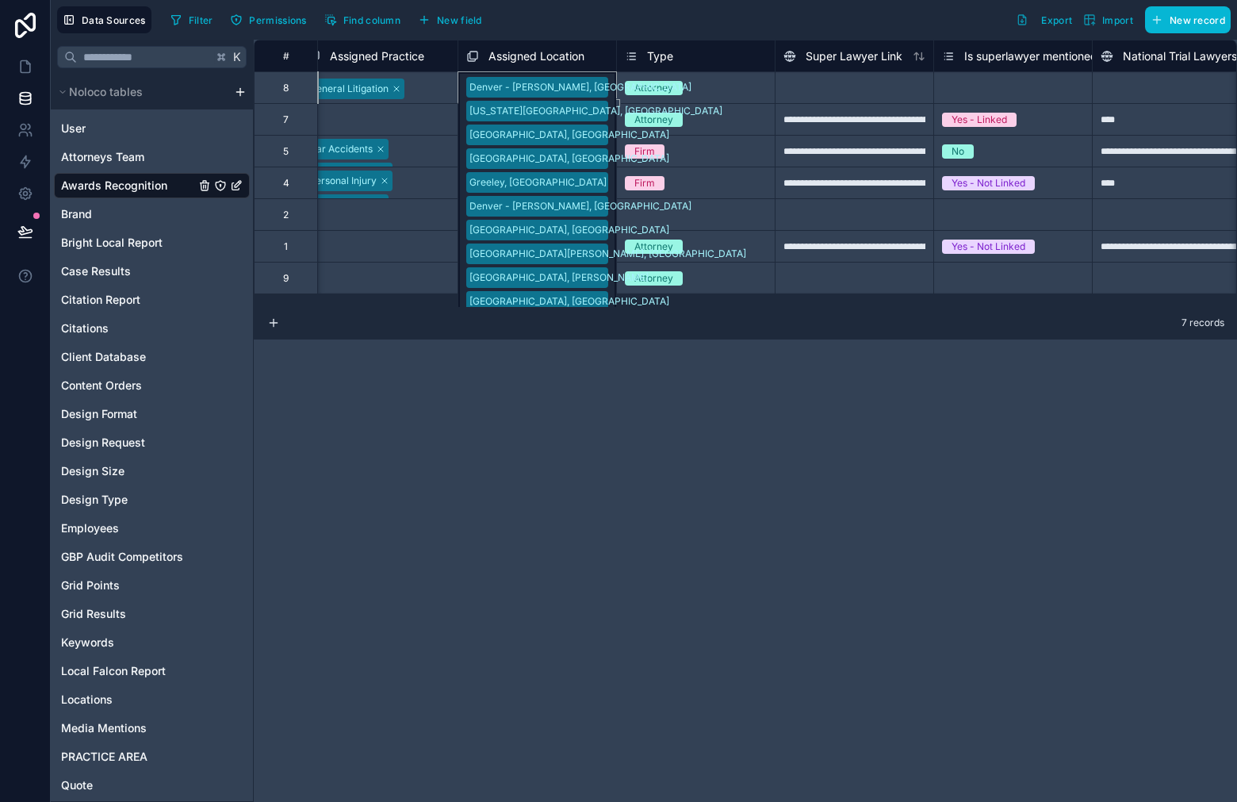
click at [590, 83] on div "[GEOGRAPHIC_DATA] - [GEOGRAPHIC_DATA], [GEOGRAPHIC_DATA] [US_STATE][GEOGRAPHIC_…" at bounding box center [537, 87] width 159 height 32
click at [591, 86] on div "[GEOGRAPHIC_DATA] - [GEOGRAPHIC_DATA], [GEOGRAPHIC_DATA] [US_STATE][GEOGRAPHIC_…" at bounding box center [537, 87] width 159 height 32
click at [593, 86] on div "[GEOGRAPHIC_DATA] - [GEOGRAPHIC_DATA], [GEOGRAPHIC_DATA] [US_STATE][GEOGRAPHIC_…" at bounding box center [537, 87] width 159 height 32
click at [646, 358] on div "**********" at bounding box center [745, 421] width 983 height 762
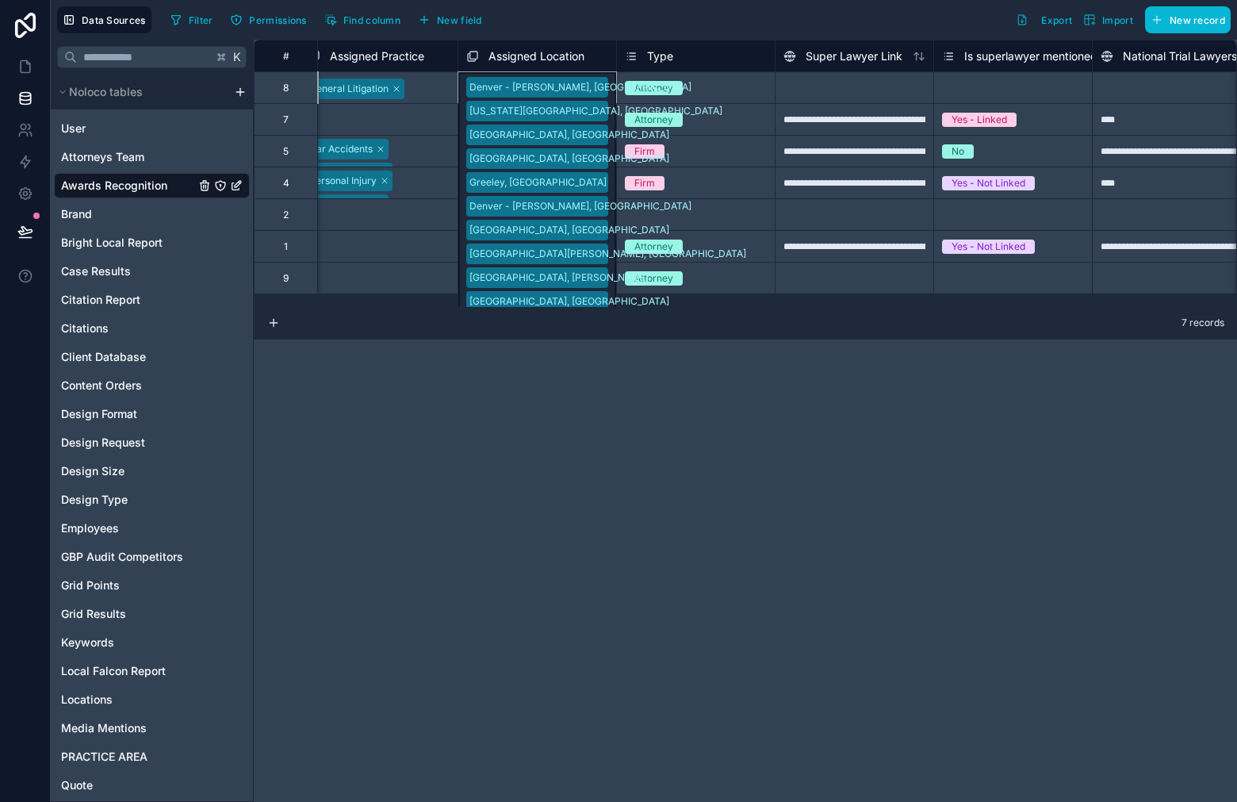
click at [589, 88] on div "[GEOGRAPHIC_DATA] - [GEOGRAPHIC_DATA], [GEOGRAPHIC_DATA] [US_STATE][GEOGRAPHIC_…" at bounding box center [537, 87] width 159 height 32
click at [572, 215] on div "[US_STATE][GEOGRAPHIC_DATA]" at bounding box center [537, 214] width 158 height 25
click at [592, 91] on div "[GEOGRAPHIC_DATA] - [GEOGRAPHIC_DATA], [GEOGRAPHIC_DATA] [US_STATE][GEOGRAPHIC_…" at bounding box center [537, 87] width 159 height 32
click at [559, 86] on div "[GEOGRAPHIC_DATA] - [GEOGRAPHIC_DATA], [GEOGRAPHIC_DATA] [US_STATE][GEOGRAPHIC_…" at bounding box center [537, 87] width 159 height 32
click at [583, 88] on div "[GEOGRAPHIC_DATA] - [GEOGRAPHIC_DATA], [GEOGRAPHIC_DATA] [US_STATE][GEOGRAPHIC_…" at bounding box center [537, 87] width 159 height 32
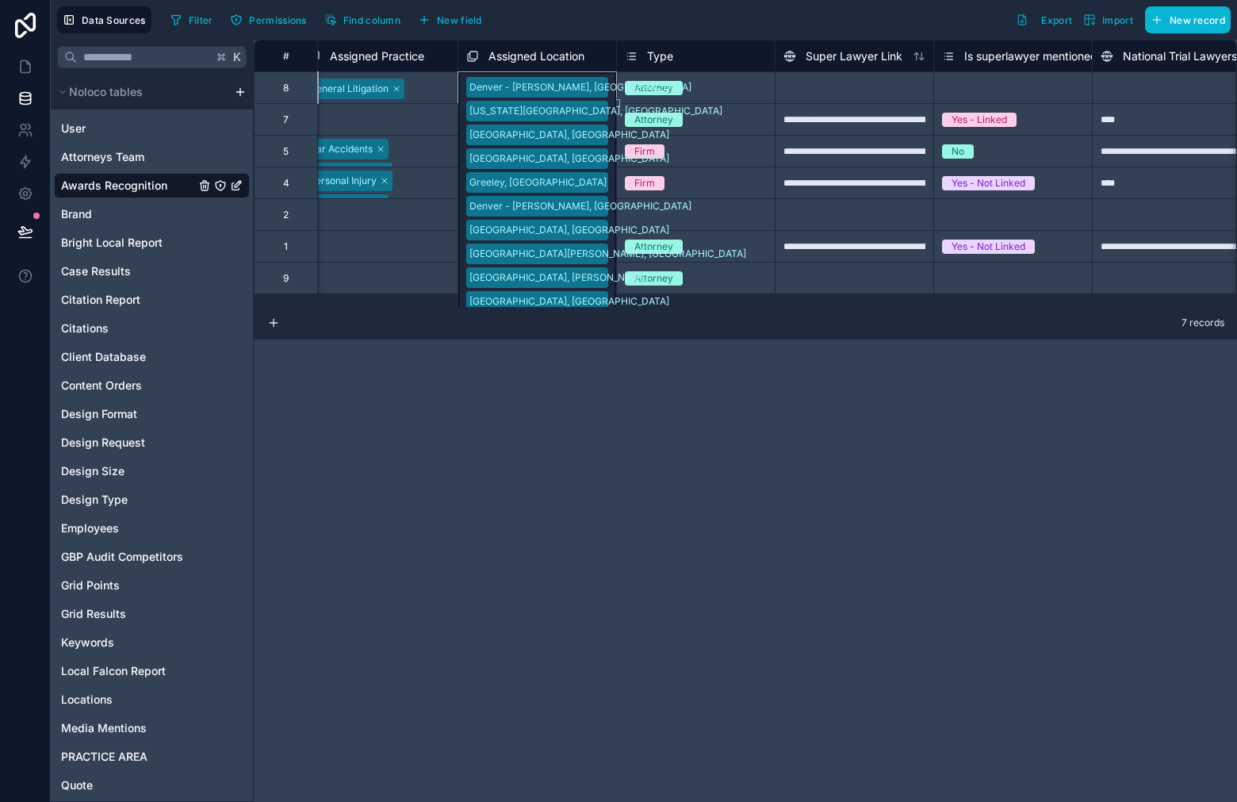
click at [517, 281] on div "Denver - [PERSON_NAME], [GEOGRAPHIC_DATA]" at bounding box center [579, 279] width 222 height 14
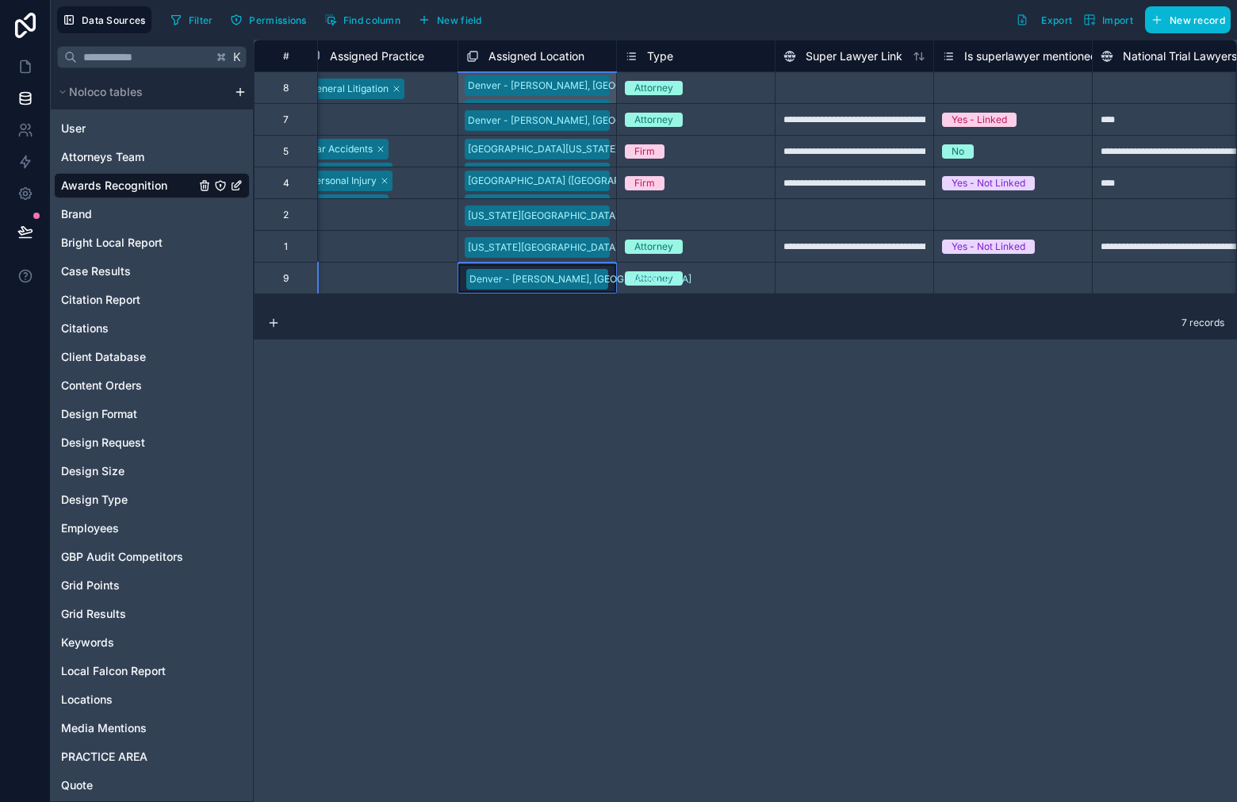
click at [589, 117] on div "Denver - [PERSON_NAME], [GEOGRAPHIC_DATA]" at bounding box center [537, 119] width 158 height 25
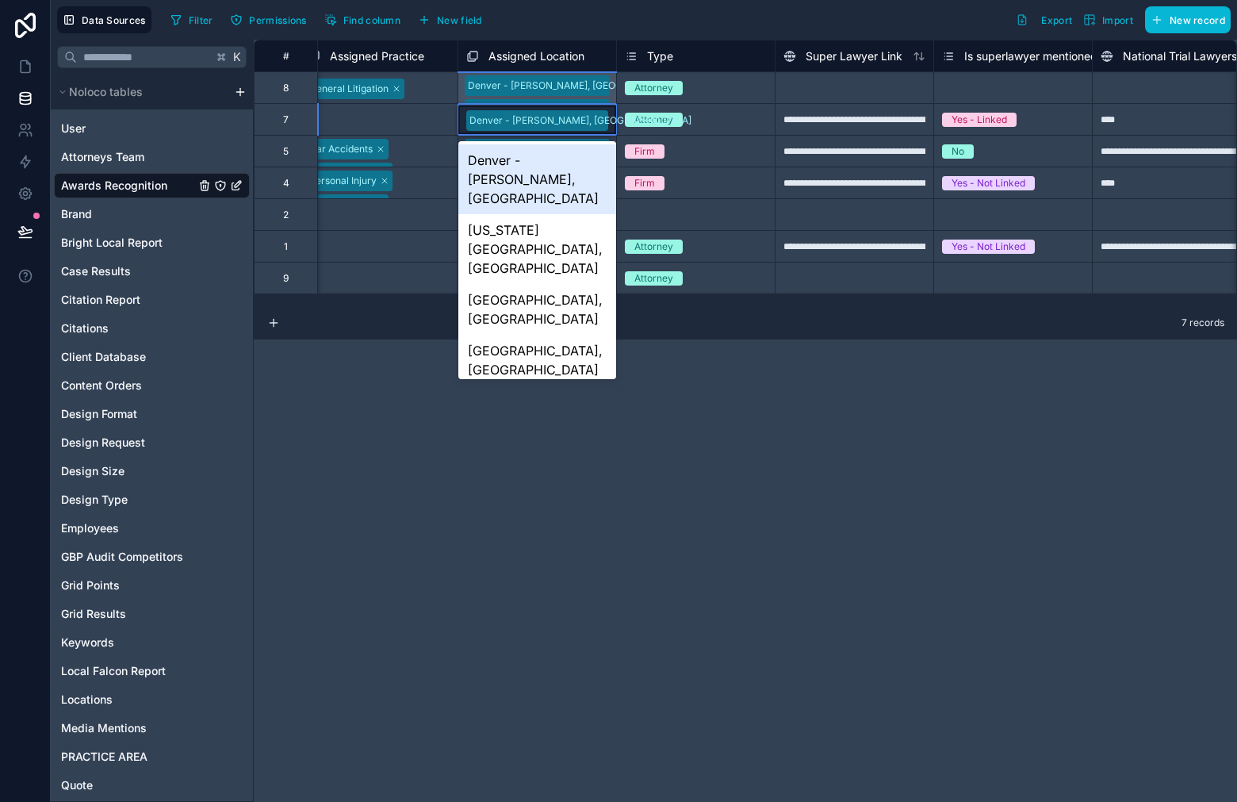
click at [589, 117] on div "Denver - [PERSON_NAME], [GEOGRAPHIC_DATA]" at bounding box center [537, 119] width 158 height 29
click at [586, 83] on div "[GEOGRAPHIC_DATA] - [GEOGRAPHIC_DATA], [GEOGRAPHIC_DATA] [US_STATE][GEOGRAPHIC_…" at bounding box center [537, 87] width 159 height 32
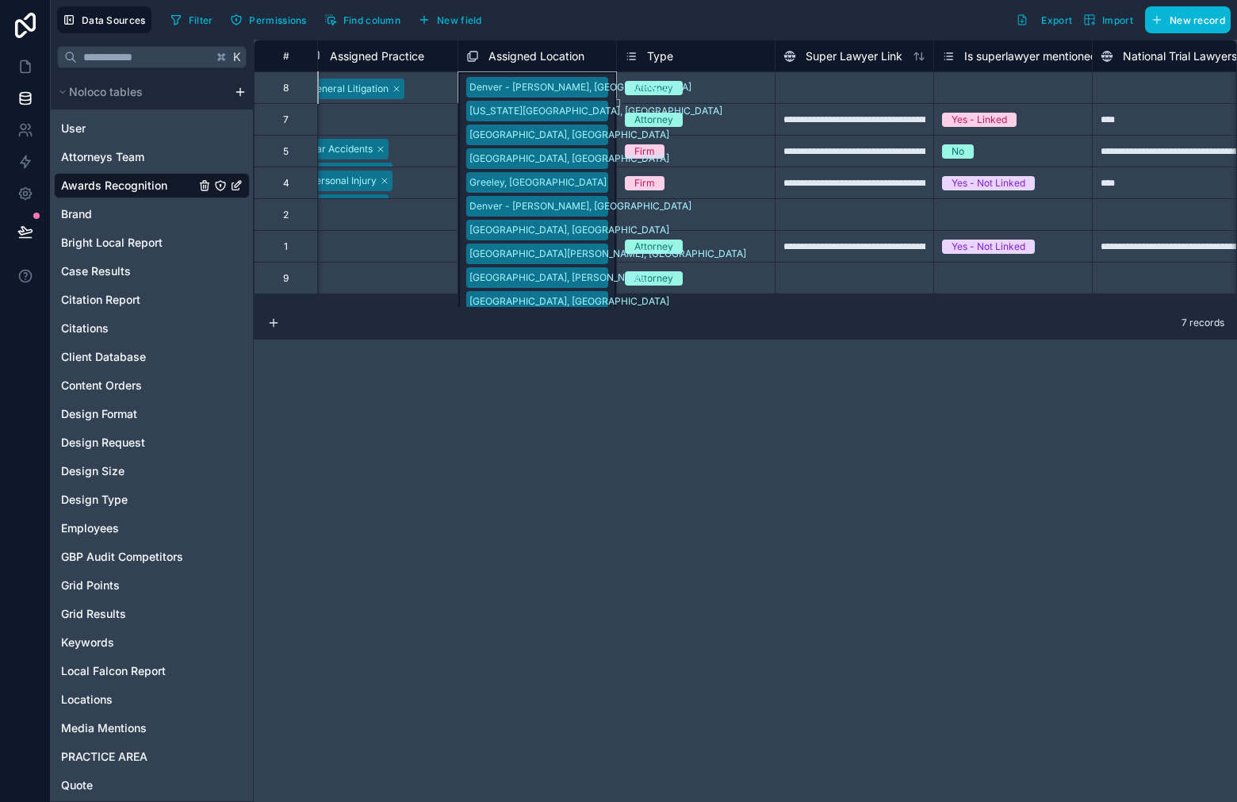
click at [588, 84] on div "[GEOGRAPHIC_DATA] - [GEOGRAPHIC_DATA], [GEOGRAPHIC_DATA] [US_STATE][GEOGRAPHIC_…" at bounding box center [537, 87] width 159 height 32
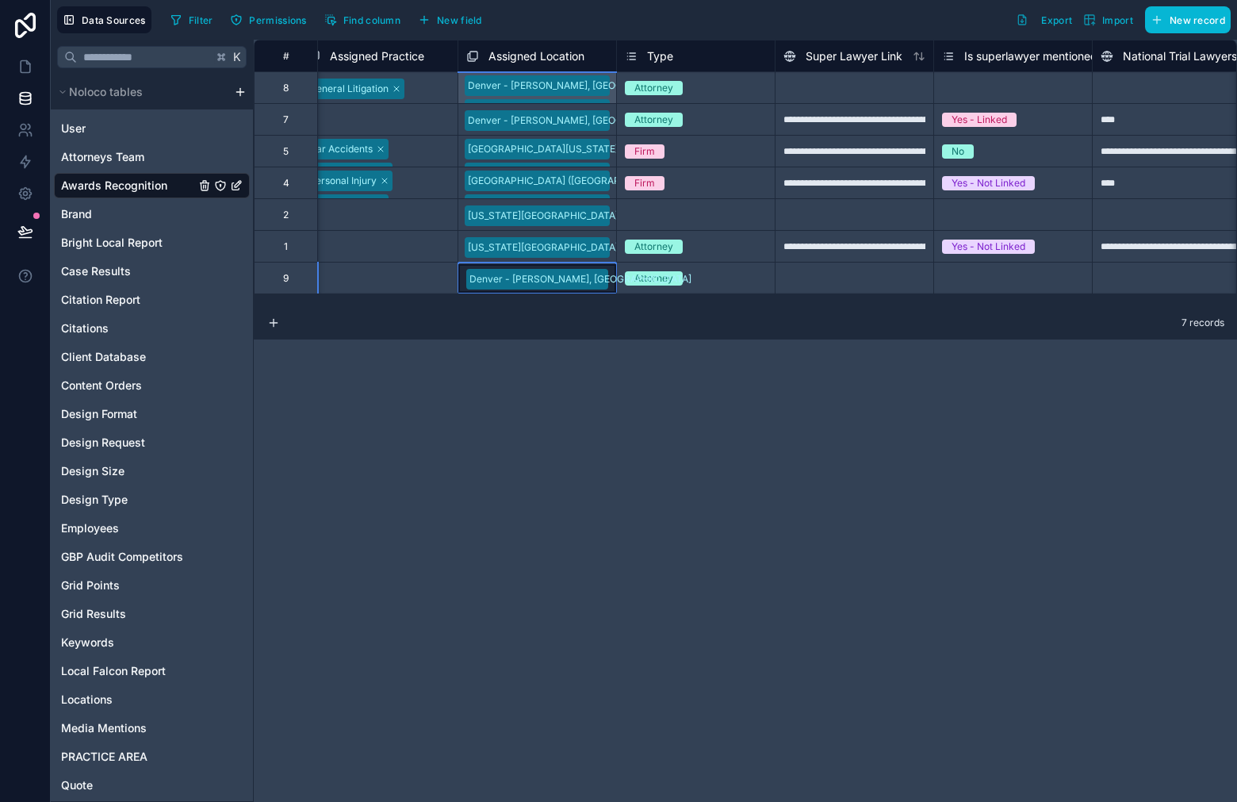
click at [496, 285] on div "Denver - [PERSON_NAME], [GEOGRAPHIC_DATA]" at bounding box center [580, 279] width 222 height 14
click at [584, 65] on div "Assigned Location" at bounding box center [537, 56] width 159 height 32
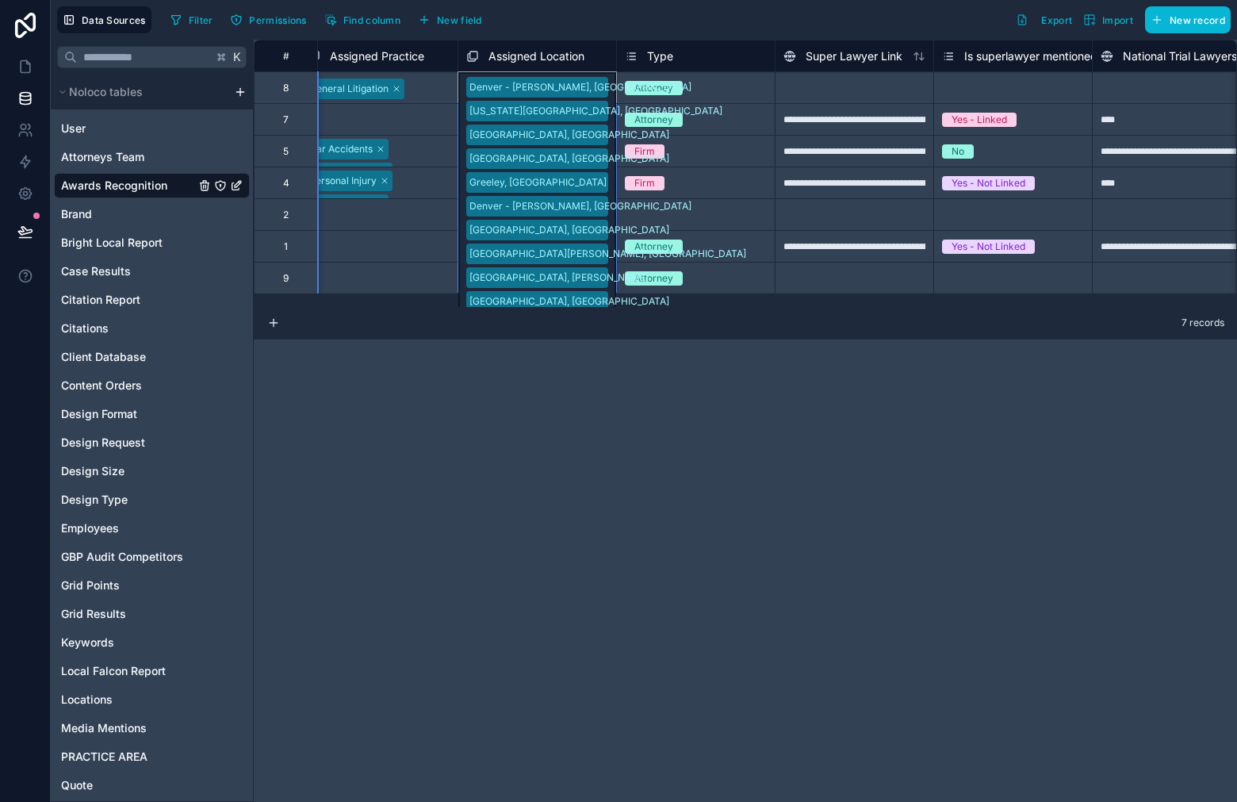
click at [610, 396] on div "**********" at bounding box center [745, 421] width 983 height 762
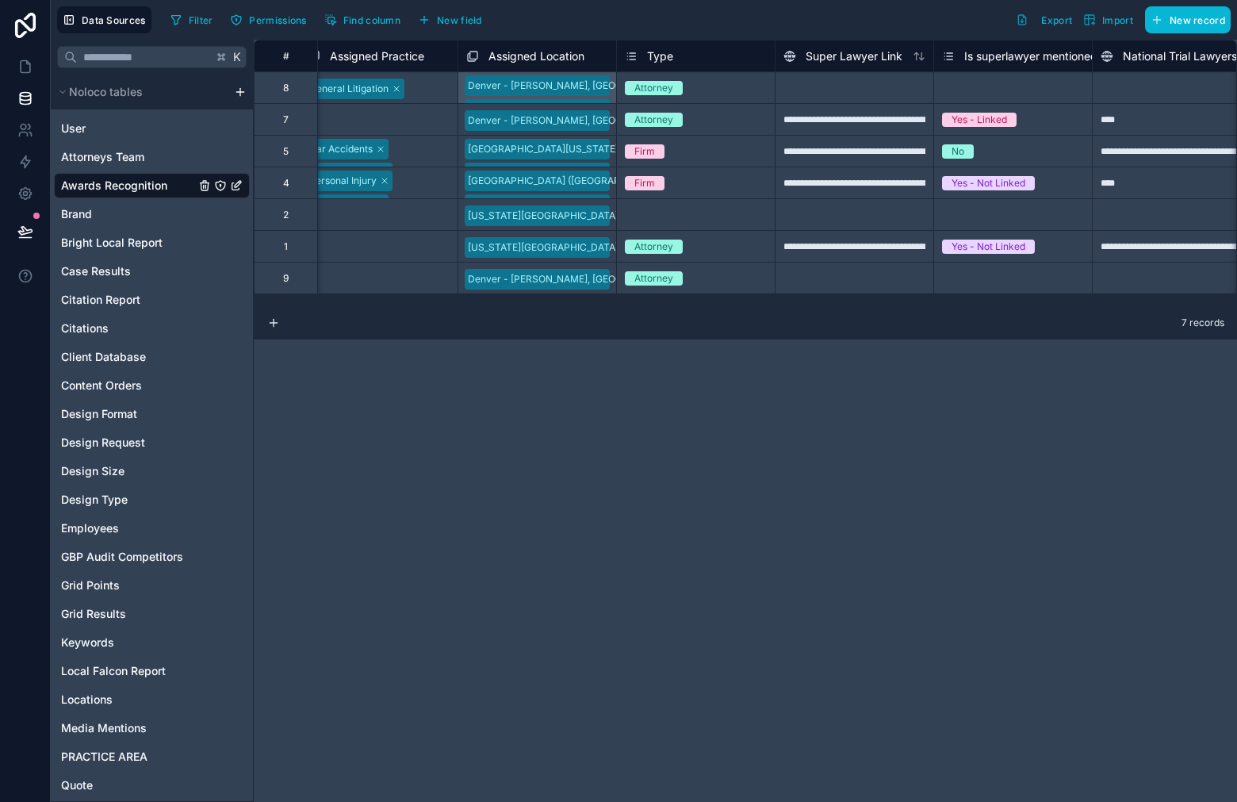
click at [586, 124] on div "Denver - [PERSON_NAME], [GEOGRAPHIC_DATA]" at bounding box center [537, 119] width 158 height 25
click at [589, 124] on div "Denver - [PERSON_NAME], [GEOGRAPHIC_DATA]" at bounding box center [537, 119] width 158 height 29
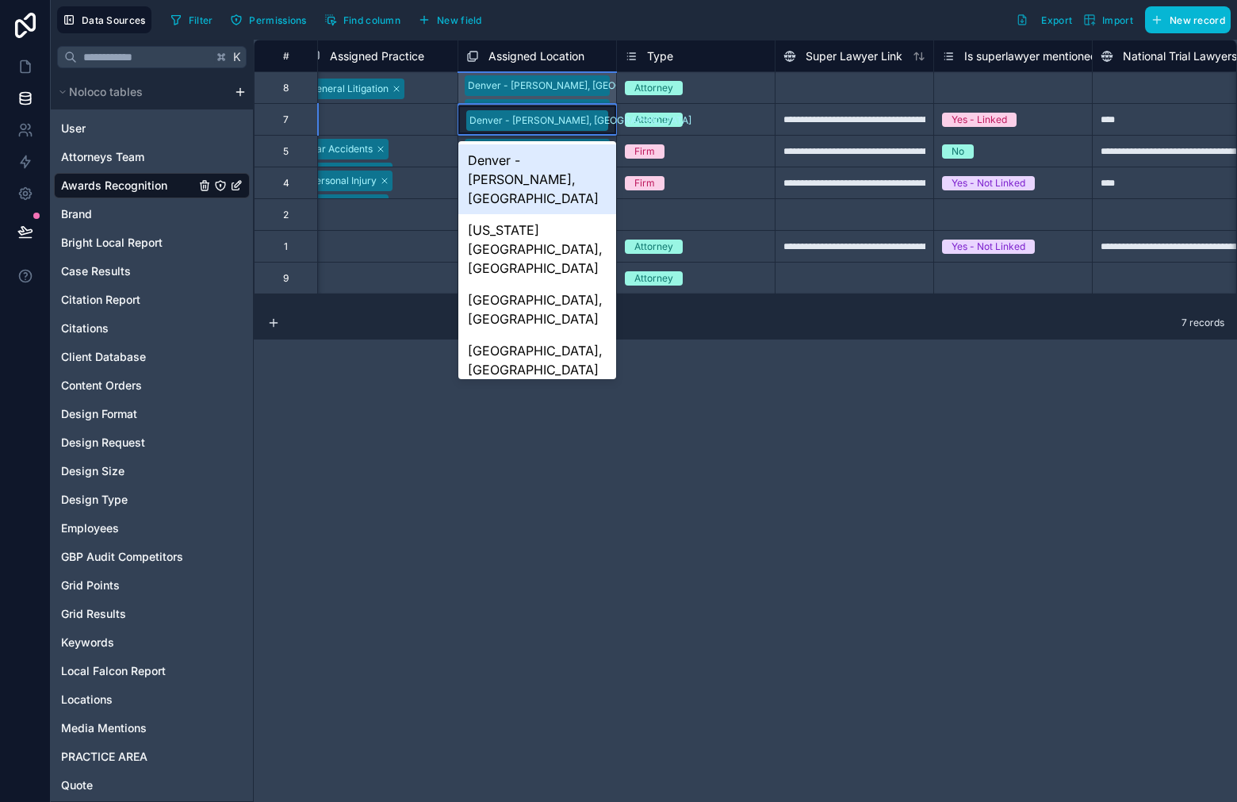
click at [560, 180] on div "Denver - [PERSON_NAME], [GEOGRAPHIC_DATA]" at bounding box center [537, 179] width 158 height 70
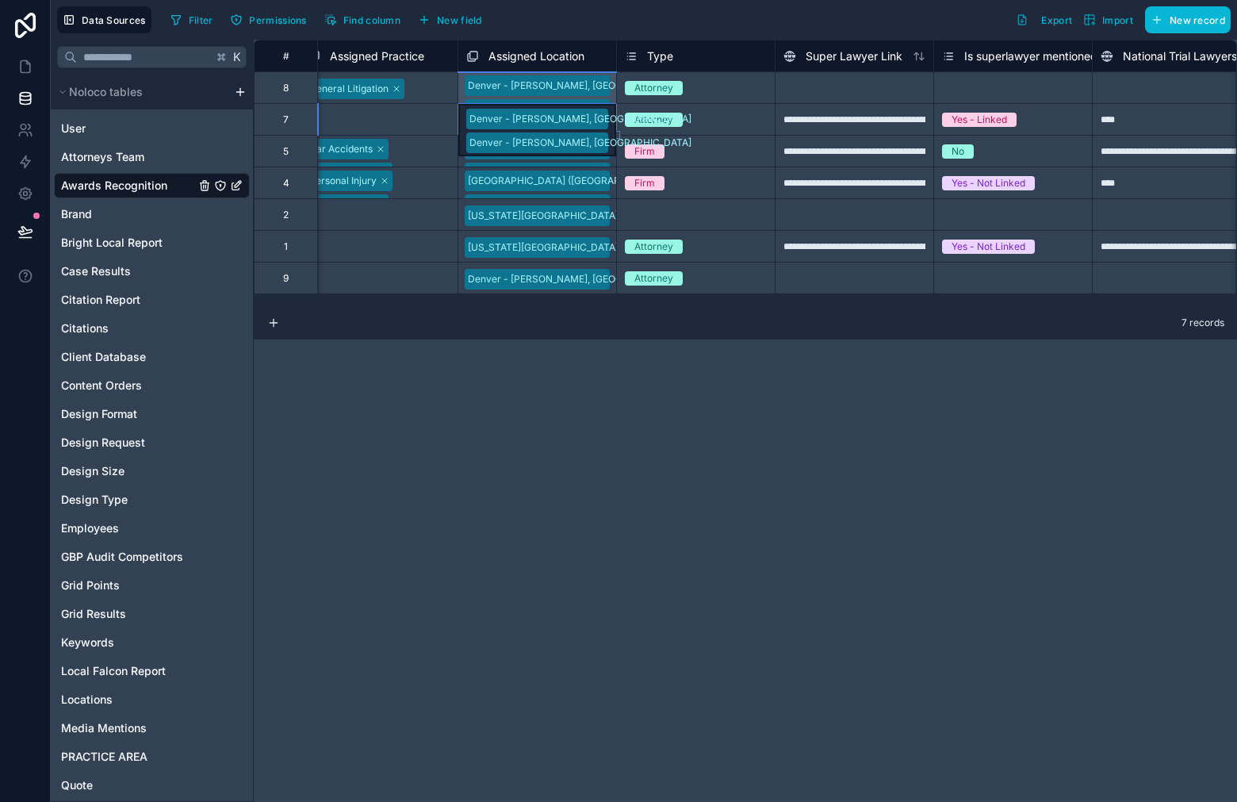
click at [595, 117] on div "Denver - [GEOGRAPHIC_DATA], [GEOGRAPHIC_DATA] [GEOGRAPHIC_DATA] - [PERSON_NAME]…" at bounding box center [537, 130] width 158 height 52
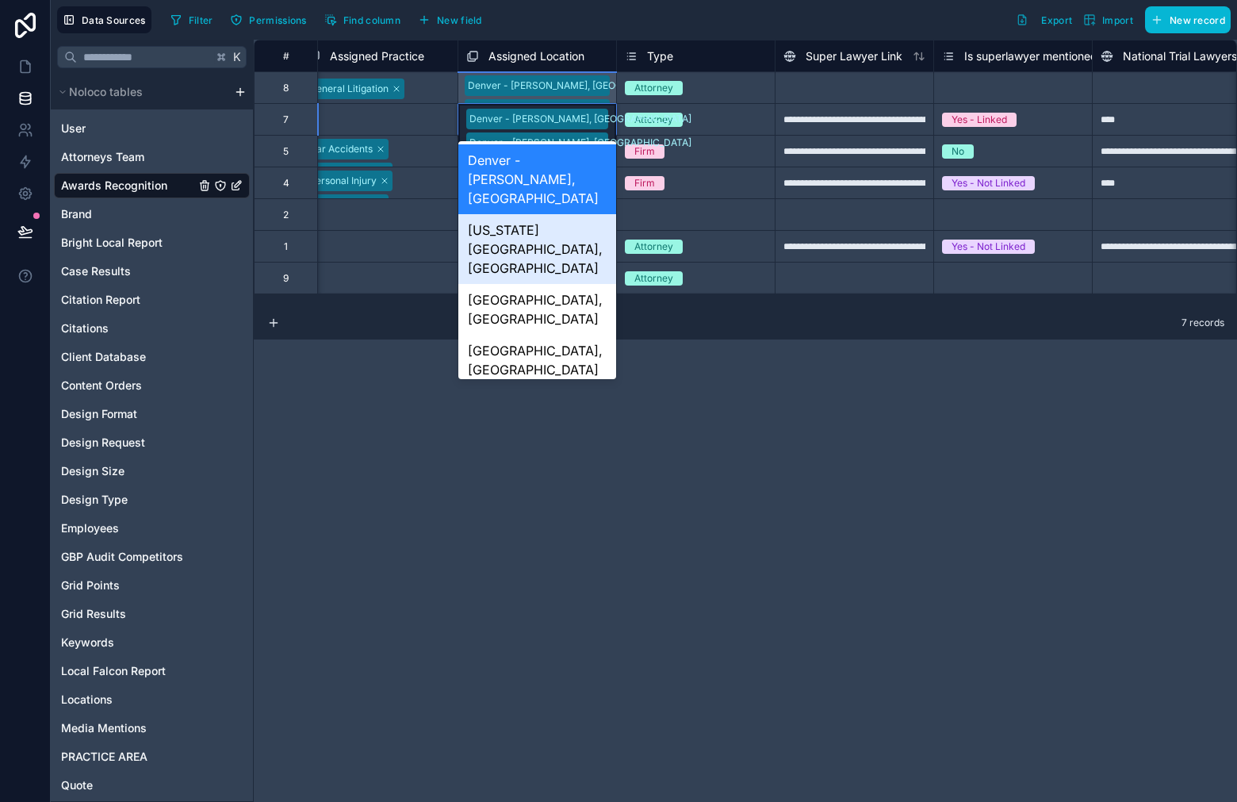
click at [561, 214] on div "[US_STATE][GEOGRAPHIC_DATA], [GEOGRAPHIC_DATA]" at bounding box center [537, 249] width 158 height 70
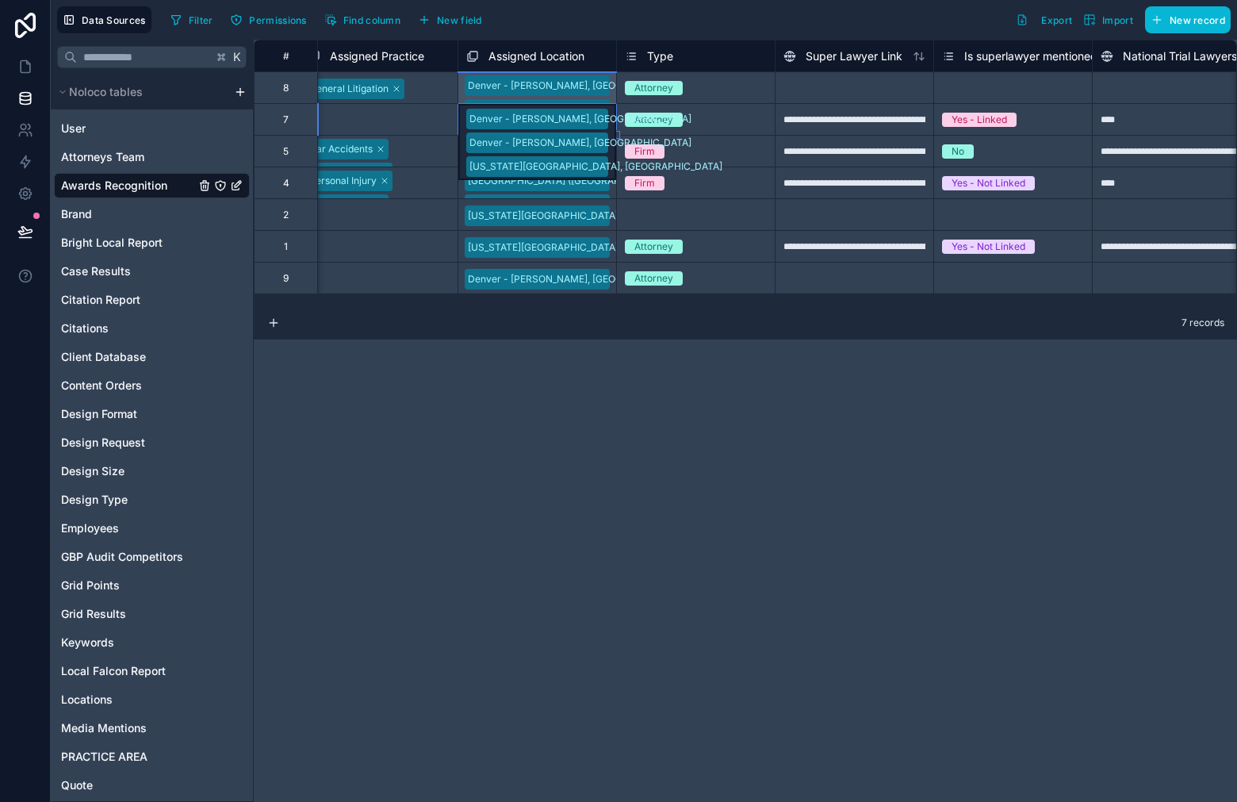
click at [605, 119] on div "Denver - [GEOGRAPHIC_DATA], [GEOGRAPHIC_DATA] [GEOGRAPHIC_DATA] - [GEOGRAPHIC_D…" at bounding box center [537, 142] width 158 height 76
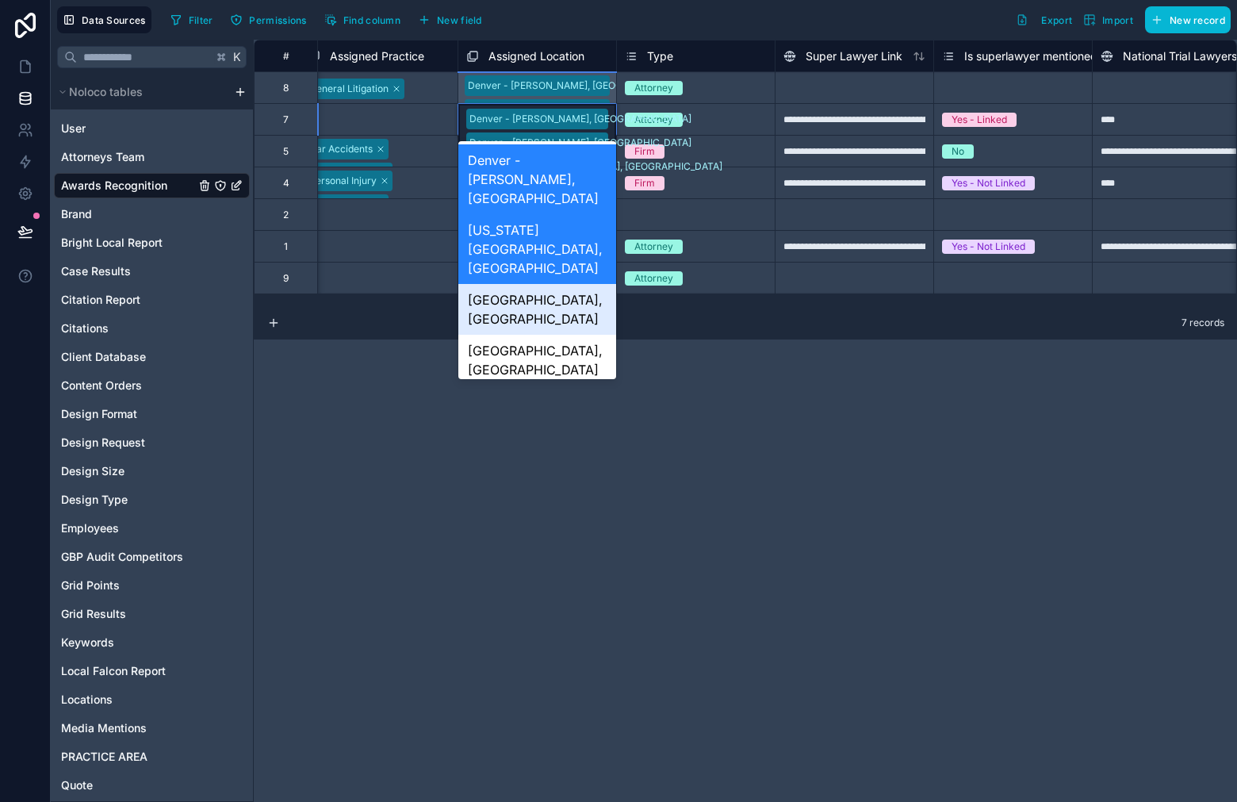
click at [547, 284] on div "[GEOGRAPHIC_DATA], [GEOGRAPHIC_DATA]" at bounding box center [537, 309] width 158 height 51
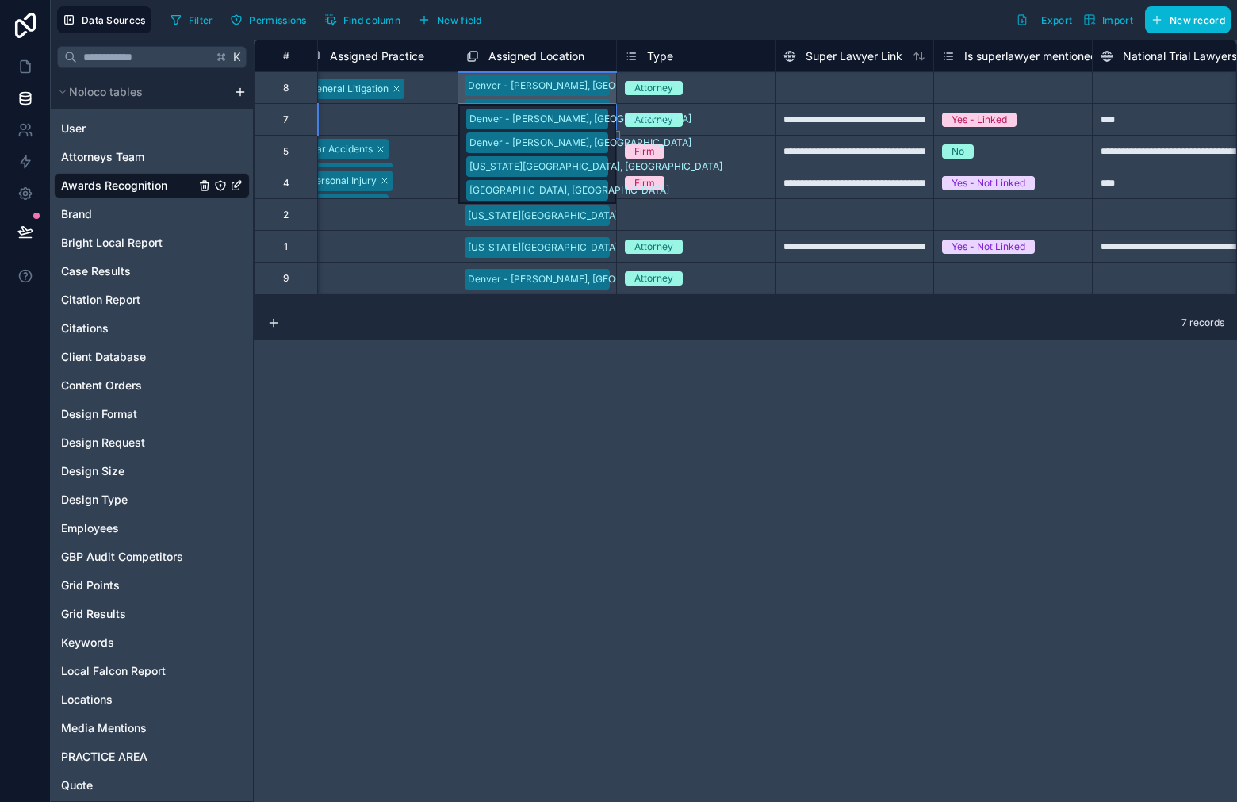
click at [591, 125] on div "Denver - [GEOGRAPHIC_DATA], [GEOGRAPHIC_DATA] [GEOGRAPHIC_DATA] - [GEOGRAPHIC_D…" at bounding box center [537, 154] width 158 height 100
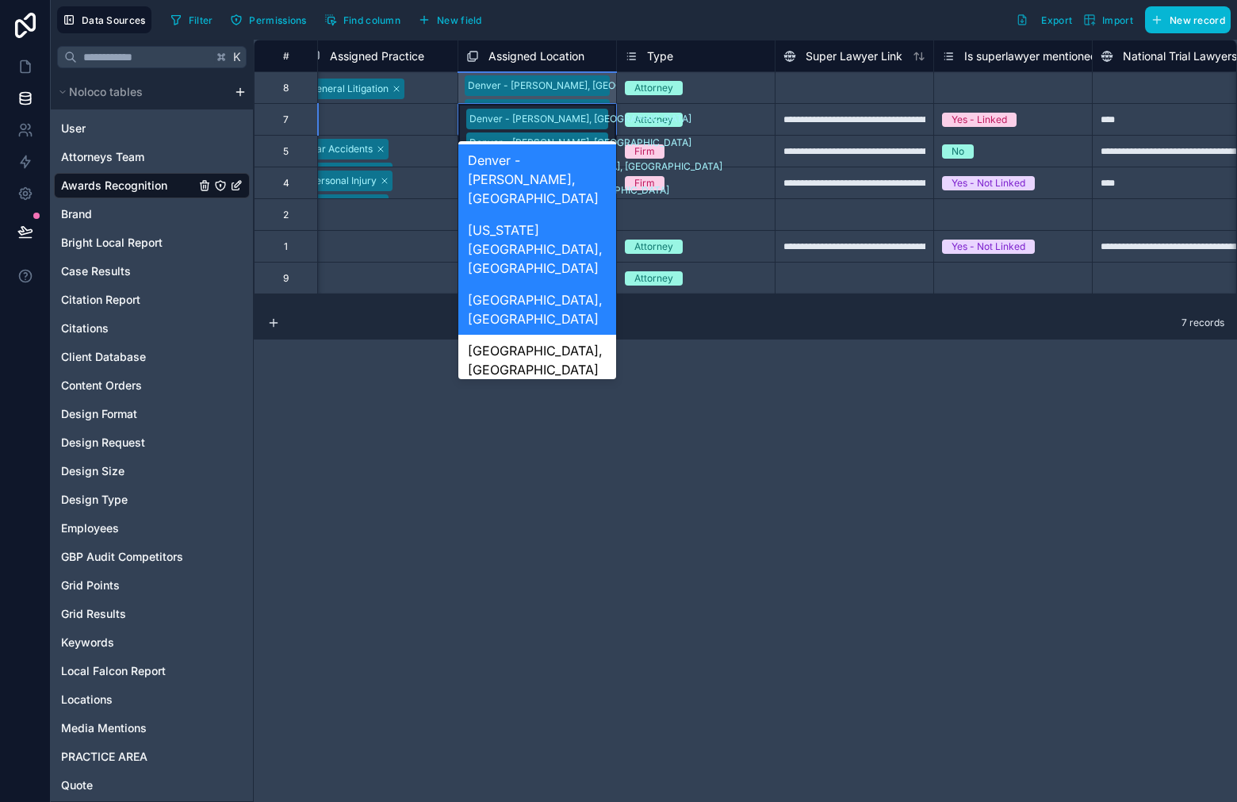
click at [534, 335] on div "[GEOGRAPHIC_DATA], [GEOGRAPHIC_DATA]" at bounding box center [537, 360] width 158 height 51
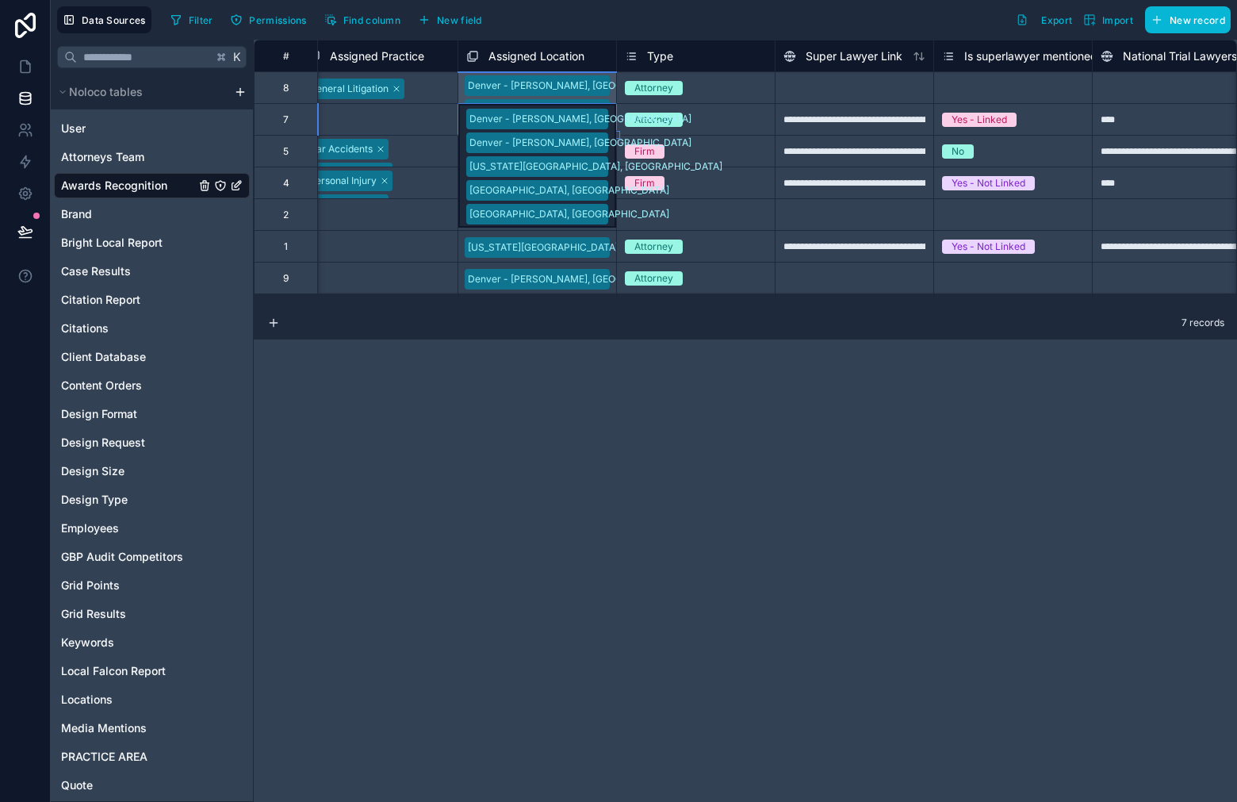
click at [593, 120] on div "Denver - [GEOGRAPHIC_DATA], [GEOGRAPHIC_DATA] [GEOGRAPHIC_DATA] - [GEOGRAPHIC_D…" at bounding box center [537, 166] width 158 height 124
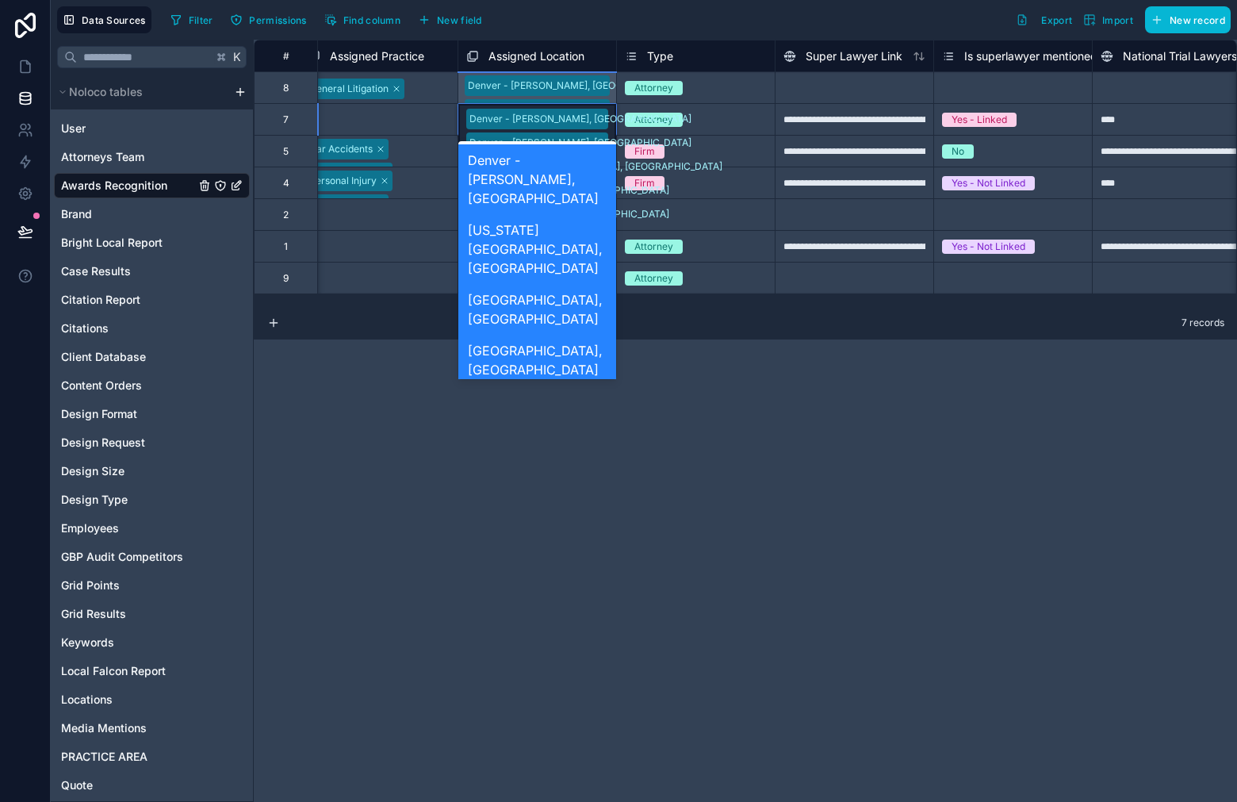
drag, startPoint x: 539, startPoint y: 312, endPoint x: 544, endPoint y: 300, distance: 13.5
click at [539, 385] on div "Greeley, [GEOGRAPHIC_DATA]" at bounding box center [537, 410] width 158 height 51
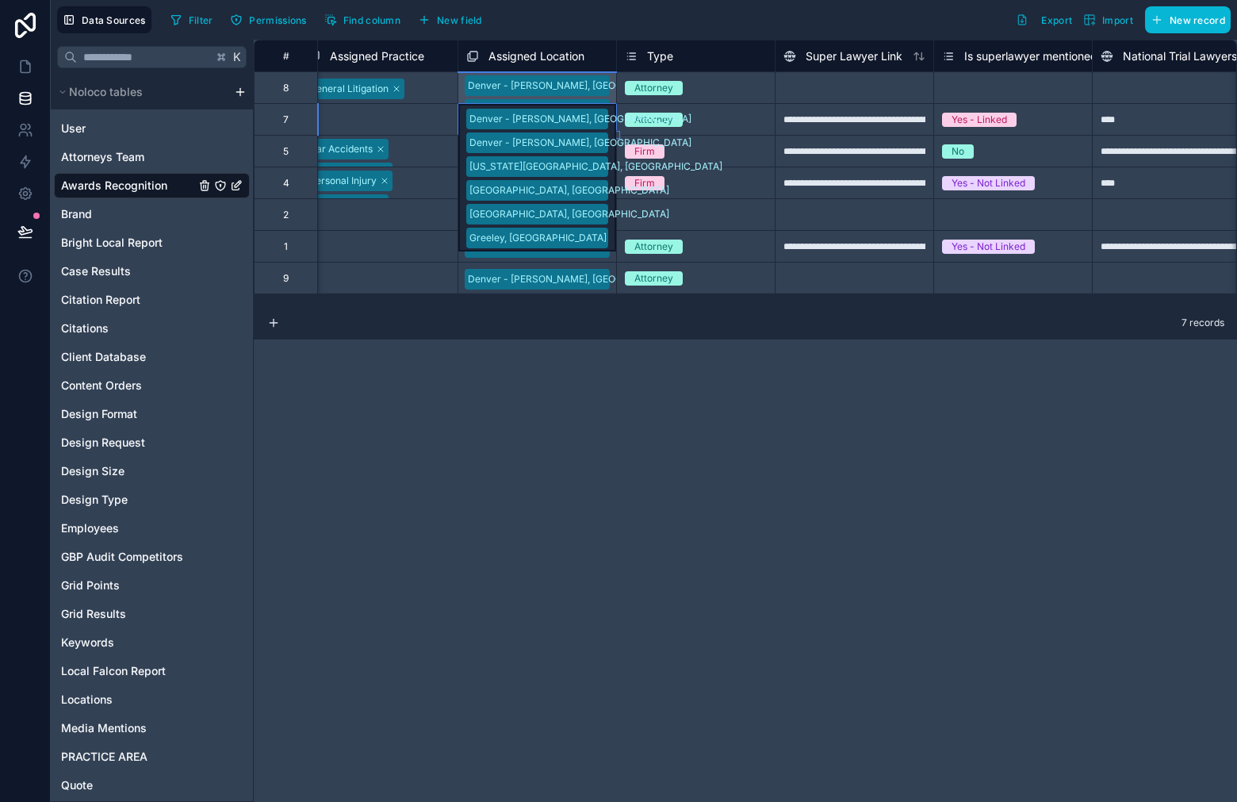
click at [599, 98] on div "[GEOGRAPHIC_DATA] - [GEOGRAPHIC_DATA], [GEOGRAPHIC_DATA] [US_STATE][GEOGRAPHIC_…" at bounding box center [537, 87] width 159 height 32
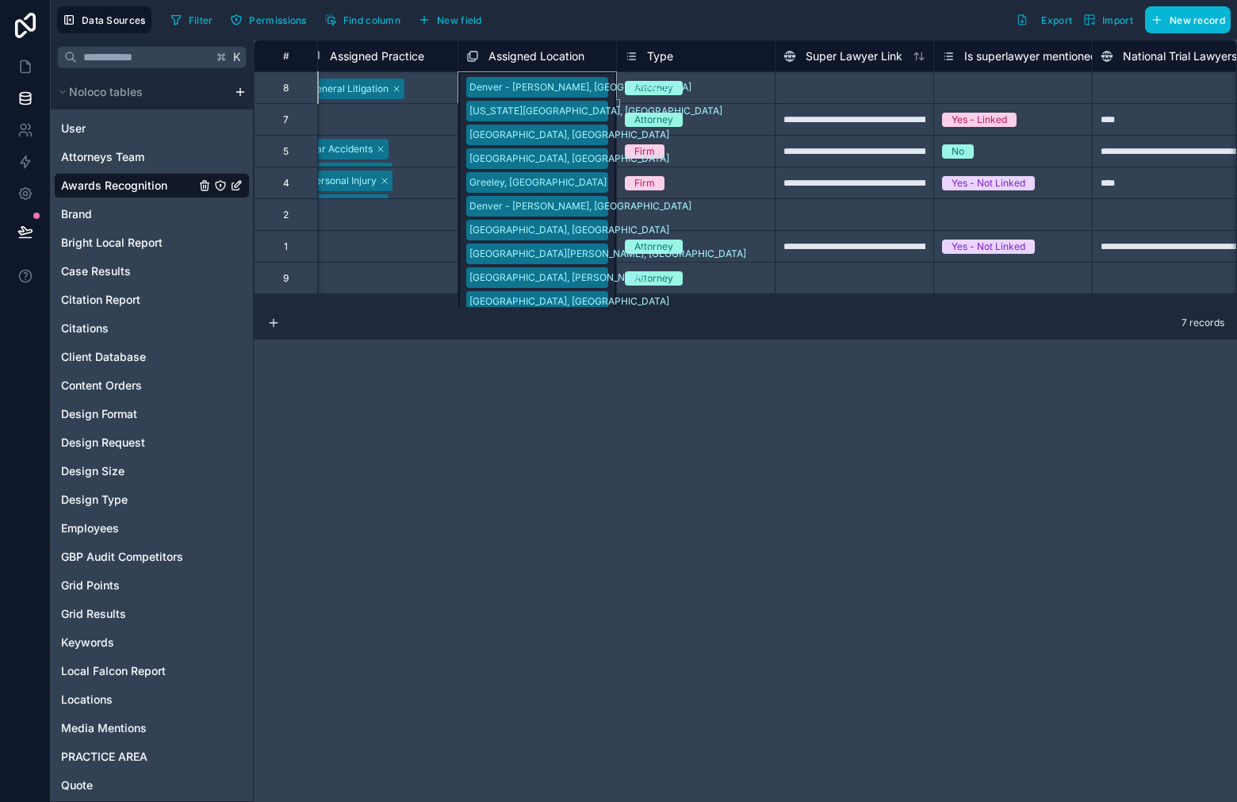
click at [595, 120] on div "Denver - [GEOGRAPHIC_DATA], [GEOGRAPHIC_DATA] [GEOGRAPHIC_DATA] - [GEOGRAPHIC_D…" at bounding box center [537, 119] width 158 height 31
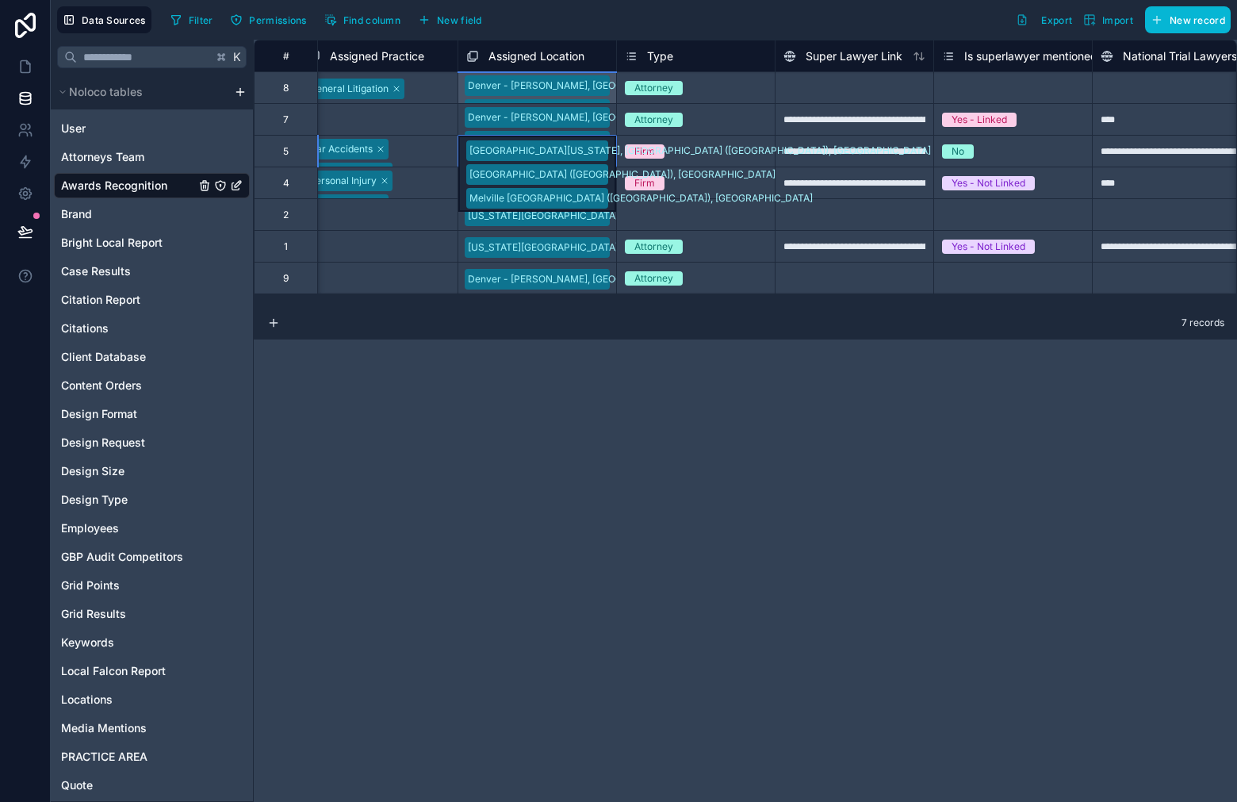
click at [594, 121] on div "Denver - [GEOGRAPHIC_DATA], [GEOGRAPHIC_DATA] [GEOGRAPHIC_DATA] - [GEOGRAPHIC_D…" at bounding box center [537, 119] width 158 height 31
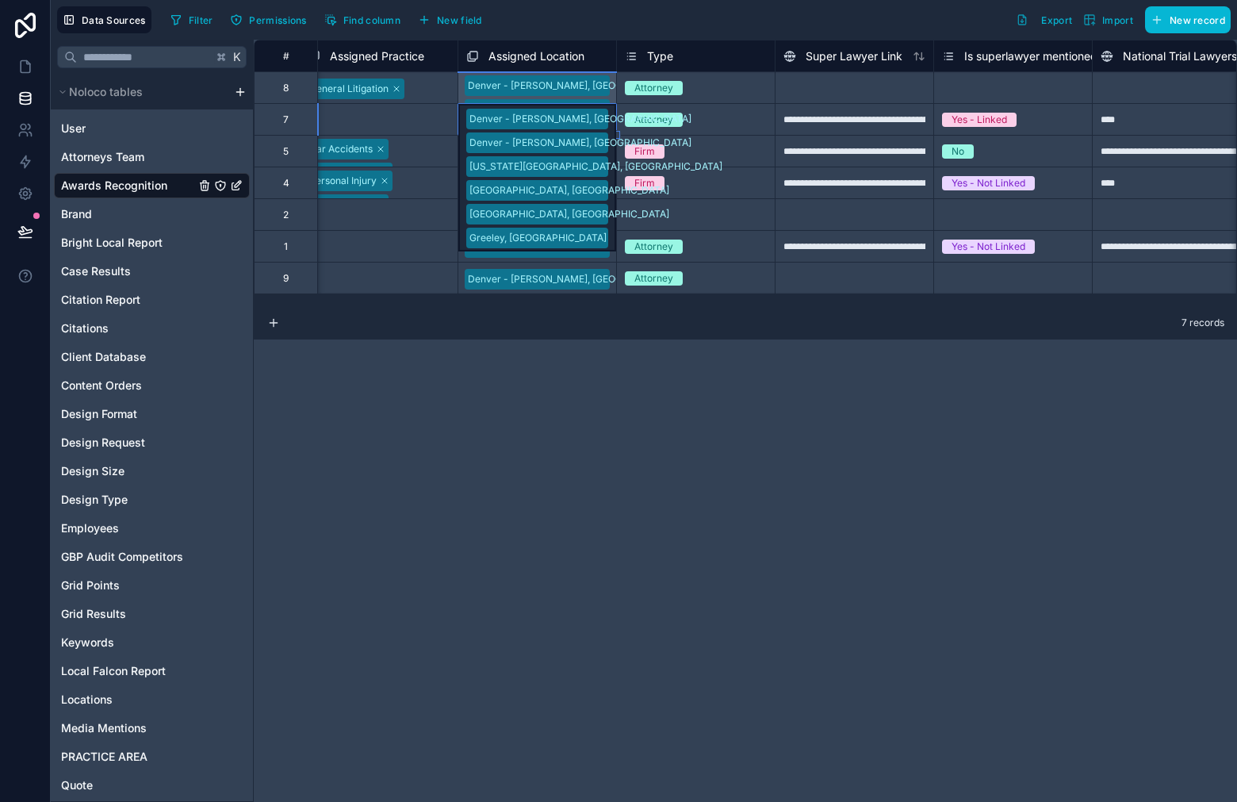
click at [594, 121] on div "Denver - [GEOGRAPHIC_DATA], [GEOGRAPHIC_DATA] [GEOGRAPHIC_DATA] - [GEOGRAPHIC_D…" at bounding box center [537, 177] width 158 height 147
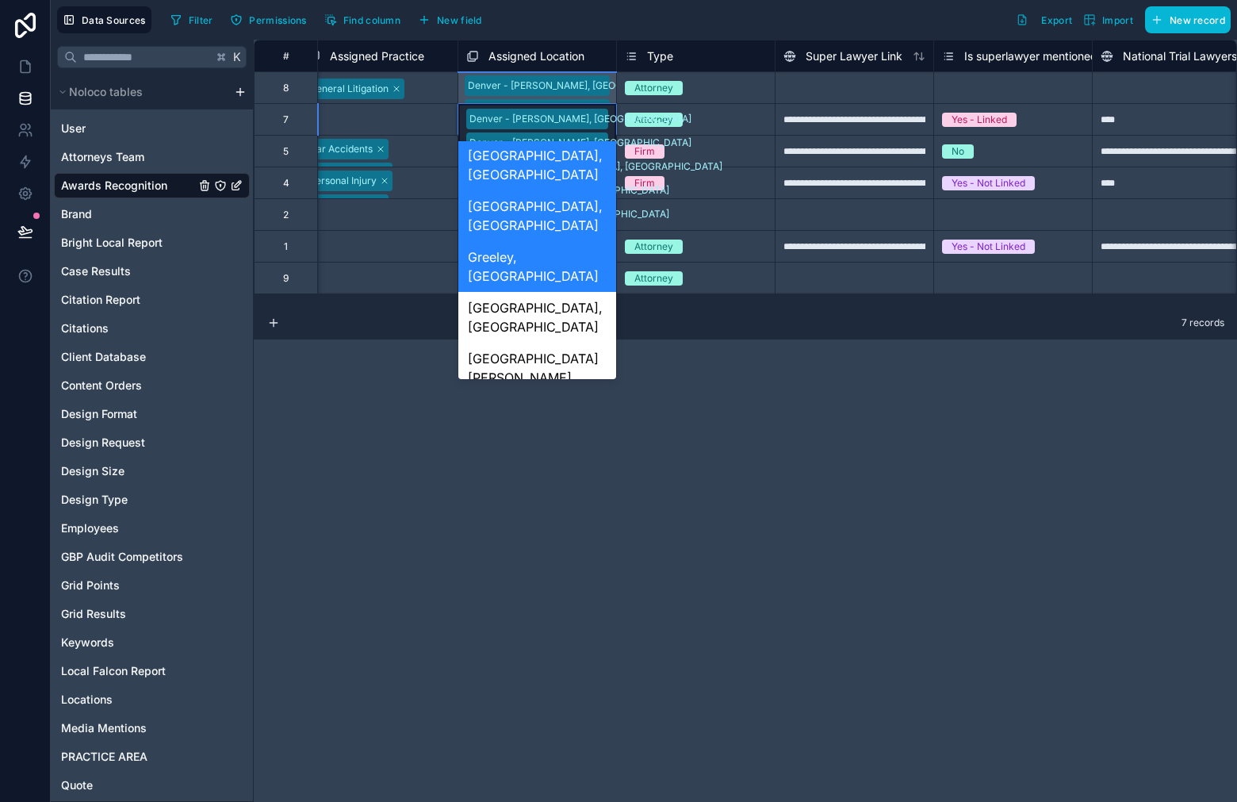
scroll to position [153, 0]
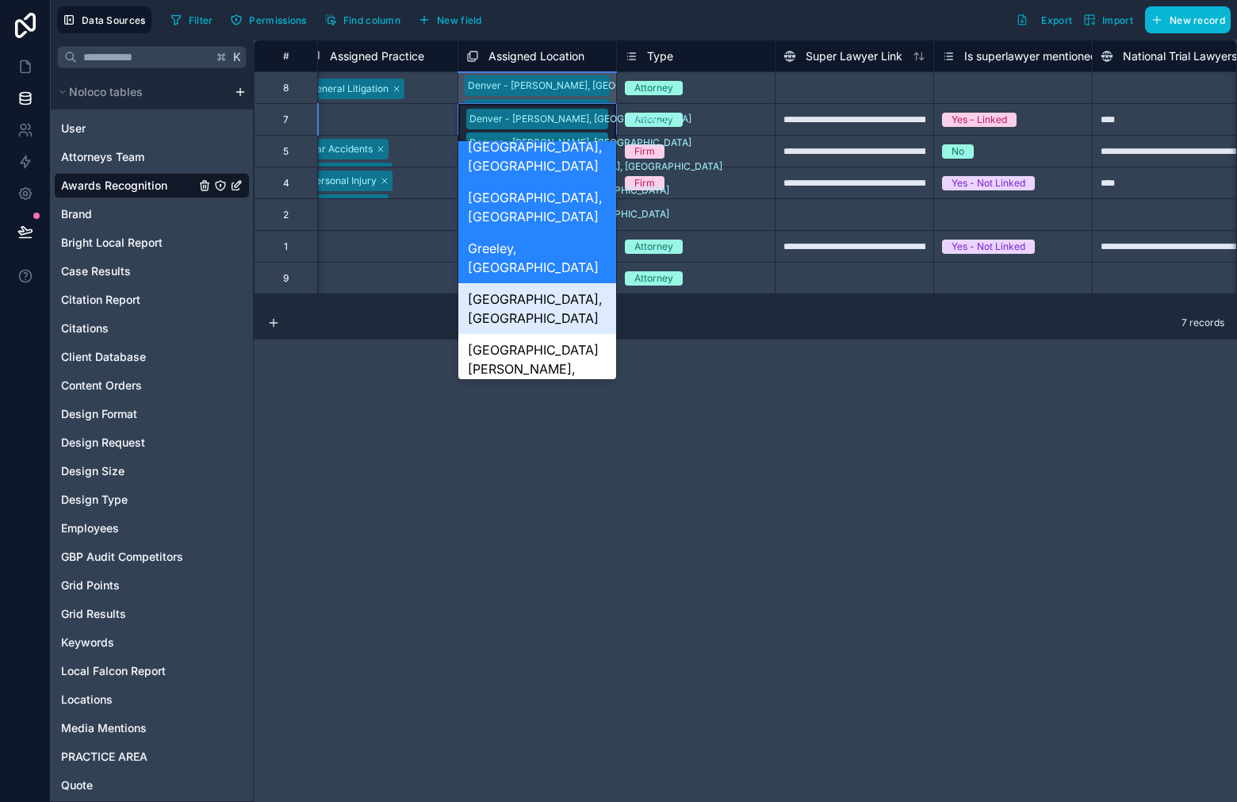
drag, startPoint x: 559, startPoint y: 205, endPoint x: 567, endPoint y: 189, distance: 17.7
click at [559, 283] on div "[GEOGRAPHIC_DATA], [GEOGRAPHIC_DATA]" at bounding box center [537, 308] width 158 height 51
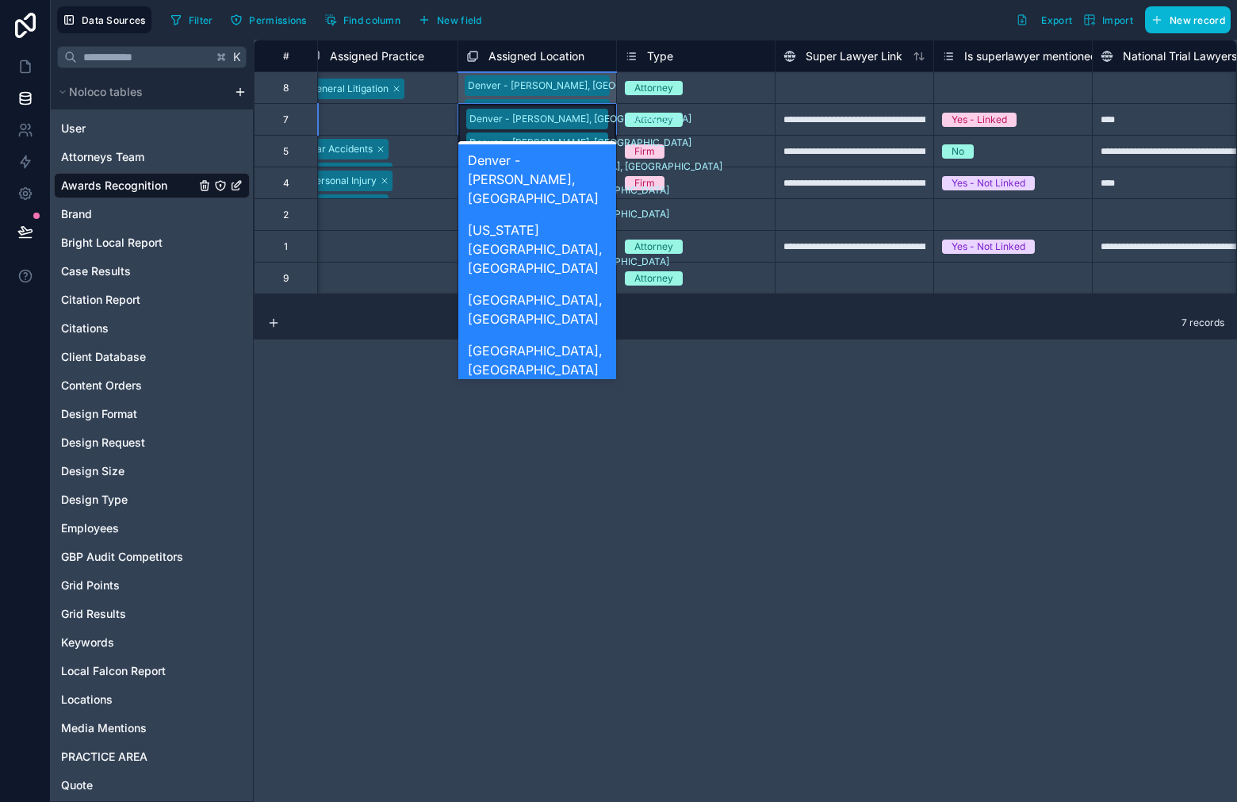
click at [595, 116] on div "Denver - [GEOGRAPHIC_DATA], [GEOGRAPHIC_DATA] [GEOGRAPHIC_DATA] - [GEOGRAPHIC_D…" at bounding box center [537, 189] width 158 height 171
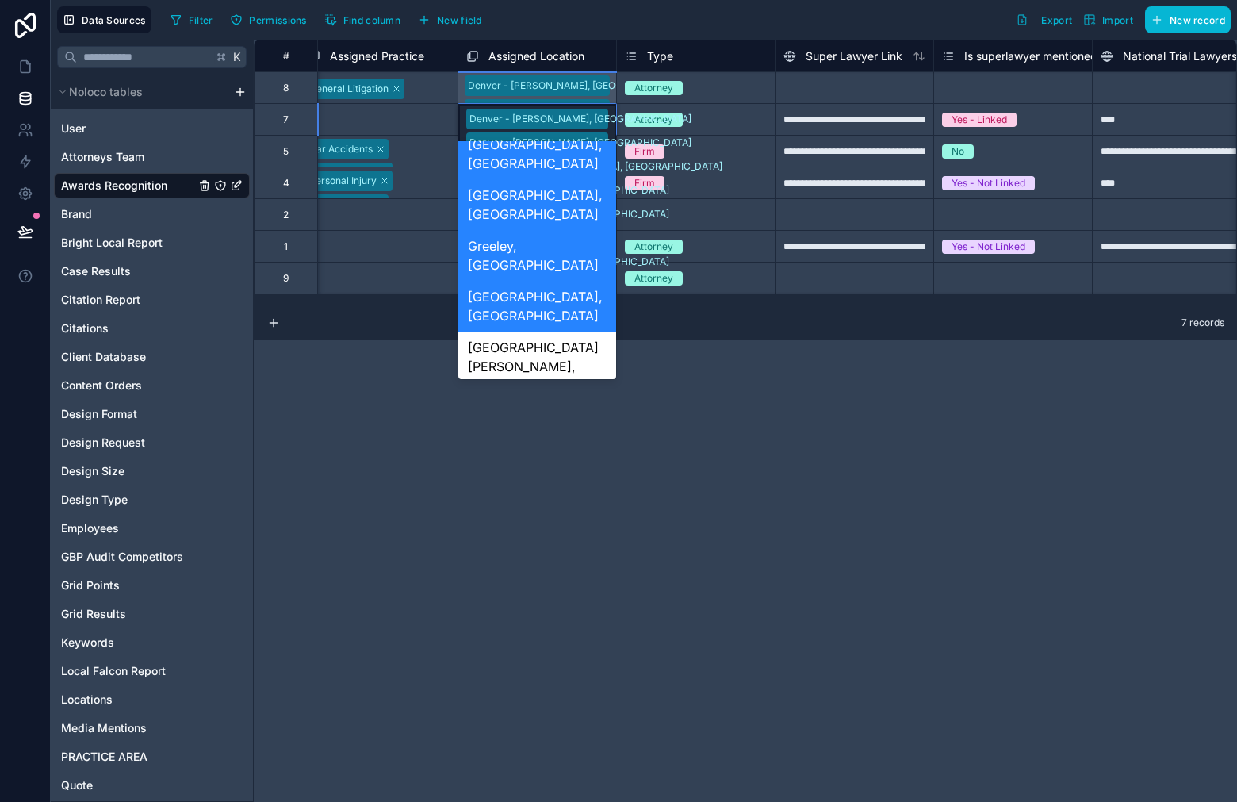
scroll to position [157, 0]
click at [557, 330] on div "[GEOGRAPHIC_DATA][PERSON_NAME], [GEOGRAPHIC_DATA]" at bounding box center [537, 365] width 158 height 70
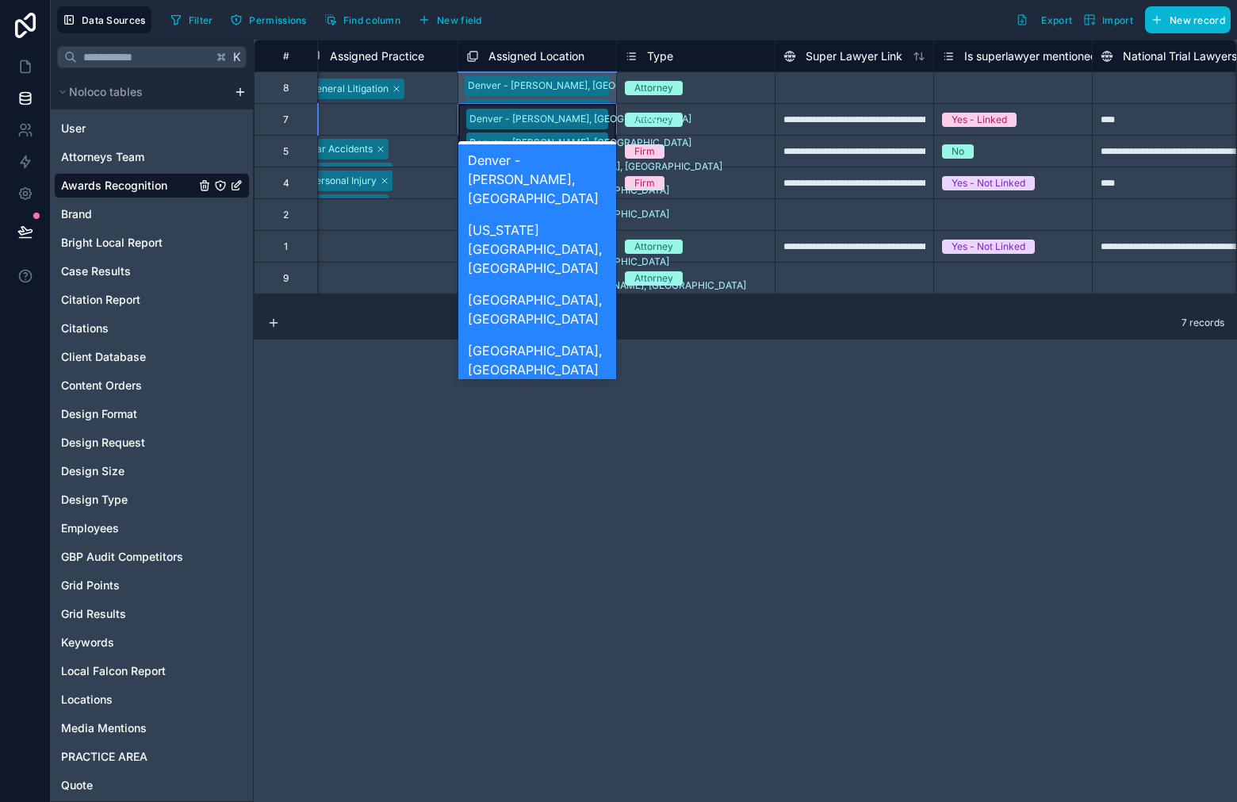
click at [593, 118] on div "Denver - [GEOGRAPHIC_DATA], [GEOGRAPHIC_DATA] [GEOGRAPHIC_DATA] - [GEOGRAPHIC_D…" at bounding box center [537, 201] width 158 height 195
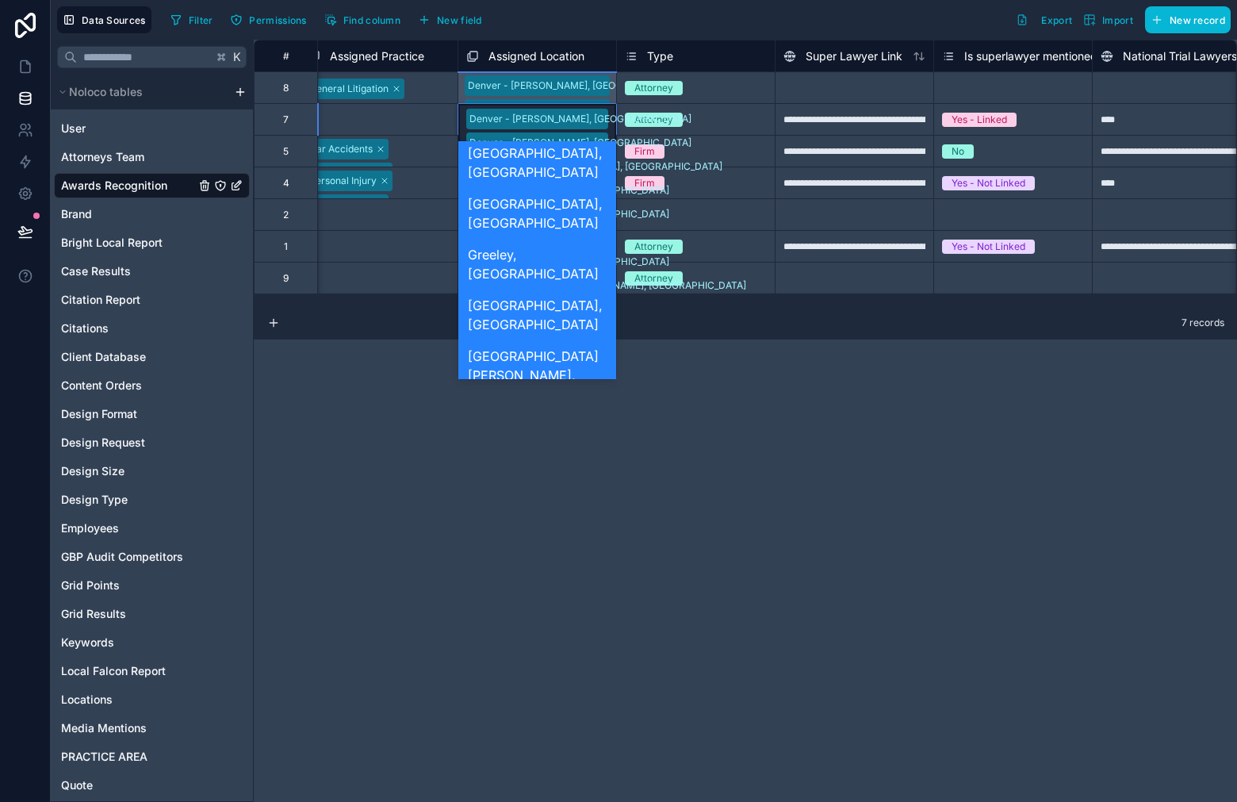
scroll to position [156, 0]
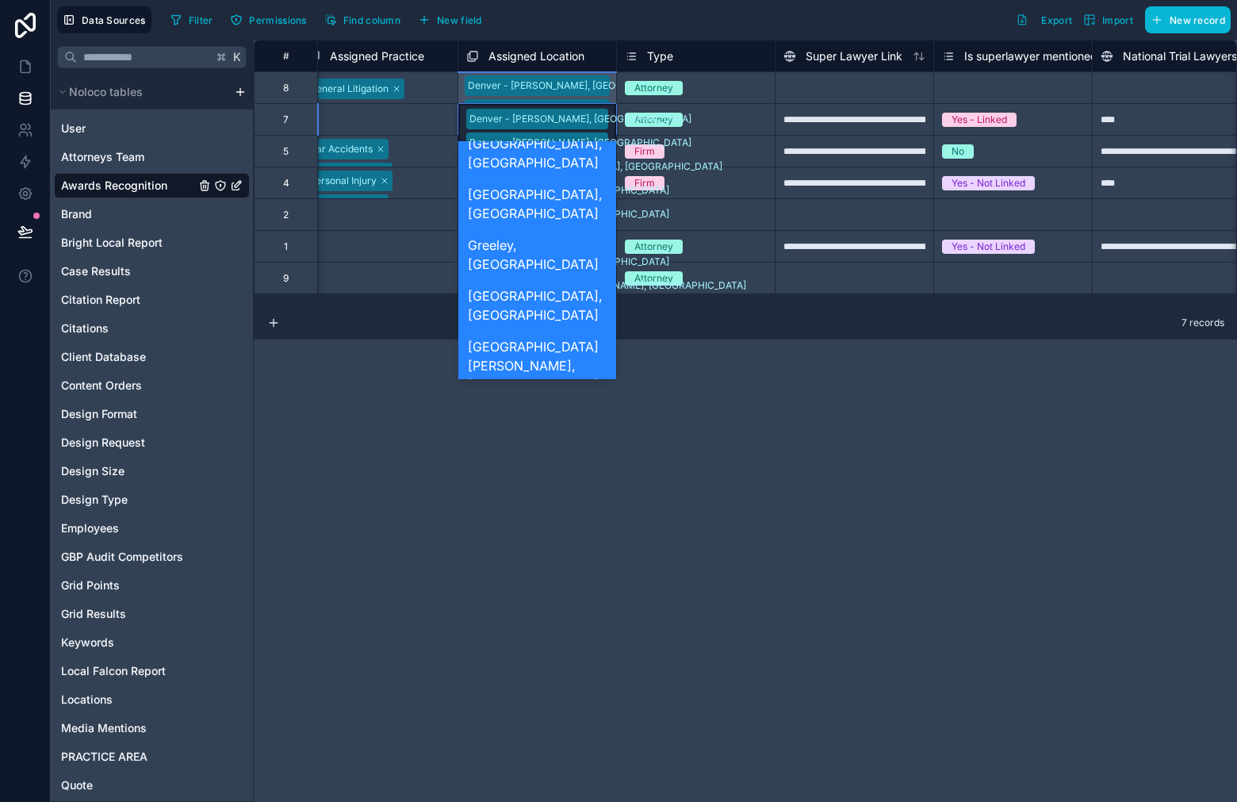
click at [547, 400] on div "[GEOGRAPHIC_DATA], [PERSON_NAME]" at bounding box center [537, 425] width 158 height 51
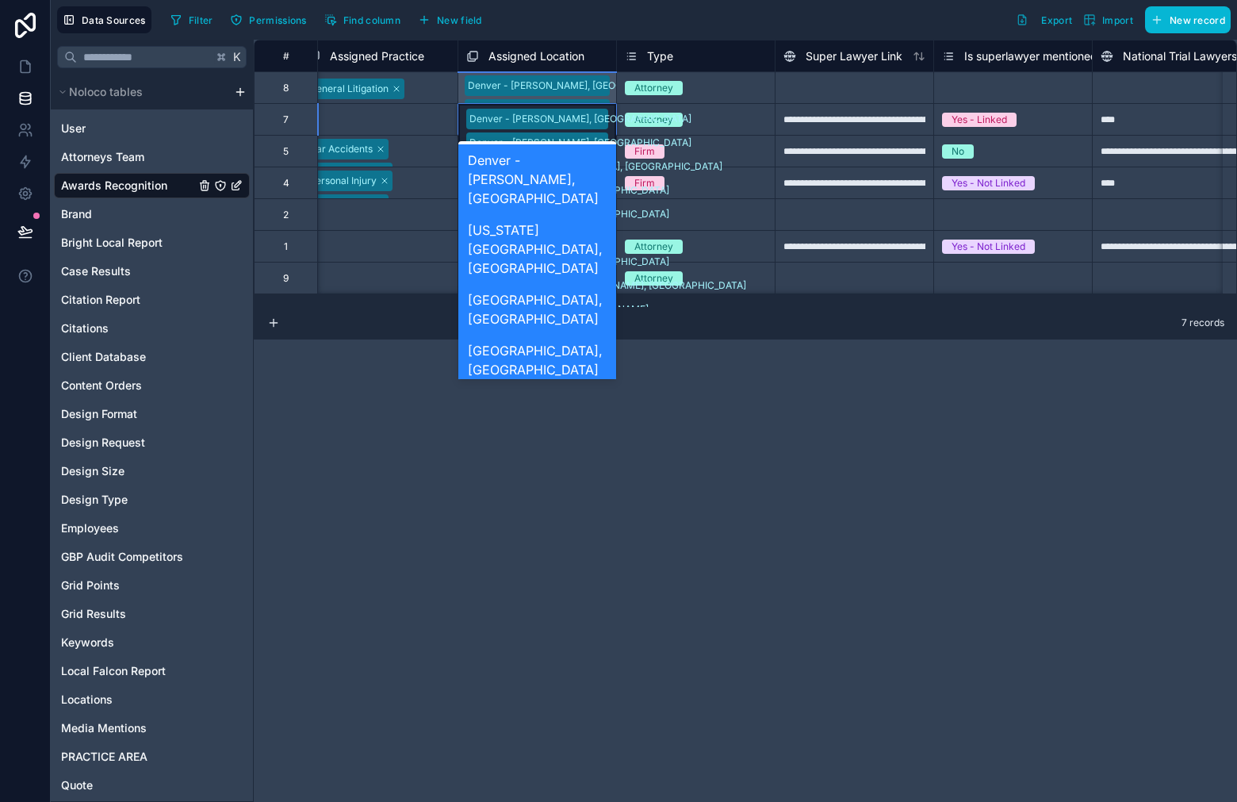
click at [603, 115] on div "Denver - [GEOGRAPHIC_DATA], [GEOGRAPHIC_DATA] [GEOGRAPHIC_DATA] - [GEOGRAPHIC_D…" at bounding box center [537, 213] width 158 height 219
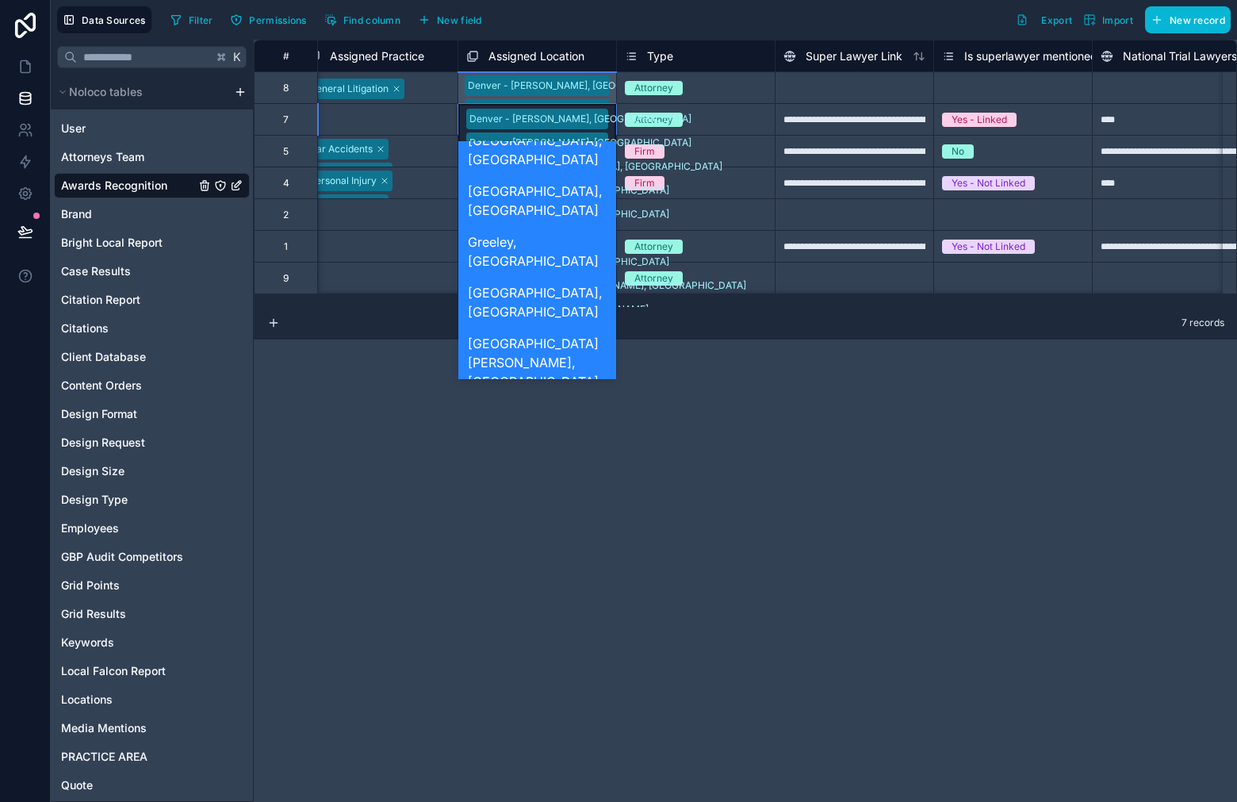
scroll to position [160, 0]
click at [563, 447] on div "[GEOGRAPHIC_DATA], [GEOGRAPHIC_DATA]" at bounding box center [537, 472] width 158 height 51
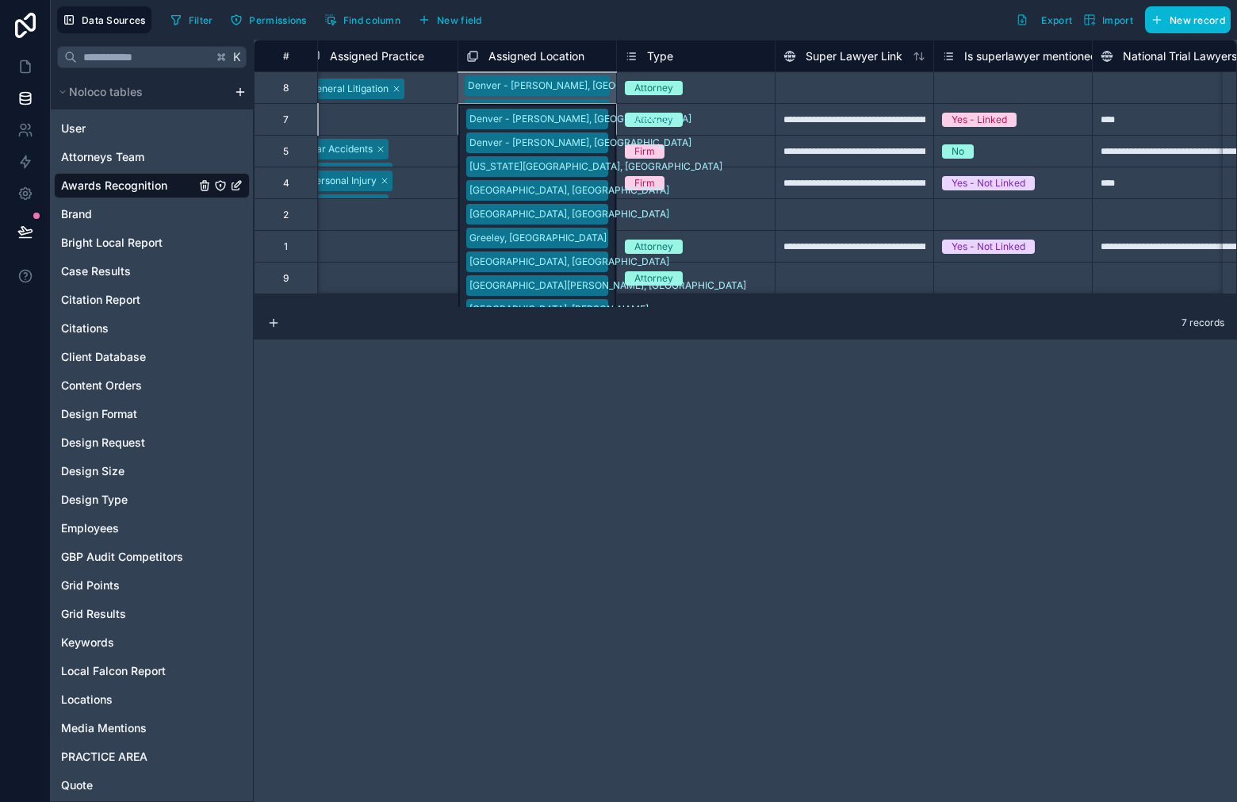
click at [592, 130] on div "[GEOGRAPHIC_DATA] - [GEOGRAPHIC_DATA], [GEOGRAPHIC_DATA] [GEOGRAPHIC_DATA] - [G…" at bounding box center [537, 119] width 159 height 32
click at [593, 119] on div "[GEOGRAPHIC_DATA] - [GEOGRAPHIC_DATA], [GEOGRAPHIC_DATA] [GEOGRAPHIC_DATA] - [G…" at bounding box center [537, 119] width 159 height 32
click at [577, 117] on div "[GEOGRAPHIC_DATA] - [GEOGRAPHIC_DATA], [GEOGRAPHIC_DATA] [GEOGRAPHIC_DATA] - [G…" at bounding box center [537, 119] width 159 height 32
click at [581, 118] on div "[GEOGRAPHIC_DATA] - [GEOGRAPHIC_DATA], [GEOGRAPHIC_DATA] [GEOGRAPHIC_DATA] - [G…" at bounding box center [537, 119] width 159 height 32
click at [617, 380] on div "**********" at bounding box center [745, 421] width 983 height 762
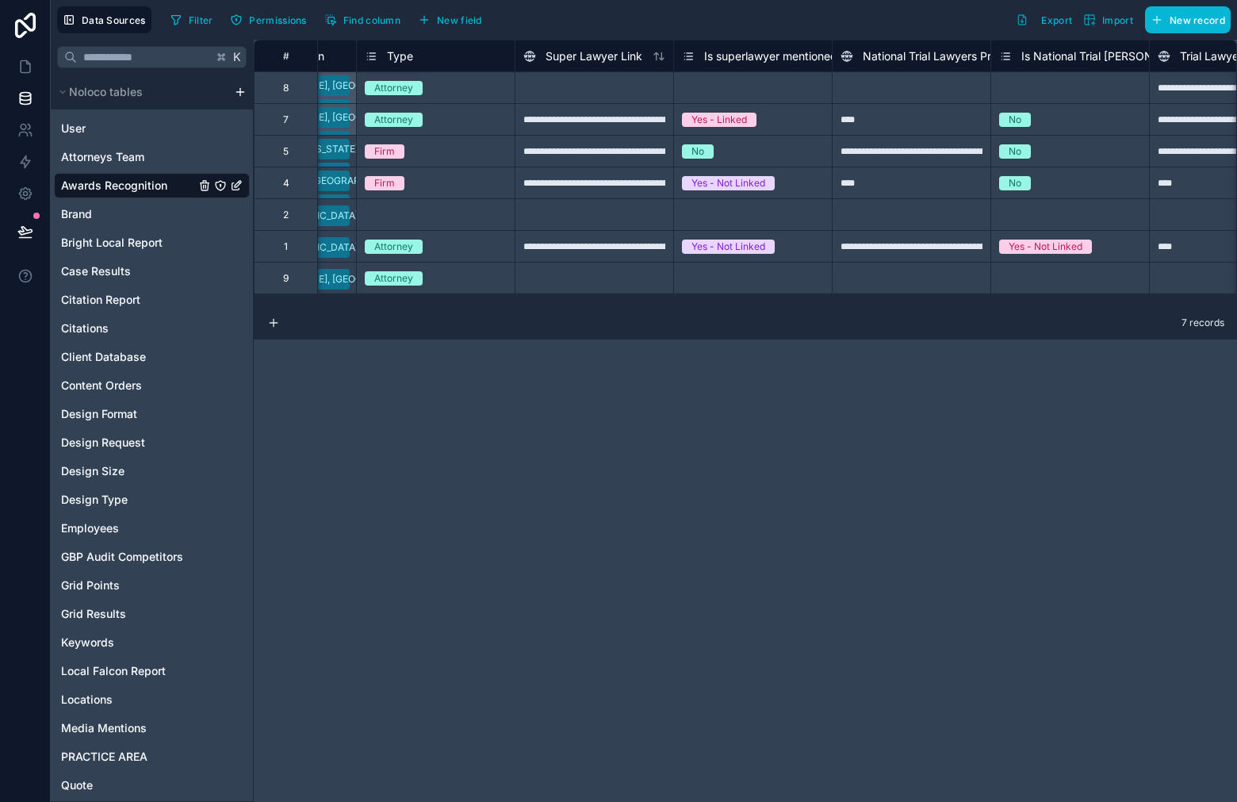
scroll to position [0, 4252]
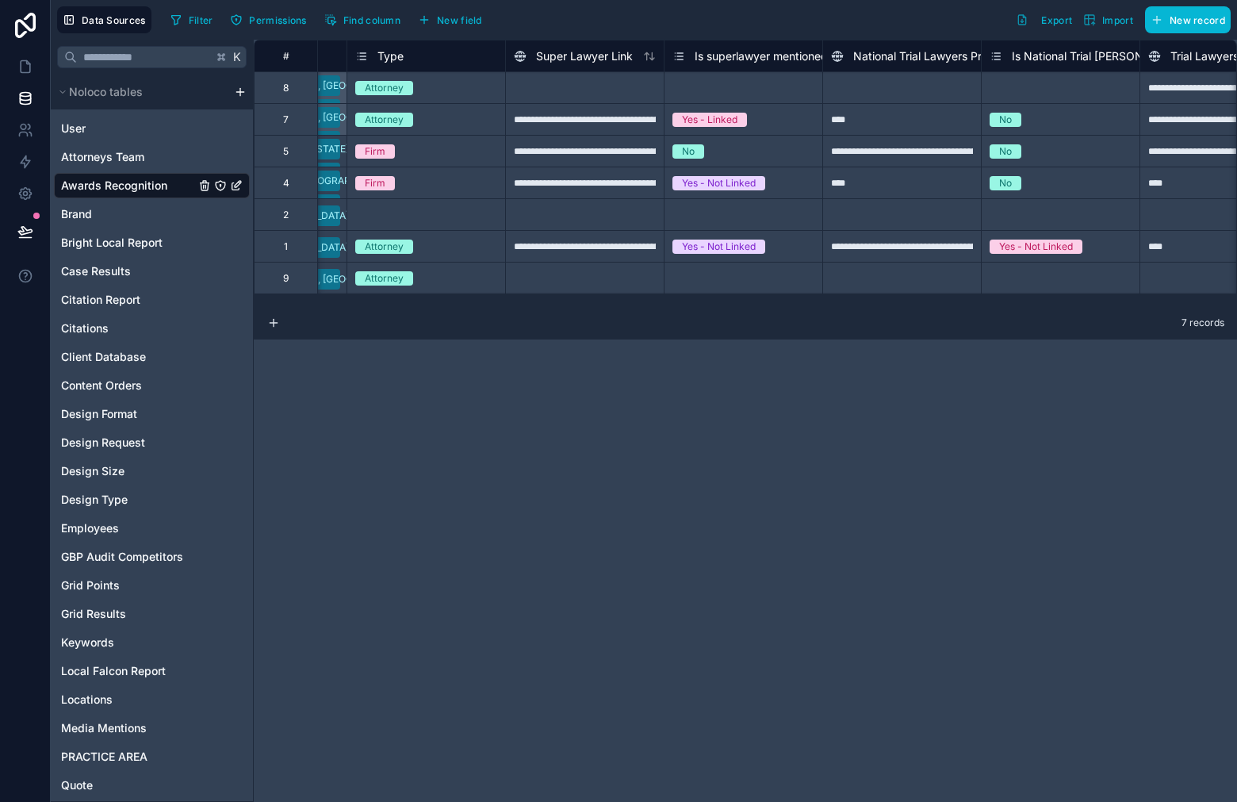
click at [743, 274] on div "Select a Is superlawyer mentioned in profile" at bounding box center [743, 278] width 142 height 25
drag, startPoint x: 591, startPoint y: 264, endPoint x: 600, endPoint y: 267, distance: 10.0
click at [591, 264] on div at bounding box center [584, 278] width 159 height 32
click at [733, 288] on div "Select a Is superlawyer mentioned in profile" at bounding box center [743, 278] width 142 height 25
click at [729, 274] on div "Select a Is superlawyer mentioned in profile" at bounding box center [743, 278] width 142 height 25
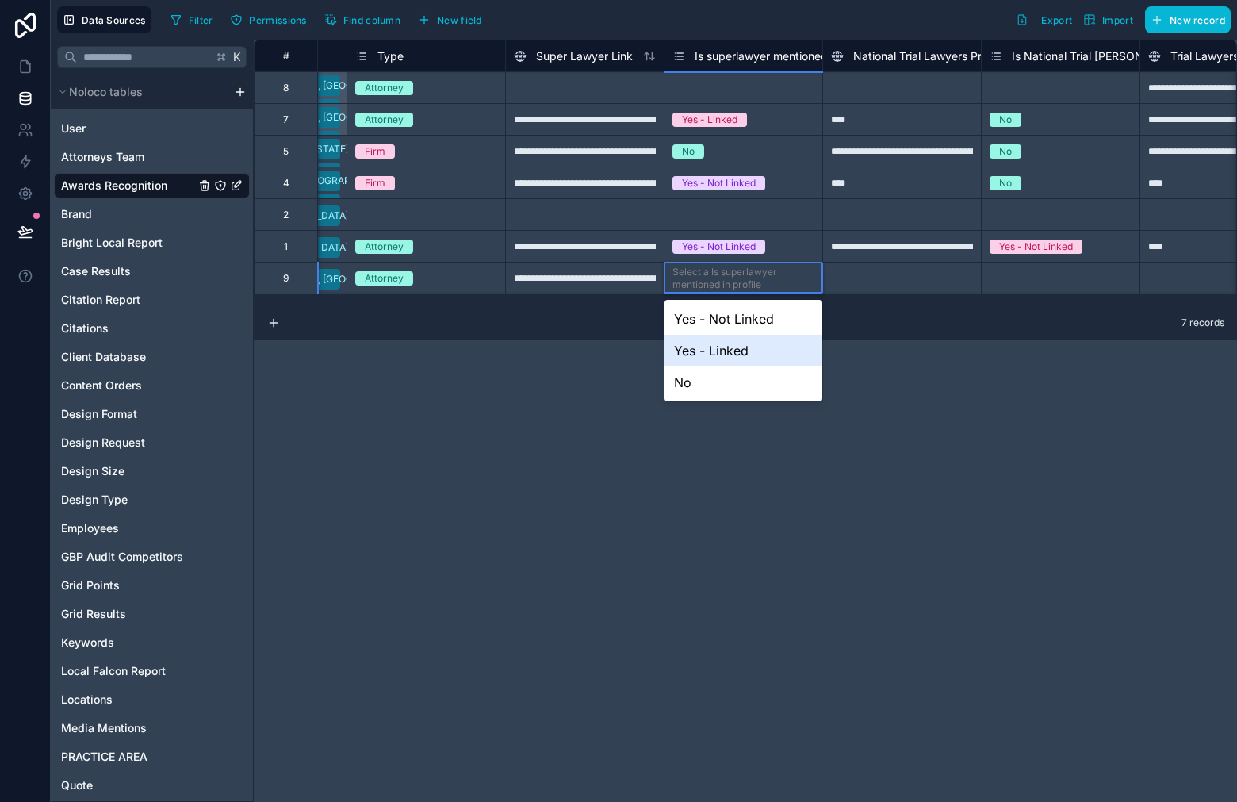
click at [749, 322] on div "Yes - Not Linked" at bounding box center [743, 319] width 158 height 32
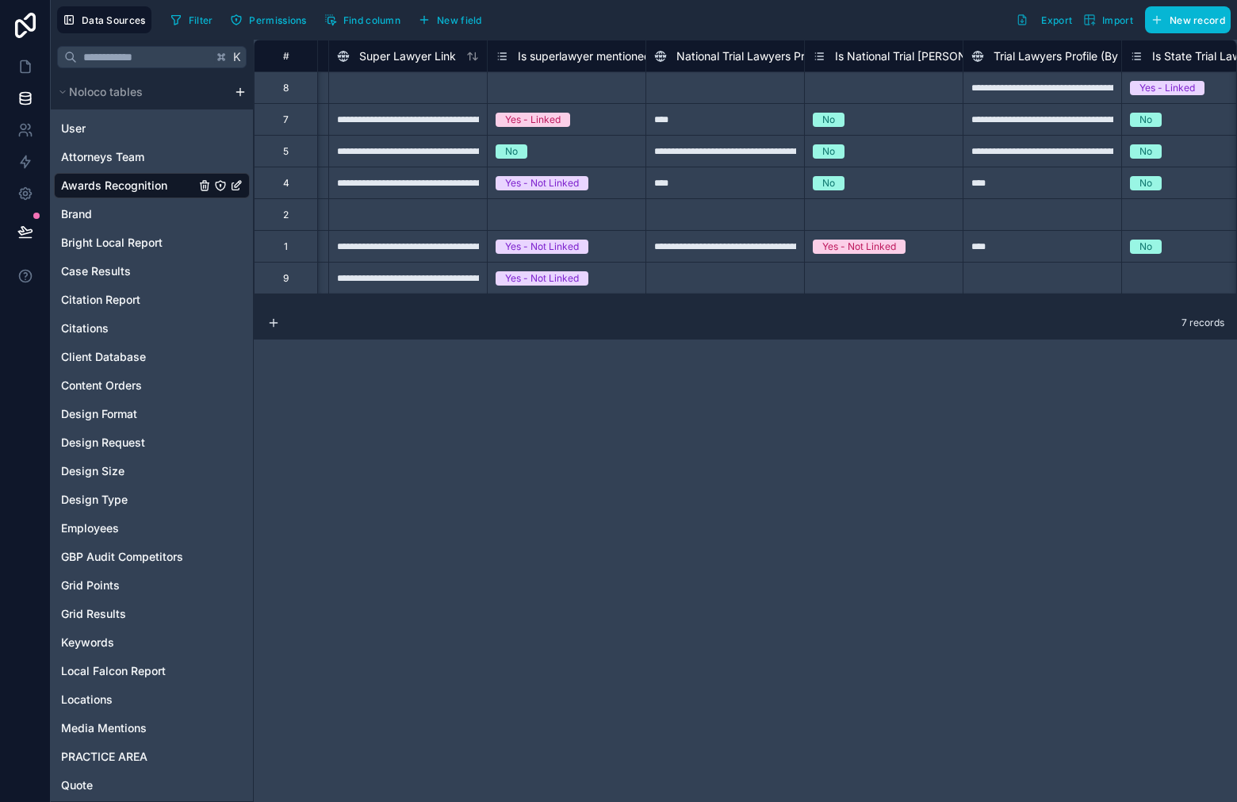
scroll to position [0, 4493]
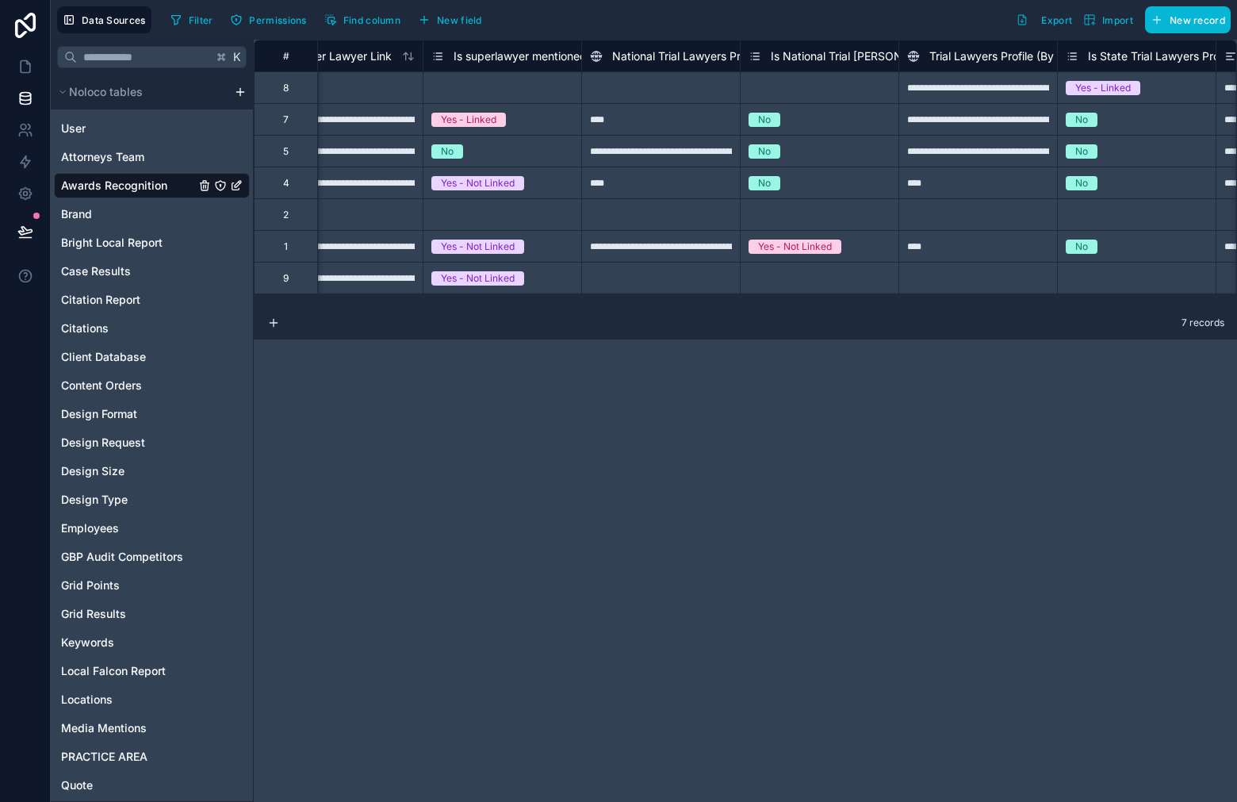
click at [832, 271] on div "Select a Is National Trial [PERSON_NAME] profile mentioned" at bounding box center [820, 283] width 142 height 38
click at [678, 281] on div at bounding box center [660, 278] width 159 height 32
type input "****"
click at [821, 270] on div "Select a Is National Trial [PERSON_NAME] profile mentioned" at bounding box center [820, 283] width 142 height 38
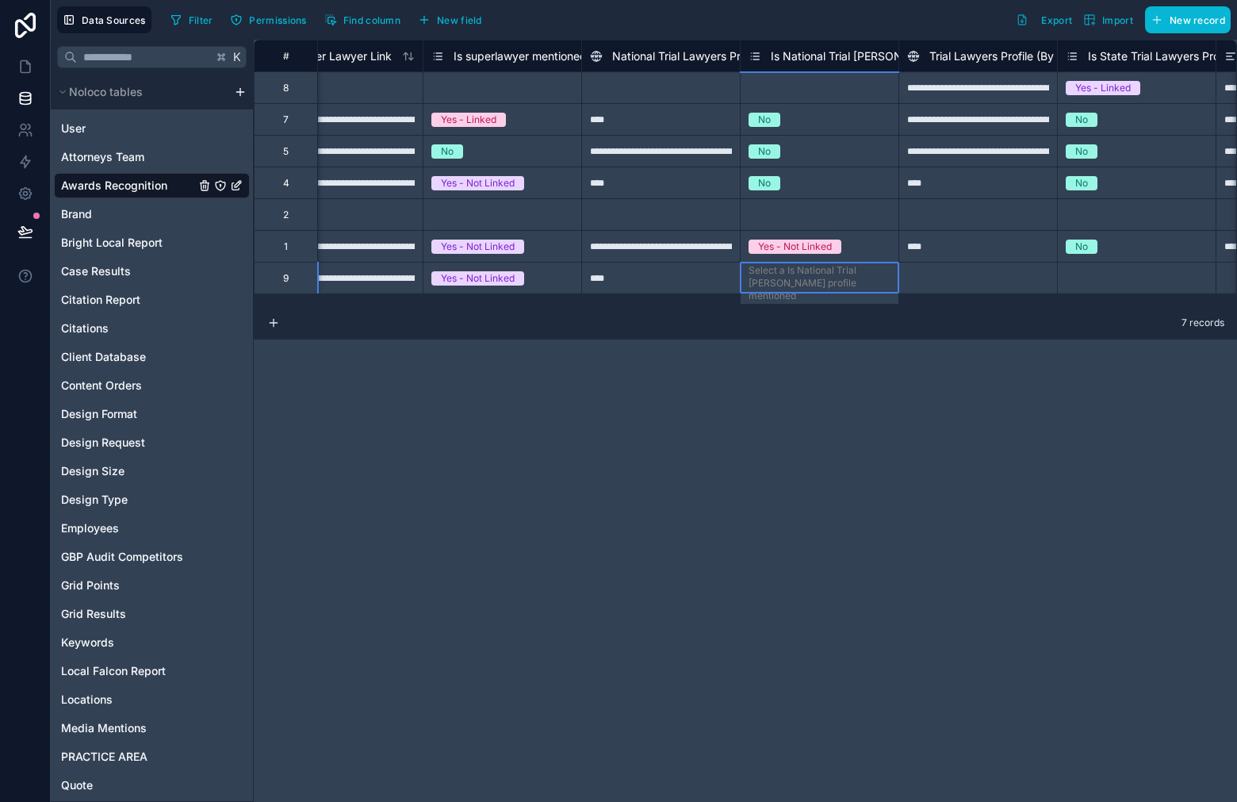
click at [806, 284] on div "Select a Is National Trial [PERSON_NAME] profile mentioned" at bounding box center [820, 283] width 142 height 38
click at [797, 268] on div "Select a Is National Trial [PERSON_NAME] profile mentioned" at bounding box center [820, 283] width 142 height 38
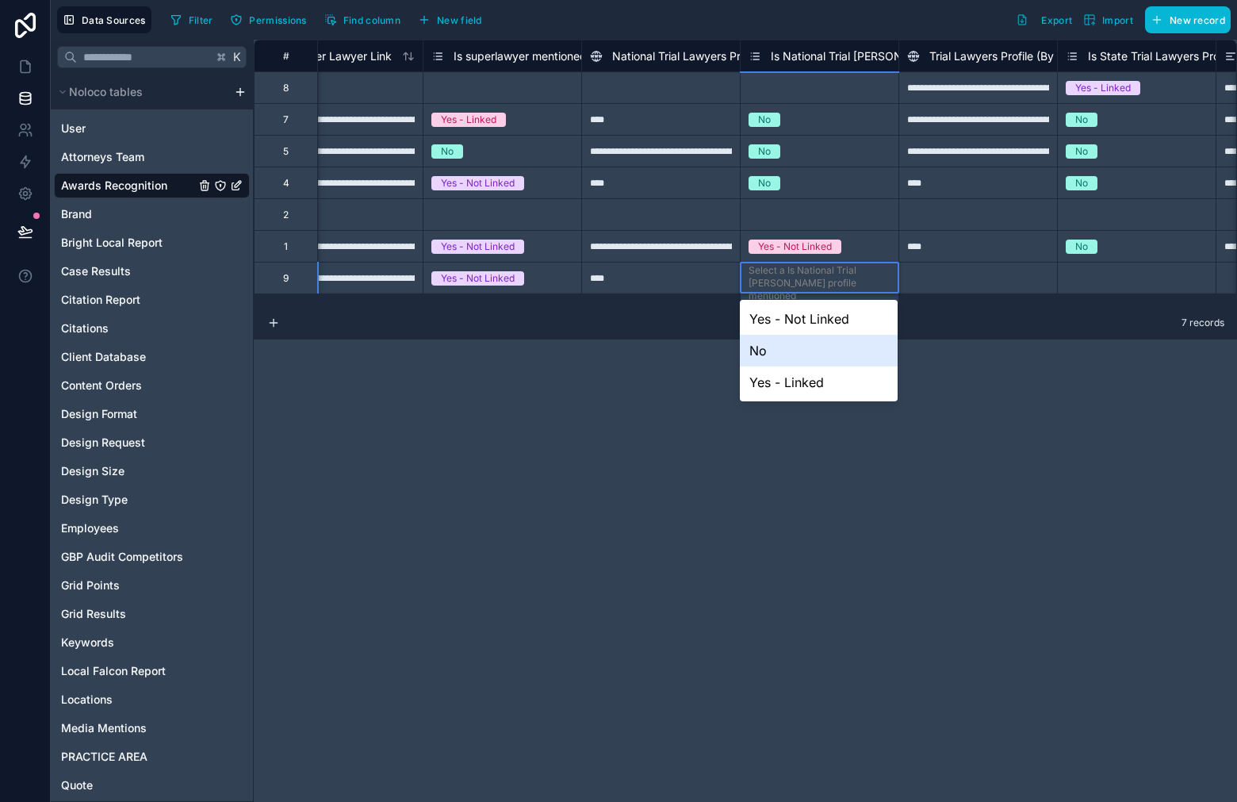
click at [782, 349] on div "No" at bounding box center [819, 351] width 158 height 32
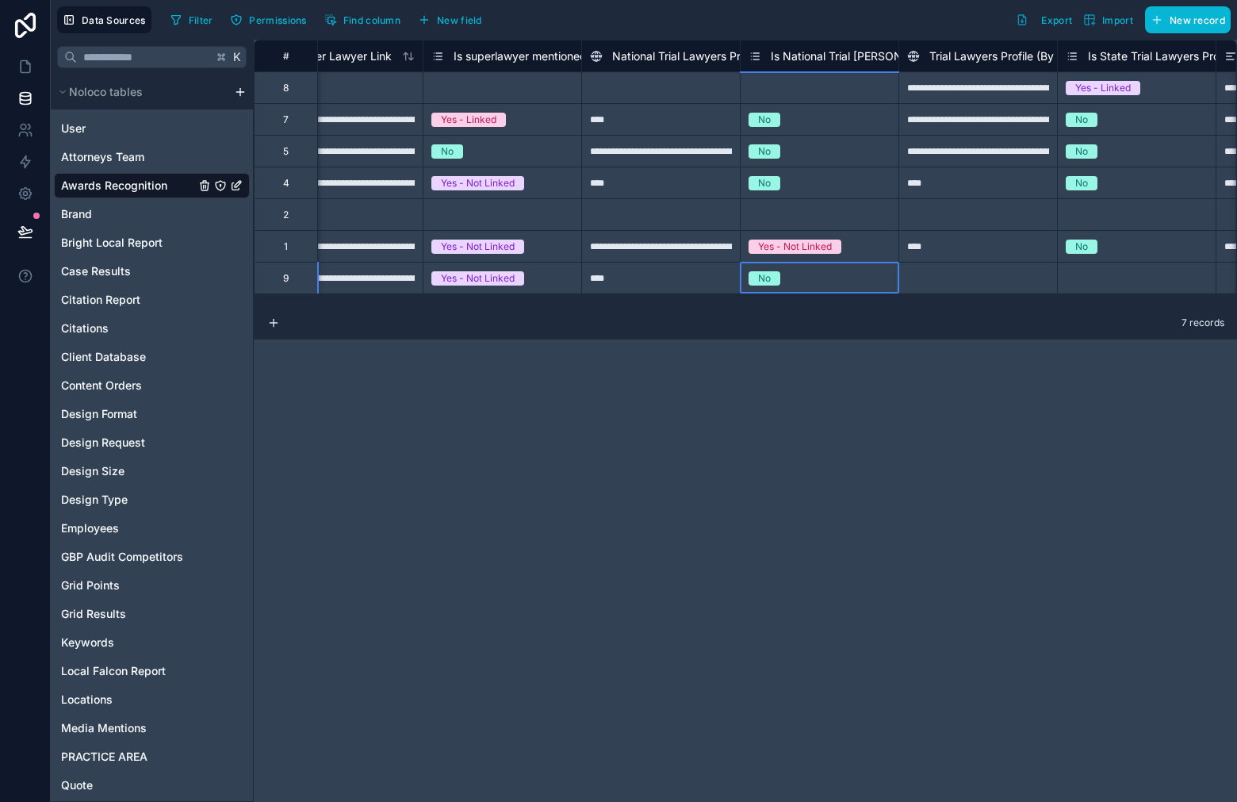
click at [964, 277] on div at bounding box center [977, 278] width 159 height 32
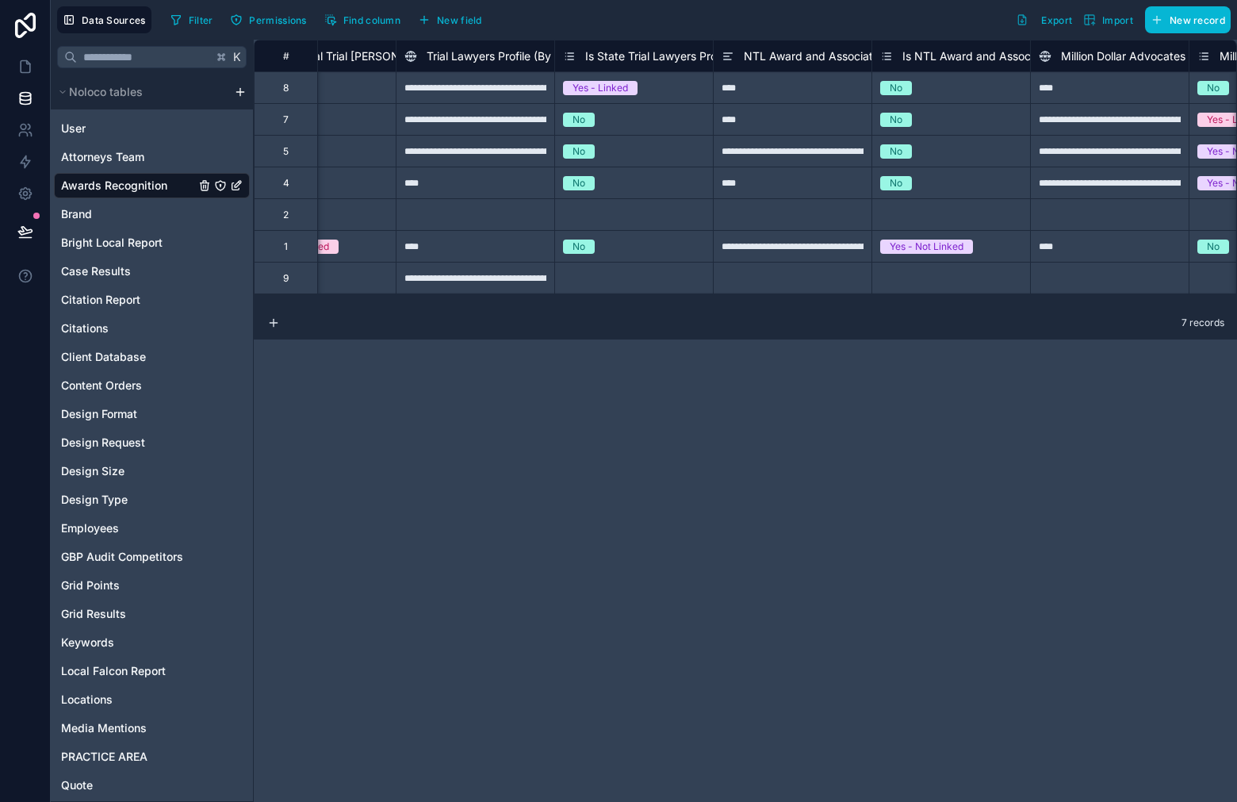
scroll to position [0, 4988]
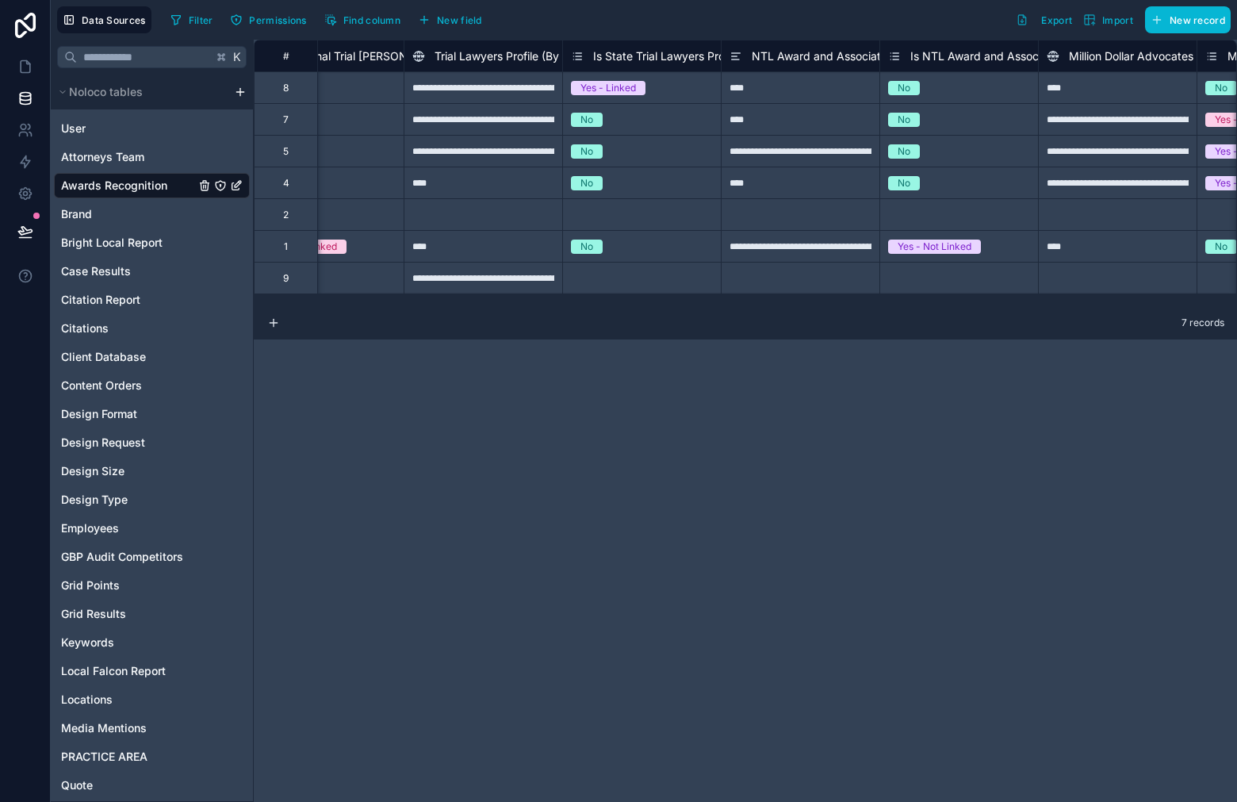
click at [651, 267] on div "Select a Is State Trial Lawyers Profile mentioned" at bounding box center [642, 278] width 142 height 25
click at [649, 270] on div "Select a Is State Trial Lawyers Profile mentioned" at bounding box center [642, 278] width 142 height 25
click at [650, 277] on div "Select a Is State Trial Lawyers Profile mentioned" at bounding box center [642, 278] width 142 height 25
click at [653, 289] on div "Select a Is State Trial Lawyers Profile mentioned" at bounding box center [642, 278] width 142 height 25
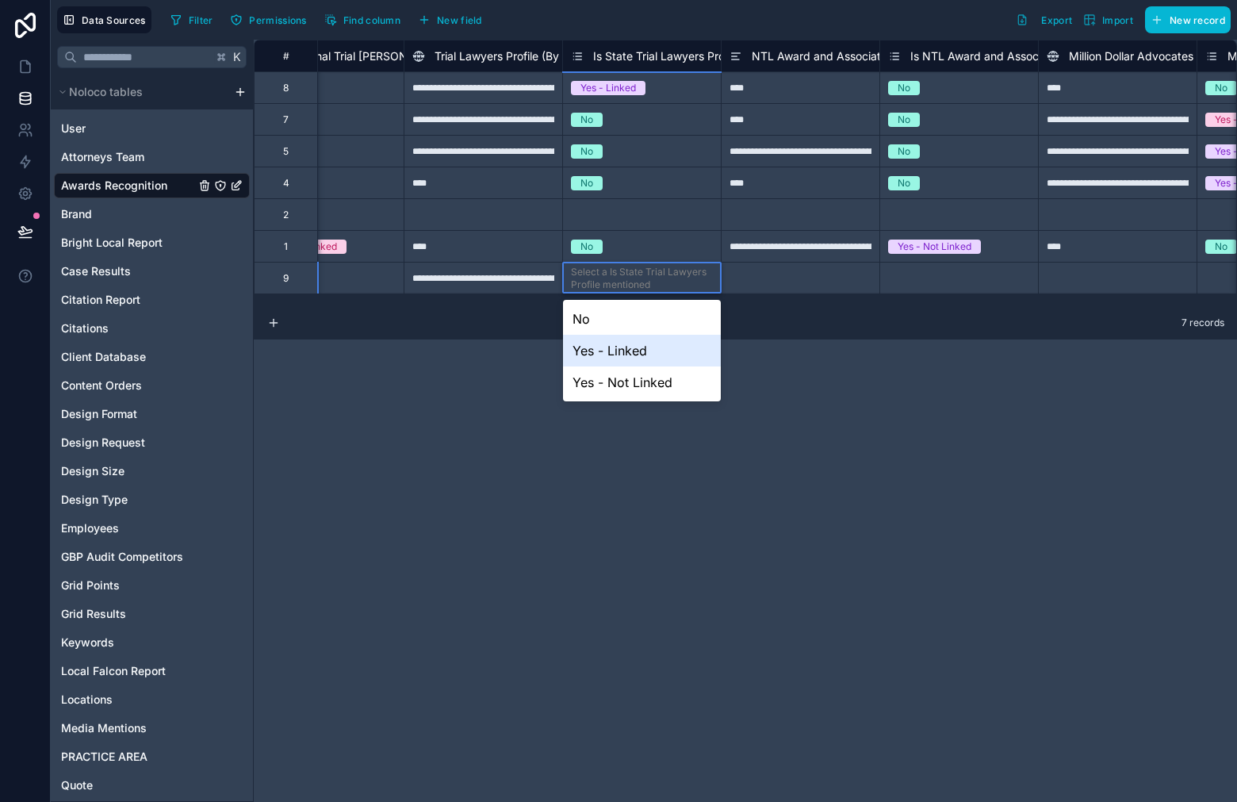
click at [648, 340] on div "Yes - Linked" at bounding box center [642, 351] width 158 height 32
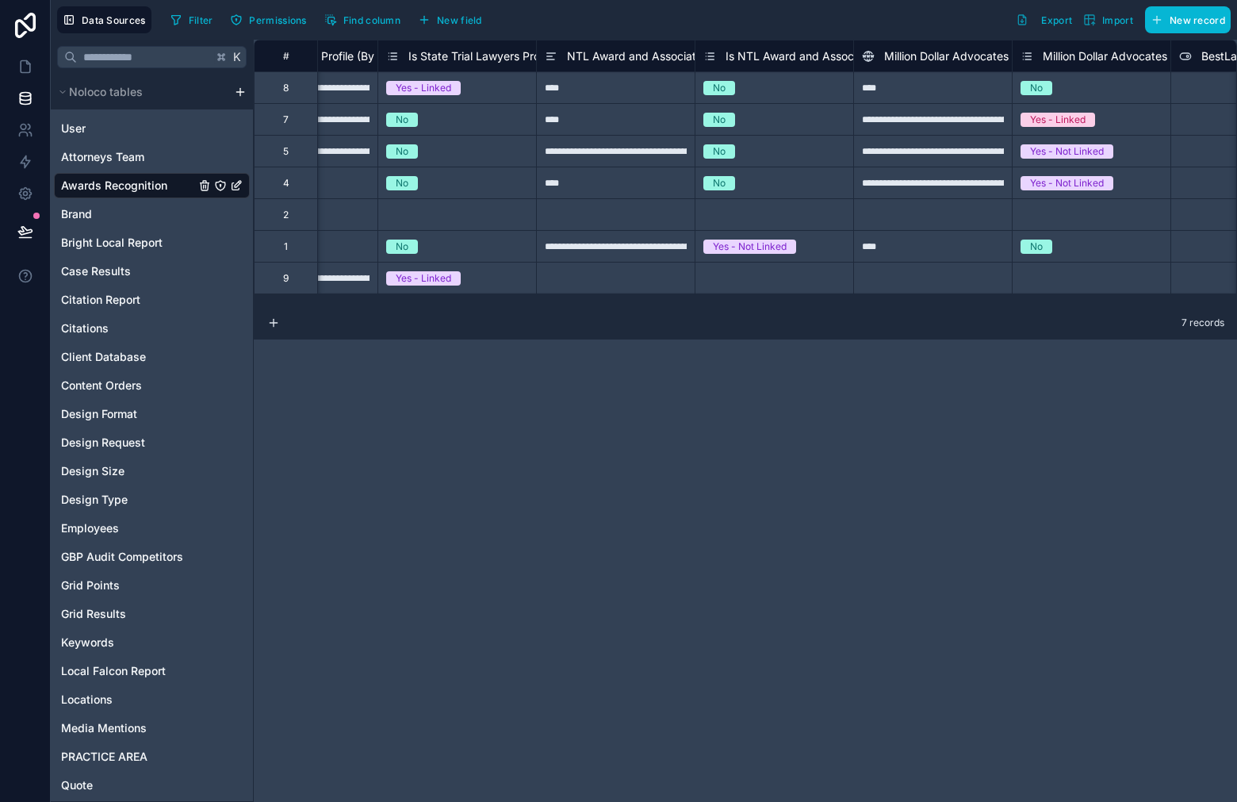
scroll to position [0, 5183]
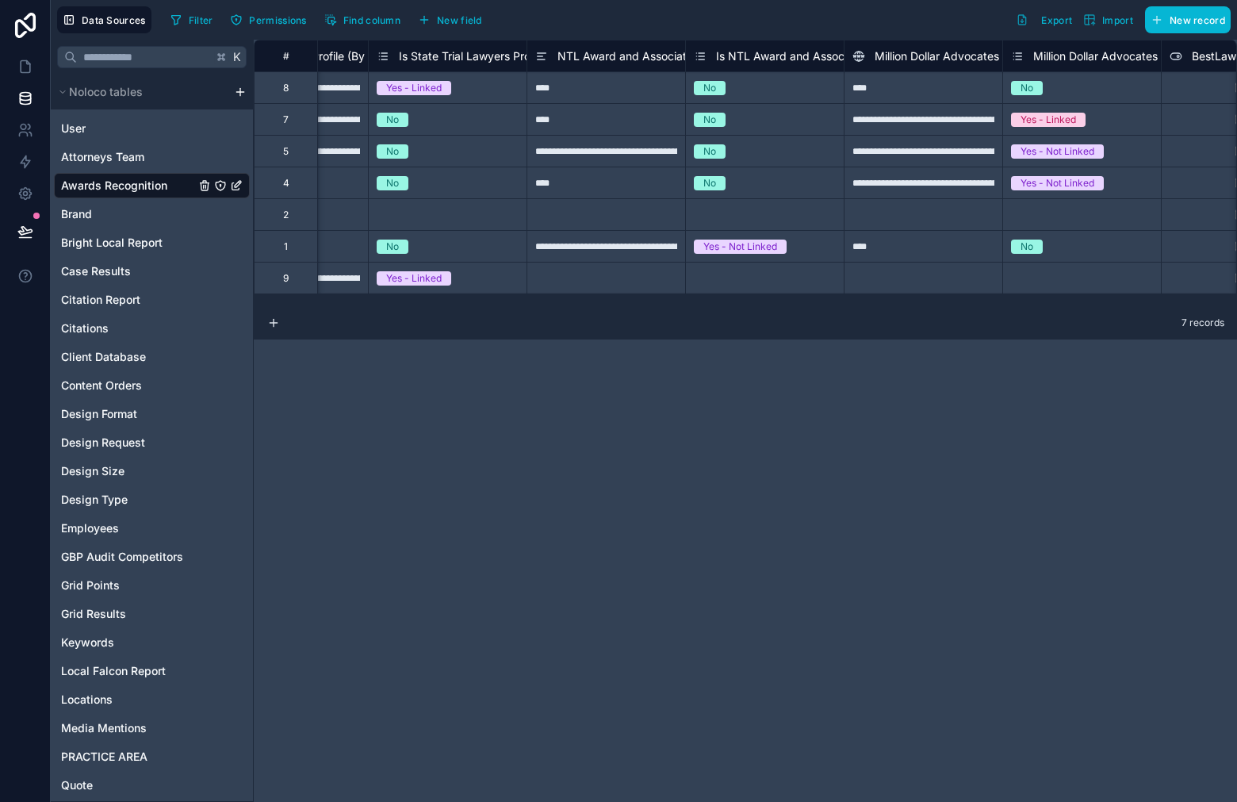
click at [606, 269] on div at bounding box center [605, 278] width 159 height 32
type input "****"
click at [776, 279] on div "Select a Is NTL Award and Association mentioned" at bounding box center [765, 278] width 142 height 25
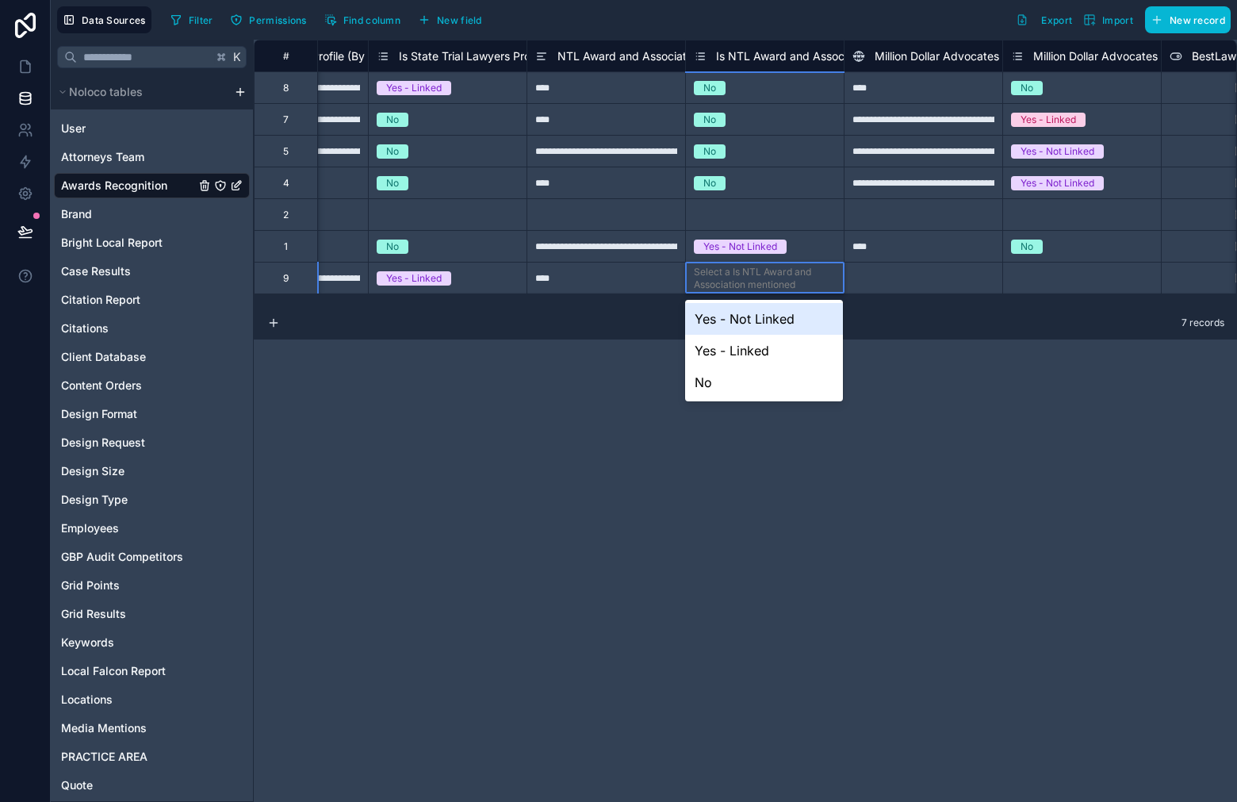
click at [778, 287] on div "Select a Is NTL Award and Association mentioned" at bounding box center [765, 278] width 142 height 25
click at [763, 370] on div "No" at bounding box center [764, 382] width 158 height 32
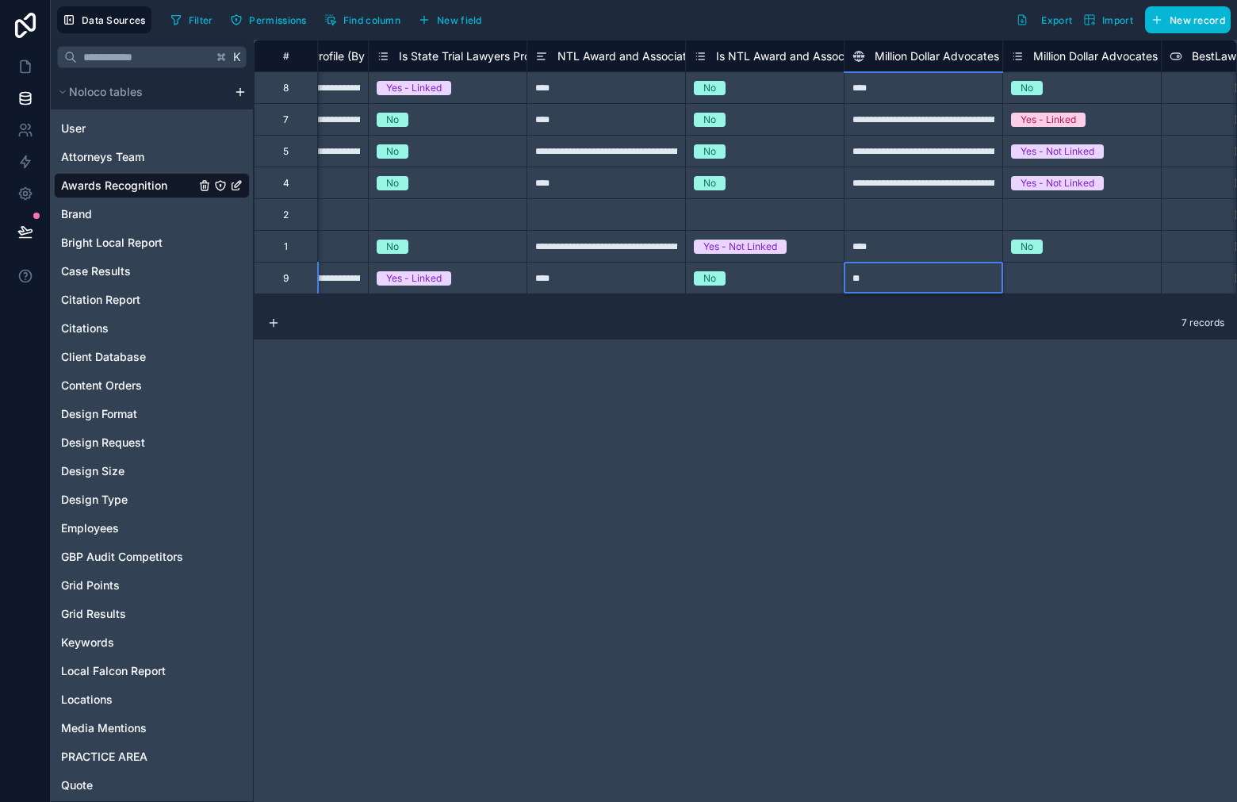
type input "*"
type input "****"
click at [1079, 278] on div "Select a Million Dollar Advocates Forum mentioned" at bounding box center [1082, 278] width 142 height 25
click at [1074, 284] on div "Select a Million Dollar Advocates Forum mentioned" at bounding box center [1082, 278] width 142 height 25
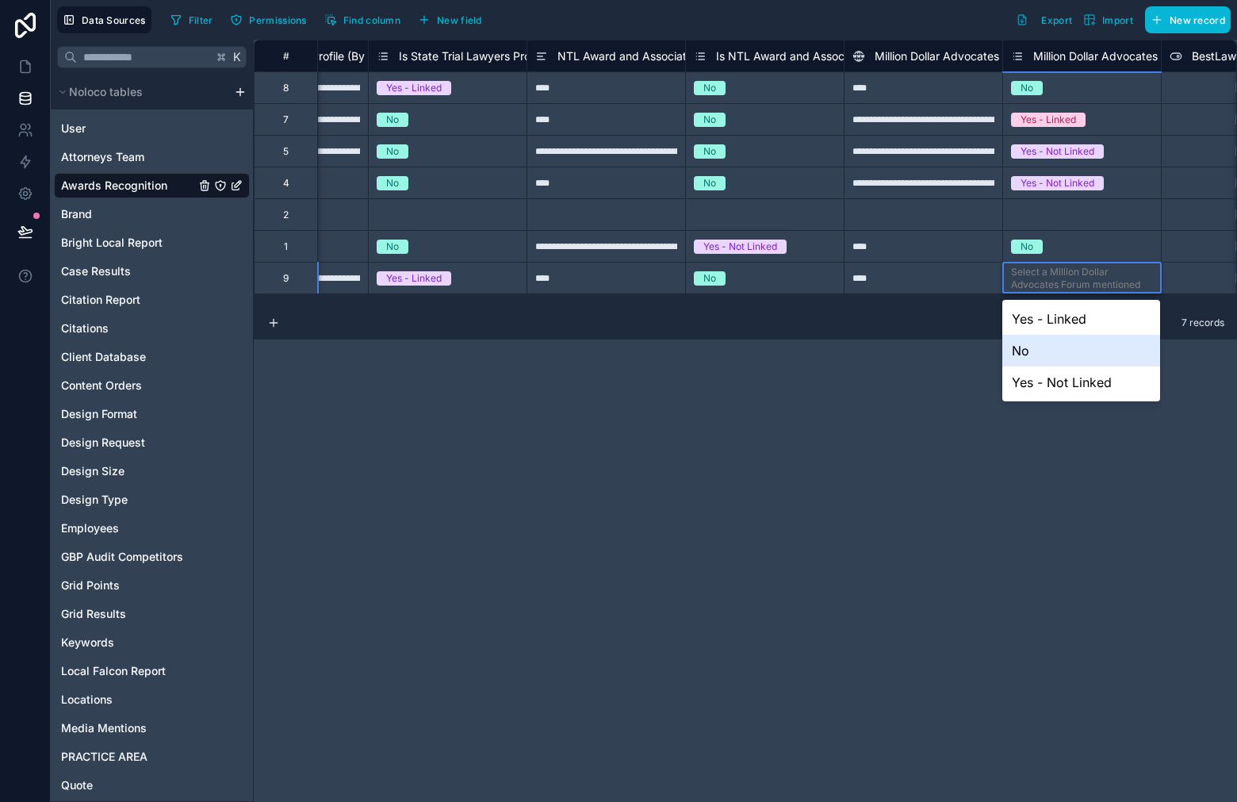
click at [1050, 347] on div "No" at bounding box center [1081, 351] width 158 height 32
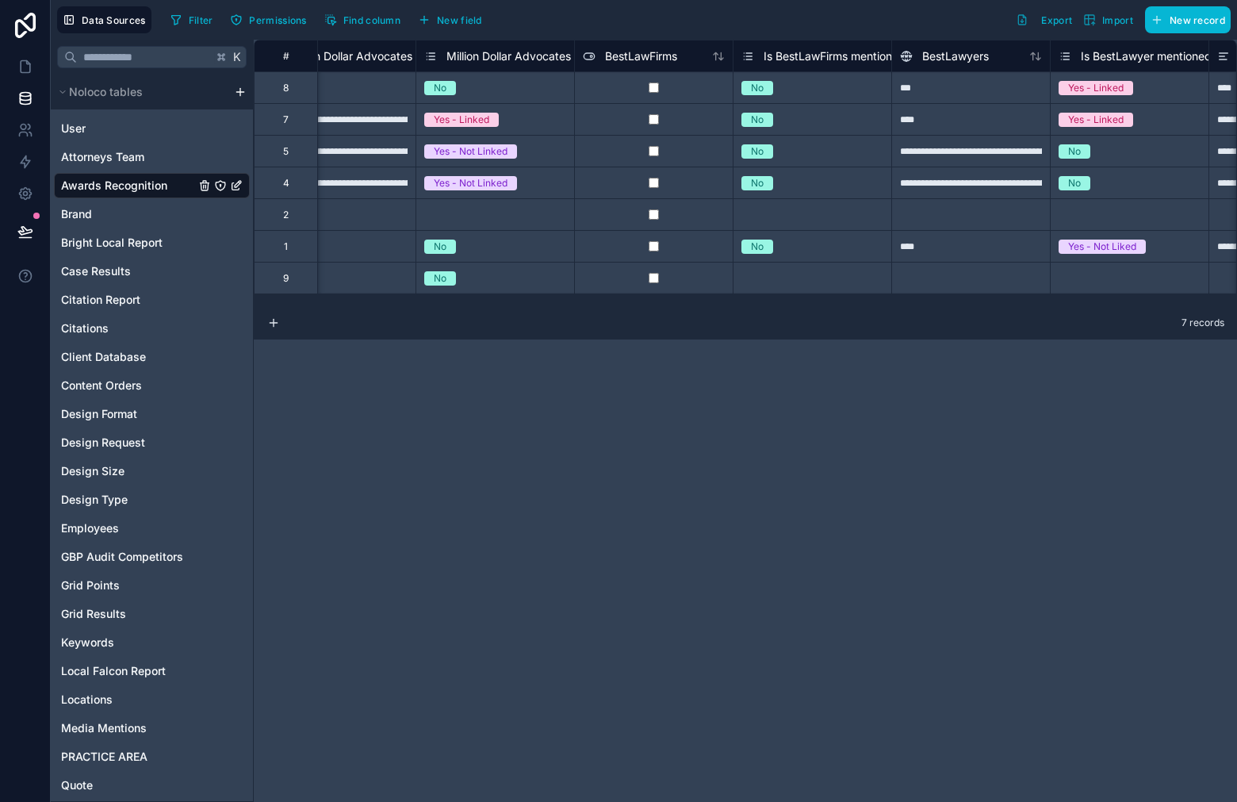
scroll to position [0, 5760]
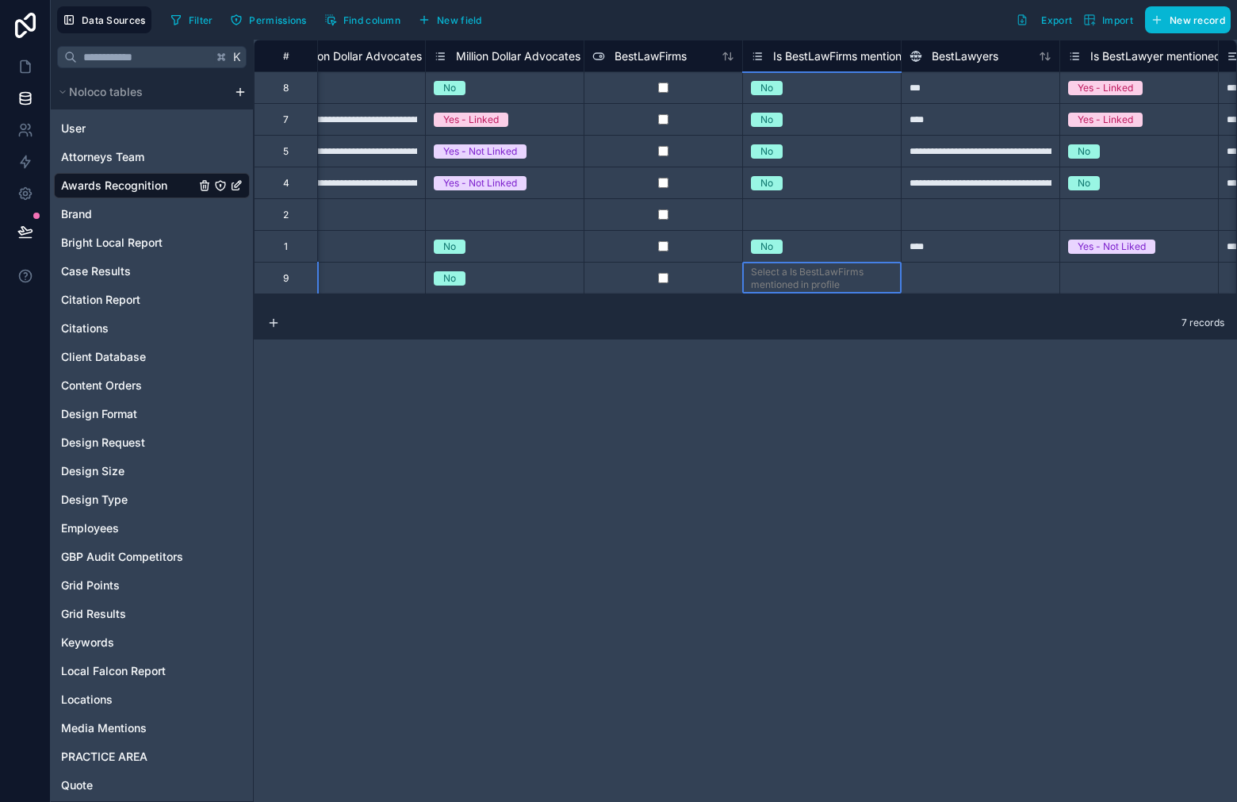
click at [799, 281] on div "Select a Is BestLawFirms mentioned in profile" at bounding box center [822, 278] width 142 height 25
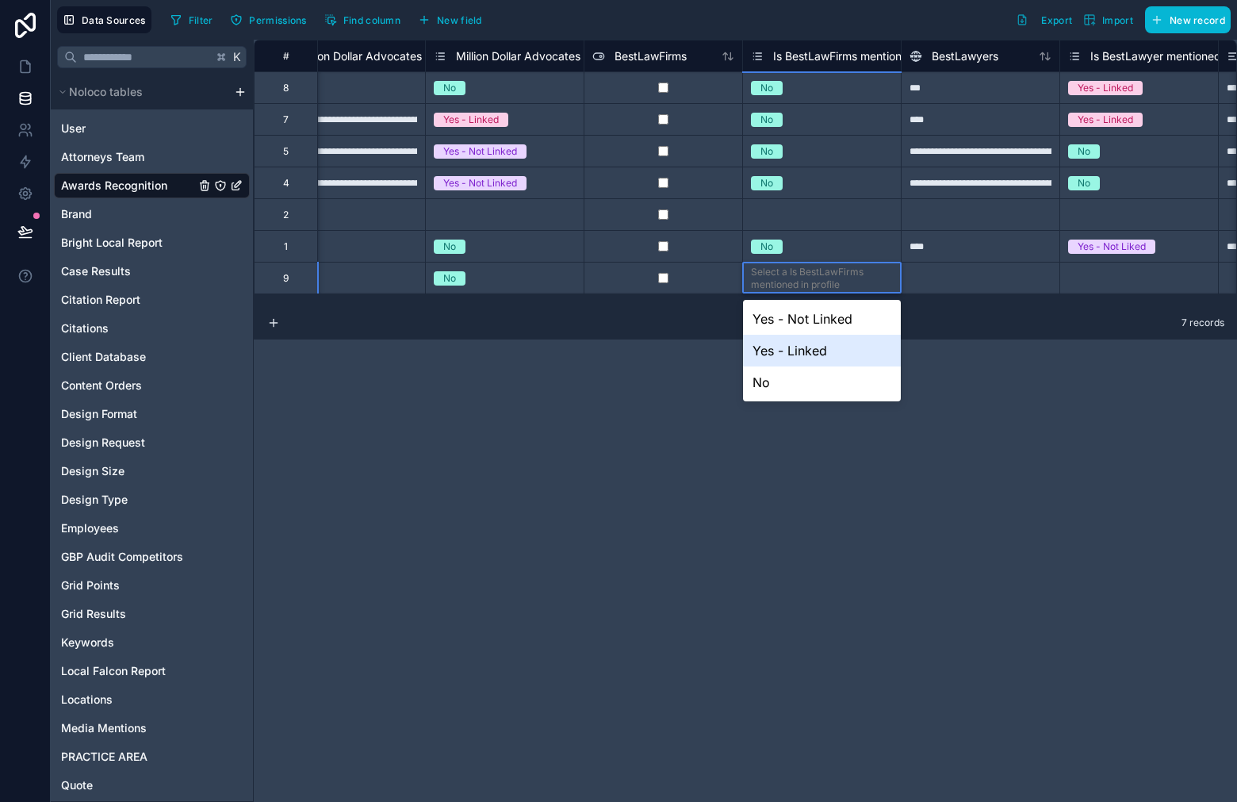
click at [788, 377] on div "No" at bounding box center [822, 382] width 158 height 32
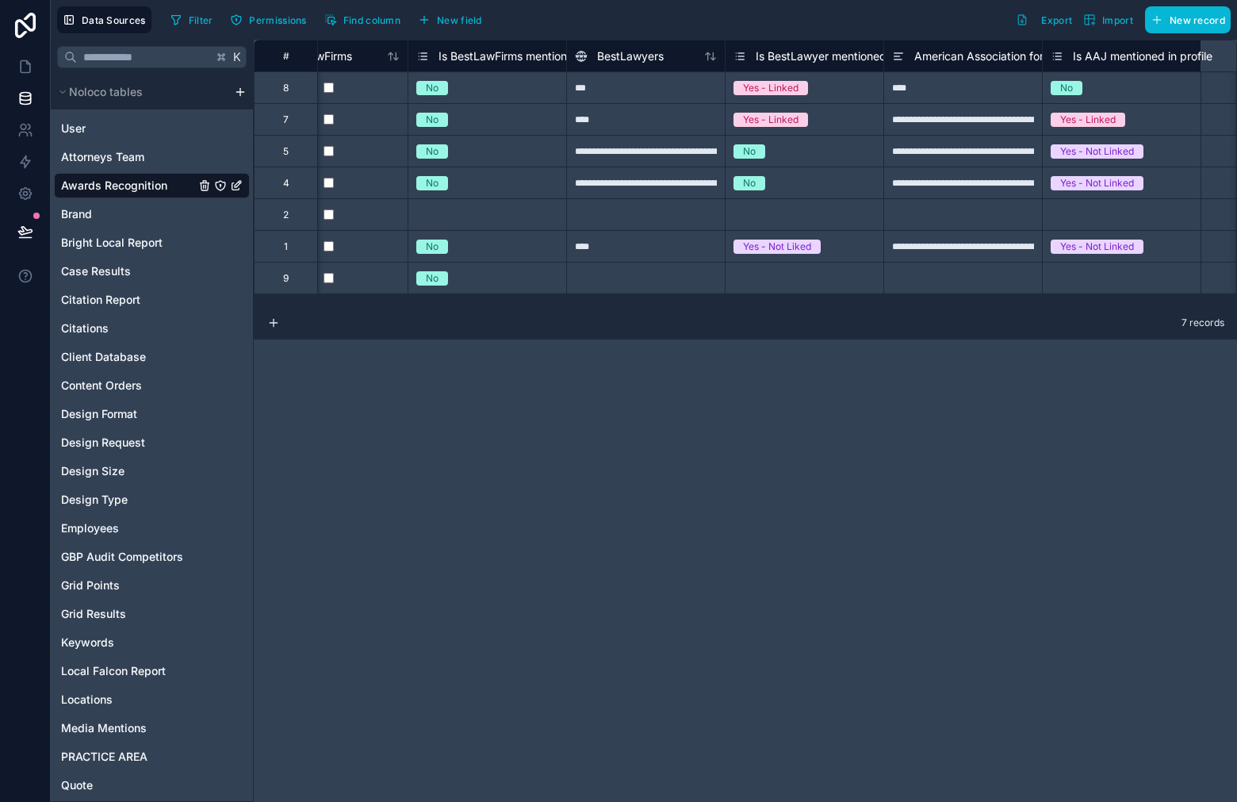
scroll to position [0, 6104]
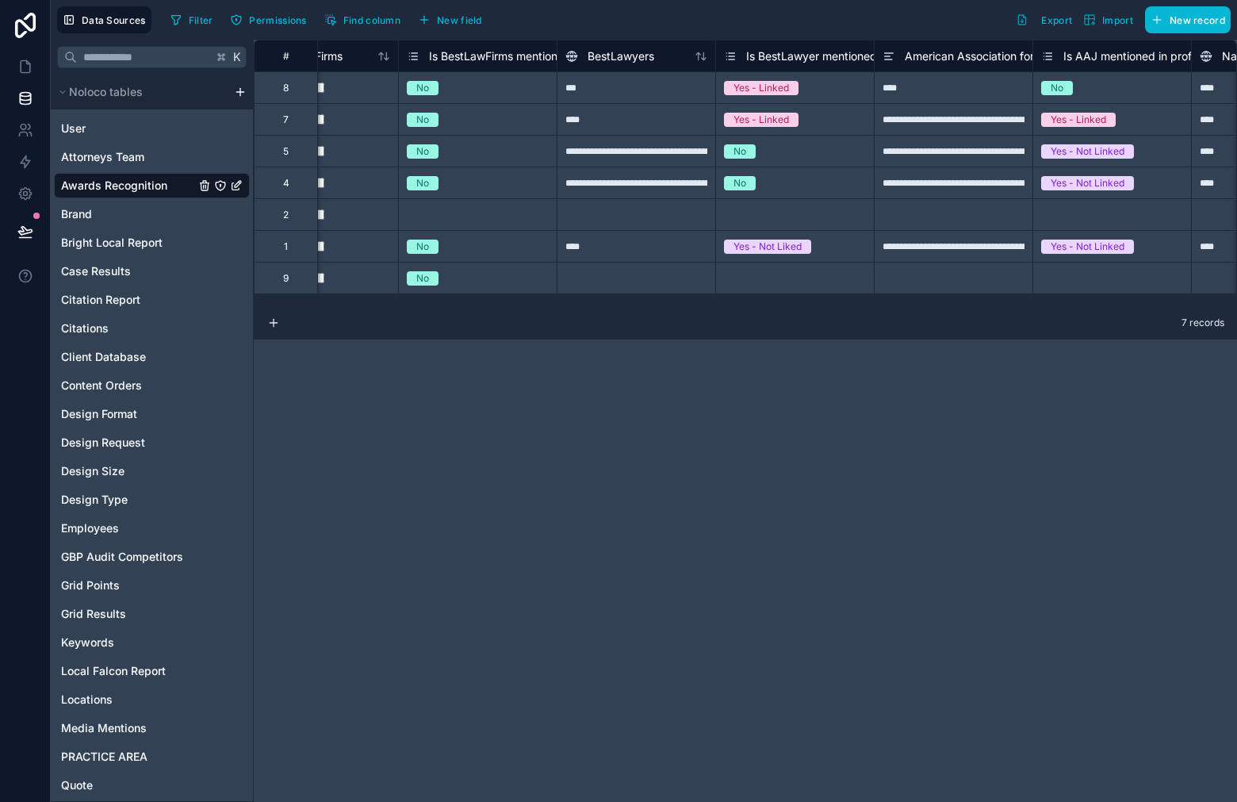
click at [704, 280] on div at bounding box center [636, 278] width 159 height 32
type input "****"
click at [786, 278] on div "Select a Is BestLawyer mentioned in profile" at bounding box center [795, 278] width 142 height 25
click at [786, 279] on div "Select a Is BestLawyer mentioned in profile" at bounding box center [795, 278] width 142 height 25
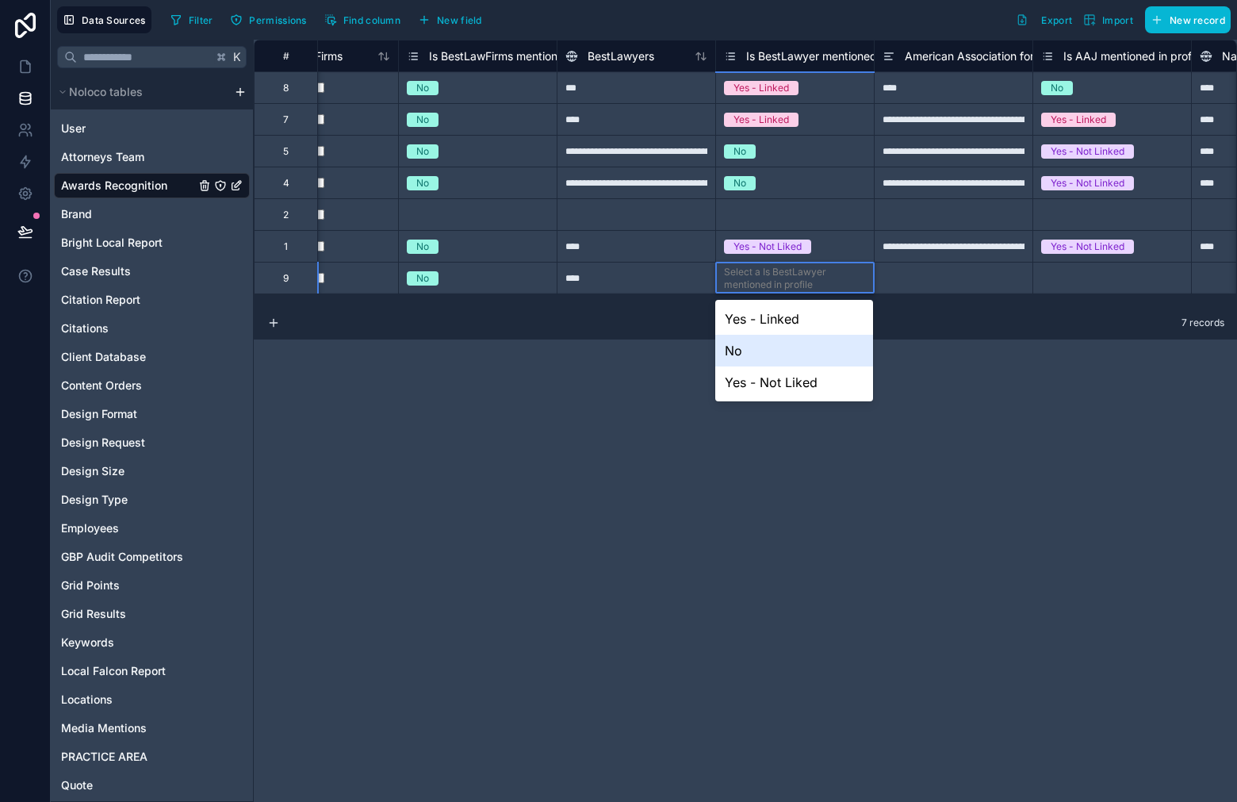
click at [766, 349] on div "No" at bounding box center [794, 351] width 158 height 32
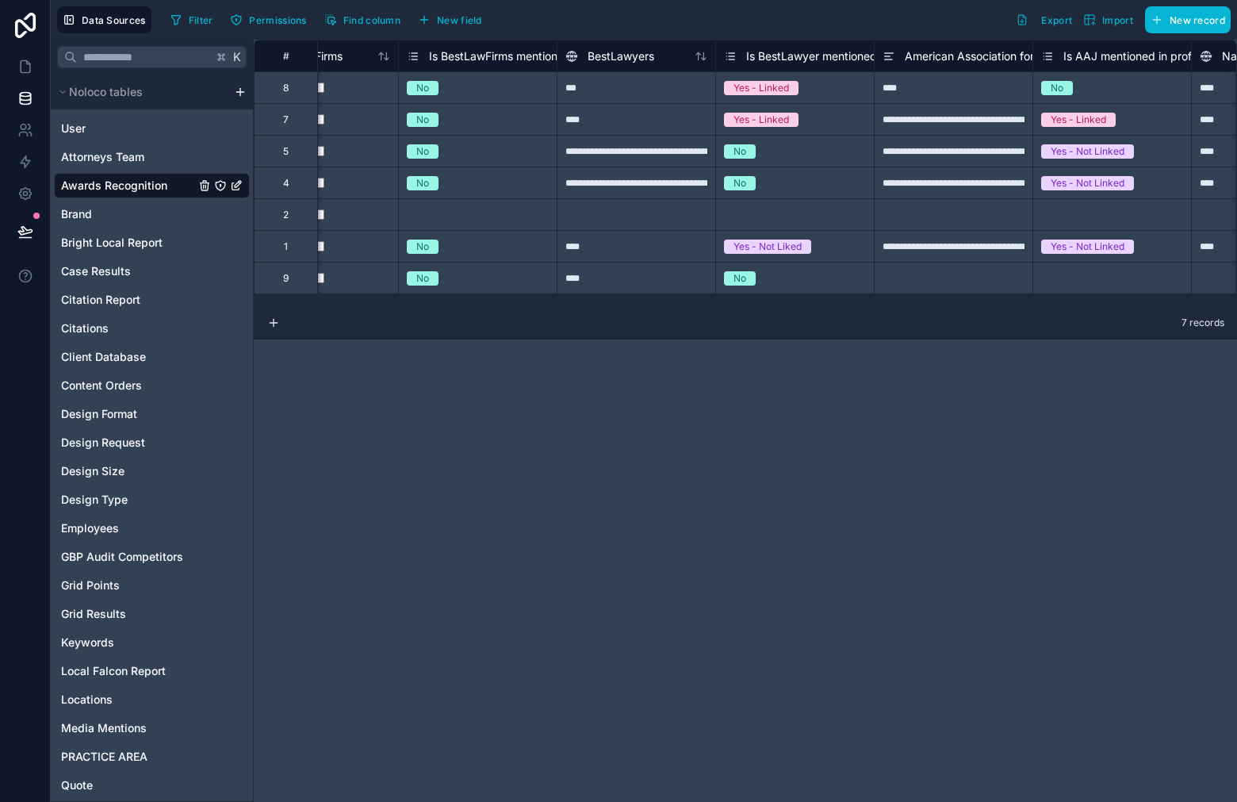
scroll to position [0, 6272]
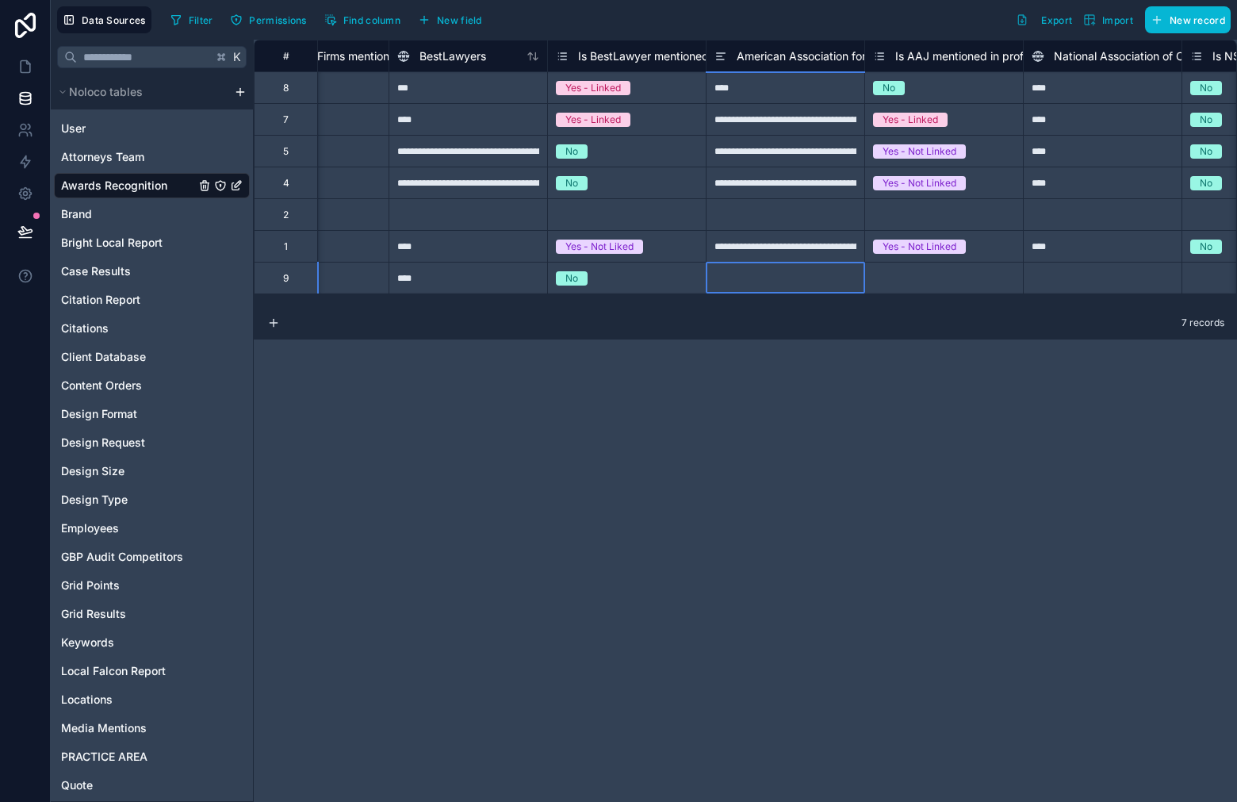
click at [833, 275] on div at bounding box center [785, 278] width 159 height 32
type input "****"
click at [941, 278] on div "Select a Is AAJ mentioned in profile" at bounding box center [944, 278] width 142 height 25
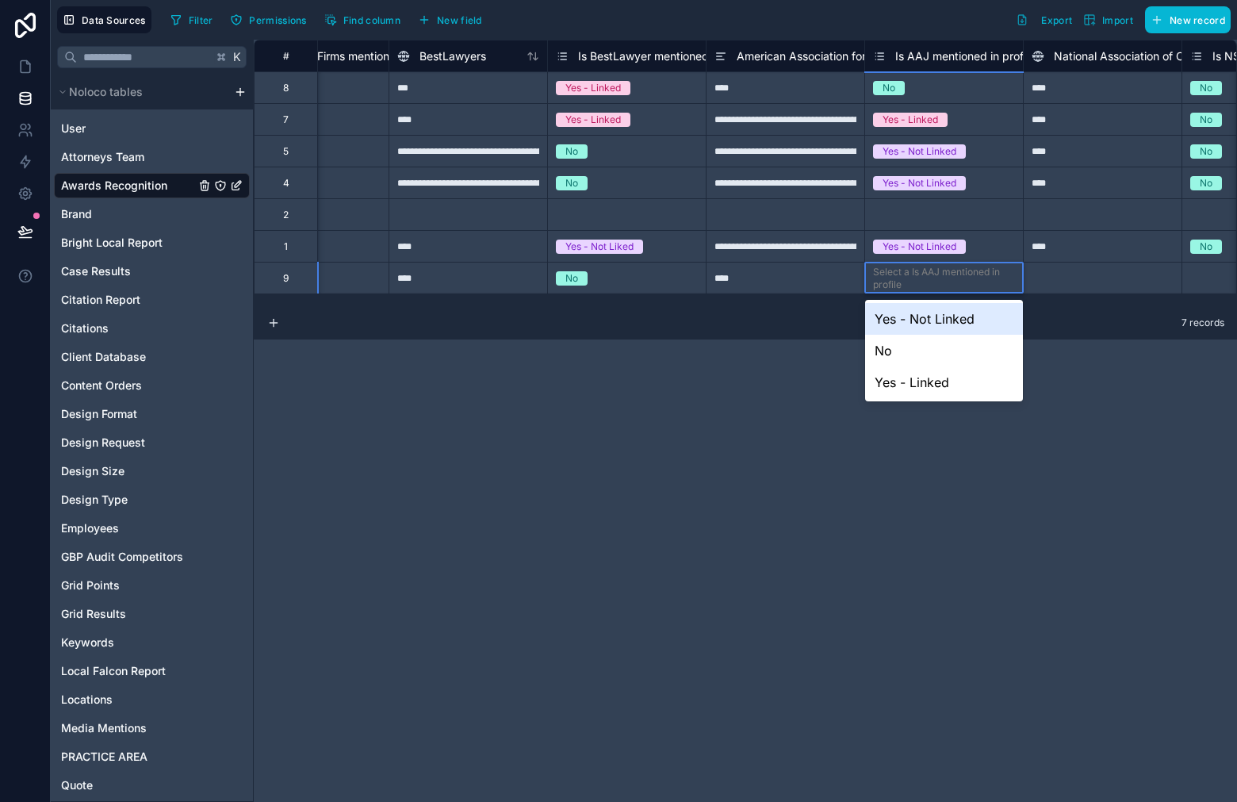
click at [904, 343] on div "No" at bounding box center [944, 351] width 158 height 32
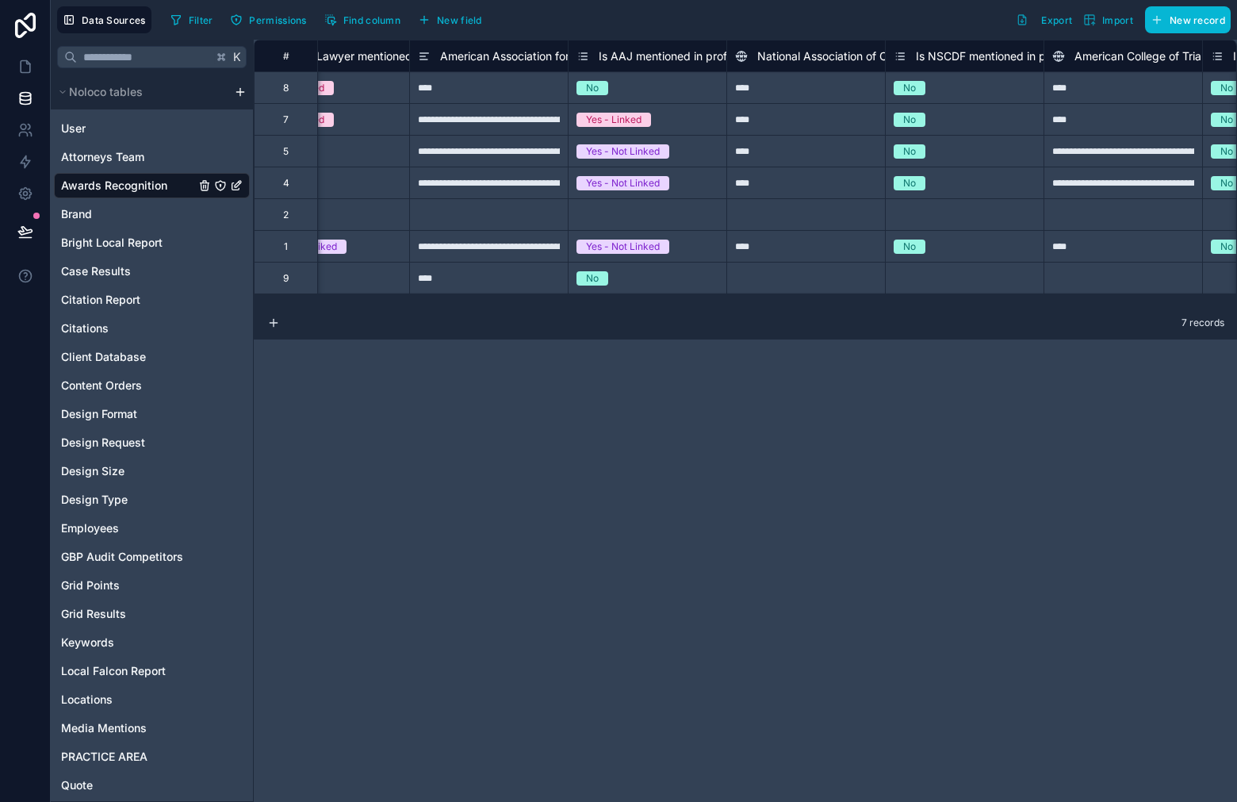
scroll to position [0, 6560]
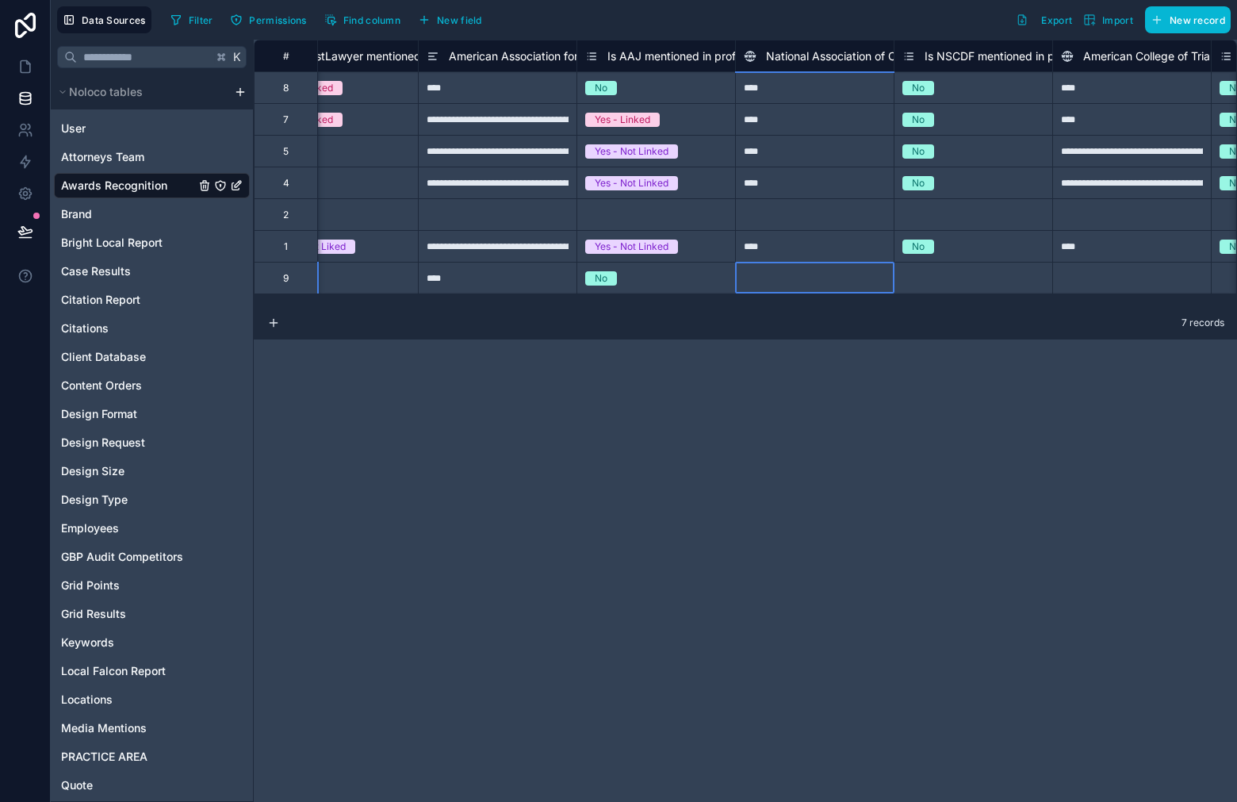
click at [804, 269] on div at bounding box center [814, 278] width 159 height 32
click at [805, 269] on div at bounding box center [814, 278] width 159 height 32
click at [805, 269] on input at bounding box center [815, 277] width 158 height 31
click at [812, 249] on div "****" at bounding box center [814, 246] width 159 height 32
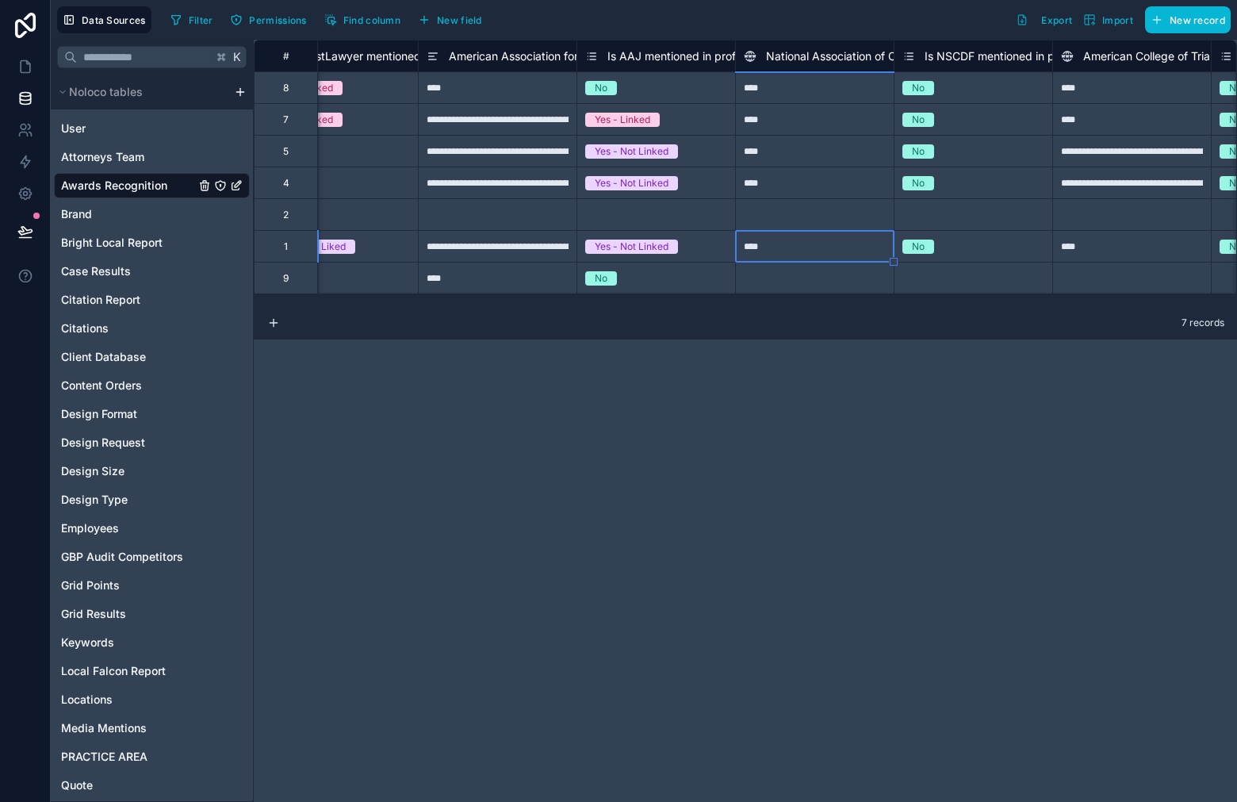
click at [809, 281] on div at bounding box center [814, 278] width 159 height 32
type input "****"
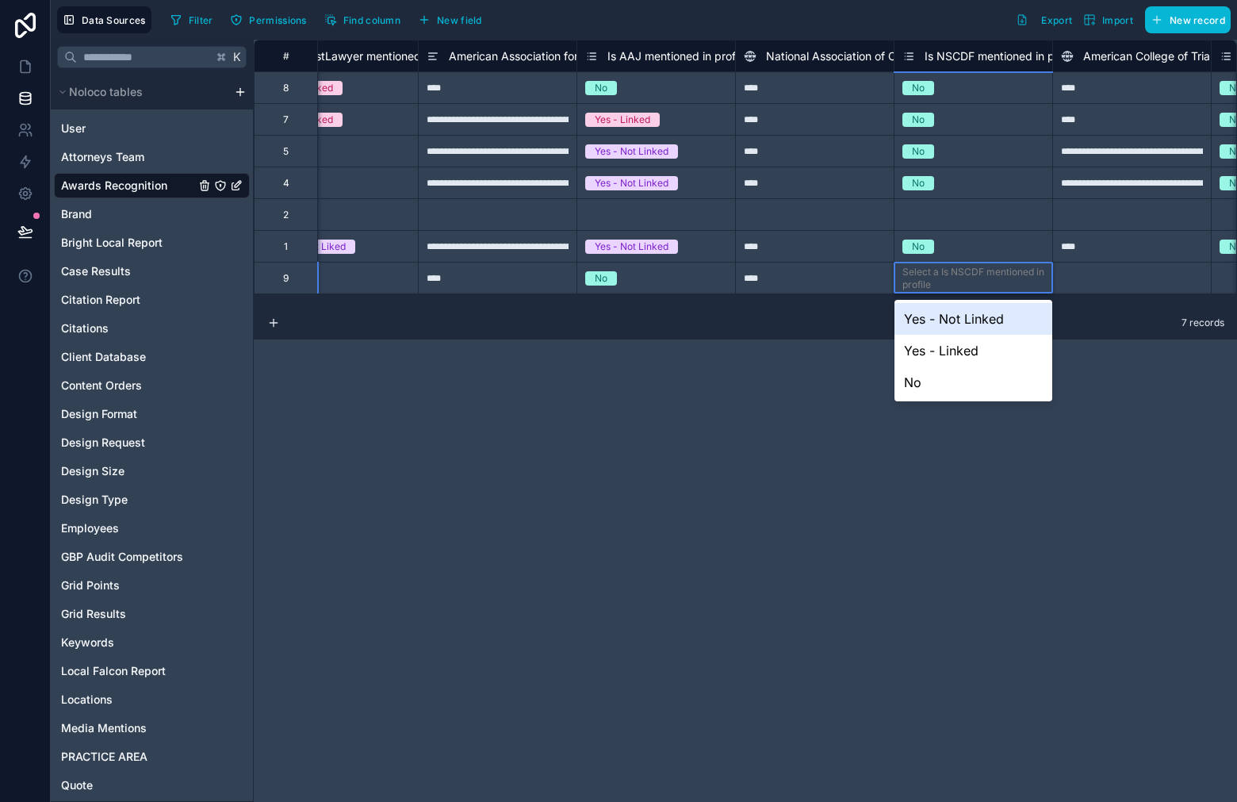
click at [995, 278] on div "Select a Is NSCDF mentioned in profile" at bounding box center [973, 278] width 142 height 25
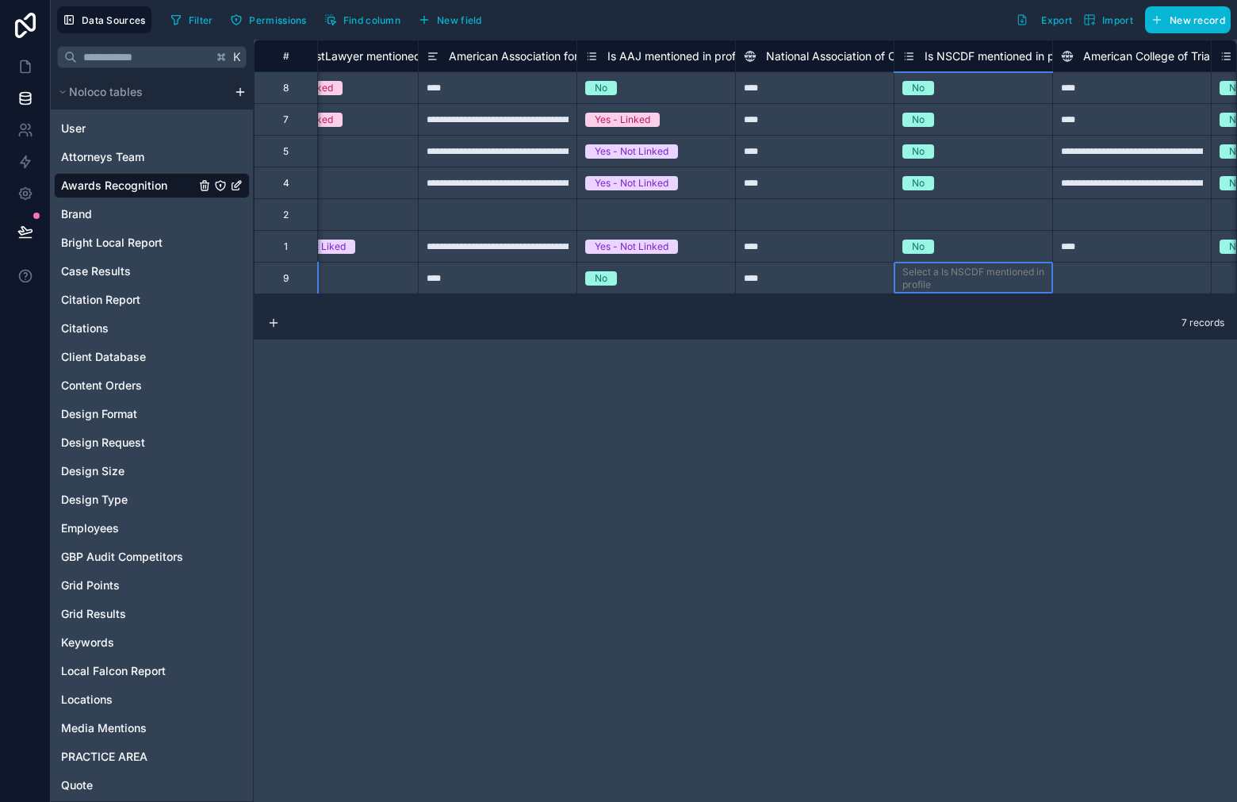
click at [987, 267] on div "Select a Is NSCDF mentioned in profile" at bounding box center [973, 278] width 142 height 25
click at [982, 277] on div "Select a Is NSCDF mentioned in profile" at bounding box center [973, 278] width 142 height 25
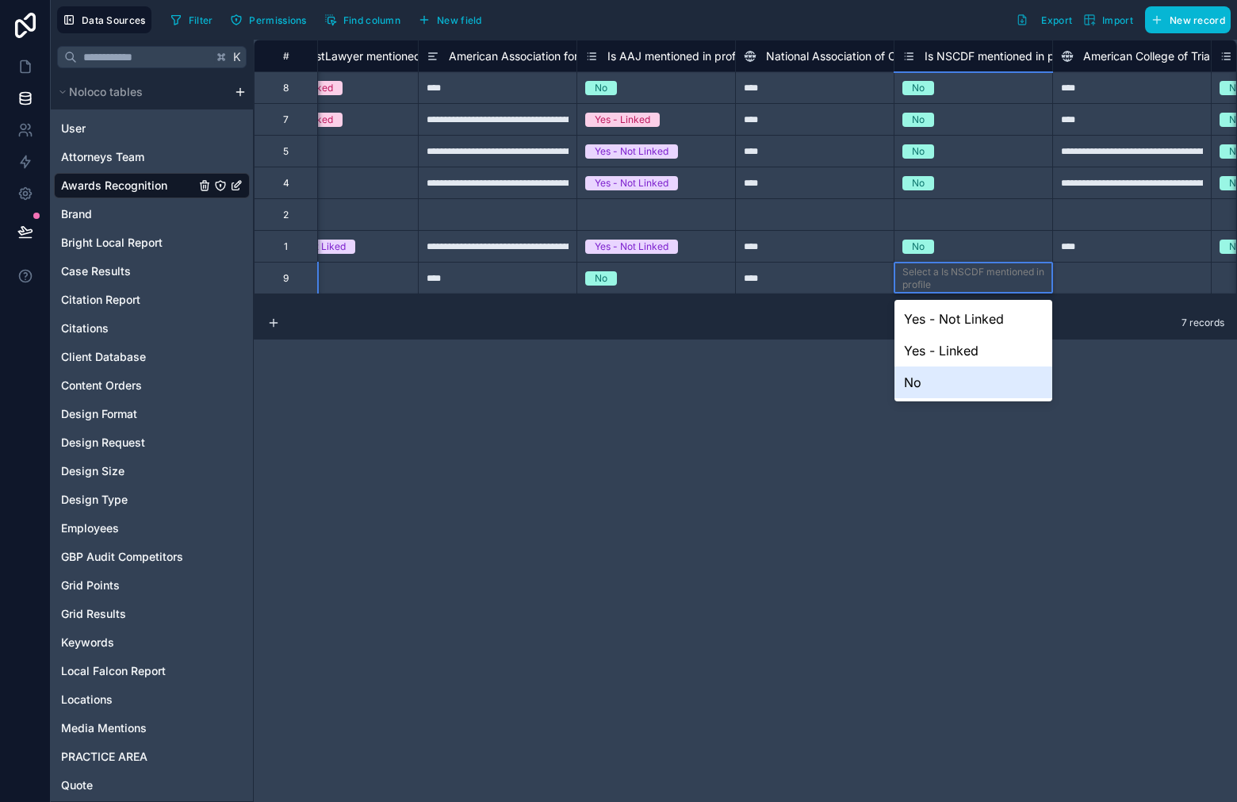
click at [925, 373] on div "No" at bounding box center [973, 382] width 158 height 32
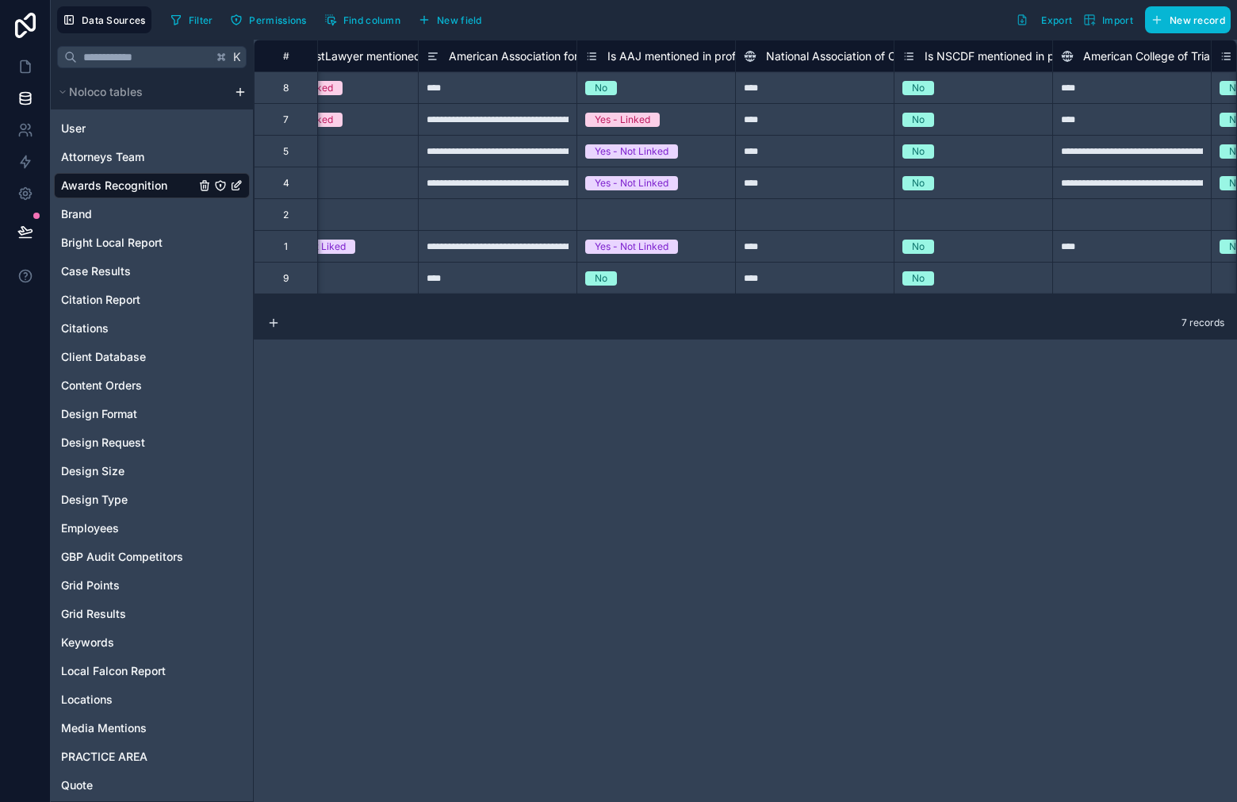
scroll to position [0, 6830]
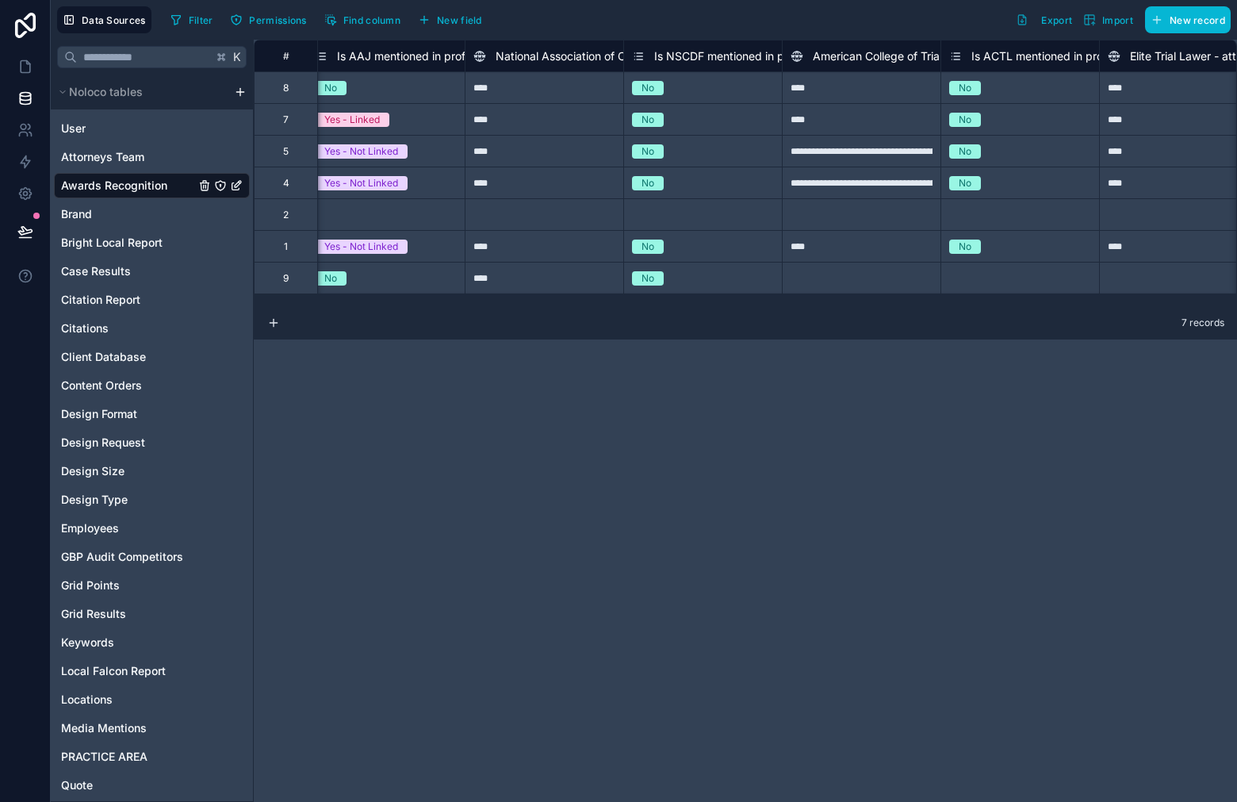
click at [852, 273] on div at bounding box center [861, 278] width 159 height 32
type input "****"
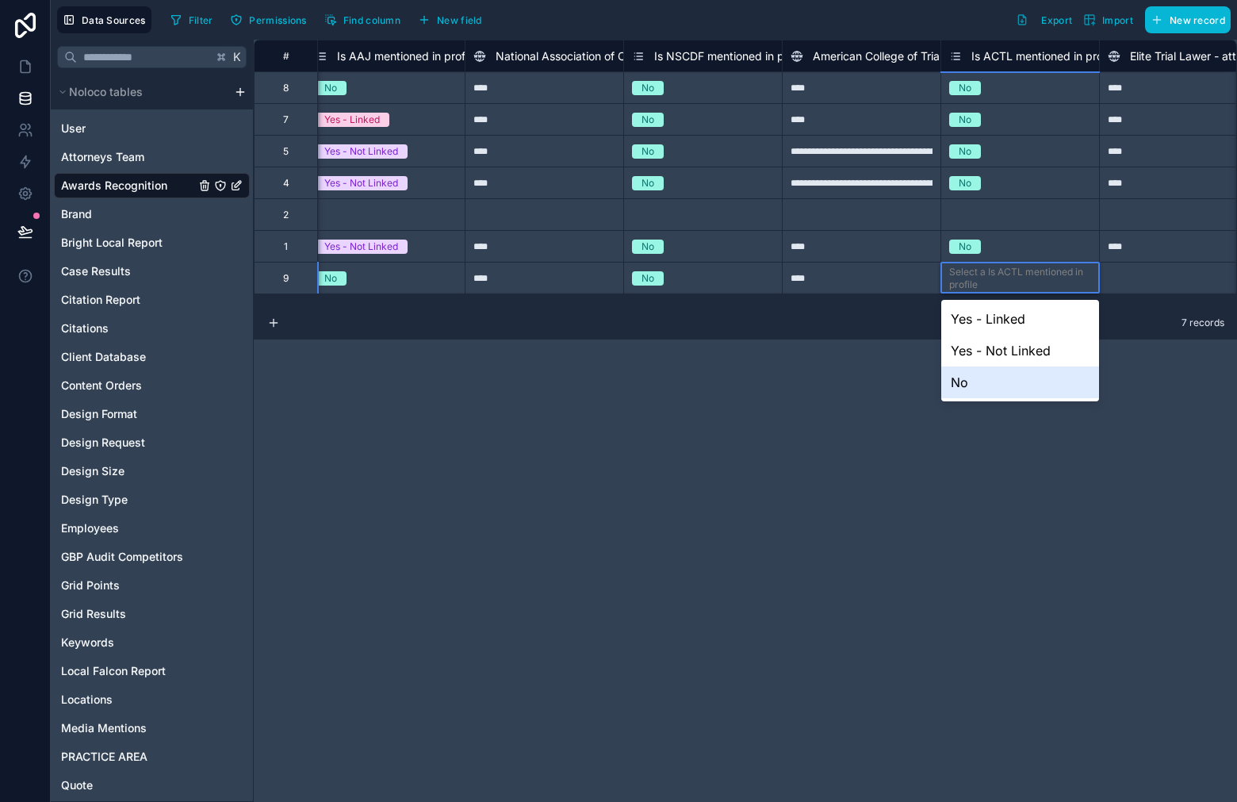
click at [974, 388] on div "No" at bounding box center [1020, 382] width 158 height 32
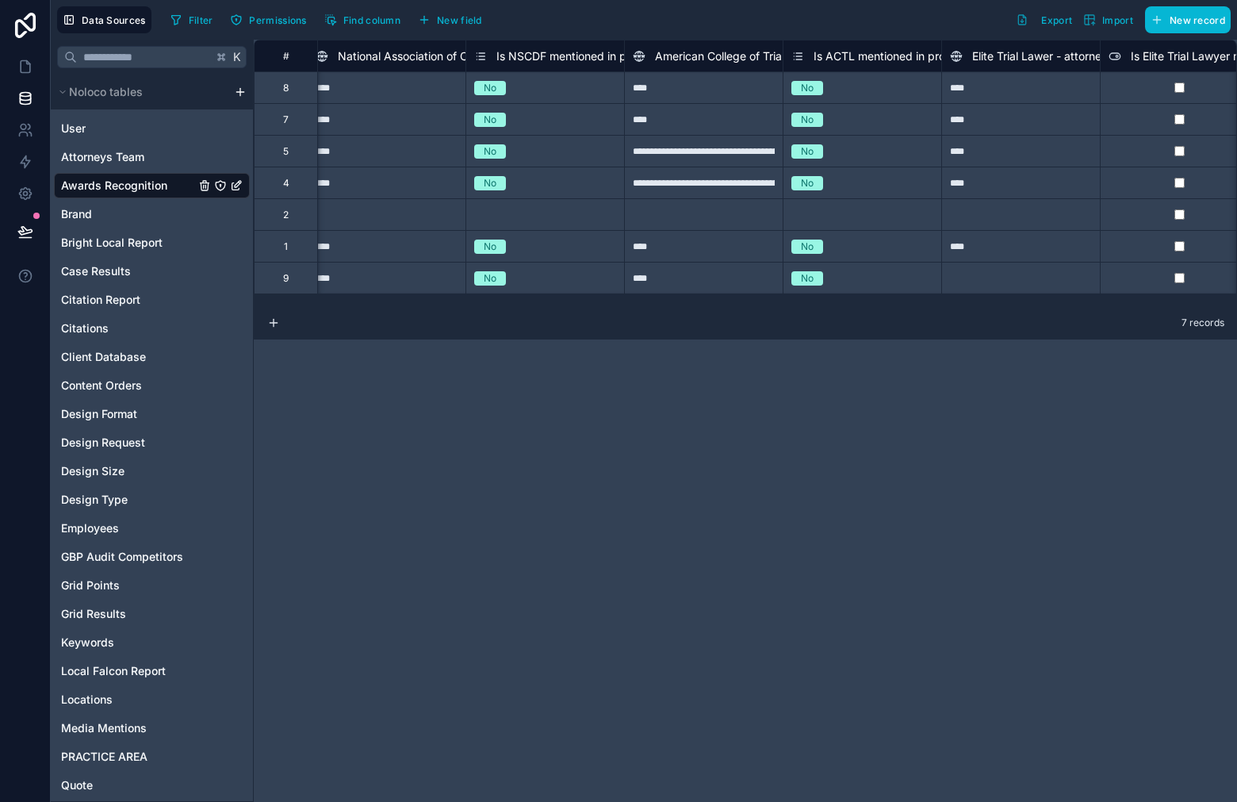
scroll to position [0, 7220]
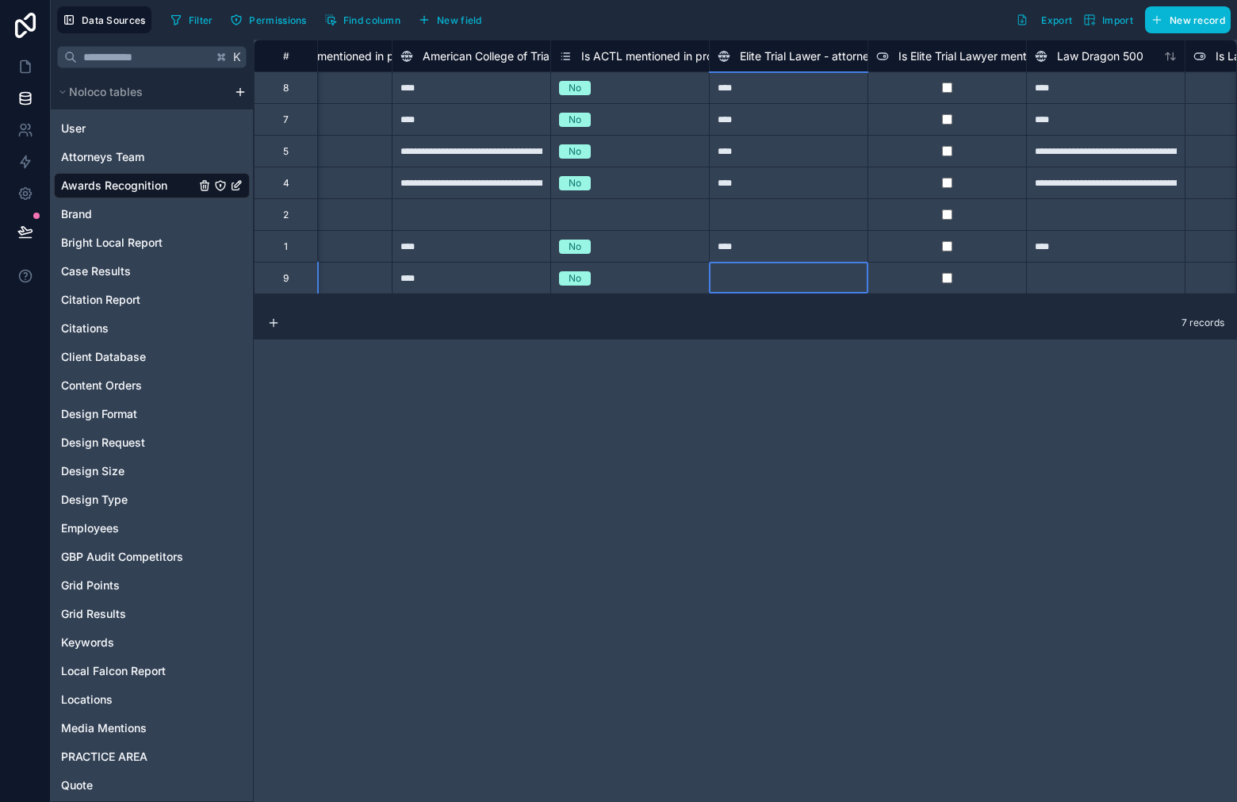
click at [787, 284] on div at bounding box center [788, 278] width 159 height 32
type input "****"
click at [1059, 285] on div at bounding box center [1105, 278] width 159 height 32
type input "****"
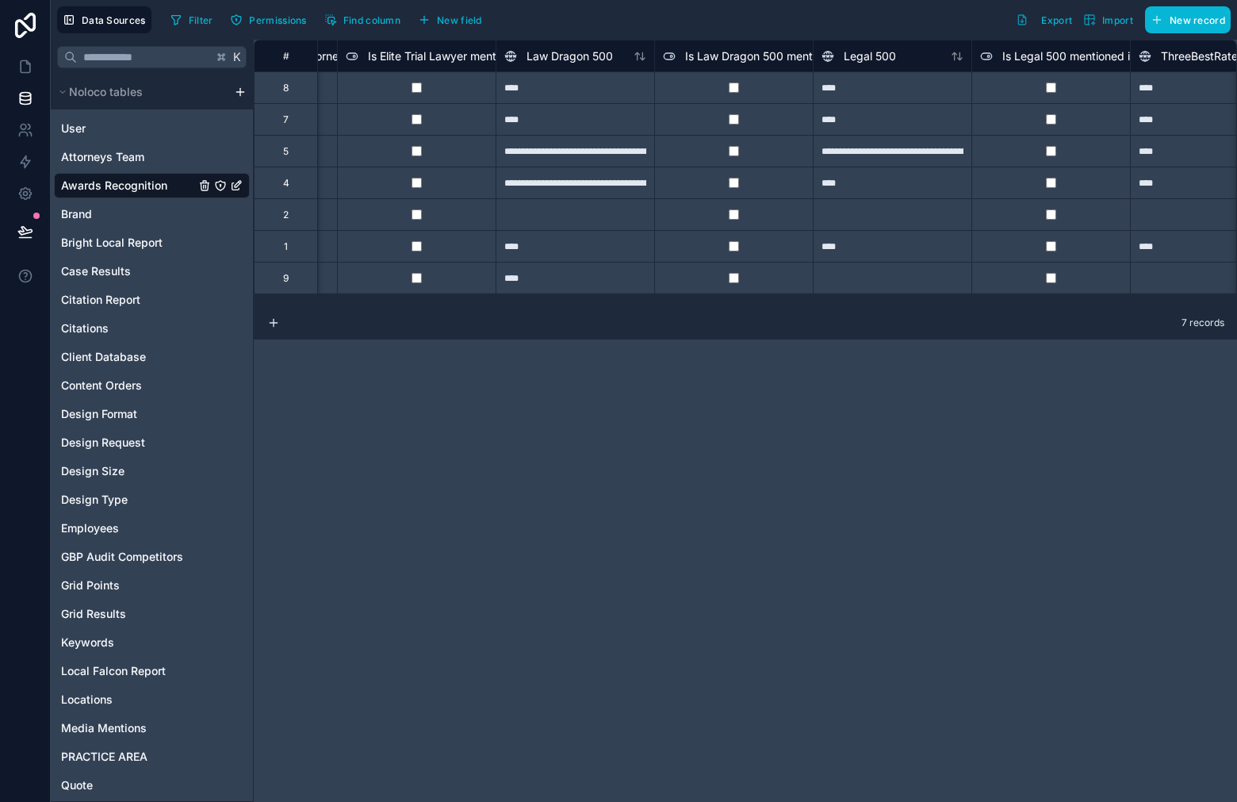
scroll to position [0, 7695]
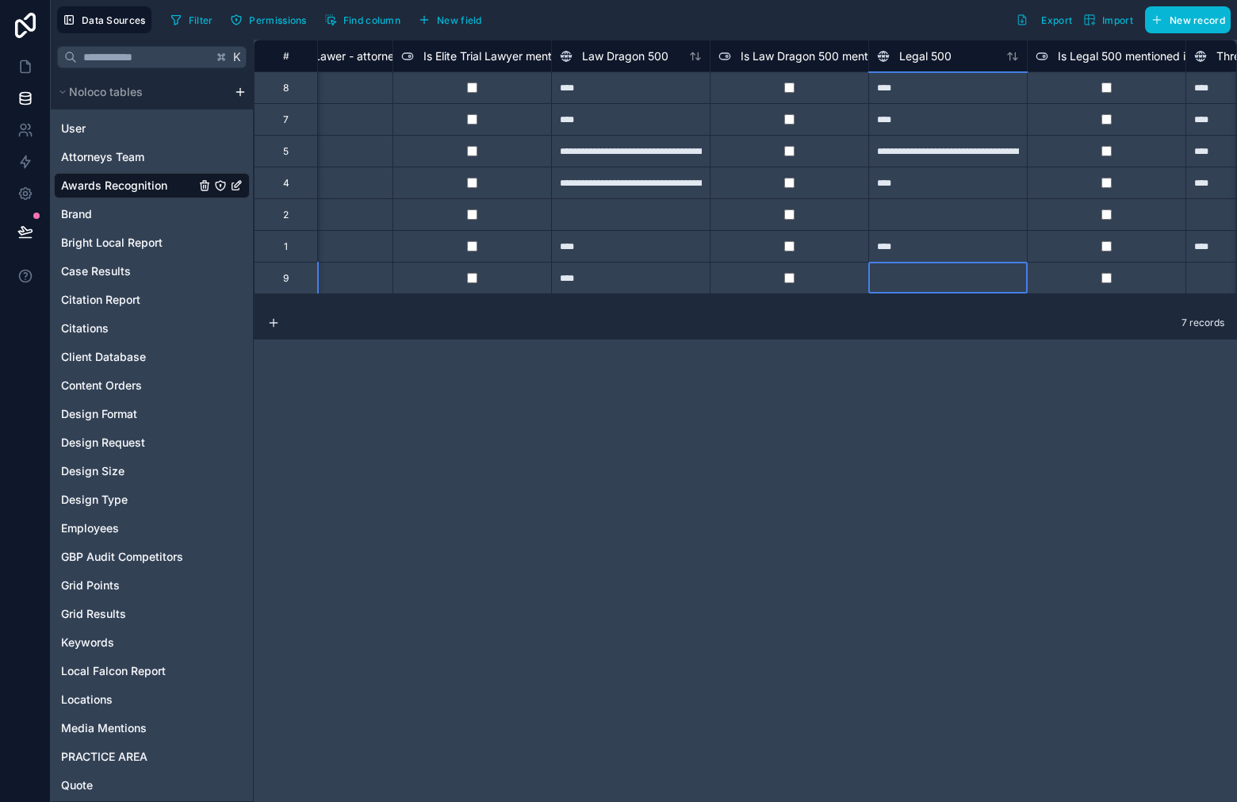
click at [936, 278] on div at bounding box center [947, 278] width 159 height 32
type input "****"
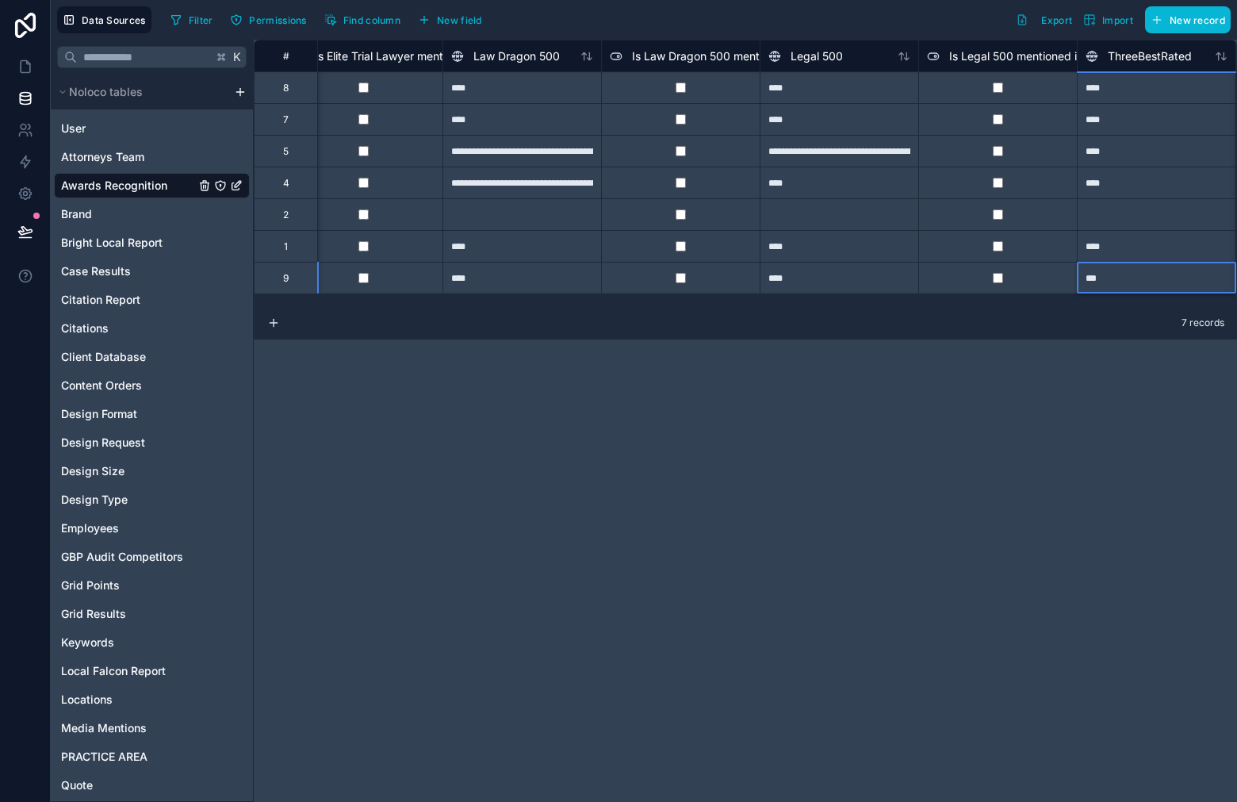
type input "****"
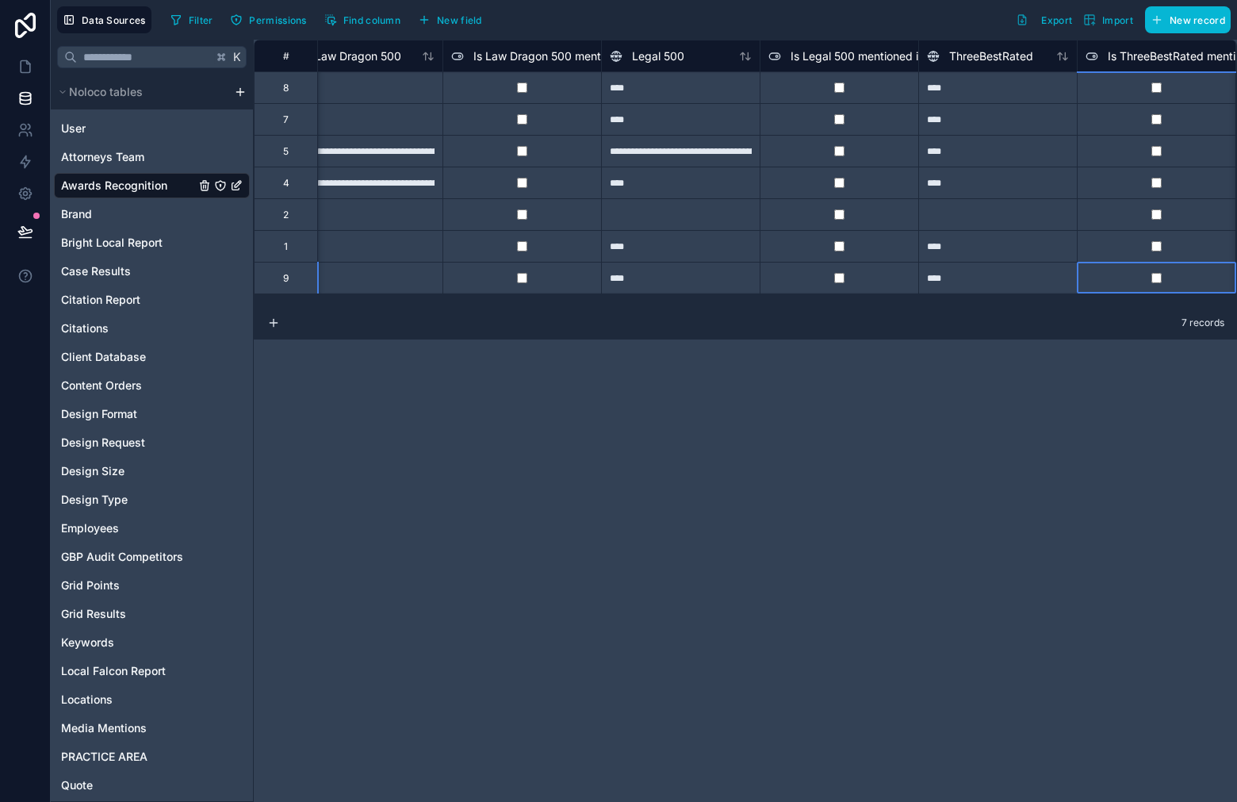
scroll to position [0, 8121]
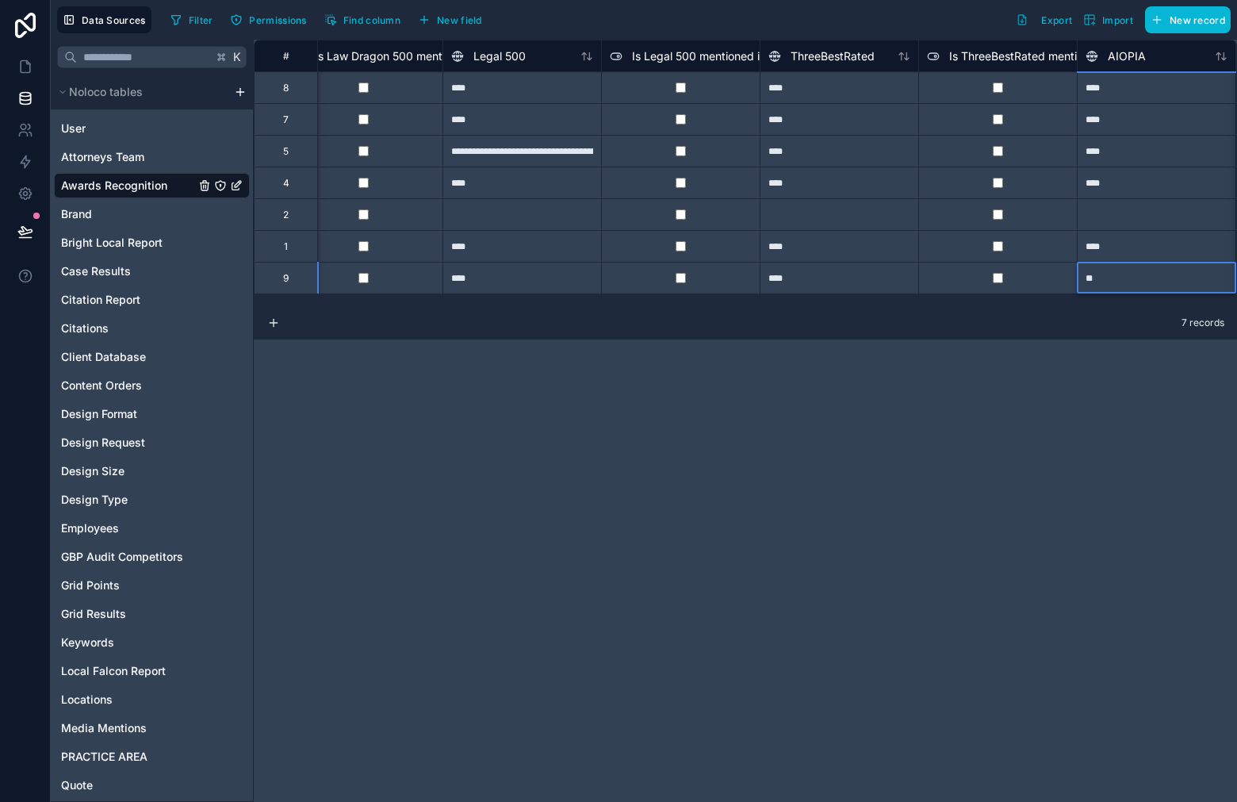
type input "***"
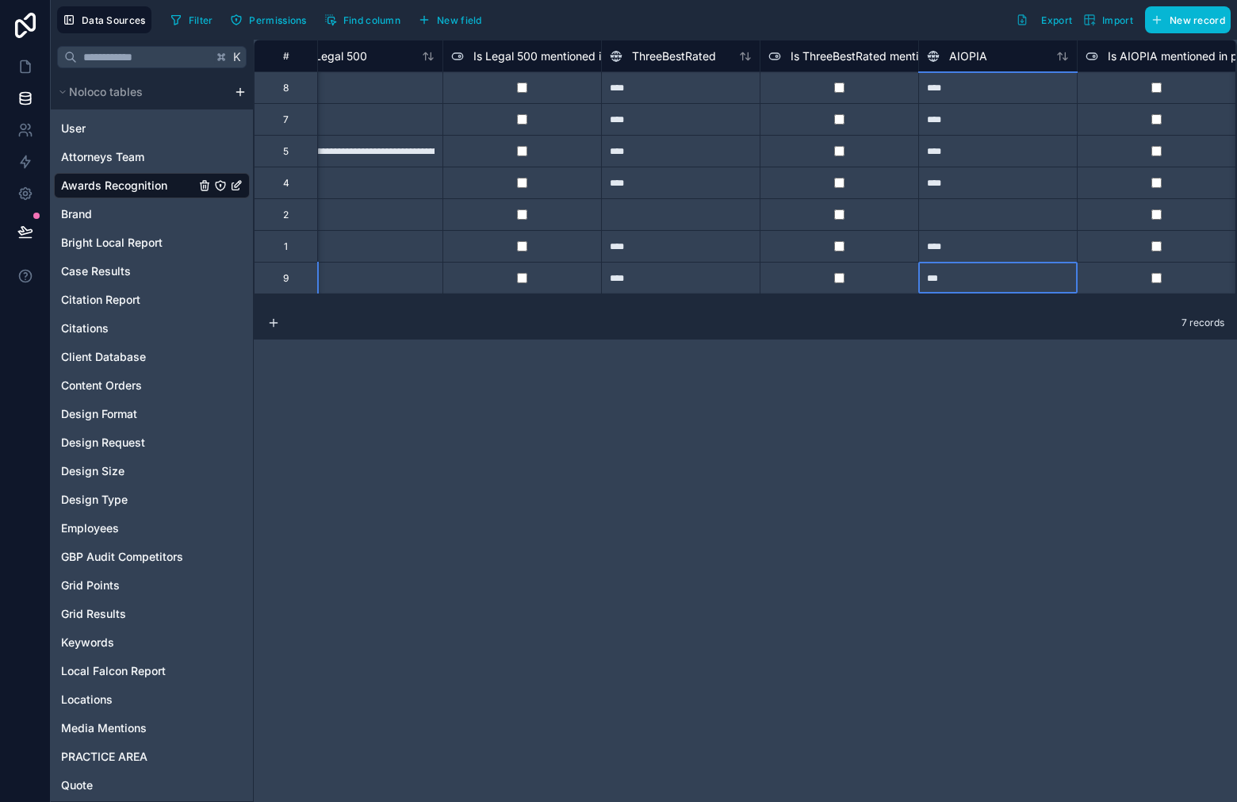
click at [1023, 279] on div "***" at bounding box center [997, 278] width 159 height 32
type input "****"
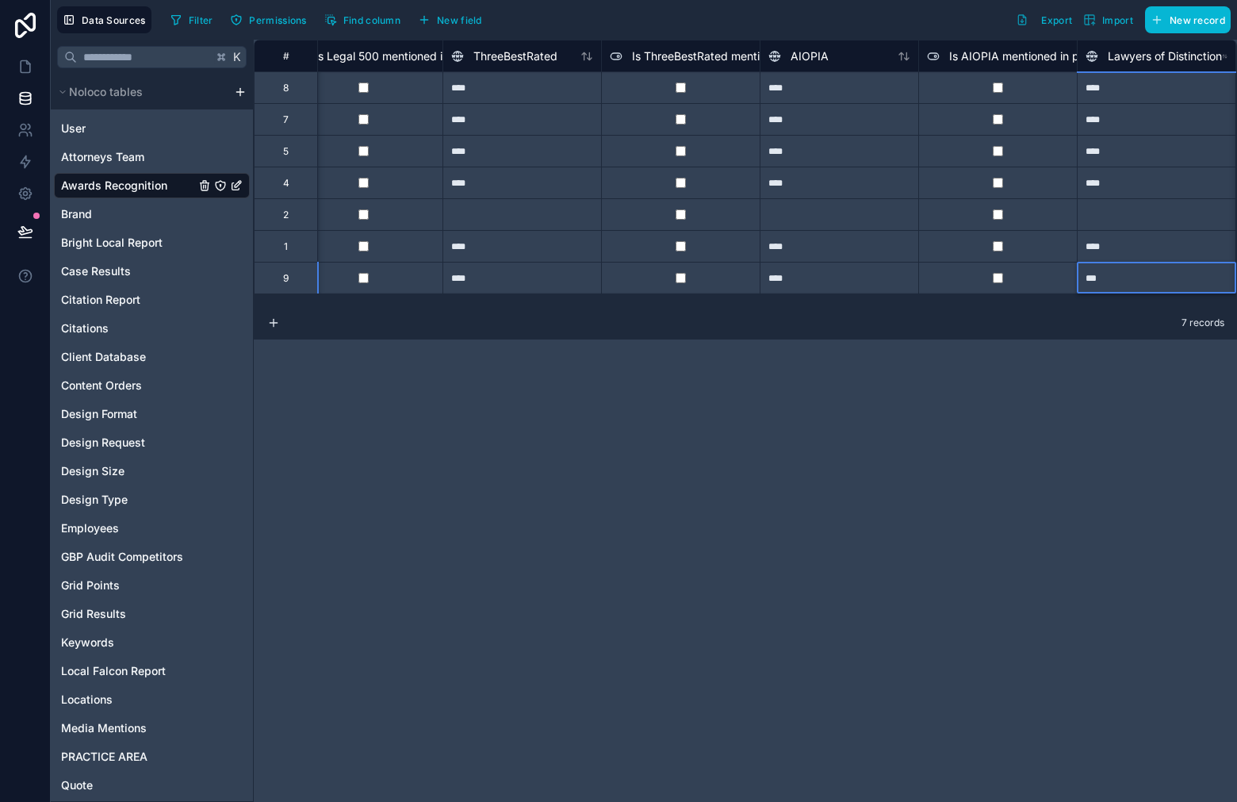
type input "****"
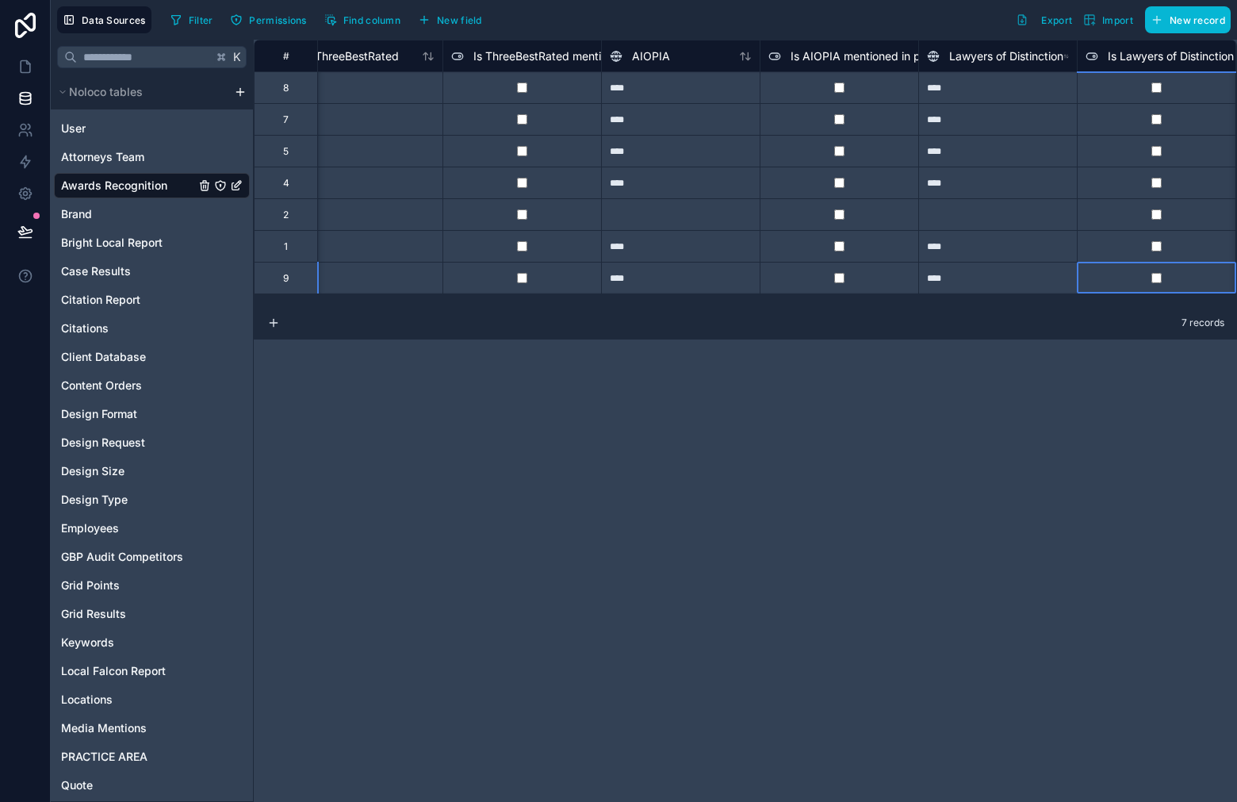
click at [647, 219] on div at bounding box center [680, 214] width 159 height 32
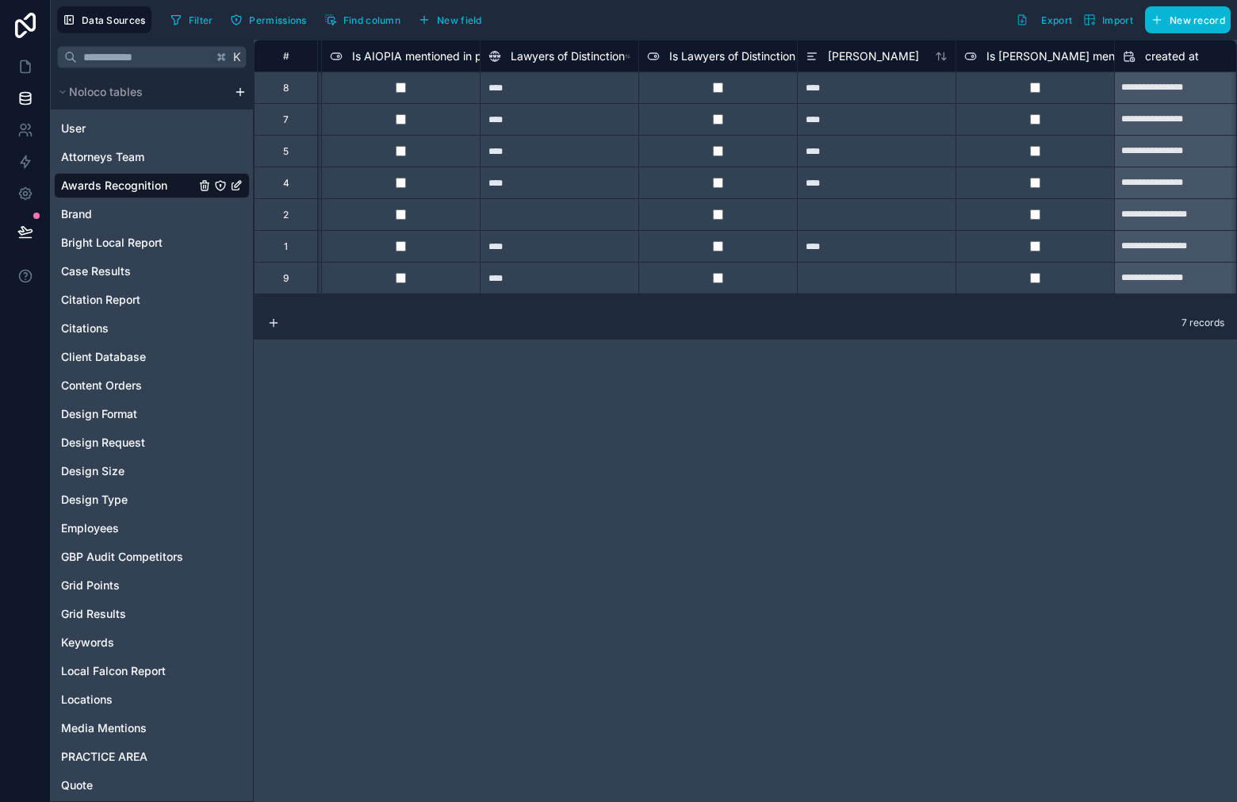
scroll to position [0, 9008]
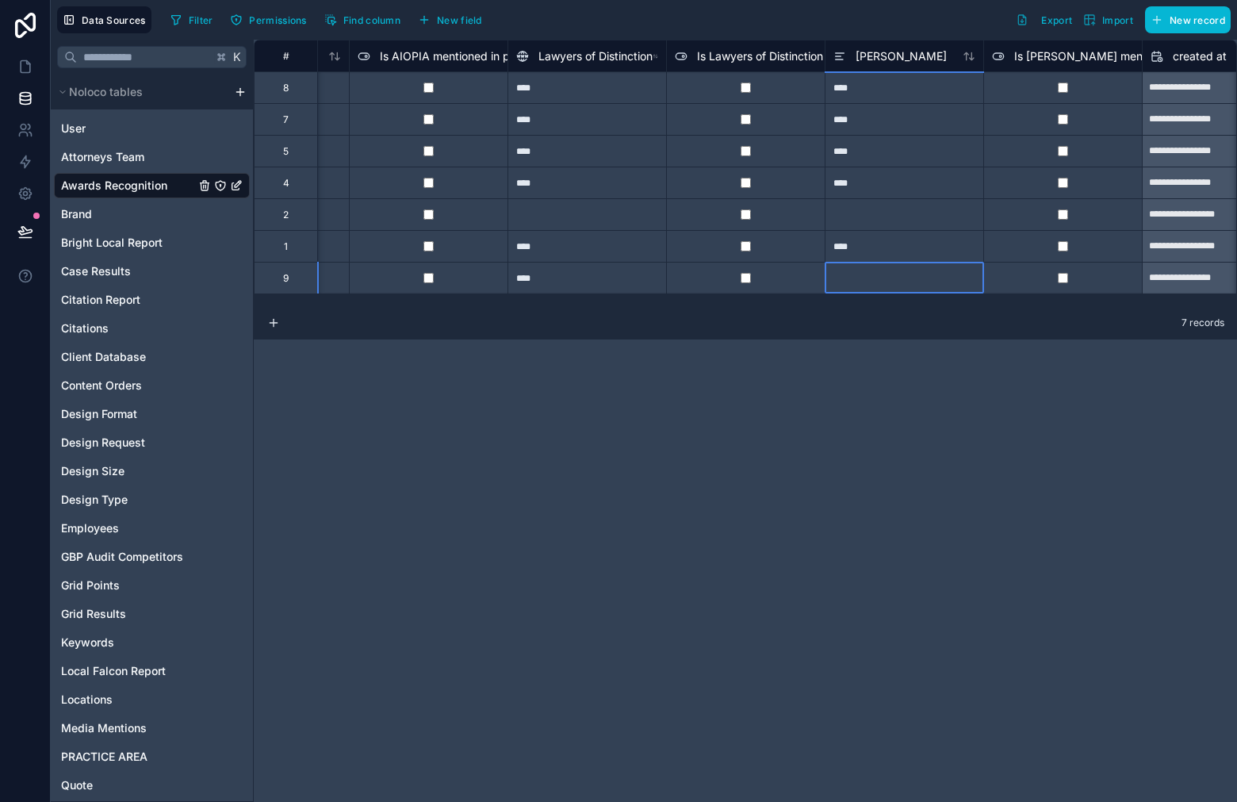
click at [898, 267] on div at bounding box center [904, 278] width 159 height 32
type input "****"
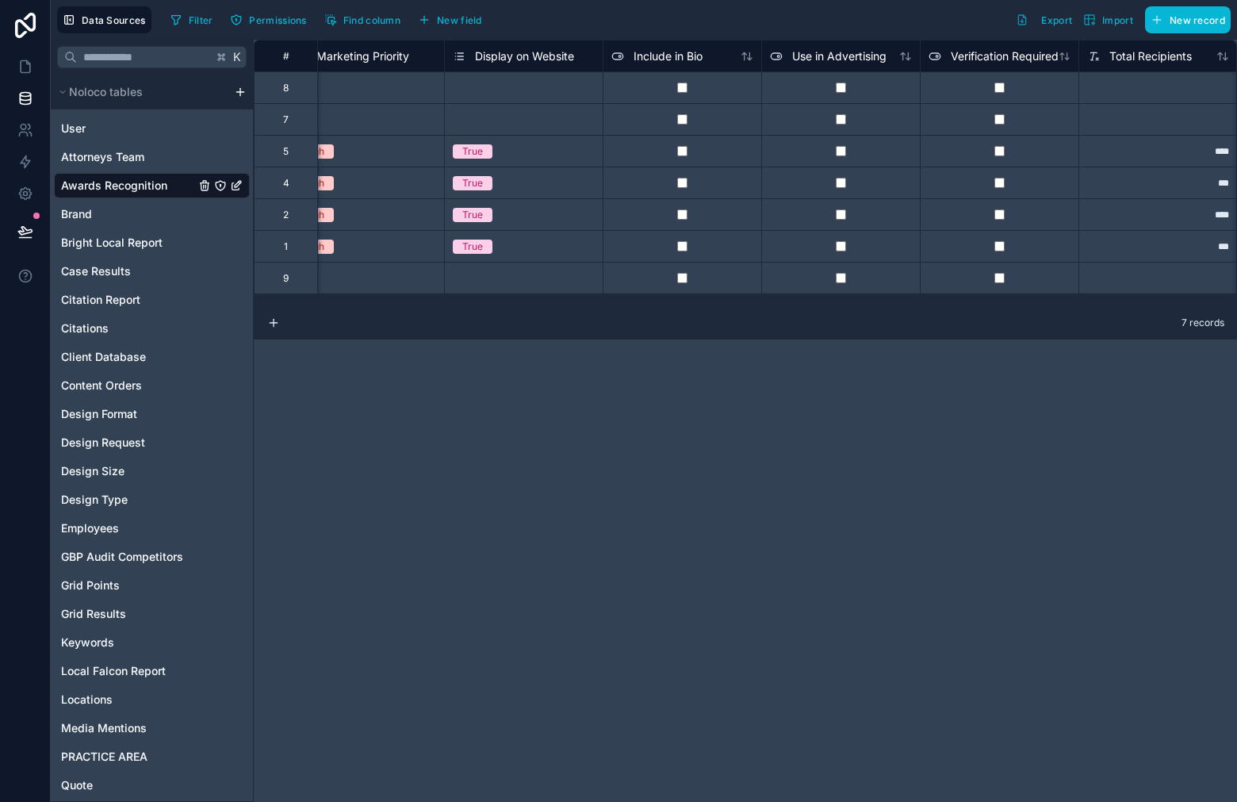
scroll to position [0, 0]
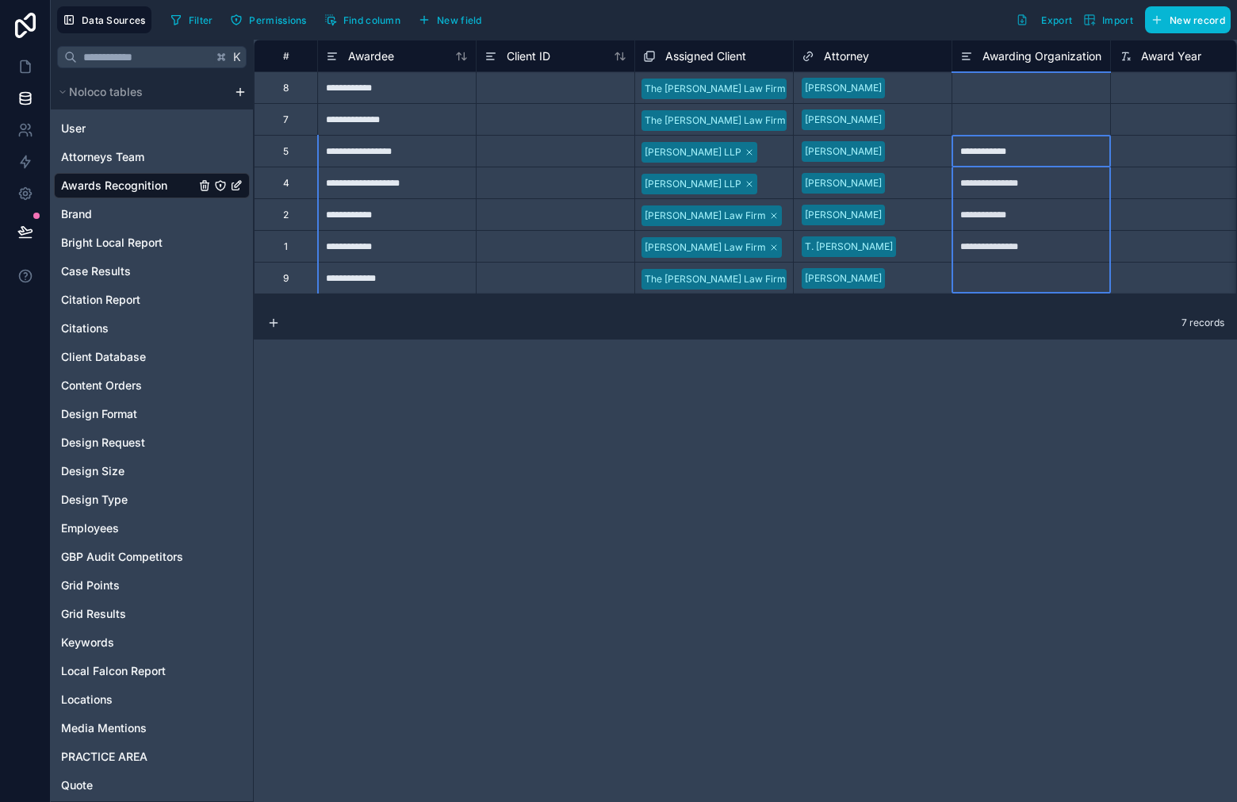
drag, startPoint x: 1029, startPoint y: 149, endPoint x: 1043, endPoint y: 280, distance: 131.6
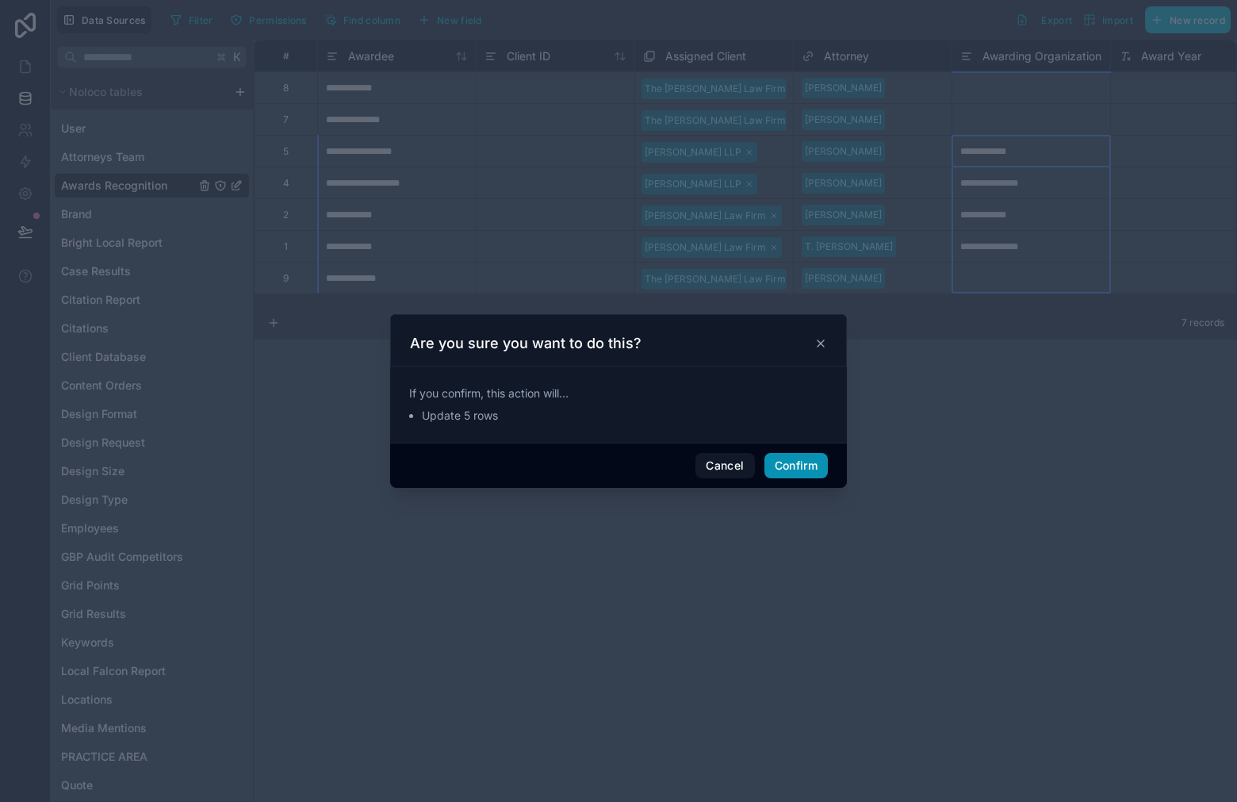
click at [796, 474] on button "Confirm" at bounding box center [795, 465] width 63 height 25
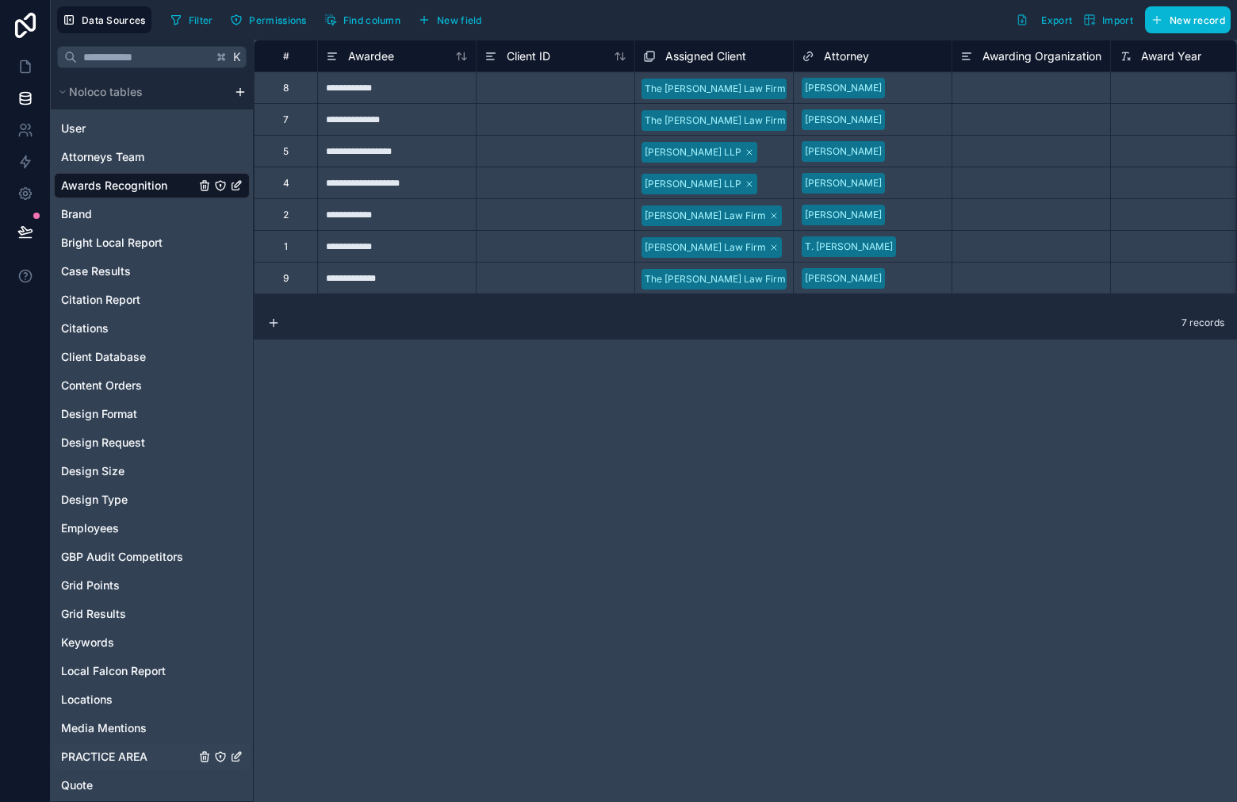
click at [122, 760] on span "PRACTICE AREA" at bounding box center [104, 757] width 86 height 16
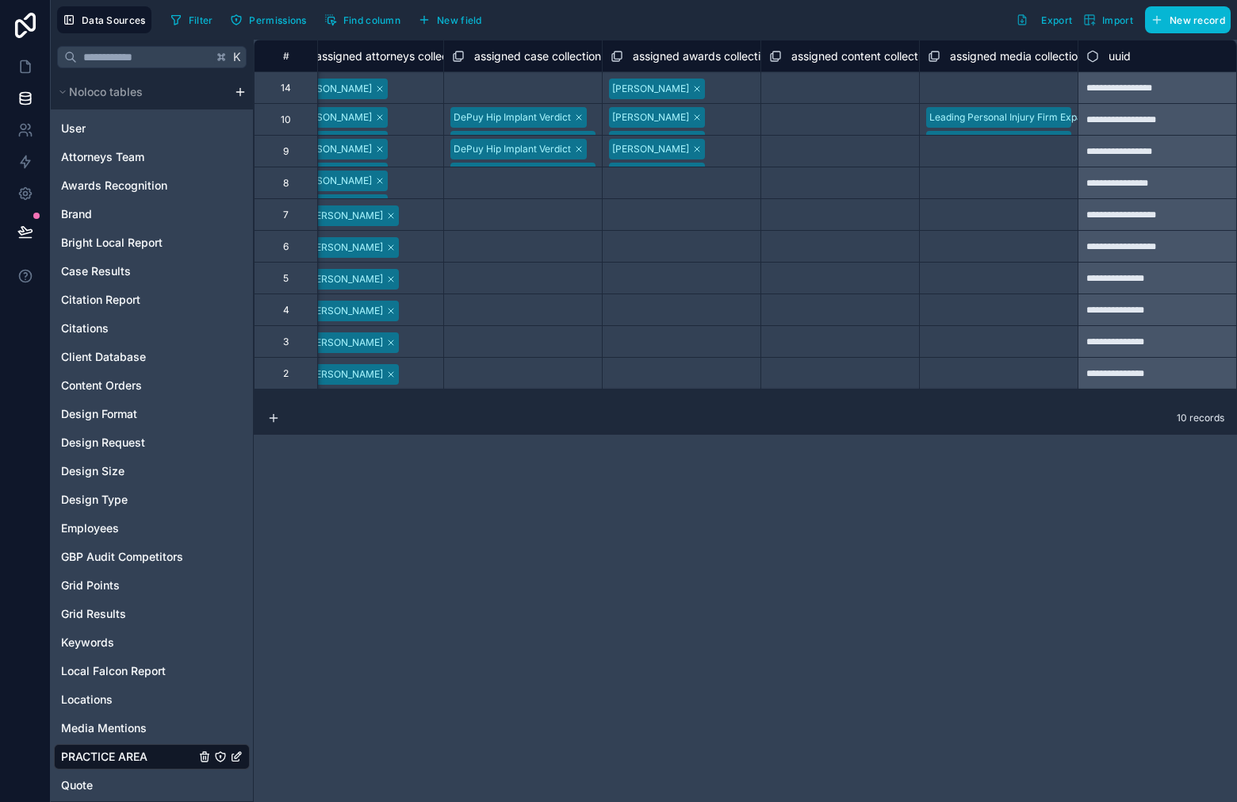
scroll to position [0, 3429]
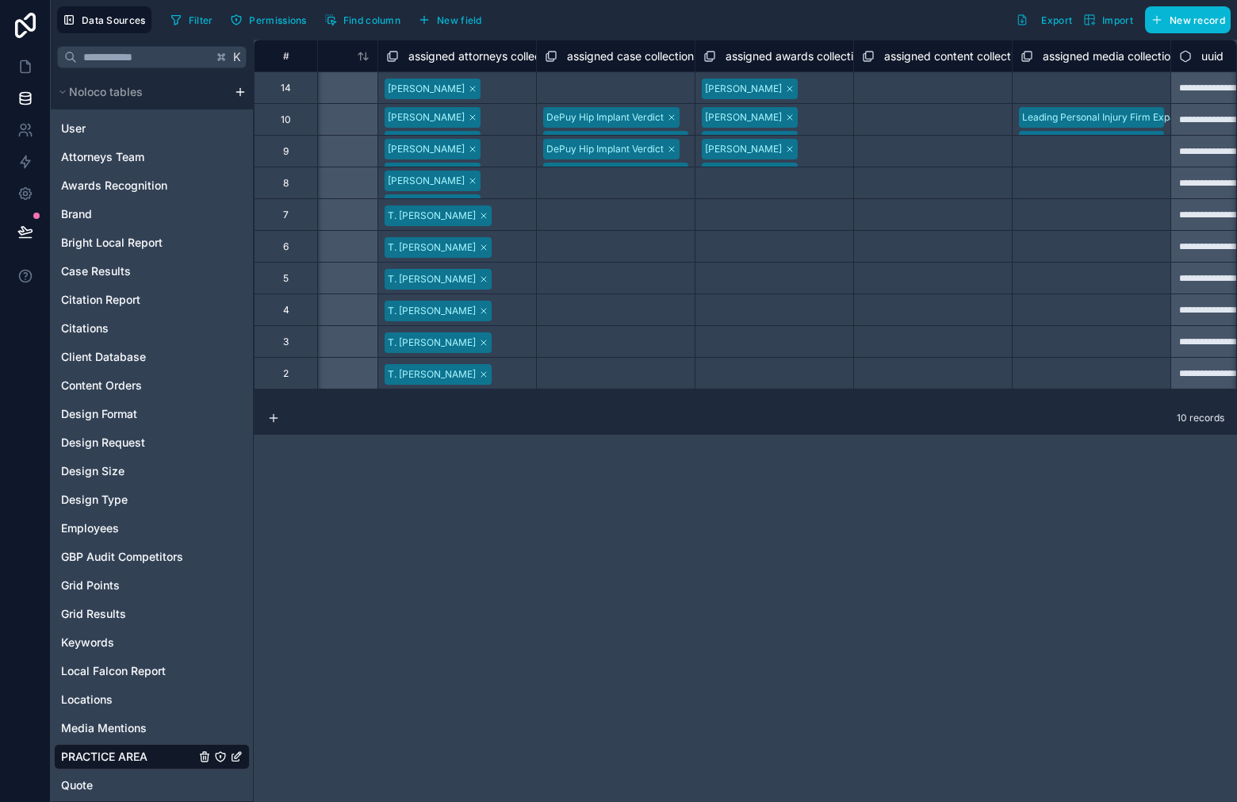
click at [687, 116] on div "DePuy Hip Implant Verdict [PERSON_NAME] & [PERSON_NAME] [MEDICAL_DATA] Verdict" at bounding box center [616, 119] width 158 height 31
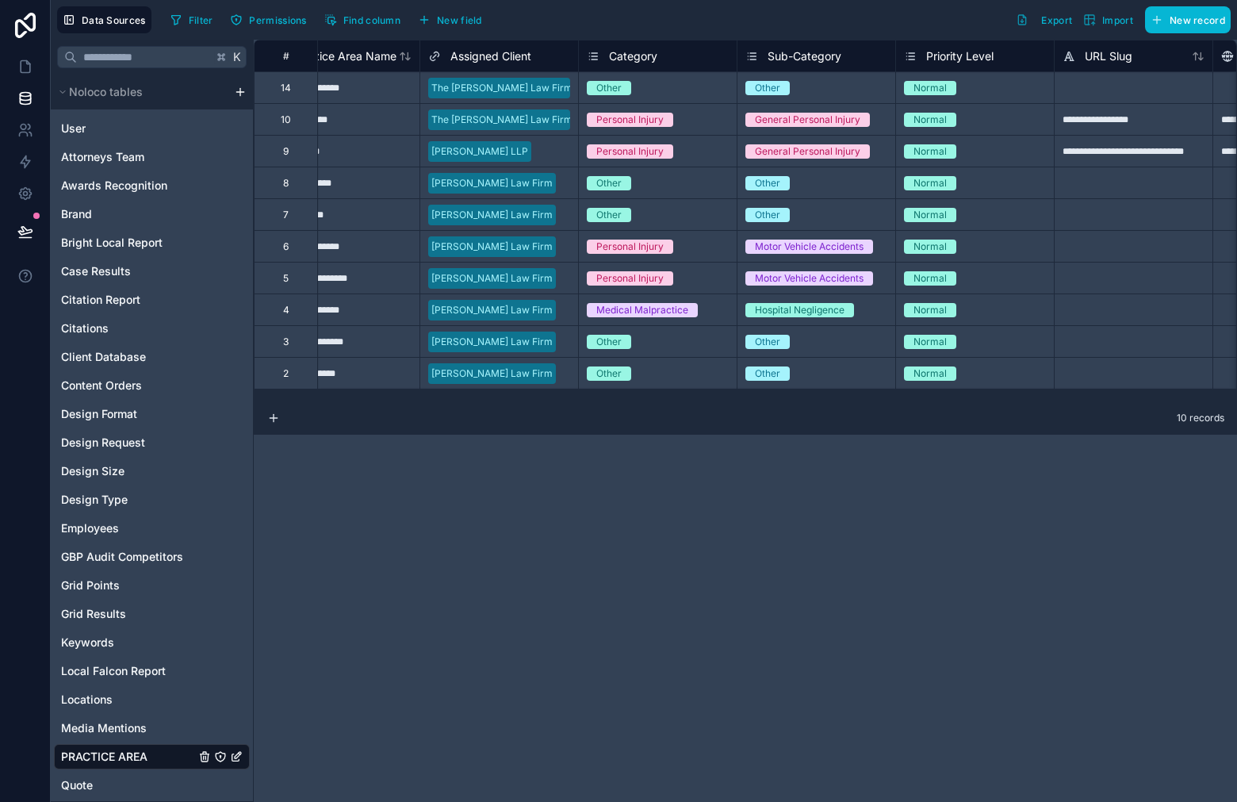
scroll to position [0, 0]
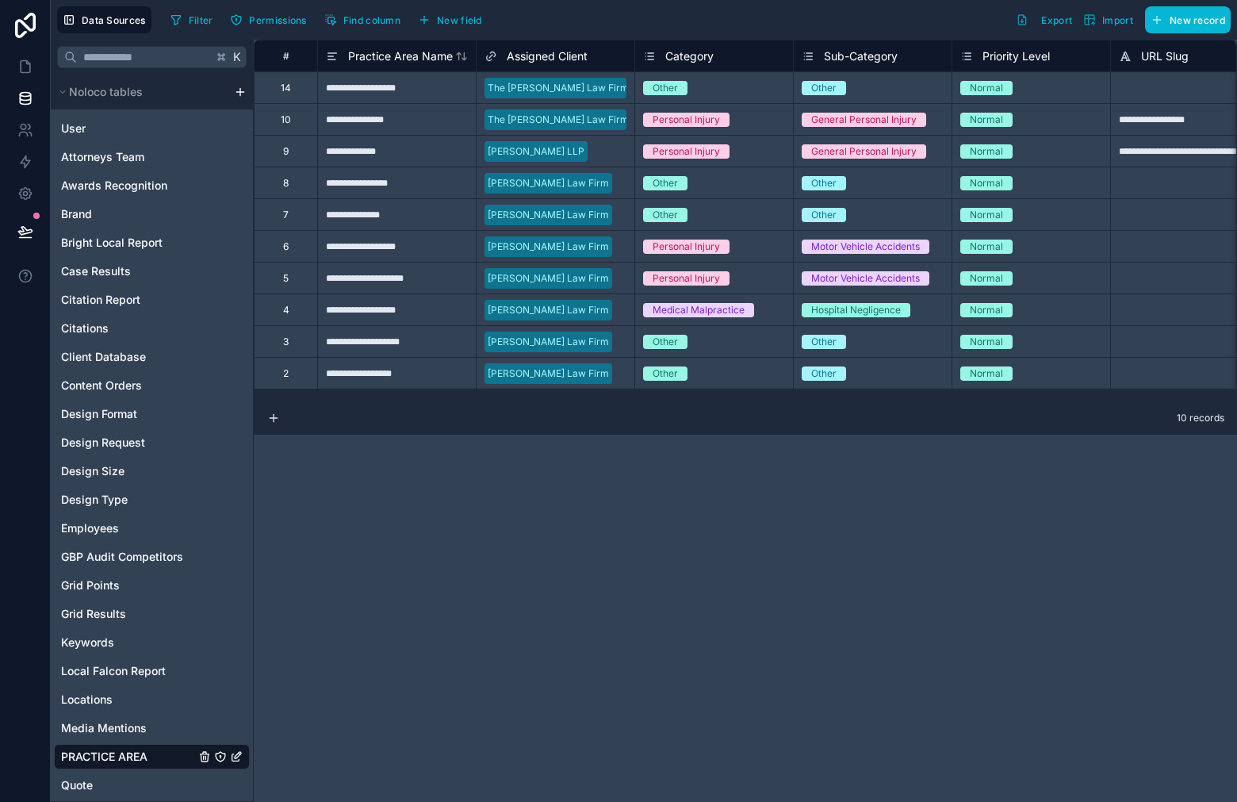
click at [488, 62] on icon at bounding box center [490, 56] width 13 height 19
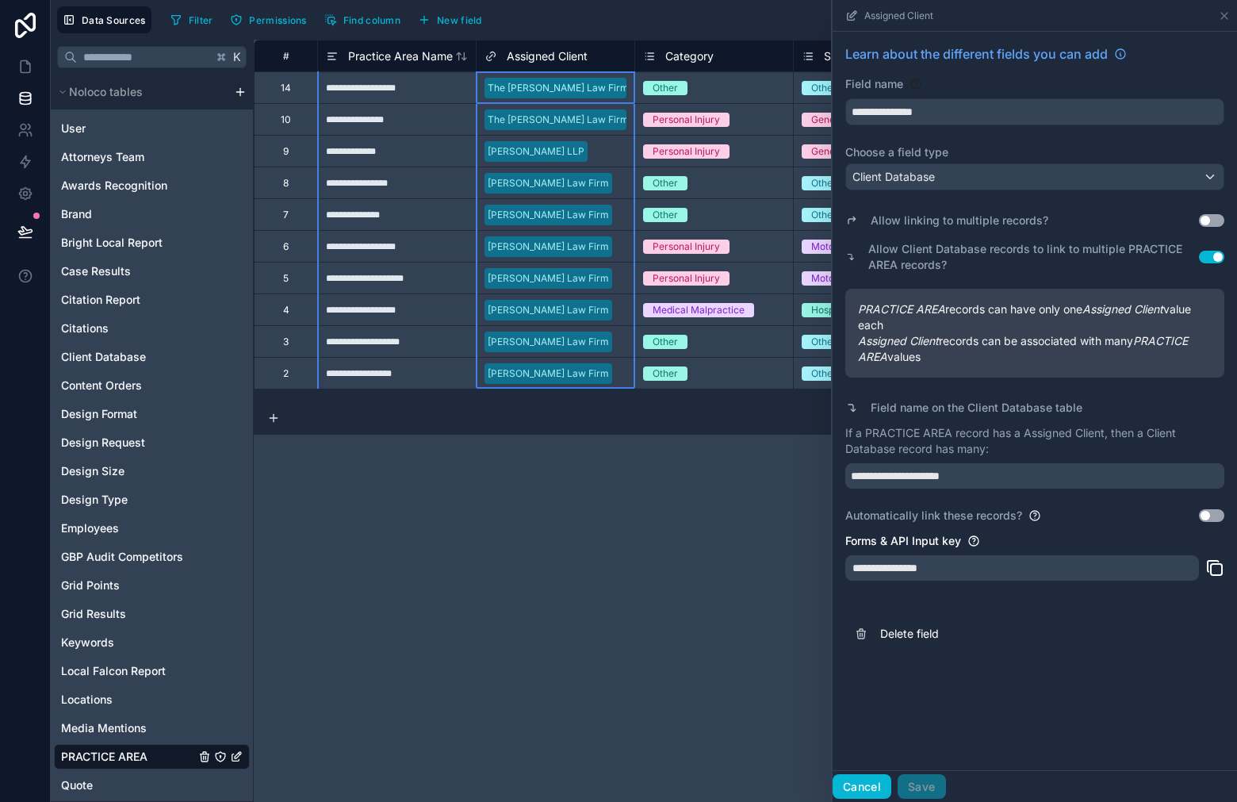
click at [877, 780] on button "Cancel" at bounding box center [862, 786] width 59 height 25
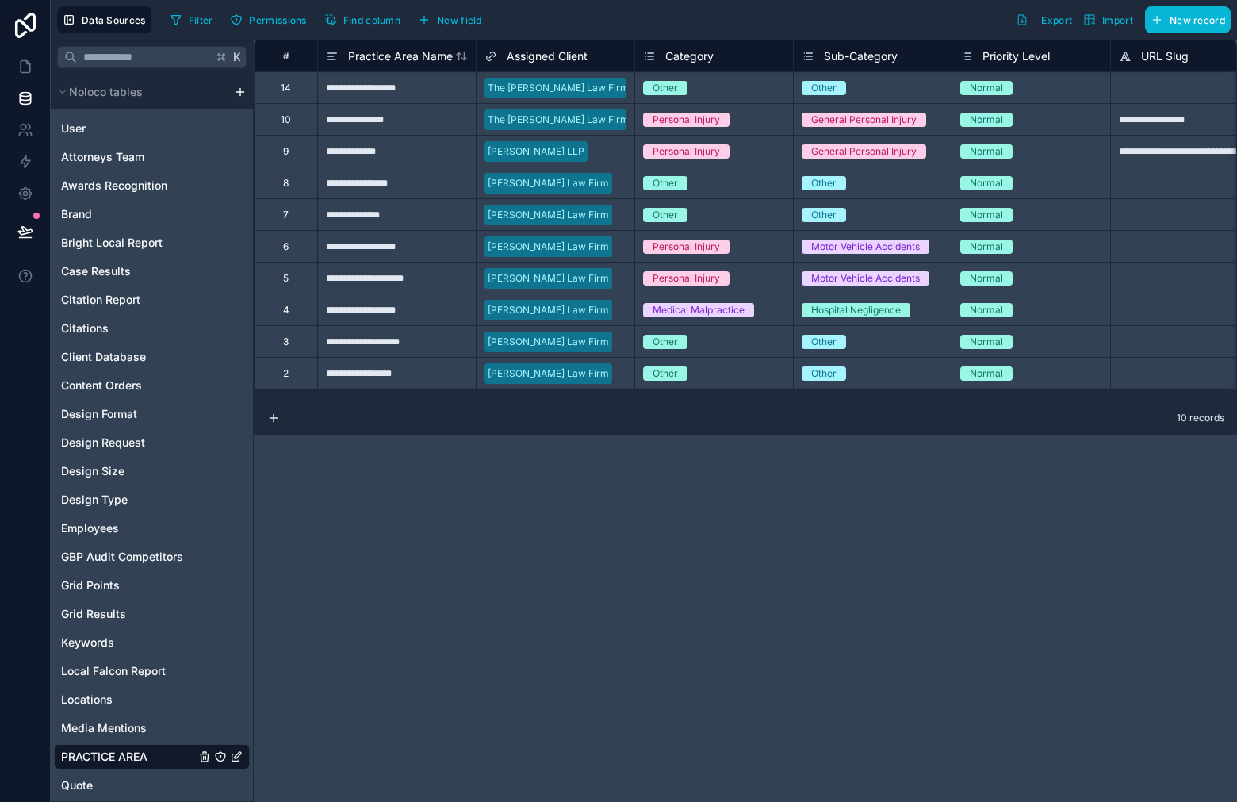
click at [426, 155] on div "**********" at bounding box center [396, 151] width 159 height 32
click at [293, 155] on div "9" at bounding box center [285, 151] width 63 height 32
click at [587, 33] on div "Filter Permissions Find column New field Export Import New record" at bounding box center [697, 19] width 1066 height 27
click at [1185, 18] on span "New record" at bounding box center [1198, 20] width 56 height 12
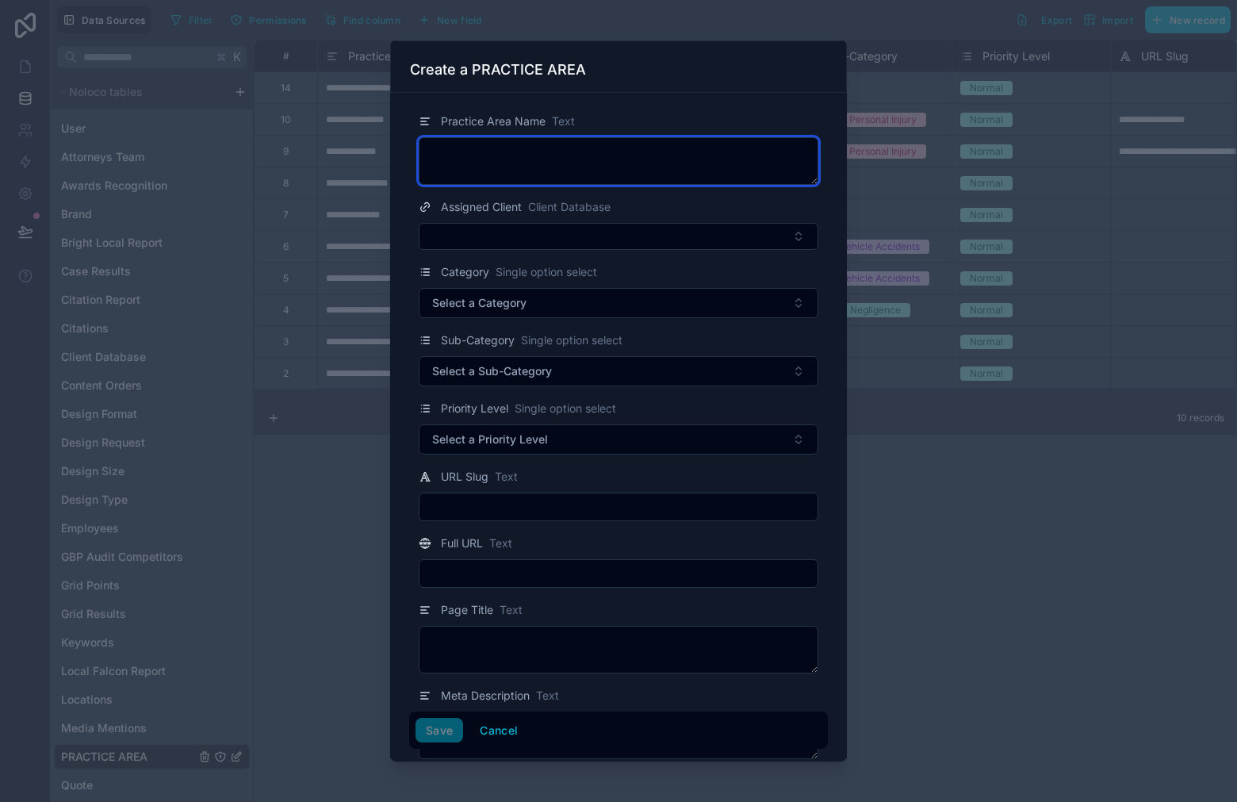
click at [601, 170] on textarea at bounding box center [619, 161] width 400 height 48
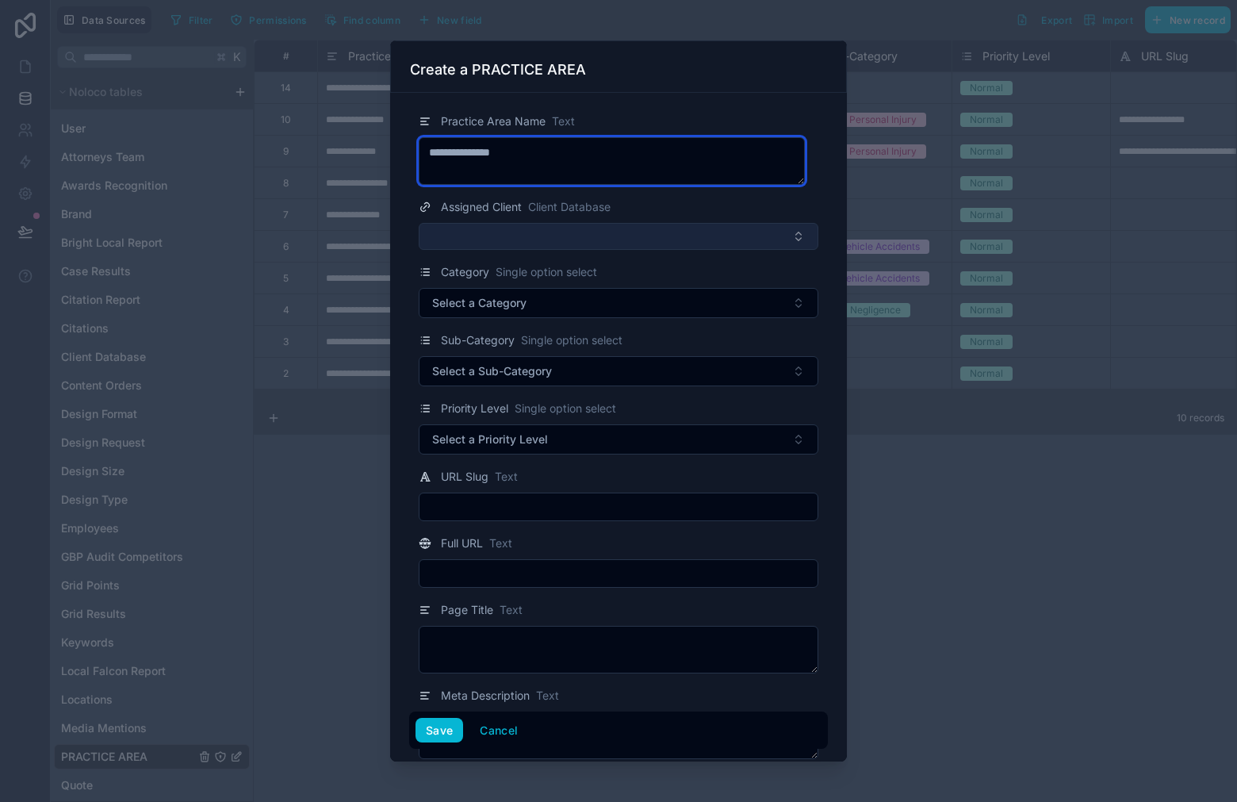
type textarea "**********"
click at [574, 228] on button "Select Button" at bounding box center [619, 236] width 400 height 27
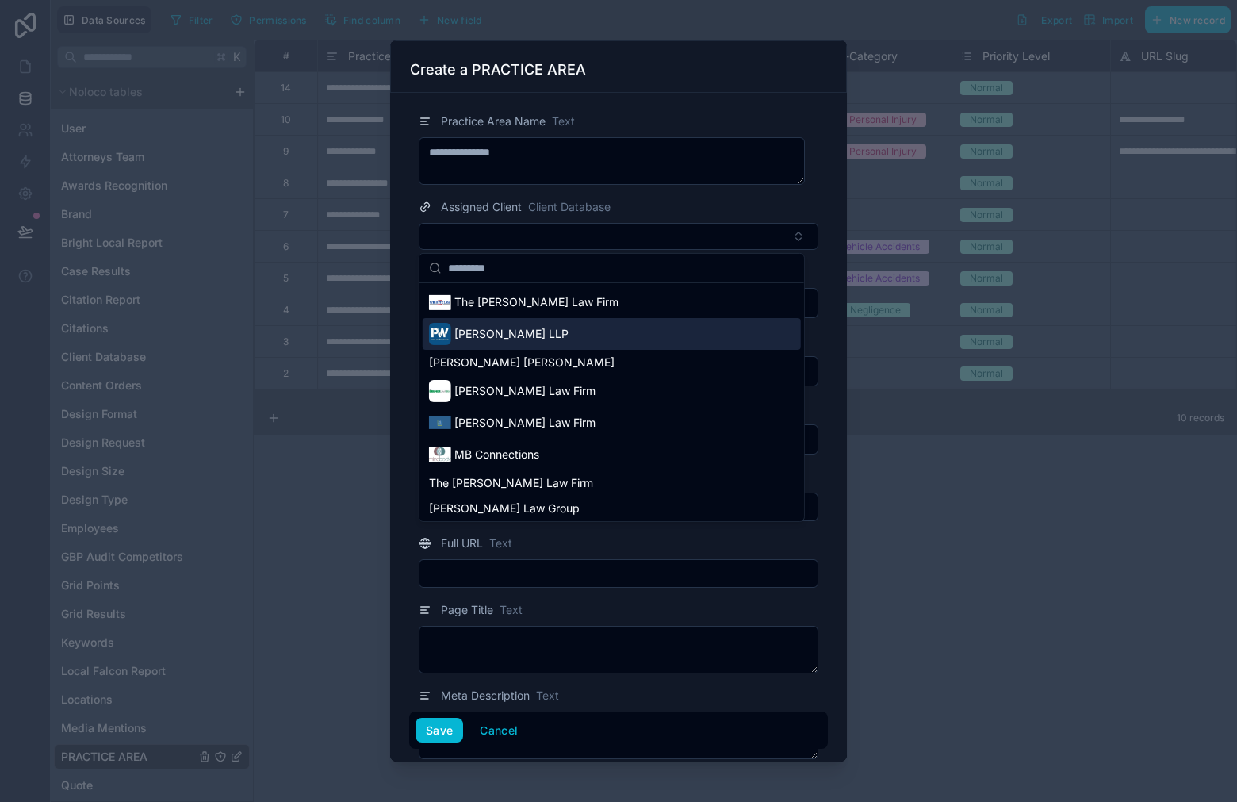
click at [602, 339] on div "[PERSON_NAME] LLP" at bounding box center [612, 334] width 378 height 32
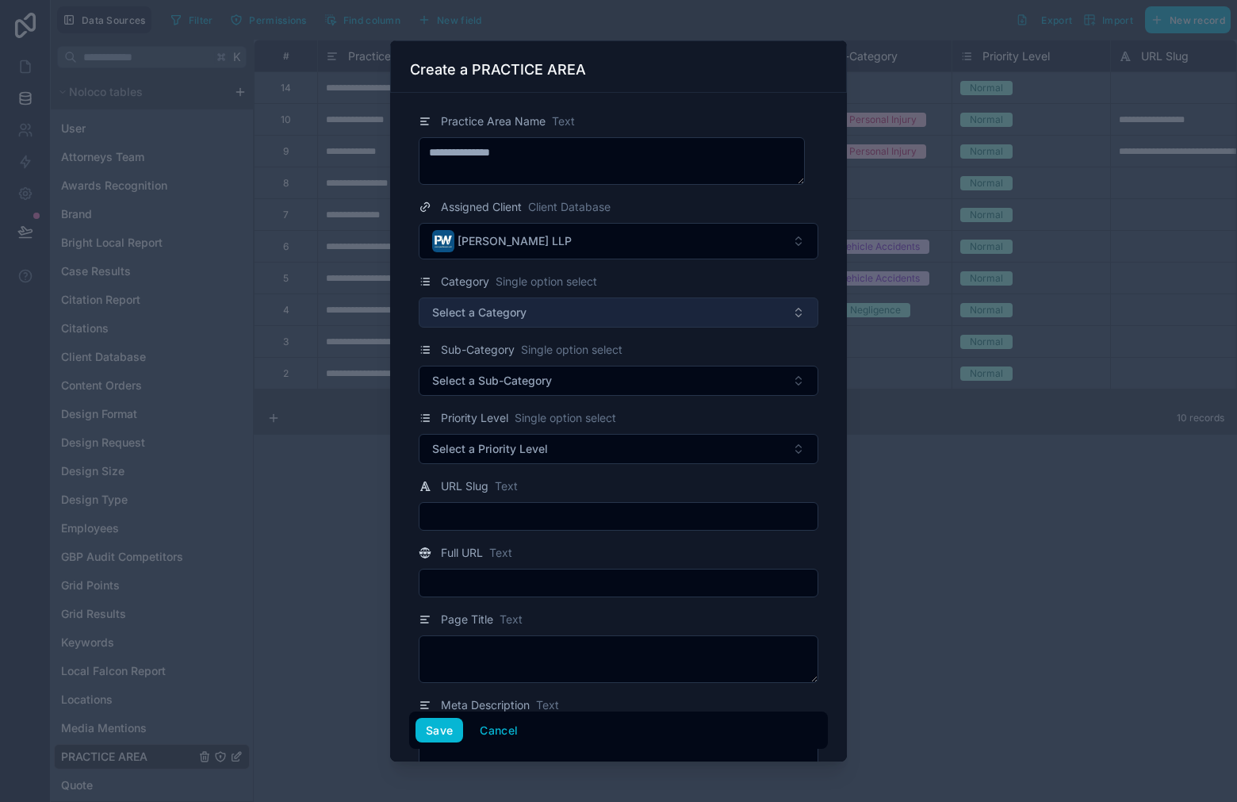
click at [730, 313] on button "Select a Category" at bounding box center [619, 312] width 400 height 30
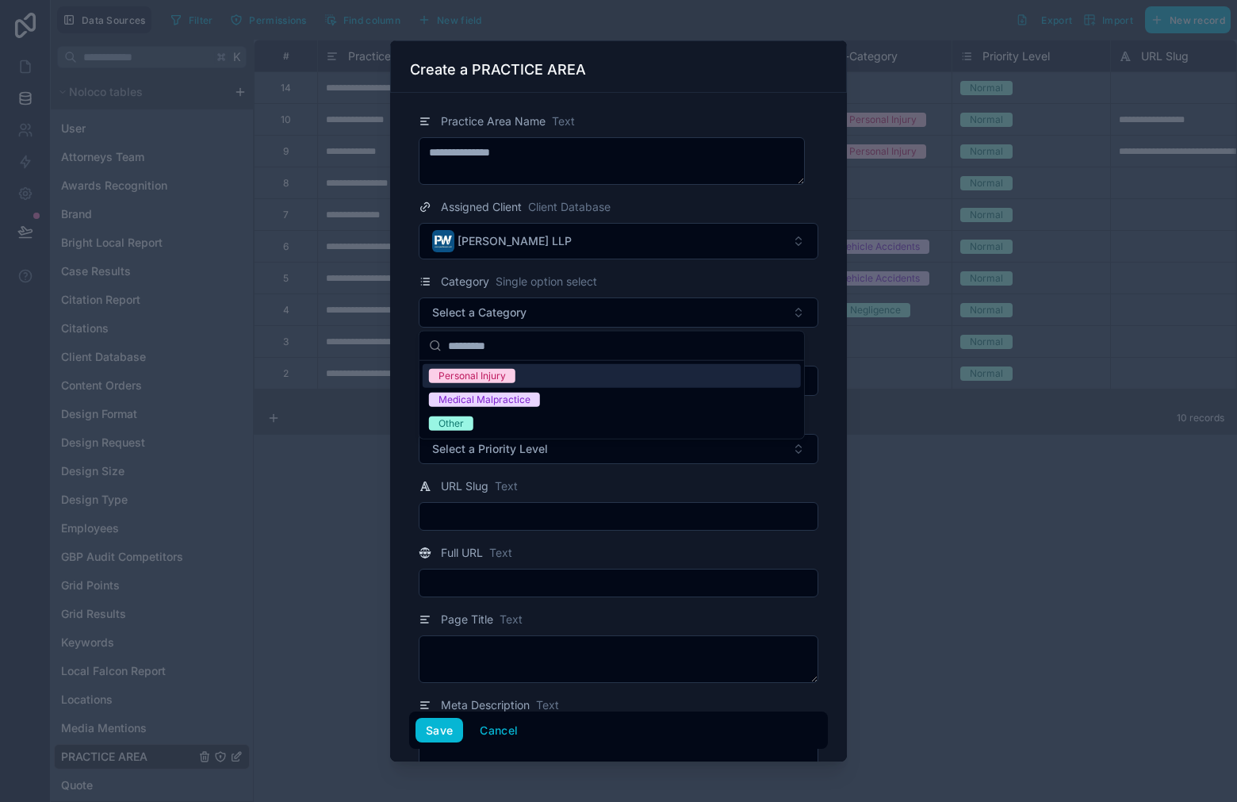
click at [668, 370] on div "Personal Injury" at bounding box center [612, 376] width 378 height 24
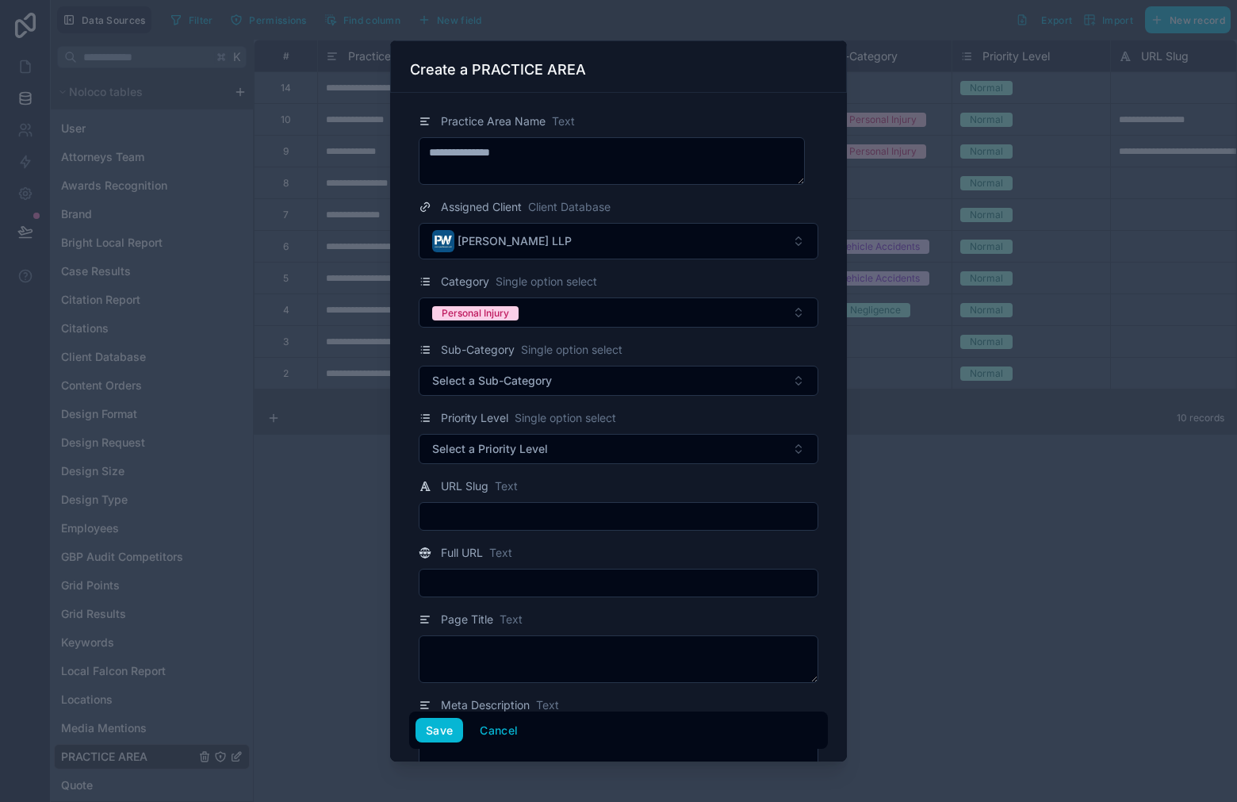
click at [685, 362] on div "Sub-Category Single option select Select a Sub-Category" at bounding box center [618, 368] width 419 height 56
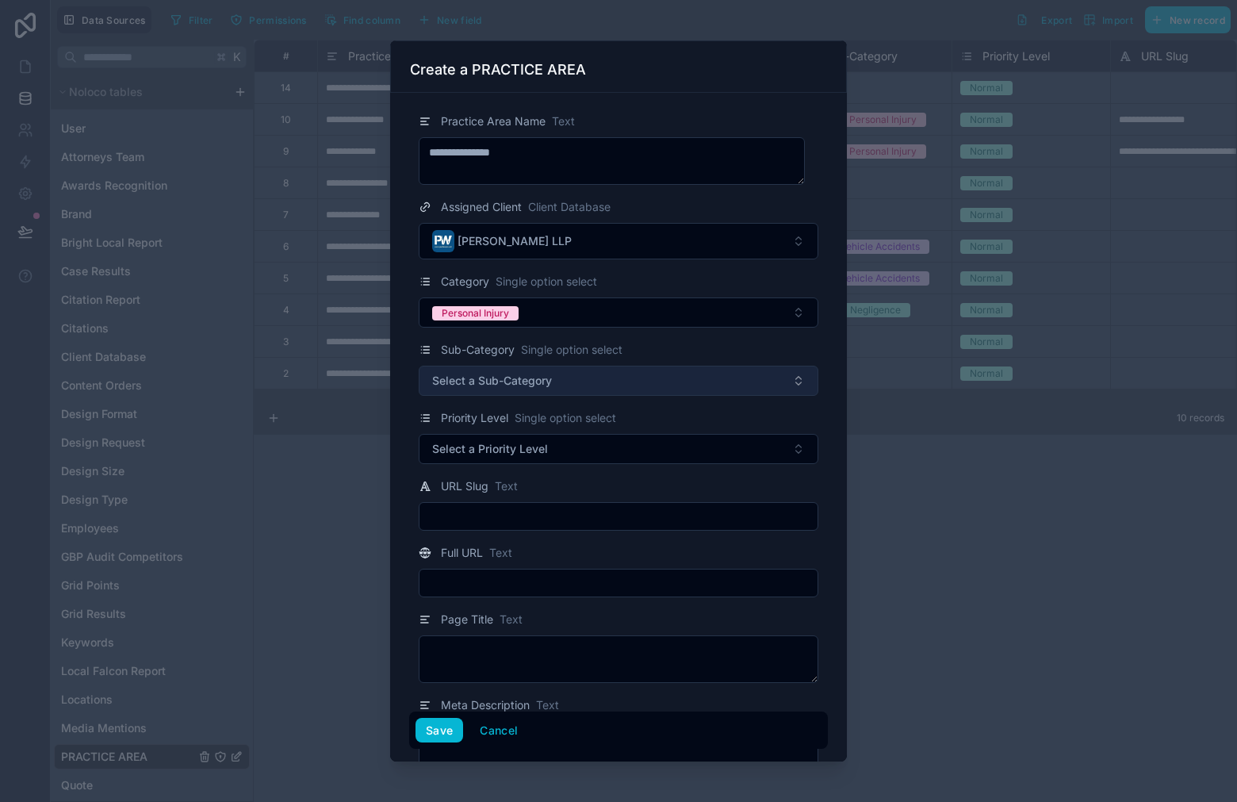
click at [674, 370] on button "Select a Sub-Category" at bounding box center [619, 381] width 400 height 30
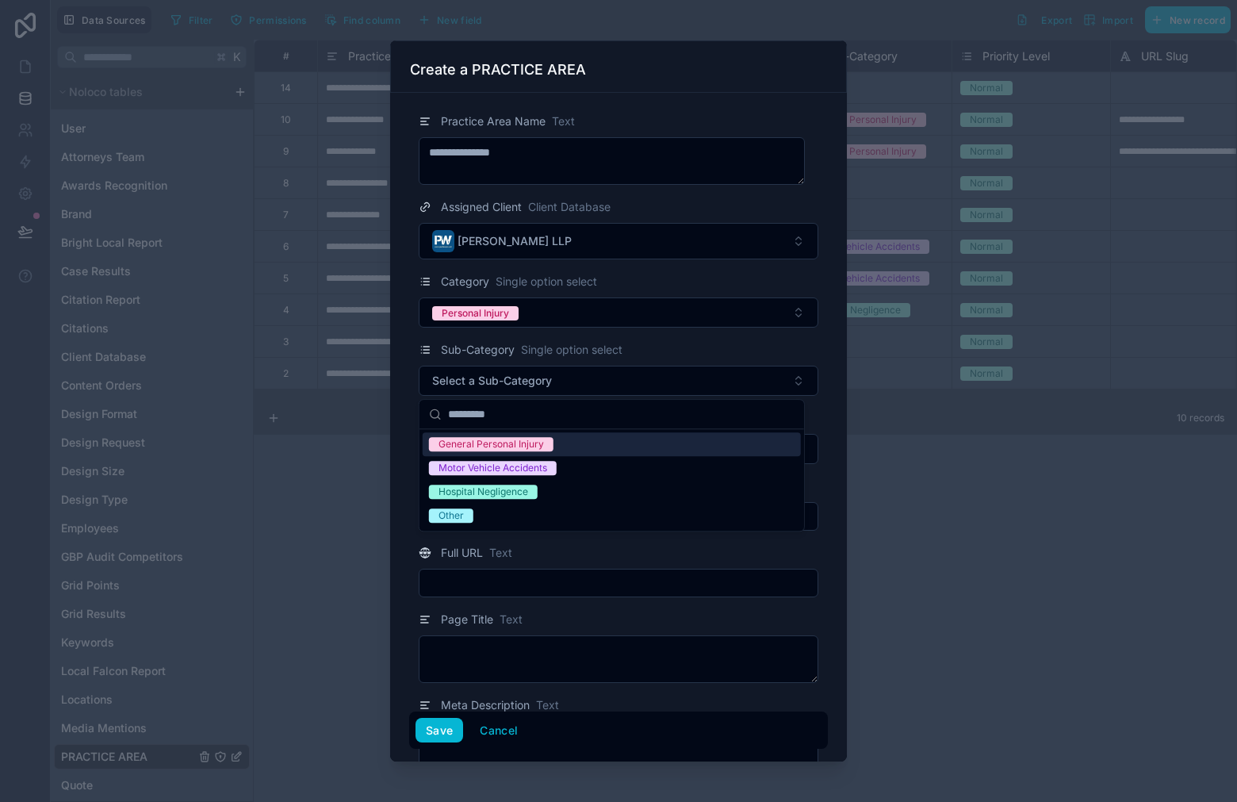
click at [609, 444] on div "General Personal Injury" at bounding box center [612, 444] width 378 height 24
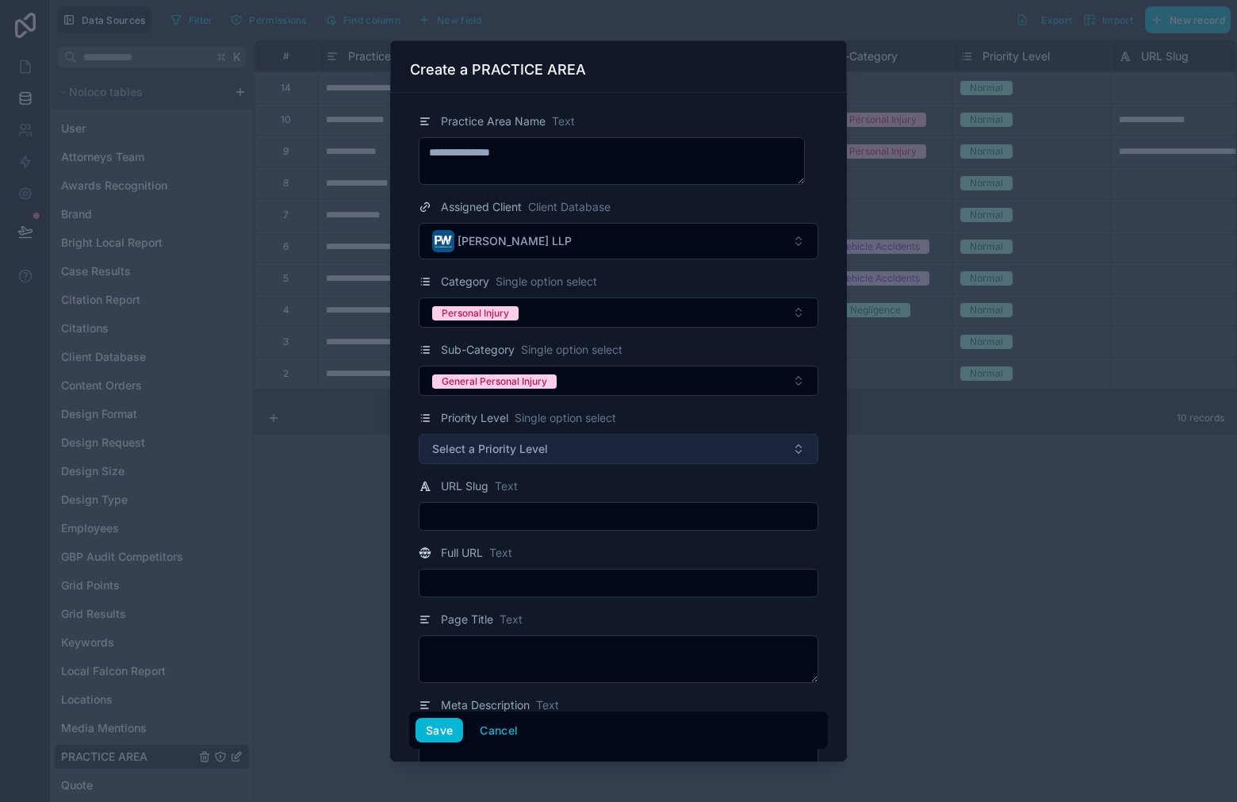
click at [631, 442] on button "Select a Priority Level" at bounding box center [619, 449] width 400 height 30
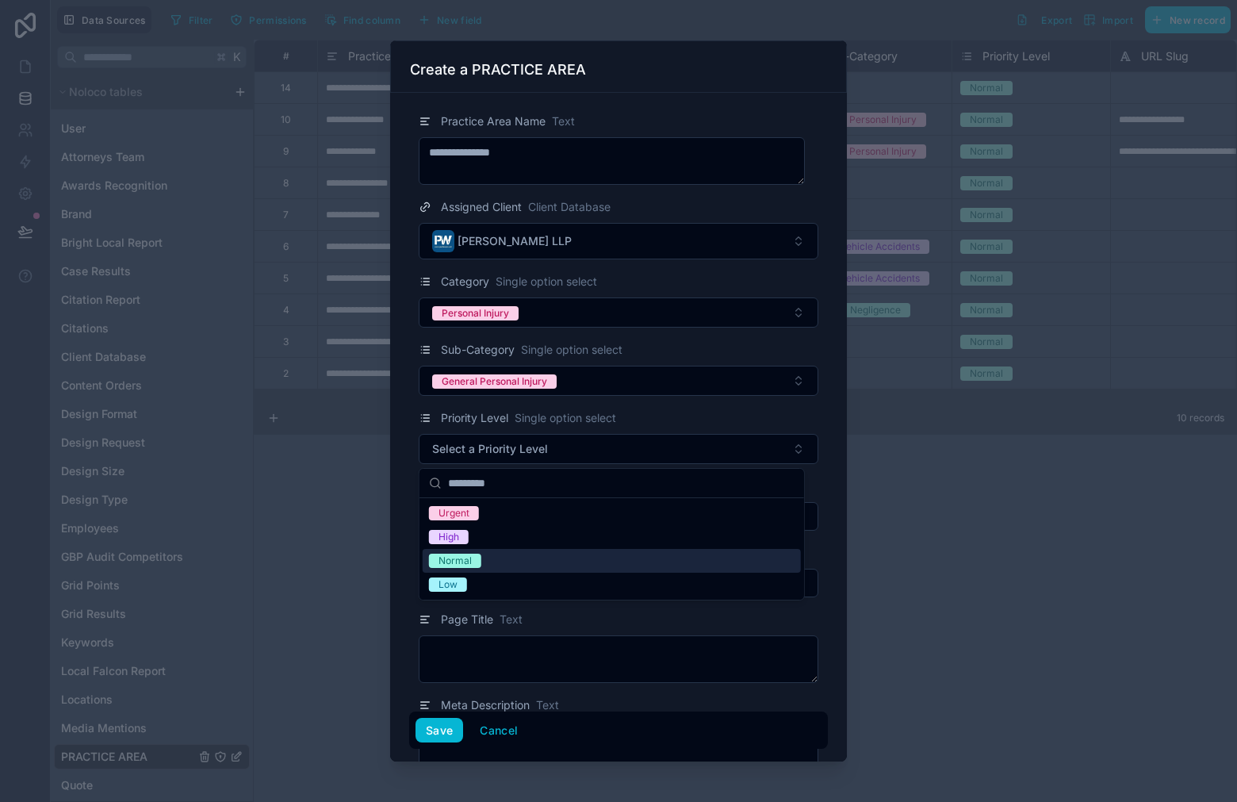
click at [535, 557] on div "Normal" at bounding box center [612, 561] width 378 height 24
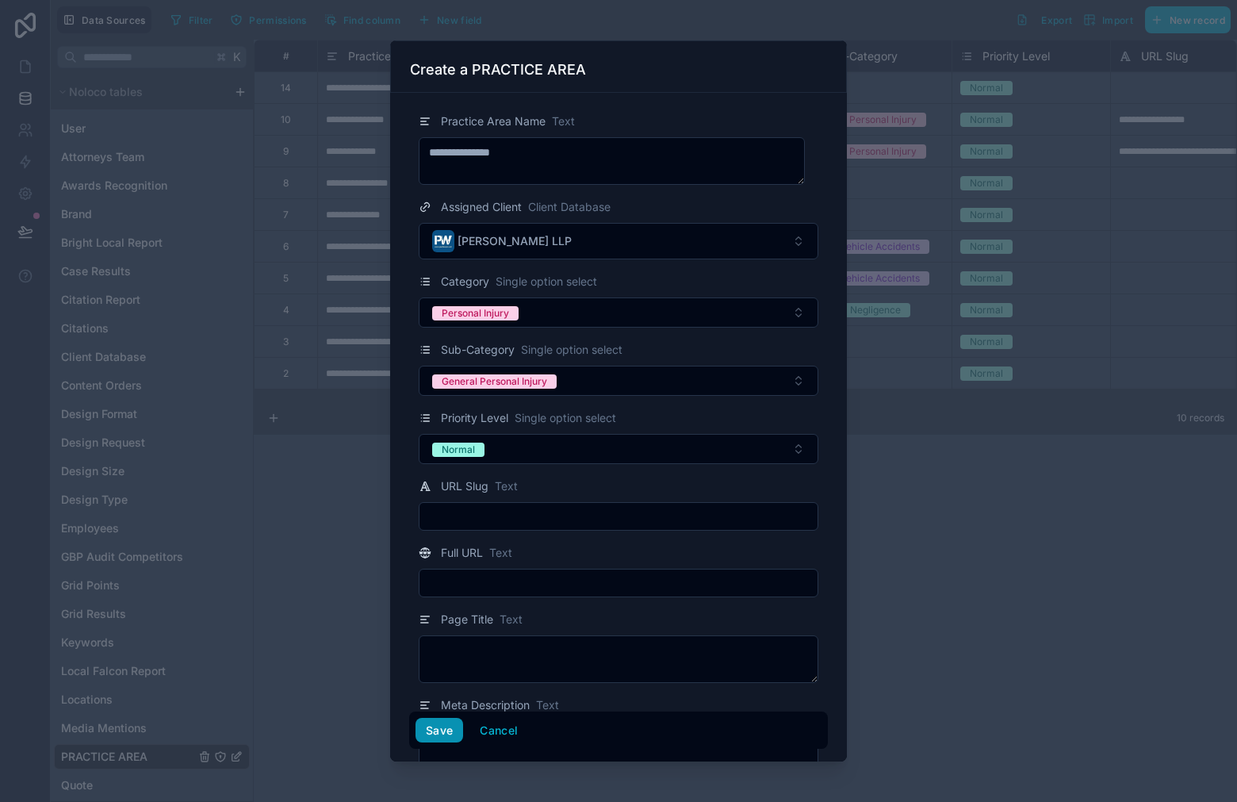
drag, startPoint x: 440, startPoint y: 729, endPoint x: 472, endPoint y: 699, distance: 44.3
click at [440, 729] on button "Save" at bounding box center [439, 730] width 48 height 25
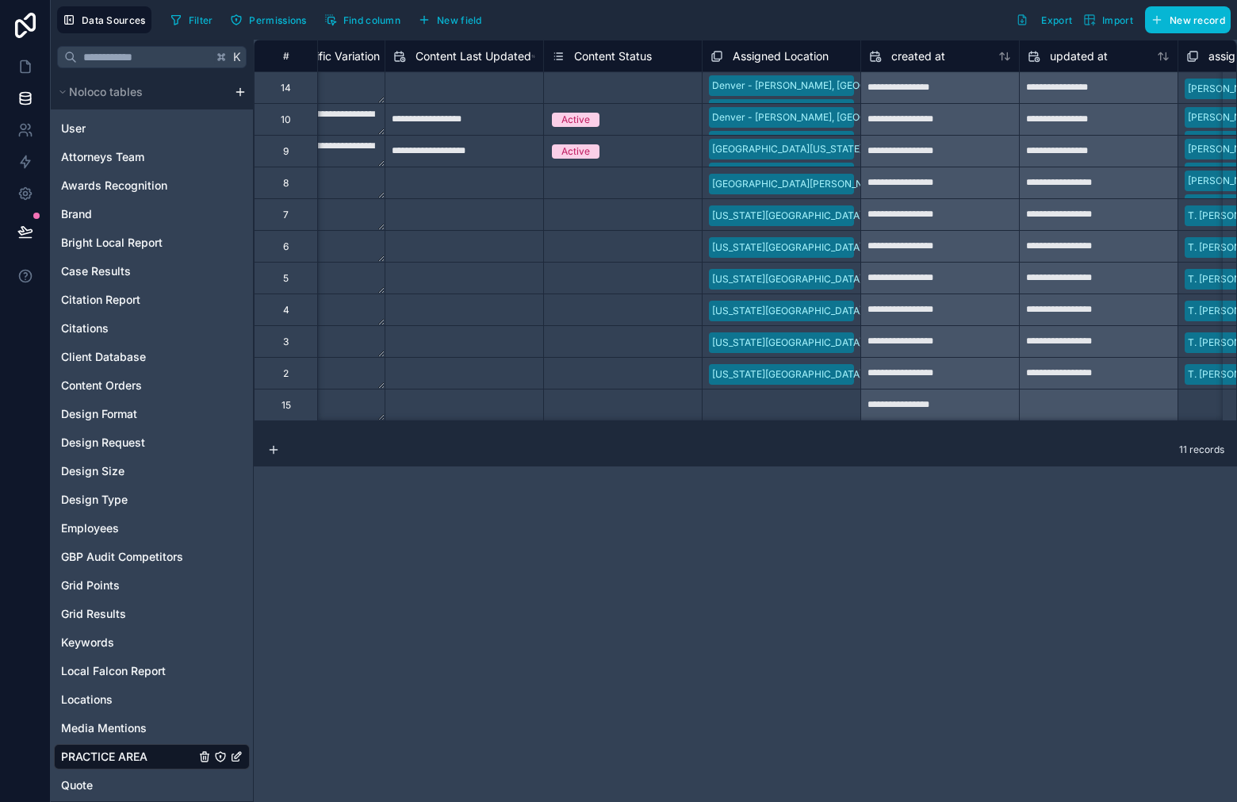
scroll to position [0, 2785]
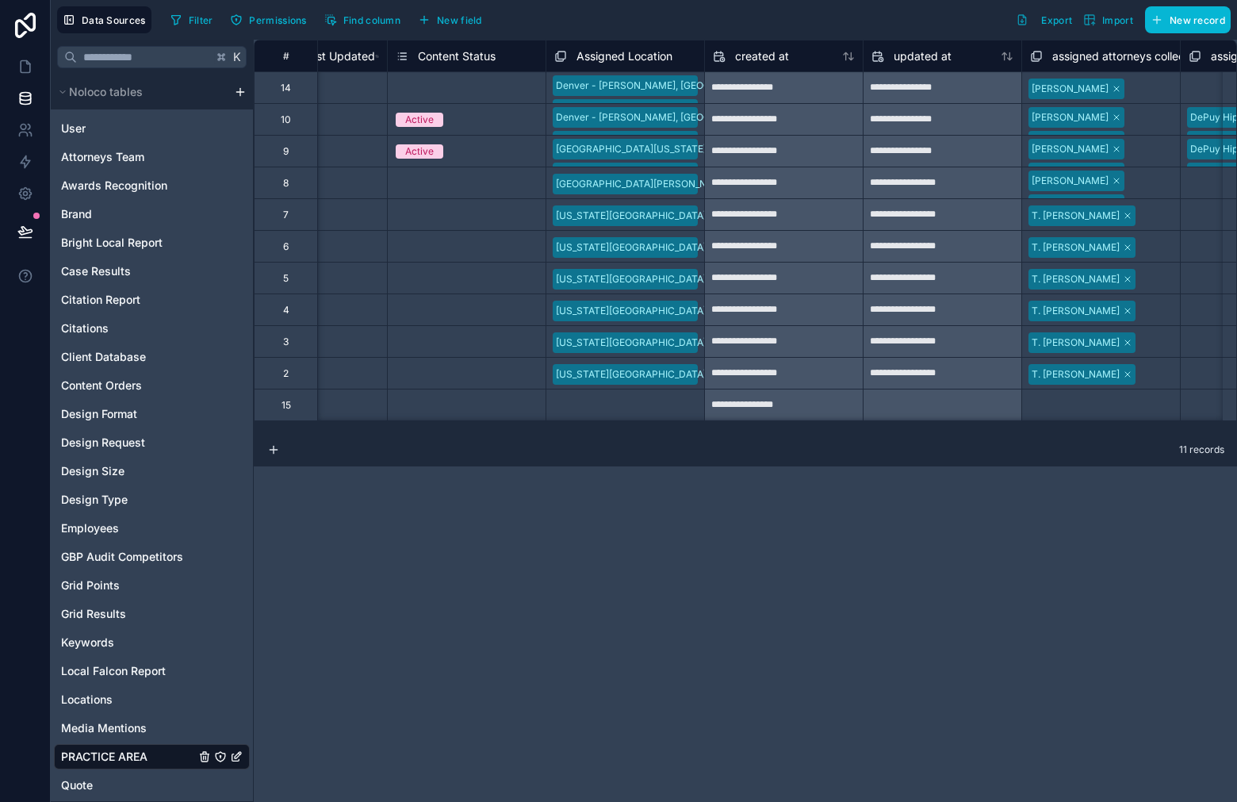
click at [587, 389] on div "Select a Assigned Location" at bounding box center [625, 404] width 158 height 31
click at [610, 400] on div "Select a Assigned Location" at bounding box center [616, 406] width 121 height 13
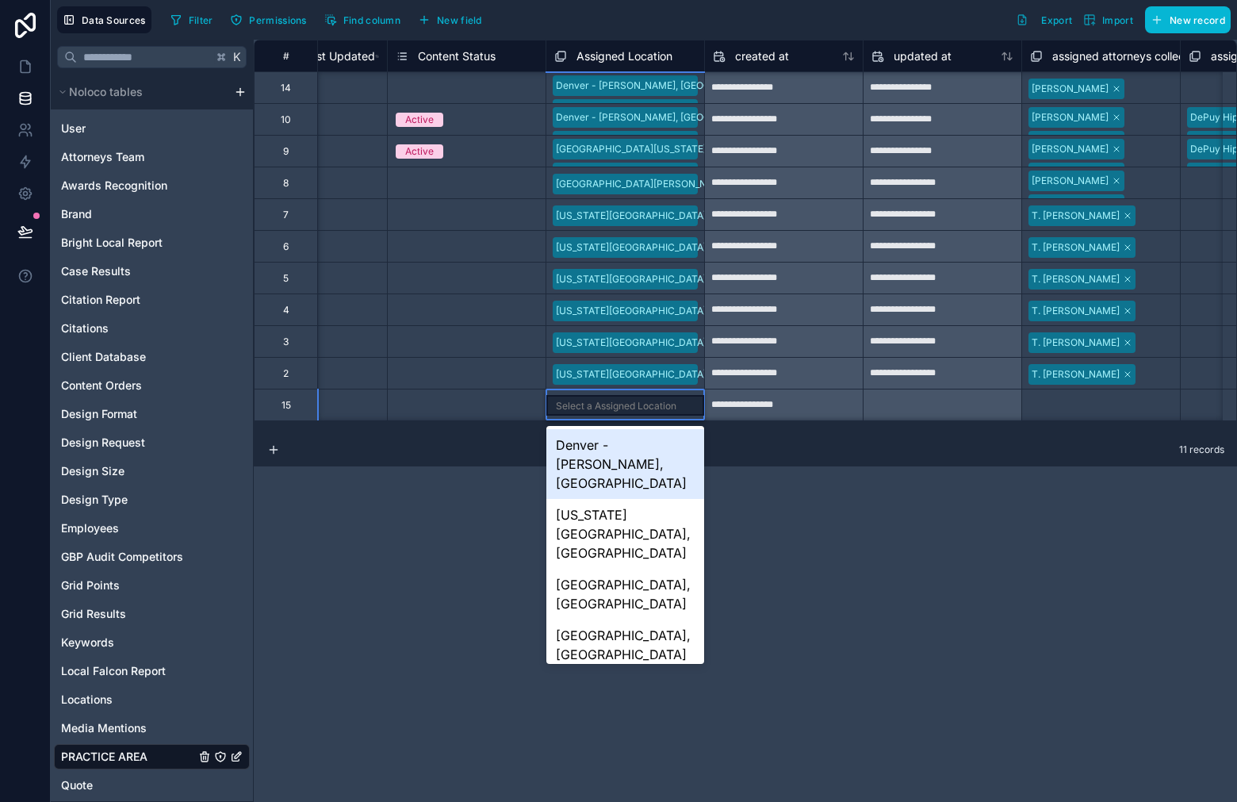
click at [610, 400] on div "Select a Assigned Location" at bounding box center [616, 406] width 121 height 13
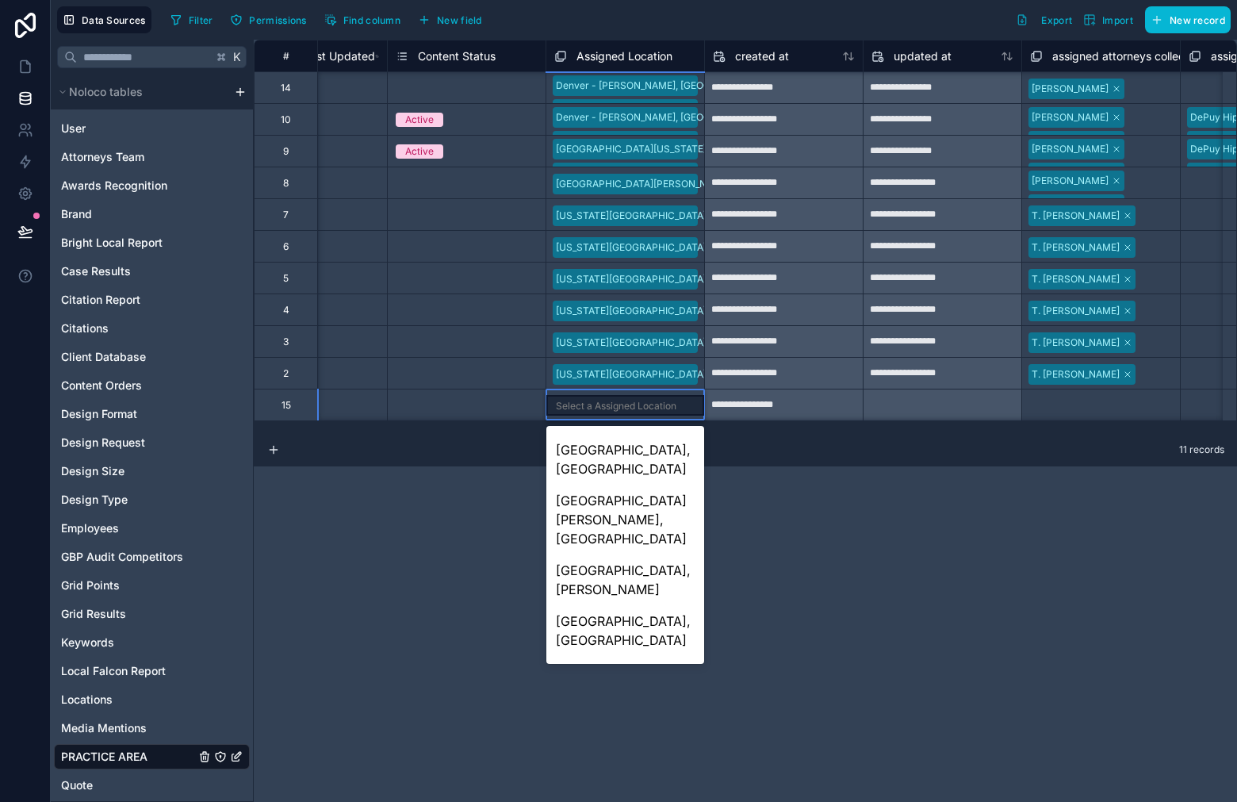
scroll to position [328, 0]
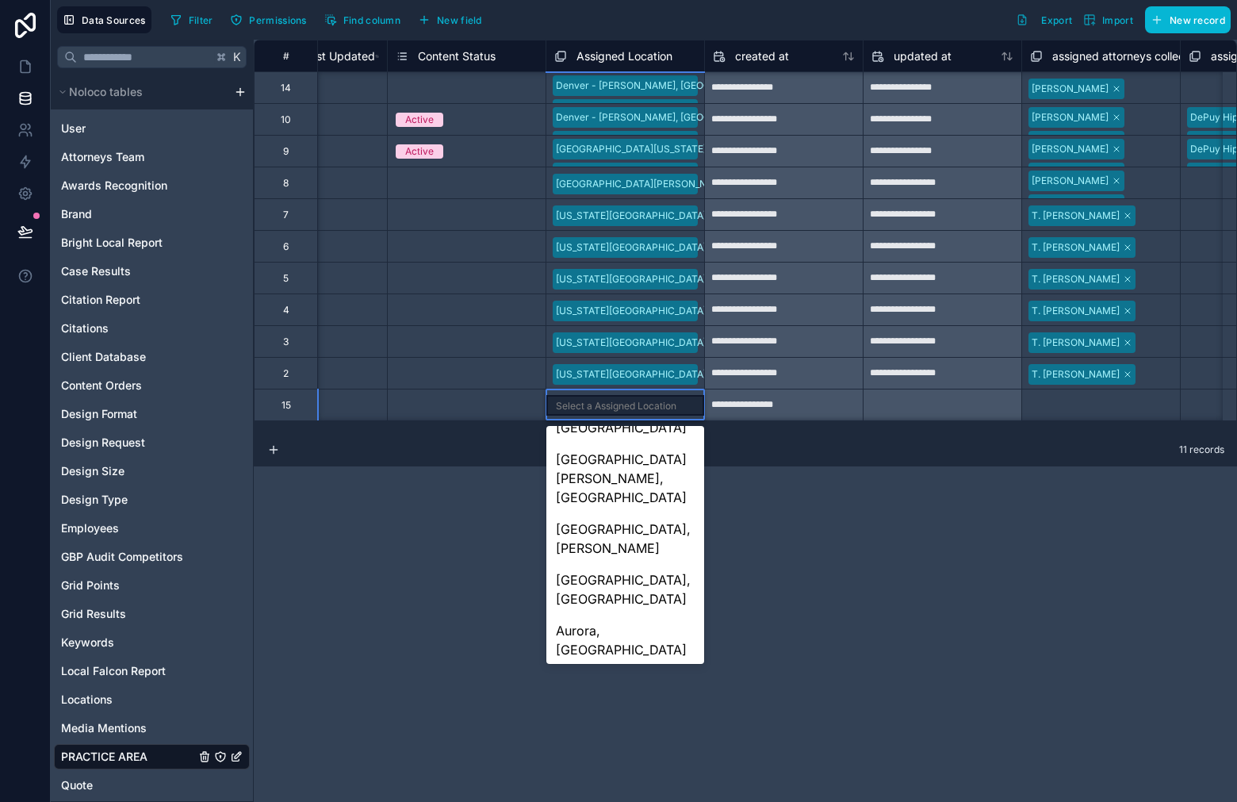
click at [672, 735] on div "[GEOGRAPHIC_DATA] ([GEOGRAPHIC_DATA]), [GEOGRAPHIC_DATA]" at bounding box center [625, 770] width 158 height 70
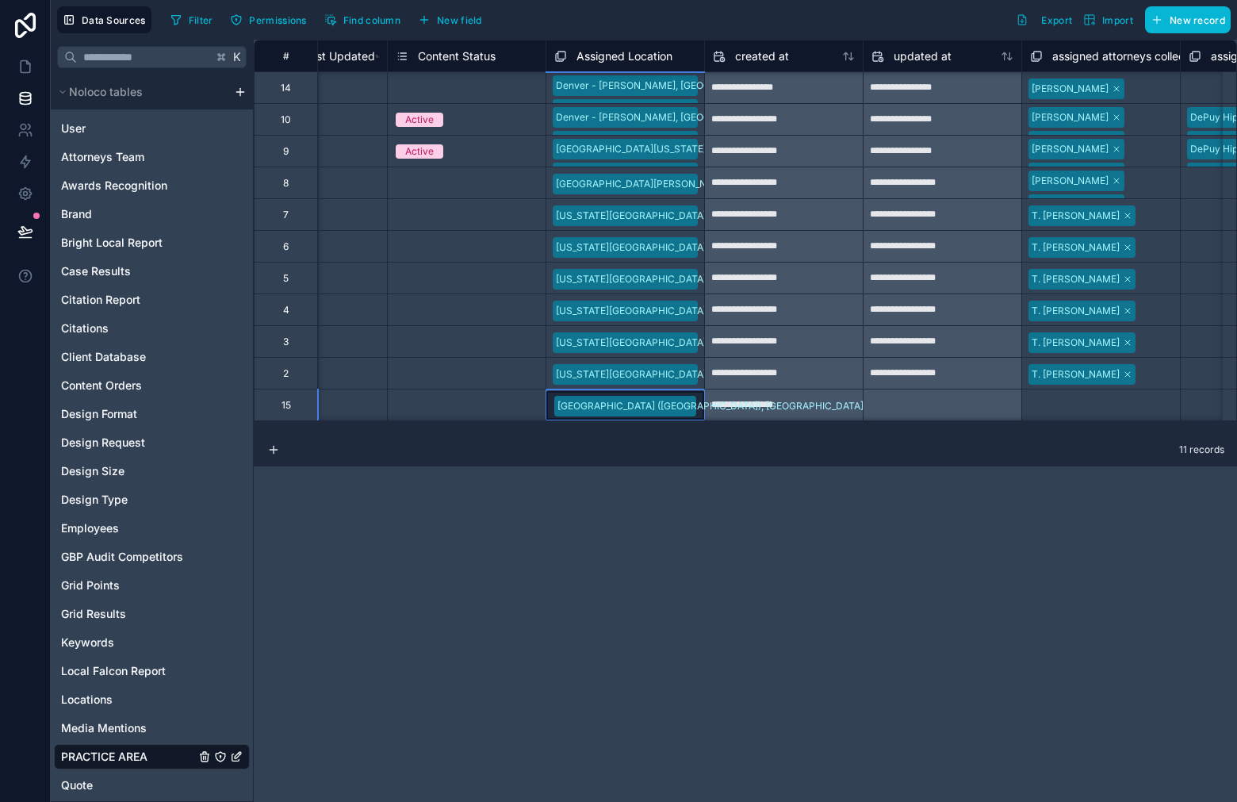
click at [696, 400] on div "[GEOGRAPHIC_DATA] ([GEOGRAPHIC_DATA]), [GEOGRAPHIC_DATA]" at bounding box center [625, 405] width 158 height 29
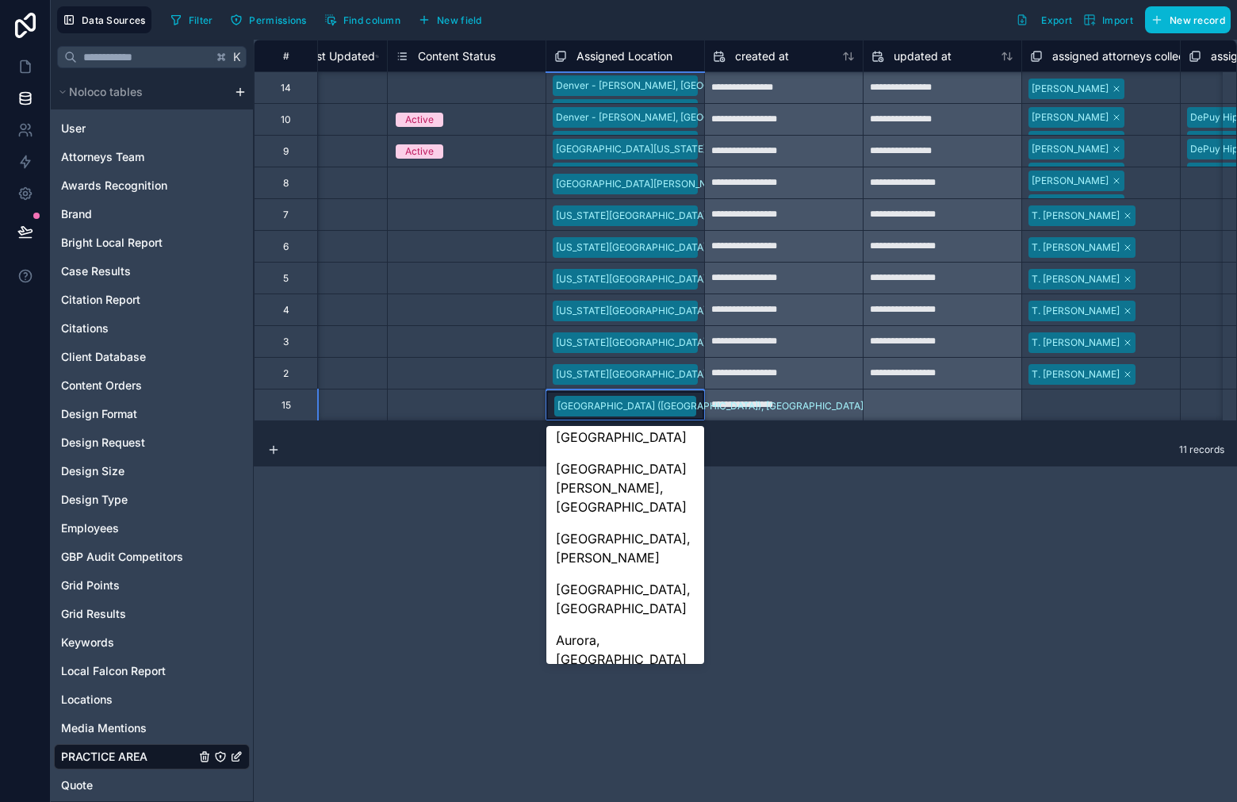
scroll to position [395, 0]
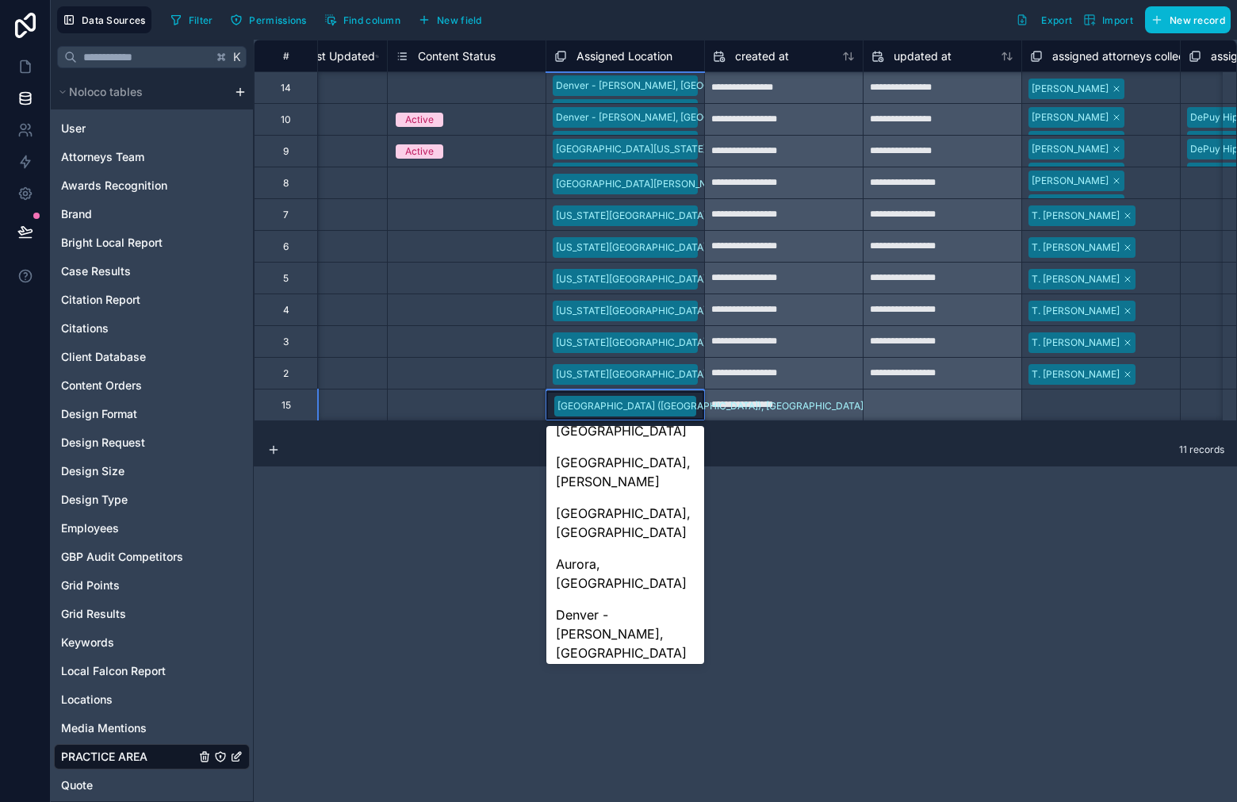
click at [657, 738] on div "[GEOGRAPHIC_DATA], [GEOGRAPHIC_DATA]" at bounding box center [625, 763] width 158 height 51
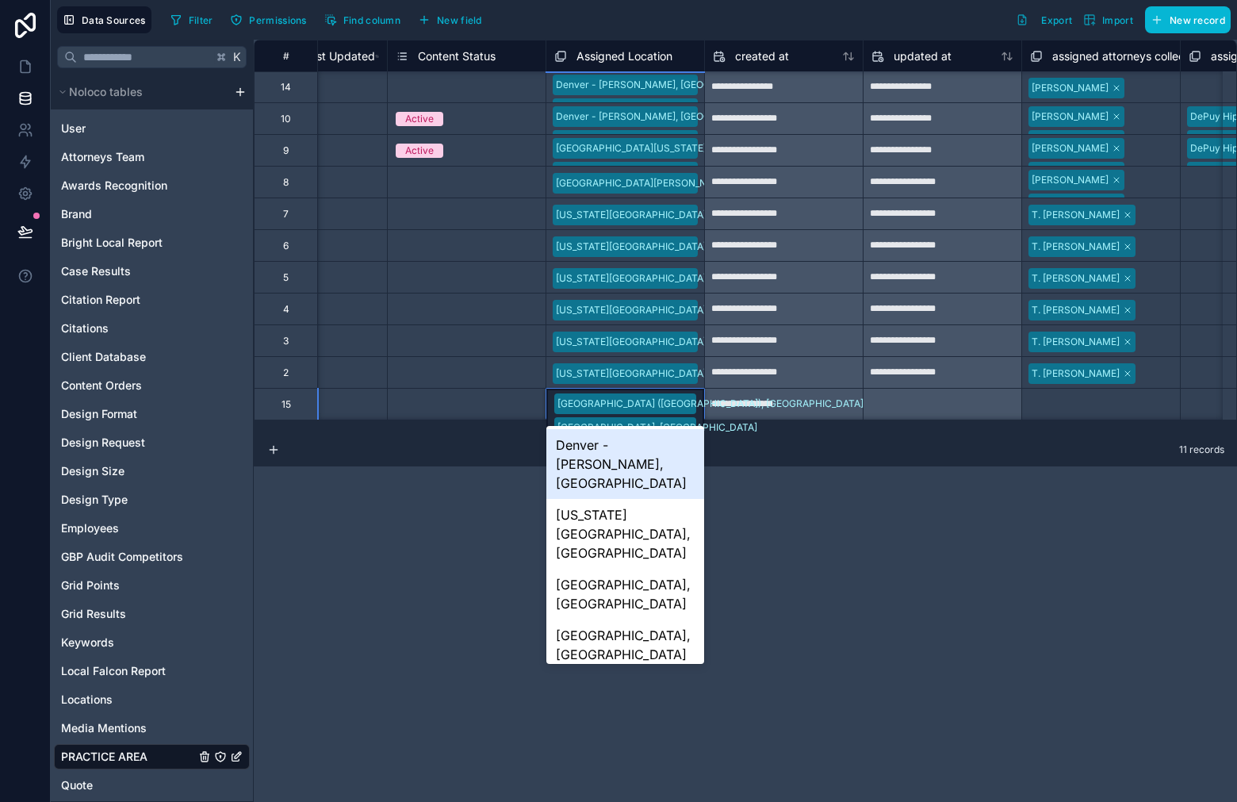
click at [691, 413] on div "[GEOGRAPHIC_DATA] ([GEOGRAPHIC_DATA]), [GEOGRAPHIC_DATA] [GEOGRAPHIC_DATA], [GE…" at bounding box center [625, 415] width 158 height 52
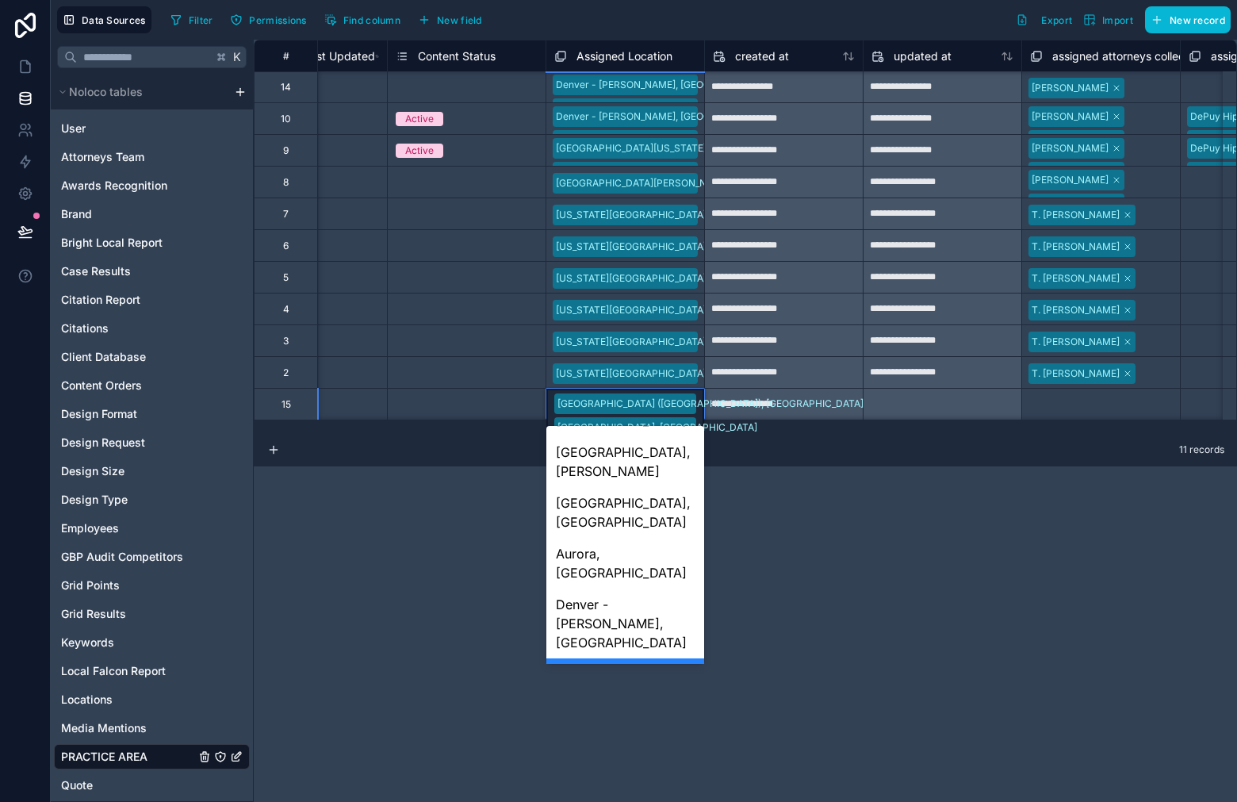
scroll to position [432, 0]
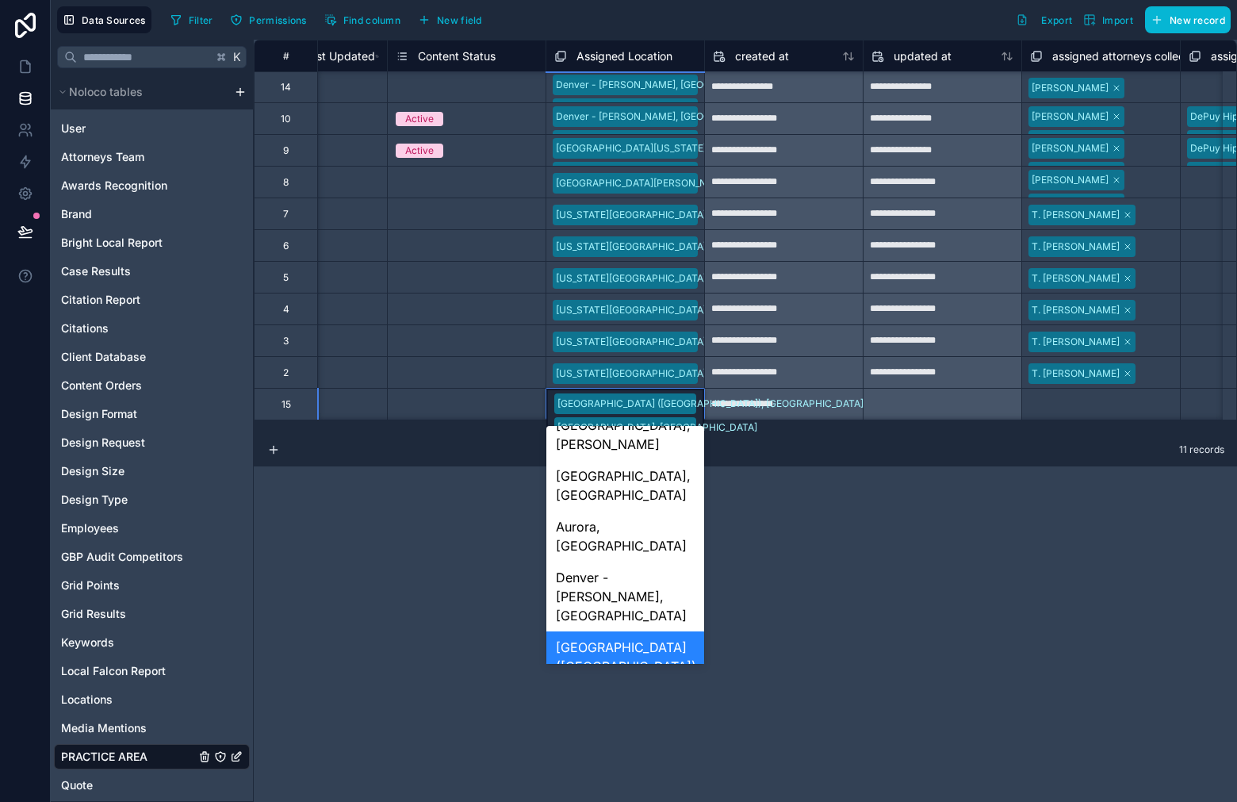
click at [665, 752] on div "[GEOGRAPHIC_DATA][US_STATE], [GEOGRAPHIC_DATA] ([GEOGRAPHIC_DATA]), [GEOGRAPHIC…" at bounding box center [625, 806] width 158 height 108
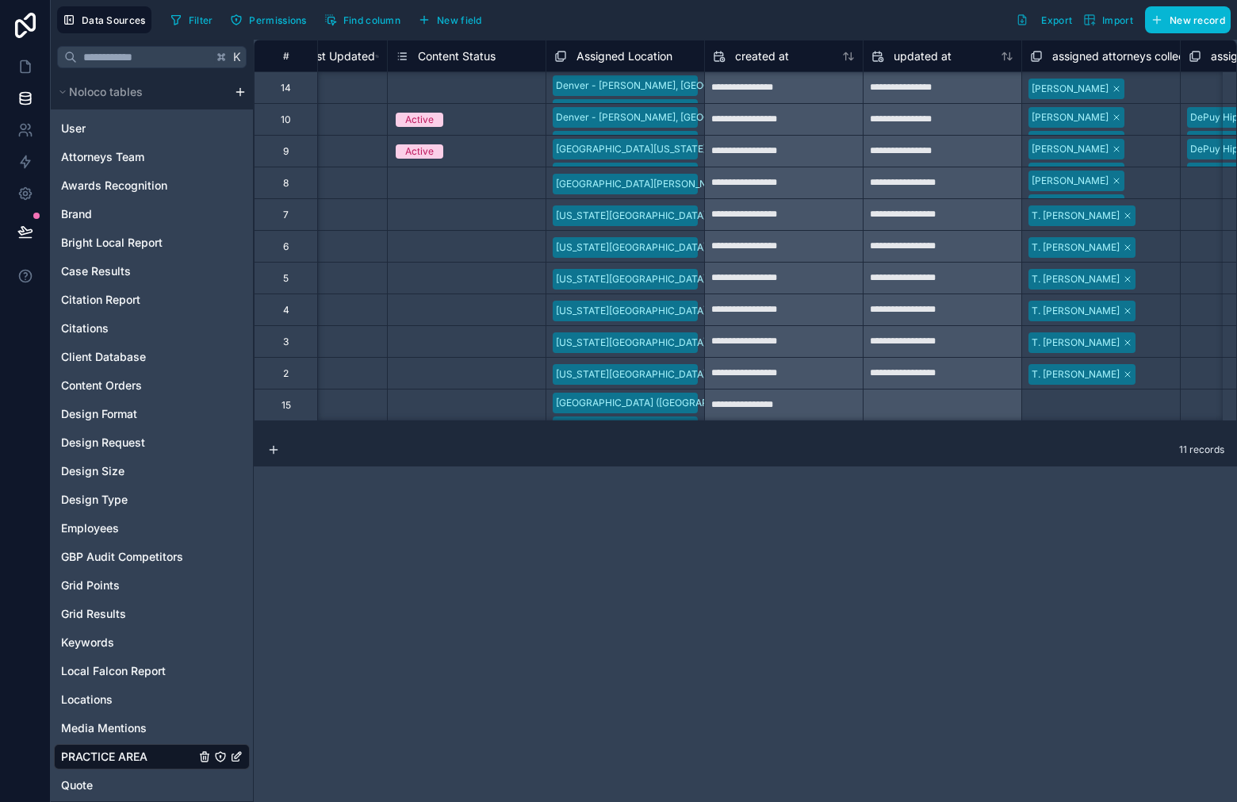
click at [695, 415] on div "[GEOGRAPHIC_DATA] ([GEOGRAPHIC_DATA]), [GEOGRAPHIC_DATA] [GEOGRAPHIC_DATA], [GE…" at bounding box center [625, 404] width 158 height 31
click at [699, 414] on div "[GEOGRAPHIC_DATA] ([GEOGRAPHIC_DATA]), [GEOGRAPHIC_DATA] [GEOGRAPHIC_DATA], [GE…" at bounding box center [625, 427] width 158 height 76
click at [699, 418] on div "[GEOGRAPHIC_DATA] ([GEOGRAPHIC_DATA]), [GEOGRAPHIC_DATA] [GEOGRAPHIC_DATA], [GE…" at bounding box center [625, 427] width 158 height 76
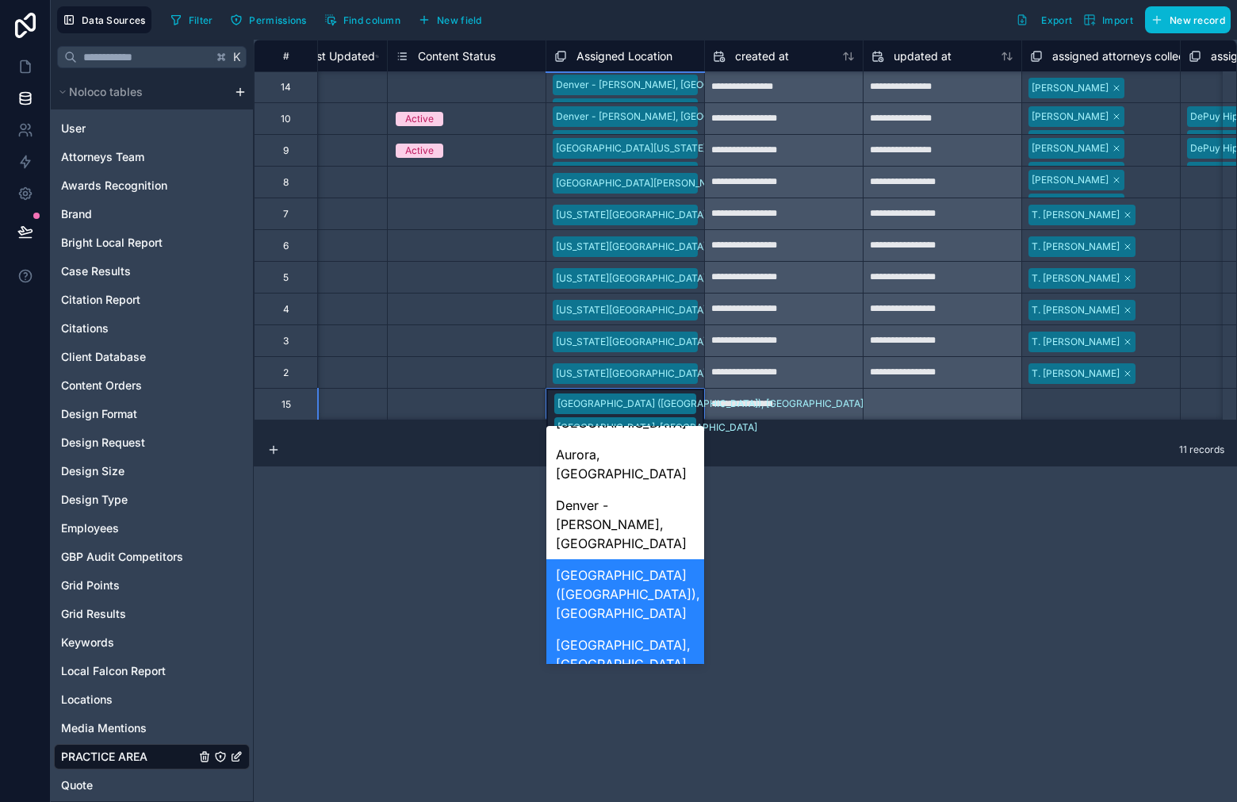
scroll to position [511, 0]
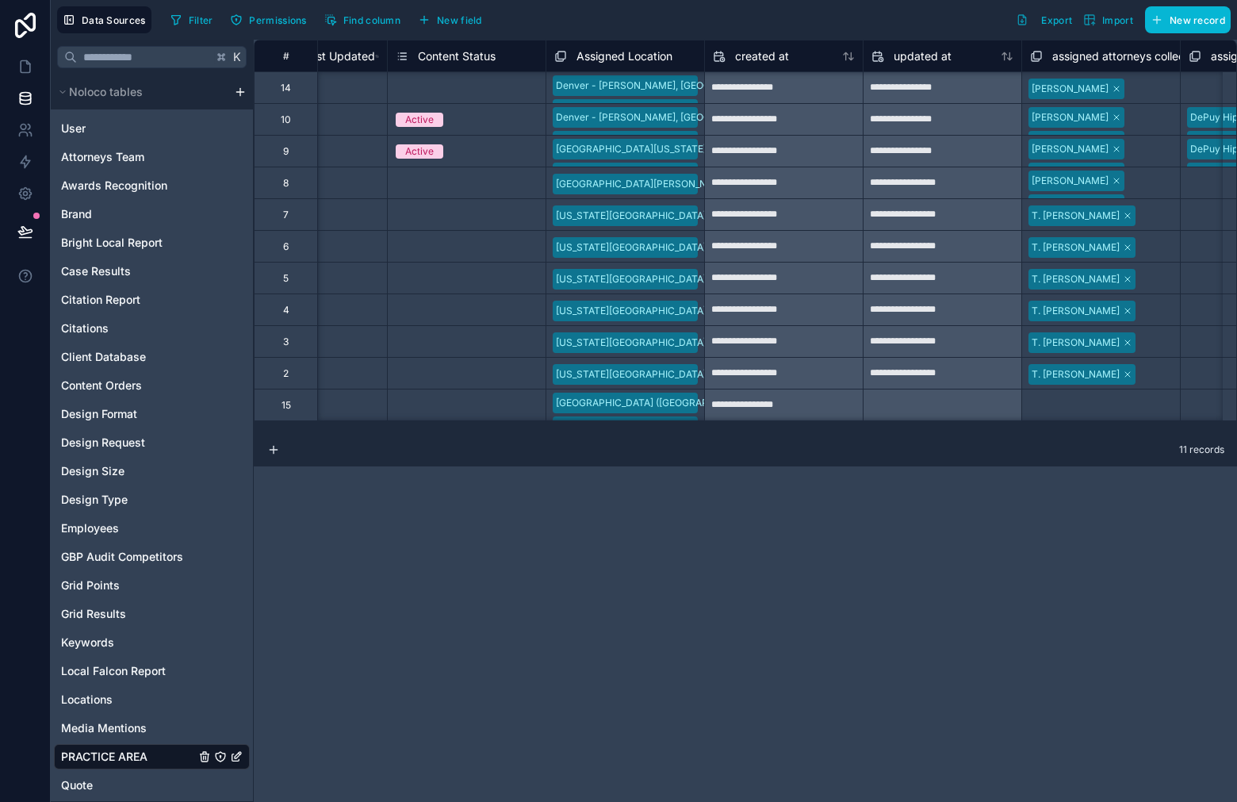
click at [856, 519] on div "**********" at bounding box center [745, 421] width 983 height 762
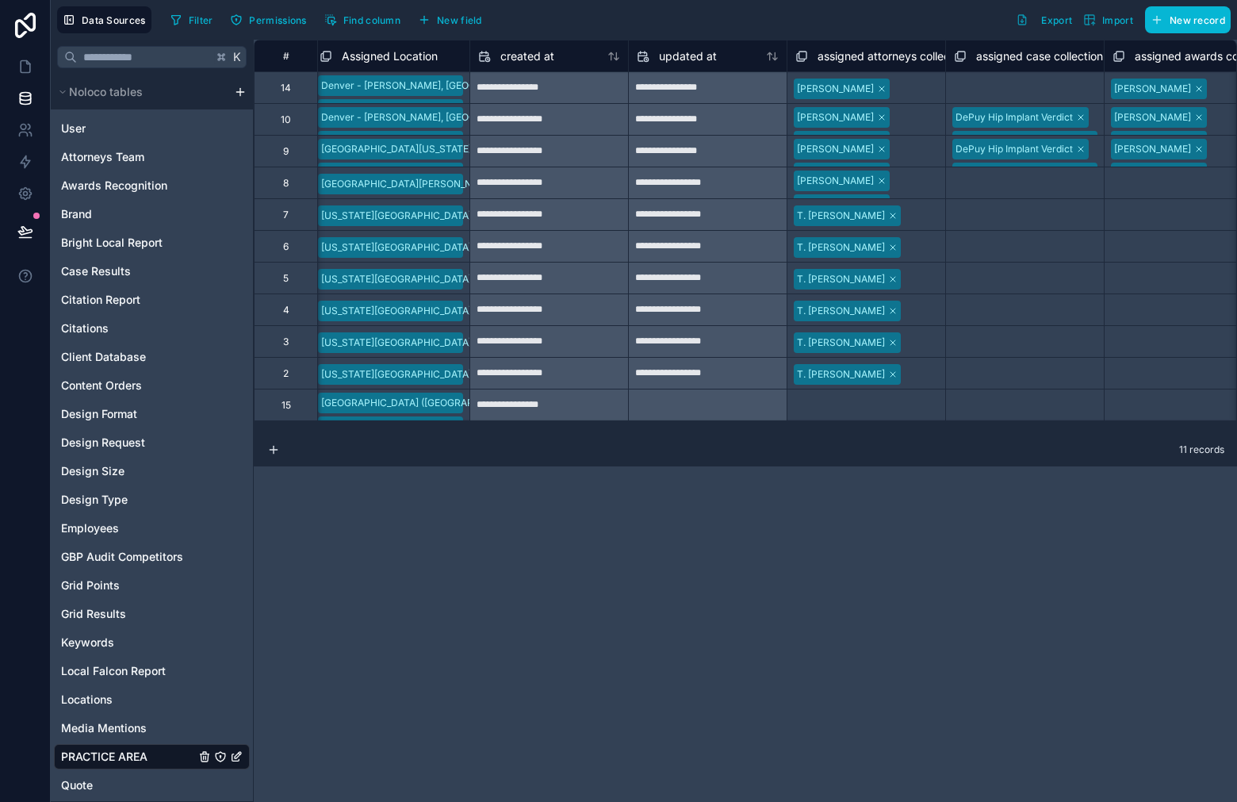
scroll to position [0, 3029]
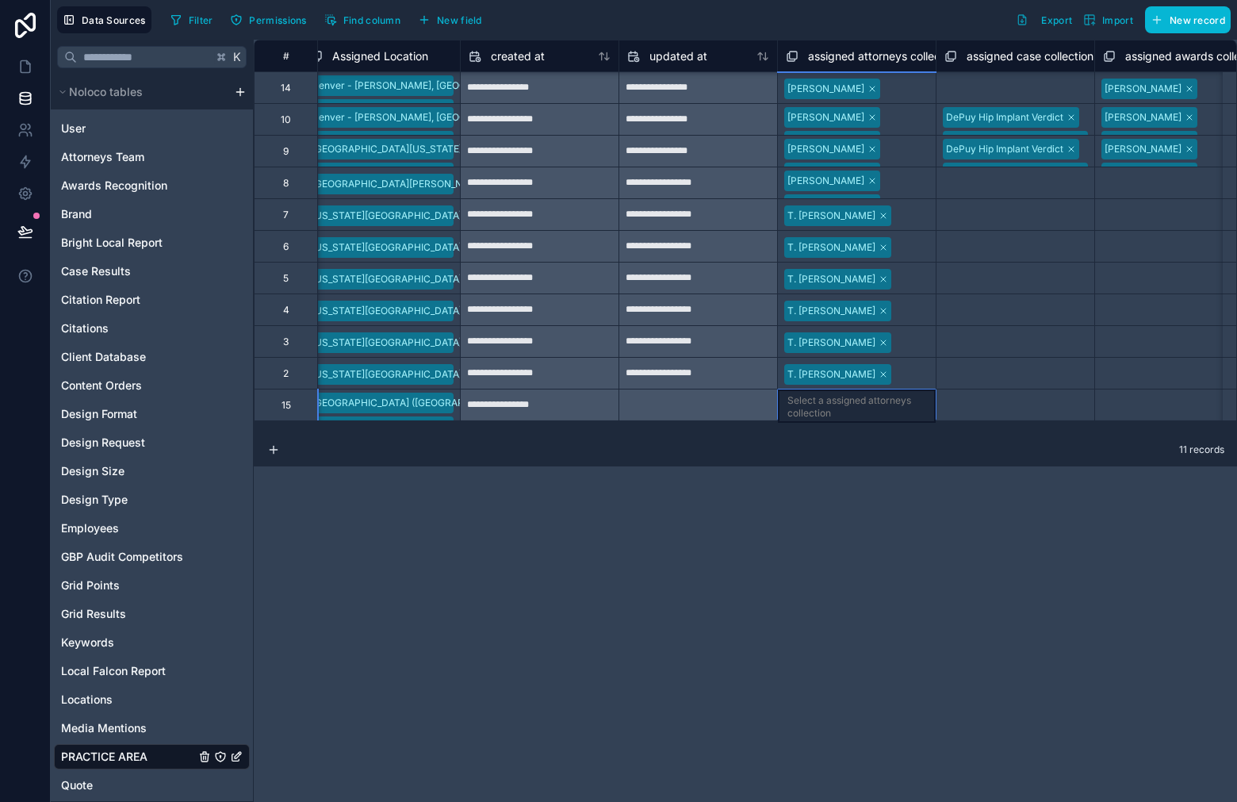
click at [882, 409] on div "Select a assigned attorneys collection" at bounding box center [856, 406] width 139 height 25
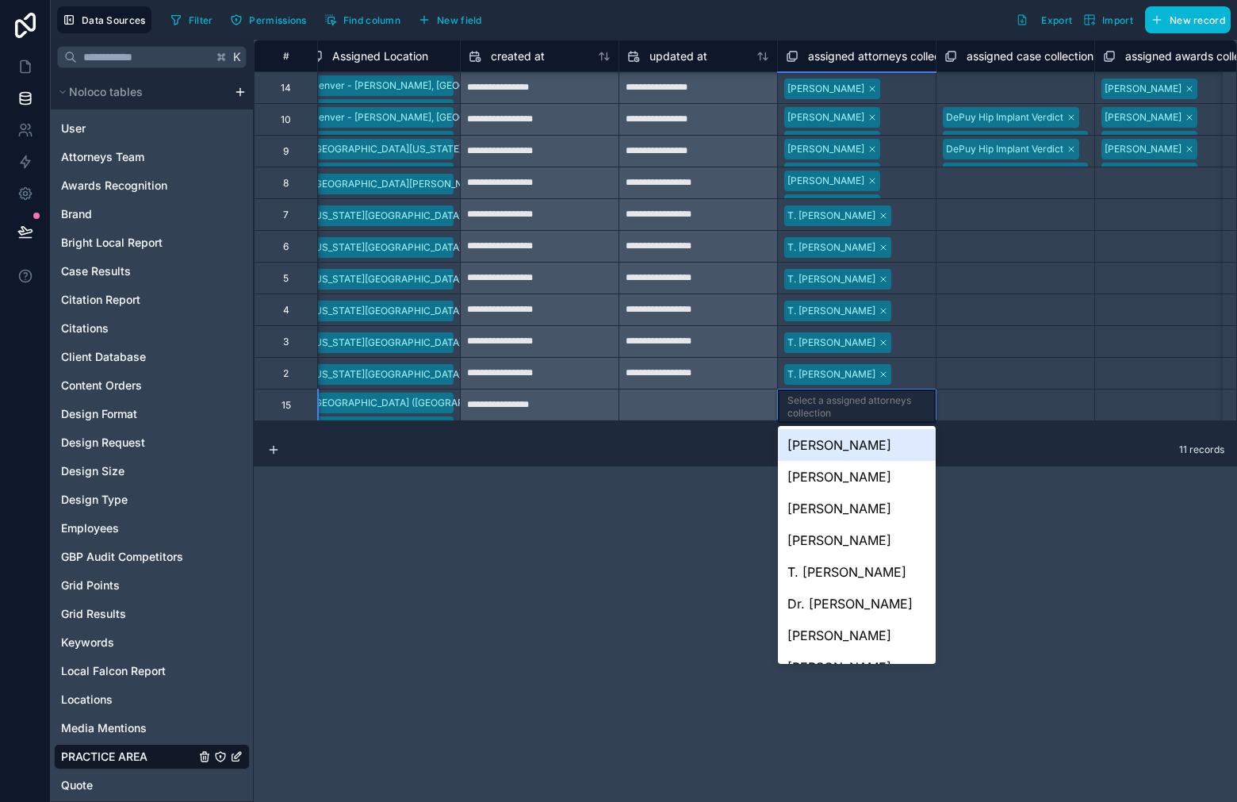
click at [882, 410] on div "Select a assigned attorneys collection" at bounding box center [856, 406] width 139 height 25
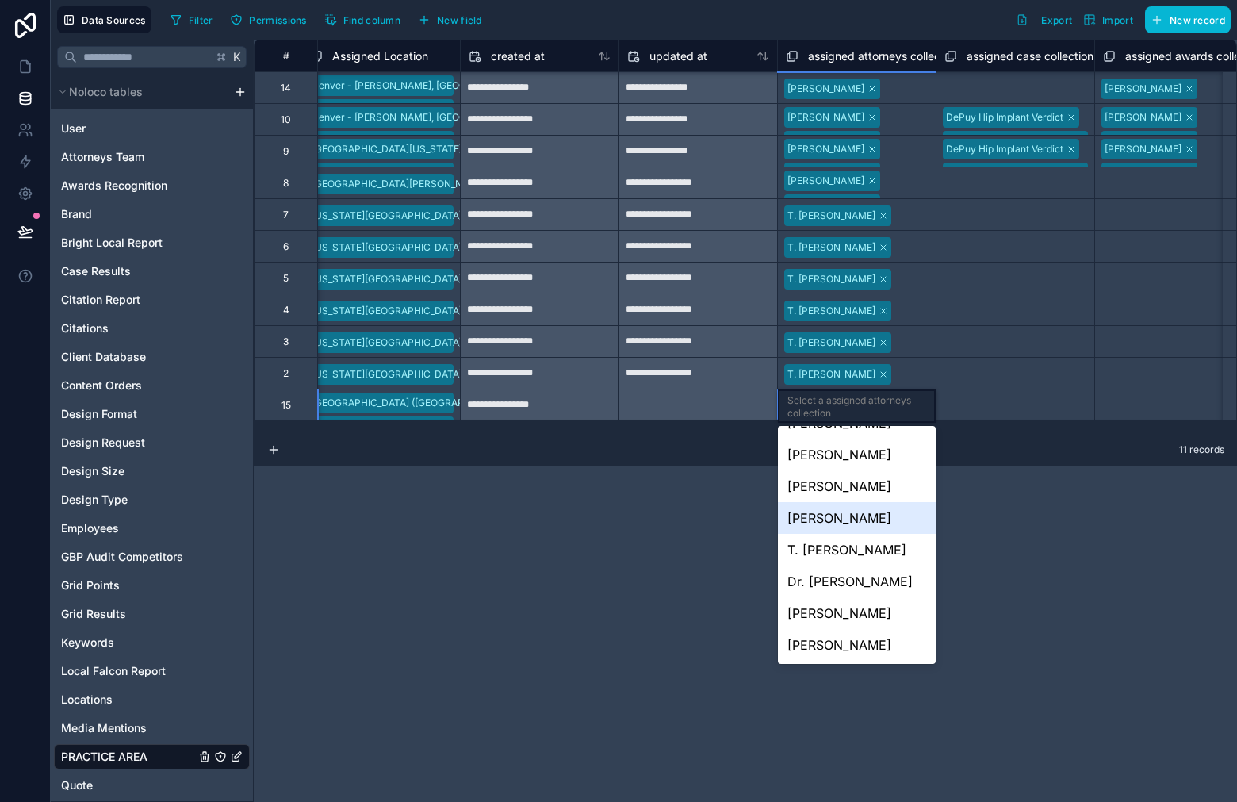
scroll to position [41, 0]
click at [866, 603] on div "[PERSON_NAME]" at bounding box center [857, 613] width 158 height 32
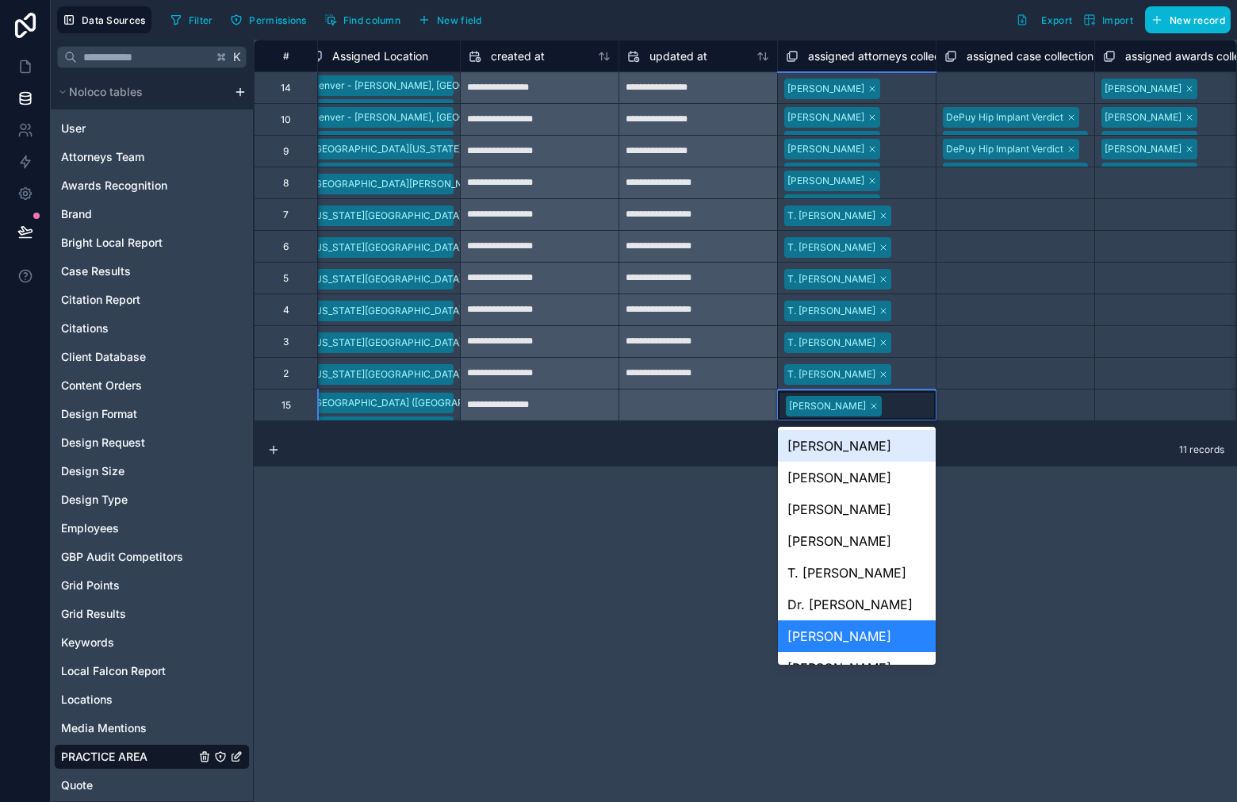
click at [913, 411] on div "[PERSON_NAME]" at bounding box center [857, 405] width 158 height 29
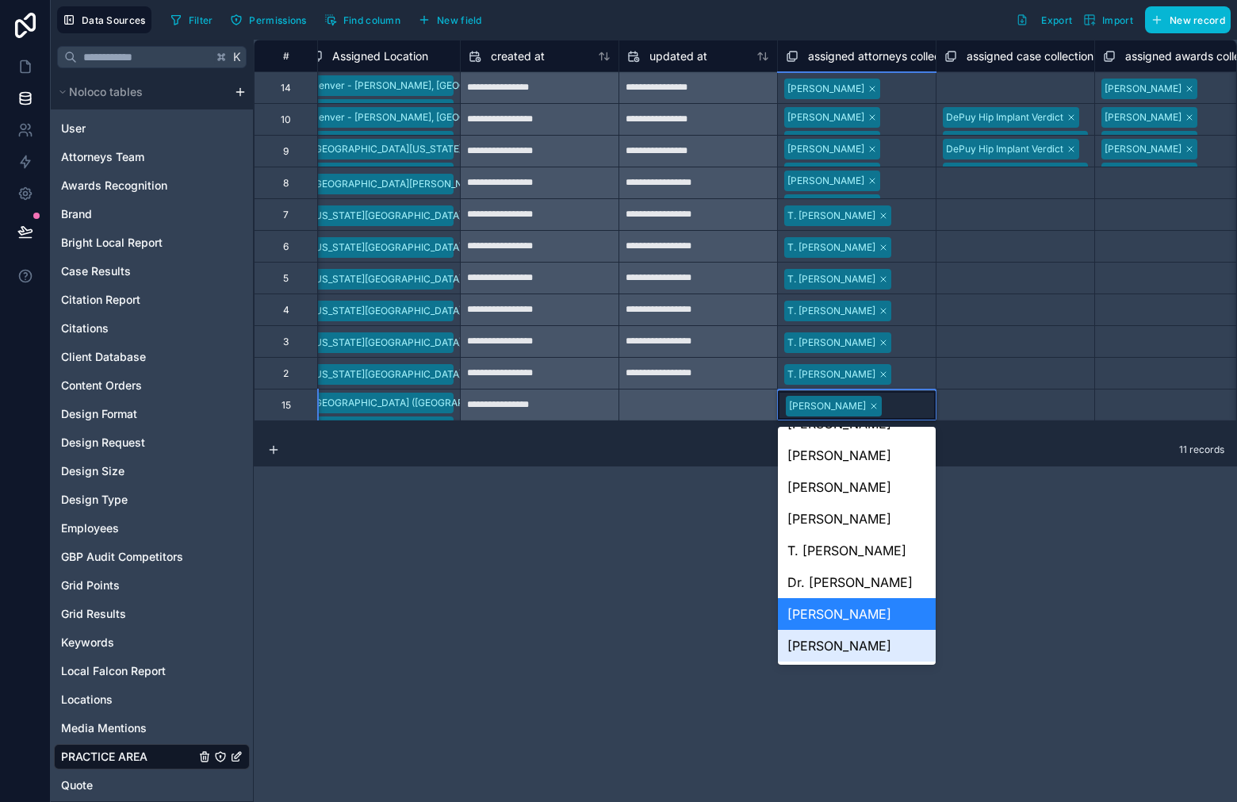
click at [885, 645] on div "[PERSON_NAME]" at bounding box center [857, 646] width 158 height 32
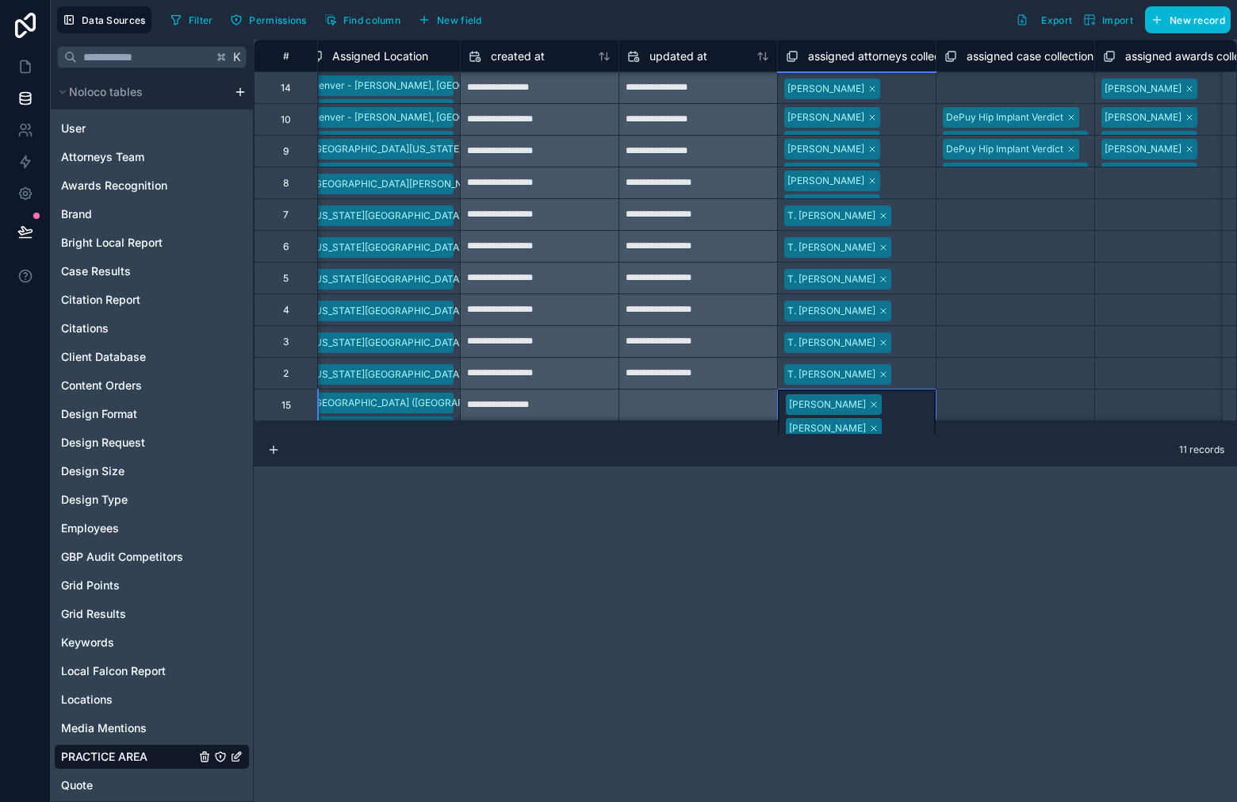
scroll to position [1, 3029]
click at [1010, 442] on div "11 records" at bounding box center [745, 451] width 983 height 32
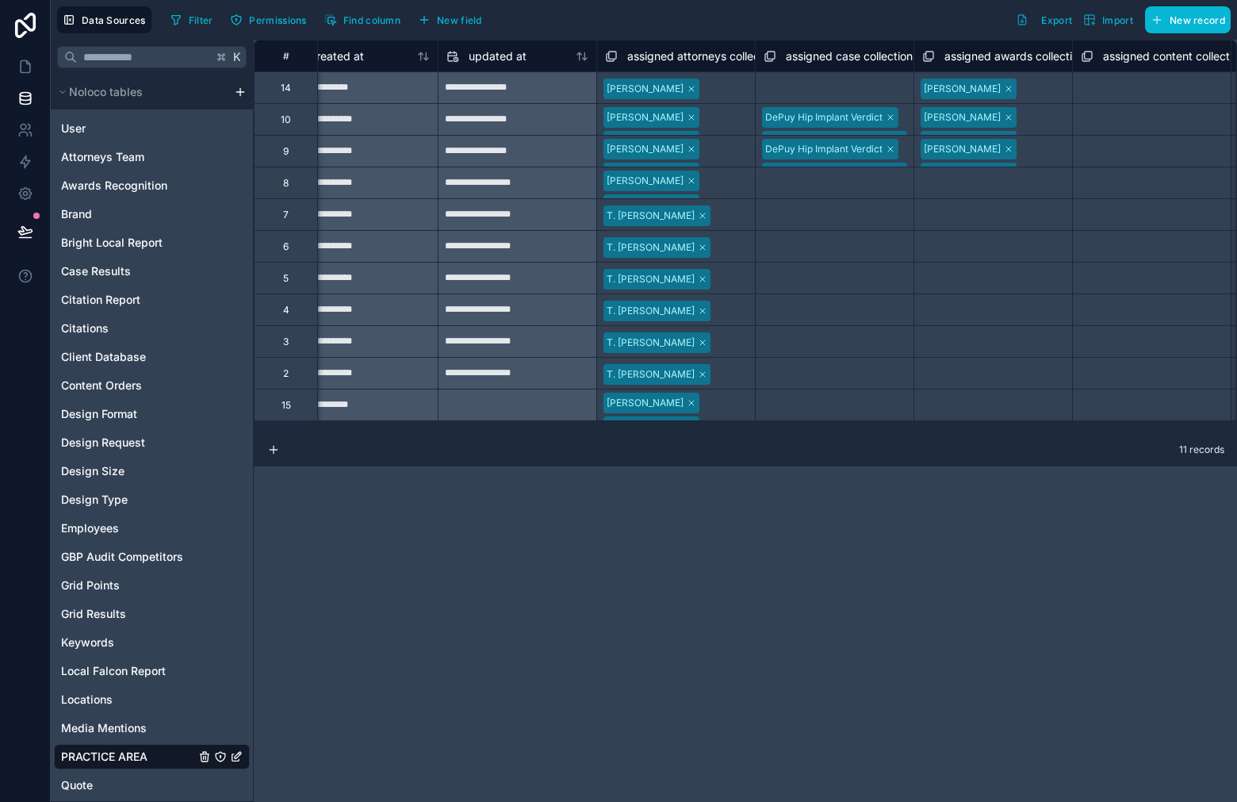
scroll to position [0, 0]
